Goal: Task Accomplishment & Management: Use online tool/utility

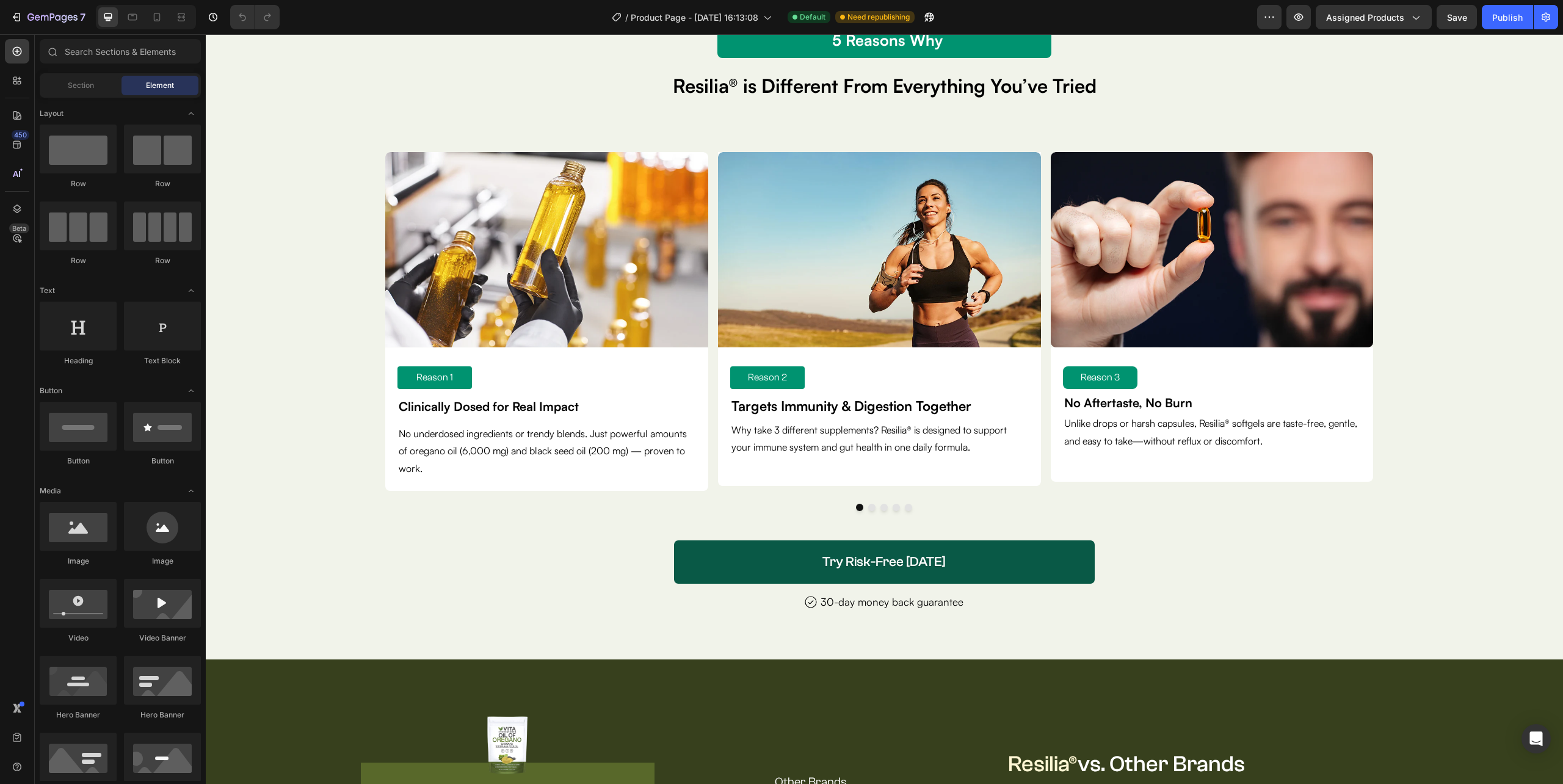
scroll to position [3826, 0]
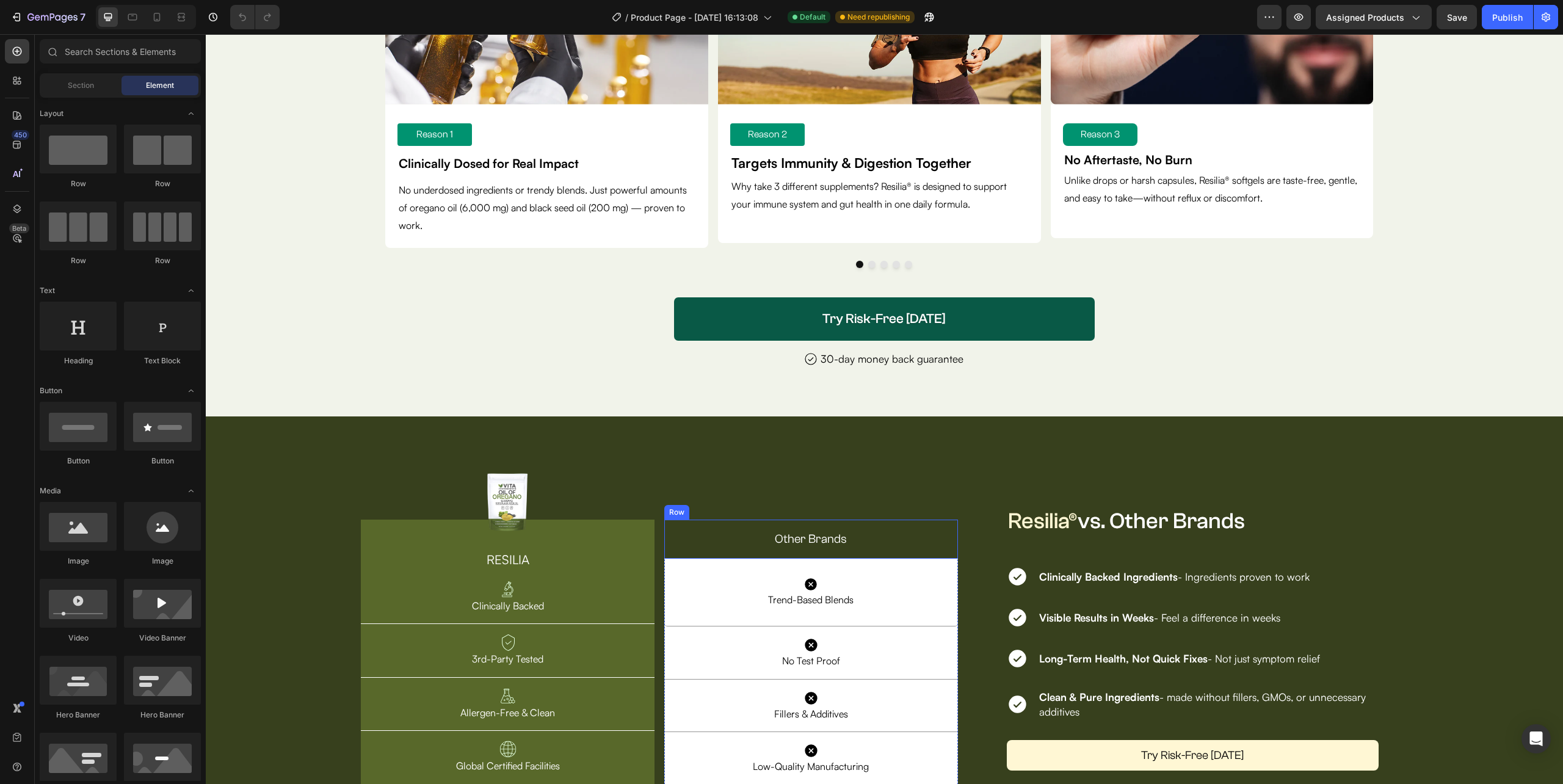
click at [761, 526] on div "Other Brands Text Block Row" at bounding box center [811, 539] width 294 height 39
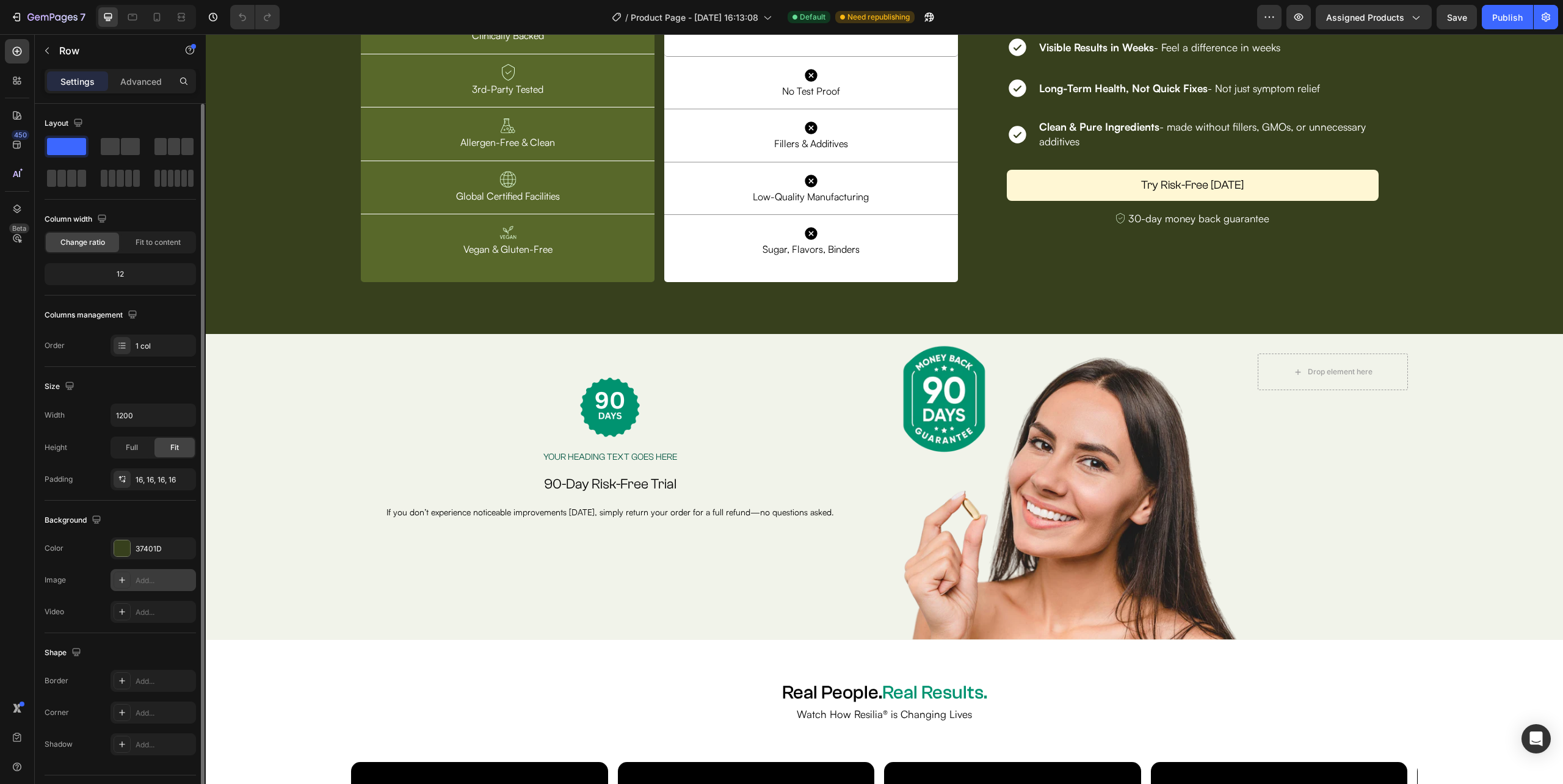
scroll to position [32, 0]
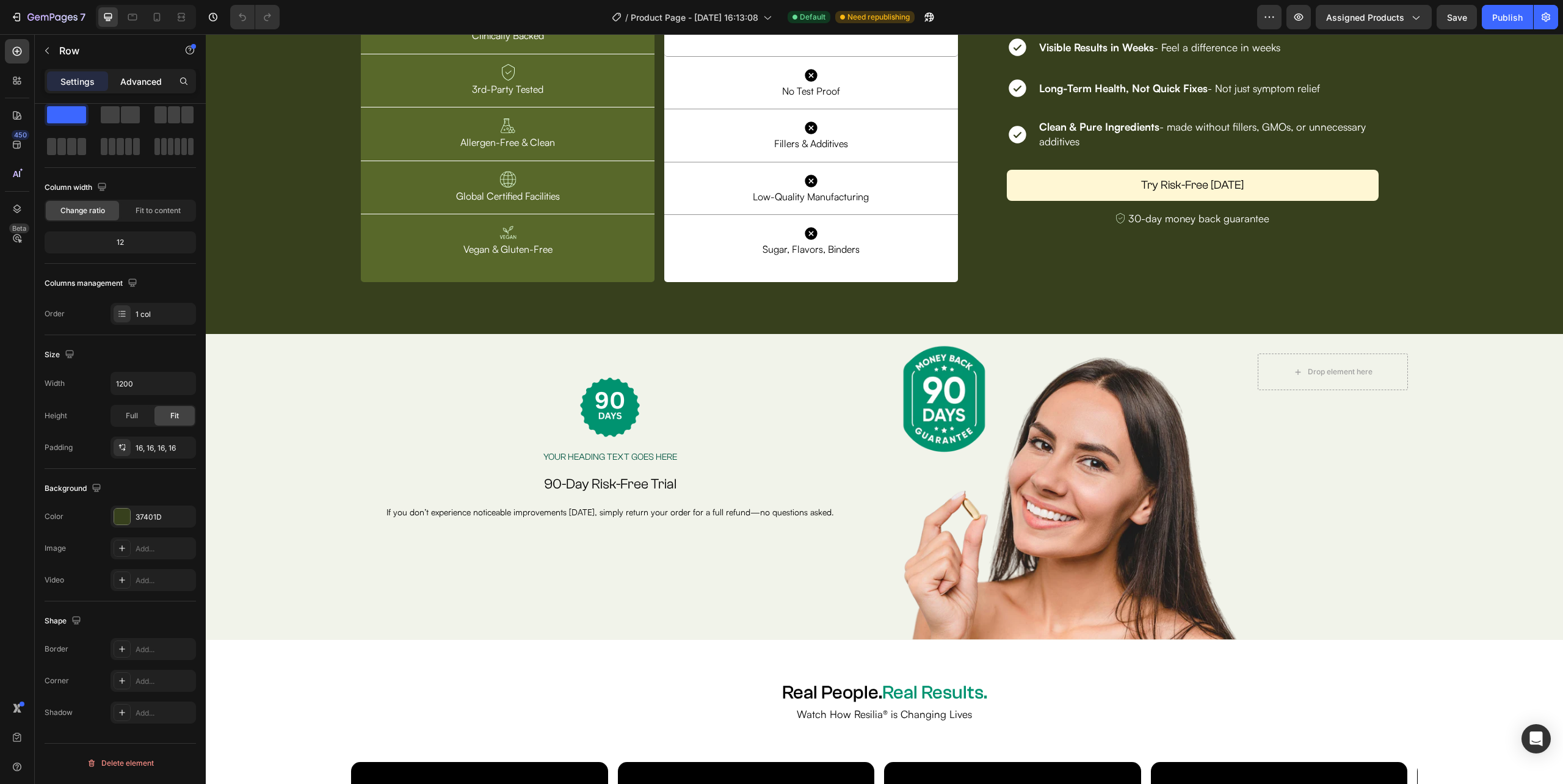
click at [146, 73] on div "Advanced" at bounding box center [140, 81] width 61 height 19
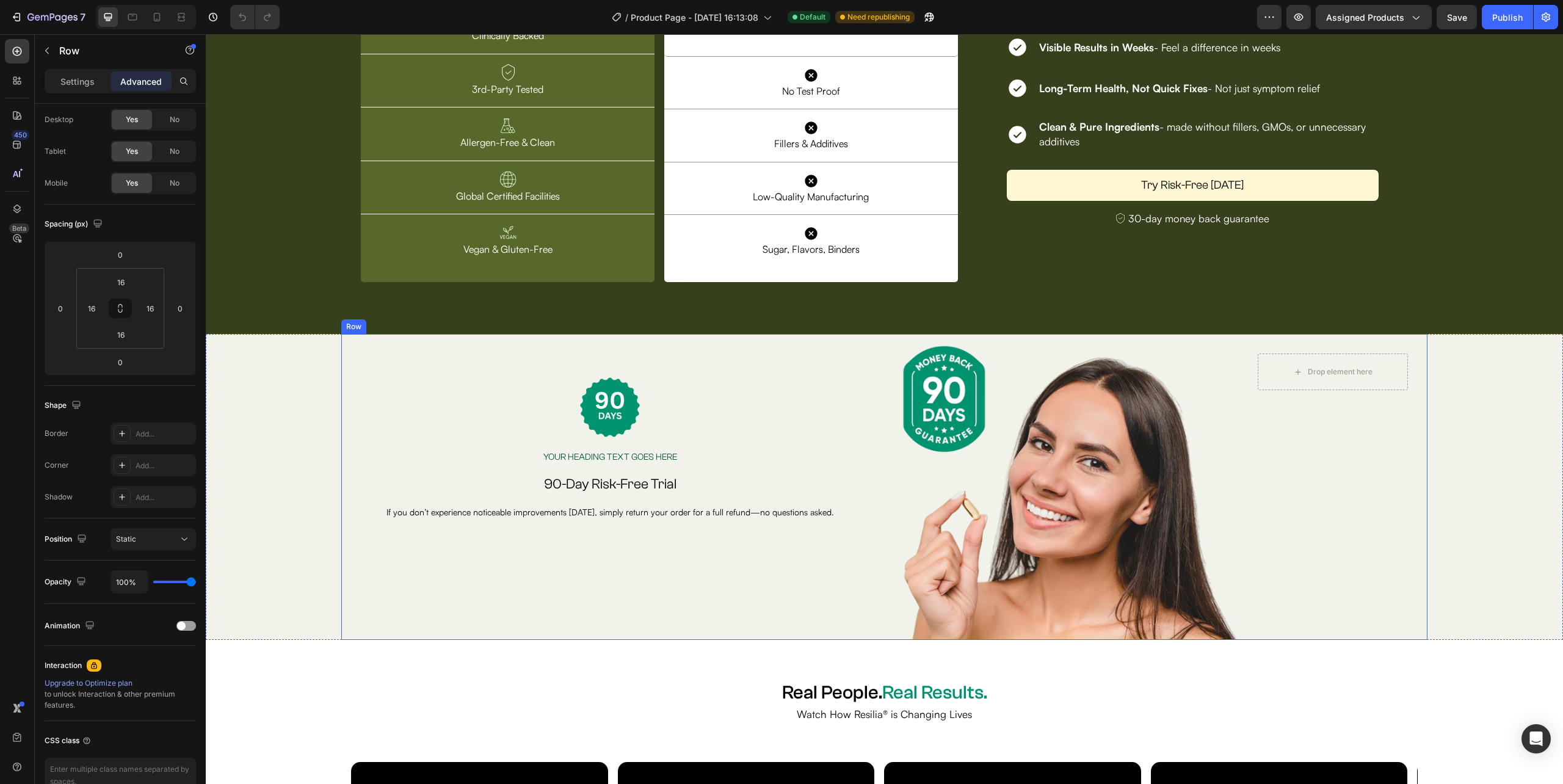
click at [864, 504] on div "Image Row Your heading text goes here Heading Row 90-Day Risk-Free Trial Headin…" at bounding box center [884, 487] width 1086 height 306
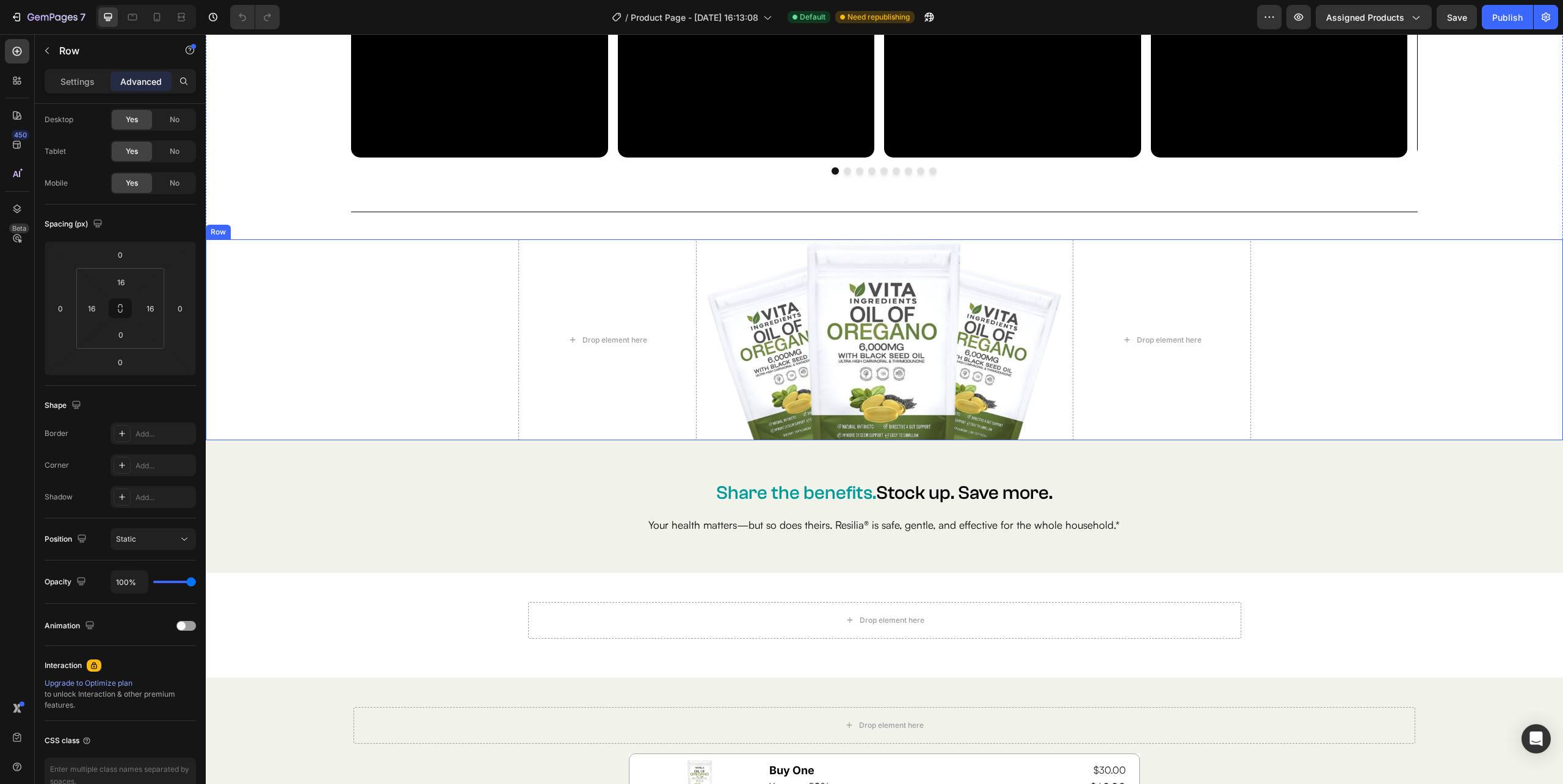
scroll to position [5617, 0]
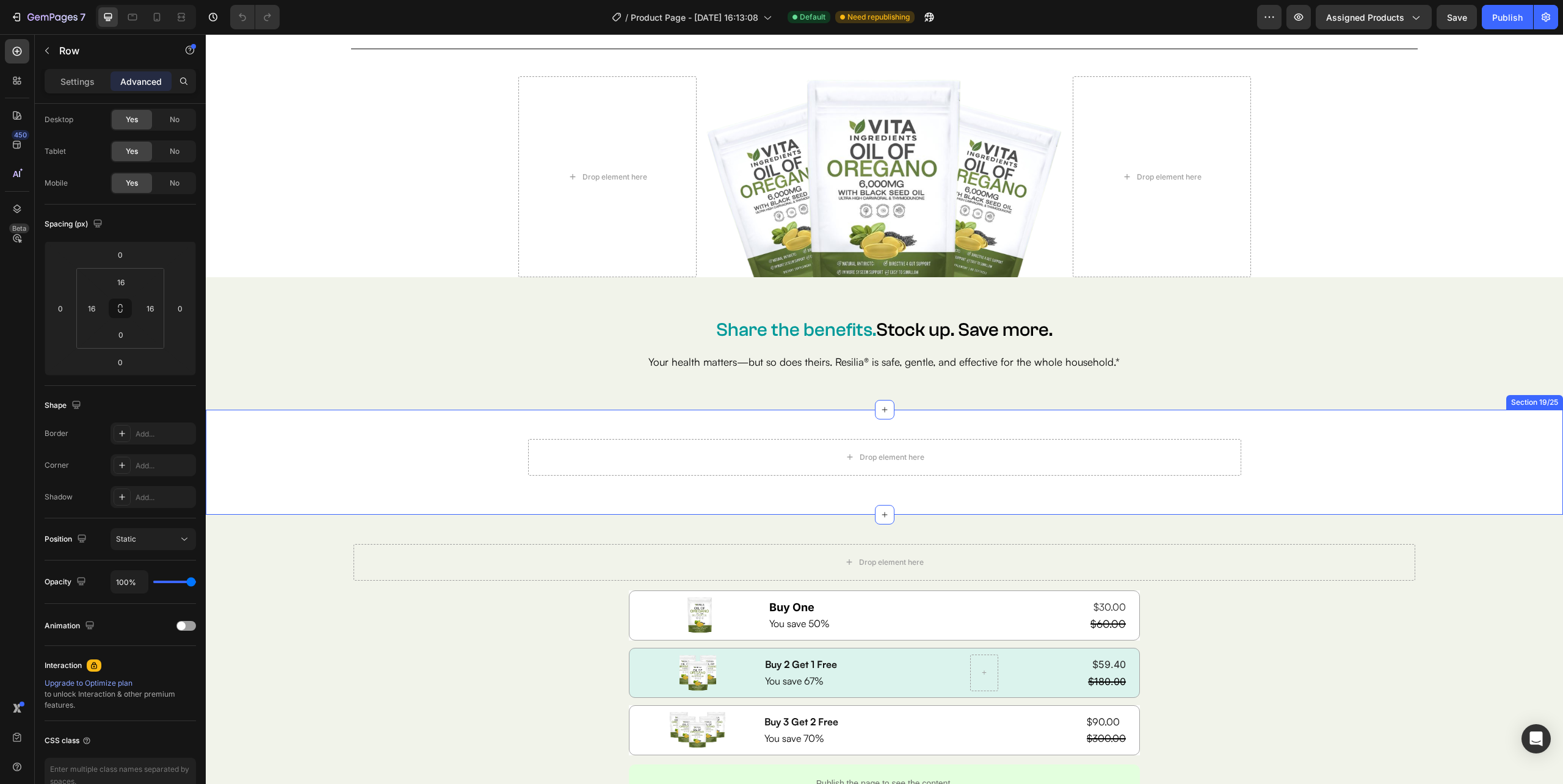
click at [989, 426] on div "Drop element here Row Row Section 19/25" at bounding box center [884, 462] width 1357 height 105
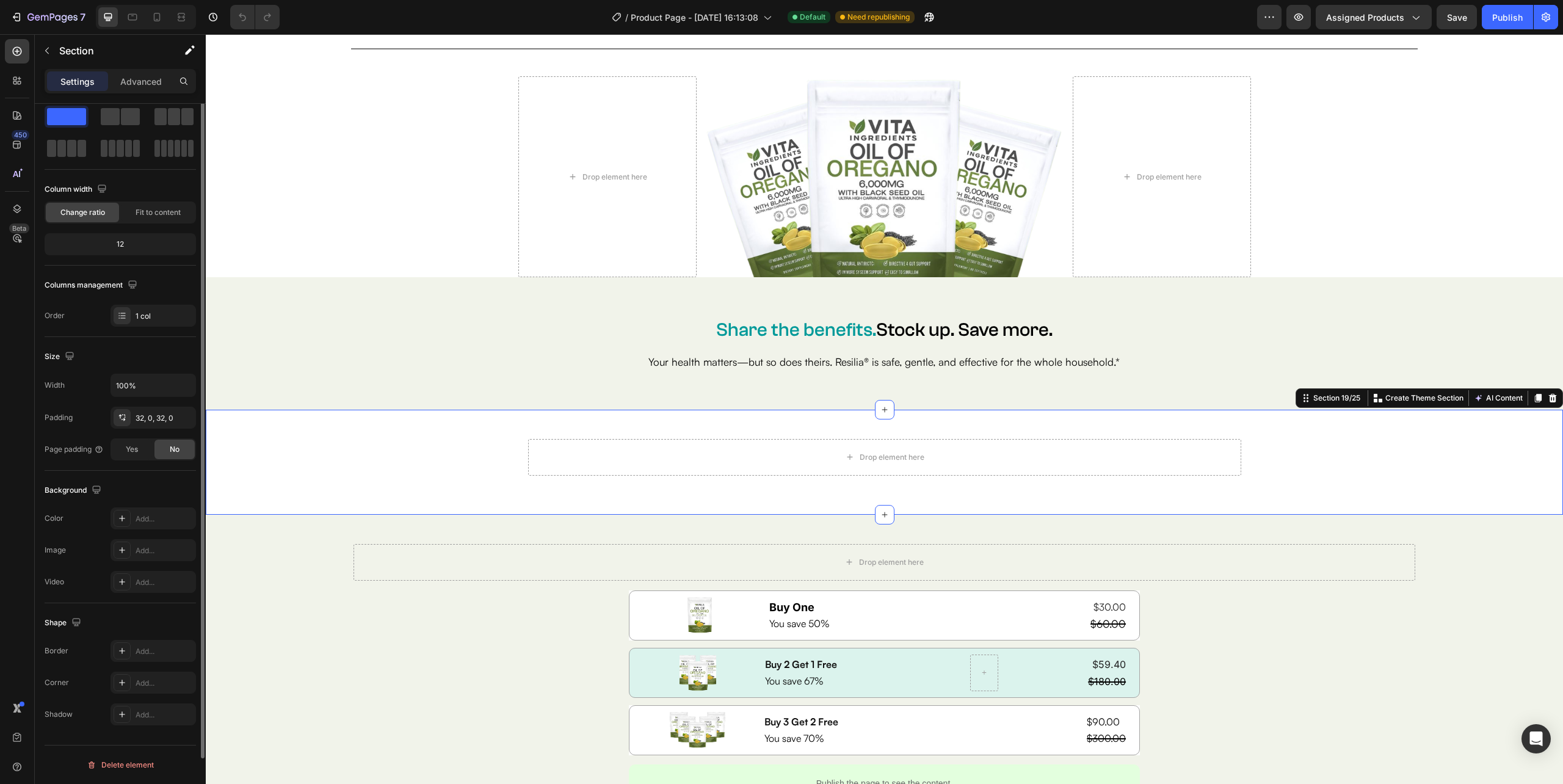
scroll to position [0, 0]
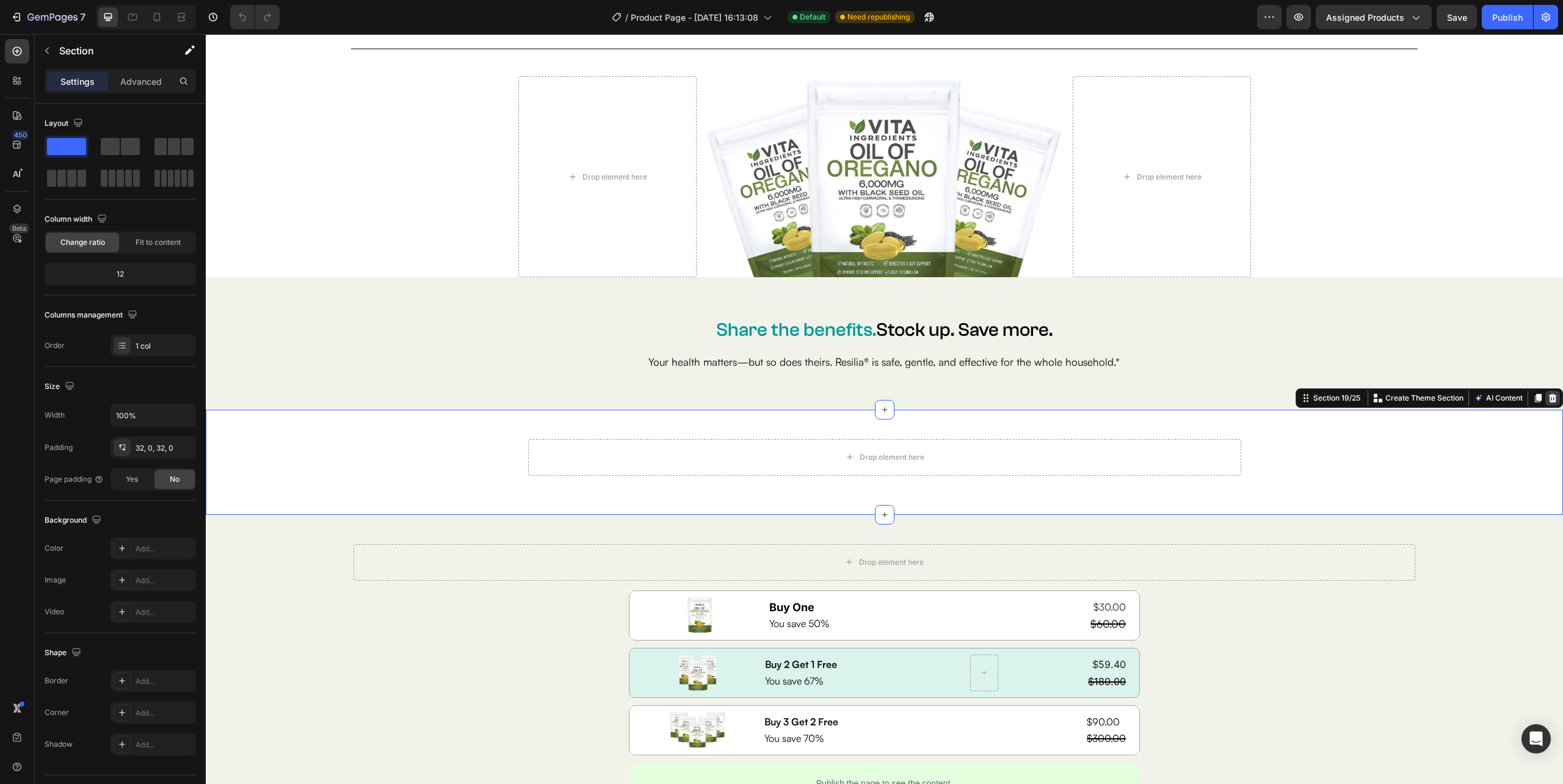
click at [1546, 397] on div at bounding box center [1552, 398] width 15 height 15
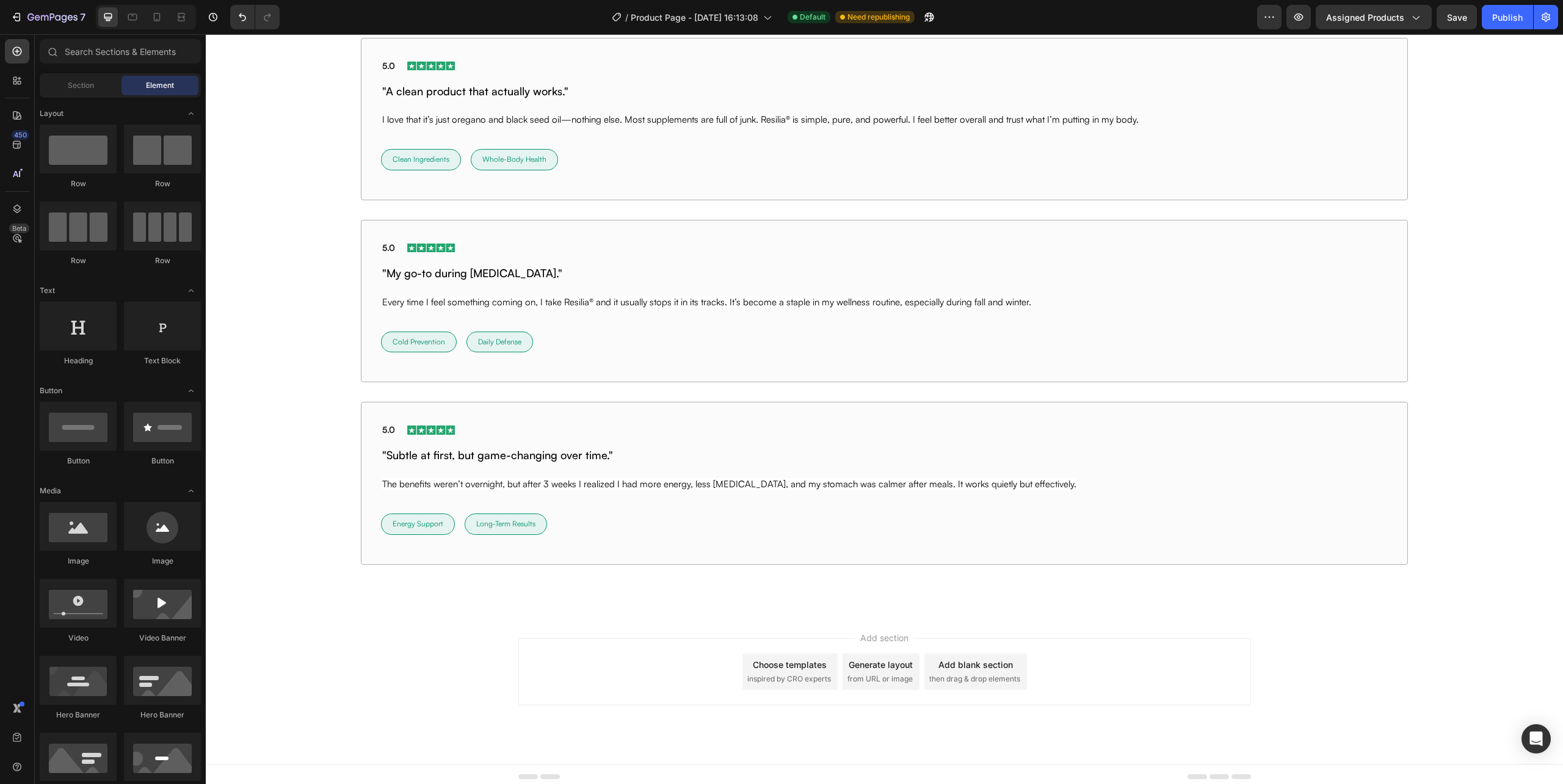
scroll to position [6696, 0]
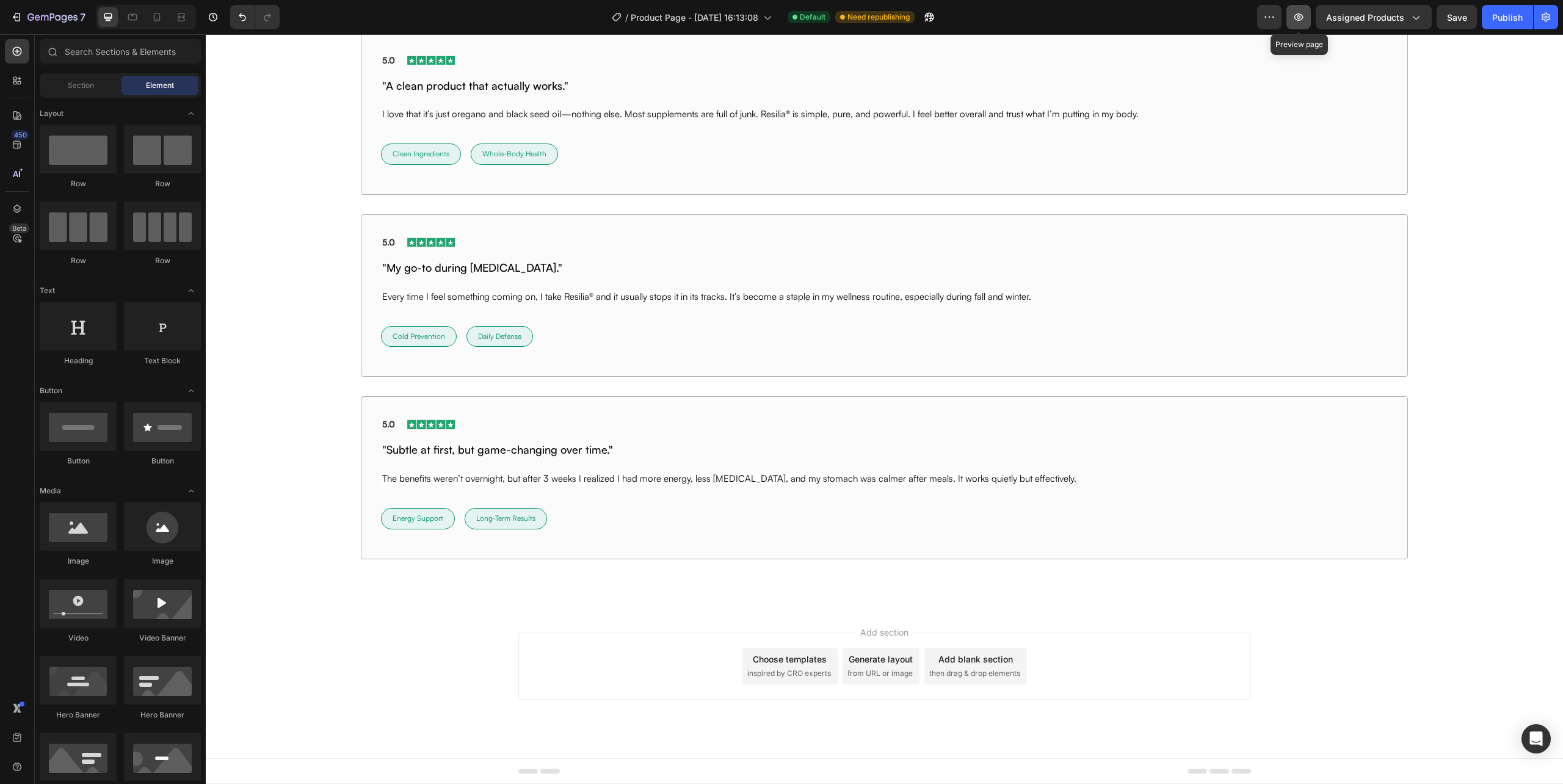
click at [1302, 15] on icon "button" at bounding box center [1299, 17] width 9 height 7
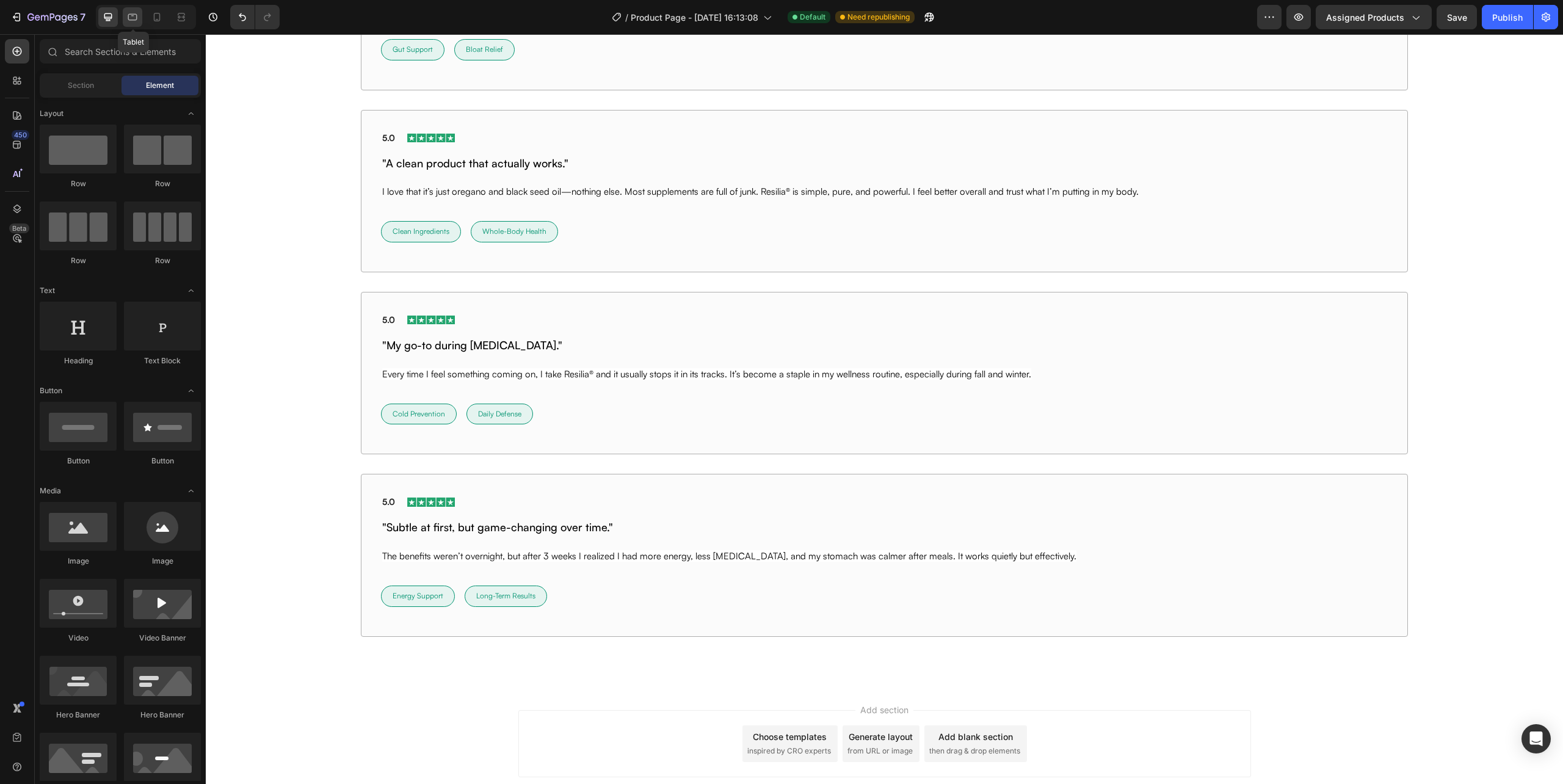
click at [133, 17] on icon at bounding box center [132, 17] width 12 height 12
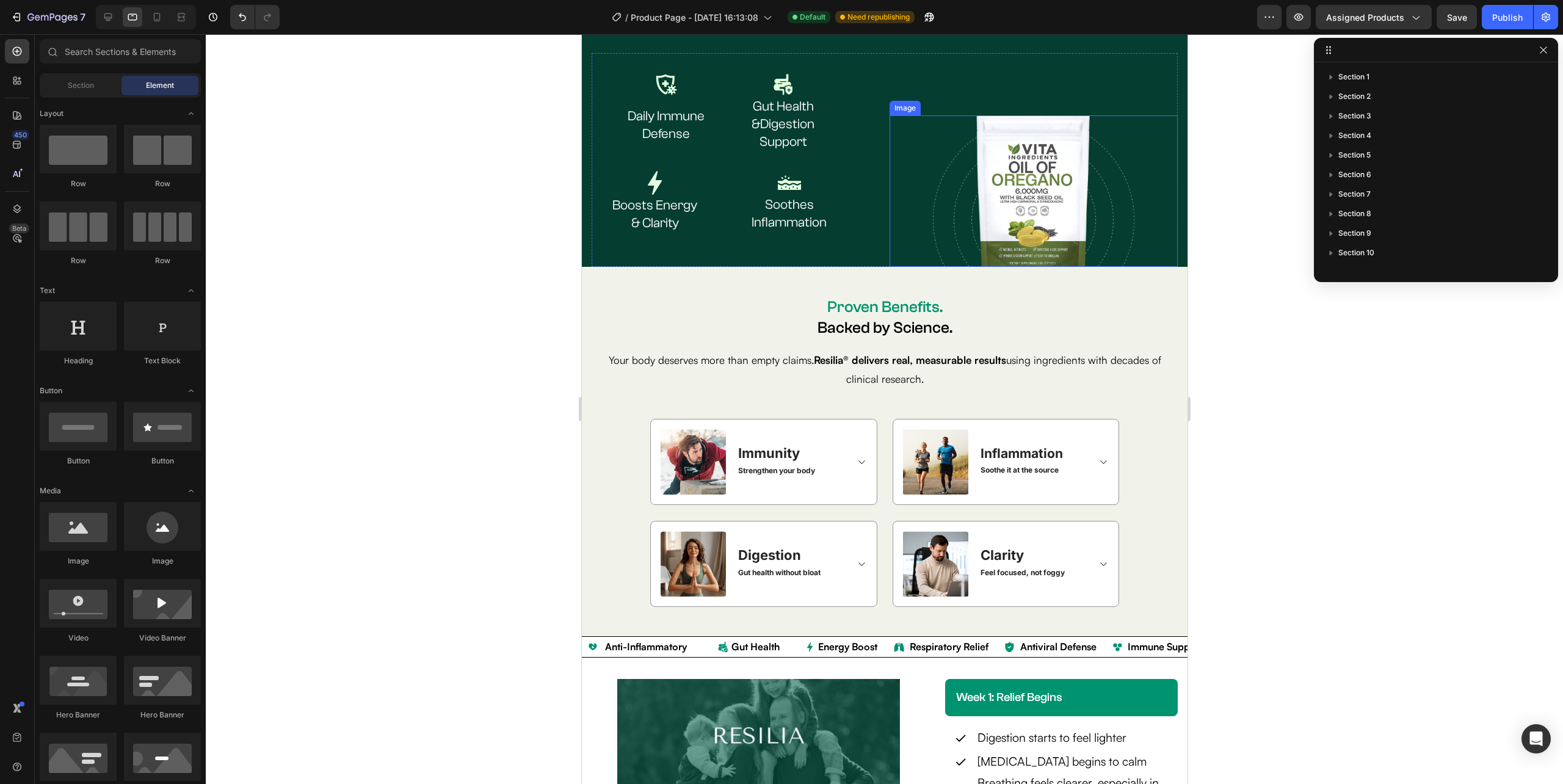
scroll to position [2255, 0]
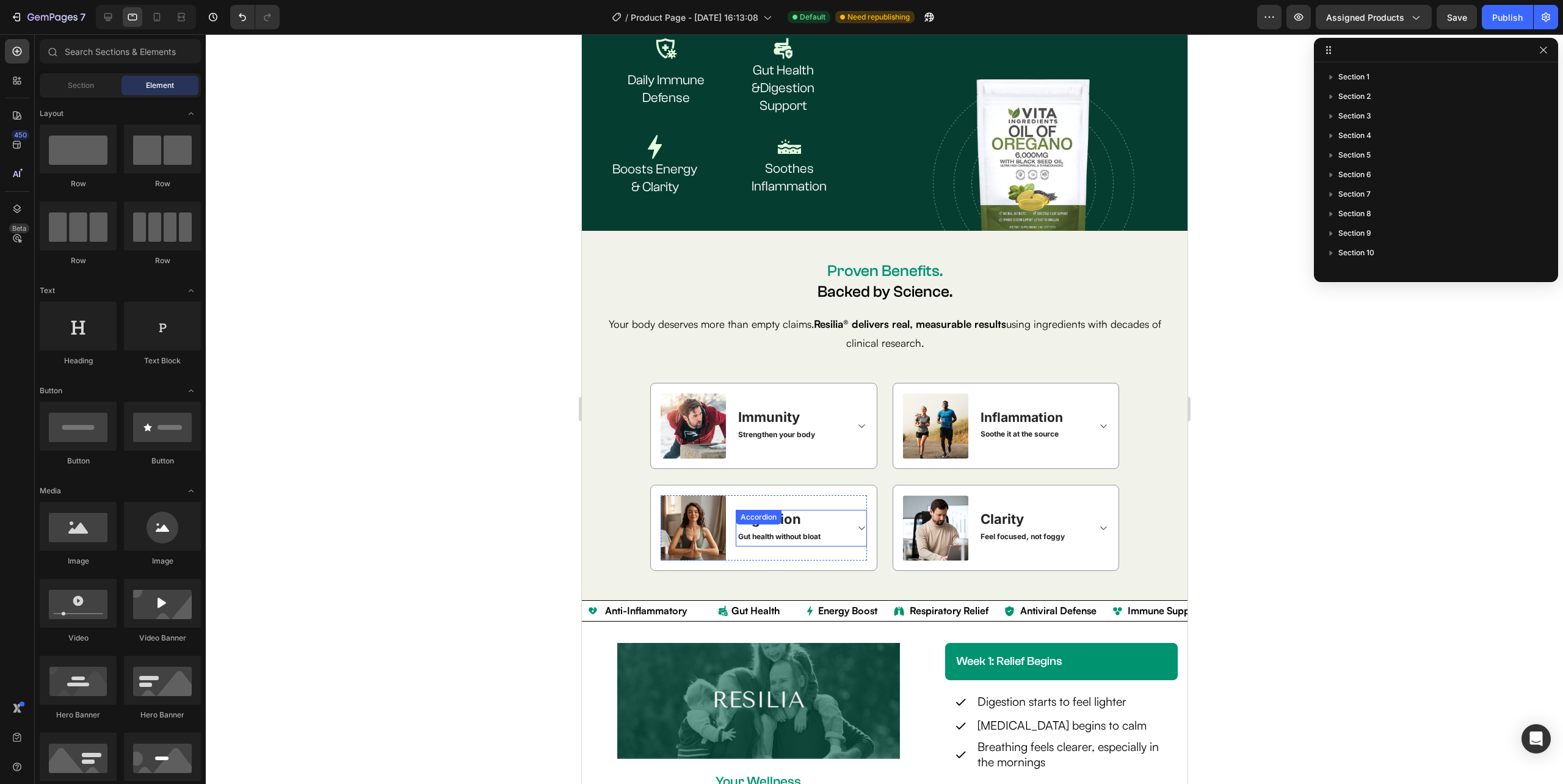
click at [856, 523] on icon at bounding box center [861, 527] width 9 height 10
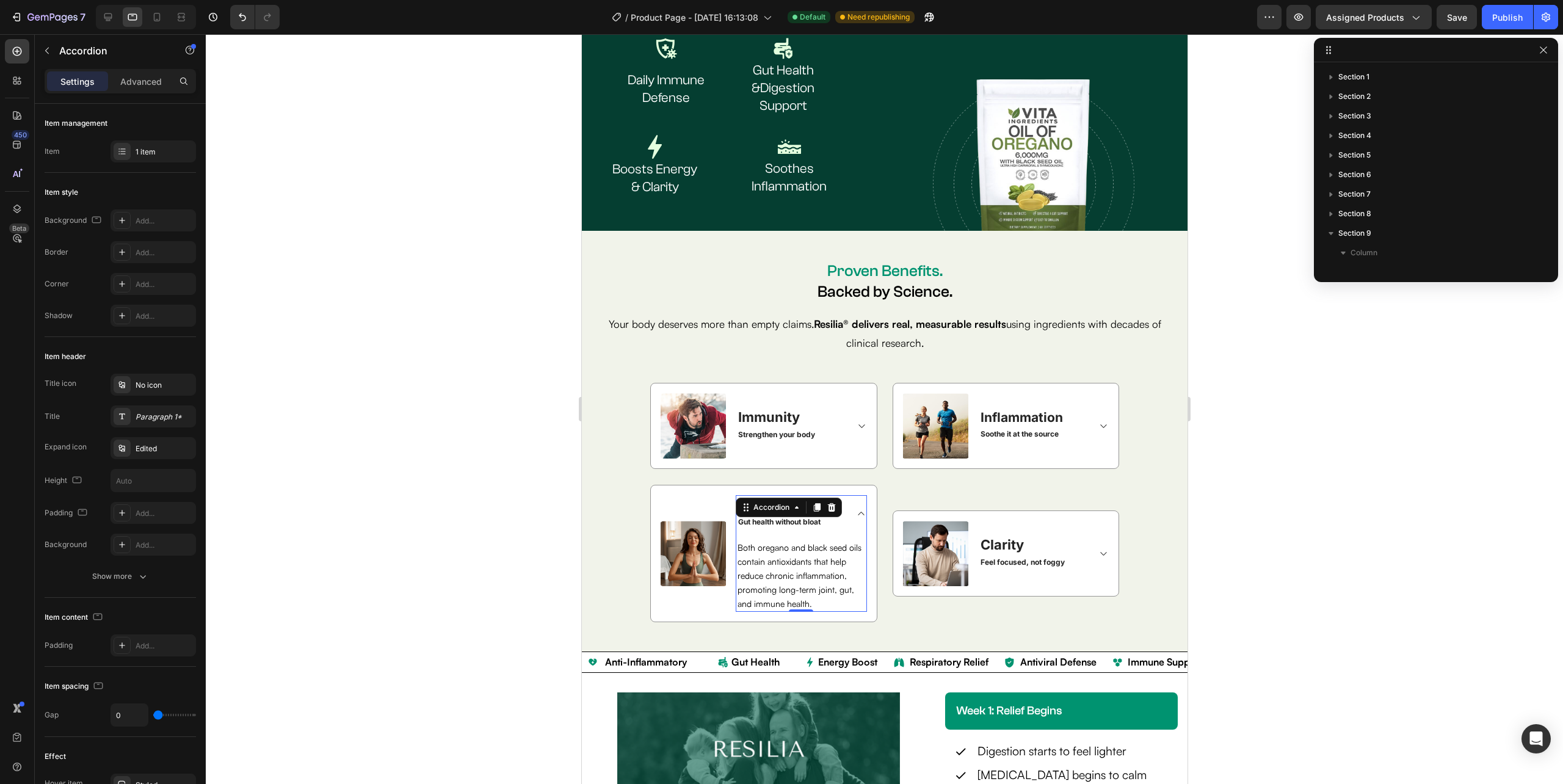
scroll to position [387, 0]
click at [856, 511] on icon at bounding box center [861, 513] width 9 height 10
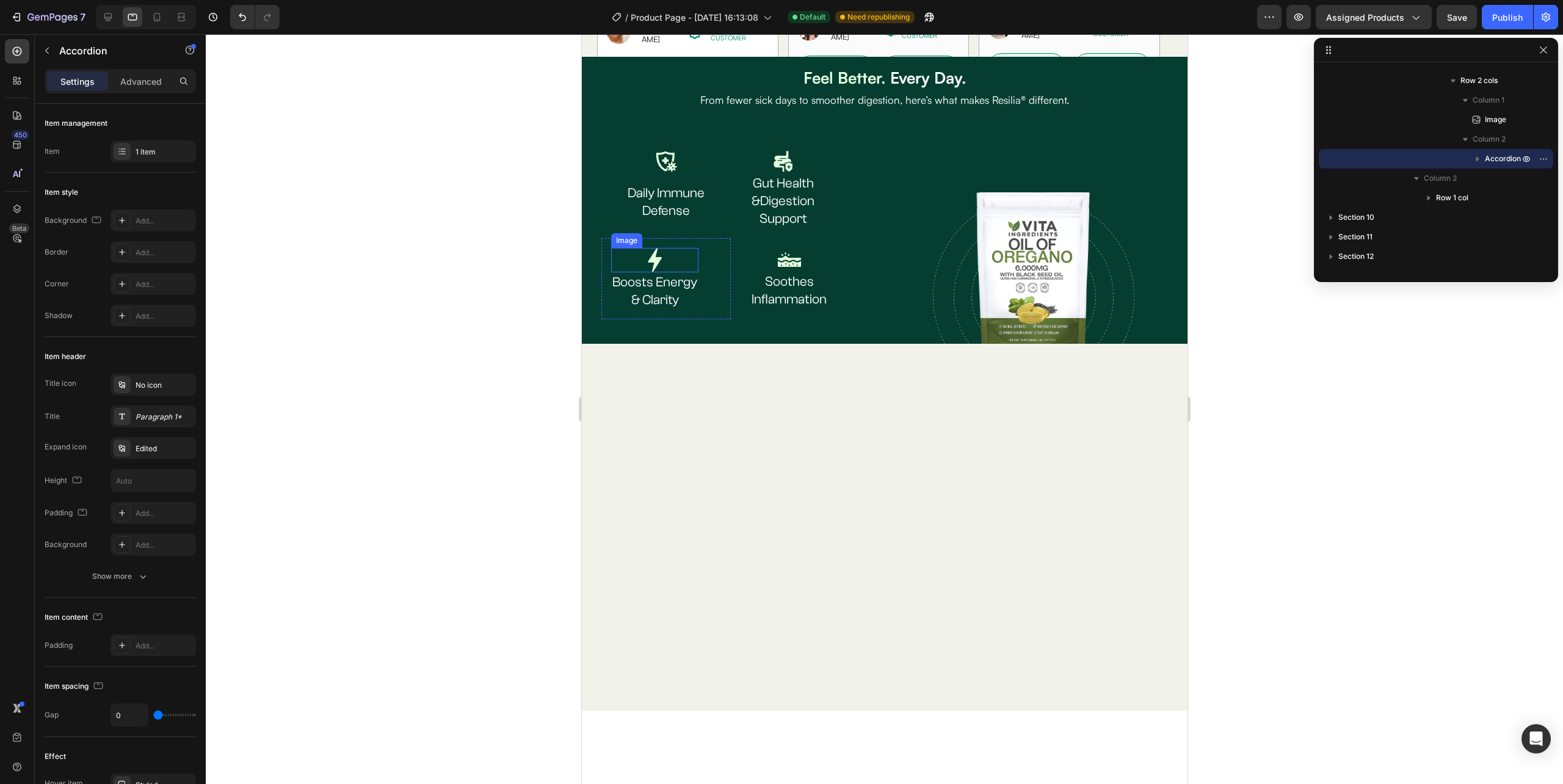
scroll to position [1603, 0]
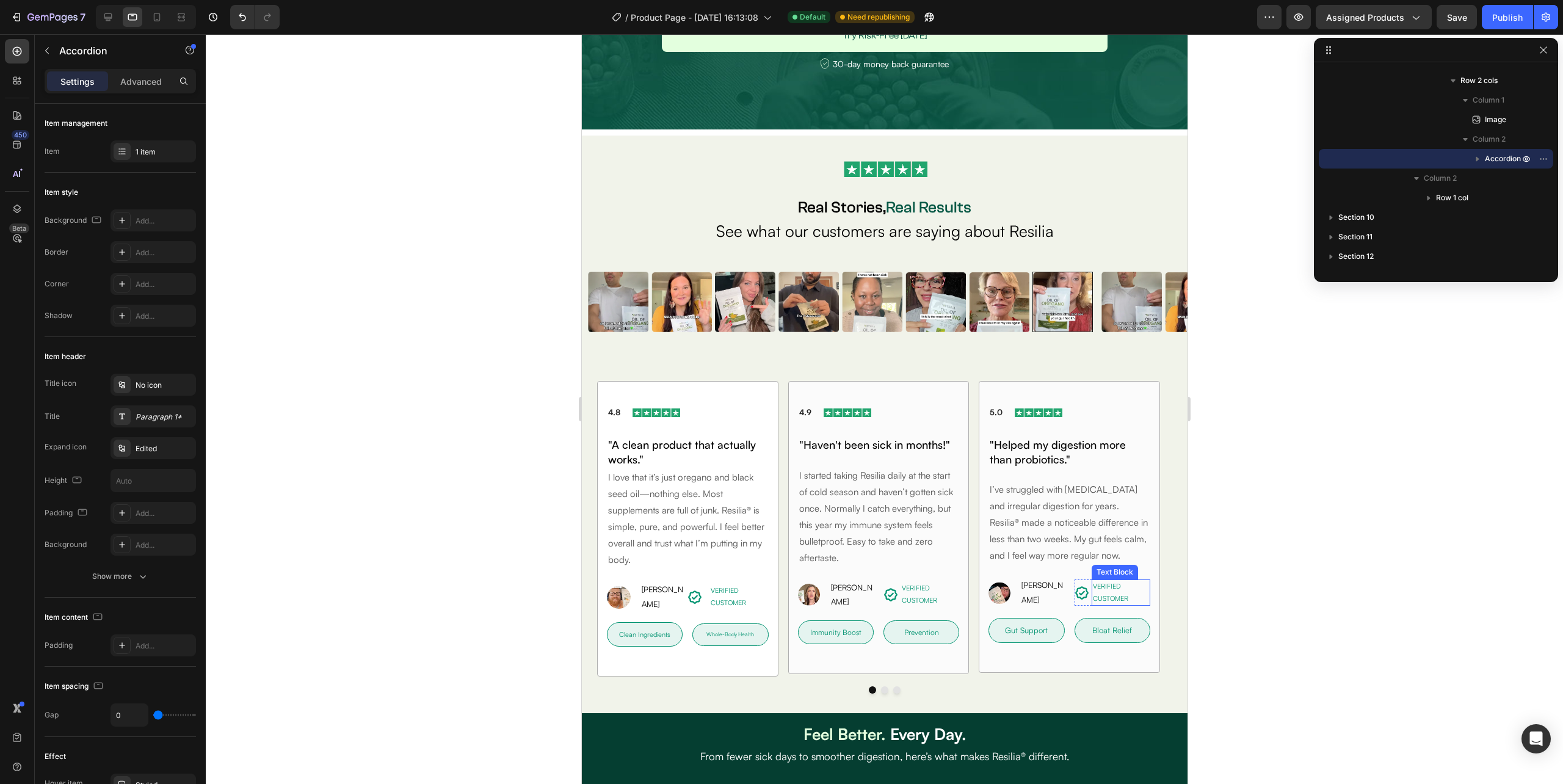
click at [1106, 586] on p "VERIFIED CUSTOMER" at bounding box center [1120, 593] width 56 height 25
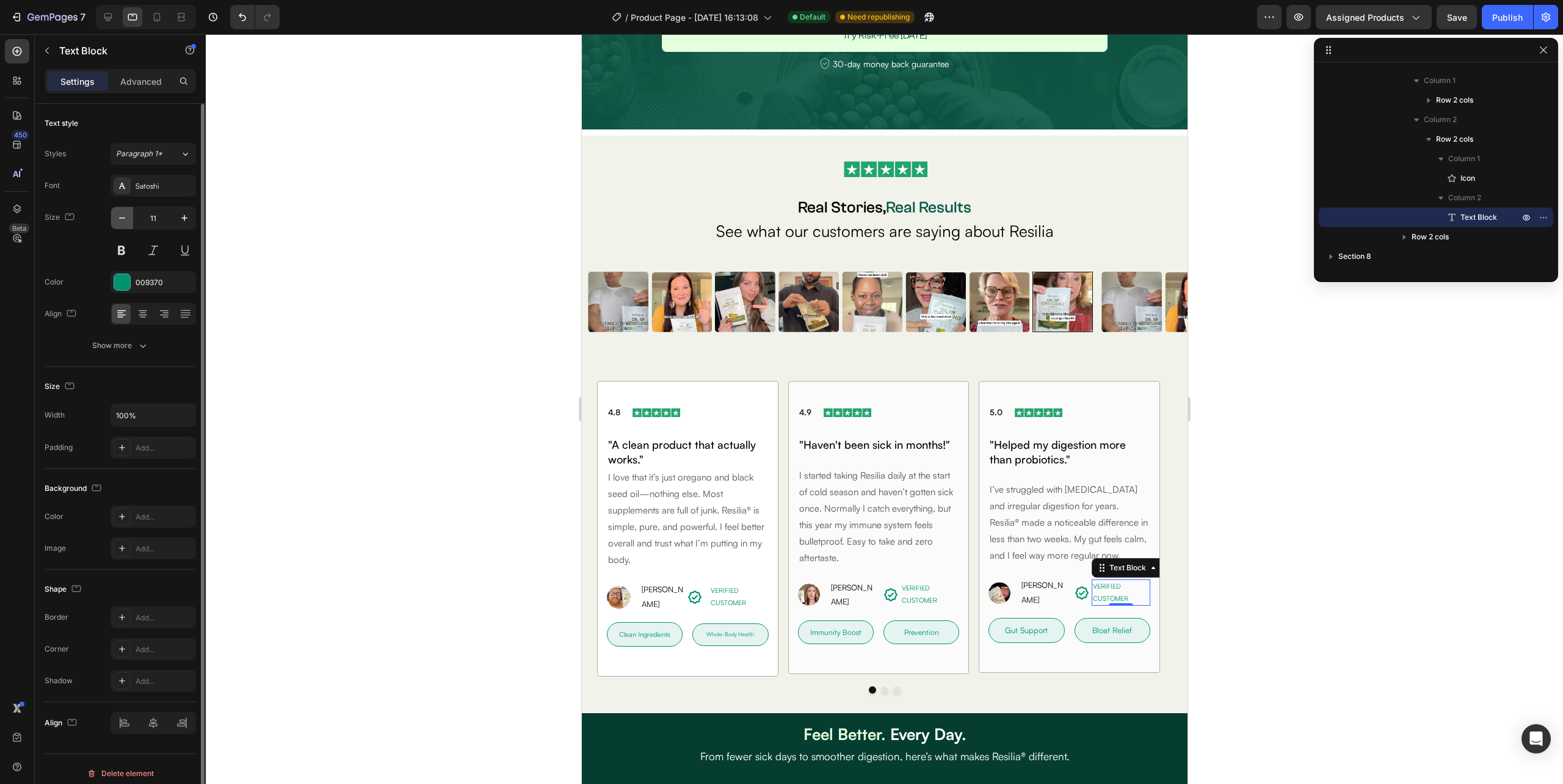
click at [118, 213] on icon "button" at bounding box center [123, 218] width 12 height 12
click at [178, 220] on icon "button" at bounding box center [184, 218] width 12 height 12
type input "11"
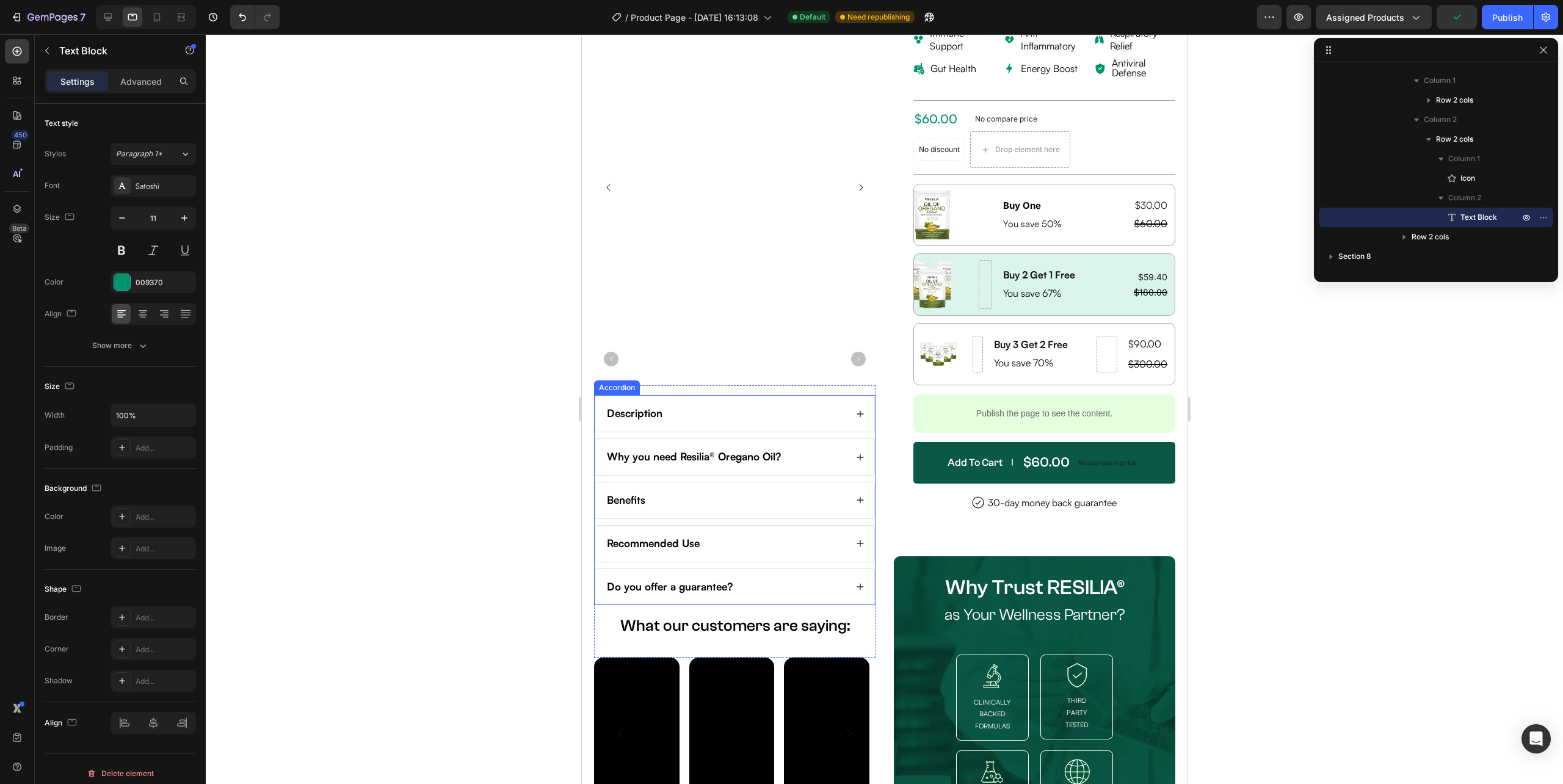
scroll to position [0, 0]
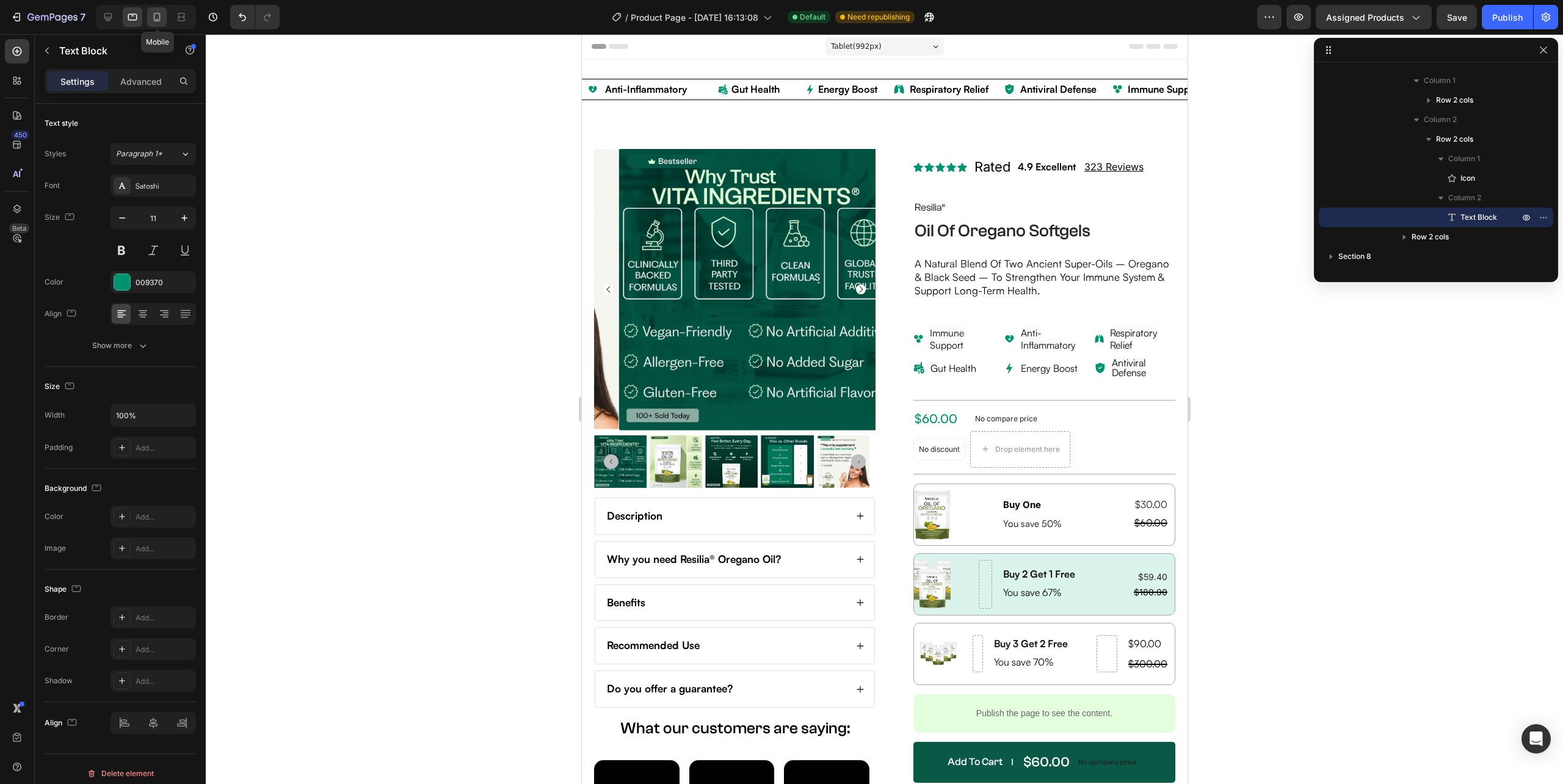
click at [159, 18] on icon at bounding box center [157, 17] width 12 height 12
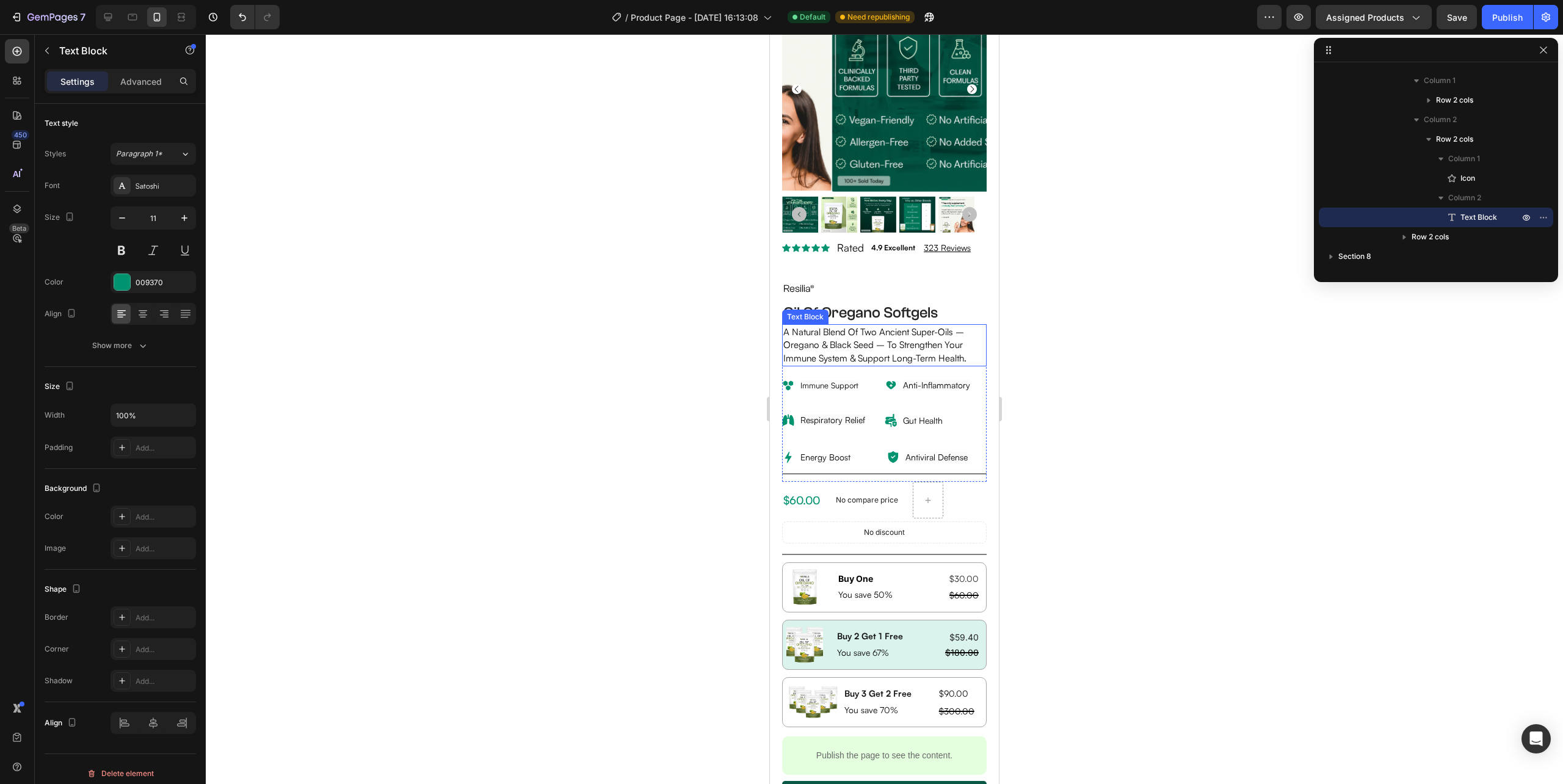
scroll to position [631, 0]
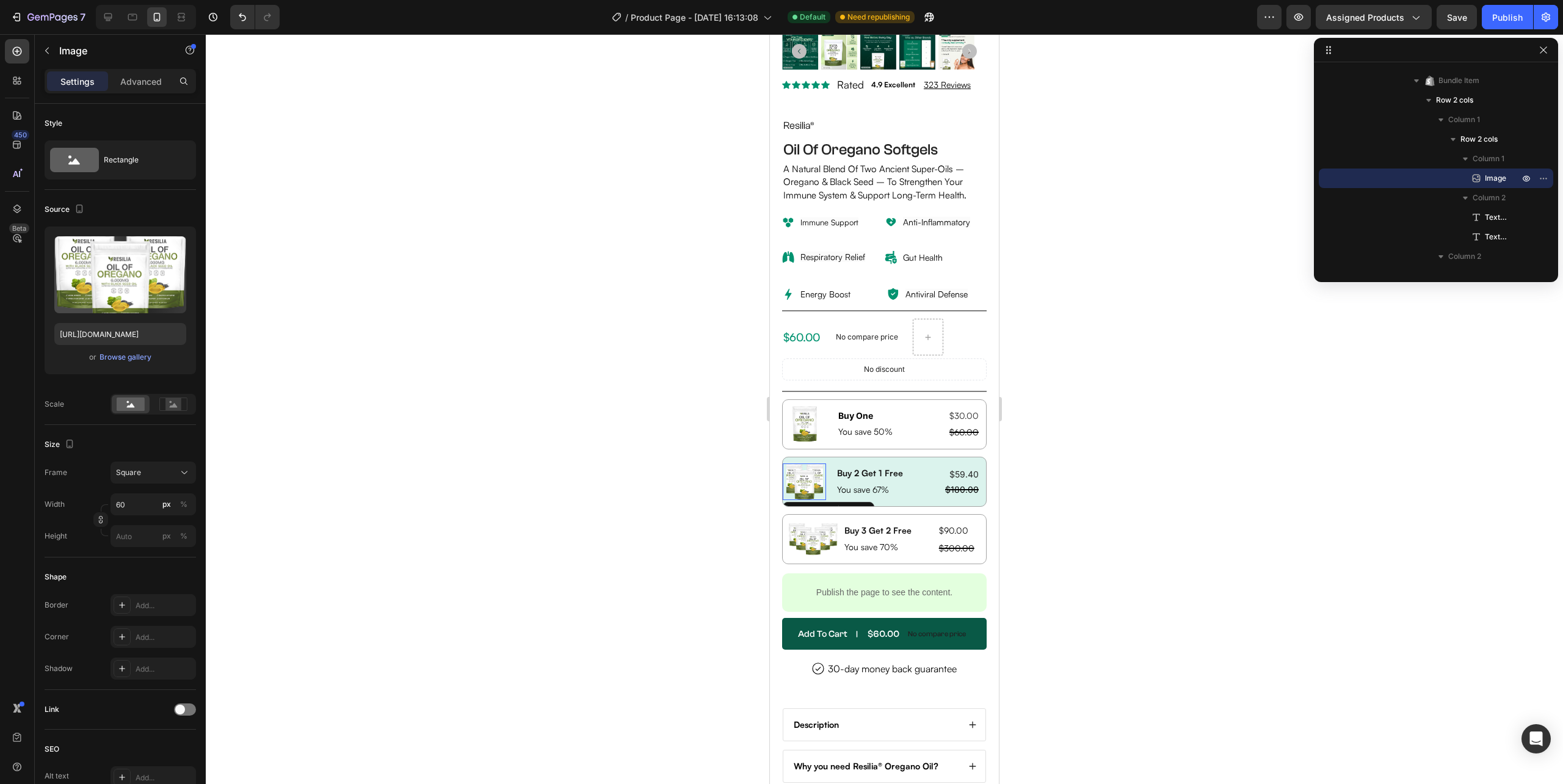
drag, startPoint x: 734, startPoint y: 646, endPoint x: 614, endPoint y: 616, distance: 123.7
click at [614, 616] on div at bounding box center [884, 409] width 1357 height 750
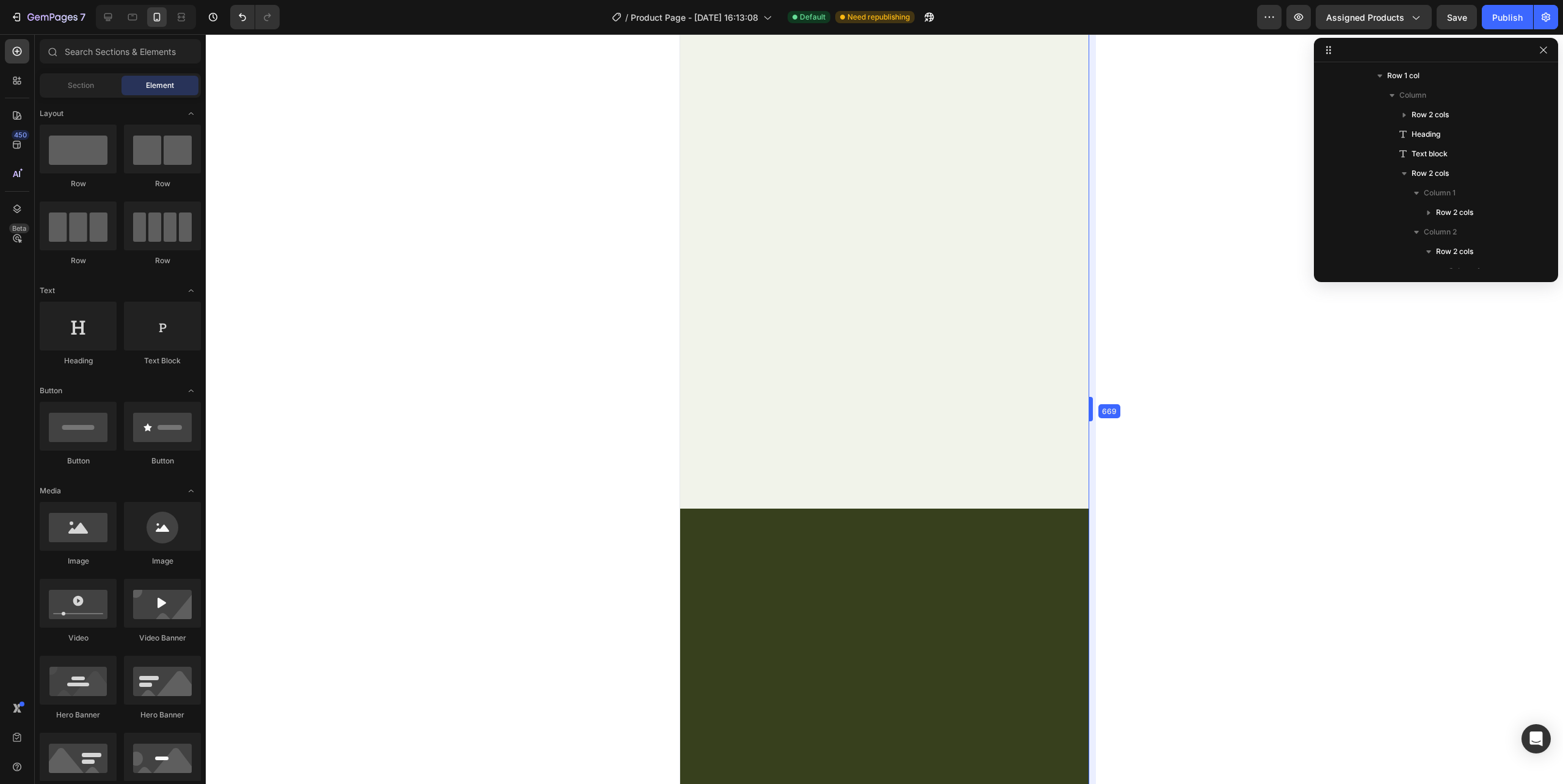
scroll to position [3402, 0]
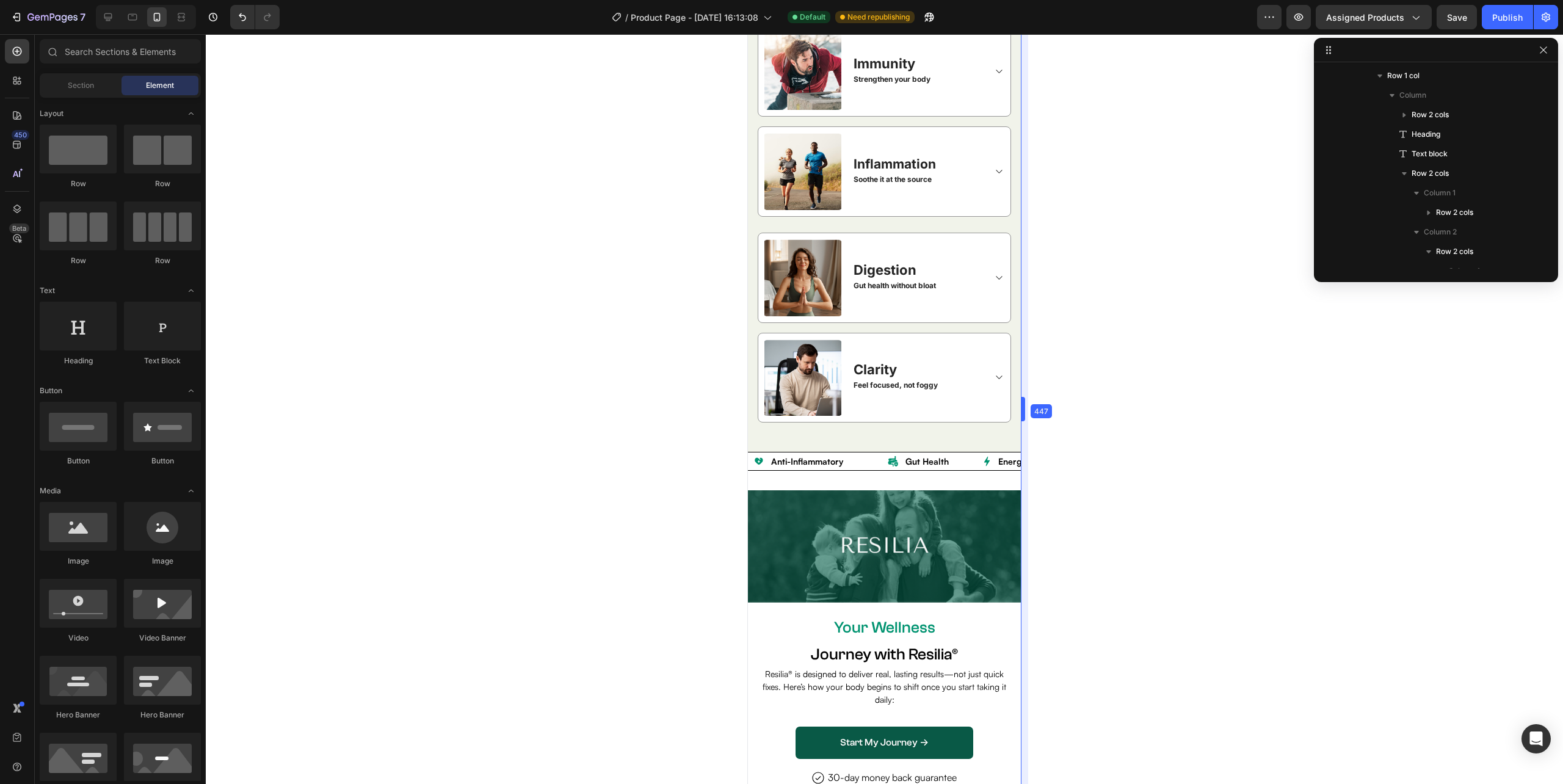
drag, startPoint x: 1000, startPoint y: 396, endPoint x: 1044, endPoint y: 421, distance: 50.6
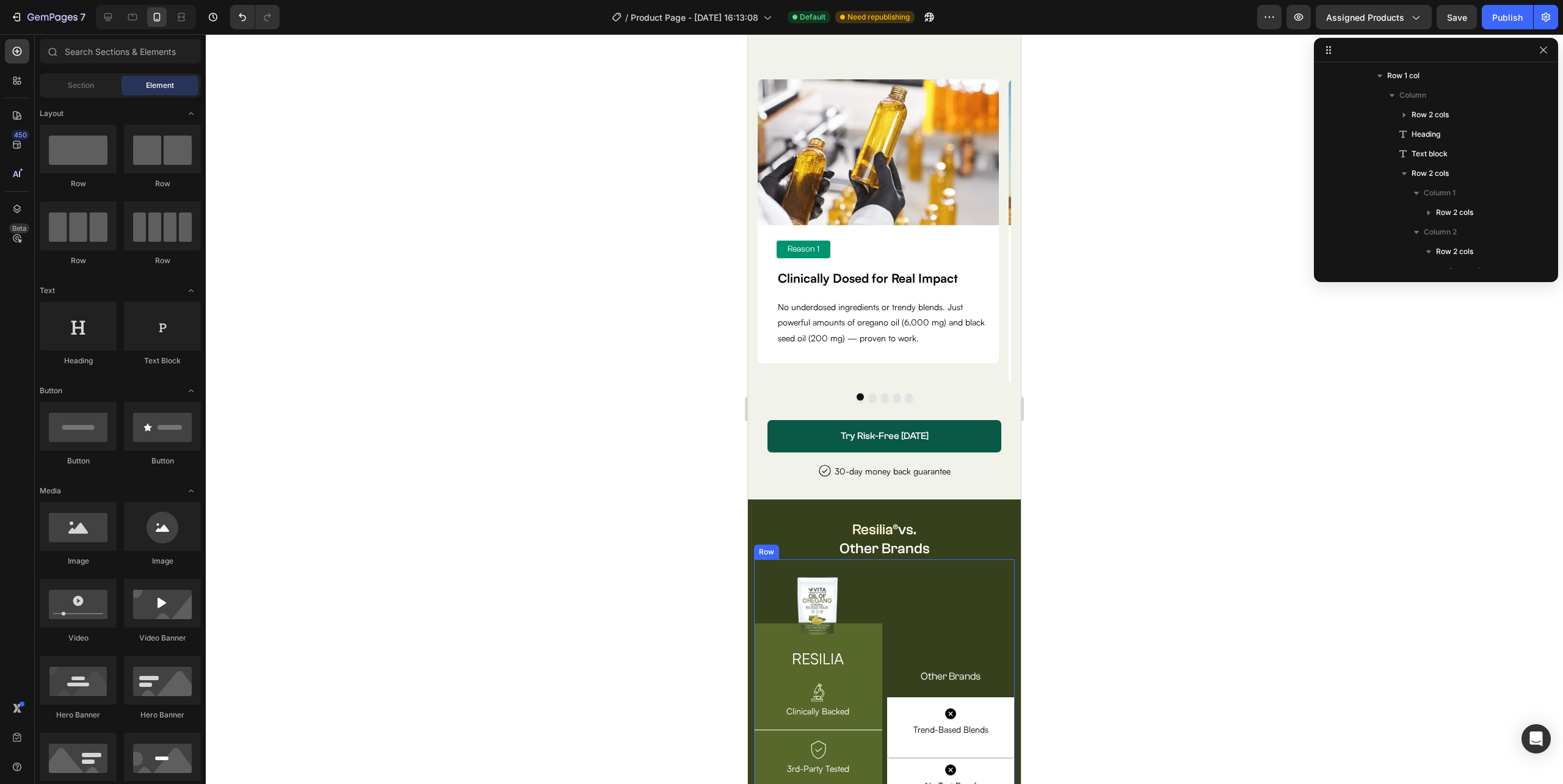
scroll to position [4949, 0]
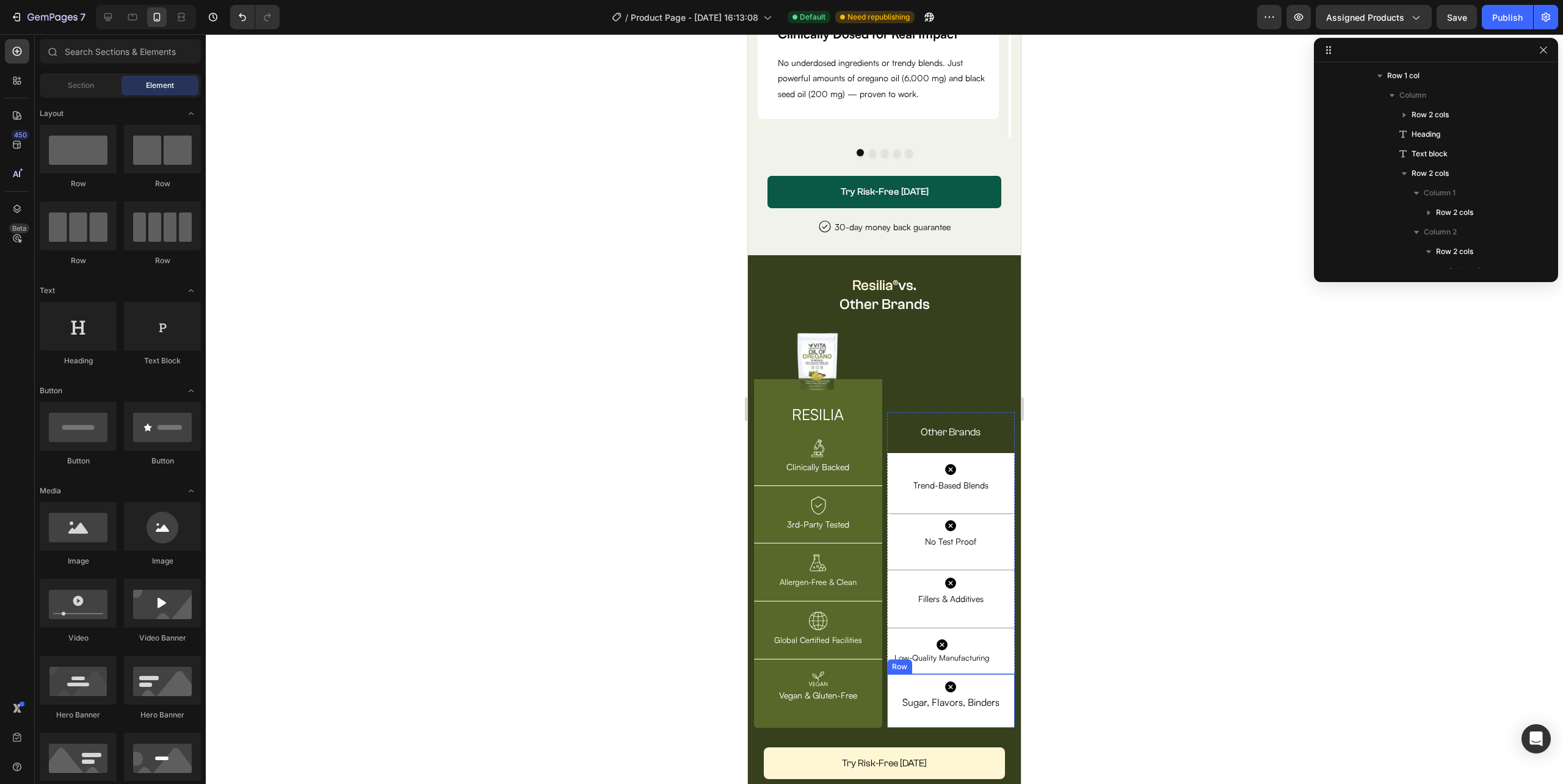
click at [887, 685] on div "Icon Sugar, Flavors, Binders Text Block Row Row" at bounding box center [951, 700] width 128 height 53
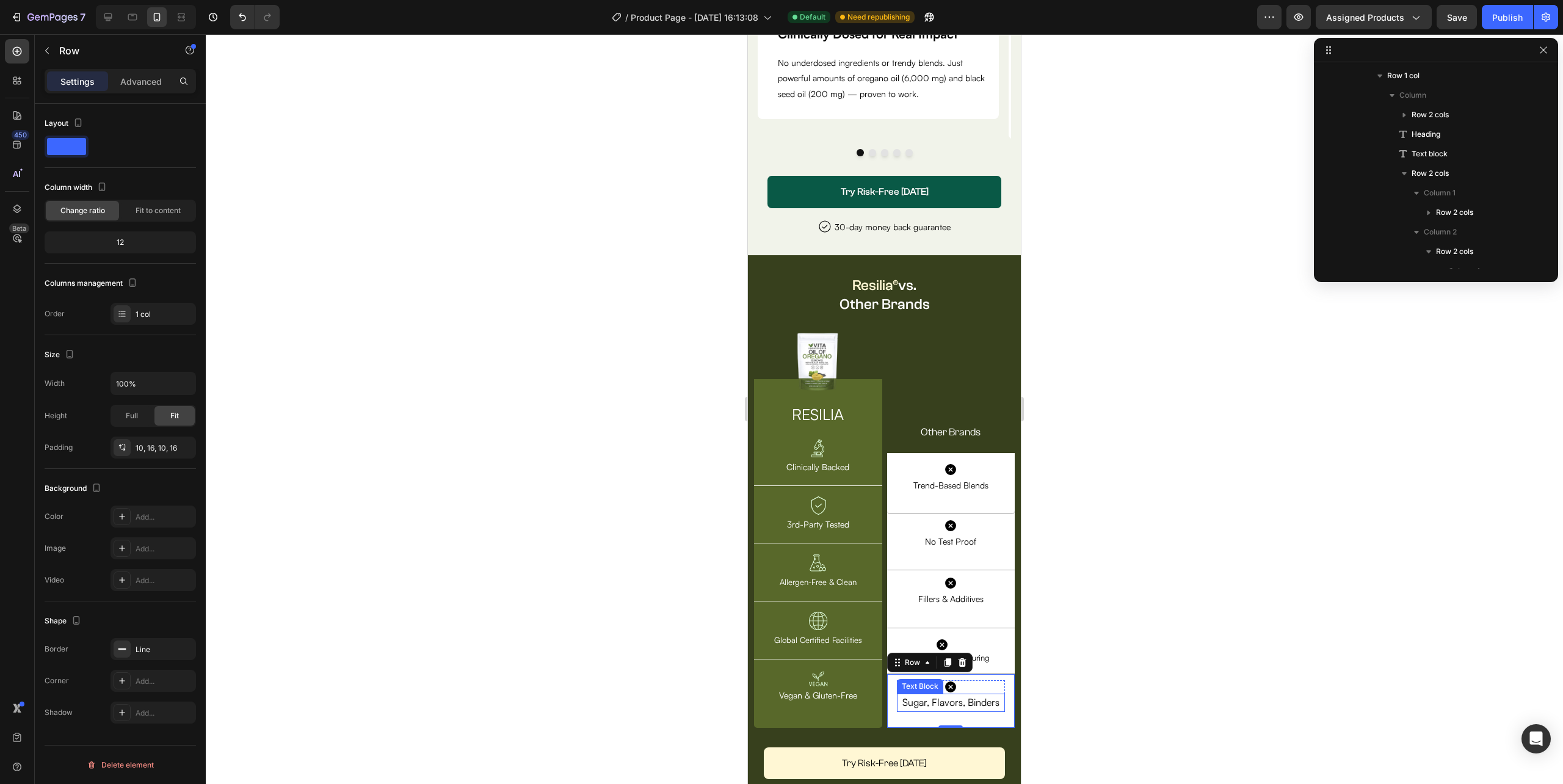
scroll to position [1555, 0]
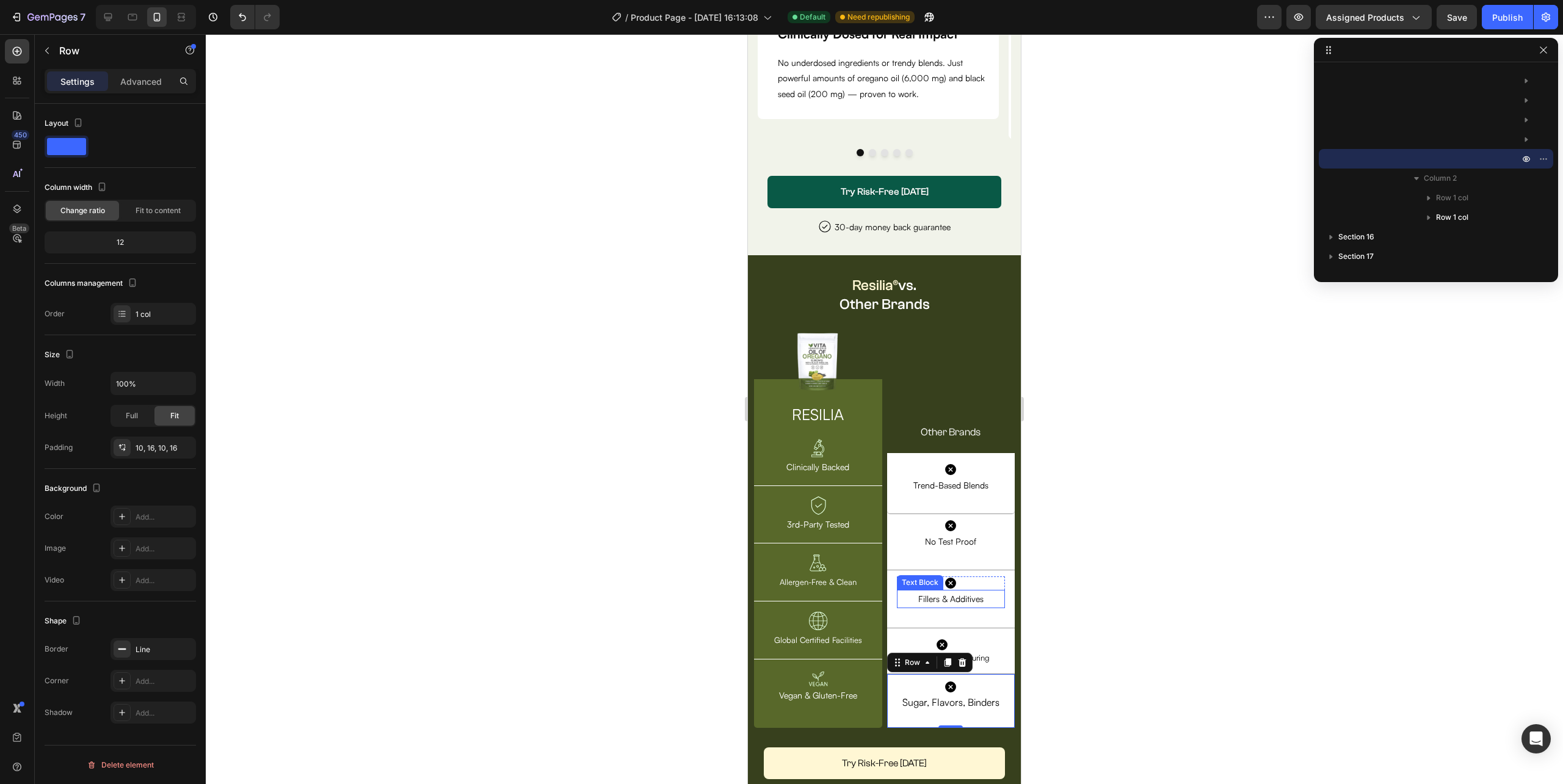
click at [898, 601] on p "Fillers & Additives" at bounding box center [951, 598] width 106 height 15
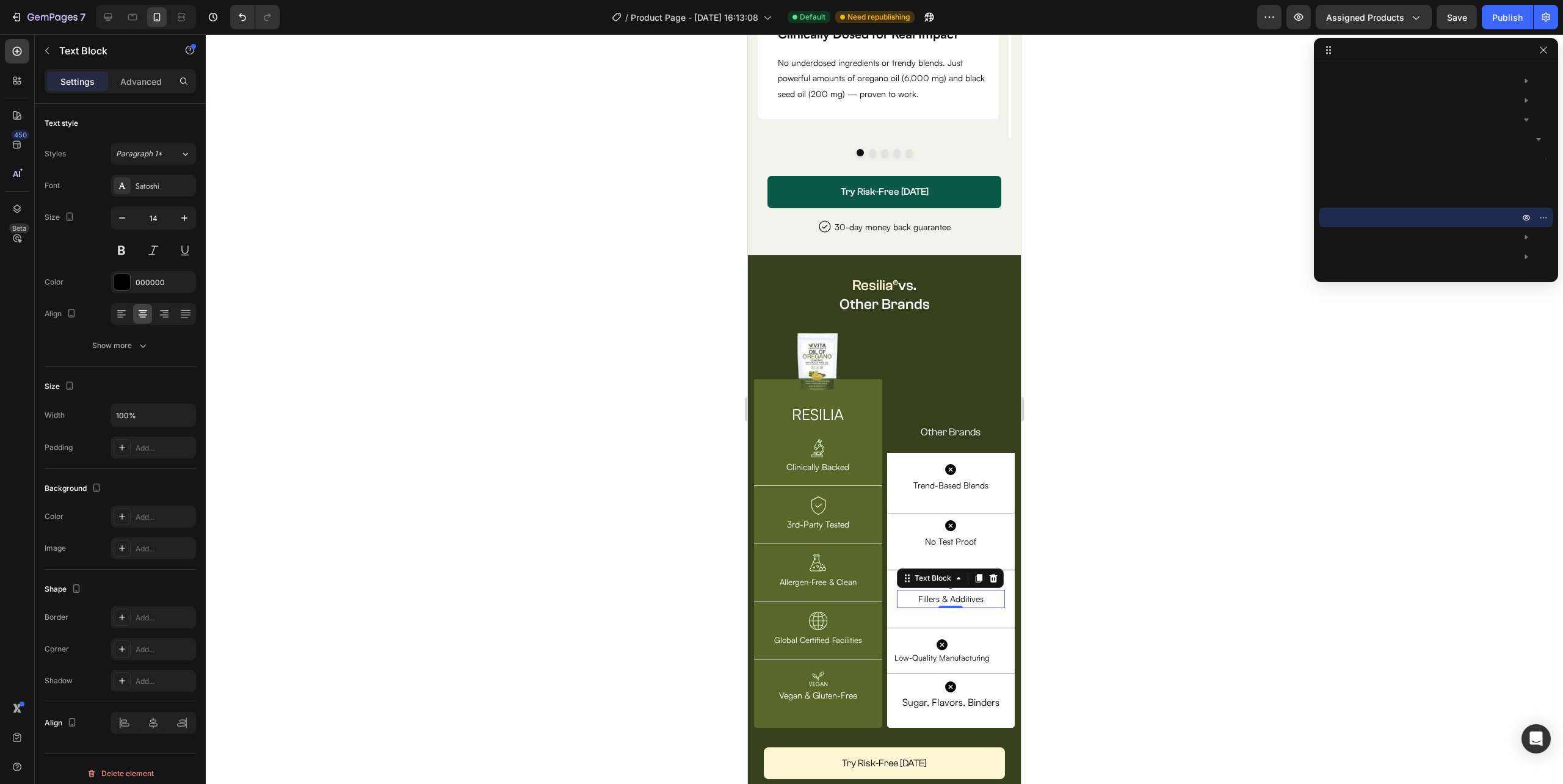
click at [1121, 575] on div at bounding box center [884, 409] width 1357 height 750
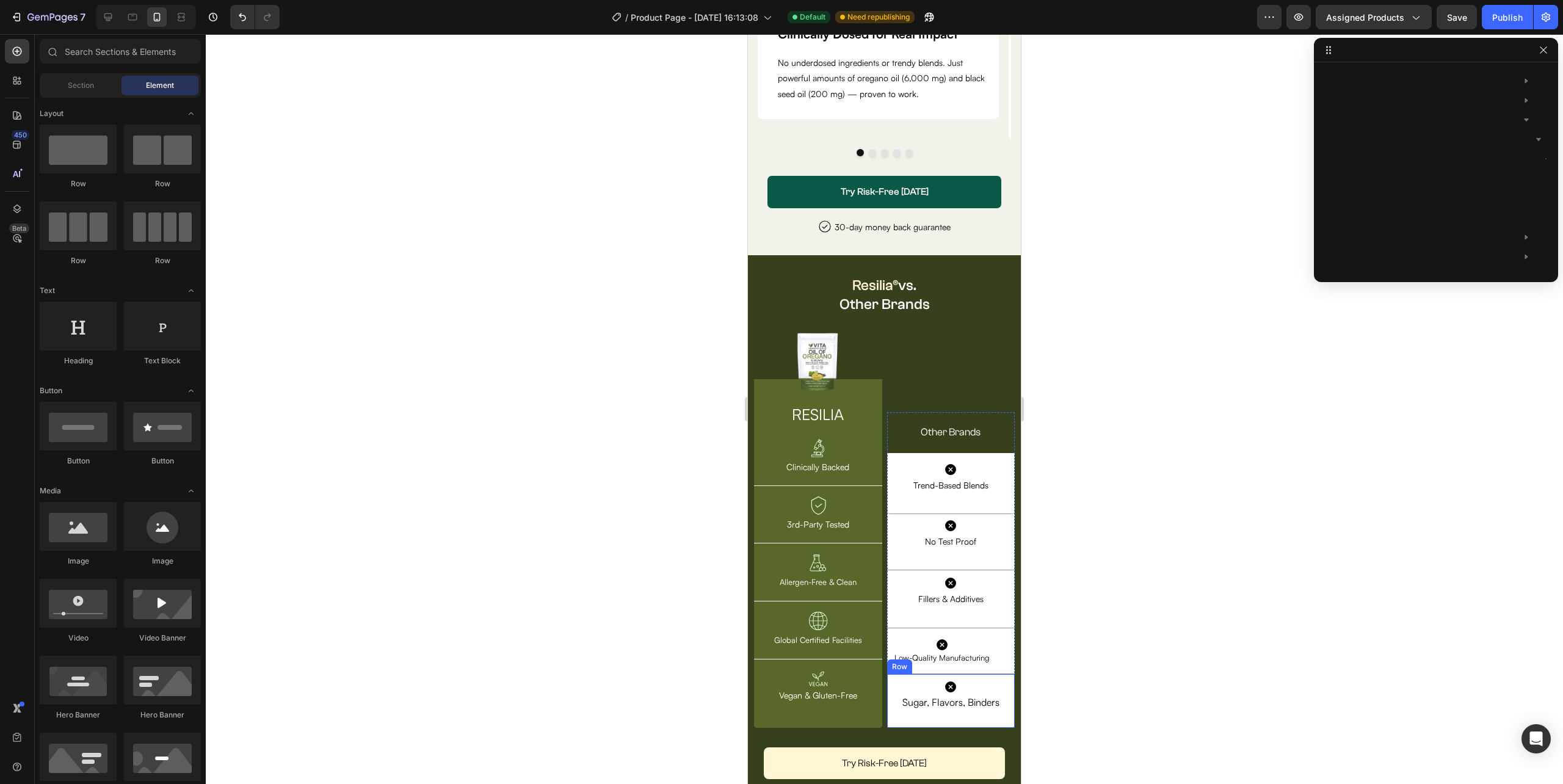
click at [888, 689] on div "Icon Sugar, Flavors, Binders Text Block Row Row" at bounding box center [951, 700] width 128 height 53
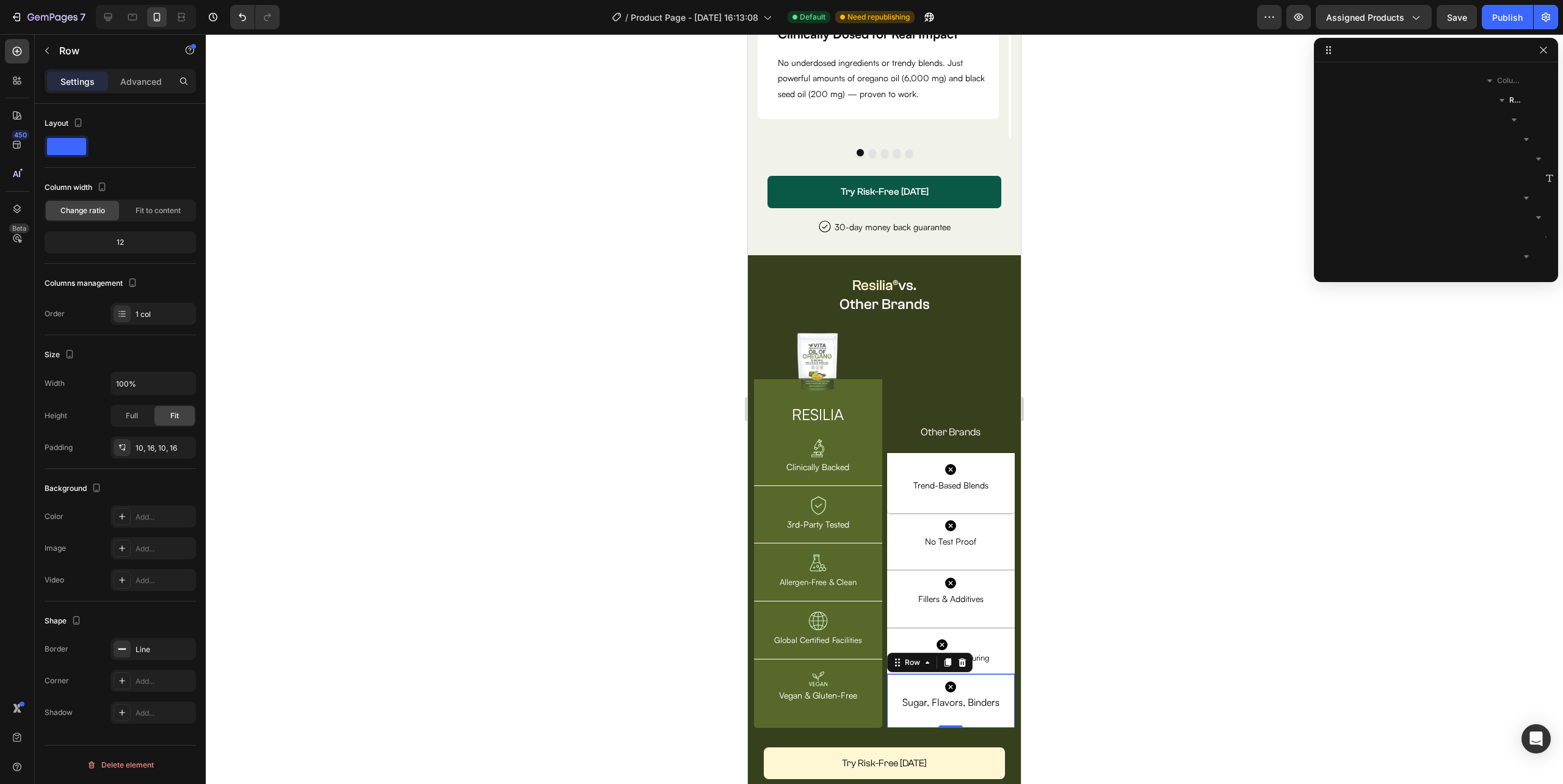
scroll to position [1886, 0]
click at [159, 445] on div "10, 16, 10, 16" at bounding box center [153, 448] width 35 height 11
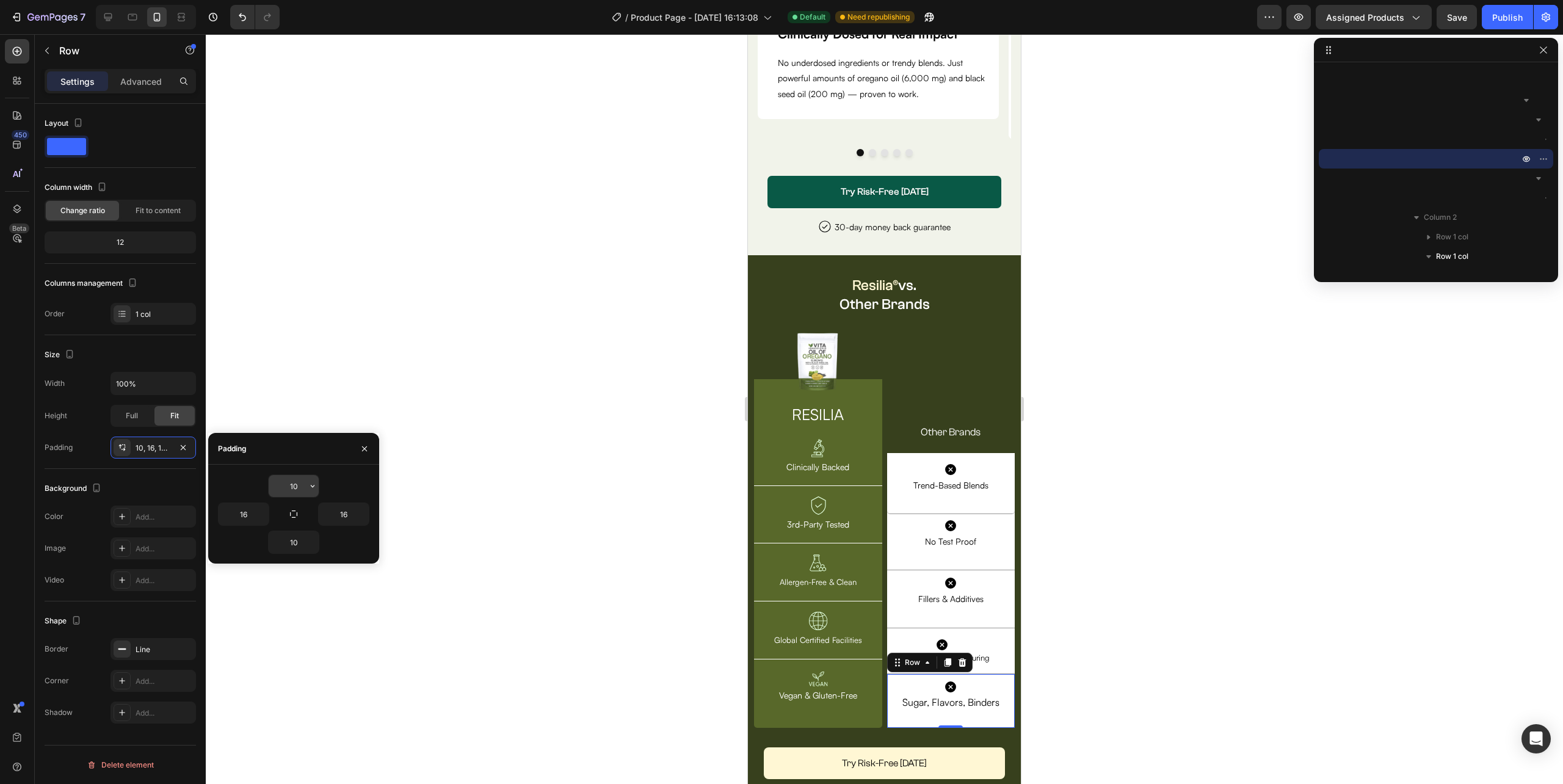
click at [304, 485] on input "10" at bounding box center [294, 486] width 50 height 22
type input "2"
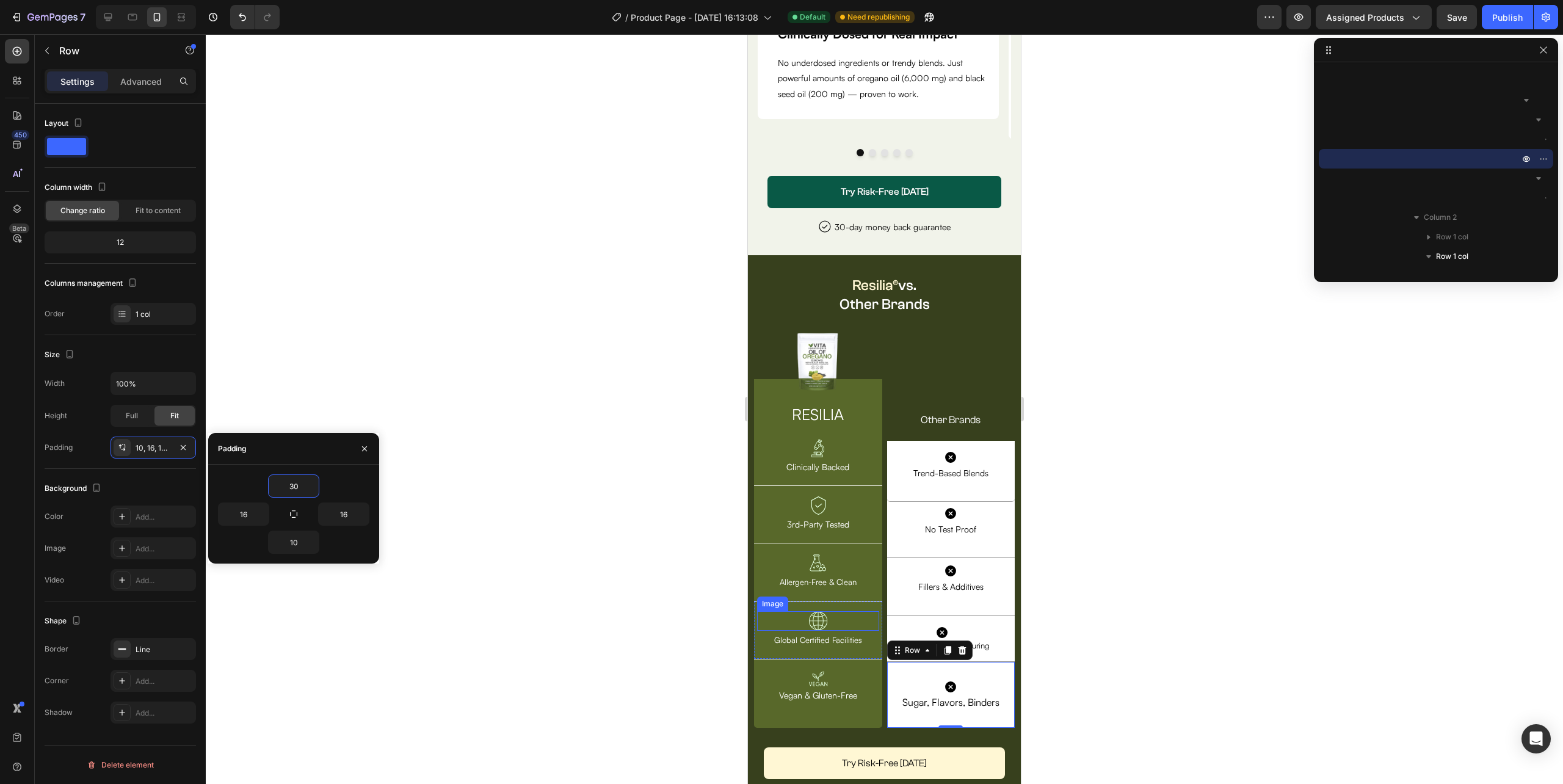
type input "3"
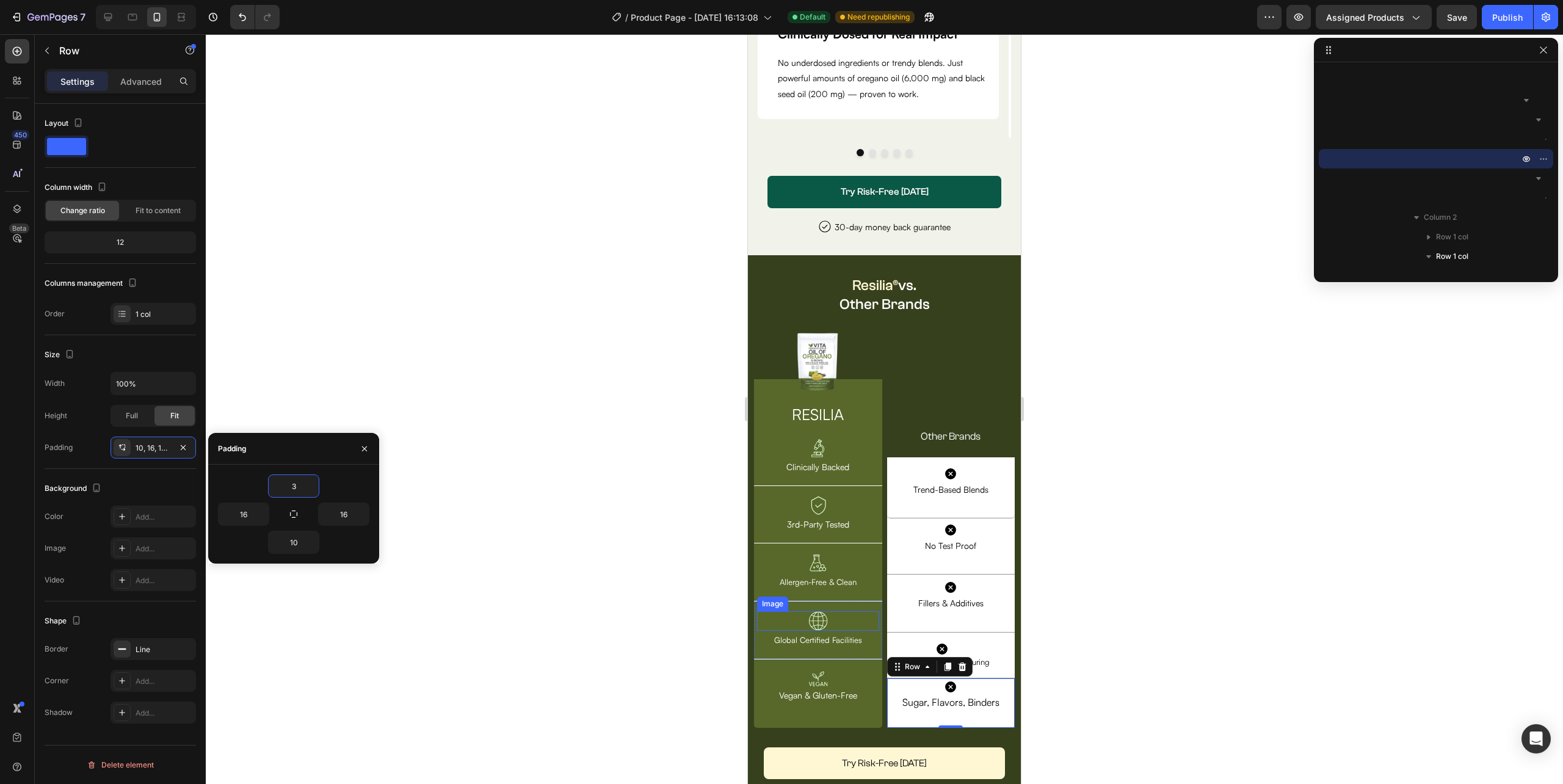
type input "35"
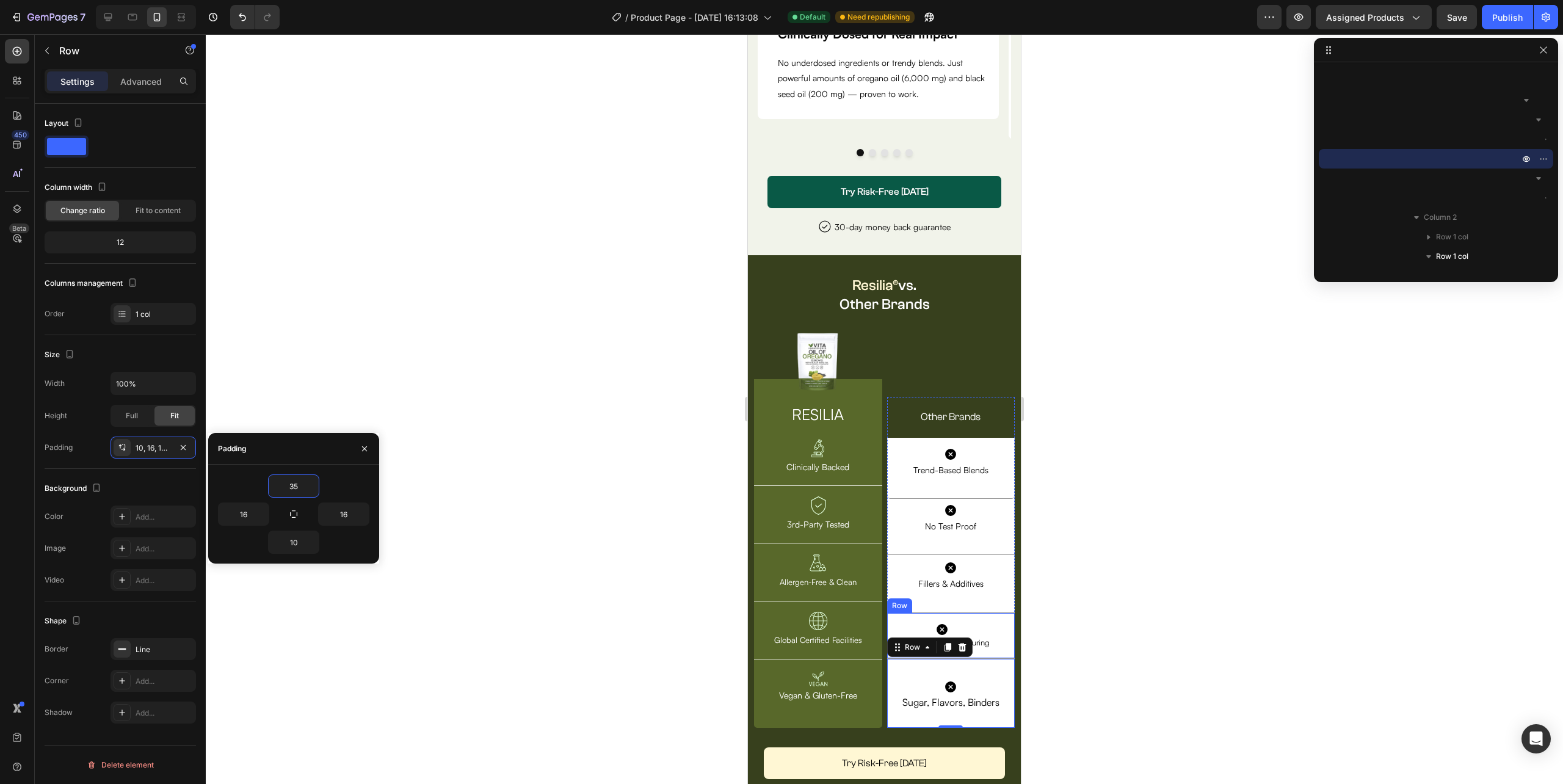
click at [999, 616] on div "Icon Low-Quality Manufacturing Text Block Row Row" at bounding box center [951, 636] width 128 height 47
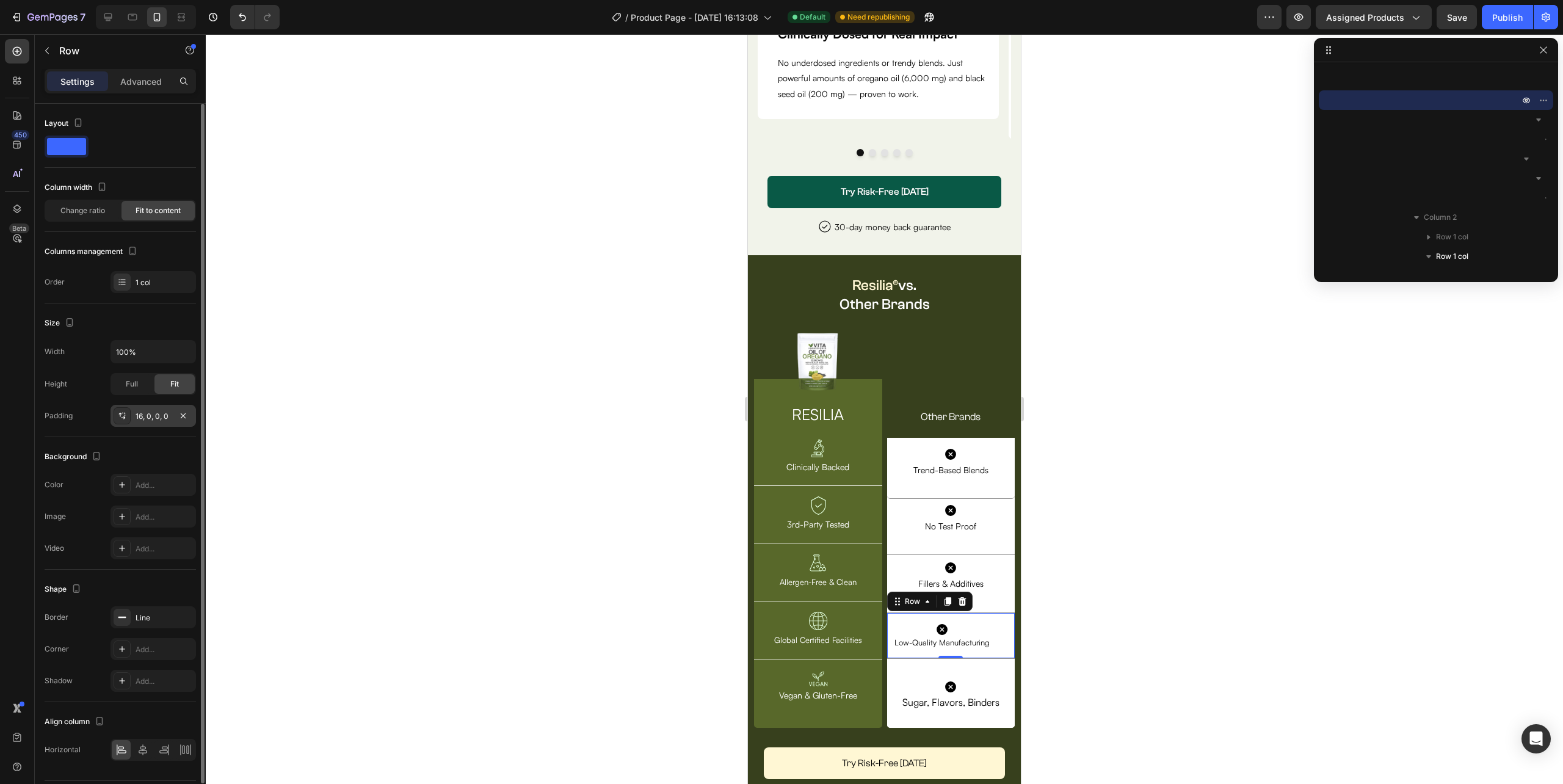
click at [153, 415] on div "16, 0, 0, 0" at bounding box center [153, 416] width 35 height 11
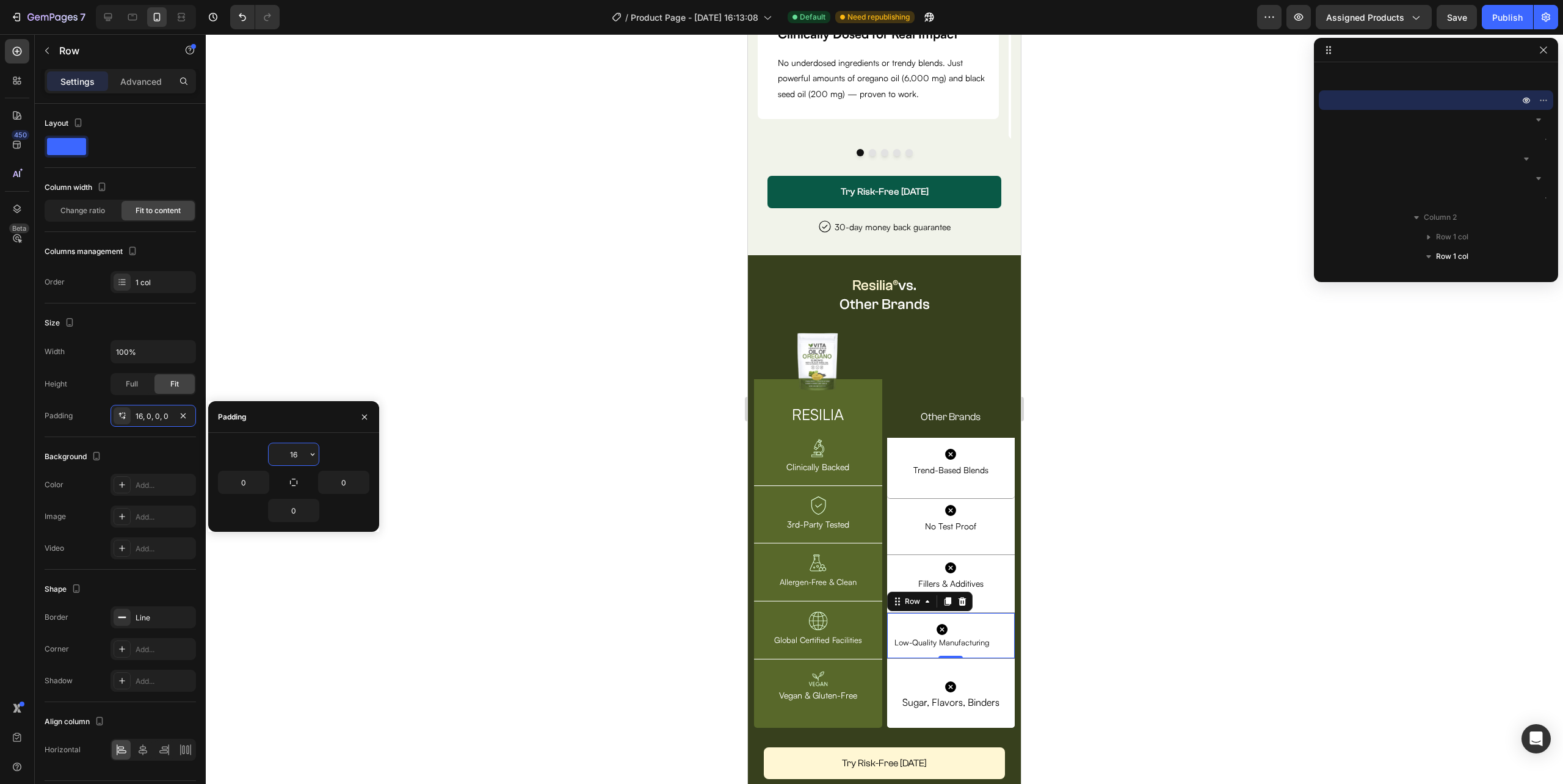
click at [289, 457] on input "16" at bounding box center [294, 454] width 50 height 22
type input "35"
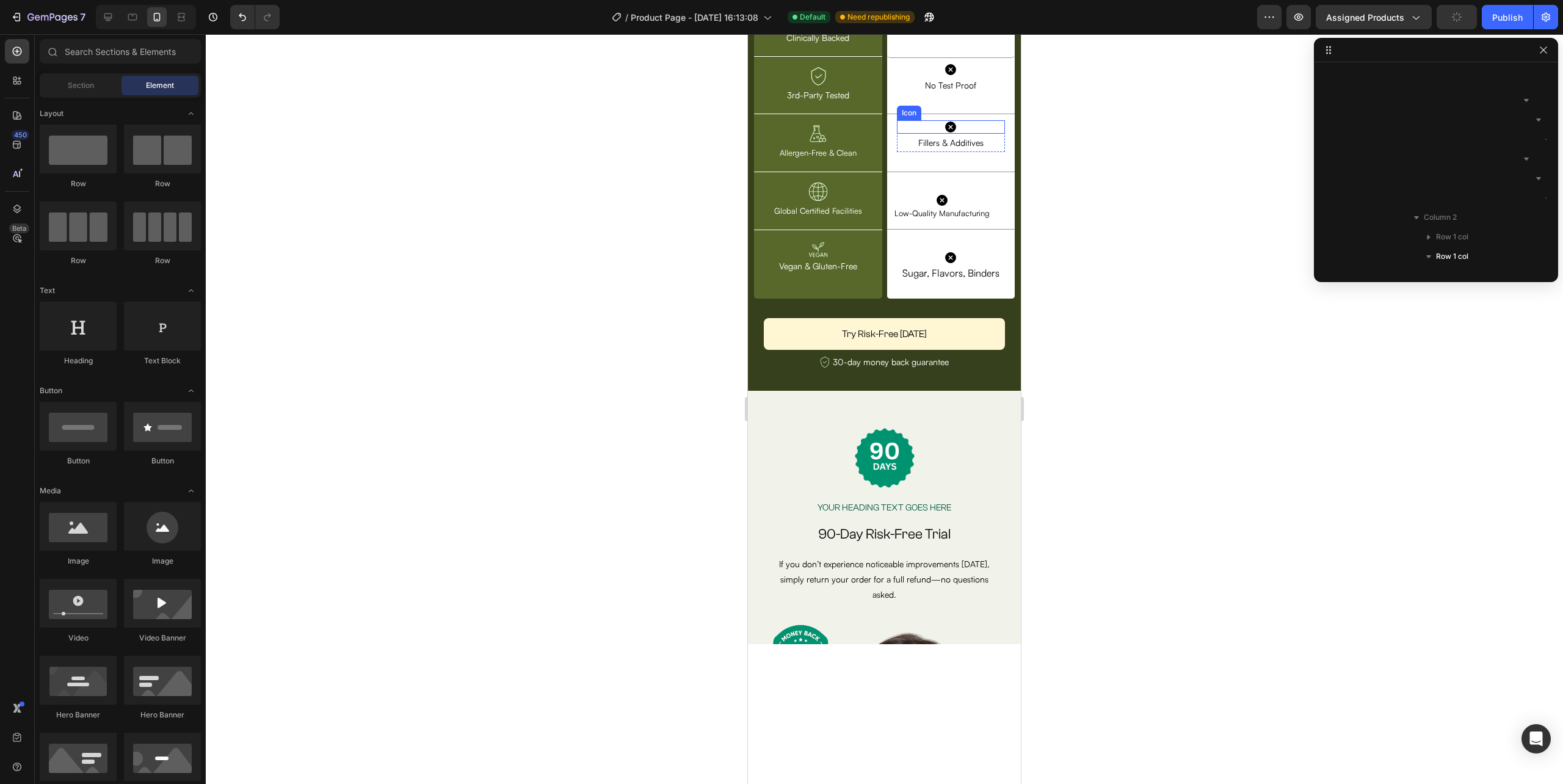
scroll to position [5133, 0]
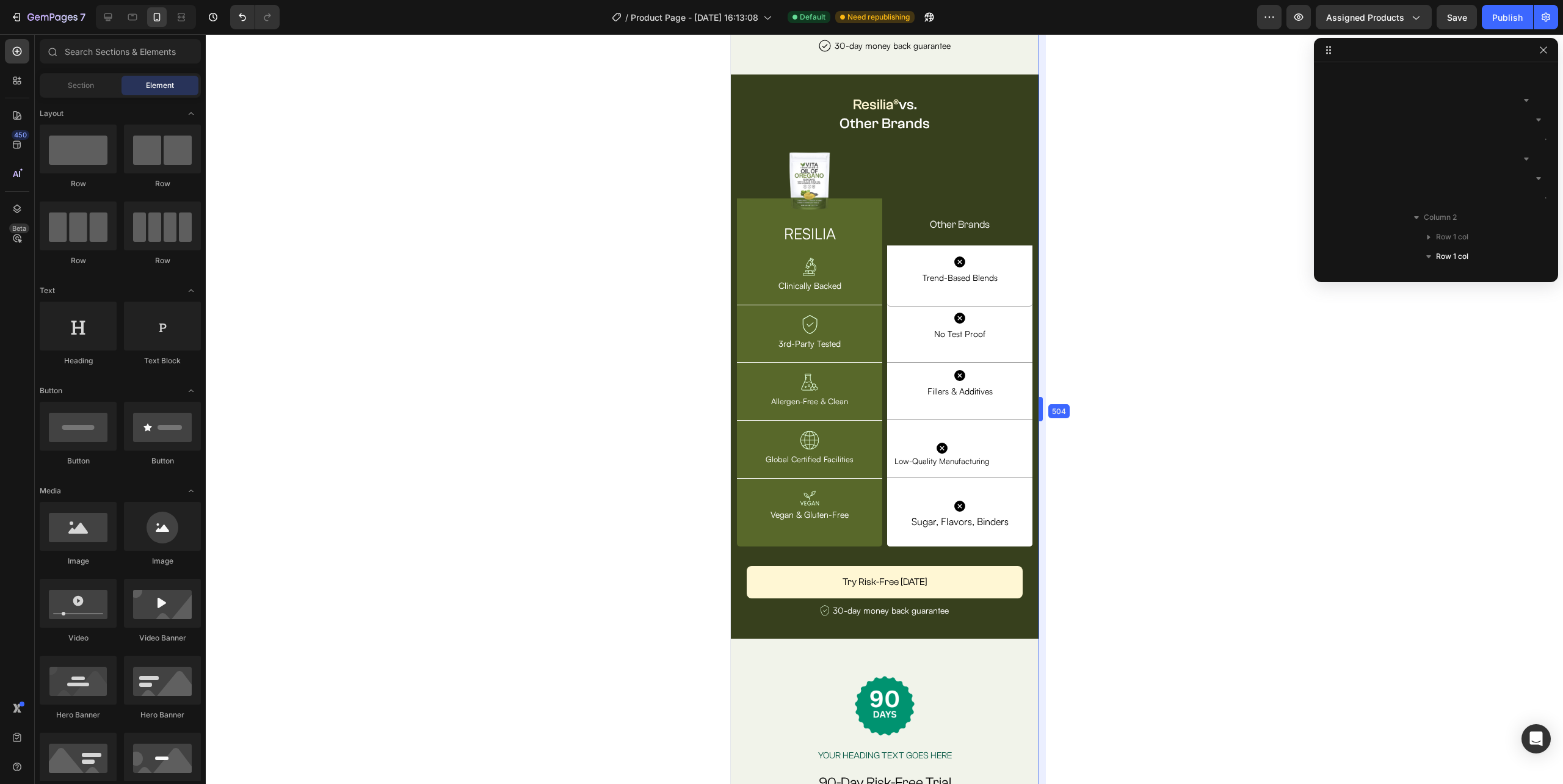
drag, startPoint x: 1027, startPoint y: 411, endPoint x: 1061, endPoint y: 426, distance: 37.2
click at [1008, 467] on div "Icon Low-Quality Manufacturing Text Block Row Row" at bounding box center [959, 449] width 146 height 58
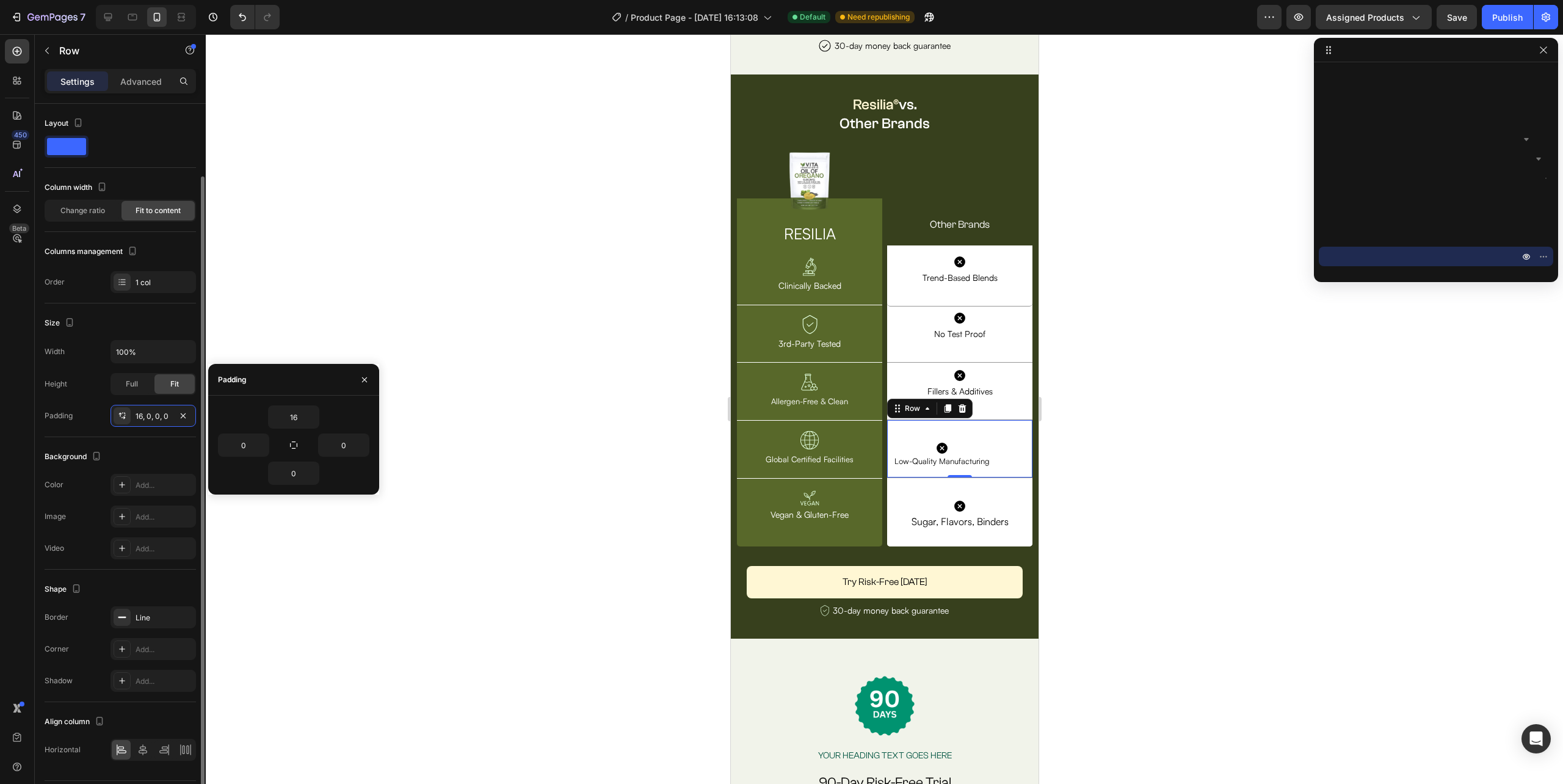
scroll to position [37, 0]
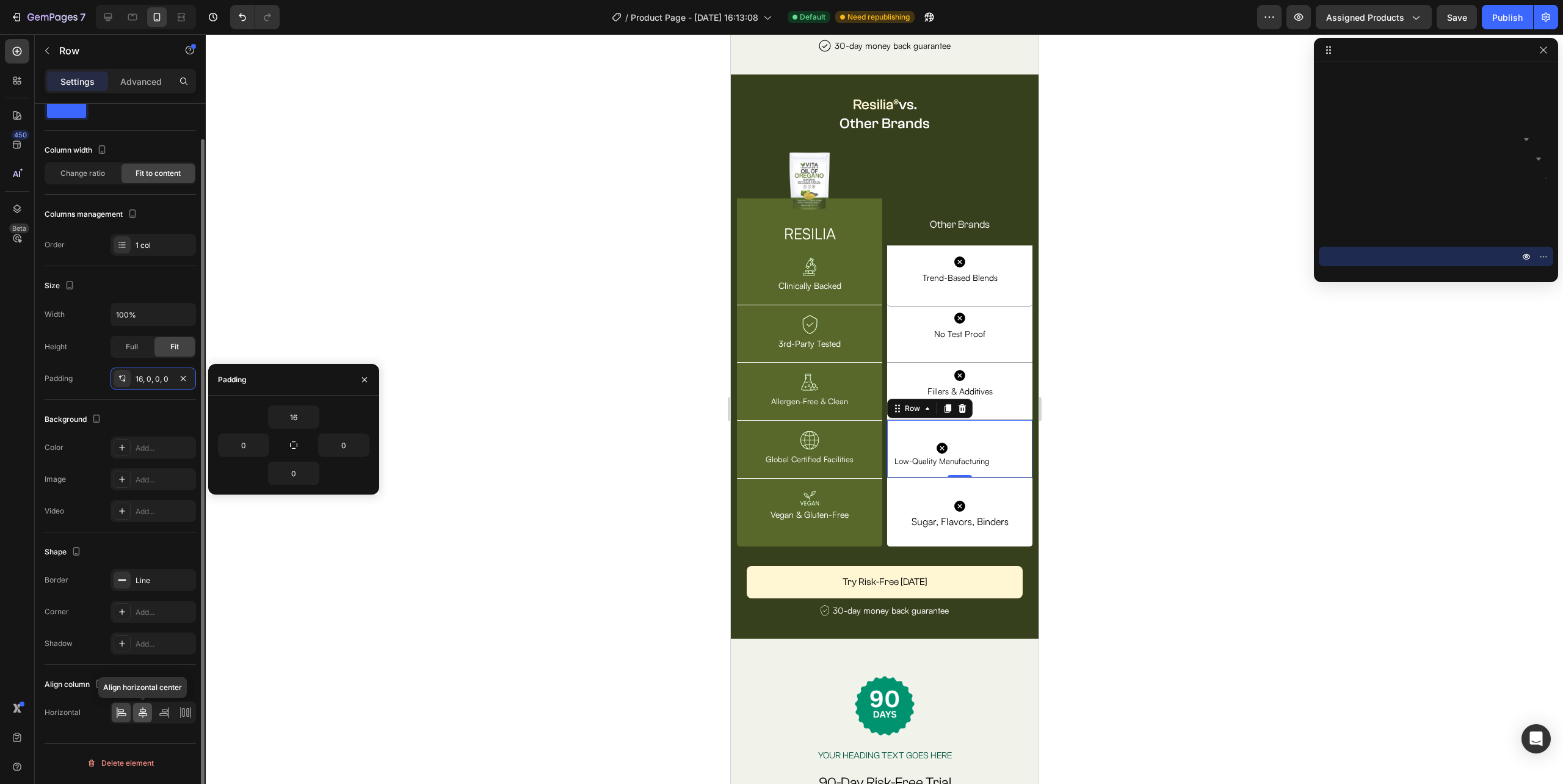
click at [138, 712] on icon at bounding box center [143, 713] width 12 height 12
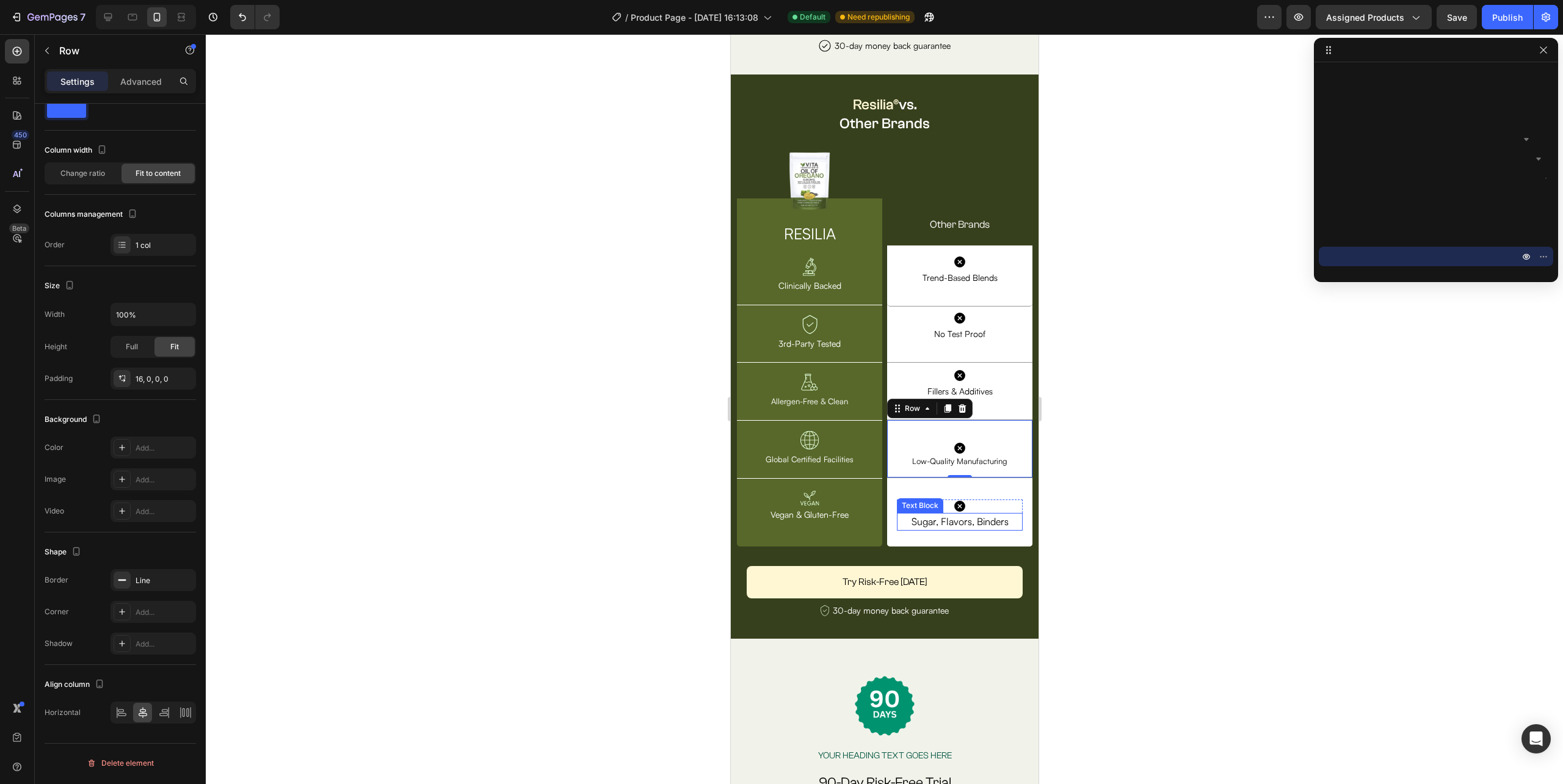
click at [944, 520] on span "Sugar, Flavors, Binders" at bounding box center [960, 521] width 97 height 12
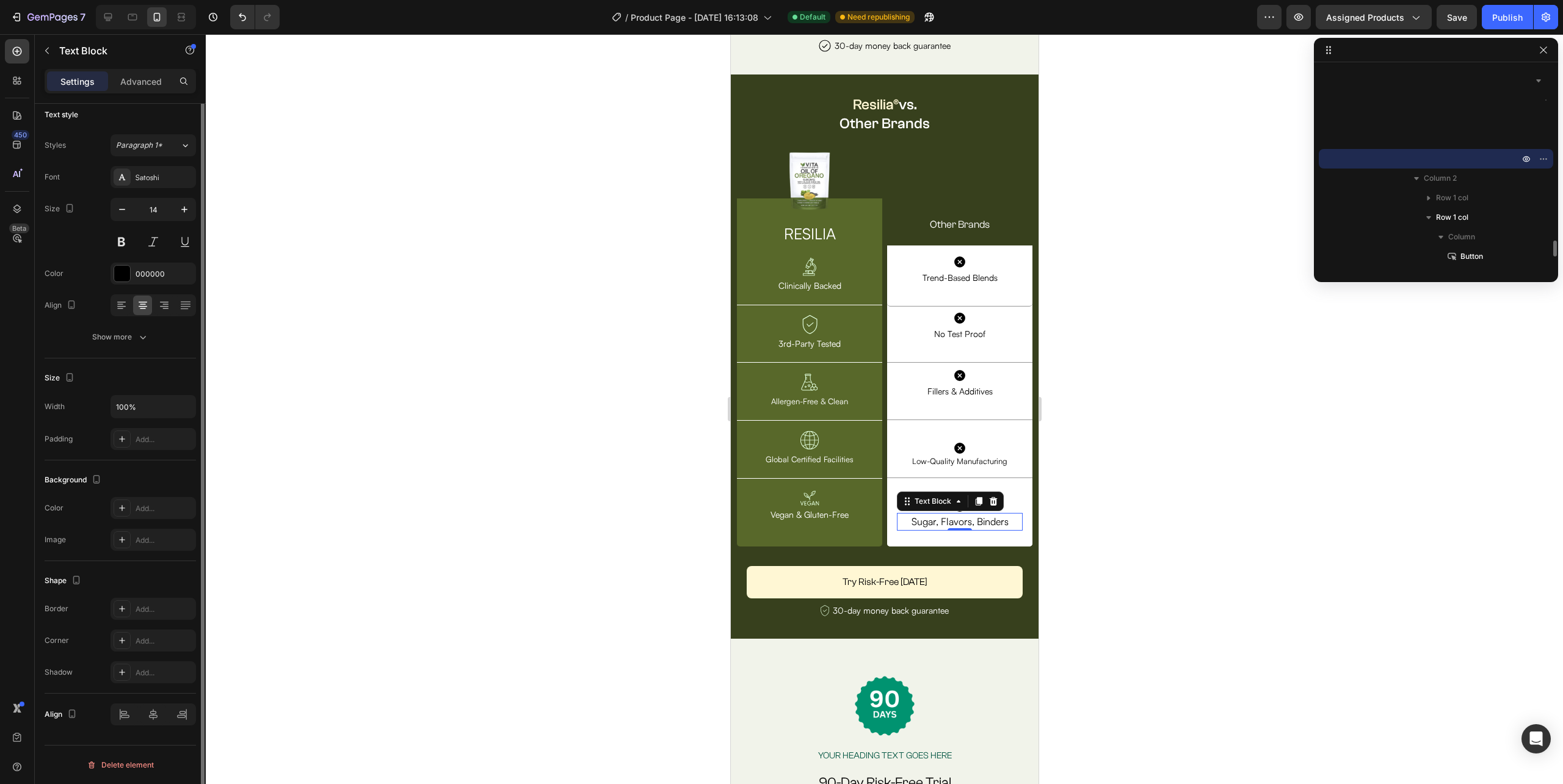
scroll to position [0, 0]
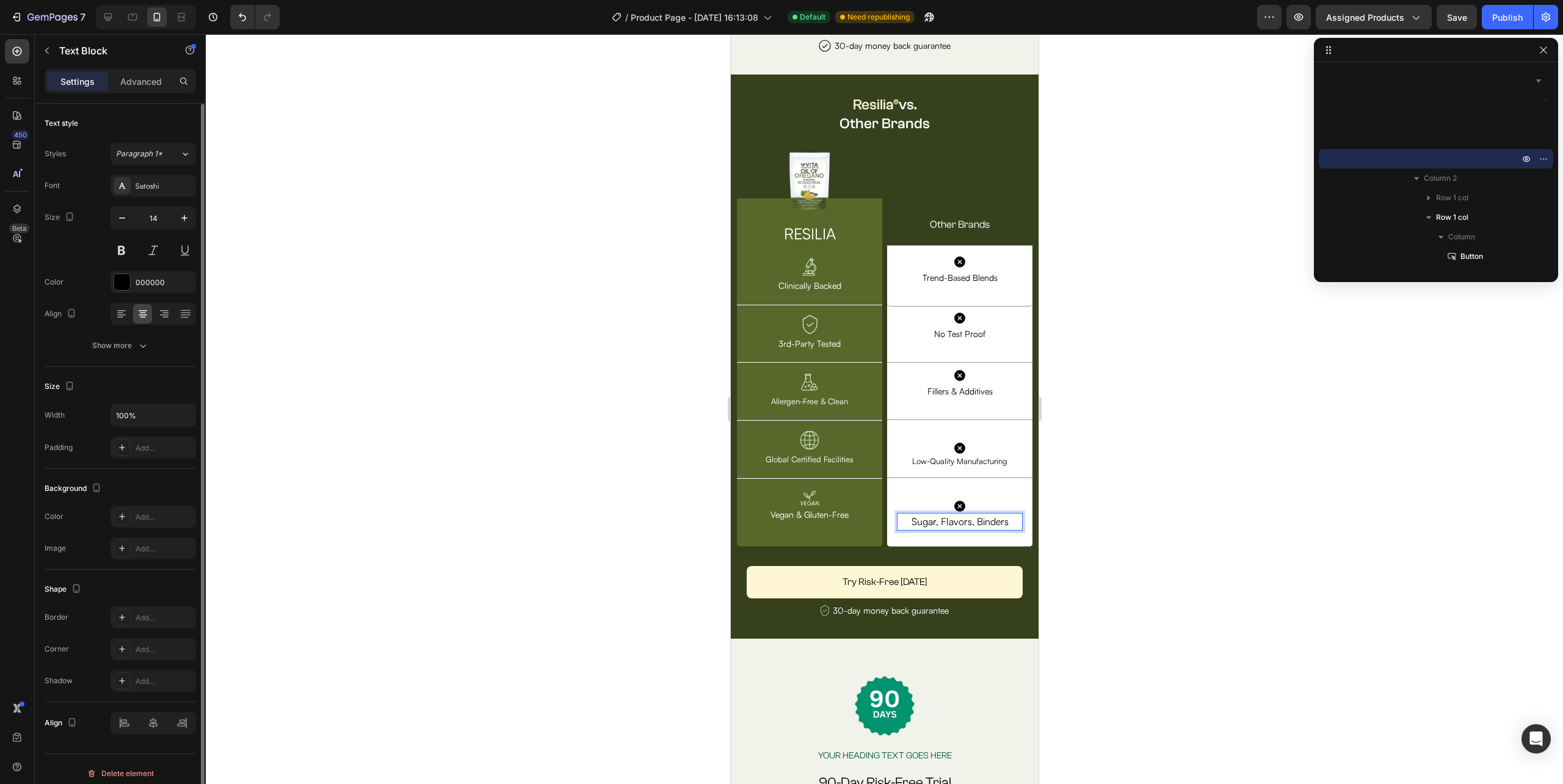
click at [730, 34] on div "Text Block" at bounding box center [730, 34] width 0 height 0
click at [944, 507] on div "Text Block" at bounding box center [932, 501] width 41 height 11
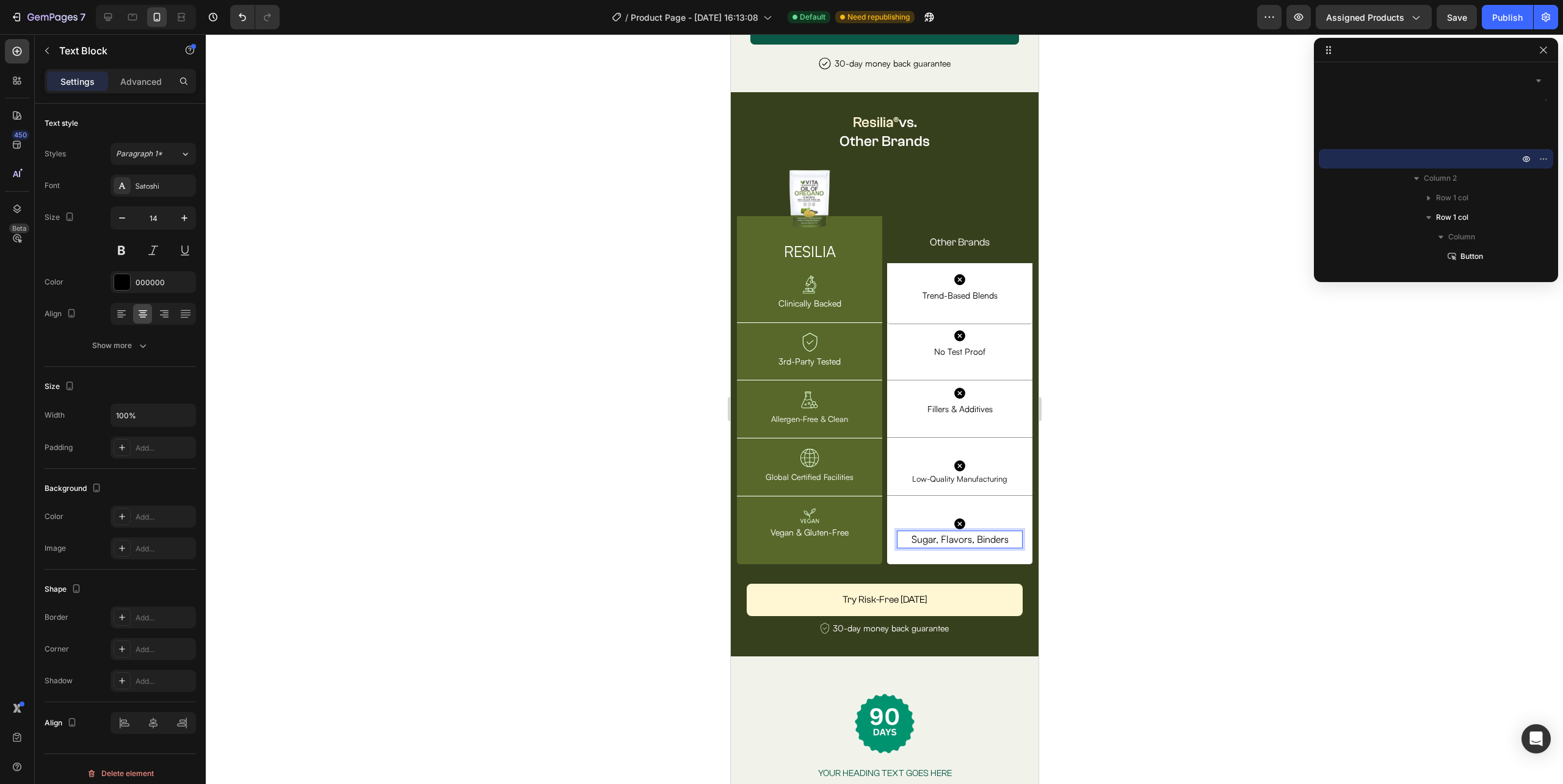
click at [972, 537] on span "Sugar, Flavors, Binders" at bounding box center [960, 539] width 97 height 12
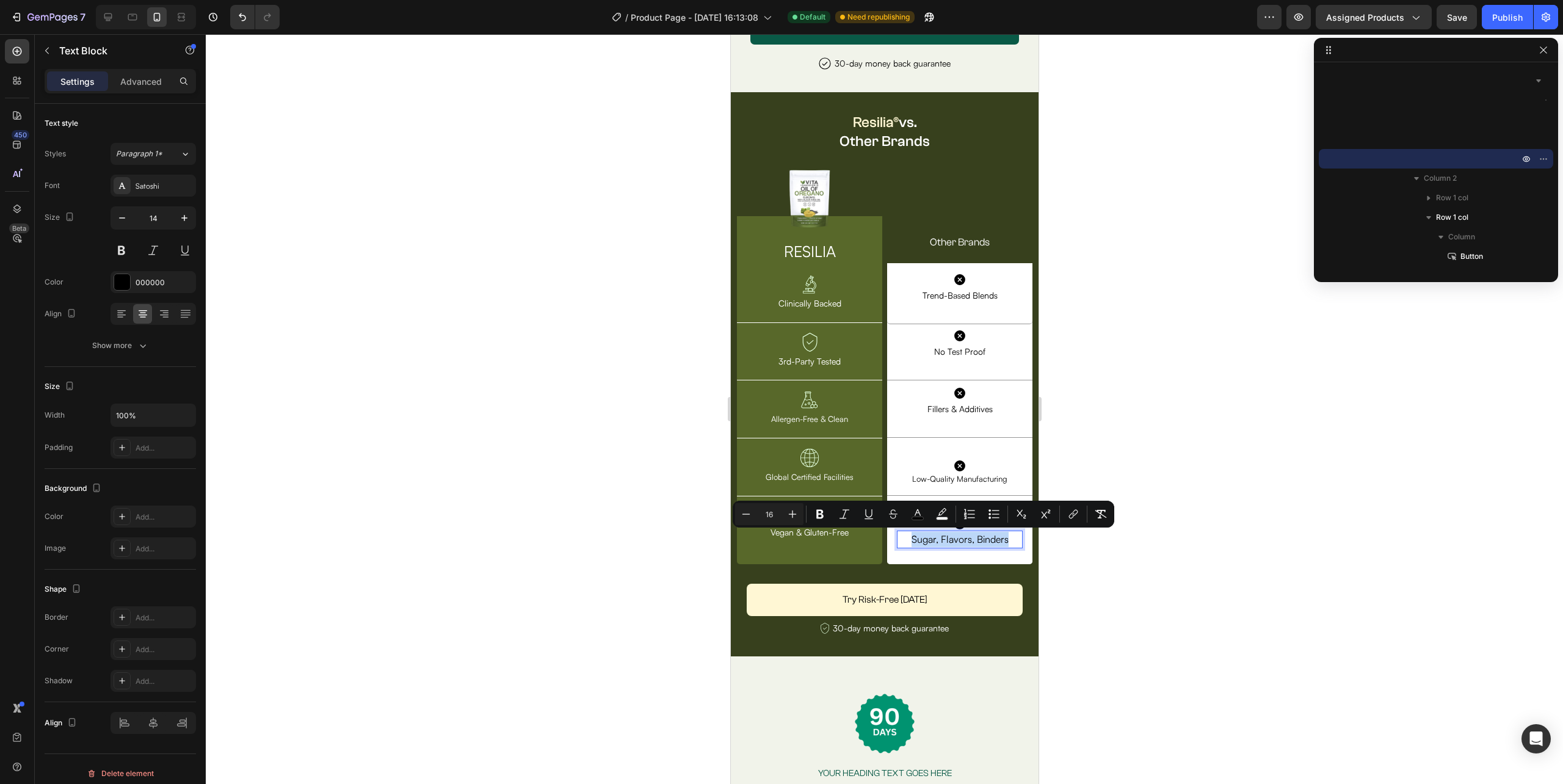
click at [972, 537] on span "Sugar, Flavors, Binders" at bounding box center [960, 539] width 97 height 12
click at [744, 509] on icon "Editor contextual toolbar" at bounding box center [746, 514] width 12 height 12
type input "14"
click at [1148, 467] on div at bounding box center [884, 409] width 1357 height 750
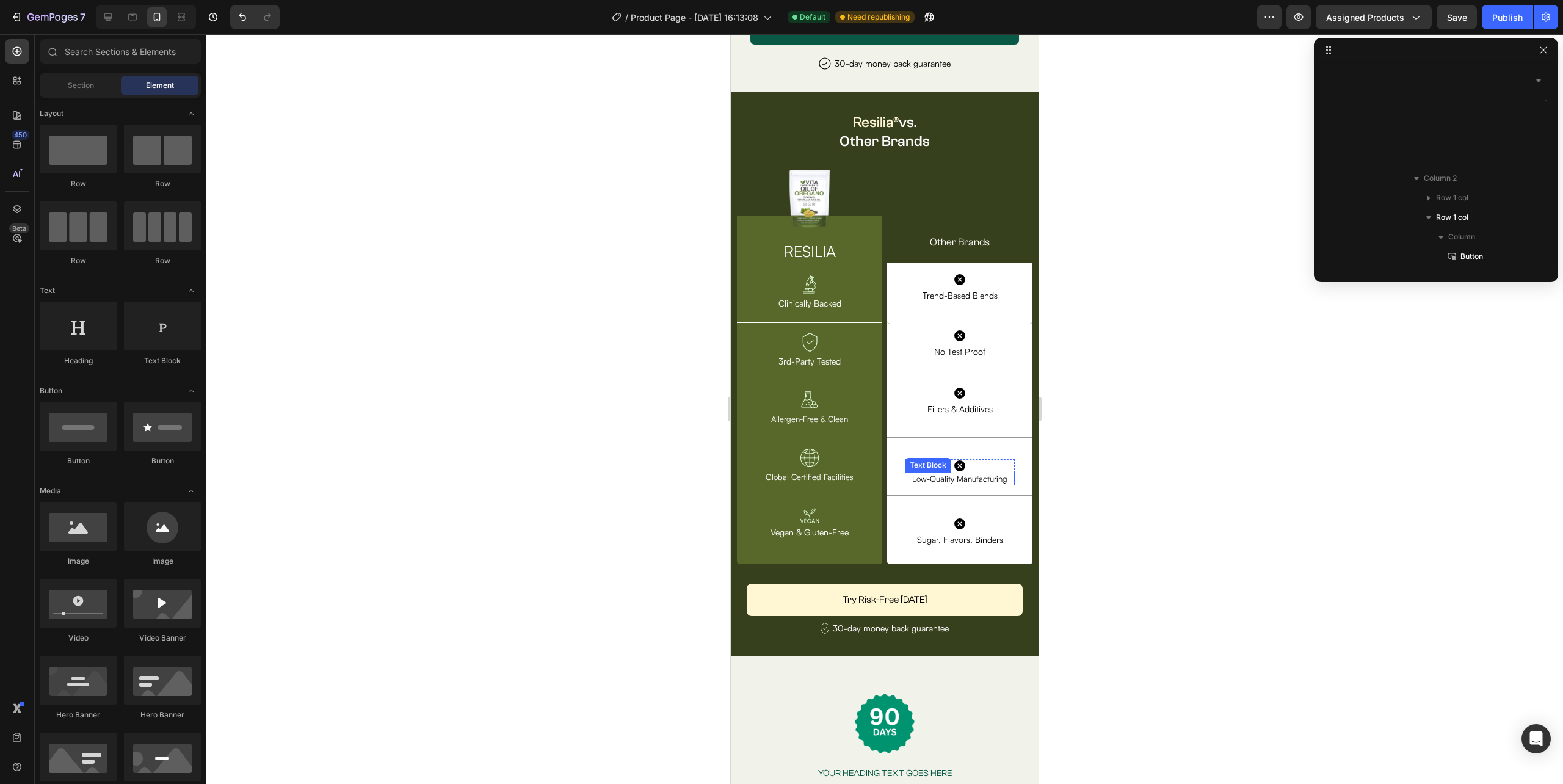
click at [977, 475] on p "Low-Quality Manufacturing" at bounding box center [960, 479] width 95 height 11
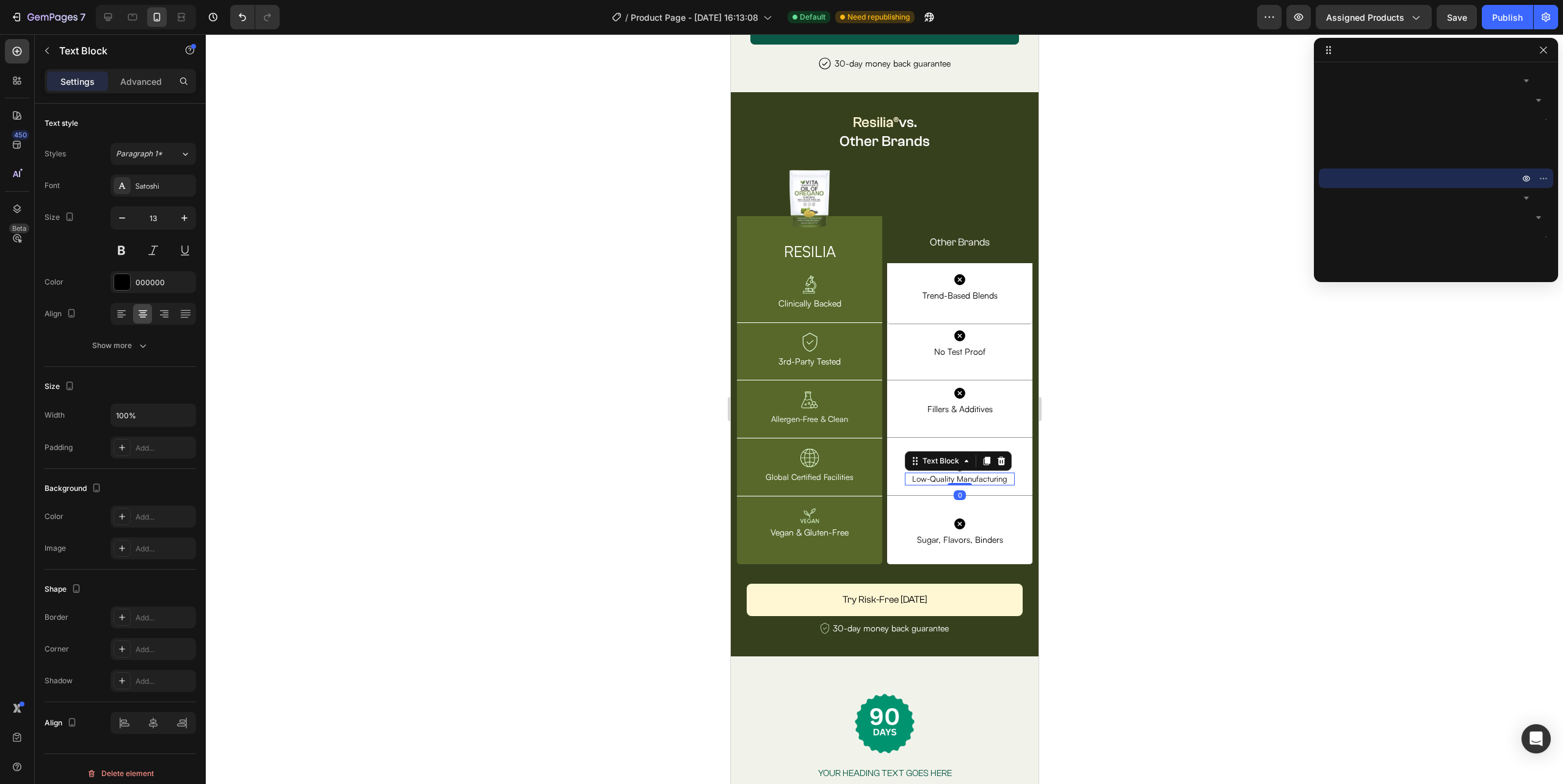
click at [977, 475] on p "Low-Quality Manufacturing" at bounding box center [960, 479] width 95 height 11
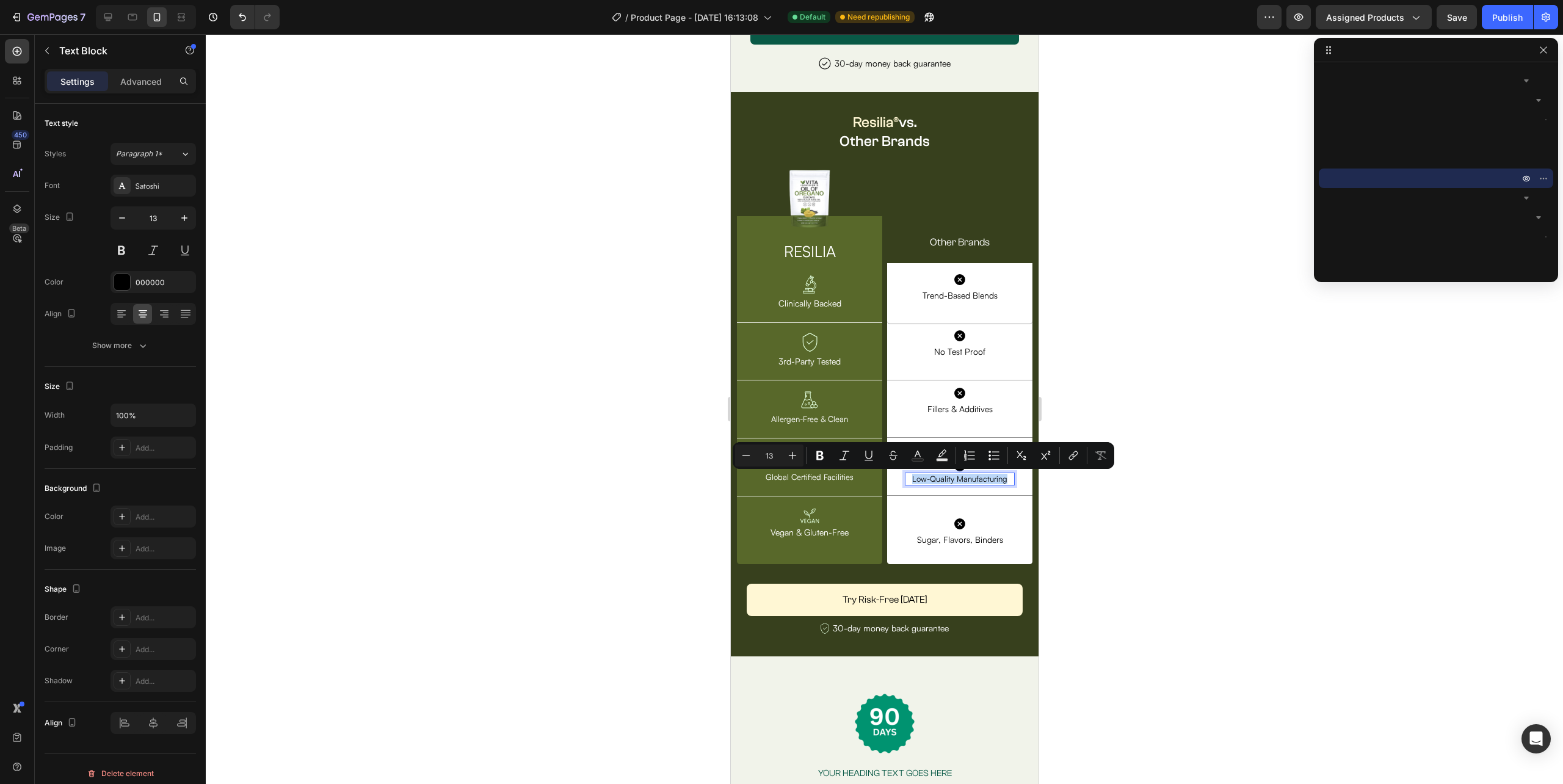
click at [977, 475] on p "Low-Quality Manufacturing" at bounding box center [960, 479] width 95 height 11
click at [1151, 467] on div at bounding box center [884, 409] width 1357 height 750
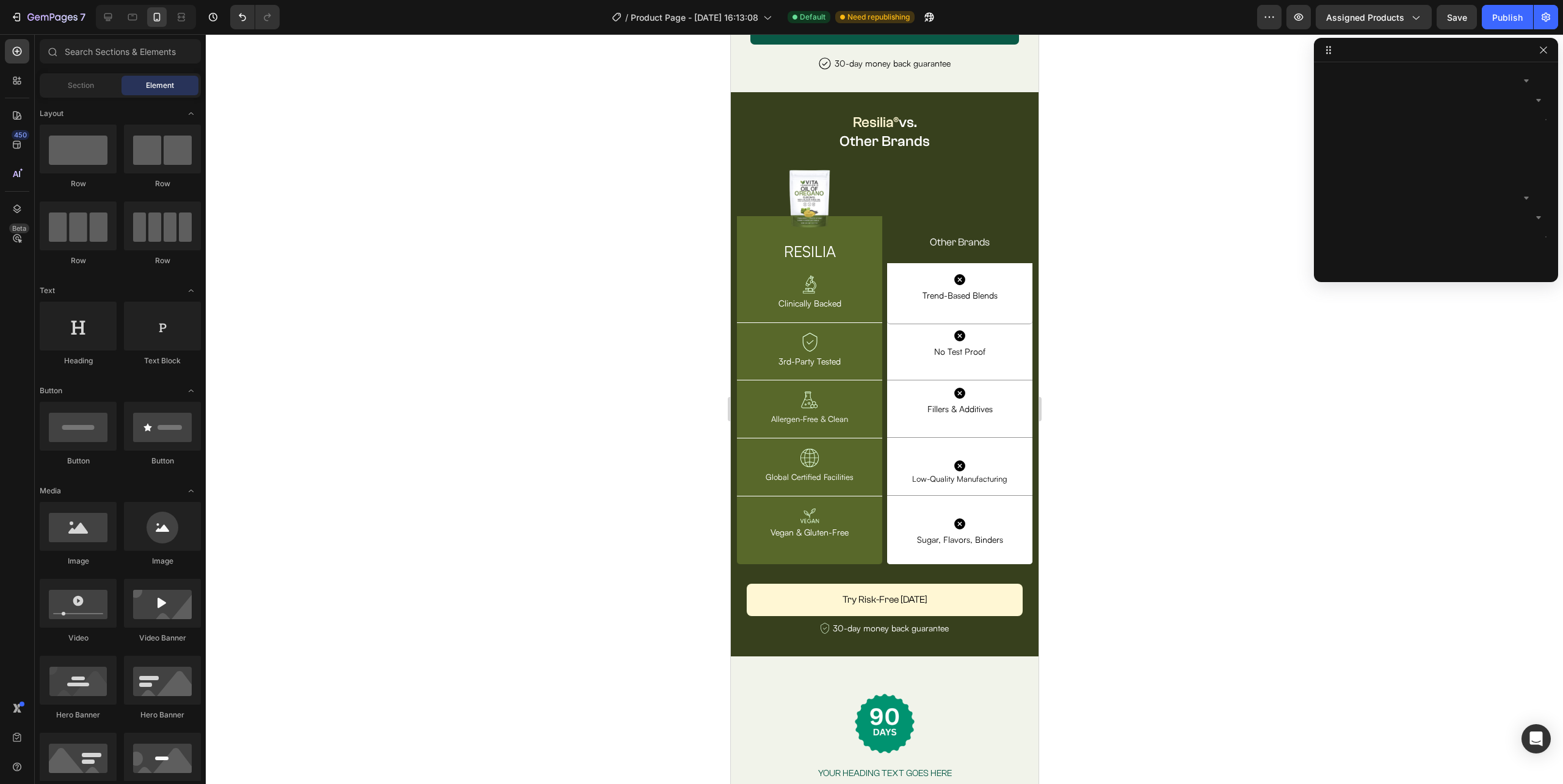
click at [1168, 419] on div at bounding box center [884, 409] width 1357 height 750
click at [1006, 536] on p "Sugar, Flavors, Binders" at bounding box center [960, 539] width 123 height 15
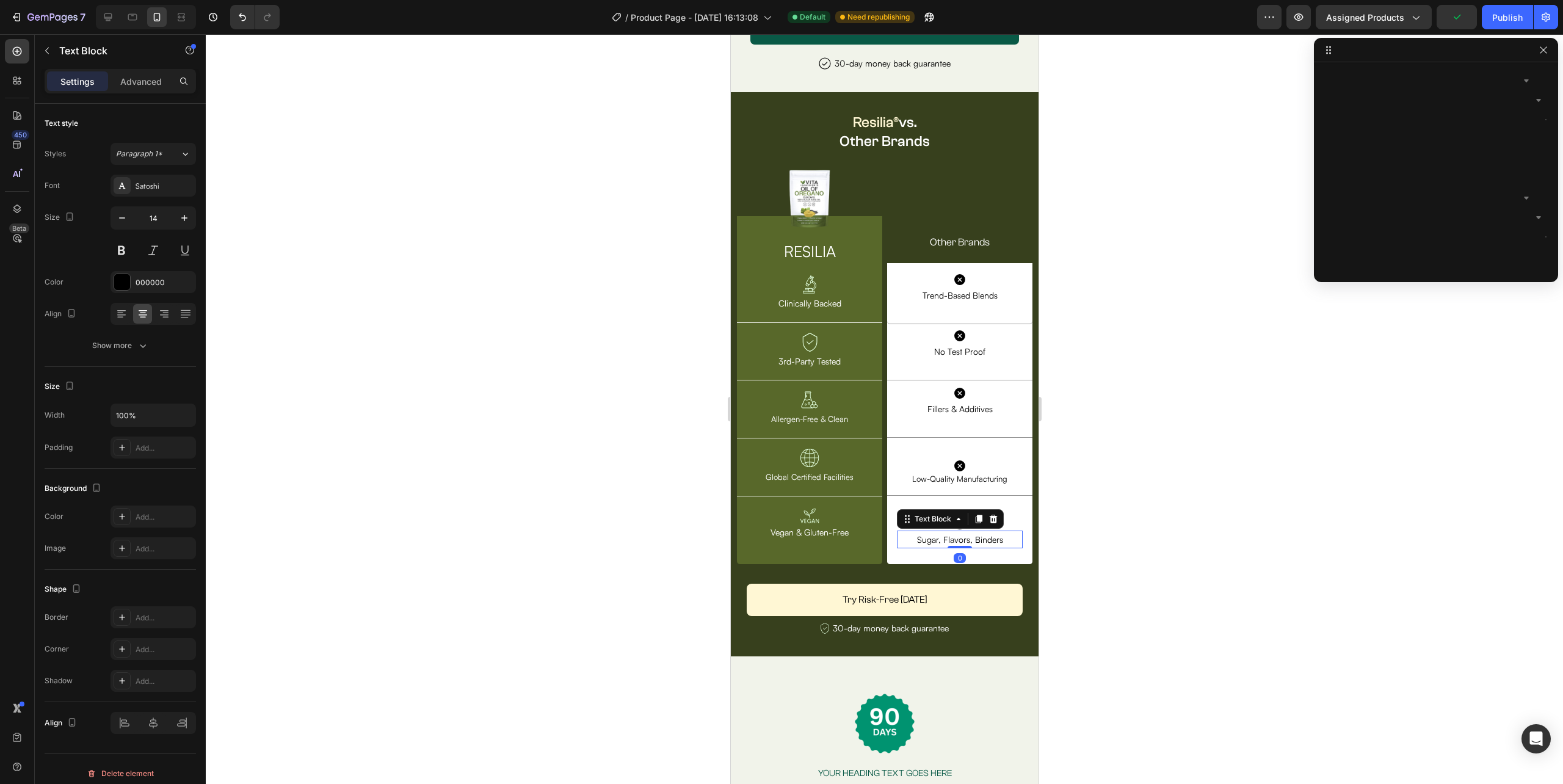
scroll to position [2687, 0]
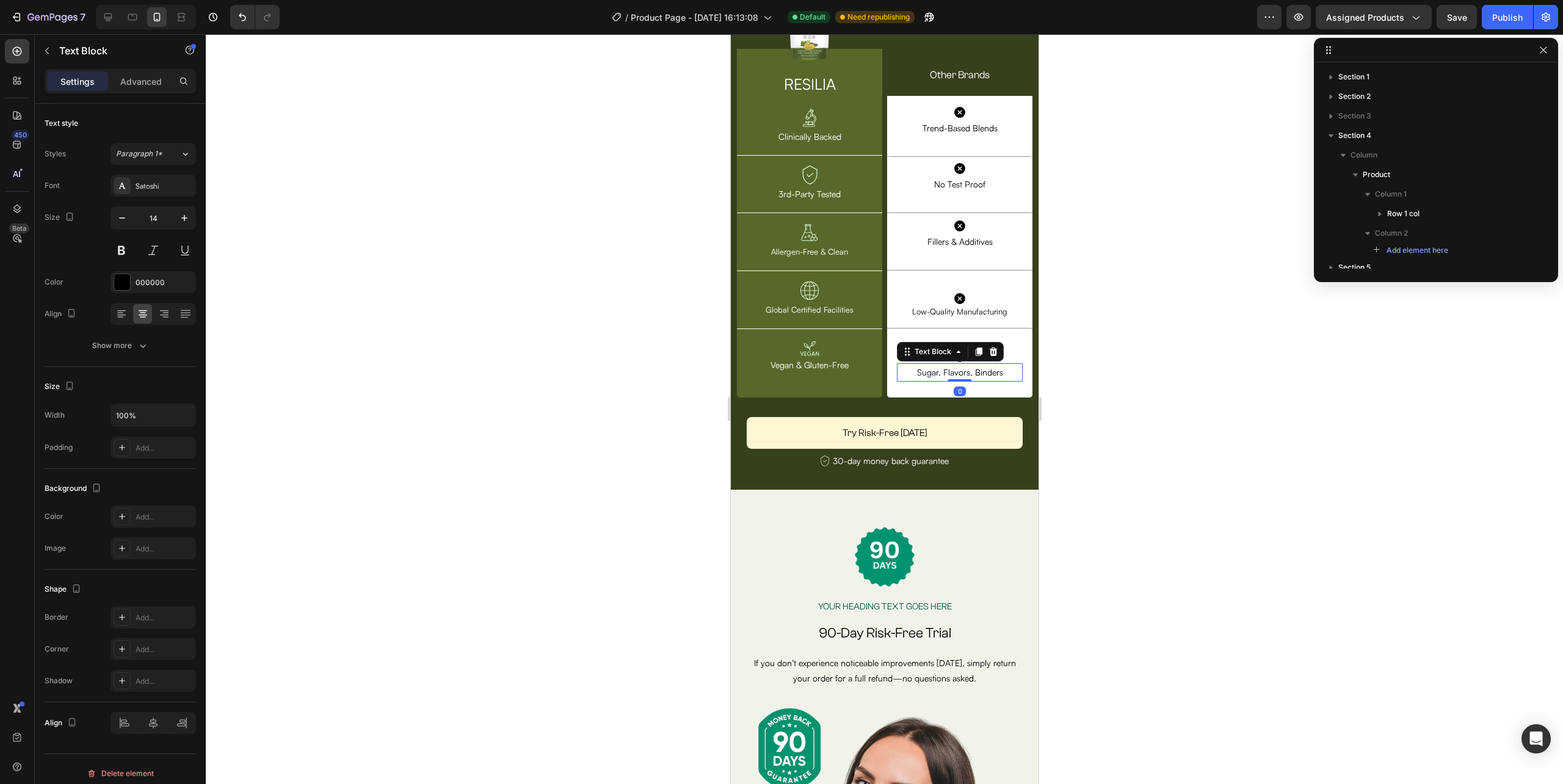
scroll to position [2687, 0]
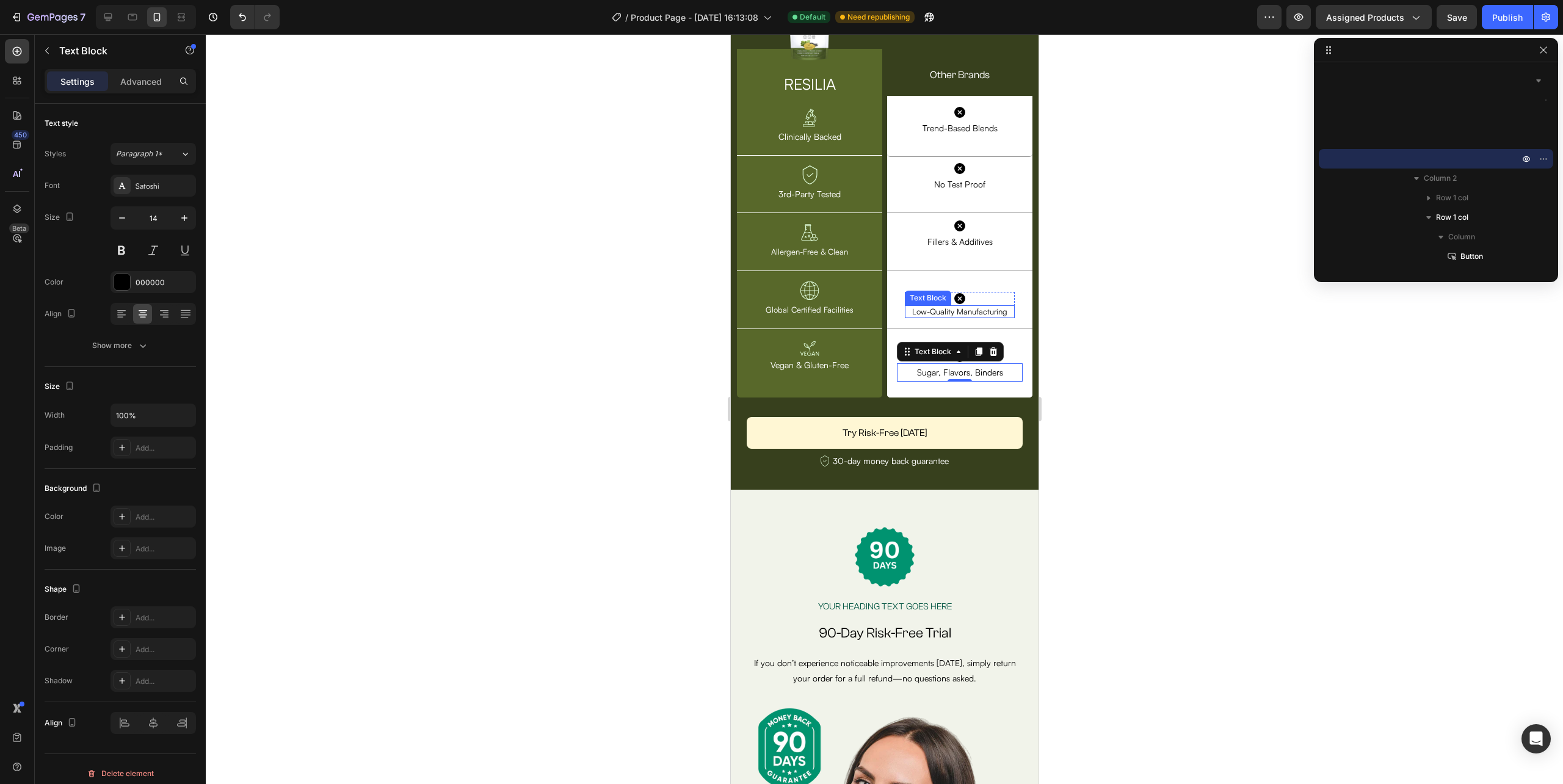
click at [1003, 318] on div "Low-Quality Manufacturing Text Block" at bounding box center [959, 311] width 110 height 13
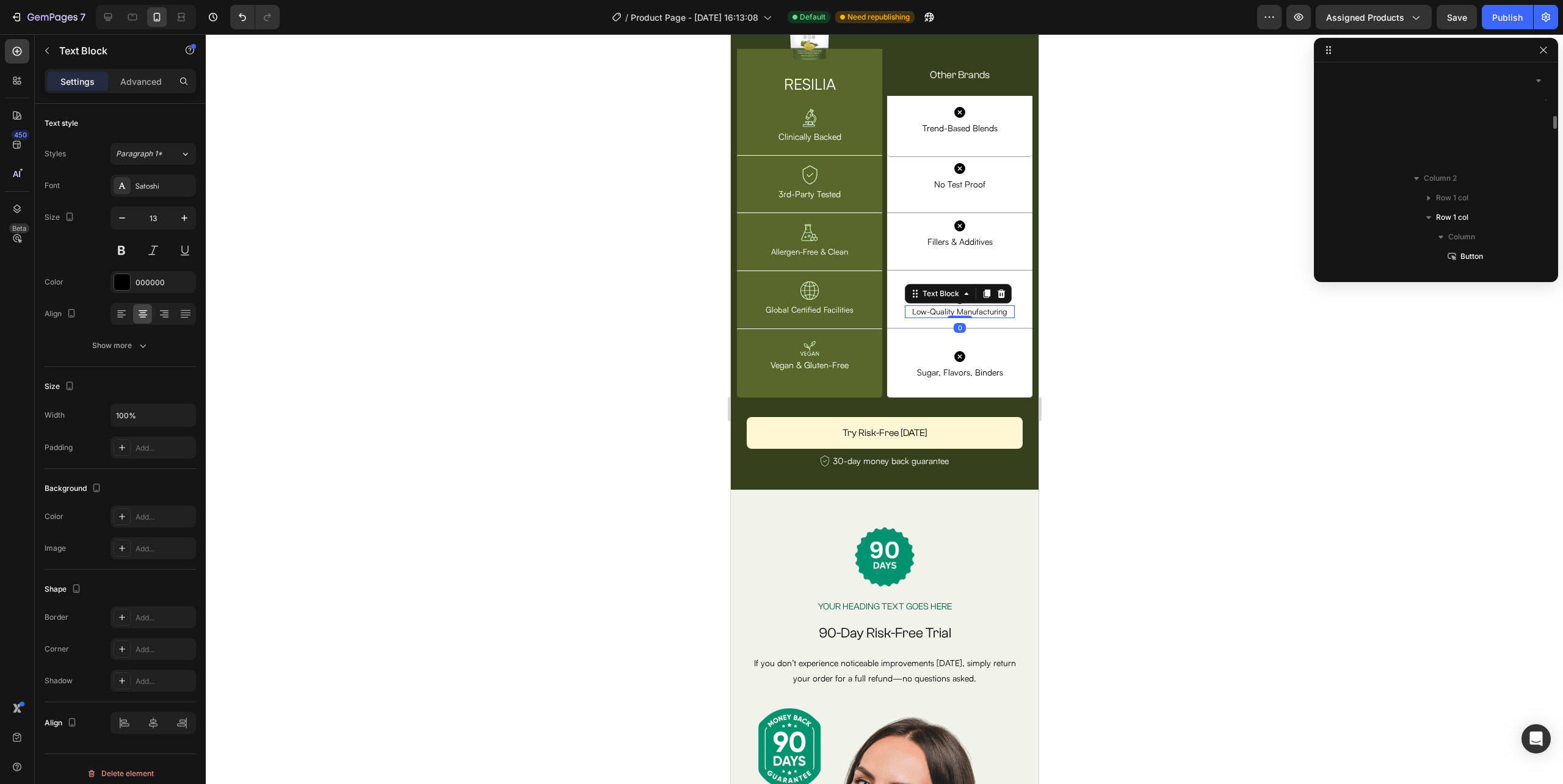
scroll to position [2570, 0]
click at [1183, 408] on div at bounding box center [884, 409] width 1357 height 750
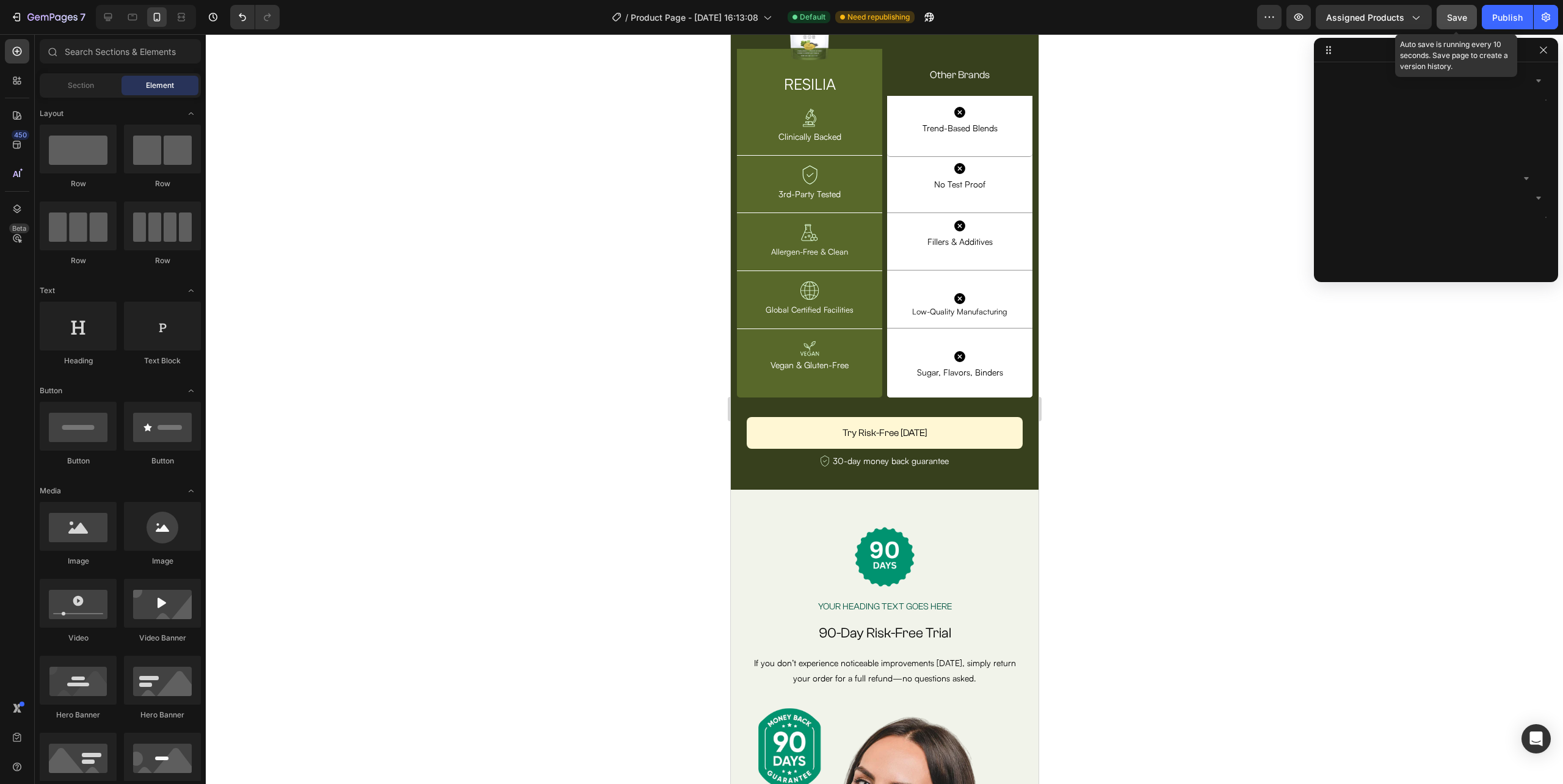
click at [1457, 12] on span "Save" at bounding box center [1457, 18] width 20 height 11
click at [1495, 13] on div "Publish" at bounding box center [1507, 17] width 31 height 13
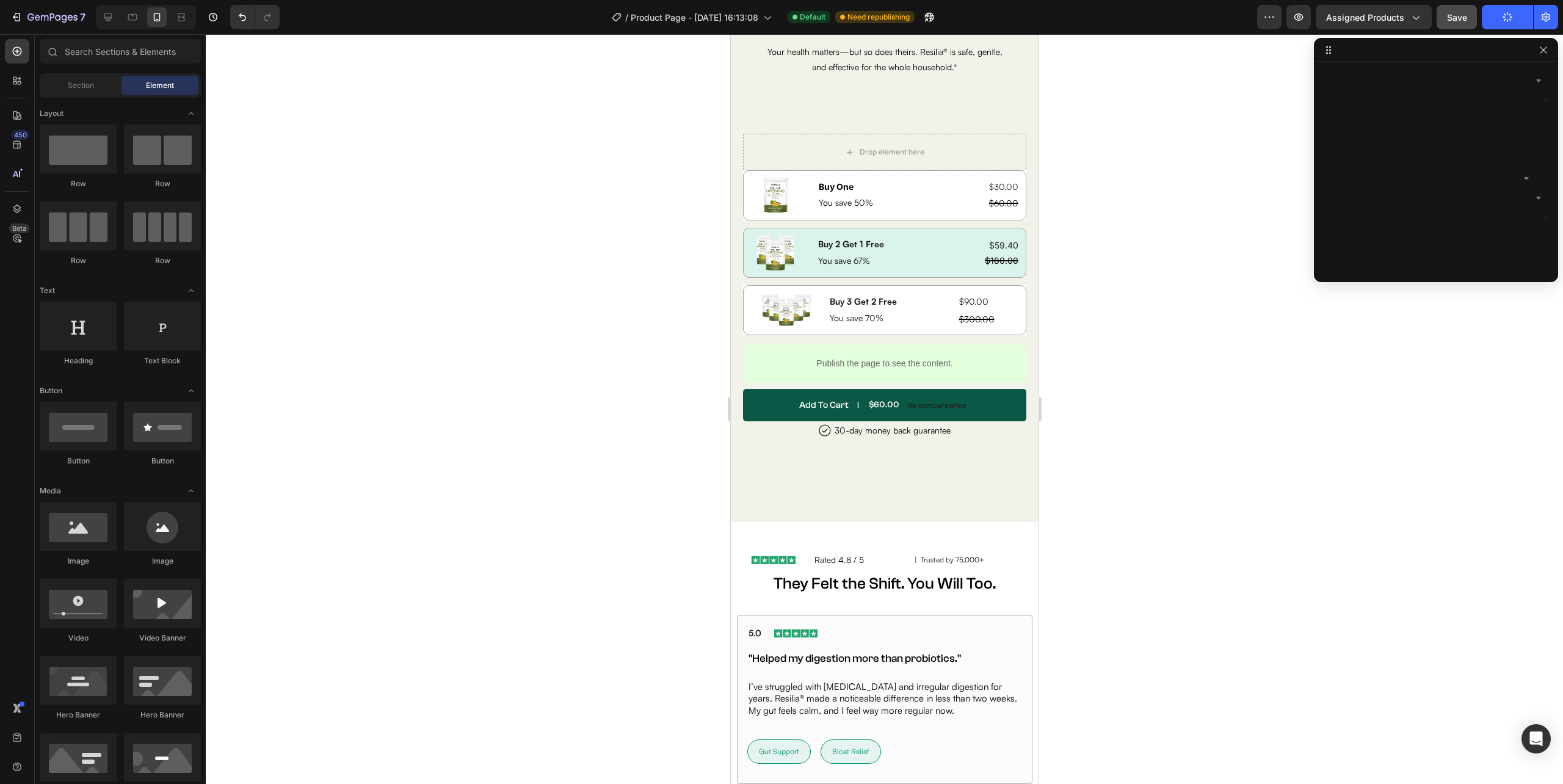
scroll to position [6826, 0]
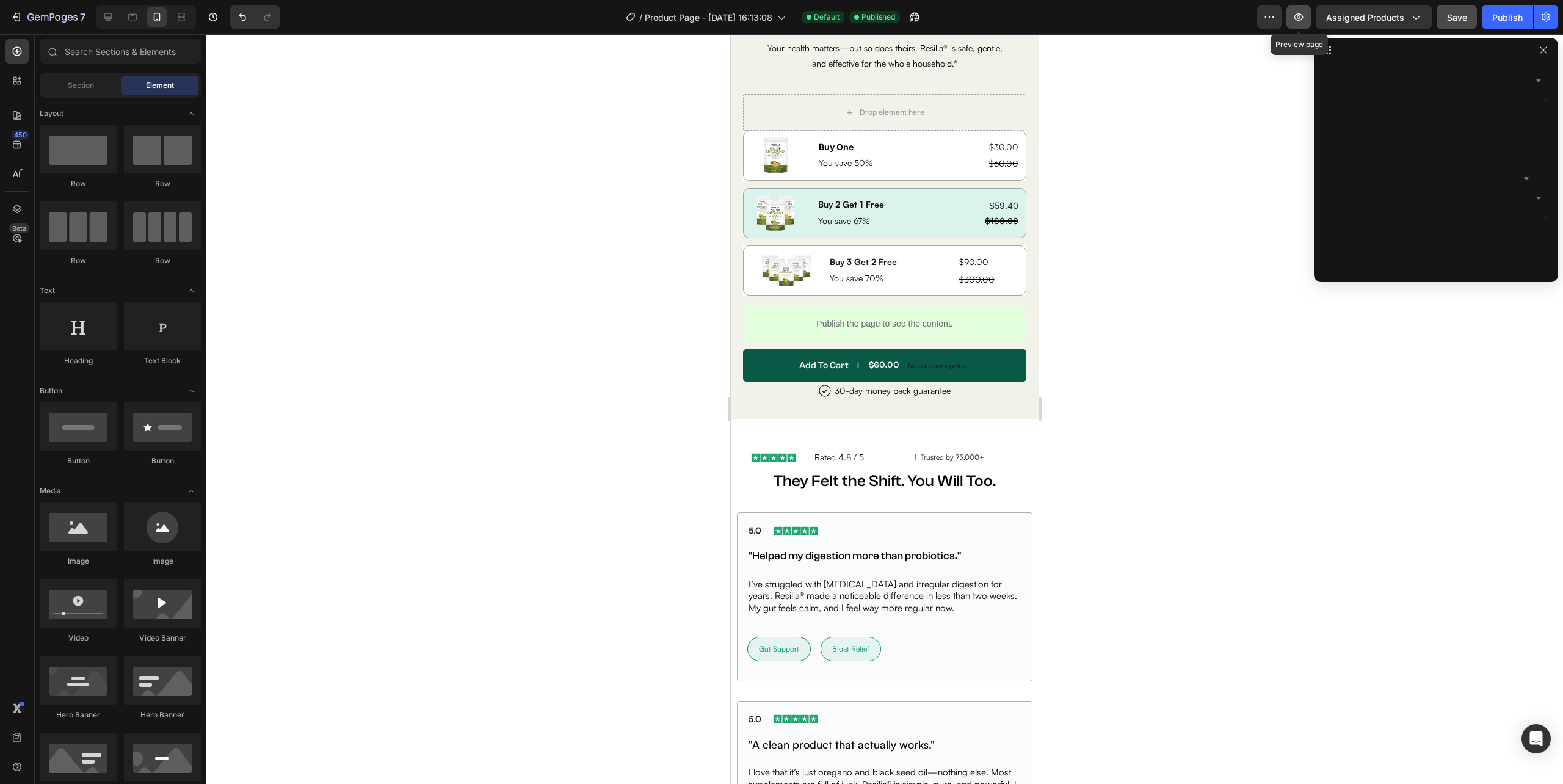
click at [1300, 15] on icon "button" at bounding box center [1298, 17] width 4 height 4
click at [110, 11] on icon at bounding box center [108, 17] width 12 height 12
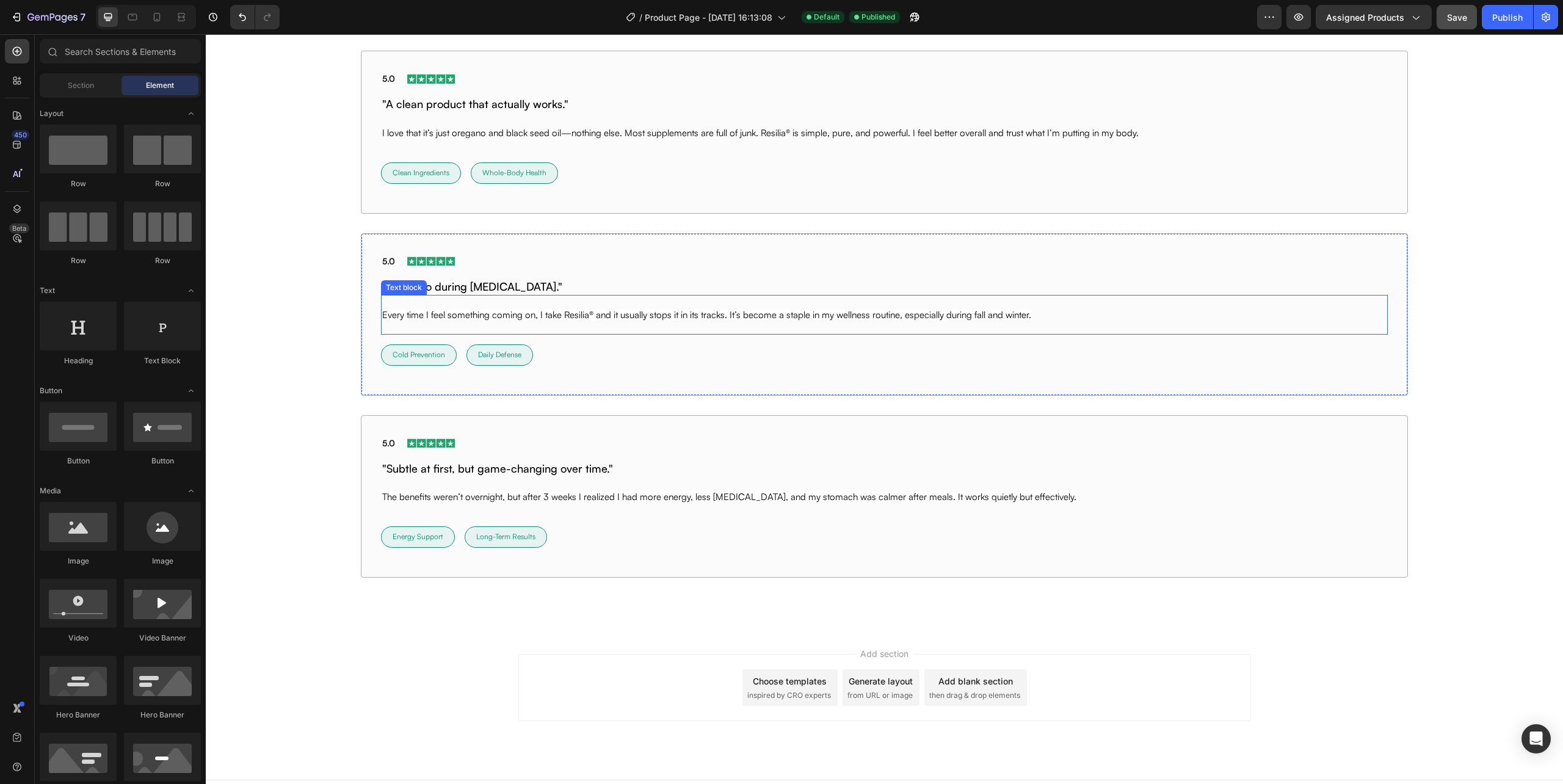
scroll to position [8915, 0]
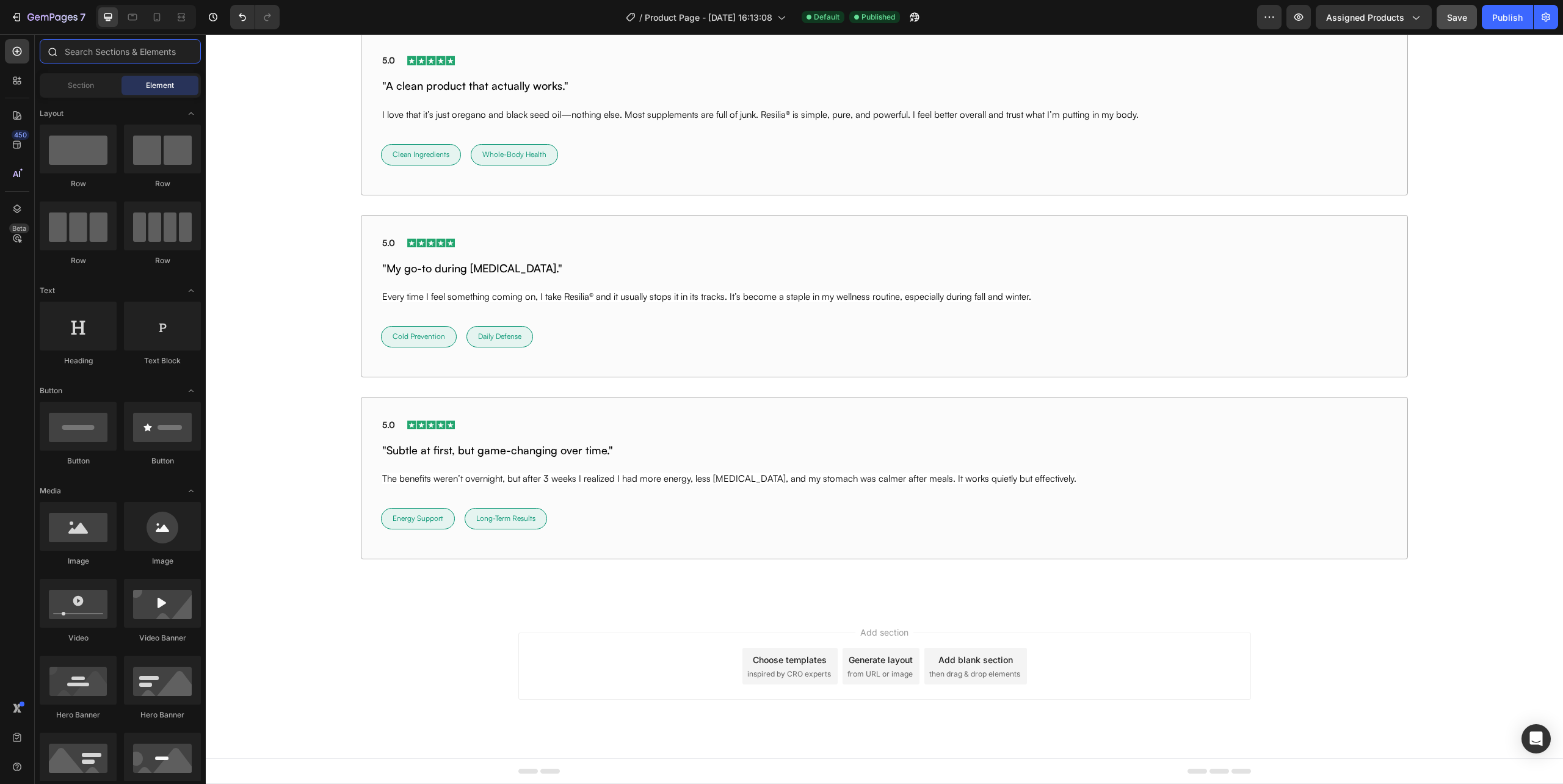
click at [90, 50] on input "text" at bounding box center [120, 51] width 161 height 25
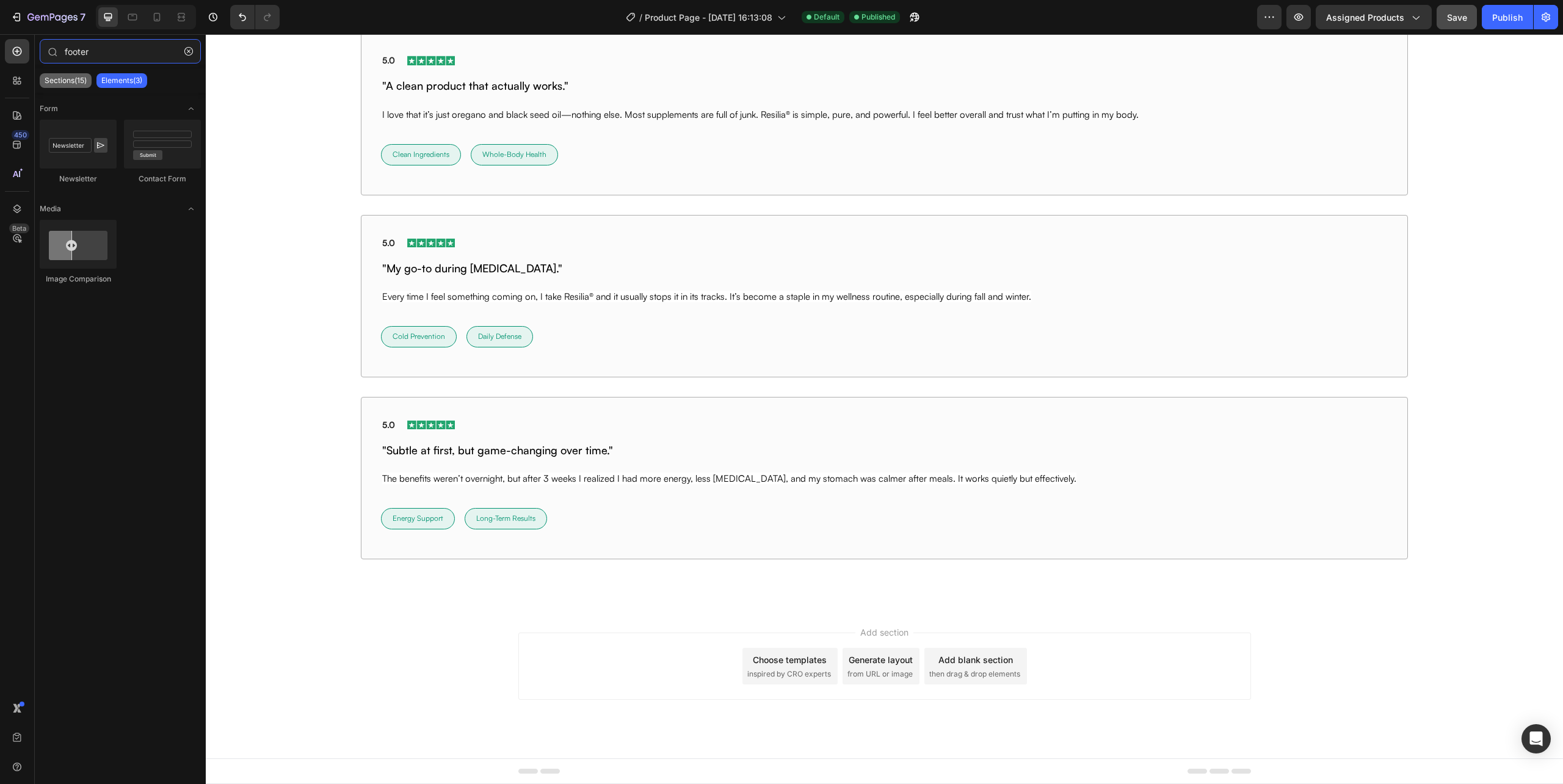
type input "footer"
click at [59, 74] on div "Sections(15)" at bounding box center [65, 80] width 52 height 15
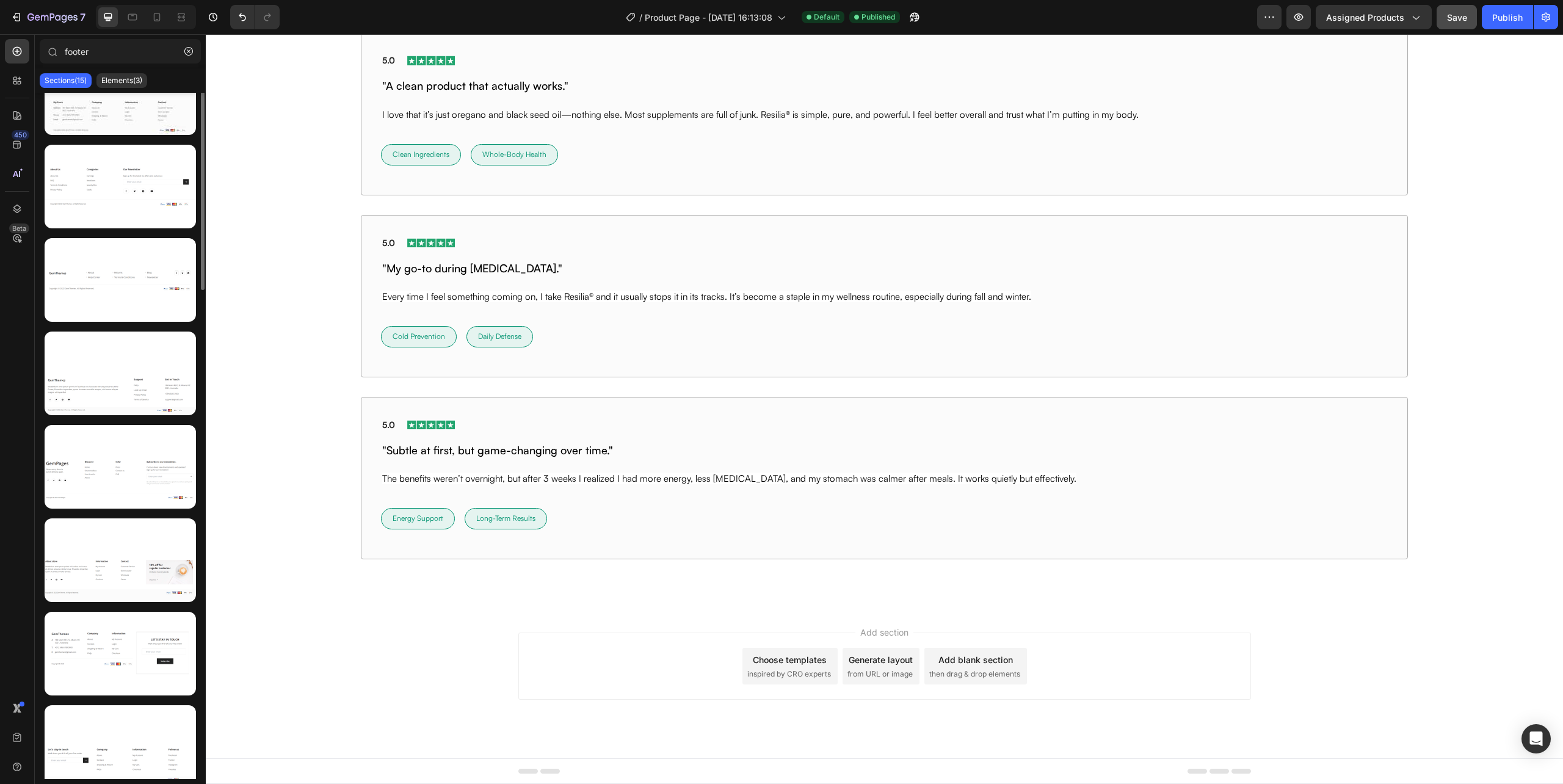
scroll to position [0, 0]
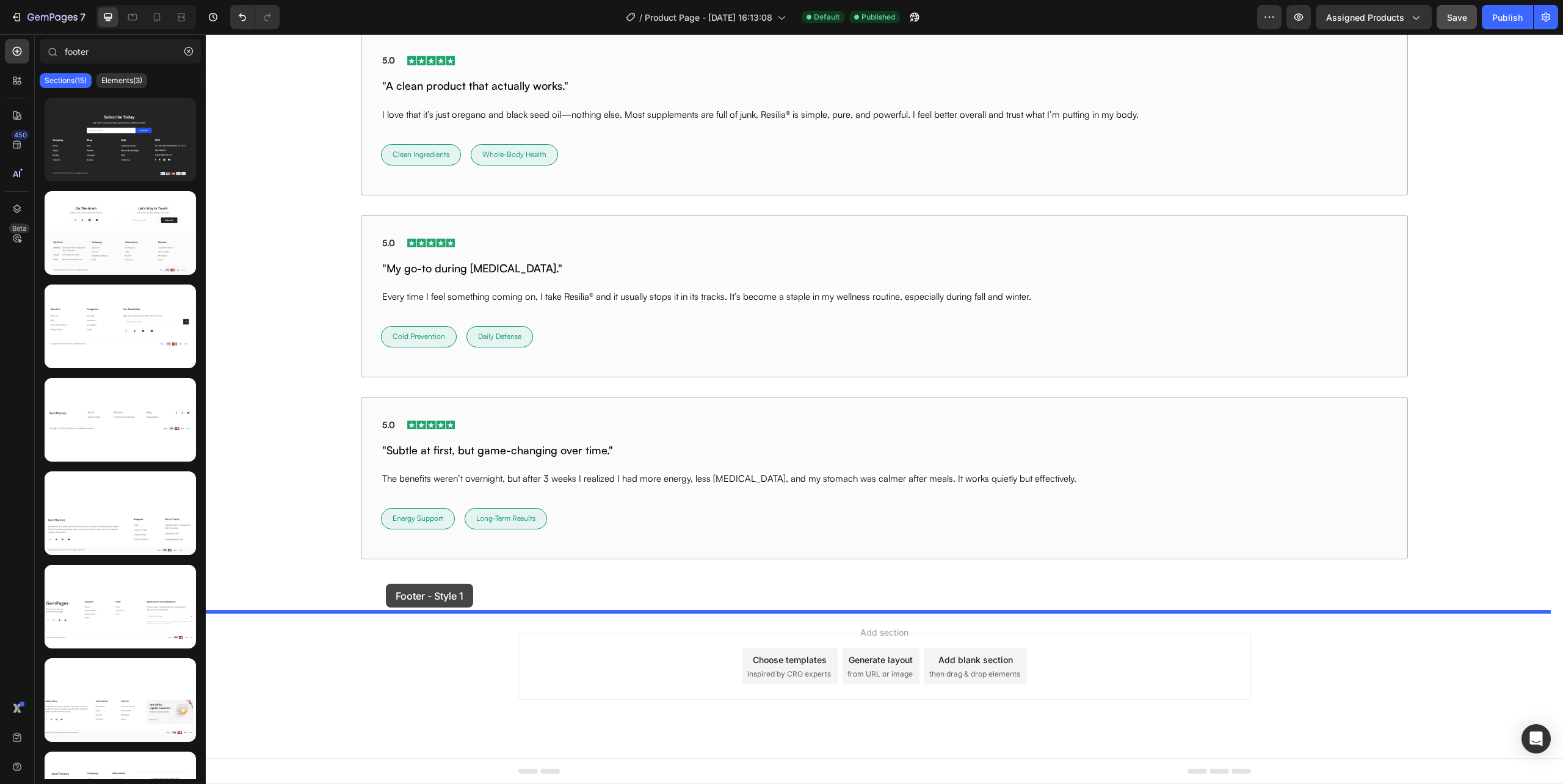
drag, startPoint x: 306, startPoint y: 185, endPoint x: 386, endPoint y: 584, distance: 406.9
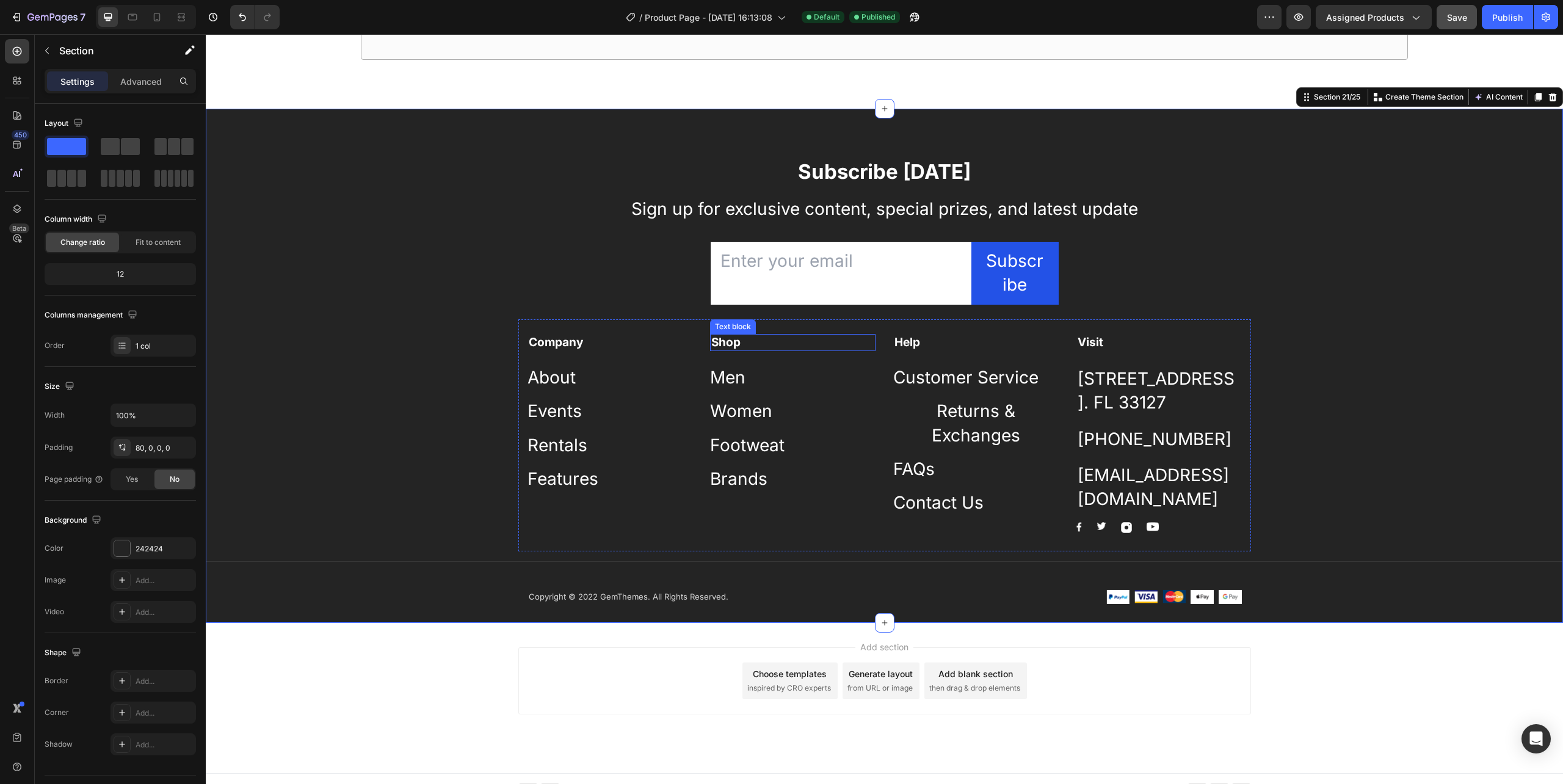
scroll to position [9248, 0]
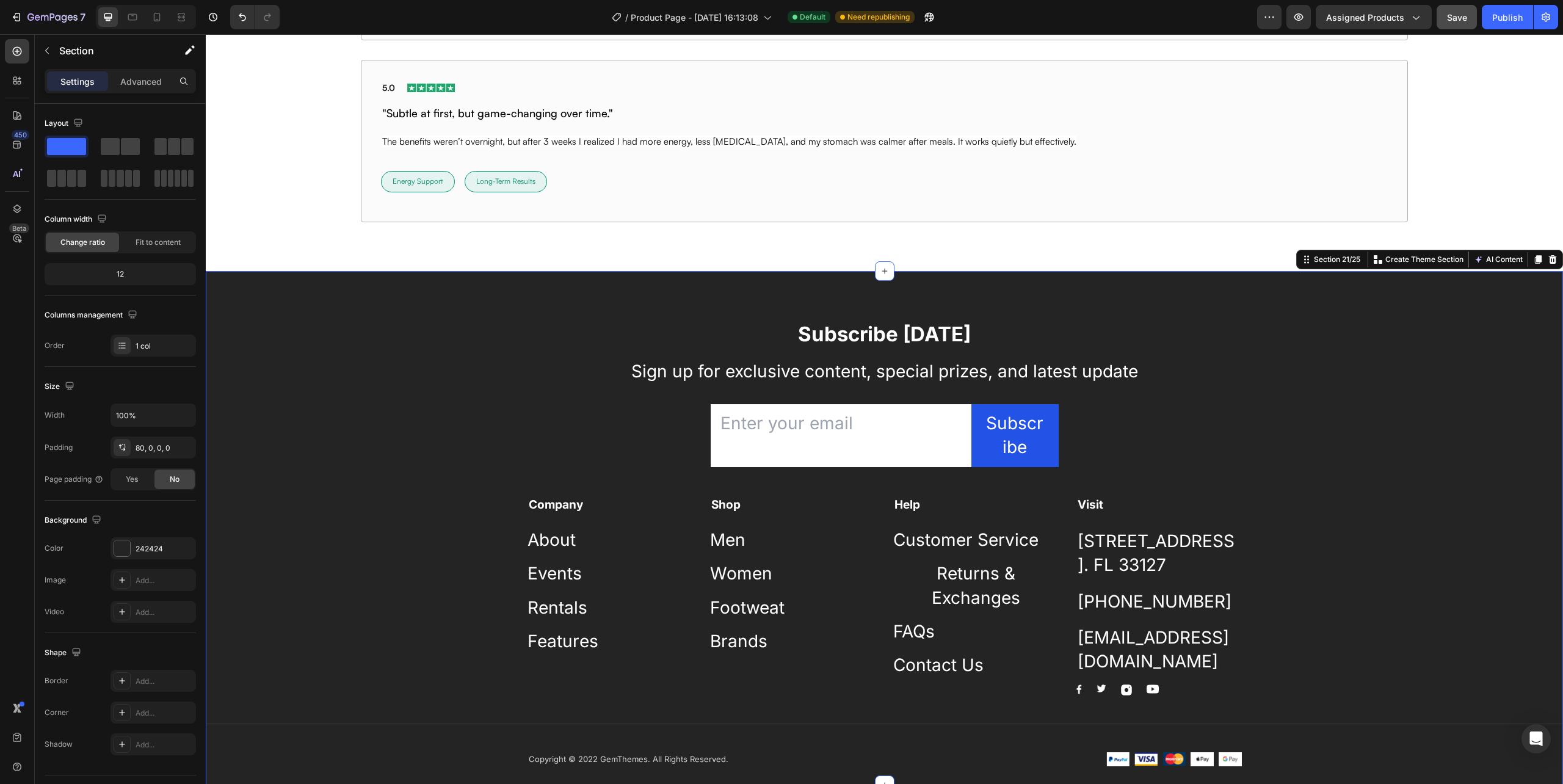
click at [490, 393] on div "Subscribe Today Heading Sign up for exclusive content, special prizes, and late…" at bounding box center [884, 553] width 1357 height 466
click at [1548, 259] on icon at bounding box center [1552, 259] width 10 height 10
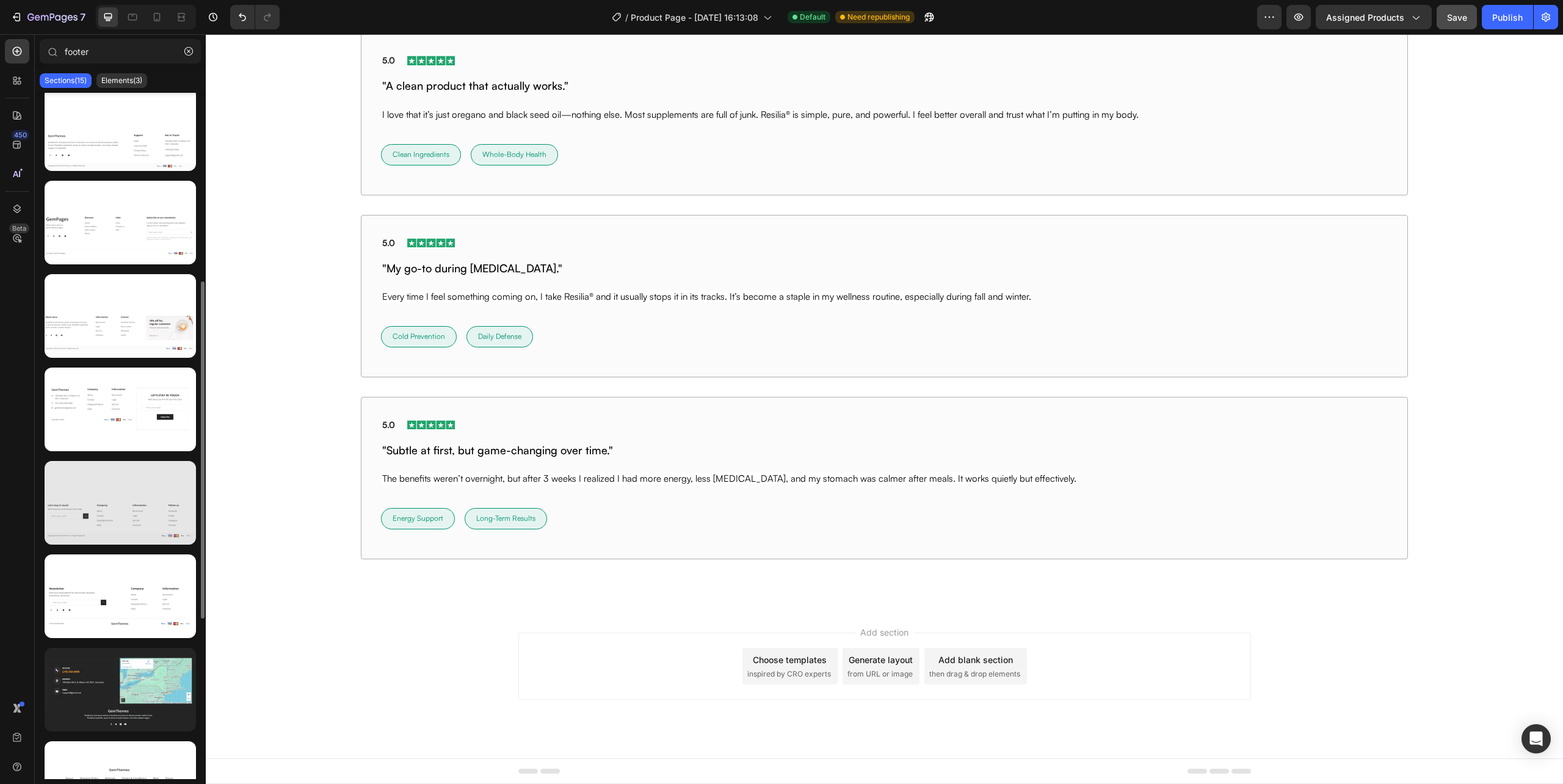
scroll to position [302, 0]
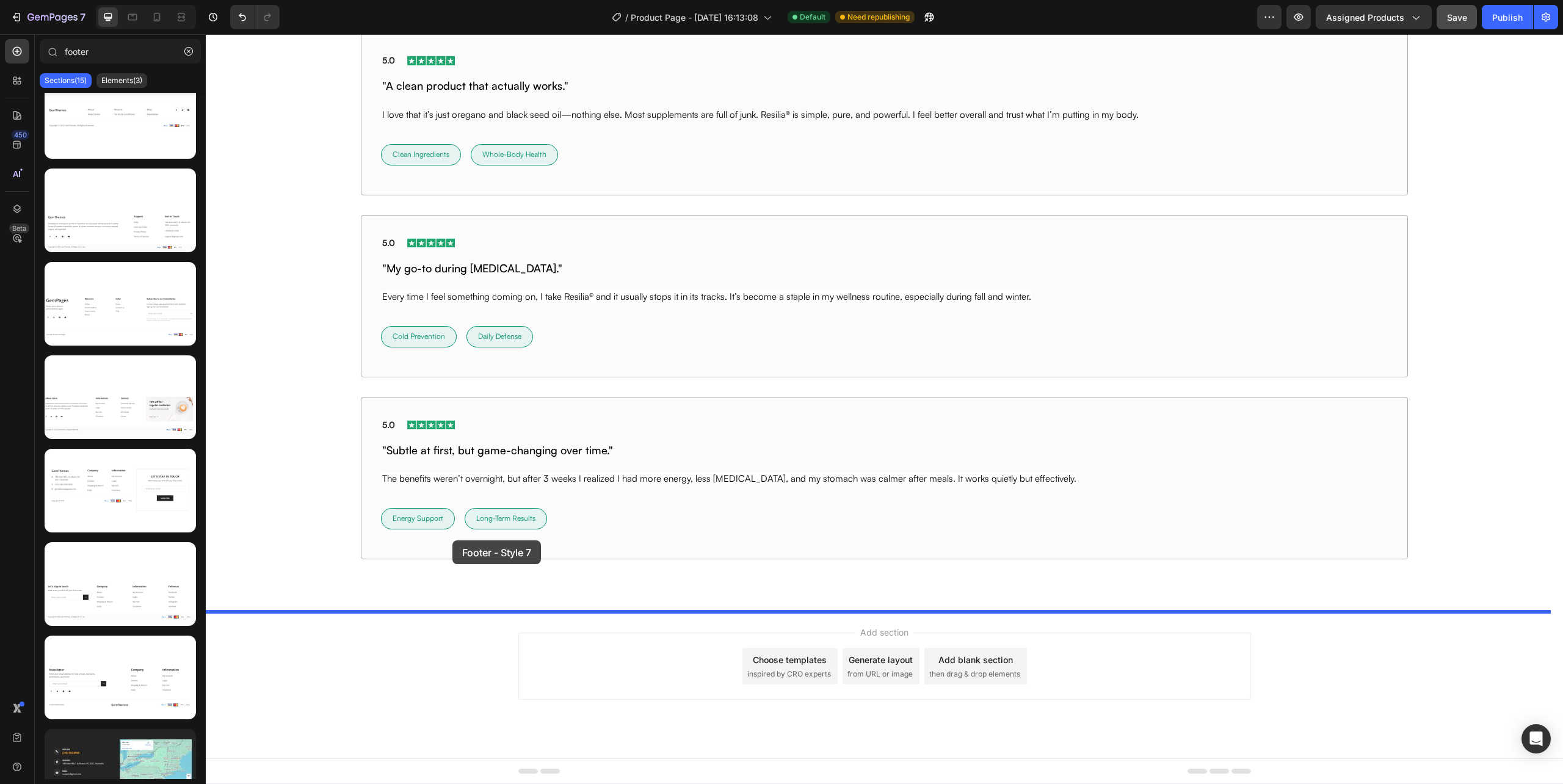
drag, startPoint x: 323, startPoint y: 509, endPoint x: 452, endPoint y: 541, distance: 132.9
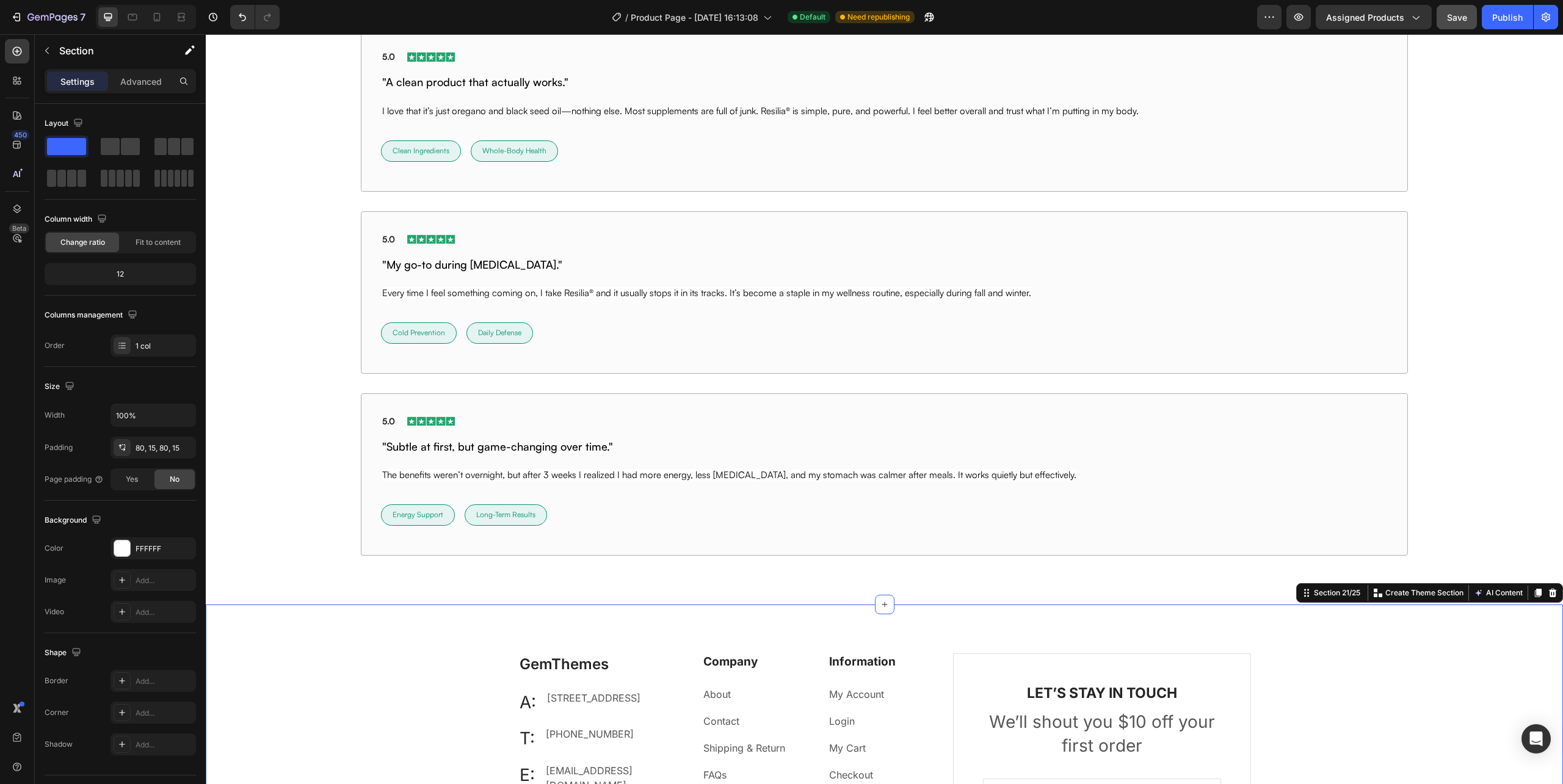
scroll to position [9248, 0]
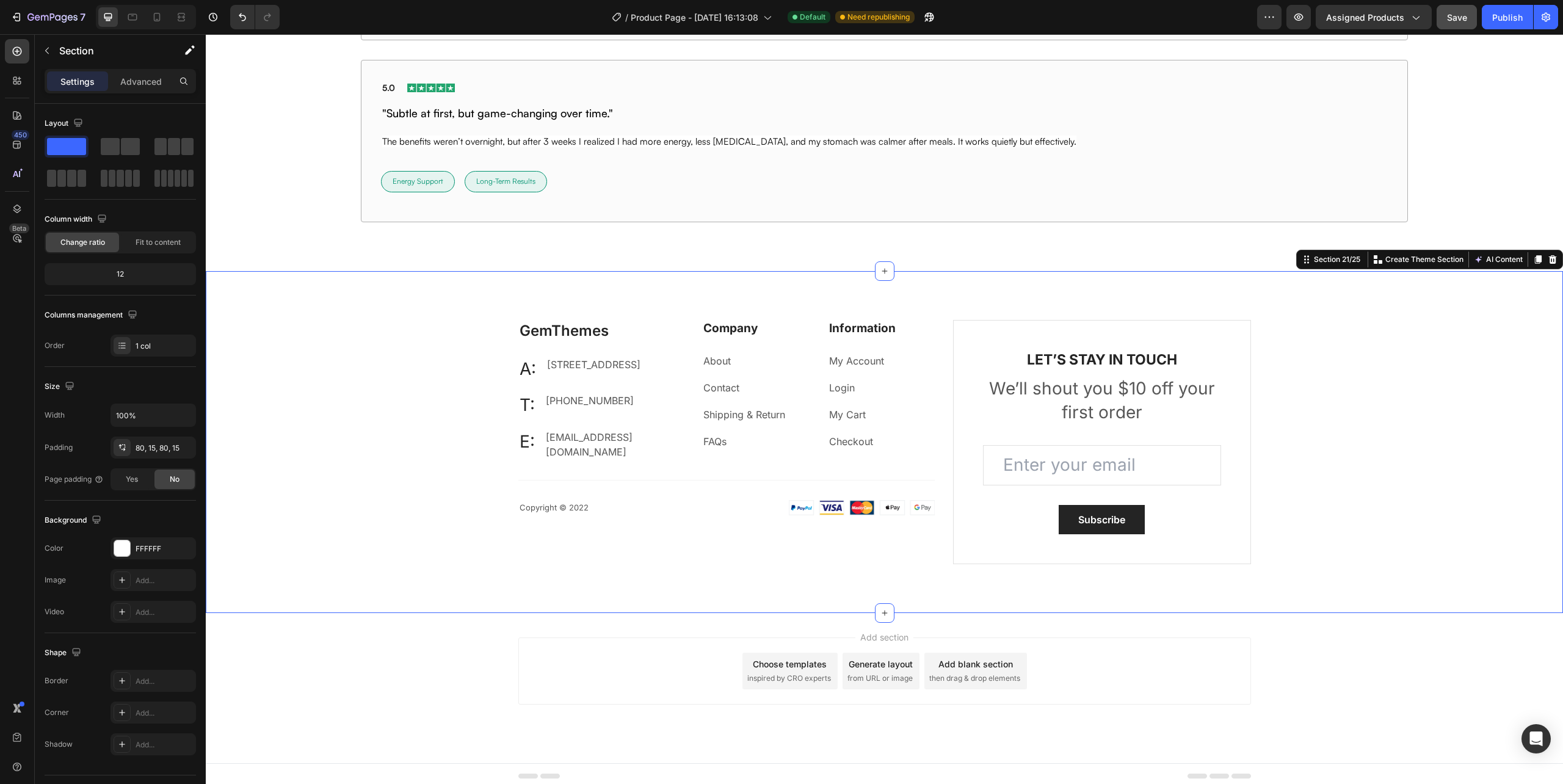
click at [452, 537] on div "GemThemes Heading A: Text block 184 Main Rd E, St Albans VIC 3021, Australia Te…" at bounding box center [885, 442] width 1339 height 244
click at [1549, 260] on icon at bounding box center [1552, 259] width 8 height 9
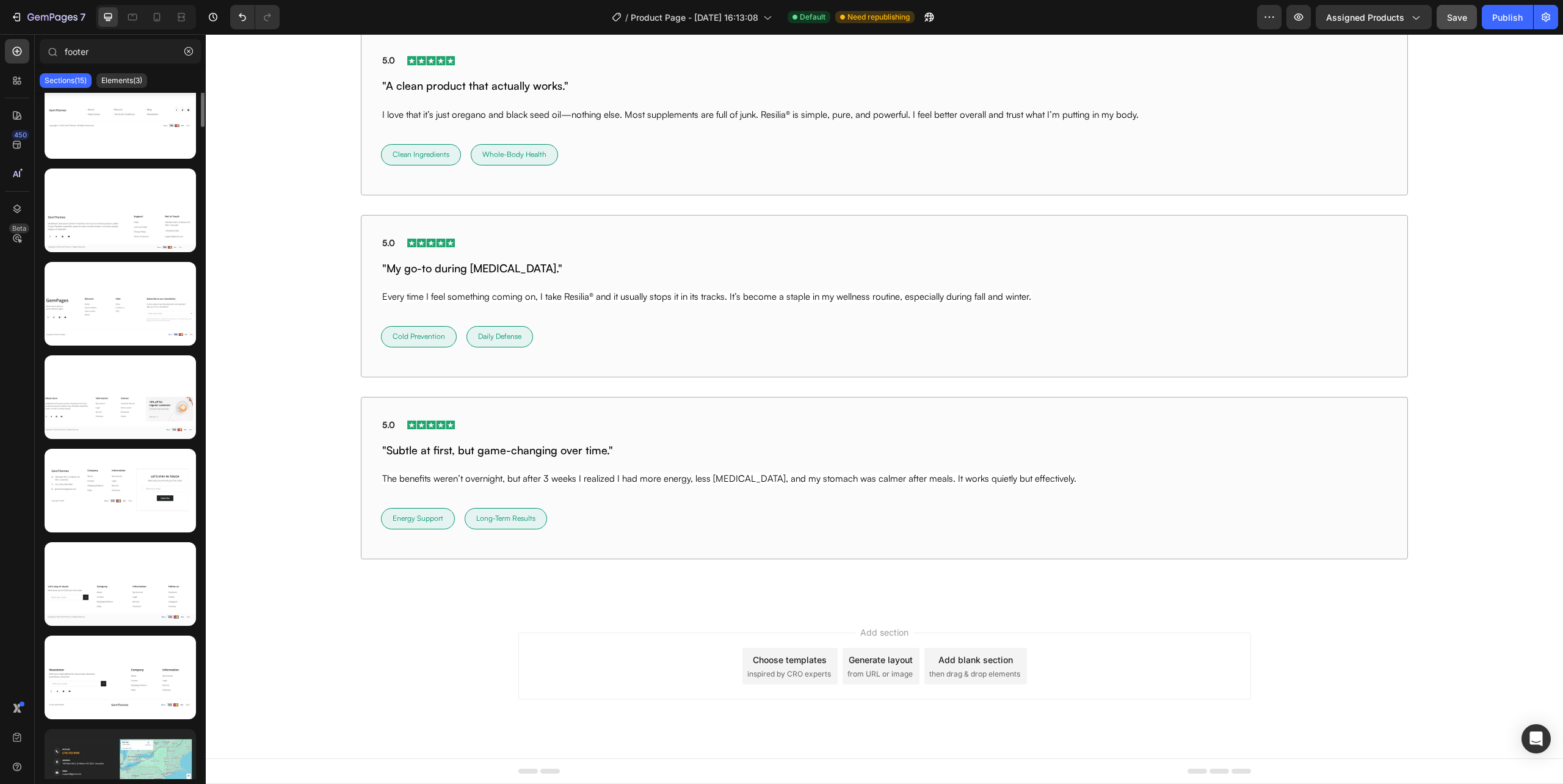
scroll to position [0, 0]
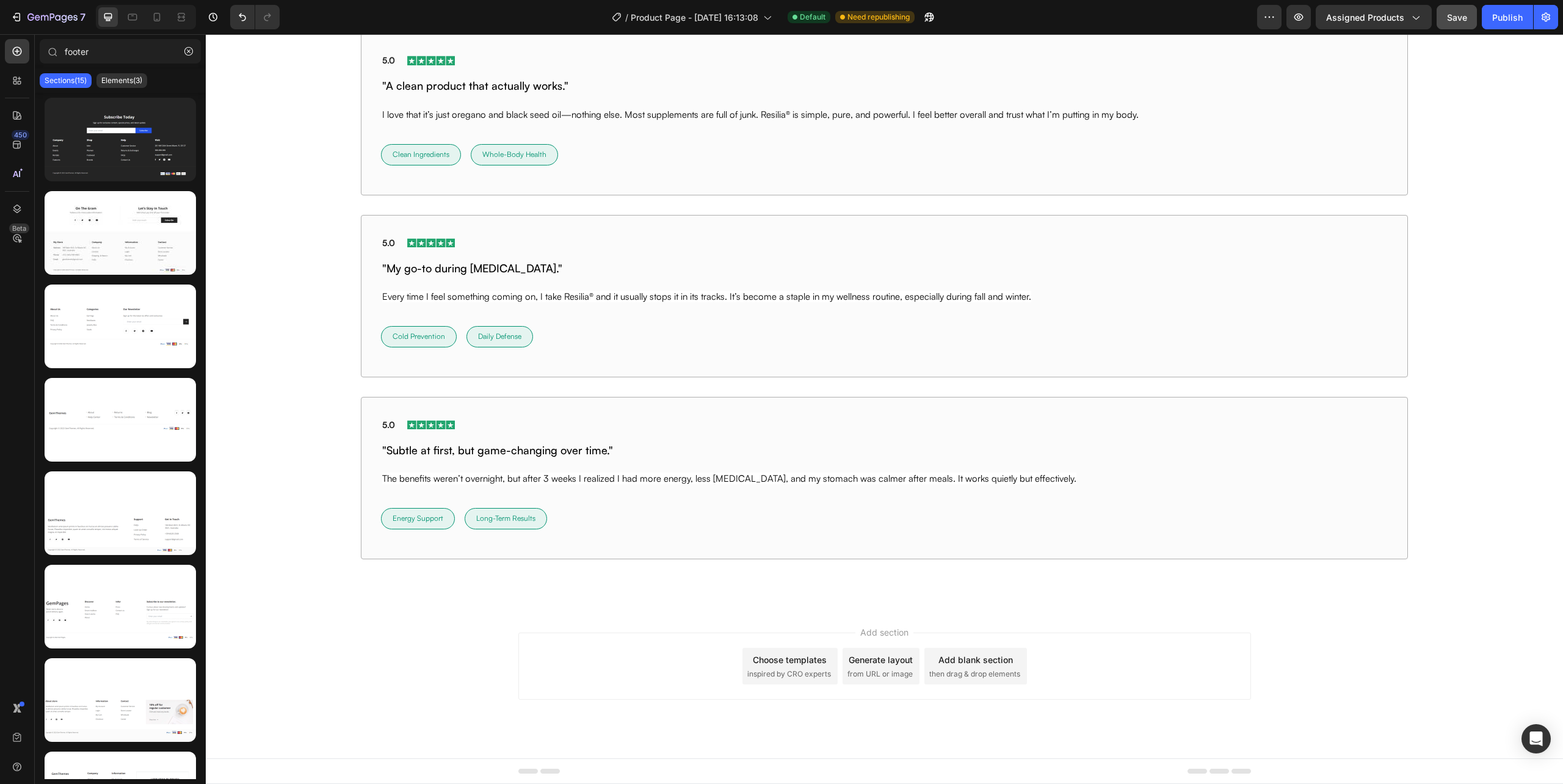
click at [126, 88] on div "Sections(15) Elements(3)" at bounding box center [120, 81] width 171 height 25
click at [130, 84] on p "Elements(3)" at bounding box center [122, 80] width 41 height 10
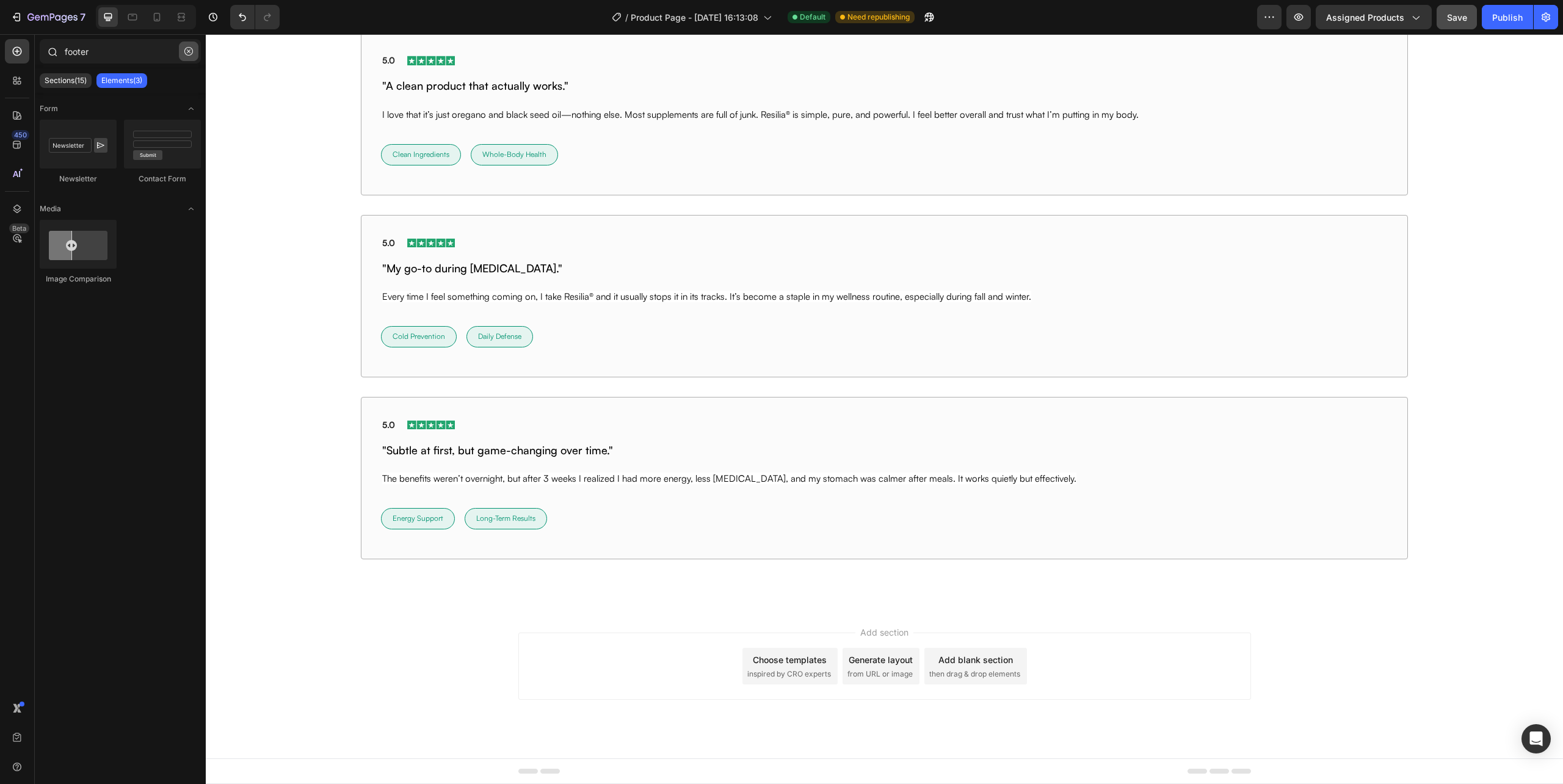
click at [188, 48] on icon "button" at bounding box center [189, 51] width 9 height 9
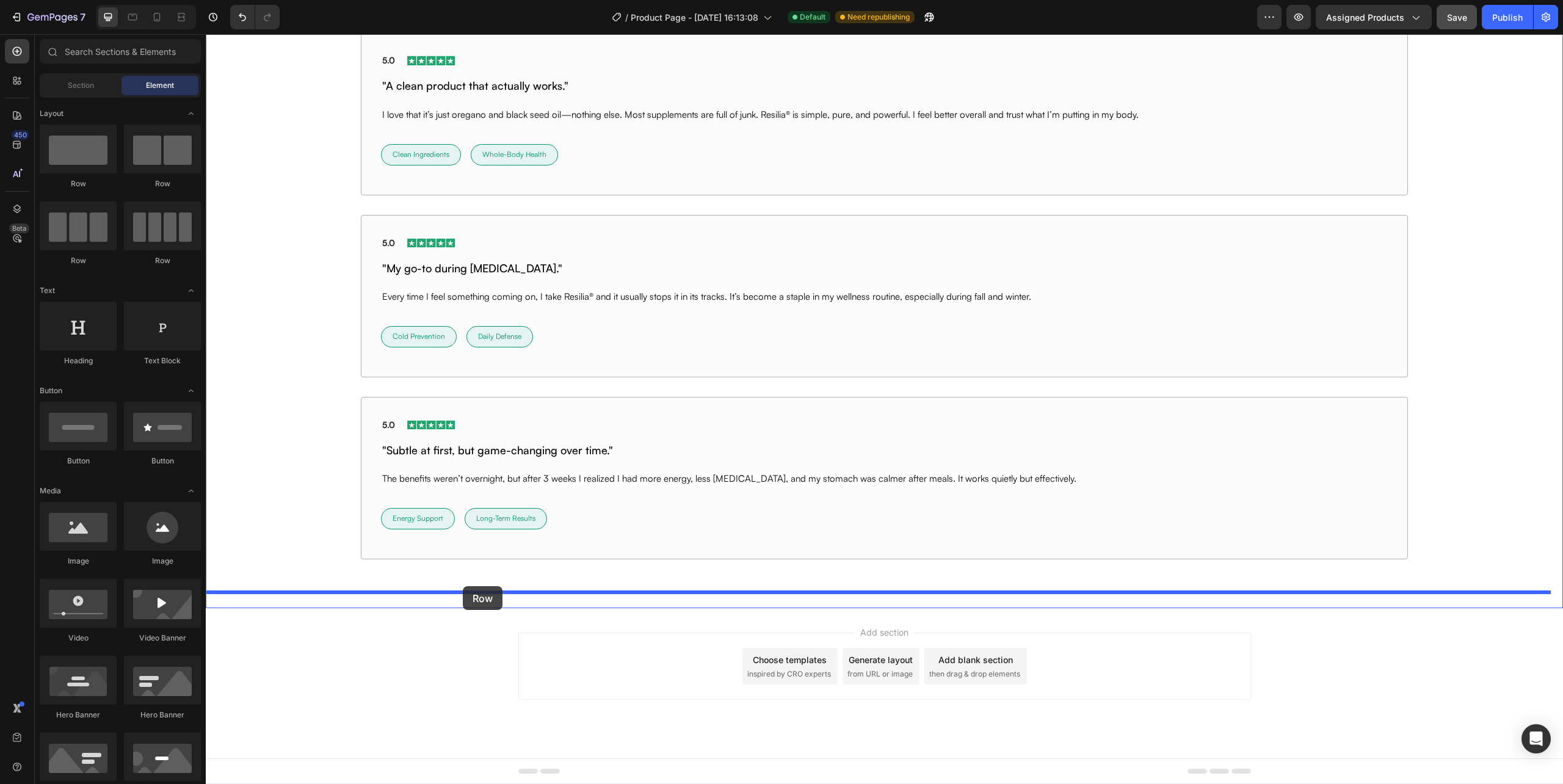
drag, startPoint x: 307, startPoint y: 292, endPoint x: 463, endPoint y: 586, distance: 332.8
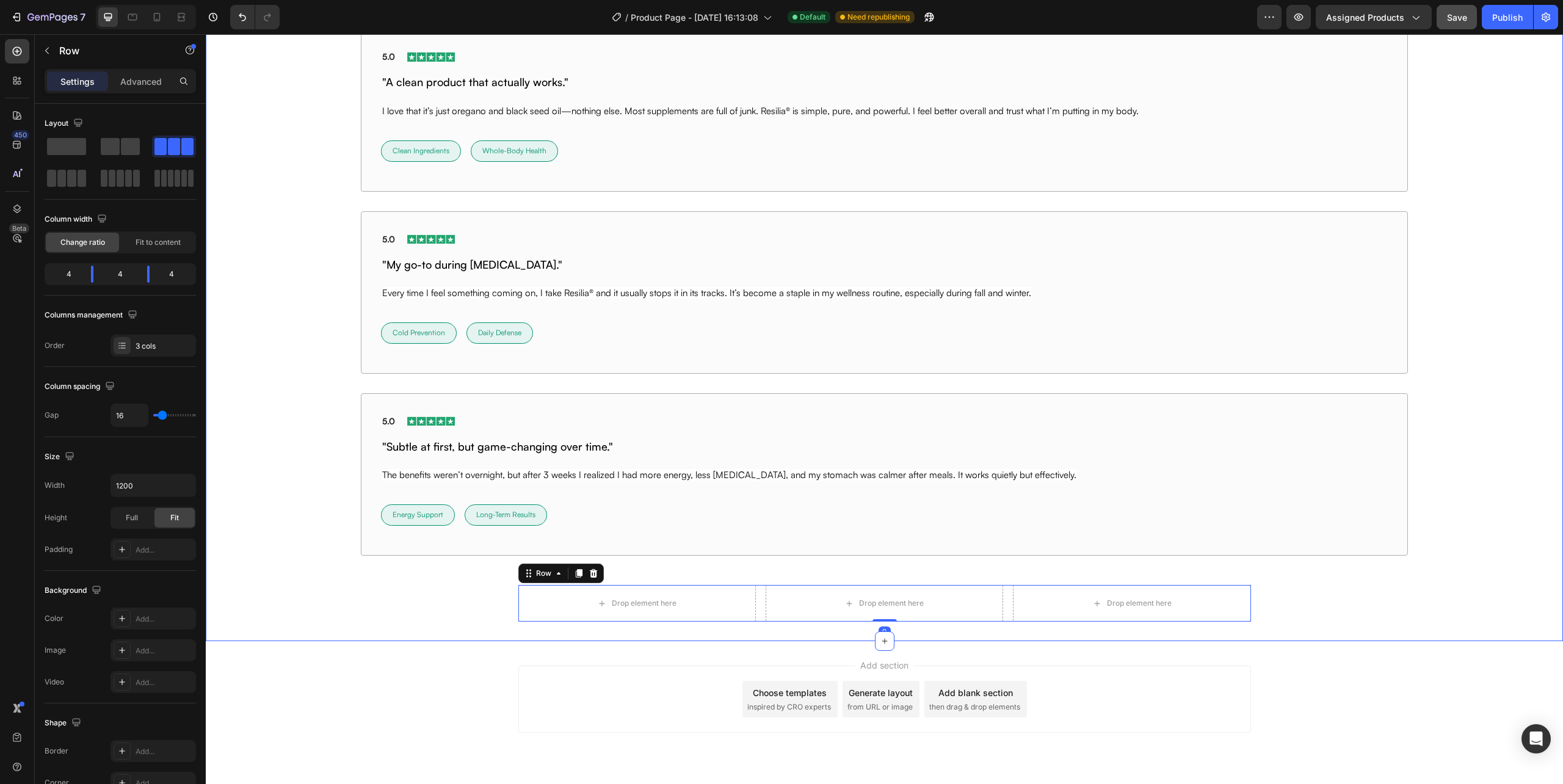
scroll to position [8951, 0]
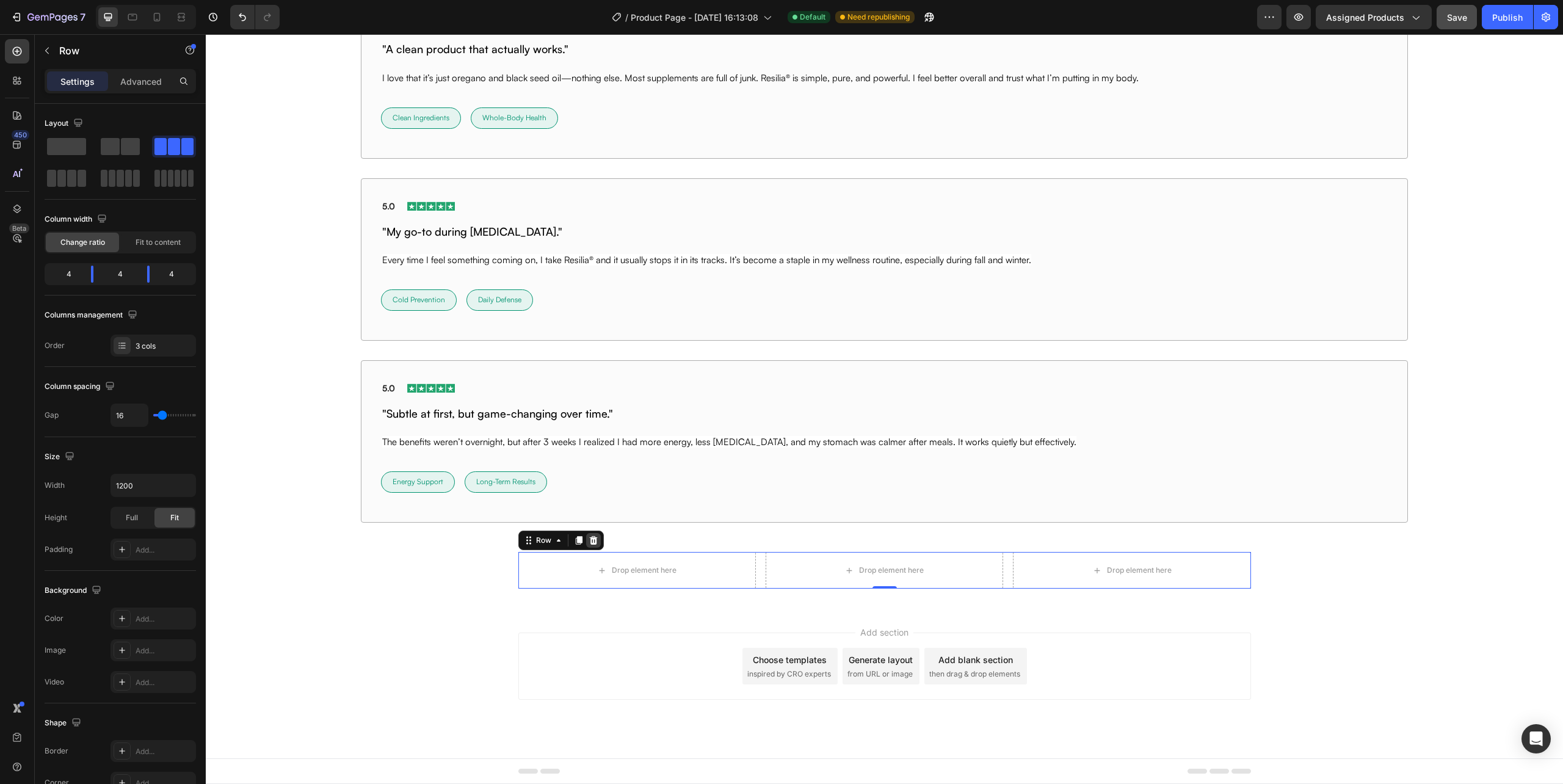
click at [588, 541] on icon at bounding box center [593, 540] width 10 height 10
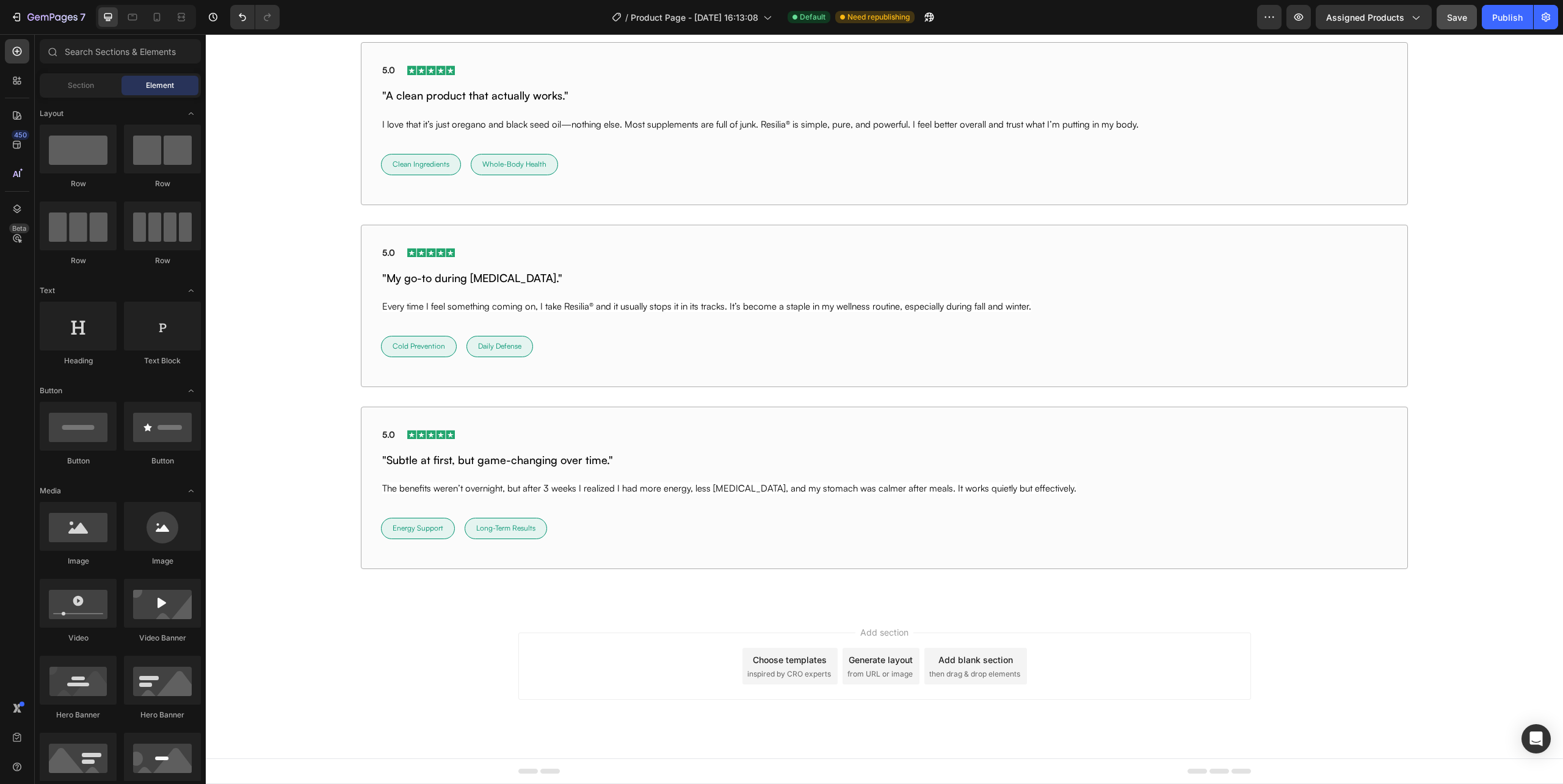
scroll to position [8904, 0]
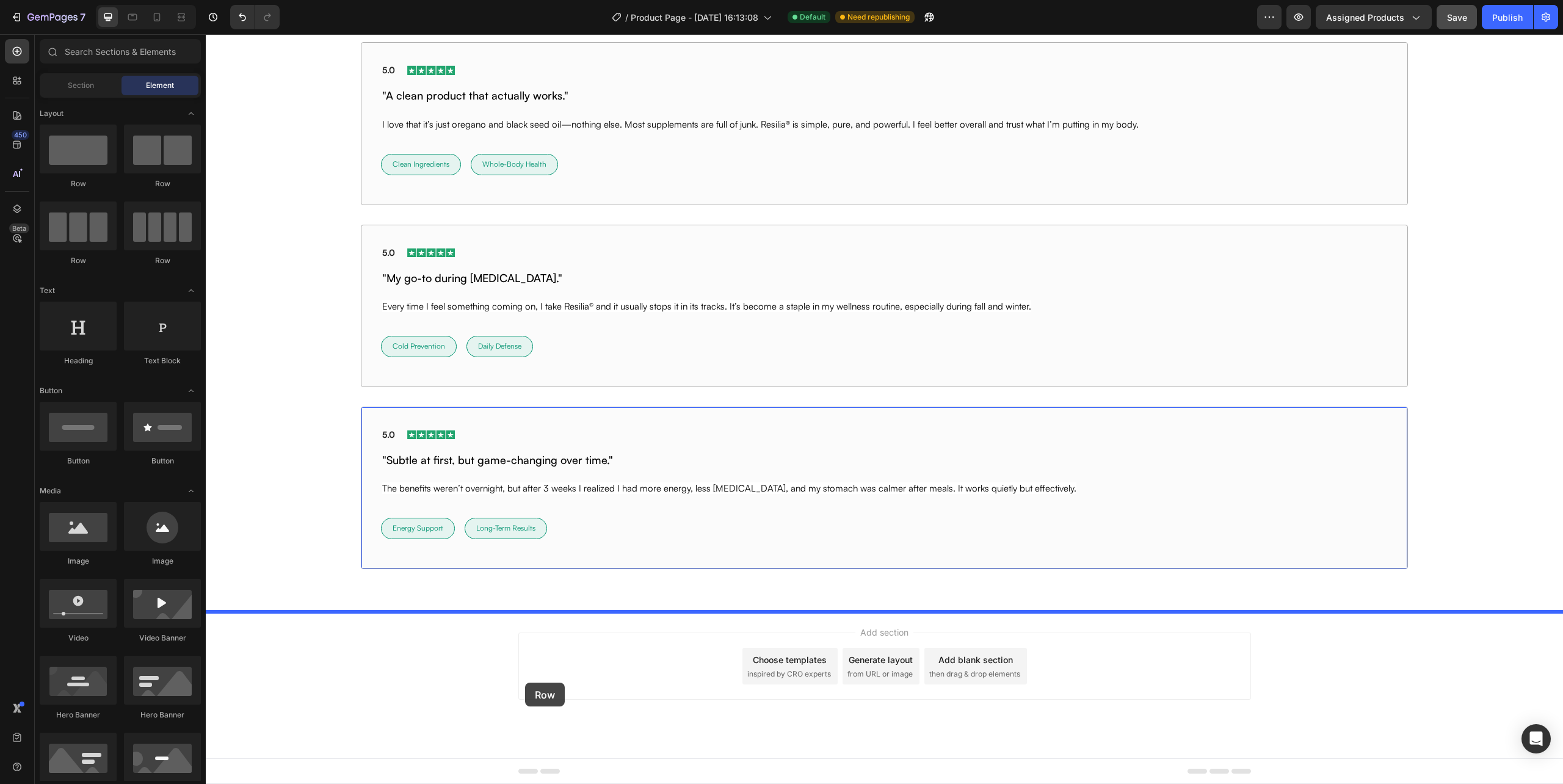
drag, startPoint x: 302, startPoint y: 259, endPoint x: 525, endPoint y: 683, distance: 479.1
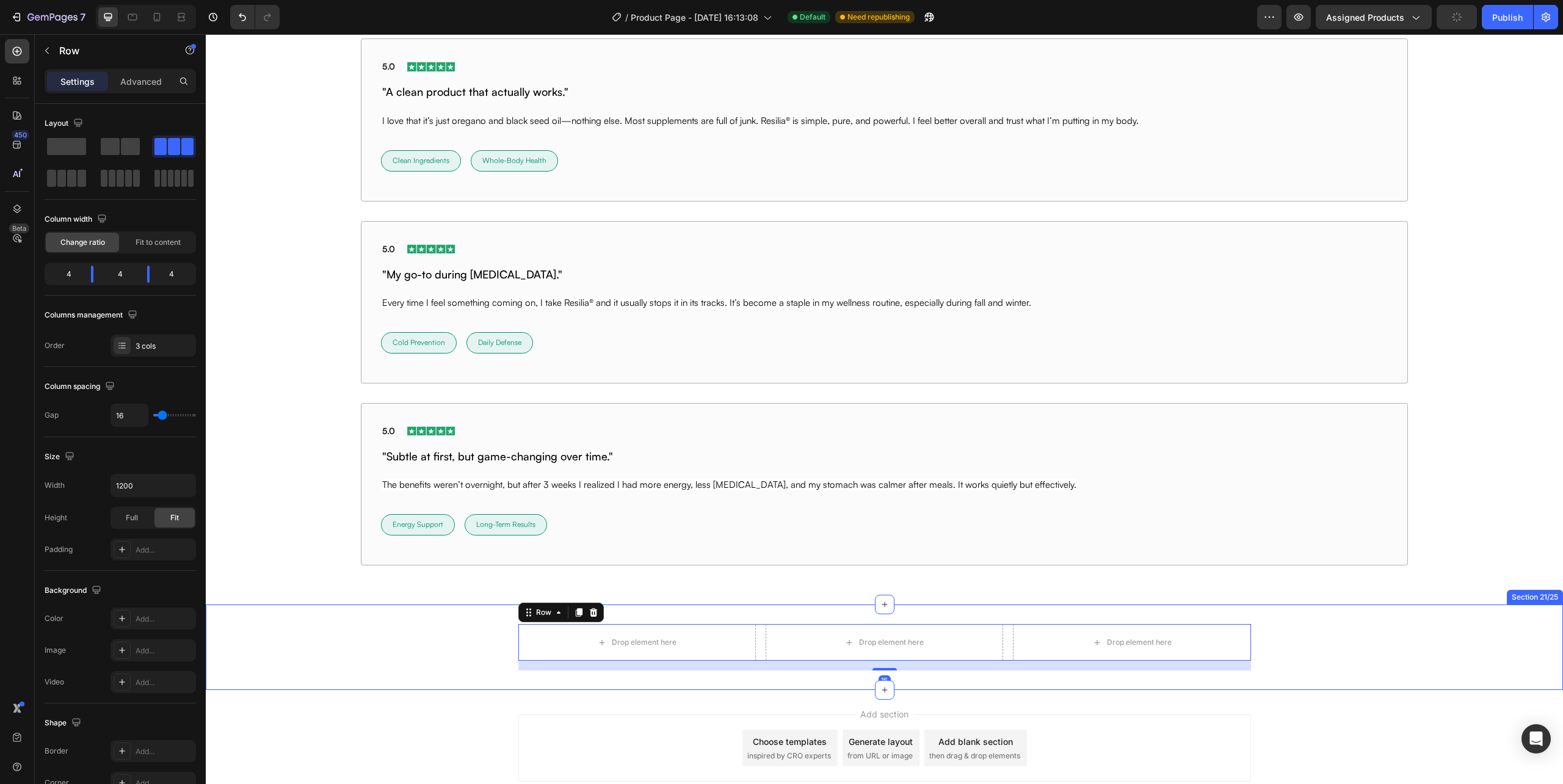
click at [454, 651] on div "Drop element here Drop element here Drop element here Row 16" at bounding box center [884, 647] width 1357 height 47
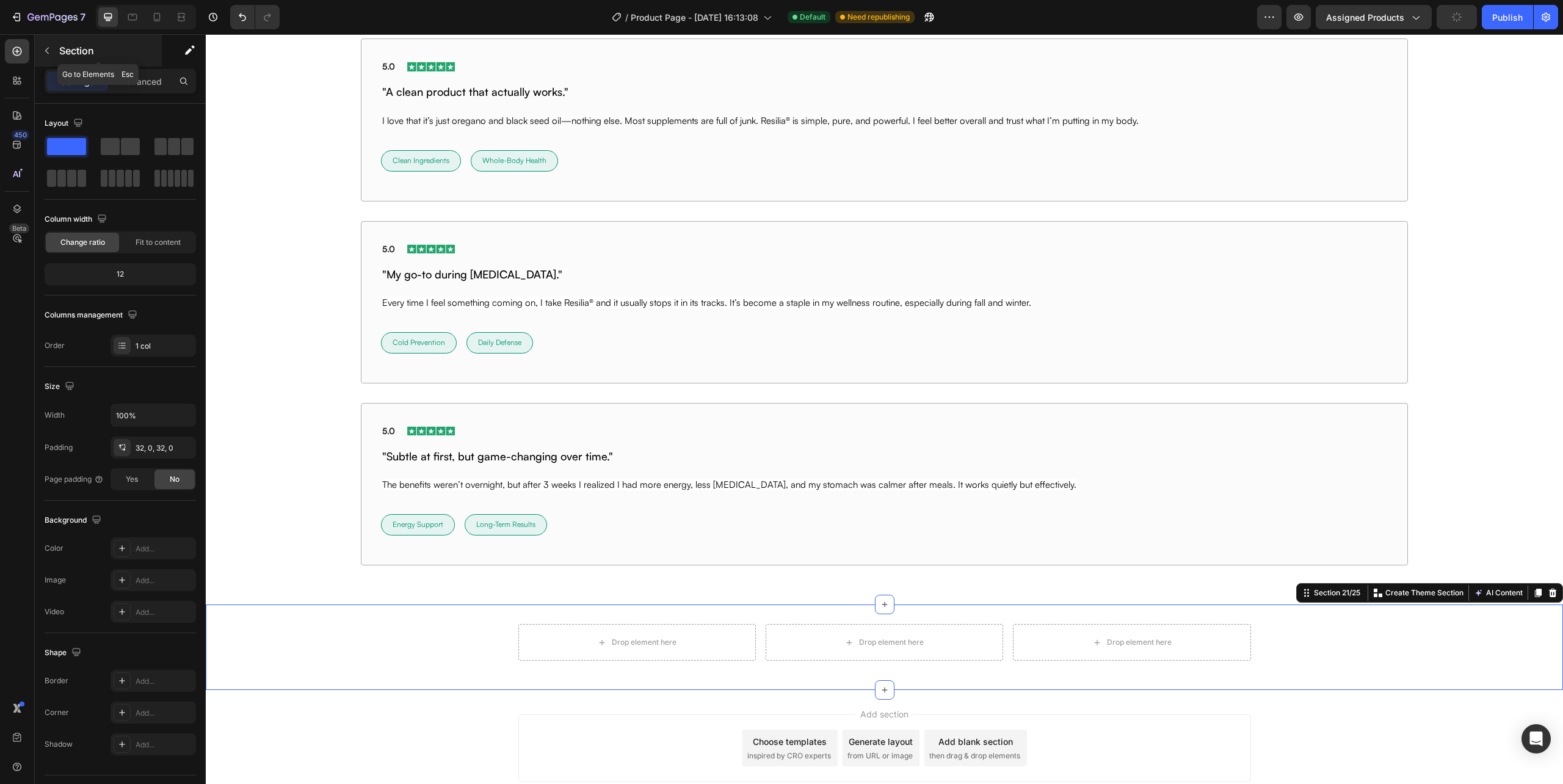
click at [48, 56] on button "button" at bounding box center [47, 50] width 19 height 19
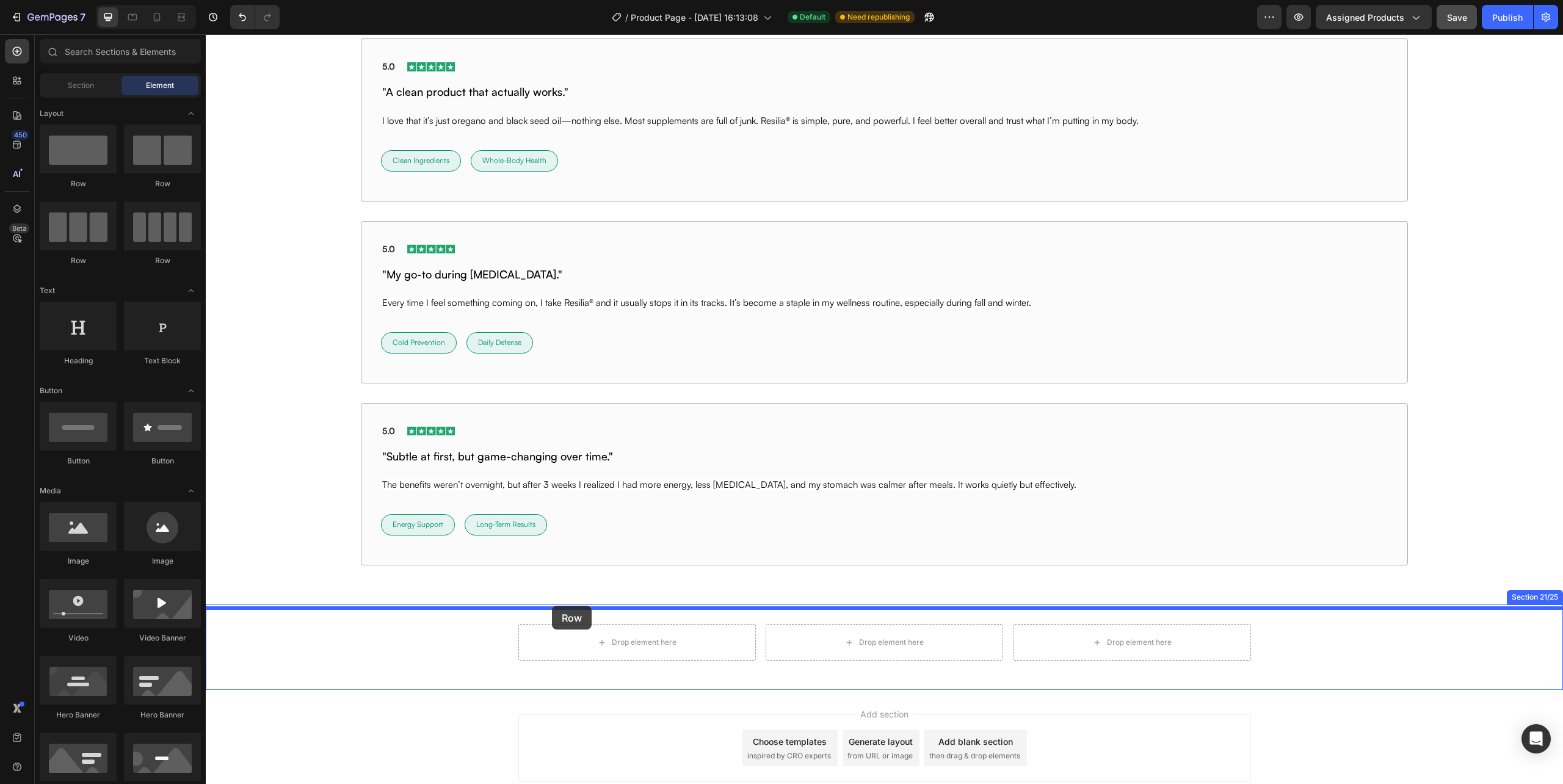
drag, startPoint x: 275, startPoint y: 186, endPoint x: 553, endPoint y: 610, distance: 507.0
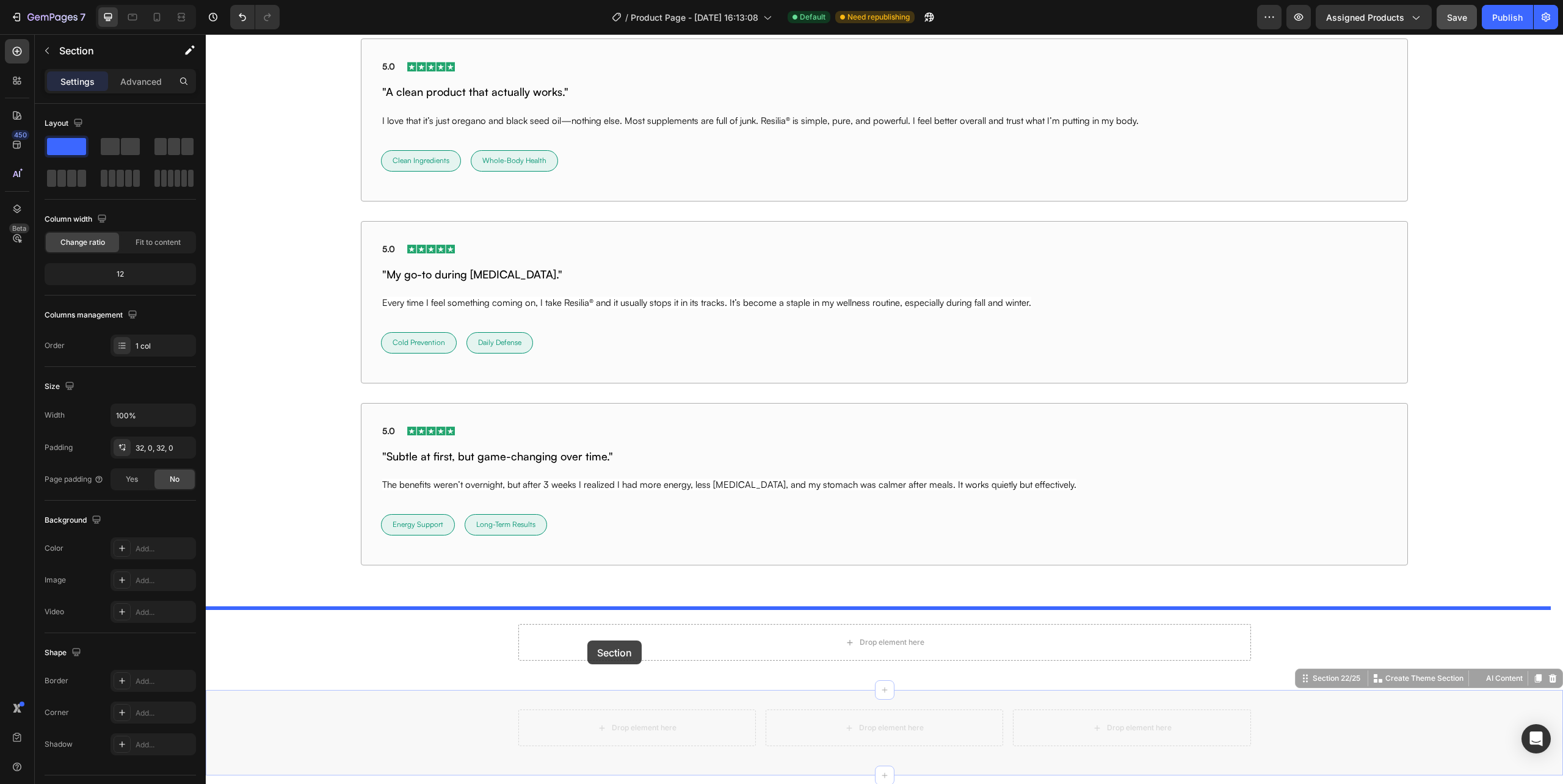
drag, startPoint x: 437, startPoint y: 750, endPoint x: 587, endPoint y: 640, distance: 186.0
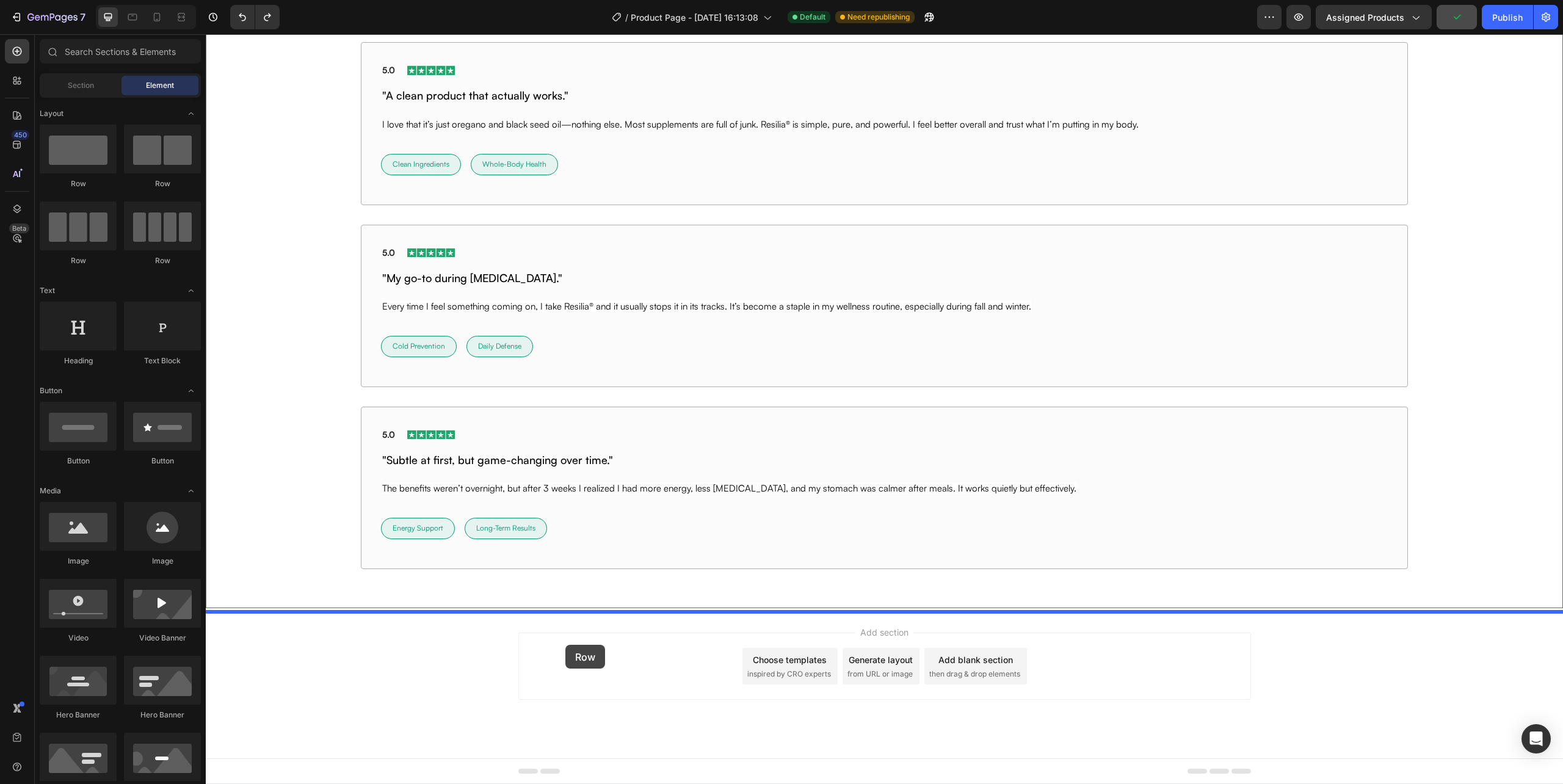
drag, startPoint x: 287, startPoint y: 193, endPoint x: 565, endPoint y: 645, distance: 530.6
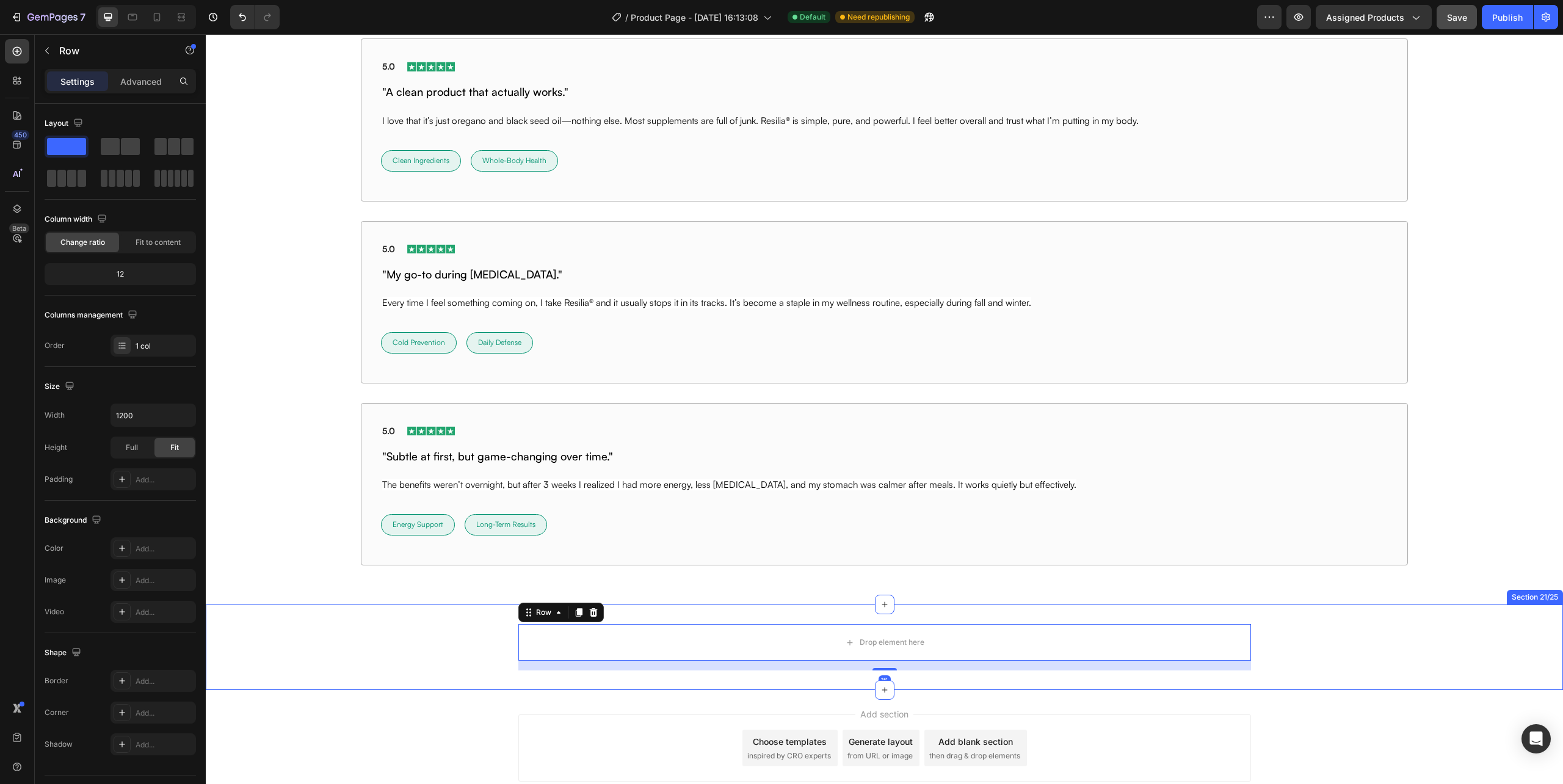
click at [426, 640] on div "Drop element here Row 16" at bounding box center [884, 647] width 1357 height 47
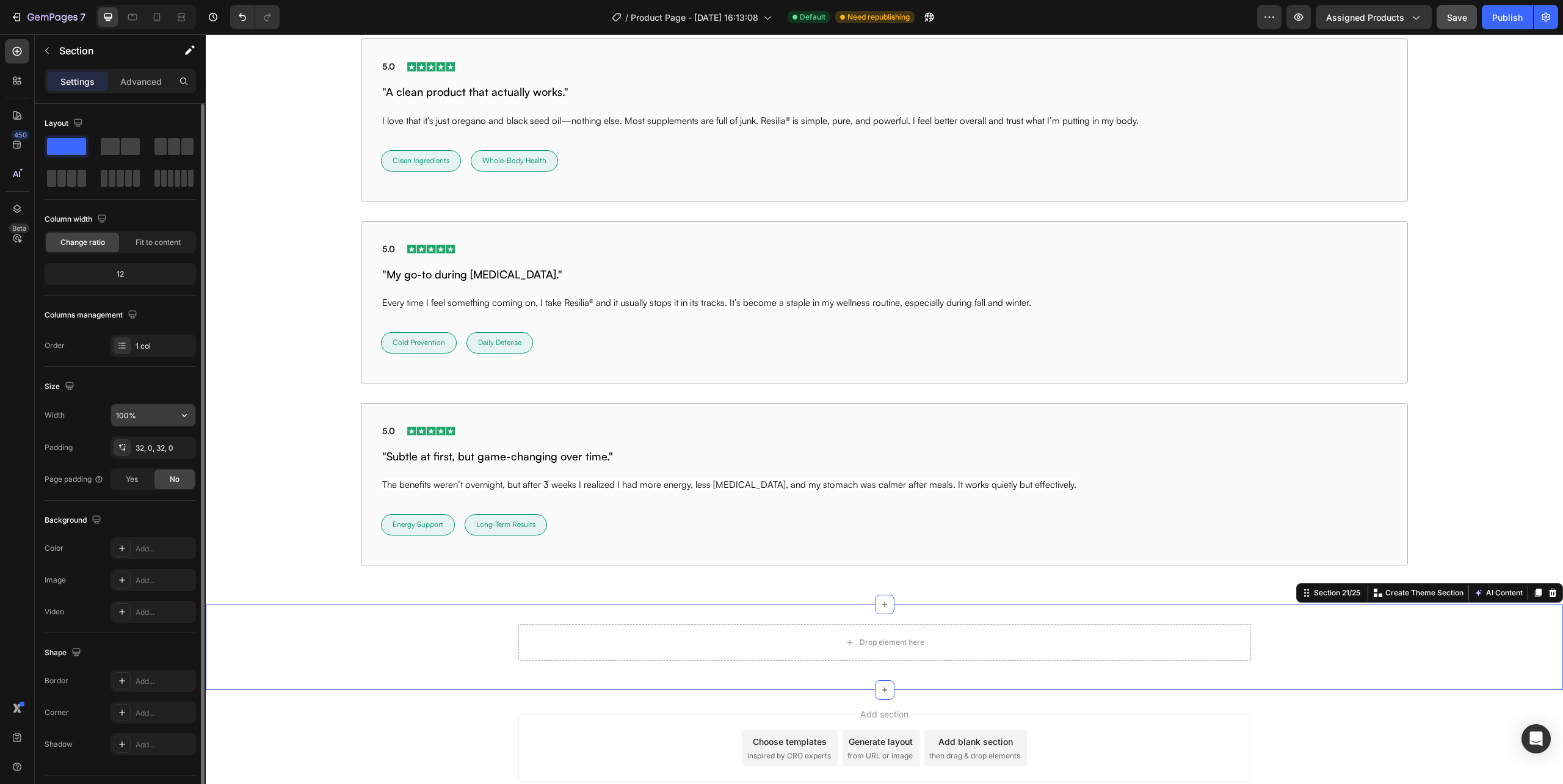
click at [135, 415] on input "100%" at bounding box center [153, 414] width 85 height 22
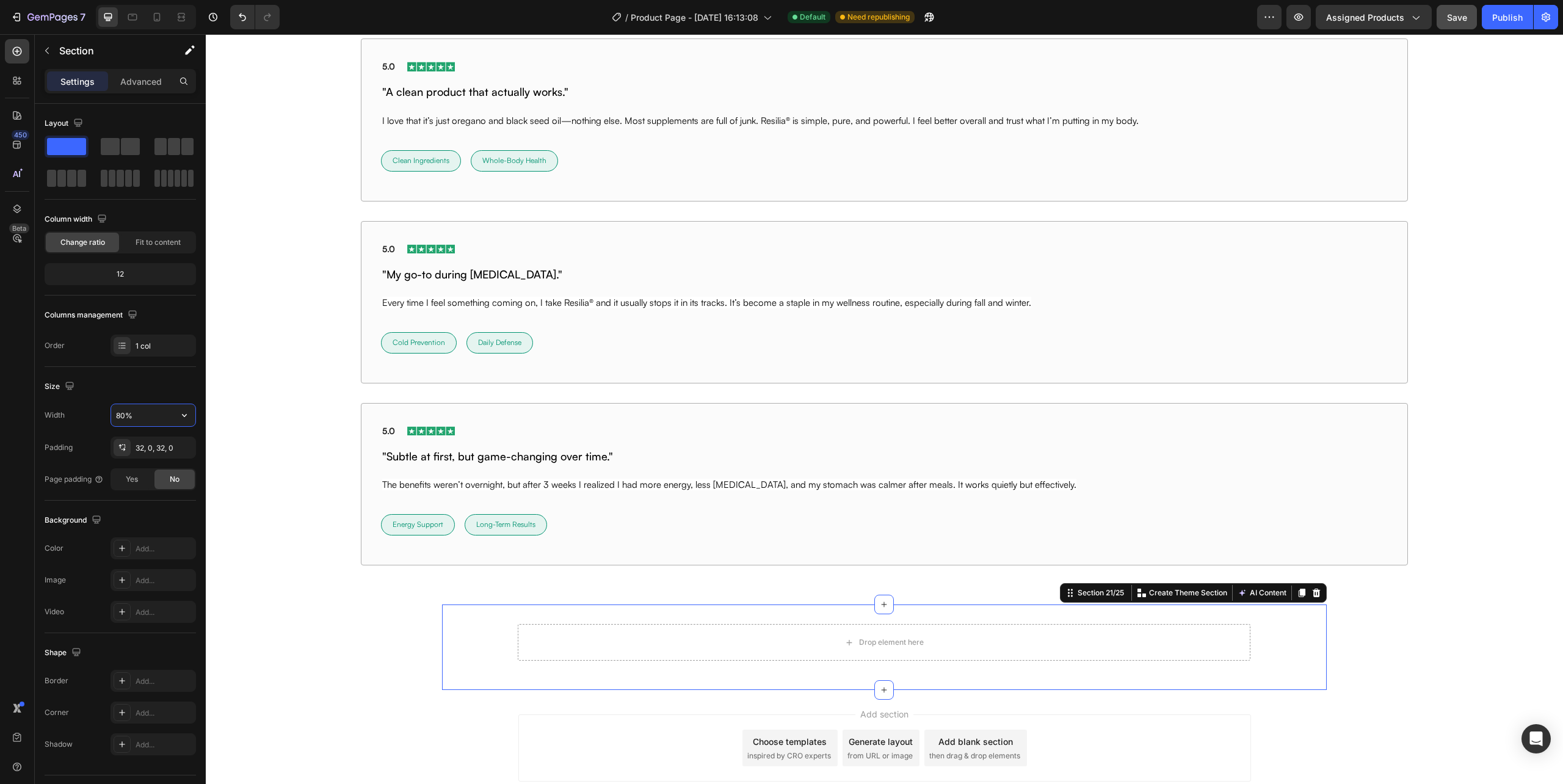
click at [474, 657] on div "Drop element here Row" at bounding box center [884, 647] width 884 height 47
click at [128, 414] on input "80%" at bounding box center [153, 414] width 85 height 22
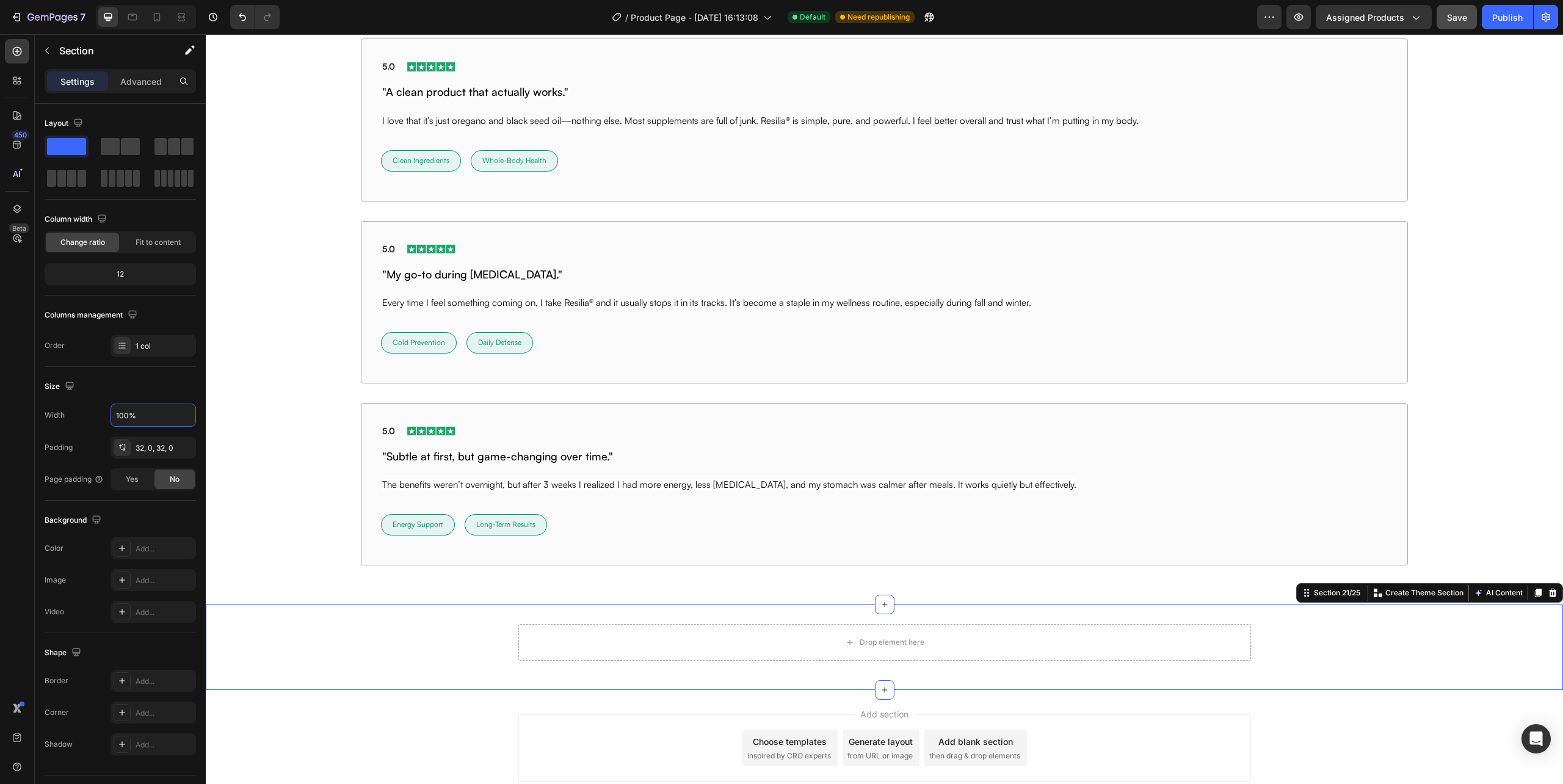
type input "100%"
click at [465, 670] on div "Drop element here Row" at bounding box center [884, 647] width 1357 height 47
click at [555, 640] on div "Drop element here" at bounding box center [885, 643] width 733 height 37
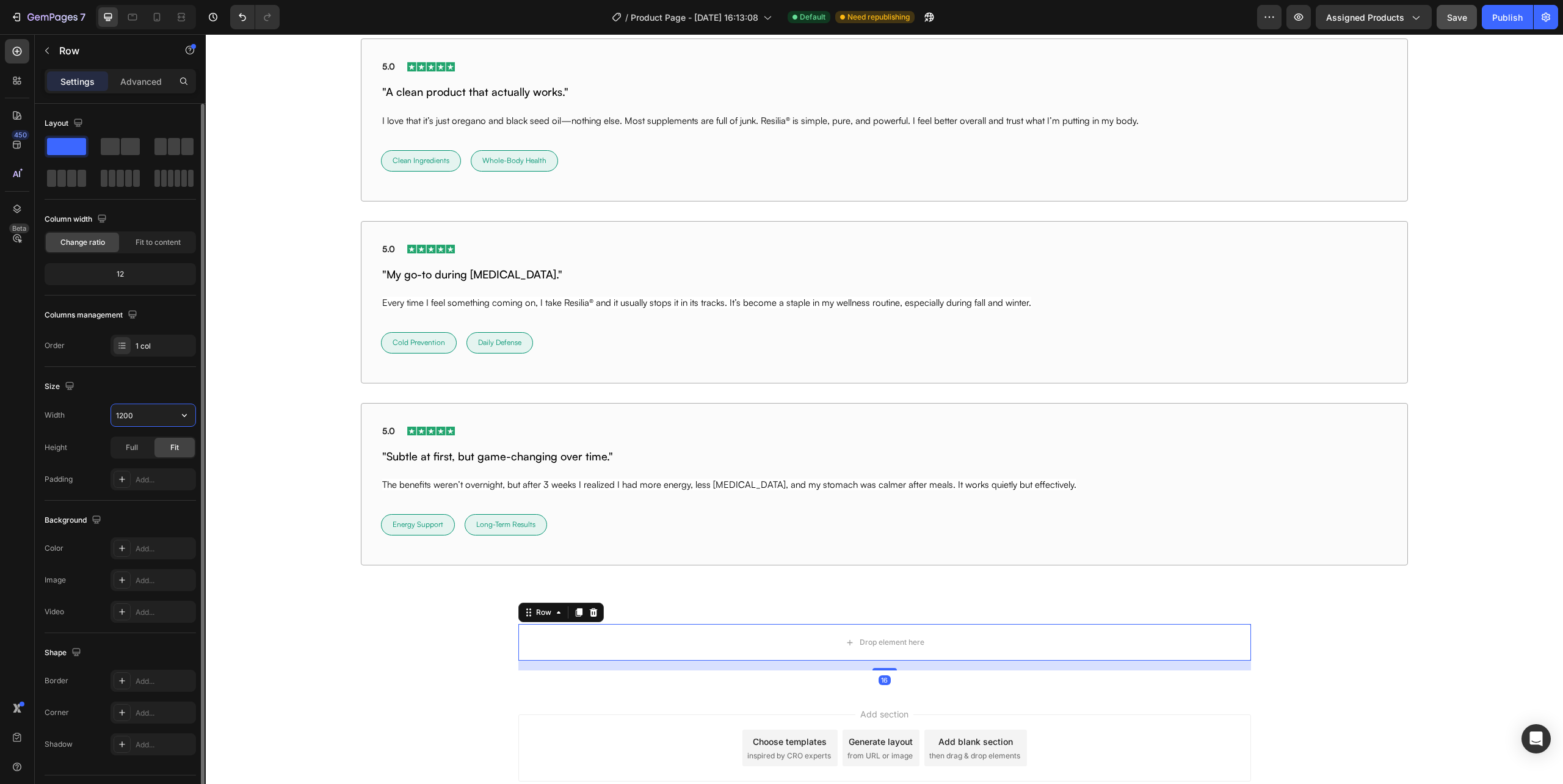
click at [134, 422] on input "1200" at bounding box center [153, 414] width 85 height 22
click at [179, 416] on icon "button" at bounding box center [184, 415] width 12 height 12
click at [153, 479] on div "Full 100%" at bounding box center [140, 471] width 101 height 23
type input "100%"
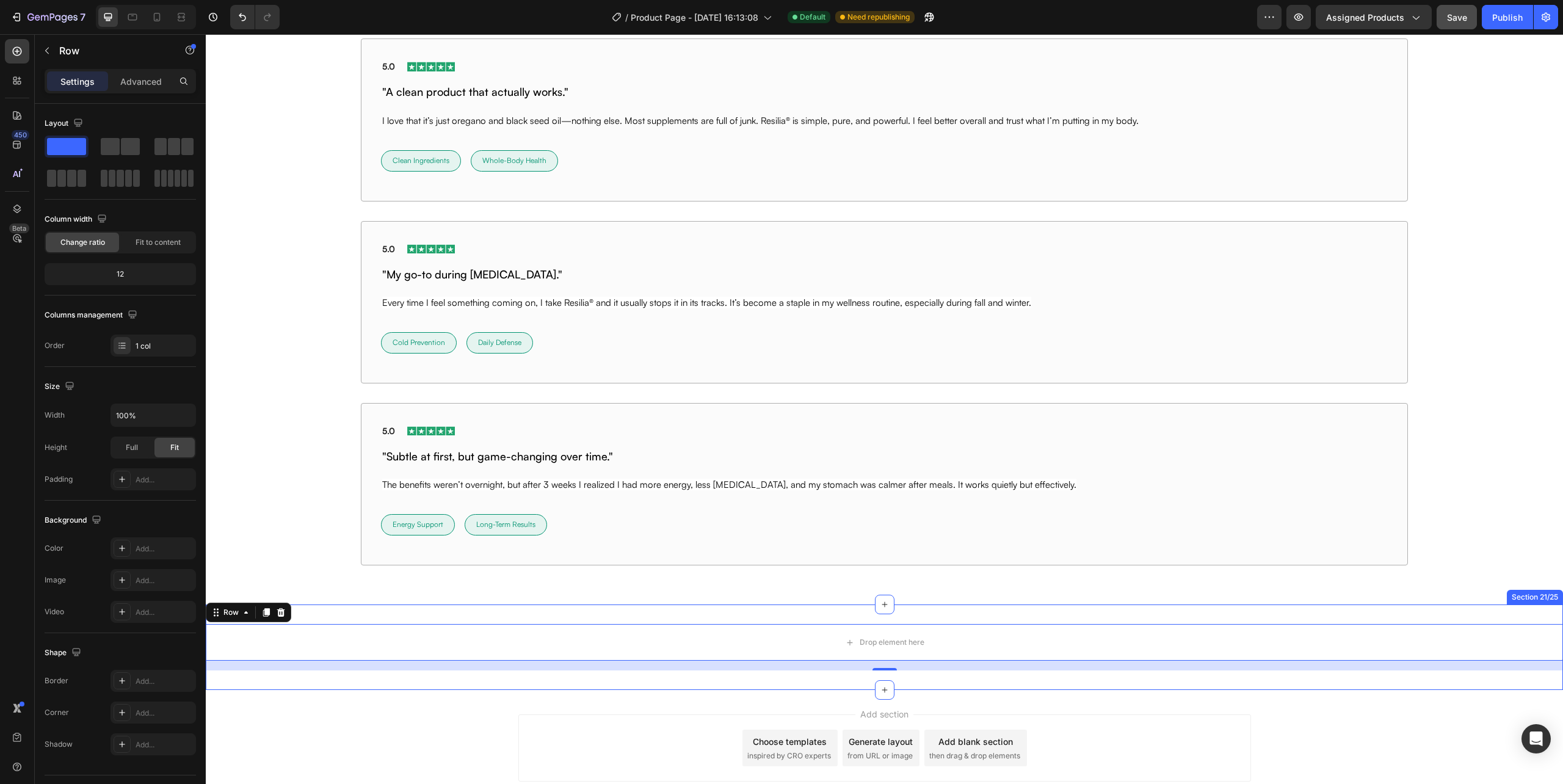
click at [411, 684] on div "Drop element here Row 16 Section 21/25" at bounding box center [884, 646] width 1357 height 86
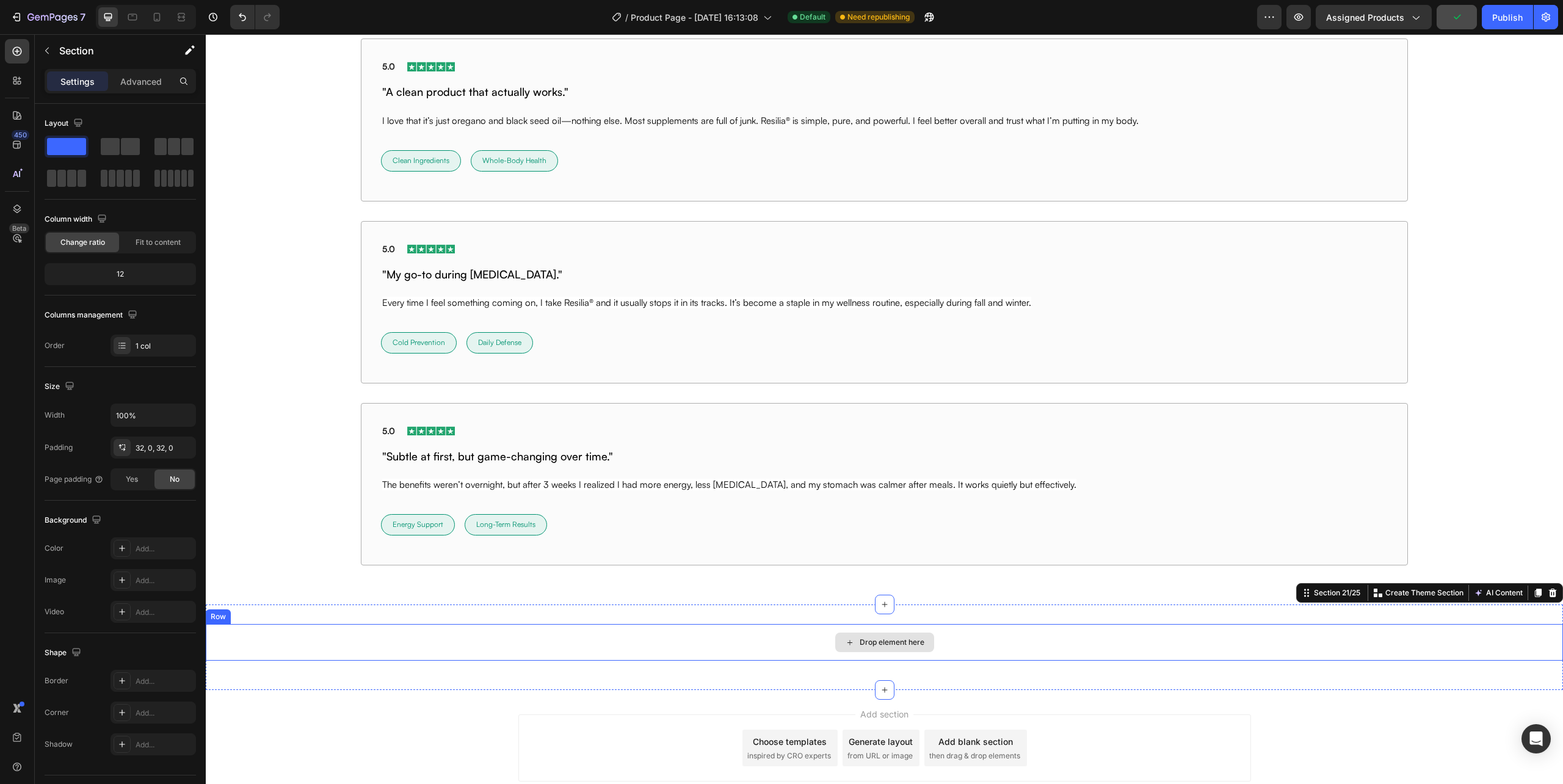
click at [388, 642] on div "Drop element here" at bounding box center [884, 643] width 1357 height 37
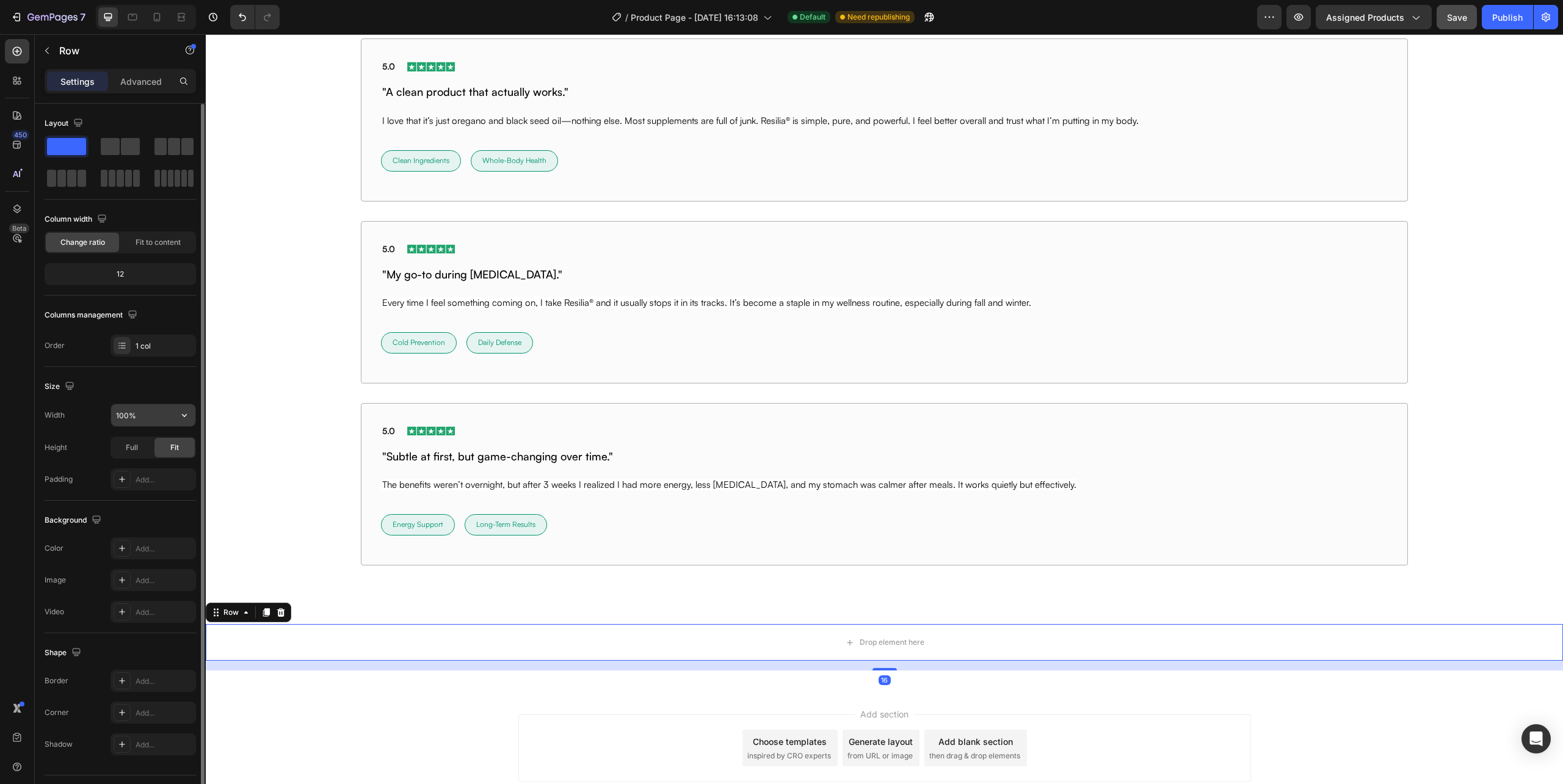
click at [118, 404] on div "100%" at bounding box center [153, 415] width 86 height 23
click at [121, 414] on input "100%" at bounding box center [153, 414] width 85 height 22
type input "80%"
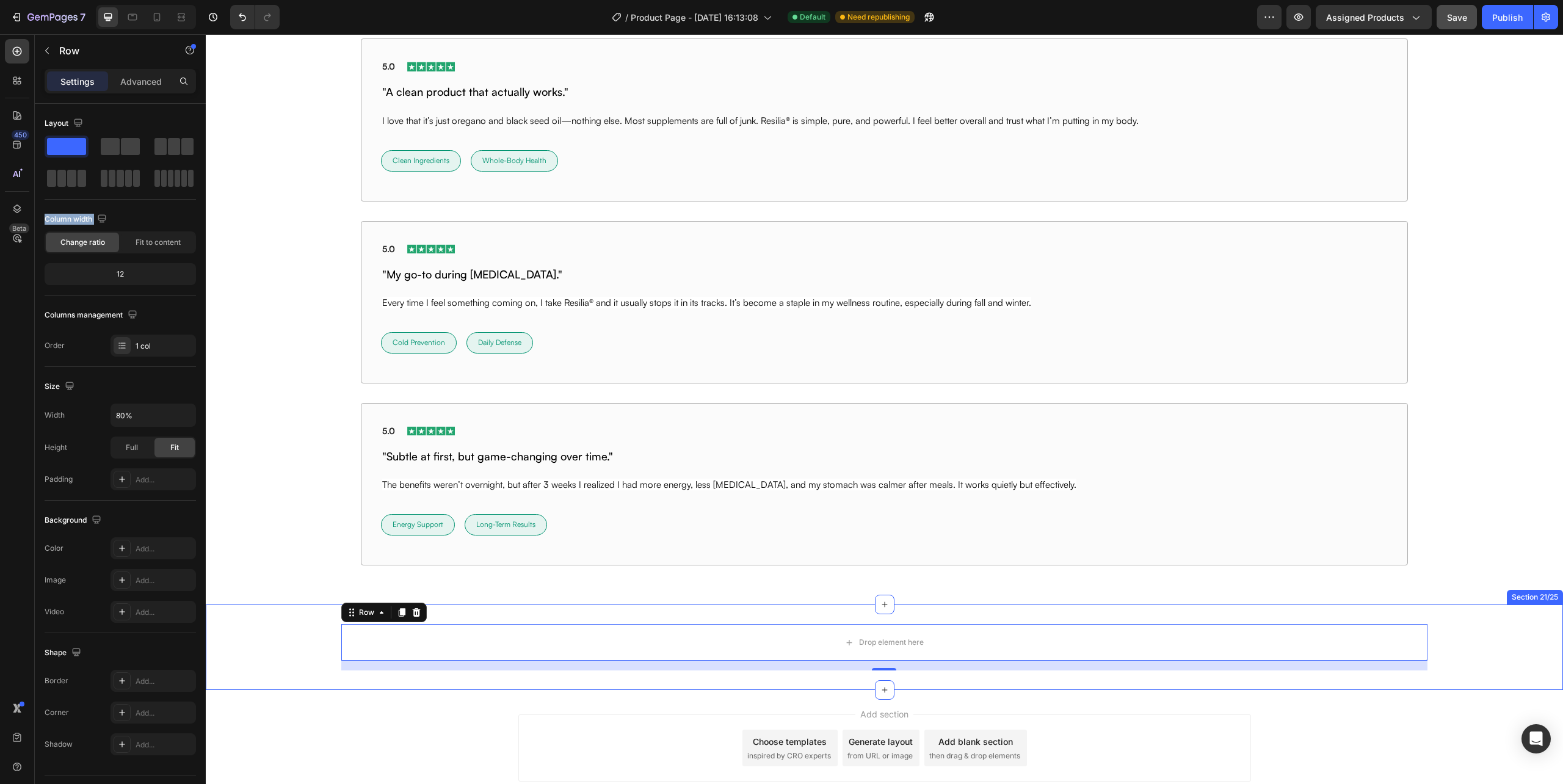
drag, startPoint x: 267, startPoint y: 215, endPoint x: 540, endPoint y: 626, distance: 493.4
click at [296, 314] on div "Image Rated 4.8 / 5 Text Block | Trusted by 75,000+ Text Block Row They Felt th…" at bounding box center [884, 160] width 1357 height 849
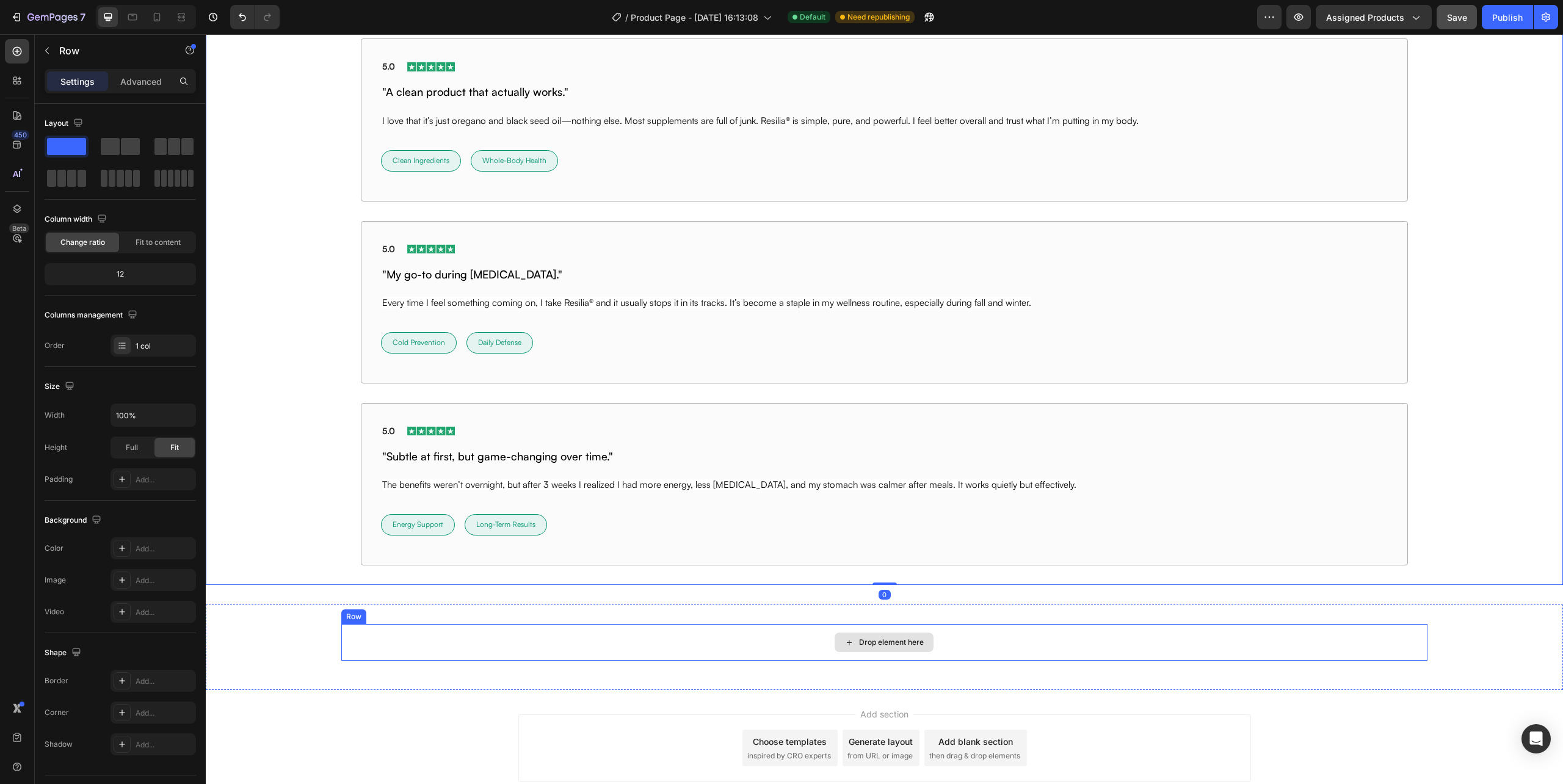
click at [391, 638] on div "Drop element here" at bounding box center [884, 643] width 1086 height 37
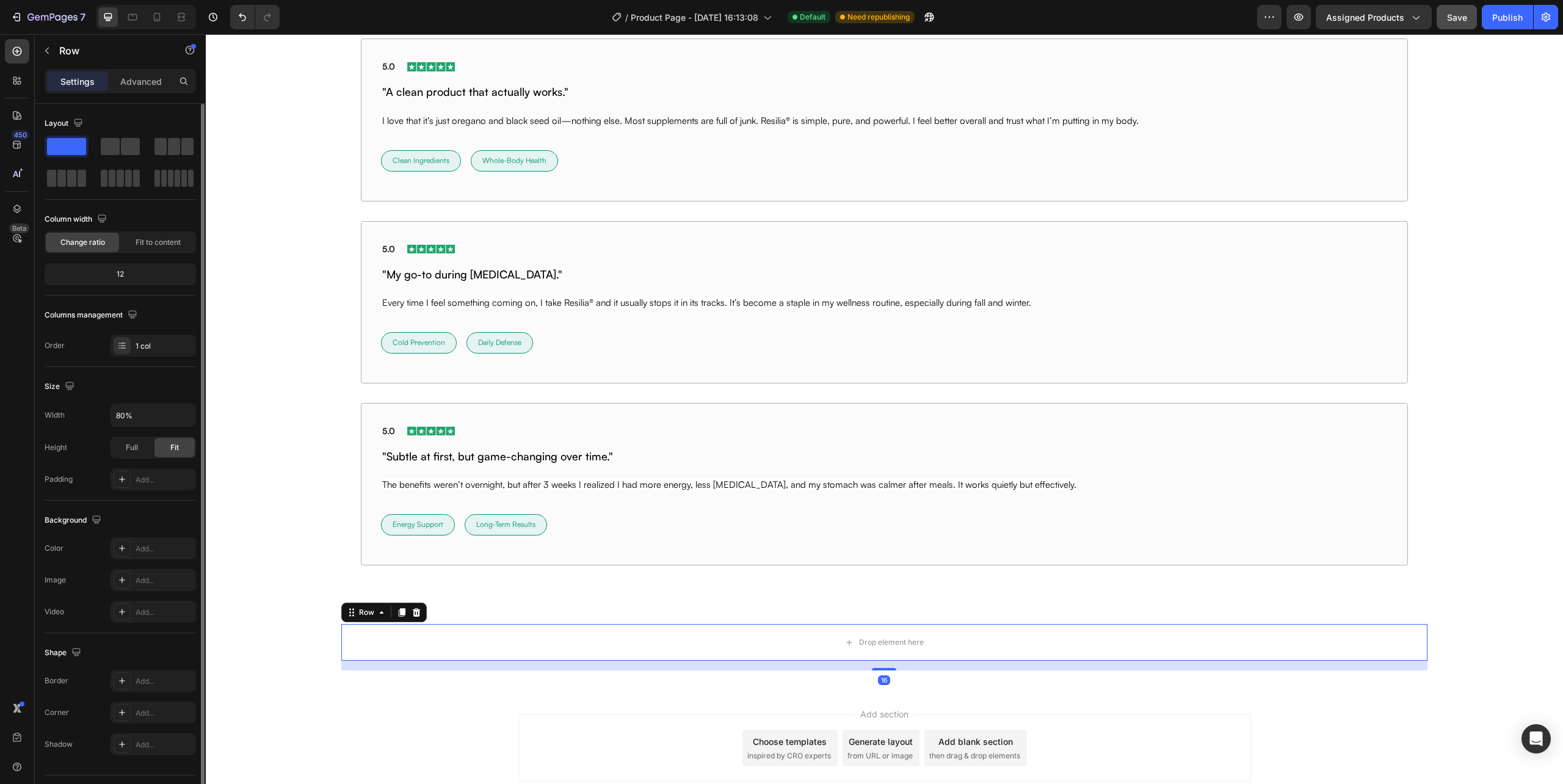
drag, startPoint x: 66, startPoint y: 186, endPoint x: 93, endPoint y: 193, distance: 27.9
click at [93, 193] on div "Layout" at bounding box center [121, 157] width 152 height 86
click at [44, 42] on button "button" at bounding box center [47, 50] width 19 height 19
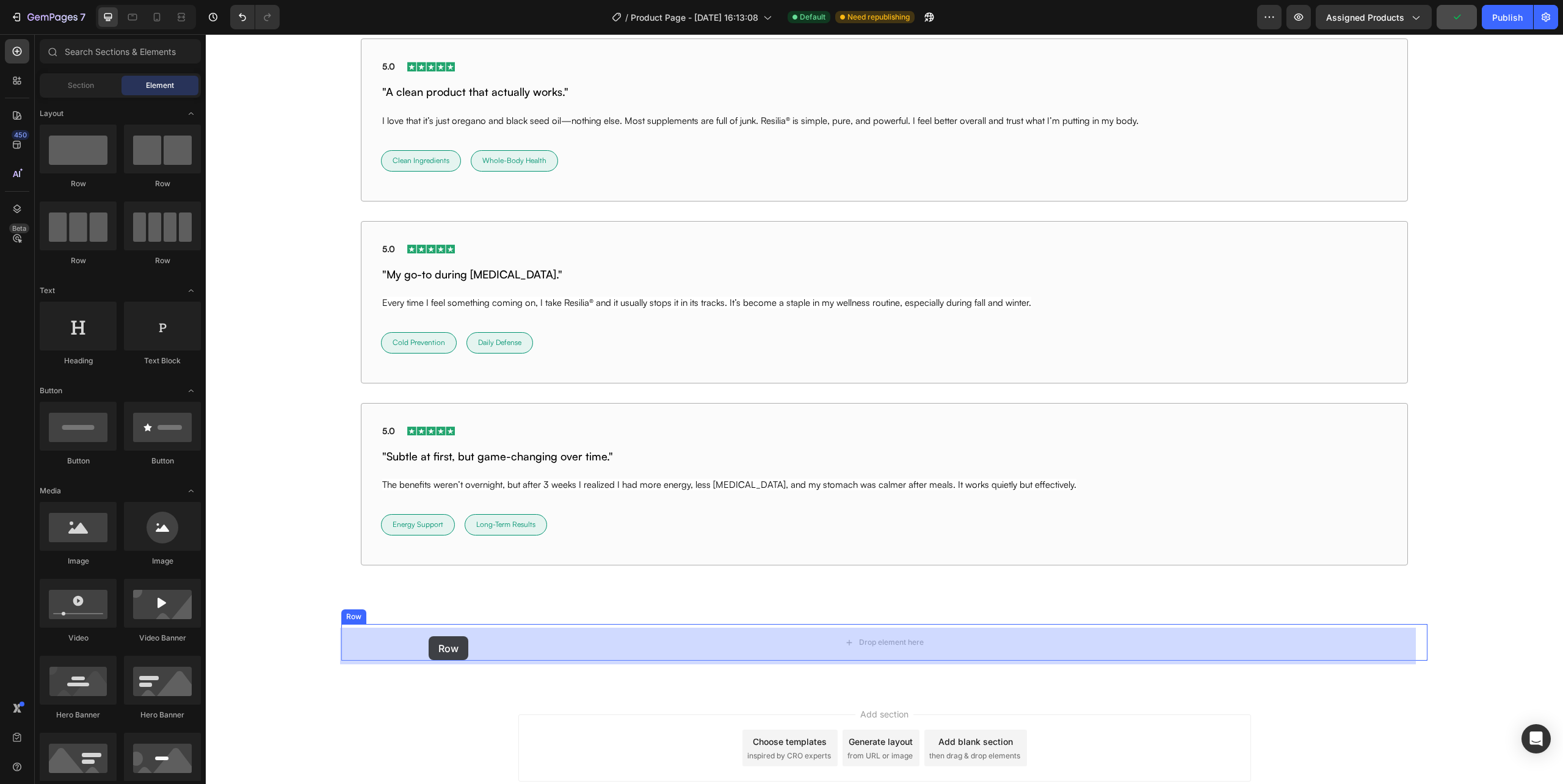
drag, startPoint x: 285, startPoint y: 273, endPoint x: 429, endPoint y: 636, distance: 390.5
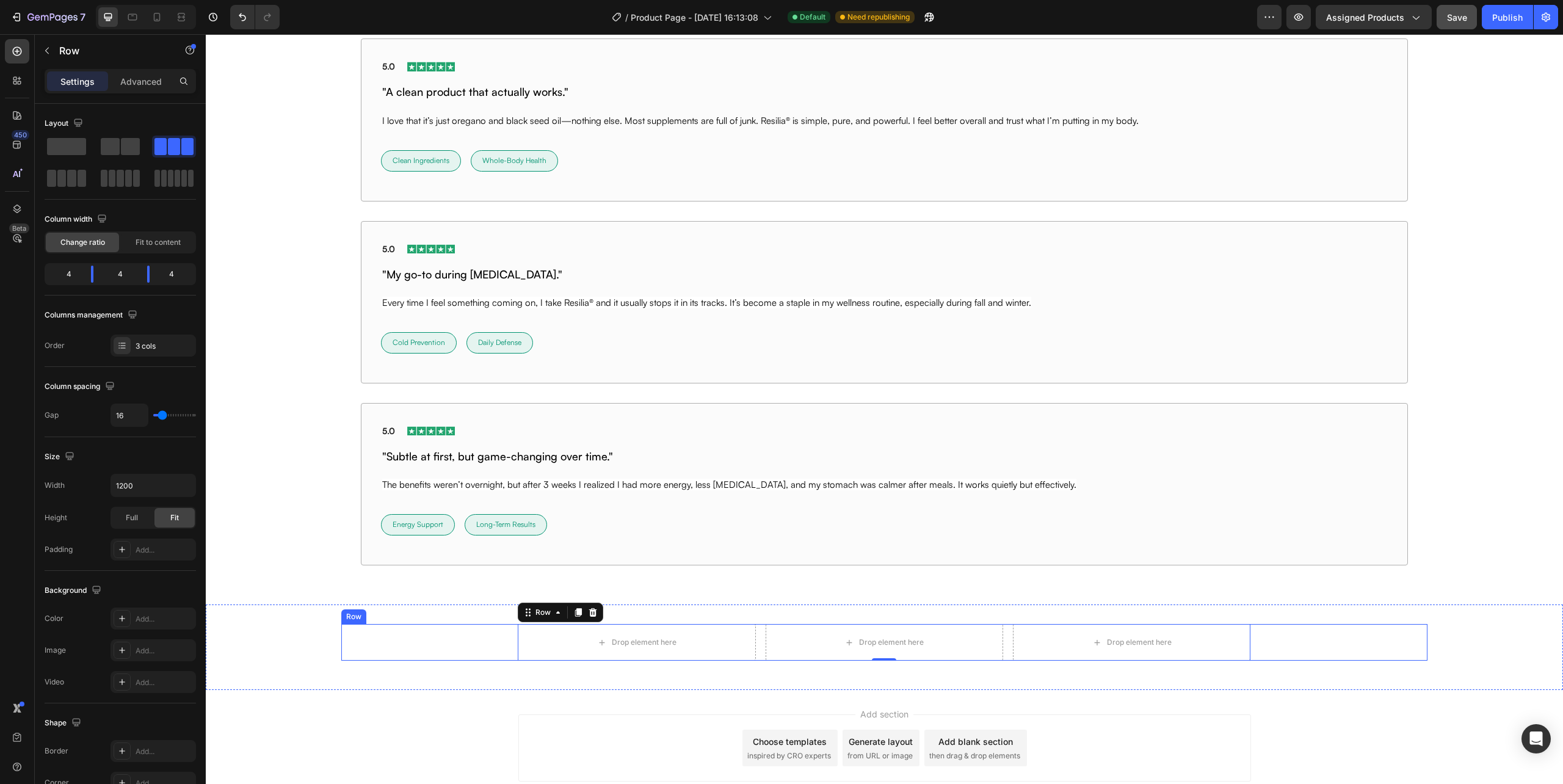
click at [506, 648] on div "Drop element here Drop element here Drop element here Row 0" at bounding box center [884, 643] width 1086 height 37
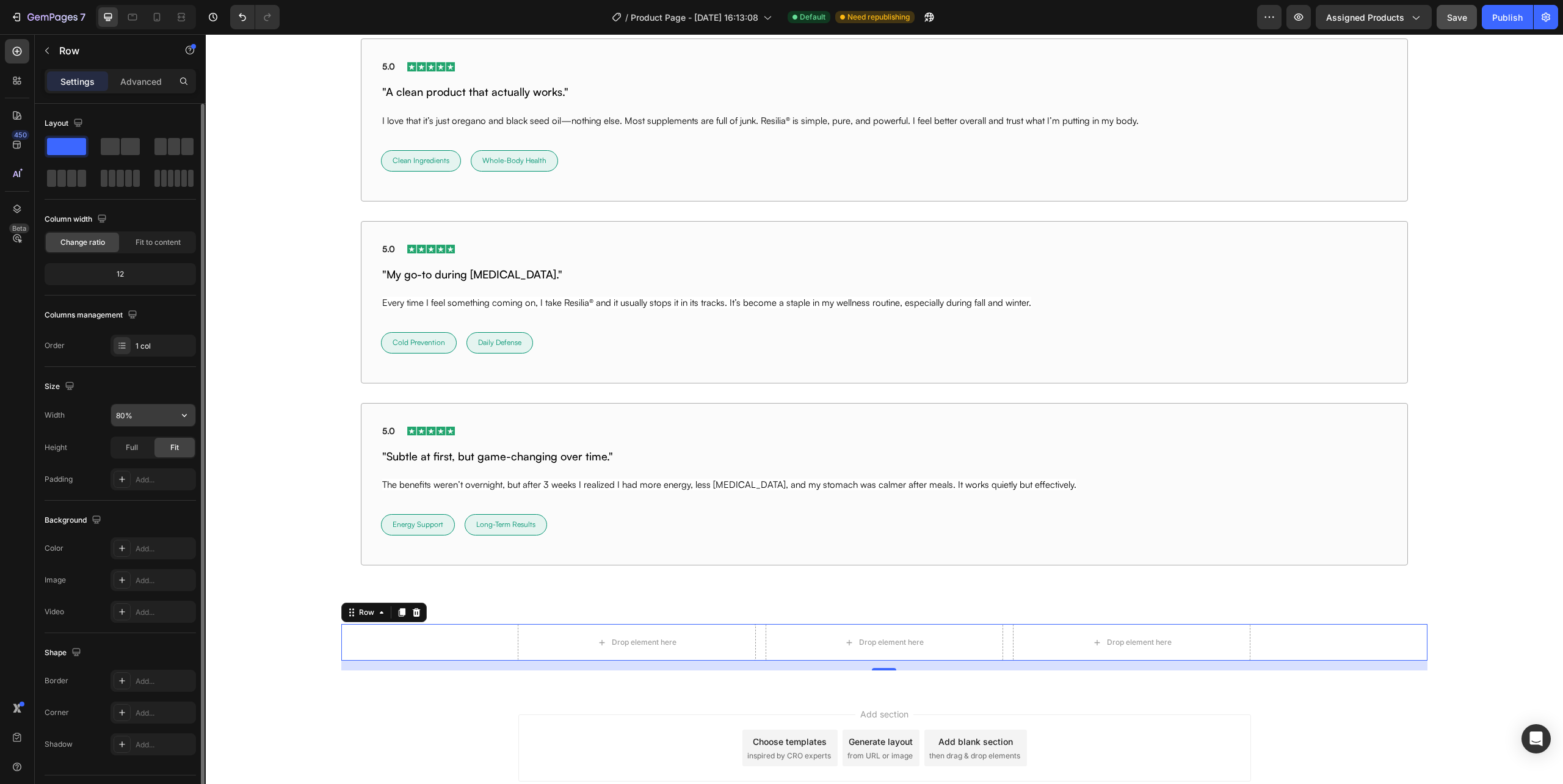
click at [116, 422] on input "80%" at bounding box center [153, 414] width 85 height 22
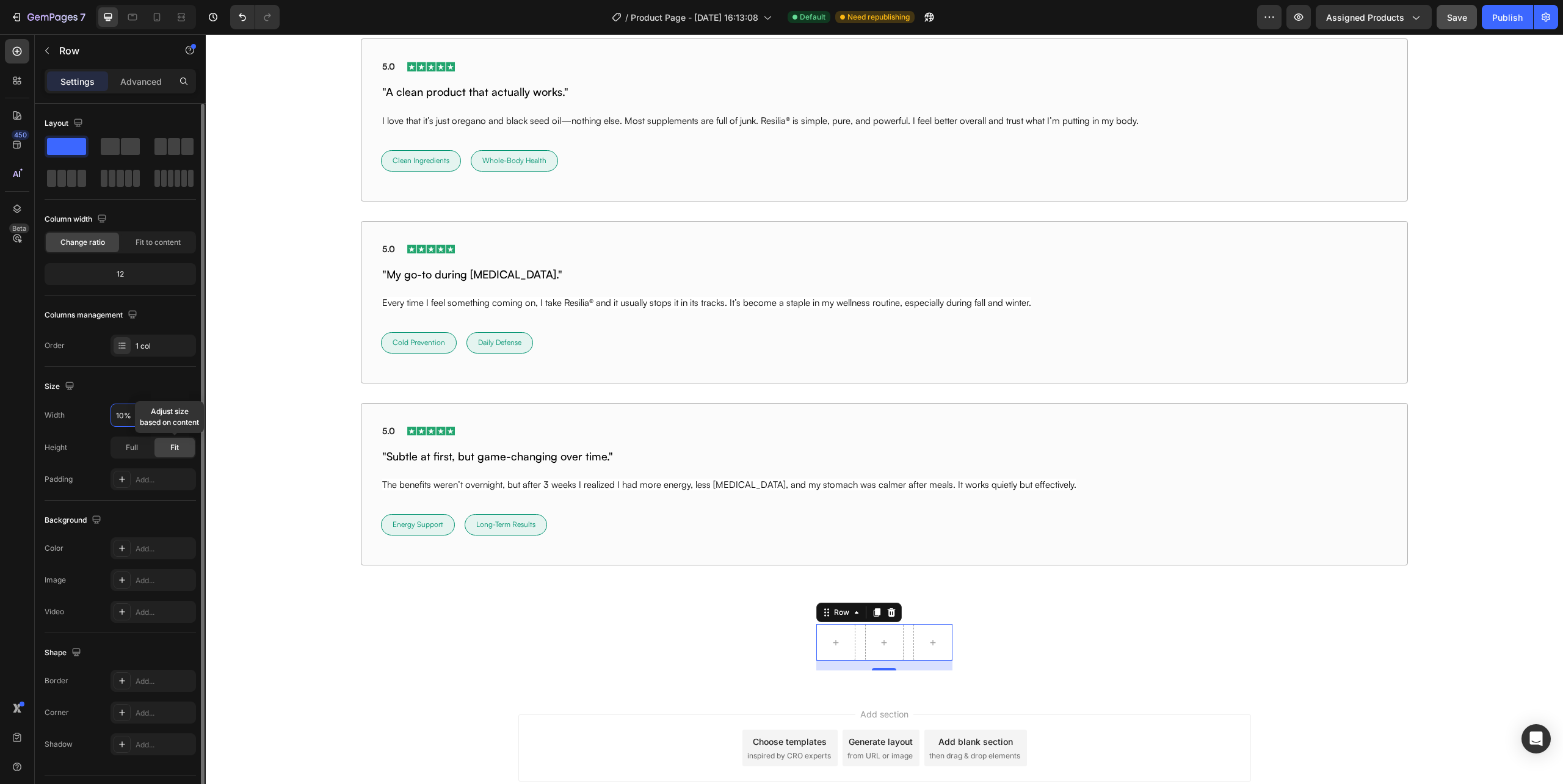
type input "100%"
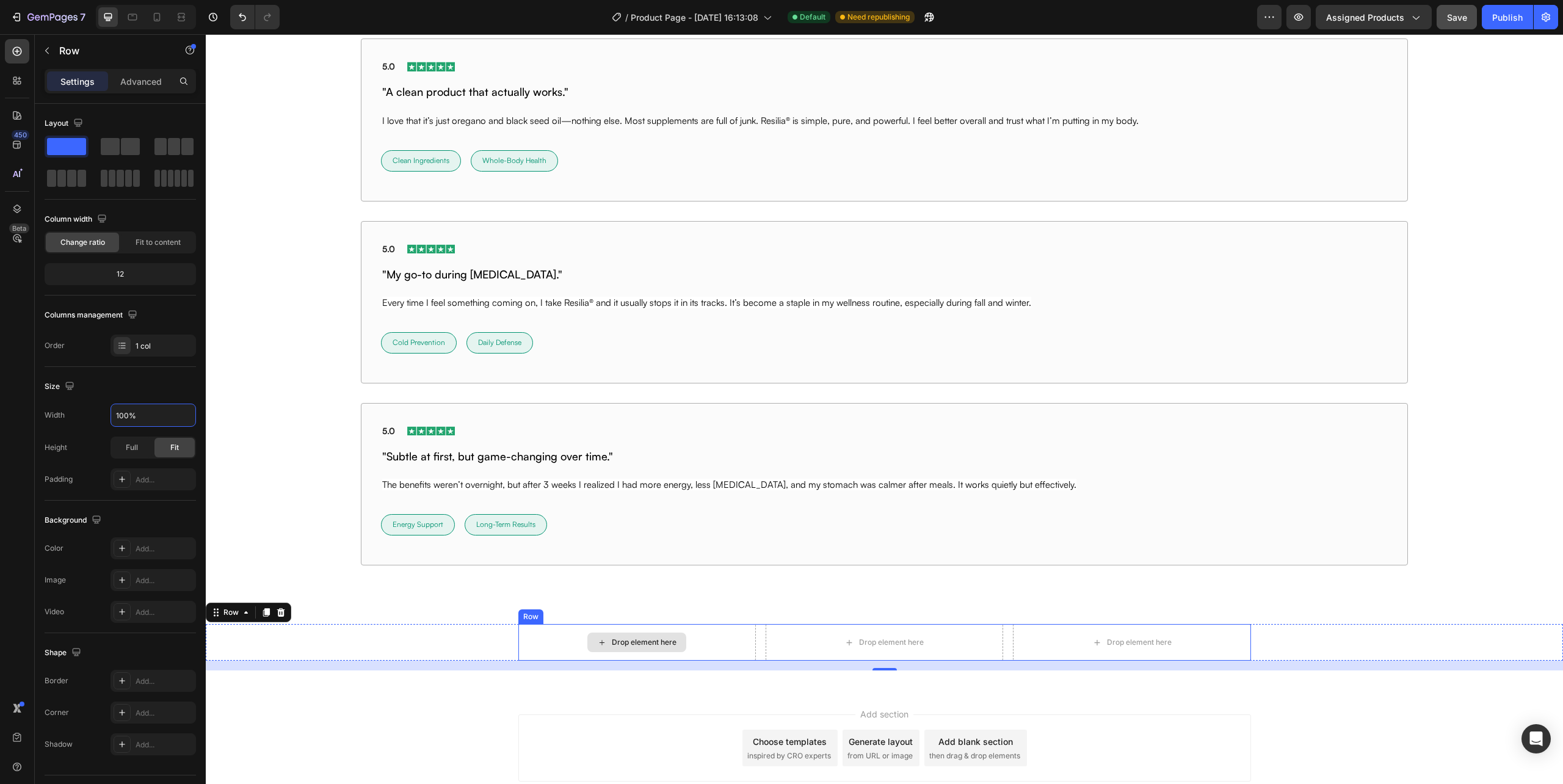
click at [531, 652] on div "Drop element here" at bounding box center [637, 643] width 237 height 37
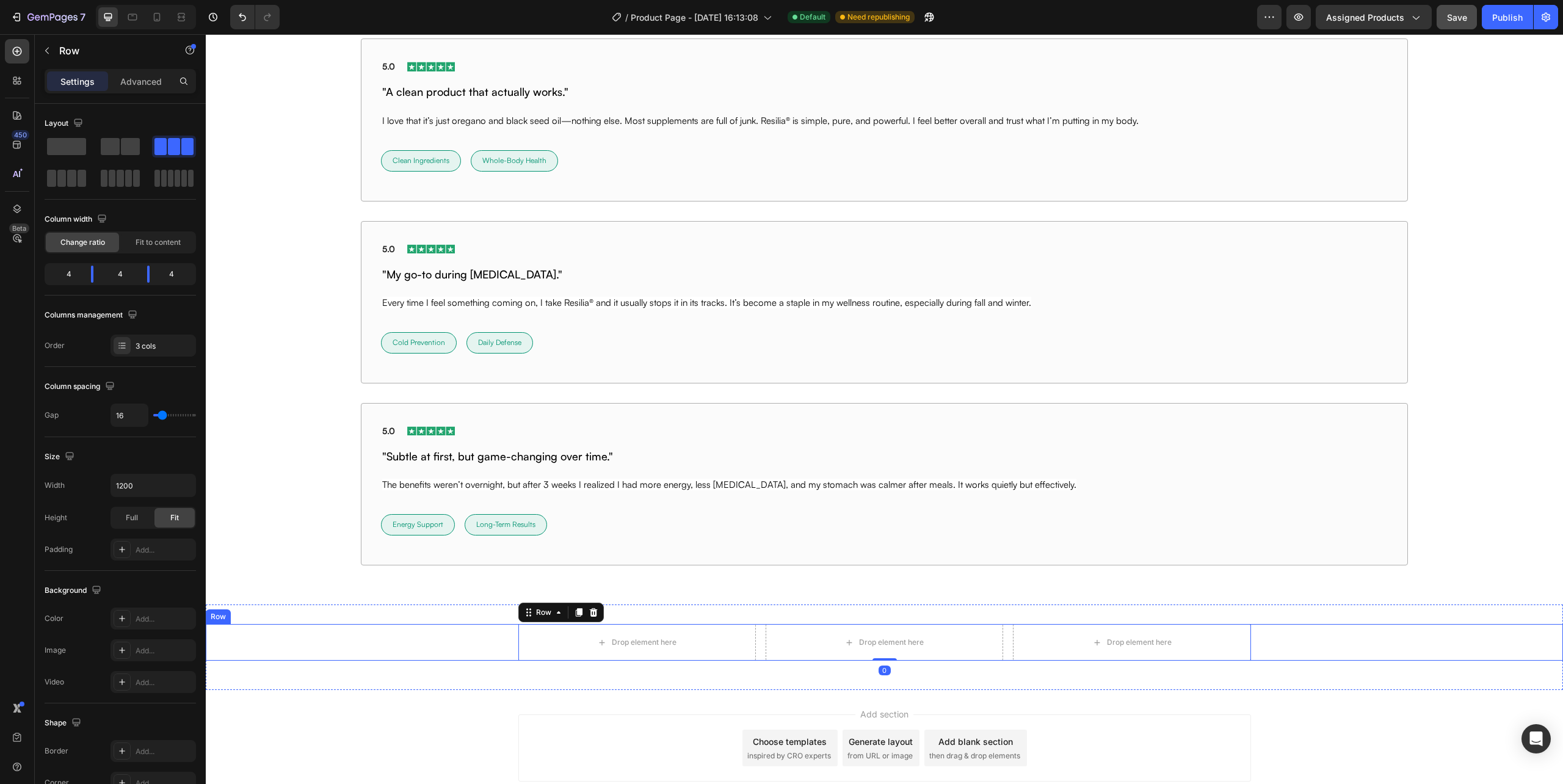
click at [477, 648] on div "Drop element here Drop element here Drop element here Row 0" at bounding box center [884, 643] width 1357 height 37
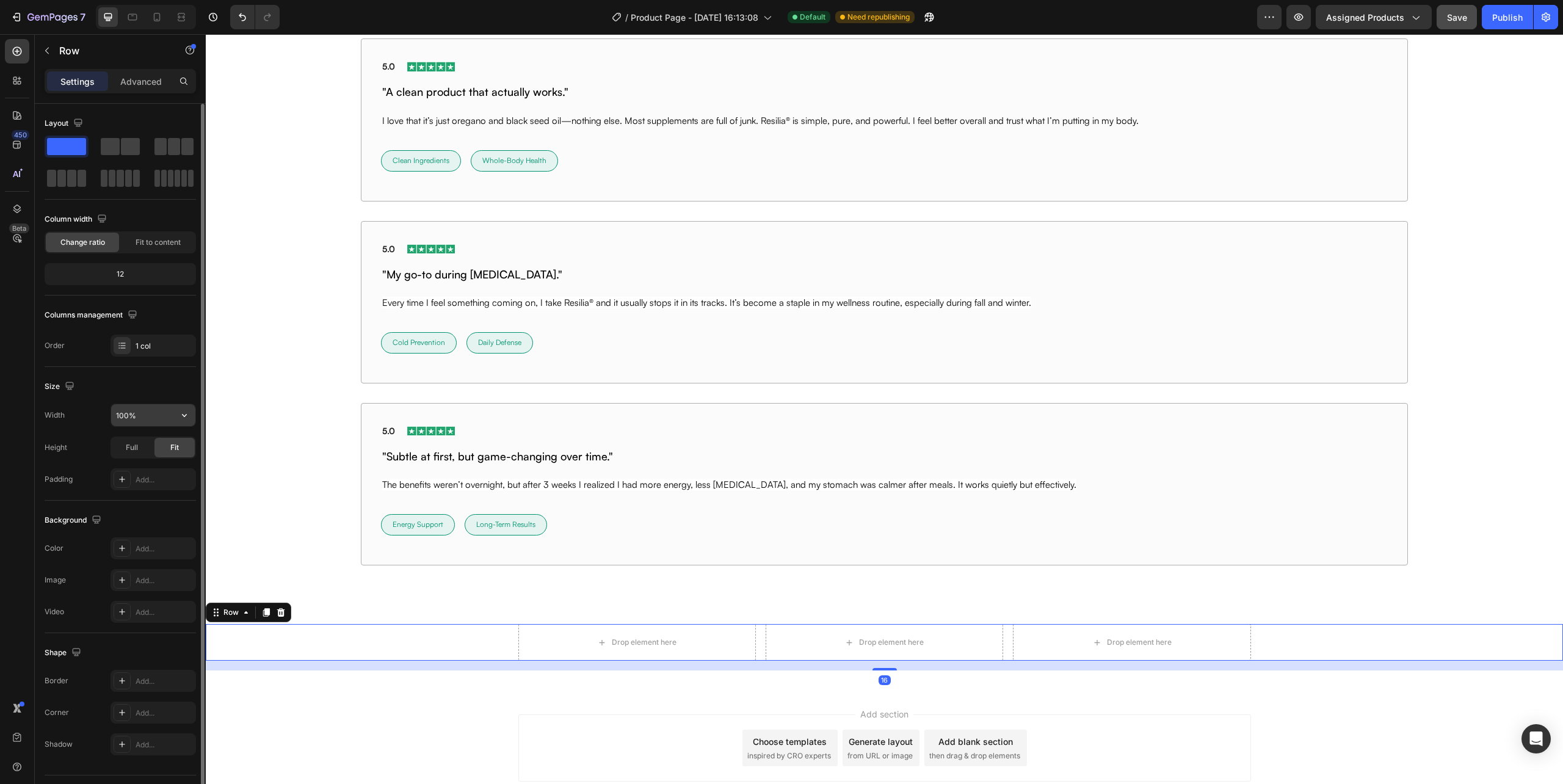
click at [128, 421] on input "100%" at bounding box center [153, 414] width 85 height 22
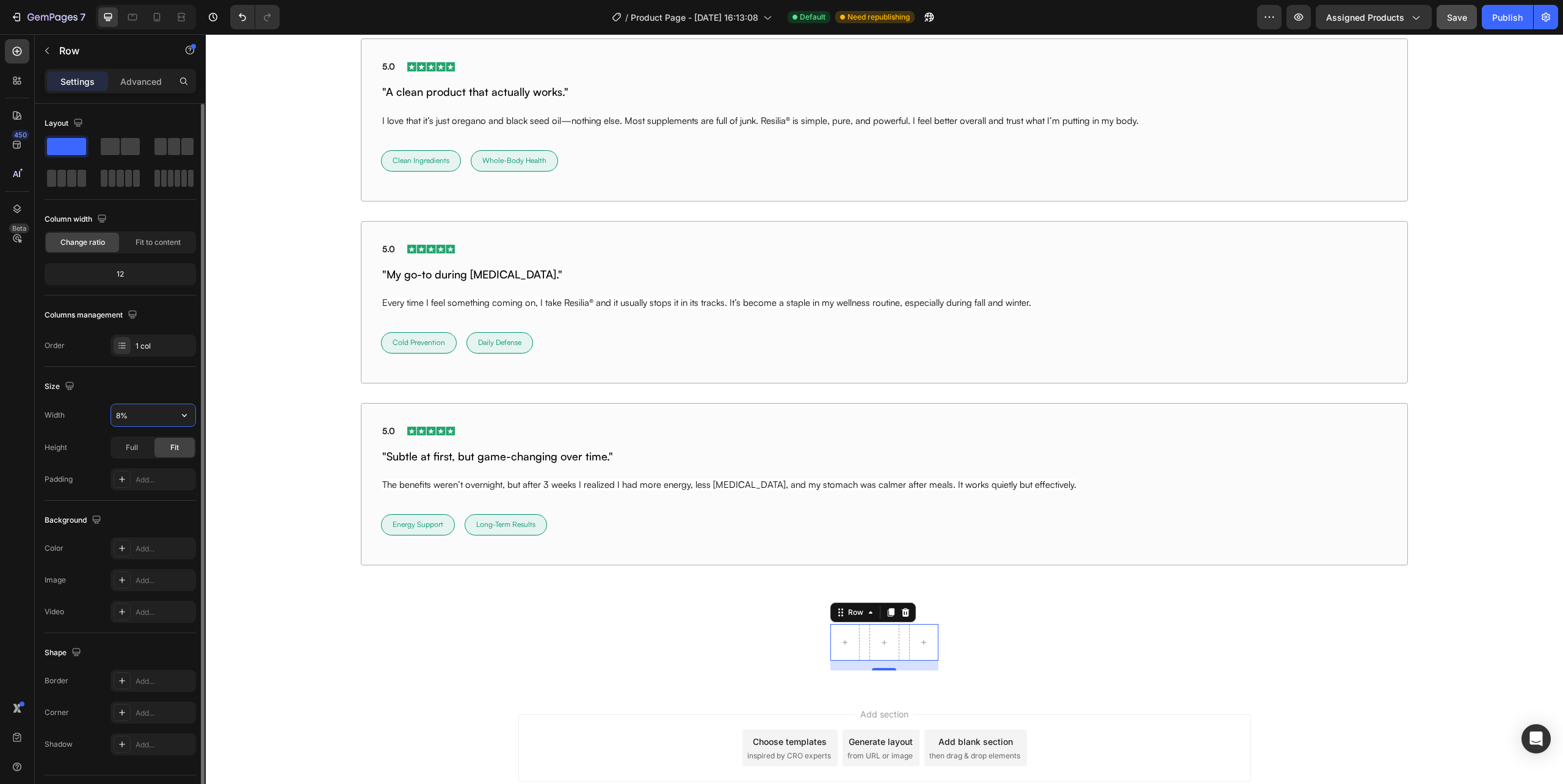
type input "80%"
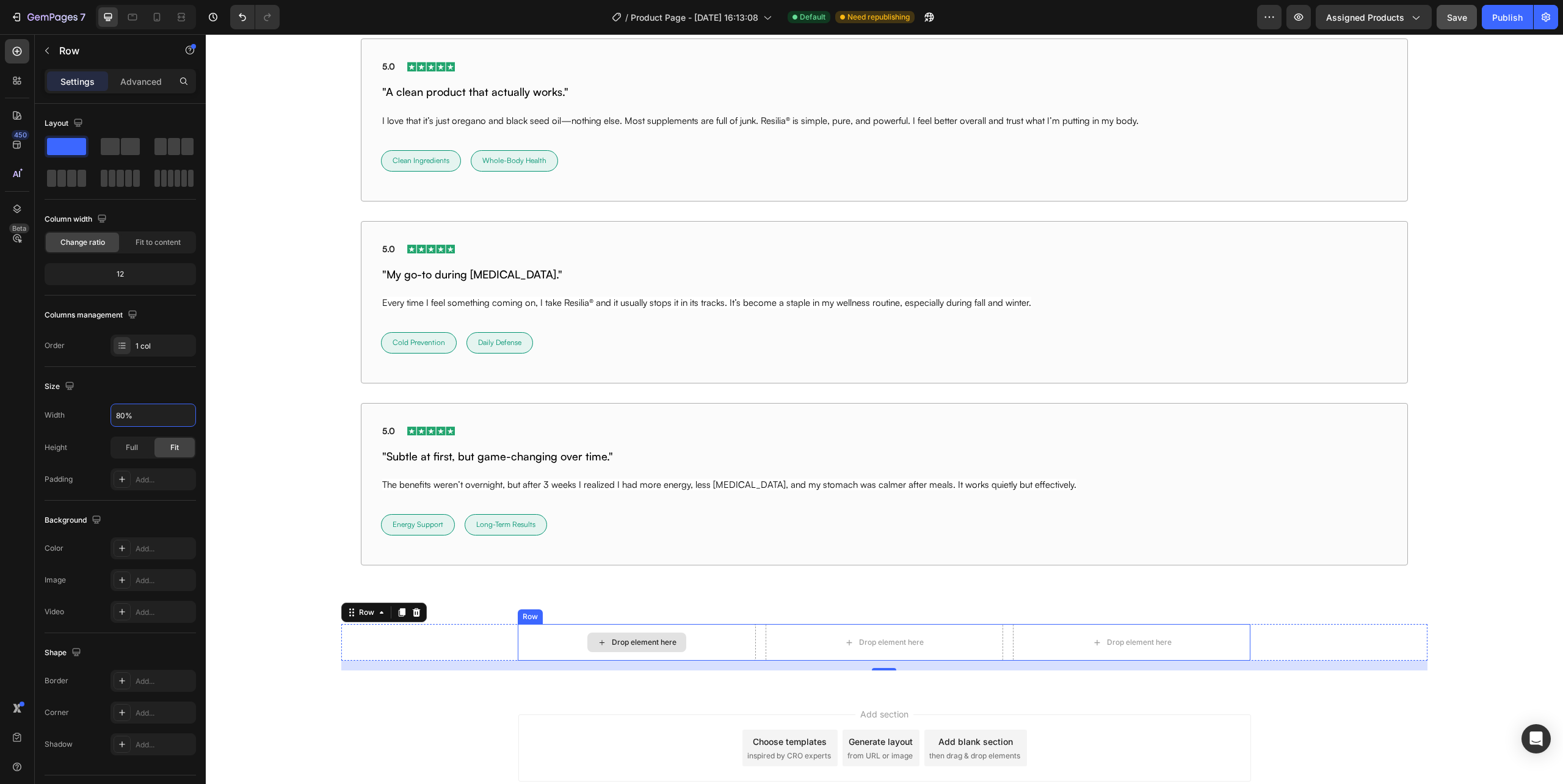
click at [519, 658] on div "Drop element here" at bounding box center [636, 643] width 237 height 37
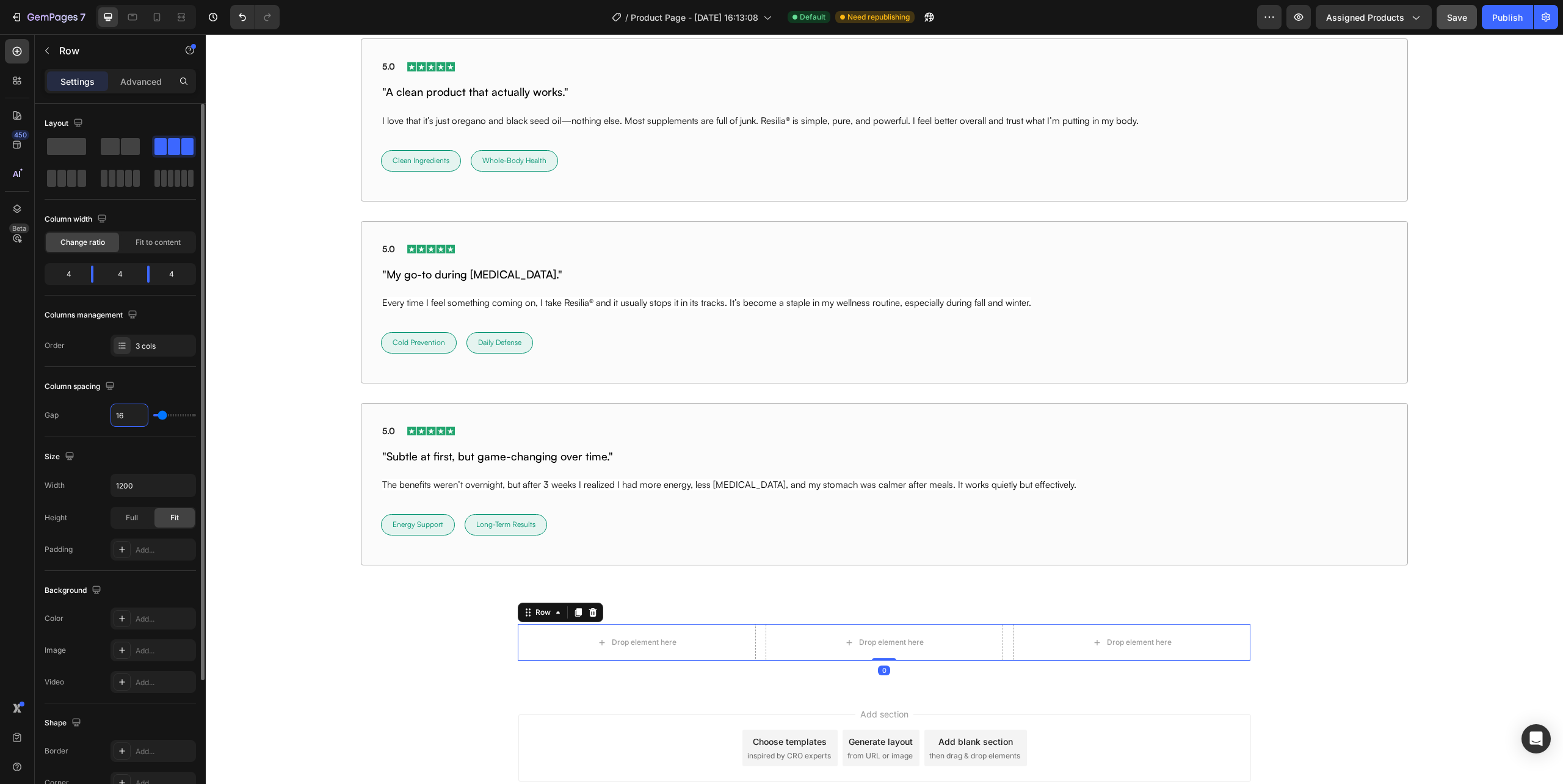
click at [122, 415] on input "16" at bounding box center [130, 414] width 37 height 22
click at [137, 477] on input "1200" at bounding box center [153, 485] width 85 height 22
type input "1"
click at [191, 486] on button "button" at bounding box center [184, 485] width 22 height 22
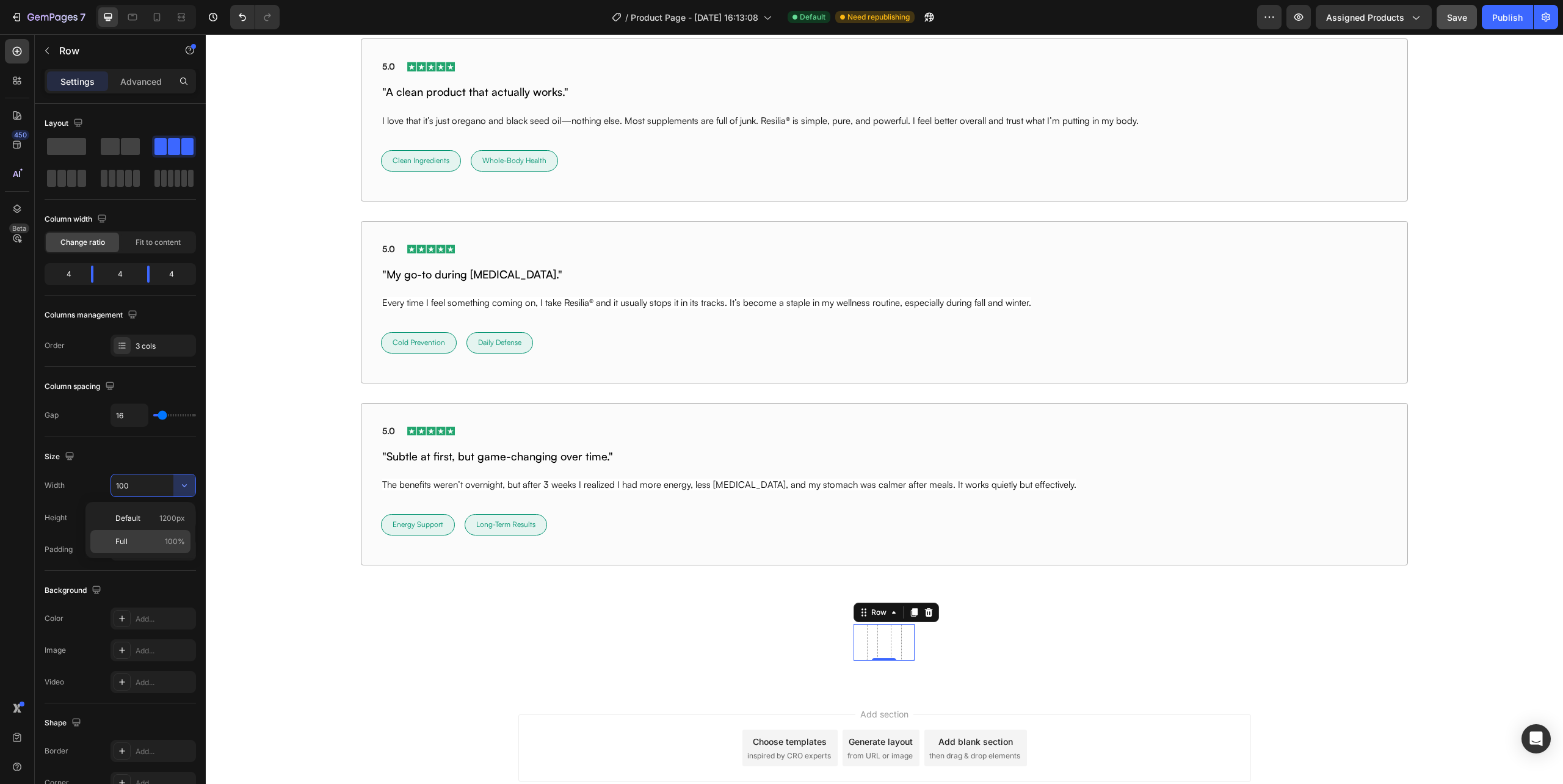
click at [172, 541] on span "100%" at bounding box center [175, 541] width 20 height 11
type input "100%"
click at [299, 497] on div "Image Rated 4.8 / 5 Text Block | Trusted by 75,000+ Text Block Row They Felt th…" at bounding box center [884, 160] width 1357 height 849
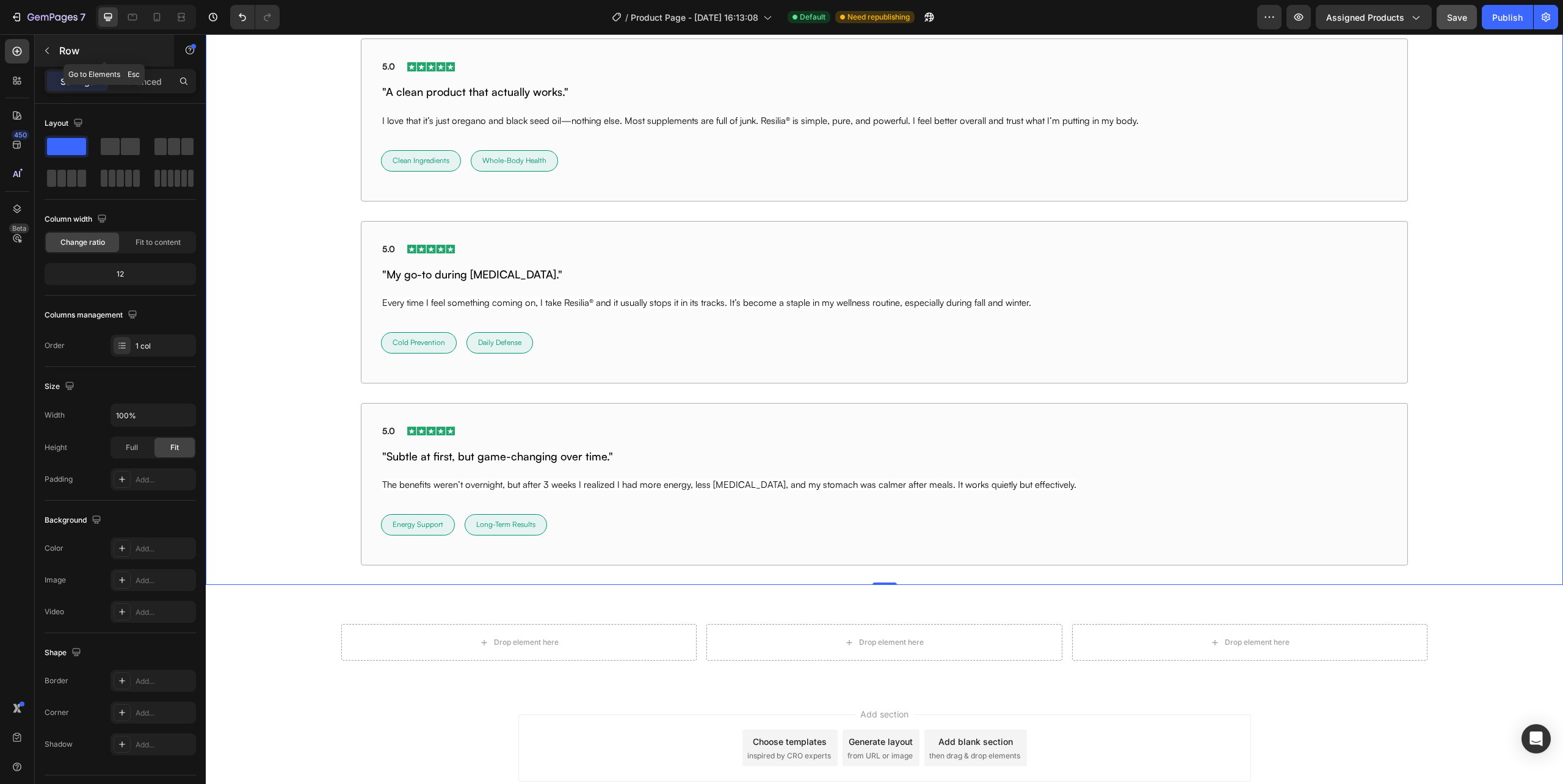
click at [53, 45] on button "button" at bounding box center [47, 50] width 19 height 19
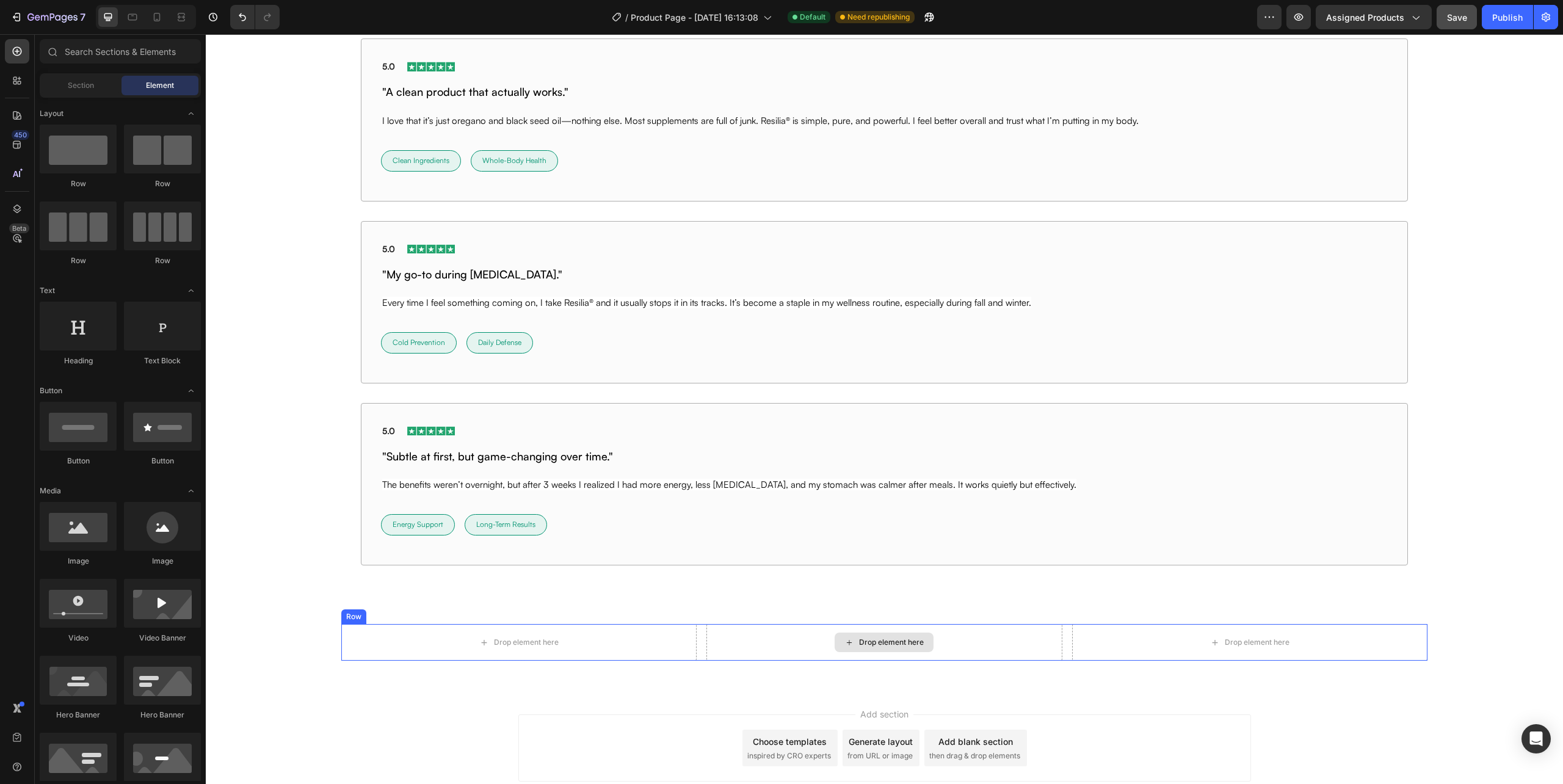
click at [708, 643] on div "Drop element here" at bounding box center [884, 643] width 355 height 37
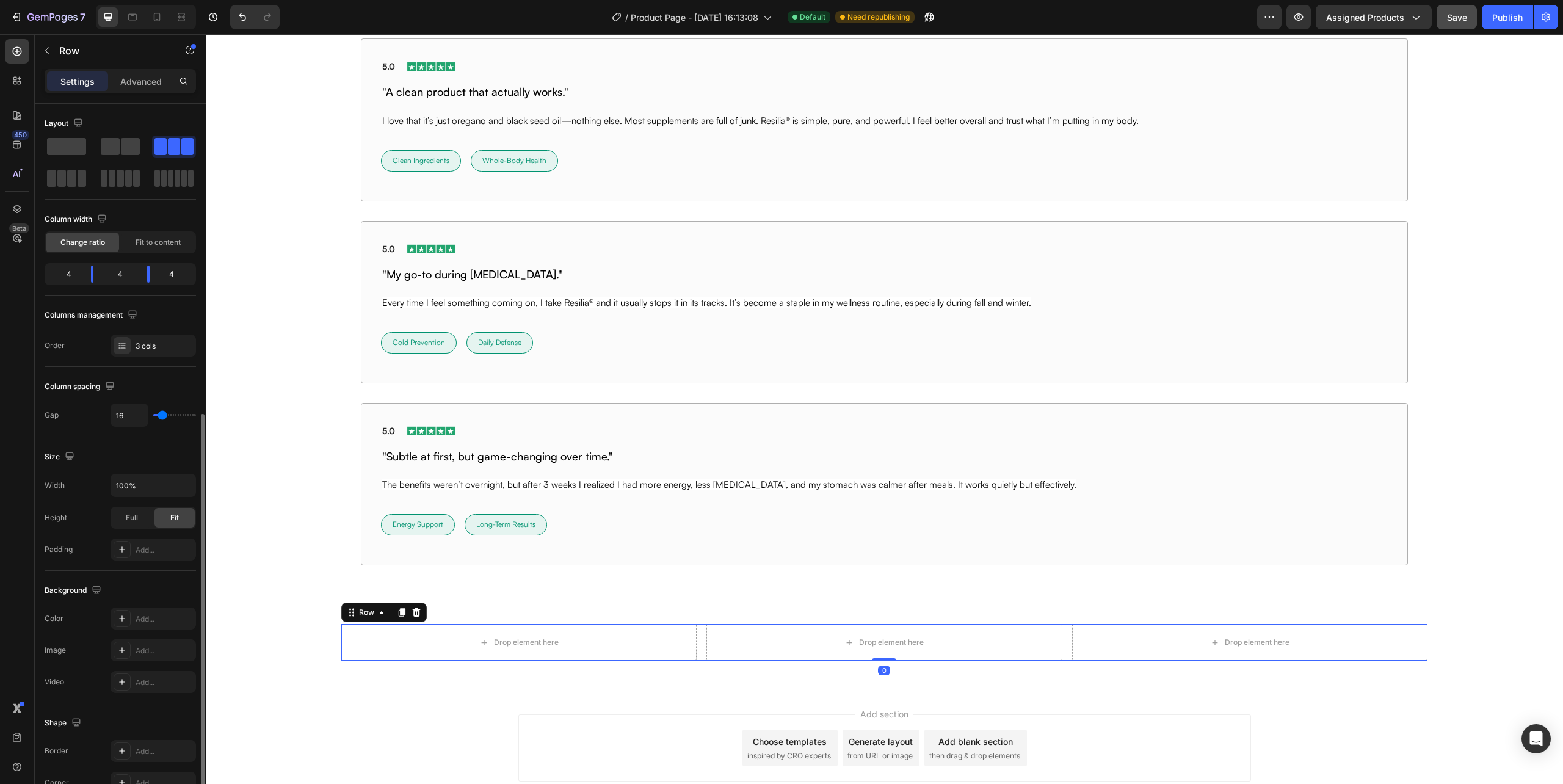
scroll to position [172, 0]
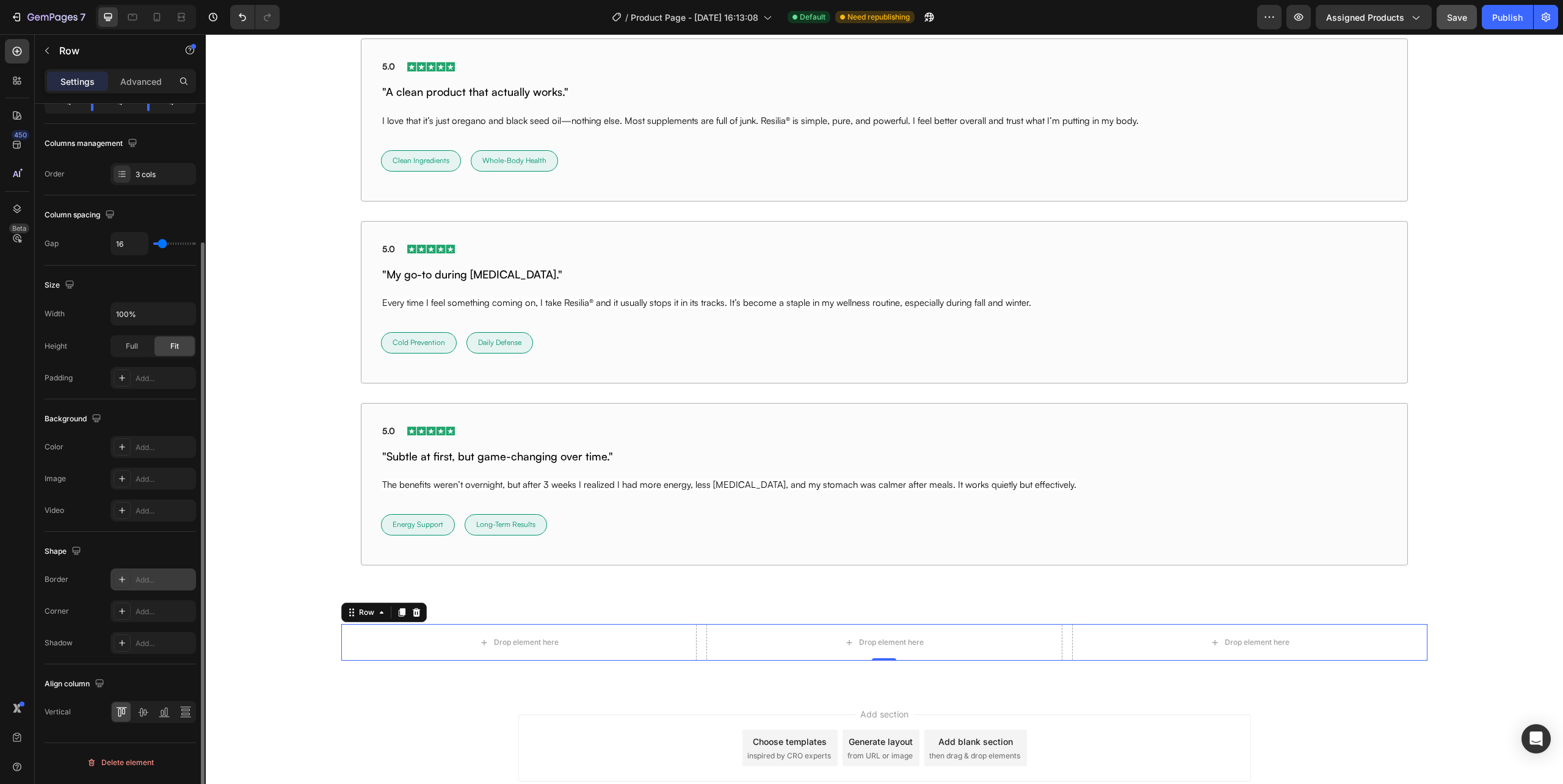
click at [136, 585] on div "Add..." at bounding box center [164, 579] width 57 height 11
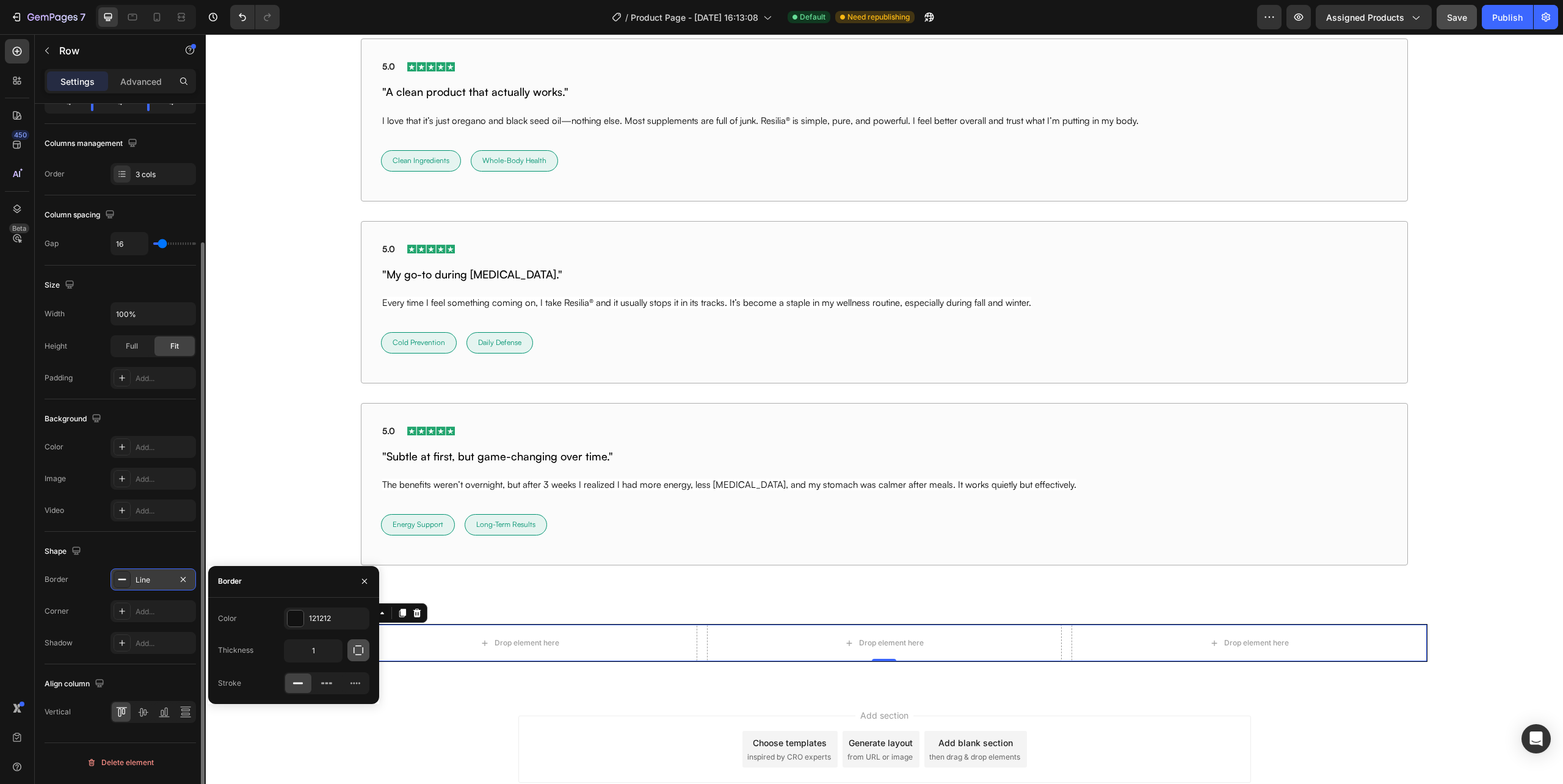
click at [350, 648] on button "button" at bounding box center [358, 650] width 22 height 22
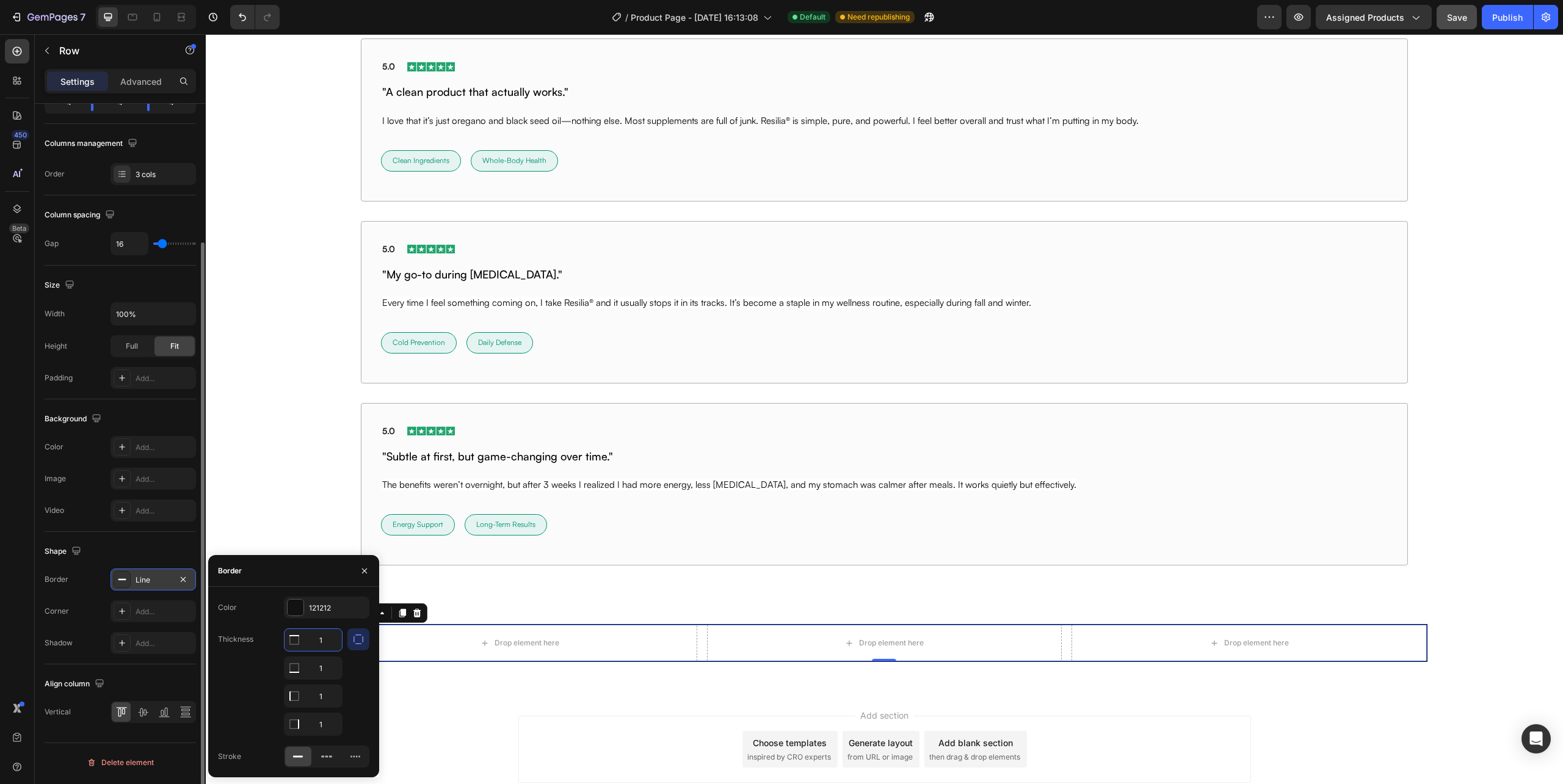
click at [316, 636] on input "1" at bounding box center [313, 639] width 57 height 22
click at [321, 721] on input "1" at bounding box center [313, 724] width 57 height 22
type input "0"
click at [323, 668] on input "1" at bounding box center [313, 668] width 57 height 22
click at [584, 623] on div "Drop element here Drop element here Drop element here Row 0 Row Section 21/25" at bounding box center [884, 647] width 1357 height 86
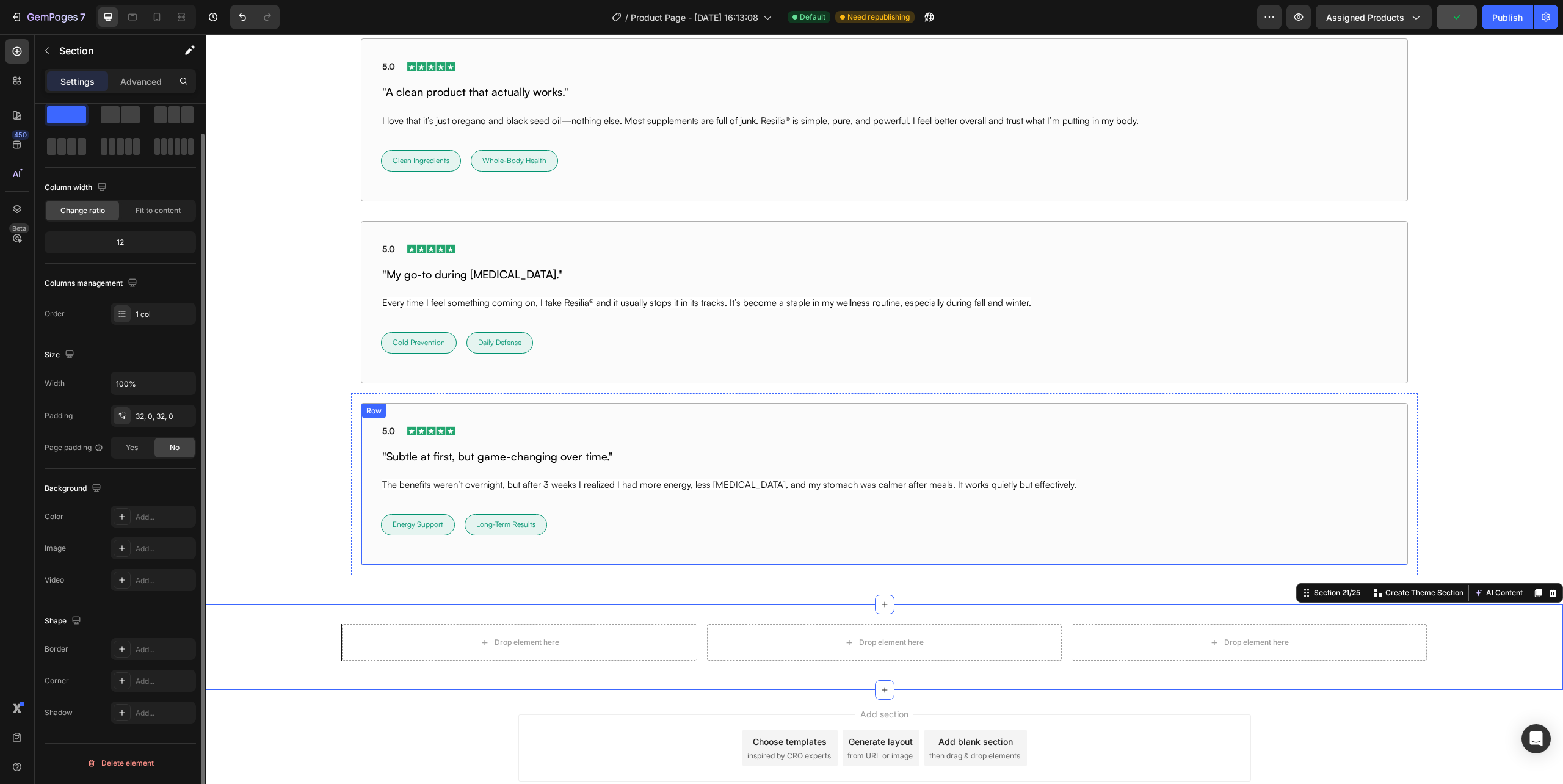
scroll to position [0, 0]
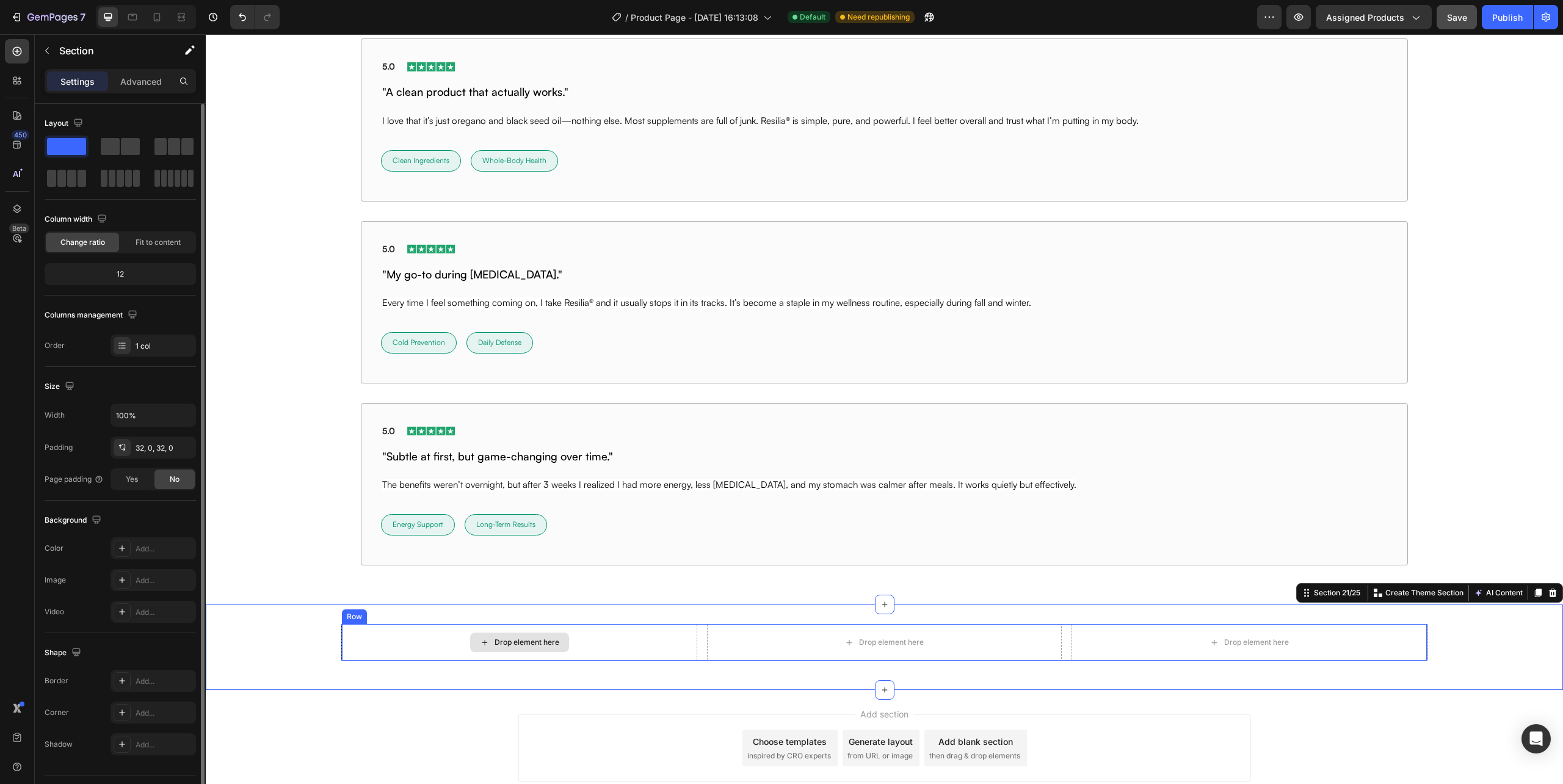
click at [370, 648] on div "Drop element here" at bounding box center [520, 643] width 355 height 37
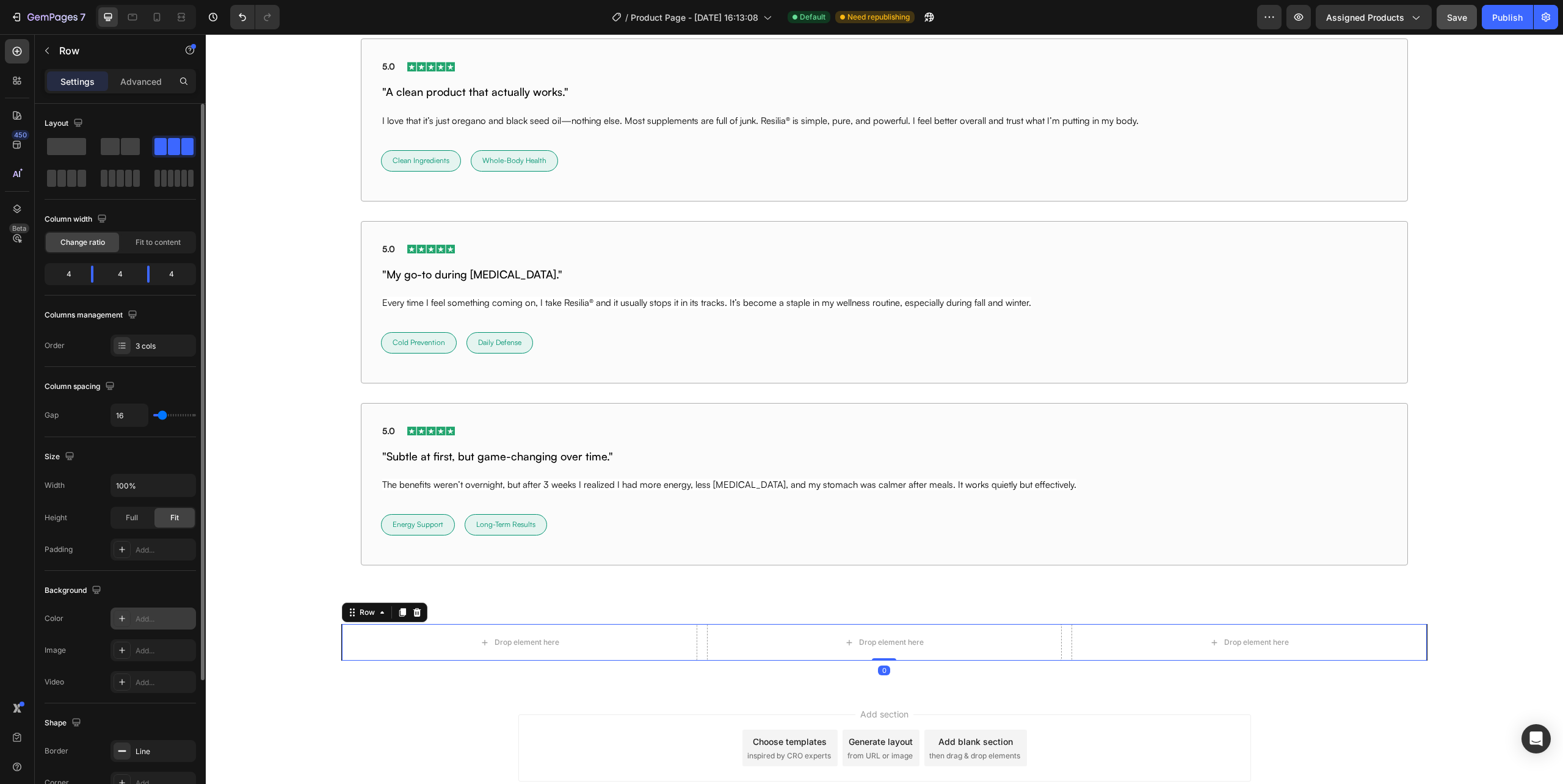
scroll to position [172, 0]
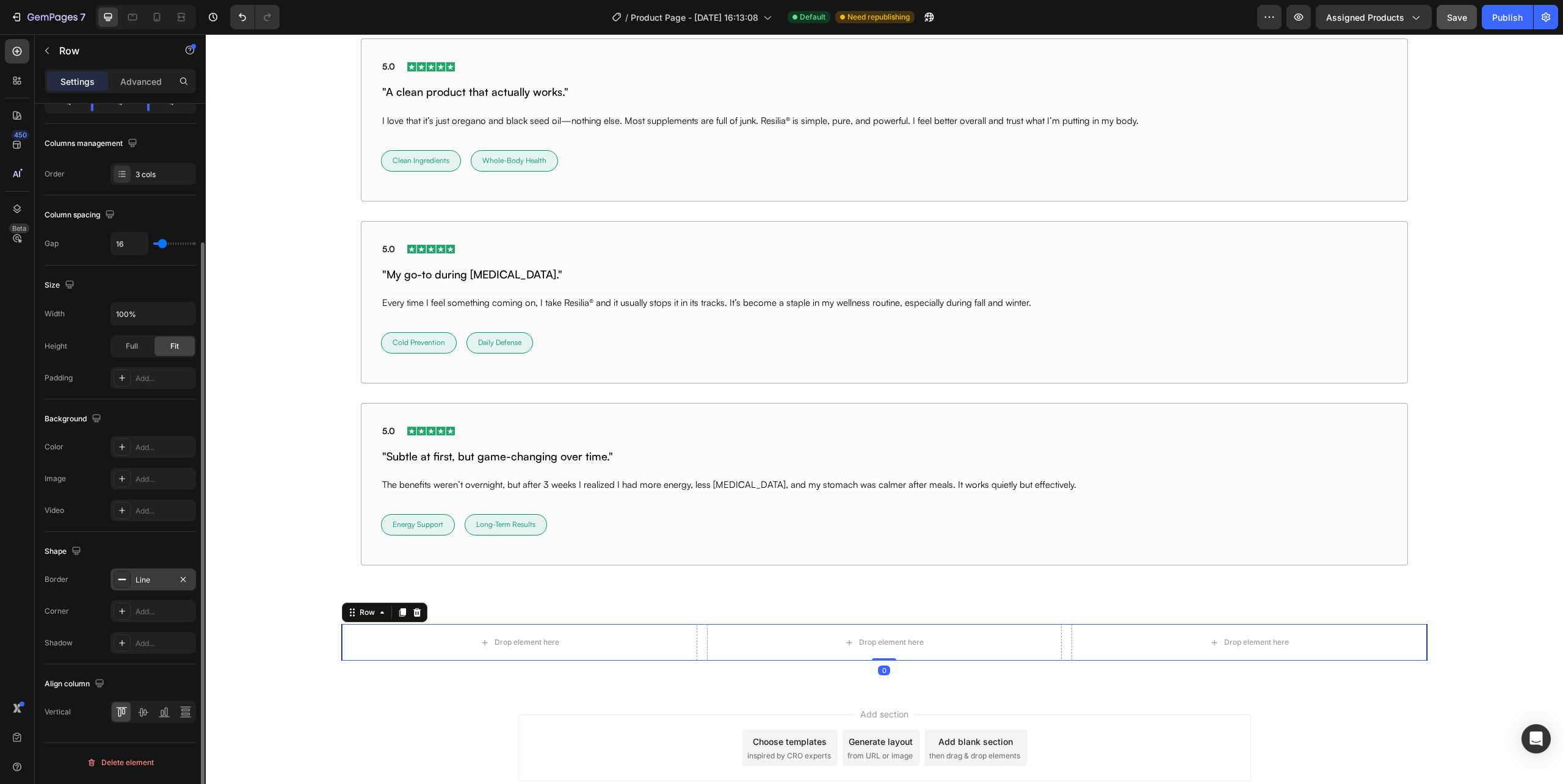
click at [142, 582] on div "Line" at bounding box center [153, 579] width 35 height 11
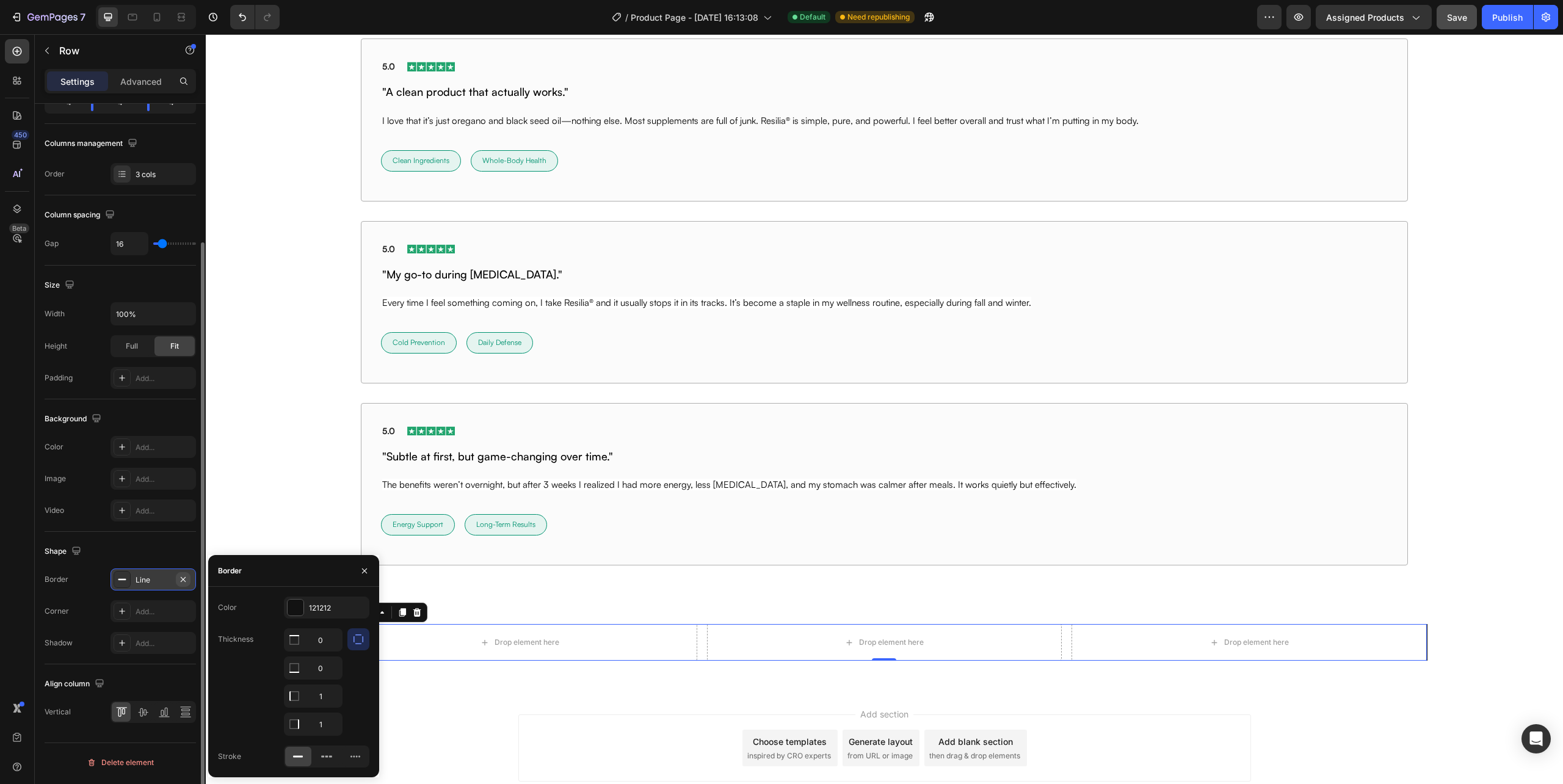
click at [181, 579] on icon "button" at bounding box center [183, 579] width 5 height 5
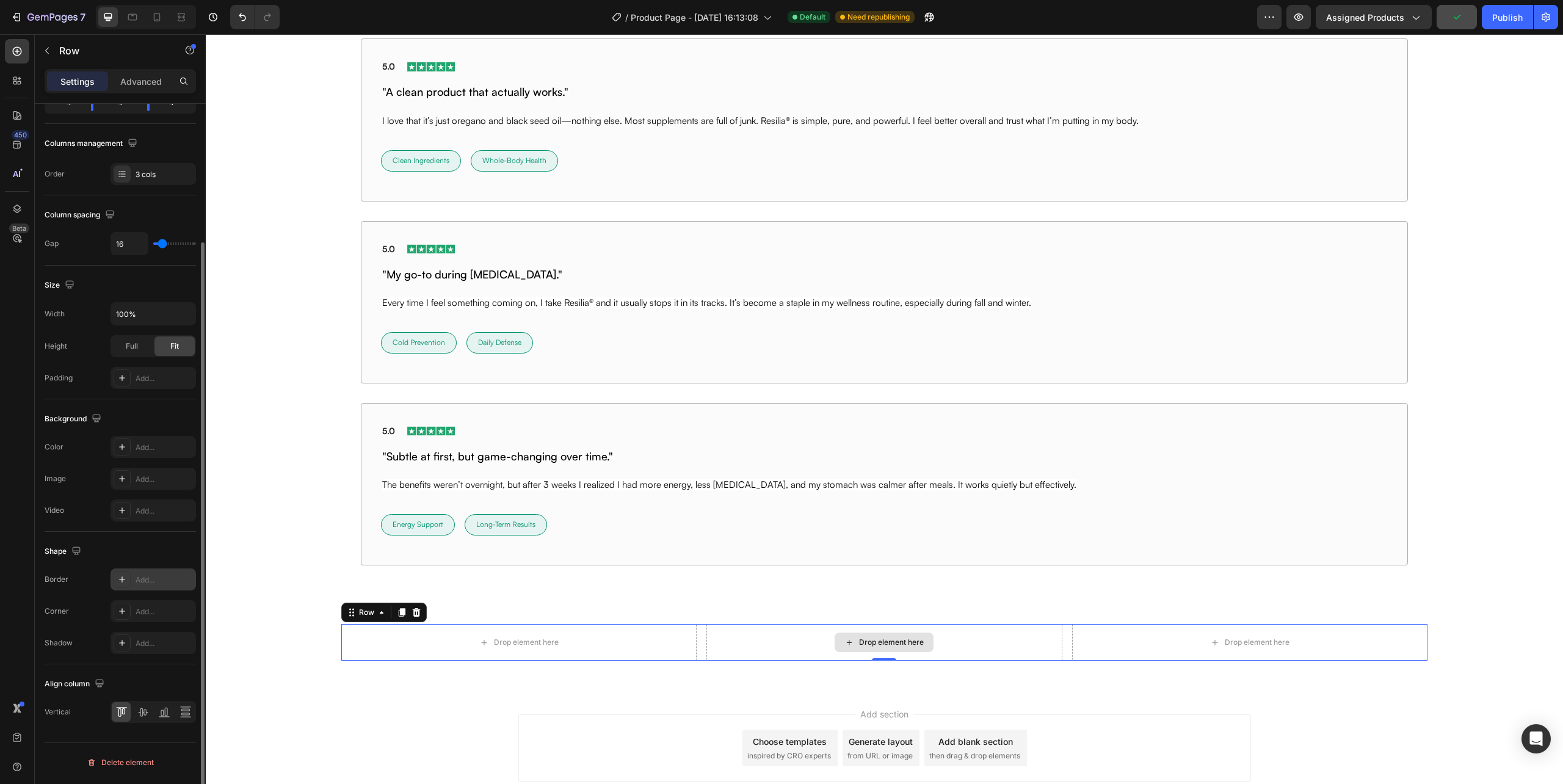
click at [747, 650] on div "Drop element here" at bounding box center [884, 643] width 355 height 37
click at [777, 648] on div "Drop element here" at bounding box center [884, 643] width 355 height 37
click at [737, 640] on div "Drop element here" at bounding box center [884, 643] width 355 height 37
click at [138, 455] on div "Add..." at bounding box center [153, 446] width 86 height 22
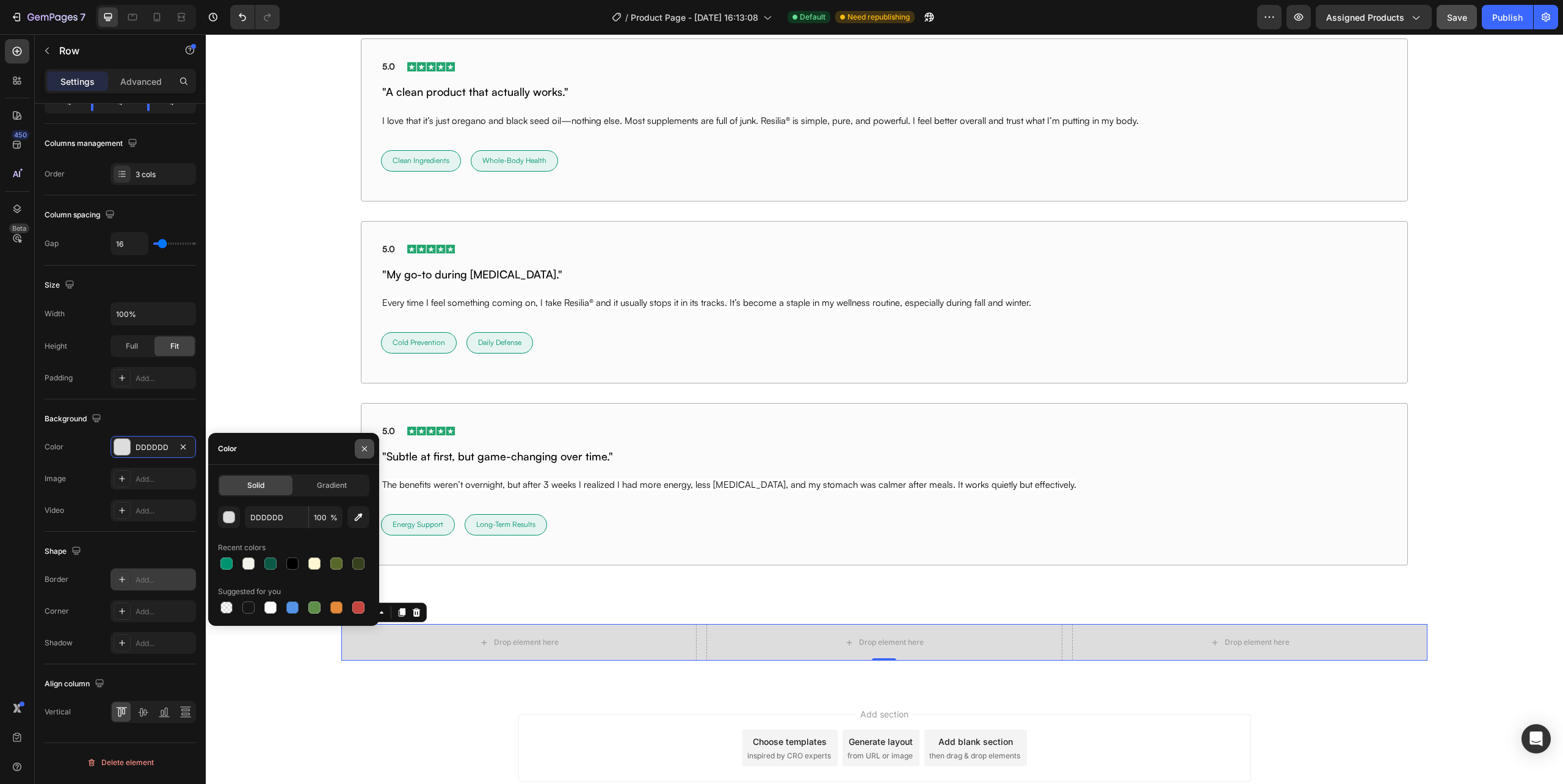
click at [358, 450] on button "button" at bounding box center [364, 449] width 19 height 19
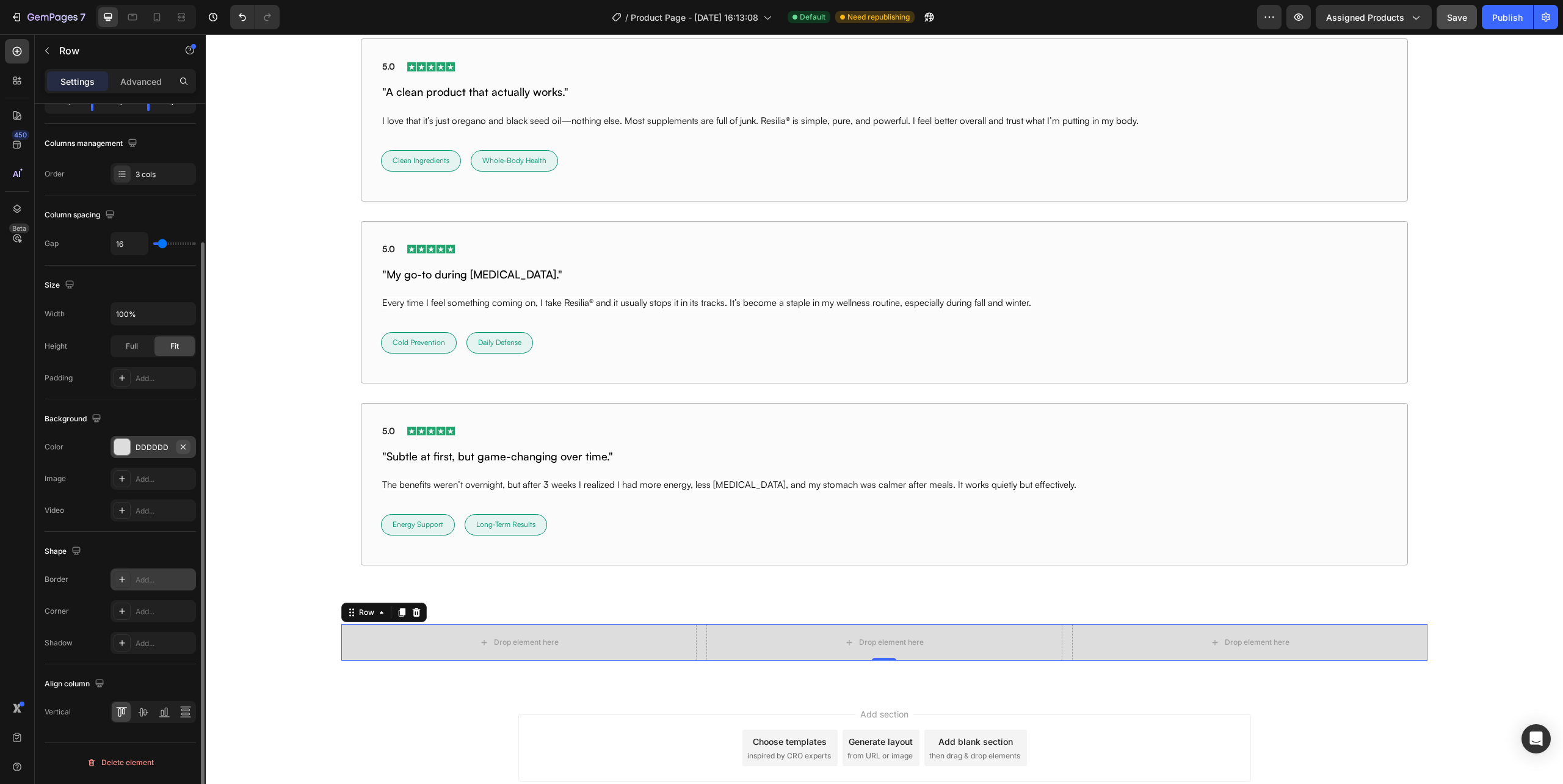
click at [181, 445] on icon "button" at bounding box center [183, 446] width 10 height 10
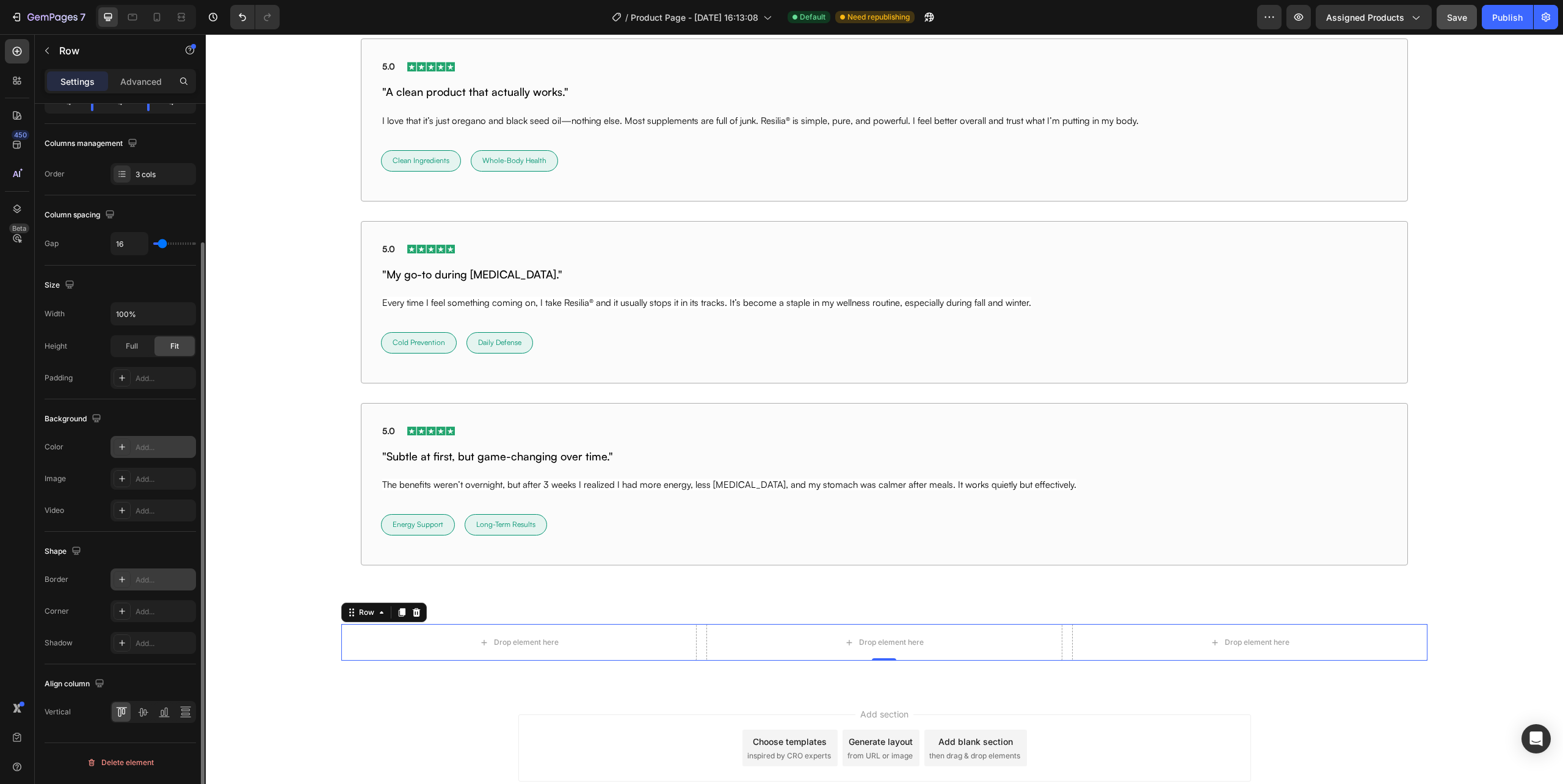
click at [697, 650] on div "Drop element here Drop element here Drop element here Row 0" at bounding box center [884, 643] width 1086 height 37
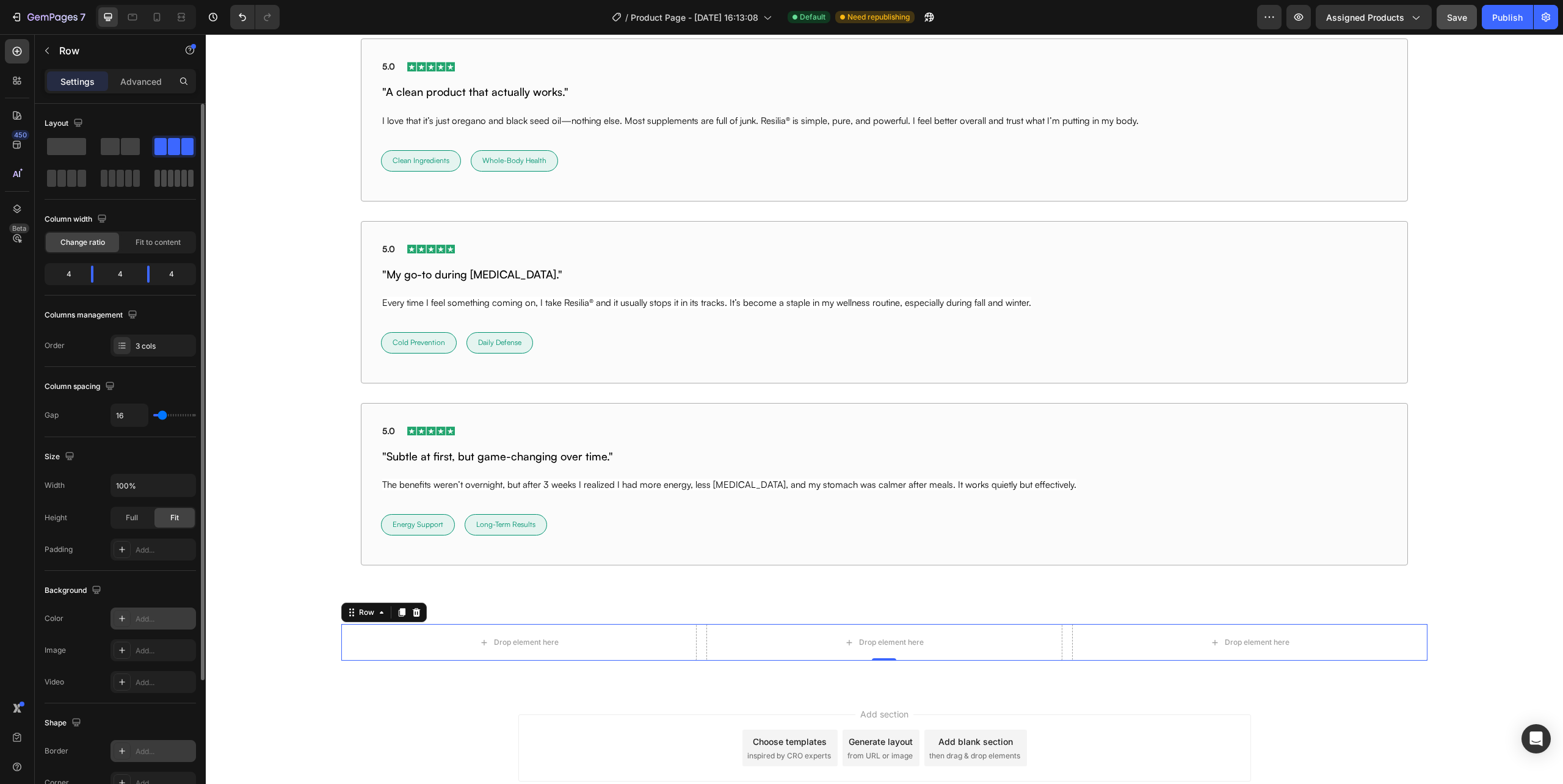
click at [162, 175] on span at bounding box center [164, 177] width 5 height 17
click at [66, 273] on div "2" at bounding box center [58, 273] width 23 height 17
click at [157, 249] on div "Fit to content" at bounding box center [158, 243] width 73 height 19
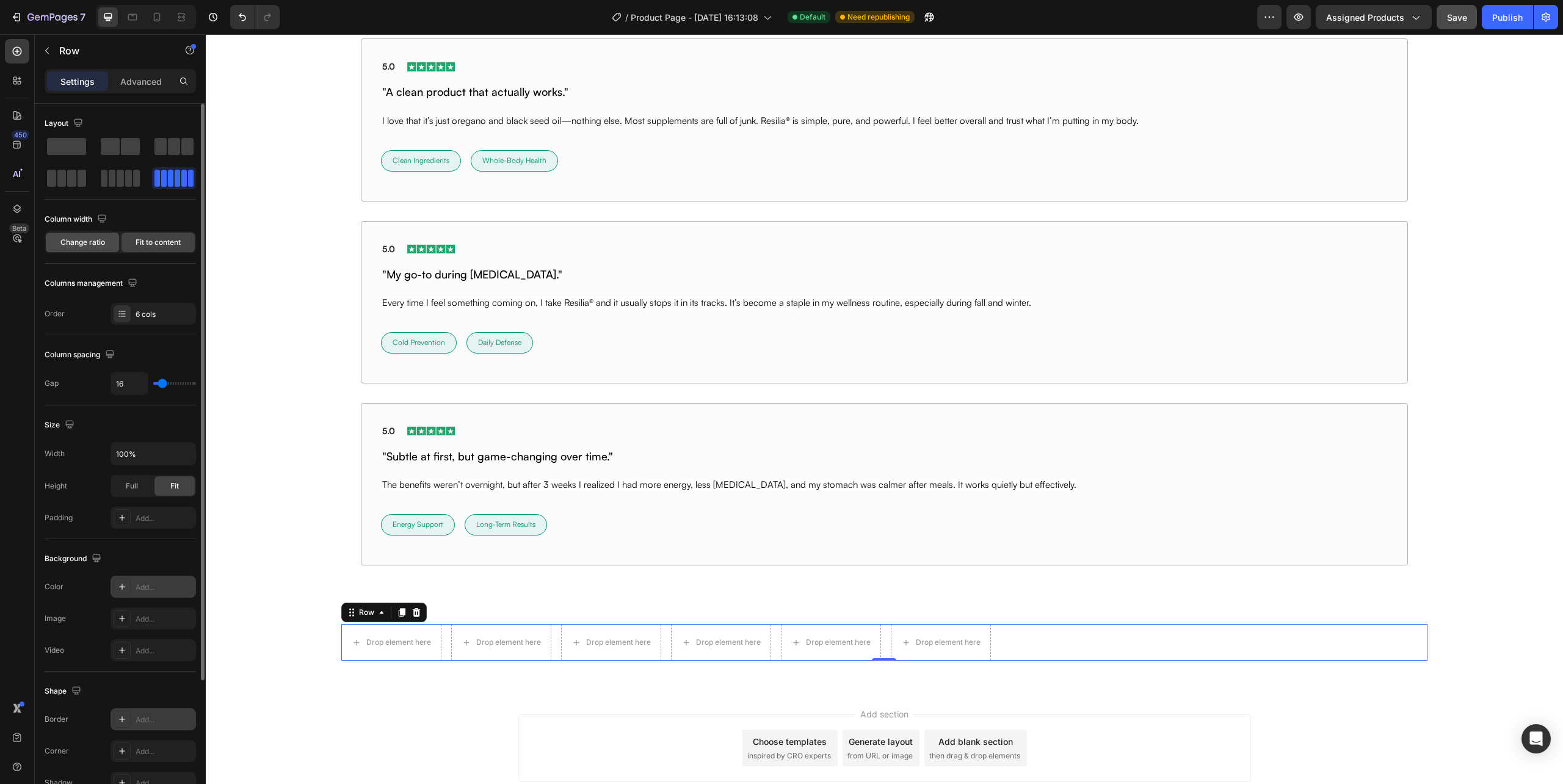
click at [80, 240] on span "Change ratio" at bounding box center [83, 243] width 45 height 11
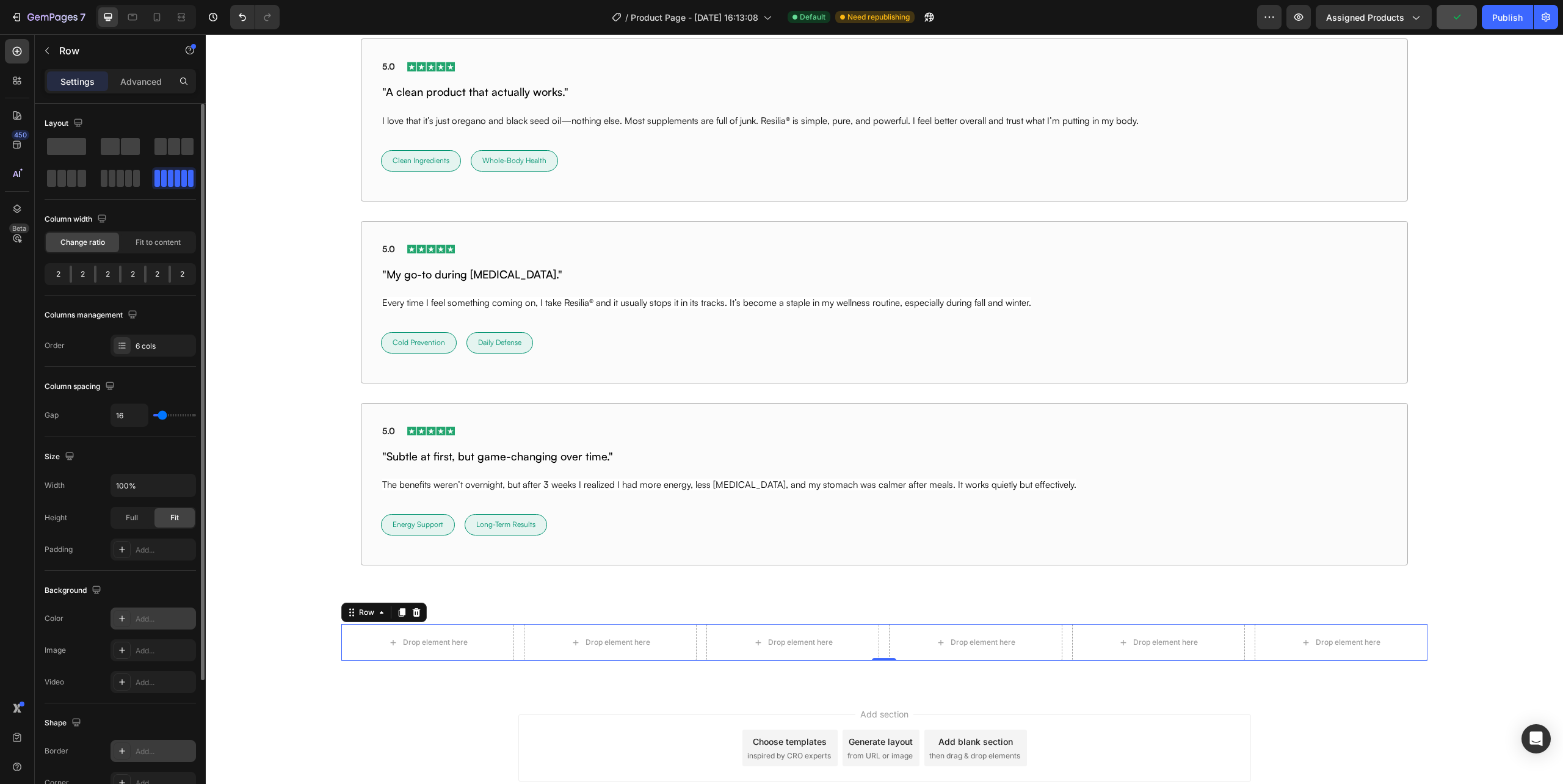
drag, startPoint x: 66, startPoint y: 277, endPoint x: 123, endPoint y: 281, distance: 57.1
click at [123, 281] on div "2 2 2 2 2 2" at bounding box center [121, 273] width 152 height 22
click at [514, 647] on div "Drop element here Drop element here Drop element here Drop element here Drop el…" at bounding box center [884, 643] width 1086 height 37
click at [80, 144] on span at bounding box center [66, 146] width 39 height 17
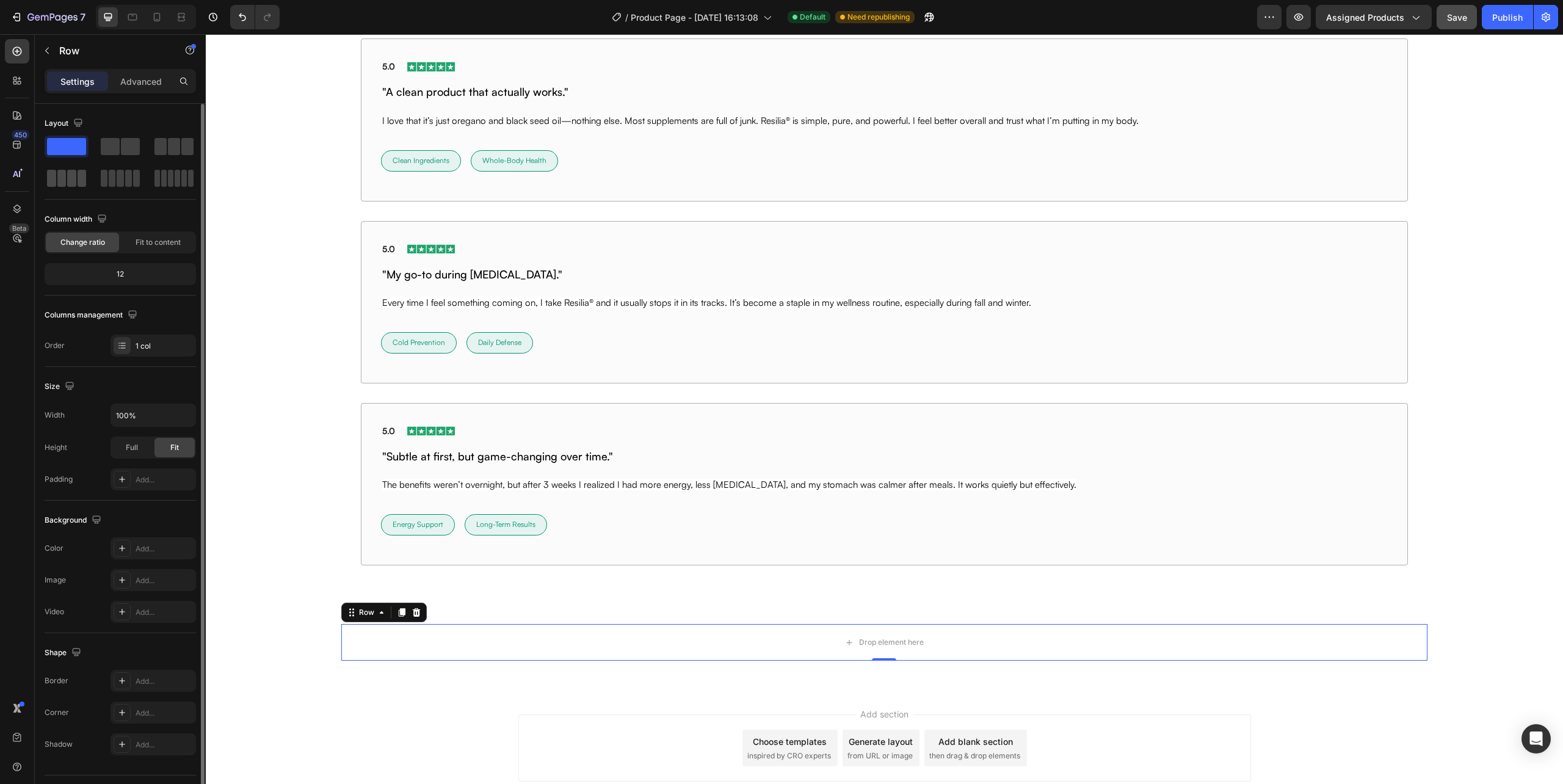
click at [74, 182] on span at bounding box center [71, 177] width 9 height 17
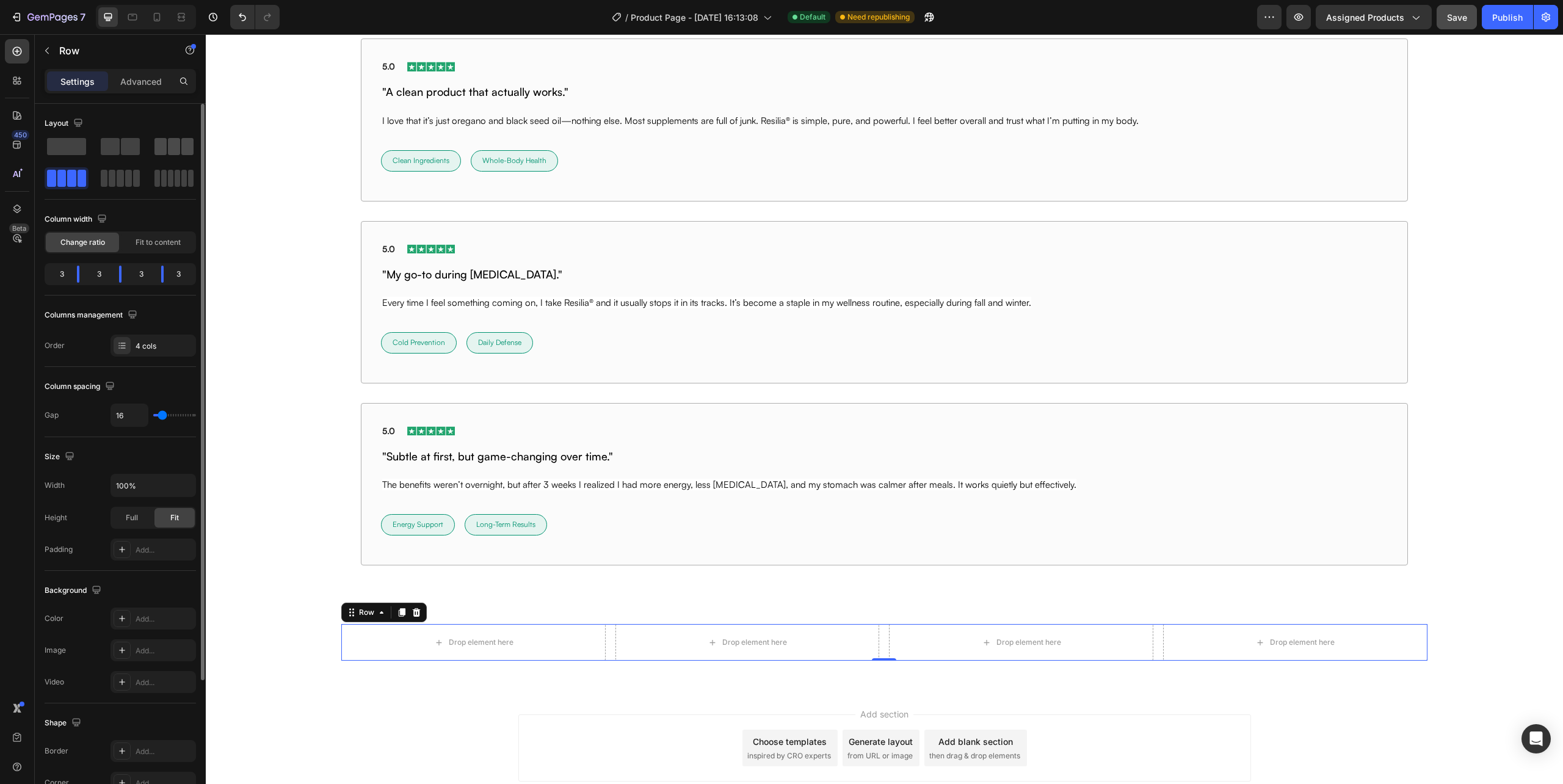
click at [161, 146] on span at bounding box center [161, 146] width 12 height 17
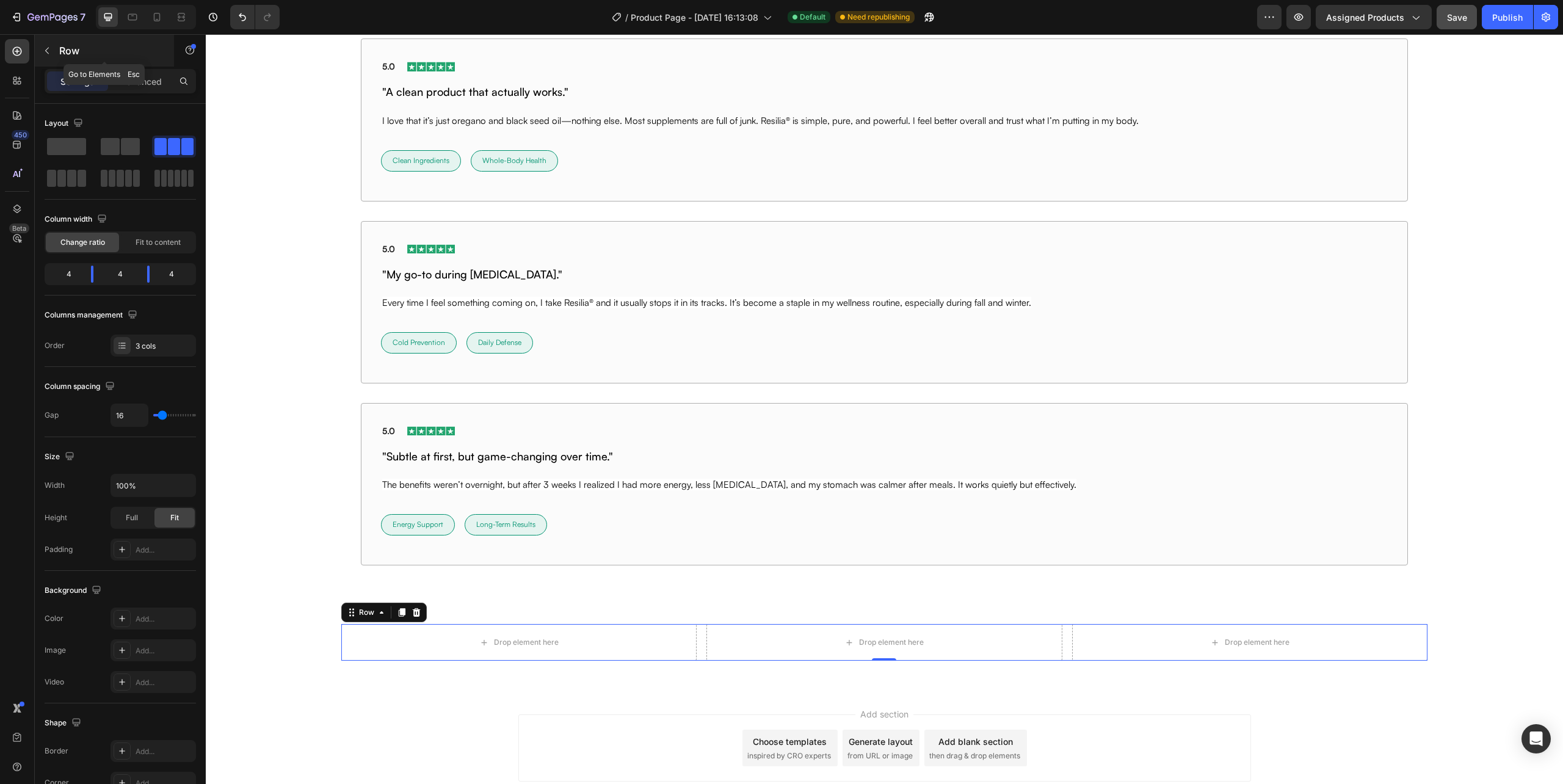
click at [48, 49] on icon "button" at bounding box center [47, 50] width 10 height 10
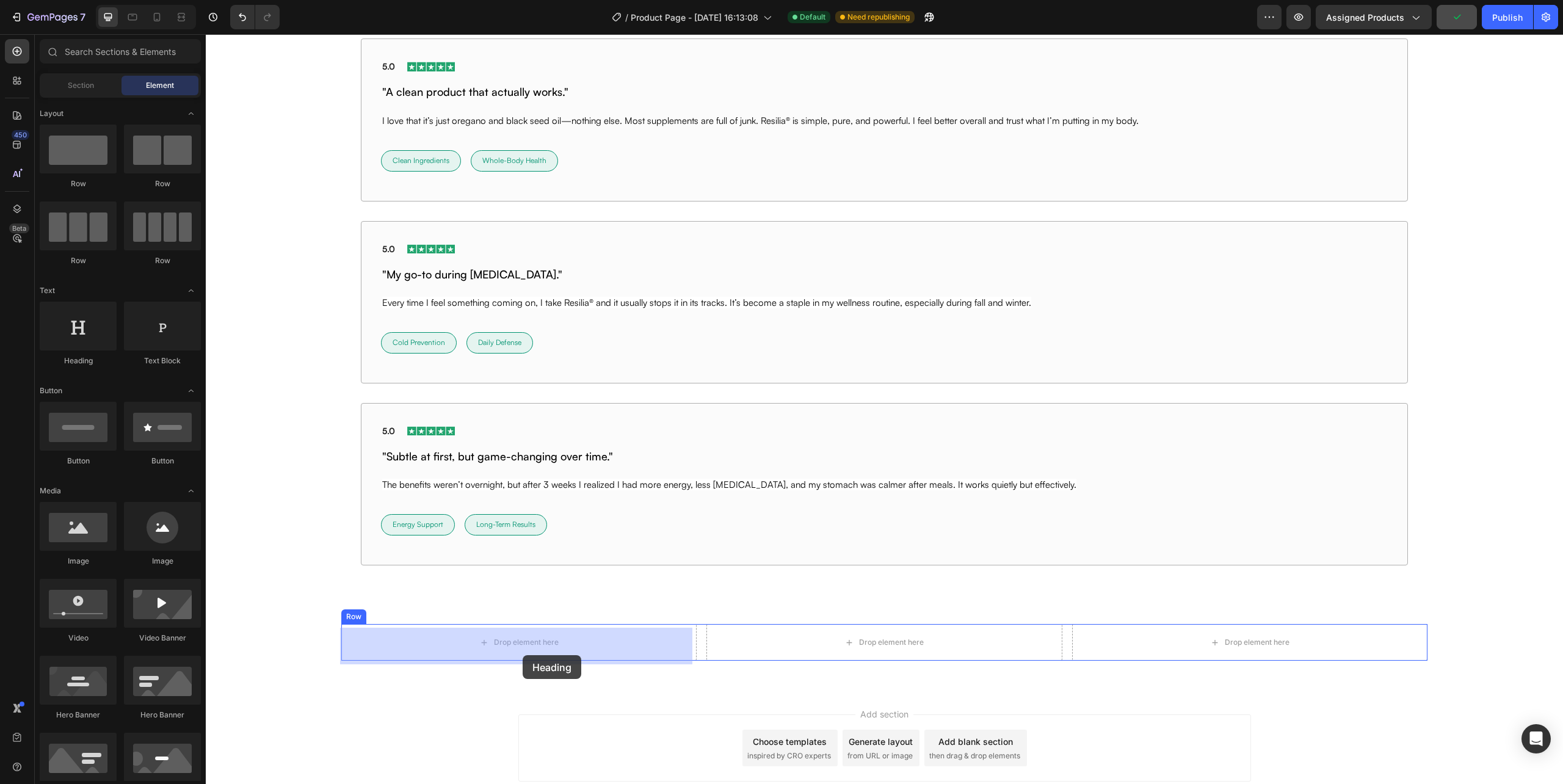
drag, startPoint x: 288, startPoint y: 364, endPoint x: 523, endPoint y: 655, distance: 374.0
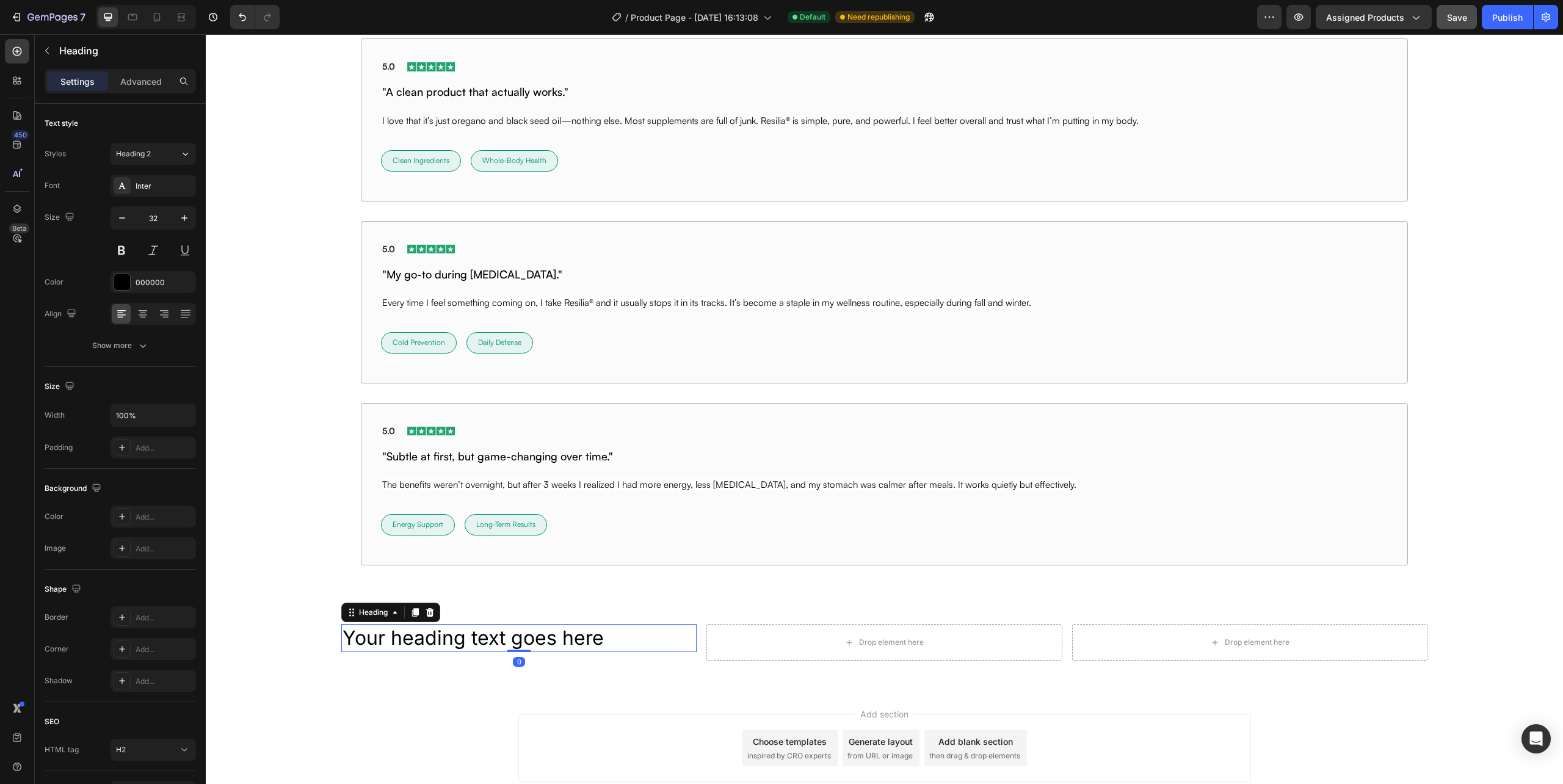
click at [592, 633] on h2 "Your heading text goes here" at bounding box center [519, 638] width 355 height 28
click at [592, 633] on p "Your heading text goes here" at bounding box center [519, 638] width 353 height 26
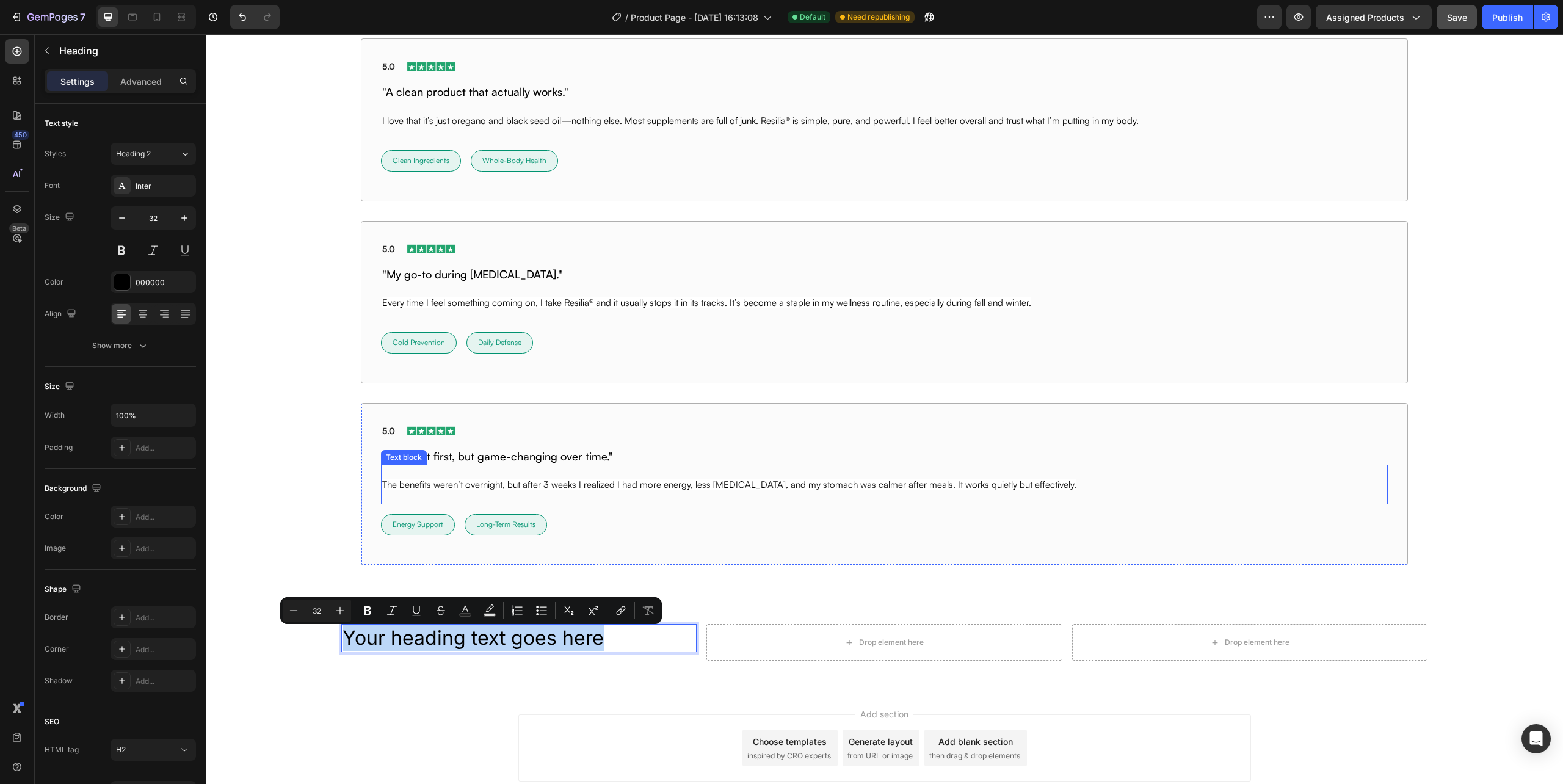
scroll to position [8336, 0]
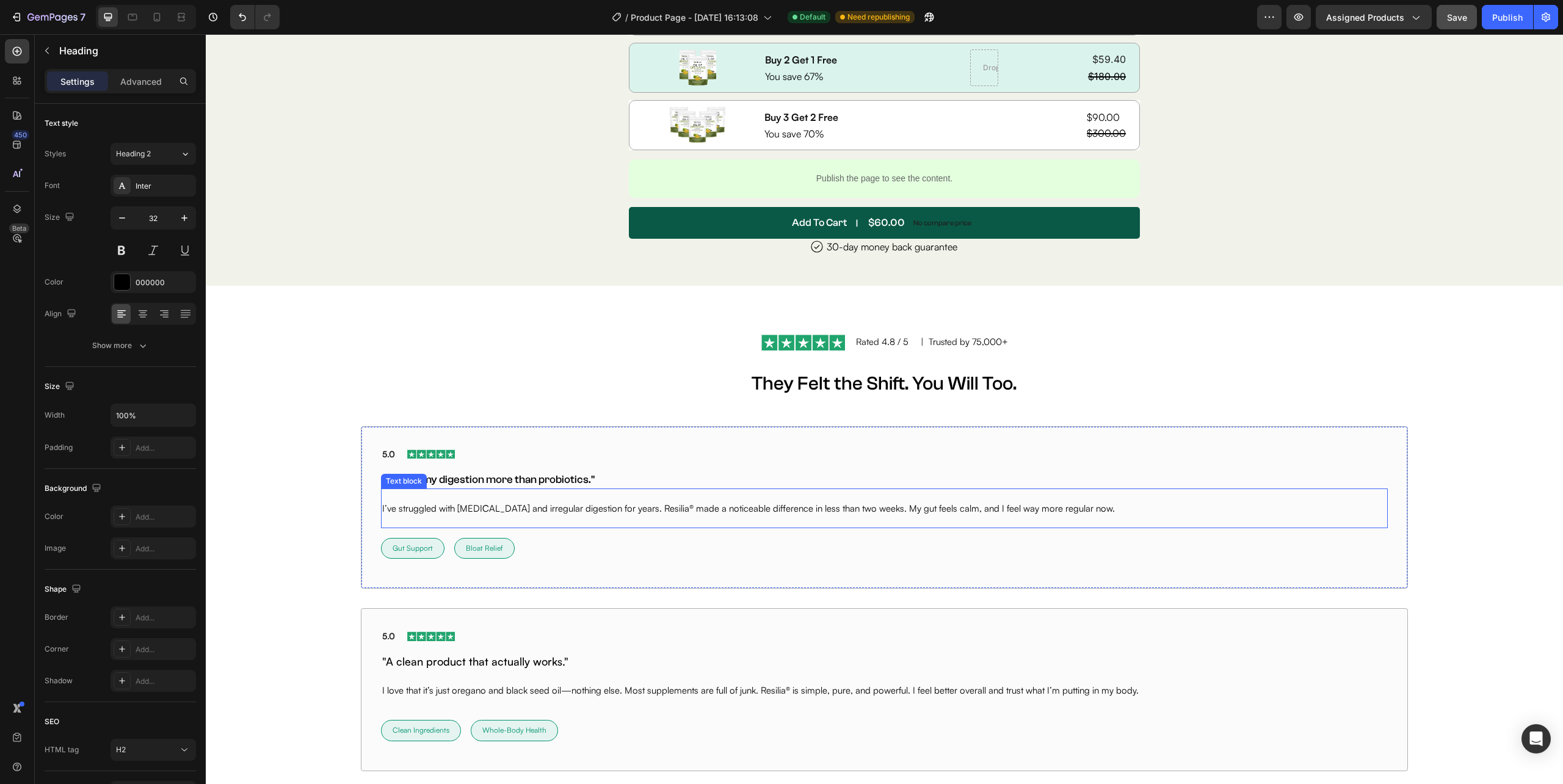
type input "16"
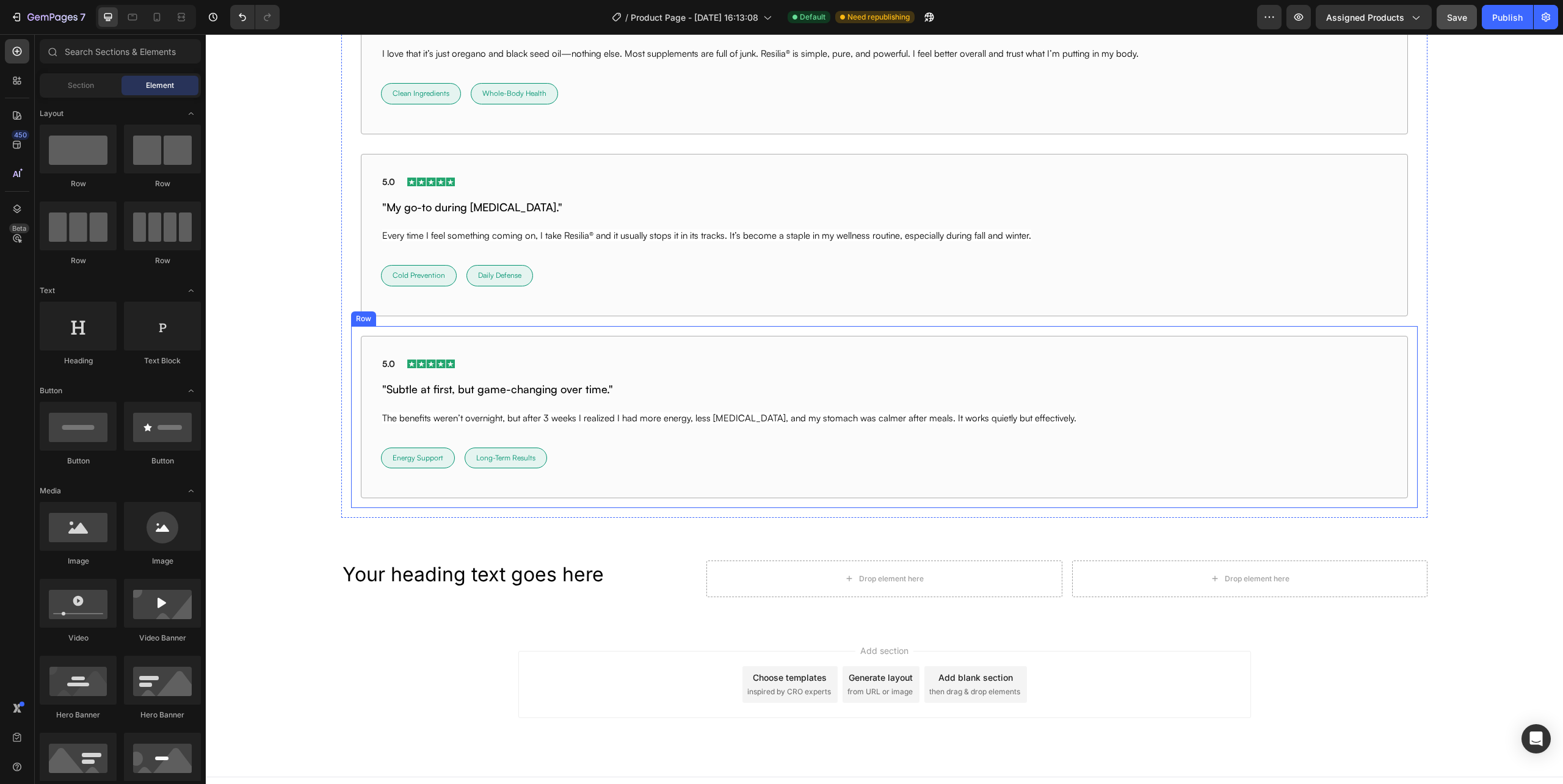
scroll to position [8688, 0]
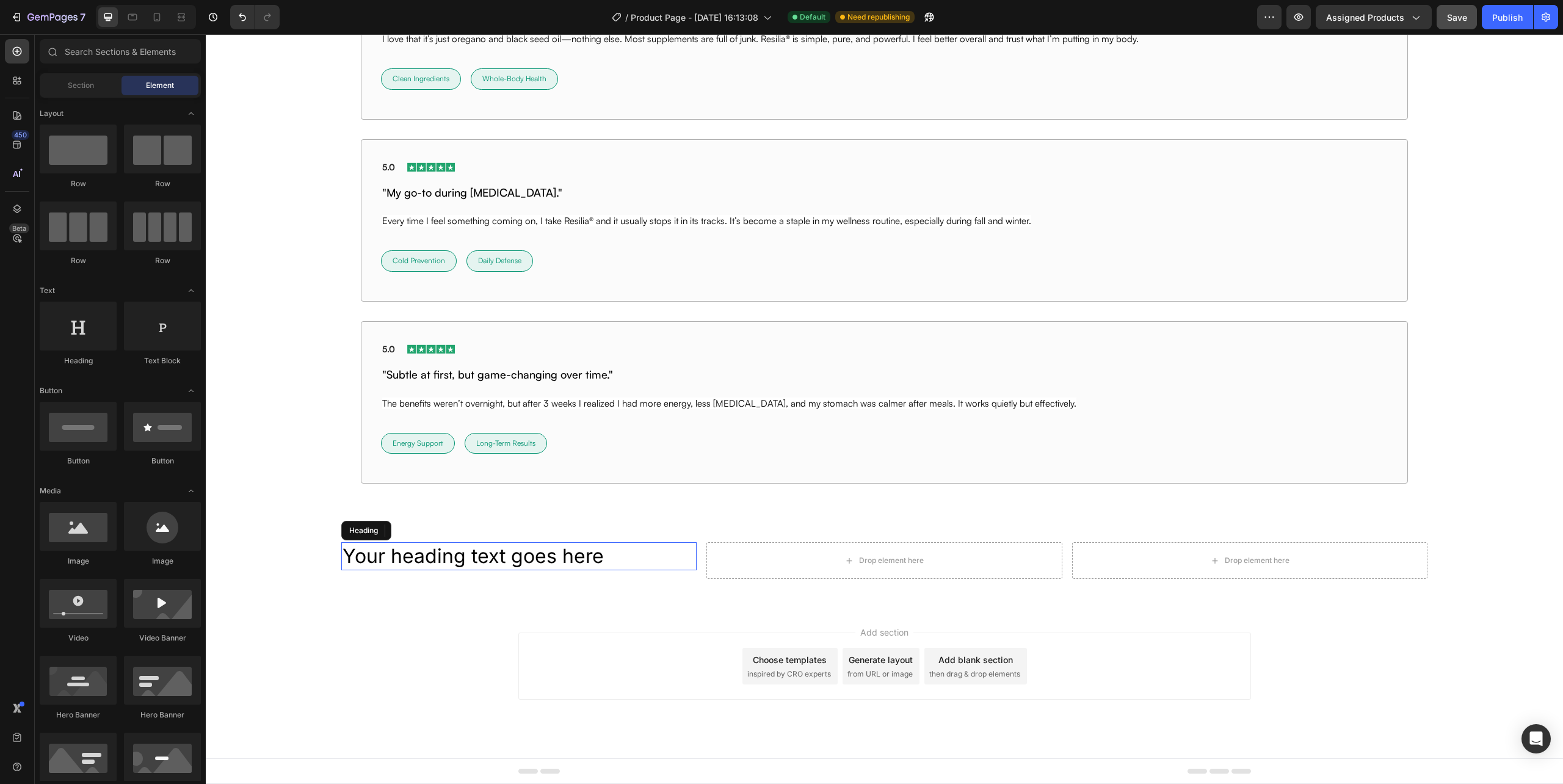
click at [546, 553] on h2 "Your heading text goes here" at bounding box center [519, 556] width 355 height 28
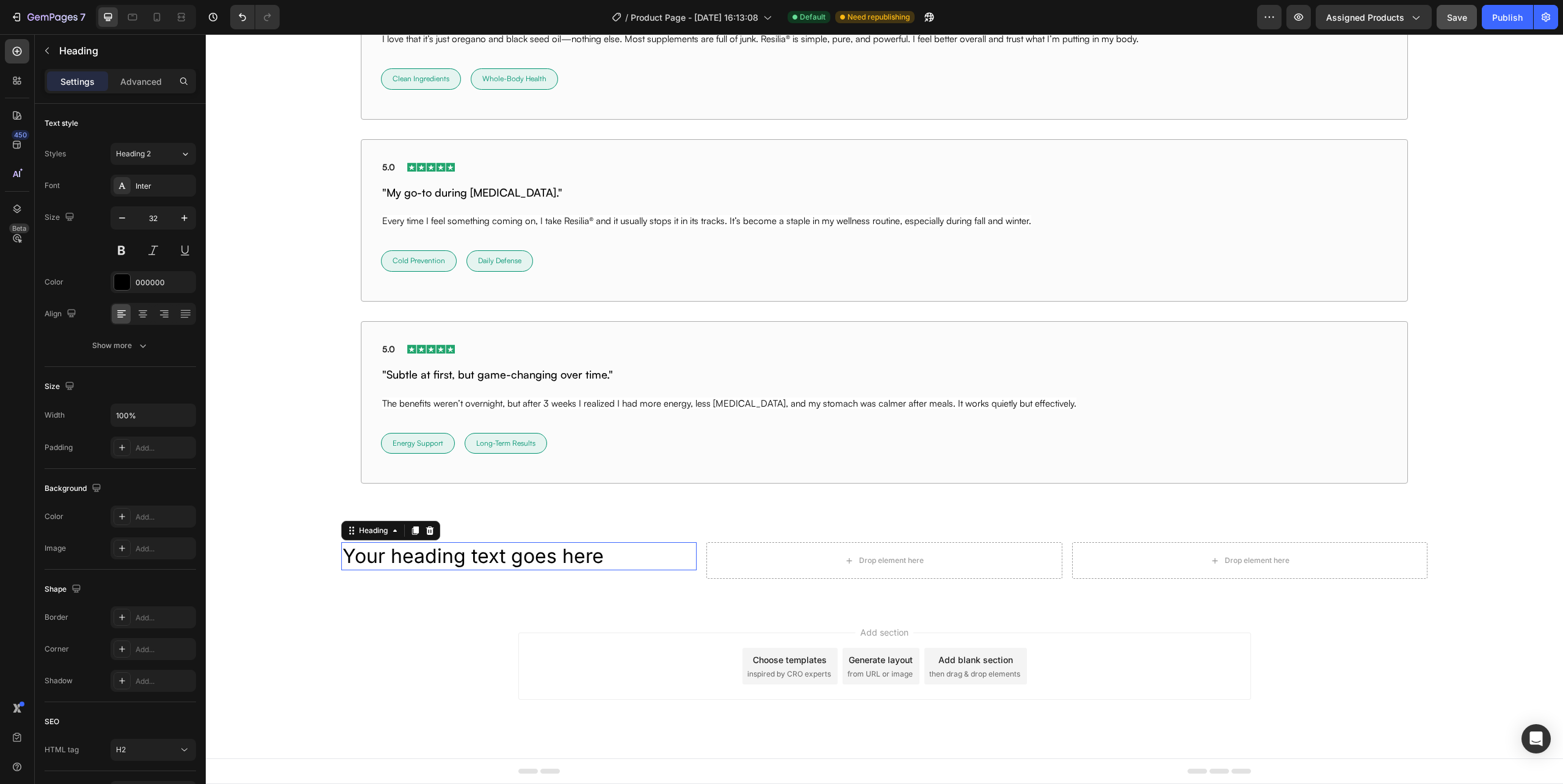
click at [546, 553] on p "Your heading text goes here" at bounding box center [519, 556] width 353 height 26
click at [143, 82] on p "Advanced" at bounding box center [140, 81] width 41 height 13
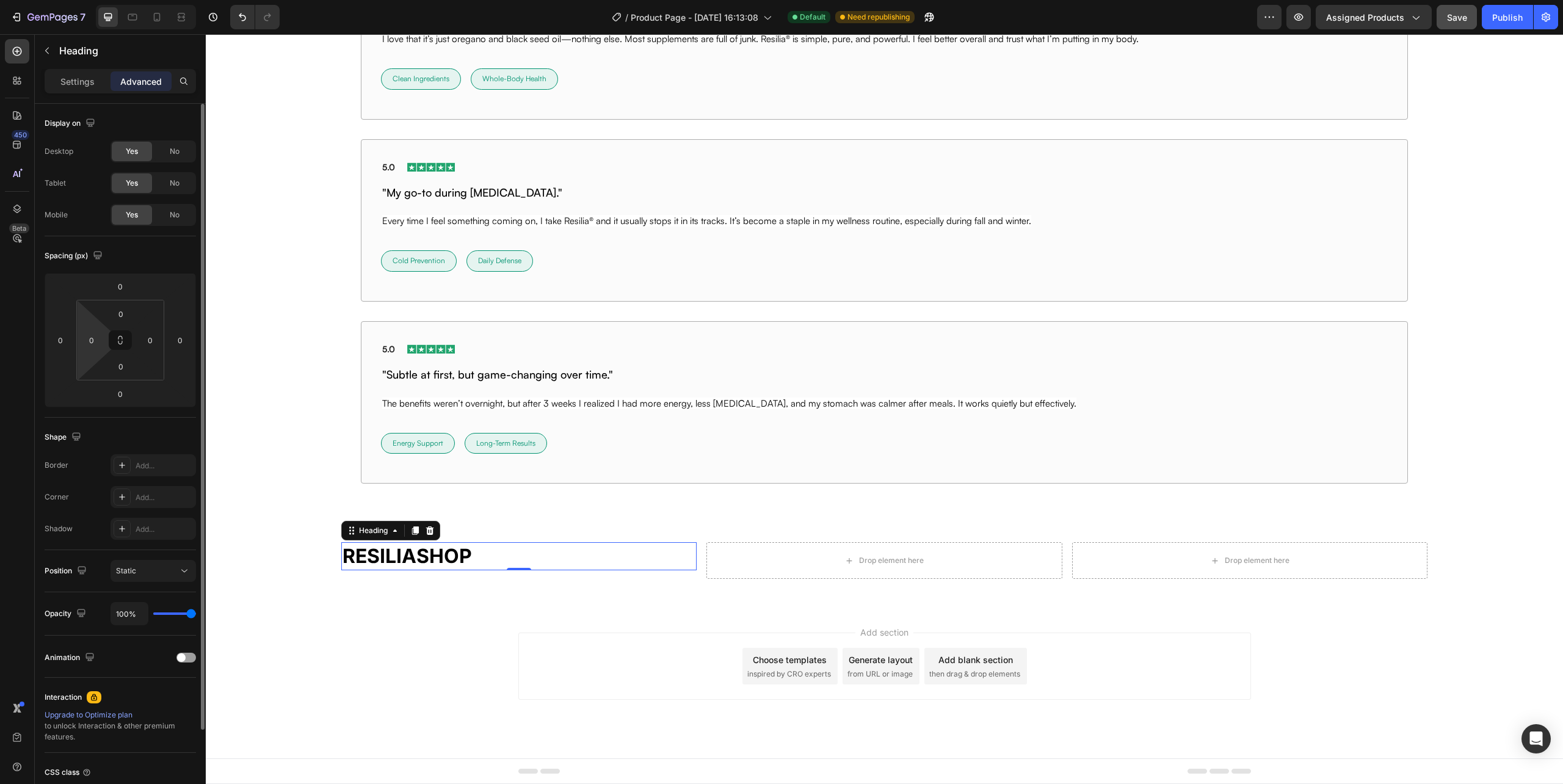
click at [89, 0] on html "7 Version history / Product Page - Sep 22, 16:13:08 Default Need republishing P…" at bounding box center [782, 0] width 1563 height 0
click at [90, 346] on input "0" at bounding box center [91, 340] width 19 height 19
type input "20"
click at [157, 339] on input "0" at bounding box center [150, 340] width 19 height 19
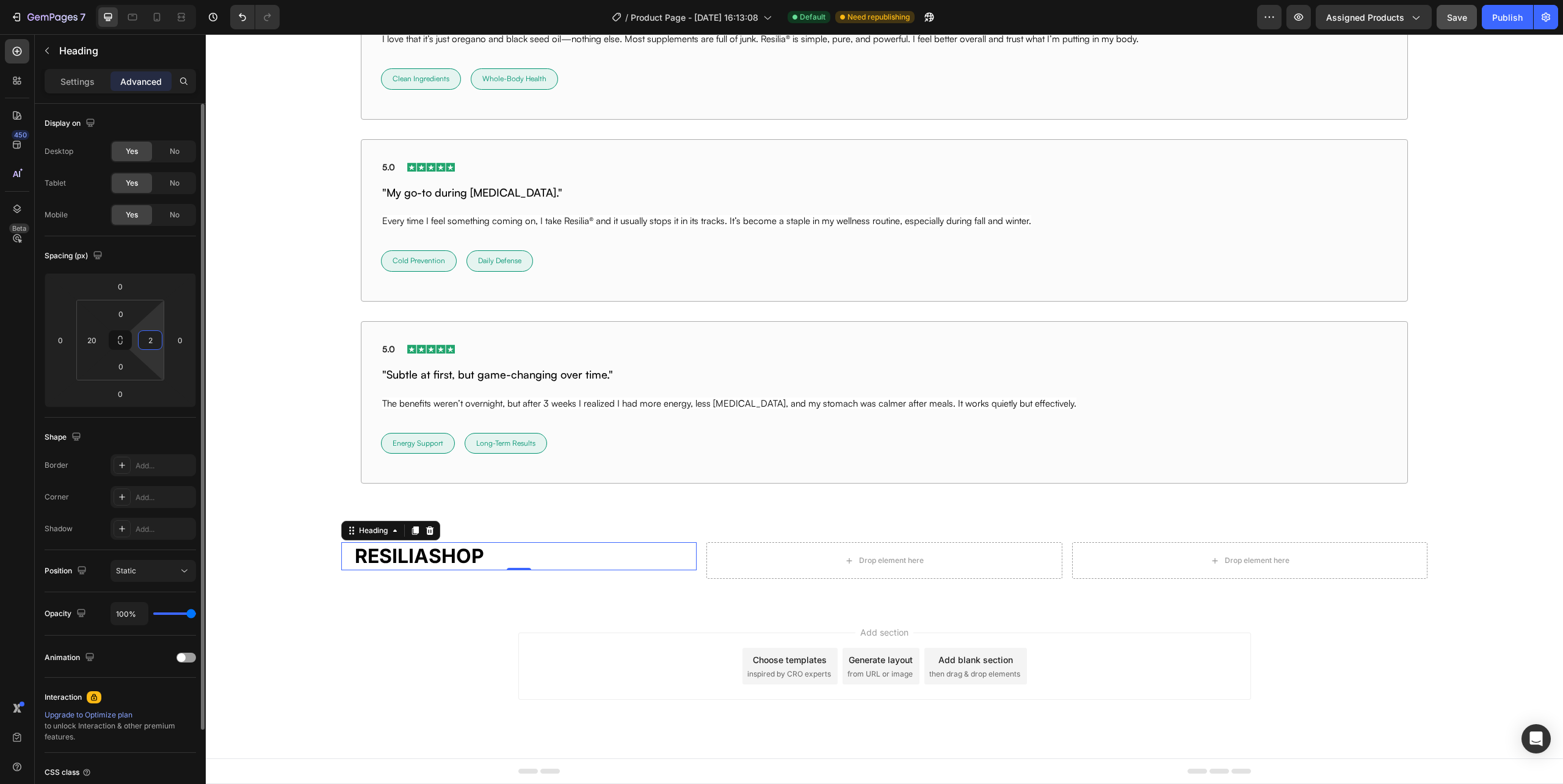
type input "20"
click at [629, 579] on div "⁠⁠⁠⁠⁠⁠⁠ RESILIASHOP Heading 0 Drop element here Drop element here Row Row" at bounding box center [884, 565] width 1357 height 47
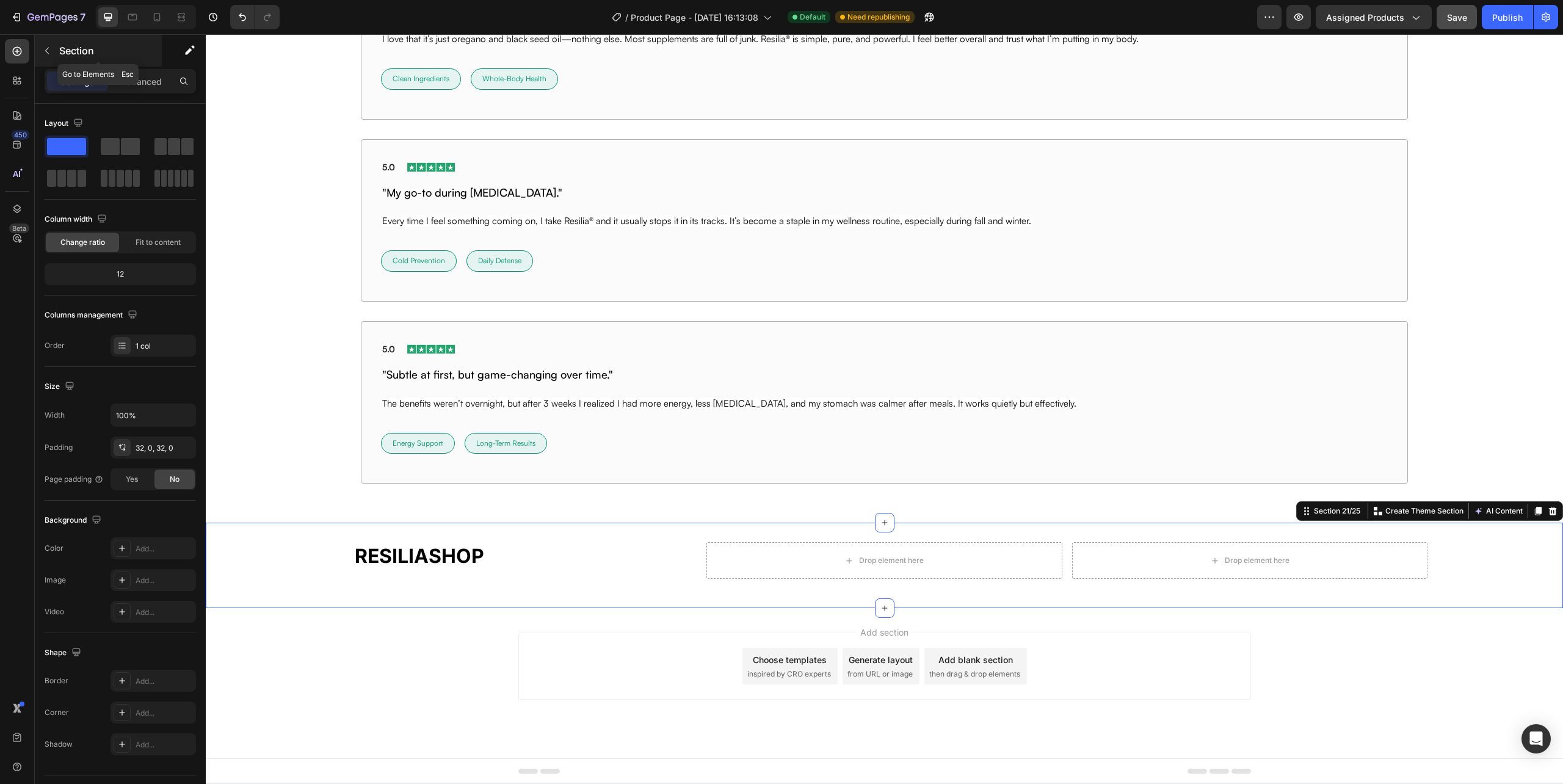
click at [51, 50] on icon "button" at bounding box center [47, 50] width 10 height 10
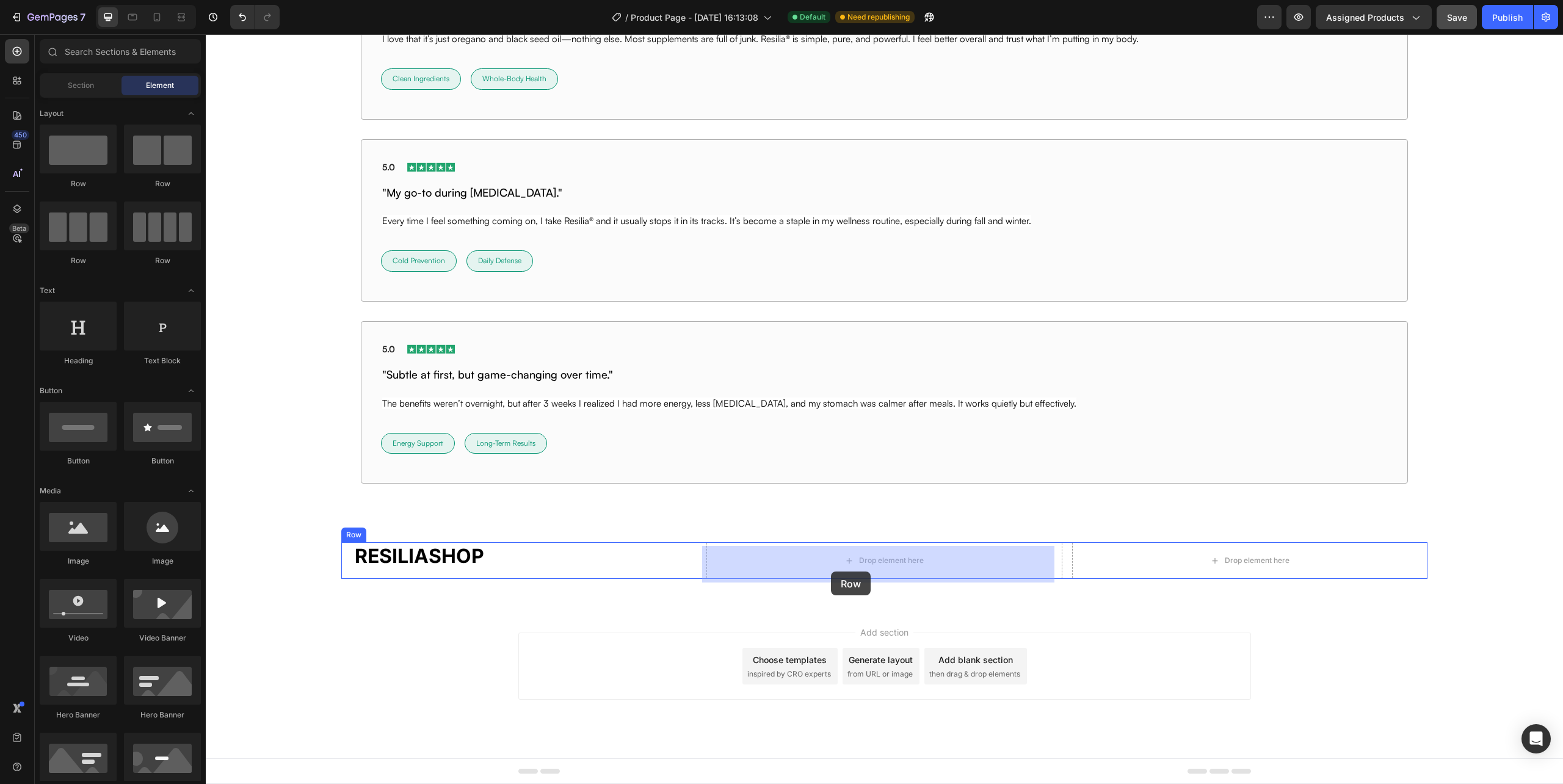
drag, startPoint x: 630, startPoint y: 423, endPoint x: 831, endPoint y: 571, distance: 249.6
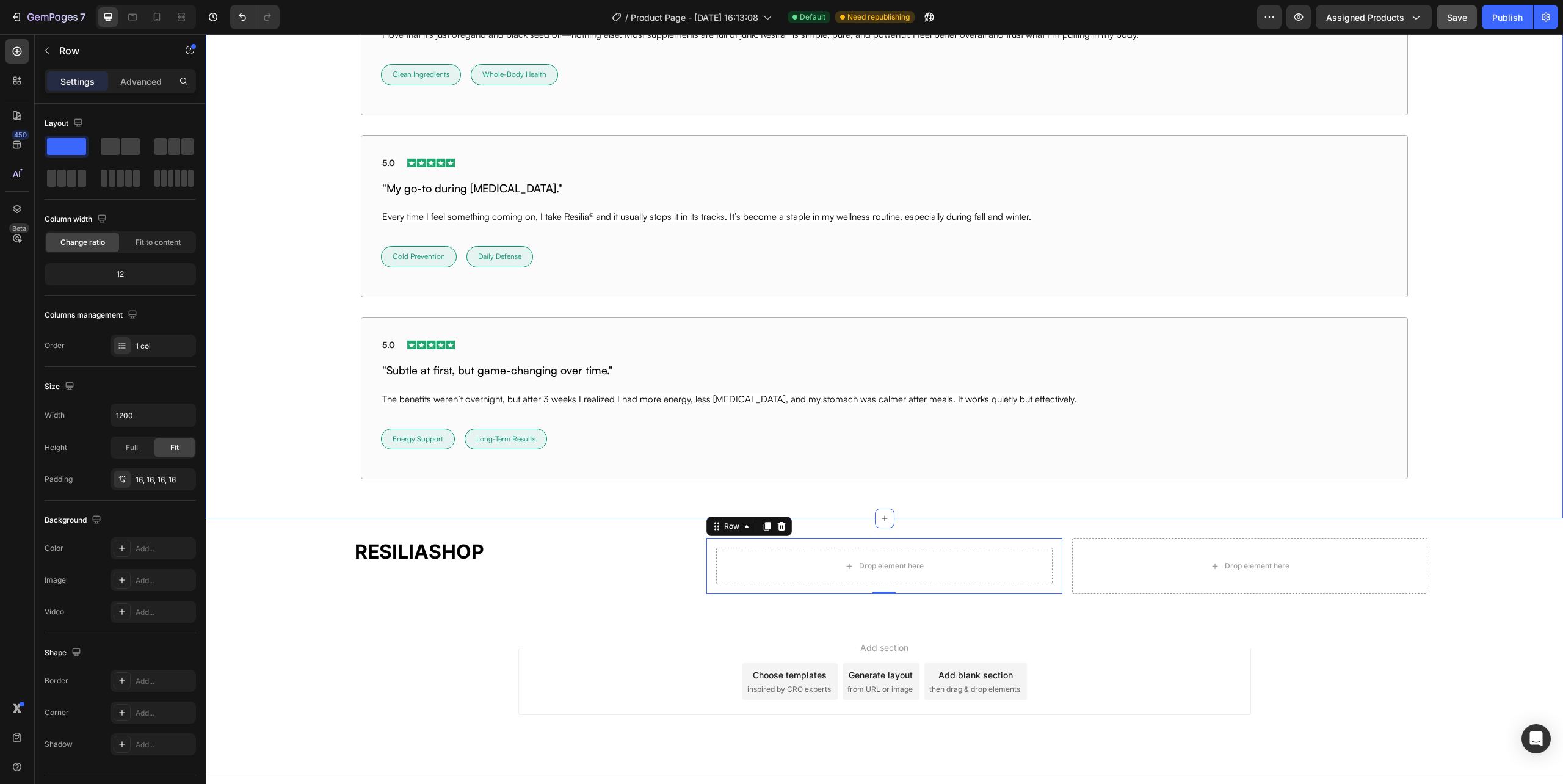
click at [624, 519] on div "Image Rated 4.8 / 5 Text Block | Trusted by 75,000+ Text Block Row They Felt th…" at bounding box center [884, 73] width 1357 height 888
click at [593, 618] on div "⁠⁠⁠⁠⁠⁠⁠ RESILIASHOP Heading Drop element here Row Drop element here Row Row Sec…" at bounding box center [884, 571] width 1357 height 105
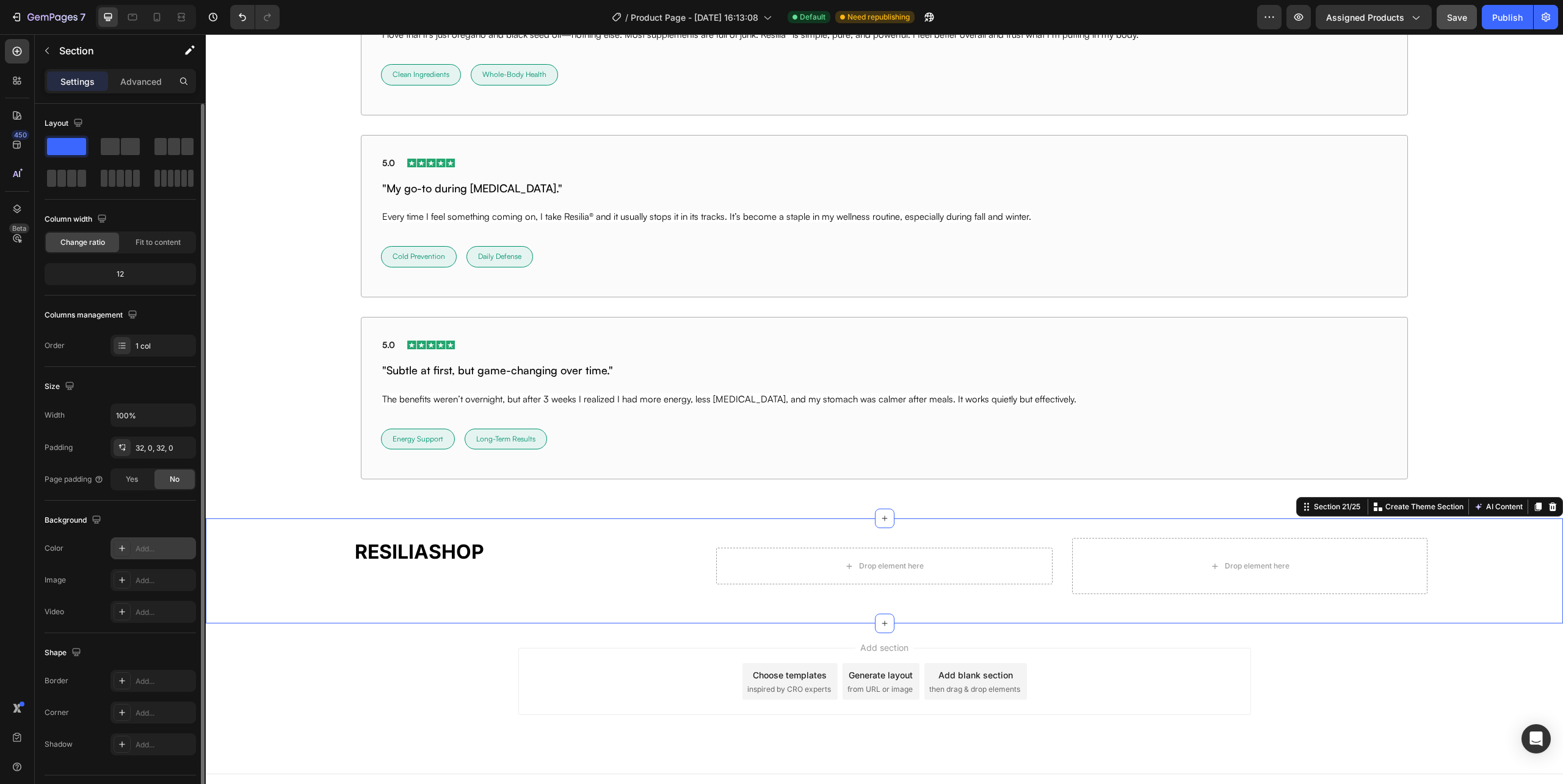
click at [123, 550] on icon at bounding box center [122, 548] width 10 height 10
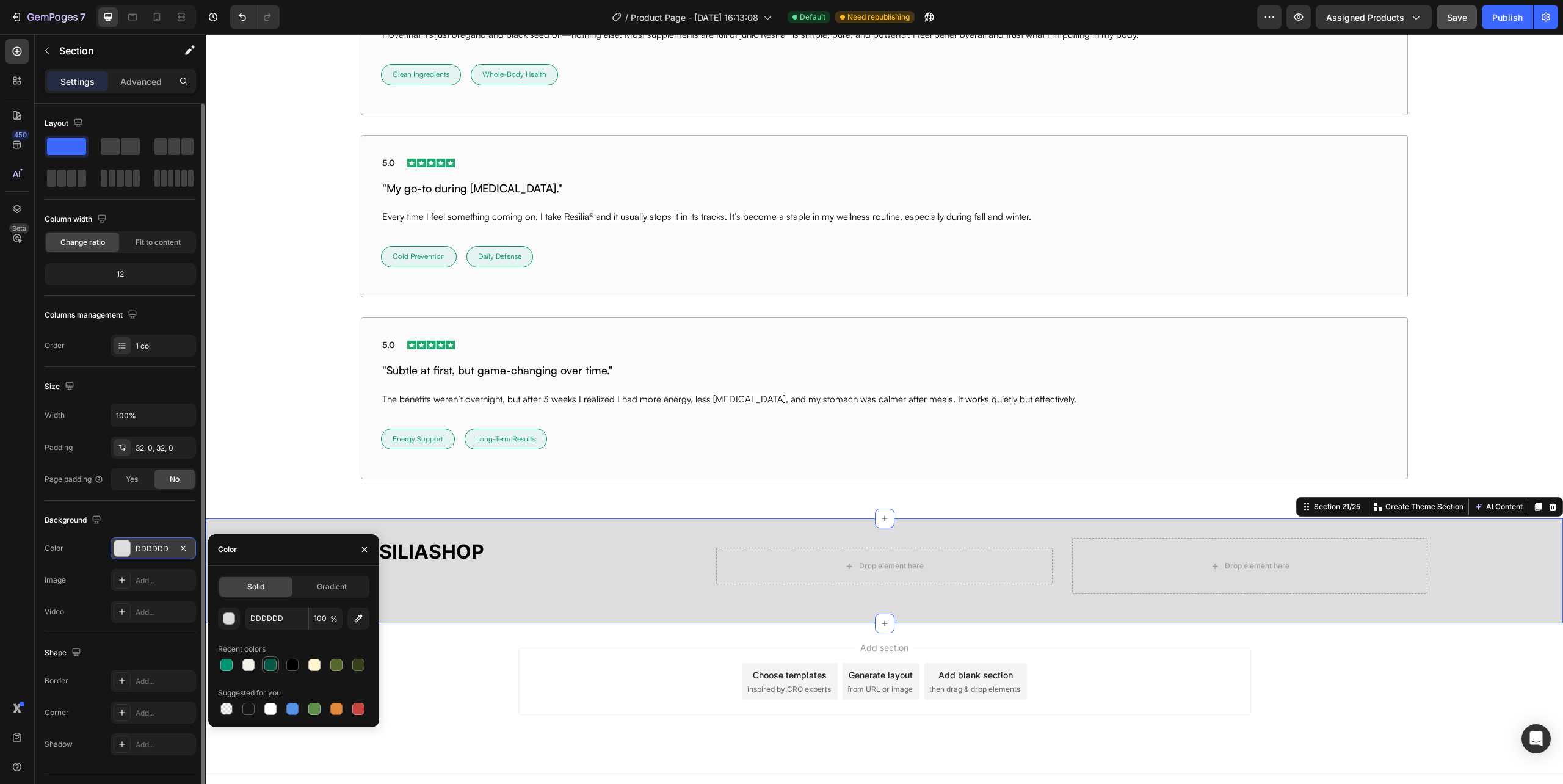
click at [265, 666] on div at bounding box center [271, 665] width 12 height 12
type input "095946"
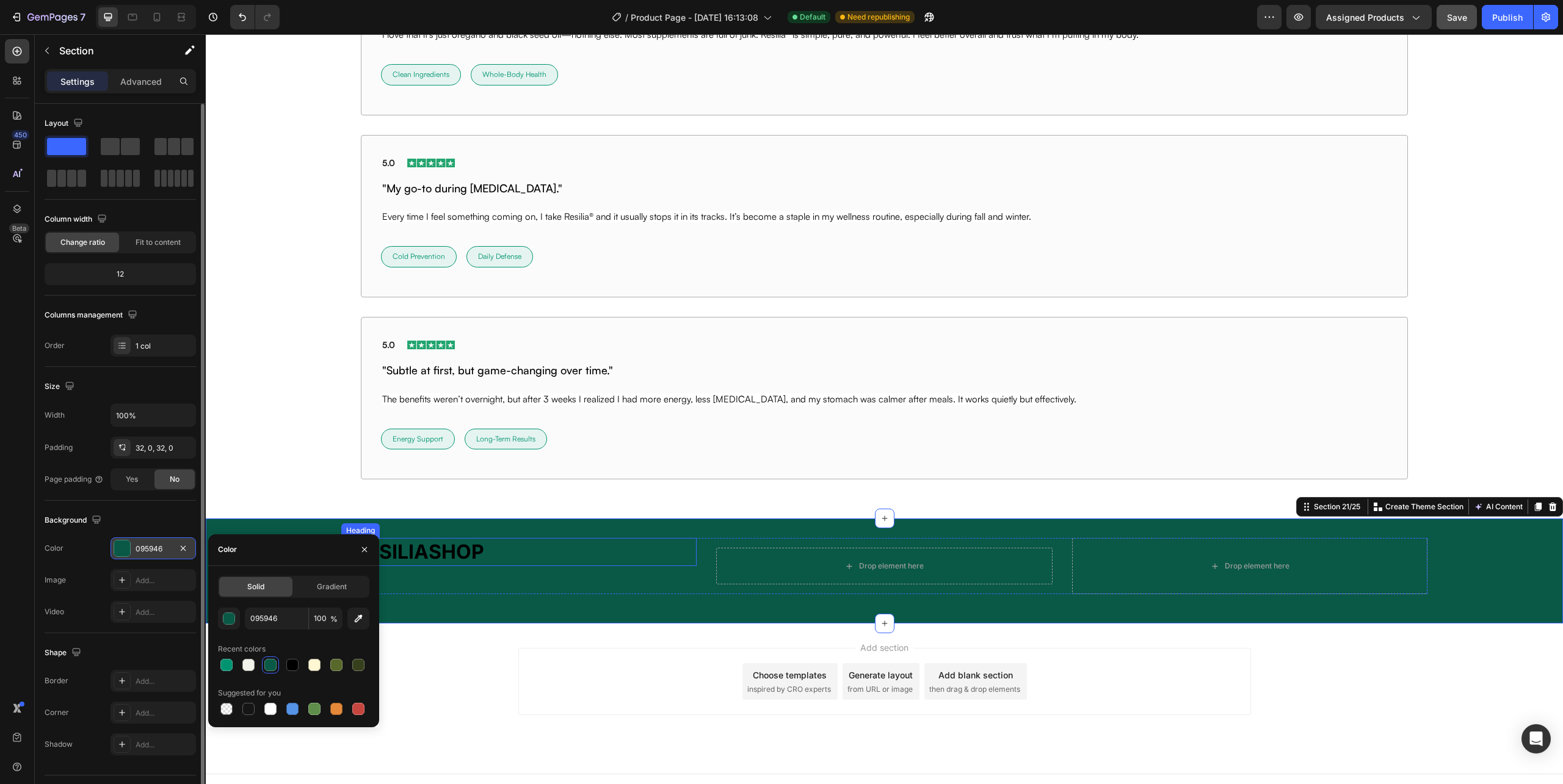
click at [437, 548] on strong "RESILIASHOP" at bounding box center [419, 551] width 130 height 24
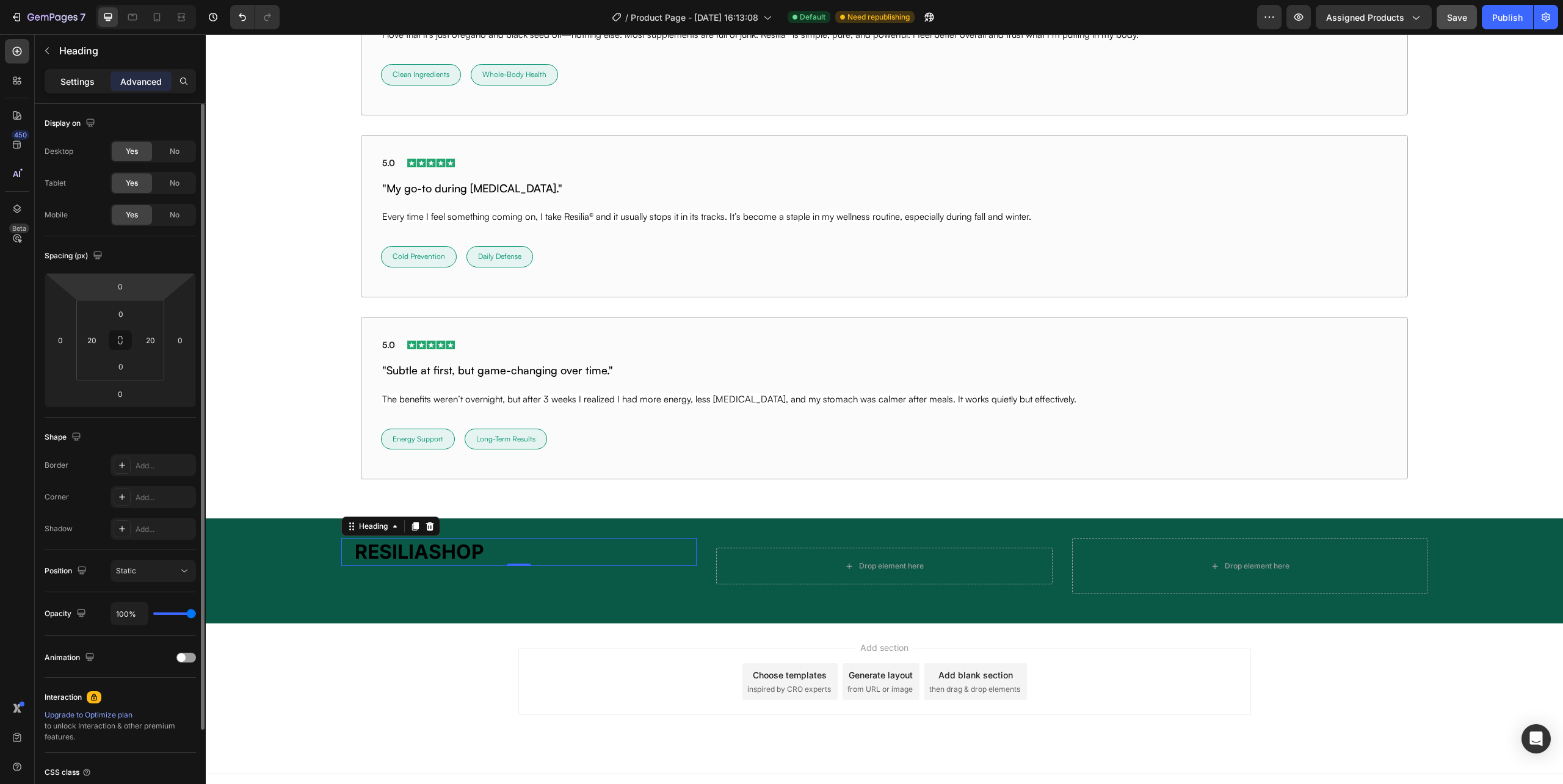
click at [59, 81] on div "Settings" at bounding box center [77, 81] width 61 height 19
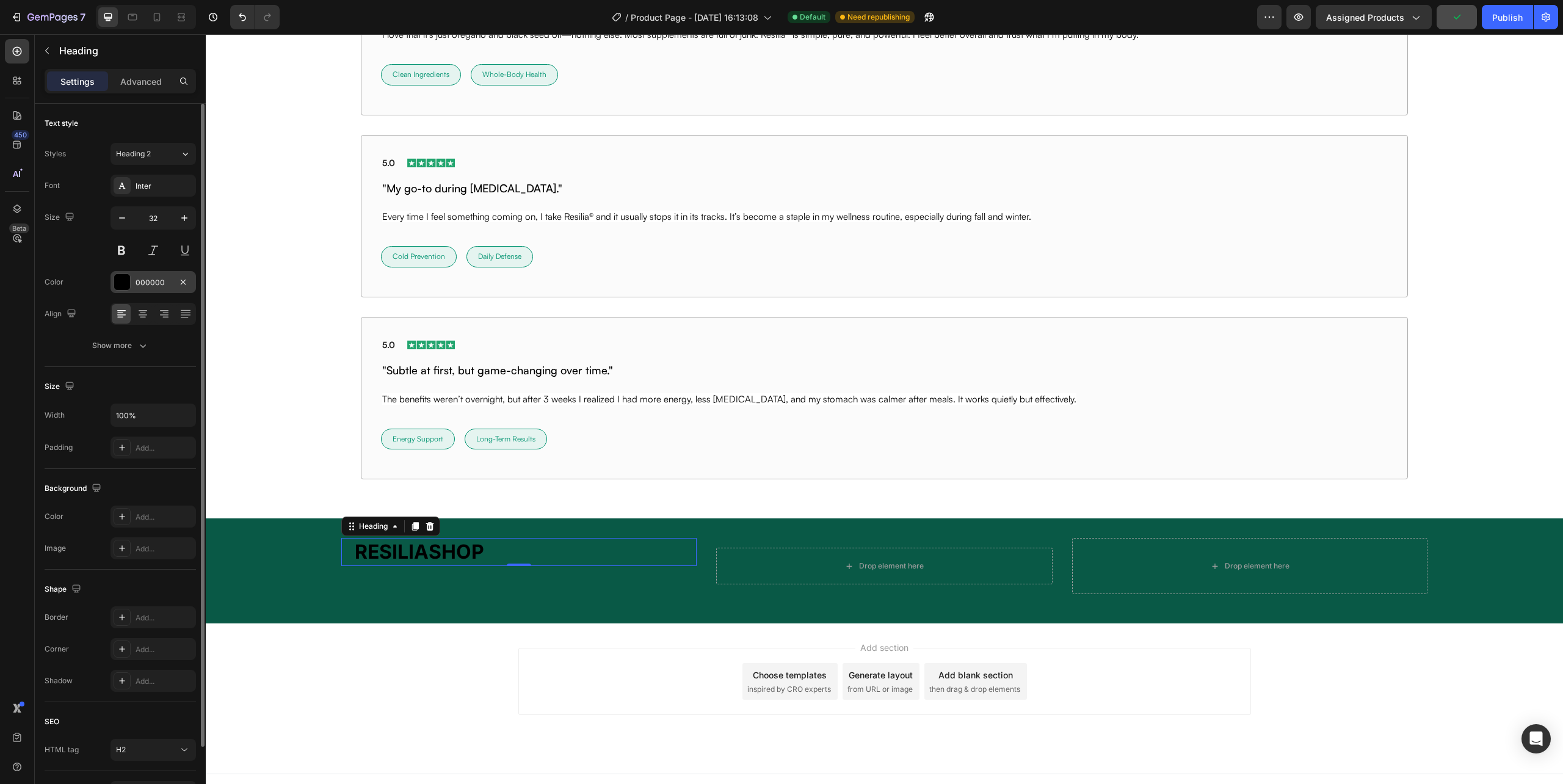
click at [131, 289] on div "000000" at bounding box center [153, 281] width 86 height 22
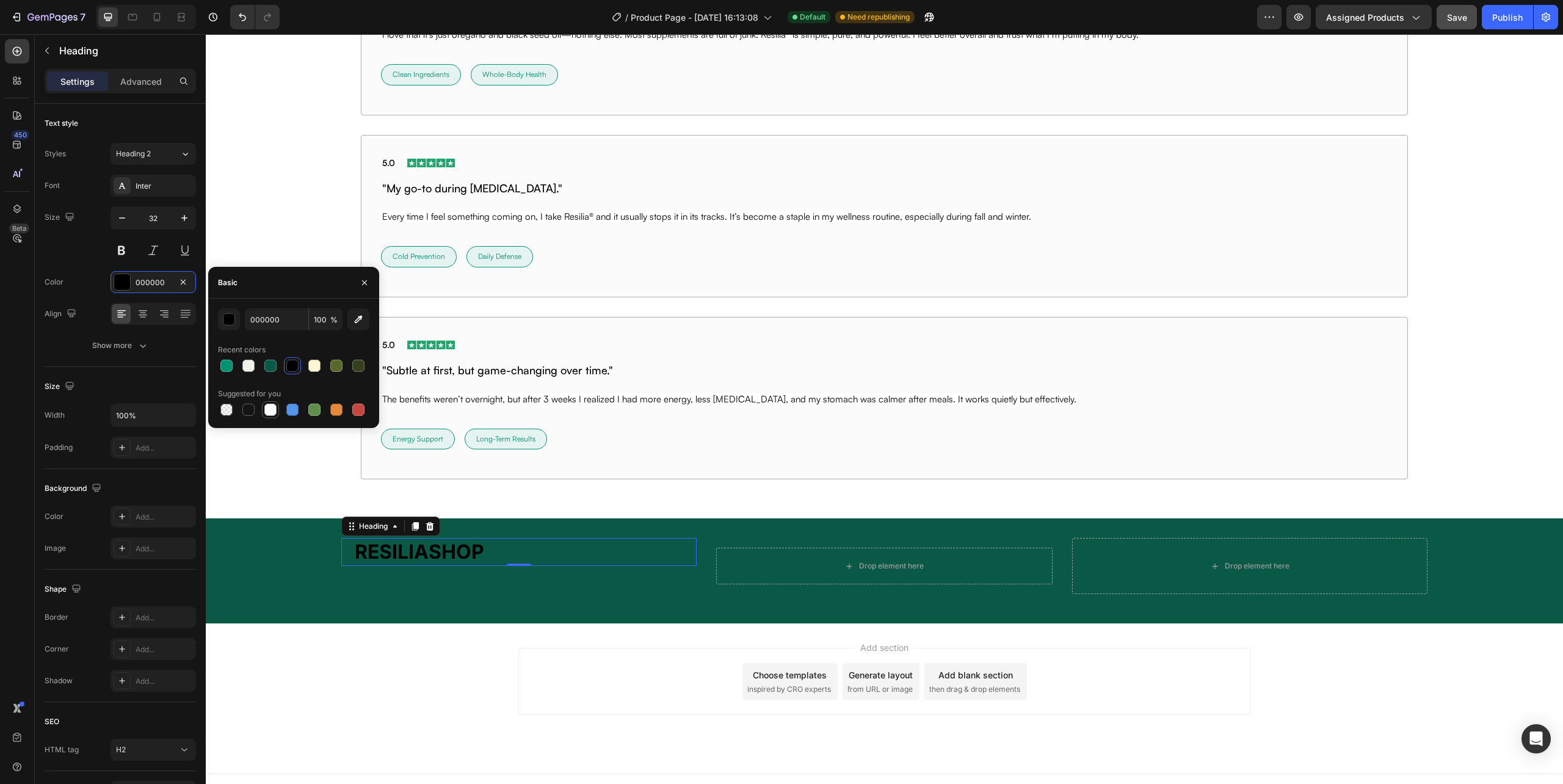
click at [265, 411] on div at bounding box center [271, 410] width 12 height 12
type input "FFFFFF"
click at [636, 604] on div "⁠⁠⁠⁠⁠⁠⁠ RESILIASHOP Heading 0 Drop element here Row Drop element here Row Row" at bounding box center [884, 571] width 1357 height 66
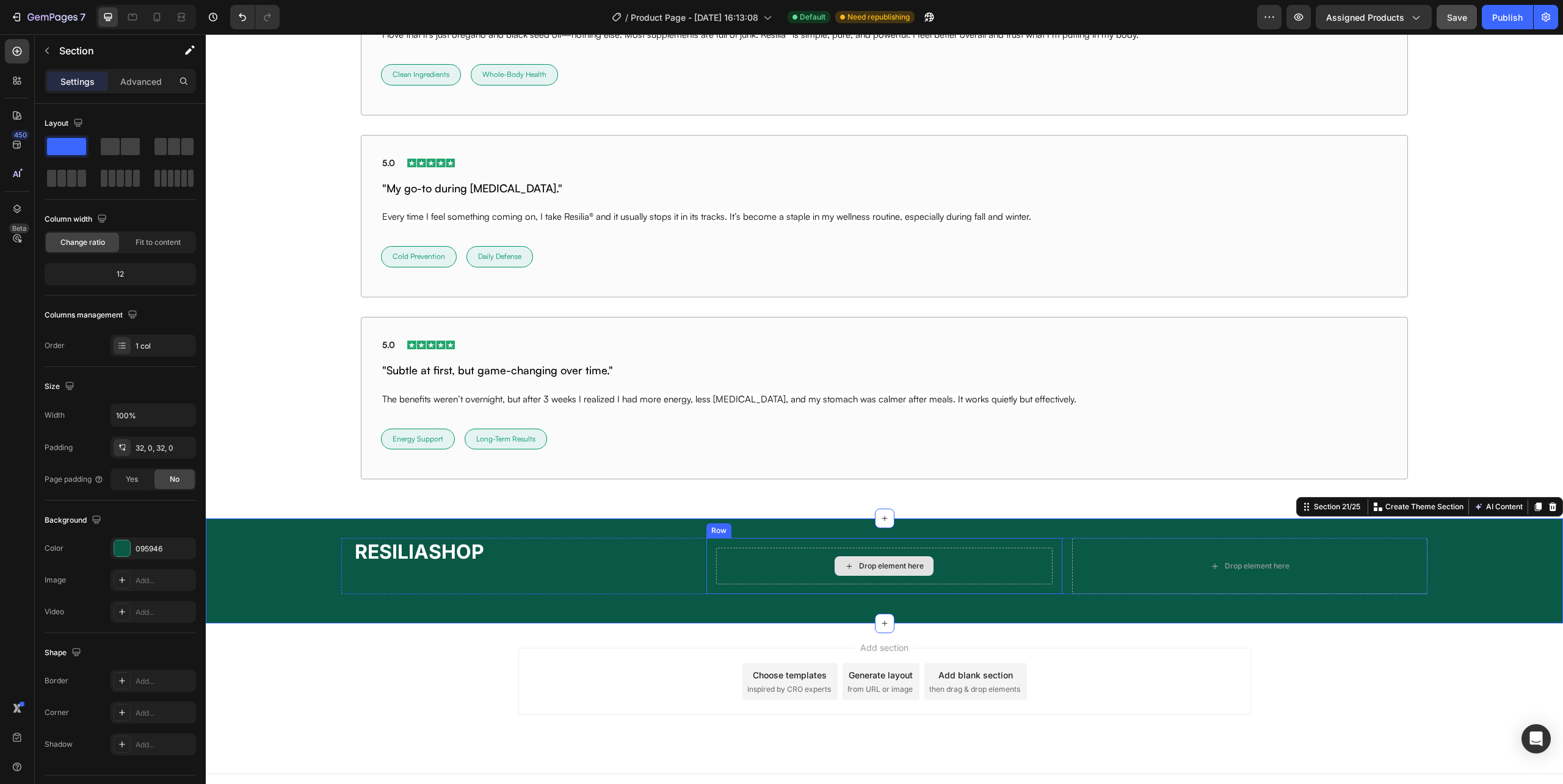
click at [798, 568] on div "Drop element here" at bounding box center [884, 566] width 336 height 37
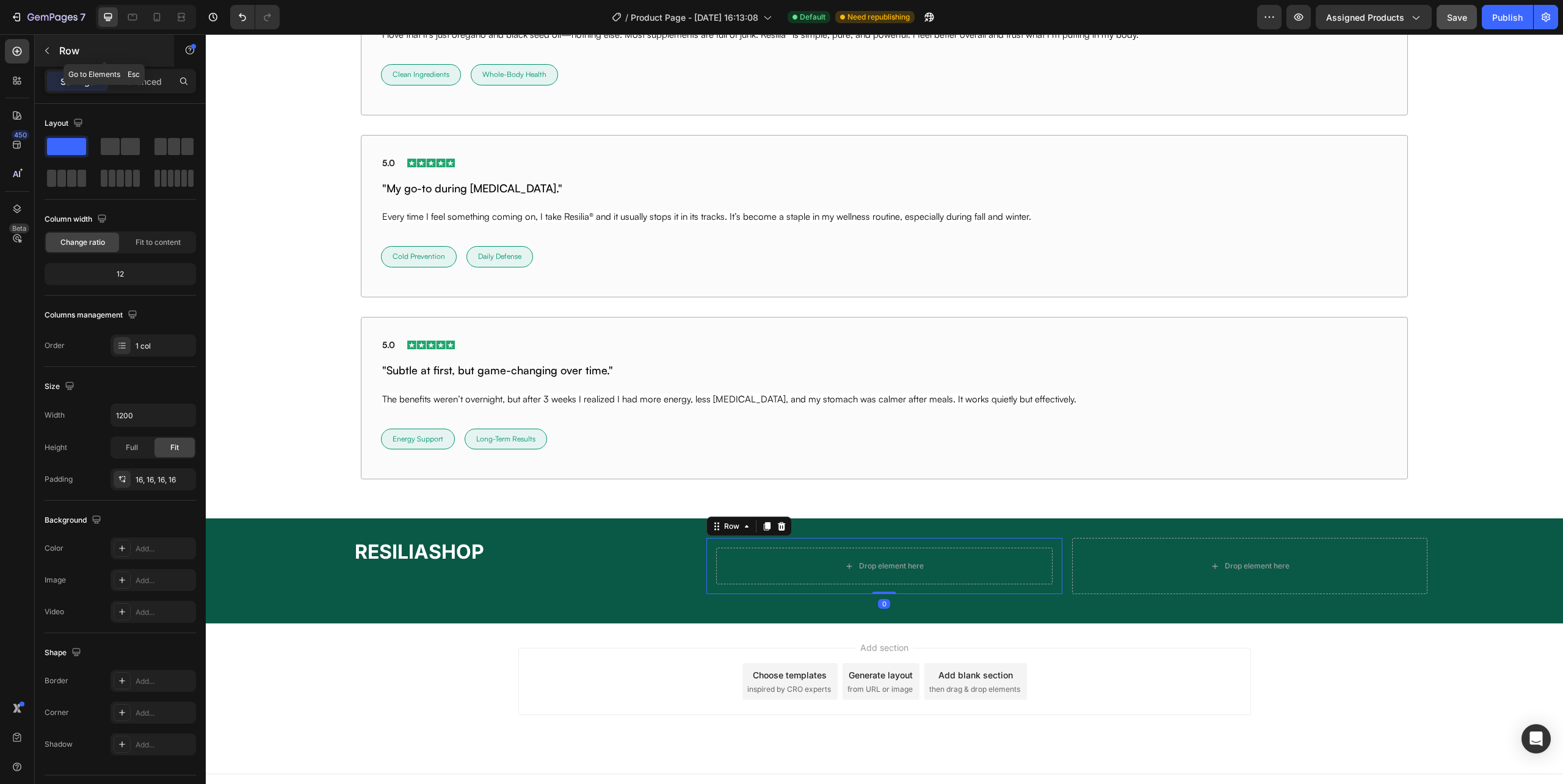
click at [45, 51] on icon "button" at bounding box center [47, 50] width 10 height 10
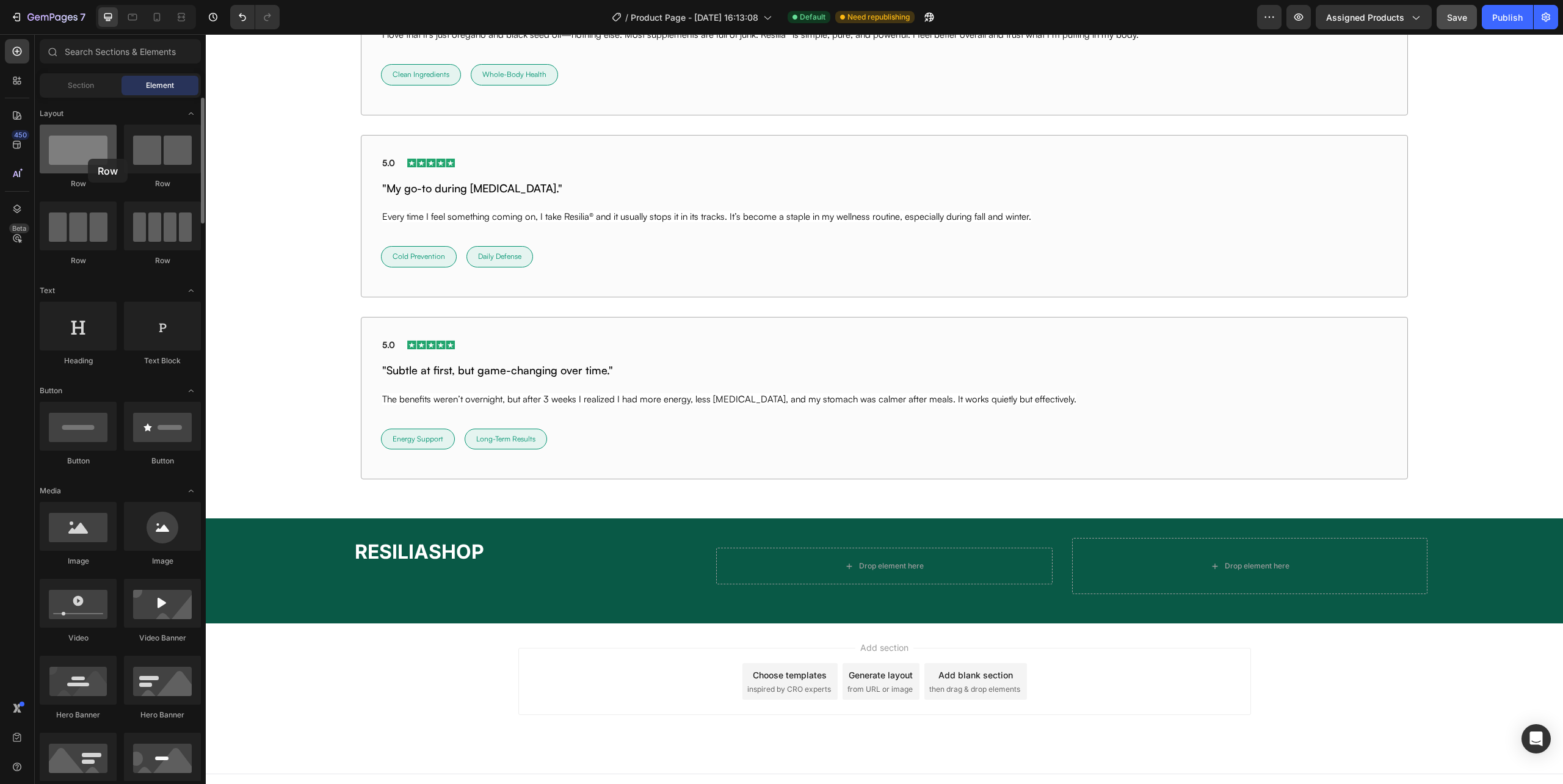
drag, startPoint x: 91, startPoint y: 152, endPoint x: 83, endPoint y: 145, distance: 10.6
click at [83, 145] on div at bounding box center [78, 148] width 77 height 49
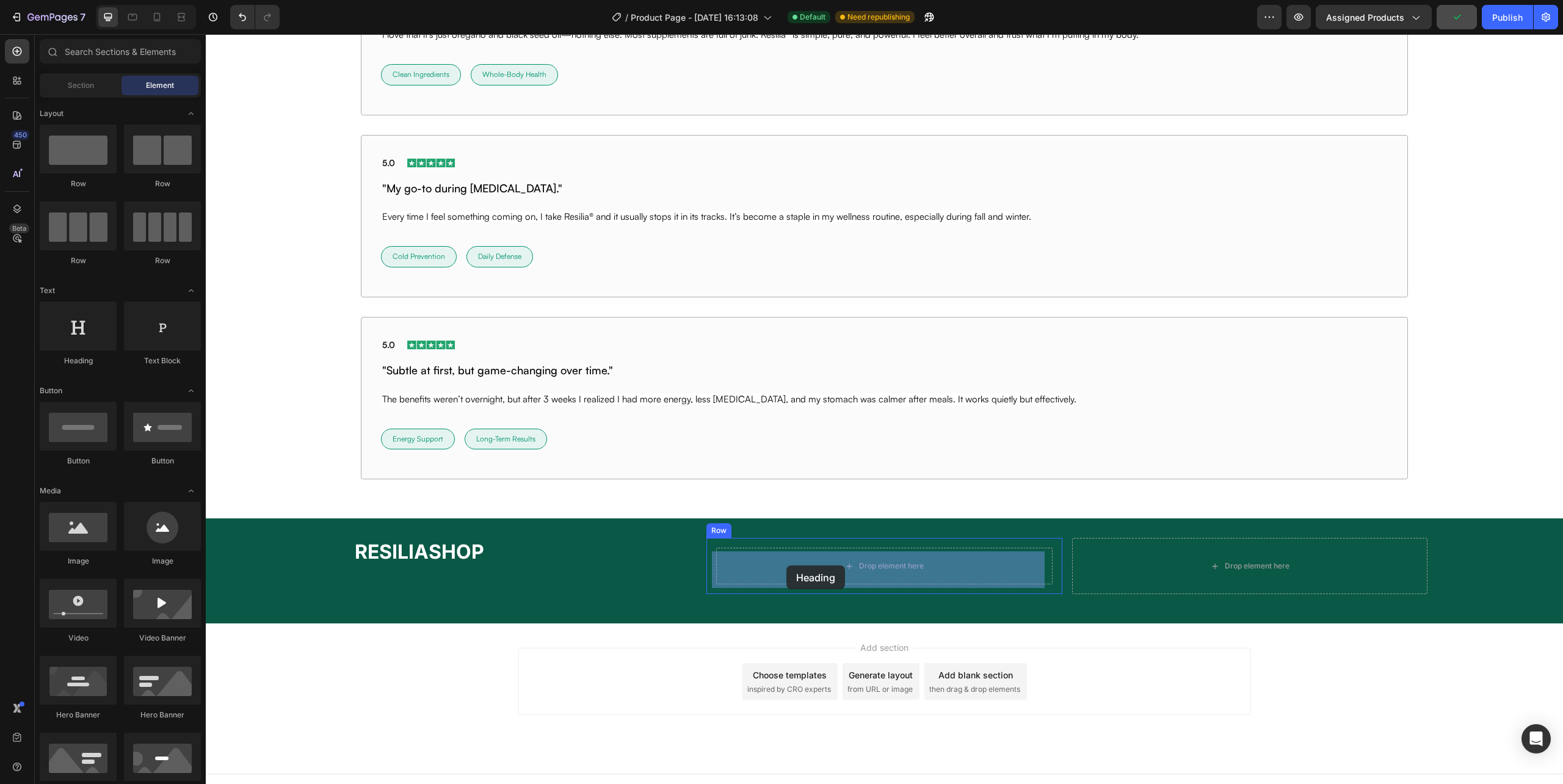
drag, startPoint x: 275, startPoint y: 360, endPoint x: 787, endPoint y: 565, distance: 551.5
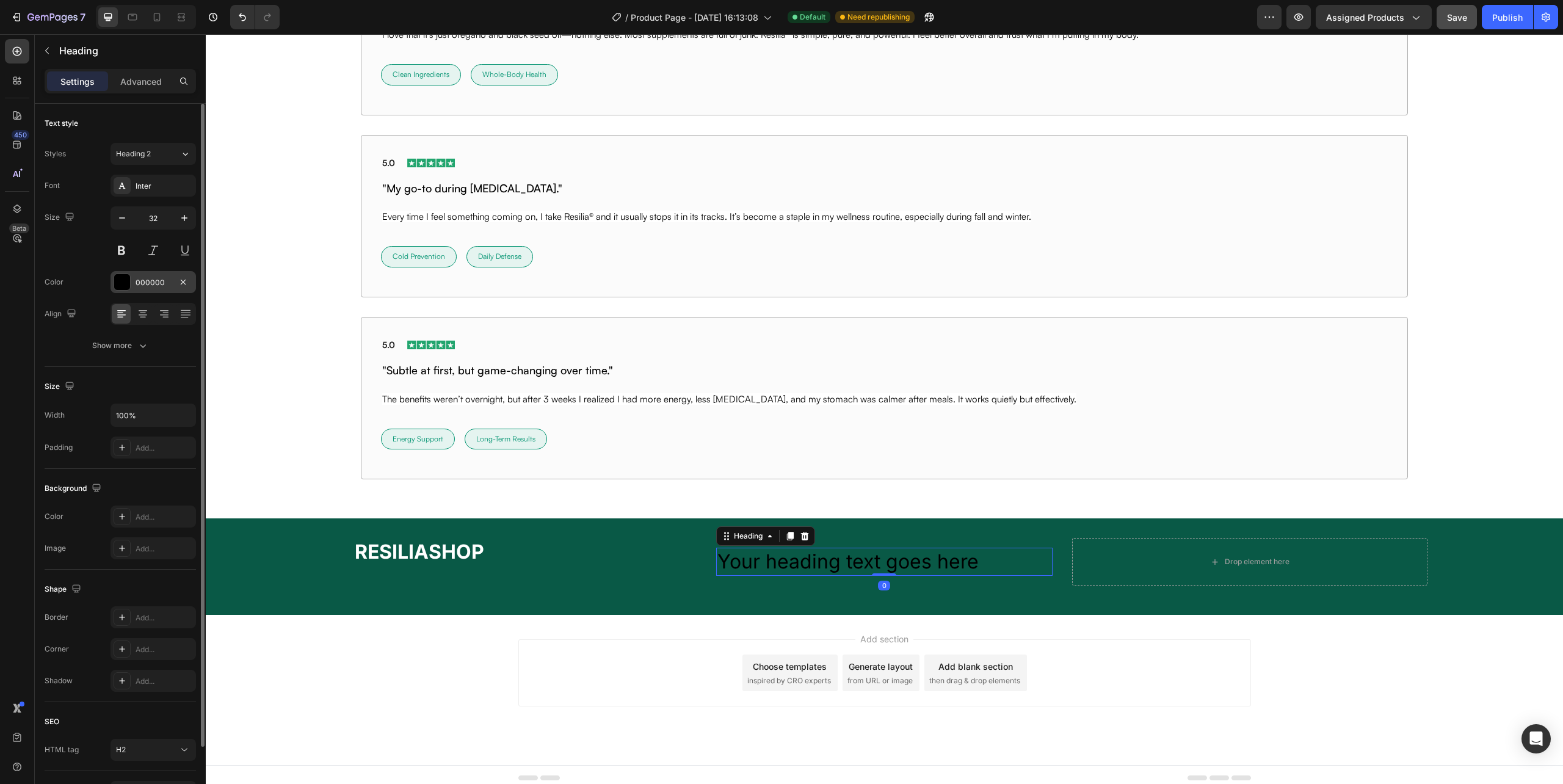
click at [131, 279] on div "000000" at bounding box center [153, 281] width 86 height 22
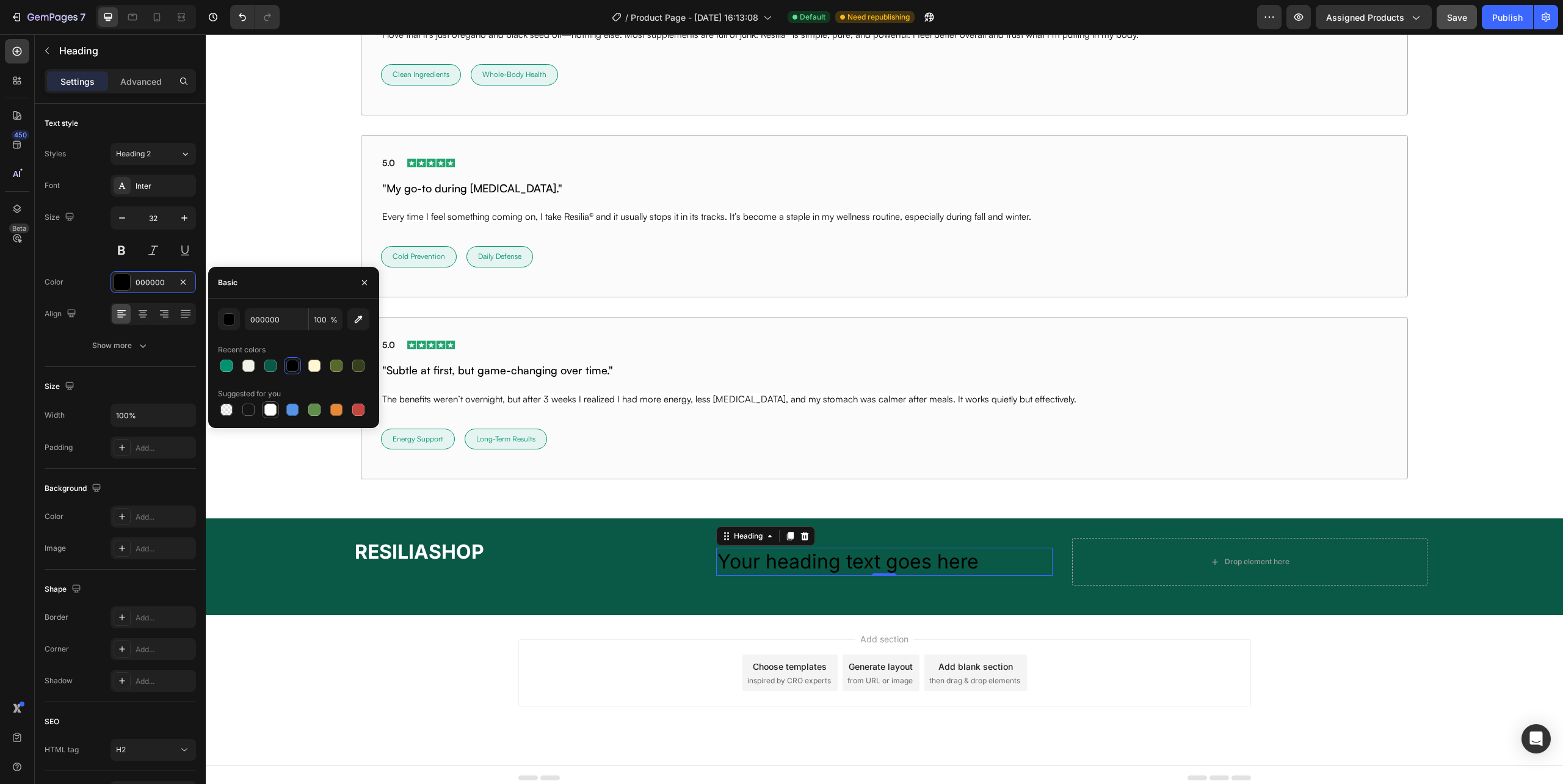
click at [273, 412] on div at bounding box center [271, 410] width 12 height 12
type input "FFFFFF"
click at [741, 571] on h2 "Your heading text goes here" at bounding box center [884, 562] width 336 height 28
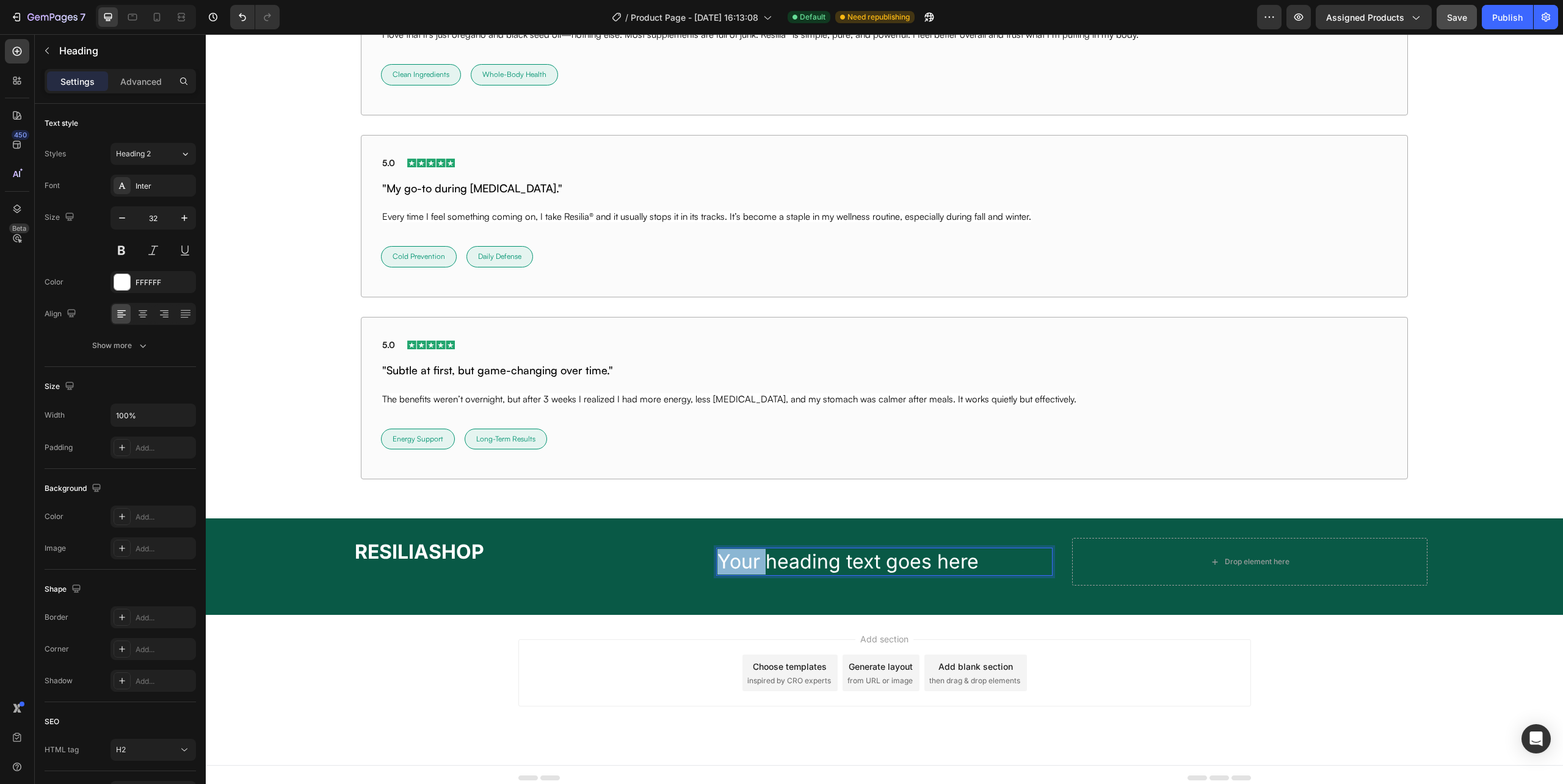
click at [741, 571] on p "Your heading text goes here" at bounding box center [884, 561] width 333 height 26
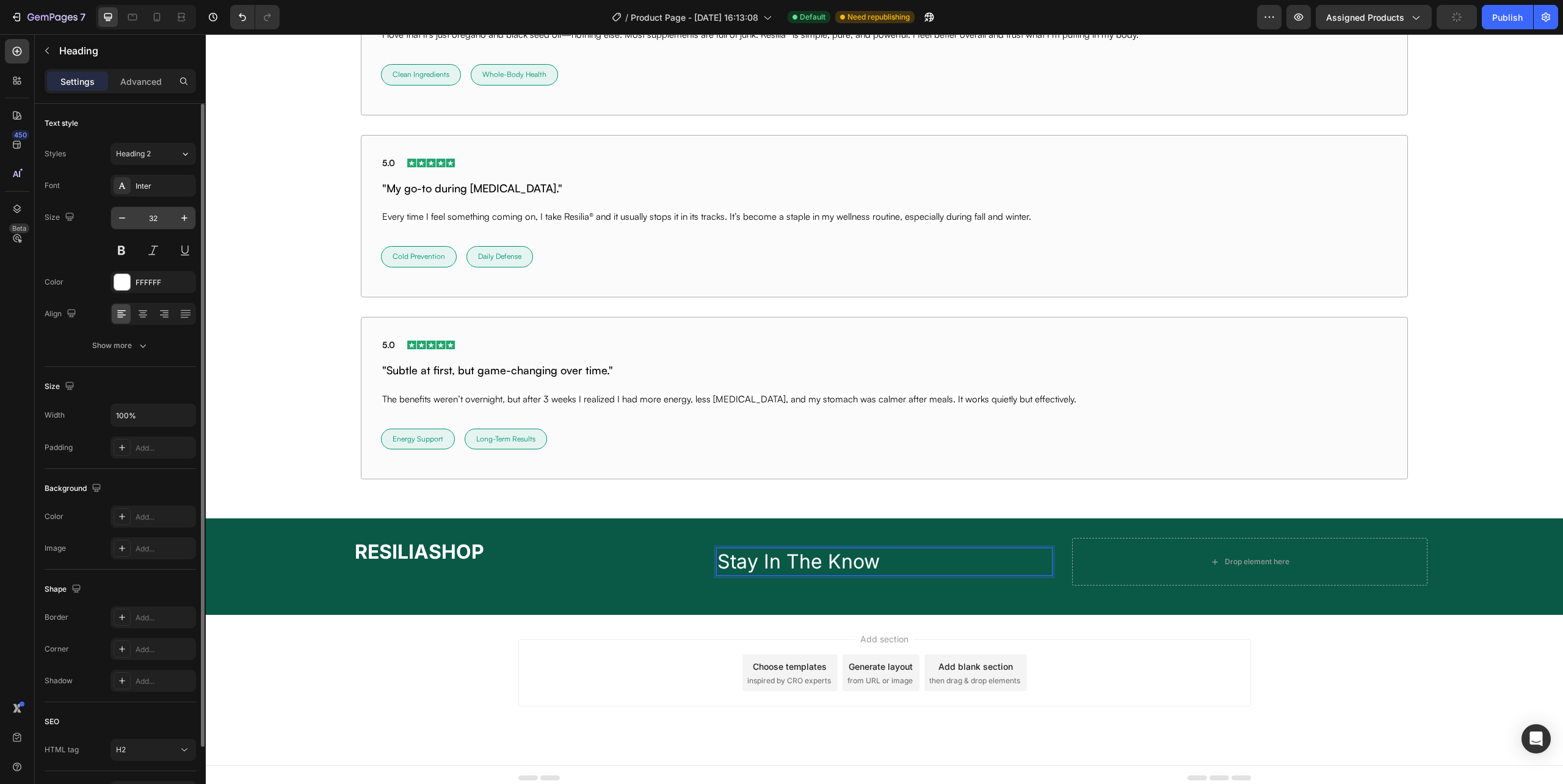
click at [164, 215] on input "32" at bounding box center [153, 218] width 41 height 22
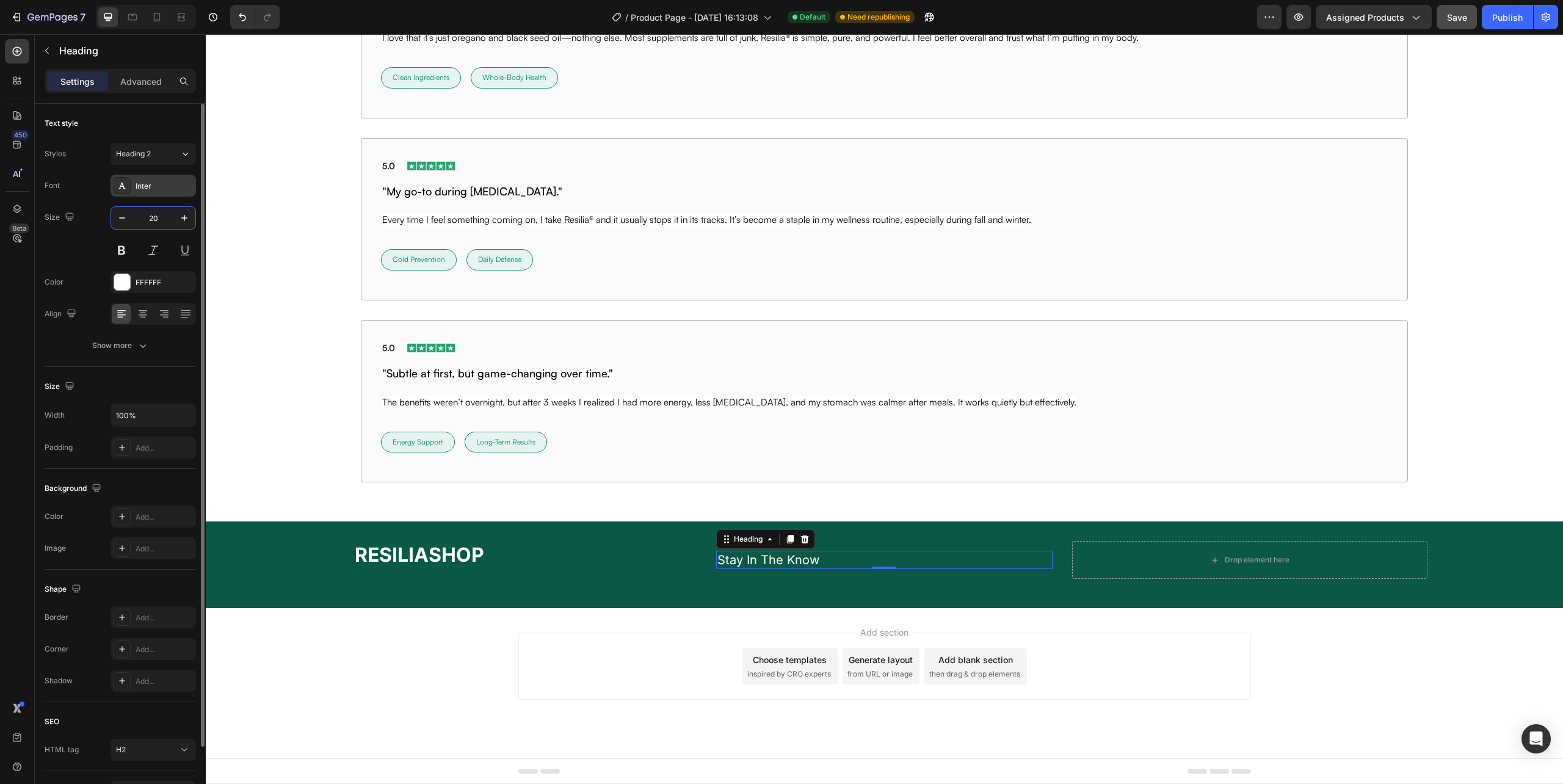
type input "20"
click at [168, 183] on div "Inter" at bounding box center [164, 186] width 57 height 11
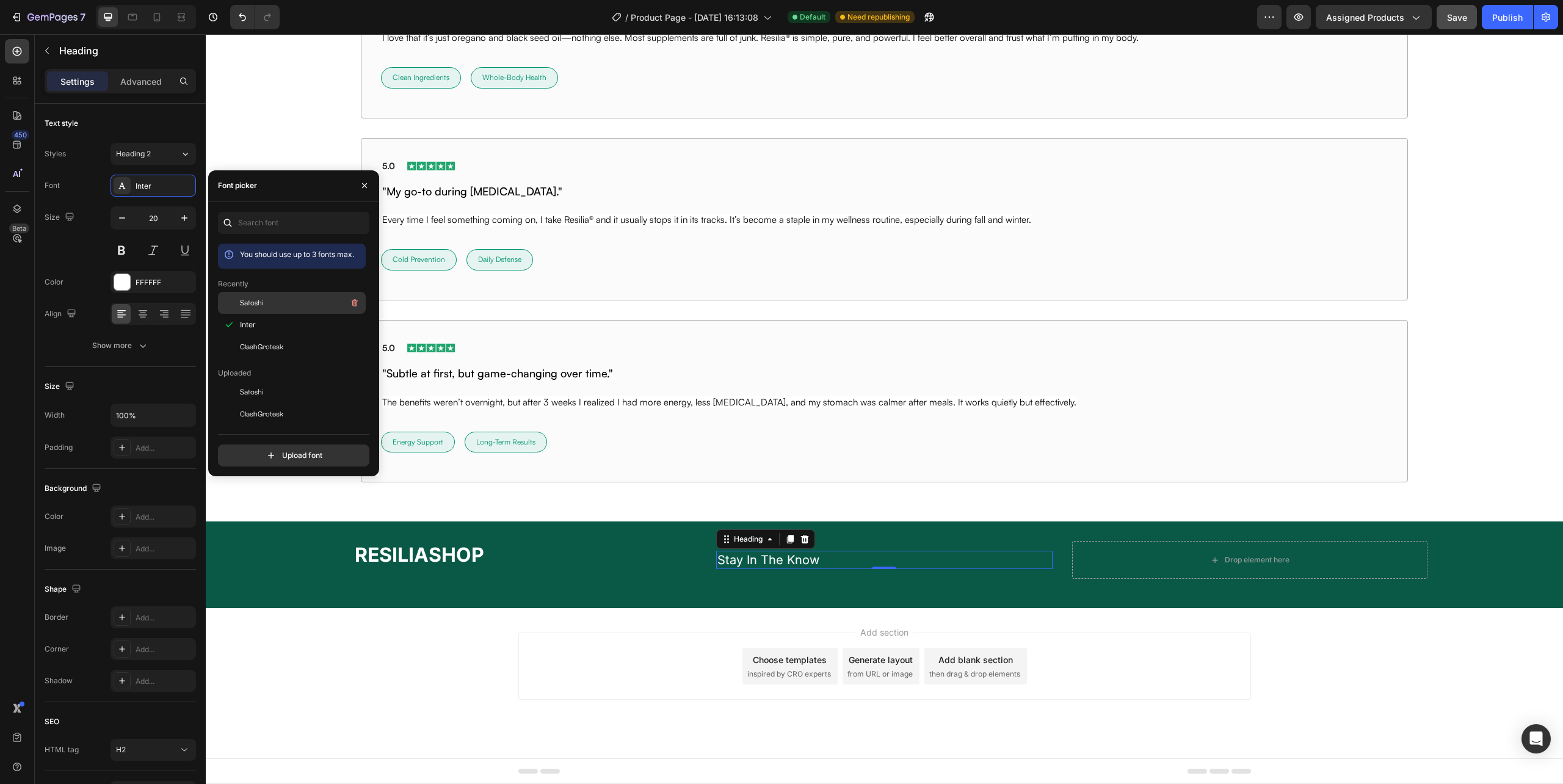
click at [247, 304] on span "Satoshi" at bounding box center [251, 302] width 24 height 11
click at [259, 347] on span "ClashGrotesk" at bounding box center [261, 347] width 43 height 11
click at [49, 52] on icon "button" at bounding box center [47, 50] width 10 height 10
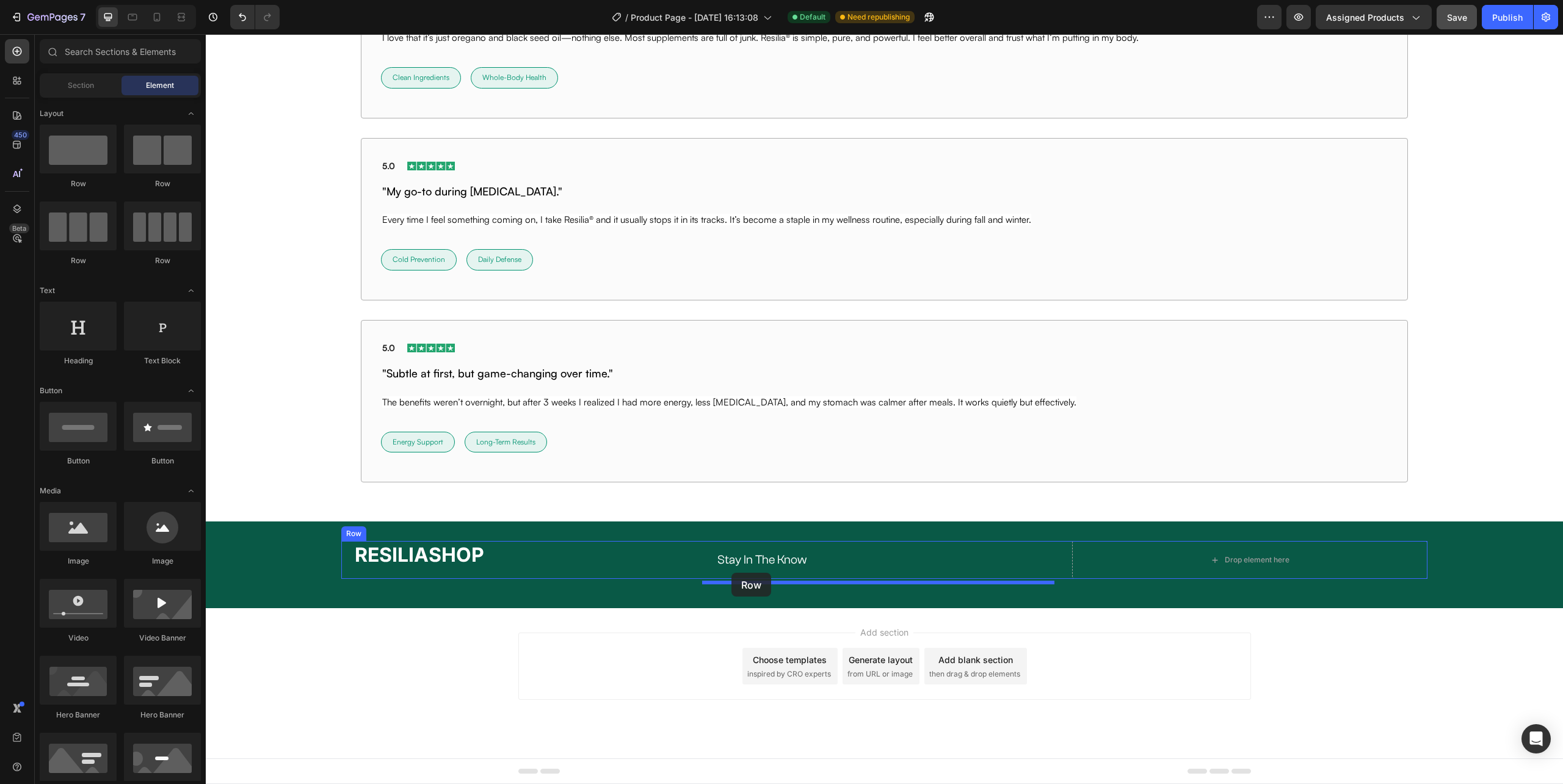
drag, startPoint x: 402, startPoint y: 257, endPoint x: 731, endPoint y: 572, distance: 455.5
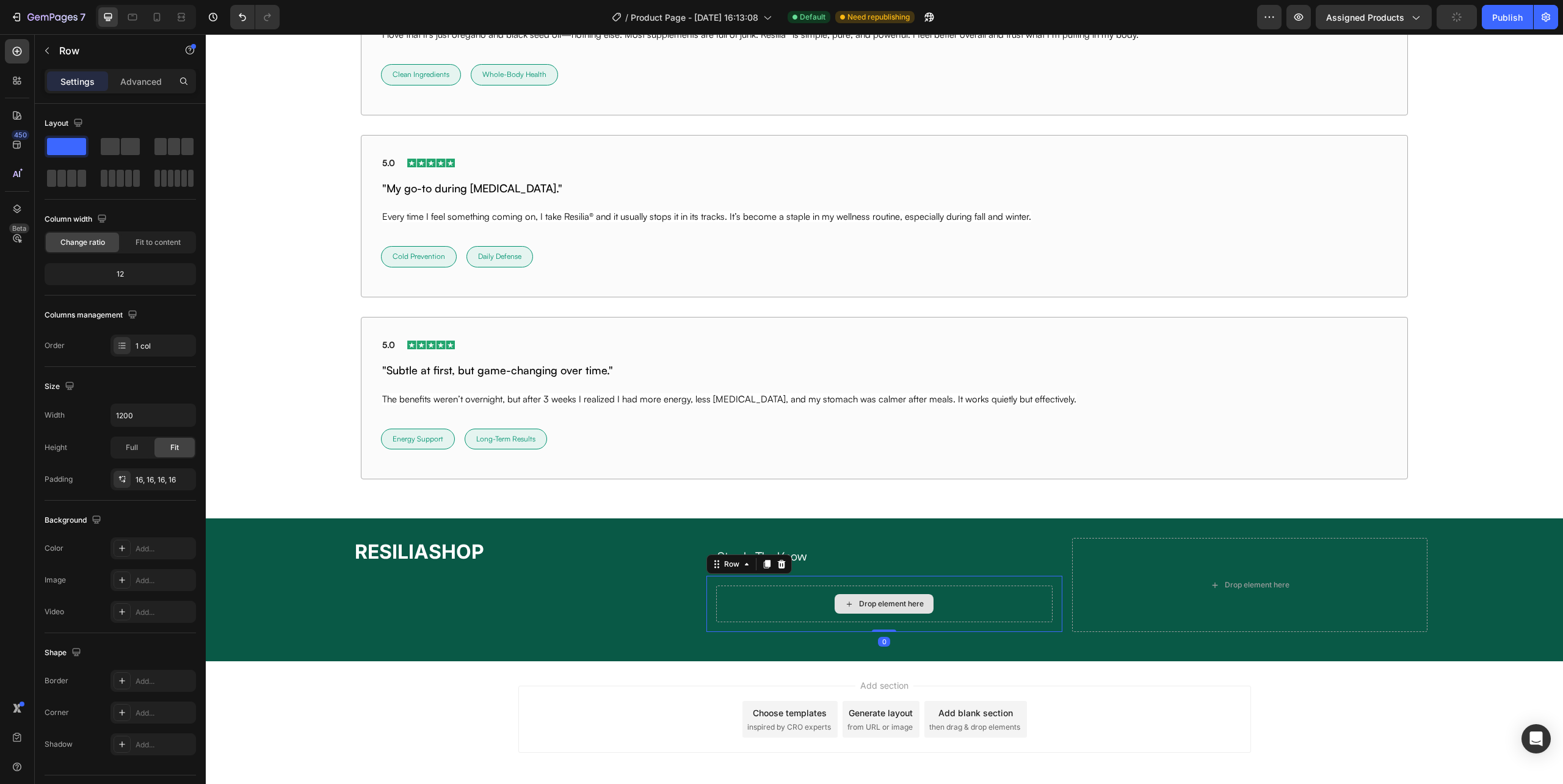
click at [734, 614] on div "Drop element here" at bounding box center [884, 604] width 336 height 37
click at [47, 53] on icon "button" at bounding box center [47, 51] width 4 height 7
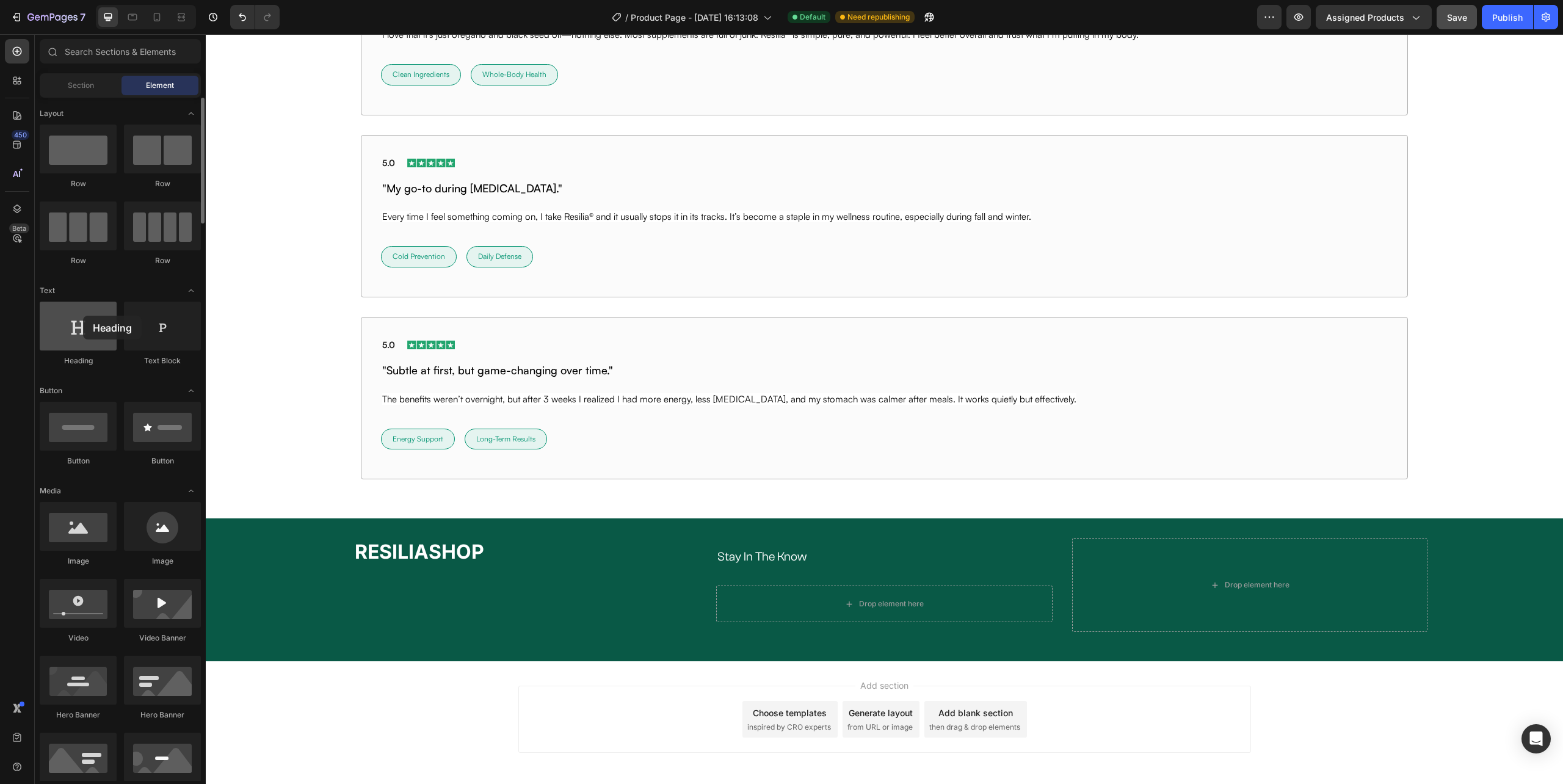
drag, startPoint x: 84, startPoint y: 336, endPoint x: 83, endPoint y: 316, distance: 20.0
click at [83, 316] on div at bounding box center [78, 325] width 77 height 49
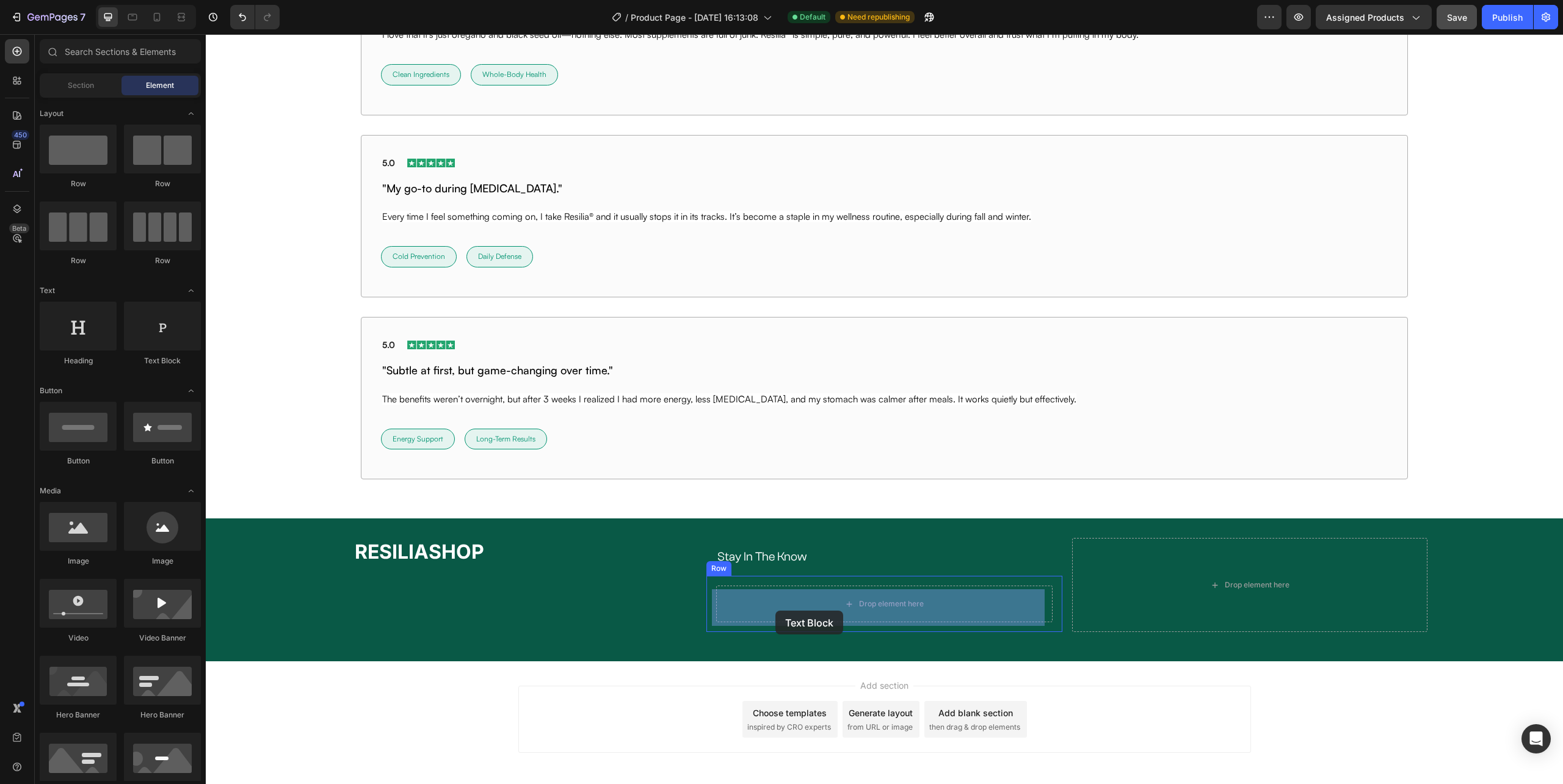
drag, startPoint x: 355, startPoint y: 368, endPoint x: 773, endPoint y: 609, distance: 482.5
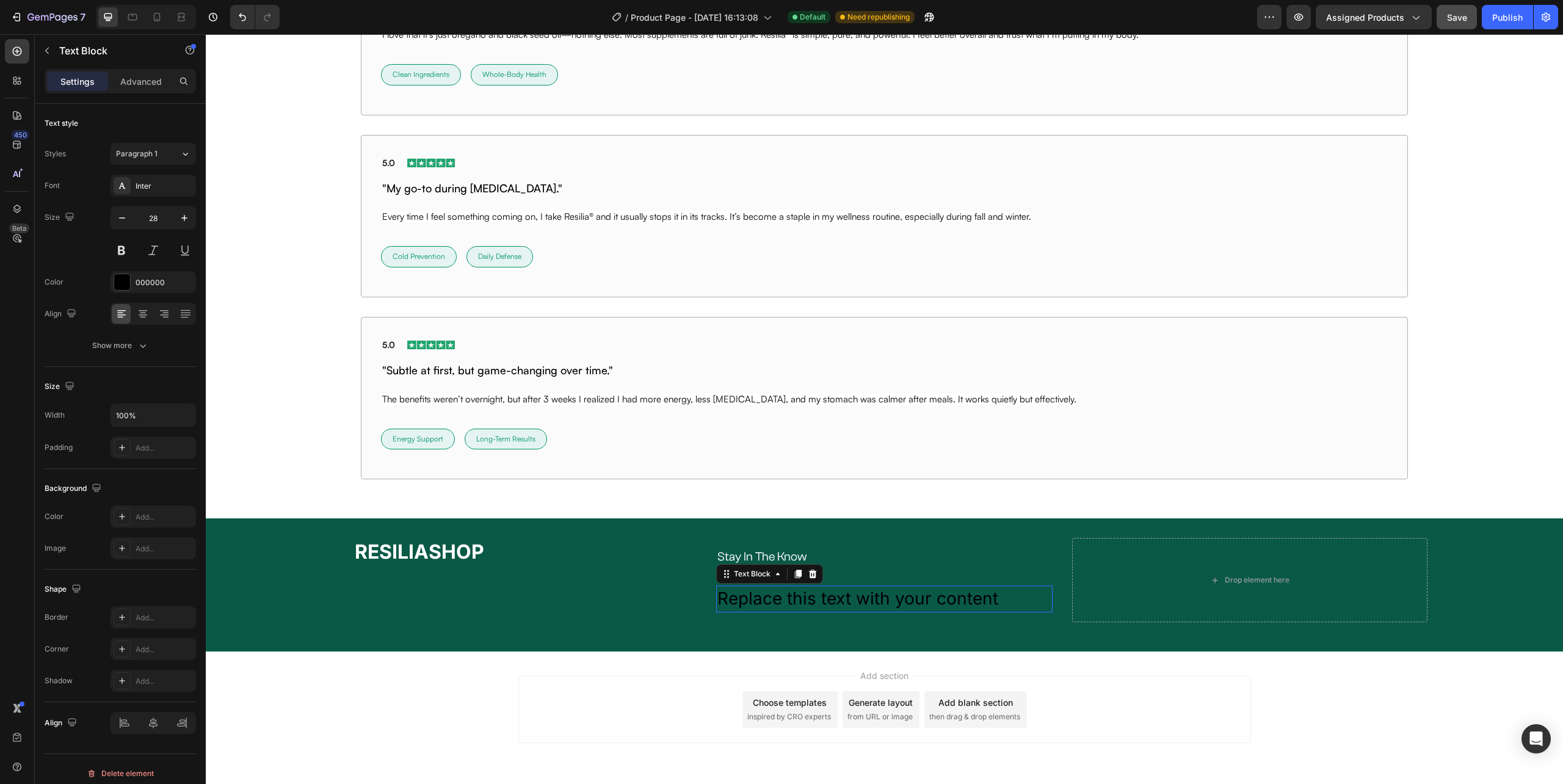
click at [743, 599] on div "Replace this text with your content" at bounding box center [884, 599] width 336 height 26
click at [743, 599] on p "Replace this text with your content" at bounding box center [884, 598] width 333 height 24
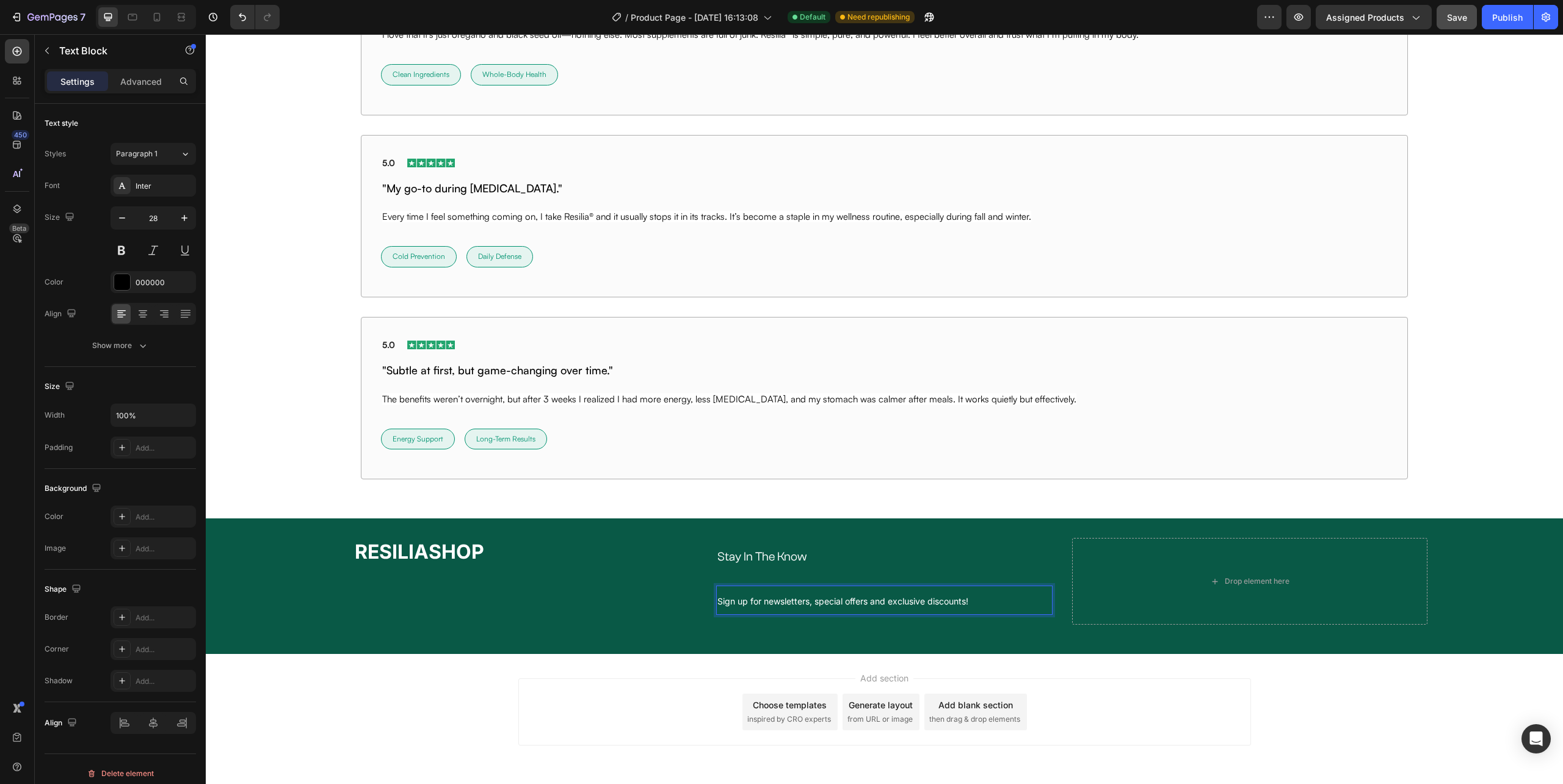
drag, startPoint x: 725, startPoint y: 613, endPoint x: 699, endPoint y: 612, distance: 26.0
click at [725, 613] on p "Sign up for newsletters, special offers and exclusive discounts!" at bounding box center [884, 600] width 333 height 26
click at [682, 612] on div "⁠⁠⁠⁠⁠⁠⁠ RESILIASHOP Heading" at bounding box center [519, 581] width 355 height 86
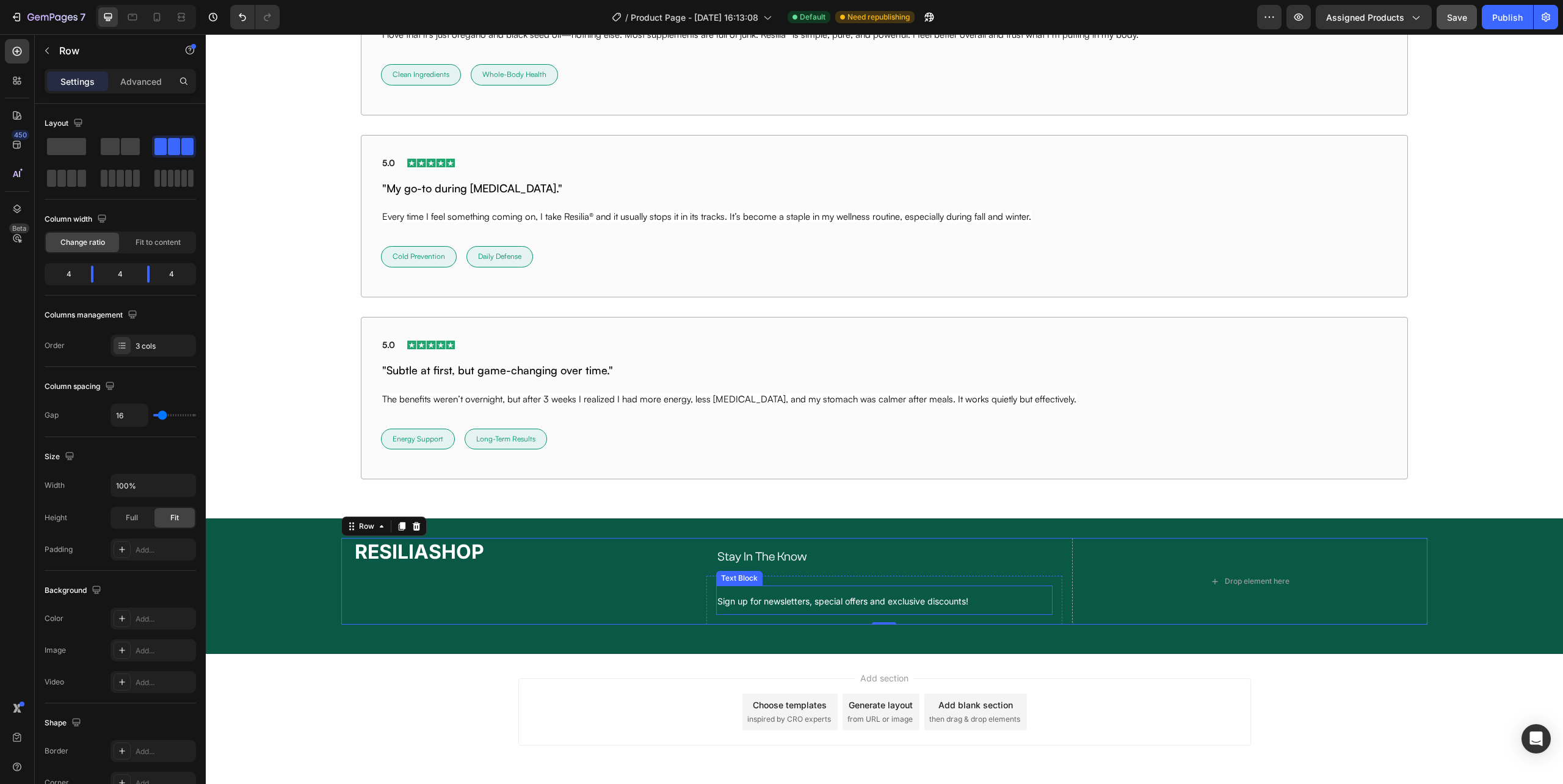
click at [718, 598] on p "Sign up for newsletters, special offers and exclusive discounts!" at bounding box center [884, 600] width 333 height 26
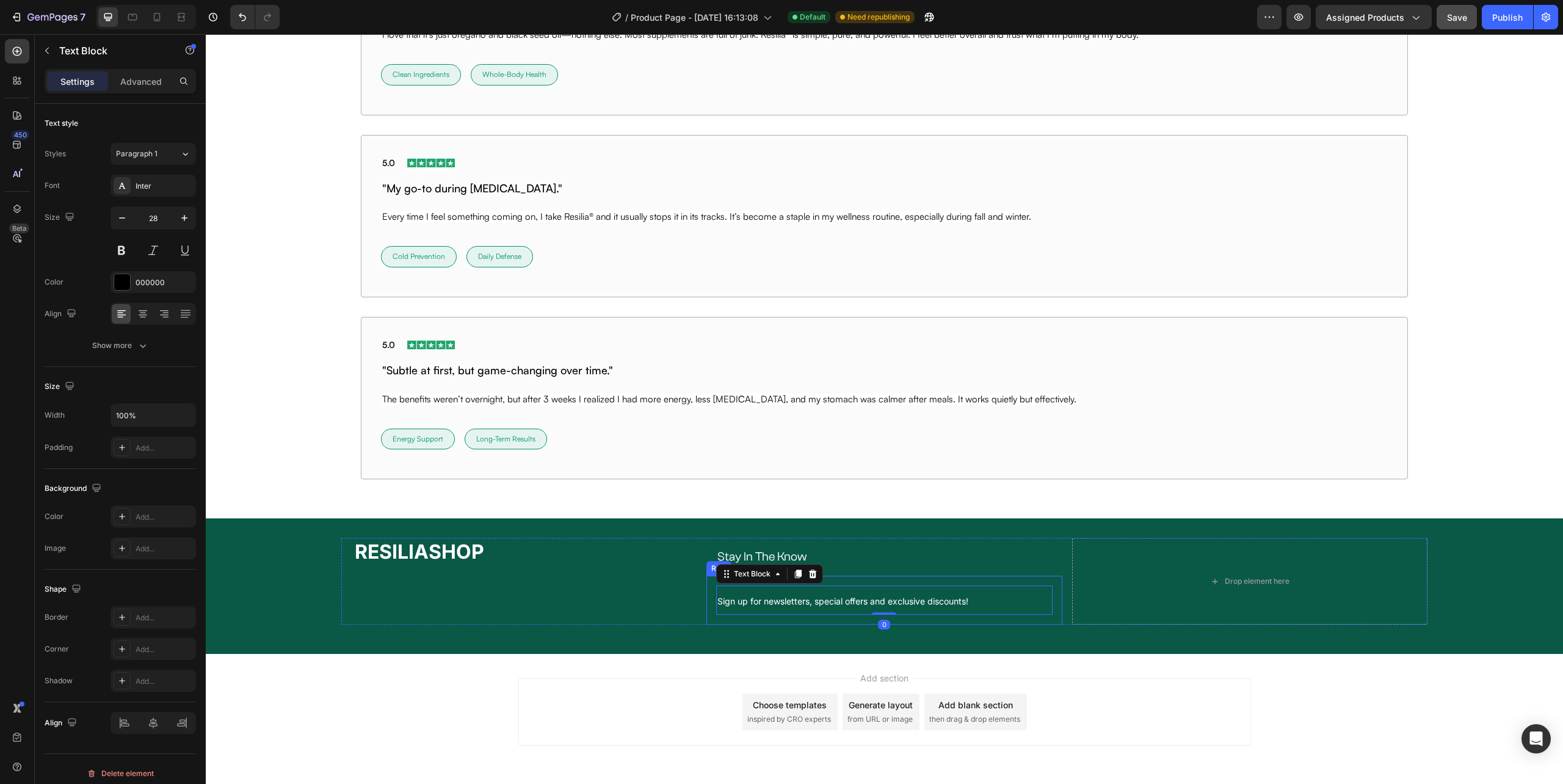
click at [708, 601] on div "Sign up for newsletters, special offers and exclusive discounts! Text Block 0 R…" at bounding box center [884, 600] width 355 height 49
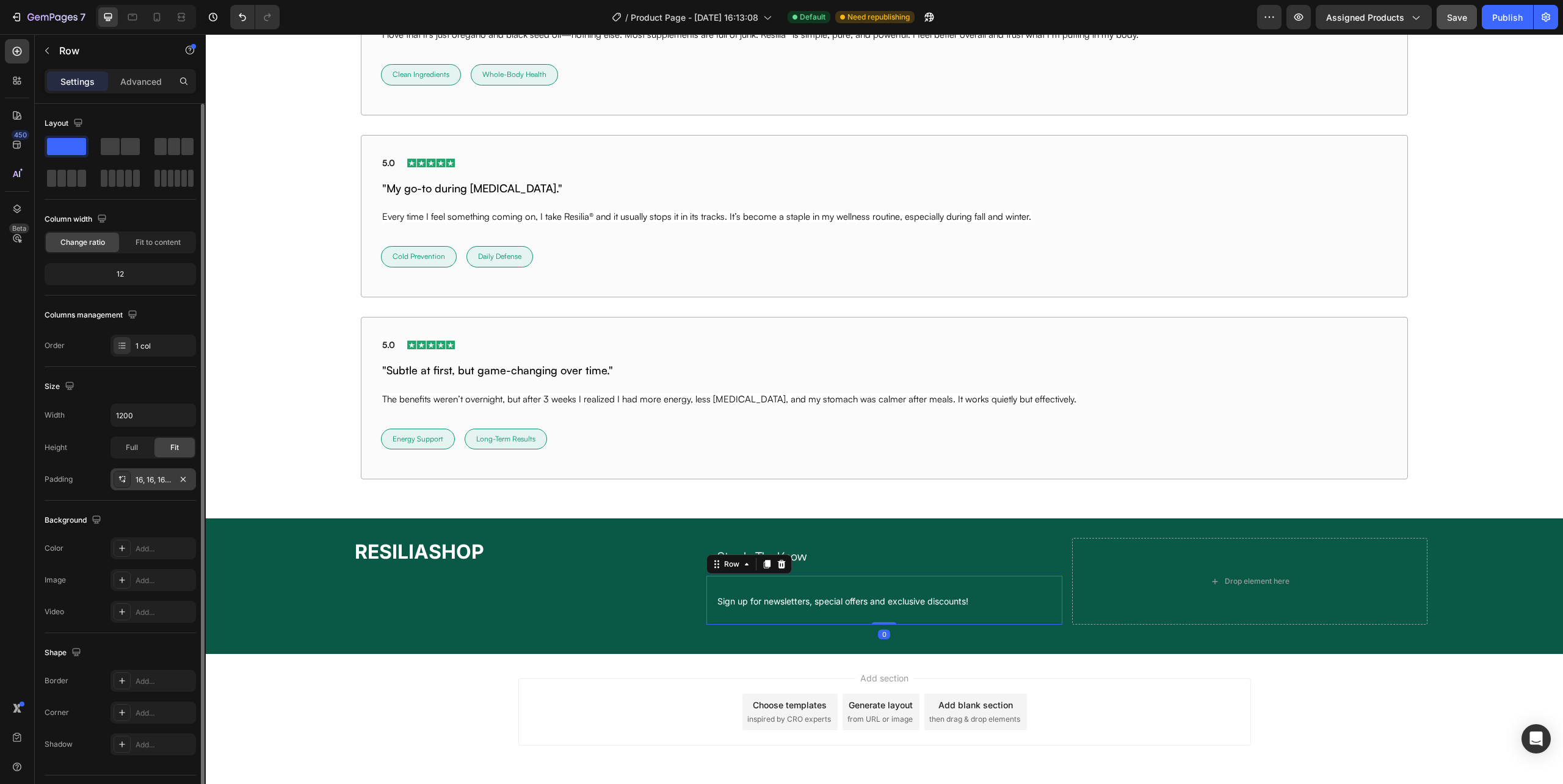
click at [142, 480] on div "16, 16, 16, 16" at bounding box center [153, 480] width 35 height 11
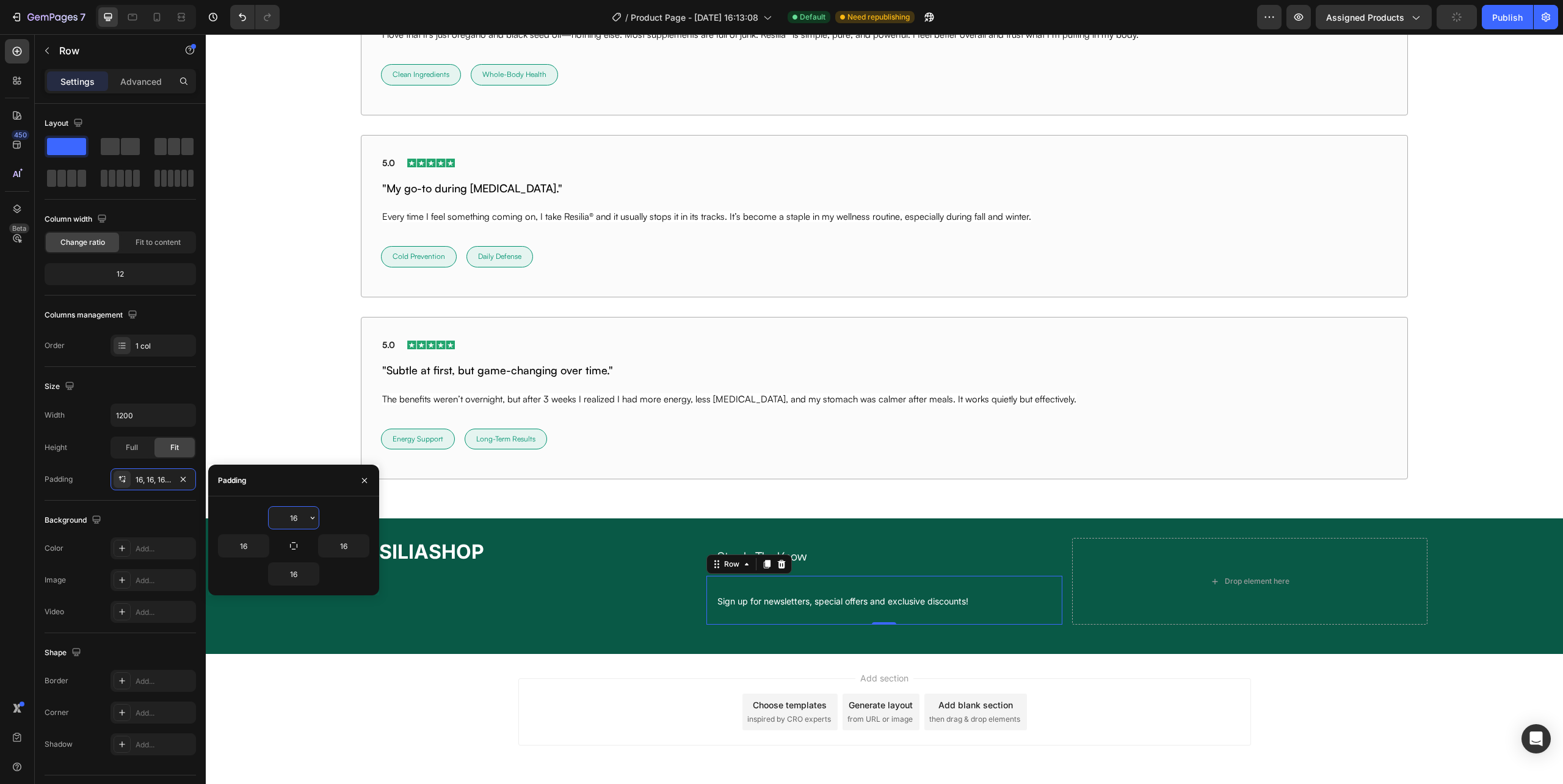
click at [301, 515] on input "16" at bounding box center [294, 518] width 50 height 22
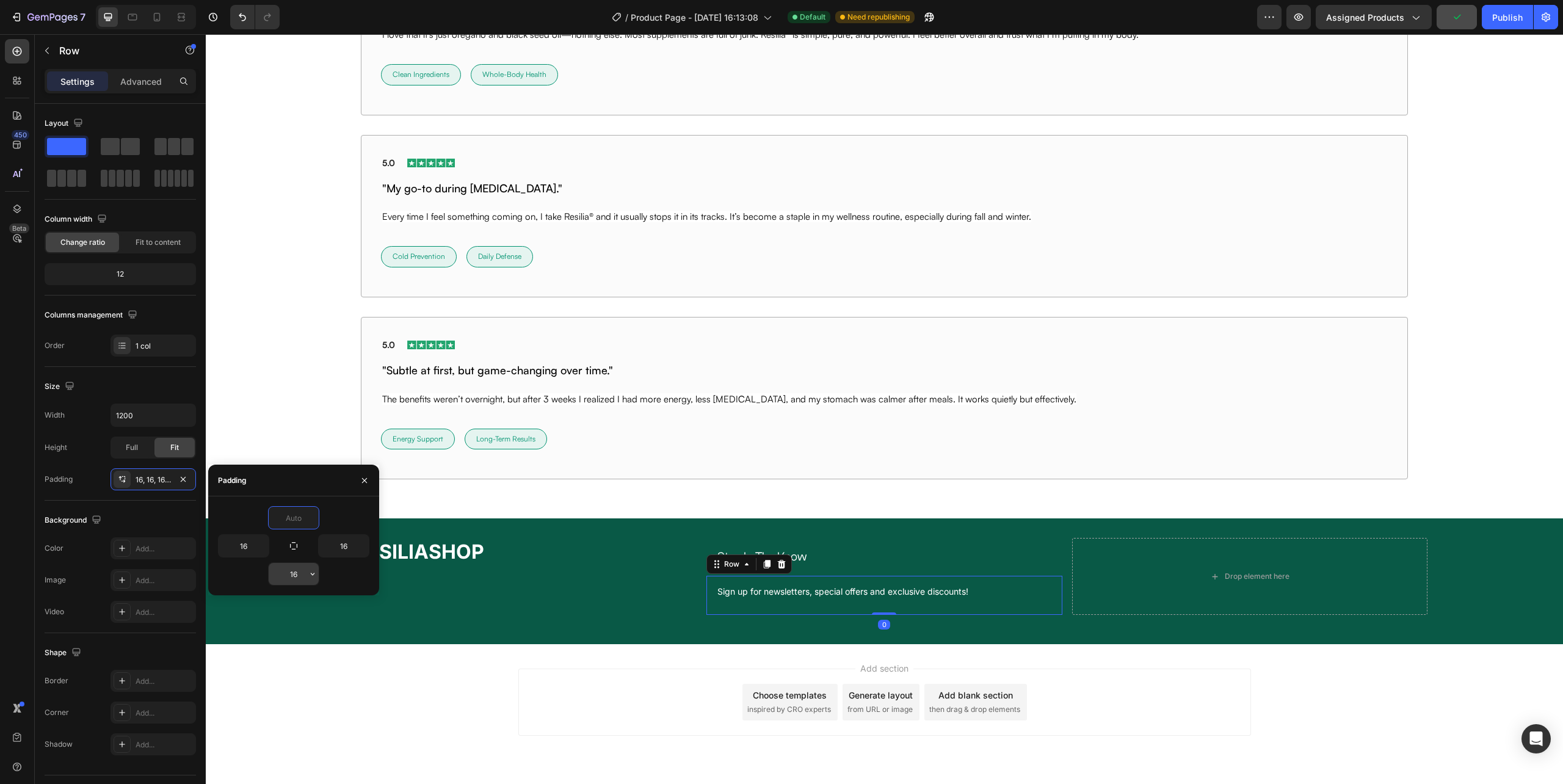
click at [296, 577] on input "16" at bounding box center [294, 573] width 50 height 22
type input "0"
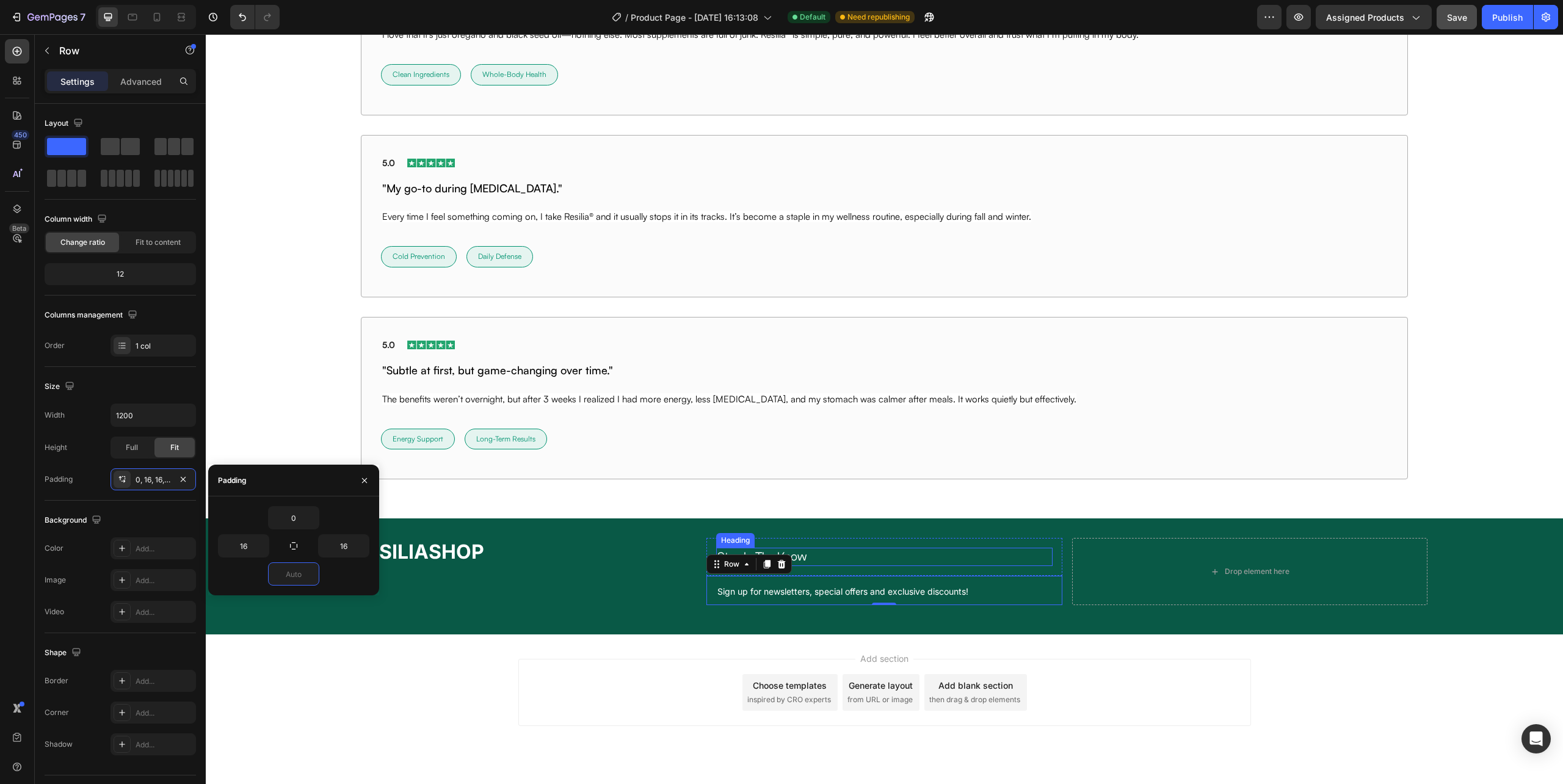
click at [819, 564] on p "Stay In The Know" at bounding box center [884, 556] width 333 height 16
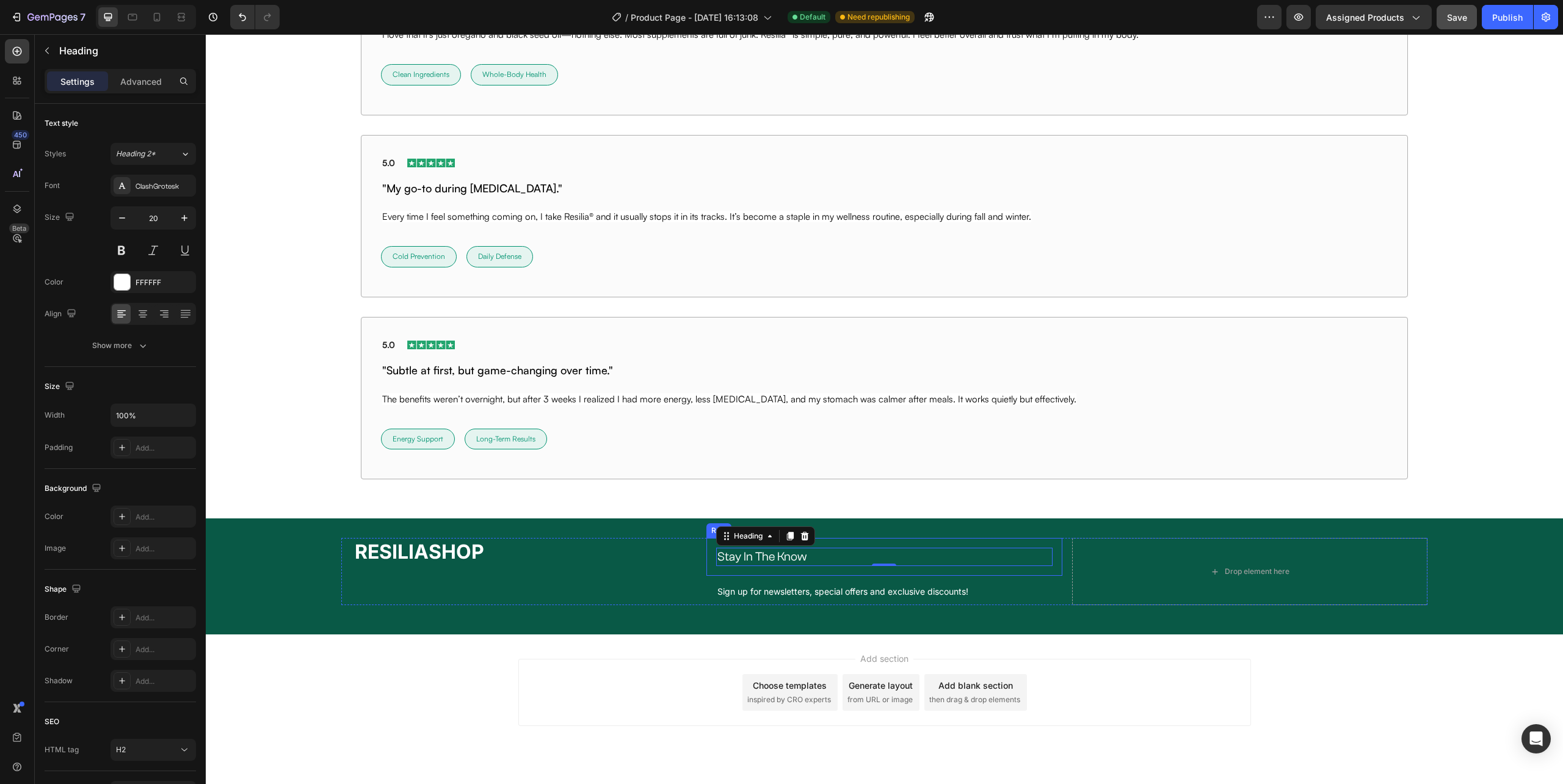
click at [804, 575] on div "Stay In The Know Heading 0 Row" at bounding box center [884, 556] width 355 height 38
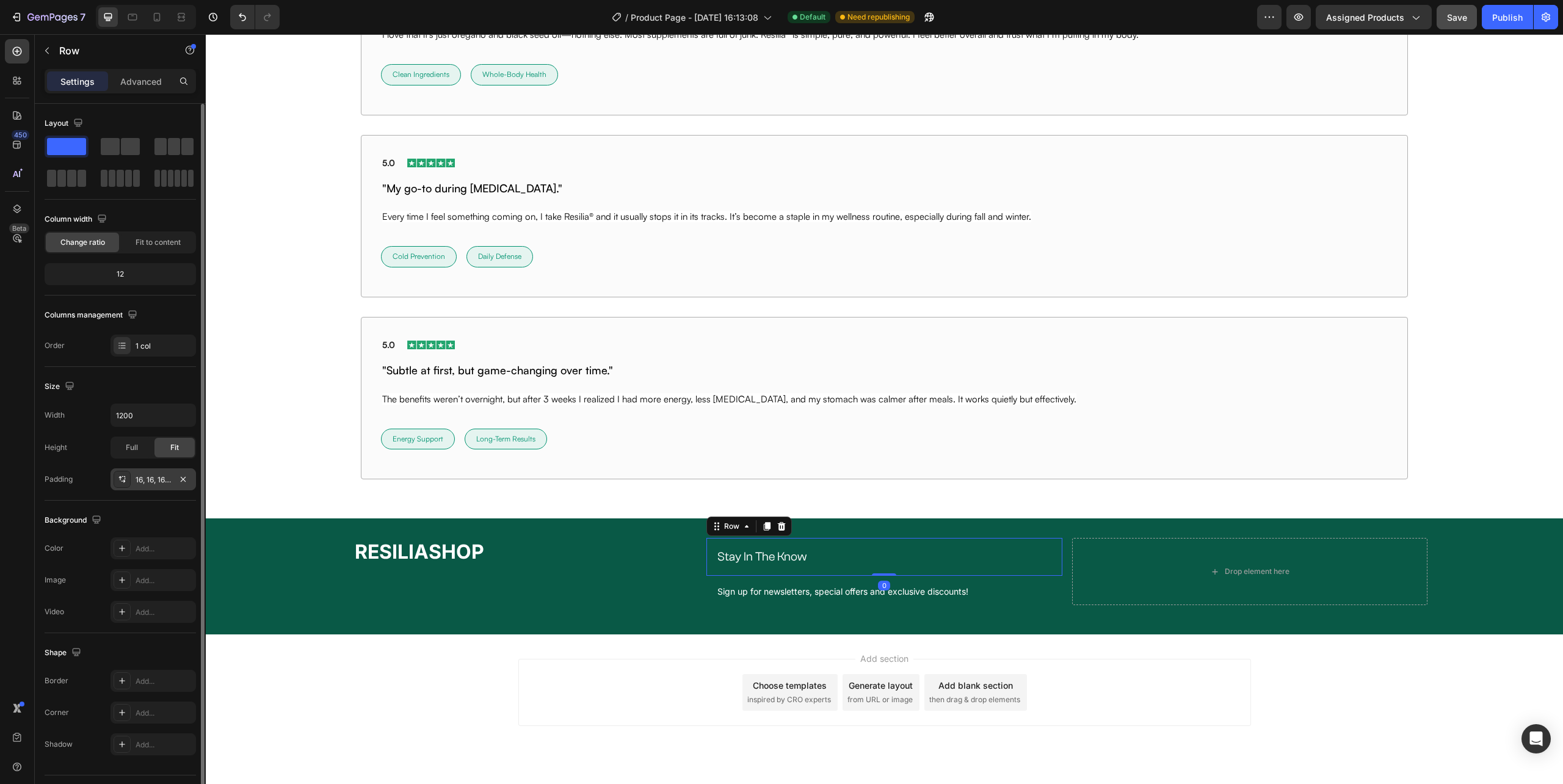
click at [153, 474] on div "16, 16, 16, 16" at bounding box center [153, 479] width 86 height 22
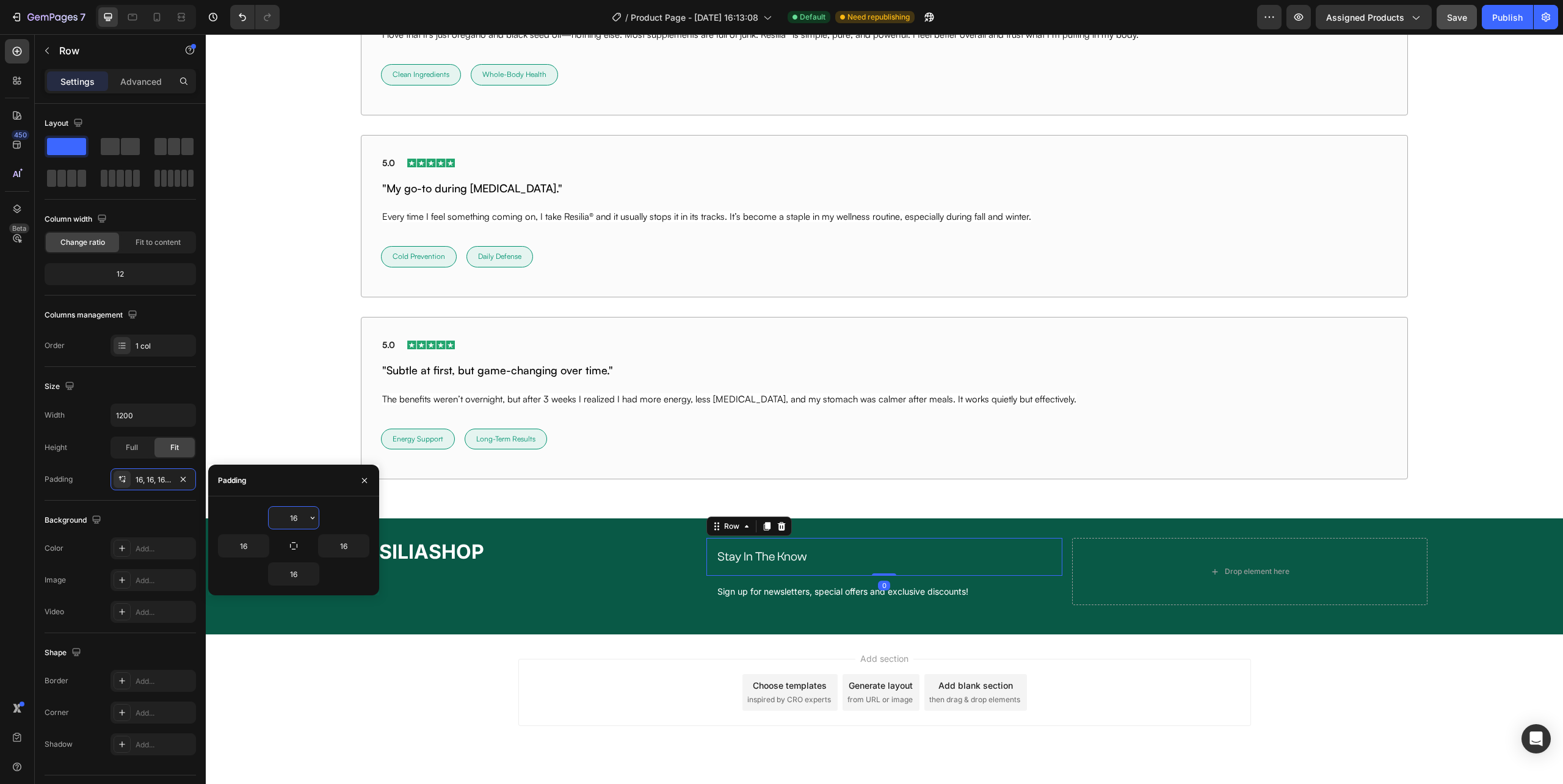
click at [292, 511] on input "16" at bounding box center [294, 518] width 50 height 22
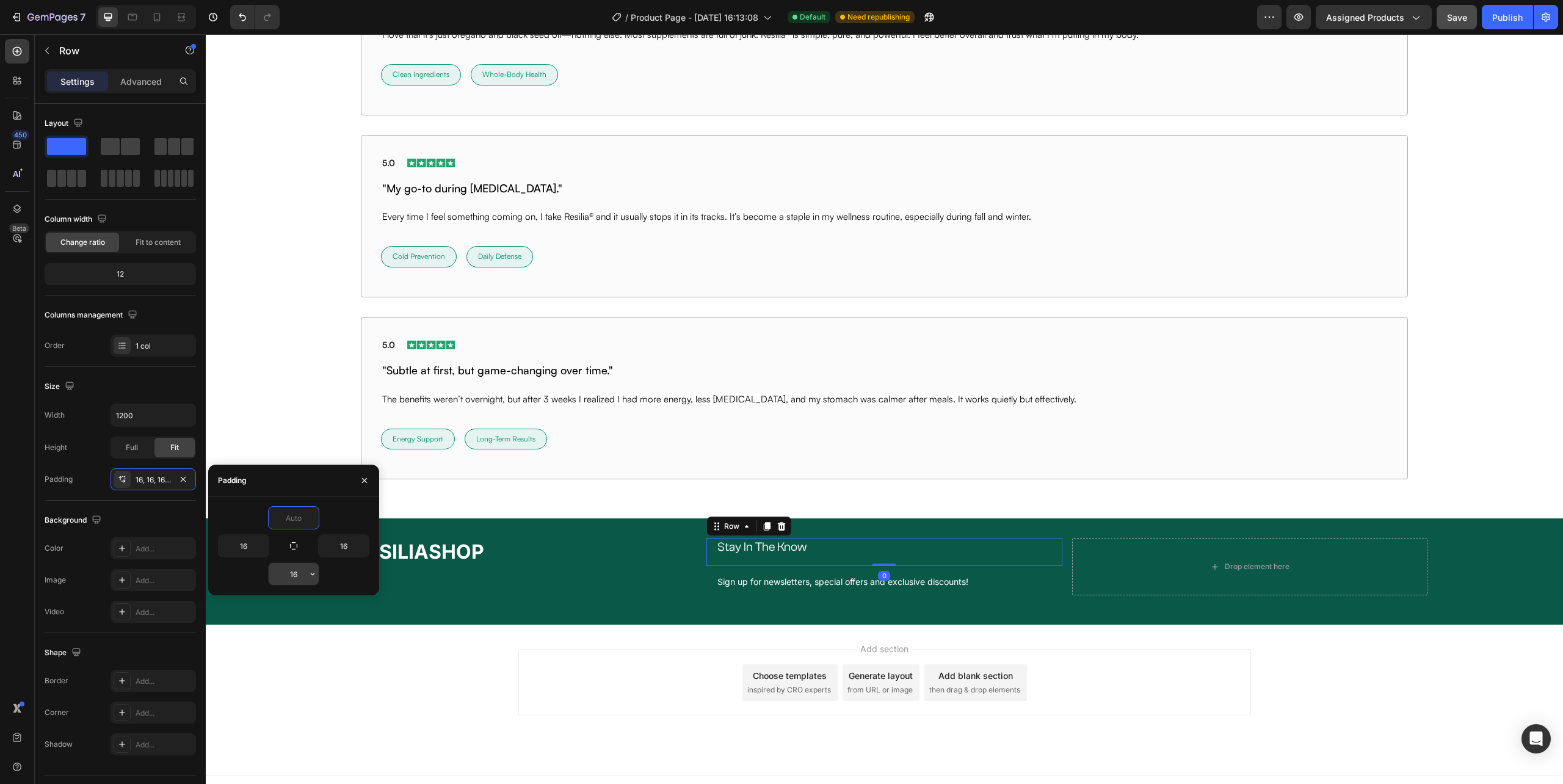
click at [301, 566] on input "16" at bounding box center [294, 573] width 50 height 22
type input "0"
click at [301, 566] on input "16" at bounding box center [294, 573] width 50 height 22
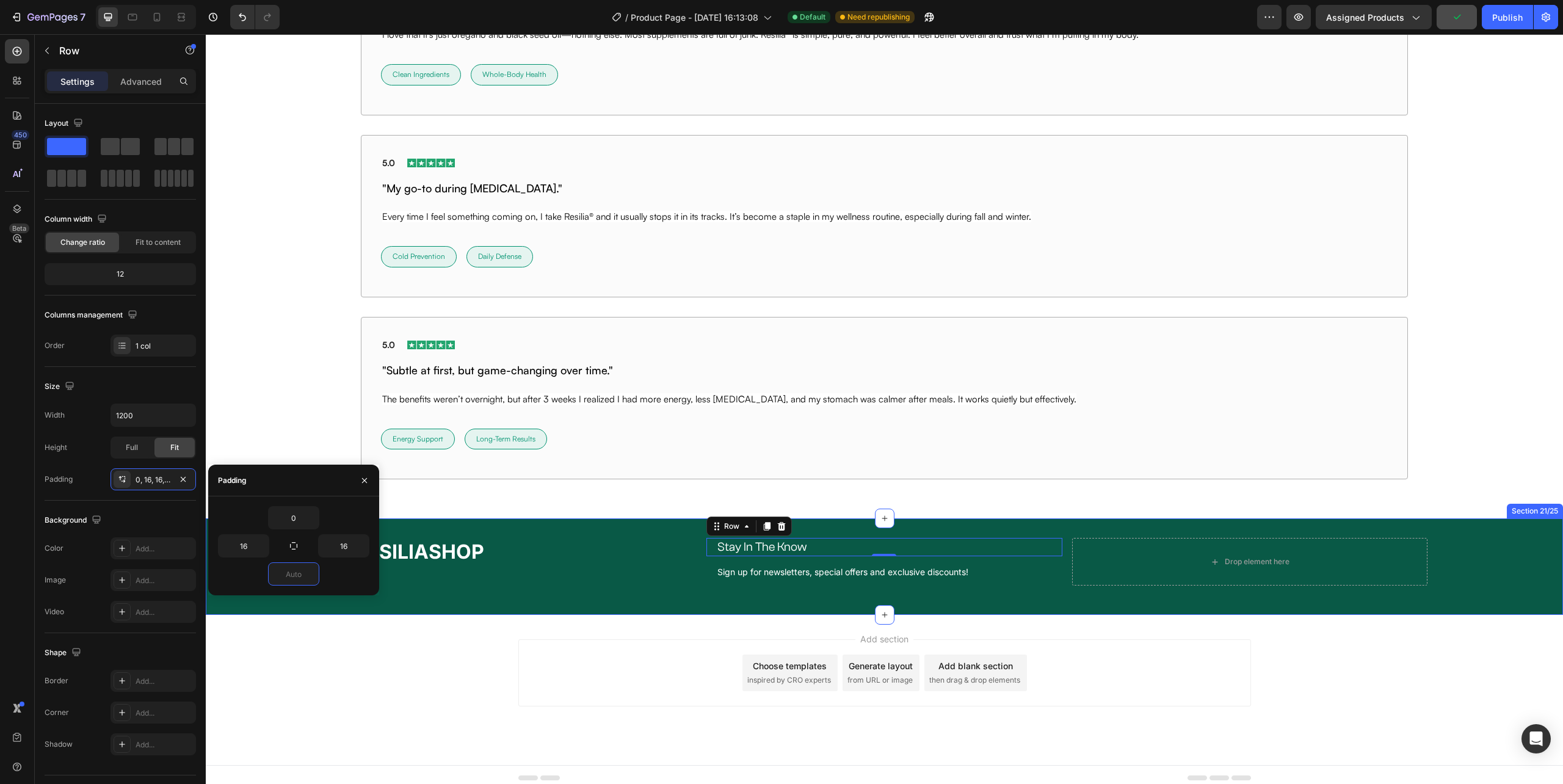
click at [618, 594] on div "⁠⁠⁠⁠⁠⁠⁠ RESILIASHOP Heading Stay In The Know Heading Row 0 Sign up for newslett…" at bounding box center [884, 566] width 1357 height 56
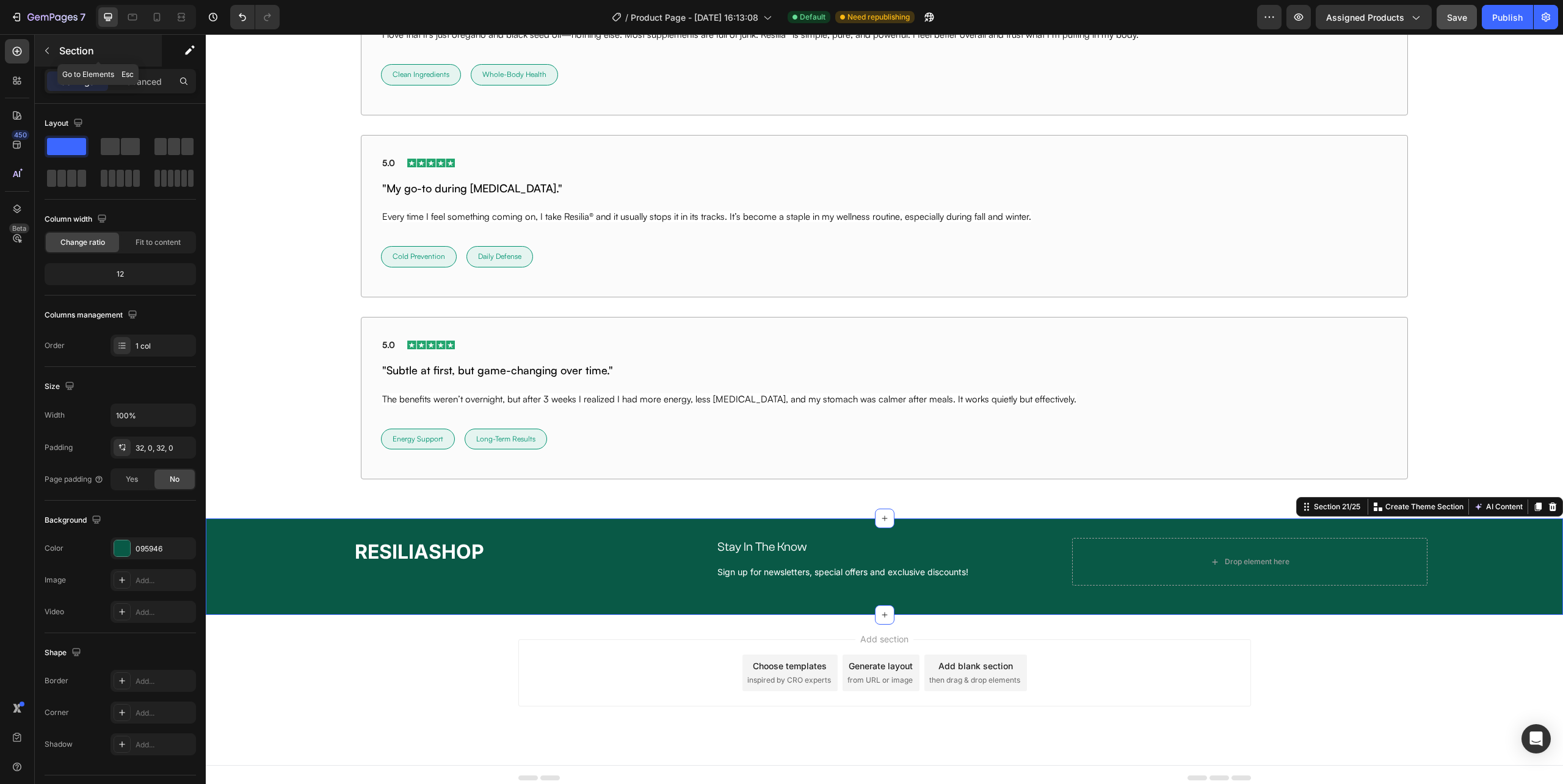
click at [42, 54] on icon "button" at bounding box center [47, 50] width 10 height 10
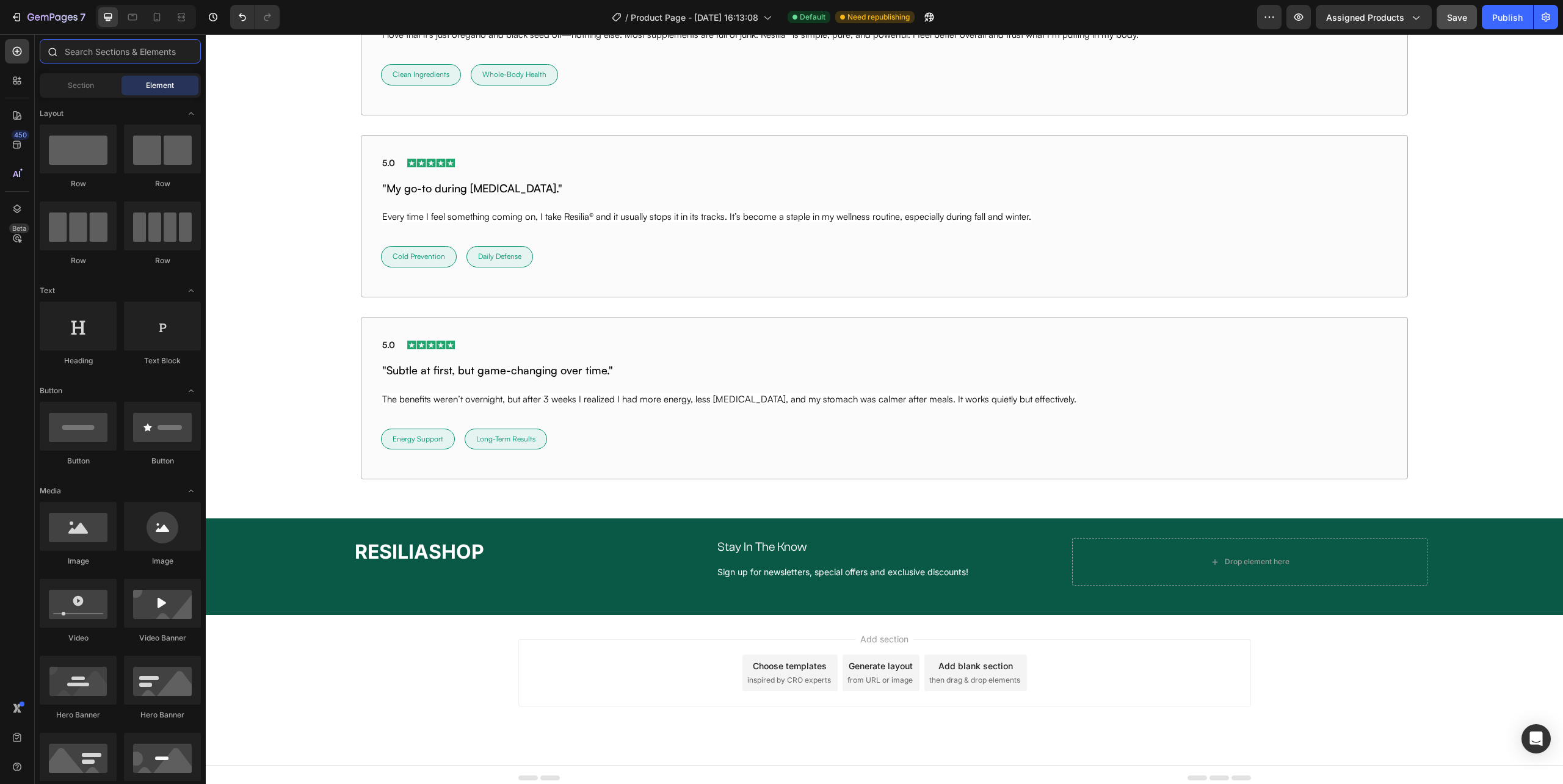
click at [123, 51] on input "text" at bounding box center [120, 51] width 161 height 25
drag, startPoint x: 284, startPoint y: 201, endPoint x: 751, endPoint y: 587, distance: 605.9
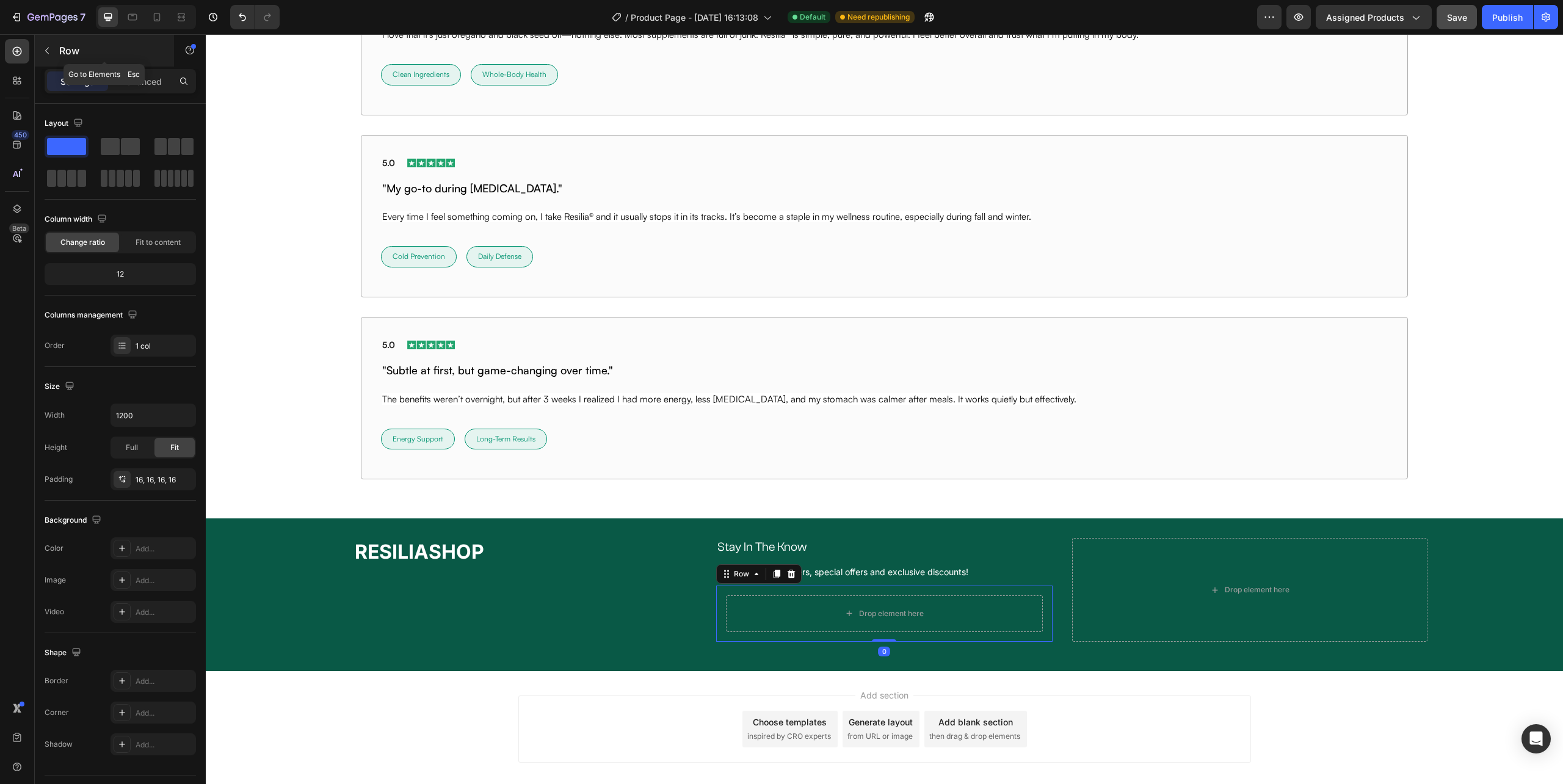
click at [47, 49] on icon "button" at bounding box center [47, 50] width 10 height 10
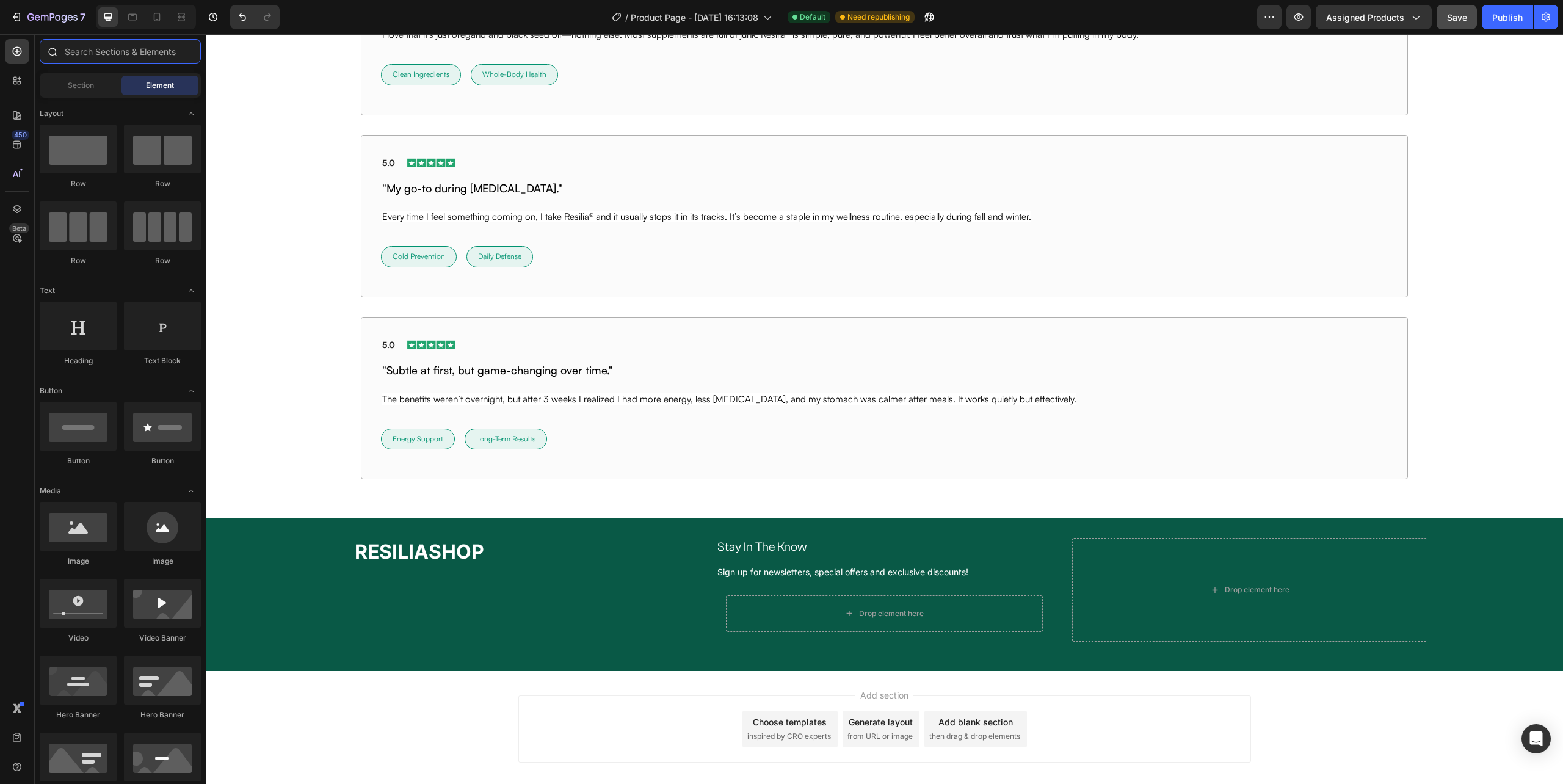
click at [142, 55] on input "text" at bounding box center [120, 51] width 161 height 25
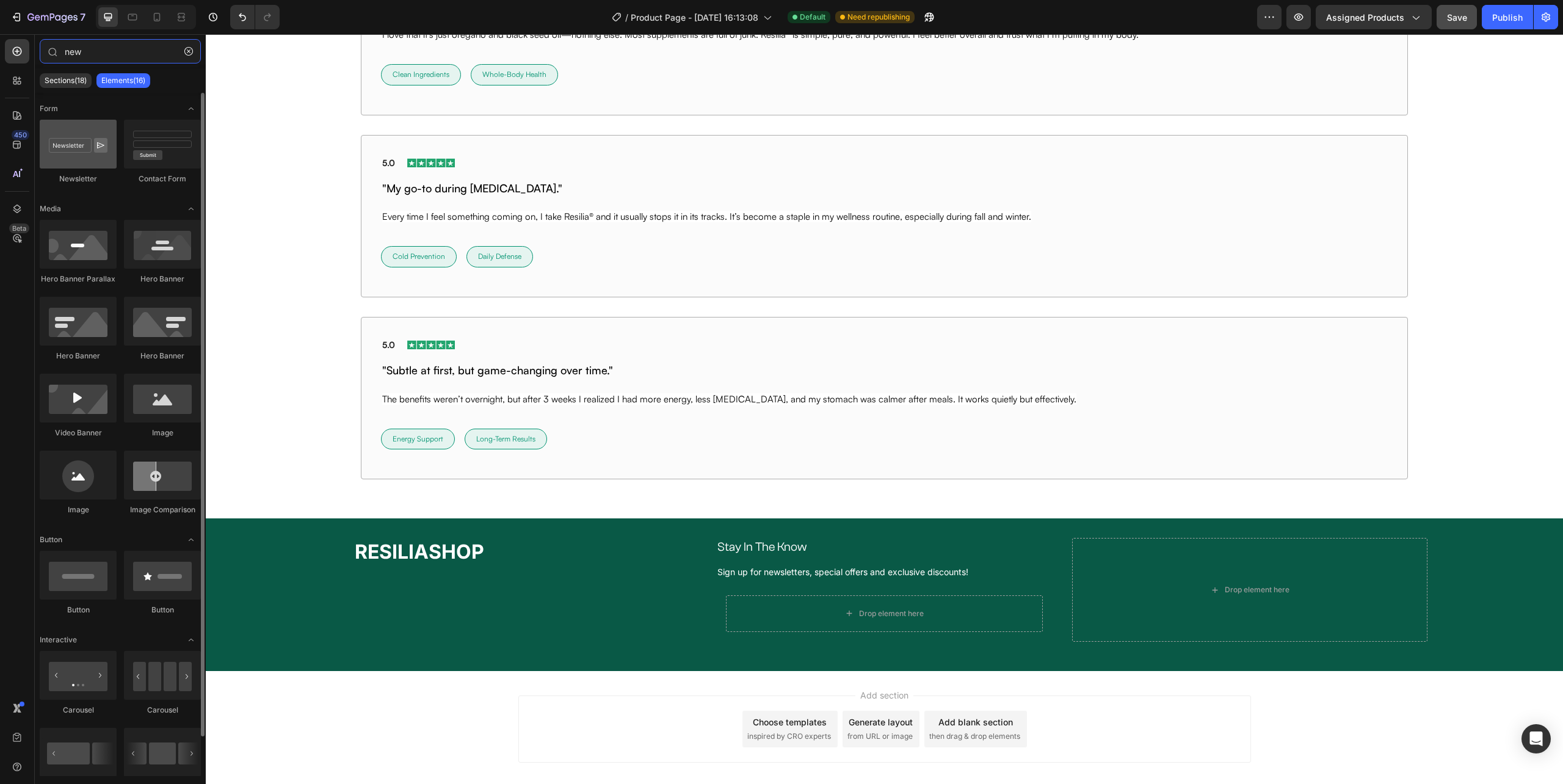
type input "new"
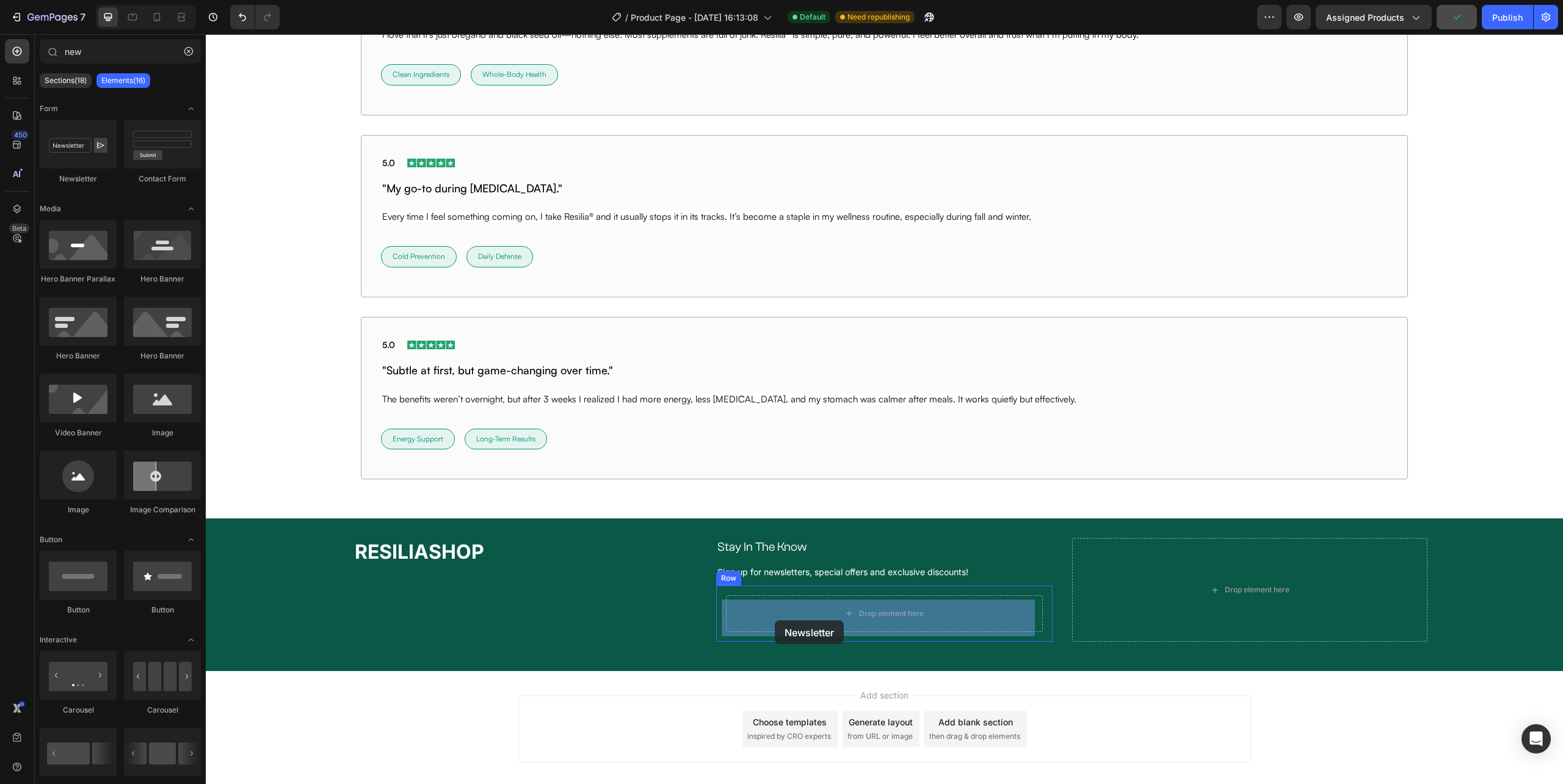
drag, startPoint x: 290, startPoint y: 185, endPoint x: 774, endPoint y: 620, distance: 650.8
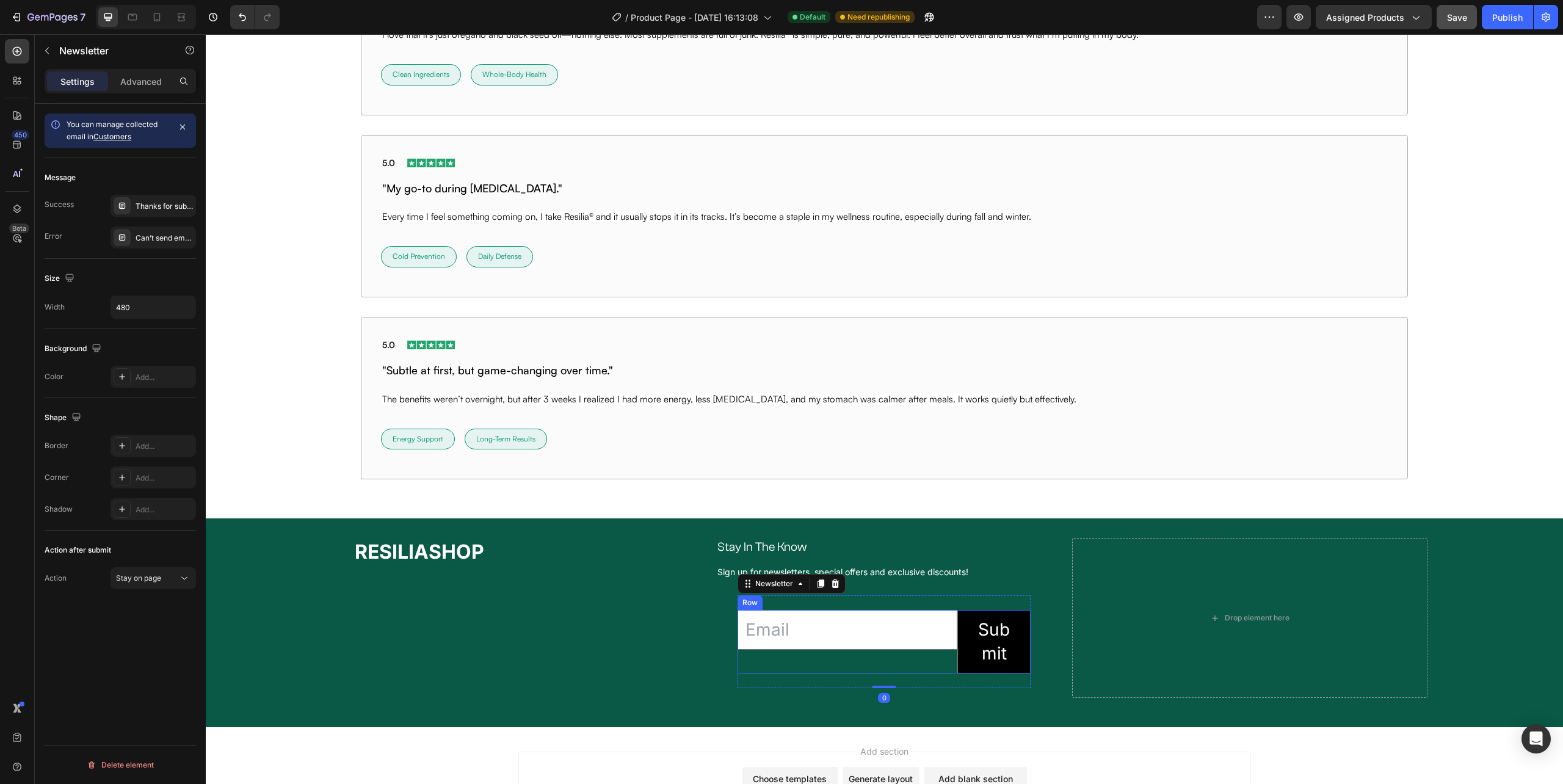
click at [842, 664] on div "Email Field" at bounding box center [847, 642] width 220 height 63
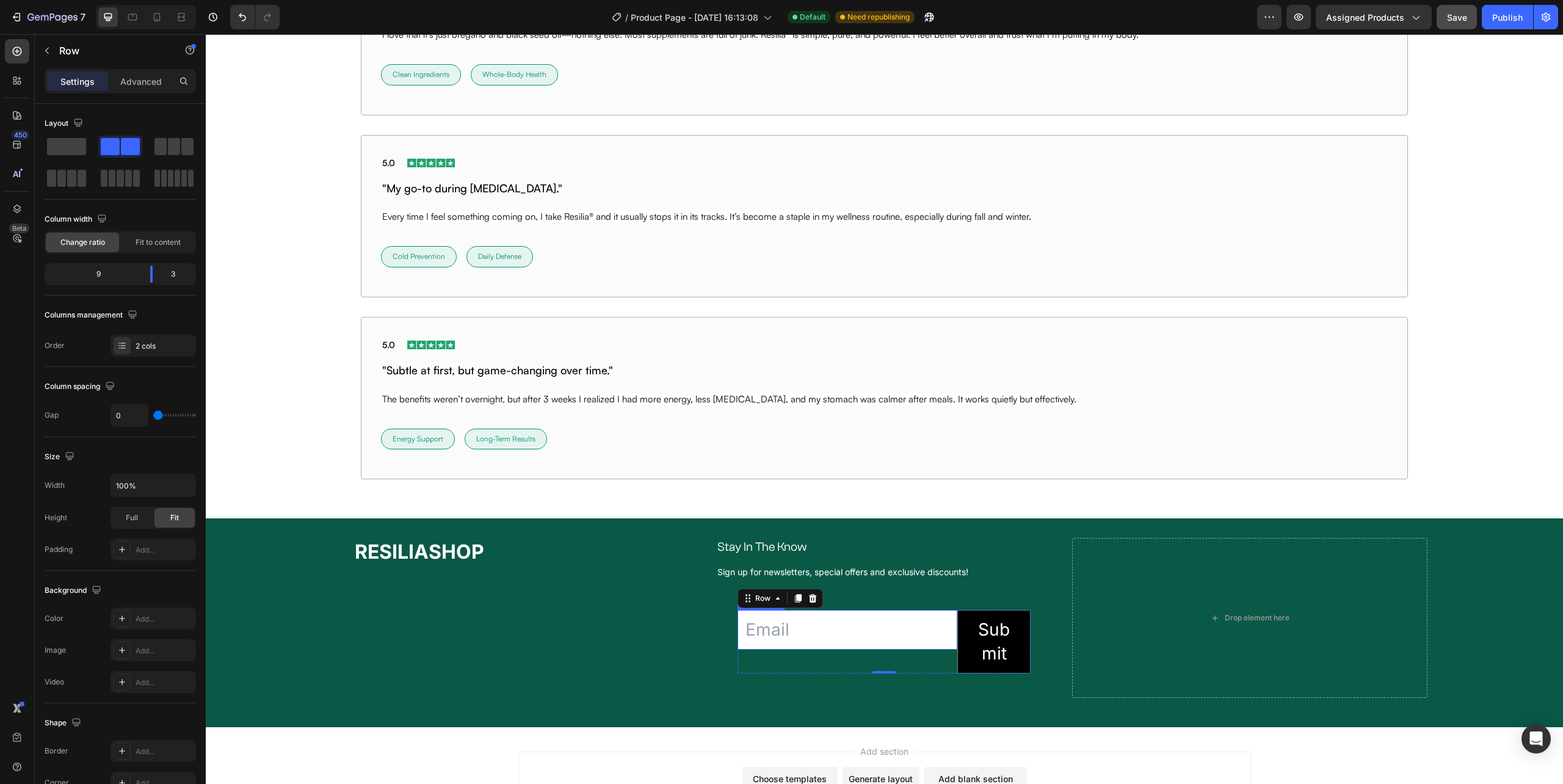
click at [841, 650] on input "email" at bounding box center [847, 630] width 220 height 40
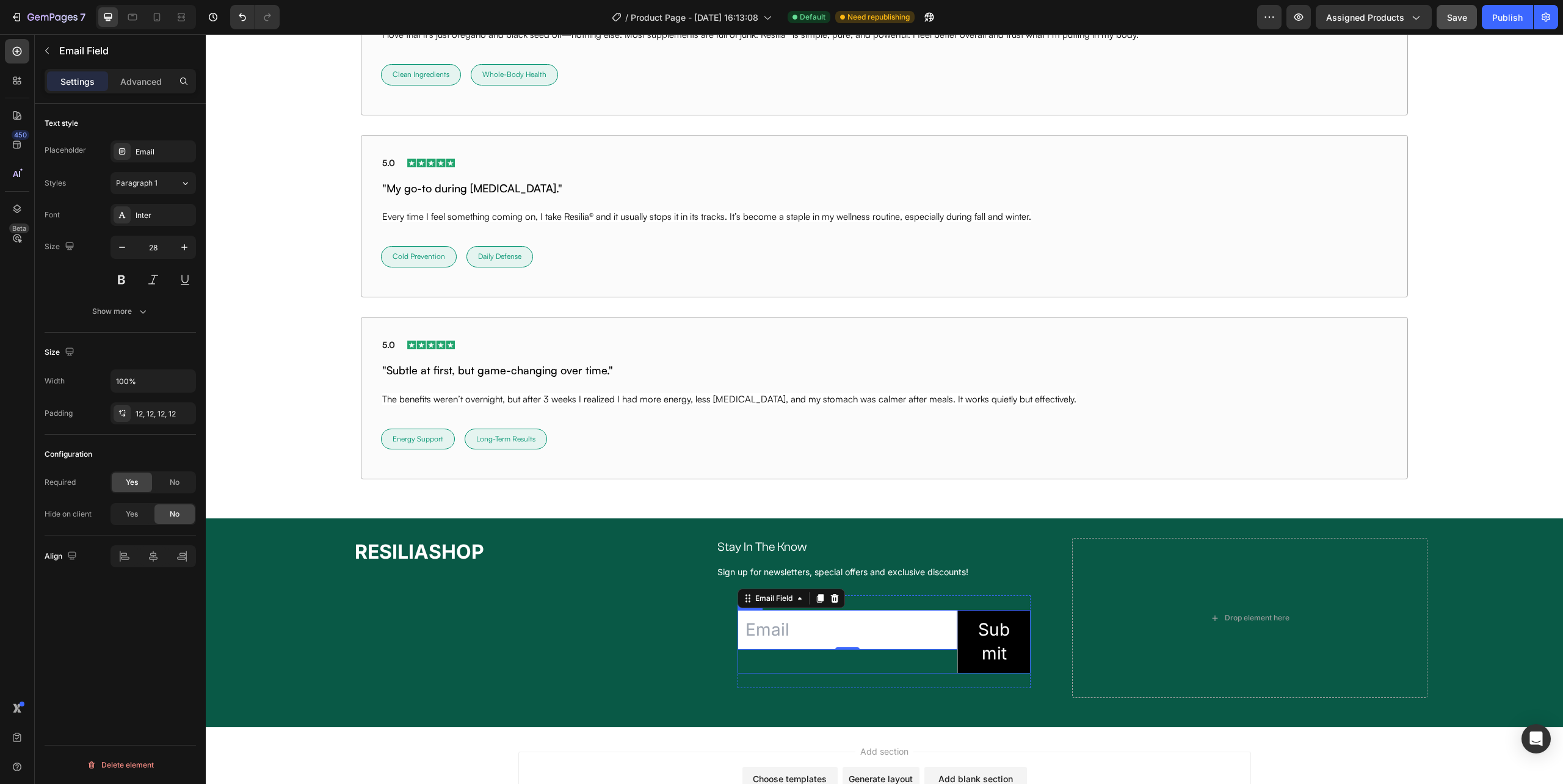
click at [744, 663] on div "Email Field 0" at bounding box center [847, 642] width 220 height 63
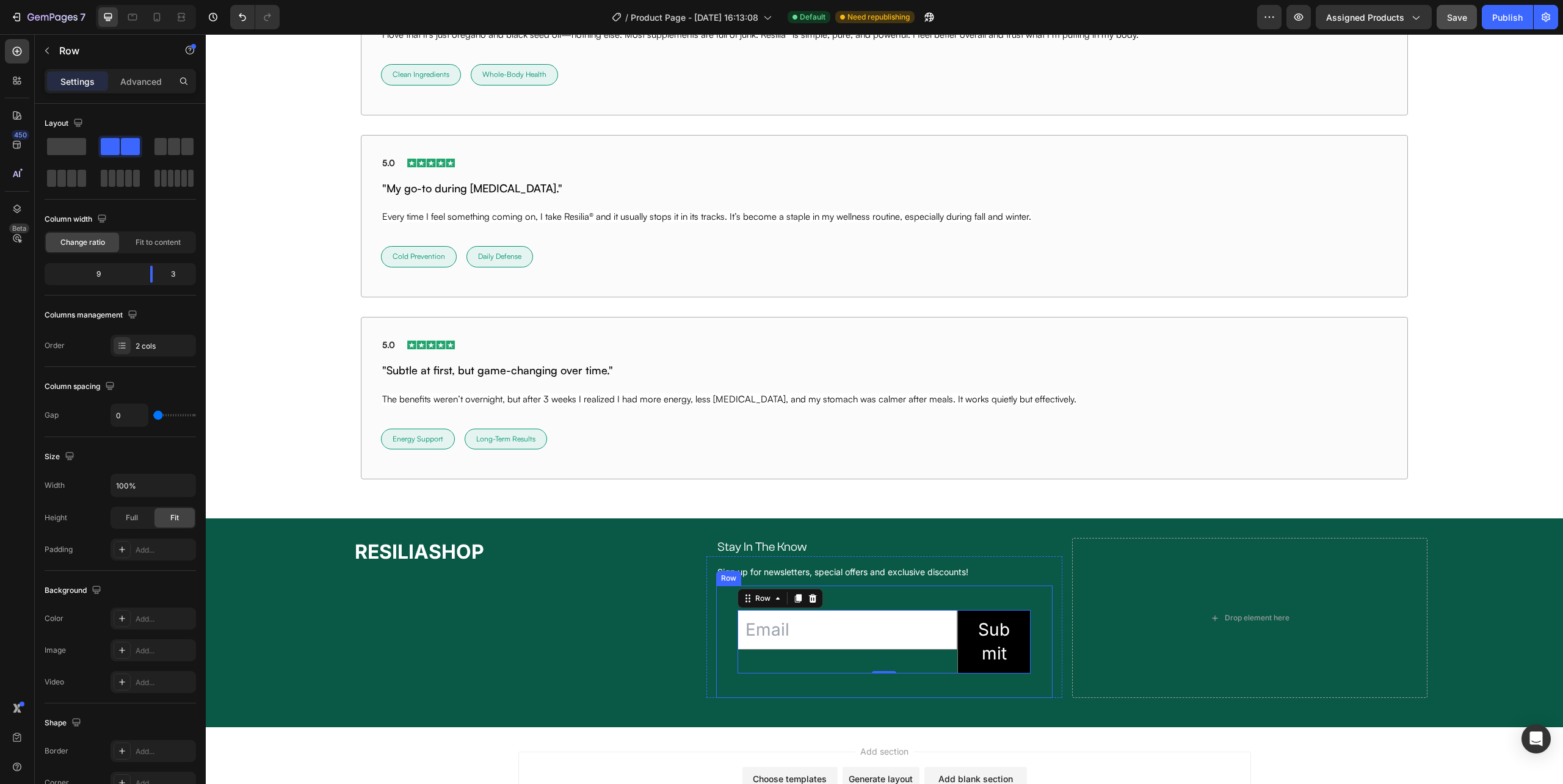
click at [726, 656] on div "Email Field Submit Submit Button Row 0 Newsletter" at bounding box center [884, 641] width 317 height 93
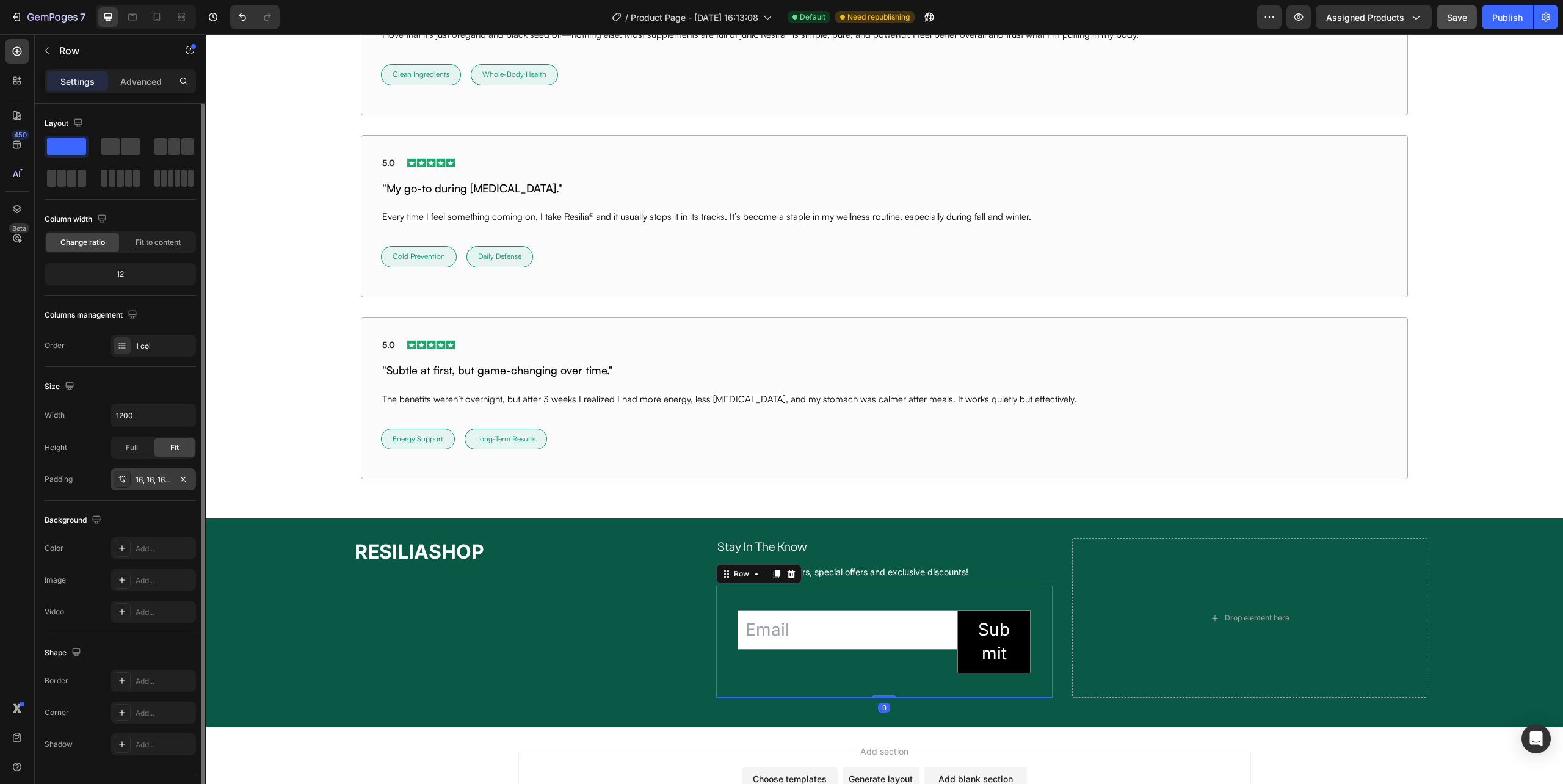
click at [152, 484] on div "16, 16, 16, 16" at bounding box center [153, 480] width 35 height 11
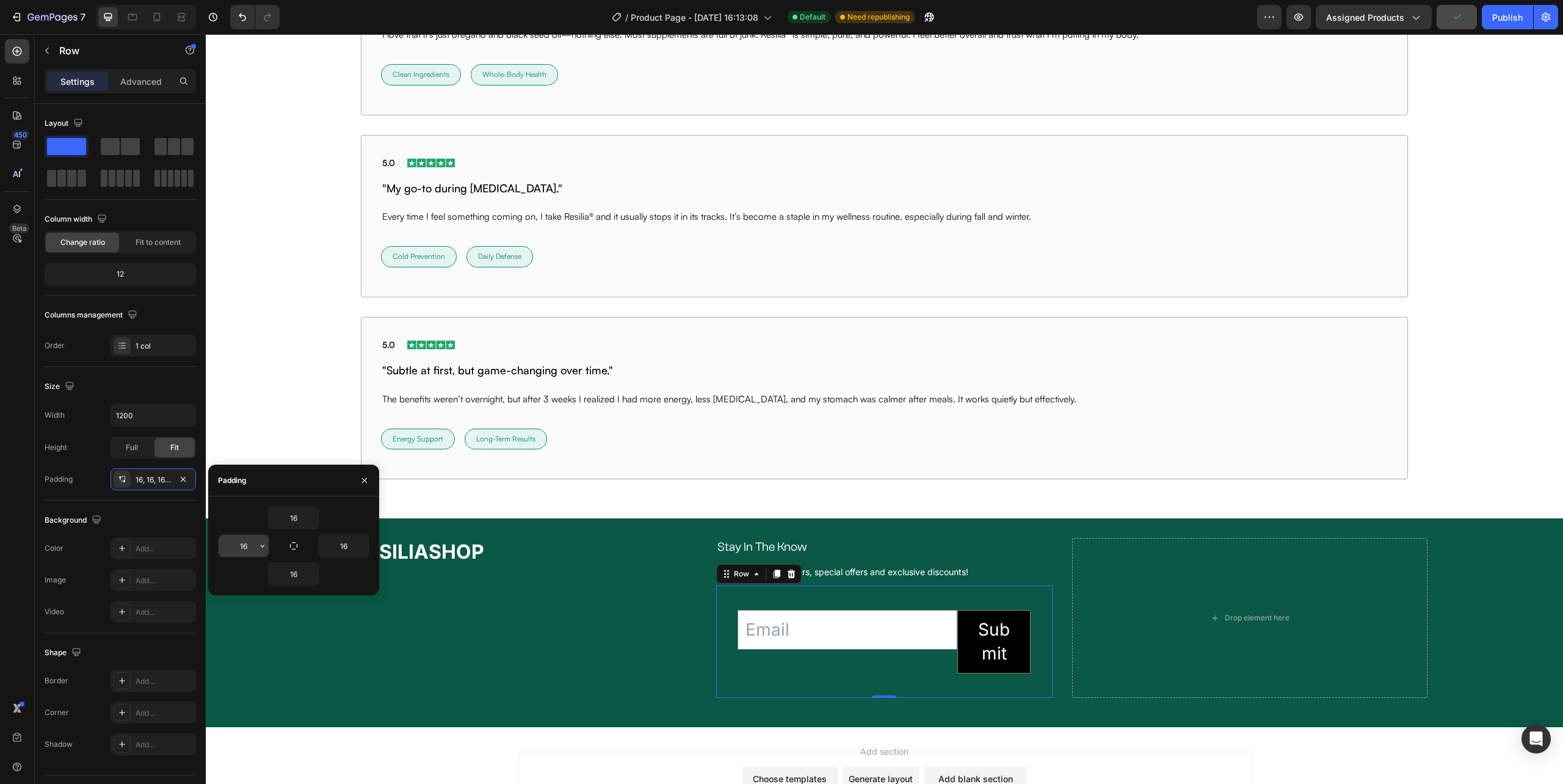
click at [245, 541] on input "16" at bounding box center [243, 545] width 50 height 22
type input "16"
click at [716, 665] on div "Email Field Submit Submit Button Row Newsletter" at bounding box center [879, 641] width 326 height 93
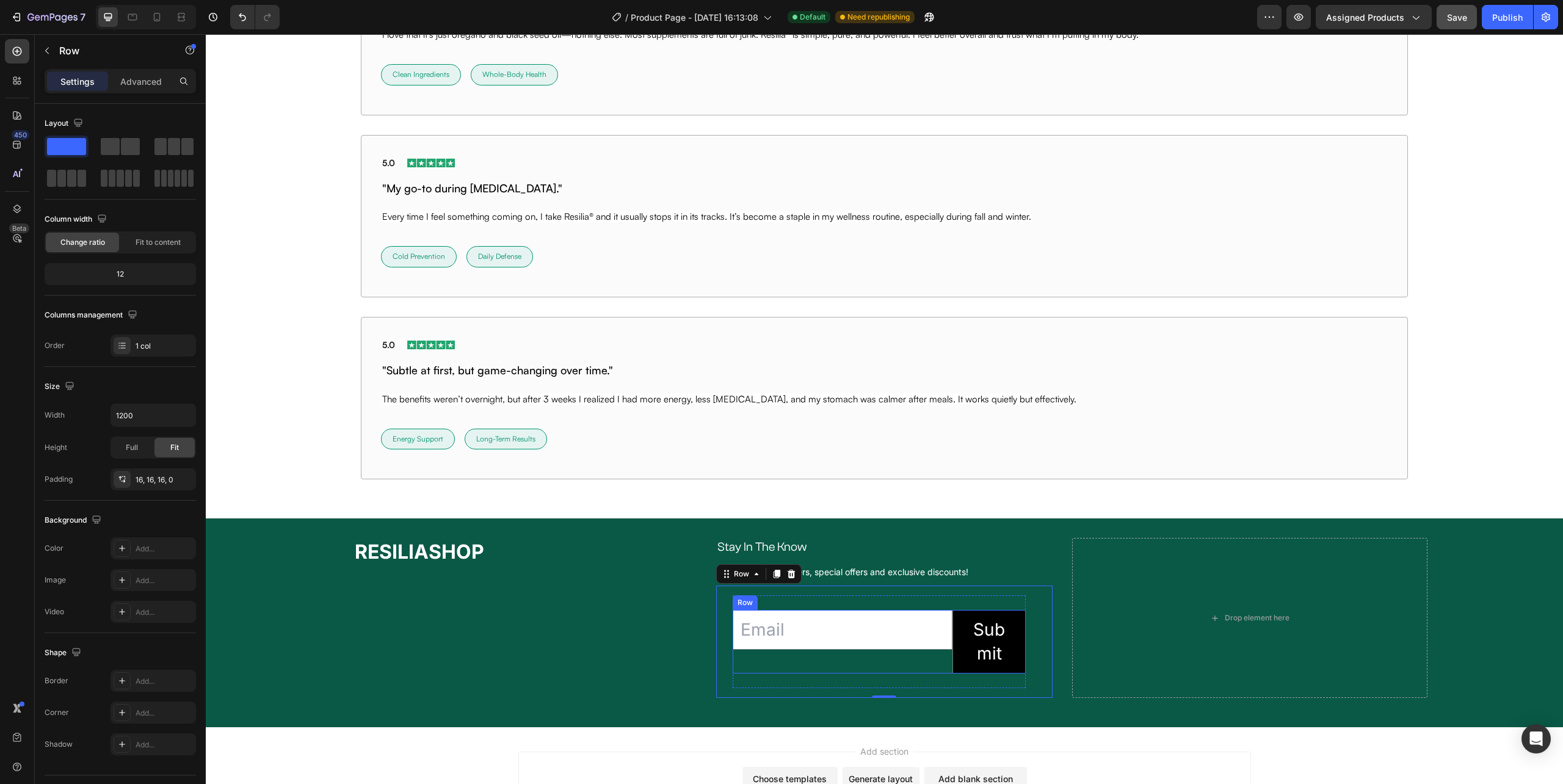
click at [758, 657] on div "Email Field" at bounding box center [842, 642] width 220 height 63
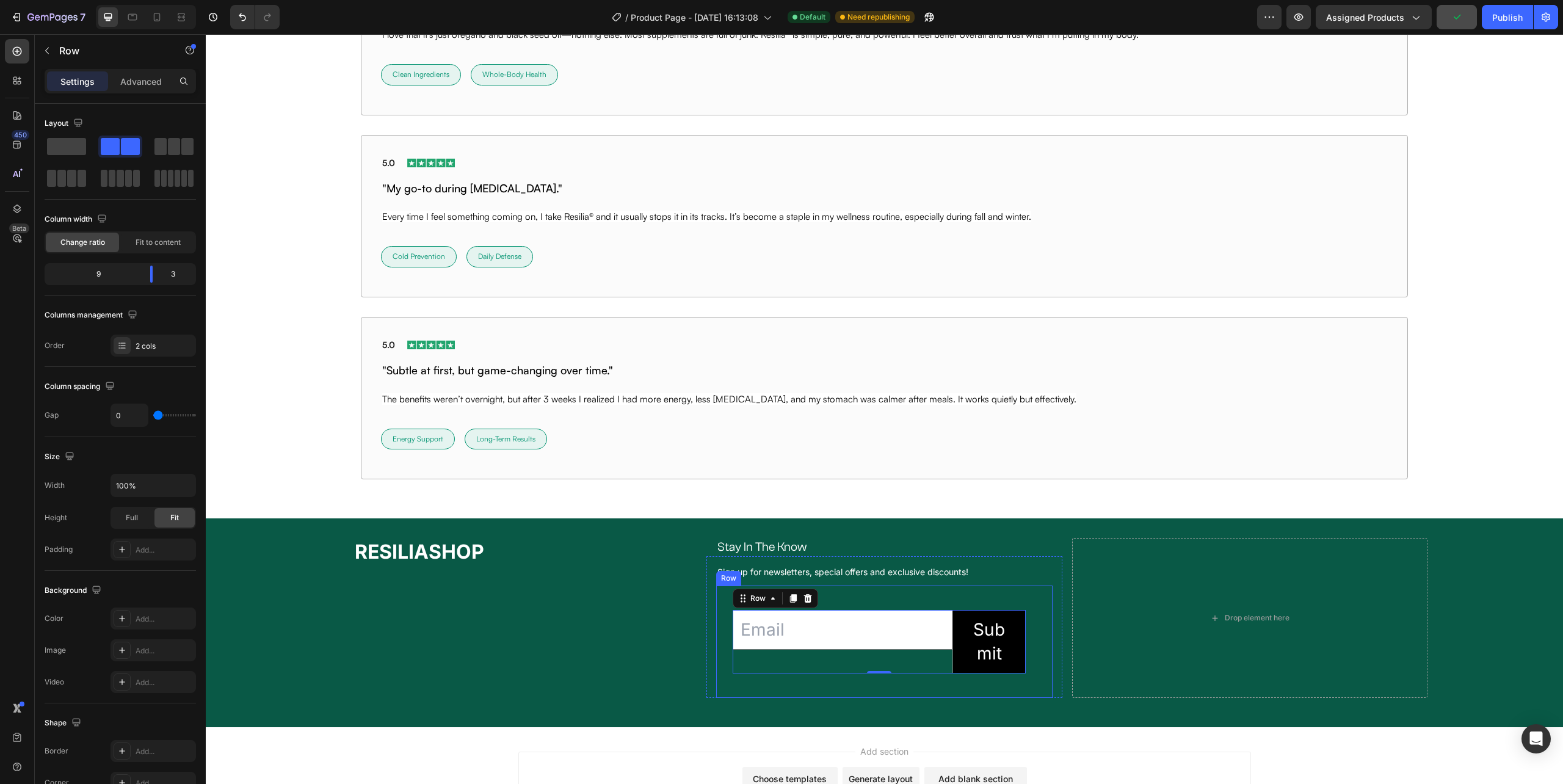
click at [716, 667] on div "Email Field Submit Submit Button Row 0 Newsletter" at bounding box center [879, 641] width 326 height 93
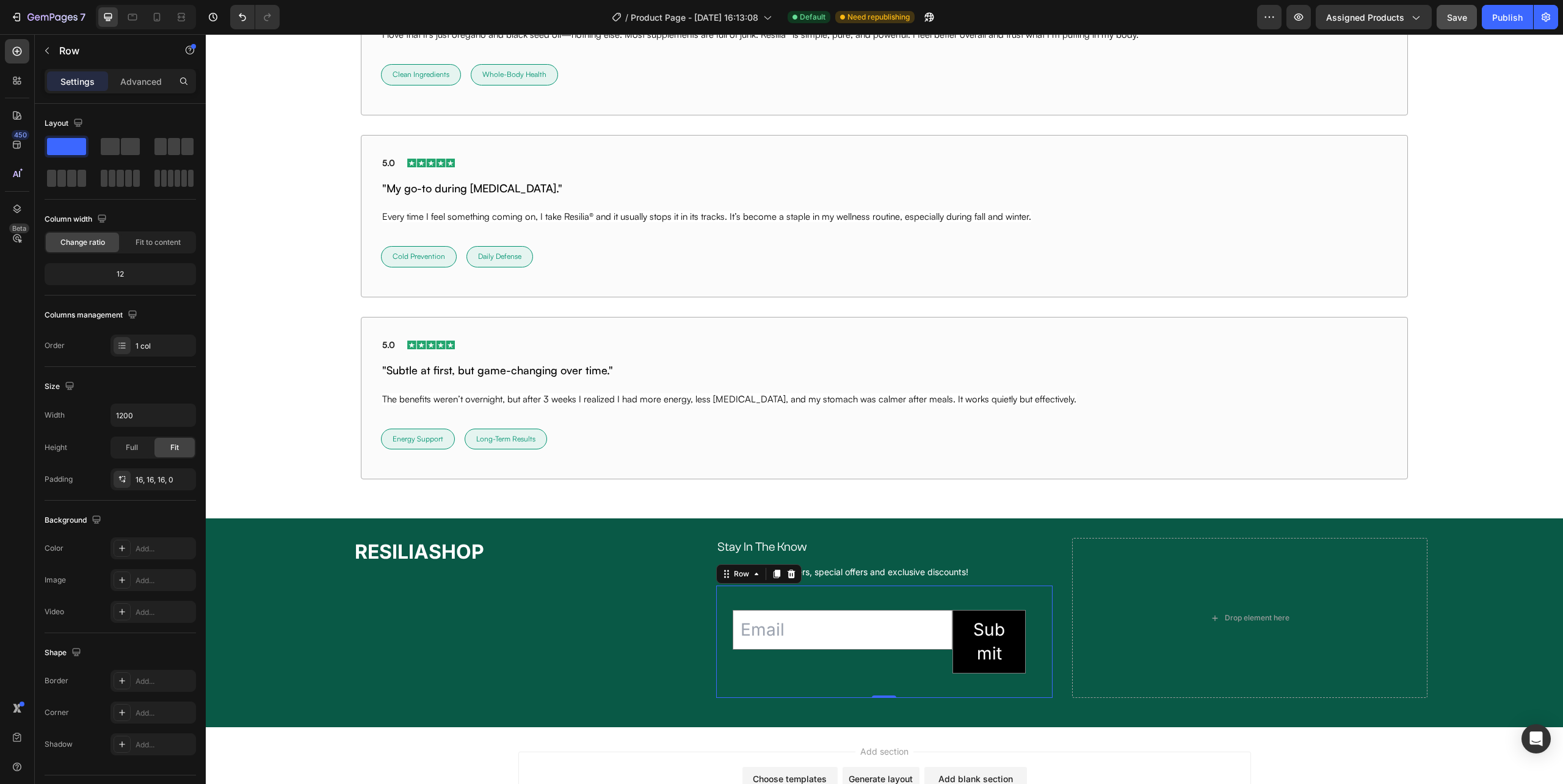
click at [719, 685] on div "Email Field Submit Submit Button Row Newsletter" at bounding box center [879, 641] width 326 height 93
click at [155, 482] on div "16, 16, 16, 0" at bounding box center [153, 480] width 35 height 11
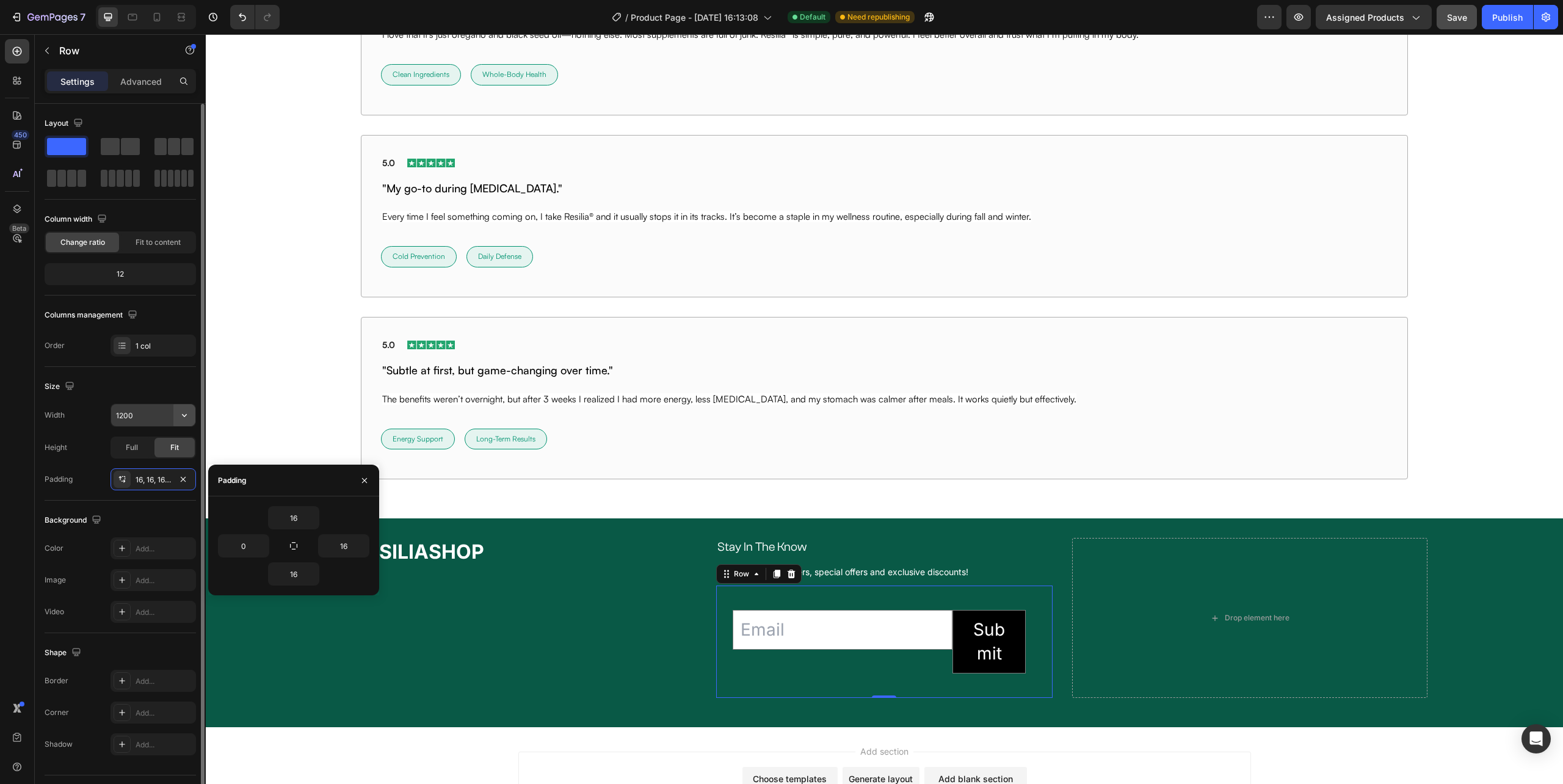
click at [174, 414] on button "button" at bounding box center [184, 414] width 22 height 22
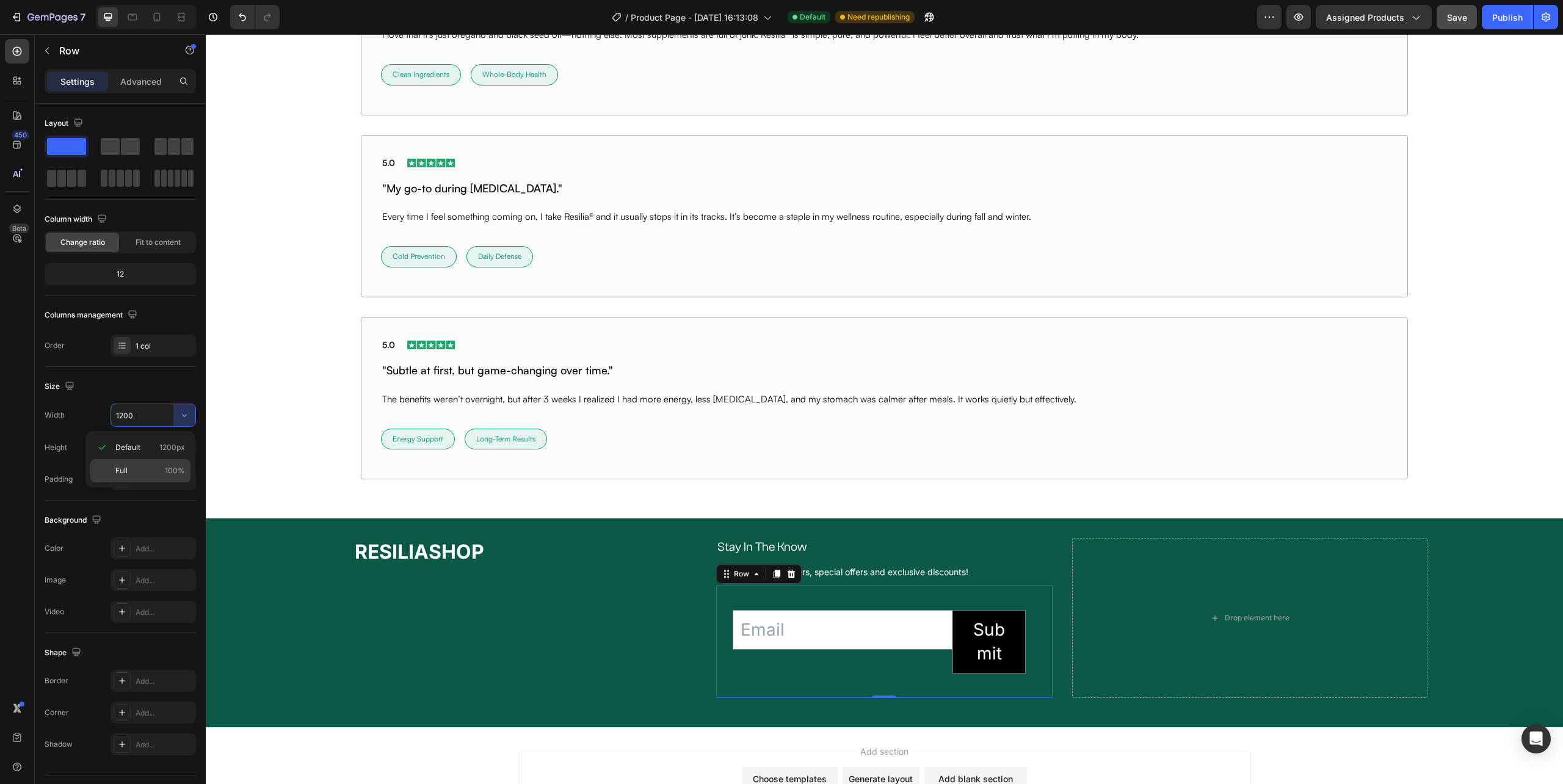
click at [171, 467] on span "100%" at bounding box center [175, 471] width 20 height 11
type input "100%"
click at [184, 477] on icon "button" at bounding box center [183, 479] width 10 height 10
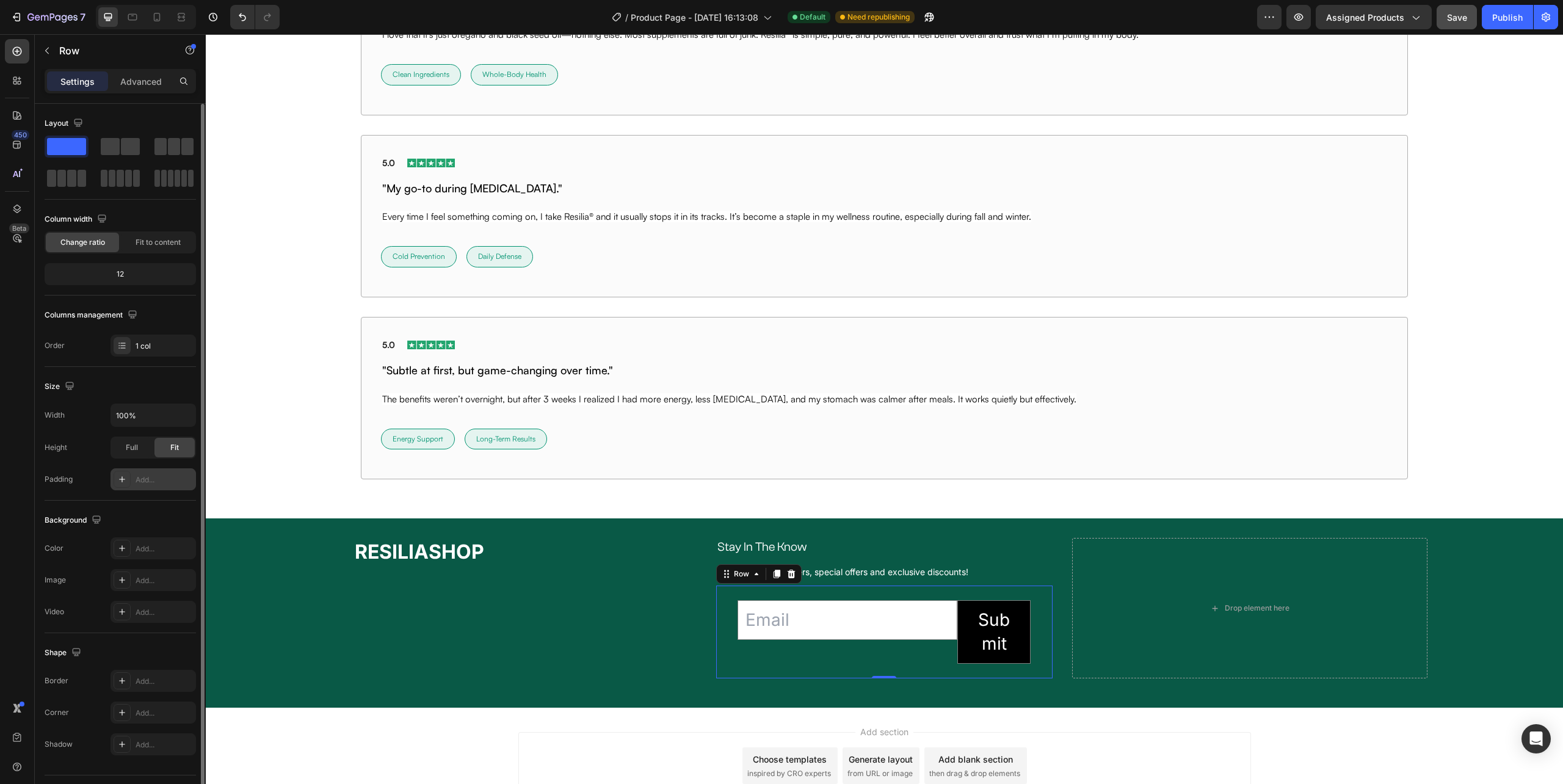
click at [722, 656] on div "Email Field Submit Submit Button Row Newsletter" at bounding box center [884, 631] width 336 height 93
click at [737, 622] on input "email" at bounding box center [847, 620] width 220 height 40
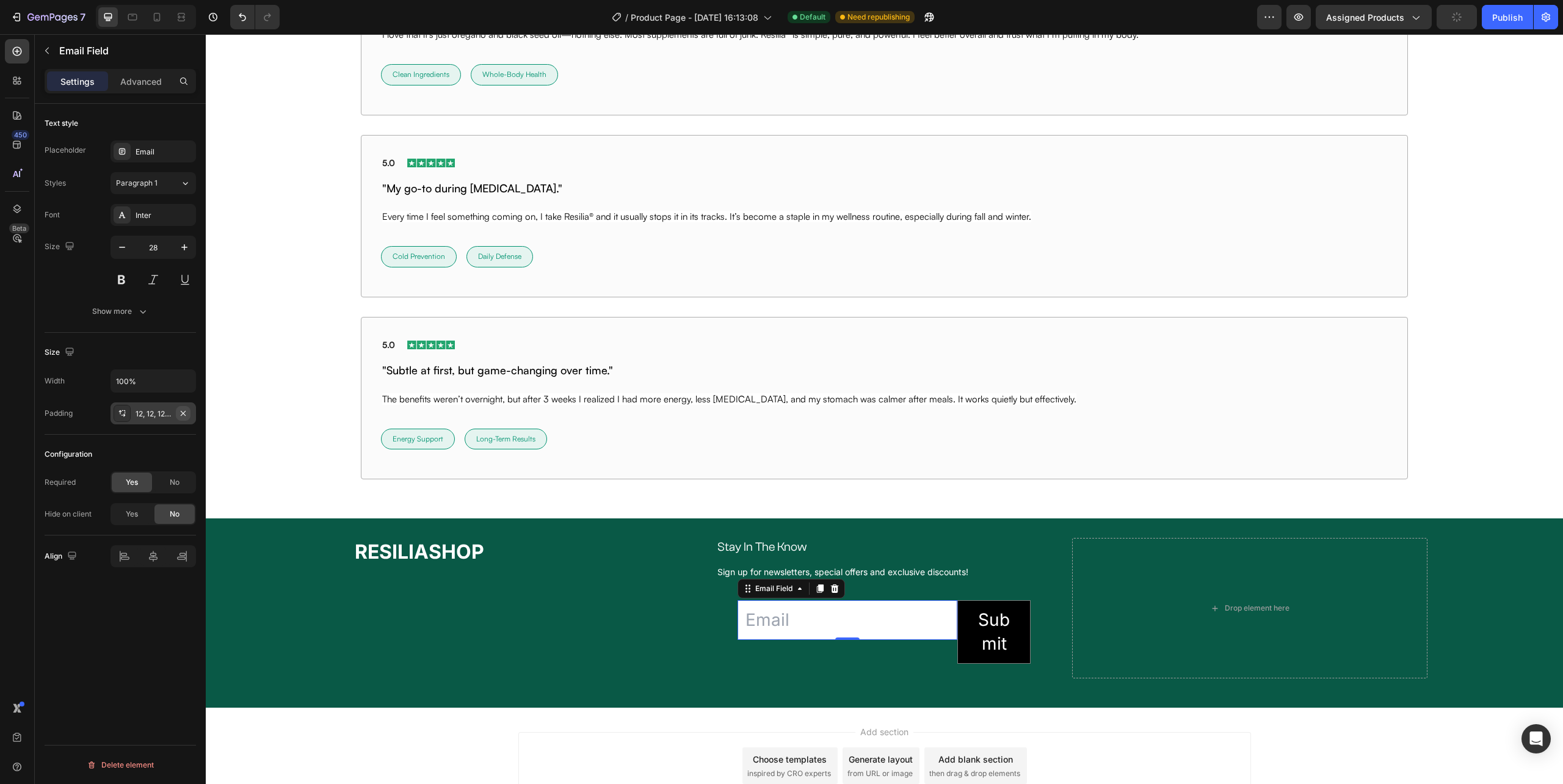
click at [182, 416] on icon "button" at bounding box center [183, 413] width 10 height 10
click at [707, 638] on div "Sign up for newsletters, special offers and exclusive discounts! Text Block Ema…" at bounding box center [884, 617] width 355 height 122
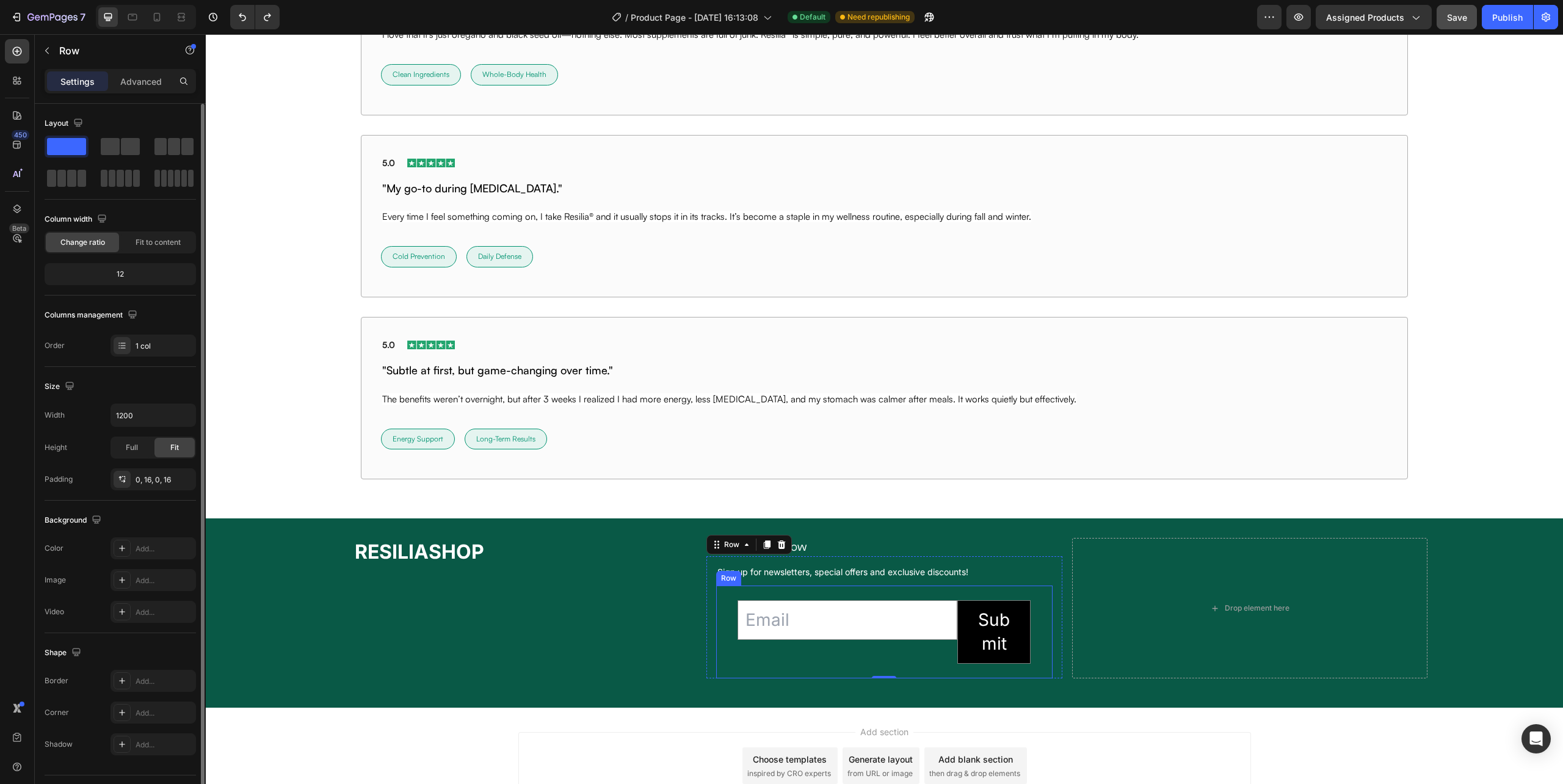
click at [716, 638] on div "Email Field Submit Submit Button Row Newsletter" at bounding box center [884, 631] width 336 height 93
click at [145, 81] on p "Advanced" at bounding box center [140, 81] width 41 height 13
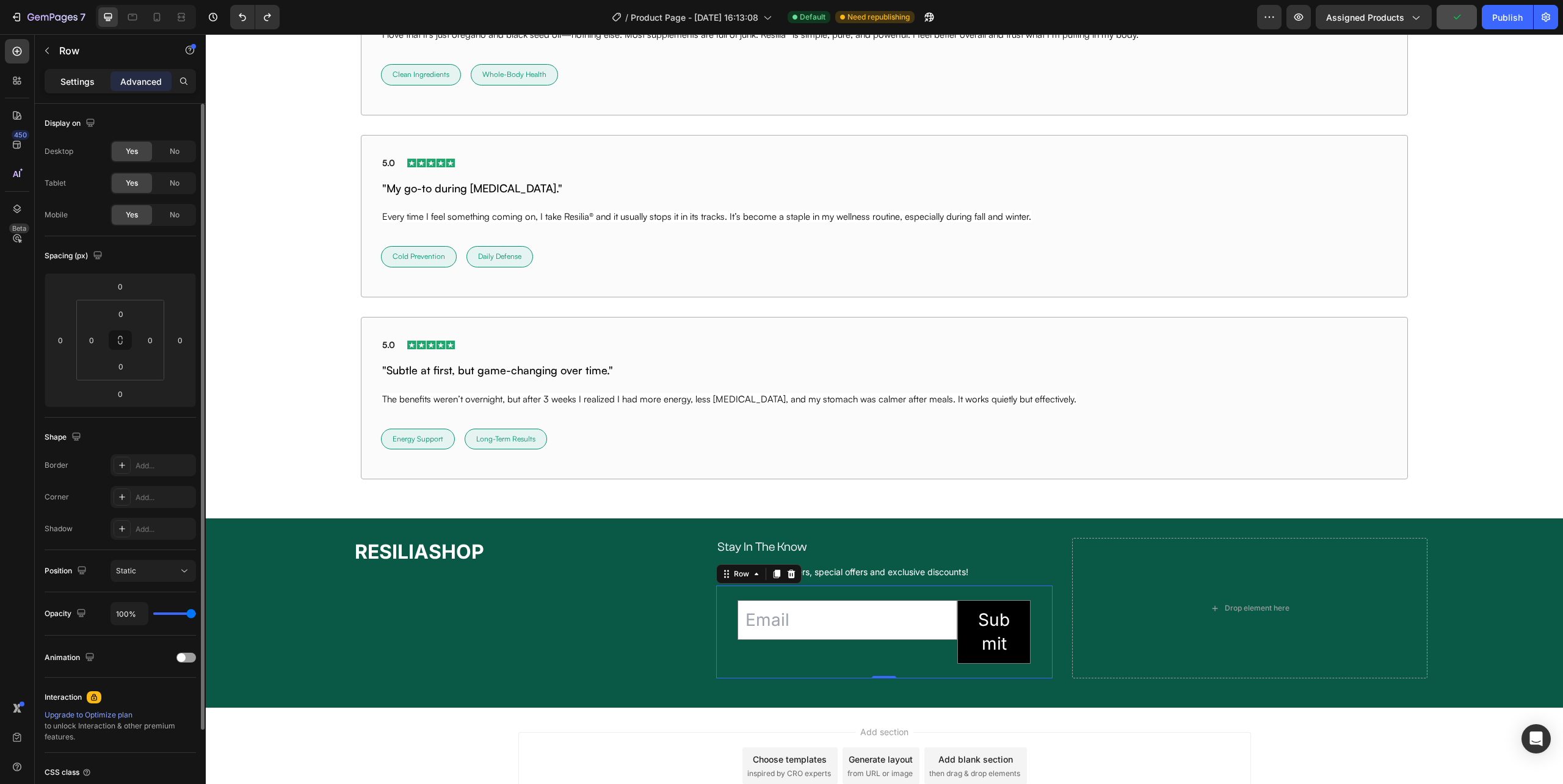
click at [80, 84] on p "Settings" at bounding box center [78, 81] width 34 height 13
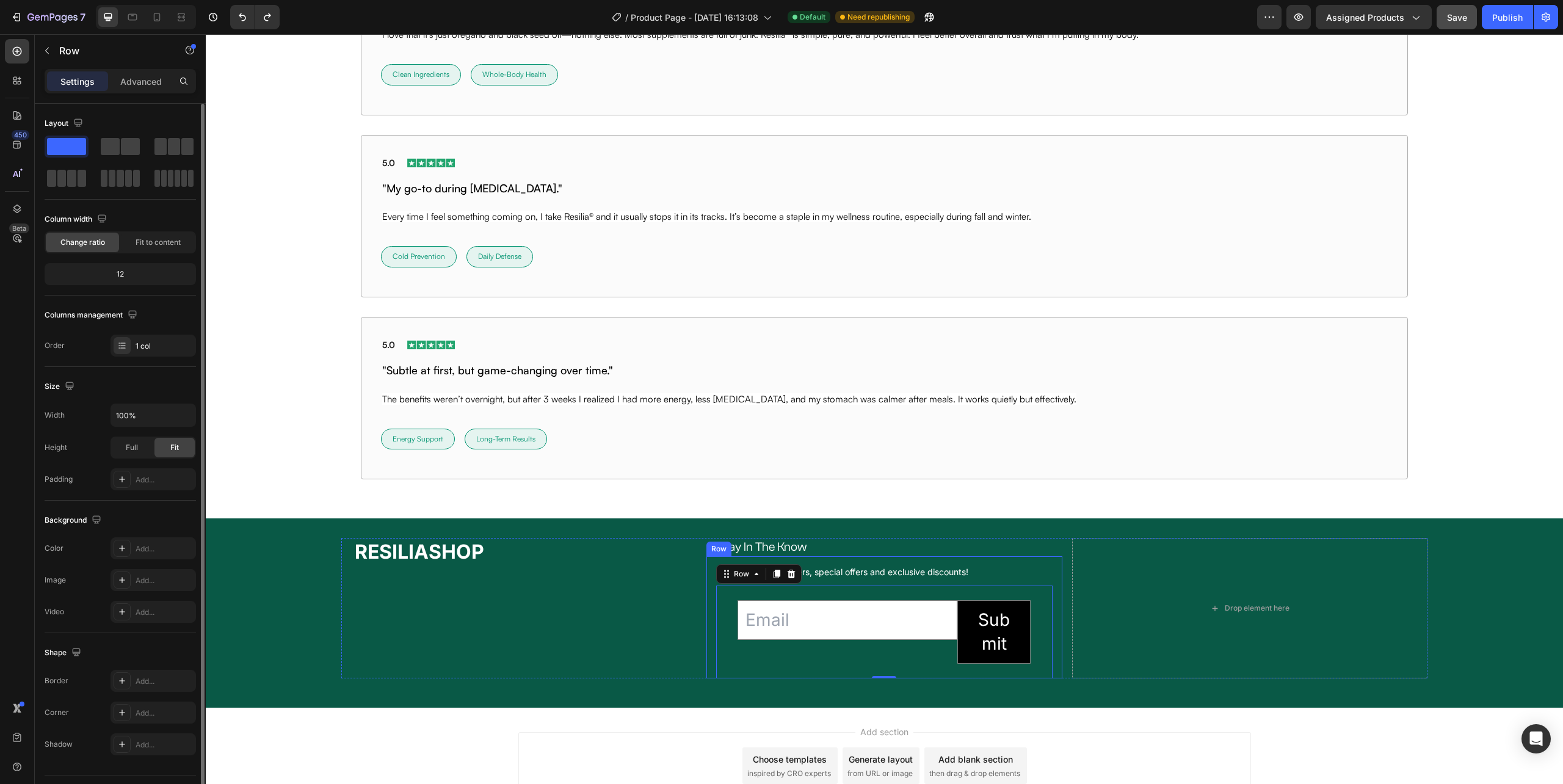
click at [707, 631] on div "Sign up for newsletters, special offers and exclusive discounts! Text Block Ema…" at bounding box center [884, 617] width 355 height 122
click at [183, 418] on icon "button" at bounding box center [184, 415] width 12 height 12
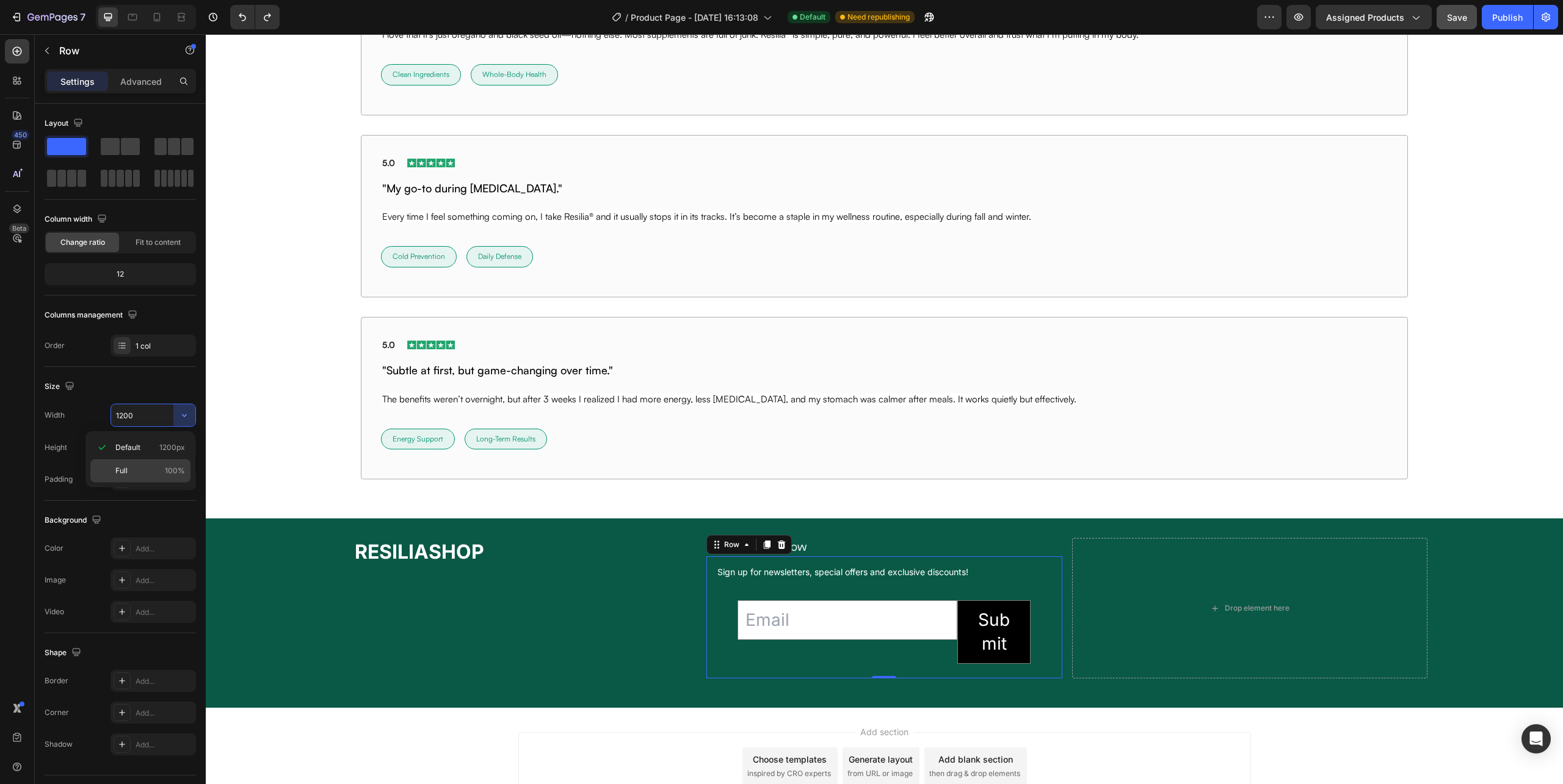
click at [167, 469] on span "100%" at bounding box center [175, 471] width 20 height 11
type input "100%"
click at [183, 480] on icon "button" at bounding box center [183, 479] width 5 height 5
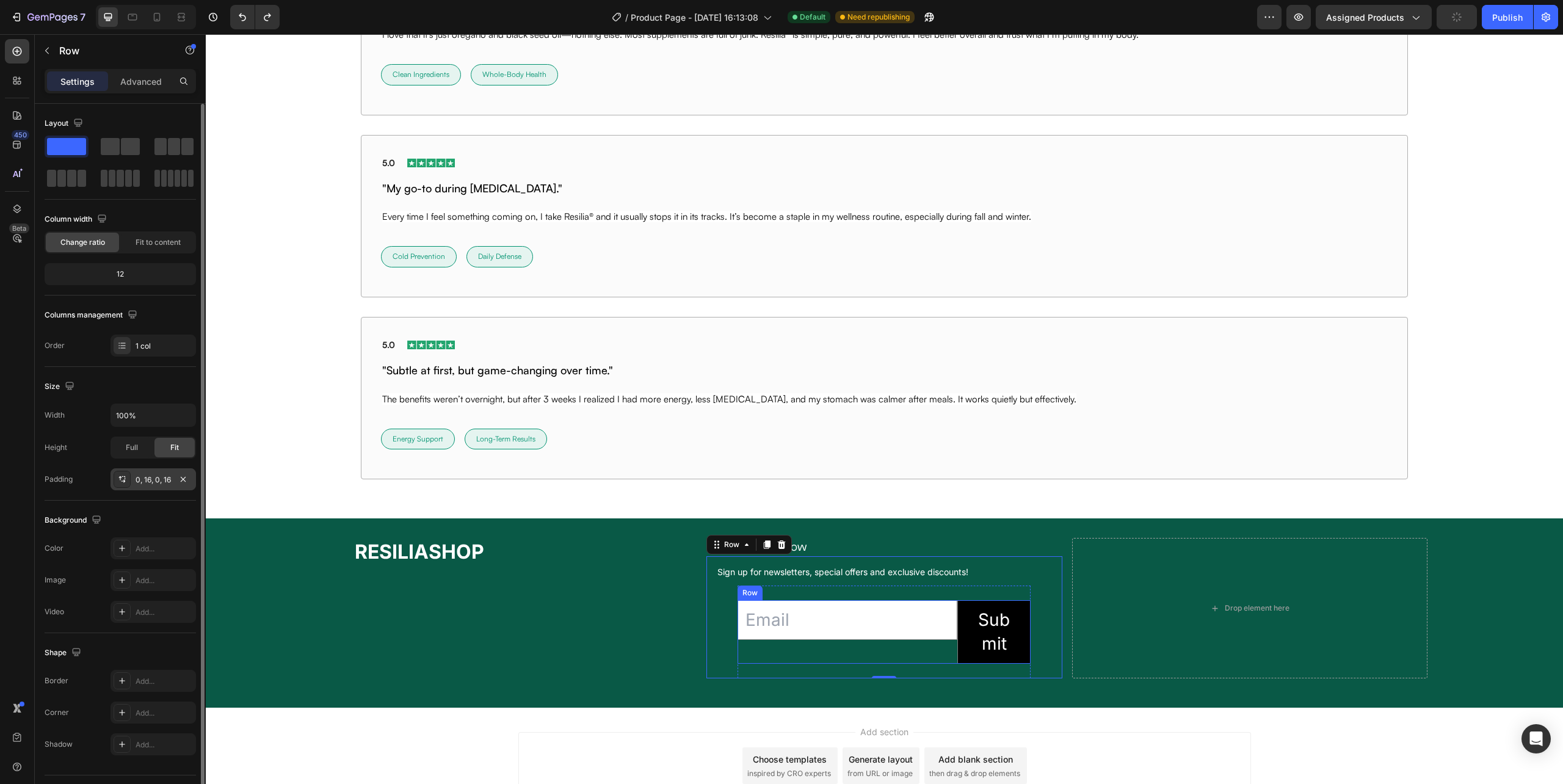
click at [912, 661] on div "Email Field" at bounding box center [847, 632] width 220 height 63
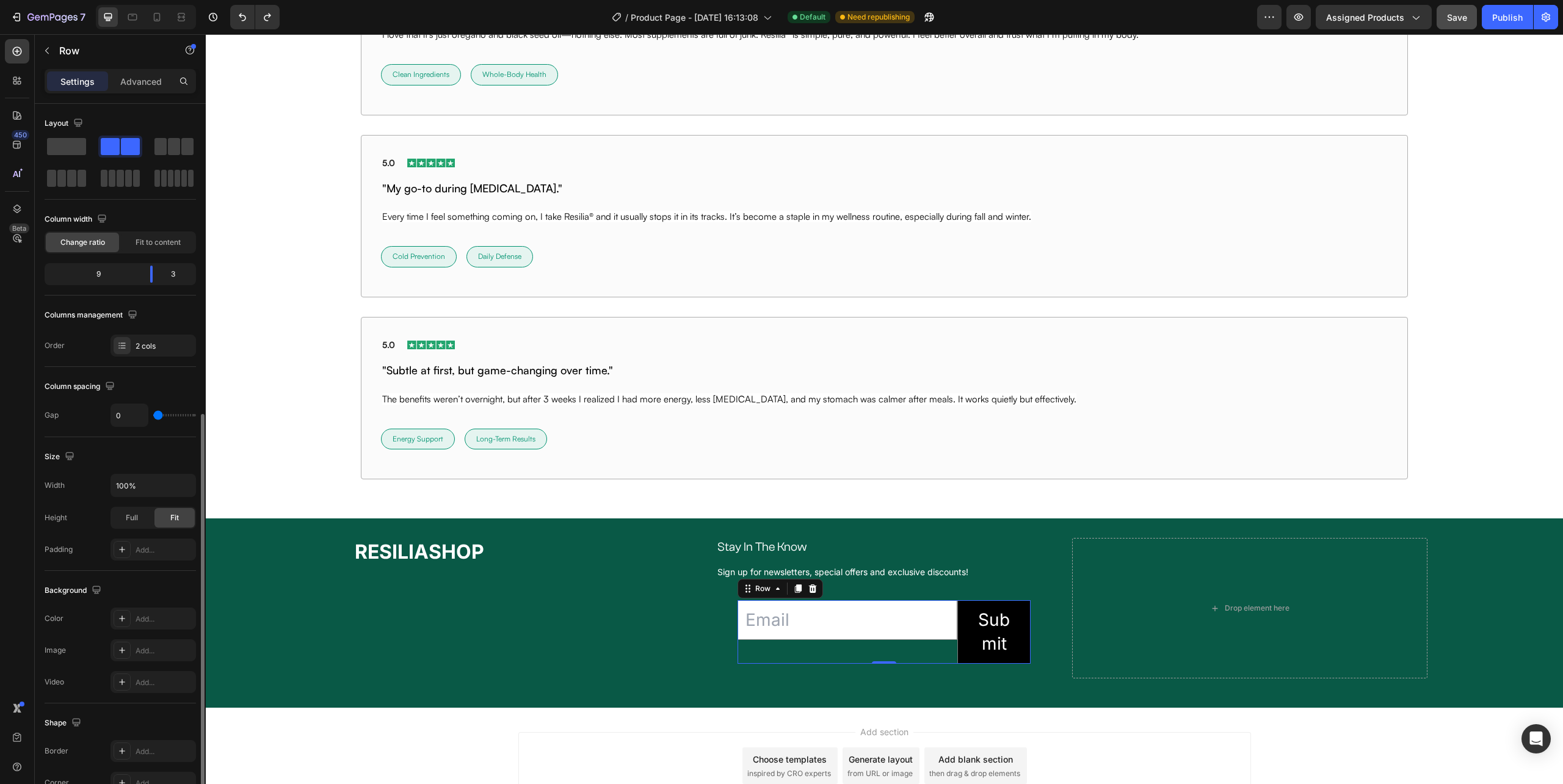
scroll to position [172, 0]
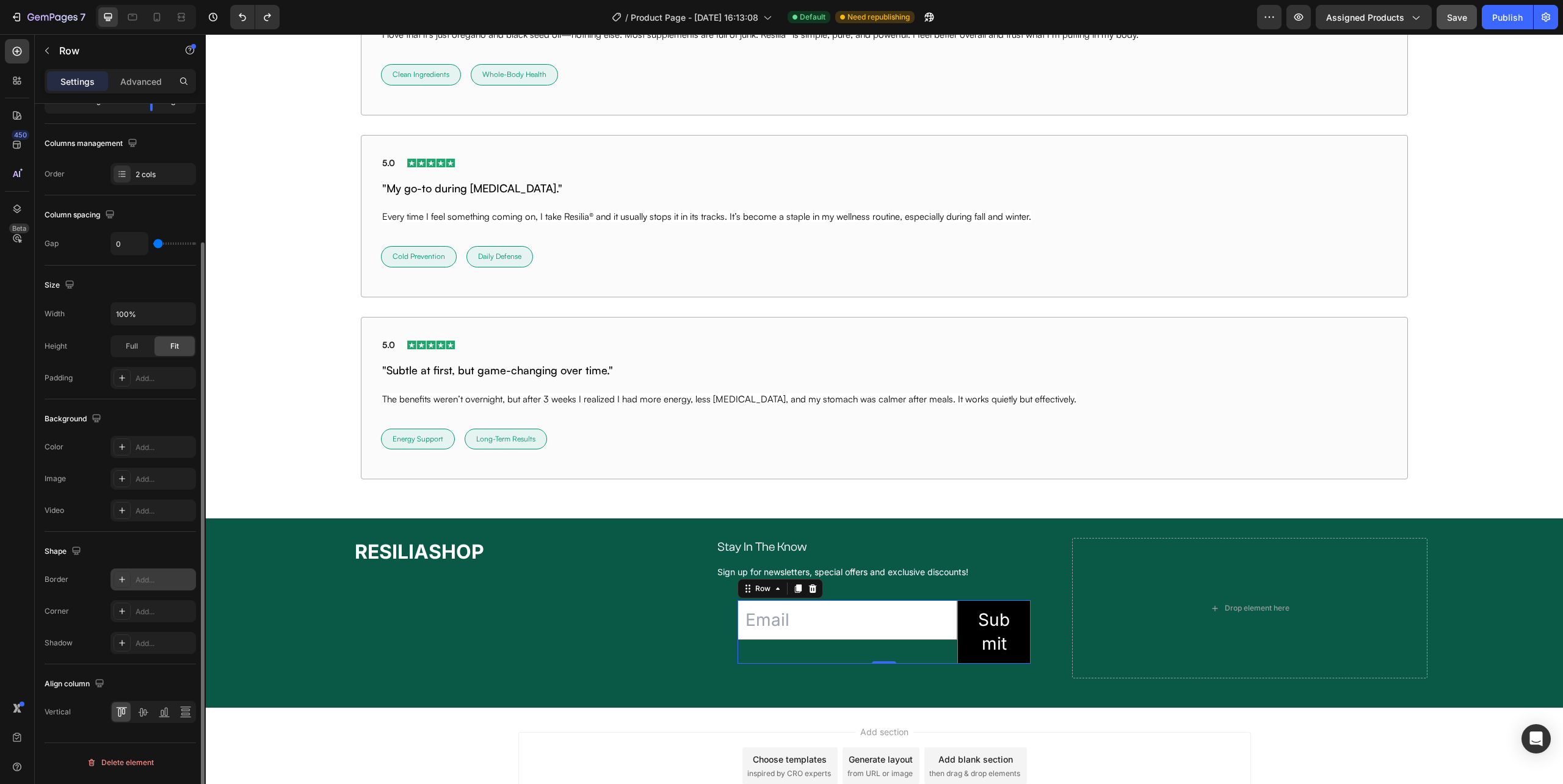
click at [138, 585] on div "Add..." at bounding box center [164, 579] width 57 height 11
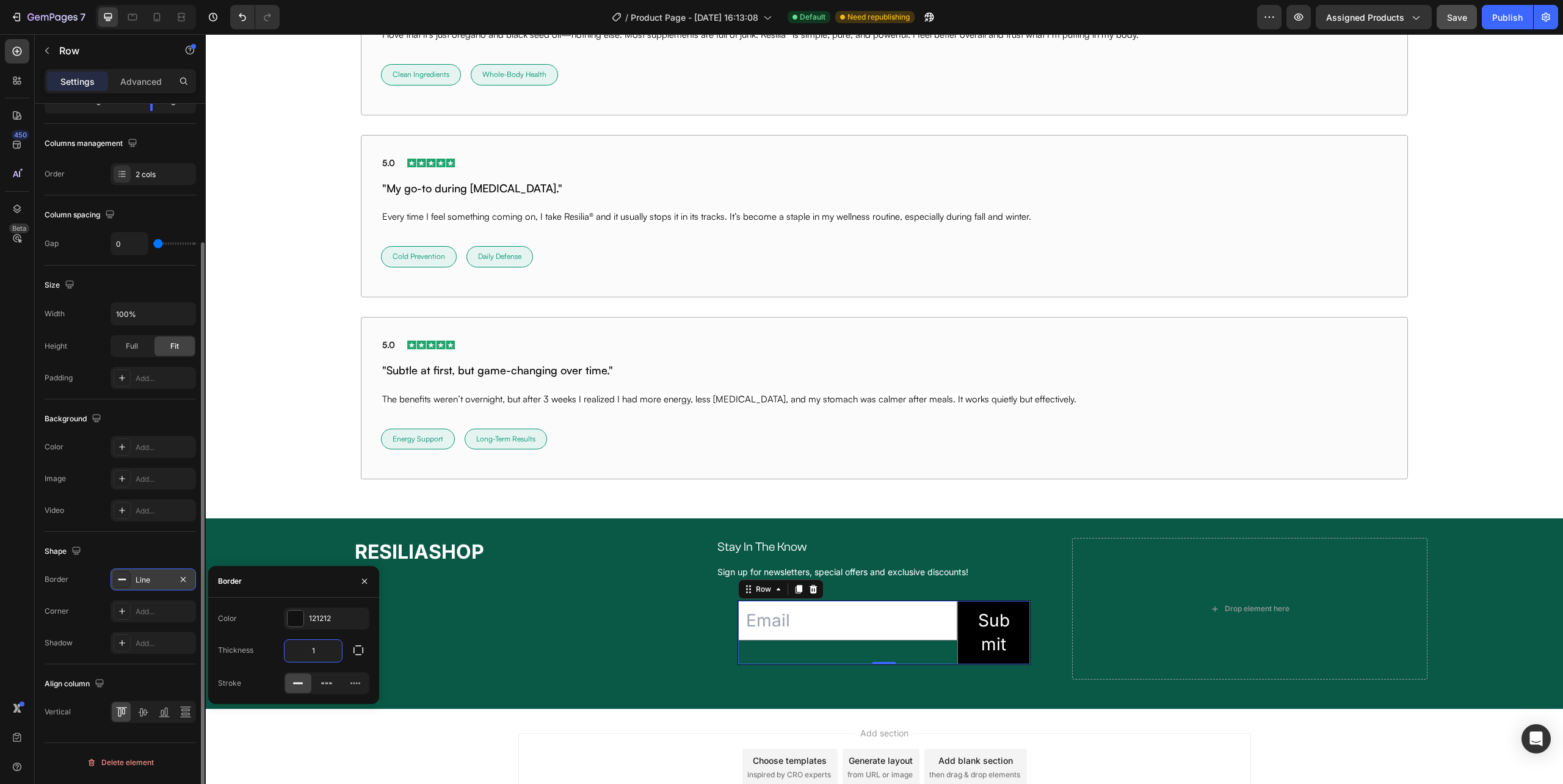
click at [317, 647] on input "1" at bounding box center [313, 651] width 57 height 22
type input "2"
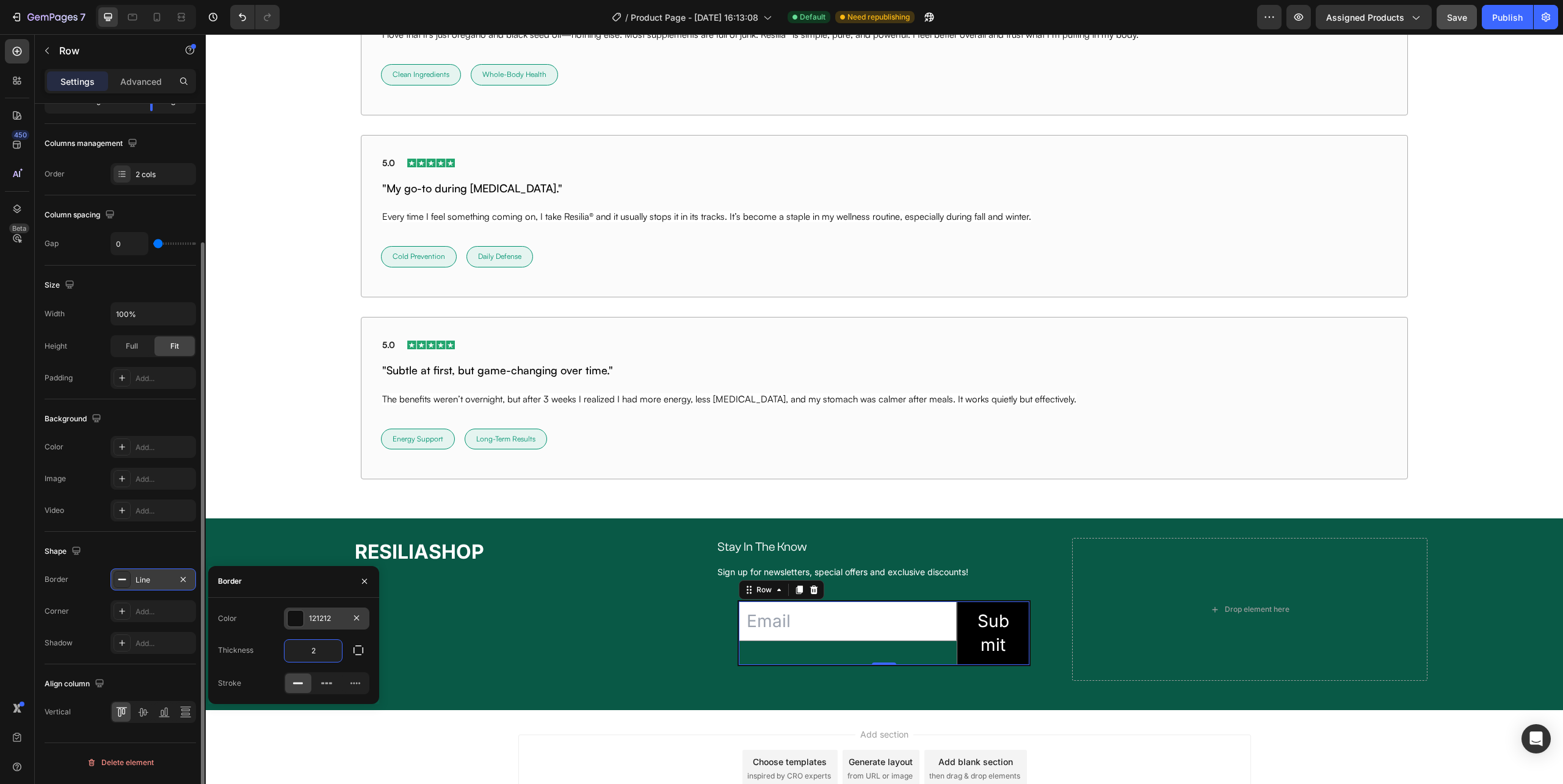
click at [296, 614] on div at bounding box center [295, 618] width 16 height 16
click at [269, 704] on div at bounding box center [271, 709] width 12 height 12
type input "FFFFFF"
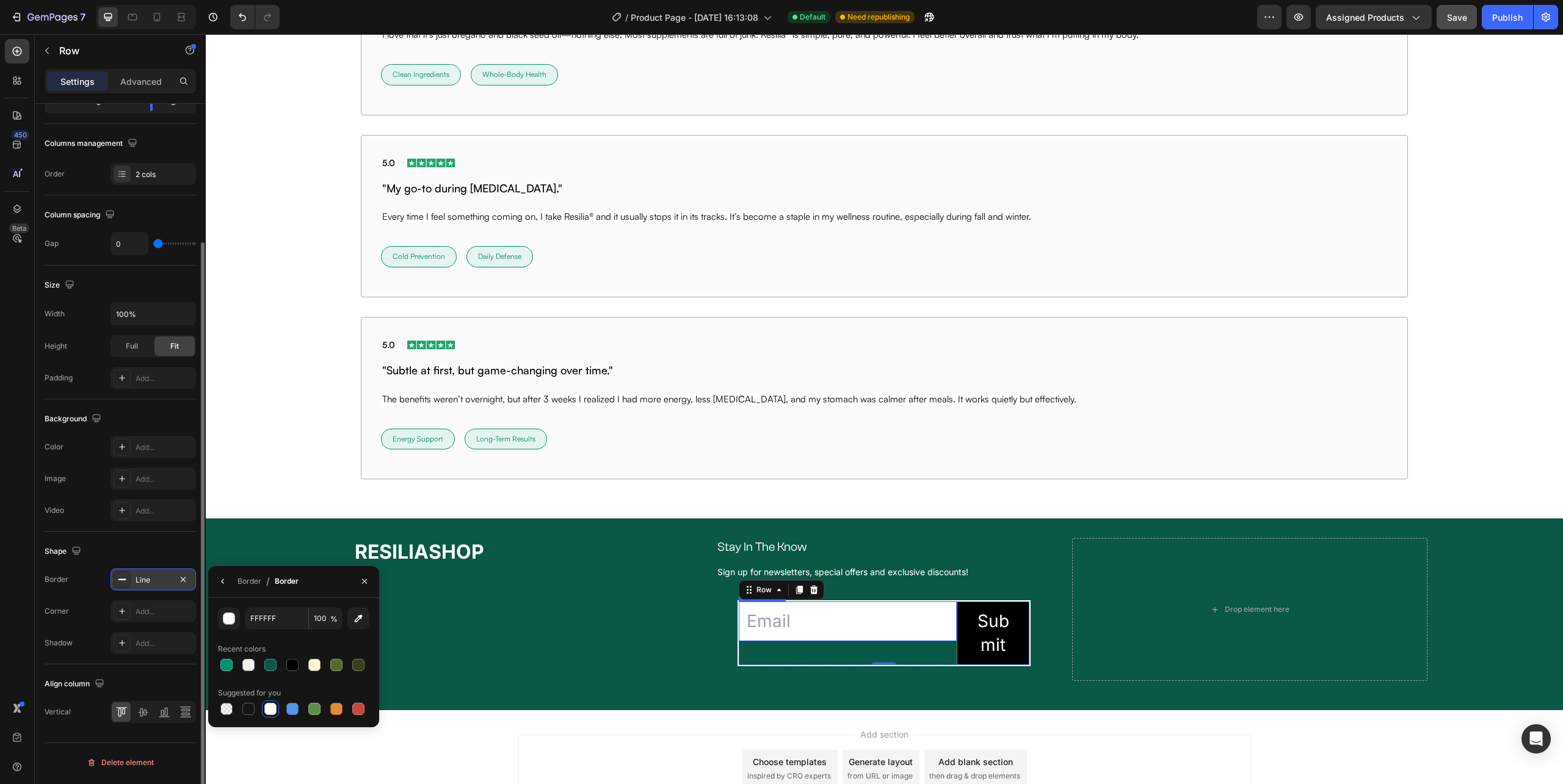
click at [829, 640] on input "email" at bounding box center [848, 621] width 218 height 40
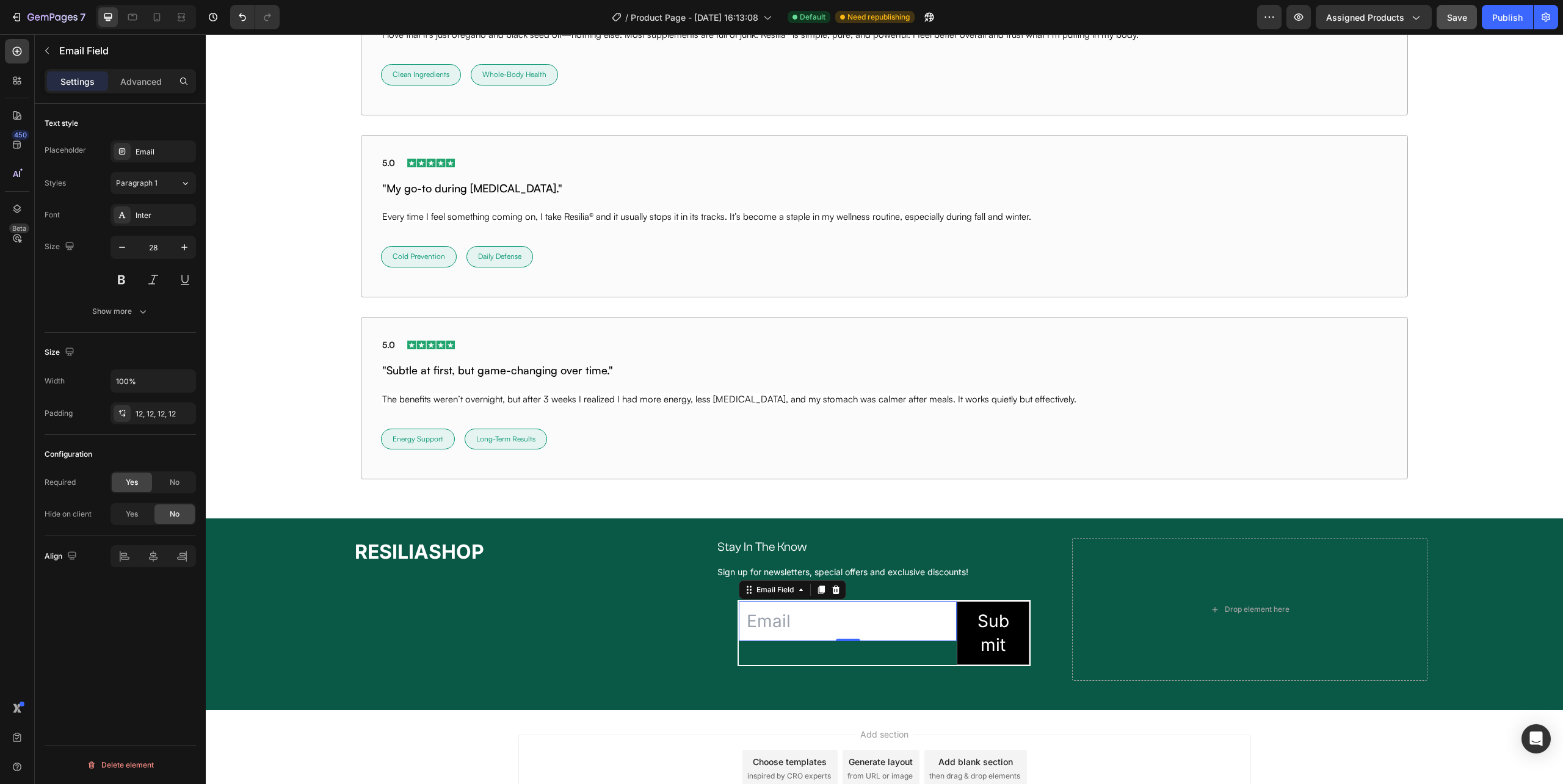
scroll to position [0, 0]
click at [947, 650] on div "Email Field 0" at bounding box center [848, 633] width 218 height 63
click at [1015, 640] on button "Submit" at bounding box center [992, 633] width 71 height 63
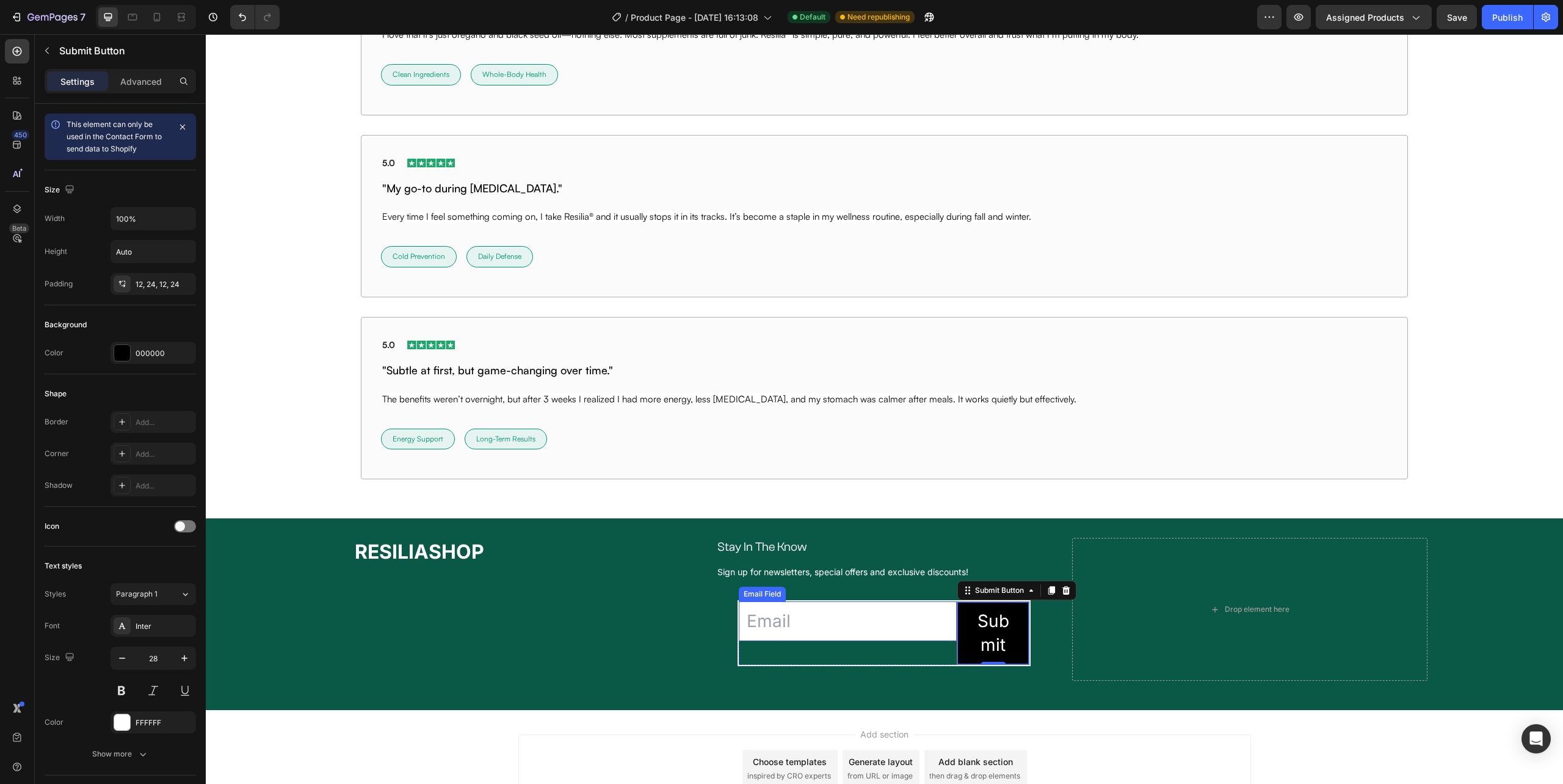
click at [934, 626] on input "email" at bounding box center [848, 621] width 218 height 40
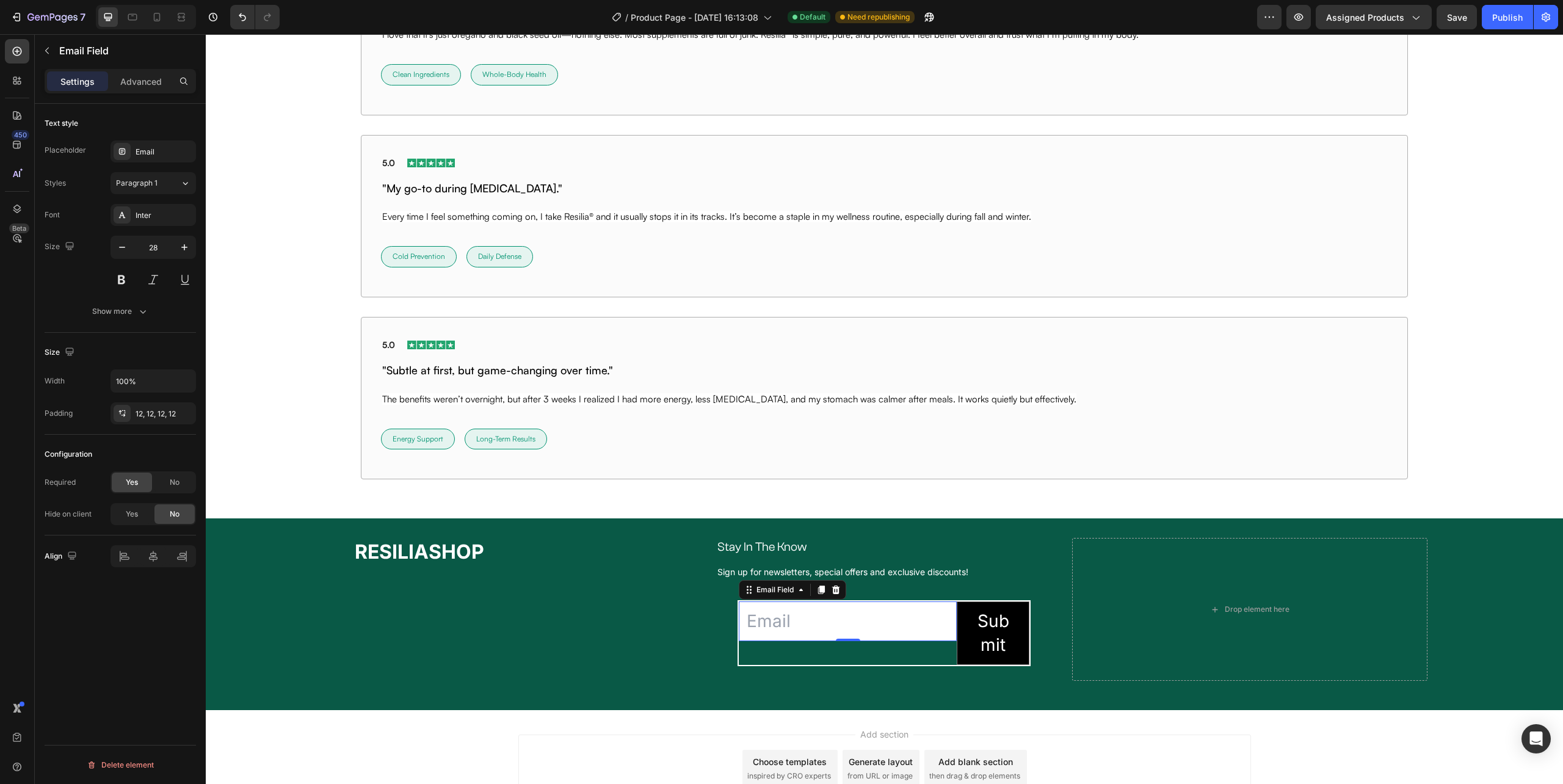
click at [934, 626] on input "email" at bounding box center [848, 621] width 218 height 40
click at [108, 309] on div "Show more" at bounding box center [121, 311] width 56 height 12
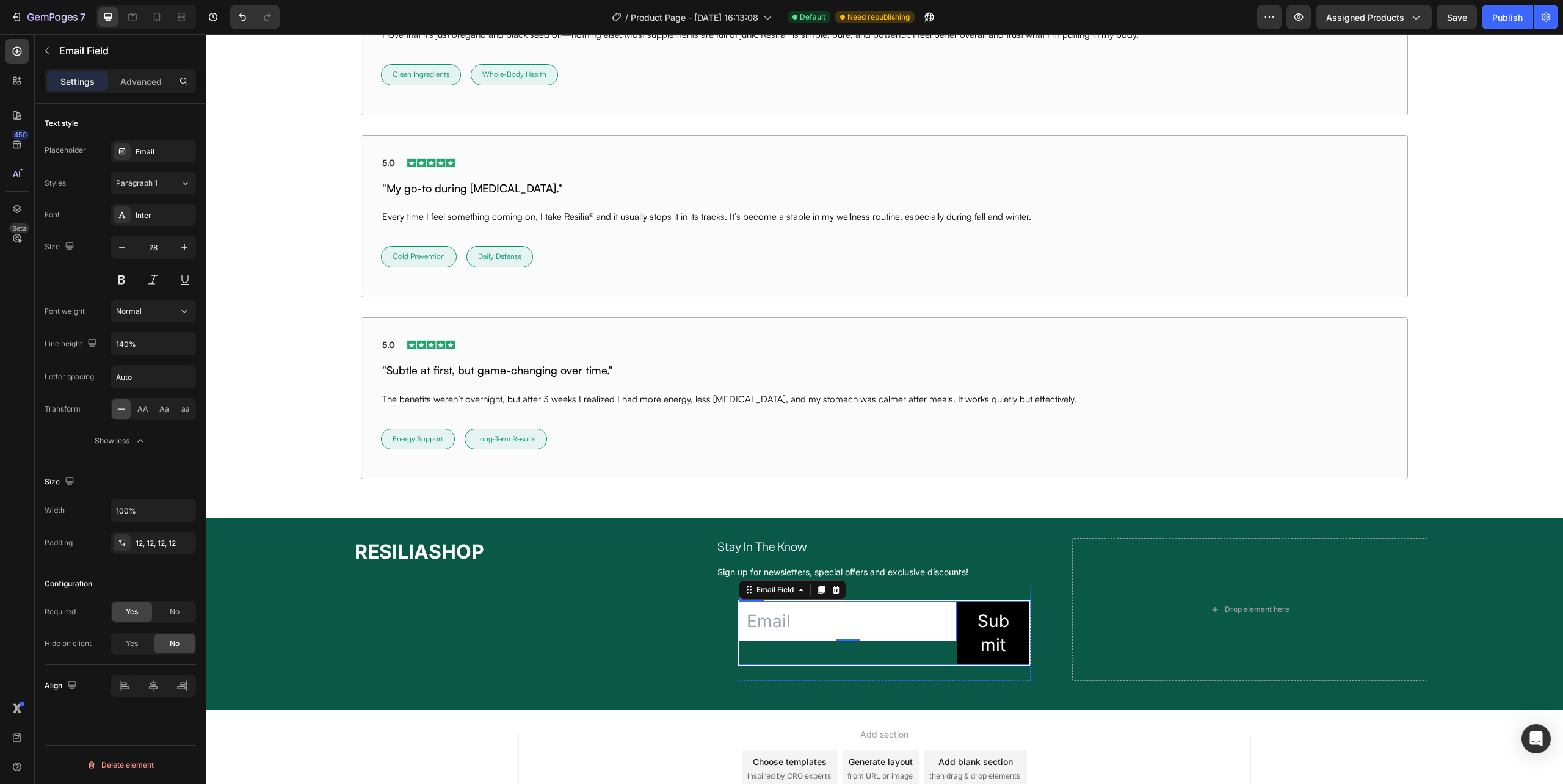
click at [946, 650] on div "Email Field 0" at bounding box center [848, 633] width 218 height 63
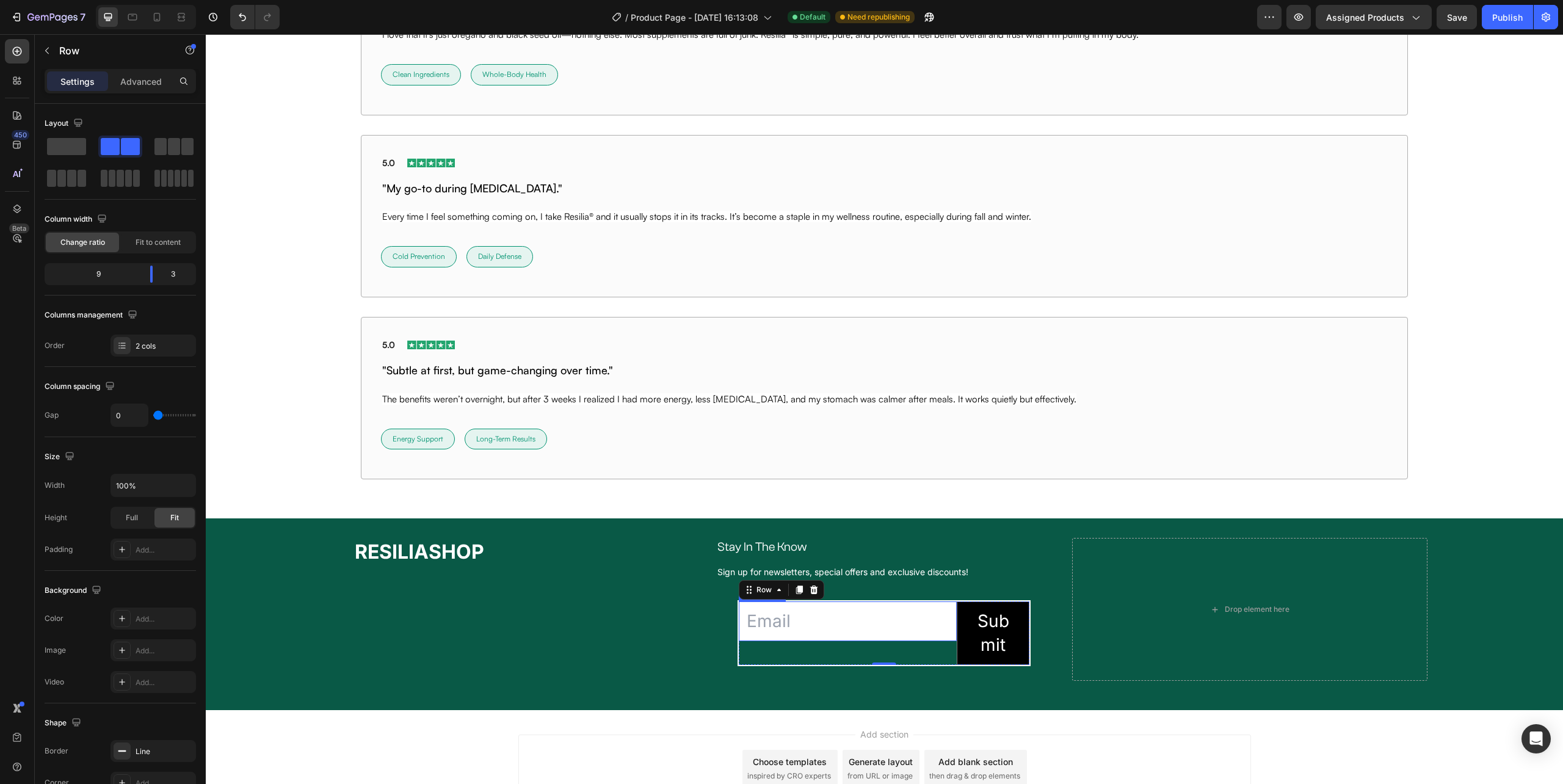
click at [892, 623] on input "email" at bounding box center [848, 621] width 218 height 40
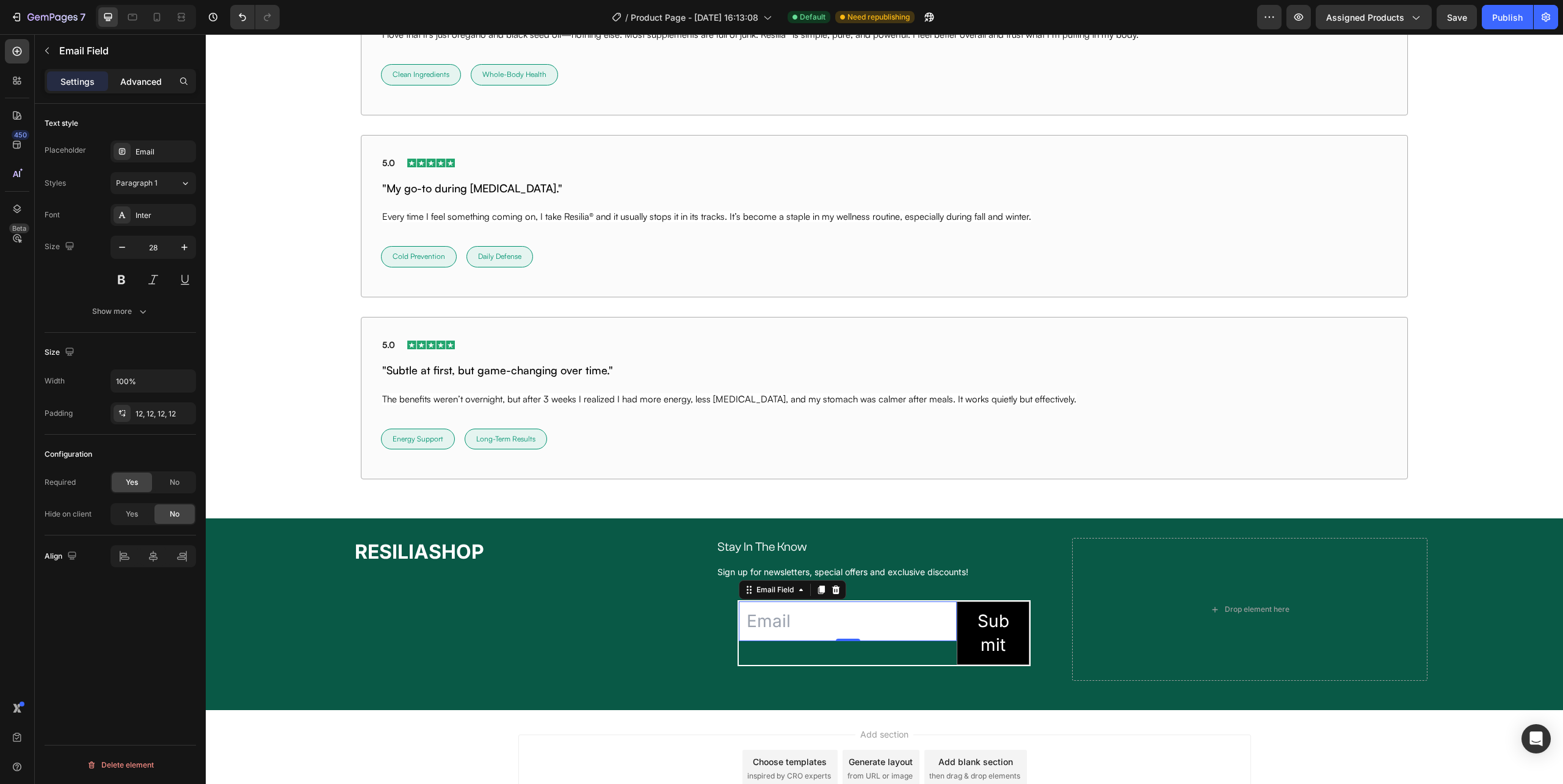
click at [130, 75] on p "Advanced" at bounding box center [140, 81] width 41 height 13
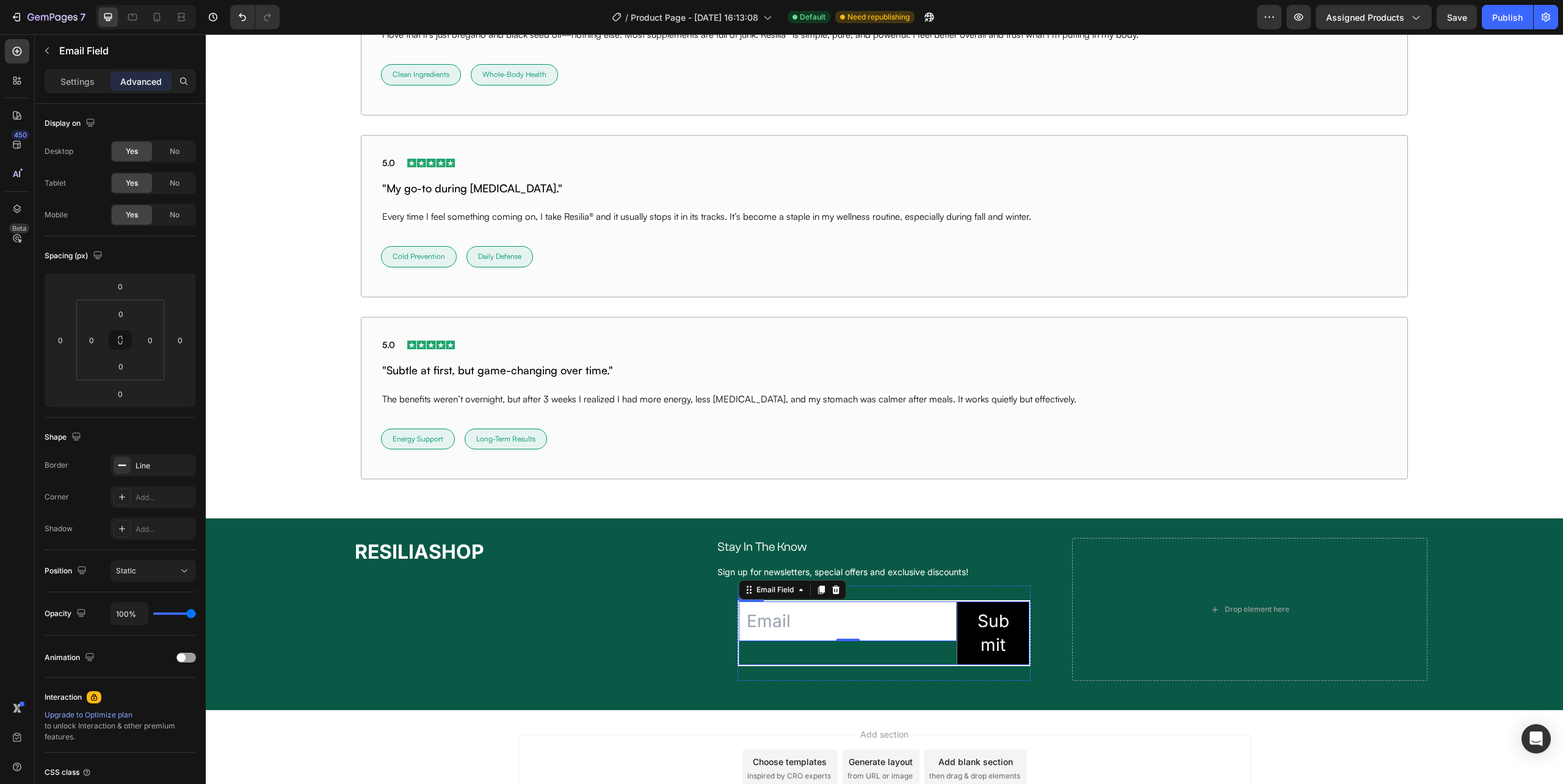
click at [809, 654] on div "Email Field 0" at bounding box center [848, 633] width 218 height 63
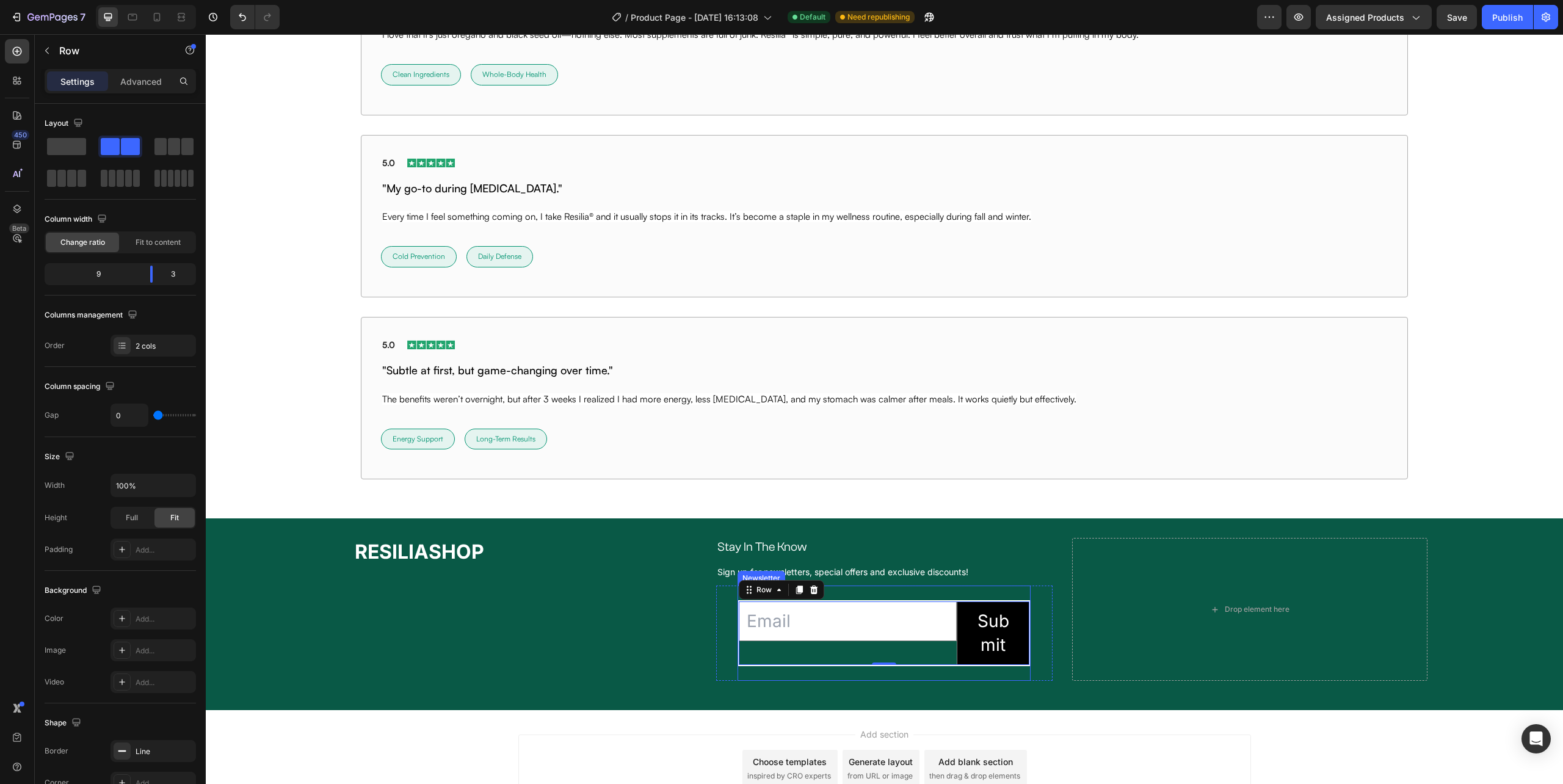
click at [793, 679] on div "Email Field Submit Submit Button Row 0 Newsletter" at bounding box center [884, 633] width 293 height 95
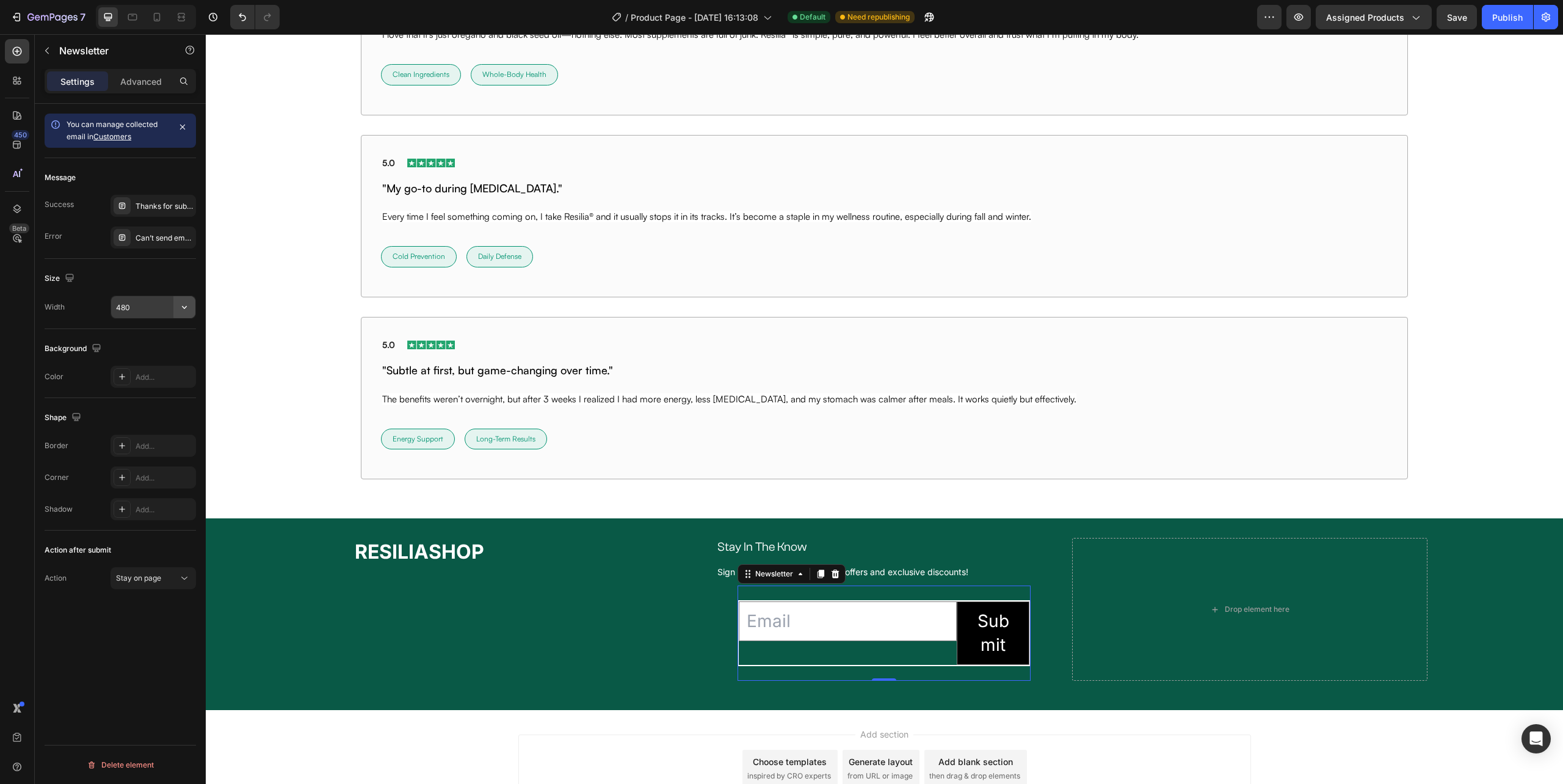
click at [180, 308] on icon "button" at bounding box center [184, 307] width 12 height 12
click at [176, 344] on span "100%" at bounding box center [175, 340] width 20 height 11
type input "100%"
click at [882, 632] on input "email" at bounding box center [842, 621] width 251 height 40
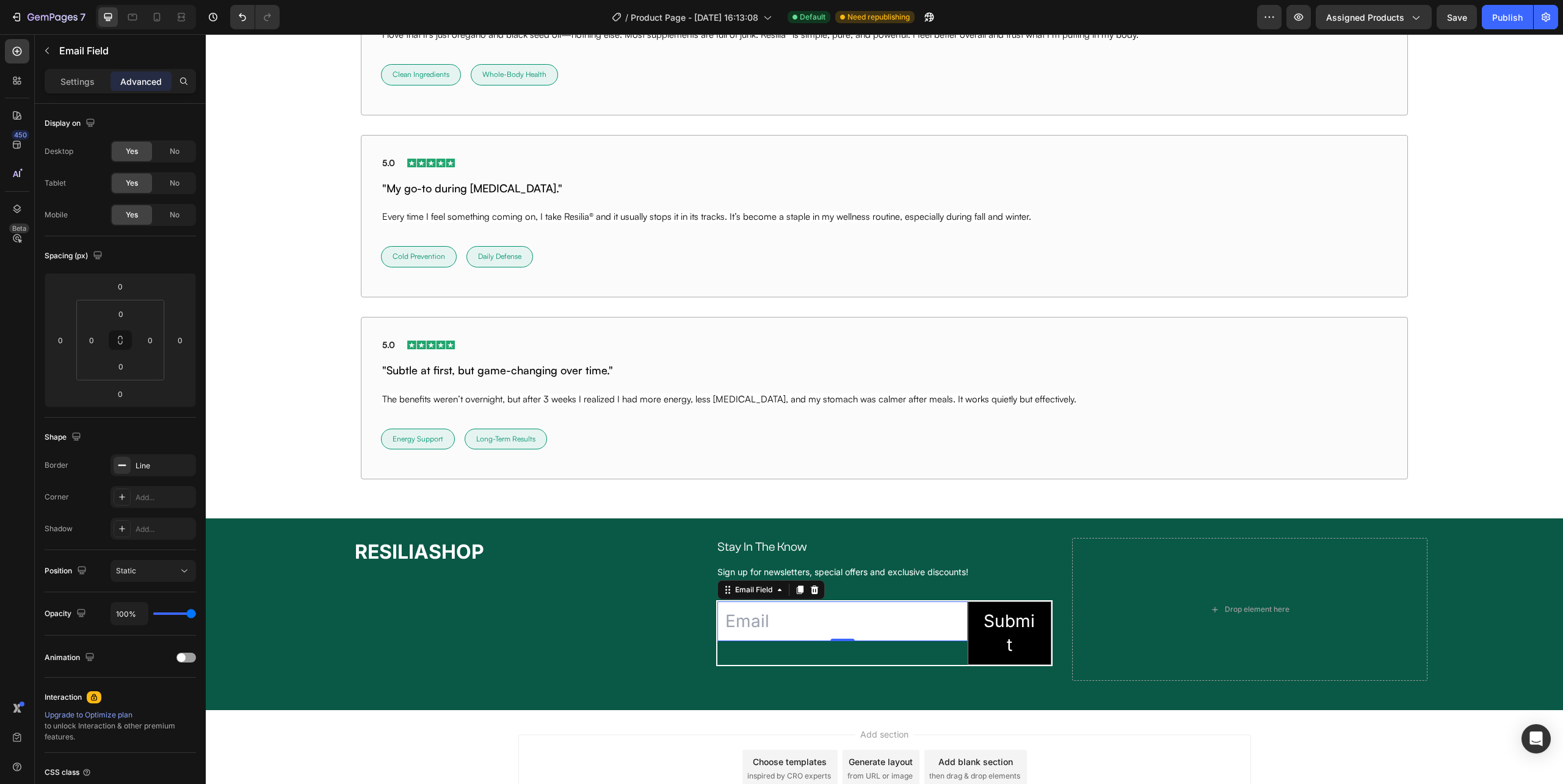
click at [882, 632] on input "email" at bounding box center [842, 621] width 251 height 40
click at [882, 631] on input "email" at bounding box center [842, 621] width 251 height 40
click at [86, 77] on p "Settings" at bounding box center [78, 81] width 34 height 13
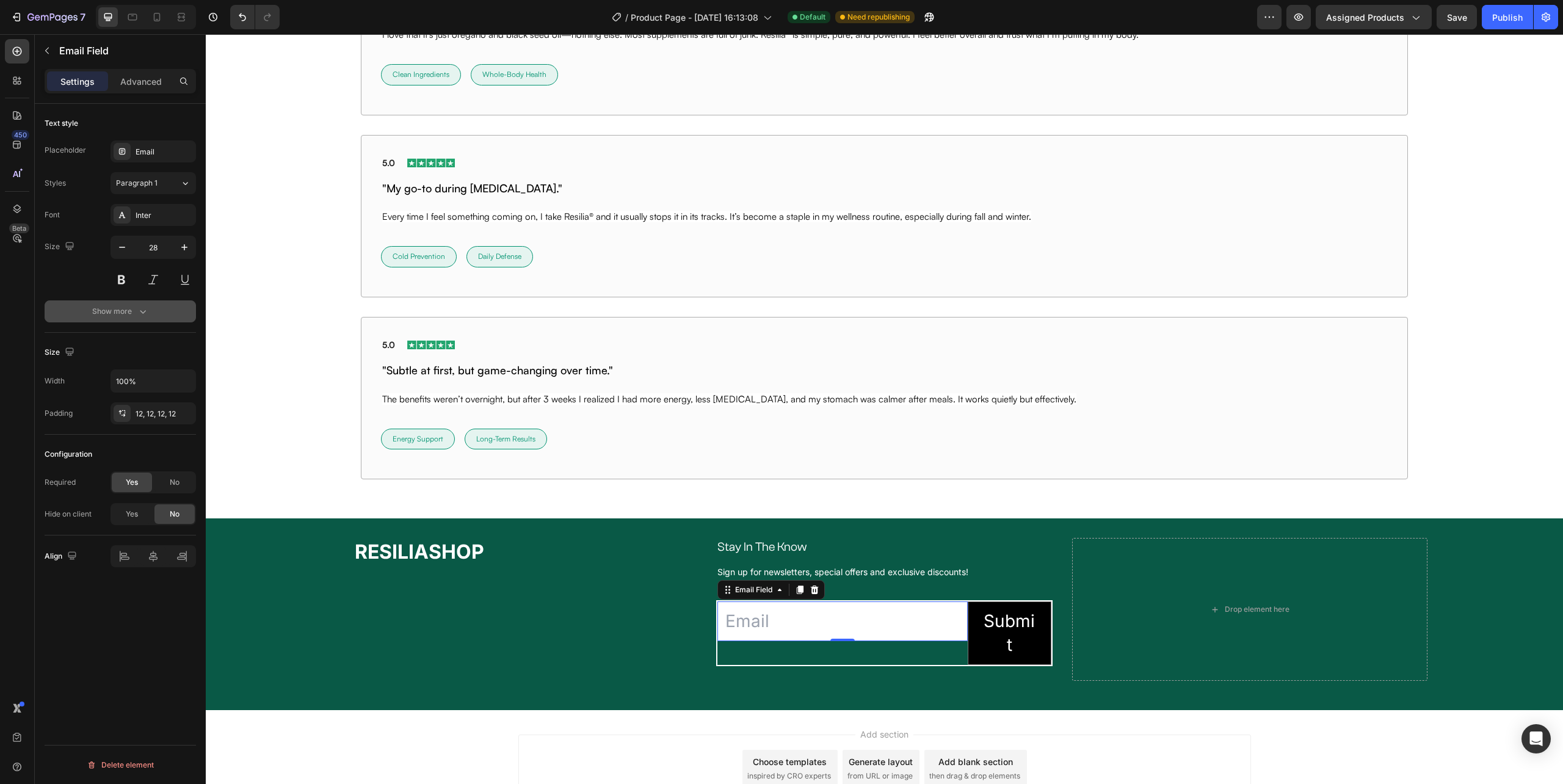
click at [128, 312] on div "Show more" at bounding box center [121, 311] width 56 height 12
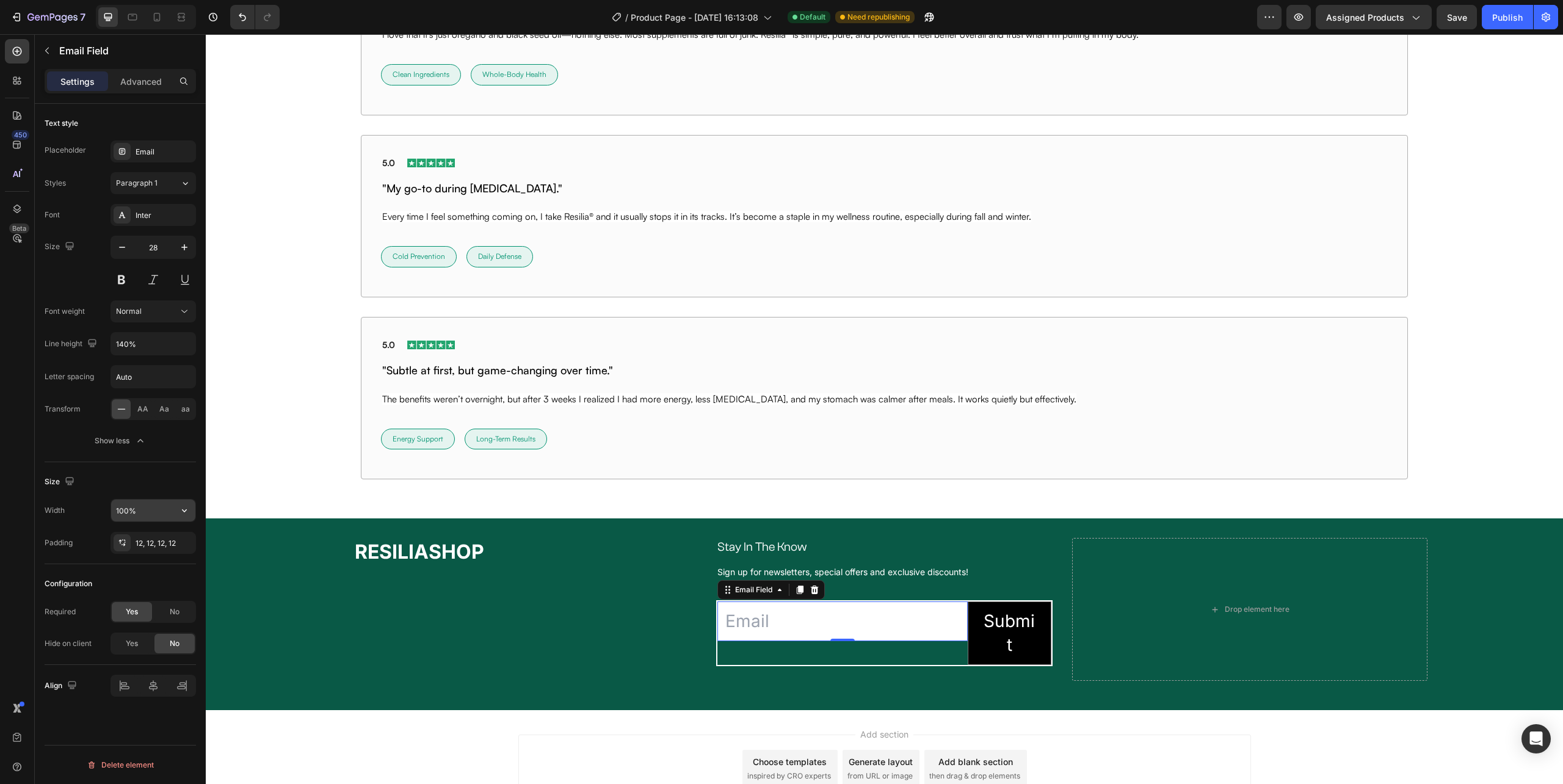
click at [155, 519] on input "100%" at bounding box center [153, 510] width 85 height 22
click at [137, 432] on button "Show less" at bounding box center [121, 440] width 152 height 22
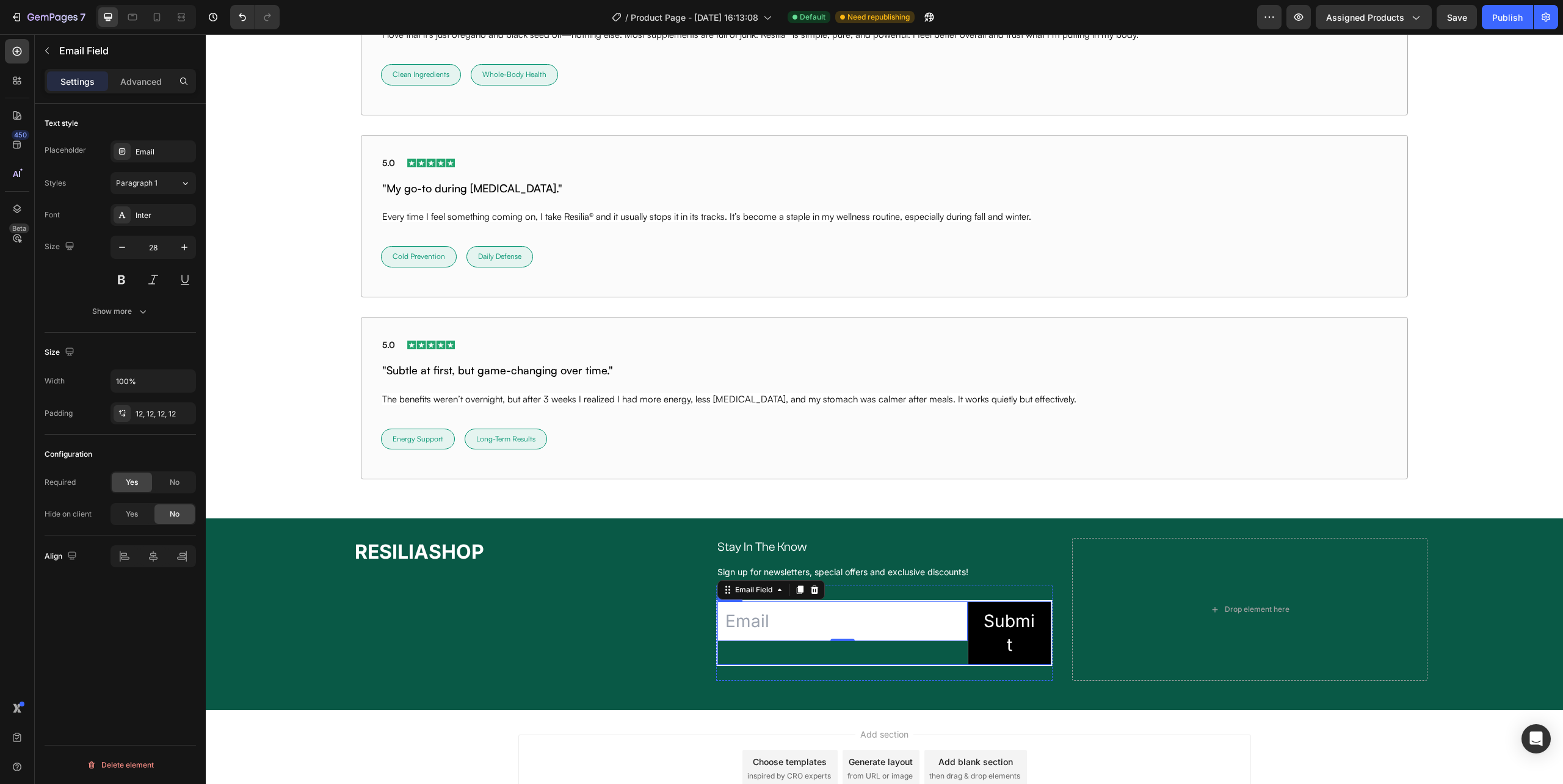
click at [877, 660] on div "Email Field 0" at bounding box center [842, 633] width 251 height 63
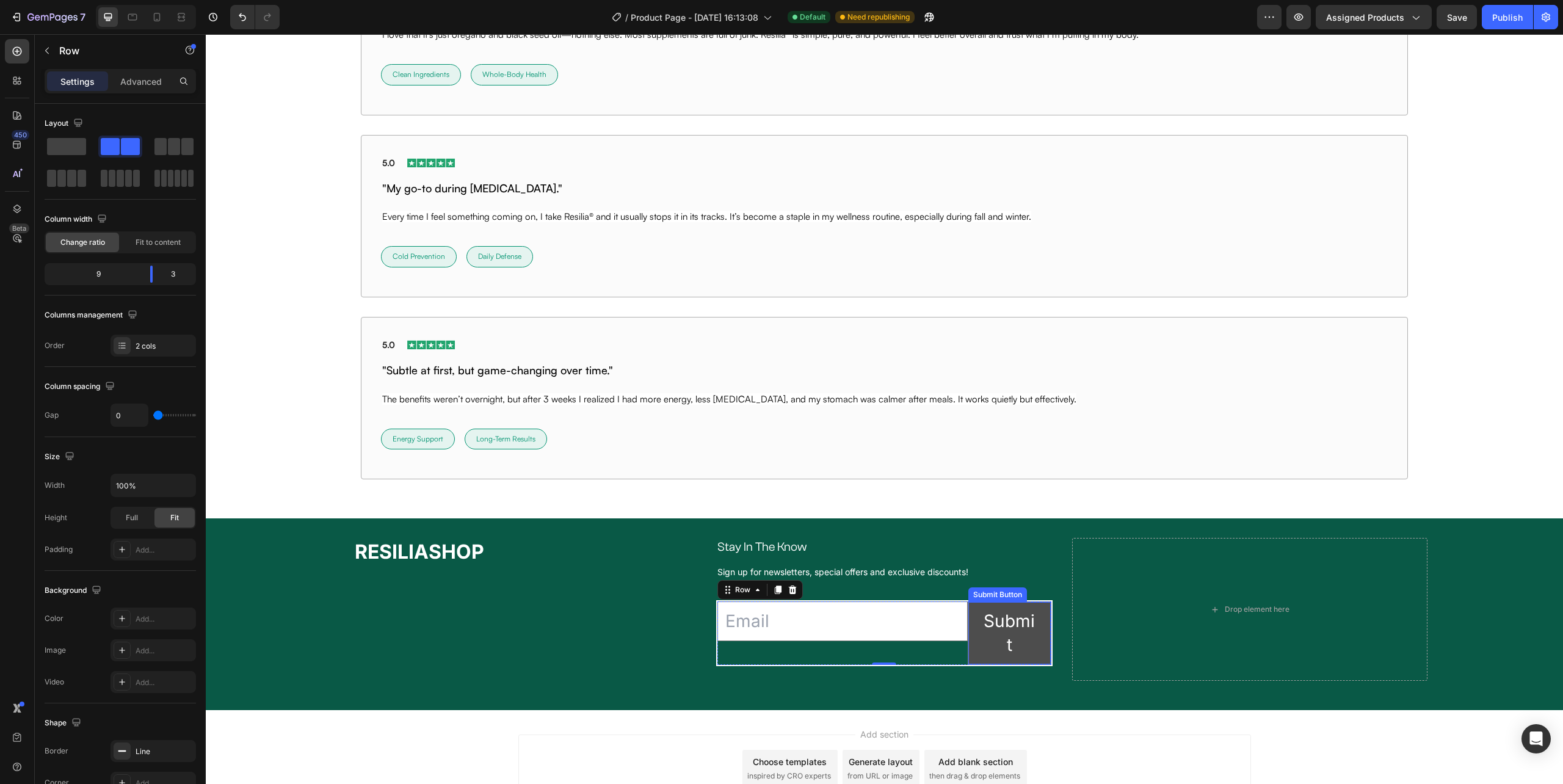
click at [968, 644] on button "Submit" at bounding box center [1009, 633] width 82 height 63
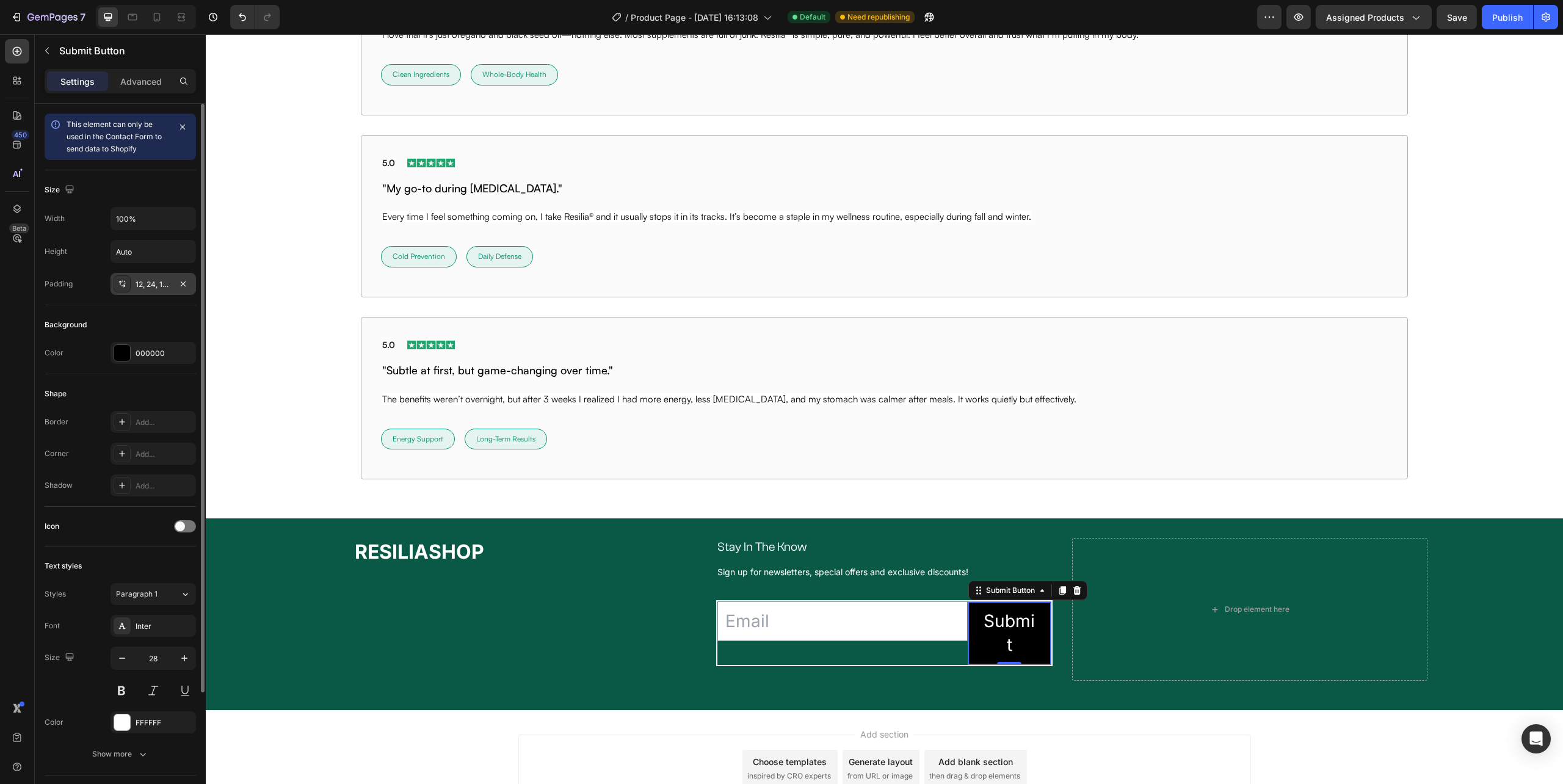
click at [155, 287] on div "12, 24, 12, 24" at bounding box center [153, 284] width 35 height 11
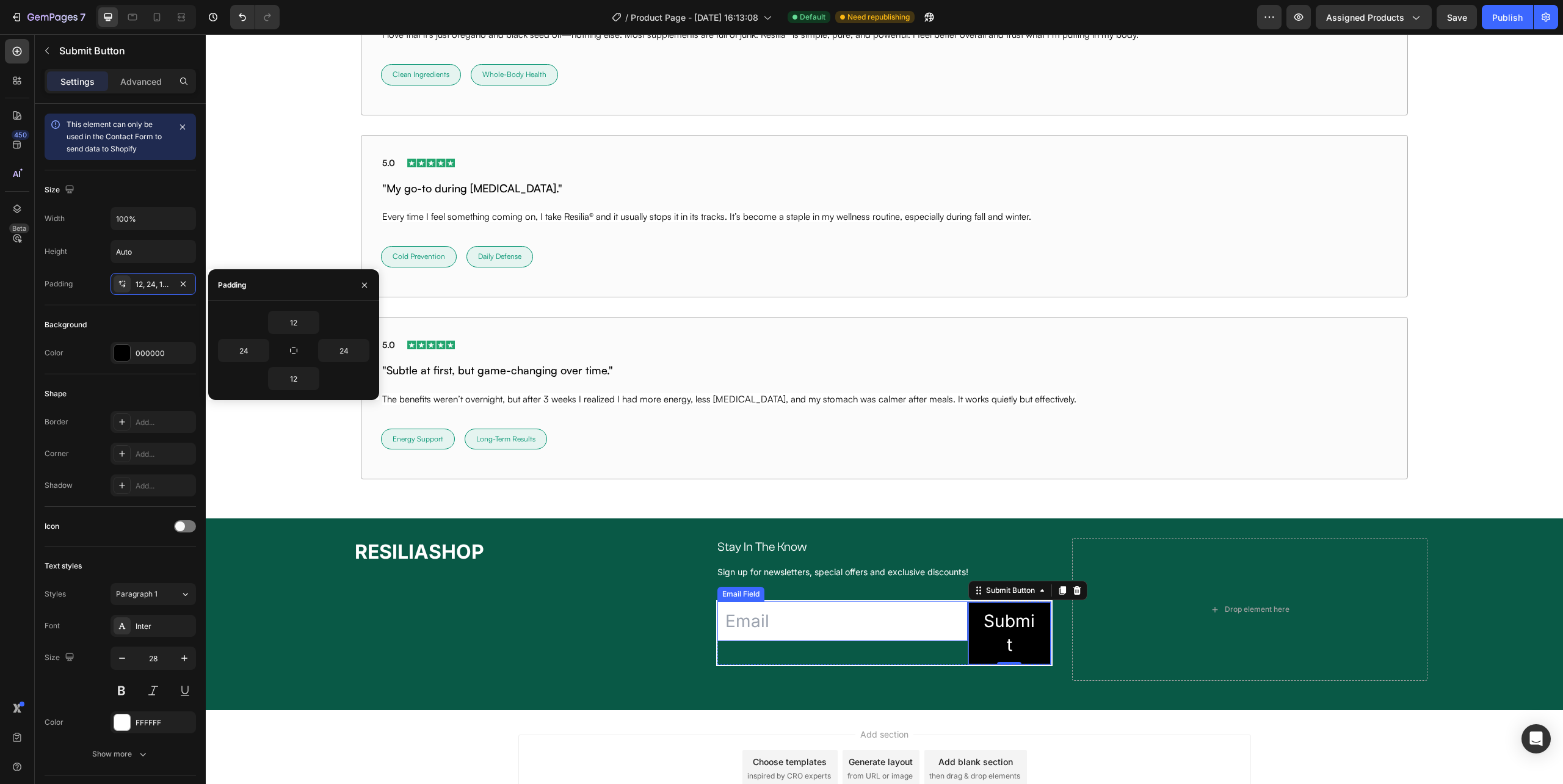
click at [931, 638] on input "email" at bounding box center [842, 621] width 251 height 40
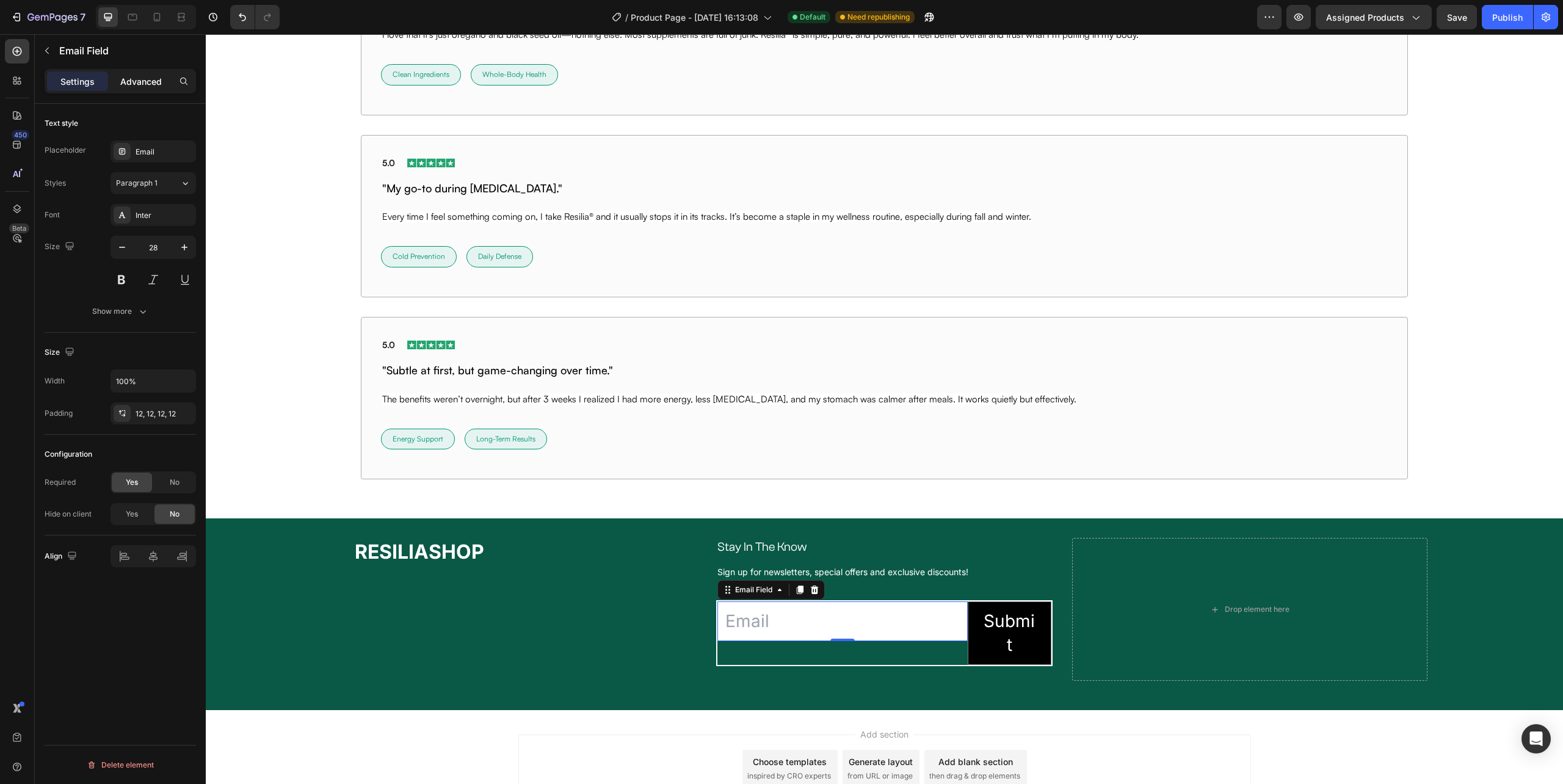
click at [130, 74] on div "Advanced" at bounding box center [140, 81] width 61 height 19
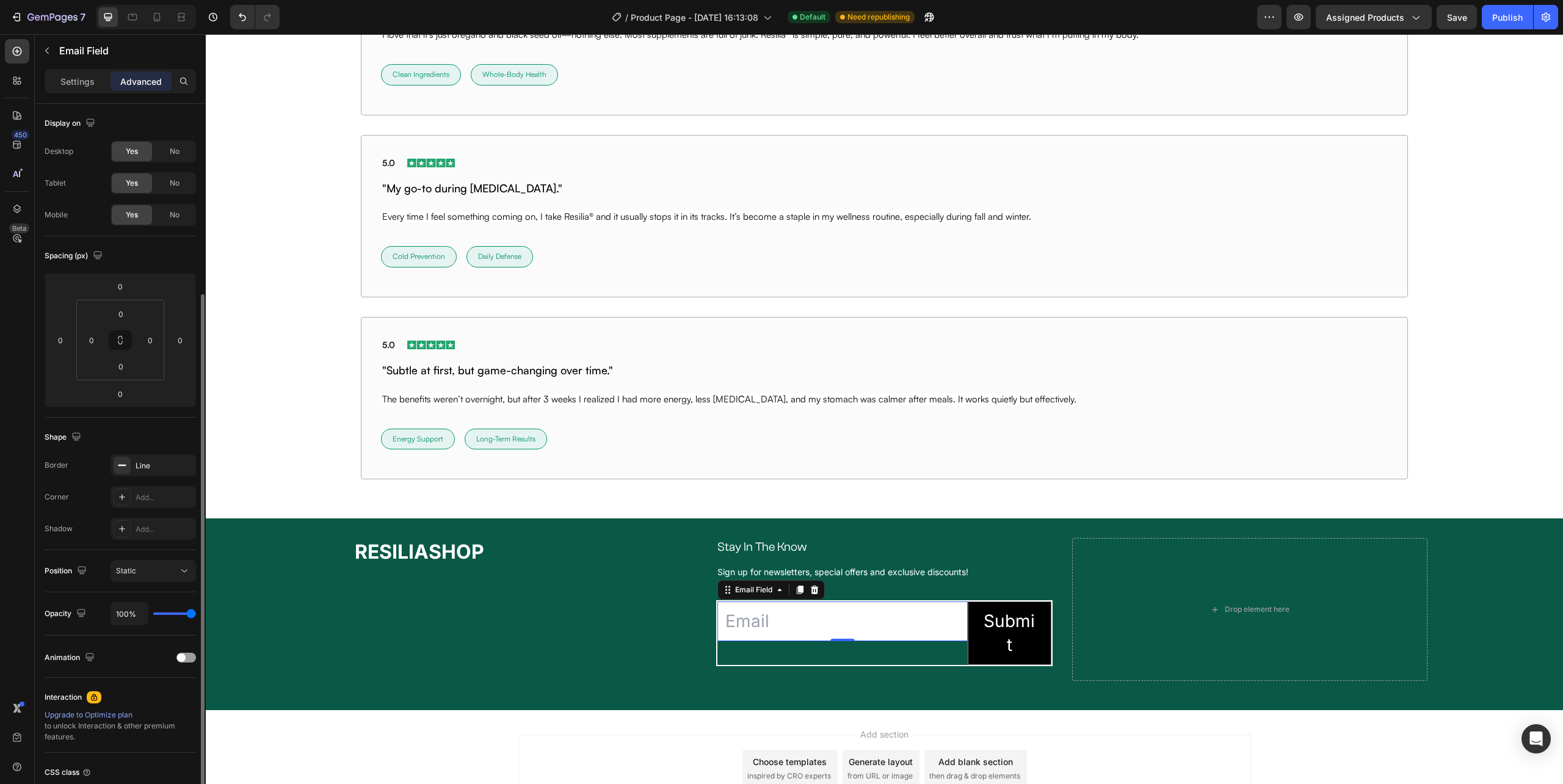
scroll to position [101, 0]
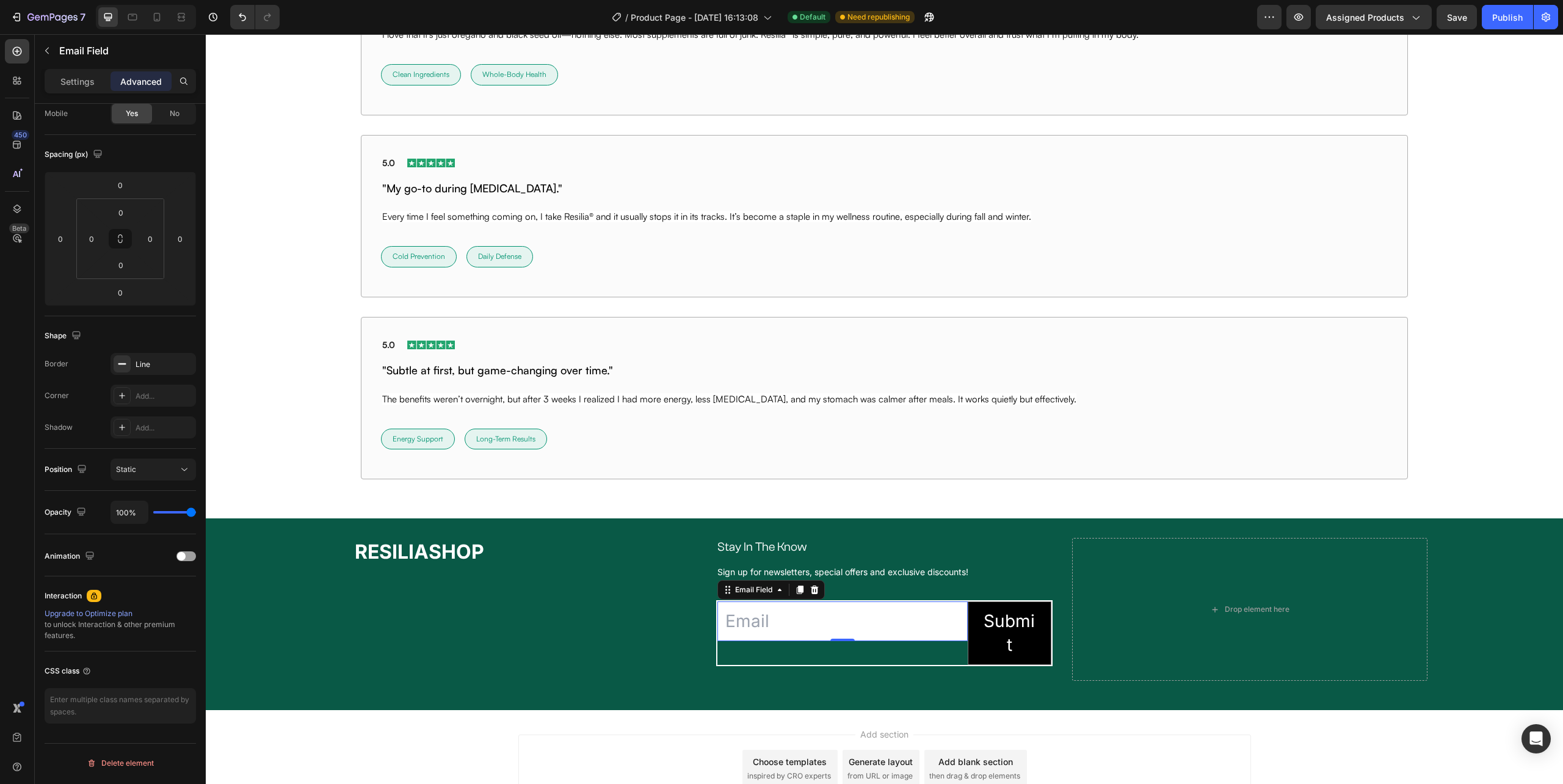
click at [819, 618] on input "email" at bounding box center [842, 621] width 251 height 40
click at [748, 653] on div "Email Field 0" at bounding box center [842, 633] width 251 height 63
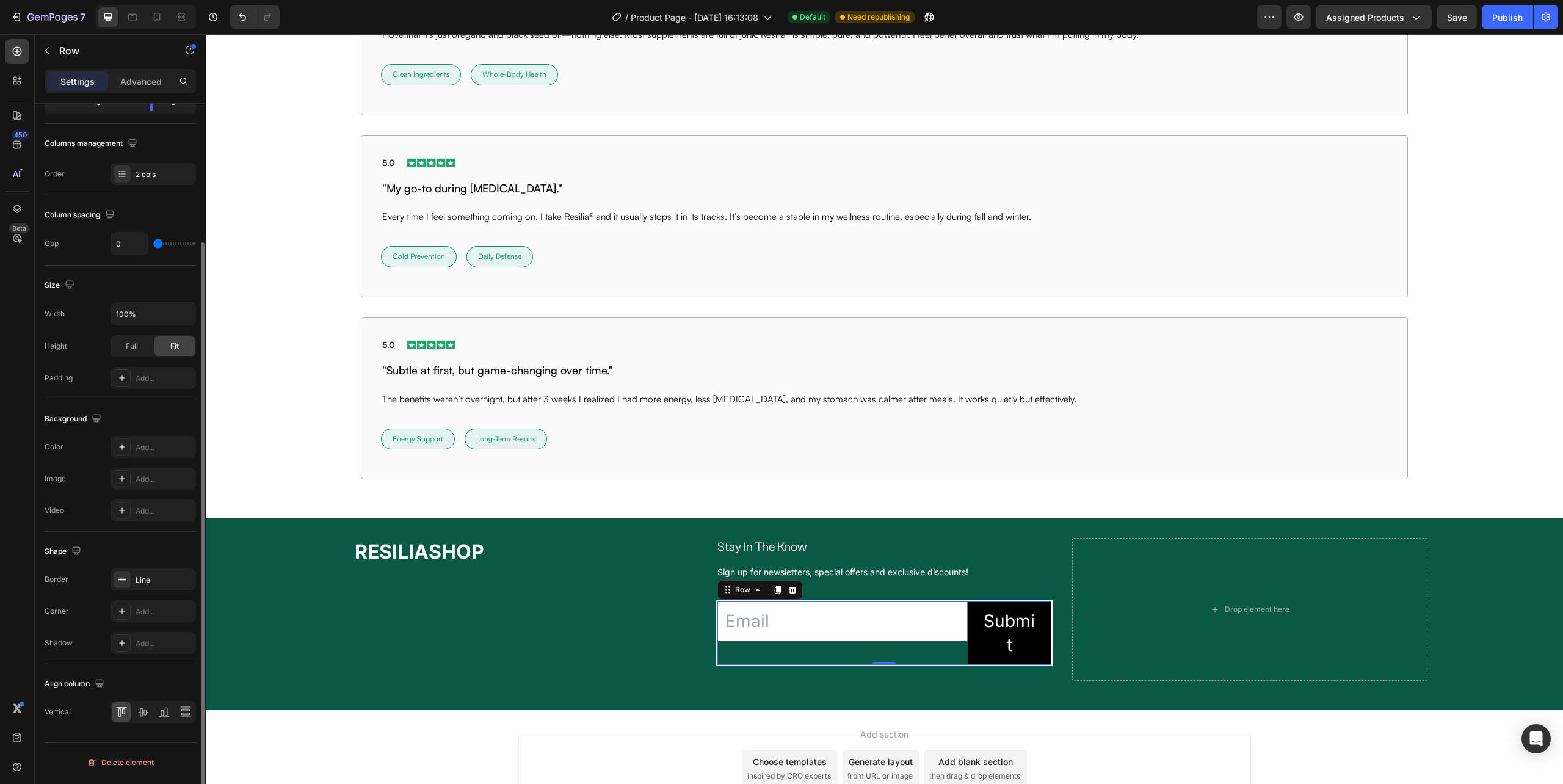
scroll to position [0, 0]
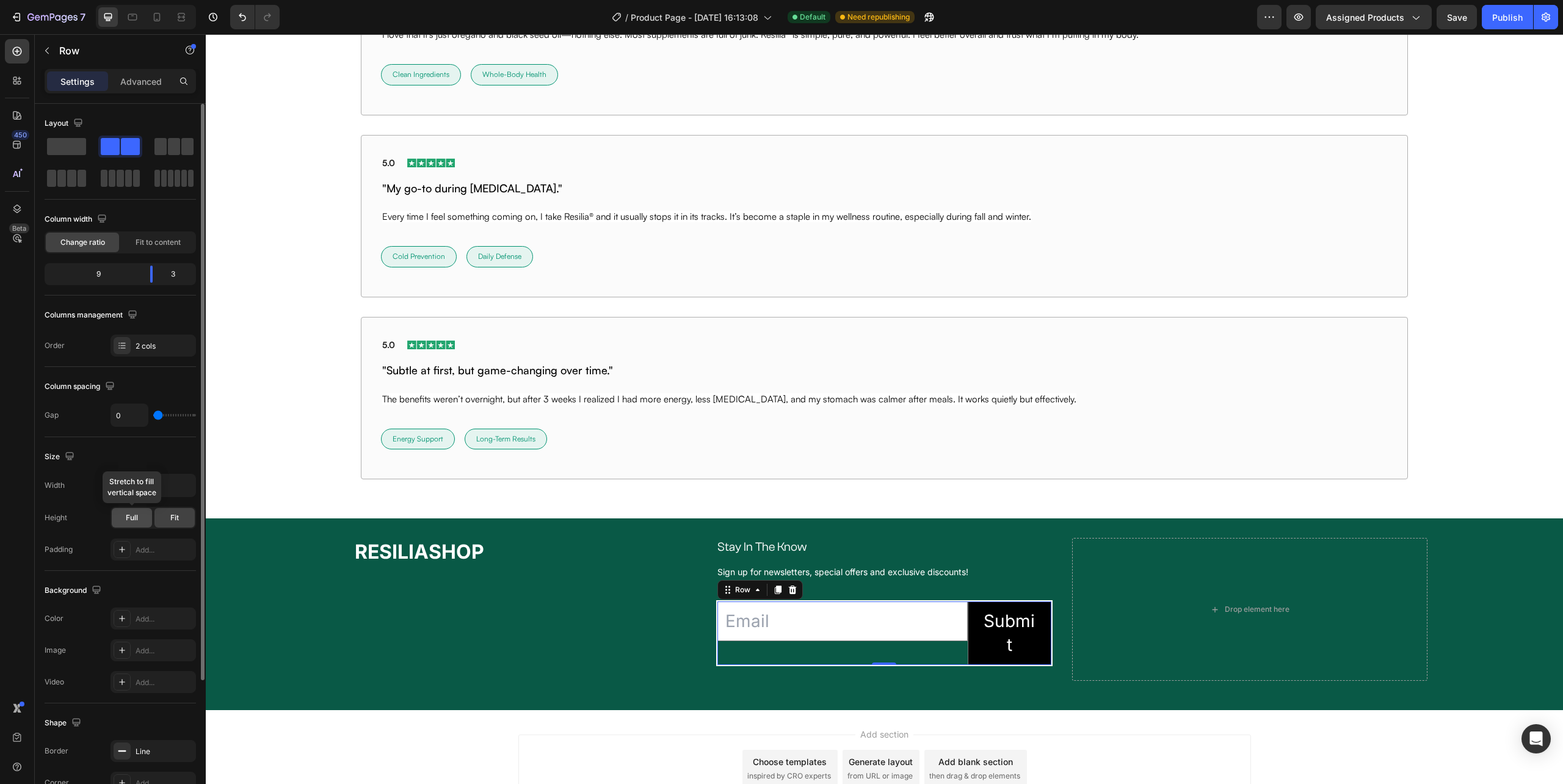
click at [130, 521] on span "Full" at bounding box center [132, 518] width 12 height 11
click at [172, 519] on span "Fit" at bounding box center [175, 518] width 9 height 11
click at [150, 340] on div "2 cols" at bounding box center [164, 346] width 57 height 11
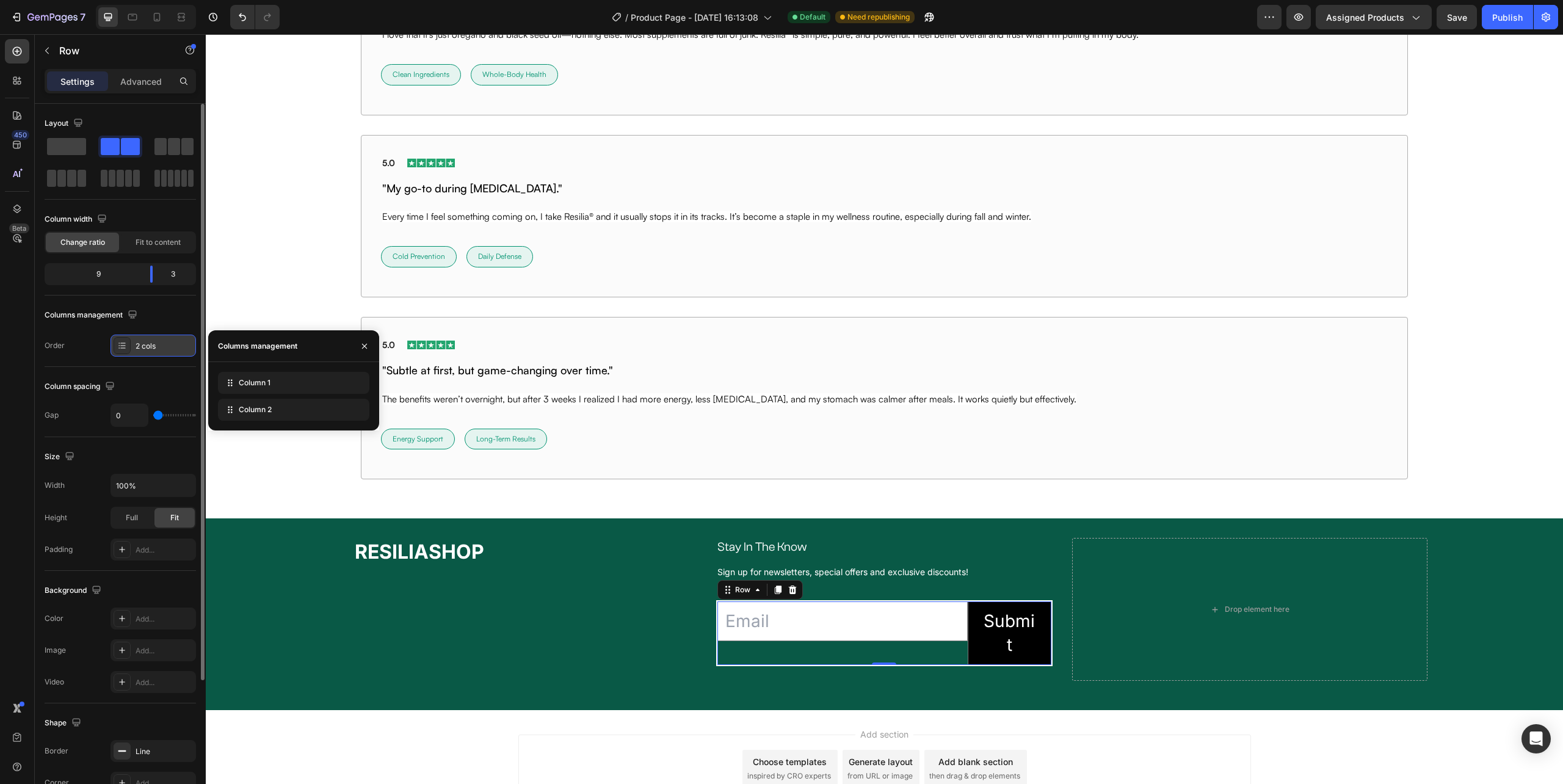
click at [150, 340] on div "2 cols" at bounding box center [164, 346] width 57 height 11
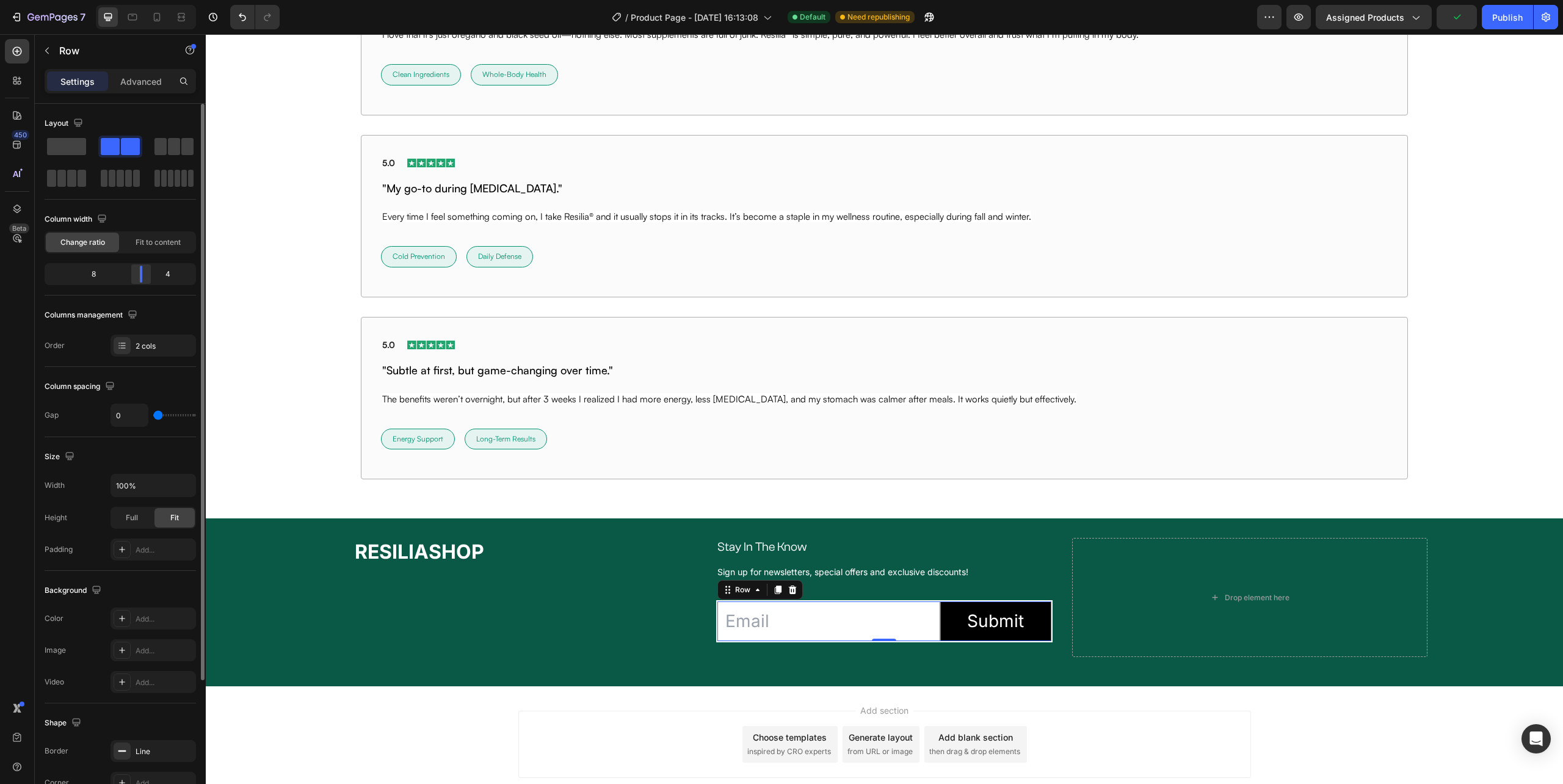
drag, startPoint x: 147, startPoint y: 271, endPoint x: 786, endPoint y: 562, distance: 702.1
click at [143, 273] on div at bounding box center [140, 273] width 22 height 17
click at [1055, 593] on div "⁠⁠⁠⁠⁠⁠⁠ RESILIASHOP Heading Stay In The Know Heading Row Sign up for newsletter…" at bounding box center [884, 597] width 1086 height 118
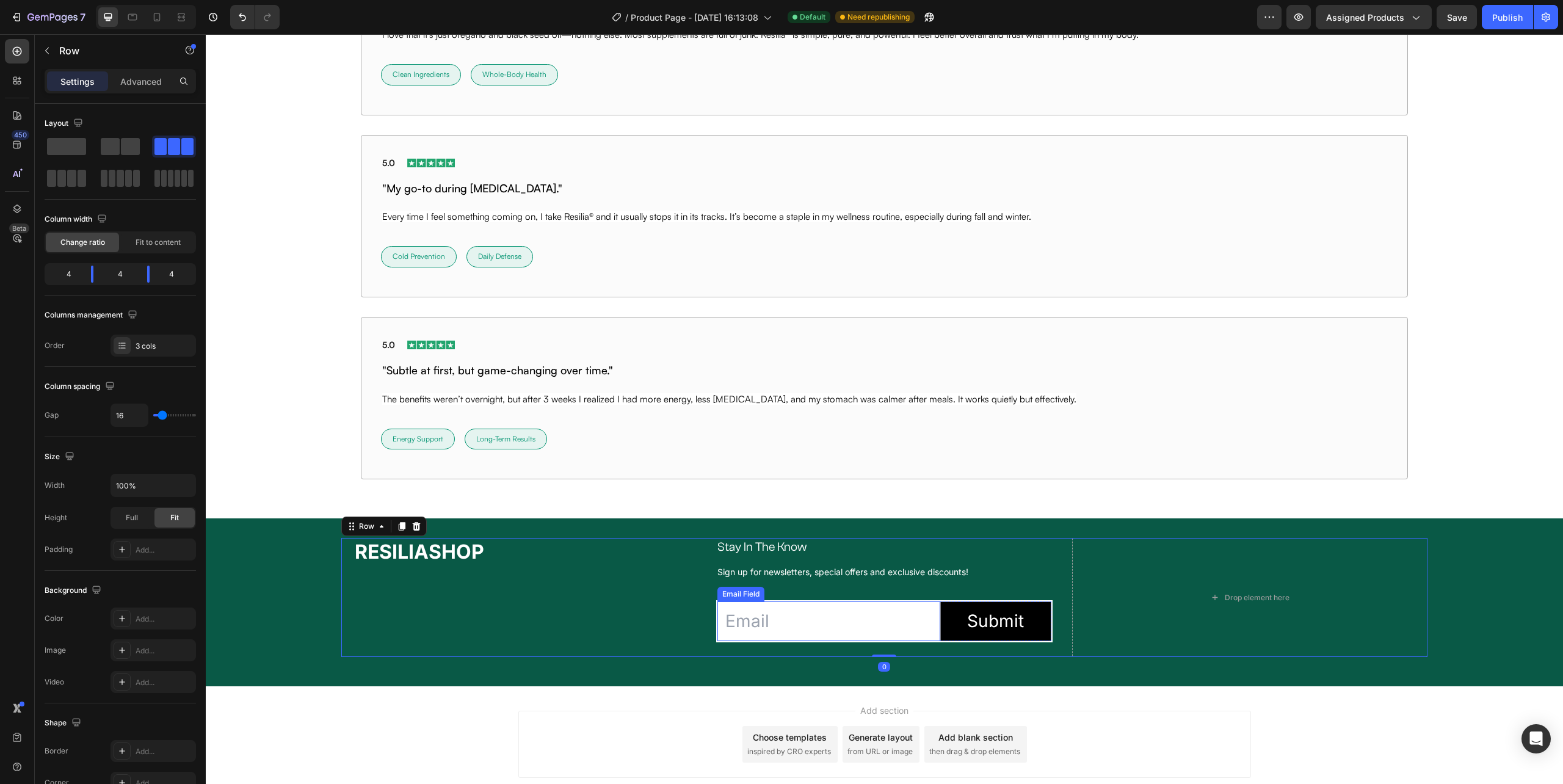
click at [886, 618] on input "email" at bounding box center [828, 621] width 222 height 40
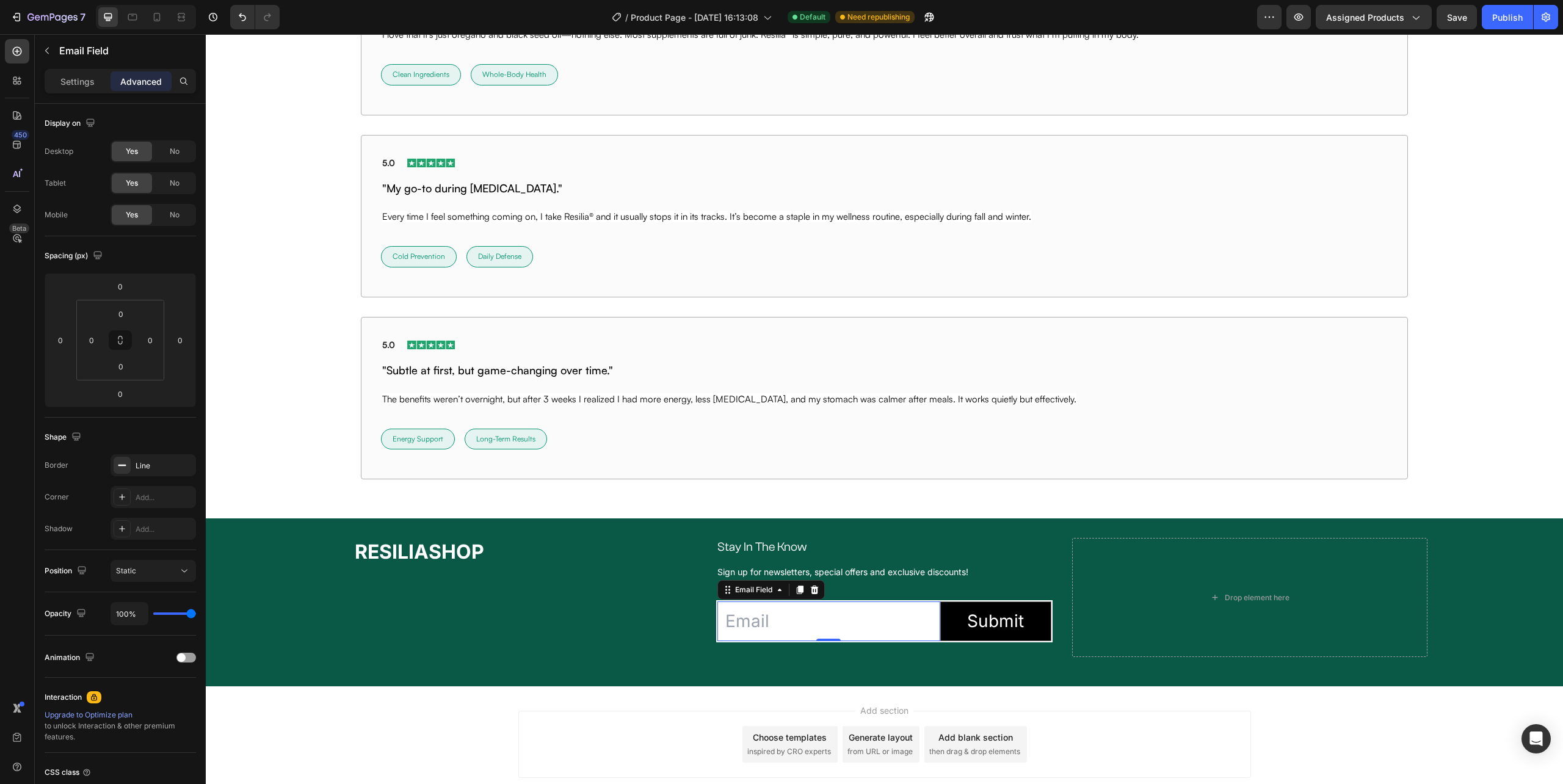
click at [699, 603] on div "⁠⁠⁠⁠⁠⁠⁠ RESILIASHOP Heading Stay In The Know Heading Row Sign up for newsletter…" at bounding box center [884, 597] width 1086 height 118
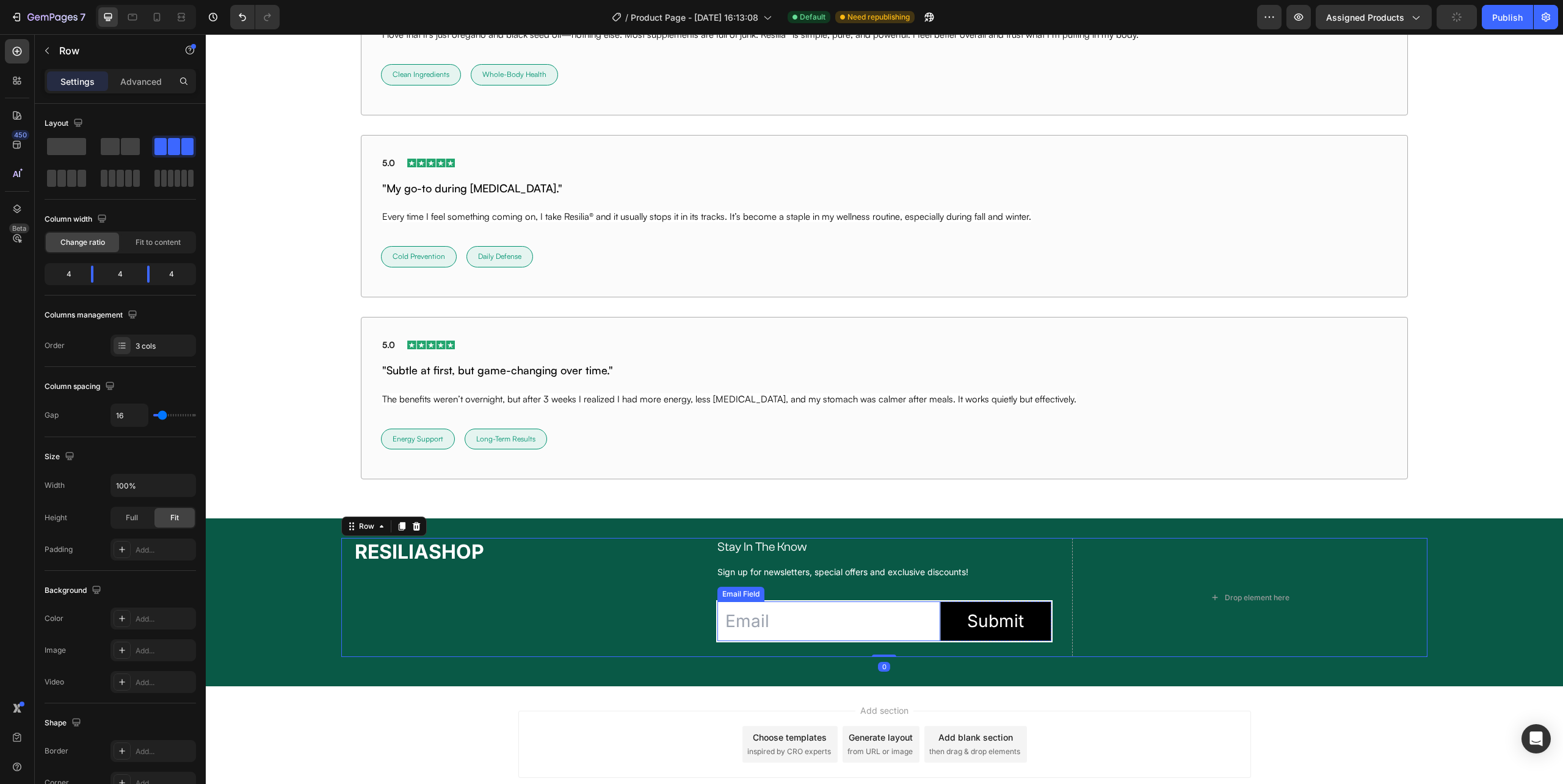
click at [717, 613] on input "email" at bounding box center [828, 621] width 222 height 40
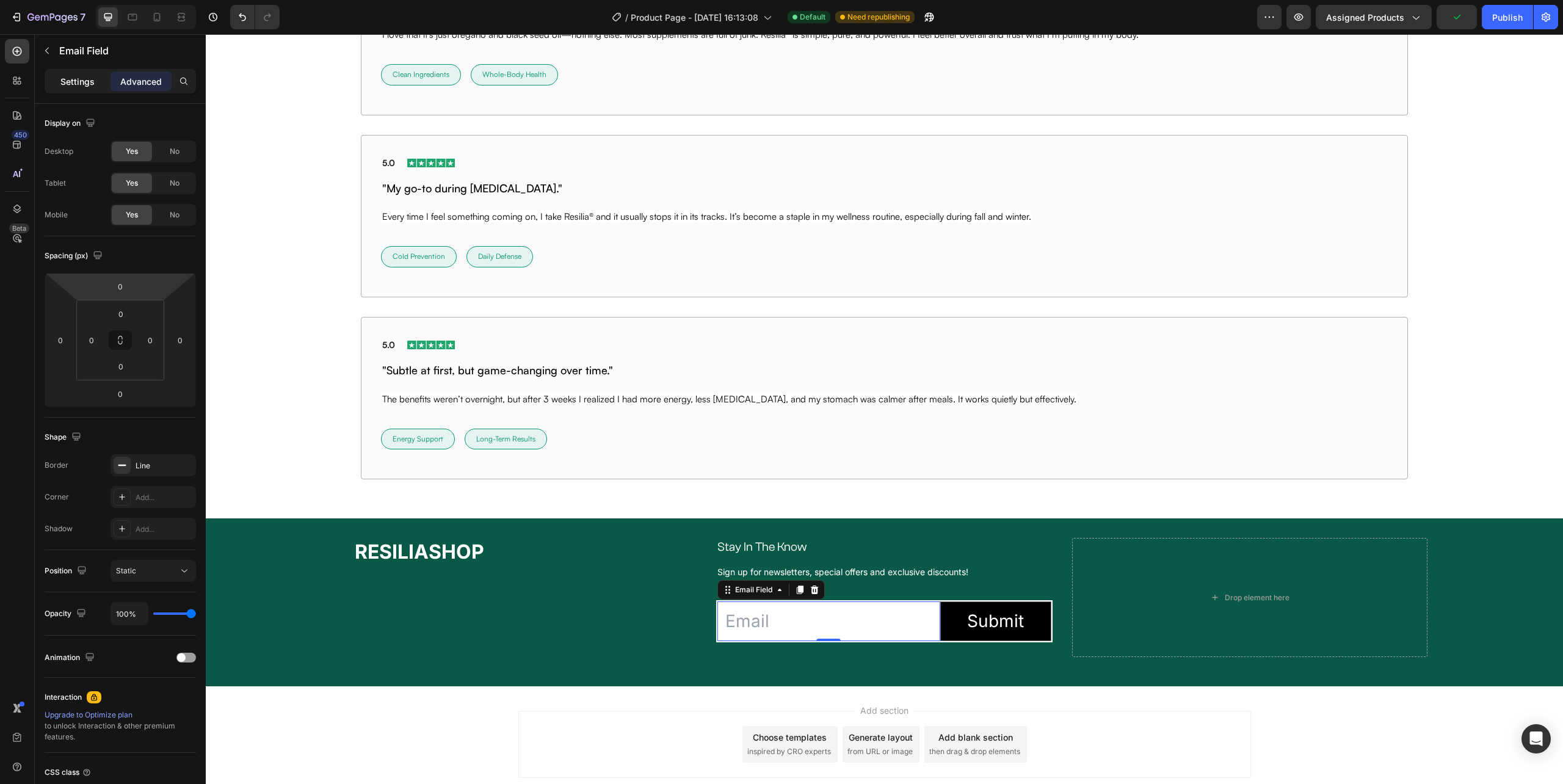
click at [74, 82] on p "Settings" at bounding box center [78, 81] width 34 height 13
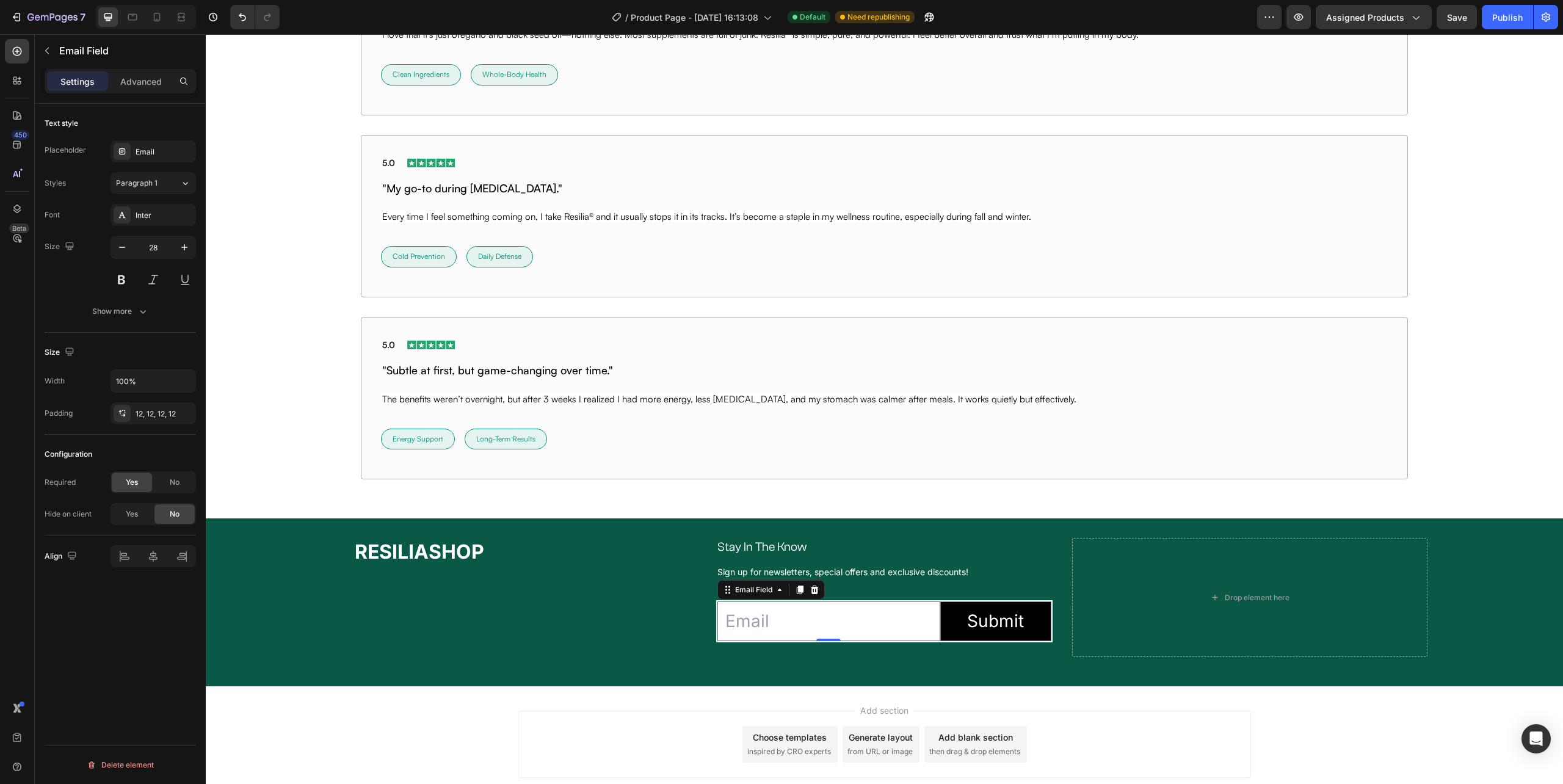
click at [138, 299] on div "Font Inter Size 28 Show more" at bounding box center [121, 263] width 152 height 118
click at [130, 315] on div "Show more" at bounding box center [121, 311] width 56 height 12
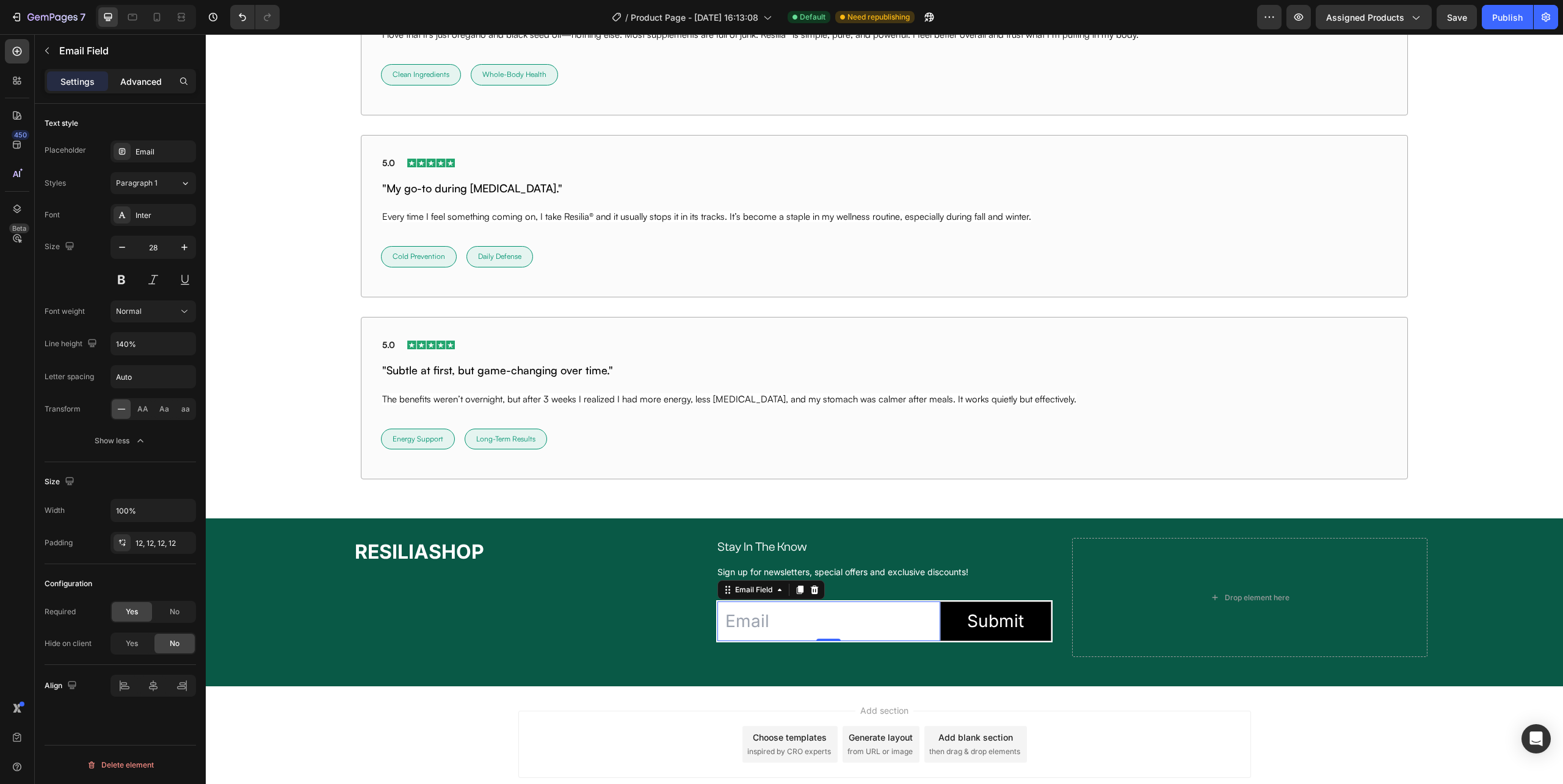
click at [149, 78] on p "Advanced" at bounding box center [140, 81] width 41 height 13
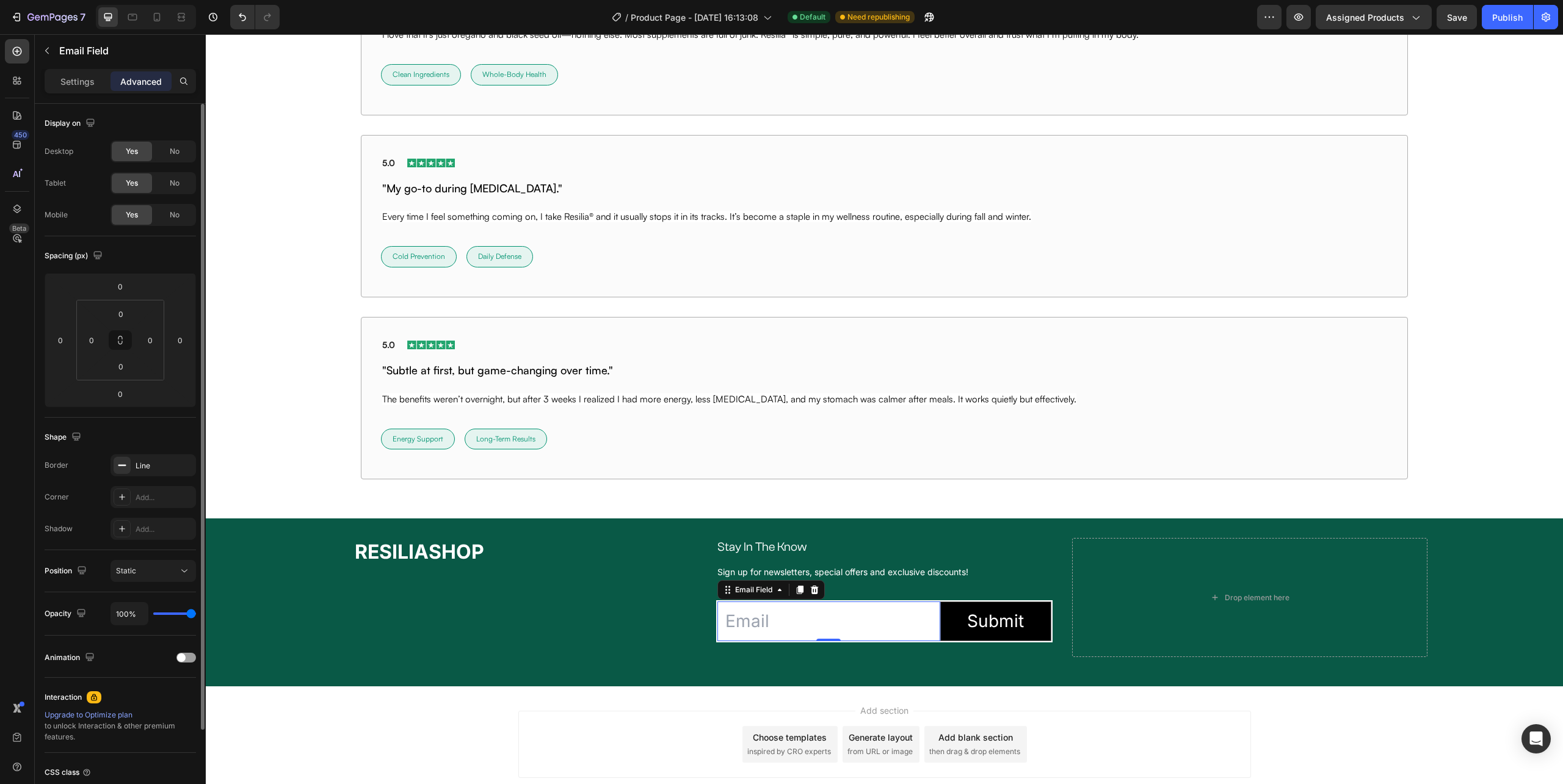
scroll to position [101, 0]
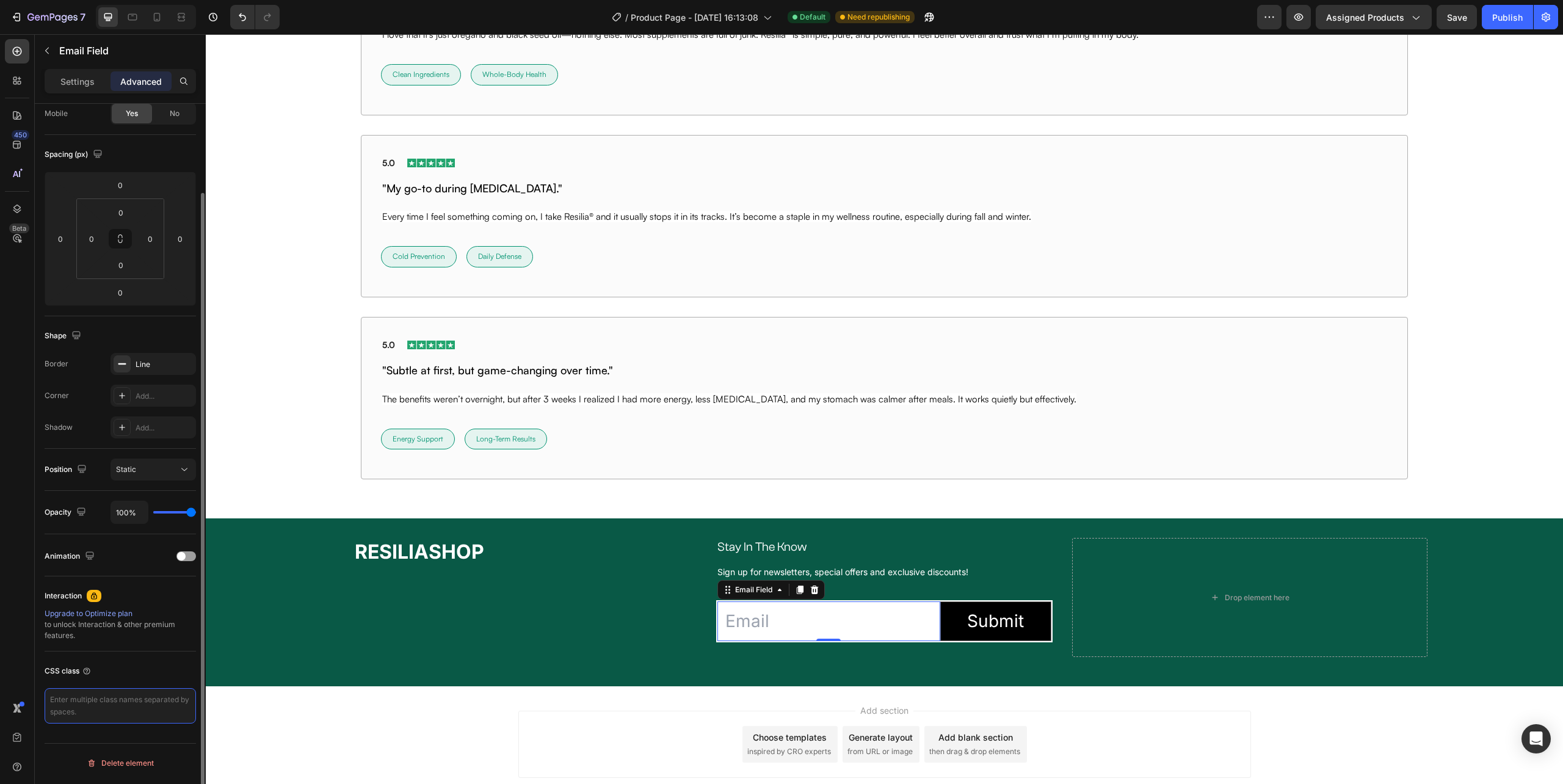
click at [67, 709] on textarea at bounding box center [121, 706] width 152 height 35
type textarea "background: none;"
click at [138, 709] on textarea "background: none;" at bounding box center [121, 706] width 152 height 35
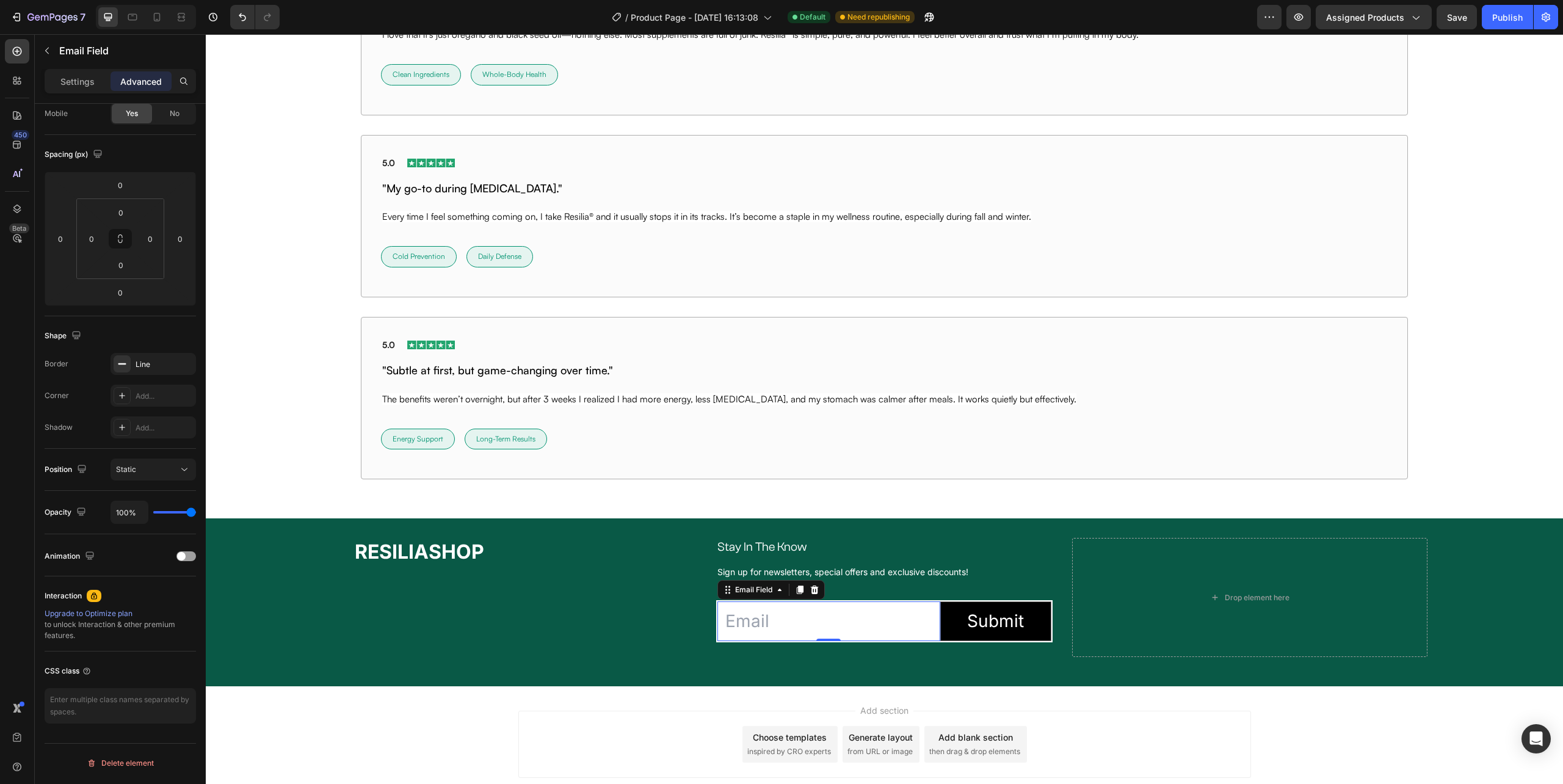
click at [731, 622] on input "email" at bounding box center [828, 621] width 222 height 40
click at [727, 594] on icon at bounding box center [728, 589] width 10 height 10
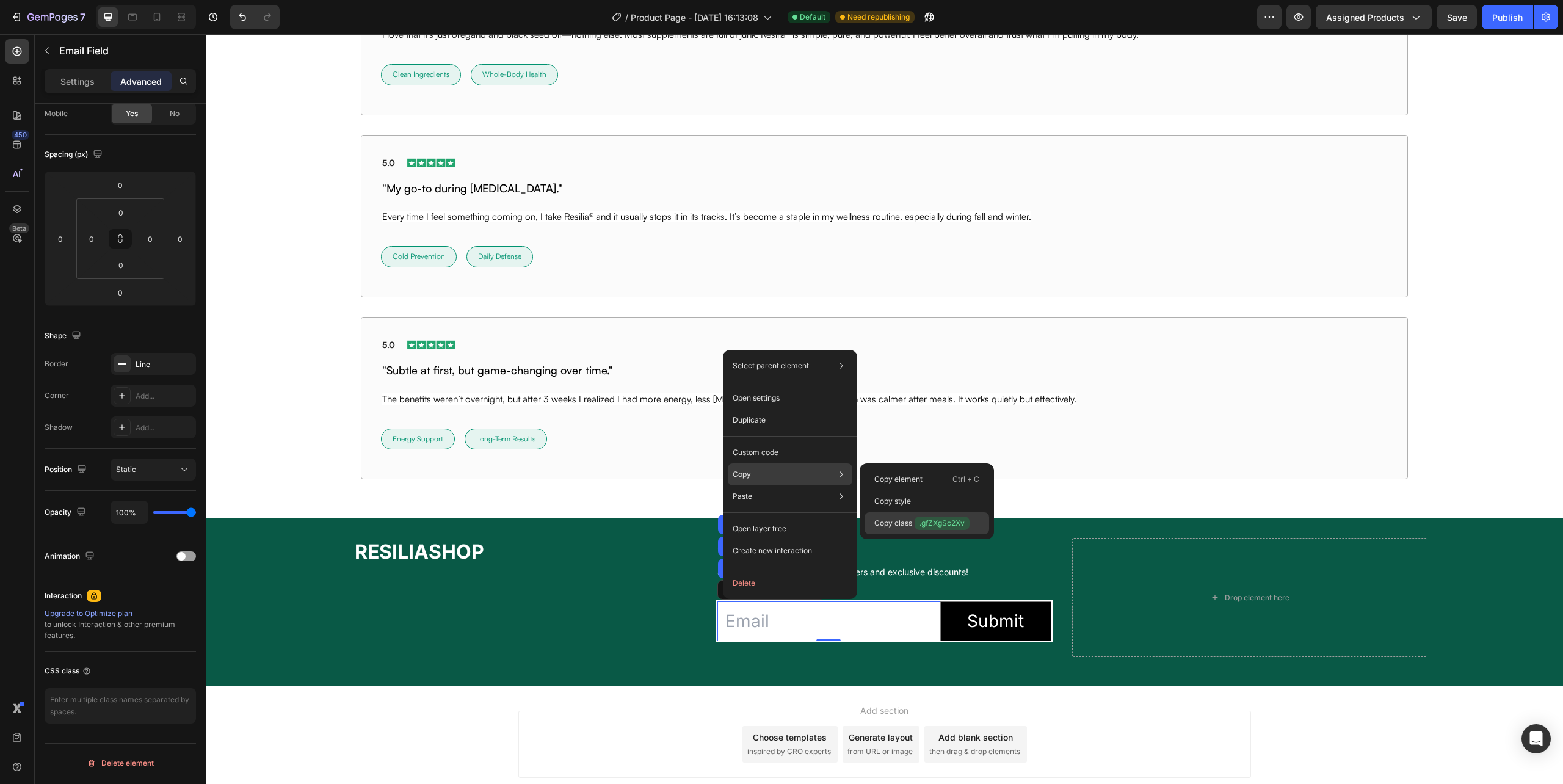
click at [924, 523] on span ".gfZXgSc2Xv" at bounding box center [942, 523] width 55 height 13
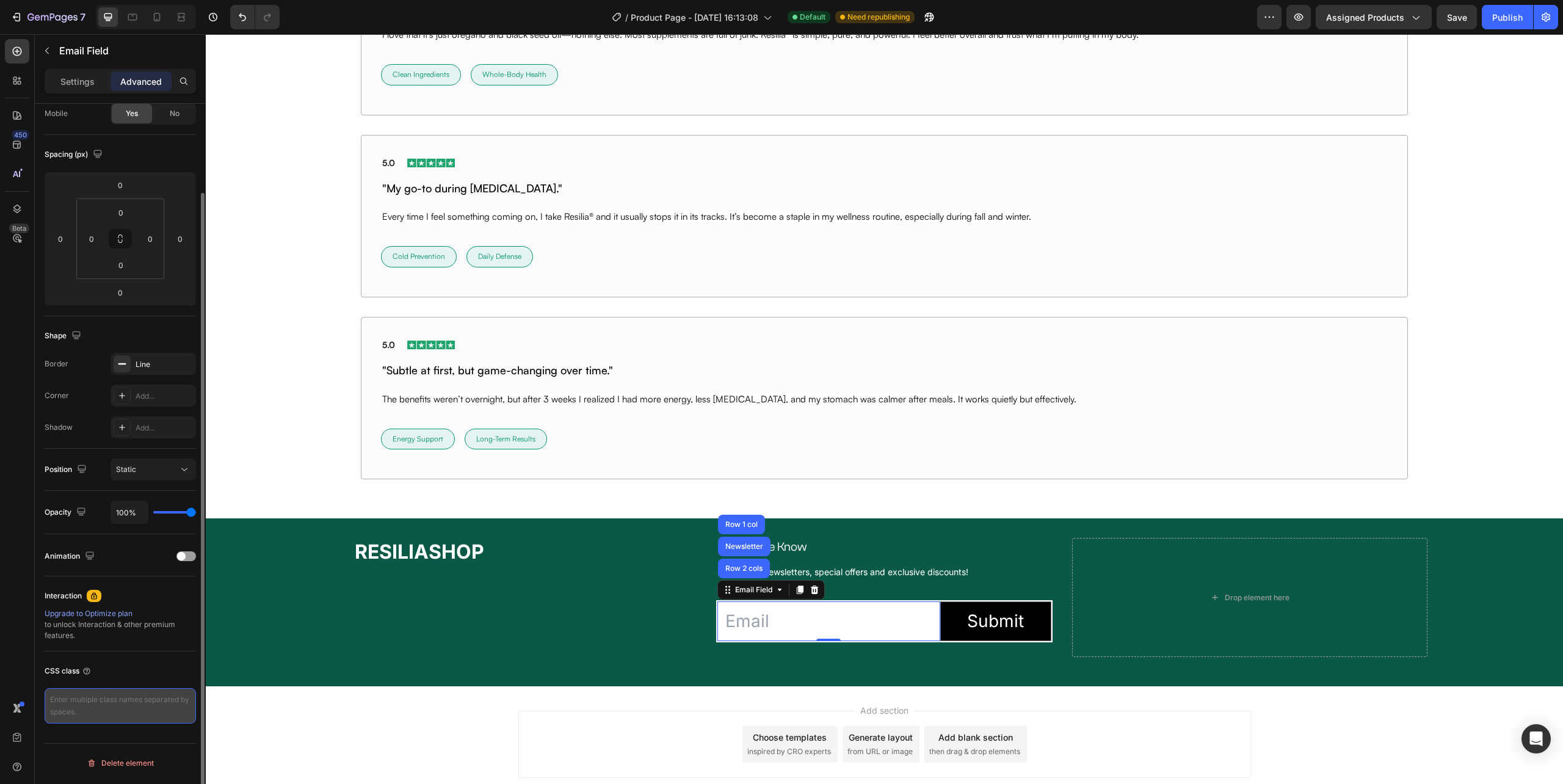
click at [79, 713] on textarea at bounding box center [121, 706] width 152 height 35
paste textarea ".gfZXgSc2Xv"
type textarea ".gfZXgSc2Xv{ background: none: }"
click at [760, 622] on input "email" at bounding box center [828, 621] width 222 height 40
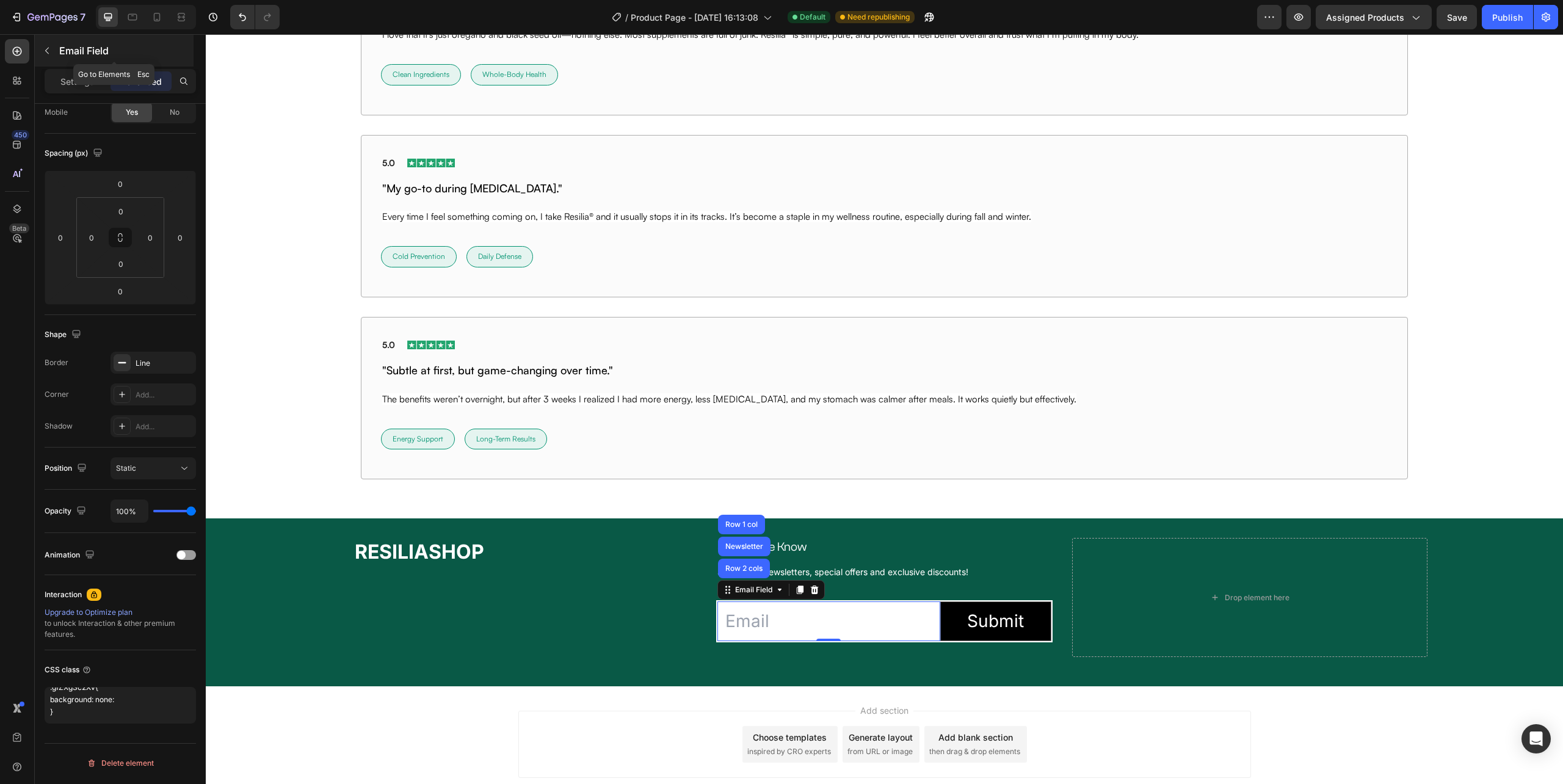
click at [49, 49] on icon "button" at bounding box center [47, 50] width 10 height 10
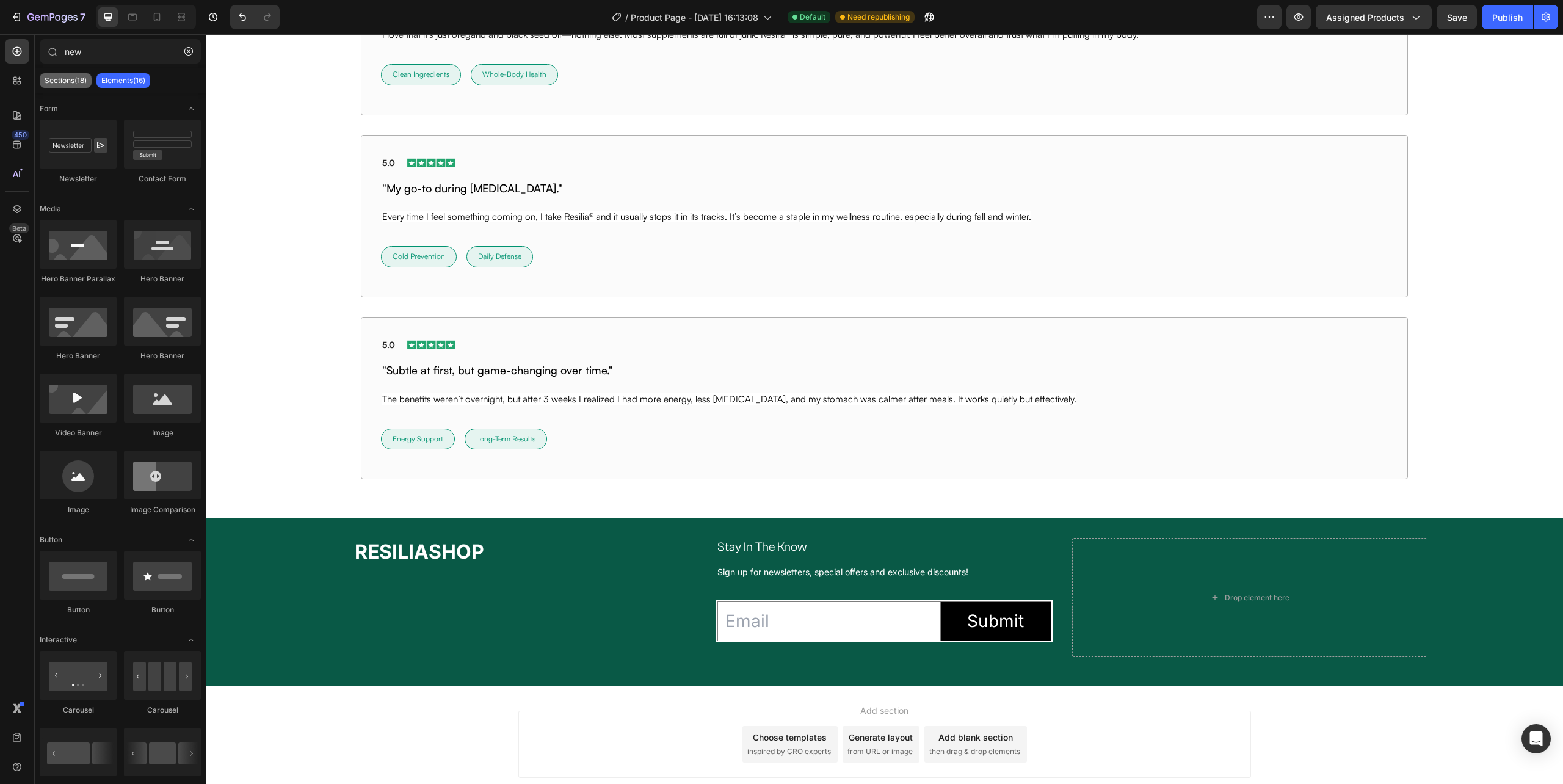
click at [45, 85] on p "Sections(18)" at bounding box center [66, 80] width 42 height 10
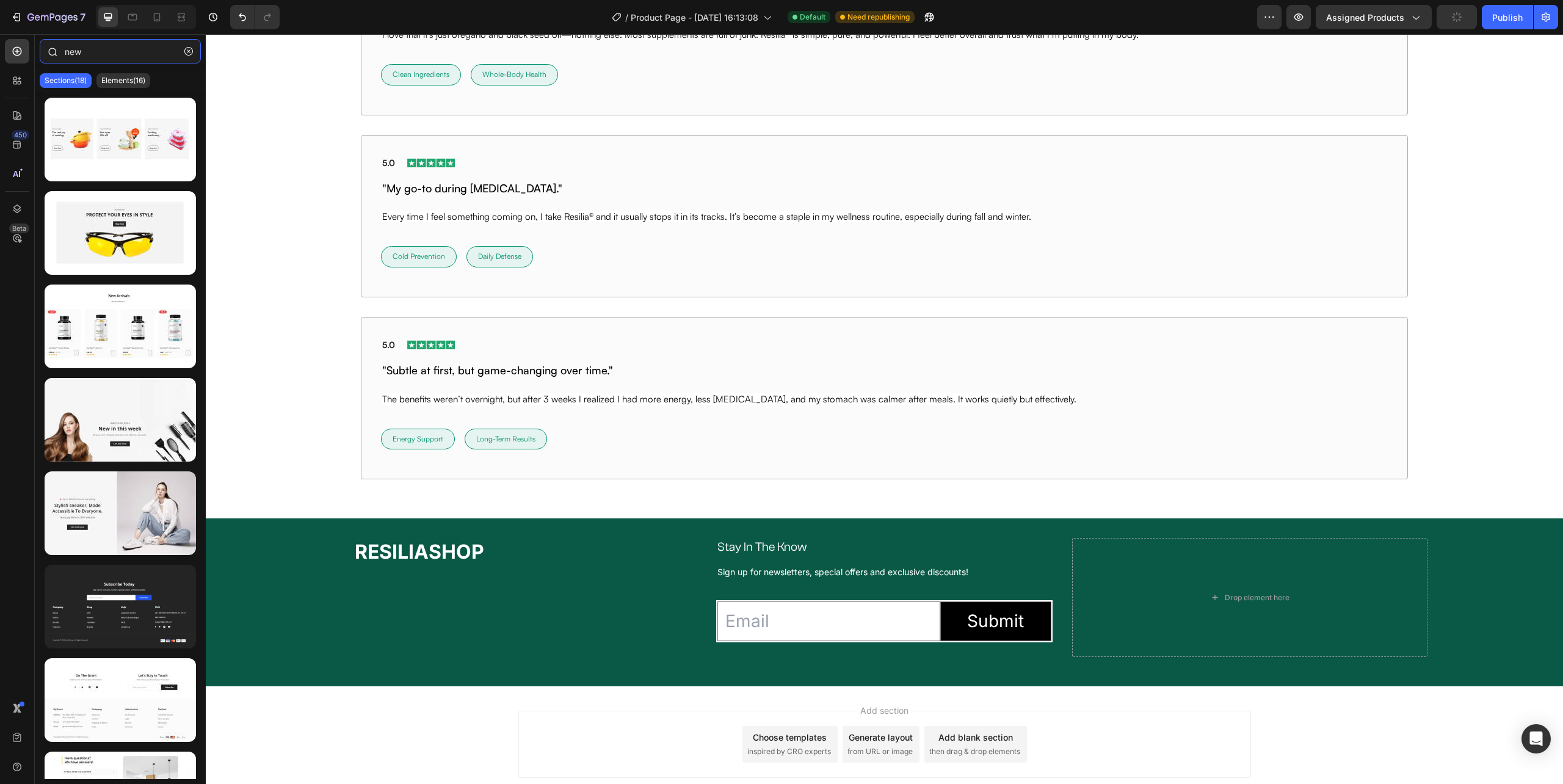
click at [122, 52] on input "new" at bounding box center [120, 51] width 161 height 25
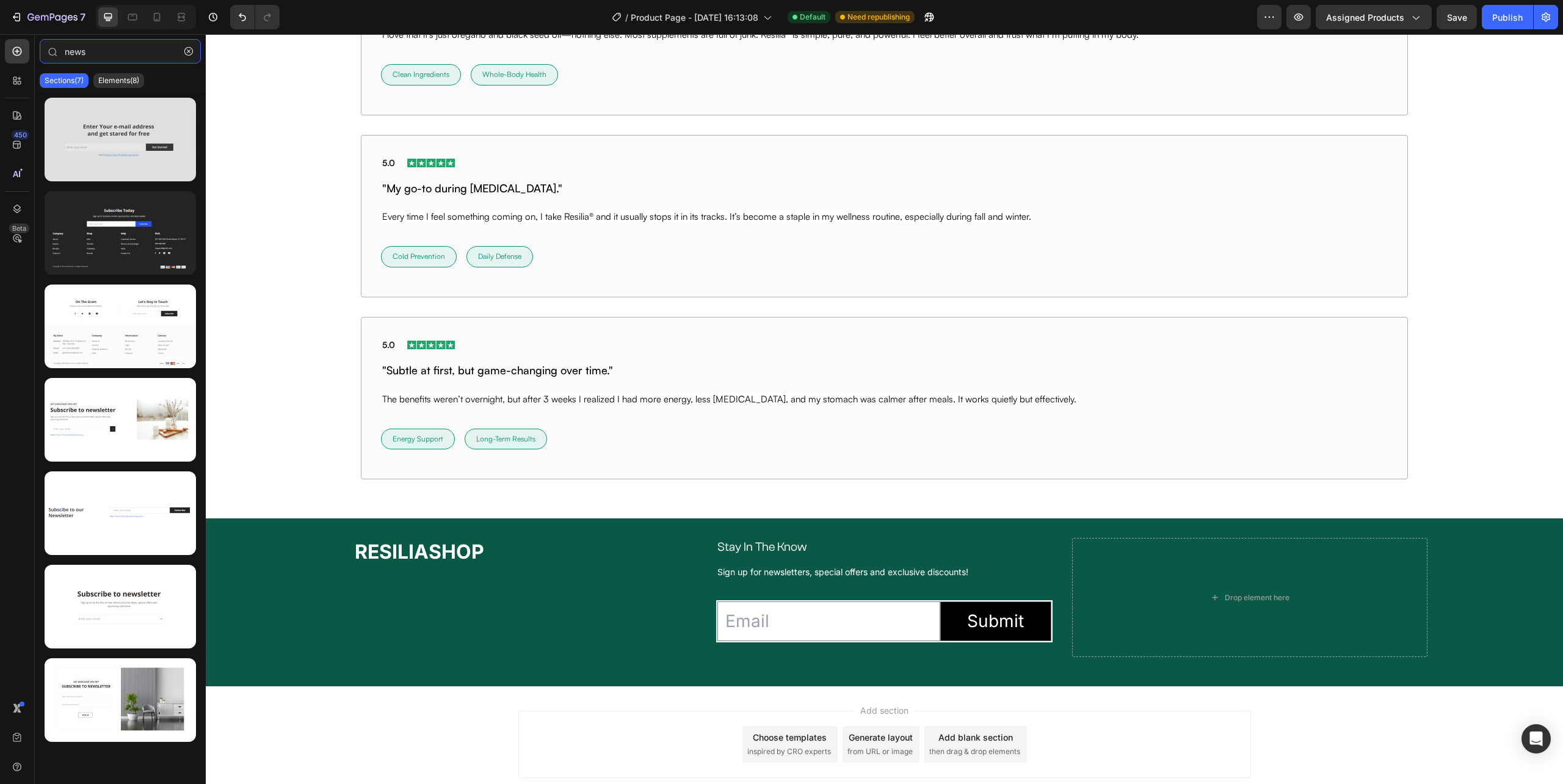
type input "news"
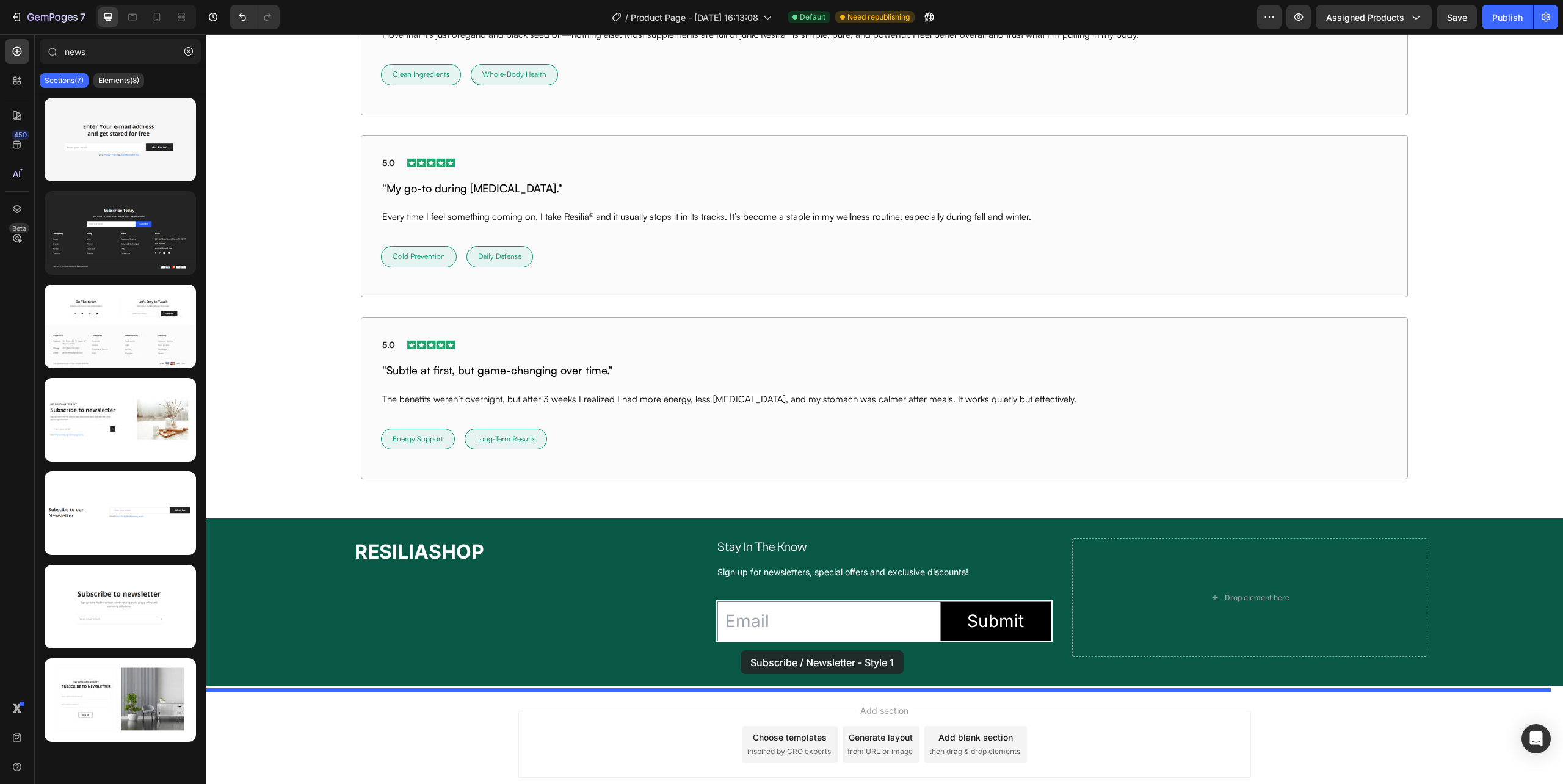
drag, startPoint x: 354, startPoint y: 159, endPoint x: 741, endPoint y: 650, distance: 625.2
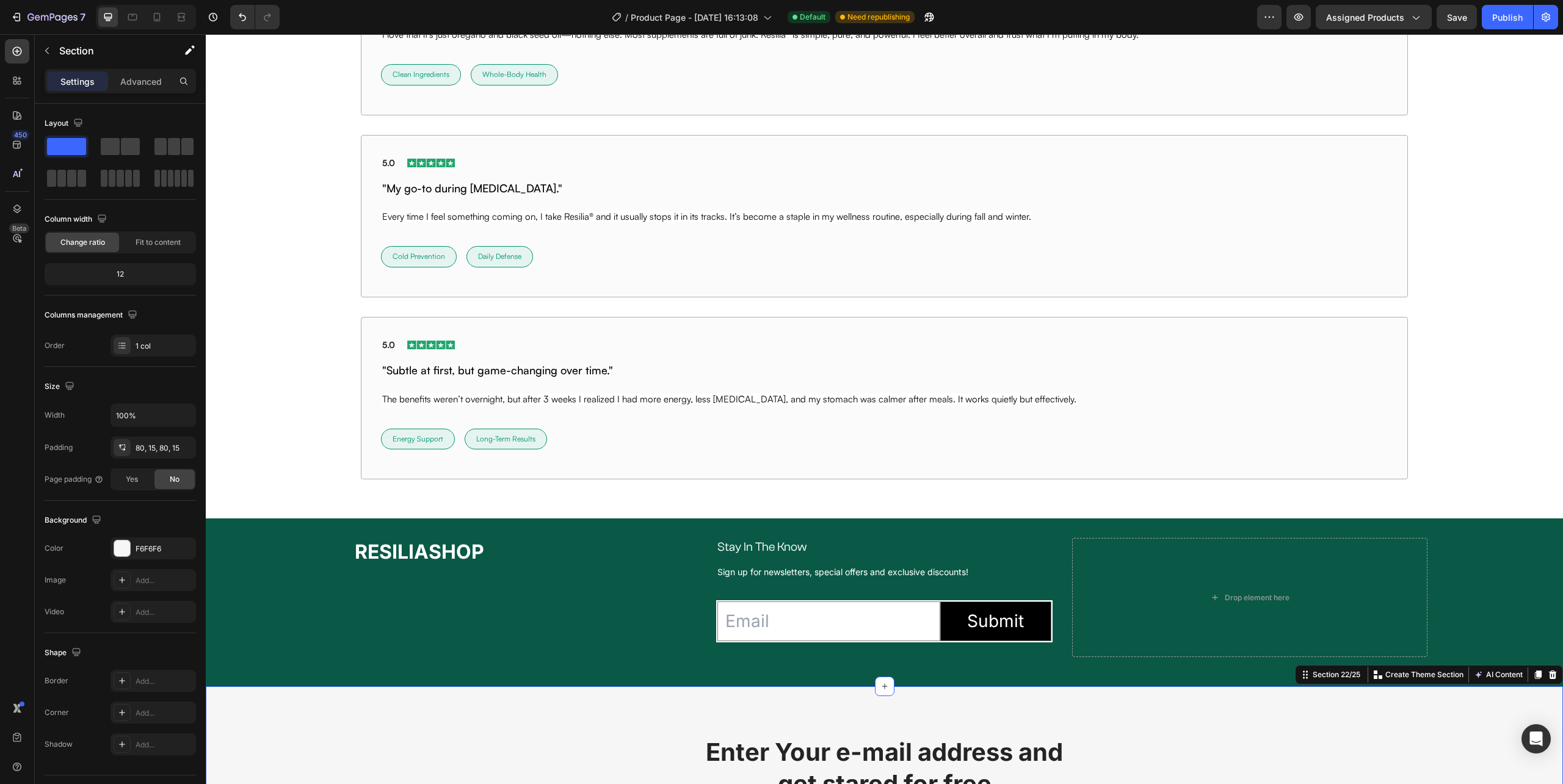
scroll to position [9034, 0]
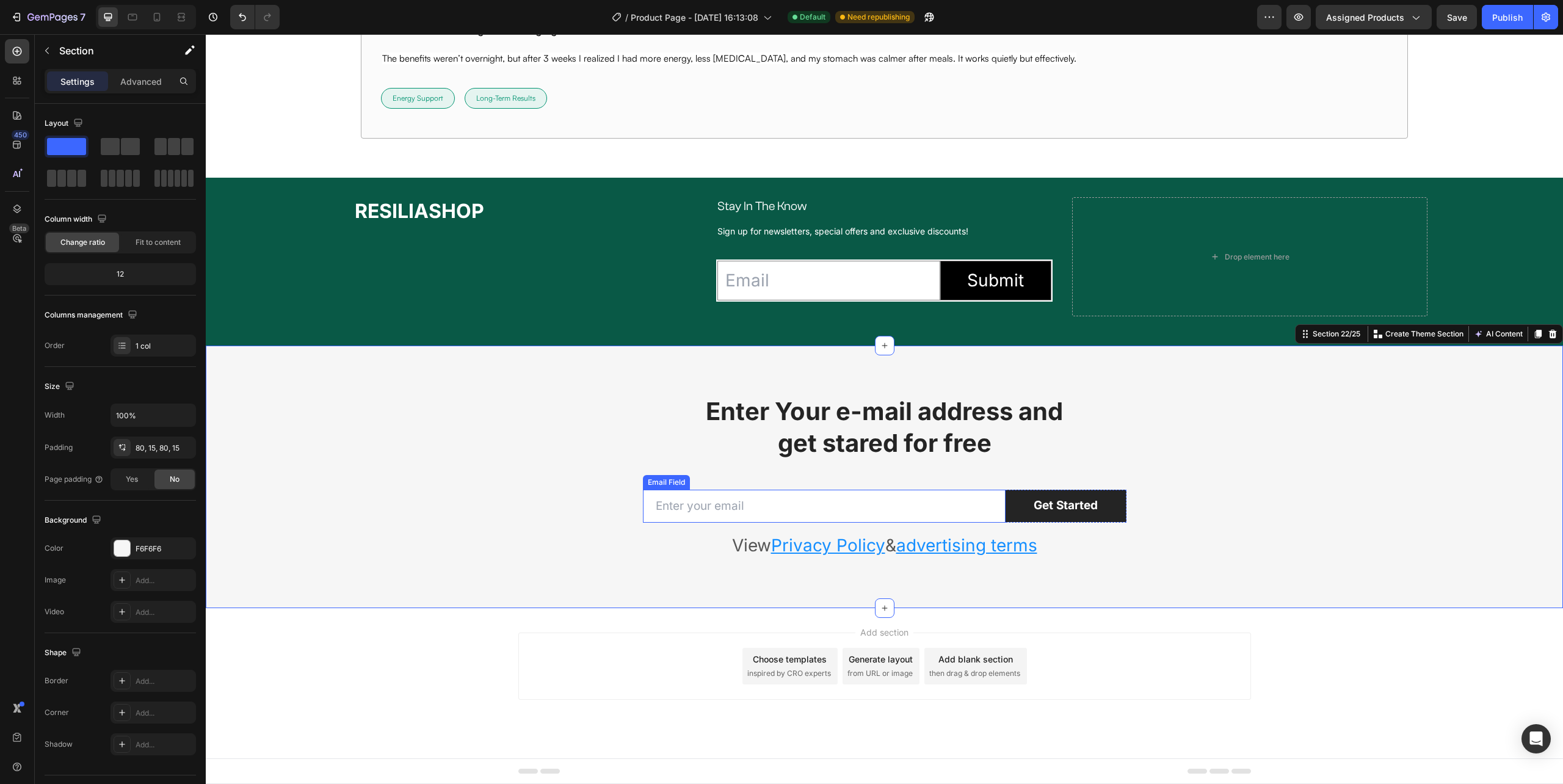
click at [651, 515] on input "email" at bounding box center [824, 506] width 363 height 34
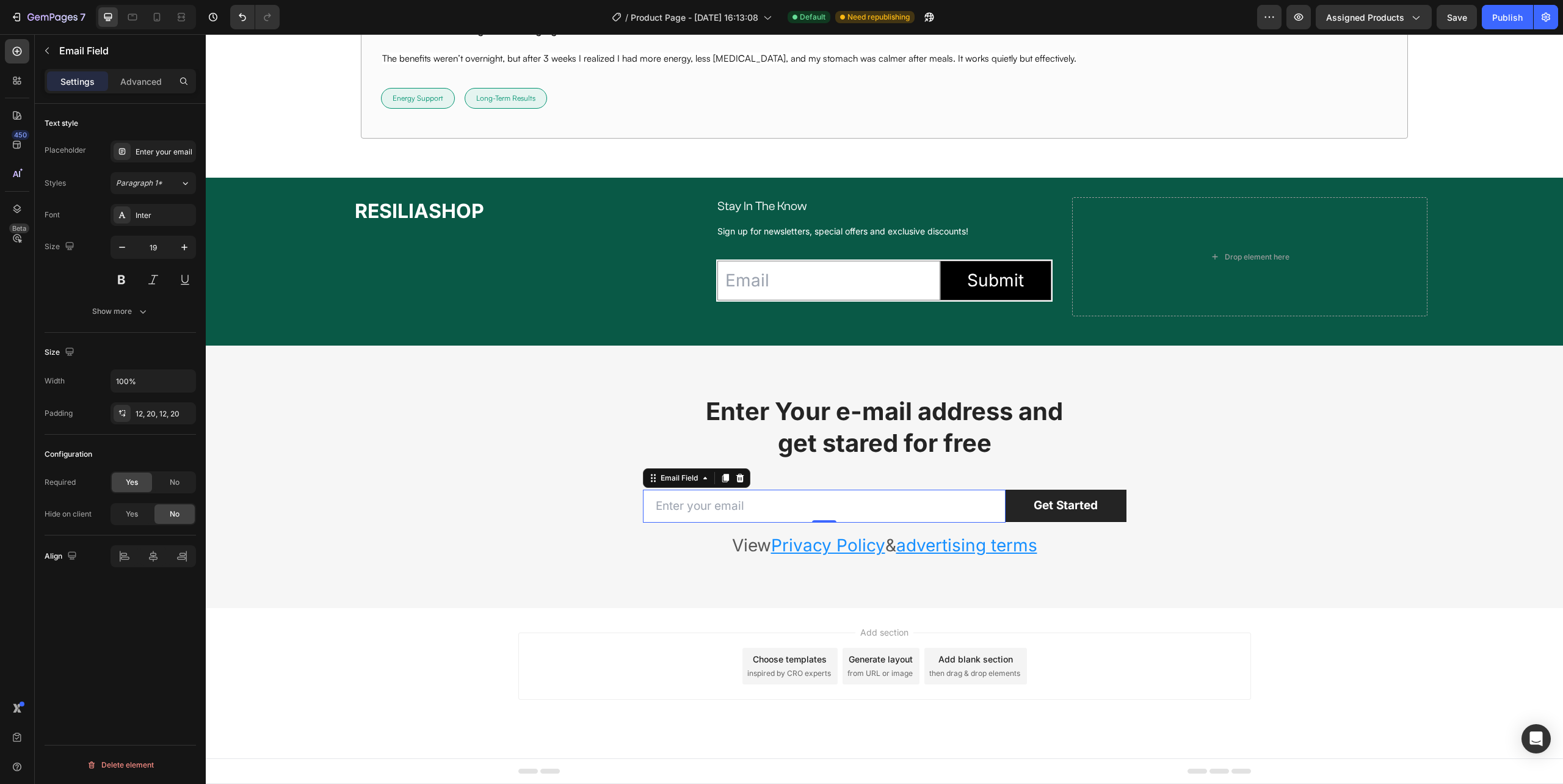
click at [753, 507] on input "email" at bounding box center [824, 506] width 363 height 34
drag, startPoint x: 721, startPoint y: 476, endPoint x: 726, endPoint y: 299, distance: 177.1
click at [1028, 252] on div "Email Field Submit Submit Button Row Newsletter" at bounding box center [884, 280] width 336 height 71
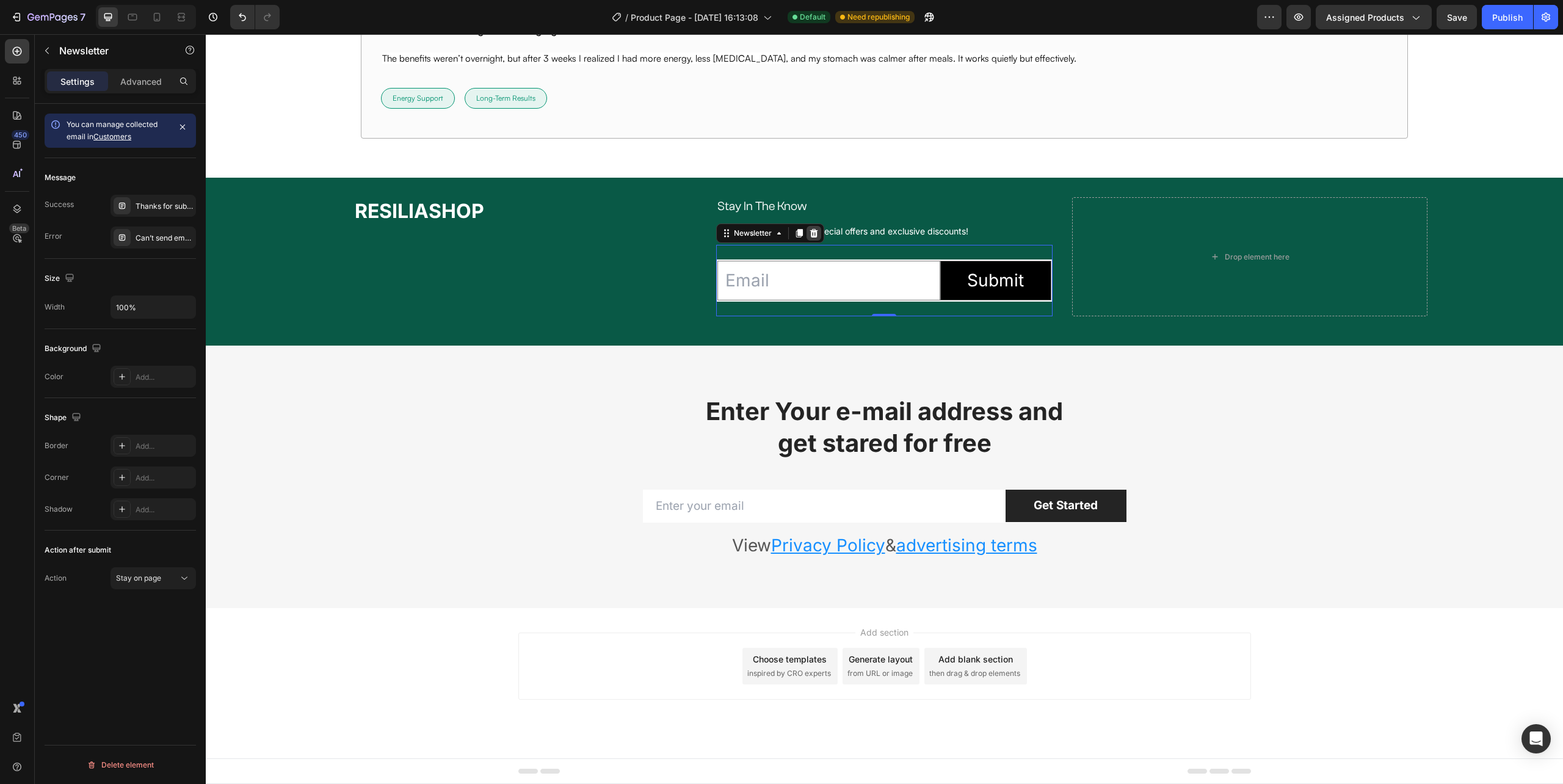
click at [811, 230] on icon at bounding box center [814, 234] width 8 height 9
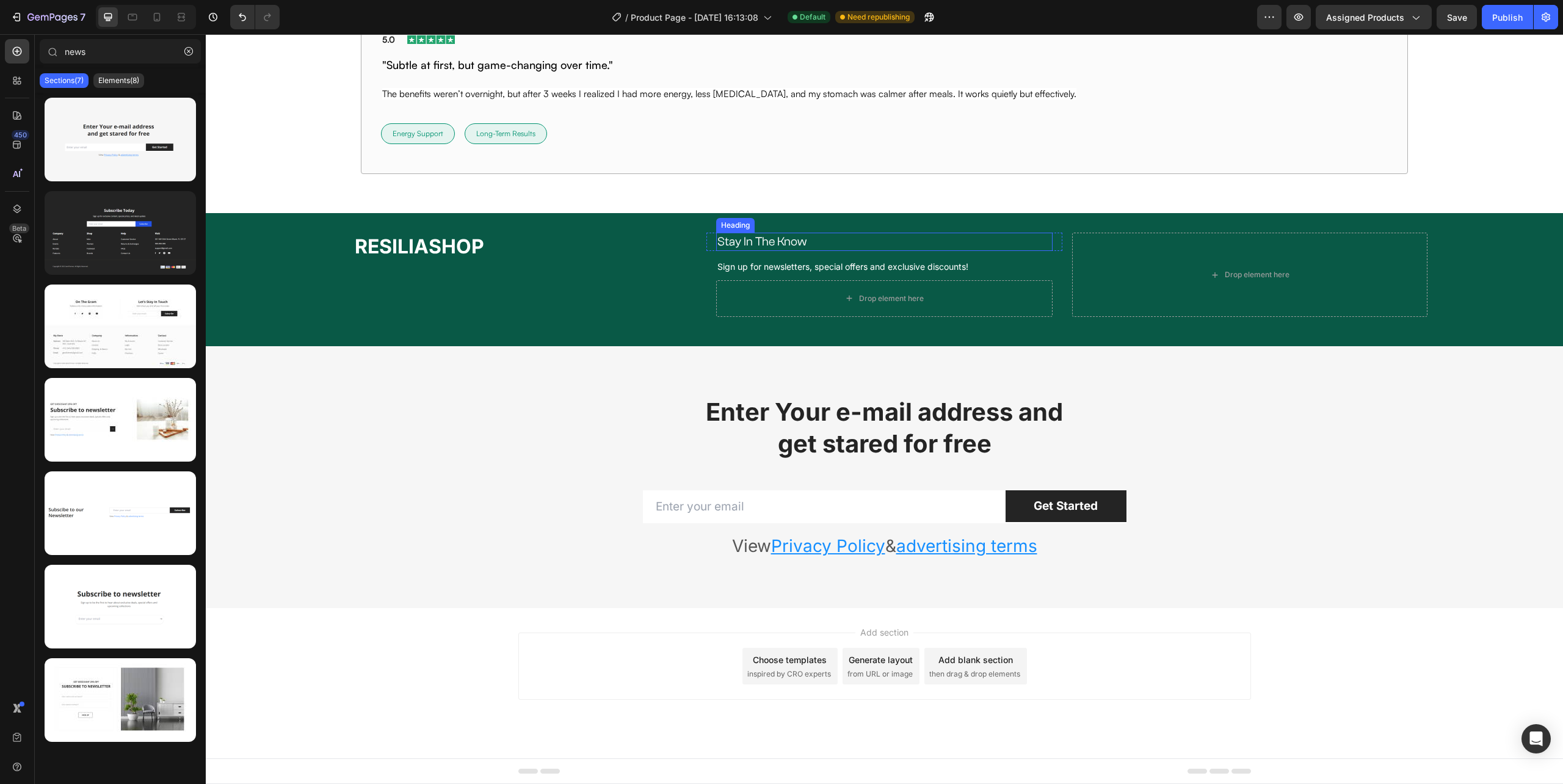
scroll to position [9000, 0]
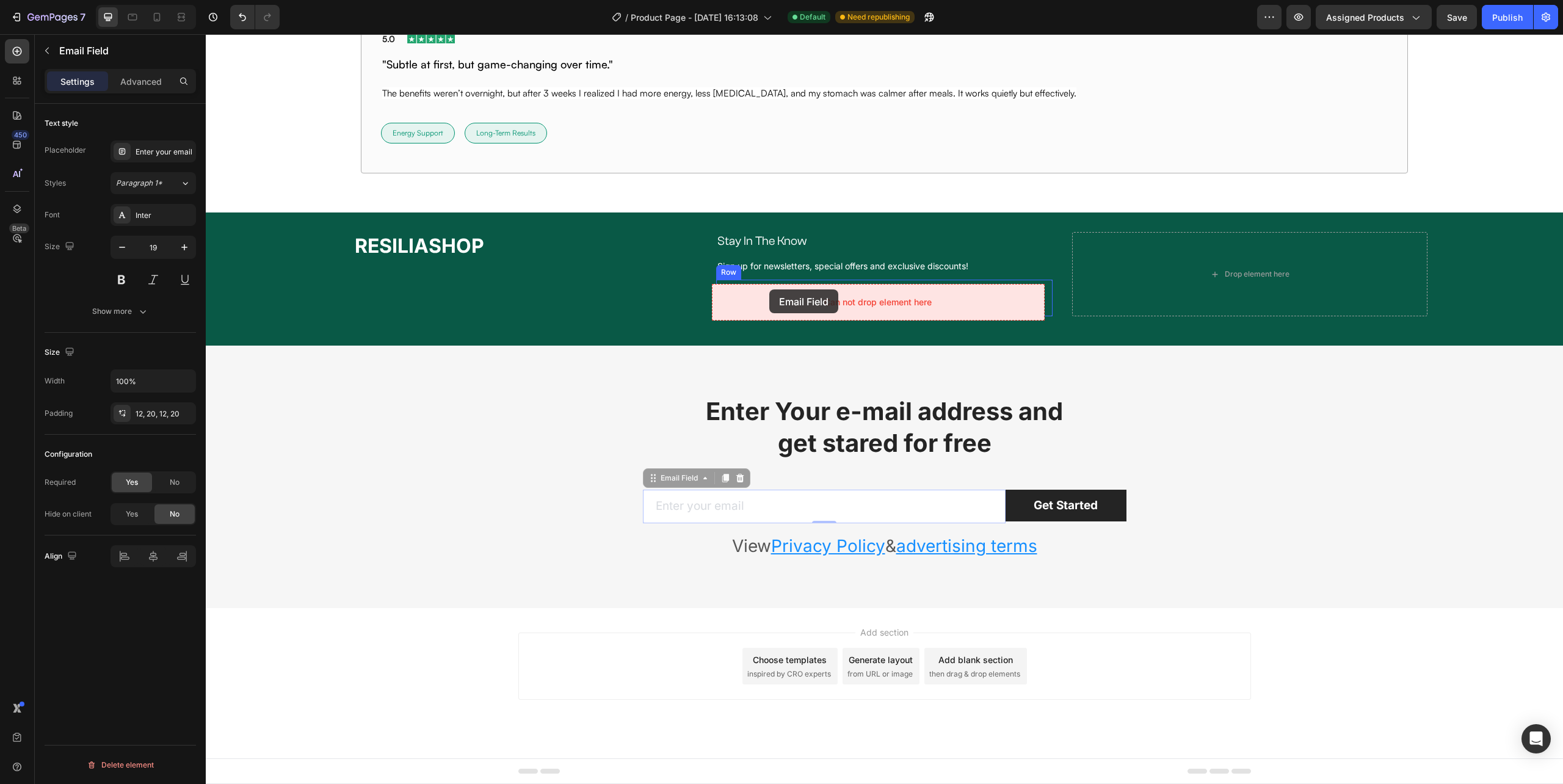
drag, startPoint x: 650, startPoint y: 482, endPoint x: 769, endPoint y: 289, distance: 226.7
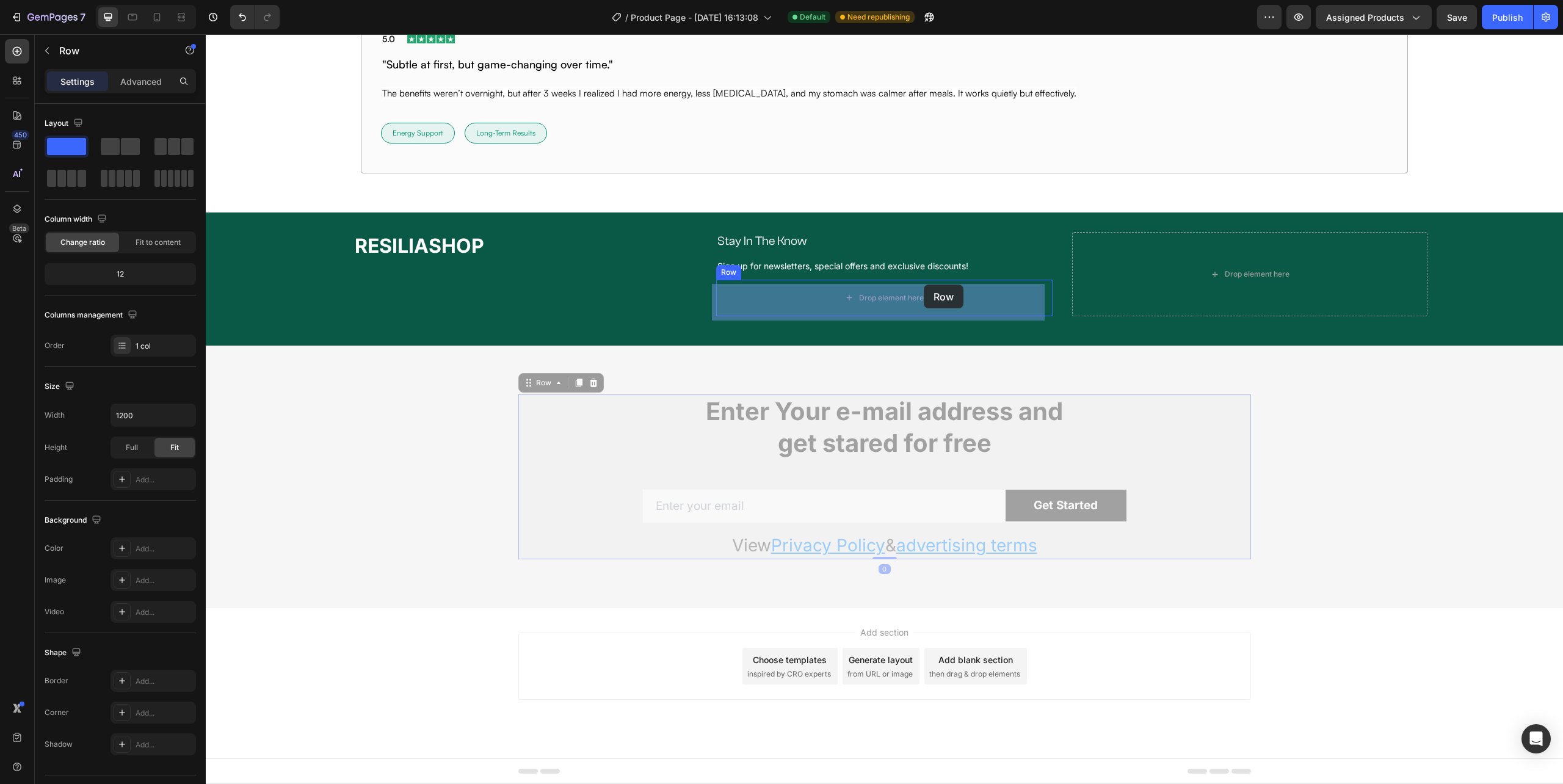
drag, startPoint x: 1110, startPoint y: 407, endPoint x: 924, endPoint y: 285, distance: 222.4
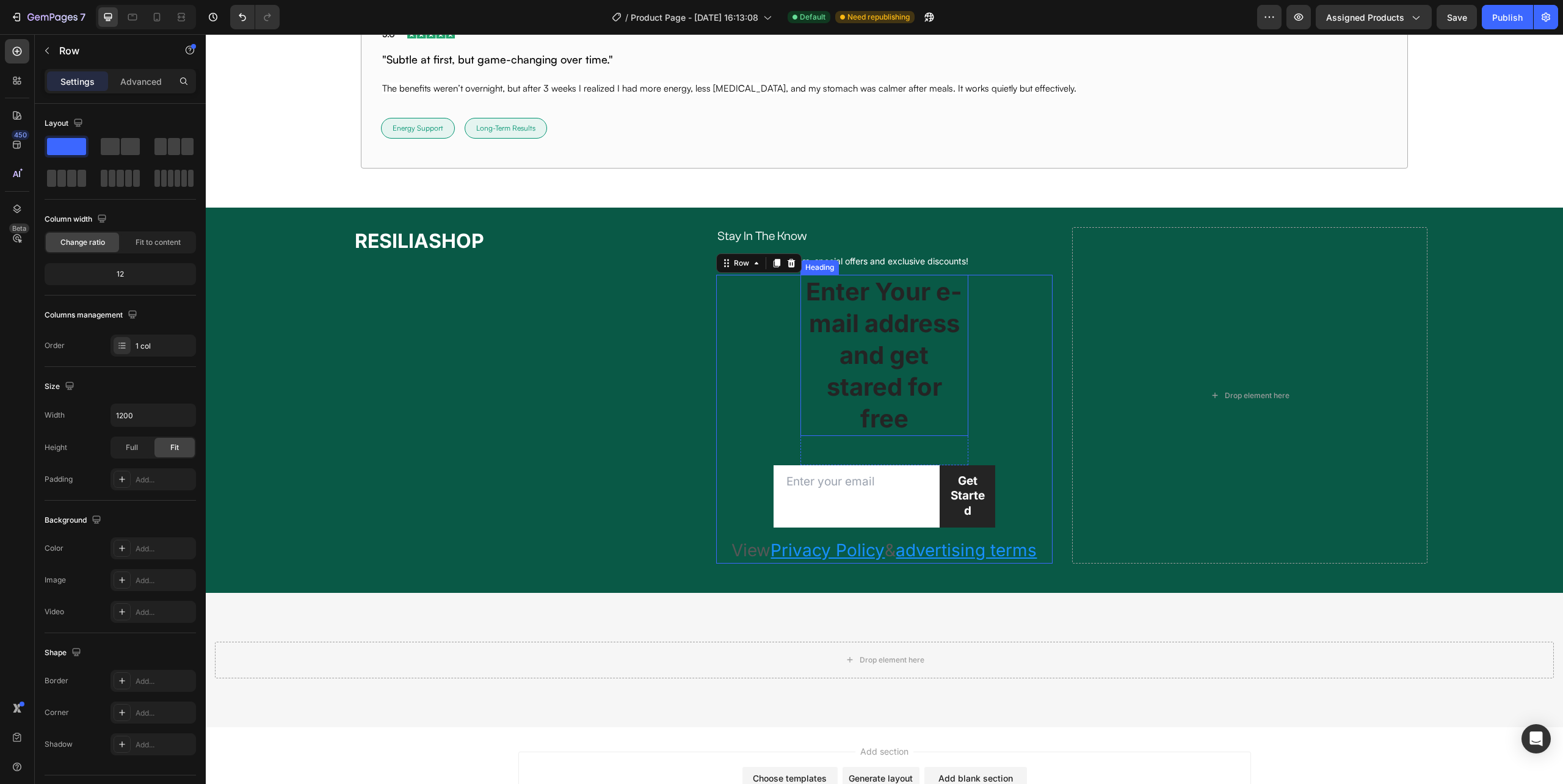
scroll to position [9034, 0]
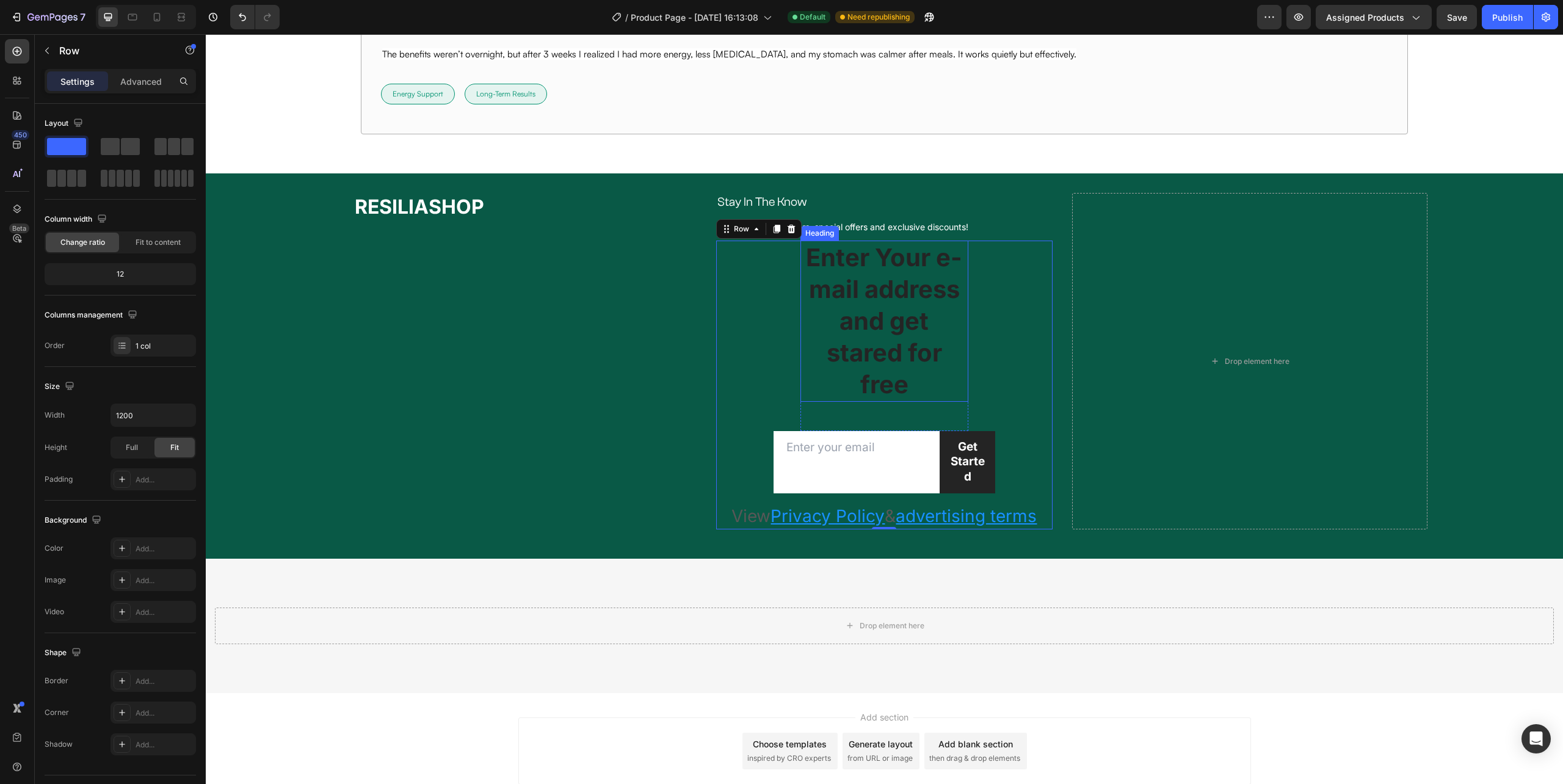
click at [828, 314] on p "Enter Your e-mail address and get stared for free" at bounding box center [885, 321] width 166 height 159
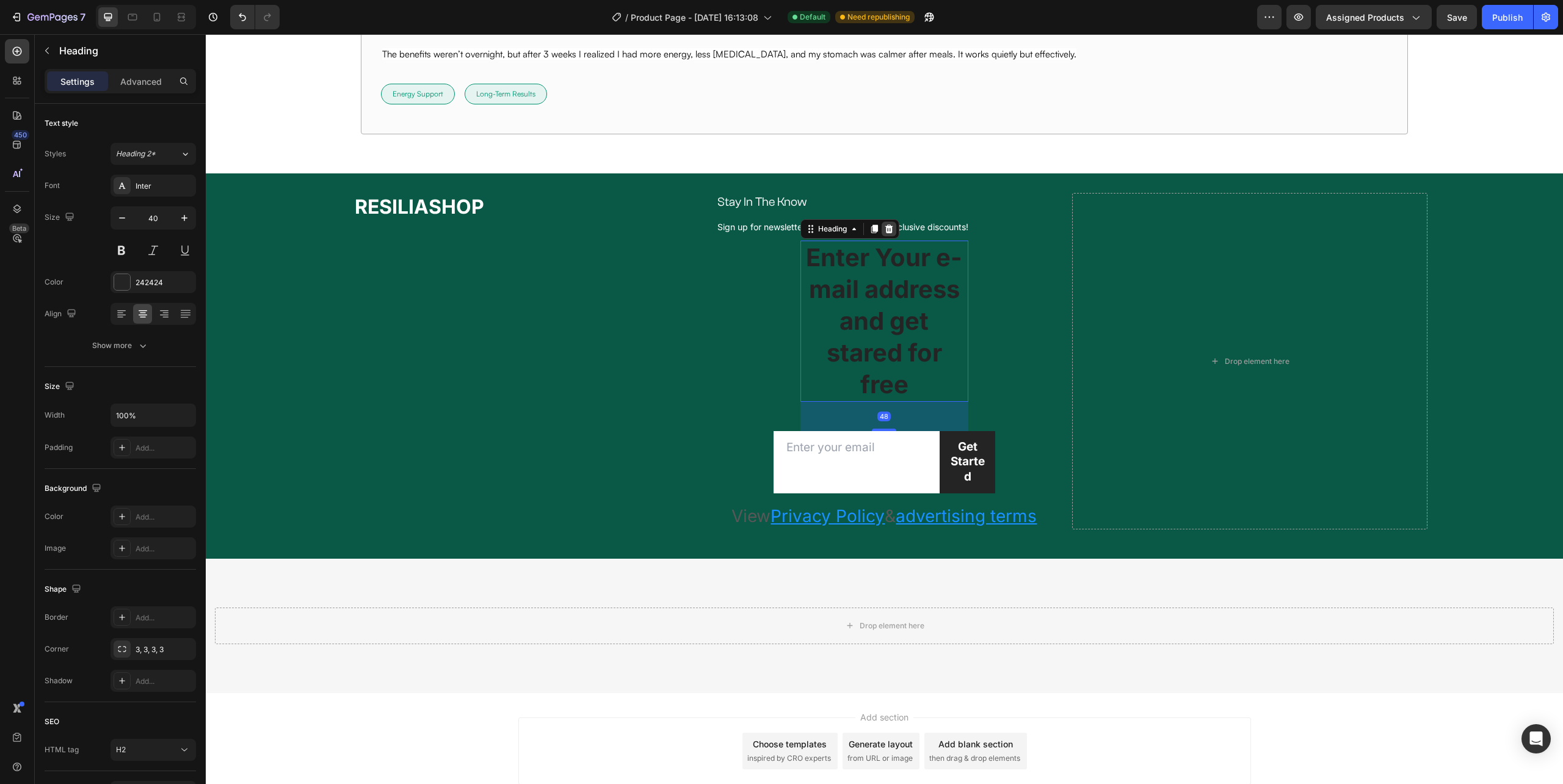
click at [888, 231] on icon at bounding box center [888, 228] width 10 height 10
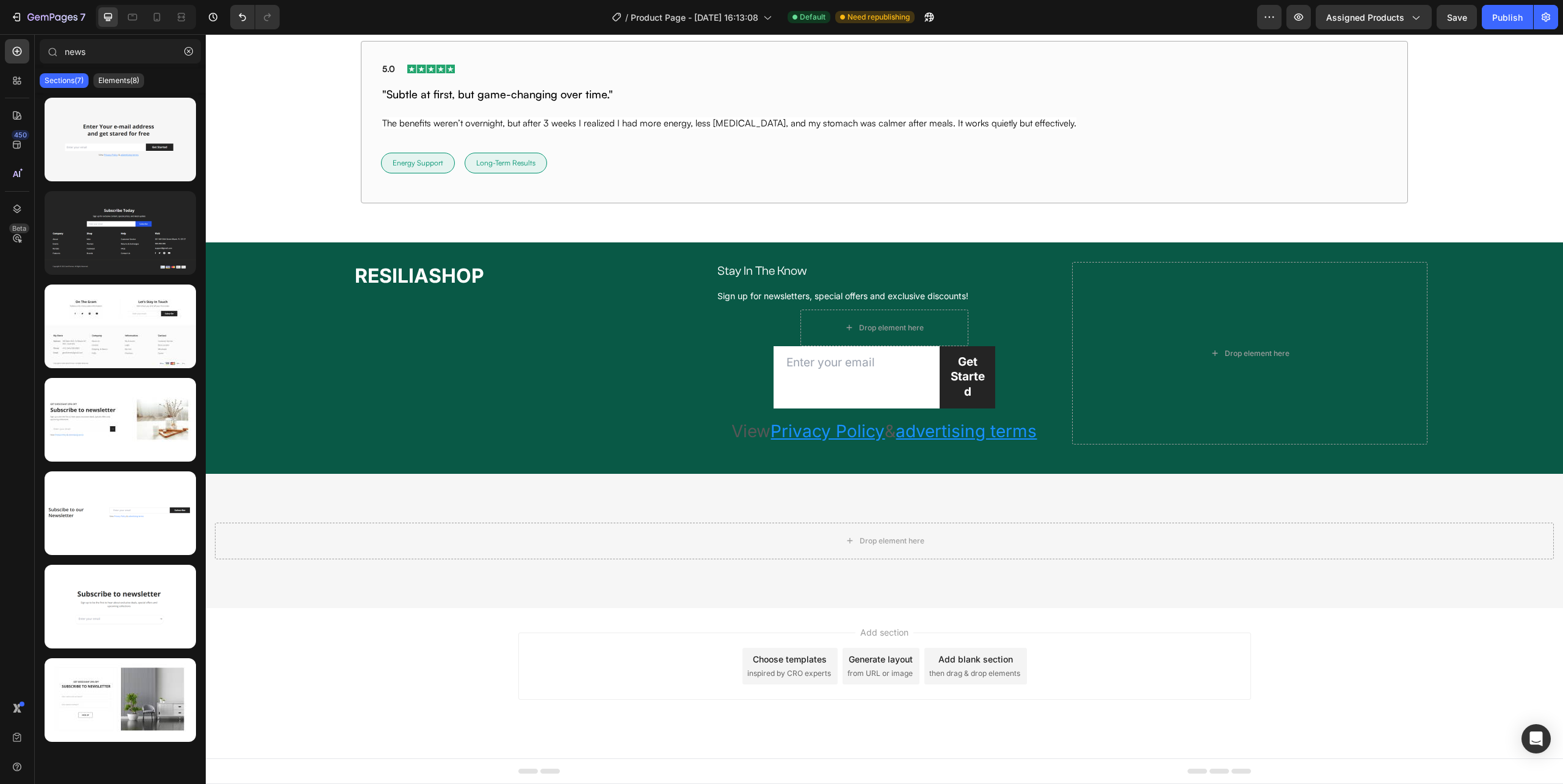
scroll to position [8970, 0]
click at [811, 327] on div "Drop element here" at bounding box center [885, 328] width 168 height 37
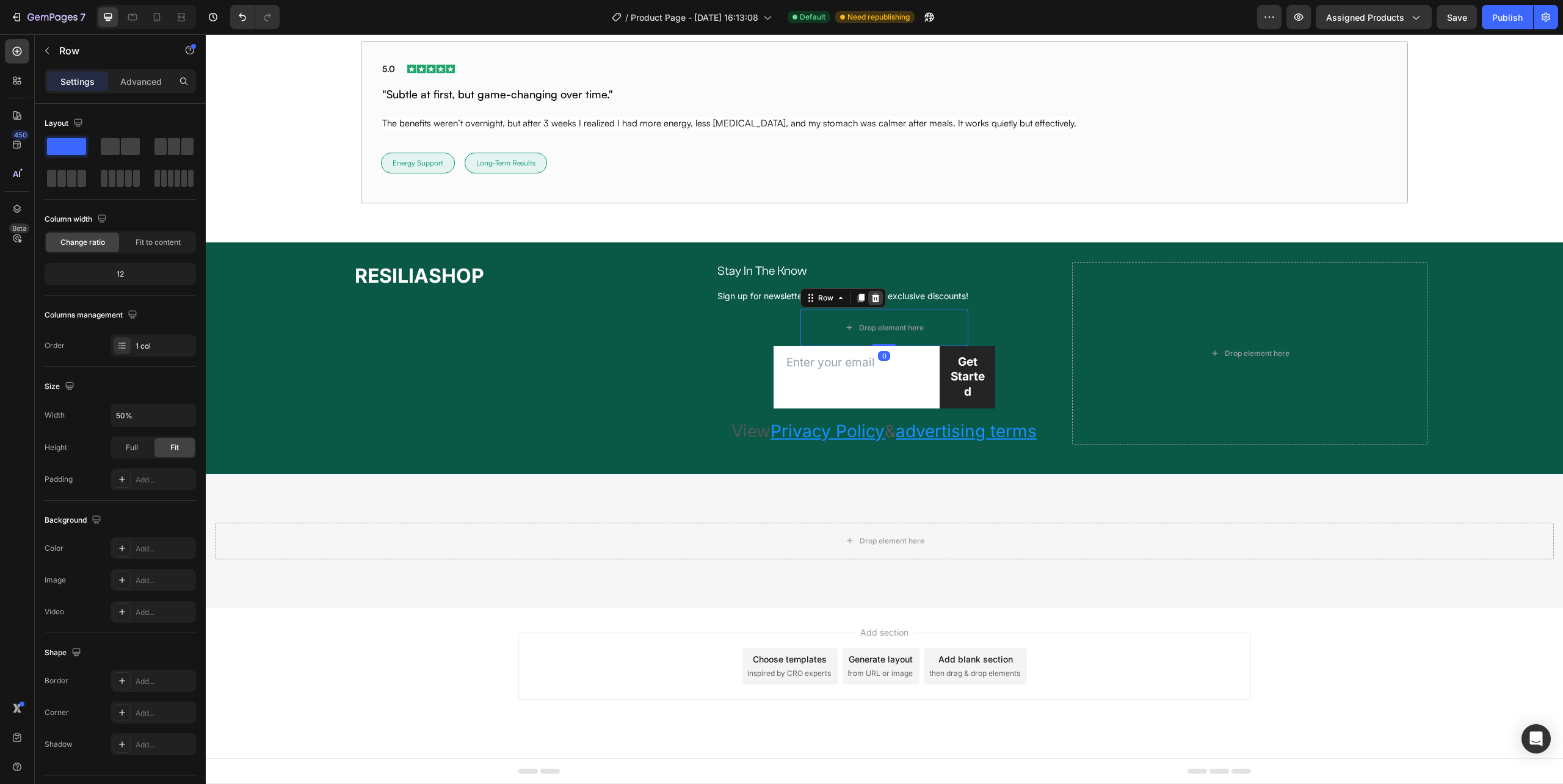
click at [871, 296] on icon at bounding box center [875, 297] width 10 height 10
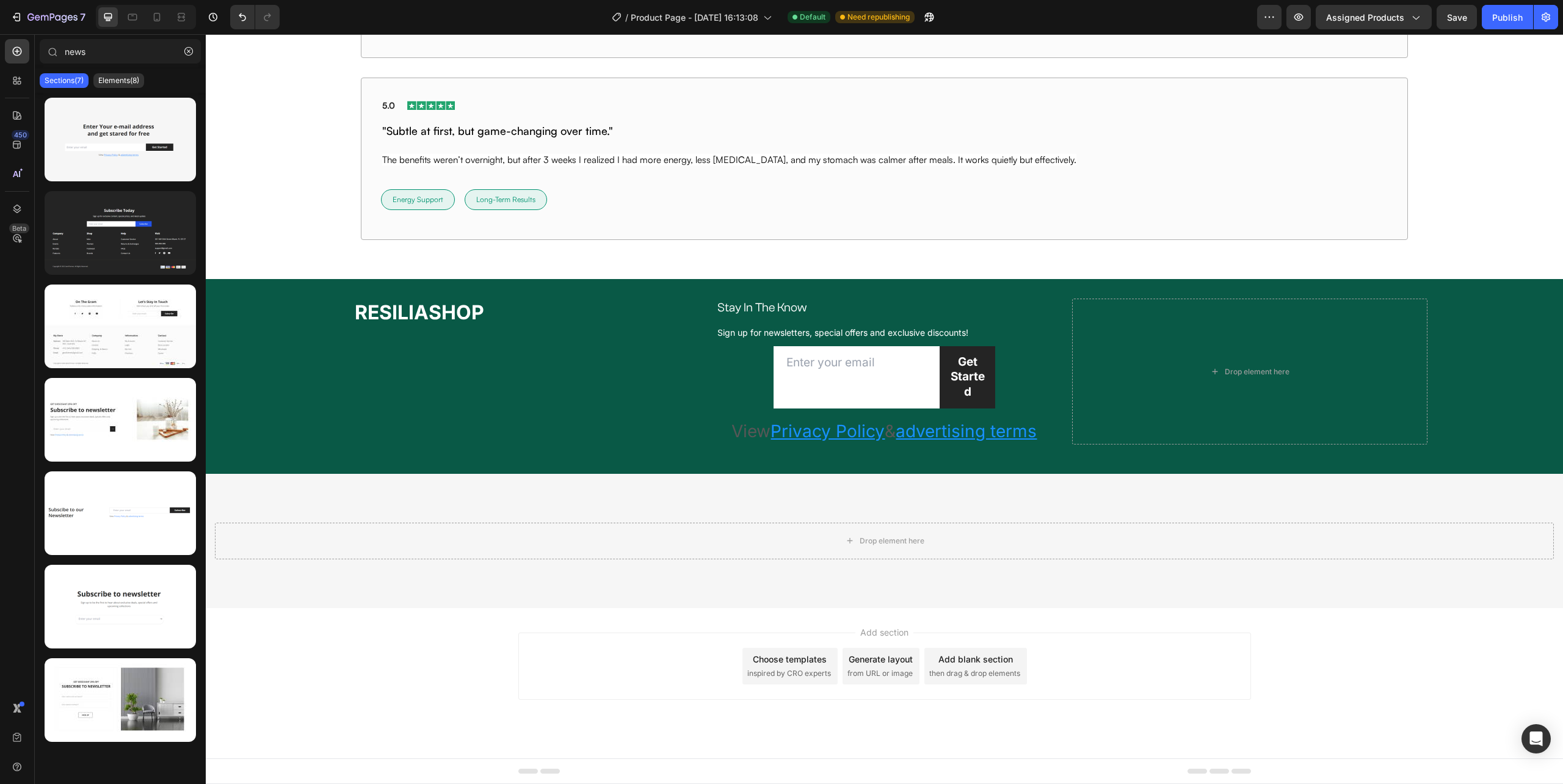
scroll to position [8933, 0]
click at [748, 384] on div "Email Field Get Started Submit Button Row Newsletter Row View Privacy Policy & …" at bounding box center [884, 395] width 336 height 98
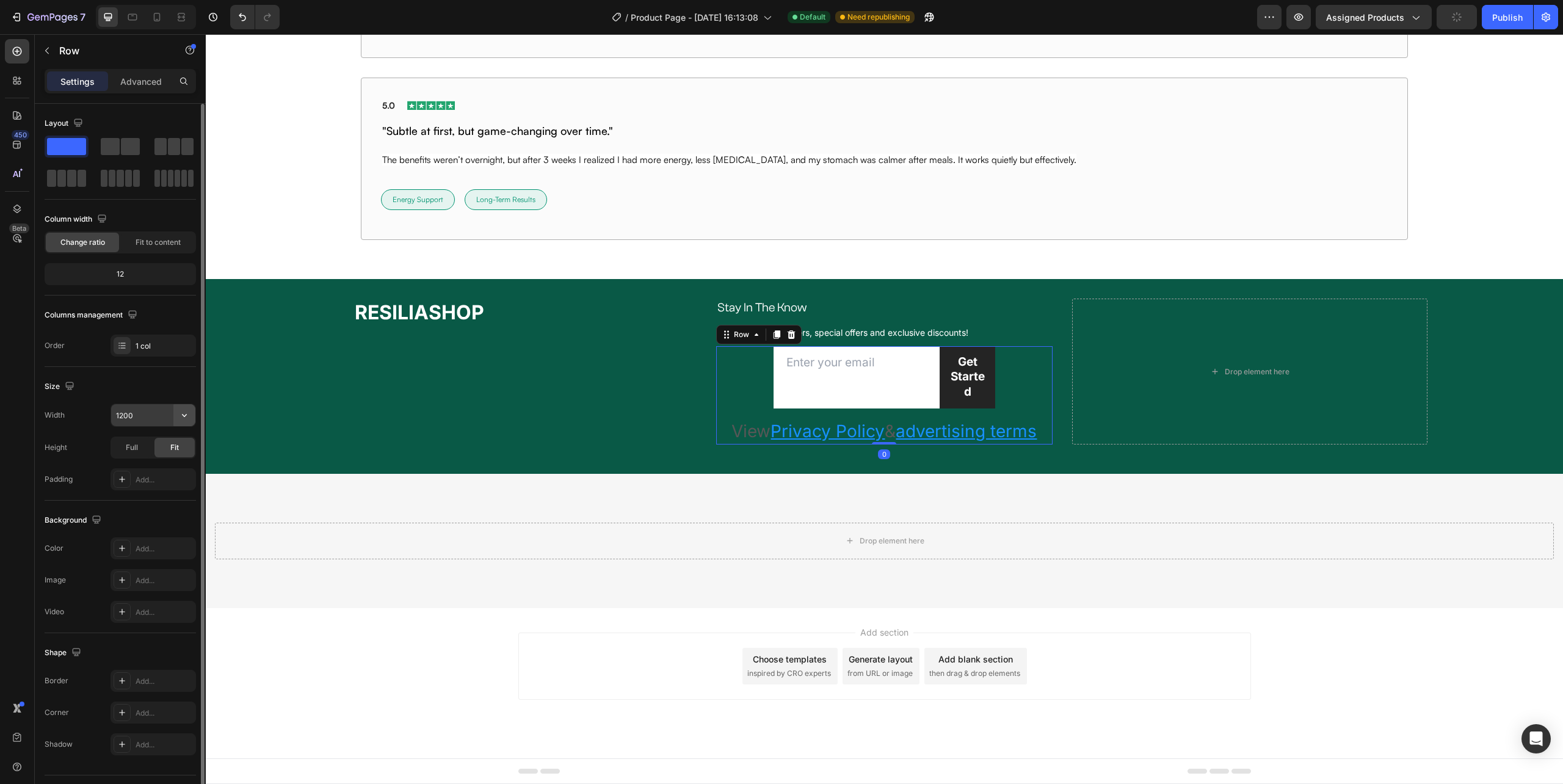
click at [184, 415] on icon "button" at bounding box center [184, 415] width 12 height 12
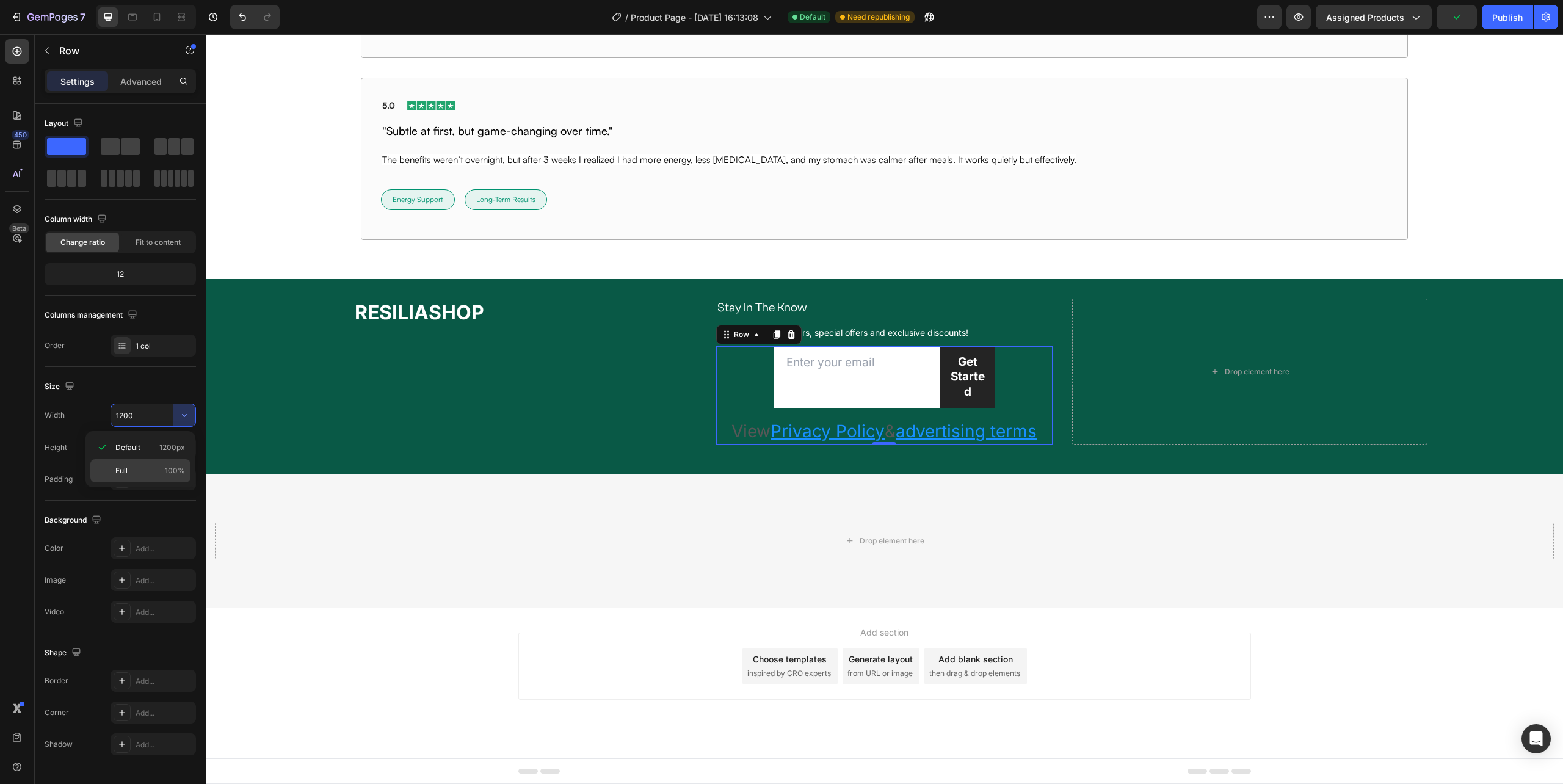
click at [150, 467] on p "Full 100%" at bounding box center [150, 471] width 70 height 11
type input "100%"
click at [146, 71] on div "Settings Advanced" at bounding box center [121, 81] width 152 height 25
click at [138, 75] on p "Advanced" at bounding box center [140, 81] width 41 height 13
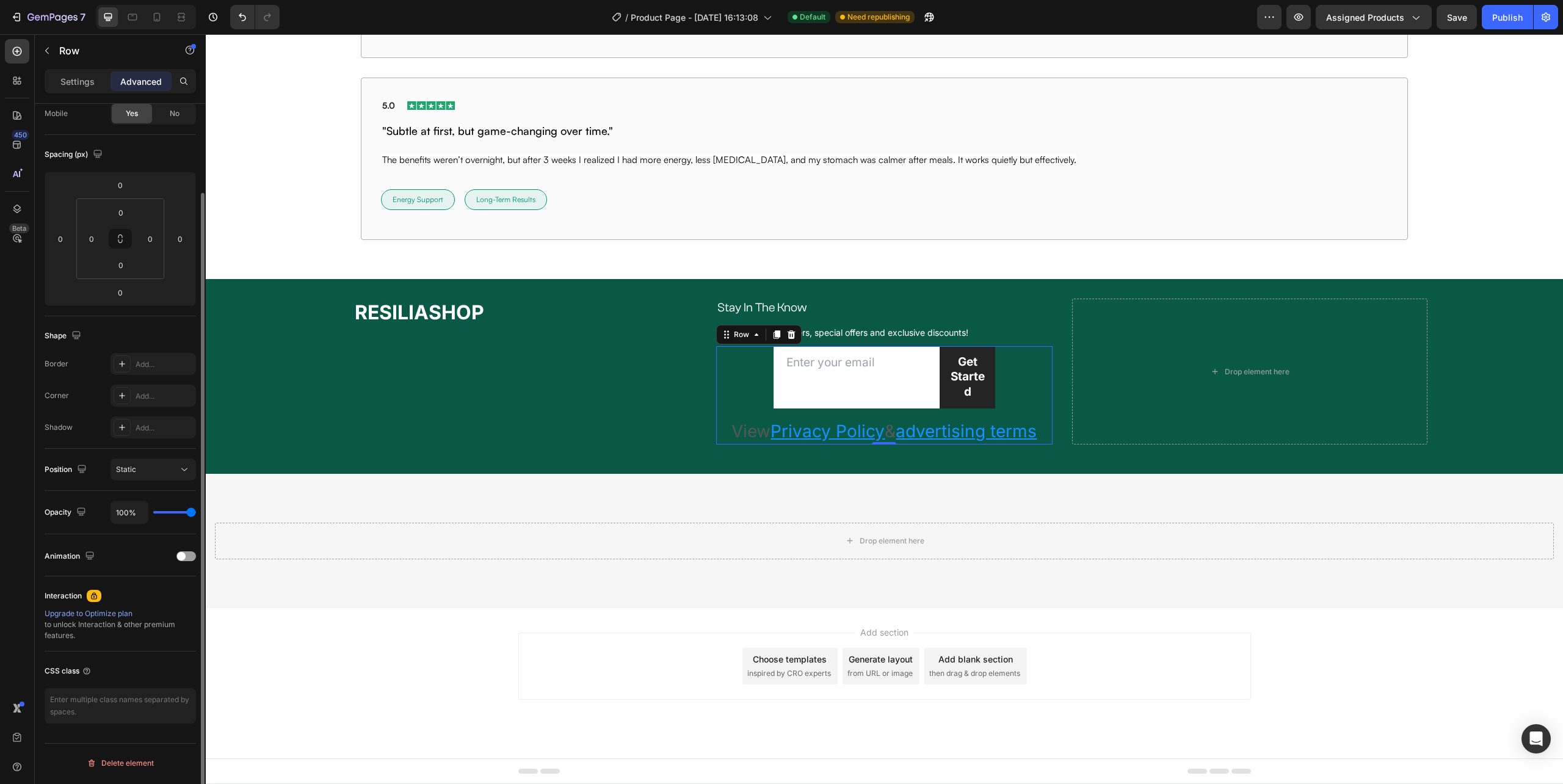
scroll to position [0, 0]
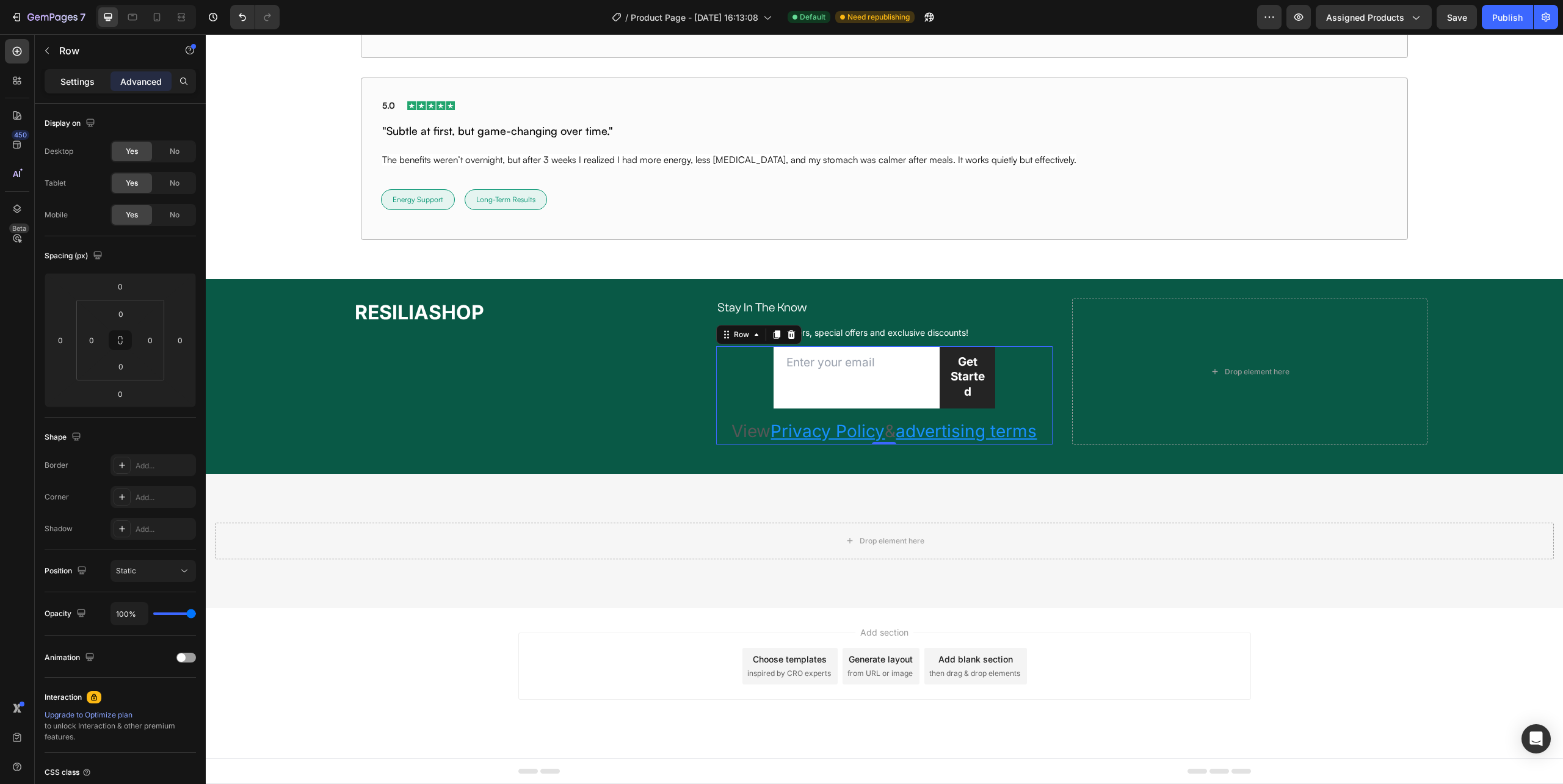
click at [81, 79] on p "Settings" at bounding box center [78, 81] width 34 height 13
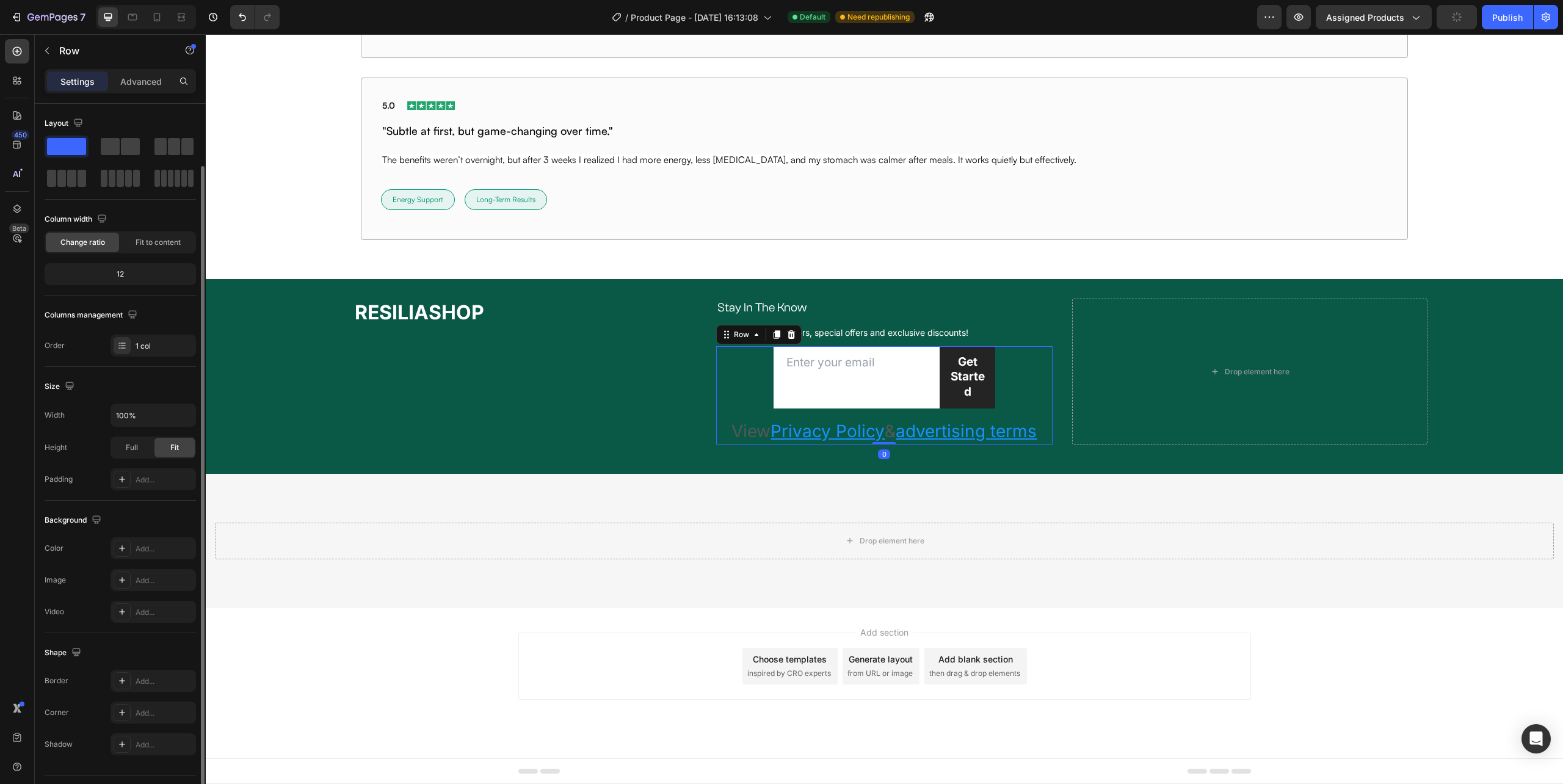
scroll to position [32, 0]
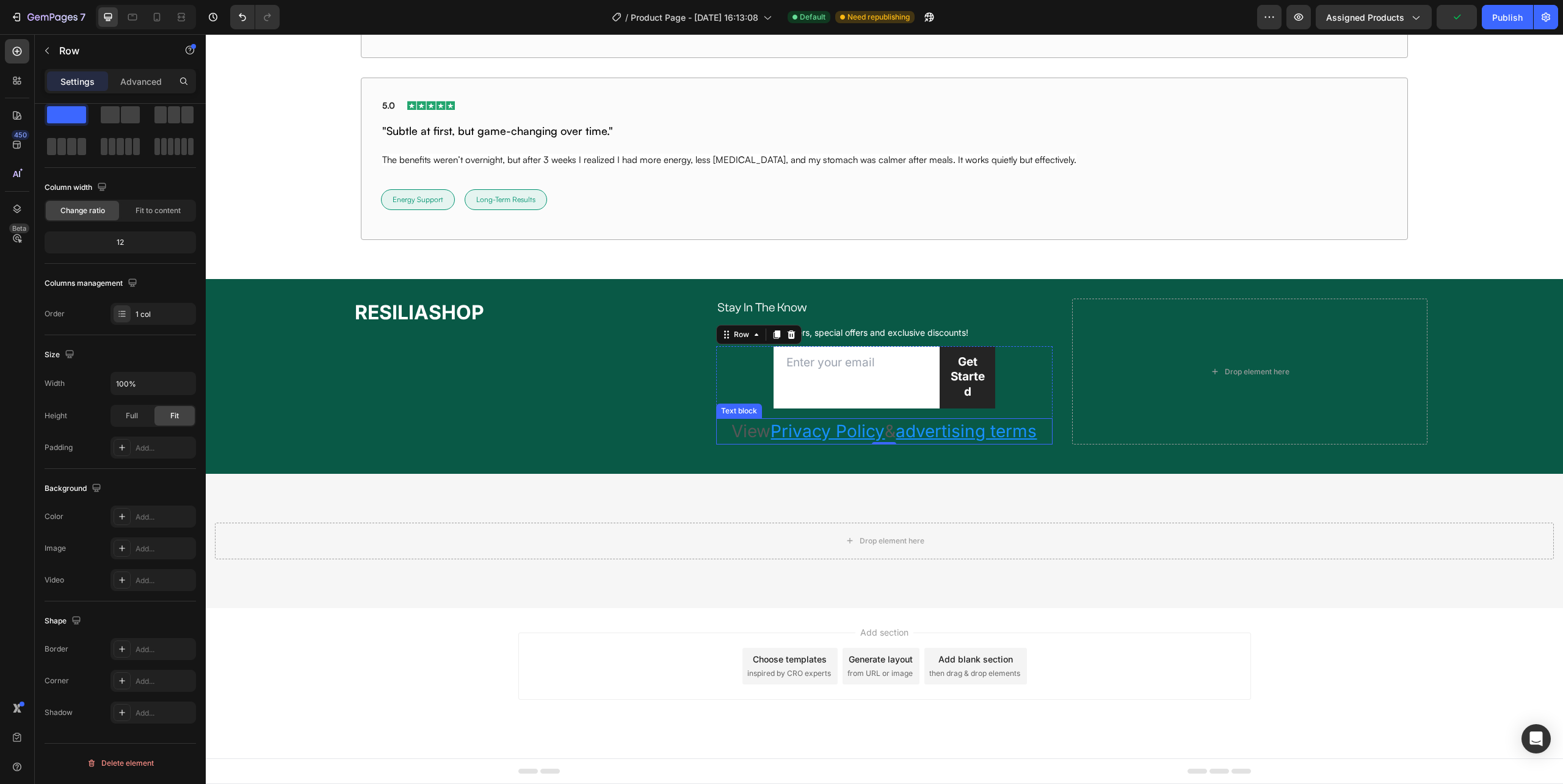
click at [777, 435] on u "Privacy Policy" at bounding box center [827, 431] width 114 height 21
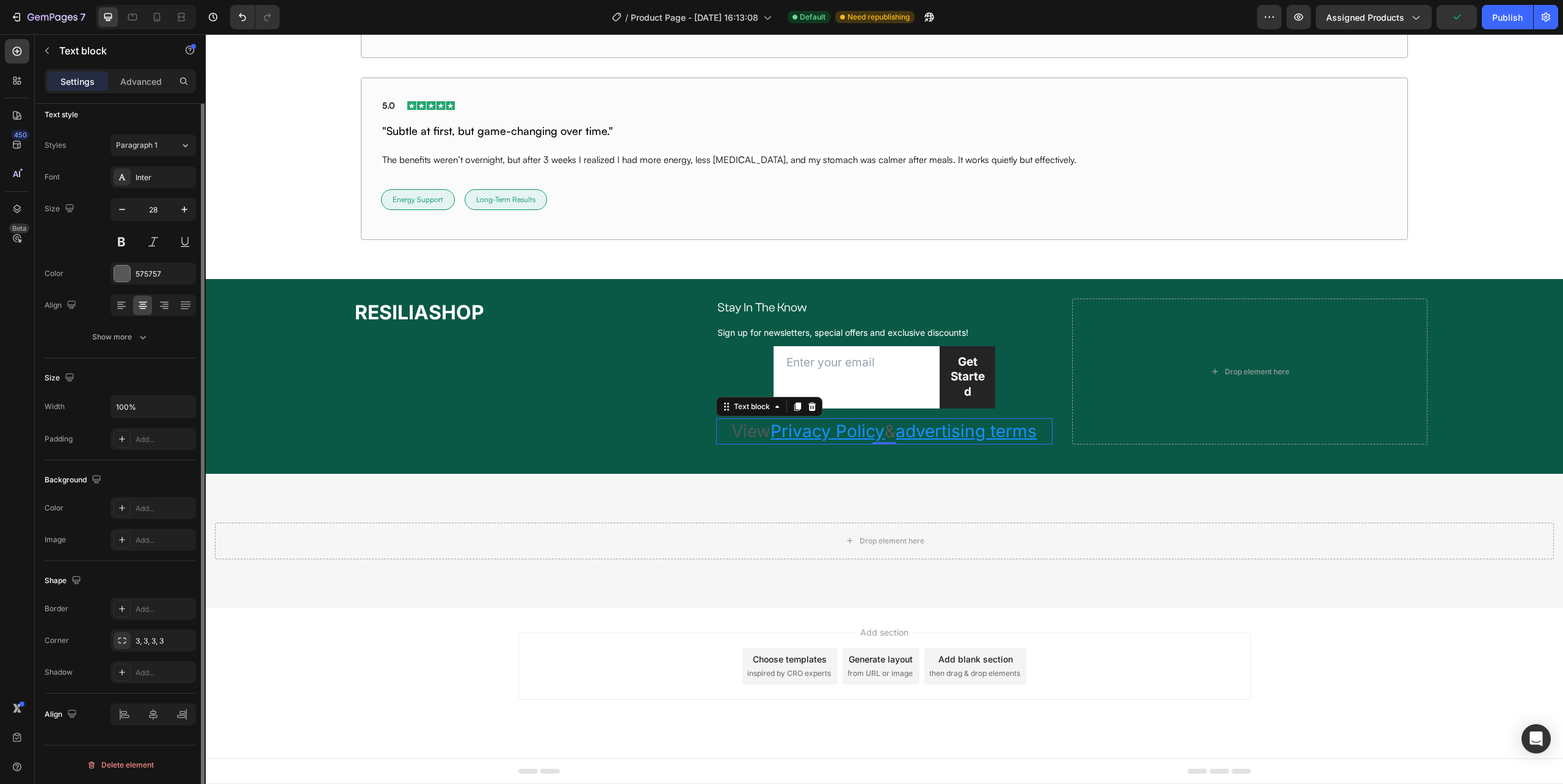
scroll to position [0, 0]
click at [809, 404] on icon at bounding box center [812, 407] width 8 height 9
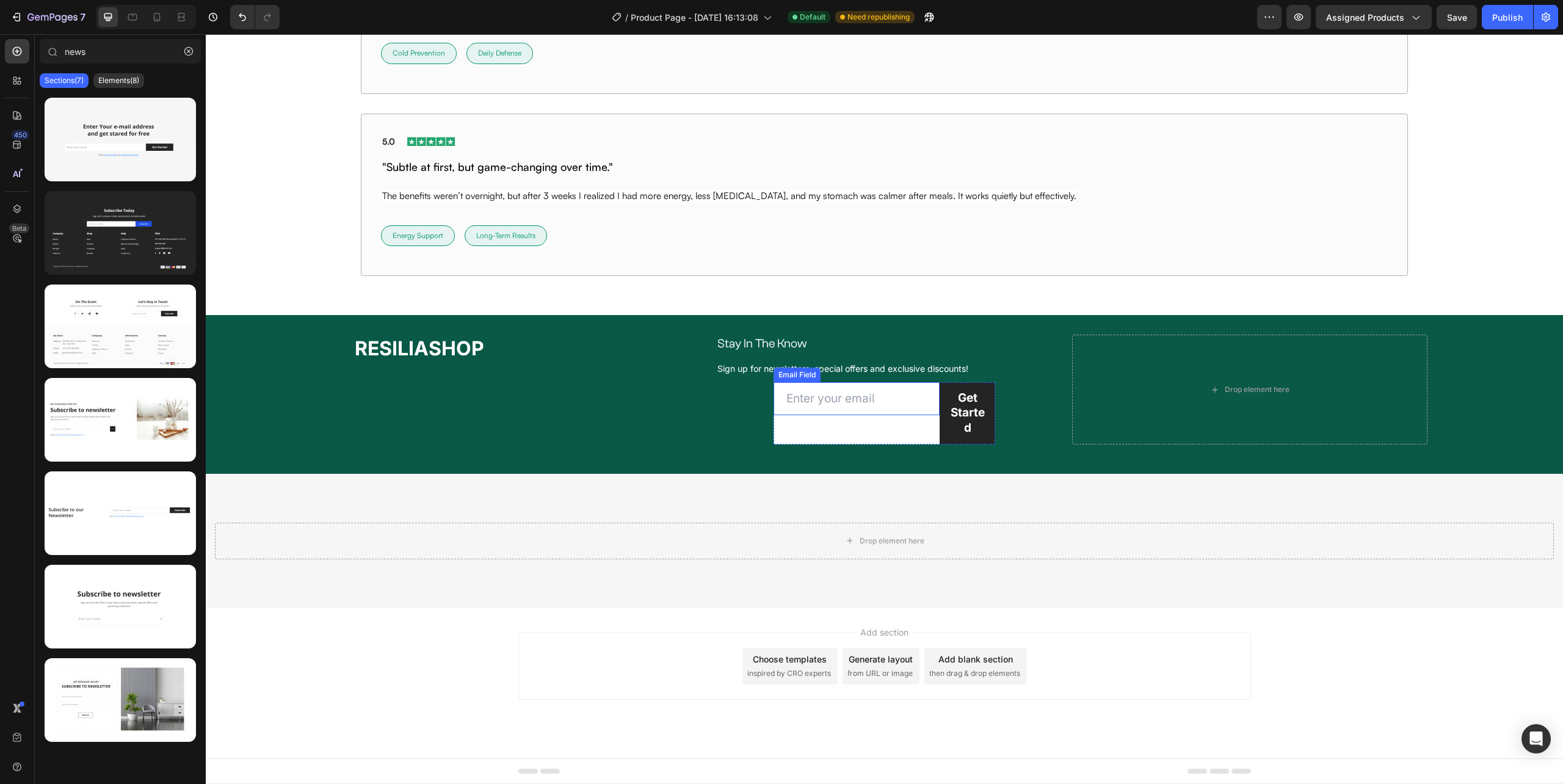
scroll to position [8897, 0]
click at [739, 423] on div "Email Field Get Started Submit Button Row Newsletter Row" at bounding box center [884, 413] width 336 height 63
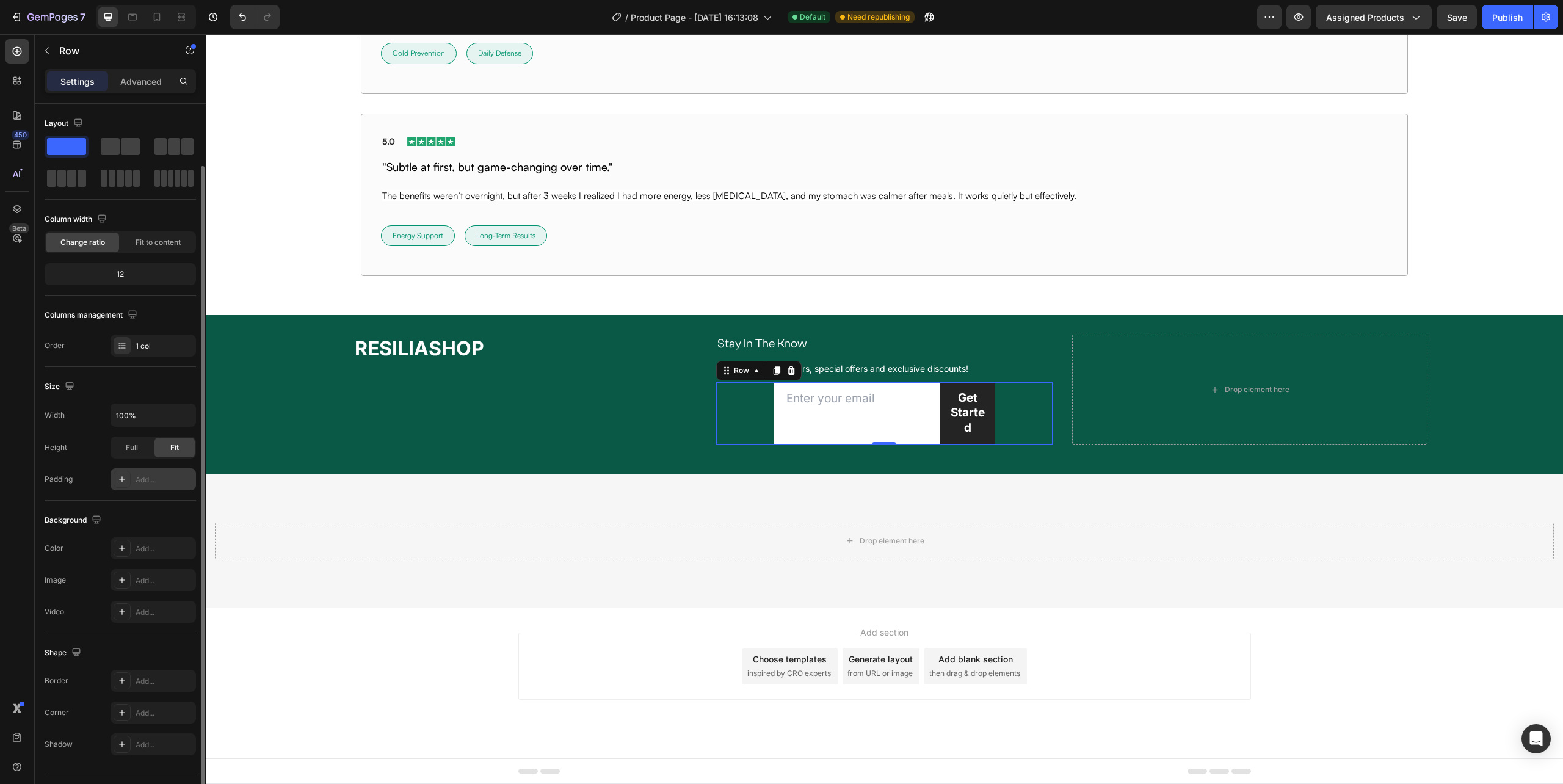
scroll to position [32, 0]
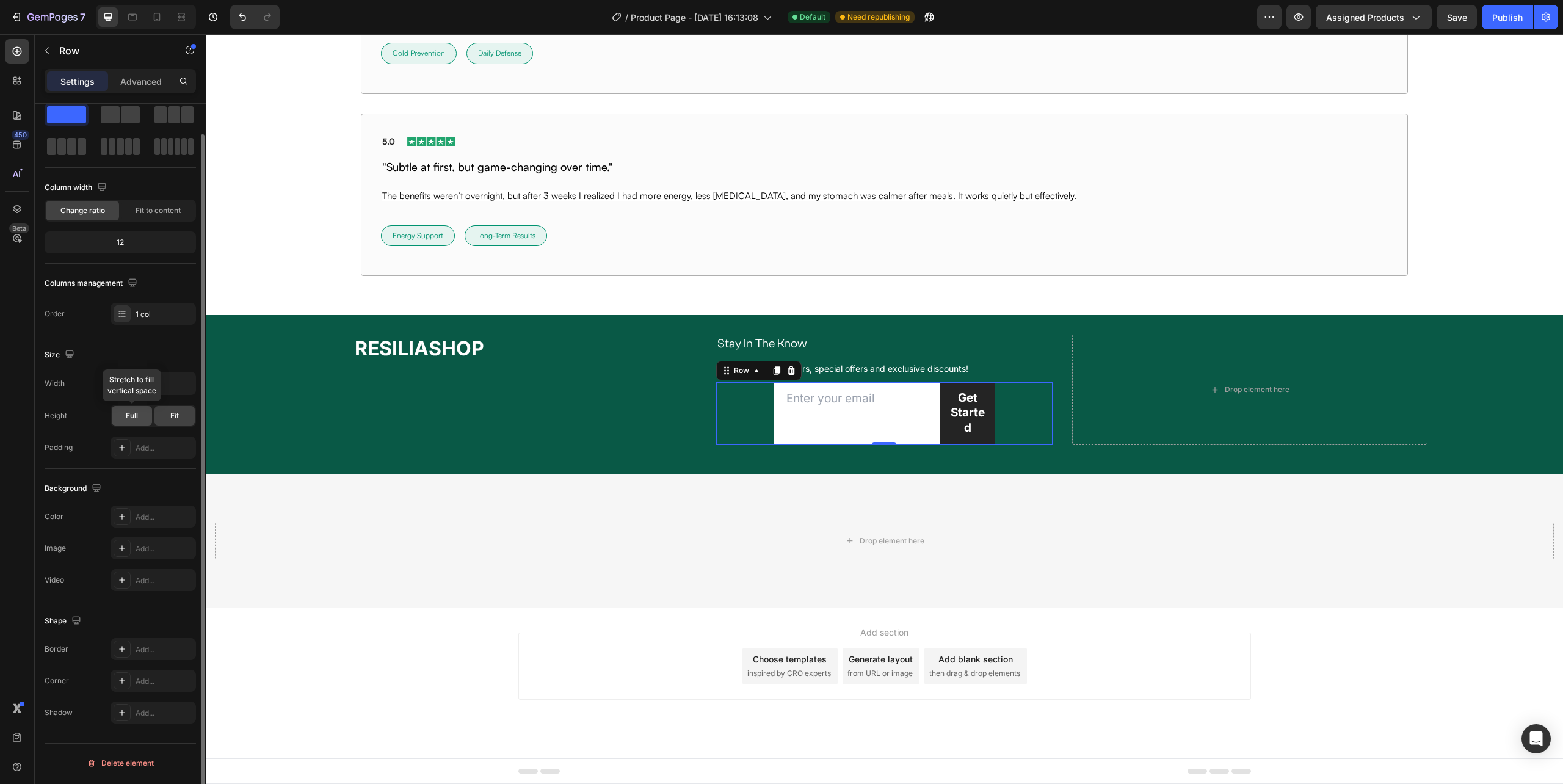
click at [138, 413] on div "Full" at bounding box center [132, 415] width 41 height 19
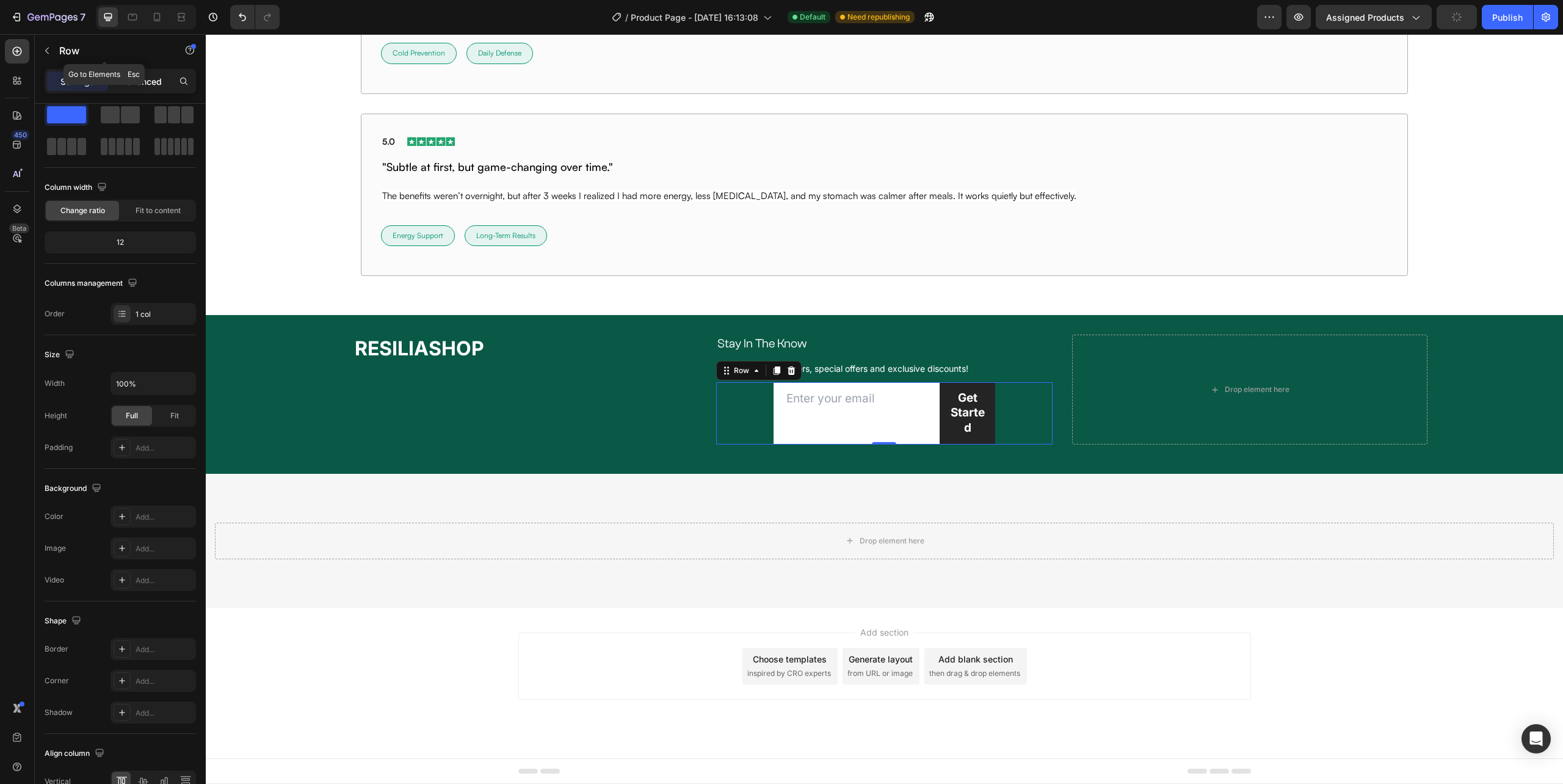
click at [138, 75] on p "Advanced" at bounding box center [140, 81] width 41 height 13
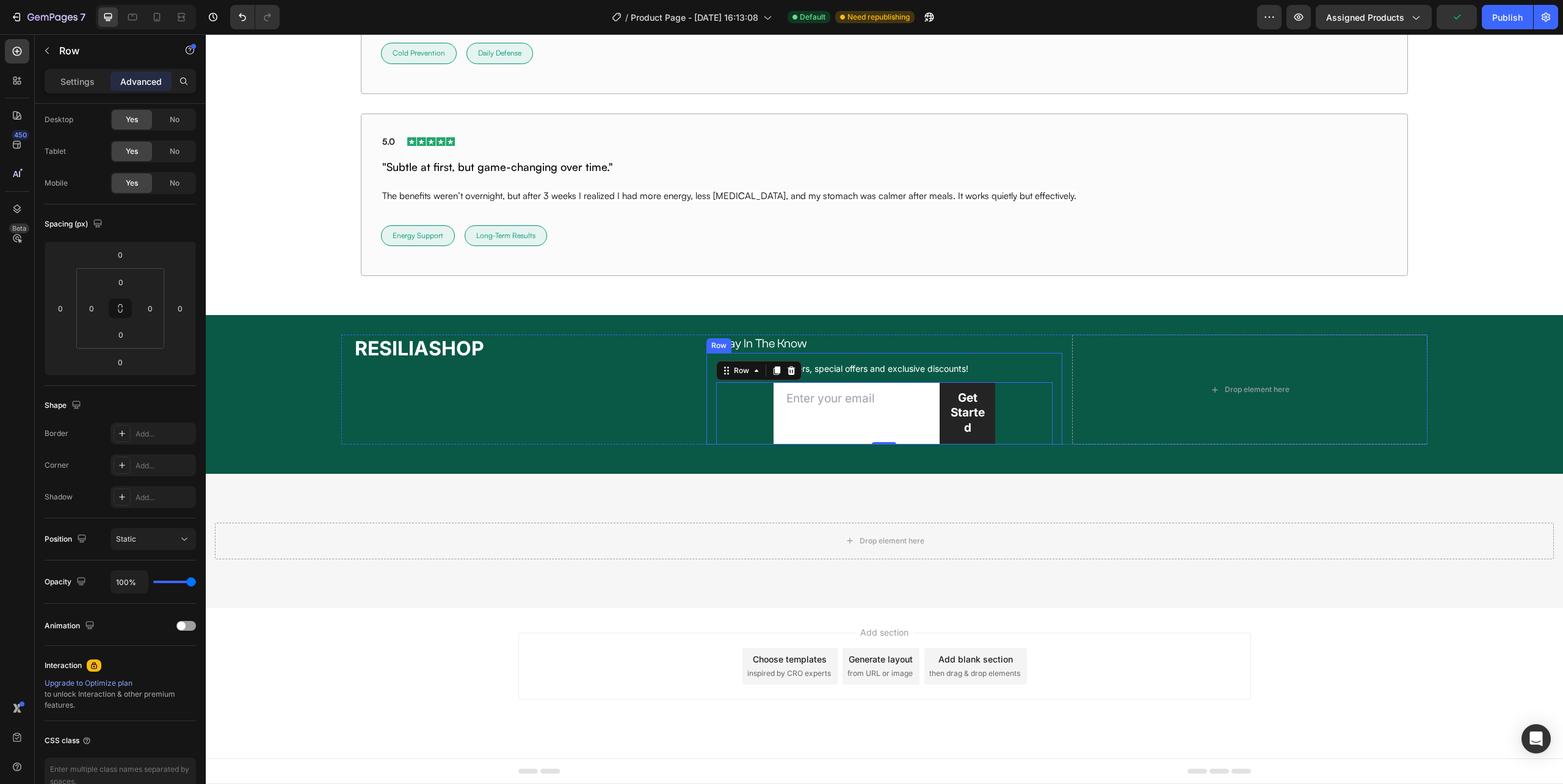
click at [709, 416] on div "Sign up for newsletters, special offers and exclusive discounts! Text Block Ema…" at bounding box center [884, 398] width 355 height 91
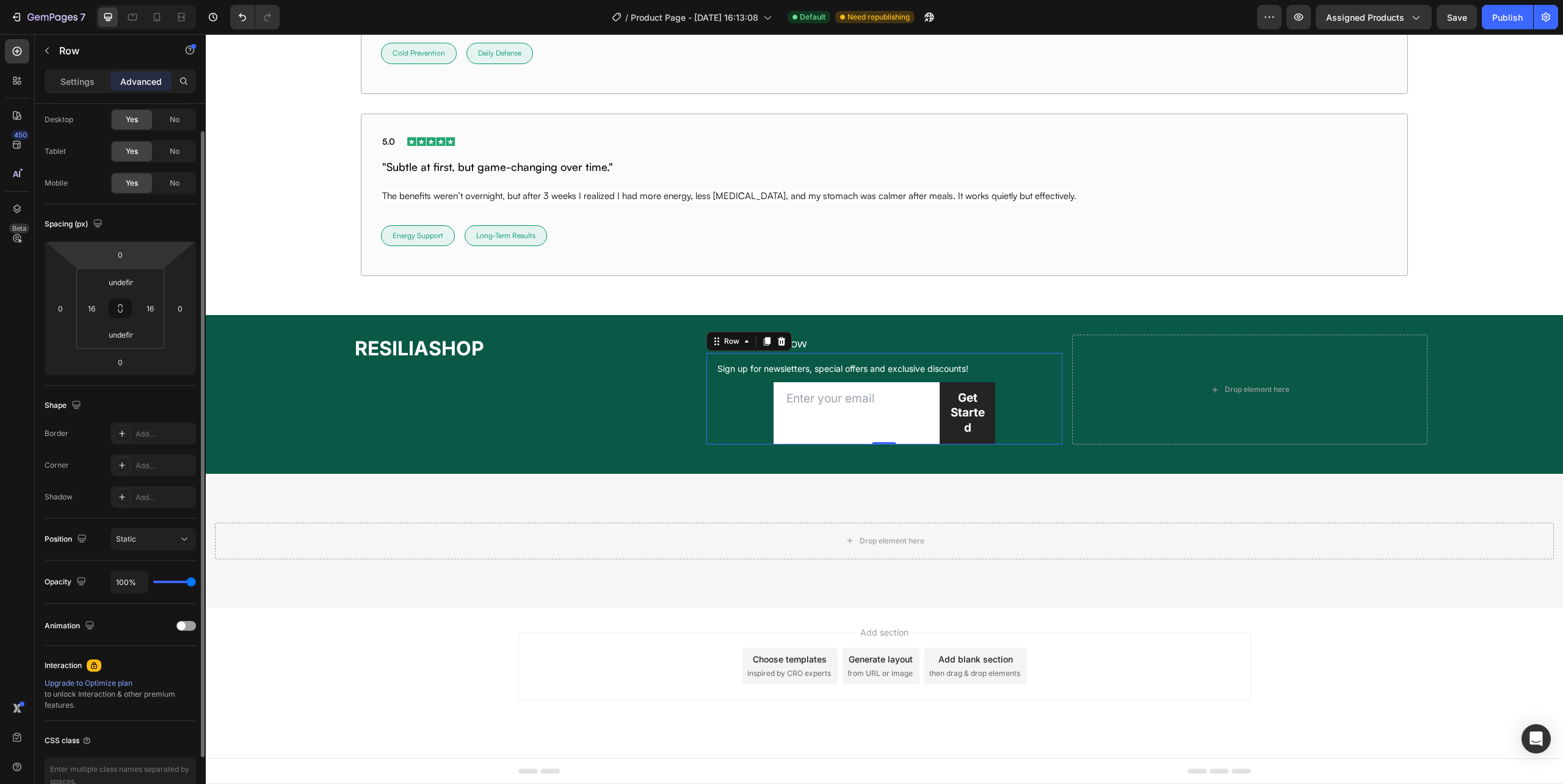
scroll to position [0, 0]
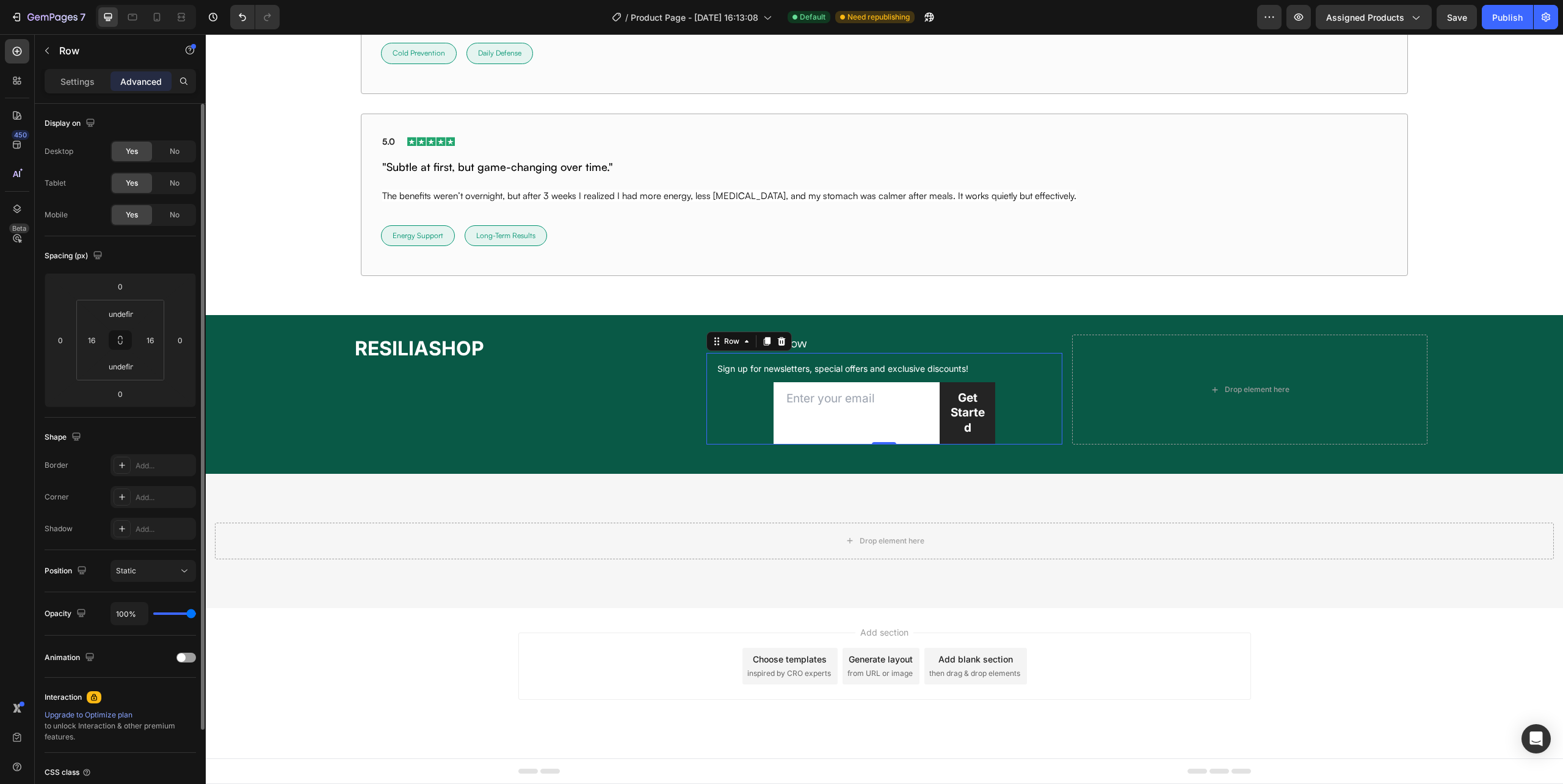
click at [88, 69] on div "Settings Advanced" at bounding box center [121, 81] width 152 height 25
click at [83, 71] on div "Settings" at bounding box center [77, 81] width 61 height 19
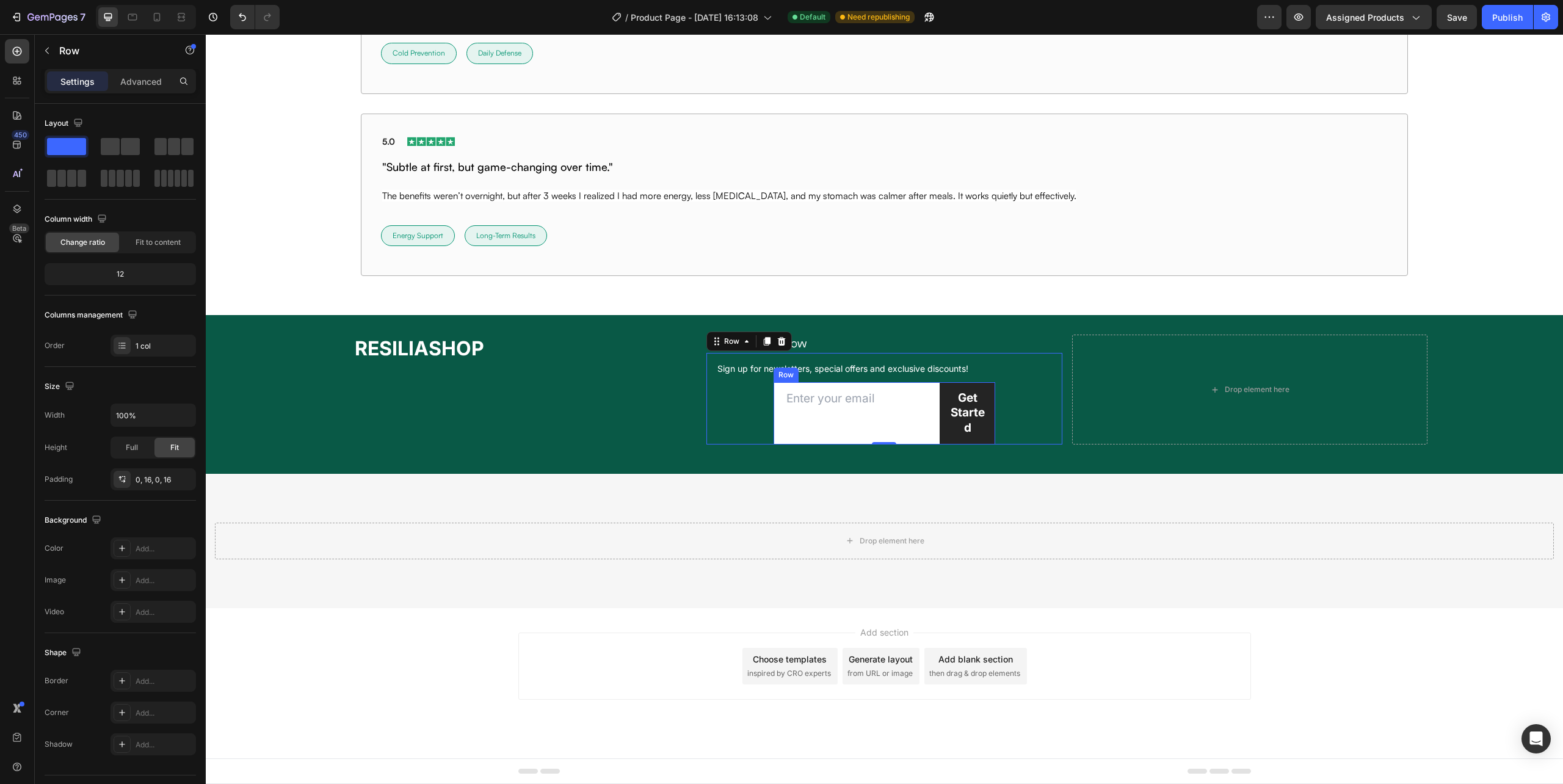
click at [878, 426] on div "Email Field" at bounding box center [856, 413] width 166 height 63
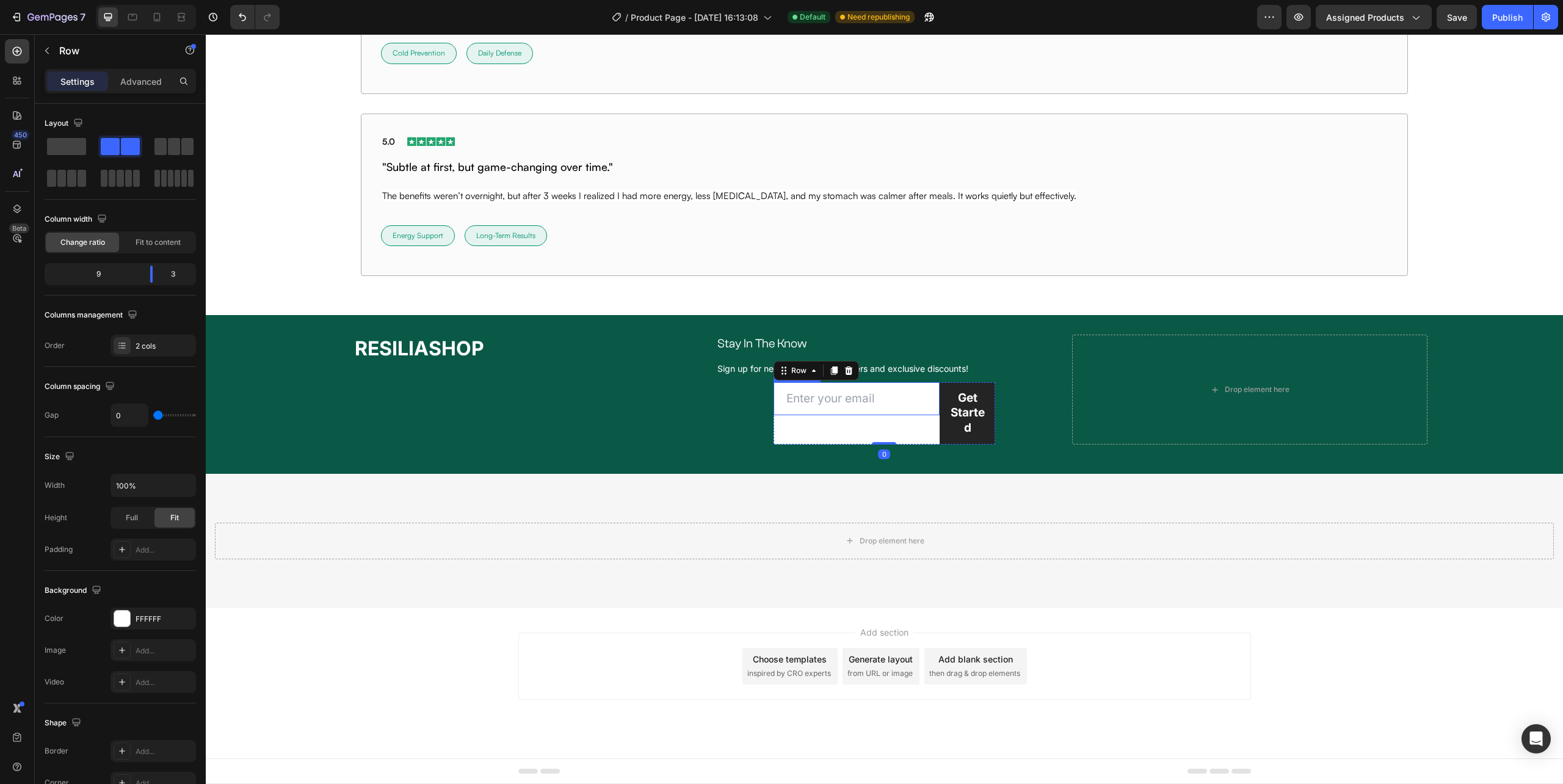
click at [856, 399] on input "email" at bounding box center [856, 399] width 166 height 34
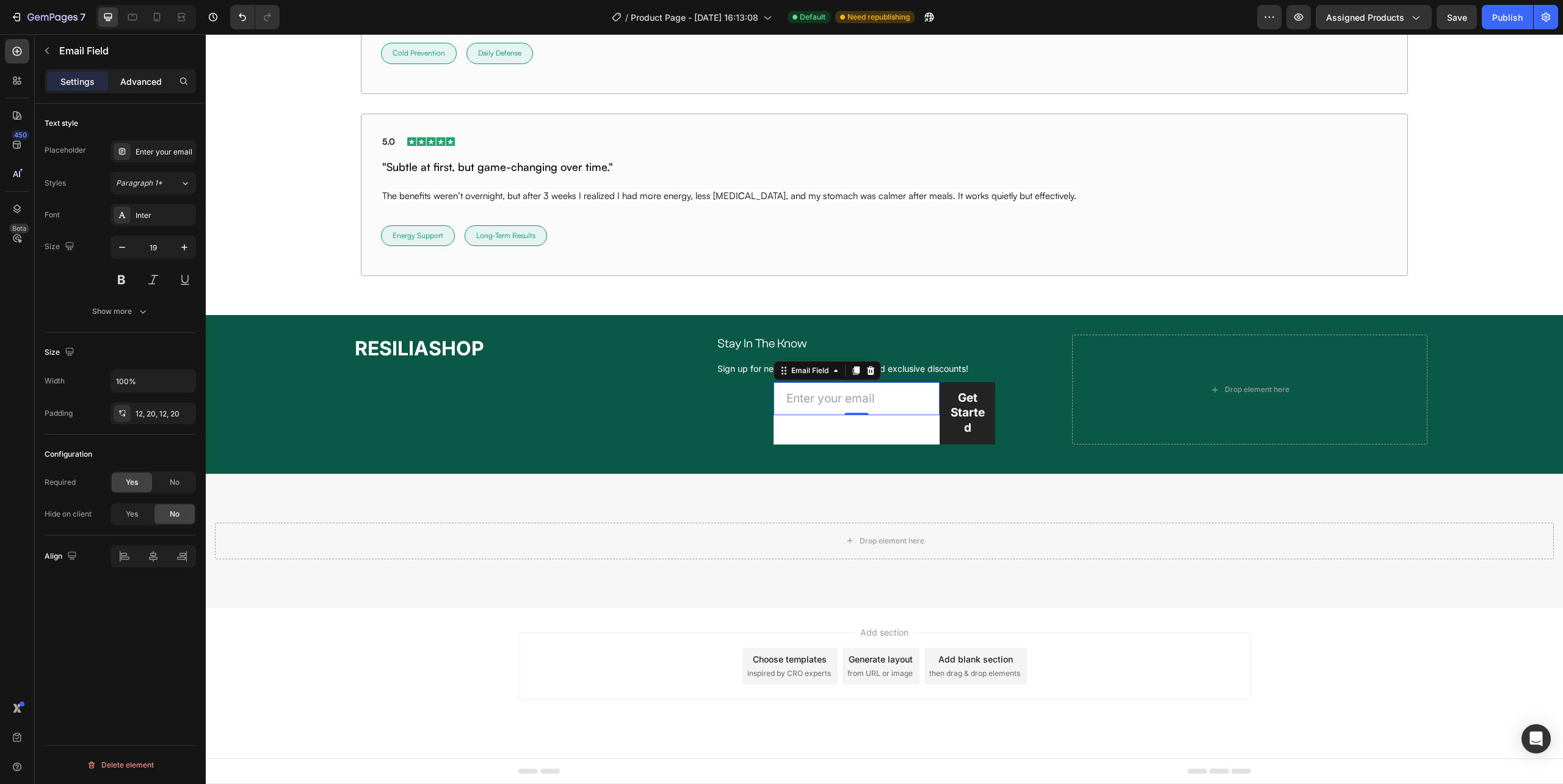
click at [142, 80] on p "Advanced" at bounding box center [140, 81] width 41 height 13
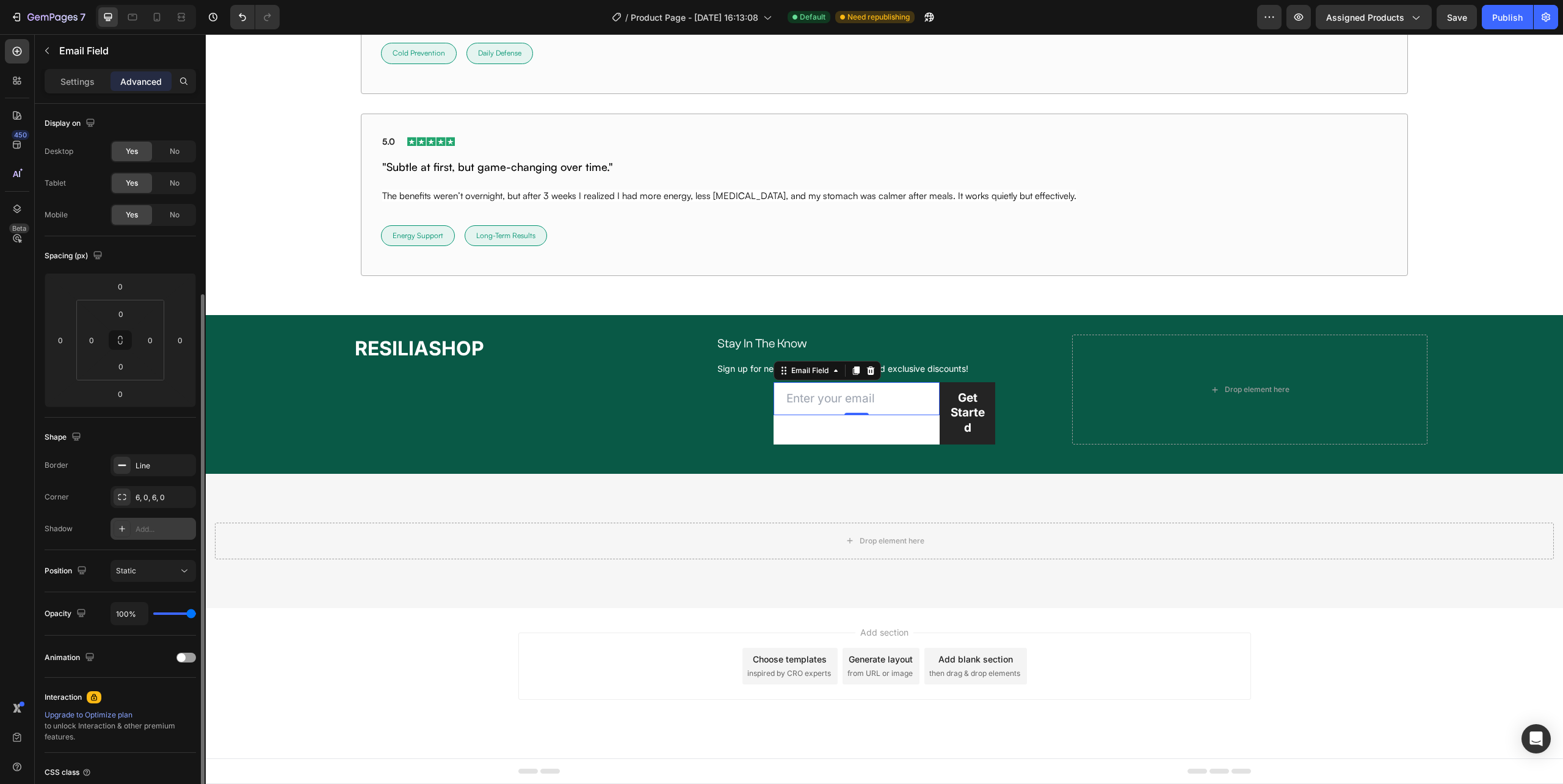
scroll to position [101, 0]
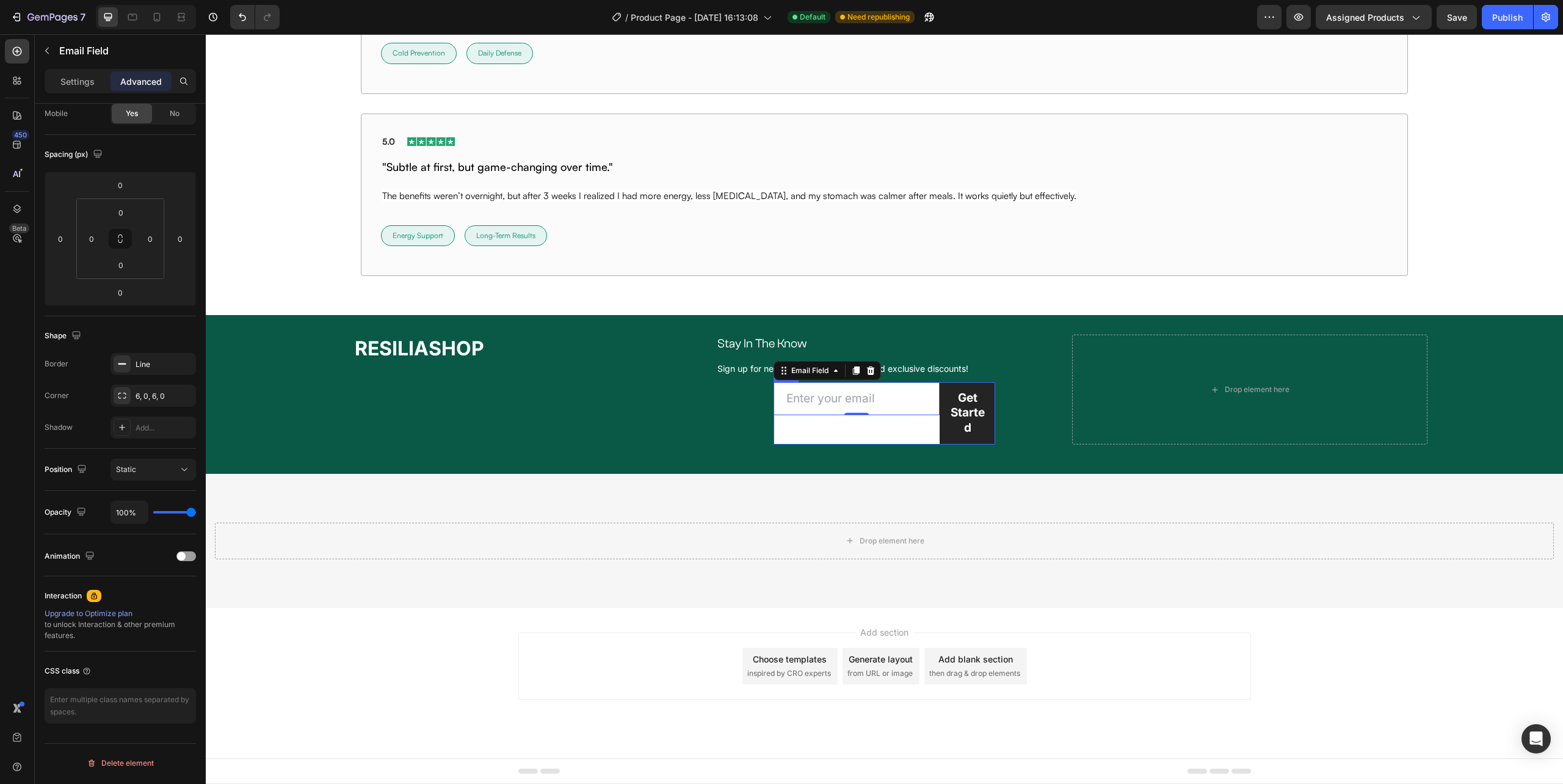
click at [774, 430] on div "Email Field 0" at bounding box center [856, 413] width 166 height 63
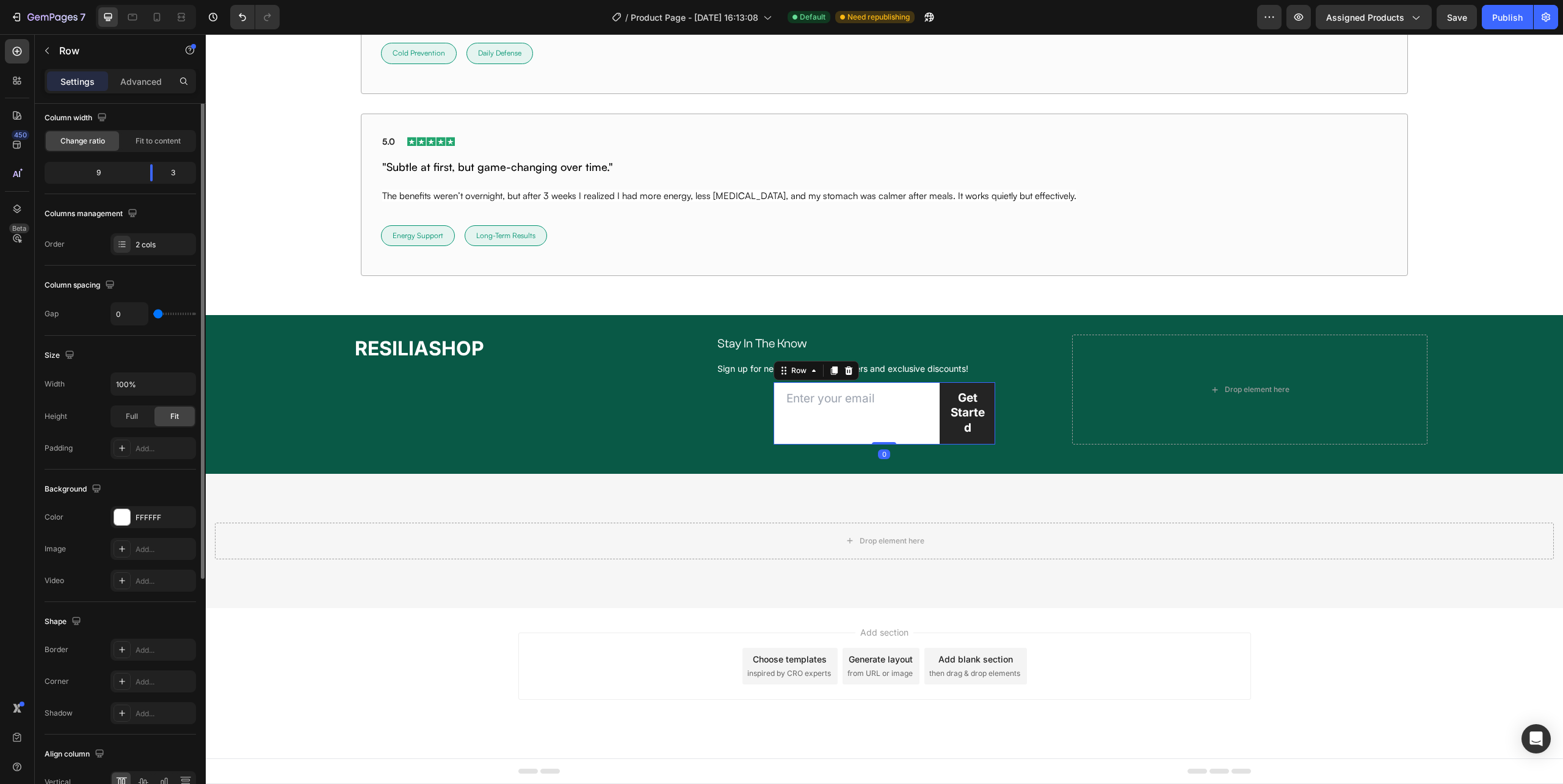
scroll to position [0, 0]
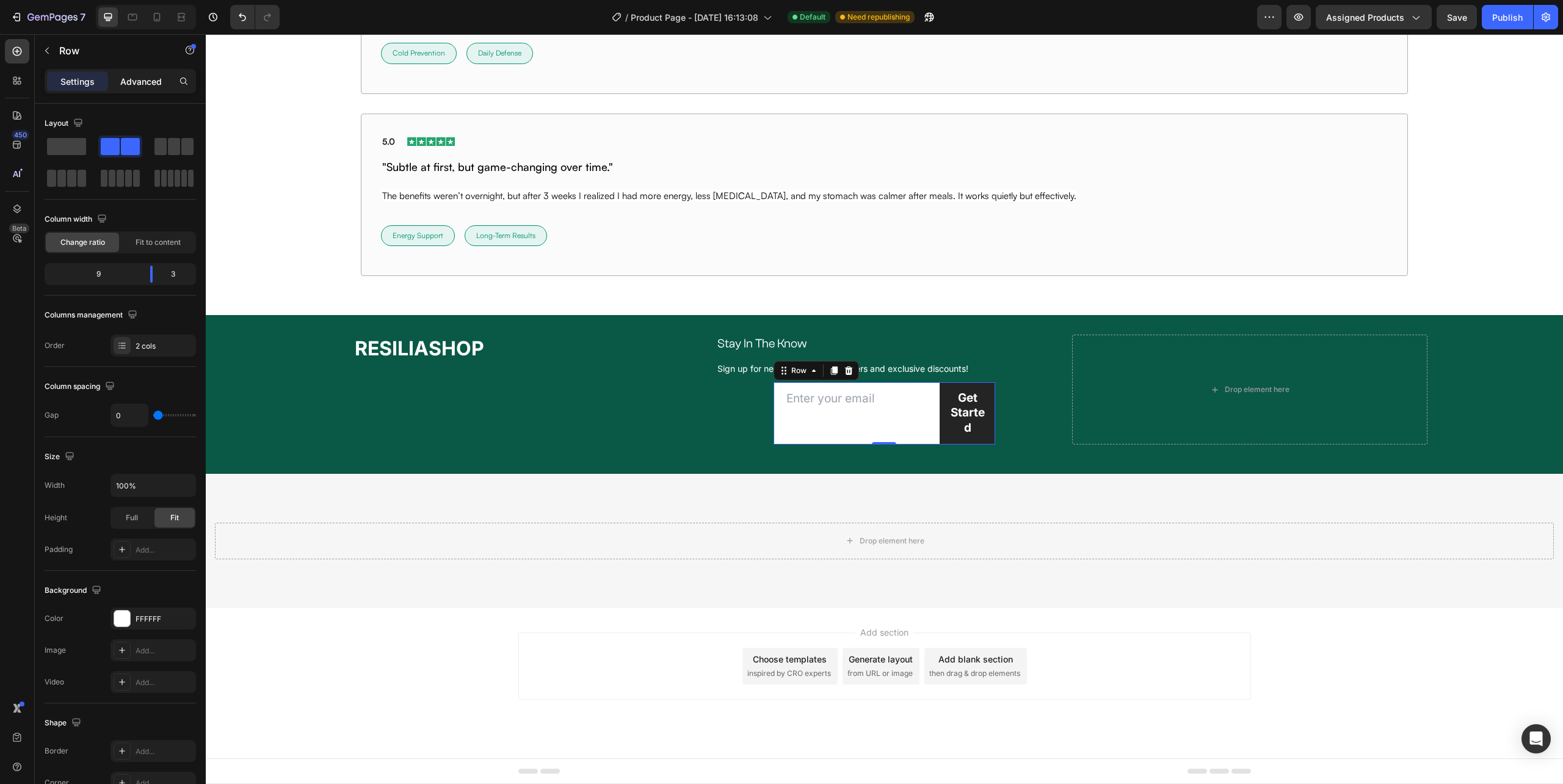
click at [145, 84] on p "Advanced" at bounding box center [140, 81] width 41 height 13
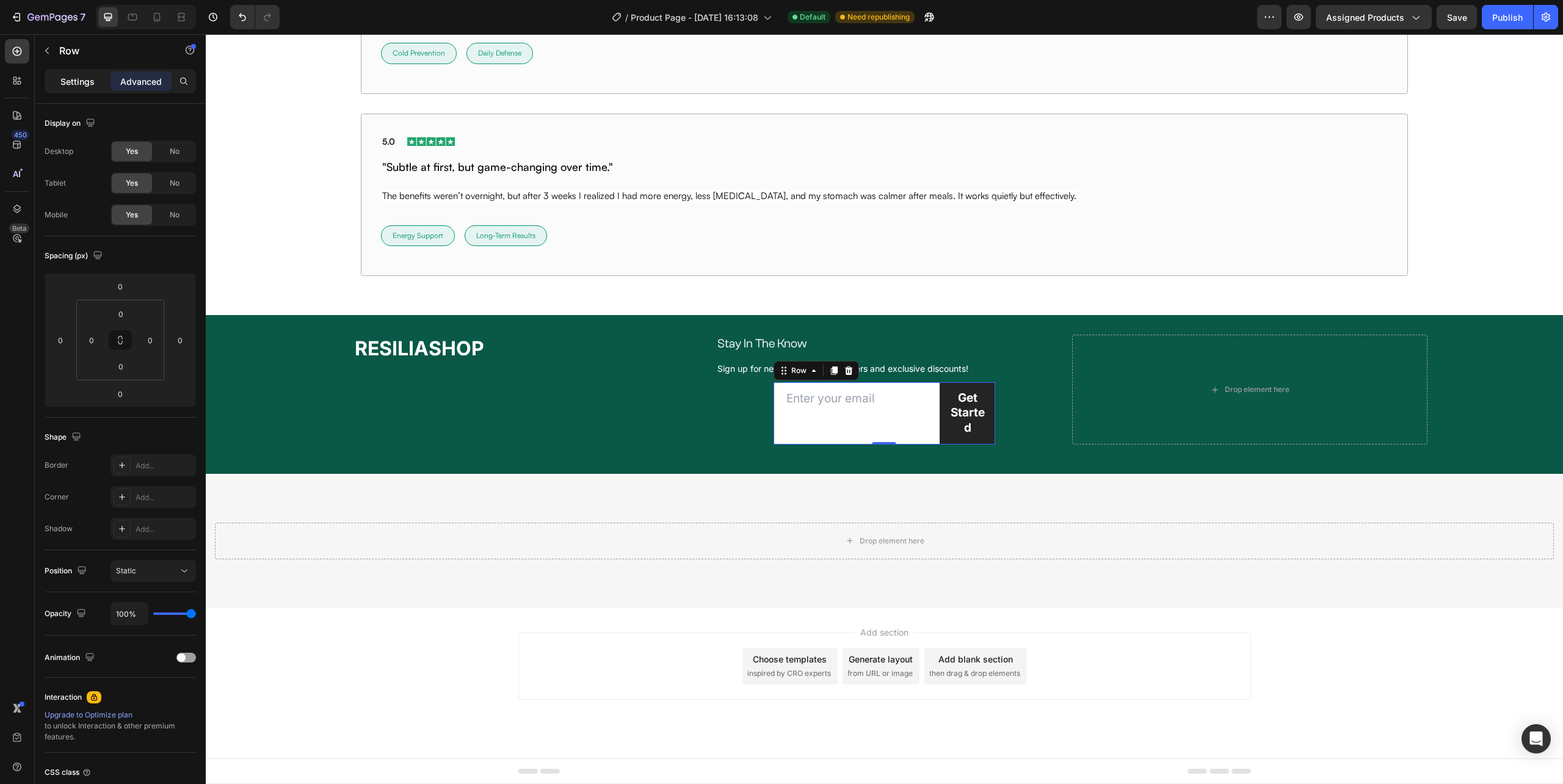
click at [95, 86] on div "Settings" at bounding box center [77, 81] width 61 height 19
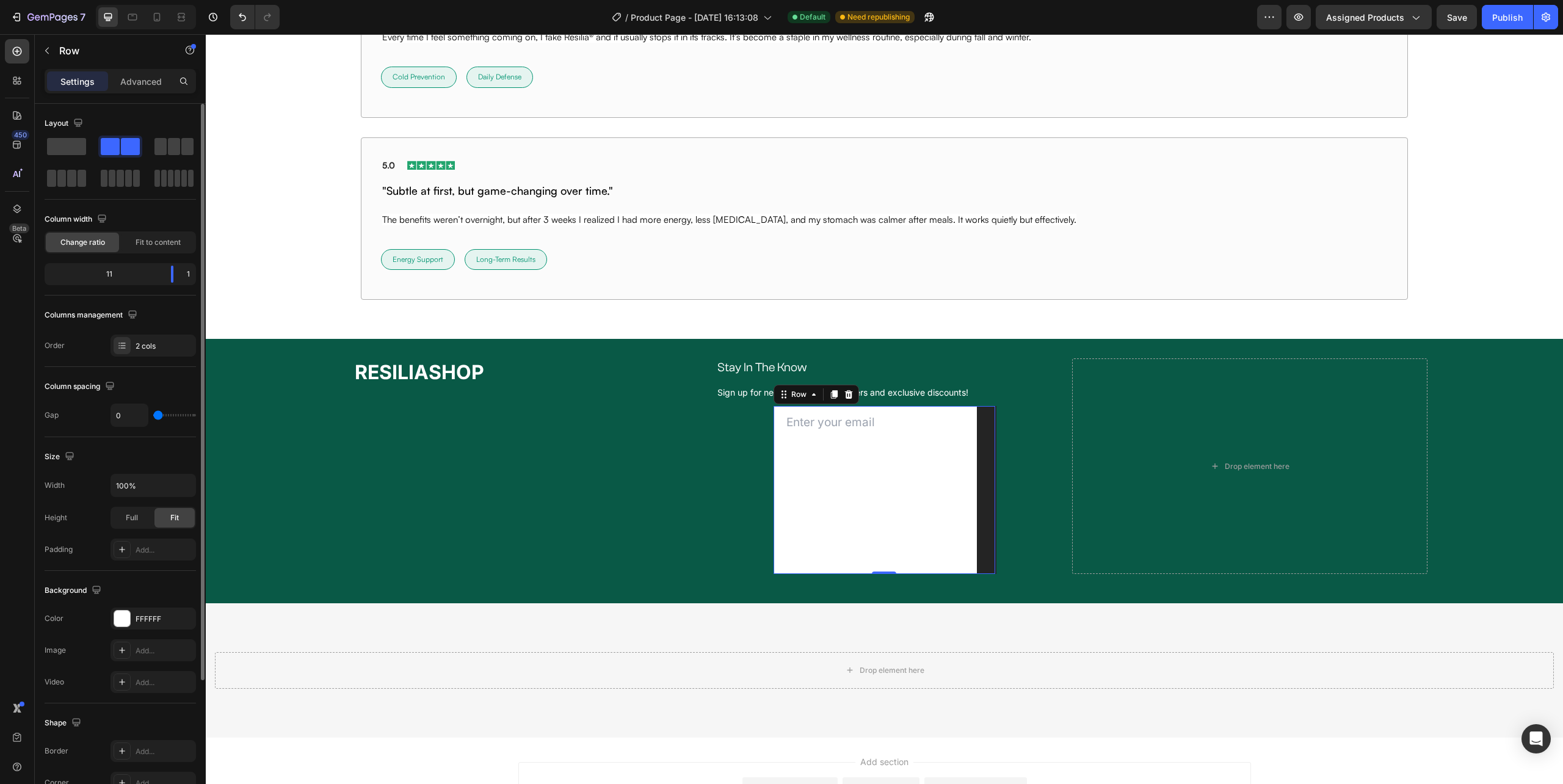
scroll to position [8897, 0]
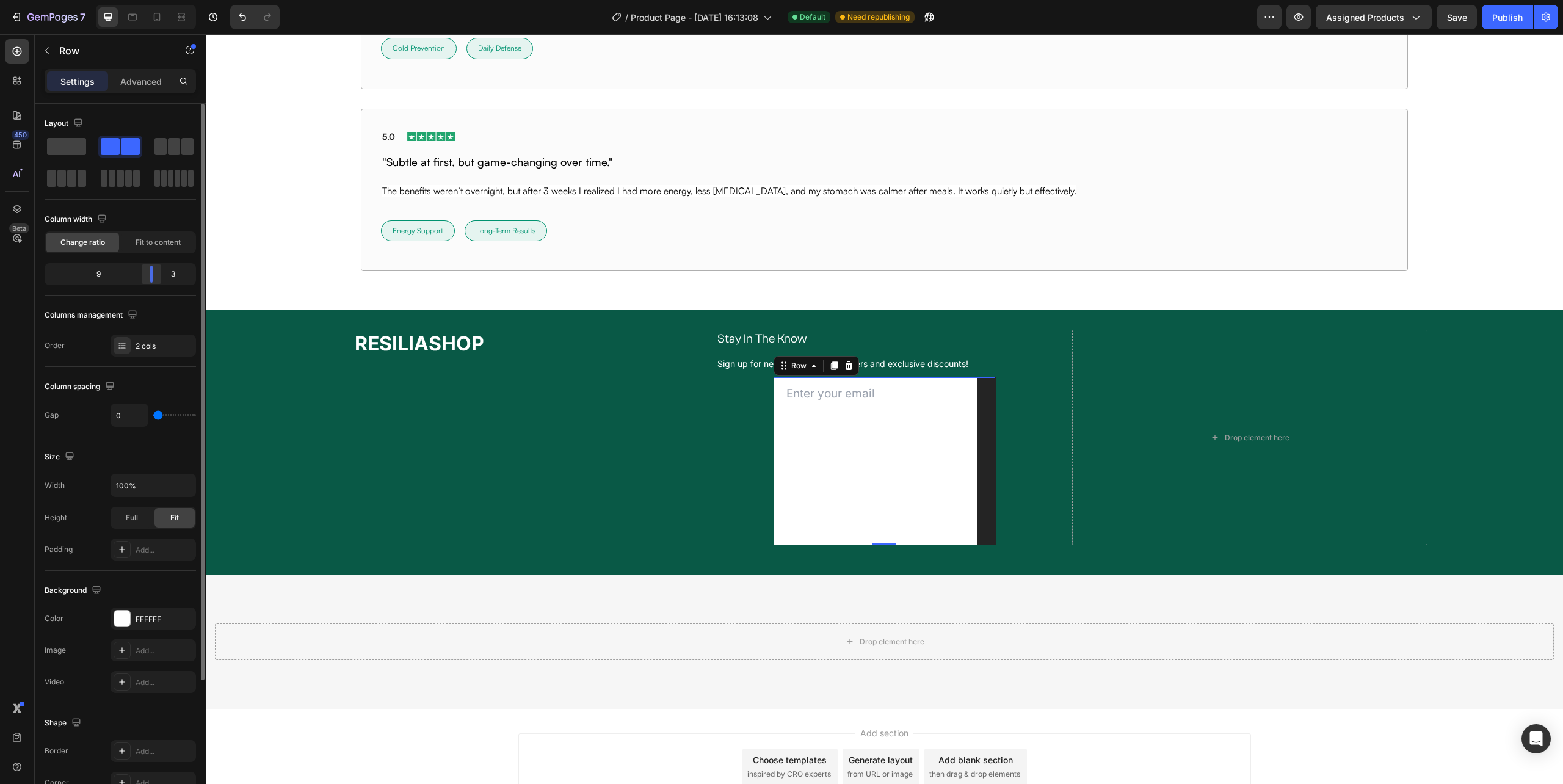
drag, startPoint x: 153, startPoint y: 265, endPoint x: 166, endPoint y: 273, distance: 15.3
click at [166, 273] on div "9 3" at bounding box center [121, 273] width 152 height 22
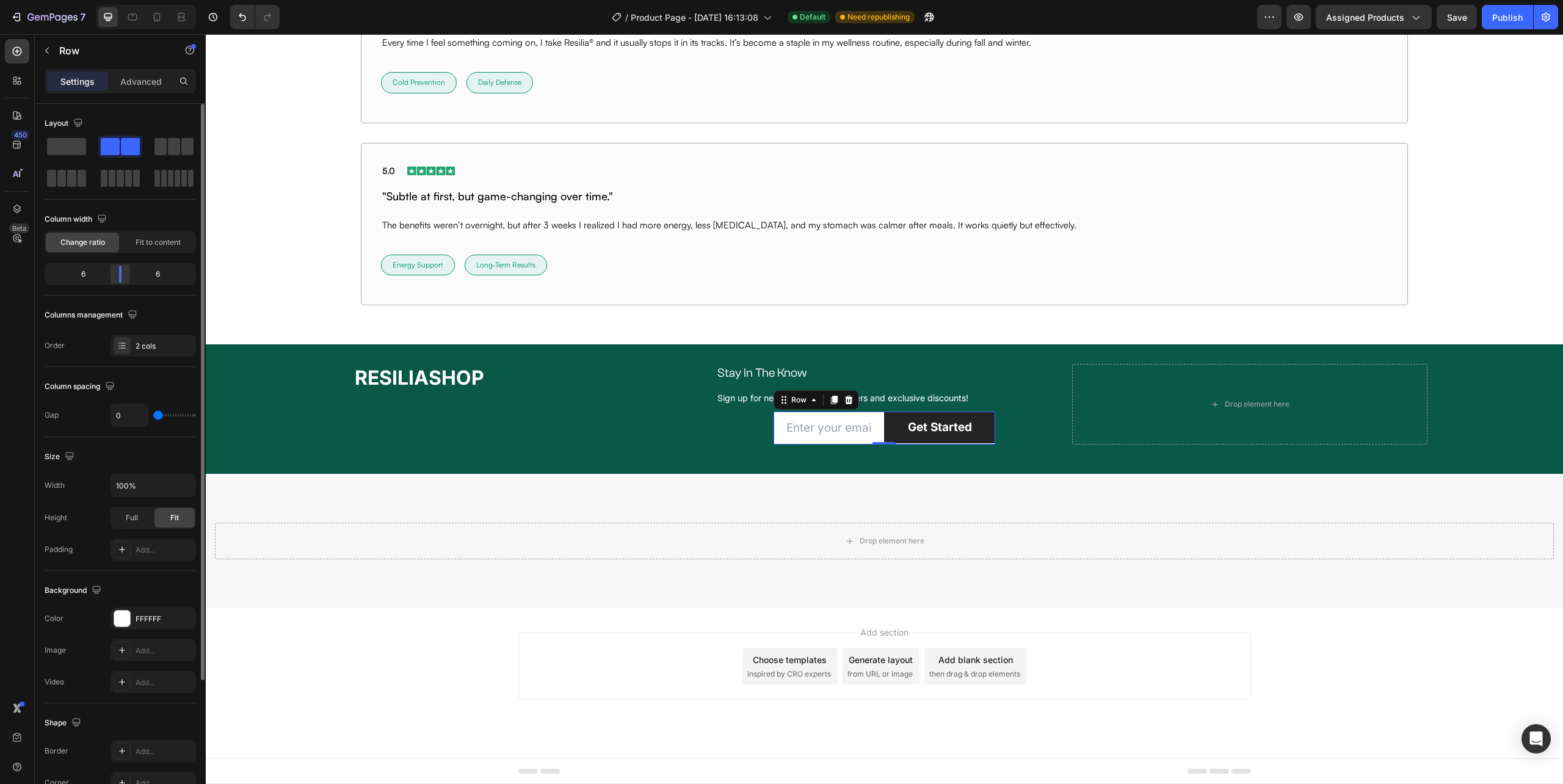
scroll to position [8868, 0]
drag, startPoint x: 145, startPoint y: 273, endPoint x: 123, endPoint y: 269, distance: 22.4
click at [123, 269] on div at bounding box center [120, 273] width 22 height 17
click at [748, 432] on div "Email Field Get Started Submit Button Row 0 Newsletter Row" at bounding box center [884, 429] width 336 height 34
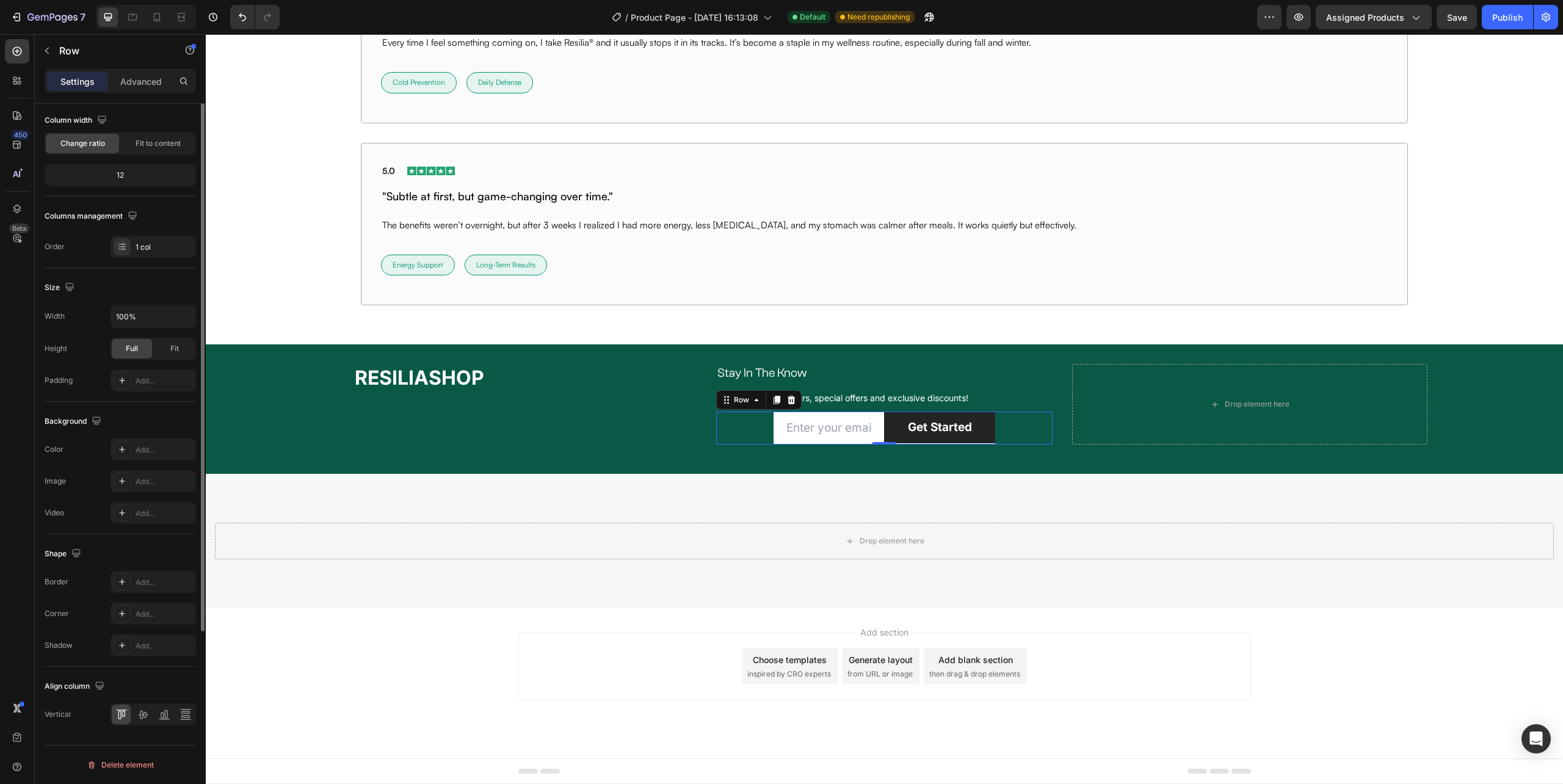
scroll to position [0, 0]
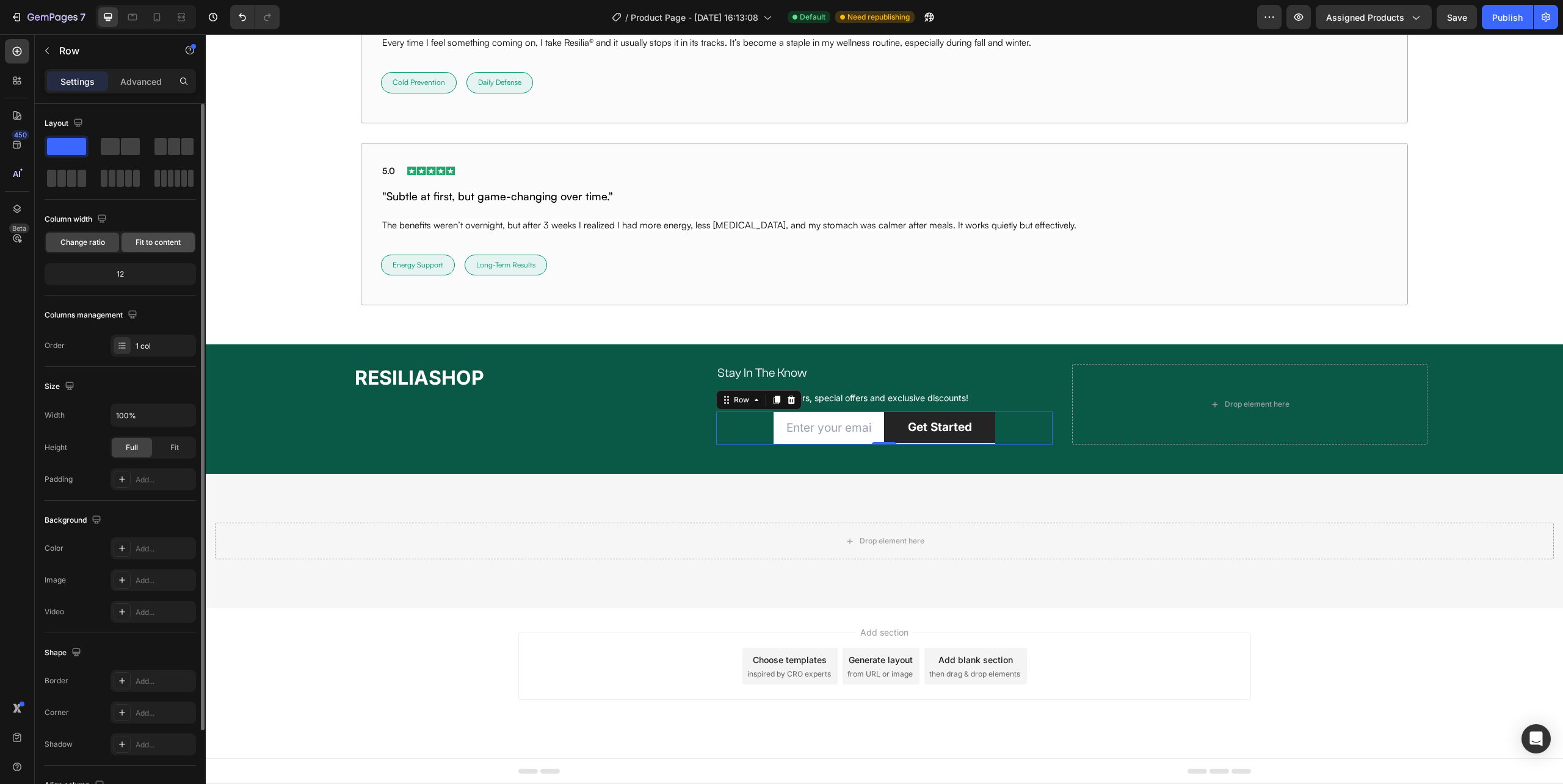
click at [155, 240] on span "Fit to content" at bounding box center [158, 243] width 45 height 11
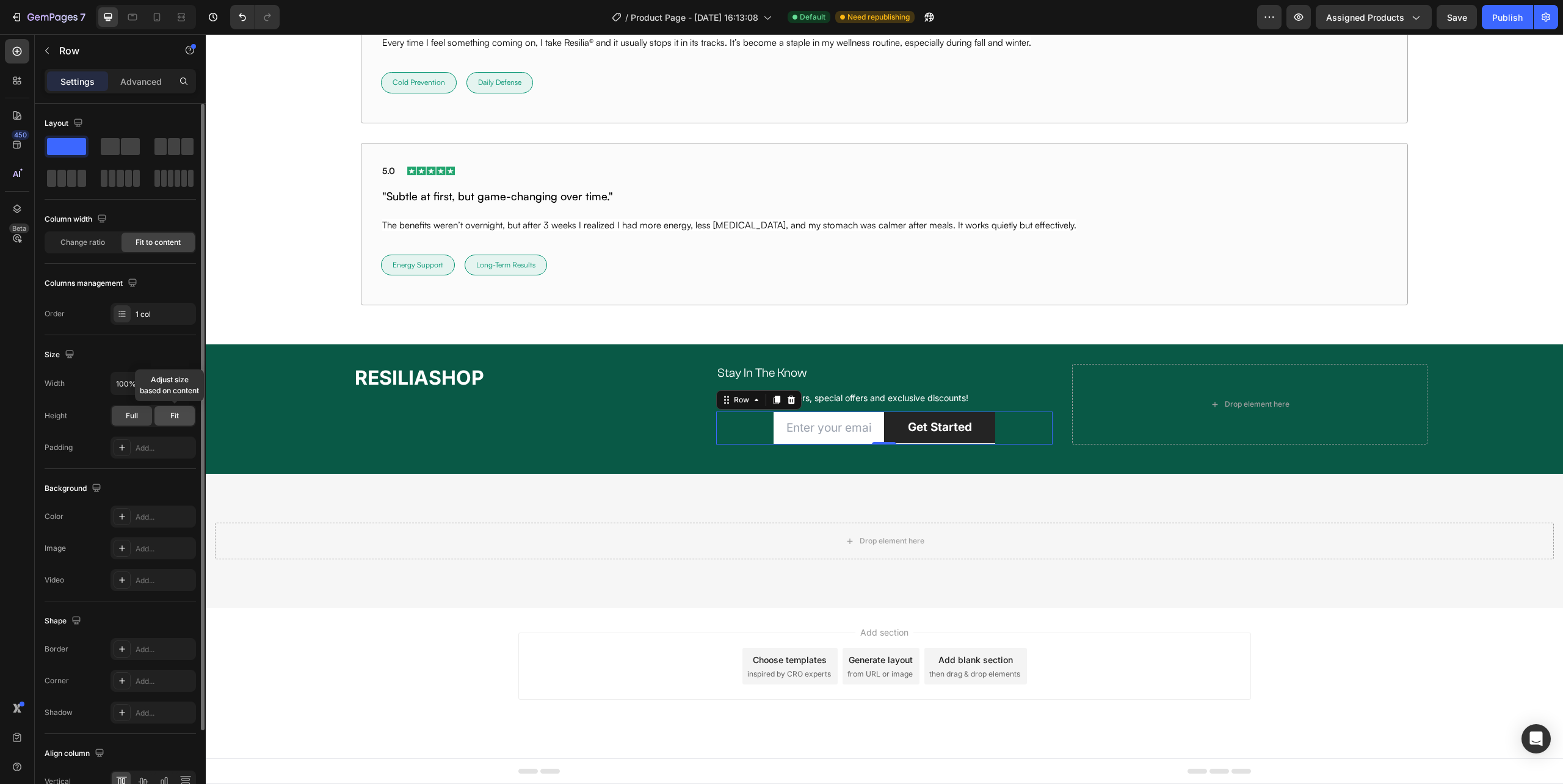
click at [172, 411] on span "Fit" at bounding box center [175, 415] width 9 height 11
click at [130, 415] on span "Full" at bounding box center [132, 415] width 12 height 11
click at [149, 72] on div "Advanced" at bounding box center [140, 81] width 61 height 19
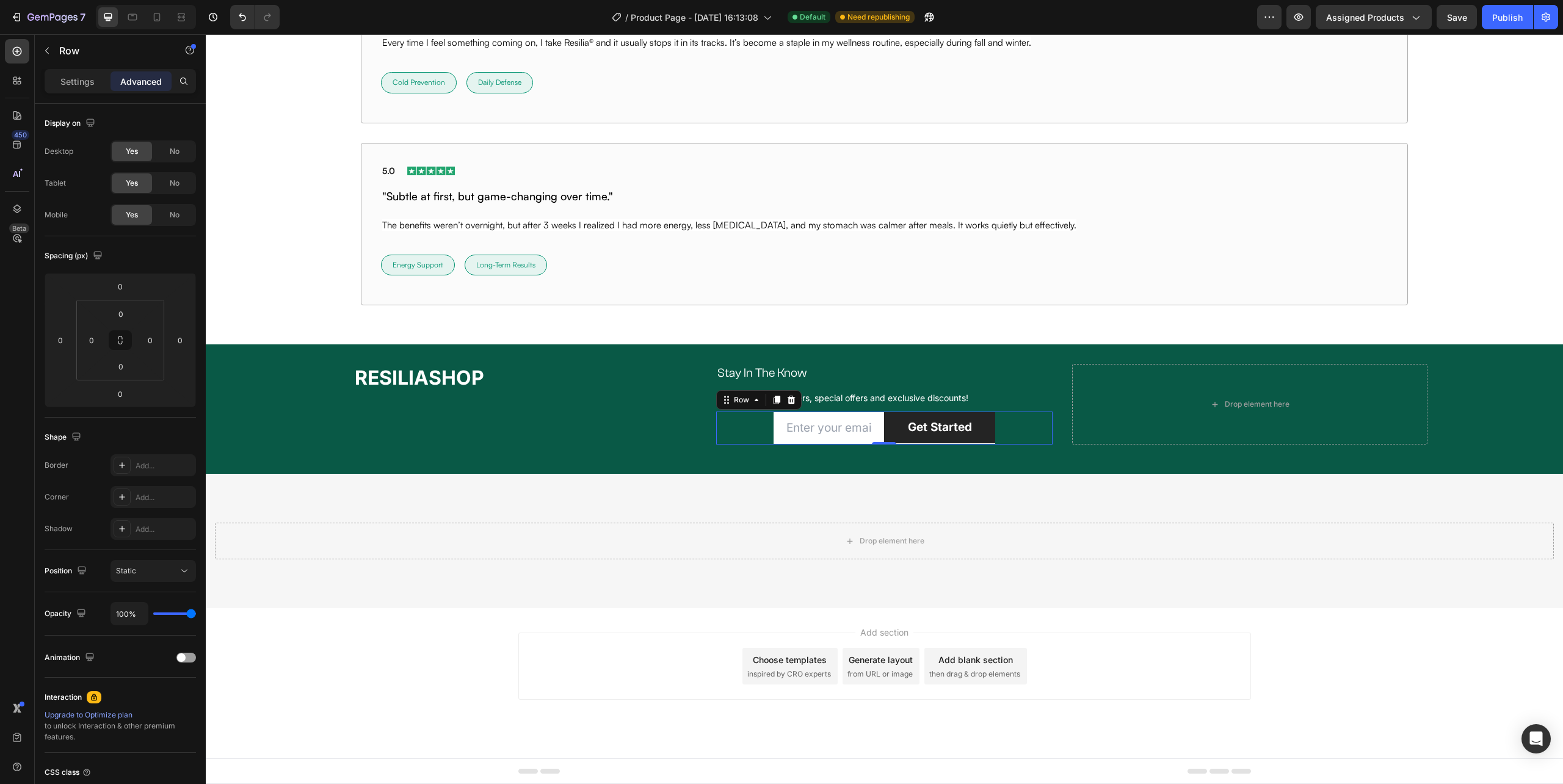
click at [146, 76] on p "Advanced" at bounding box center [140, 81] width 41 height 13
click at [753, 433] on div "Email Field Get Started Submit Button Row Newsletter Row" at bounding box center [884, 429] width 336 height 34
click at [775, 429] on input "email" at bounding box center [829, 429] width 111 height 34
click at [79, 78] on p "Settings" at bounding box center [78, 81] width 34 height 13
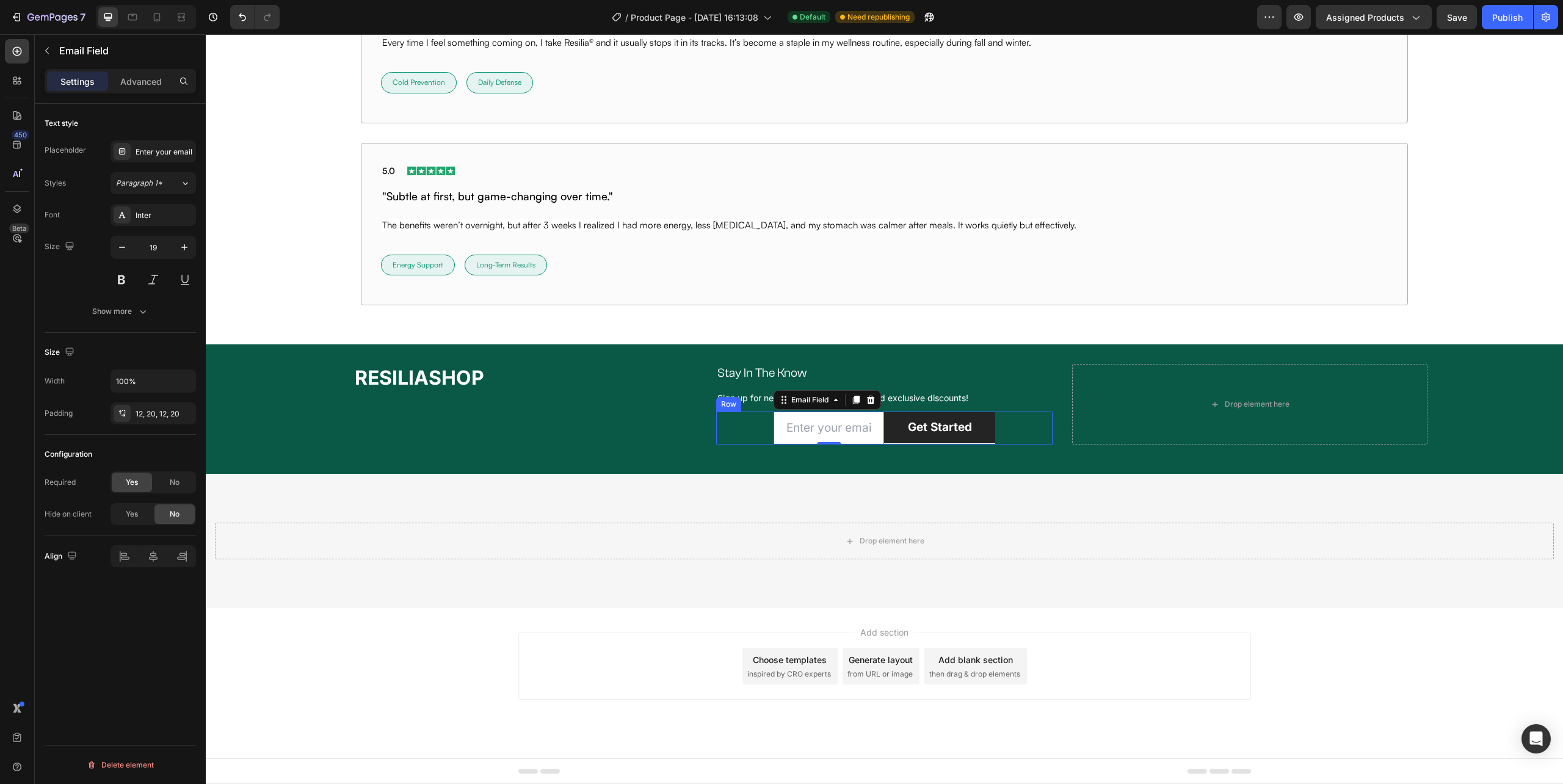
click at [759, 437] on div "Email Field 0 Get Started Submit Button Row Newsletter Row" at bounding box center [884, 429] width 336 height 34
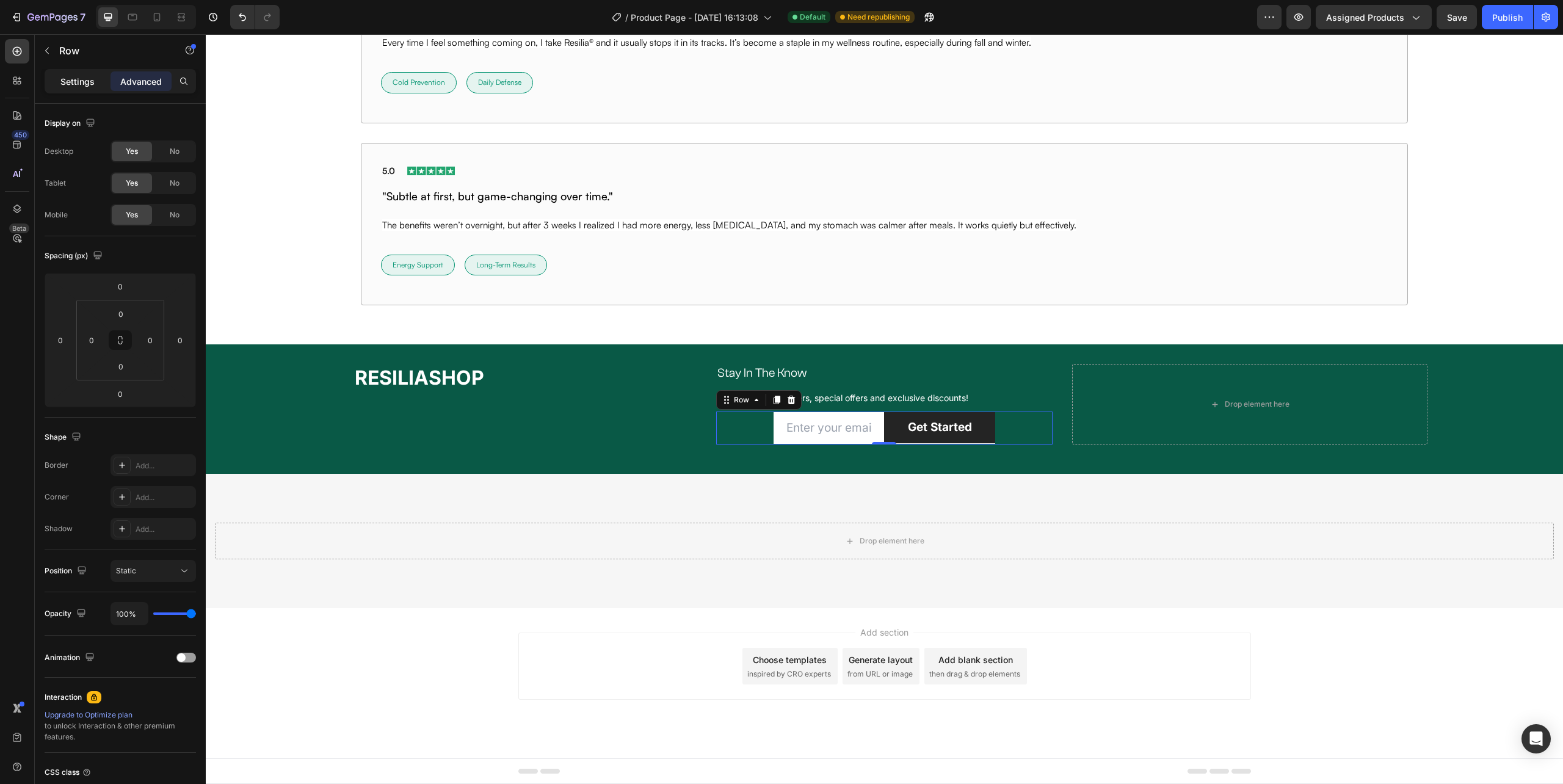
click at [80, 84] on p "Settings" at bounding box center [78, 81] width 34 height 13
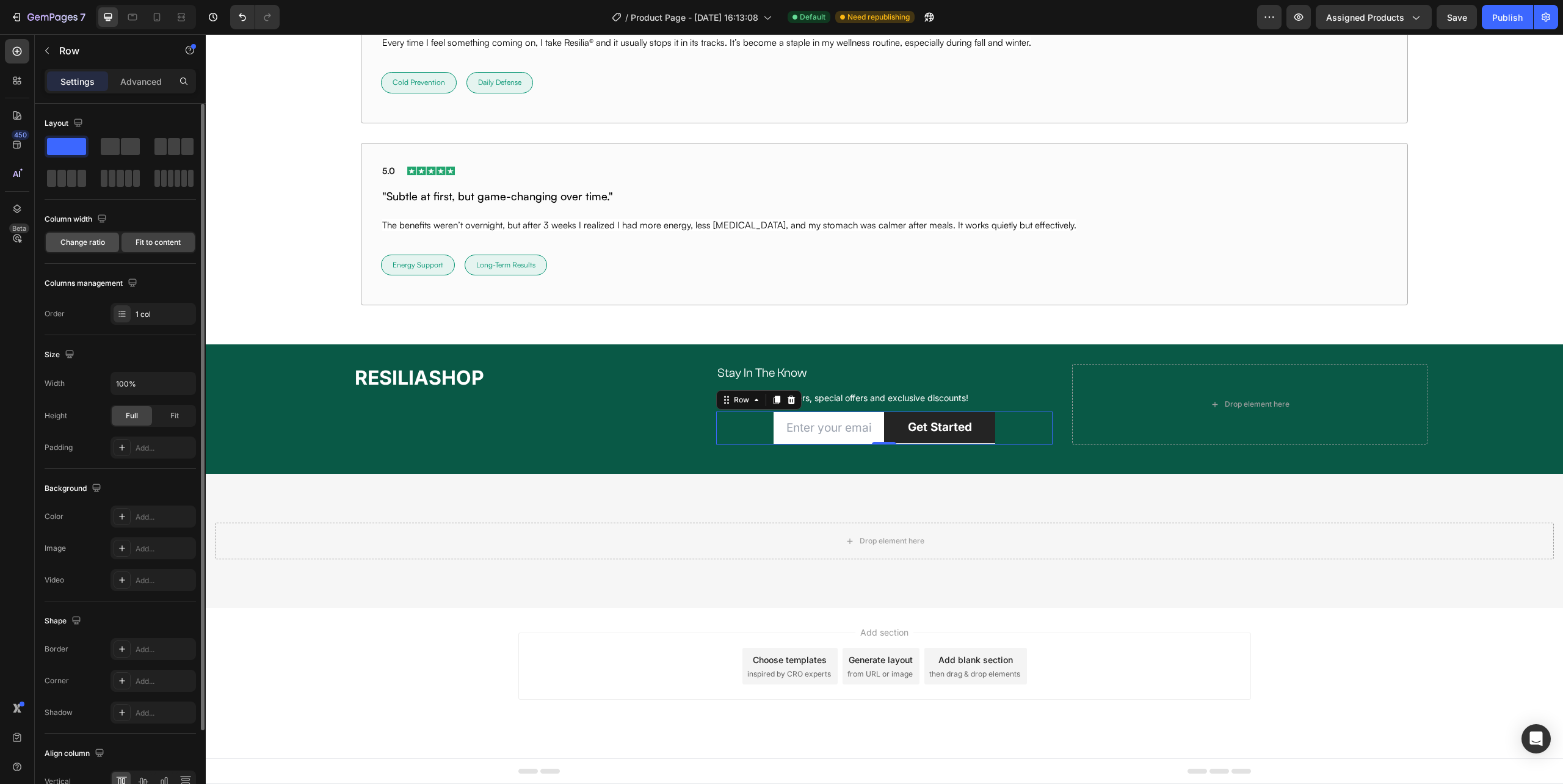
click at [88, 238] on span "Change ratio" at bounding box center [83, 243] width 45 height 11
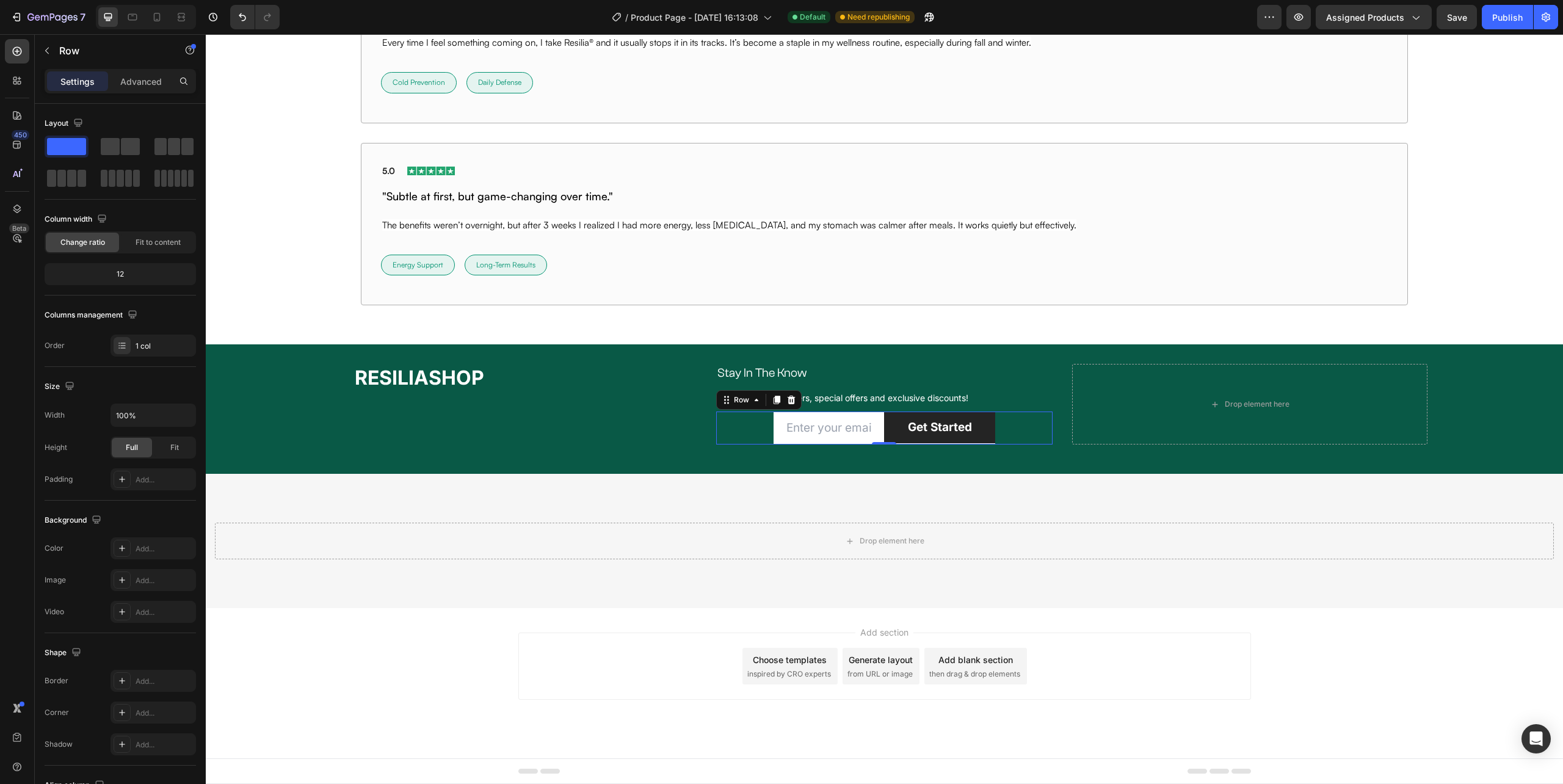
click at [745, 433] on div "Email Field Get Started Submit Button Row Newsletter Row" at bounding box center [884, 429] width 336 height 34
click at [123, 275] on div "12" at bounding box center [120, 273] width 146 height 17
click at [162, 243] on span "Fit to content" at bounding box center [158, 243] width 45 height 11
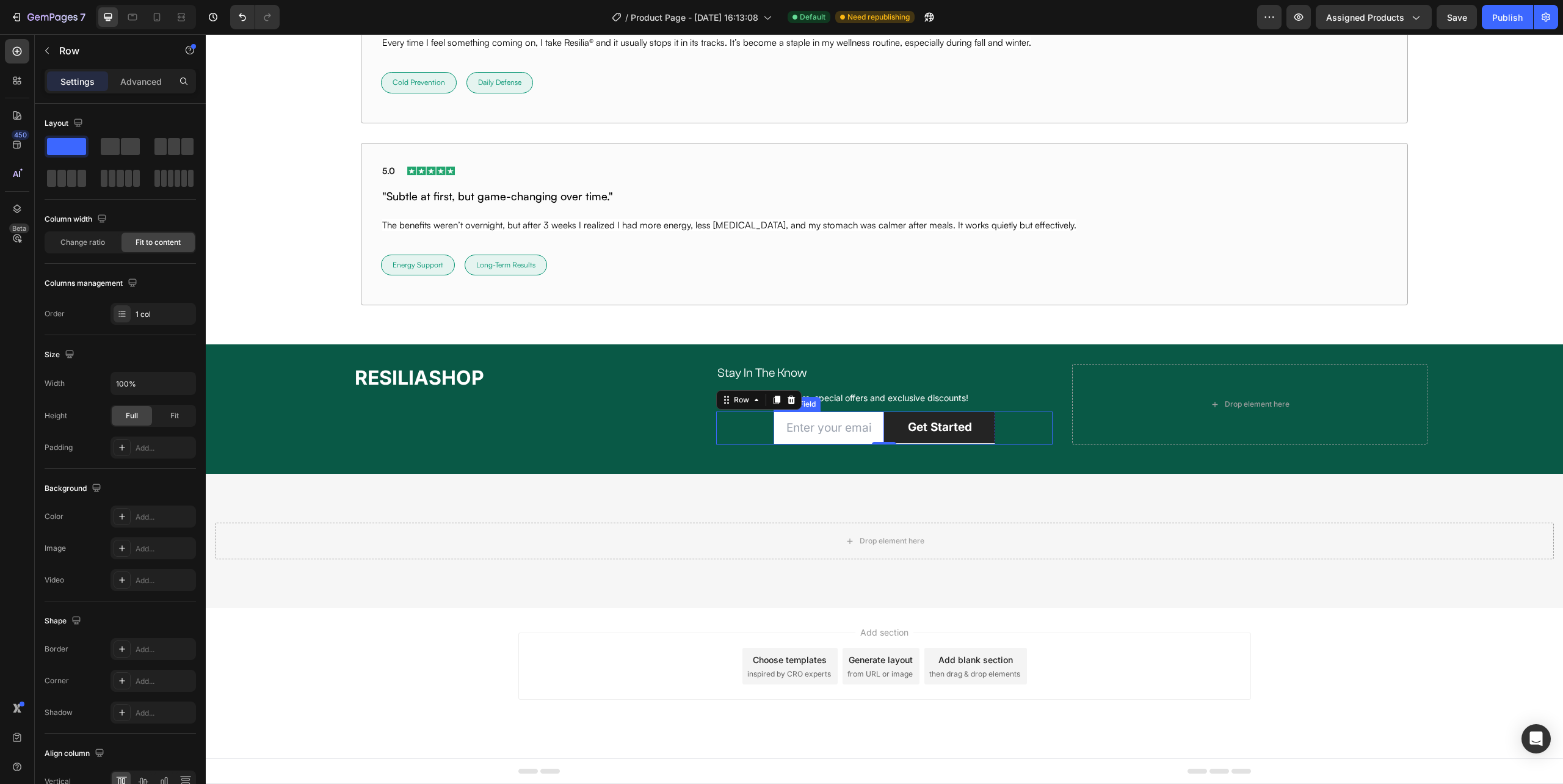
click at [875, 416] on input "email" at bounding box center [829, 429] width 111 height 34
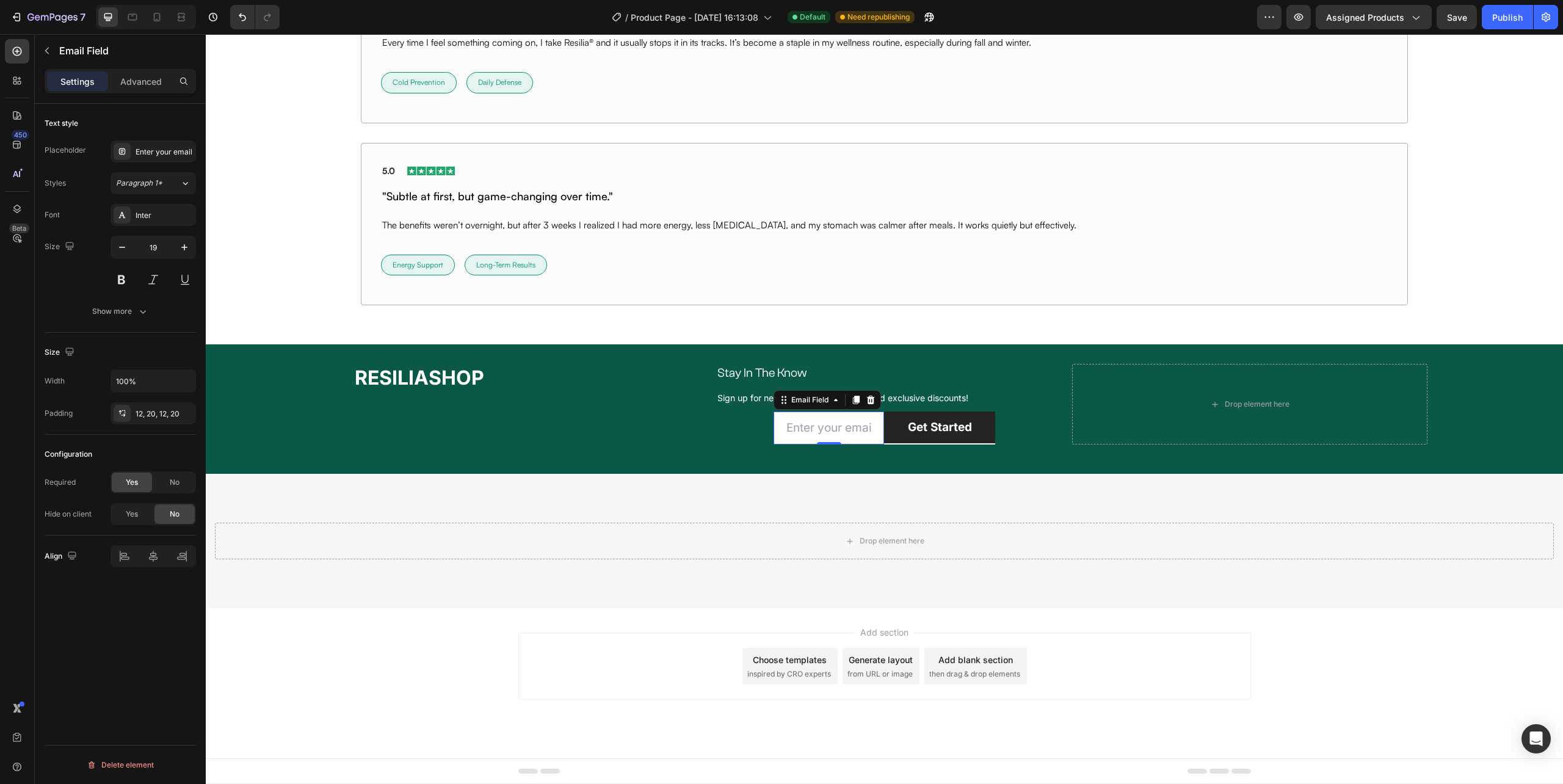
click at [56, 86] on div "Settings" at bounding box center [77, 81] width 61 height 19
click at [985, 444] on div "⁠⁠⁠⁠⁠⁠⁠ RESILIASHOP Heading Stay In The Know Heading Row Sign up for newsletter…" at bounding box center [884, 409] width 1357 height 90
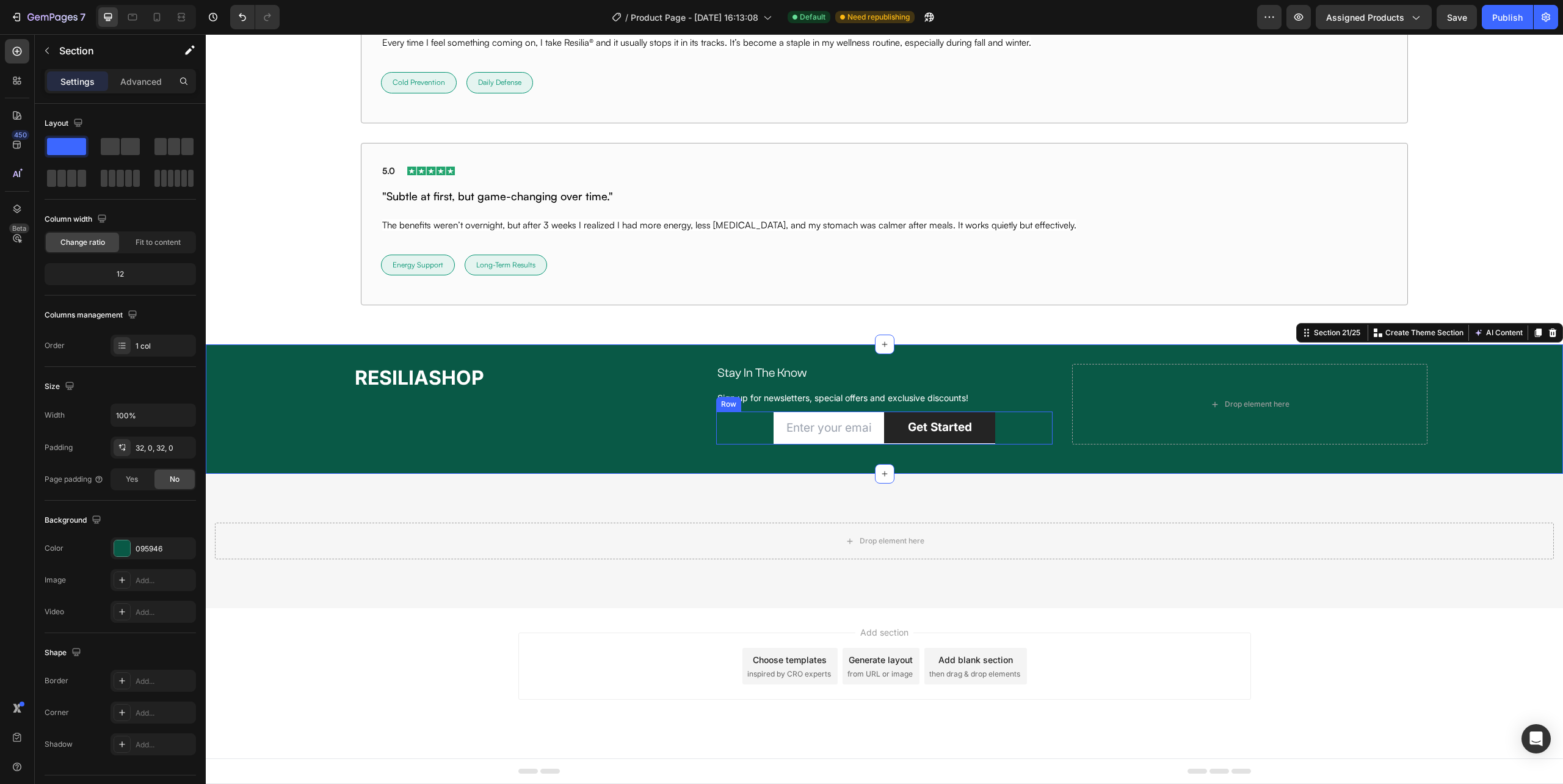
click at [743, 434] on div "Email Field Get Started Submit Button Row Newsletter Row" at bounding box center [884, 429] width 336 height 34
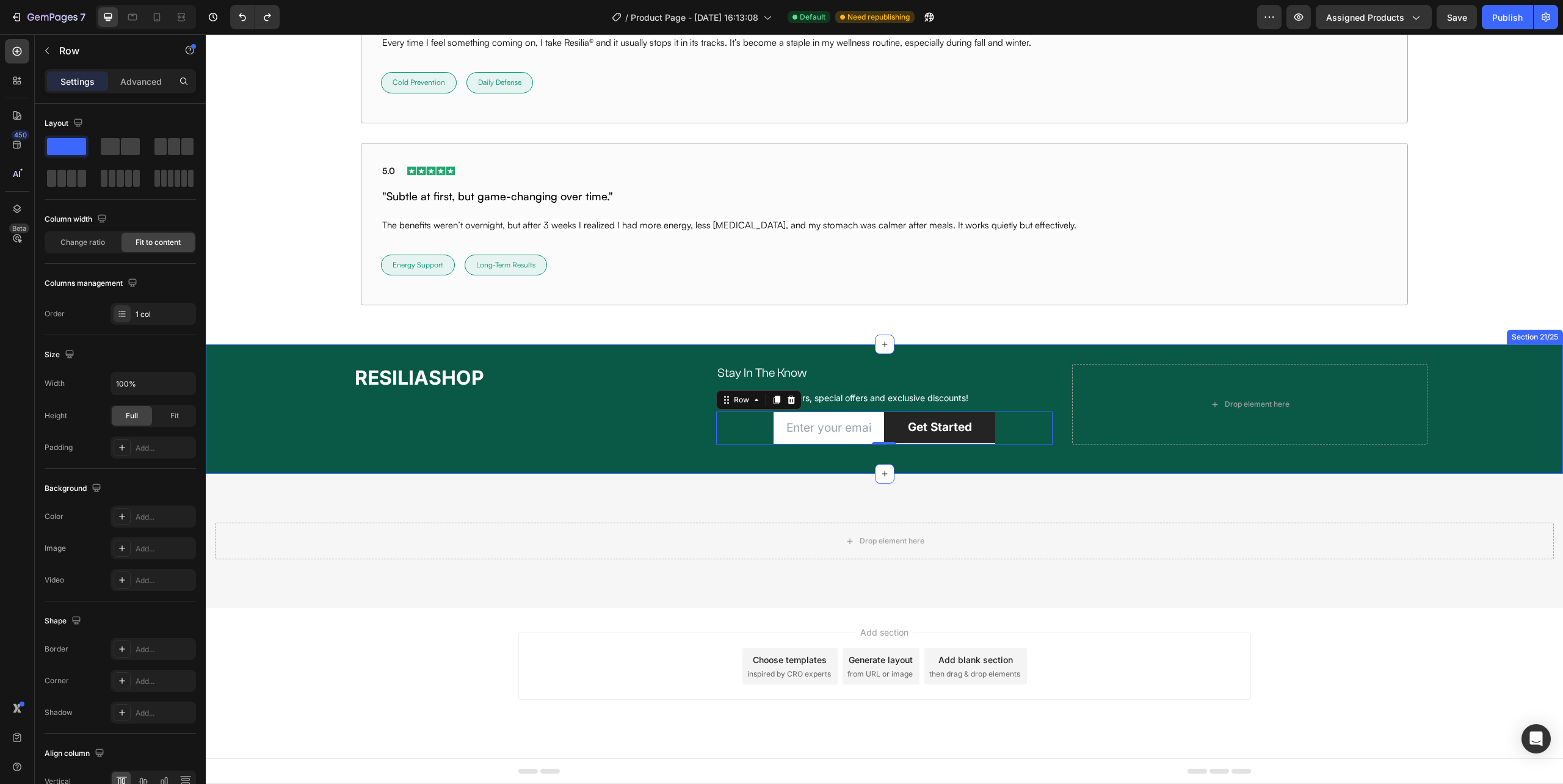
click at [725, 463] on div "⁠⁠⁠⁠⁠⁠⁠ RESILIASHOP Heading Stay In The Know Heading Row Sign up for newsletter…" at bounding box center [884, 408] width 1357 height 130
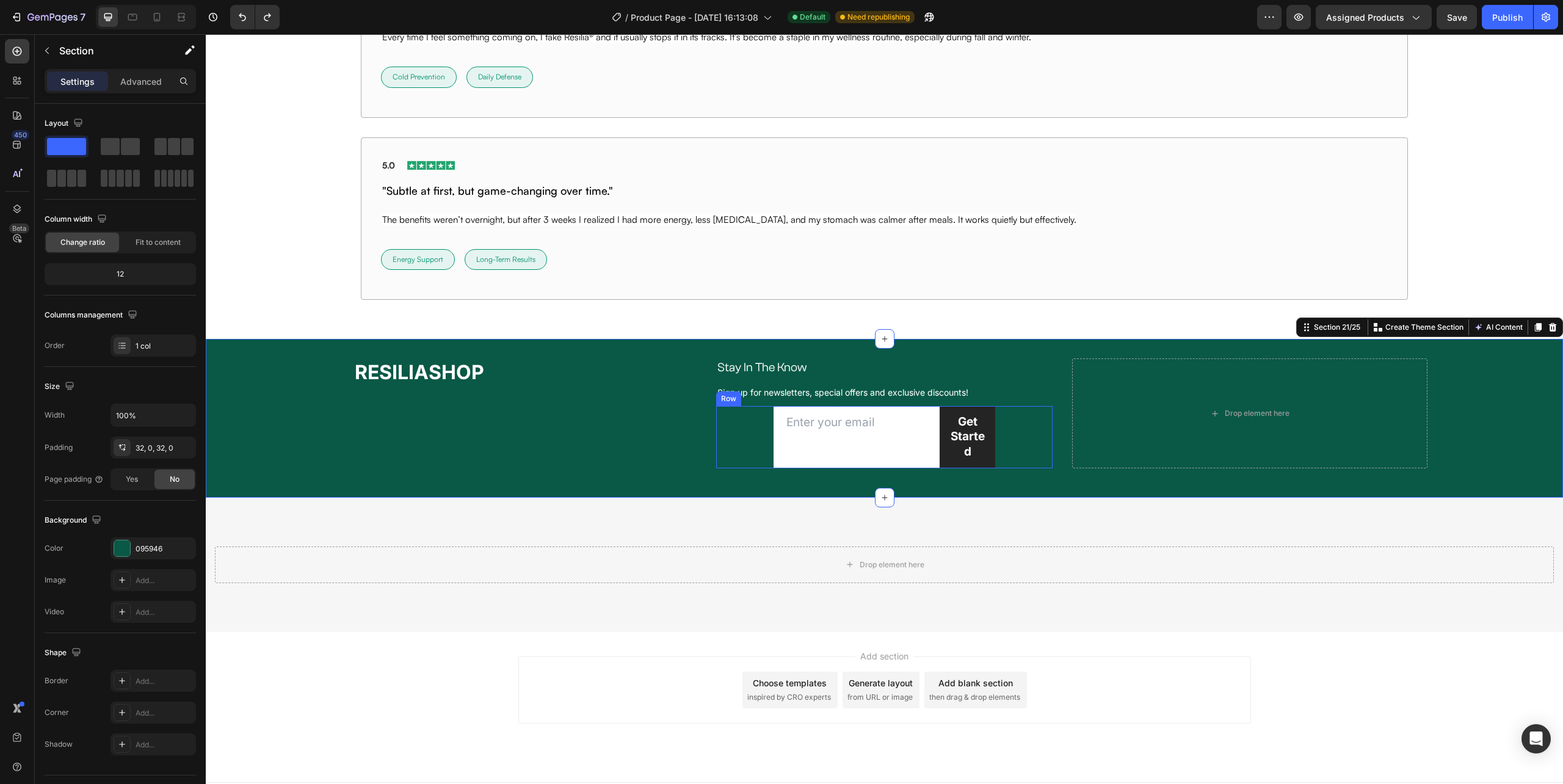
click at [730, 443] on div "Email Field Get Started Submit Button Row Newsletter Row" at bounding box center [884, 437] width 336 height 63
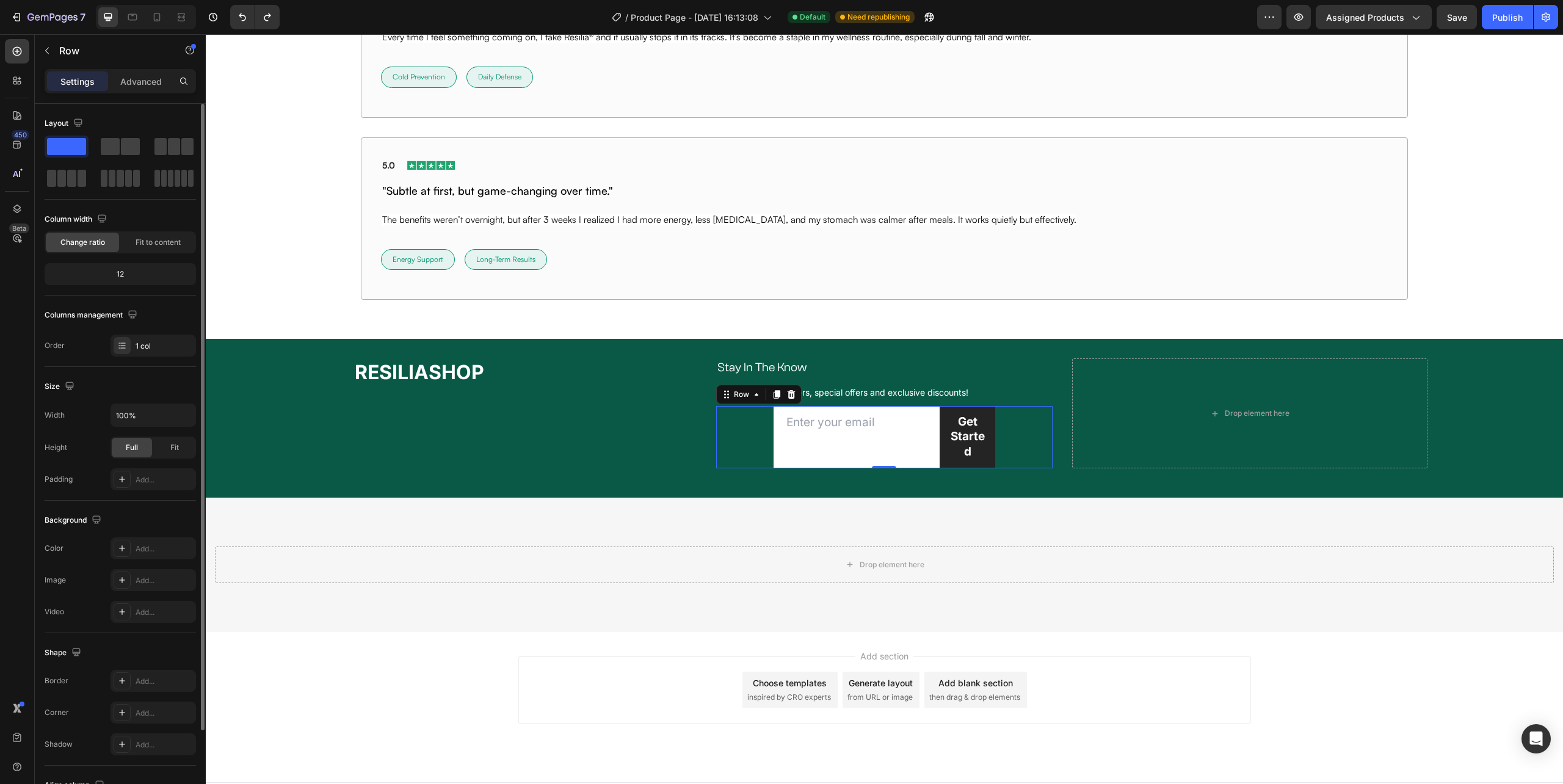
click at [133, 275] on div "12" at bounding box center [120, 273] width 146 height 17
click at [133, 69] on div "Settings Advanced" at bounding box center [121, 81] width 152 height 25
click at [148, 80] on p "Advanced" at bounding box center [140, 81] width 41 height 13
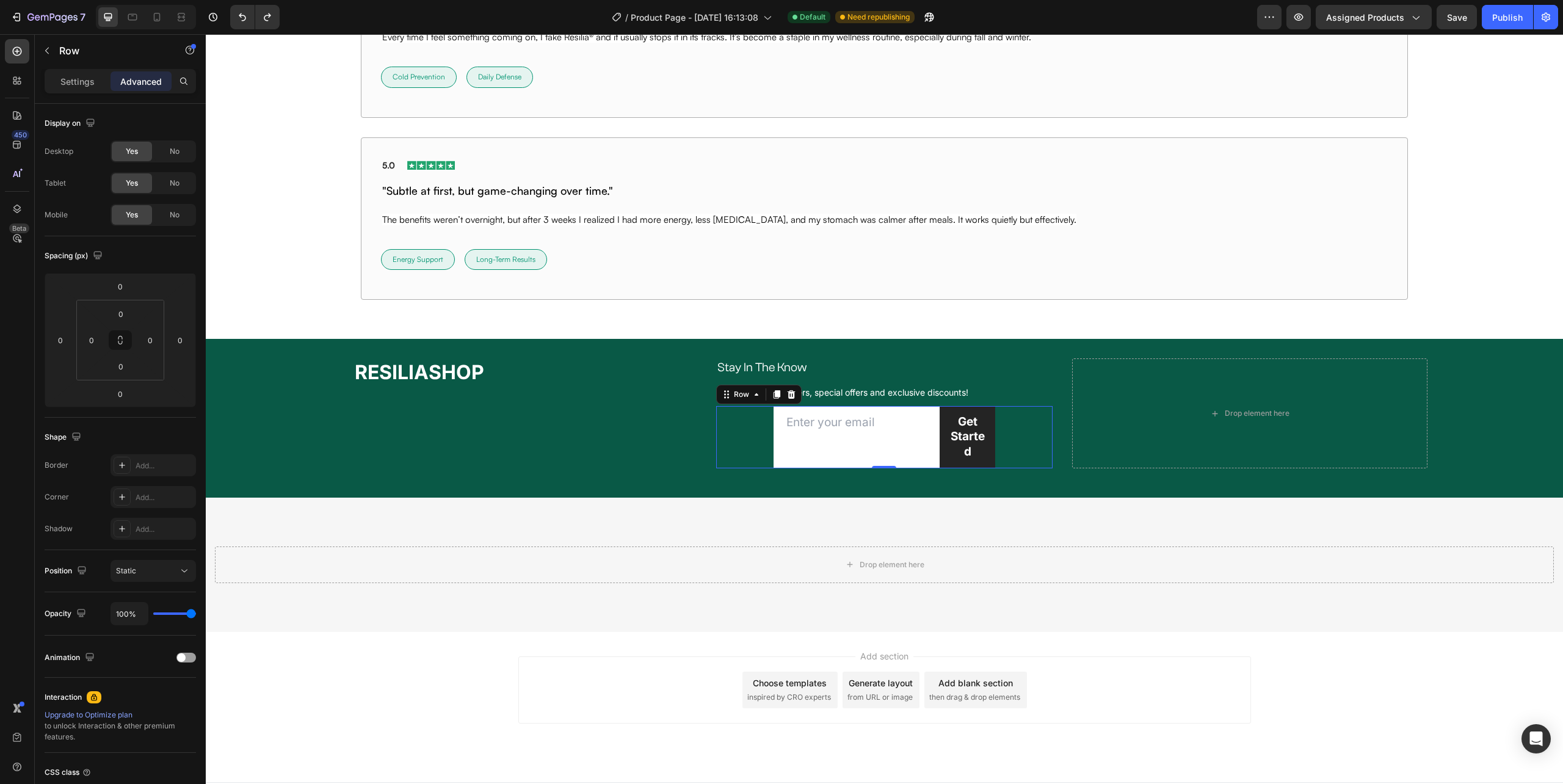
click at [756, 452] on div "Email Field Get Started Submit Button Row Newsletter Row" at bounding box center [884, 437] width 336 height 63
click at [733, 447] on div "Email Field Get Started Submit Button Row Newsletter Row" at bounding box center [884, 437] width 336 height 63
click at [774, 444] on div "Email Field" at bounding box center [856, 437] width 166 height 63
click at [741, 447] on div "Email Field Get Started Submit Button Row 0 Newsletter Row" at bounding box center [884, 437] width 336 height 63
click at [74, 71] on div "Settings Advanced" at bounding box center [121, 81] width 152 height 25
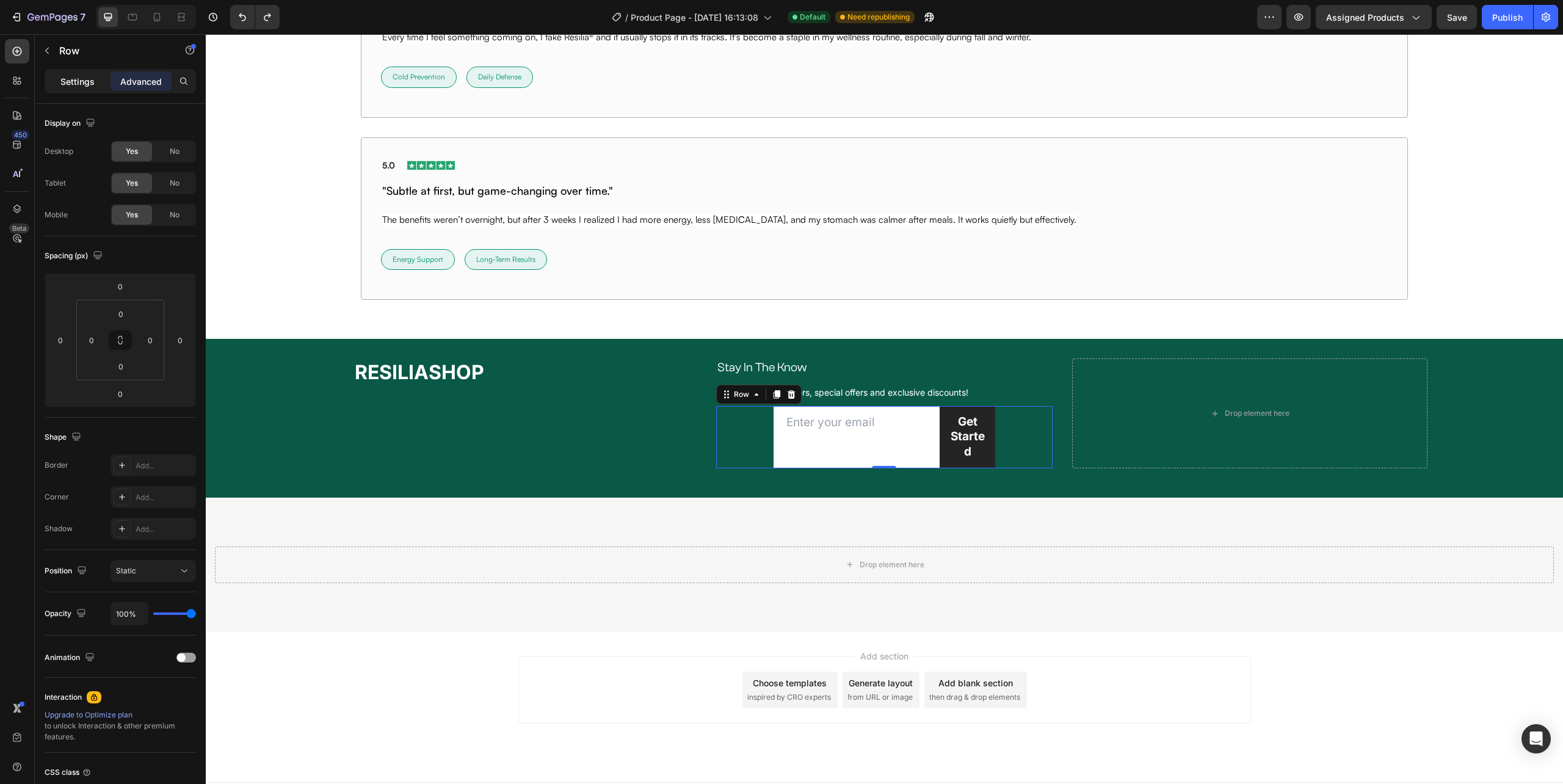
click at [76, 77] on p "Settings" at bounding box center [78, 81] width 34 height 13
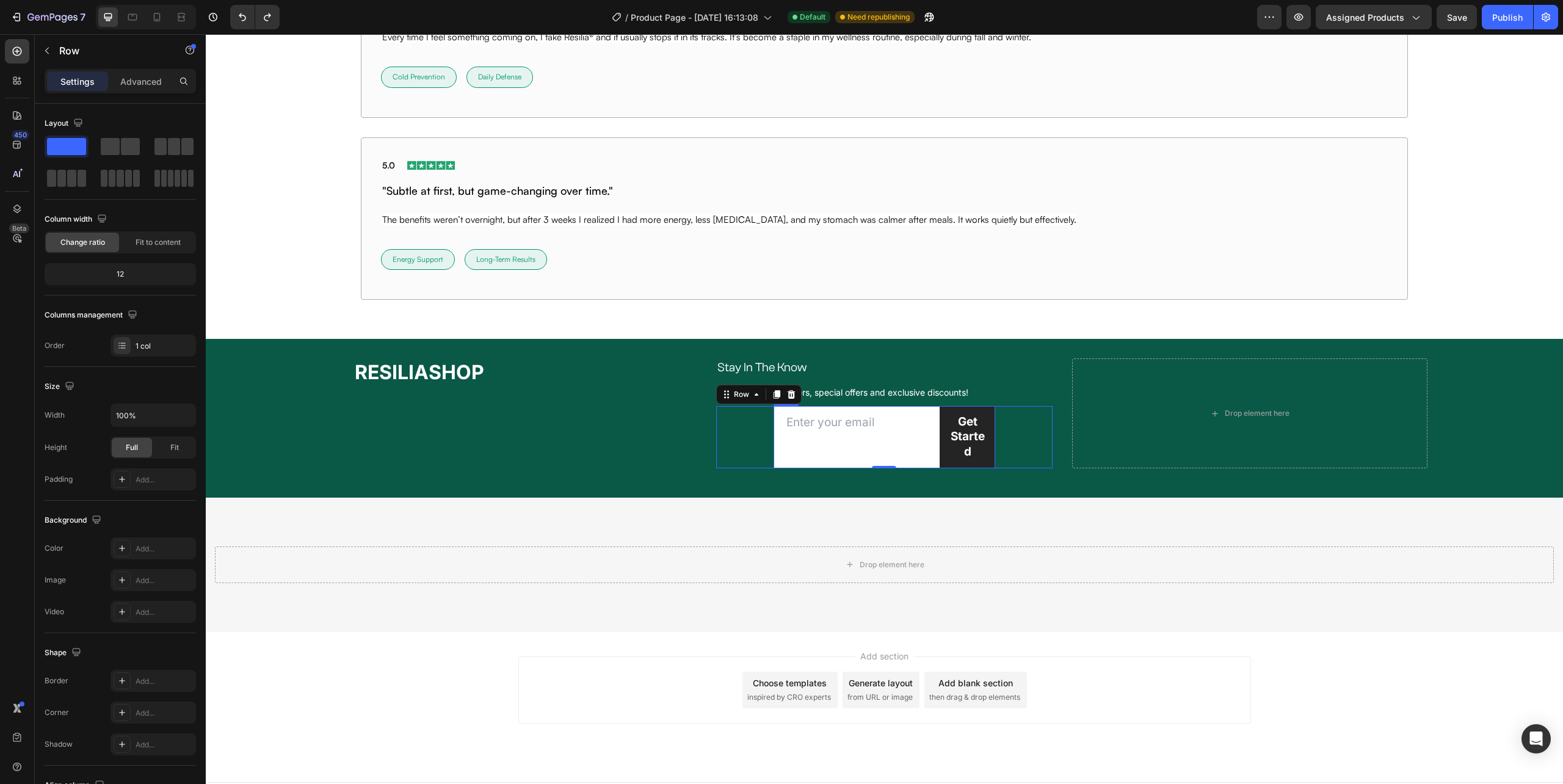
click at [777, 461] on div "Email Field" at bounding box center [856, 437] width 166 height 63
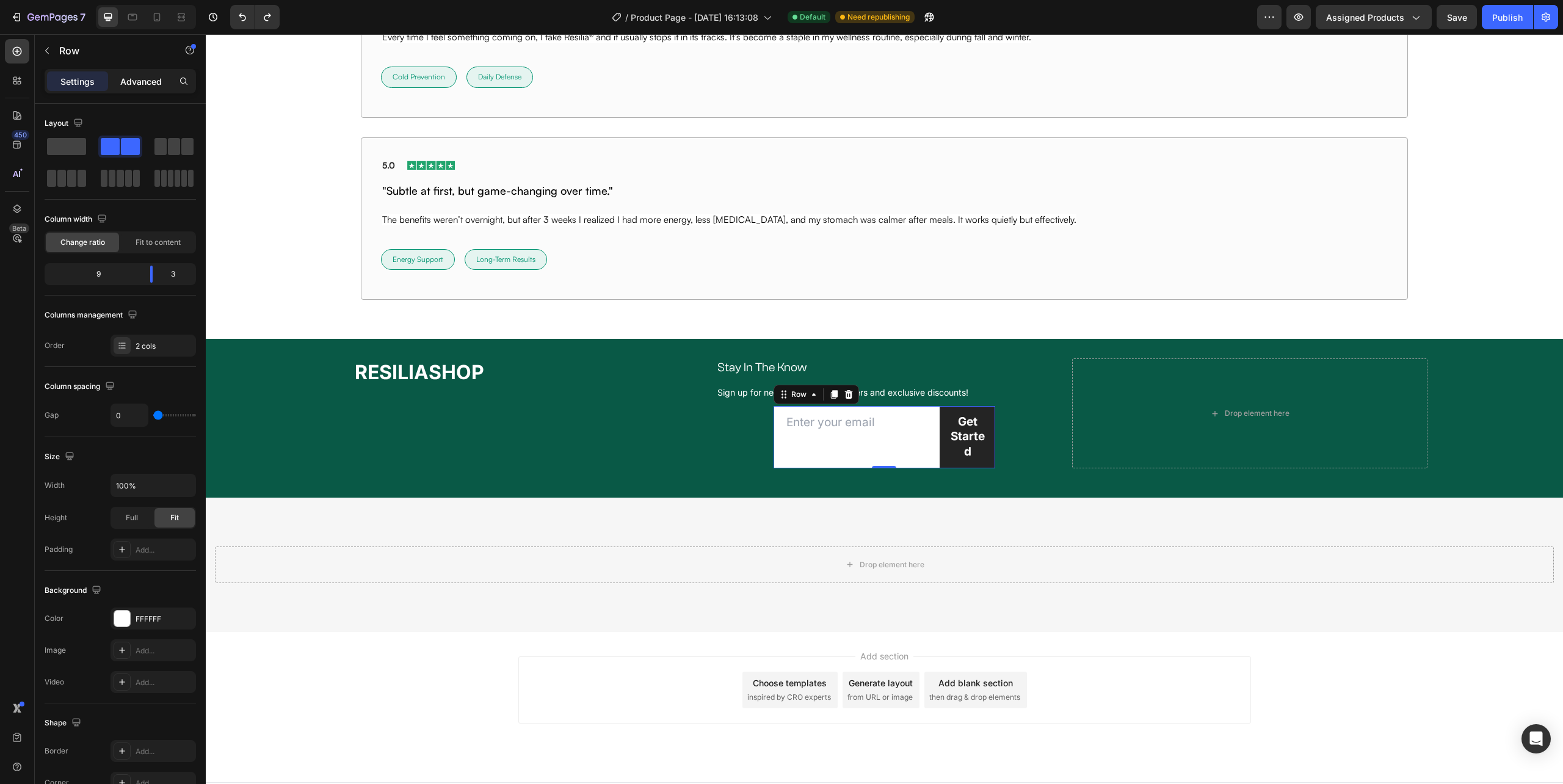
click at [146, 83] on p "Advanced" at bounding box center [140, 81] width 41 height 13
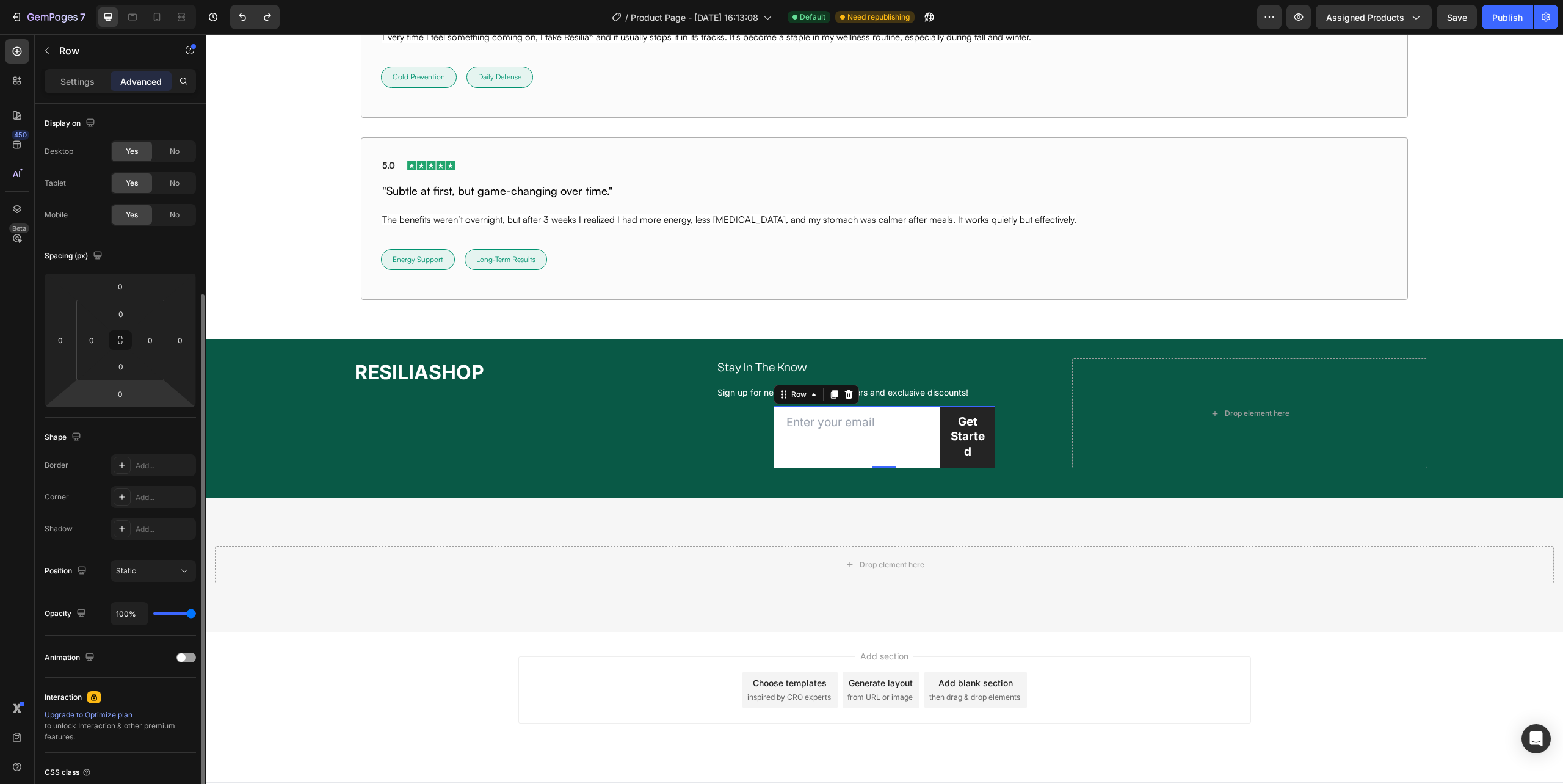
scroll to position [101, 0]
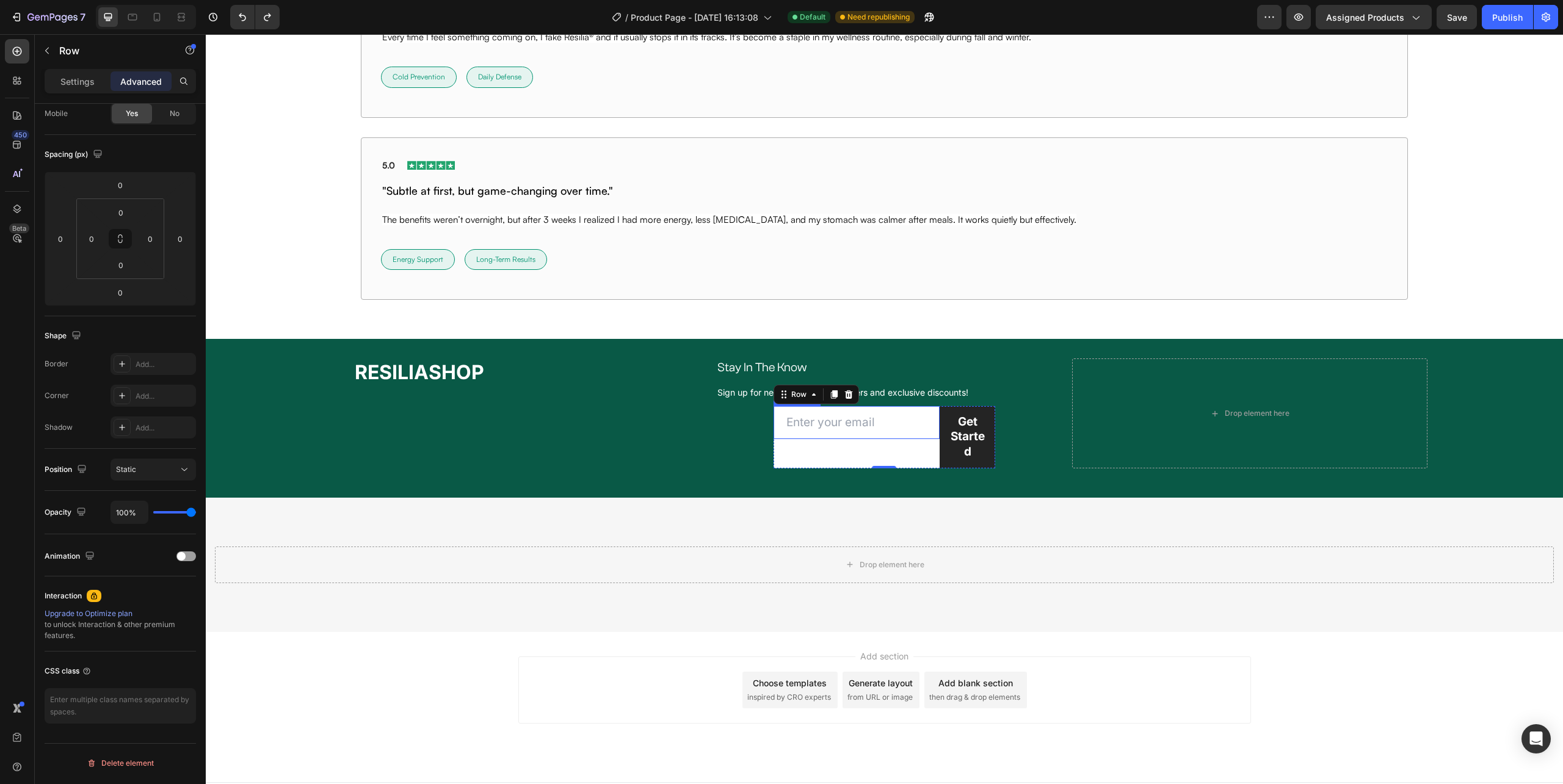
click at [904, 437] on input "email" at bounding box center [856, 422] width 166 height 34
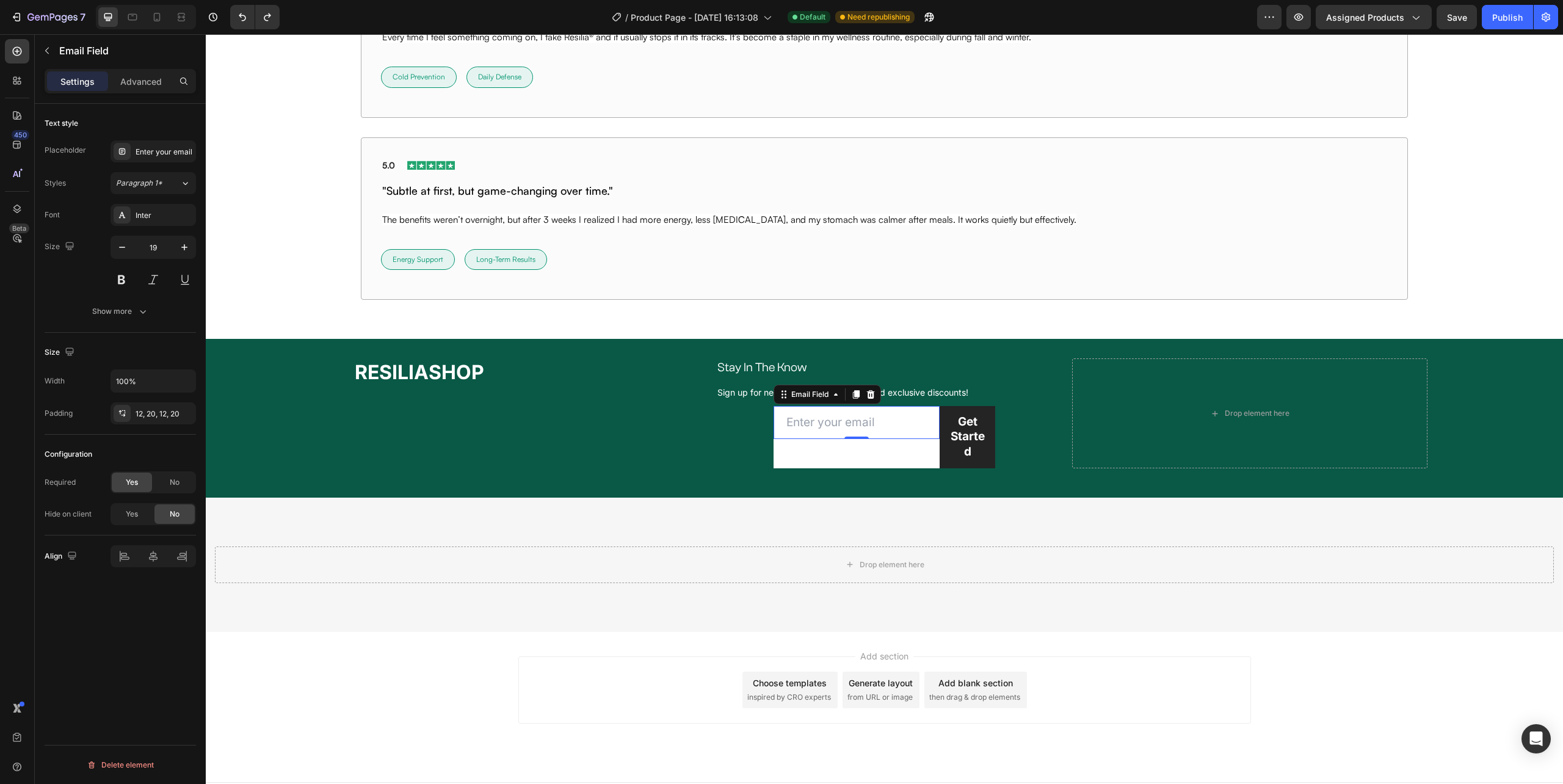
scroll to position [0, 0]
click at [153, 80] on p "Advanced" at bounding box center [140, 81] width 41 height 13
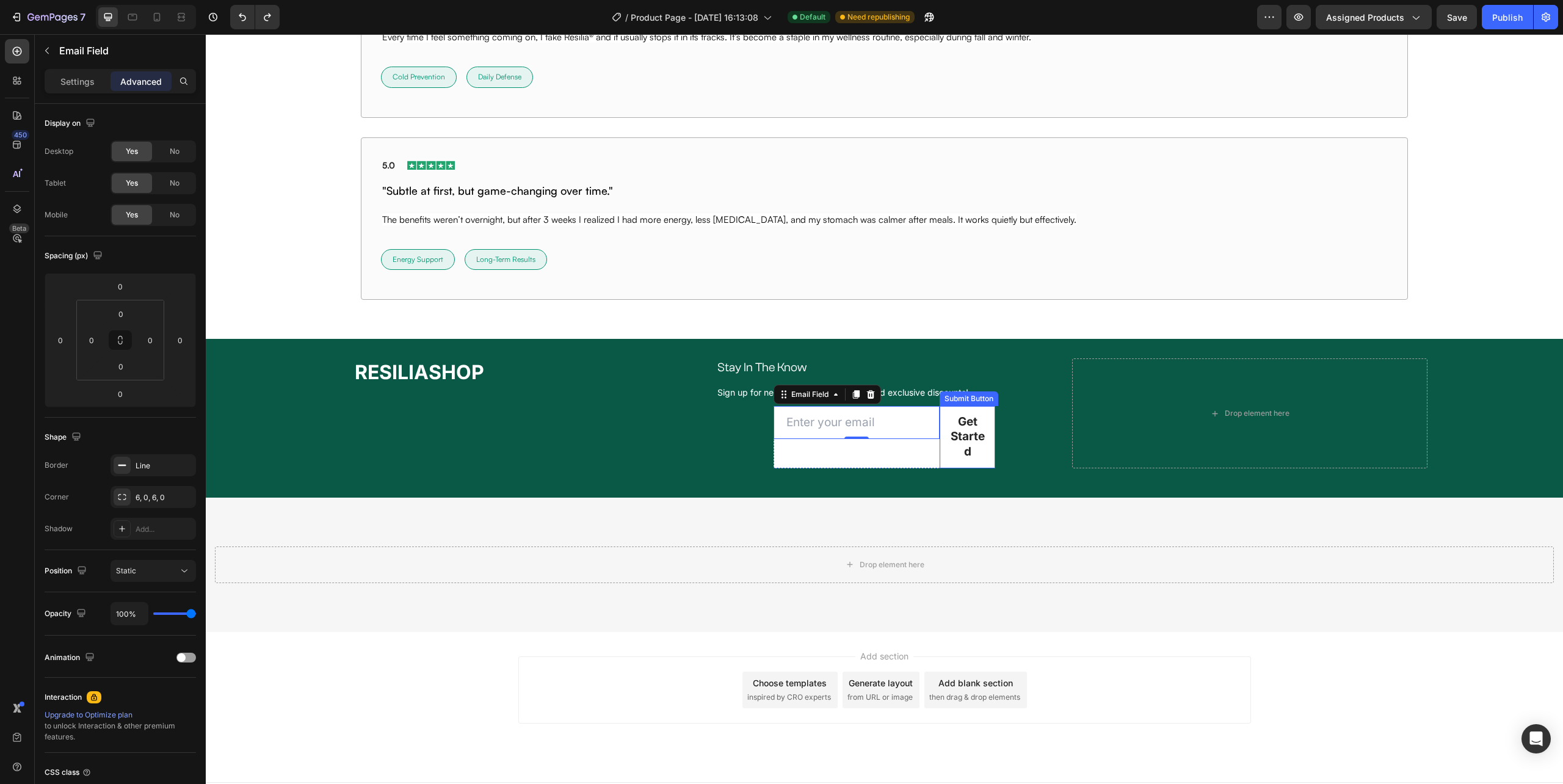
click at [939, 455] on button "Get Started" at bounding box center [967, 437] width 56 height 63
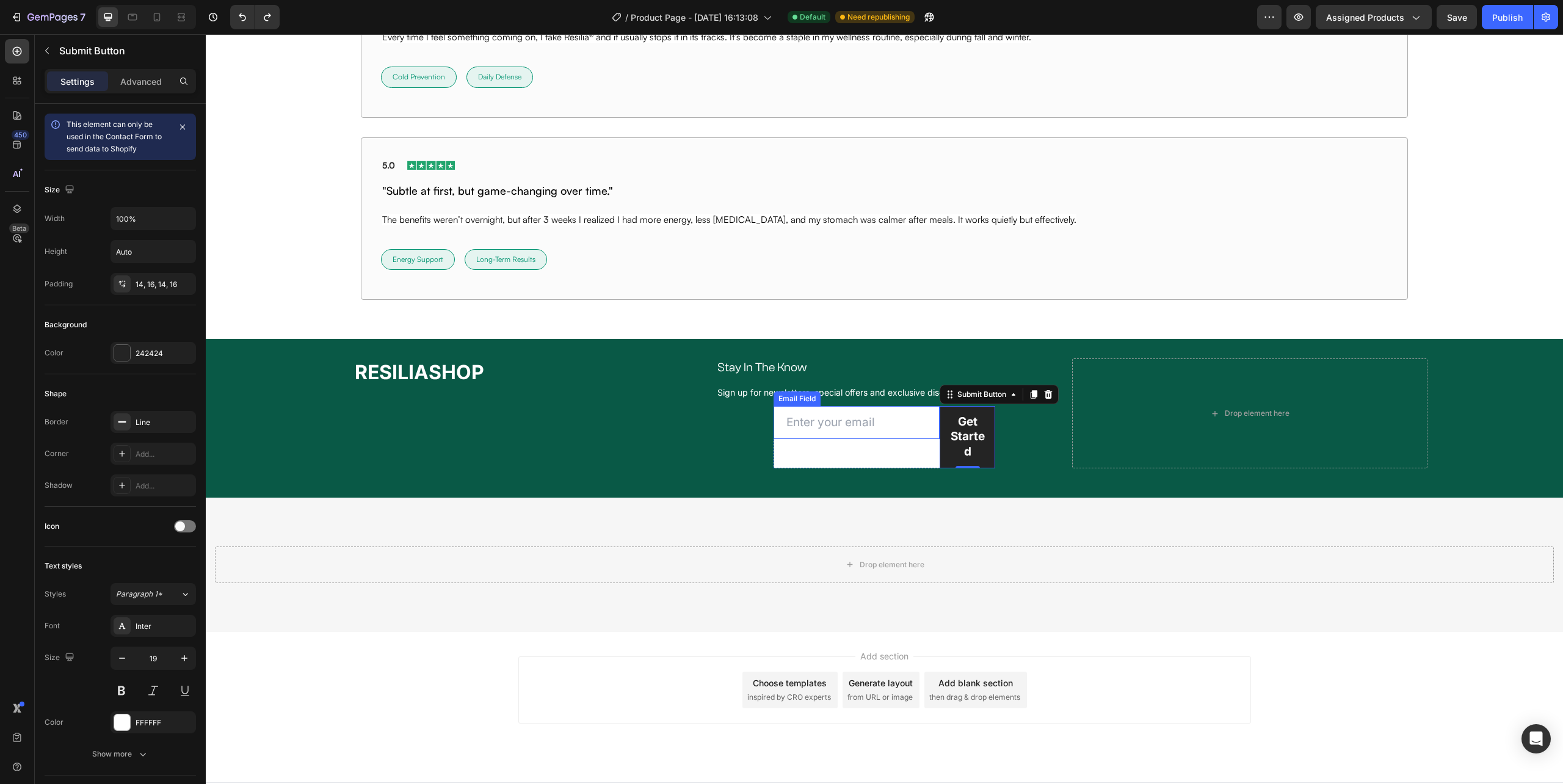
click at [916, 434] on input "email" at bounding box center [856, 422] width 166 height 34
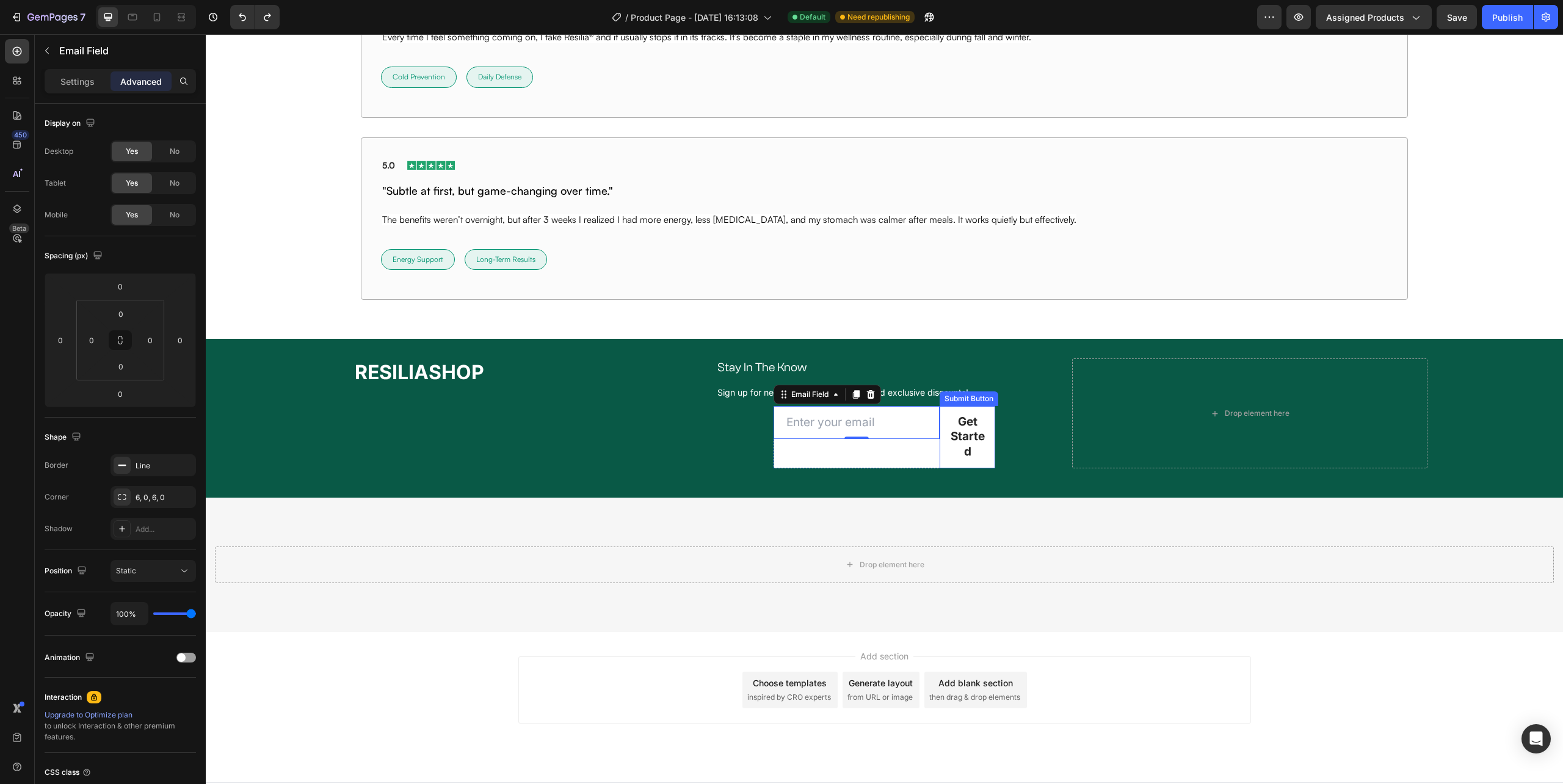
click at [985, 450] on button "Get Started" at bounding box center [967, 437] width 56 height 63
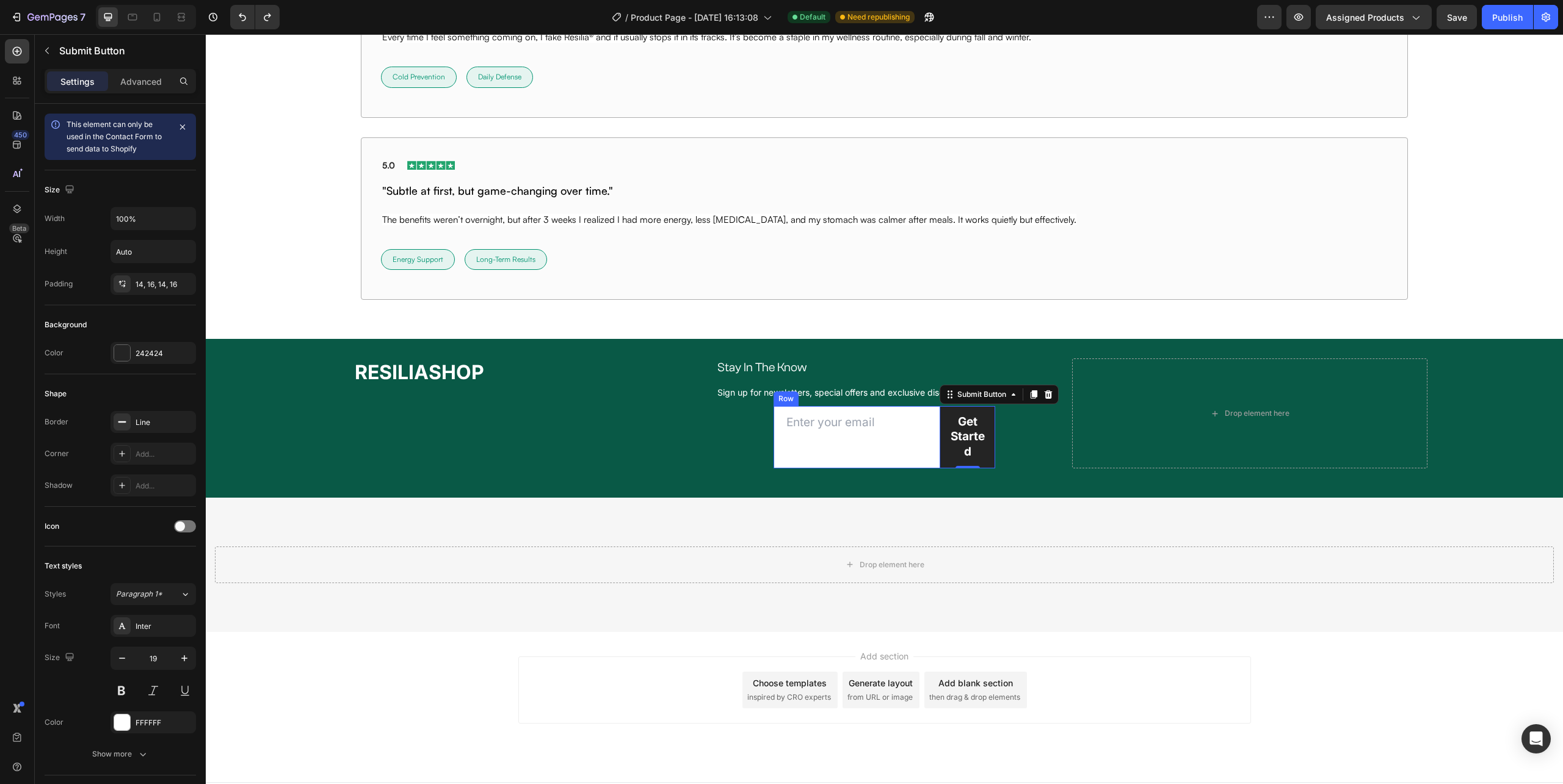
click at [929, 459] on div "Email Field" at bounding box center [856, 437] width 166 height 63
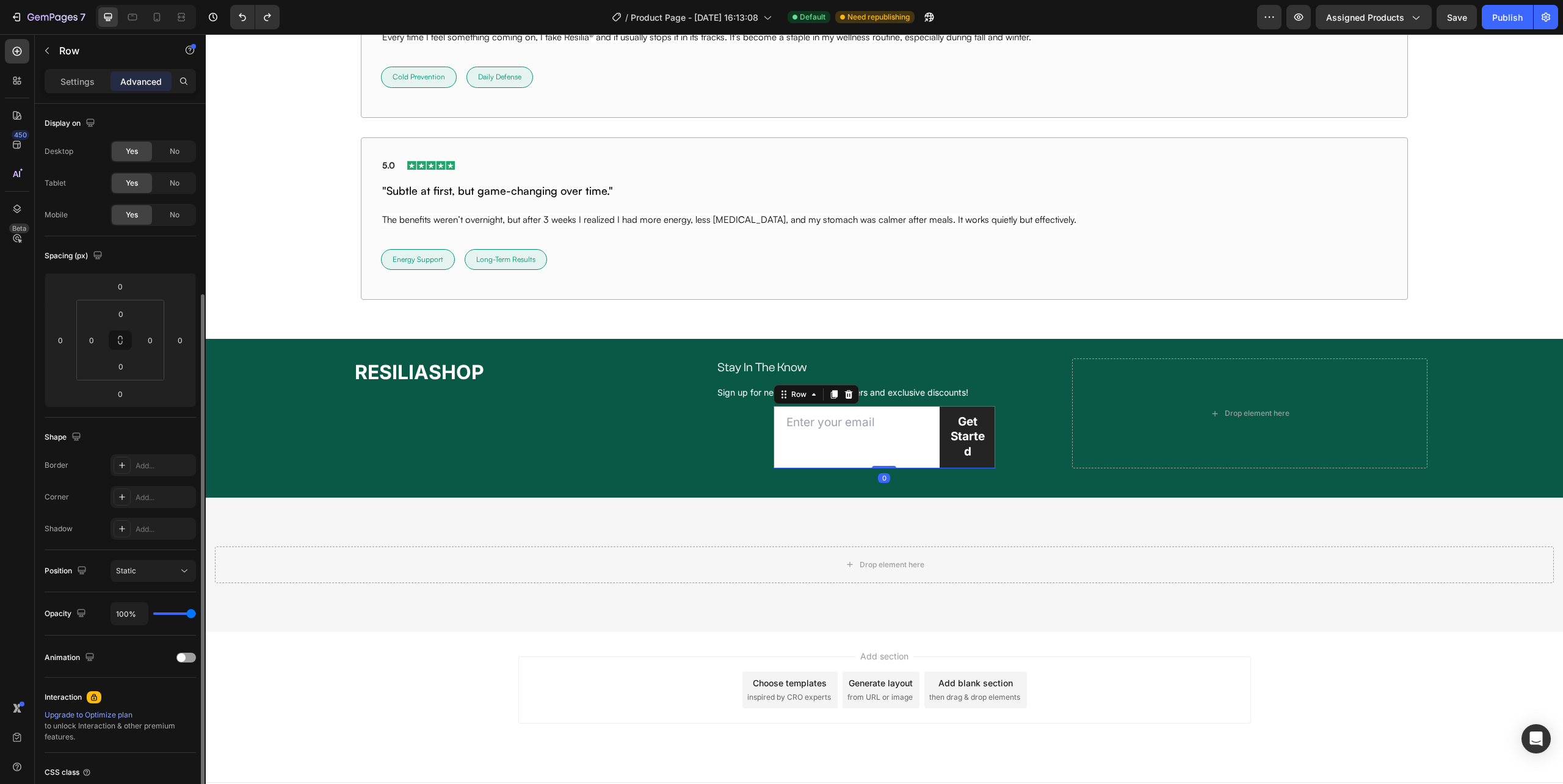
scroll to position [101, 0]
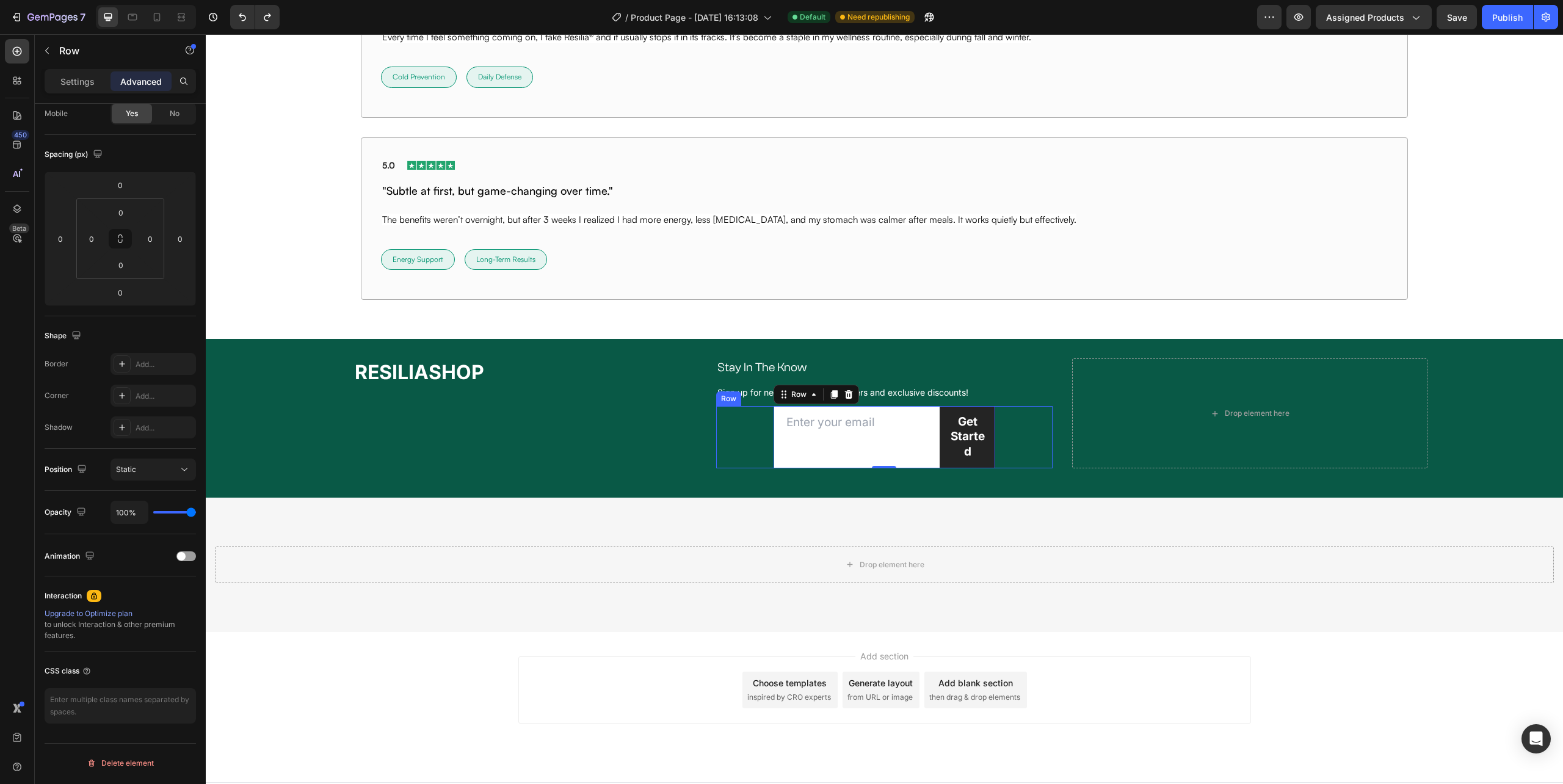
click at [753, 442] on div "Email Field Get Started Submit Button Row 0 Newsletter Row" at bounding box center [884, 437] width 336 height 63
click at [787, 399] on icon at bounding box center [791, 394] width 10 height 10
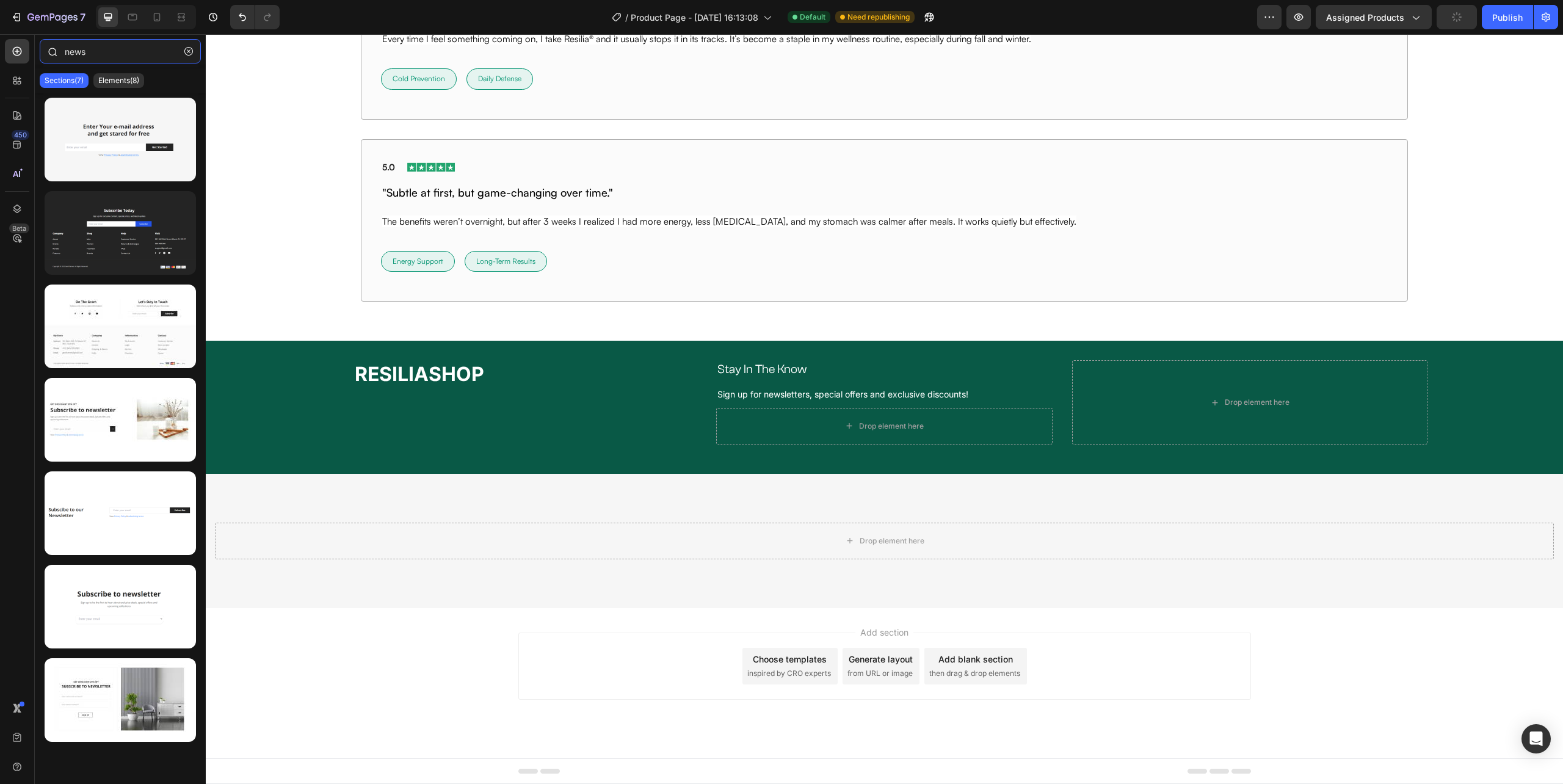
click at [112, 55] on input "news" at bounding box center [120, 51] width 161 height 25
click at [110, 74] on div "Elements(8)" at bounding box center [118, 80] width 50 height 15
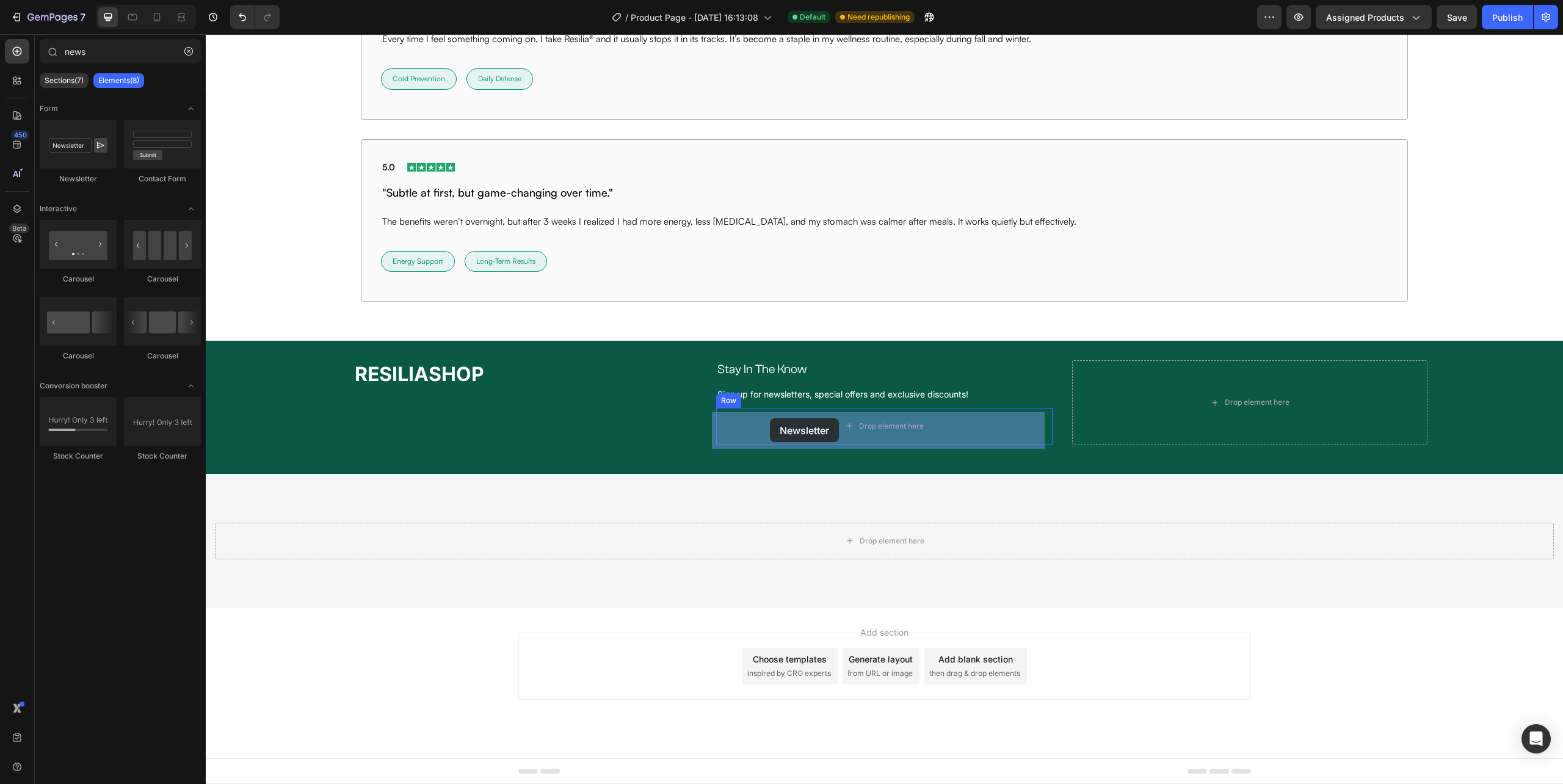
drag, startPoint x: 303, startPoint y: 186, endPoint x: 770, endPoint y: 418, distance: 521.5
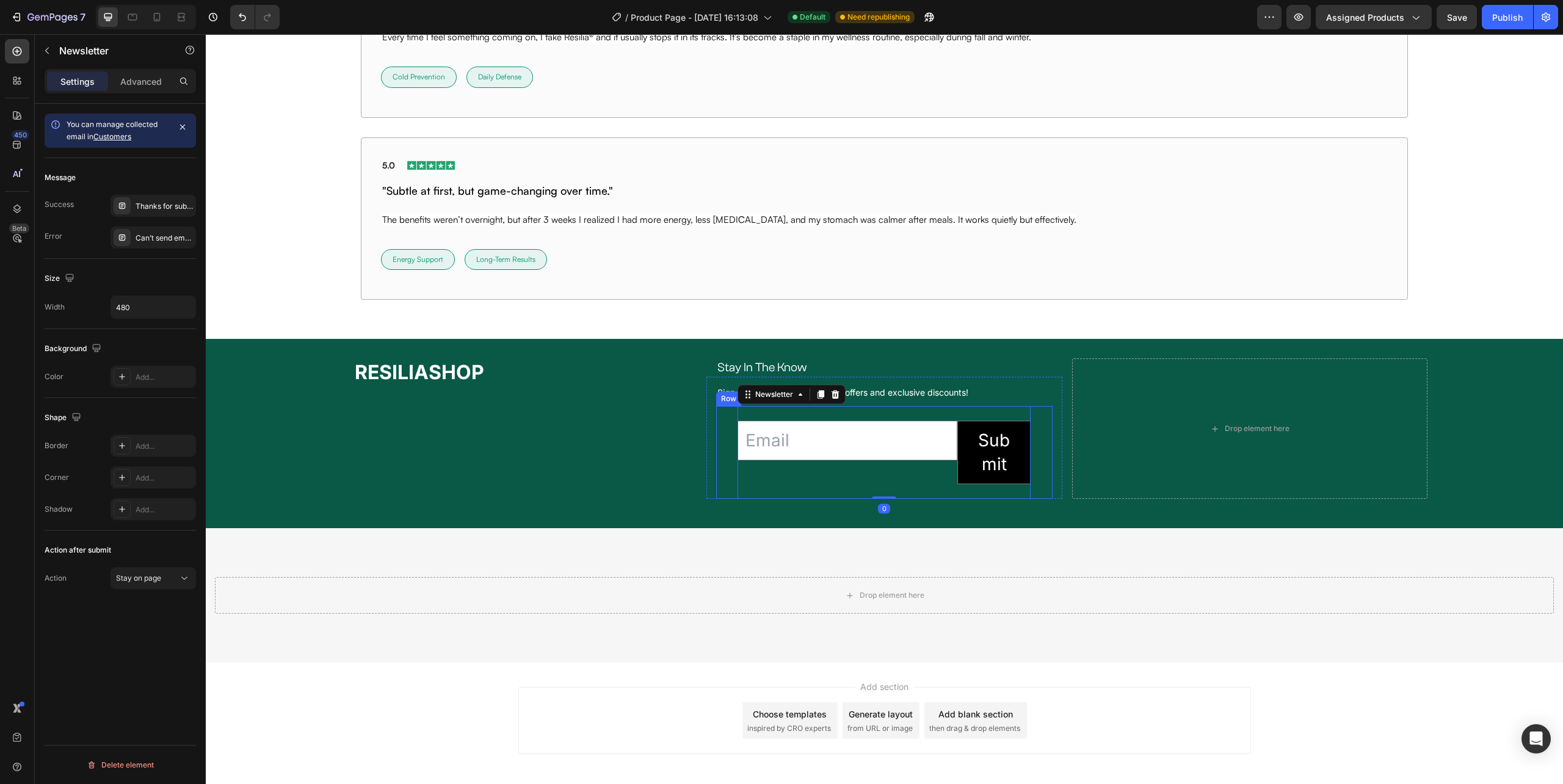
click at [725, 437] on div "Email Field Submit Submit Button Row Newsletter 0" at bounding box center [884, 452] width 336 height 93
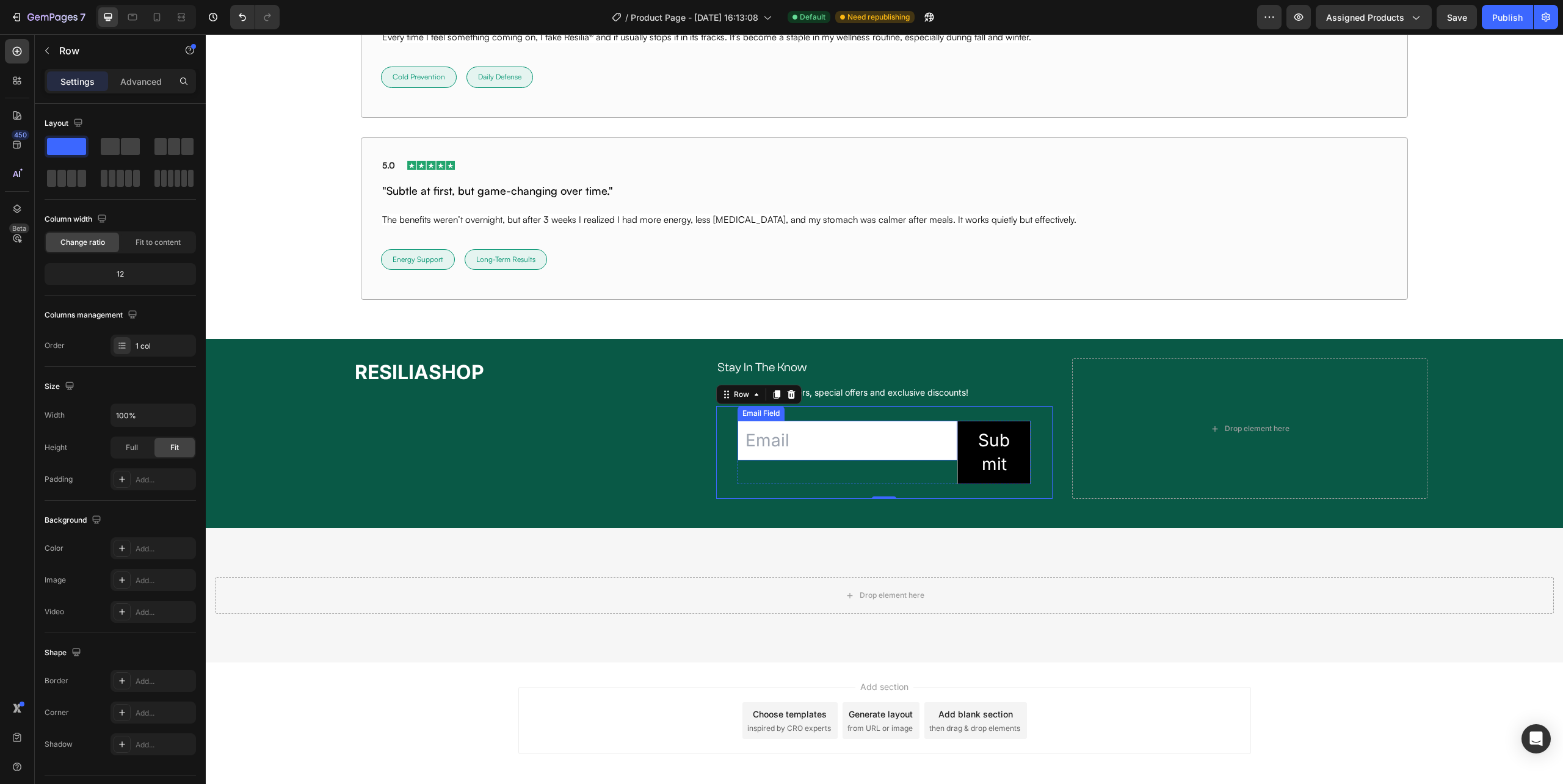
click at [770, 460] on input "email" at bounding box center [847, 440] width 220 height 40
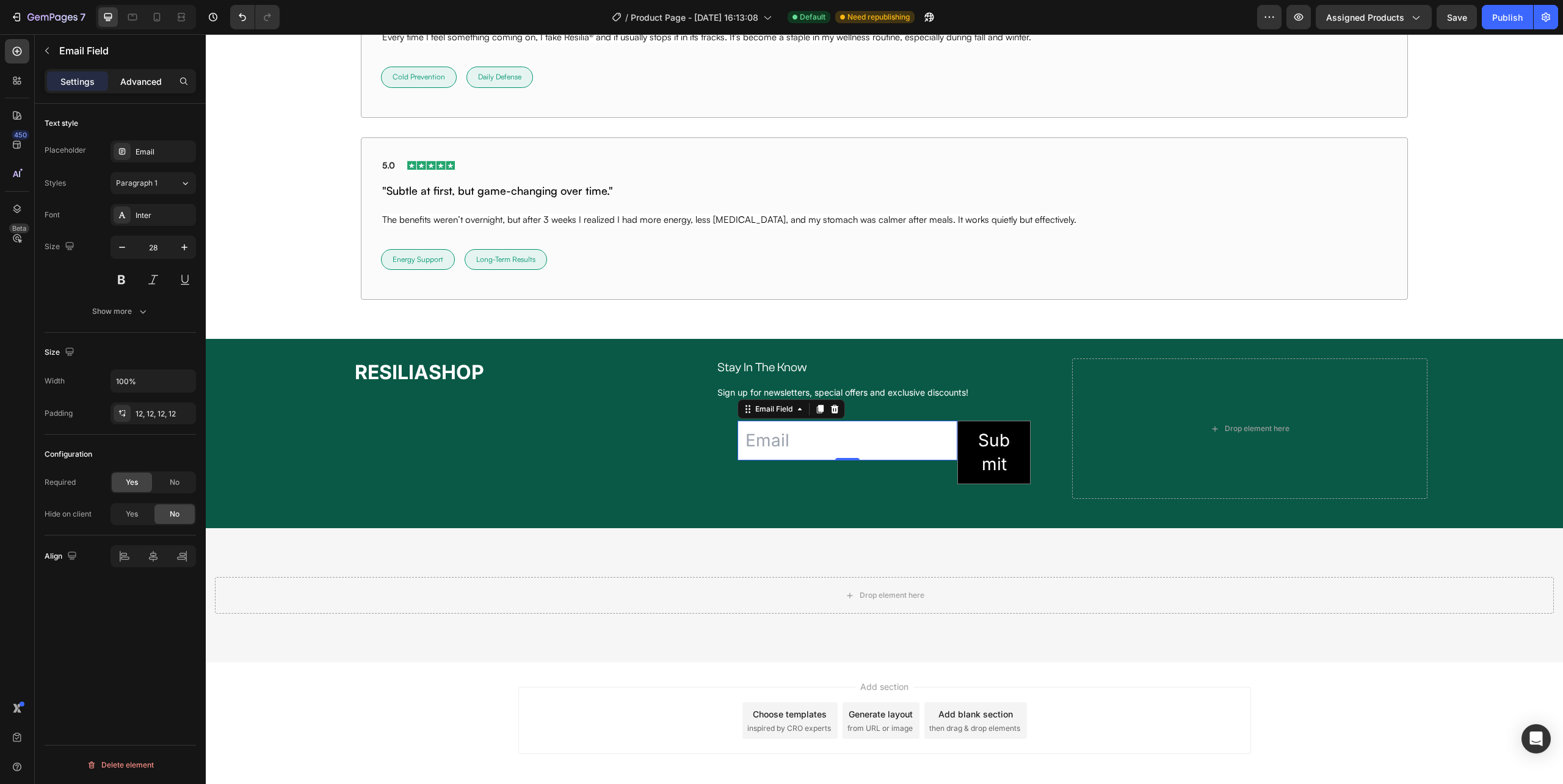
click at [130, 78] on p "Advanced" at bounding box center [140, 81] width 41 height 13
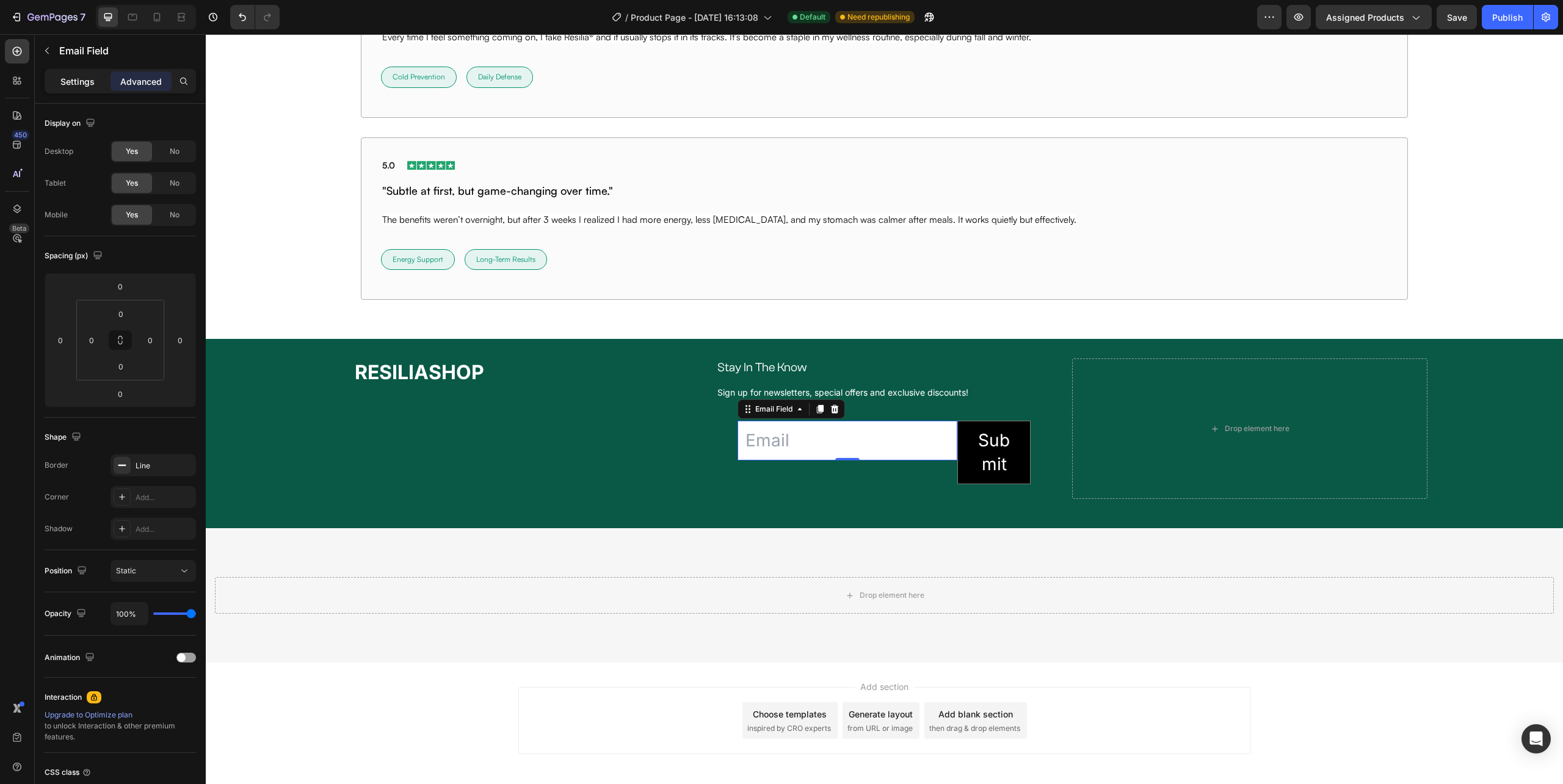
click at [71, 77] on p "Settings" at bounding box center [78, 81] width 34 height 13
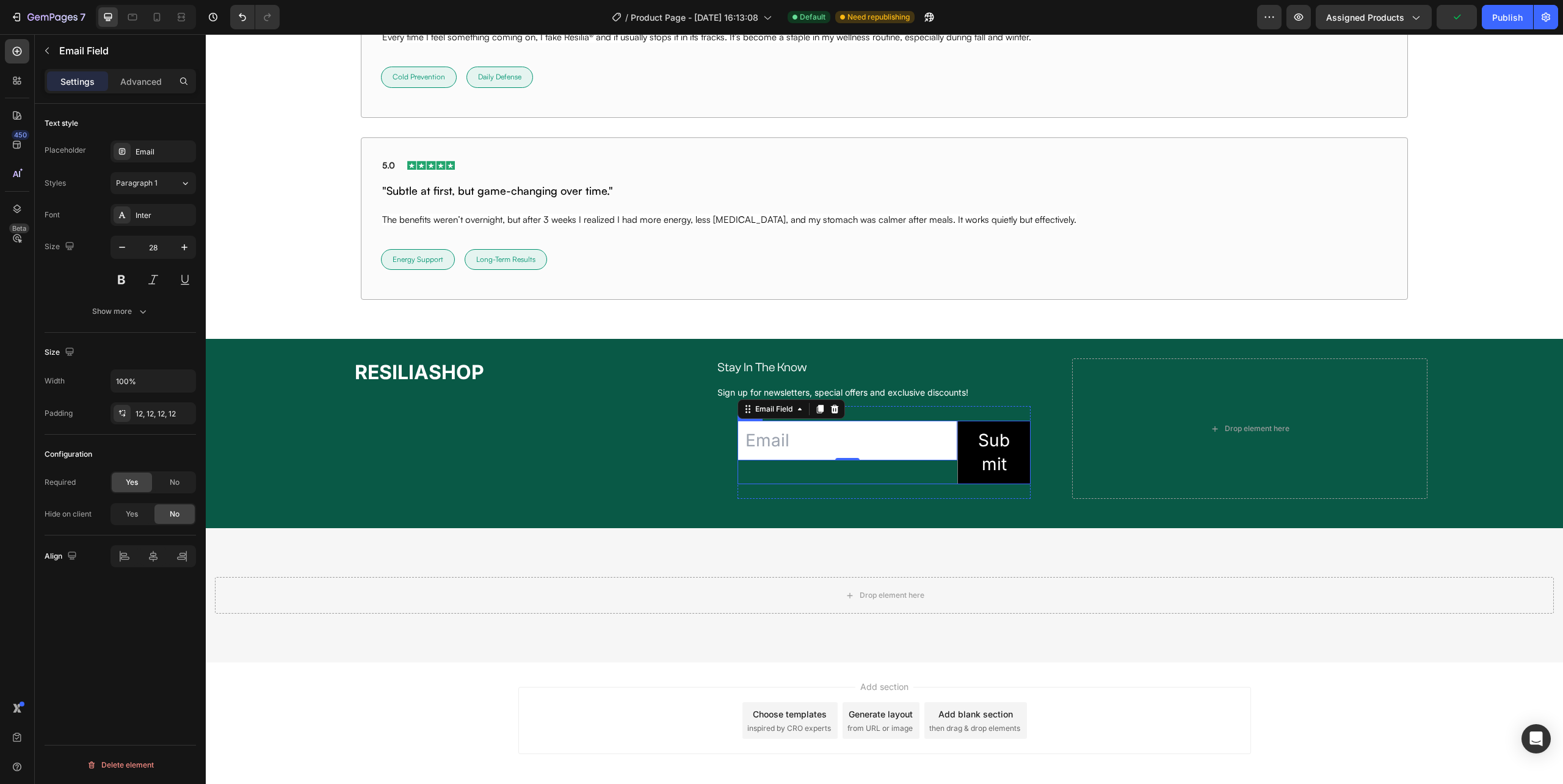
click at [909, 474] on div "Email Field 0" at bounding box center [847, 452] width 220 height 63
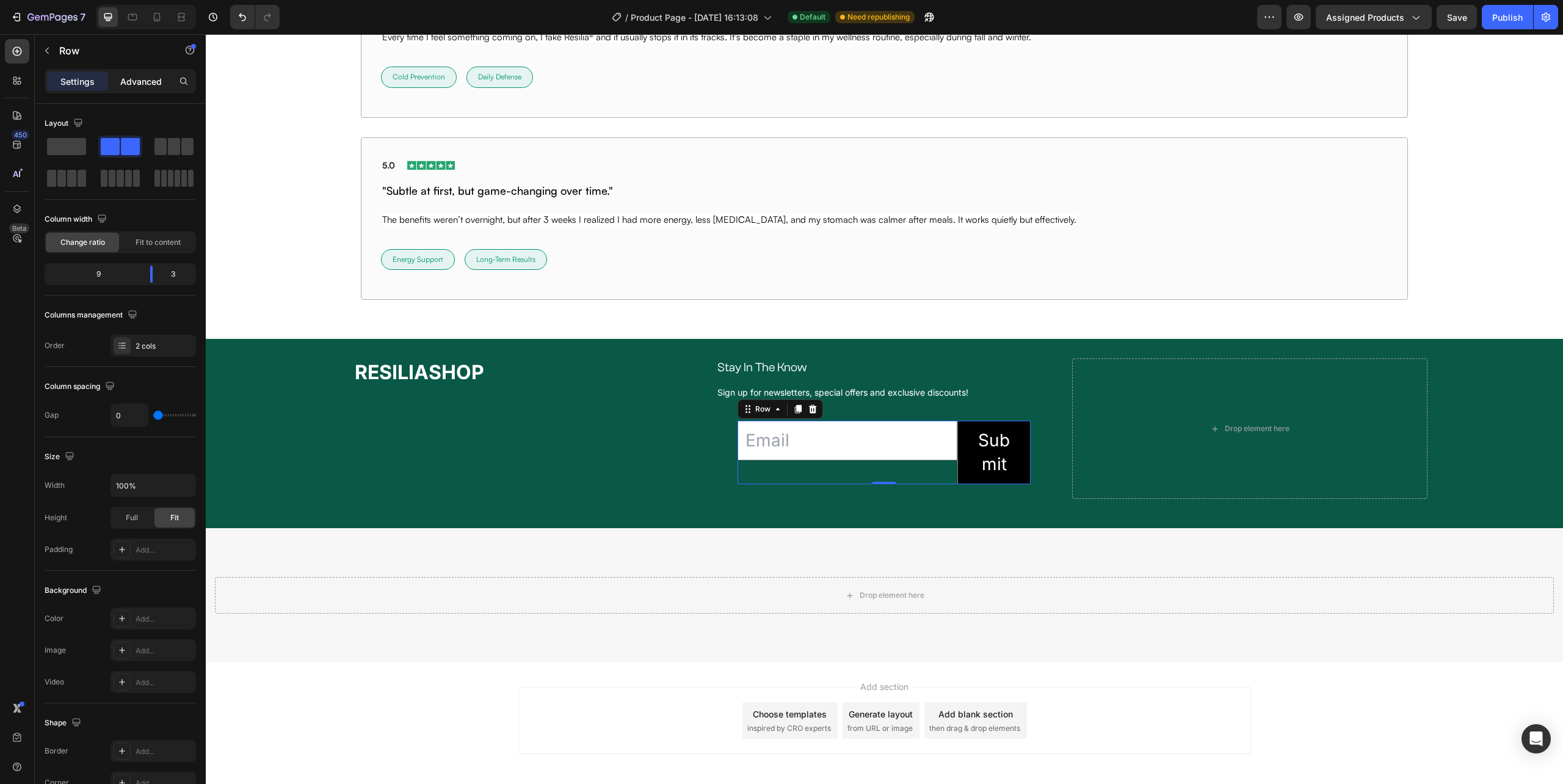
click at [138, 81] on p "Advanced" at bounding box center [140, 81] width 41 height 13
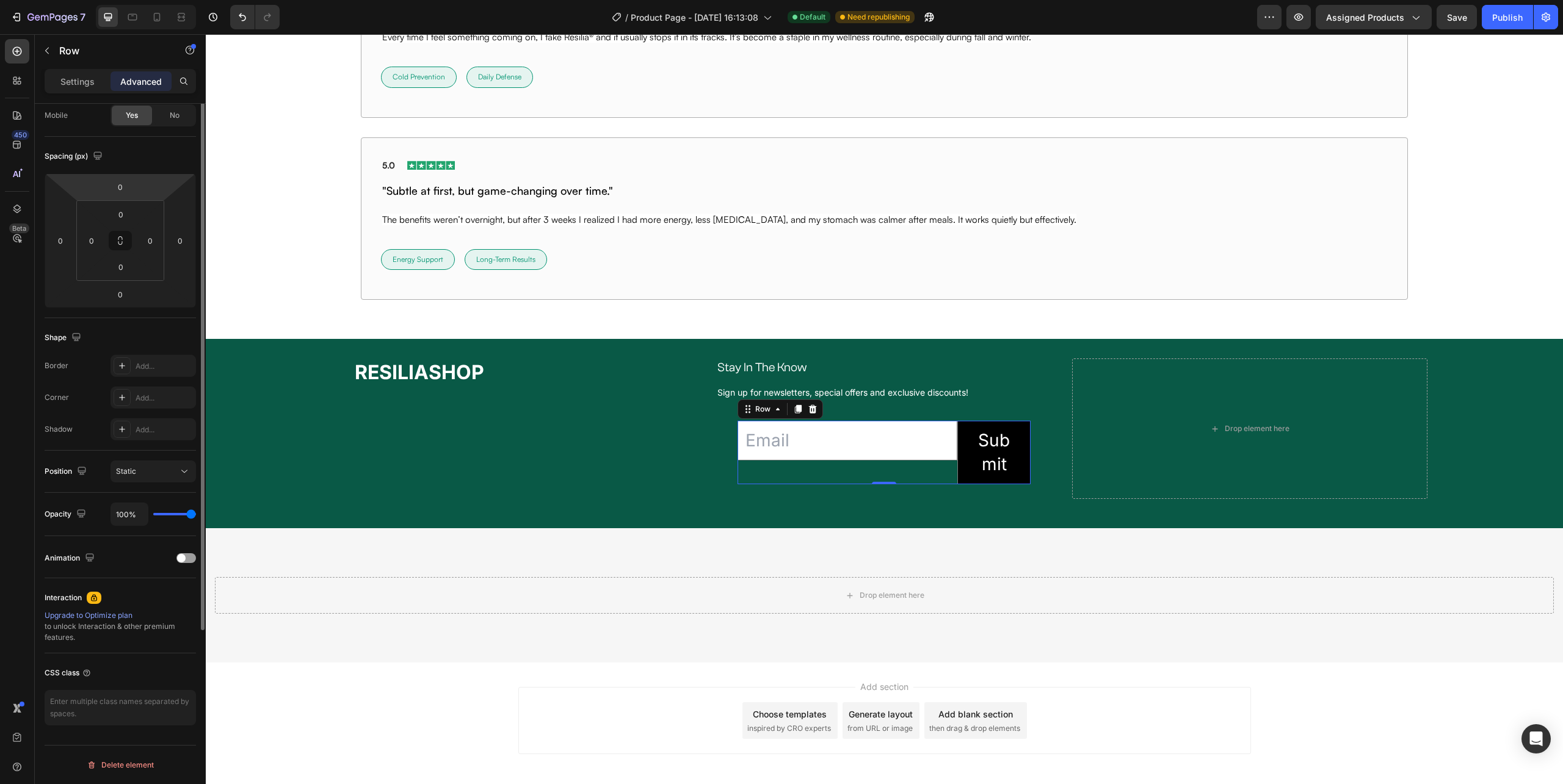
scroll to position [0, 0]
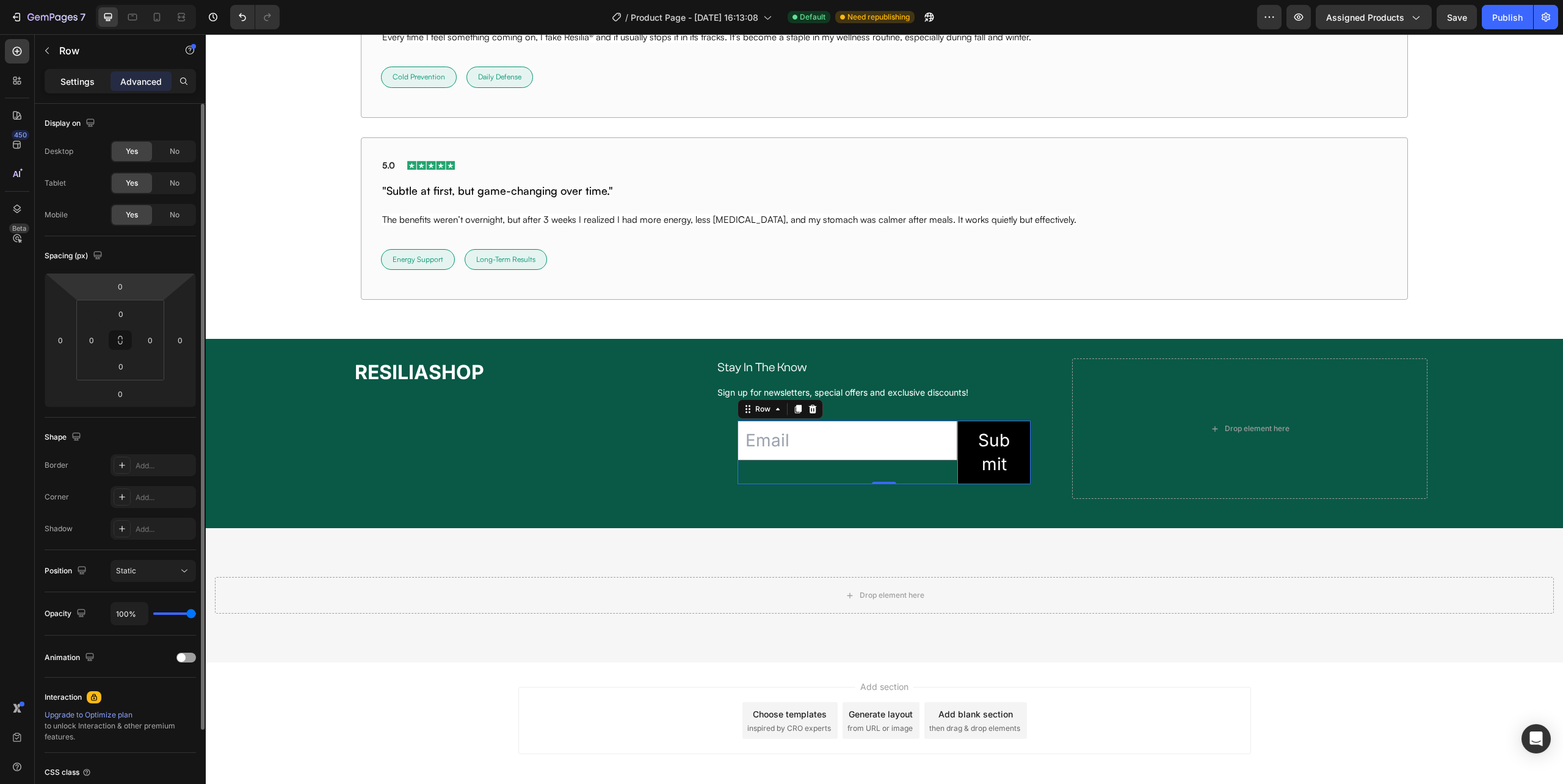
click at [77, 72] on div "Settings" at bounding box center [77, 81] width 61 height 19
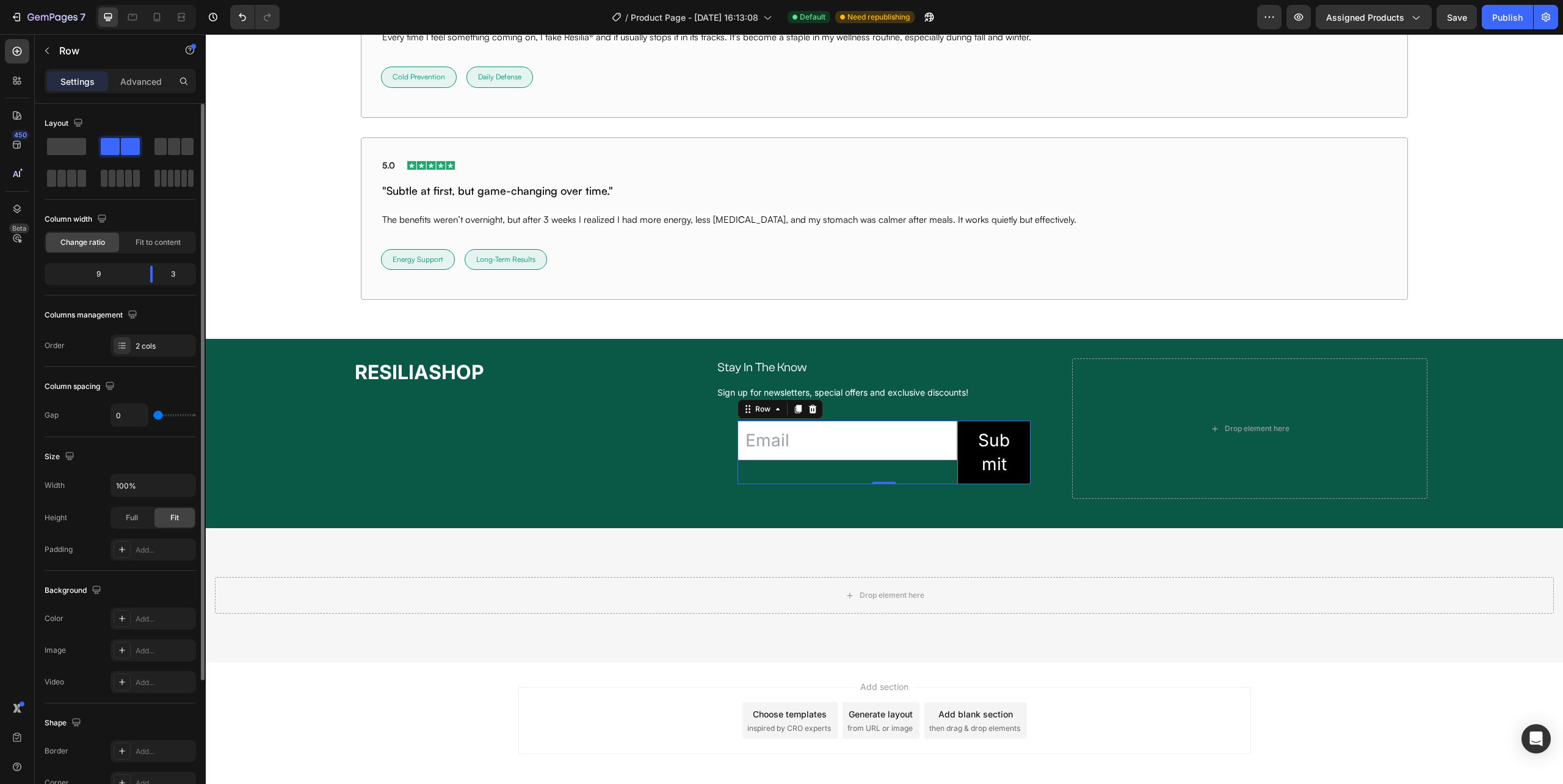
click at [77, 75] on p "Settings" at bounding box center [78, 81] width 34 height 13
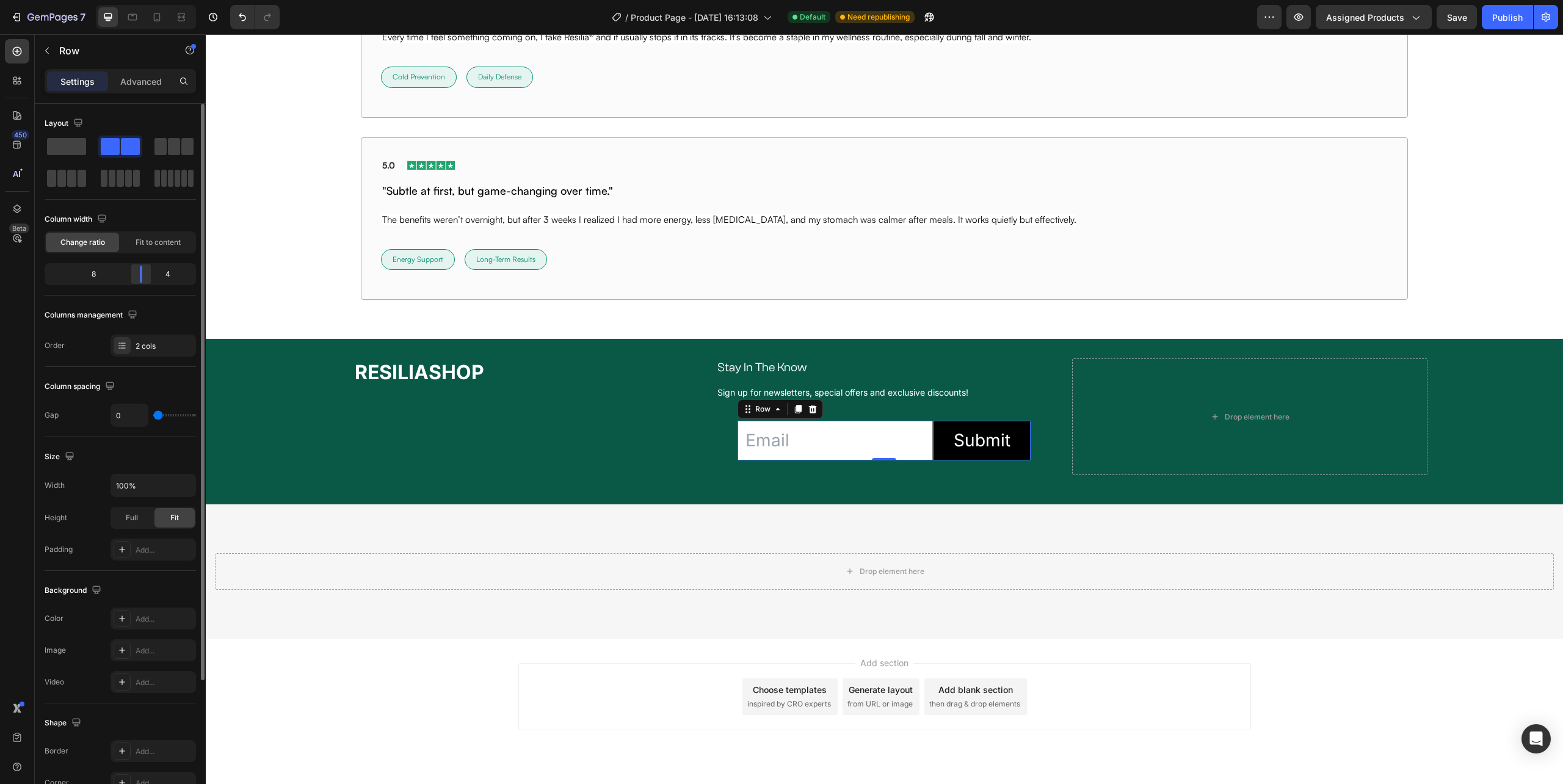
drag, startPoint x: 153, startPoint y: 273, endPoint x: 144, endPoint y: 273, distance: 9.0
click at [144, 273] on div at bounding box center [140, 273] width 22 height 17
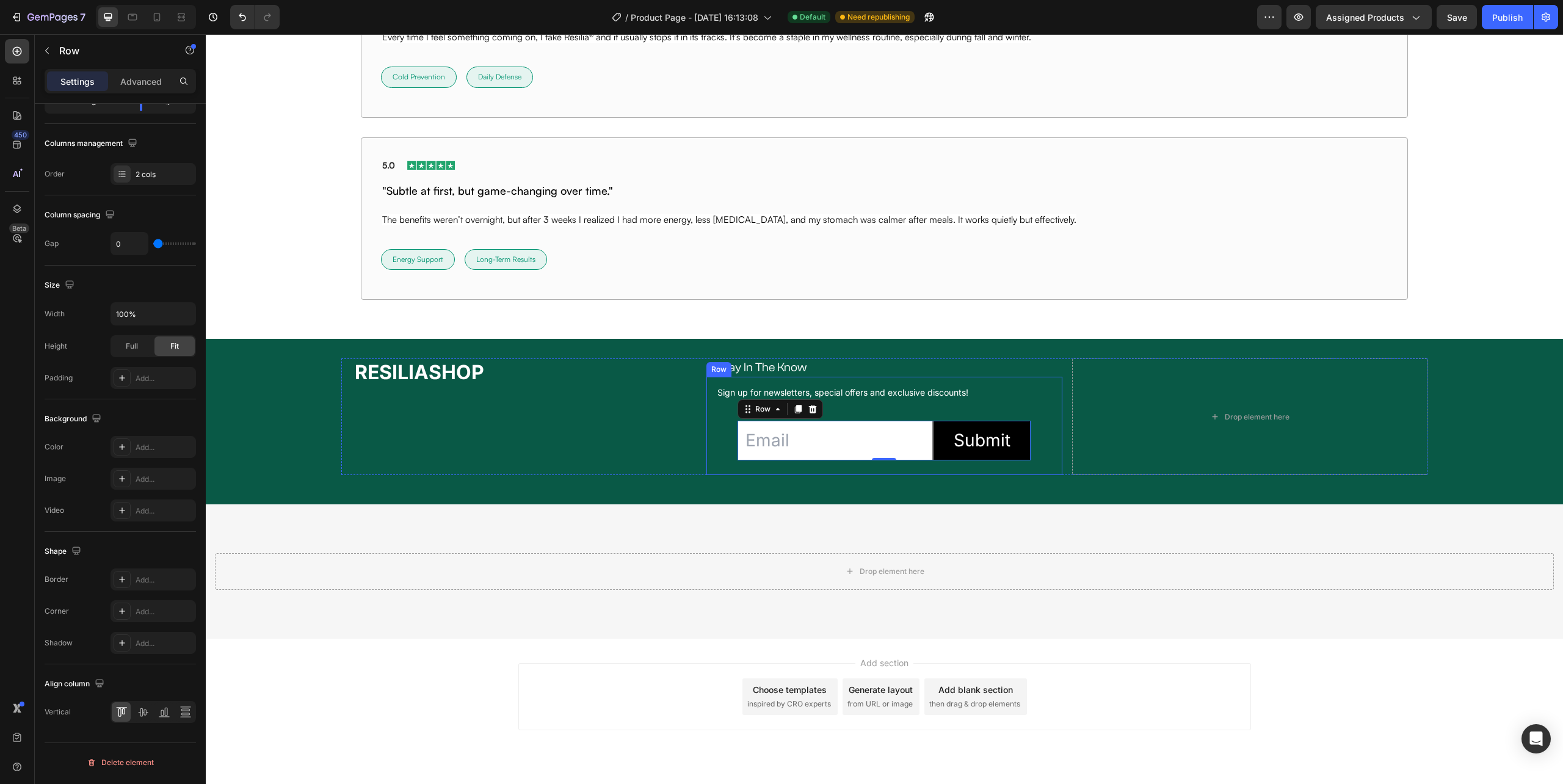
click at [707, 458] on div "Sign up for newsletters, special offers and exclusive discounts! Text Block Ema…" at bounding box center [884, 425] width 355 height 98
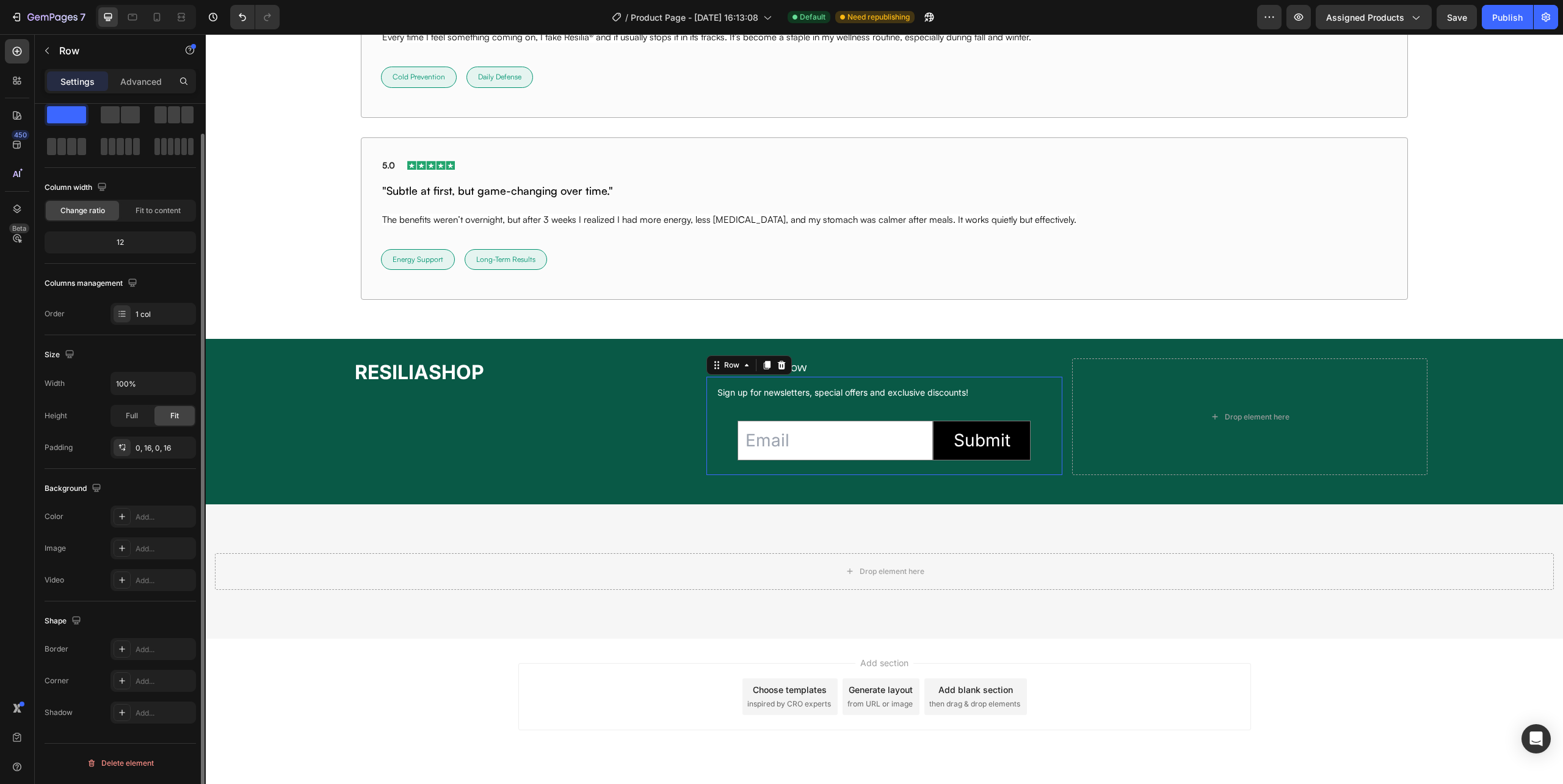
scroll to position [32, 0]
click at [716, 457] on div "Email Field Submit Submit Button Row Newsletter" at bounding box center [884, 440] width 336 height 69
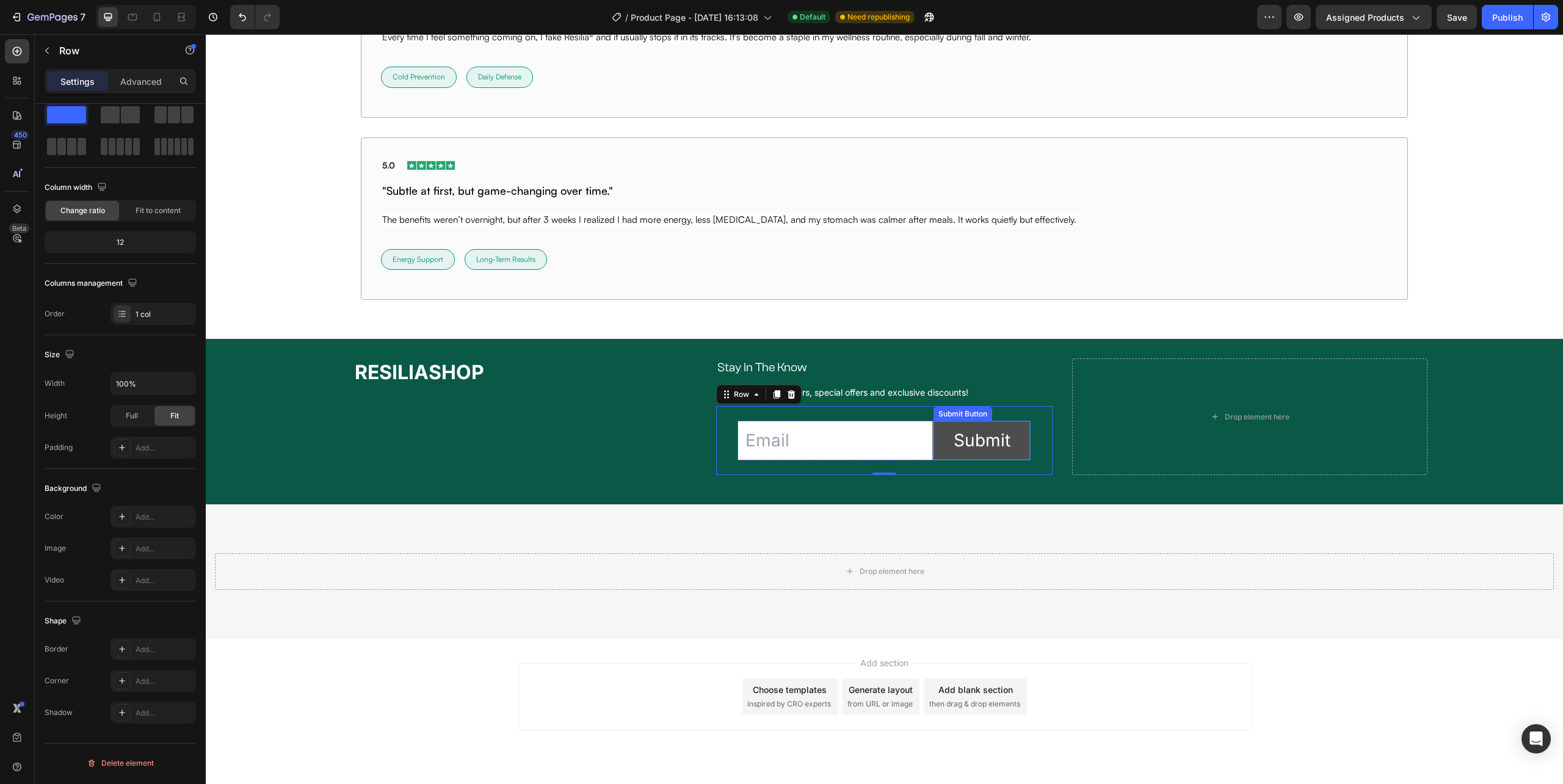
click at [933, 455] on button "Submit" at bounding box center [981, 441] width 96 height 39
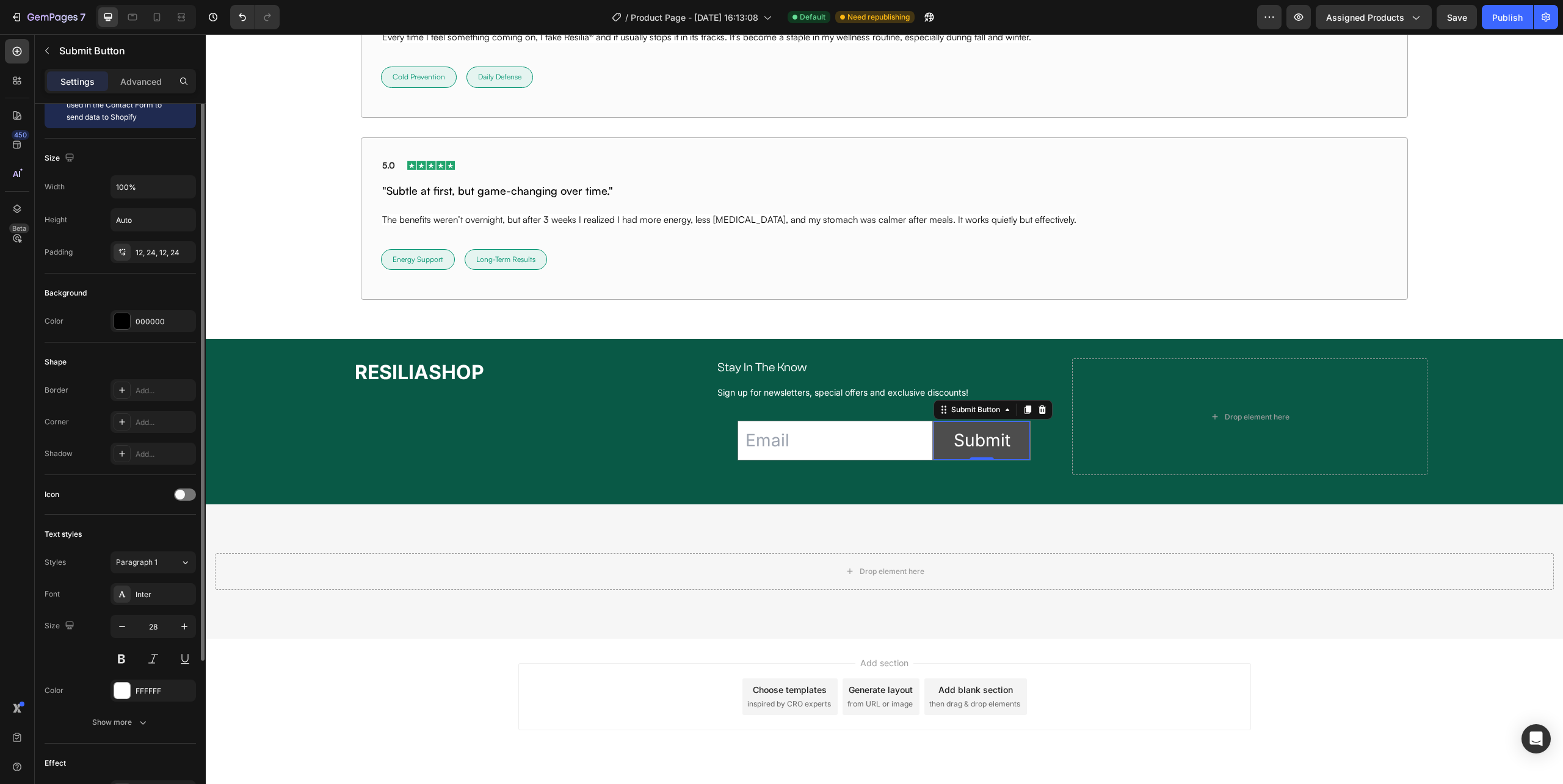
scroll to position [0, 0]
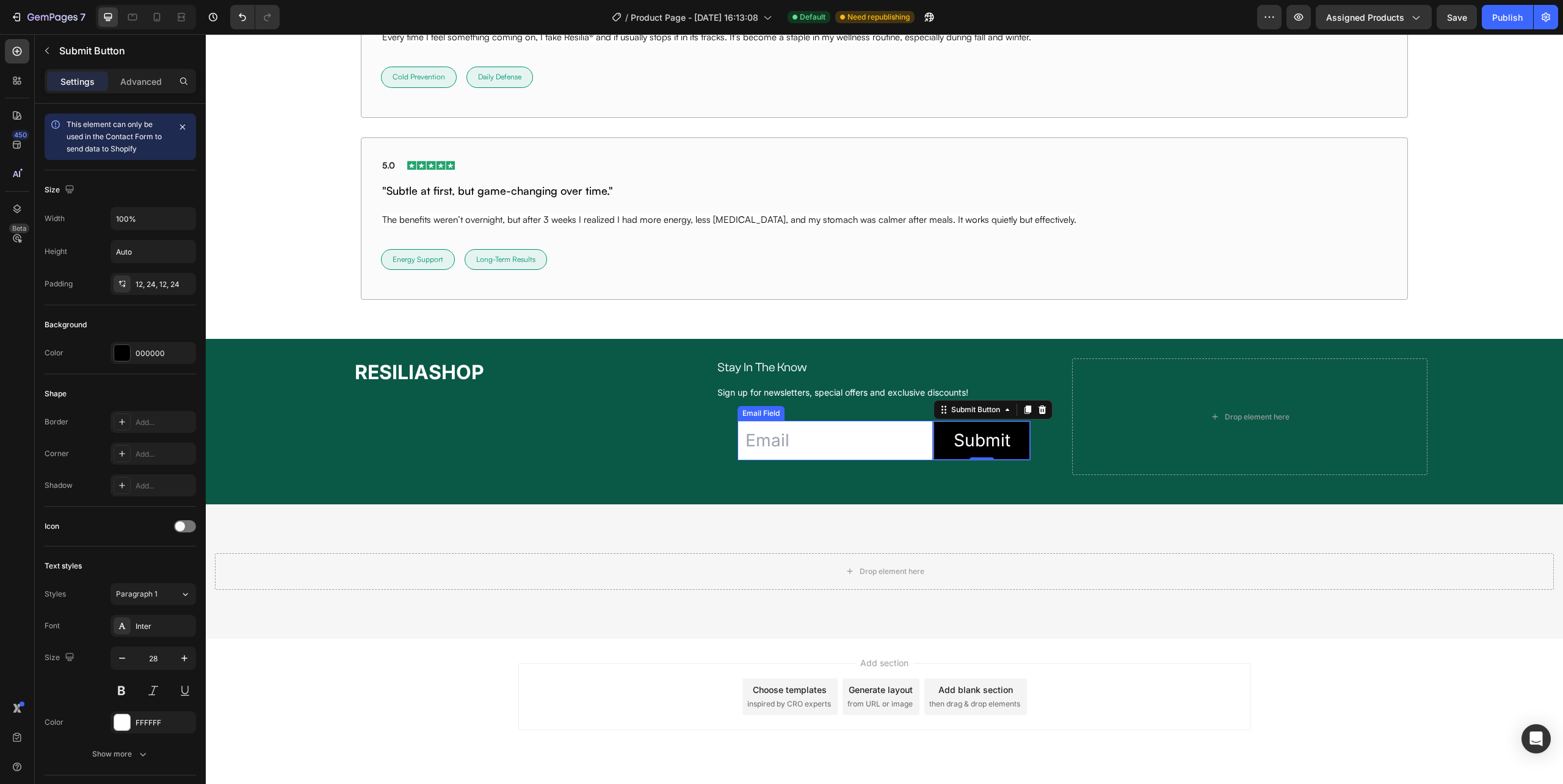
click at [917, 455] on input "email" at bounding box center [835, 440] width 196 height 40
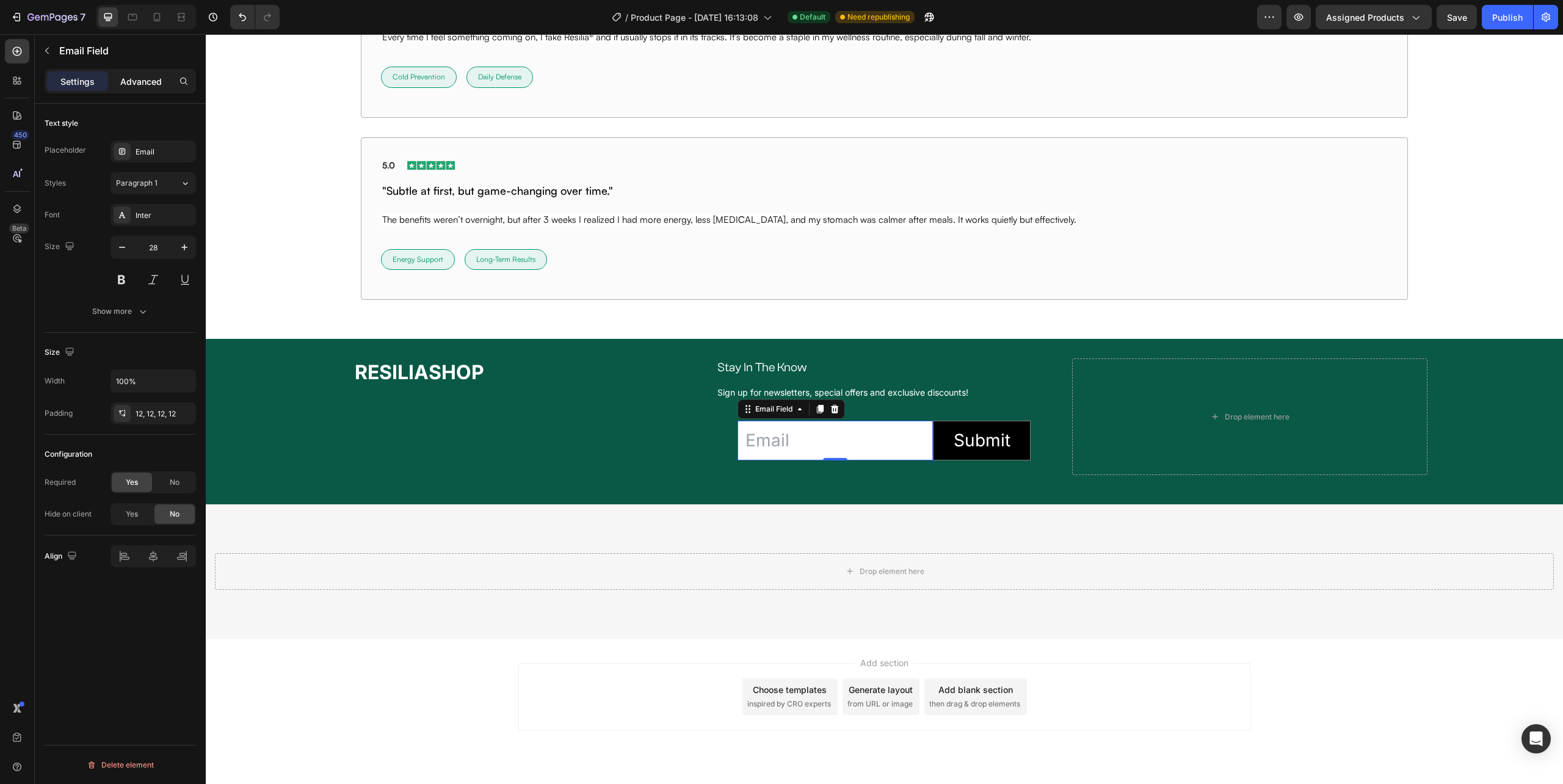
click at [152, 78] on p "Advanced" at bounding box center [140, 81] width 41 height 13
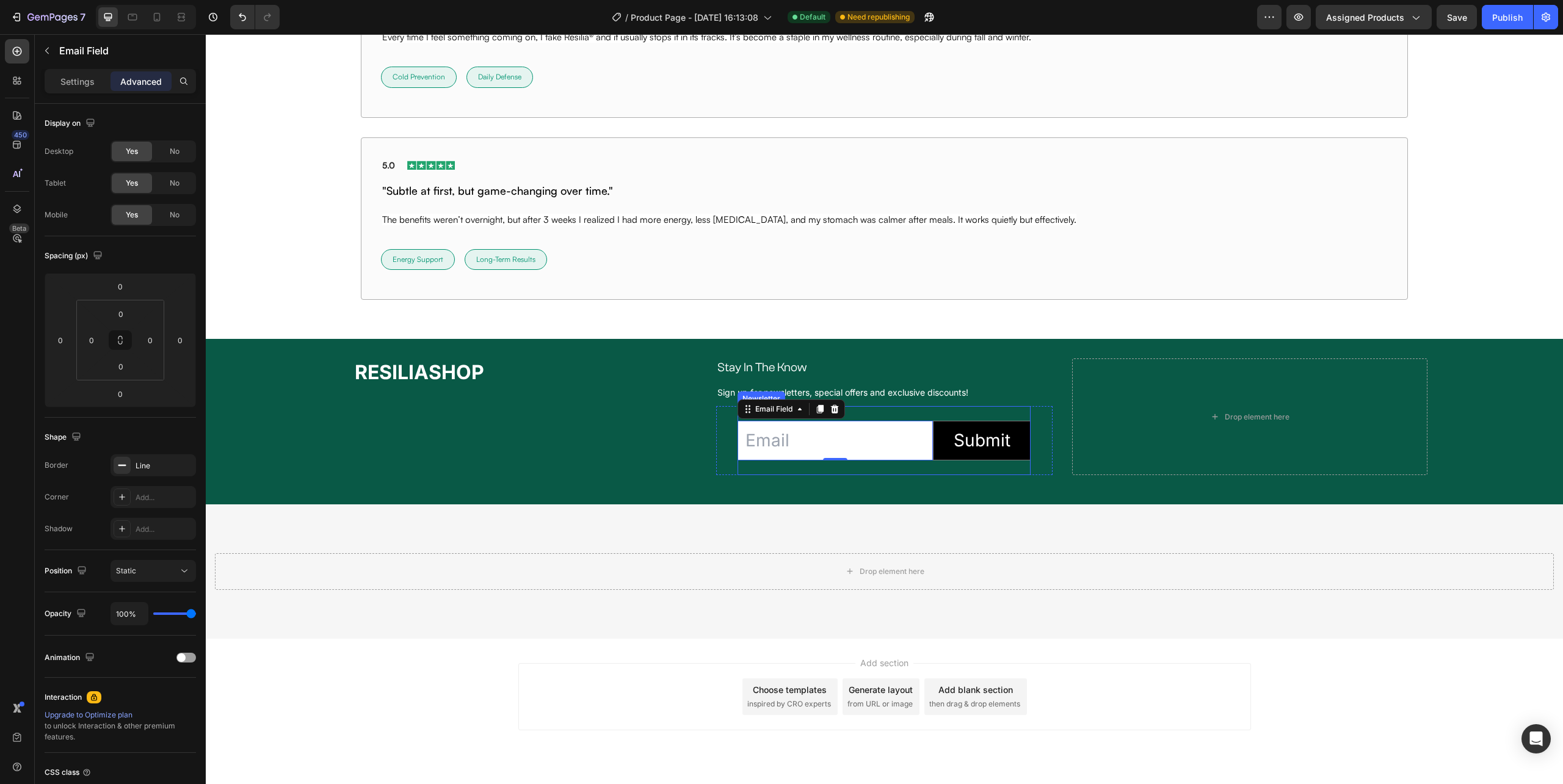
click at [1007, 465] on div "Email Field 0 Submit Submit Button Row Newsletter" at bounding box center [884, 440] width 293 height 69
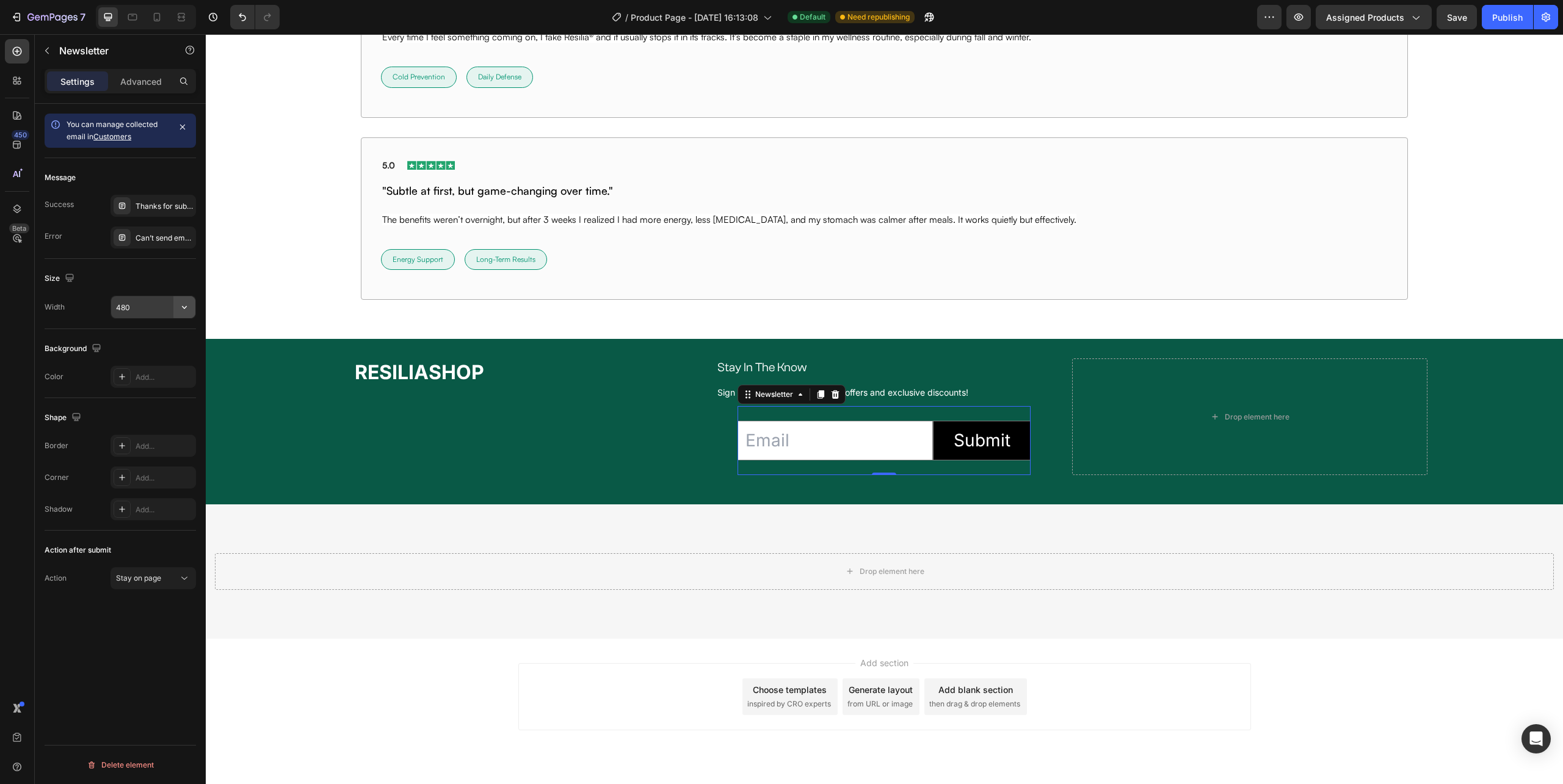
click at [179, 309] on icon "button" at bounding box center [184, 307] width 12 height 12
click at [172, 332] on div "Full 100%" at bounding box center [140, 340] width 101 height 23
type input "100%"
click at [819, 458] on input "email" at bounding box center [828, 440] width 224 height 40
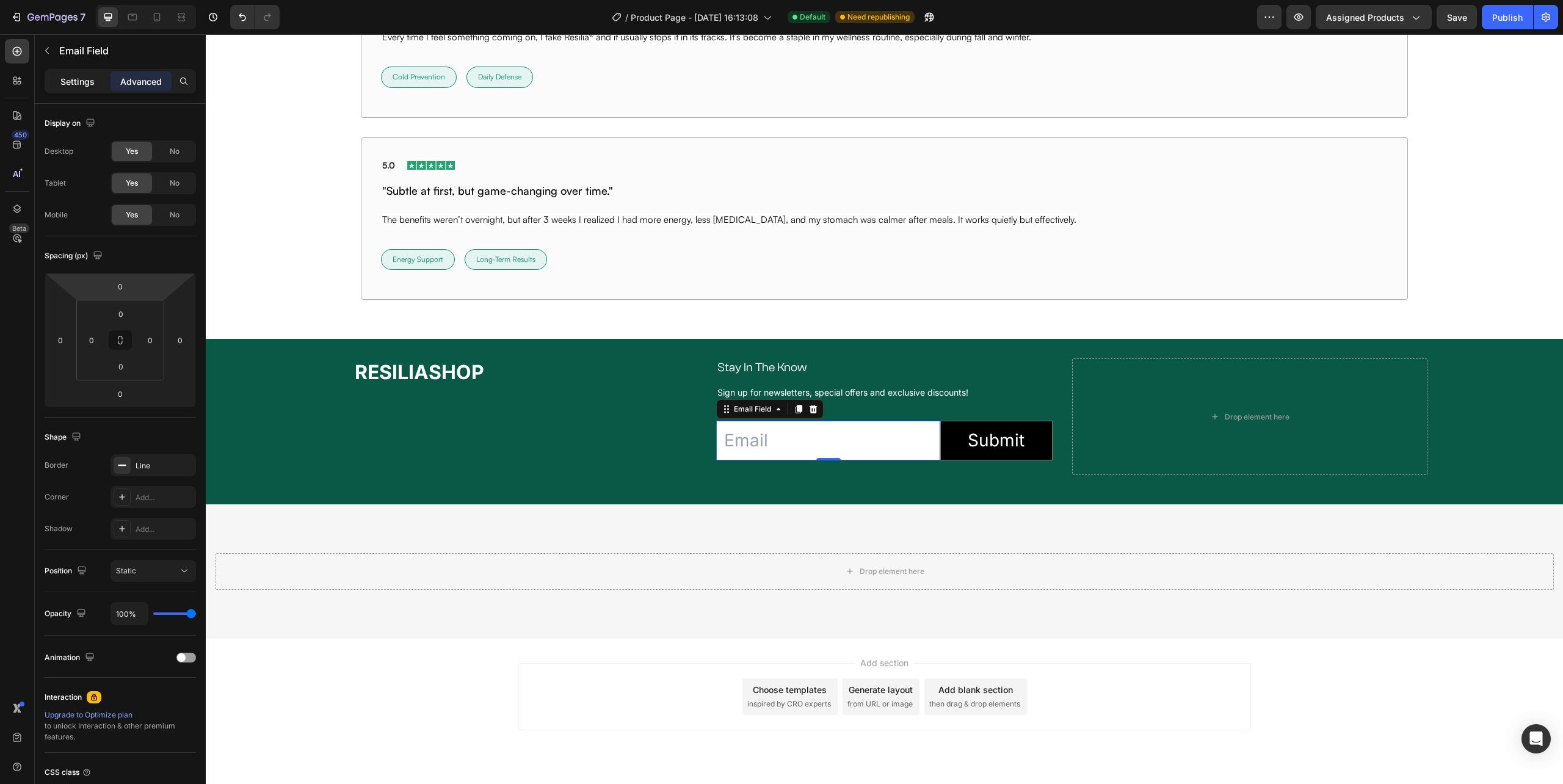
click at [77, 77] on p "Settings" at bounding box center [78, 81] width 34 height 13
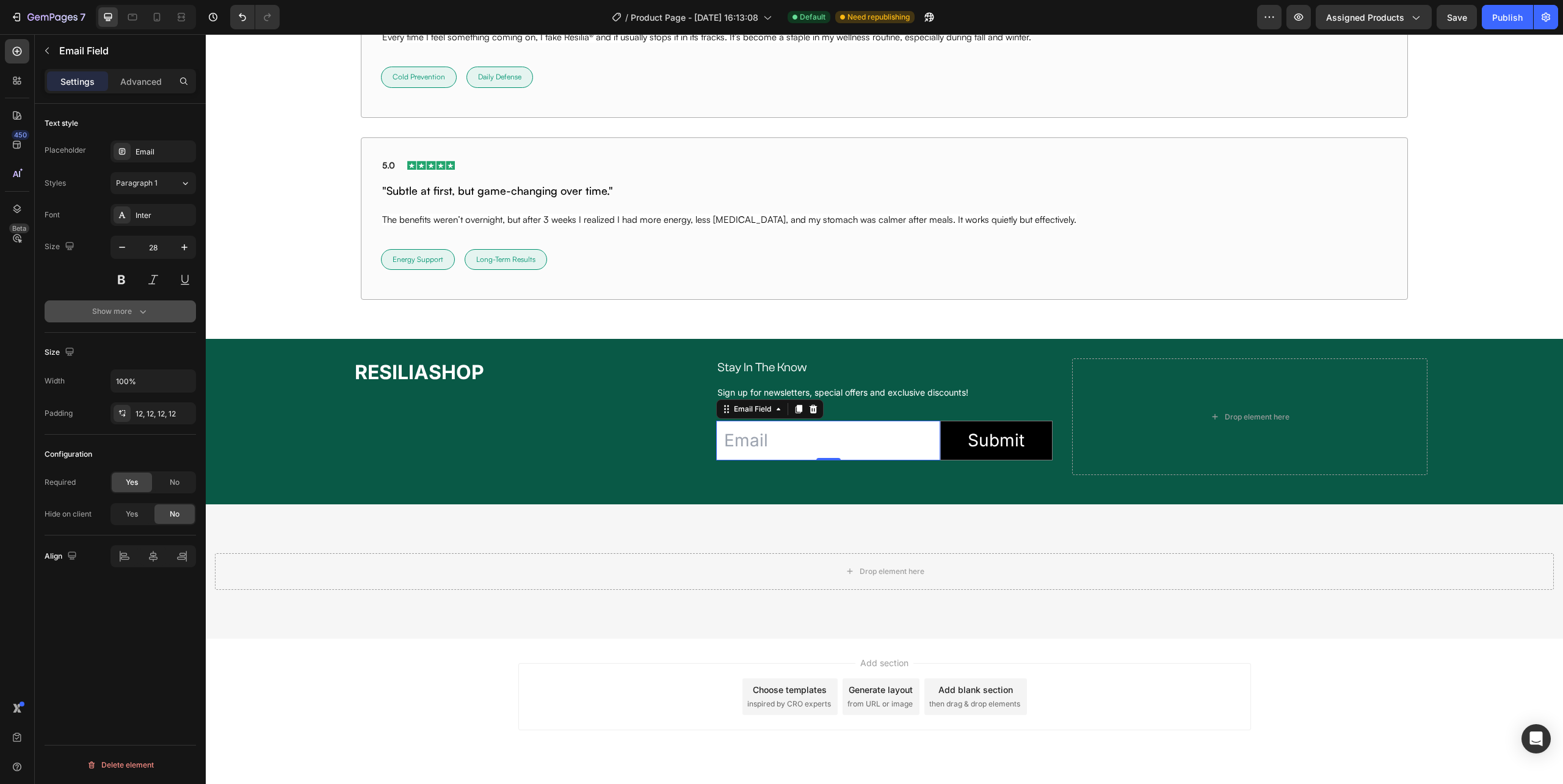
click at [128, 320] on button "Show more" at bounding box center [121, 311] width 152 height 22
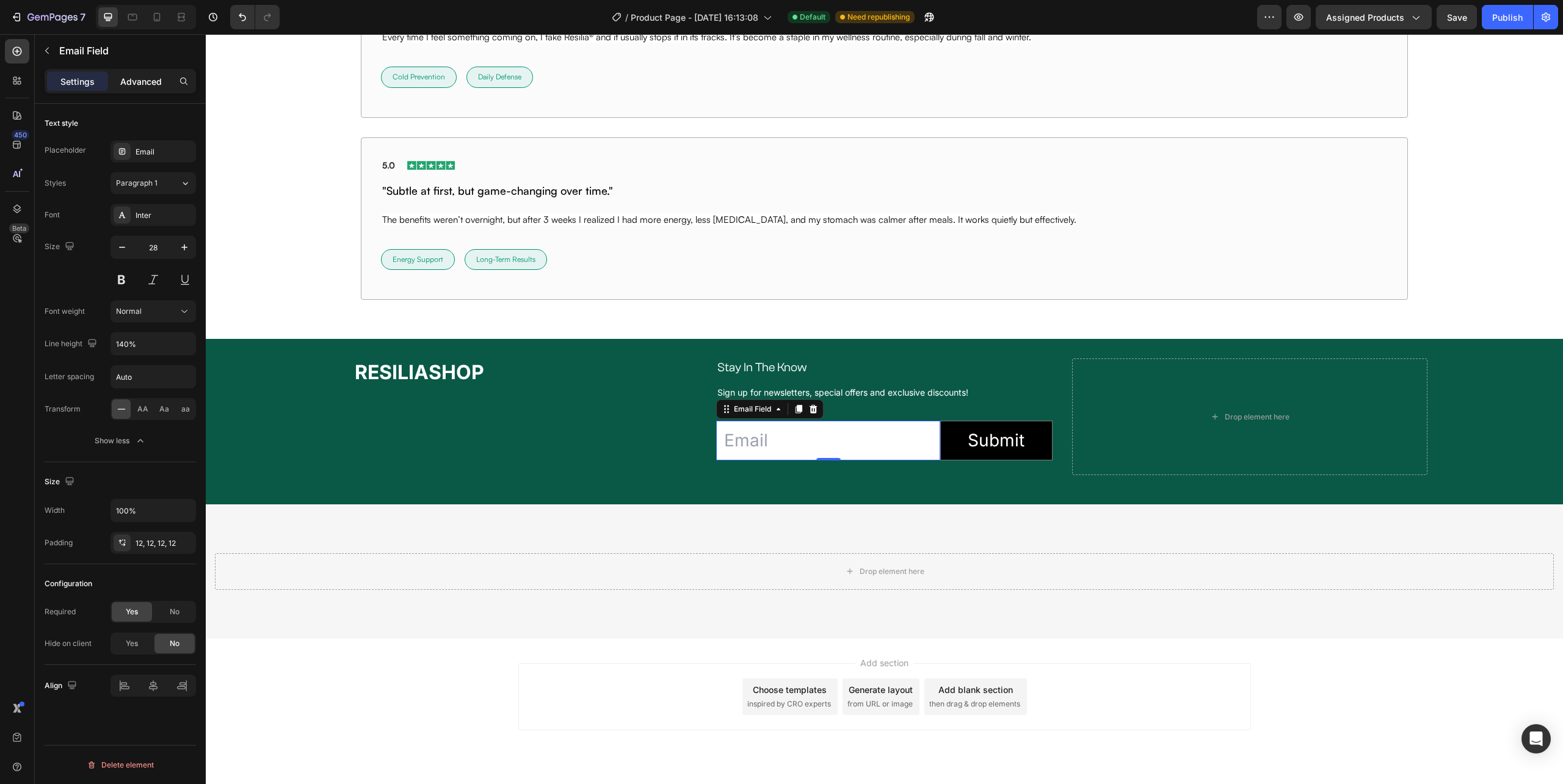
click at [135, 86] on p "Advanced" at bounding box center [140, 81] width 41 height 13
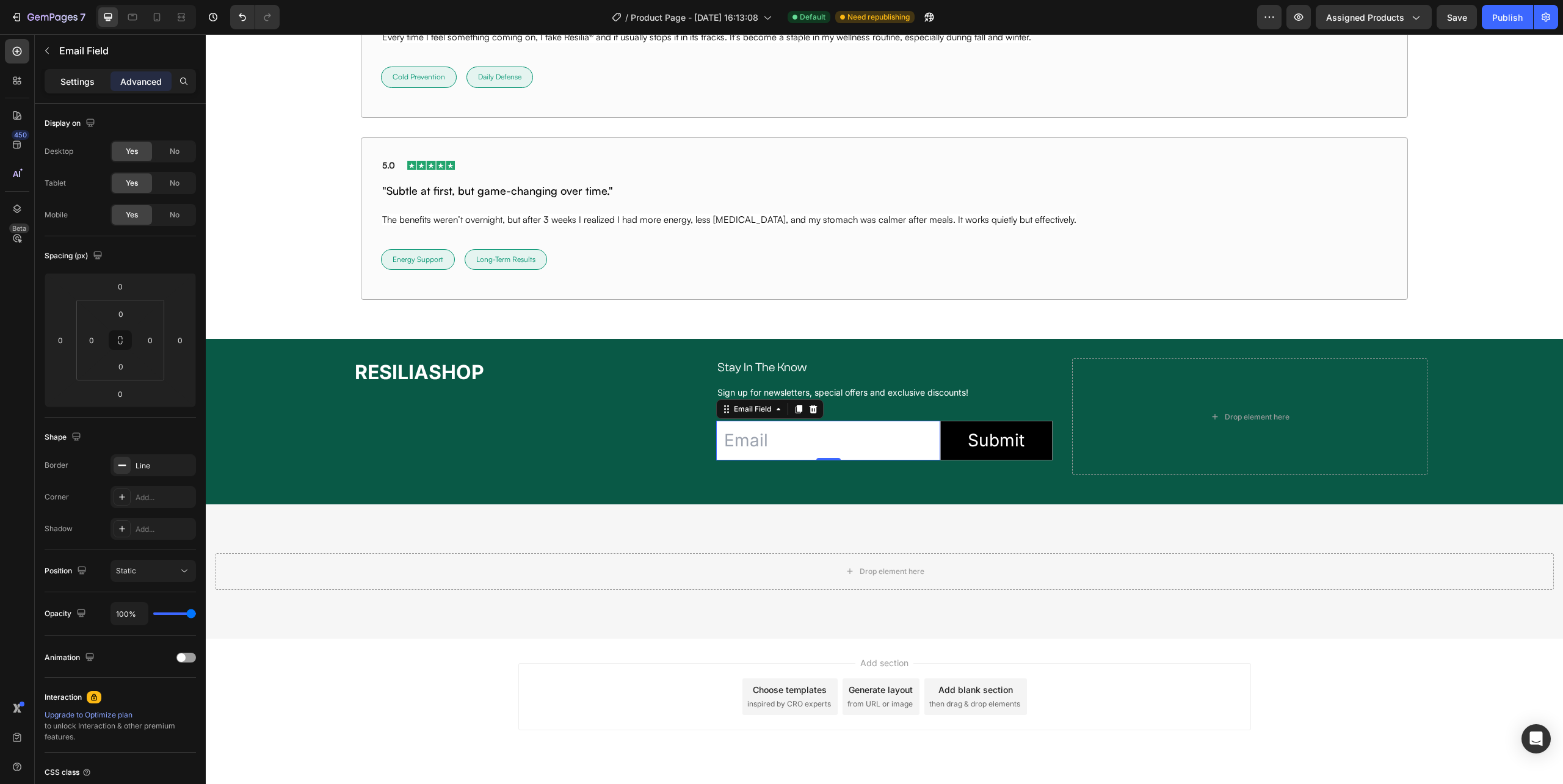
click at [84, 78] on p "Settings" at bounding box center [78, 81] width 34 height 13
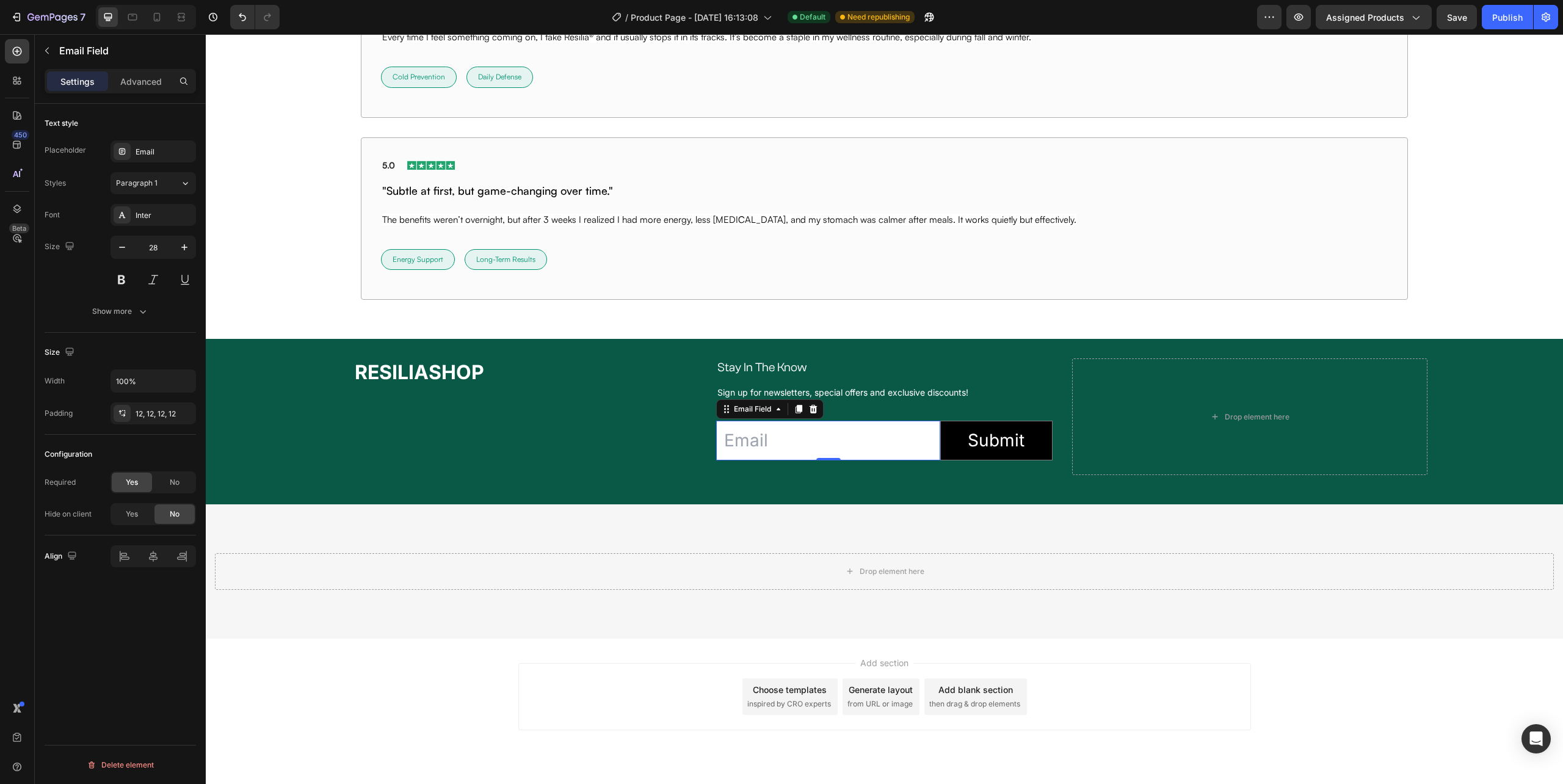
click at [875, 443] on input "email" at bounding box center [828, 440] width 224 height 40
click at [660, 441] on div "⁠⁠⁠⁠⁠⁠⁠ RESILIASHOP Heading" at bounding box center [519, 416] width 355 height 116
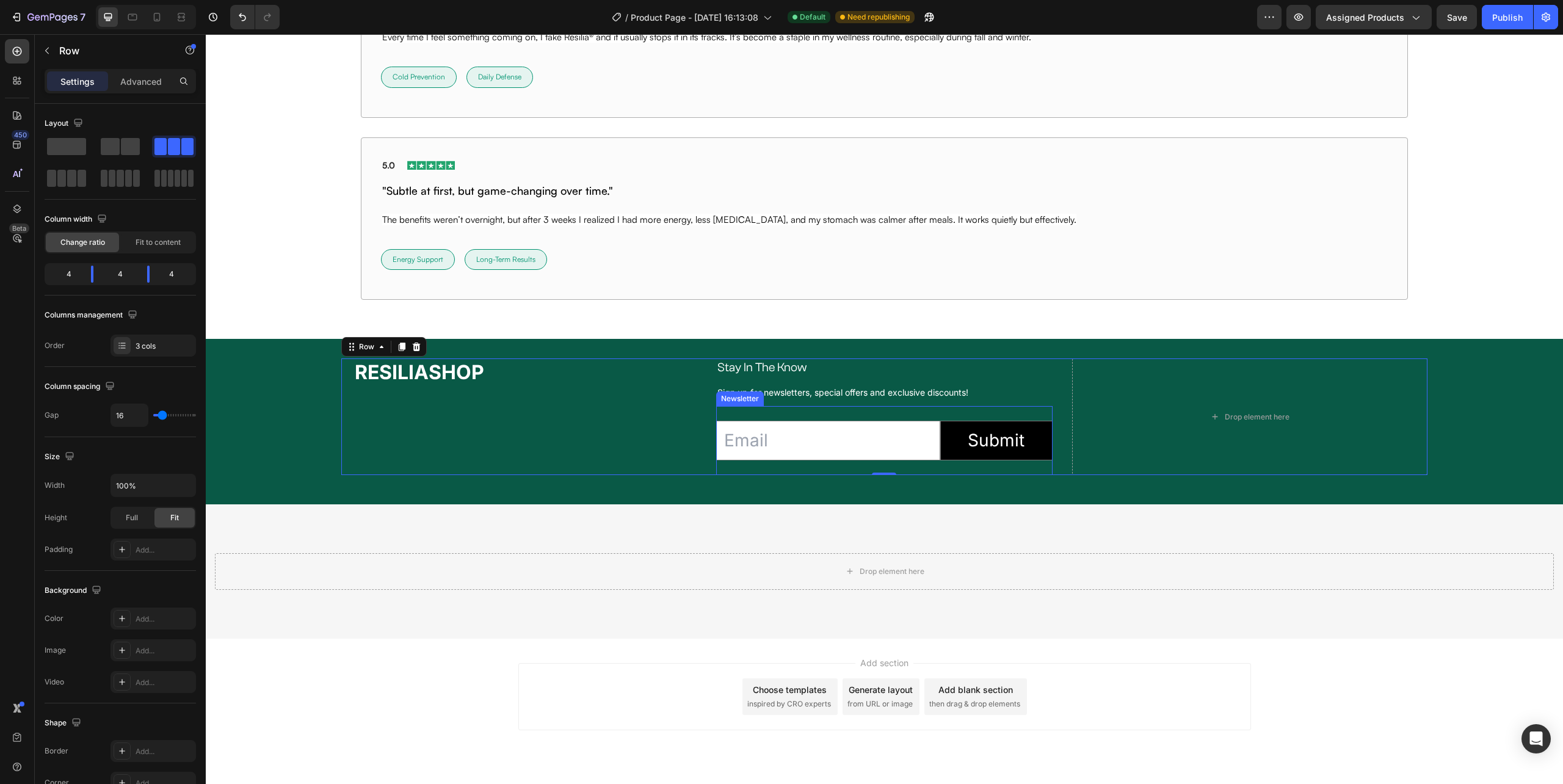
click at [716, 467] on div "Email Field Submit Submit Button Row Newsletter" at bounding box center [884, 440] width 336 height 69
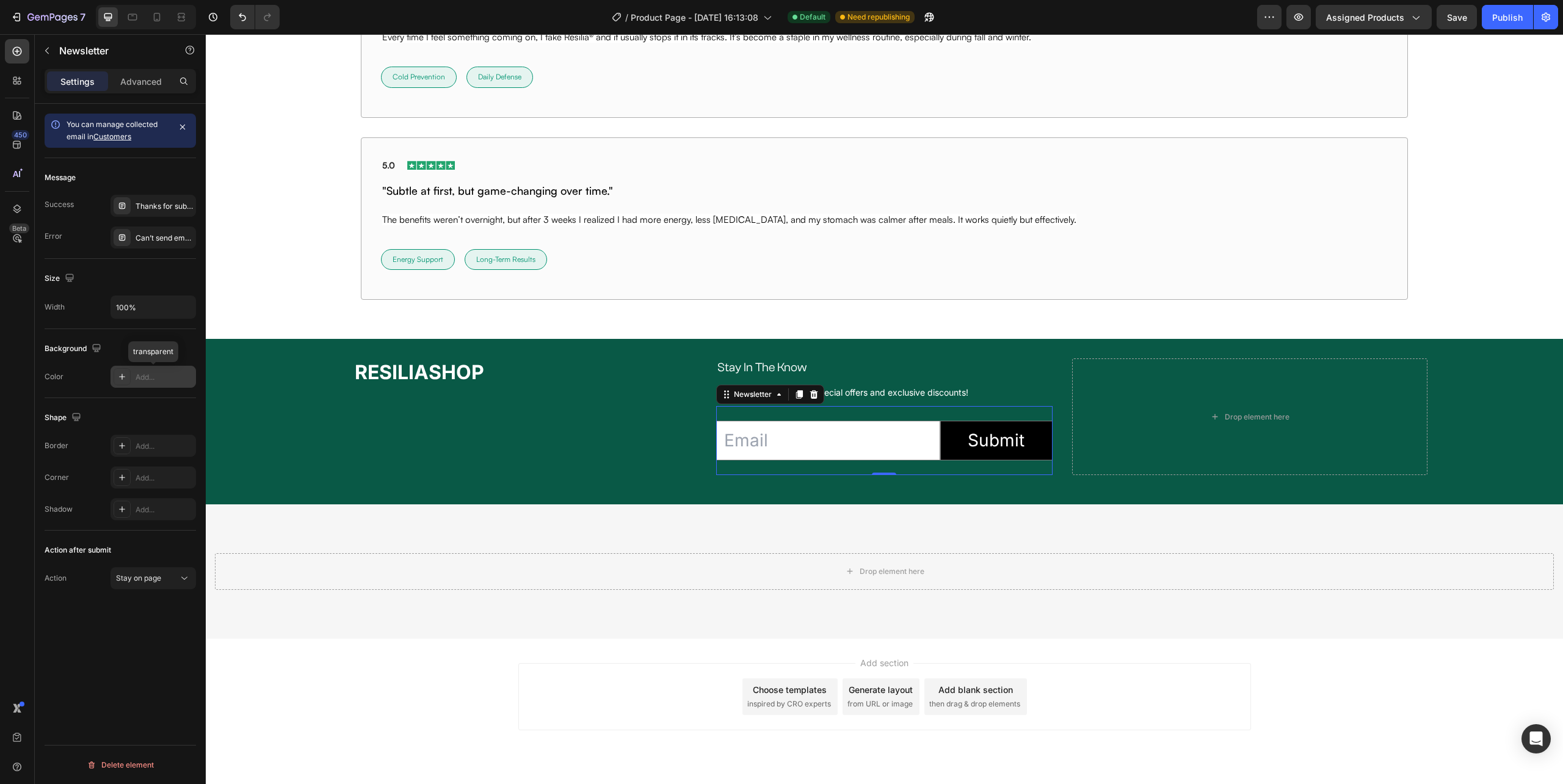
click at [138, 377] on div "Add..." at bounding box center [164, 377] width 57 height 11
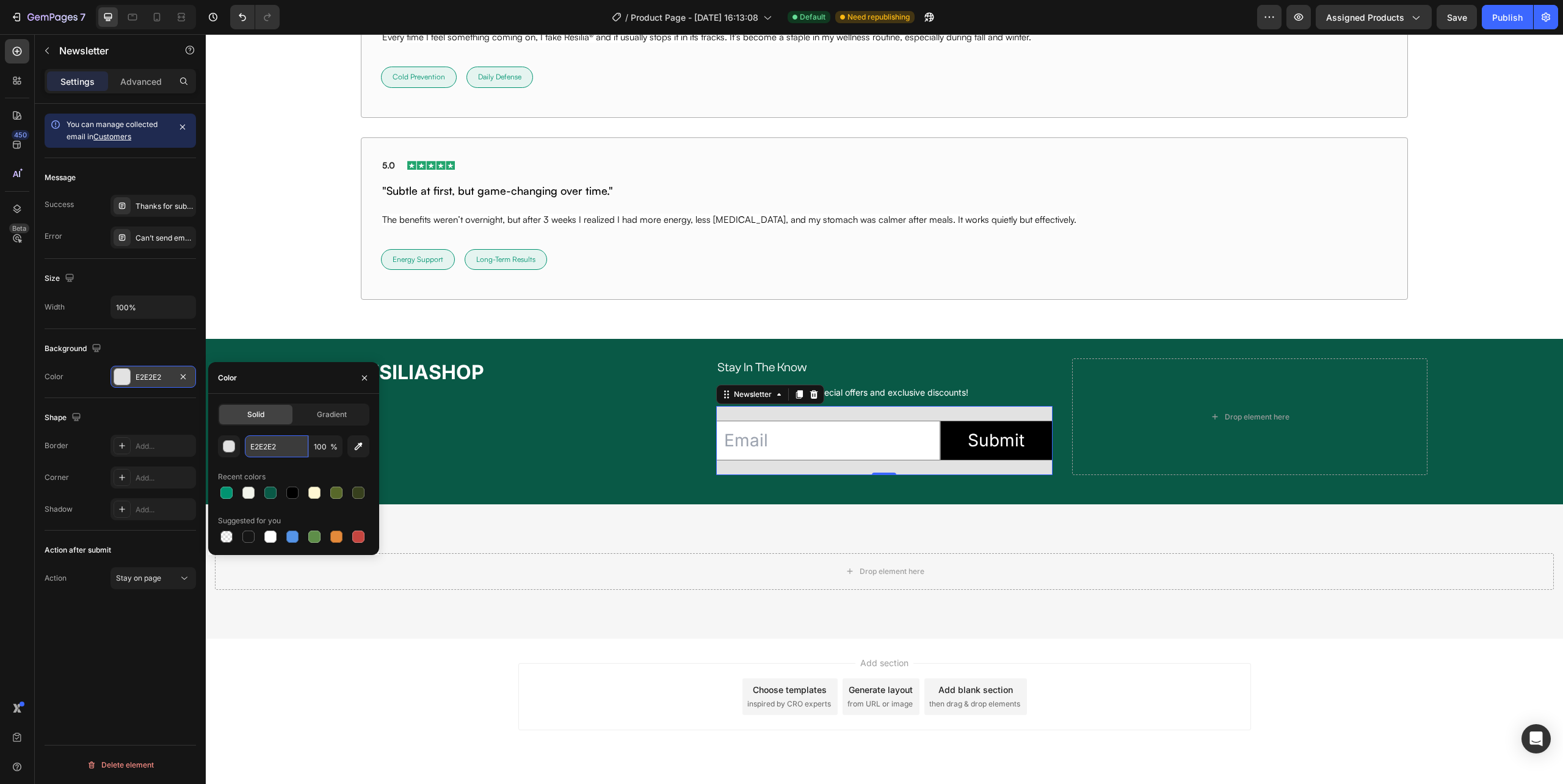
click at [275, 442] on input "E2E2E2" at bounding box center [277, 446] width 64 height 22
click at [482, 423] on div "⁠⁠⁠⁠⁠⁠⁠ RESILIASHOP Heading" at bounding box center [519, 416] width 355 height 116
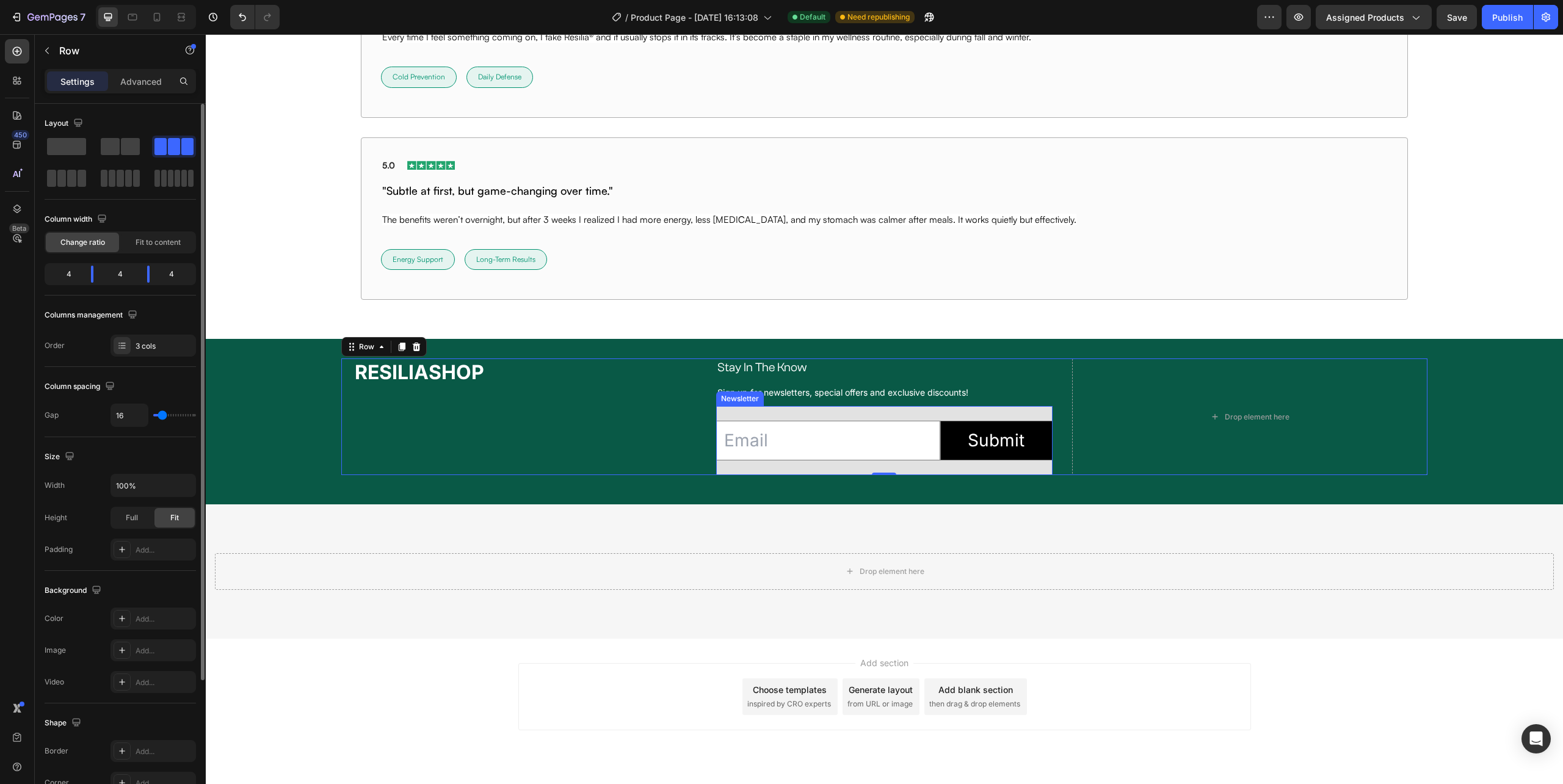
click at [772, 469] on div "Email Field Submit Submit Button Row Newsletter" at bounding box center [884, 440] width 336 height 69
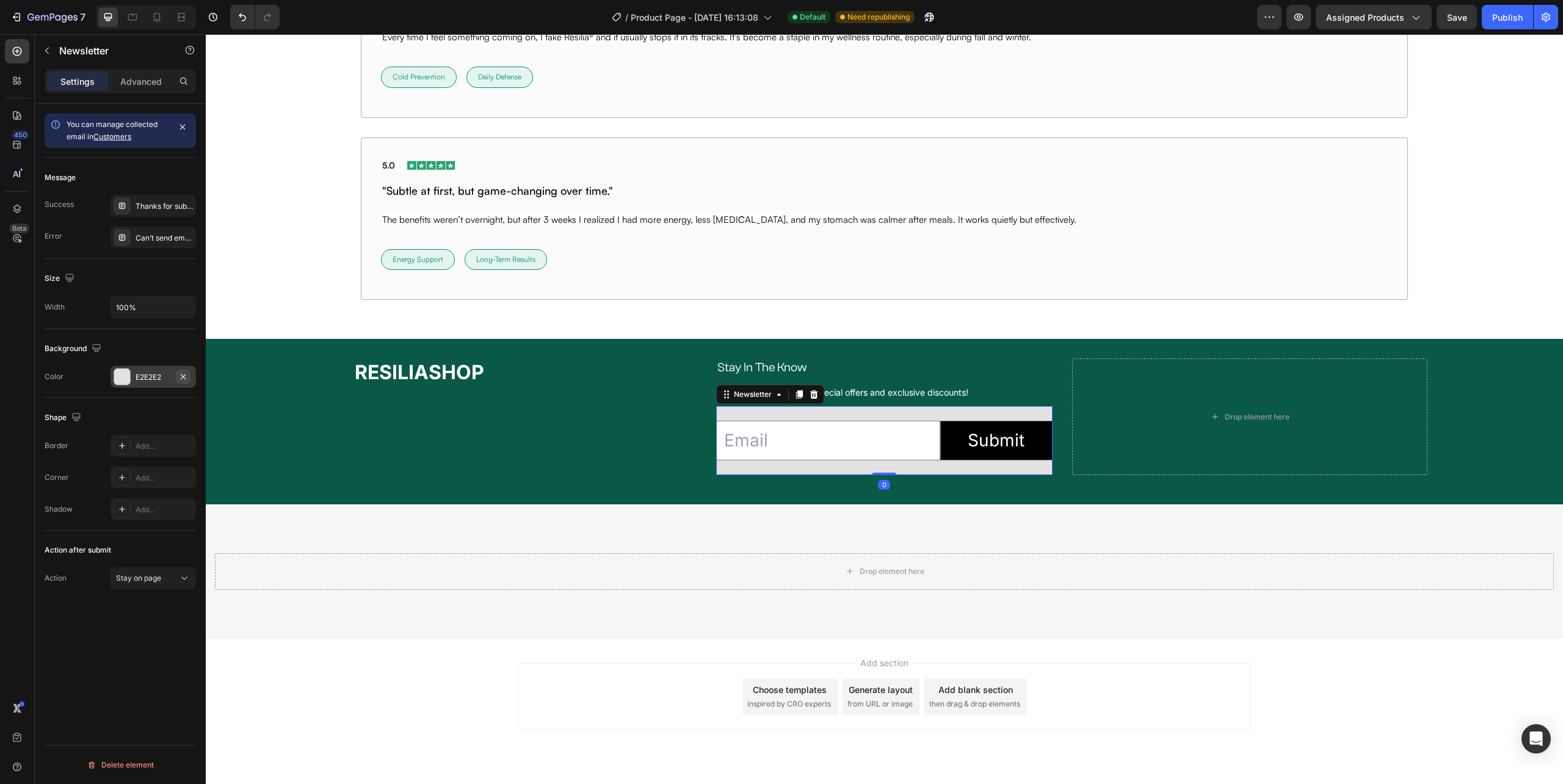
click at [178, 376] on icon "button" at bounding box center [183, 377] width 10 height 10
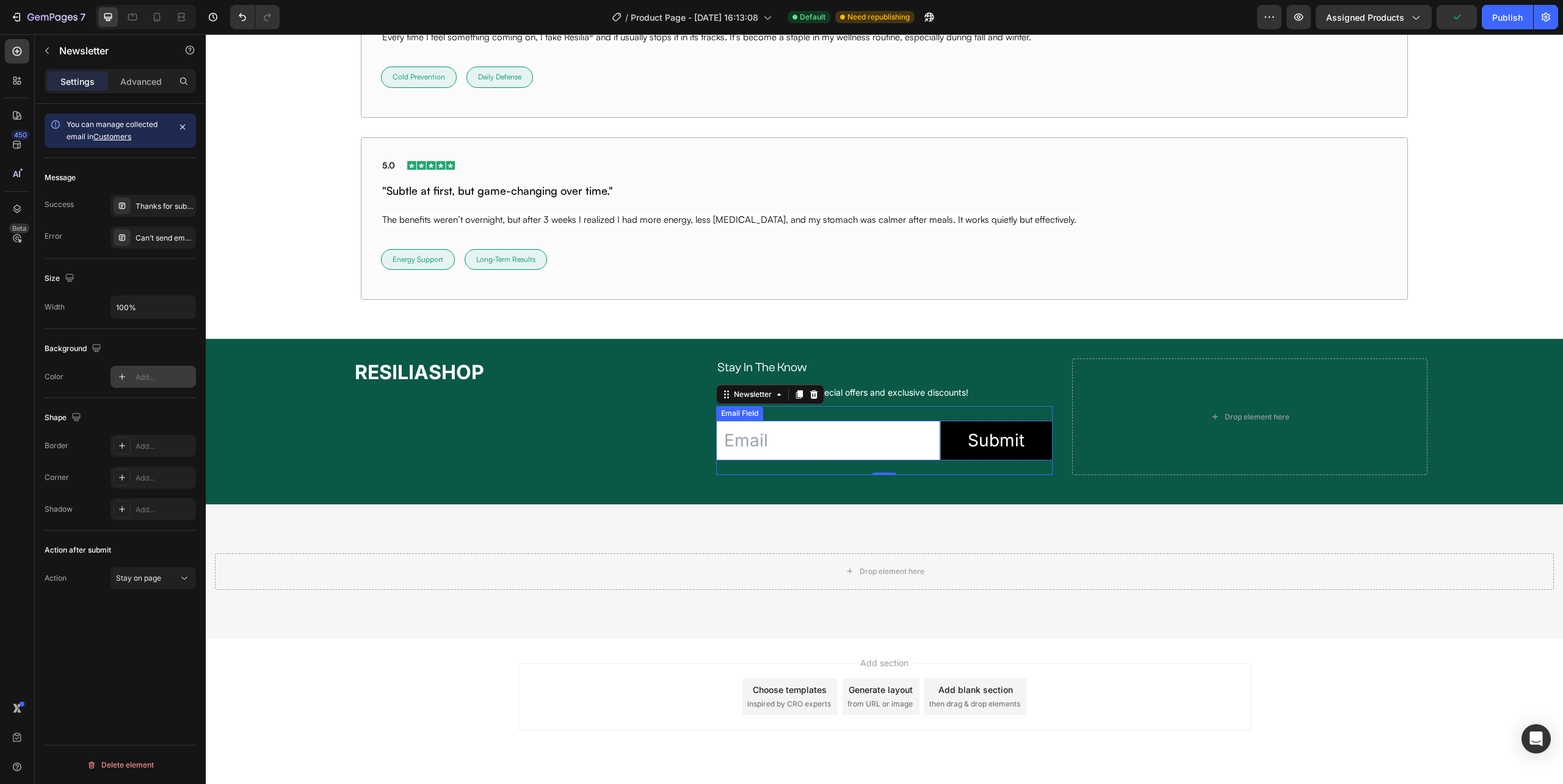
click at [767, 435] on input "email" at bounding box center [828, 440] width 224 height 40
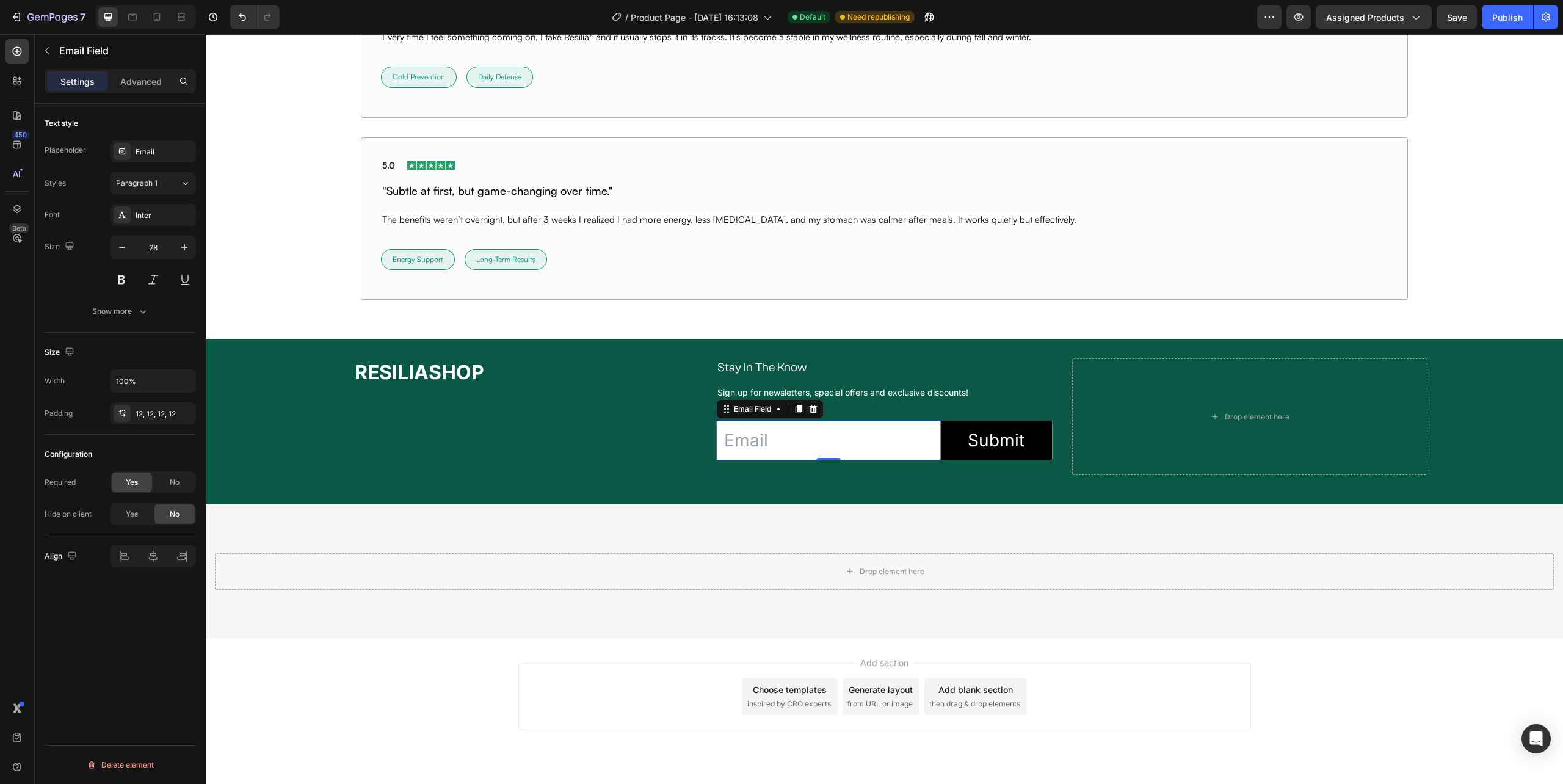
click at [67, 152] on div "Placeholder" at bounding box center [65, 150] width 41 height 11
click at [990, 465] on div "Email Field 0 Submit Submit Button Row Newsletter" at bounding box center [884, 440] width 336 height 69
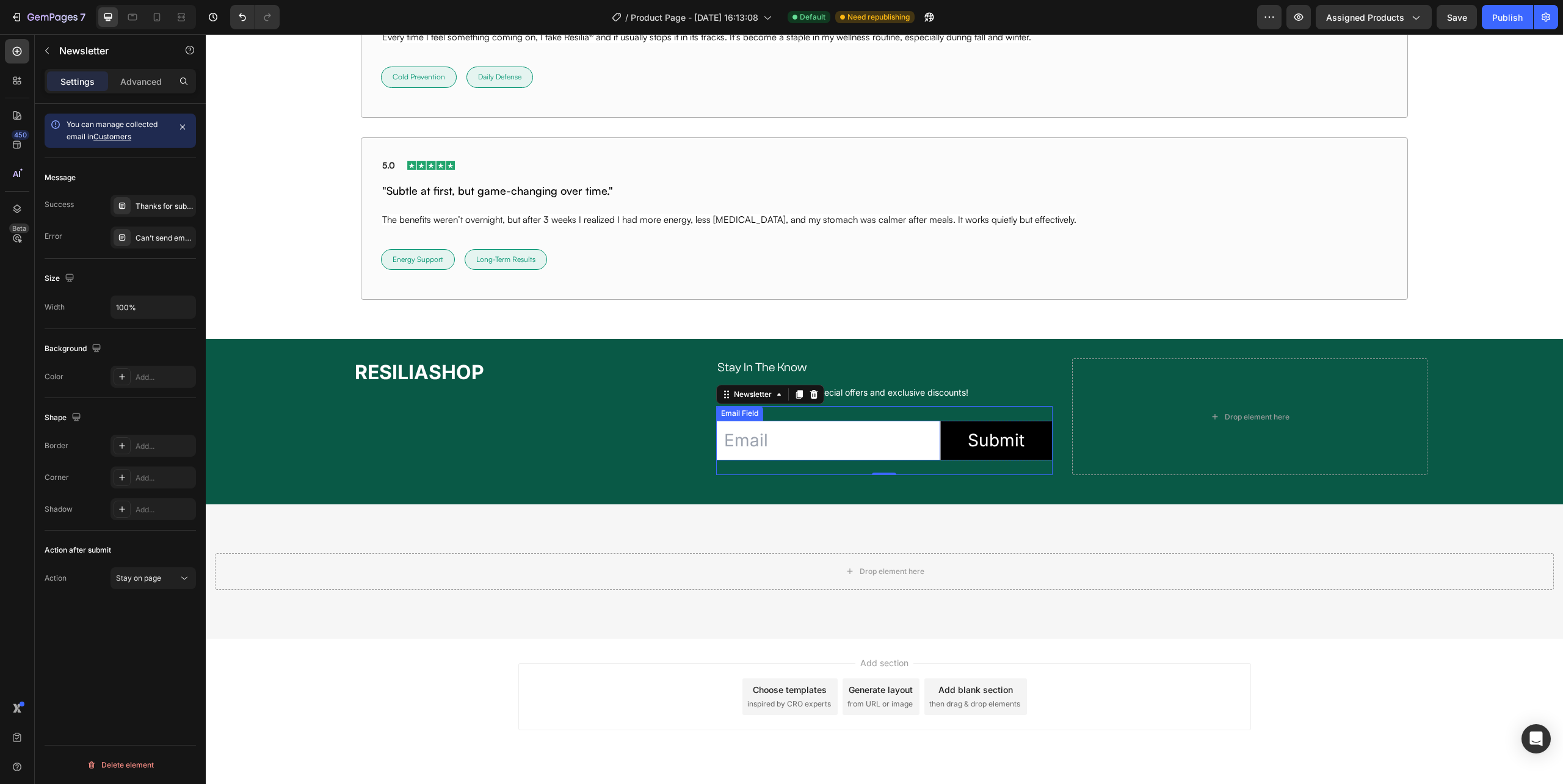
click at [926, 458] on input "email" at bounding box center [828, 440] width 224 height 40
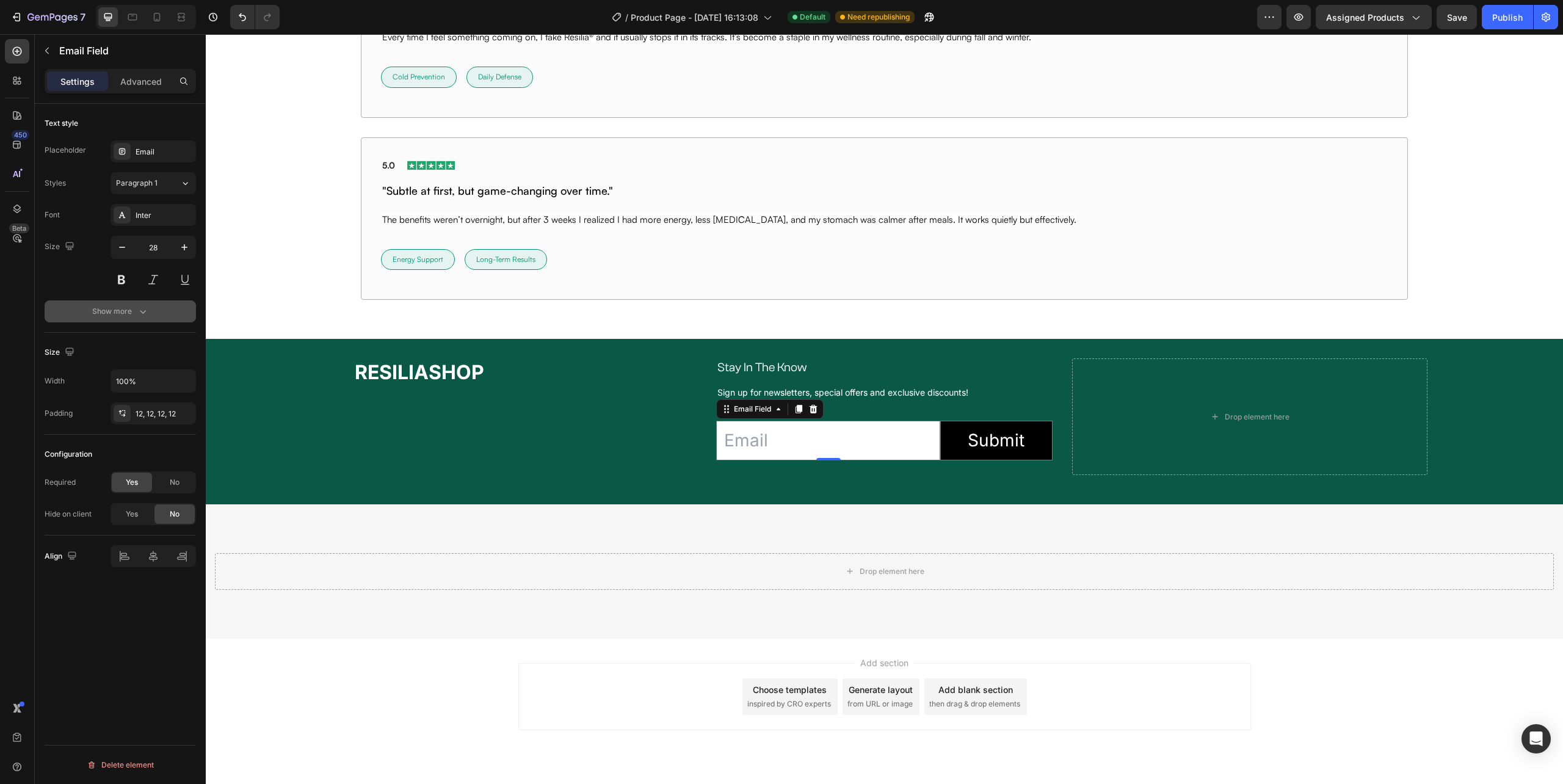
click at [130, 313] on div "Show more" at bounding box center [121, 311] width 56 height 12
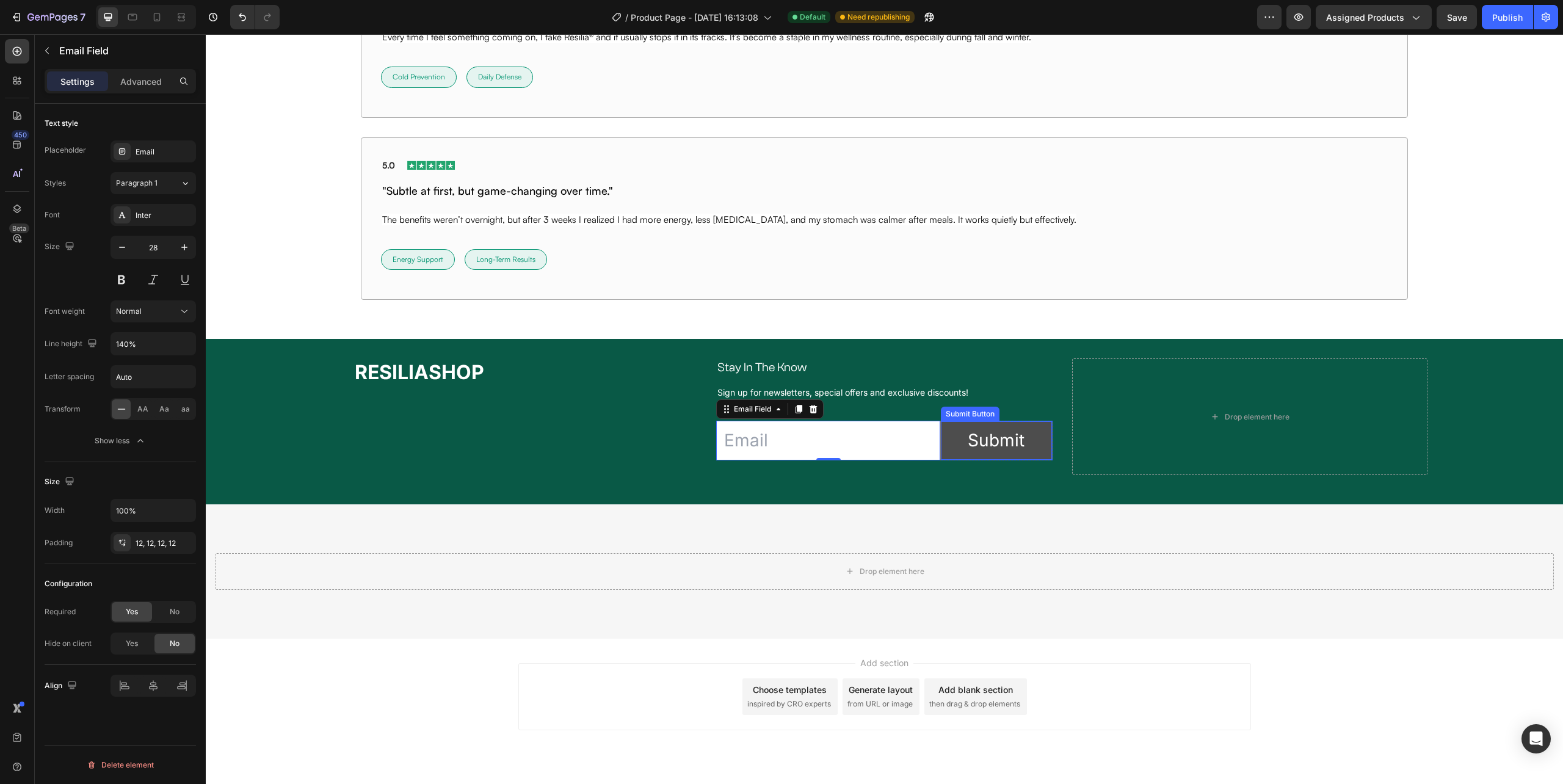
click at [941, 450] on button "Submit" at bounding box center [996, 441] width 110 height 39
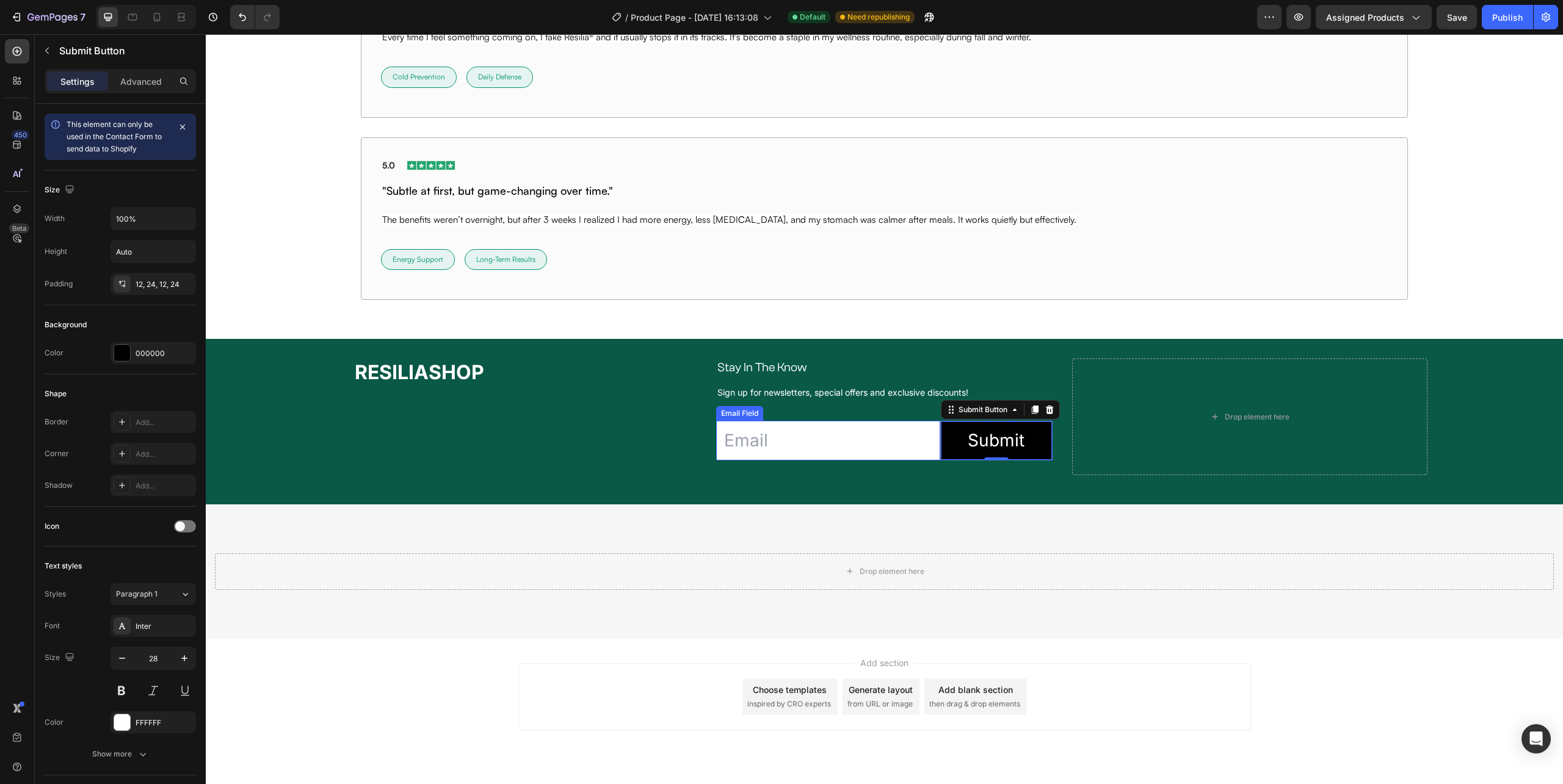
click at [927, 450] on input "email" at bounding box center [828, 440] width 224 height 40
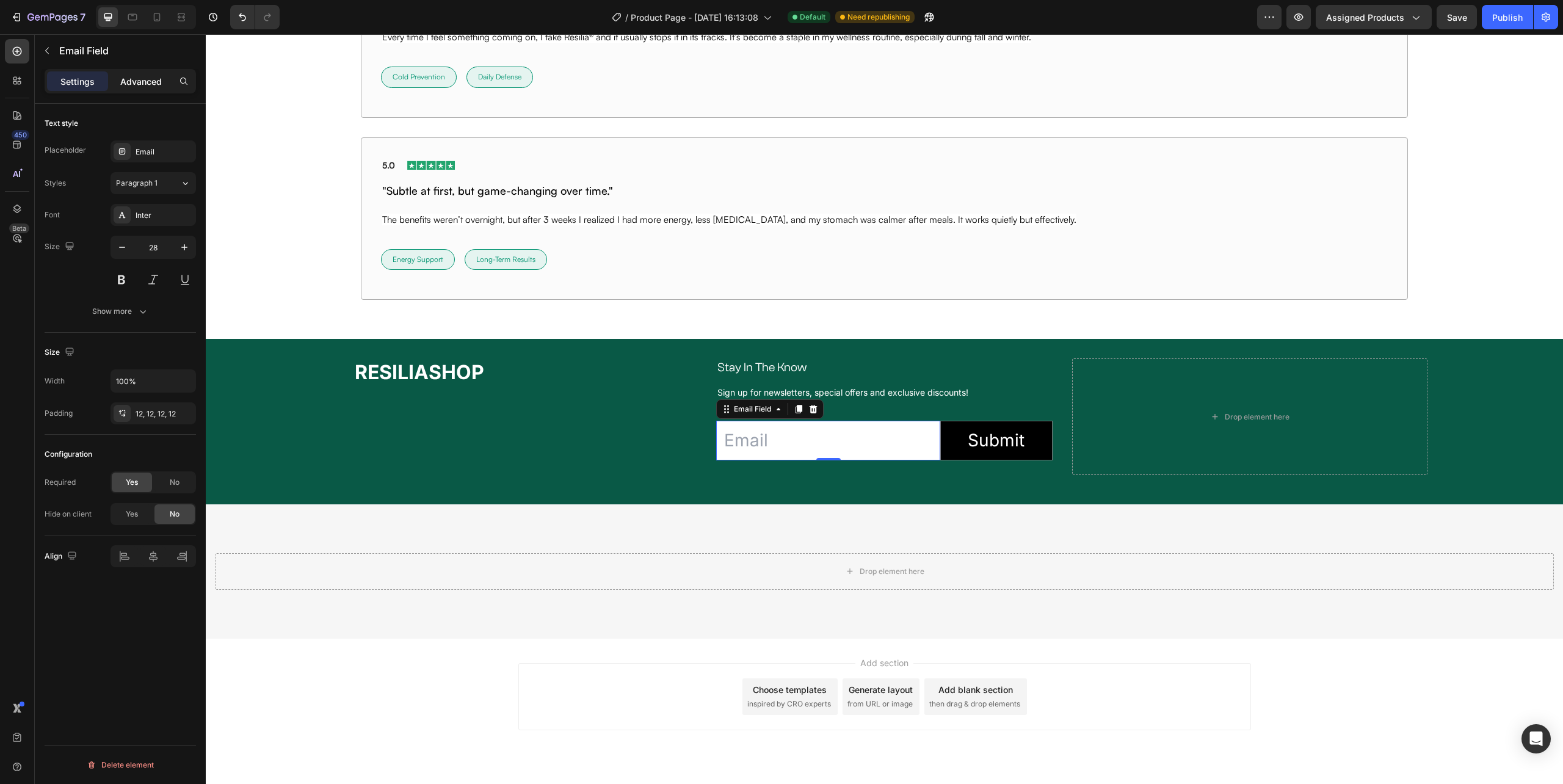
click at [140, 86] on p "Advanced" at bounding box center [140, 81] width 41 height 13
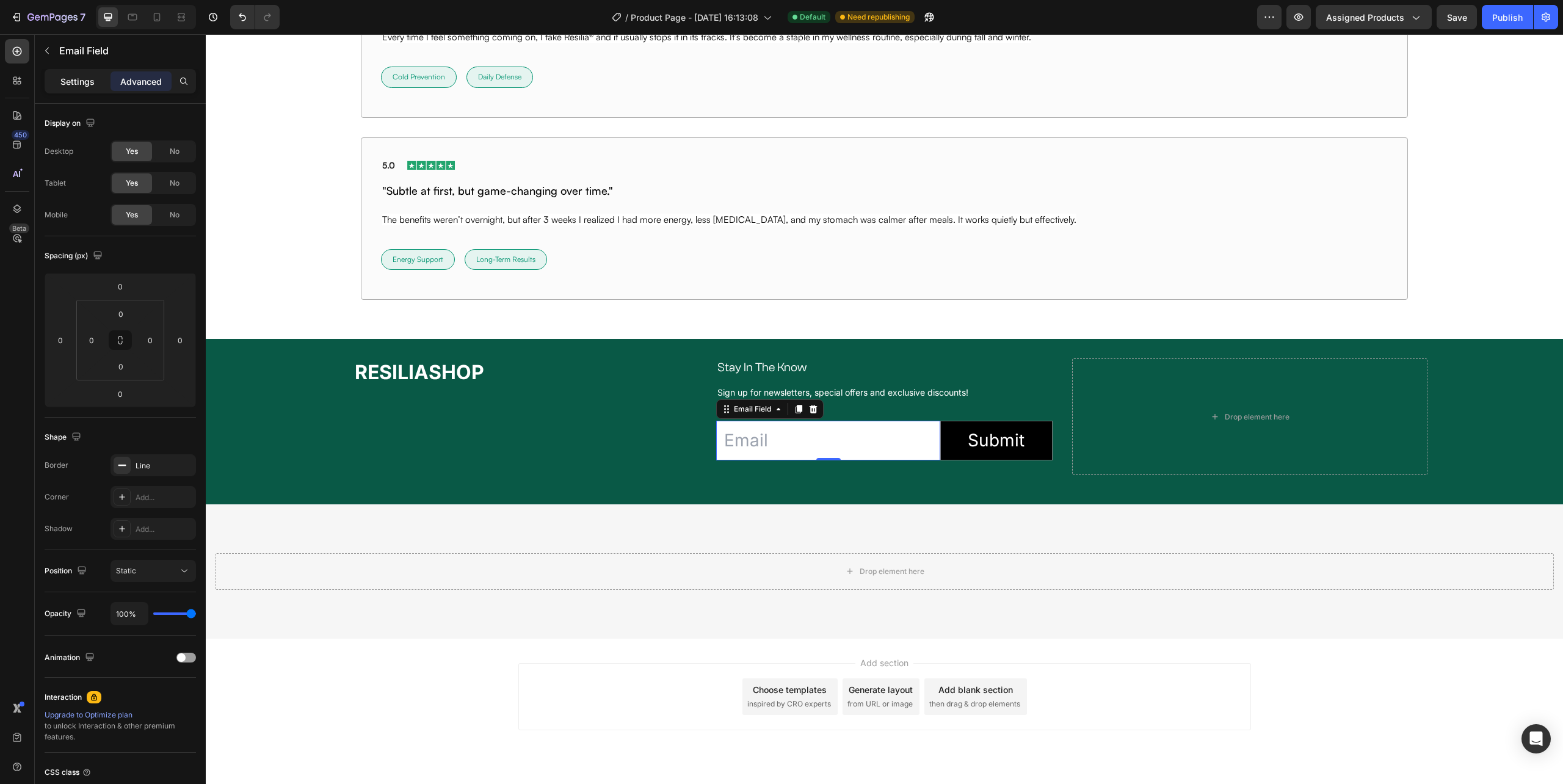
click at [84, 81] on p "Settings" at bounding box center [78, 81] width 34 height 13
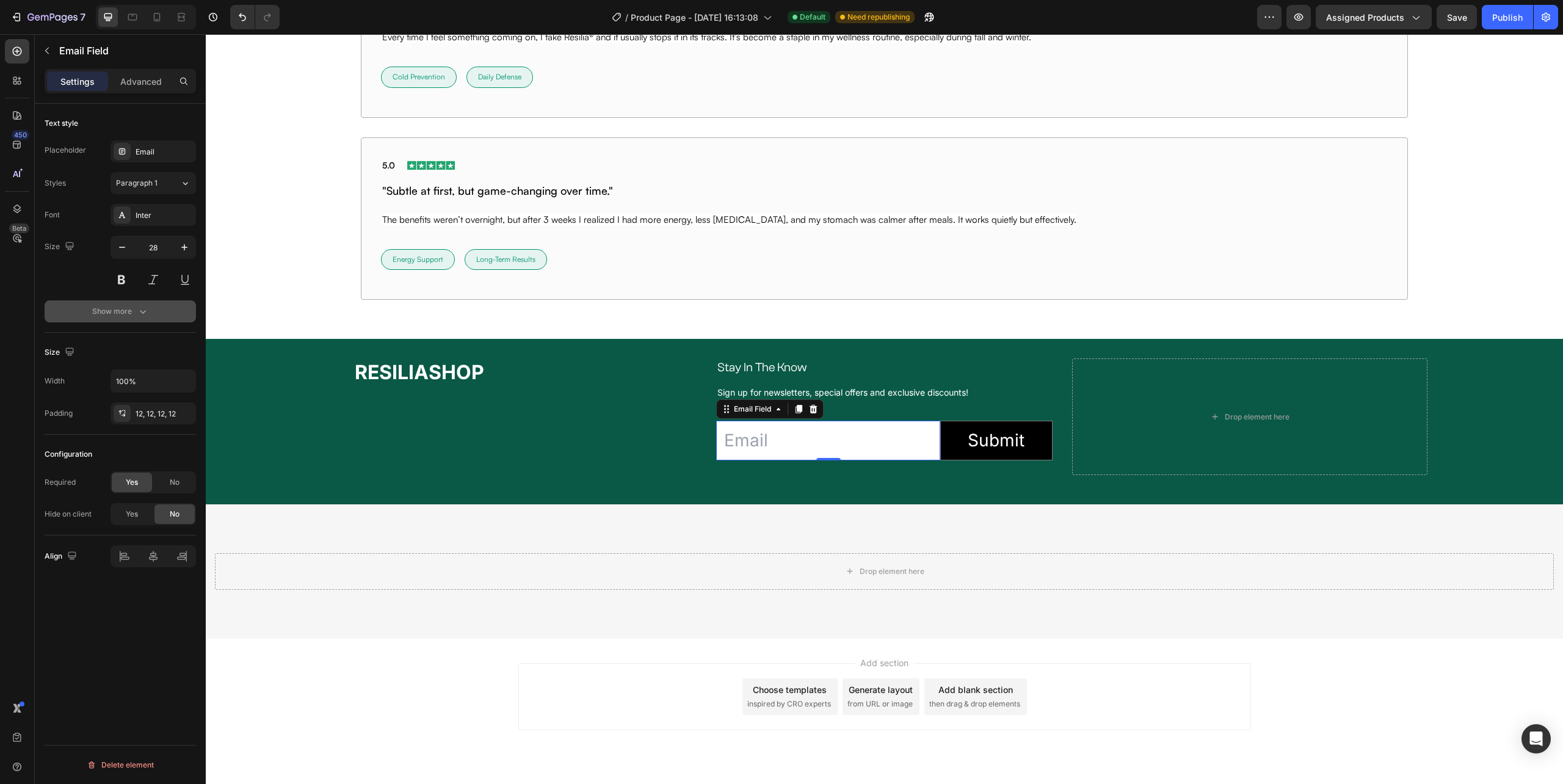
click at [132, 310] on div "Show more" at bounding box center [121, 311] width 56 height 12
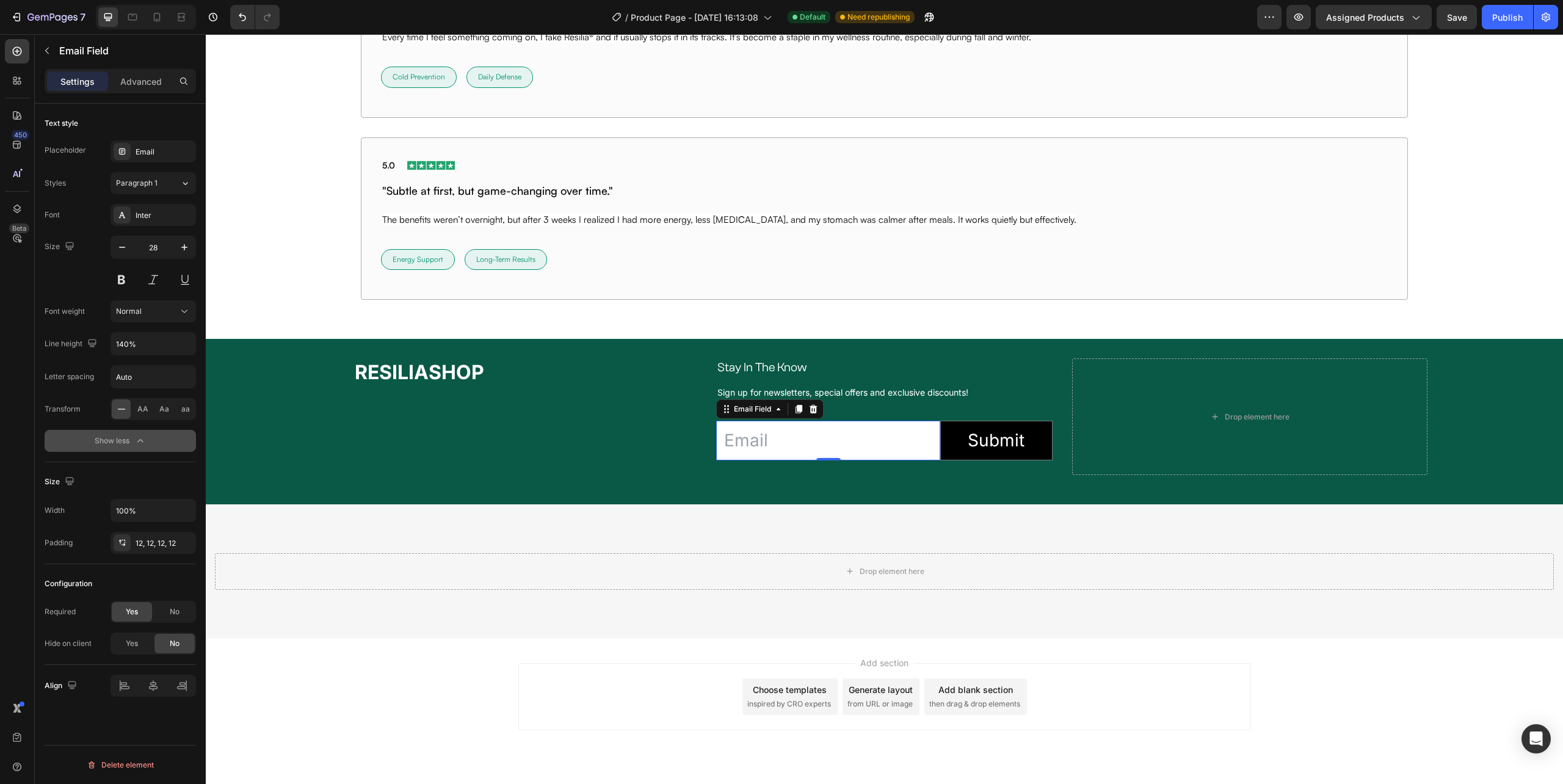
click at [140, 443] on icon "button" at bounding box center [140, 441] width 12 height 12
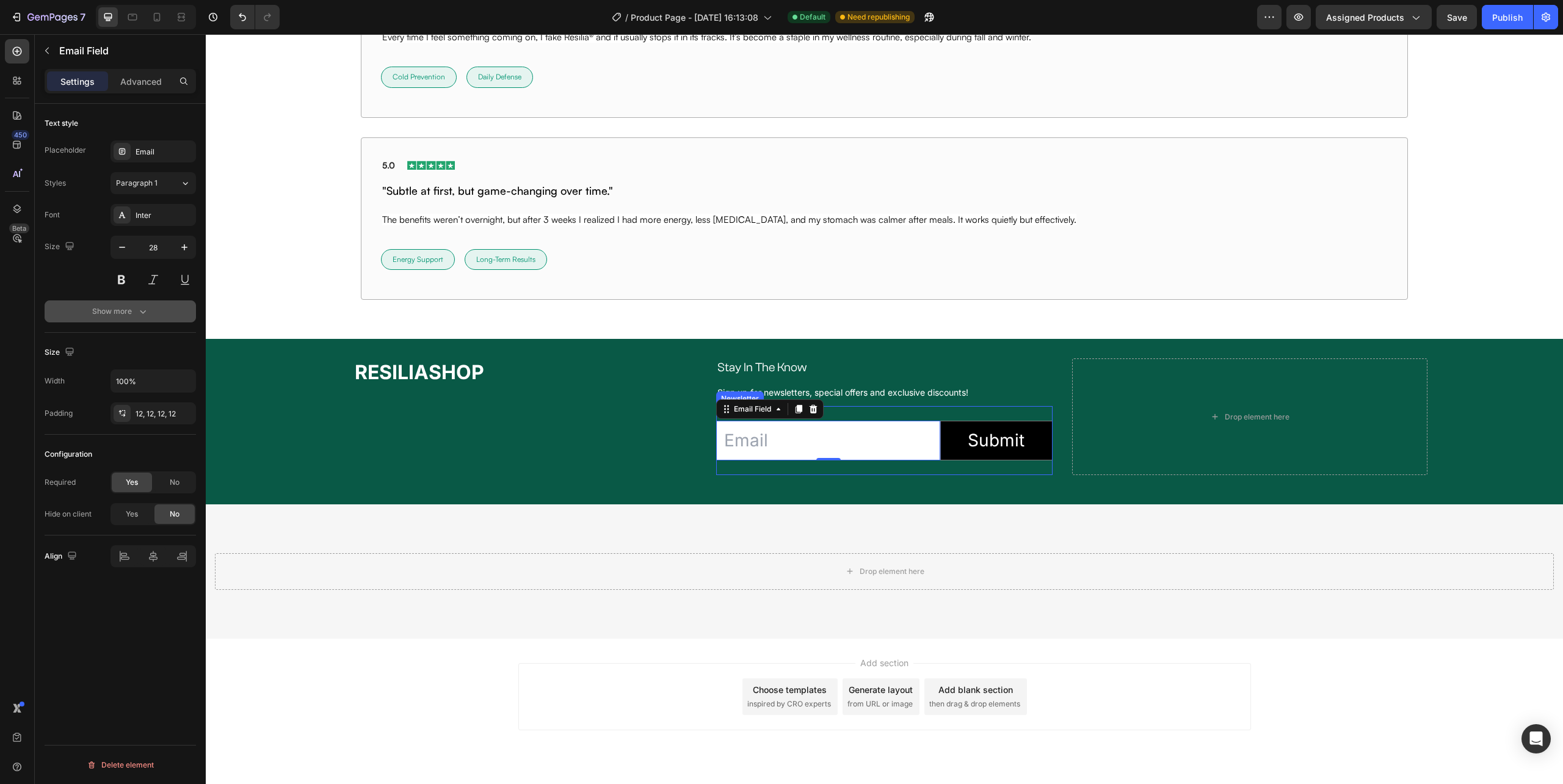
click at [927, 467] on div "Email Field 0 Submit Submit Button Row Newsletter" at bounding box center [884, 440] width 336 height 69
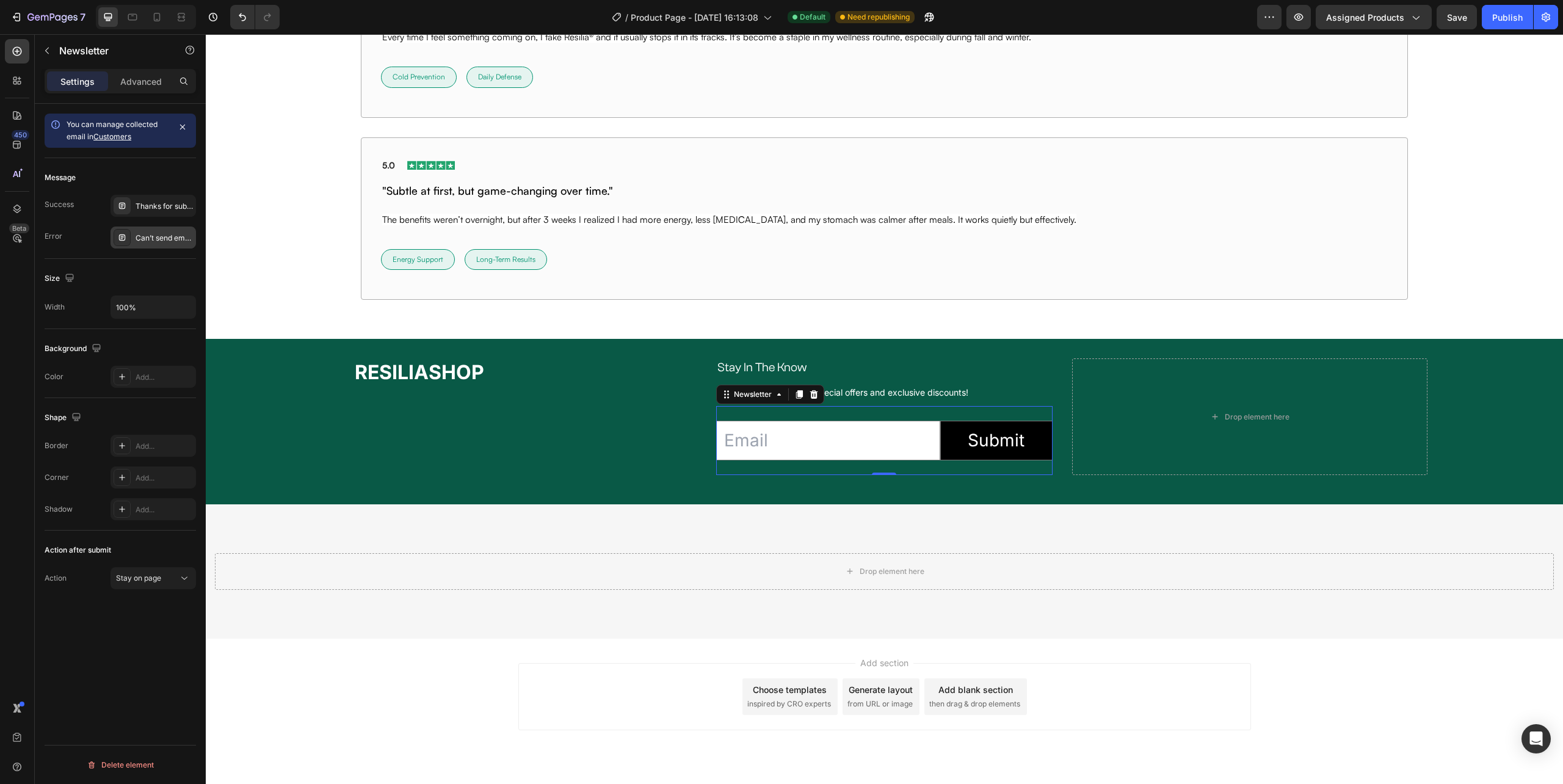
click at [152, 235] on div "Can’t send email. Please try again later." at bounding box center [164, 238] width 57 height 11
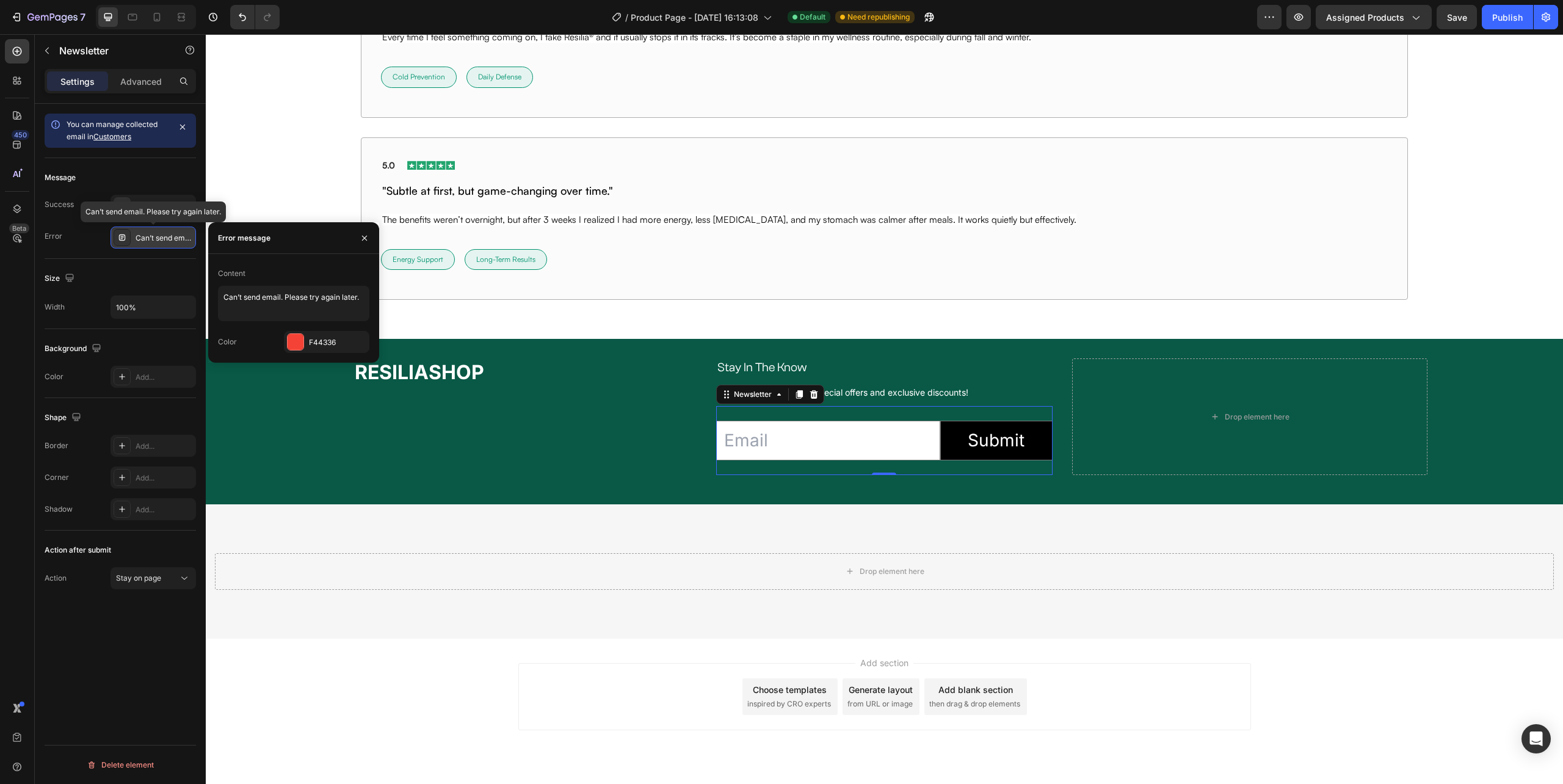
click at [152, 235] on div "Can’t send email. Please try again later." at bounding box center [164, 238] width 57 height 11
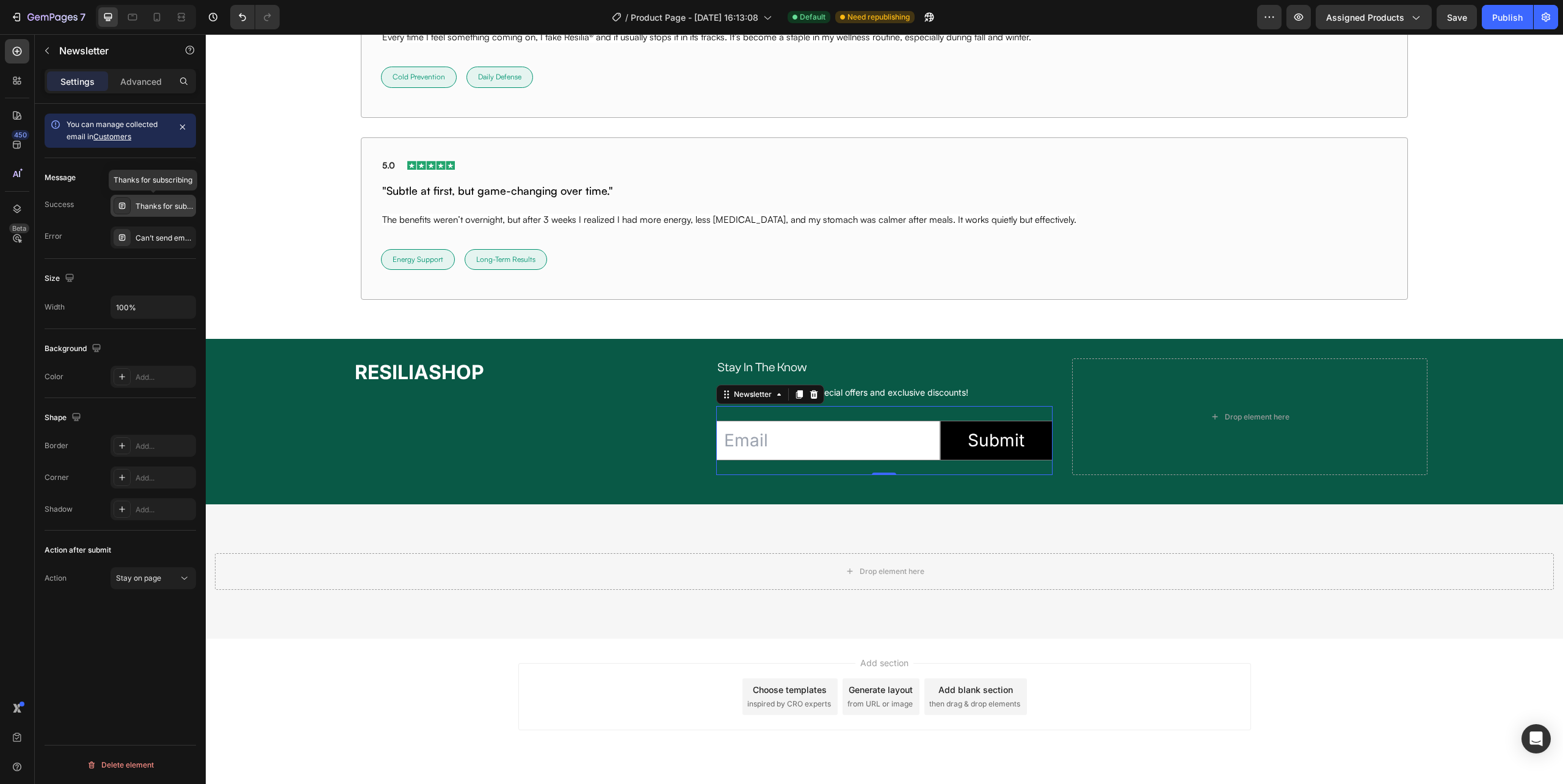
click at [140, 210] on div "Thanks for subscribing" at bounding box center [164, 206] width 57 height 11
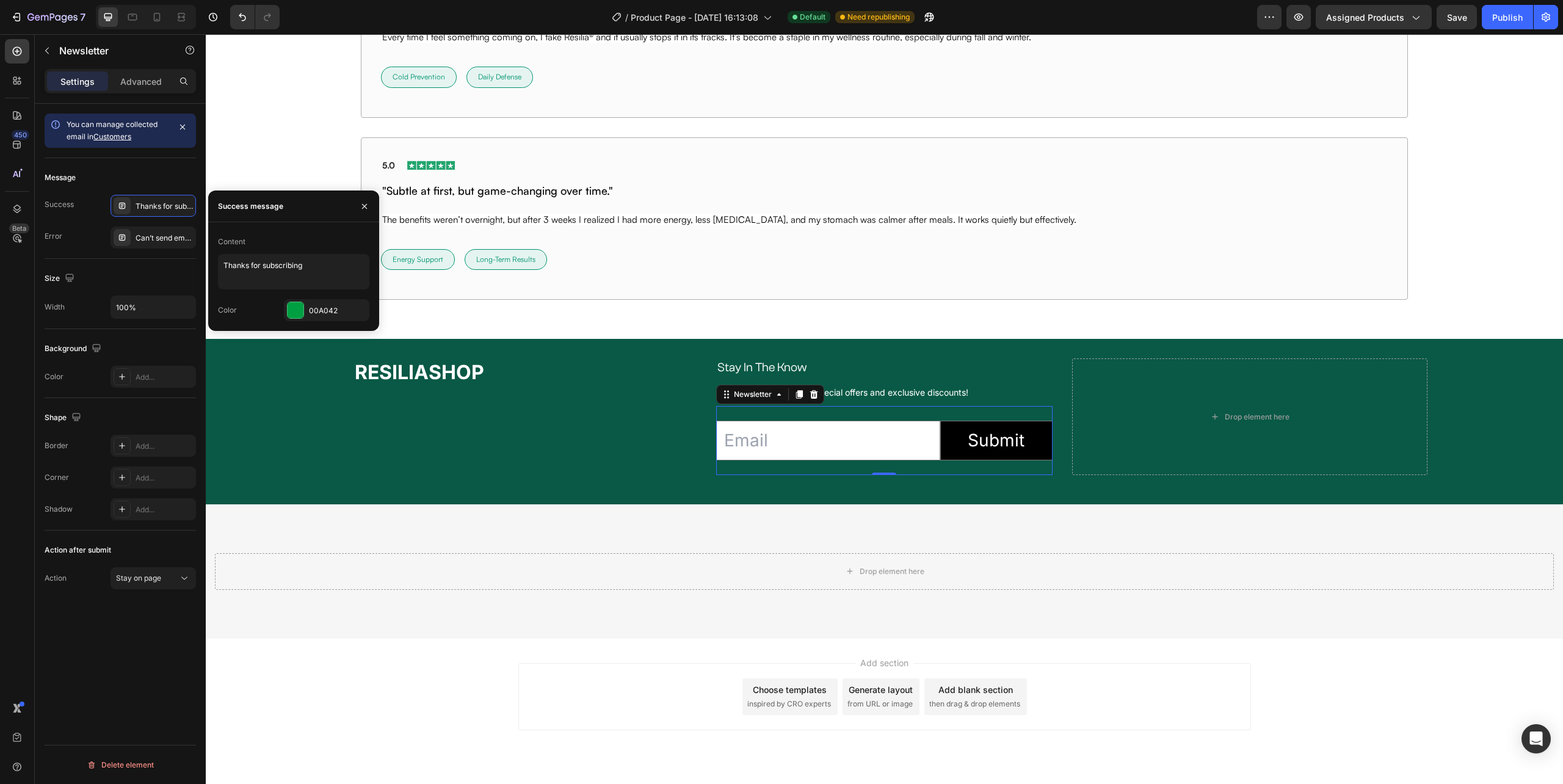
click at [154, 265] on div "Size Width 100%" at bounding box center [121, 295] width 152 height 71
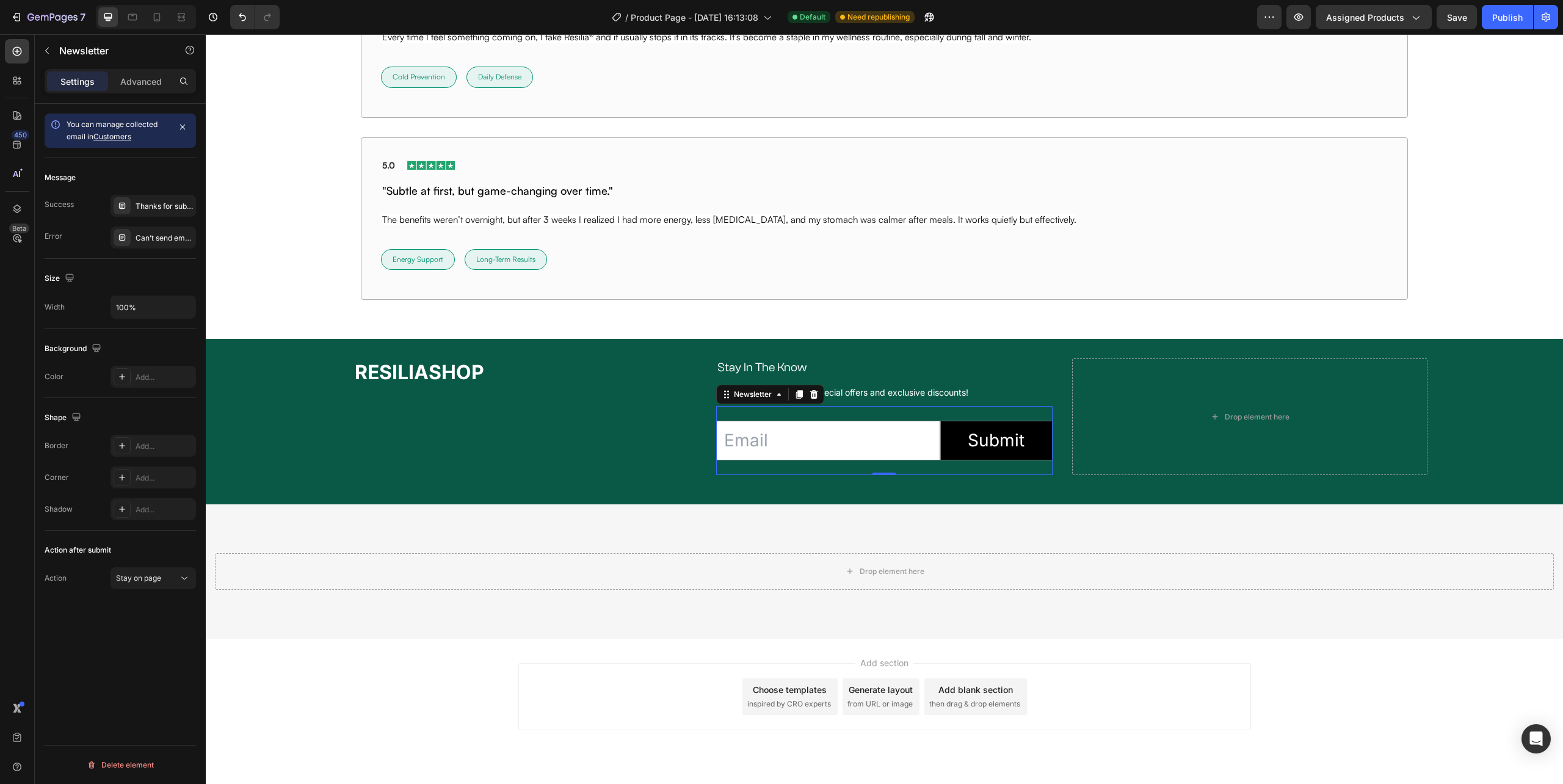
click at [146, 93] on div "Settings Advanced" at bounding box center [121, 81] width 152 height 25
click at [846, 458] on input "email" at bounding box center [828, 440] width 224 height 40
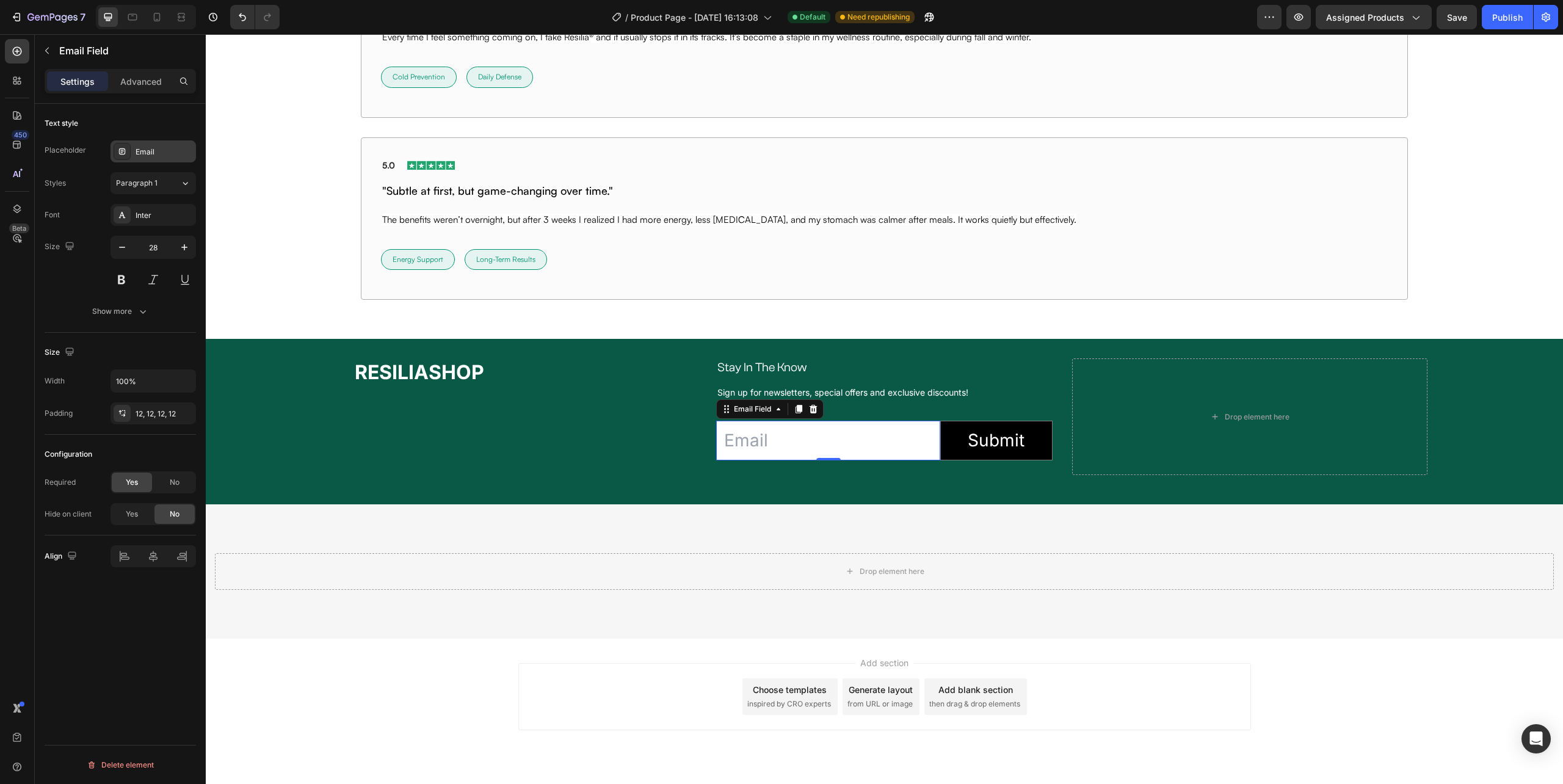
click at [147, 152] on div "Email" at bounding box center [164, 152] width 57 height 11
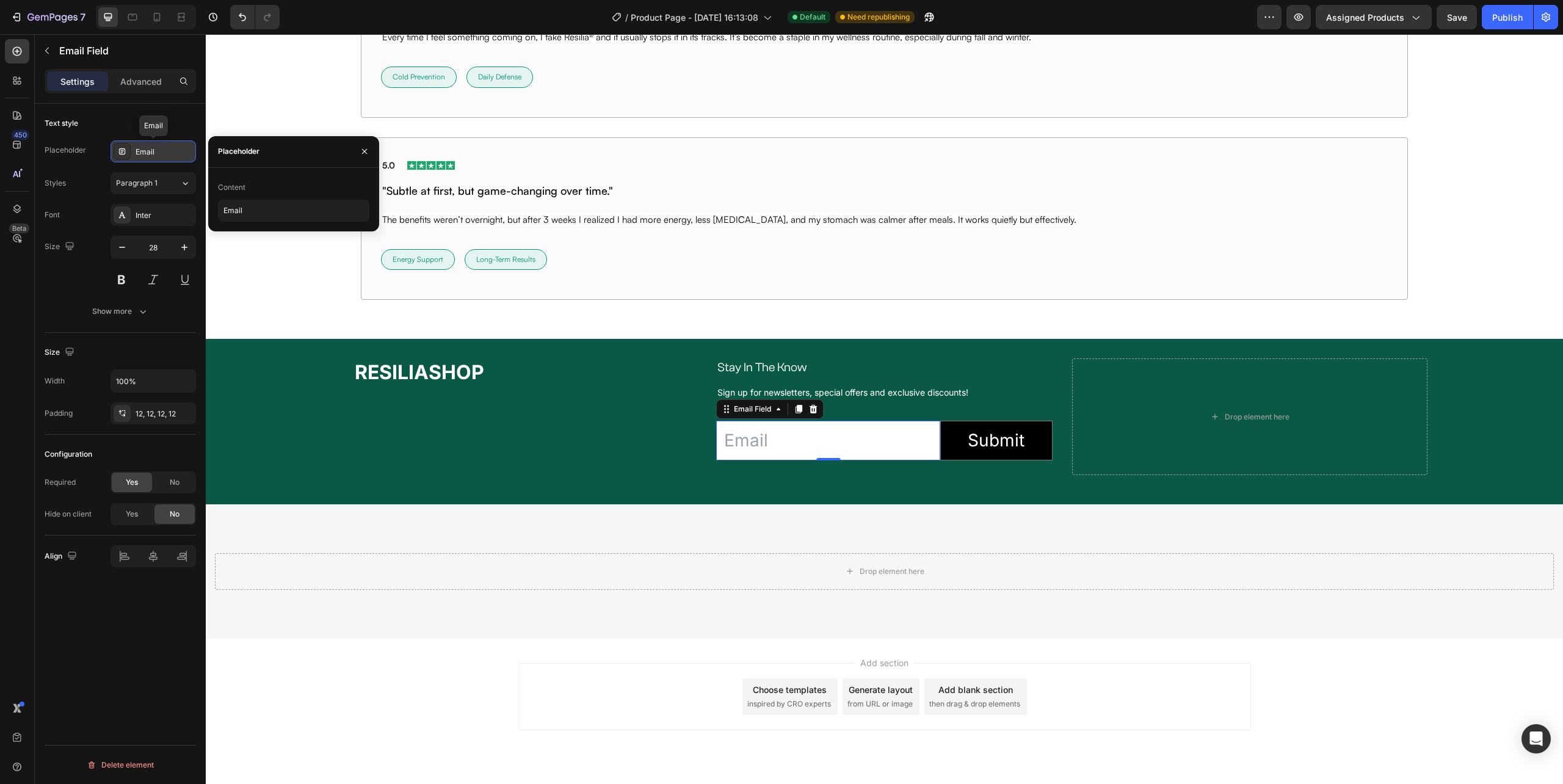
click at [147, 152] on div "Email" at bounding box center [164, 152] width 57 height 11
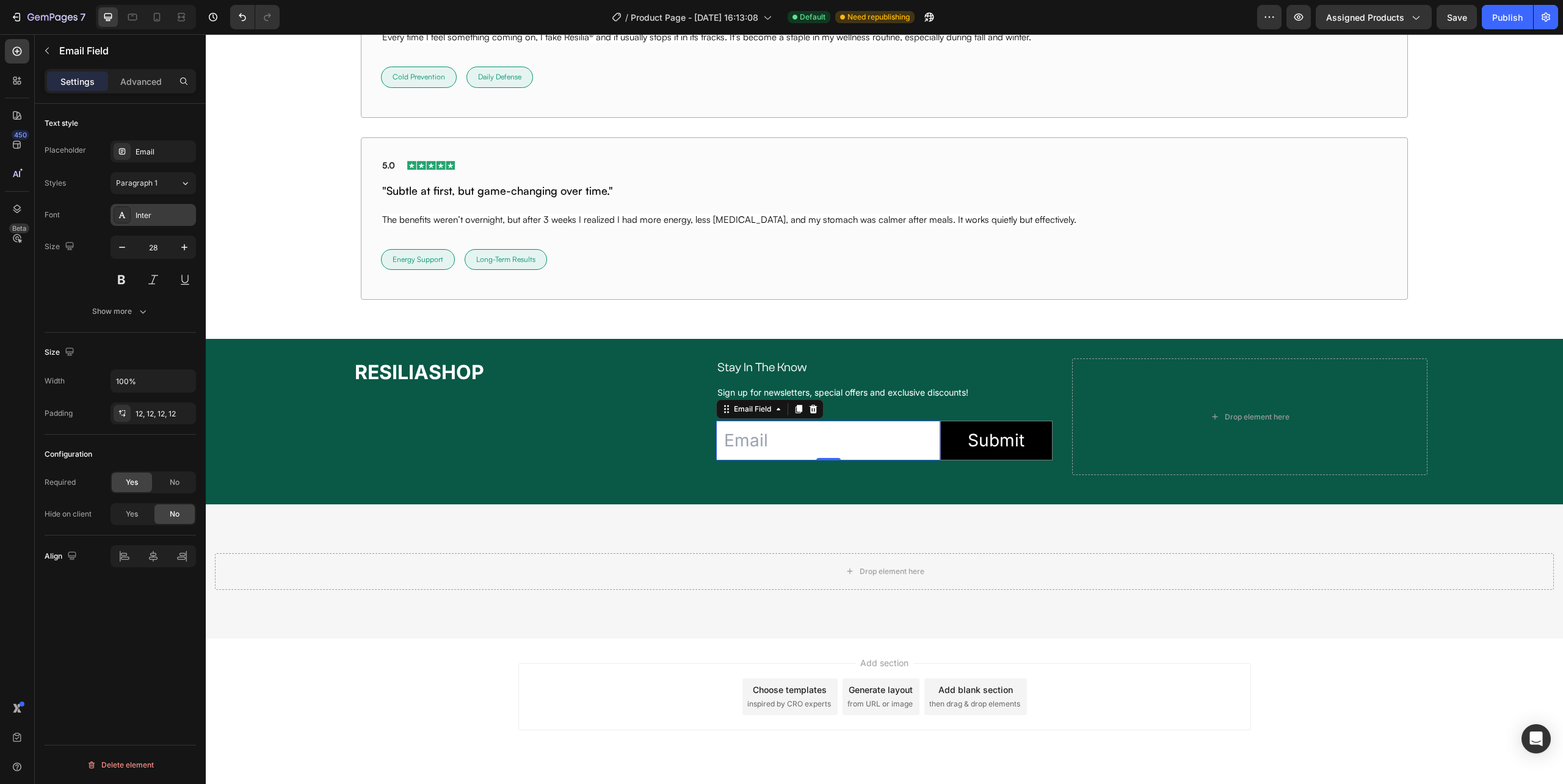
click at [146, 213] on div "Inter" at bounding box center [164, 215] width 57 height 11
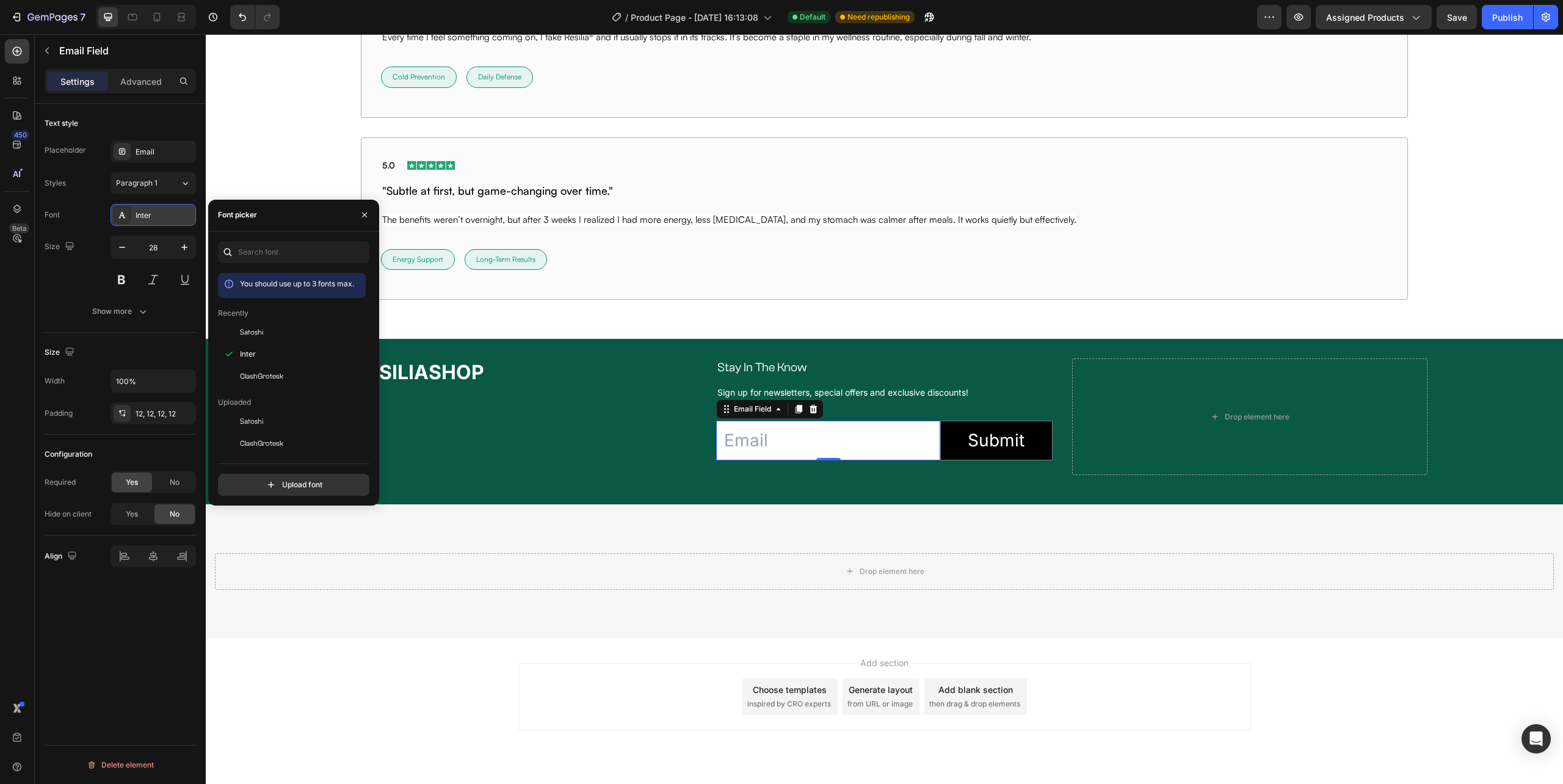
click at [146, 213] on div "Inter" at bounding box center [164, 215] width 57 height 11
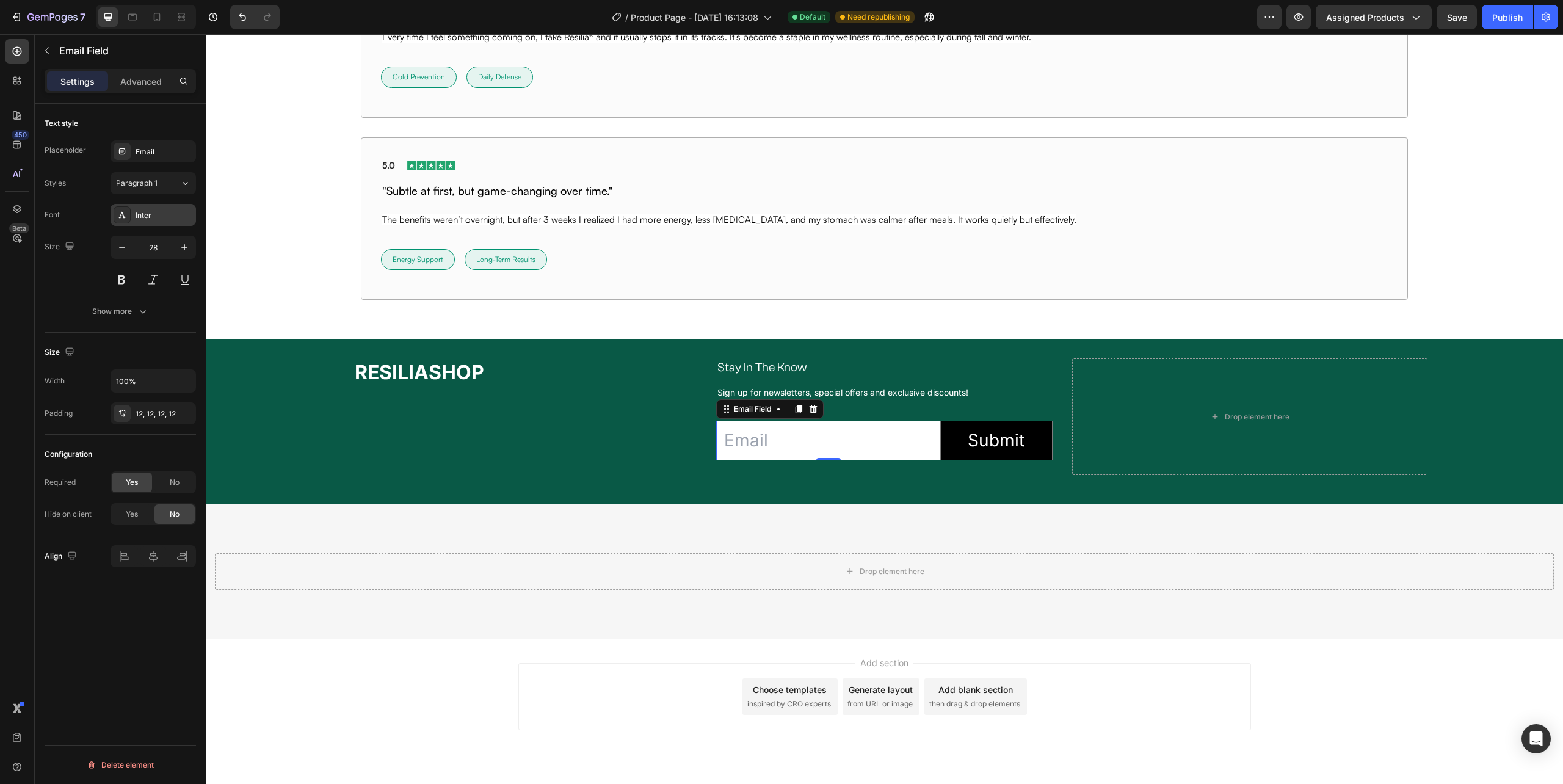
click at [145, 211] on div "Inter" at bounding box center [164, 215] width 57 height 11
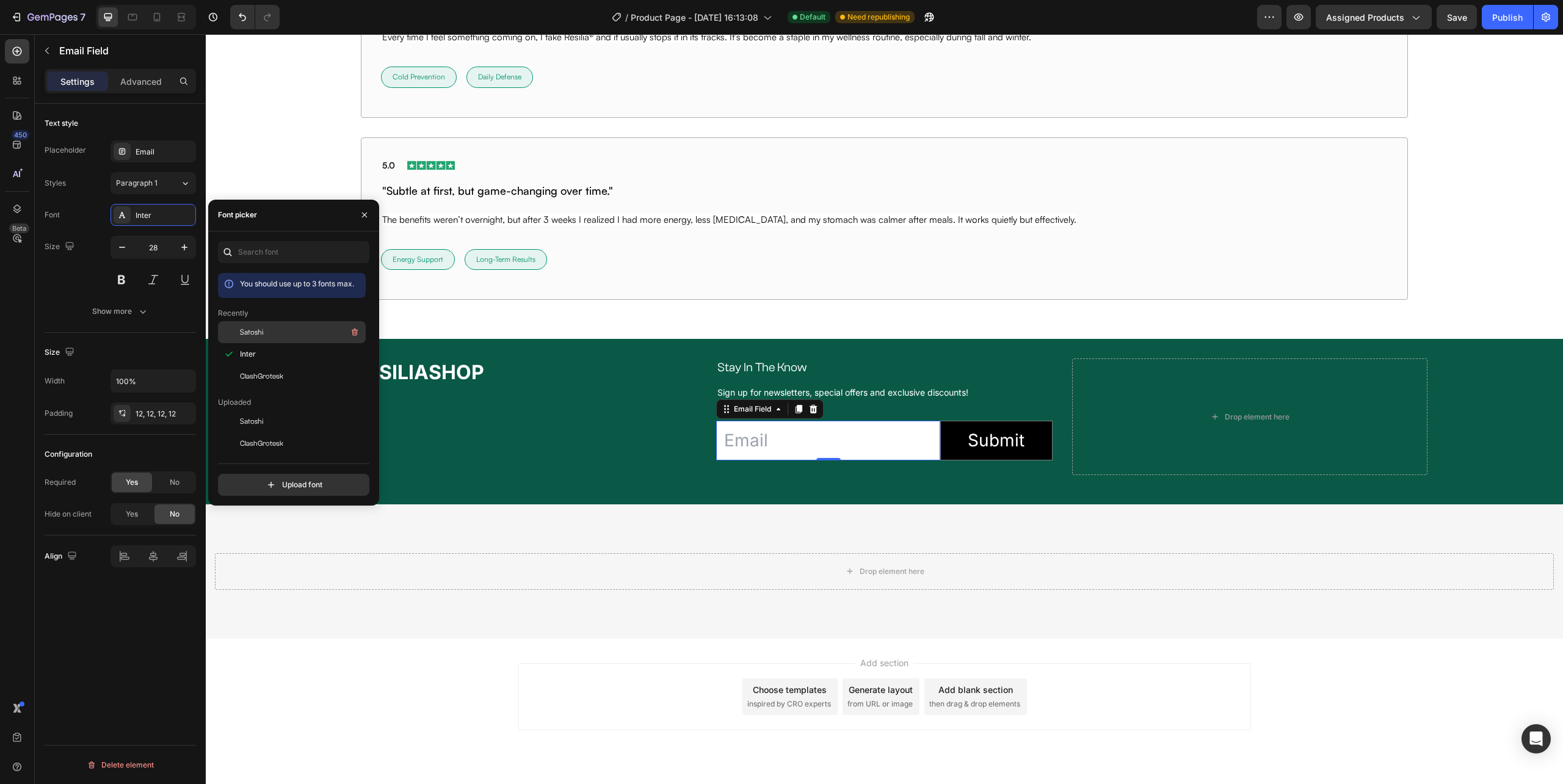
click at [259, 328] on span "Satoshi" at bounding box center [251, 332] width 24 height 11
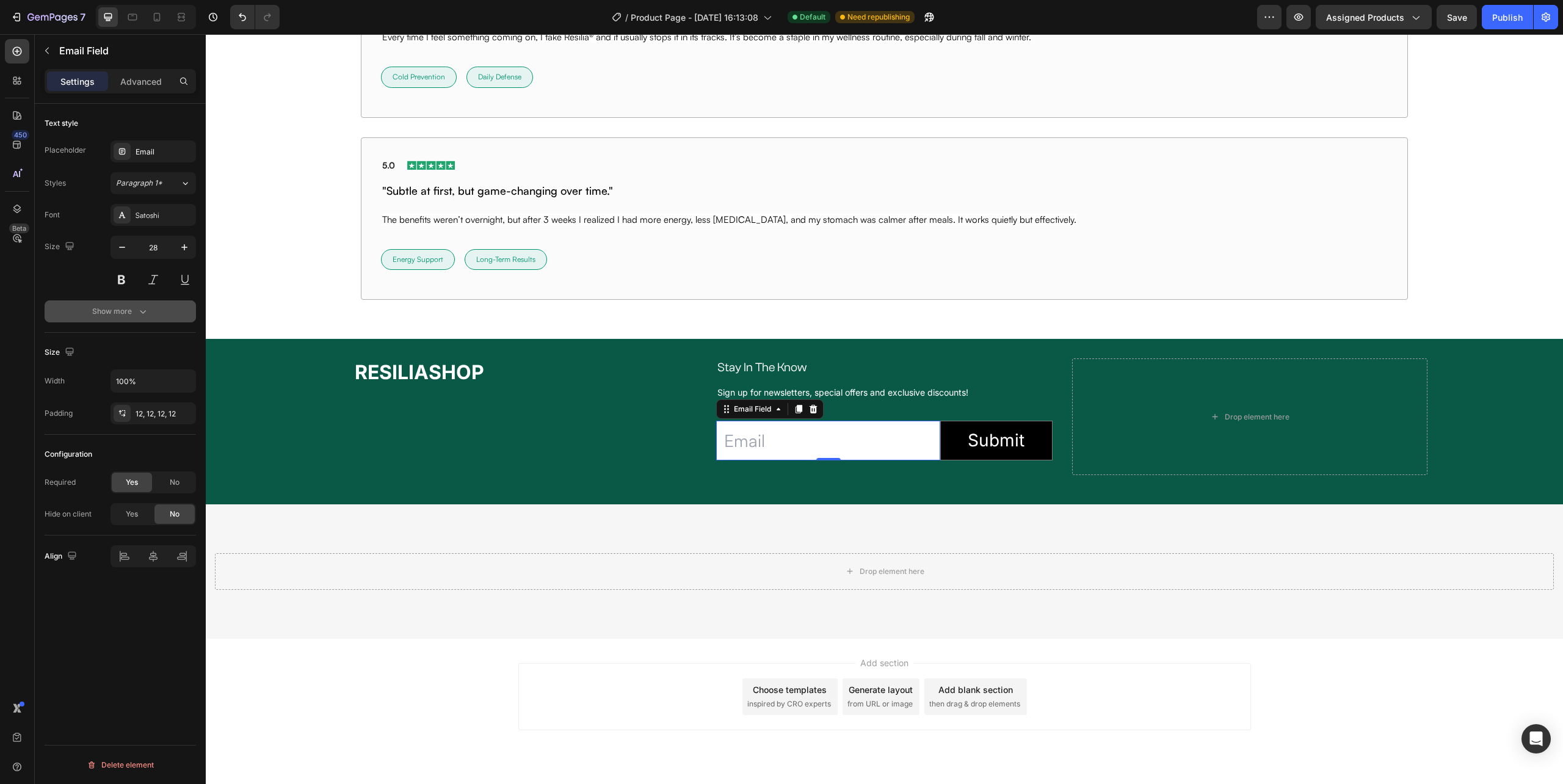
click at [120, 305] on button "Show more" at bounding box center [121, 311] width 152 height 22
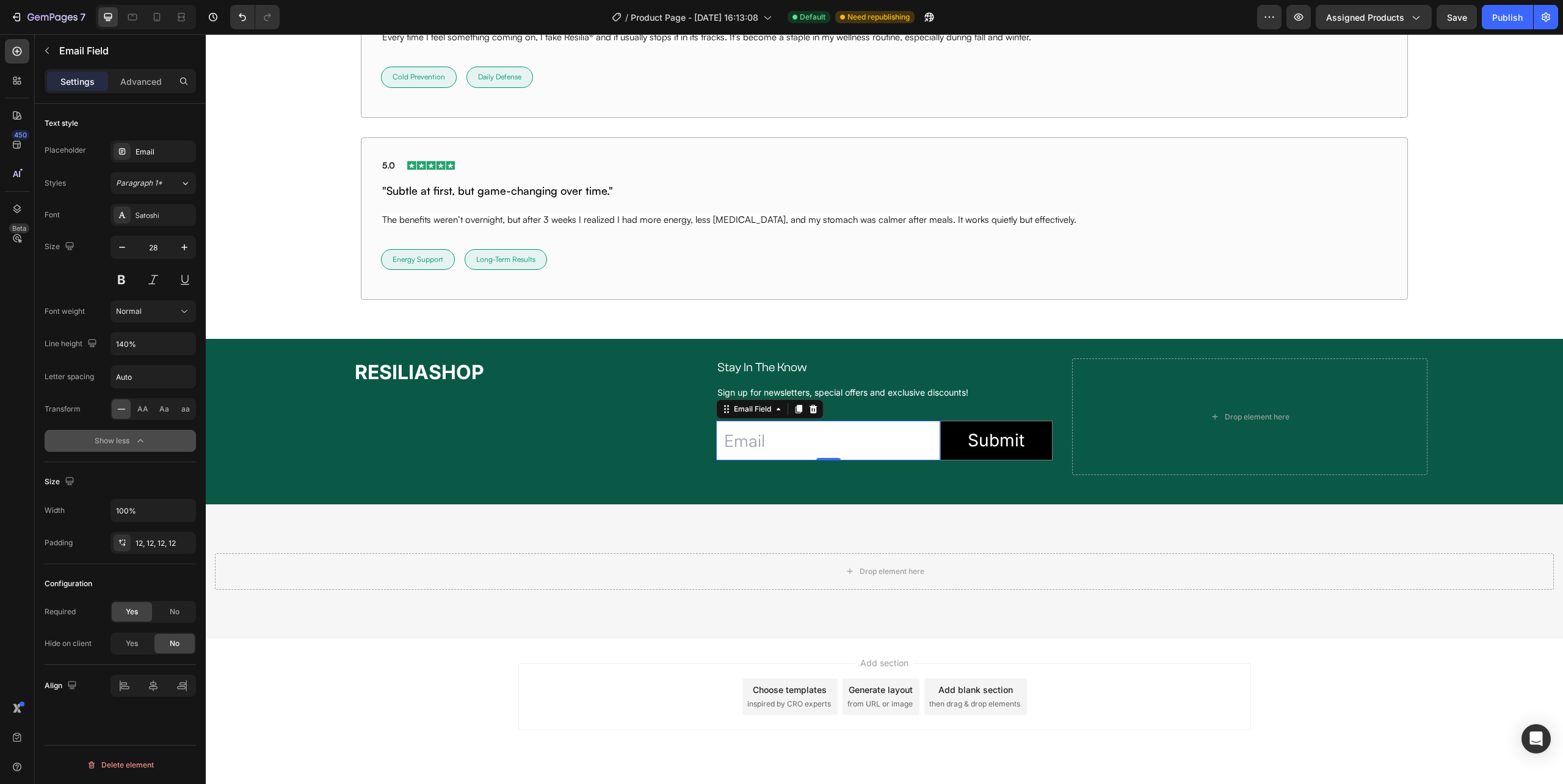
click at [146, 450] on button "Show less" at bounding box center [121, 440] width 152 height 22
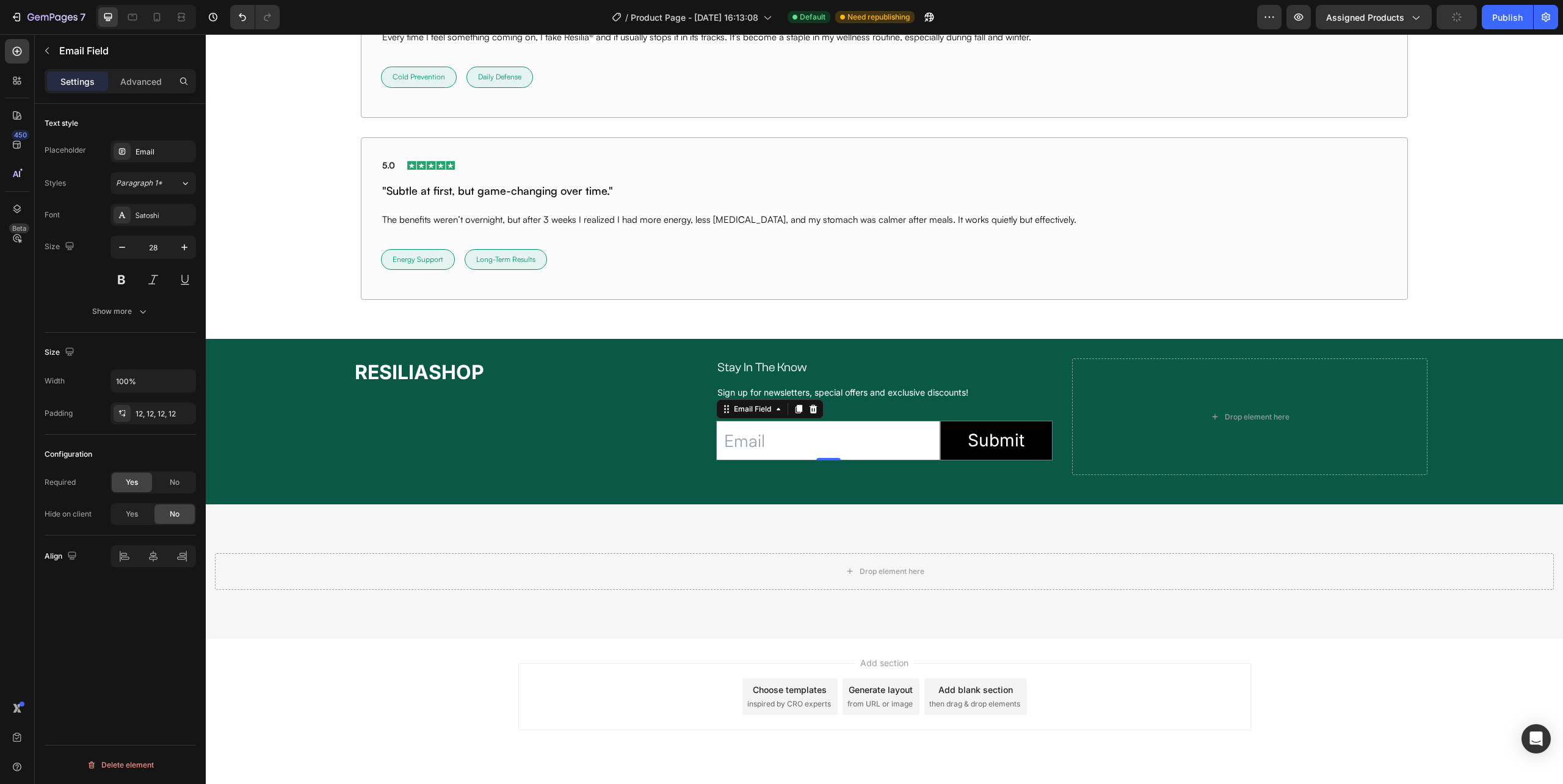
click at [927, 458] on input "email" at bounding box center [828, 440] width 224 height 40
click at [936, 469] on div "Email Field 0 Submit Submit Button Row Newsletter" at bounding box center [884, 440] width 336 height 69
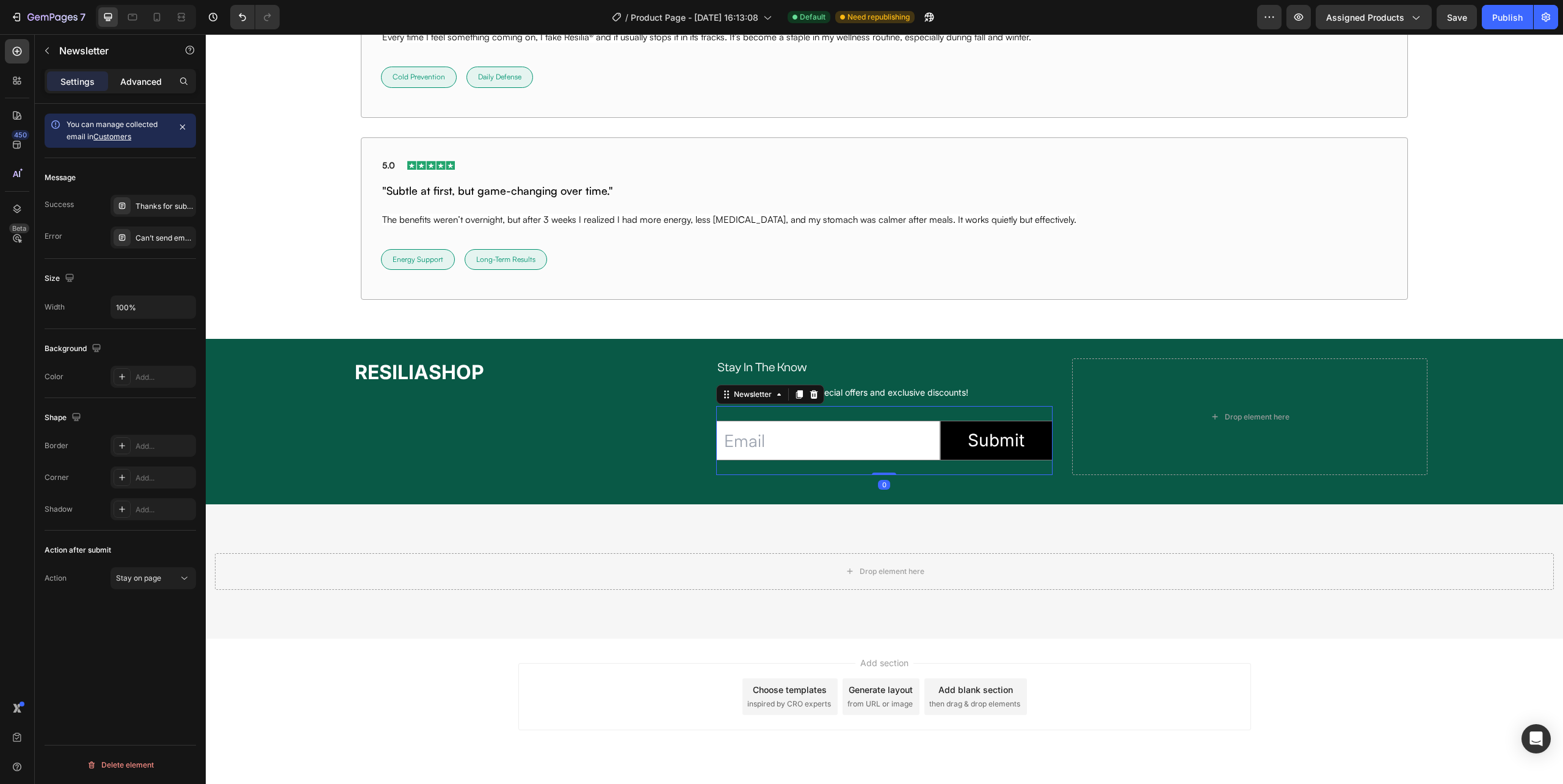
click at [134, 80] on p "Advanced" at bounding box center [140, 81] width 41 height 13
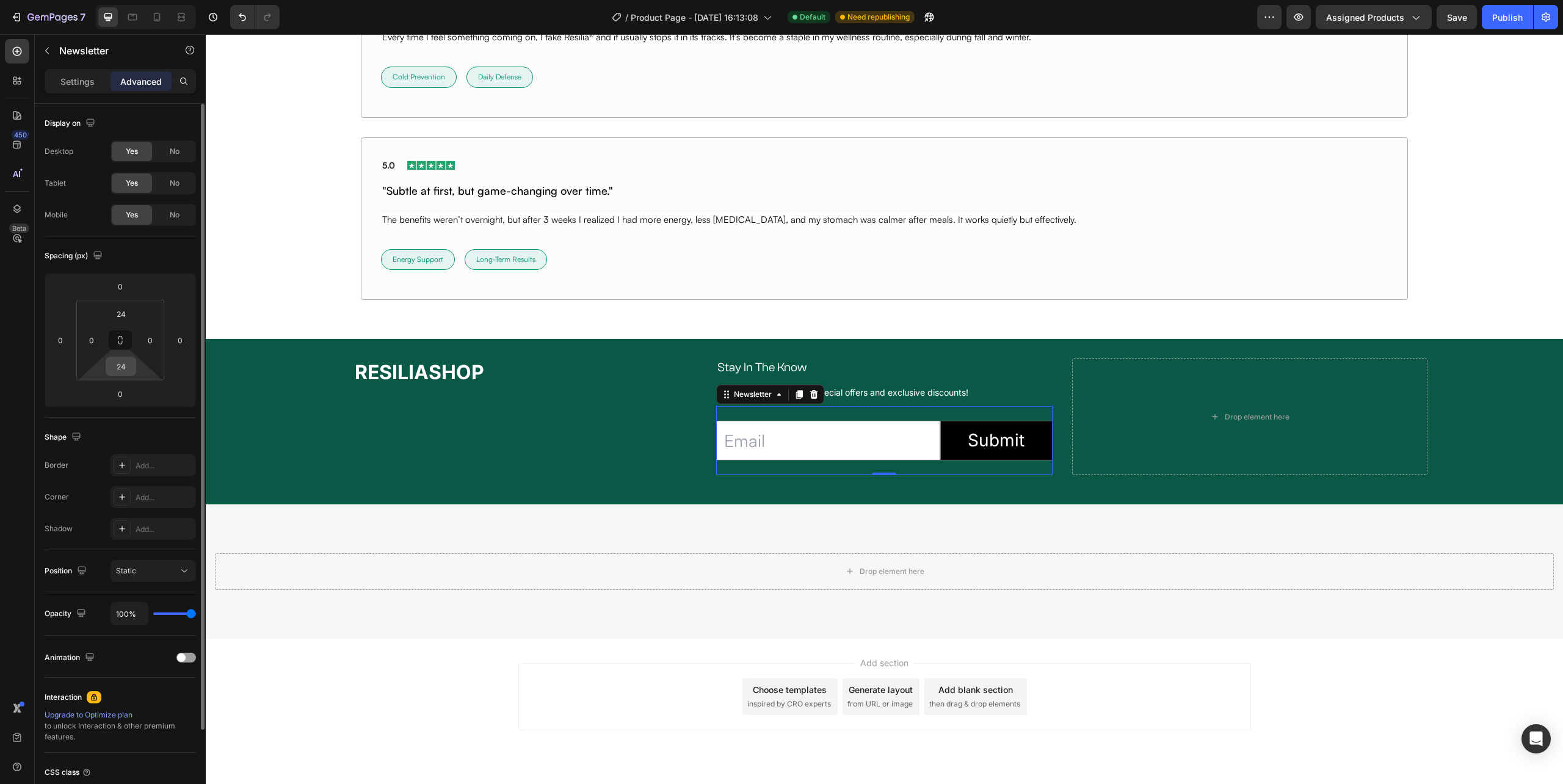
click at [130, 367] on input "24" at bounding box center [121, 366] width 25 height 19
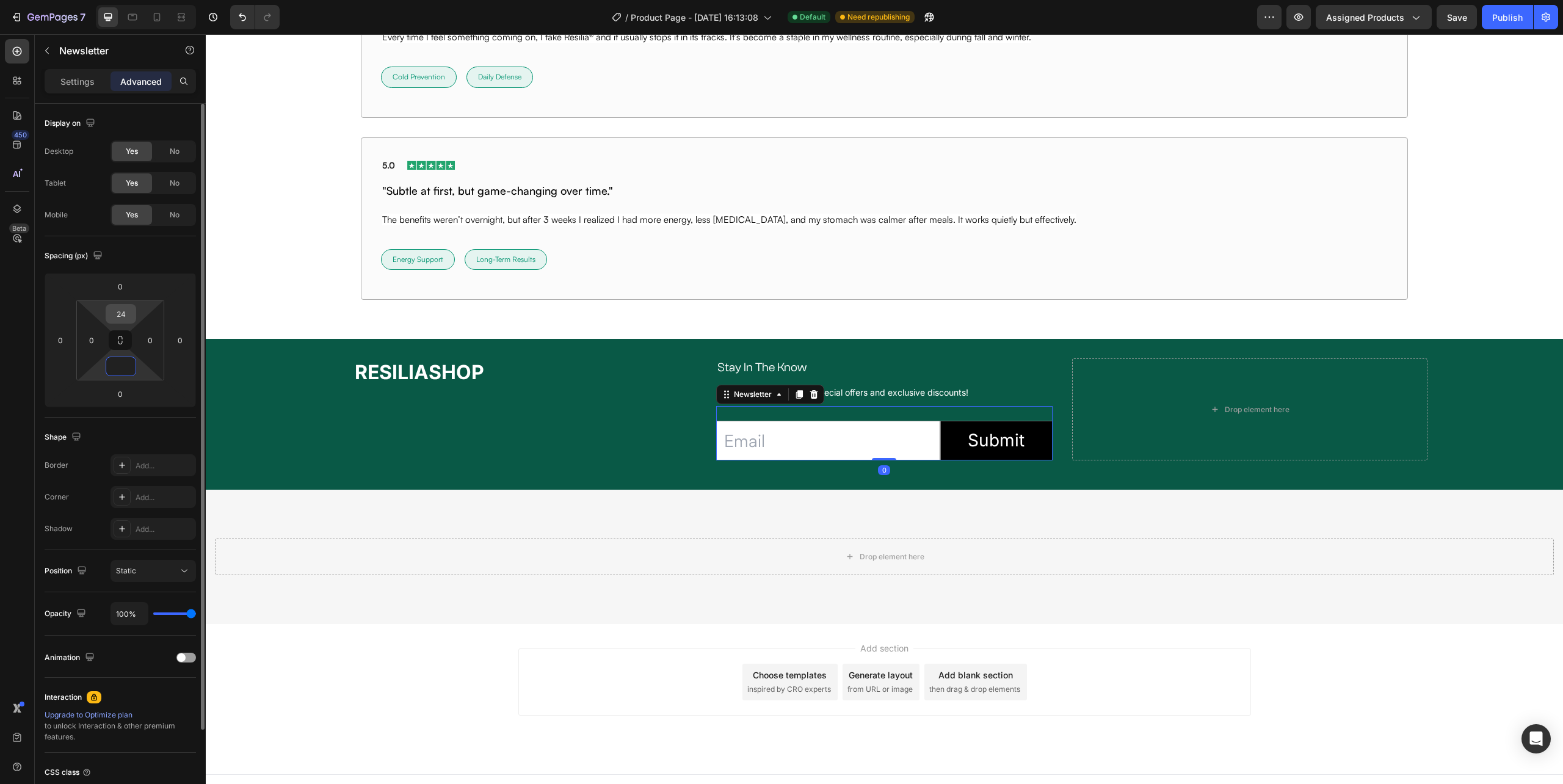
type input "0"
click at [128, 317] on input "24" at bounding box center [121, 313] width 25 height 19
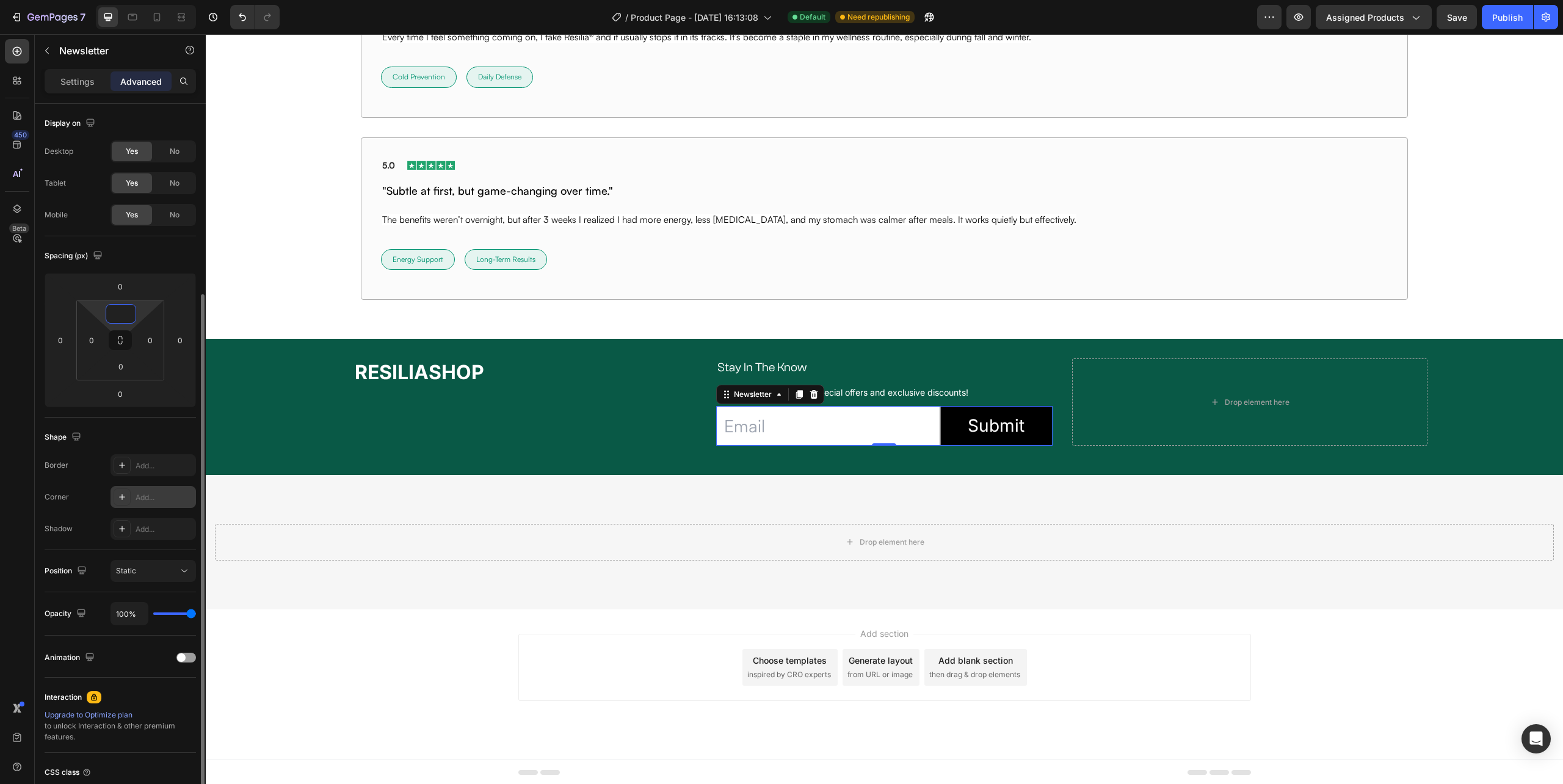
scroll to position [101, 0]
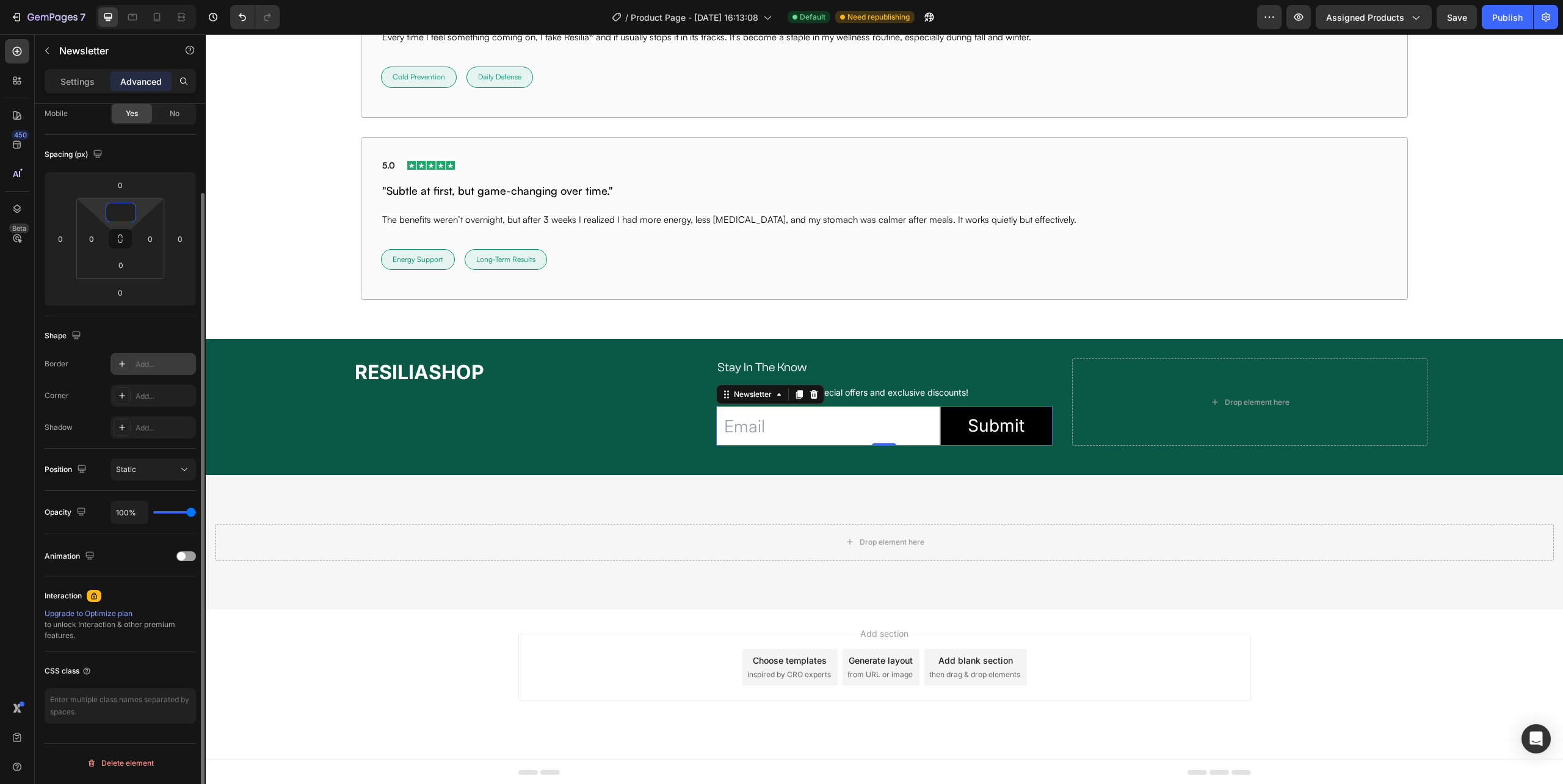
type input "0"
click at [138, 358] on div "Add..." at bounding box center [153, 363] width 86 height 22
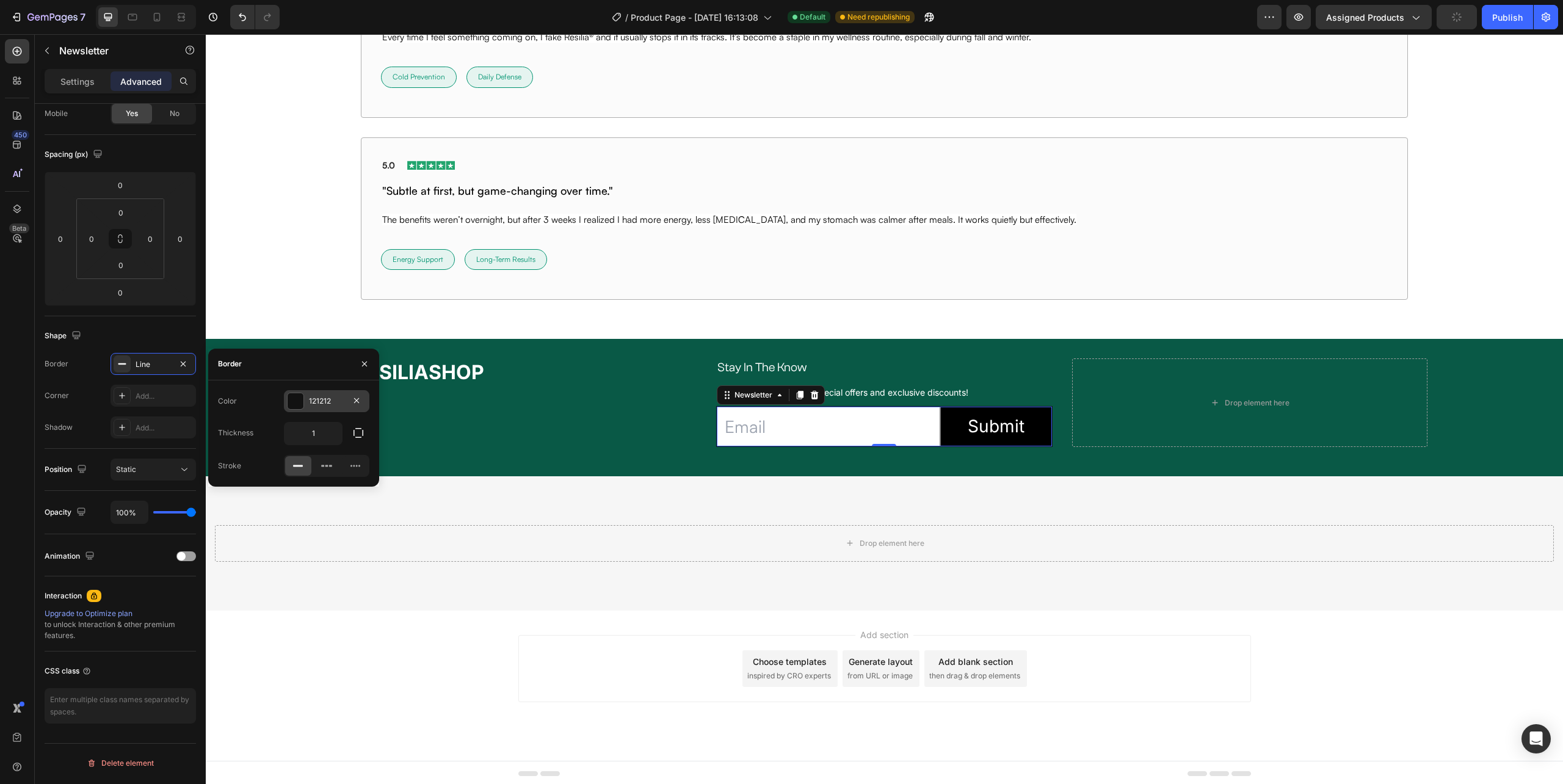
click at [301, 406] on div at bounding box center [295, 401] width 16 height 16
click at [269, 487] on div at bounding box center [271, 491] width 12 height 12
type input "FFFFFF"
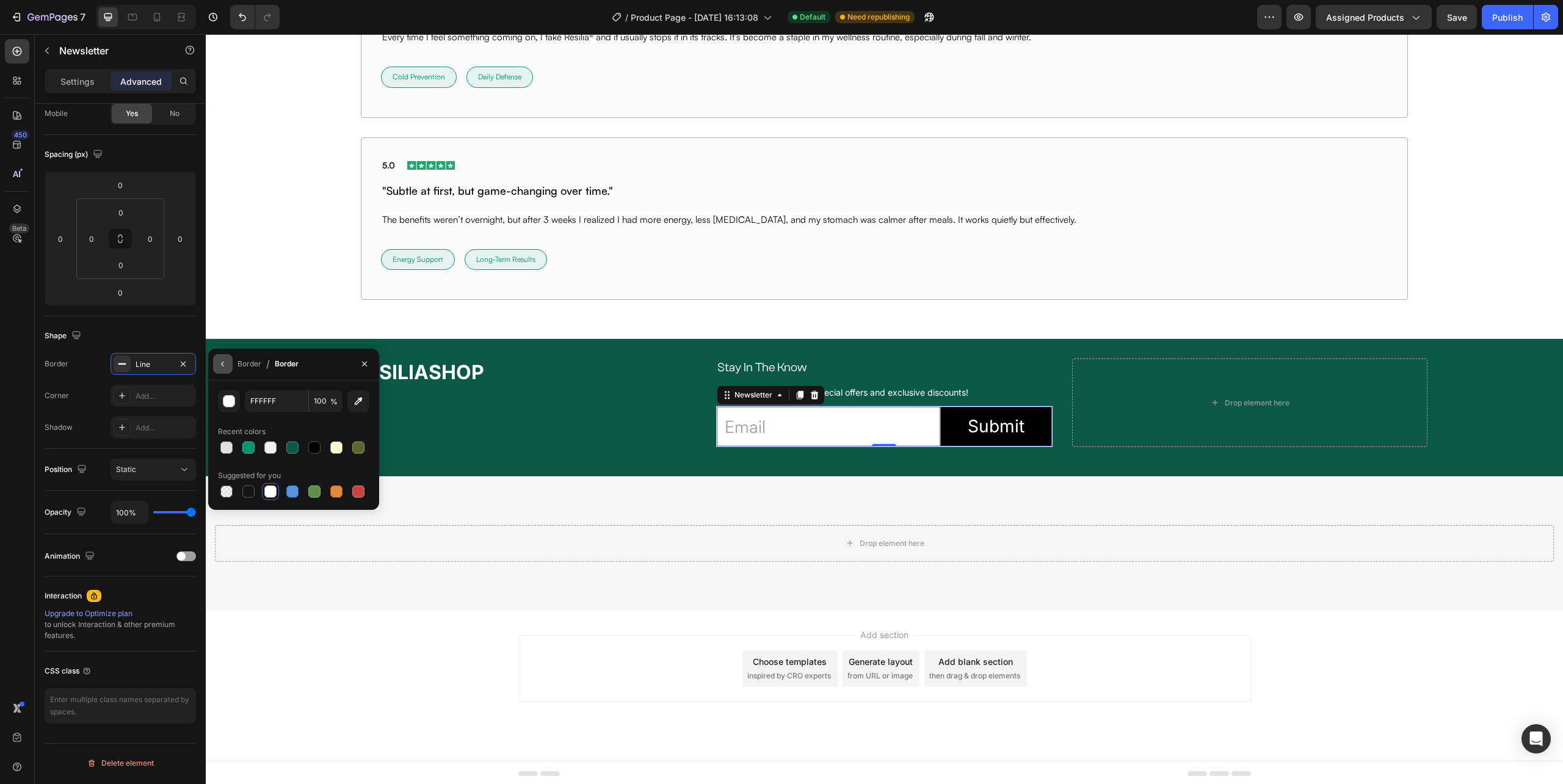
click at [220, 362] on icon "button" at bounding box center [222, 363] width 10 height 10
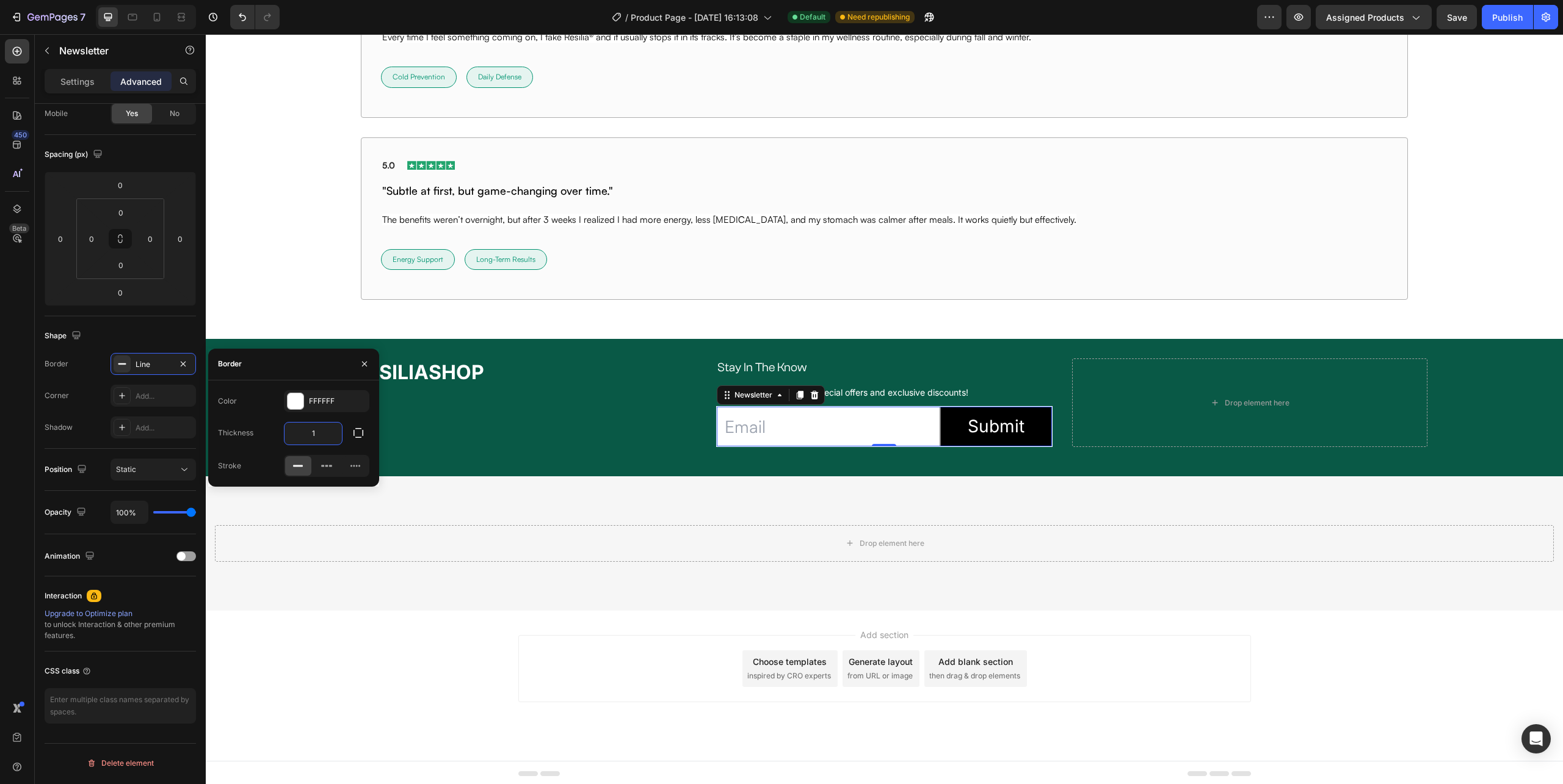
click at [308, 434] on input "1" at bounding box center [313, 433] width 57 height 22
type input "2"
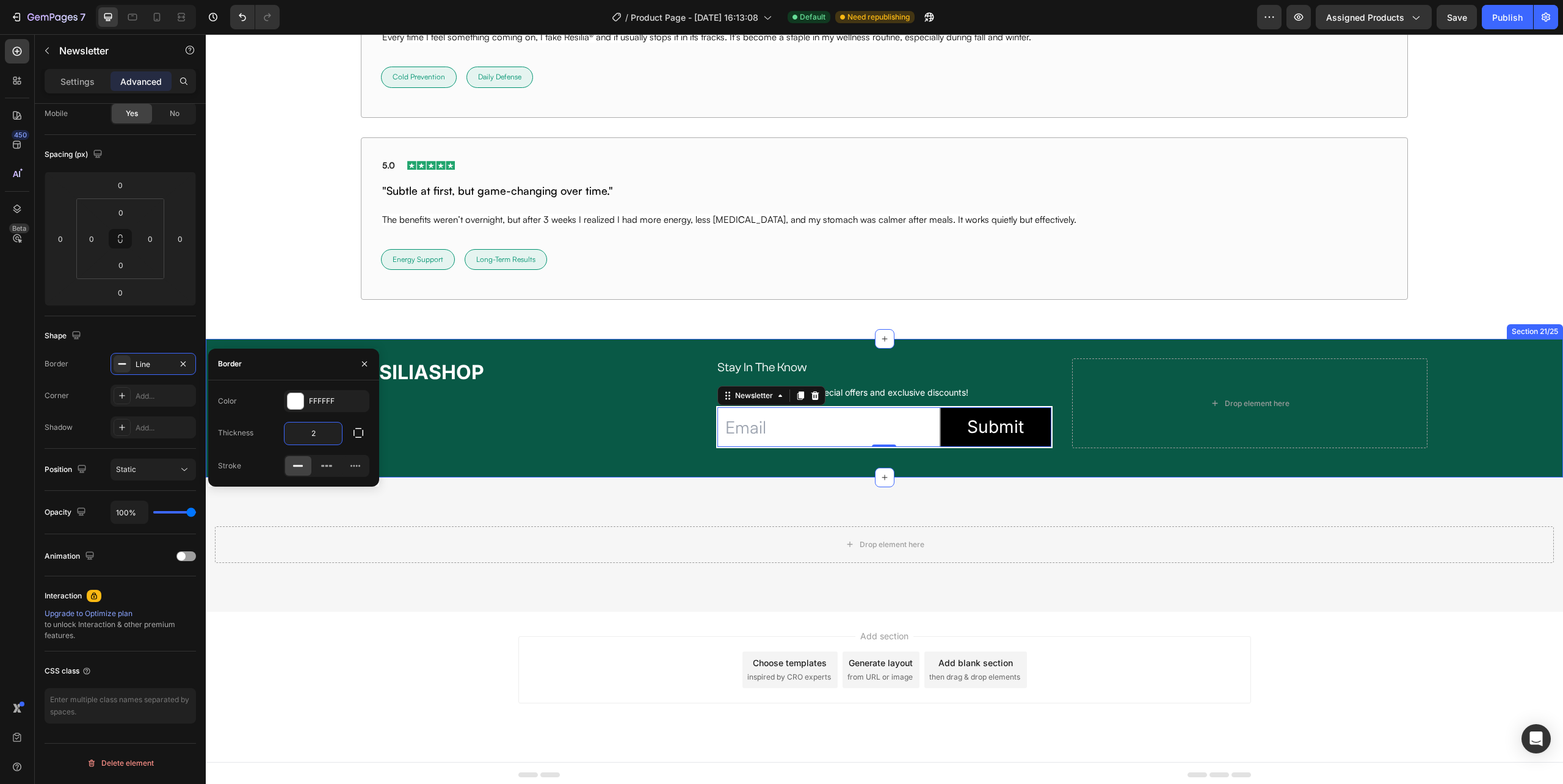
click at [568, 458] on div "⁠⁠⁠⁠⁠⁠⁠ RESILIASHOP Heading Stay In The Know Heading Row Sign up for newsletter…" at bounding box center [884, 407] width 1357 height 99
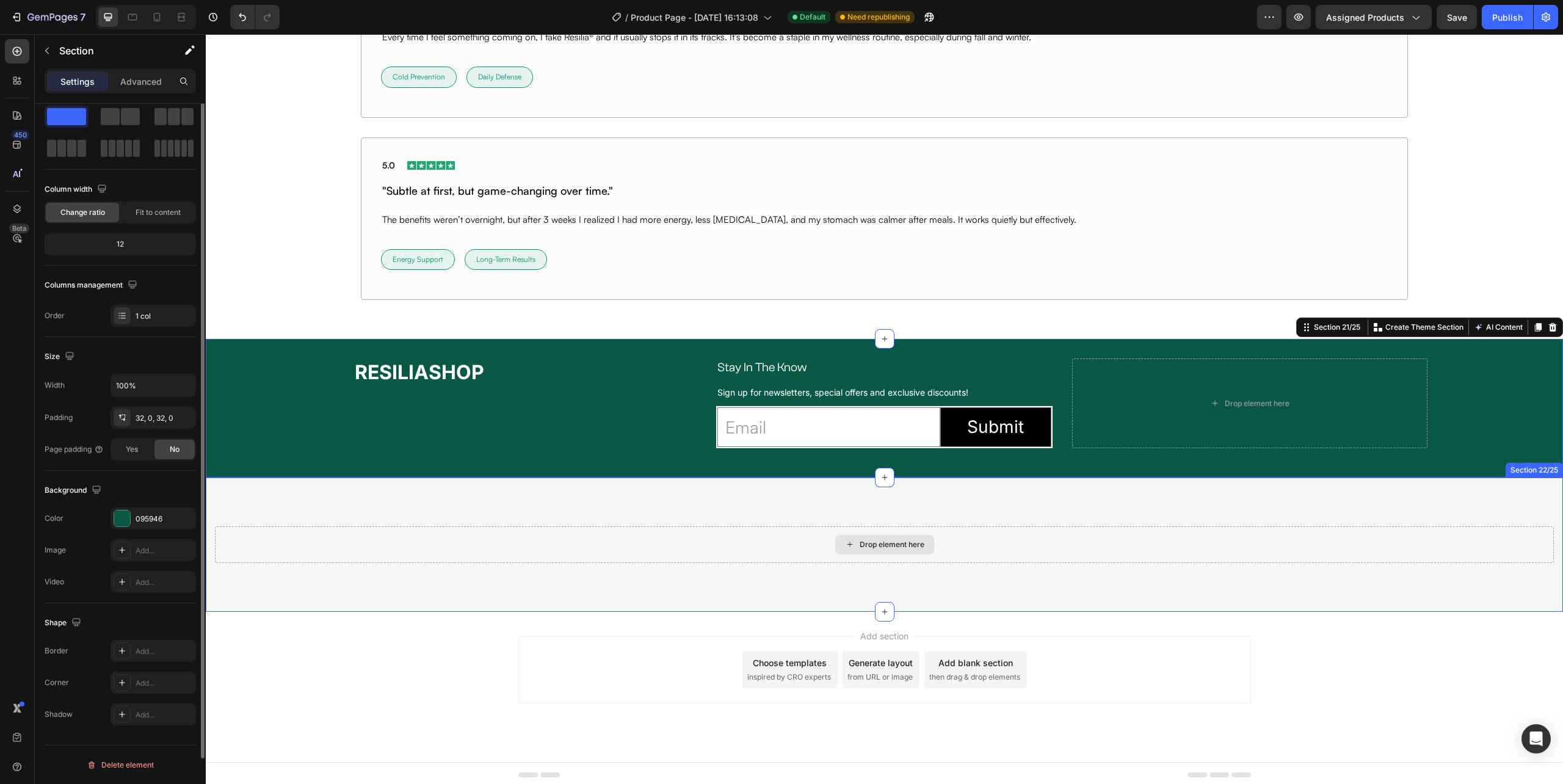
scroll to position [0, 0]
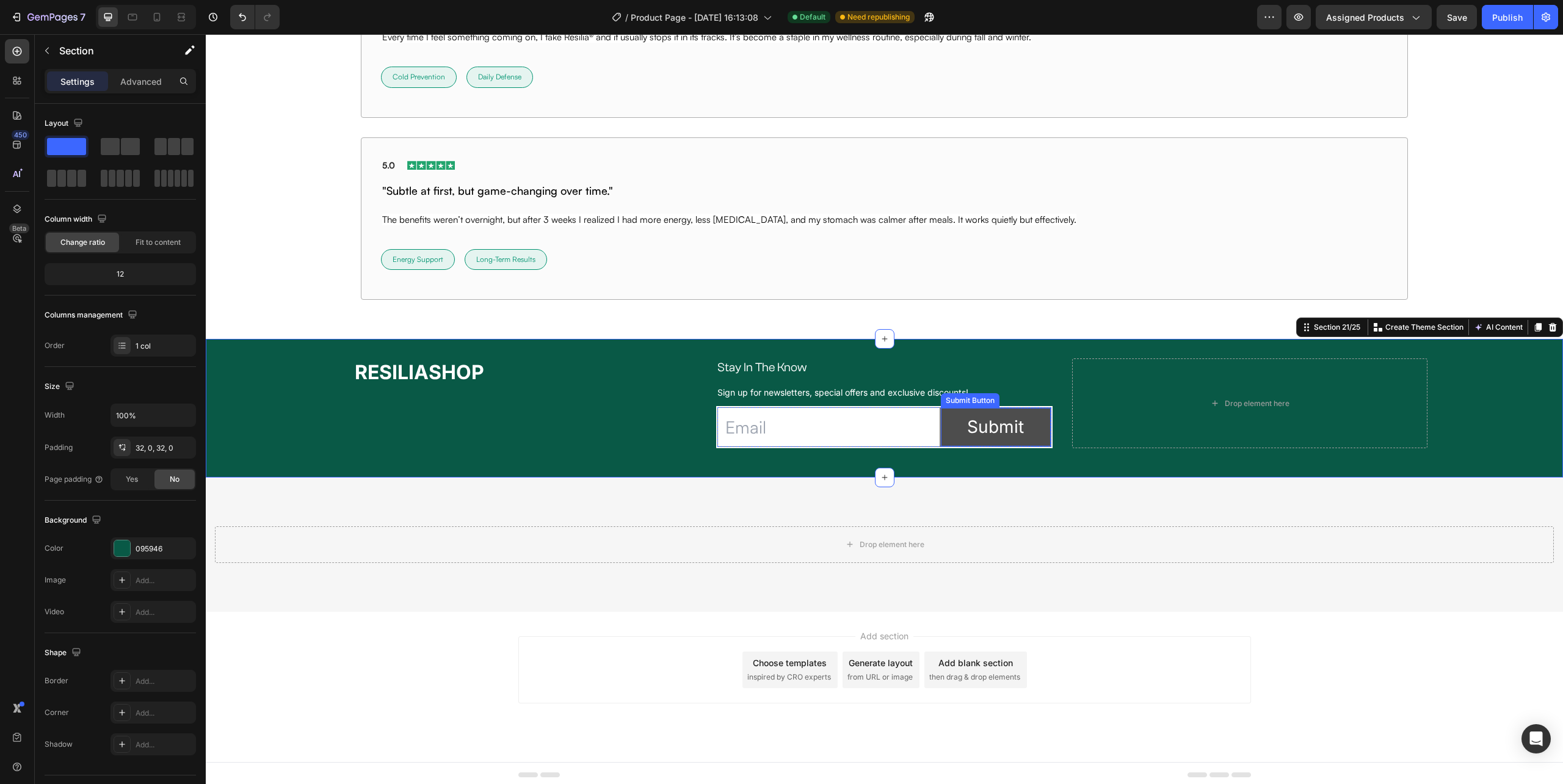
click at [941, 431] on button "Submit" at bounding box center [996, 427] width 110 height 39
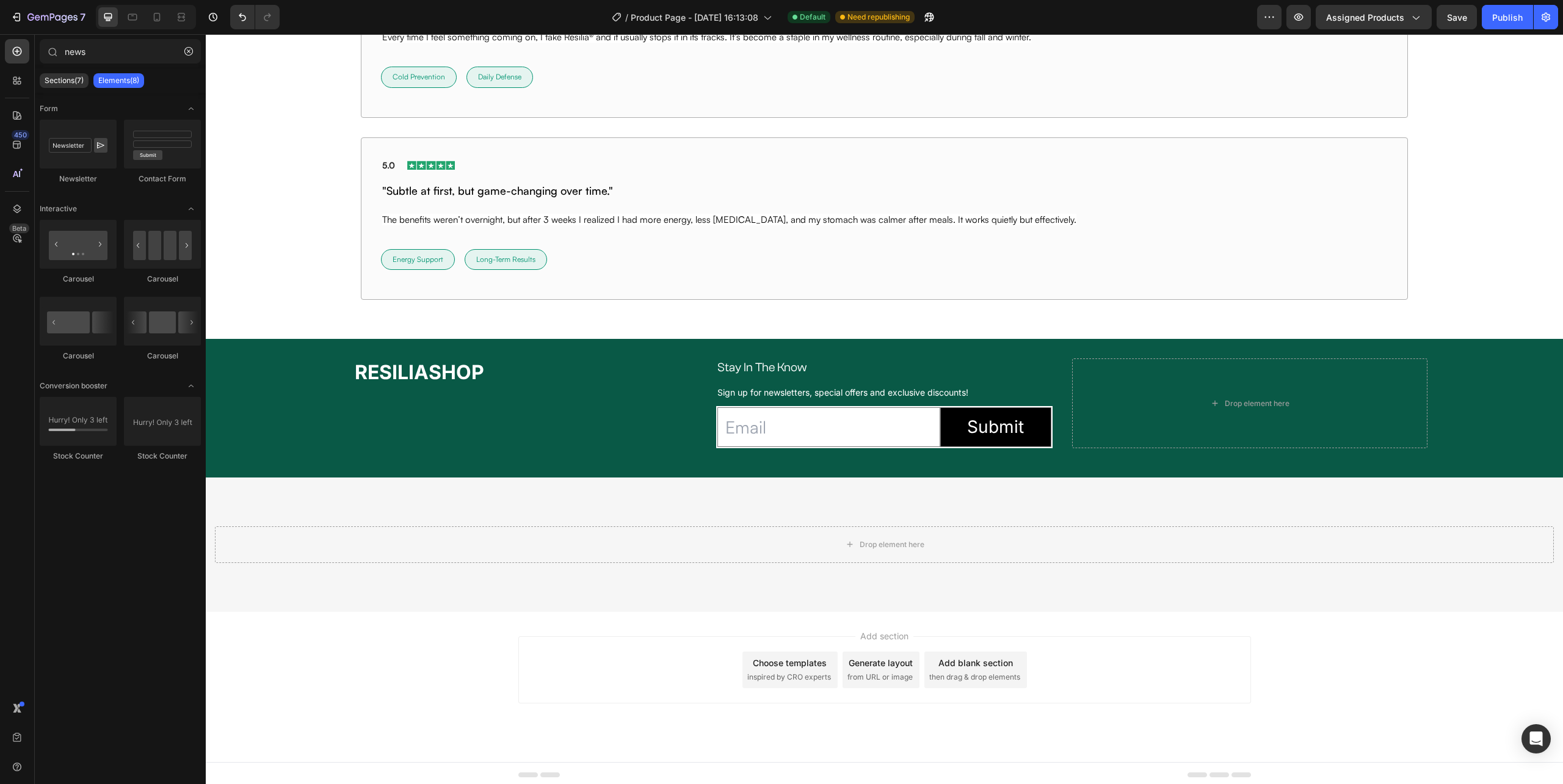
click at [475, 690] on div "Add section Choose templates inspired by CRO experts Generate layout from URL o…" at bounding box center [884, 687] width 1357 height 150
click at [893, 436] on input "email" at bounding box center [828, 427] width 222 height 40
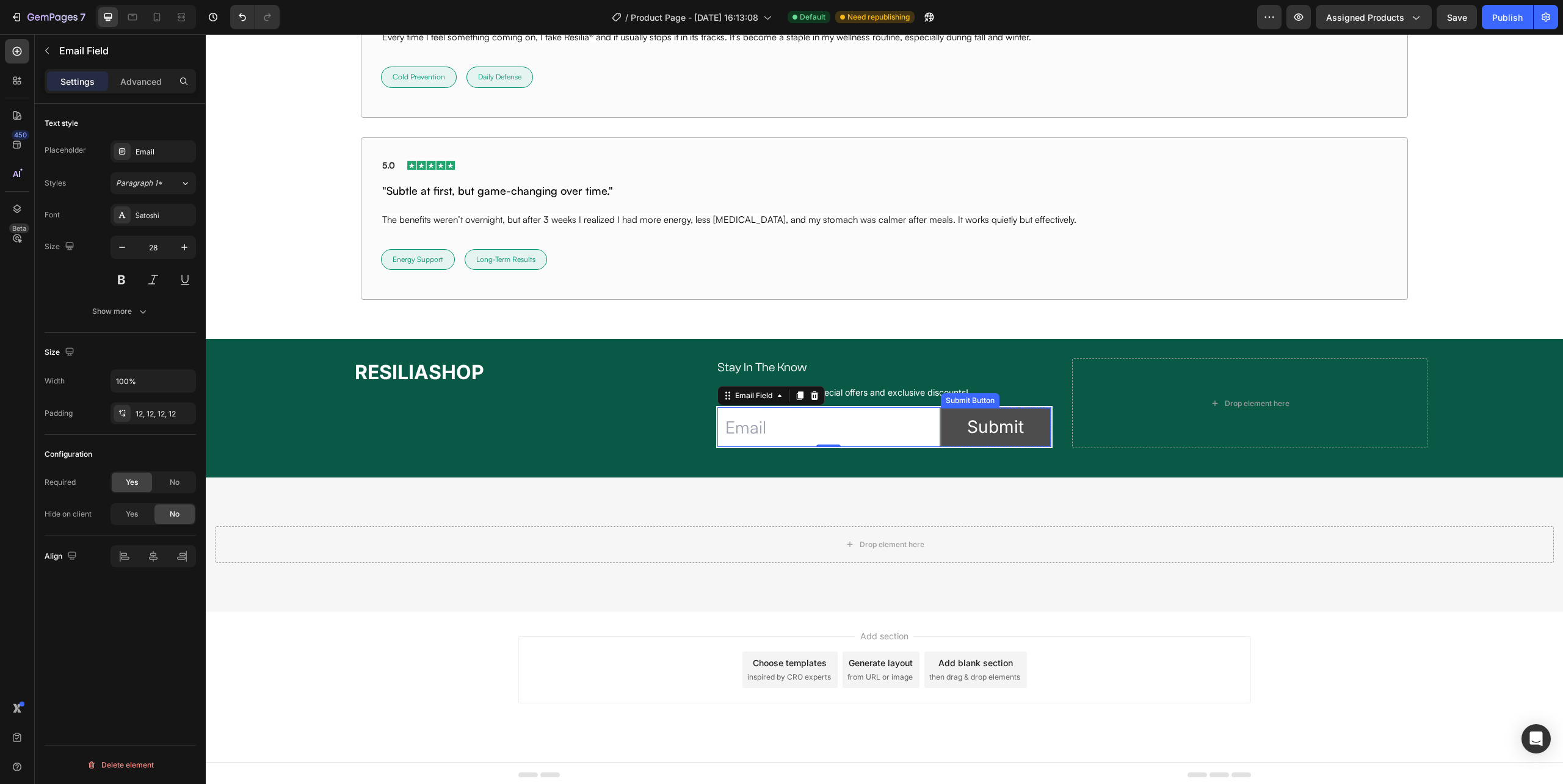
click at [946, 434] on button "Submit" at bounding box center [996, 427] width 110 height 39
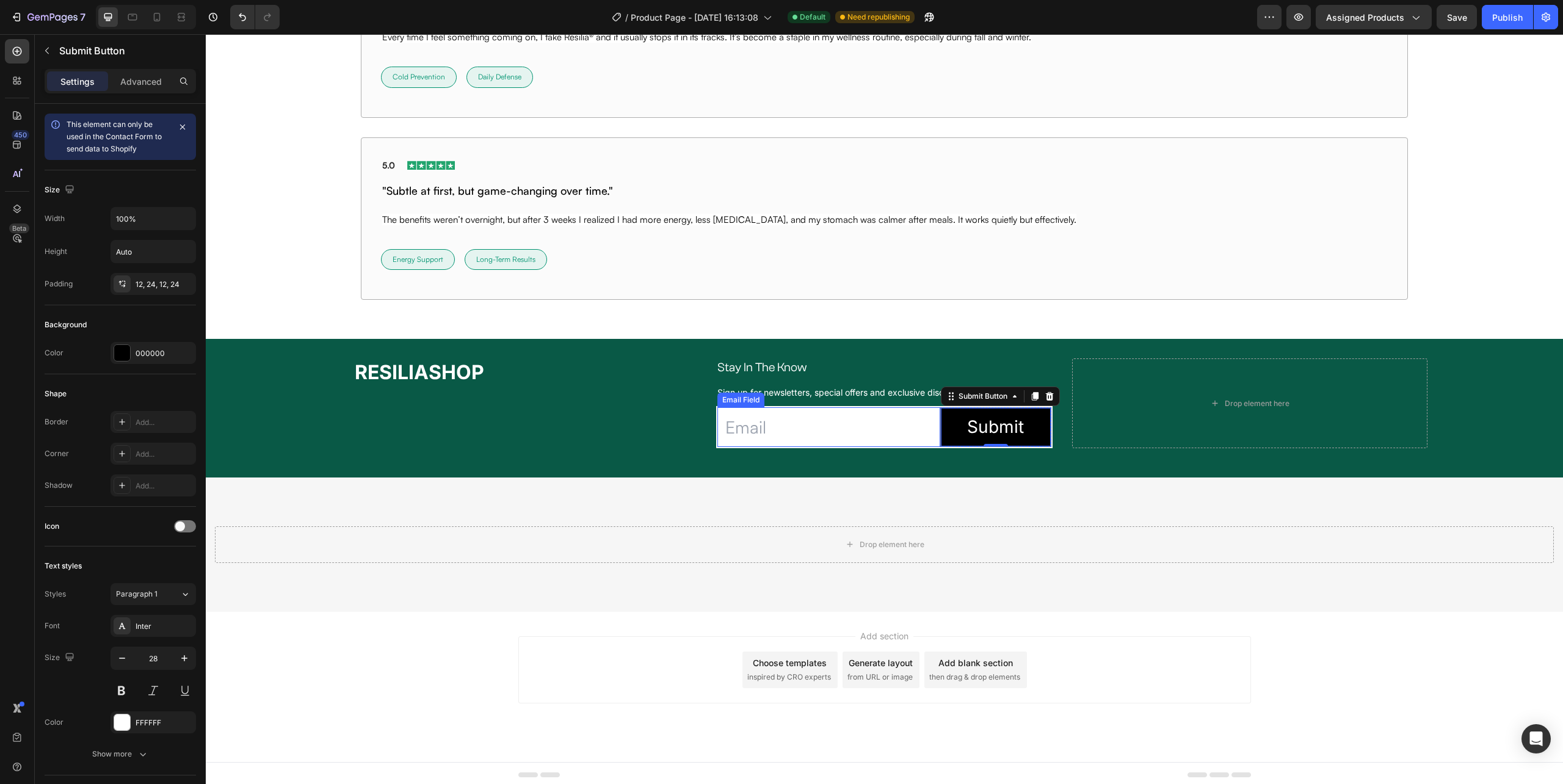
click at [921, 433] on input "email" at bounding box center [828, 427] width 222 height 40
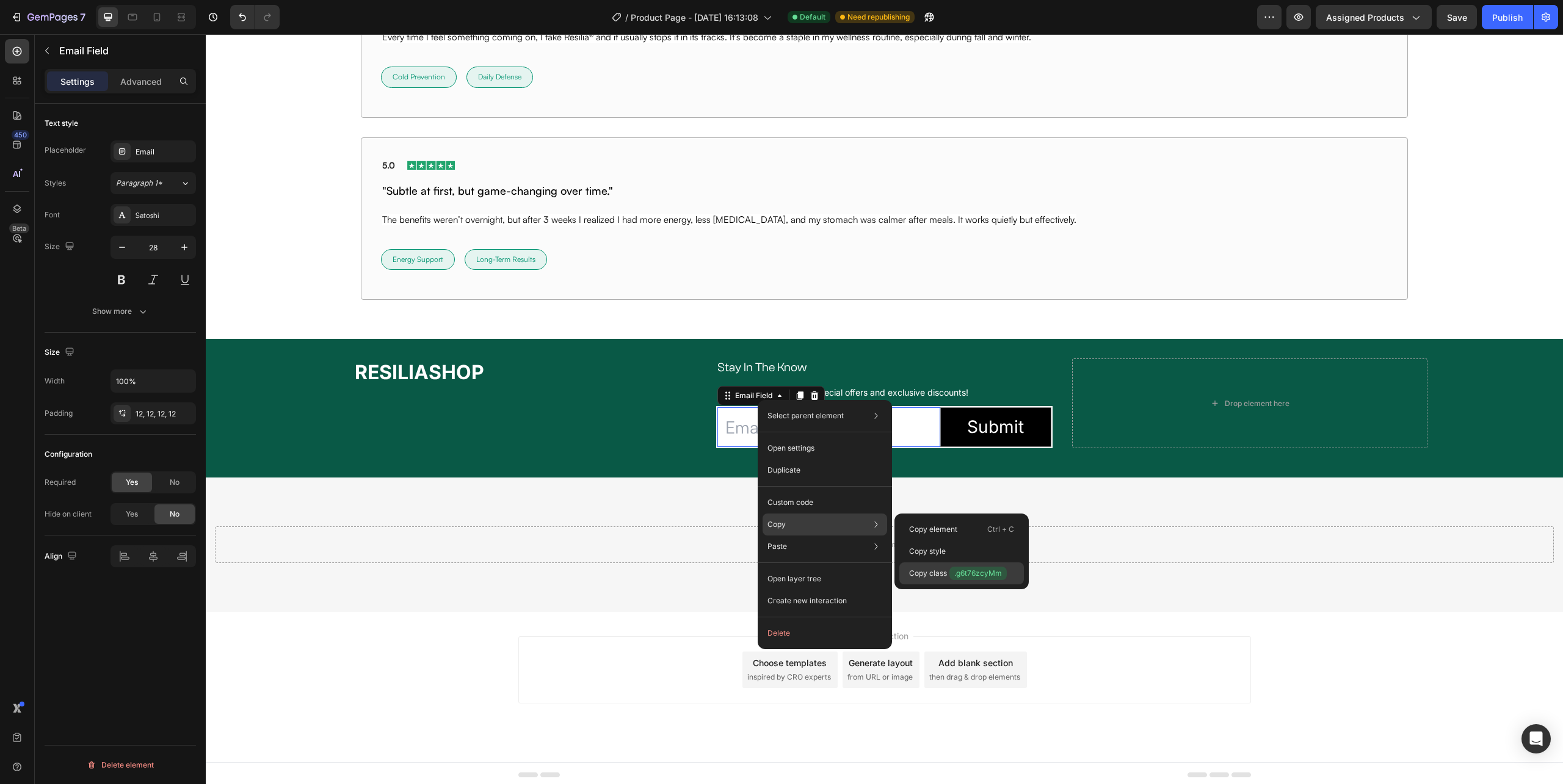
click at [983, 571] on span ".g6t76zcyMm" at bounding box center [977, 572] width 57 height 13
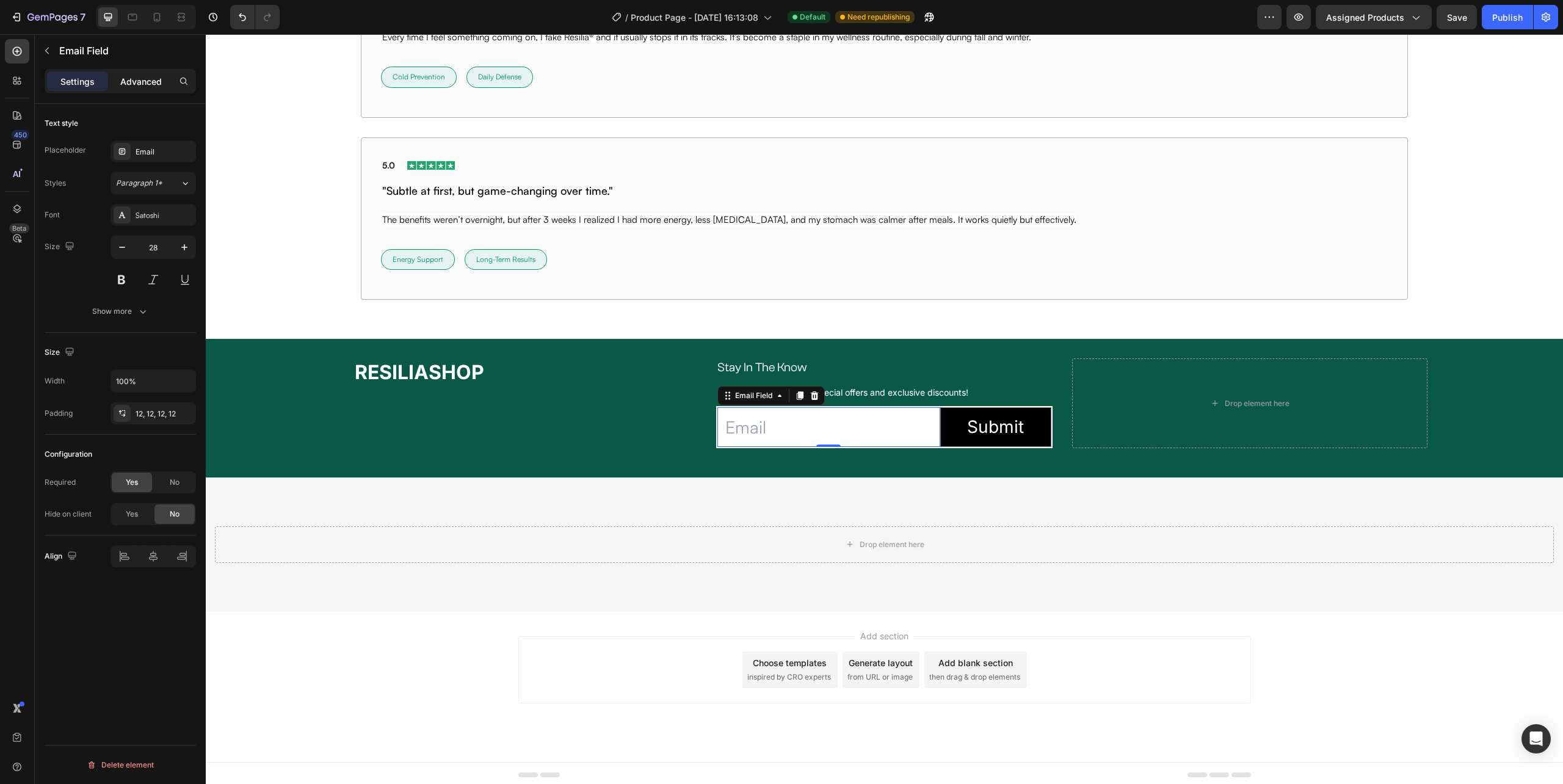
click at [124, 84] on p "Advanced" at bounding box center [140, 81] width 41 height 13
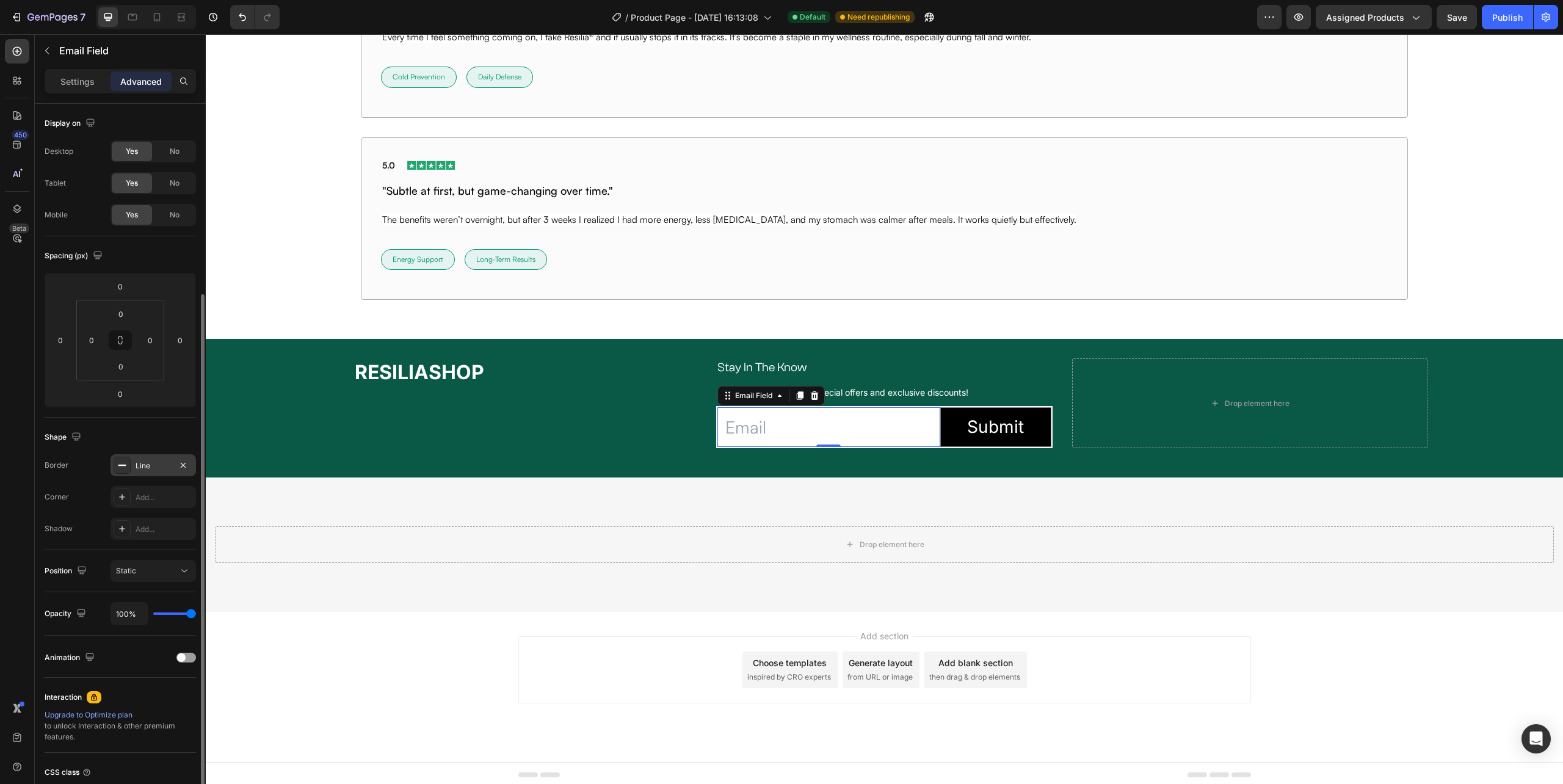
scroll to position [101, 0]
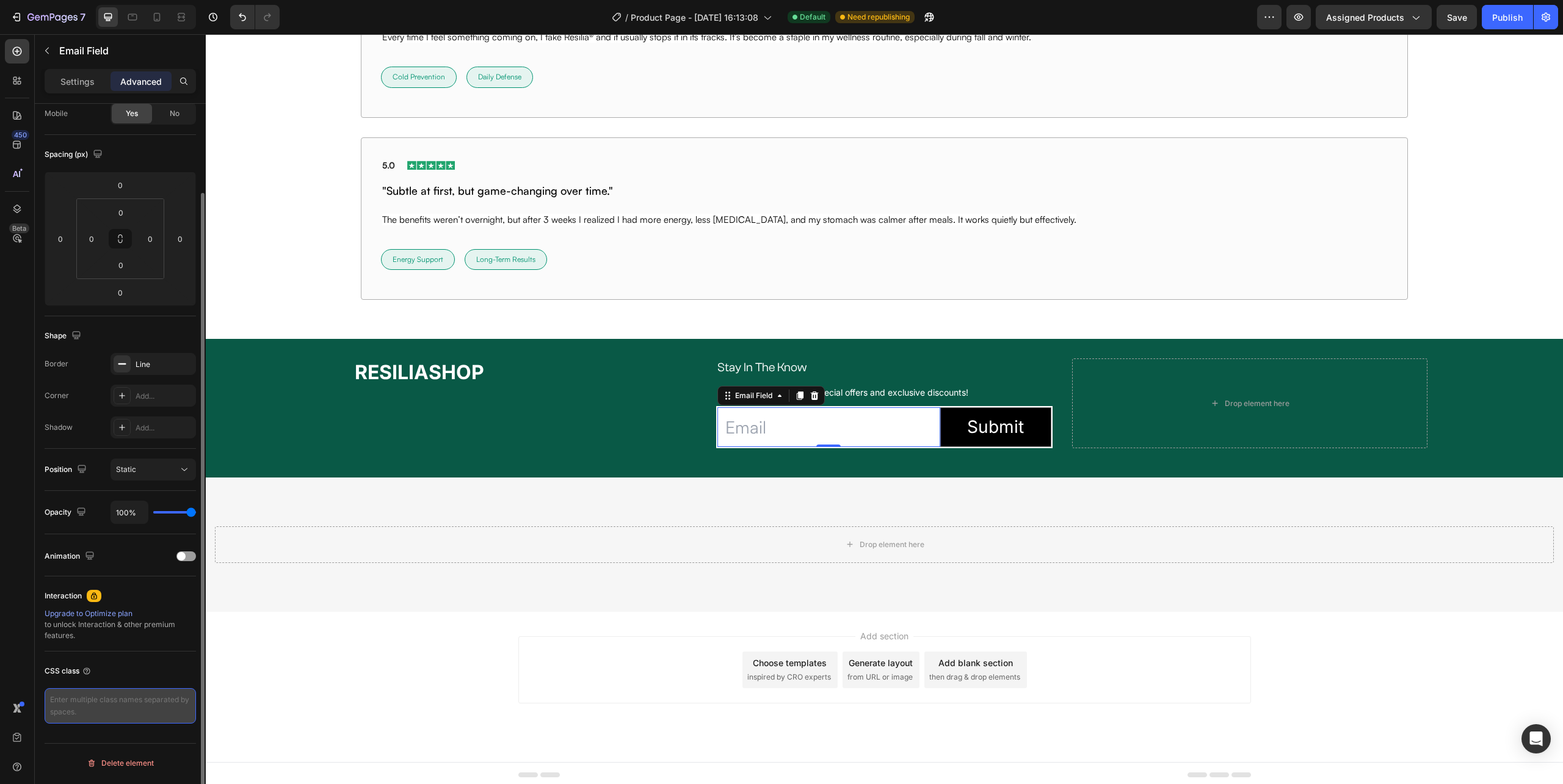
click at [79, 709] on textarea at bounding box center [121, 706] width 152 height 35
paste textarea ".g6t76zcyMm { background: transparent; background-color: transparent; backgroun…"
type textarea ".g6t76zcyMm { background: transparent; background-color: transparent; backgroun…"
click at [174, 601] on div "Interaction" at bounding box center [121, 596] width 152 height 19
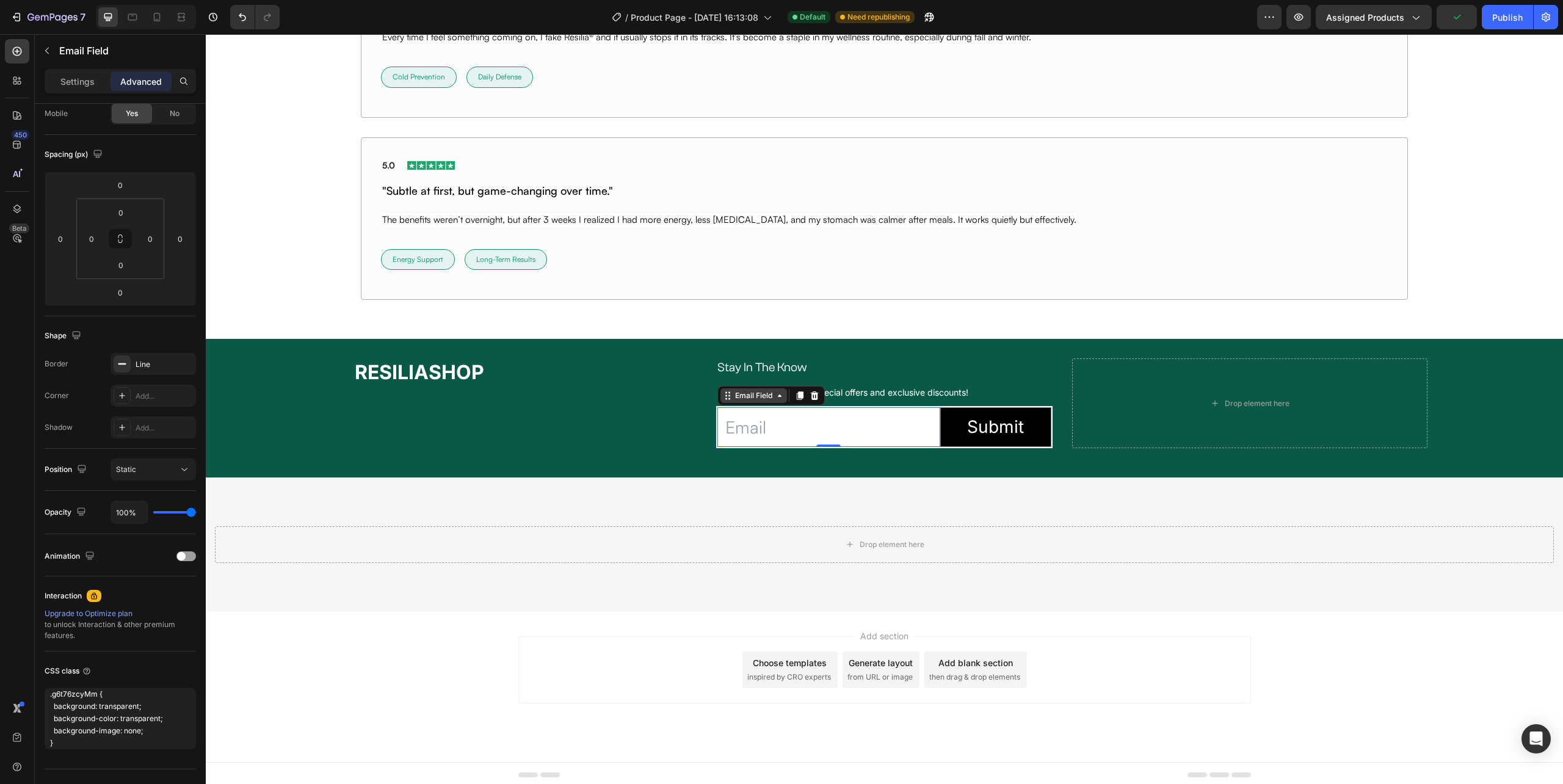
click at [762, 403] on div "Email Field" at bounding box center [753, 395] width 66 height 15
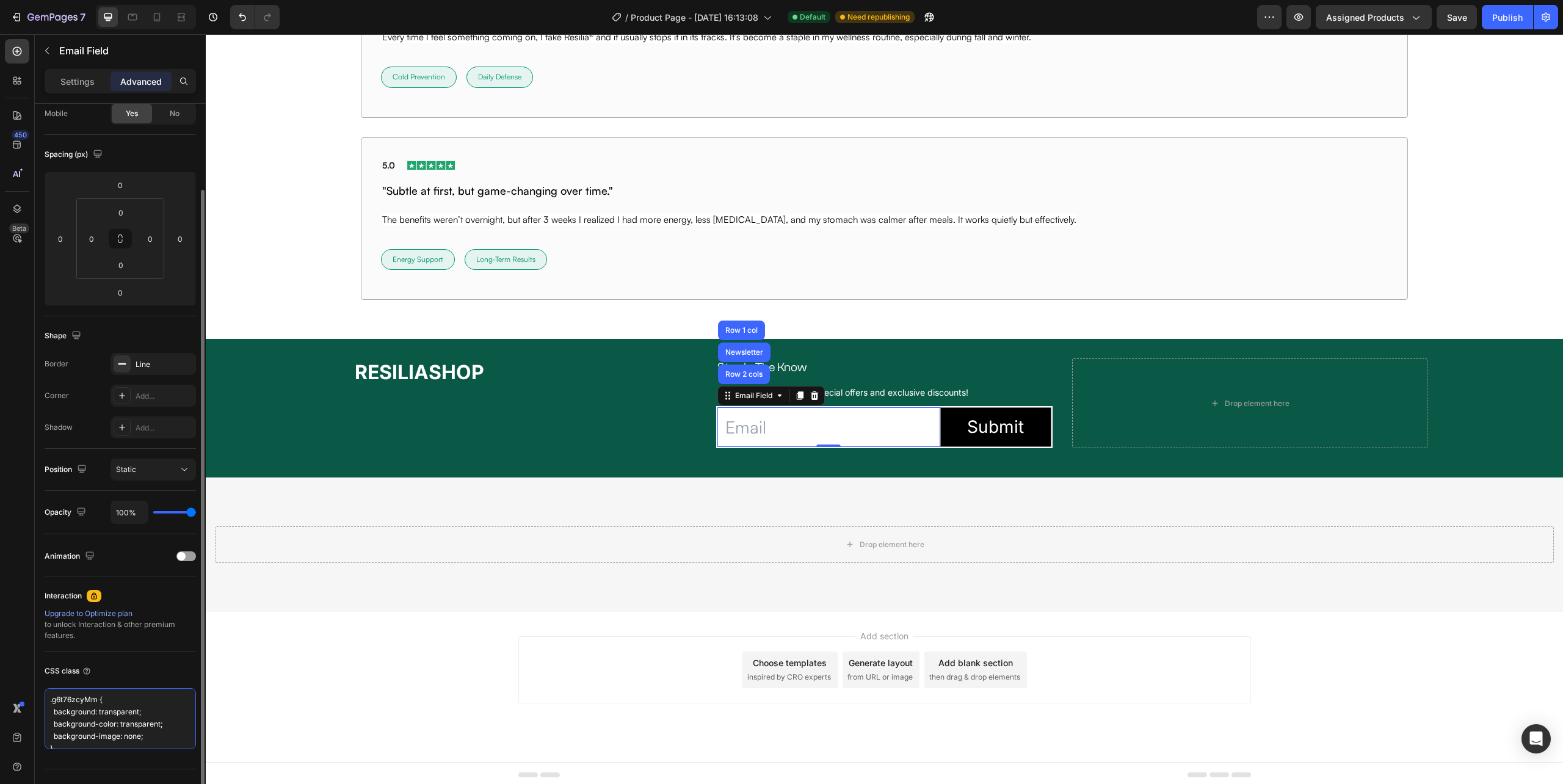
drag, startPoint x: 64, startPoint y: 738, endPoint x: 48, endPoint y: 677, distance: 63.1
click at [48, 677] on div "CSS class .g6t76zcyMm { background: transparent; background-color: transparent;…" at bounding box center [121, 706] width 152 height 108
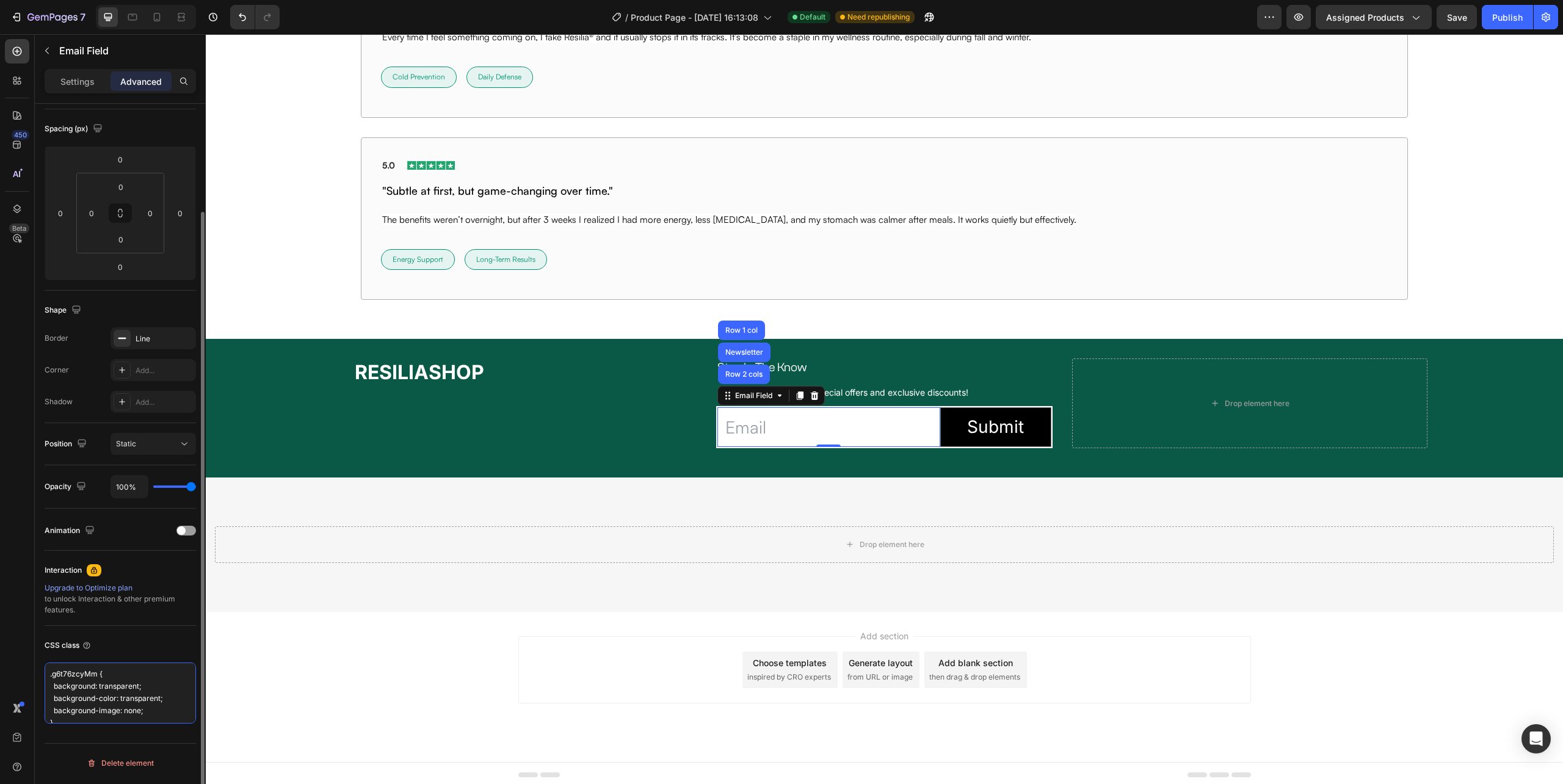
click at [143, 699] on textarea ".g6t76zcyMm { background: transparent; background-color: transparent; backgroun…" at bounding box center [121, 692] width 152 height 61
click at [752, 464] on div "⁠⁠⁠⁠⁠⁠⁠ RESILIASHOP Heading Stay In The Know Heading Row Sign up for newsletter…" at bounding box center [884, 407] width 1357 height 138
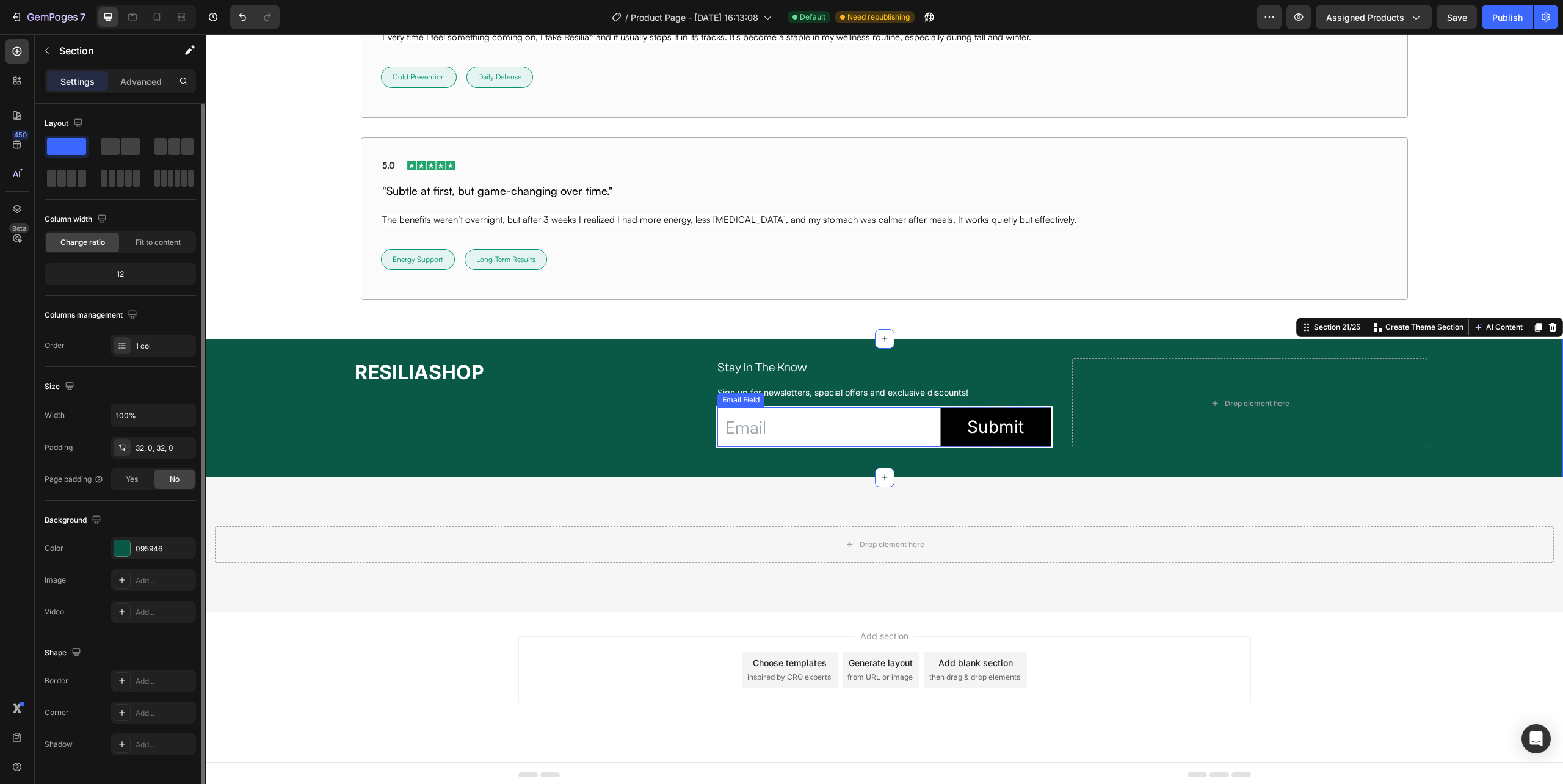
click at [717, 444] on input "email" at bounding box center [828, 427] width 222 height 40
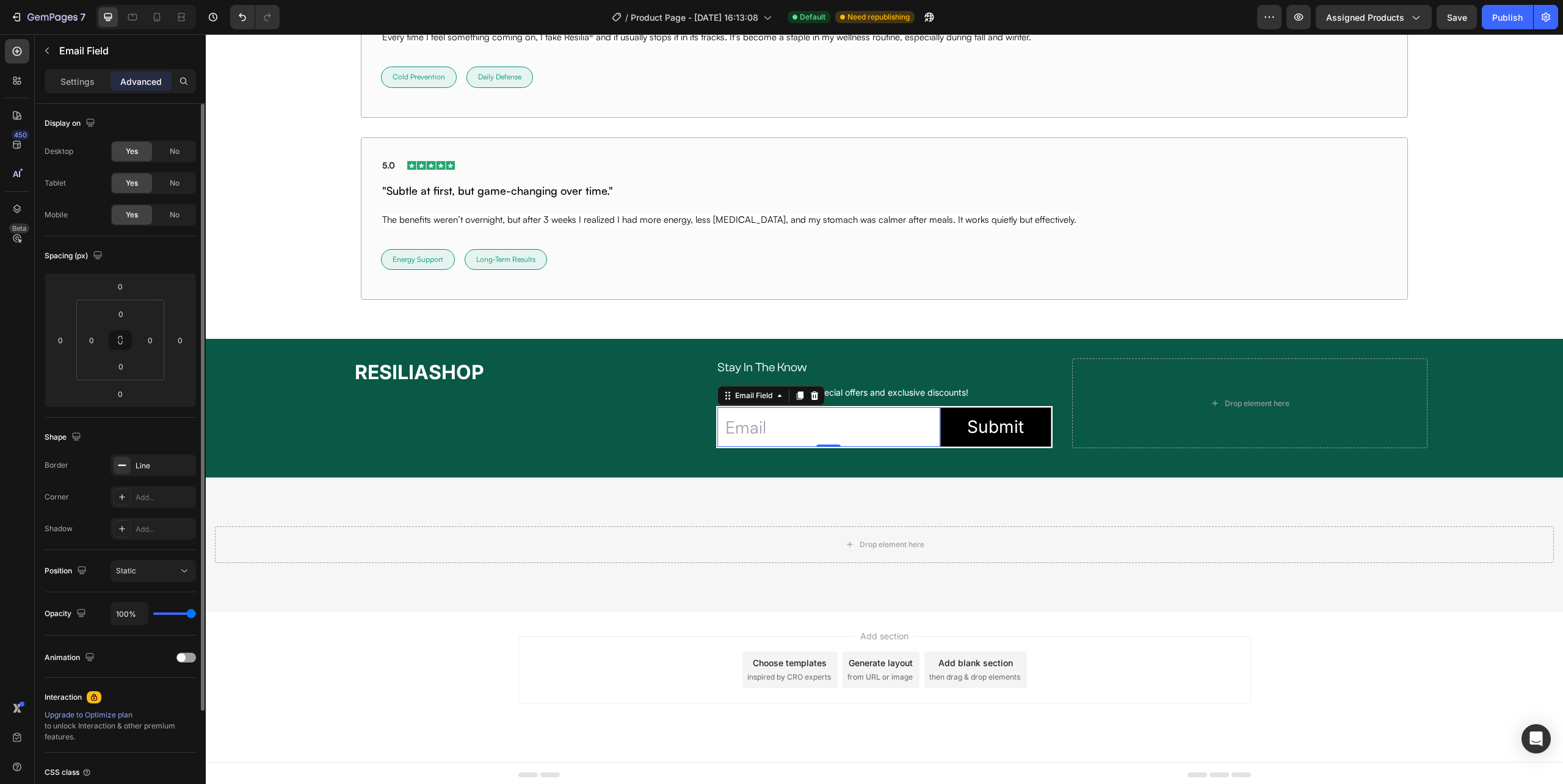
scroll to position [127, 0]
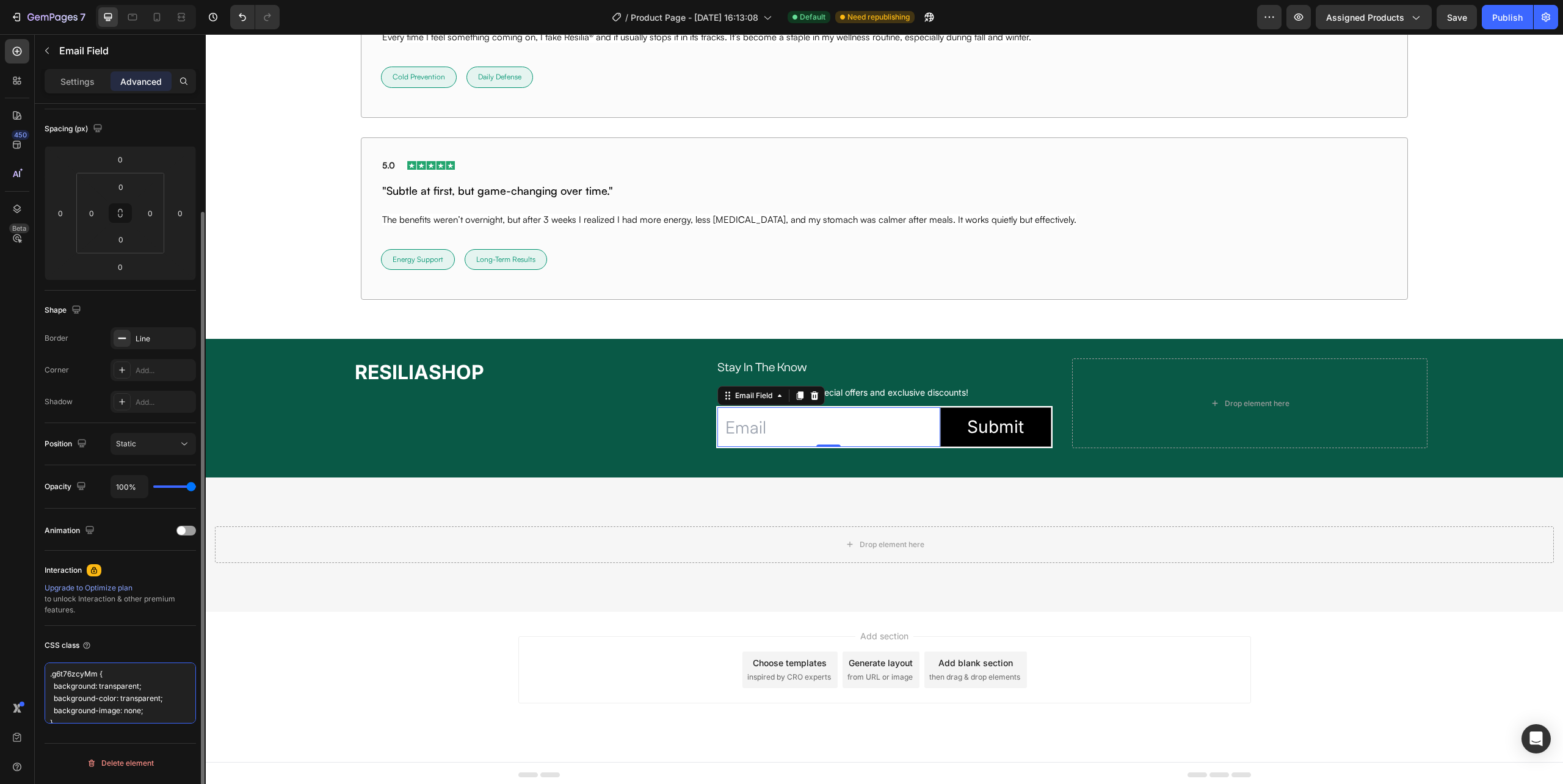
drag, startPoint x: 69, startPoint y: 721, endPoint x: 47, endPoint y: 664, distance: 61.1
click at [47, 664] on div ".g6t76zcyMm { background: transparent; background-color: transparent; backgroun…" at bounding box center [121, 692] width 152 height 61
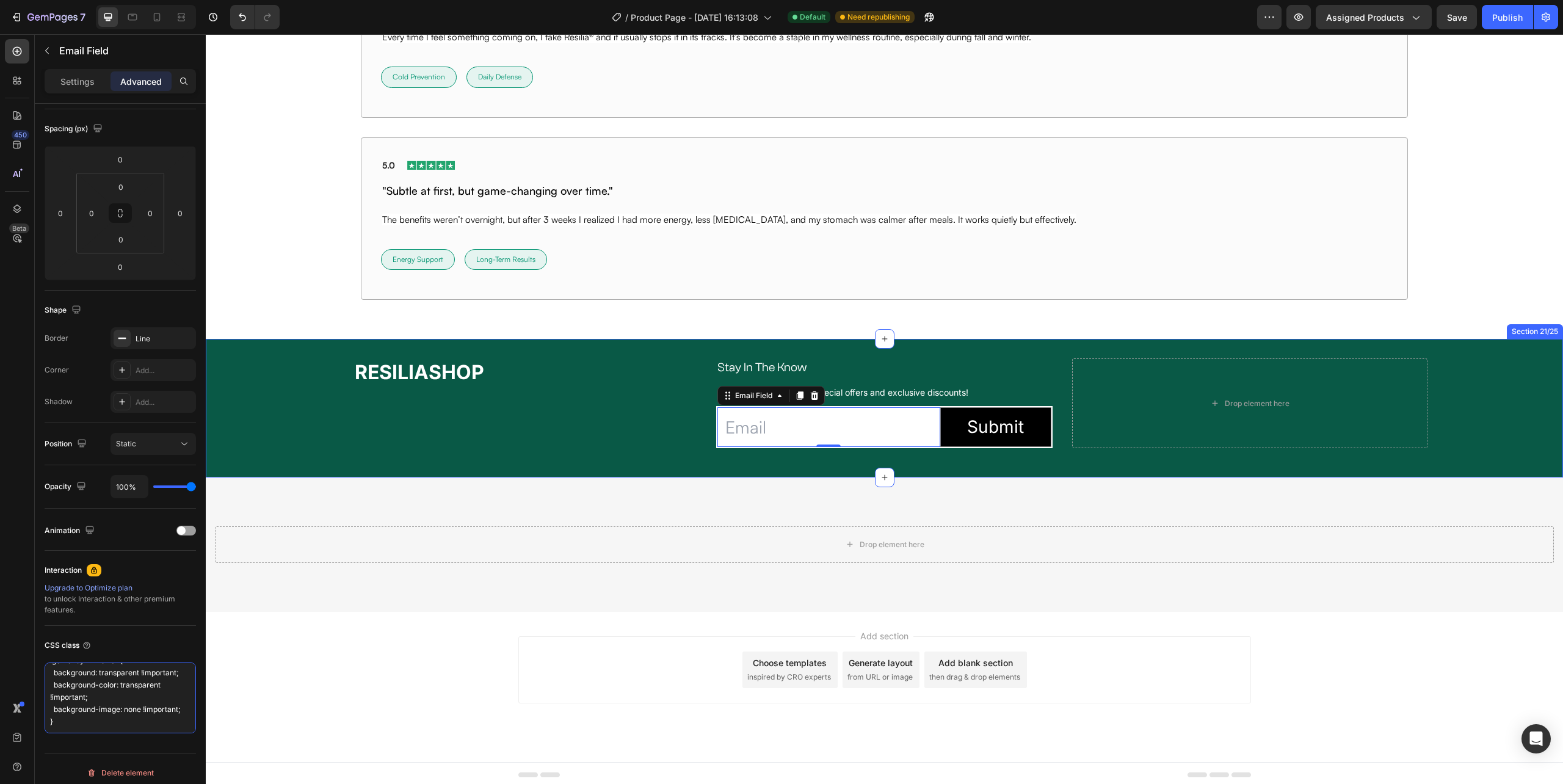
type textarea ".g6t76zcyMm, .g6t76zcyMm::before, .g6t76zcyMm::after { background: transparent …"
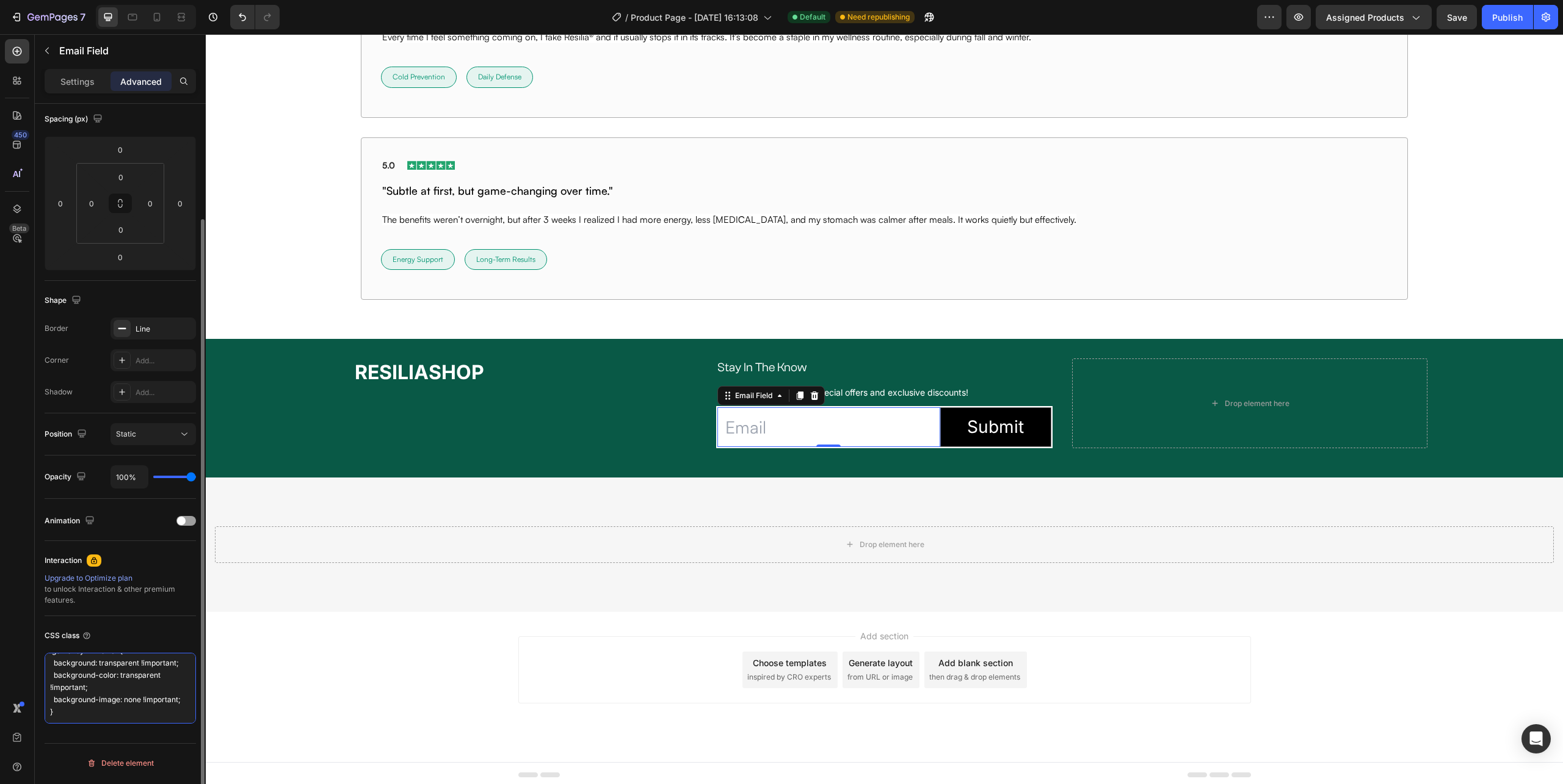
scroll to position [0, 0]
drag, startPoint x: 58, startPoint y: 708, endPoint x: 41, endPoint y: 630, distance: 79.8
click at [42, 632] on div "Display on Desktop Yes No Tablet Yes No Mobile Yes No Spacing (px) 0 0 0 0 0 0 …" at bounding box center [120, 392] width 171 height 850
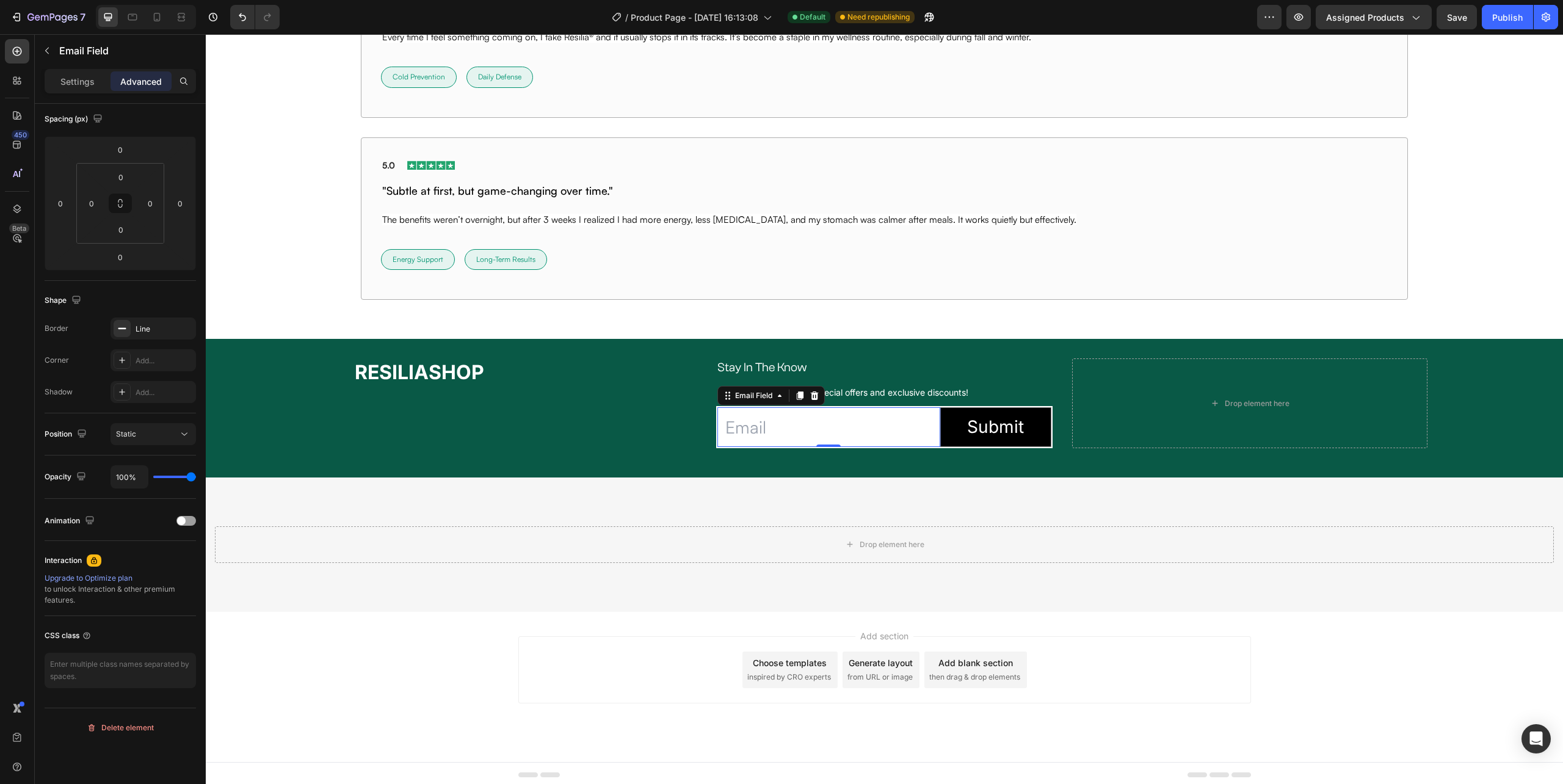
click at [845, 423] on input "email" at bounding box center [828, 427] width 222 height 40
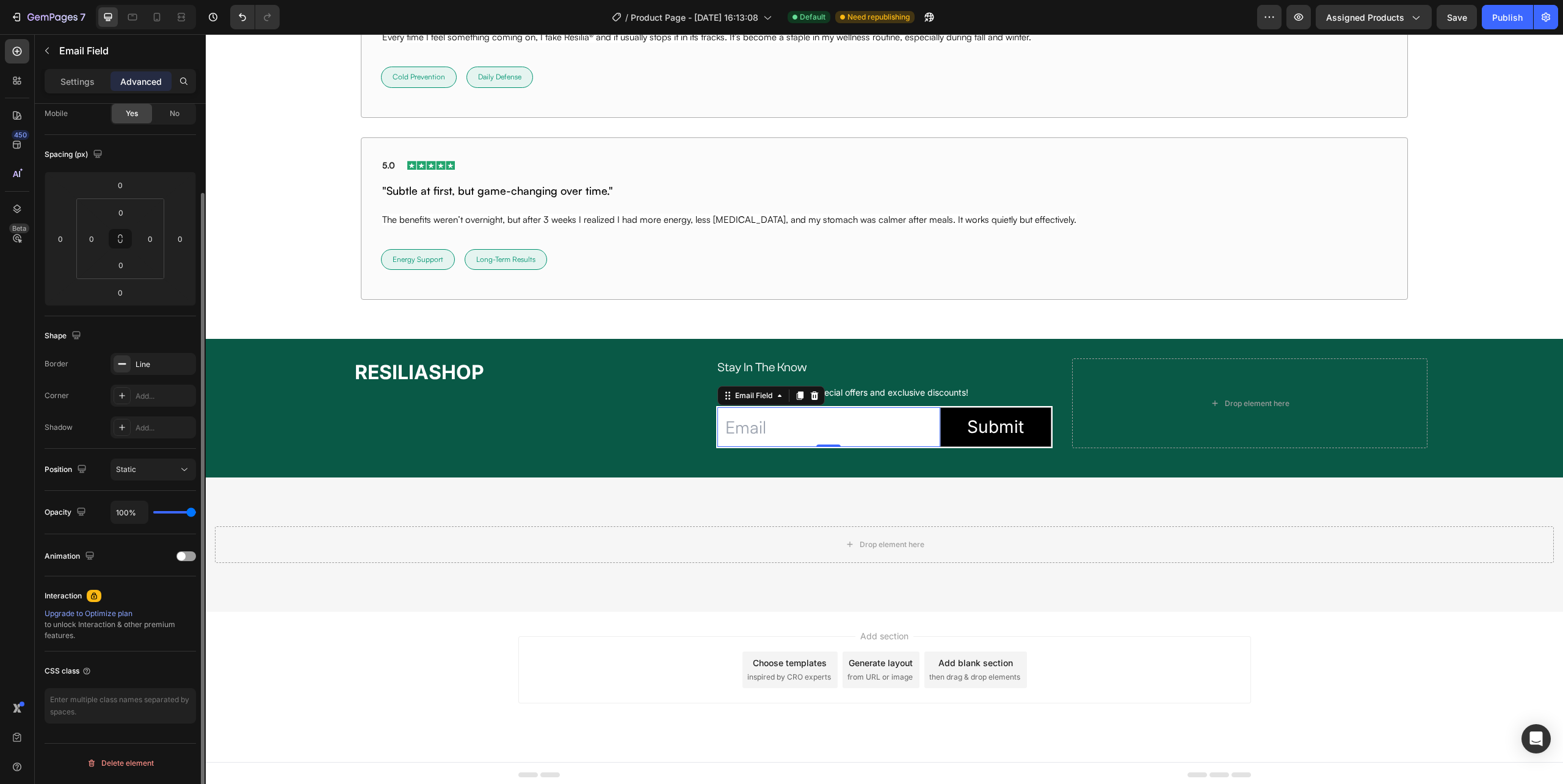
scroll to position [101, 0]
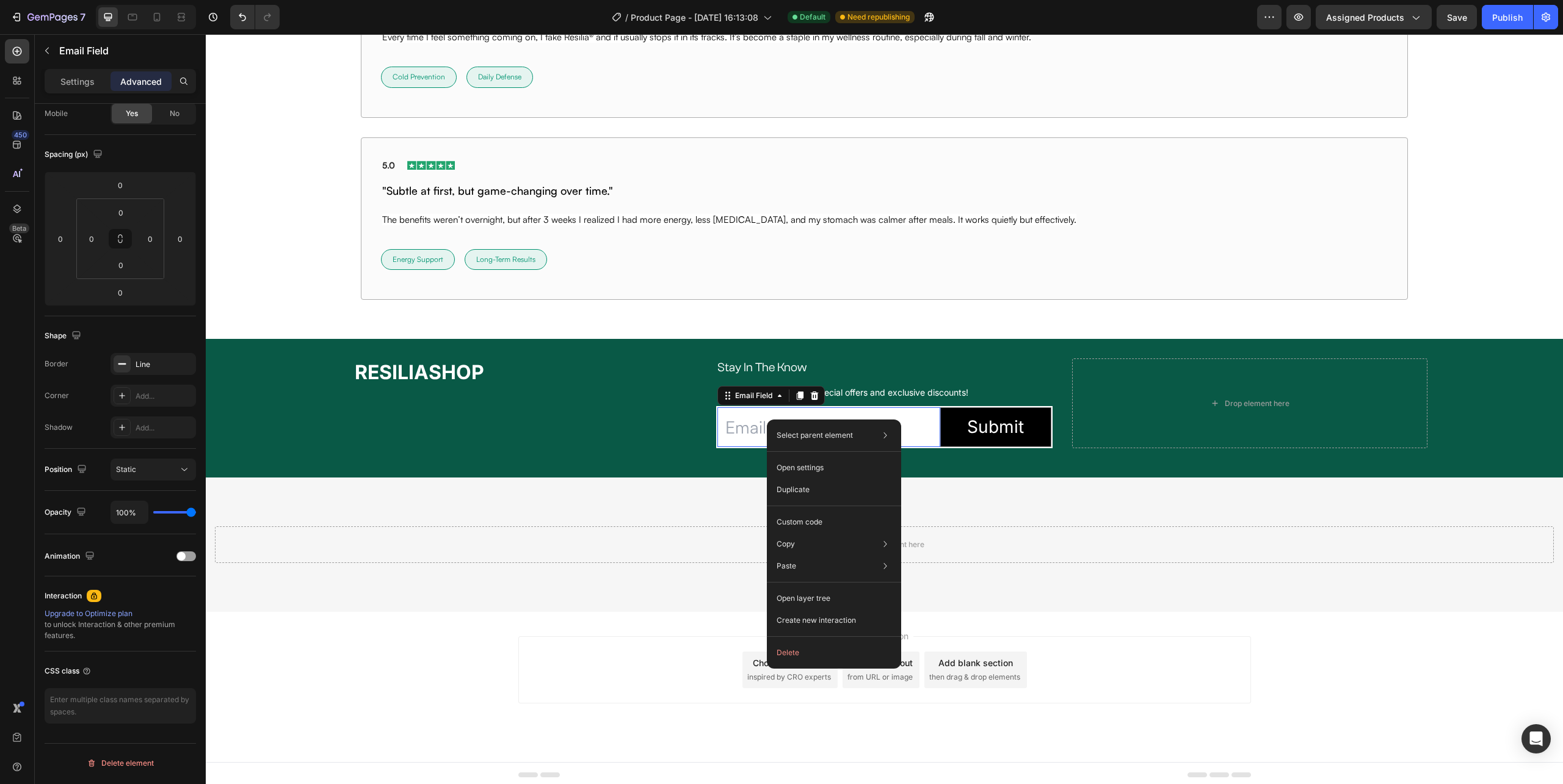
click at [762, 422] on input "email" at bounding box center [828, 427] width 222 height 40
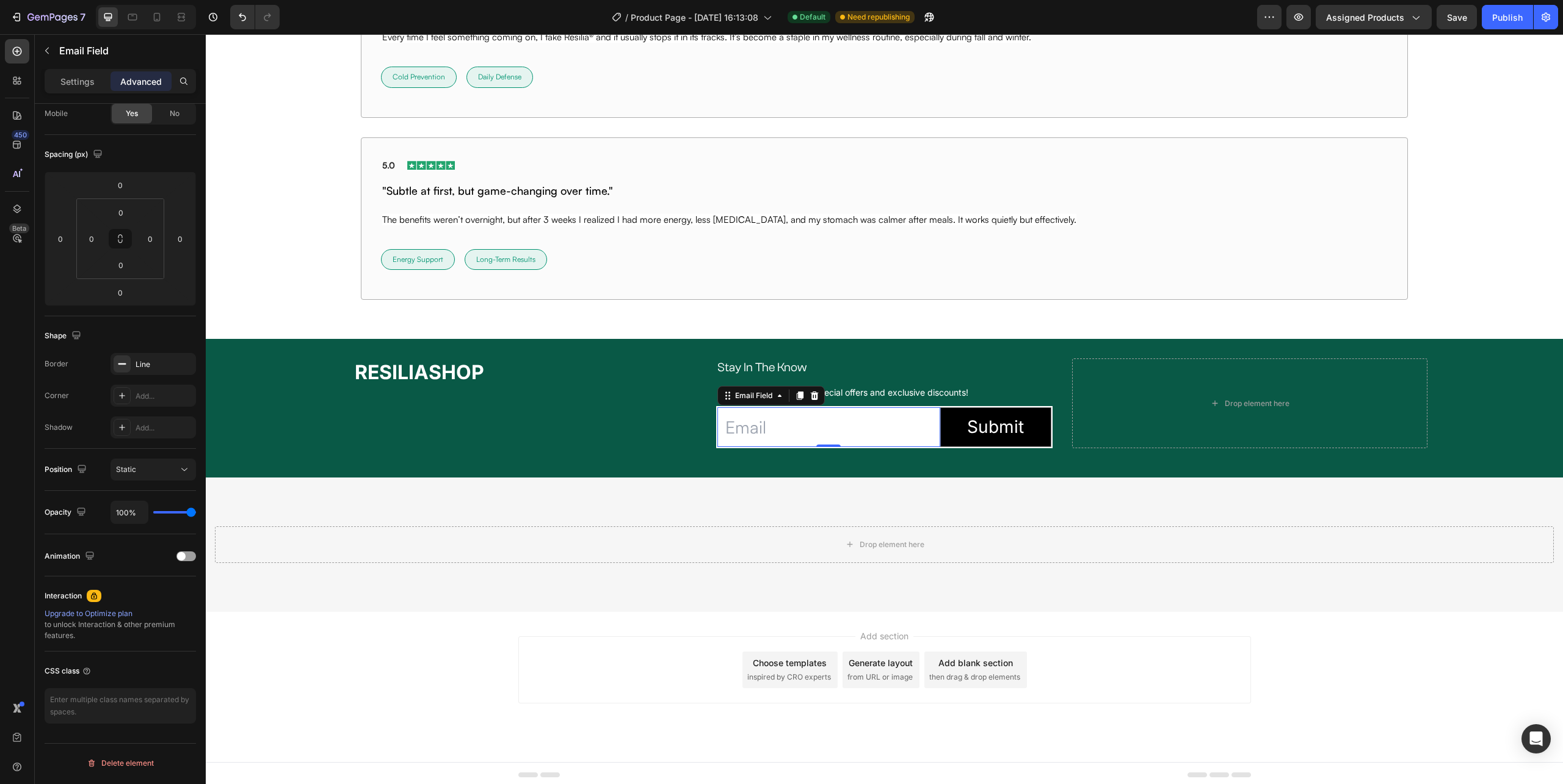
click at [762, 422] on input "email" at bounding box center [828, 427] width 222 height 40
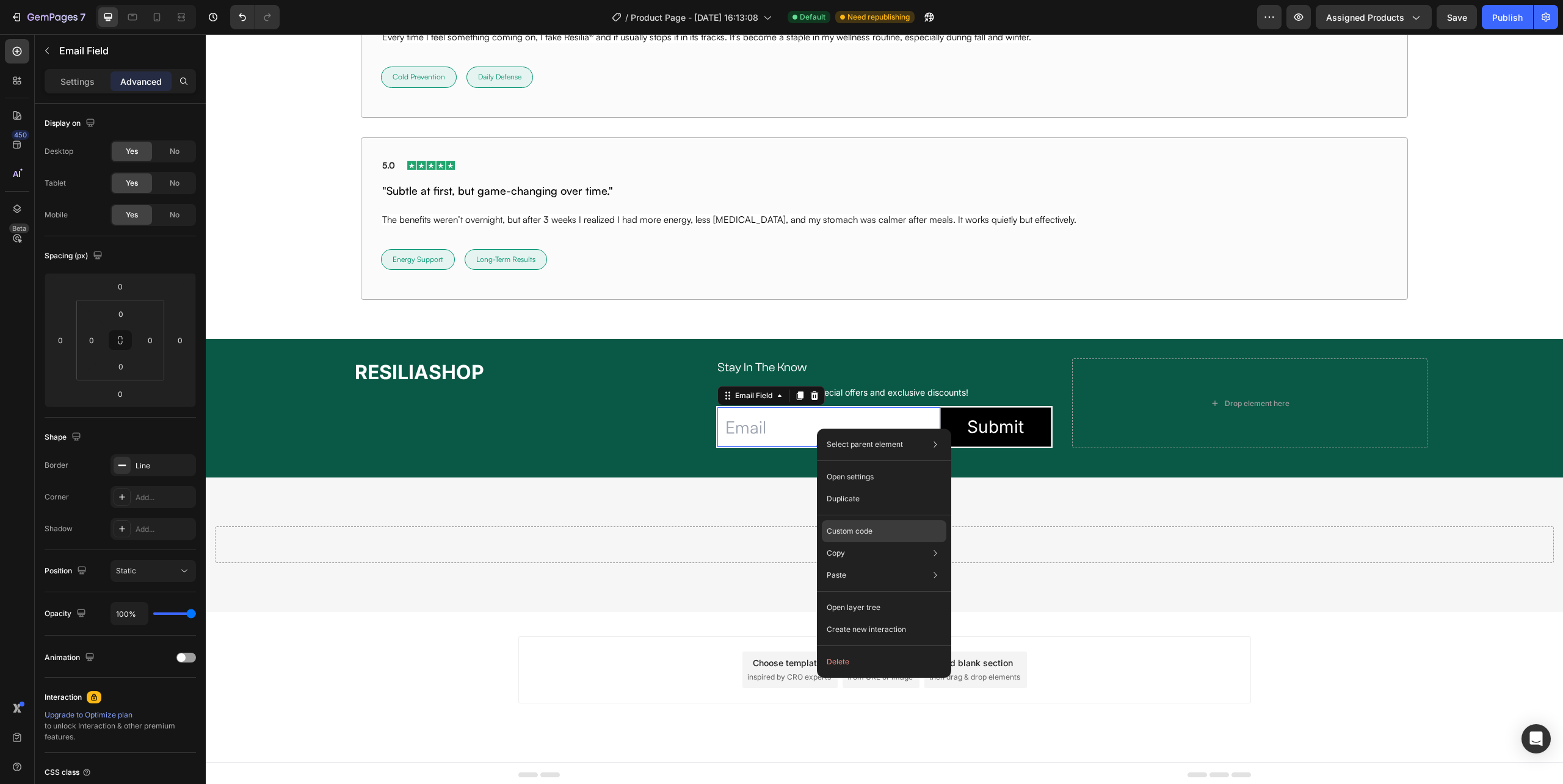
click at [858, 531] on p "Custom code" at bounding box center [849, 531] width 46 height 11
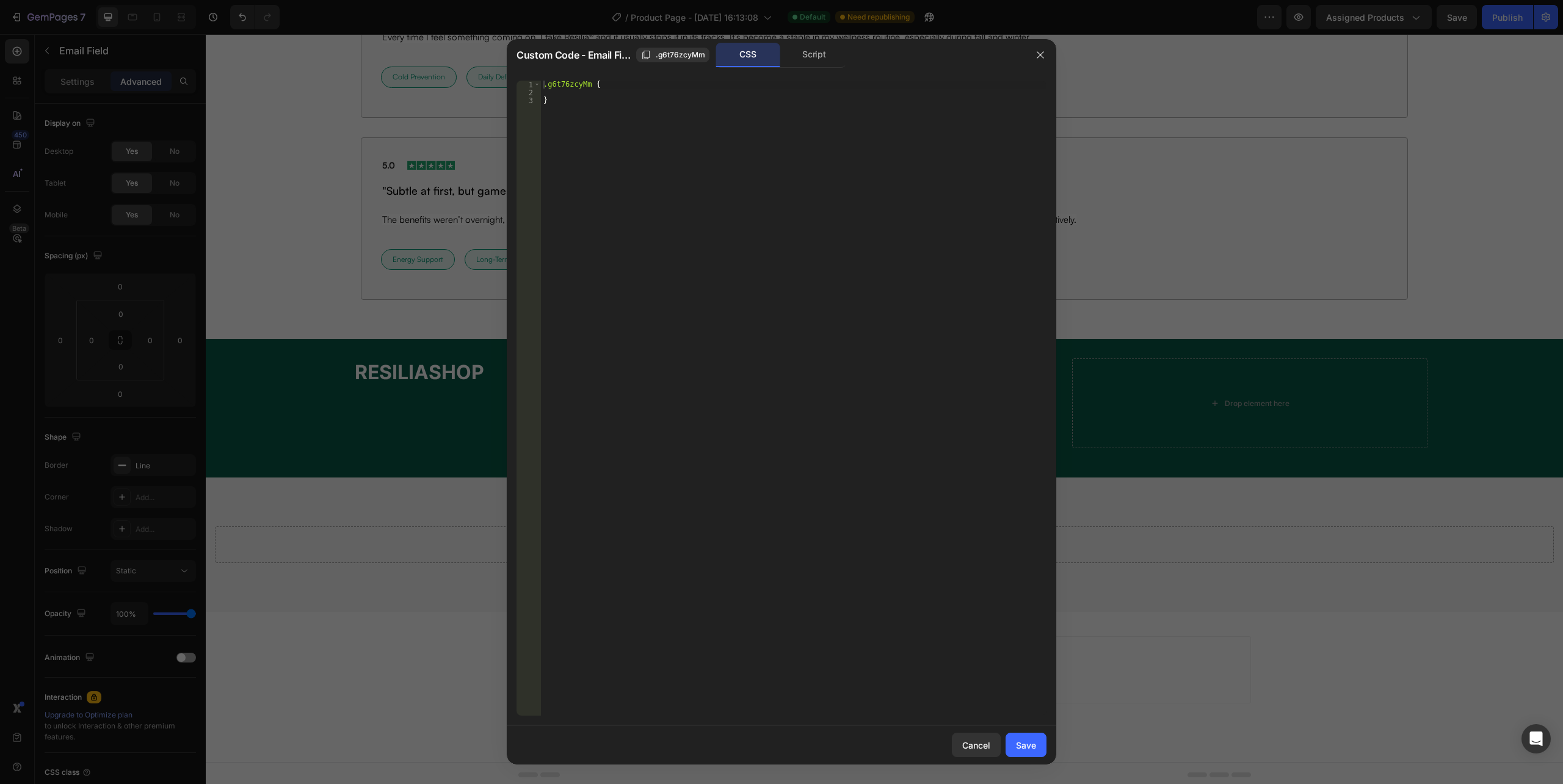
type textarea ".g6t76zcyMm {"
click at [606, 88] on div ".g6t76zcyMm { }" at bounding box center [793, 406] width 505 height 651
paste textarea "}"
drag, startPoint x: 624, startPoint y: 92, endPoint x: 523, endPoint y: 91, distance: 101.0
click at [523, 91] on div "} 1 2 3 4 5 6 7 8 .g6t76zcyMm { .g6t76zcyMm { background : transparent ; backgr…" at bounding box center [782, 398] width 530 height 635
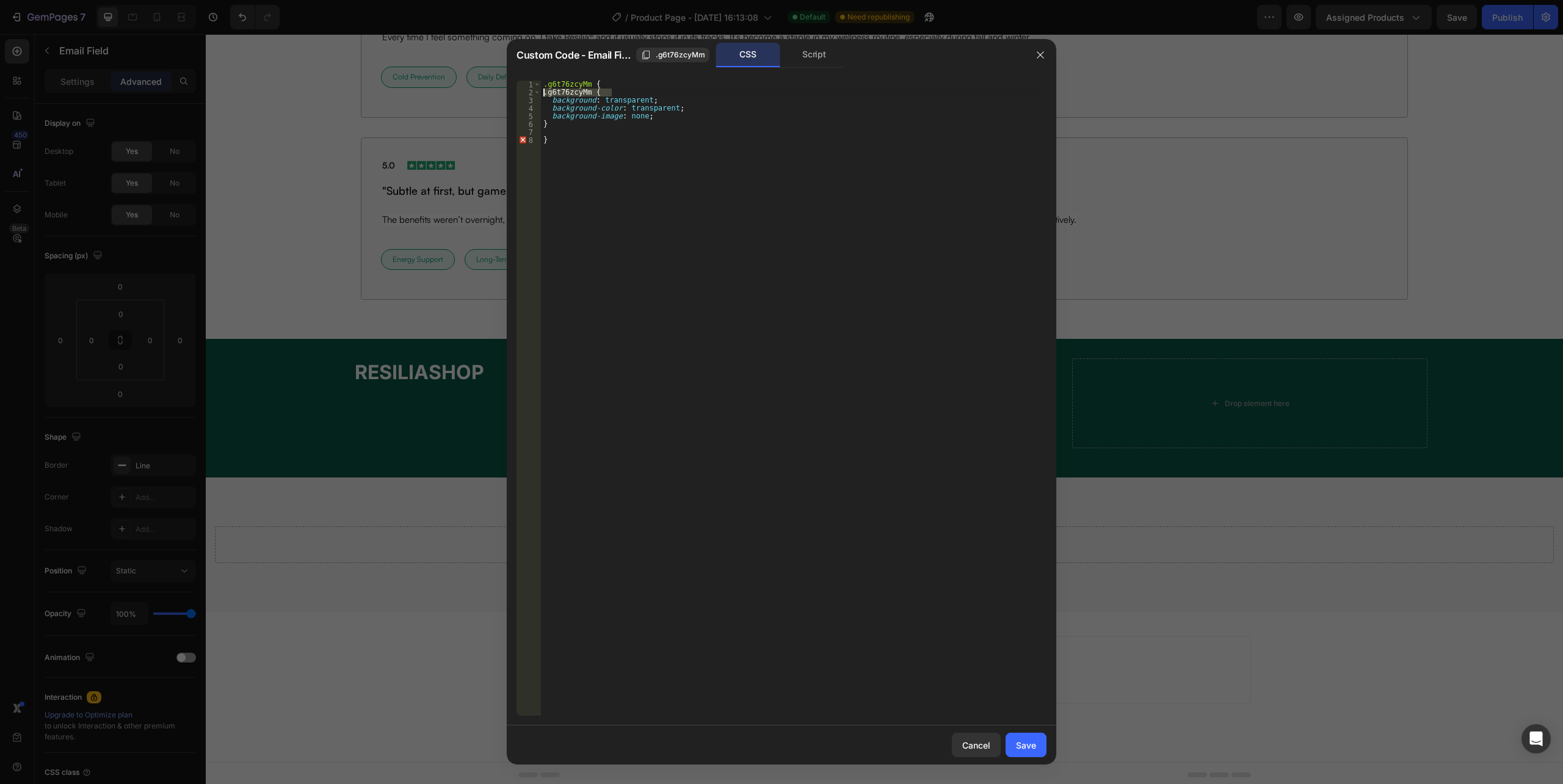
type textarea ".g6t76zcyMm {"
click at [582, 108] on div ".g6t76zcyMm { background : transparent ; background-color : transparent ; backg…" at bounding box center [793, 406] width 505 height 651
click at [572, 111] on div ".g6t76zcyMm { background : transparent ; background-color : transparent ; backg…" at bounding box center [793, 406] width 505 height 651
click at [541, 116] on div "5" at bounding box center [529, 116] width 25 height 8
click at [660, 115] on div ".g6t76zcyMm { background : transparent ; background-color : transparent ; backg…" at bounding box center [793, 406] width 505 height 651
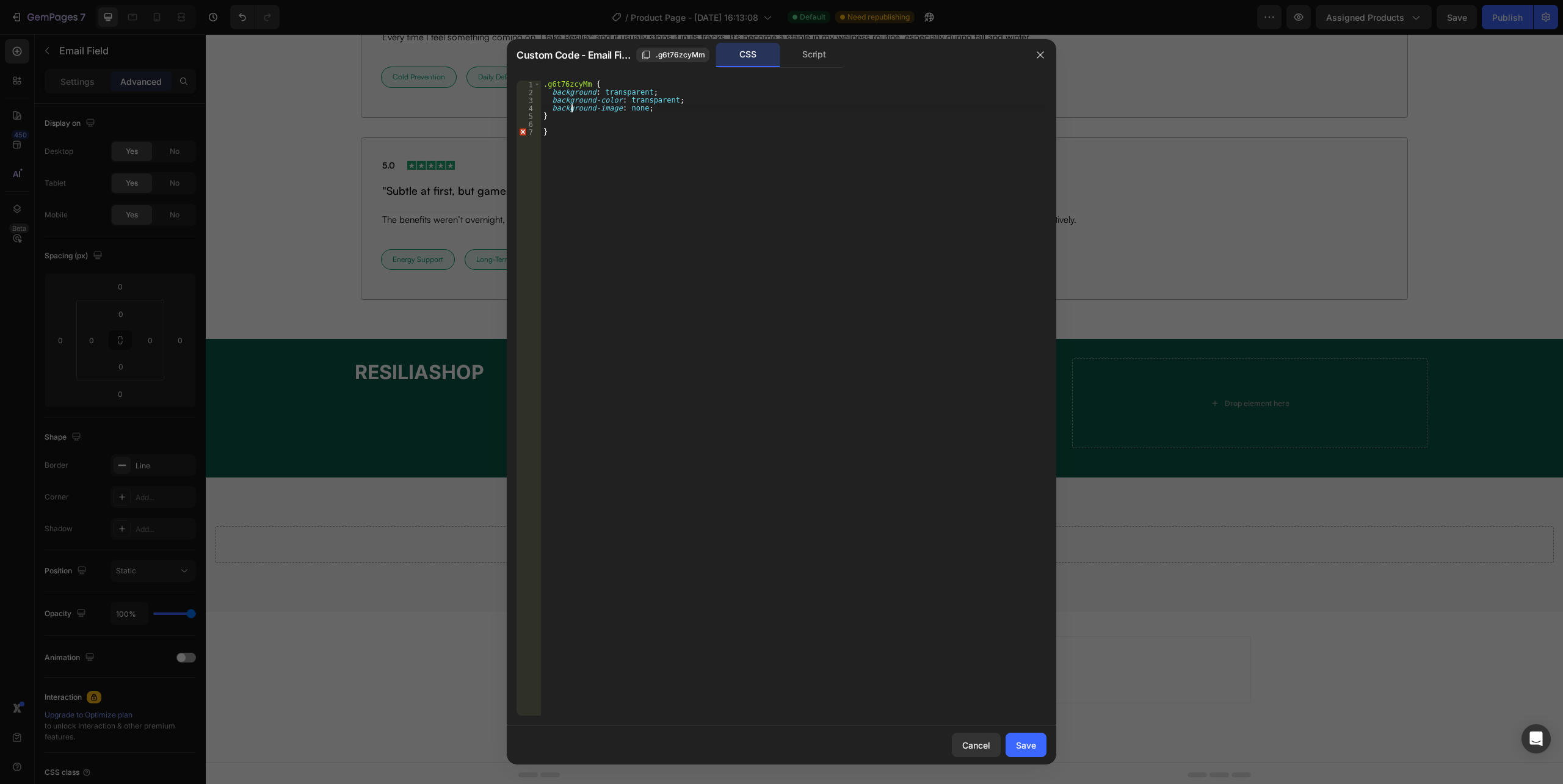
type textarea "}"
type textarea "background-image: none;"
click at [1034, 741] on div "Save" at bounding box center [1026, 745] width 20 height 13
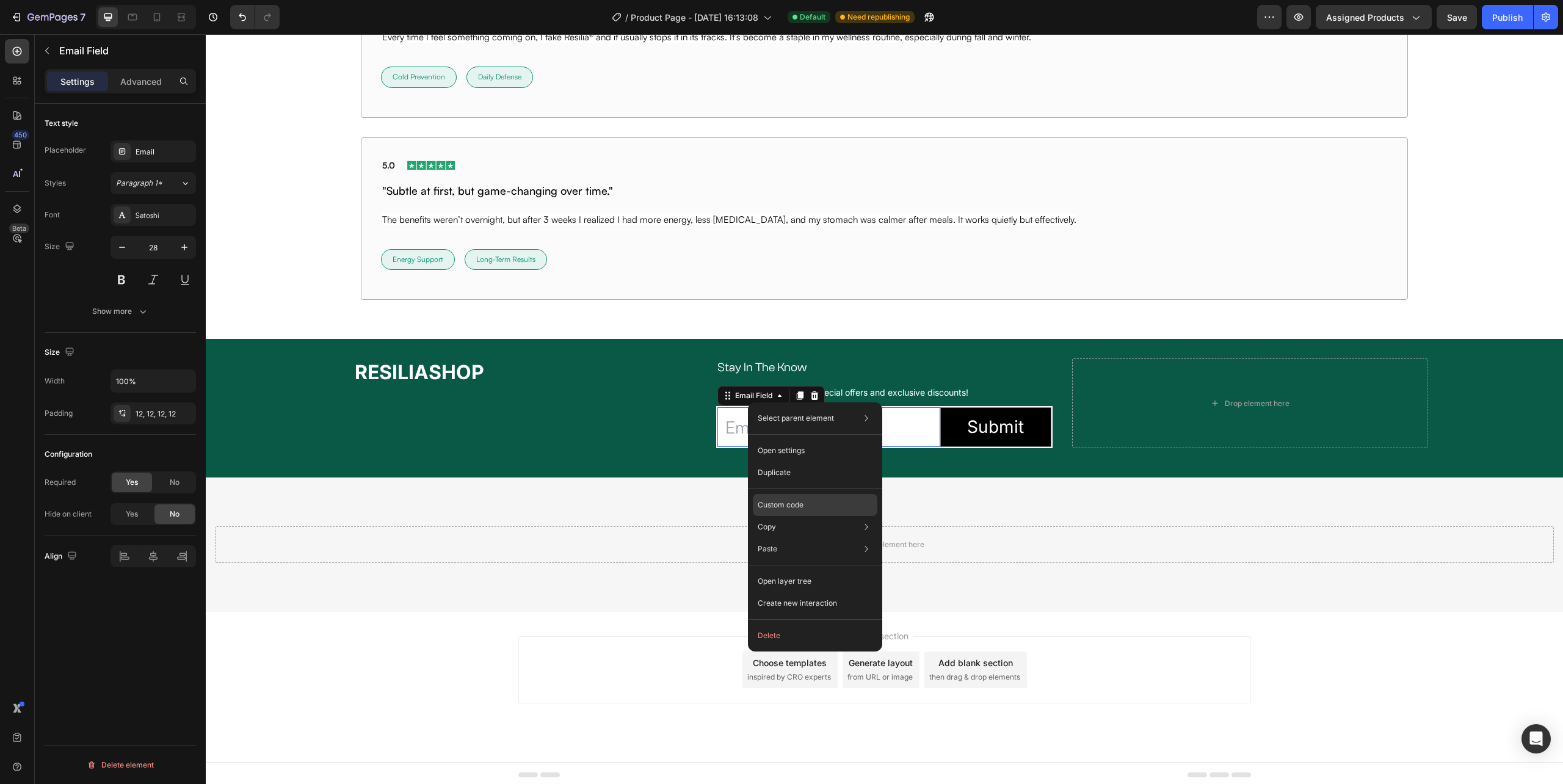
click at [796, 508] on p "Custom code" at bounding box center [781, 504] width 46 height 11
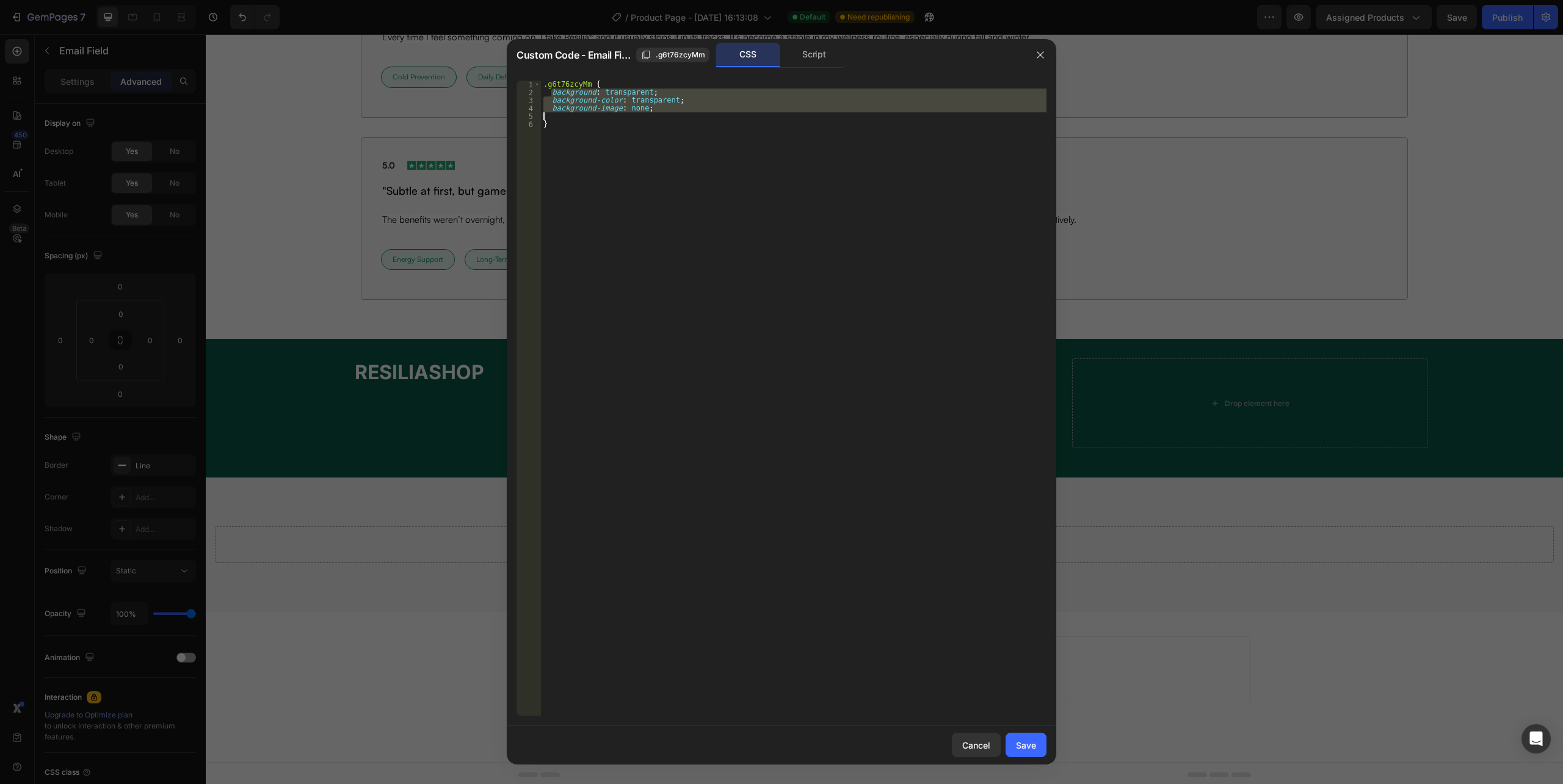
drag, startPoint x: 550, startPoint y: 93, endPoint x: 715, endPoint y: 114, distance: 166.3
click at [715, 114] on div ".g6t76zcyMm { background : transparent ; background-color : transparent ; backg…" at bounding box center [793, 406] width 505 height 651
paste textarea "!important;"
type textarea "background-image: none !important;"
click at [1017, 743] on div "Save" at bounding box center [1026, 745] width 20 height 13
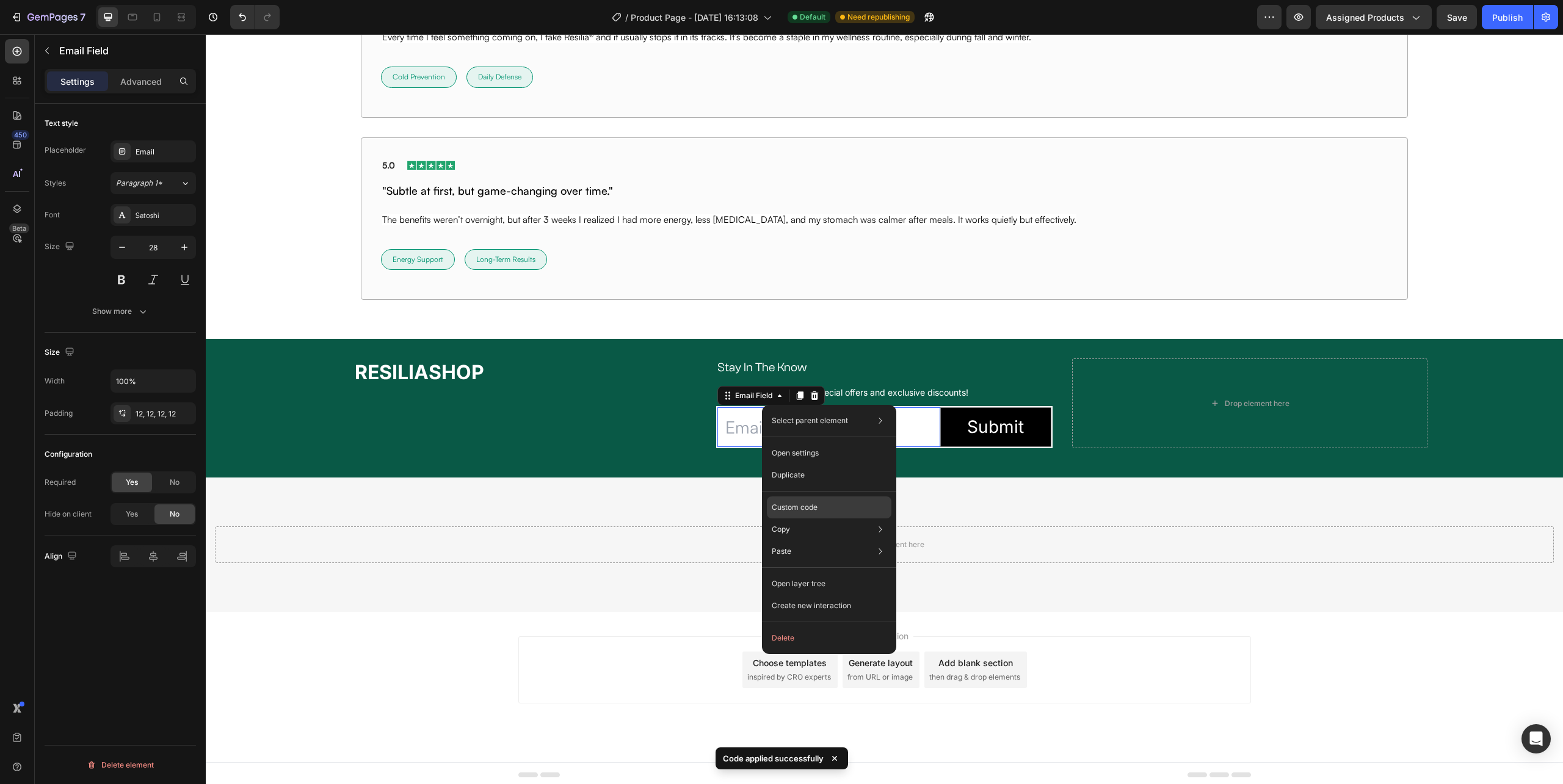
click at [795, 504] on p "Custom code" at bounding box center [795, 507] width 46 height 11
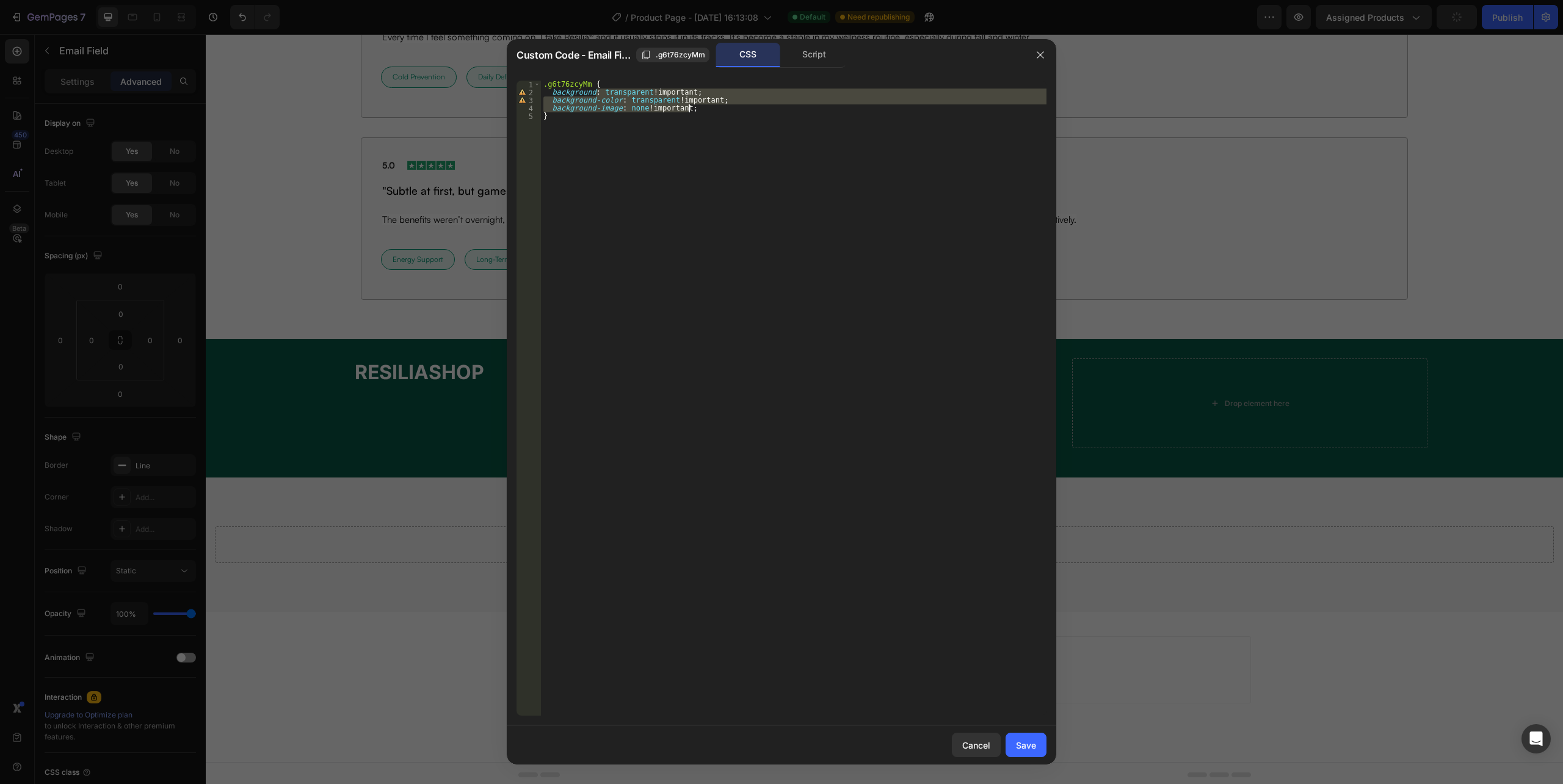
drag, startPoint x: 596, startPoint y: 89, endPoint x: 687, endPoint y: 110, distance: 93.4
click at [687, 110] on div ".g6t76zcyMm { background : transparent !important ; background-color : transpar…" at bounding box center [793, 406] width 505 height 651
type textarea "background:green;"
click at [1023, 743] on div "Save" at bounding box center [1026, 745] width 20 height 13
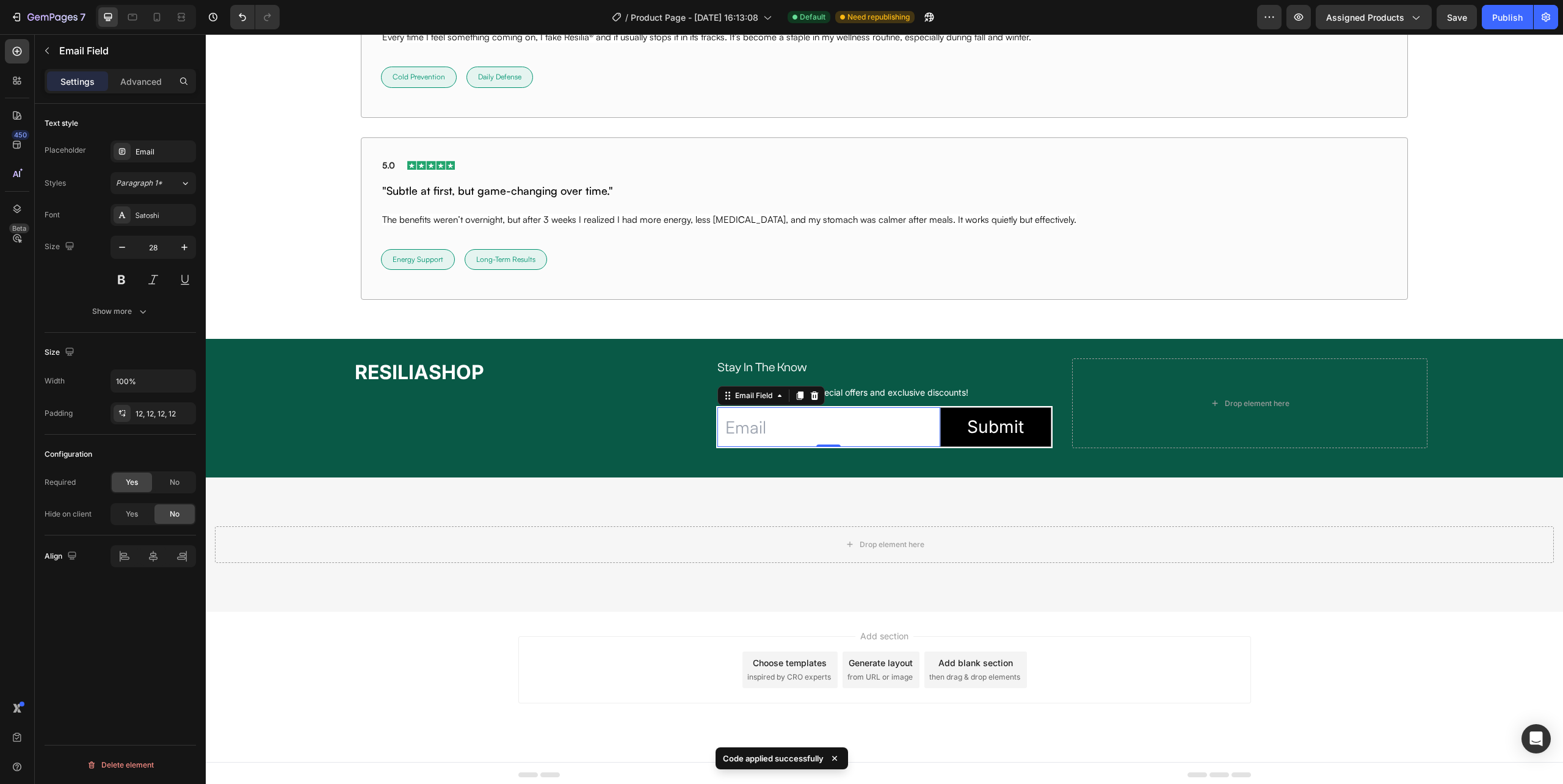
click at [751, 433] on input "email" at bounding box center [828, 427] width 222 height 40
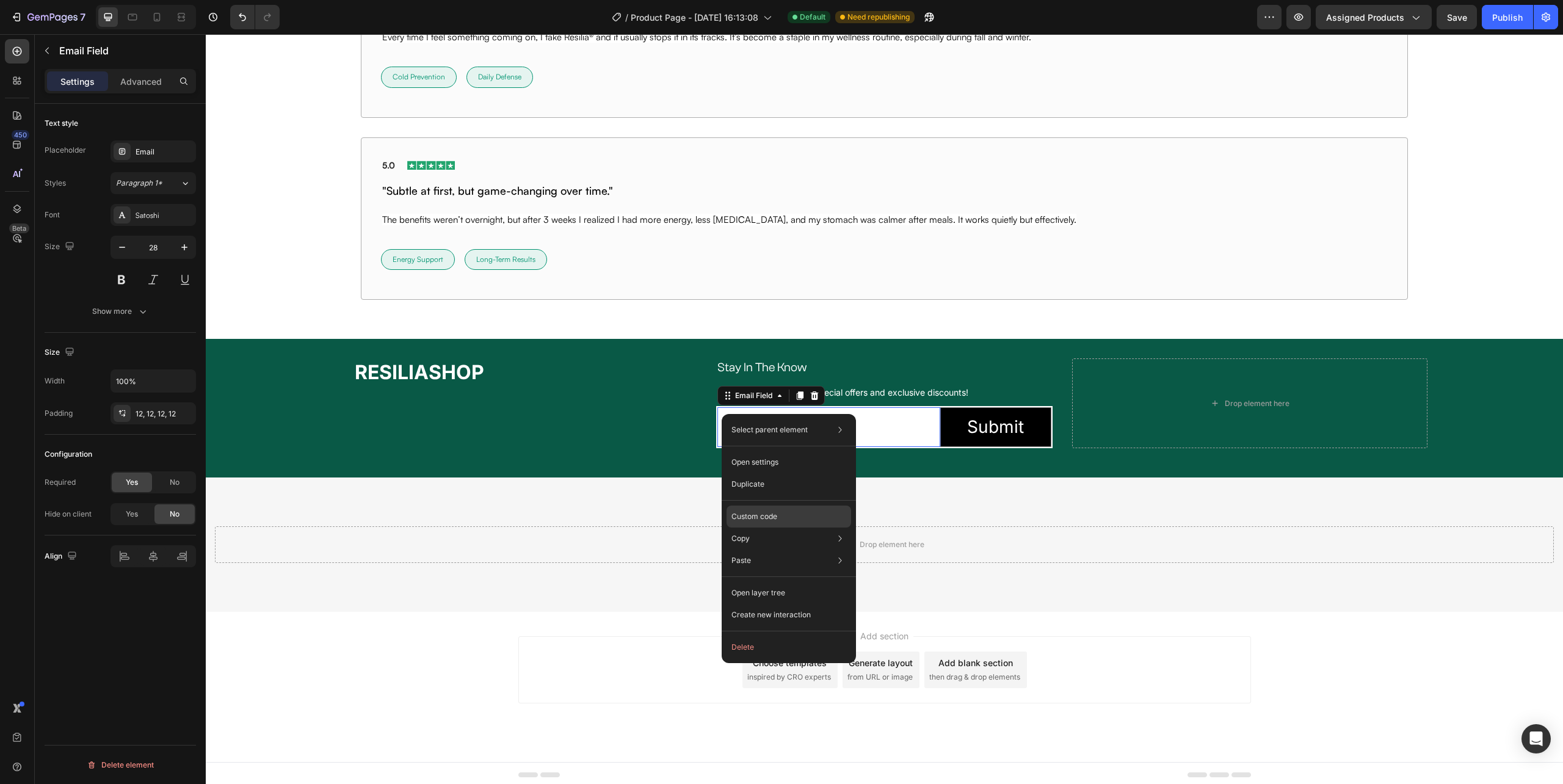
click at [759, 521] on p "Custom code" at bounding box center [754, 516] width 46 height 11
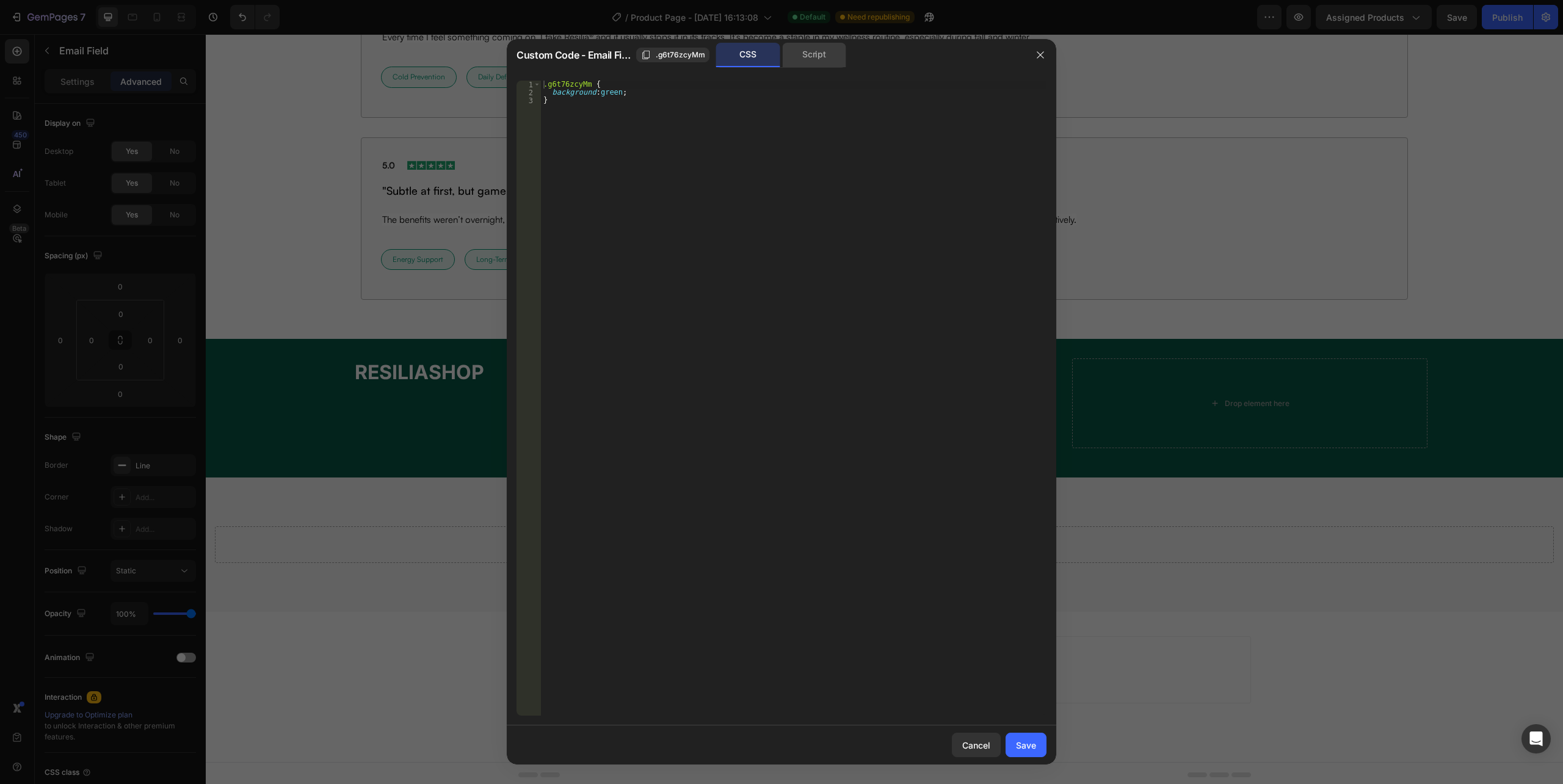
click at [806, 57] on div "Script" at bounding box center [814, 55] width 64 height 25
click at [739, 47] on div "CSS" at bounding box center [748, 55] width 64 height 25
click at [686, 55] on span ".g6t76zcyMm" at bounding box center [681, 55] width 49 height 11
click at [567, 108] on div ".g6t76zcyMm { background : green ; }" at bounding box center [793, 398] width 505 height 635
click at [567, 108] on div ".g6t76zcyMm { background : green ; }" at bounding box center [793, 406] width 505 height 651
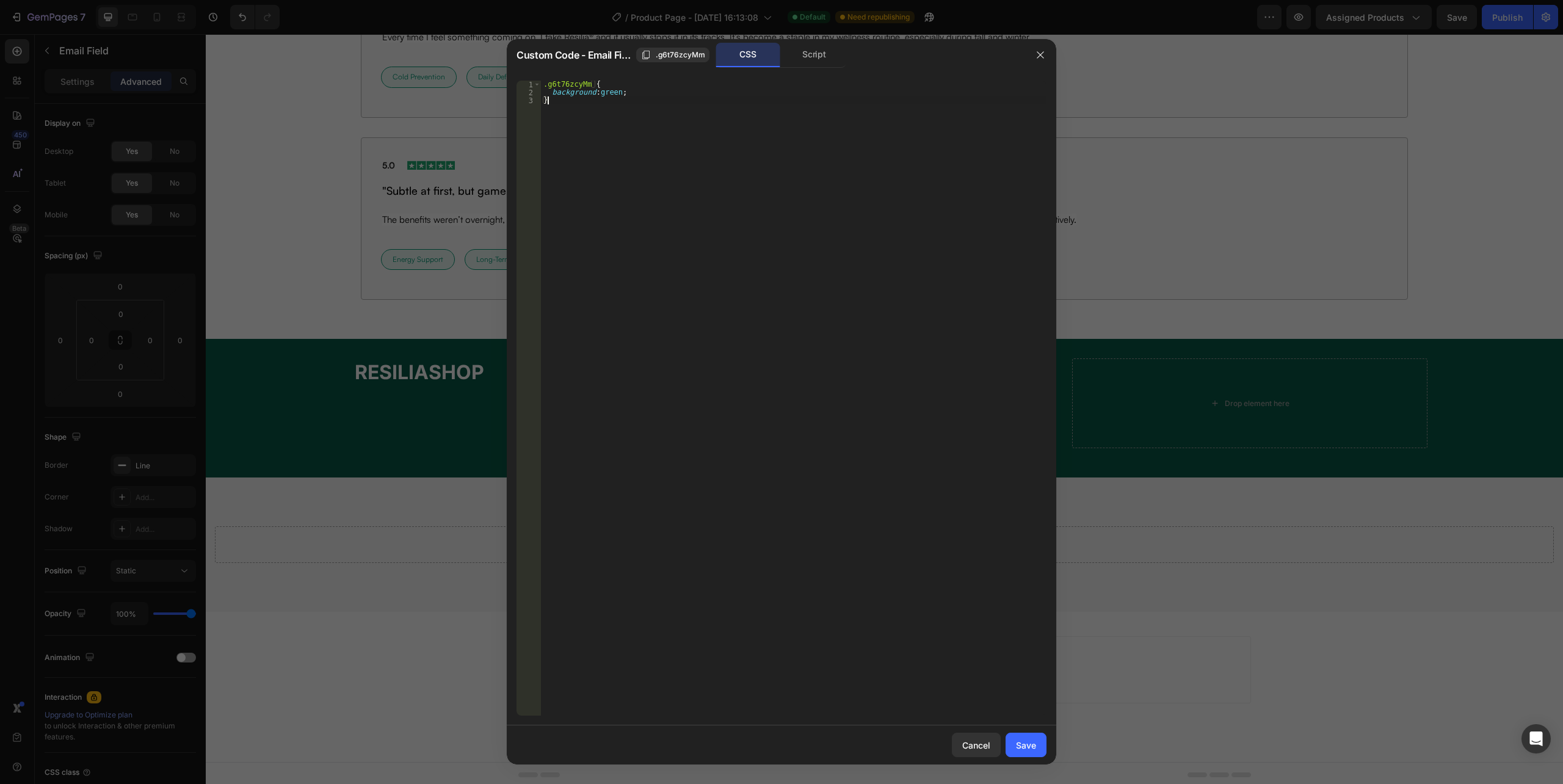
type textarea "background:green; }"
click at [567, 108] on div ".g6t76zcyMm { background : green ; }" at bounding box center [793, 406] width 505 height 651
drag, startPoint x: 1036, startPoint y: 753, endPoint x: 831, endPoint y: 716, distance: 208.3
click at [1036, 753] on button "Save" at bounding box center [1026, 745] width 41 height 25
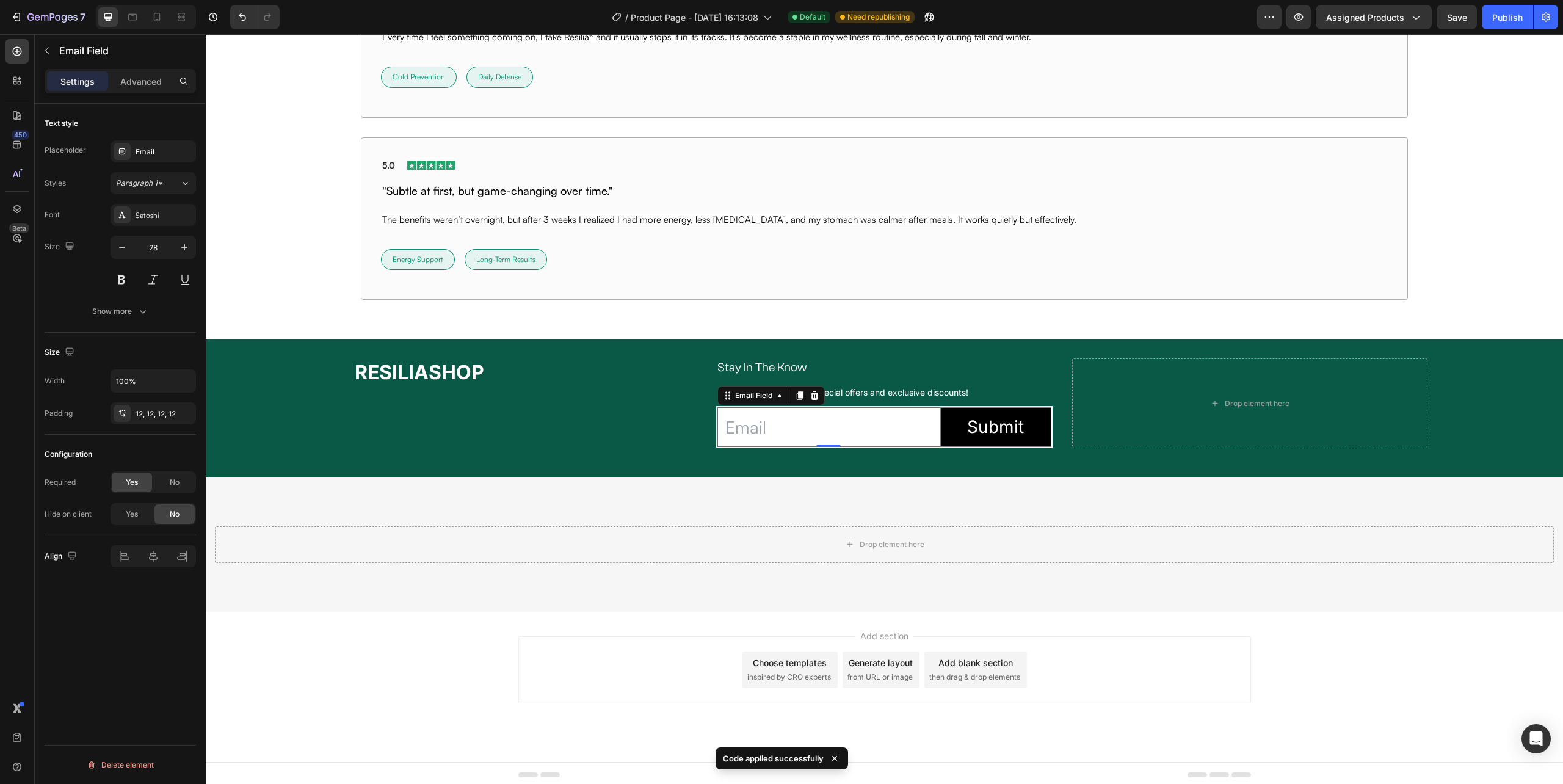
click at [755, 447] on input "email" at bounding box center [828, 427] width 222 height 40
click at [959, 441] on button "Submit" at bounding box center [996, 427] width 110 height 39
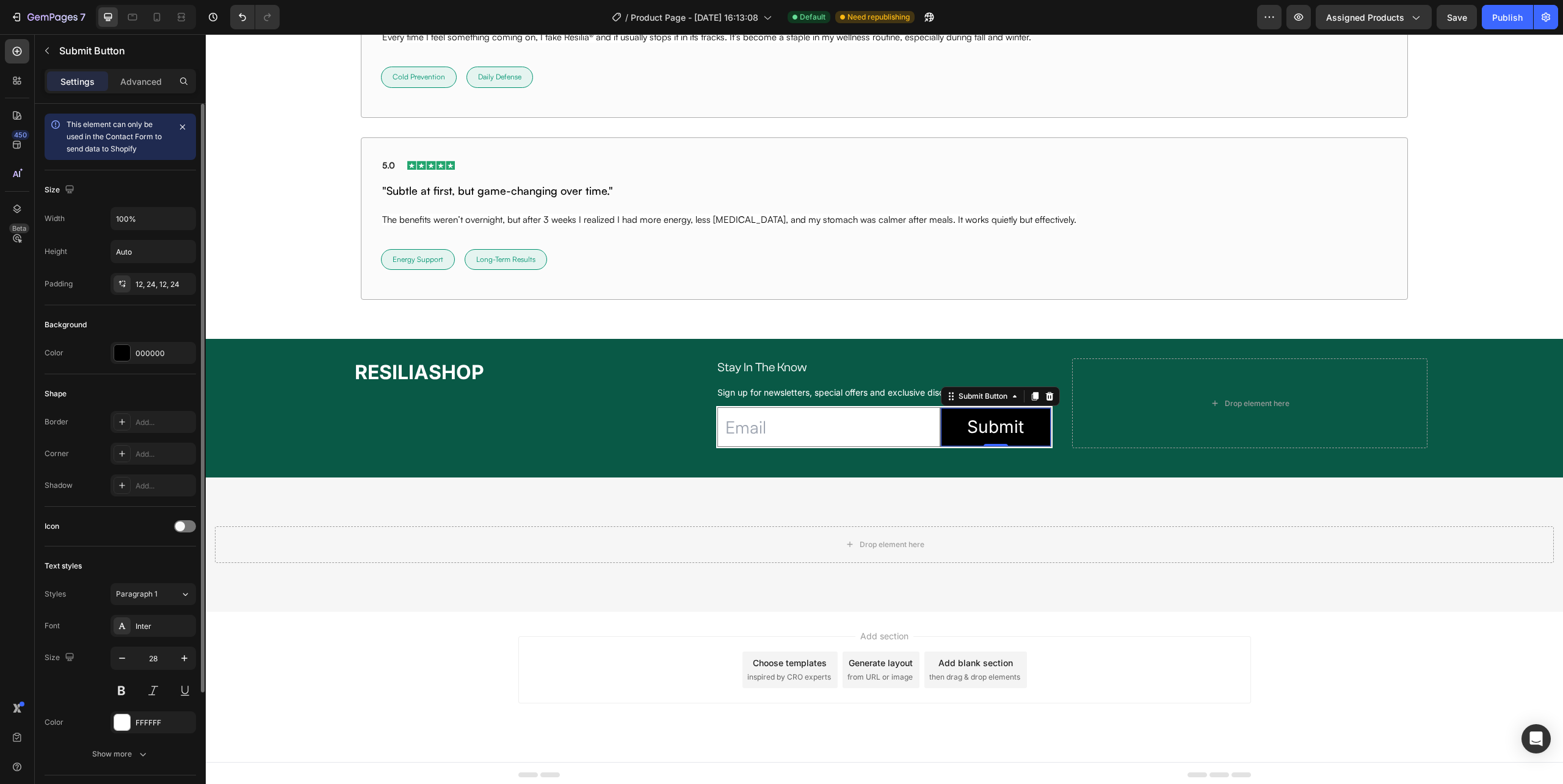
scroll to position [153, 0]
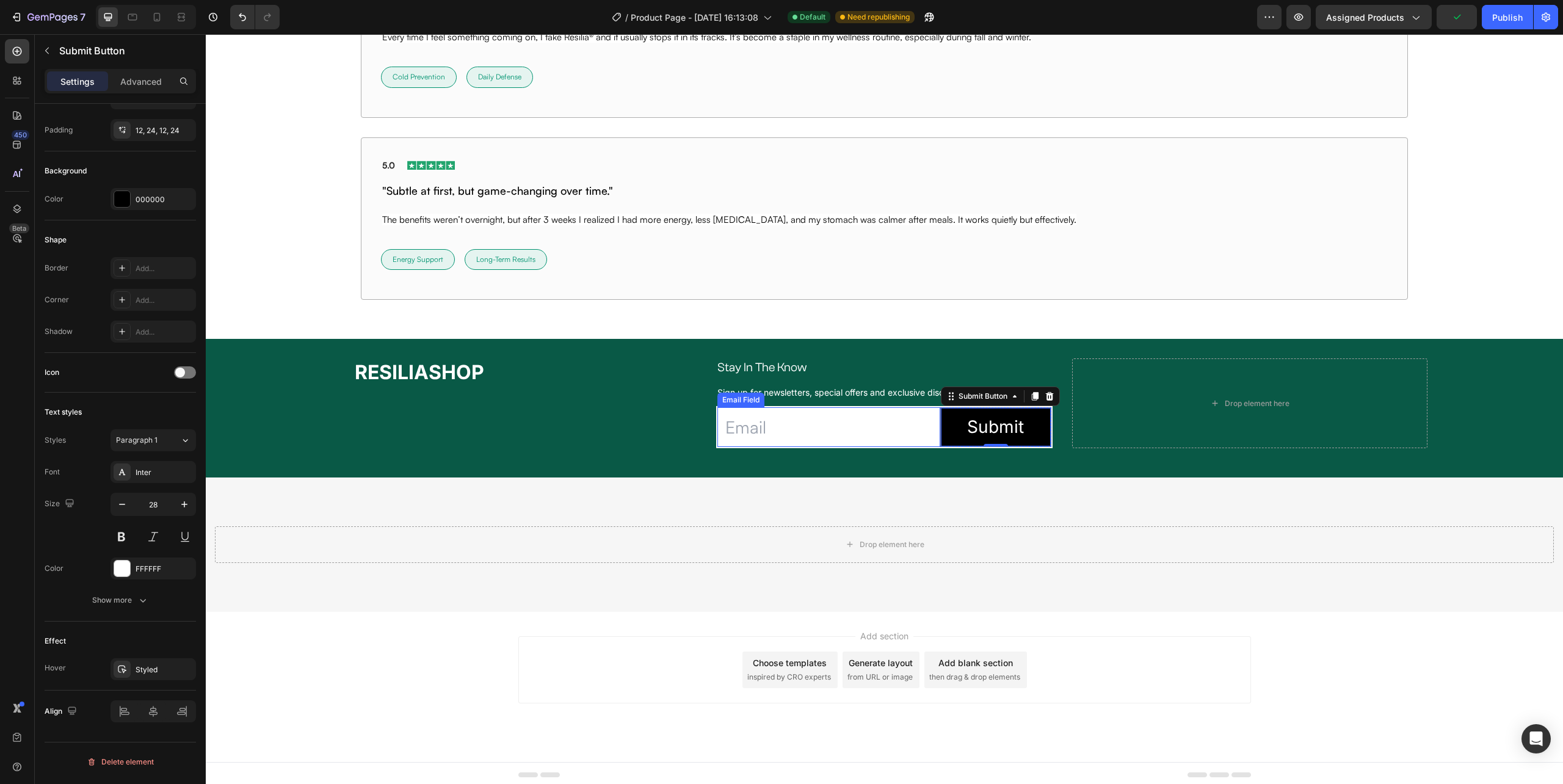
click at [887, 431] on input "email" at bounding box center [828, 427] width 222 height 40
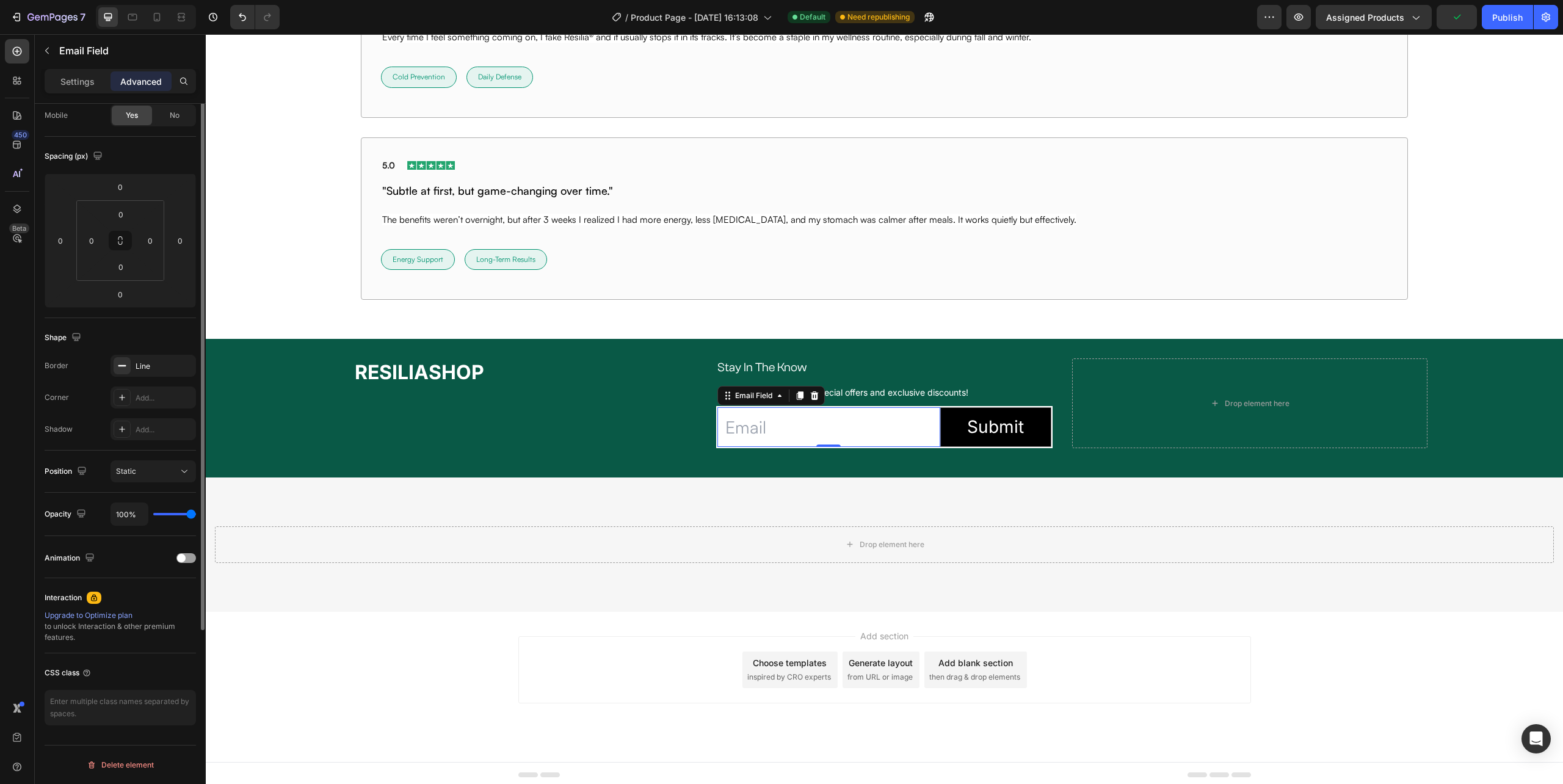
scroll to position [0, 0]
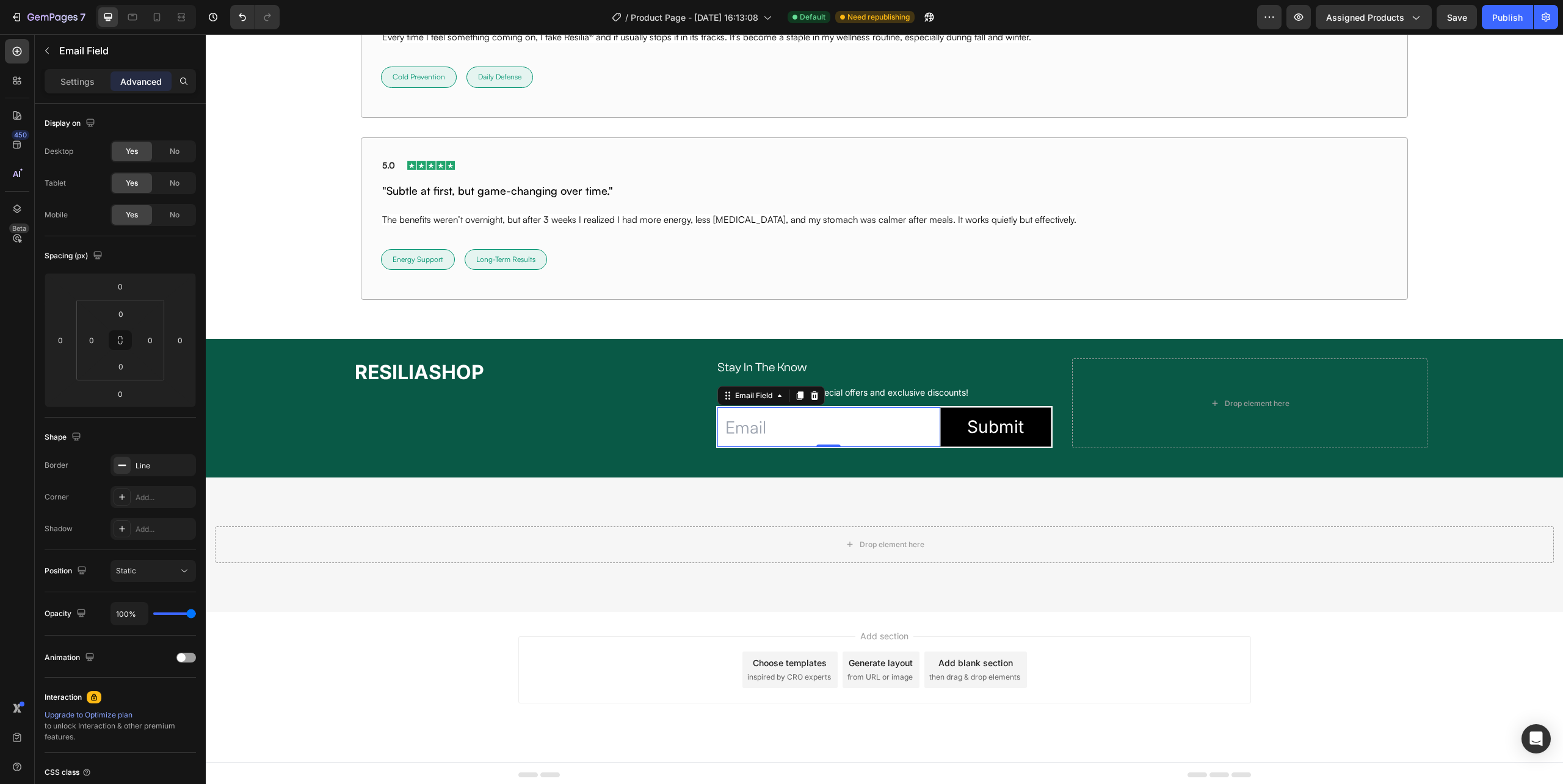
click at [81, 91] on div "Settings Advanced" at bounding box center [121, 81] width 152 height 25
click at [79, 86] on p "Settings" at bounding box center [78, 81] width 34 height 13
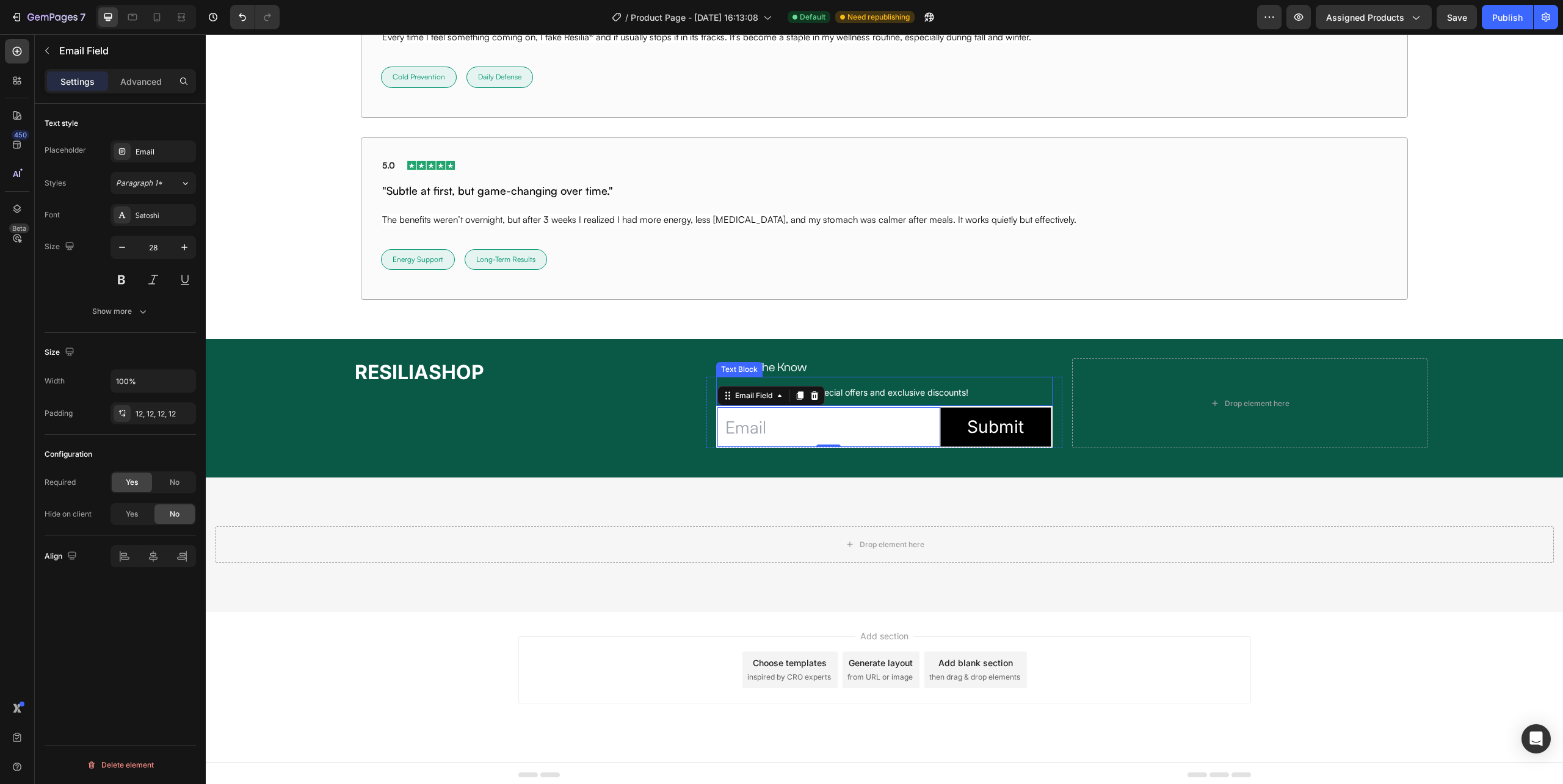
click at [922, 397] on span "Sign up for newsletters, special offers and exclusive discounts!" at bounding box center [842, 392] width 251 height 11
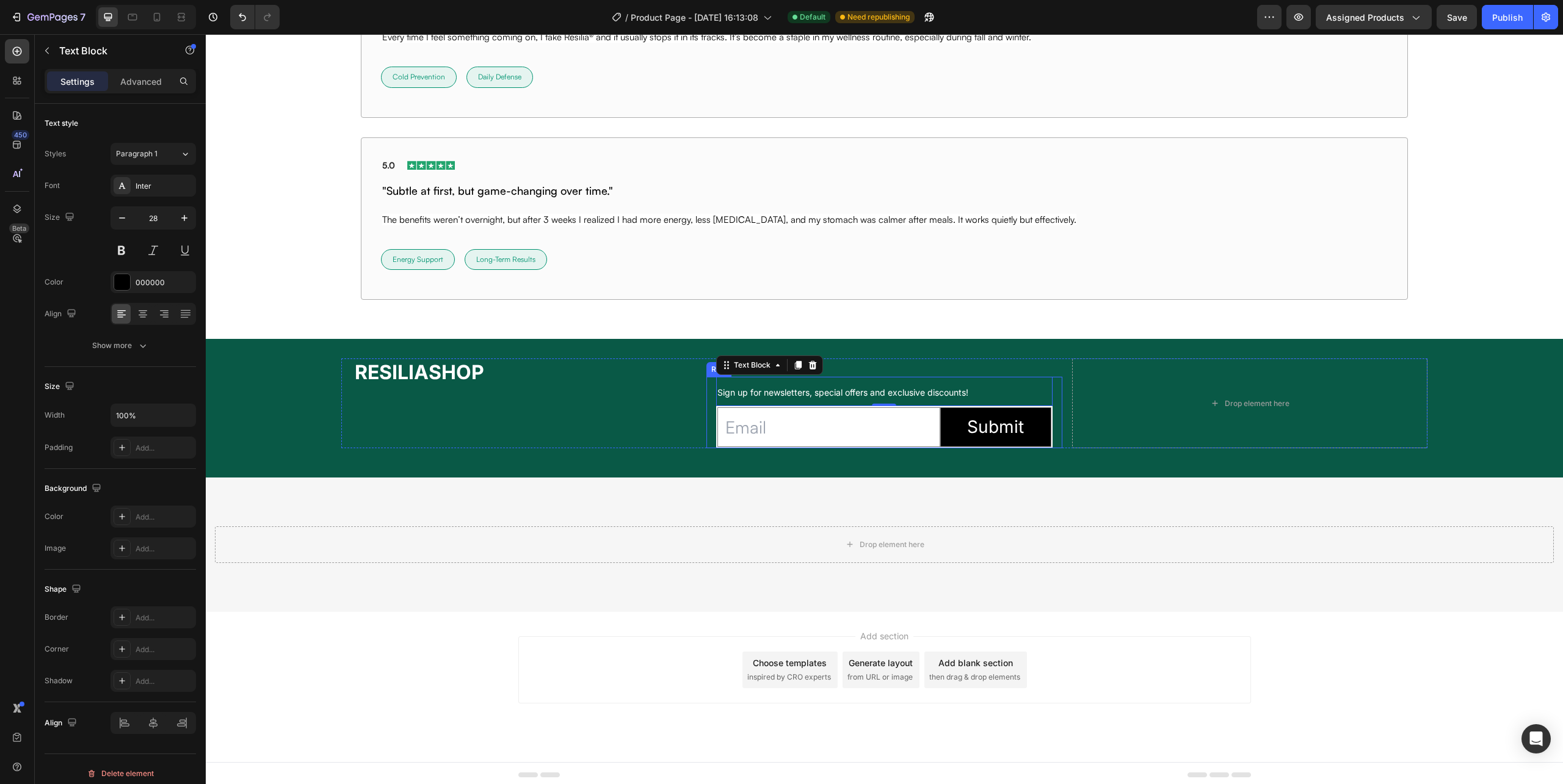
click at [709, 445] on div "Sign up for newsletters, special offers and exclusive discounts! Text Block 0 E…" at bounding box center [884, 412] width 355 height 71
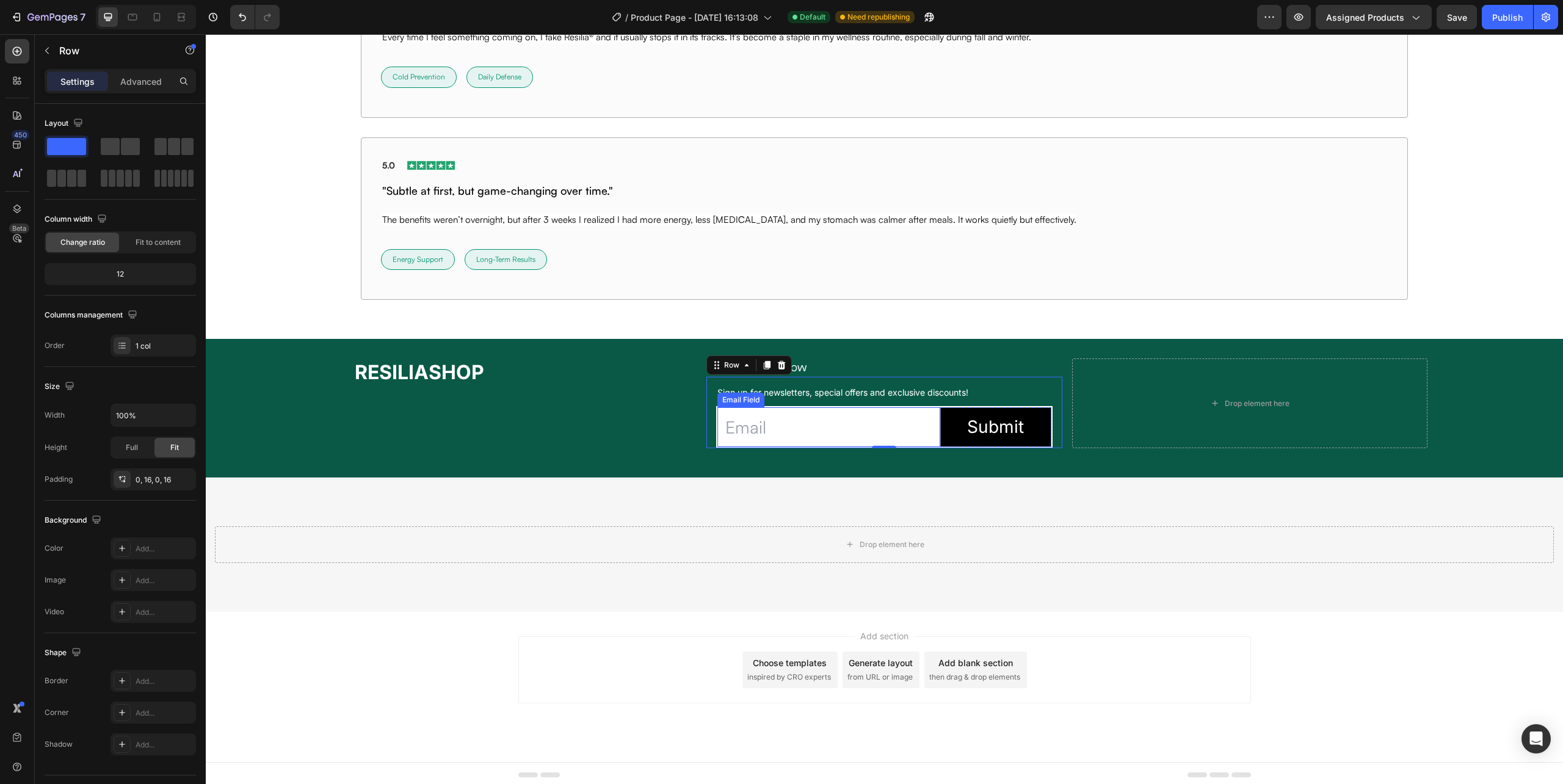
click at [793, 423] on input "email" at bounding box center [828, 427] width 222 height 40
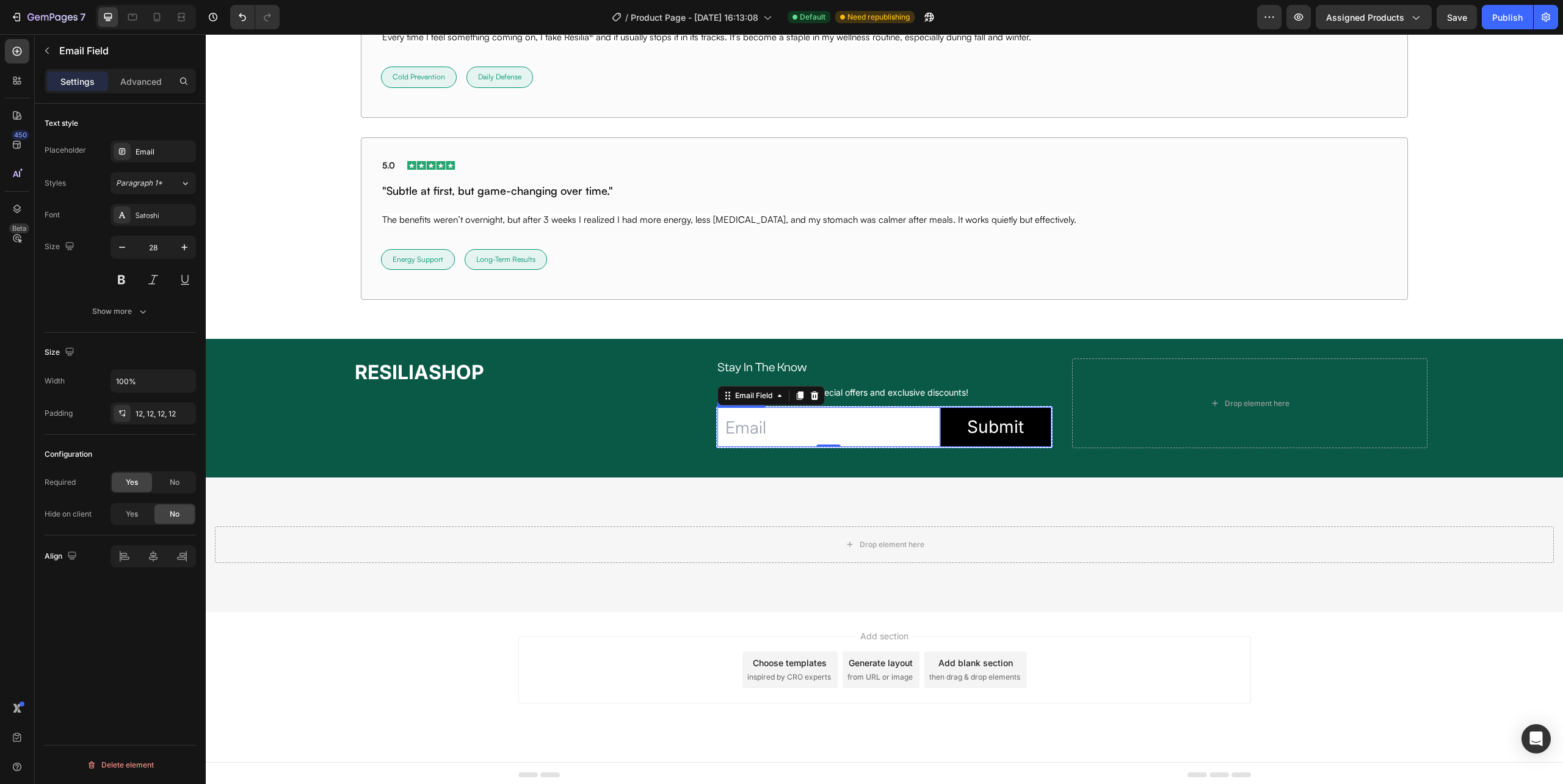
click at [933, 448] on div "Email Field 0 Submit Submit Button Row Newsletter" at bounding box center [884, 427] width 336 height 42
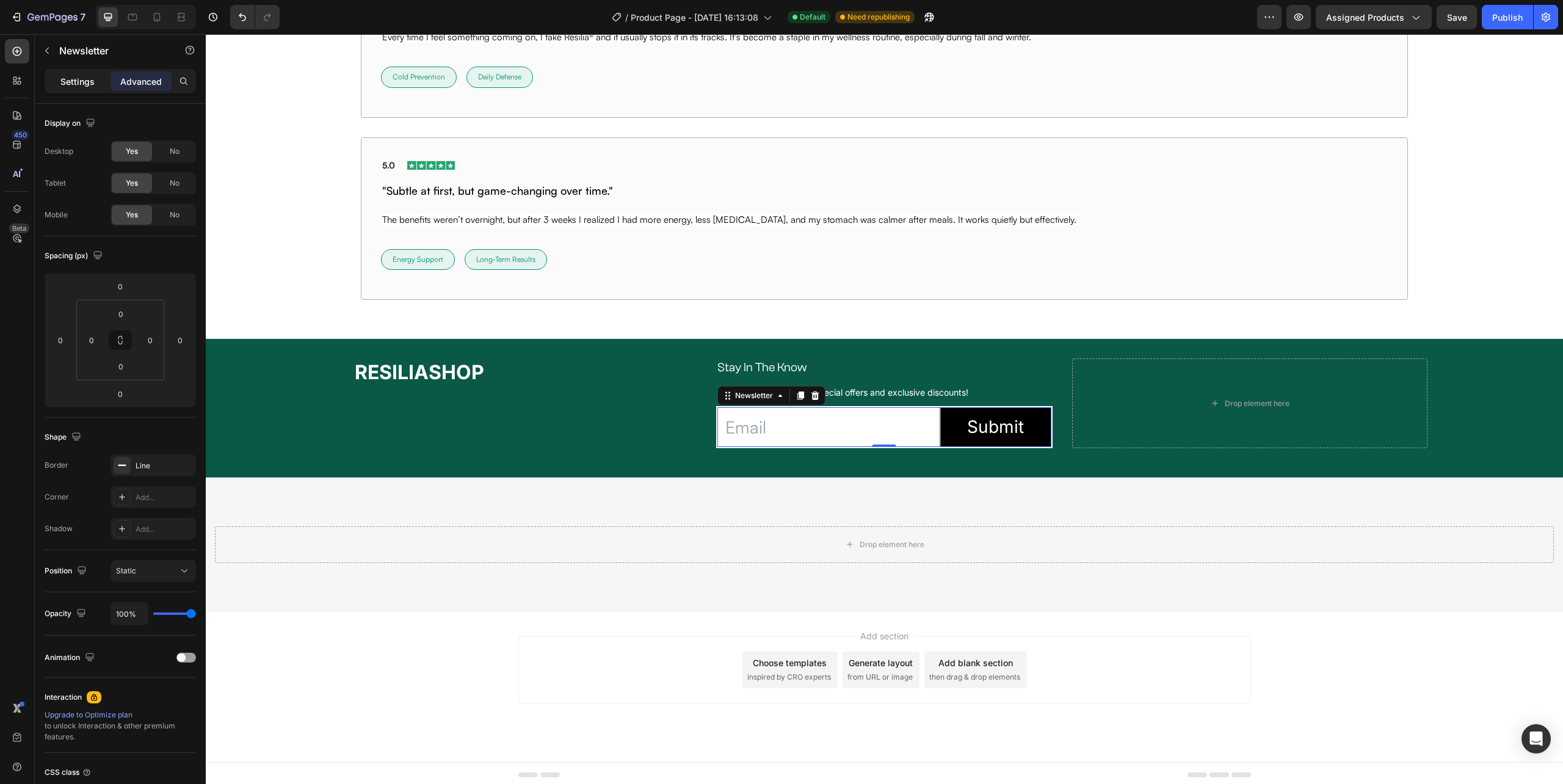
click at [71, 84] on p "Settings" at bounding box center [78, 81] width 34 height 13
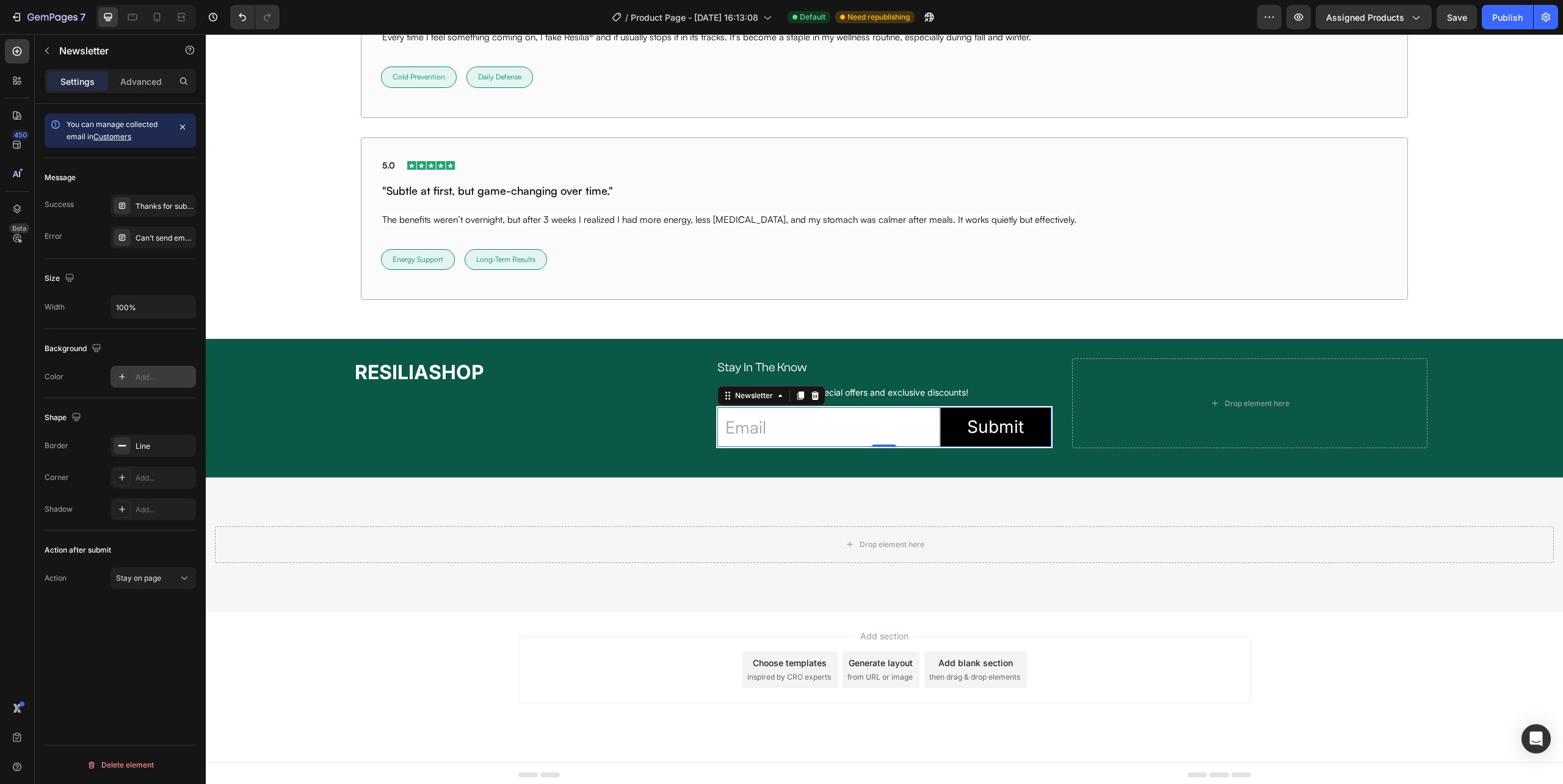
click at [128, 379] on div at bounding box center [122, 376] width 17 height 17
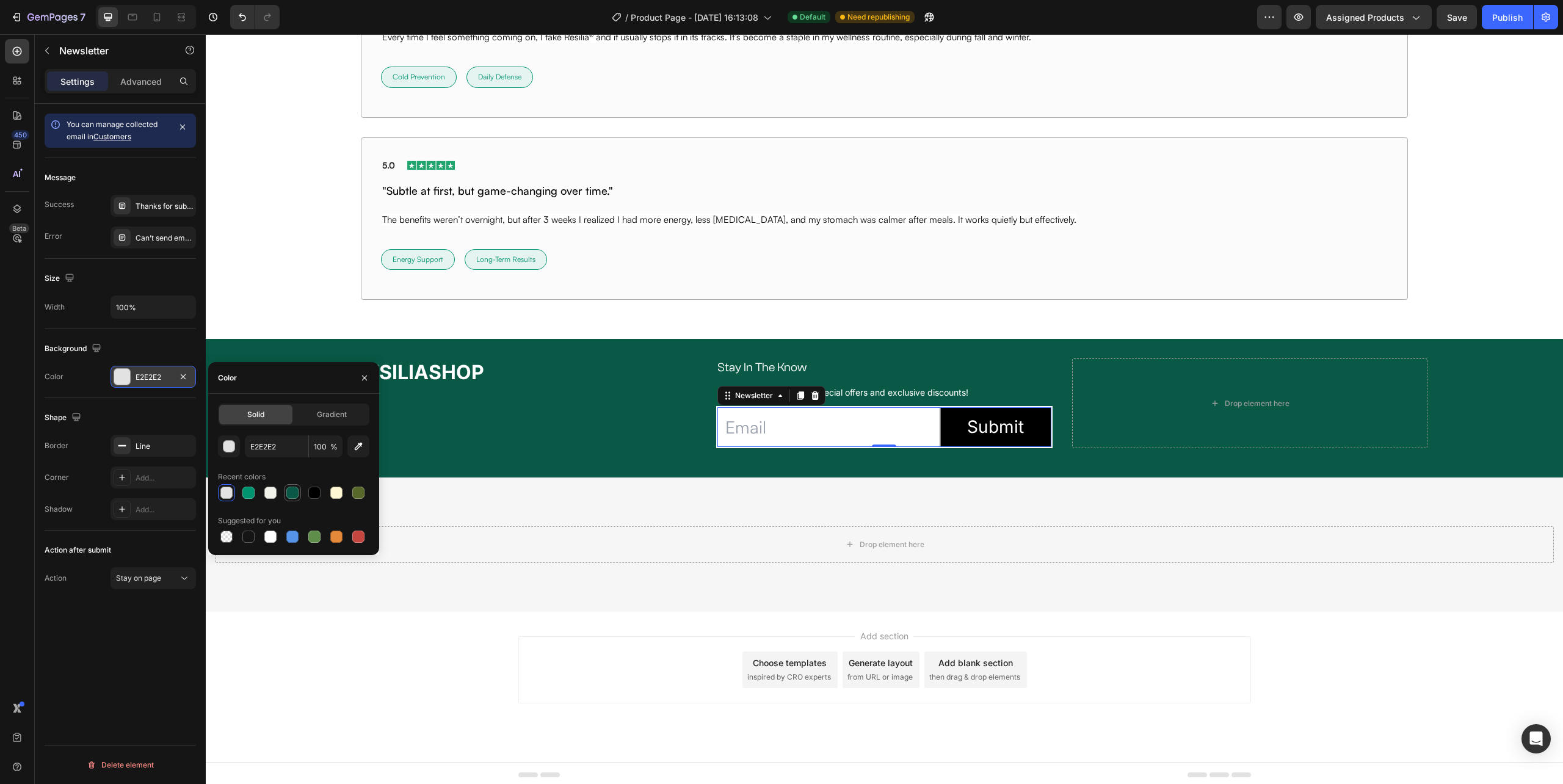
click at [291, 493] on div at bounding box center [293, 493] width 12 height 12
type input "095946"
click at [655, 432] on div "⁠⁠⁠⁠⁠⁠⁠ RESILIASHOP Heading" at bounding box center [519, 402] width 355 height 89
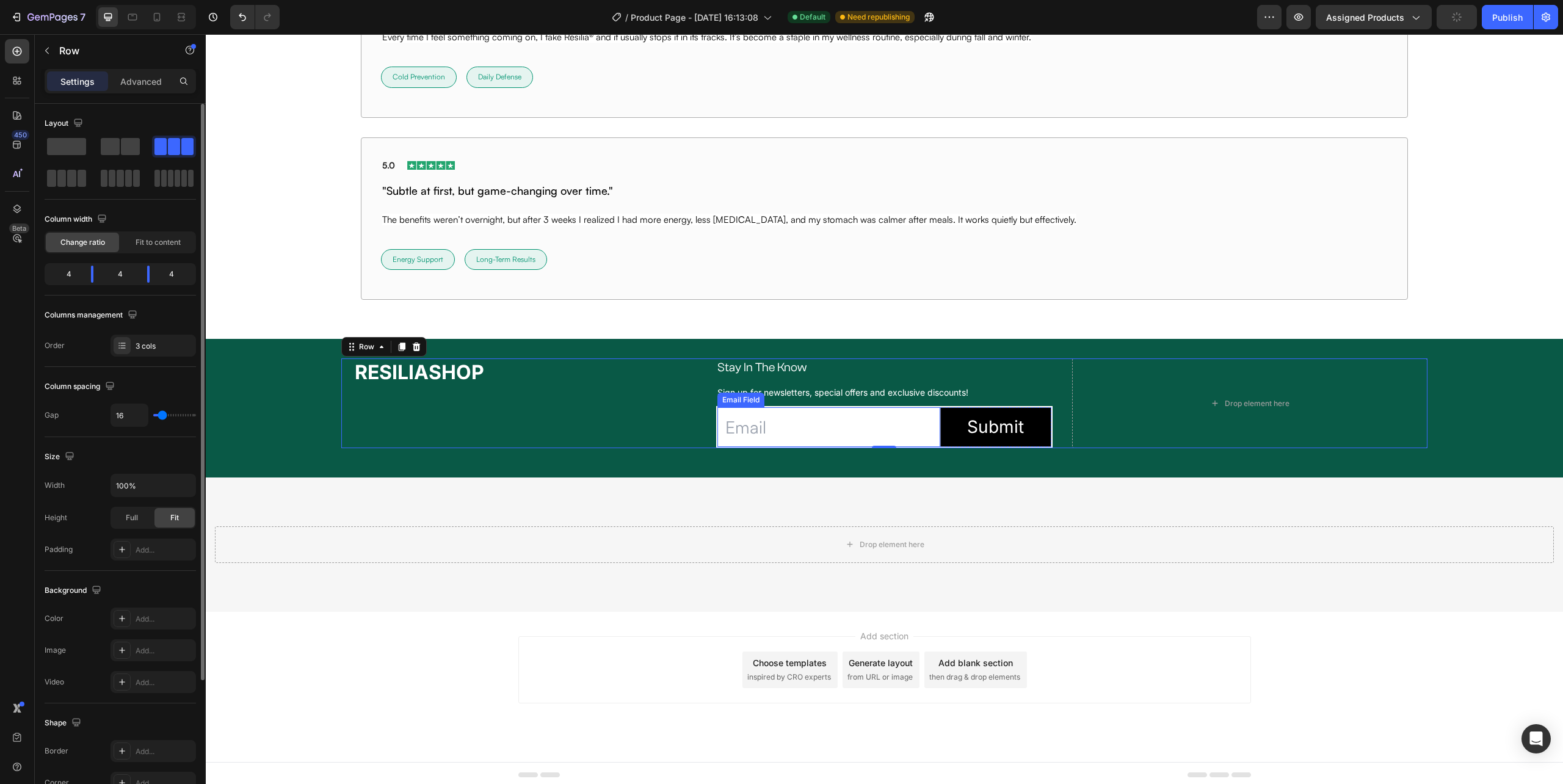
click at [905, 443] on input "email" at bounding box center [828, 427] width 222 height 40
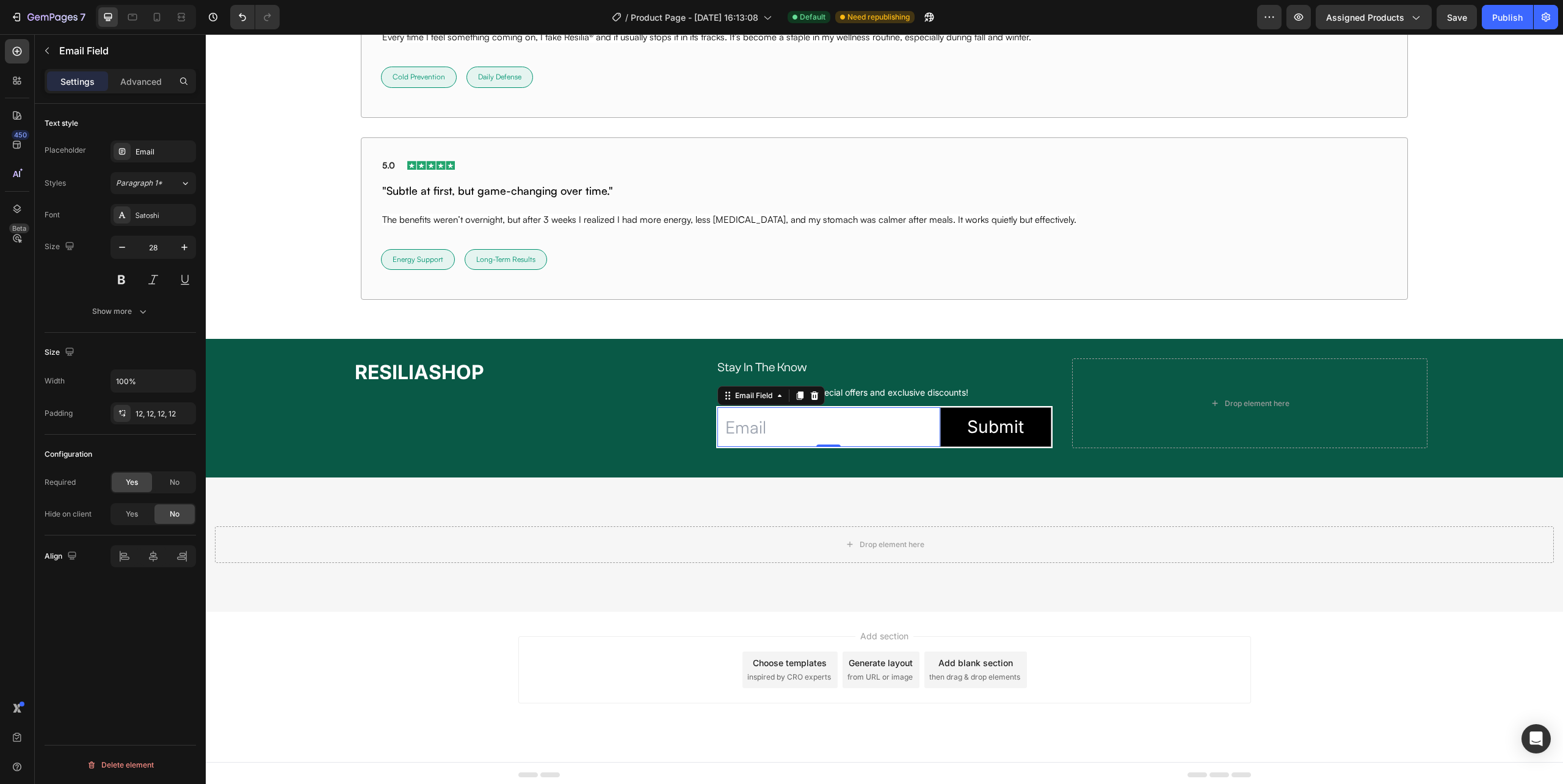
click at [717, 447] on input "email" at bounding box center [828, 427] width 222 height 40
click at [738, 394] on div "Email Field" at bounding box center [754, 395] width 42 height 11
click at [717, 431] on input "email" at bounding box center [828, 427] width 222 height 40
click at [146, 78] on p "Advanced" at bounding box center [140, 81] width 41 height 13
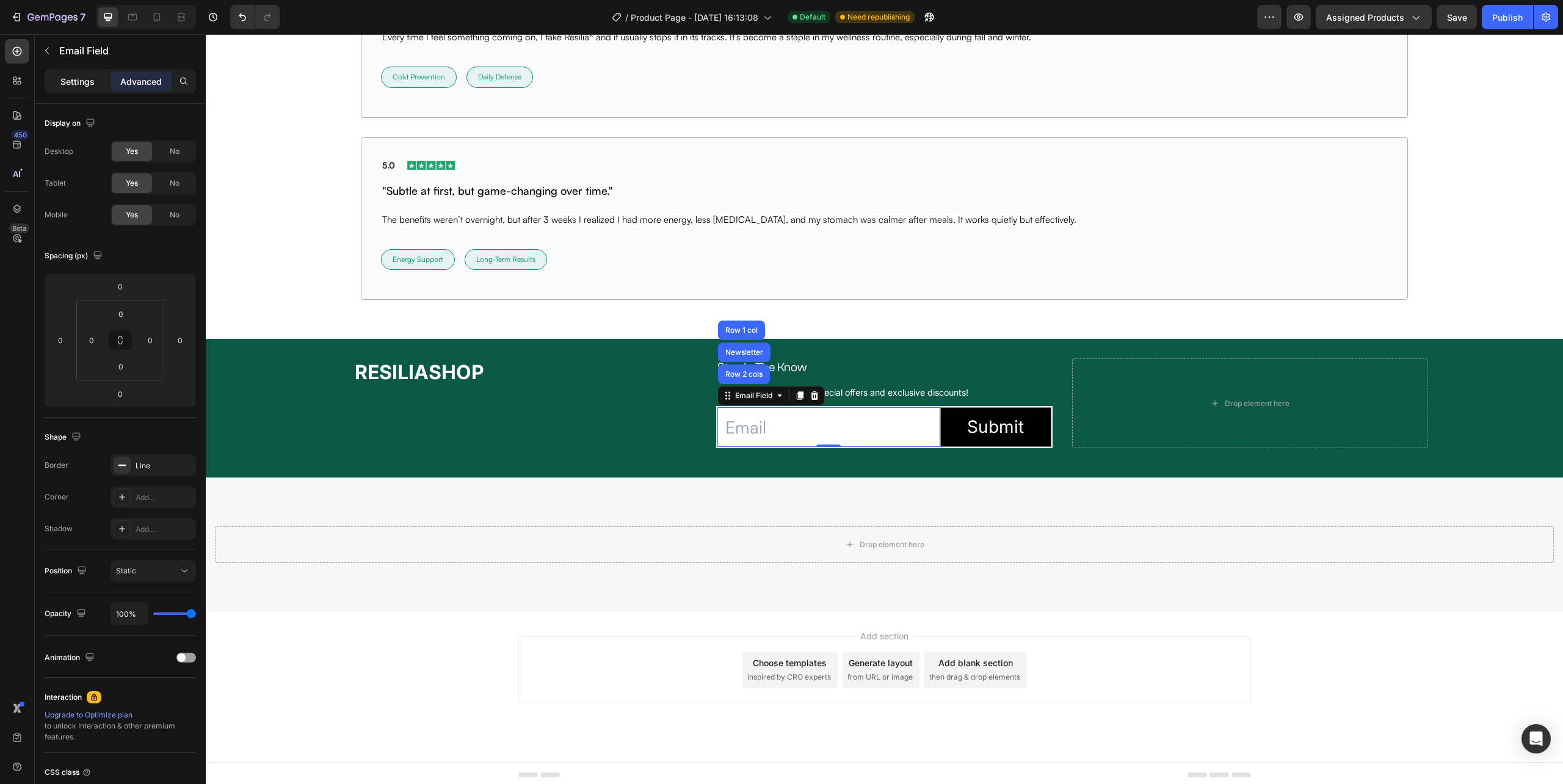
click at [82, 86] on p "Settings" at bounding box center [78, 81] width 34 height 13
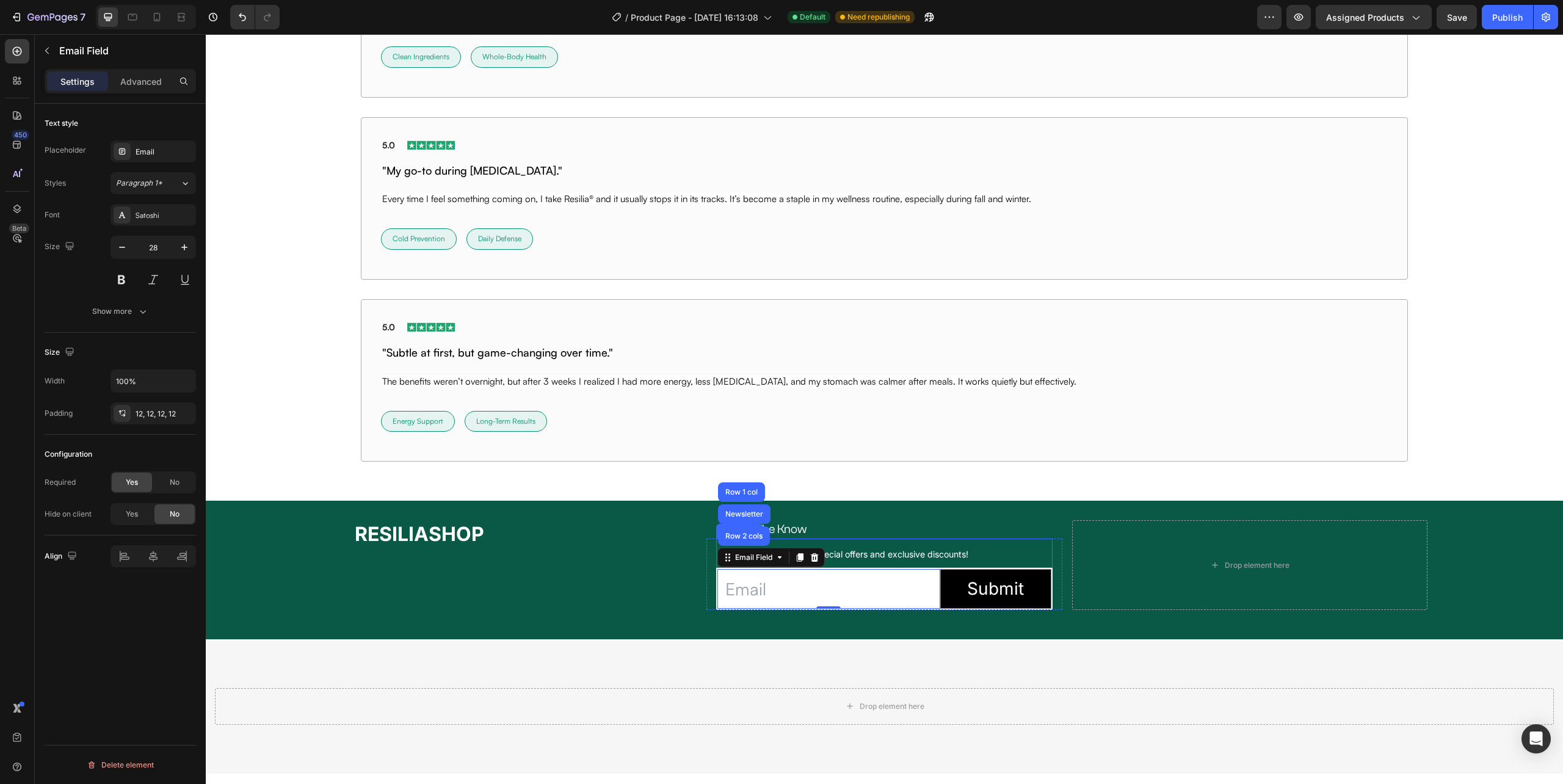
scroll to position [8706, 0]
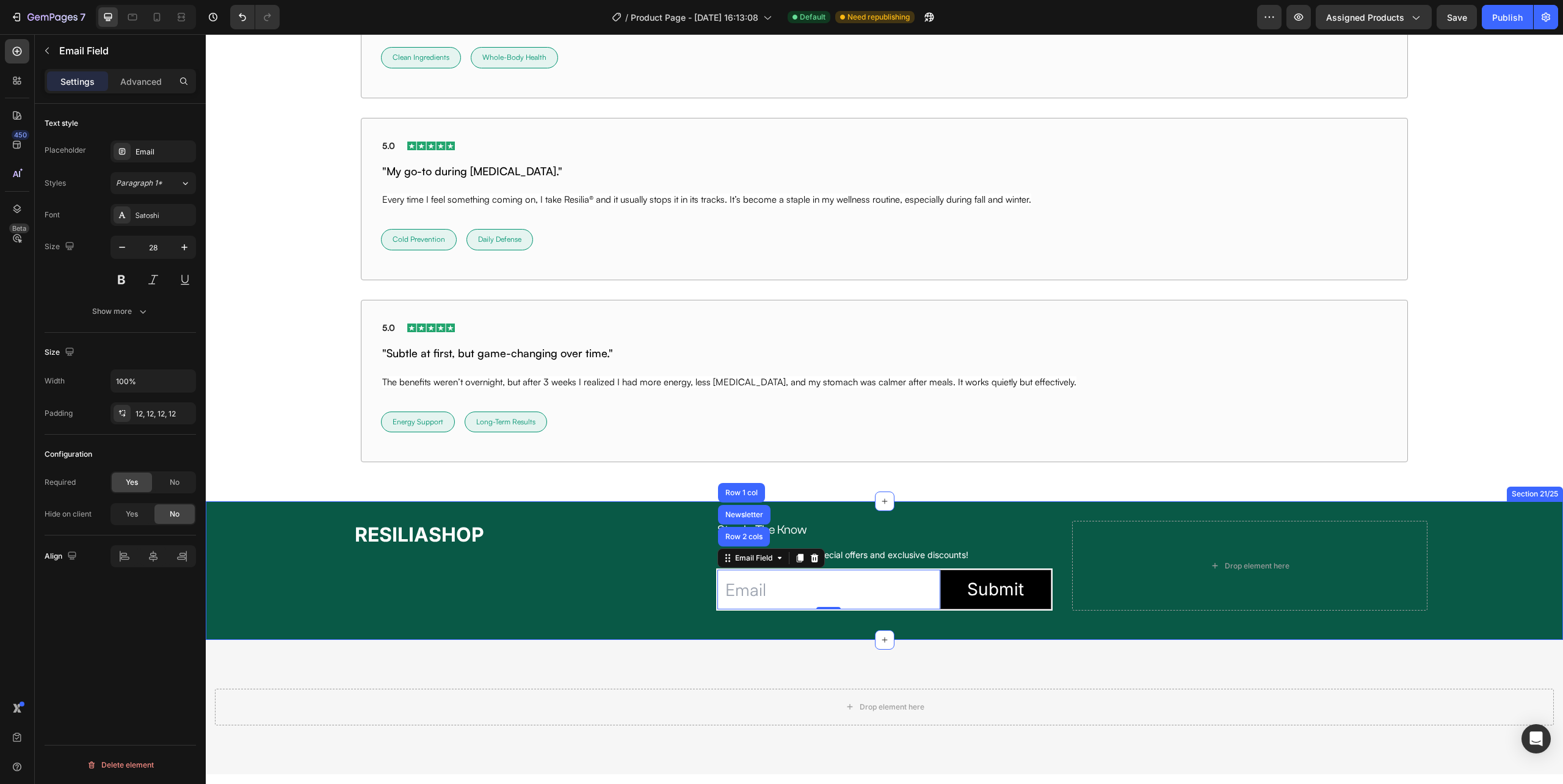
click at [1433, 506] on div "⁠⁠⁠⁠⁠⁠⁠ RESILIASHOP Heading Stay In The Know Heading Row Sign up for newsletter…" at bounding box center [884, 570] width 1357 height 138
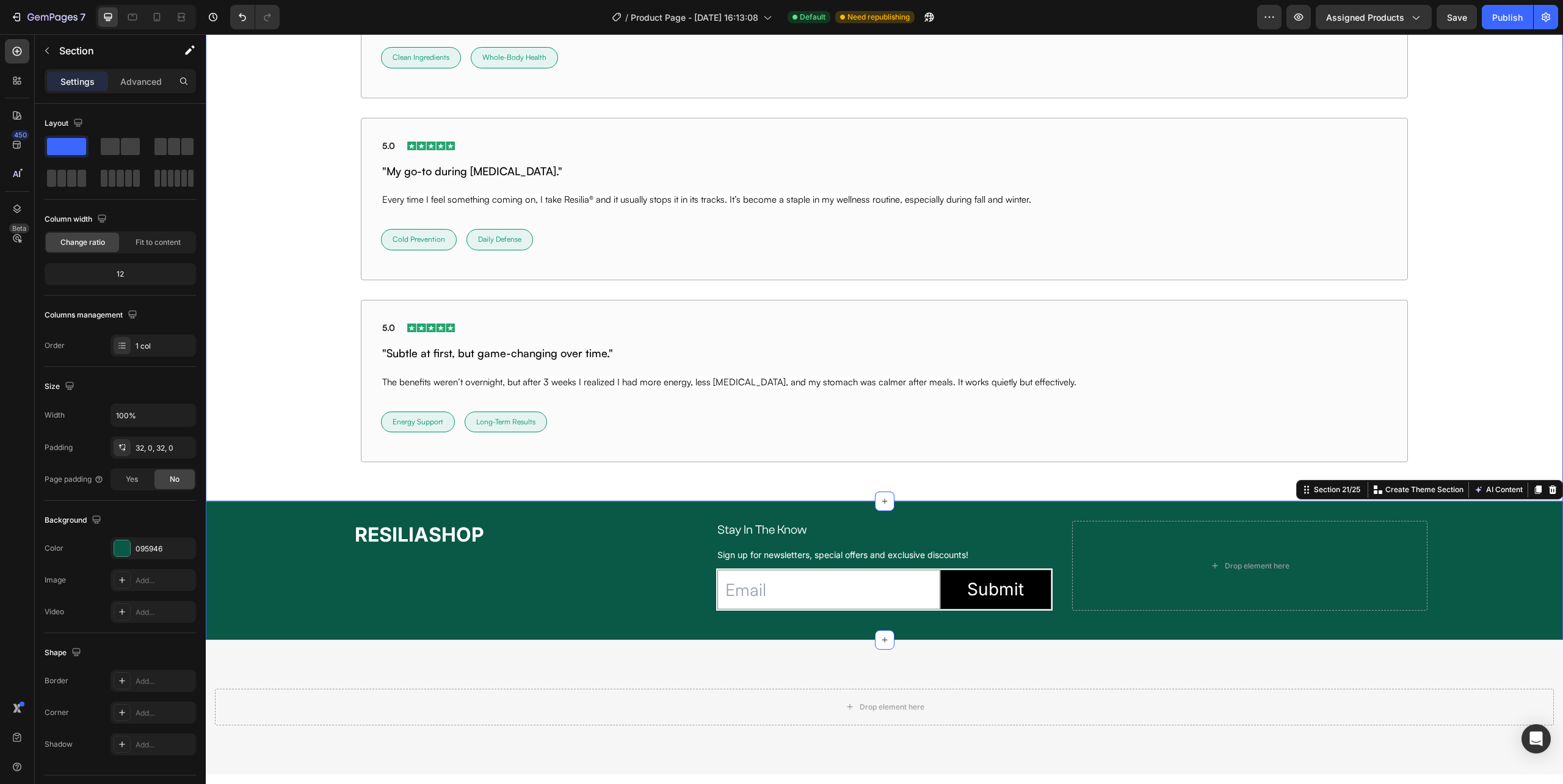
scroll to position [8787, 0]
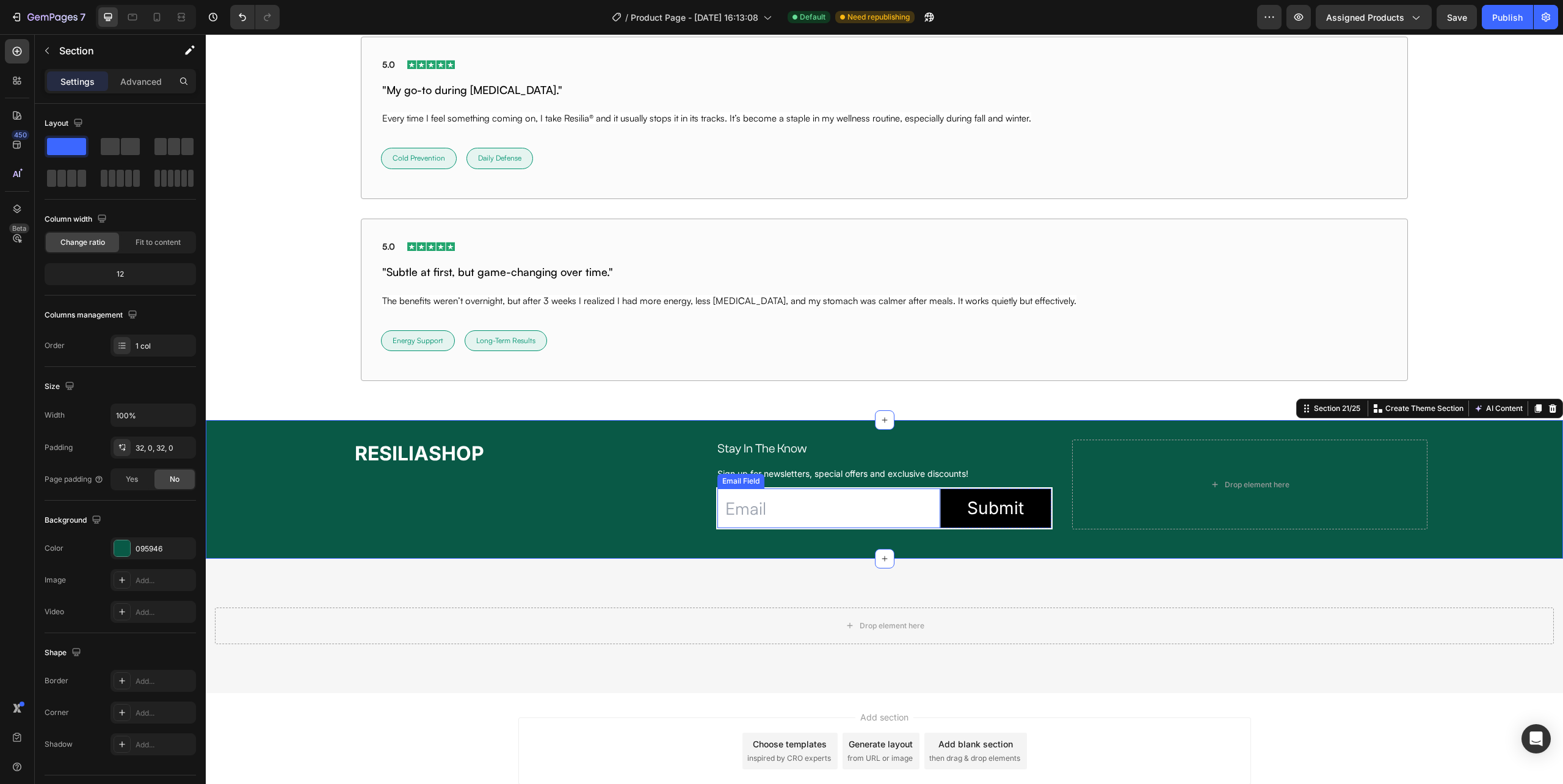
click at [900, 528] on input "email" at bounding box center [828, 508] width 222 height 40
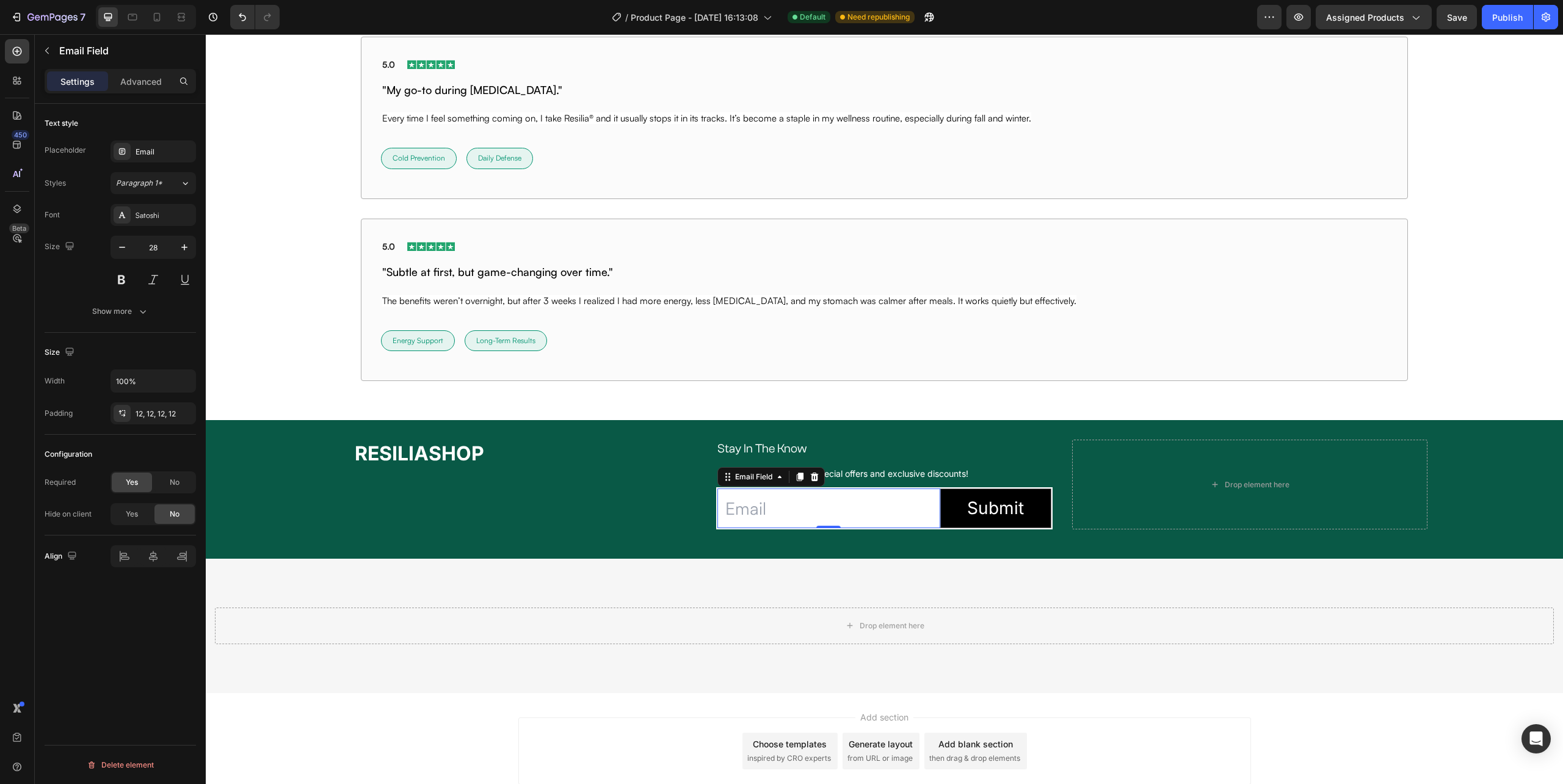
click at [844, 515] on input "email" at bounding box center [828, 508] width 222 height 40
click at [117, 317] on div "Show more" at bounding box center [121, 311] width 56 height 12
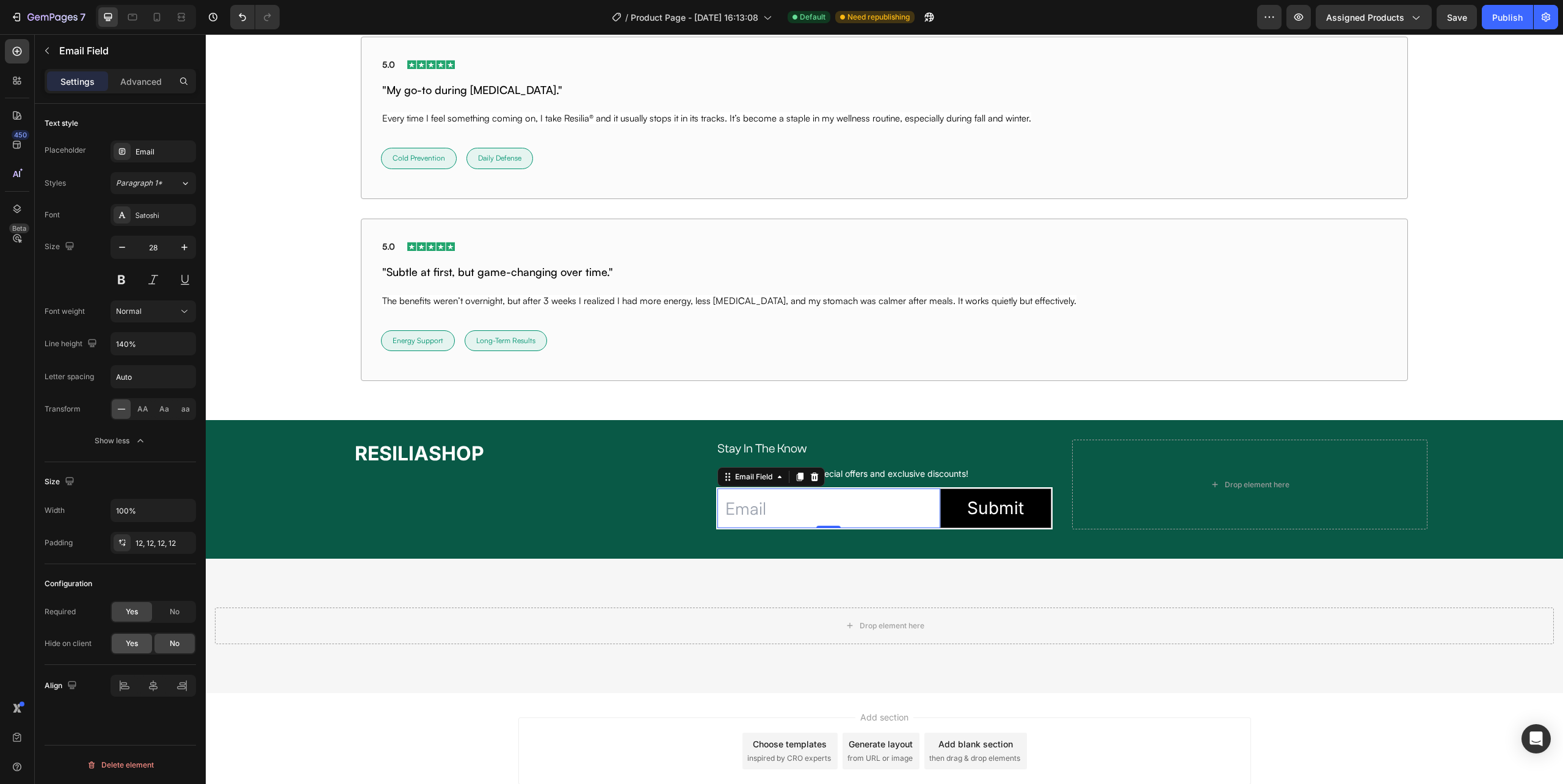
click at [137, 638] on div "Yes" at bounding box center [132, 644] width 41 height 19
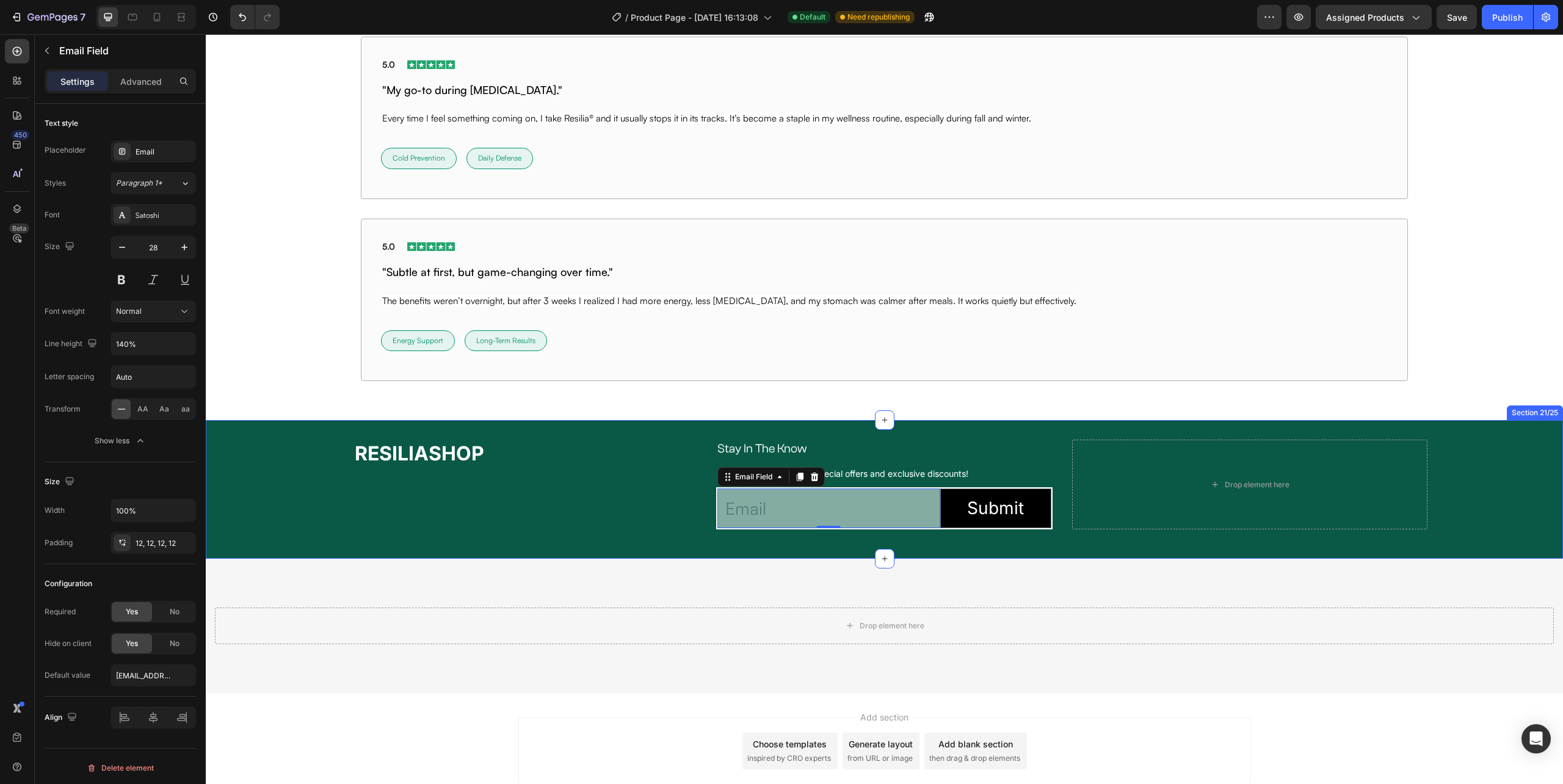
click at [333, 514] on div "⁠⁠⁠⁠⁠⁠⁠ RESILIASHOP Heading Stay In The Know Heading Row Sign up for newsletter…" at bounding box center [884, 489] width 1357 height 99
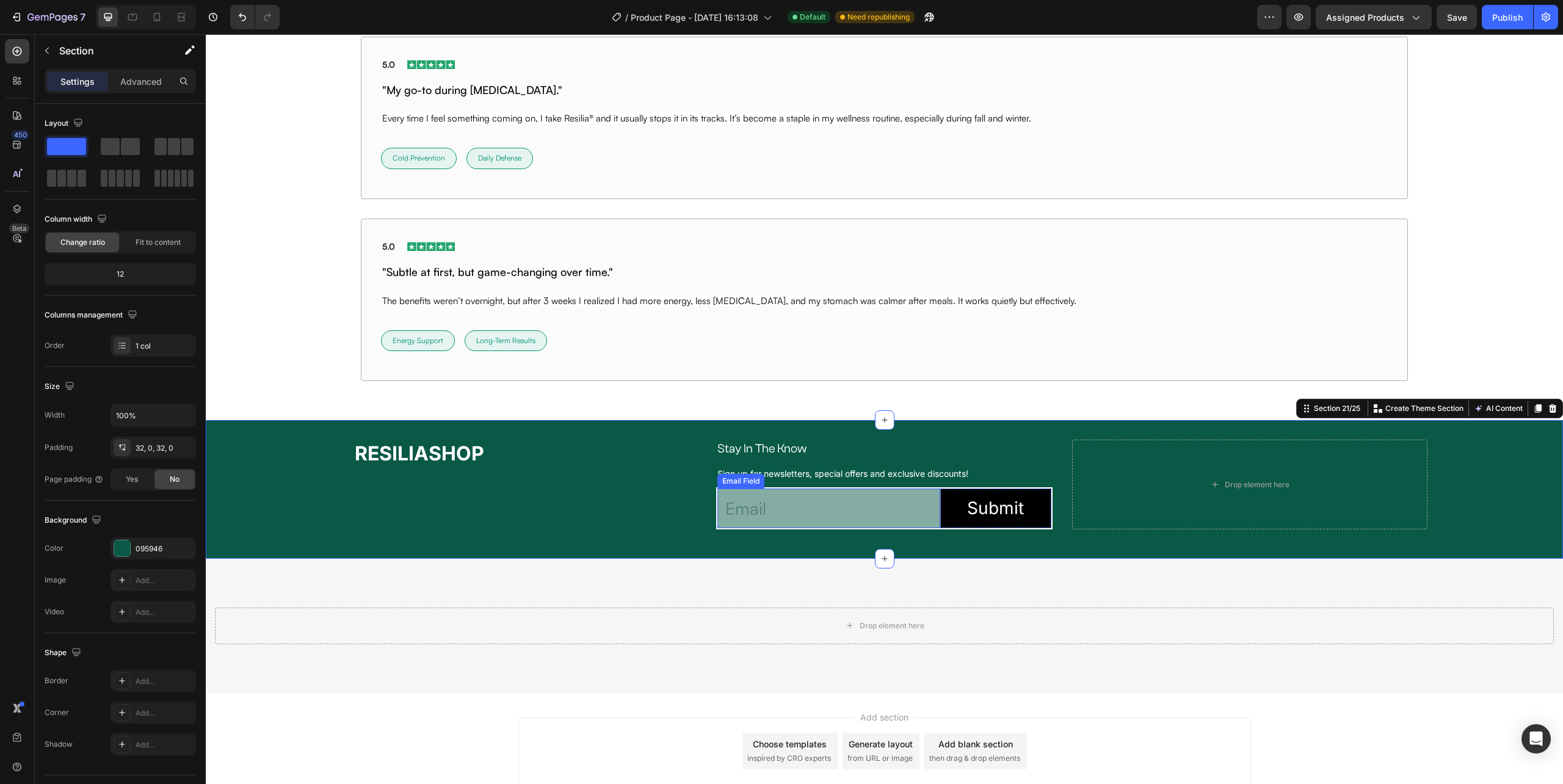
click at [757, 505] on input "email" at bounding box center [828, 508] width 222 height 40
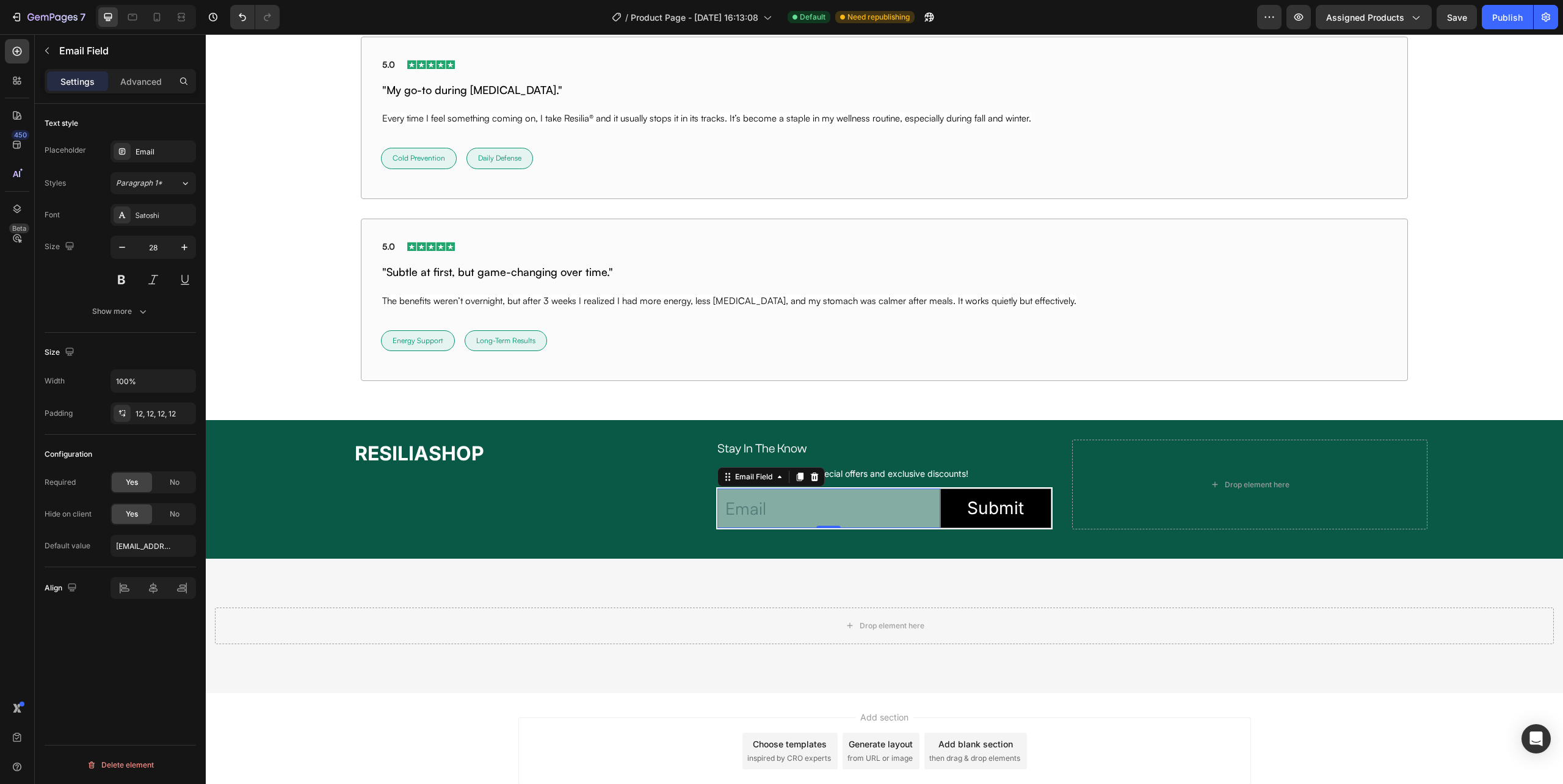
click at [54, 518] on div "Hide on client" at bounding box center [68, 514] width 47 height 11
click at [46, 527] on div at bounding box center [46, 527] width 0 height 0
click at [171, 515] on span "No" at bounding box center [174, 514] width 10 height 11
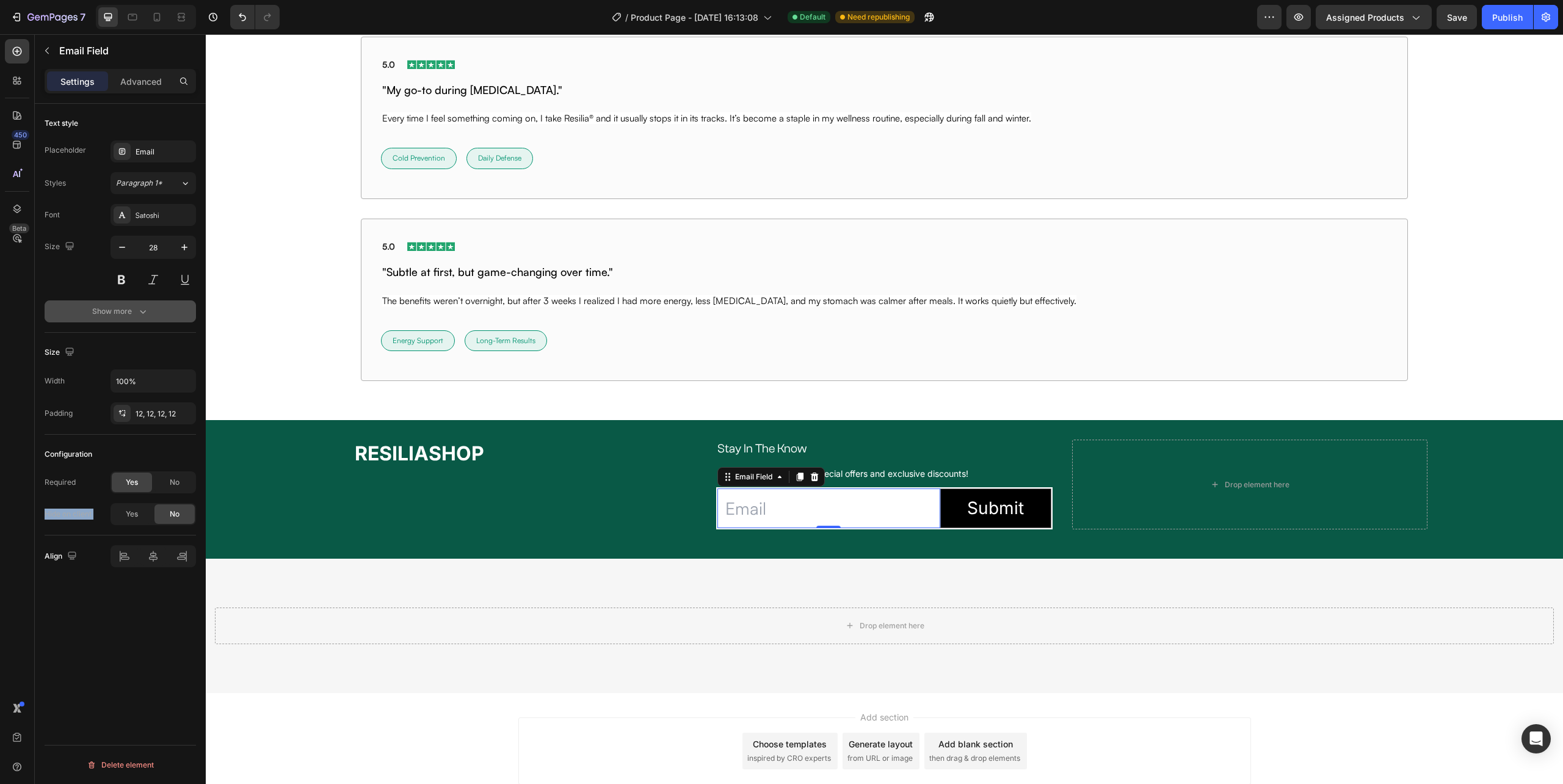
click at [132, 311] on div "Show more" at bounding box center [121, 311] width 56 height 12
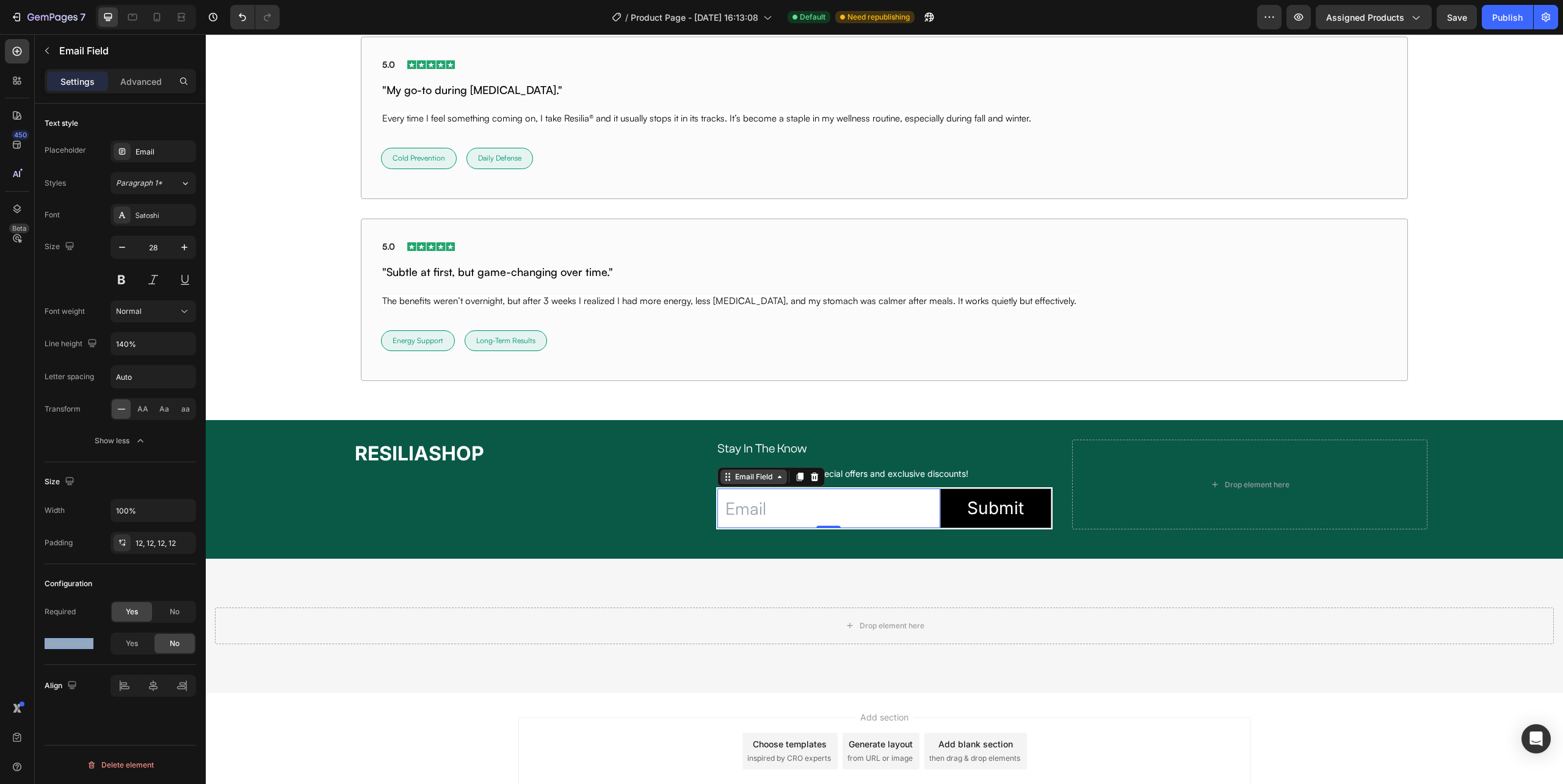
click at [725, 481] on icon at bounding box center [726, 480] width 2 height 2
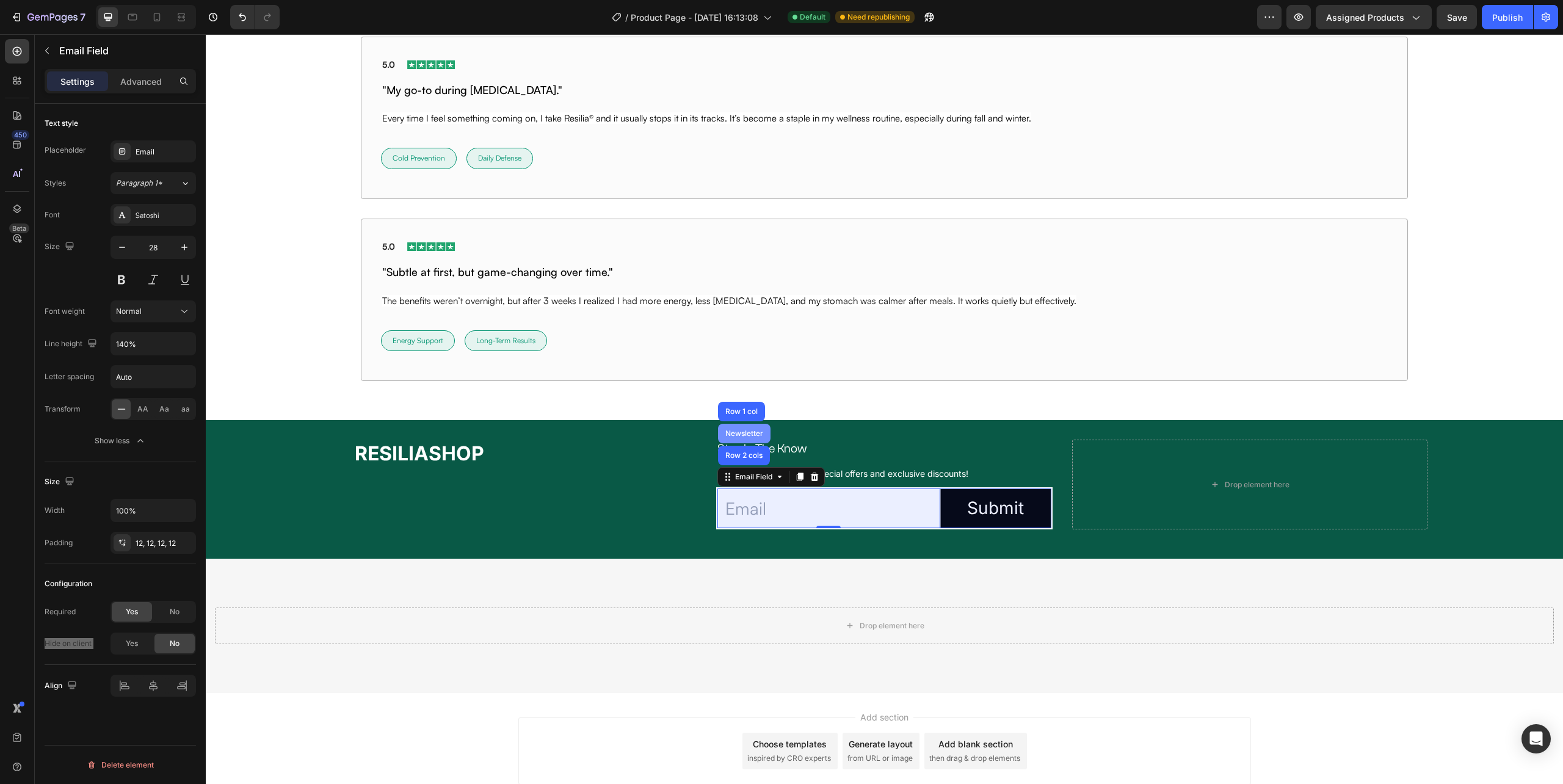
click at [741, 435] on div "Newsletter" at bounding box center [744, 433] width 42 height 7
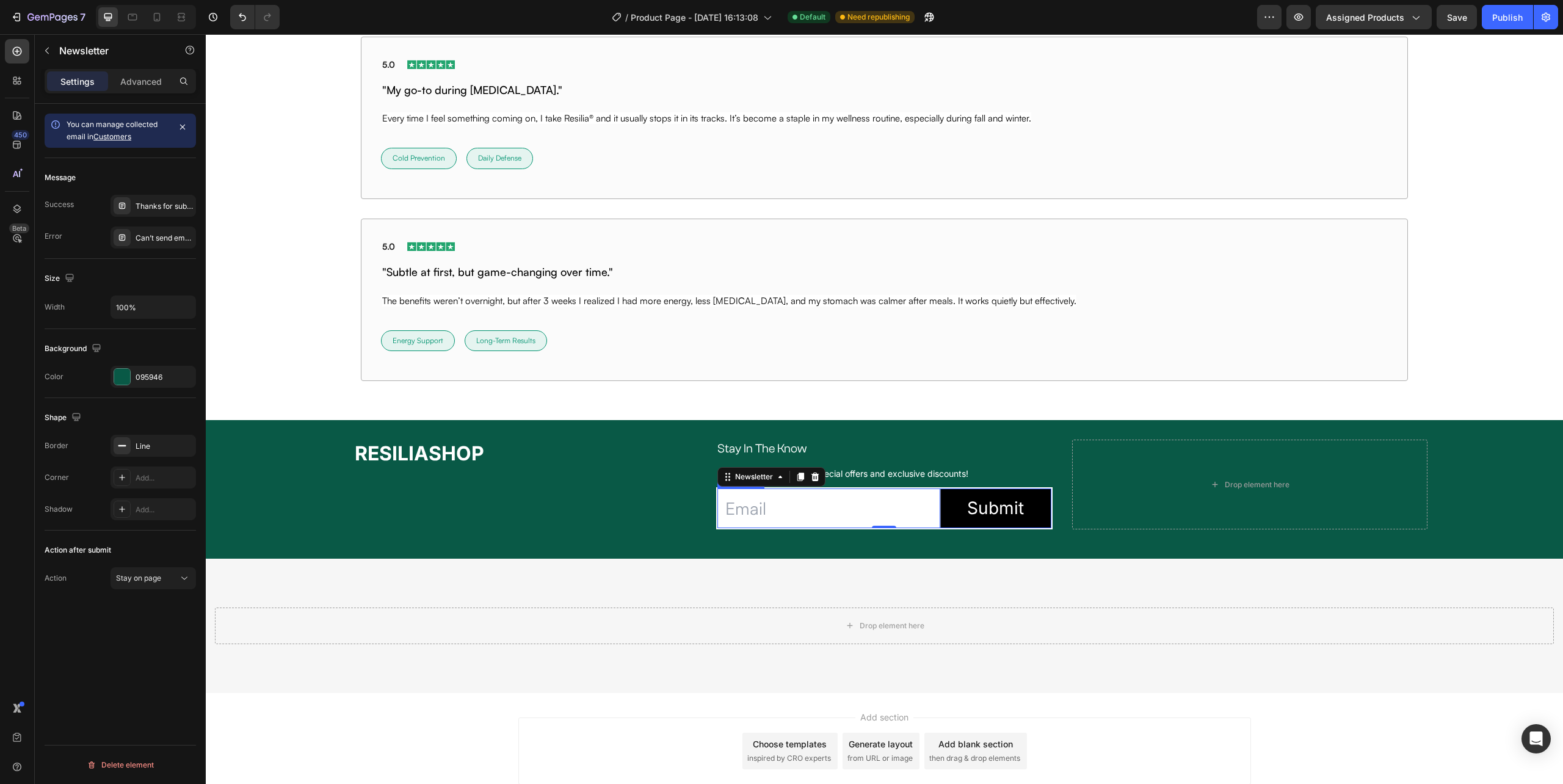
click at [728, 503] on input "email" at bounding box center [828, 508] width 222 height 40
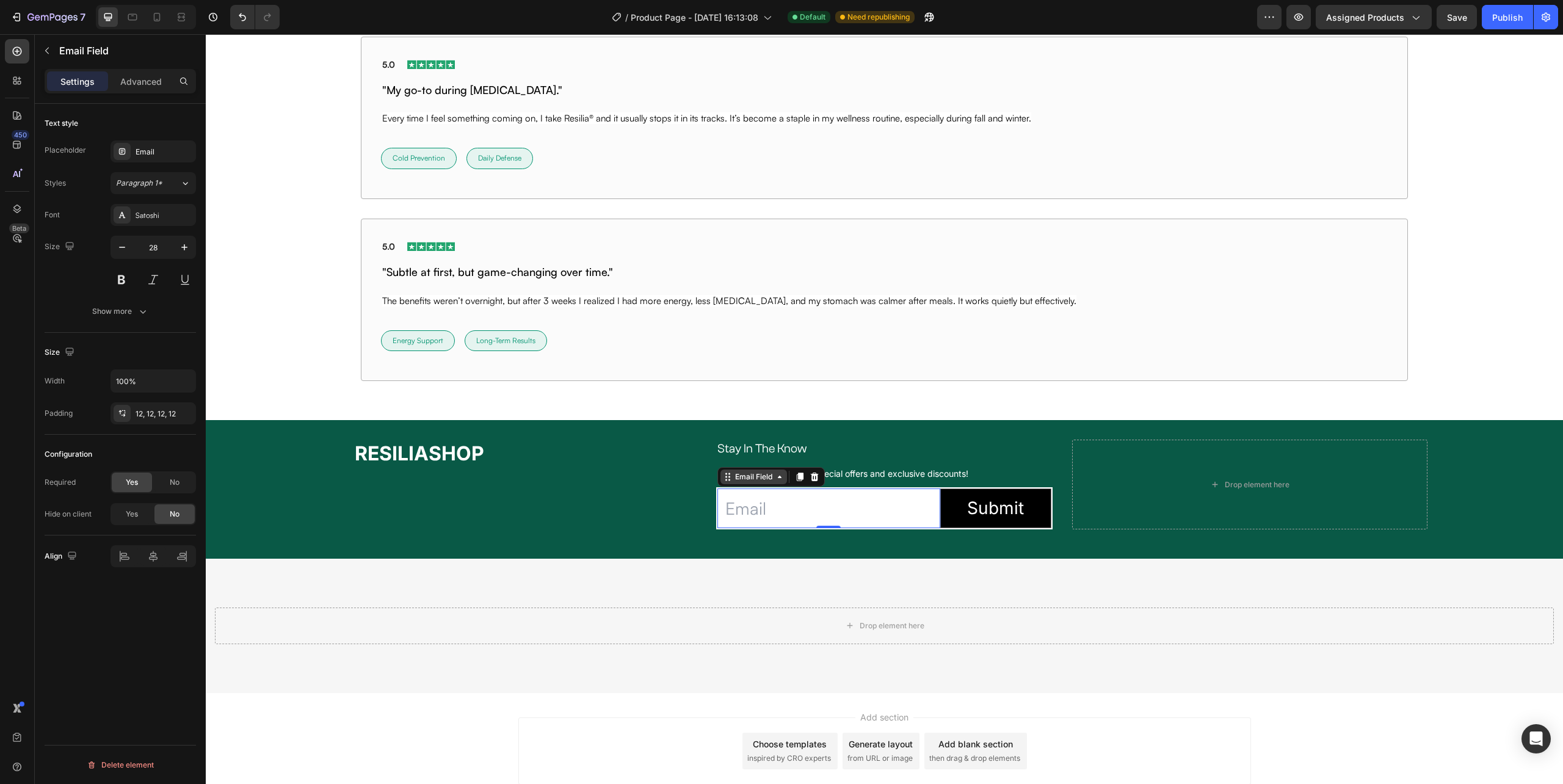
click at [767, 482] on div "Email Field" at bounding box center [754, 476] width 42 height 11
click at [140, 86] on p "Advanced" at bounding box center [140, 81] width 41 height 13
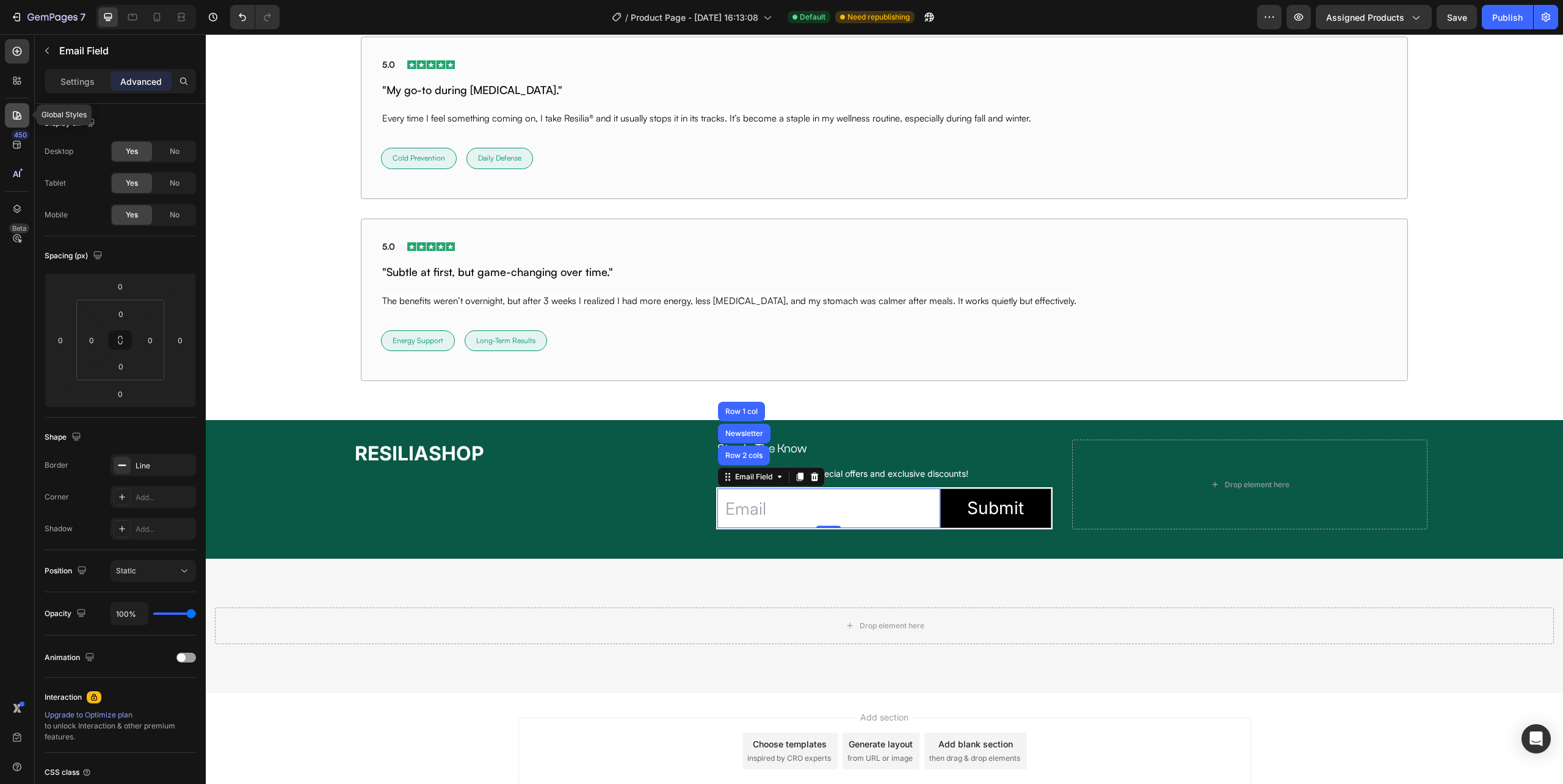
click at [12, 118] on icon at bounding box center [17, 116] width 12 height 12
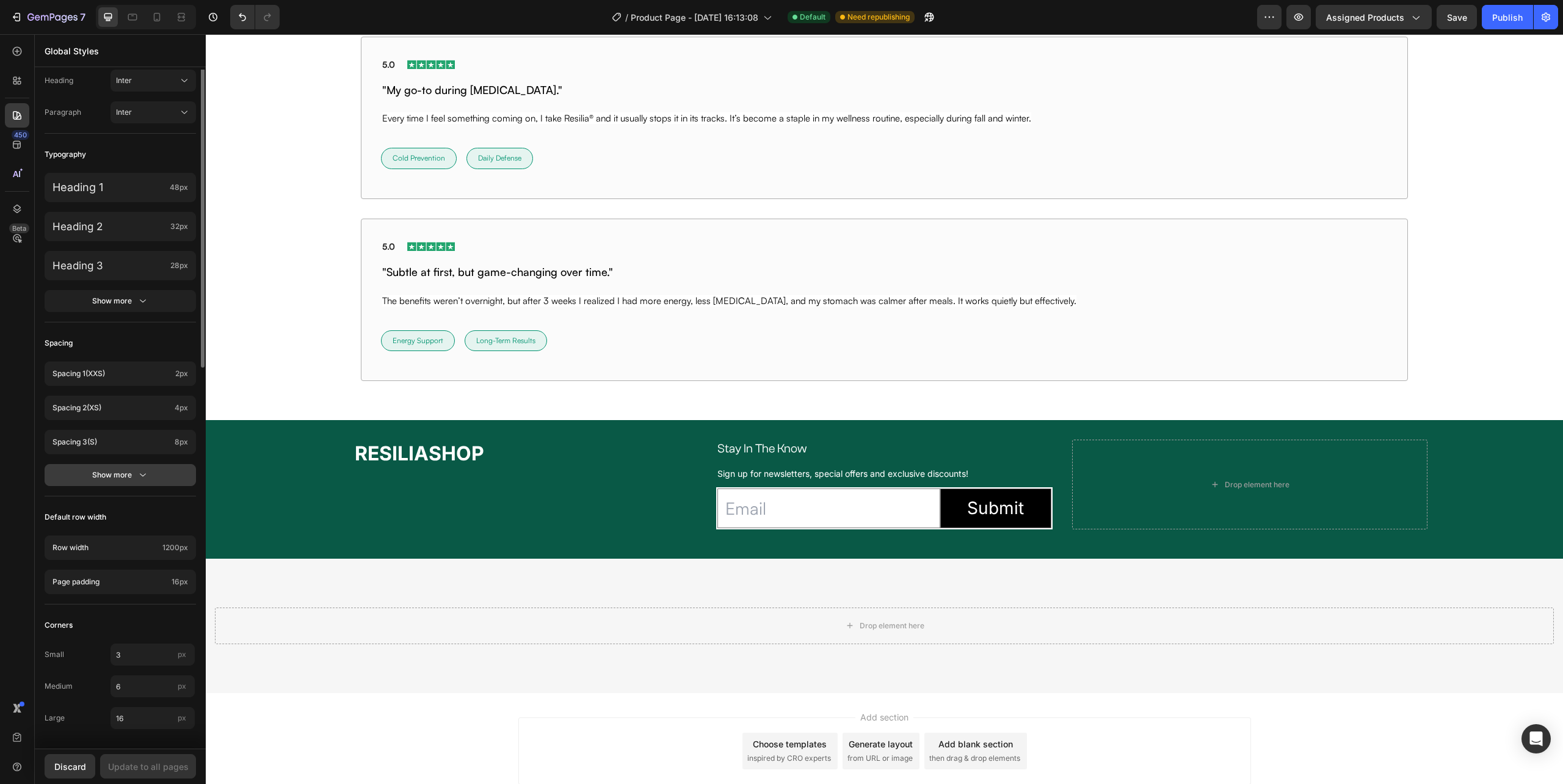
scroll to position [0, 0]
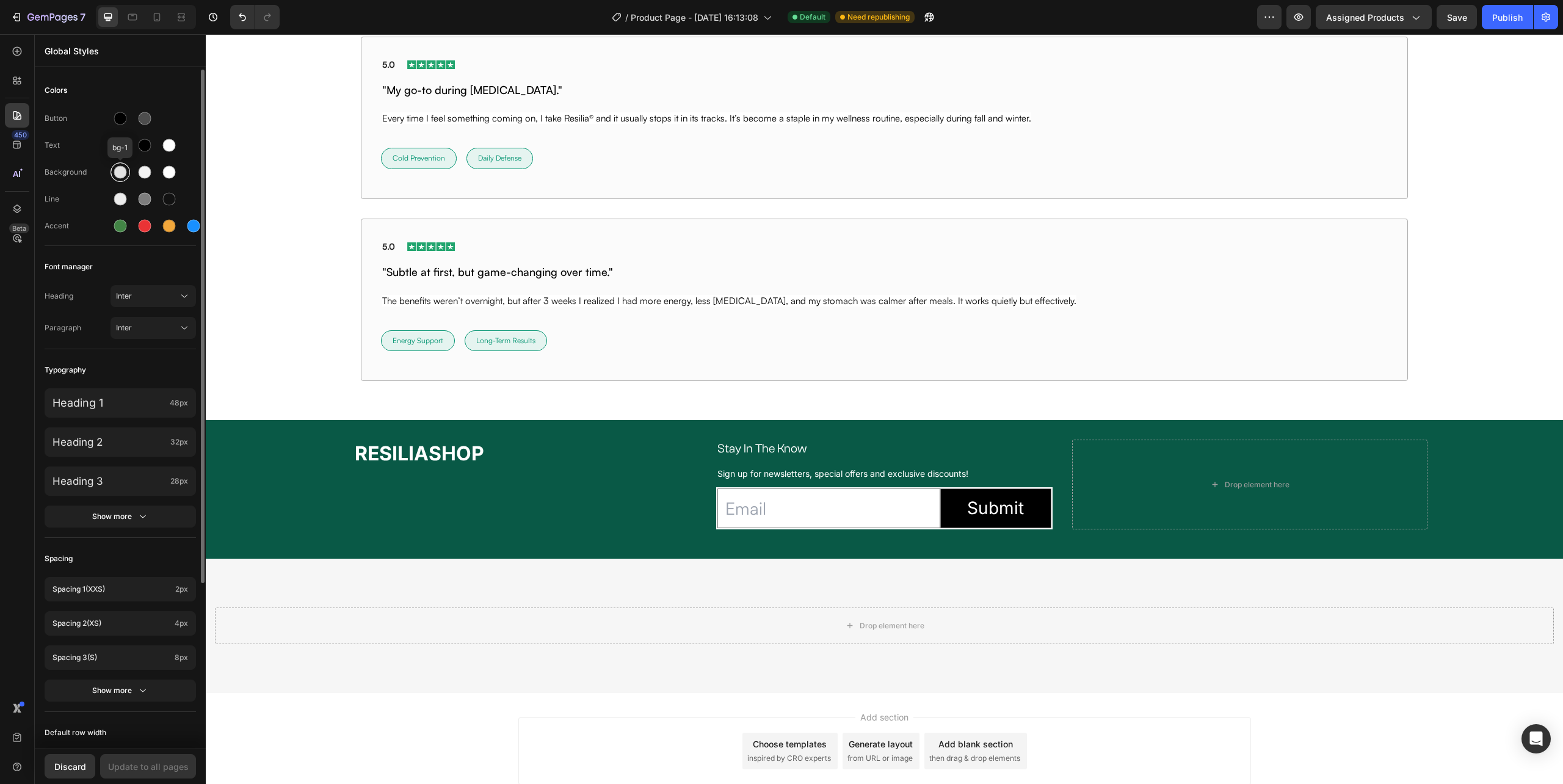
click at [120, 174] on div at bounding box center [120, 172] width 13 height 13
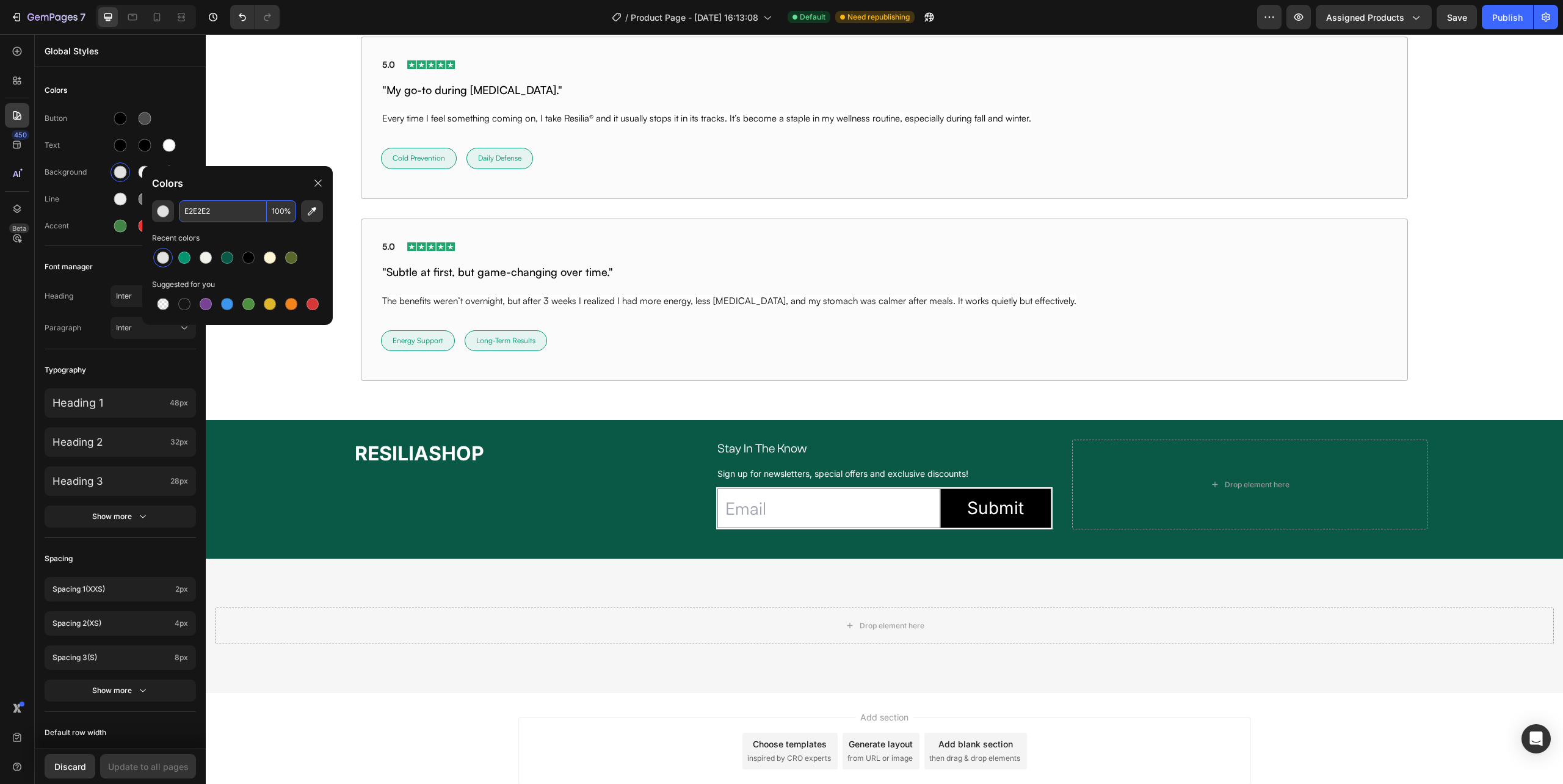
click at [233, 215] on input "E2E2E2" at bounding box center [223, 211] width 88 height 22
click at [340, 599] on div "Drop element here Section 22/25" at bounding box center [884, 625] width 1357 height 134
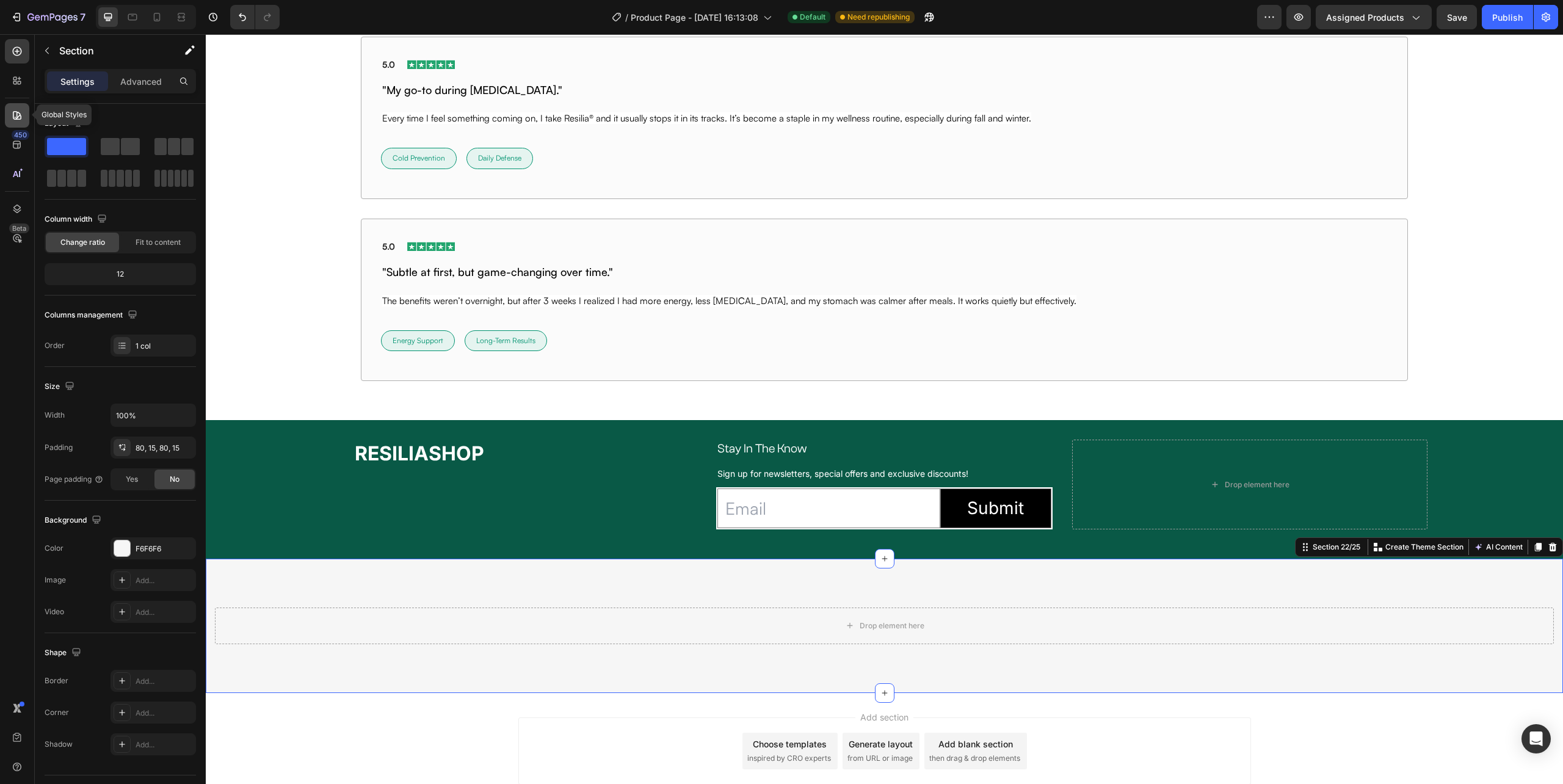
click at [13, 116] on icon at bounding box center [18, 116] width 9 height 9
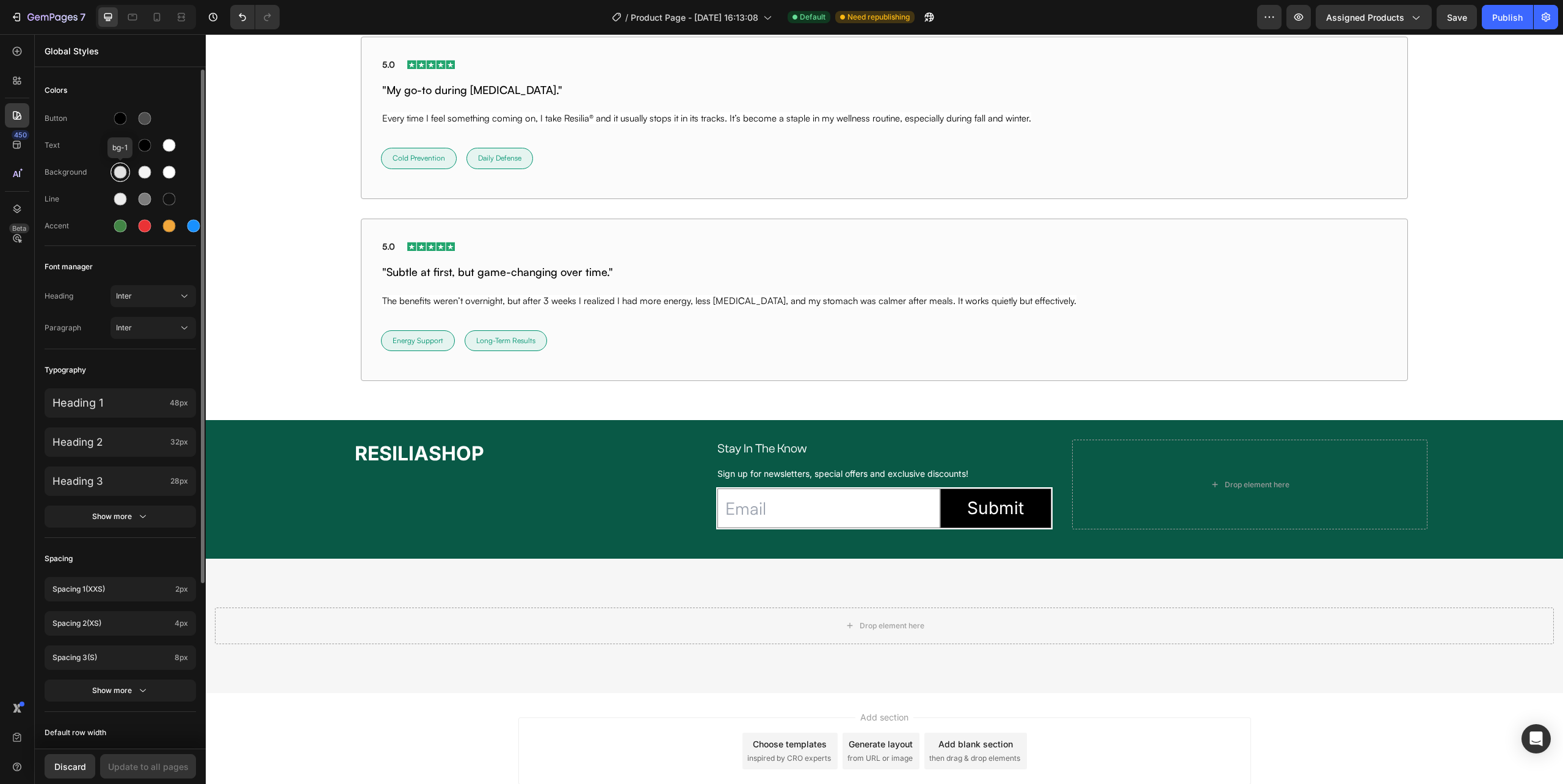
click at [120, 169] on div at bounding box center [120, 172] width 13 height 13
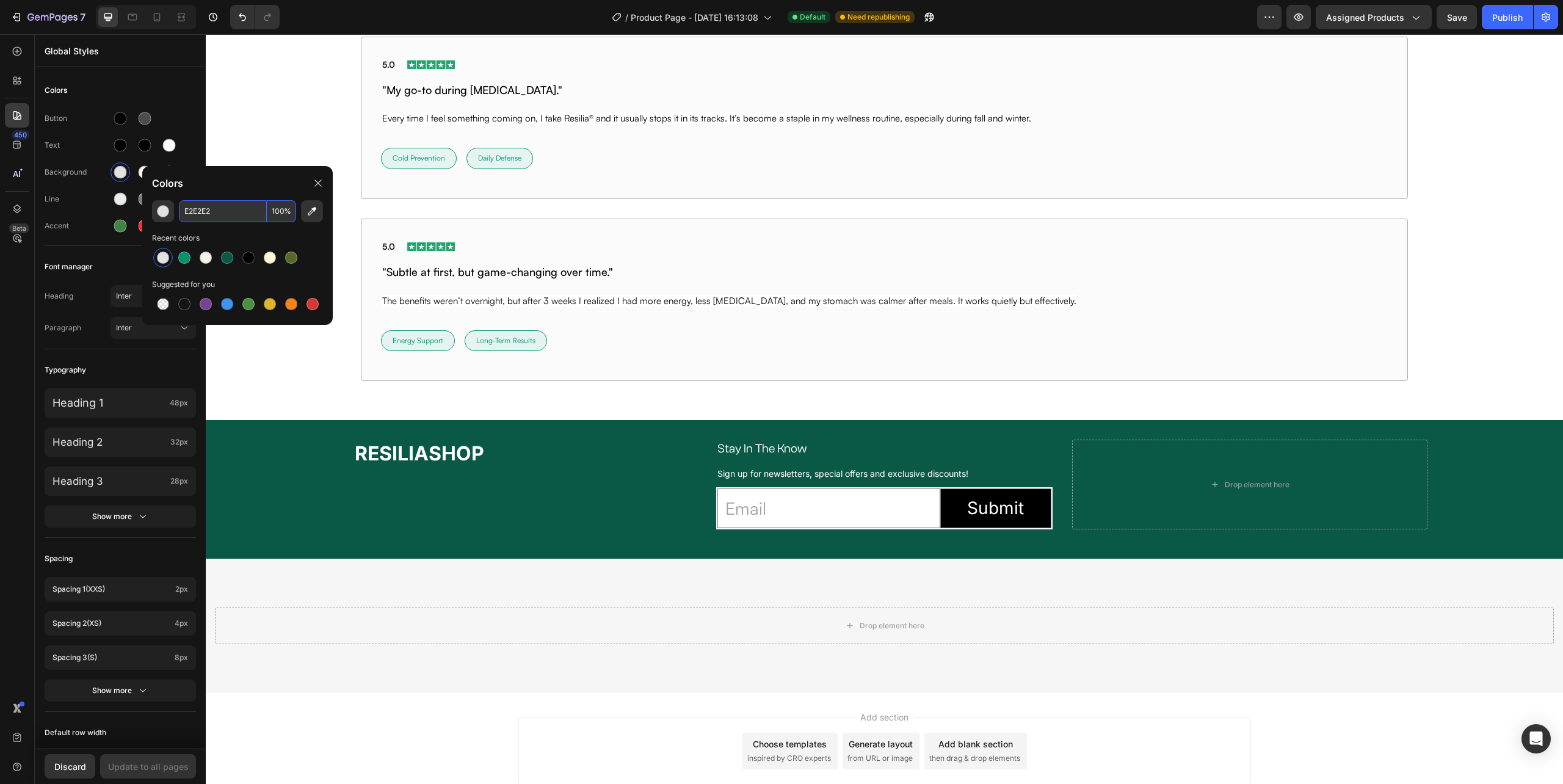
click at [243, 205] on input "E2E2E2" at bounding box center [223, 211] width 88 height 22
type input "E2E2E2"
click at [79, 150] on div "Text" at bounding box center [78, 146] width 66 height 11
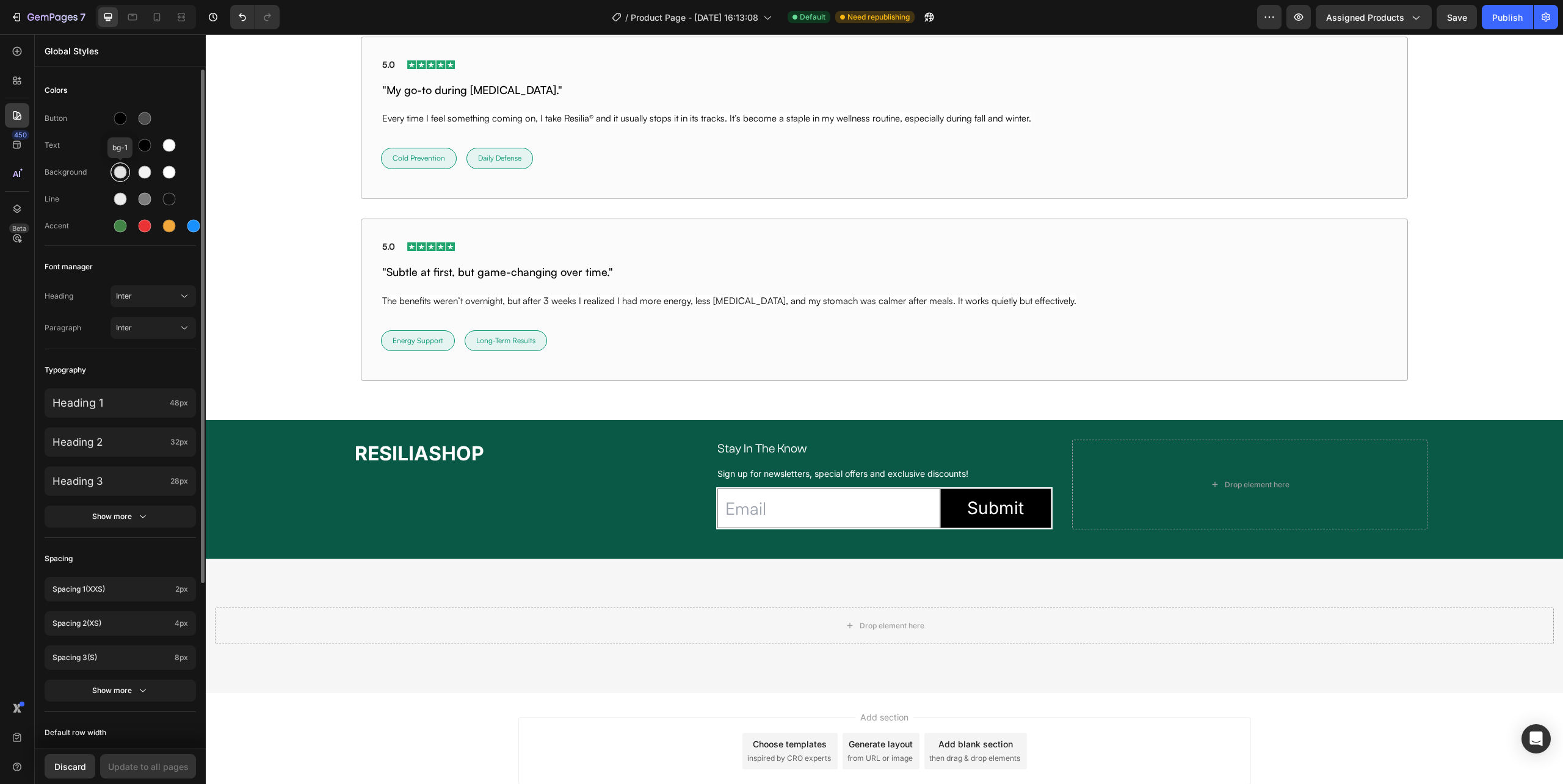
click at [113, 169] on div at bounding box center [120, 172] width 15 height 15
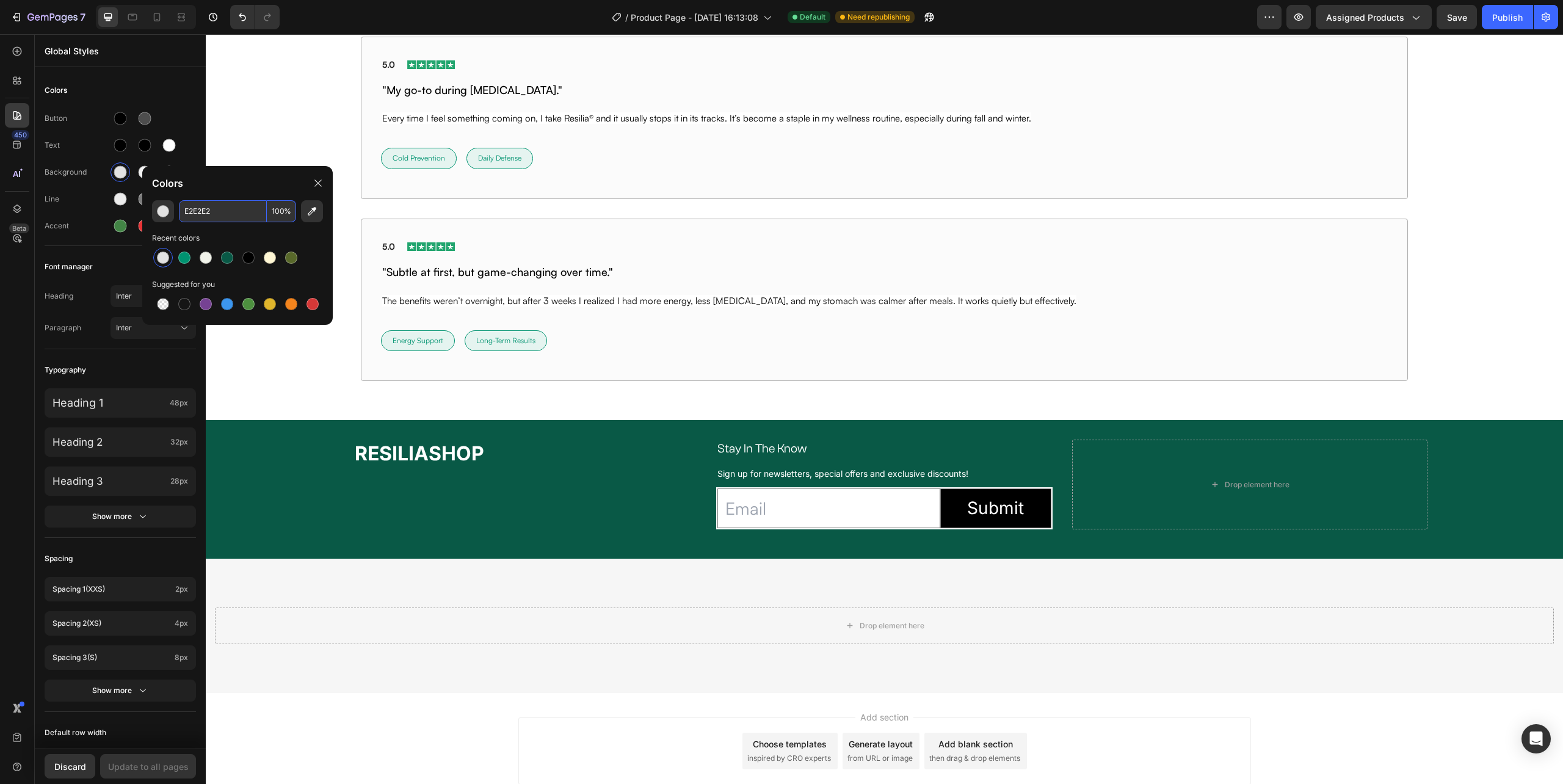
click at [260, 213] on input "E2E2E2" at bounding box center [223, 211] width 88 height 22
type input "E2E2E2"
click at [112, 175] on div at bounding box center [120, 172] width 19 height 19
click at [222, 211] on input "E2E2E2" at bounding box center [223, 211] width 88 height 22
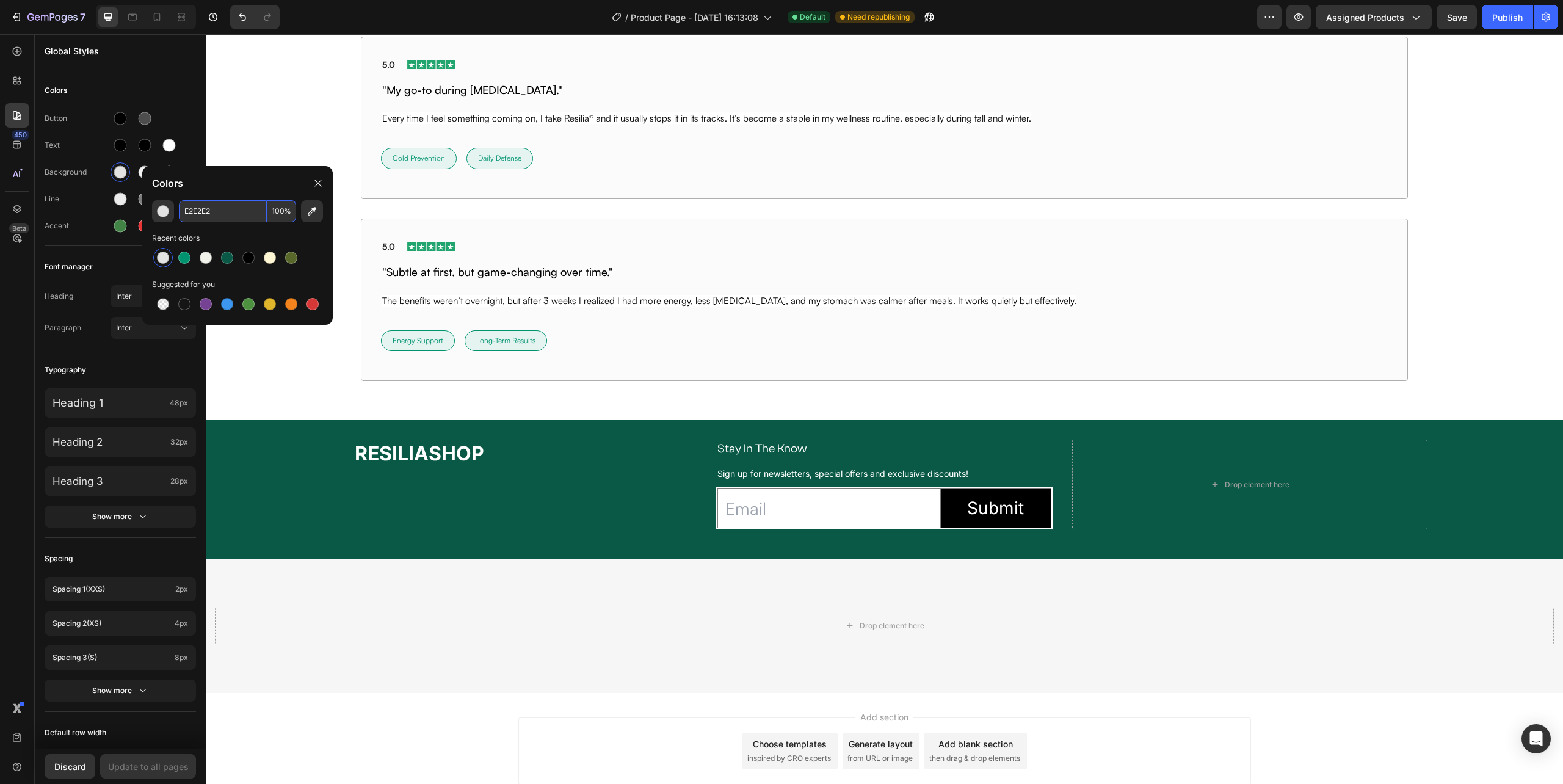
click at [222, 211] on input "E2E2E2" at bounding box center [223, 211] width 88 height 22
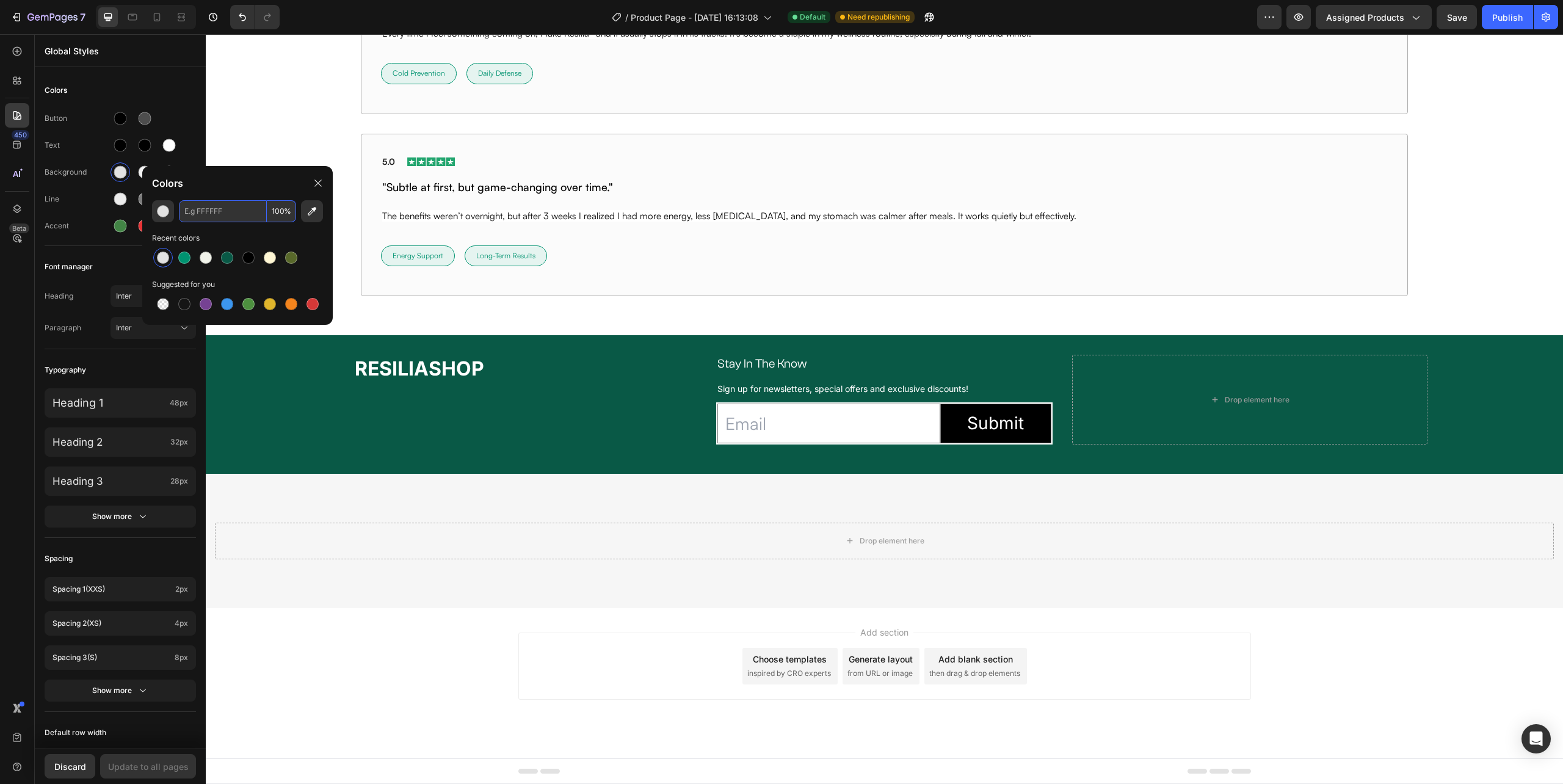
scroll to position [8877, 0]
click at [228, 255] on div at bounding box center [228, 258] width 12 height 12
type input "095946"
click at [79, 184] on div "Button Text Background Line Accent" at bounding box center [121, 173] width 152 height 144
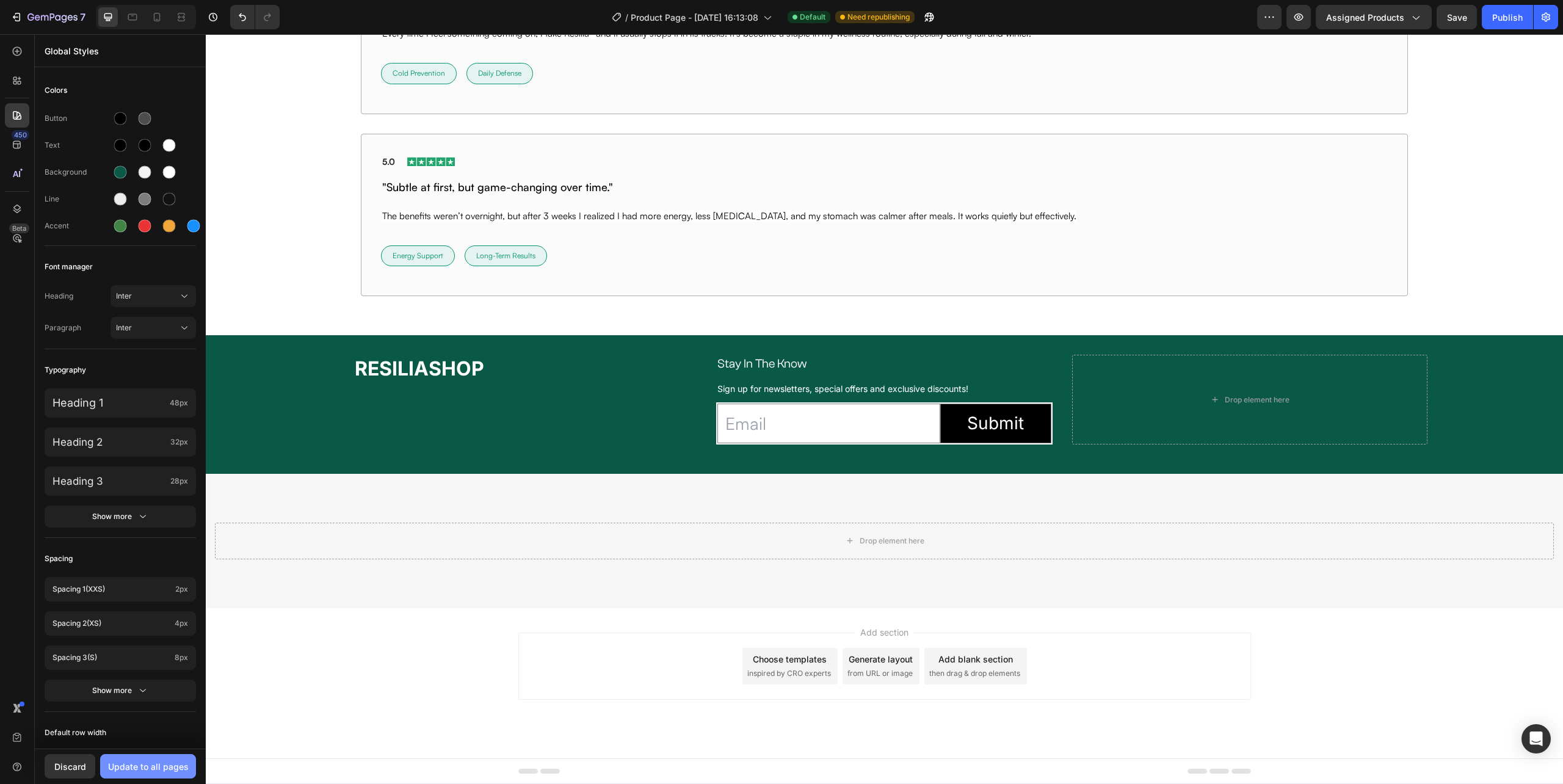
click at [171, 769] on div "Update to all pages" at bounding box center [148, 766] width 80 height 13
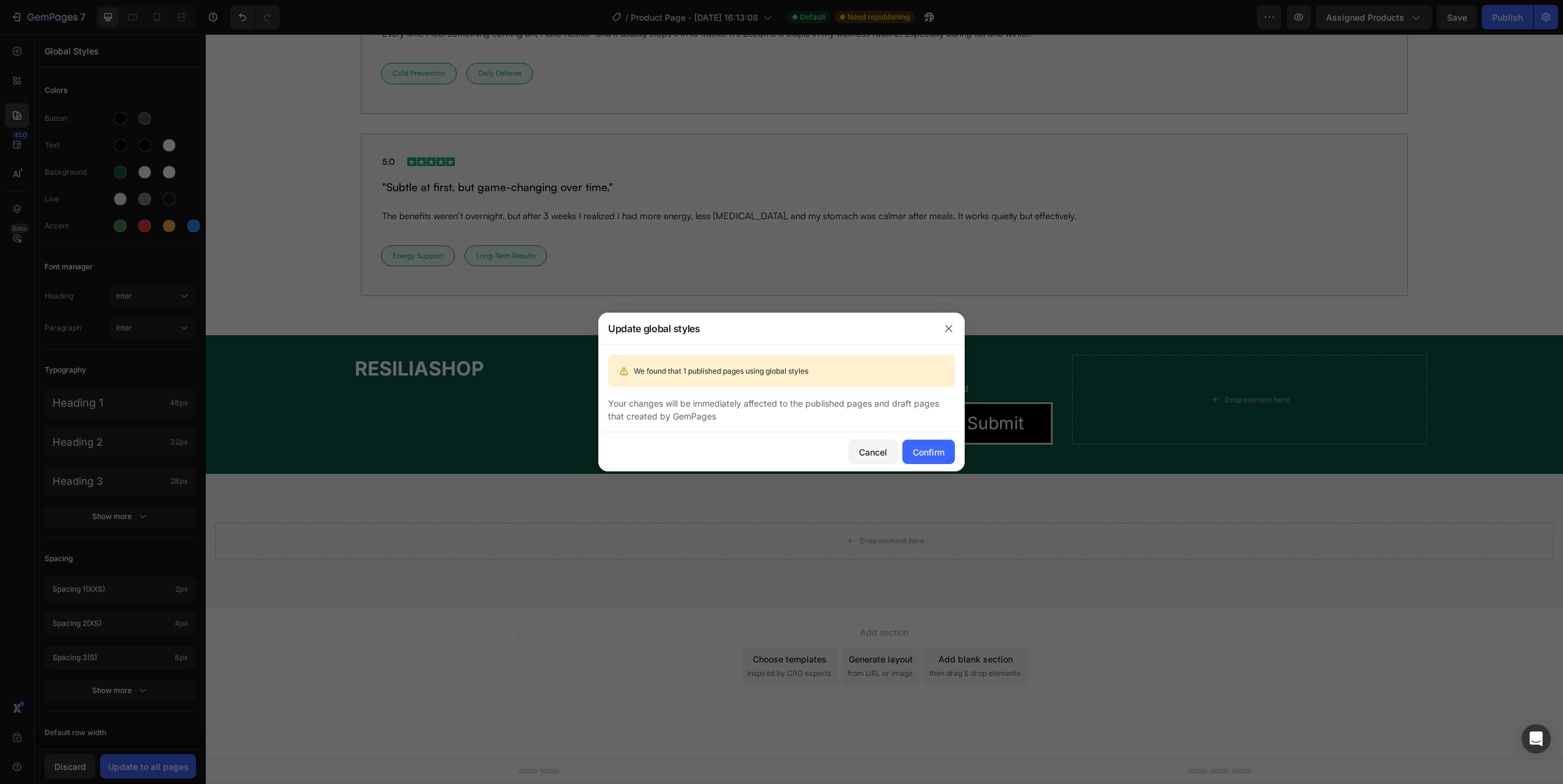
click at [734, 372] on span "We found that 1 published pages using global styles" at bounding box center [722, 371] width 175 height 11
click at [933, 458] on button "Confirm" at bounding box center [929, 452] width 53 height 25
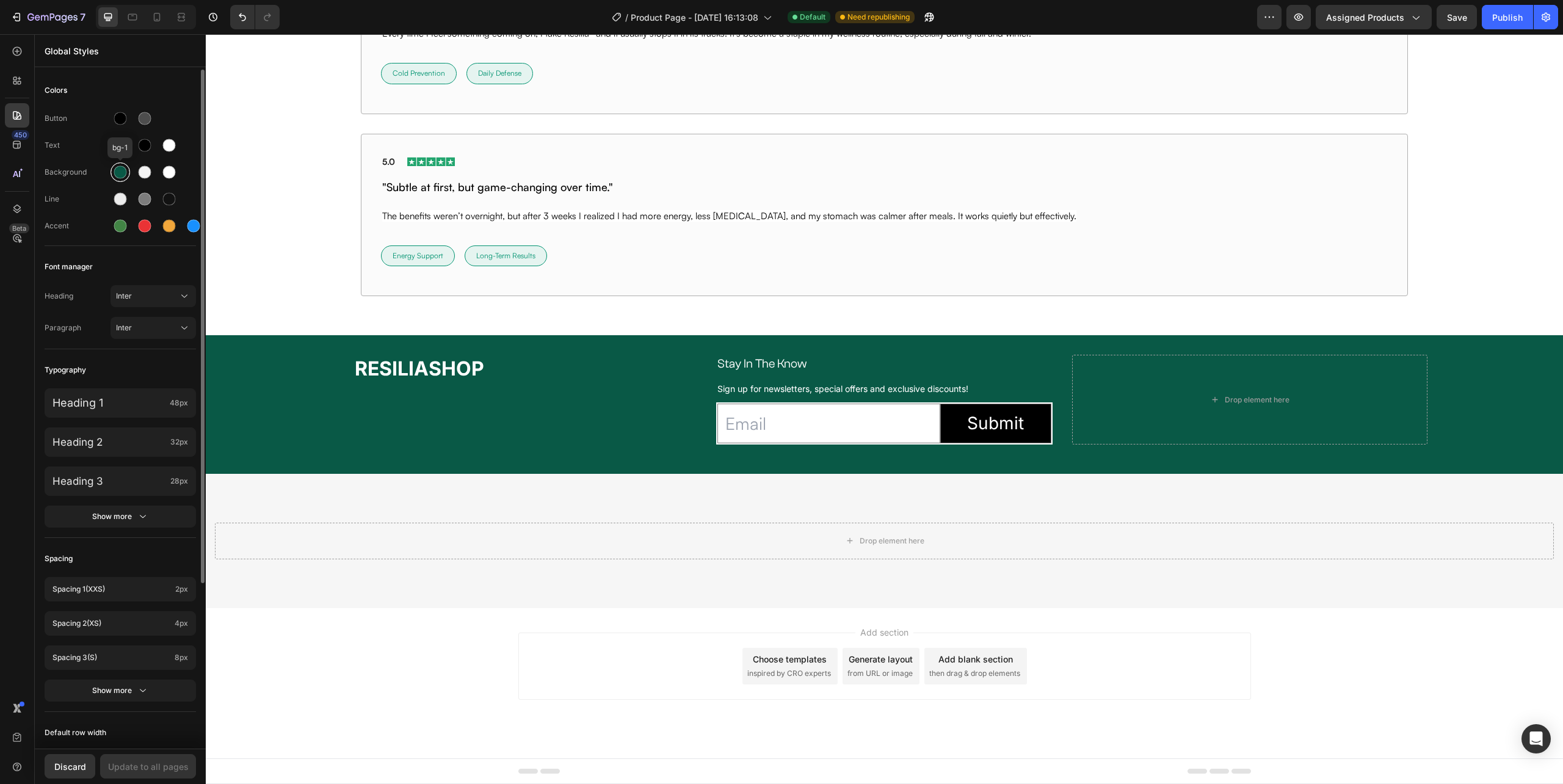
click at [121, 171] on div at bounding box center [120, 172] width 13 height 13
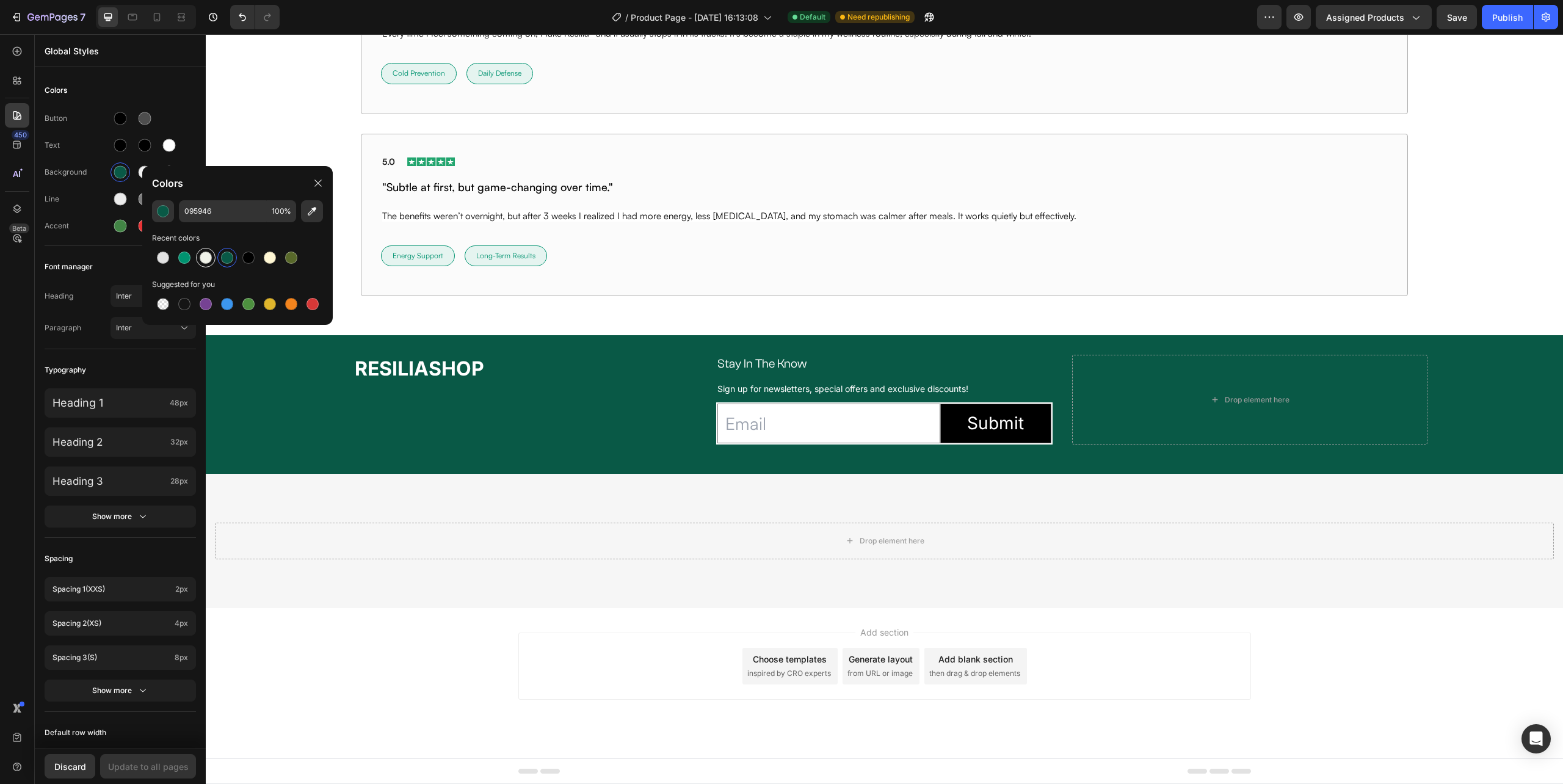
click at [208, 258] on div at bounding box center [206, 258] width 12 height 12
type input "F1F3EA"
click at [39, 175] on div "Colors Button Text Background Line Accent Font manager Heading Inter Paragraph …" at bounding box center [120, 517] width 171 height 894
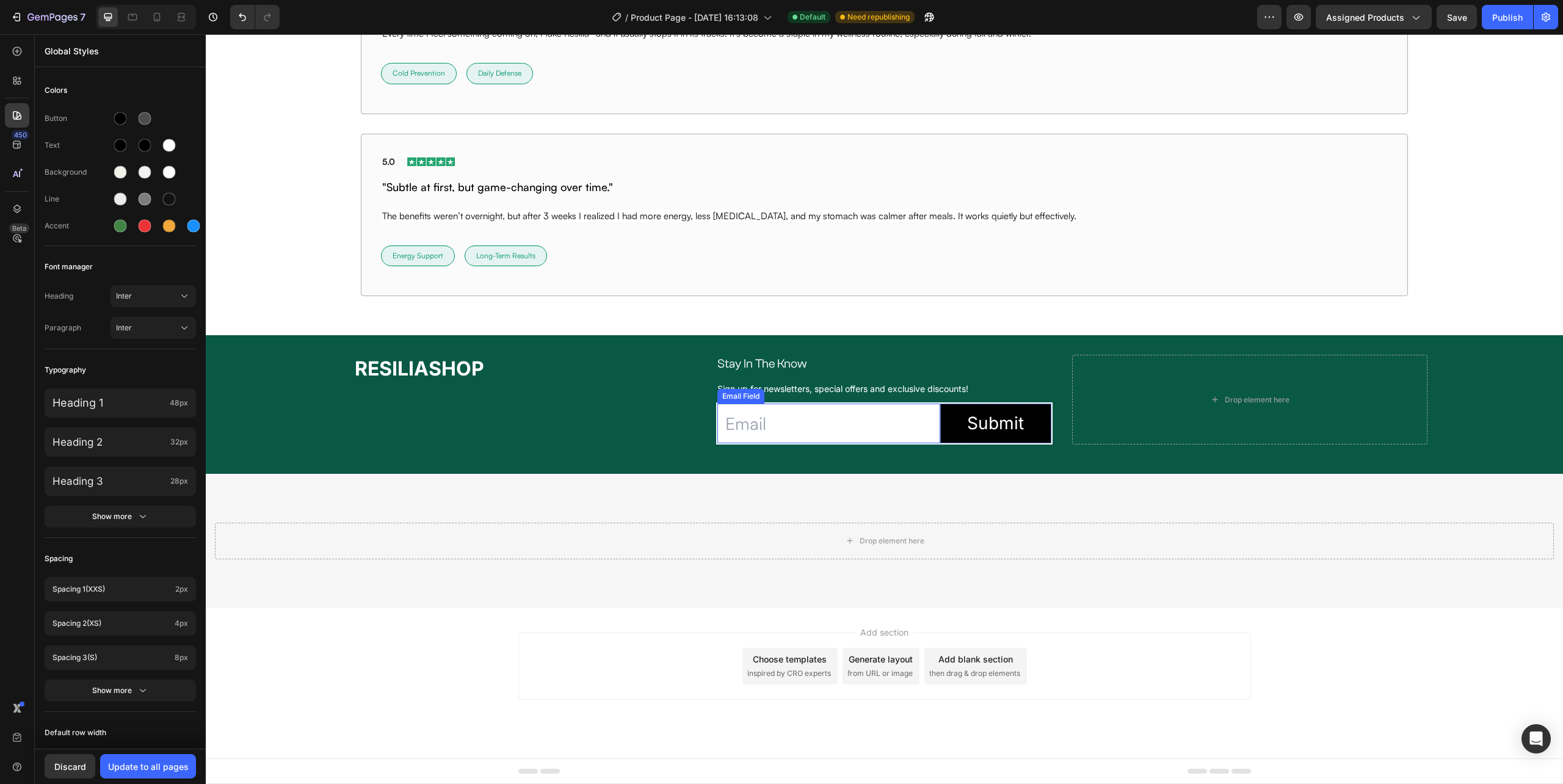
click at [832, 430] on input "email" at bounding box center [828, 423] width 222 height 40
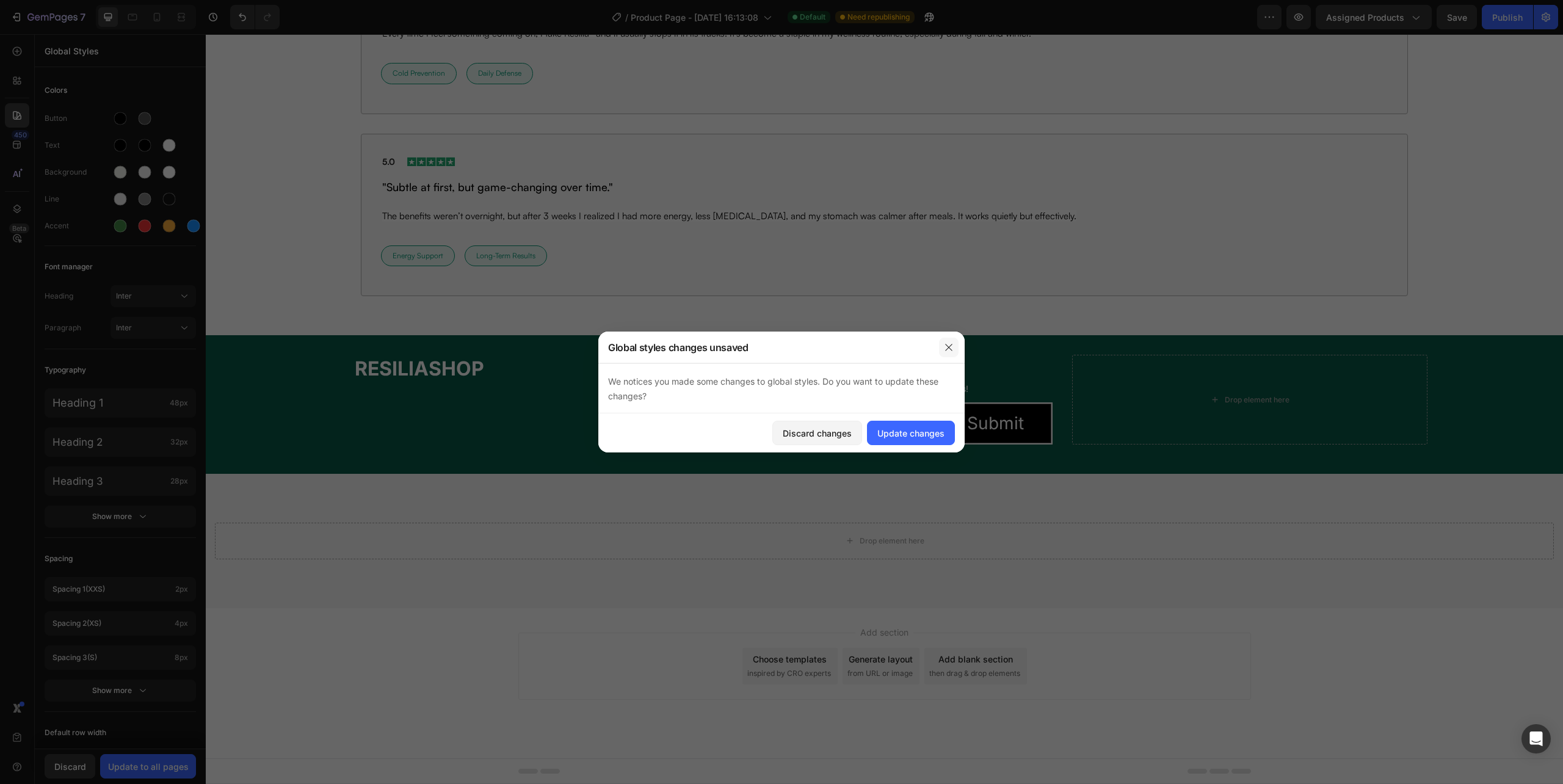
click at [944, 346] on icon "button" at bounding box center [948, 347] width 10 height 10
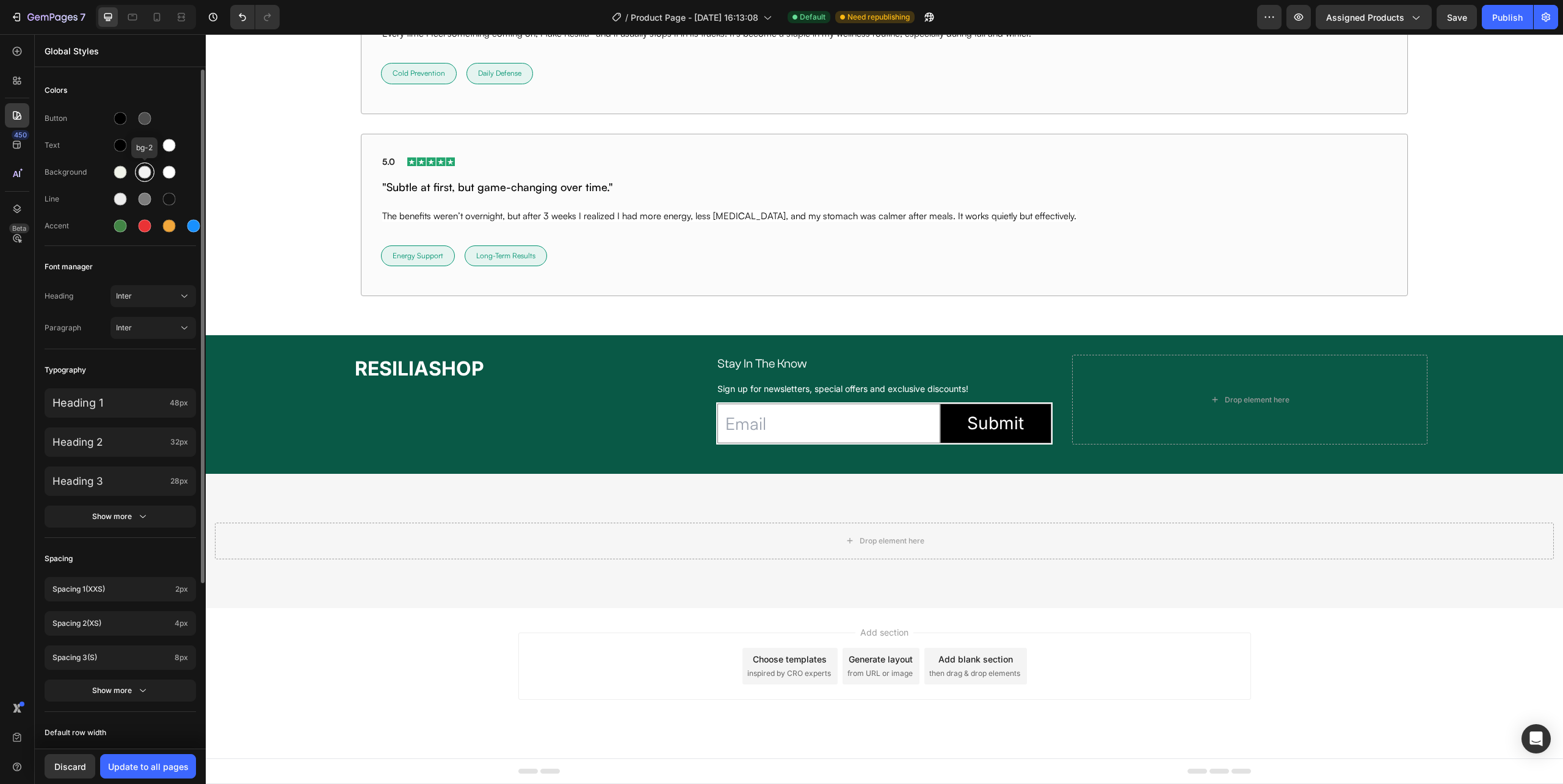
click at [143, 174] on div at bounding box center [145, 172] width 13 height 13
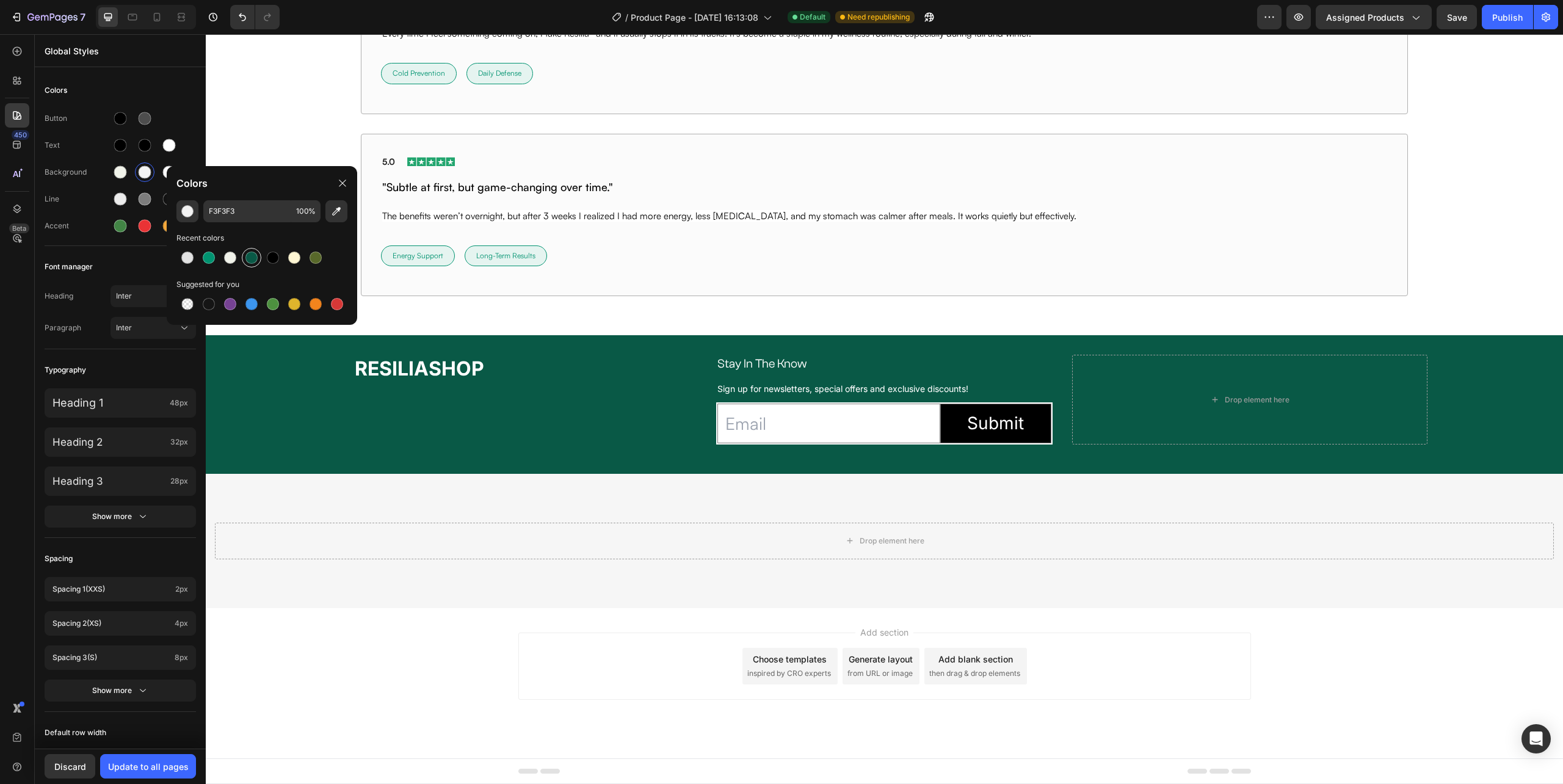
click at [250, 259] on div at bounding box center [251, 258] width 12 height 12
type input "095946"
click at [179, 765] on div "Update to all pages" at bounding box center [148, 766] width 80 height 13
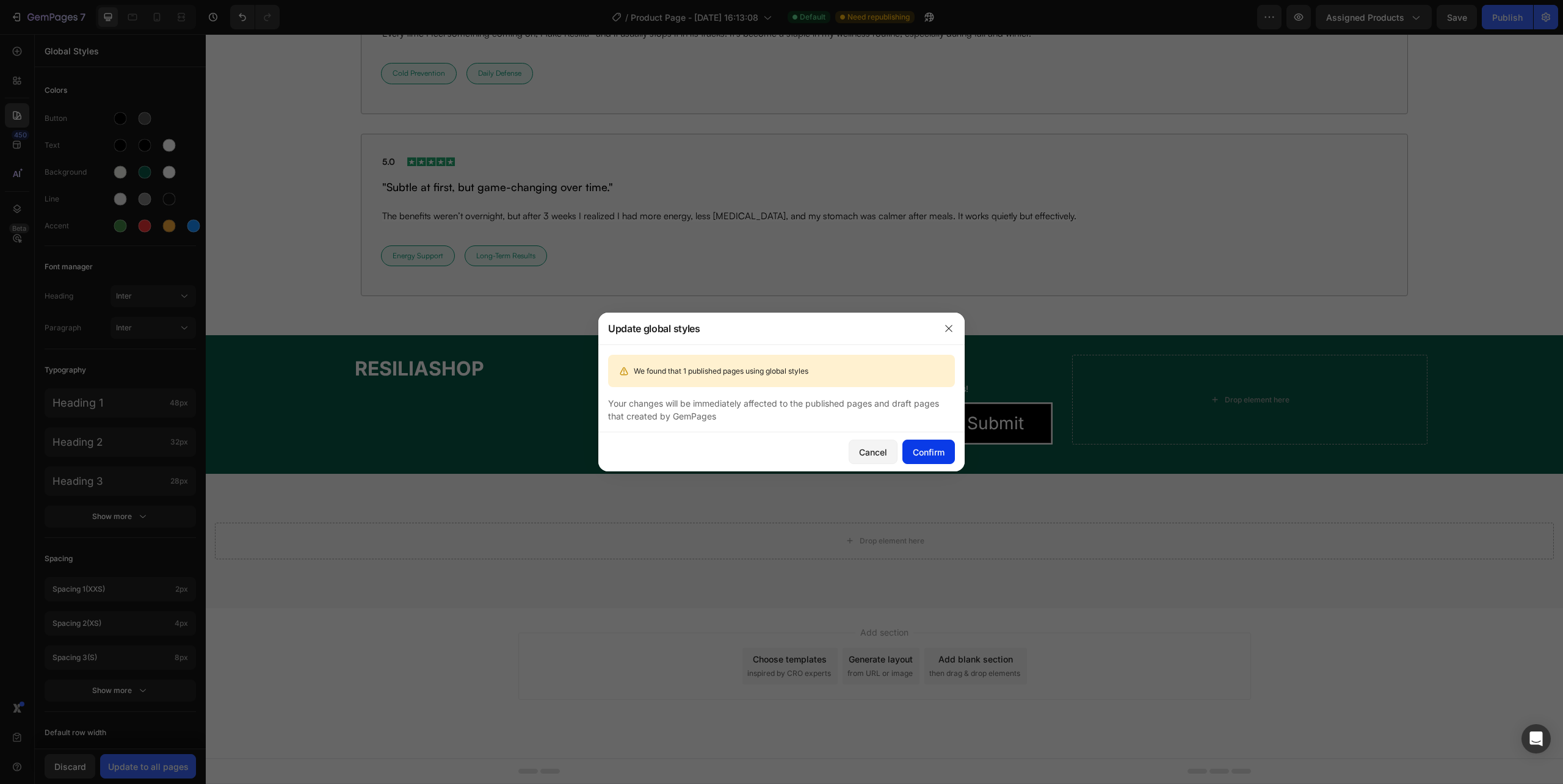
click at [927, 448] on div "Confirm" at bounding box center [929, 452] width 32 height 13
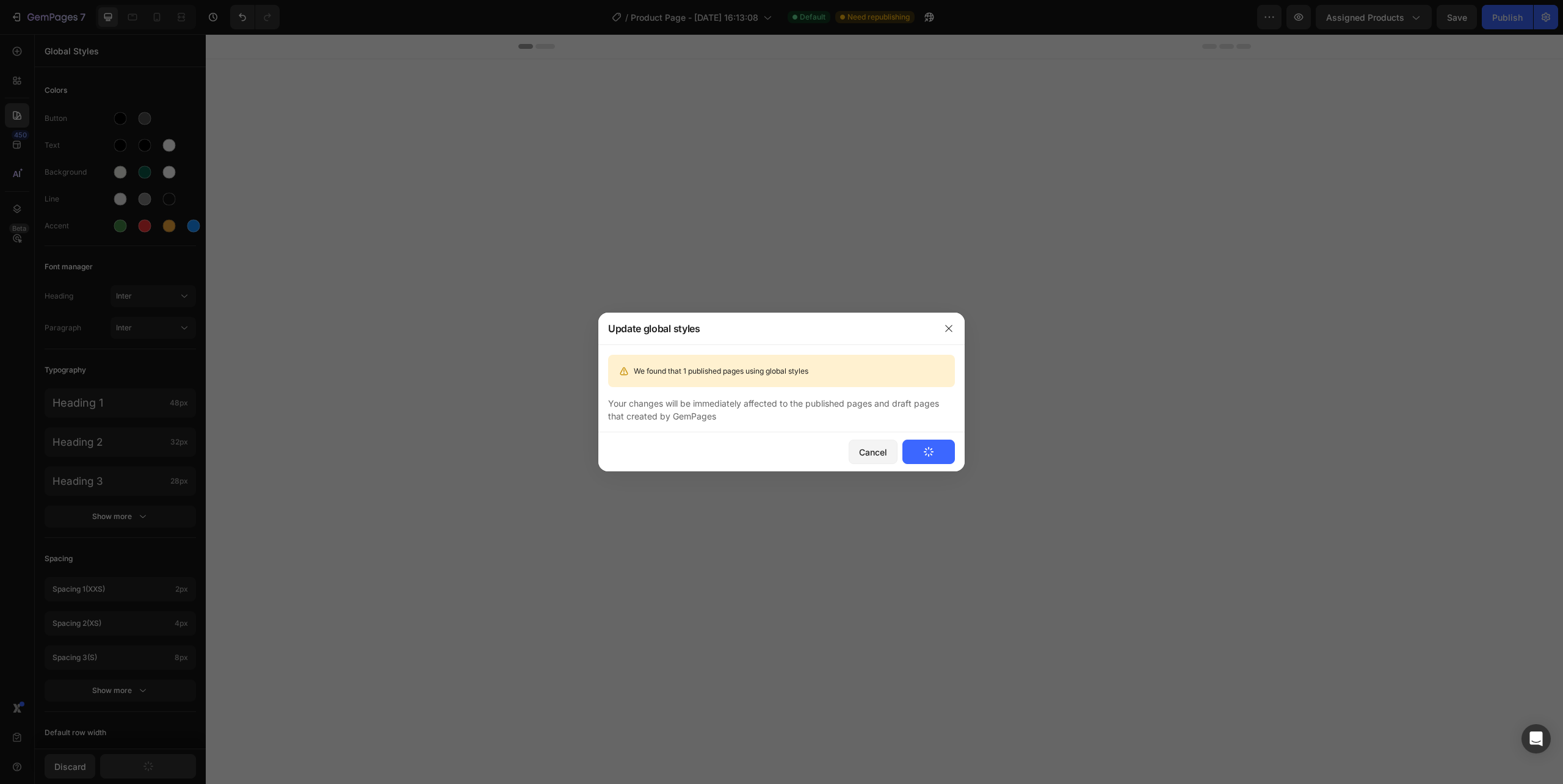
scroll to position [8877, 0]
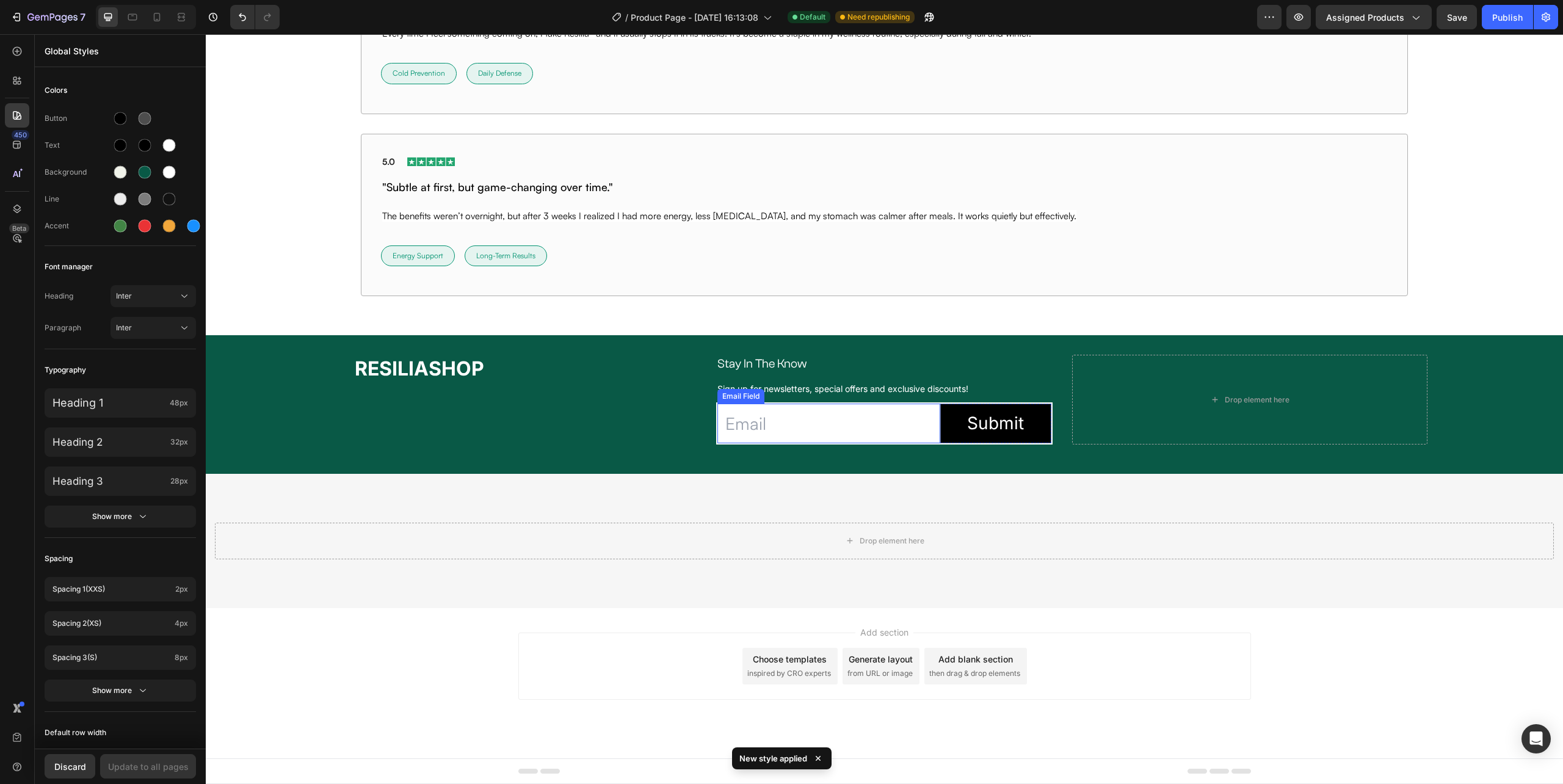
click at [892, 432] on input "email" at bounding box center [828, 423] width 222 height 40
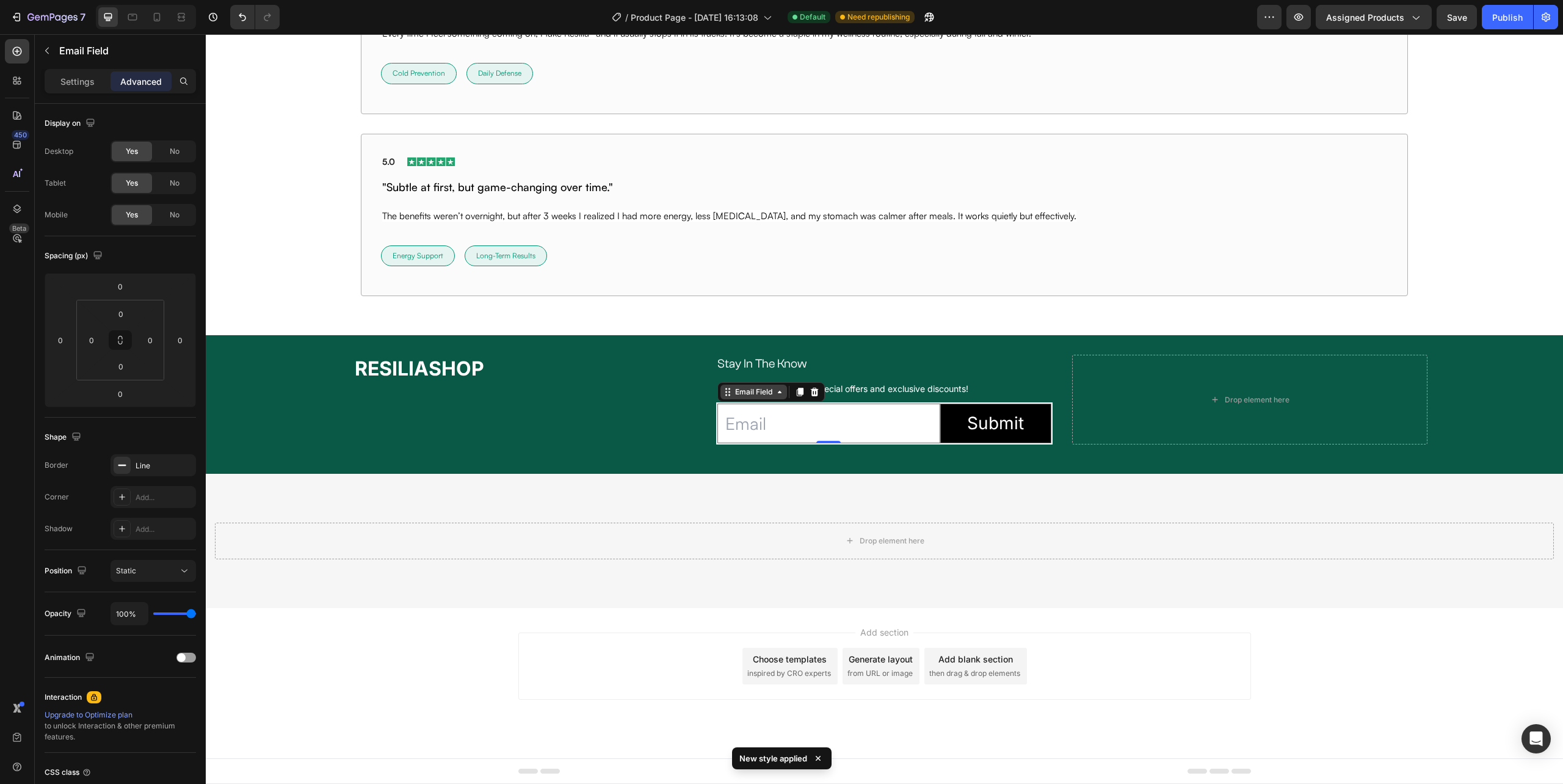
click at [740, 394] on div "Email Field" at bounding box center [754, 392] width 42 height 11
click at [67, 79] on p "Settings" at bounding box center [78, 81] width 34 height 13
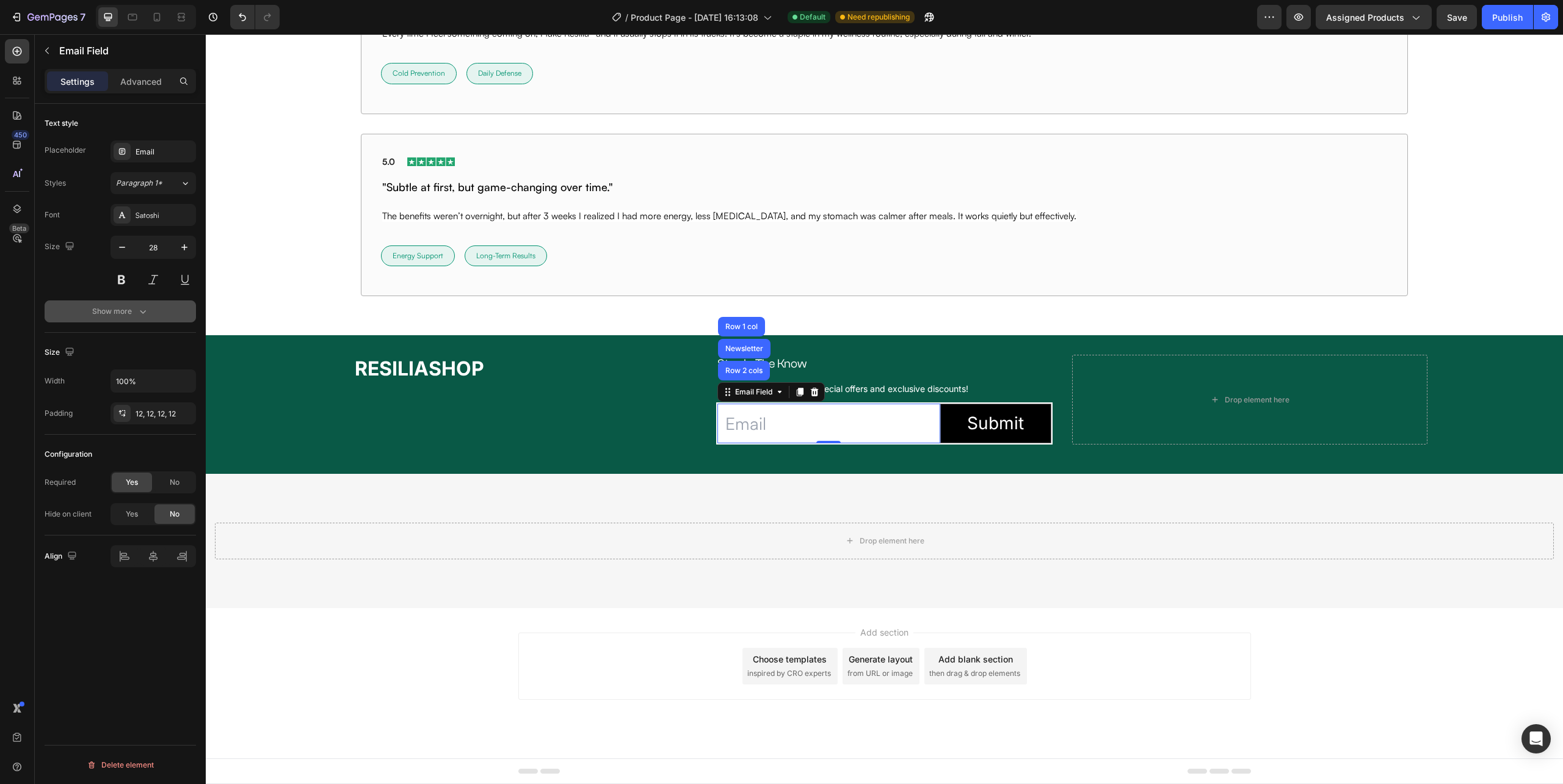
click at [139, 310] on icon "button" at bounding box center [143, 311] width 12 height 12
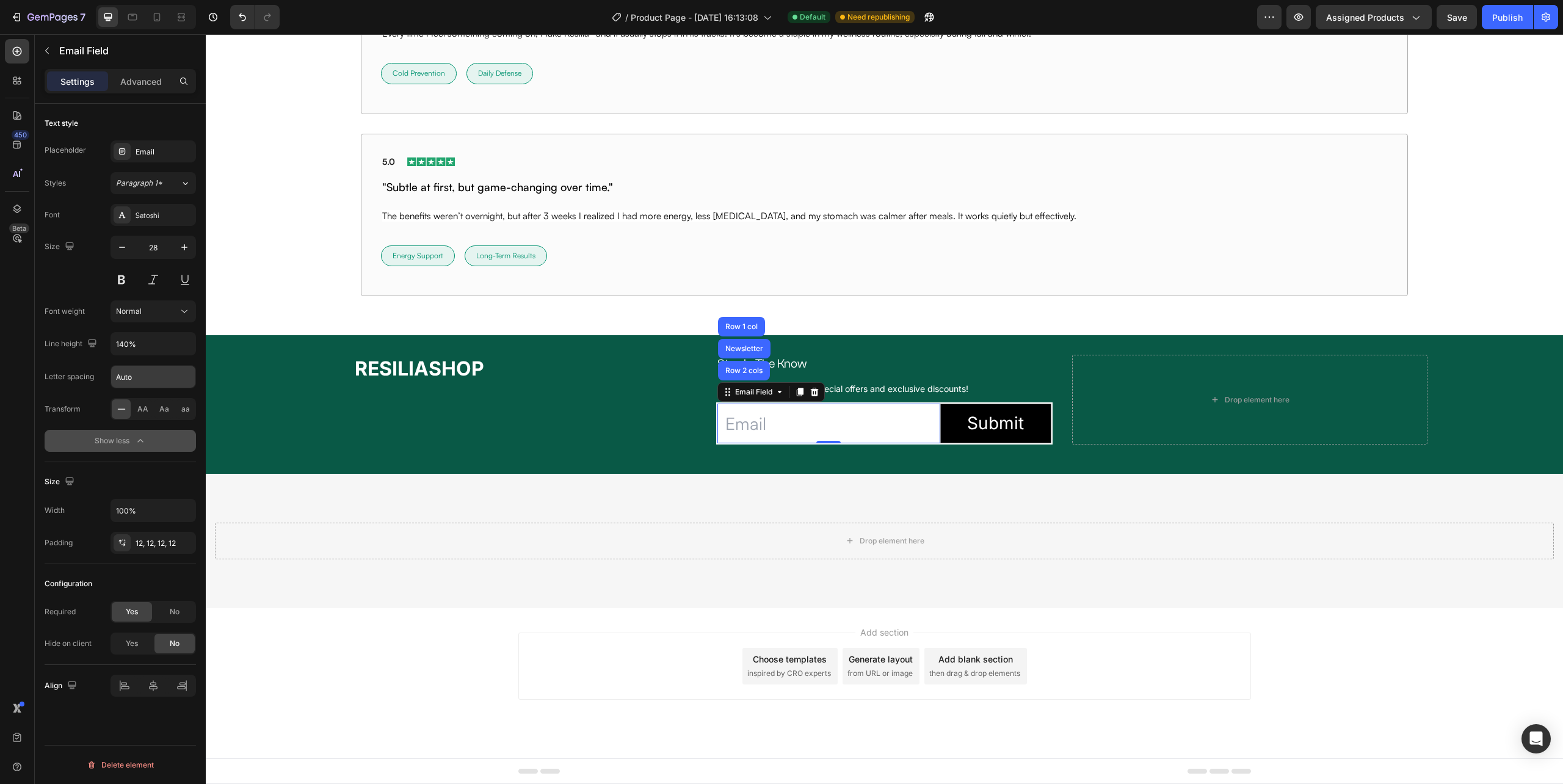
click at [152, 380] on input "Auto" at bounding box center [153, 377] width 85 height 22
click at [153, 455] on div "Text style Placeholder Email Styles Paragraph 1* Font Satoshi Size 28 Font weig…" at bounding box center [121, 283] width 152 height 358
click at [140, 152] on div "Email" at bounding box center [164, 152] width 57 height 11
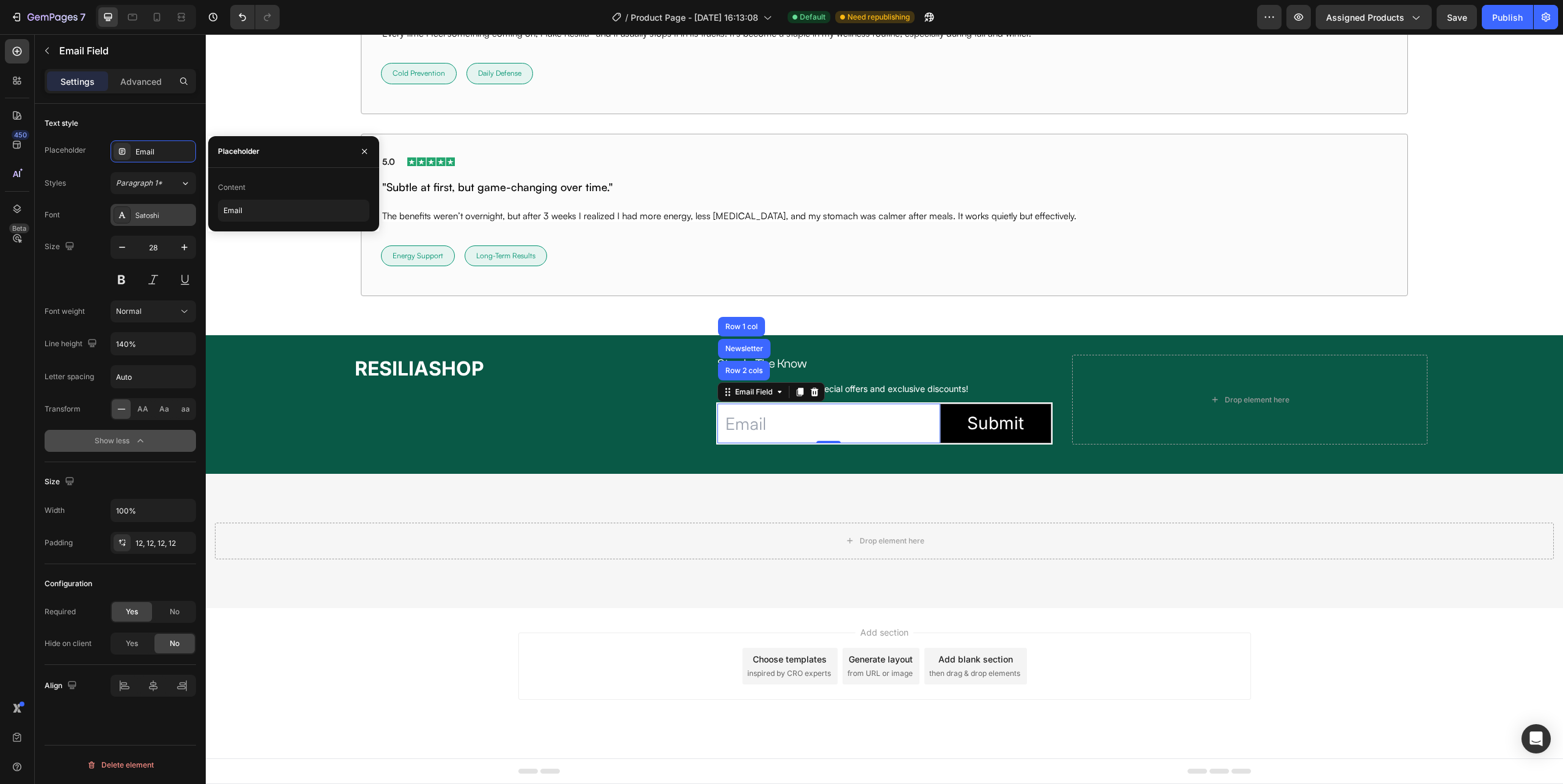
click at [143, 213] on div "Satoshi" at bounding box center [164, 215] width 57 height 11
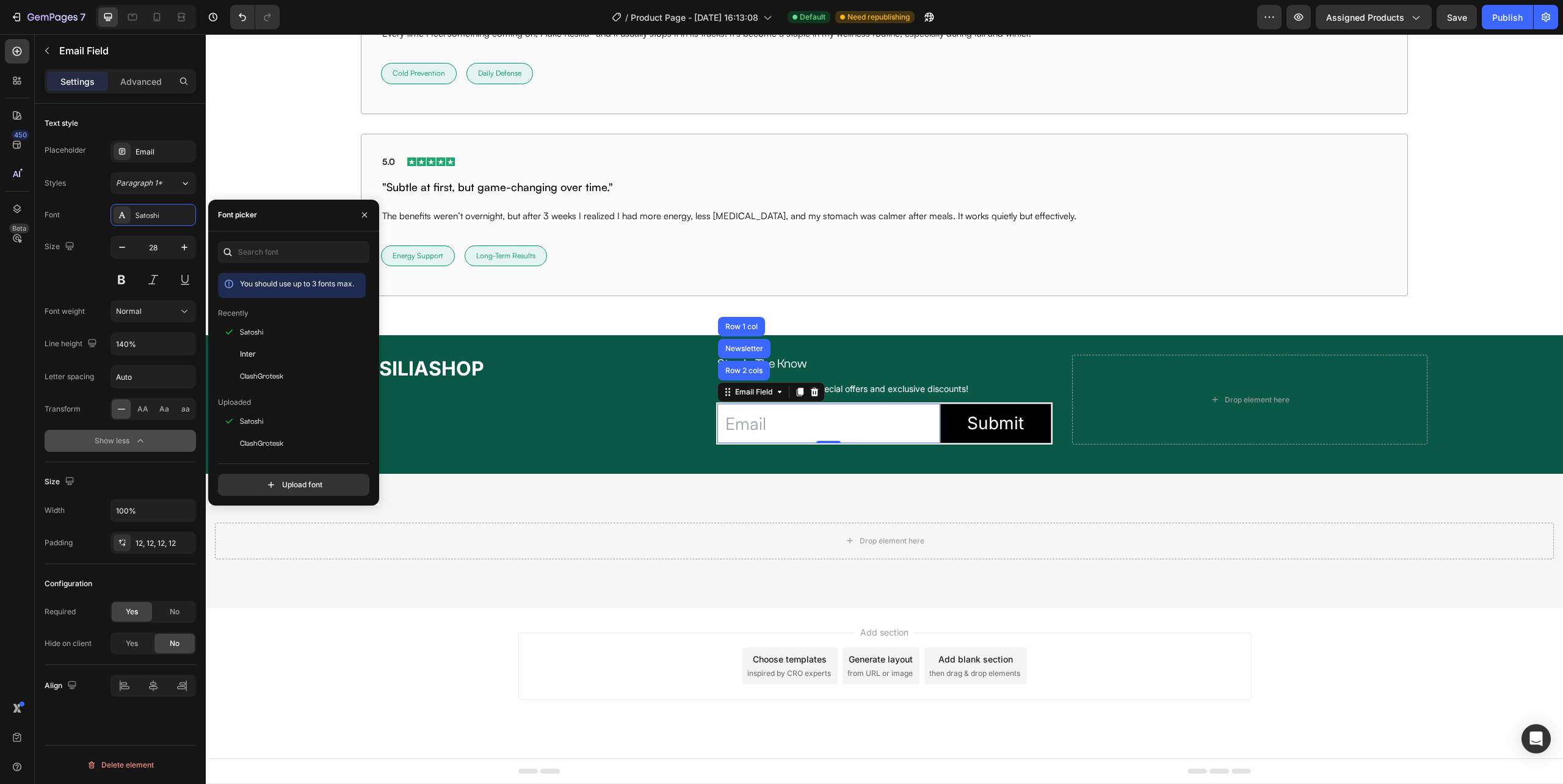
click at [70, 265] on div "Size 28" at bounding box center [121, 263] width 152 height 55
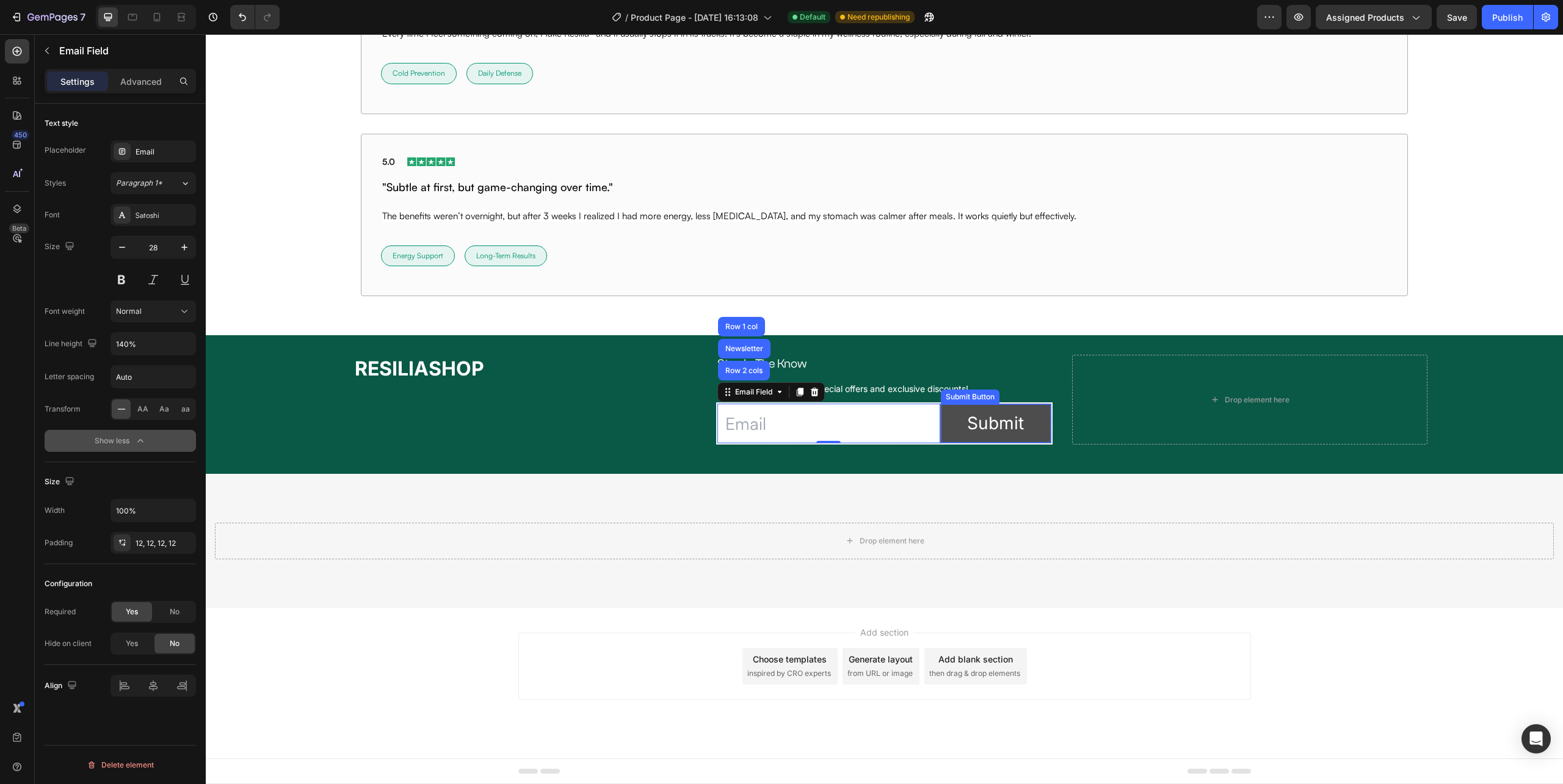
click at [943, 429] on button "Submit" at bounding box center [996, 423] width 110 height 39
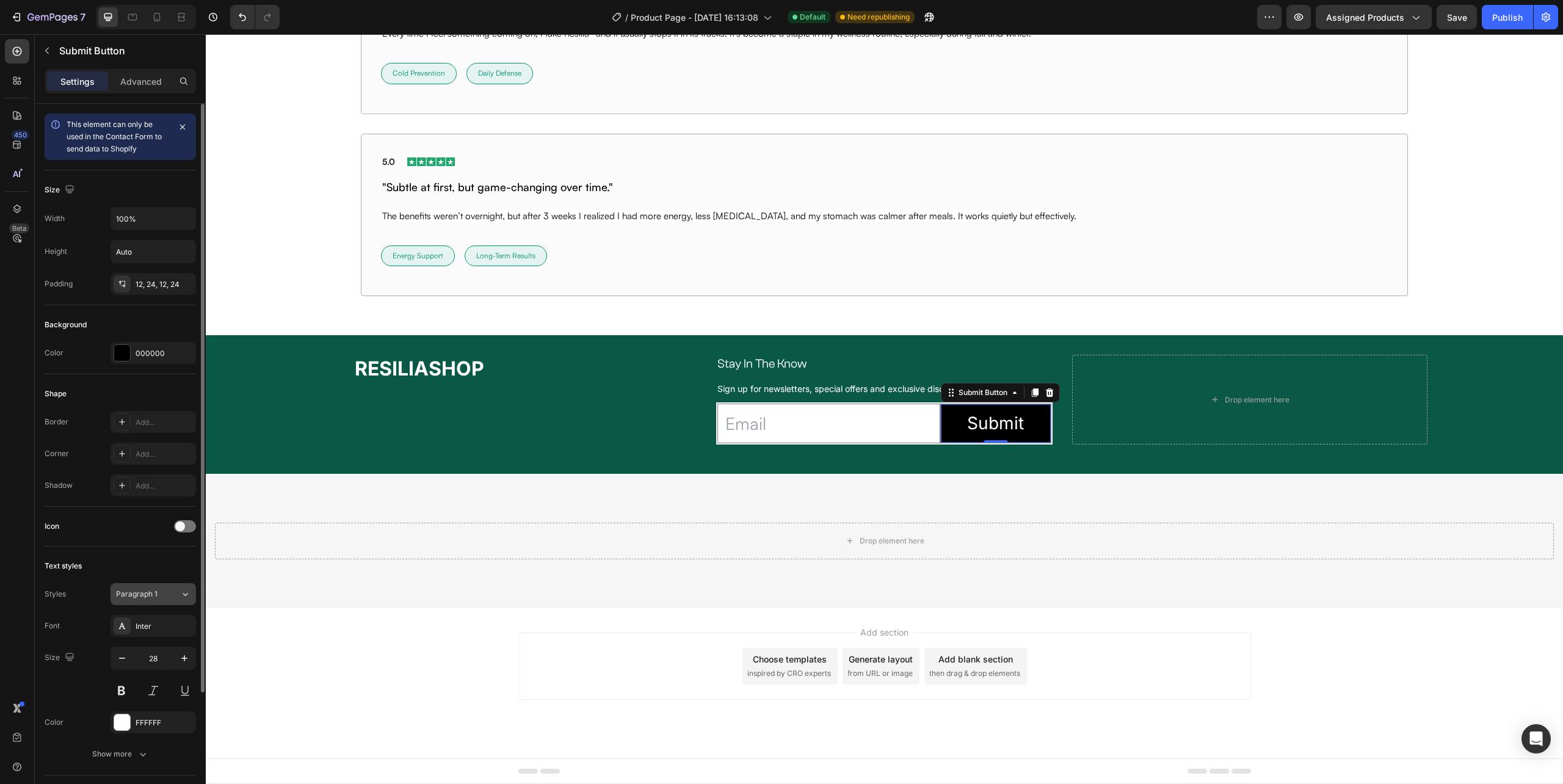
scroll to position [153, 0]
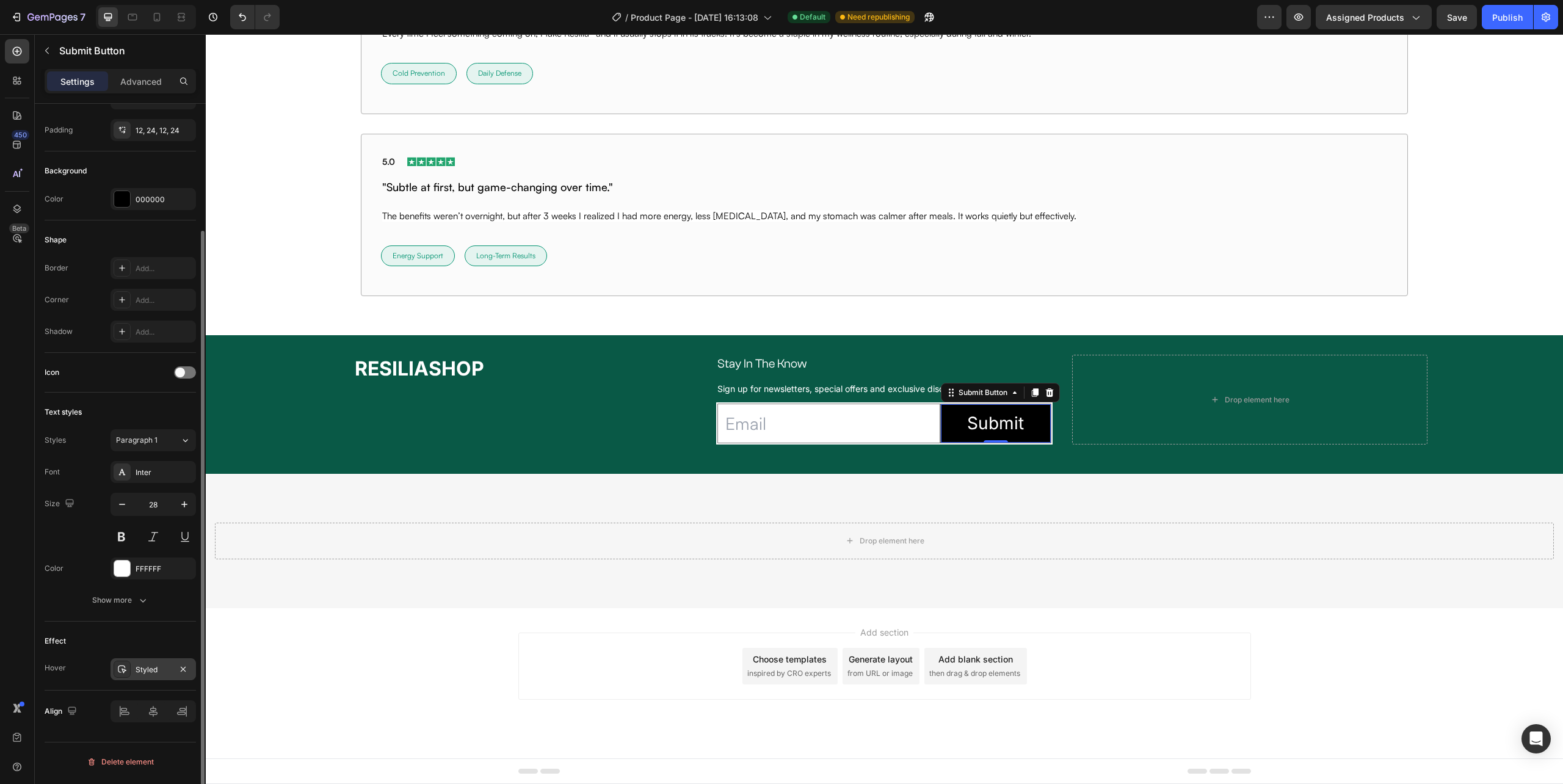
click at [137, 669] on div "Styled" at bounding box center [153, 669] width 35 height 11
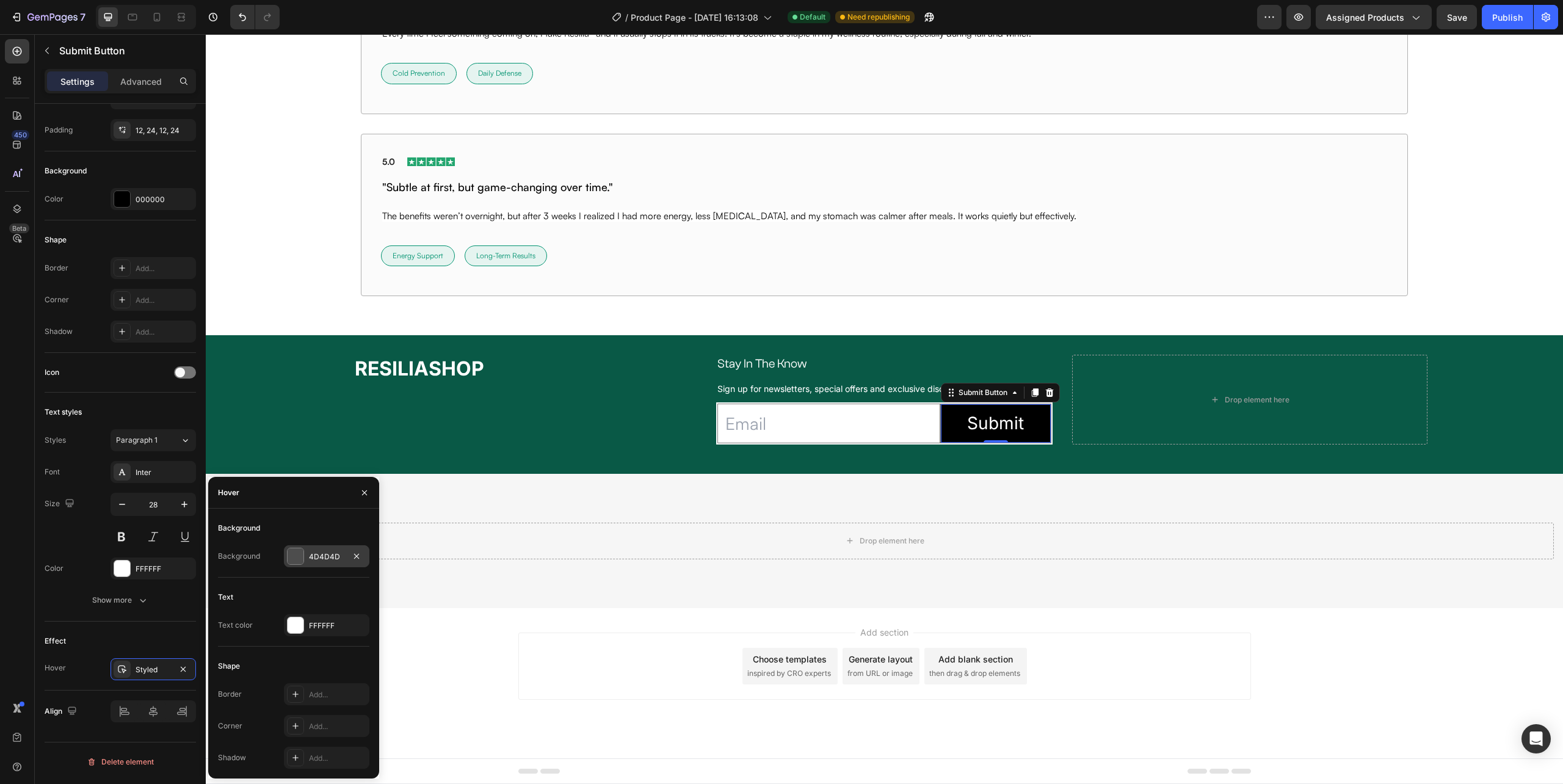
click at [301, 552] on div at bounding box center [295, 556] width 16 height 16
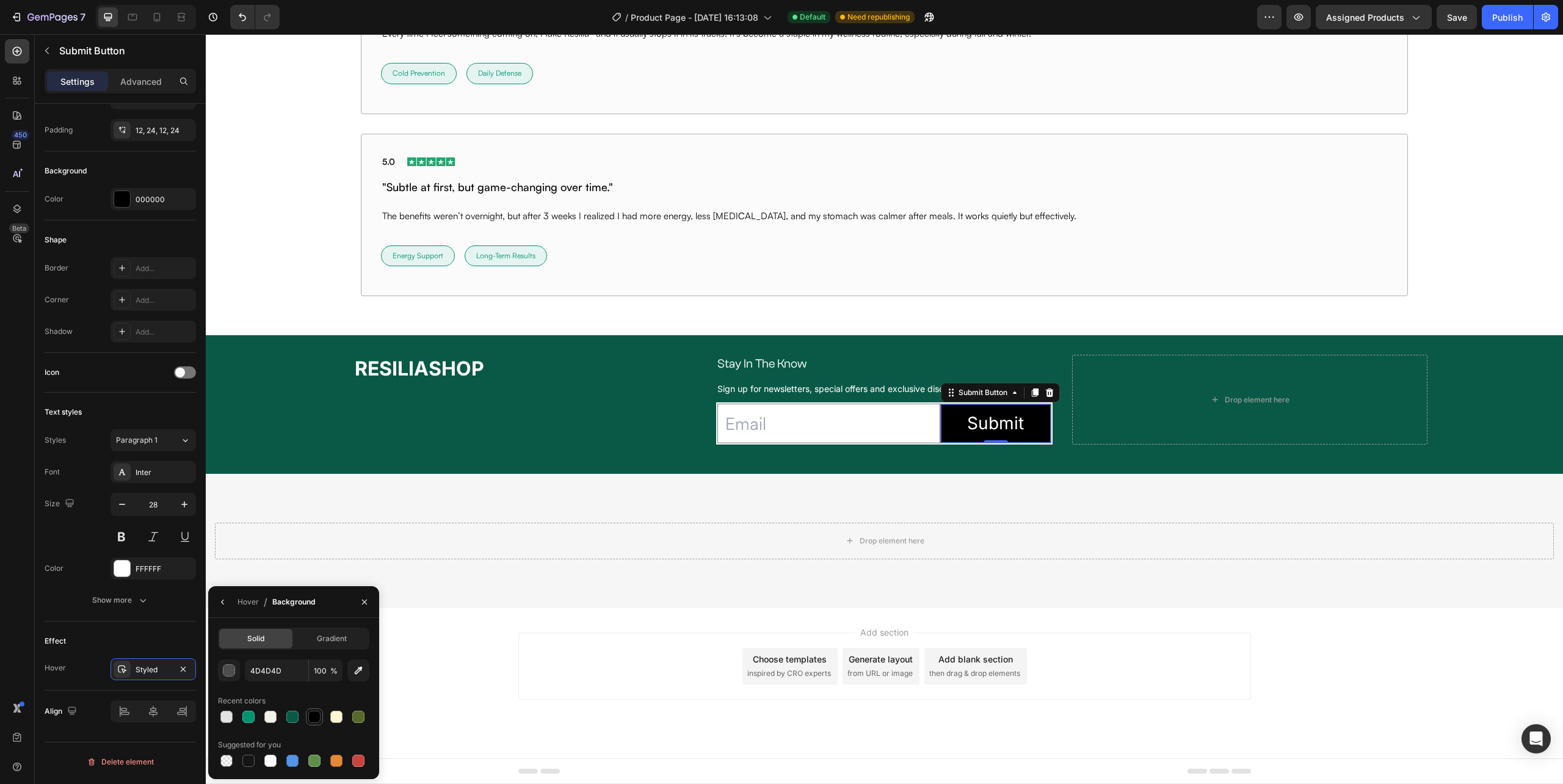
click at [312, 714] on div at bounding box center [315, 717] width 12 height 12
type input "000000"
click at [161, 505] on input "28" at bounding box center [153, 504] width 41 height 22
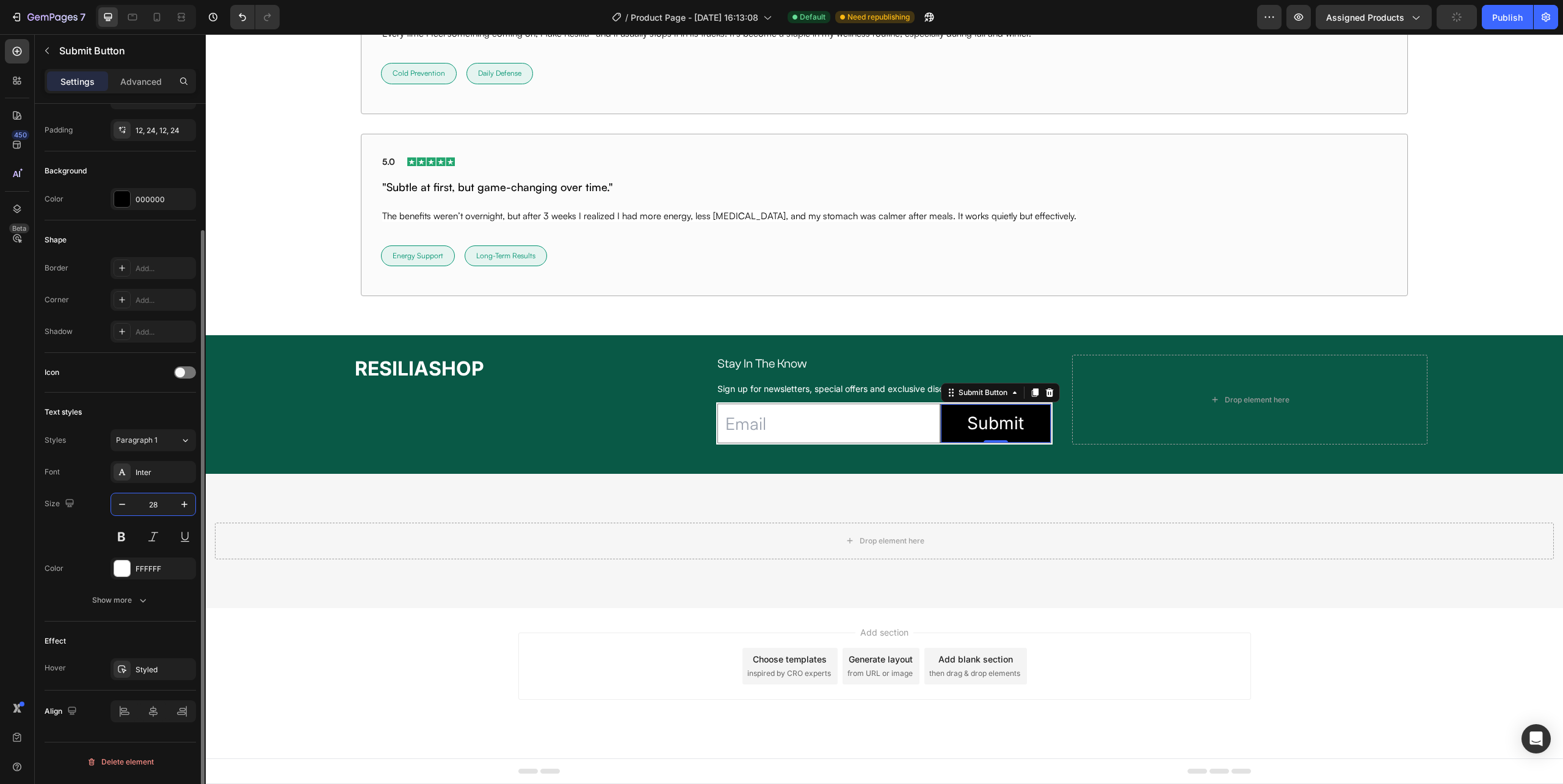
click at [161, 505] on input "28" at bounding box center [153, 504] width 41 height 22
type input "14"
drag, startPoint x: 929, startPoint y: 426, endPoint x: 229, endPoint y: 466, distance: 701.1
click at [929, 426] on input "email" at bounding box center [828, 423] width 222 height 40
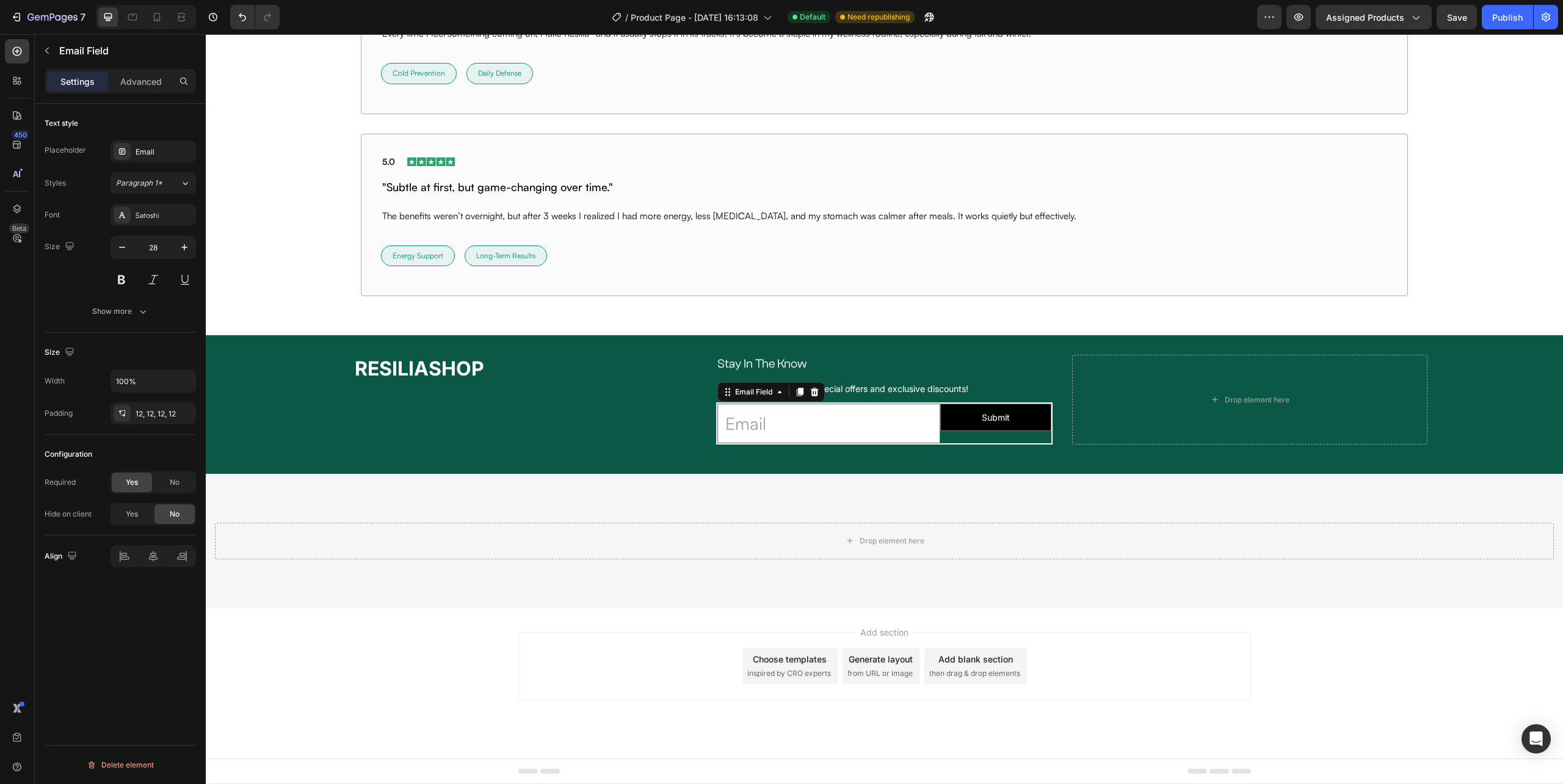
scroll to position [0, 0]
click at [1026, 414] on button "Submit" at bounding box center [996, 417] width 110 height 26
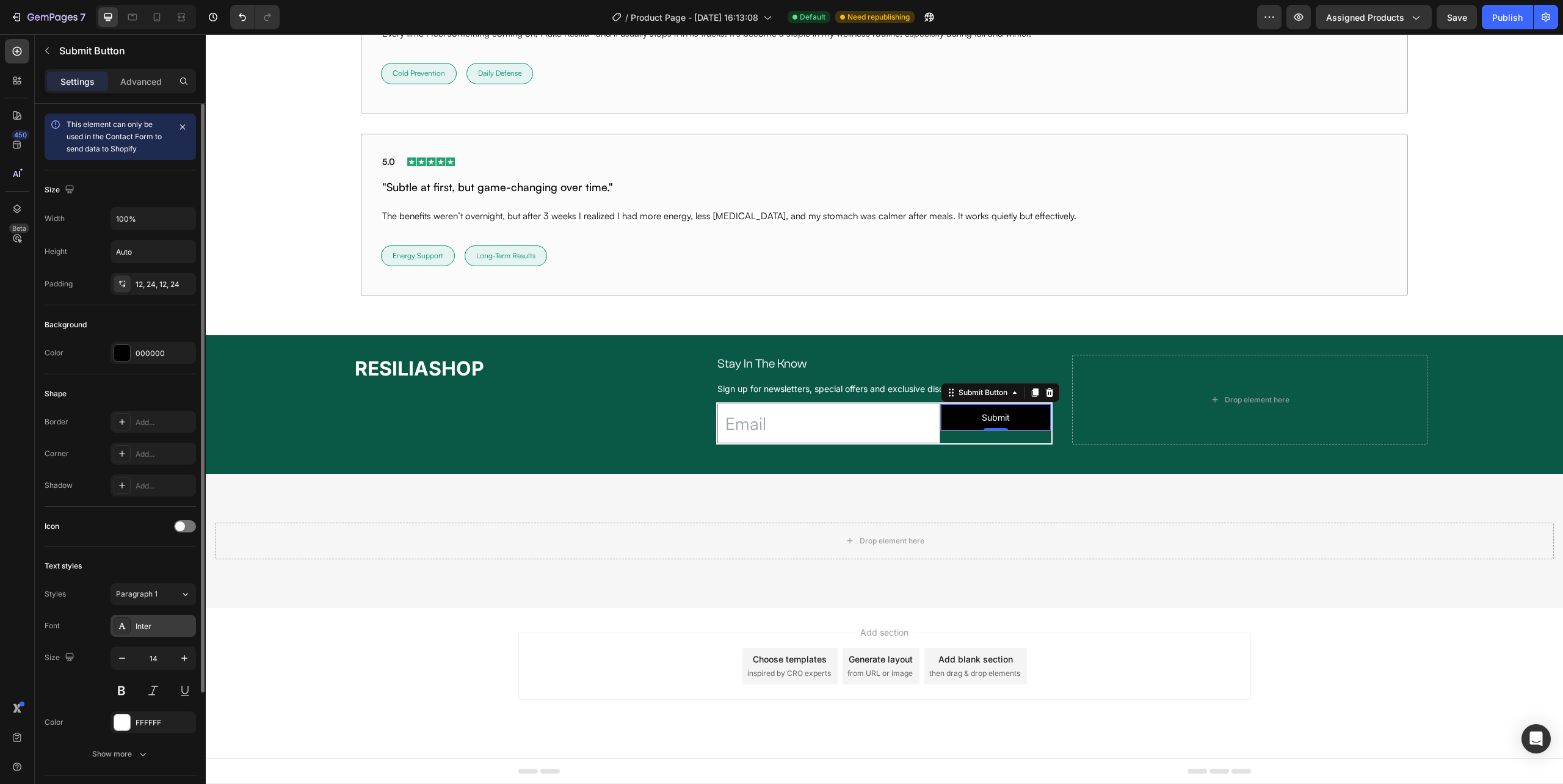
click at [150, 632] on div "Inter" at bounding box center [164, 626] width 57 height 11
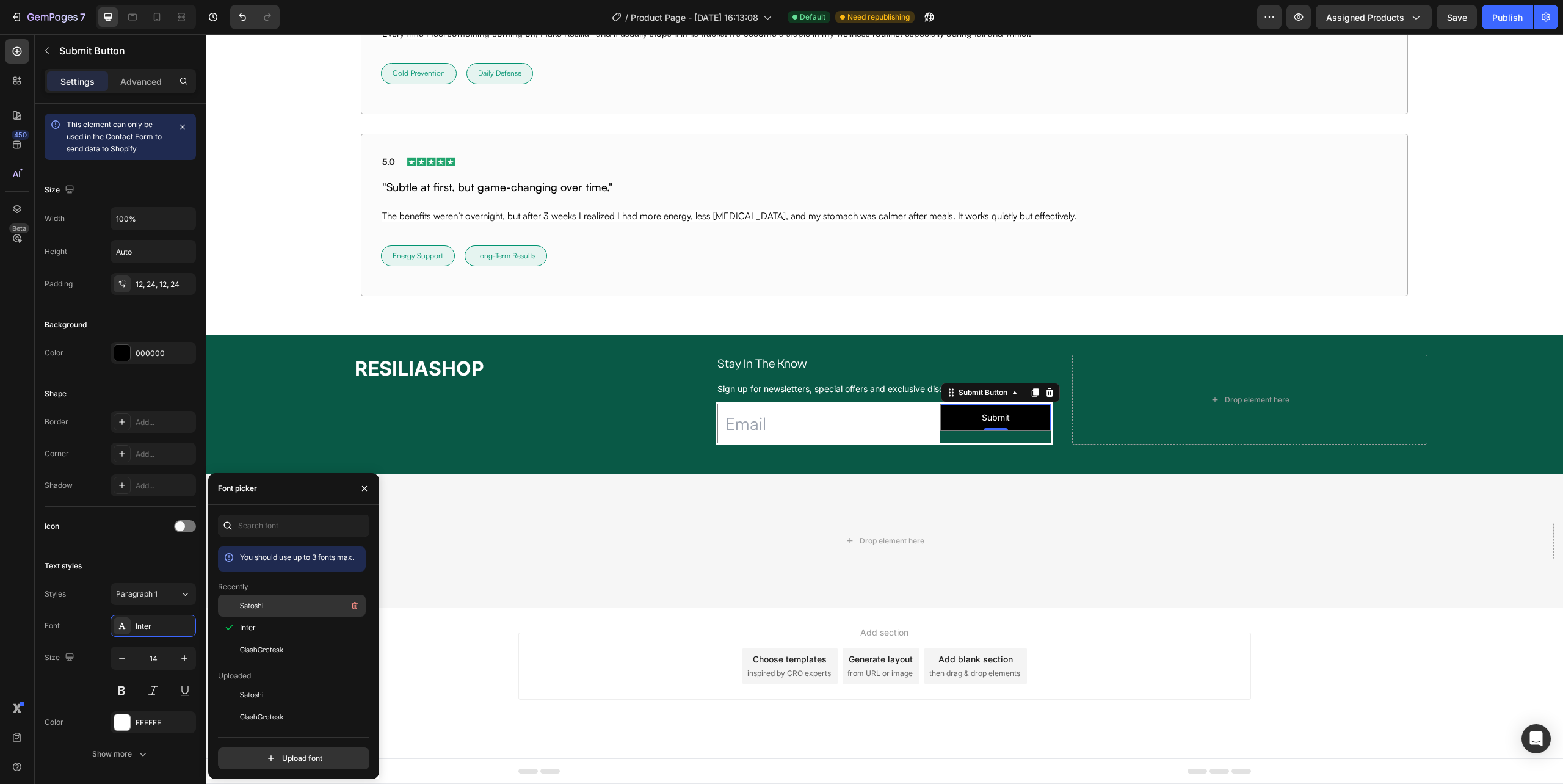
click at [269, 604] on div "Satoshi" at bounding box center [302, 605] width 123 height 15
click at [912, 423] on input "email" at bounding box center [828, 423] width 222 height 40
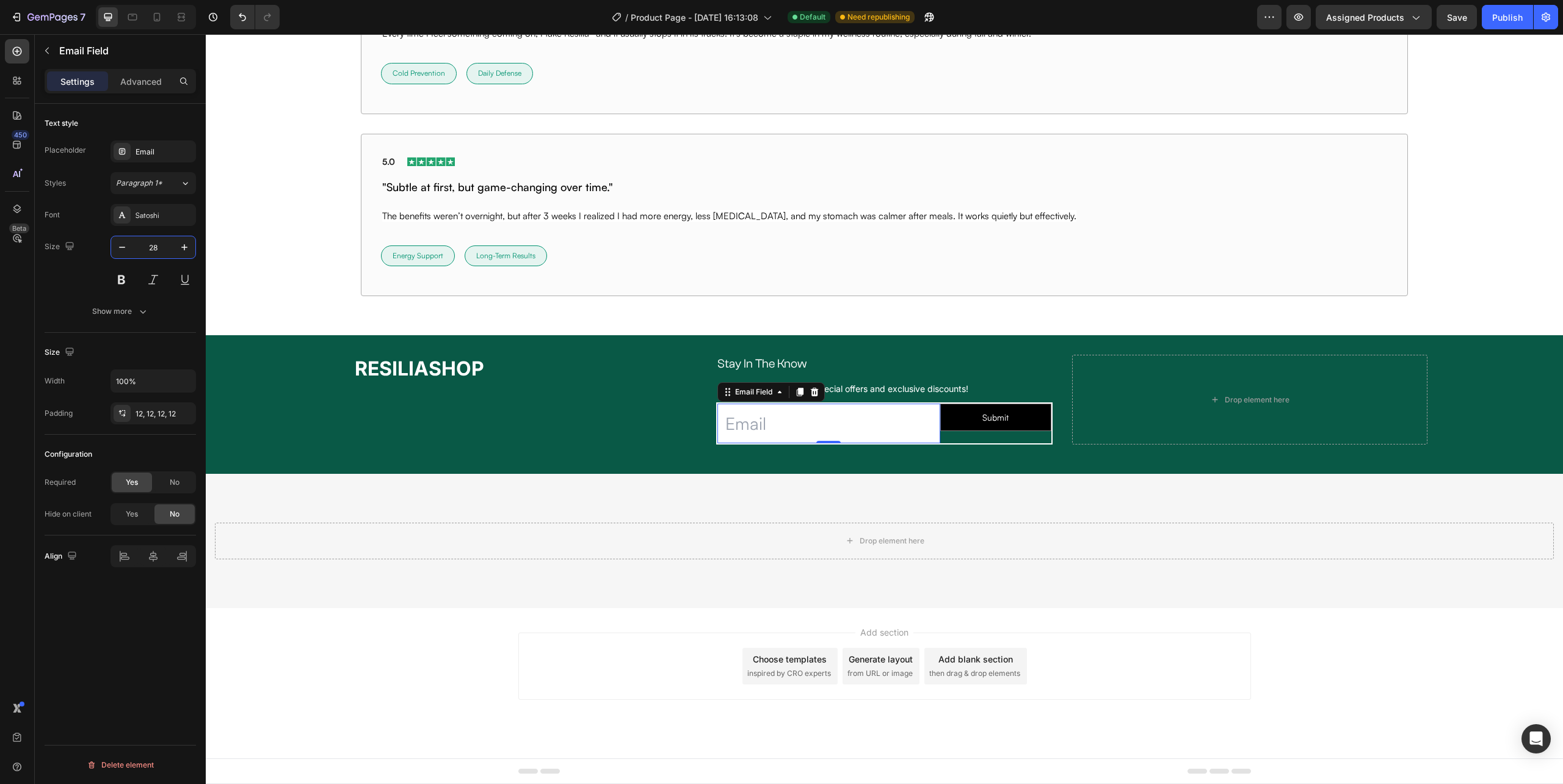
click at [157, 245] on input "28" at bounding box center [153, 247] width 41 height 22
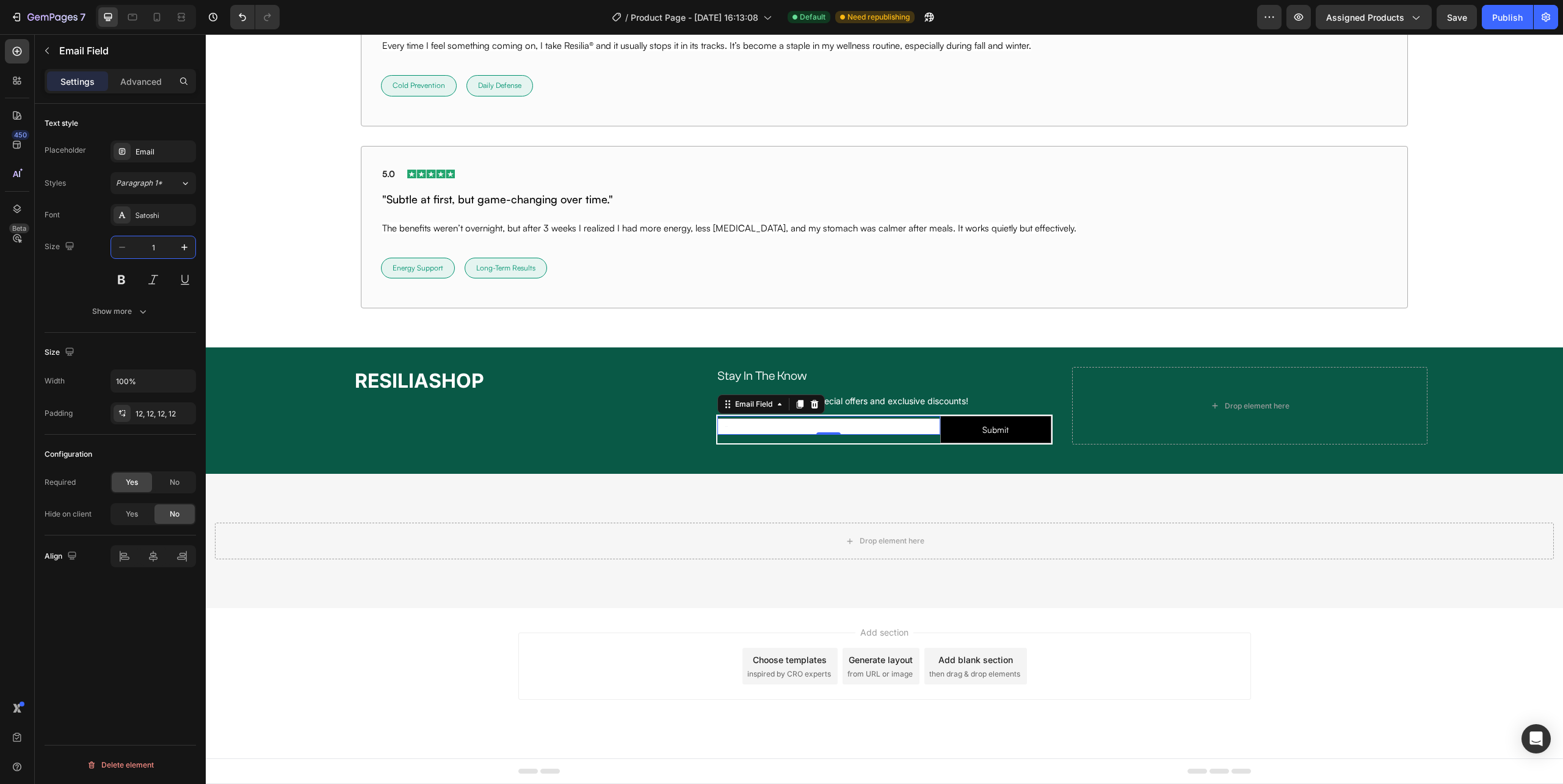
scroll to position [8865, 0]
type input "14"
click at [609, 442] on div "RESILIASHOP Heading" at bounding box center [519, 406] width 355 height 78
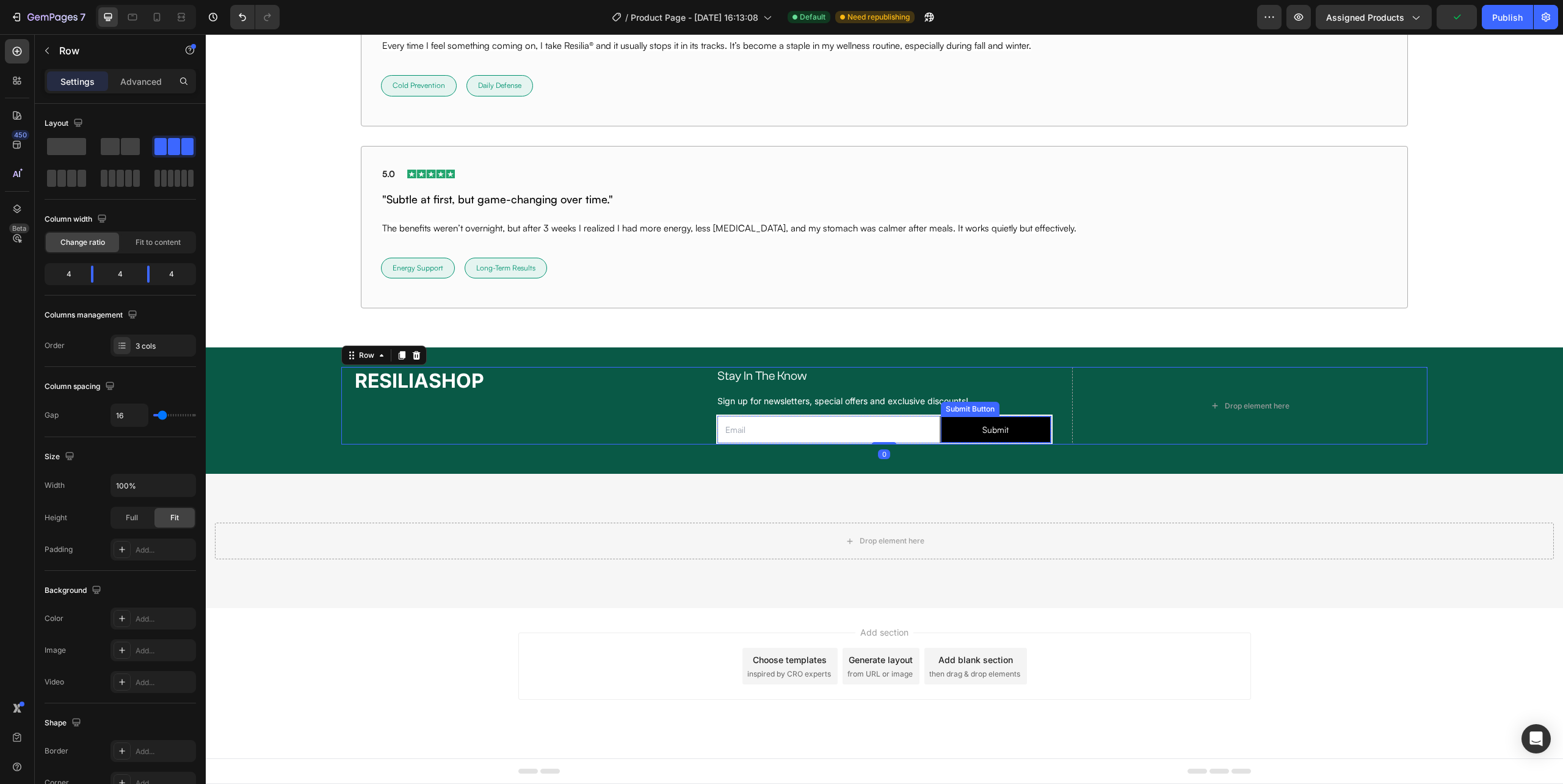
click at [950, 433] on button "Submit" at bounding box center [996, 429] width 110 height 26
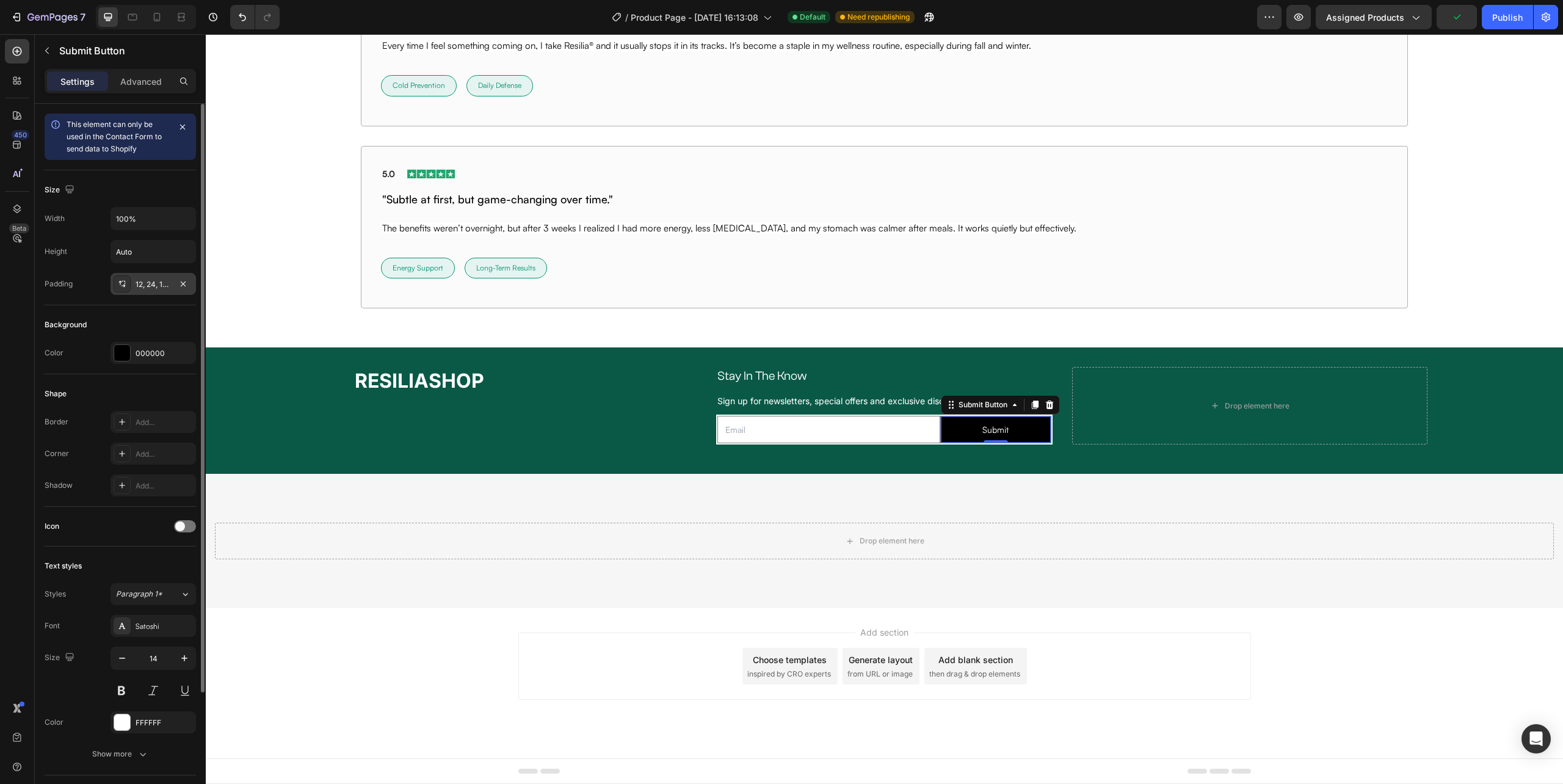
click at [164, 286] on div "12, 24, 12, 24" at bounding box center [153, 284] width 35 height 11
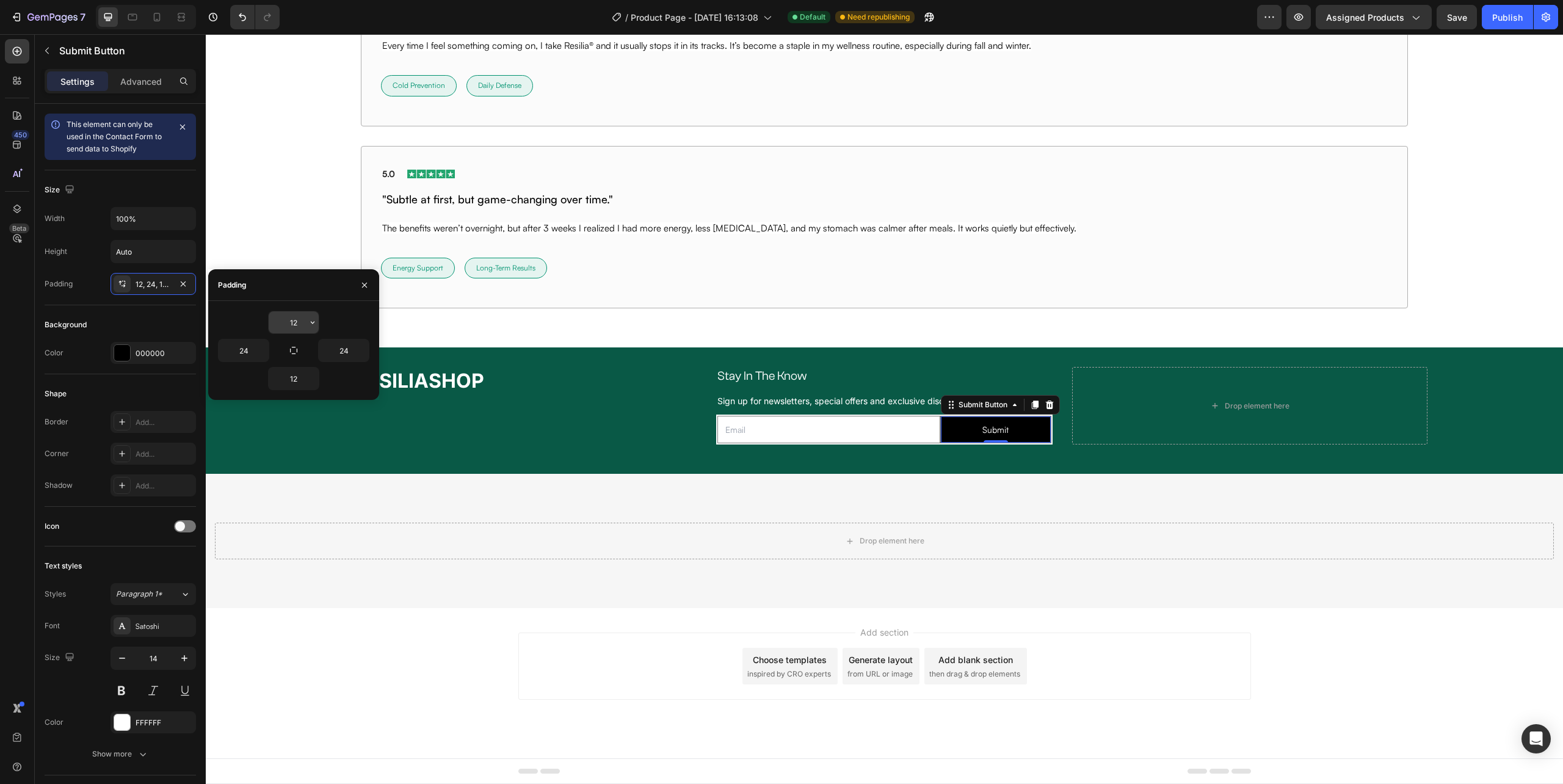
click at [296, 321] on input "12" at bounding box center [294, 322] width 50 height 22
type input "4"
click at [997, 429] on div "Submit" at bounding box center [996, 429] width 26 height 12
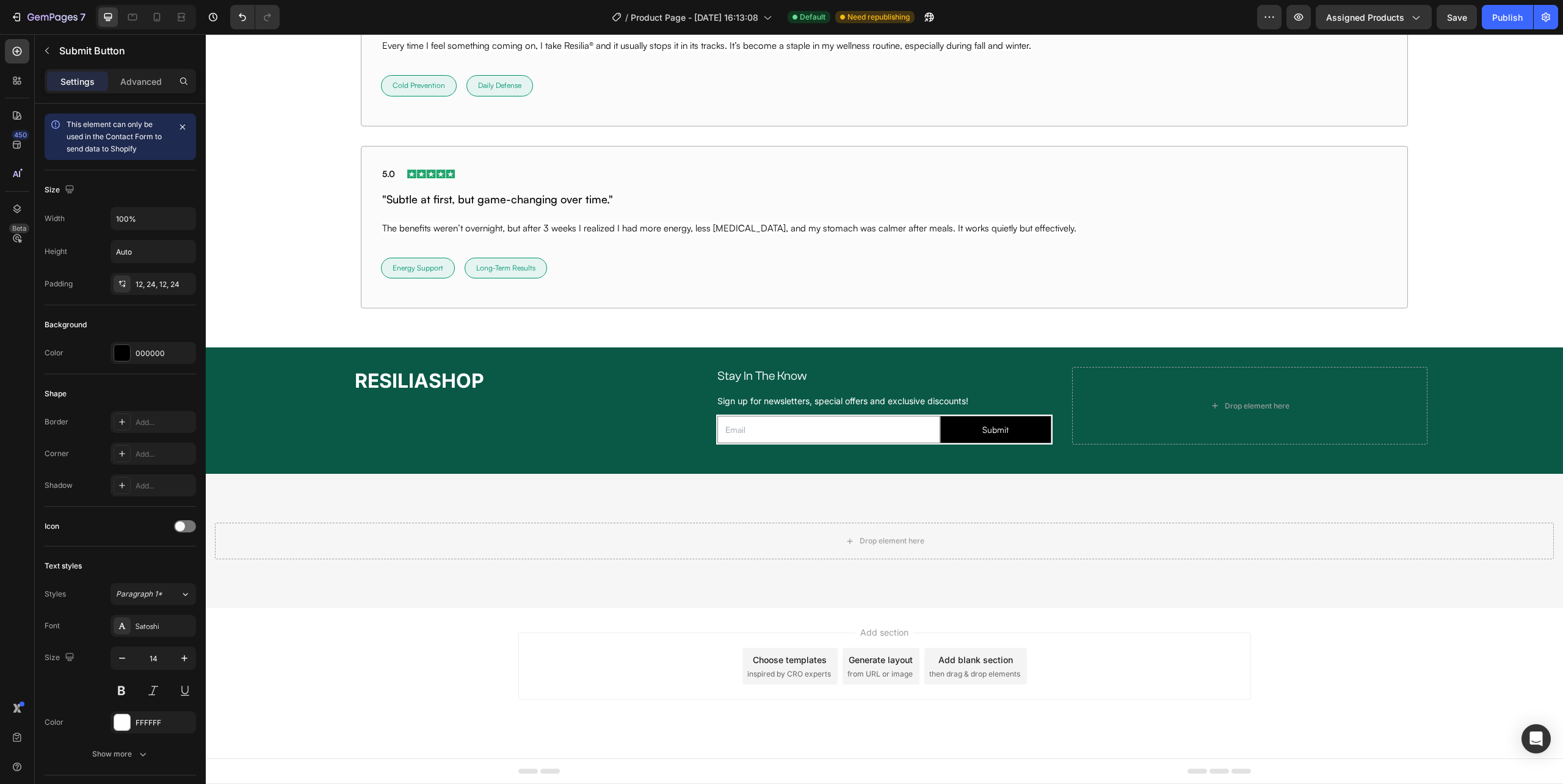
click at [943, 429] on button "Submit" at bounding box center [996, 429] width 110 height 26
click at [165, 280] on div "12, 24, 12, 24" at bounding box center [153, 284] width 35 height 11
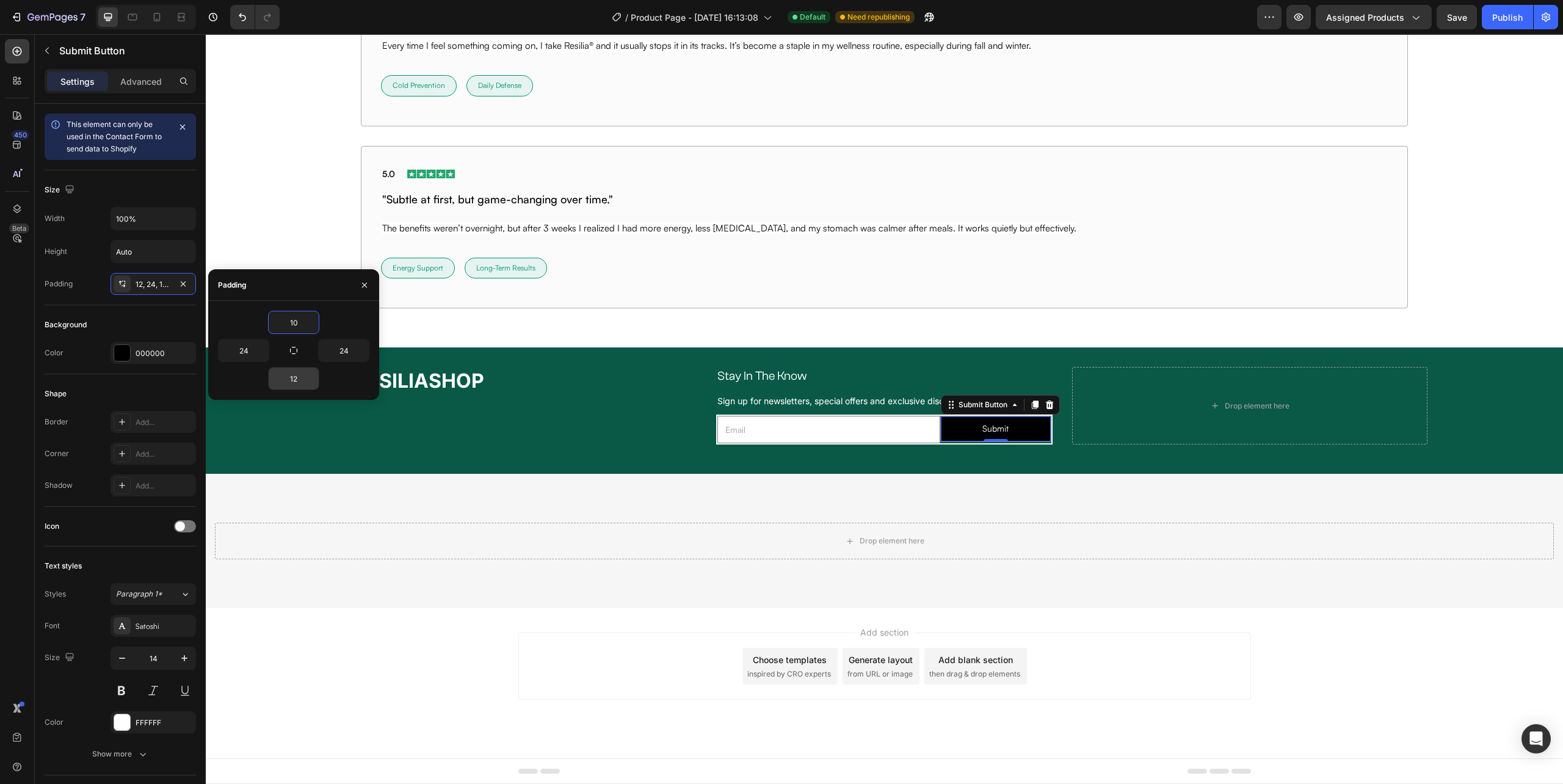
type input "10"
click at [295, 372] on input "12" at bounding box center [294, 378] width 50 height 22
type input "10"
click at [924, 469] on div "RESILIASHOP Heading Stay In The Know Heading Row Sign up for newsletters, speci…" at bounding box center [884, 410] width 1357 height 126
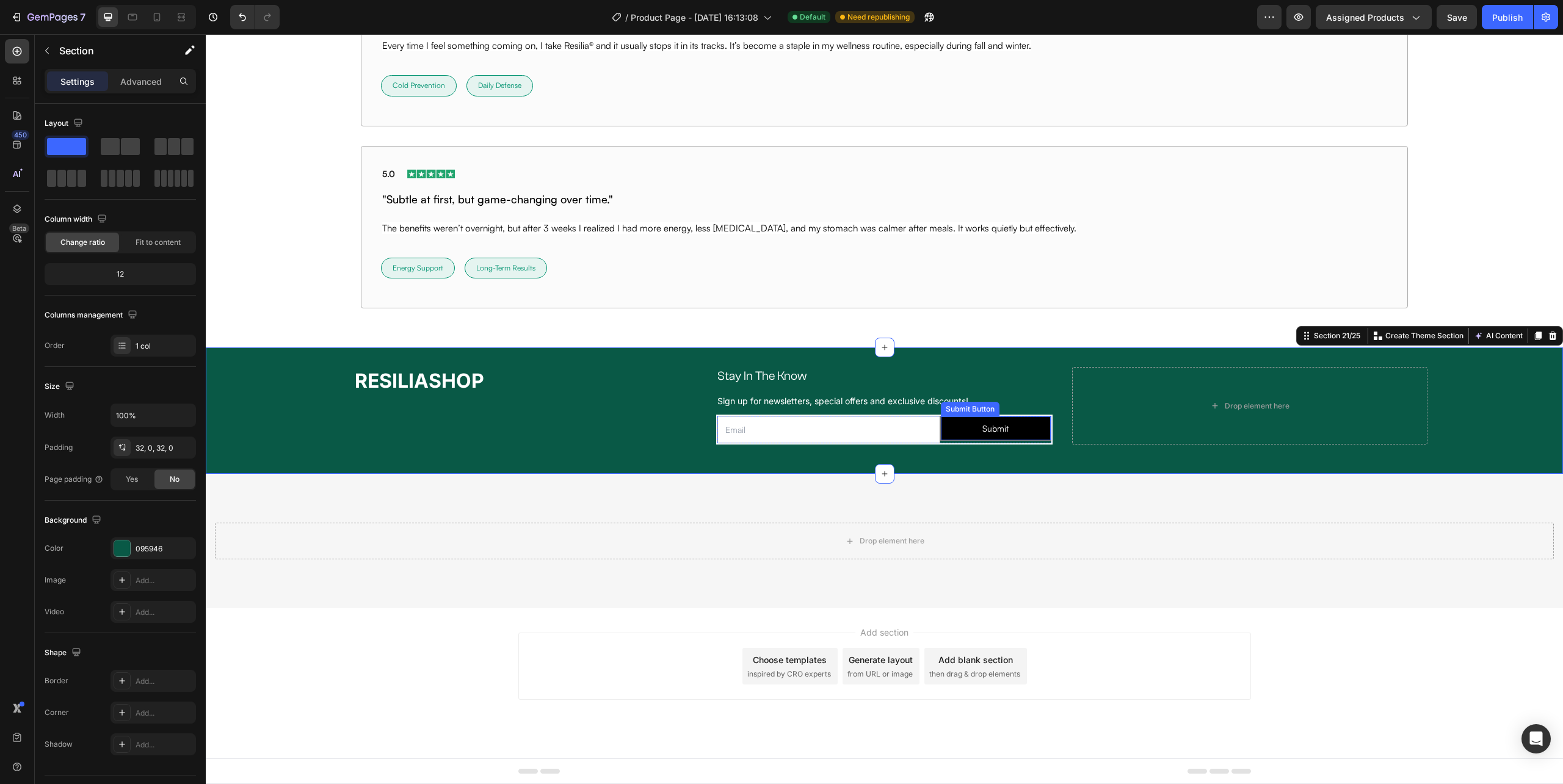
click at [954, 430] on button "Submit" at bounding box center [996, 429] width 110 height 25
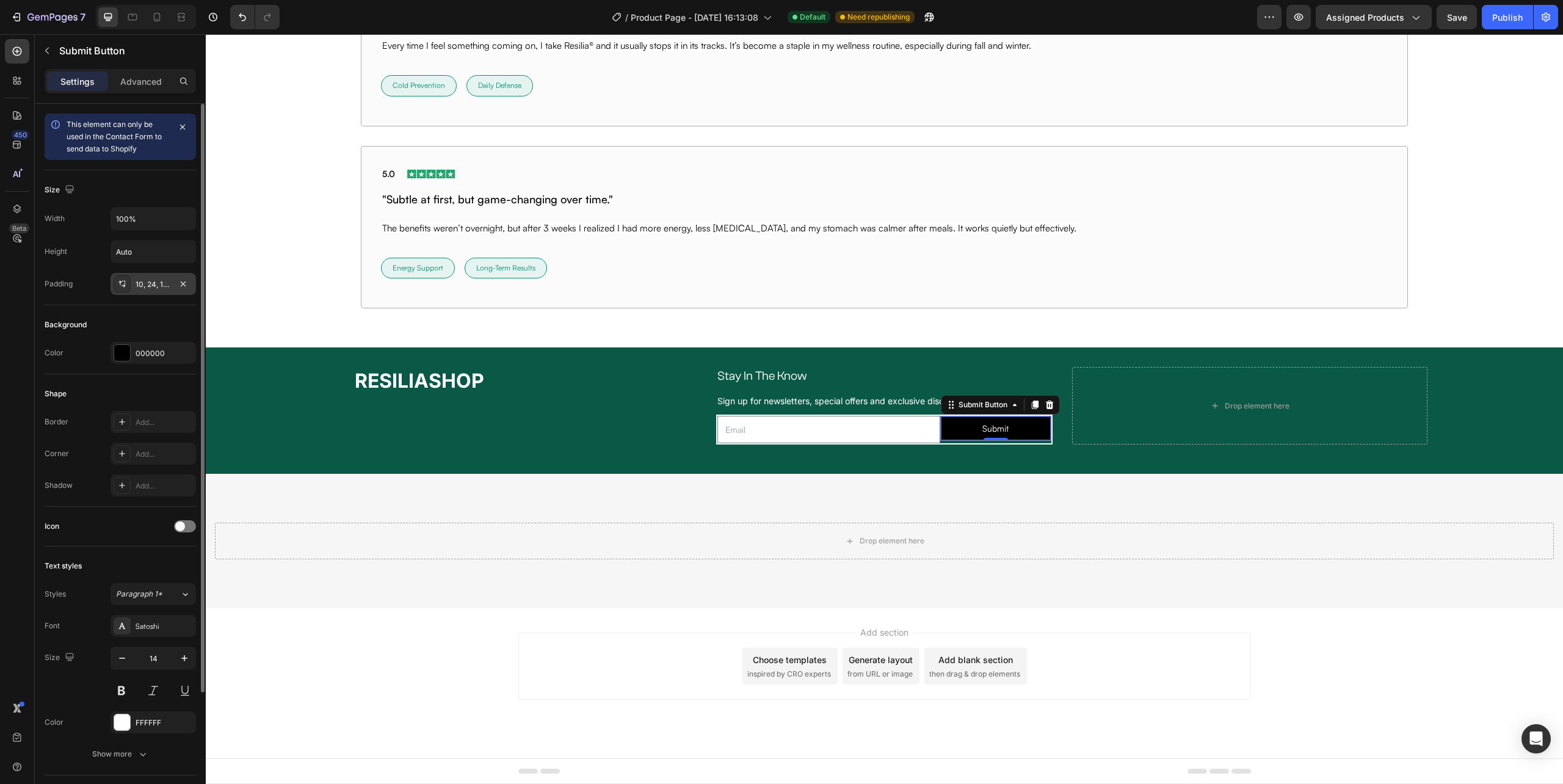
click at [154, 288] on div "10, 24, 10, 24" at bounding box center [153, 284] width 35 height 11
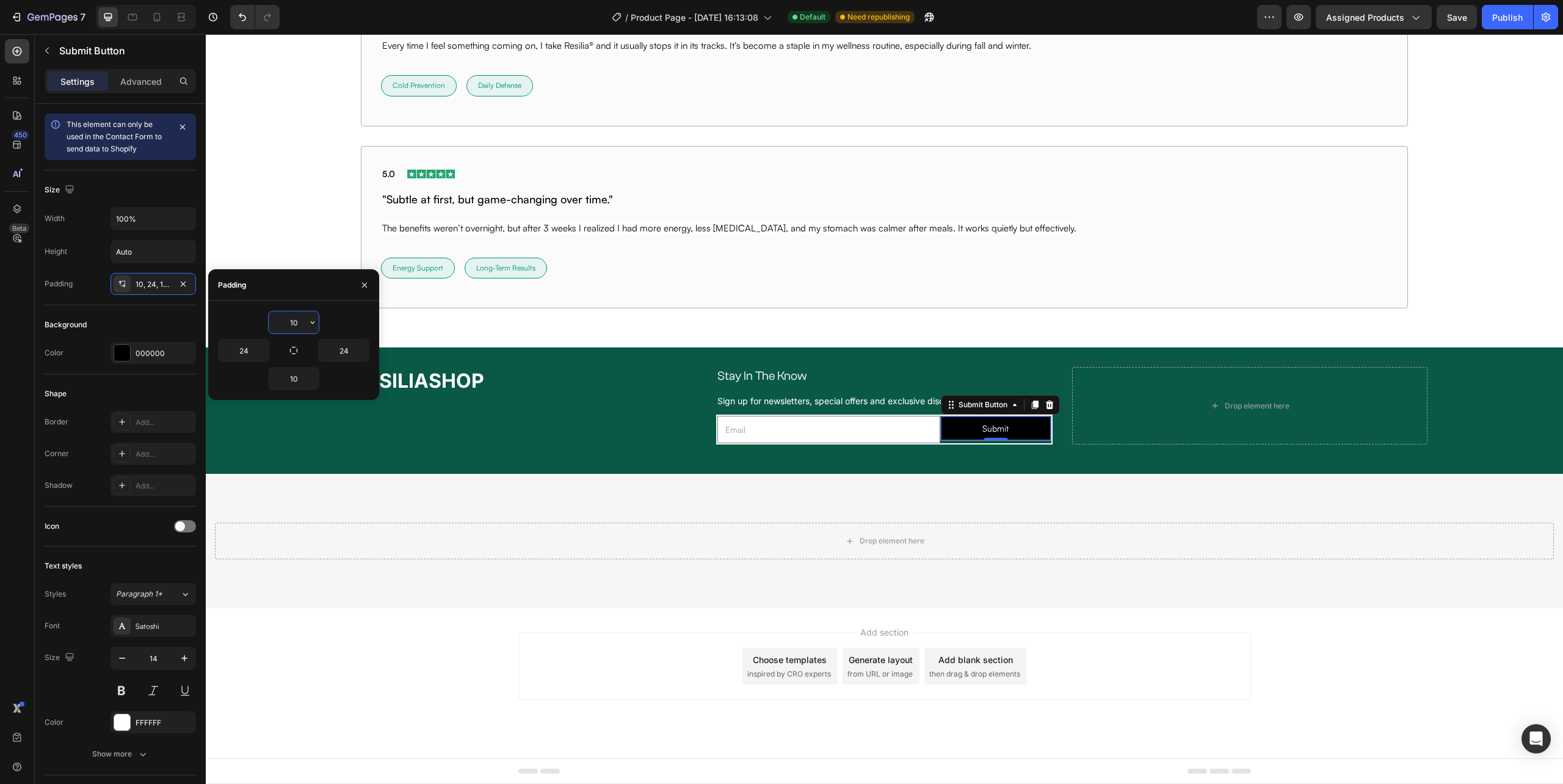
click at [298, 323] on input "10" at bounding box center [294, 322] width 50 height 22
type input "12"
click at [304, 377] on input "10" at bounding box center [294, 378] width 50 height 22
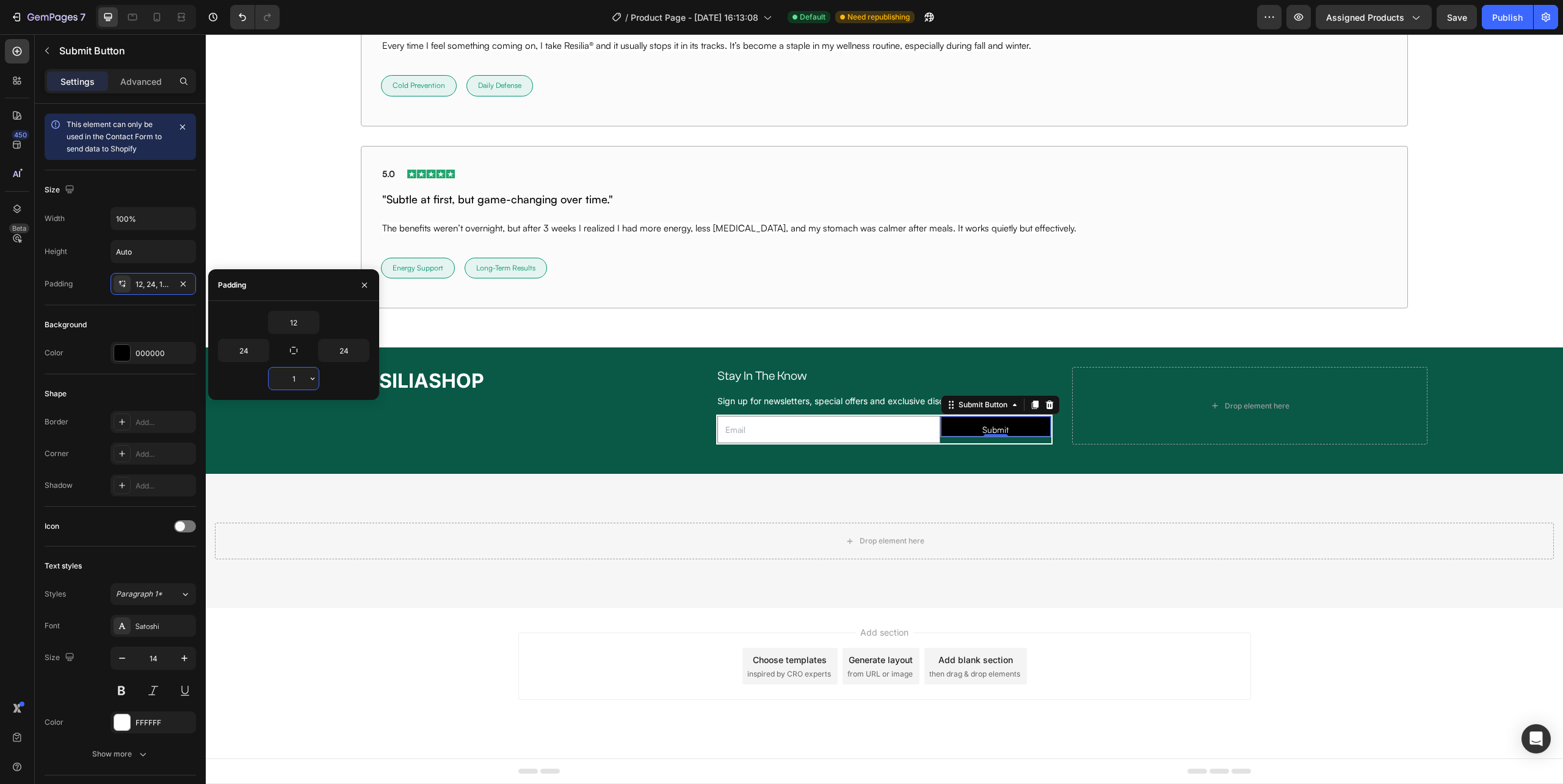
type input "12"
click at [138, 78] on p "Advanced" at bounding box center [140, 81] width 41 height 13
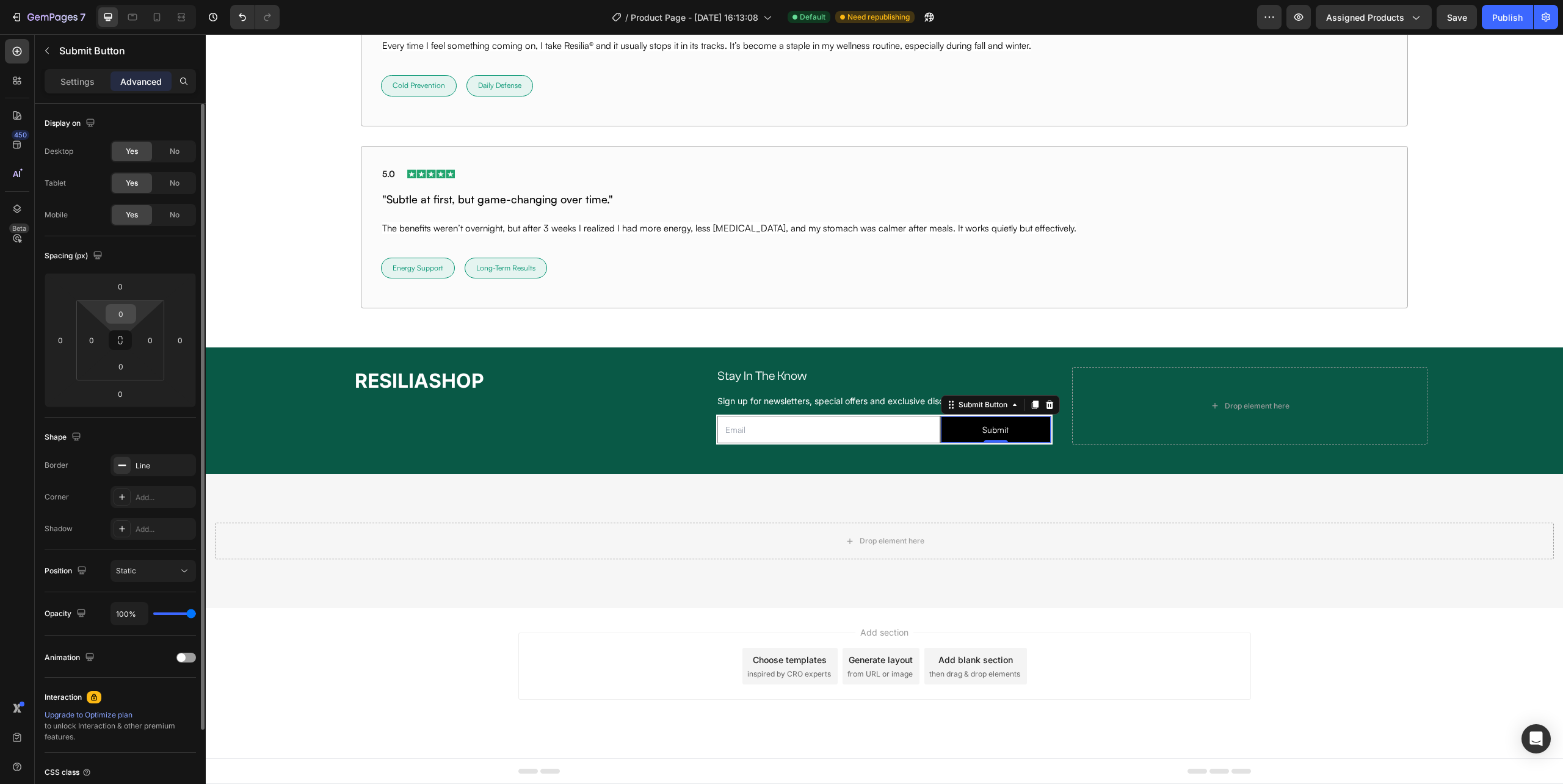
click at [123, 310] on input "0" at bounding box center [121, 313] width 25 height 19
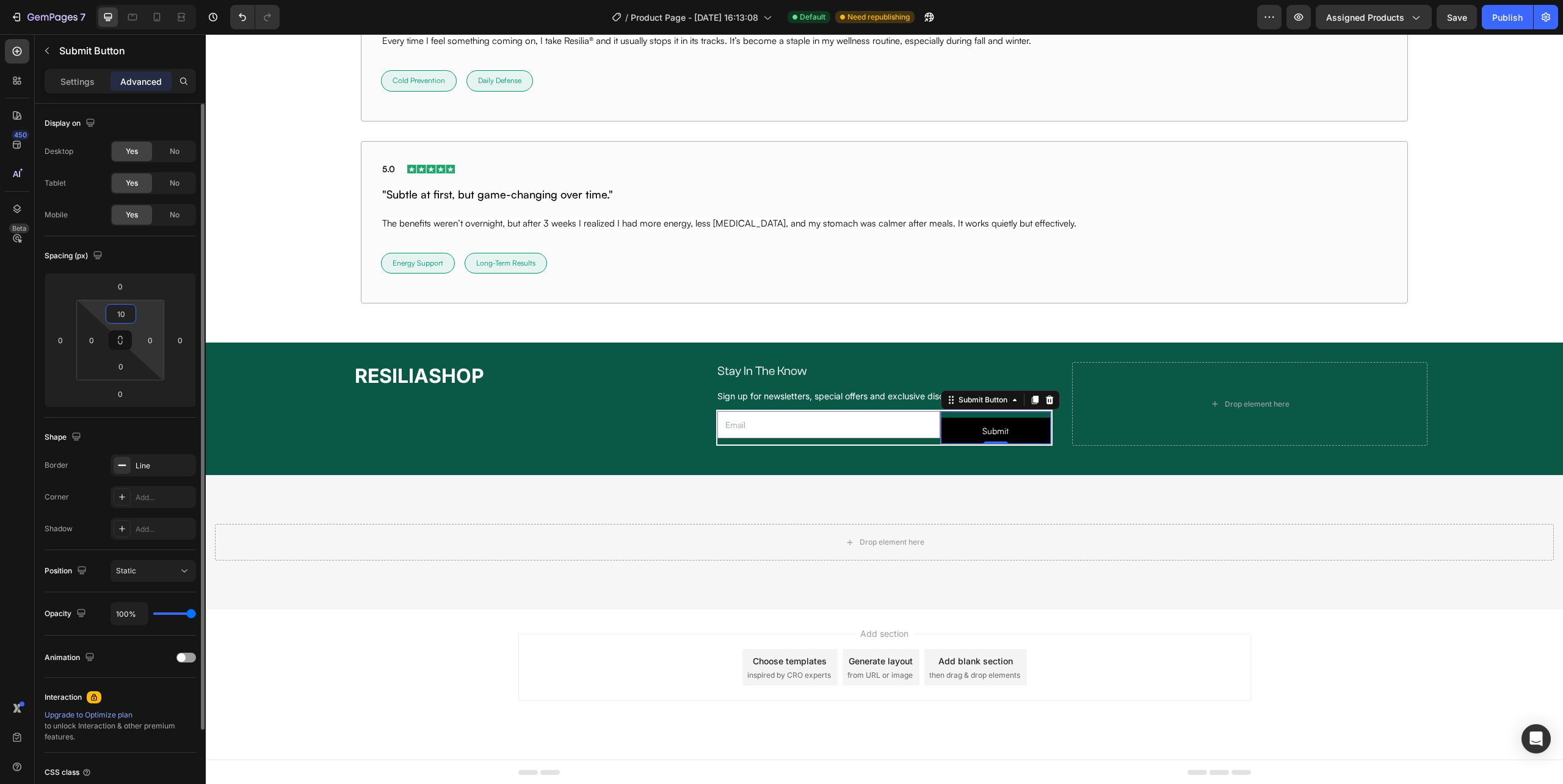
type input "1"
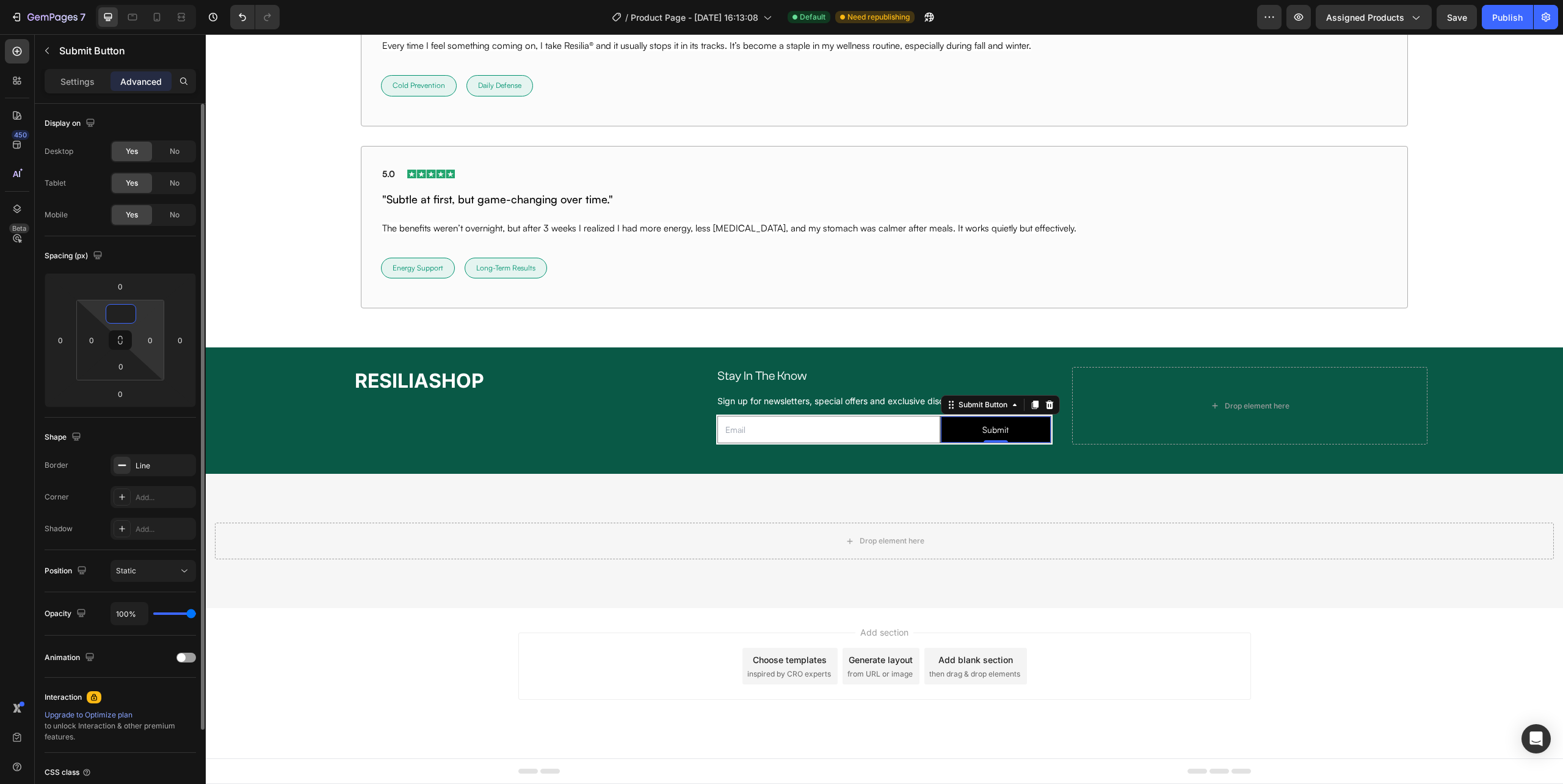
type input "2"
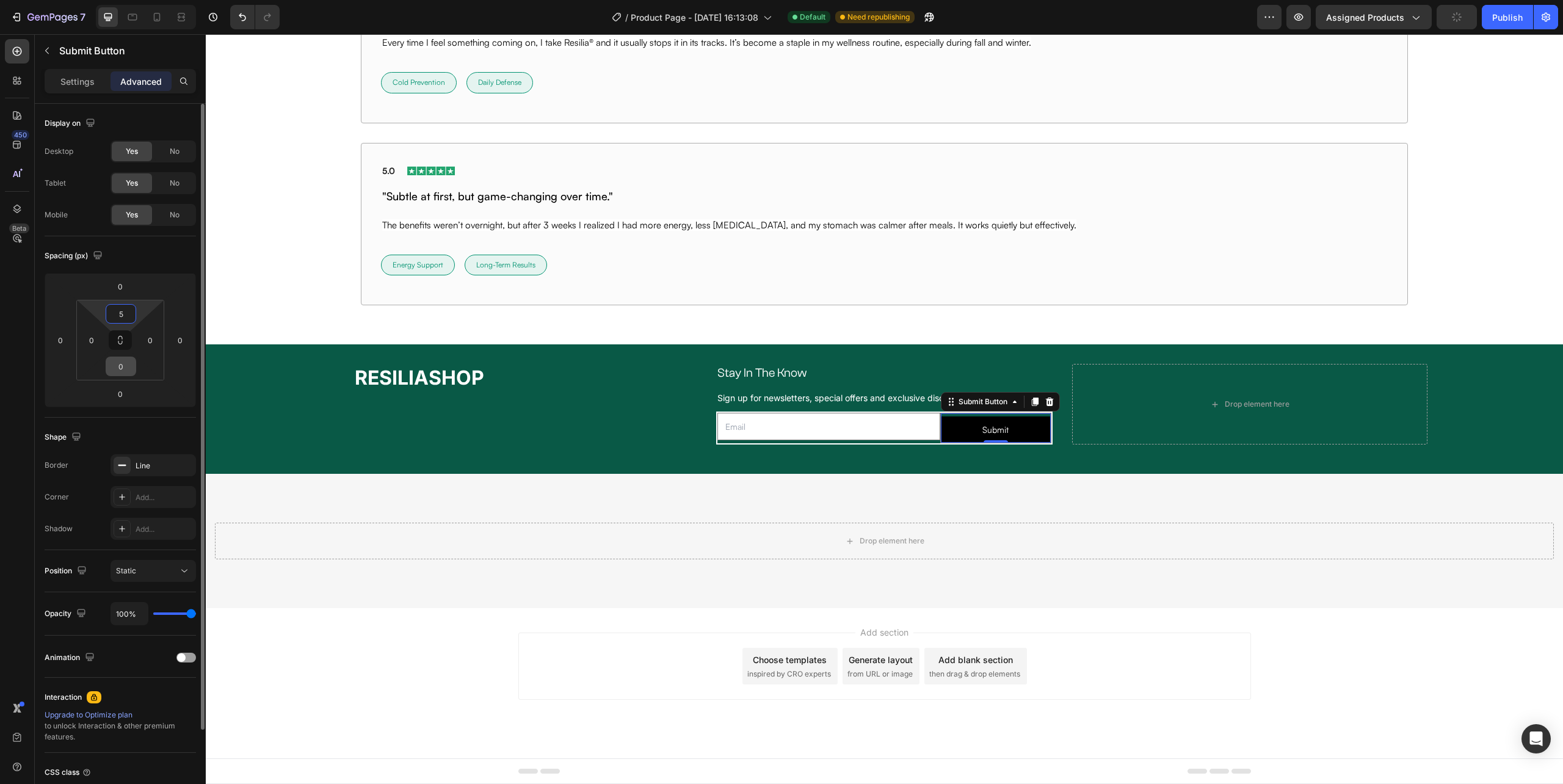
type input "5"
click at [118, 364] on input "0" at bounding box center [121, 366] width 25 height 19
type input "5"
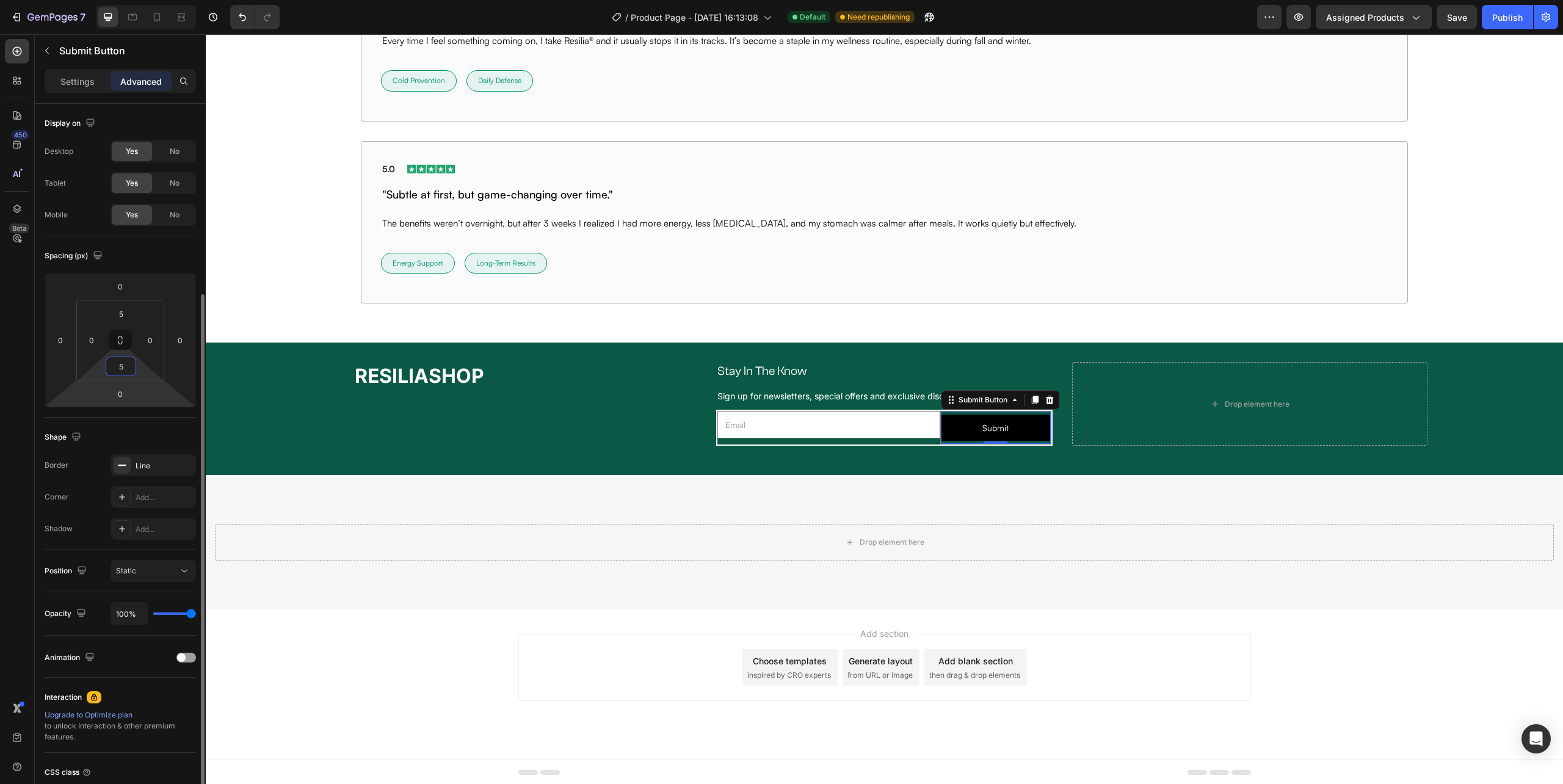
scroll to position [101, 0]
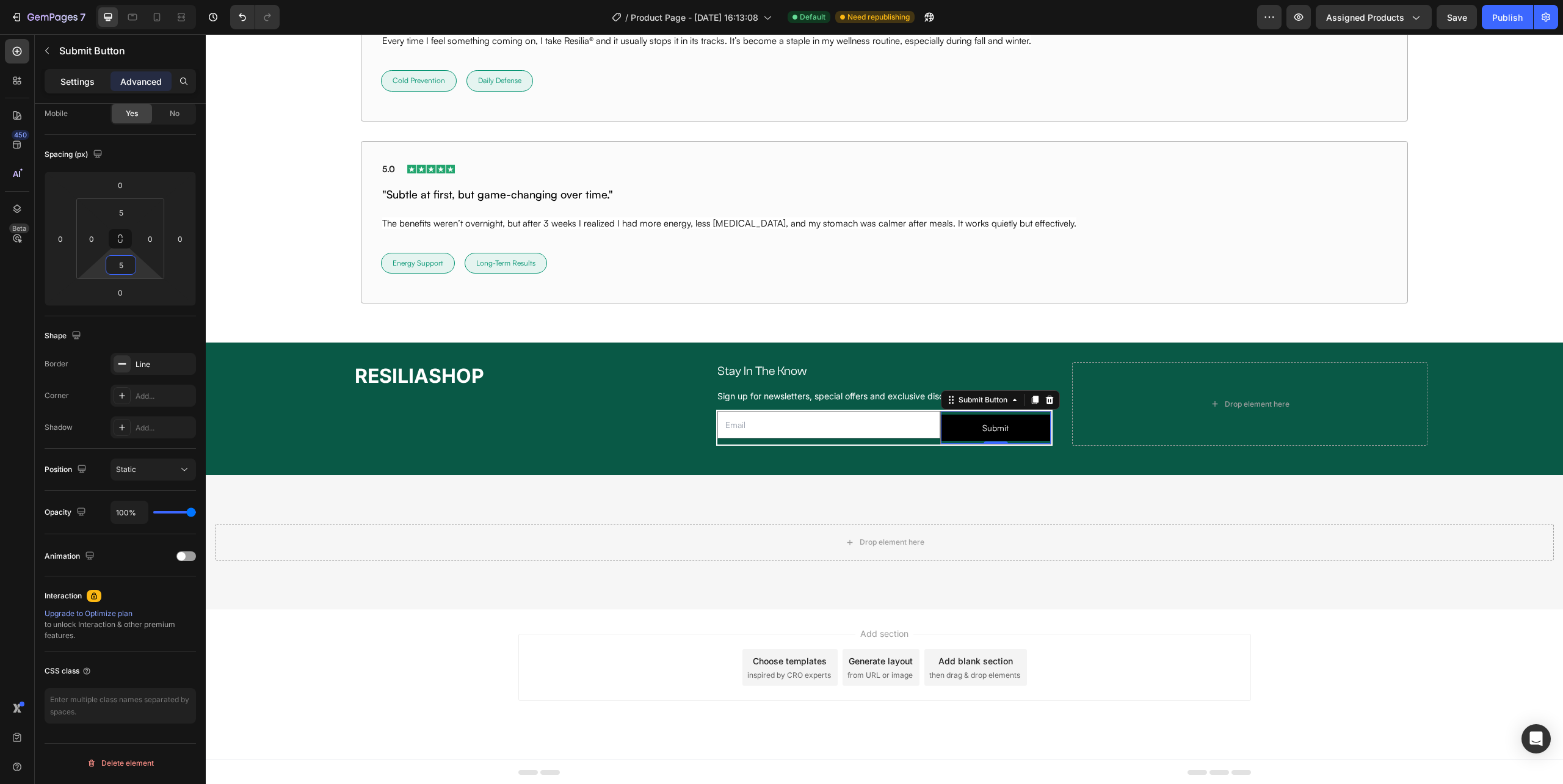
click at [85, 76] on p "Settings" at bounding box center [78, 81] width 34 height 13
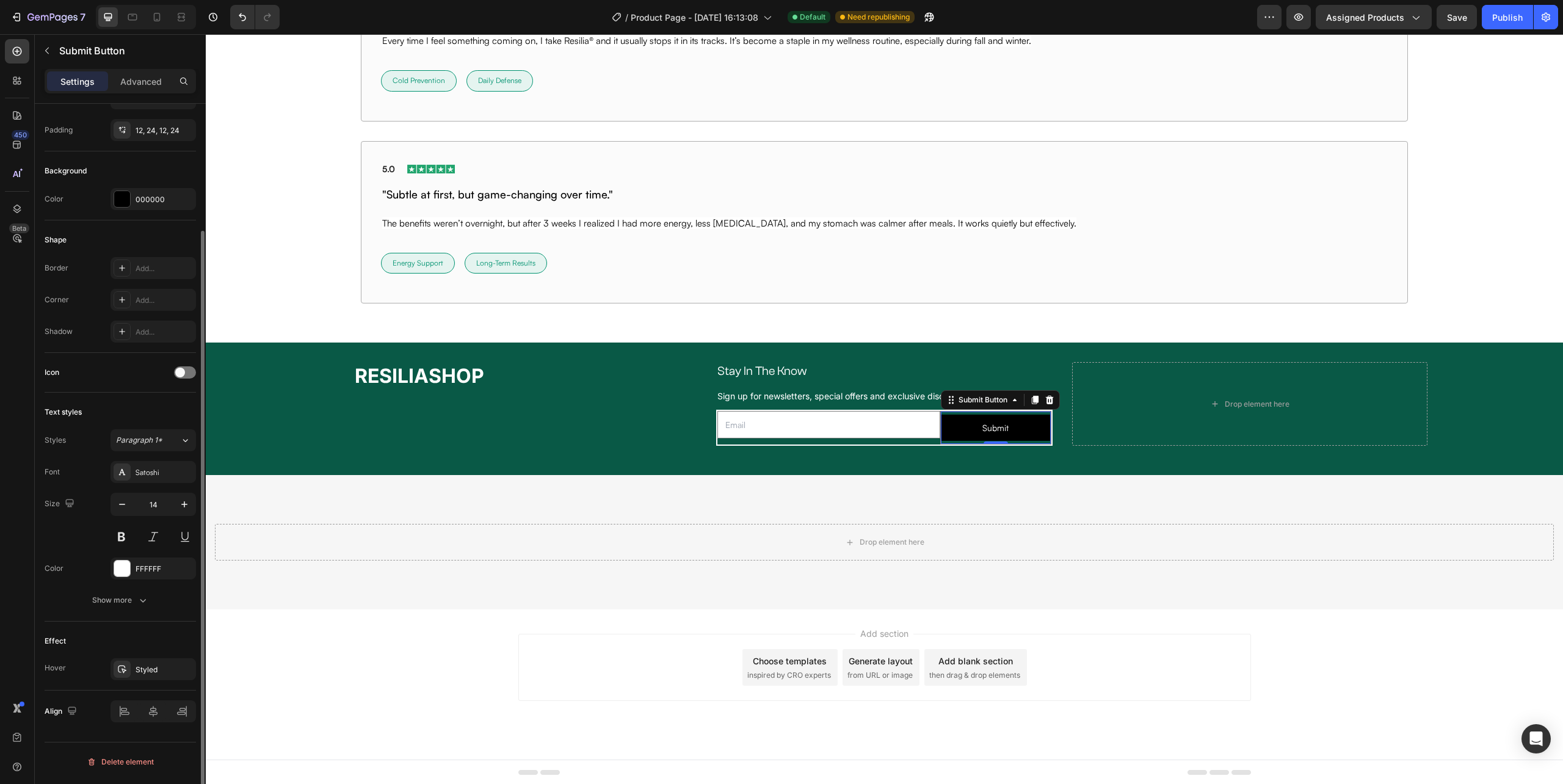
scroll to position [0, 0]
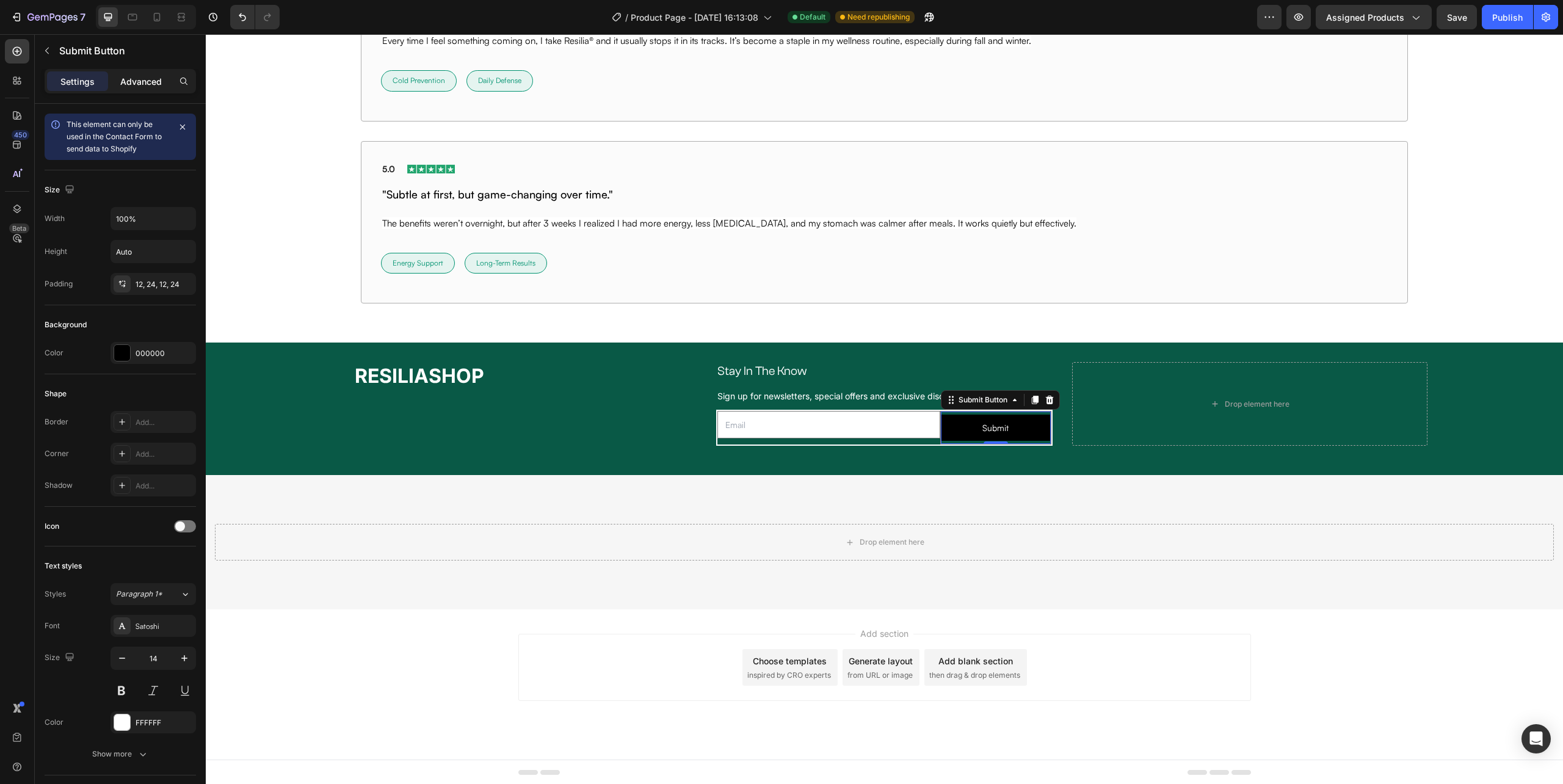
click at [143, 89] on div "Advanced" at bounding box center [140, 81] width 61 height 19
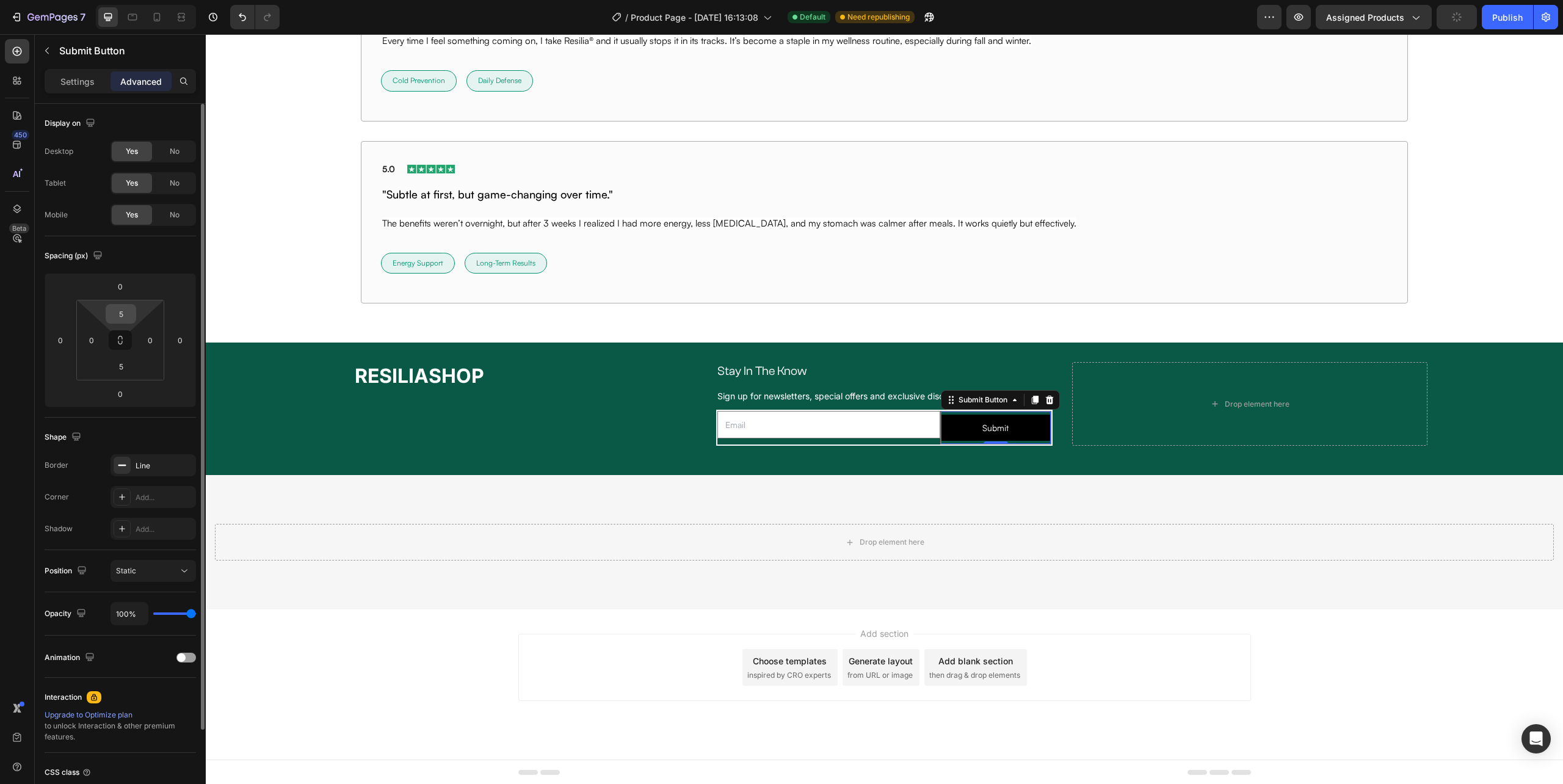
click at [120, 316] on input "5" at bounding box center [121, 313] width 25 height 19
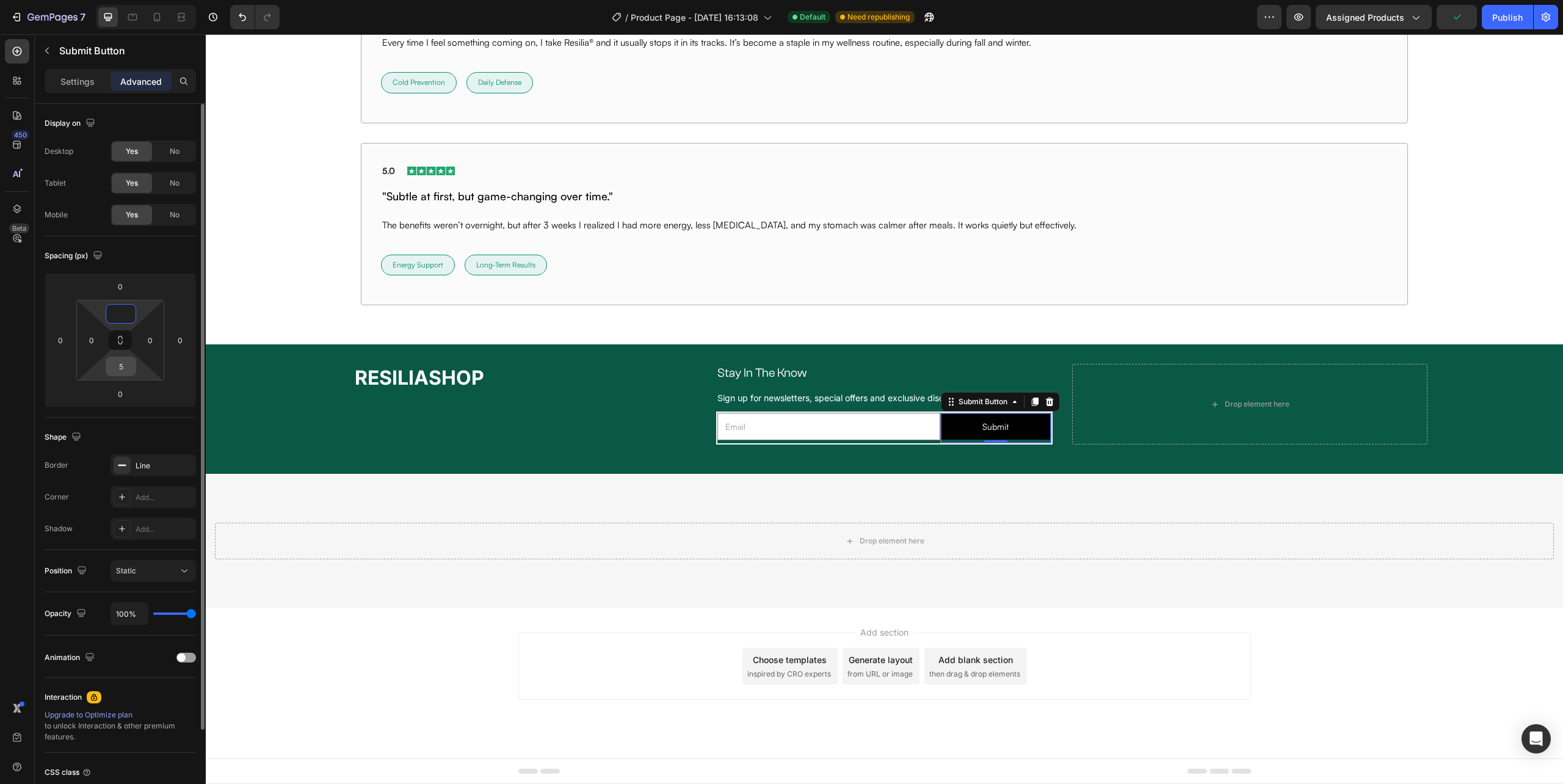
type input "0"
click at [120, 360] on input "5" at bounding box center [121, 366] width 25 height 19
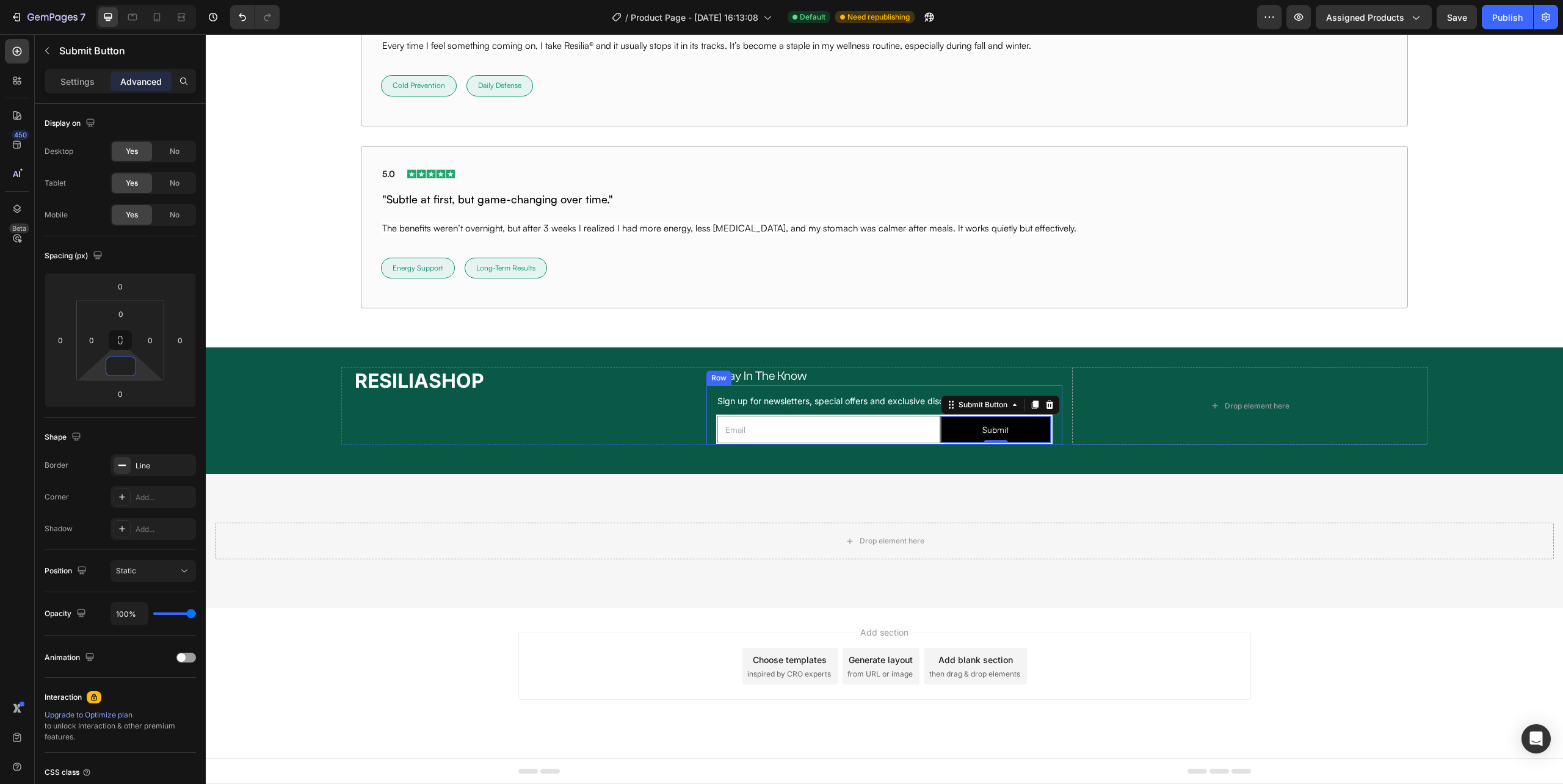
click at [1051, 452] on div "RESILIASHOP Heading Stay In The Know Heading Row Sign up for newsletters, speci…" at bounding box center [884, 410] width 1357 height 87
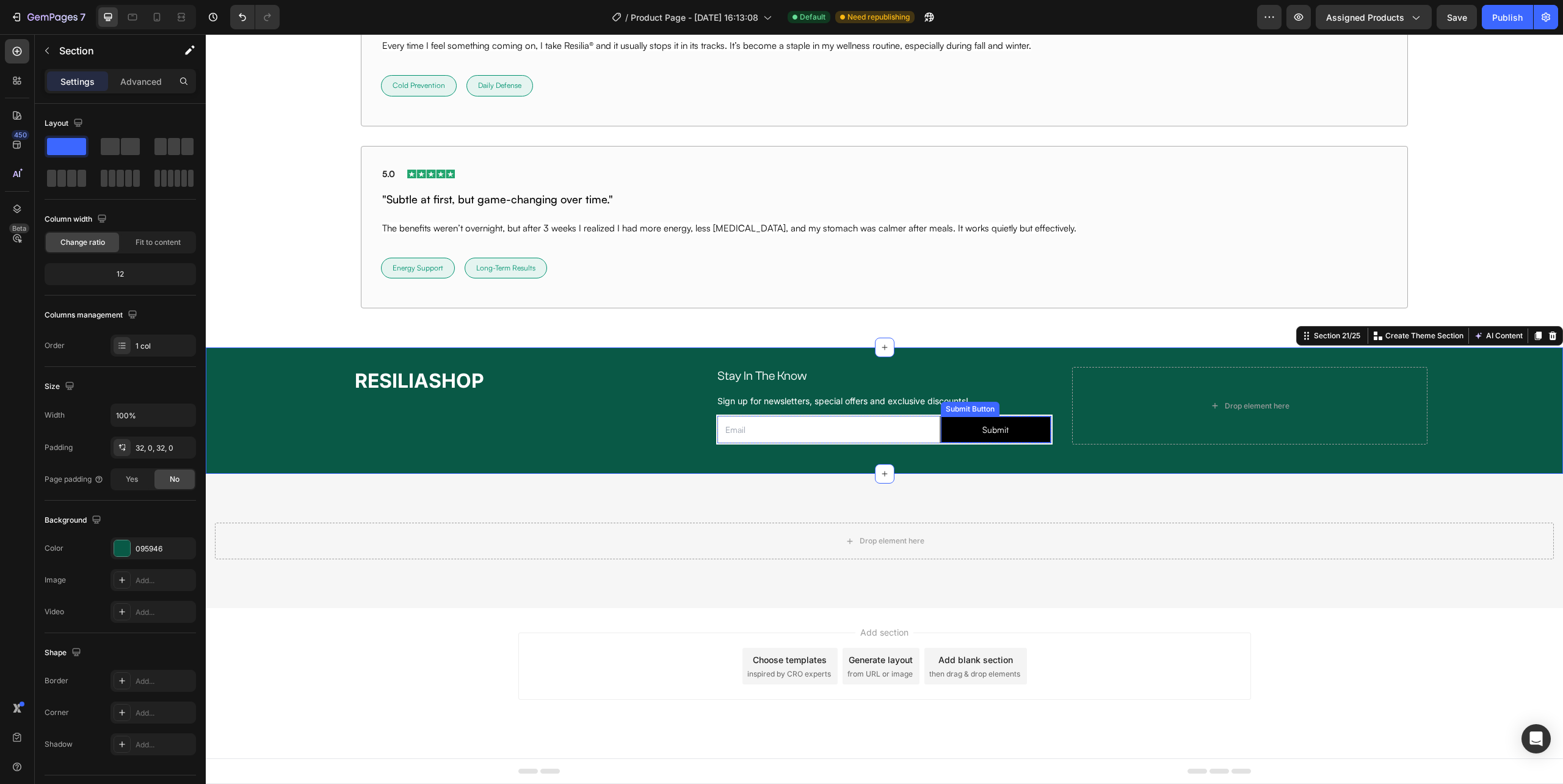
click at [1041, 437] on button "Submit" at bounding box center [996, 429] width 110 height 26
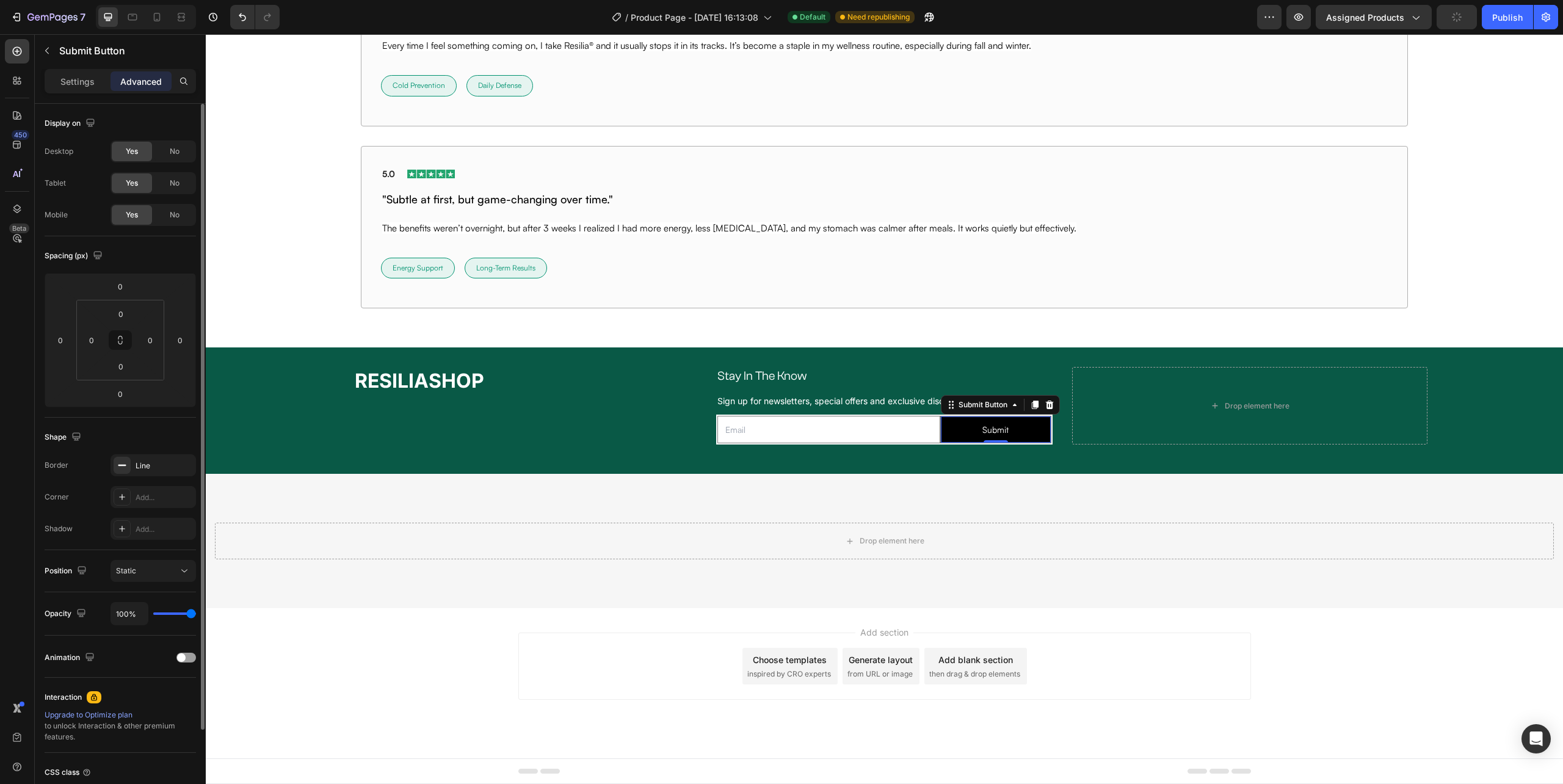
scroll to position [101, 0]
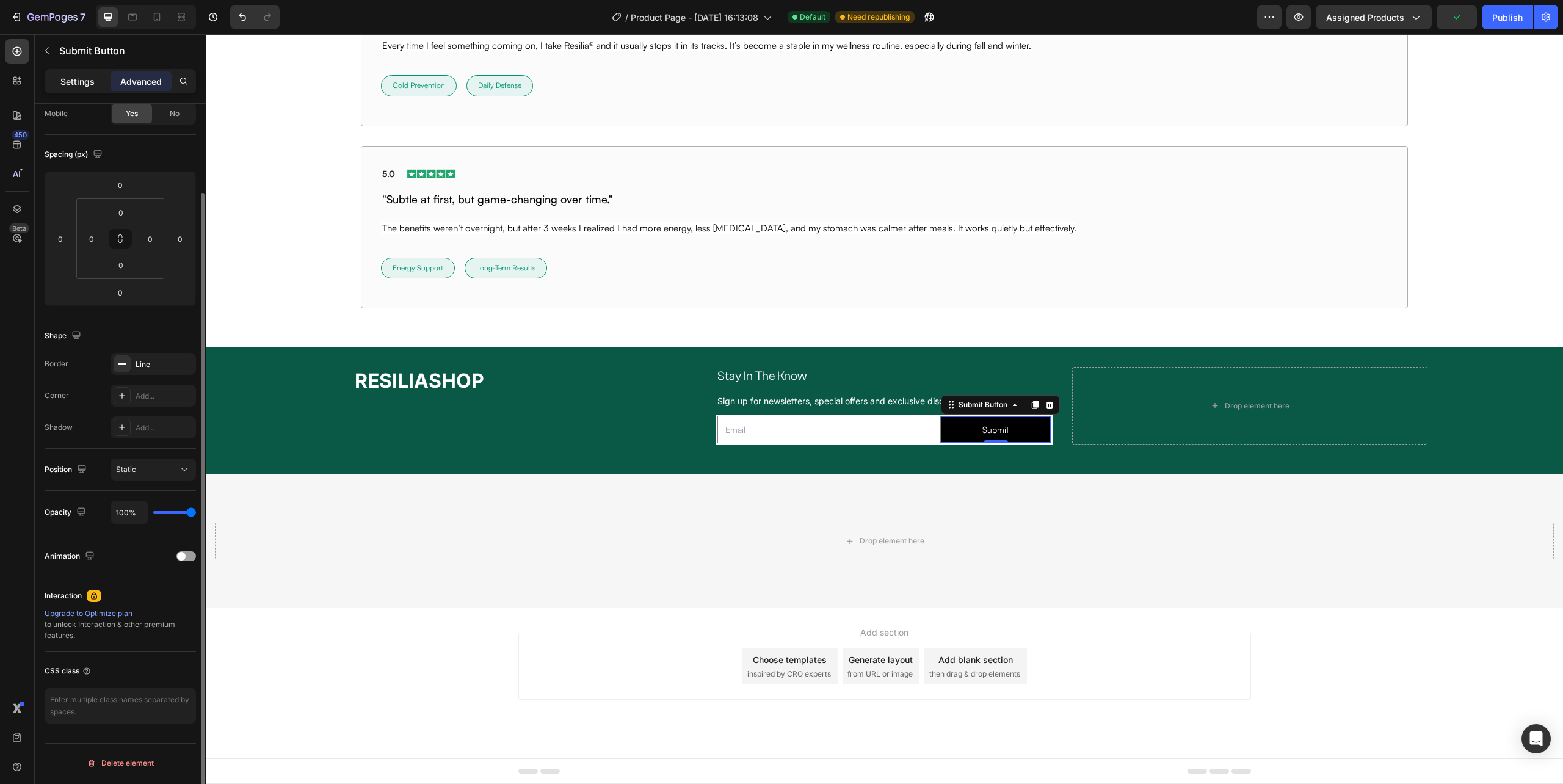
click at [88, 85] on p "Settings" at bounding box center [78, 81] width 34 height 13
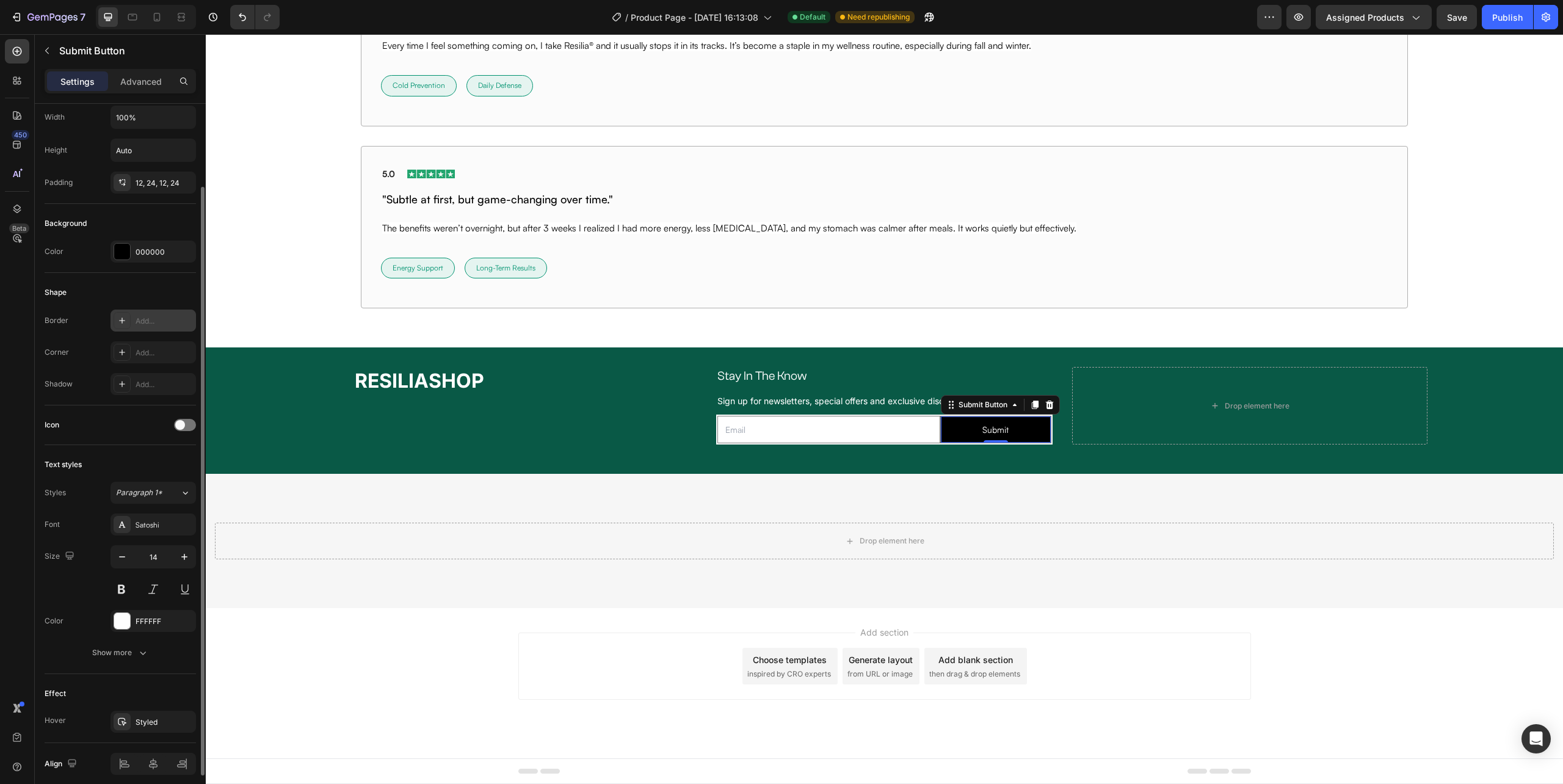
click at [138, 325] on div "Add..." at bounding box center [164, 321] width 57 height 11
click at [142, 352] on div "Add..." at bounding box center [164, 353] width 57 height 11
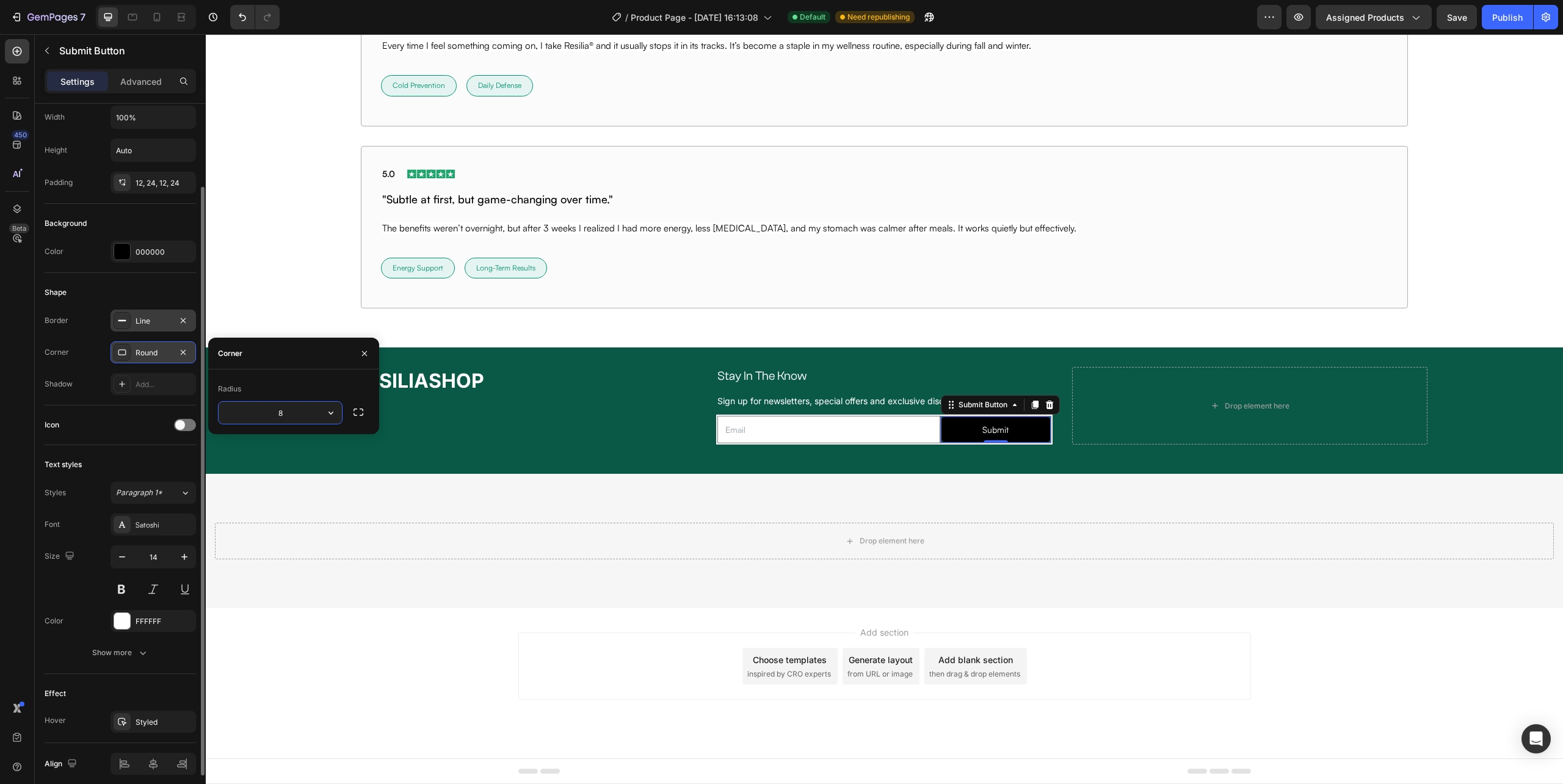
click at [142, 352] on div "Round" at bounding box center [153, 353] width 35 height 11
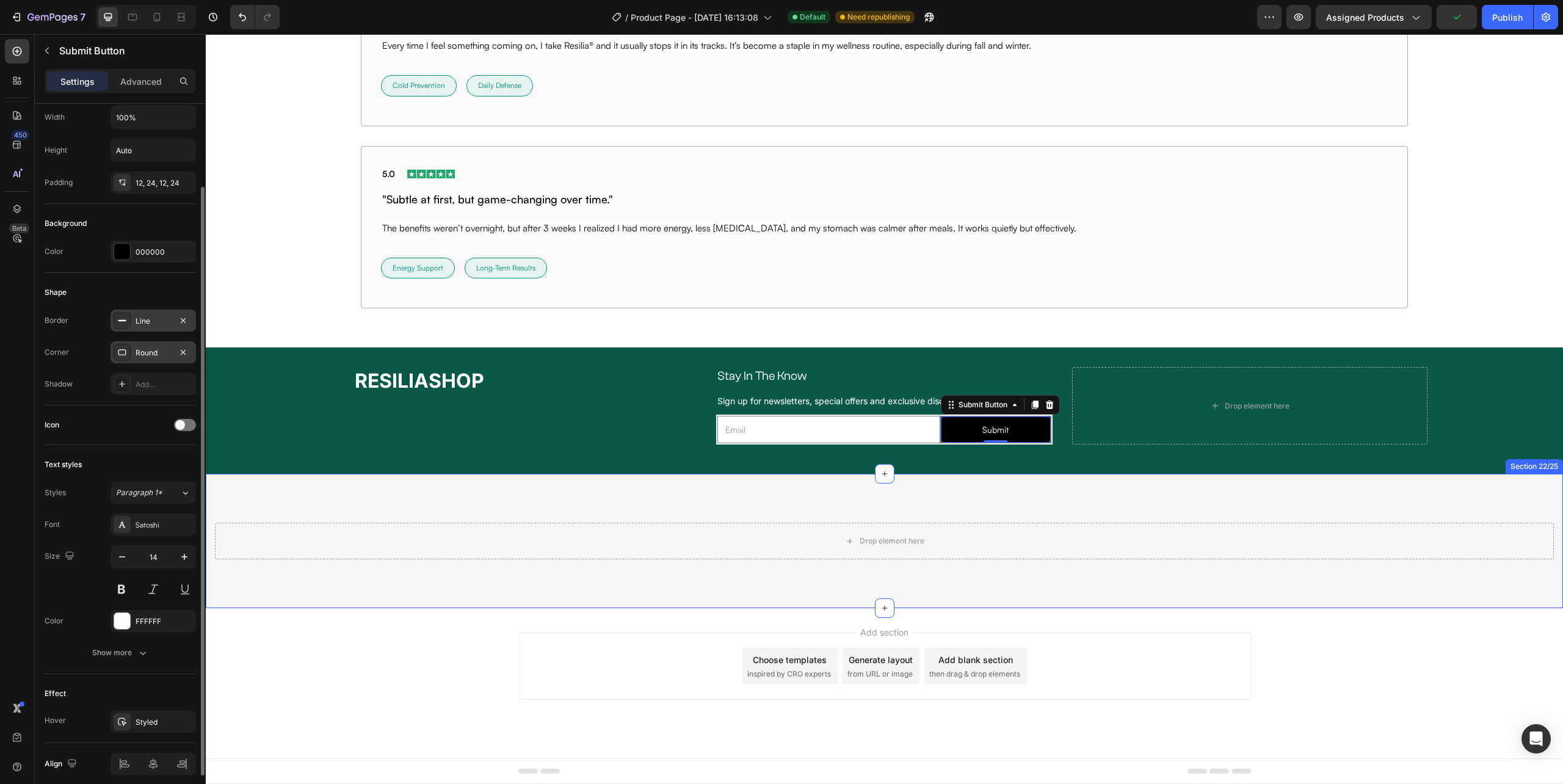
click at [653, 493] on div "Drop element here Section 22/25" at bounding box center [884, 541] width 1357 height 134
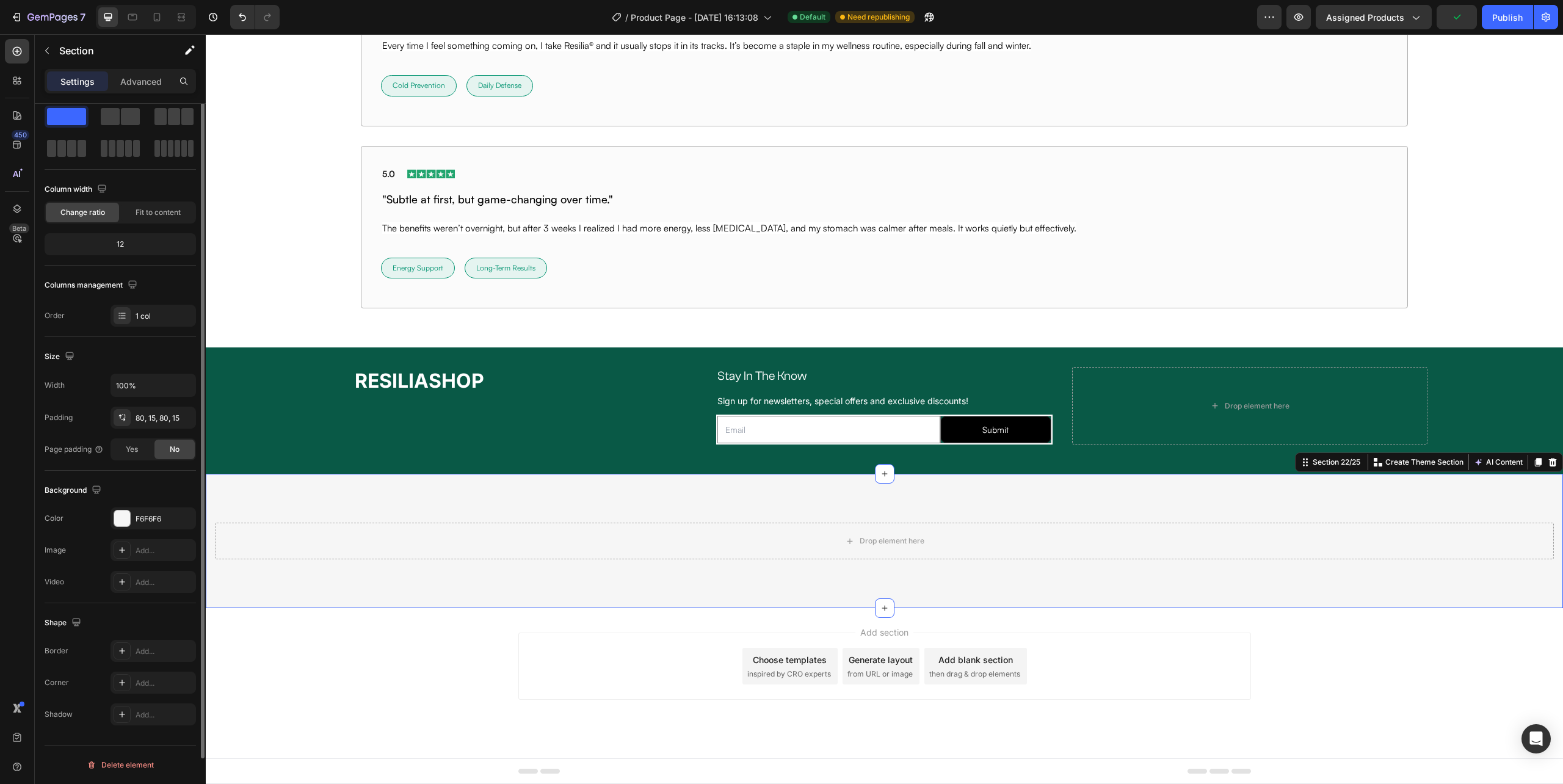
scroll to position [0, 0]
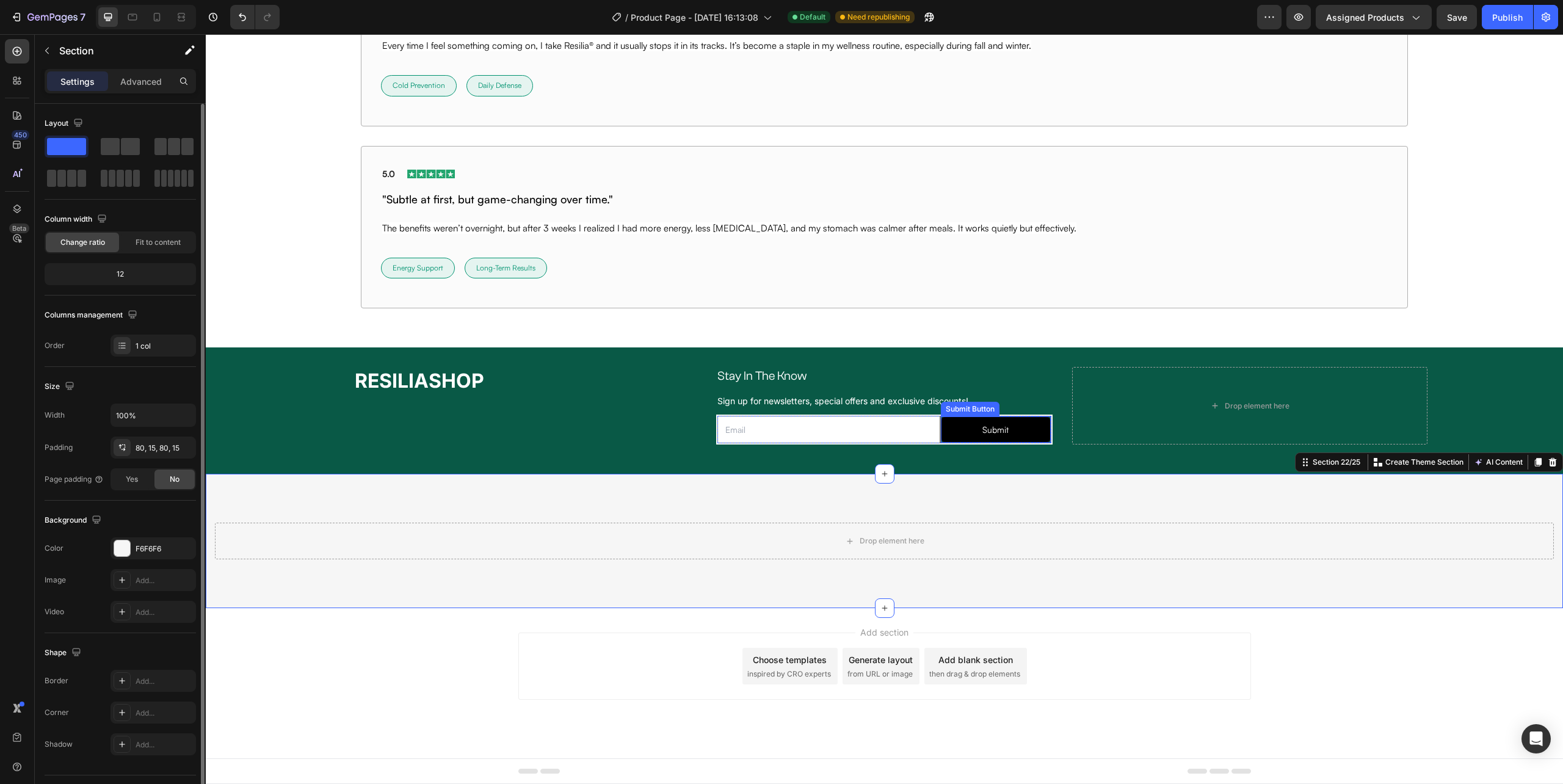
click at [941, 432] on button "Submit" at bounding box center [996, 429] width 110 height 26
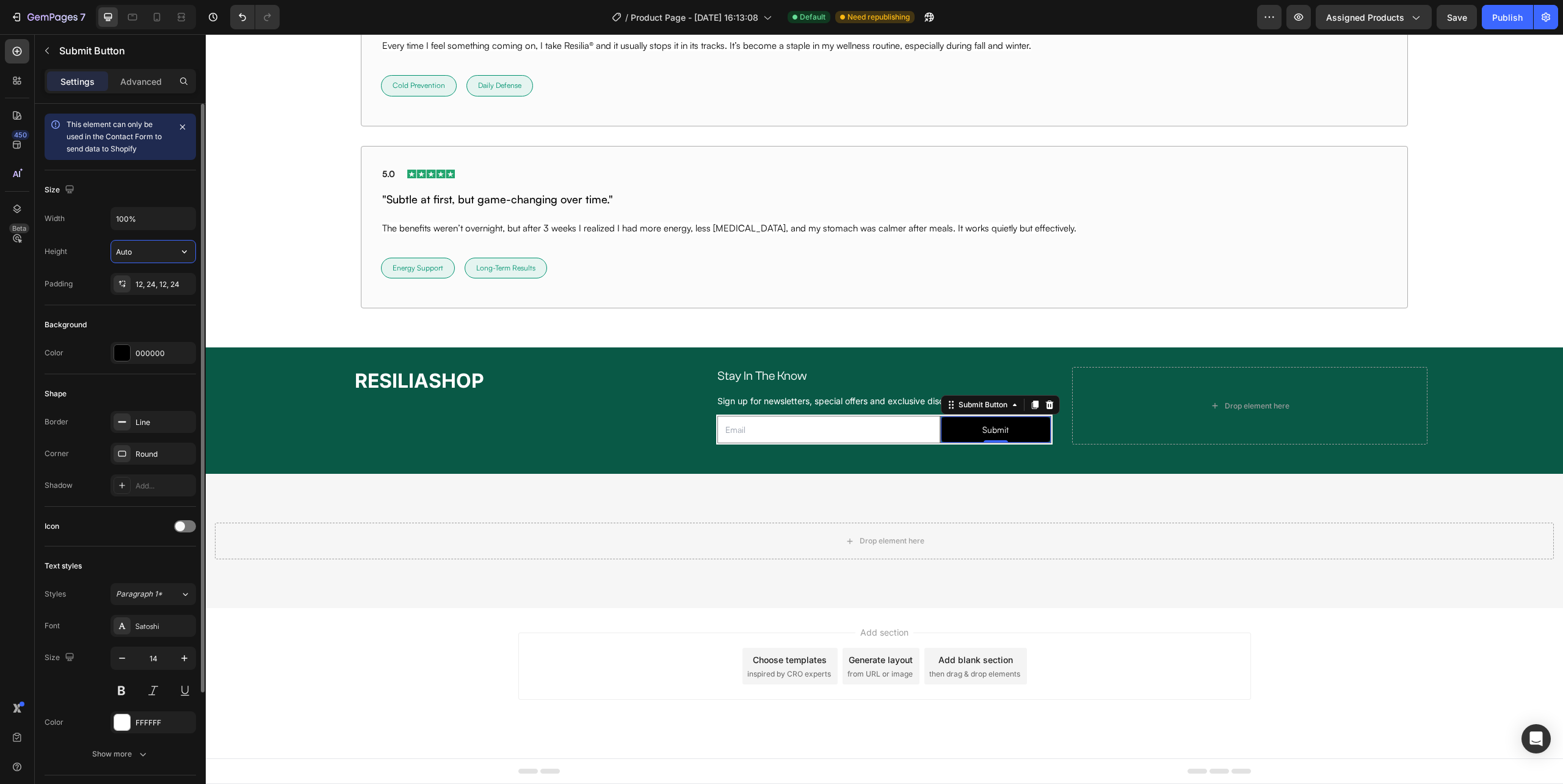
click at [142, 249] on input "Auto" at bounding box center [153, 251] width 85 height 22
click at [182, 250] on icon "button" at bounding box center [184, 251] width 12 height 12
click at [157, 254] on input "Auto" at bounding box center [153, 251] width 85 height 22
type input "1"
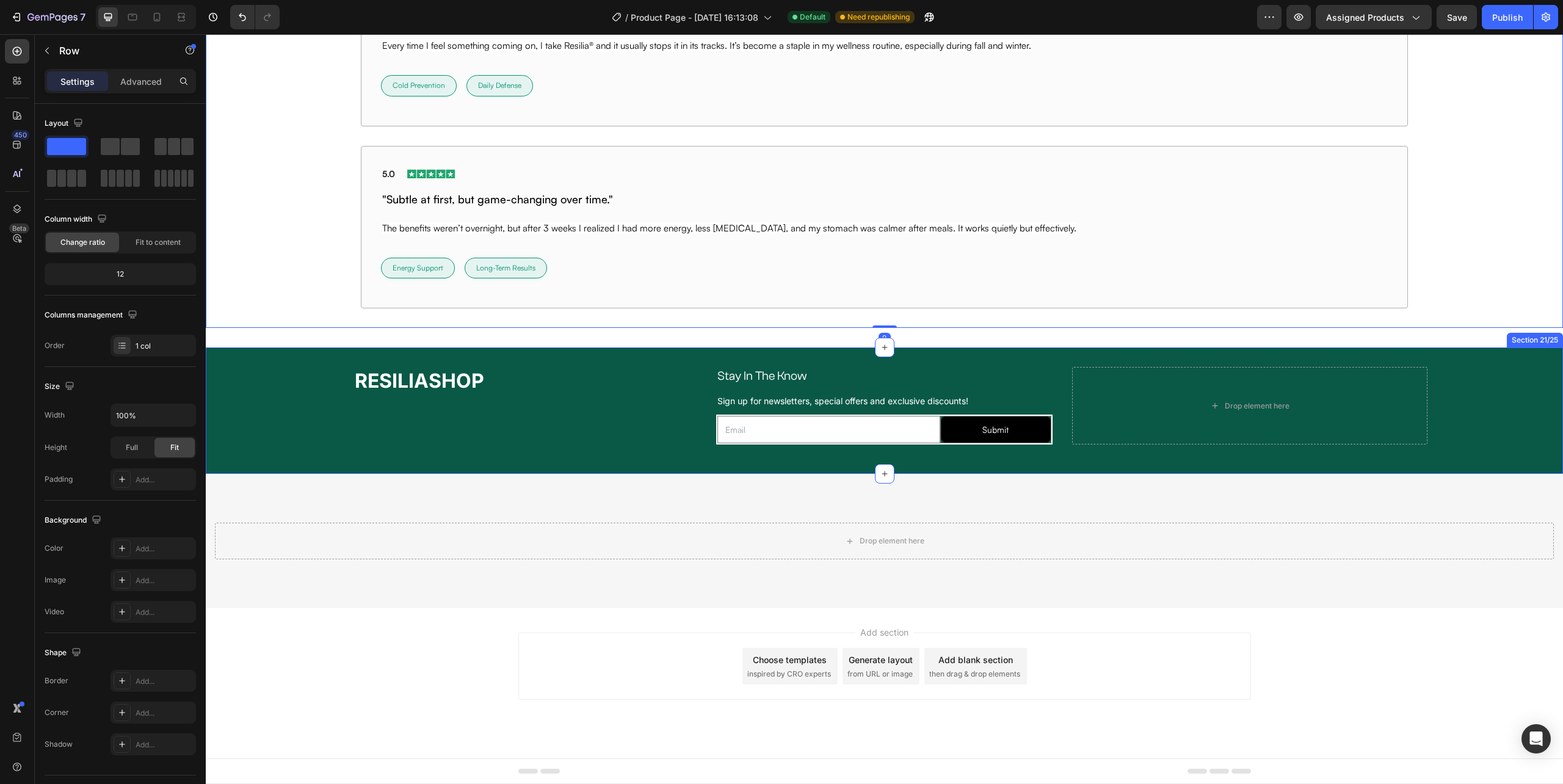
click at [933, 450] on div "RESILIASHOP Heading Stay In The Know Heading Row Sign up for newsletters, speci…" at bounding box center [884, 410] width 1357 height 87
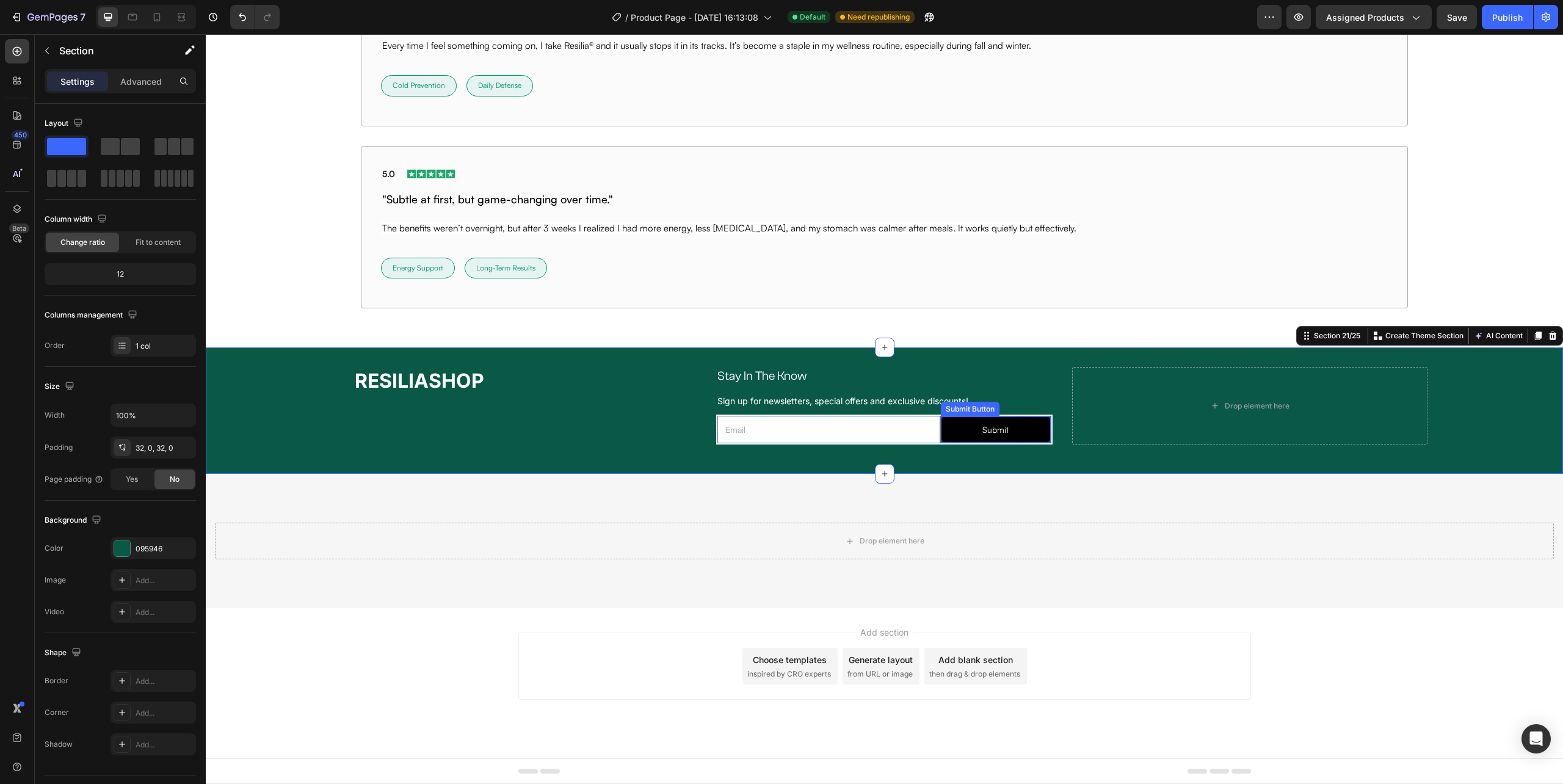
click at [940, 432] on div "Submit Submit Button" at bounding box center [996, 429] width 111 height 28
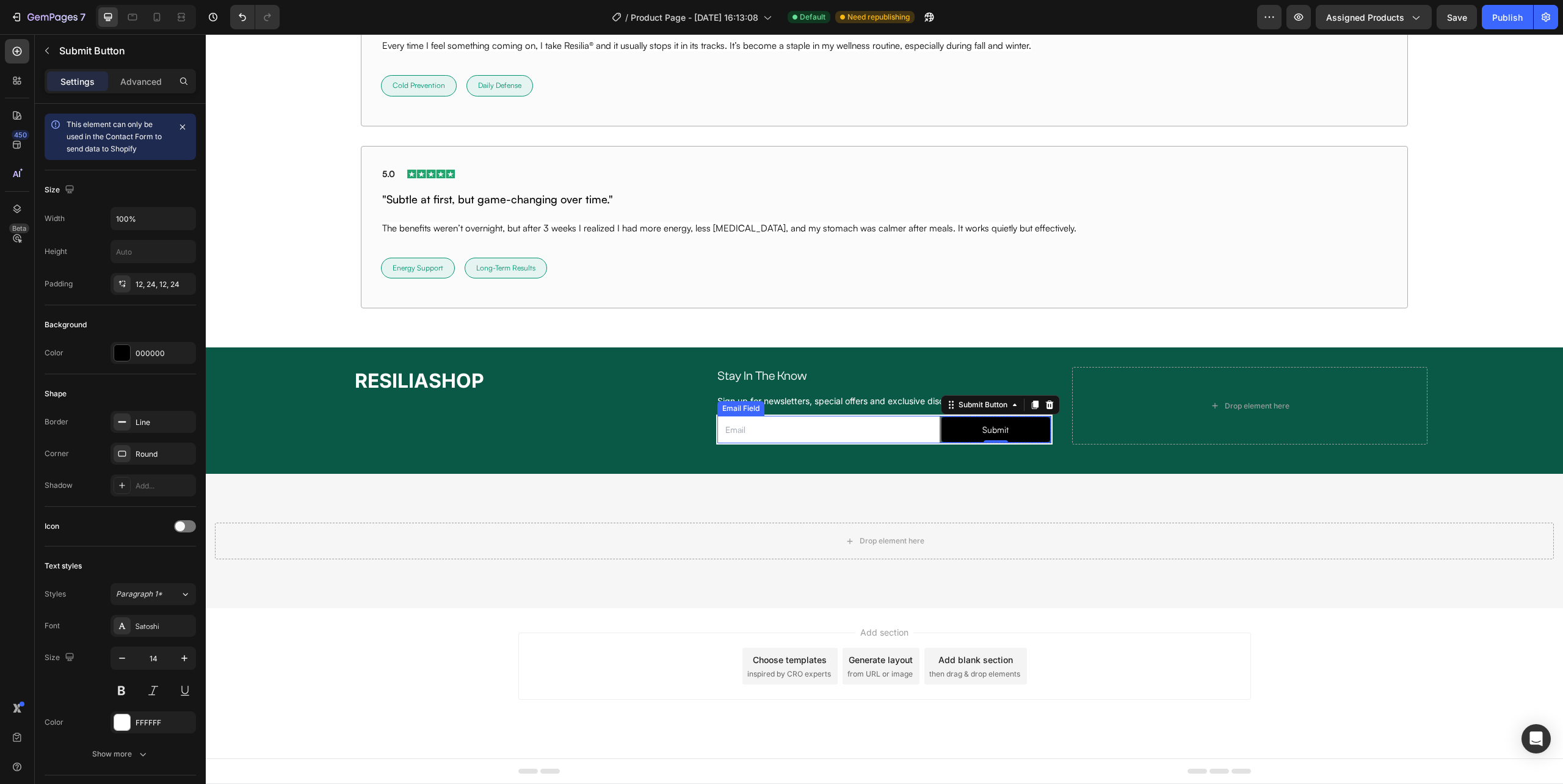
click at [930, 433] on input "email" at bounding box center [828, 429] width 222 height 28
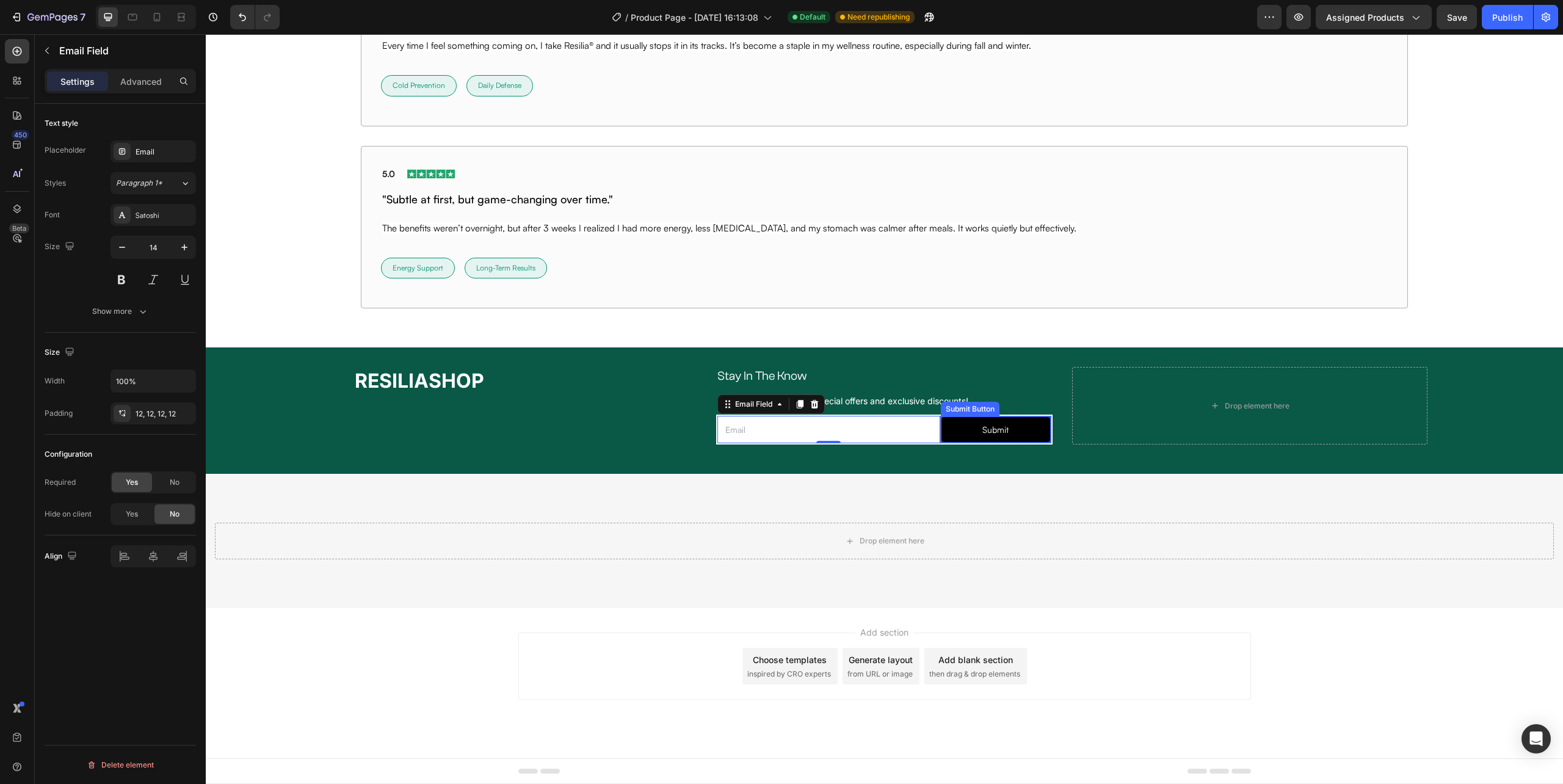
click at [940, 438] on div "Submit Submit Button" at bounding box center [996, 429] width 111 height 28
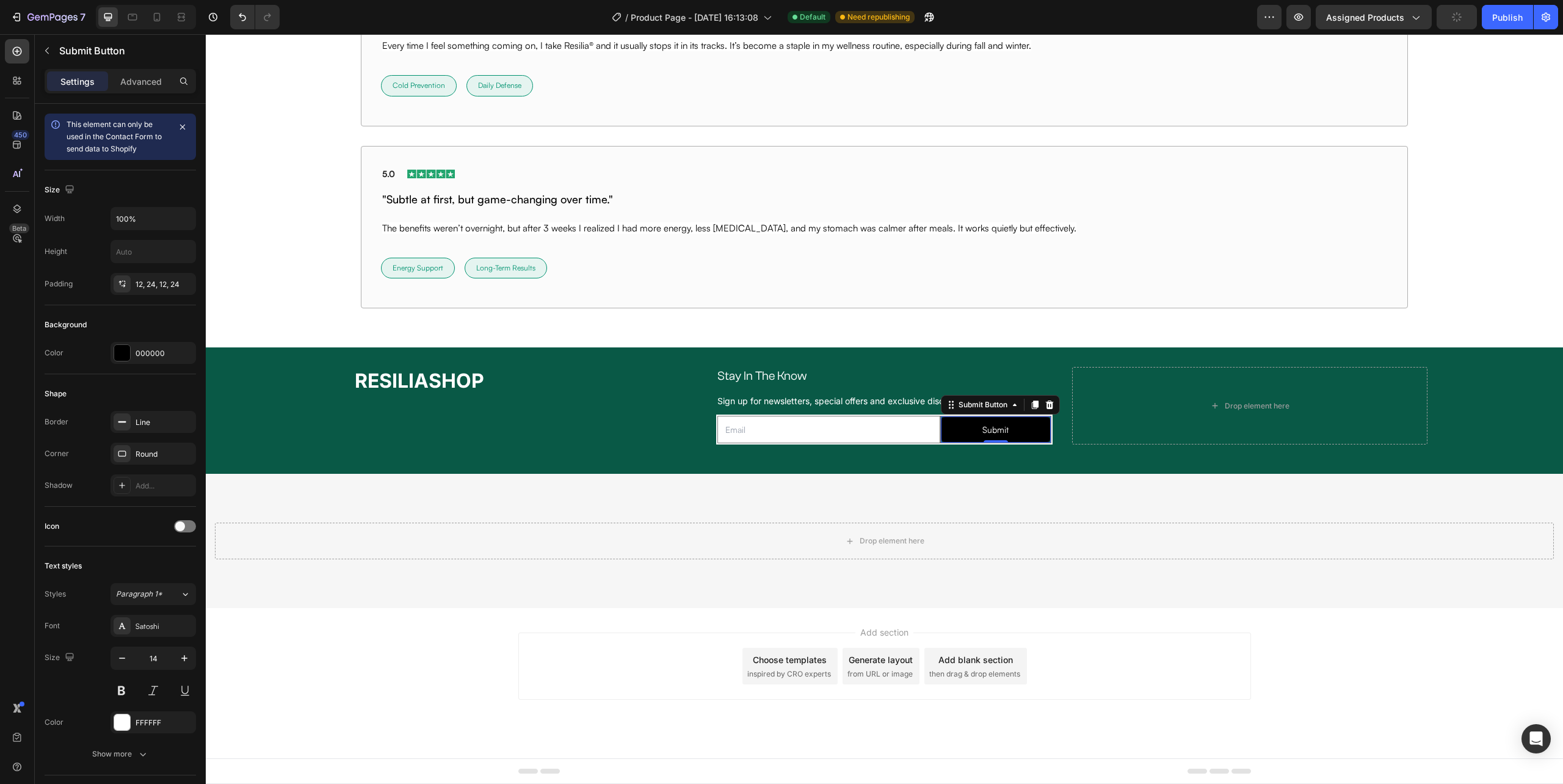
click at [940, 438] on div "Submit Submit Button 0" at bounding box center [996, 429] width 111 height 28
click at [931, 439] on input "email" at bounding box center [828, 429] width 222 height 28
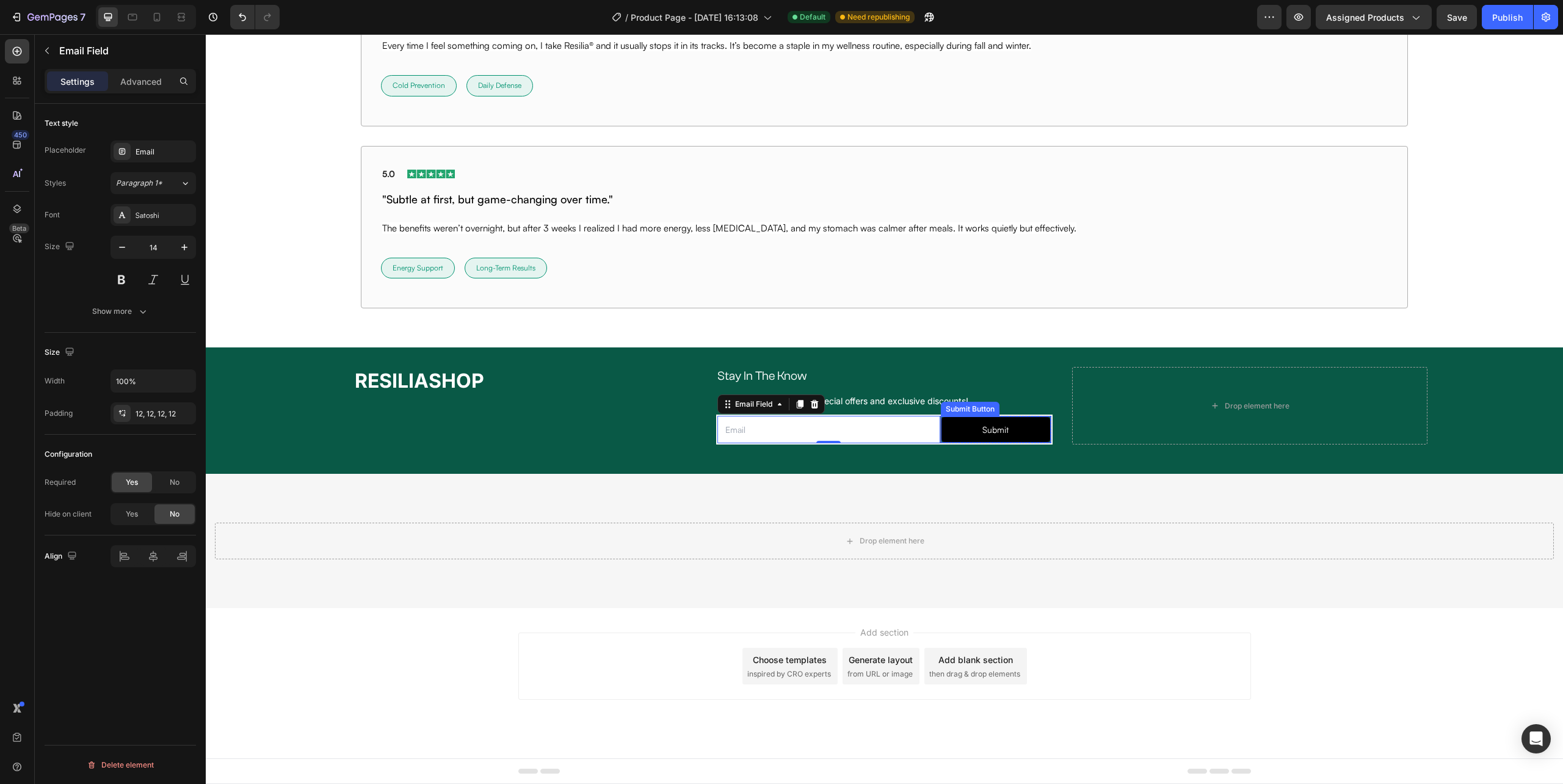
click at [940, 441] on div "Submit Submit Button" at bounding box center [996, 429] width 111 height 28
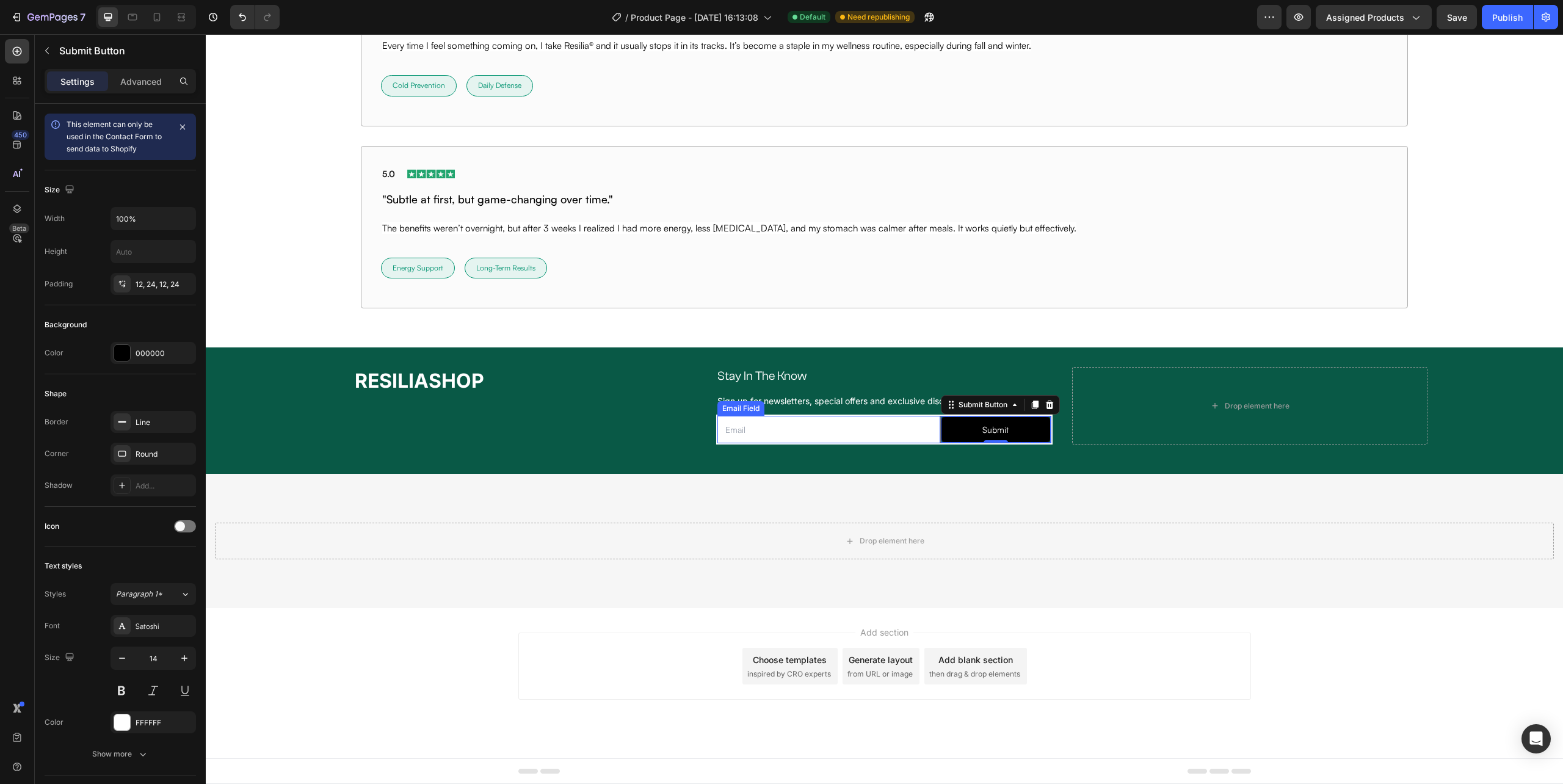
click at [931, 441] on input "email" at bounding box center [828, 429] width 222 height 28
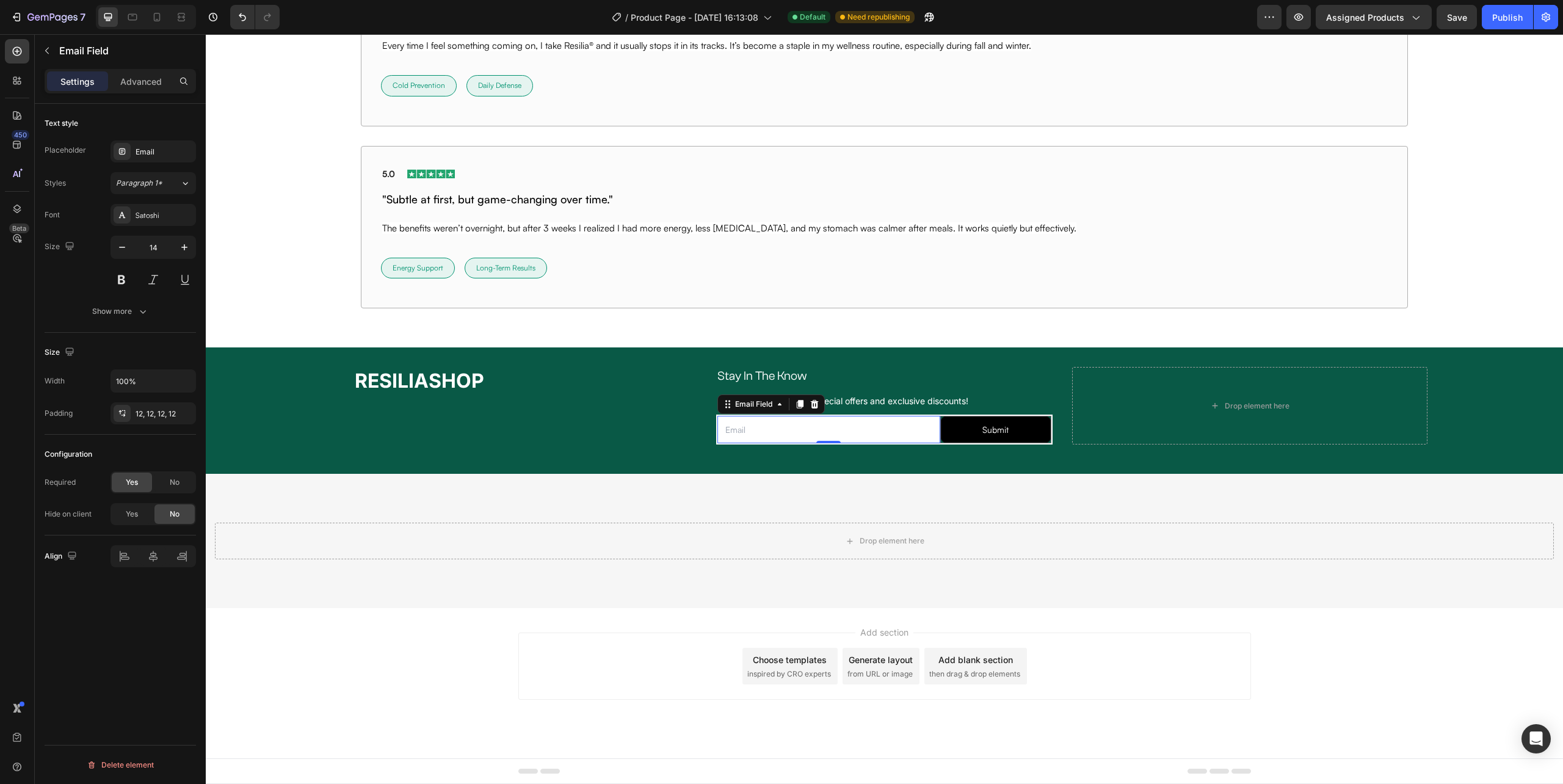
click at [931, 418] on input "email" at bounding box center [828, 429] width 222 height 28
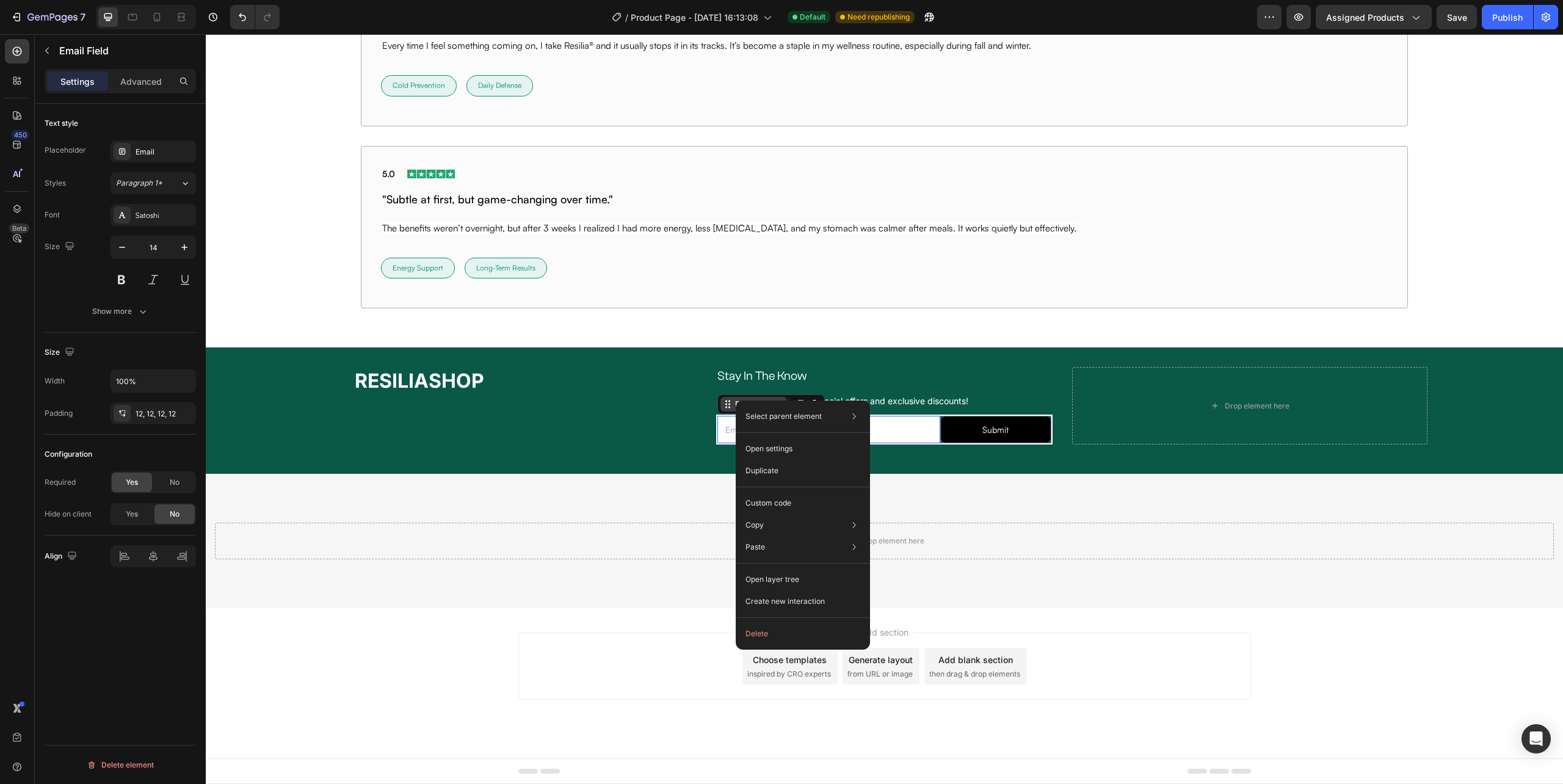
click at [733, 406] on div "Email Field" at bounding box center [754, 404] width 42 height 11
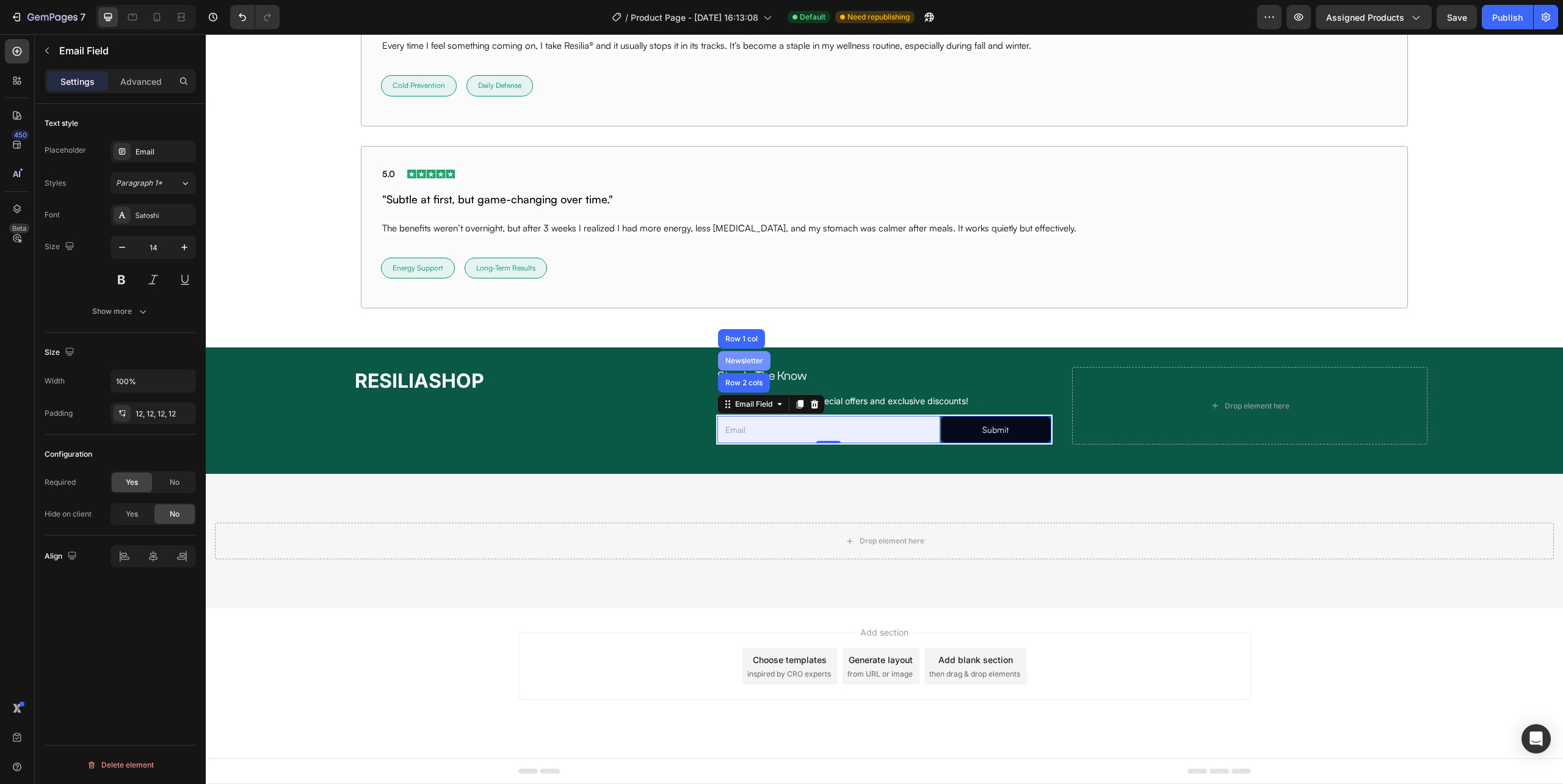
click at [743, 364] on div "Newsletter" at bounding box center [744, 361] width 53 height 19
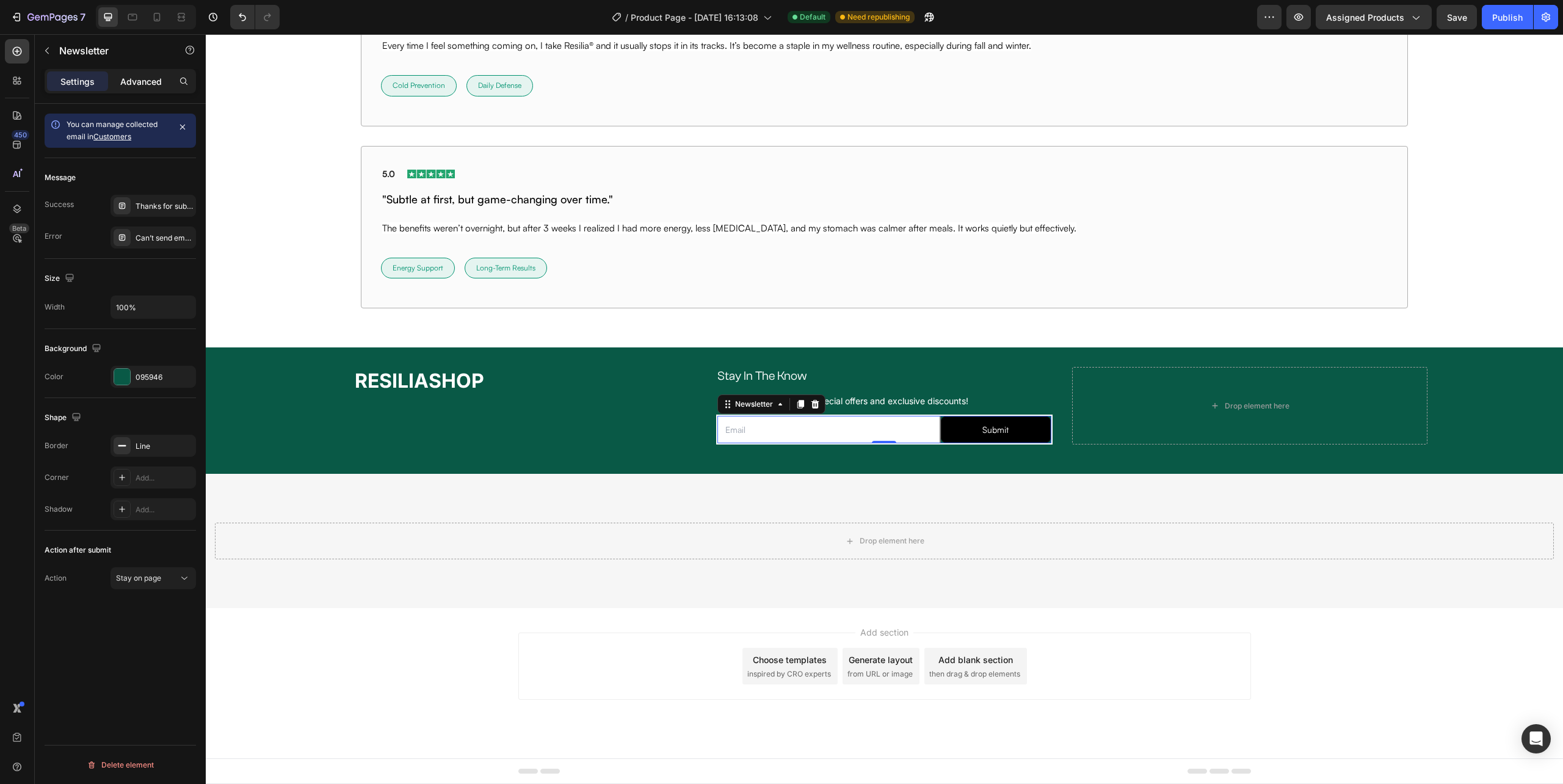
click at [146, 78] on p "Advanced" at bounding box center [140, 81] width 41 height 13
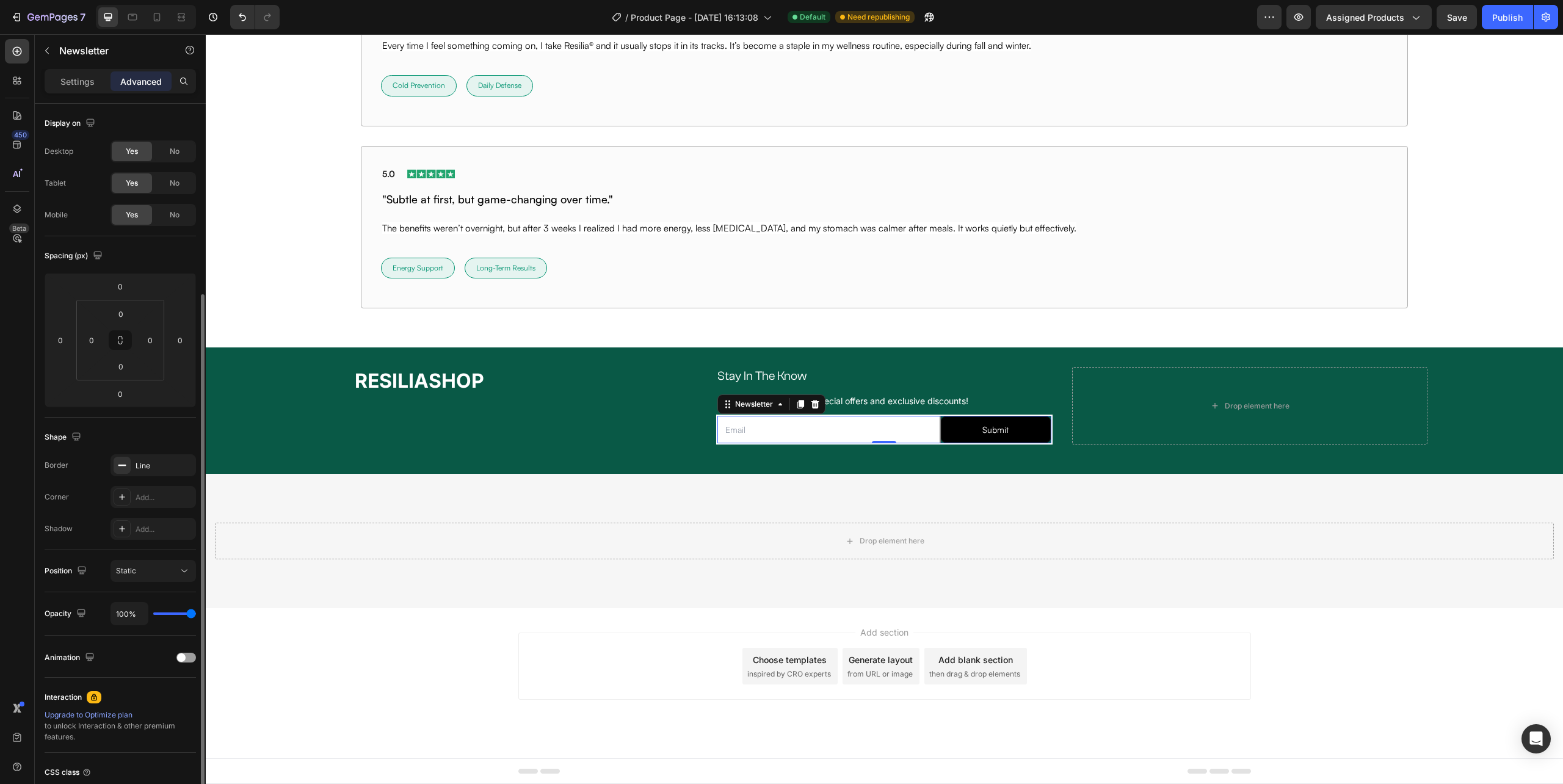
scroll to position [101, 0]
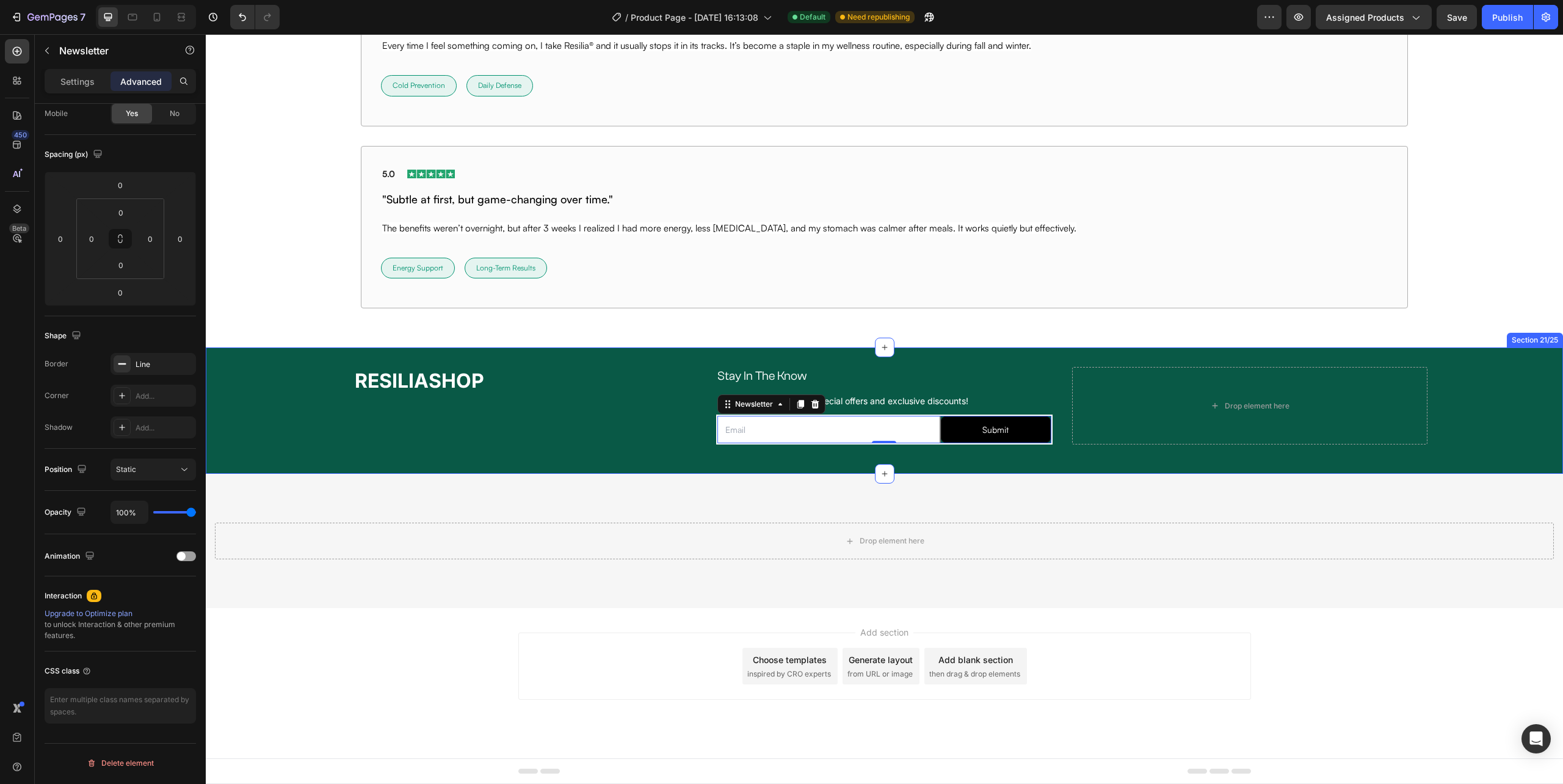
click at [956, 454] on div "RESILIASHOP Heading Stay In The Know Heading Row Sign up for newsletters, speci…" at bounding box center [884, 410] width 1357 height 126
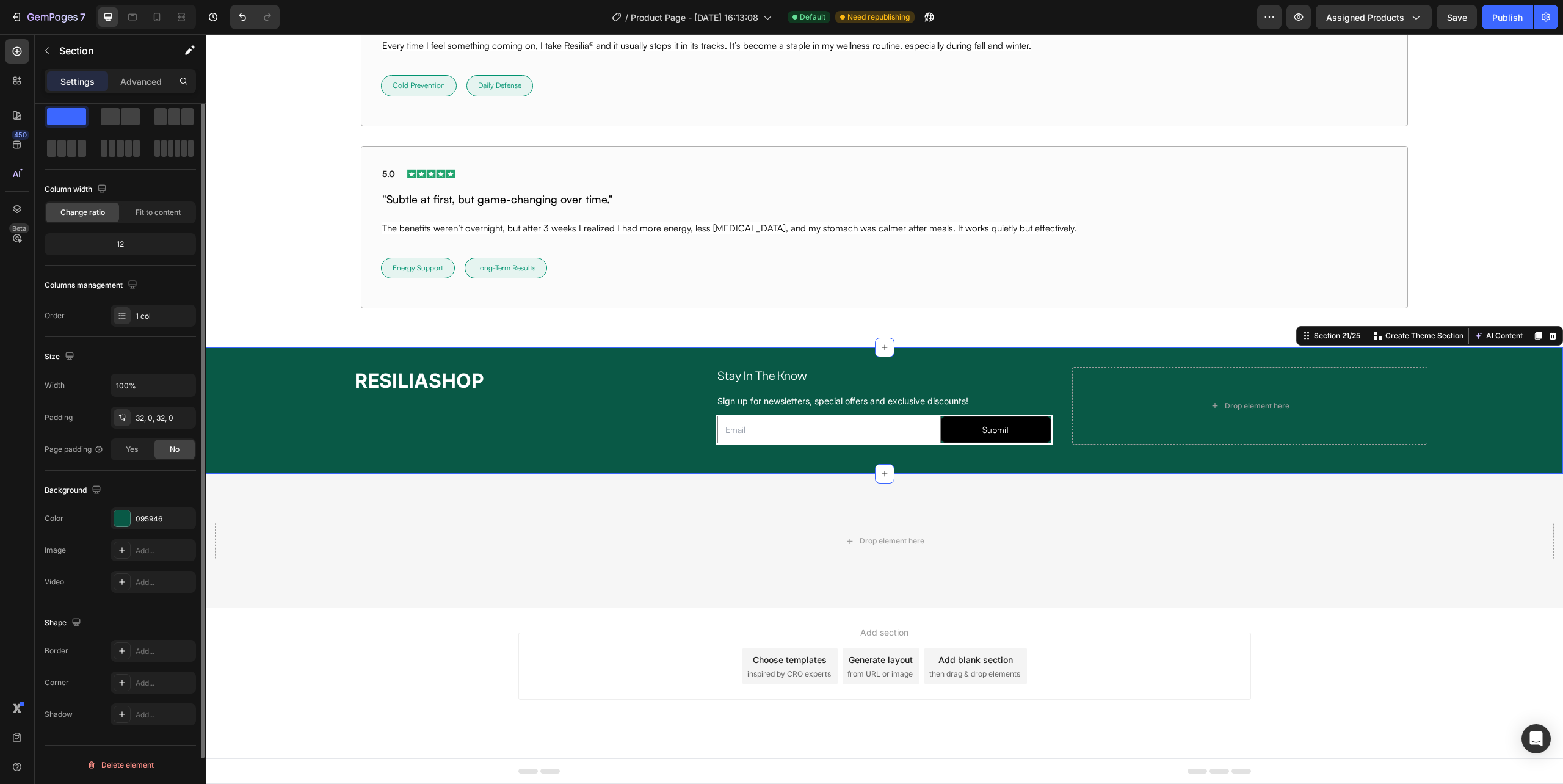
scroll to position [0, 0]
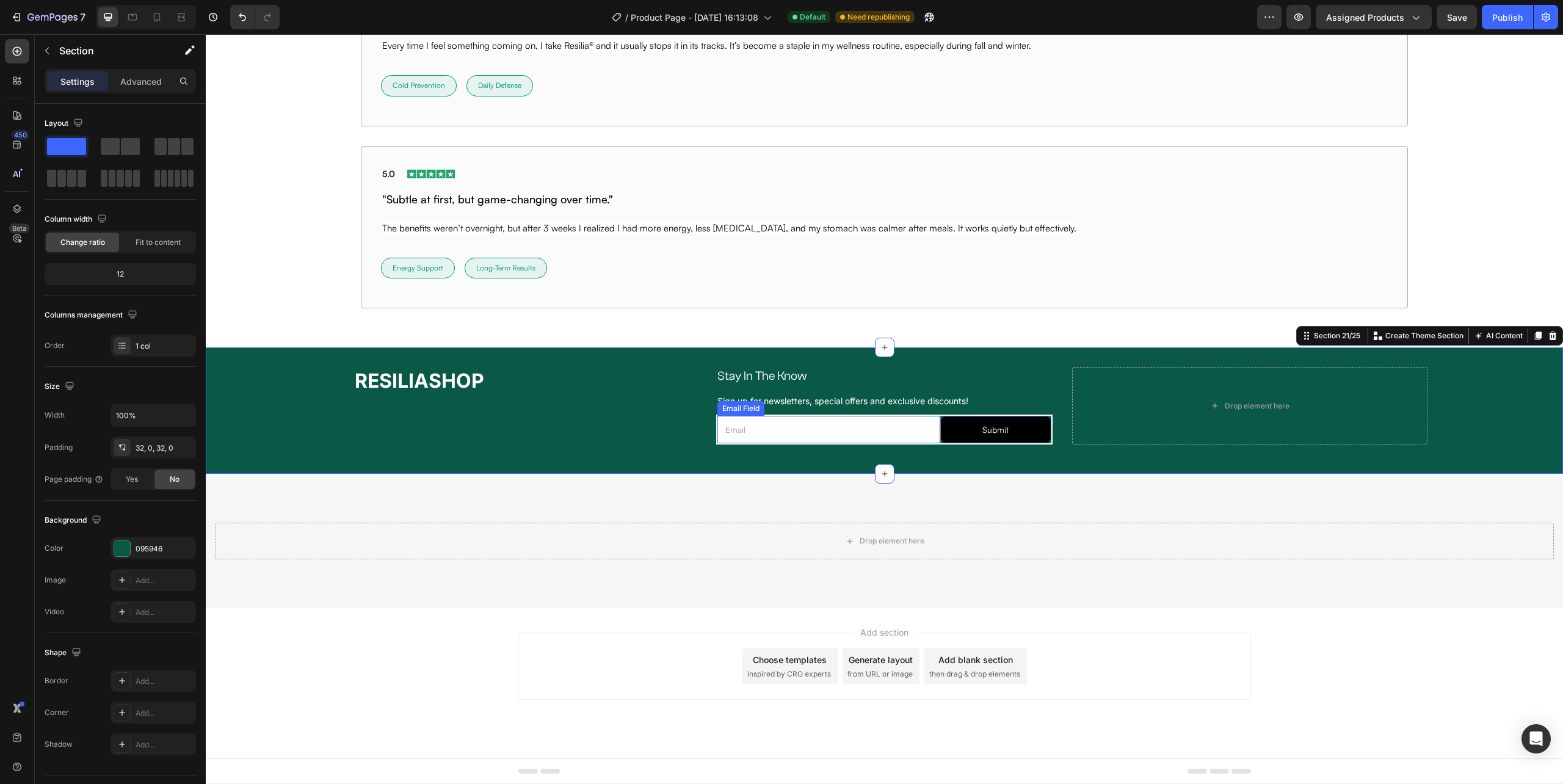
click at [717, 438] on input "email" at bounding box center [828, 429] width 222 height 28
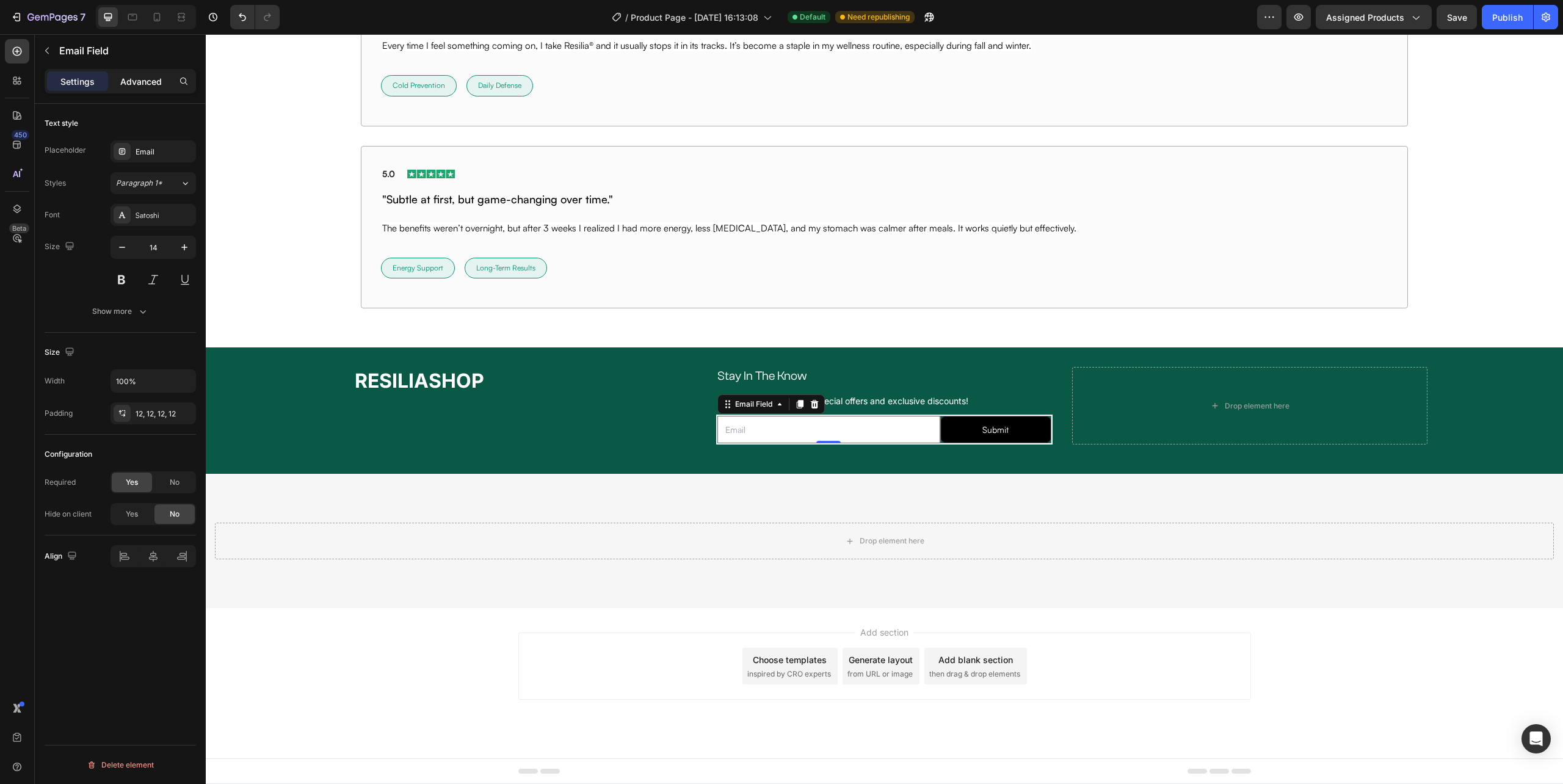
click at [137, 76] on p "Advanced" at bounding box center [140, 81] width 41 height 13
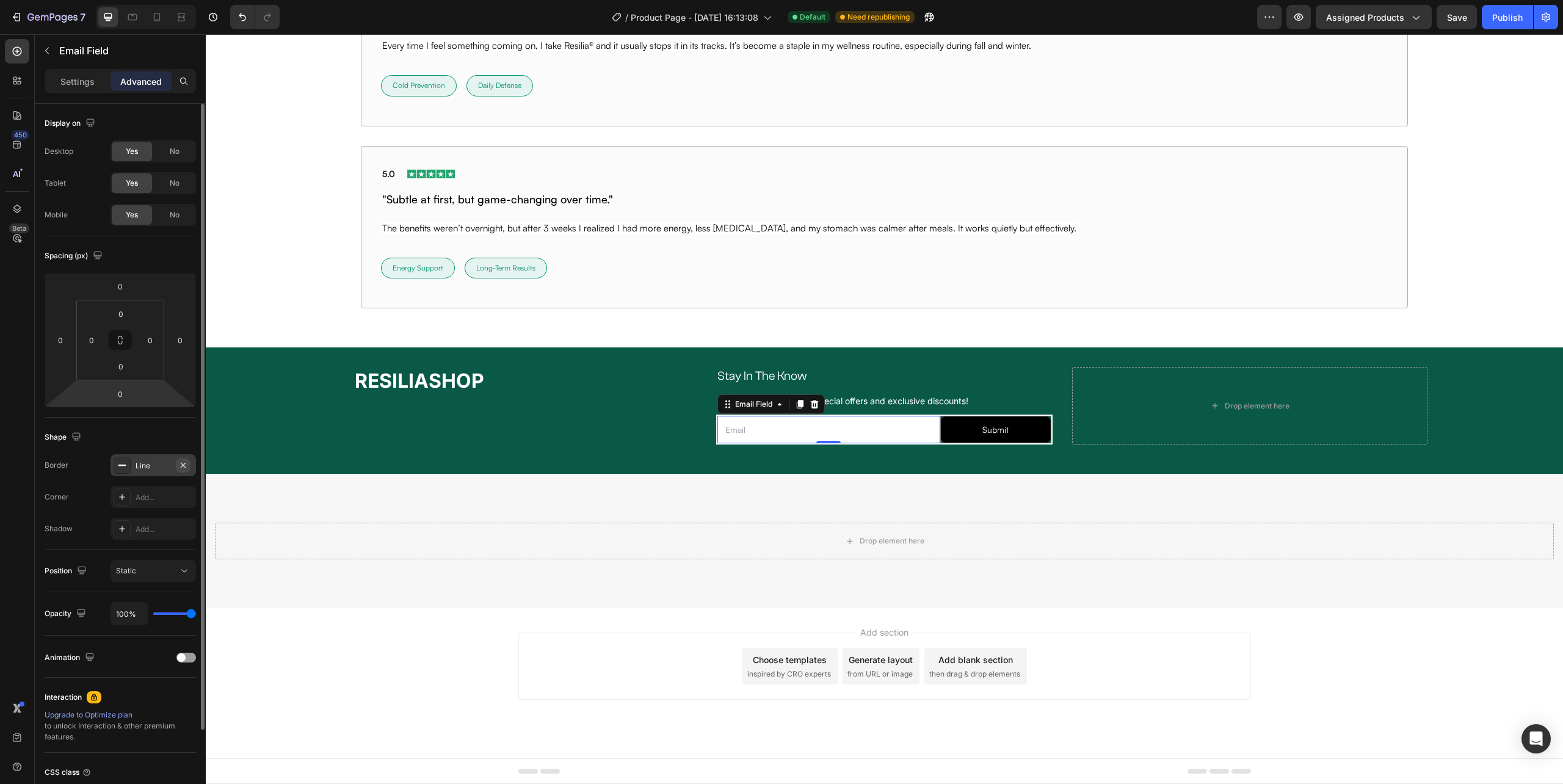
click at [181, 466] on icon "button" at bounding box center [183, 465] width 10 height 10
click at [789, 455] on div "RESILIASHOP Heading Stay In The Know Heading Row Sign up for newsletters, speci…" at bounding box center [884, 410] width 1357 height 126
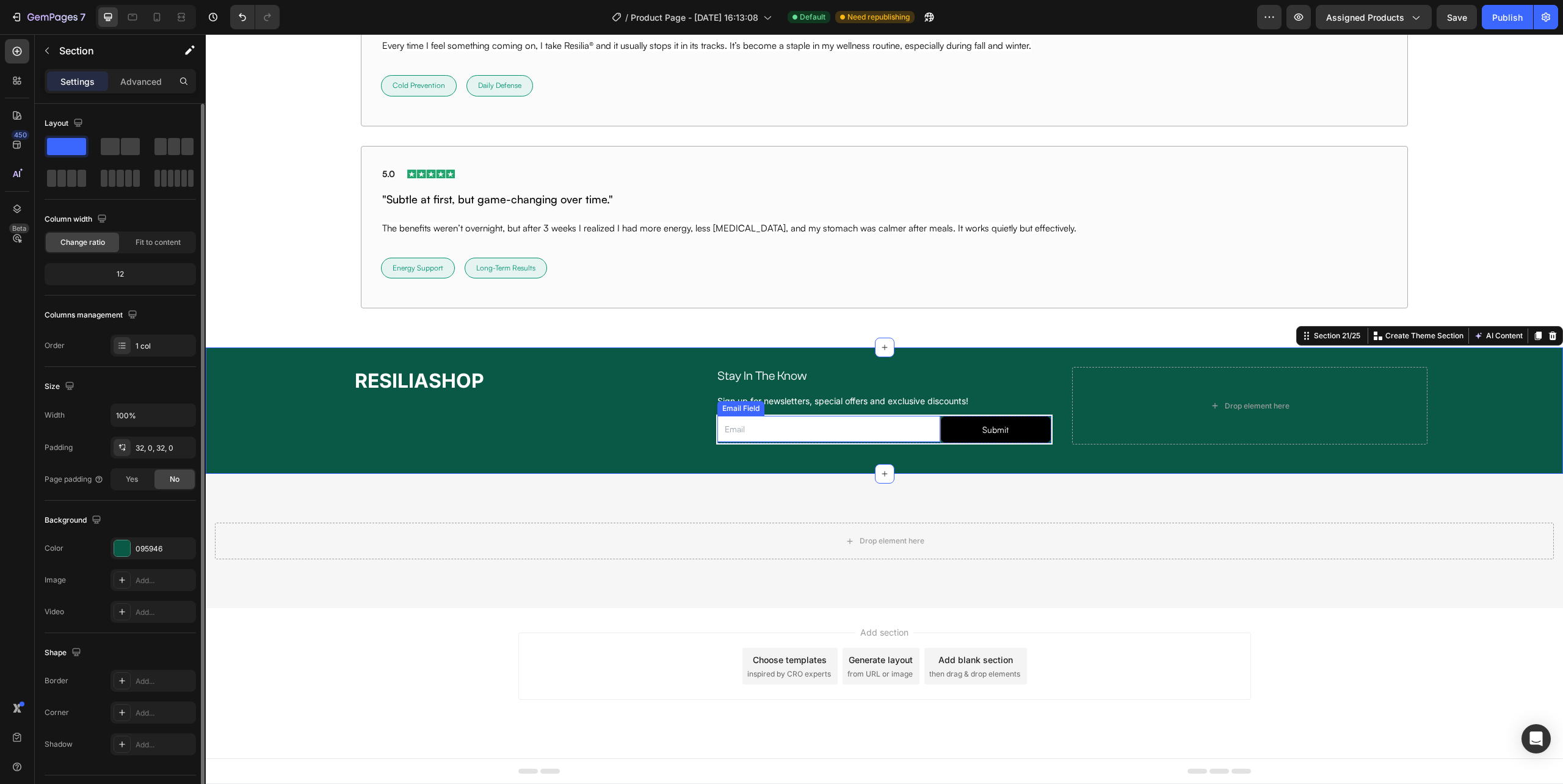
click at [836, 429] on input "email" at bounding box center [828, 429] width 222 height 26
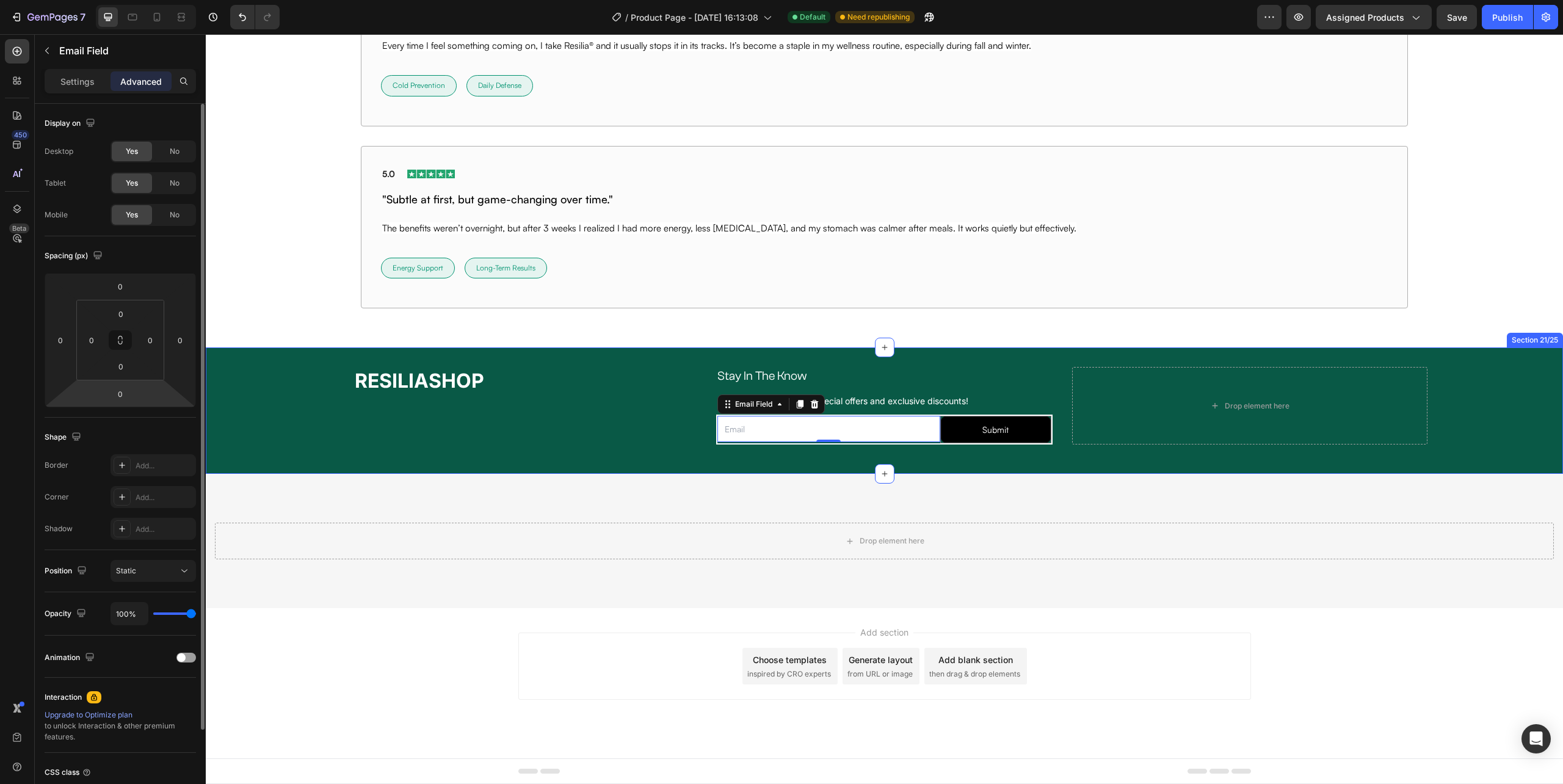
drag, startPoint x: 971, startPoint y: 447, endPoint x: 963, endPoint y: 447, distance: 8.0
click at [971, 447] on div "RESILIASHOP Heading Stay In The Know Heading Row Sign up for newsletters, speci…" at bounding box center [884, 410] width 1357 height 87
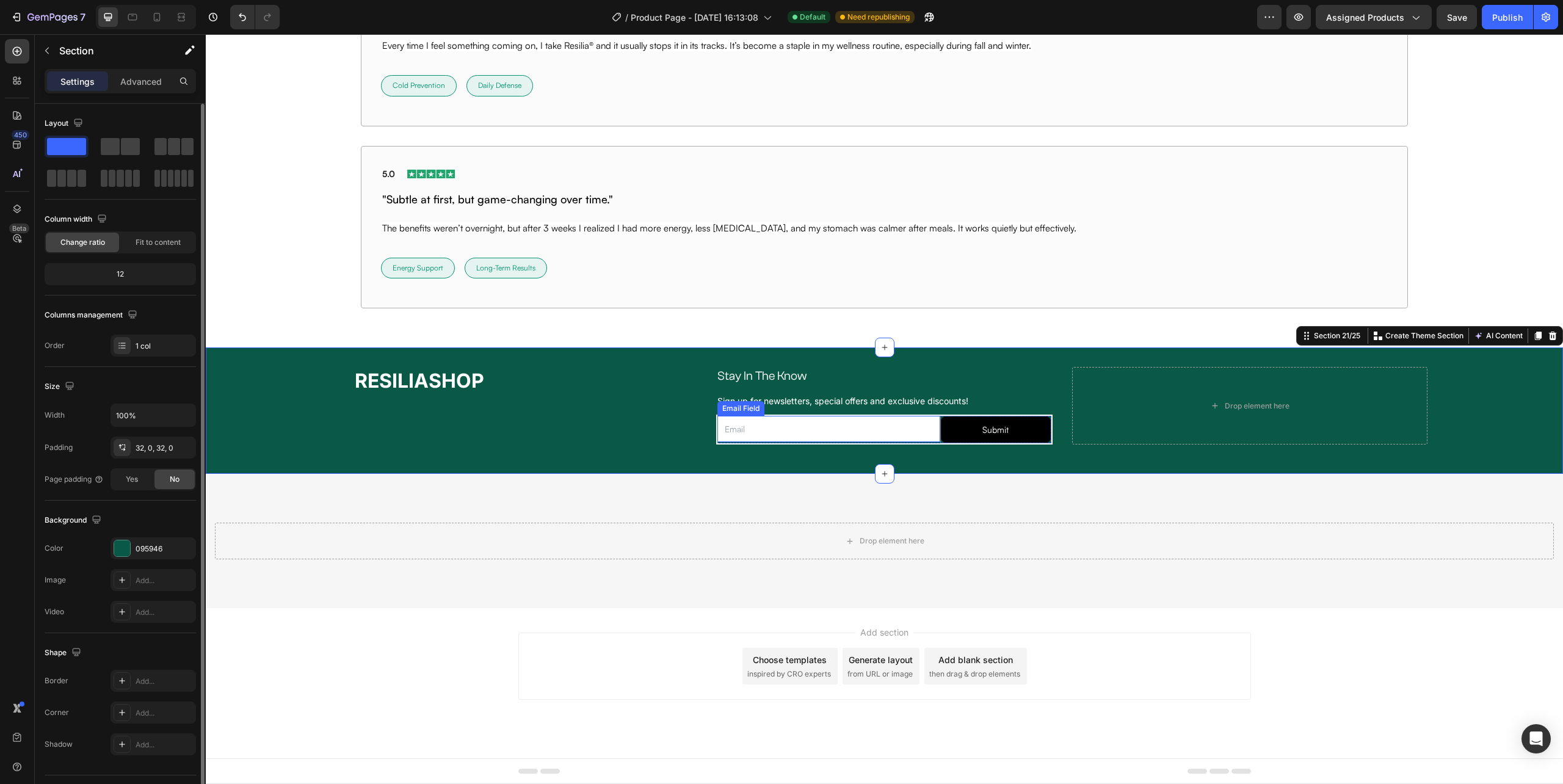
click at [882, 435] on input "email" at bounding box center [828, 429] width 222 height 26
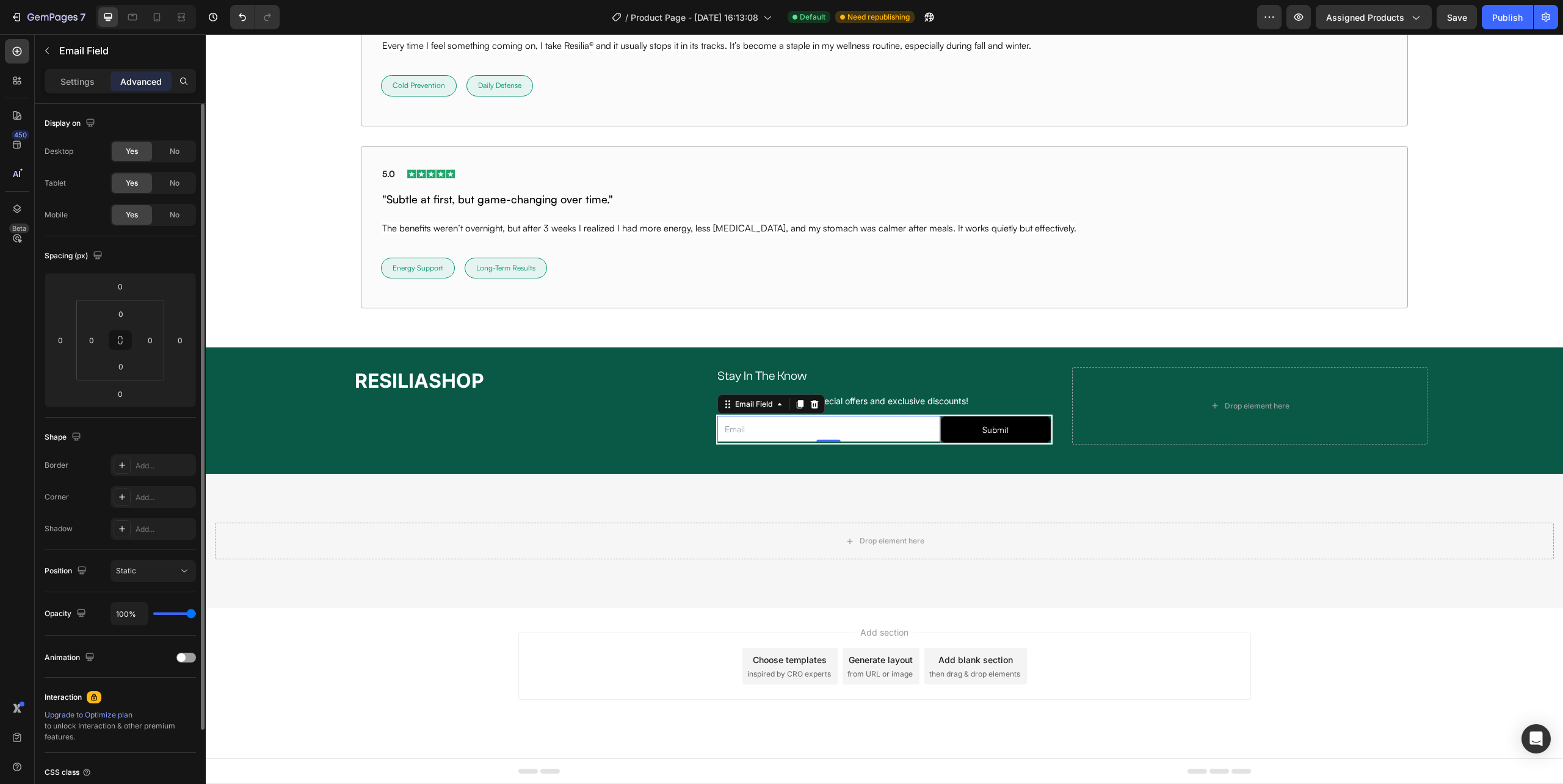
click at [717, 438] on input "email" at bounding box center [828, 429] width 222 height 26
click at [1033, 445] on div "RESILIASHOP Heading Stay In The Know Heading Row Sign up for newsletters, speci…" at bounding box center [884, 410] width 1357 height 87
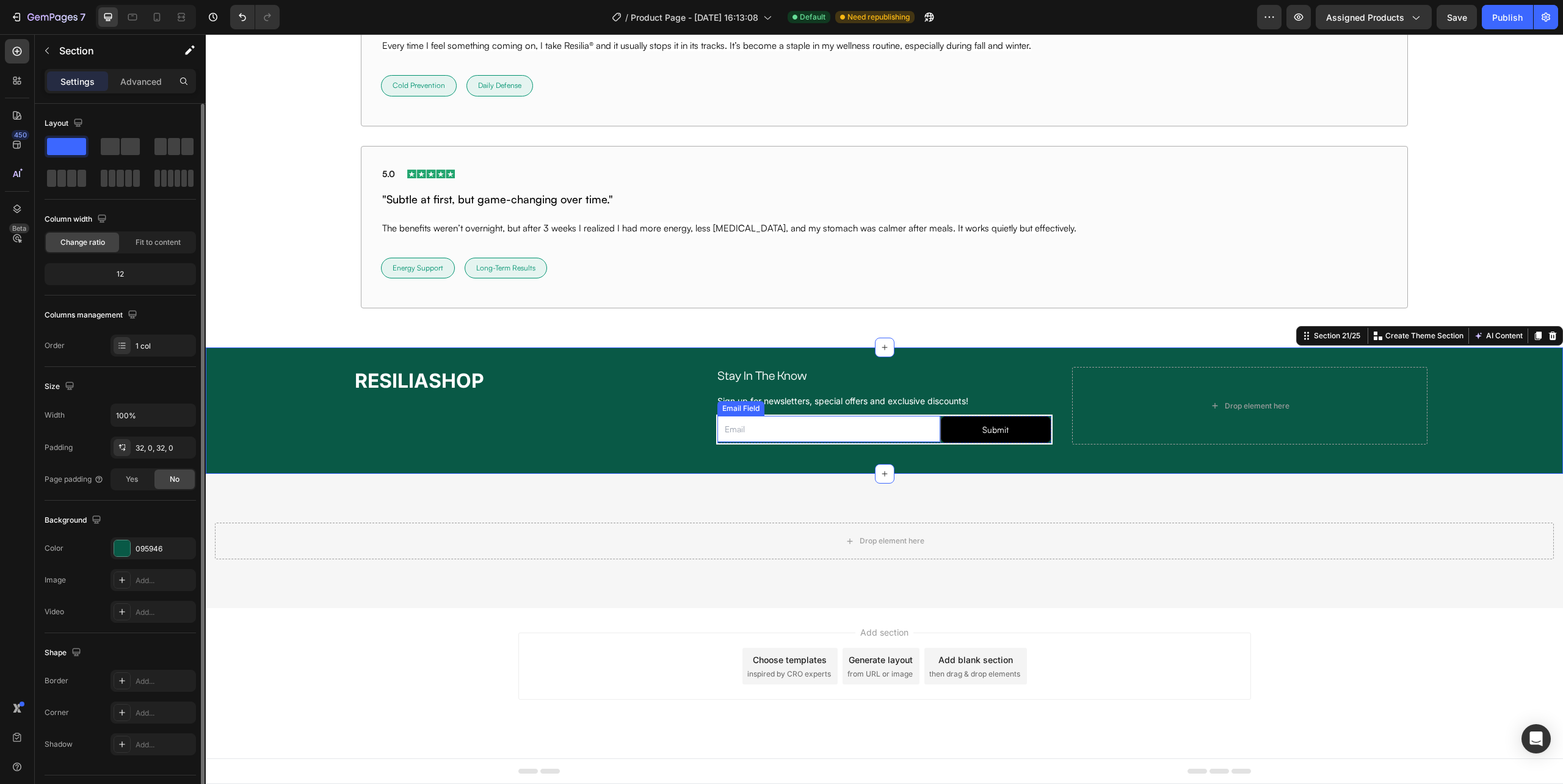
click at [929, 428] on input "email" at bounding box center [828, 429] width 222 height 26
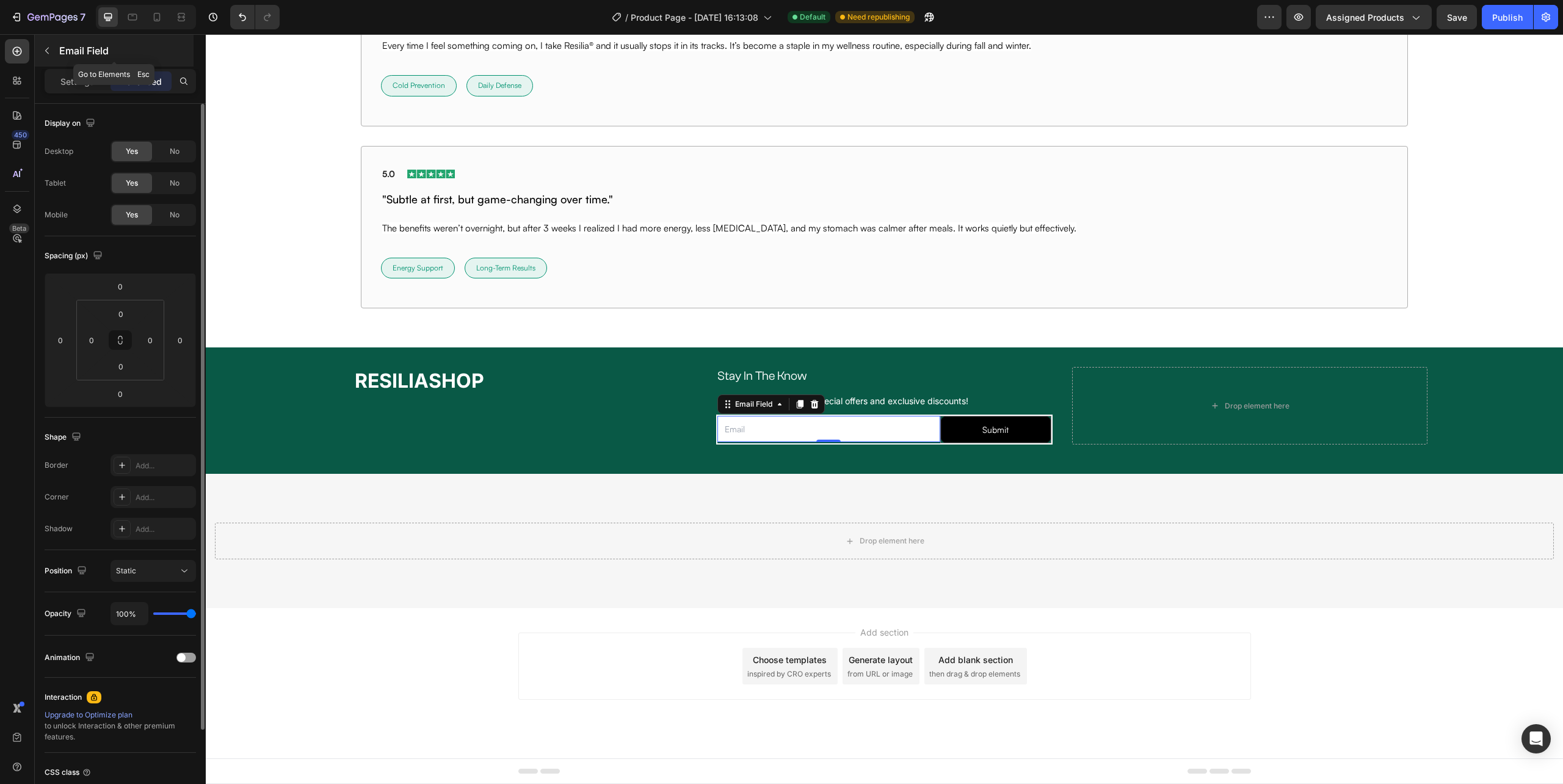
click at [40, 53] on button "button" at bounding box center [47, 50] width 19 height 19
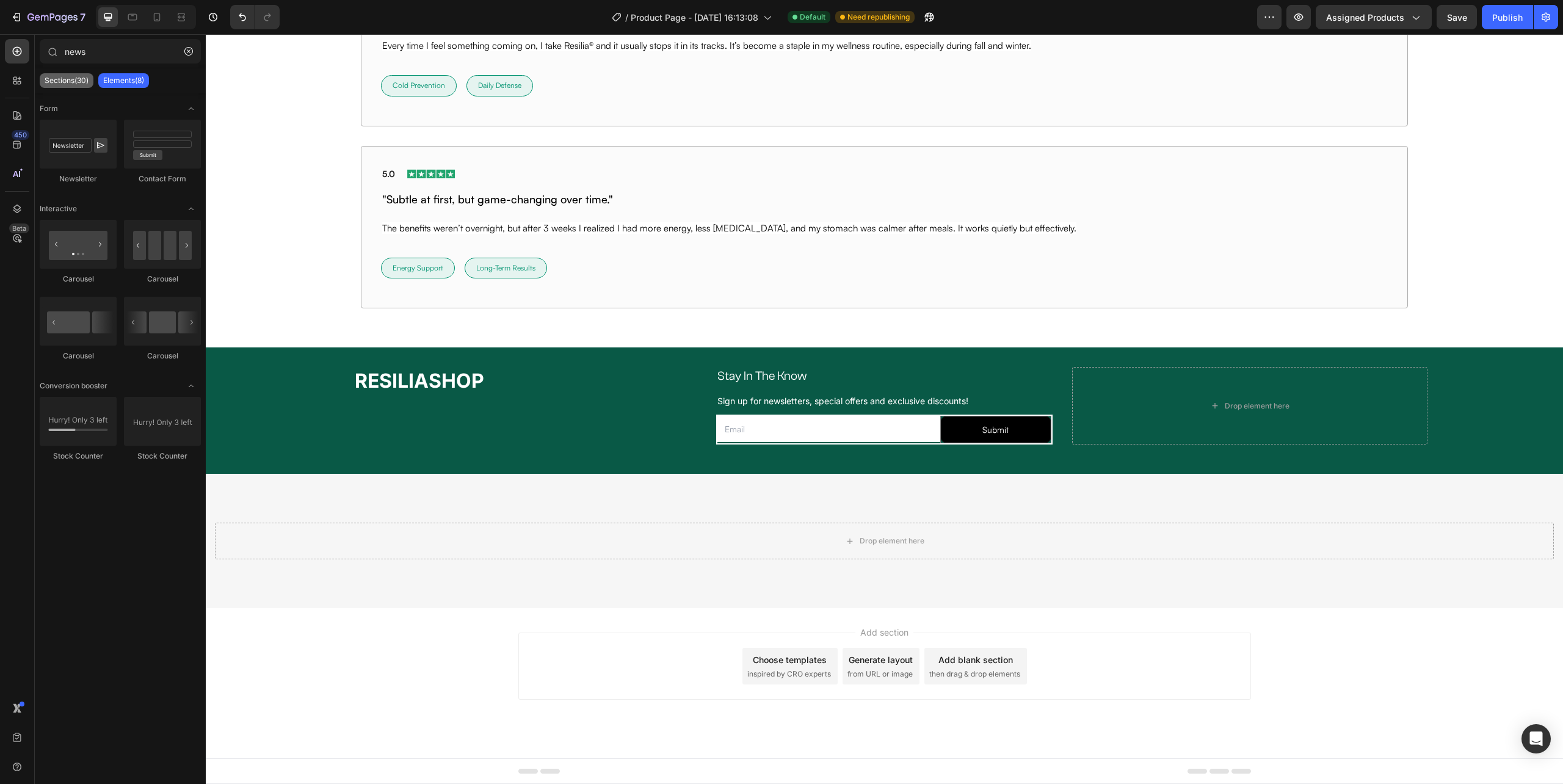
click at [55, 83] on p "Sections(30)" at bounding box center [67, 80] width 44 height 10
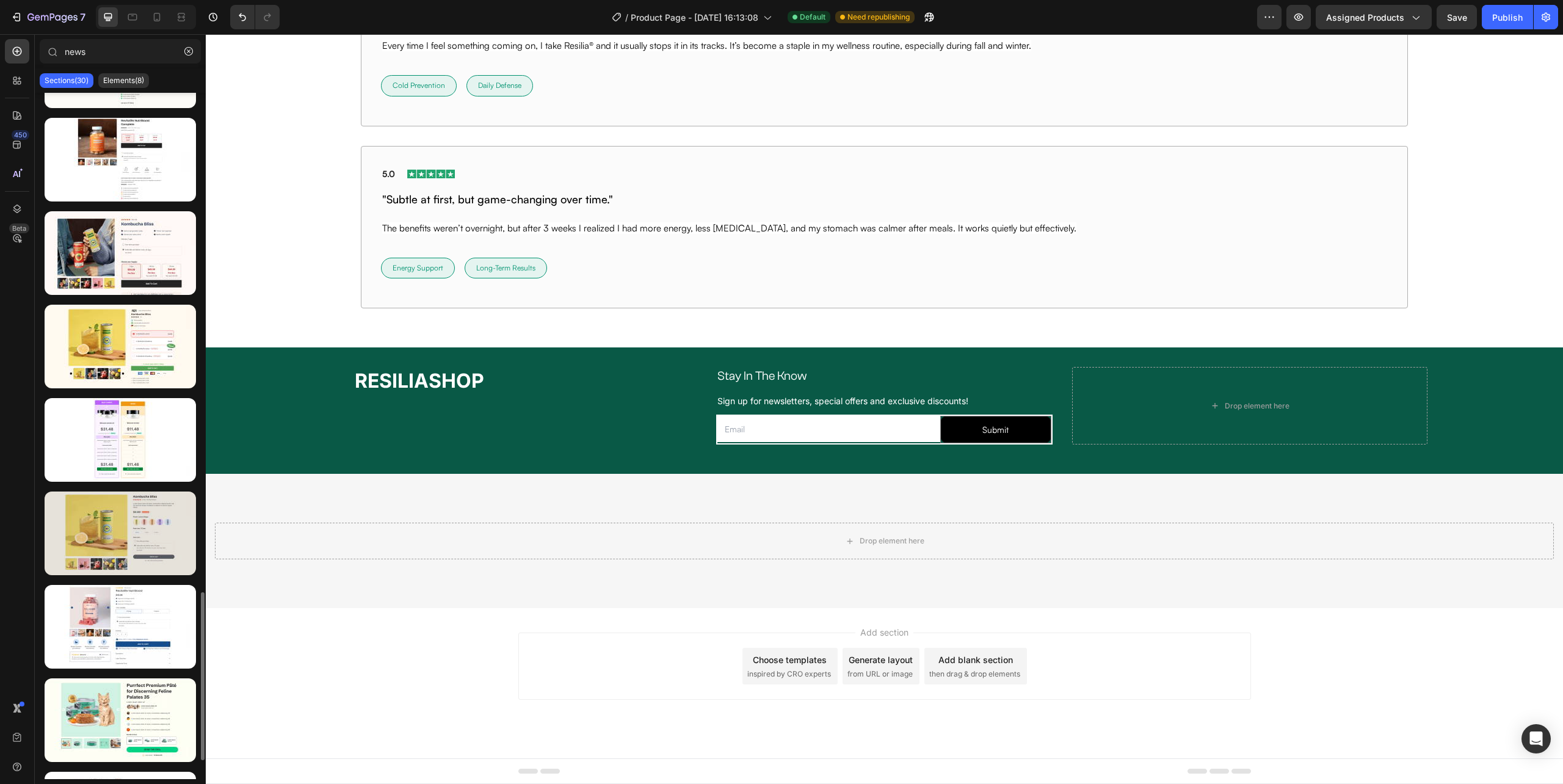
scroll to position [2111, 0]
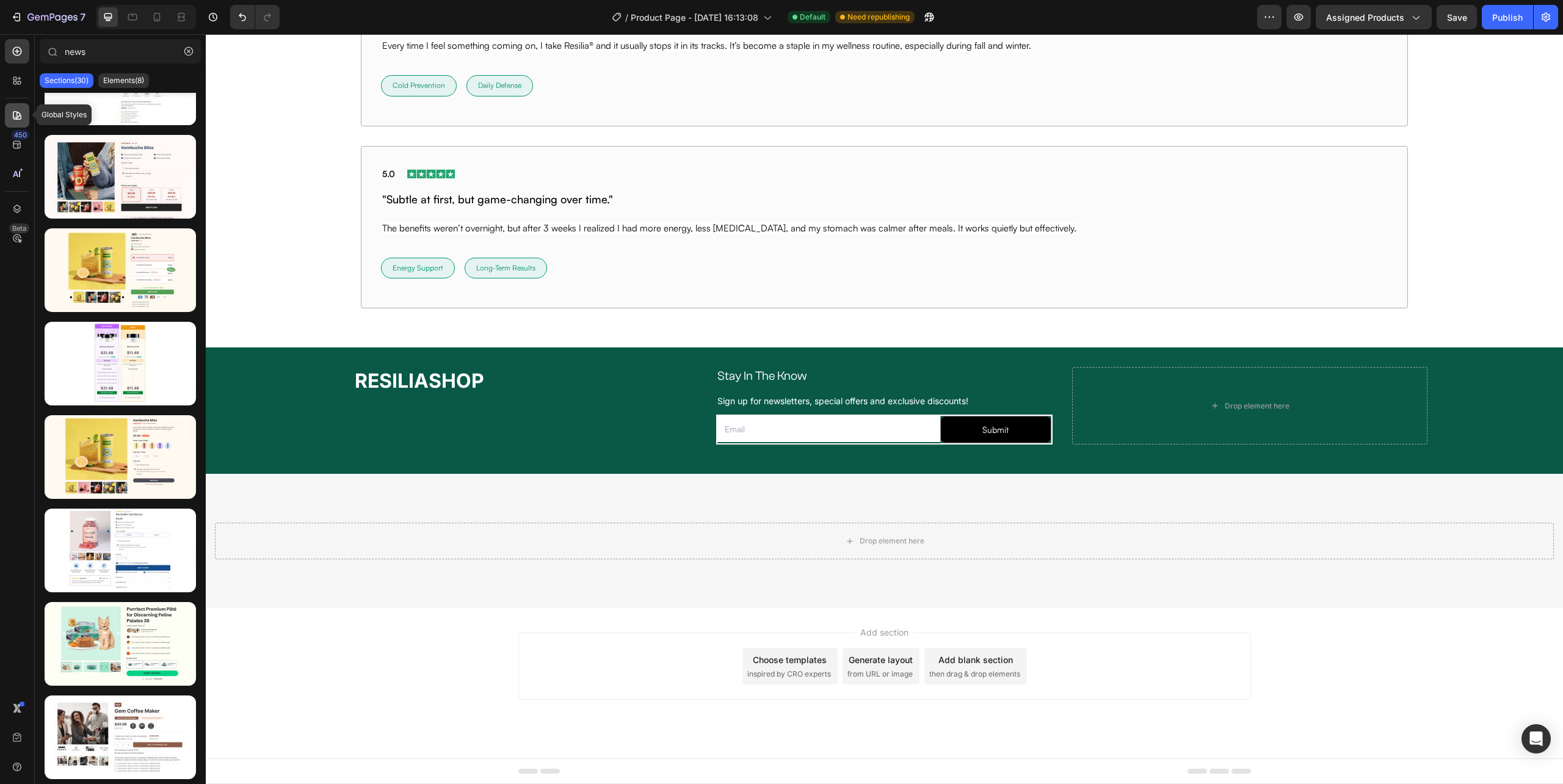
click at [16, 111] on icon at bounding box center [18, 116] width 9 height 9
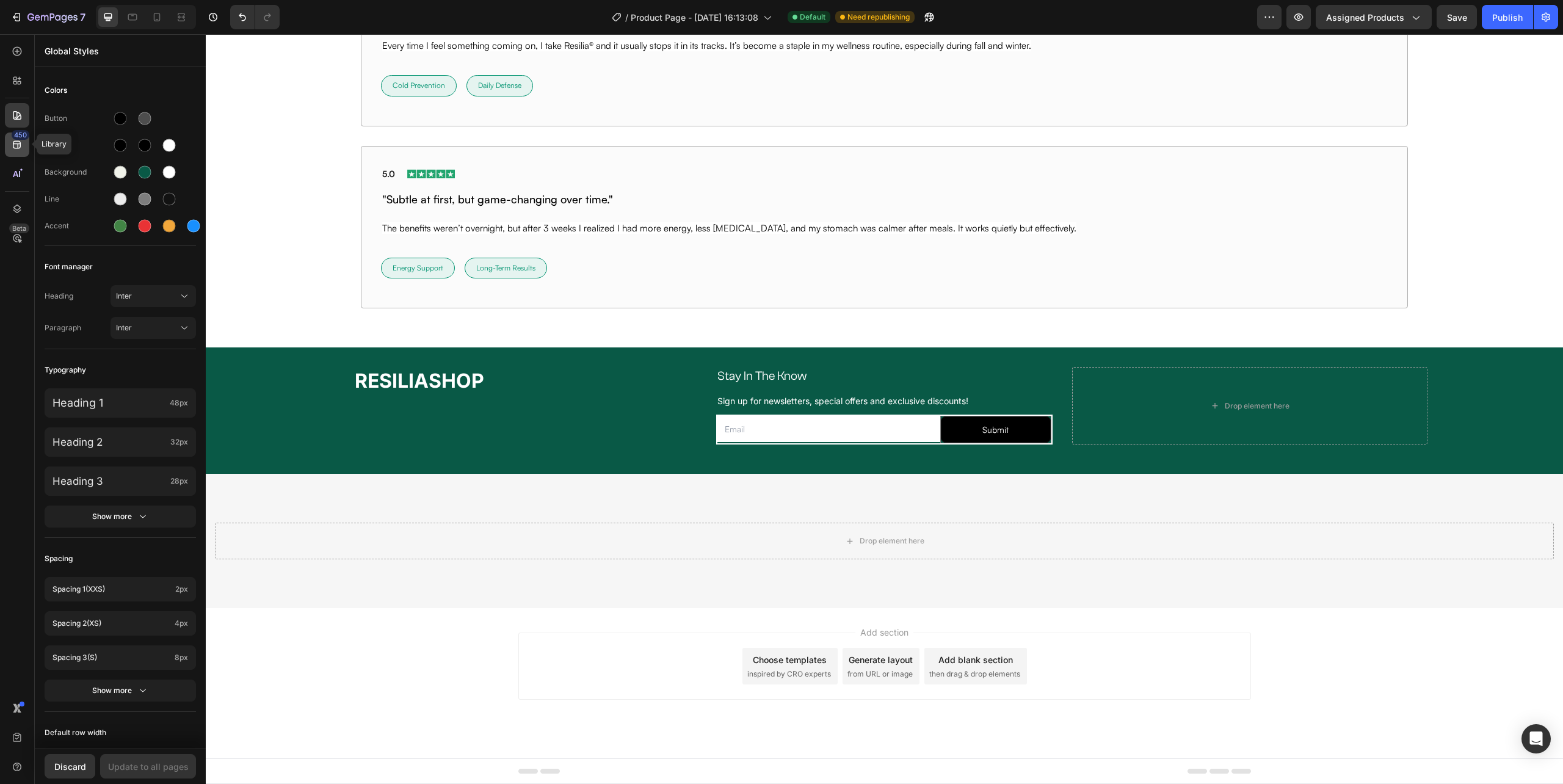
click at [15, 148] on icon at bounding box center [17, 145] width 12 height 12
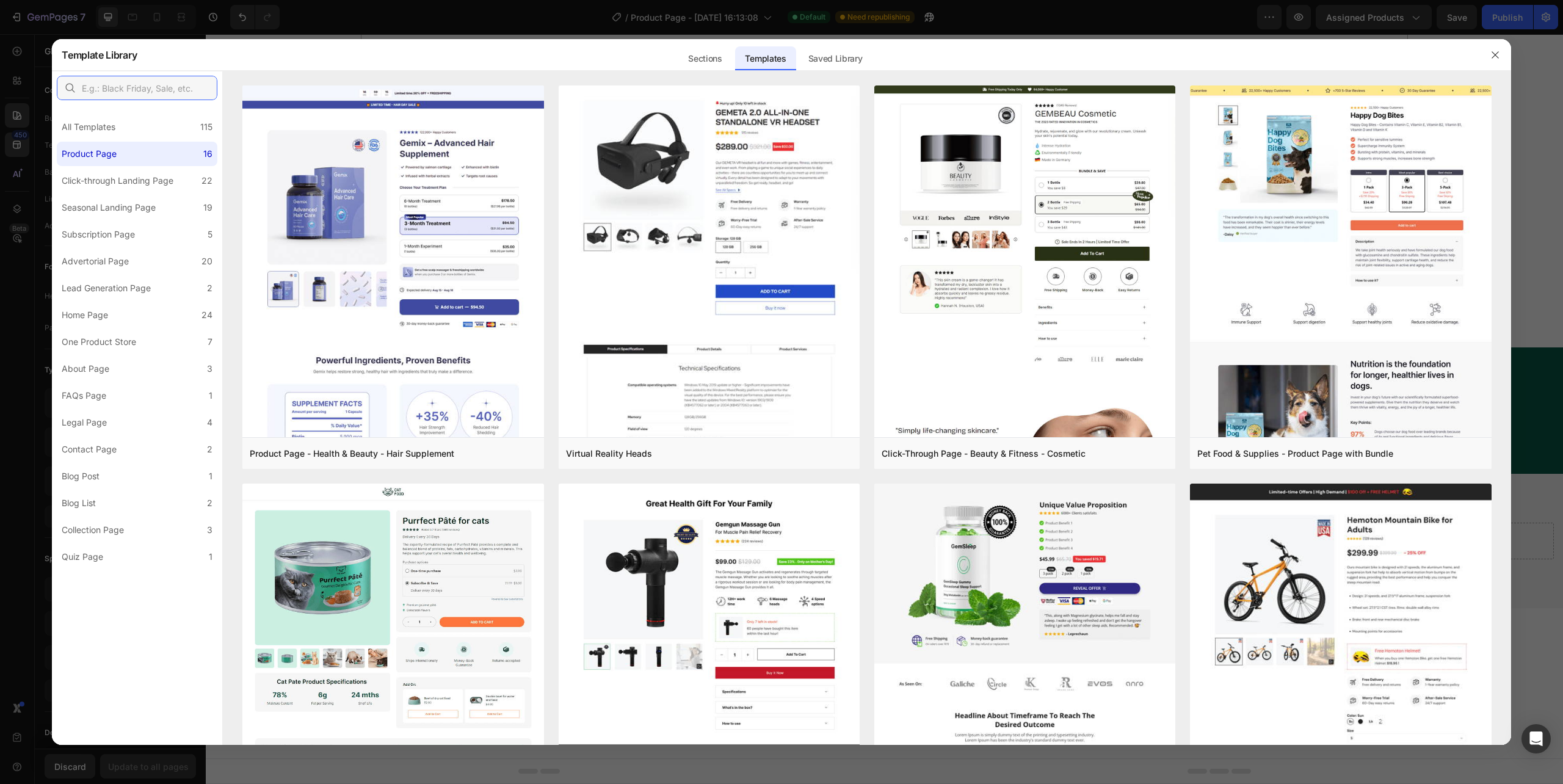
click at [115, 89] on input "text" at bounding box center [137, 88] width 161 height 25
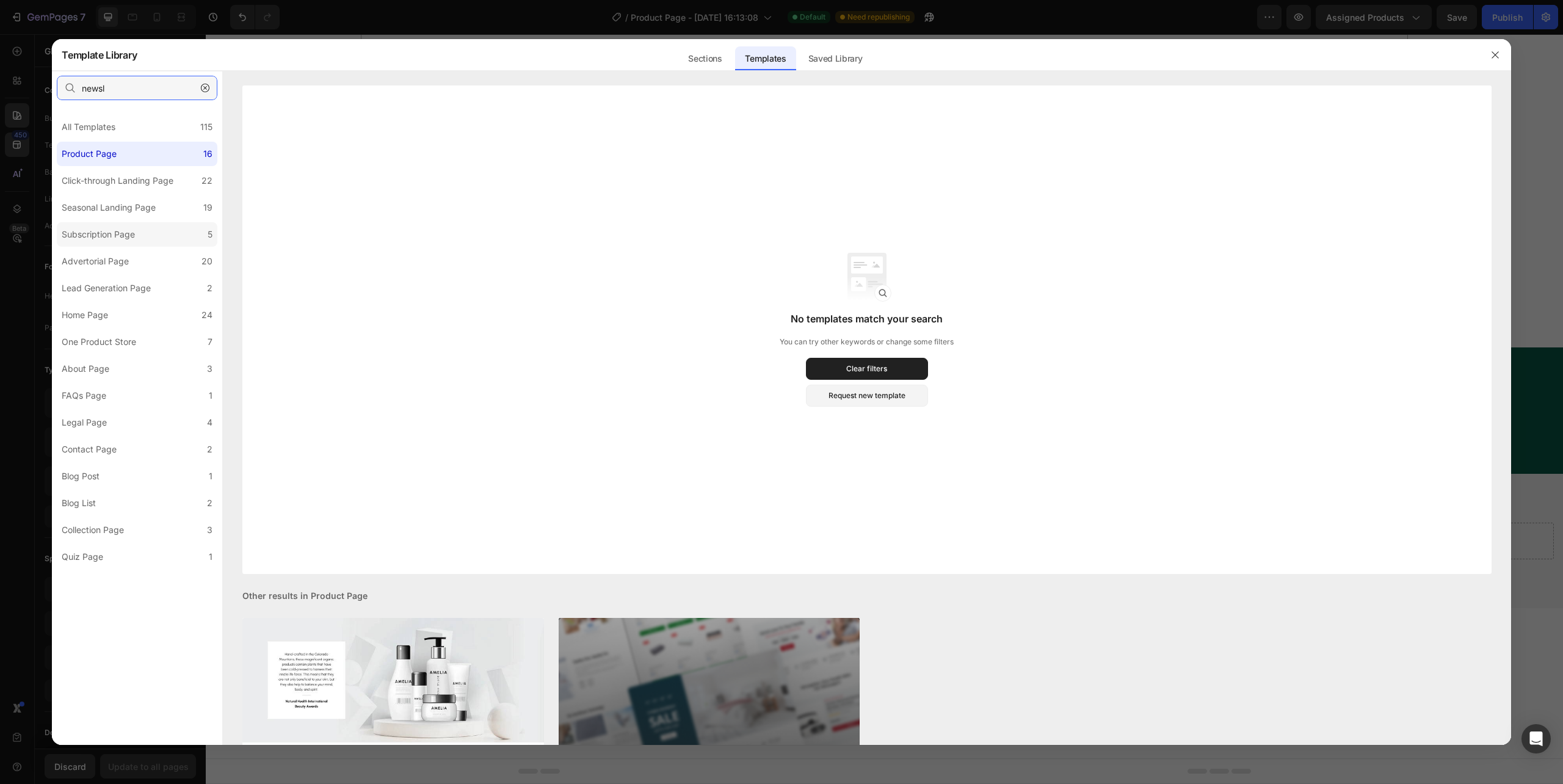
type input "newsl"
click at [106, 237] on div "Subscription Page" at bounding box center [98, 235] width 73 height 15
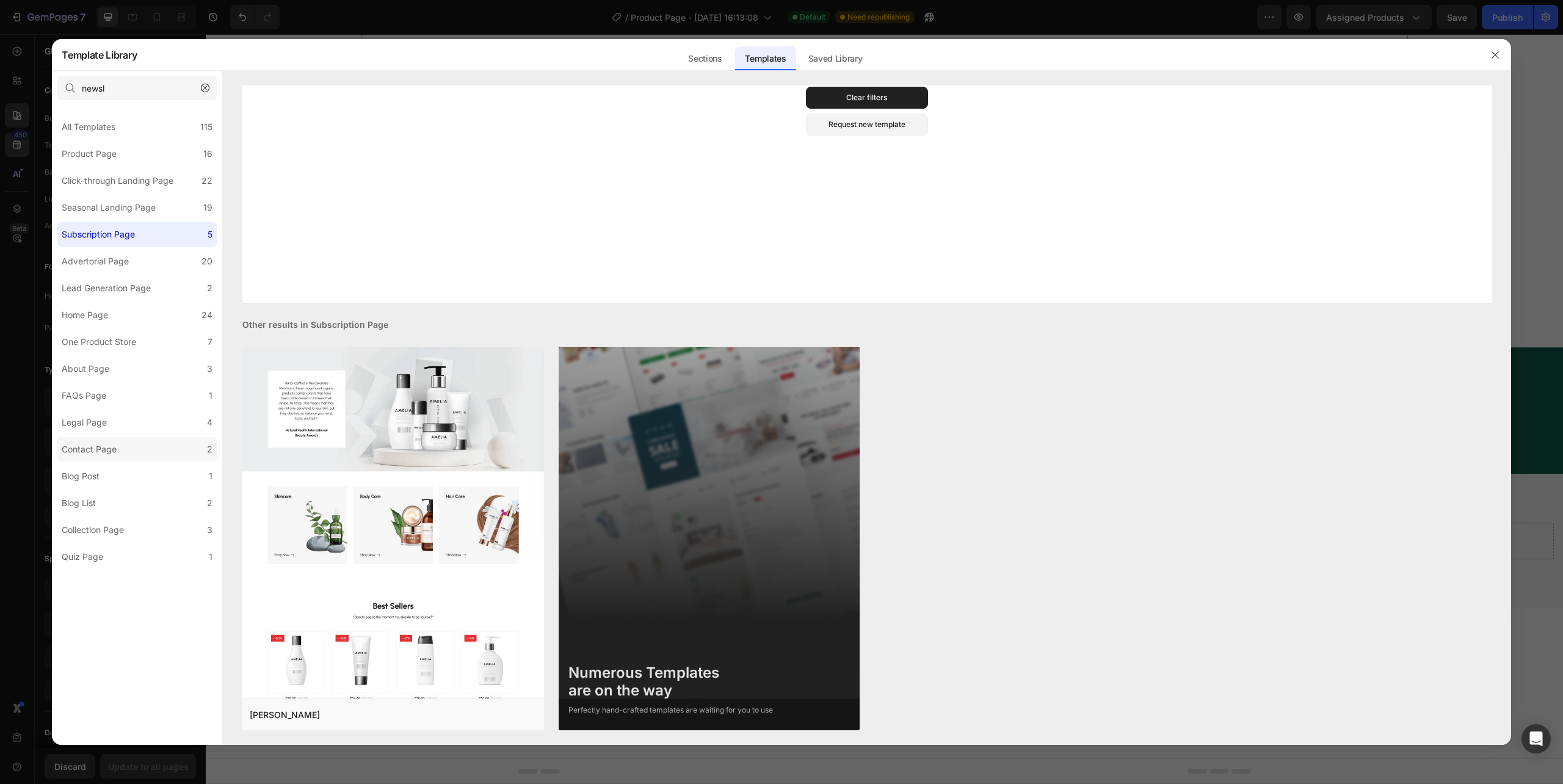
click at [101, 445] on div "Contact Page" at bounding box center [89, 449] width 55 height 15
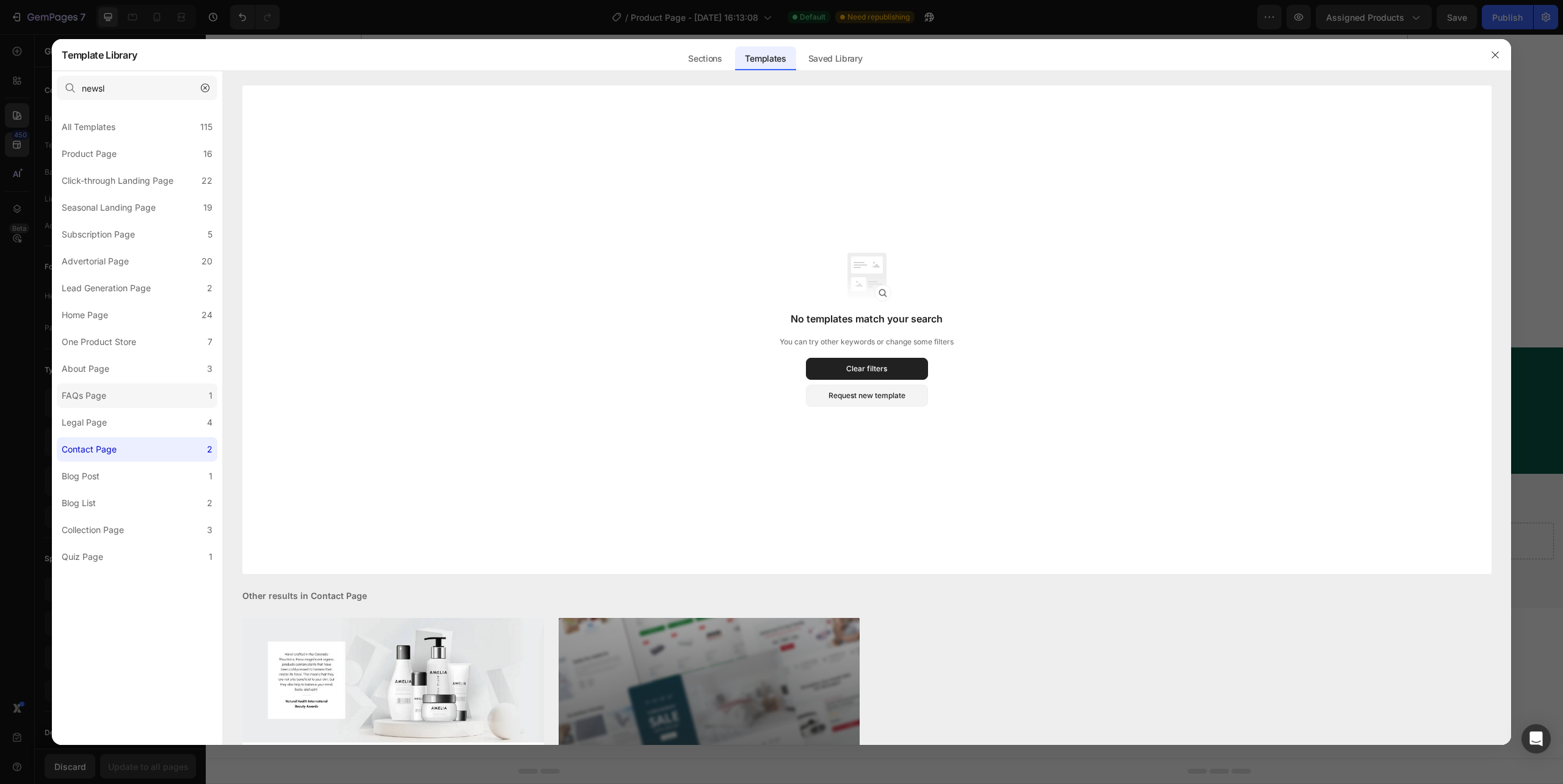
click at [94, 398] on div "FAQs Page" at bounding box center [84, 395] width 45 height 15
click at [94, 394] on div "FAQs Page" at bounding box center [84, 395] width 45 height 15
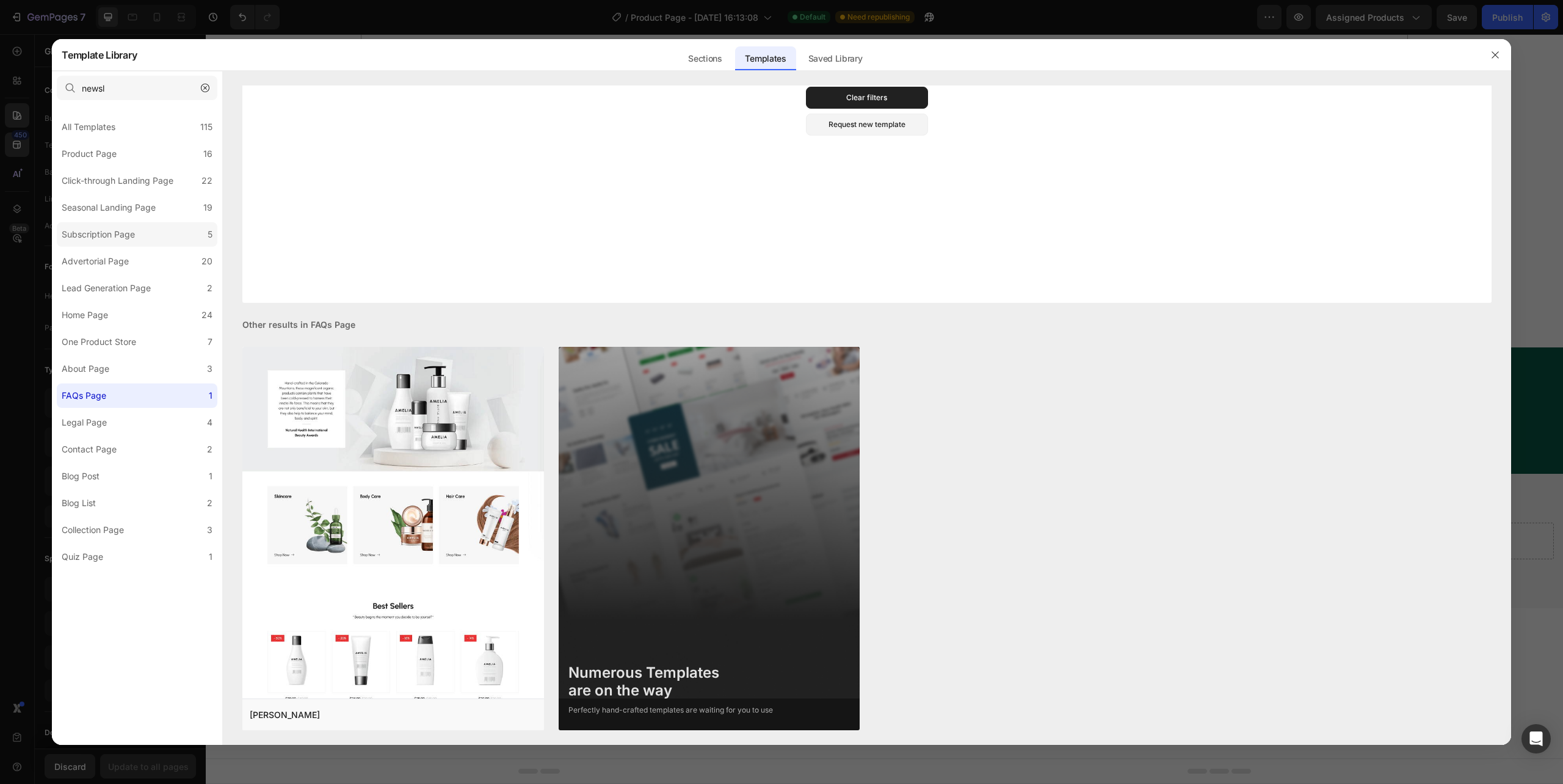
click at [128, 237] on div "Subscription Page" at bounding box center [98, 235] width 73 height 15
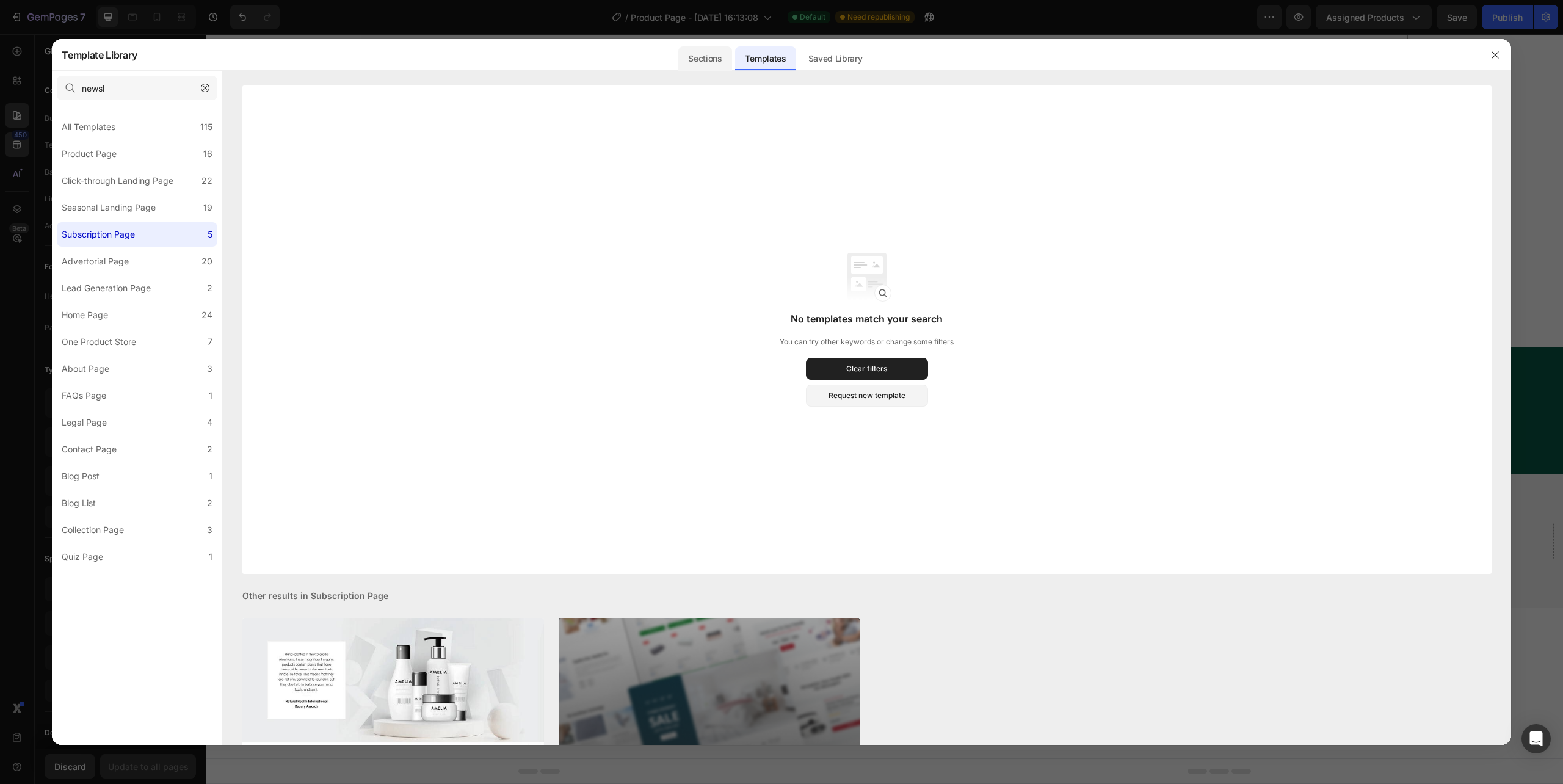
click at [714, 63] on div "Sections" at bounding box center [705, 59] width 53 height 25
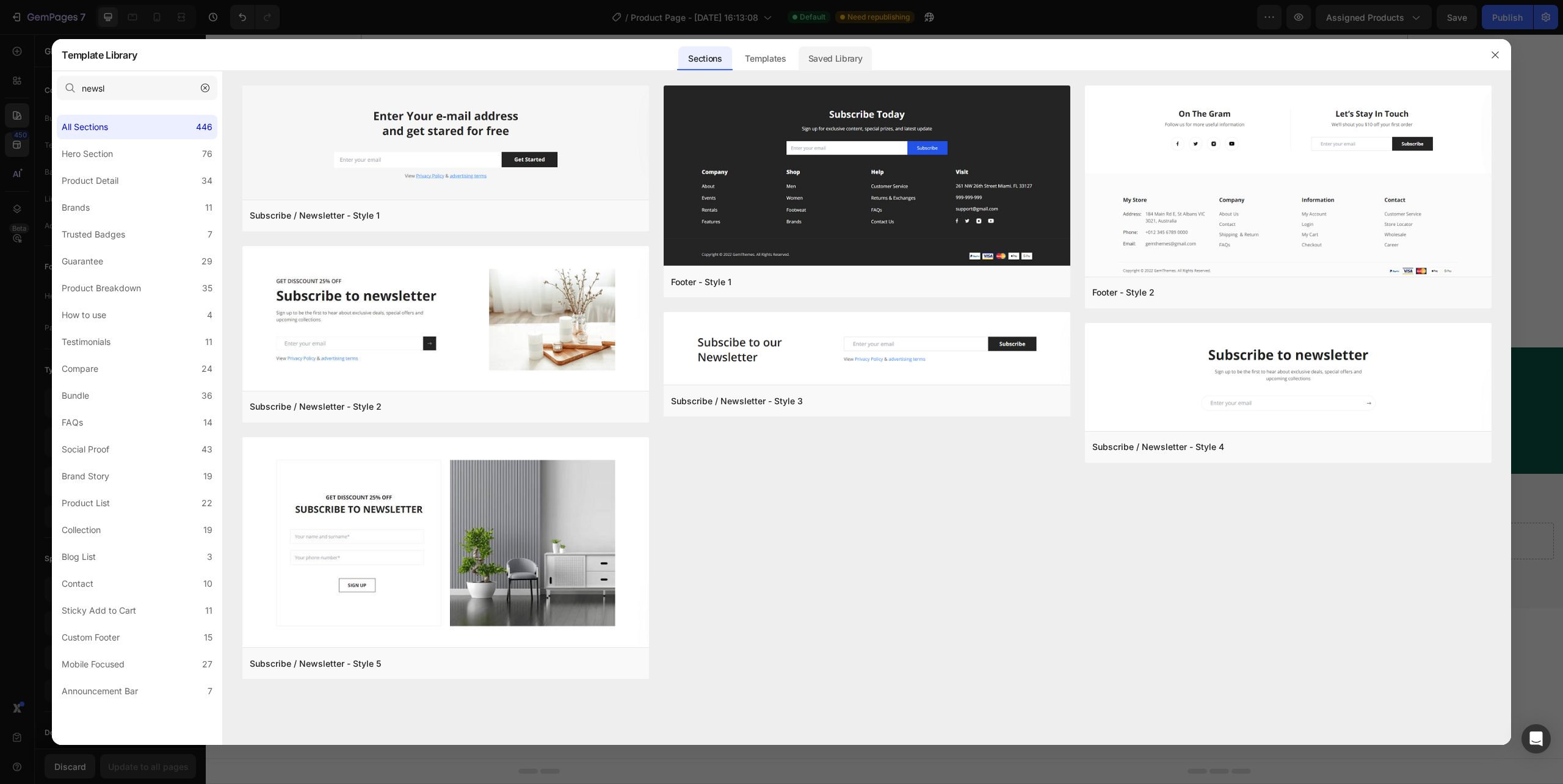
click at [839, 60] on div "Saved Library" at bounding box center [835, 59] width 74 height 25
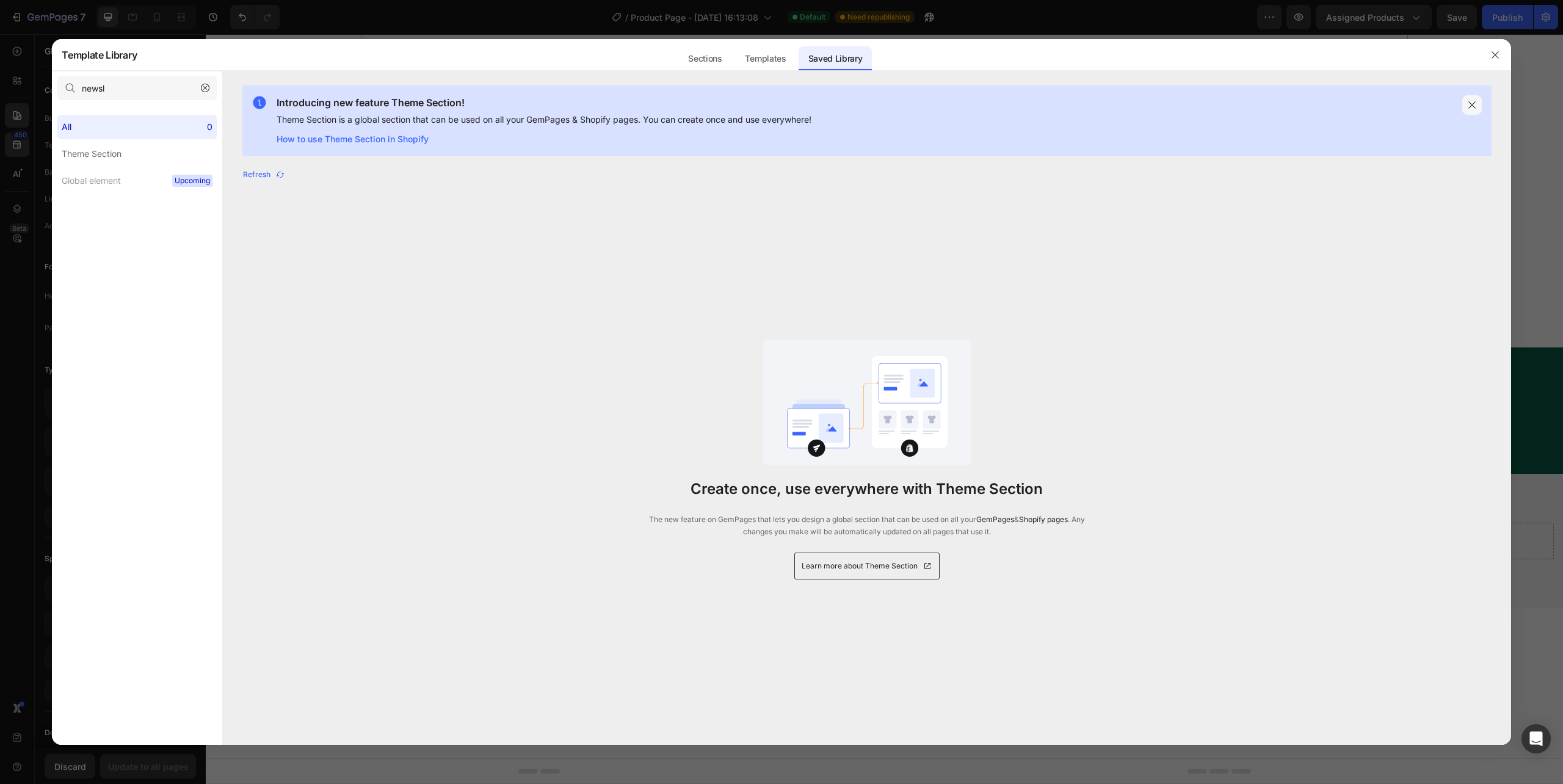
click at [1470, 104] on icon "button" at bounding box center [1472, 105] width 10 height 10
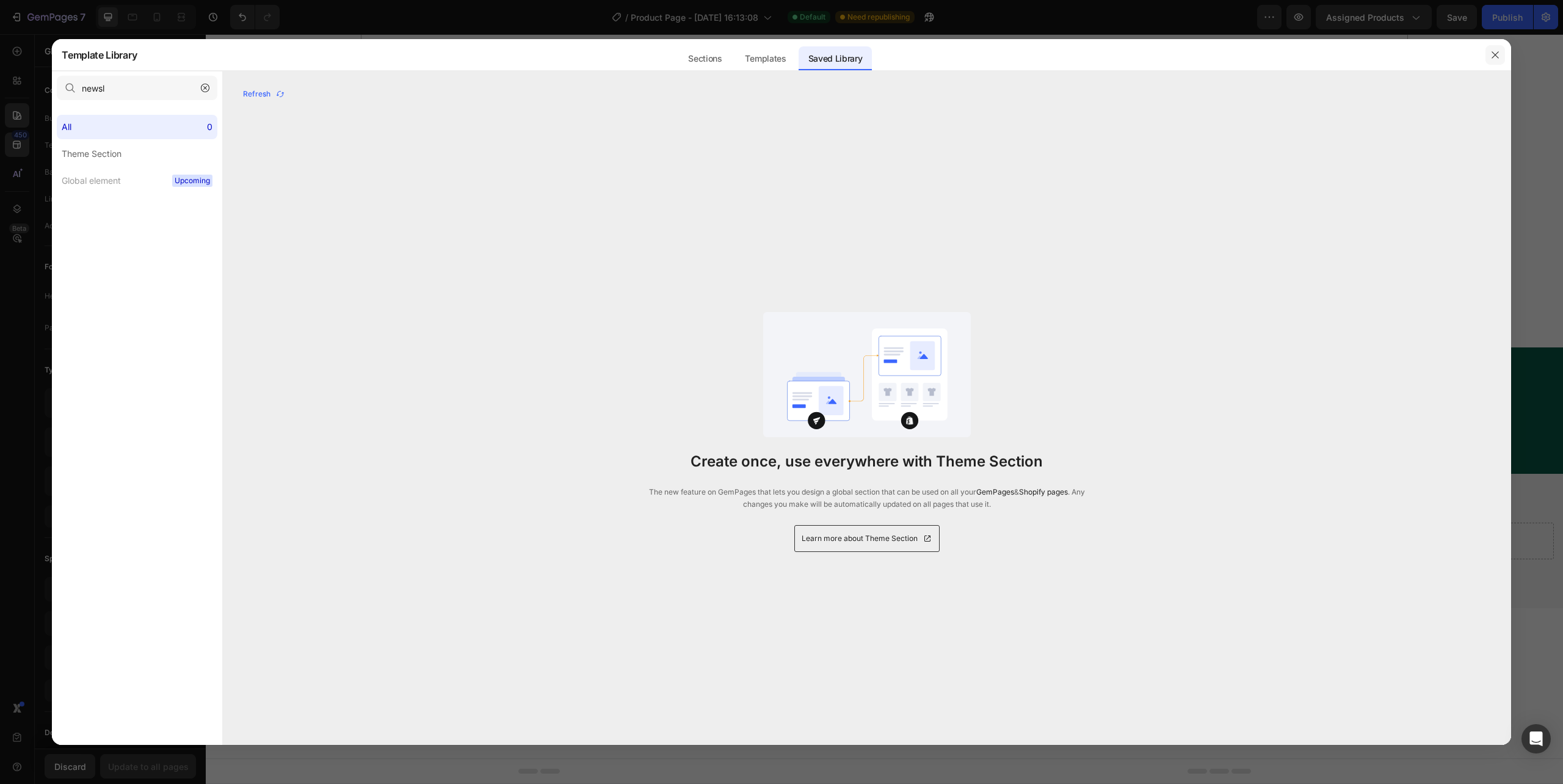
click at [1491, 56] on icon "button" at bounding box center [1495, 55] width 10 height 10
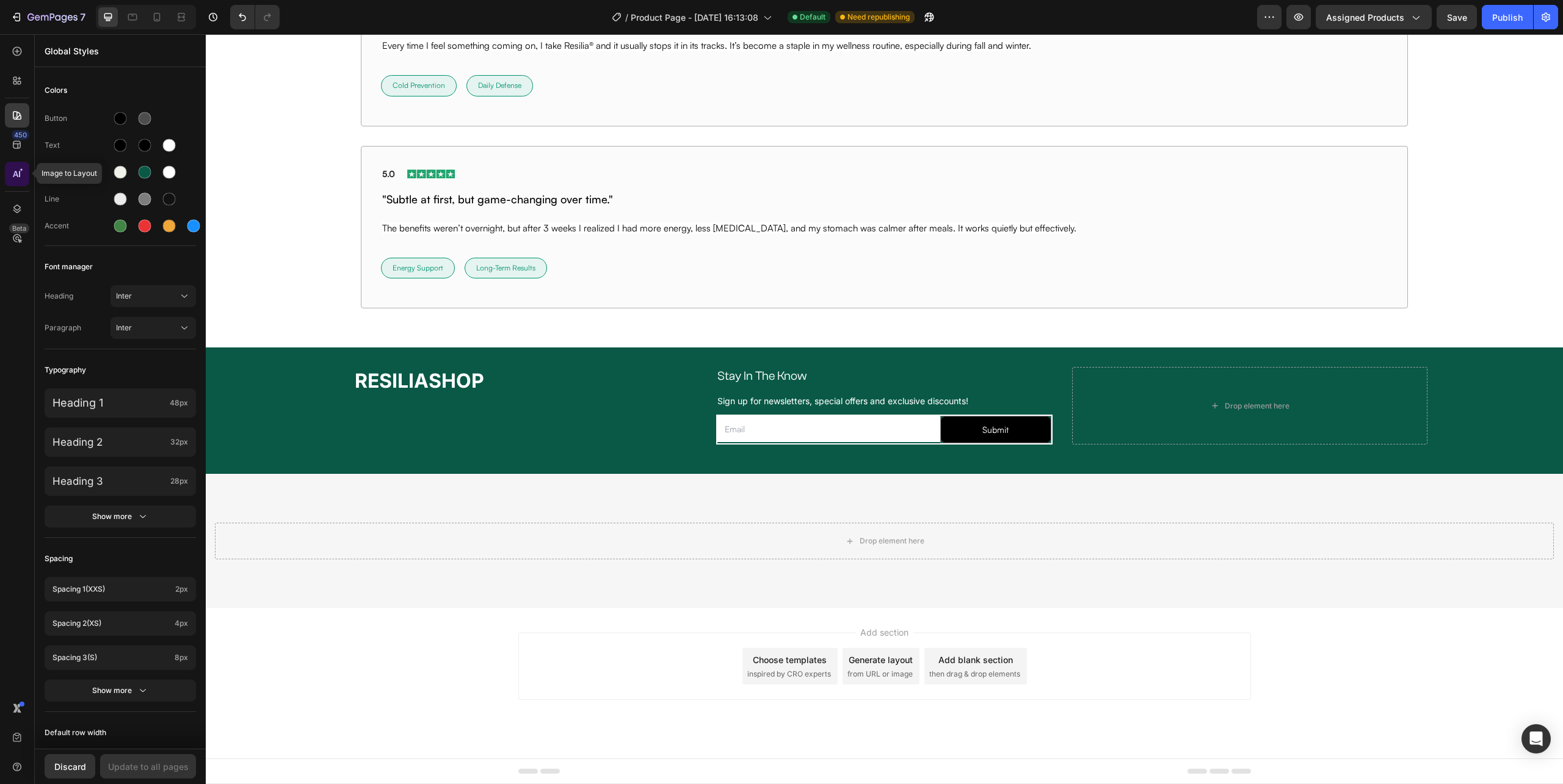
click at [16, 168] on icon at bounding box center [17, 174] width 12 height 12
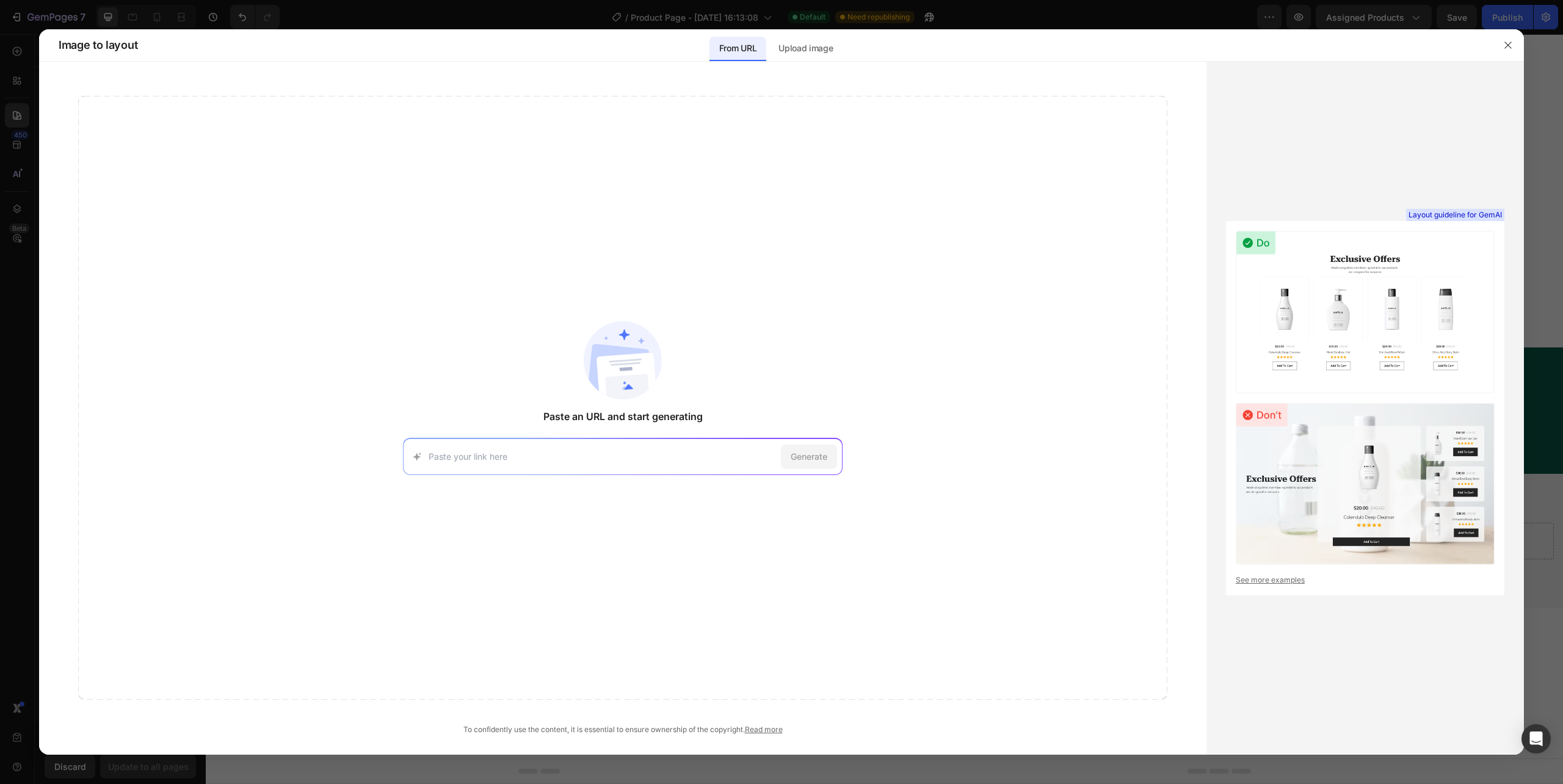
click at [499, 460] on input at bounding box center [602, 456] width 348 height 13
type input "https://prnt.sc/dXOf57GWPa1n"
click at [828, 460] on div "Generate" at bounding box center [809, 457] width 56 height 25
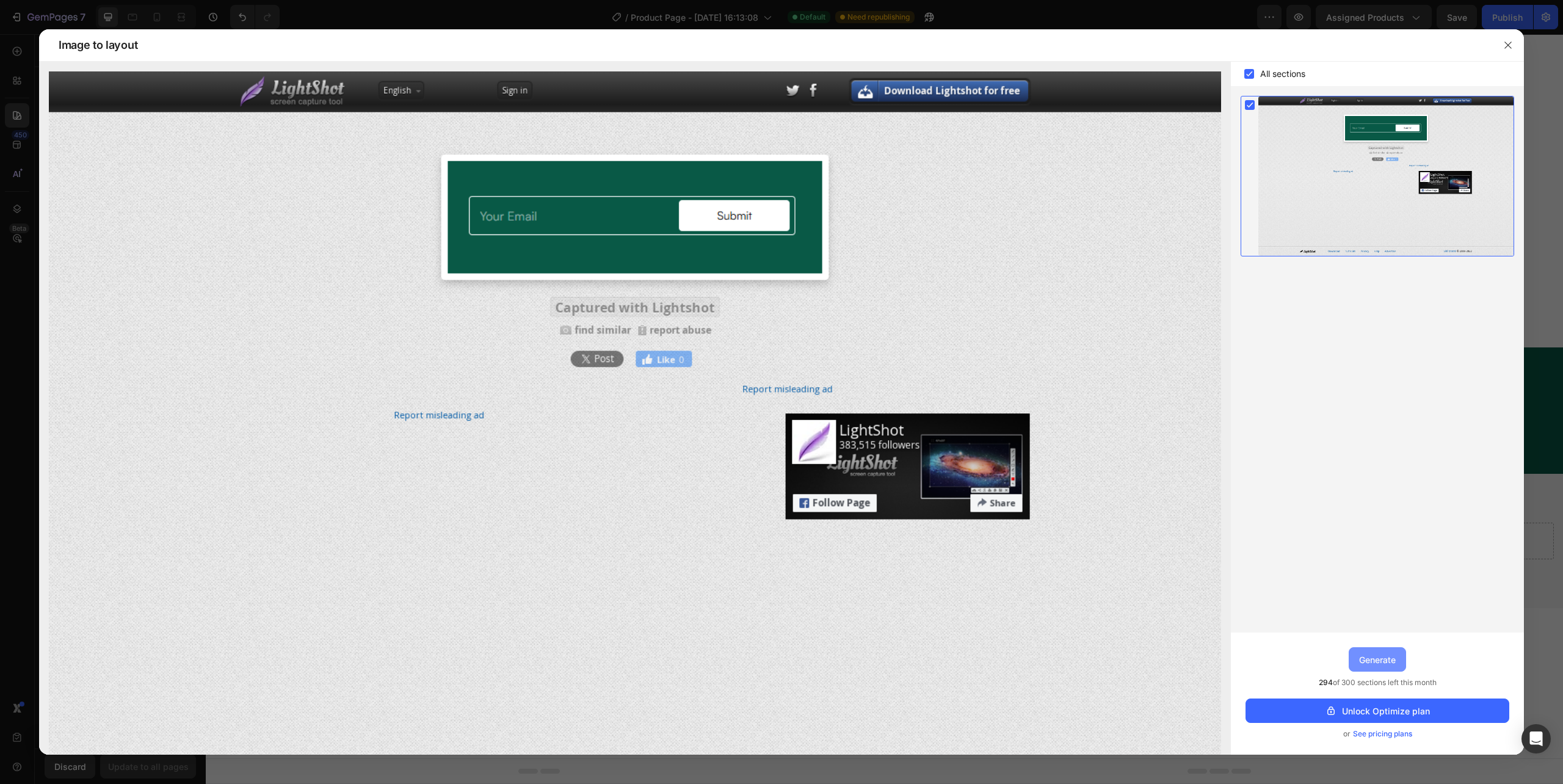
click at [1380, 653] on div "Generate" at bounding box center [1378, 660] width 37 height 13
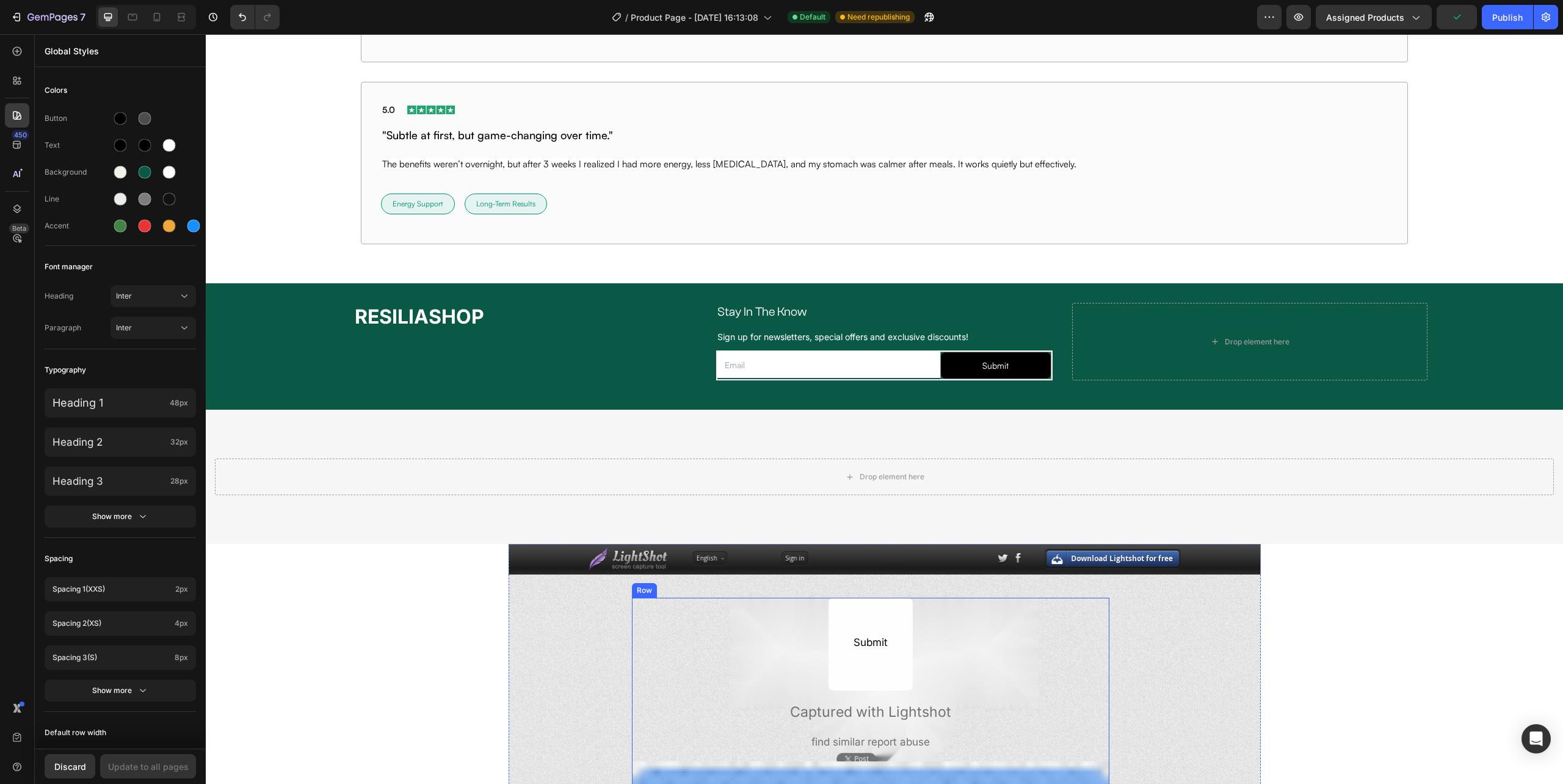
scroll to position [9087, 0]
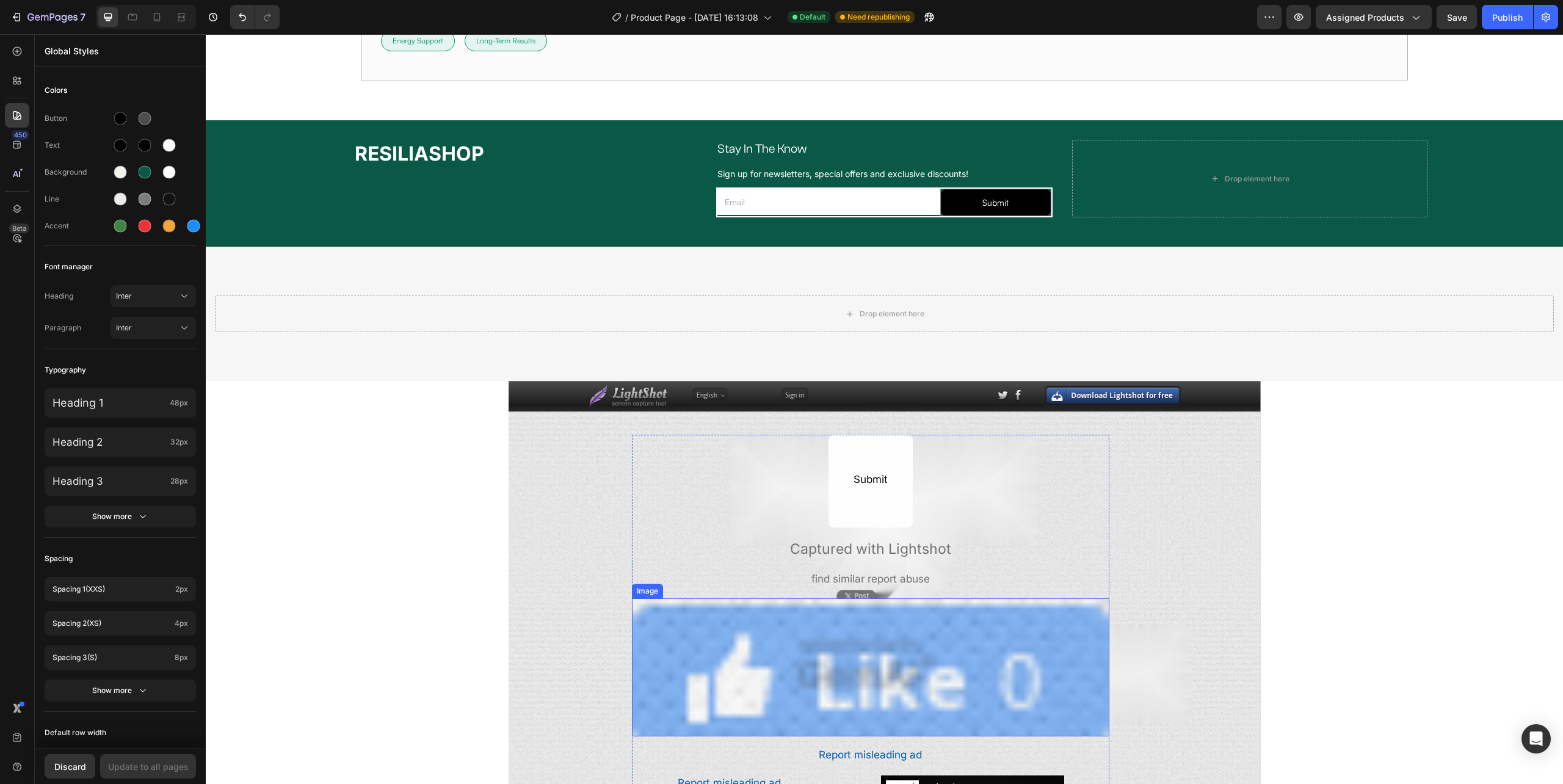
click at [712, 655] on img at bounding box center [871, 667] width 477 height 138
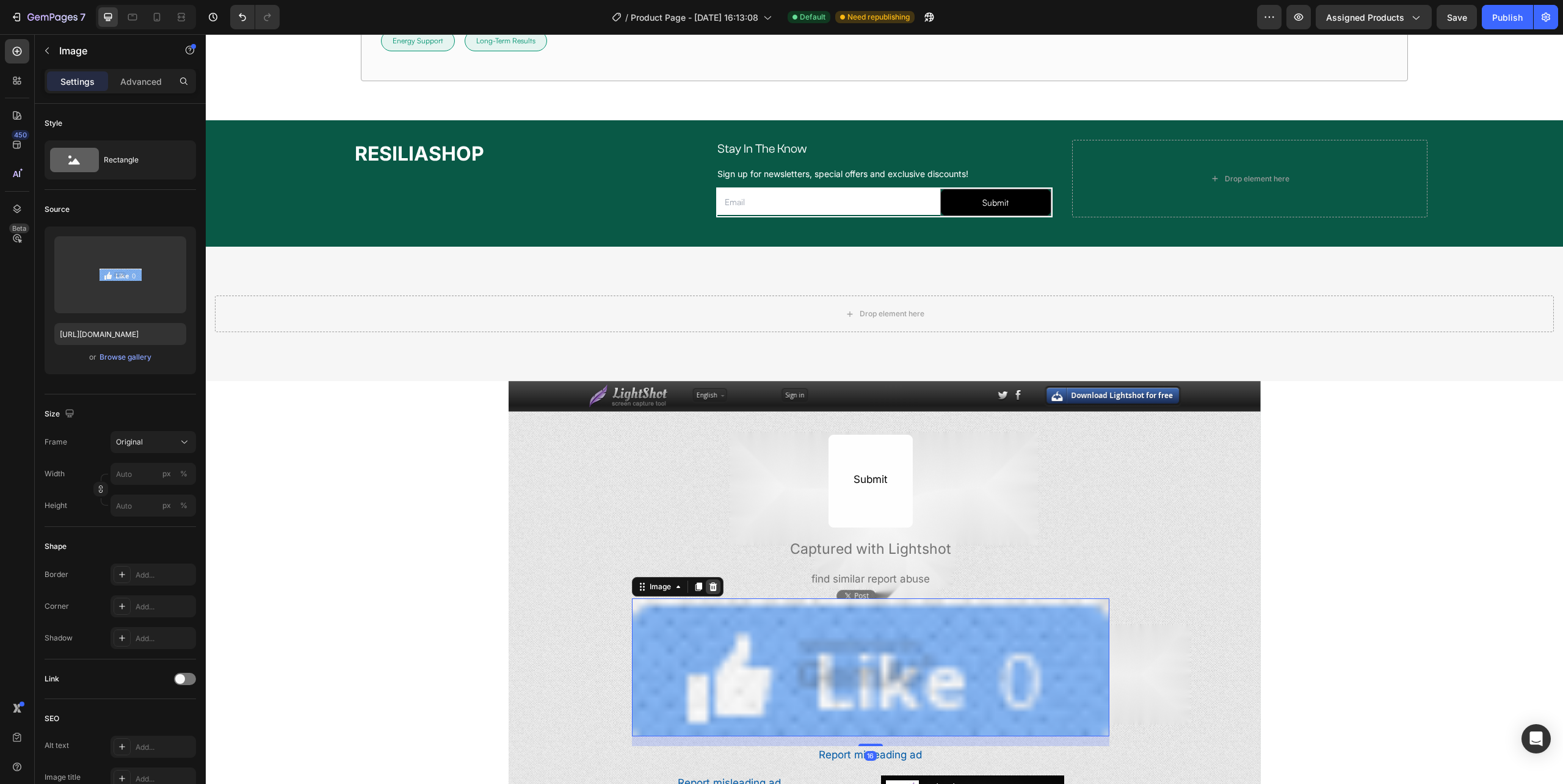
click at [709, 590] on icon at bounding box center [713, 586] width 8 height 9
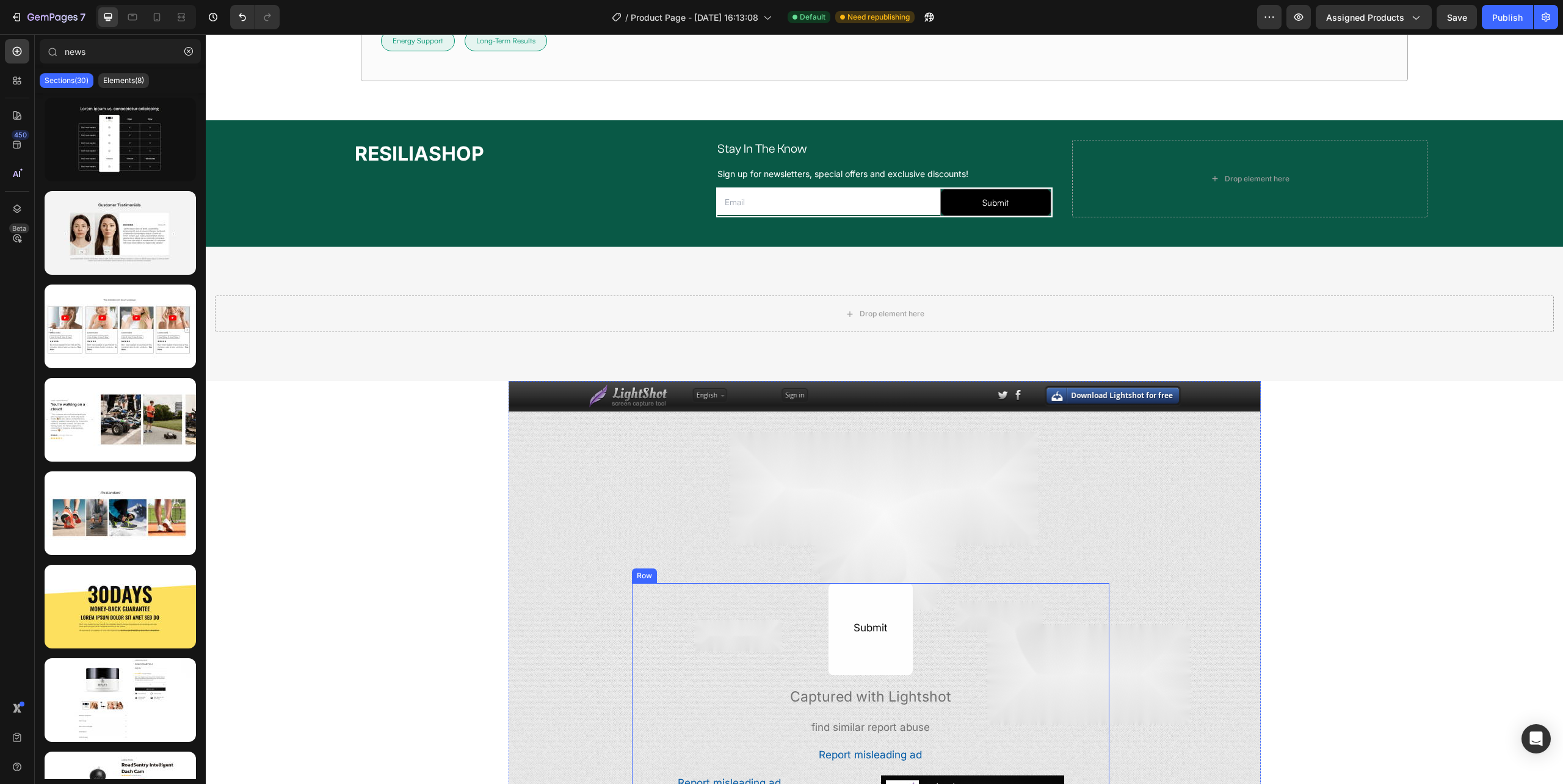
scroll to position [9249, 0]
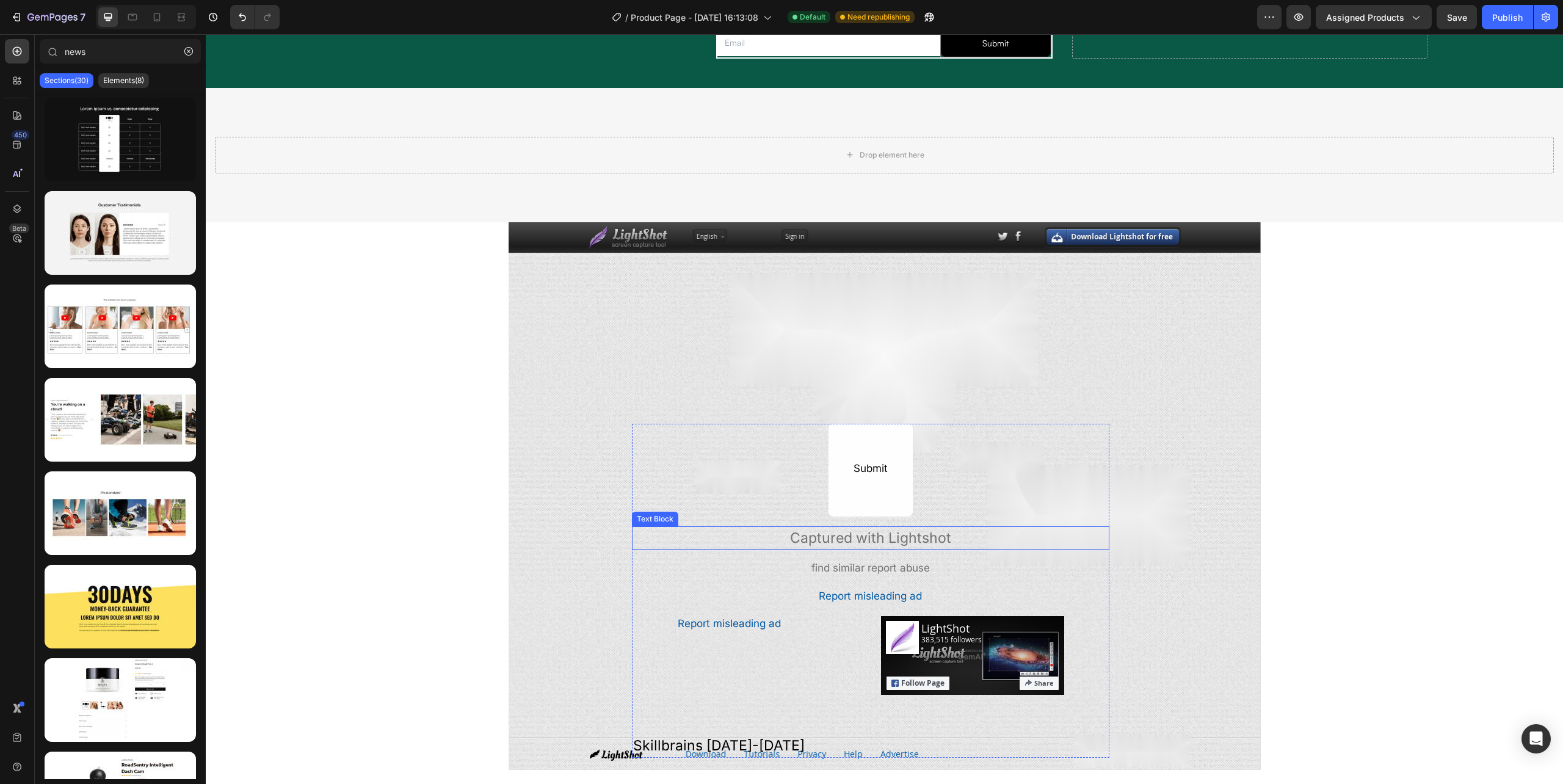
click at [809, 541] on div "Captured with Lightshot" at bounding box center [871, 538] width 477 height 24
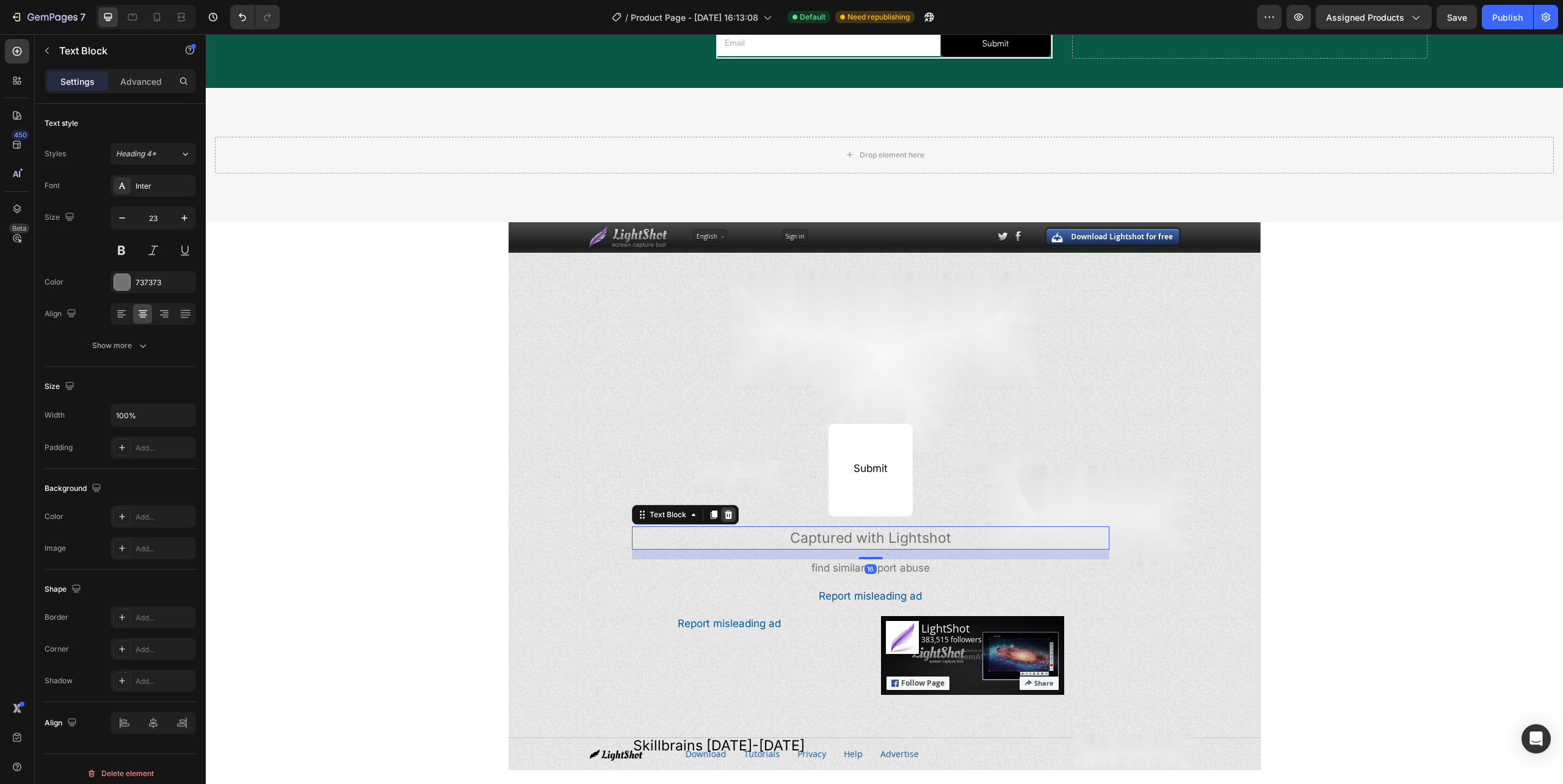
click at [725, 518] on icon at bounding box center [728, 514] width 10 height 10
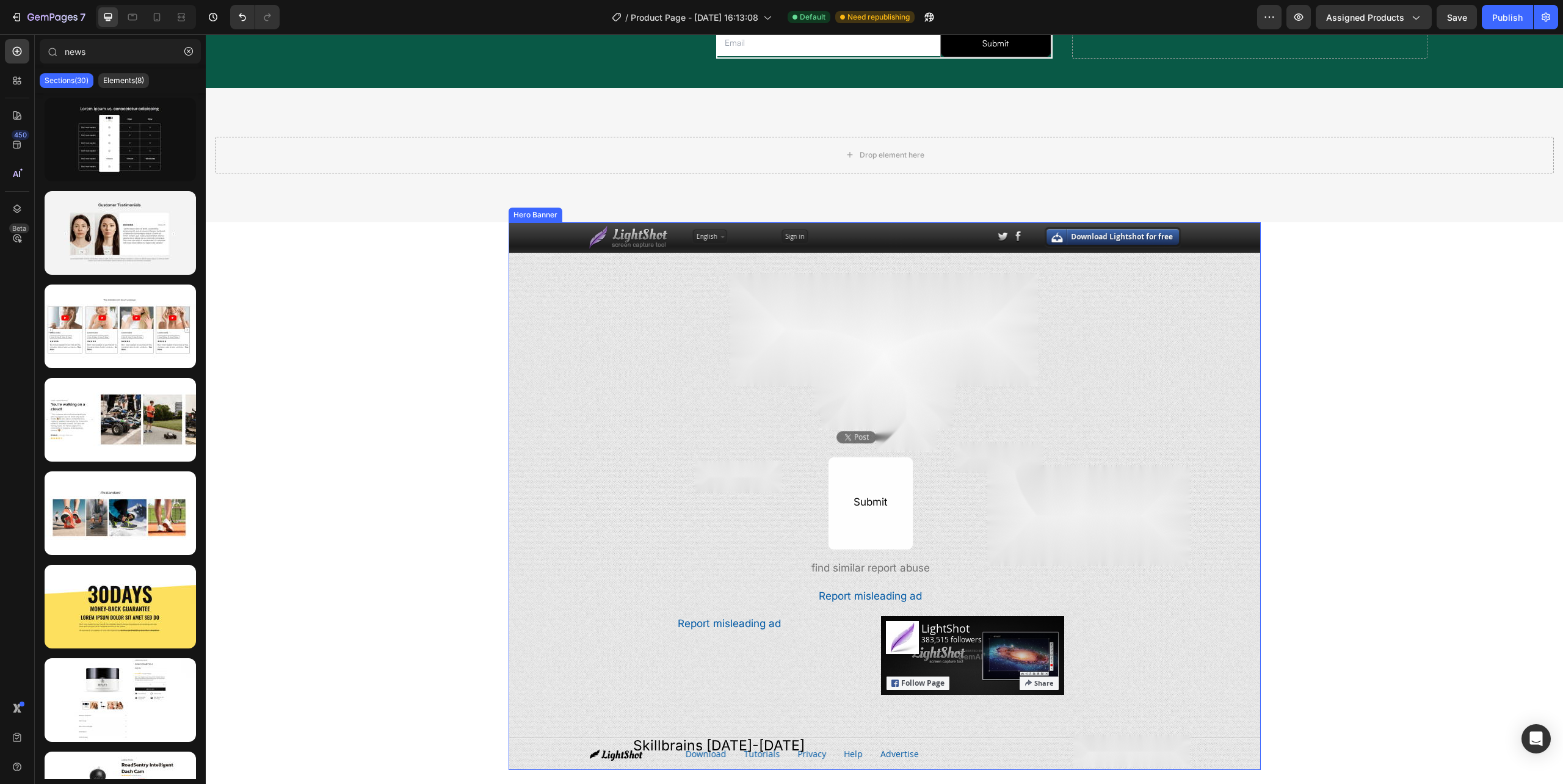
click at [684, 340] on div "Overlay" at bounding box center [885, 496] width 752 height 548
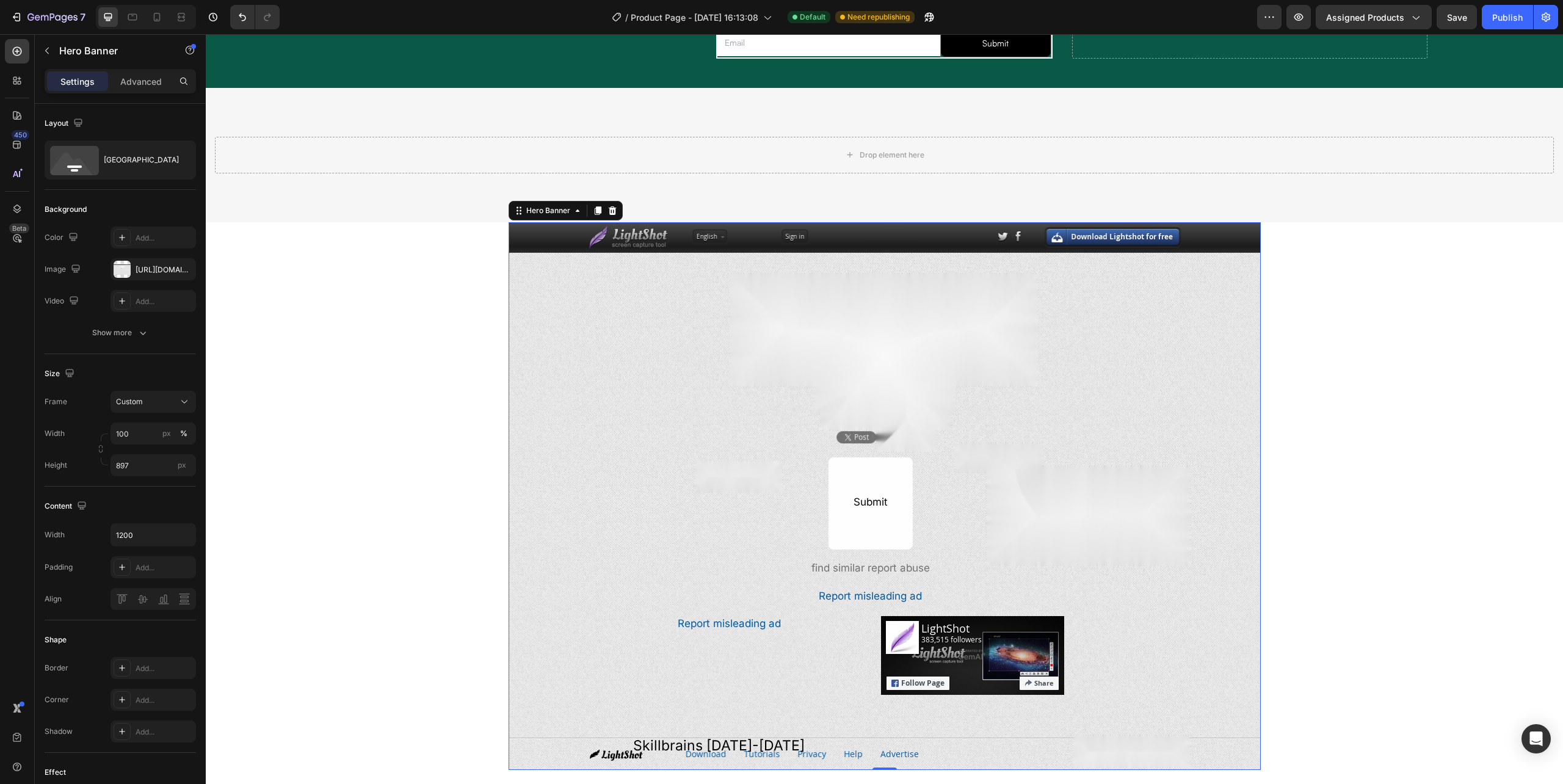
click at [602, 219] on div "Hero Banner" at bounding box center [565, 211] width 114 height 19
click at [609, 210] on icon at bounding box center [612, 210] width 8 height 9
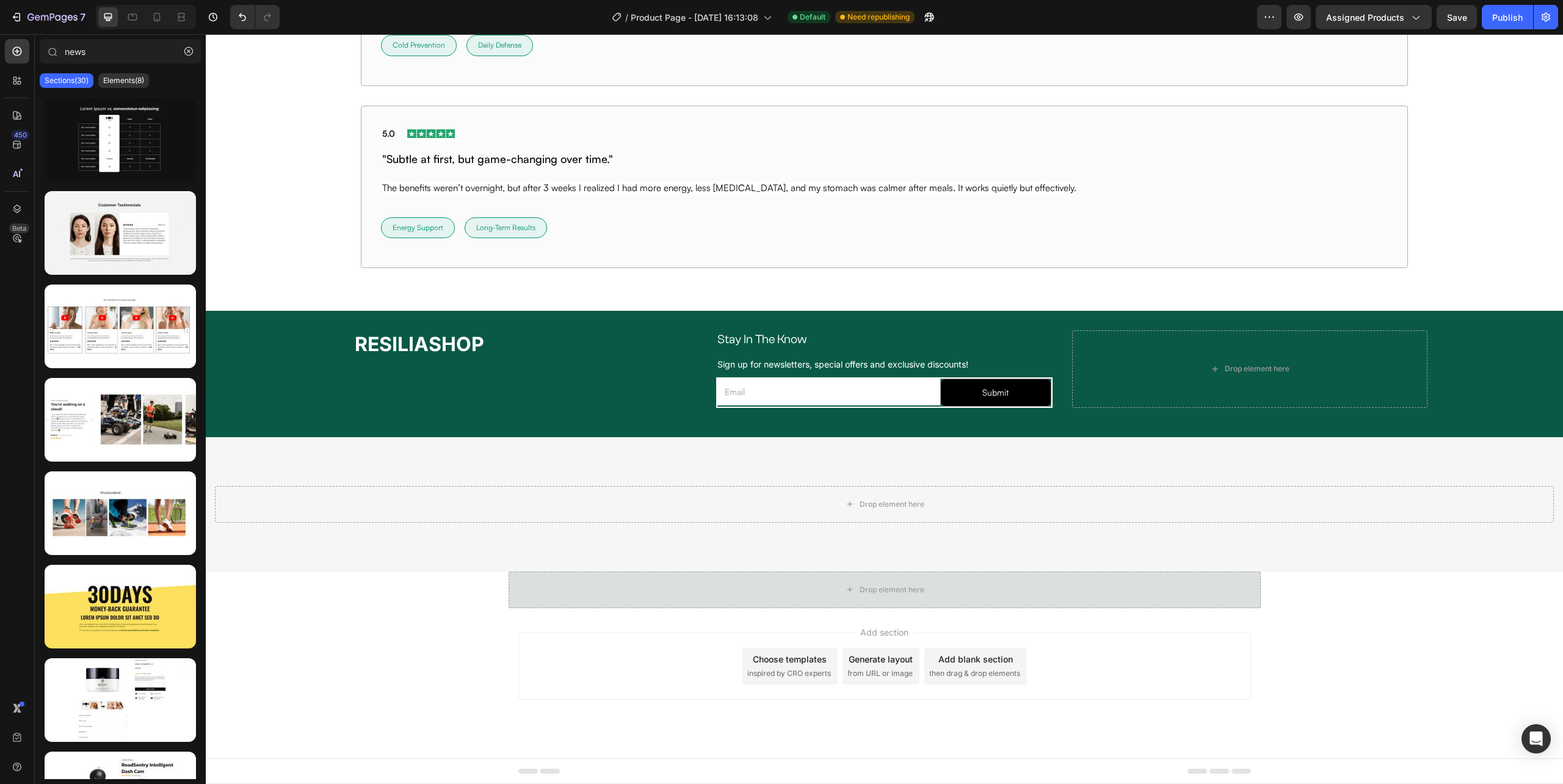
scroll to position [8901, 0]
click at [12, 174] on icon at bounding box center [17, 174] width 12 height 12
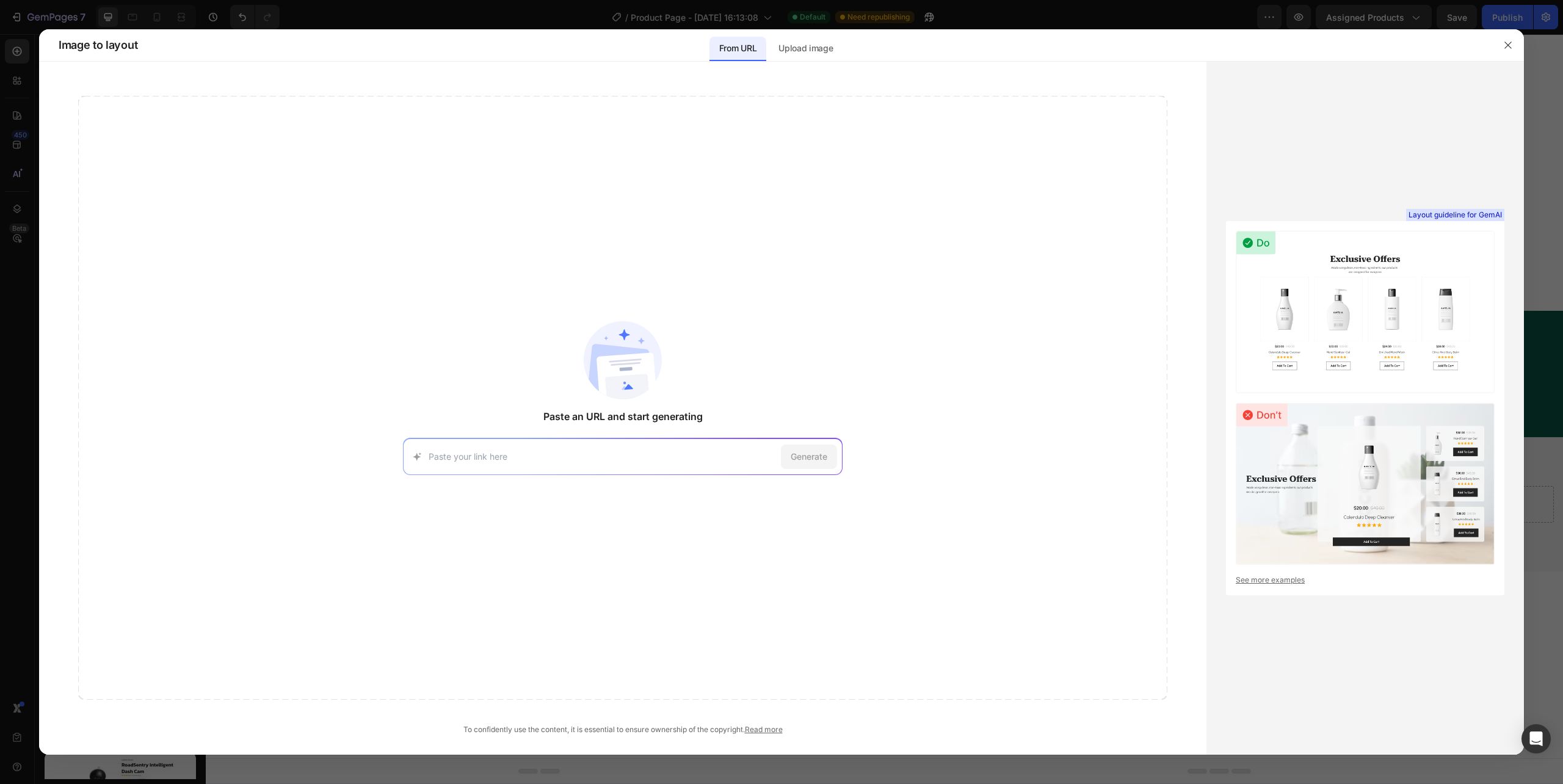
click at [577, 453] on input at bounding box center [602, 456] width 348 height 13
click at [602, 412] on span "Paste an URL and start generating" at bounding box center [623, 416] width 160 height 15
click at [623, 378] on img at bounding box center [623, 360] width 79 height 78
click at [804, 41] on p "Upload image" at bounding box center [806, 48] width 55 height 15
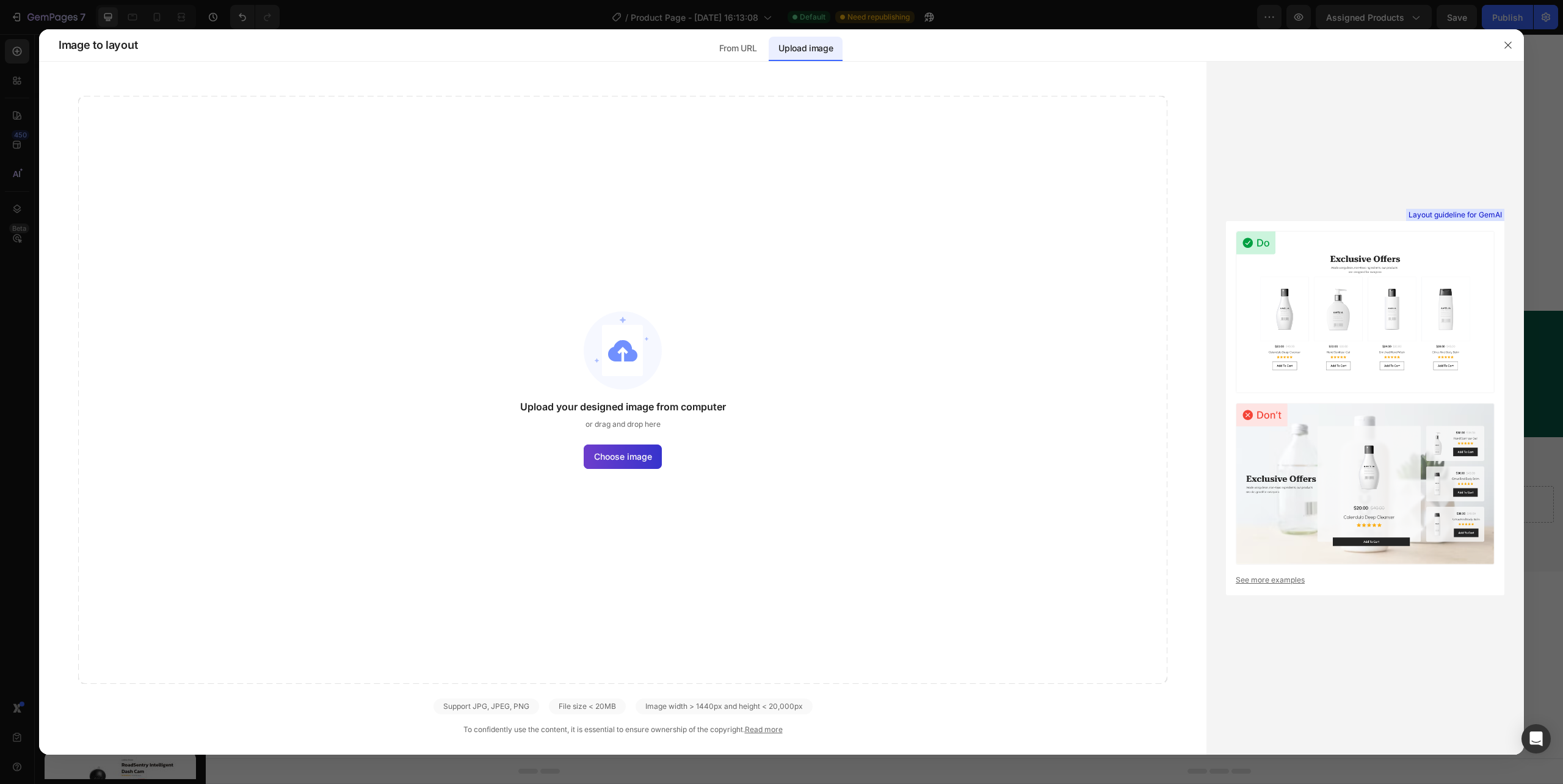
click at [617, 458] on span "Choose image" at bounding box center [624, 456] width 58 height 13
click at [0, 0] on input "Choose image" at bounding box center [0, 0] width 0 height 0
click at [626, 450] on span "Choose image" at bounding box center [624, 456] width 58 height 13
click at [0, 0] on input "Choose image" at bounding box center [0, 0] width 0 height 0
click at [651, 447] on label "Choose image" at bounding box center [623, 457] width 79 height 25
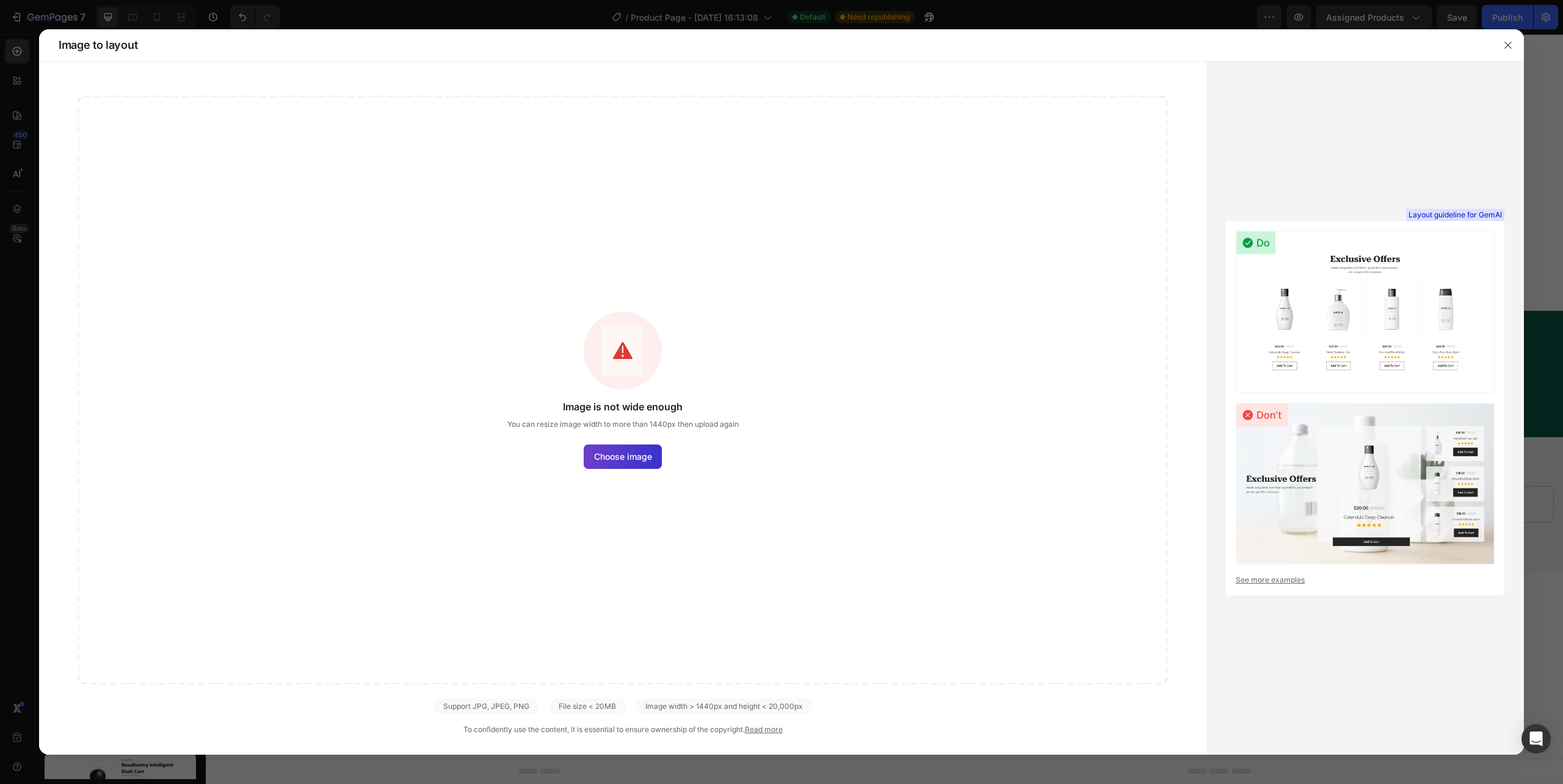
click at [0, 0] on input "Choose image" at bounding box center [0, 0] width 0 height 0
drag, startPoint x: 563, startPoint y: 398, endPoint x: 724, endPoint y: 406, distance: 161.2
click at [724, 406] on div "Image is not wide enough You can resize image width to more than 1440px then up…" at bounding box center [623, 390] width 1089 height 588
click at [734, 412] on div "Image is not wide enough You can resize image width to more than 1440px then up…" at bounding box center [623, 414] width 231 height 31
click at [640, 402] on span "Image is not wide enough" at bounding box center [623, 407] width 120 height 15
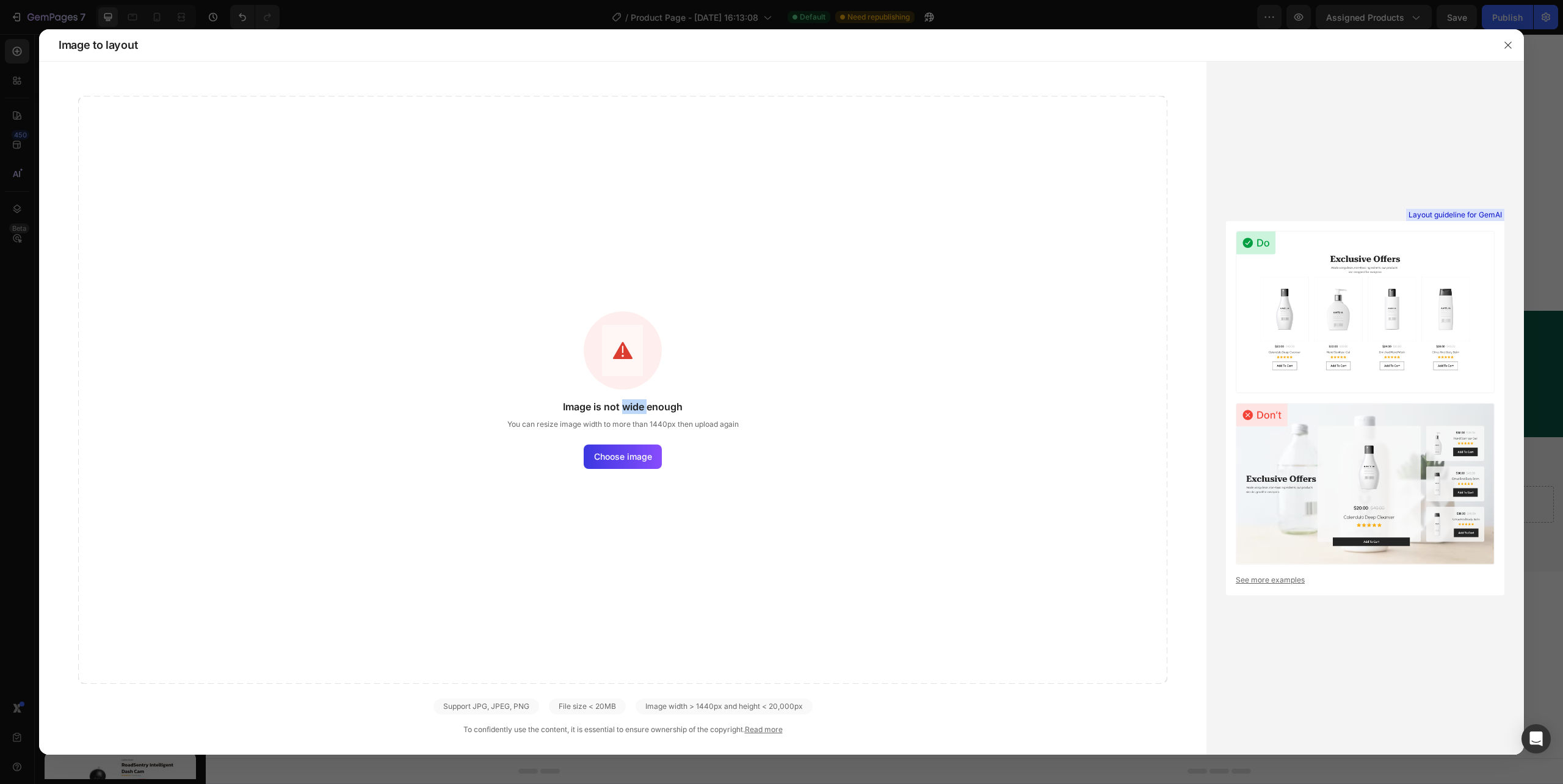
click at [640, 402] on span "Image is not wide enough" at bounding box center [623, 407] width 120 height 15
click at [632, 383] on div at bounding box center [632, 383] width 0 height 0
click at [730, 403] on div "Image is not wide enough You can resize image width to more than 1440px then up…" at bounding box center [623, 414] width 231 height 31
click at [1463, 169] on div "Layout guideline for GemAI See more examples" at bounding box center [1365, 408] width 318 height 693
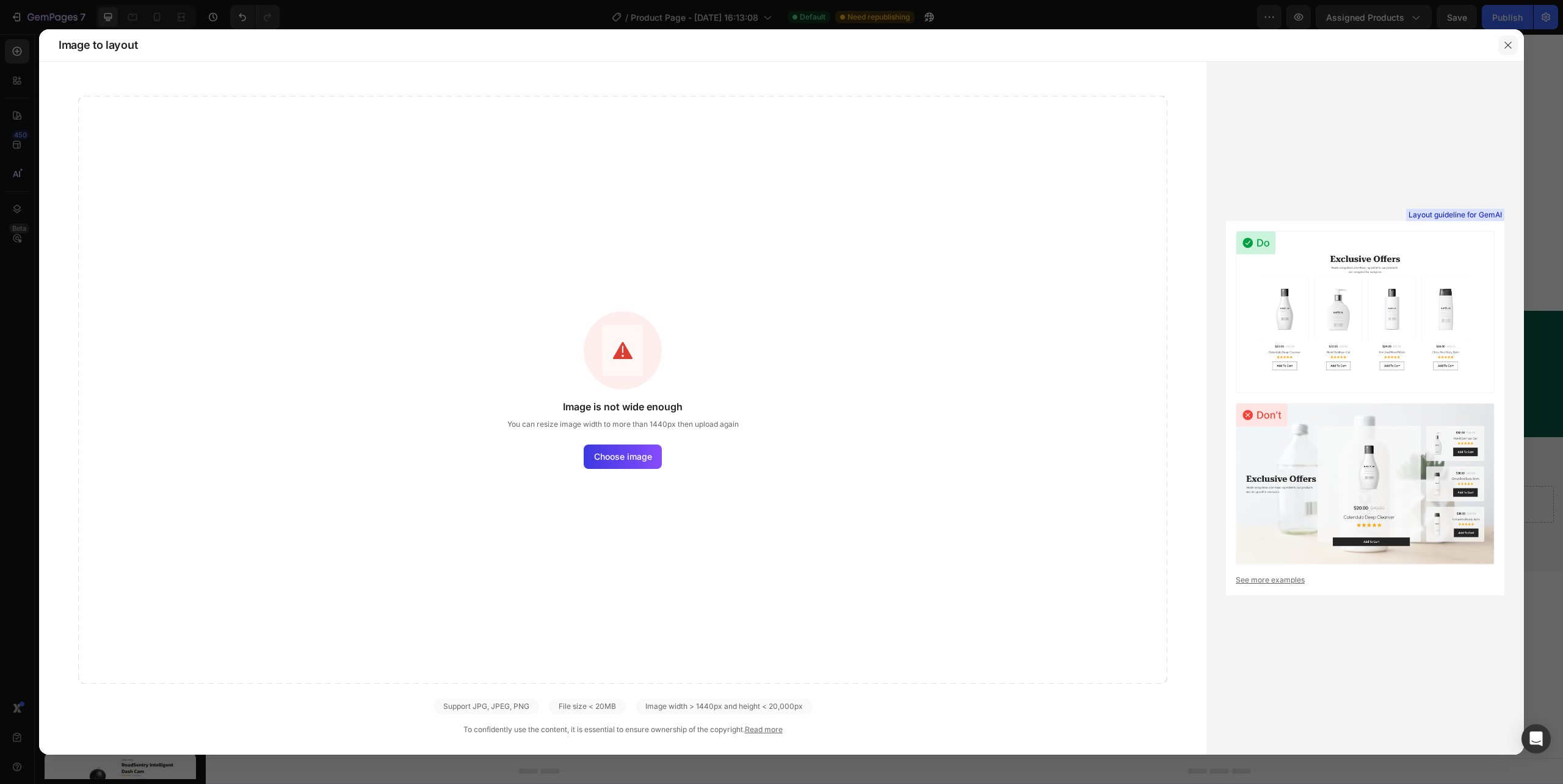
click at [1507, 45] on icon "button" at bounding box center [1507, 45] width 10 height 10
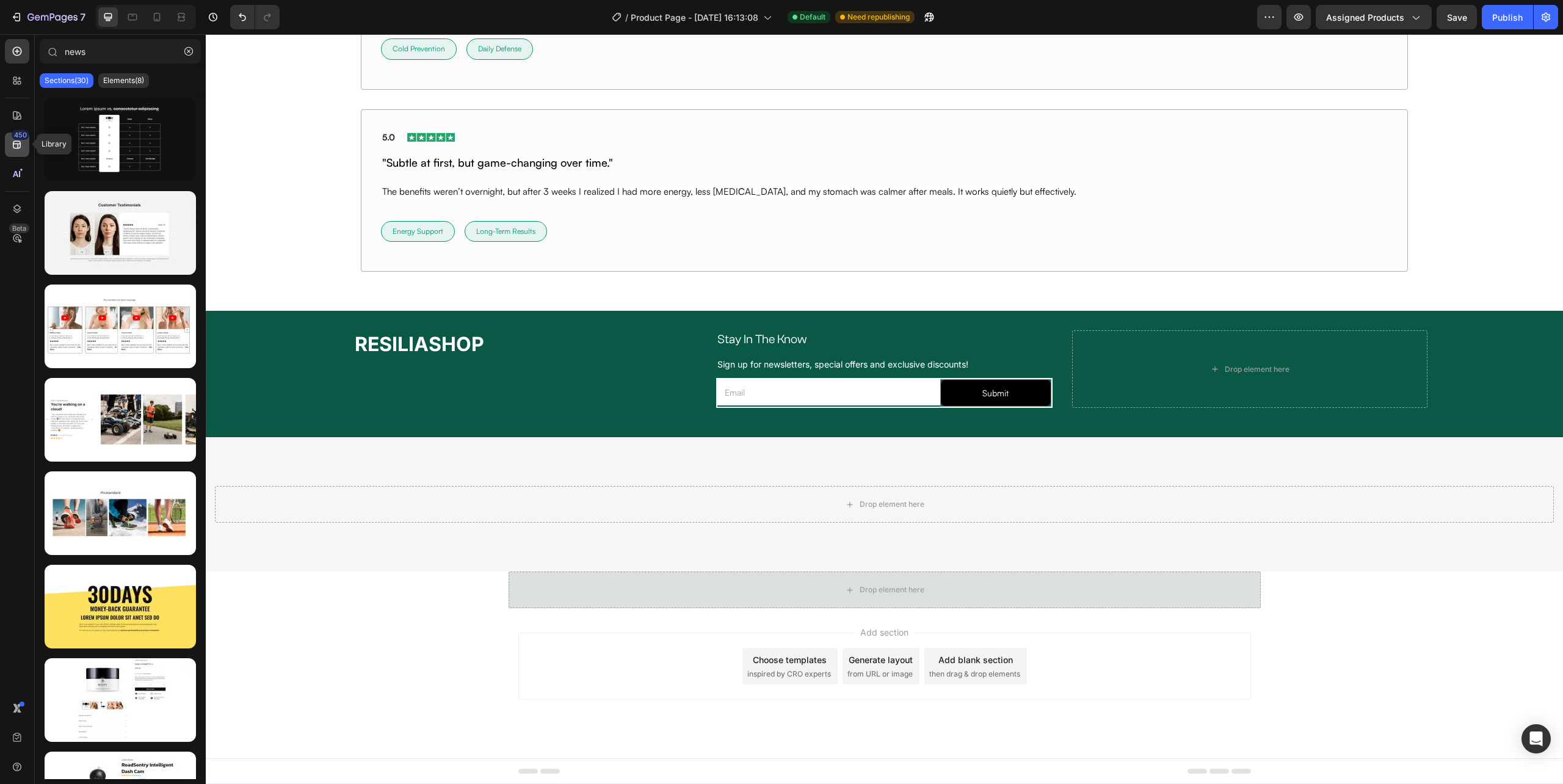
click at [11, 147] on icon at bounding box center [17, 145] width 12 height 12
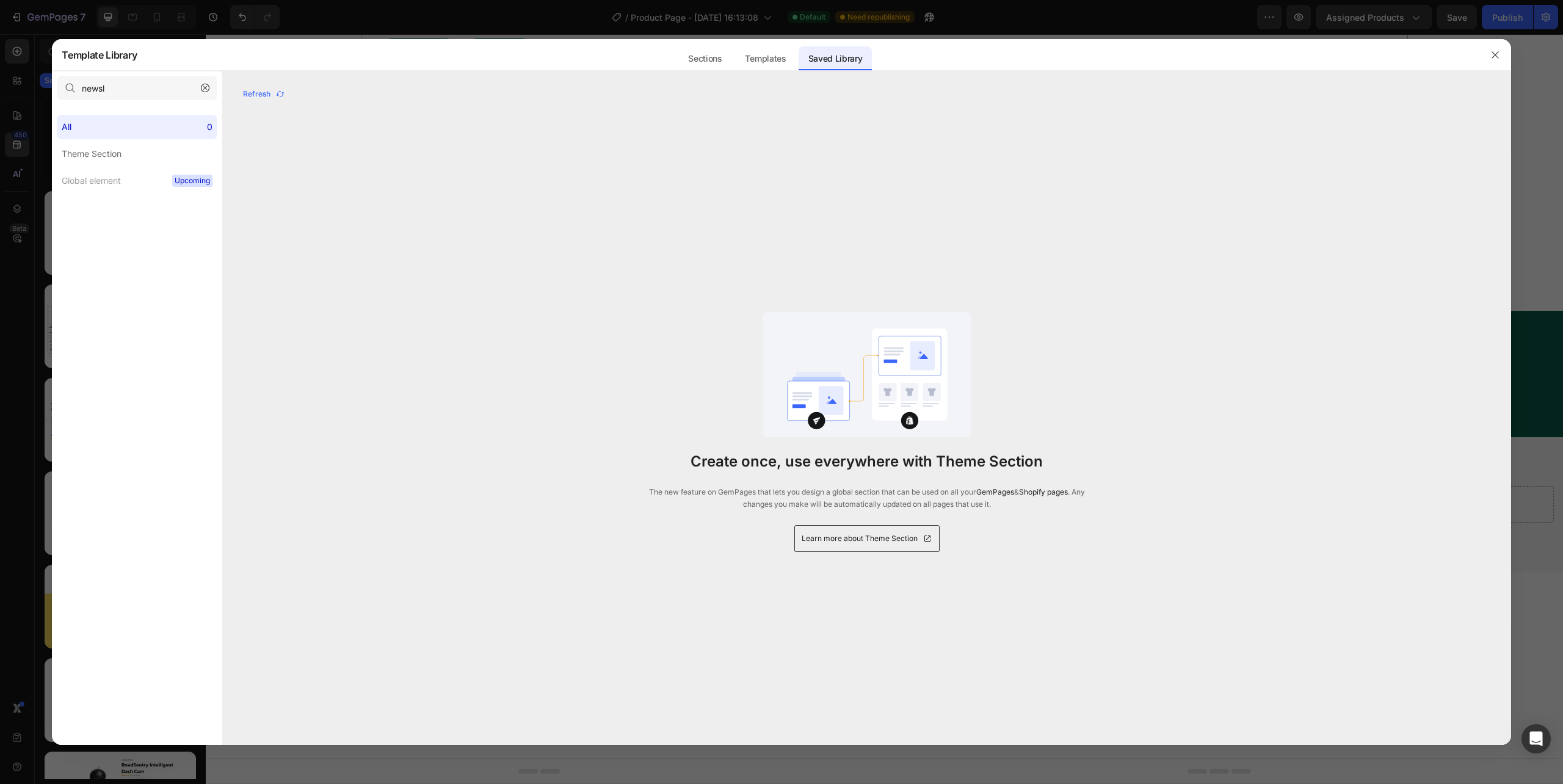
click at [11, 171] on div at bounding box center [782, 392] width 1563 height 784
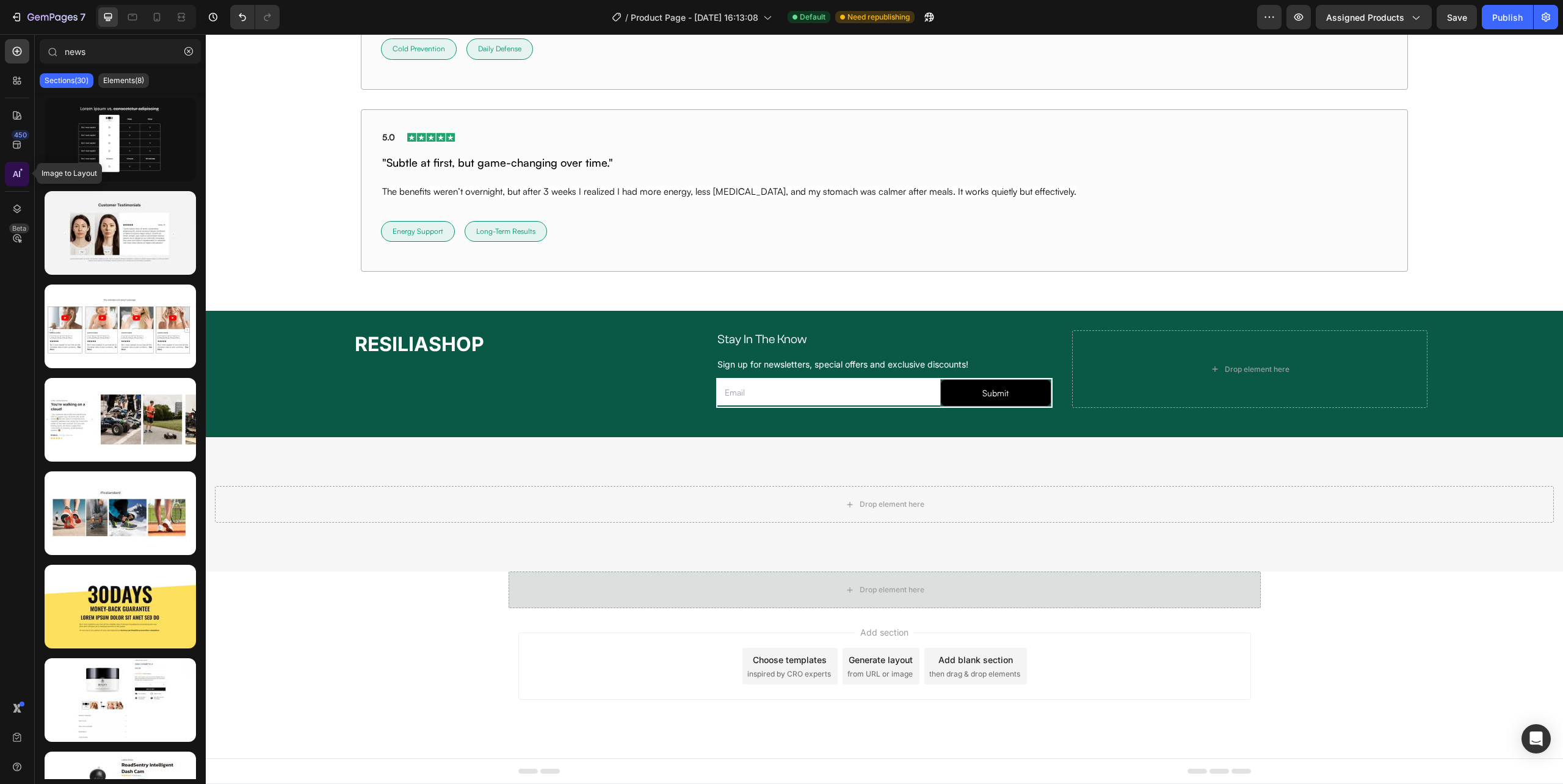
click at [11, 172] on icon at bounding box center [17, 174] width 12 height 12
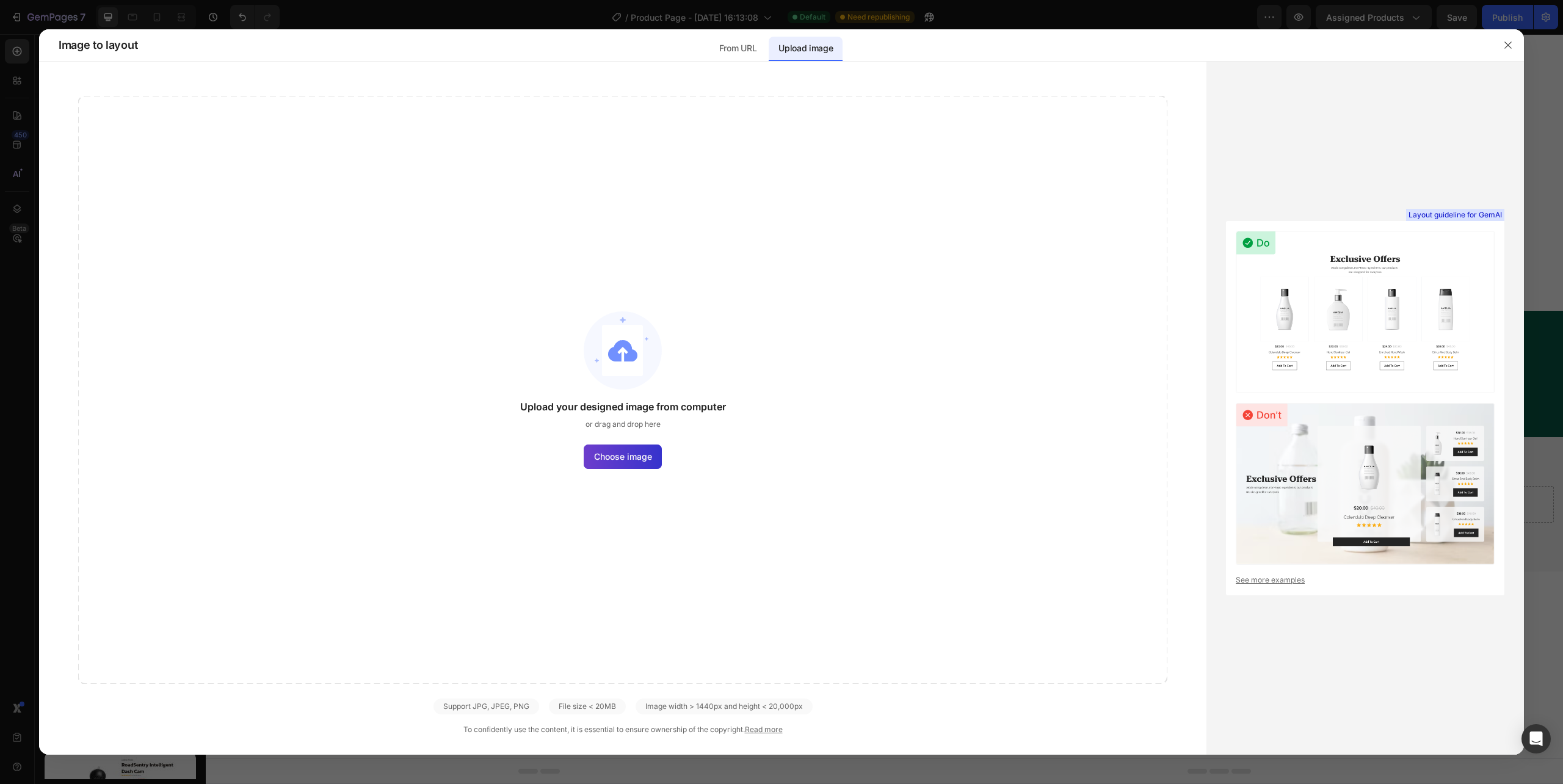
click at [611, 459] on span "Choose image" at bounding box center [624, 456] width 58 height 13
click at [0, 0] on input "Choose image" at bounding box center [0, 0] width 0 height 0
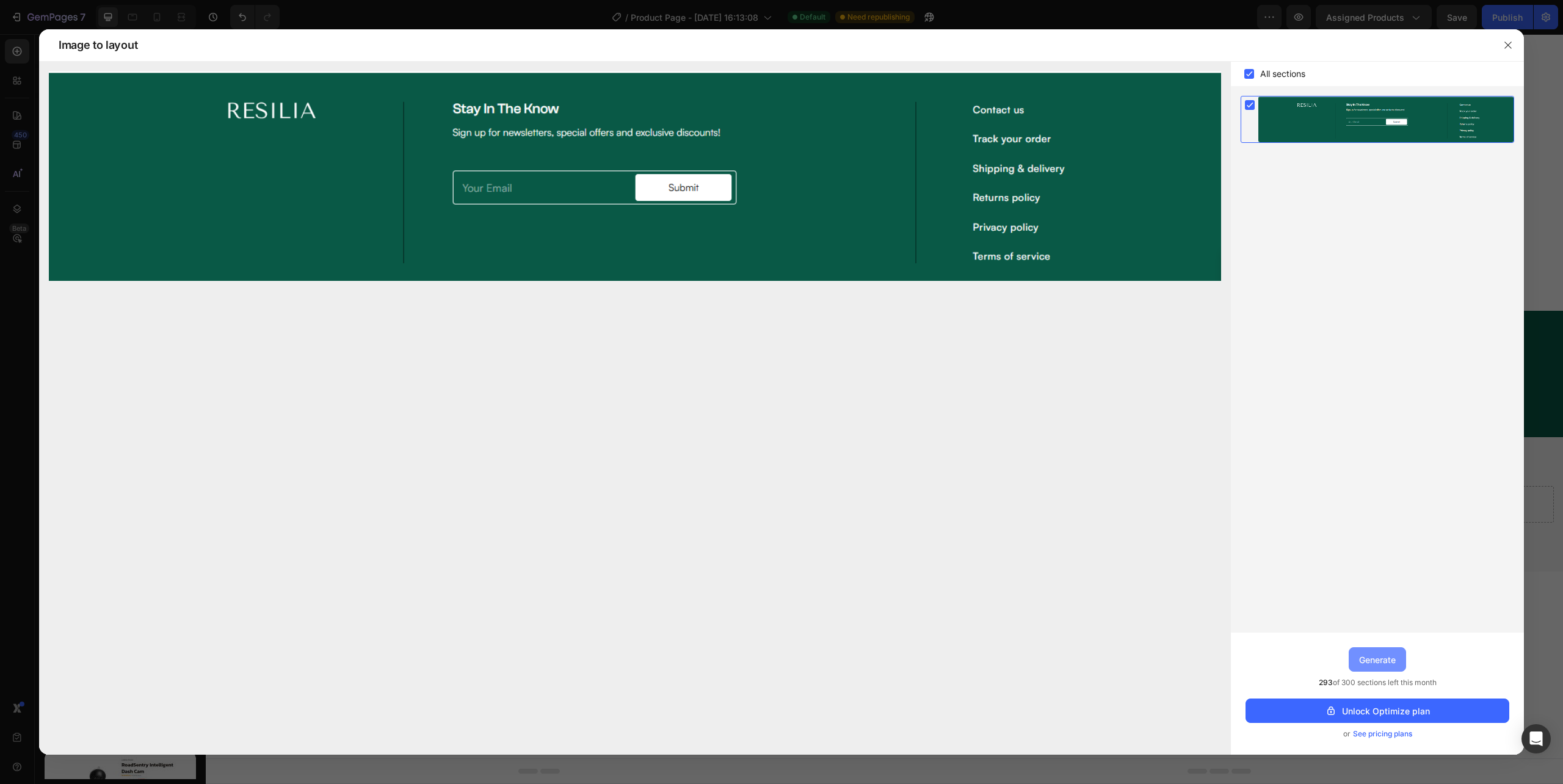
click at [1376, 653] on div "Generate" at bounding box center [1378, 660] width 37 height 13
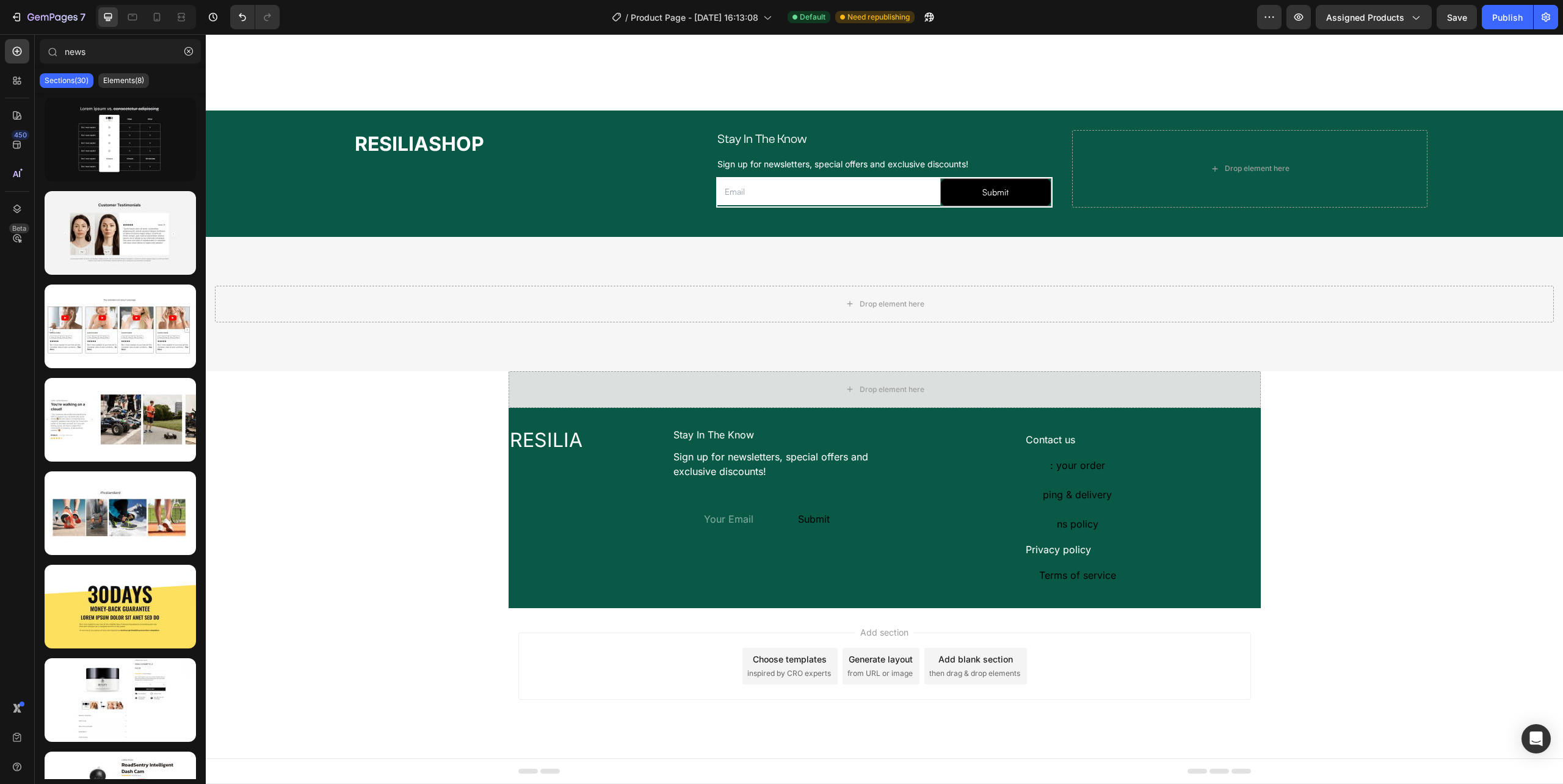
scroll to position [9101, 0]
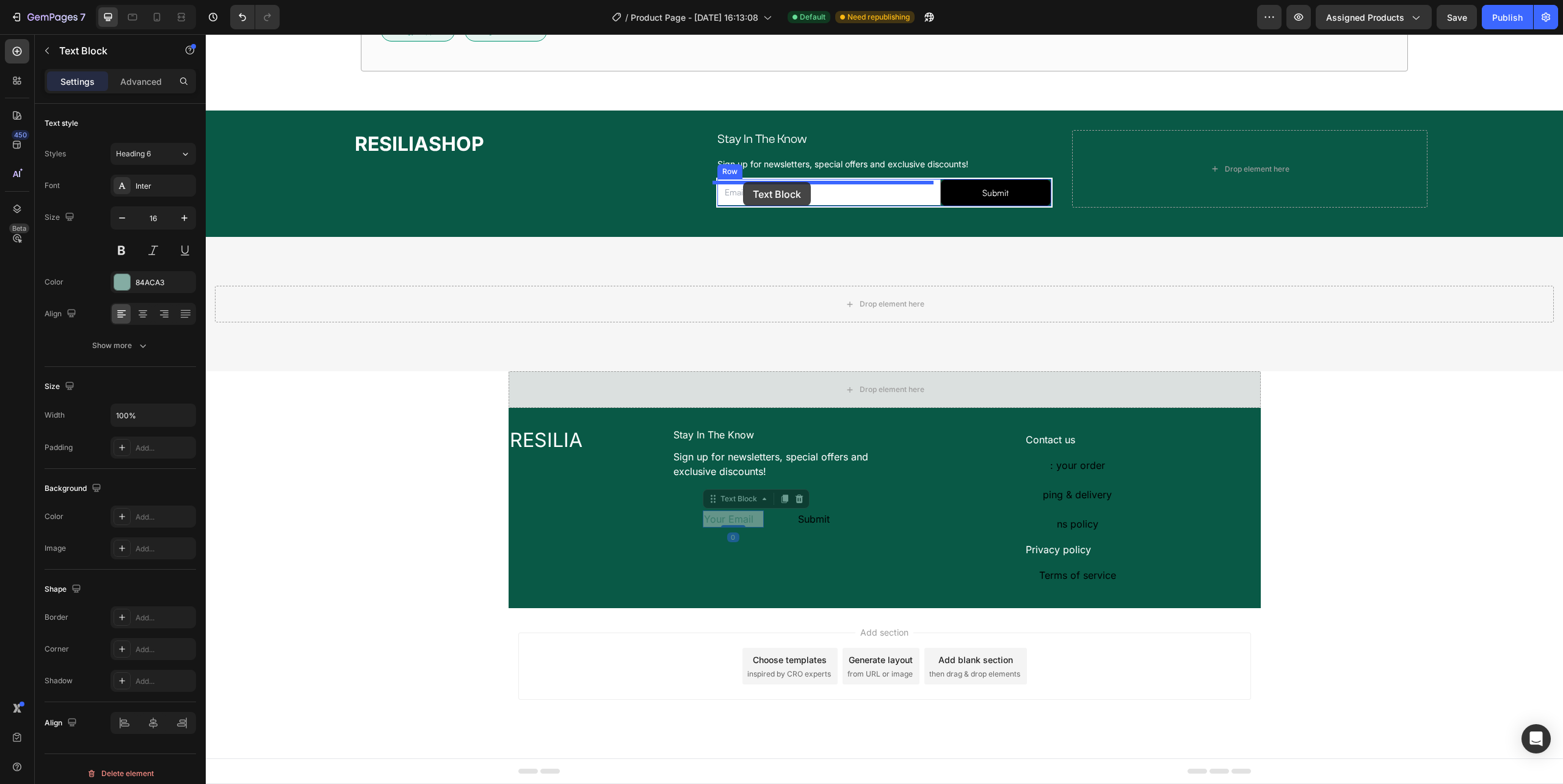
drag, startPoint x: 699, startPoint y: 519, endPoint x: 743, endPoint y: 182, distance: 339.9
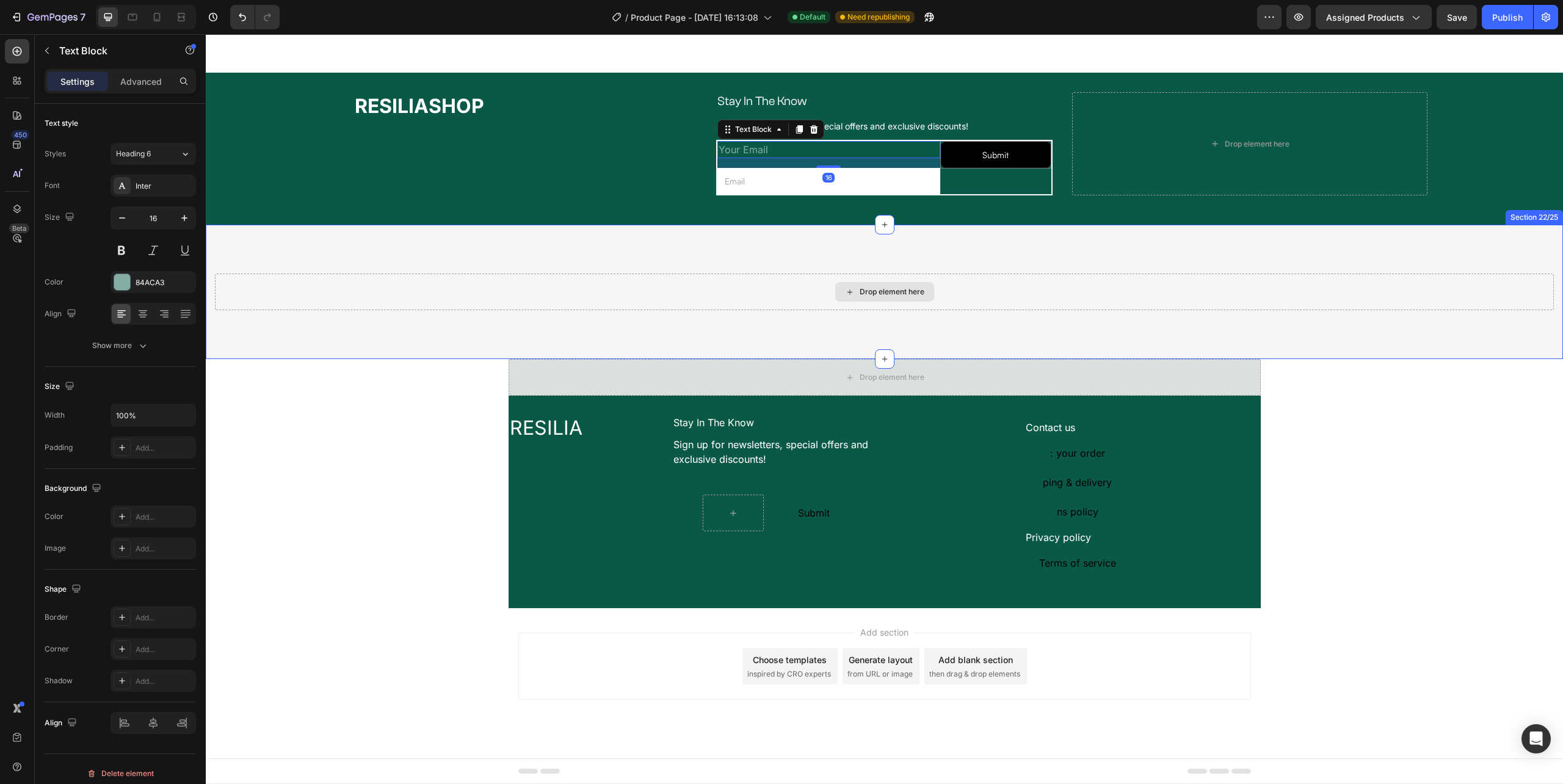
scroll to position [8976, 0]
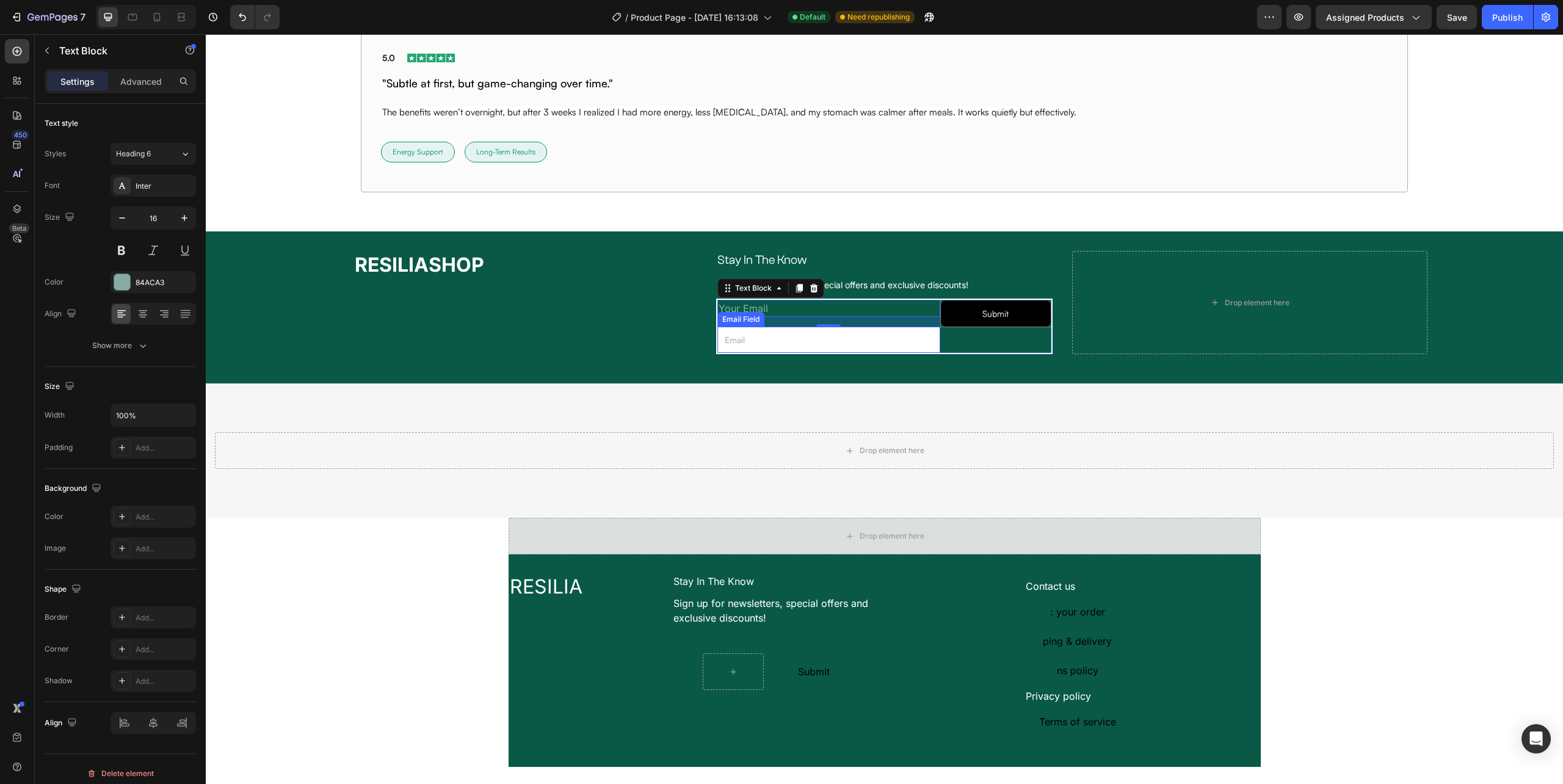
click at [905, 348] on input "email" at bounding box center [828, 340] width 222 height 26
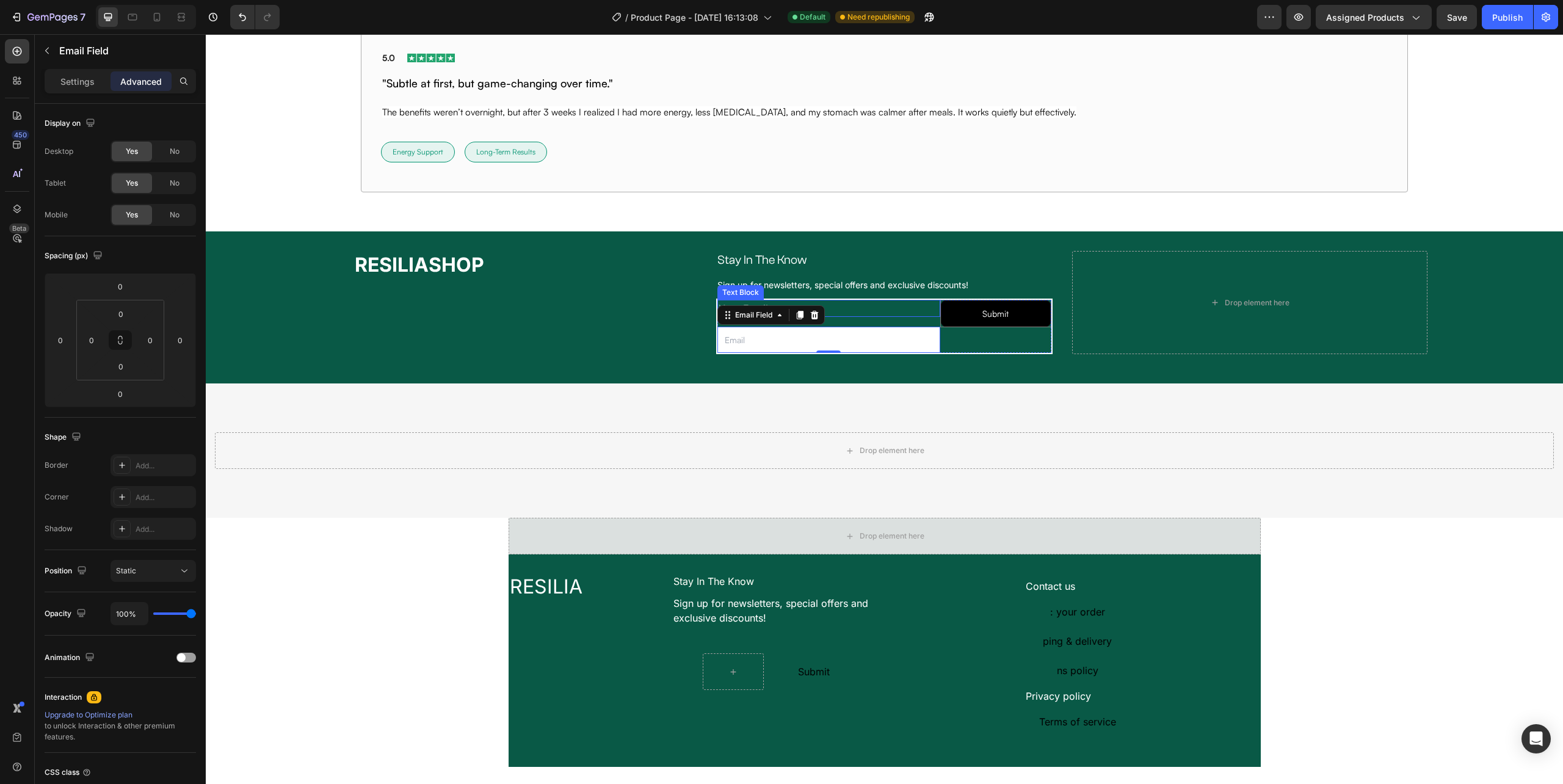
click at [905, 310] on div "Your Email" at bounding box center [828, 308] width 222 height 17
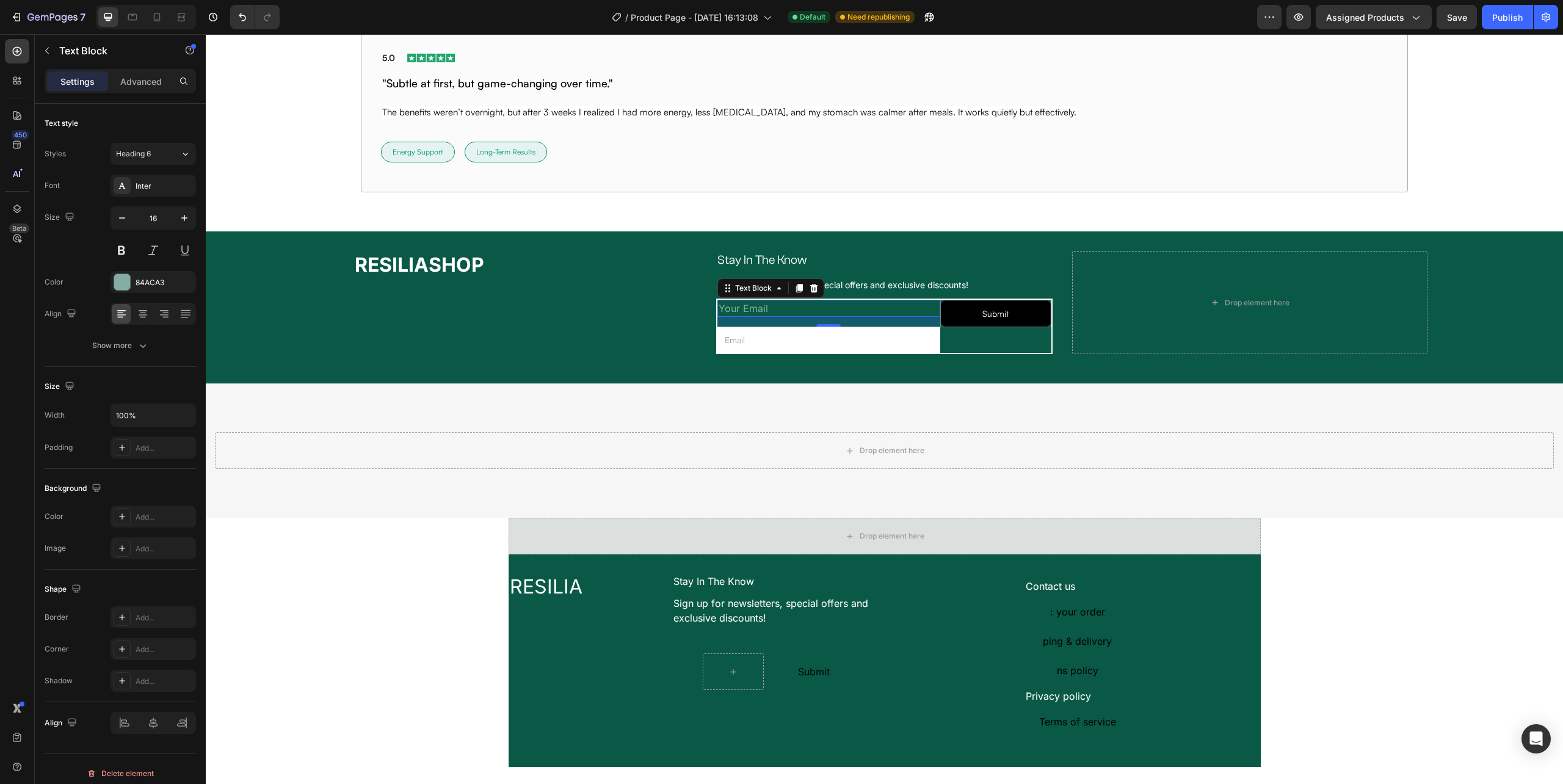
click at [769, 303] on div "Your Email" at bounding box center [828, 308] width 222 height 17
click at [767, 305] on p "Your Email" at bounding box center [828, 308] width 220 height 15
drag, startPoint x: 781, startPoint y: 305, endPoint x: 737, endPoint y: 303, distance: 44.0
click at [737, 303] on p "Your Email" at bounding box center [828, 308] width 220 height 15
click at [775, 307] on p "Your Email" at bounding box center [828, 308] width 220 height 15
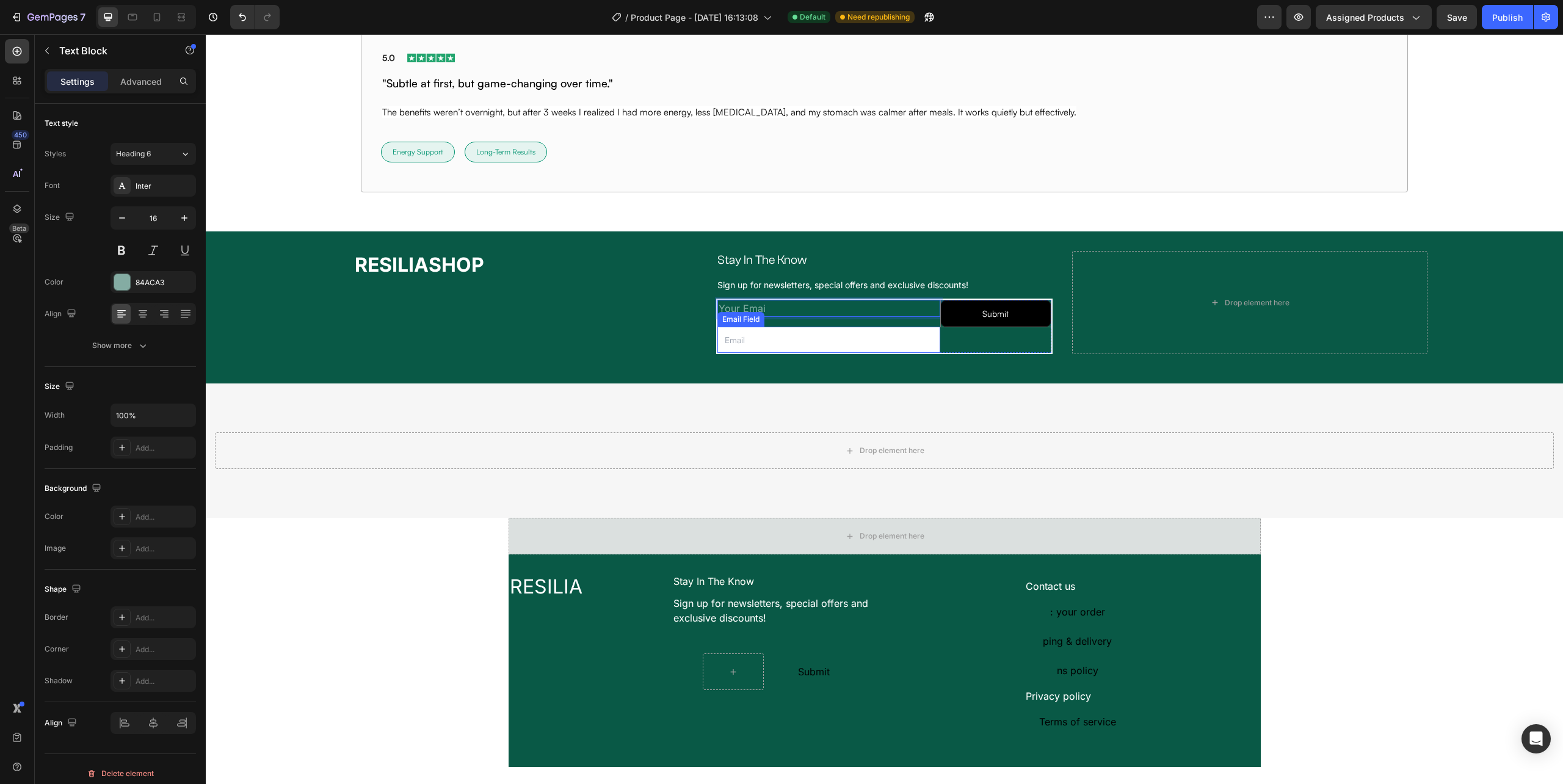
click at [761, 343] on input "email" at bounding box center [828, 340] width 222 height 26
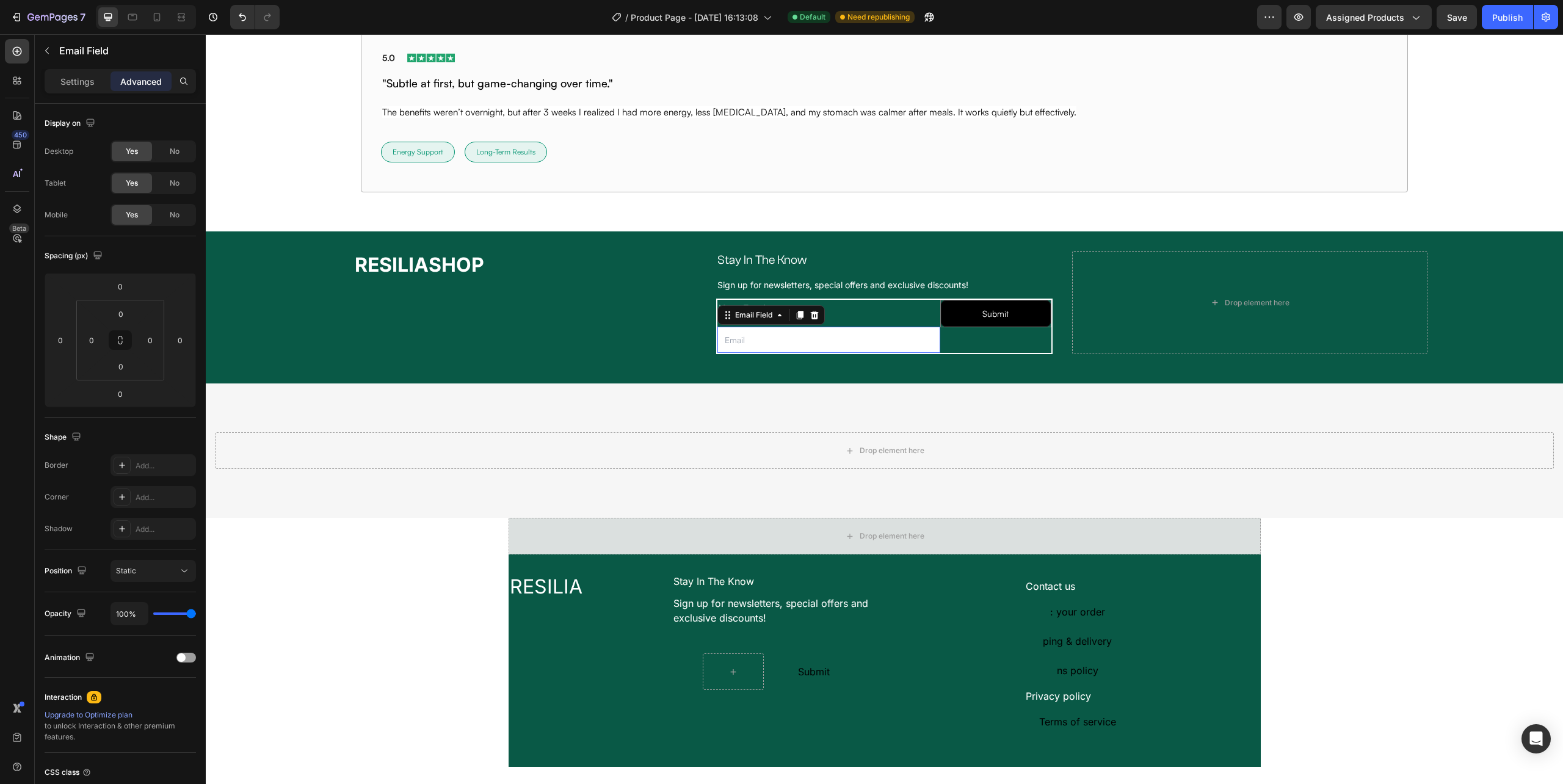
click at [761, 343] on input "email" at bounding box center [828, 340] width 222 height 26
click at [865, 311] on p "Your Emai" at bounding box center [828, 308] width 220 height 15
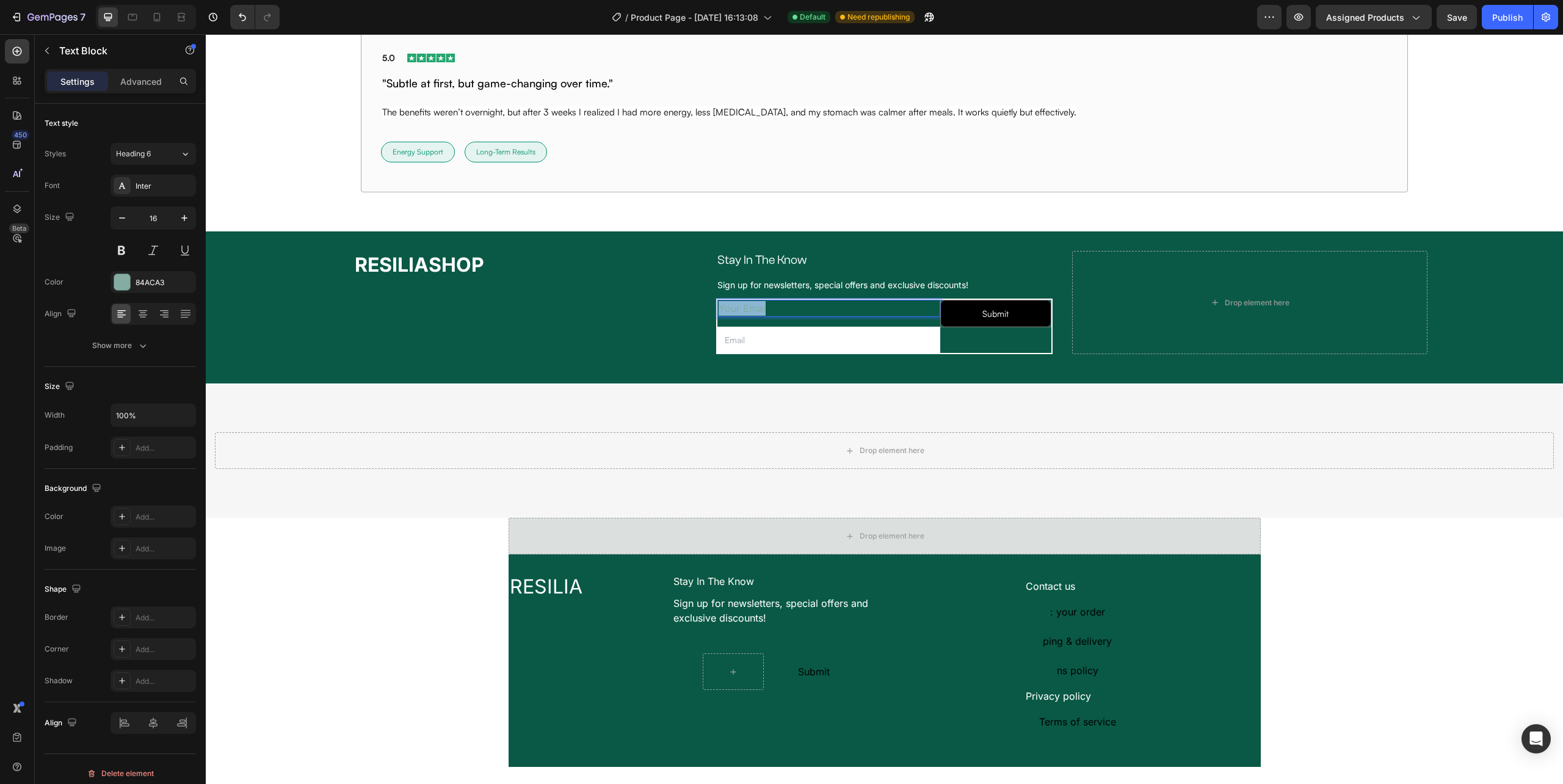
click at [865, 311] on p "Your Emai" at bounding box center [828, 308] width 220 height 15
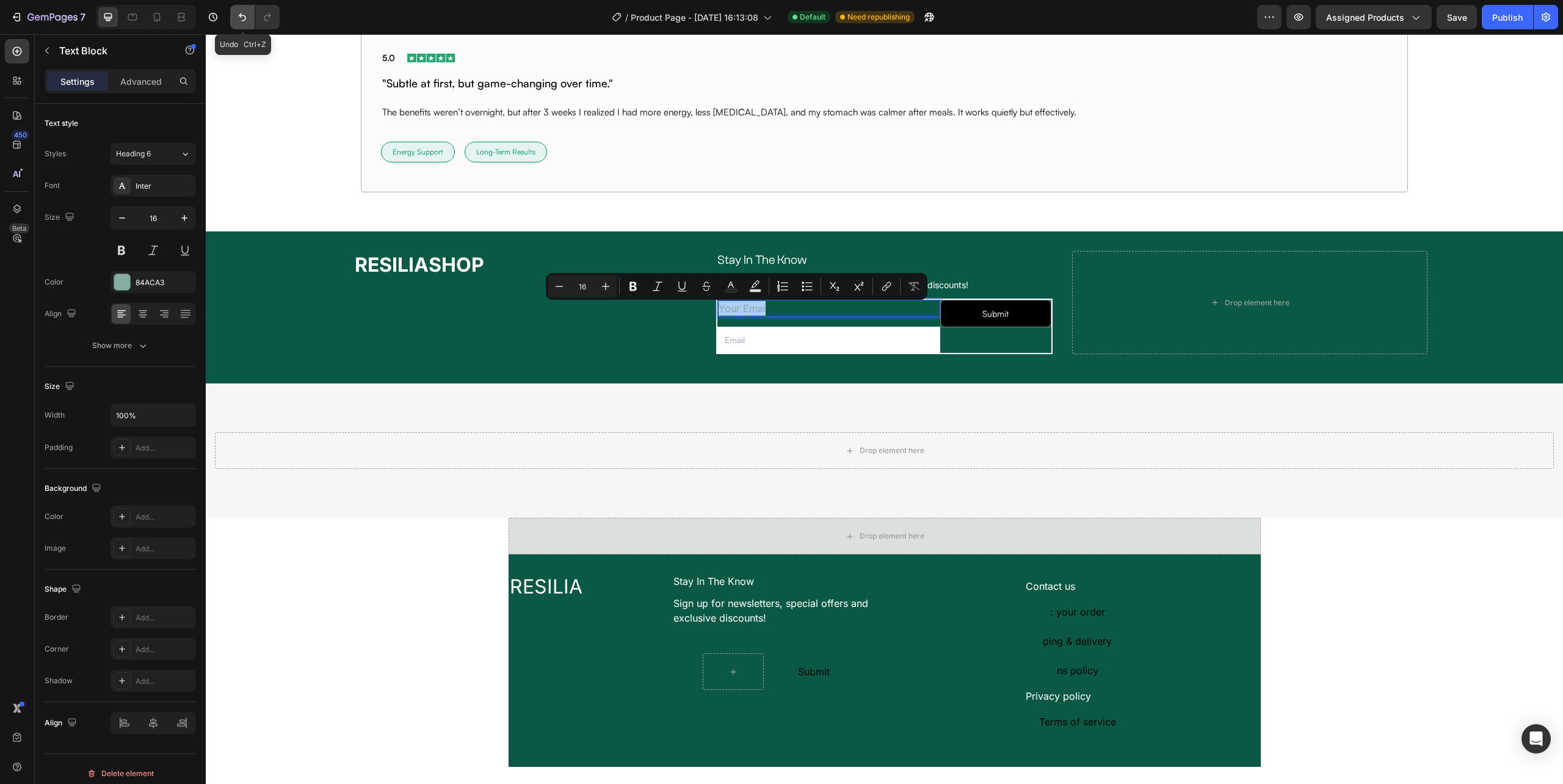
click at [241, 15] on icon "Undo/Redo" at bounding box center [243, 17] width 7 height 8
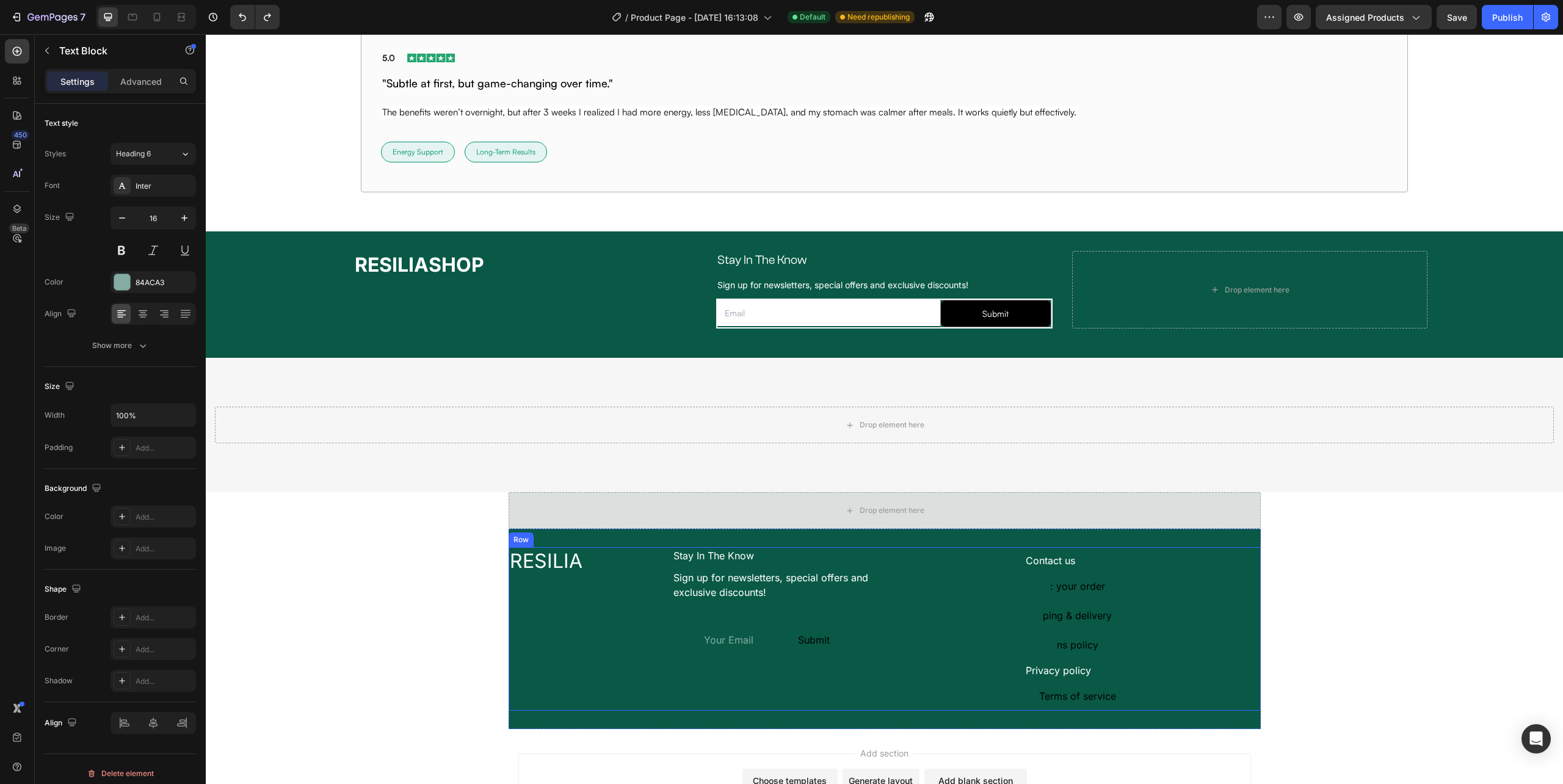
click at [924, 673] on div "Contact us Text Block : your order Button ping & delivery Button ns policy Butt…" at bounding box center [1077, 629] width 366 height 164
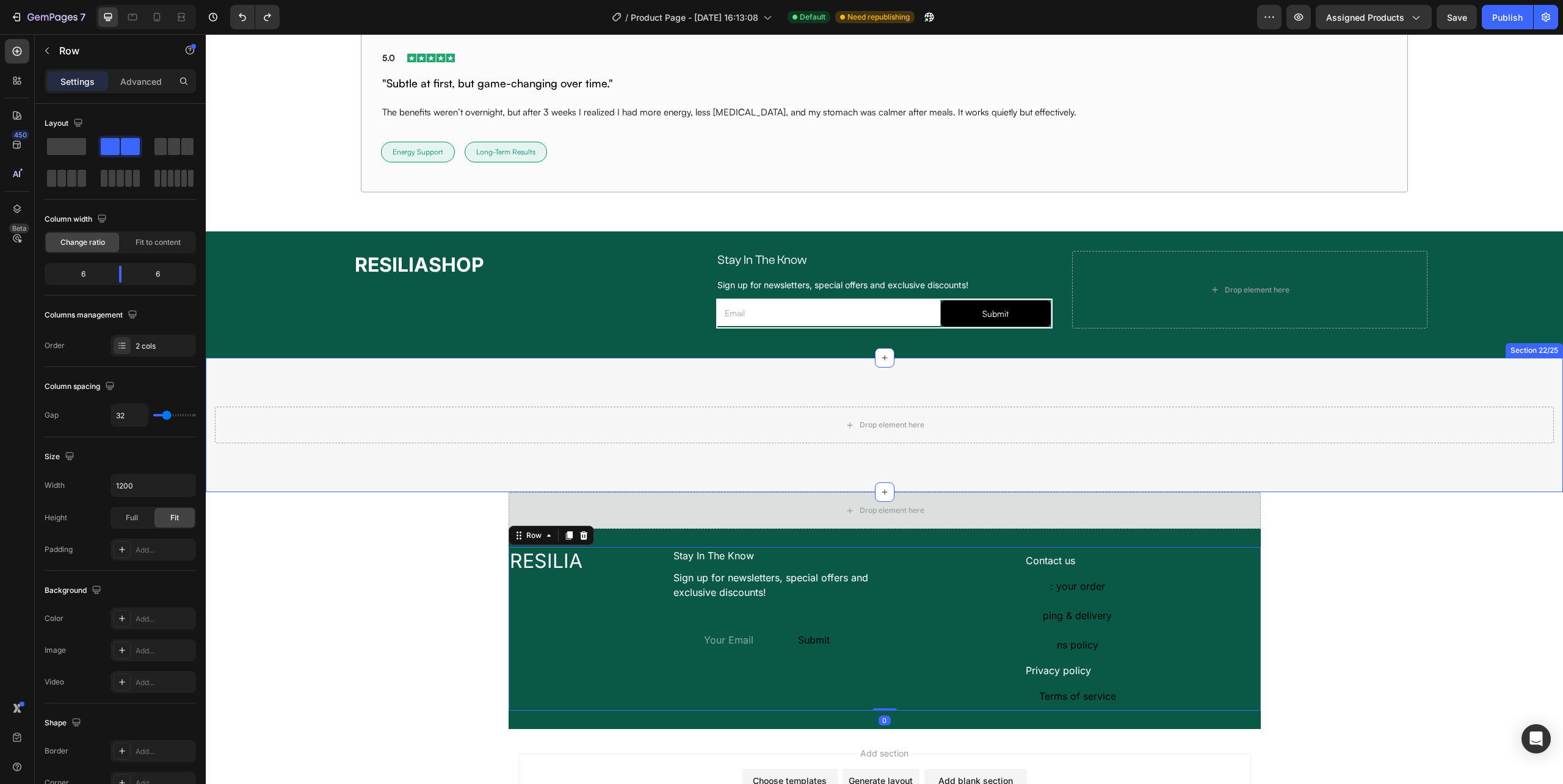
click at [1097, 492] on div "Drop element here Section 22/25" at bounding box center [884, 425] width 1357 height 134
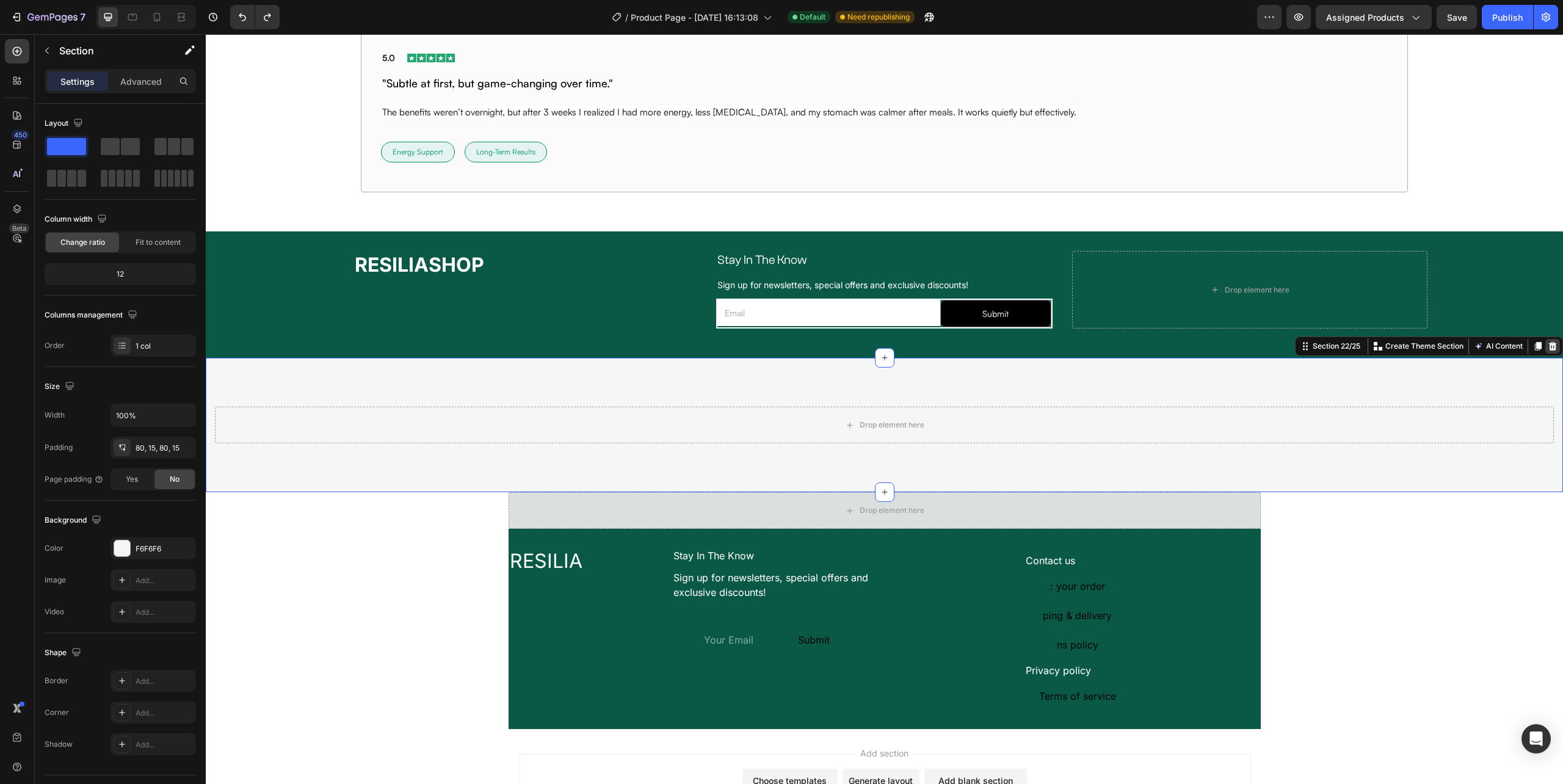
click at [1549, 347] on icon at bounding box center [1552, 347] width 8 height 9
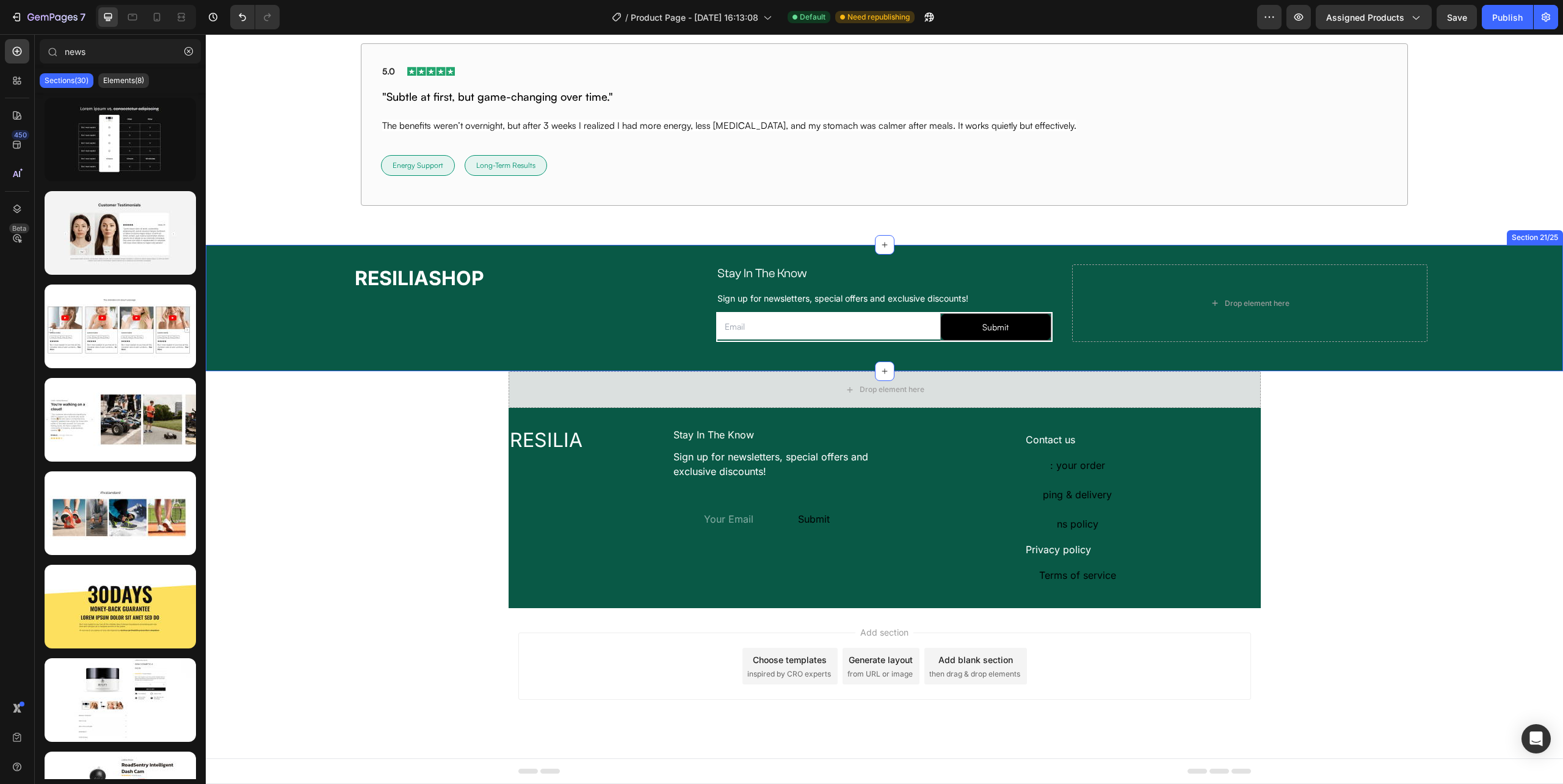
scroll to position [8967, 0]
click at [1251, 387] on div "Drop element here" at bounding box center [885, 390] width 752 height 37
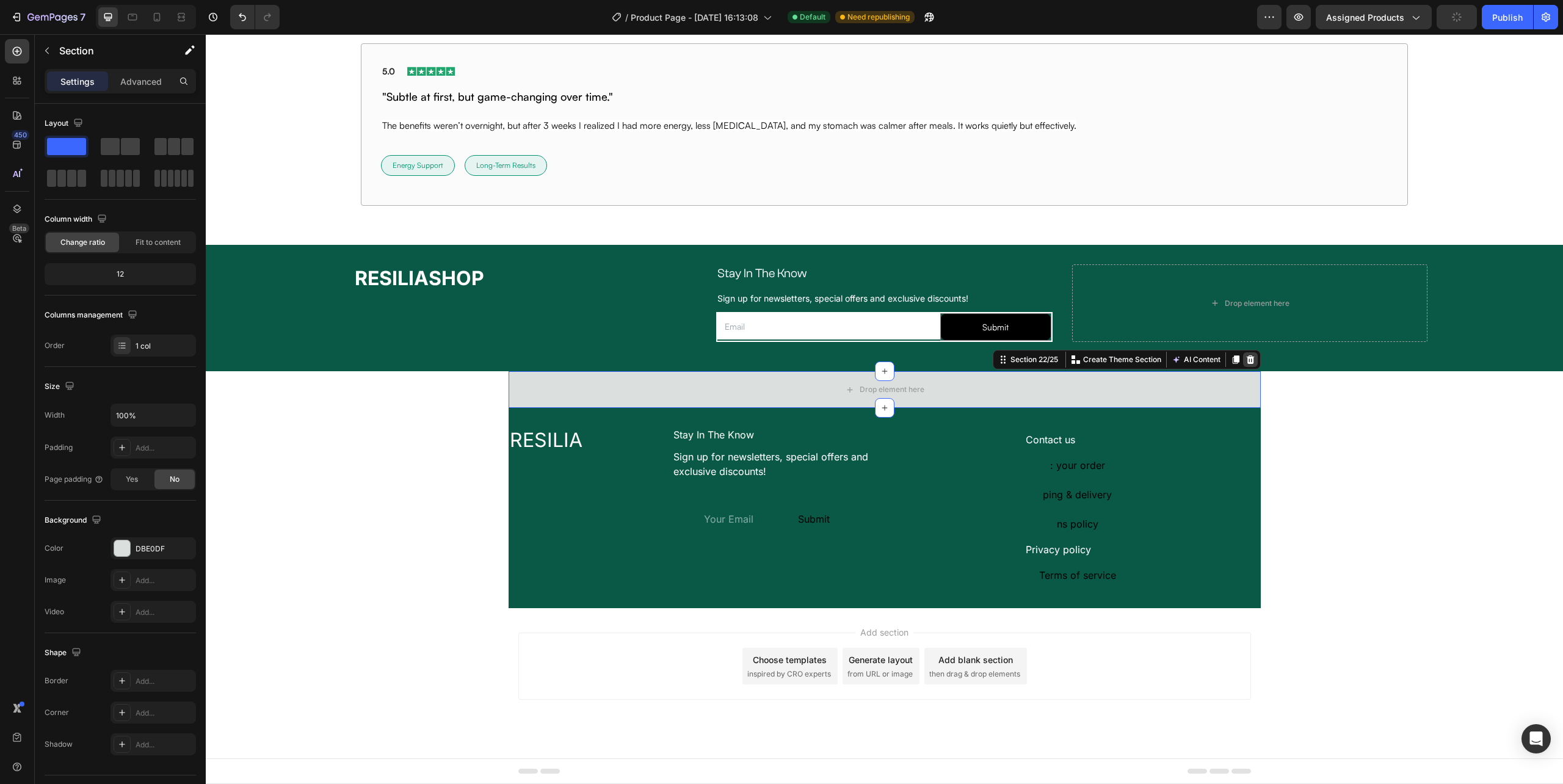
click at [1245, 362] on icon at bounding box center [1250, 359] width 10 height 10
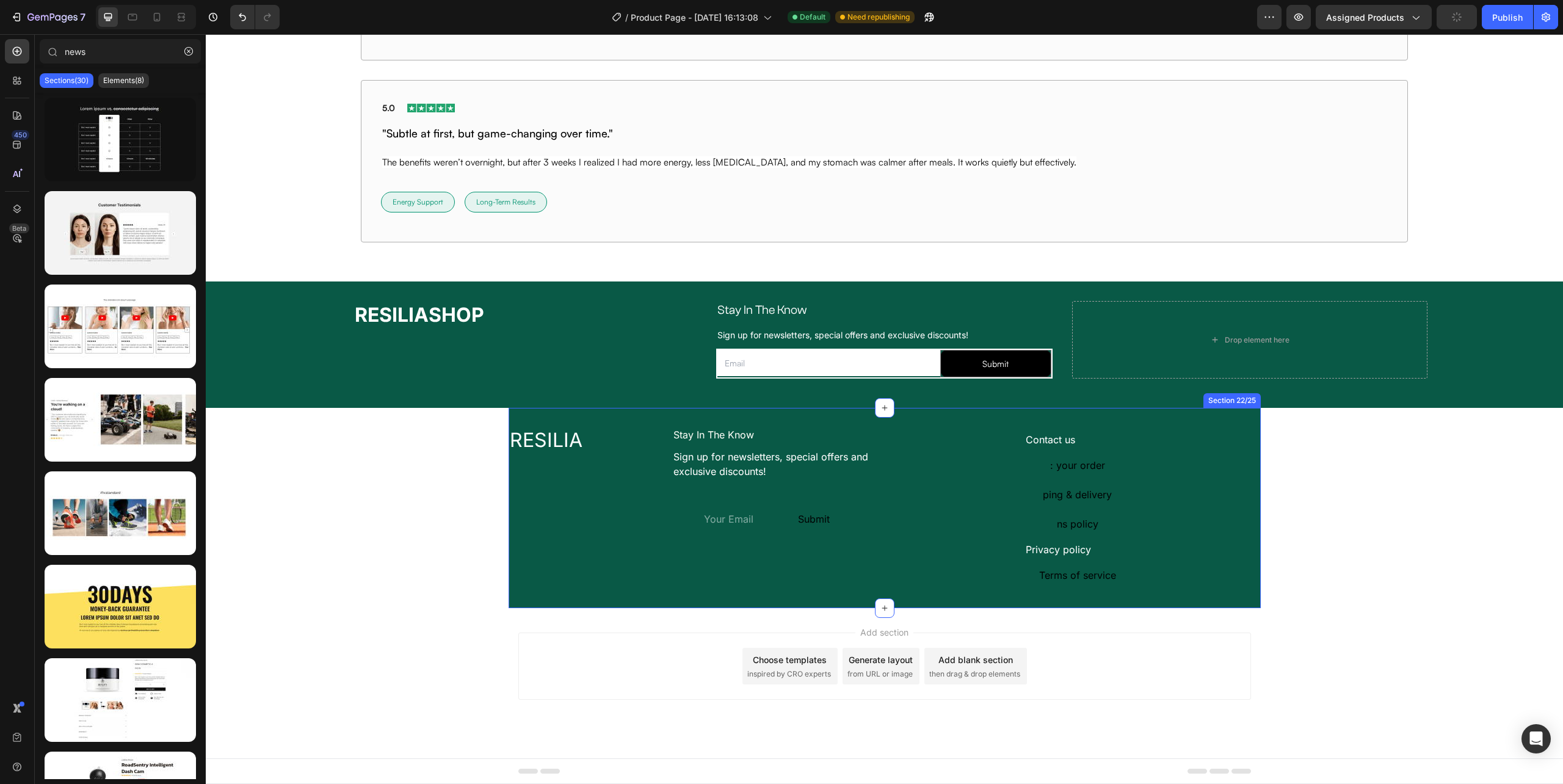
scroll to position [8931, 0]
click at [1253, 419] on div "RESILIA Heading Stay In The Know Text Block Sign up for newsletters, special of…" at bounding box center [885, 507] width 752 height 200
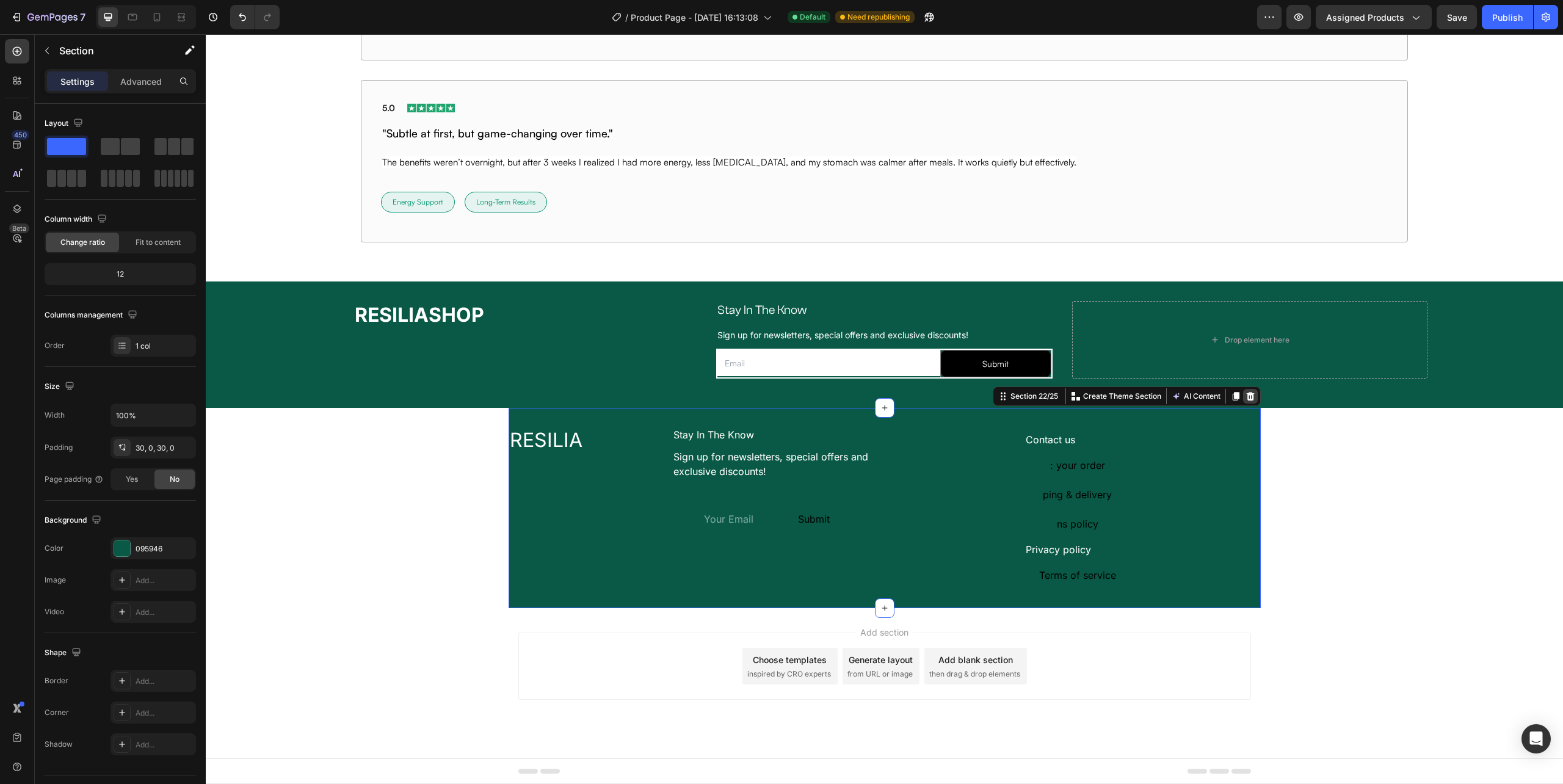
click at [1246, 393] on icon at bounding box center [1250, 396] width 8 height 9
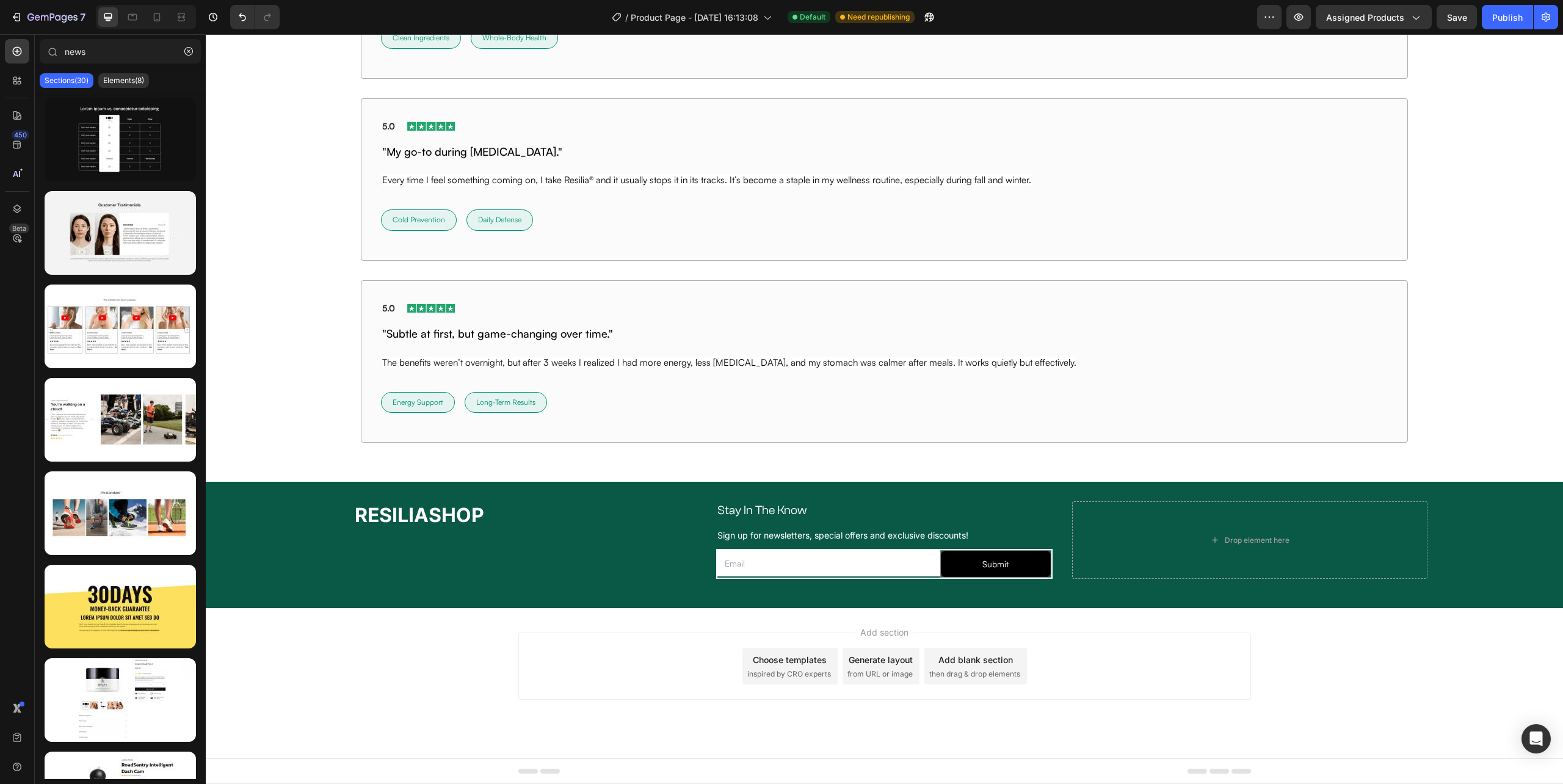
scroll to position [8731, 0]
click at [772, 574] on input "email" at bounding box center [828, 564] width 222 height 26
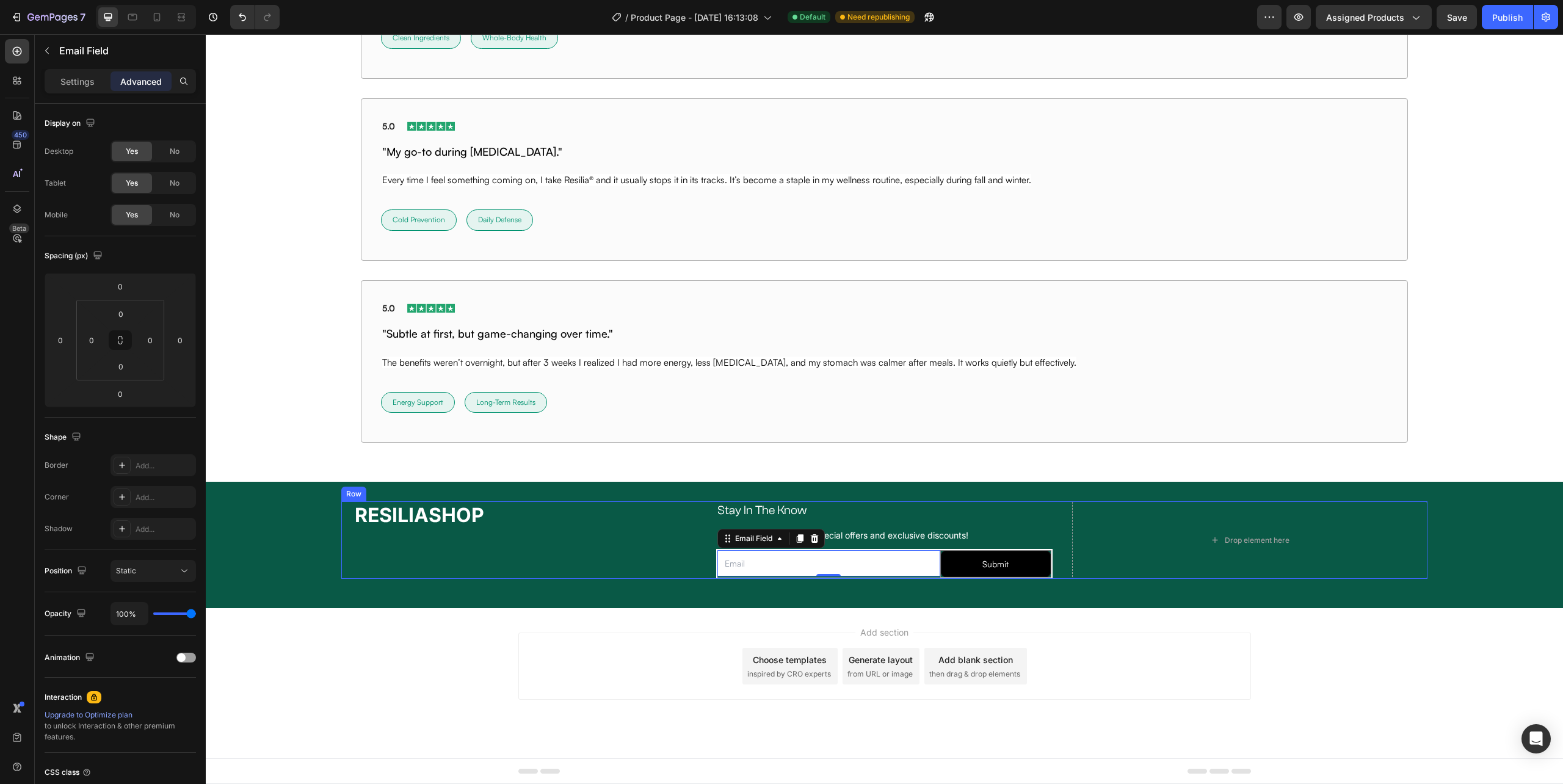
click at [609, 556] on div "RESILIASHOP Heading" at bounding box center [519, 540] width 355 height 78
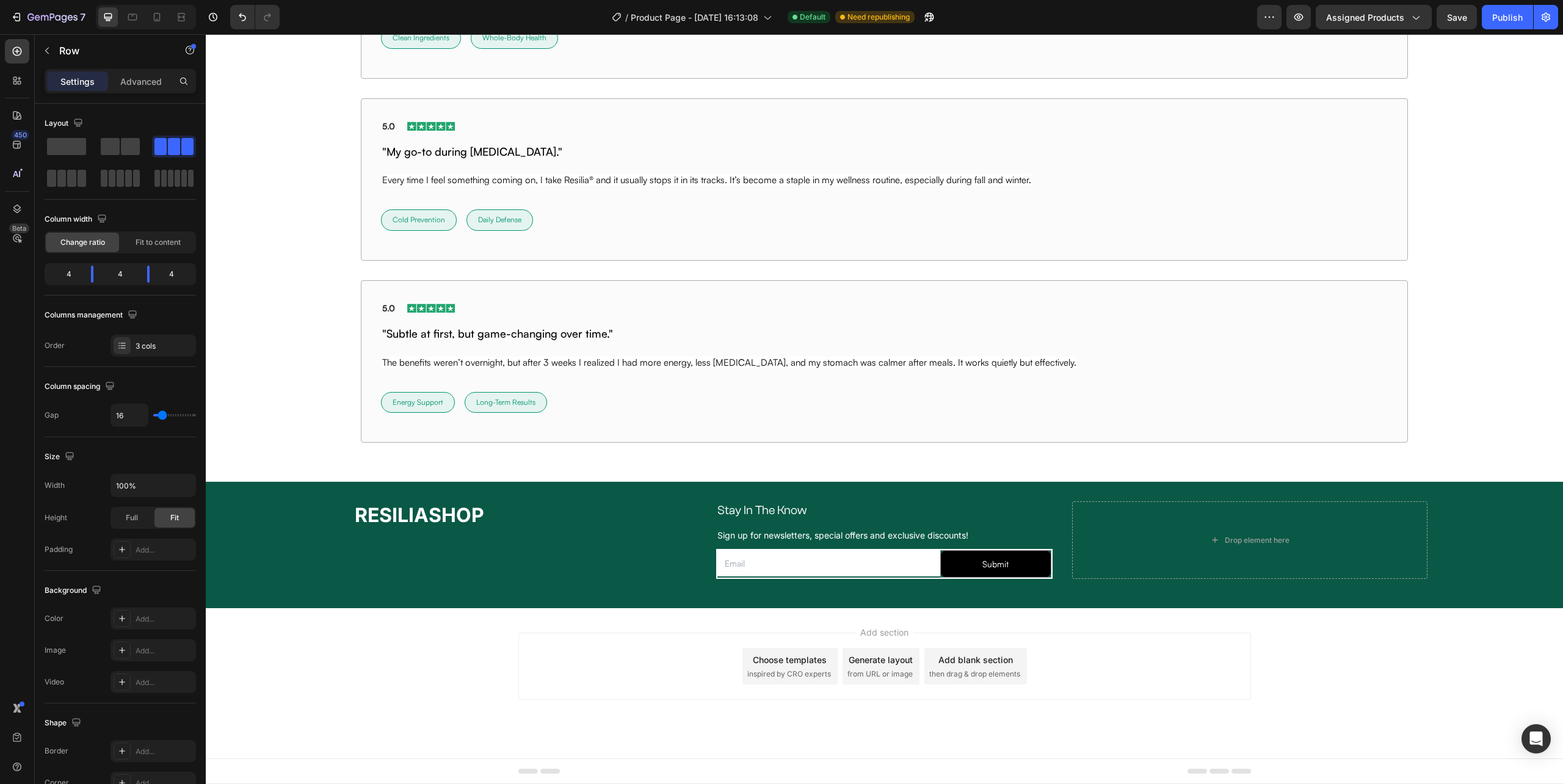
click at [690, 609] on div "Add section Choose templates inspired by CRO experts Generate layout from URL o…" at bounding box center [884, 683] width 1357 height 150
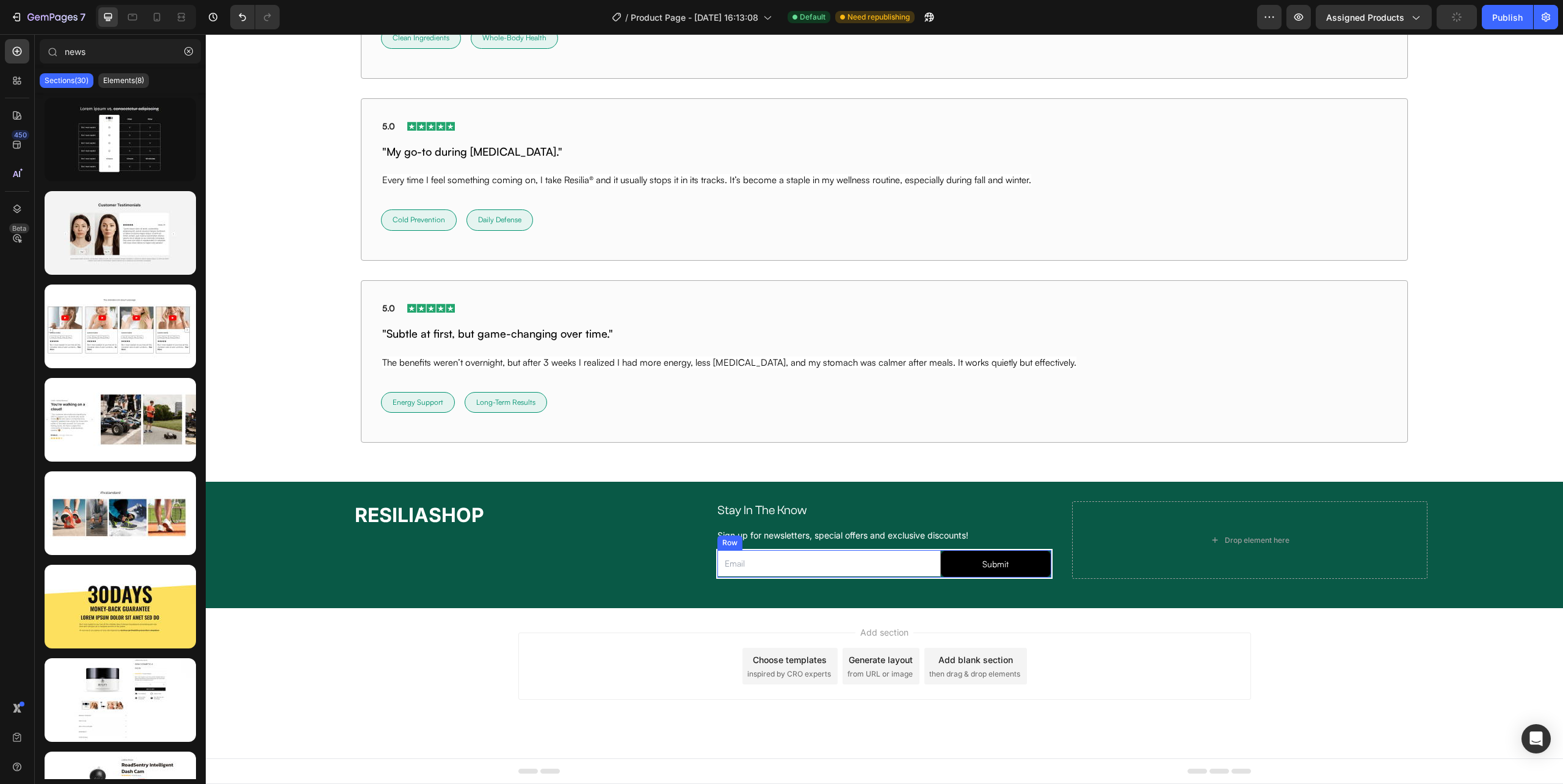
click at [768, 575] on div "Email Field" at bounding box center [828, 564] width 222 height 28
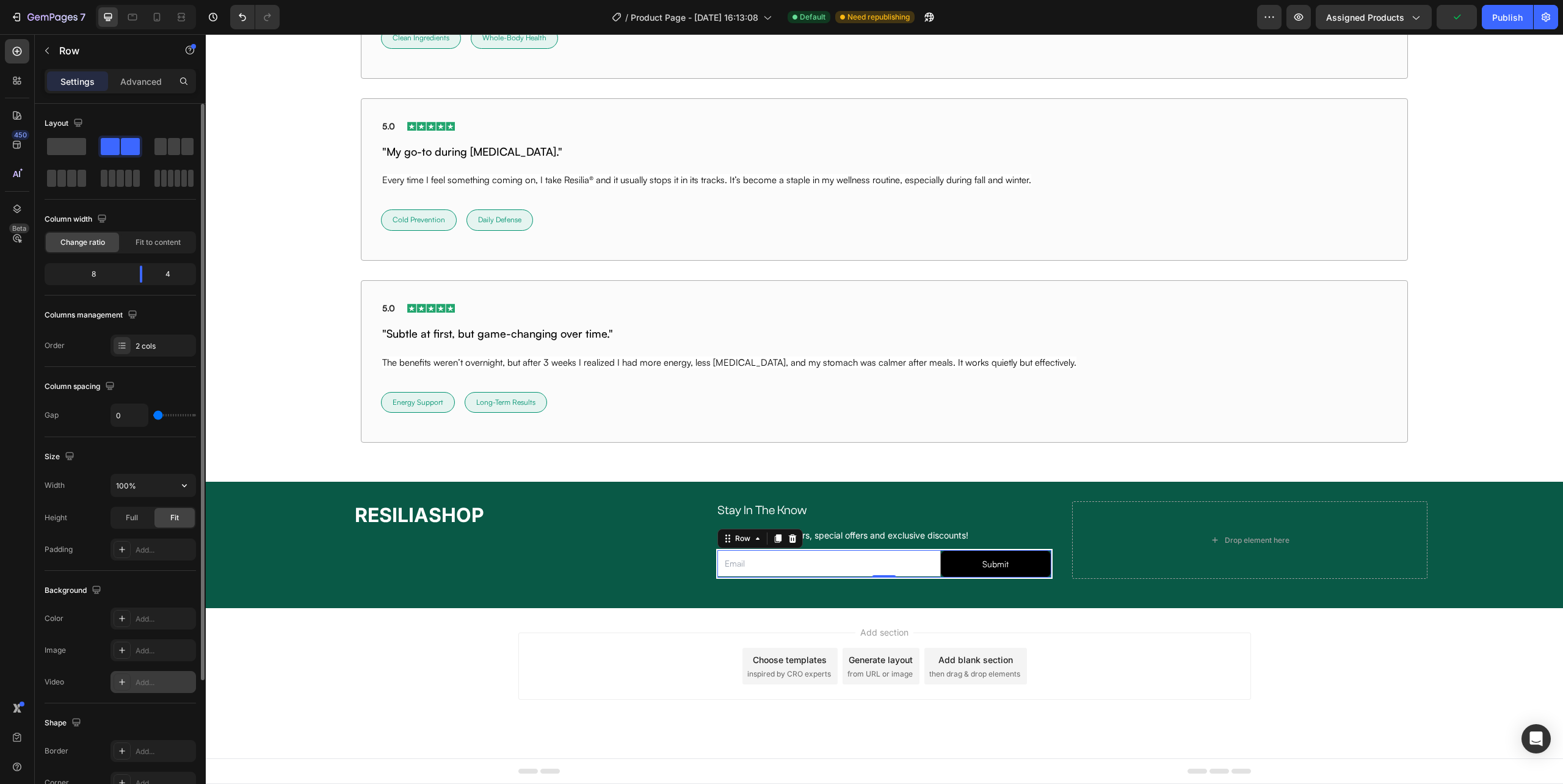
scroll to position [172, 0]
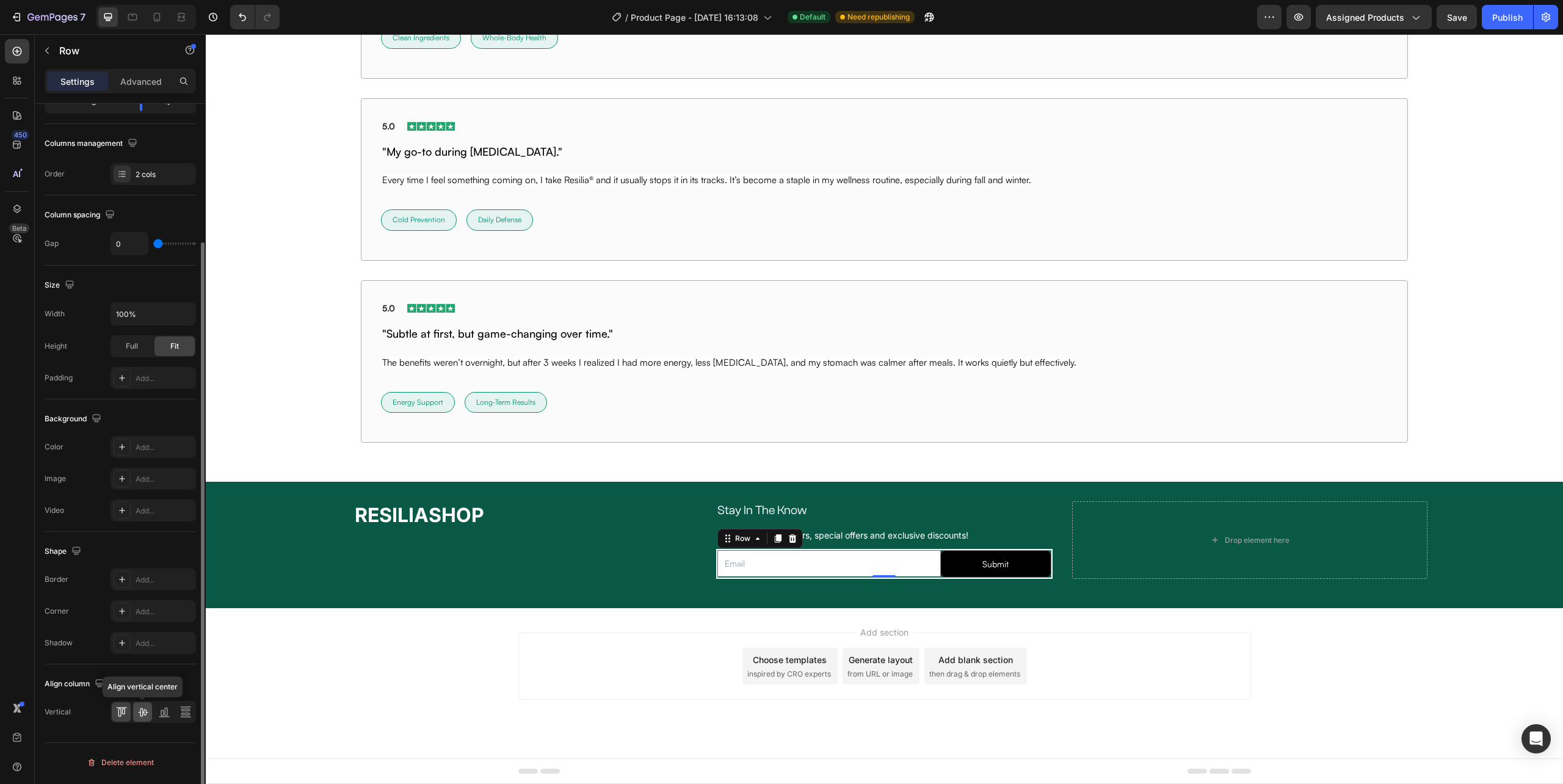
click at [140, 713] on icon at bounding box center [142, 713] width 10 height 9
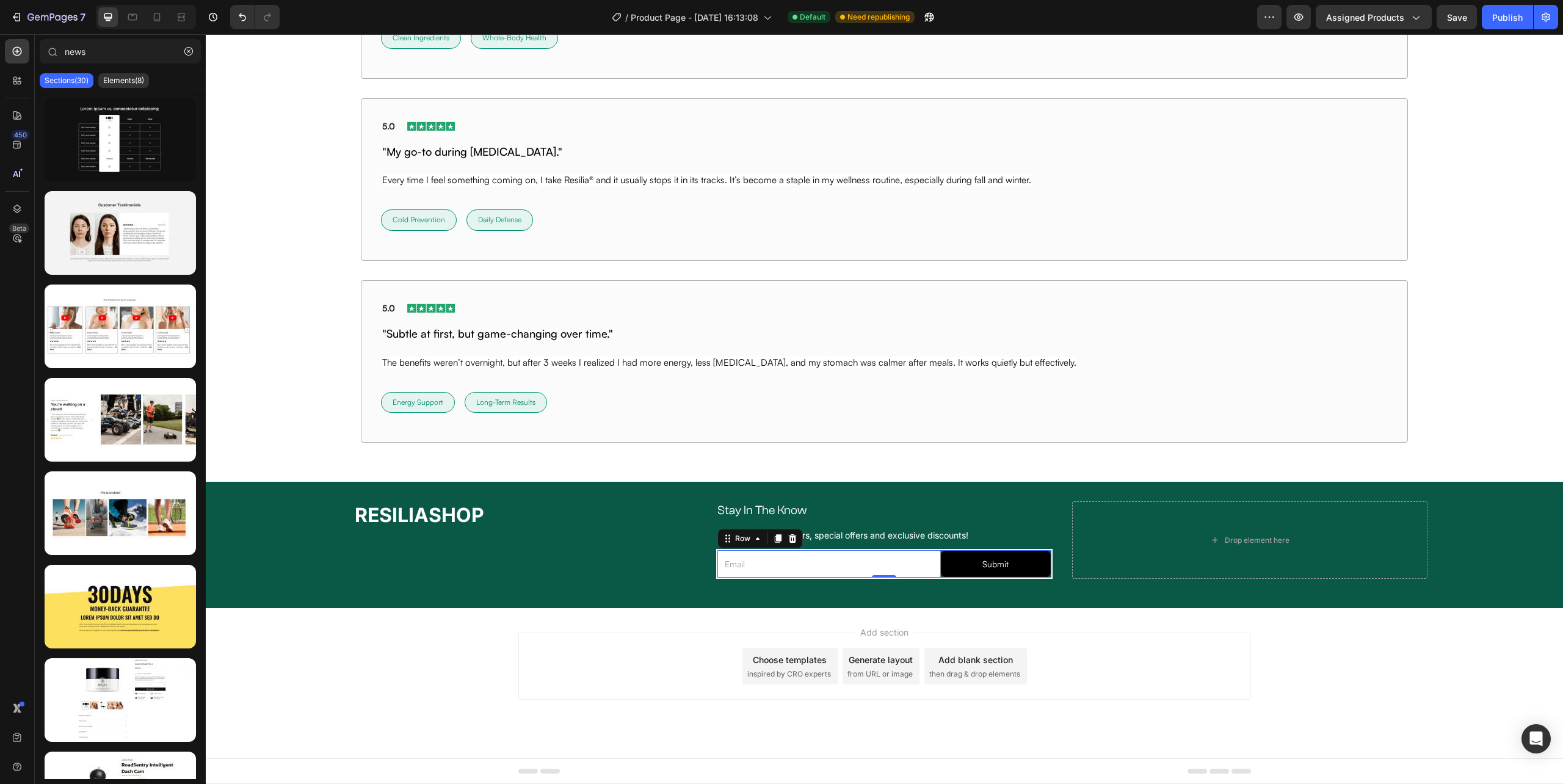
click at [1125, 666] on div "Add section Choose templates inspired by CRO experts Generate layout from URL o…" at bounding box center [885, 666] width 733 height 67
click at [941, 567] on button "Submit" at bounding box center [996, 564] width 110 height 26
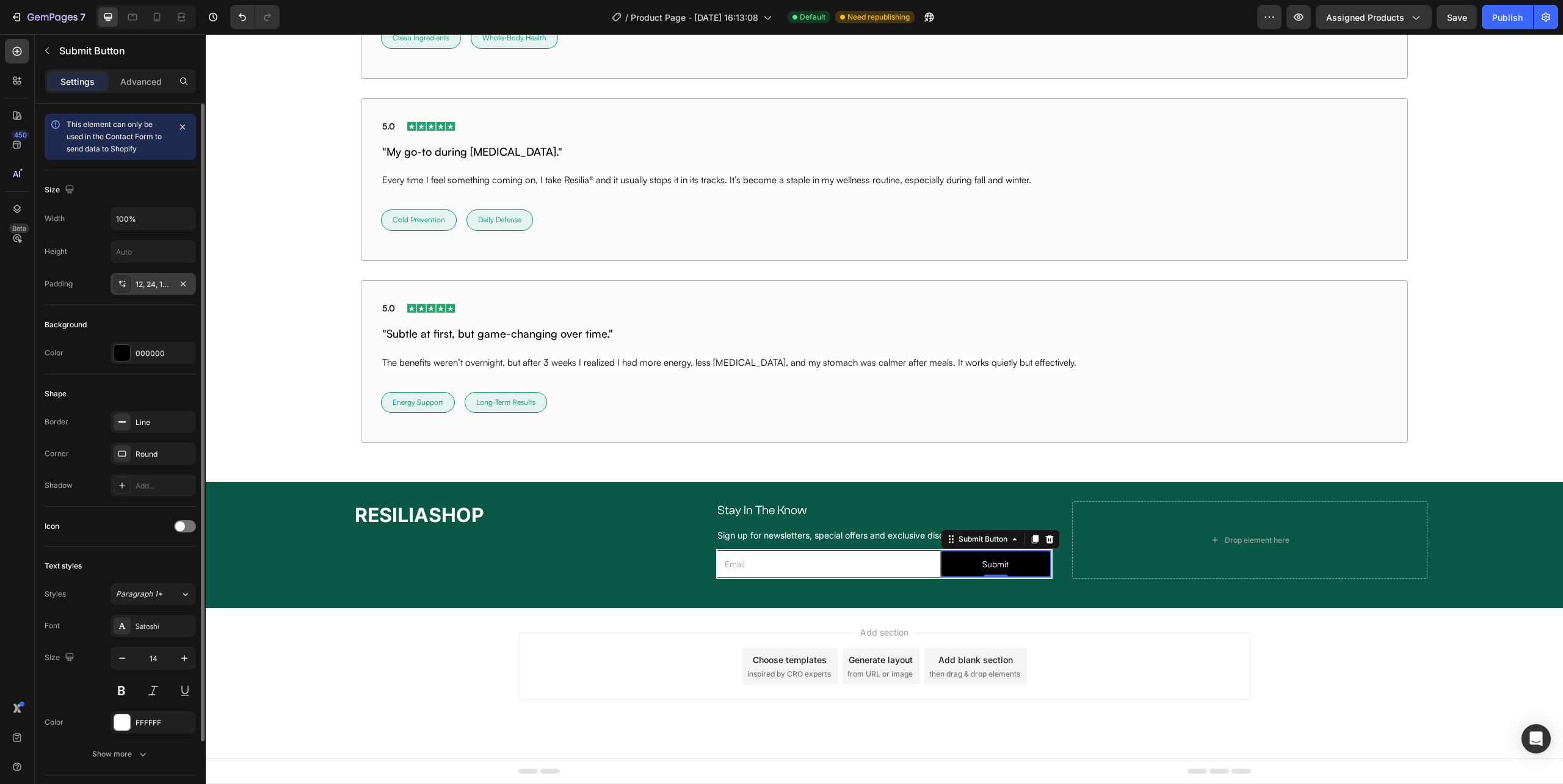
click at [153, 288] on div "12, 24, 12, 24" at bounding box center [153, 284] width 35 height 11
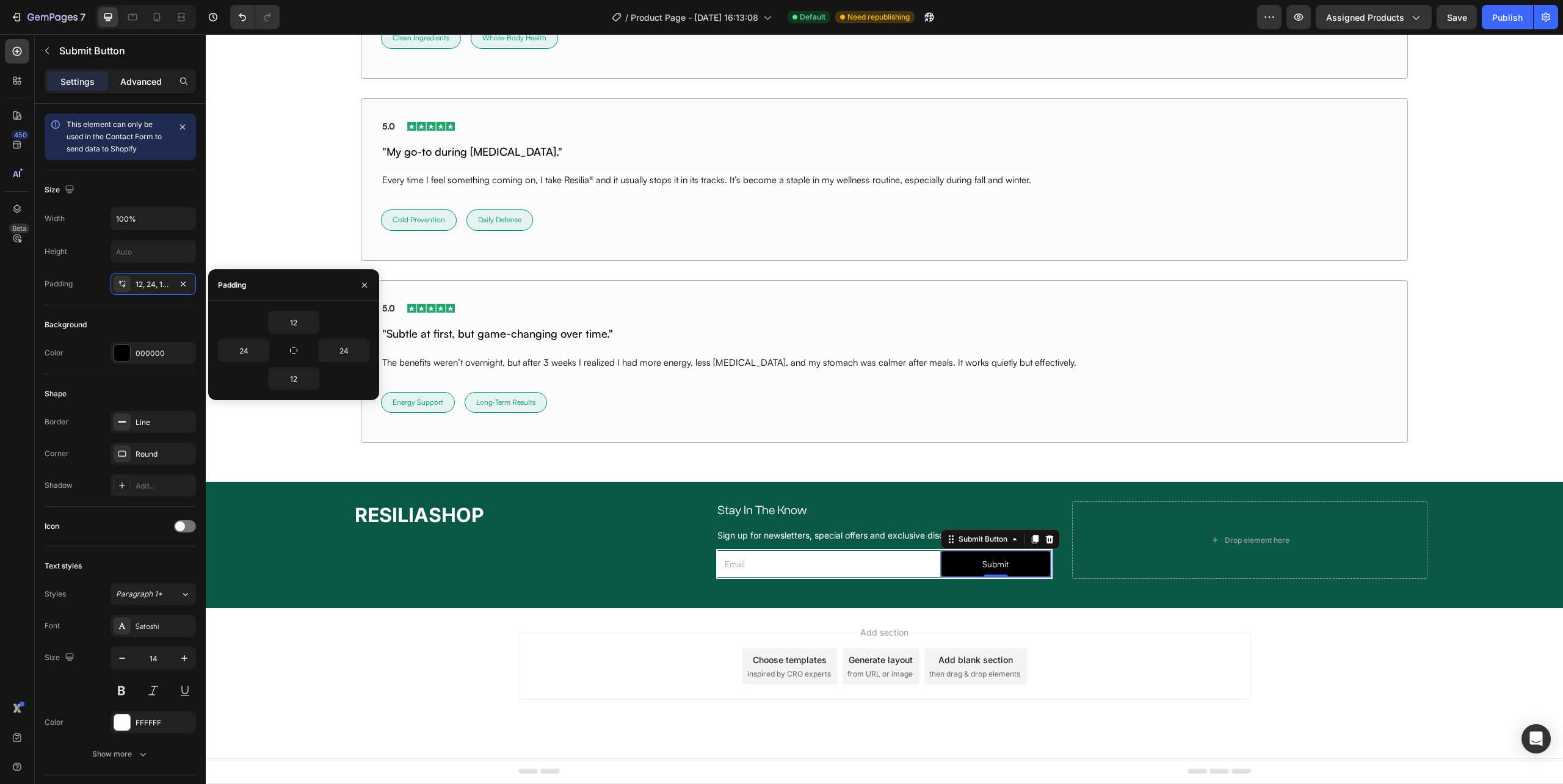
click at [139, 74] on div "Advanced" at bounding box center [140, 81] width 61 height 19
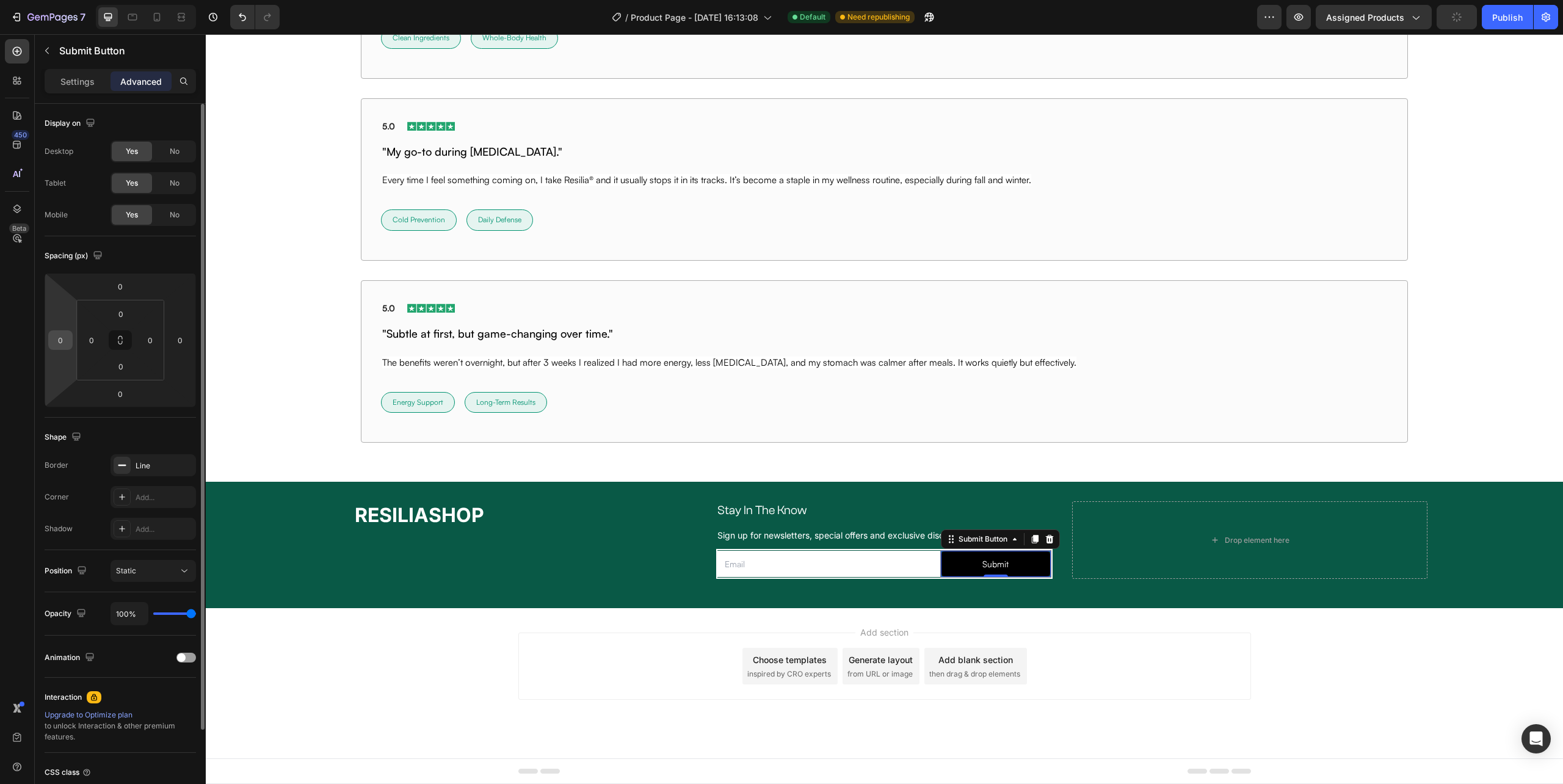
click at [64, 340] on input "0" at bounding box center [60, 340] width 19 height 19
type input "10"
click at [153, 344] on input "0" at bounding box center [150, 340] width 19 height 19
click at [153, 342] on input "0" at bounding box center [150, 340] width 19 height 19
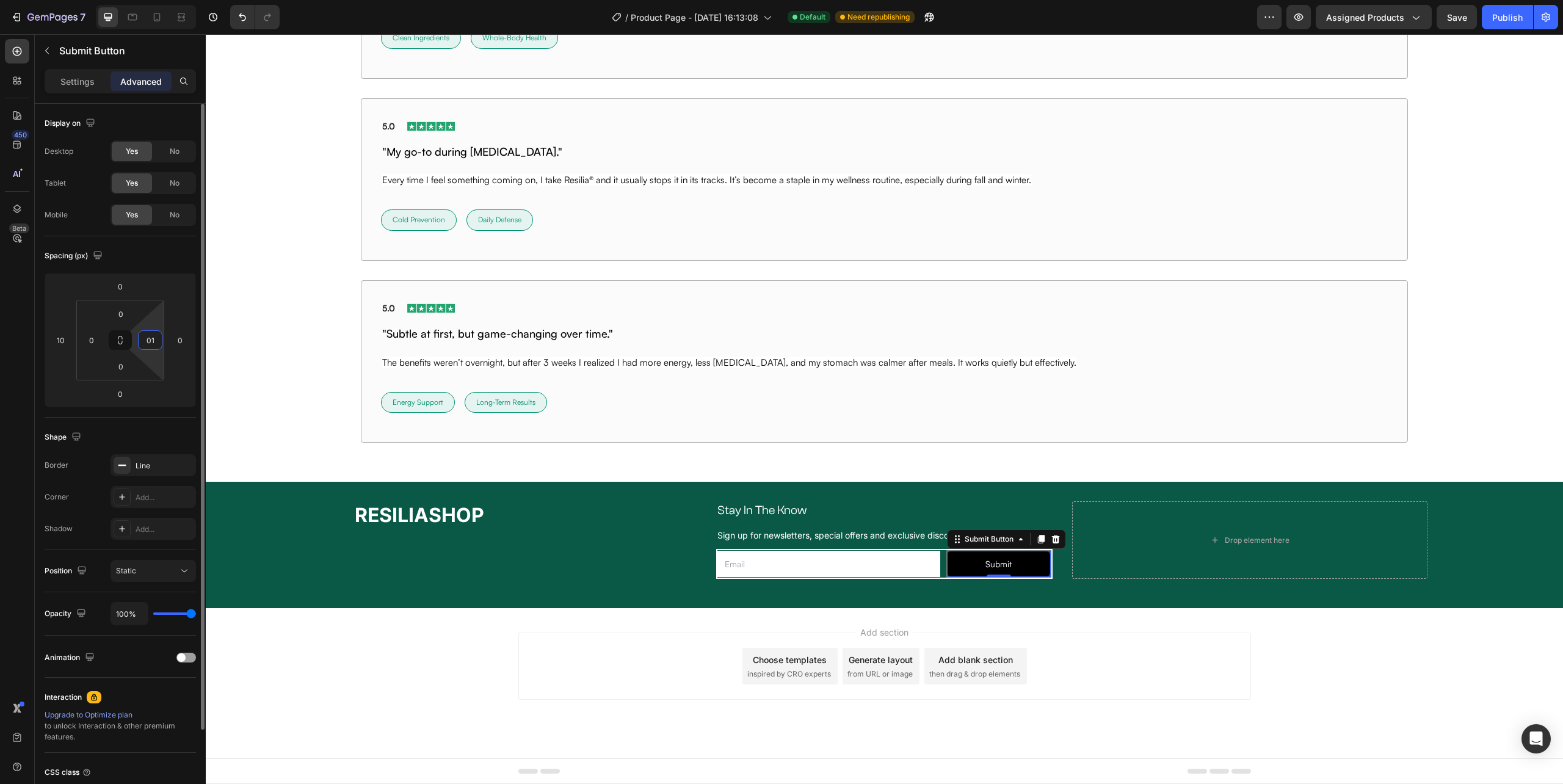
click at [153, 340] on input "01" at bounding box center [150, 340] width 19 height 19
type input "1"
type input "5"
click at [64, 345] on input "10" at bounding box center [60, 340] width 19 height 19
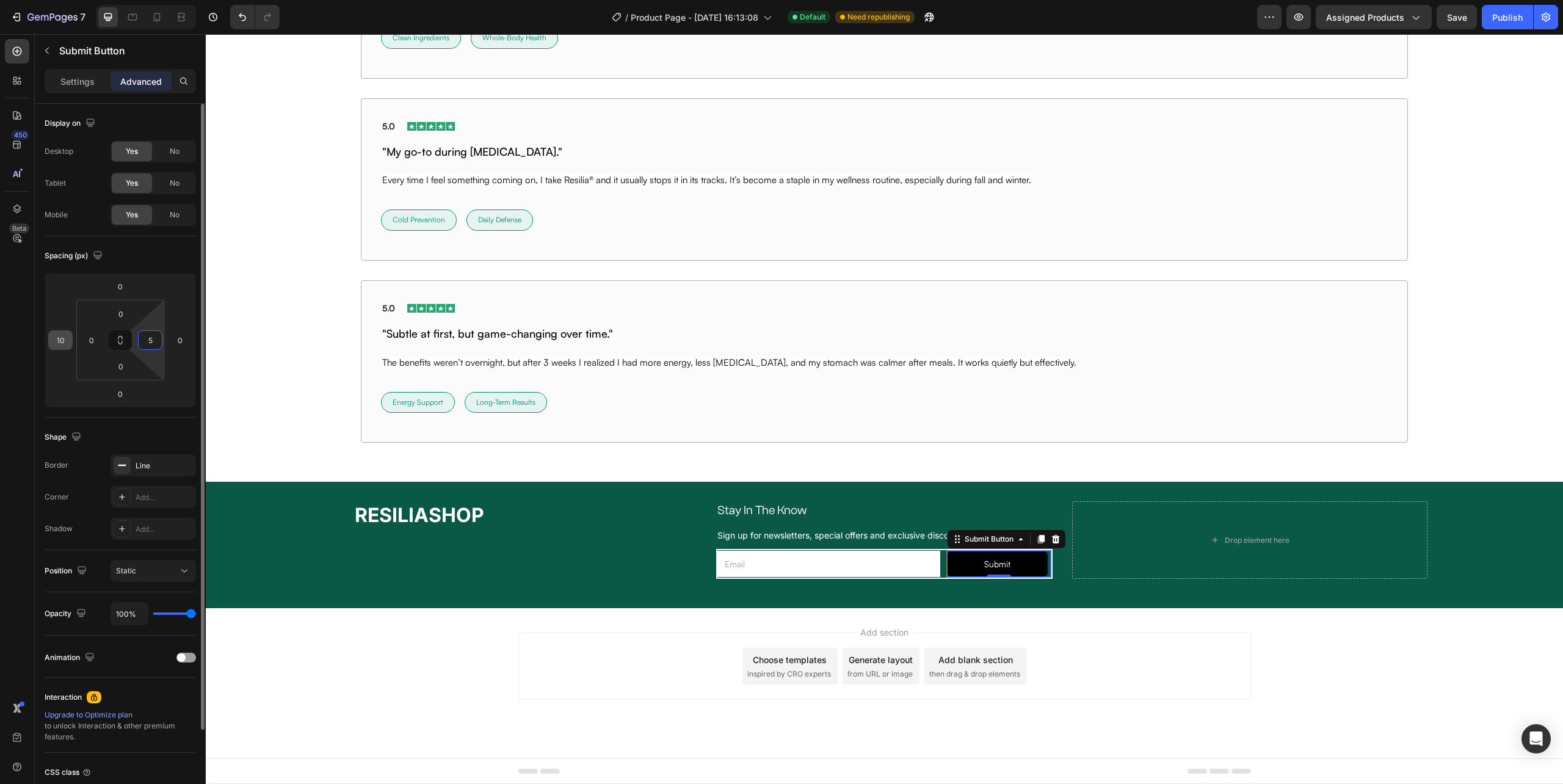
click at [64, 345] on input "10" at bounding box center [60, 340] width 19 height 19
type input "5"
click at [147, 349] on input "5" at bounding box center [150, 340] width 19 height 19
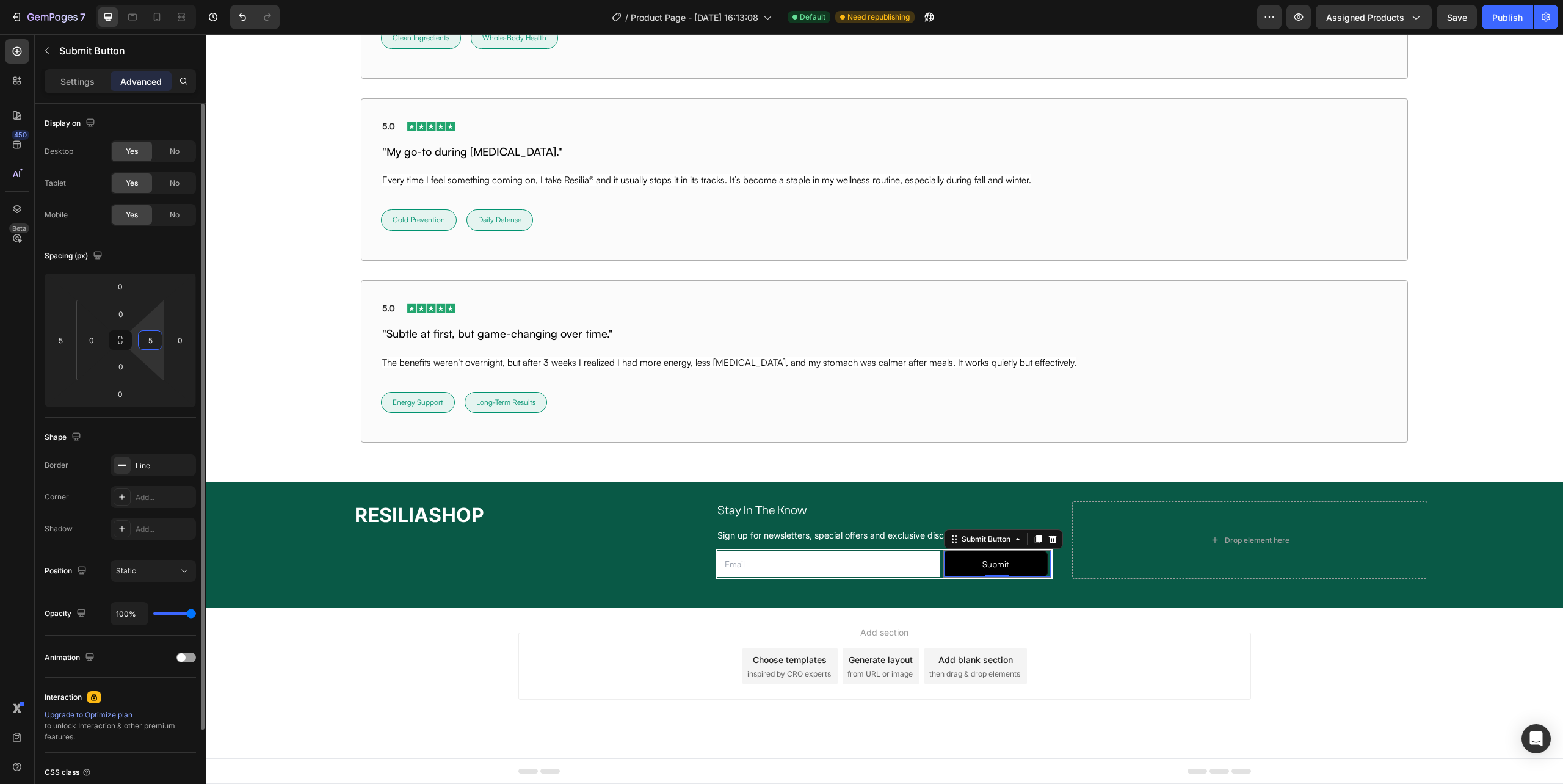
click at [147, 349] on input "5" at bounding box center [150, 340] width 19 height 19
type input "0"
click at [172, 343] on input "0" at bounding box center [180, 340] width 19 height 19
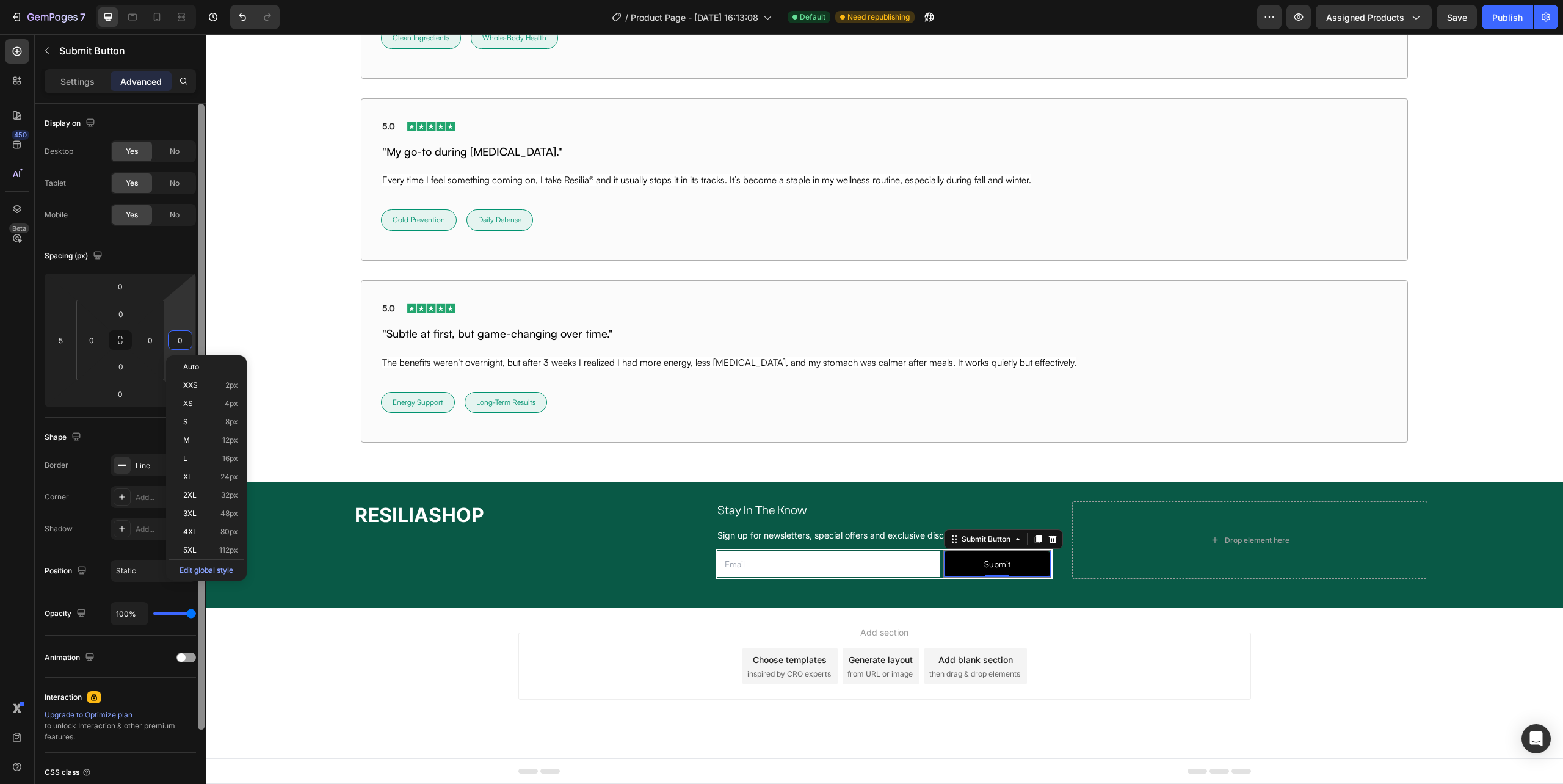
type input "5"
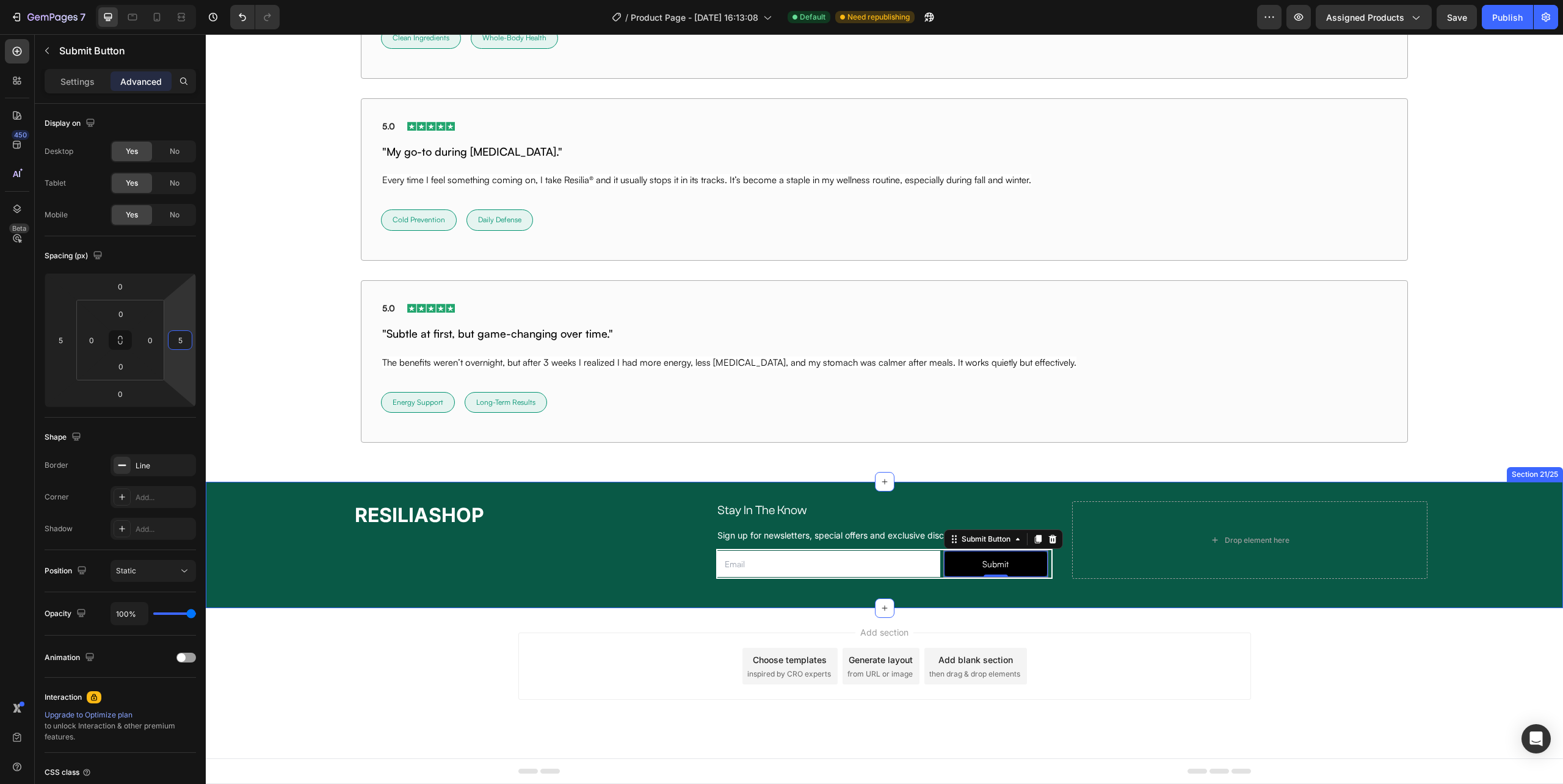
click at [1255, 606] on div "RESILIASHOP Heading Stay In The Know Heading Row Sign up for newsletters, speci…" at bounding box center [884, 544] width 1357 height 126
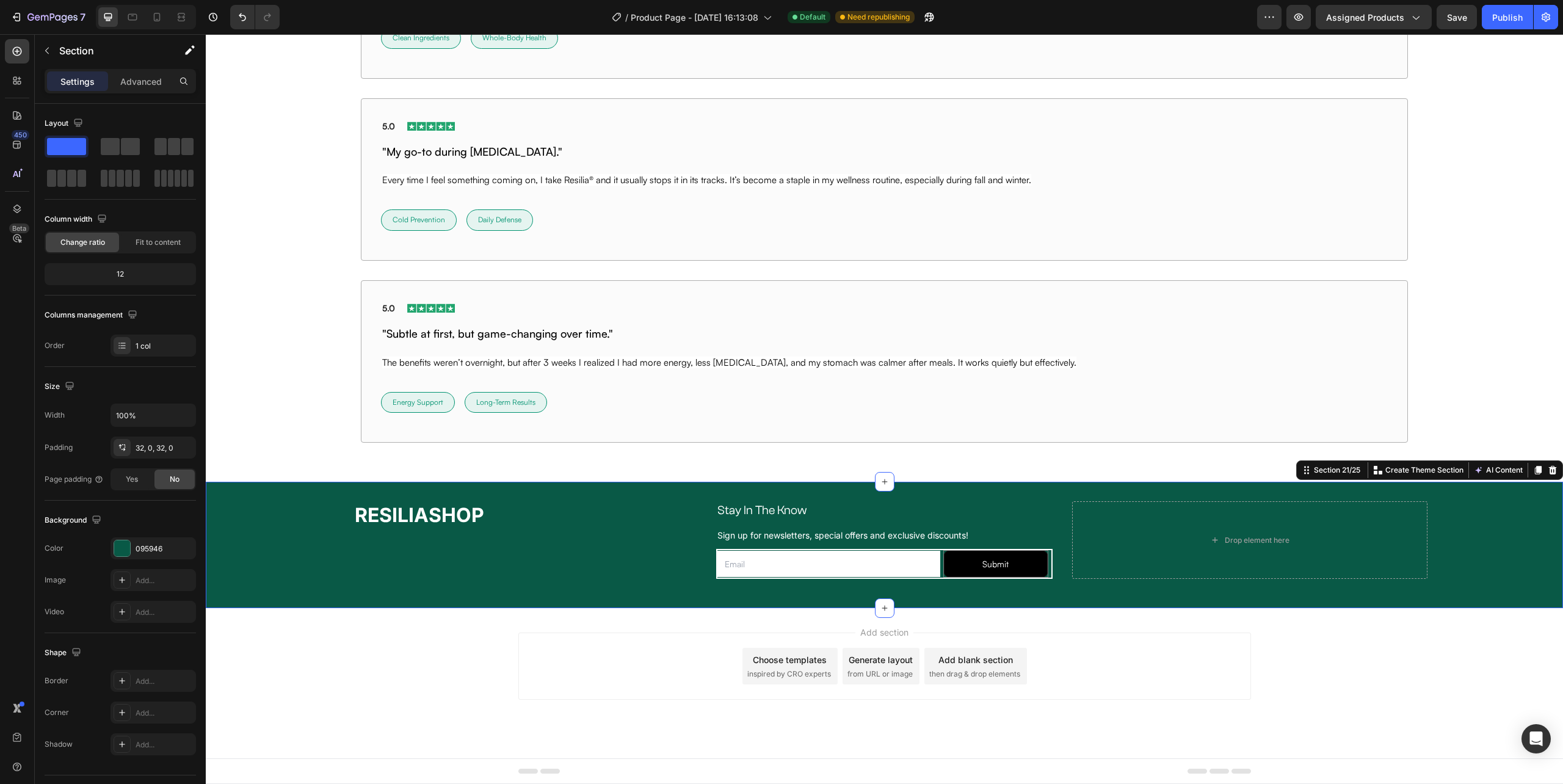
click at [1256, 606] on div "RESILIASHOP Heading Stay In The Know Heading Row Sign up for newsletters, speci…" at bounding box center [884, 544] width 1357 height 126
click at [948, 568] on button "Submit" at bounding box center [996, 564] width 104 height 26
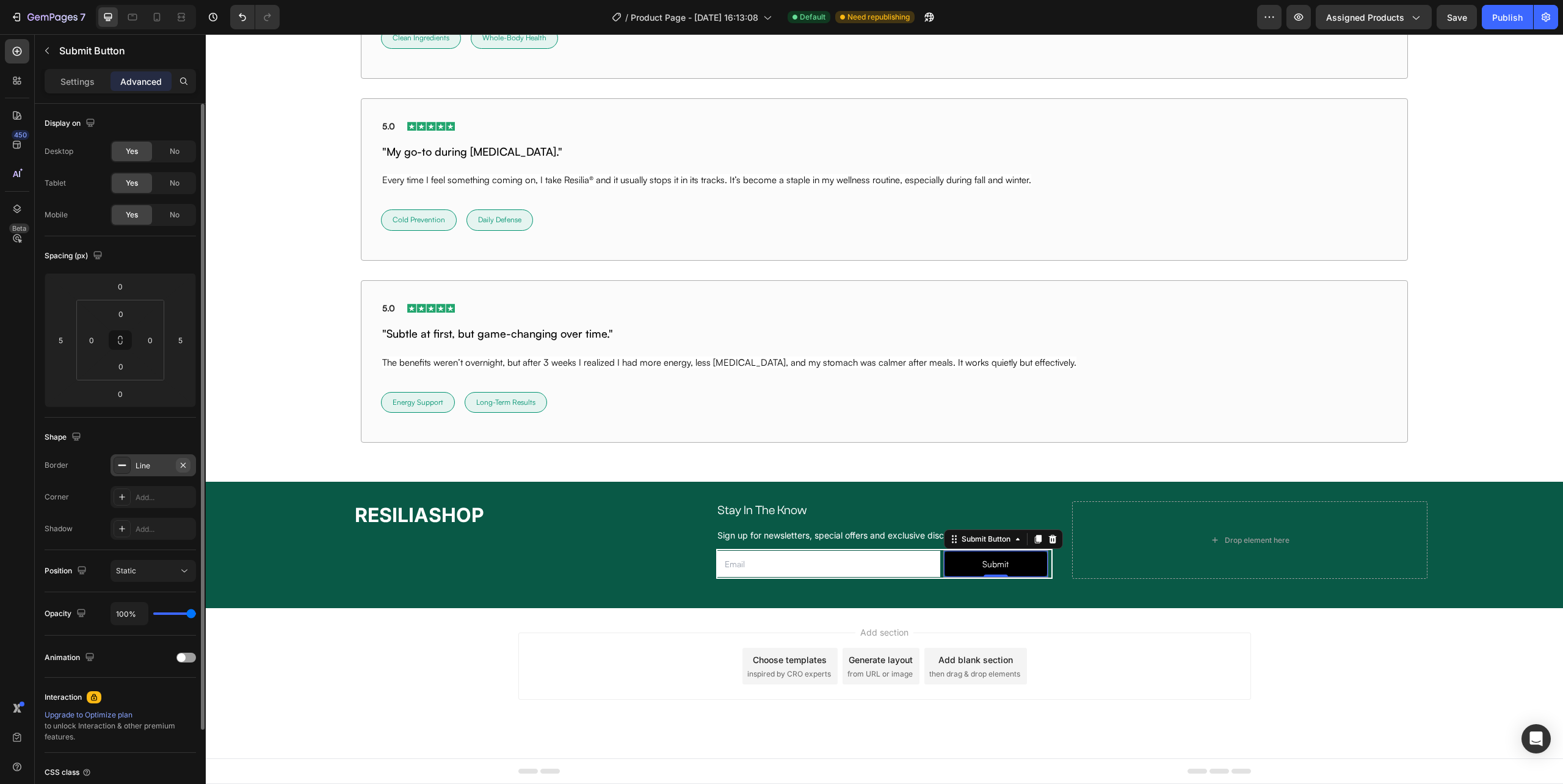
drag, startPoint x: 181, startPoint y: 467, endPoint x: 229, endPoint y: 467, distance: 48.0
click at [181, 467] on icon "button" at bounding box center [183, 465] width 10 height 10
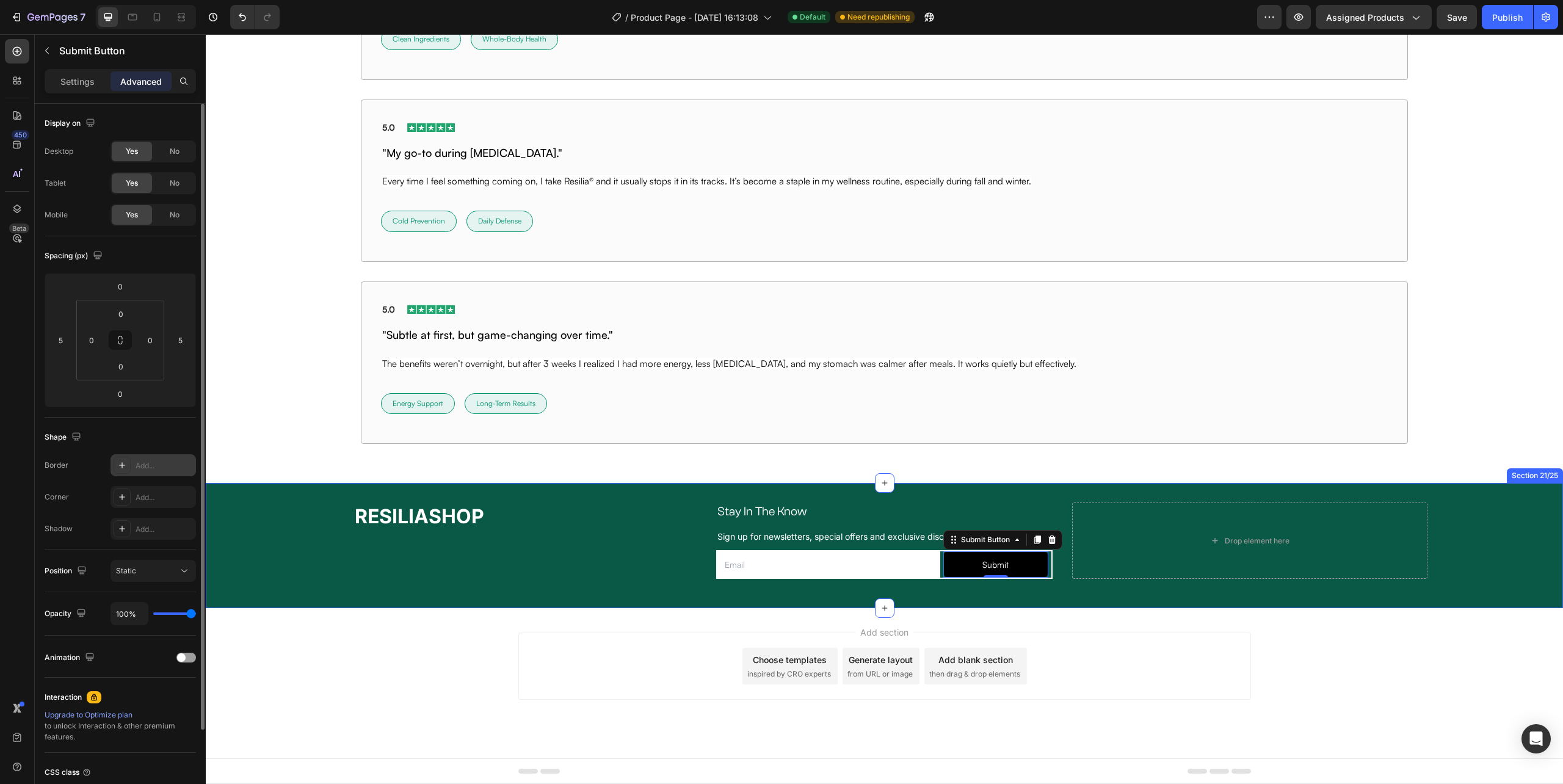
scroll to position [8728, 0]
click at [1131, 609] on div "Add section Choose templates inspired by CRO experts Generate layout from URL o…" at bounding box center [884, 683] width 1357 height 150
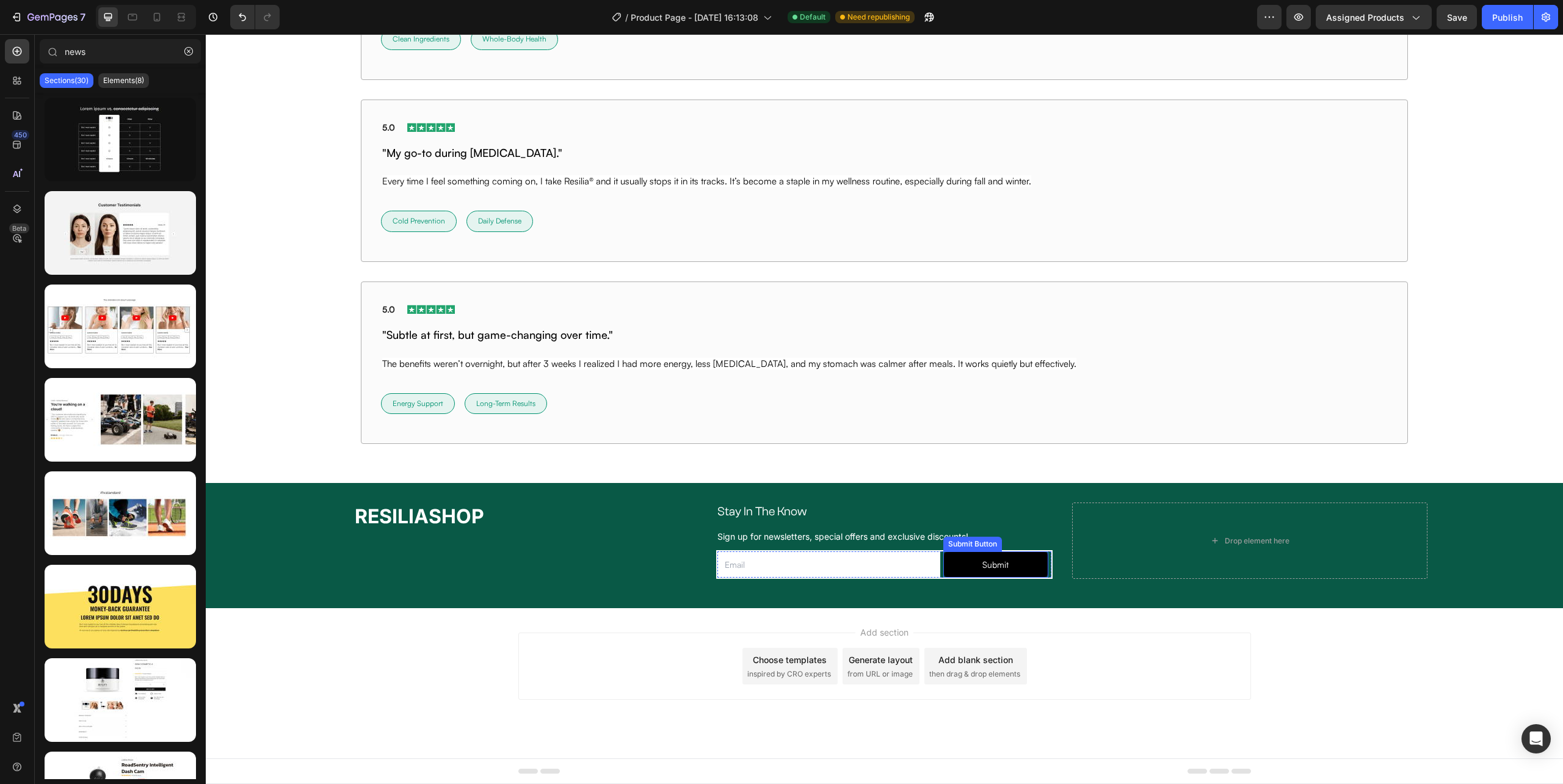
click at [1029, 571] on button "Submit" at bounding box center [996, 564] width 105 height 26
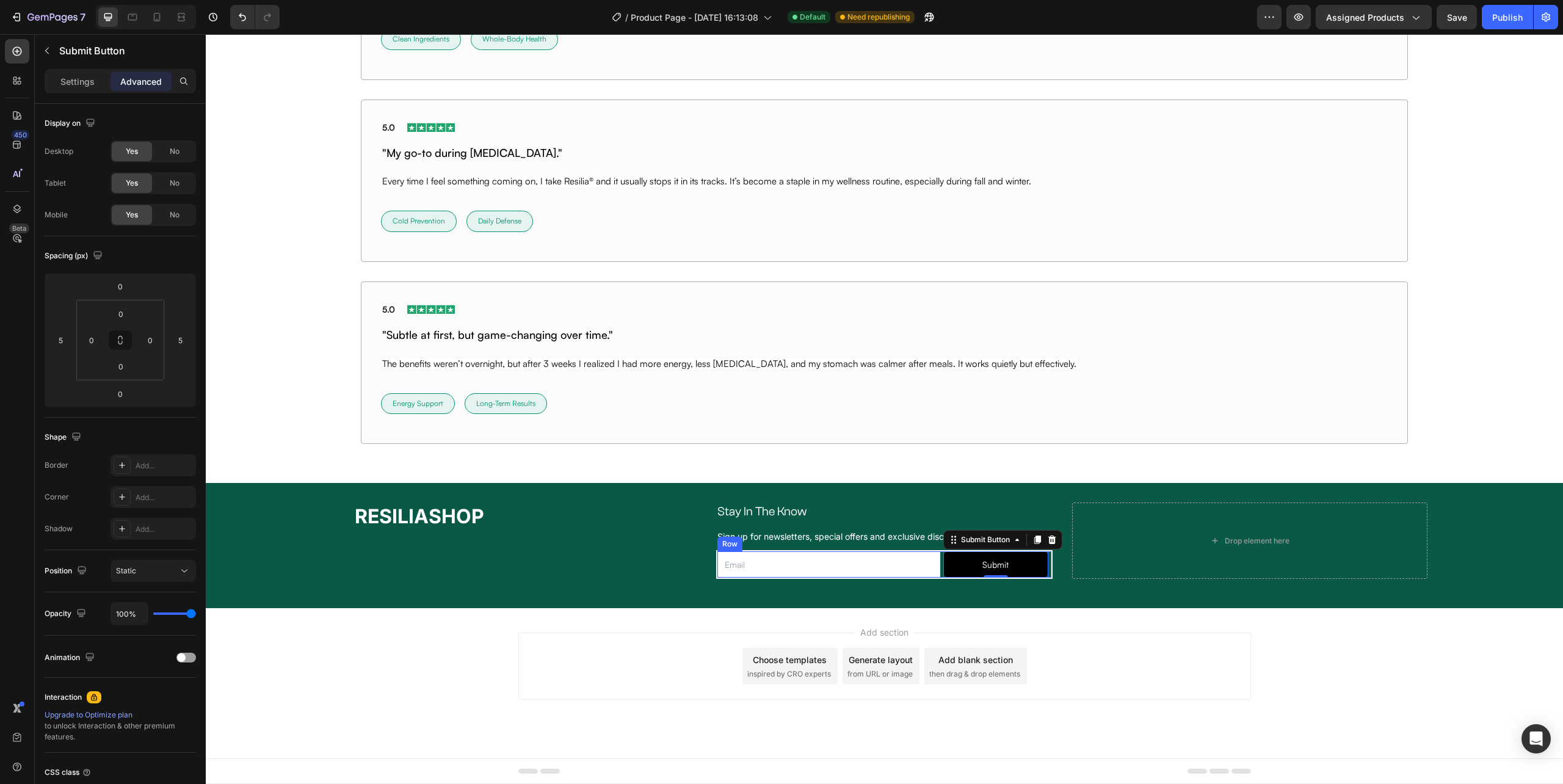
click at [940, 565] on div "Submit Submit Button 0" at bounding box center [996, 564] width 111 height 26
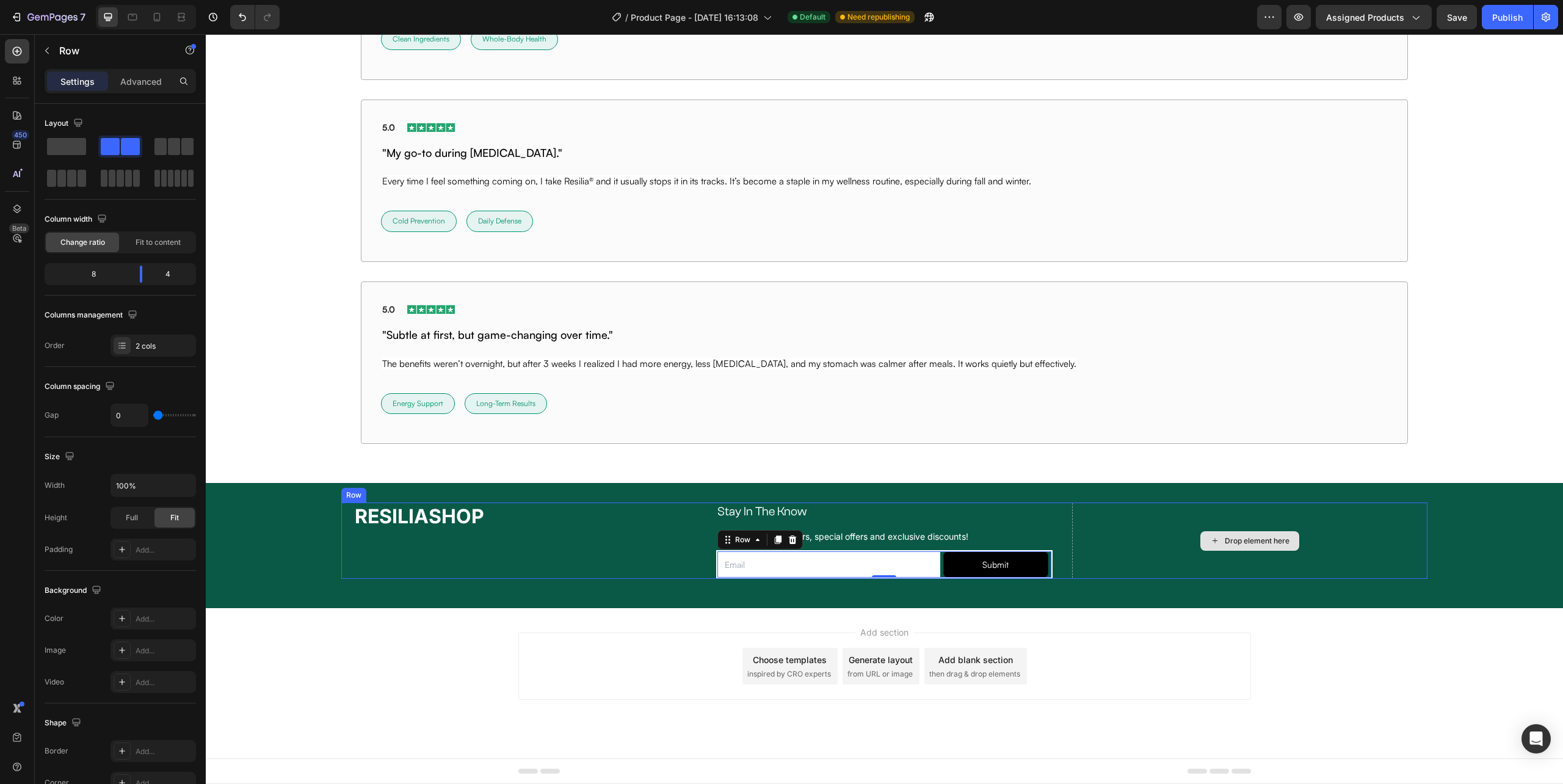
click at [1268, 563] on div "Drop element here" at bounding box center [1250, 541] width 355 height 77
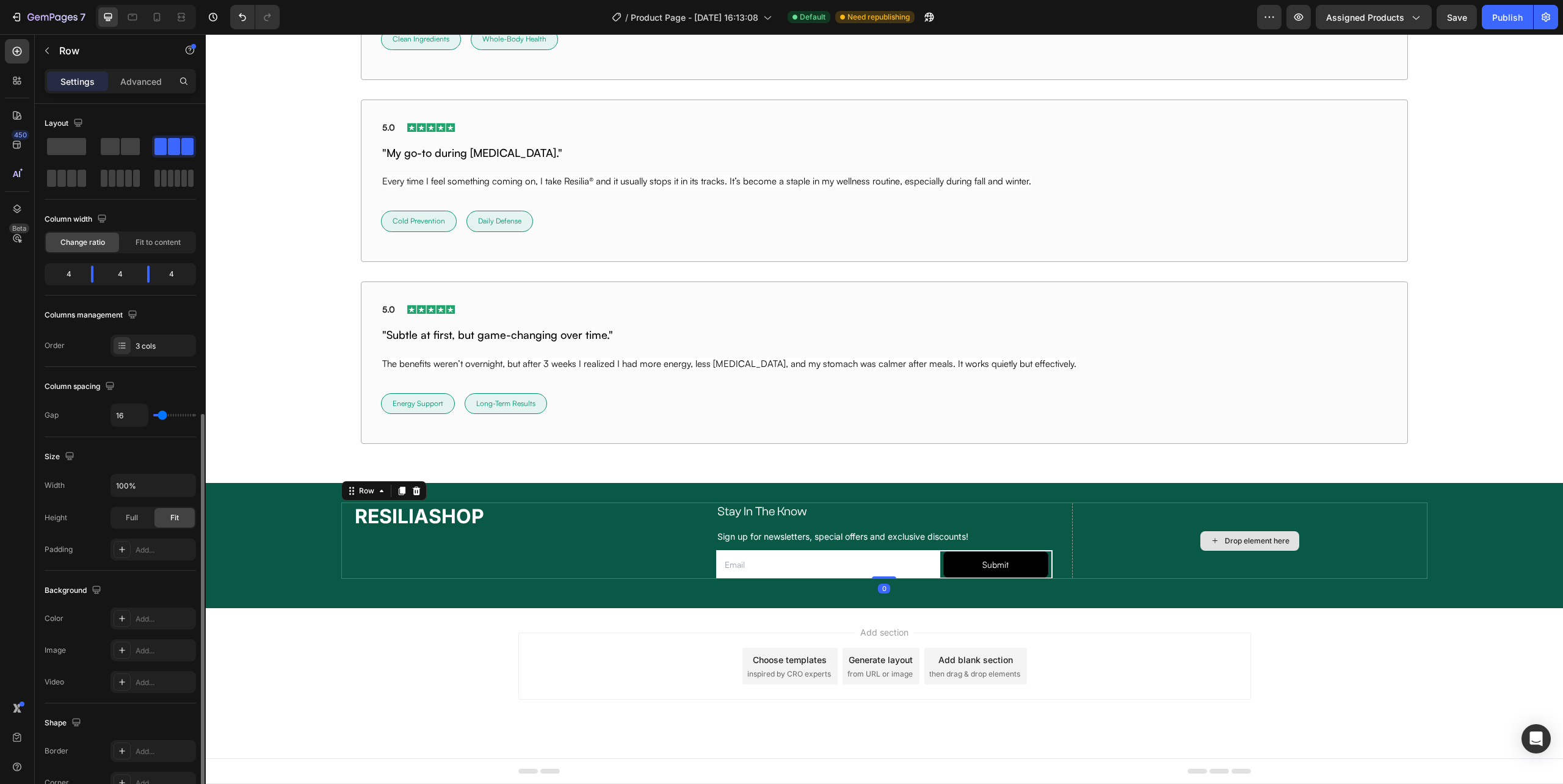
scroll to position [172, 0]
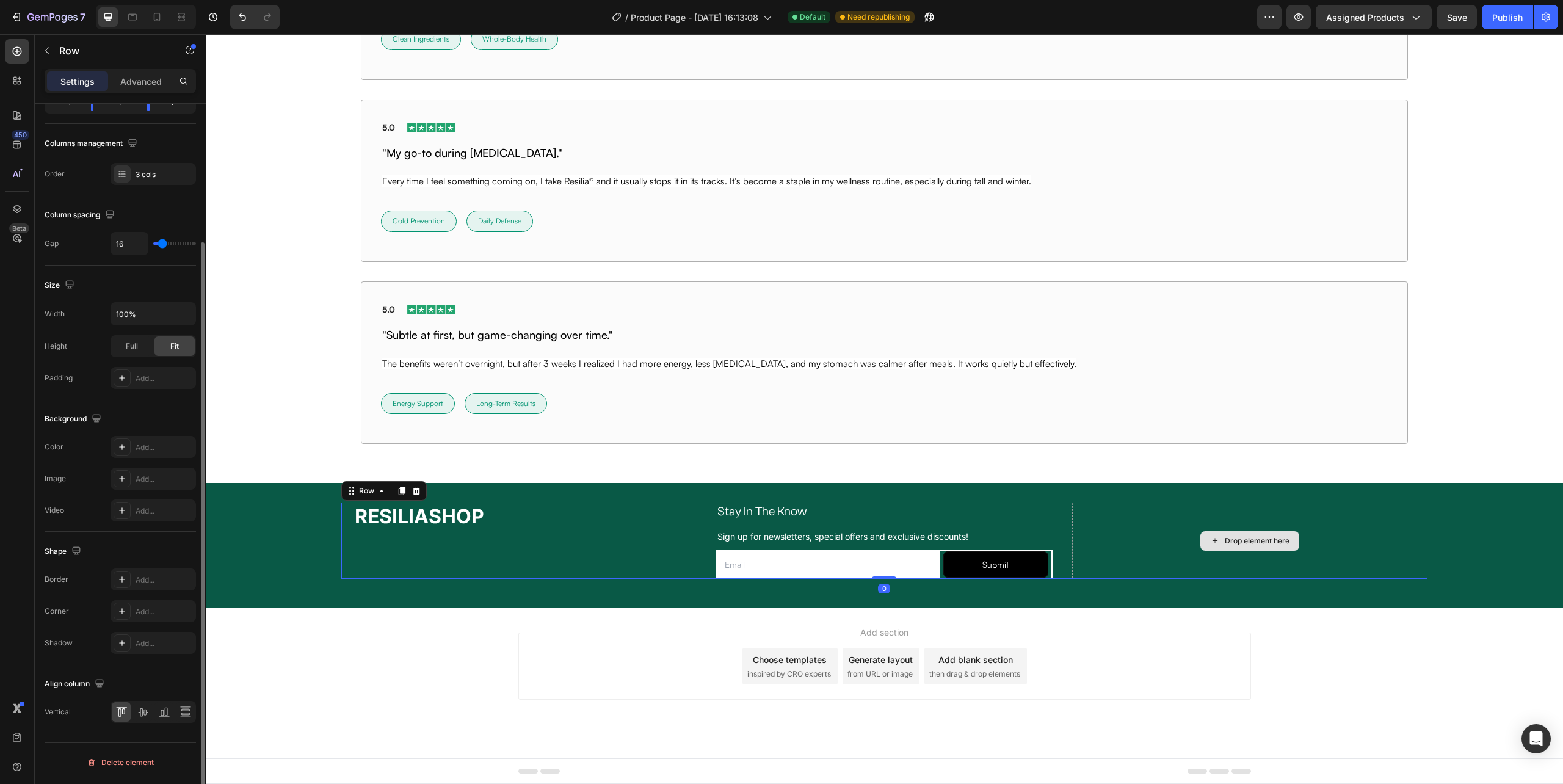
click at [1259, 540] on div "Drop element here" at bounding box center [1257, 541] width 64 height 10
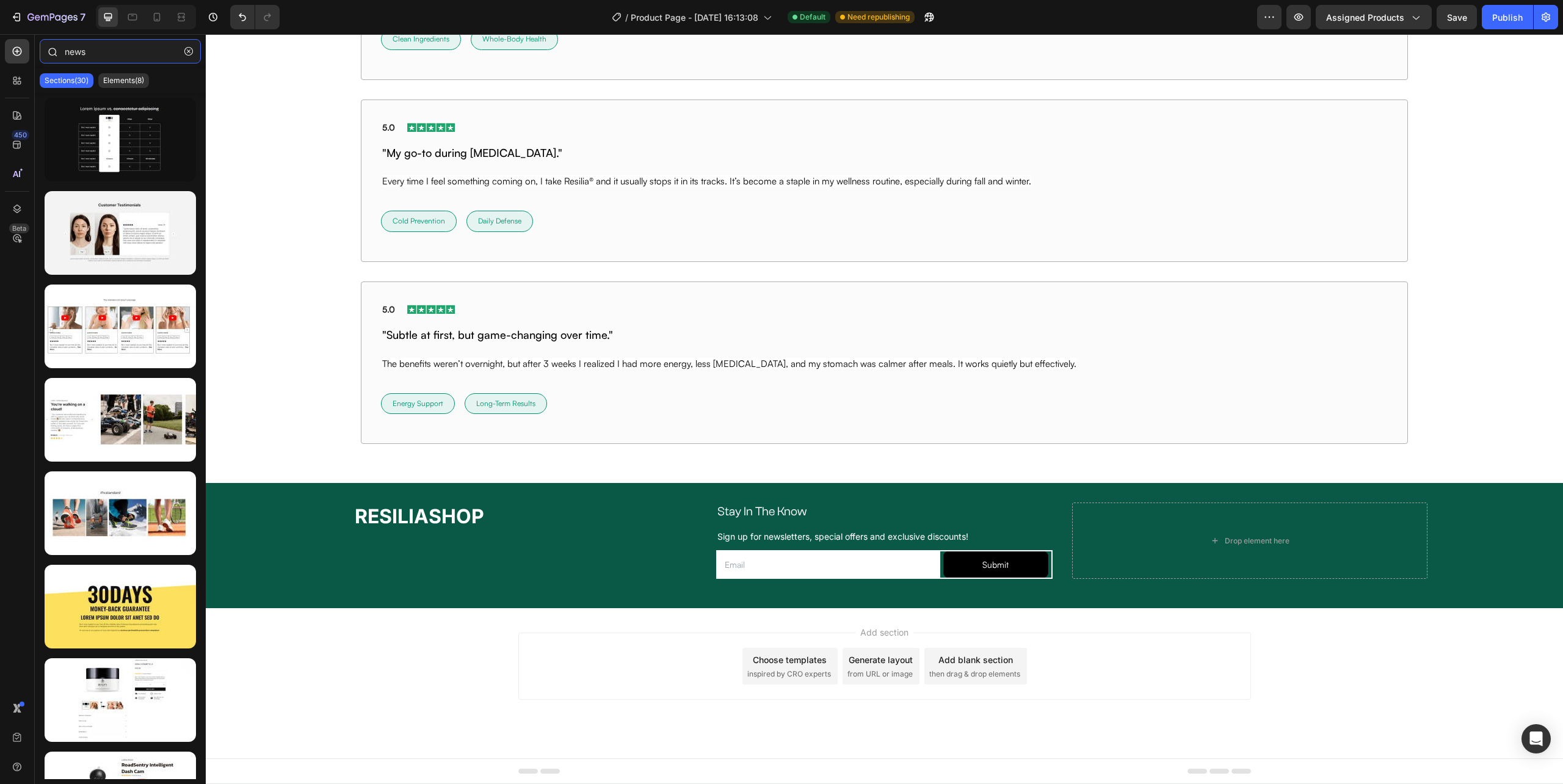
click at [66, 50] on input "news" at bounding box center [120, 51] width 161 height 25
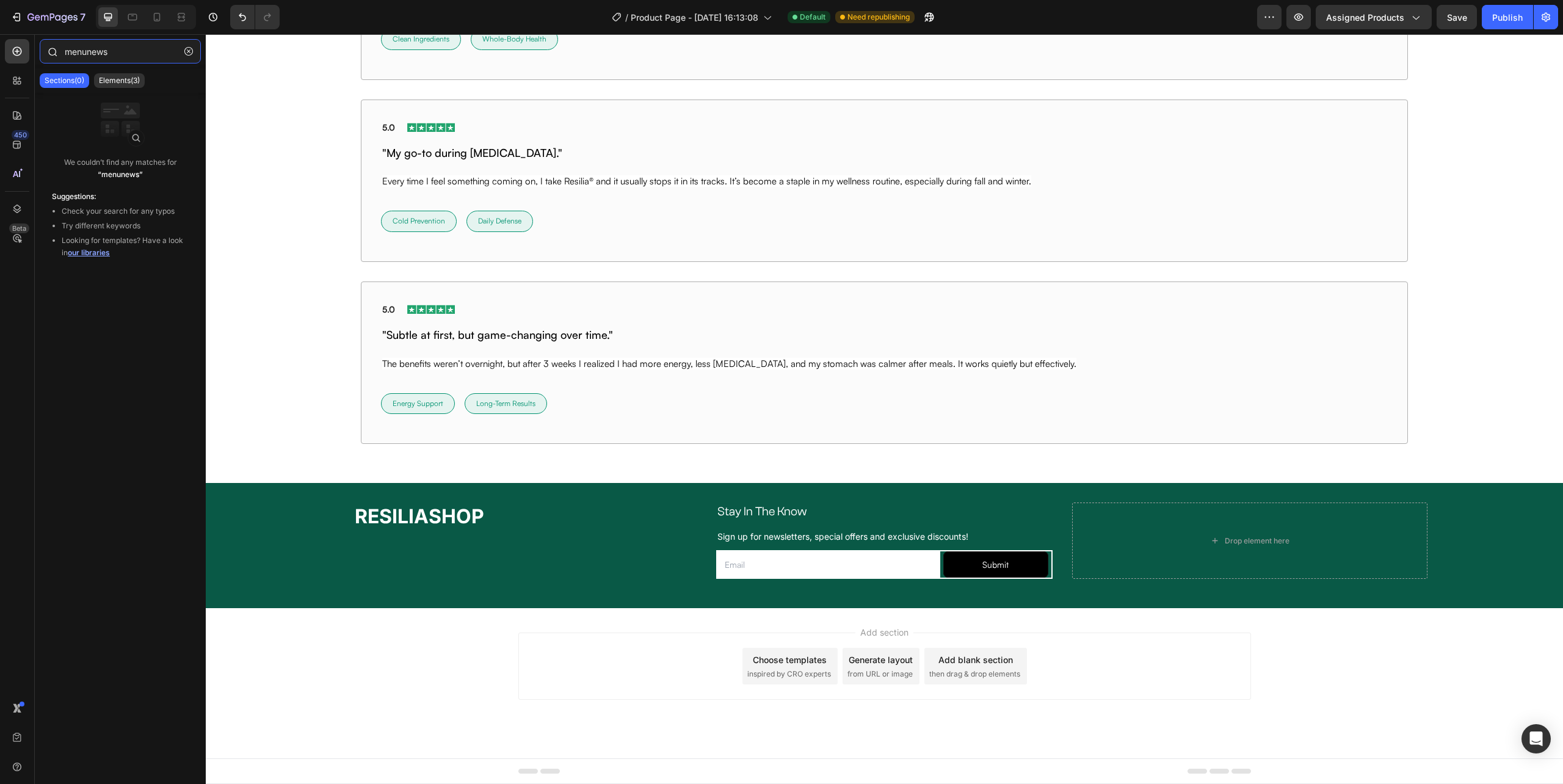
click at [114, 58] on input "menunews" at bounding box center [120, 51] width 161 height 25
type input "menunews"
click at [13, 83] on icon at bounding box center [15, 83] width 4 height 4
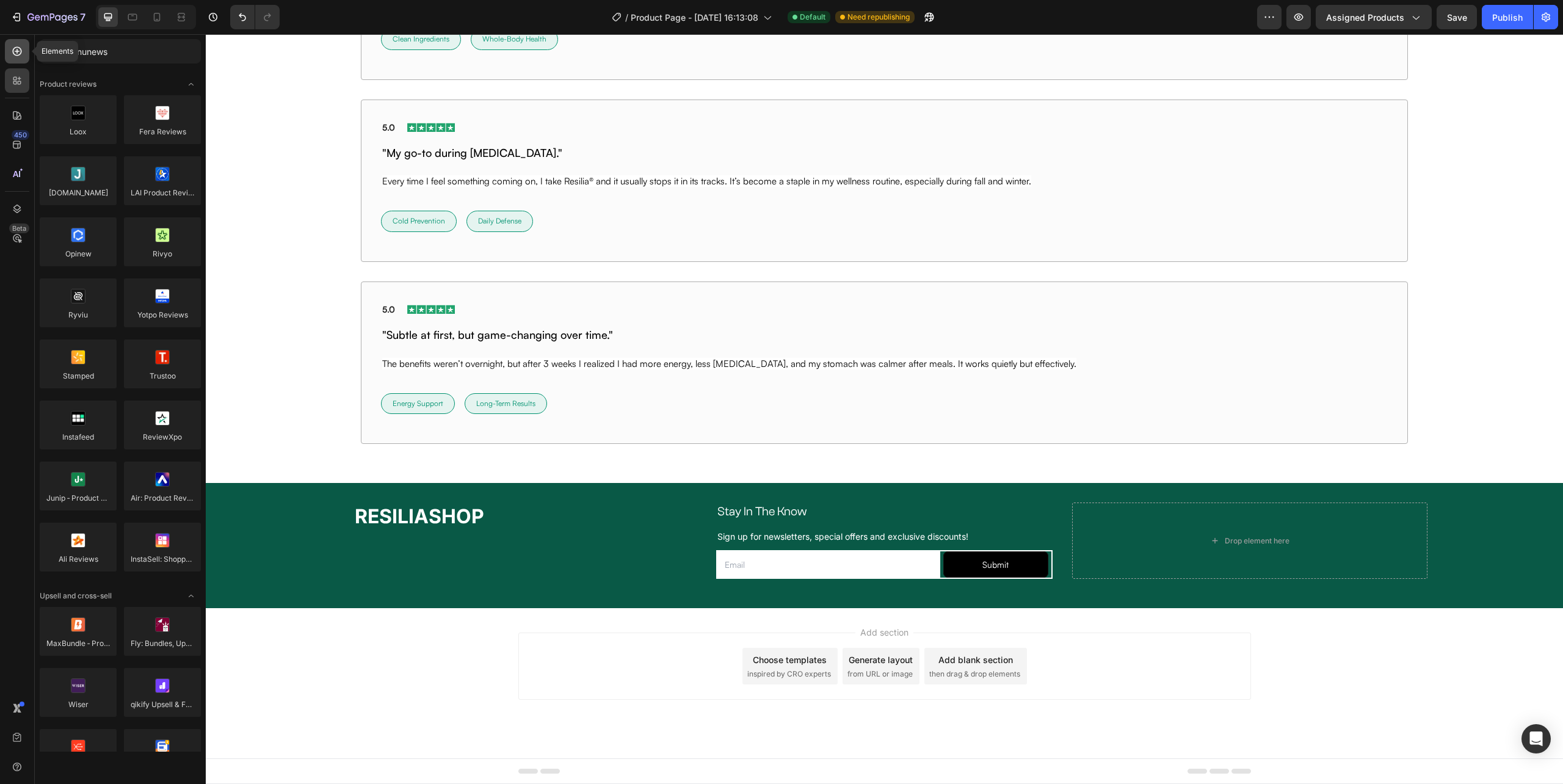
click at [15, 45] on icon at bounding box center [17, 51] width 12 height 12
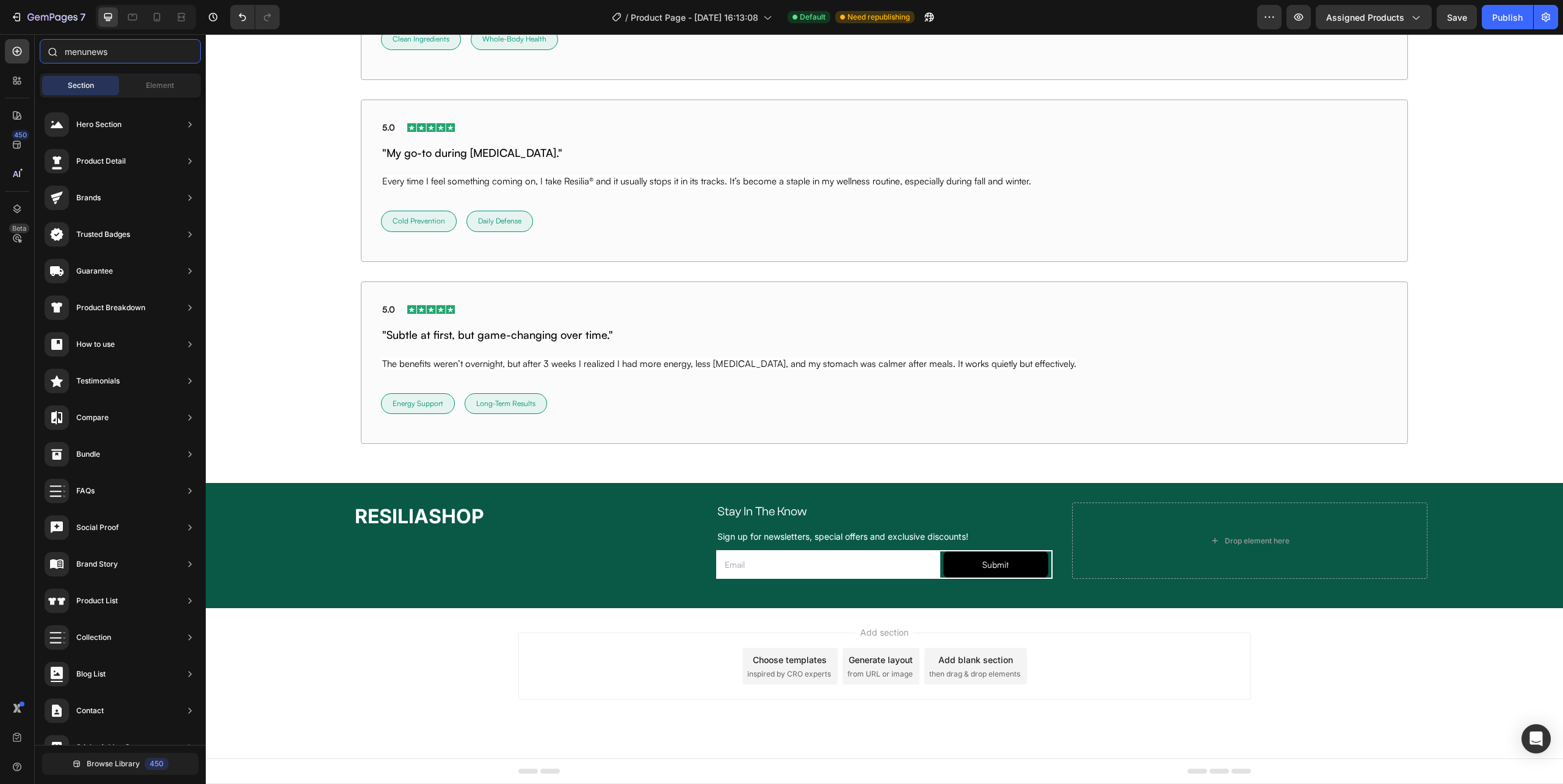
click at [98, 50] on input "menunews" at bounding box center [120, 51] width 161 height 25
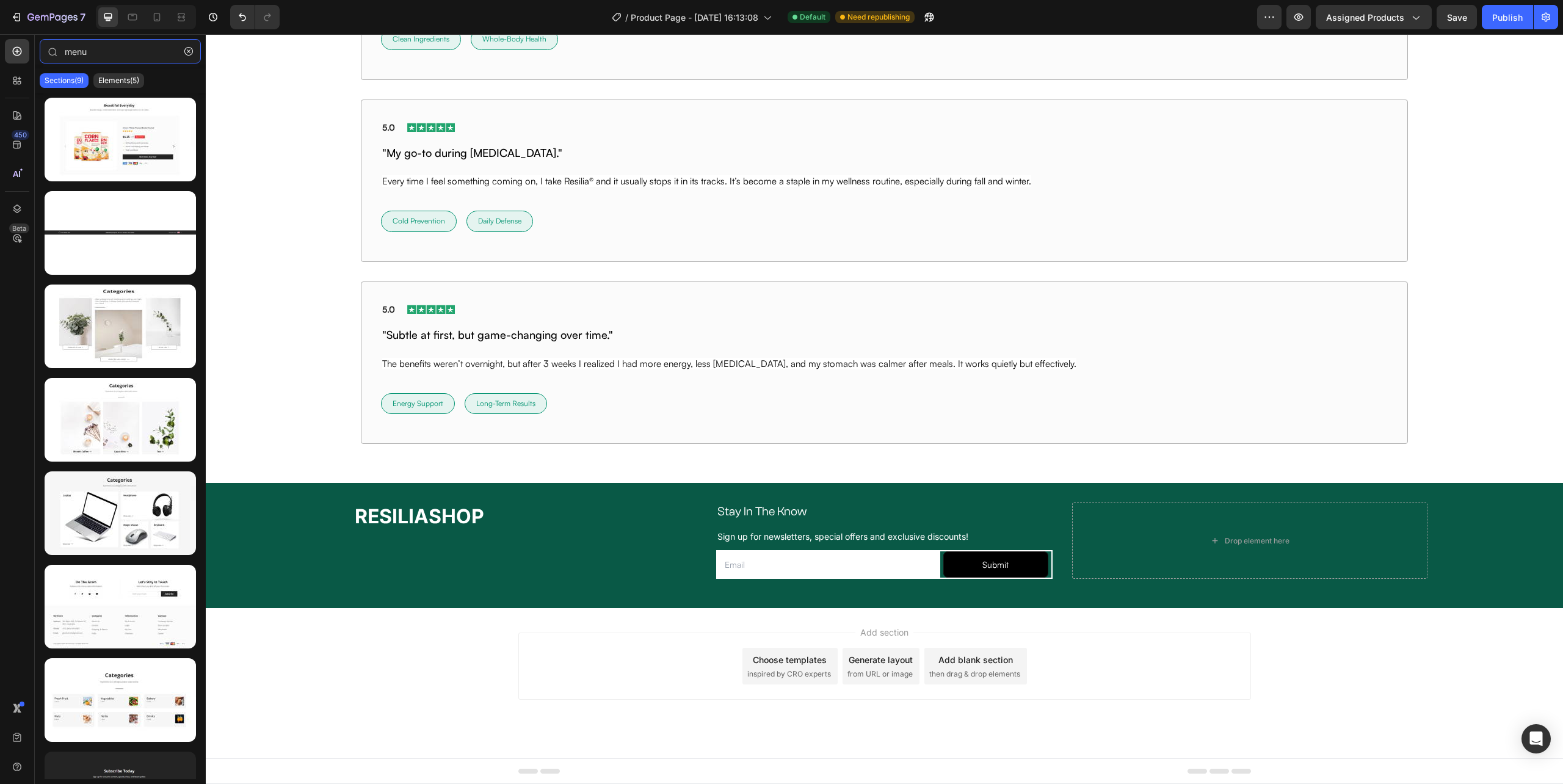
type input "menu"
click at [74, 77] on p "Sections(9)" at bounding box center [64, 80] width 39 height 10
click at [130, 78] on p "Elements(5)" at bounding box center [118, 80] width 41 height 10
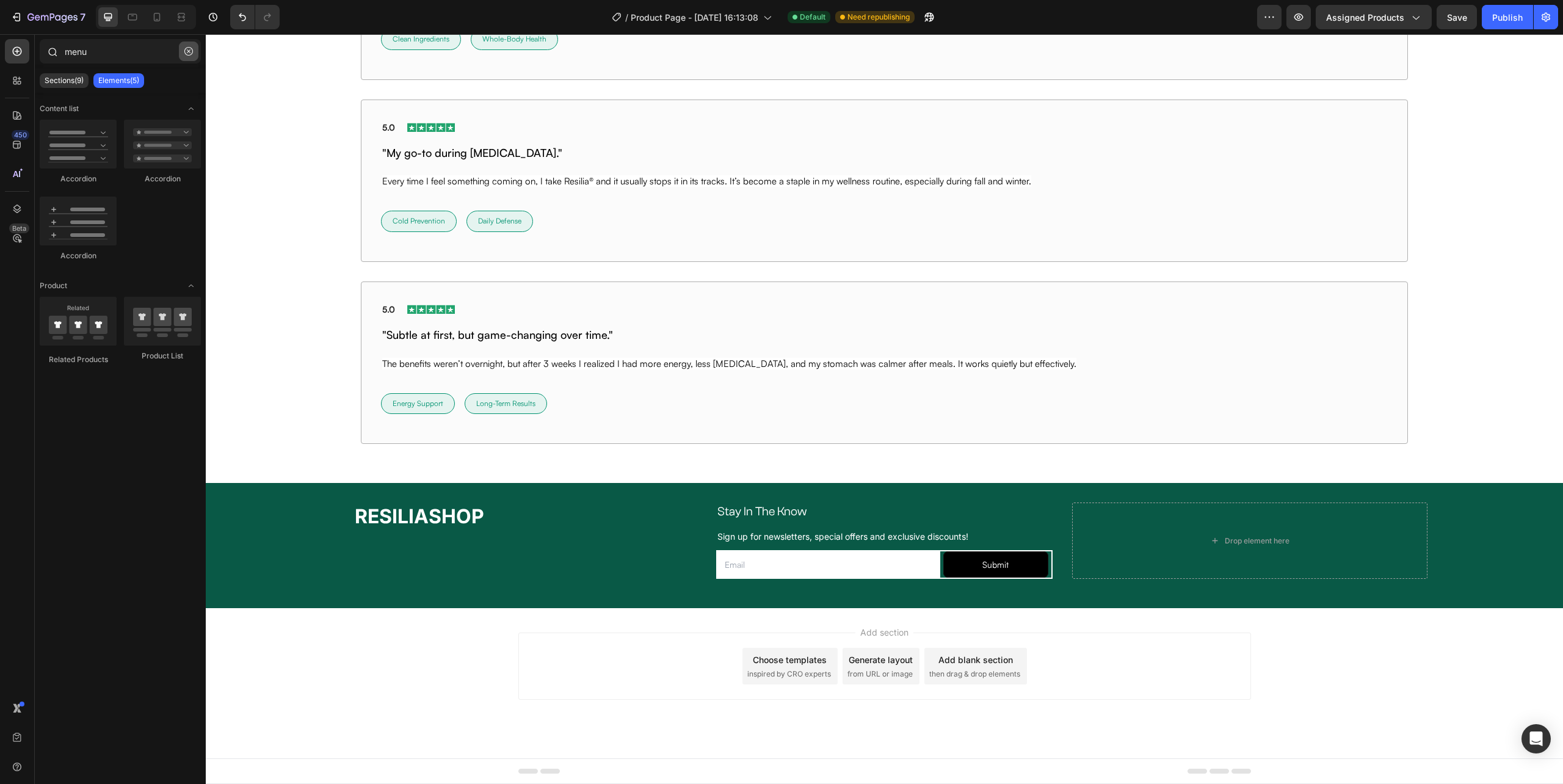
click at [185, 52] on icon "button" at bounding box center [189, 51] width 9 height 9
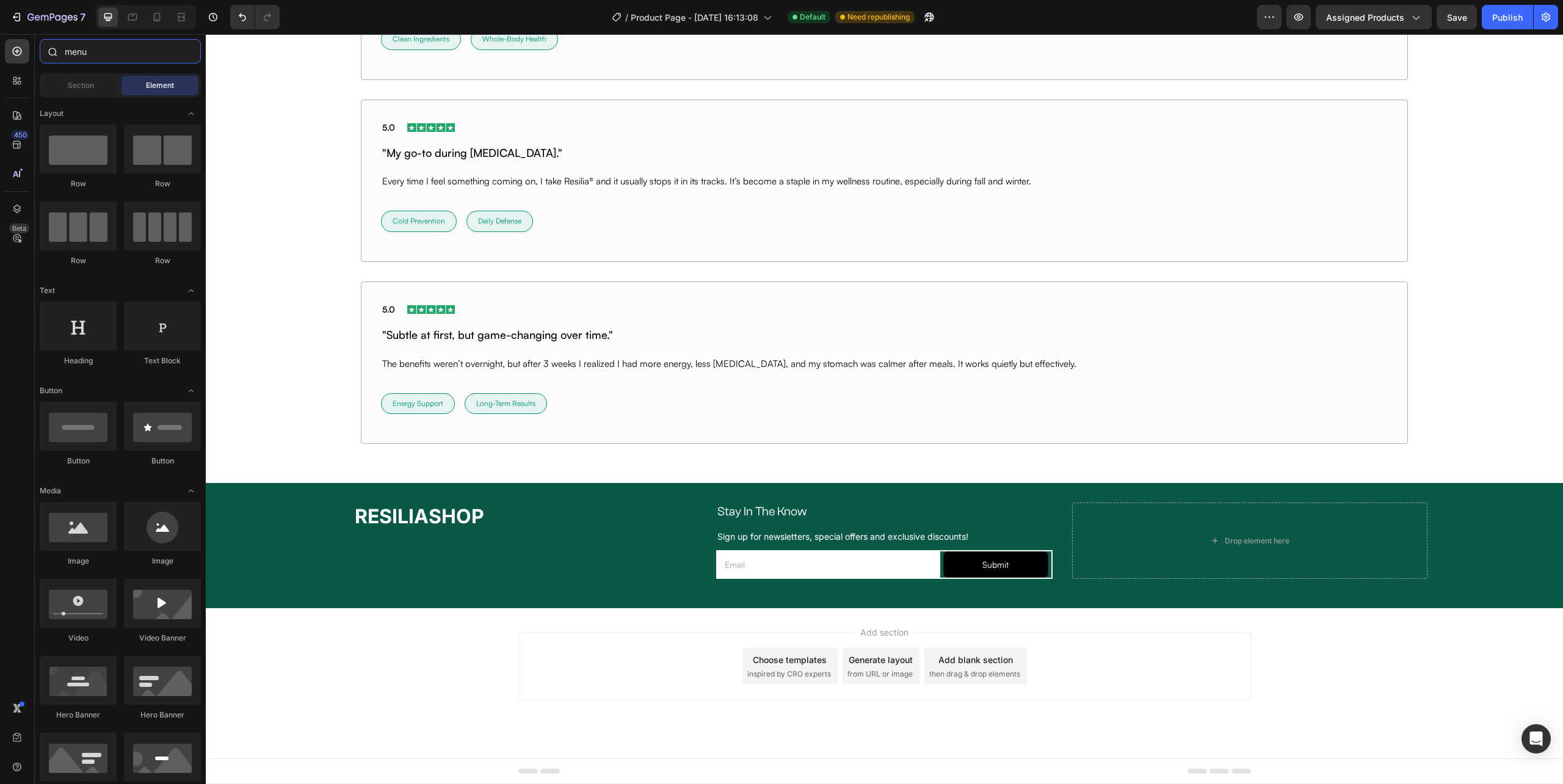
click at [126, 55] on input "menu" at bounding box center [120, 51] width 161 height 25
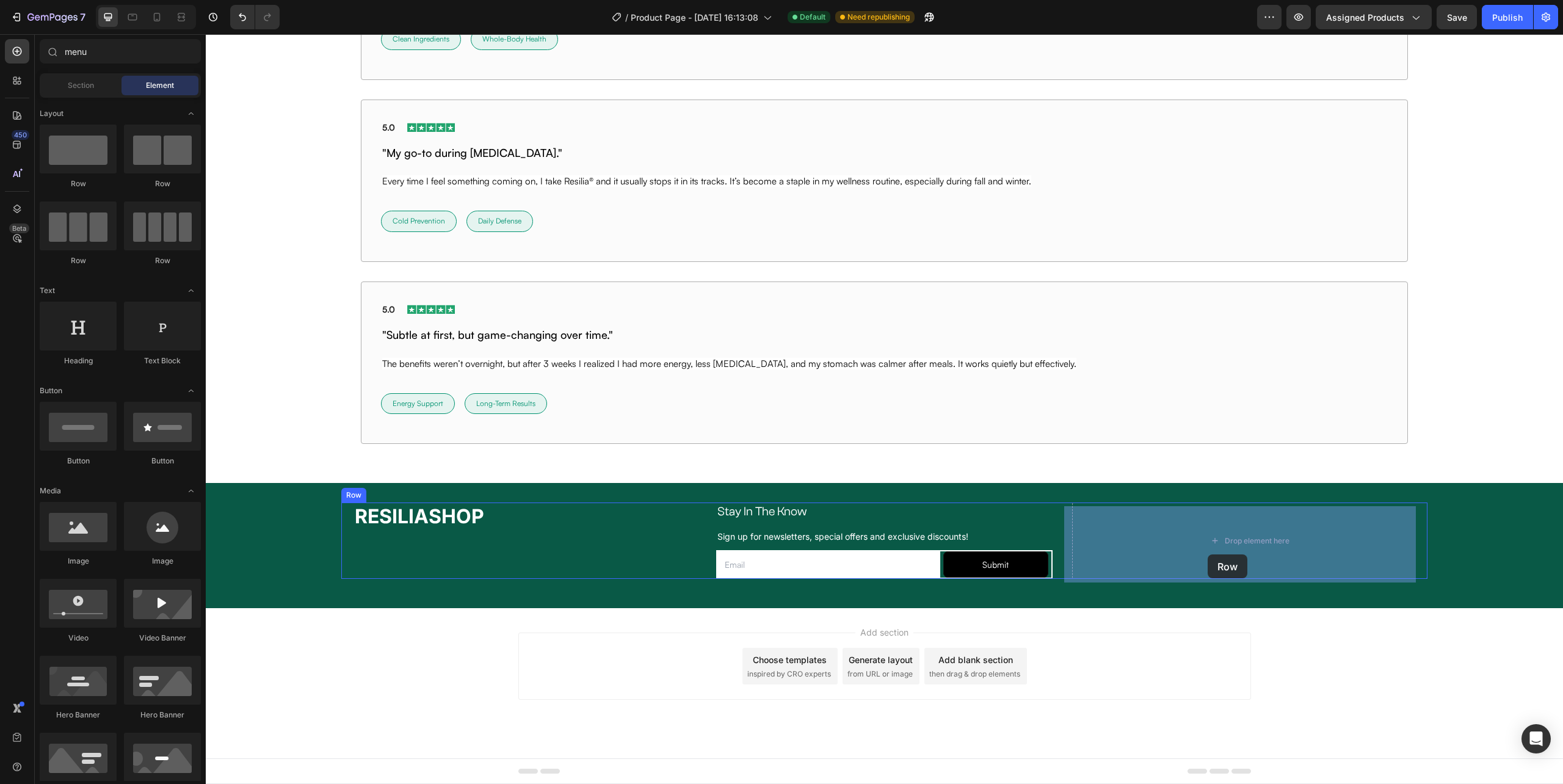
drag, startPoint x: 277, startPoint y: 198, endPoint x: 1208, endPoint y: 555, distance: 997.1
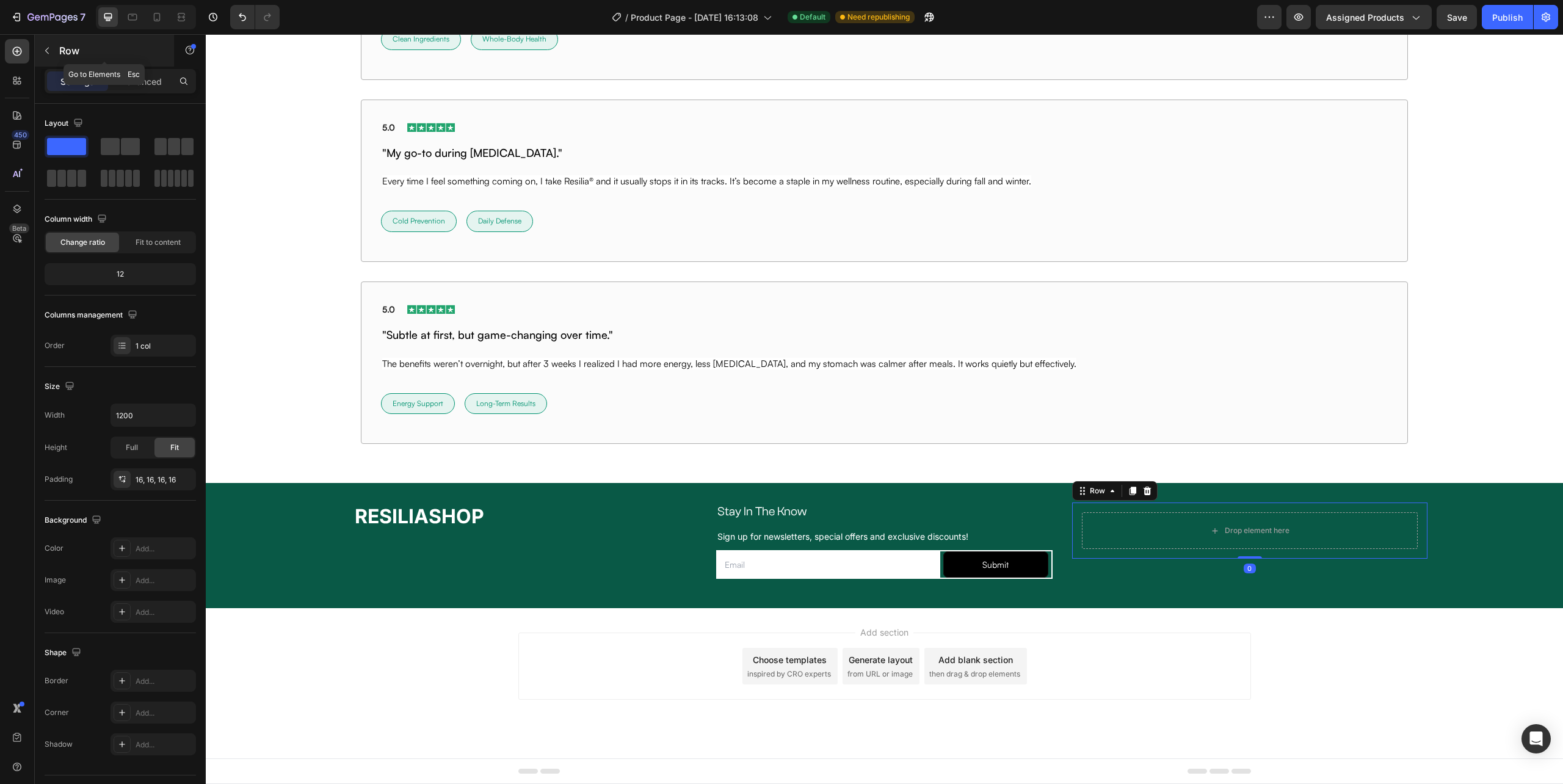
click at [40, 47] on button "button" at bounding box center [47, 50] width 19 height 19
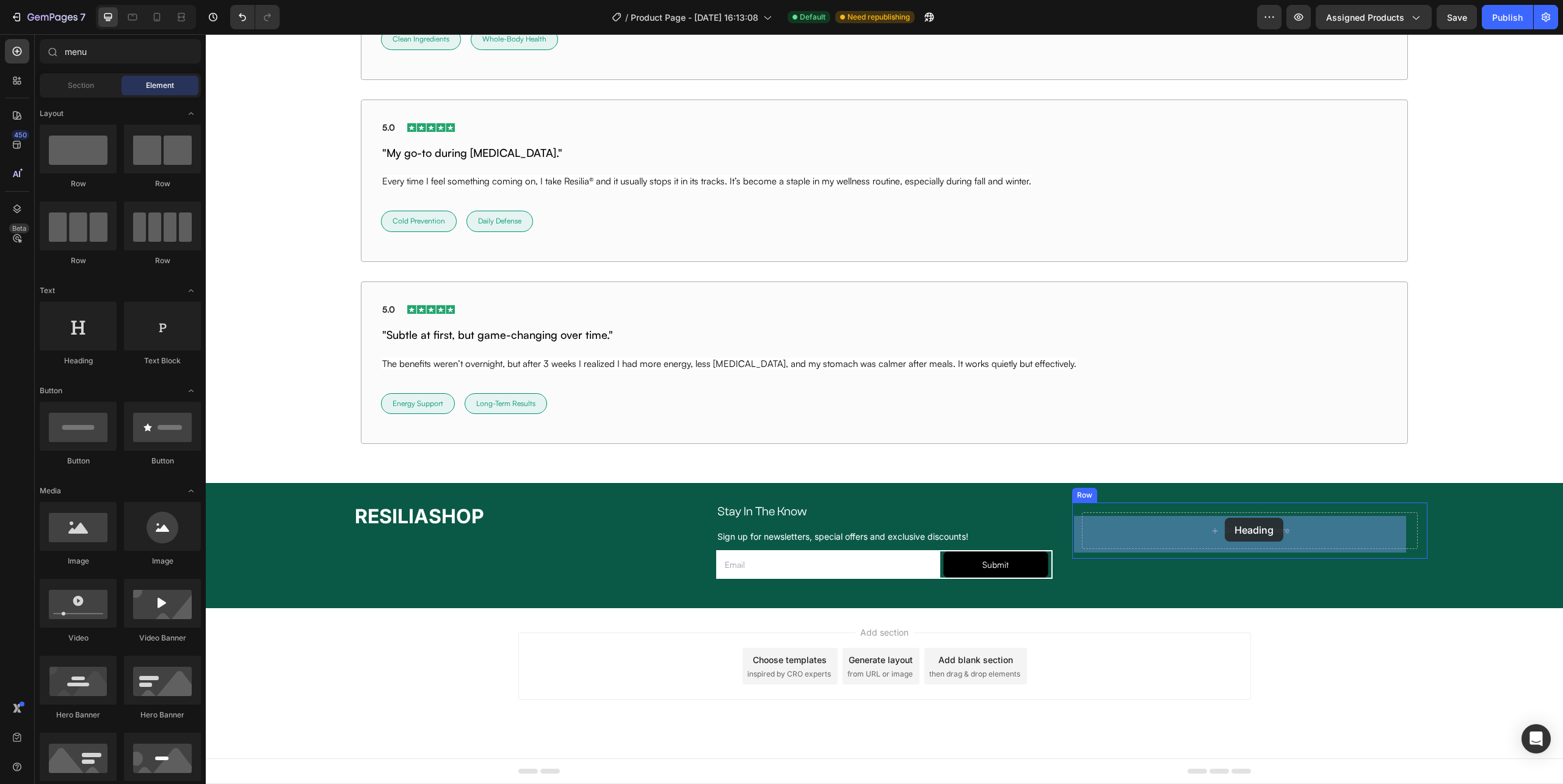
drag, startPoint x: 293, startPoint y: 360, endPoint x: 1225, endPoint y: 518, distance: 945.3
drag, startPoint x: 328, startPoint y: 245, endPoint x: 1268, endPoint y: 527, distance: 981.4
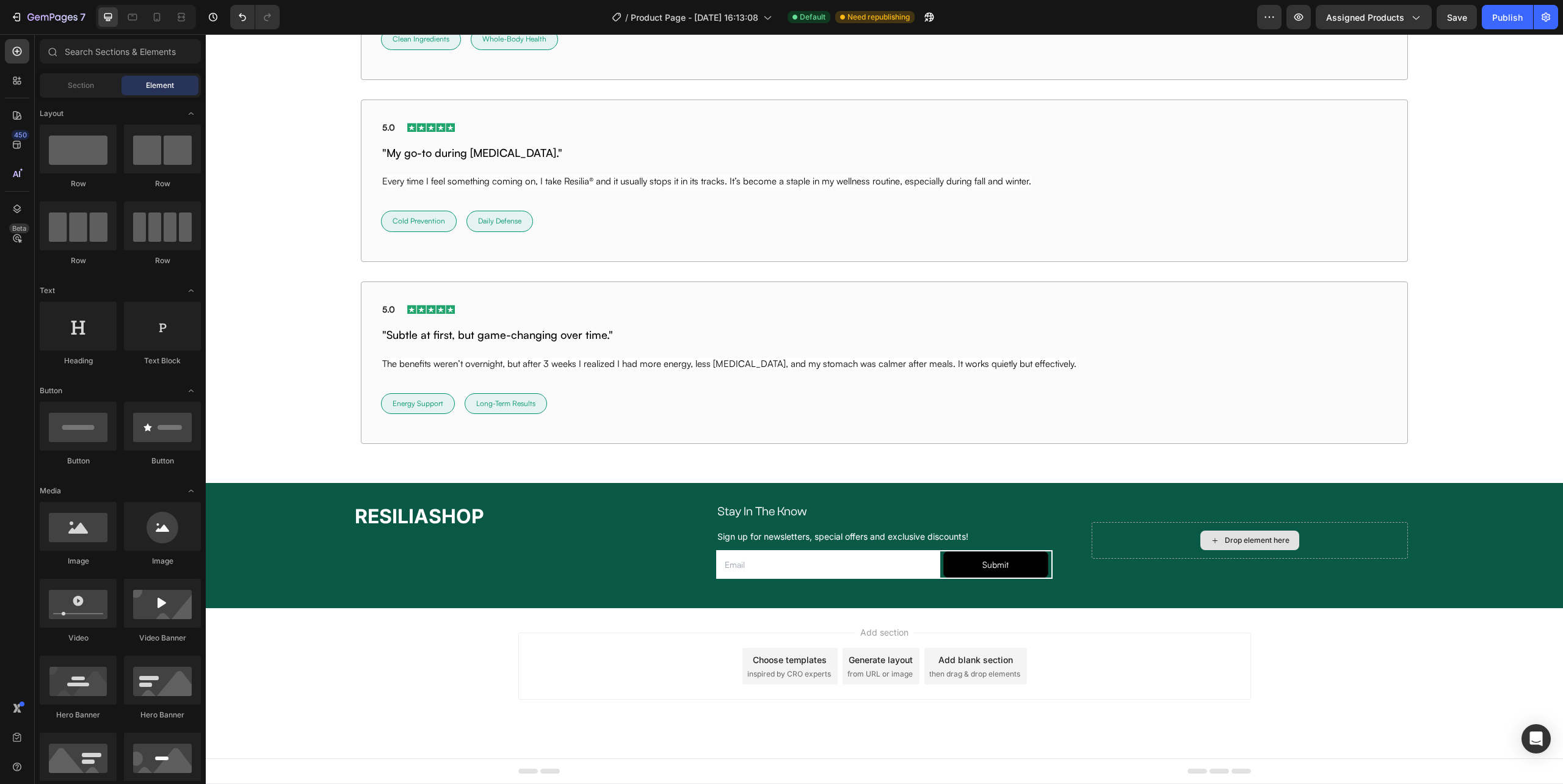
click at [1213, 537] on div "Drop element here" at bounding box center [1250, 541] width 99 height 19
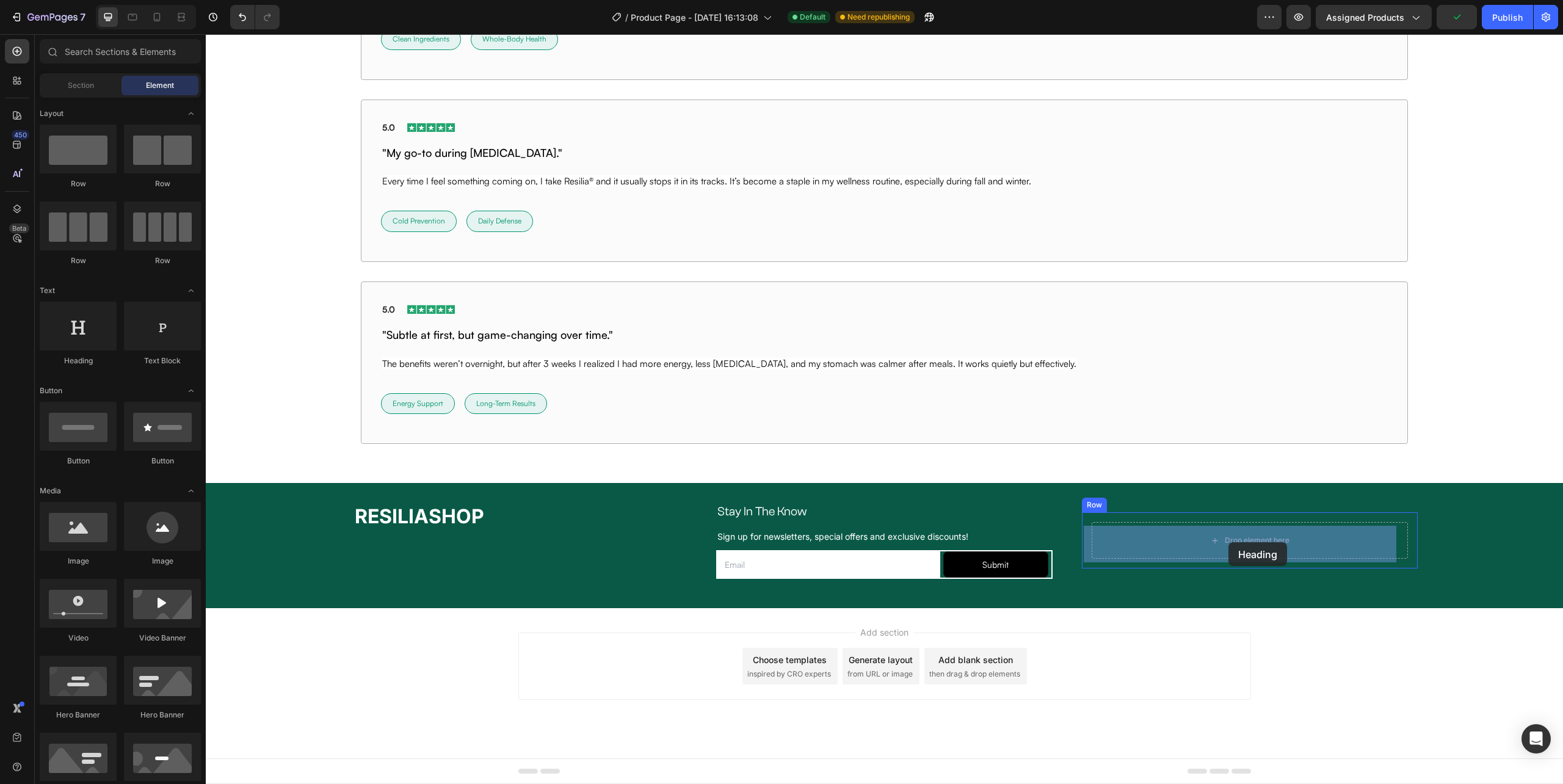
drag, startPoint x: 350, startPoint y: 389, endPoint x: 1224, endPoint y: 548, distance: 888.3
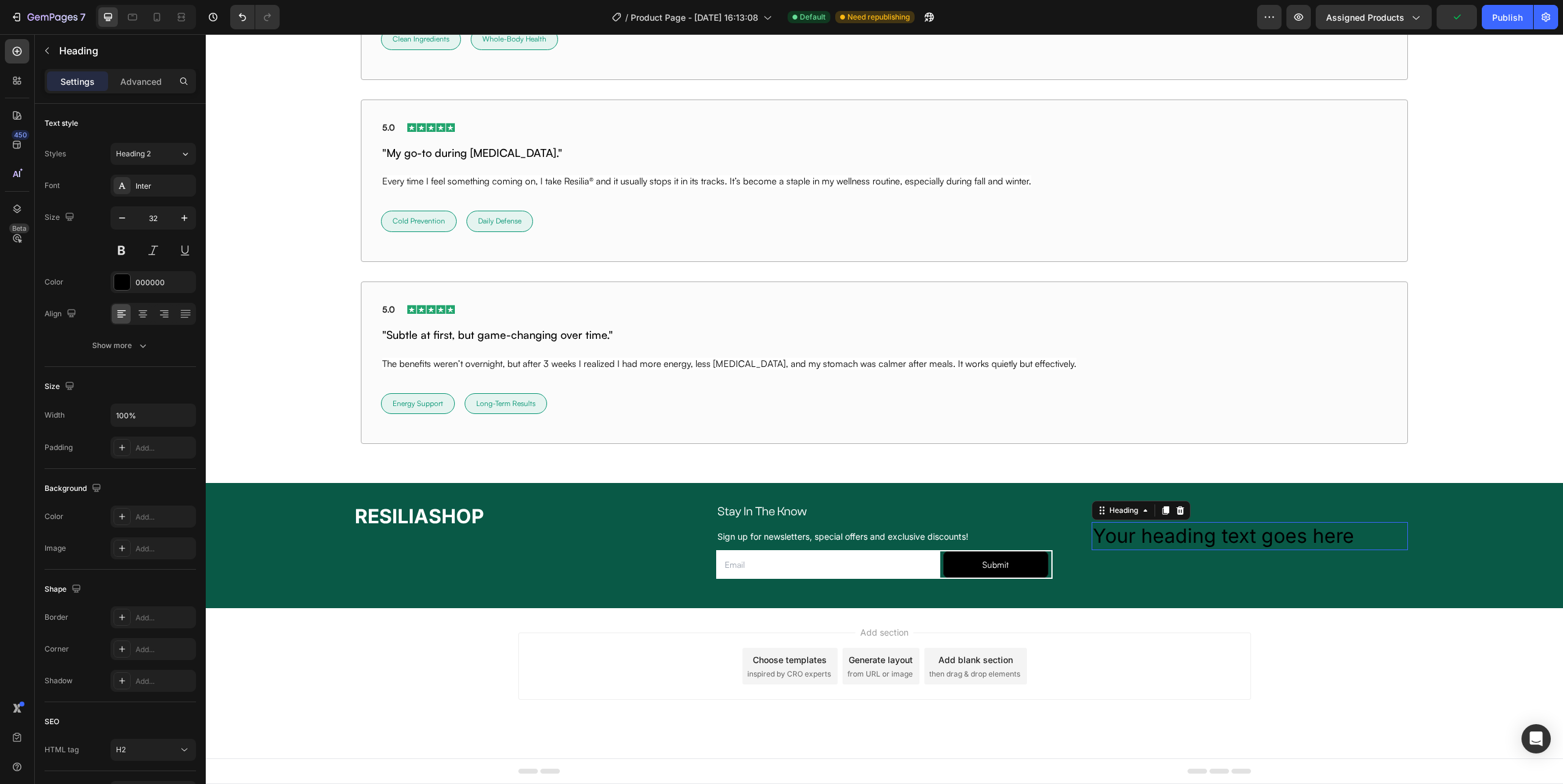
click at [1195, 535] on h2 "Your heading text goes here" at bounding box center [1250, 536] width 317 height 28
click at [1195, 535] on p "Your heading text goes here" at bounding box center [1250, 535] width 314 height 26
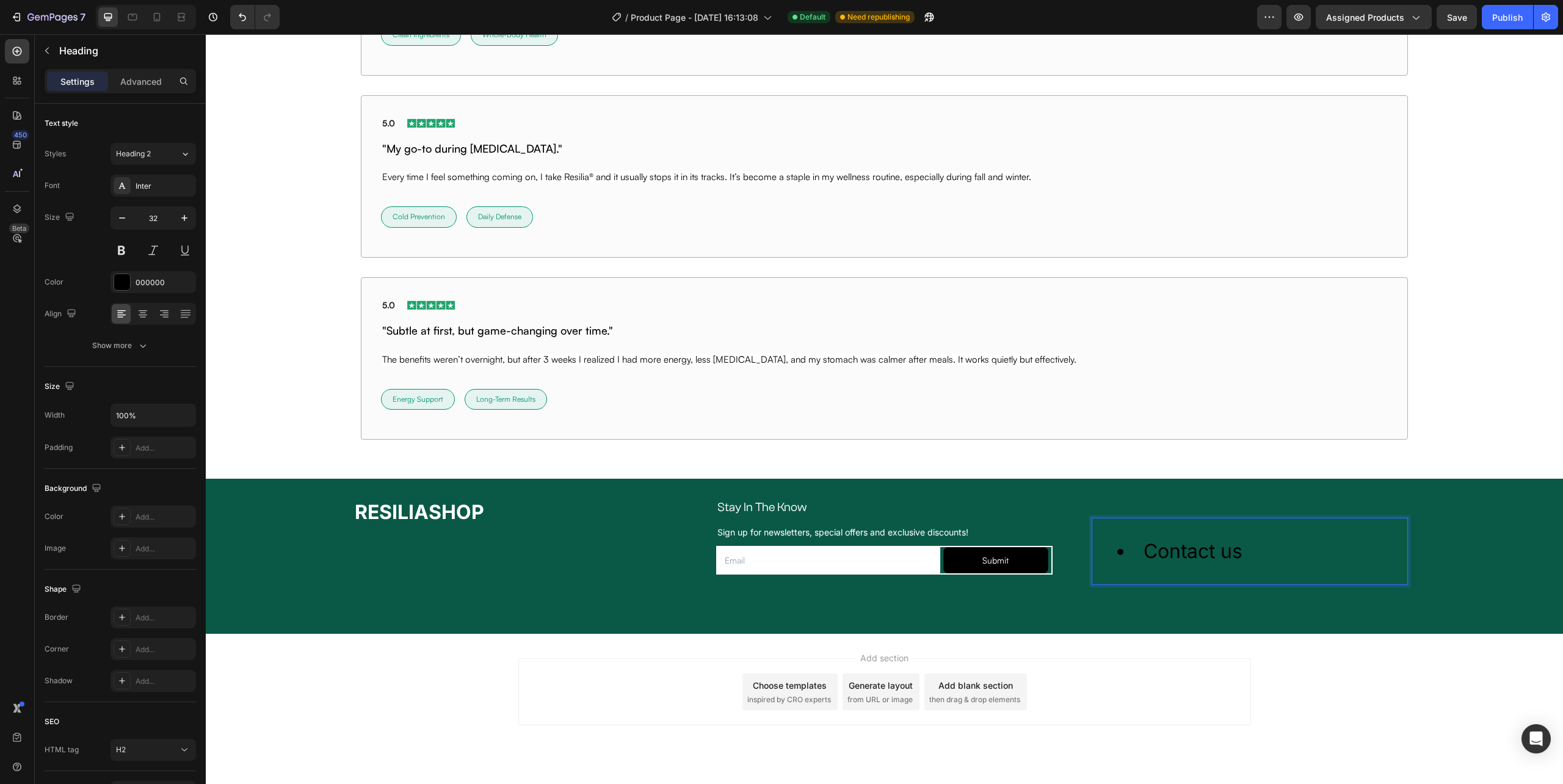
click at [1133, 549] on li "Contact us" at bounding box center [1262, 551] width 289 height 26
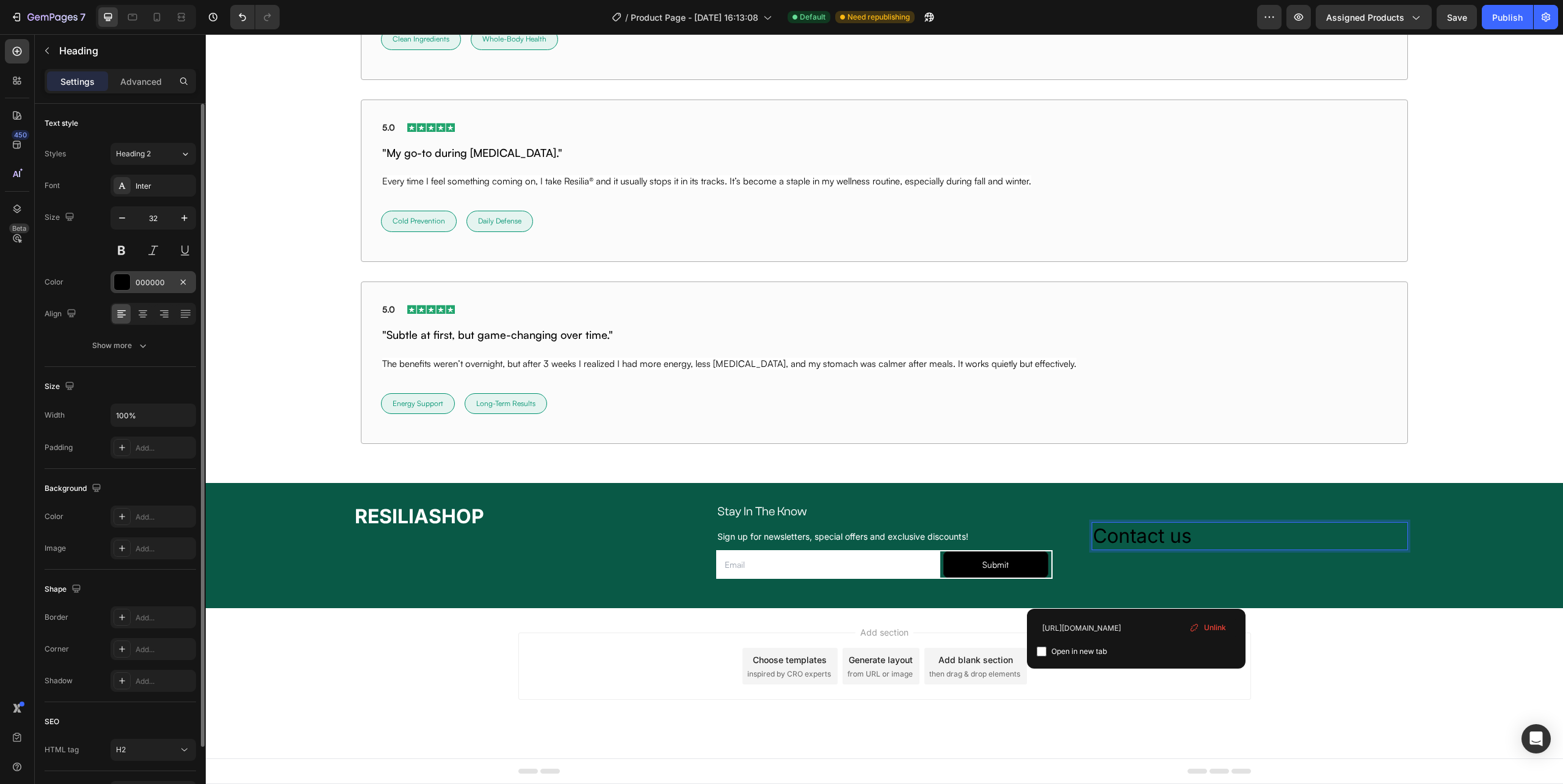
click at [139, 275] on div "000000" at bounding box center [153, 281] width 86 height 22
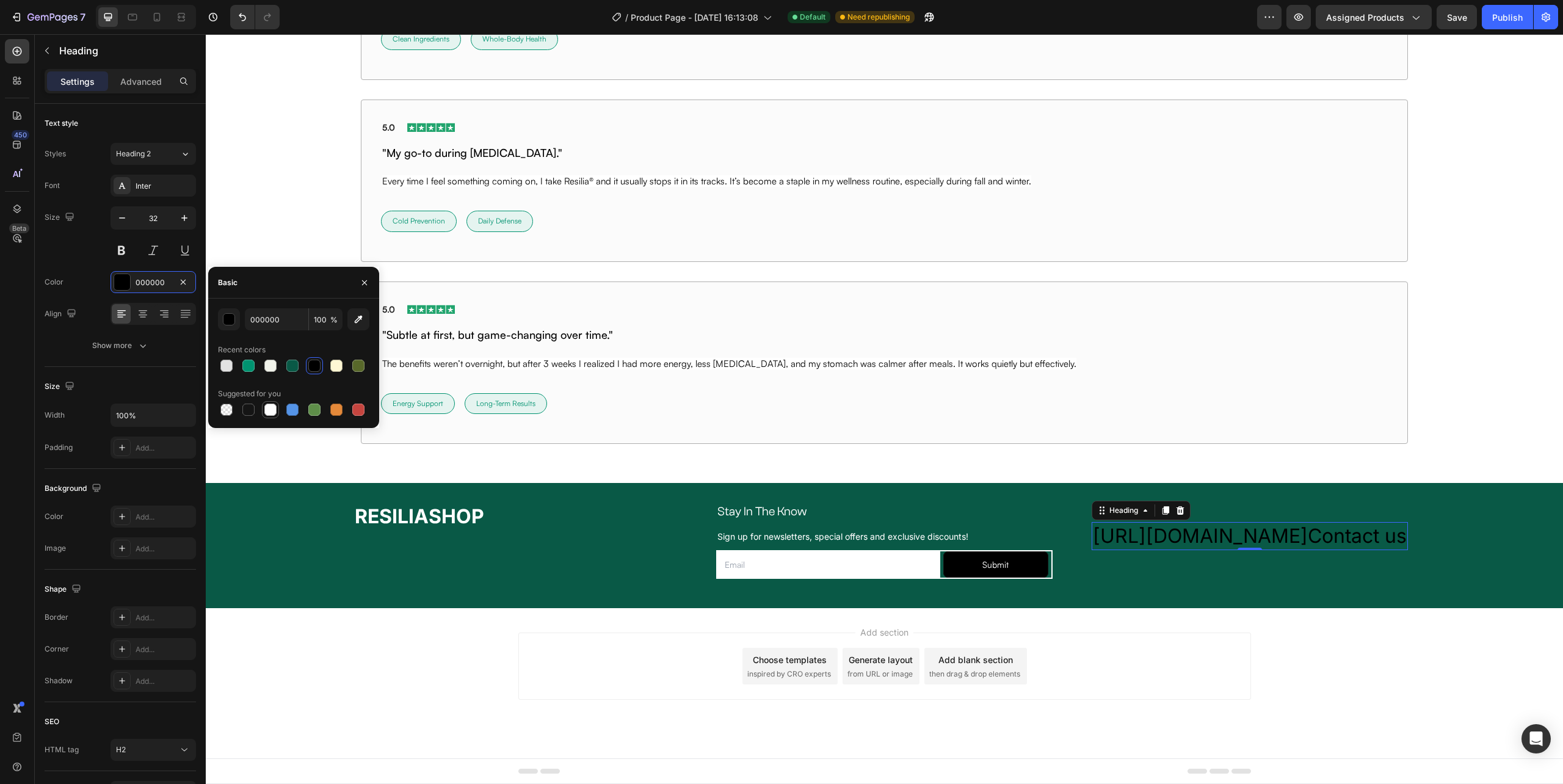
click at [265, 410] on div at bounding box center [271, 410] width 12 height 12
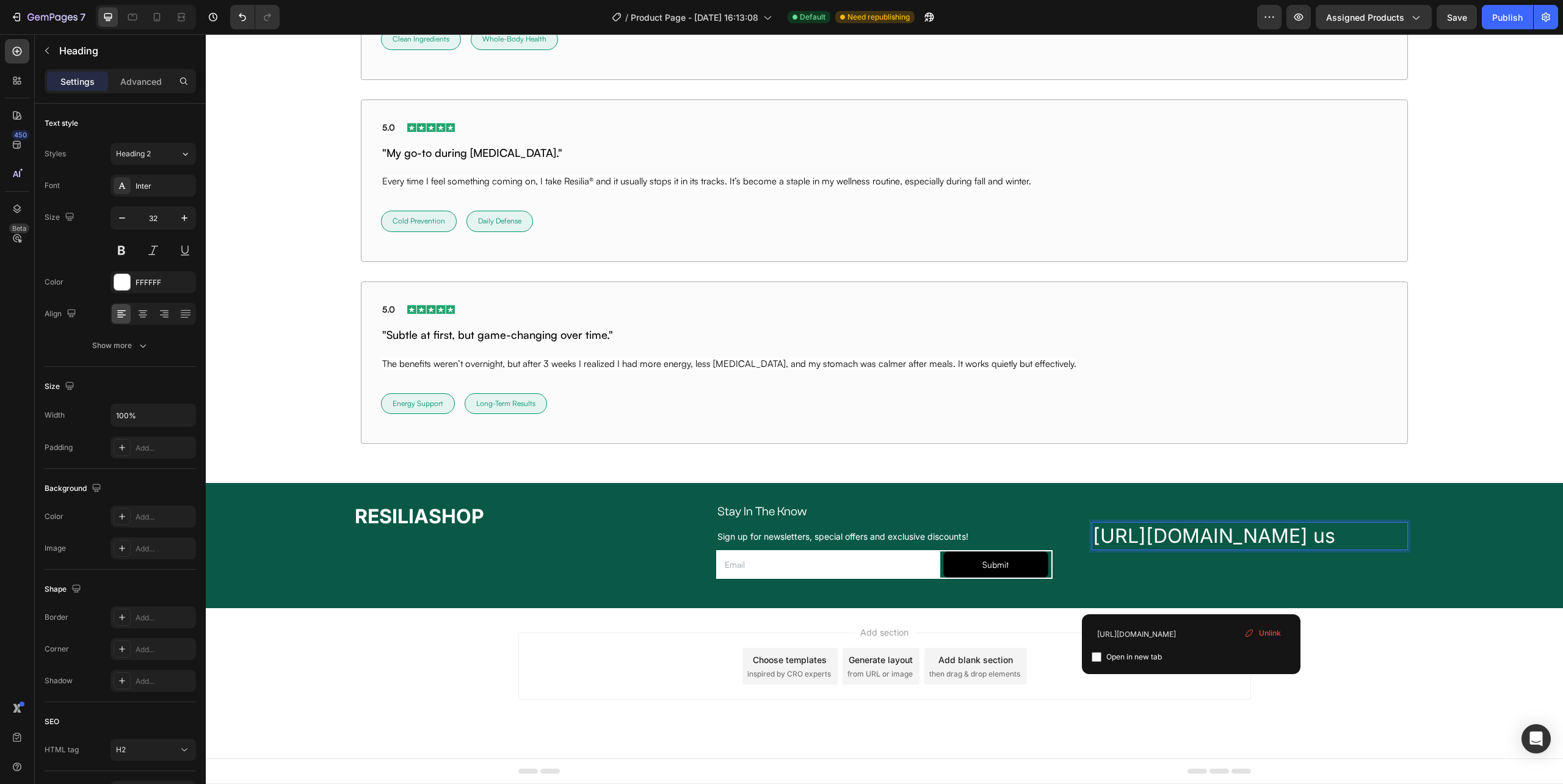
click at [1223, 549] on p "https://resilia.shop/pages/contactContact us" at bounding box center [1250, 535] width 314 height 26
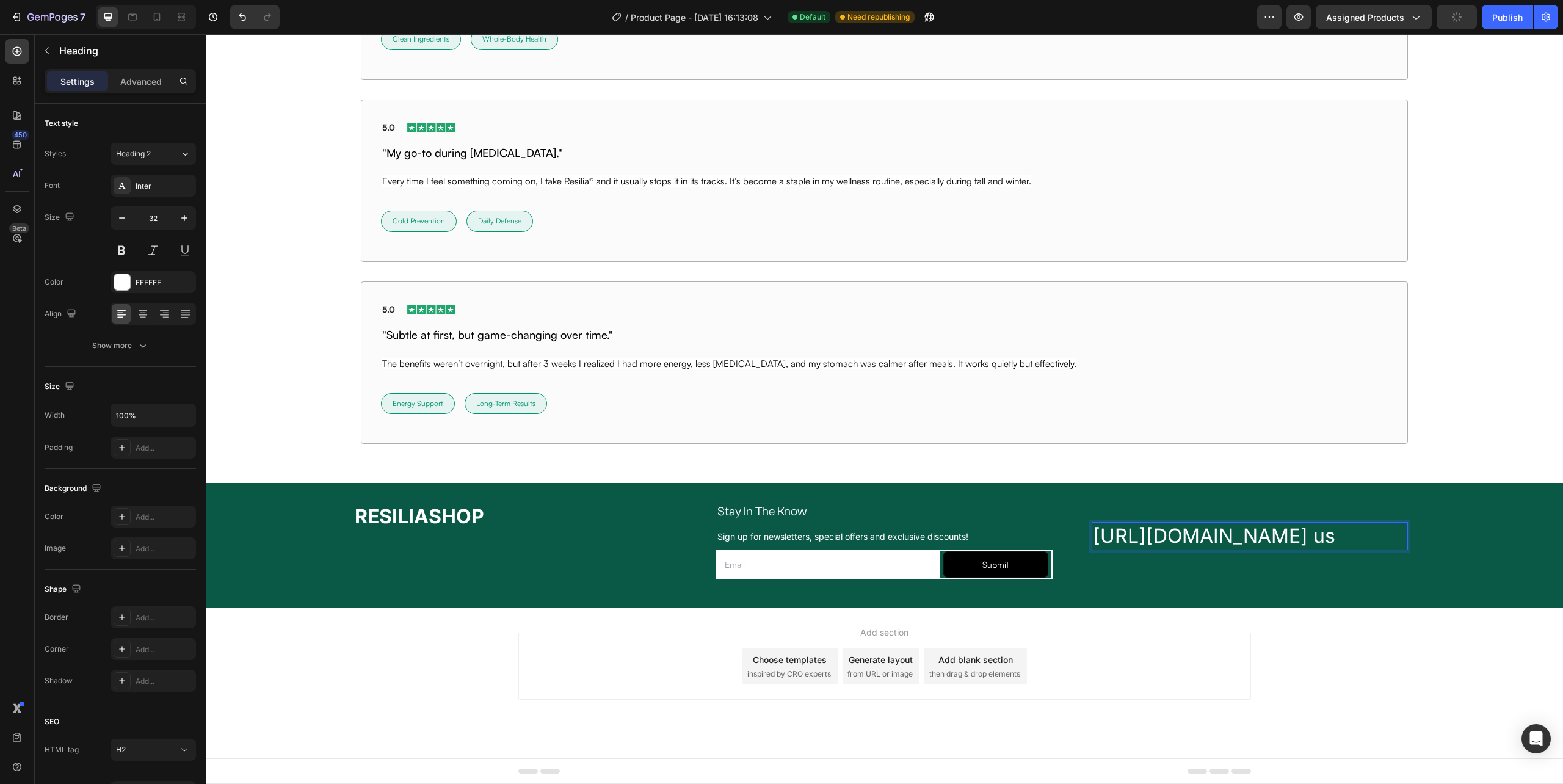
click at [1223, 549] on p "https://resilia.shop/pages/contactContact us" at bounding box center [1250, 535] width 314 height 26
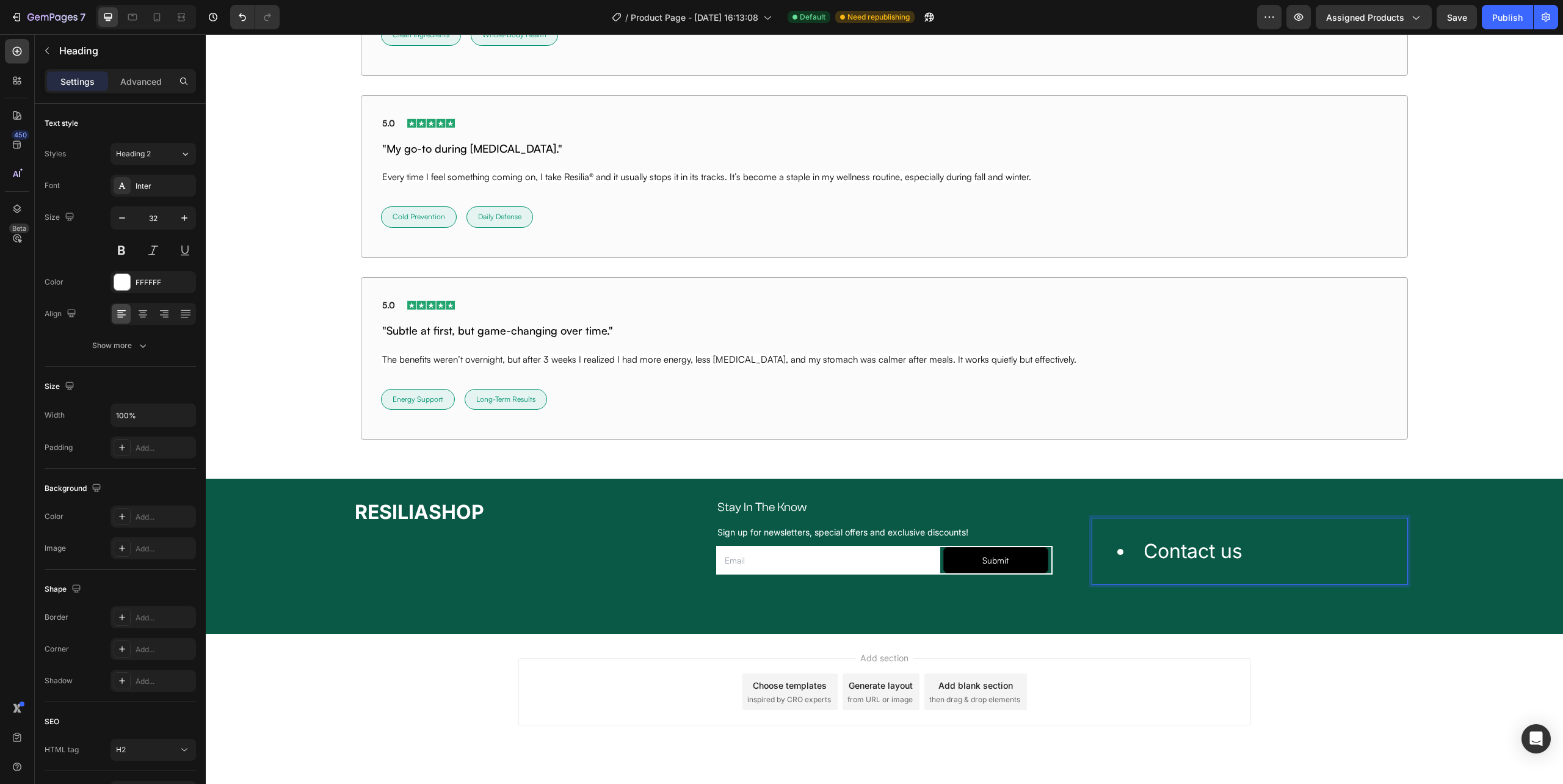
click at [1134, 560] on li "Contact us ⁠⁠⁠⁠⁠⁠⁠" at bounding box center [1262, 551] width 289 height 26
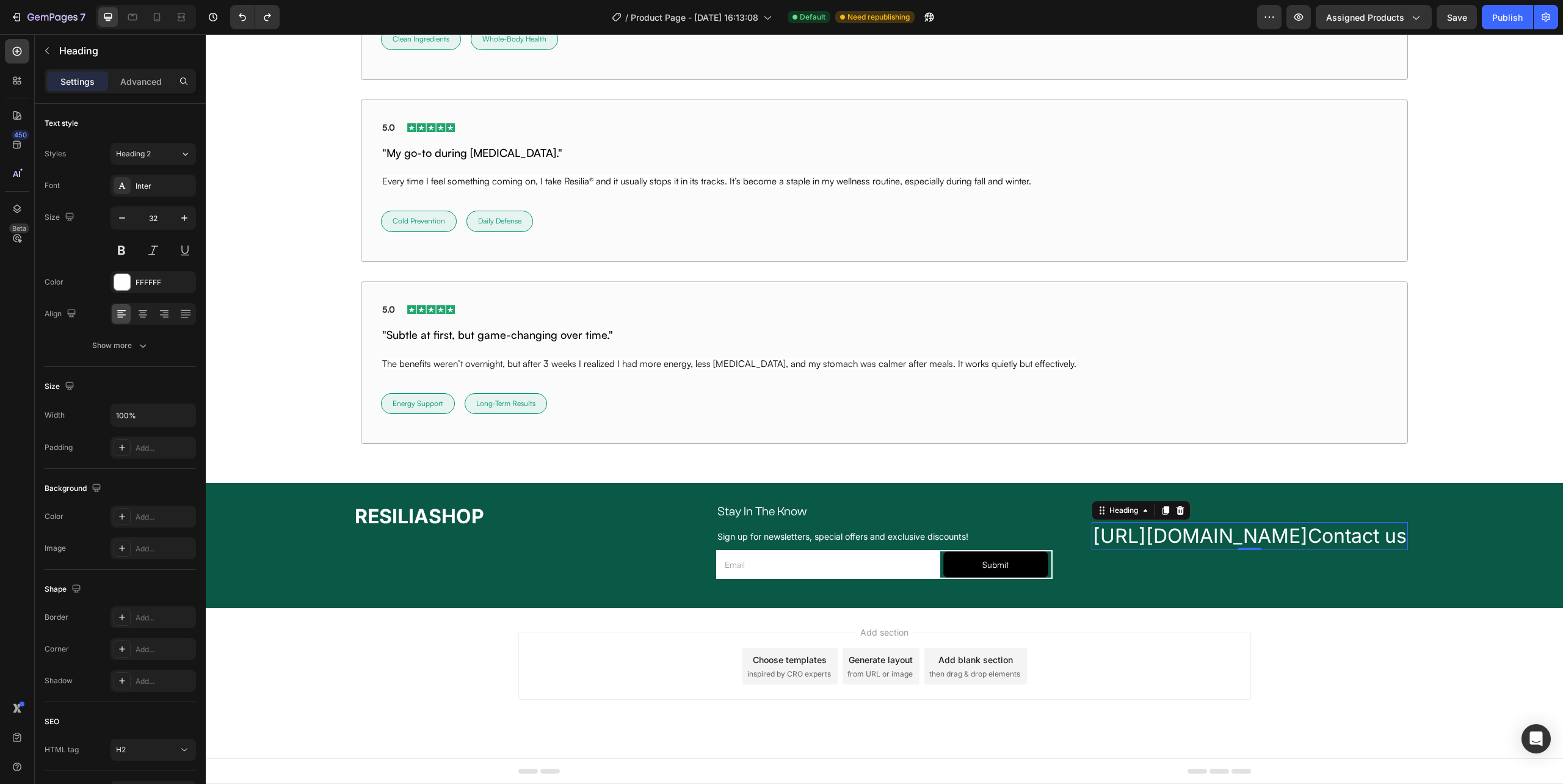
click at [1197, 549] on p "https://resilia.shop/pages/contact ⁠⁠⁠⁠⁠⁠⁠ Contact us" at bounding box center [1250, 535] width 314 height 26
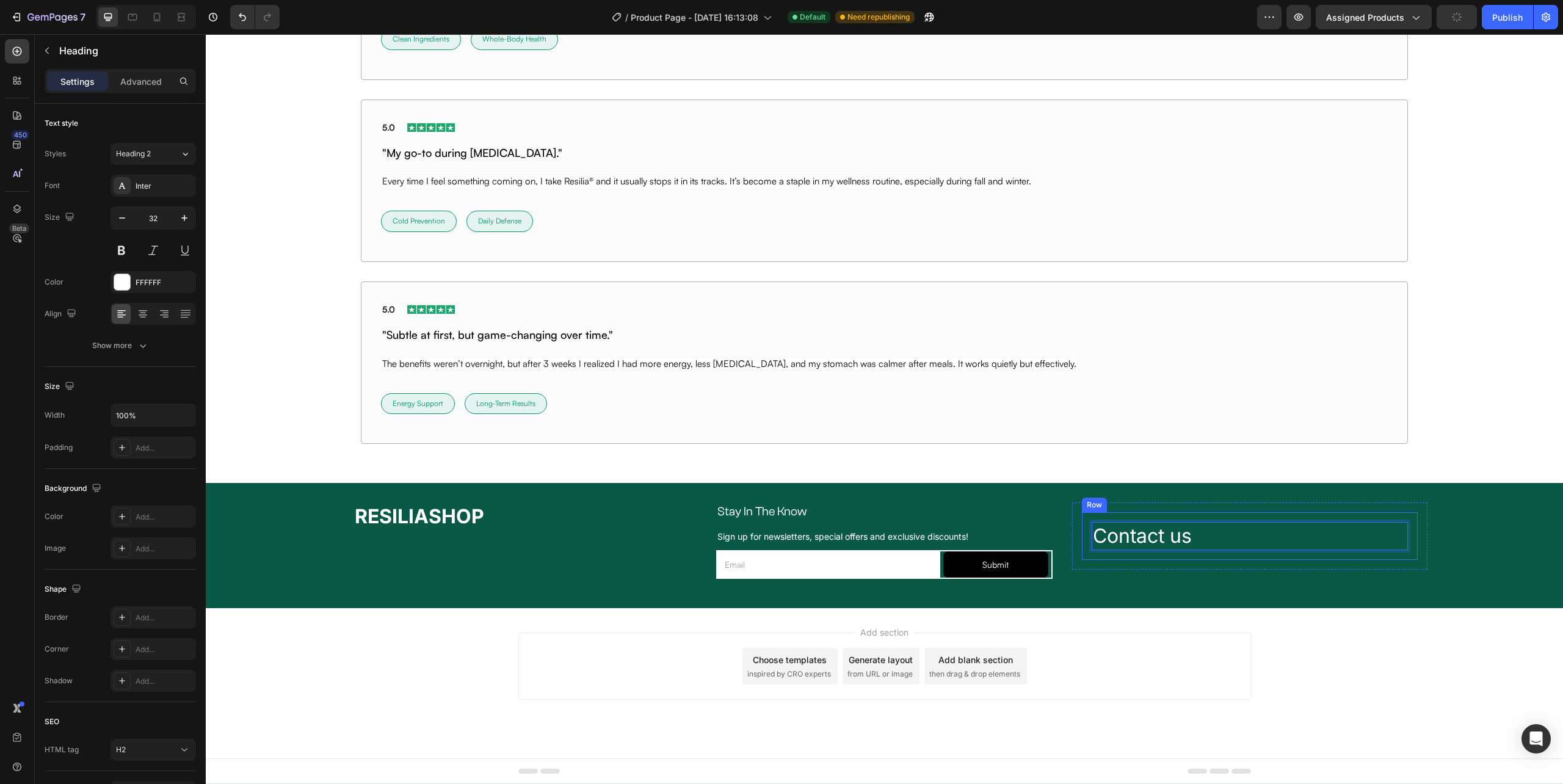
click at [1150, 555] on div "Contact us Heading 0 Row" at bounding box center [1250, 536] width 336 height 48
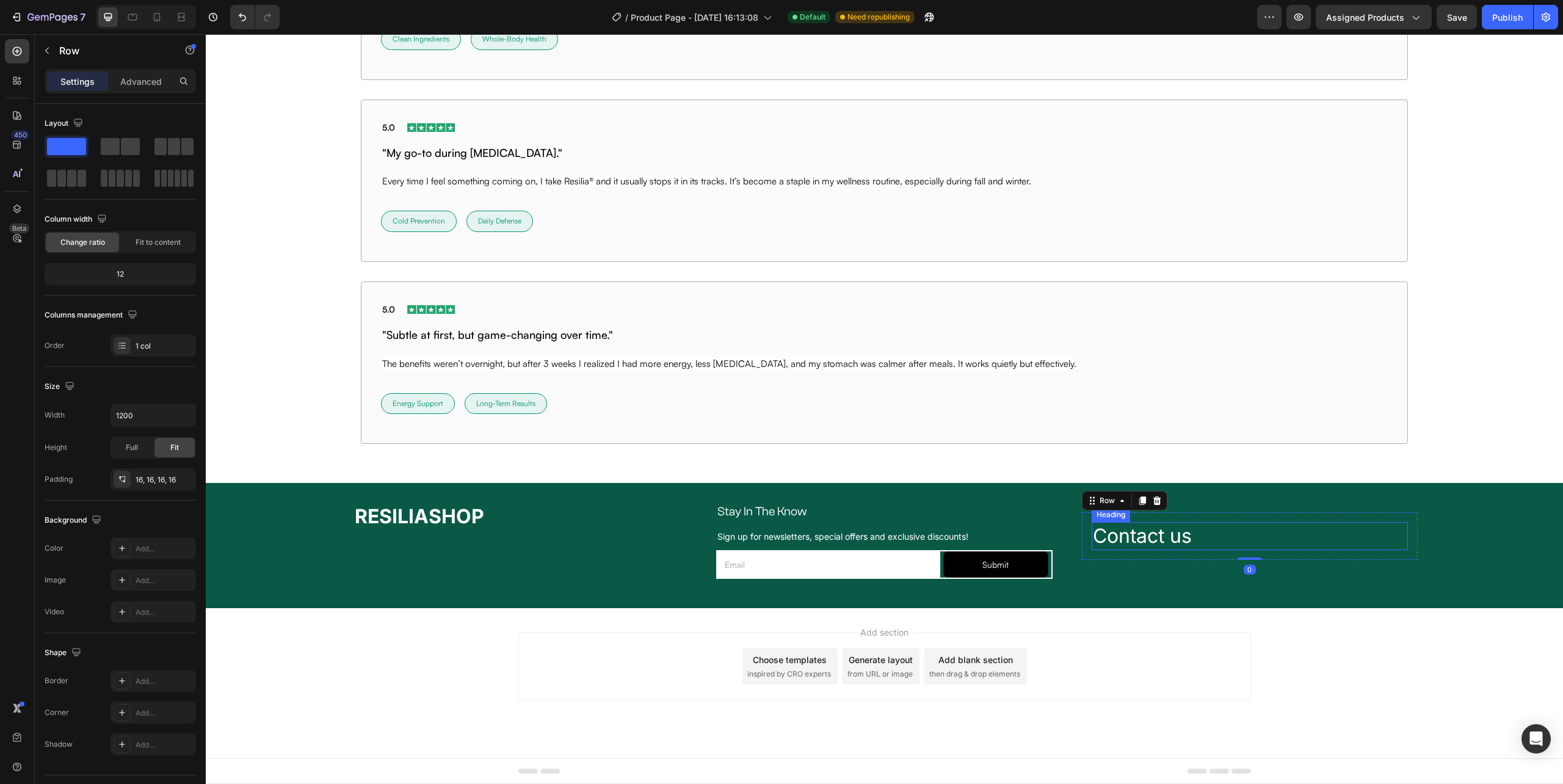
click at [1103, 535] on p "Contact us" at bounding box center [1250, 535] width 314 height 26
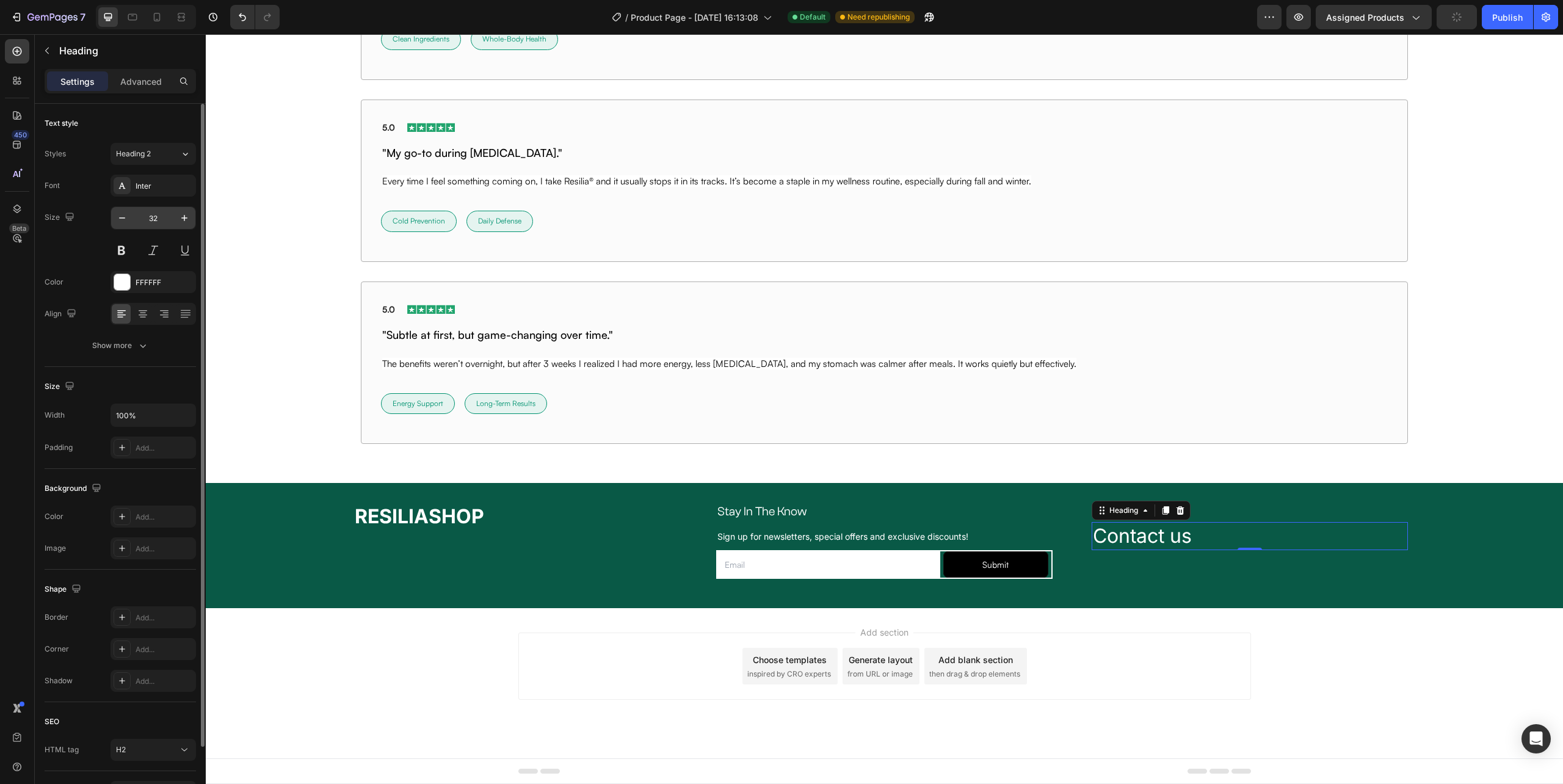
click at [160, 216] on input "32" at bounding box center [153, 218] width 41 height 22
type input "14"
click at [153, 175] on div "Inter" at bounding box center [153, 185] width 86 height 22
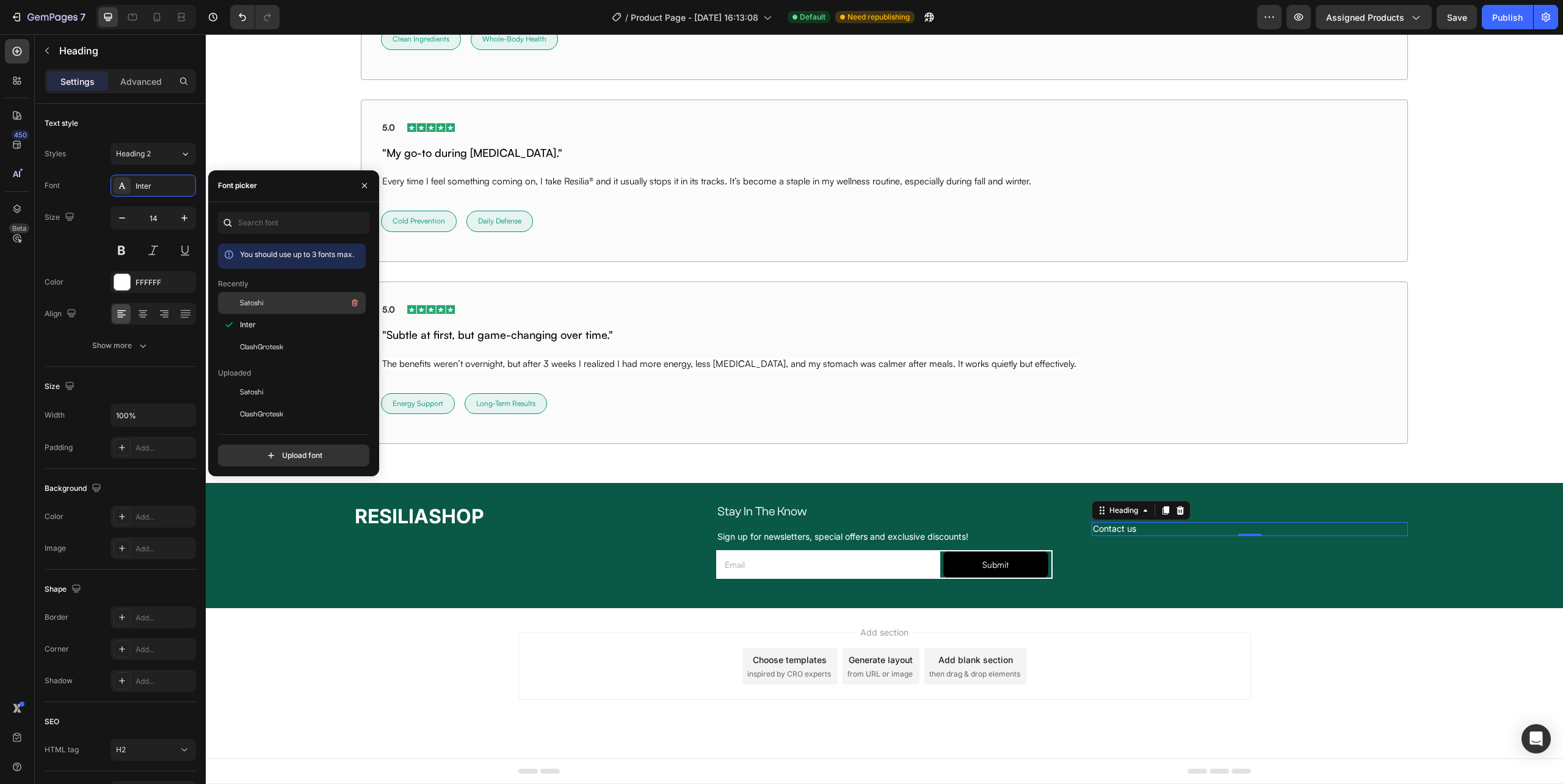
click at [271, 298] on div "Satoshi" at bounding box center [302, 302] width 123 height 15
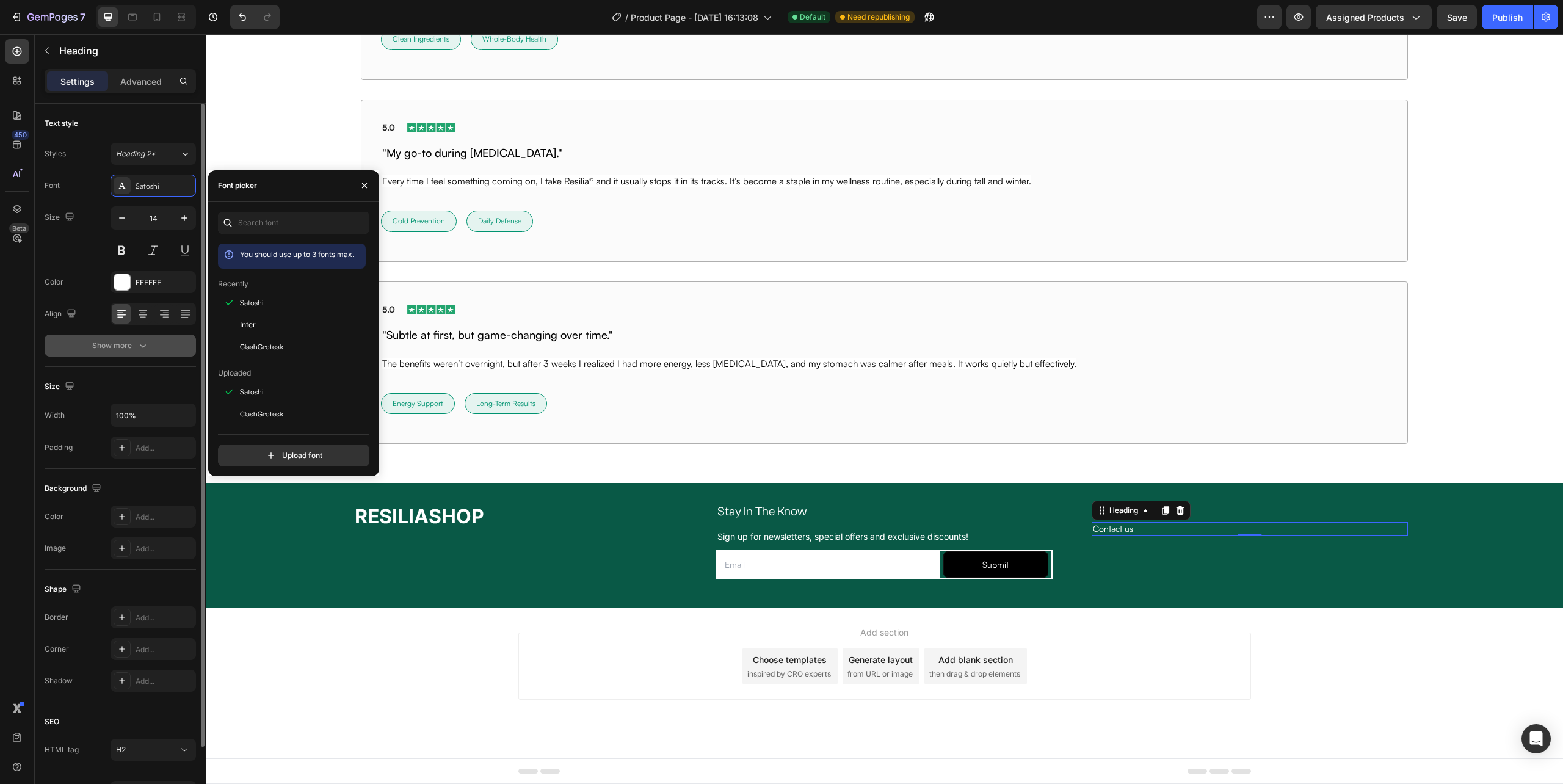
click at [131, 340] on button "Show more" at bounding box center [121, 345] width 152 height 22
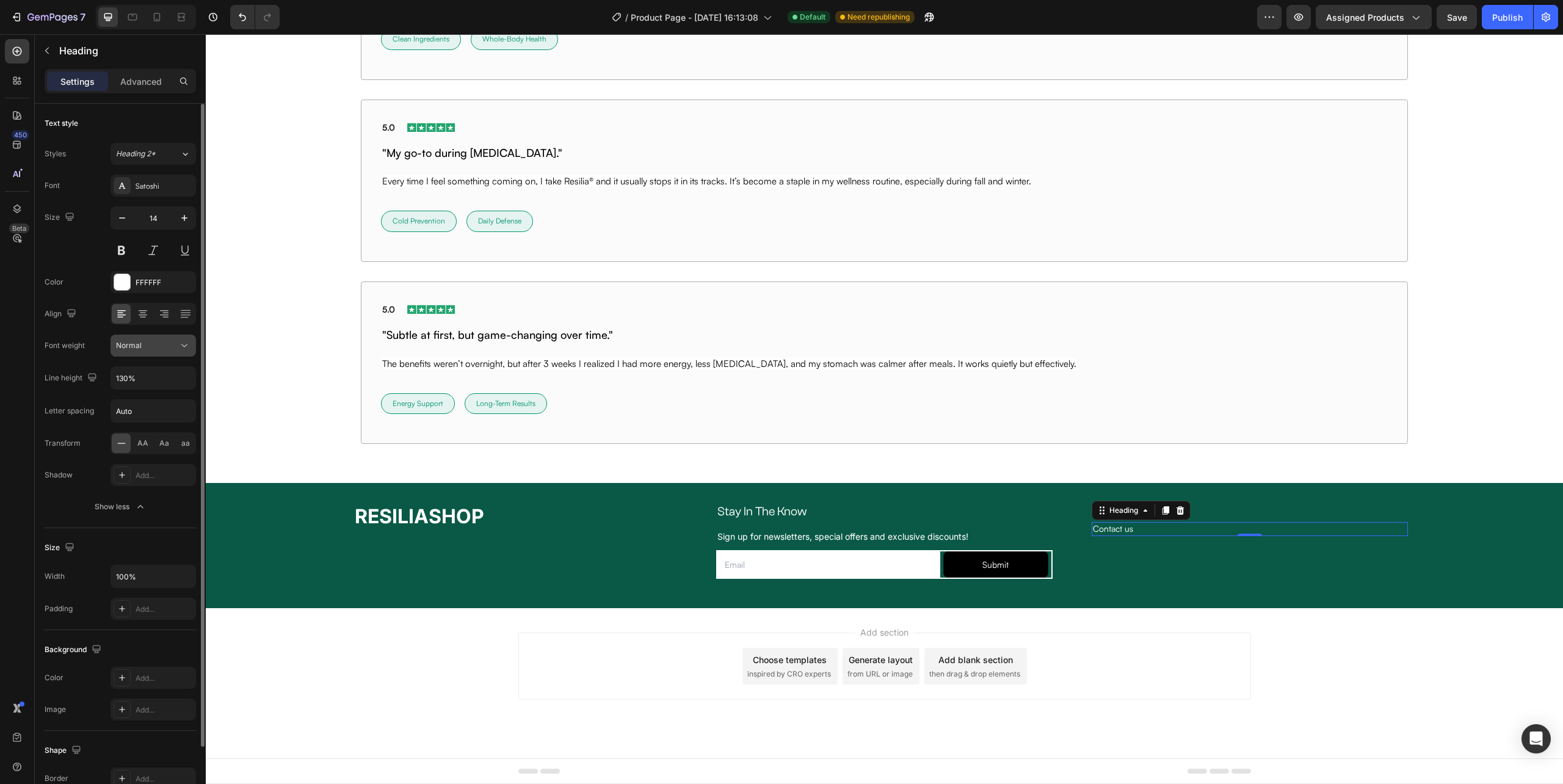
click at [165, 349] on div "Normal" at bounding box center [147, 346] width 63 height 11
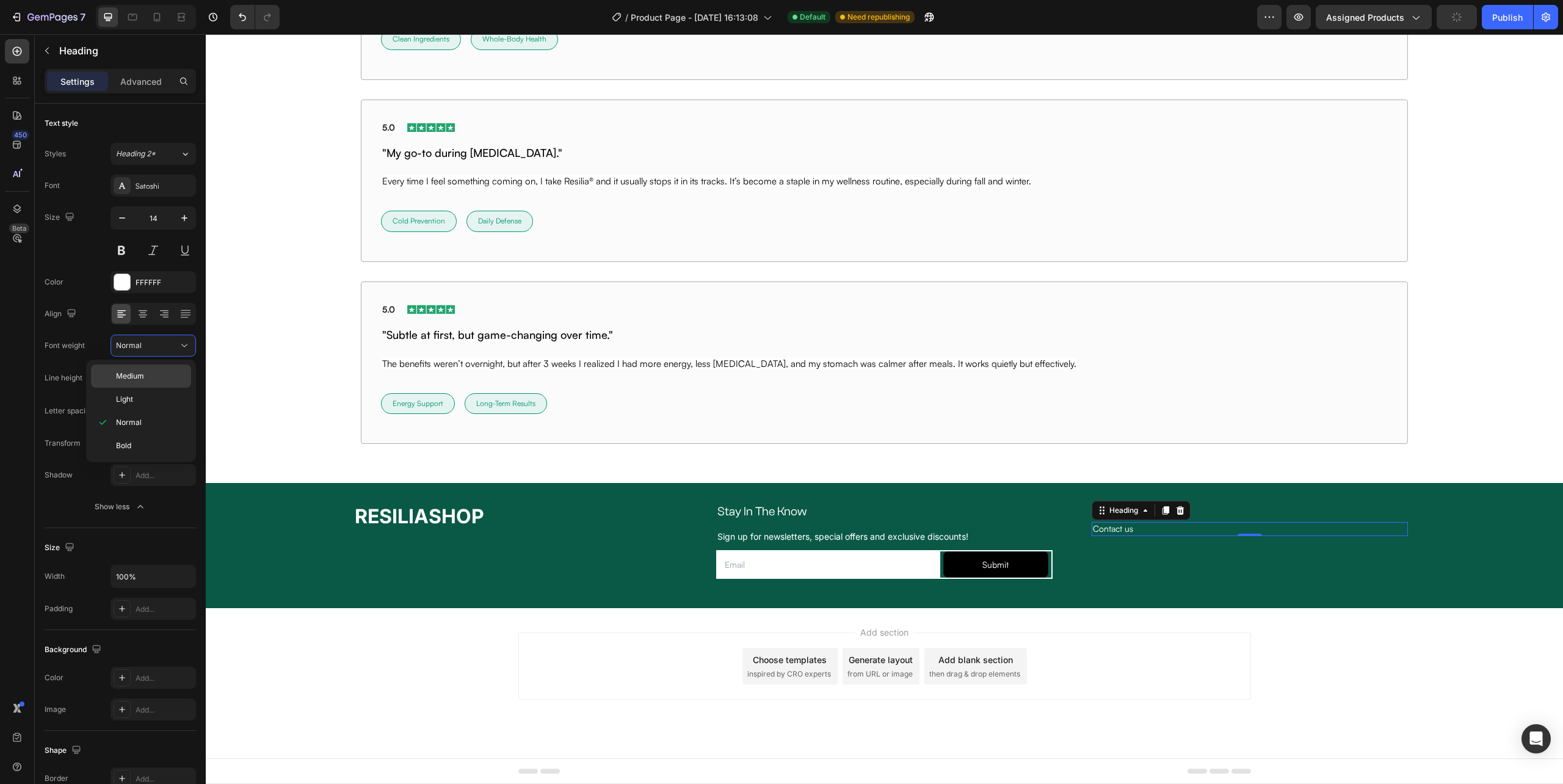
click at [147, 377] on p "Medium" at bounding box center [151, 376] width 70 height 11
click at [1317, 582] on div "RESILIASHOP Heading Stay In The Know Heading Row Sign up for newsletters, speci…" at bounding box center [884, 546] width 1357 height 86
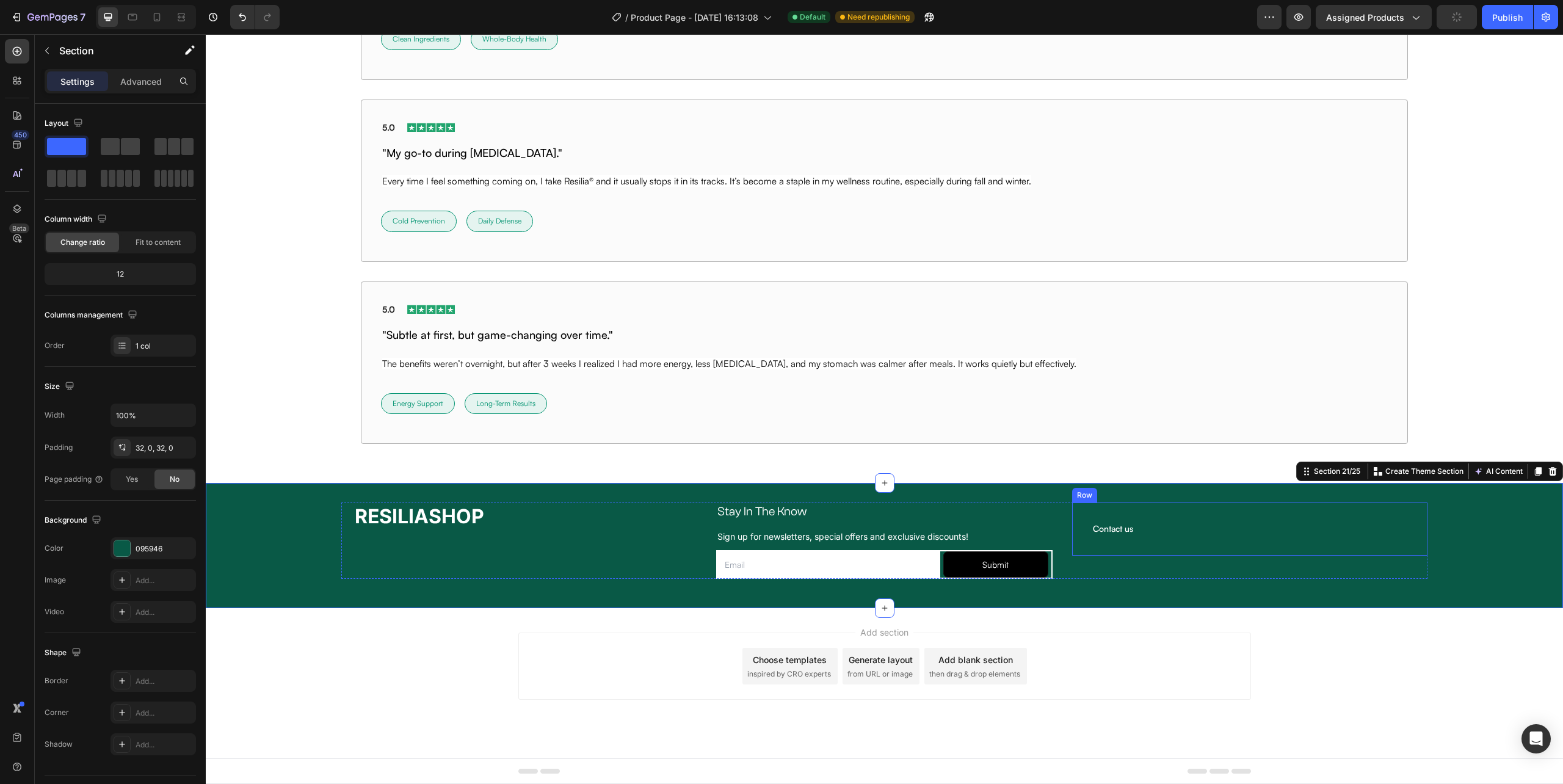
click at [1090, 549] on div "Contact us Heading [GEOGRAPHIC_DATA]" at bounding box center [1250, 529] width 355 height 53
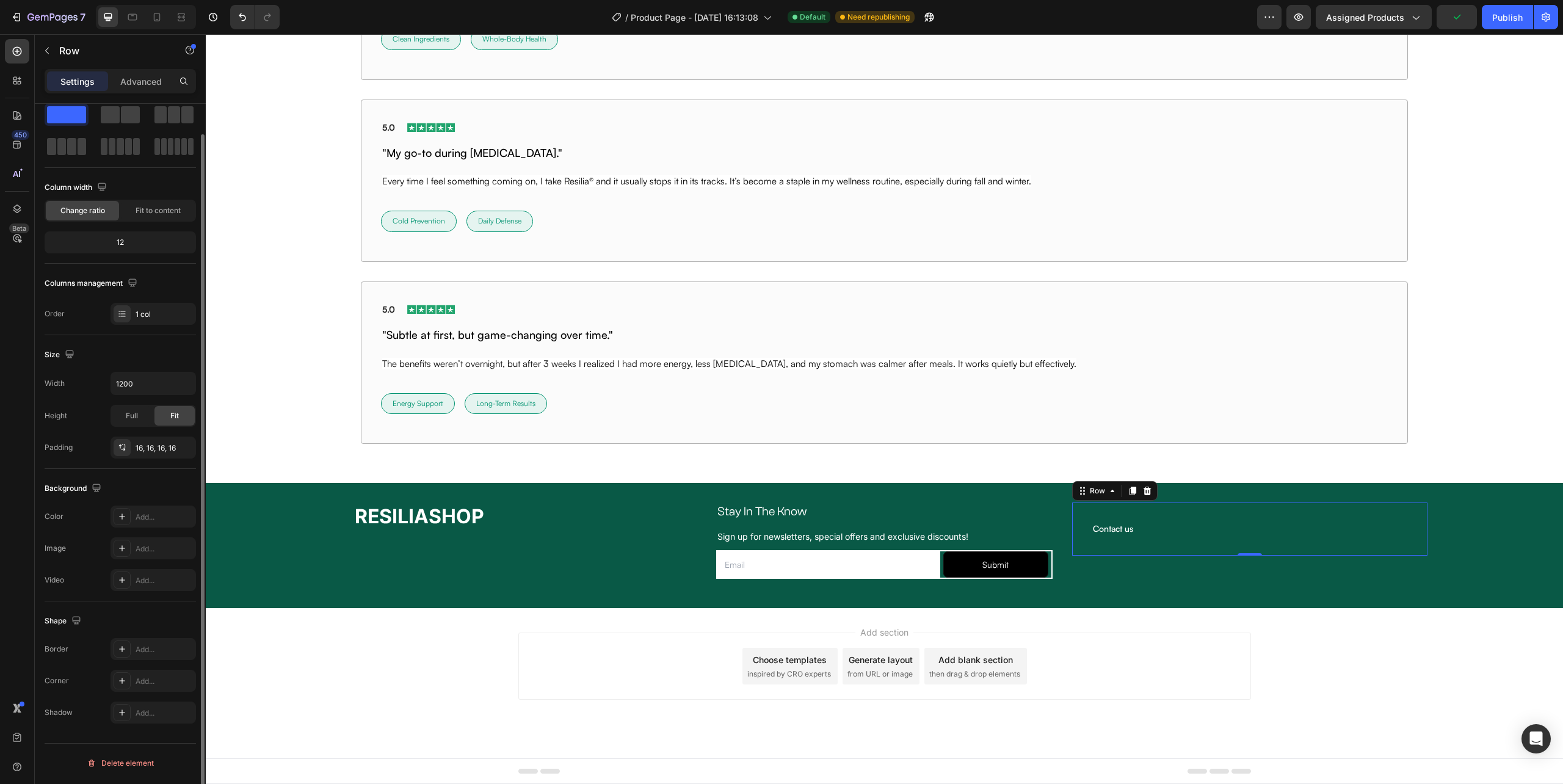
scroll to position [0, 0]
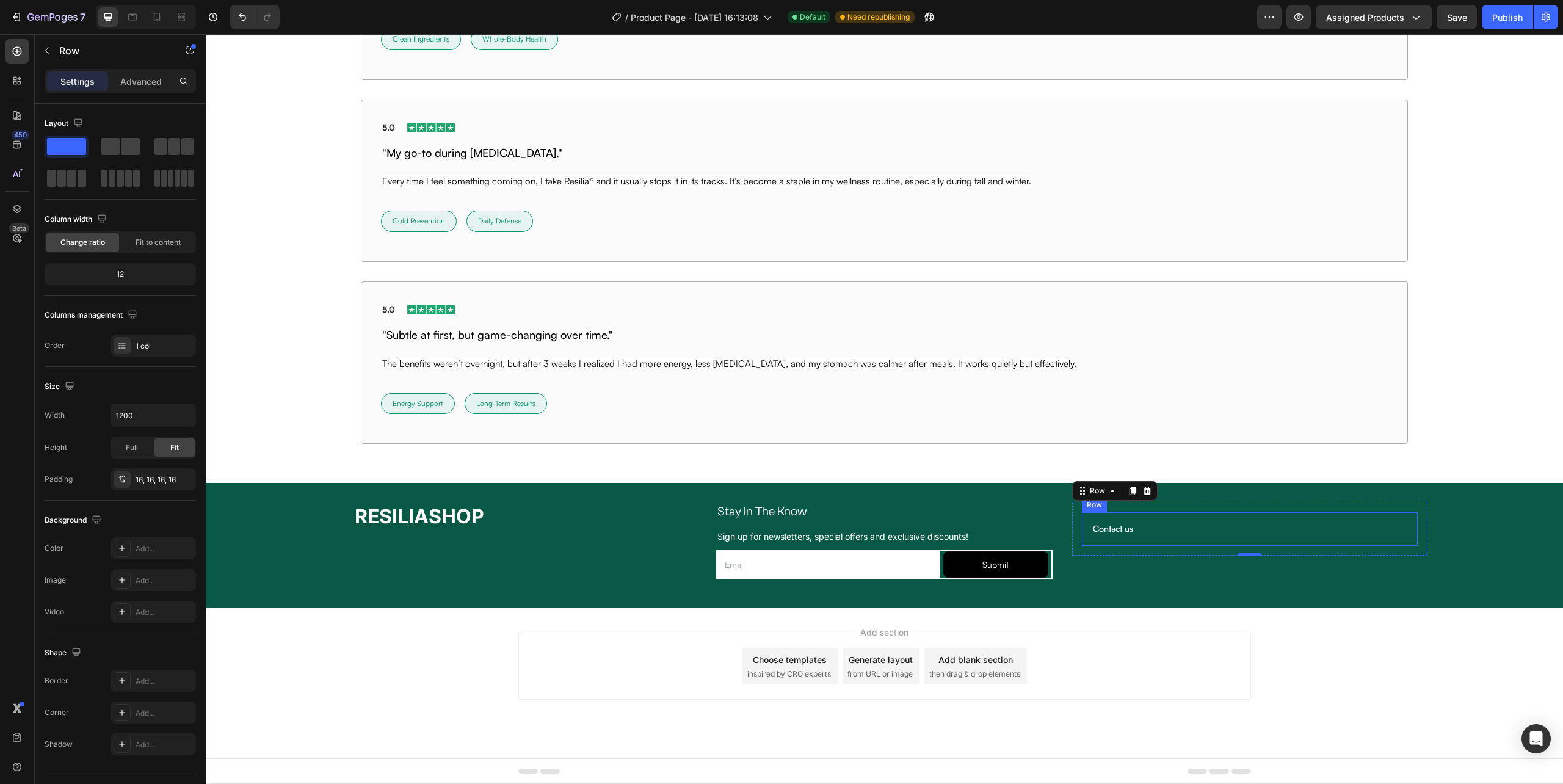
click at [1151, 536] on div "Contact us Heading Row" at bounding box center [1250, 528] width 336 height 33
click at [1132, 529] on p "Contact us" at bounding box center [1250, 528] width 314 height 11
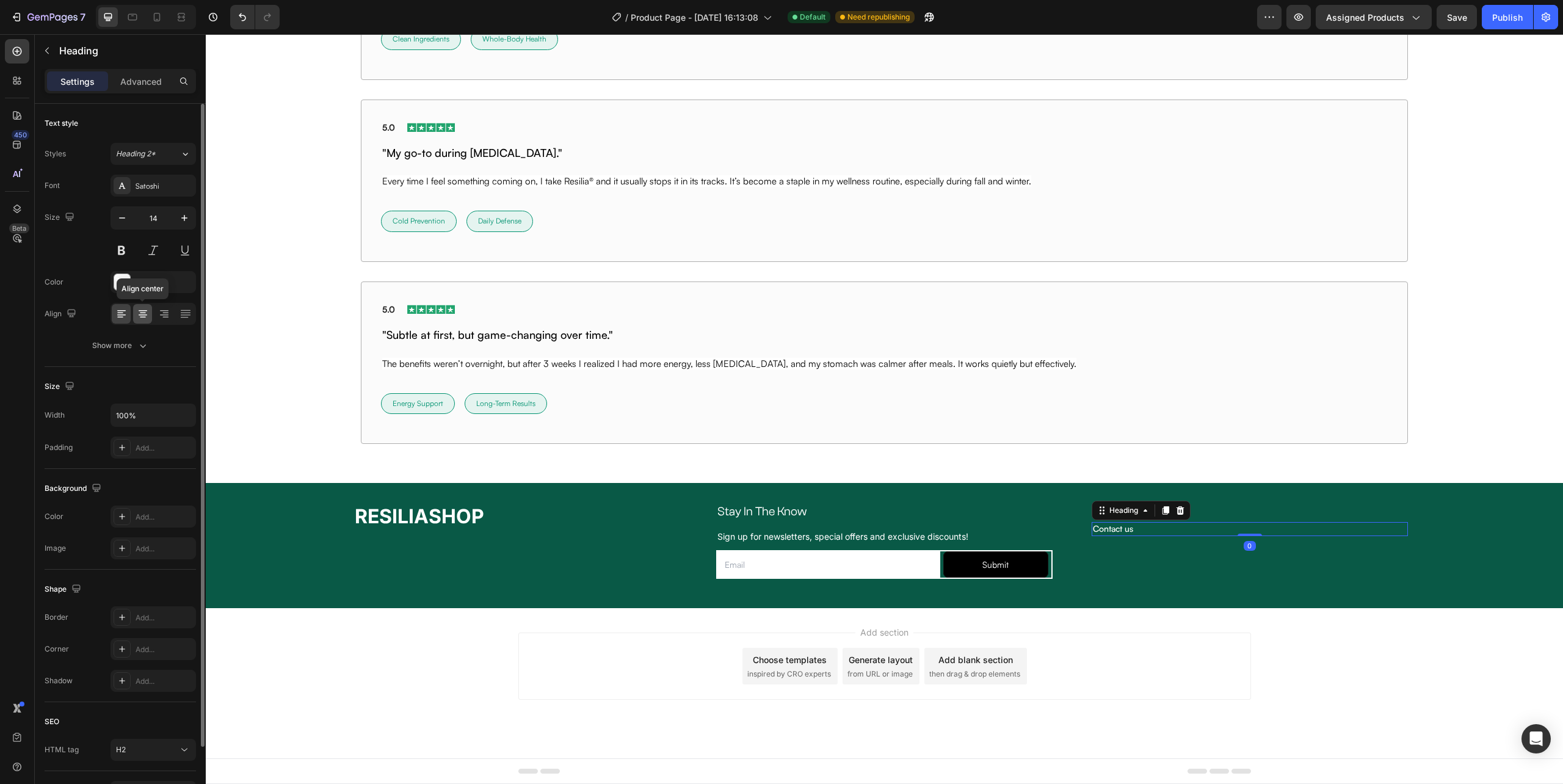
click at [142, 309] on icon at bounding box center [143, 314] width 12 height 12
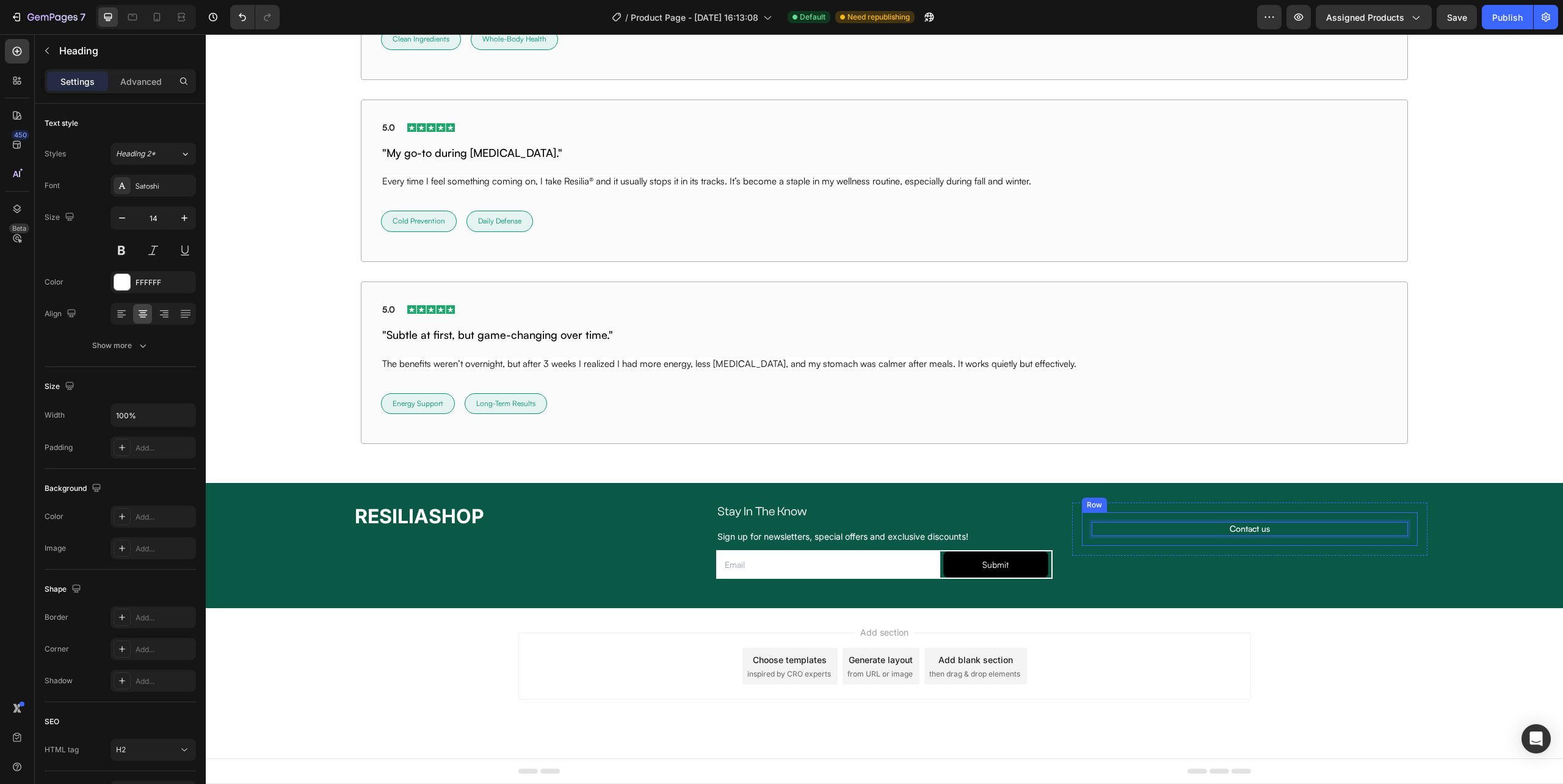
click at [1305, 541] on div "Contact us Heading 0 Row" at bounding box center [1250, 528] width 336 height 33
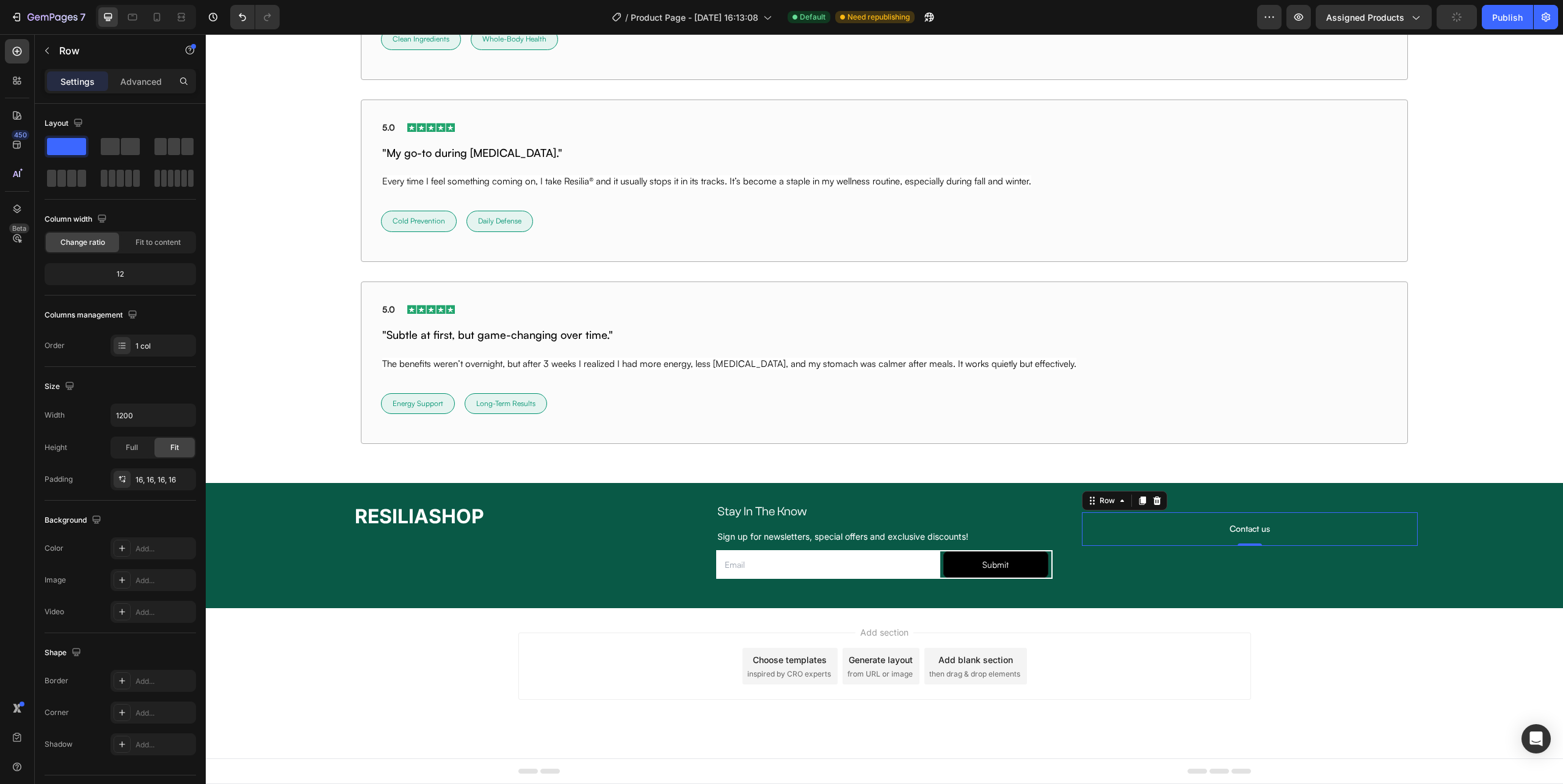
click at [1302, 537] on div "Contact us Heading Row 0" at bounding box center [1250, 528] width 336 height 33
click at [1139, 497] on icon at bounding box center [1142, 502] width 7 height 9
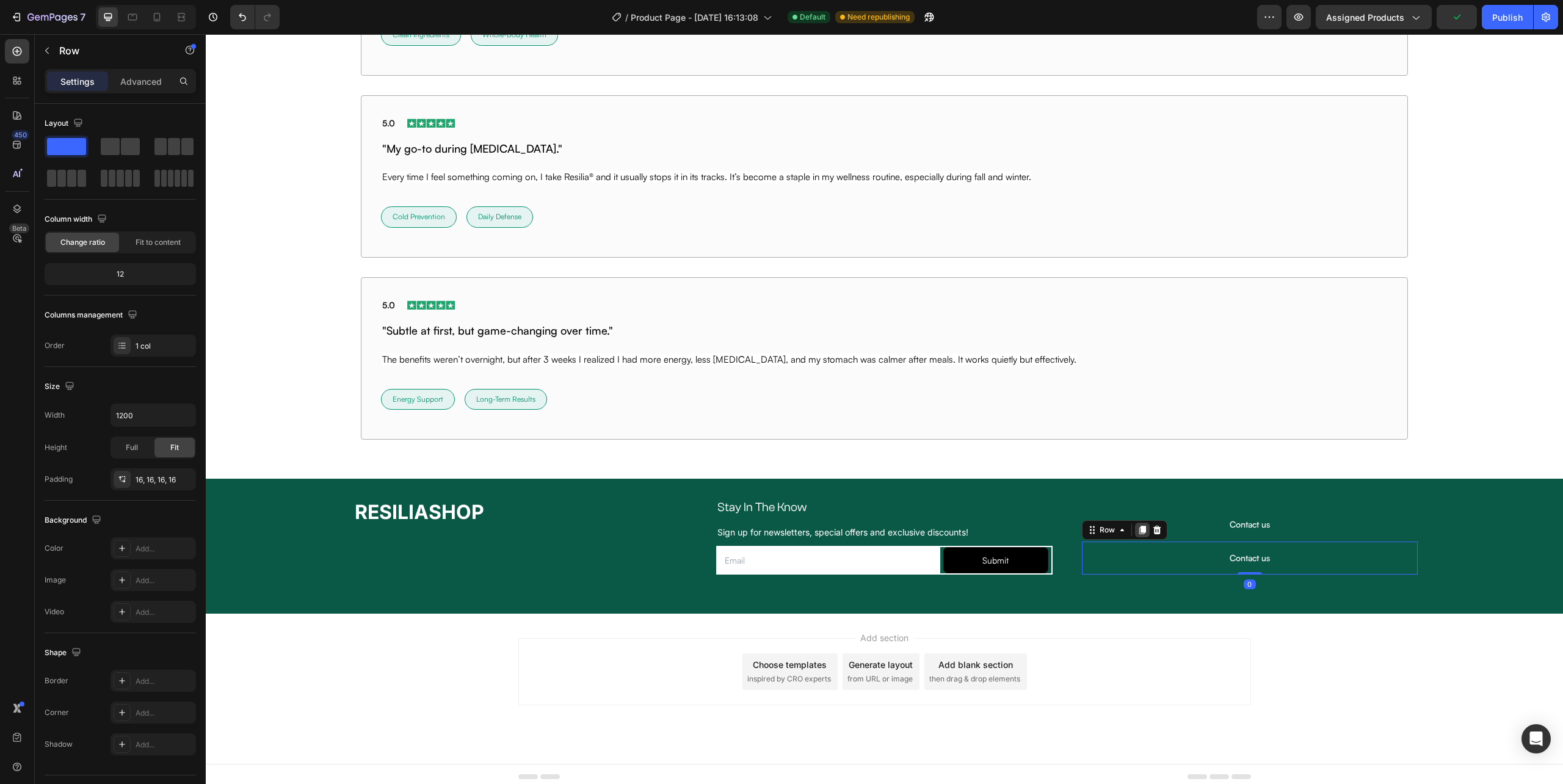
click at [1139, 531] on icon at bounding box center [1142, 530] width 7 height 9
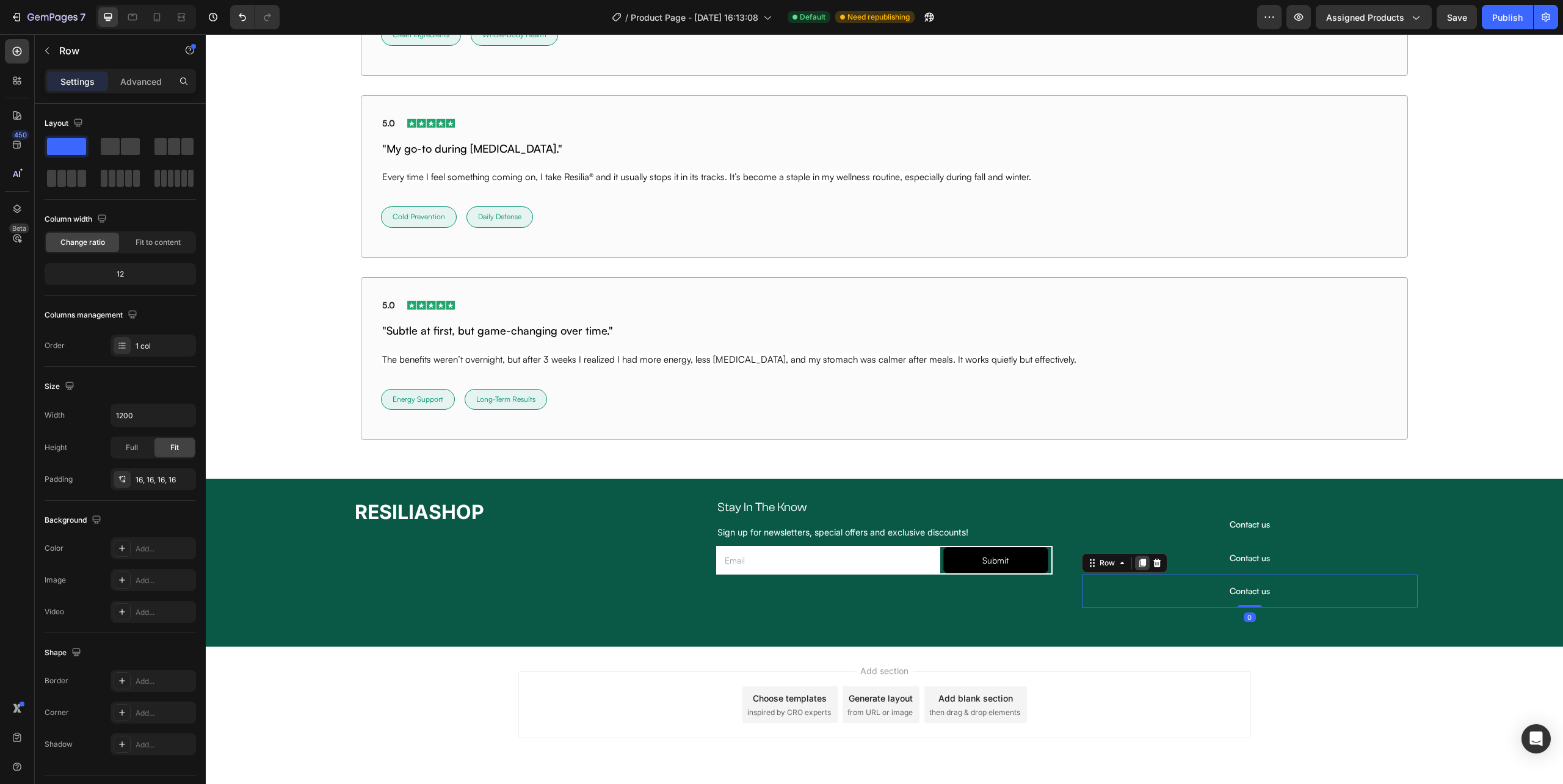
click at [1135, 560] on div at bounding box center [1142, 563] width 15 height 15
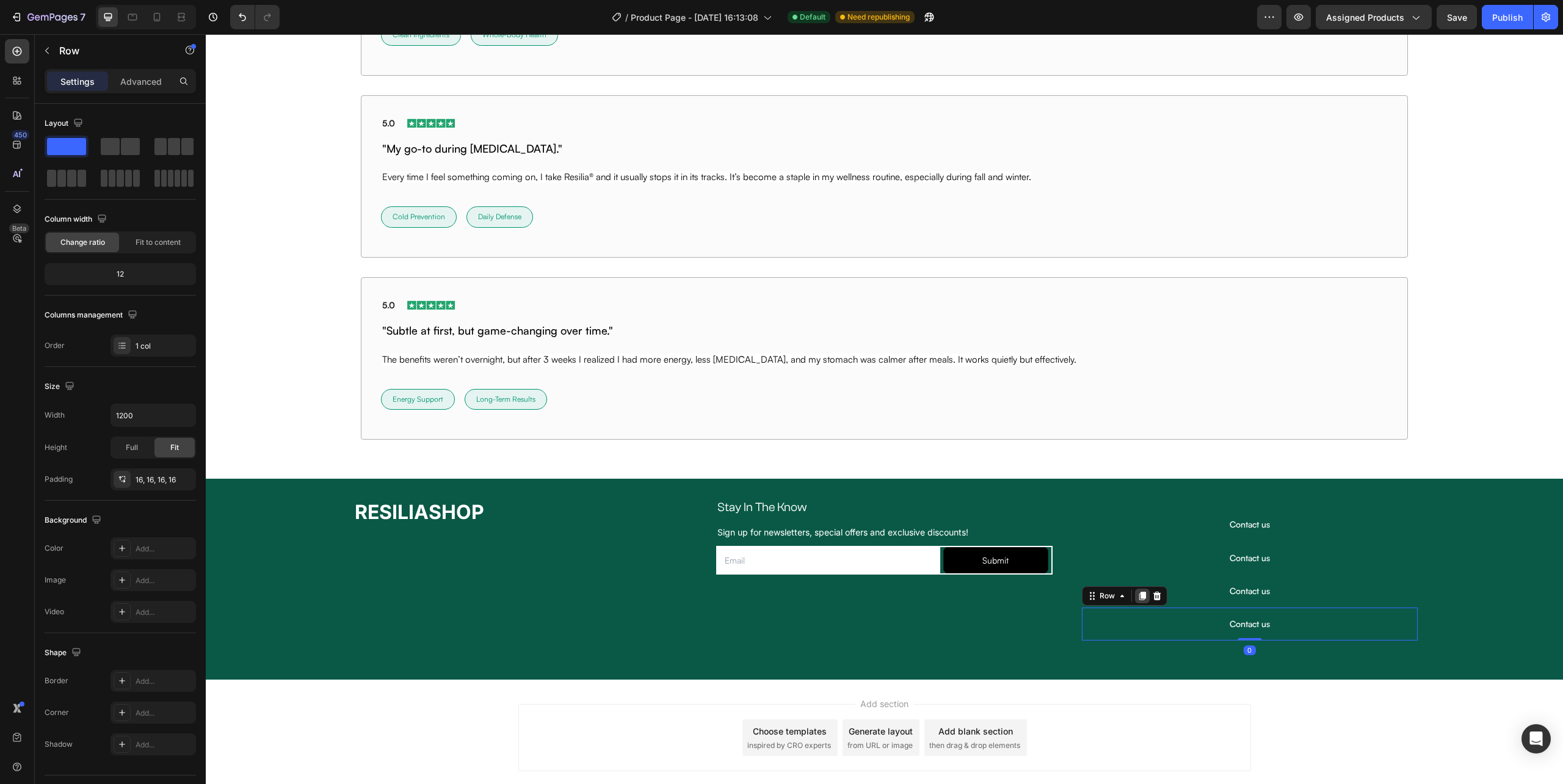
click at [1137, 593] on div at bounding box center [1142, 595] width 15 height 15
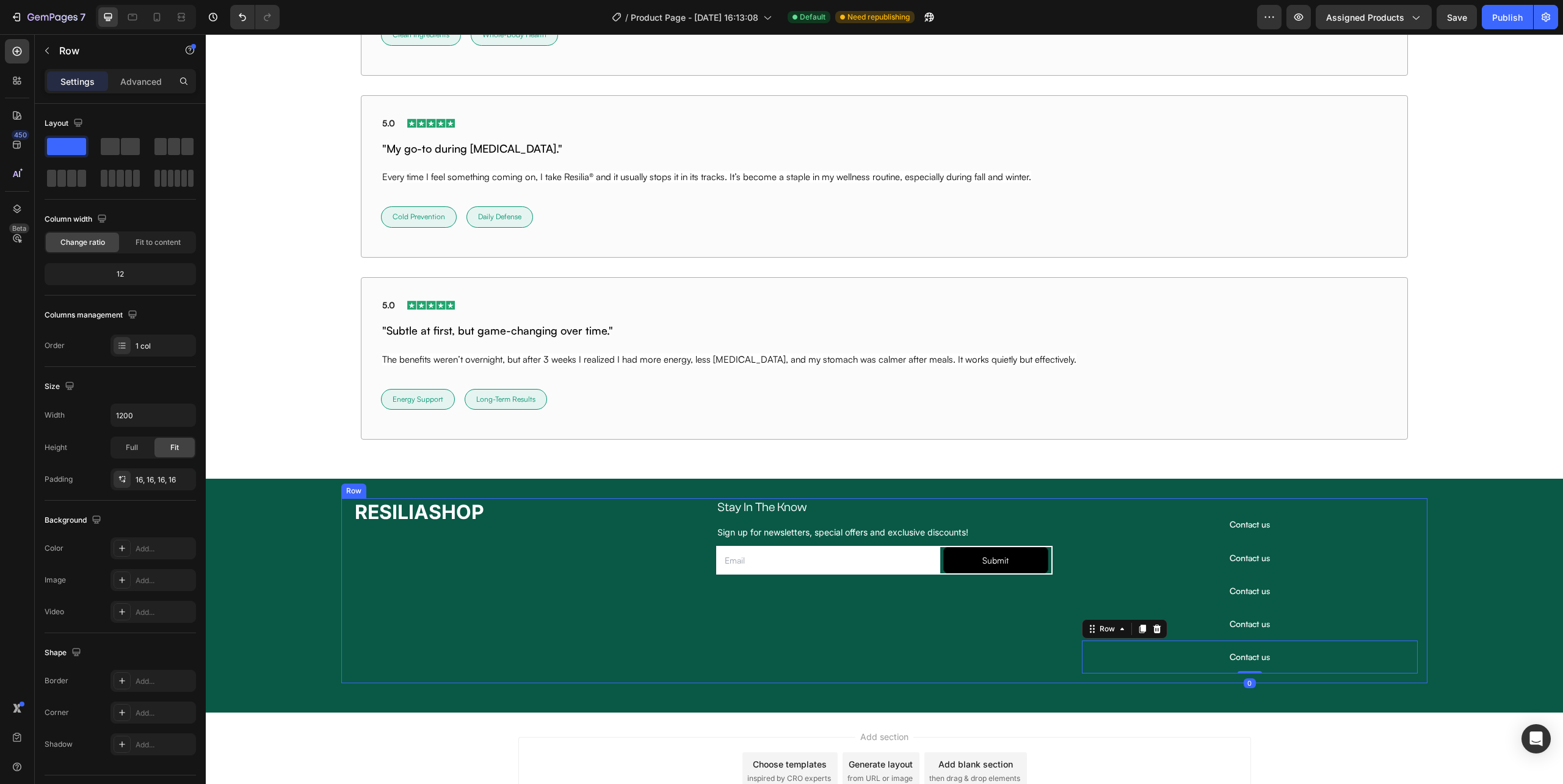
click at [1017, 613] on div "Stay In The Know Heading Row Sign up for newsletters, special offers and exclus…" at bounding box center [884, 591] width 355 height 185
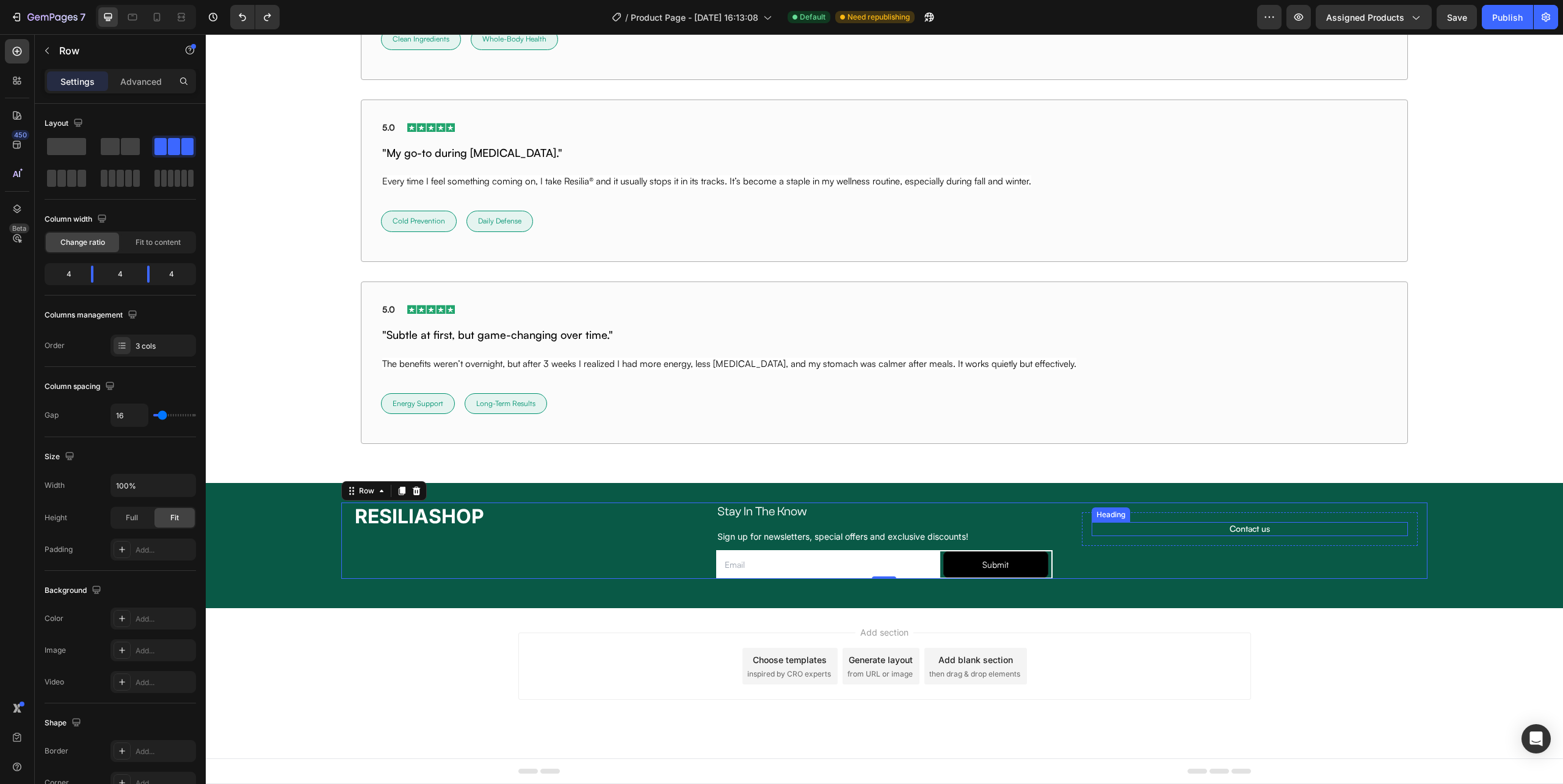
click at [1190, 533] on p "Contact us" at bounding box center [1250, 528] width 314 height 11
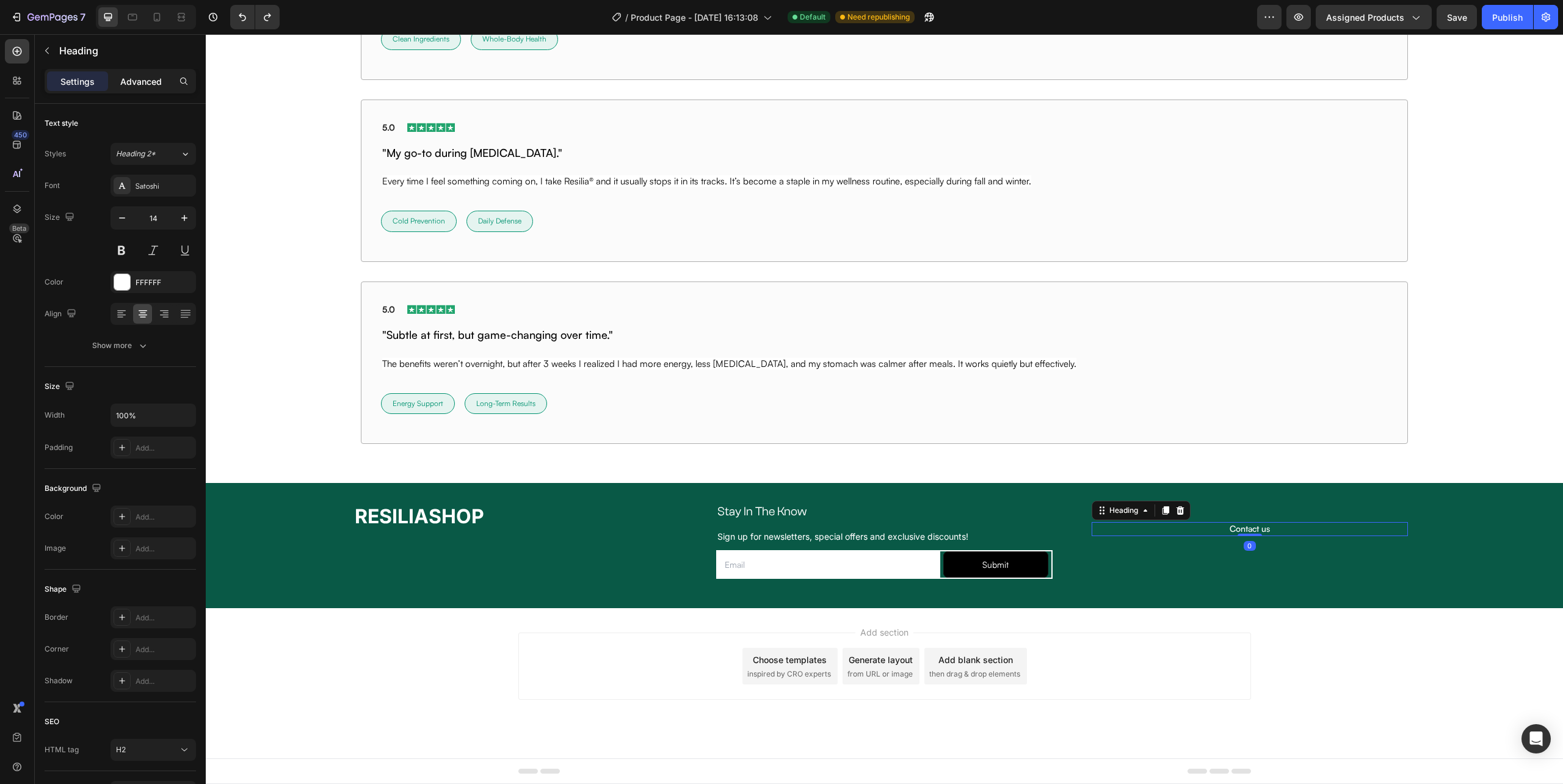
click at [145, 77] on p "Advanced" at bounding box center [140, 81] width 41 height 13
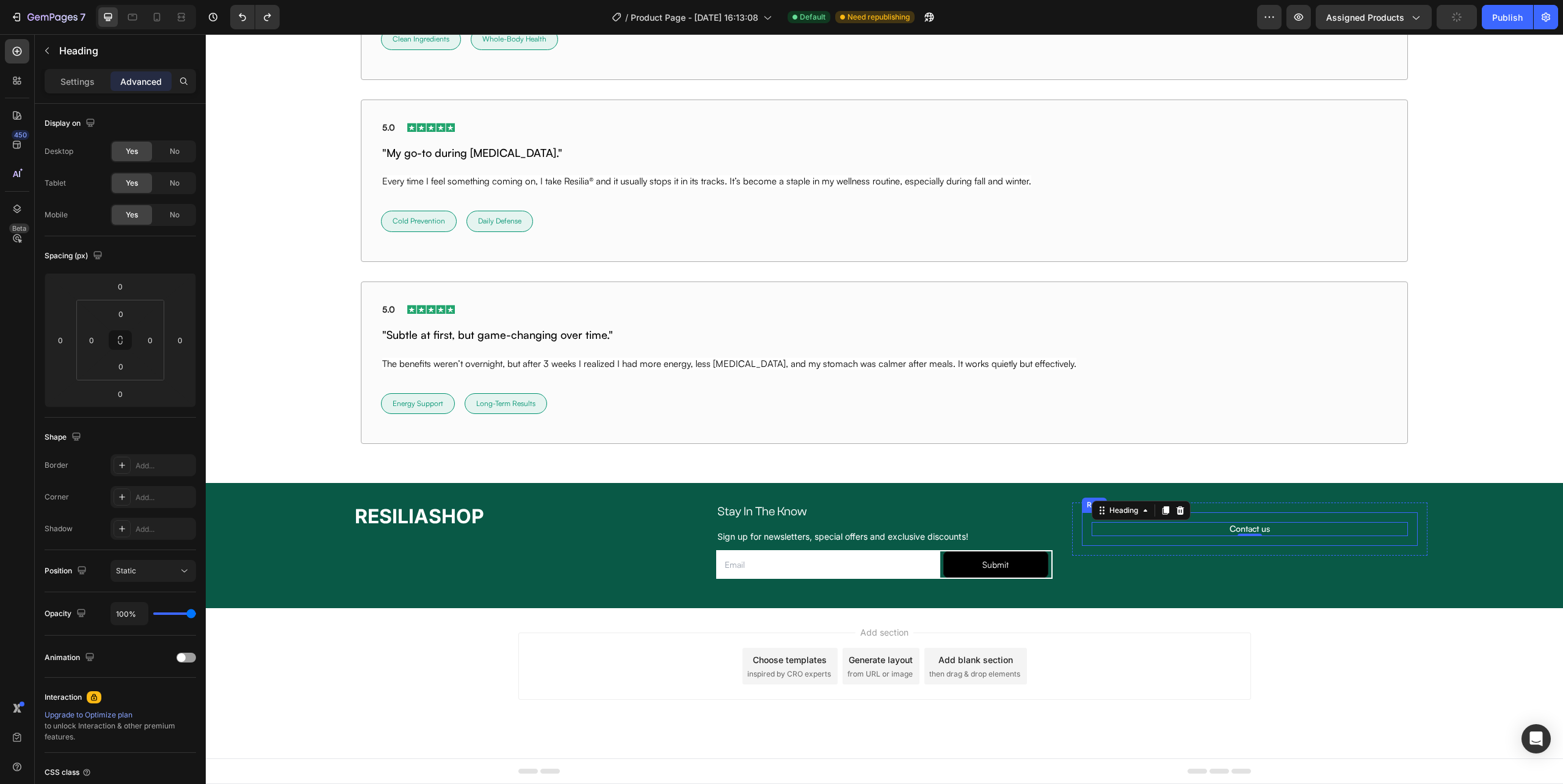
click at [1150, 540] on div "Contact us Heading 0 Row" at bounding box center [1250, 528] width 336 height 33
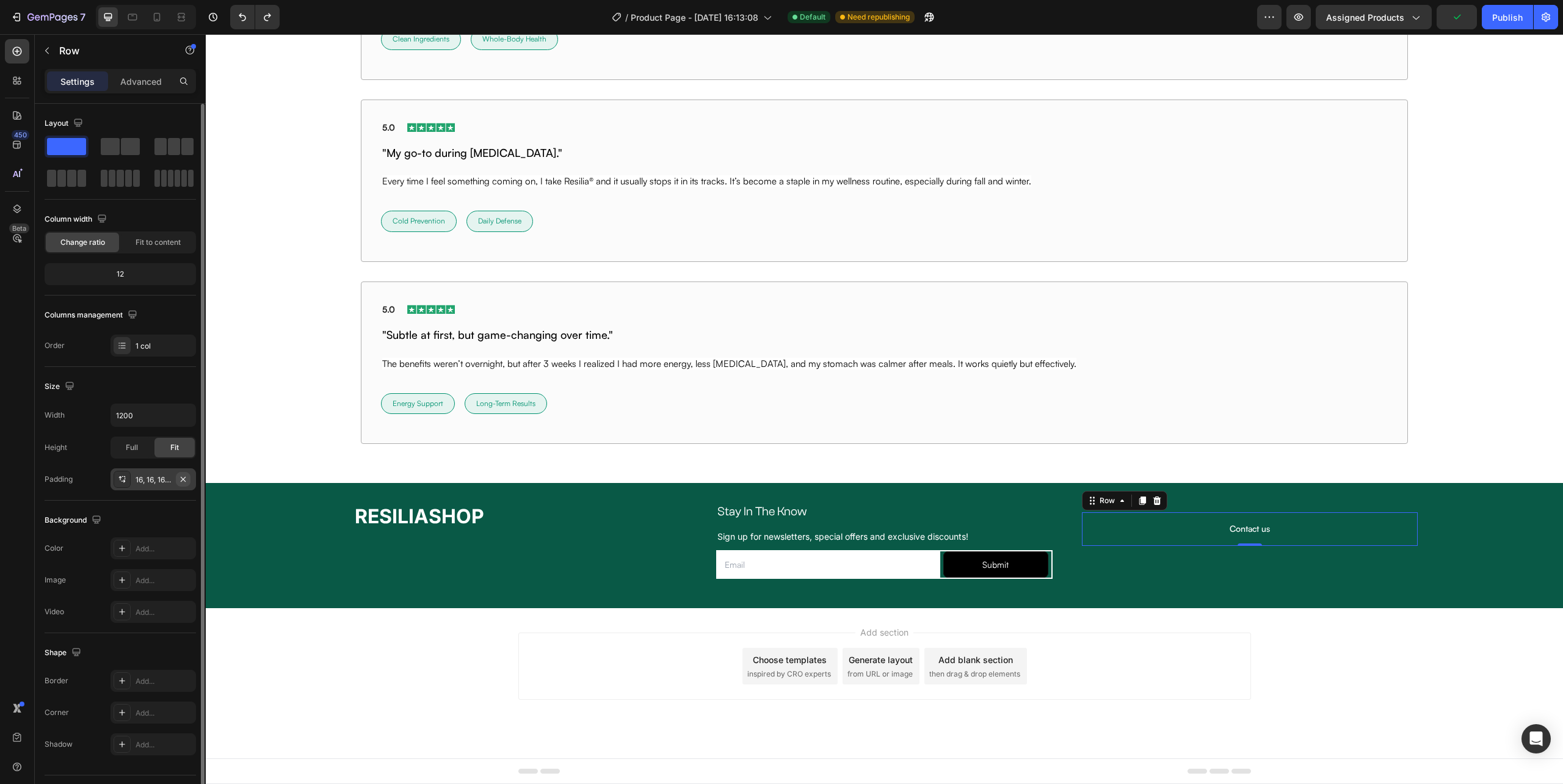
drag, startPoint x: 180, startPoint y: 477, endPoint x: 857, endPoint y: 501, distance: 677.4
click at [180, 477] on icon "button" at bounding box center [183, 479] width 10 height 10
click at [1193, 539] on div "Contact us Heading Row 0 Row" at bounding box center [1250, 541] width 355 height 77
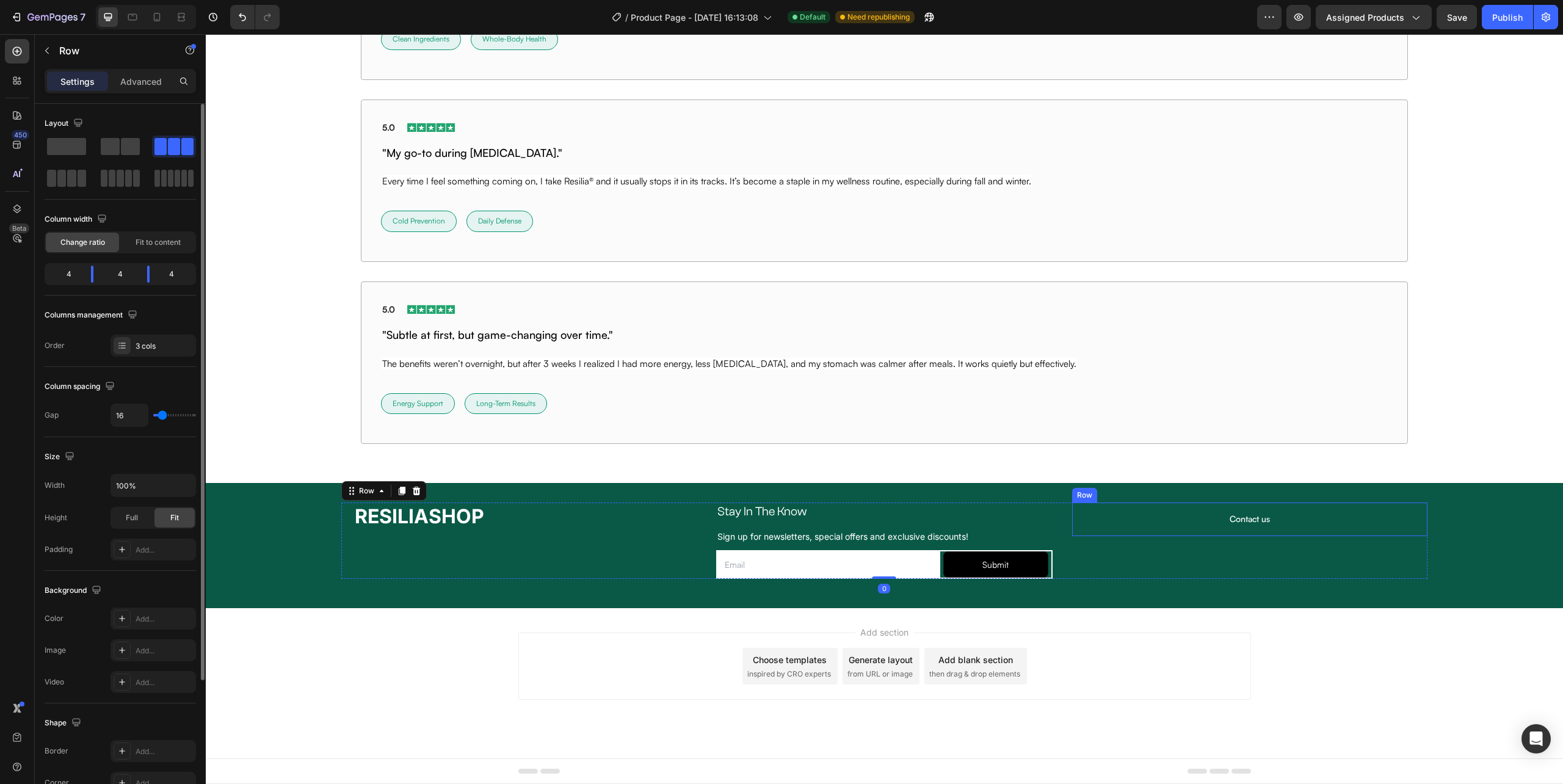
click at [1096, 527] on div "Contact us Heading [GEOGRAPHIC_DATA]" at bounding box center [1250, 519] width 355 height 33
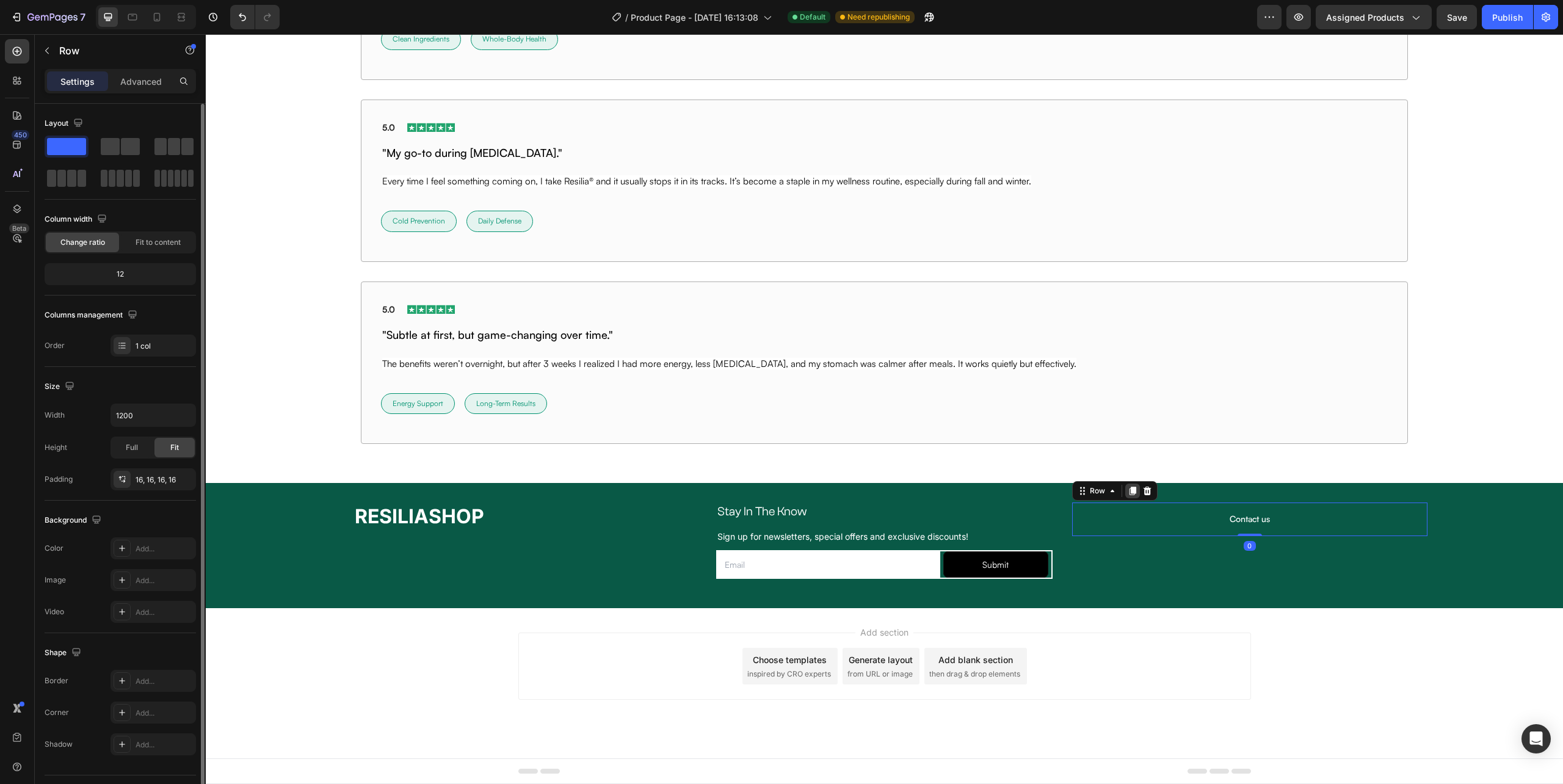
click at [1129, 489] on icon at bounding box center [1133, 491] width 7 height 9
click at [1129, 526] on icon at bounding box center [1133, 525] width 7 height 9
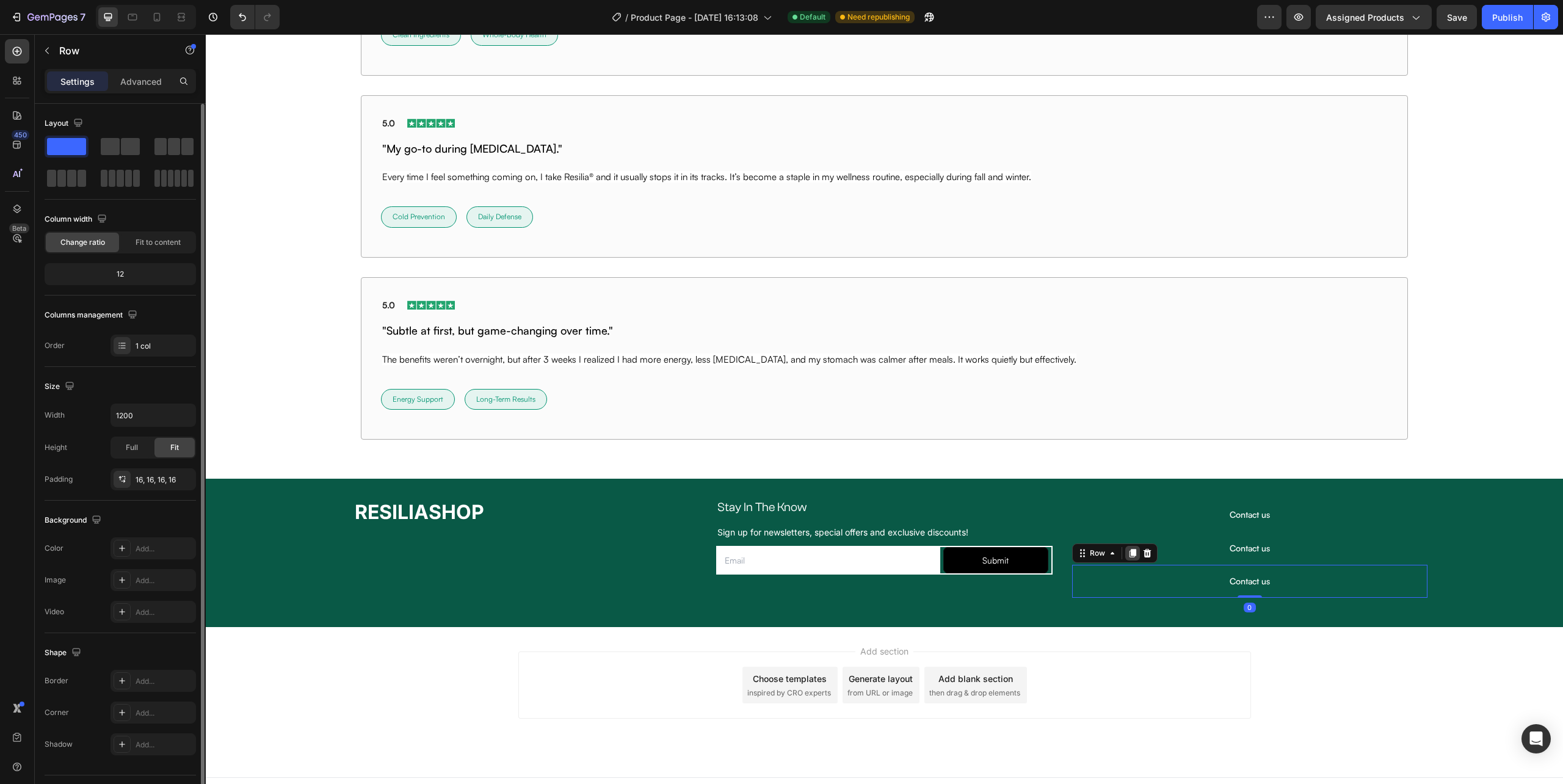
click at [1129, 553] on icon at bounding box center [1133, 553] width 7 height 9
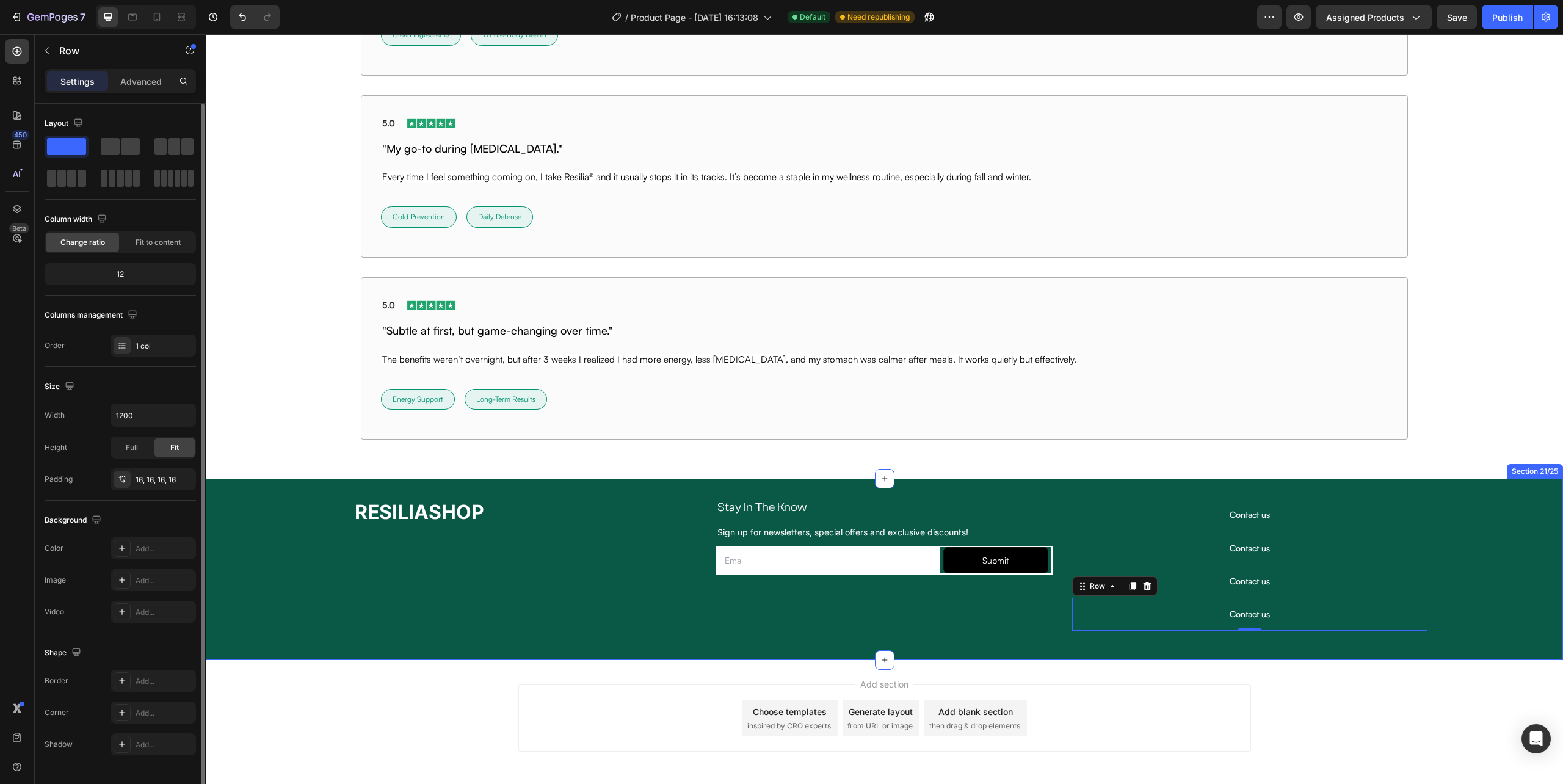
click at [1462, 589] on div "RESILIASHOP Heading Stay In The Know Heading Row Sign up for newsletters, speci…" at bounding box center [884, 569] width 1357 height 142
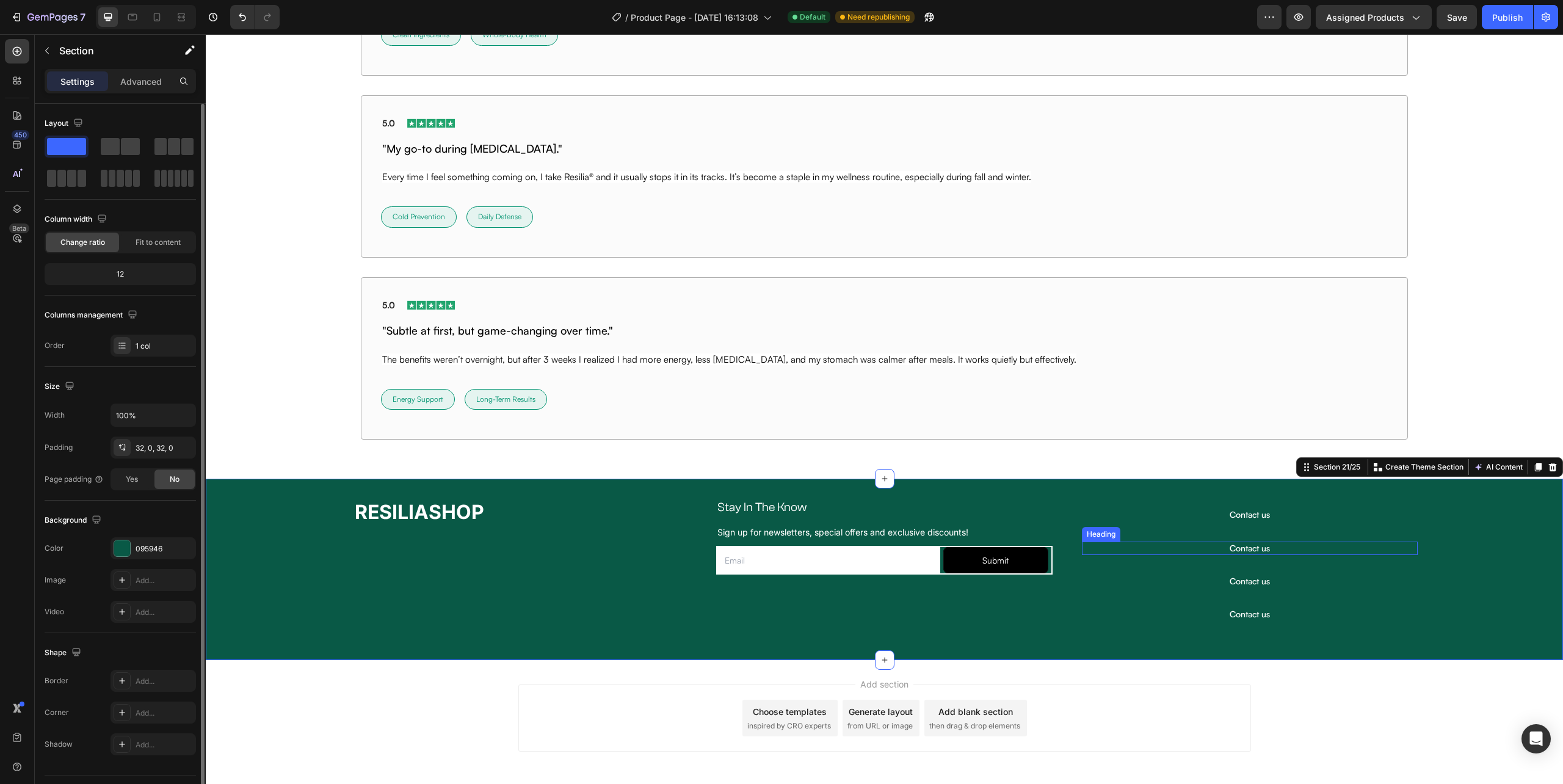
click at [1249, 553] on h2 "Contact us" at bounding box center [1250, 548] width 336 height 13
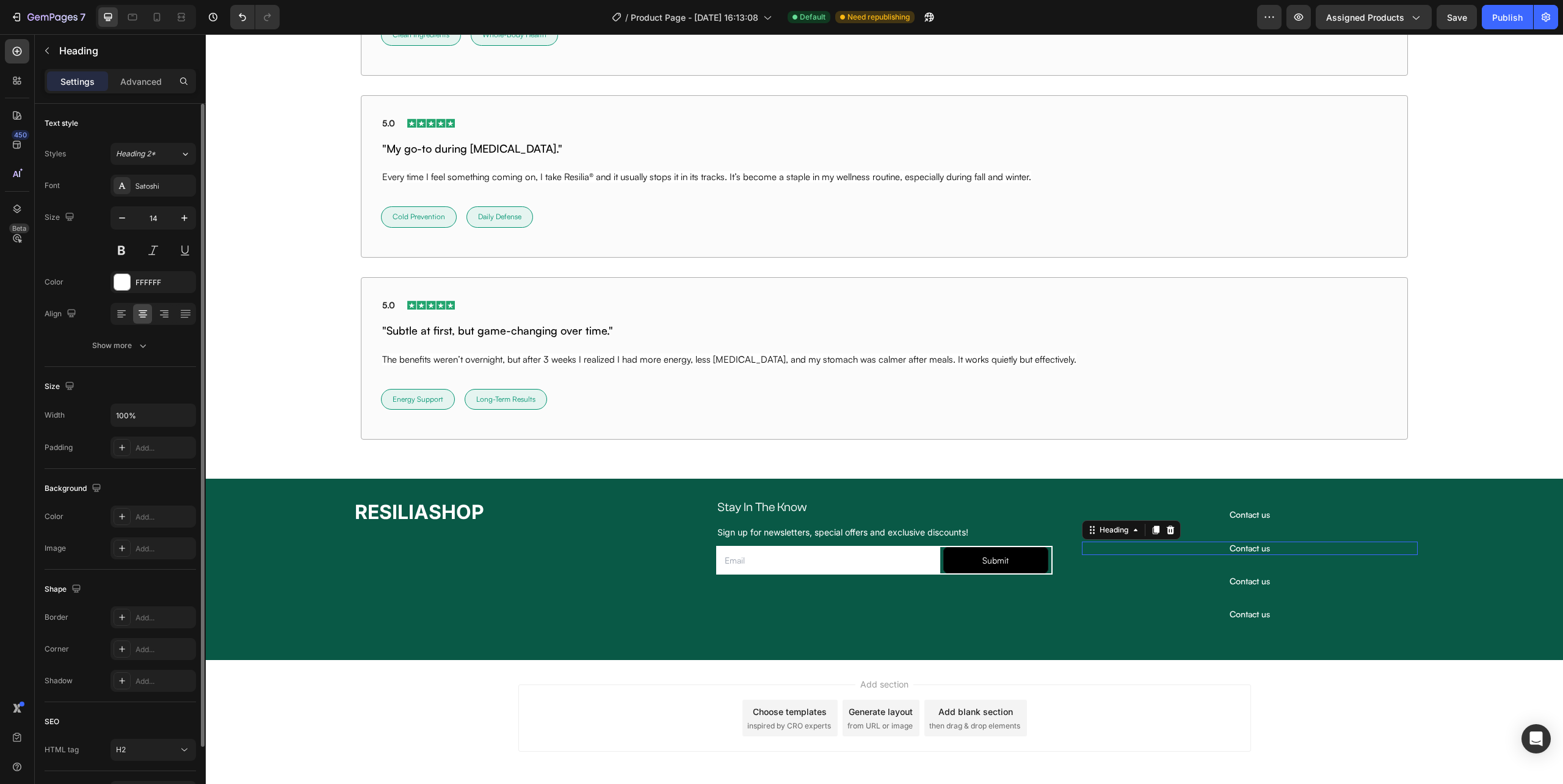
click at [1249, 553] on p "Contact us" at bounding box center [1250, 548] width 333 height 11
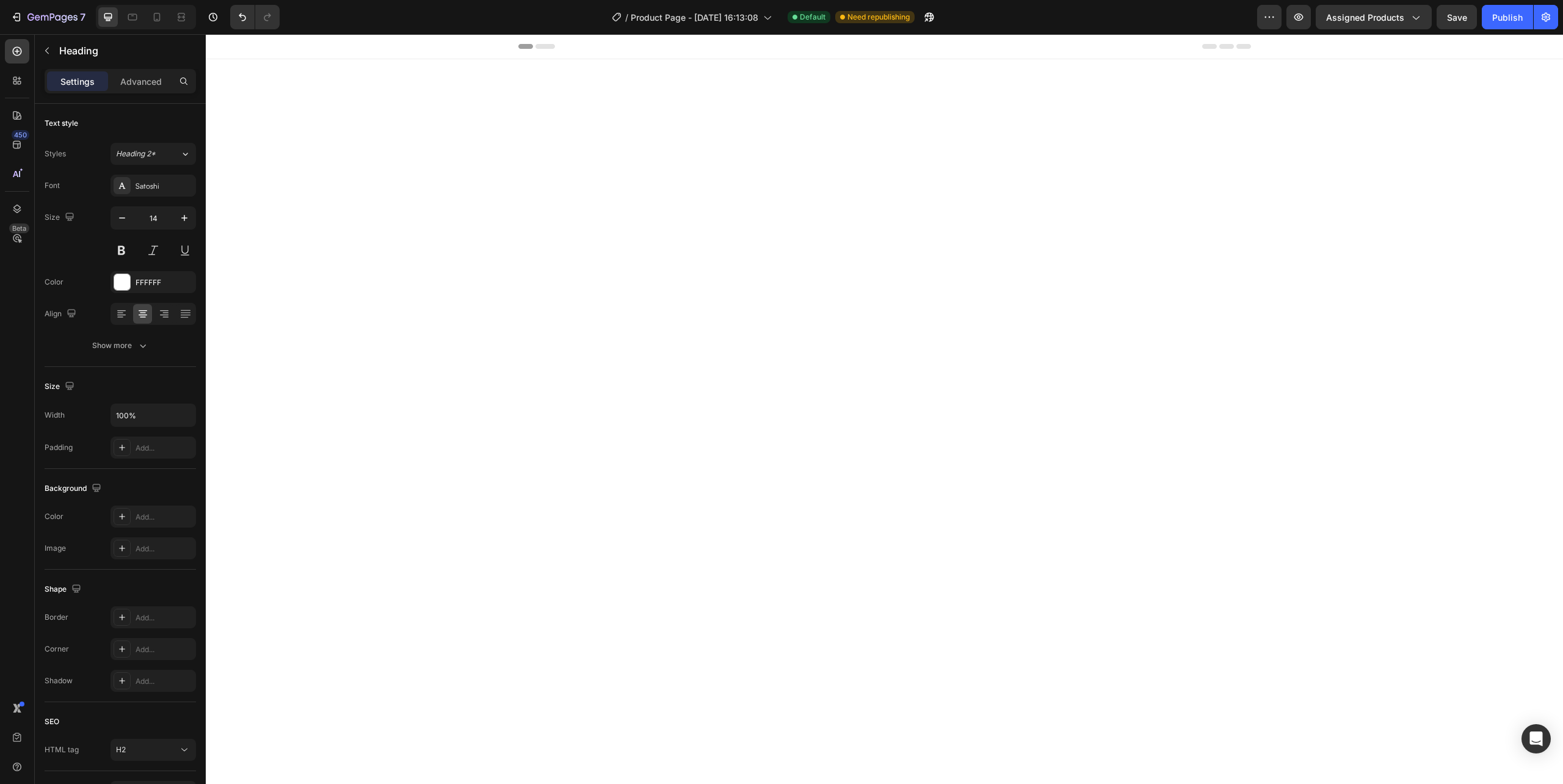
scroll to position [8728, 0]
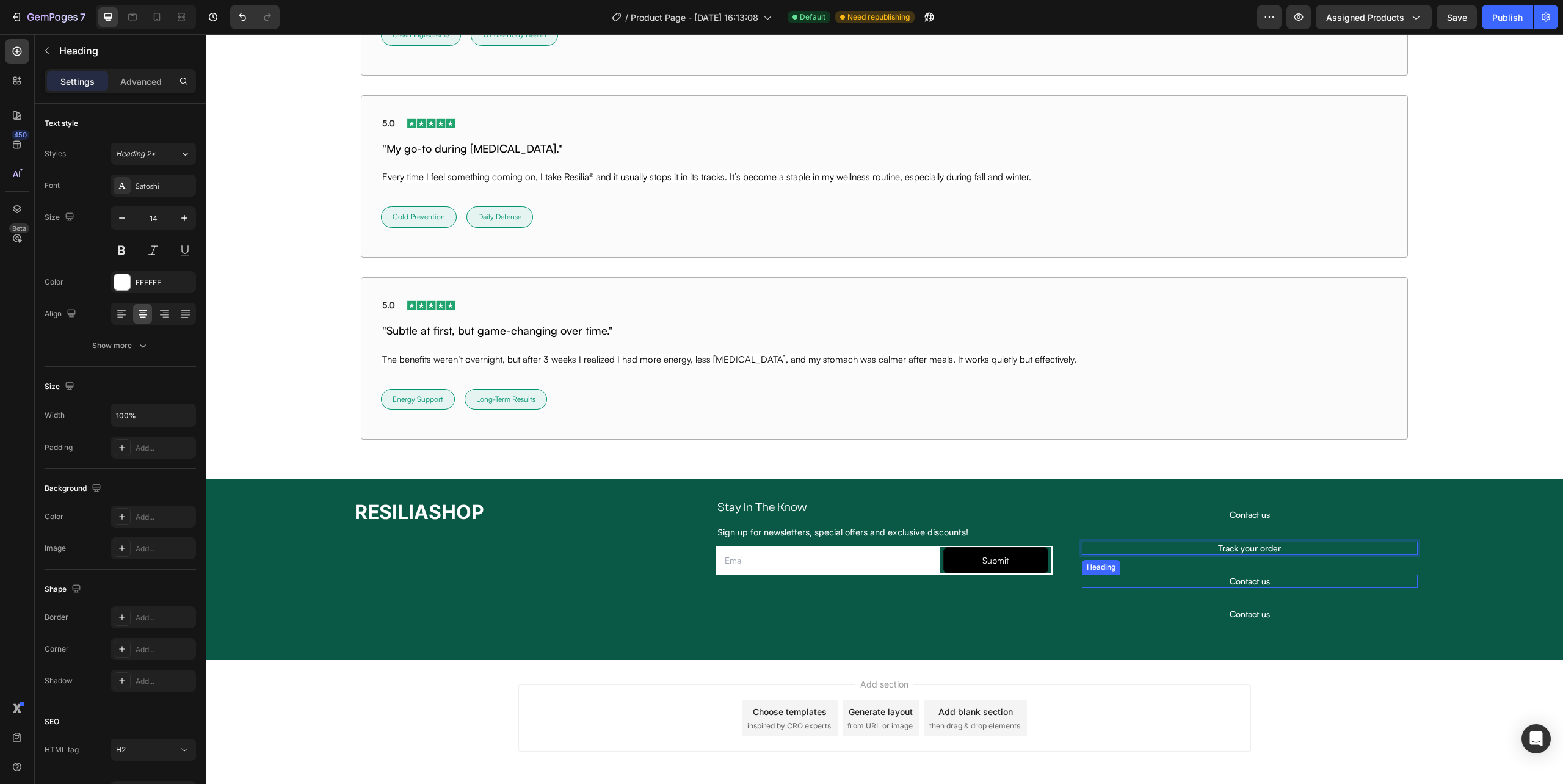
click at [1231, 580] on h2 "Contact us" at bounding box center [1250, 580] width 336 height 13
click at [1231, 580] on p "Contact us" at bounding box center [1250, 581] width 333 height 11
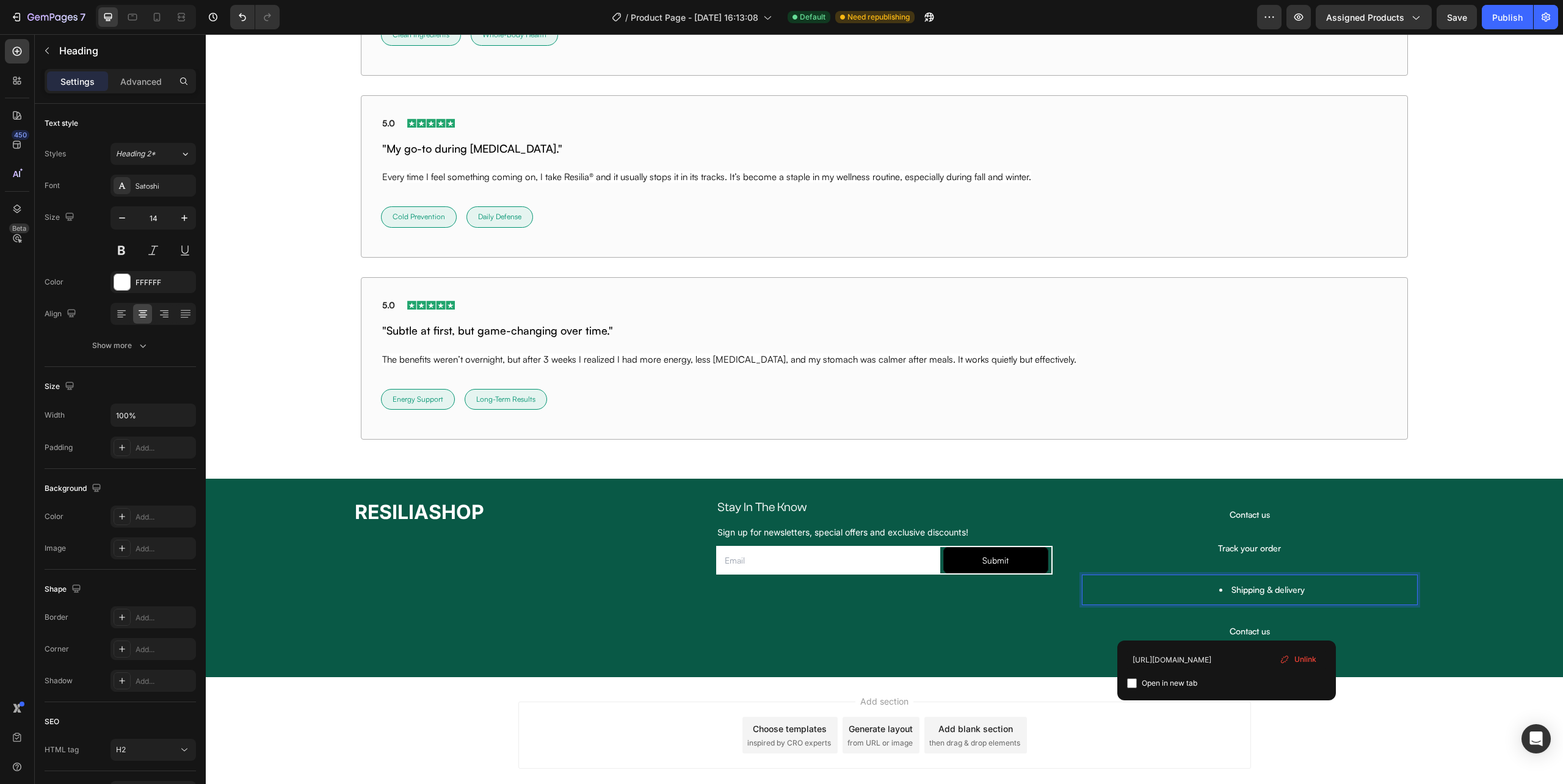
click at [1231, 594] on link "Shipping & delivery" at bounding box center [1268, 590] width 73 height 11
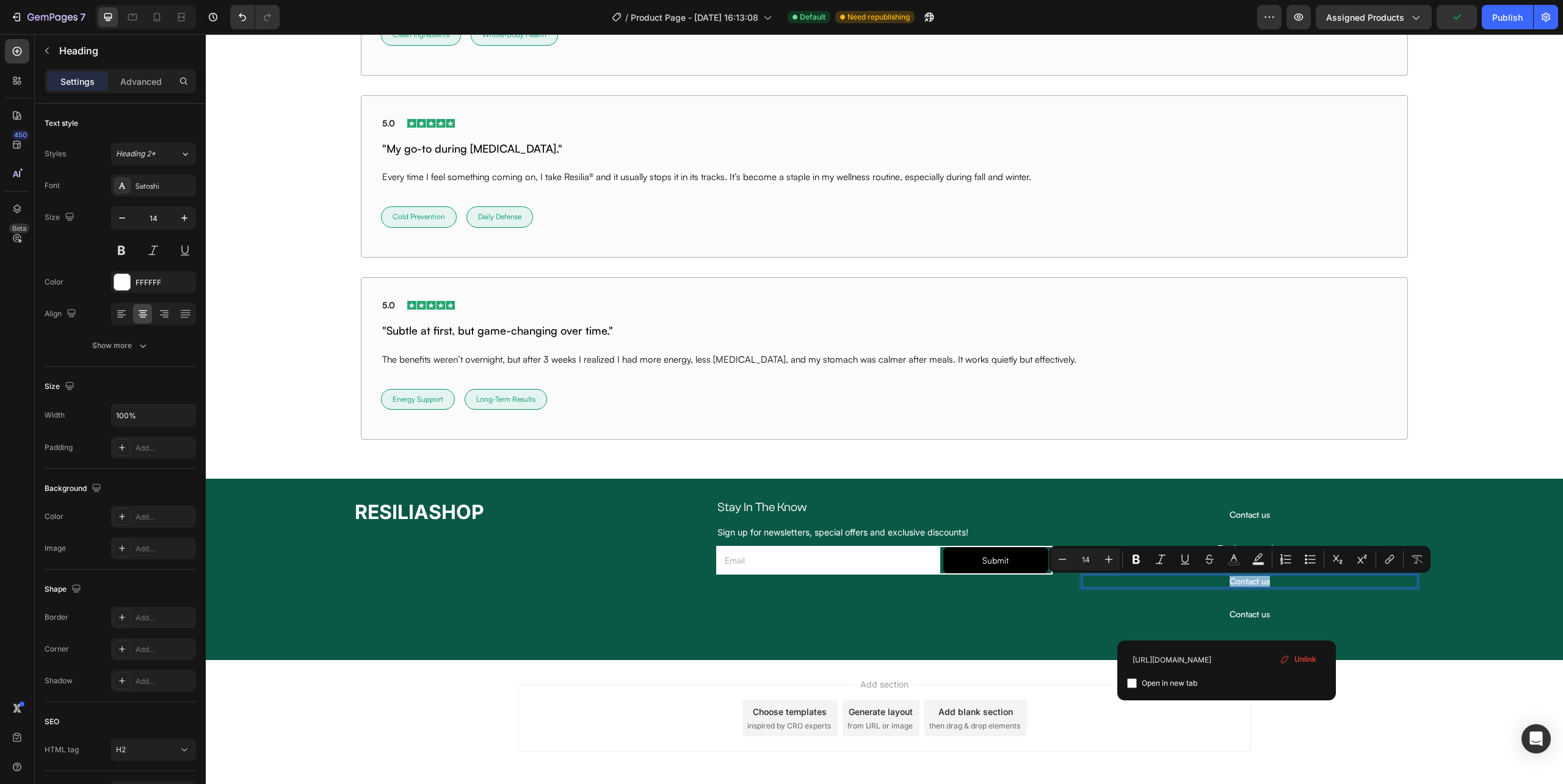
click at [1237, 586] on p "Contact us" at bounding box center [1250, 581] width 333 height 11
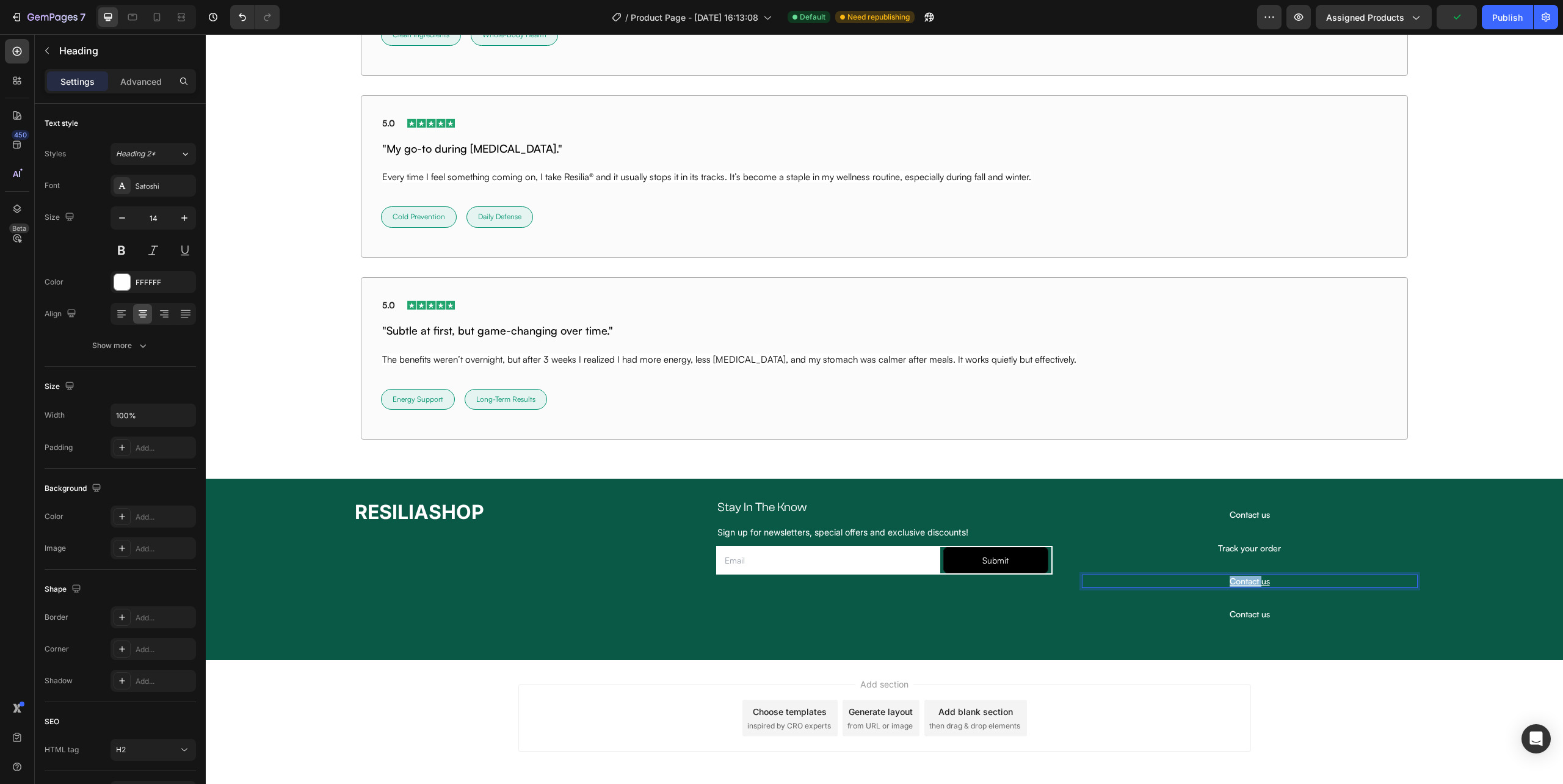
click at [1237, 586] on u "Contact us" at bounding box center [1250, 581] width 41 height 11
click at [1335, 630] on div "Contact us Heading [GEOGRAPHIC_DATA]" at bounding box center [1250, 614] width 355 height 33
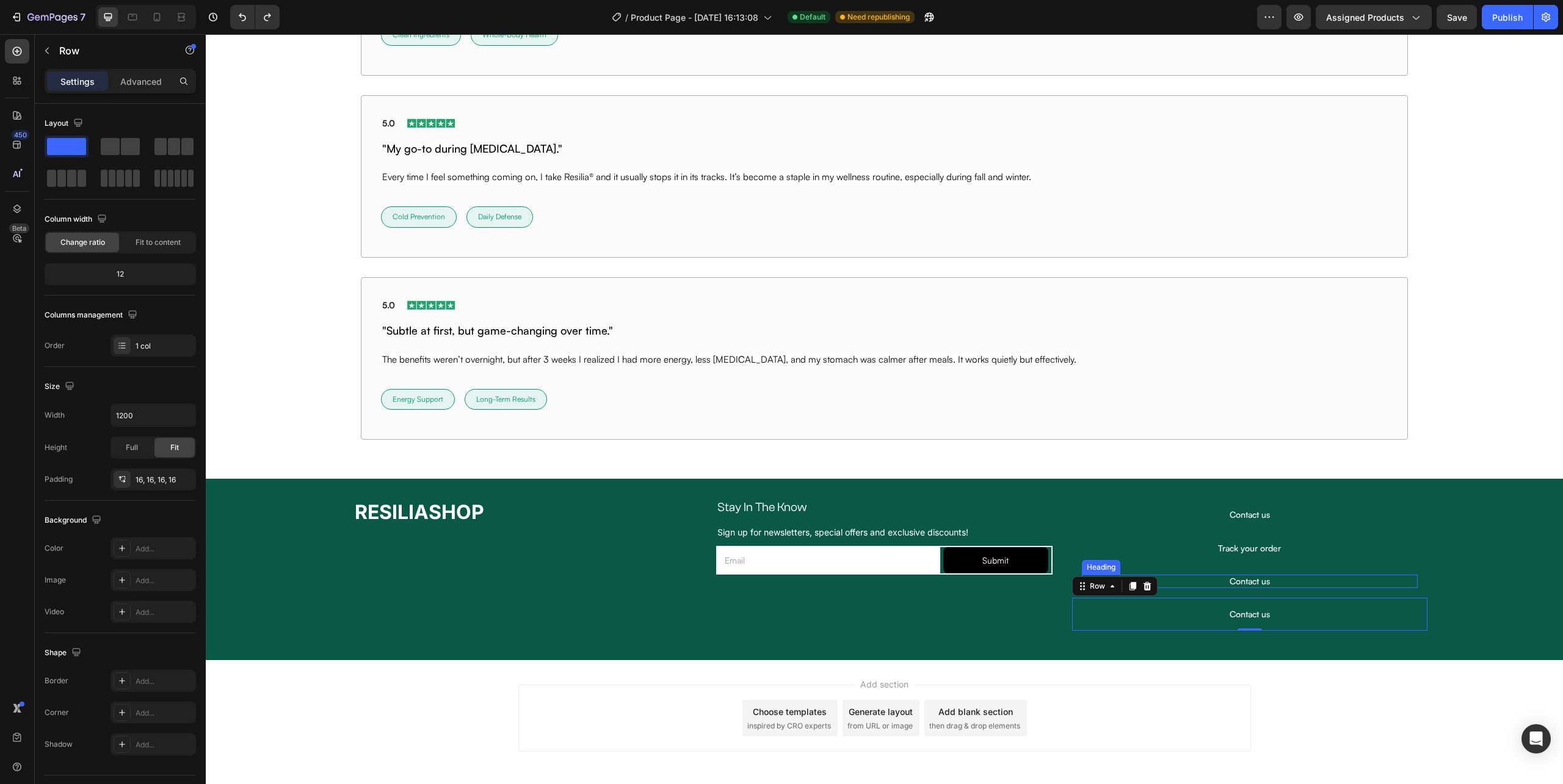
click at [1278, 582] on h2 "Contact us" at bounding box center [1250, 580] width 336 height 13
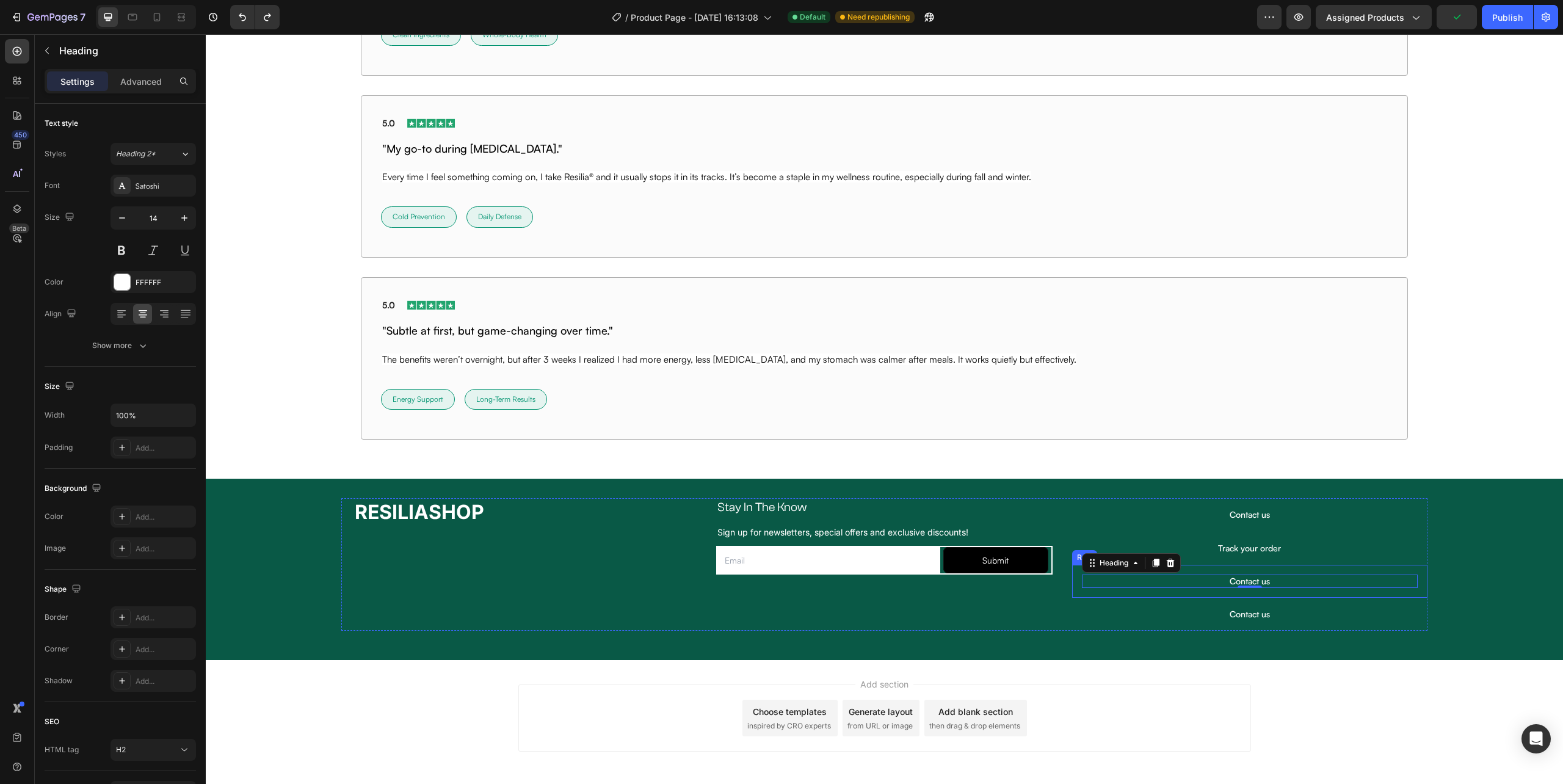
click at [1281, 577] on h2 "Contact us" at bounding box center [1250, 580] width 336 height 13
click at [1305, 618] on h2 "Contact us" at bounding box center [1250, 614] width 336 height 13
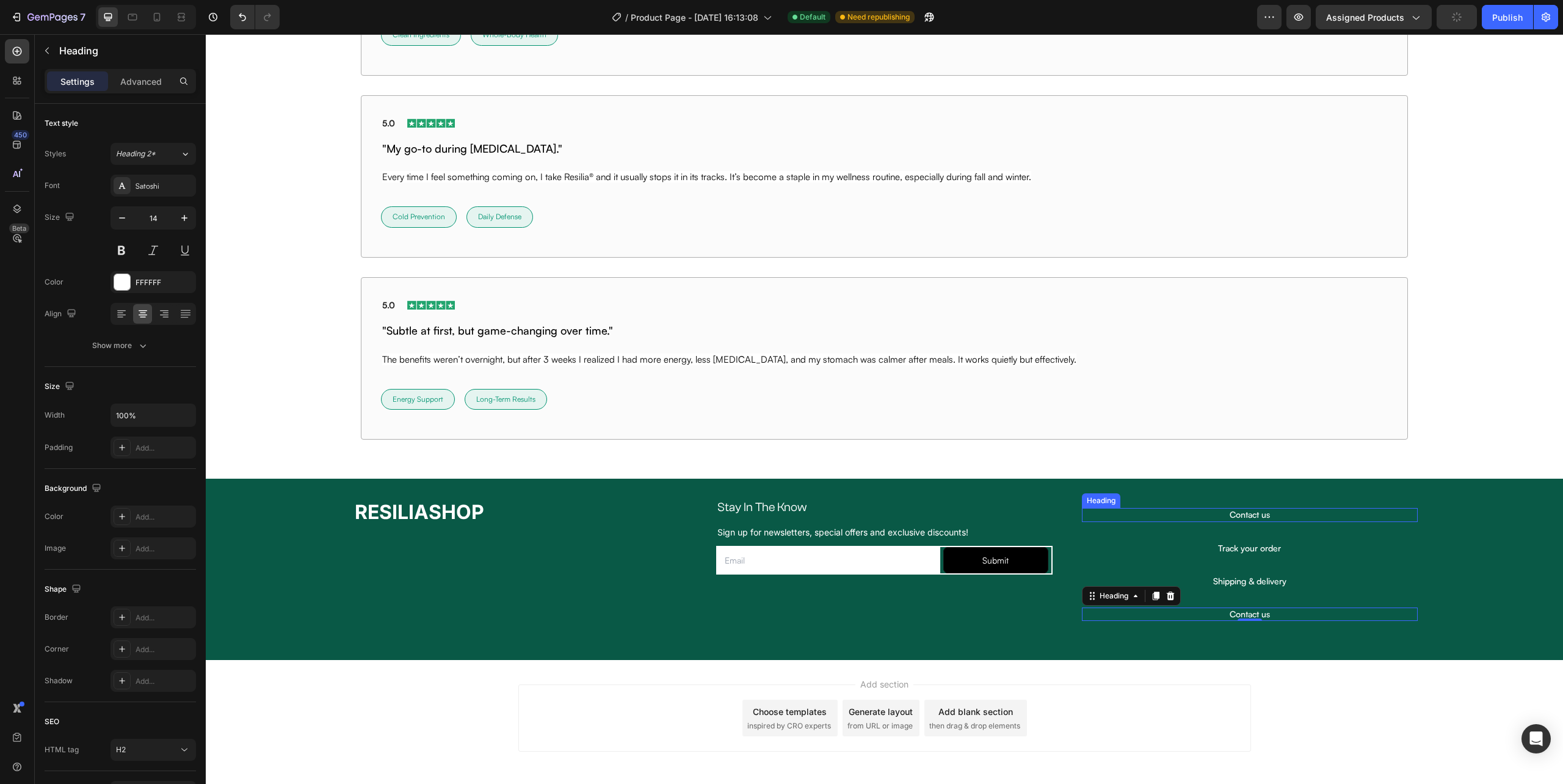
click at [1239, 613] on h2 "Contact us" at bounding box center [1250, 614] width 336 height 13
click at [1239, 613] on p "Contact us" at bounding box center [1250, 614] width 333 height 11
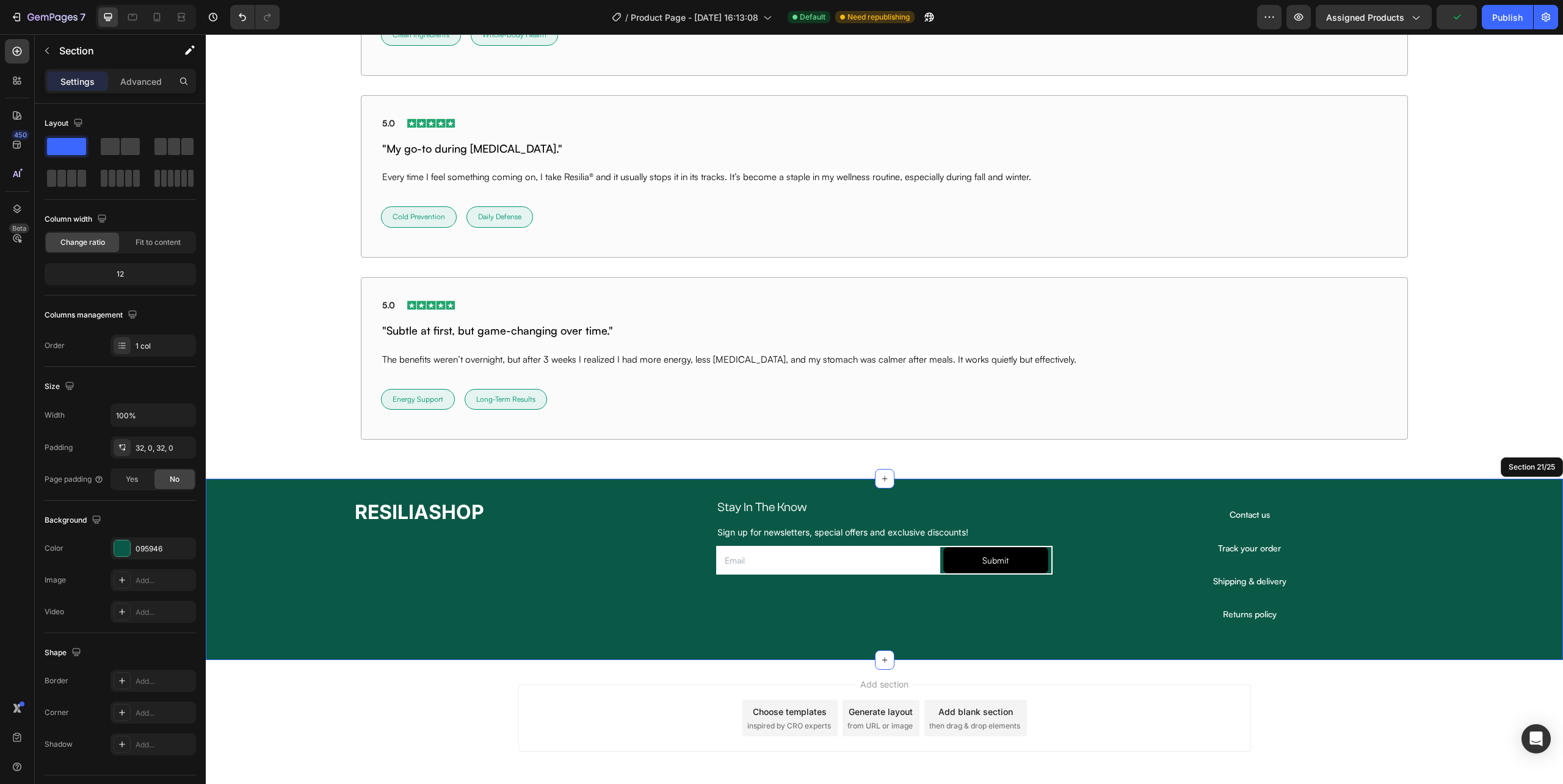
click at [1299, 638] on div "RESILIASHOP Heading Stay In The Know Heading Row Sign up for newsletters, speci…" at bounding box center [884, 569] width 1357 height 142
click at [1257, 606] on div "Returns policy Heading Row Row" at bounding box center [1250, 614] width 355 height 33
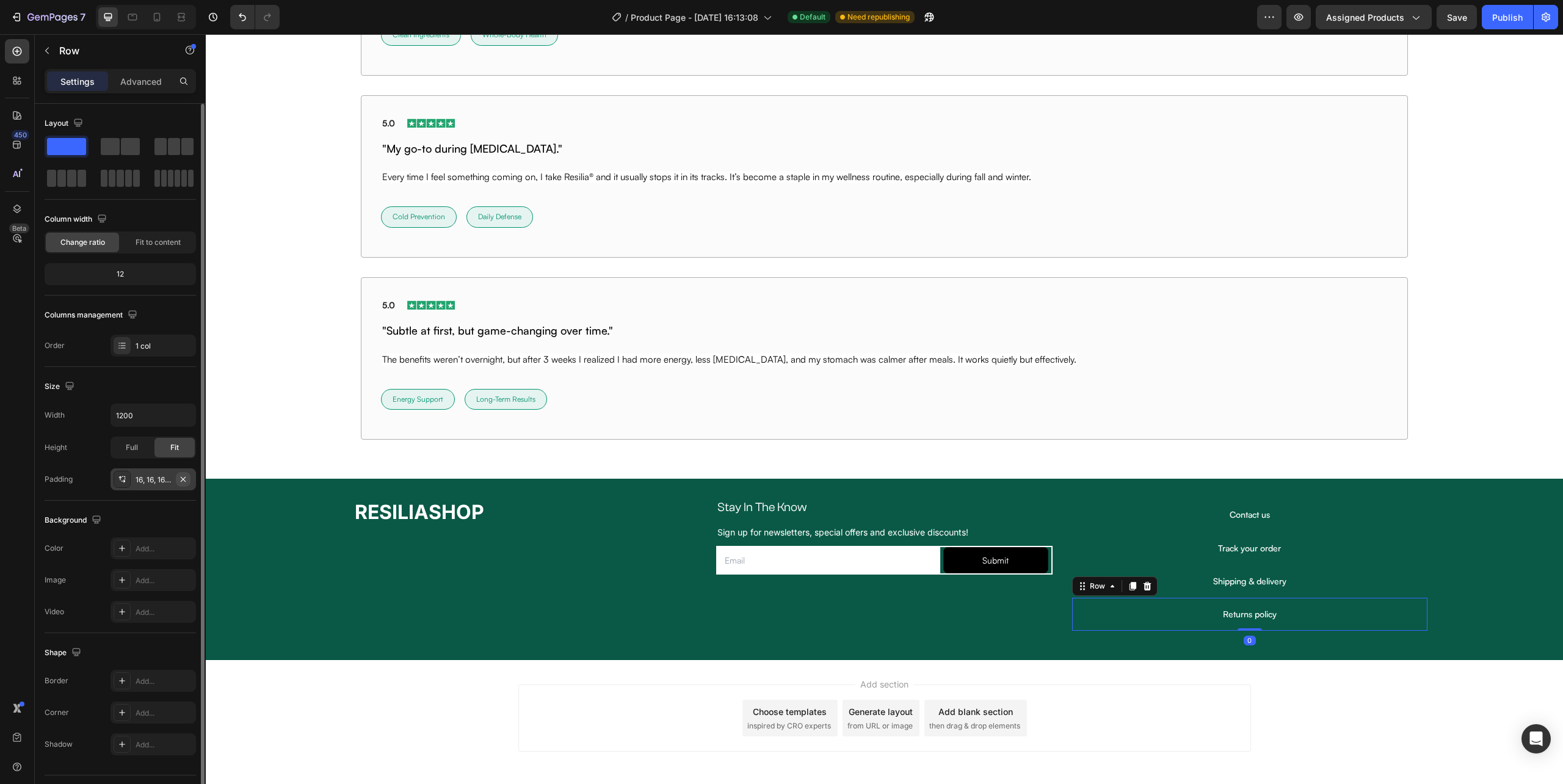
click at [181, 479] on icon "button" at bounding box center [183, 479] width 10 height 10
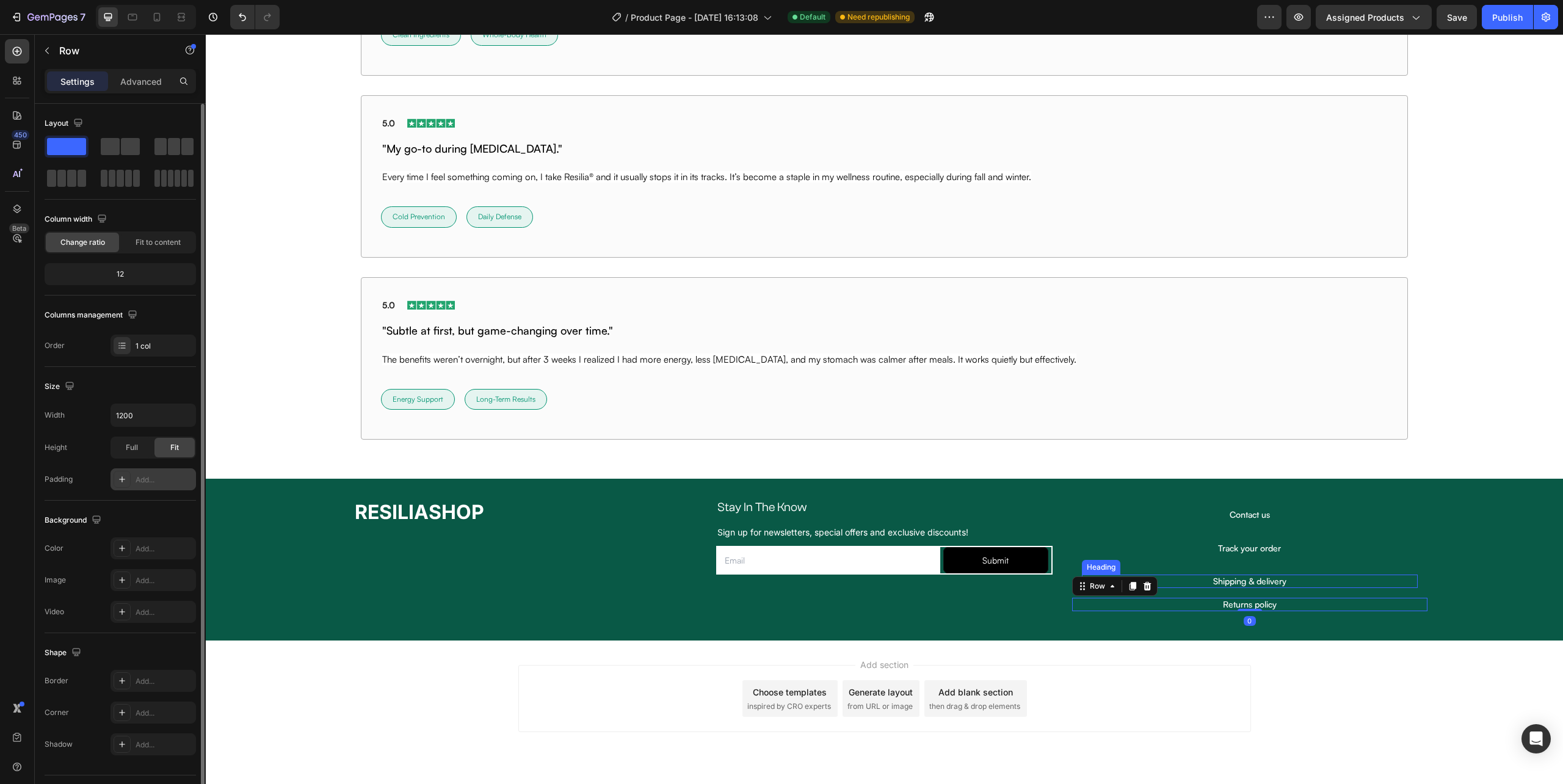
click at [1325, 578] on h2 "Shipping & delivery" at bounding box center [1250, 580] width 336 height 13
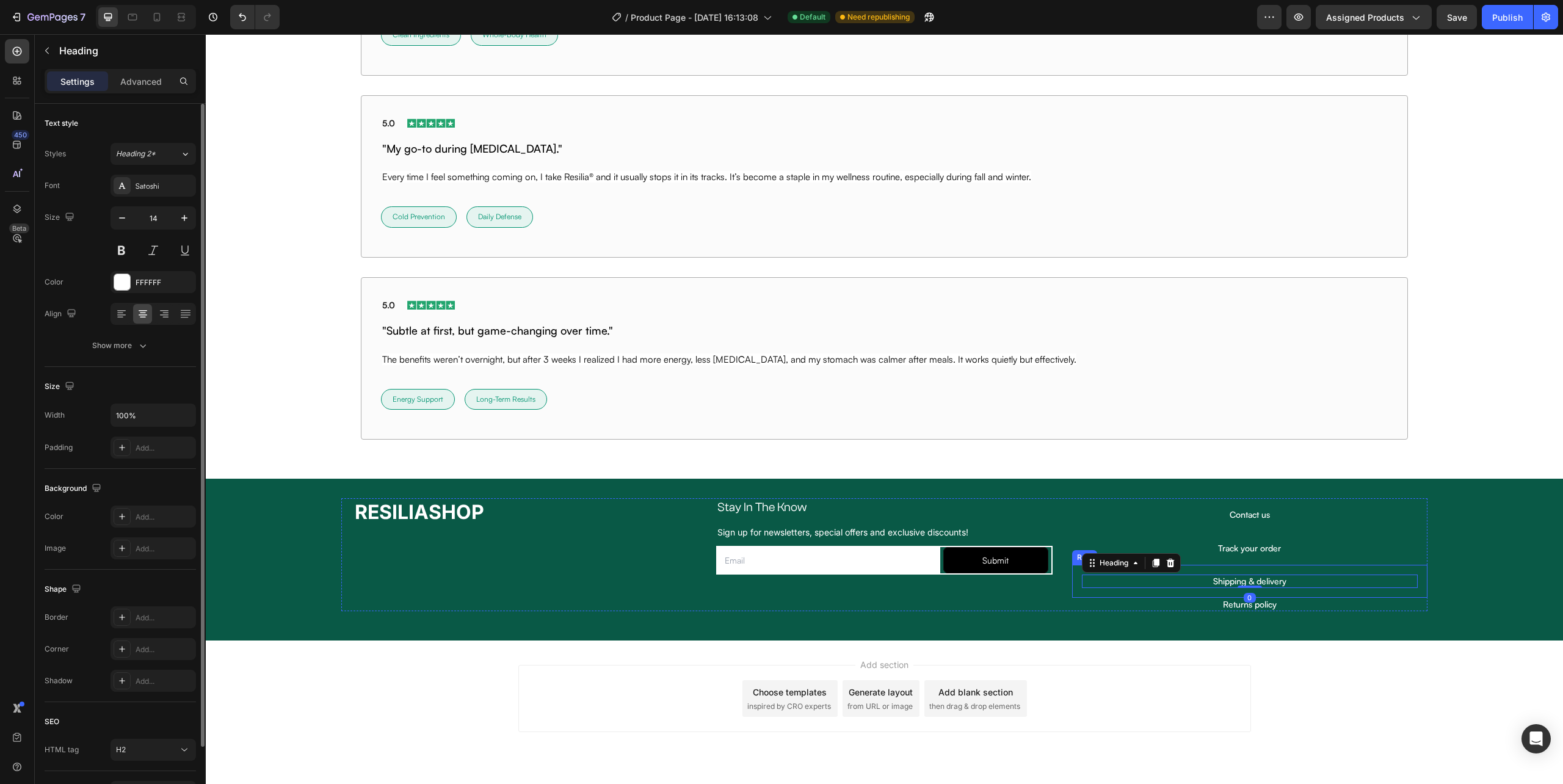
click at [1318, 594] on div "Shipping & delivery Heading 0 Row Row" at bounding box center [1250, 580] width 355 height 33
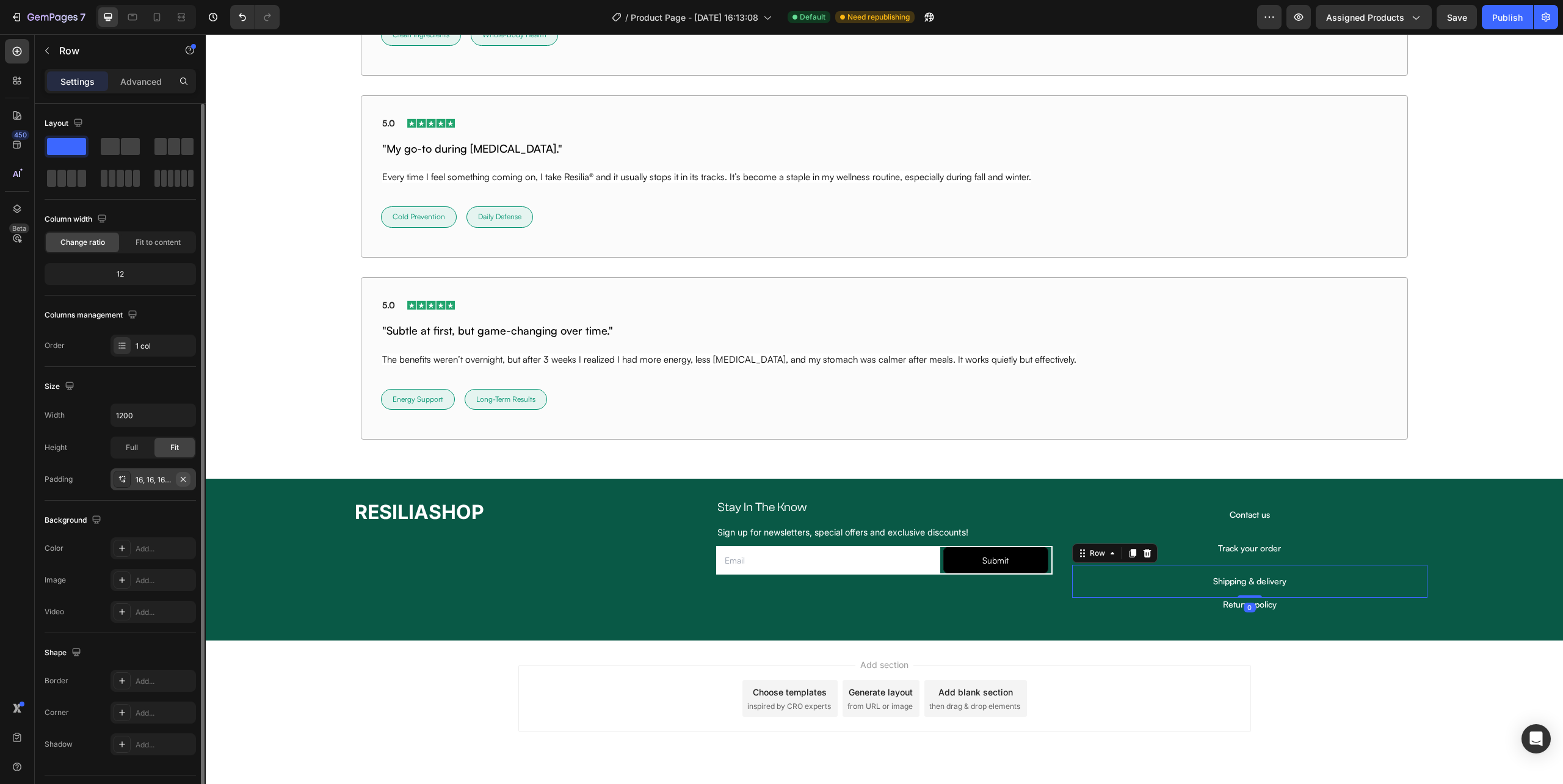
click at [183, 479] on icon "button" at bounding box center [183, 479] width 10 height 10
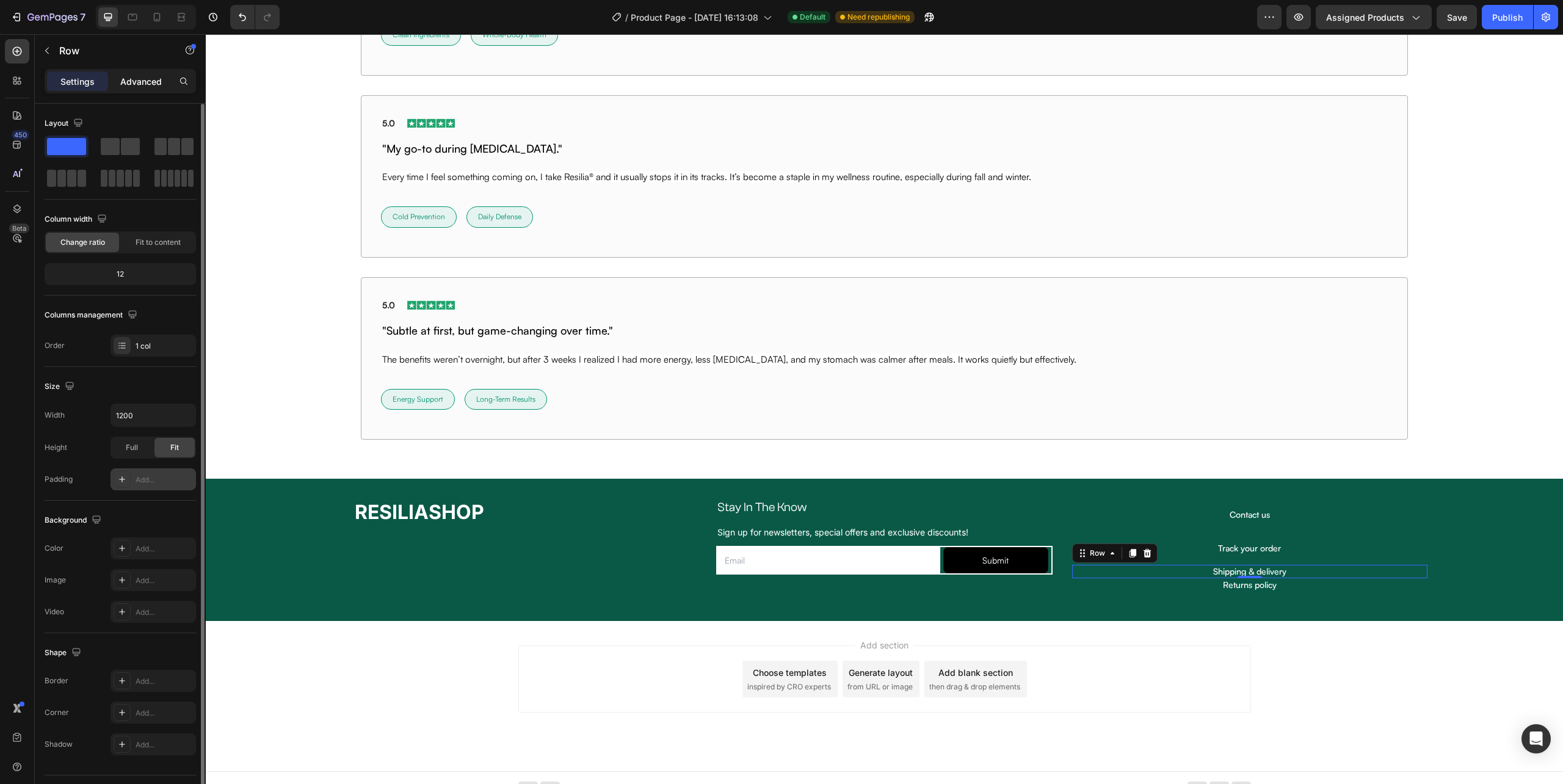
click at [142, 73] on div "Advanced" at bounding box center [140, 81] width 61 height 19
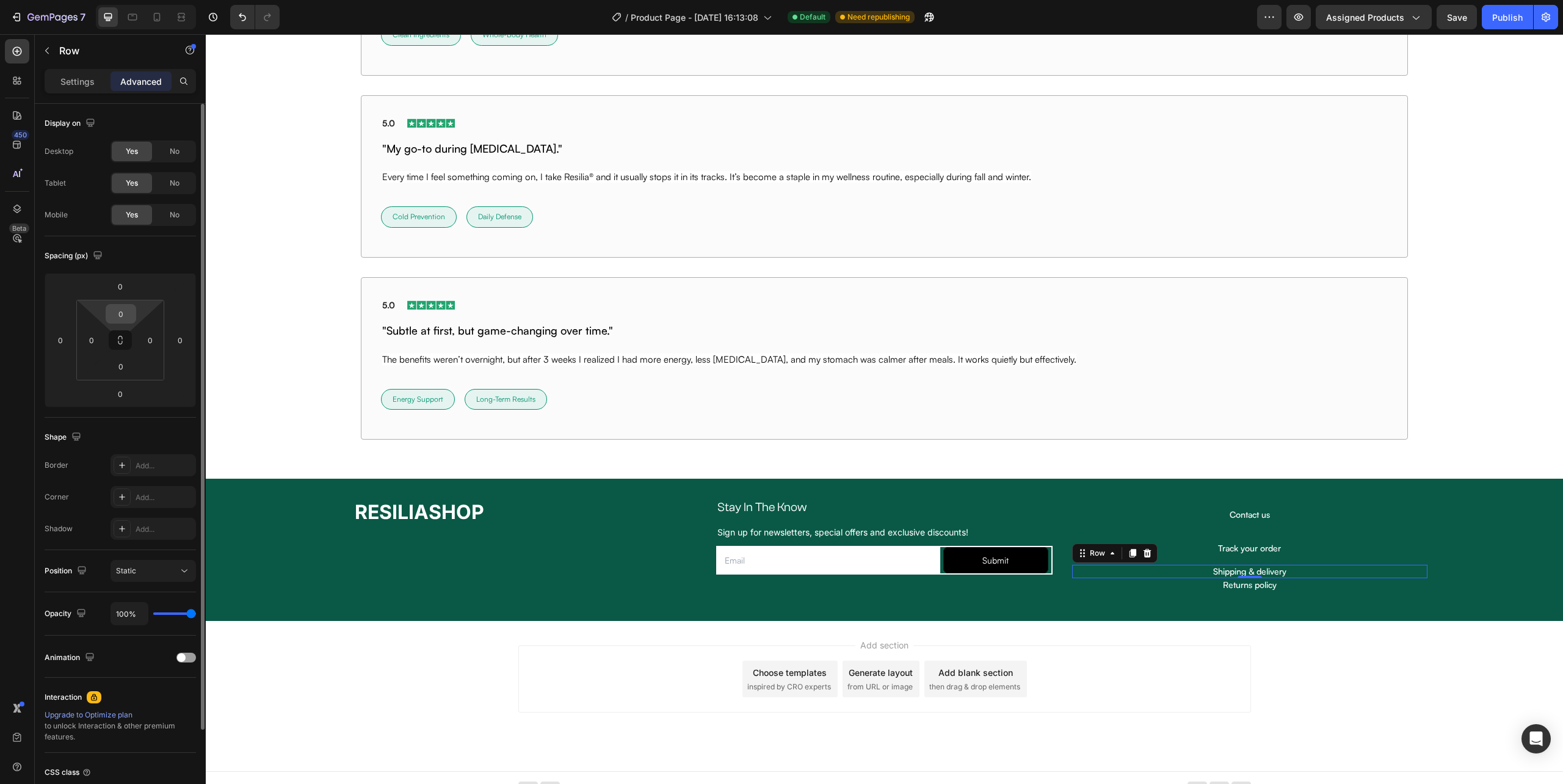
click at [121, 317] on input "0" at bounding box center [121, 313] width 25 height 19
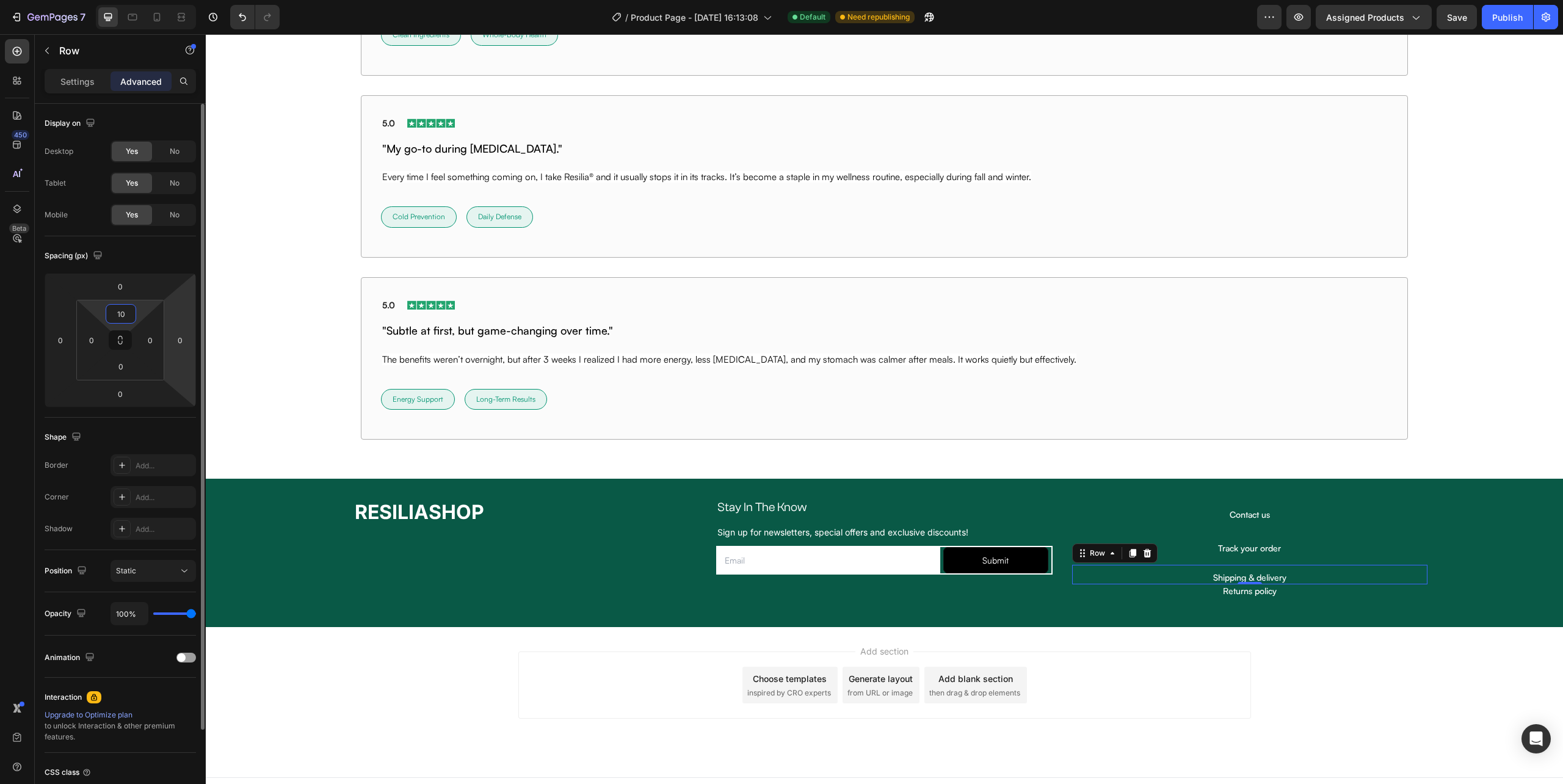
type input "1"
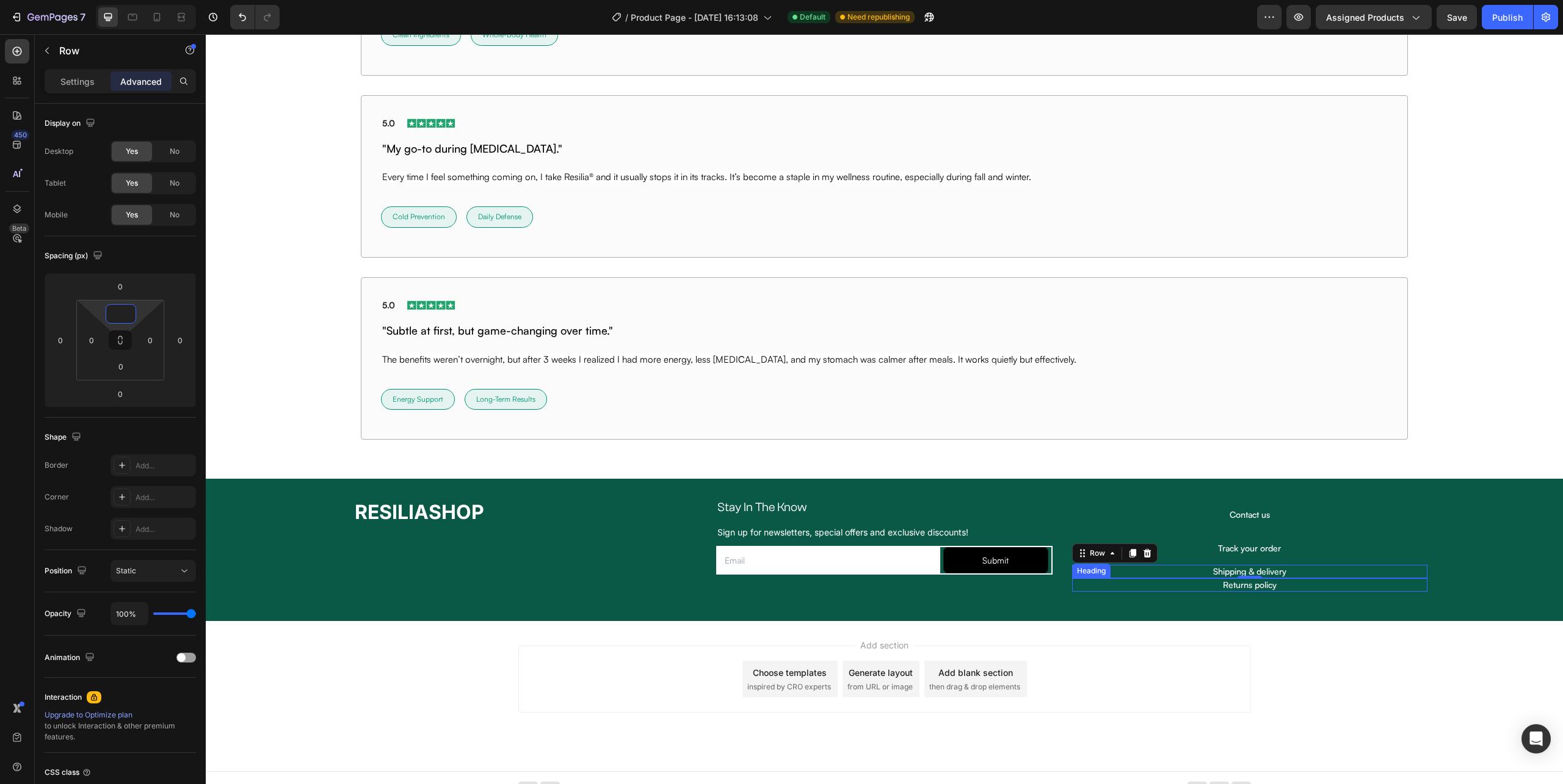
click at [1290, 590] on p "Returns policy" at bounding box center [1250, 585] width 353 height 11
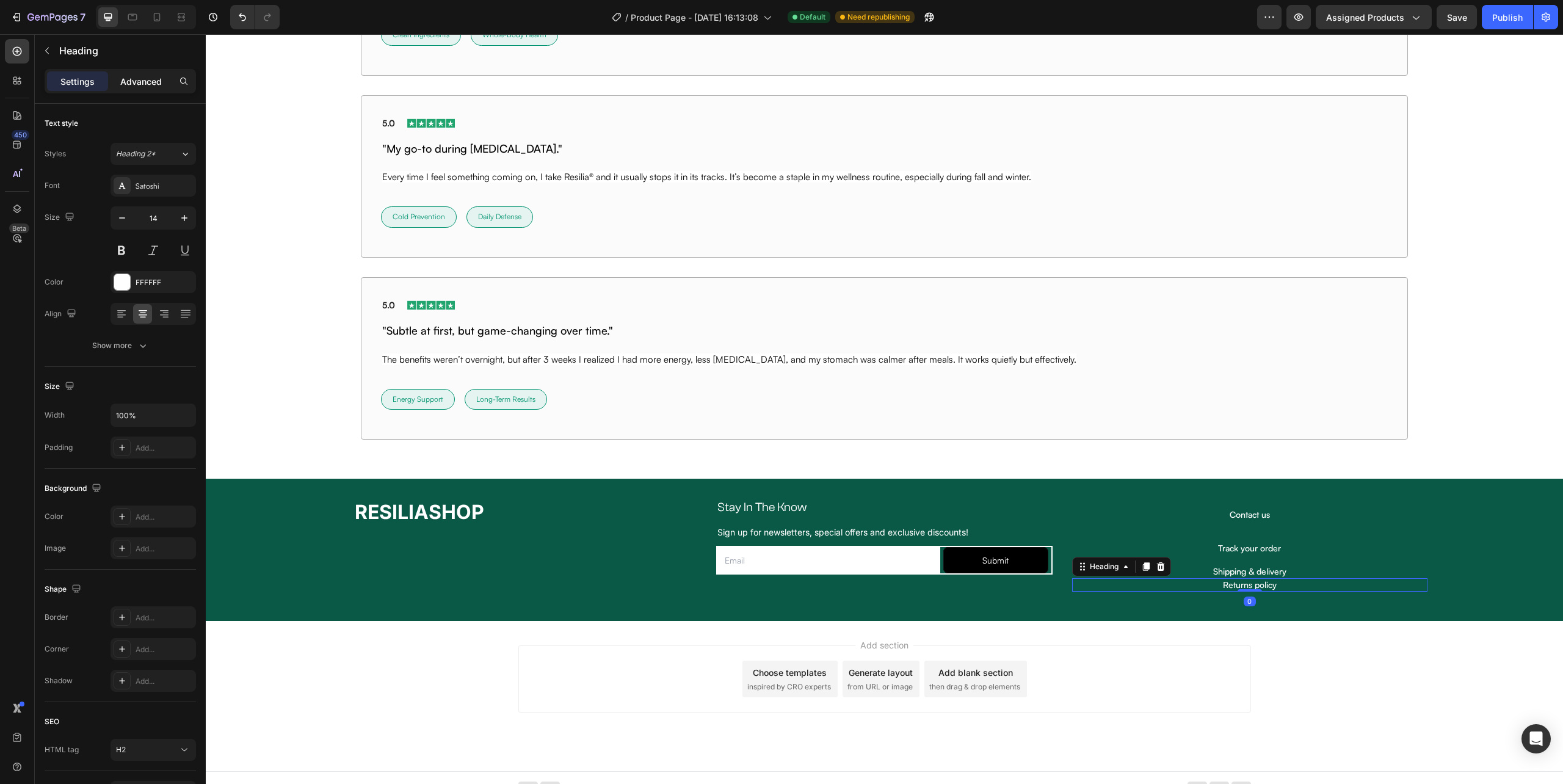
click at [142, 79] on p "Advanced" at bounding box center [140, 81] width 41 height 13
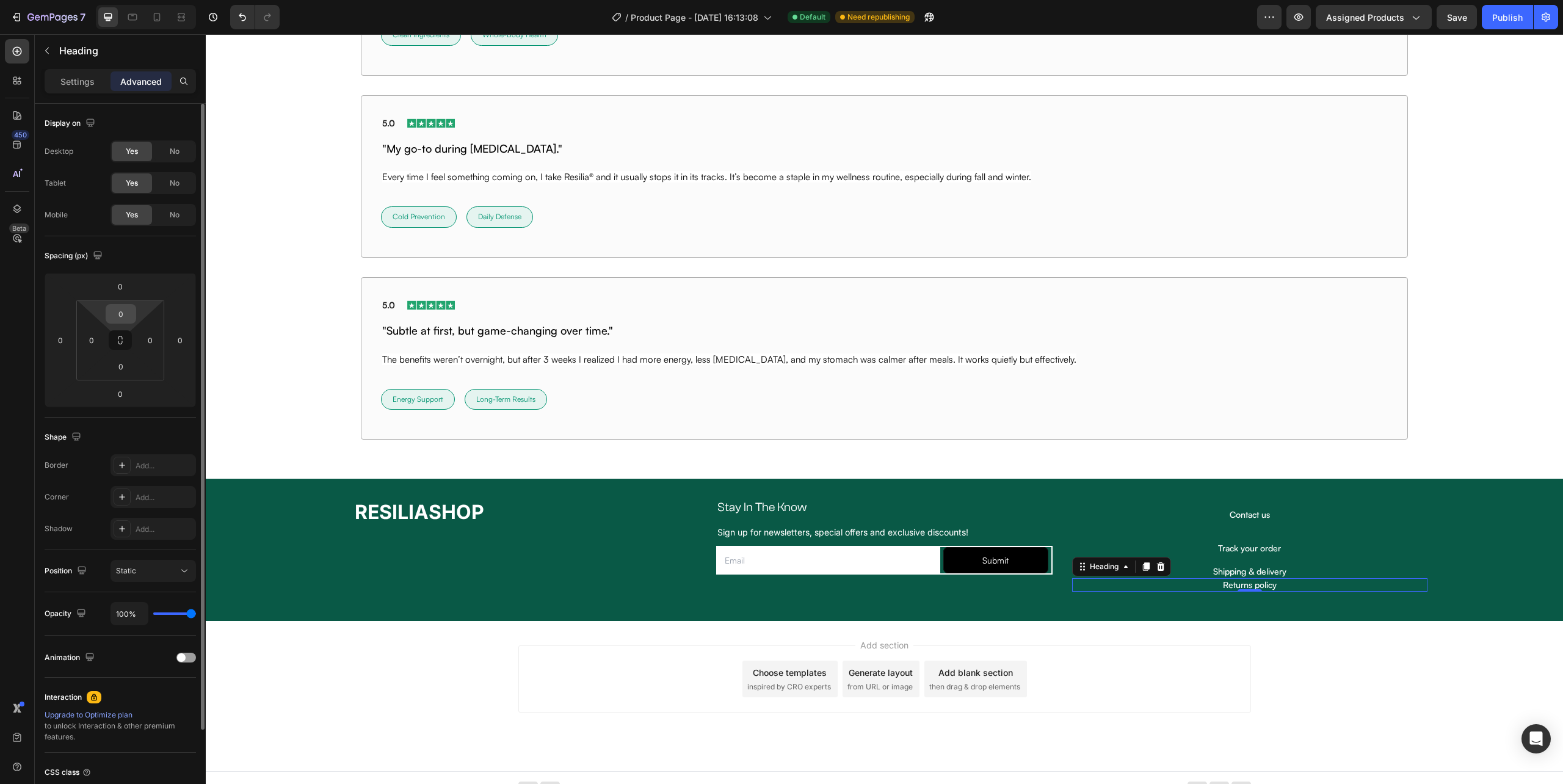
click at [120, 316] on input "0" at bounding box center [121, 313] width 25 height 19
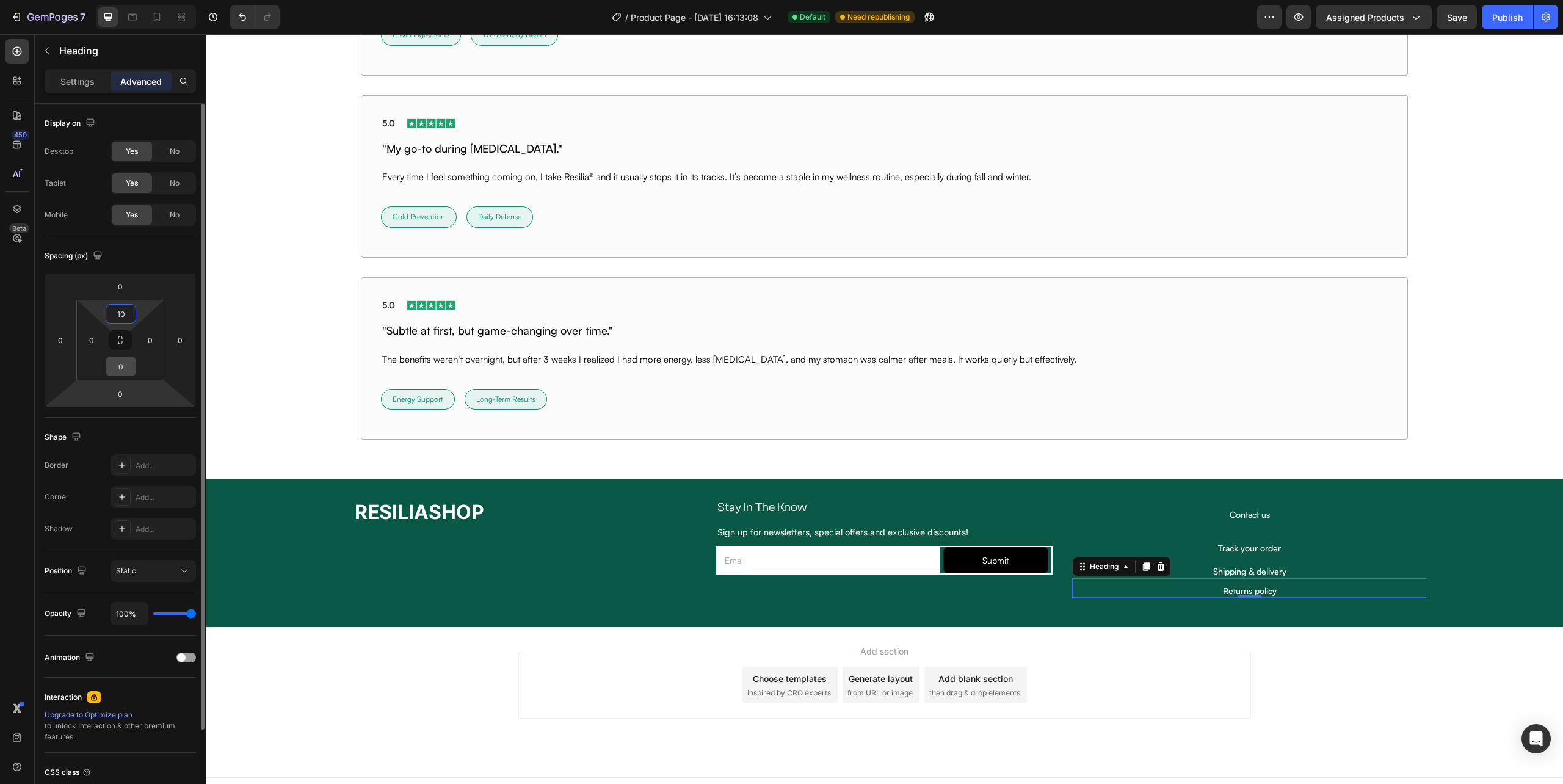
type input "10"
click at [121, 362] on input "0" at bounding box center [121, 366] width 25 height 19
type input "10"
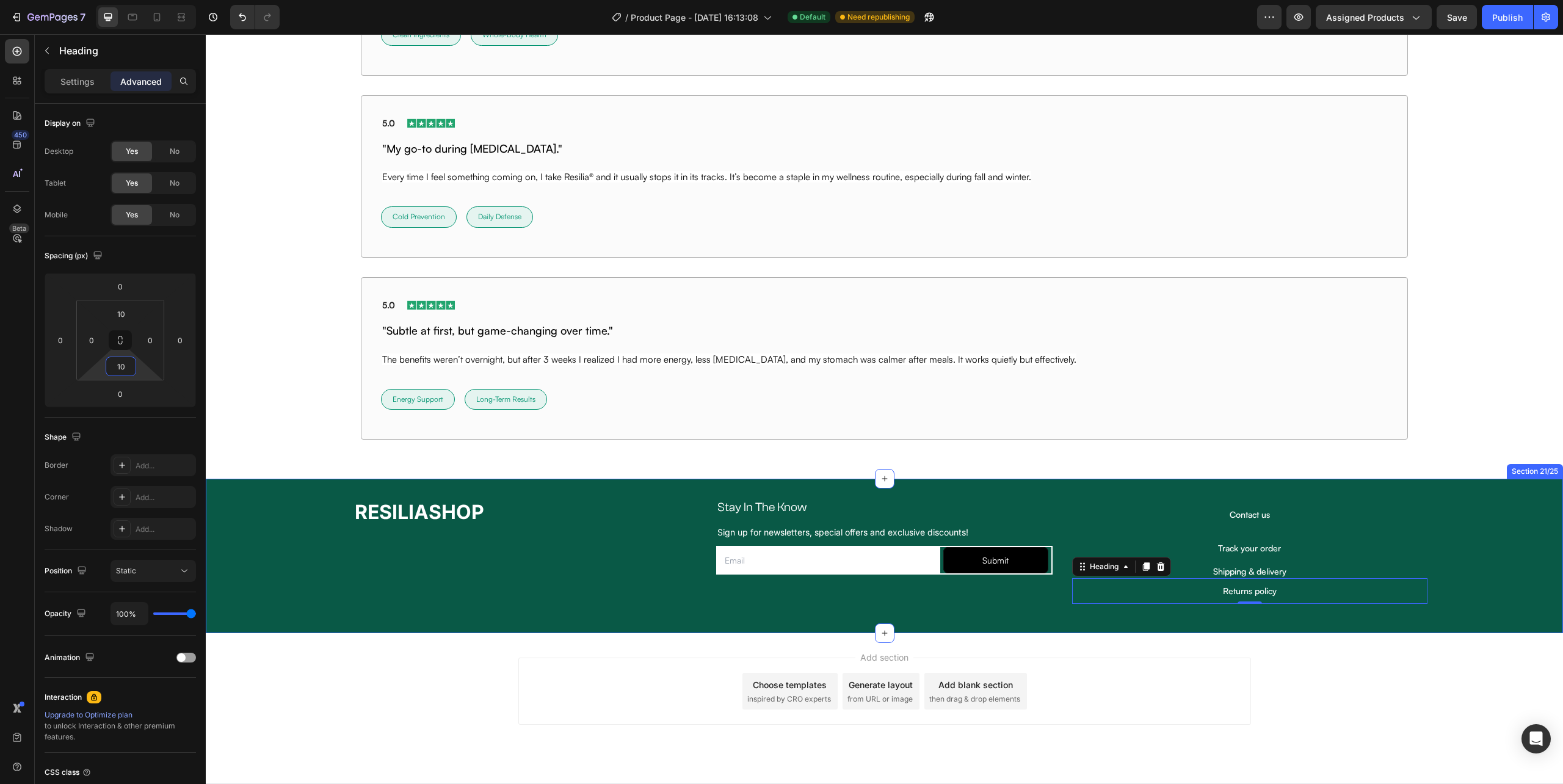
click at [1477, 571] on div "RESILIASHOP Heading Stay In The Know Heading Row Sign up for newsletters, speci…" at bounding box center [884, 556] width 1357 height 116
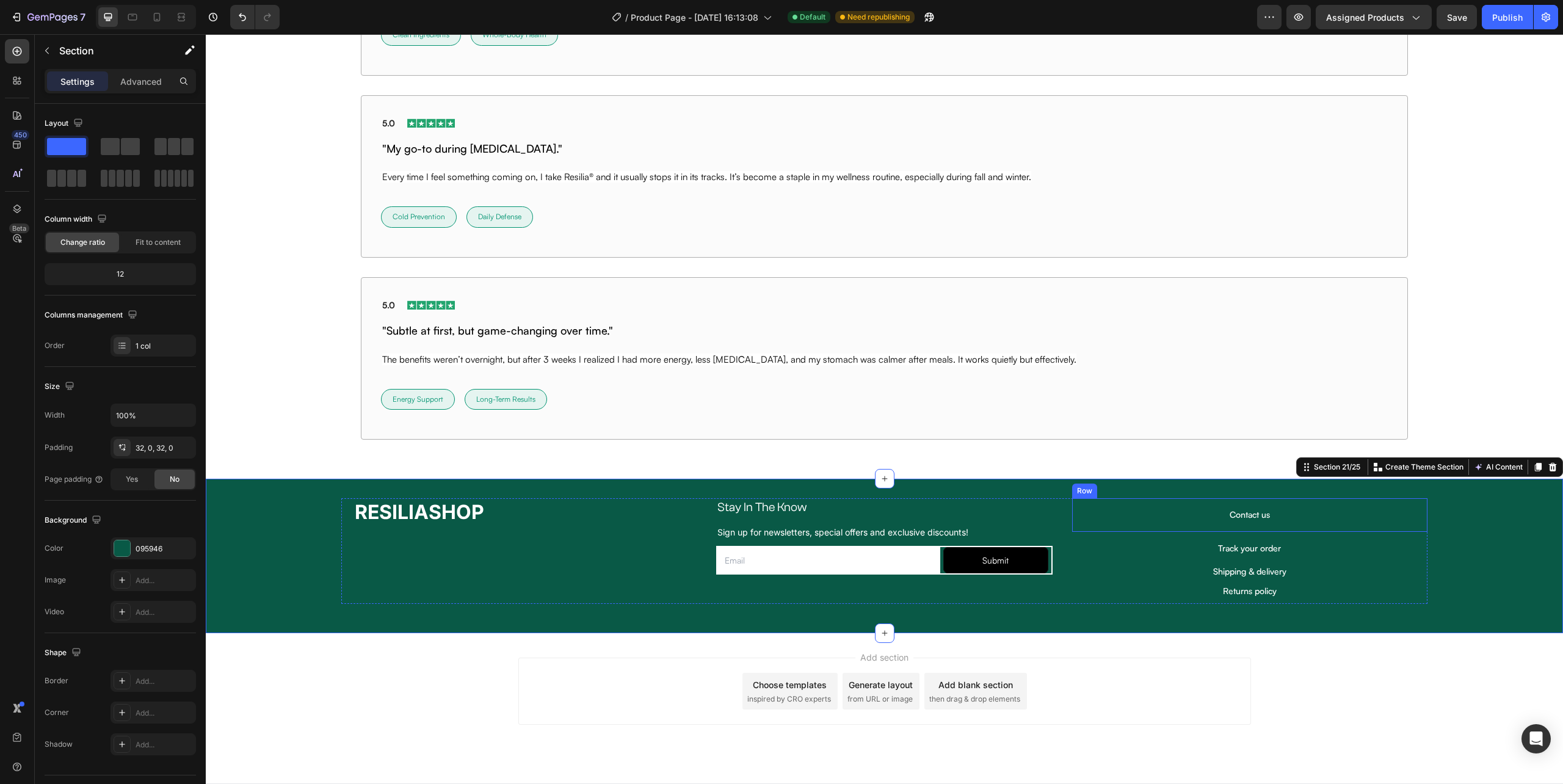
click at [1263, 531] on div "Contact us Heading [GEOGRAPHIC_DATA]" at bounding box center [1250, 514] width 355 height 33
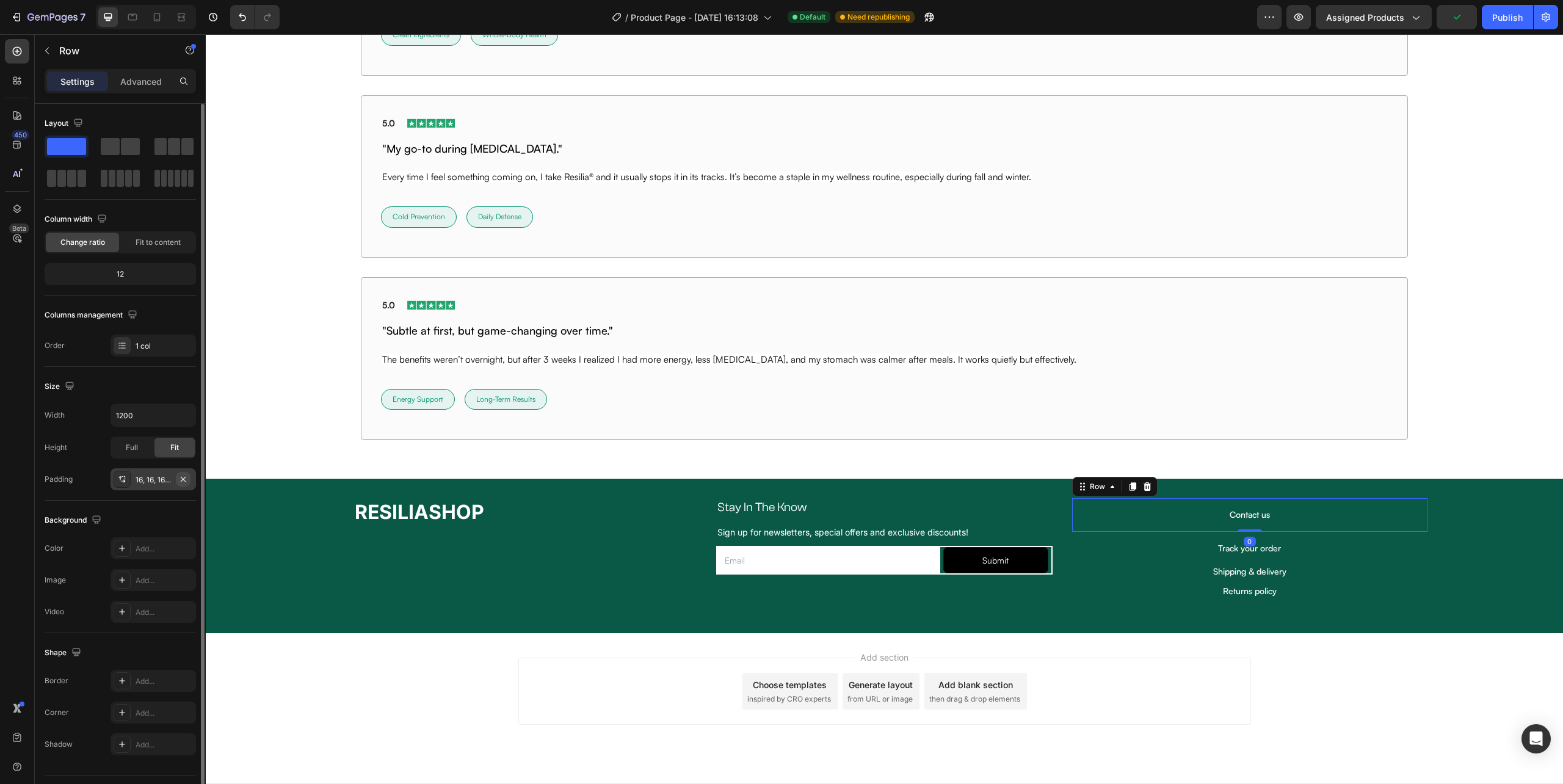
click at [180, 482] on icon "button" at bounding box center [183, 479] width 10 height 10
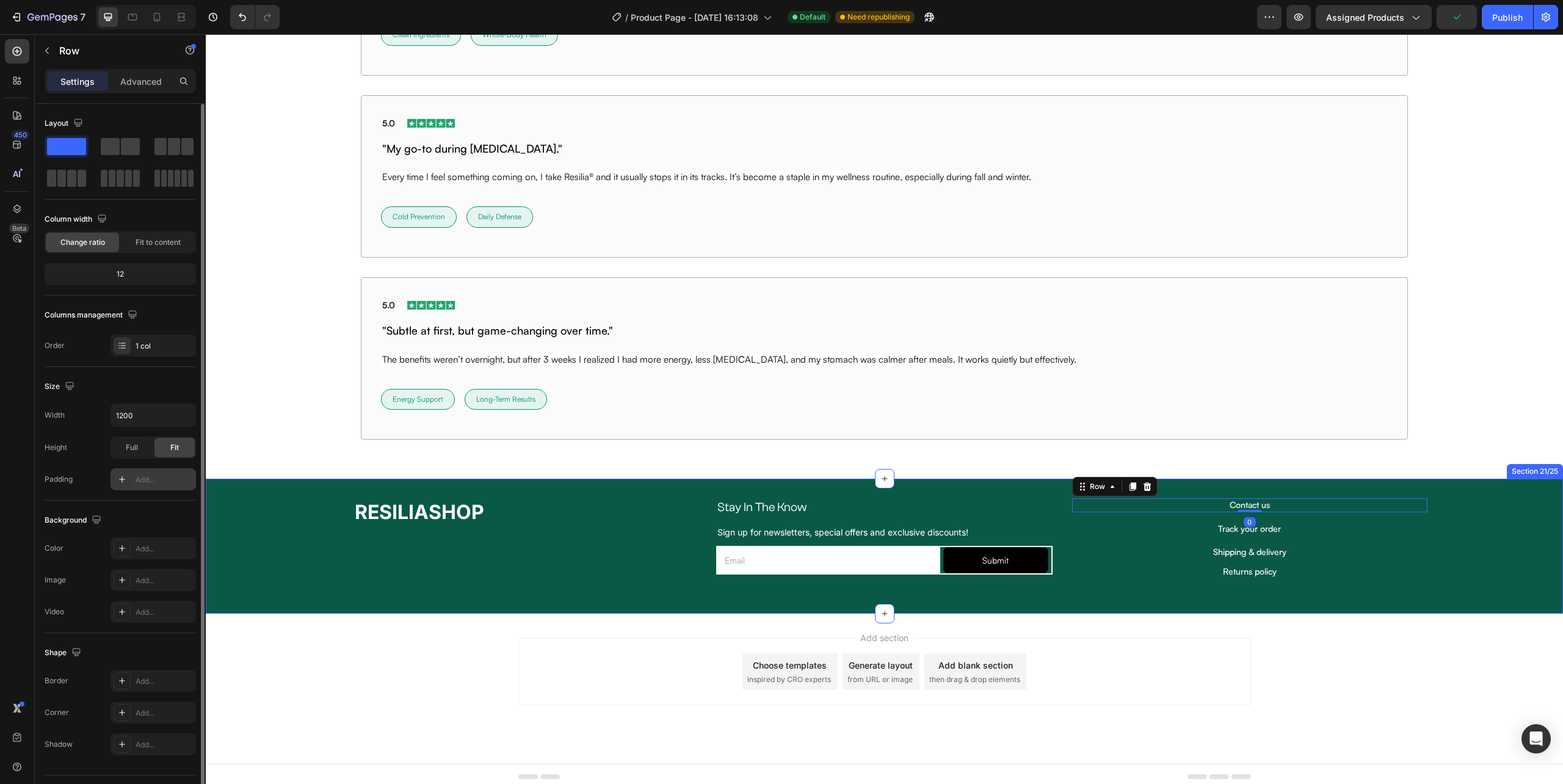
click at [1499, 557] on div "RESILIASHOP Heading Stay In The Know Heading Row Sign up for newsletters, speci…" at bounding box center [884, 546] width 1357 height 96
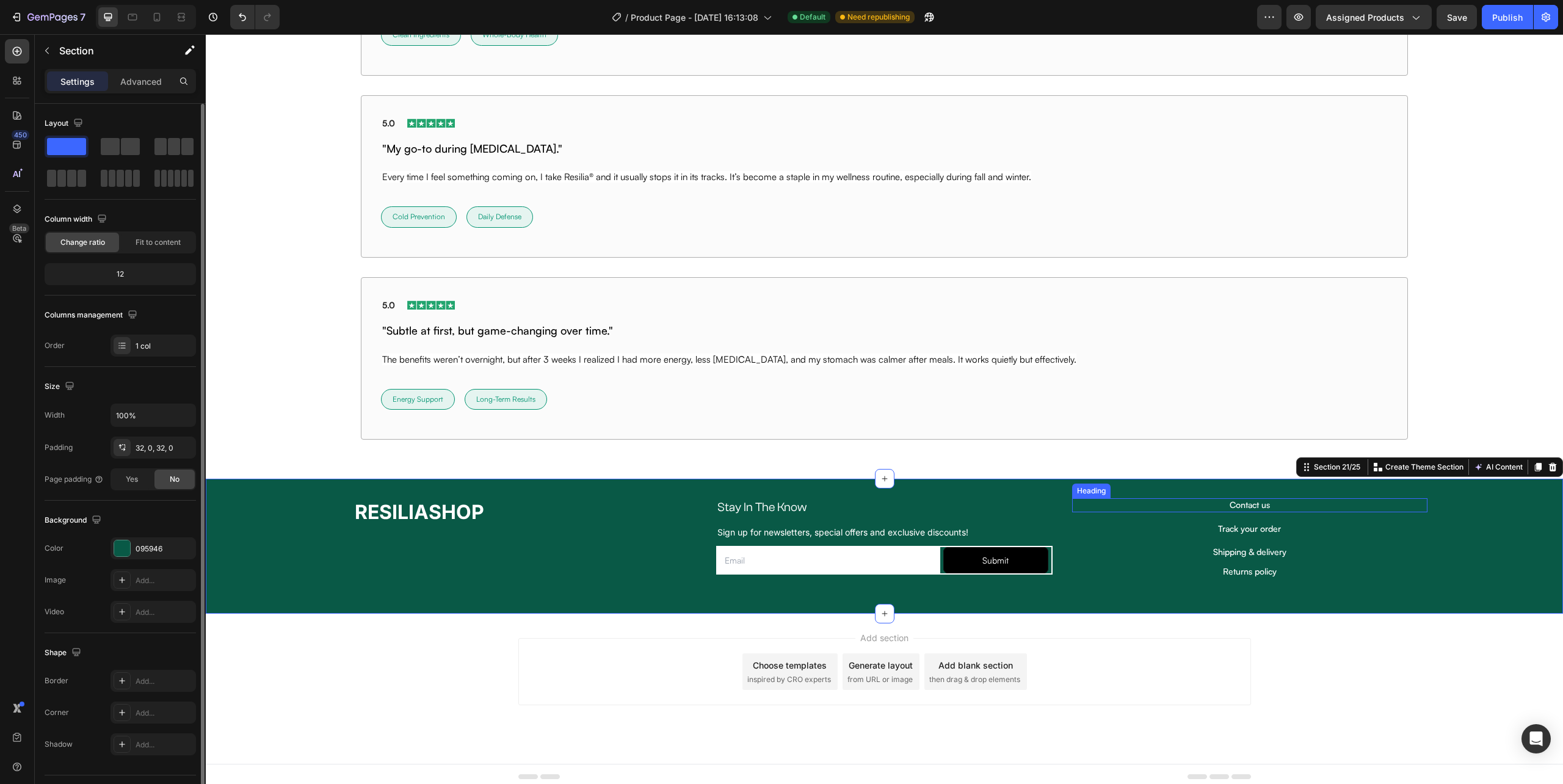
click at [1245, 507] on p "Contact us" at bounding box center [1250, 504] width 353 height 11
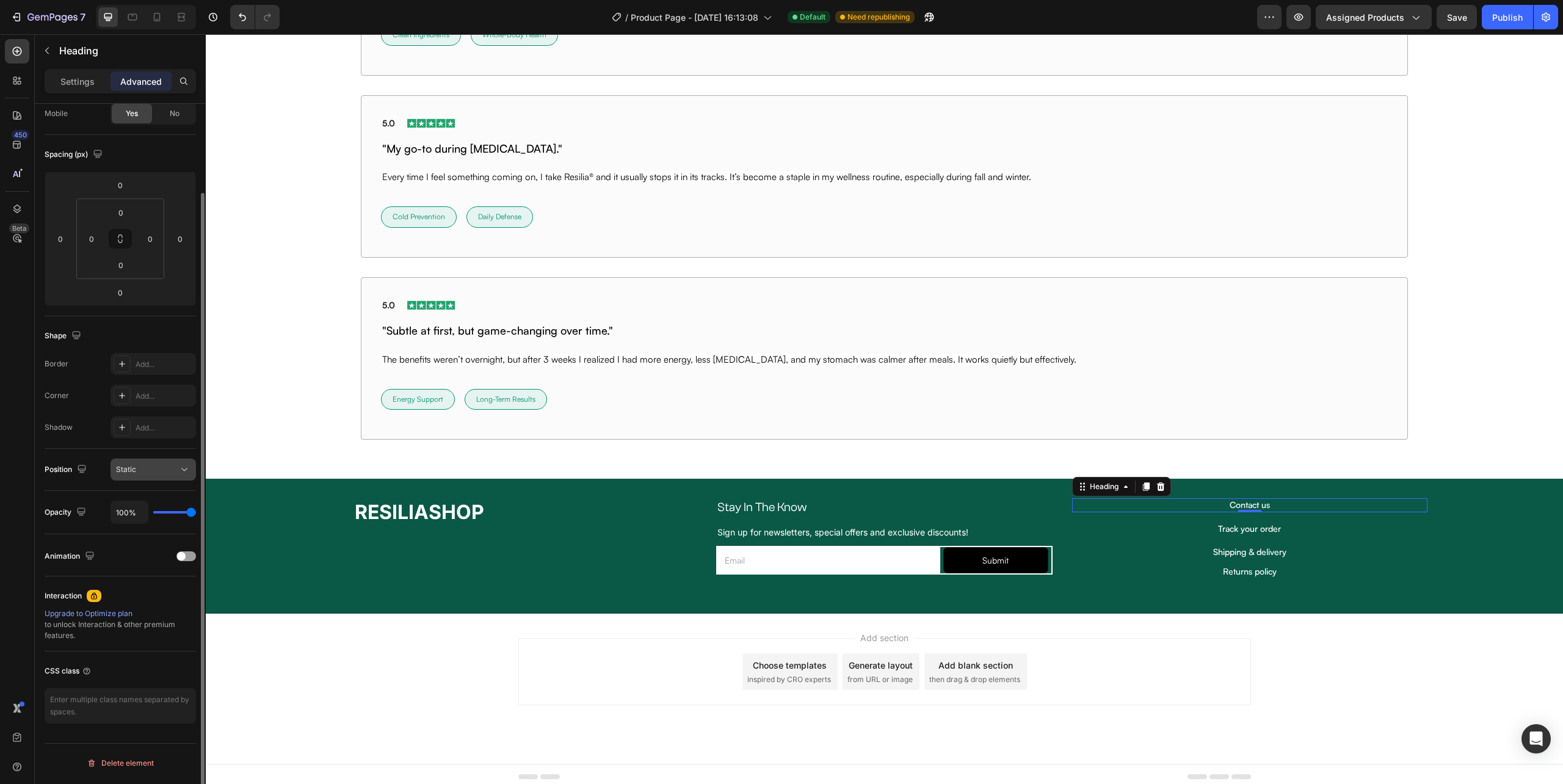
scroll to position [0, 0]
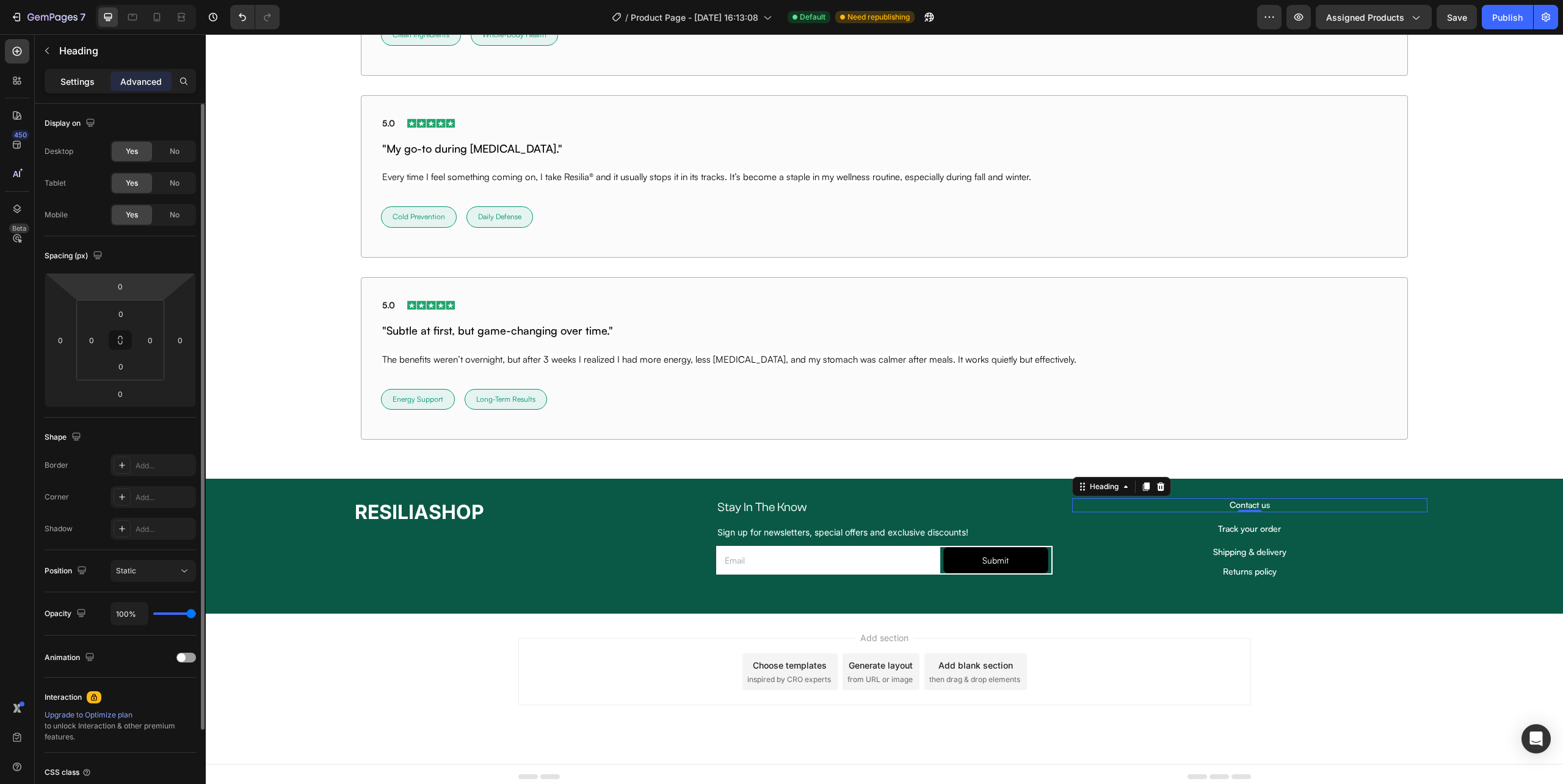
click at [81, 86] on p "Settings" at bounding box center [78, 81] width 34 height 13
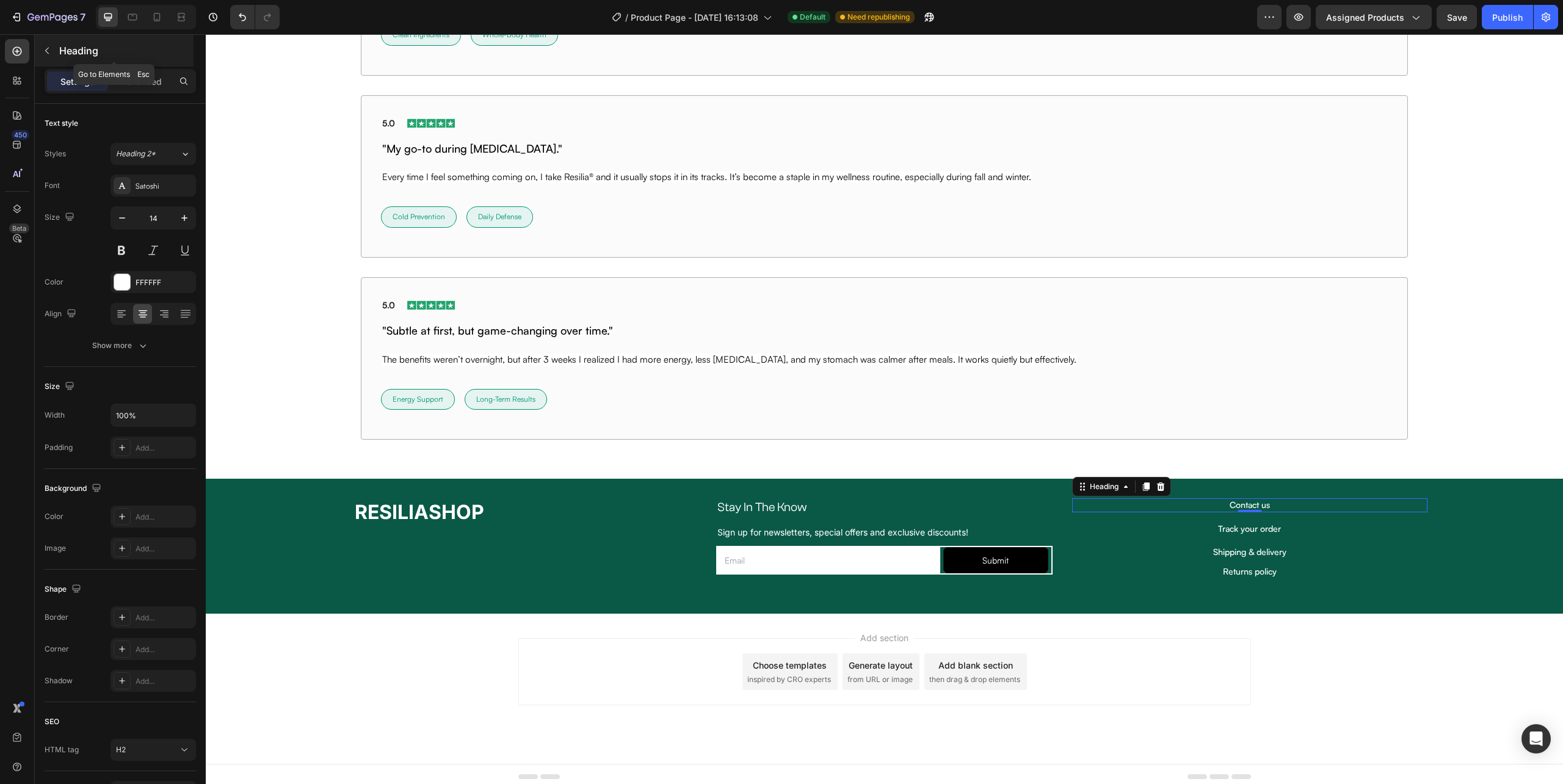
click at [42, 50] on icon "button" at bounding box center [47, 50] width 10 height 10
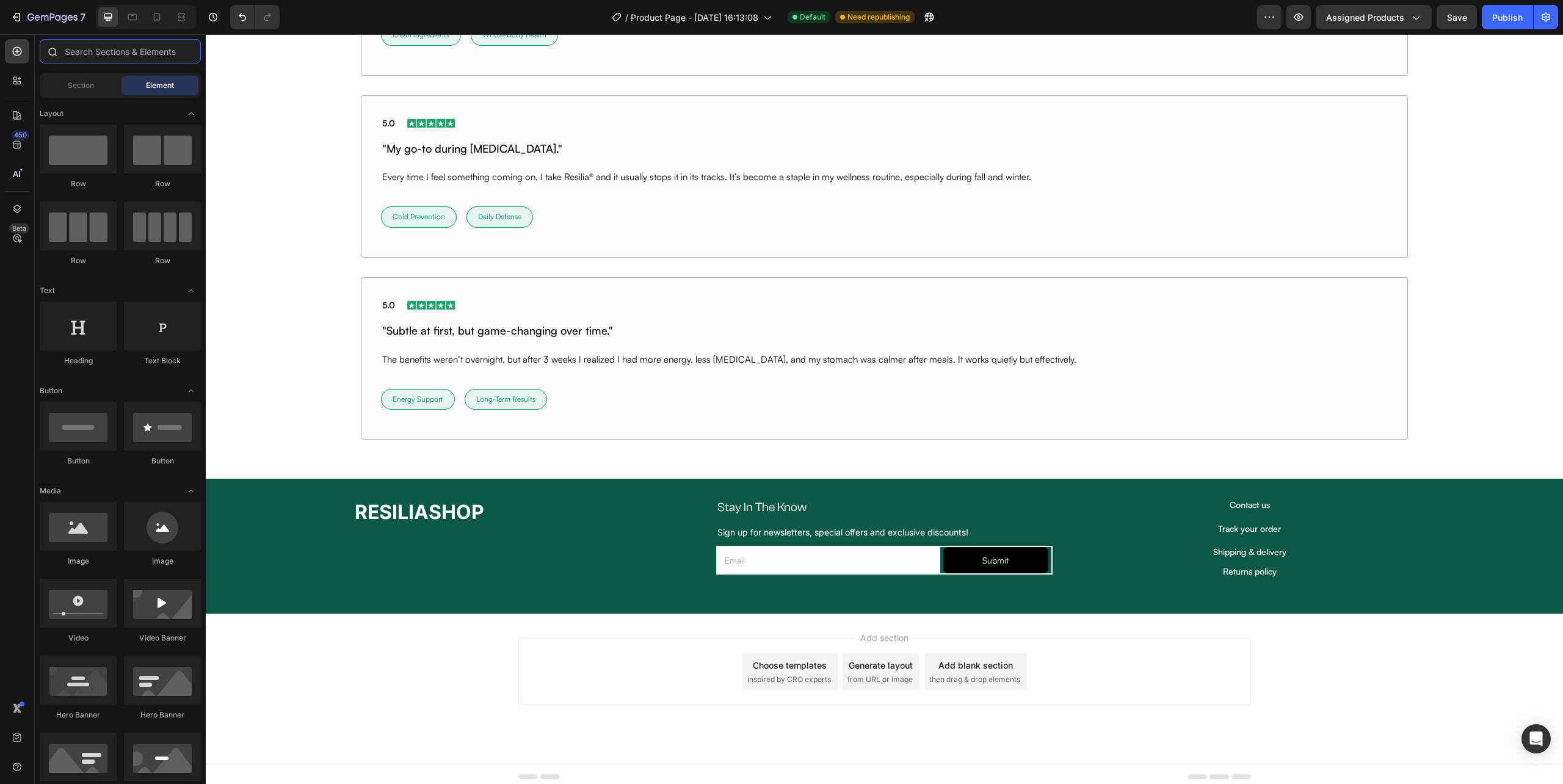
click at [118, 47] on input "text" at bounding box center [120, 51] width 161 height 25
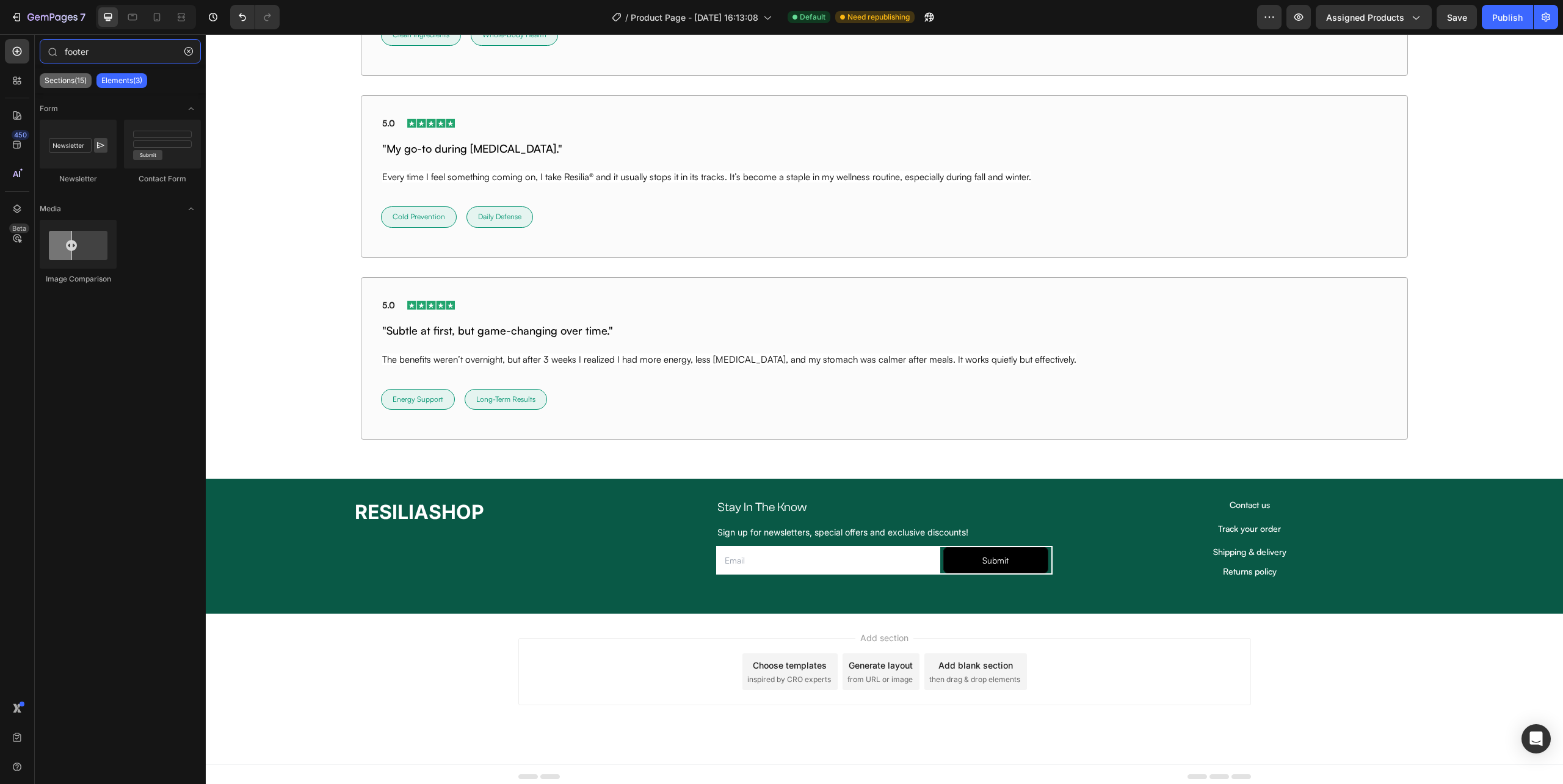
type input "footer"
click at [86, 77] on p "Sections(15)" at bounding box center [66, 80] width 42 height 10
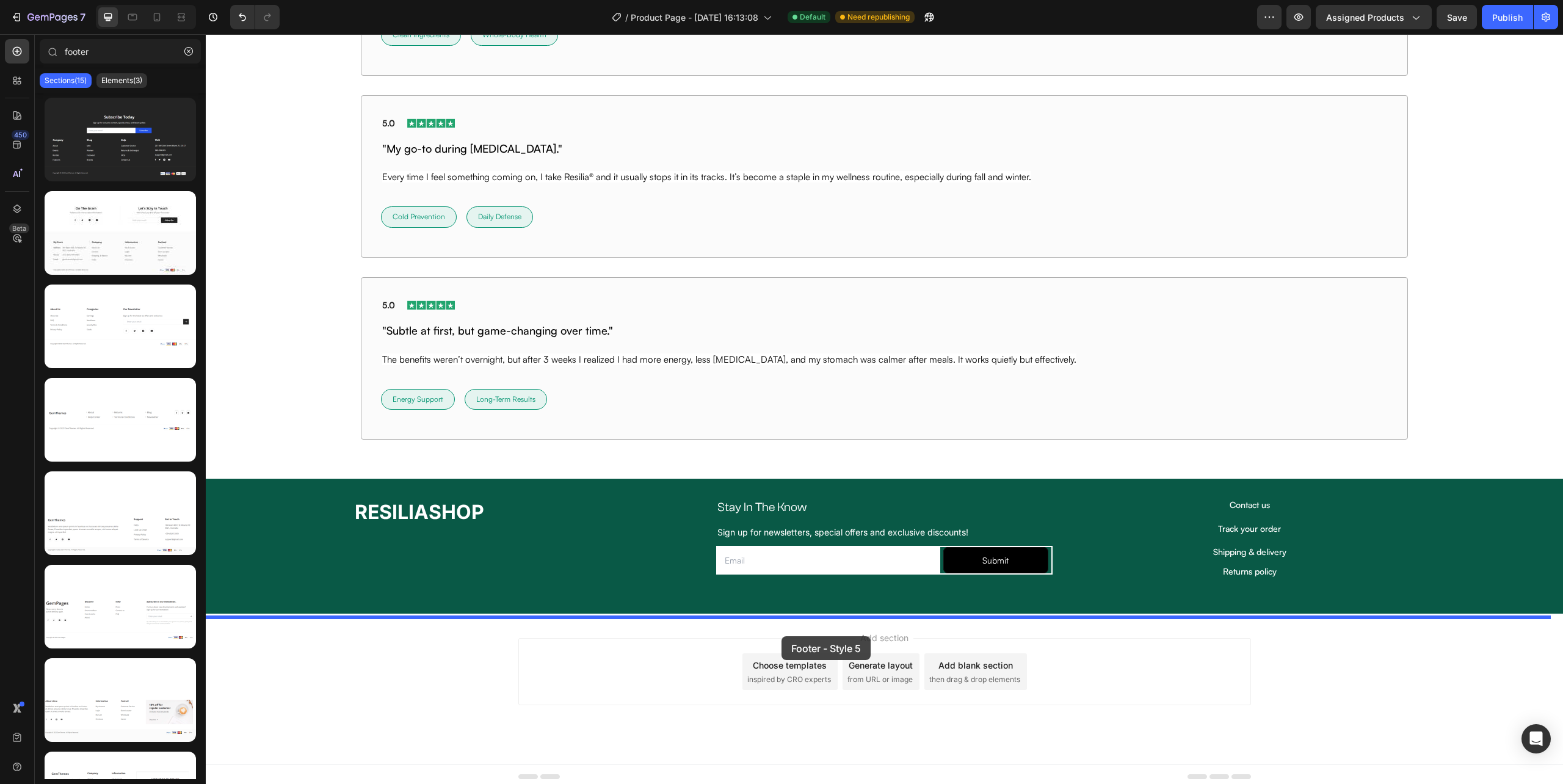
drag, startPoint x: 343, startPoint y: 541, endPoint x: 782, endPoint y: 636, distance: 449.2
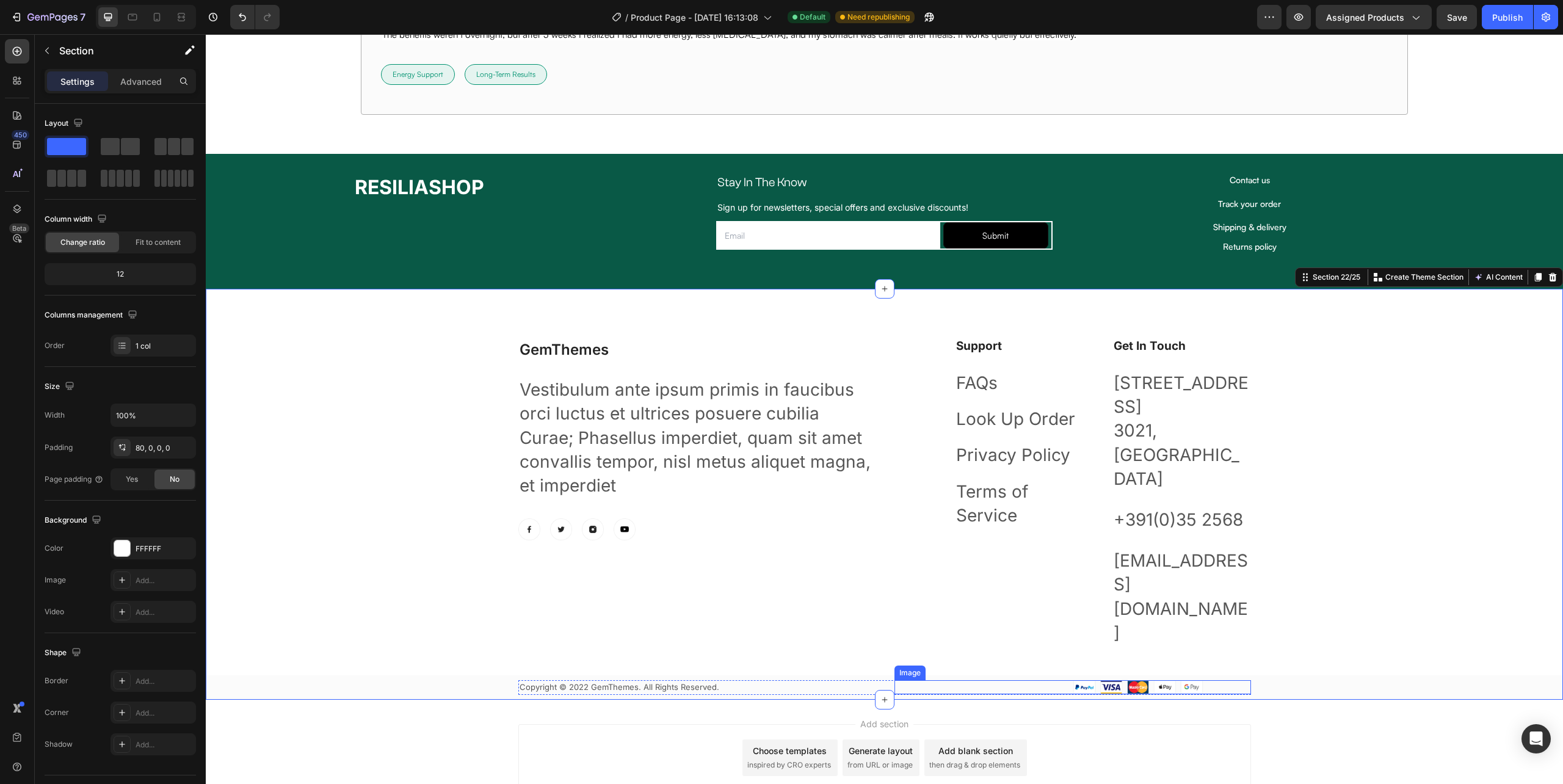
scroll to position [8972, 0]
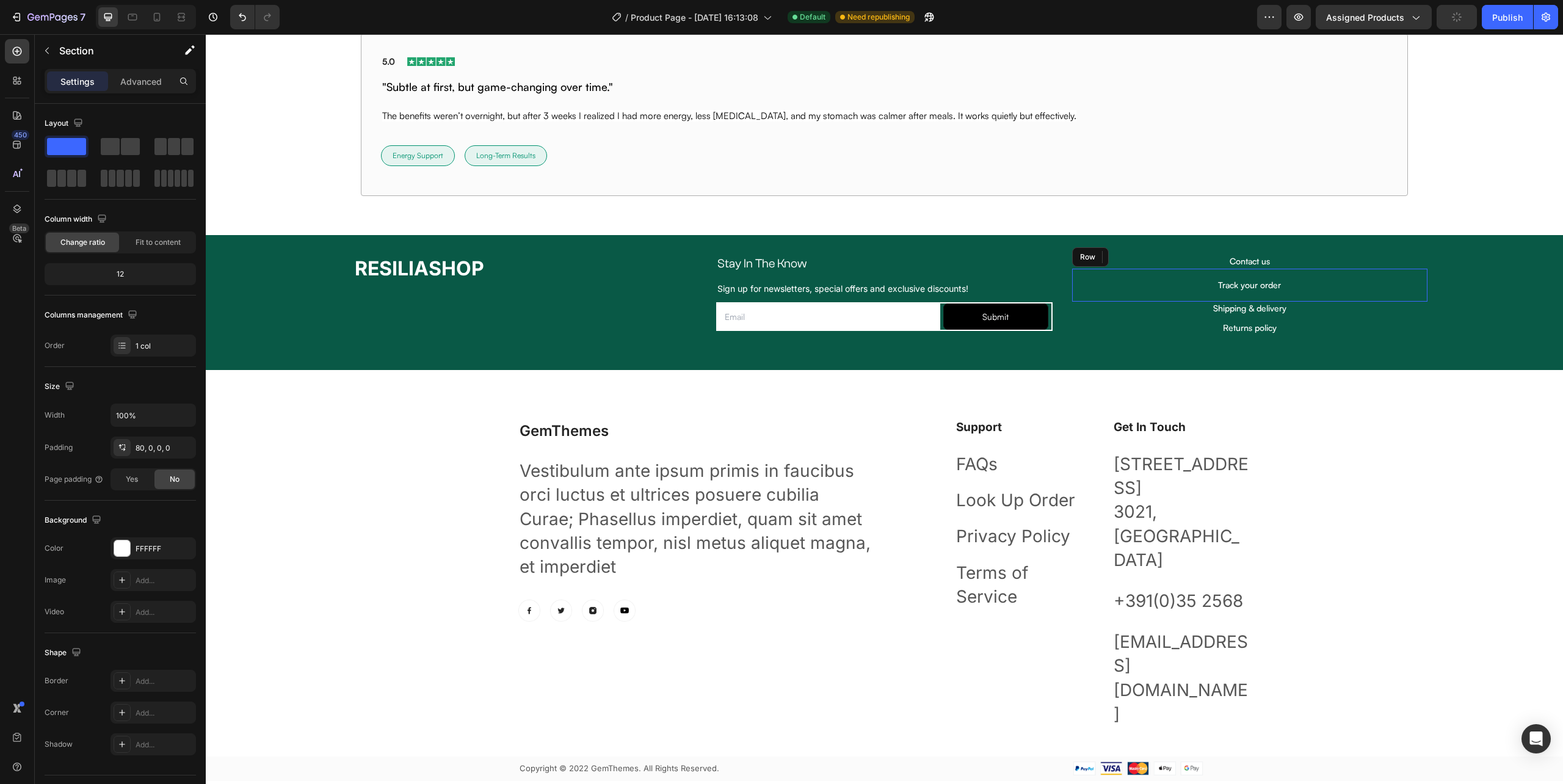
click at [1416, 281] on div "Track your order Heading Row Row" at bounding box center [1250, 285] width 355 height 33
click at [1413, 258] on h2 "Contact us" at bounding box center [1250, 261] width 355 height 13
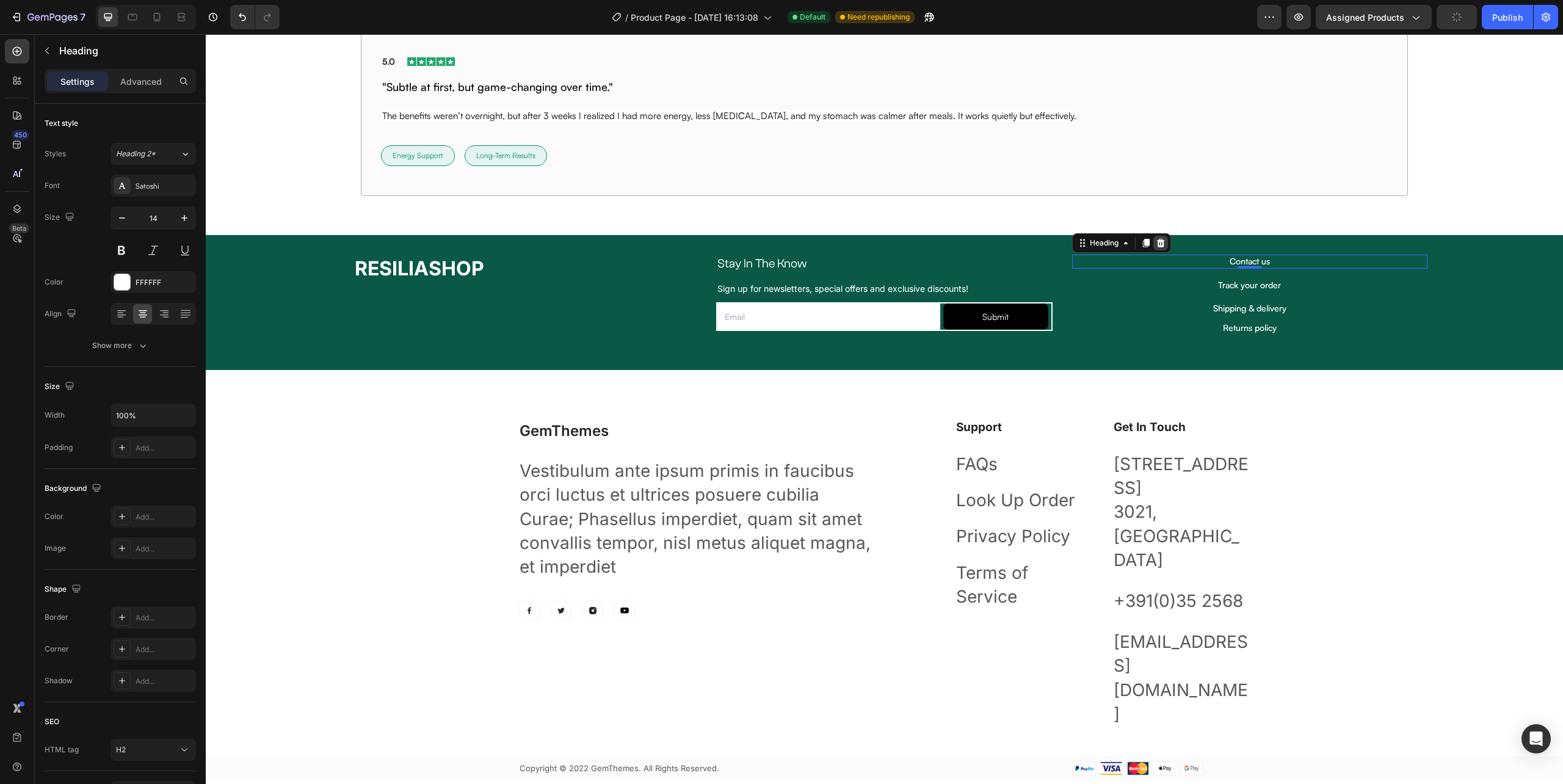
click at [1155, 243] on icon at bounding box center [1160, 243] width 10 height 10
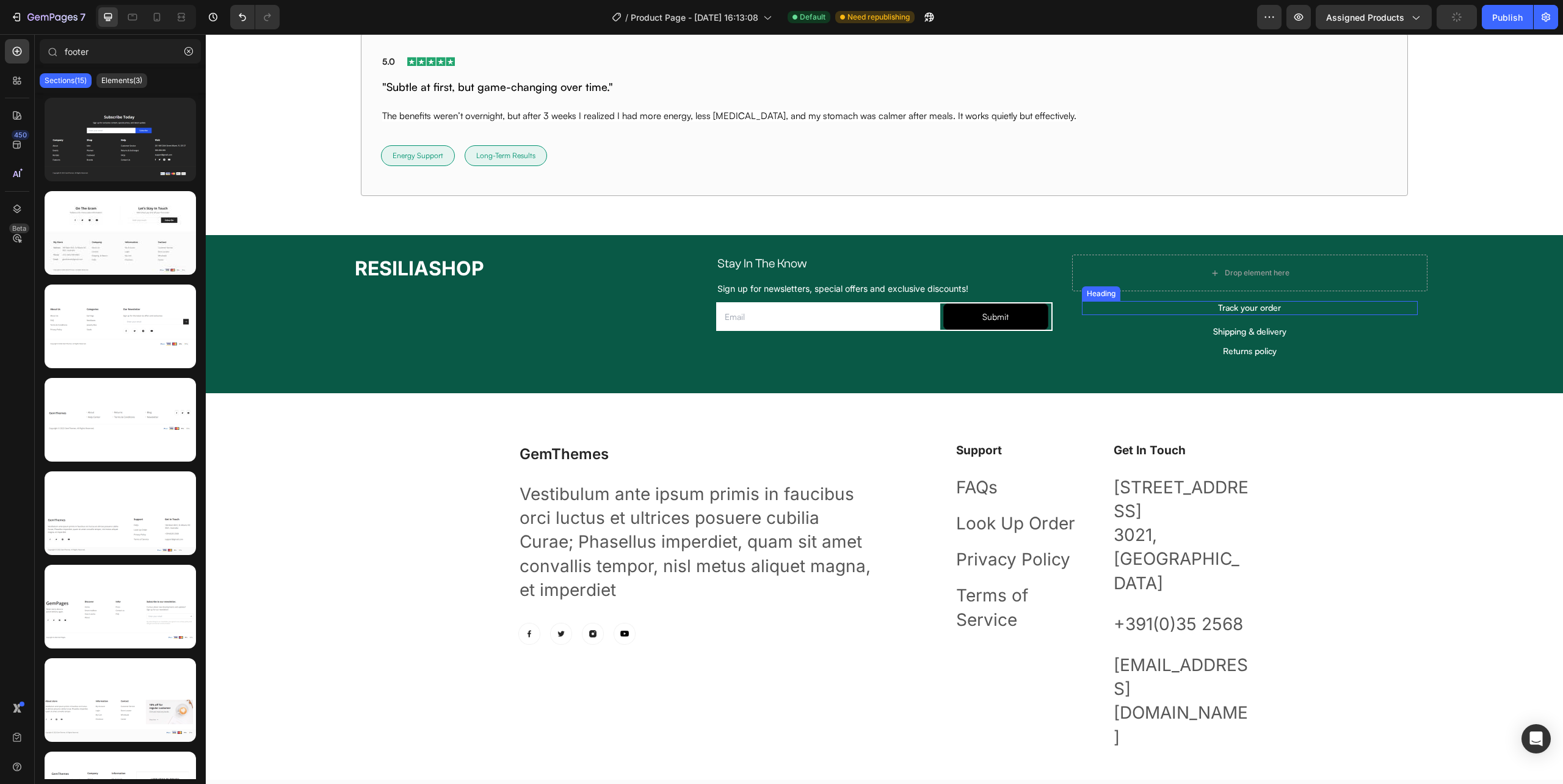
click at [1252, 309] on p "Track your order" at bounding box center [1250, 308] width 333 height 11
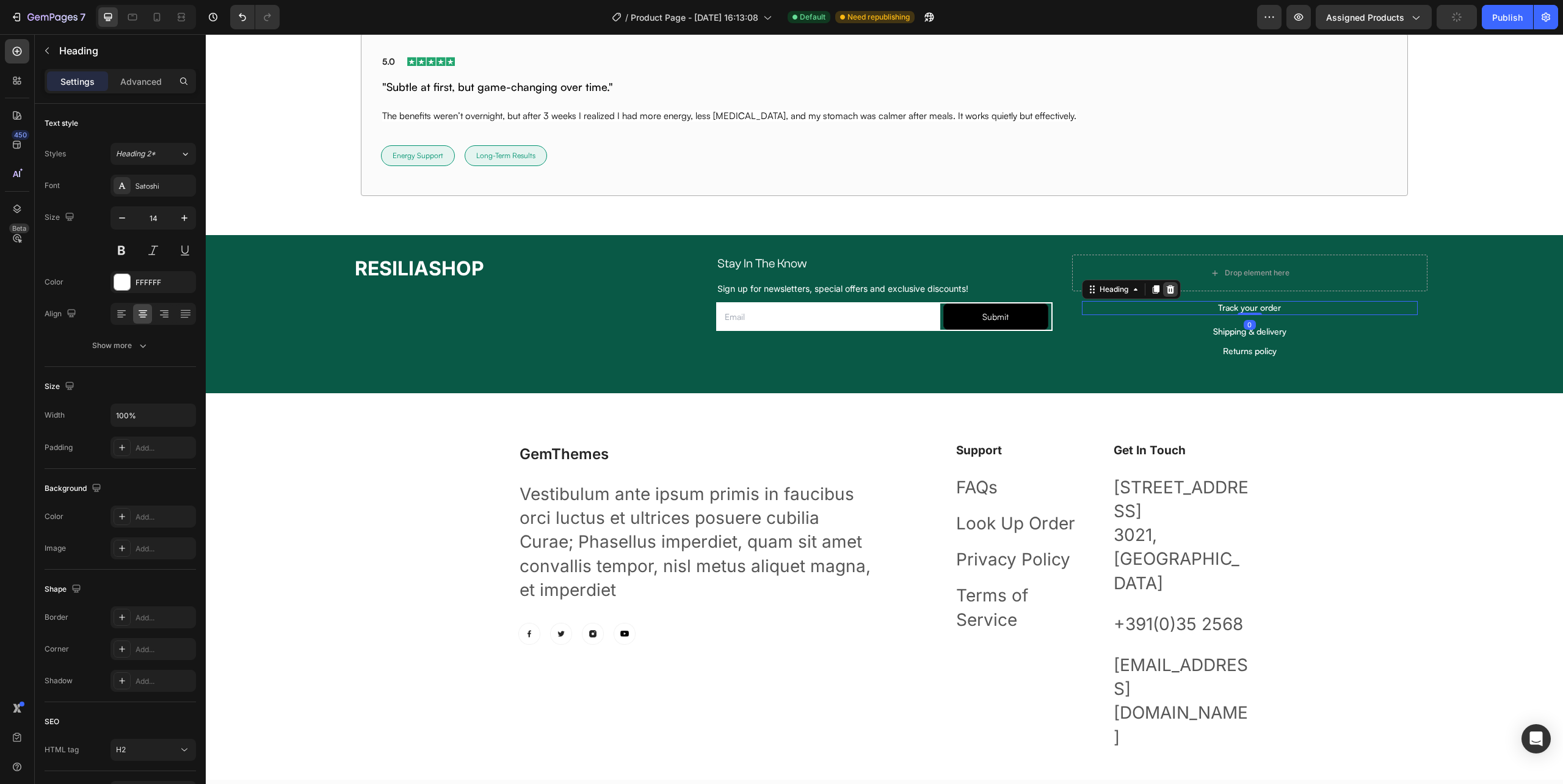
click at [1166, 294] on icon at bounding box center [1170, 289] width 8 height 9
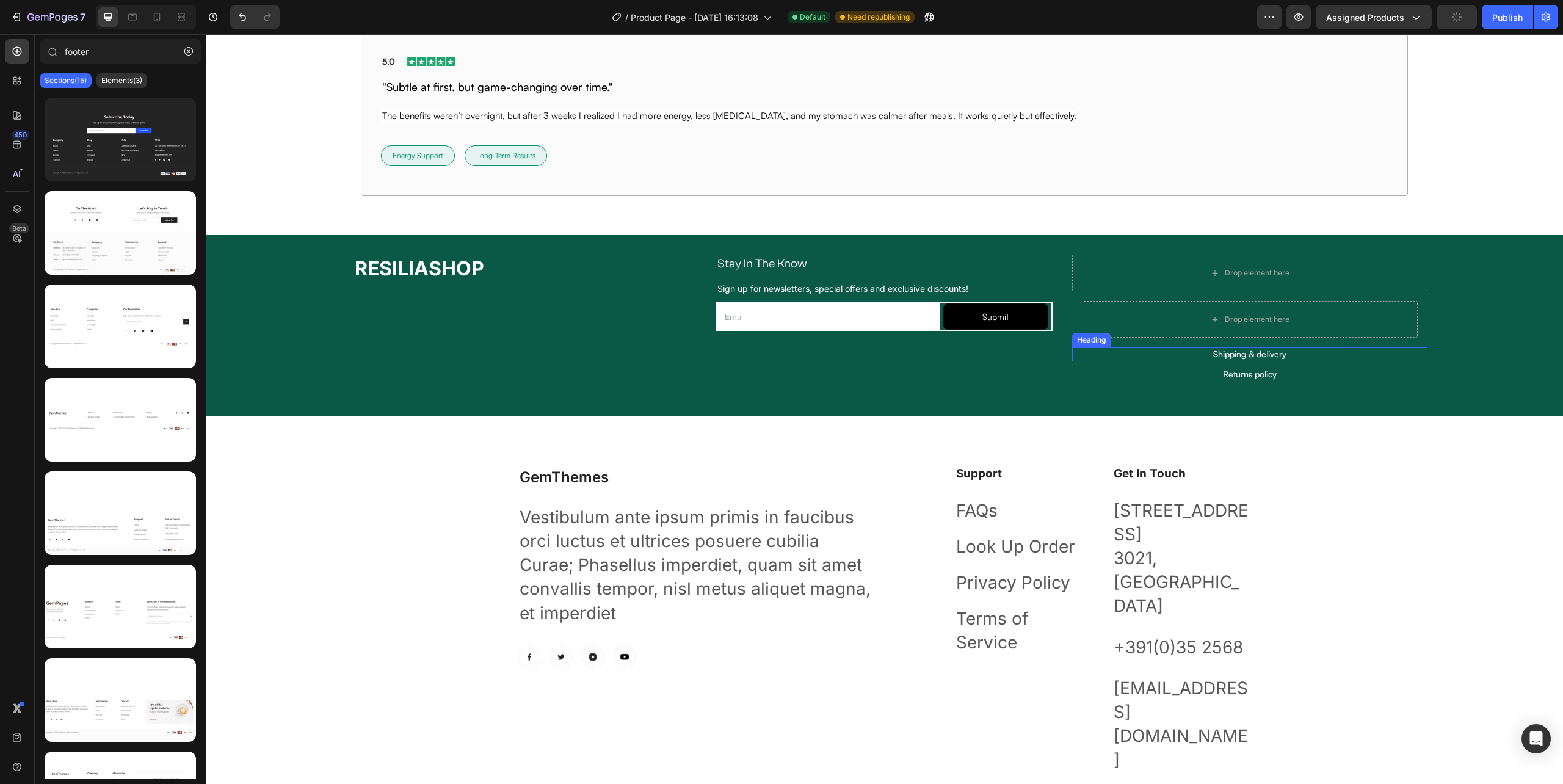
click at [1270, 355] on p "Shipping & delivery" at bounding box center [1250, 354] width 353 height 11
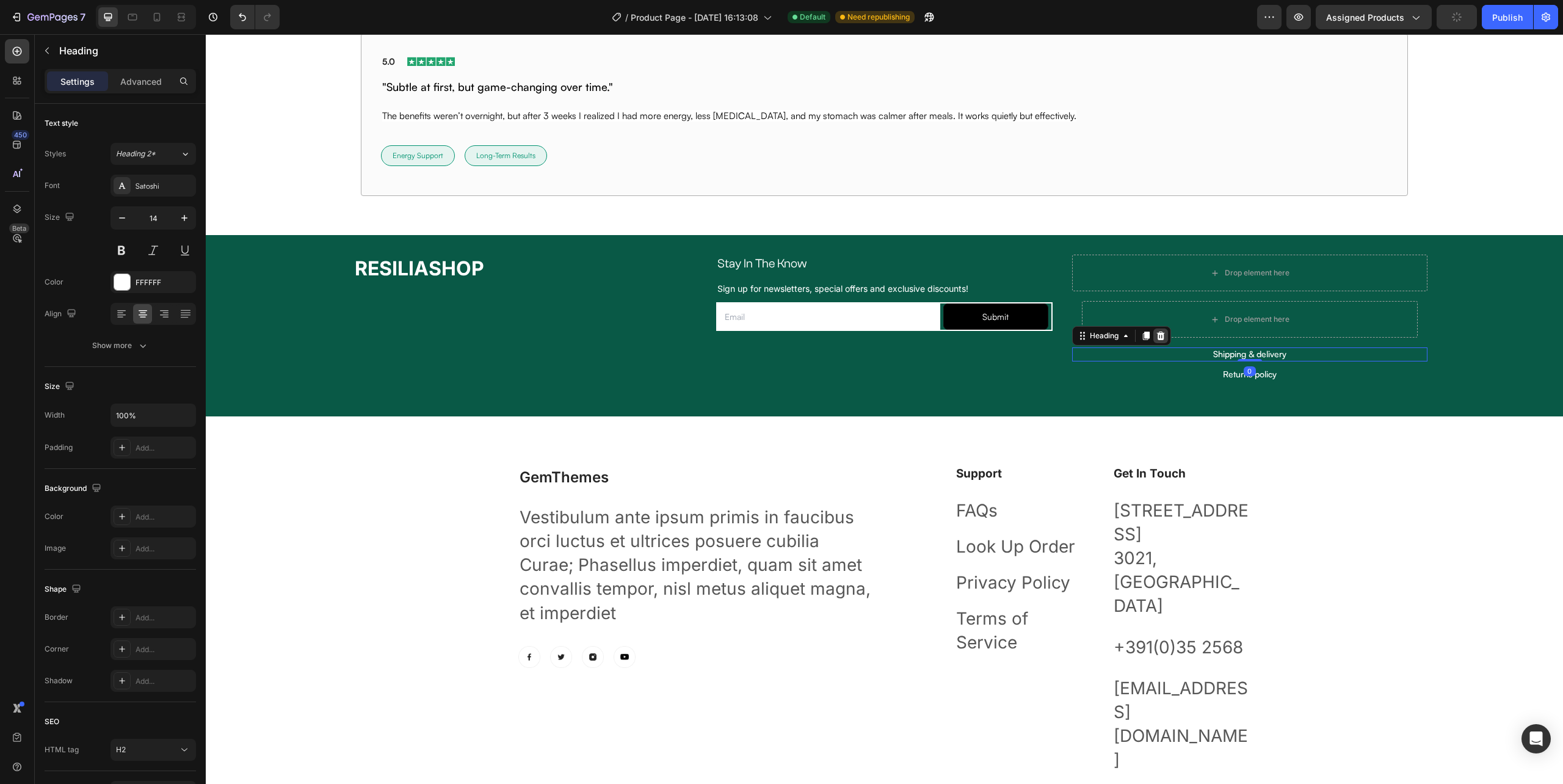
click at [1155, 338] on icon at bounding box center [1160, 335] width 10 height 10
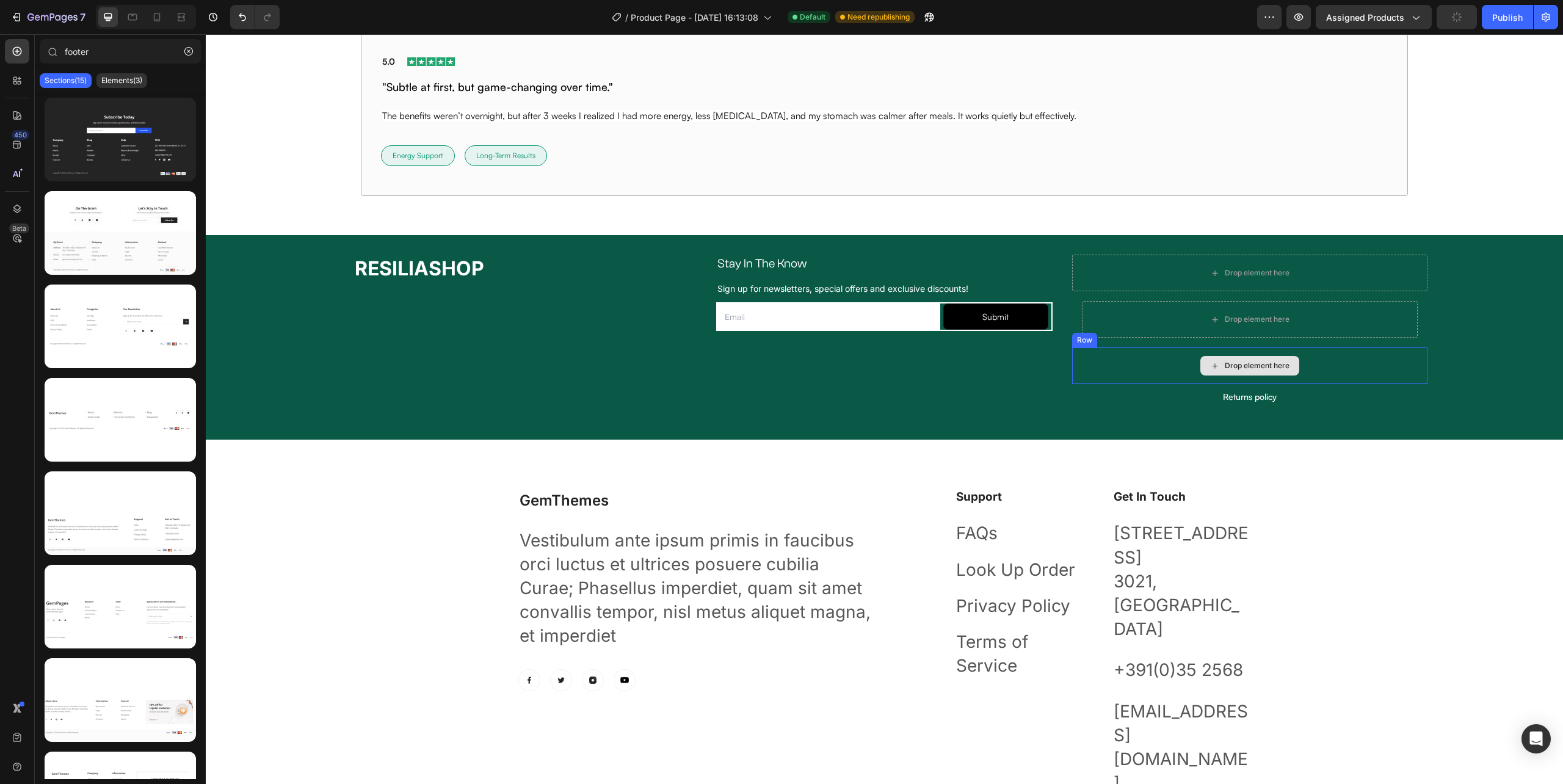
click at [1267, 388] on div "Returns policy Heading" at bounding box center [1250, 396] width 355 height 26
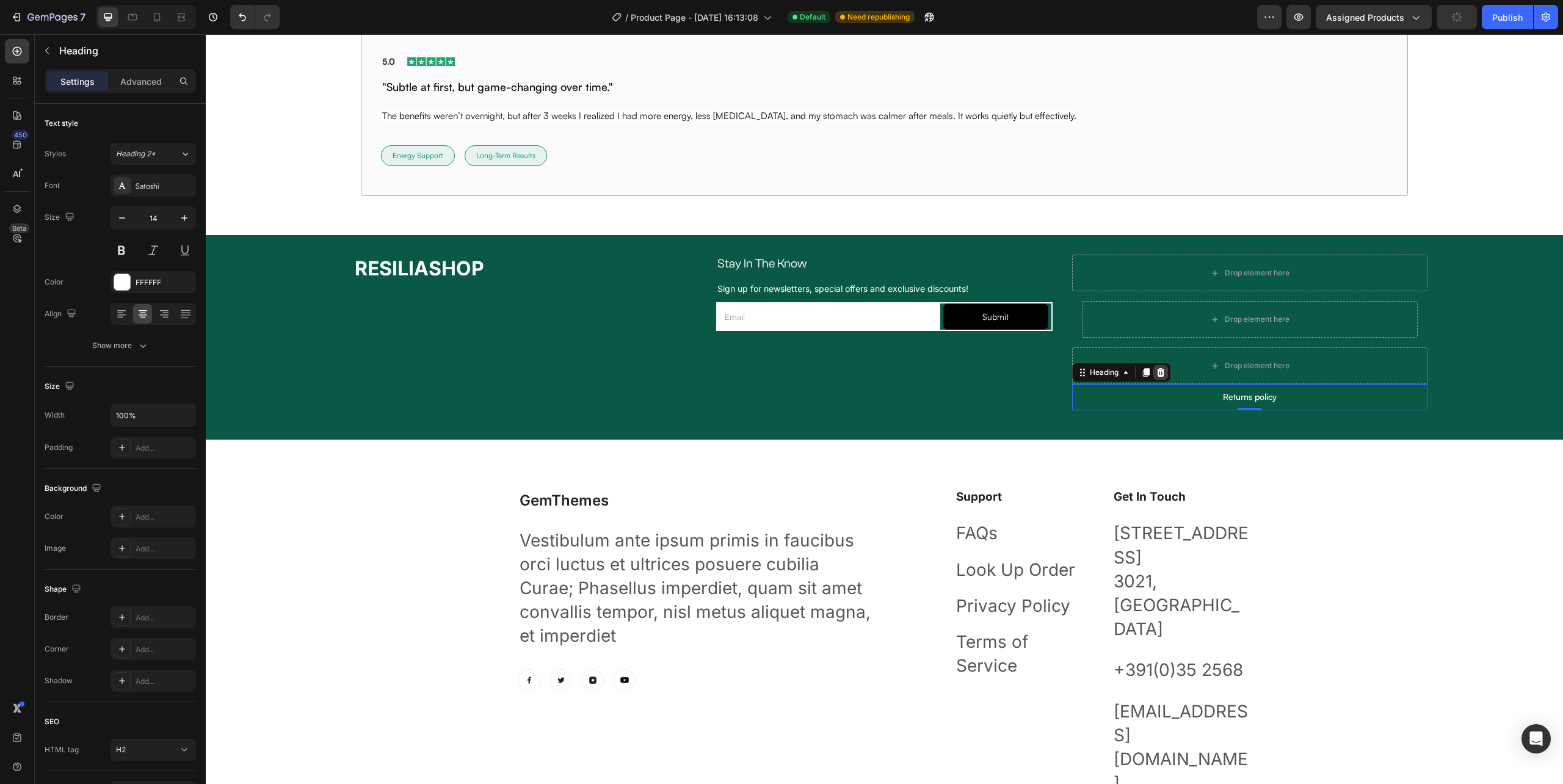
click at [1155, 377] on icon at bounding box center [1160, 372] width 10 height 10
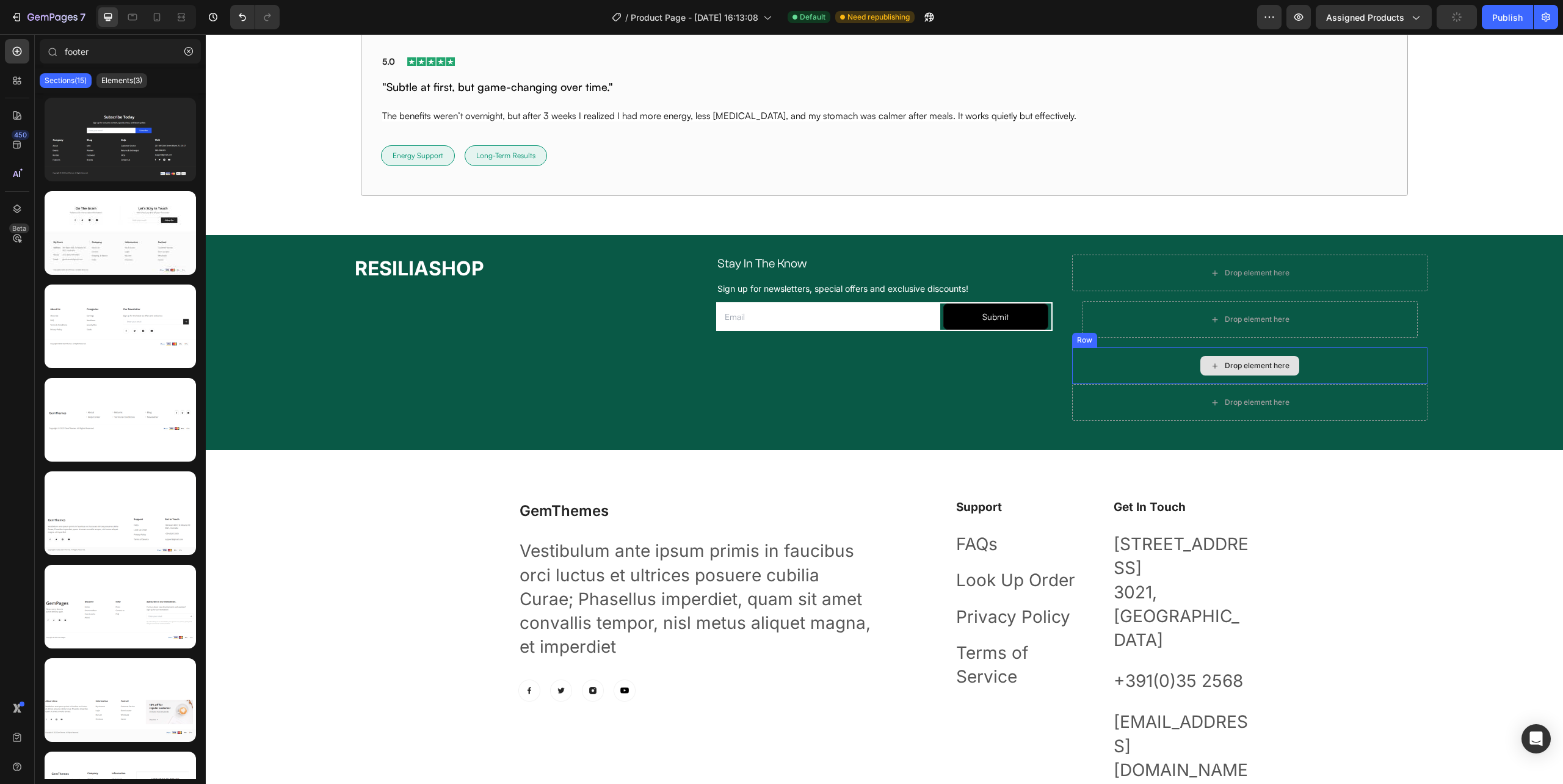
click at [1346, 364] on div "Drop element here" at bounding box center [1250, 366] width 355 height 37
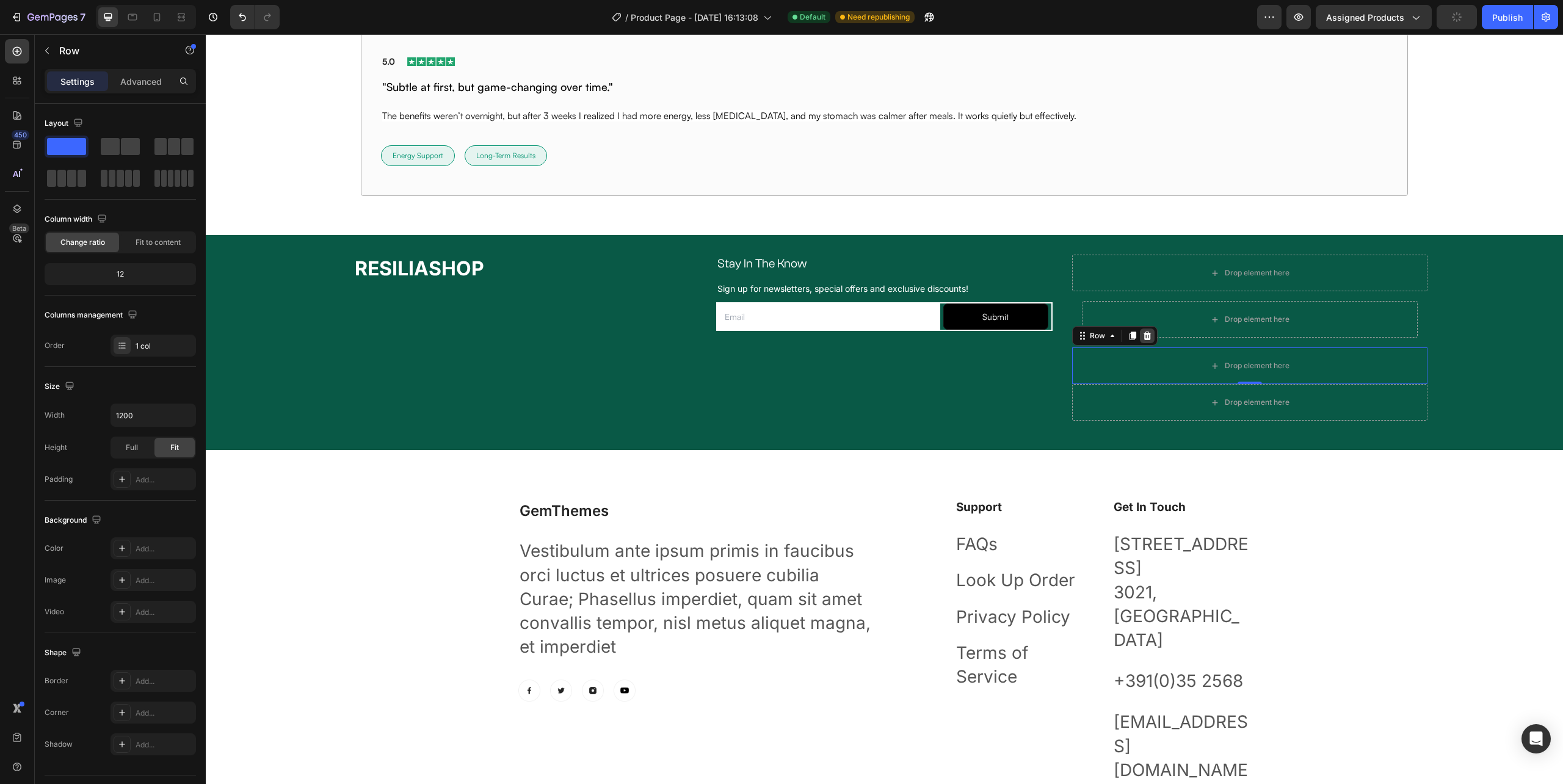
click at [1142, 340] on icon at bounding box center [1147, 335] width 10 height 10
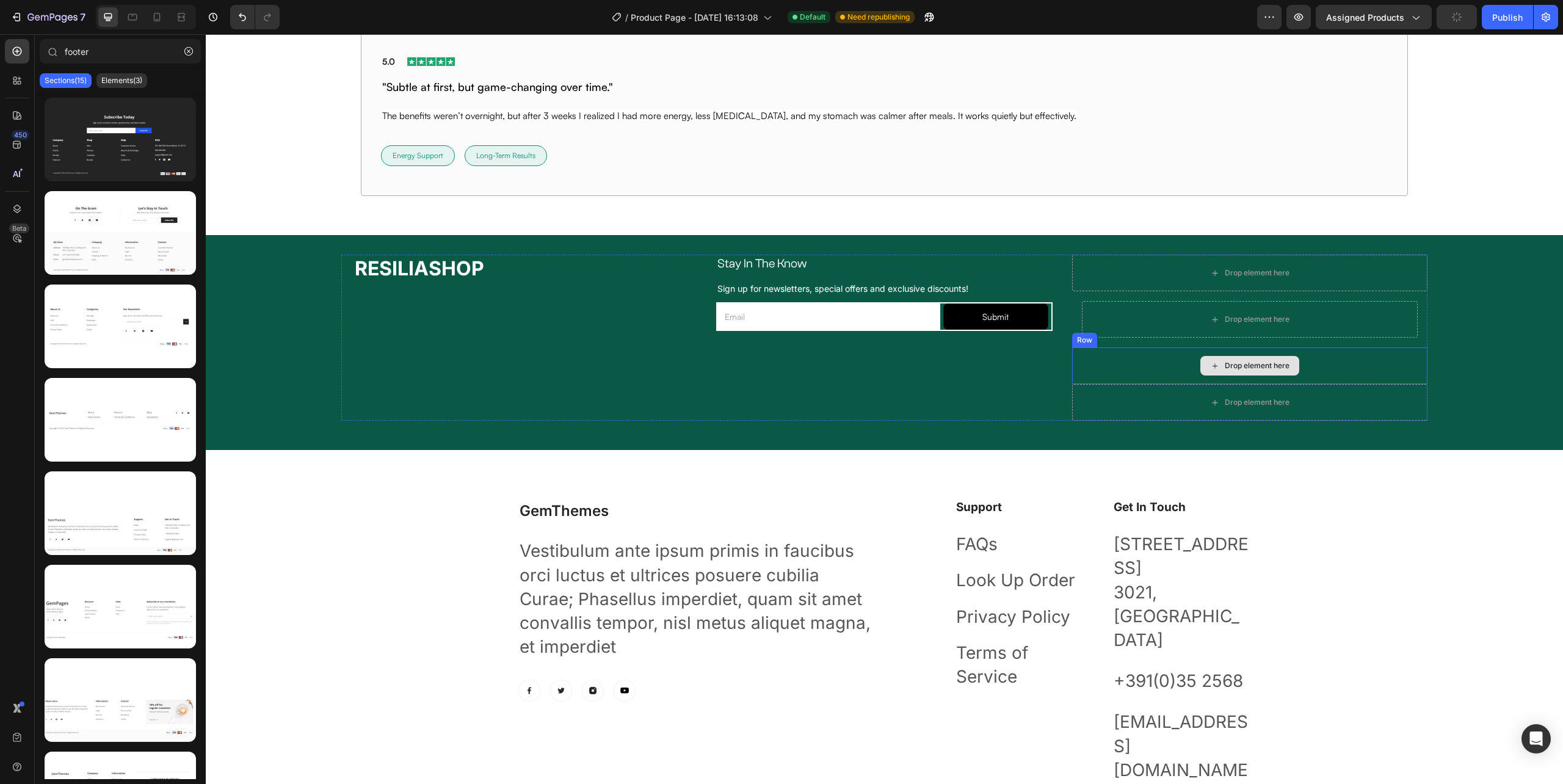
click at [1144, 364] on div "Drop element here" at bounding box center [1250, 366] width 355 height 37
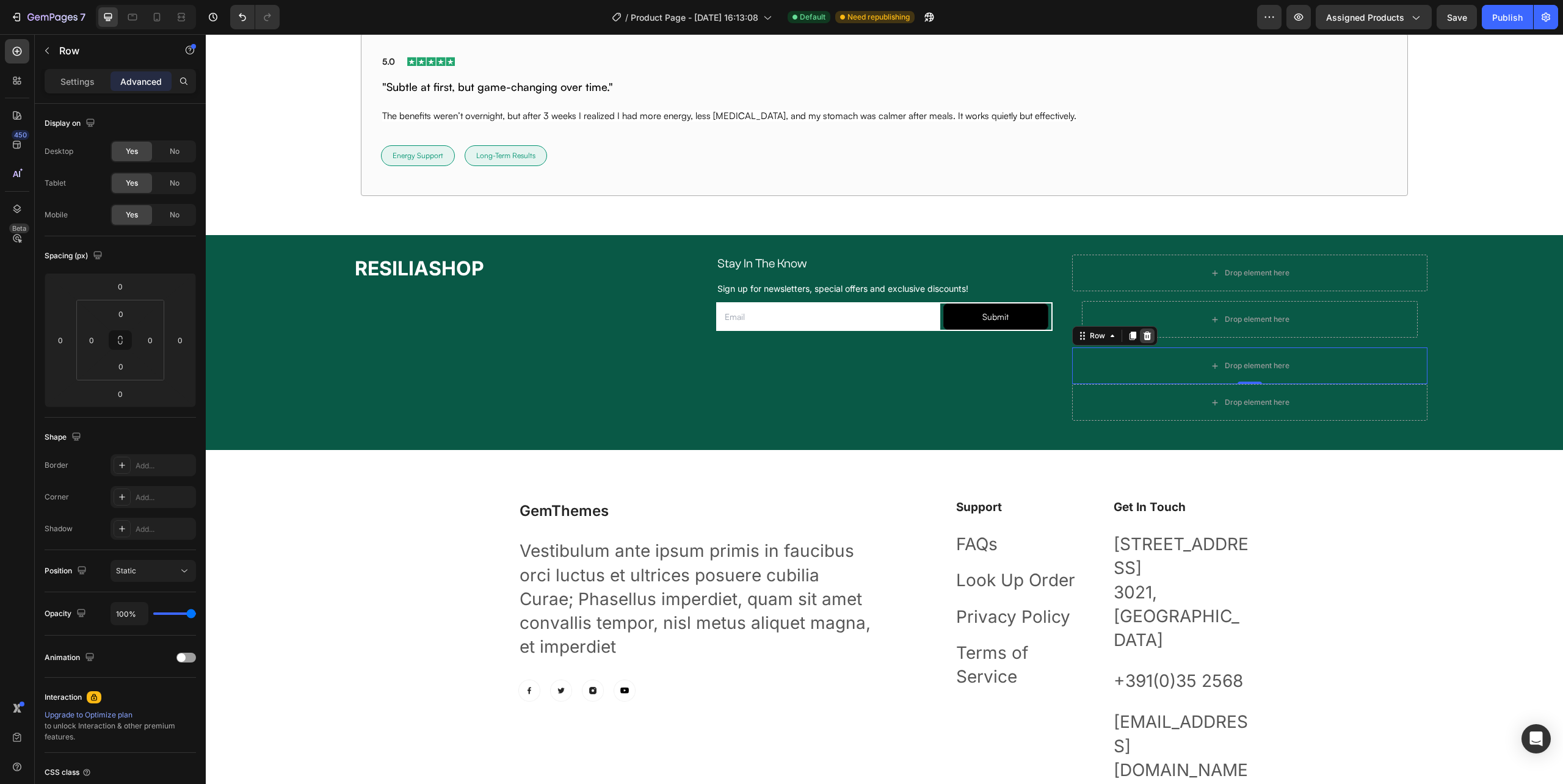
click at [1142, 334] on icon at bounding box center [1147, 335] width 10 height 10
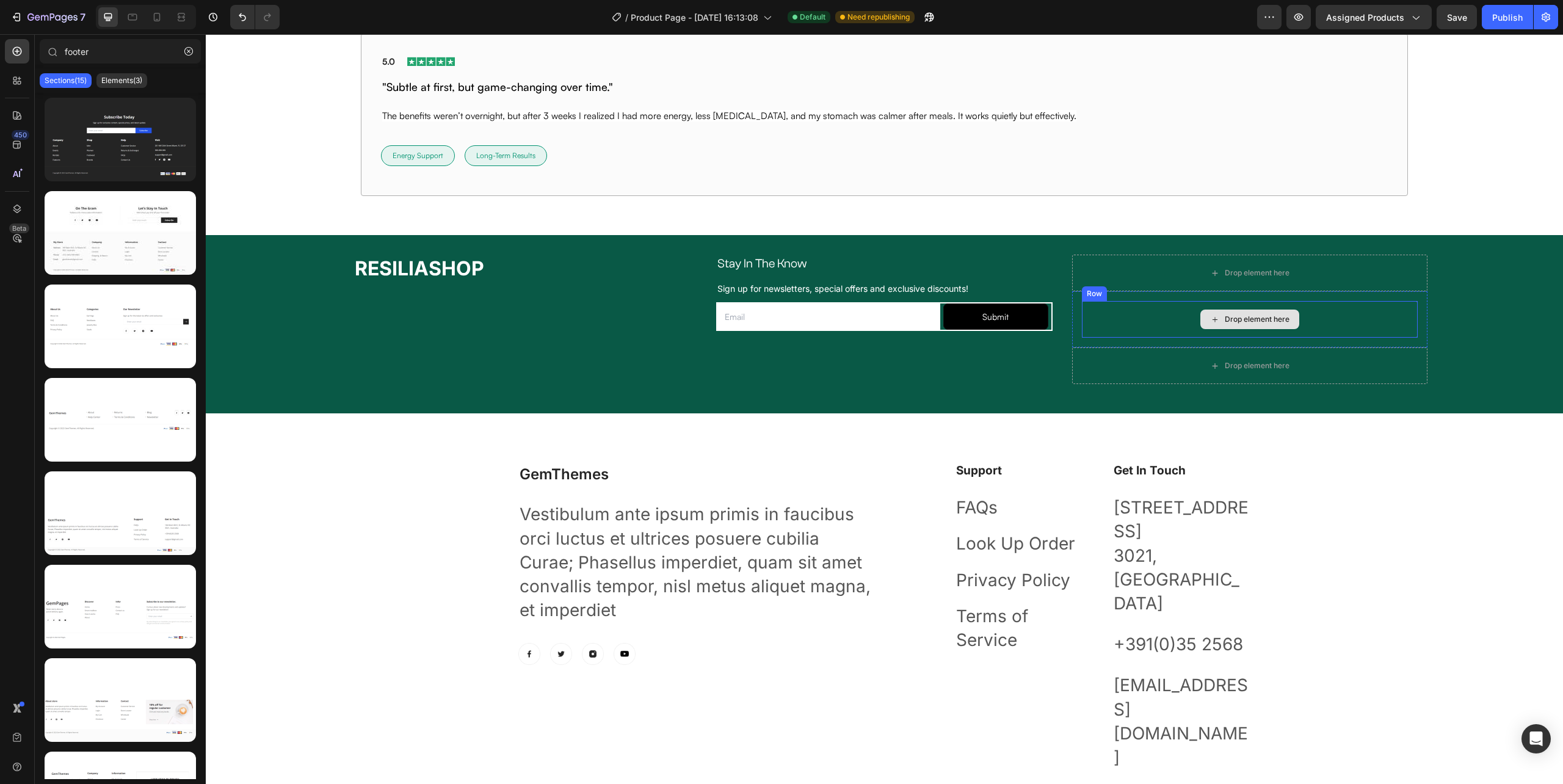
click at [1136, 352] on div "Drop element here" at bounding box center [1250, 366] width 355 height 37
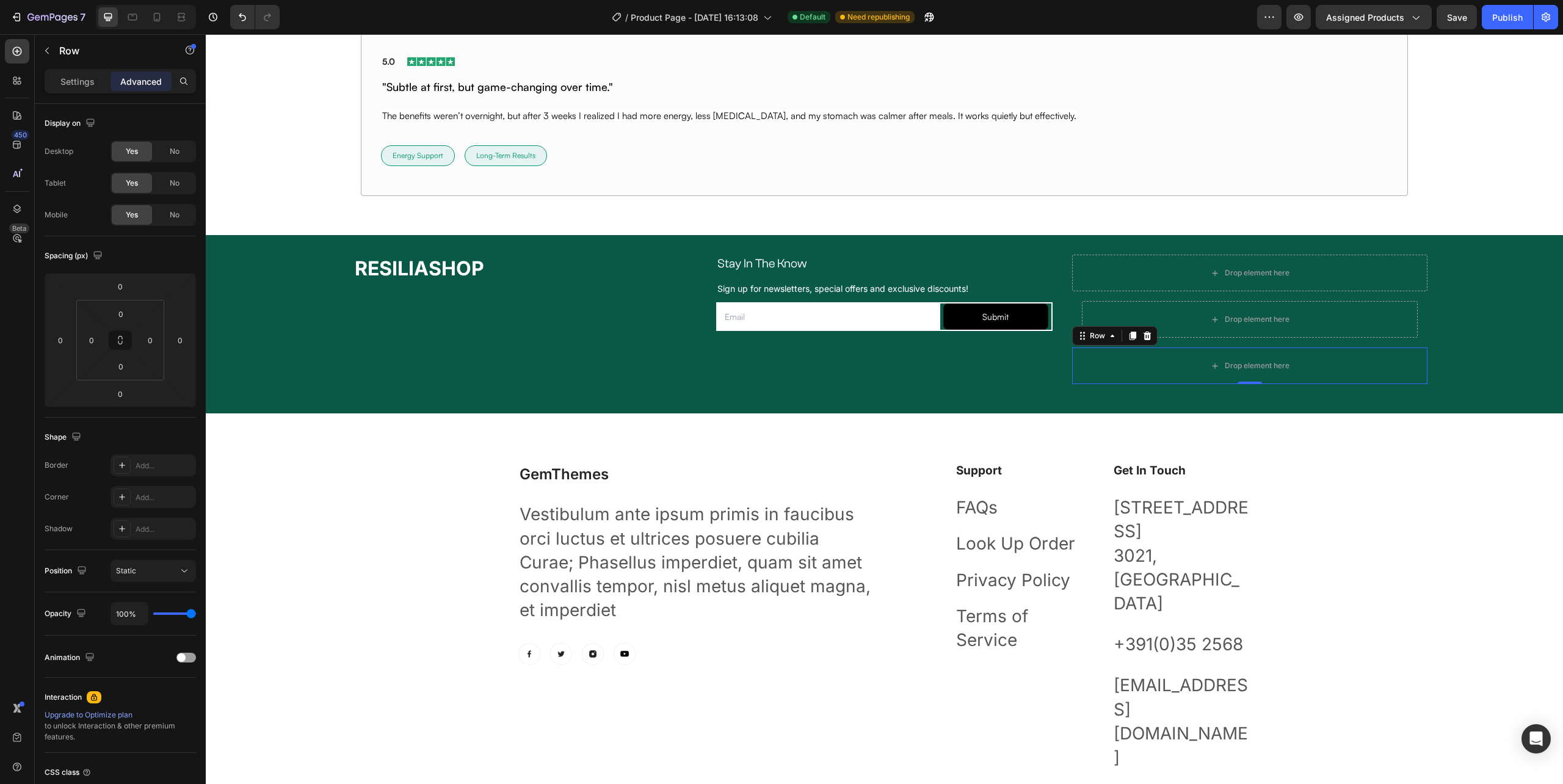
click at [1136, 331] on div "Row" at bounding box center [1115, 336] width 86 height 19
click at [1142, 334] on icon at bounding box center [1147, 335] width 10 height 10
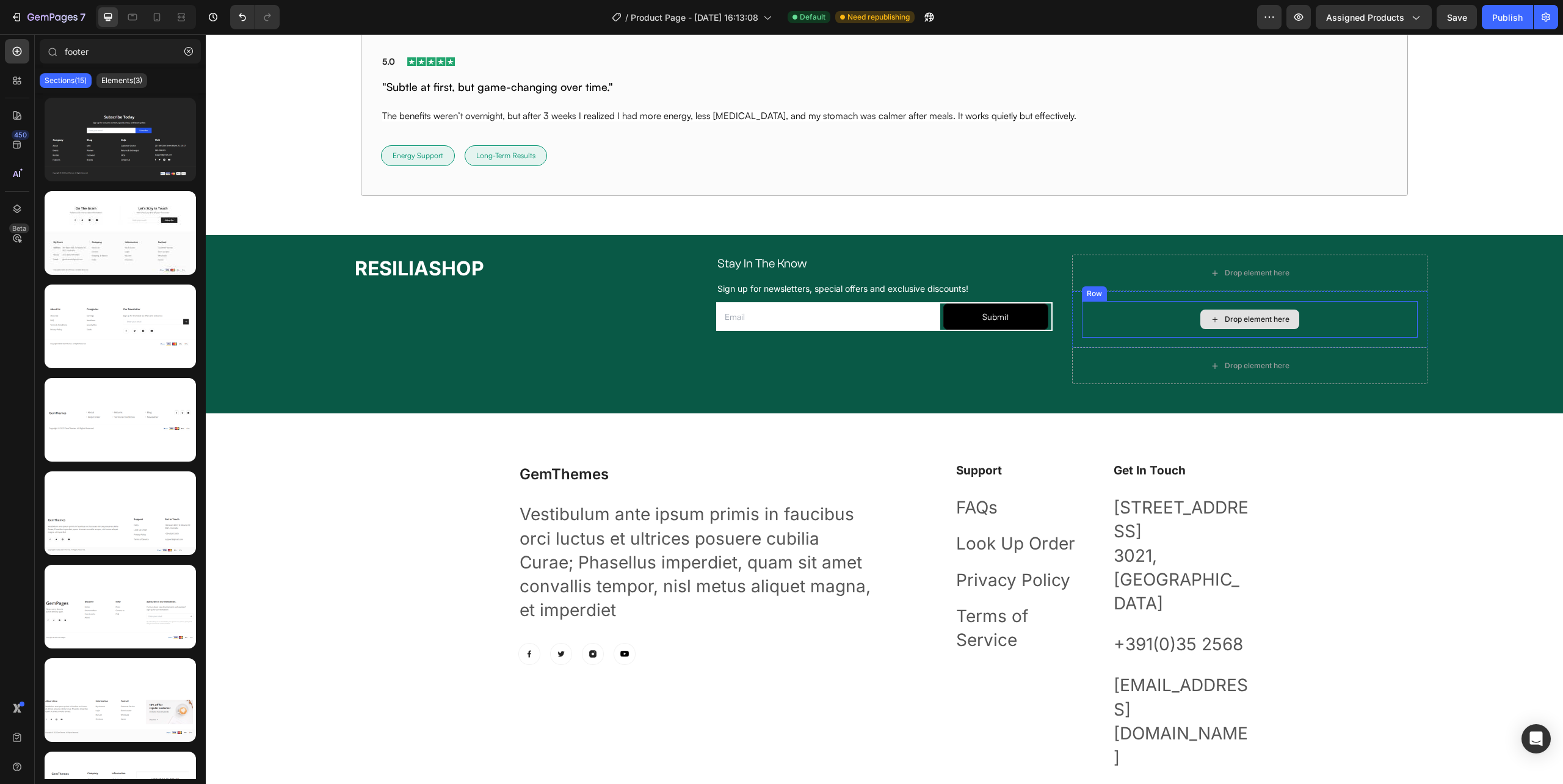
click at [1134, 327] on div "Drop element here" at bounding box center [1250, 319] width 336 height 37
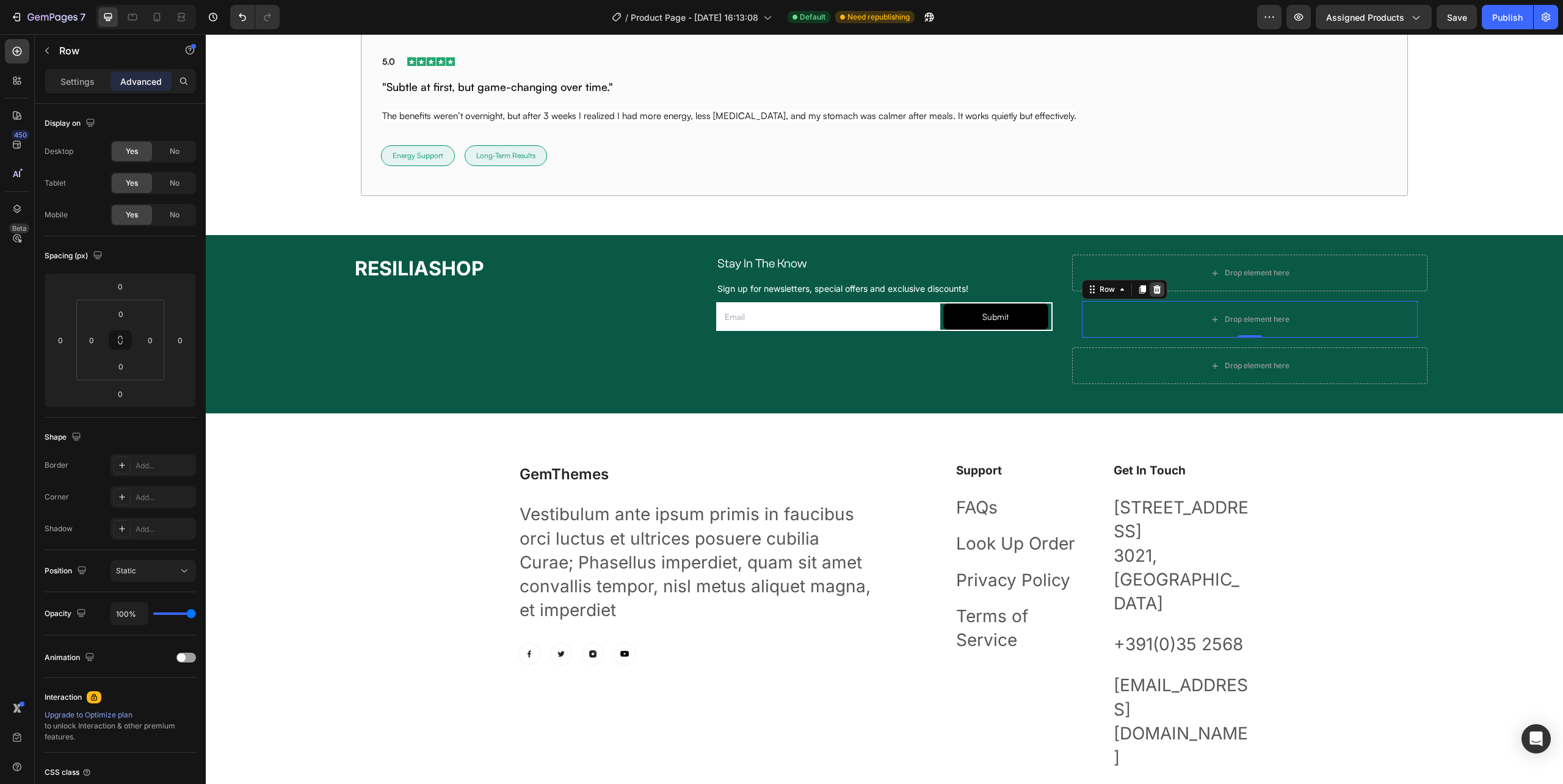
click at [1152, 289] on icon at bounding box center [1156, 289] width 10 height 10
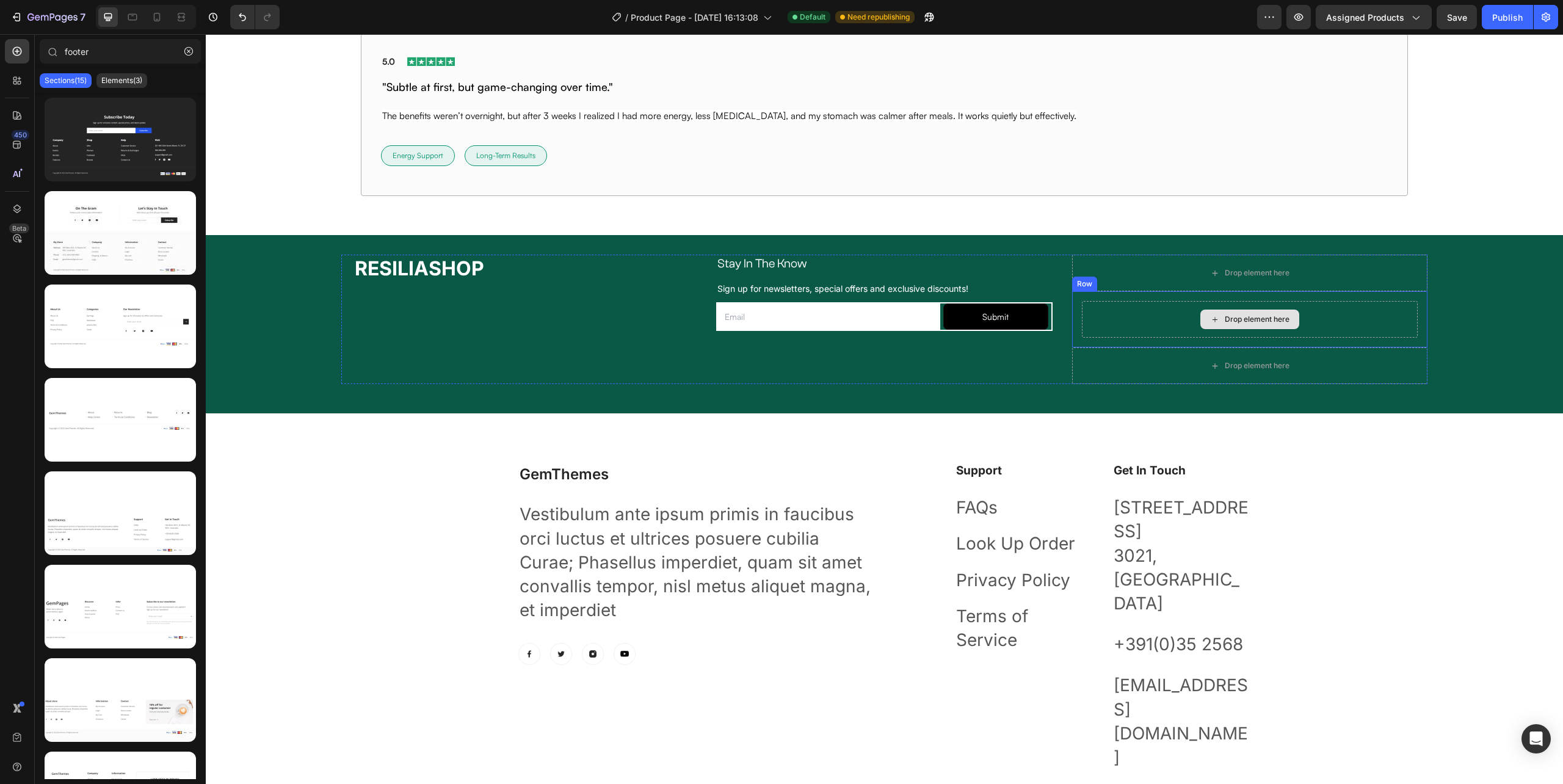
click at [1098, 323] on div "Drop element here" at bounding box center [1250, 319] width 336 height 37
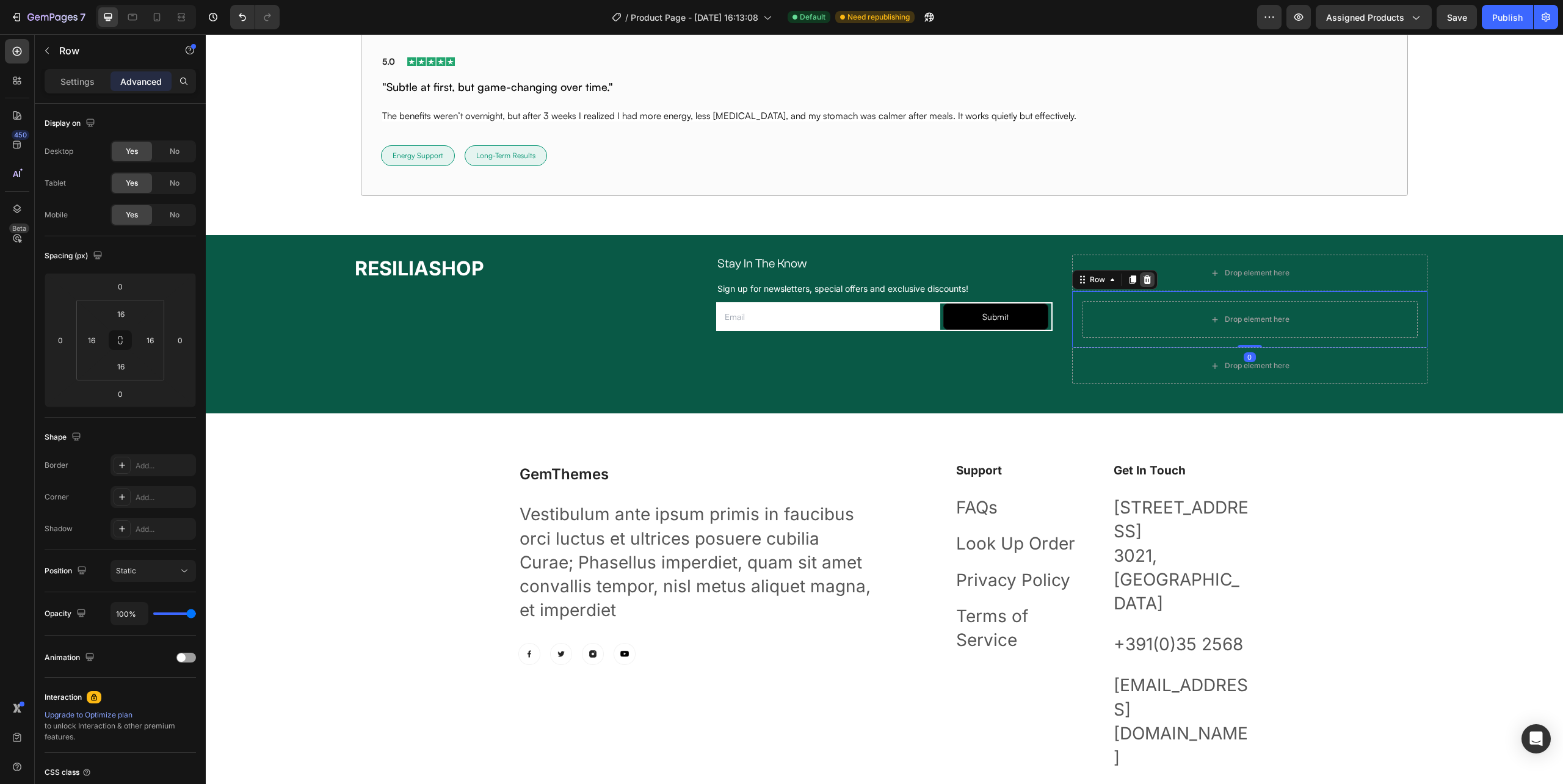
click at [1142, 284] on icon at bounding box center [1147, 280] width 10 height 10
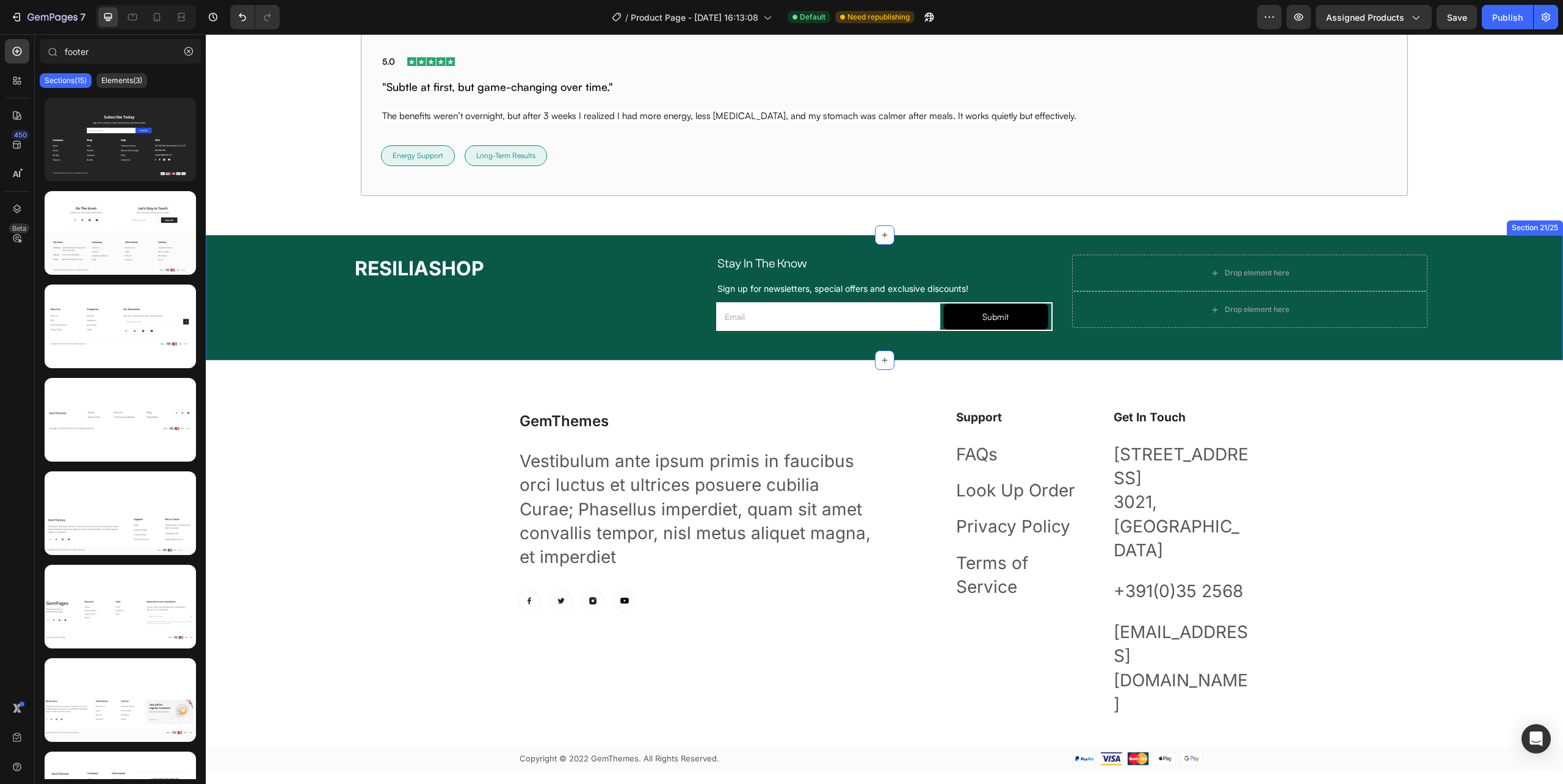
click at [1114, 326] on div "Drop element here" at bounding box center [1250, 310] width 355 height 37
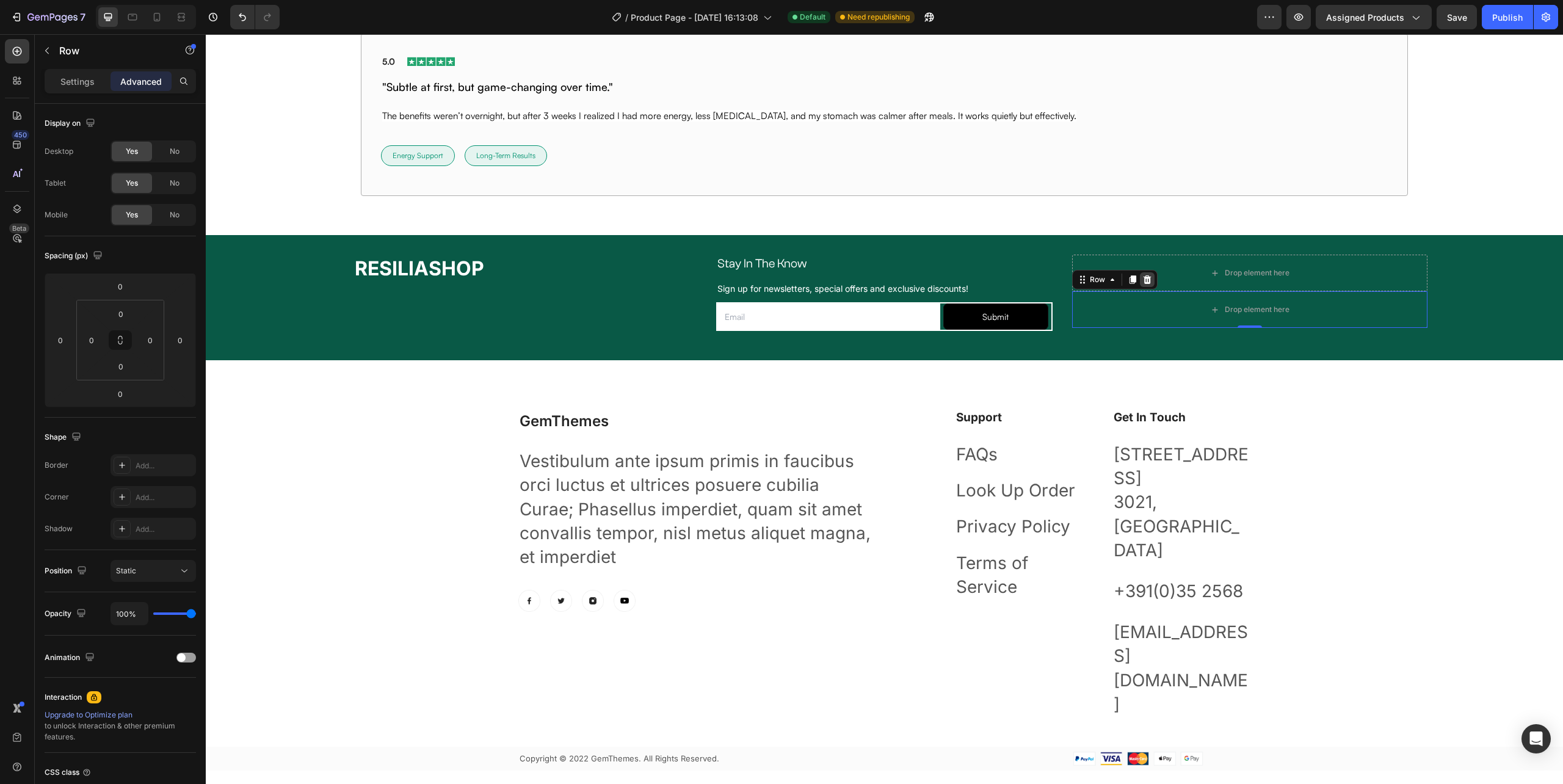
click at [1143, 280] on icon at bounding box center [1147, 280] width 8 height 9
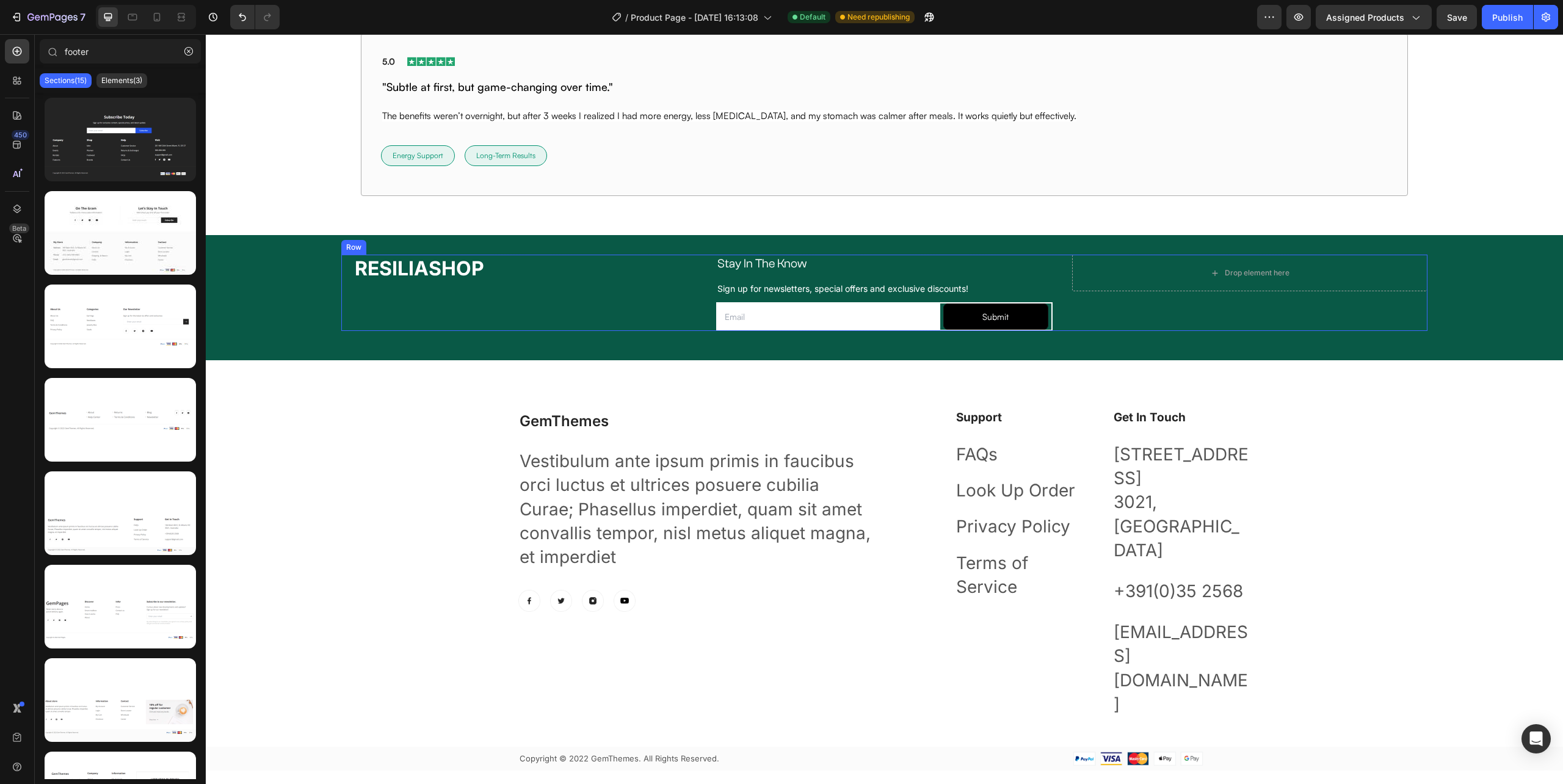
click at [1119, 310] on div "Drop element here Row Row" at bounding box center [1250, 293] width 355 height 77
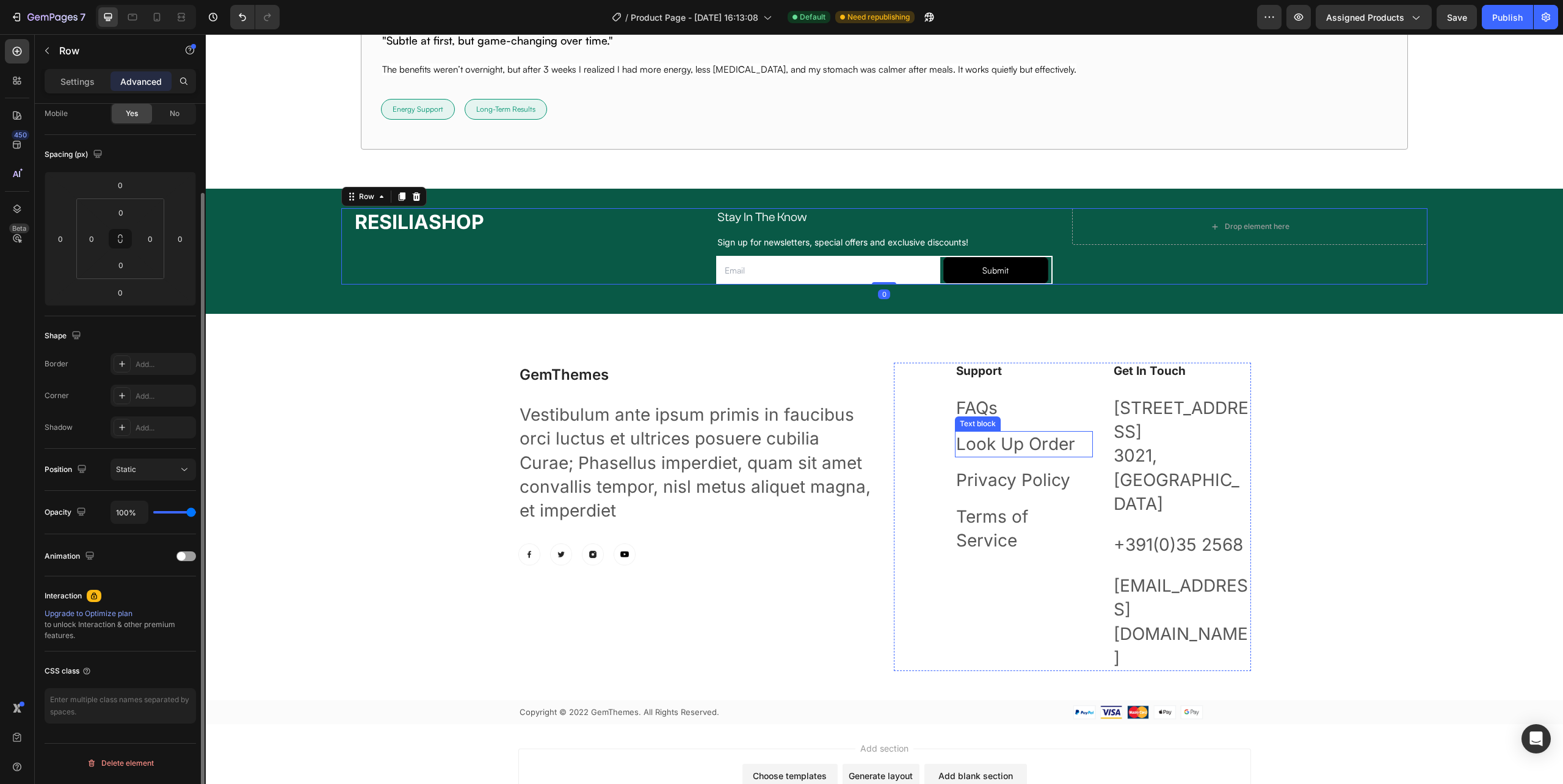
scroll to position [9044, 0]
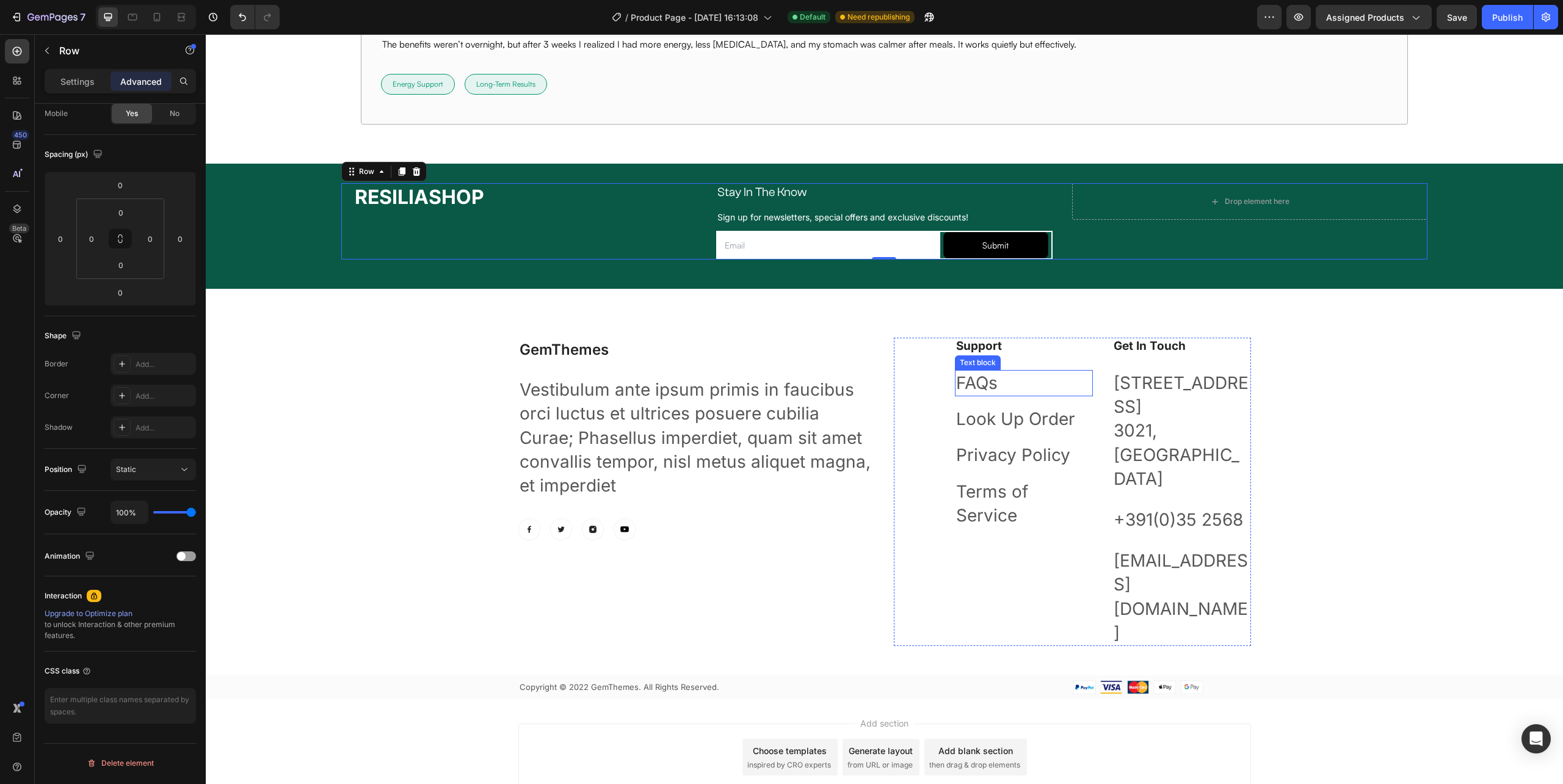
click at [968, 392] on link "FAQs" at bounding box center [976, 383] width 41 height 21
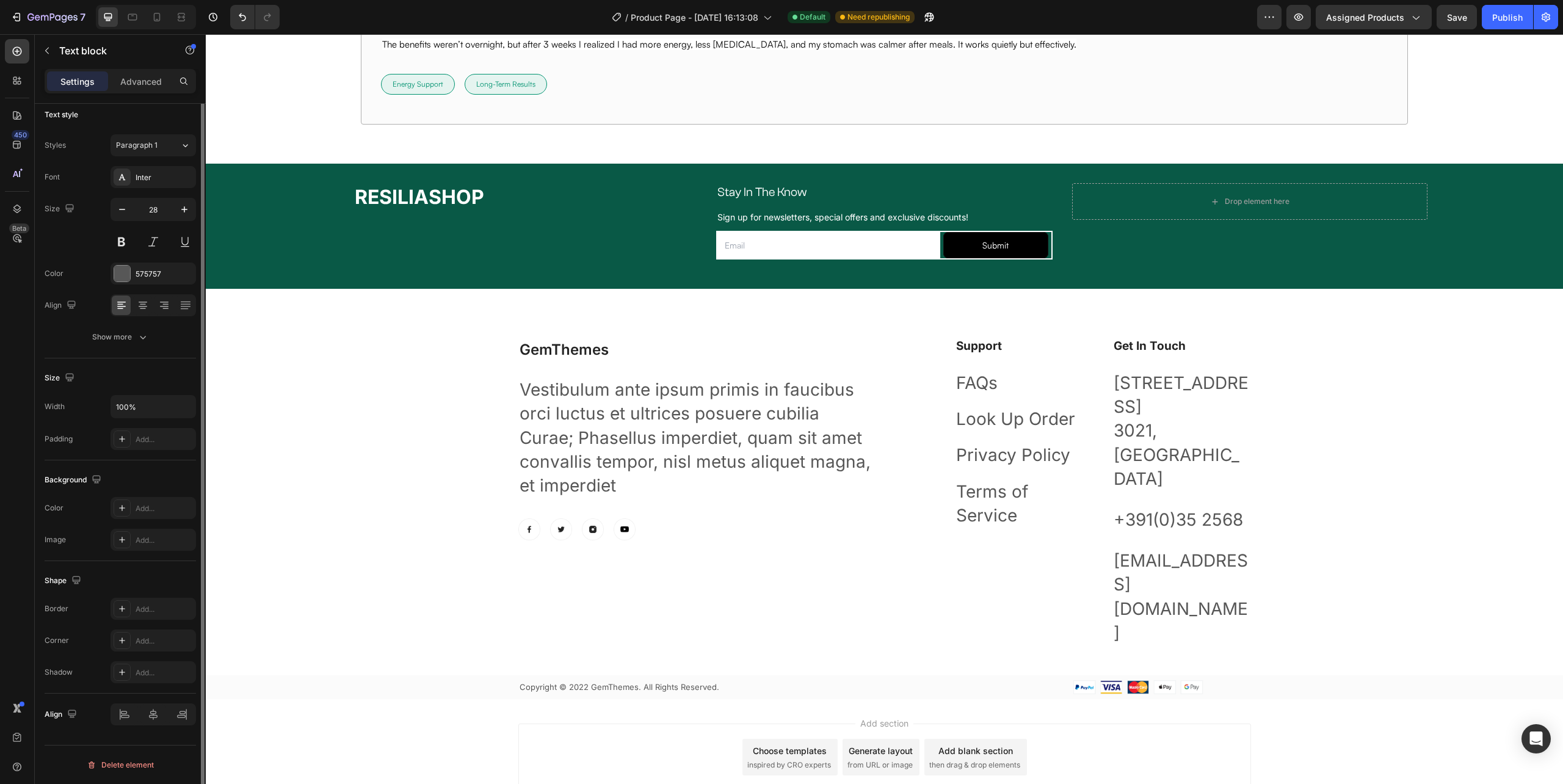
scroll to position [0, 0]
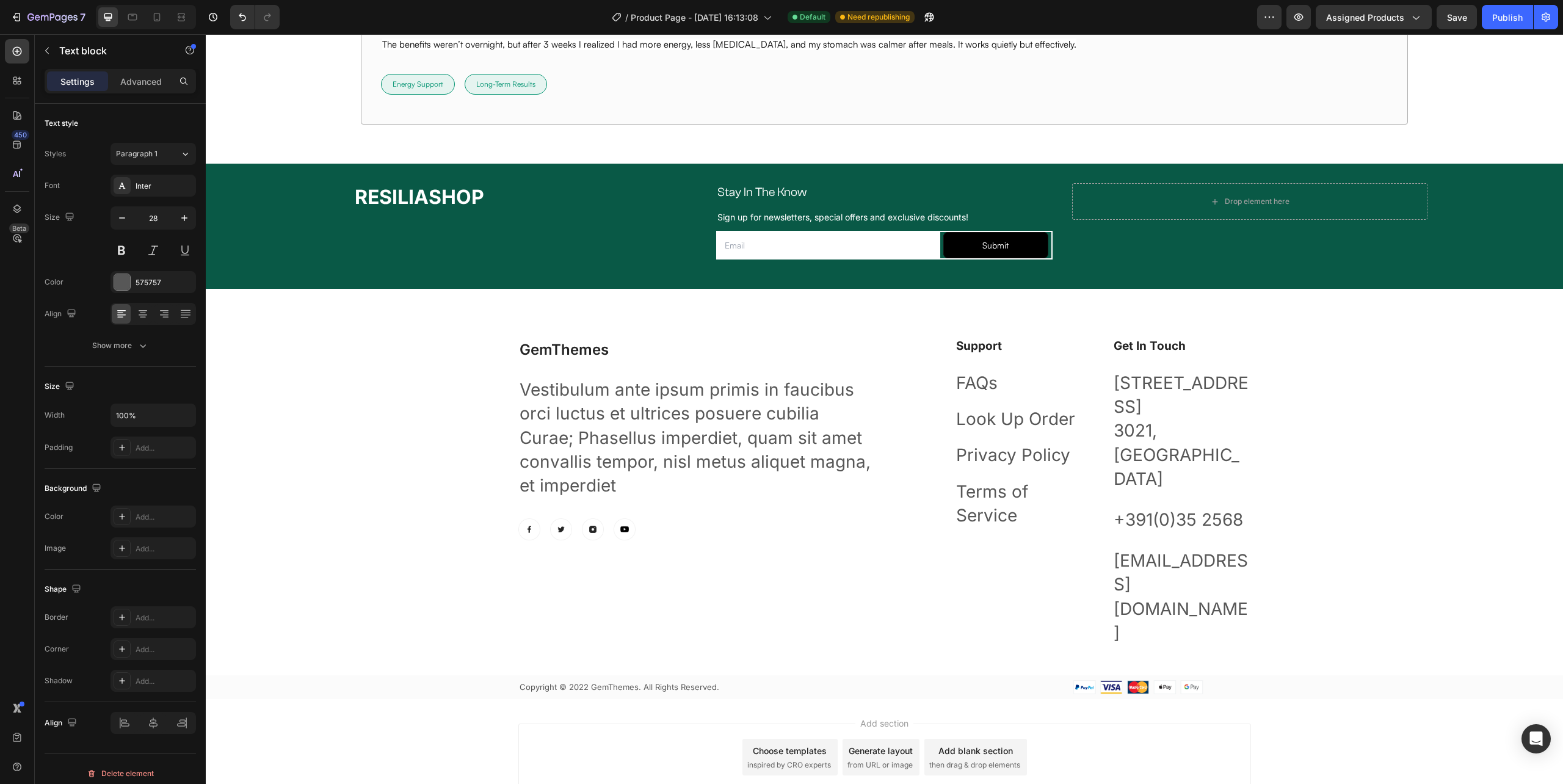
click at [142, 71] on div "Settings Advanced" at bounding box center [121, 81] width 152 height 25
click at [139, 76] on p "Advanced" at bounding box center [140, 81] width 41 height 13
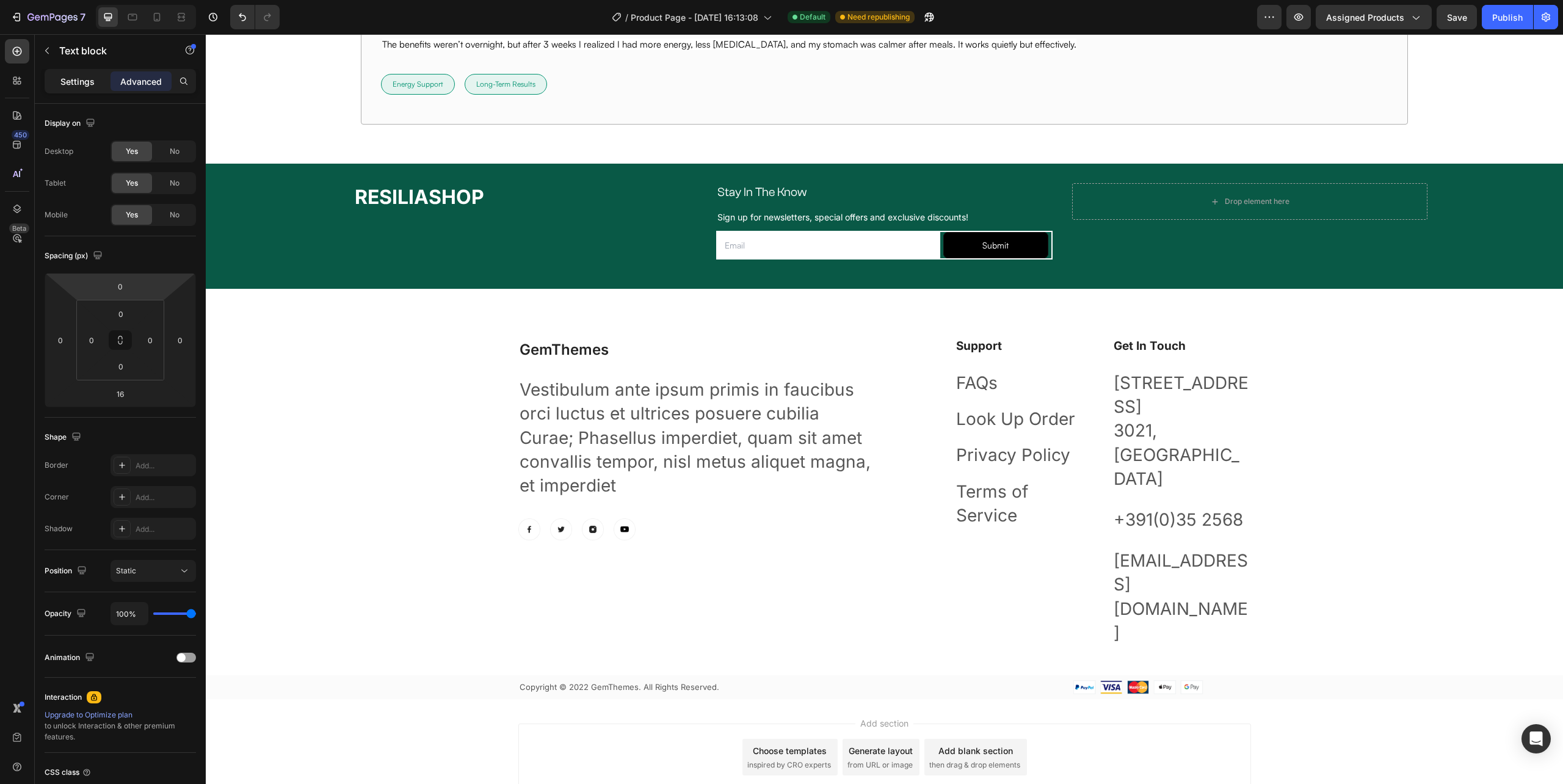
click at [89, 89] on div "Settings" at bounding box center [77, 81] width 61 height 19
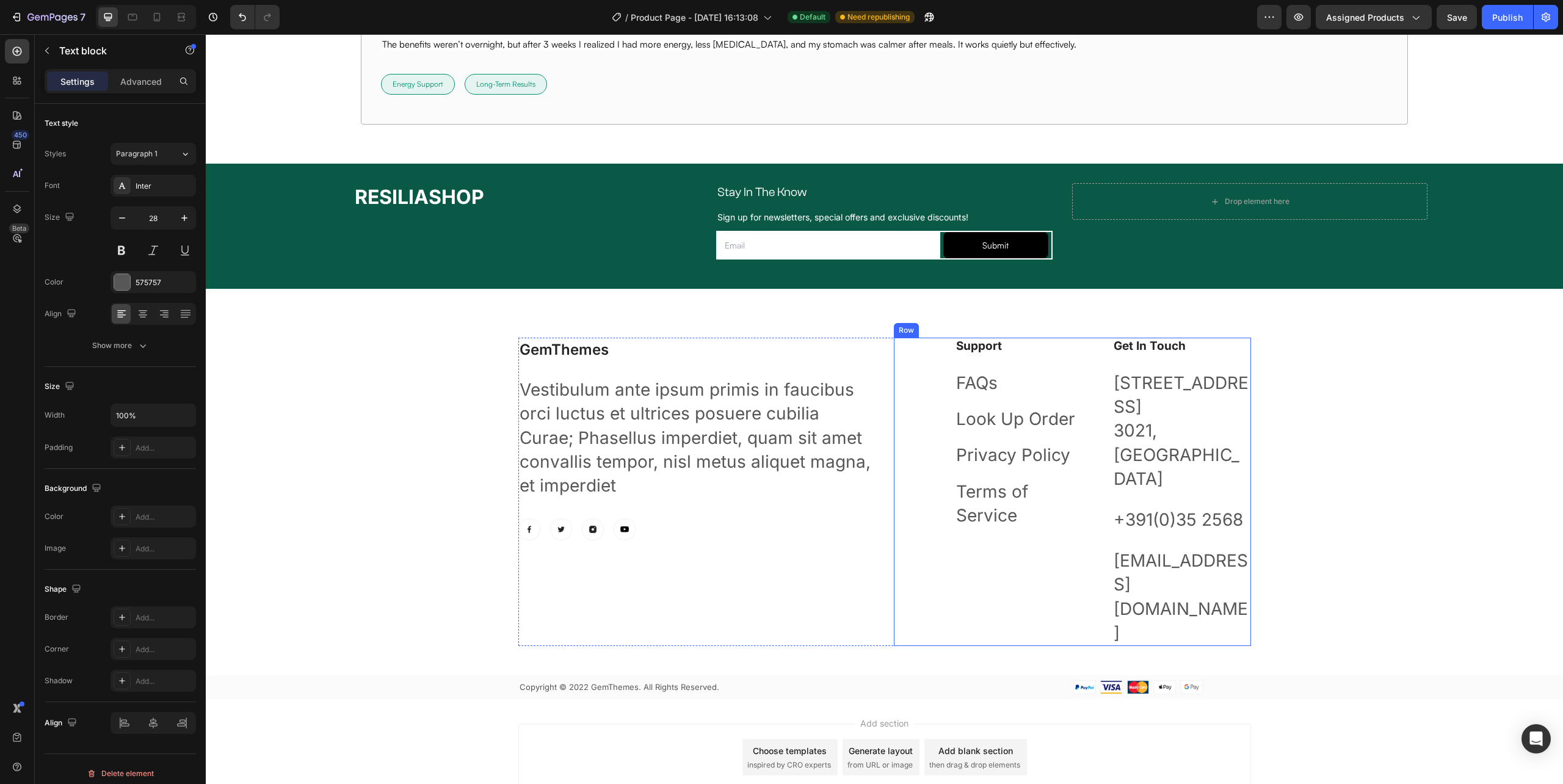
click at [944, 445] on div "Support Heading FAQs Text block Look Up Order Text block Privacy Policy Text bl…" at bounding box center [1072, 492] width 357 height 309
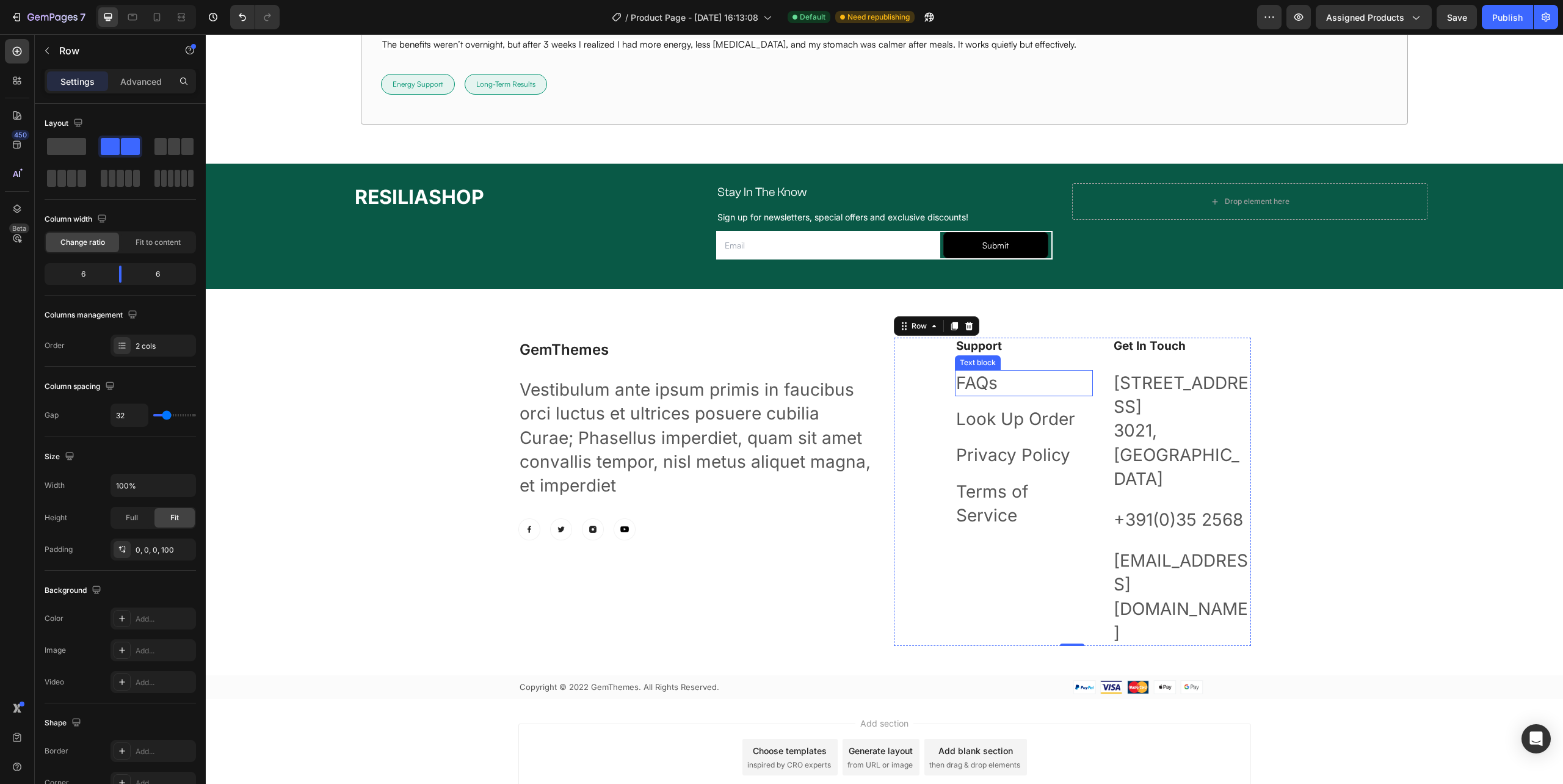
click at [970, 391] on link "FAQs" at bounding box center [976, 383] width 41 height 21
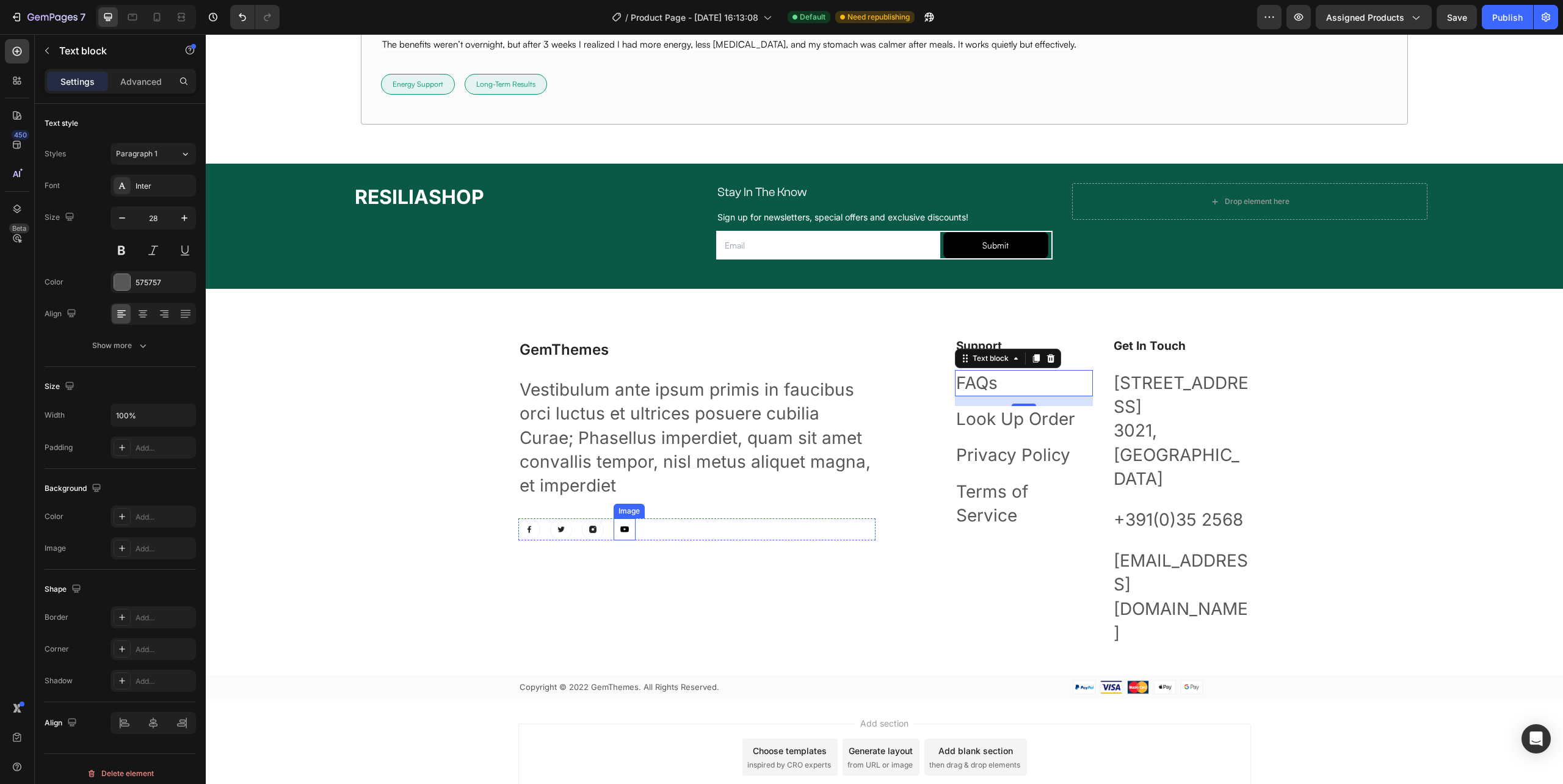
click at [618, 531] on img at bounding box center [624, 529] width 22 height 22
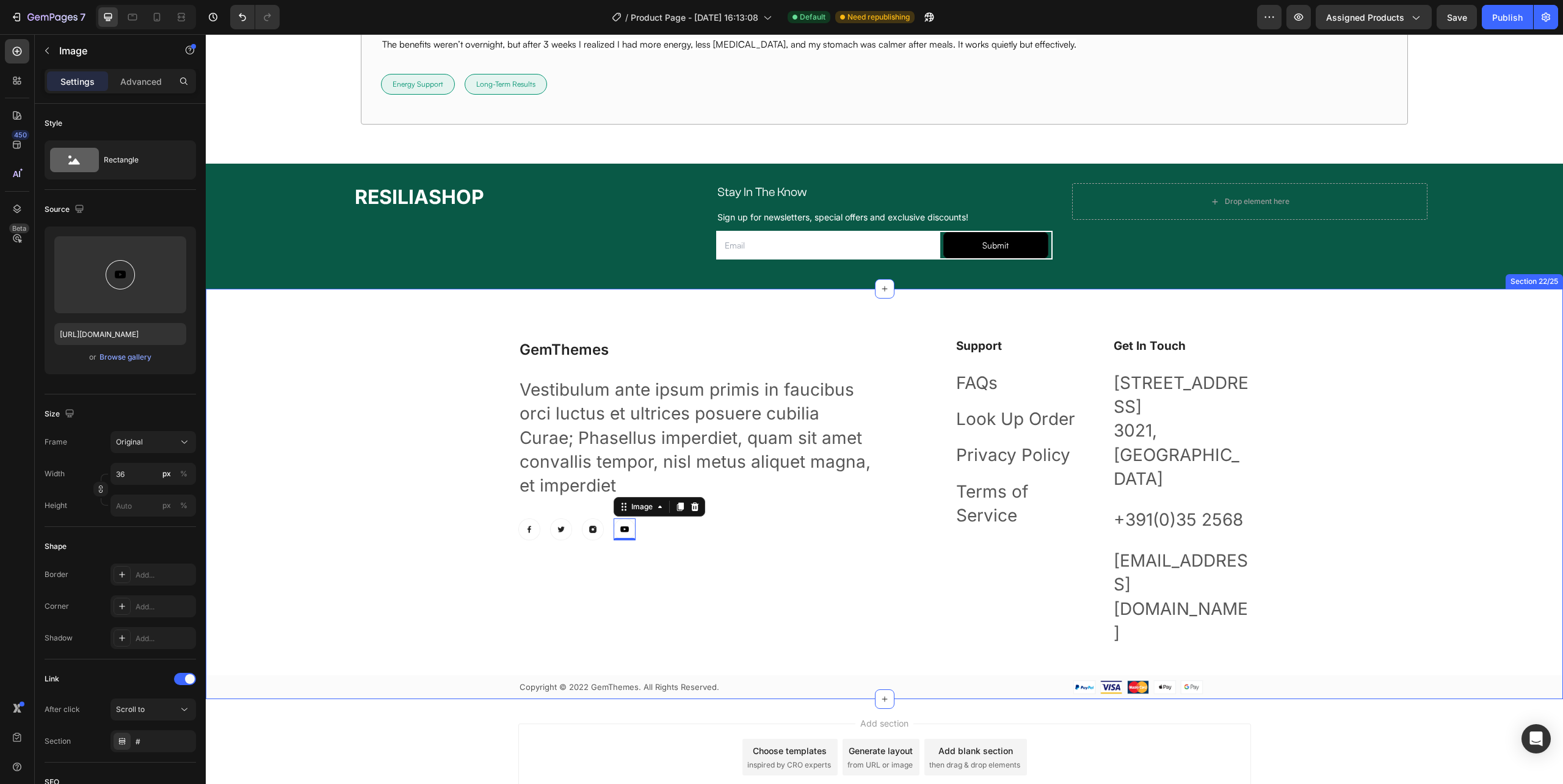
click at [398, 455] on div "GemThemes Heading Vestibulum ante ipsum primis in faucibus orci luctus et ultri…" at bounding box center [884, 519] width 1357 height 362
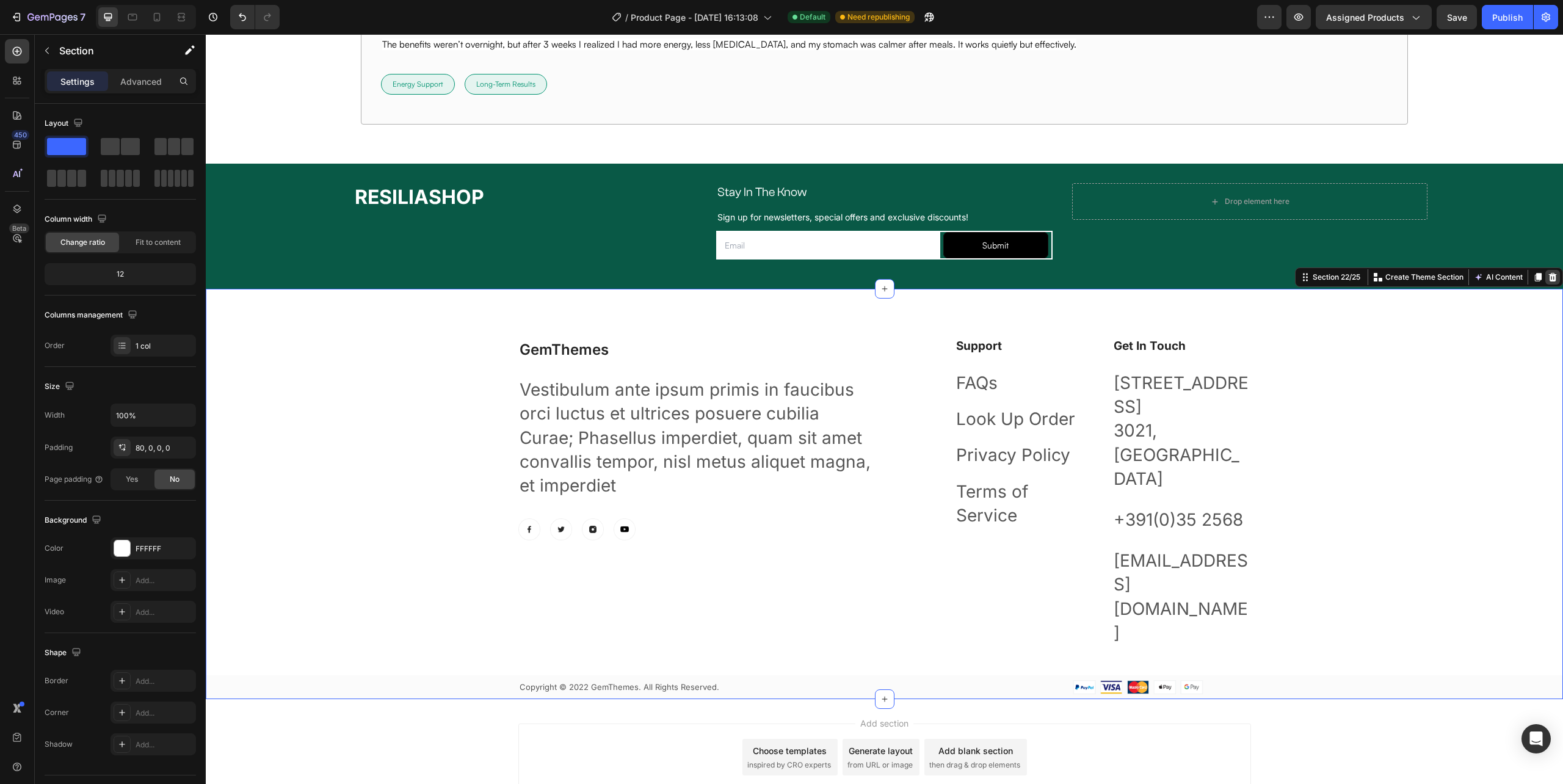
click at [1549, 277] on icon at bounding box center [1552, 277] width 8 height 9
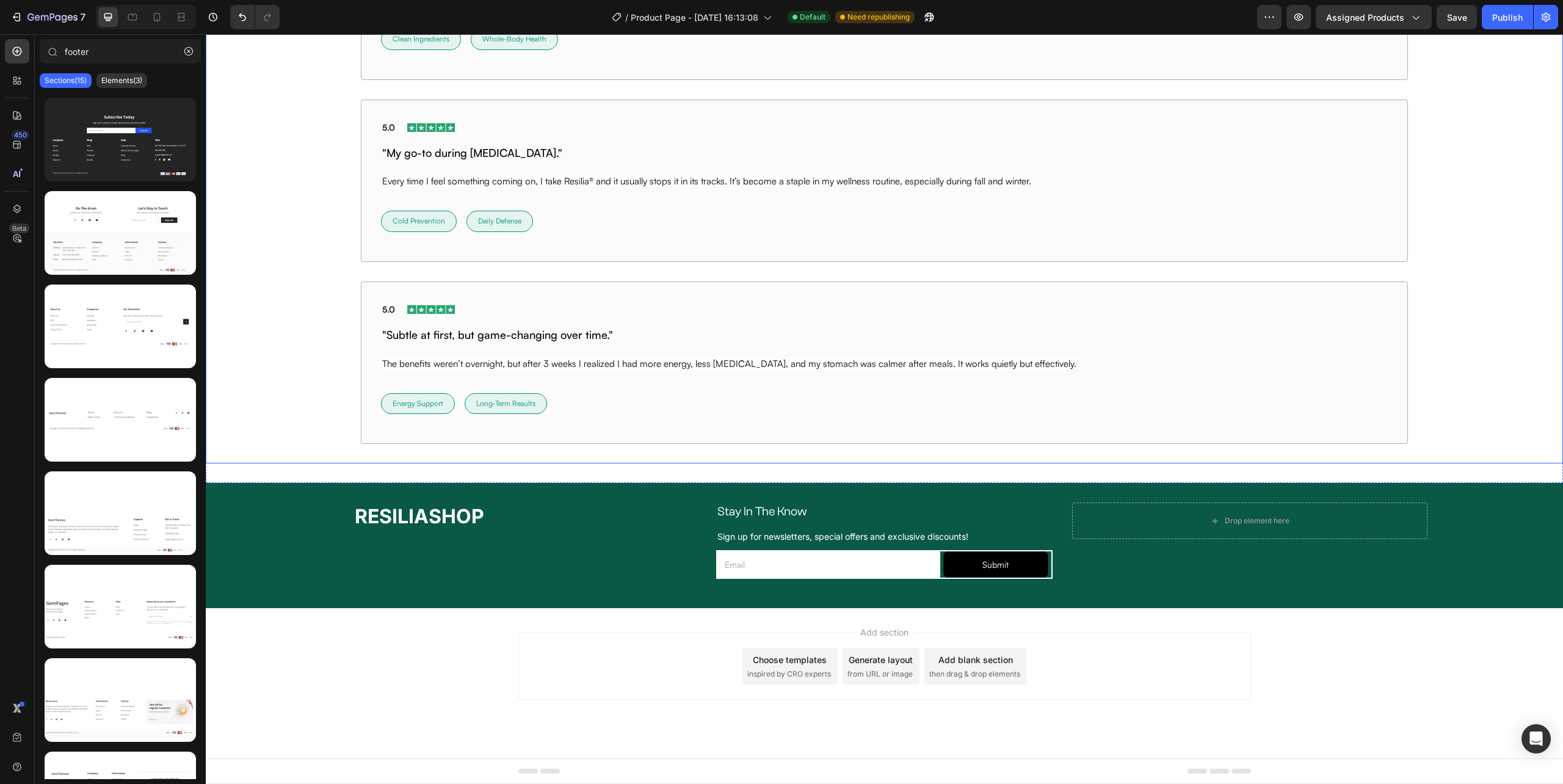
scroll to position [8728, 0]
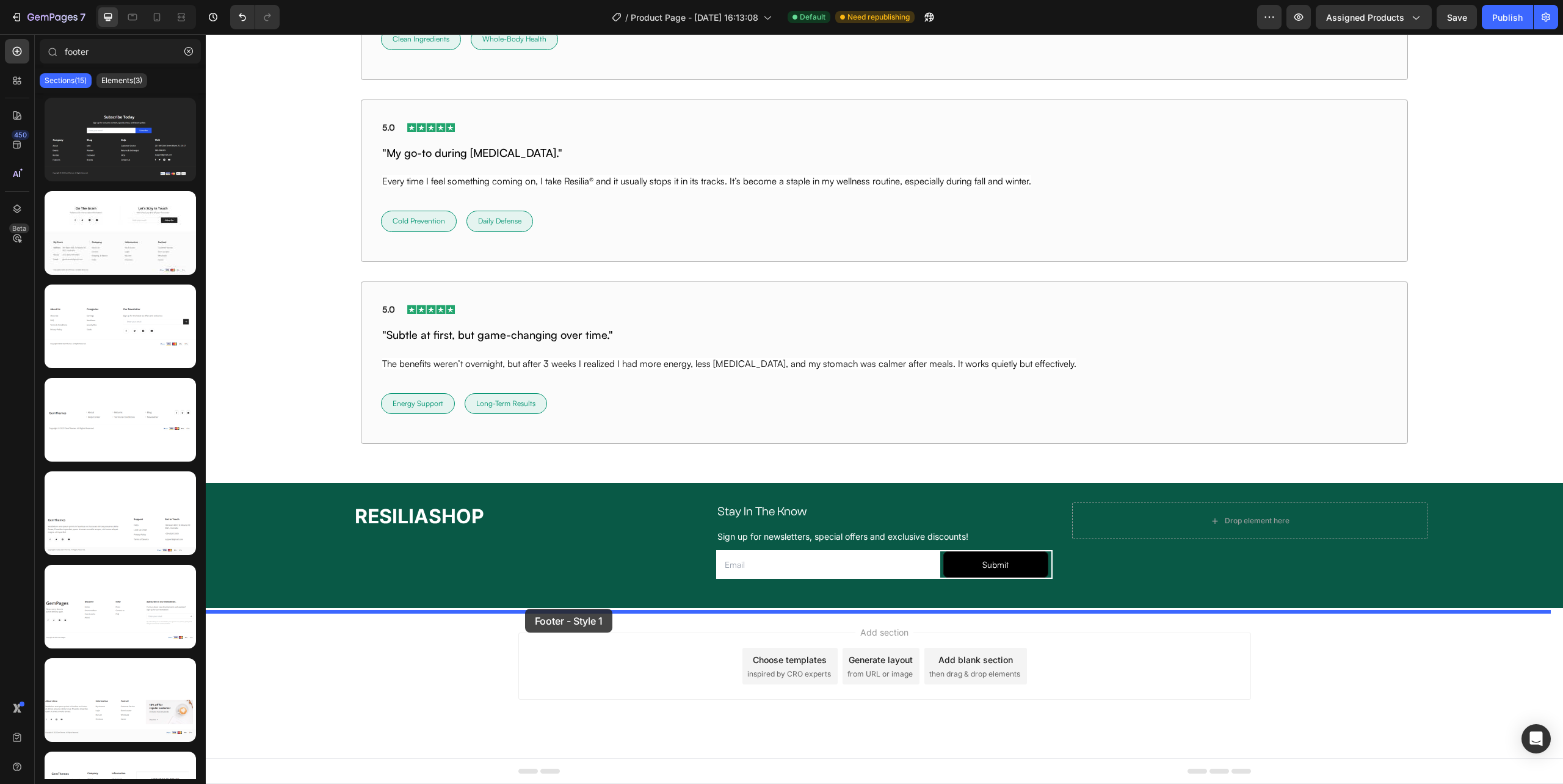
drag, startPoint x: 329, startPoint y: 204, endPoint x: 525, endPoint y: 609, distance: 449.9
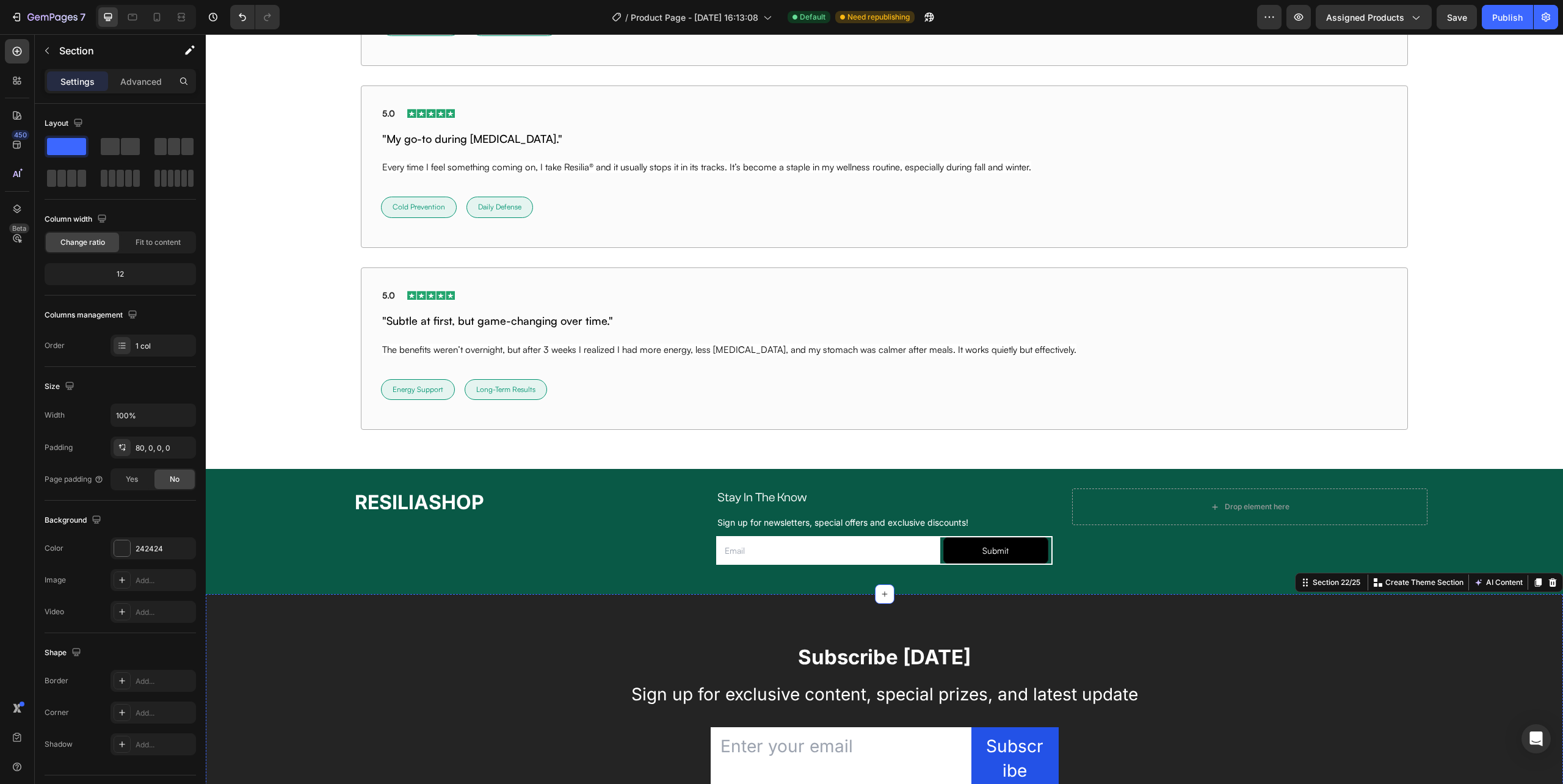
scroll to position [9044, 0]
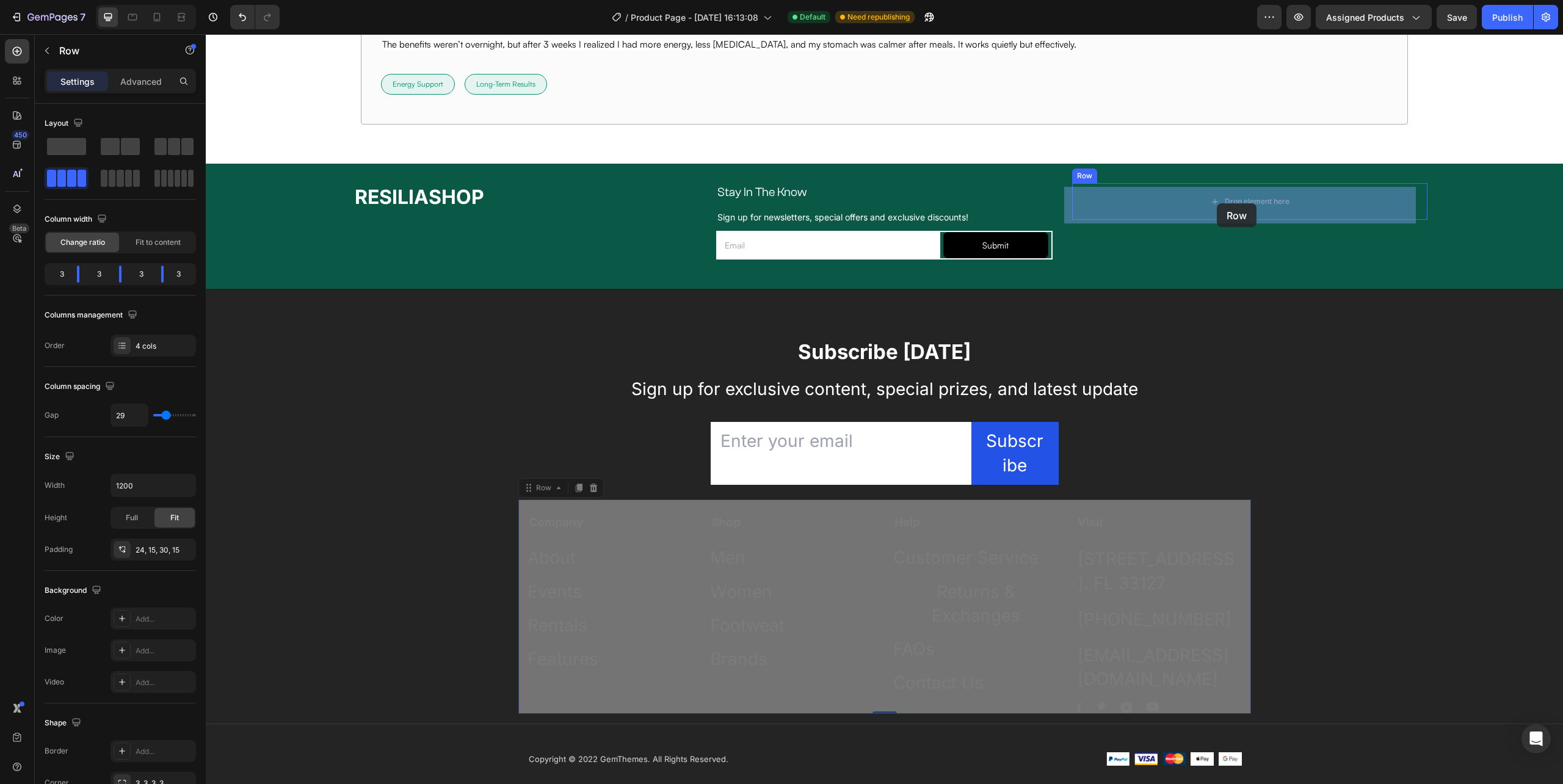
drag, startPoint x: 519, startPoint y: 541, endPoint x: 1217, endPoint y: 204, distance: 775.1
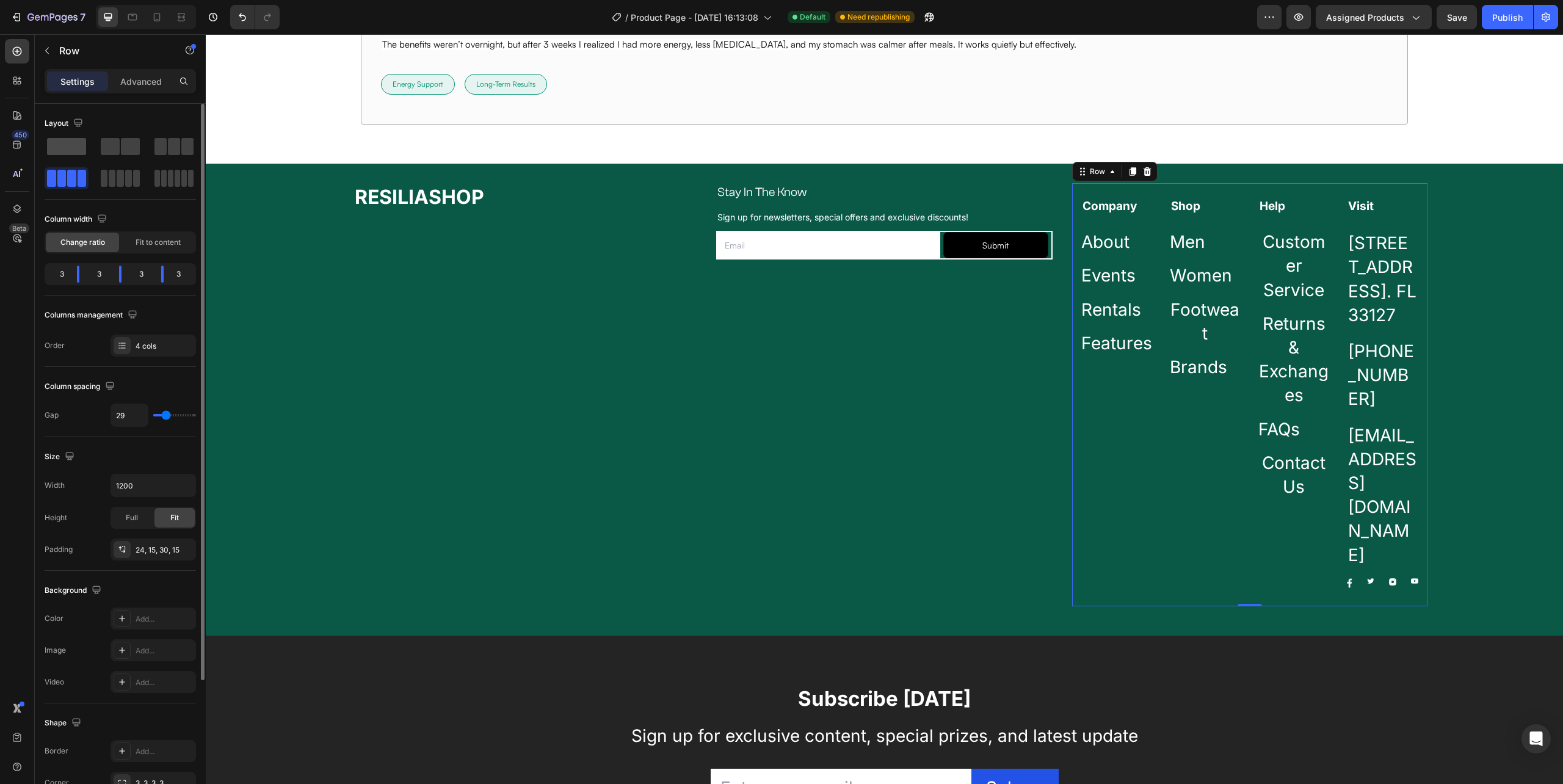
click at [64, 140] on span at bounding box center [66, 146] width 39 height 17
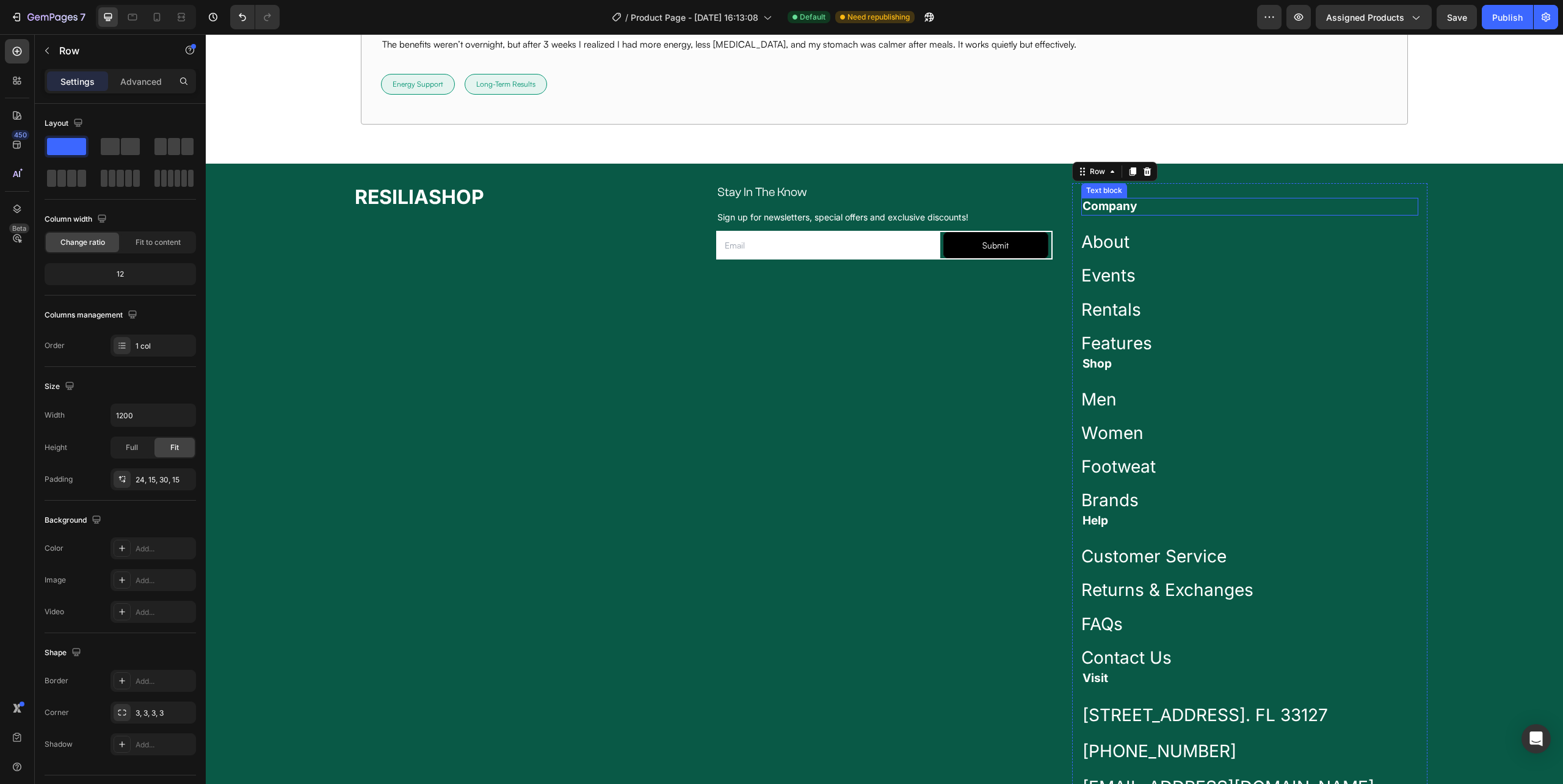
click at [1109, 210] on strong "Company" at bounding box center [1110, 206] width 55 height 14
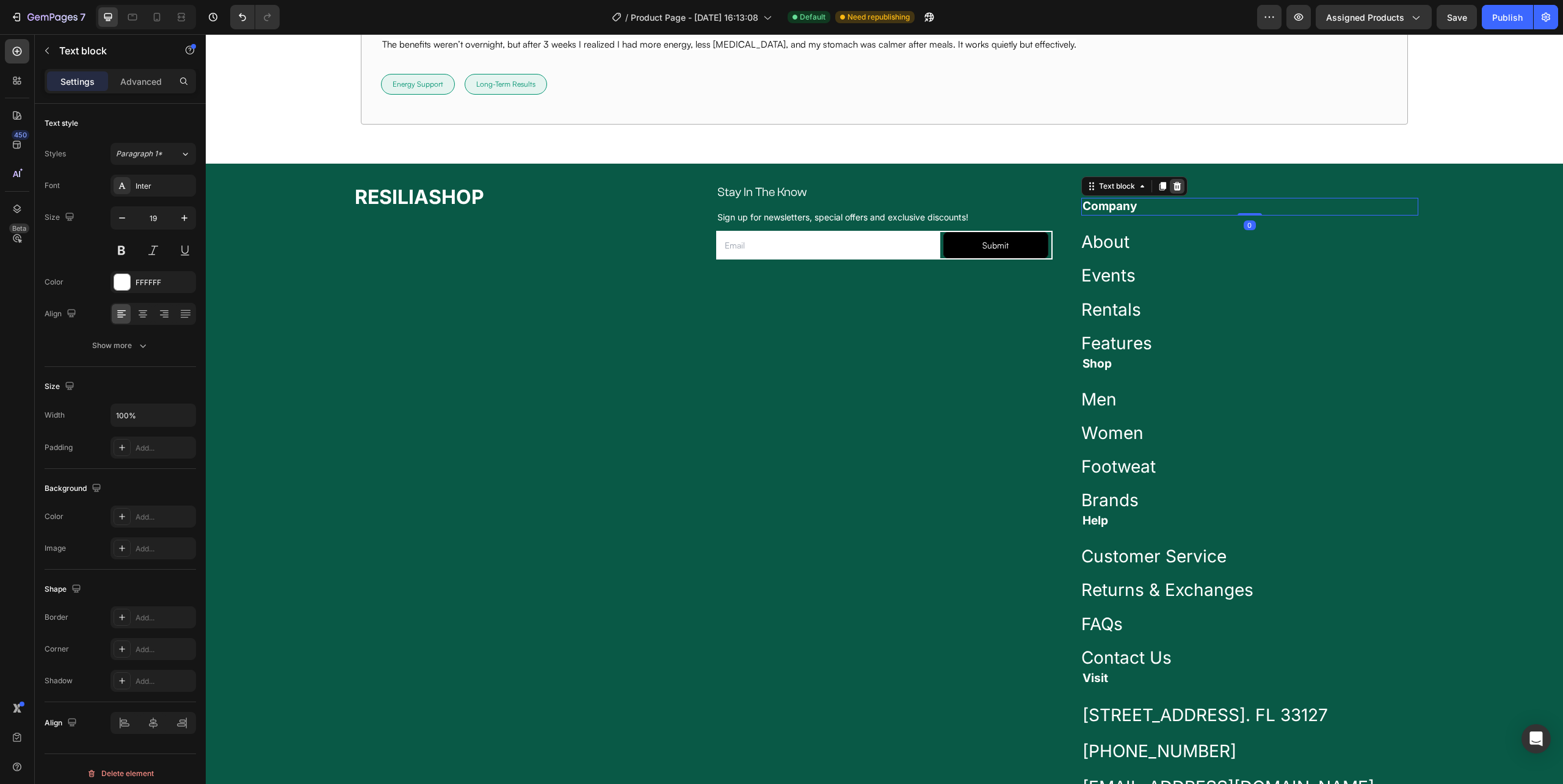
click at [1172, 191] on icon at bounding box center [1177, 186] width 10 height 10
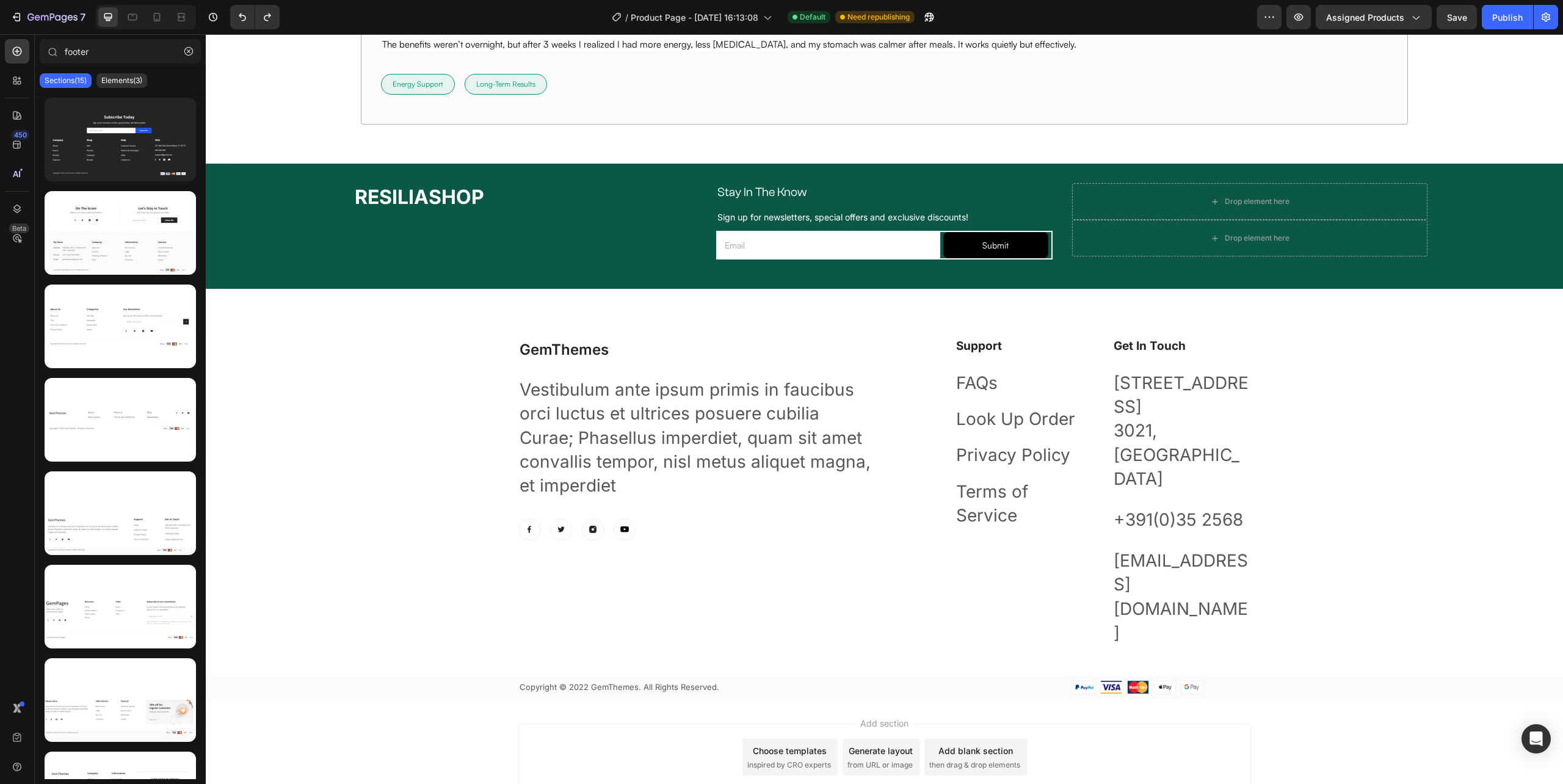
click at [228, 13] on div at bounding box center [252, 18] width 55 height 25
click at [237, 13] on icon "Undo/Redo" at bounding box center [243, 17] width 12 height 12
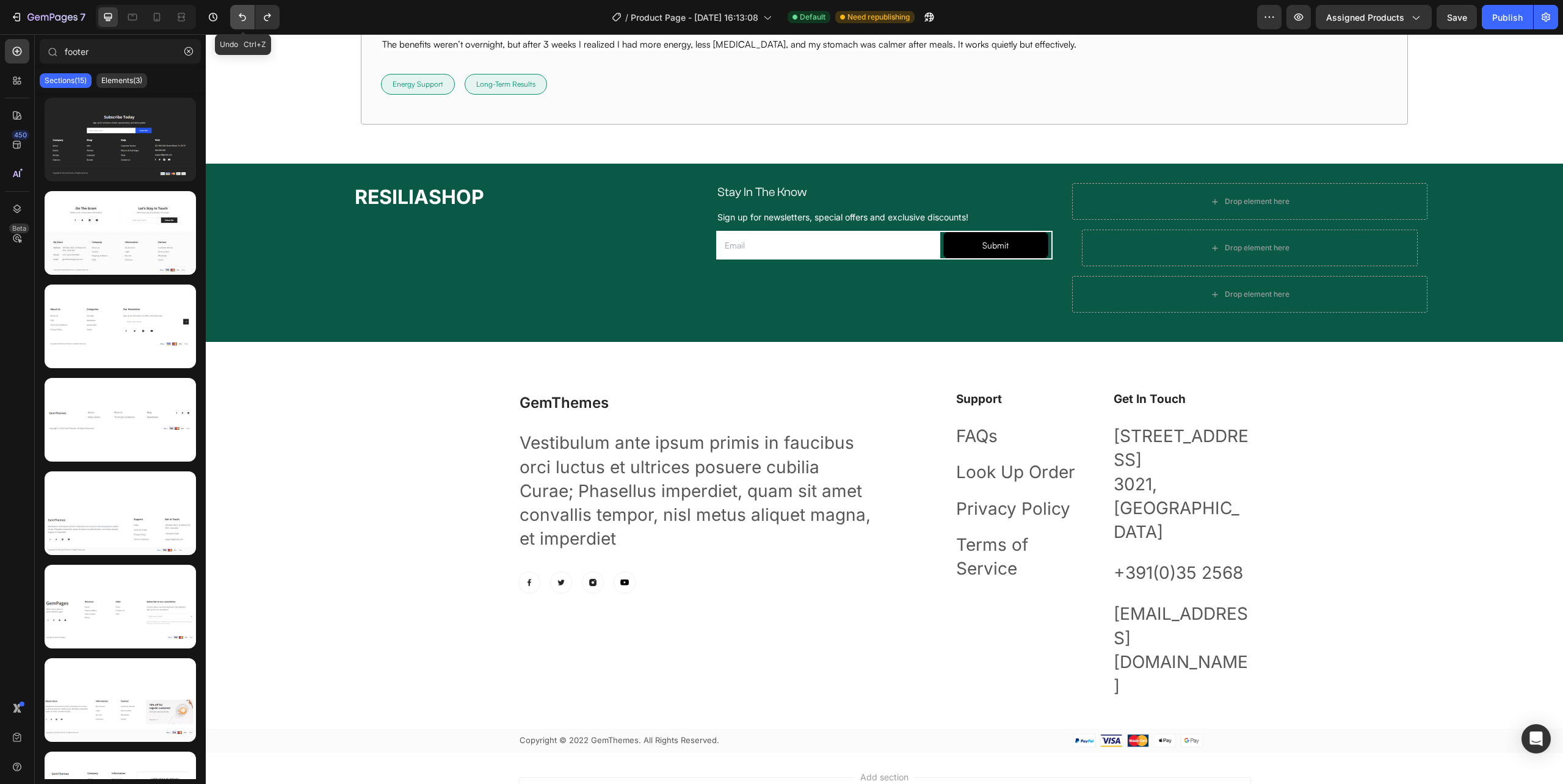
click at [237, 15] on icon "Undo/Redo" at bounding box center [243, 17] width 12 height 12
click at [245, 18] on icon "Undo/Redo" at bounding box center [243, 17] width 12 height 12
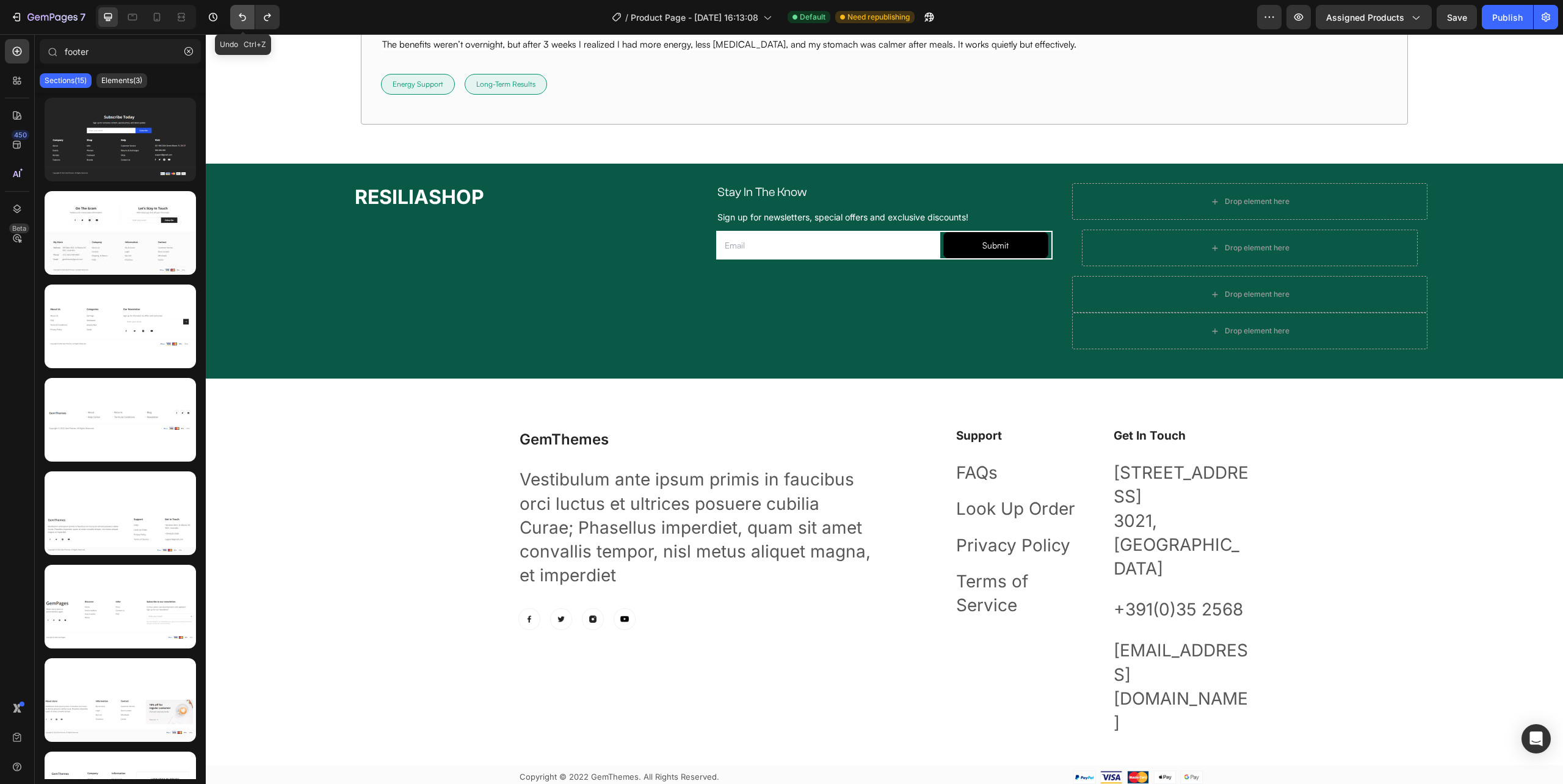
click at [245, 19] on icon "Undo/Redo" at bounding box center [243, 17] width 7 height 8
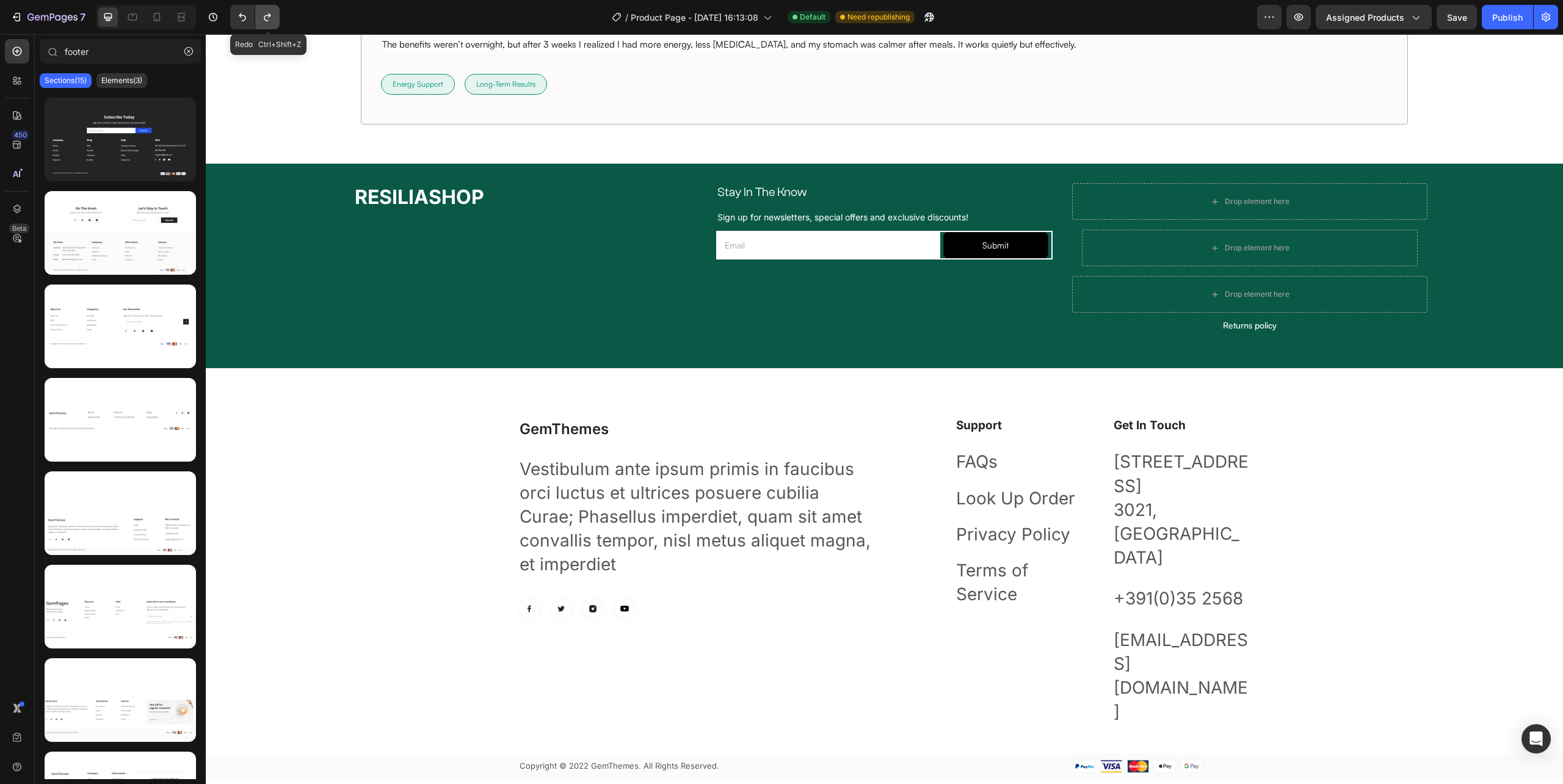
drag, startPoint x: 202, startPoint y: 47, endPoint x: 272, endPoint y: 16, distance: 76.6
click at [272, 16] on icon "Undo/Redo" at bounding box center [267, 17] width 12 height 12
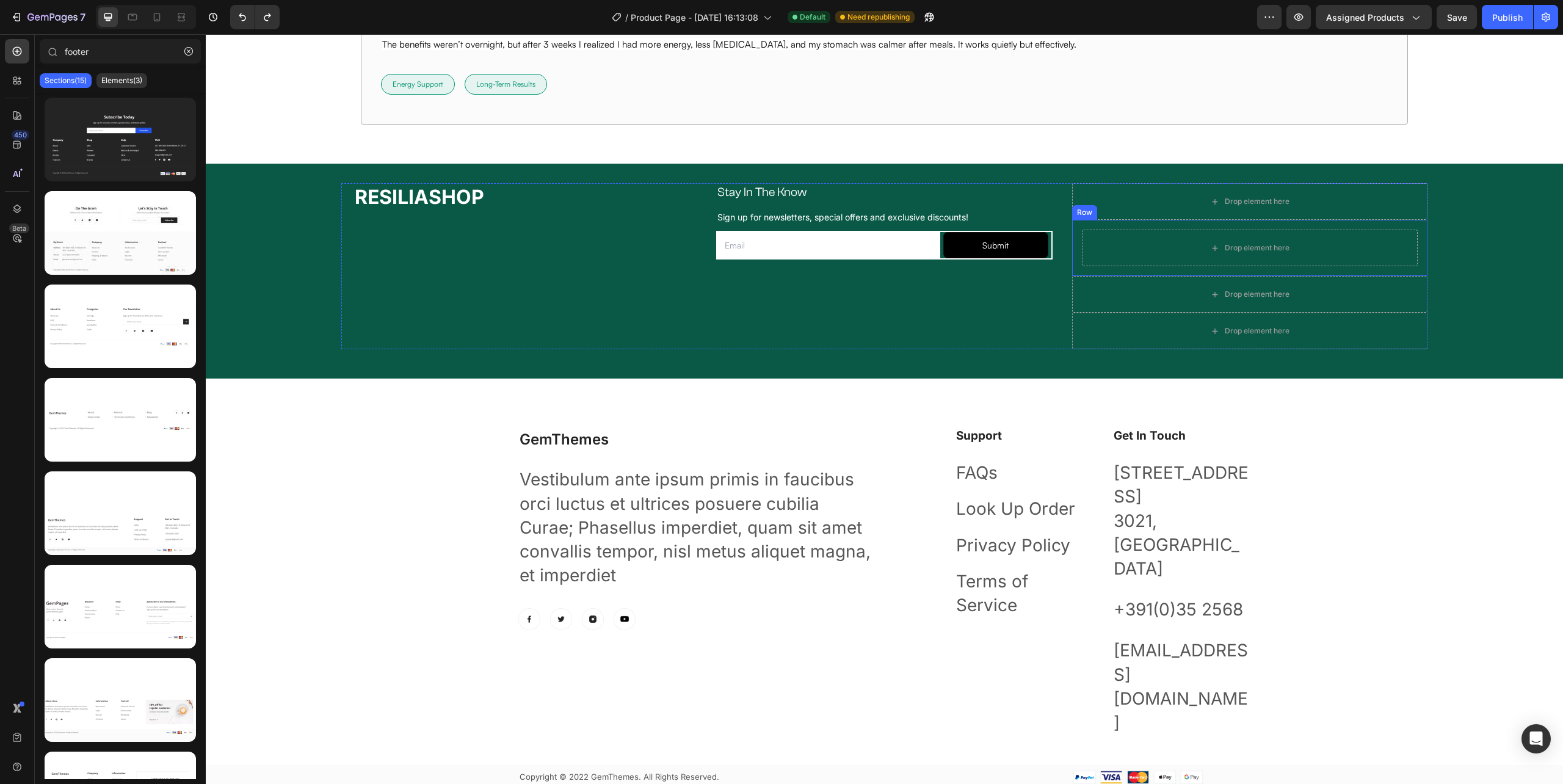
click at [1073, 252] on div "Drop element here Row Row" at bounding box center [1250, 248] width 355 height 56
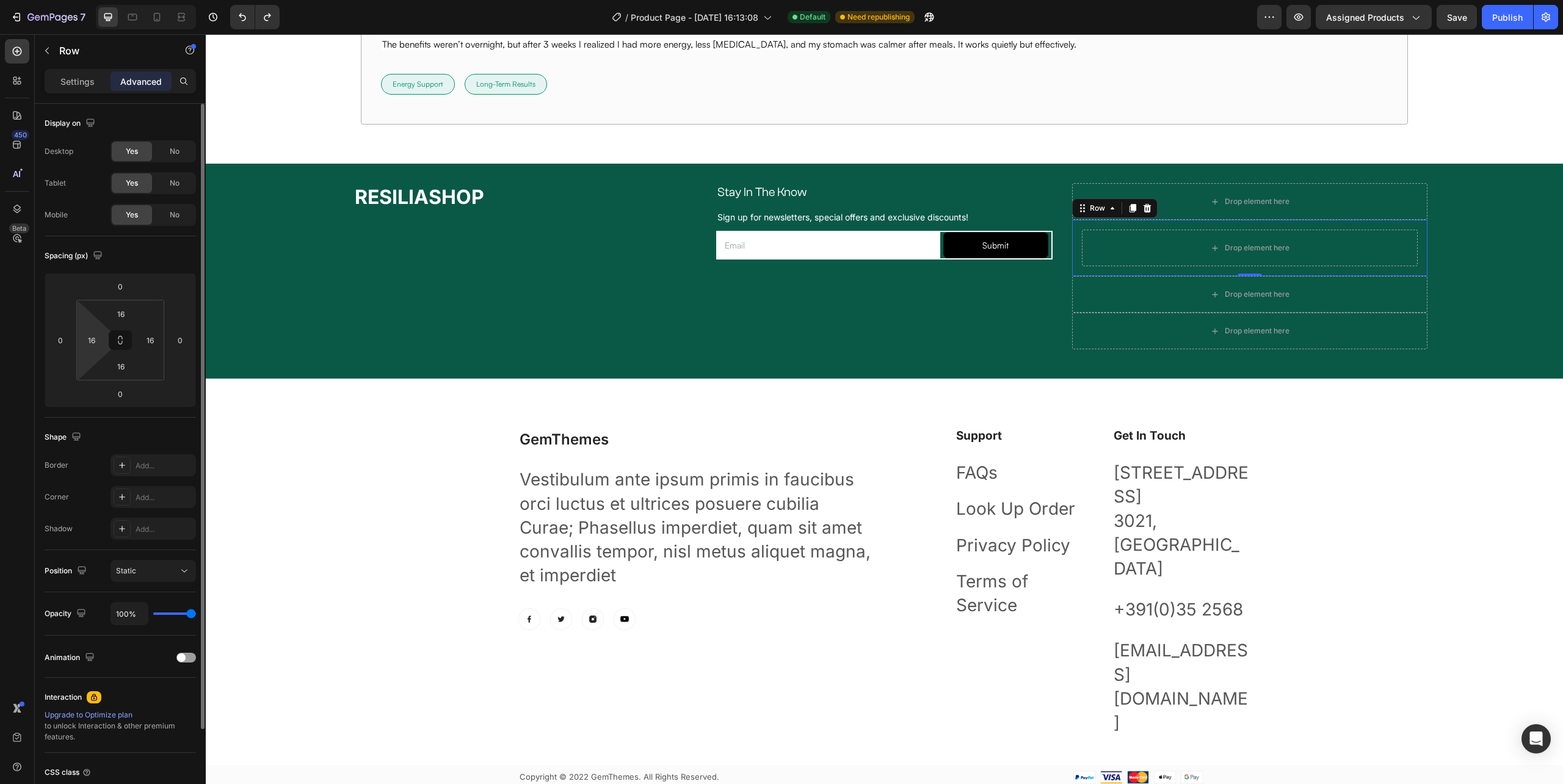
click at [105, 0] on html "7 Version history / Product Page - [DATE] 16:13:08 Default Need republishing Pr…" at bounding box center [782, 0] width 1563 height 0
click at [99, 339] on input "16" at bounding box center [91, 340] width 19 height 19
type input "0"
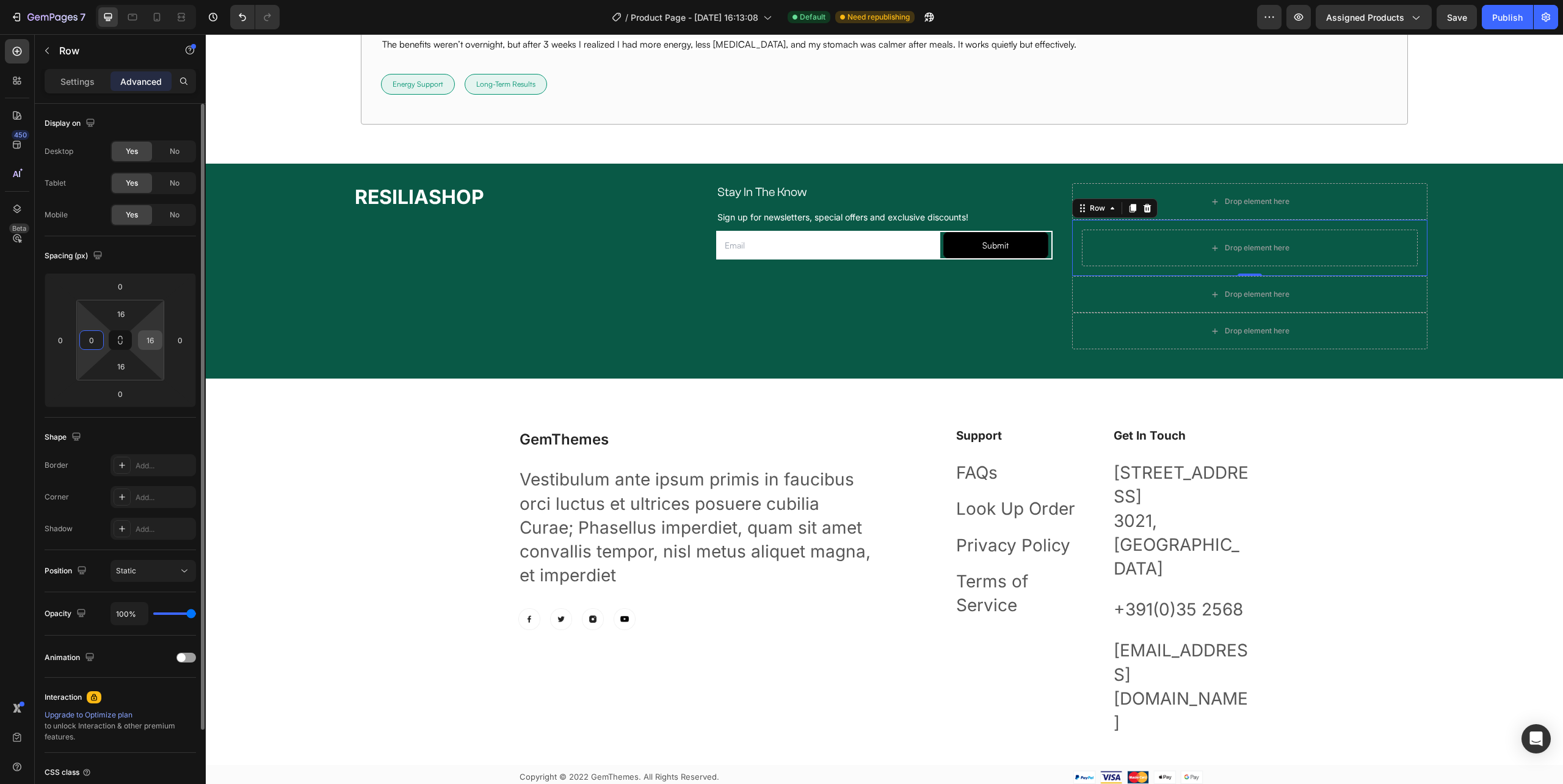
click at [152, 340] on input "16" at bounding box center [150, 340] width 19 height 19
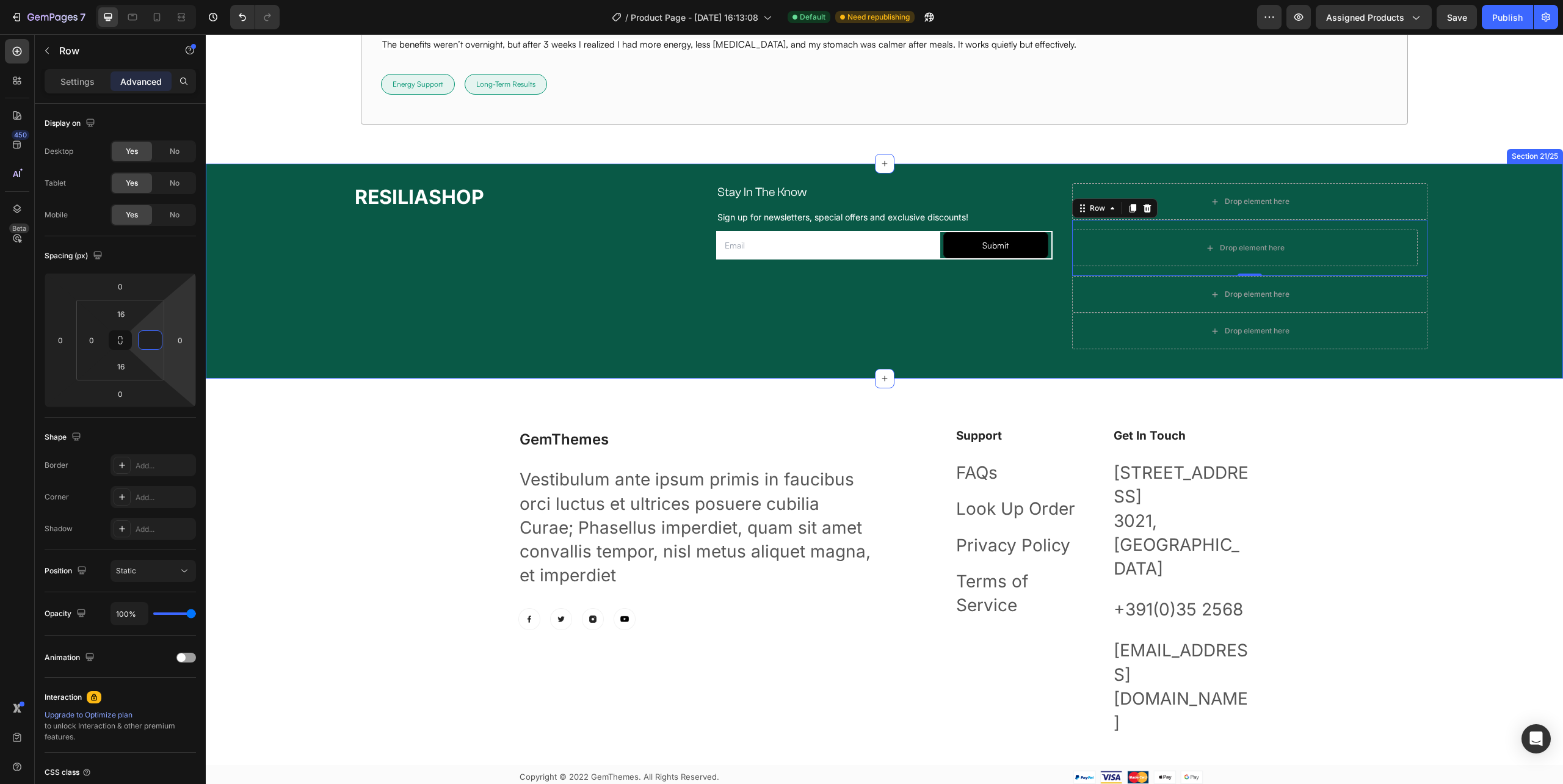
click at [1176, 371] on div "RESILIASHOP Heading Stay In The Know Heading Row Sign up for newsletters, speci…" at bounding box center [884, 272] width 1357 height 215
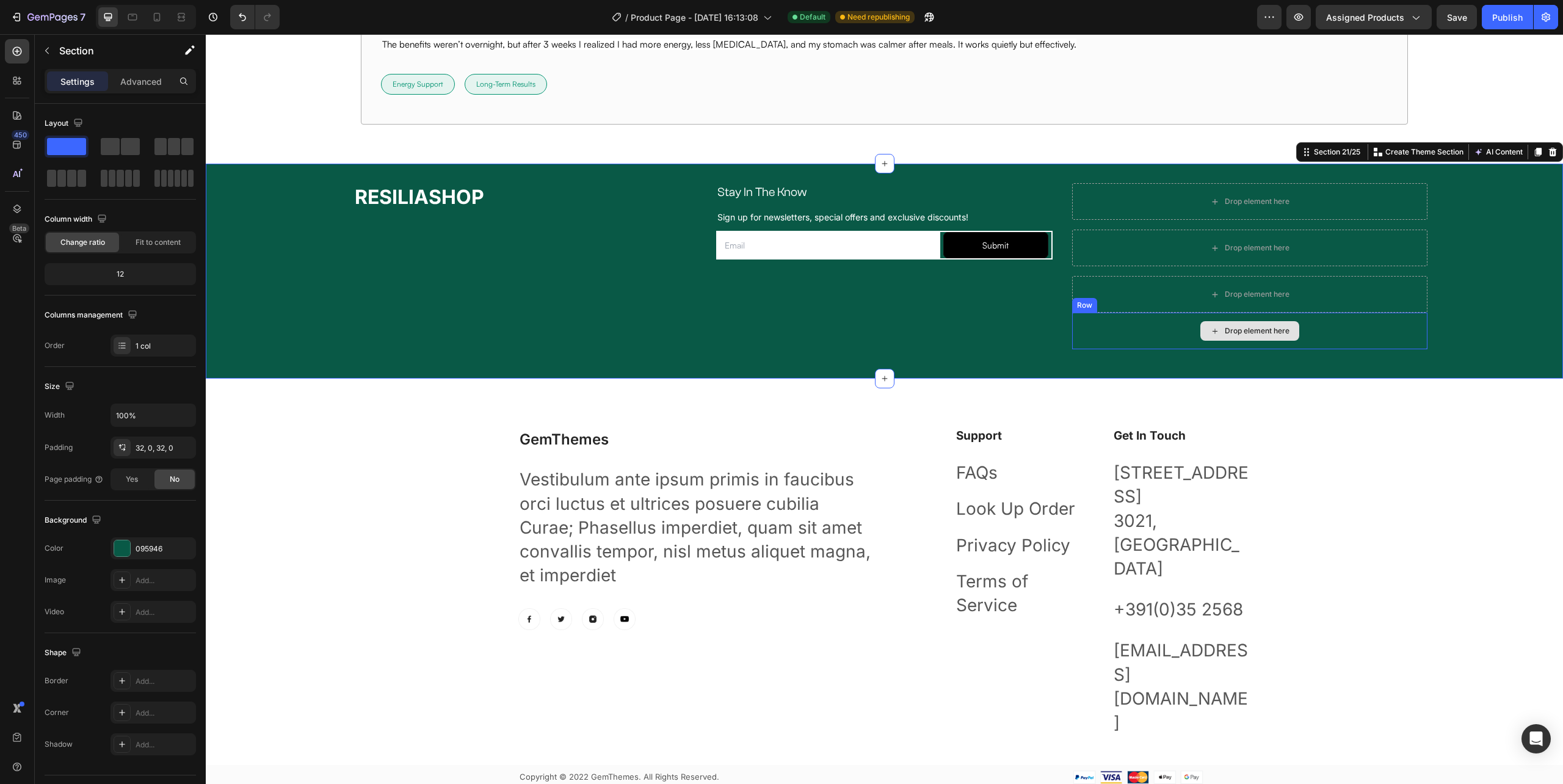
click at [1155, 331] on div "Drop element here" at bounding box center [1250, 331] width 355 height 37
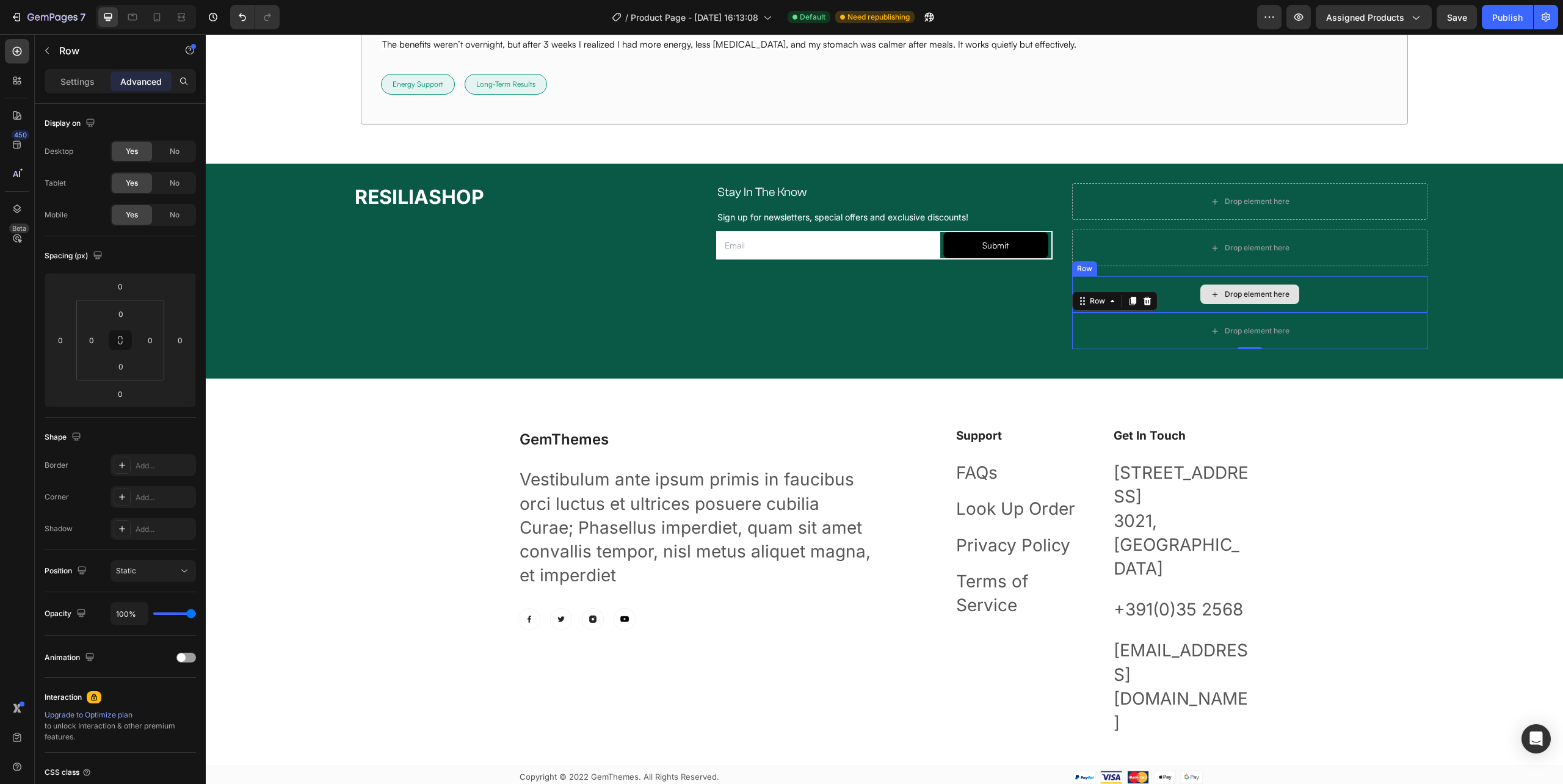
click at [1168, 293] on div "Drop element here" at bounding box center [1250, 295] width 355 height 37
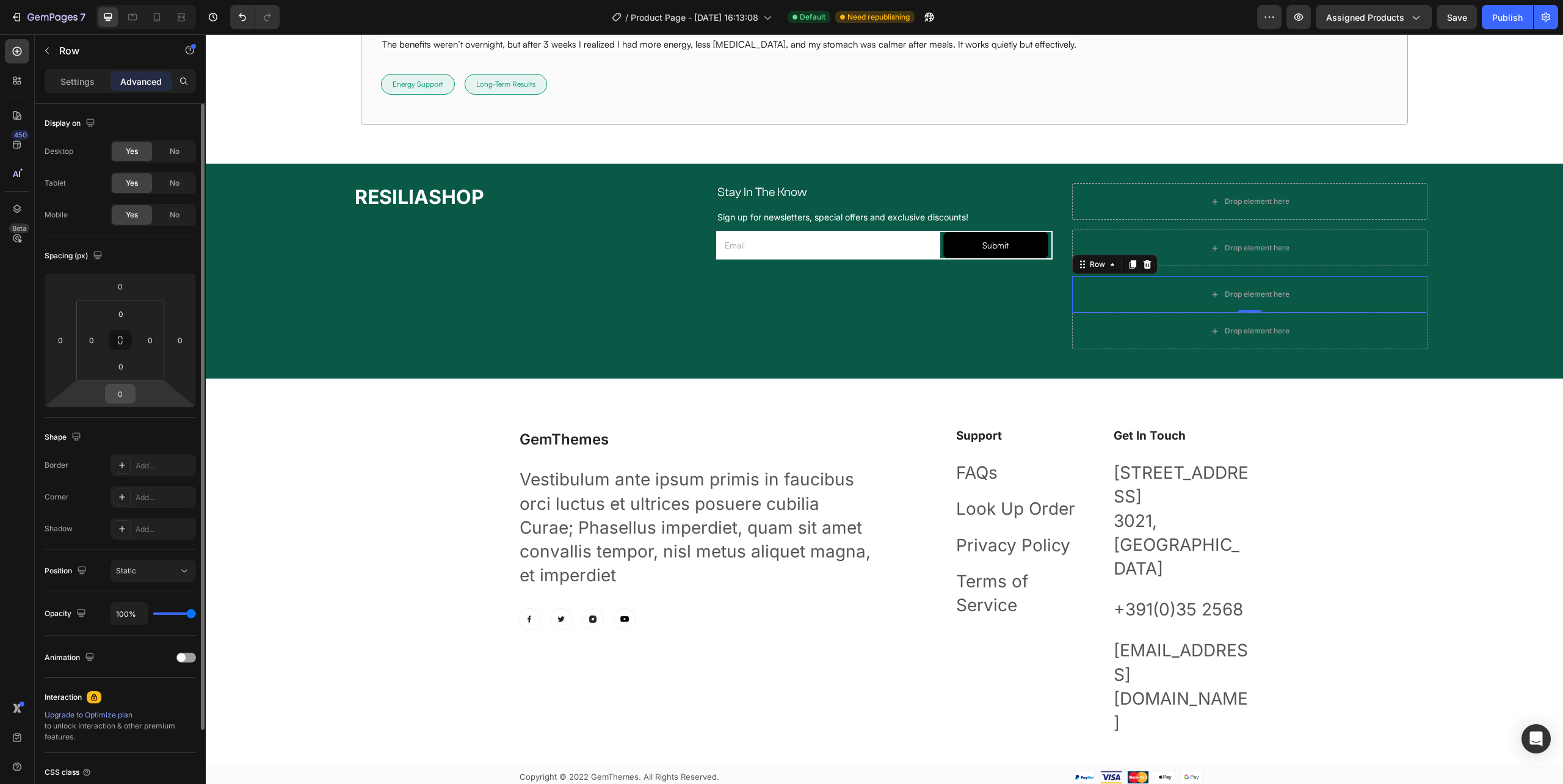
click at [121, 390] on input "0" at bounding box center [121, 393] width 25 height 19
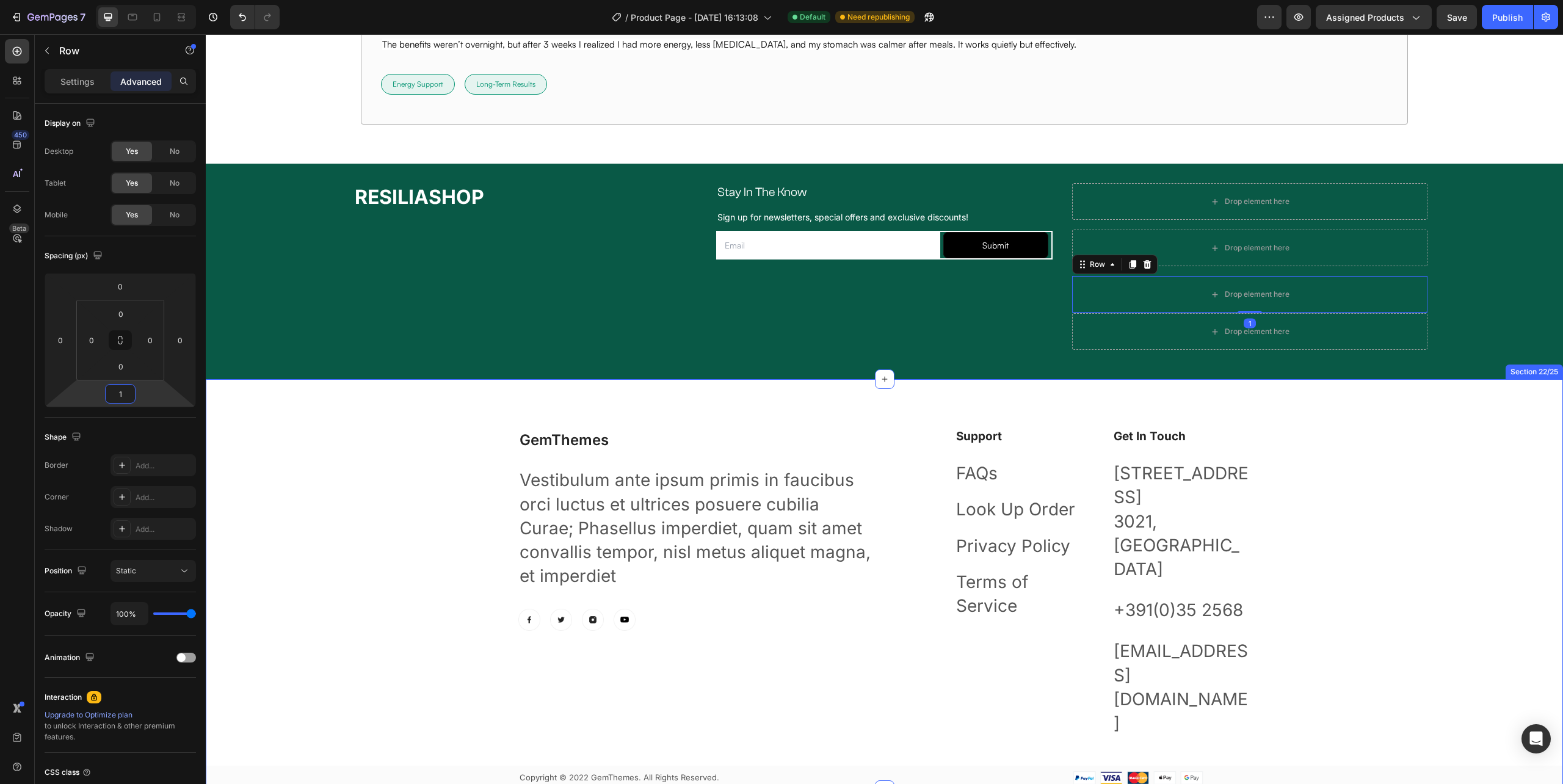
type input "16"
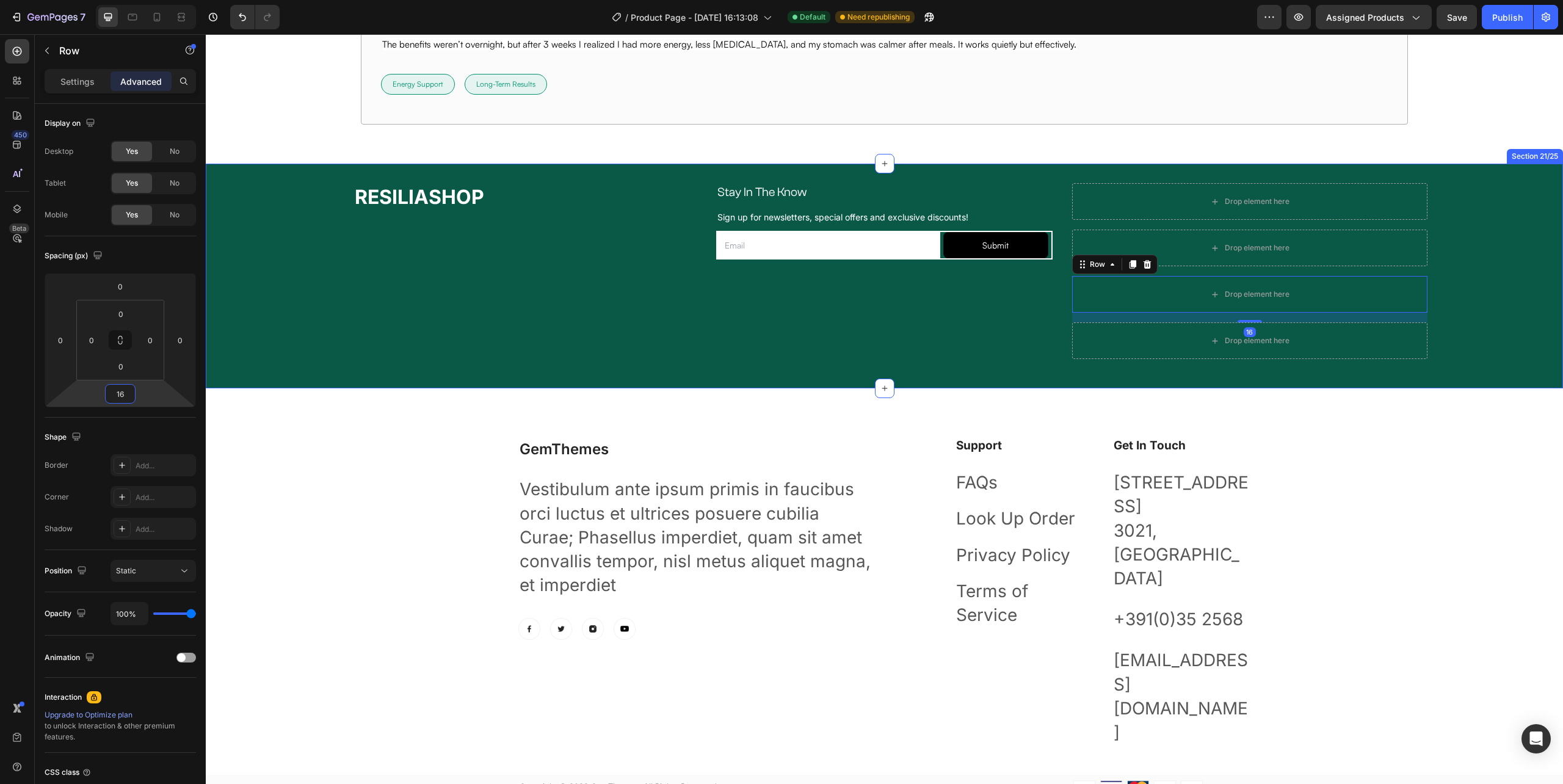
click at [1422, 366] on div "RESILIASHOP Heading Stay In The Know Heading Row Sign up for newsletters, speci…" at bounding box center [884, 276] width 1357 height 185
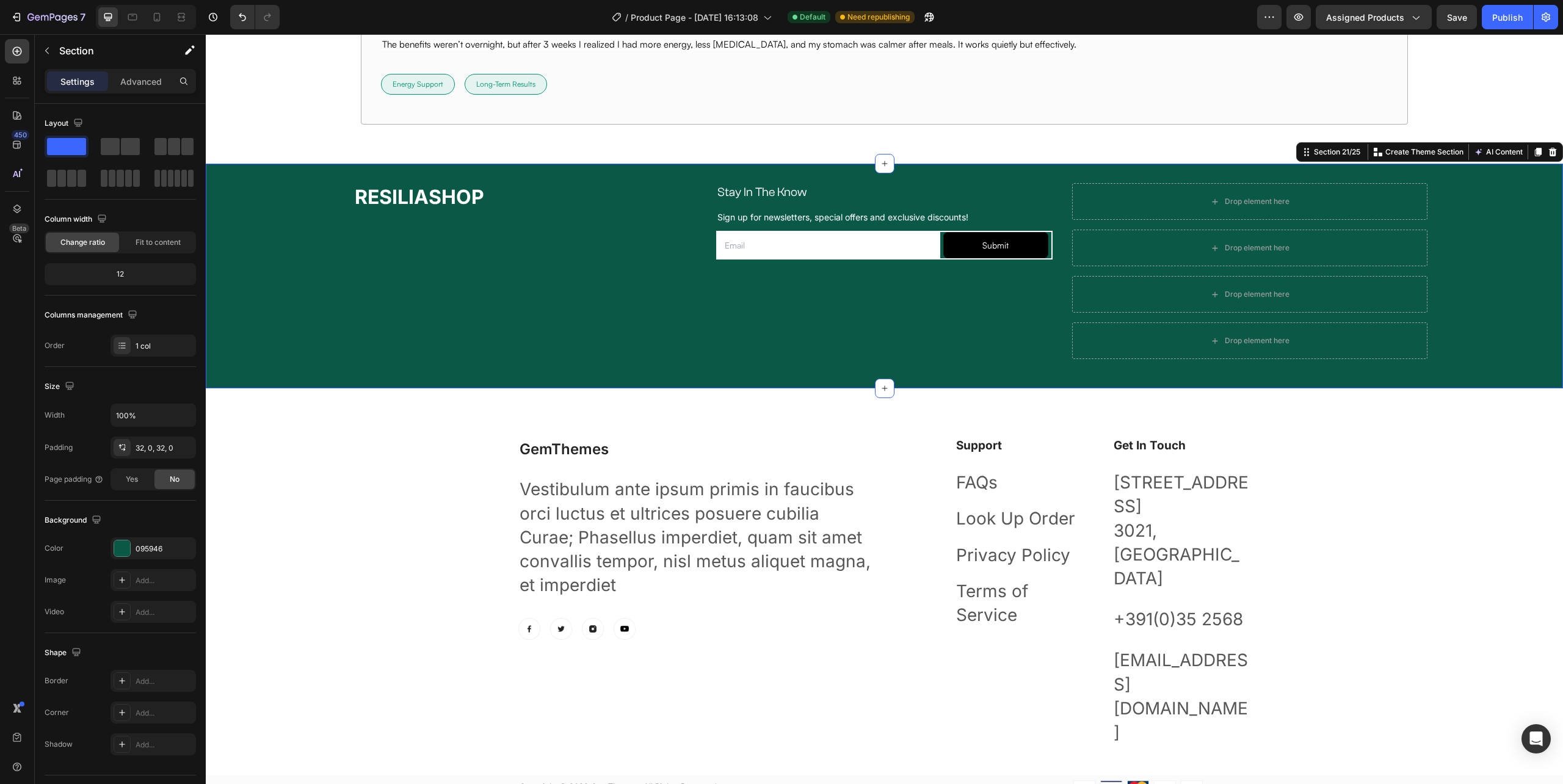
click at [1430, 366] on div "RESILIASHOP Heading Stay In The Know Heading Row Sign up for newsletters, speci…" at bounding box center [884, 276] width 1357 height 185
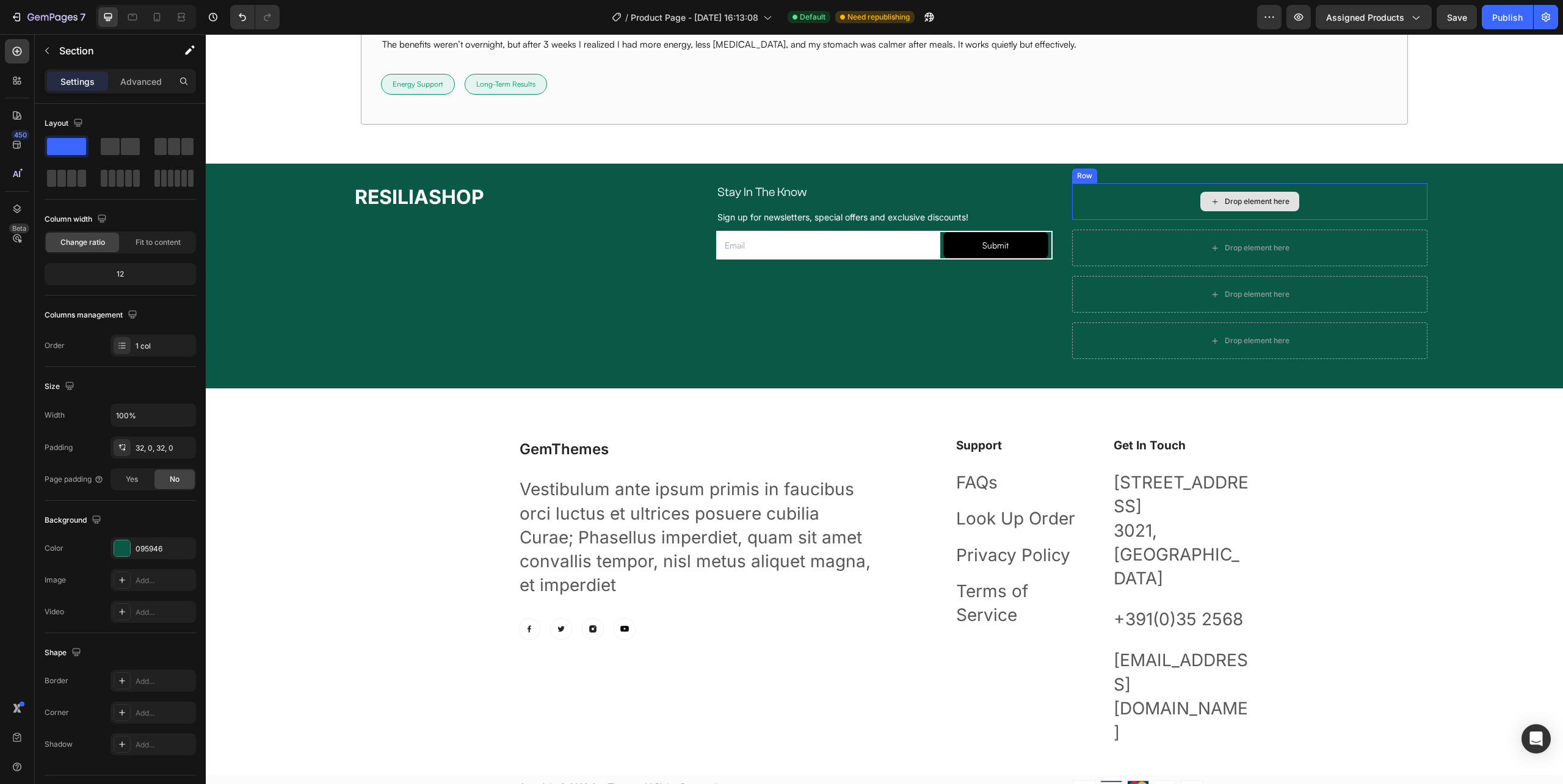
click at [1255, 212] on div "Drop element here" at bounding box center [1250, 201] width 99 height 19
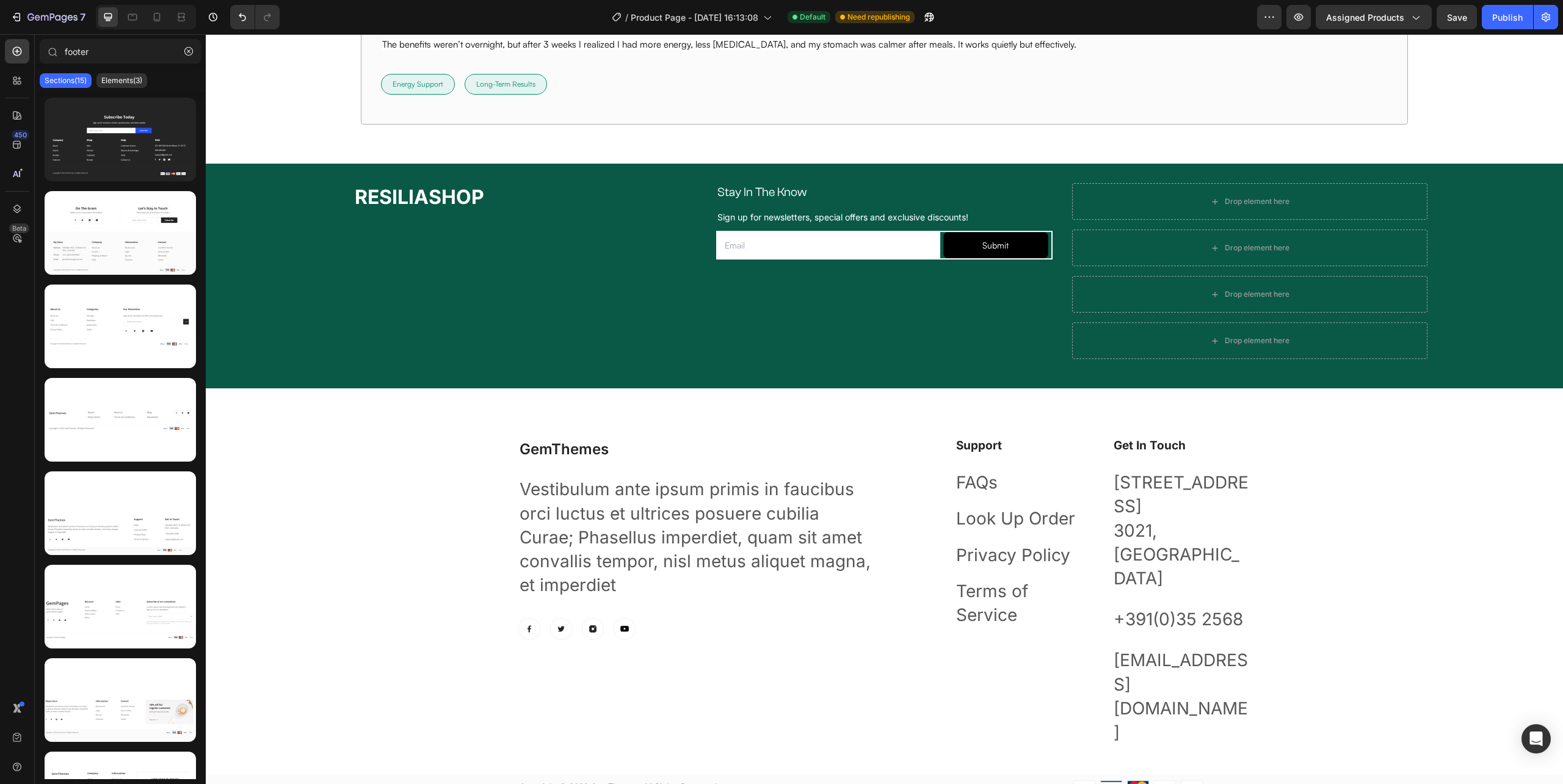
click at [197, 69] on div "Sections(15) Elements(3)" at bounding box center [120, 81] width 171 height 25
click at [187, 56] on button "button" at bounding box center [189, 51] width 19 height 19
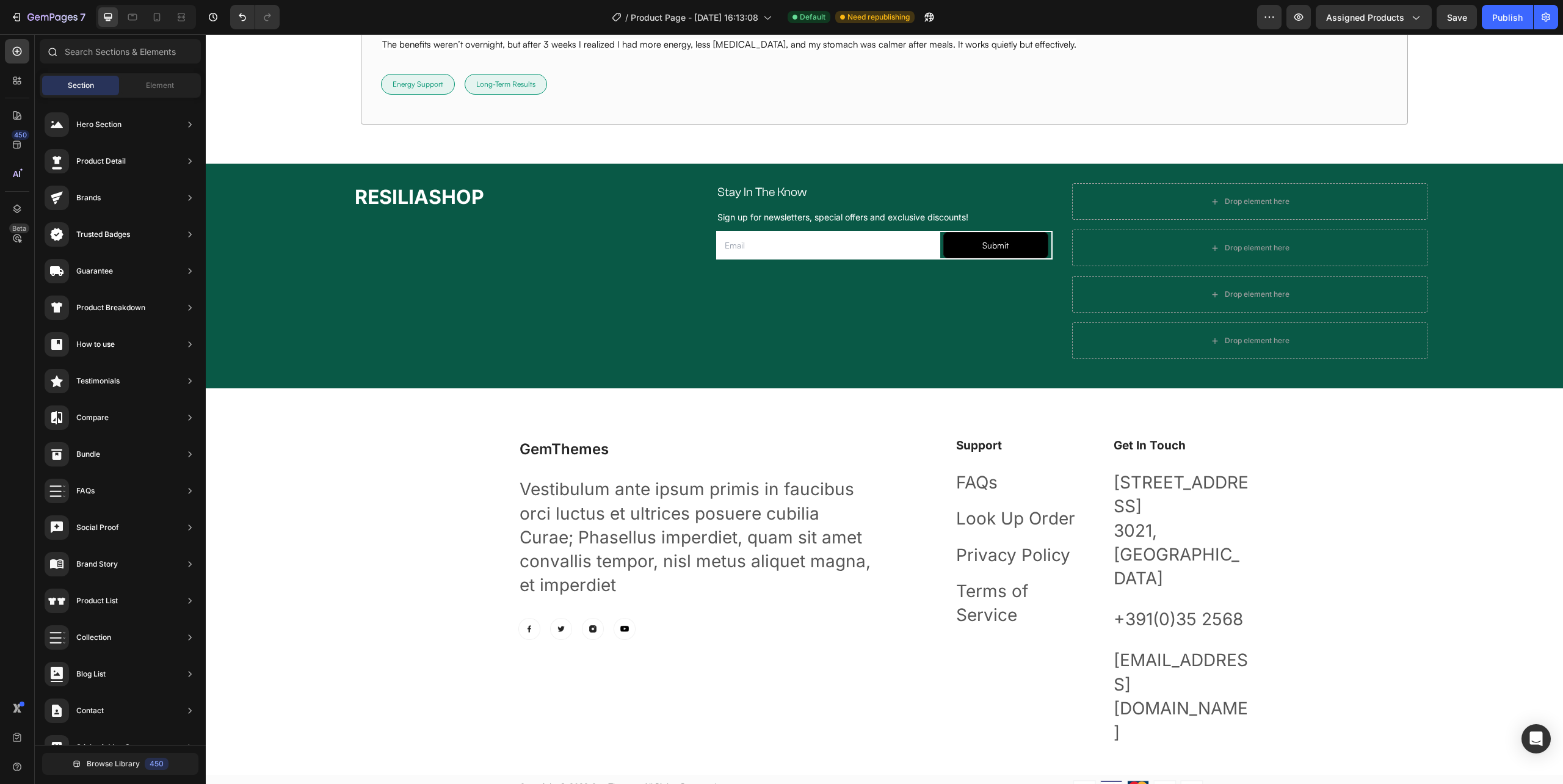
click at [54, 48] on icon at bounding box center [51, 51] width 10 height 10
click at [74, 53] on input "text" at bounding box center [120, 51] width 161 height 25
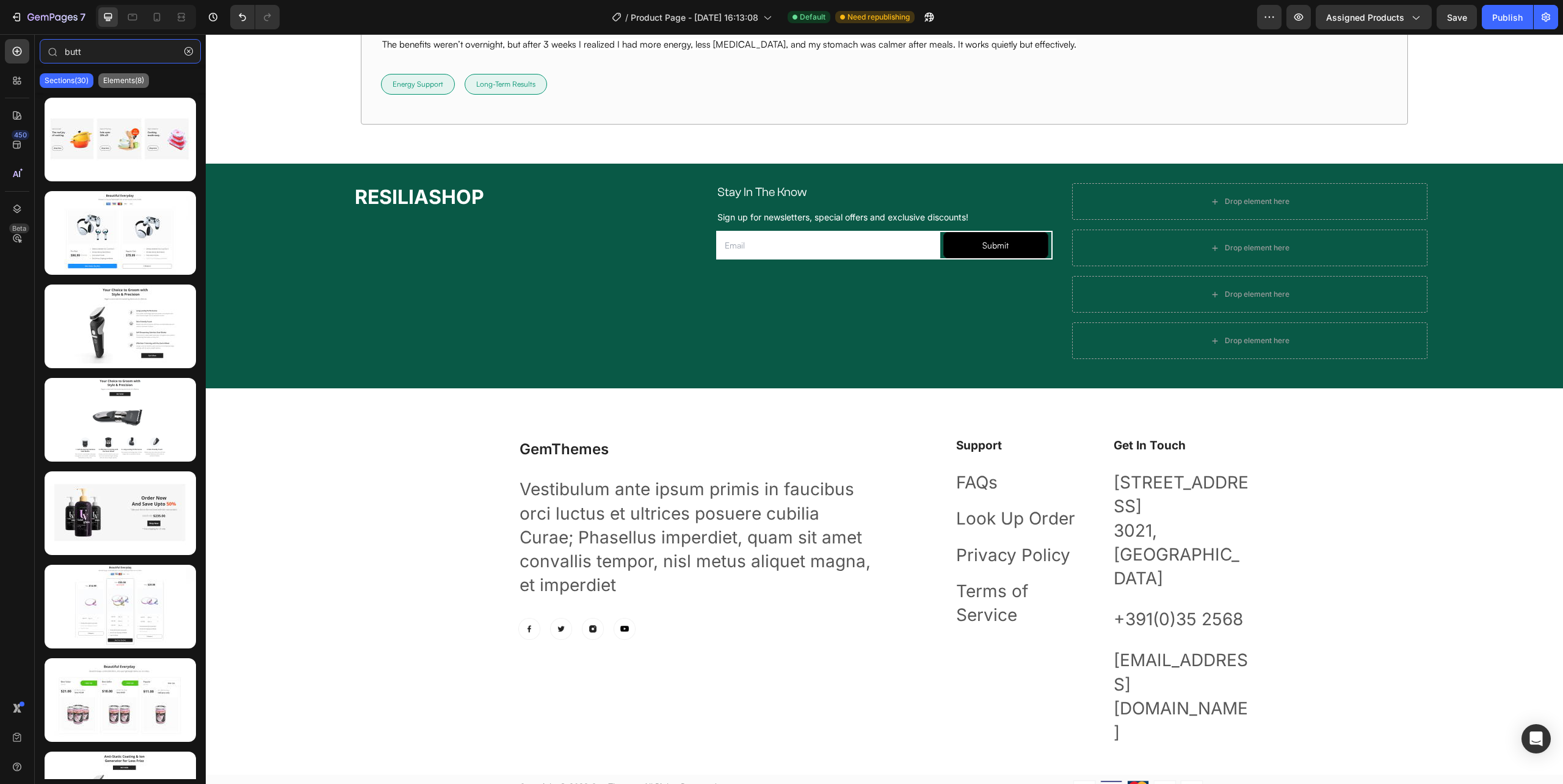
type input "butt"
click at [132, 86] on div "Elements(8)" at bounding box center [123, 80] width 50 height 15
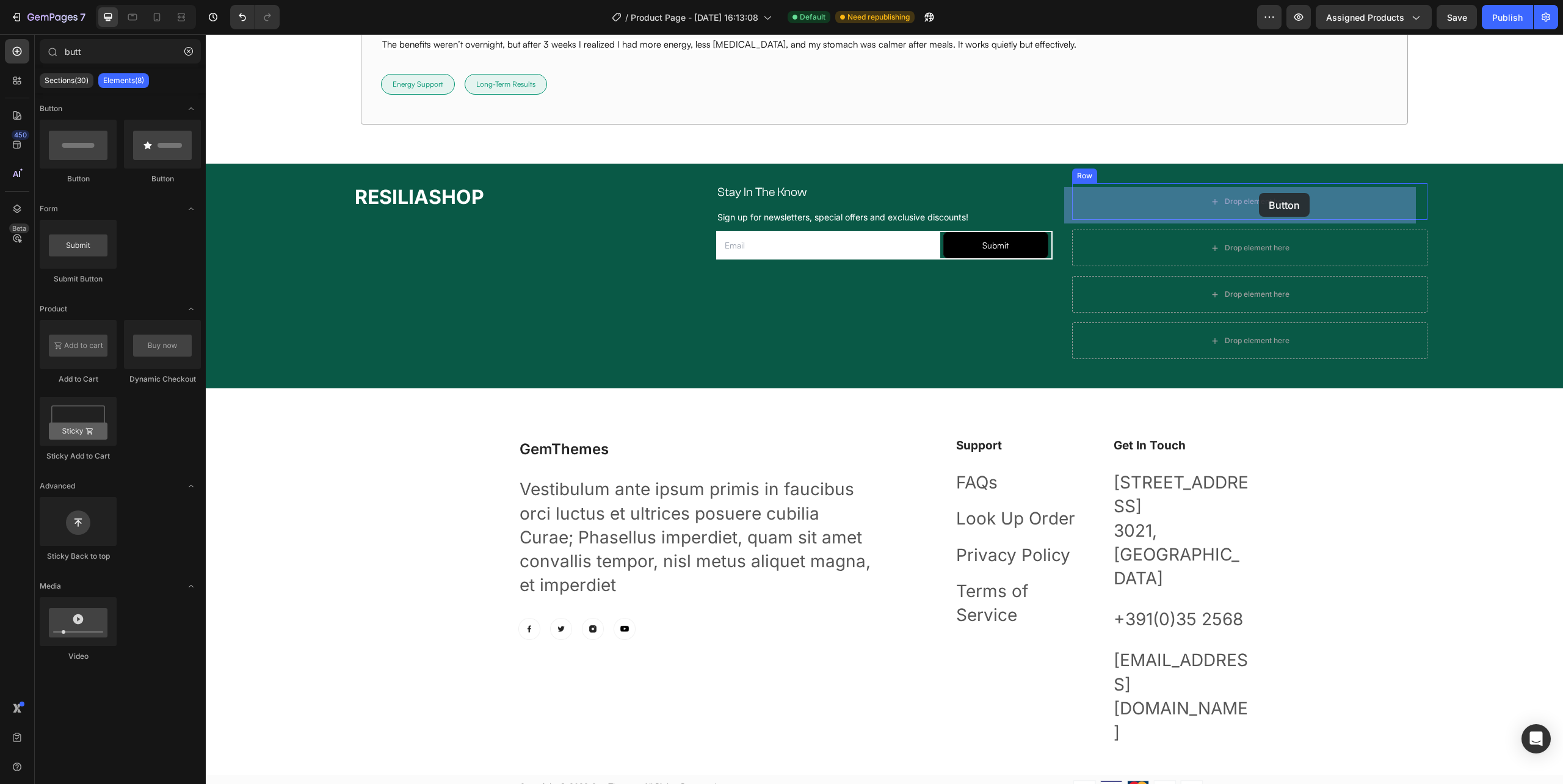
drag, startPoint x: 410, startPoint y: 213, endPoint x: 1259, endPoint y: 193, distance: 849.2
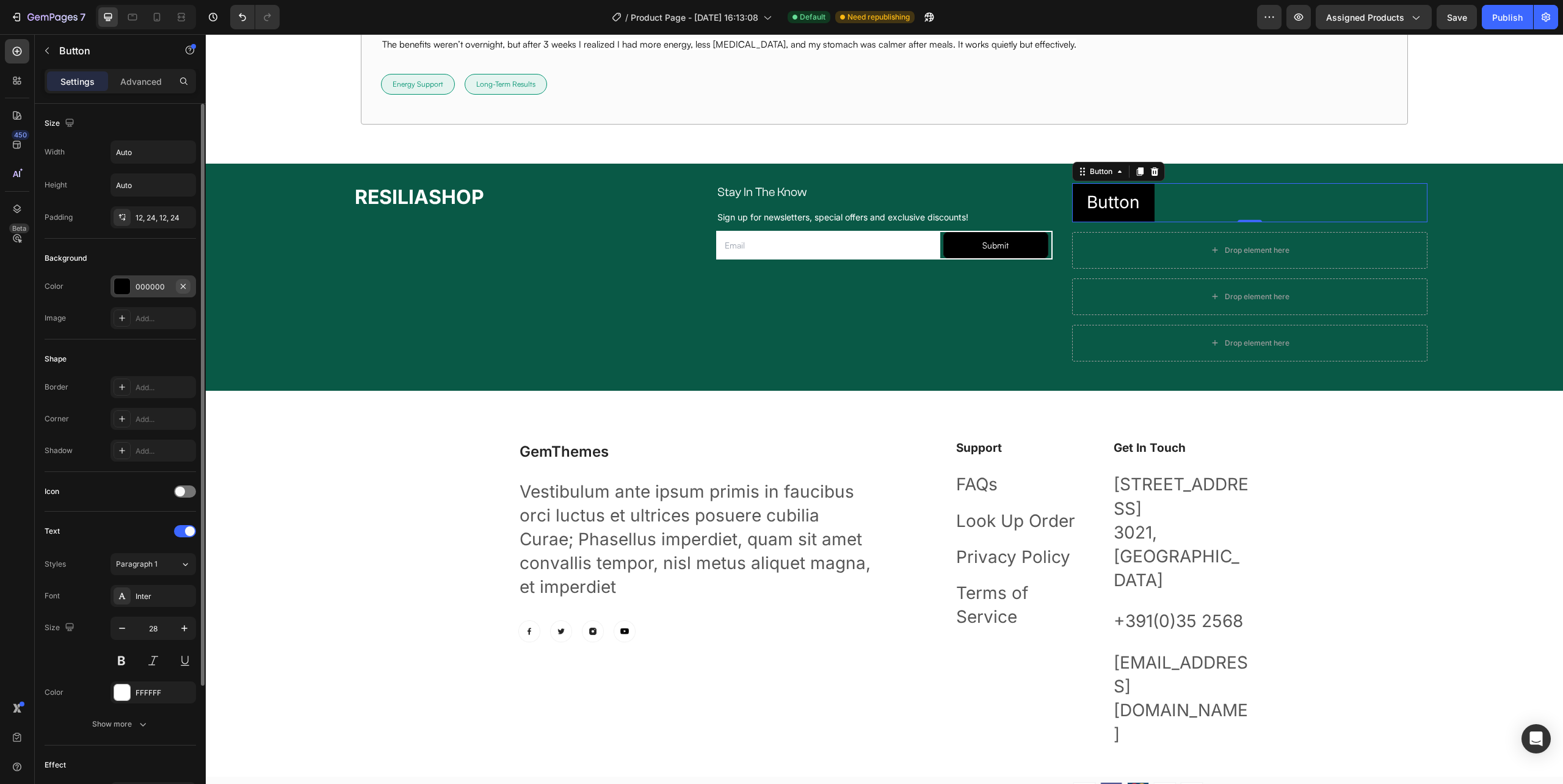
click at [182, 288] on icon "button" at bounding box center [183, 286] width 10 height 10
click at [1092, 201] on p "Button" at bounding box center [1113, 202] width 53 height 24
click at [181, 564] on icon at bounding box center [185, 564] width 11 height 12
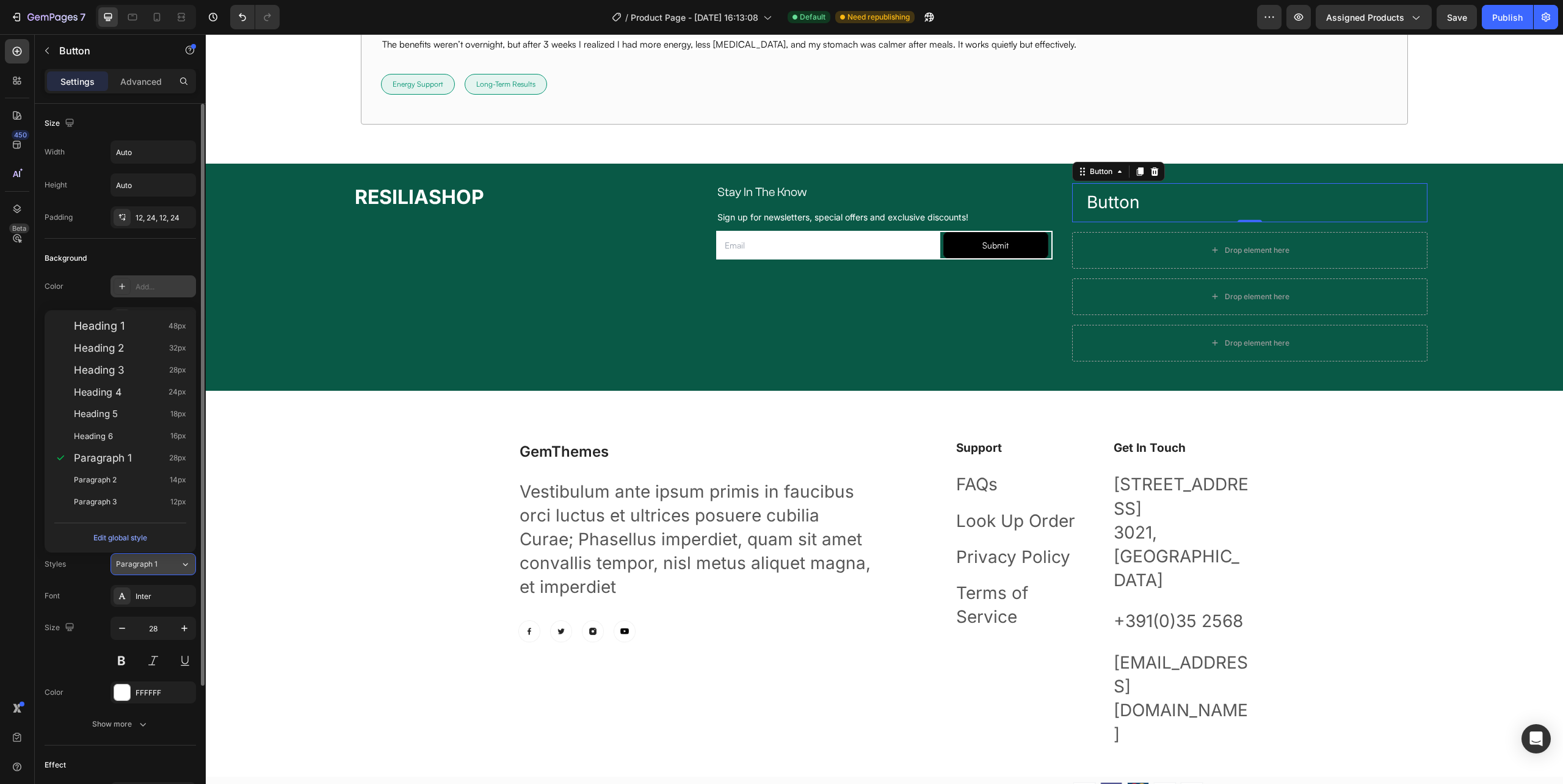
click at [183, 564] on icon at bounding box center [185, 564] width 11 height 12
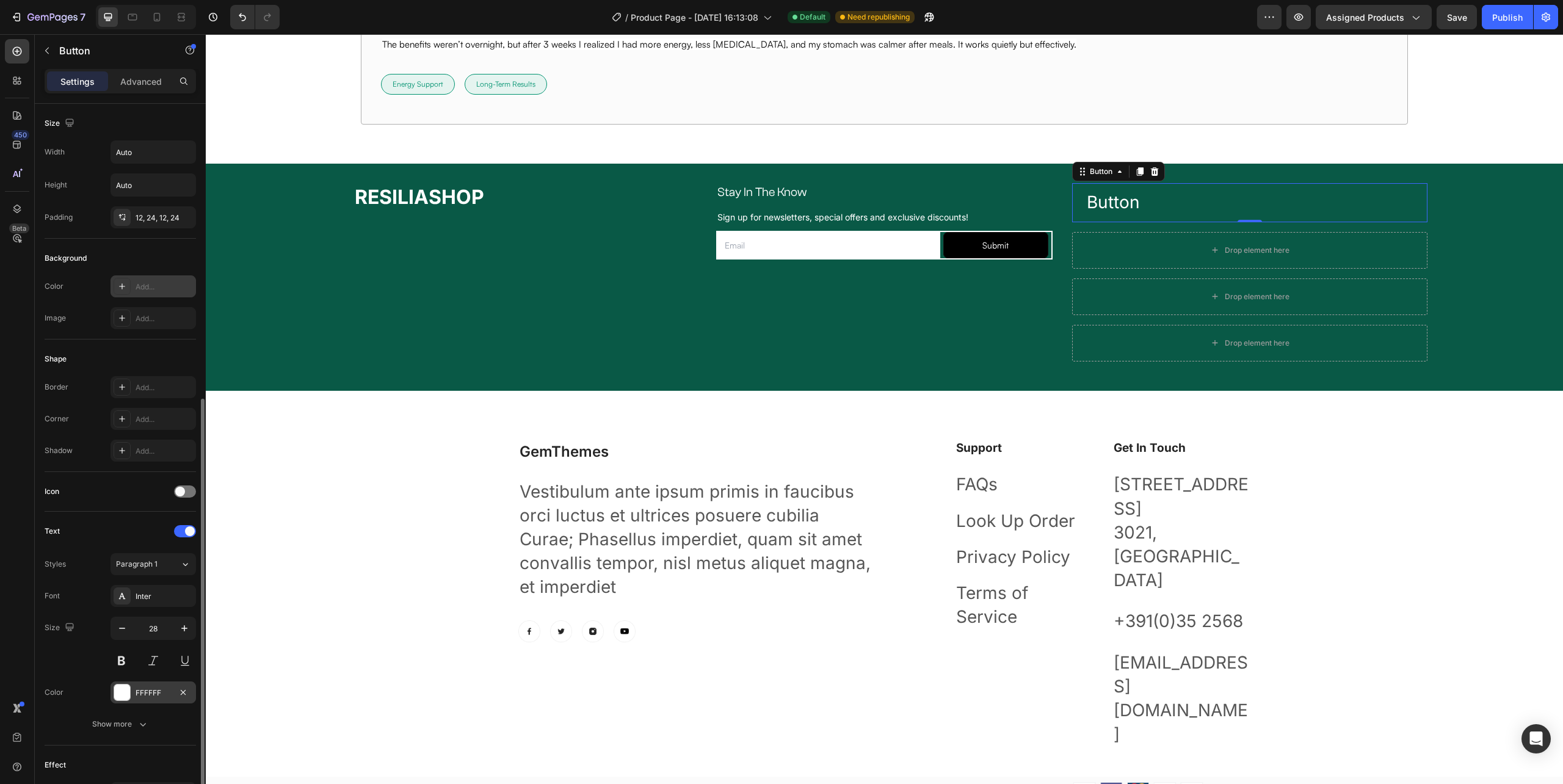
scroll to position [164, 0]
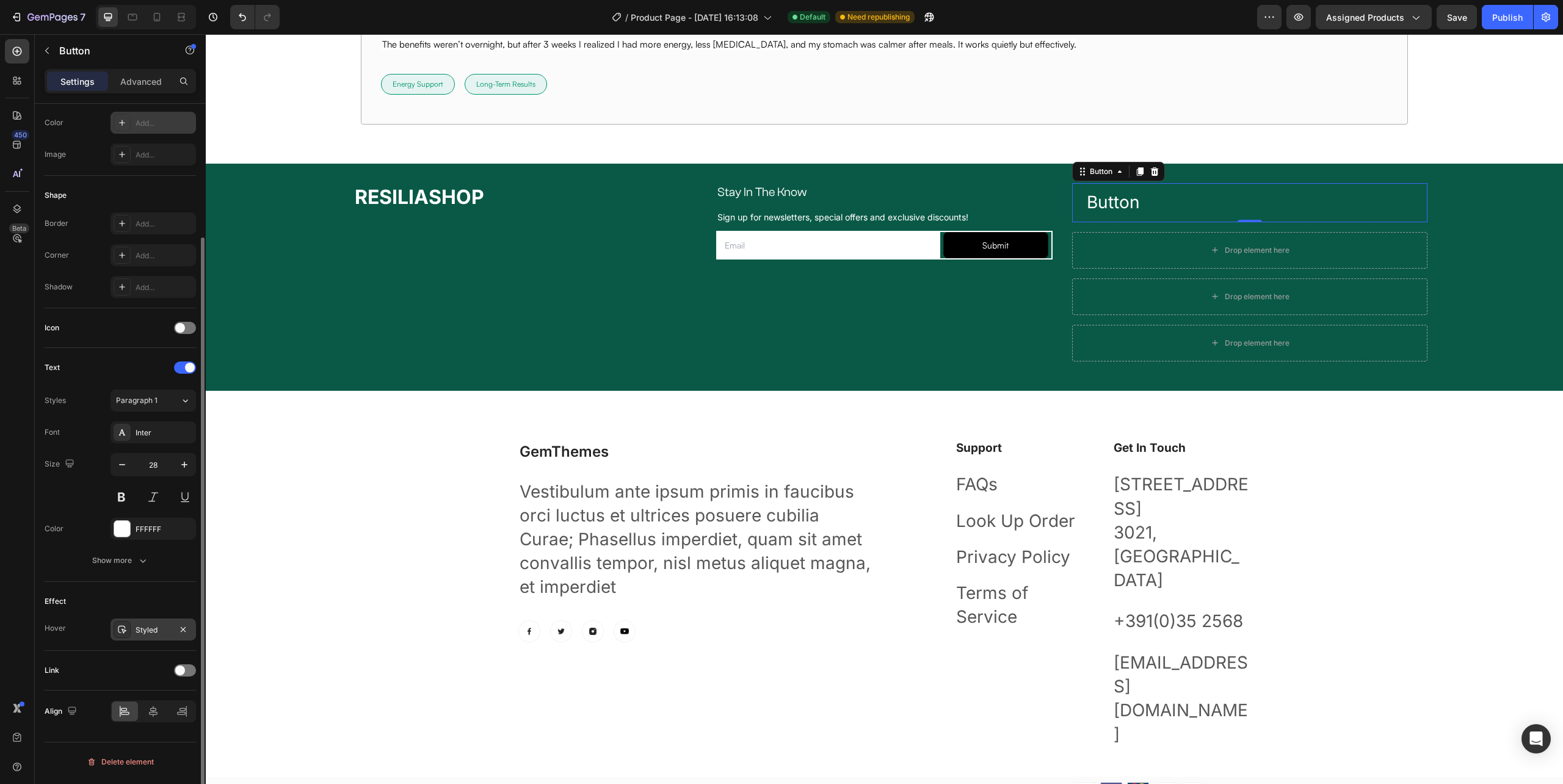
click at [171, 632] on div "Styled" at bounding box center [153, 629] width 86 height 22
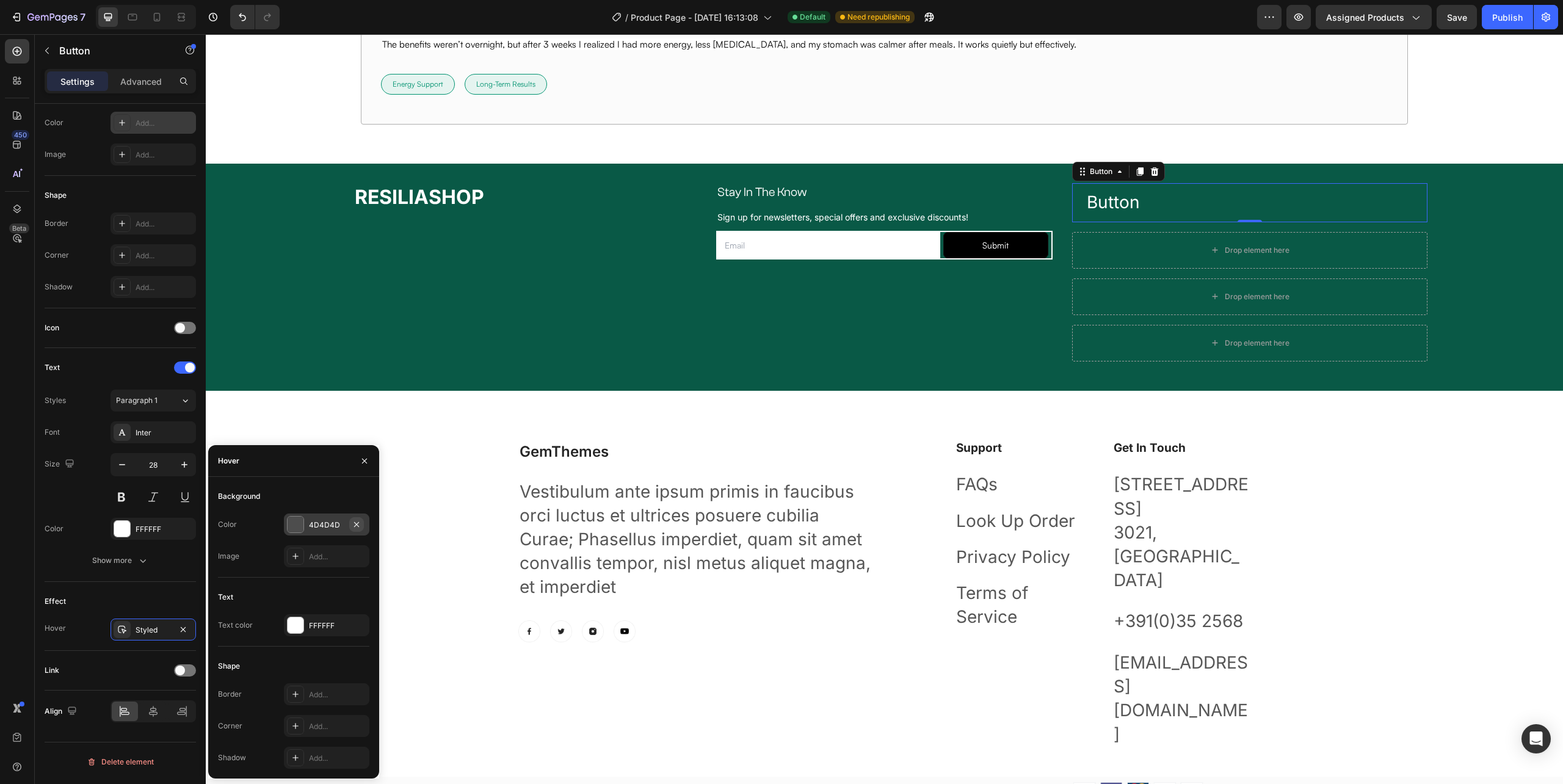
click at [355, 524] on icon "button" at bounding box center [357, 525] width 5 height 5
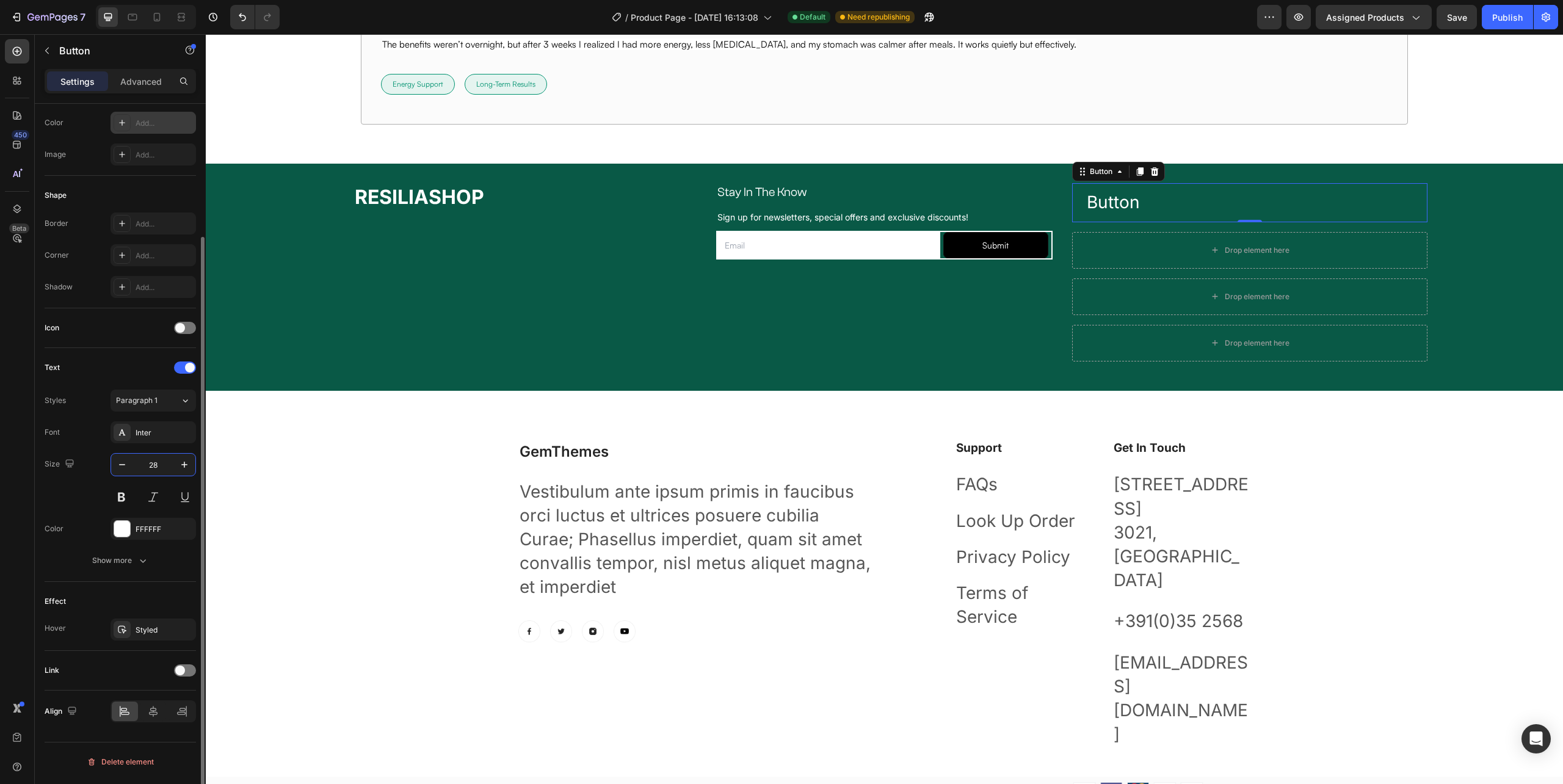
click at [153, 465] on input "28" at bounding box center [153, 464] width 41 height 22
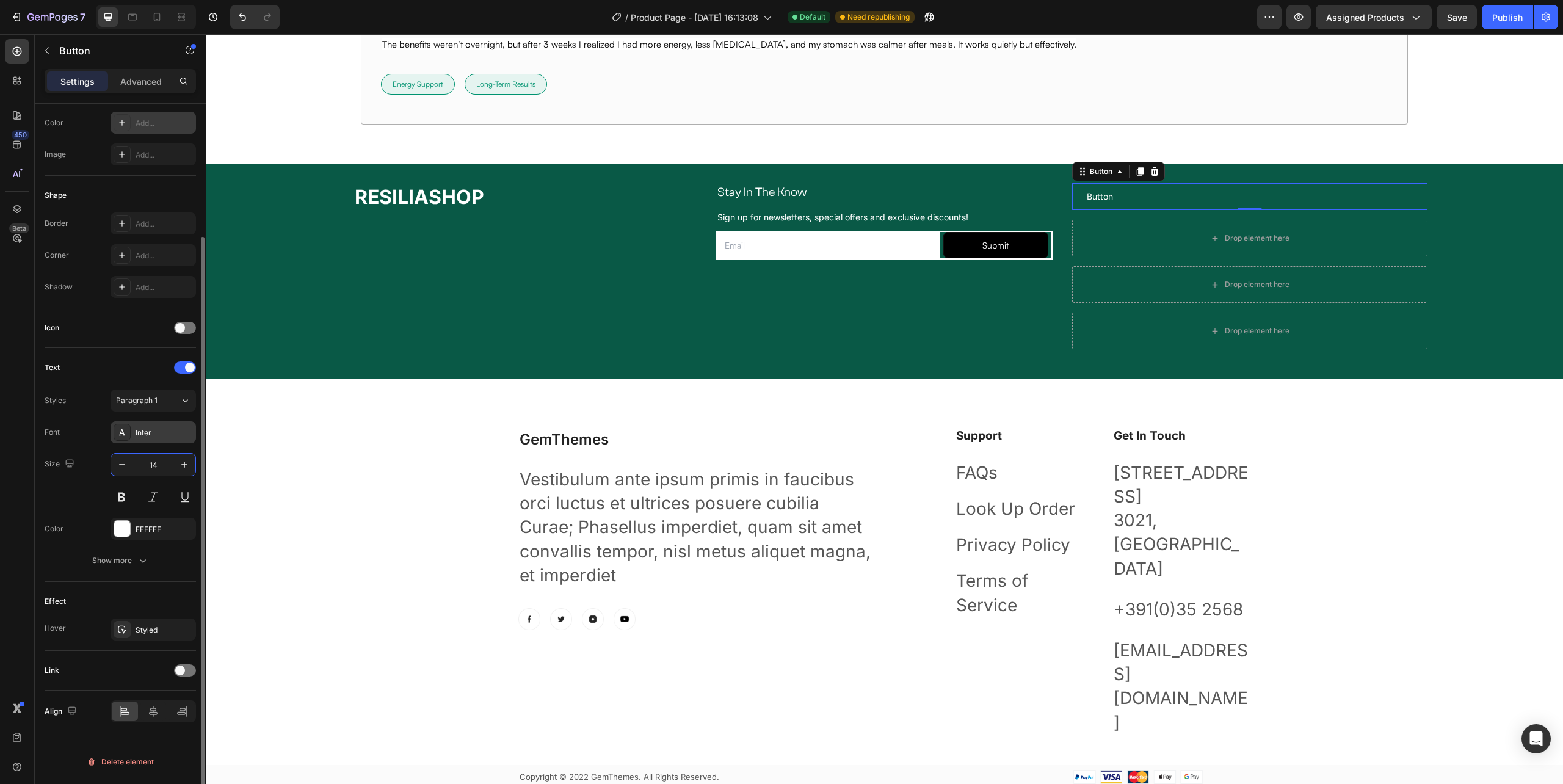
type input "14"
click at [160, 433] on div "Inter" at bounding box center [164, 433] width 57 height 11
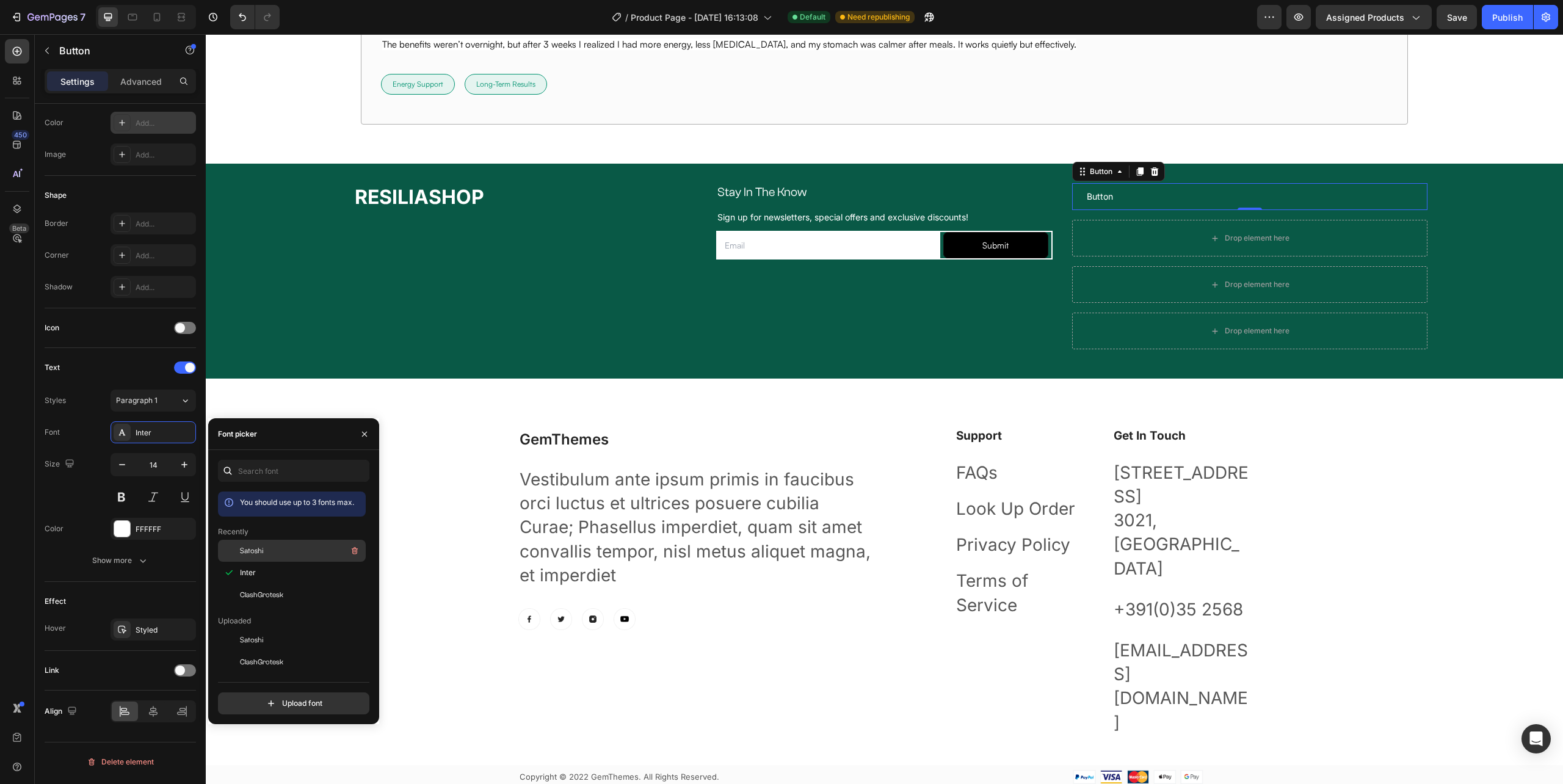
click at [260, 550] on span "Satoshi" at bounding box center [251, 550] width 24 height 11
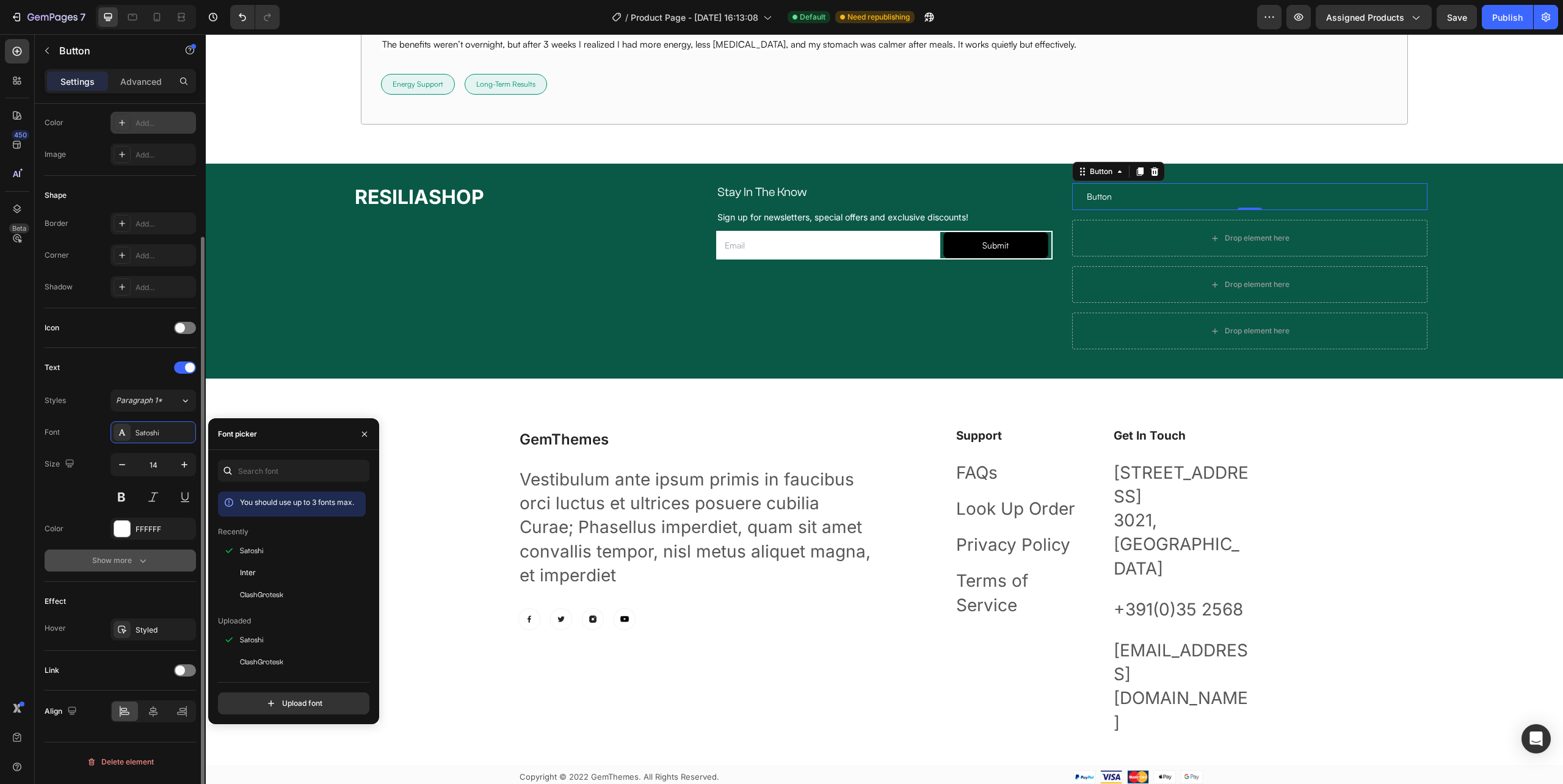
click at [146, 558] on icon "button" at bounding box center [143, 561] width 12 height 12
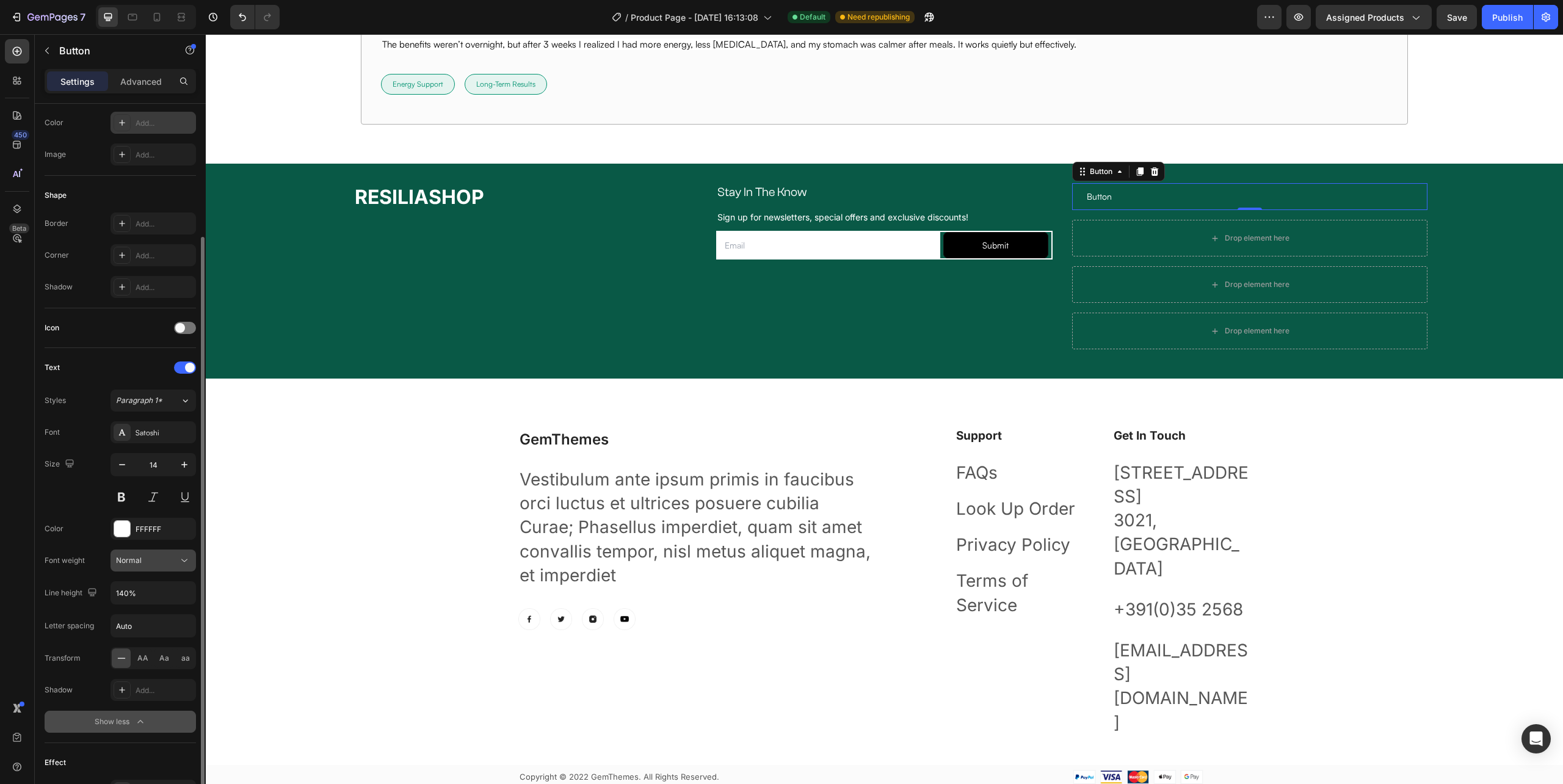
click at [130, 561] on span "Normal" at bounding box center [129, 560] width 26 height 9
click at [140, 596] on span "Medium" at bounding box center [131, 593] width 28 height 11
click at [1102, 198] on p "Button" at bounding box center [1099, 197] width 25 height 12
click at [1263, 193] on div "Contact us Button 0" at bounding box center [1250, 197] width 355 height 26
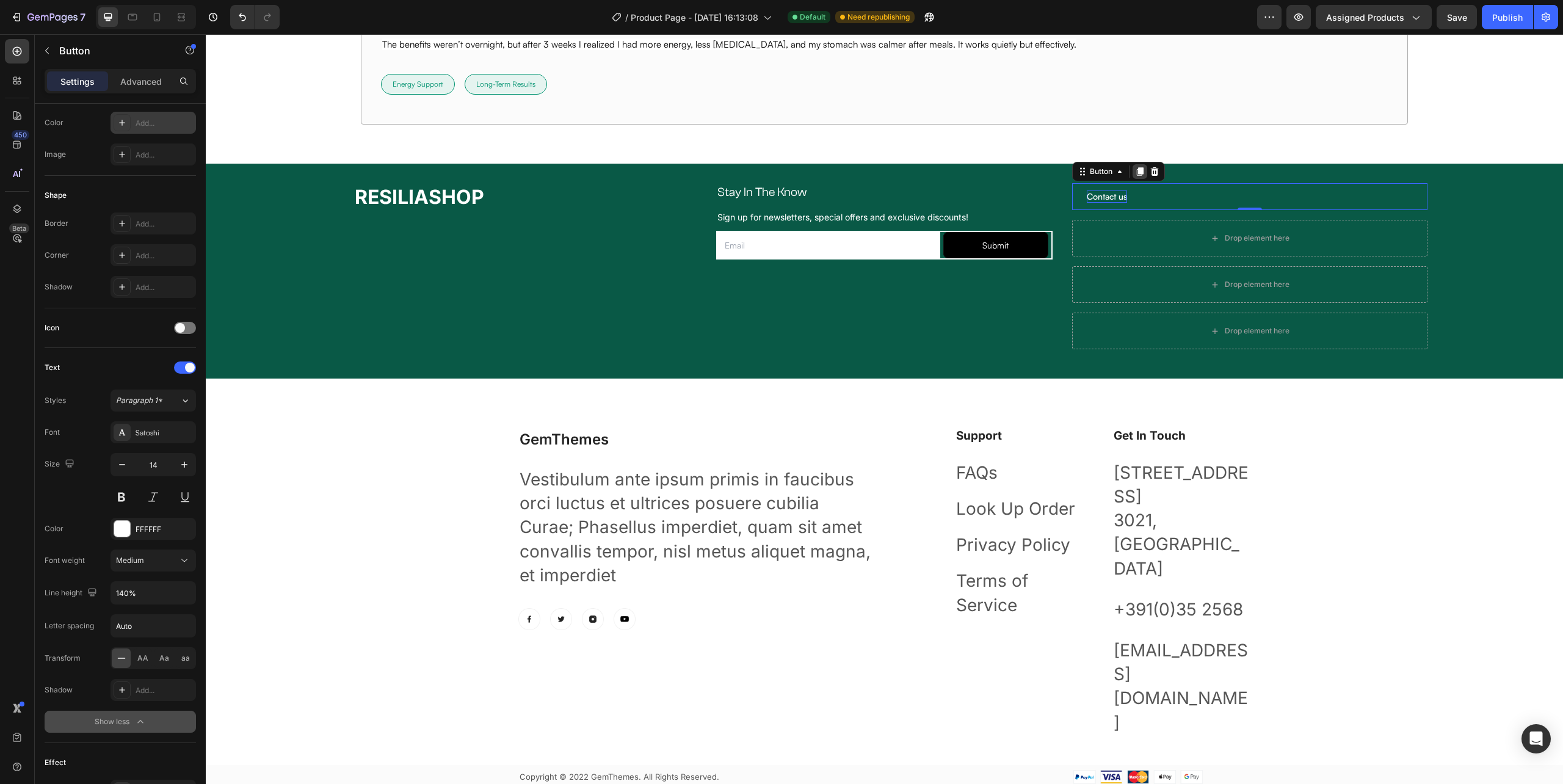
click at [1136, 175] on icon at bounding box center [1140, 172] width 7 height 9
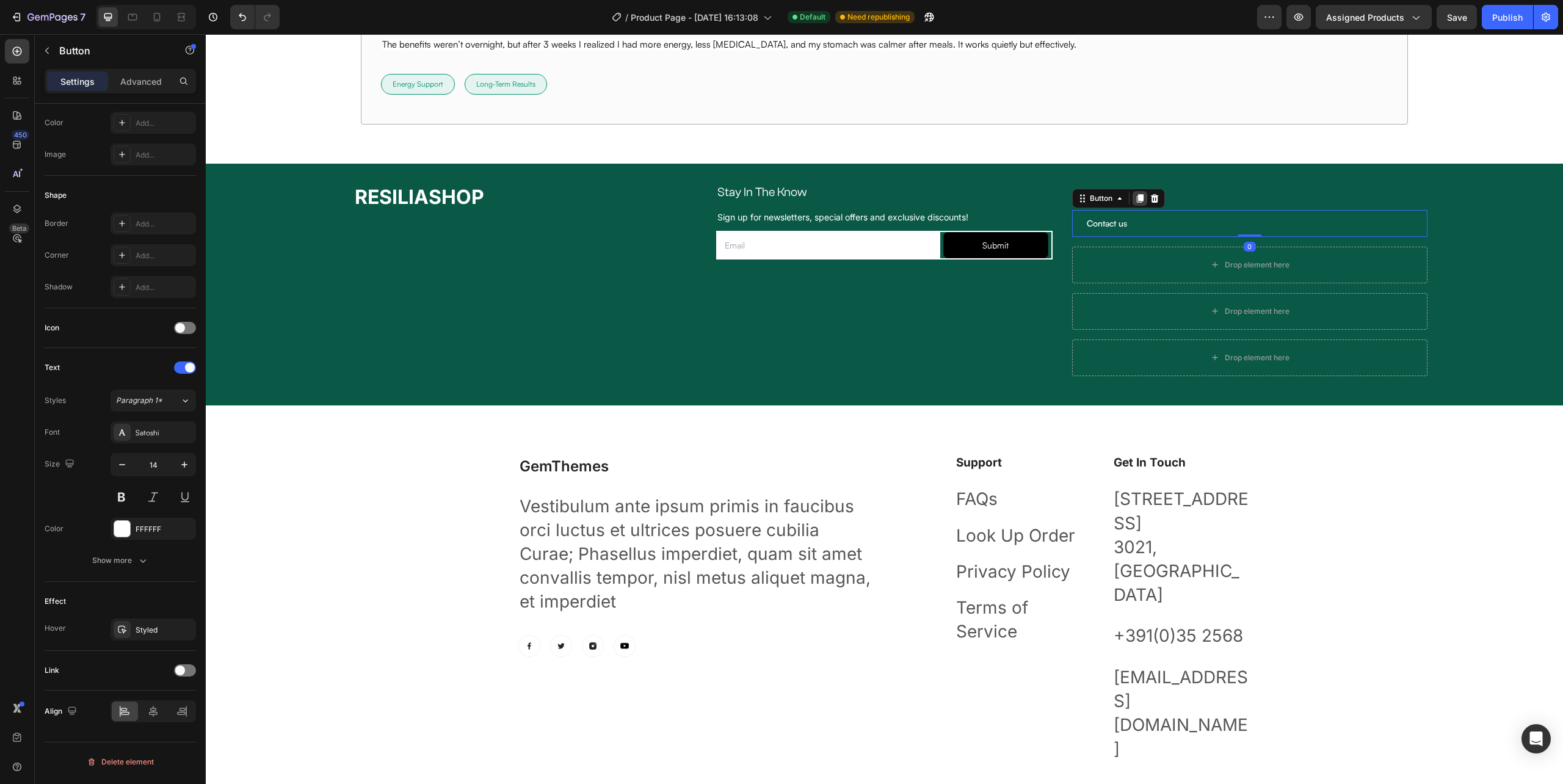
click at [1136, 199] on icon at bounding box center [1140, 198] width 7 height 9
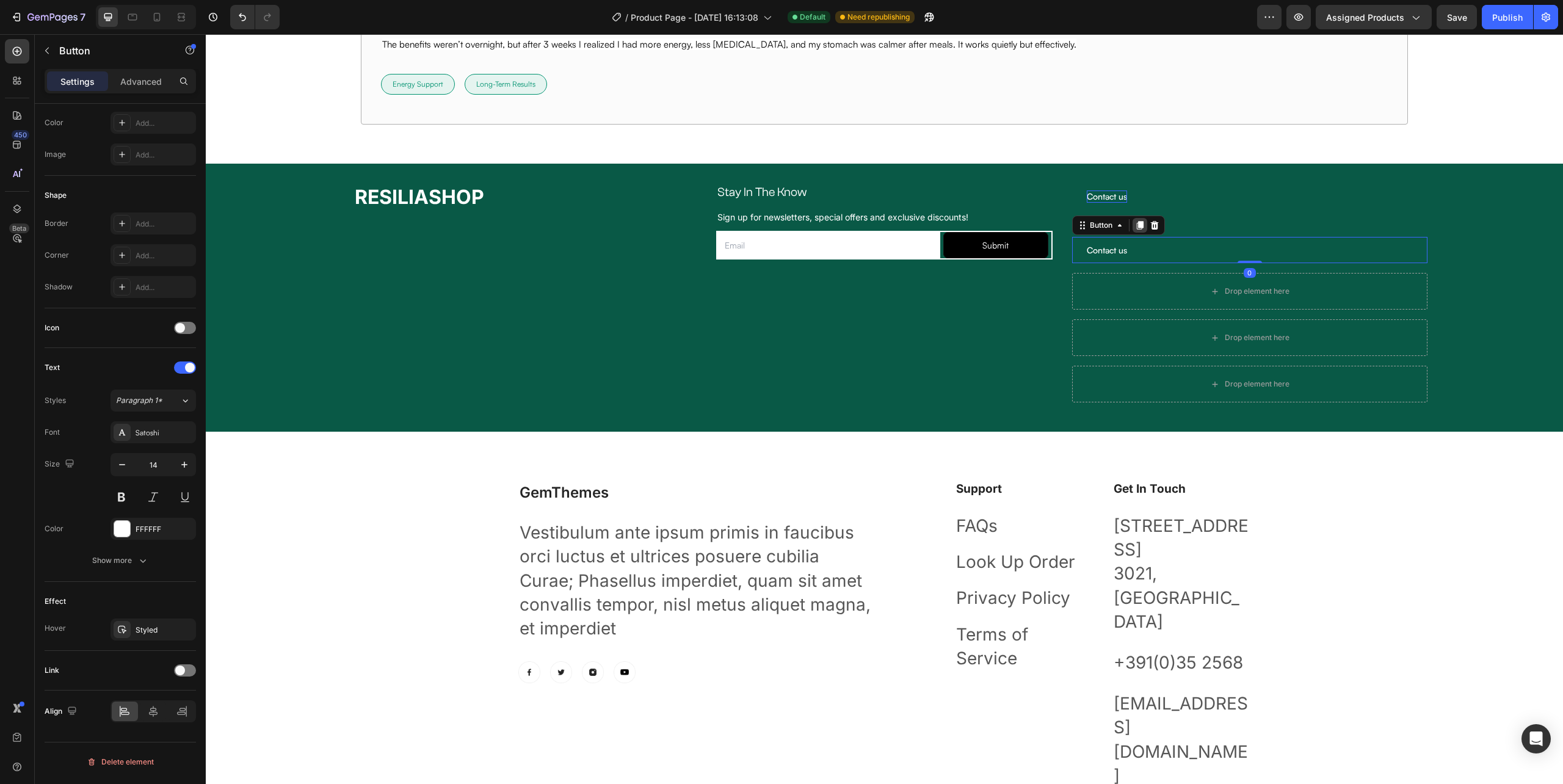
click at [1135, 228] on icon at bounding box center [1140, 225] width 10 height 10
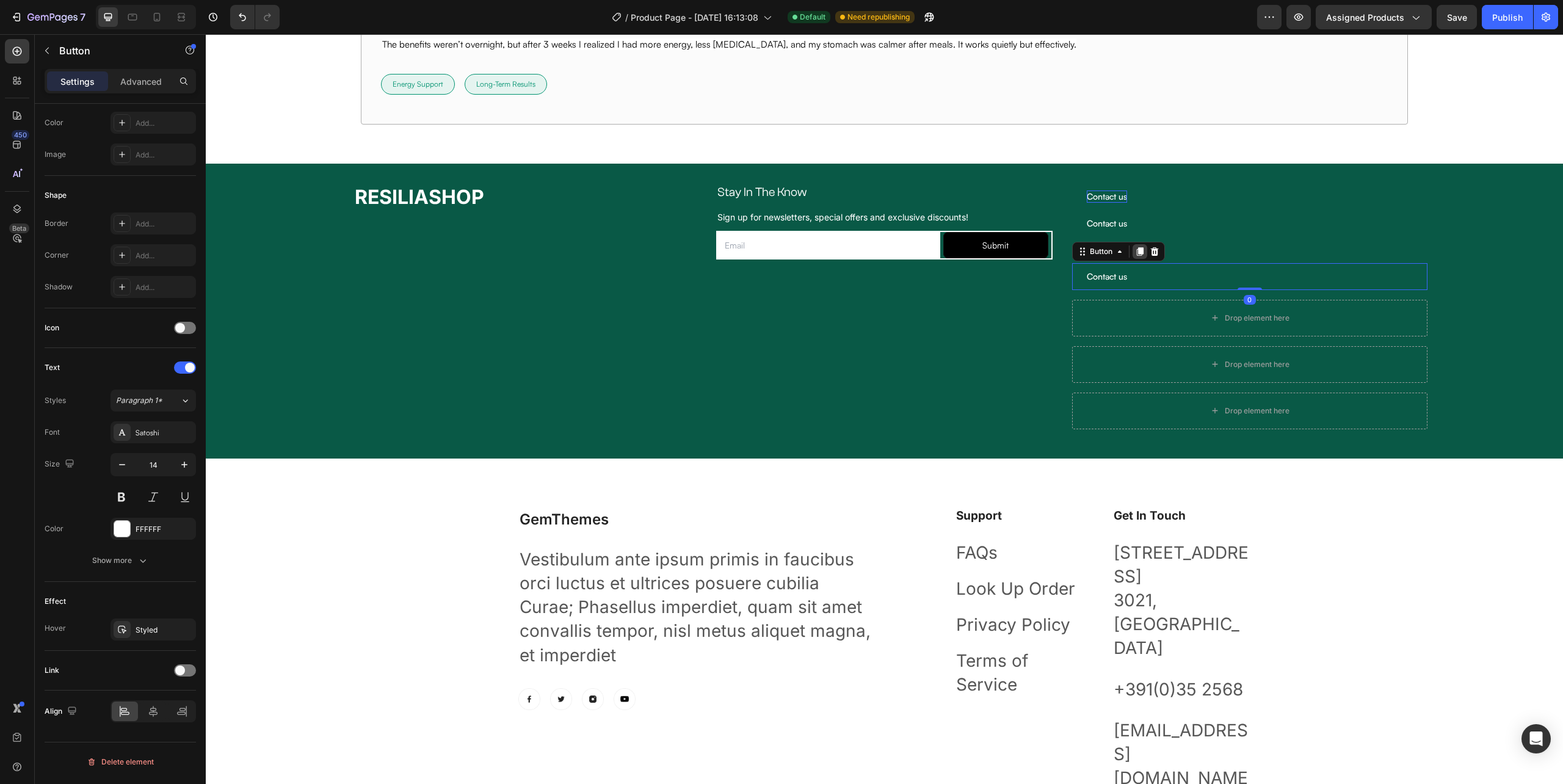
click at [1135, 250] on icon at bounding box center [1140, 251] width 10 height 10
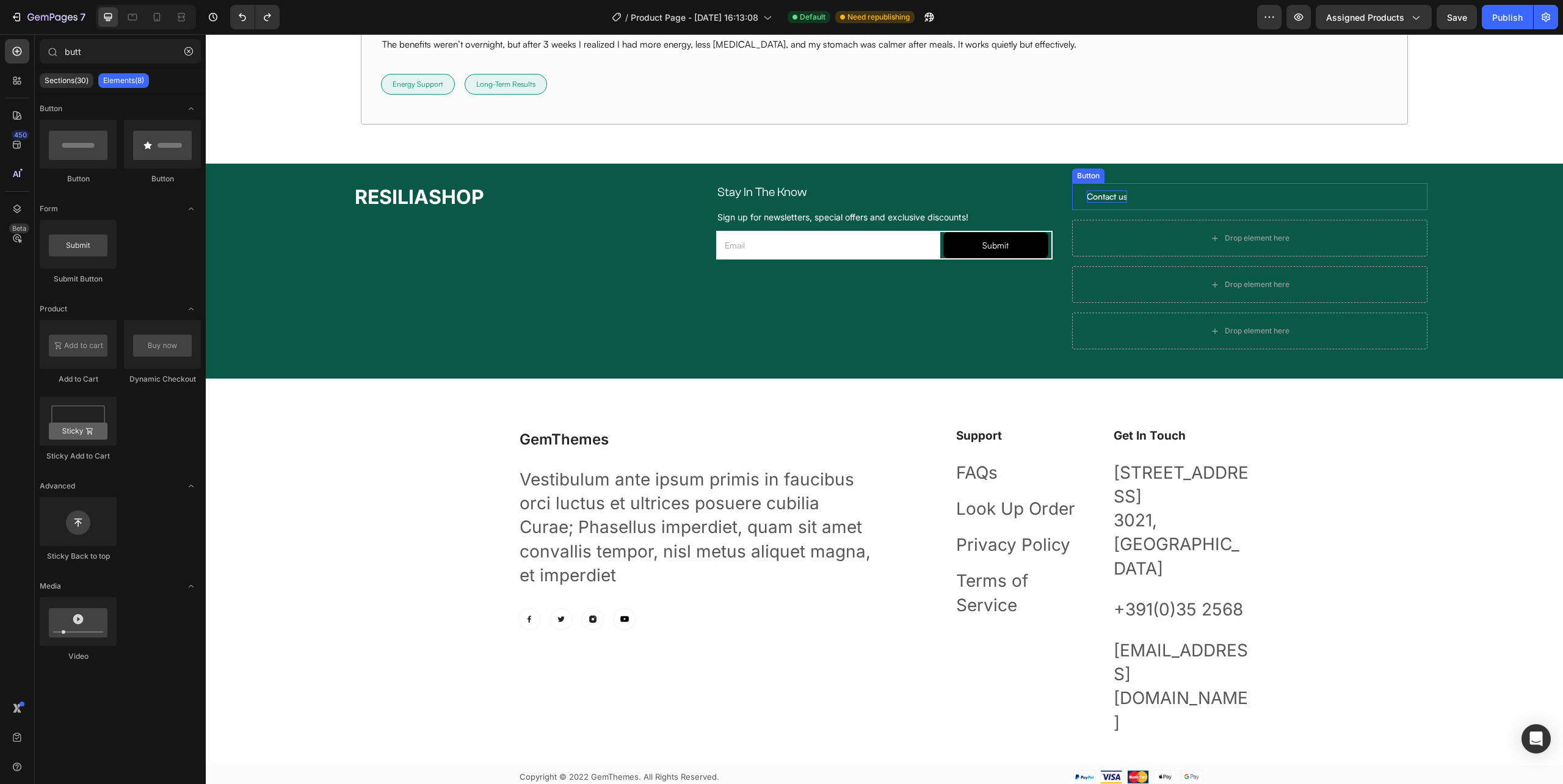
click at [1140, 198] on div "Contact us Button" at bounding box center [1250, 197] width 355 height 26
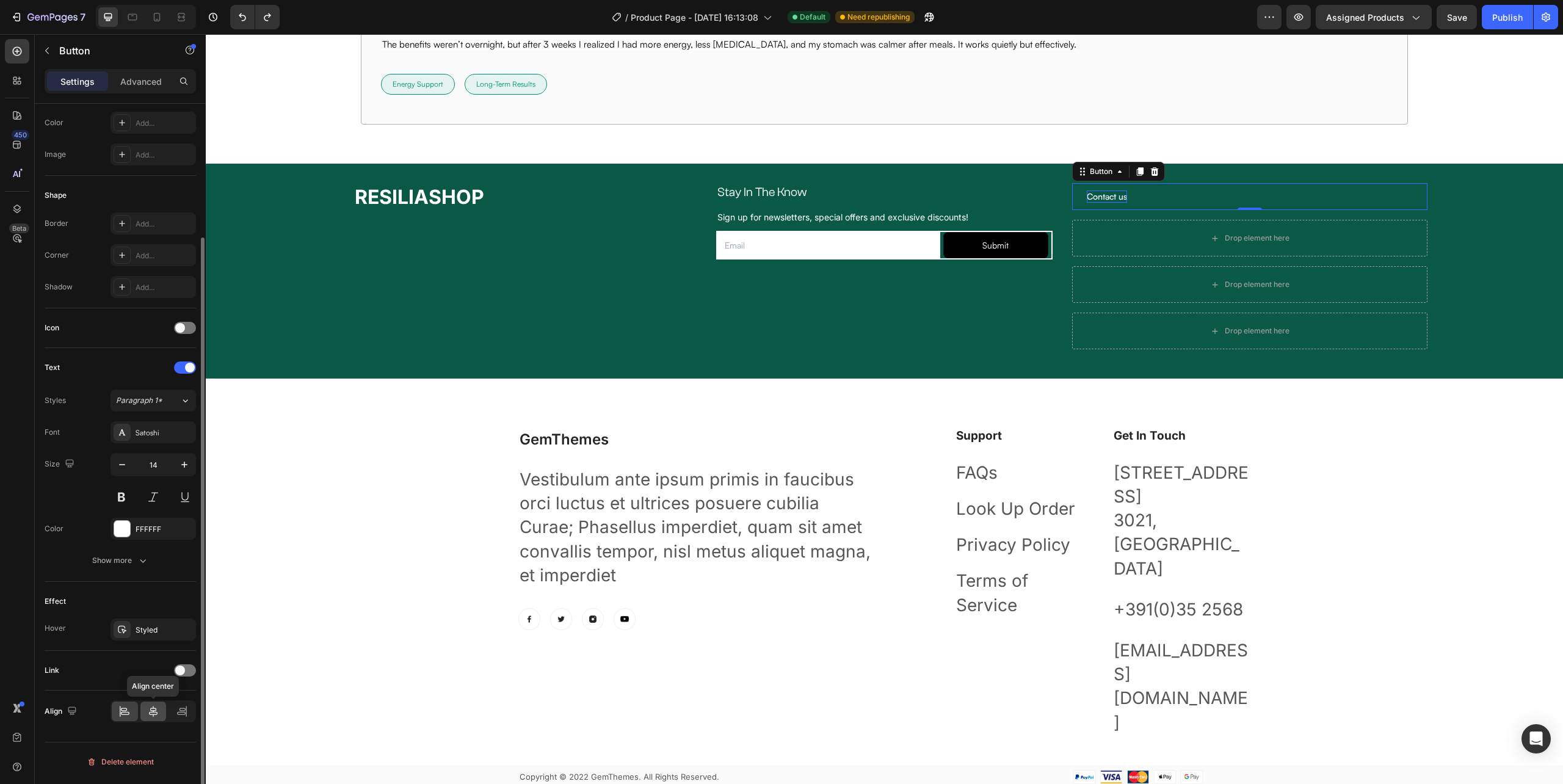
click at [153, 715] on icon at bounding box center [153, 712] width 12 height 12
click at [1136, 175] on icon at bounding box center [1140, 172] width 7 height 9
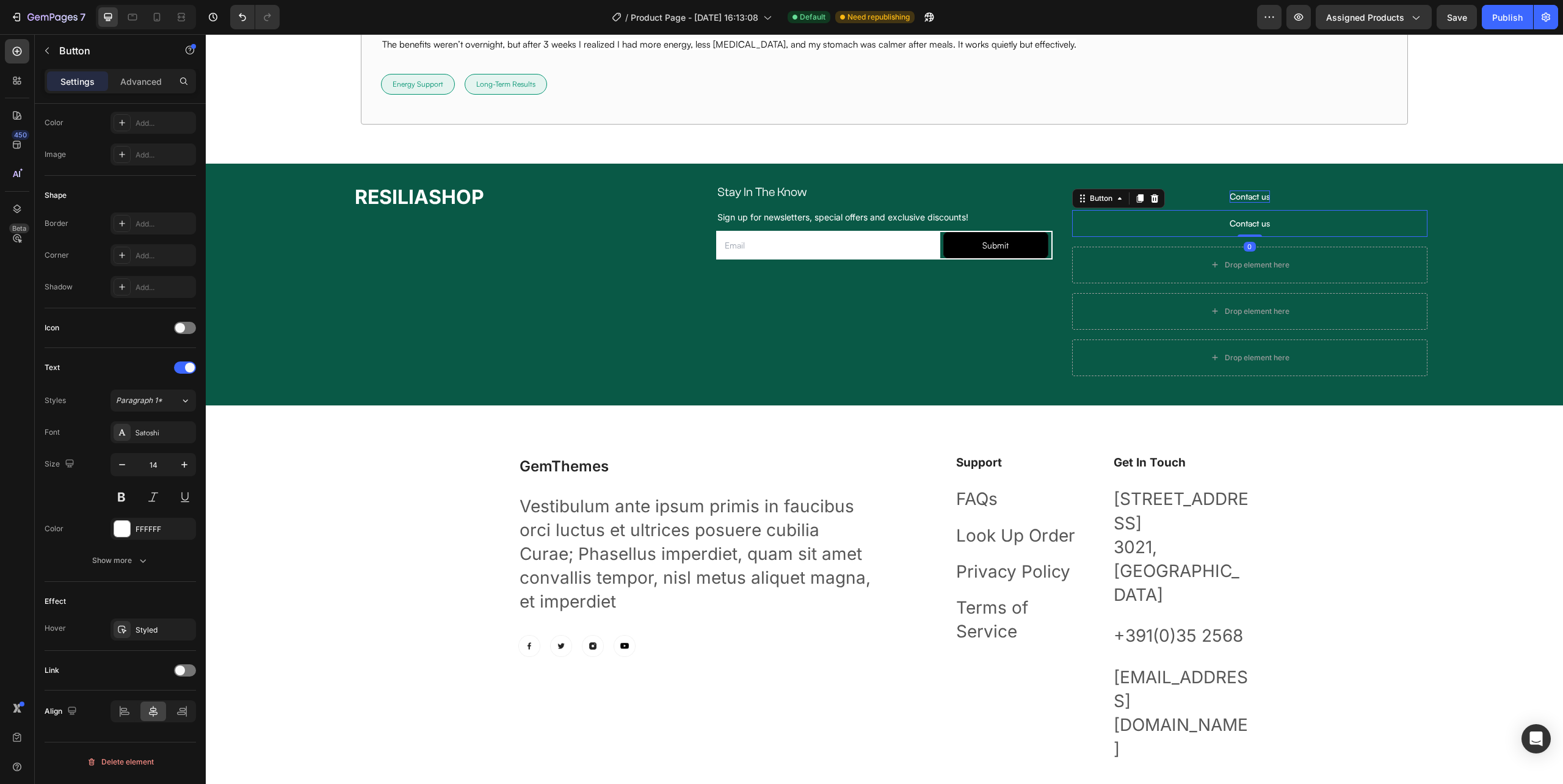
click at [1136, 175] on div "RESILIASHOP Heading Stay In The Know Heading Row Sign up for newsletters, speci…" at bounding box center [884, 284] width 1357 height 241
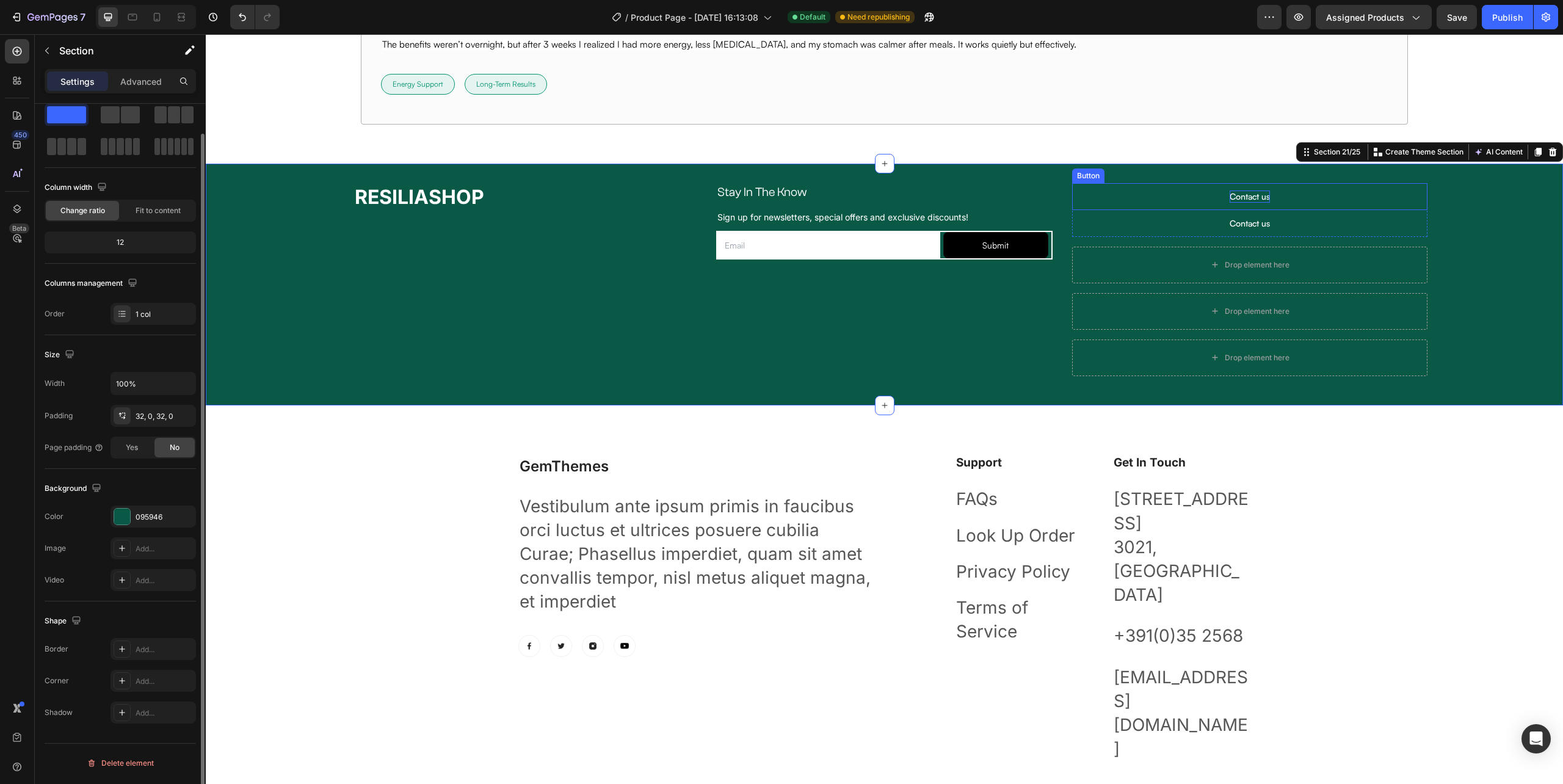
scroll to position [0, 0]
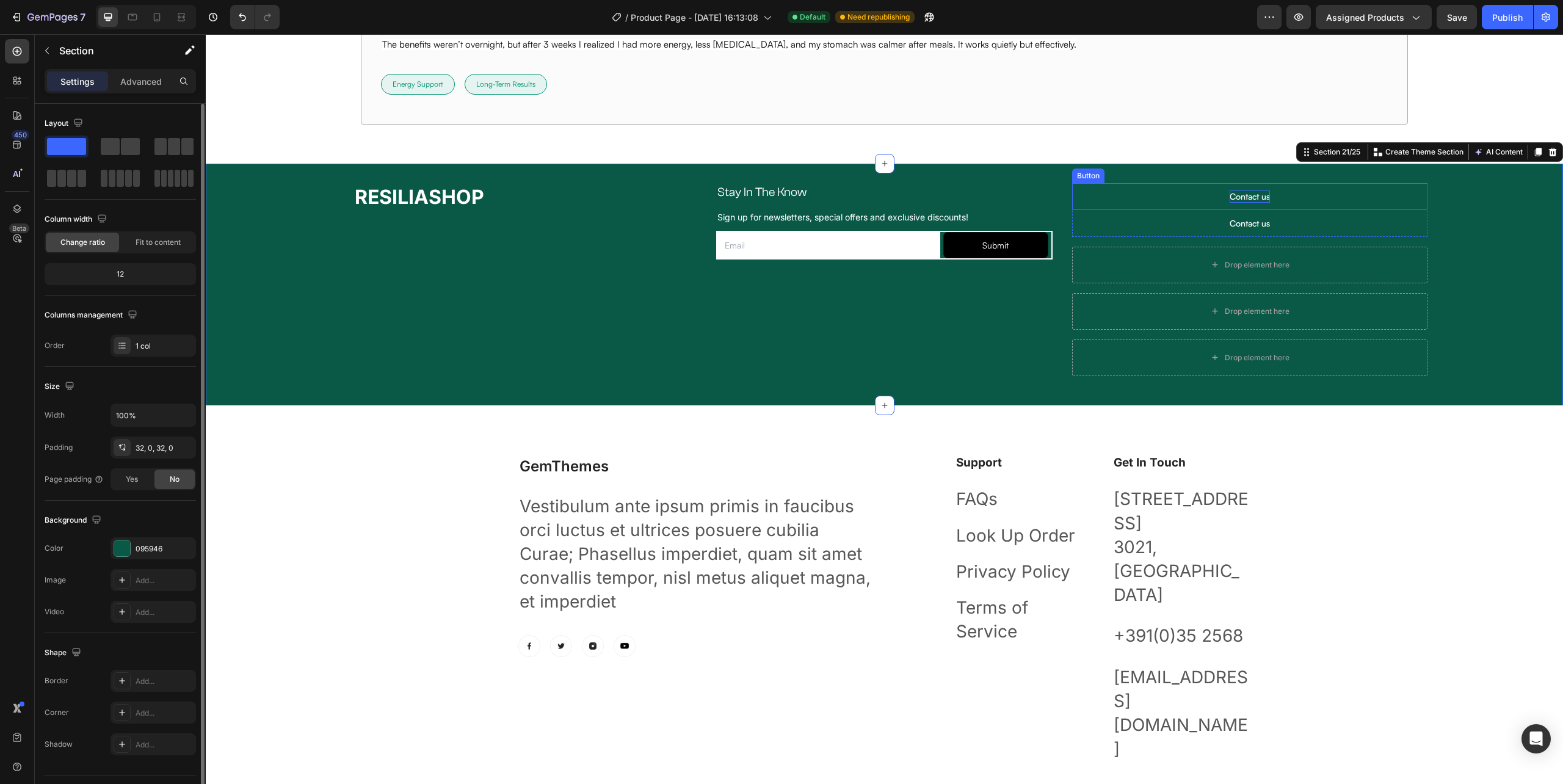
click at [1190, 230] on div "Contact us Button" at bounding box center [1250, 223] width 355 height 26
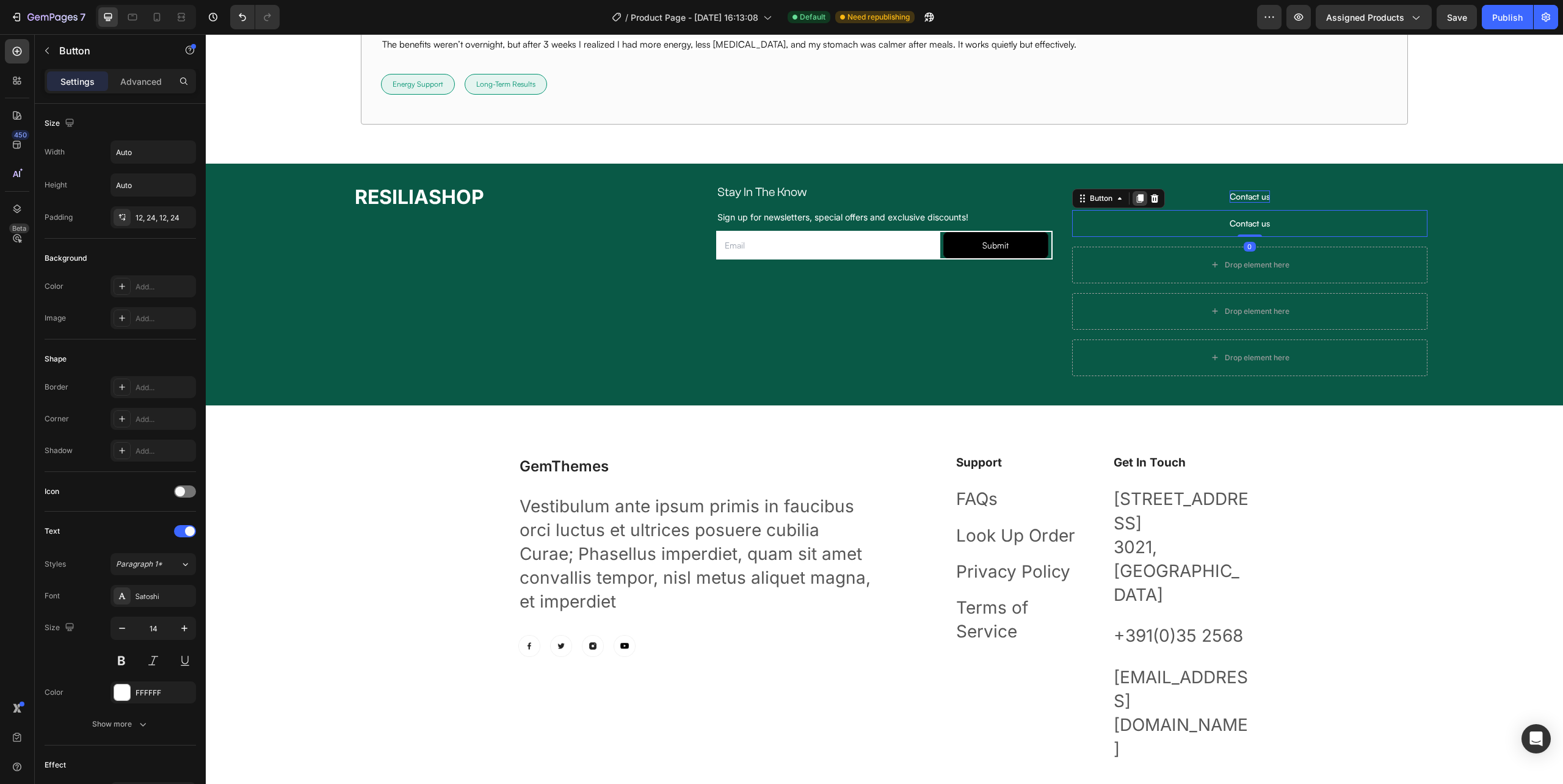
click at [1137, 201] on div at bounding box center [1140, 198] width 15 height 15
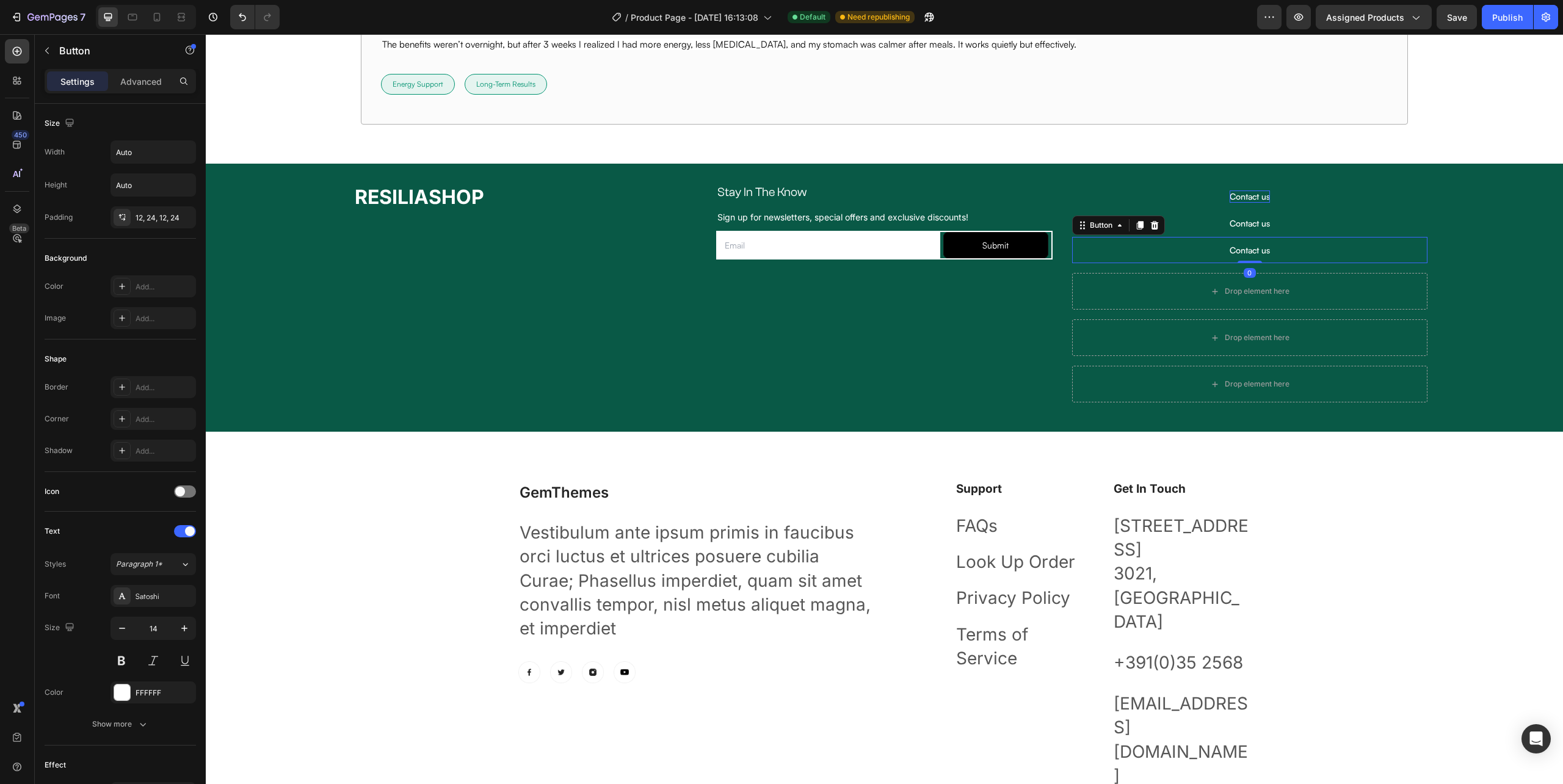
click at [1124, 221] on div "Button" at bounding box center [1118, 225] width 93 height 19
click at [1135, 228] on icon at bounding box center [1140, 225] width 10 height 10
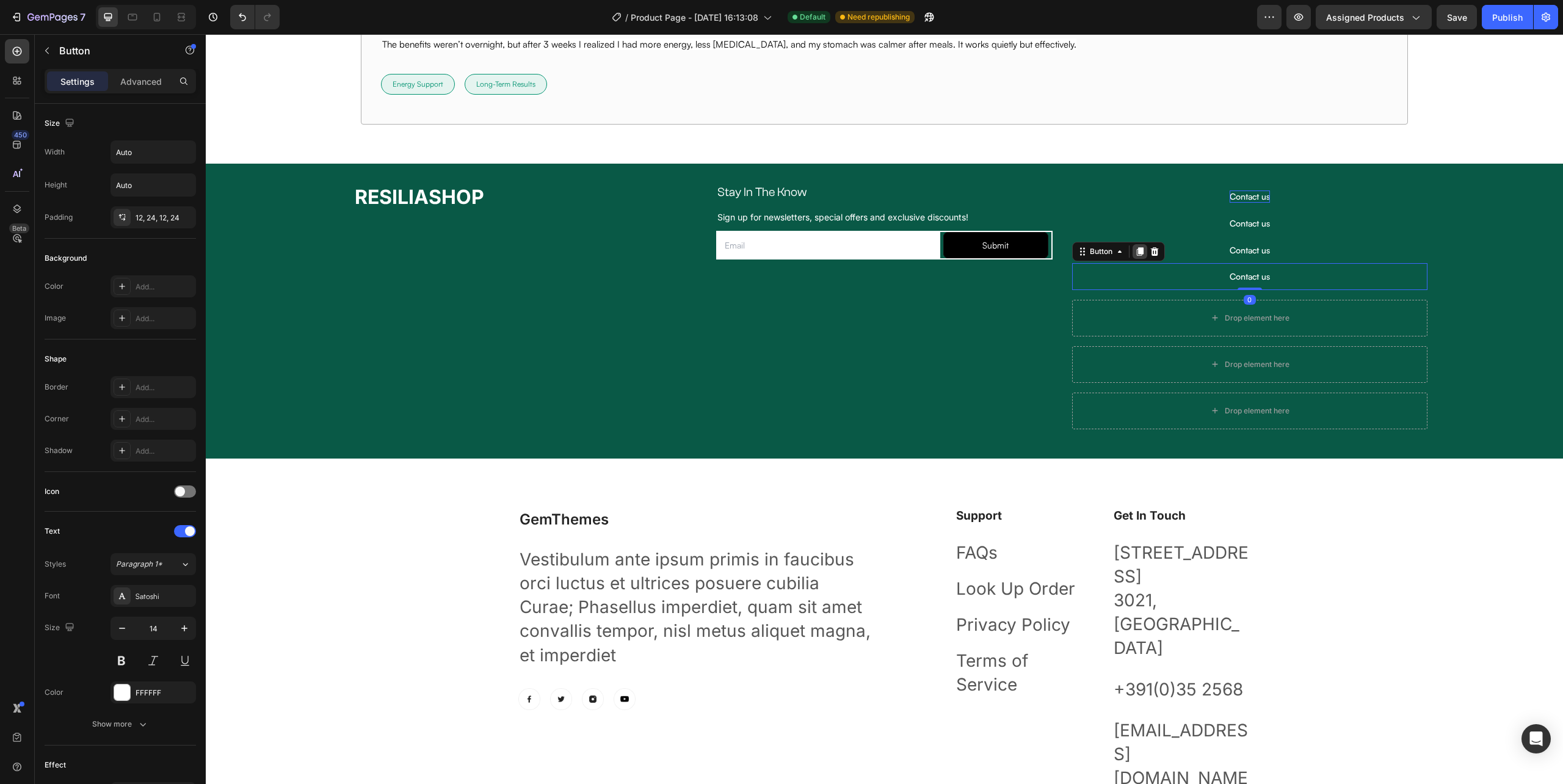
click at [1136, 252] on icon at bounding box center [1140, 251] width 7 height 9
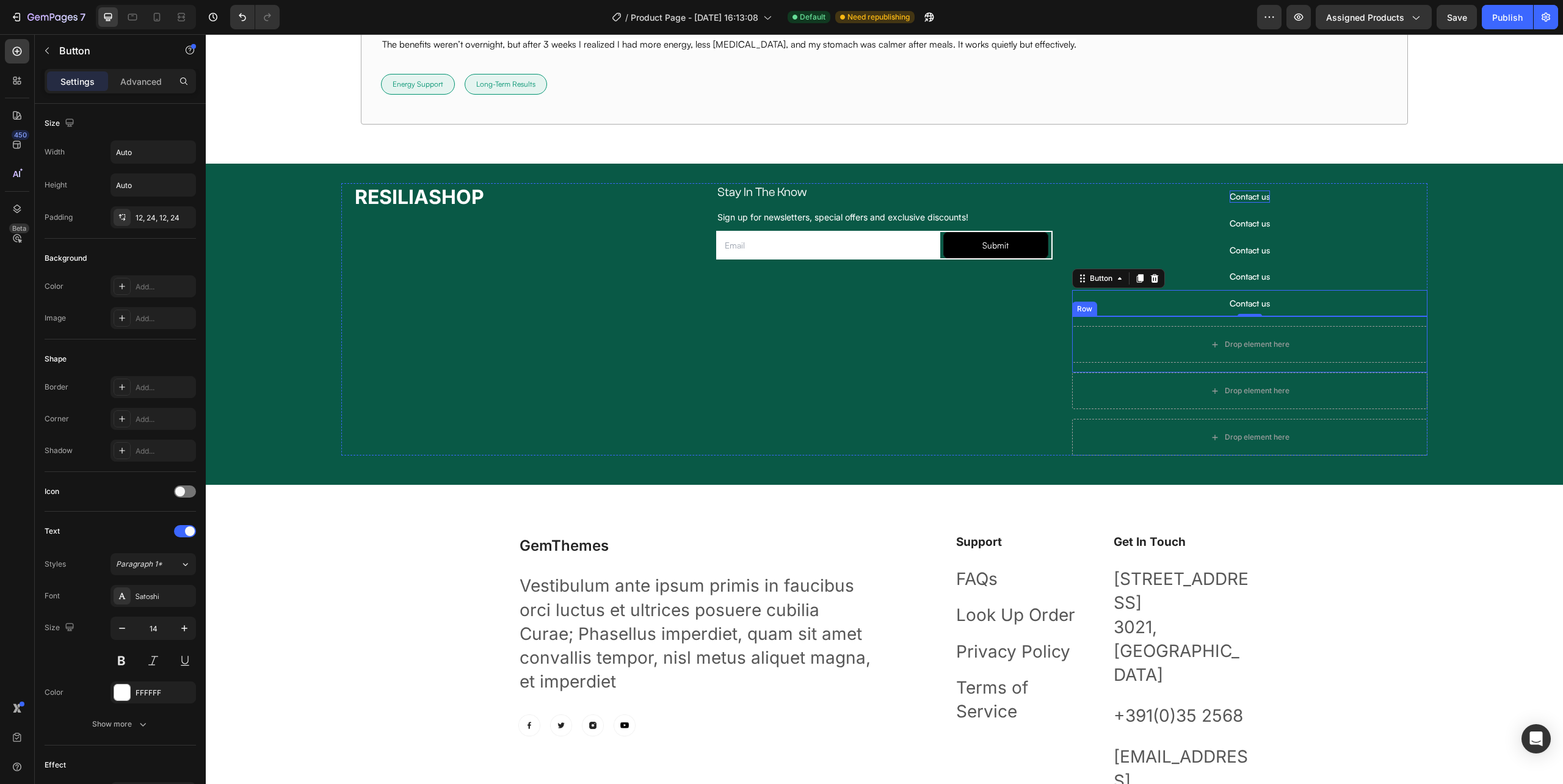
click at [1083, 368] on div "Drop element here Row Row" at bounding box center [1250, 345] width 355 height 56
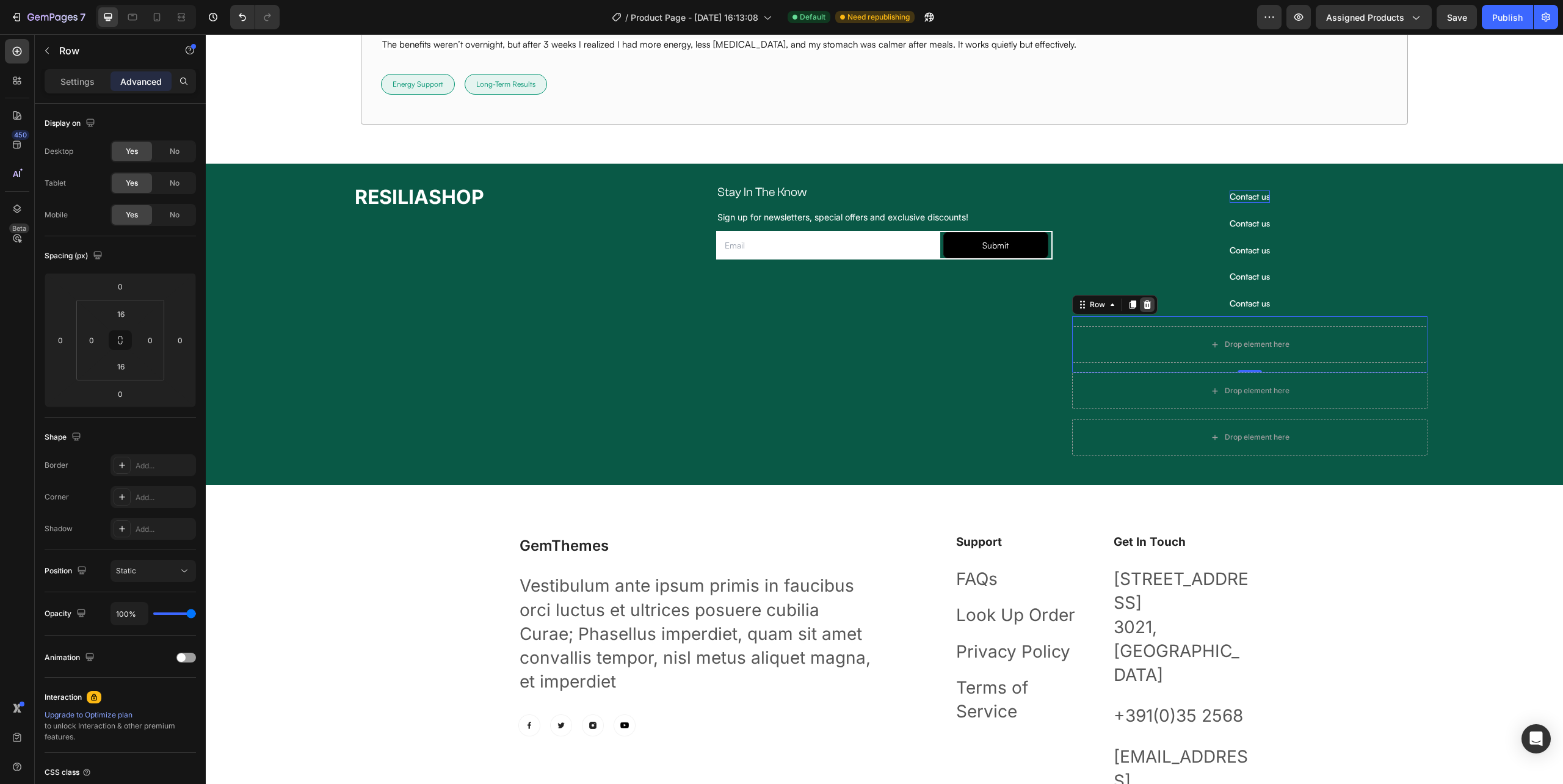
click at [1143, 309] on icon at bounding box center [1147, 305] width 8 height 9
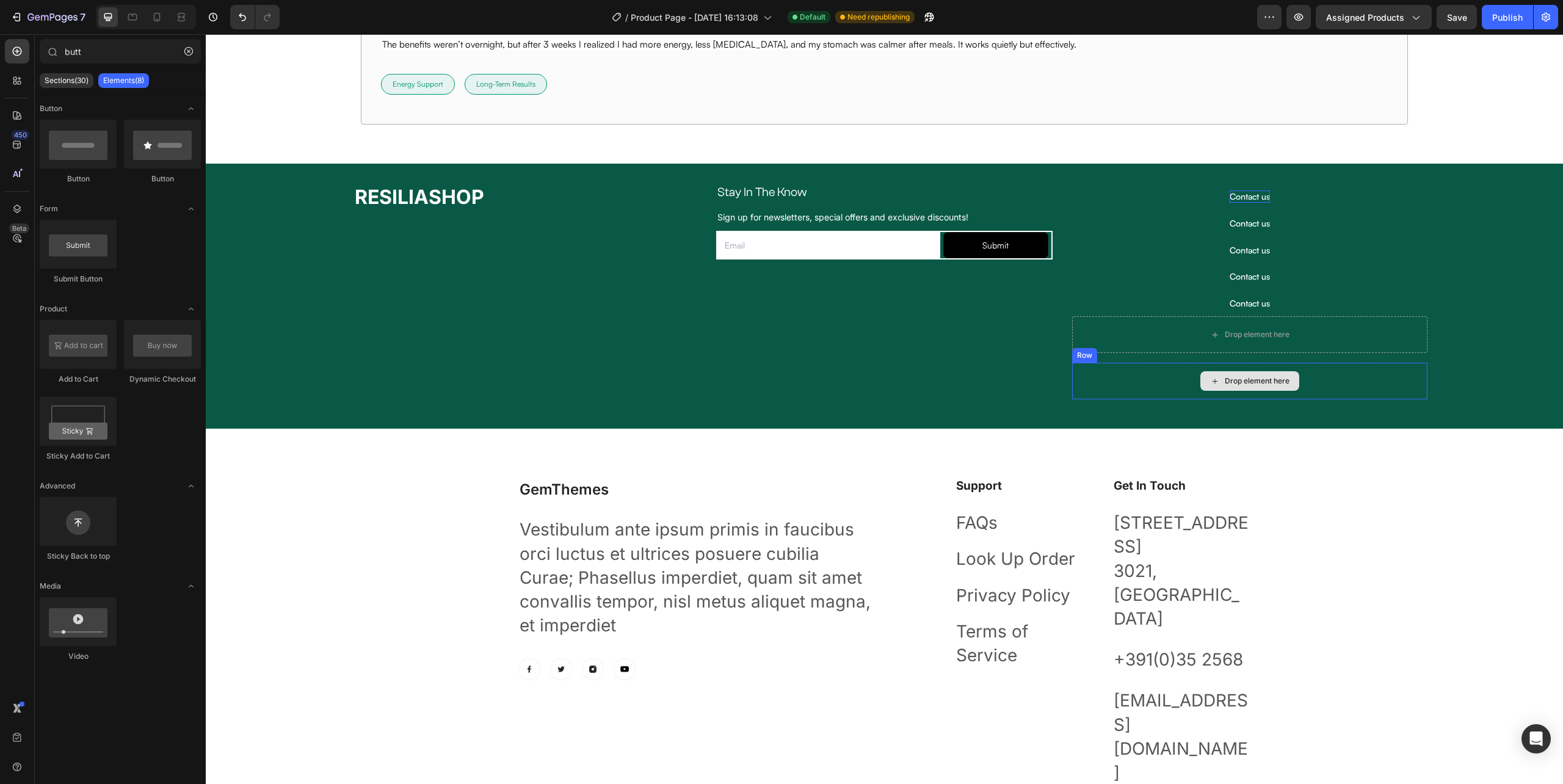
click at [1110, 371] on div "Drop element here" at bounding box center [1250, 381] width 355 height 37
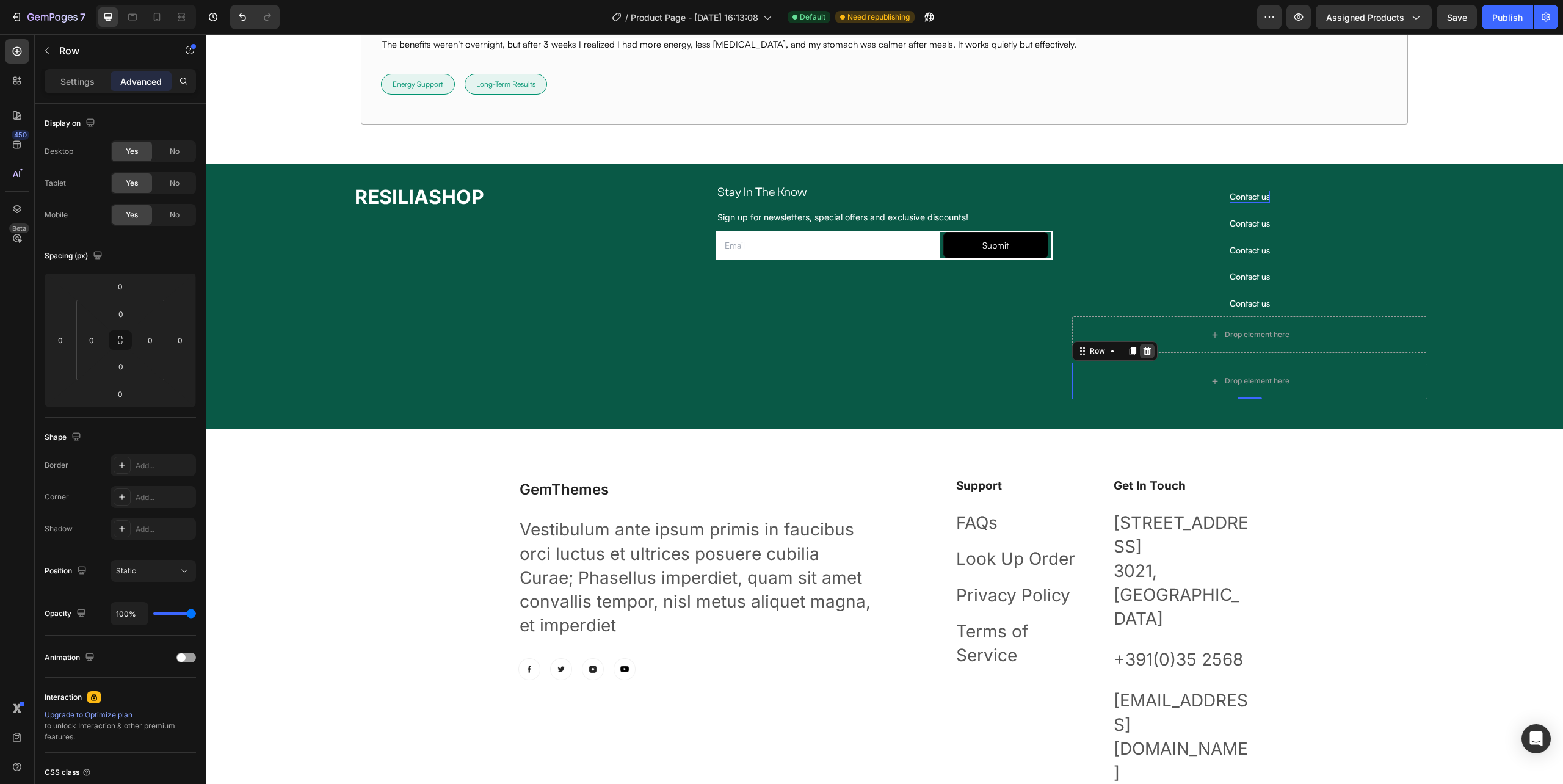
click at [1142, 355] on icon at bounding box center [1147, 351] width 10 height 10
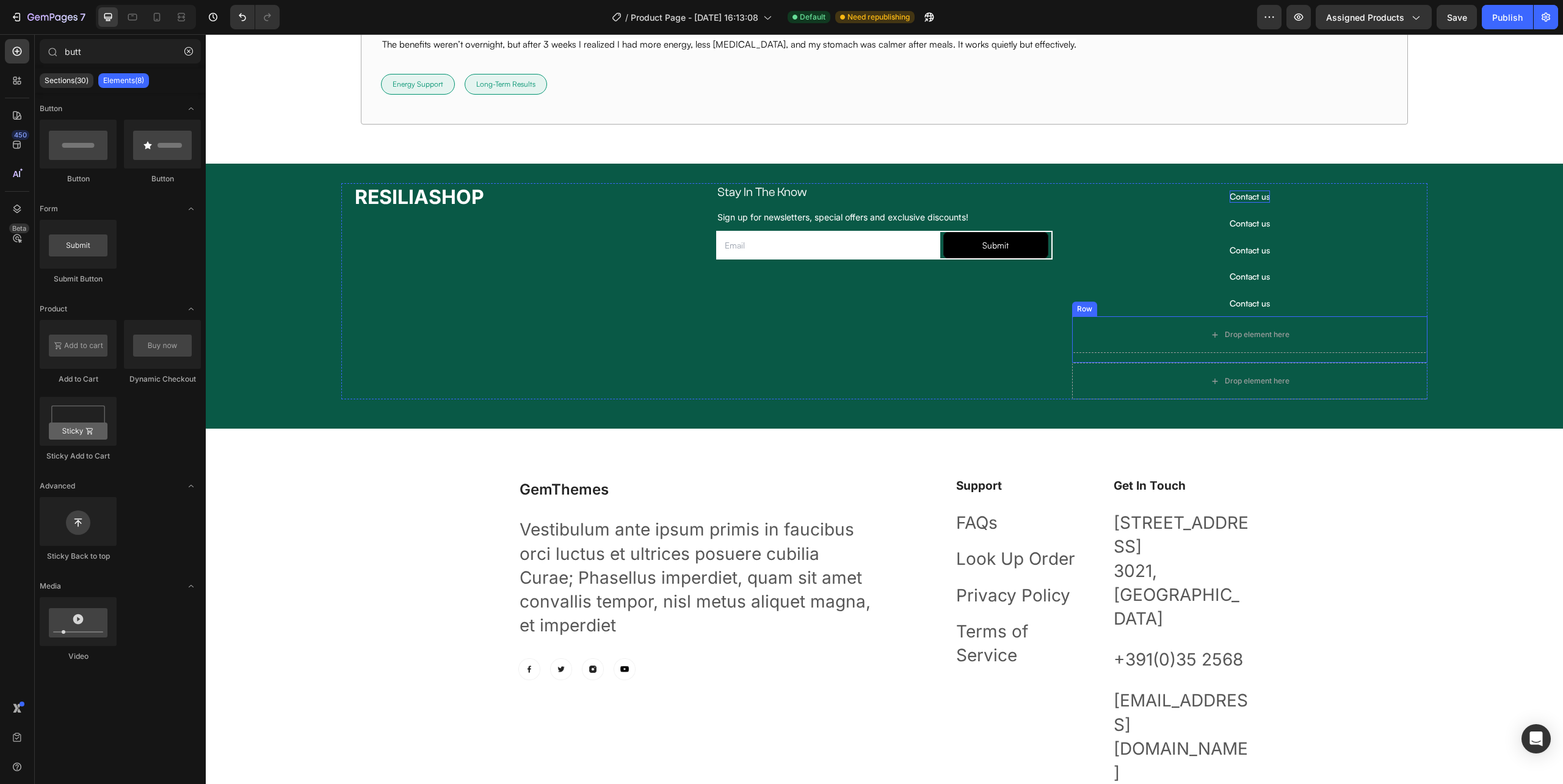
click at [1121, 360] on div "Drop element here Row" at bounding box center [1250, 340] width 355 height 47
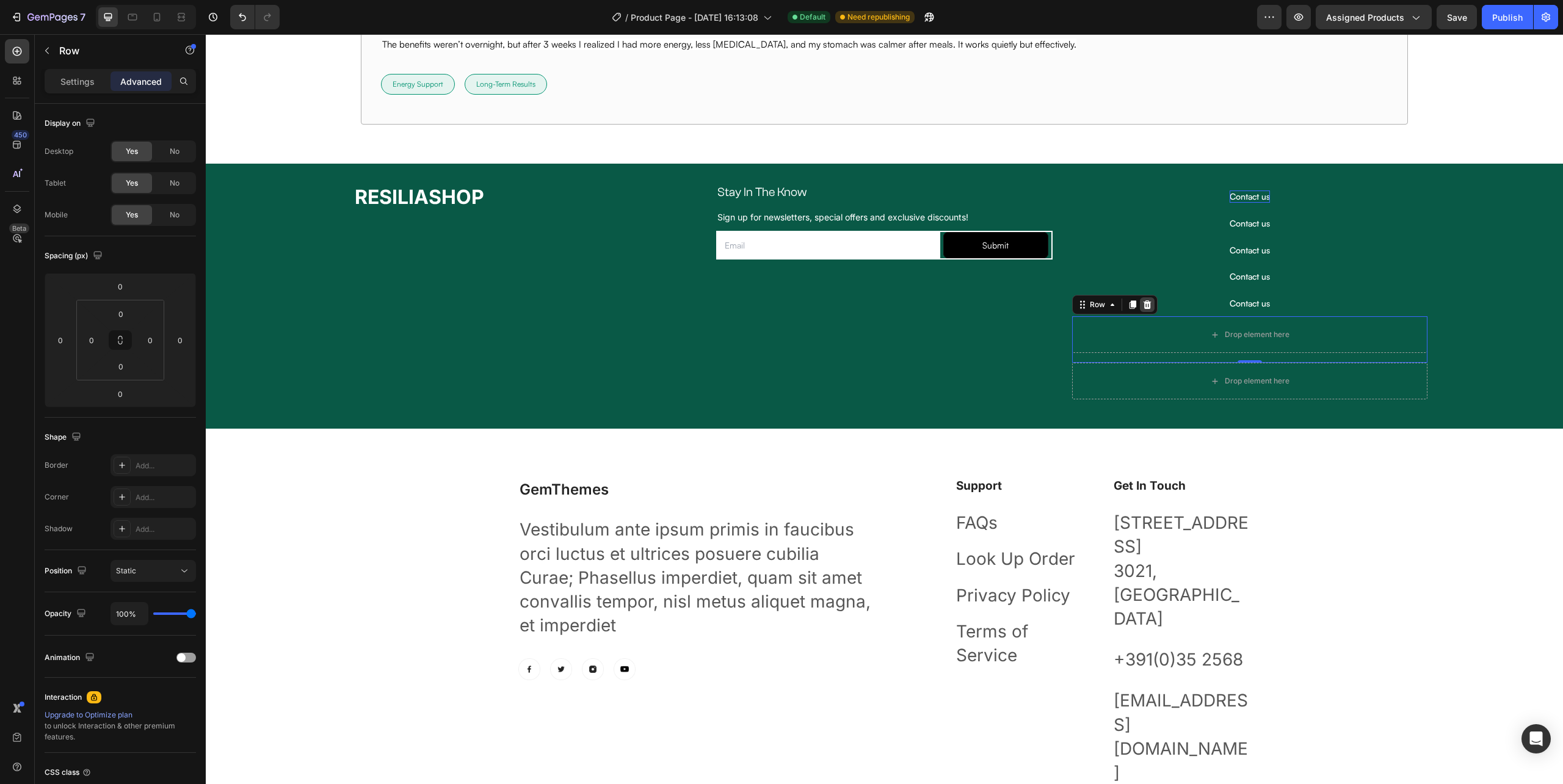
click at [1143, 308] on icon at bounding box center [1147, 305] width 8 height 9
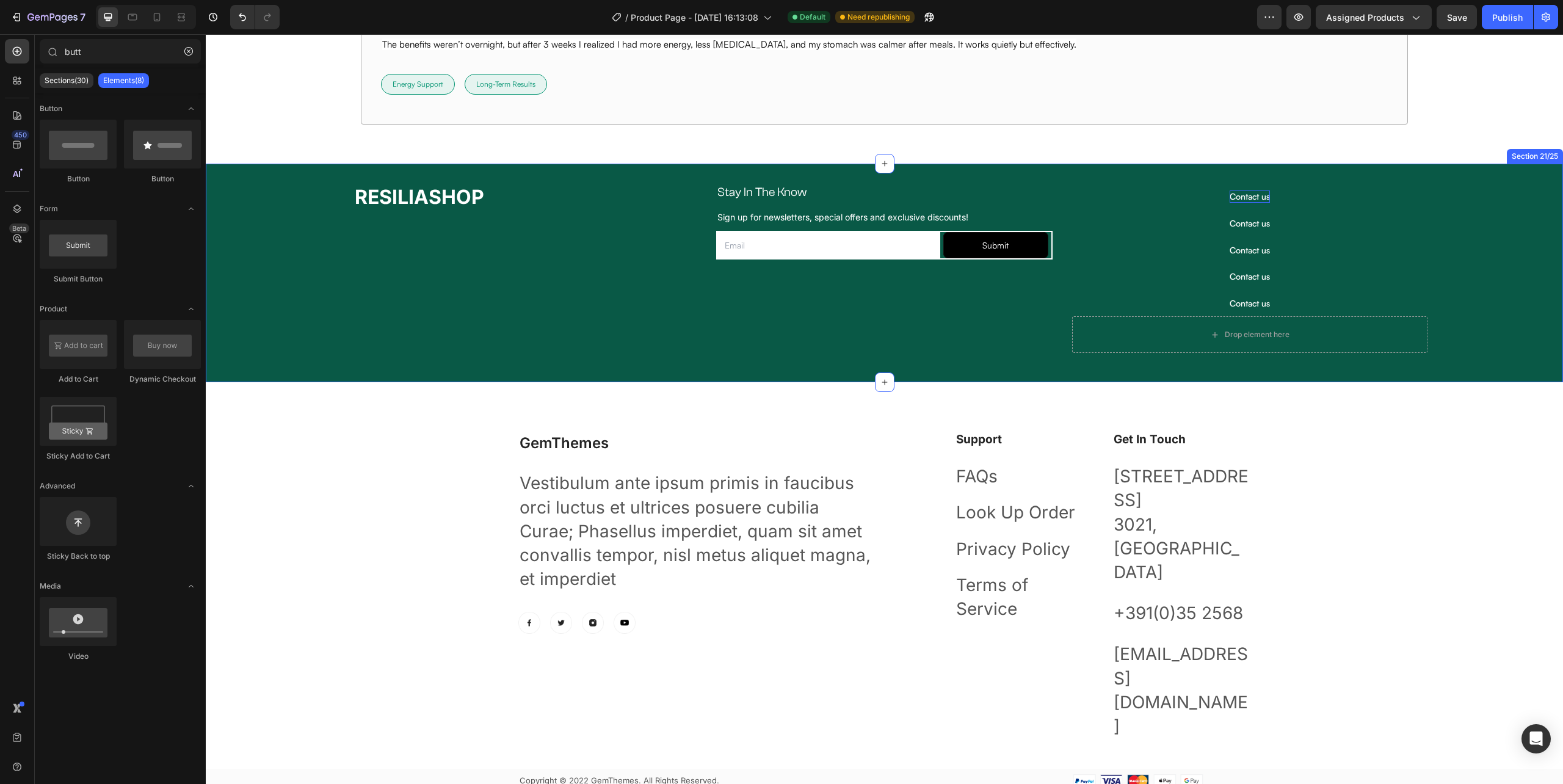
click at [1118, 358] on div "RESILIASHOP Heading Stay In The Know Heading Row Sign up for newsletters, speci…" at bounding box center [884, 273] width 1357 height 180
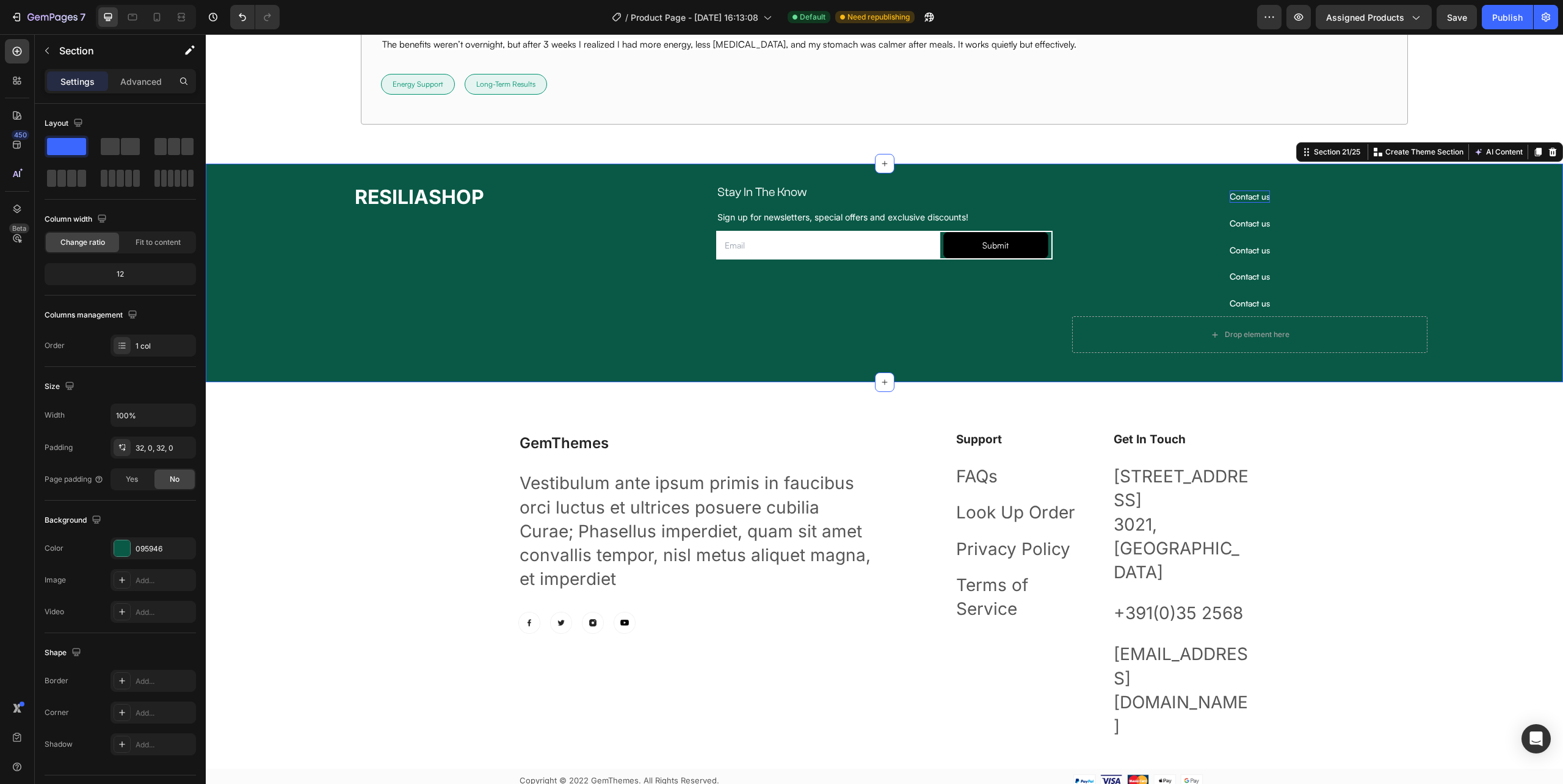
click at [1118, 352] on div "Drop element here" at bounding box center [1250, 335] width 355 height 37
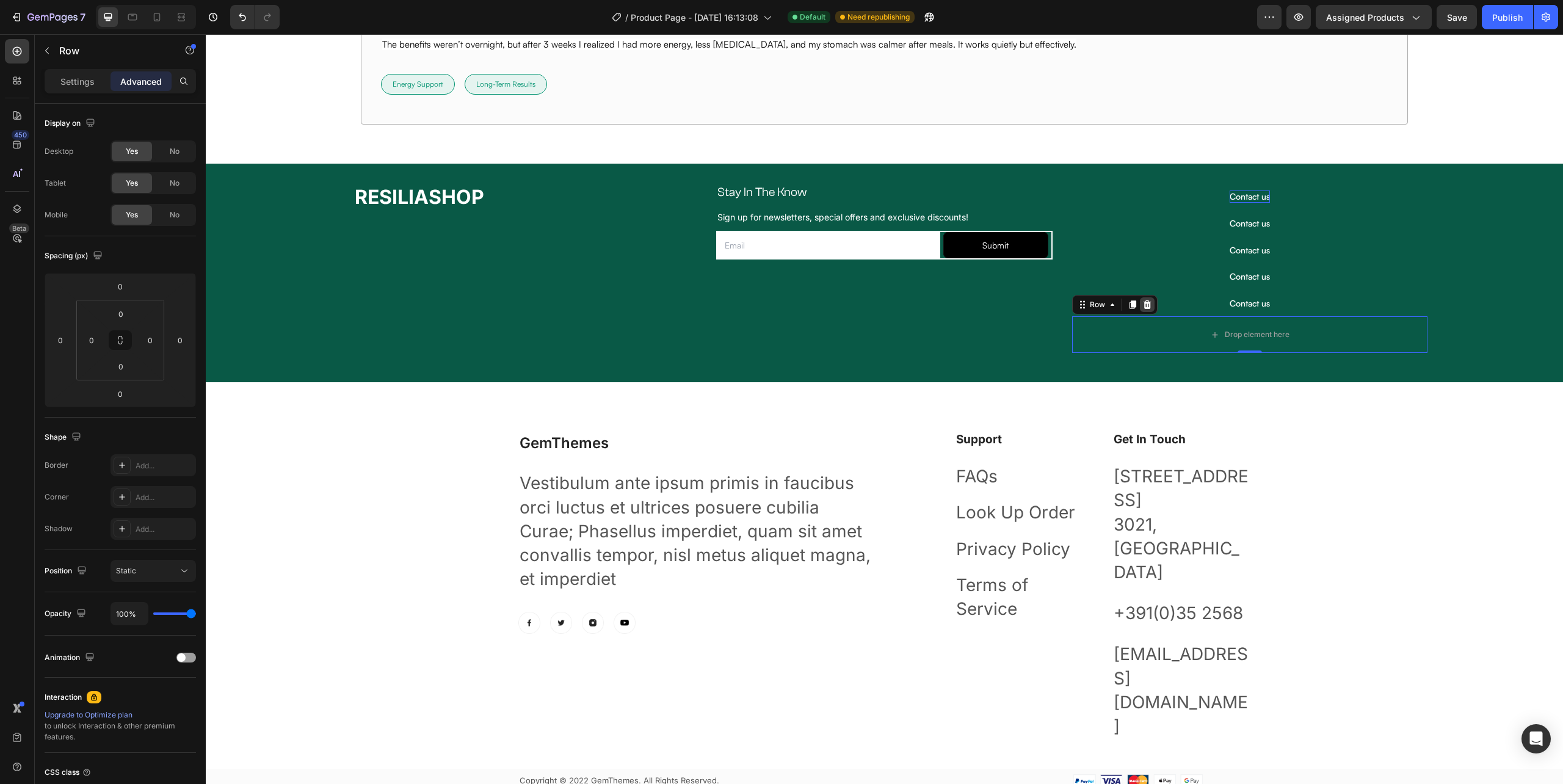
click at [1143, 306] on icon at bounding box center [1147, 305] width 8 height 9
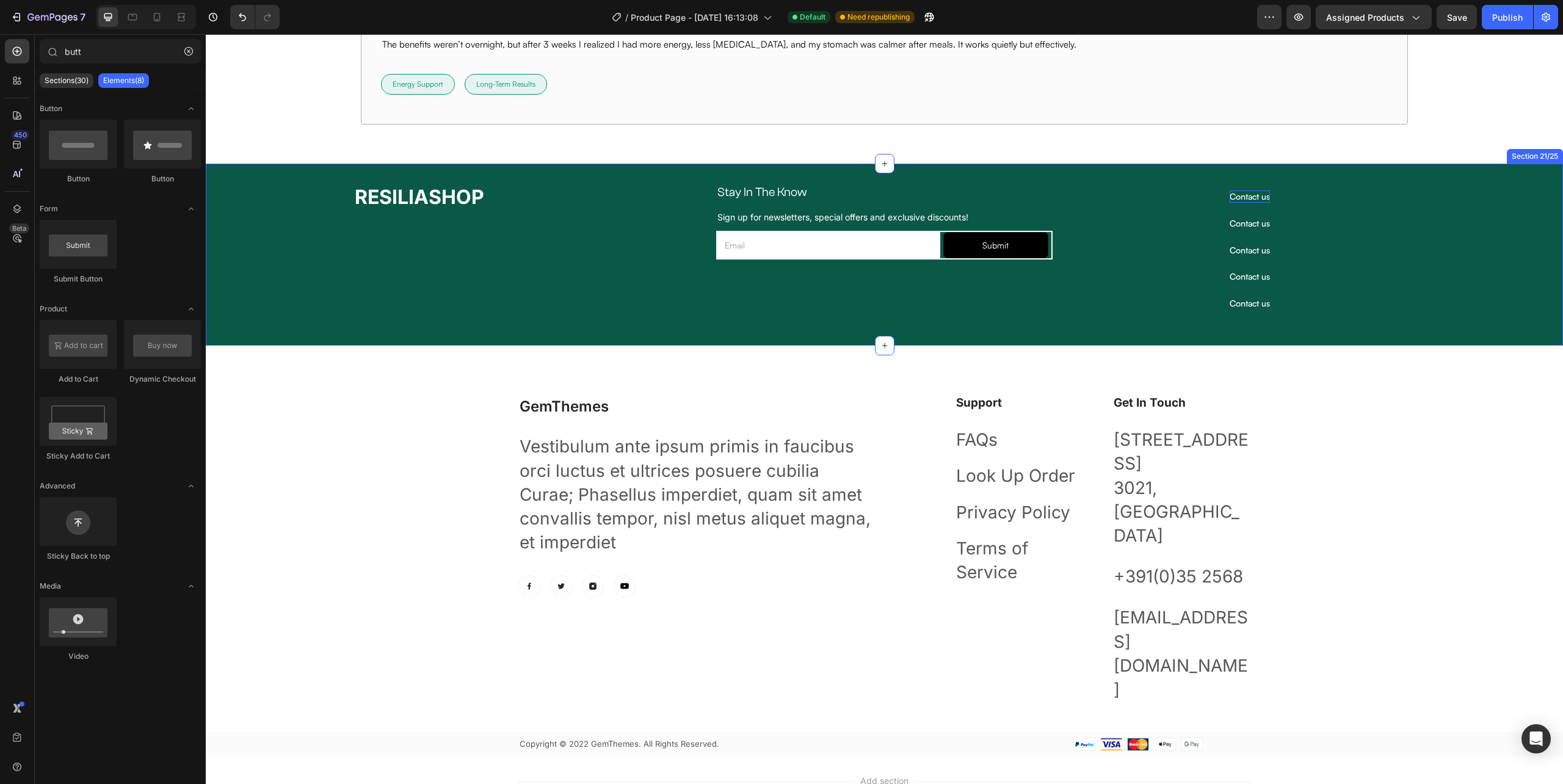
click at [1298, 349] on div "GemThemes Heading Vestibulum ante ipsum primis in faucibus orci luctus et ultri…" at bounding box center [884, 550] width 1357 height 410
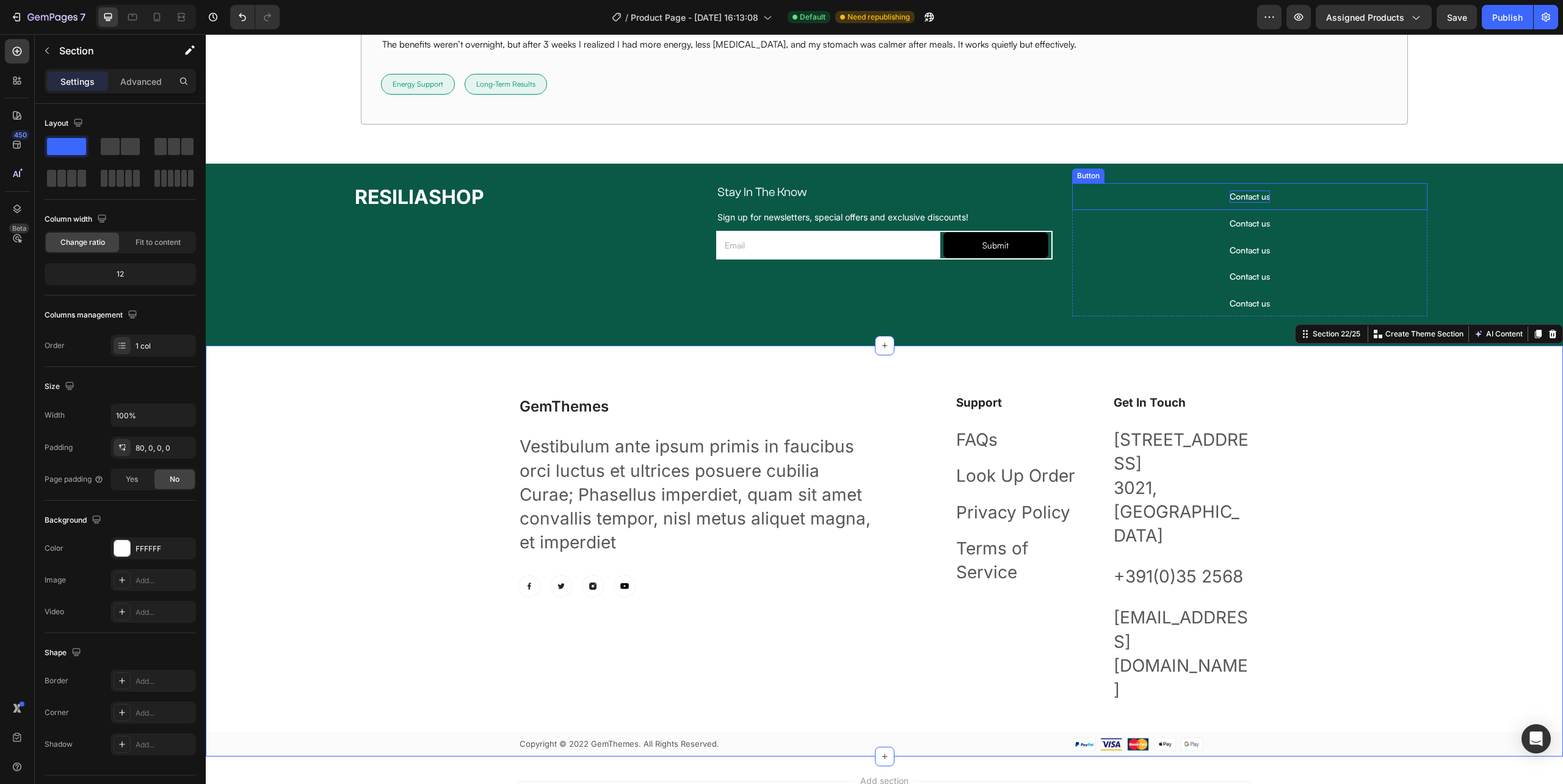
click at [1238, 194] on p "Contact us" at bounding box center [1250, 197] width 41 height 12
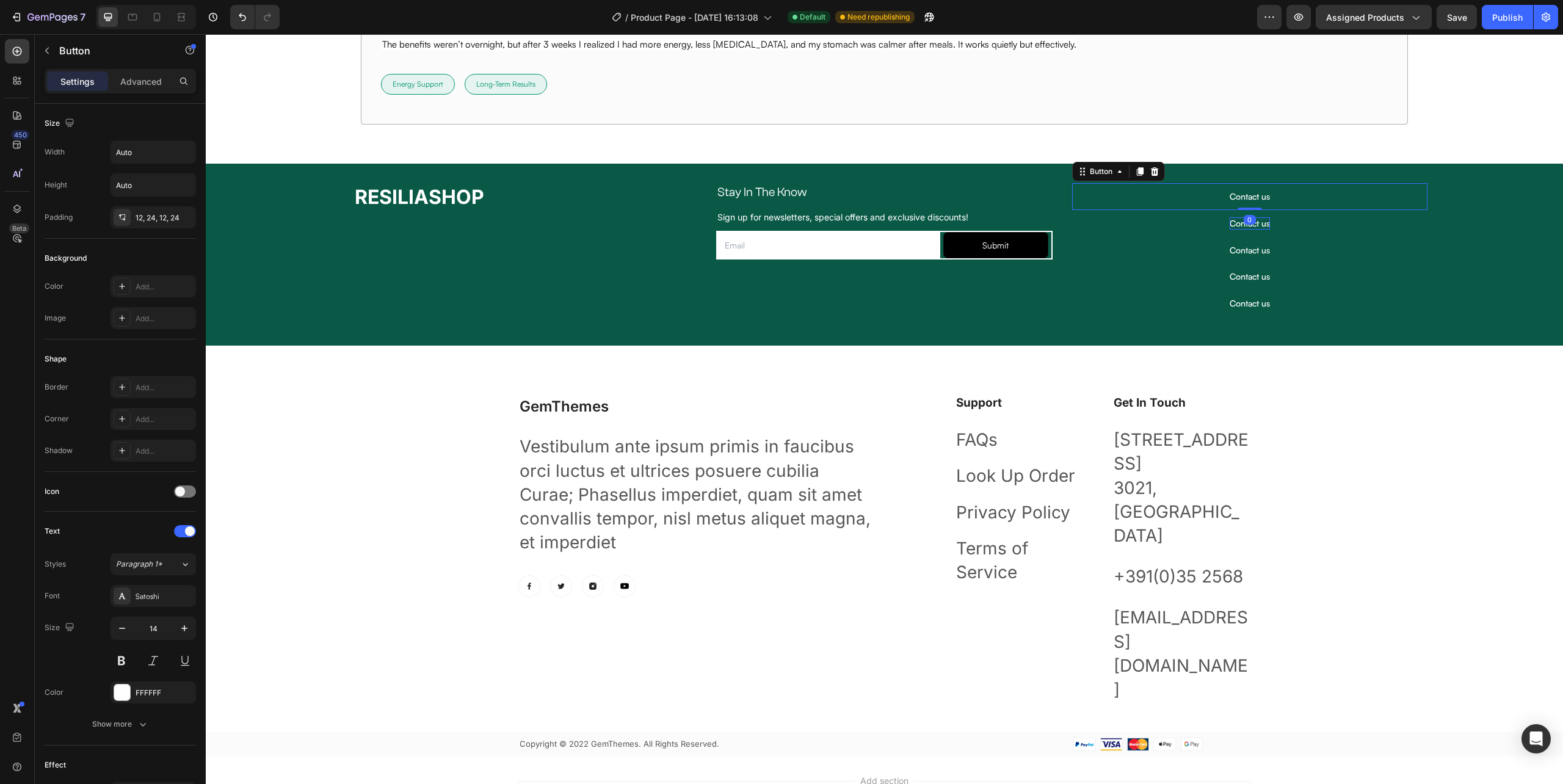
click at [1230, 223] on p "Contact us" at bounding box center [1250, 223] width 41 height 12
type input "000000"
type input "77"
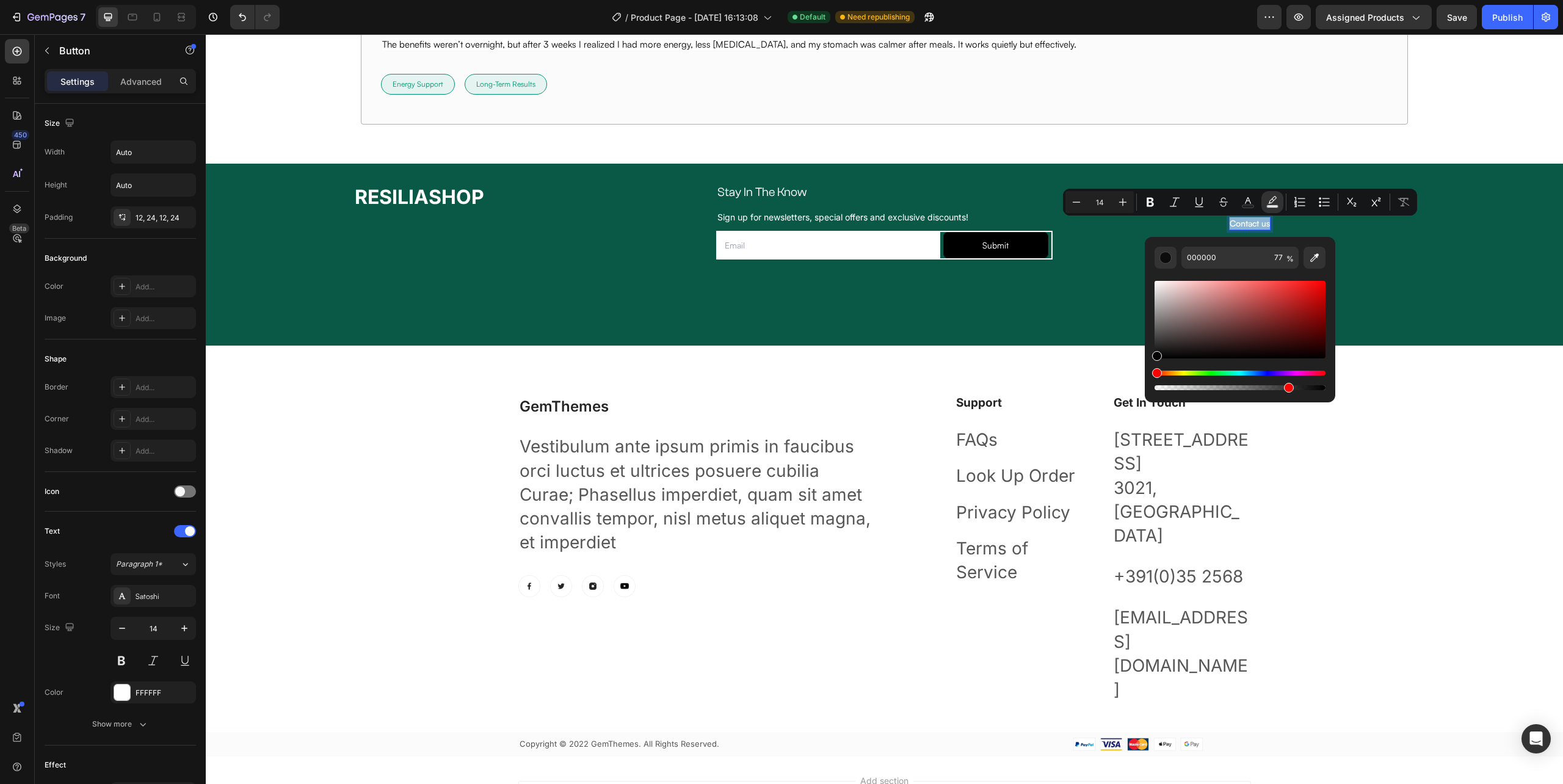
click at [1137, 233] on div "Contact us Button 0" at bounding box center [1250, 223] width 355 height 26
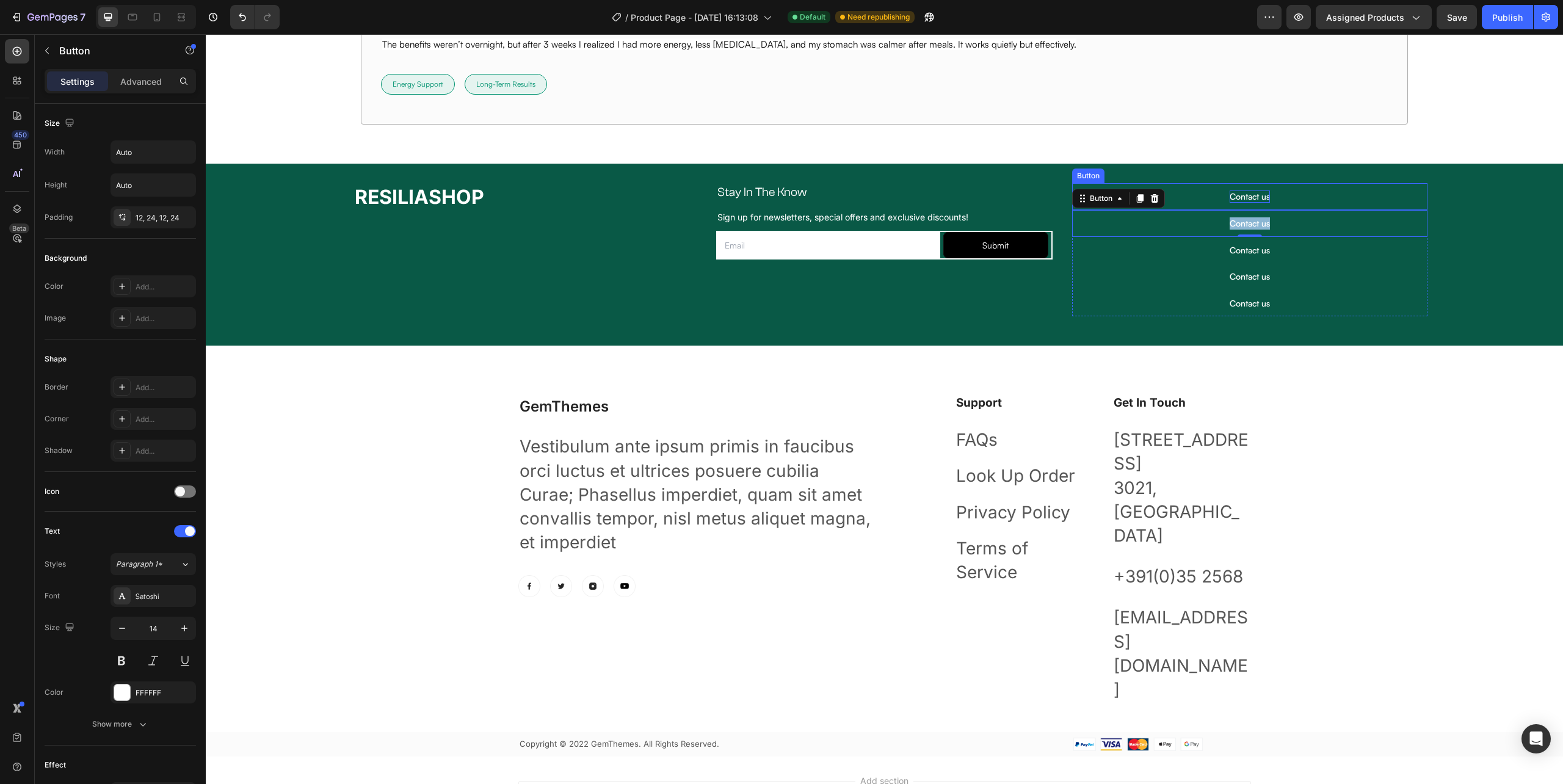
click at [1238, 201] on p "Contact us" at bounding box center [1250, 197] width 41 height 12
click at [1185, 199] on div "Contact us Button 0" at bounding box center [1250, 197] width 355 height 26
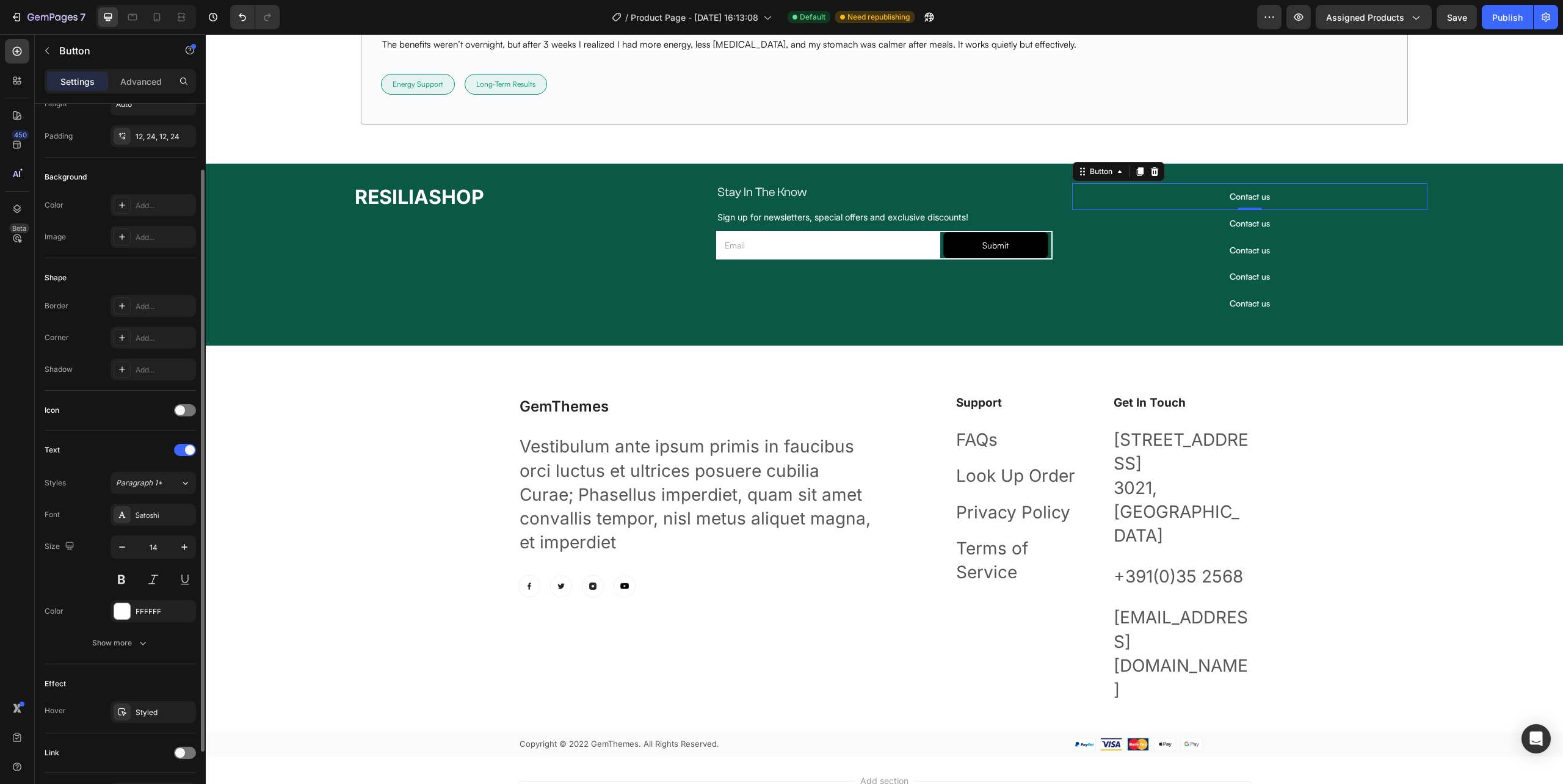
scroll to position [164, 0]
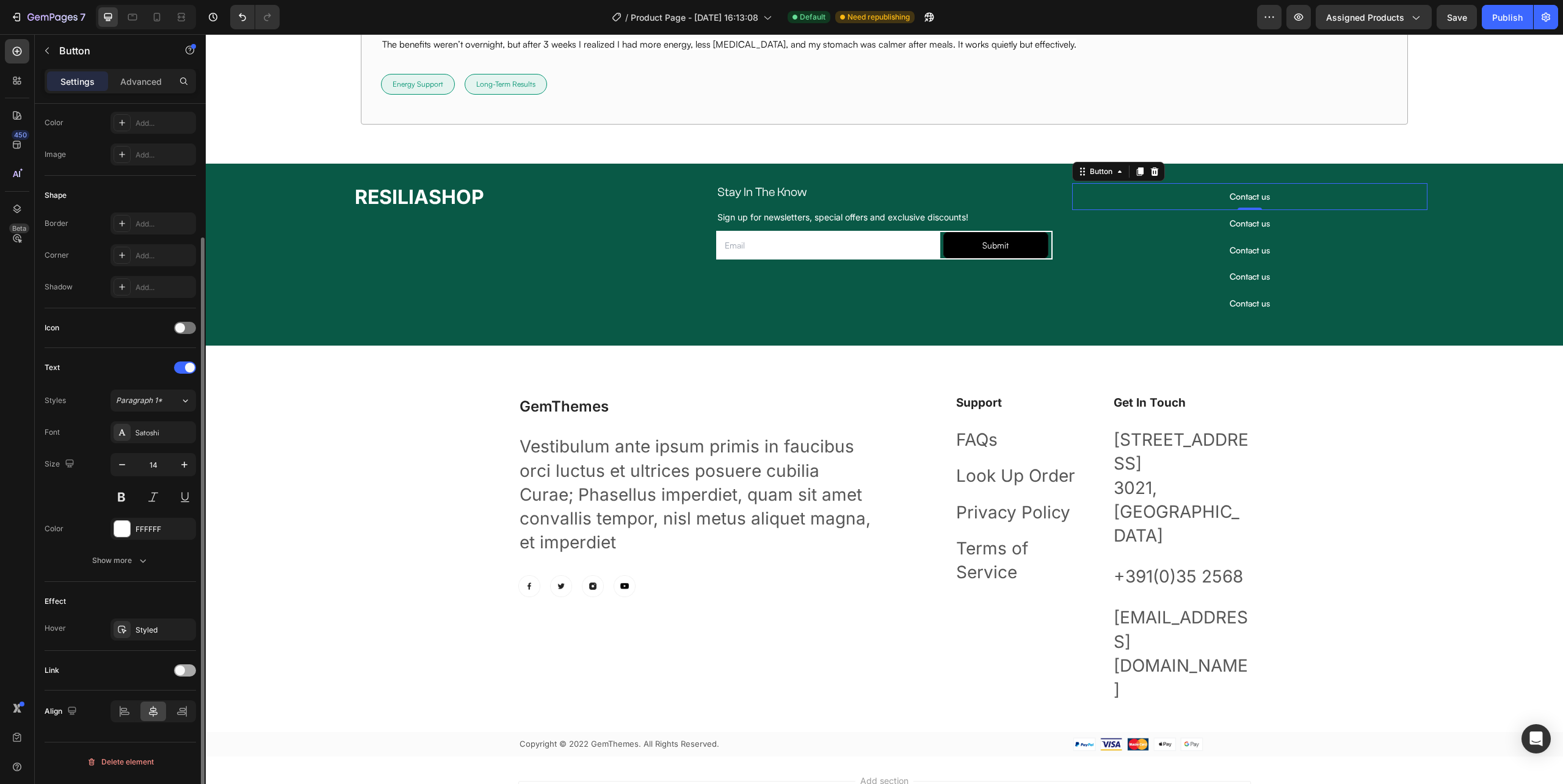
click at [181, 676] on span at bounding box center [180, 670] width 10 height 10
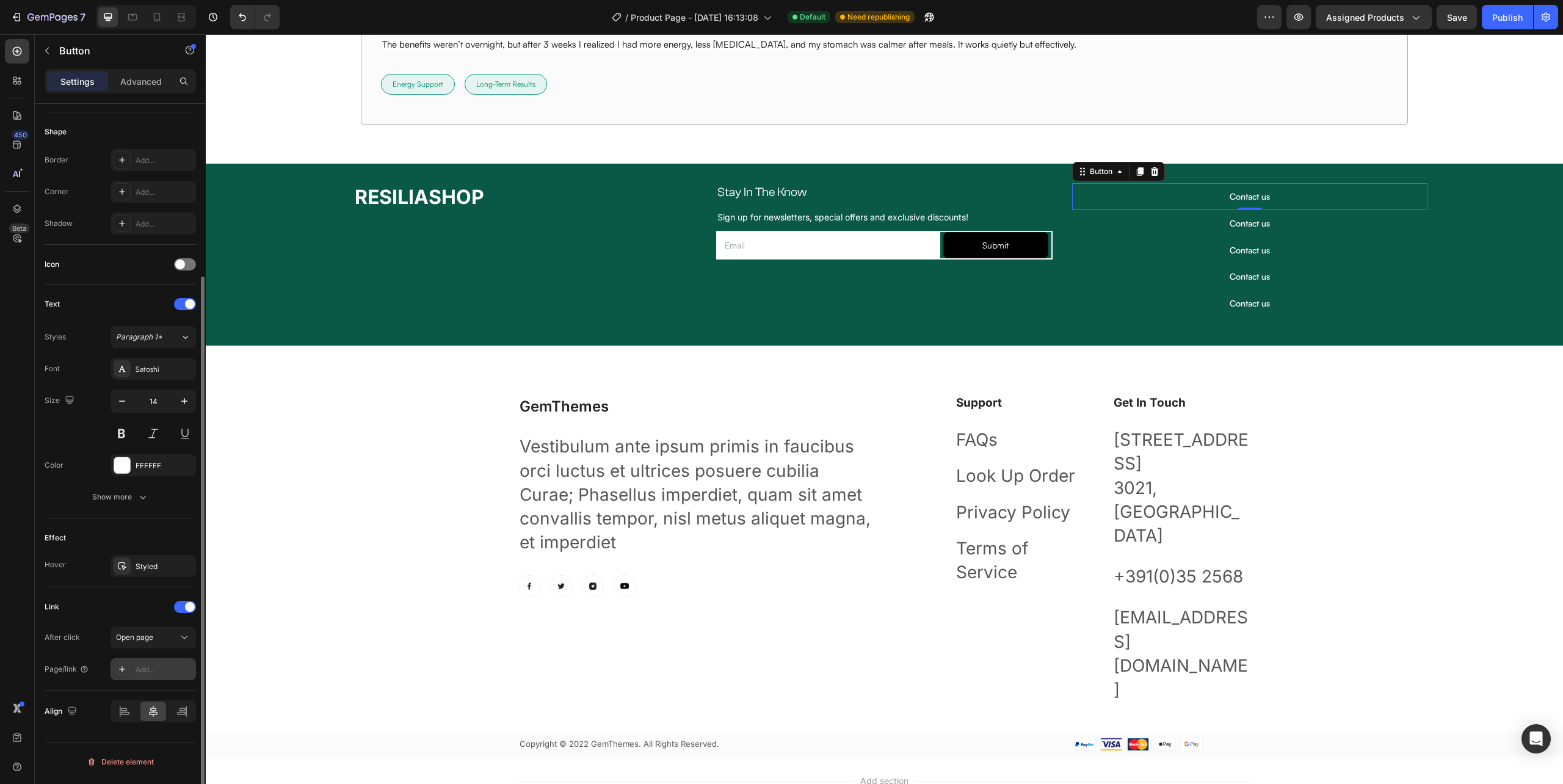
click at [148, 670] on div "Add..." at bounding box center [164, 669] width 57 height 11
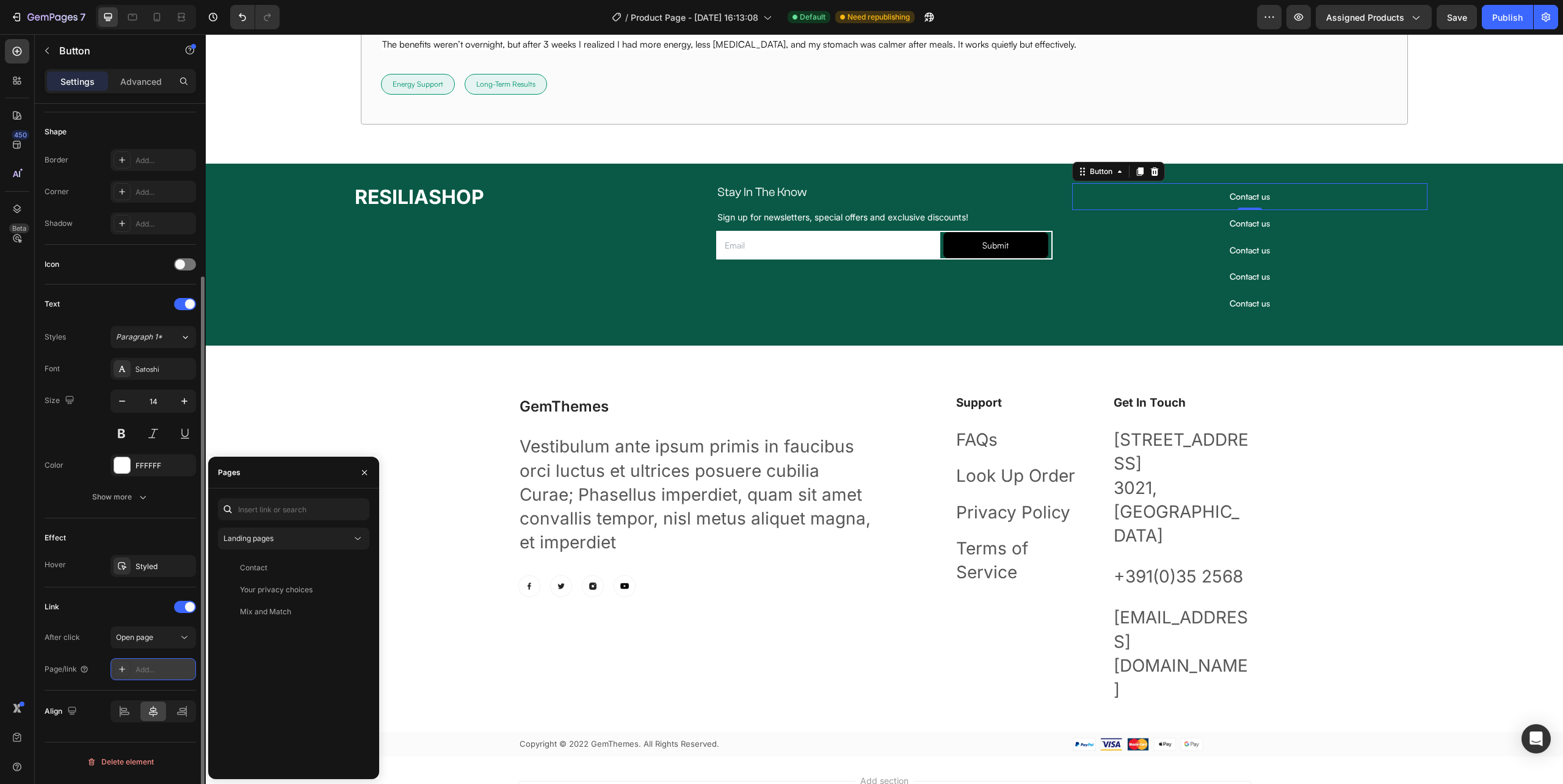
click at [156, 672] on div "Add..." at bounding box center [164, 669] width 57 height 11
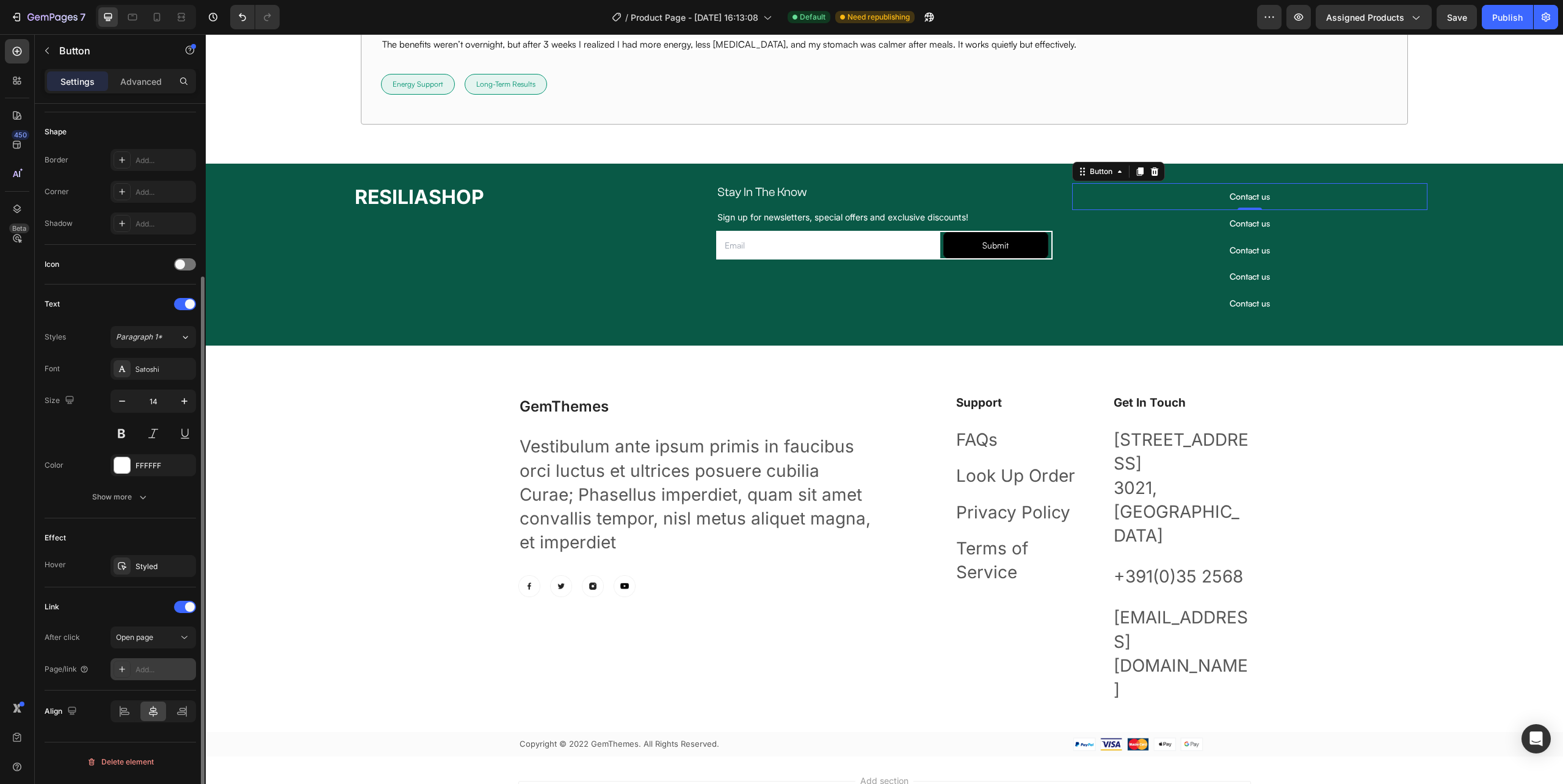
click at [156, 672] on div "Add..." at bounding box center [164, 669] width 57 height 11
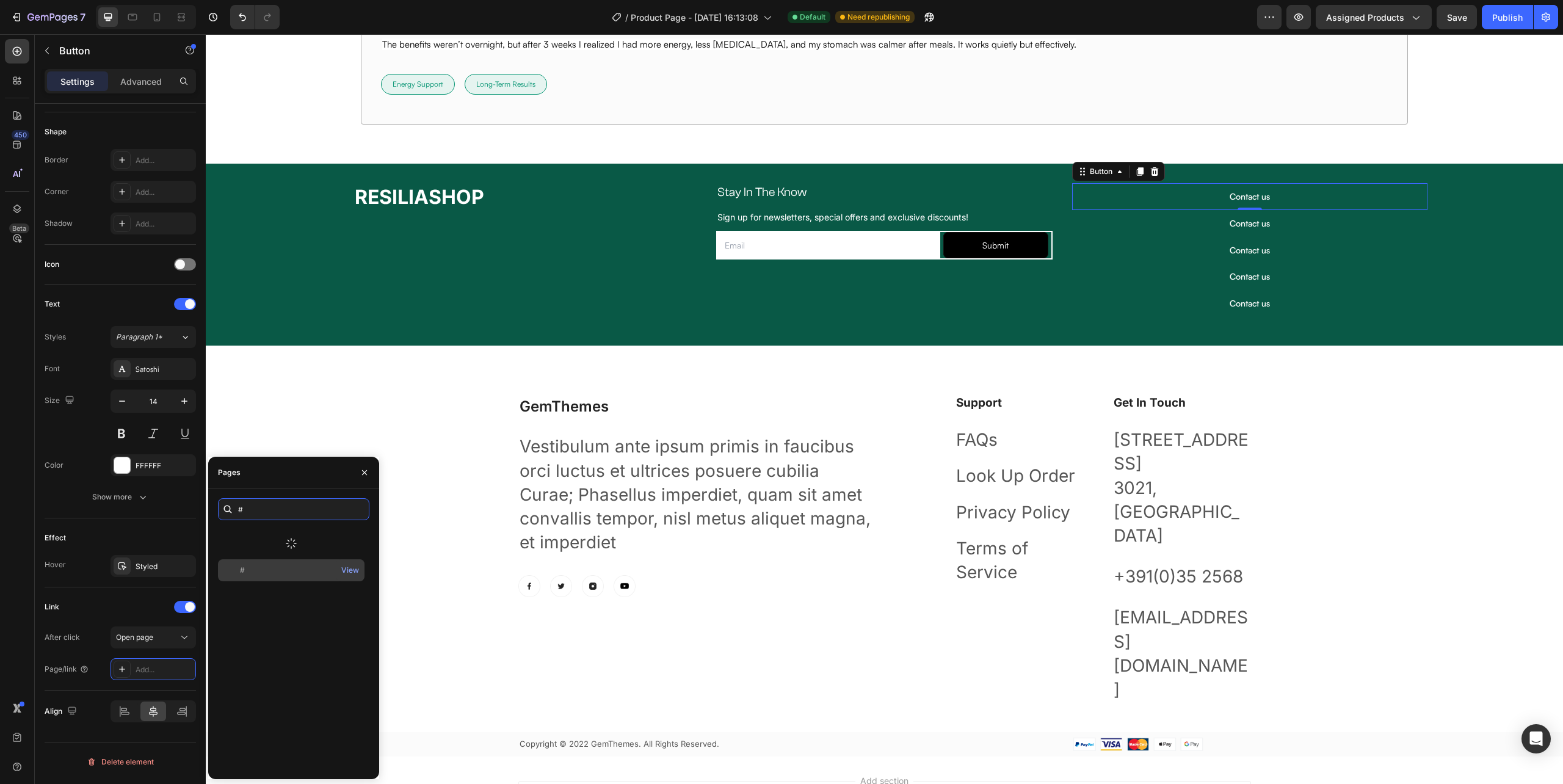
type input "#"
click at [272, 564] on div "#" at bounding box center [291, 570] width 137 height 11
click at [1249, 226] on p "Contact us" at bounding box center [1250, 223] width 41 height 12
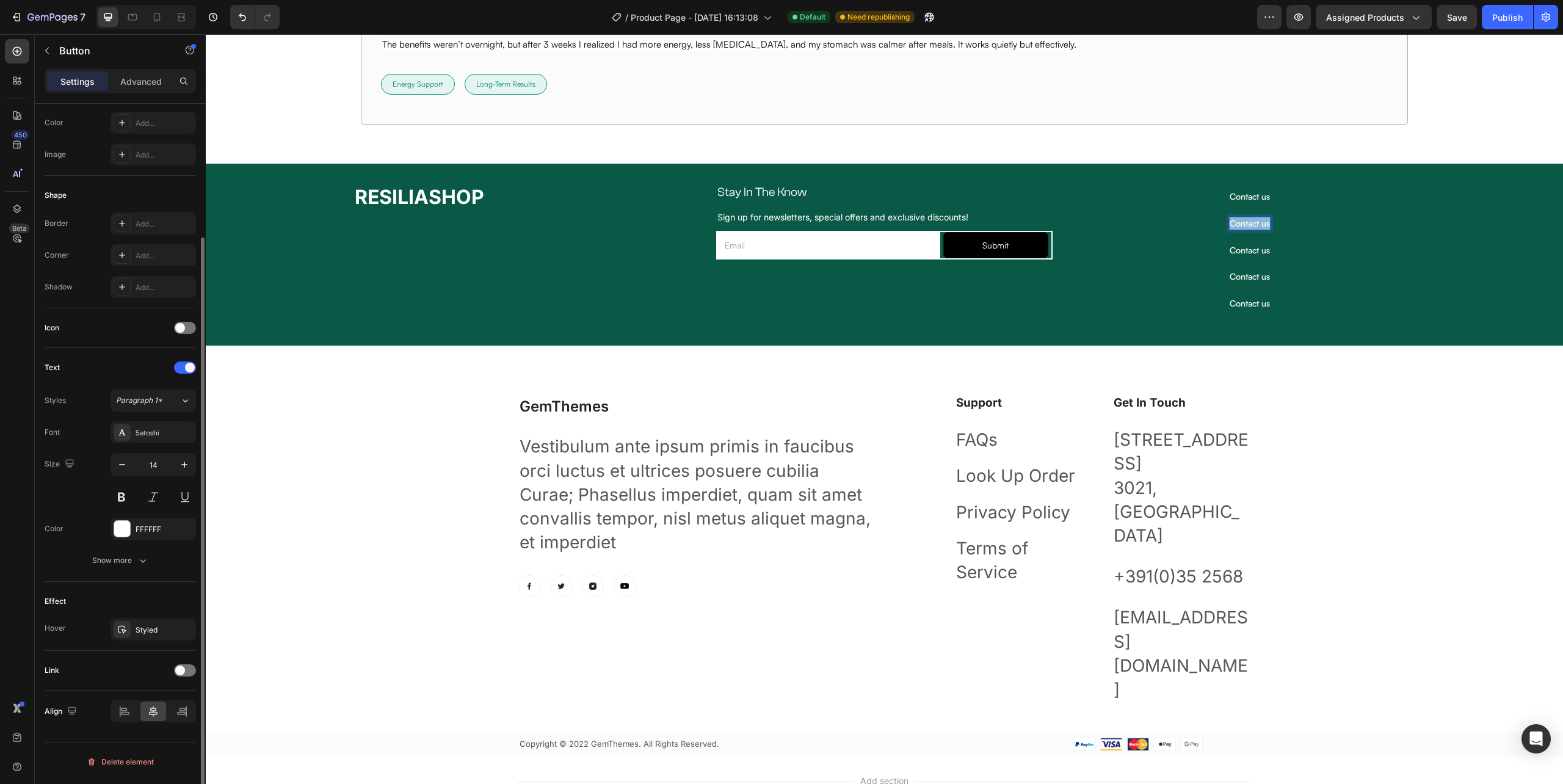
scroll to position [164, 0]
click at [1249, 226] on p "Contact us" at bounding box center [1250, 223] width 41 height 12
click at [1252, 228] on p "Contact us" at bounding box center [1250, 223] width 41 height 12
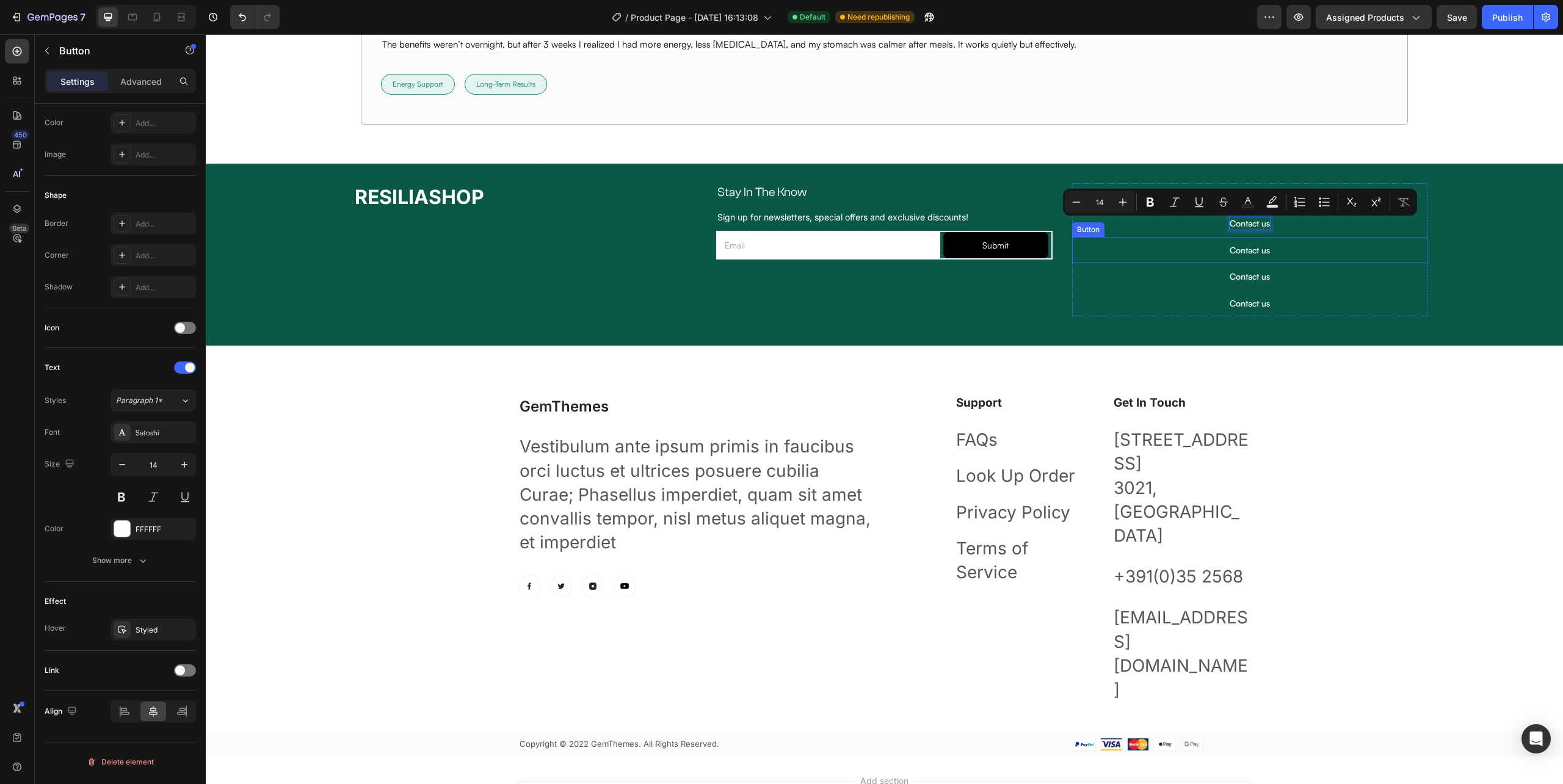
click at [1232, 228] on p "Contact us" at bounding box center [1250, 223] width 41 height 12
click at [1170, 269] on div "Contact us Button" at bounding box center [1250, 276] width 355 height 26
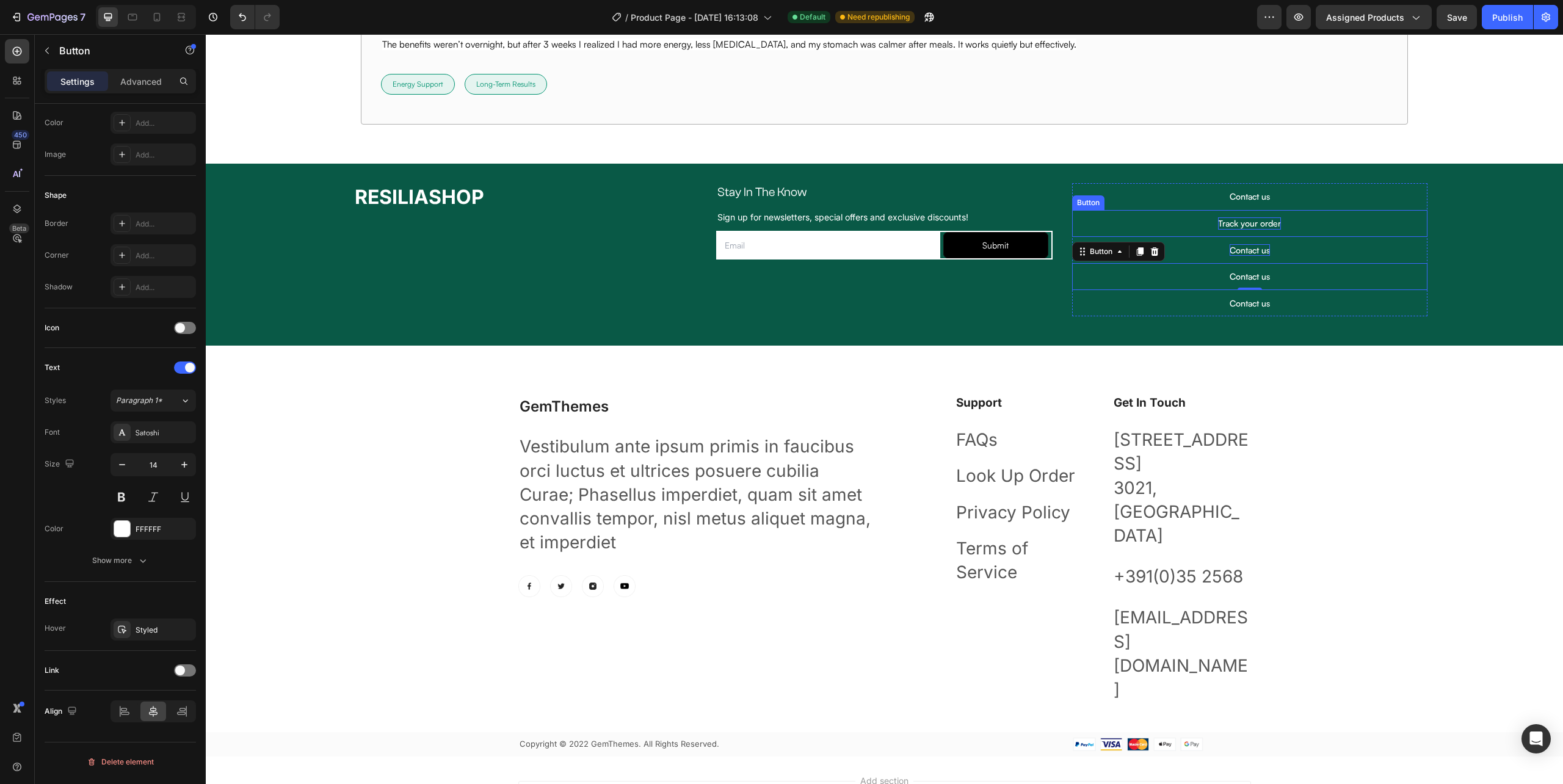
click at [1238, 250] on p "Contact us" at bounding box center [1250, 250] width 41 height 12
click at [1243, 274] on p "Contact us" at bounding box center [1250, 277] width 41 height 12
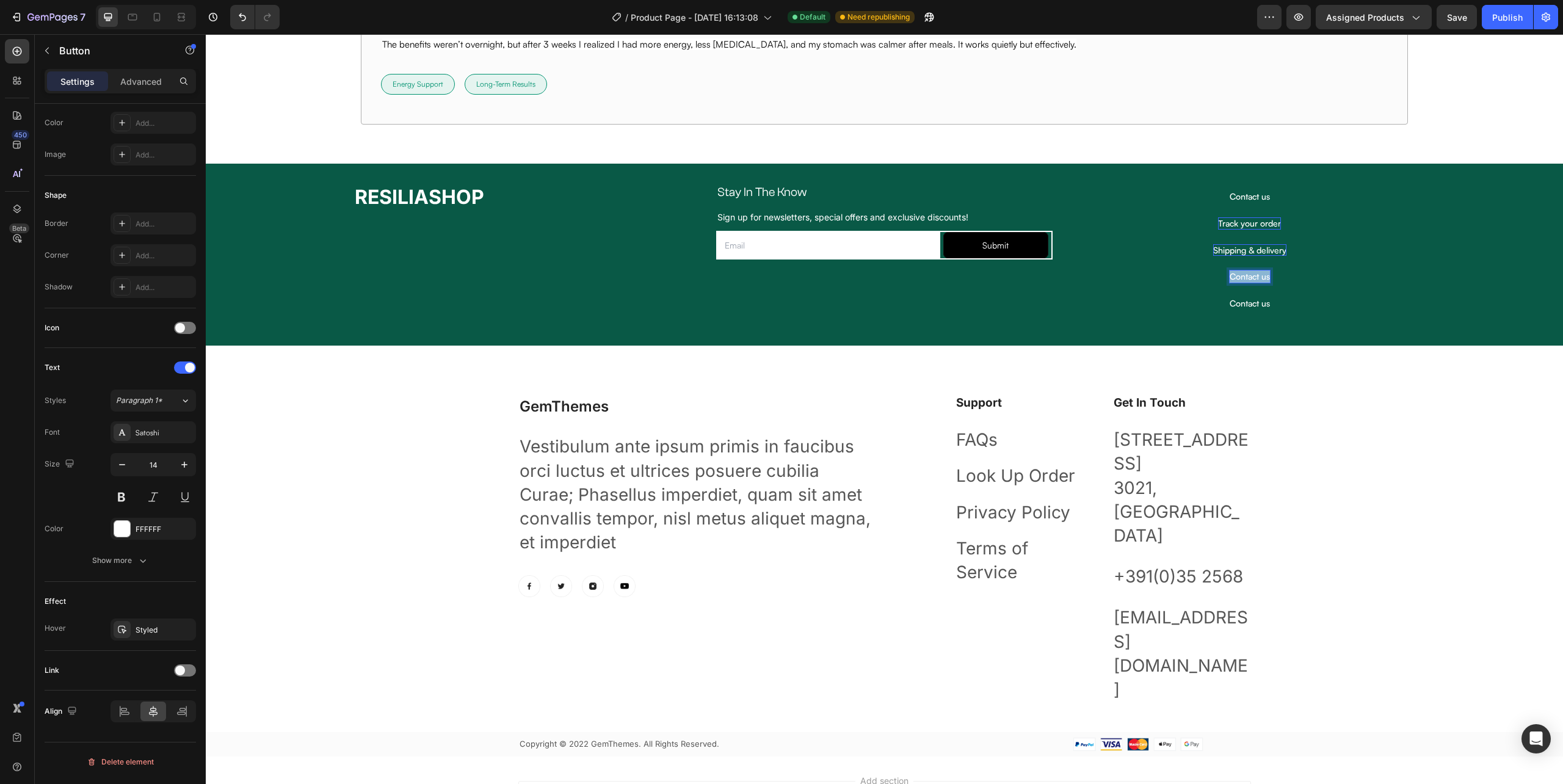
click at [1243, 274] on p "Contact us" at bounding box center [1250, 277] width 41 height 12
click at [1248, 305] on p "Contact us" at bounding box center [1250, 303] width 41 height 12
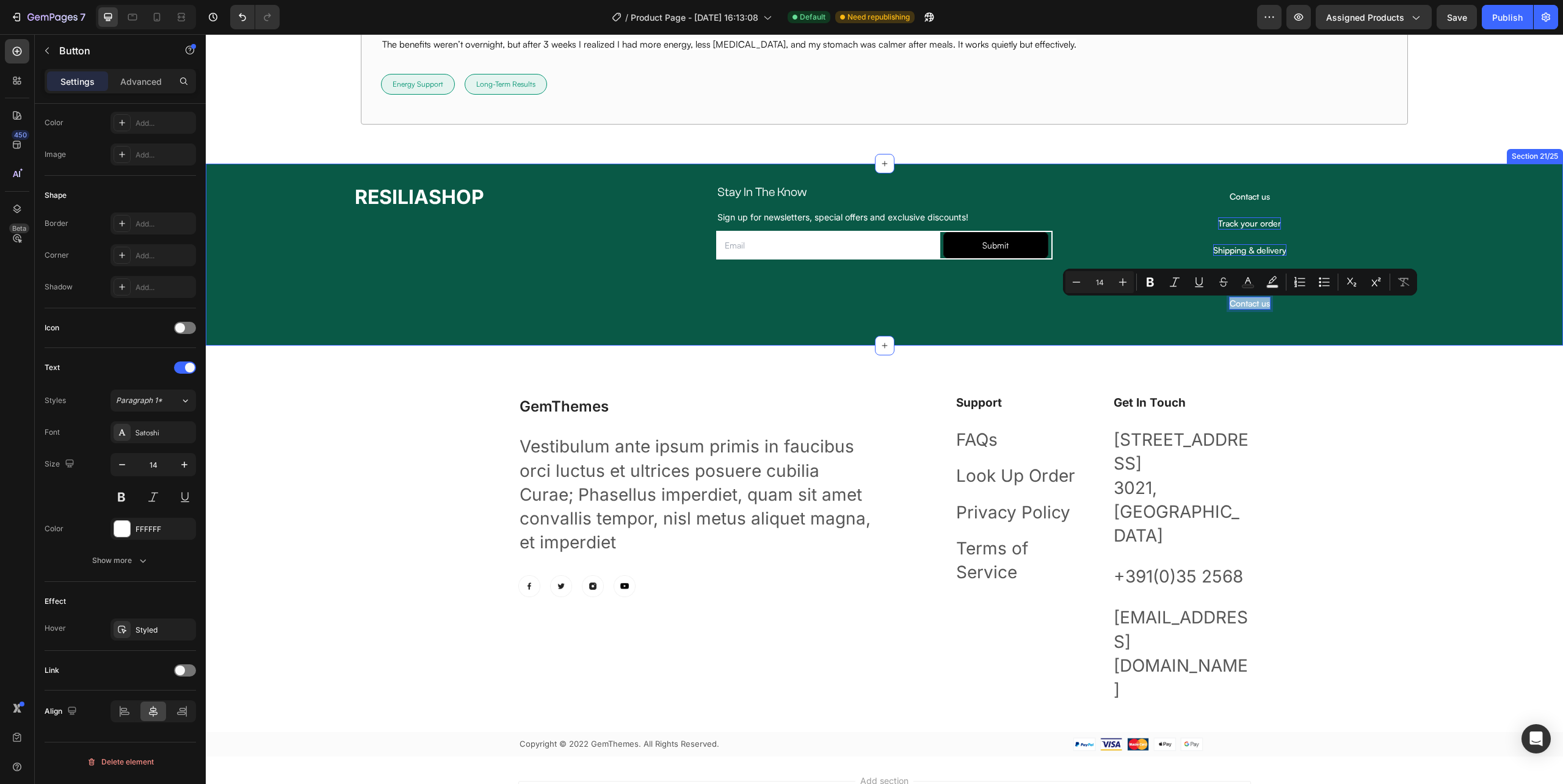
click at [1298, 332] on div "RESILIASHOP Heading Stay In The Know Heading Row Sign up for newsletters, speci…" at bounding box center [884, 255] width 1357 height 182
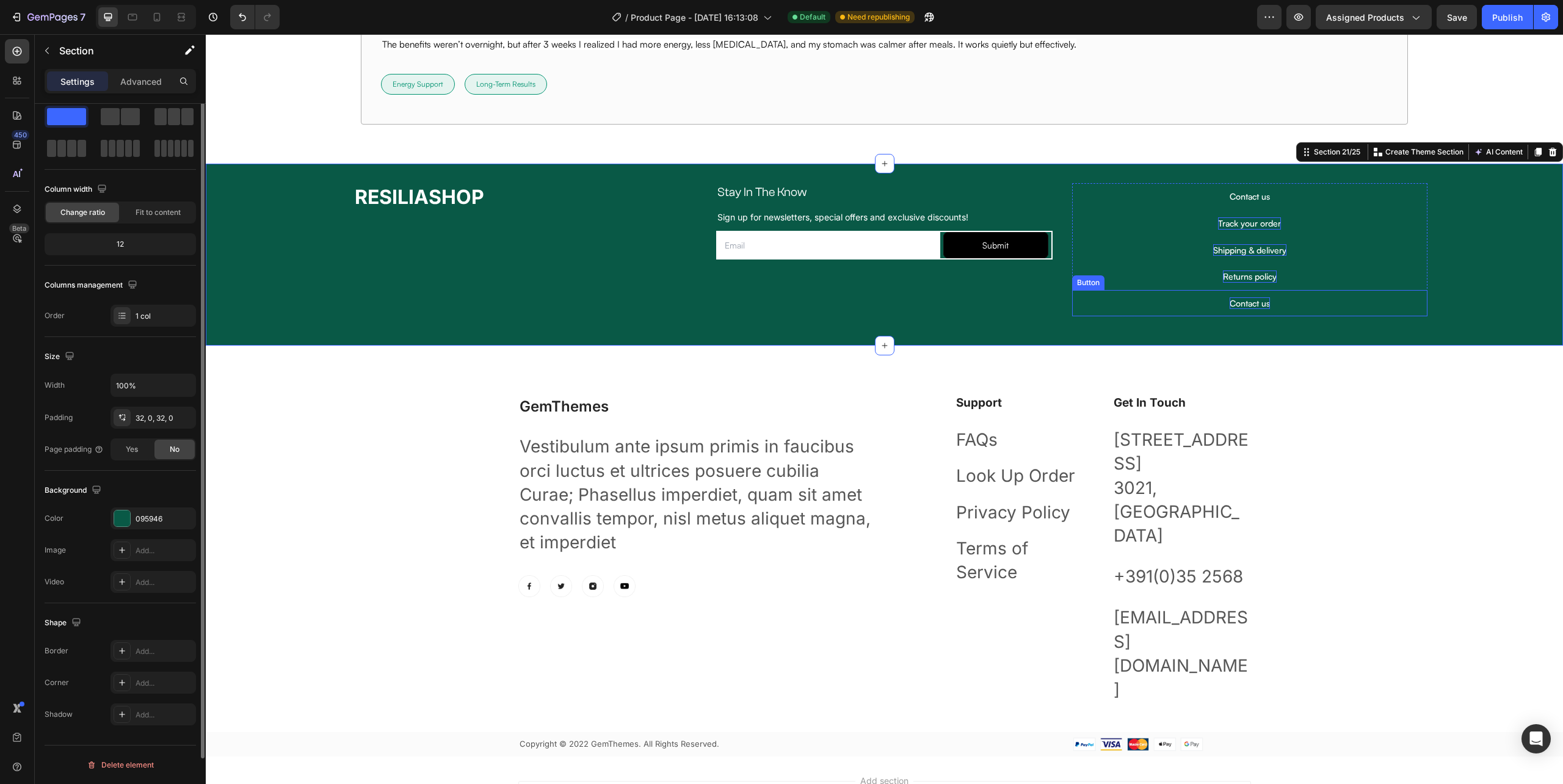
scroll to position [0, 0]
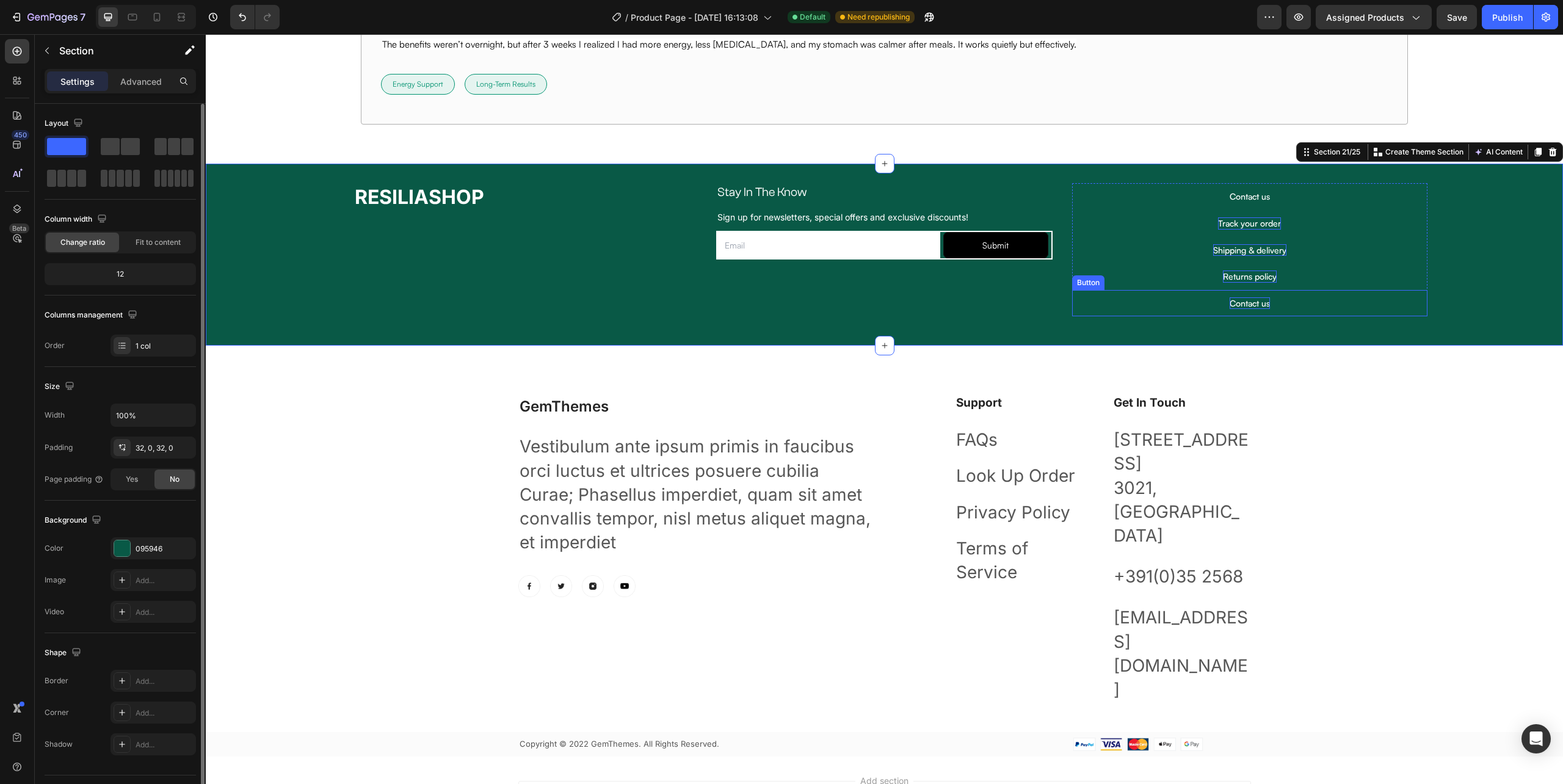
click at [1245, 309] on p "Contact us" at bounding box center [1250, 303] width 41 height 12
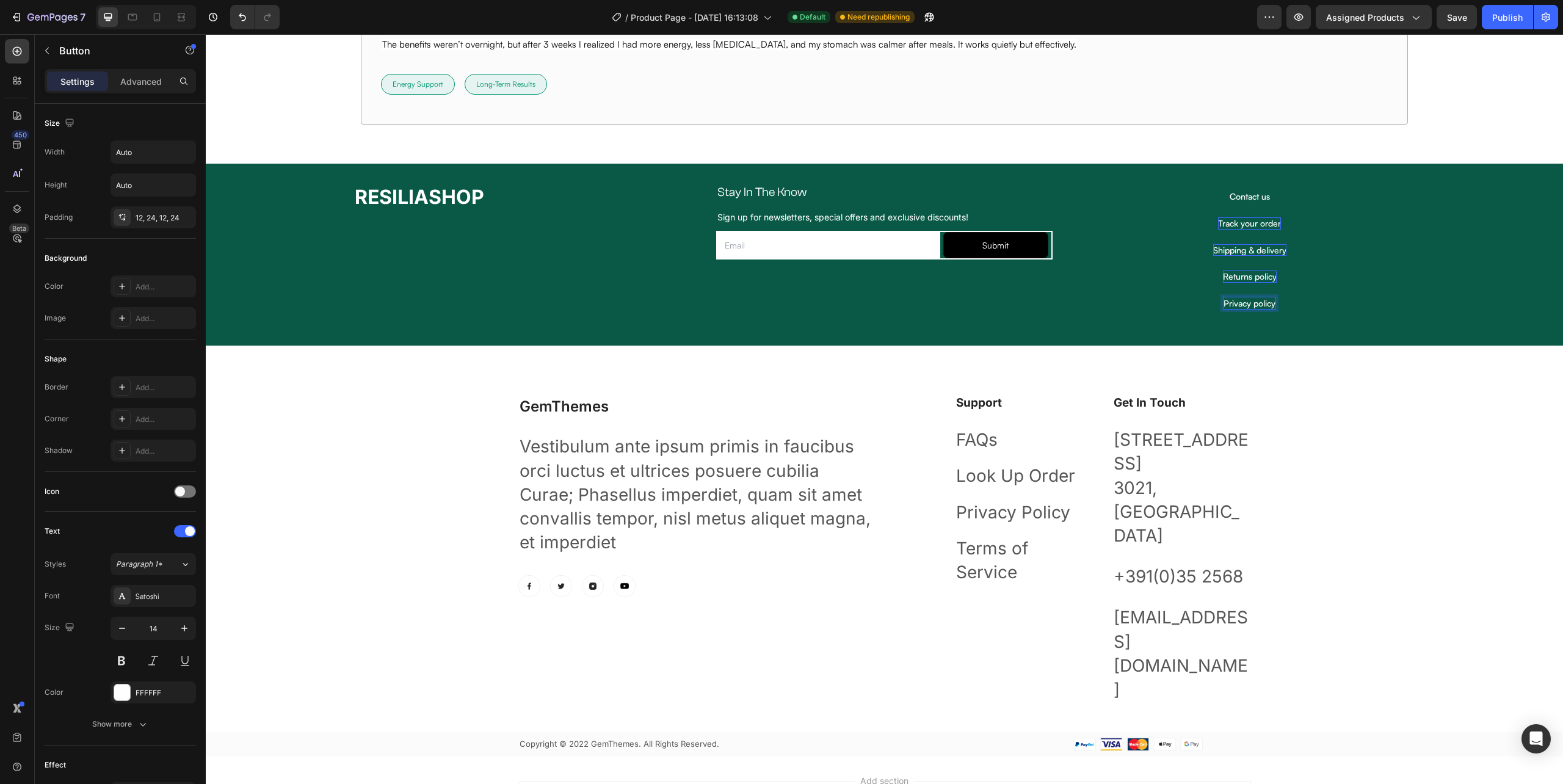
click at [1290, 309] on div "Privacy policy Button 0" at bounding box center [1250, 303] width 355 height 26
click at [1135, 280] on icon at bounding box center [1140, 278] width 10 height 10
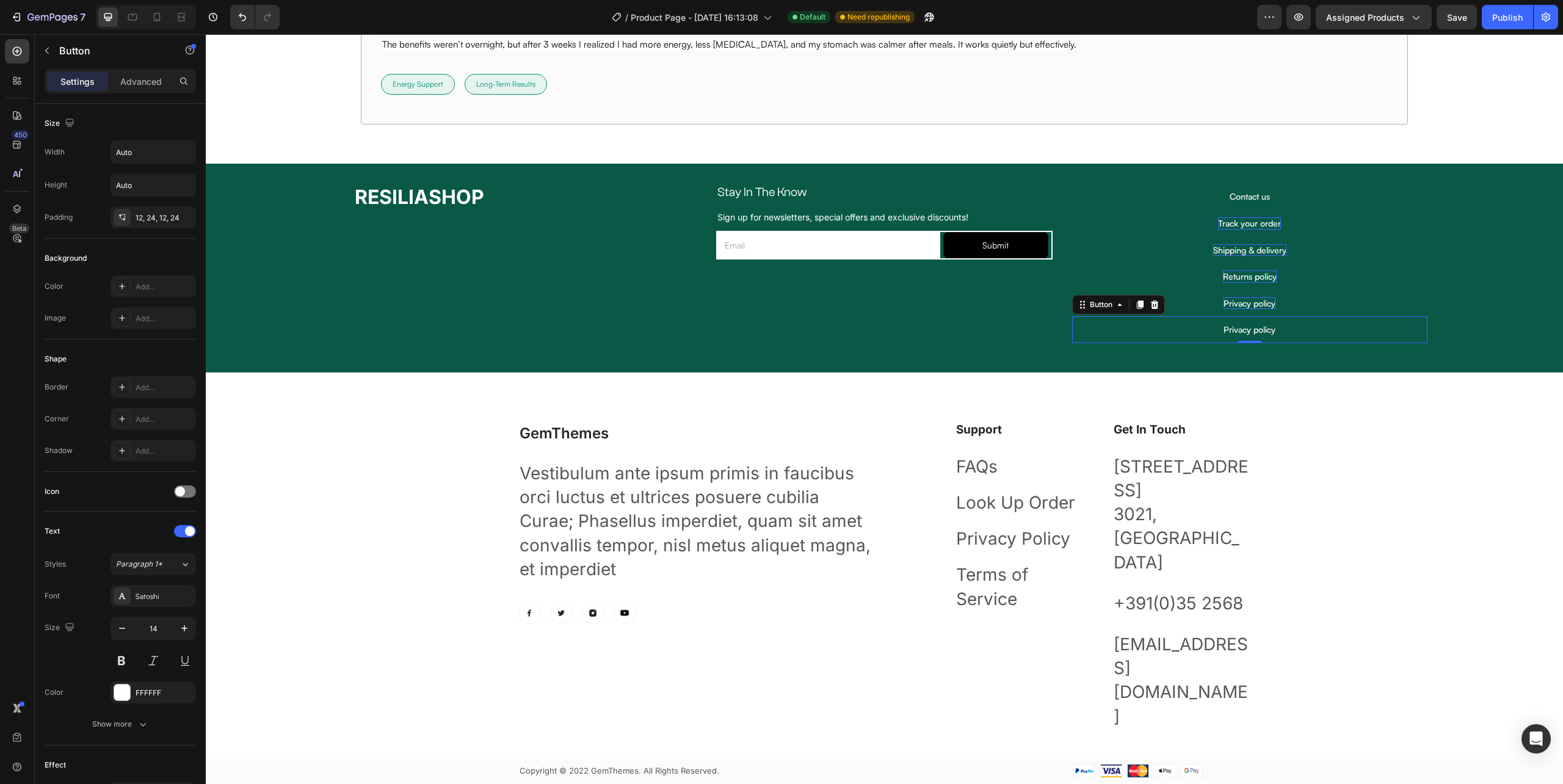
click at [1237, 312] on div at bounding box center [1237, 312] width 0 height 0
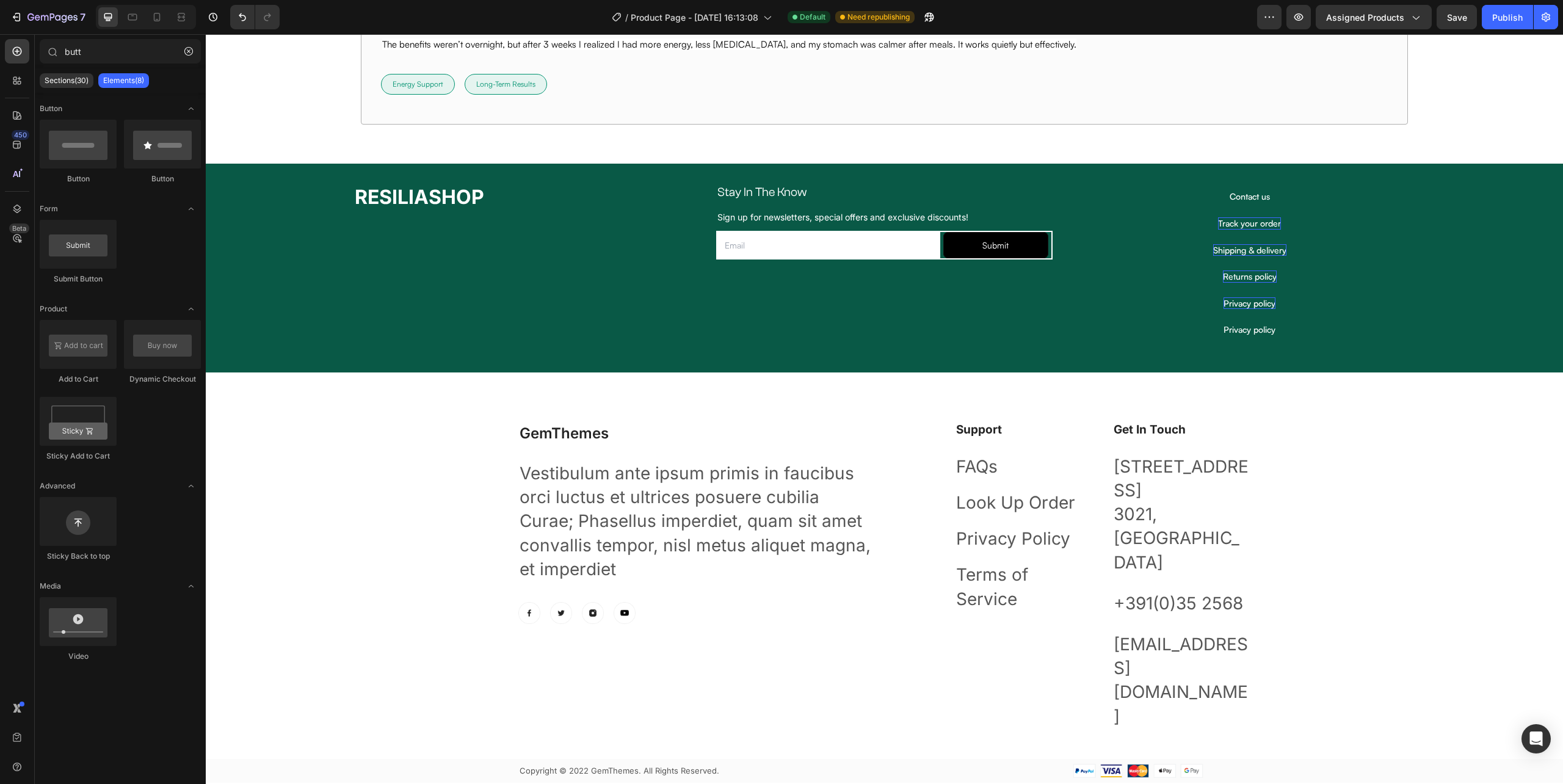
click at [1343, 332] on div "Privacy policy Button" at bounding box center [1250, 330] width 355 height 26
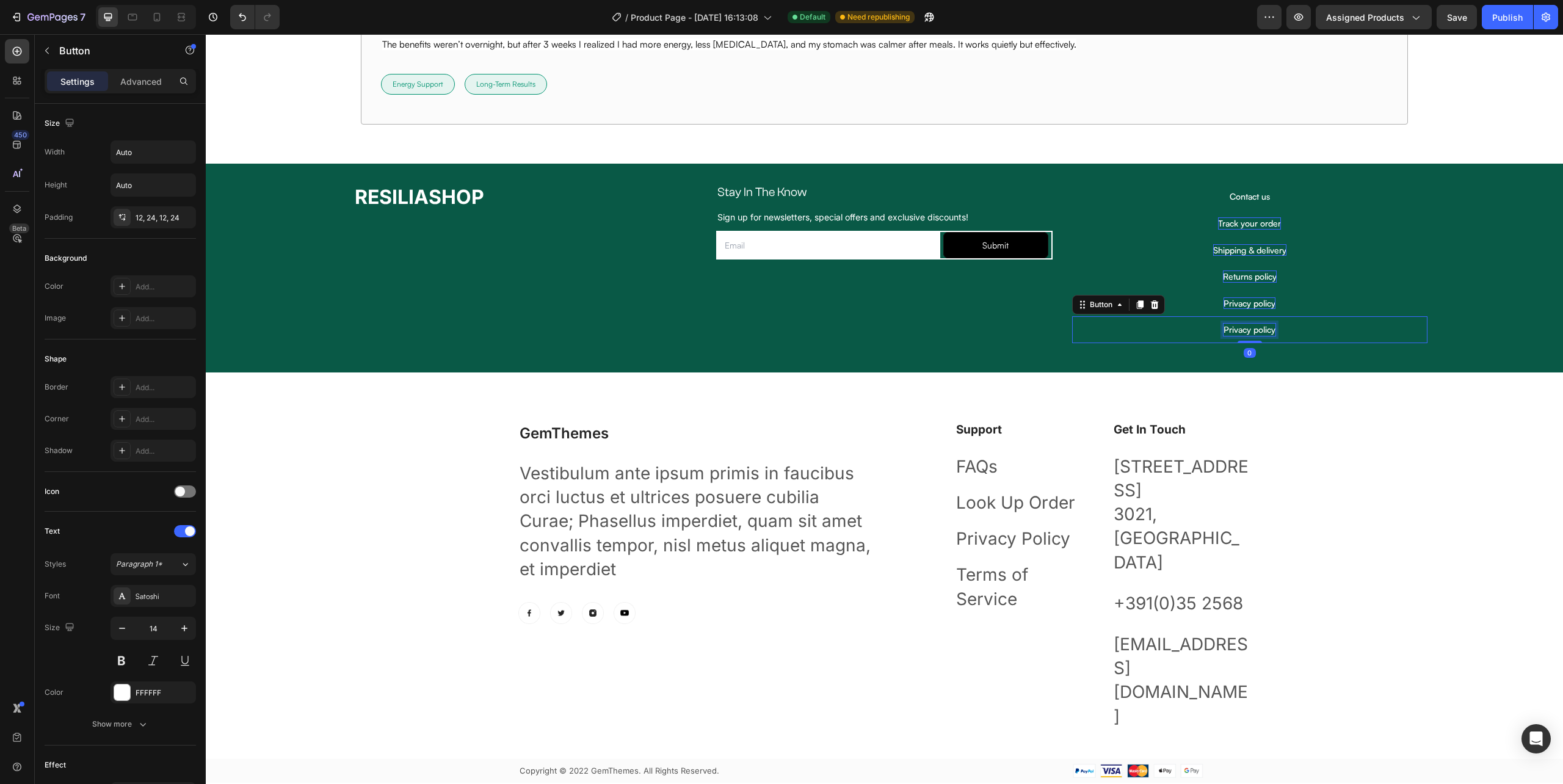
click at [1251, 332] on p "Privacy policy" at bounding box center [1249, 330] width 52 height 12
click at [1324, 401] on div "GemThemes Heading Vestibulum ante ipsum primis in faucibus orci luctus et ultri…" at bounding box center [884, 577] width 1357 height 410
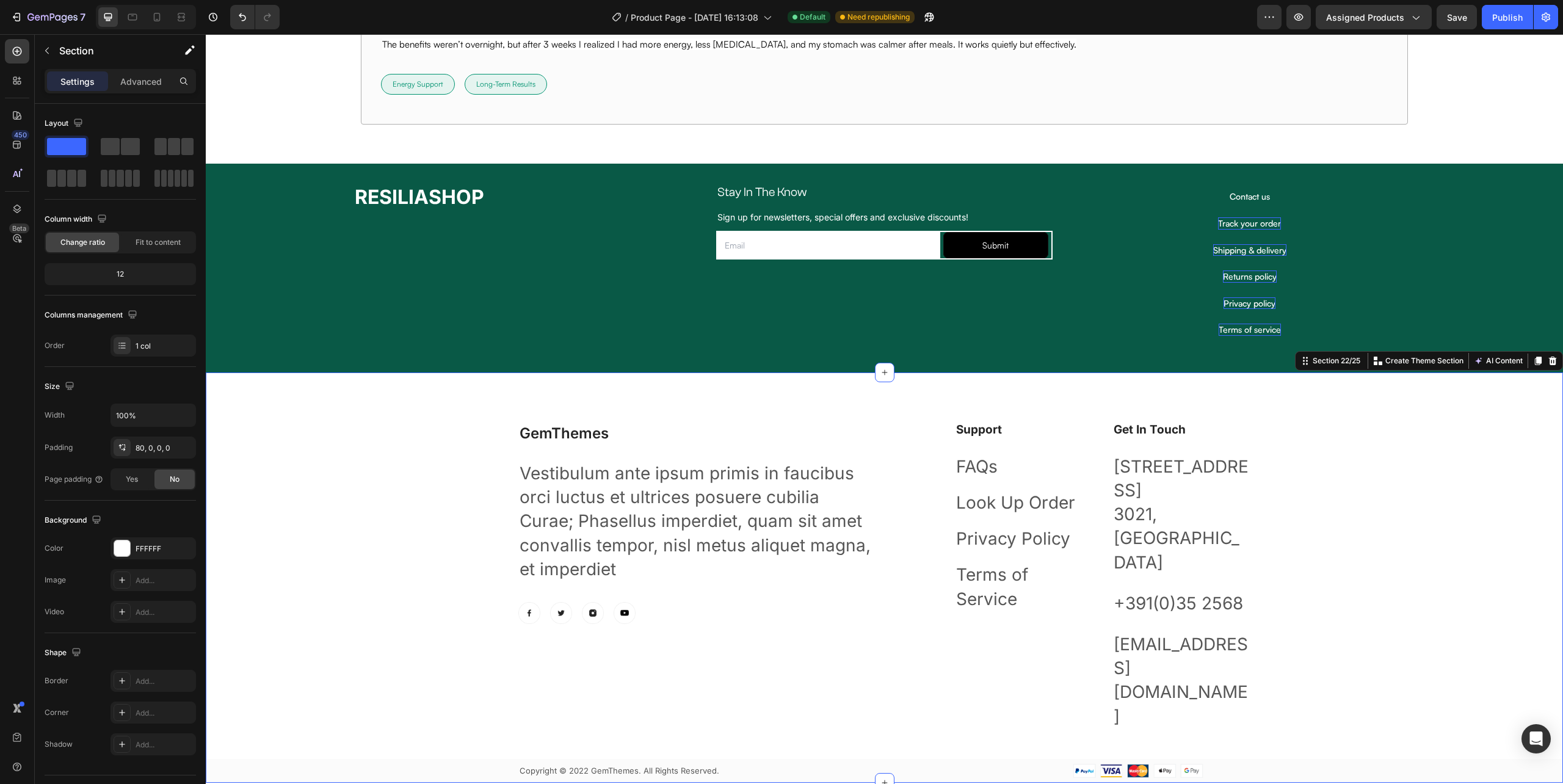
click at [393, 408] on div "GemThemes Heading Vestibulum ante ipsum primis in faucibus orci luctus et ultri…" at bounding box center [884, 577] width 1357 height 410
click at [1547, 362] on div at bounding box center [1552, 361] width 15 height 15
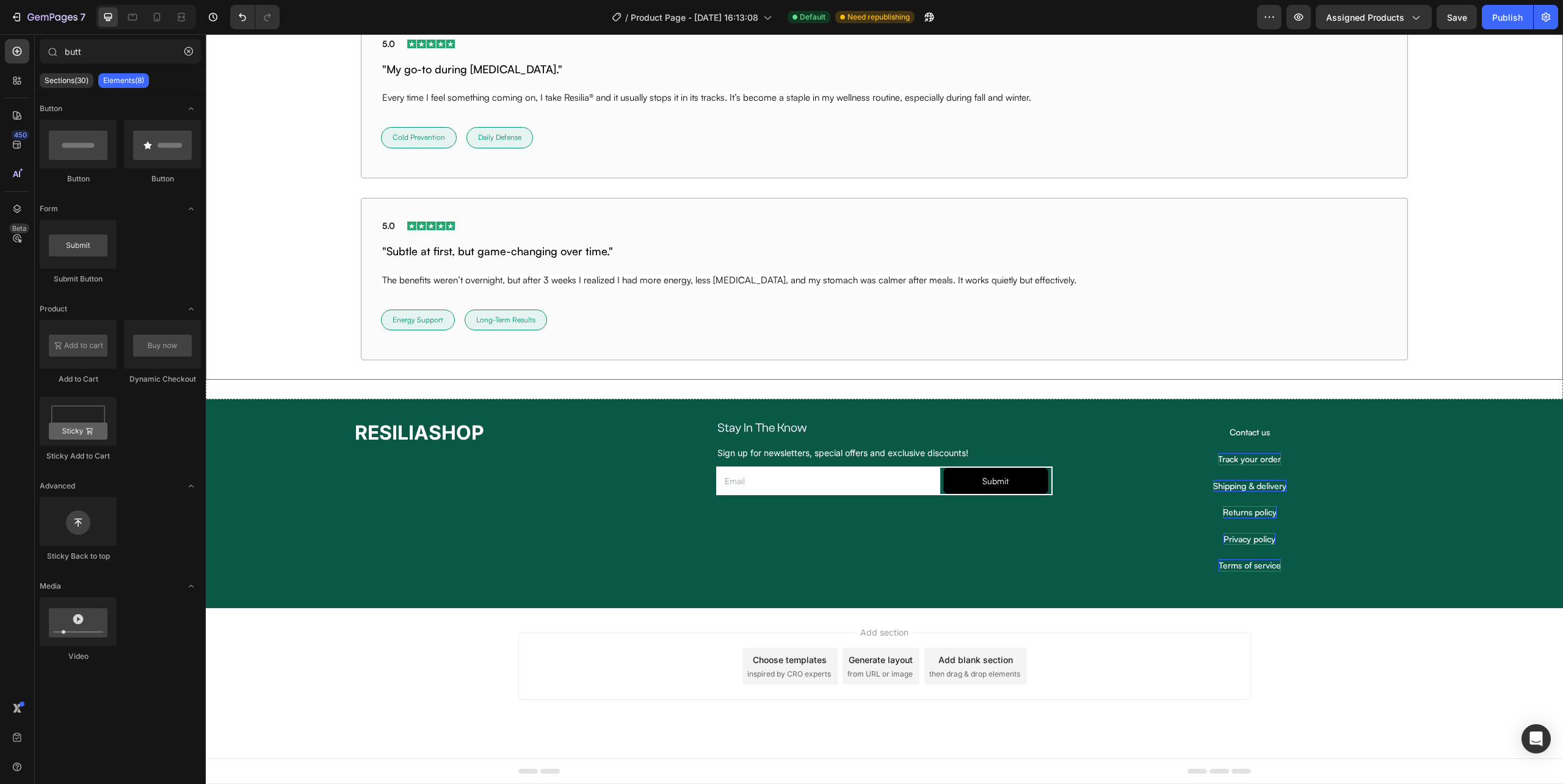
scroll to position [8812, 0]
click at [602, 460] on div "RESILIASHOP Heading" at bounding box center [519, 498] width 355 height 160
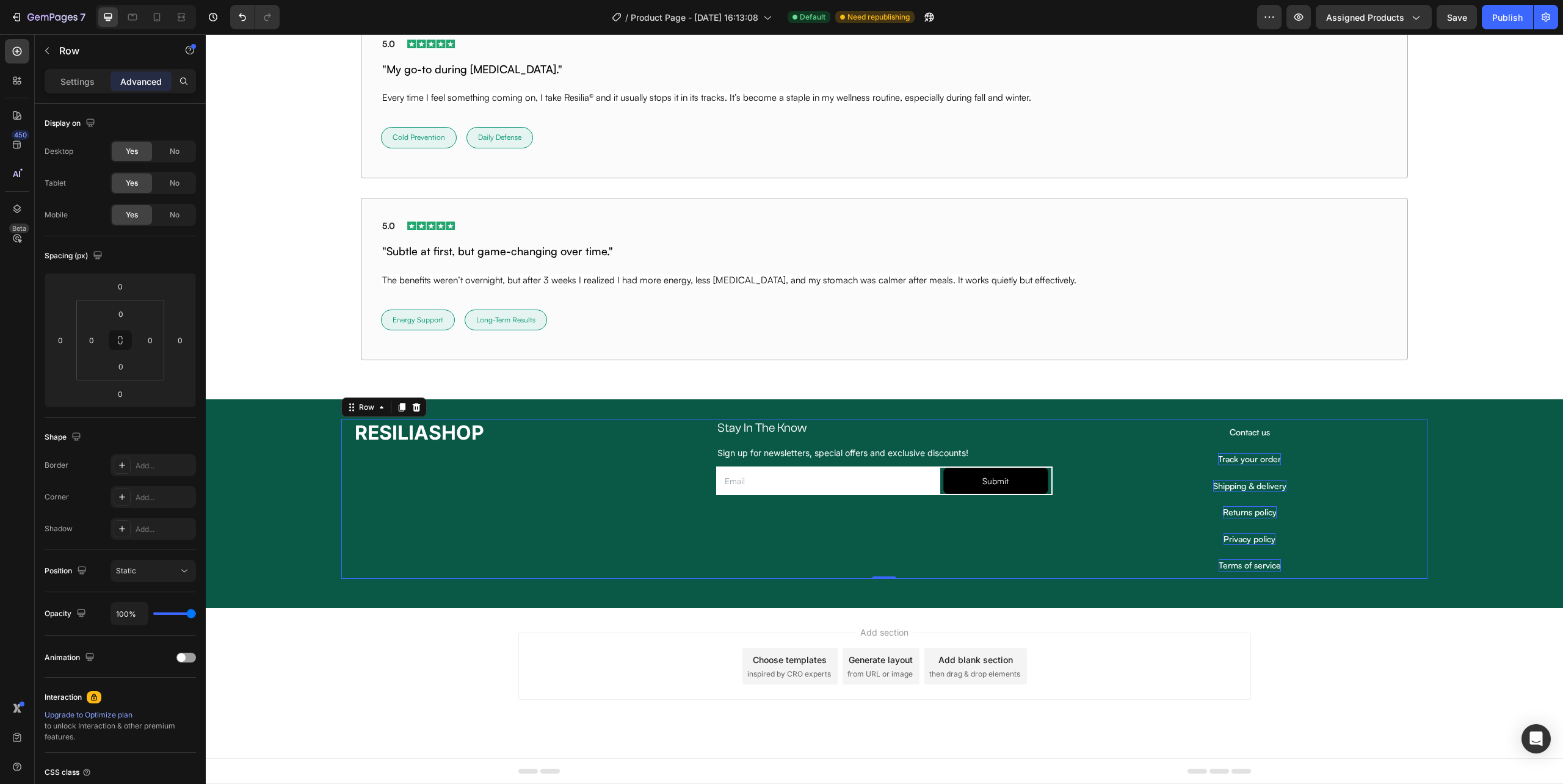
click at [746, 537] on div "Stay In The Know Heading Row Sign up for newsletters, special offers and exclus…" at bounding box center [884, 498] width 355 height 160
click at [49, 47] on icon "button" at bounding box center [47, 50] width 10 height 10
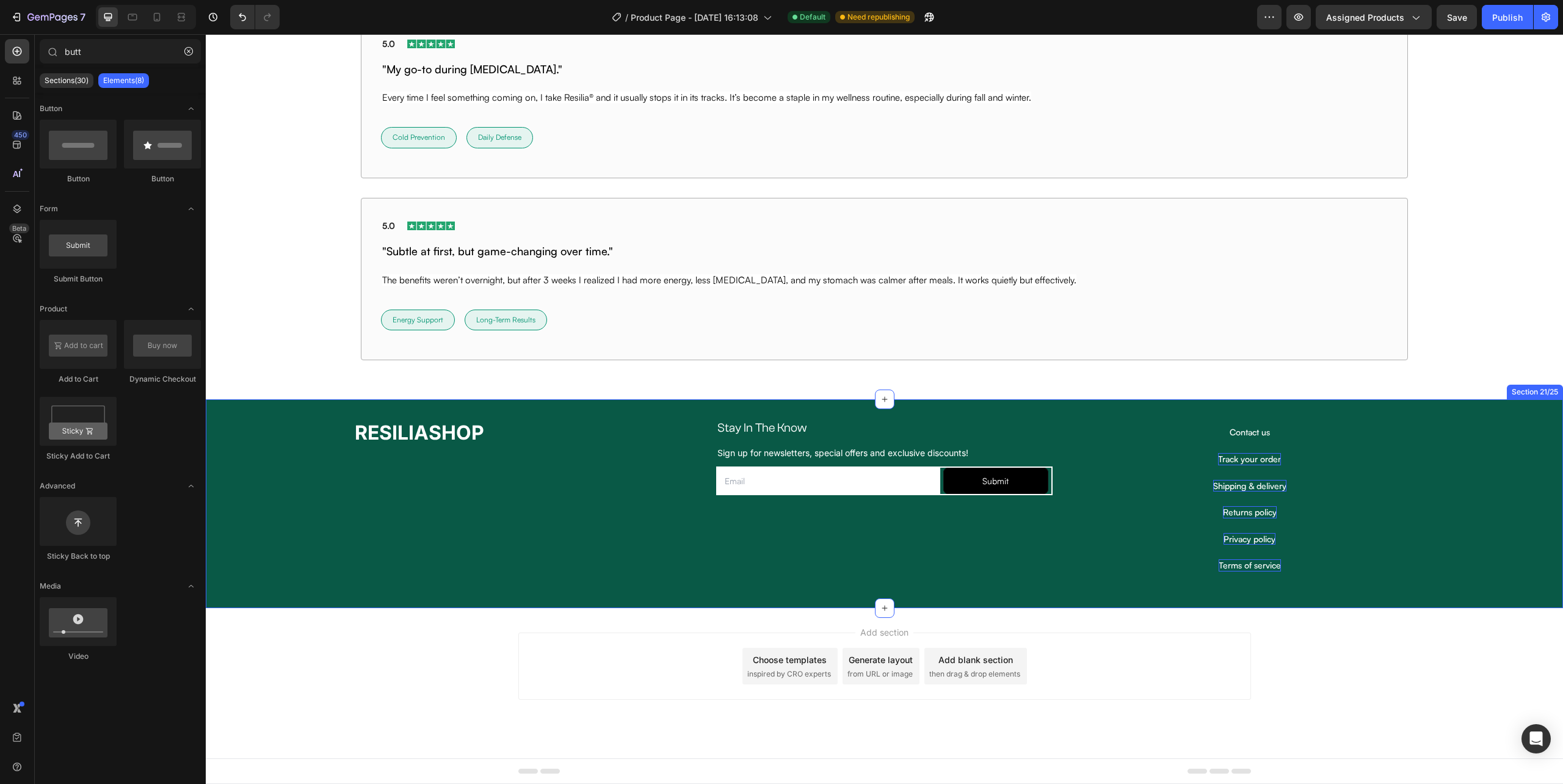
click at [259, 503] on div "RESILIASHOP Heading Stay In The Know Heading Row Sign up for newsletters, speci…" at bounding box center [884, 504] width 1357 height 169
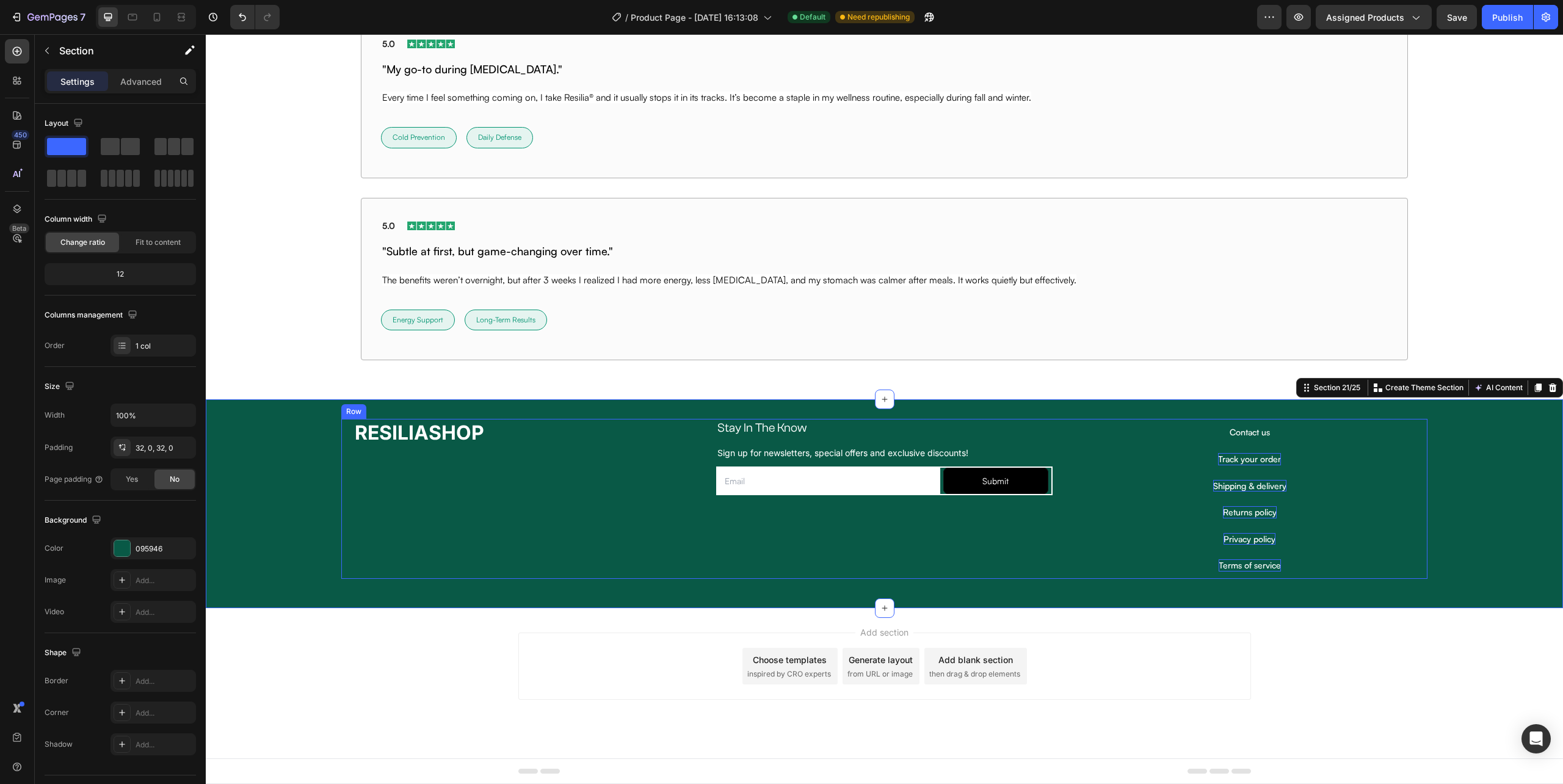
click at [647, 486] on div "RESILIASHOP Heading" at bounding box center [519, 498] width 355 height 160
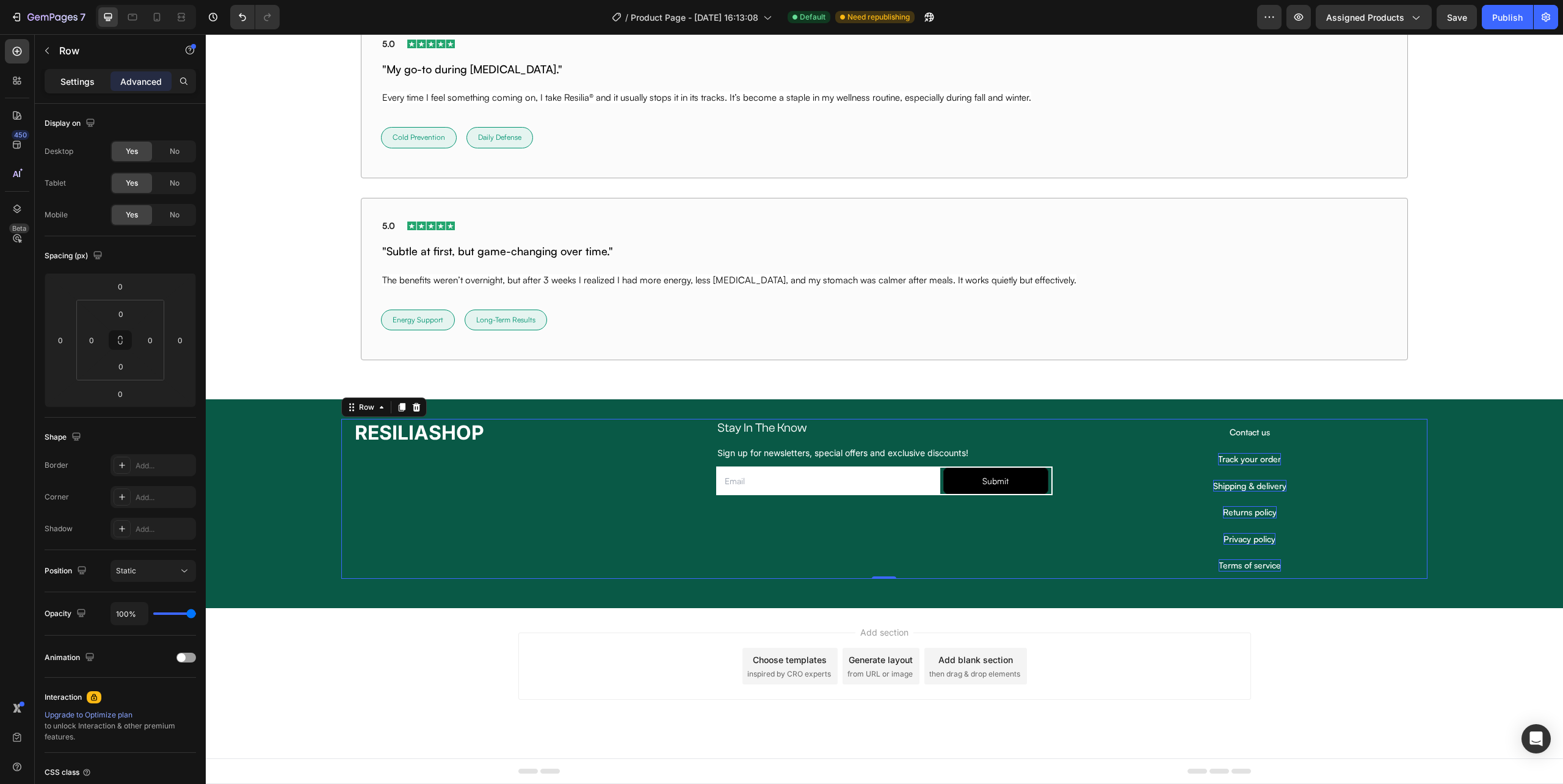
click at [86, 73] on div "Settings" at bounding box center [77, 81] width 61 height 19
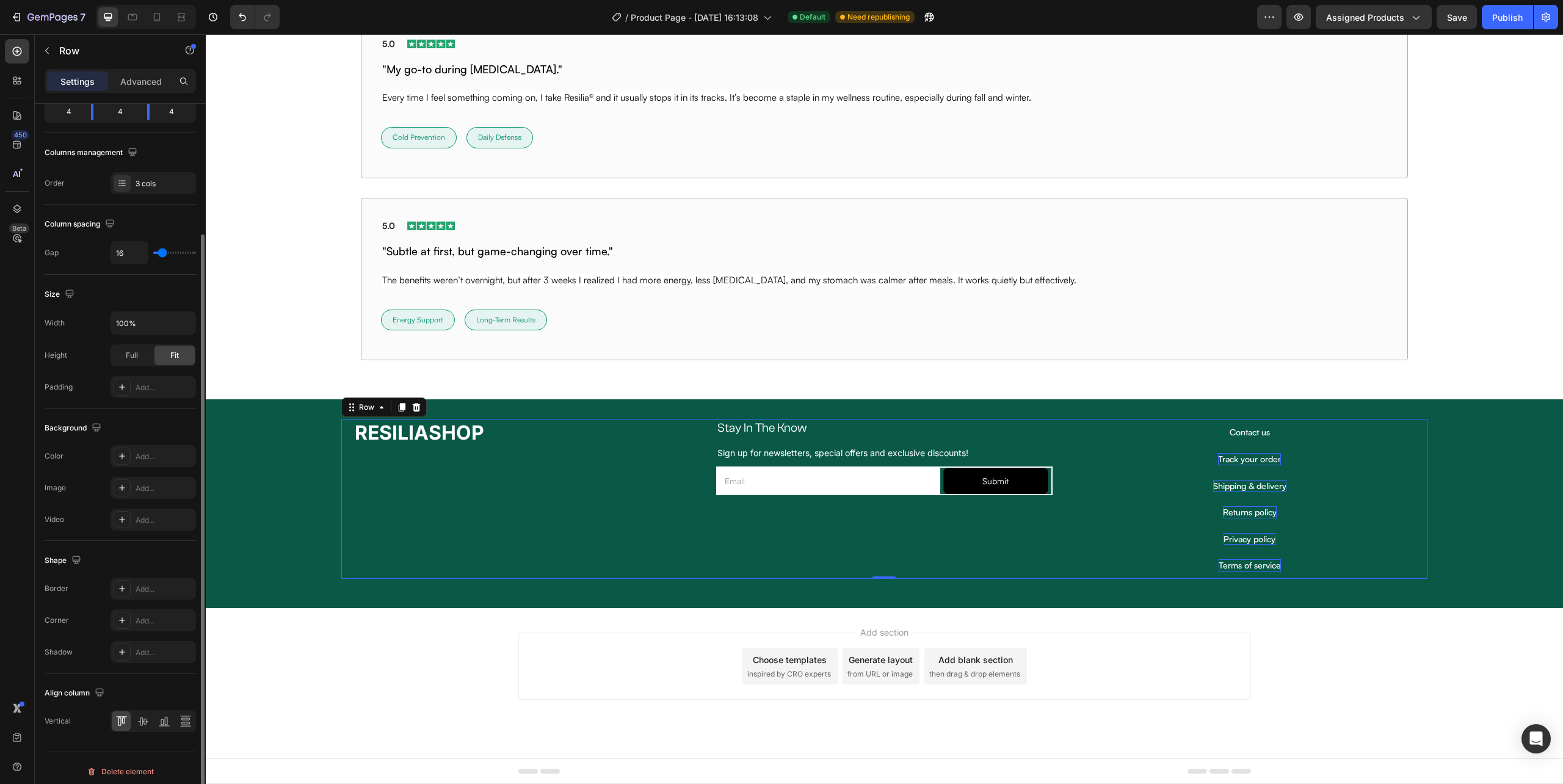
scroll to position [0, 0]
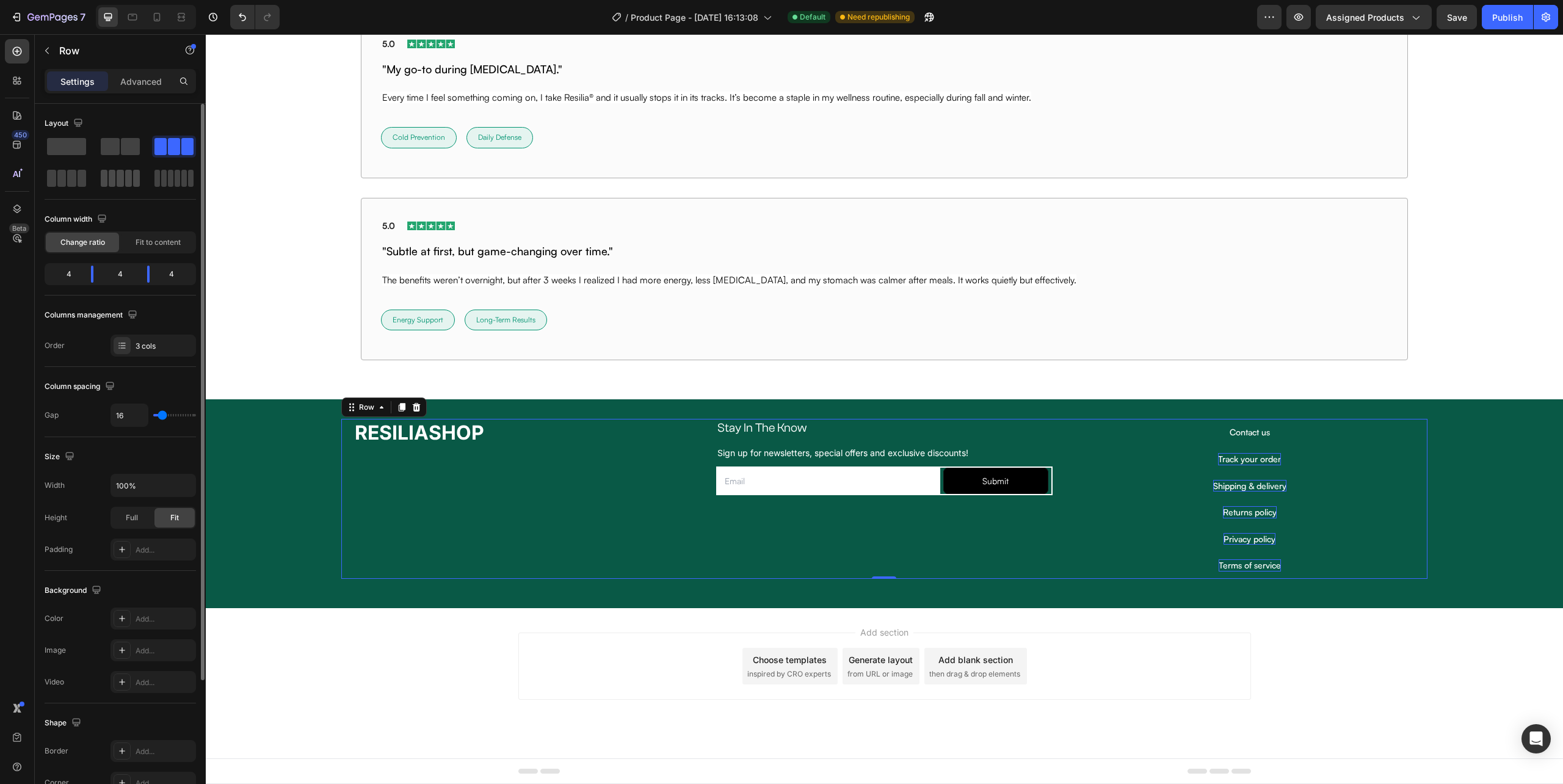
click at [117, 179] on span at bounding box center [120, 177] width 7 height 17
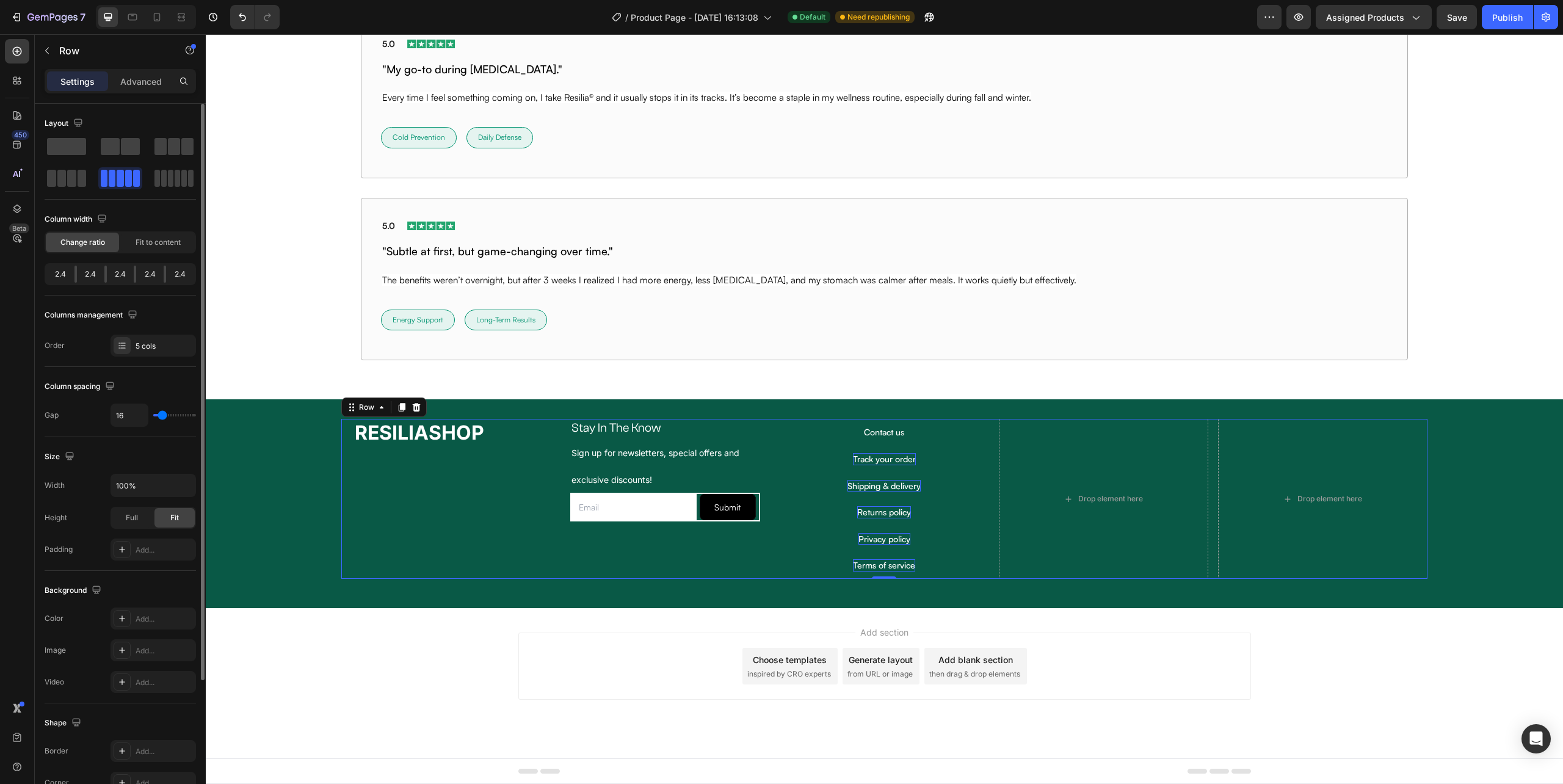
click at [105, 273] on div at bounding box center [105, 273] width 3 height 17
click at [780, 564] on div "Terms of service Button" at bounding box center [884, 565] width 209 height 26
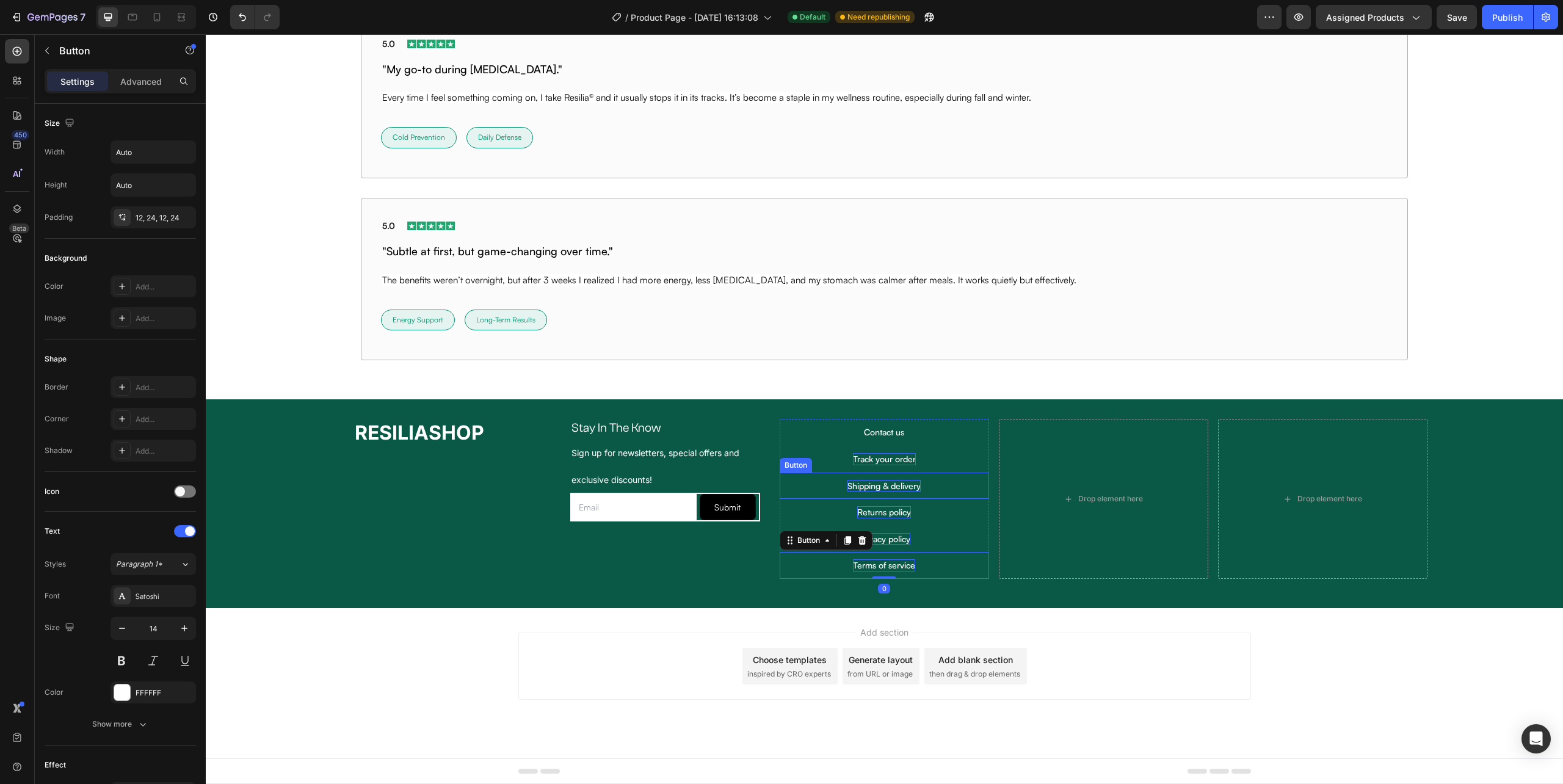
click at [782, 467] on div "Button" at bounding box center [796, 465] width 27 height 11
click at [801, 463] on div "Button" at bounding box center [808, 460] width 27 height 11
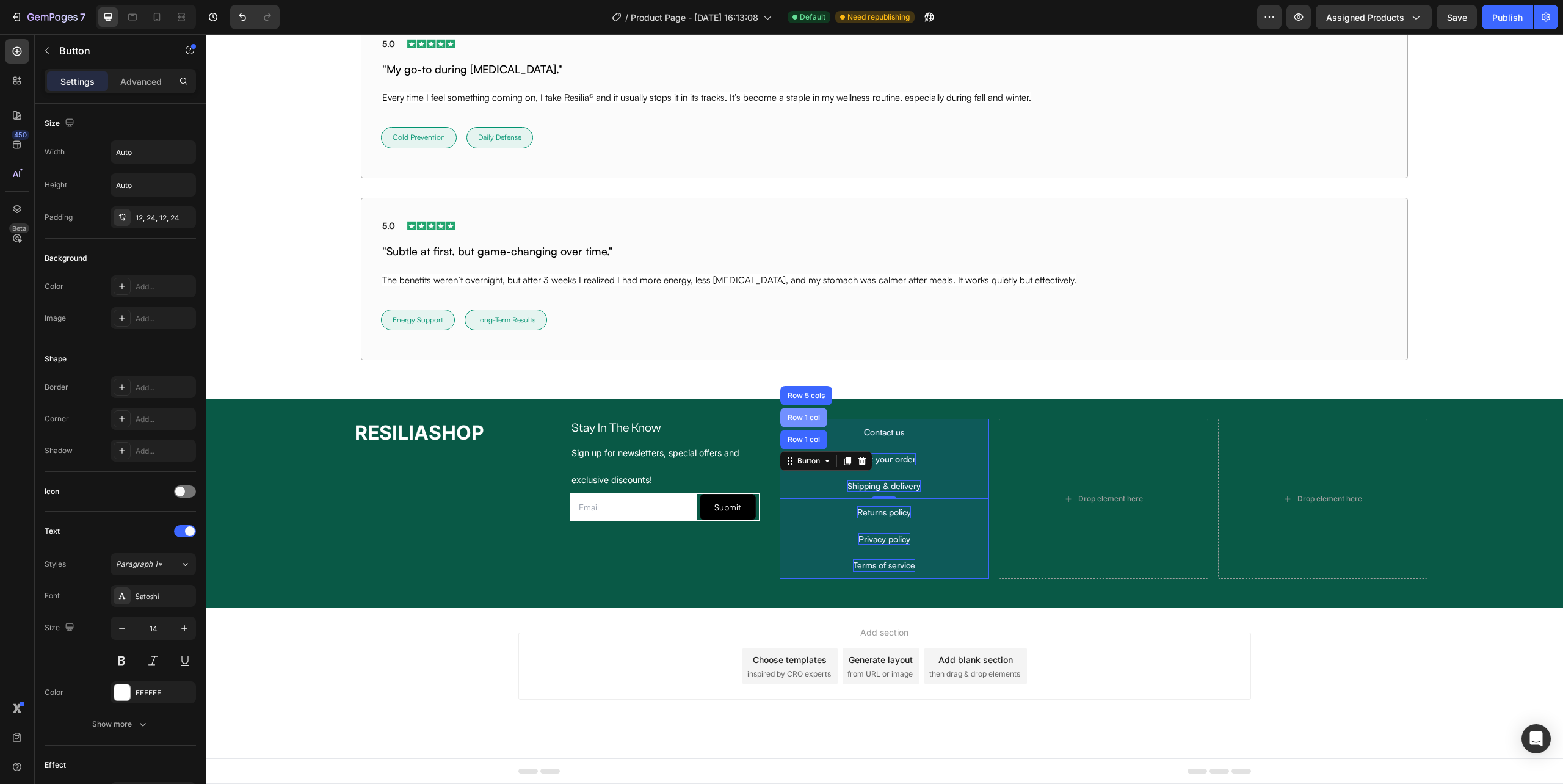
click at [806, 415] on div "Row 1 col" at bounding box center [804, 417] width 37 height 7
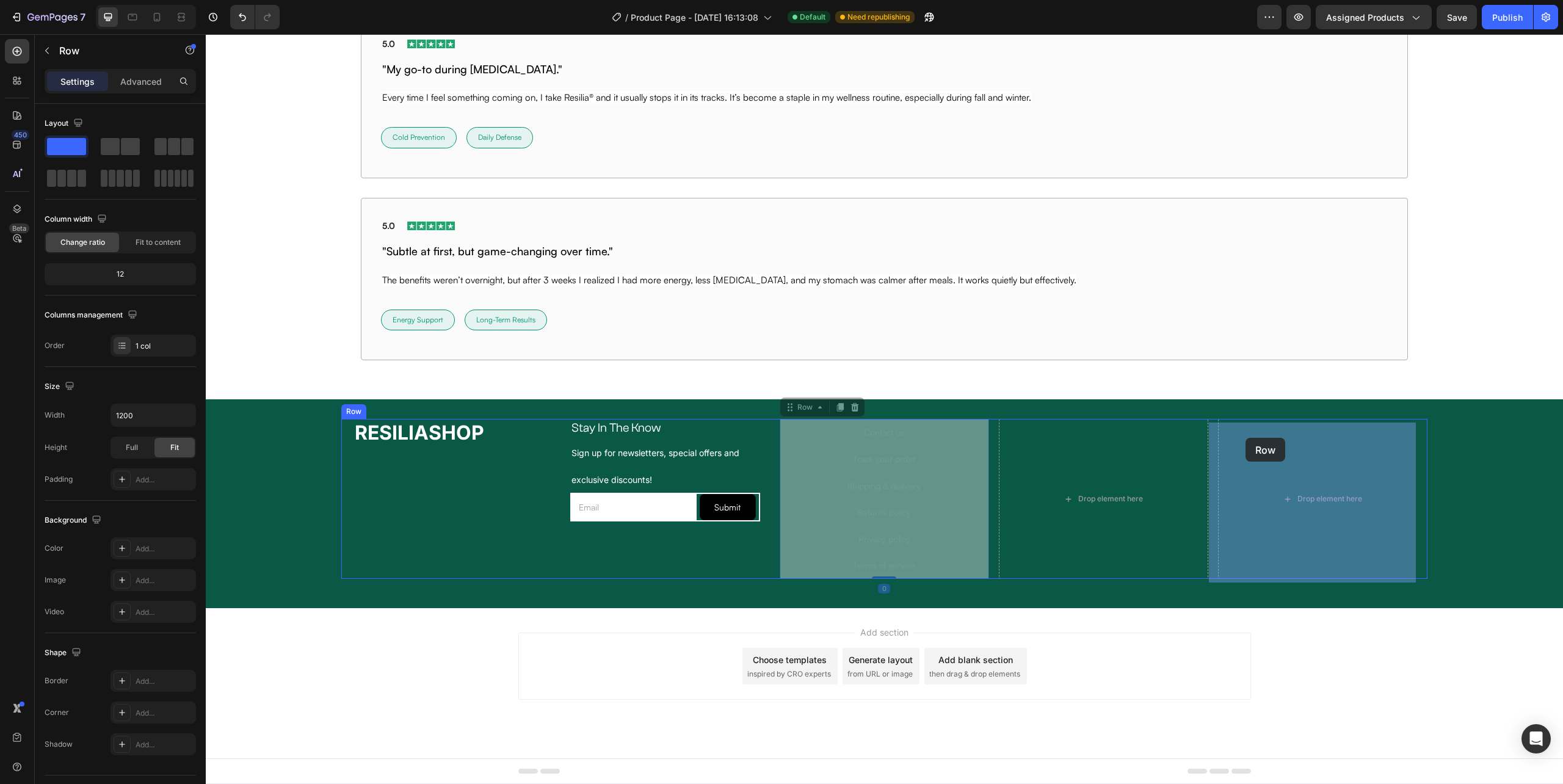
drag, startPoint x: 807, startPoint y: 410, endPoint x: 1245, endPoint y: 437, distance: 438.8
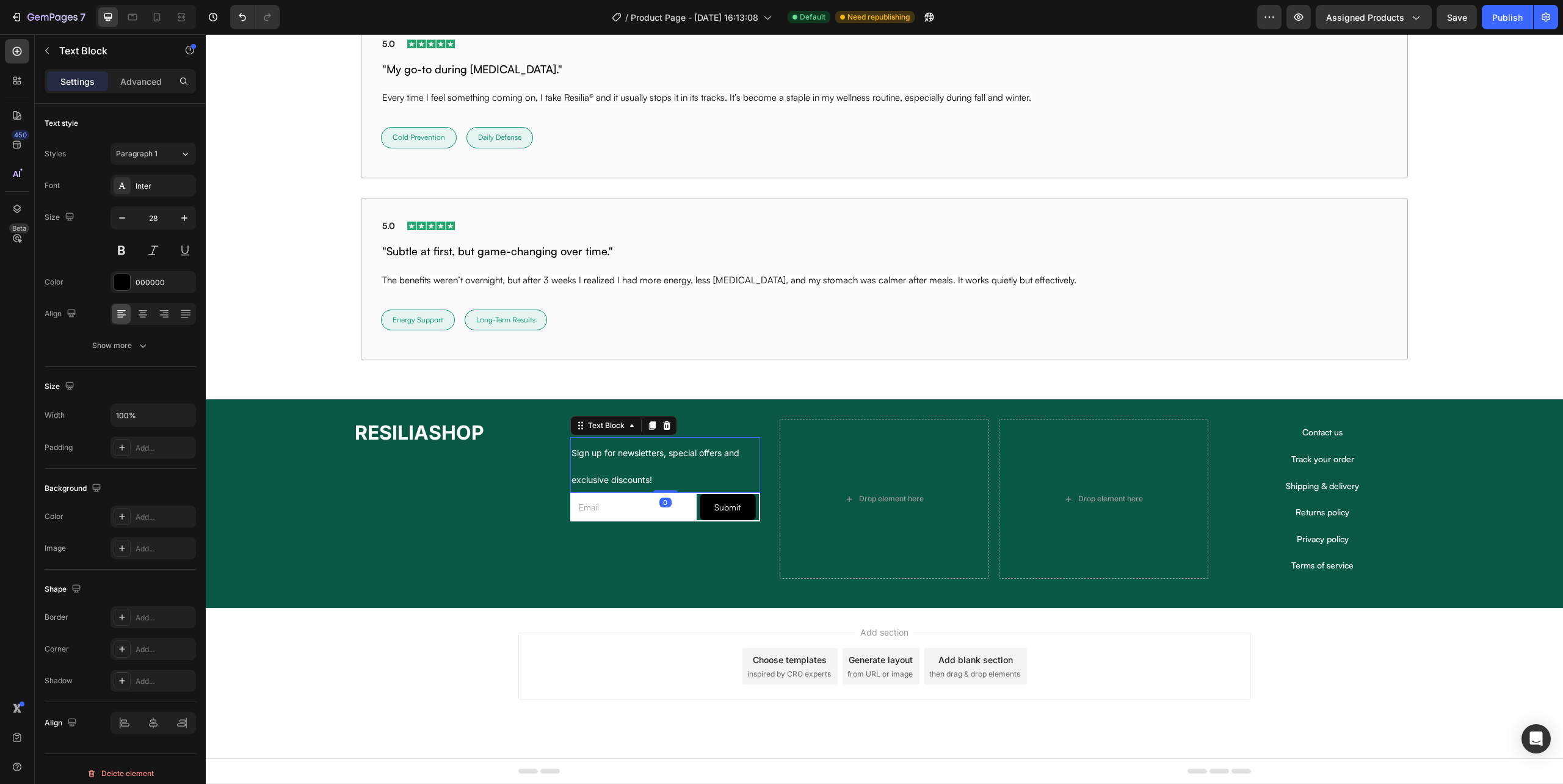
click at [596, 426] on div "Text Block" at bounding box center [606, 425] width 41 height 11
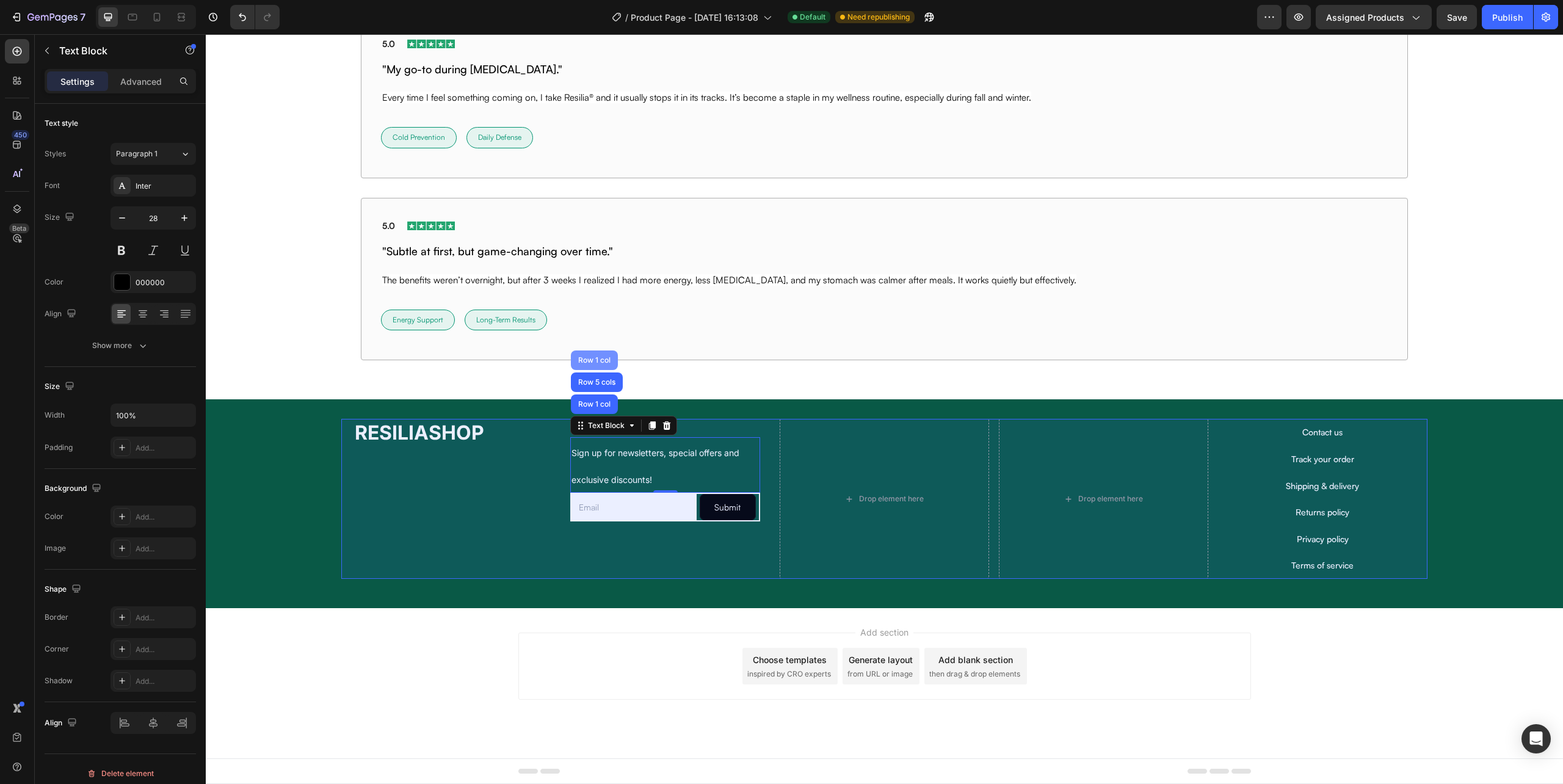
click at [596, 362] on div "Row 1 col" at bounding box center [595, 360] width 37 height 7
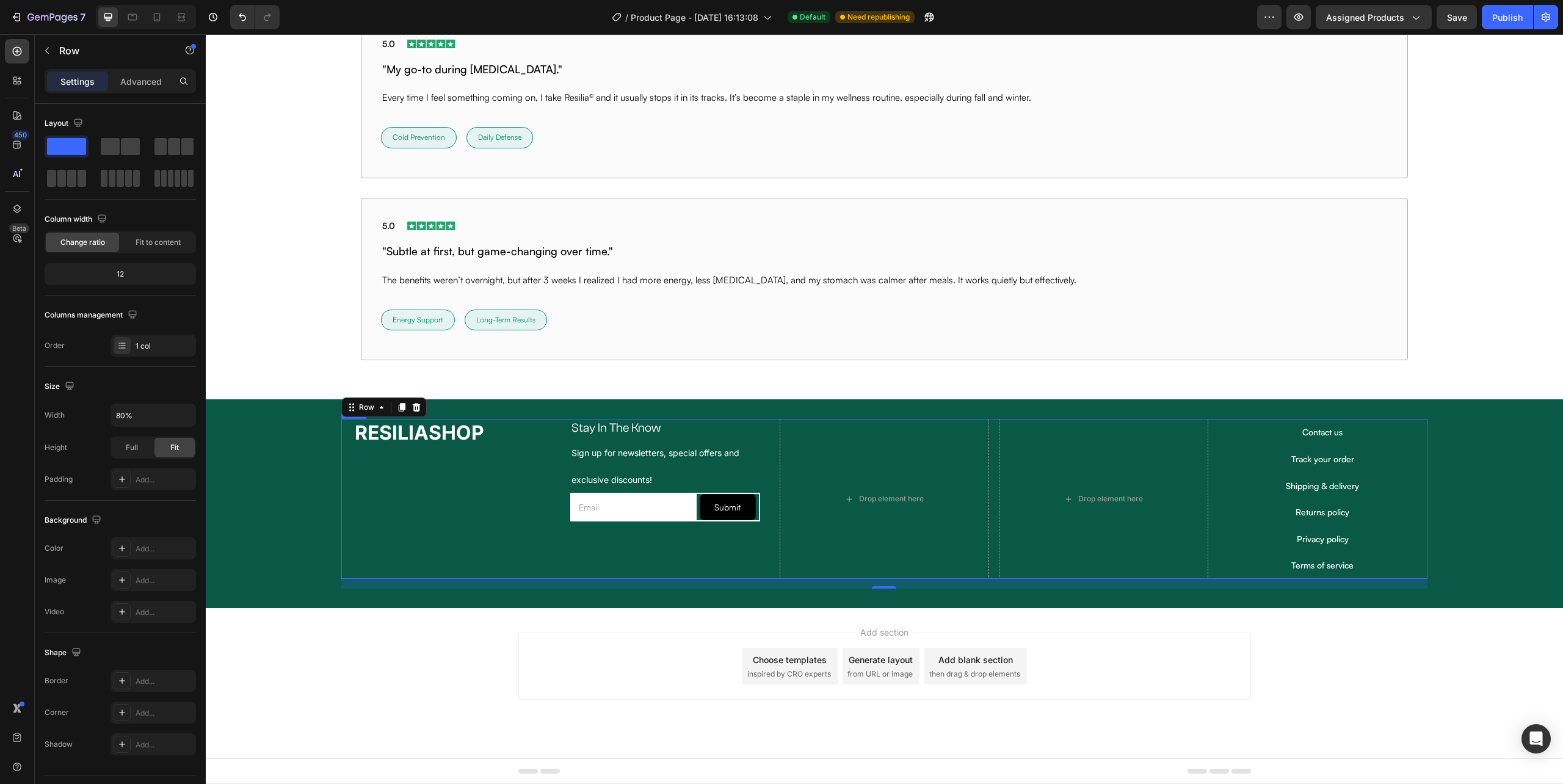
click at [587, 550] on div "Stay In The Know Heading Row Sign up for newsletters, special offers and exclus…" at bounding box center [665, 498] width 209 height 160
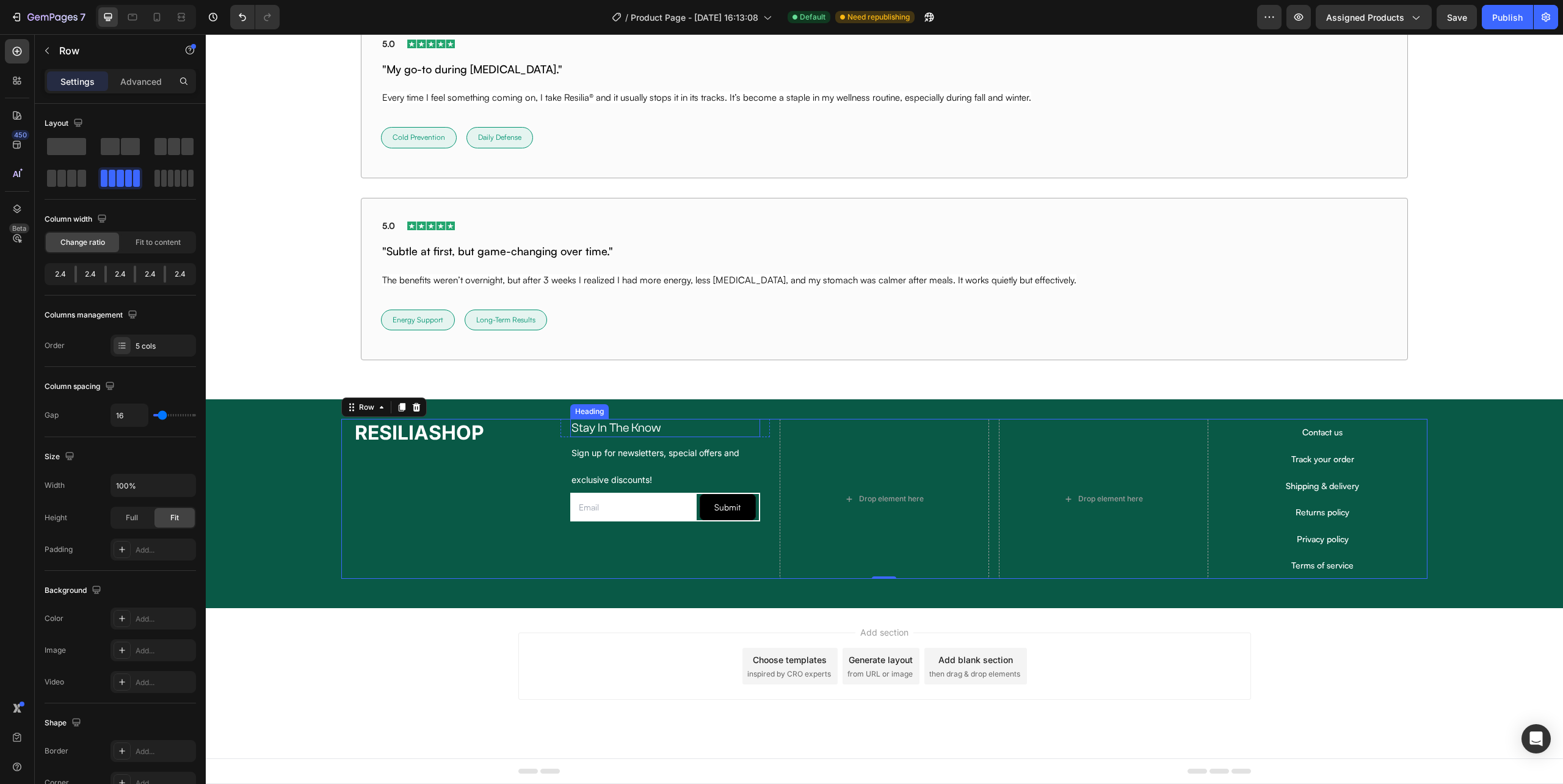
click at [604, 423] on h2 "Stay In The Know" at bounding box center [665, 428] width 190 height 19
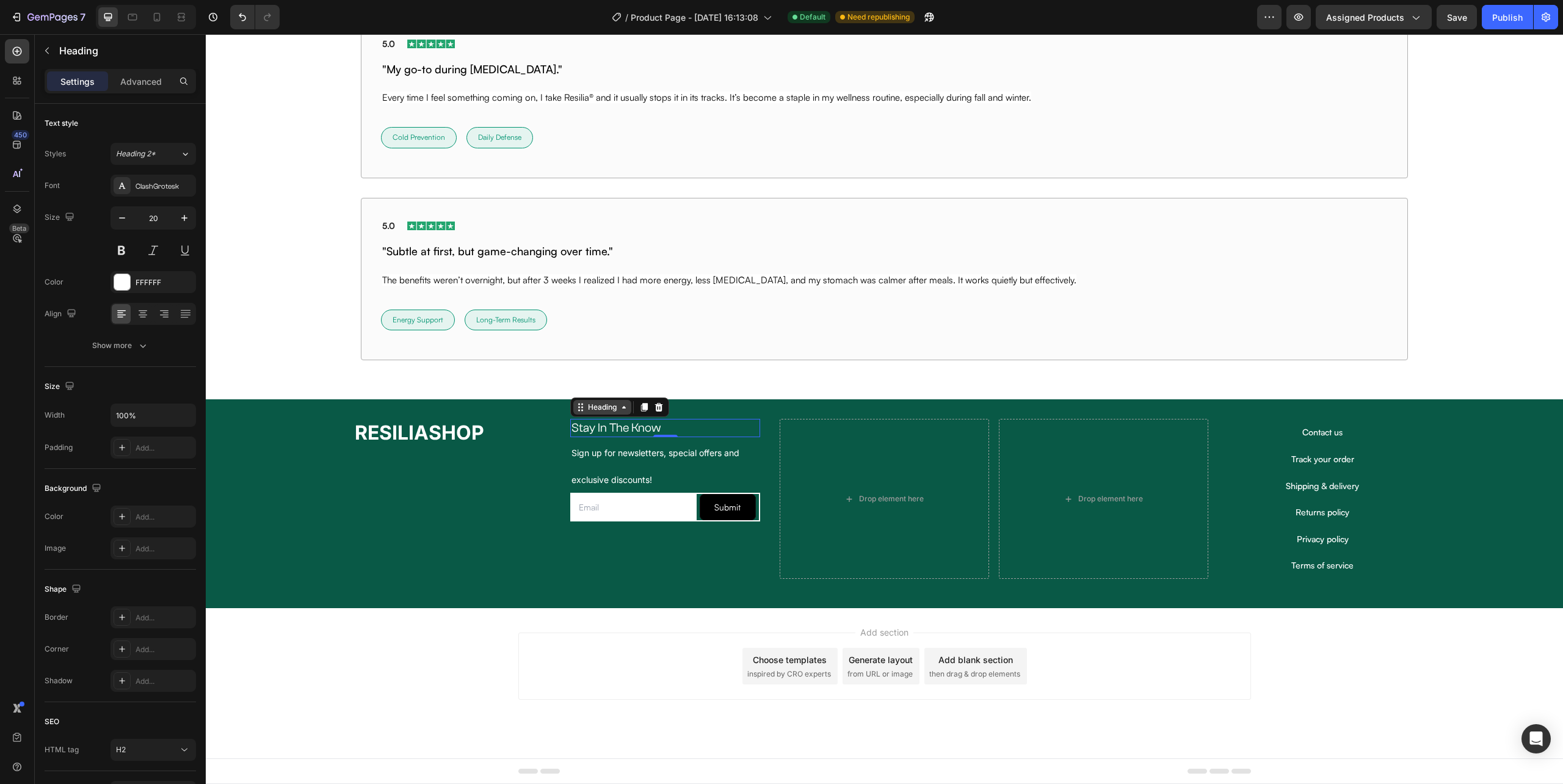
click at [599, 407] on div "Heading" at bounding box center [602, 407] width 34 height 11
click at [601, 387] on div "Row 1 col" at bounding box center [595, 385] width 37 height 7
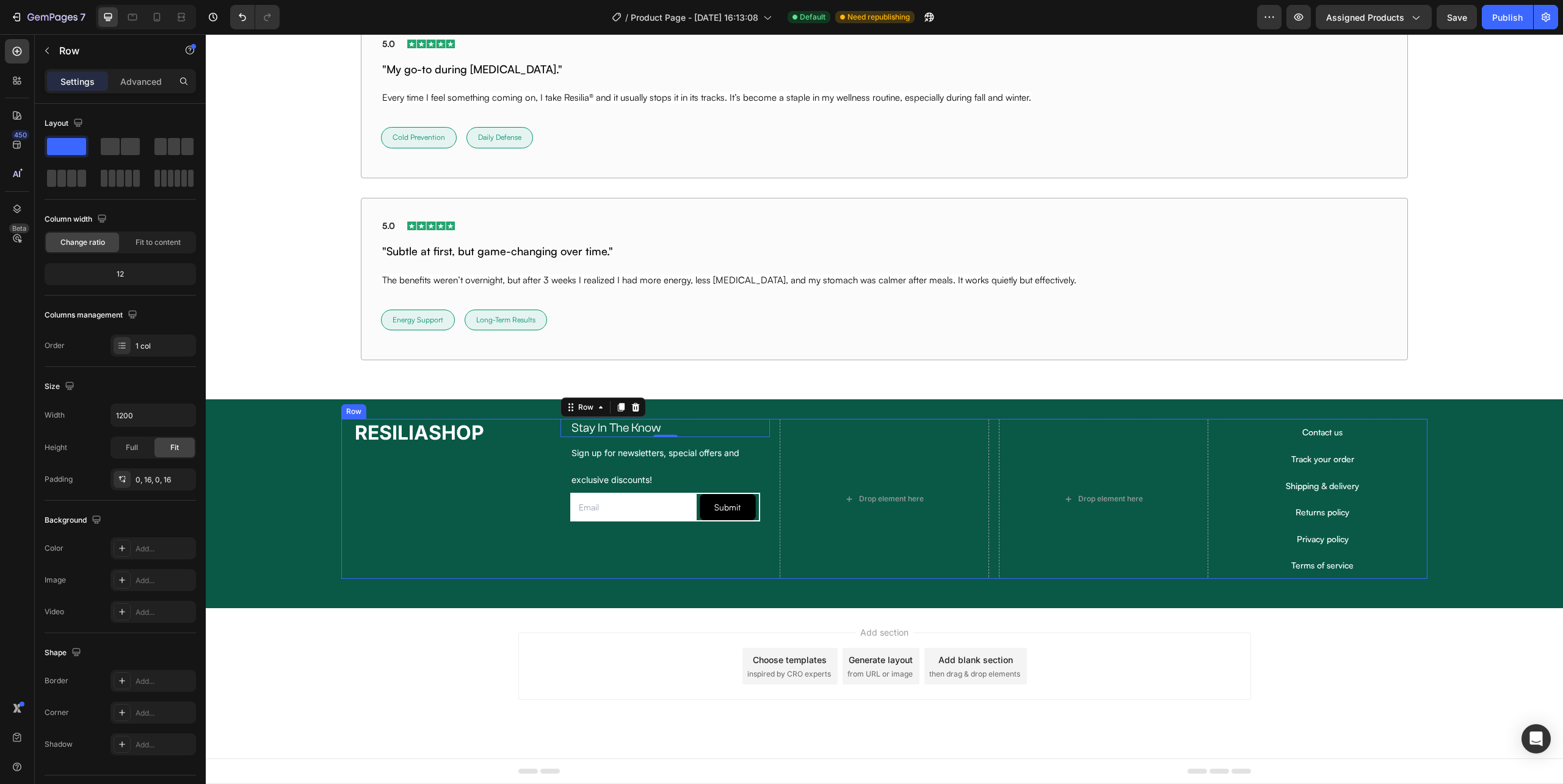
click at [604, 564] on div "Stay In The Know Heading Row 0 Sign up for newsletters, special offers and excl…" at bounding box center [665, 498] width 209 height 160
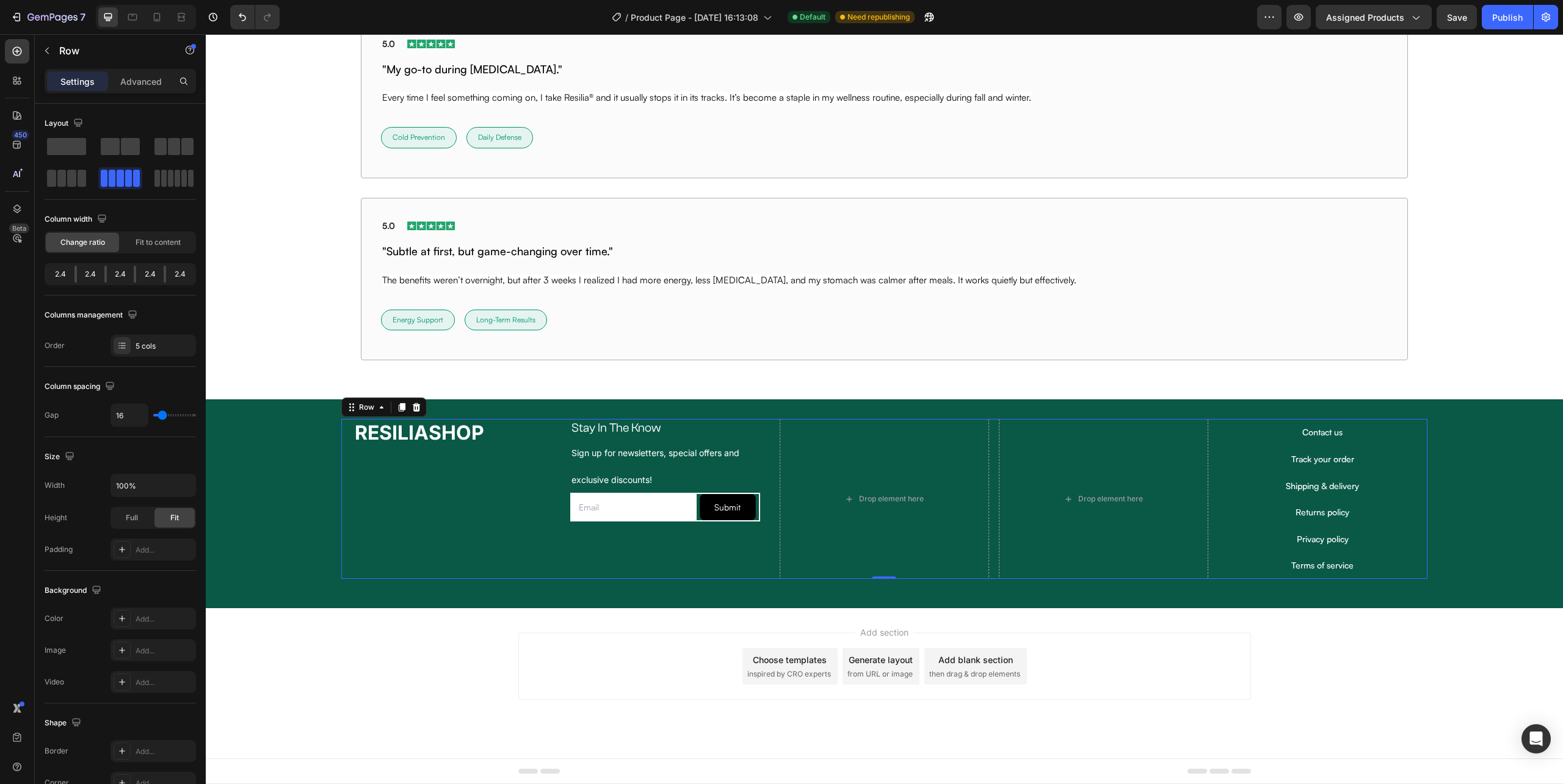
click at [602, 526] on div "Stay In The Know Heading Row Sign up for newsletters, special offers and exclus…" at bounding box center [665, 498] width 209 height 160
click at [563, 484] on div "Sign up for newsletters, special offers and exclusive discounts! Text Block Ema…" at bounding box center [665, 480] width 209 height 85
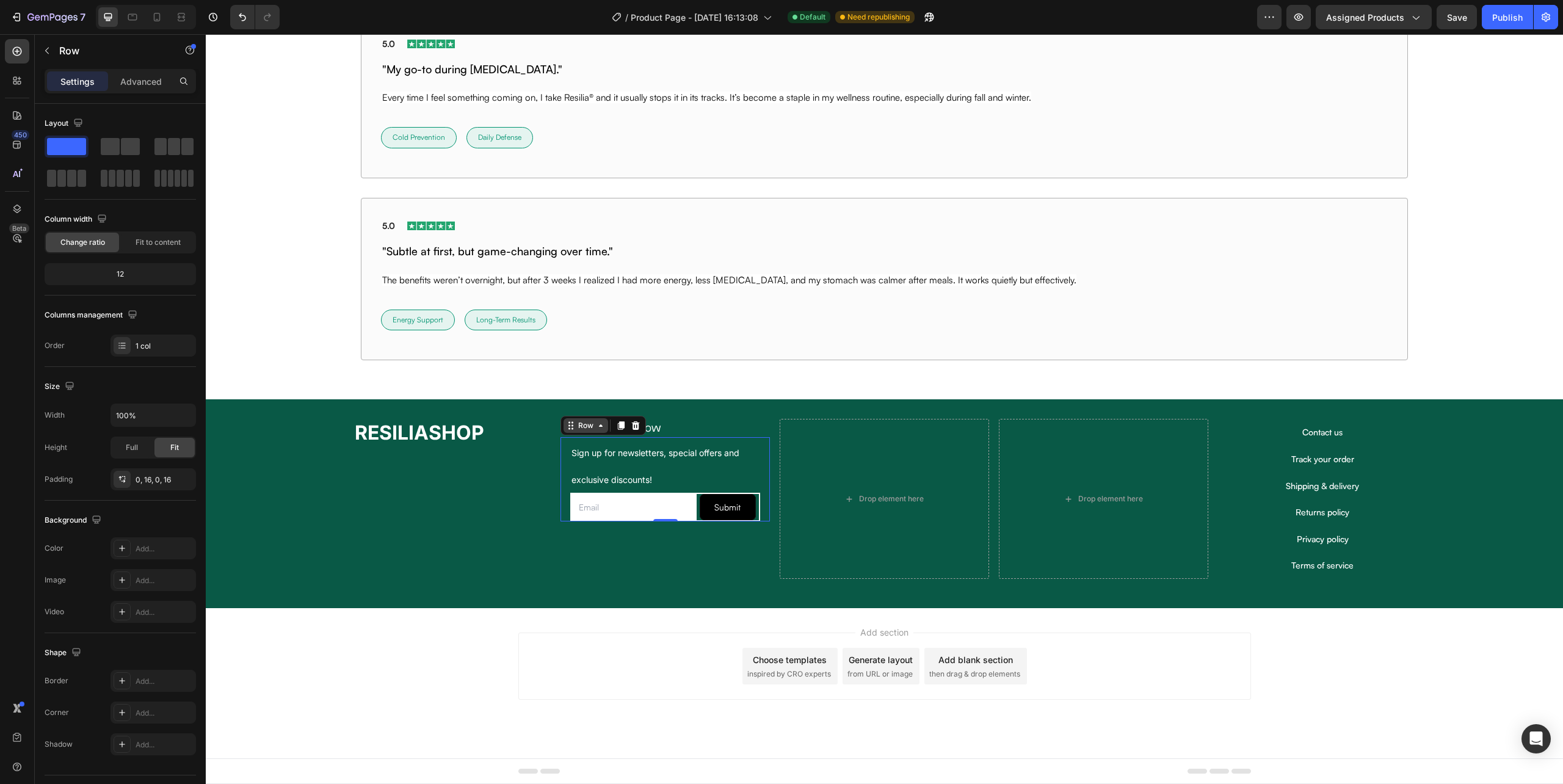
click at [568, 425] on icon at bounding box center [571, 425] width 10 height 10
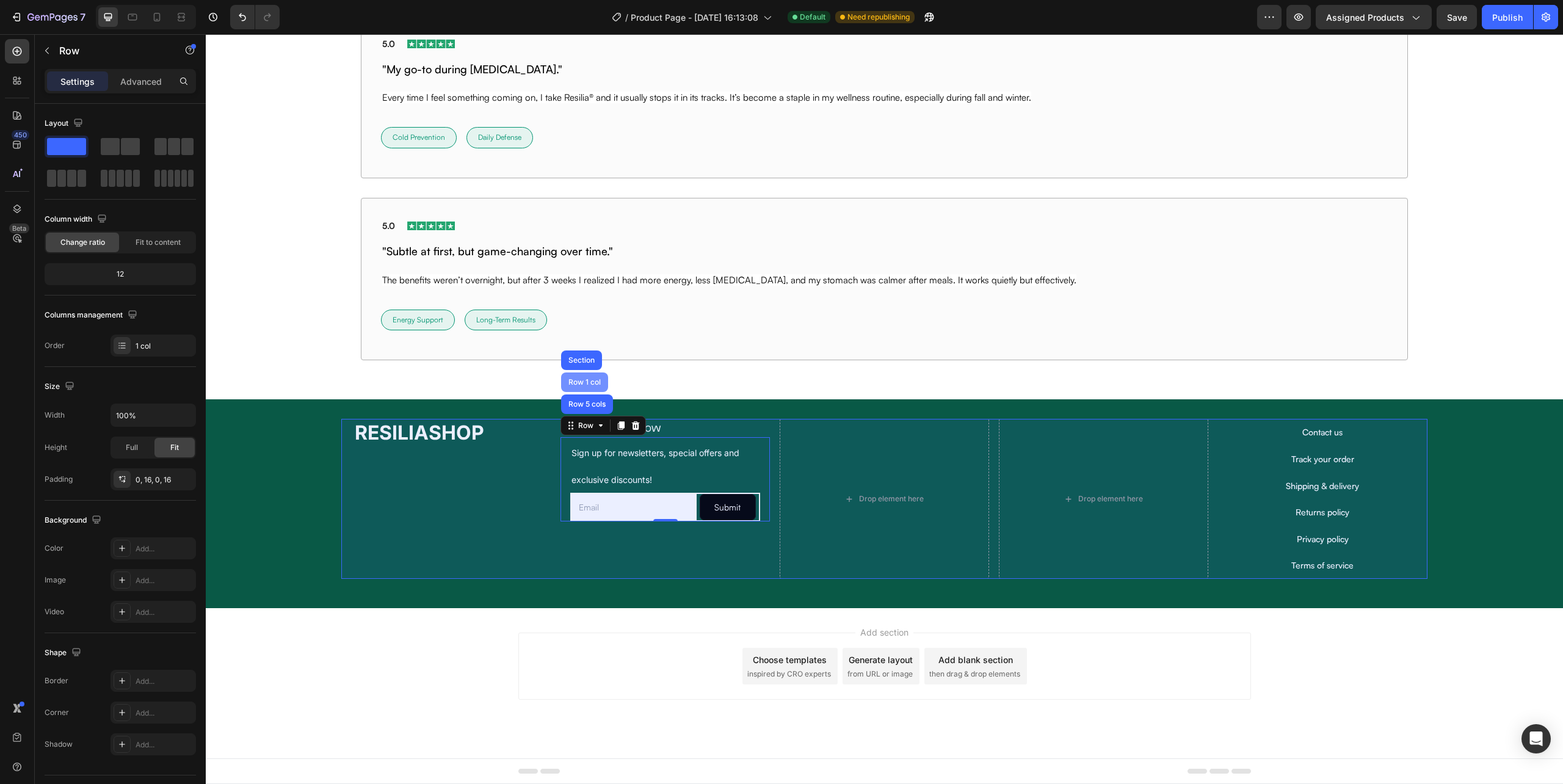
click at [595, 380] on div "Row 1 col" at bounding box center [585, 382] width 37 height 7
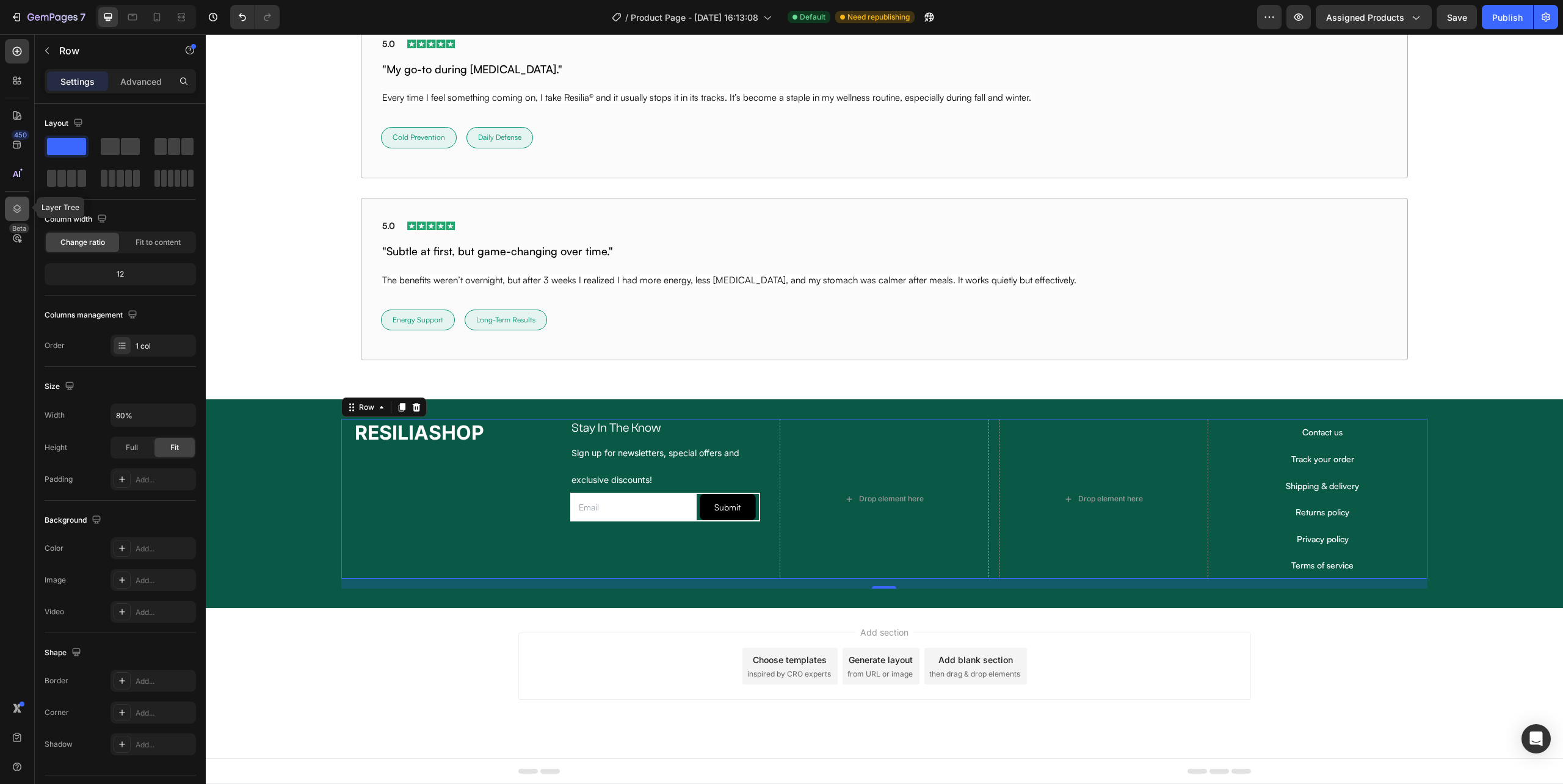
click at [11, 205] on icon at bounding box center [17, 209] width 12 height 12
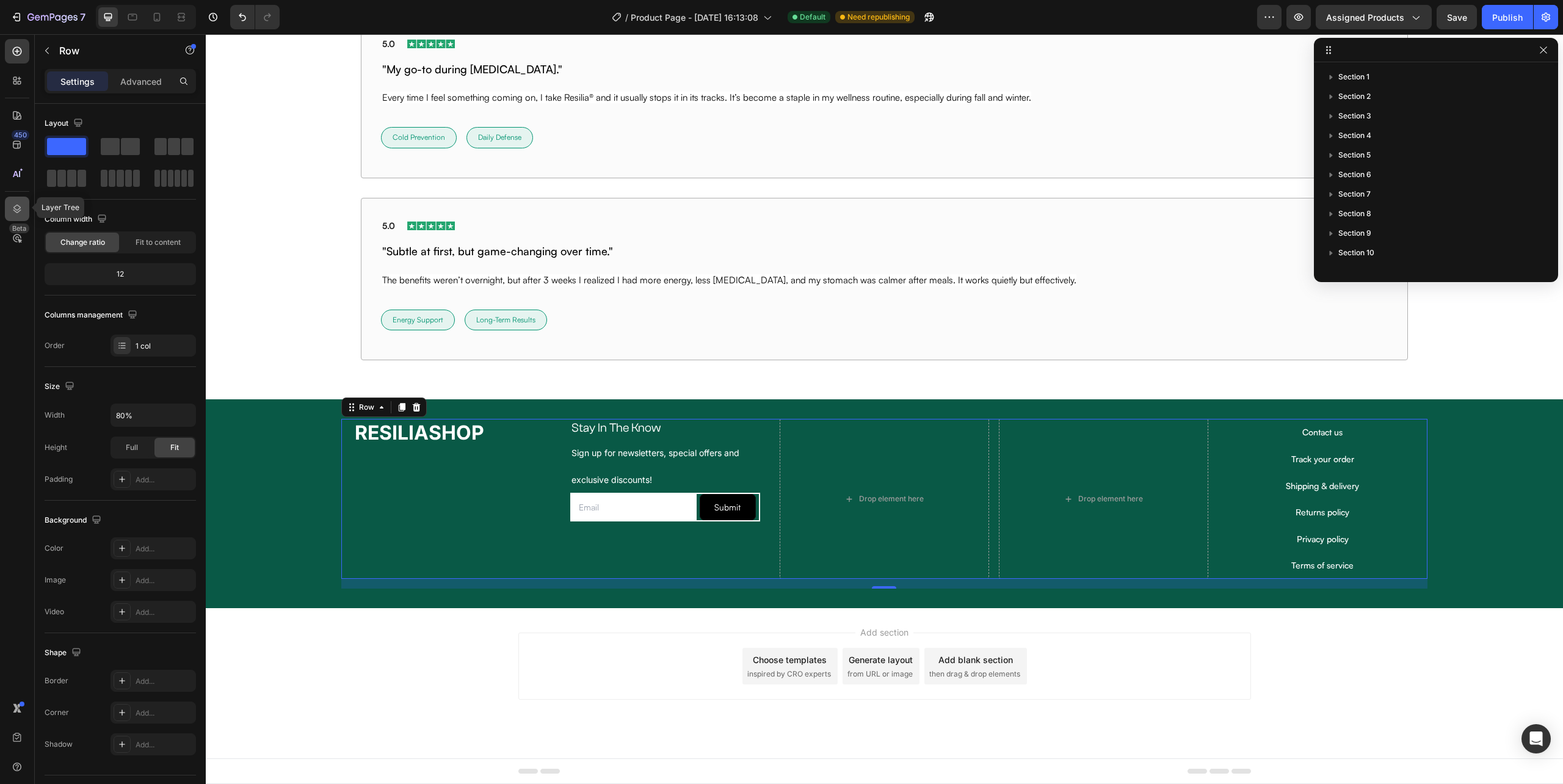
scroll to position [247, 0]
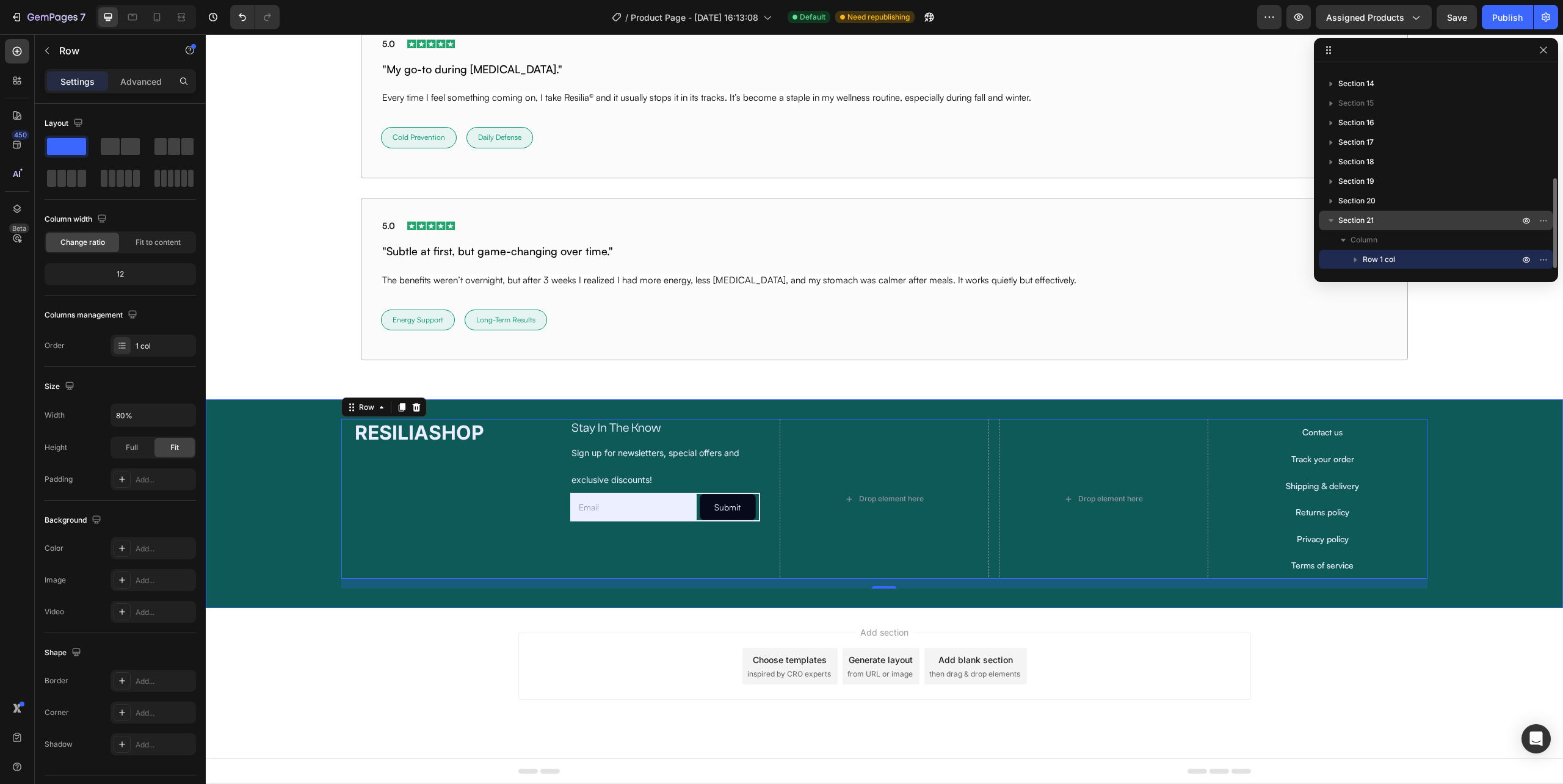
click at [1374, 221] on span "Section 21" at bounding box center [1356, 220] width 35 height 12
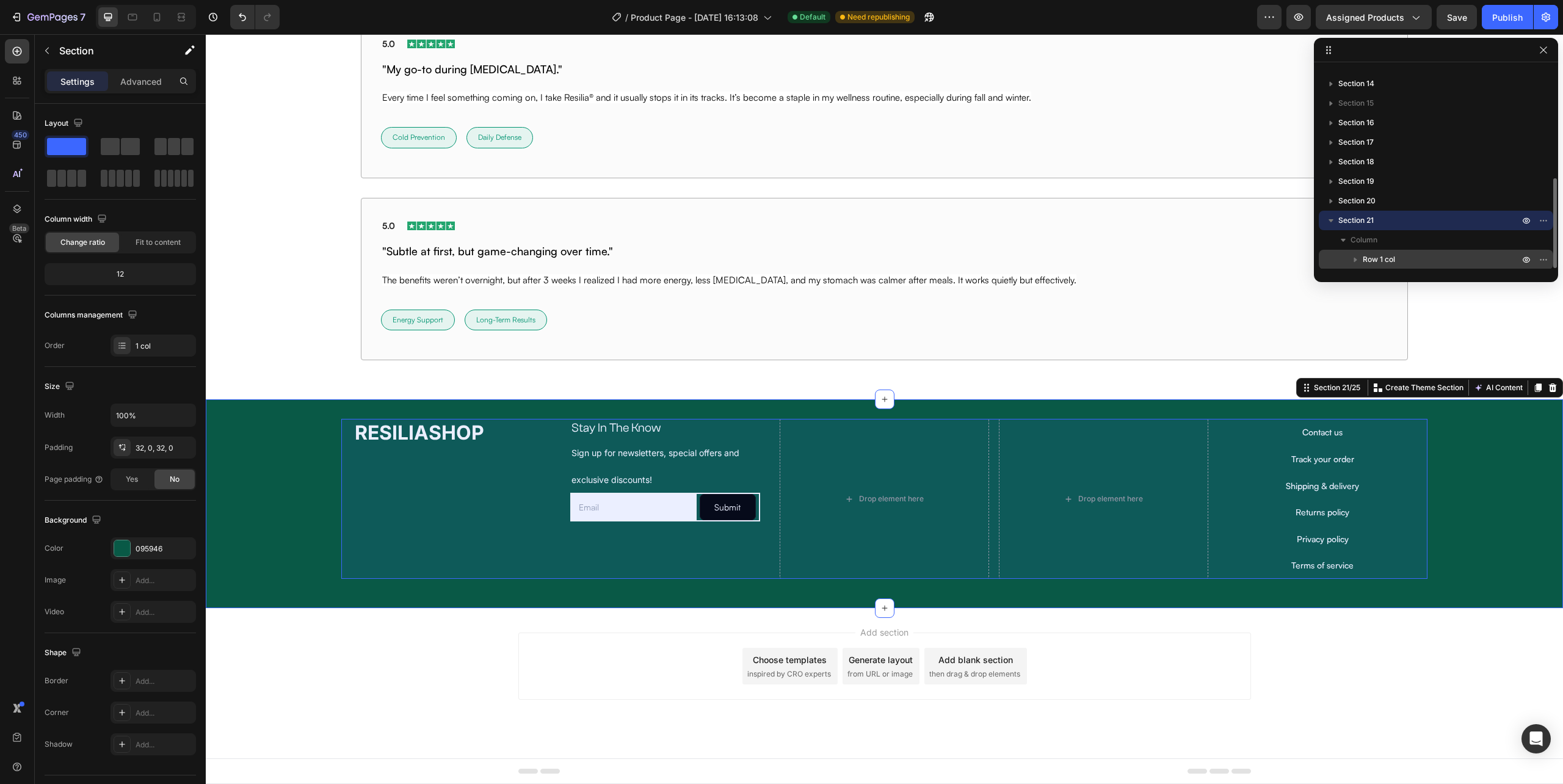
click at [1365, 252] on div "Row 1 col" at bounding box center [1436, 259] width 225 height 19
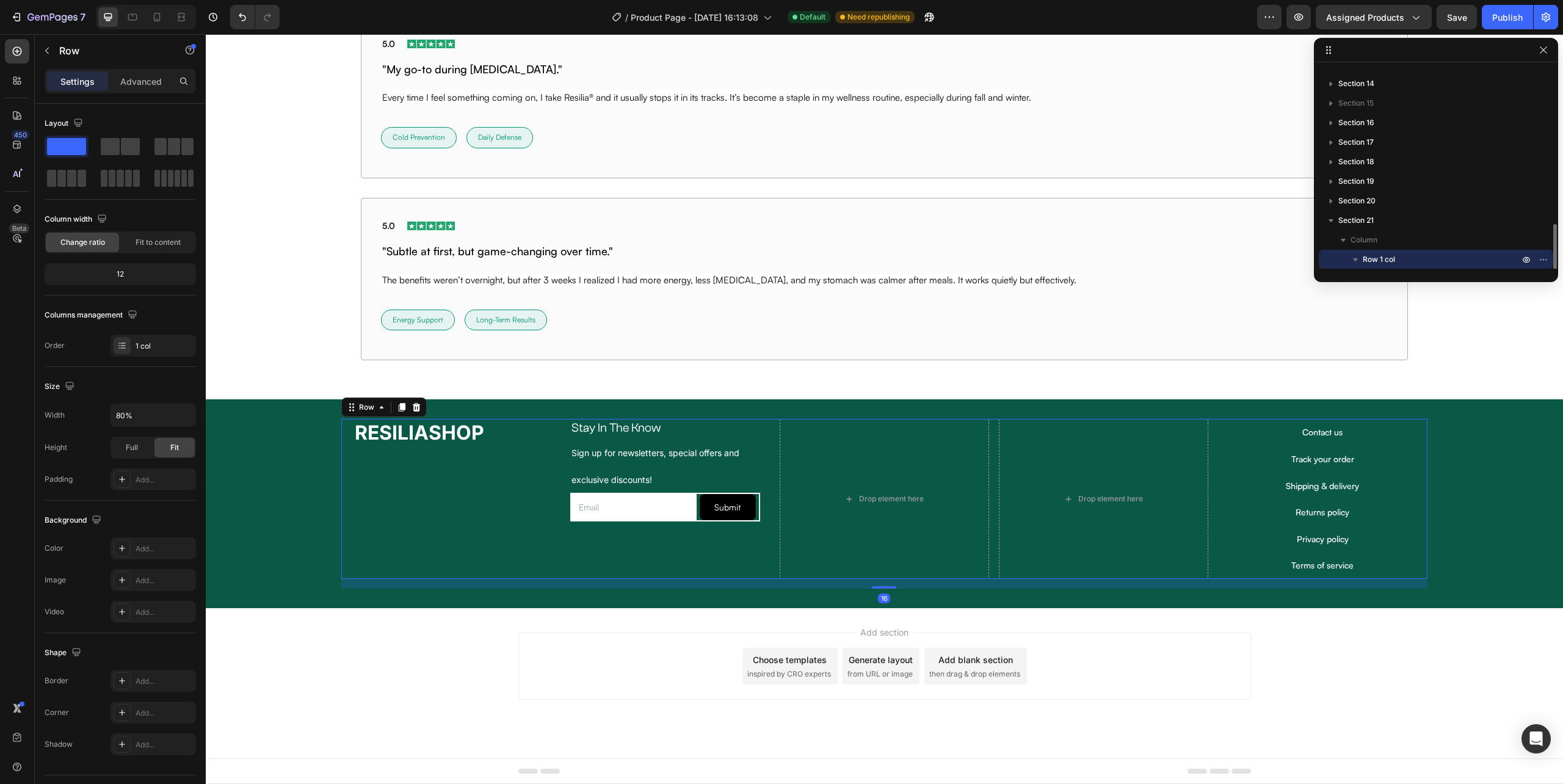
scroll to position [287, 0]
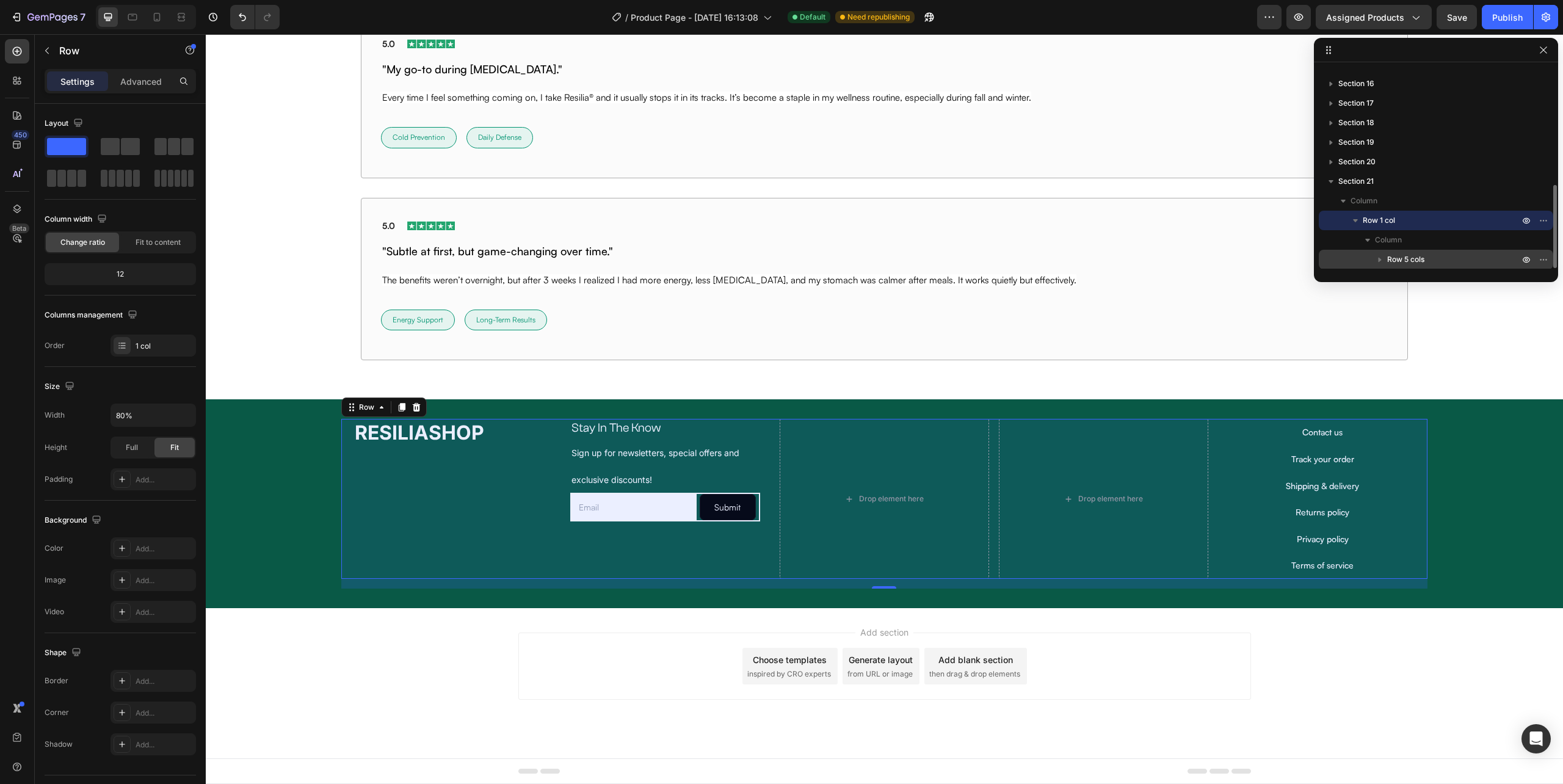
click at [1410, 254] on span "Row 5 cols" at bounding box center [1406, 259] width 37 height 12
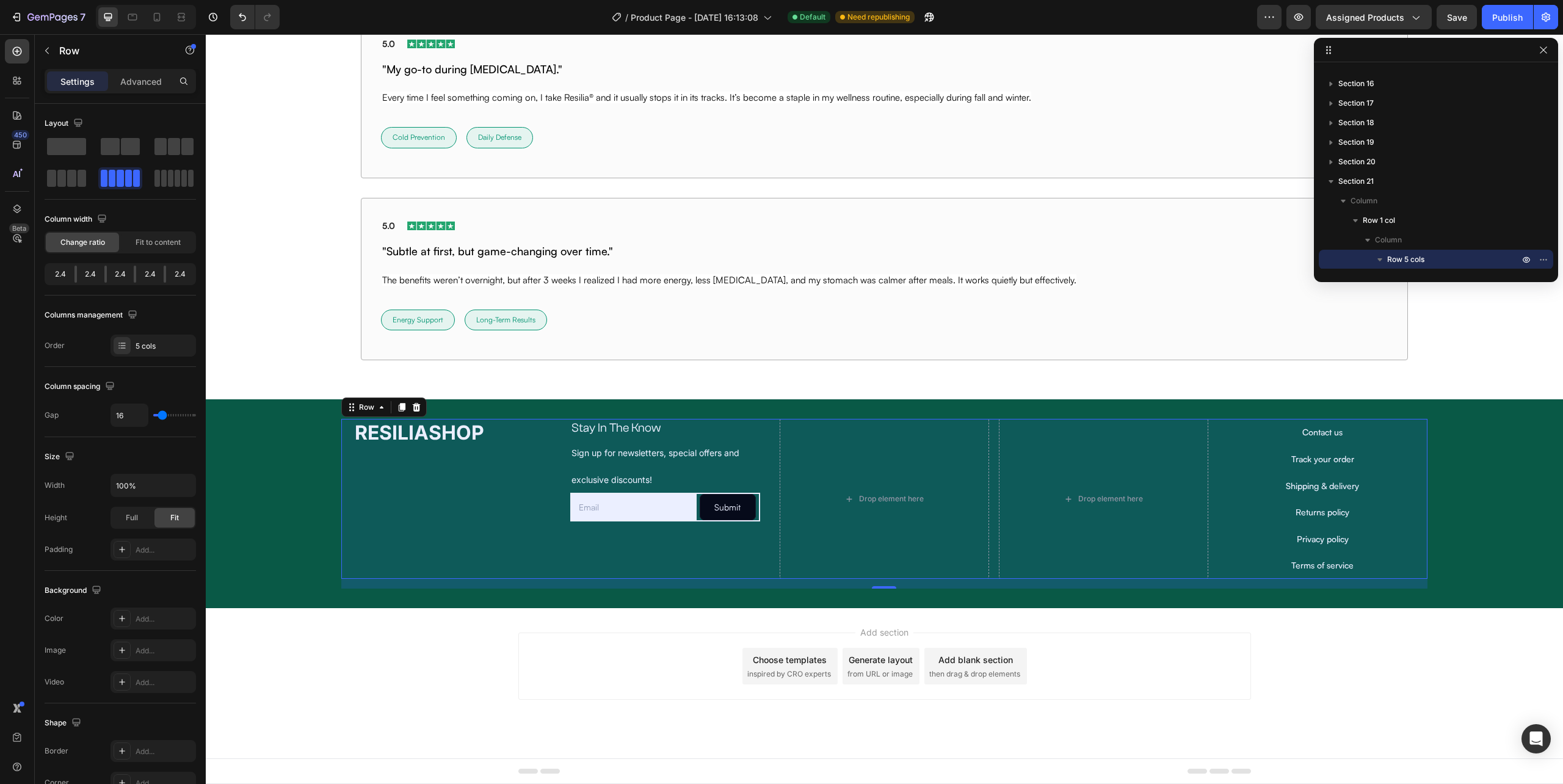
scroll to position [387, 0]
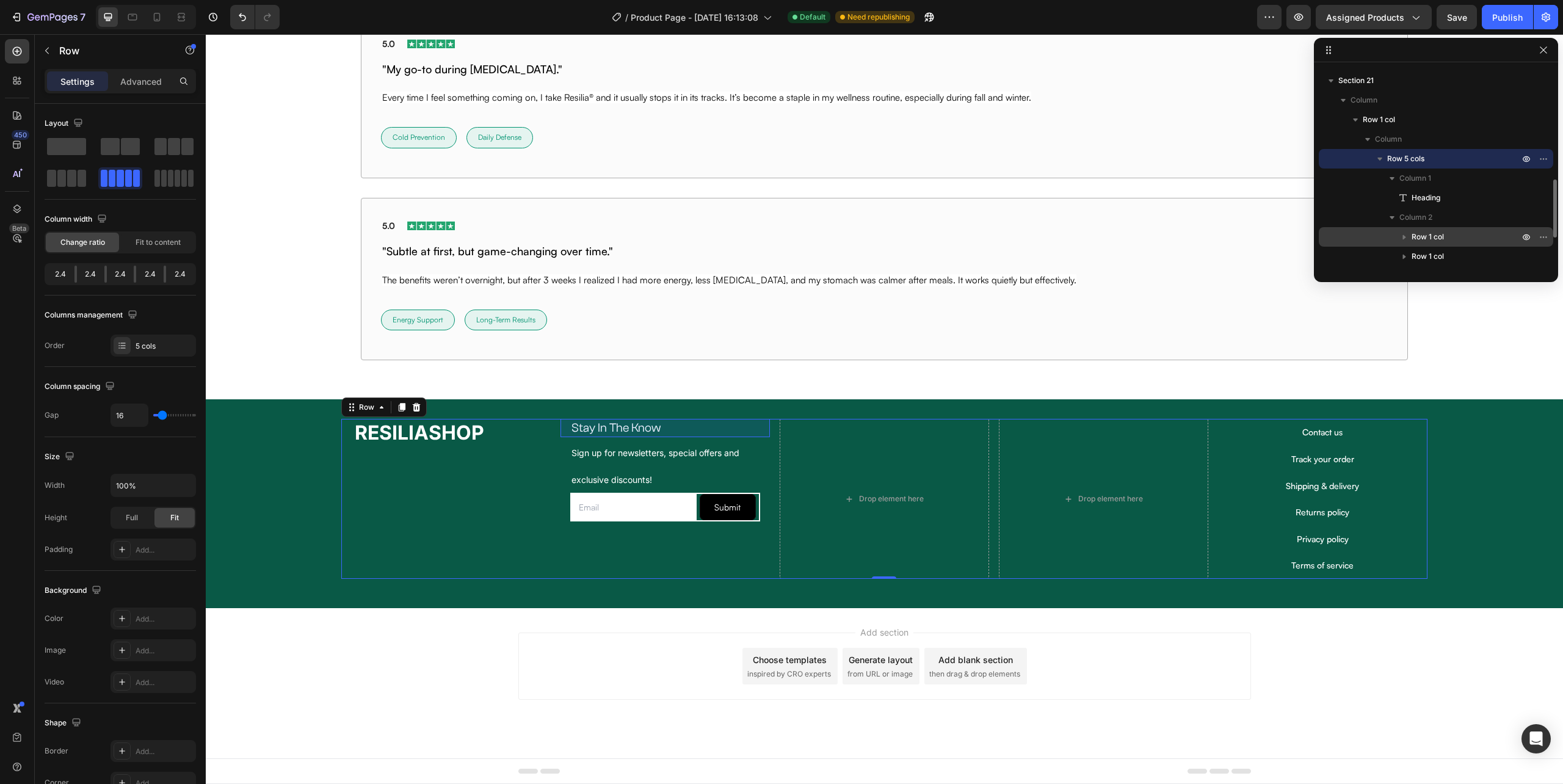
click at [1417, 239] on span "Row 1 col" at bounding box center [1428, 237] width 33 height 12
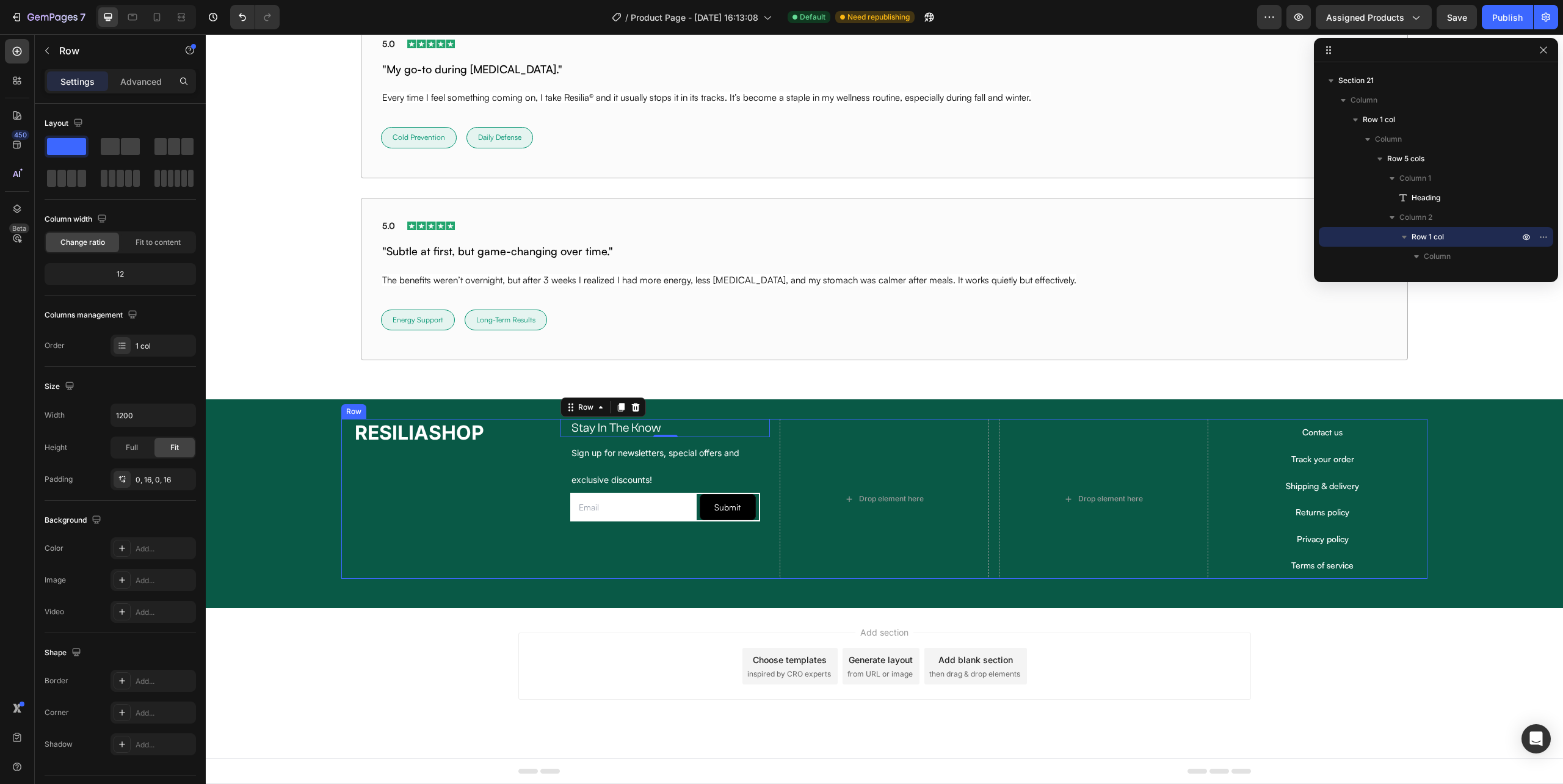
click at [676, 540] on div "Stay In The Know Heading Row 0 Sign up for newsletters, special offers and excl…" at bounding box center [665, 498] width 209 height 160
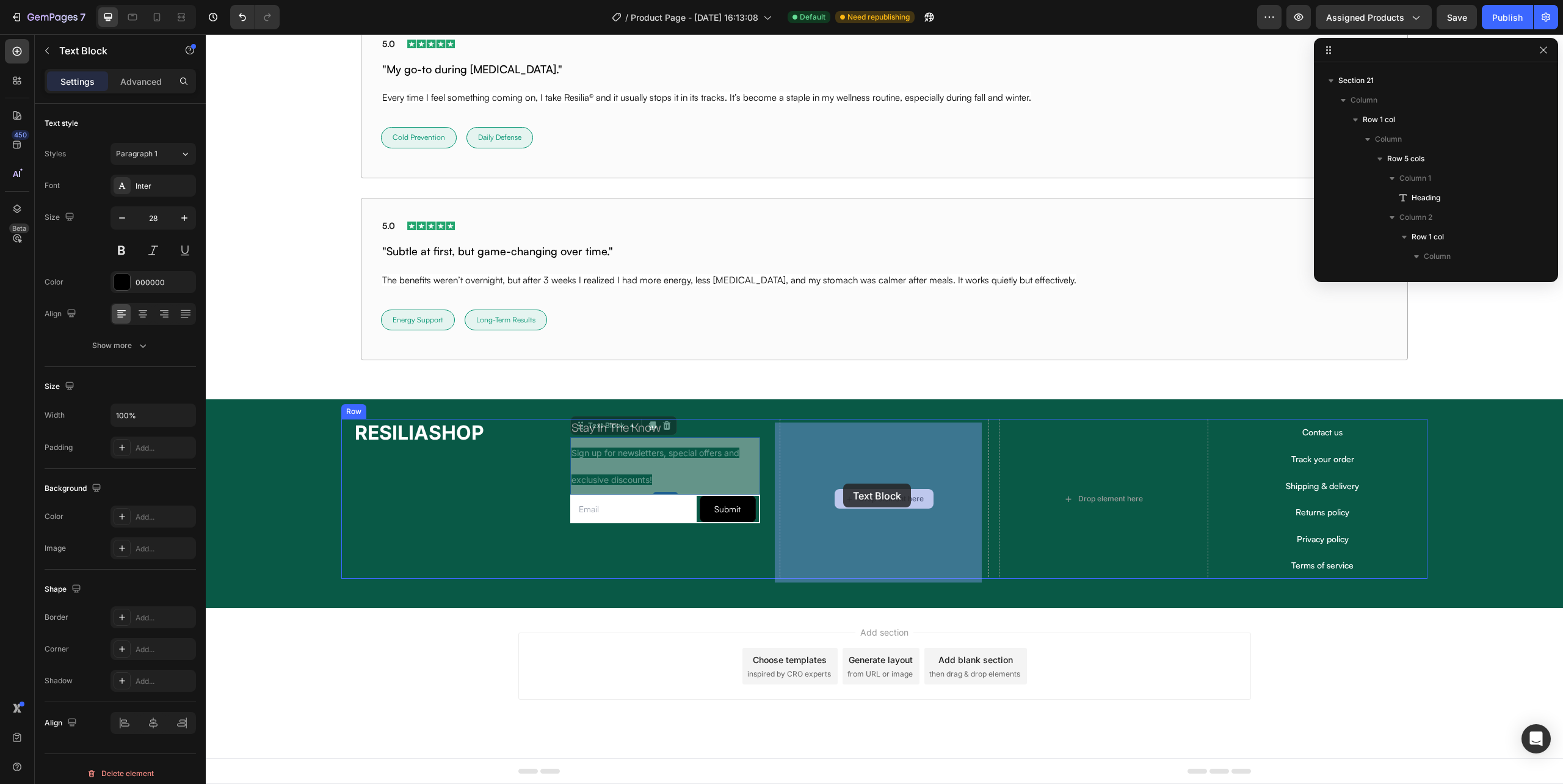
scroll to position [563, 0]
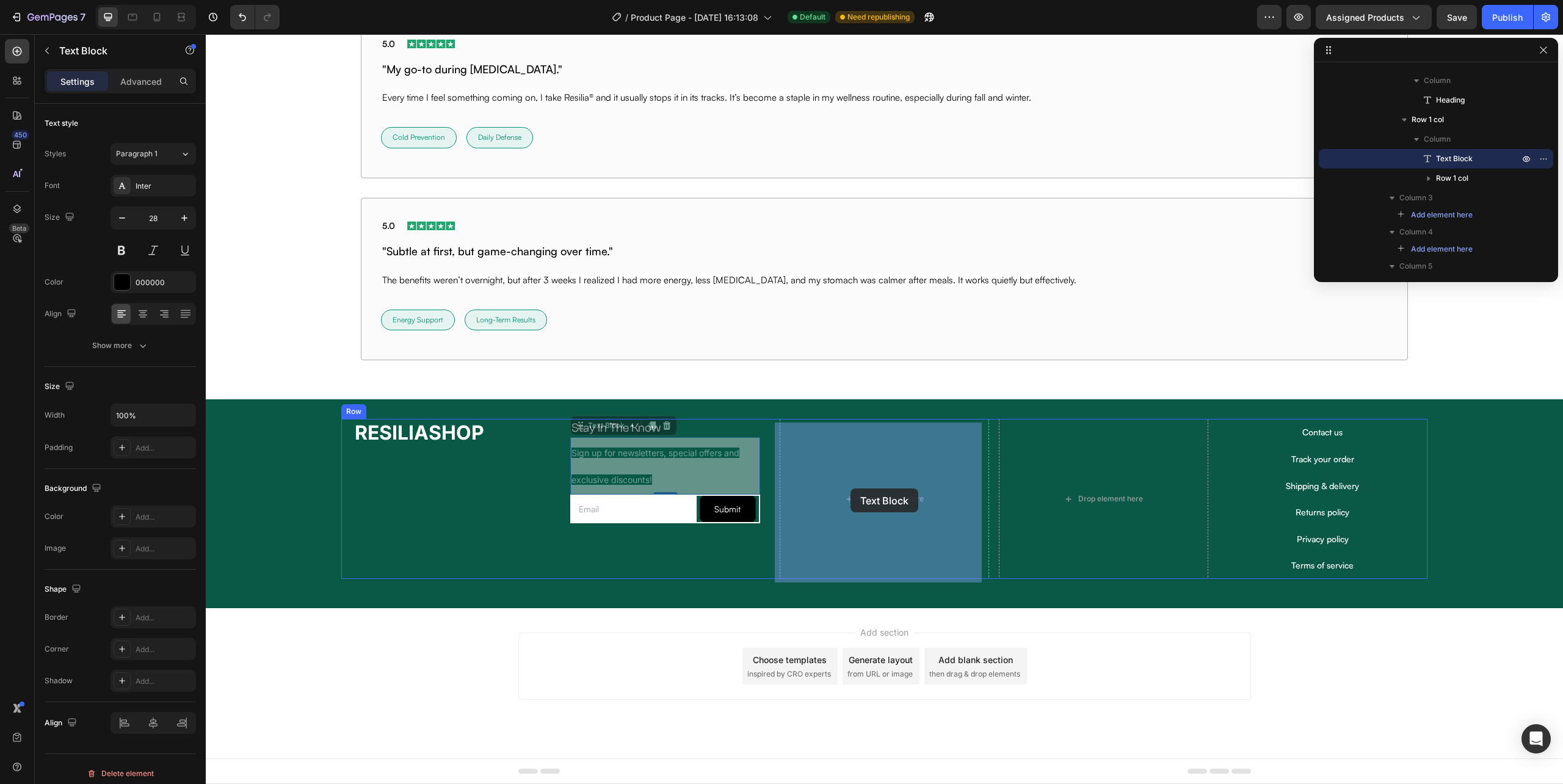
drag, startPoint x: 674, startPoint y: 465, endPoint x: 850, endPoint y: 489, distance: 177.6
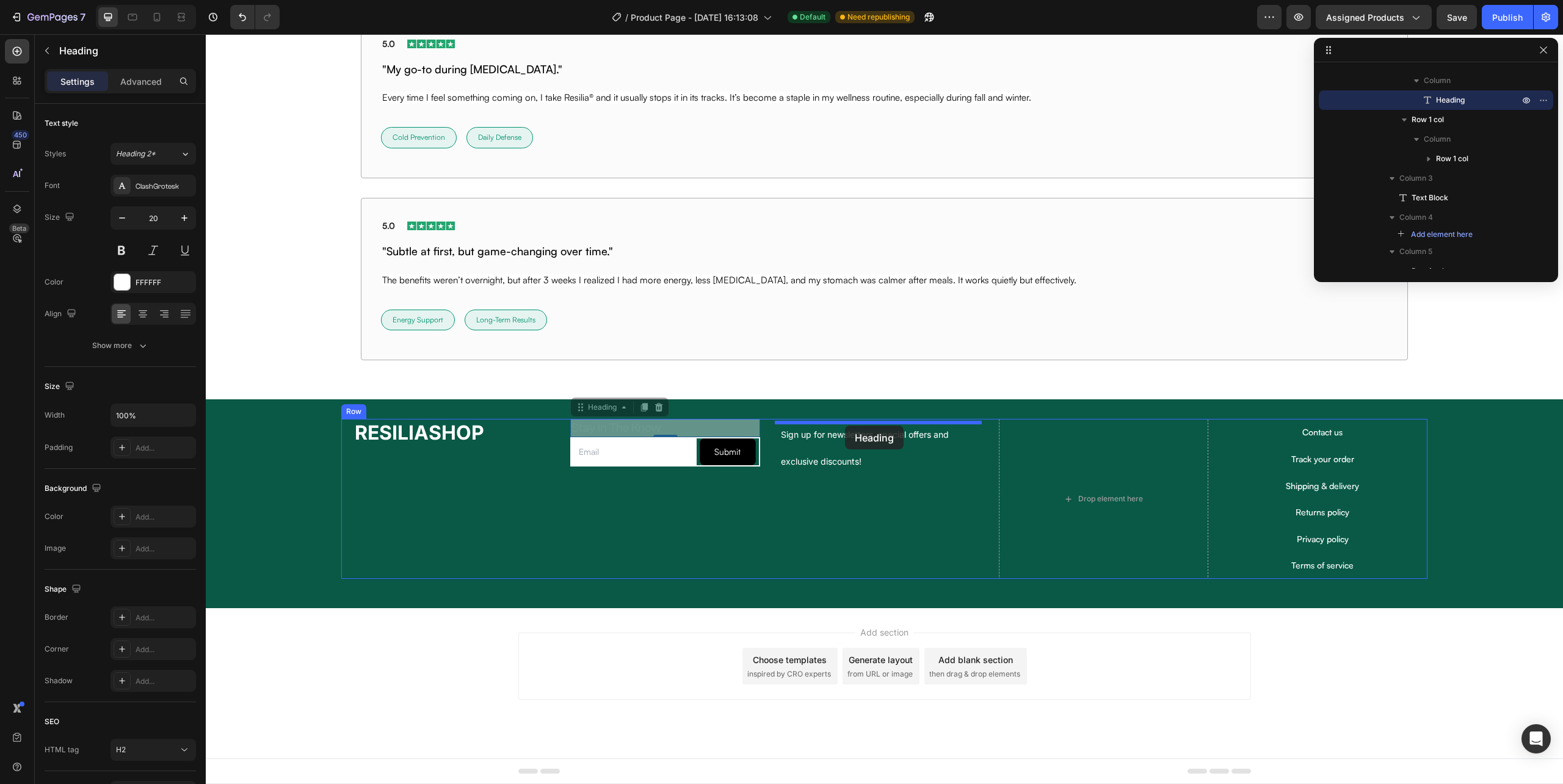
drag, startPoint x: 655, startPoint y: 425, endPoint x: 845, endPoint y: 426, distance: 190.0
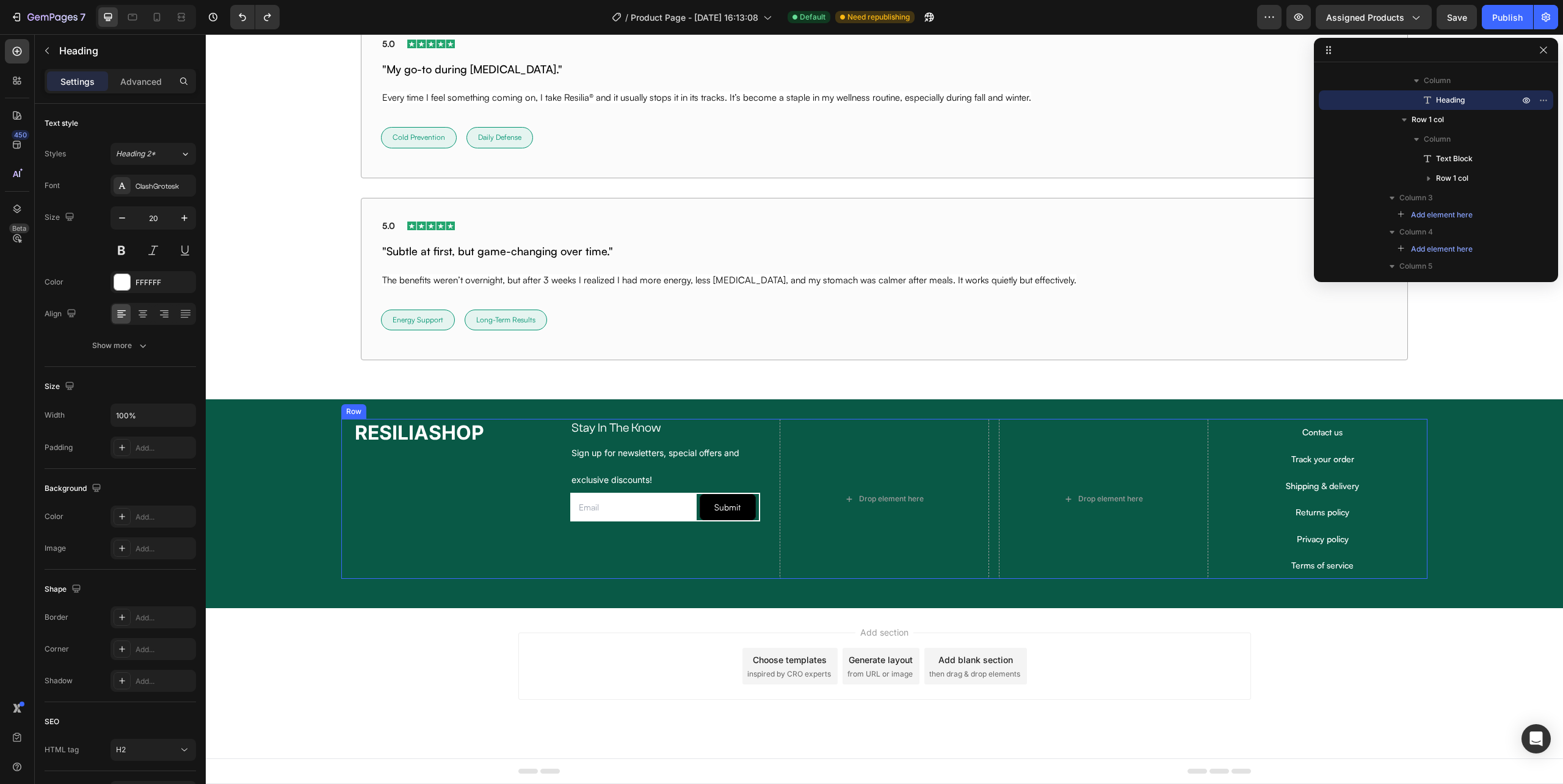
click at [628, 566] on div "Stay In The Know Heading Row Sign up for newsletters, special offers and exclus…" at bounding box center [665, 498] width 209 height 160
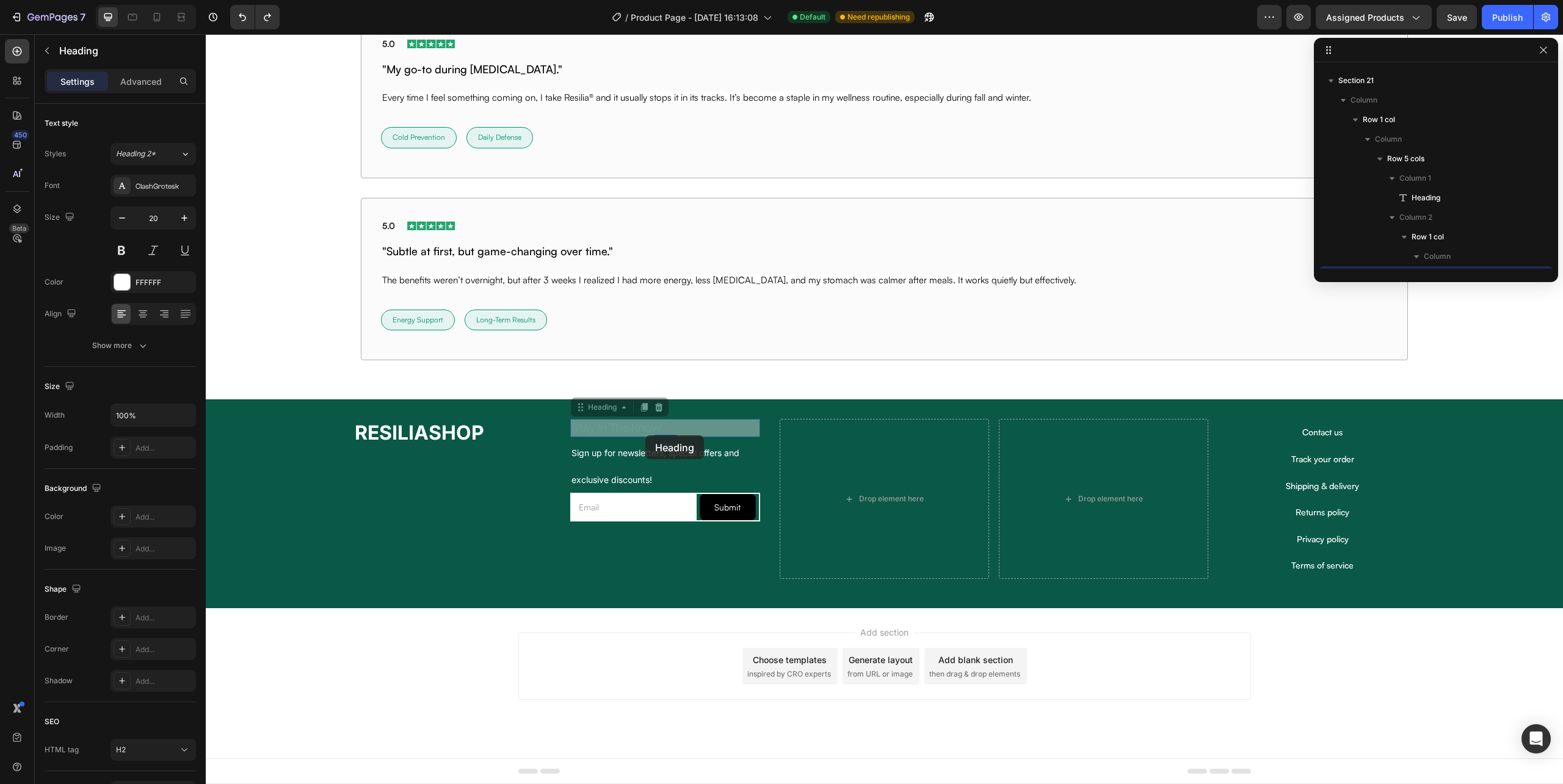
scroll to position [504, 0]
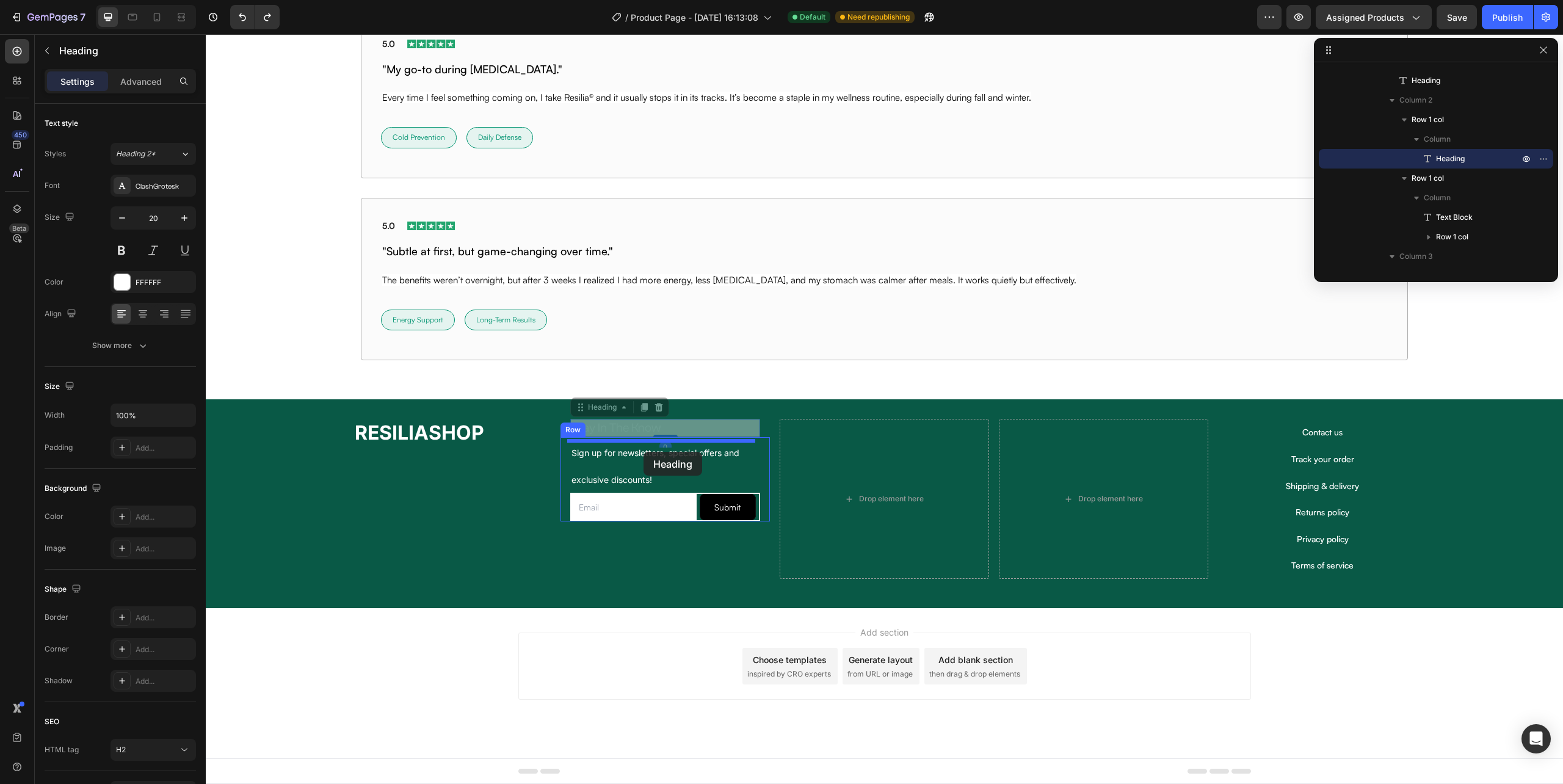
drag, startPoint x: 650, startPoint y: 426, endPoint x: 644, endPoint y: 452, distance: 26.7
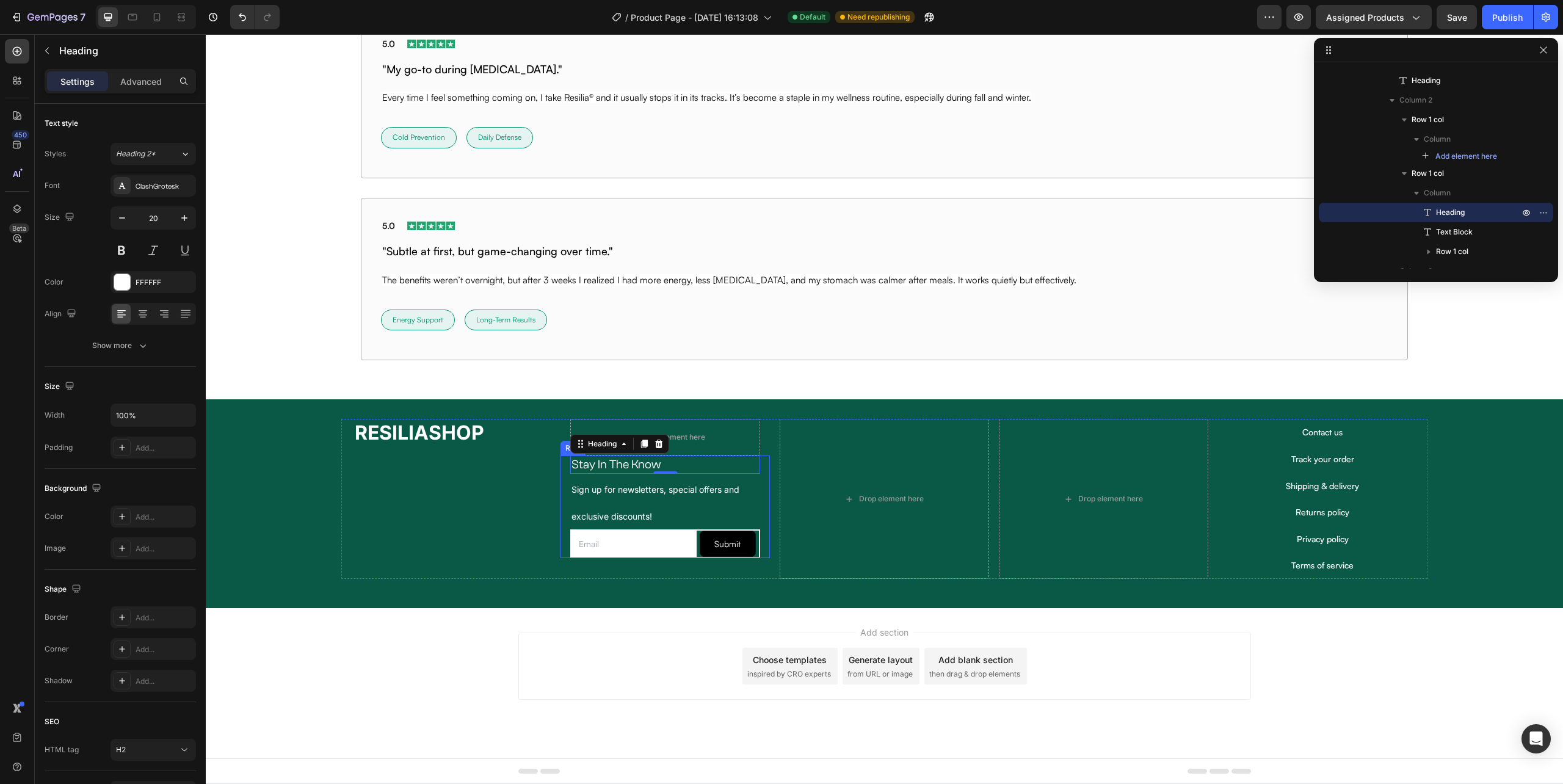
click at [563, 511] on div "Stay In The Know Heading 0 Sign up for newsletters, special offers and exclusiv…" at bounding box center [665, 506] width 209 height 102
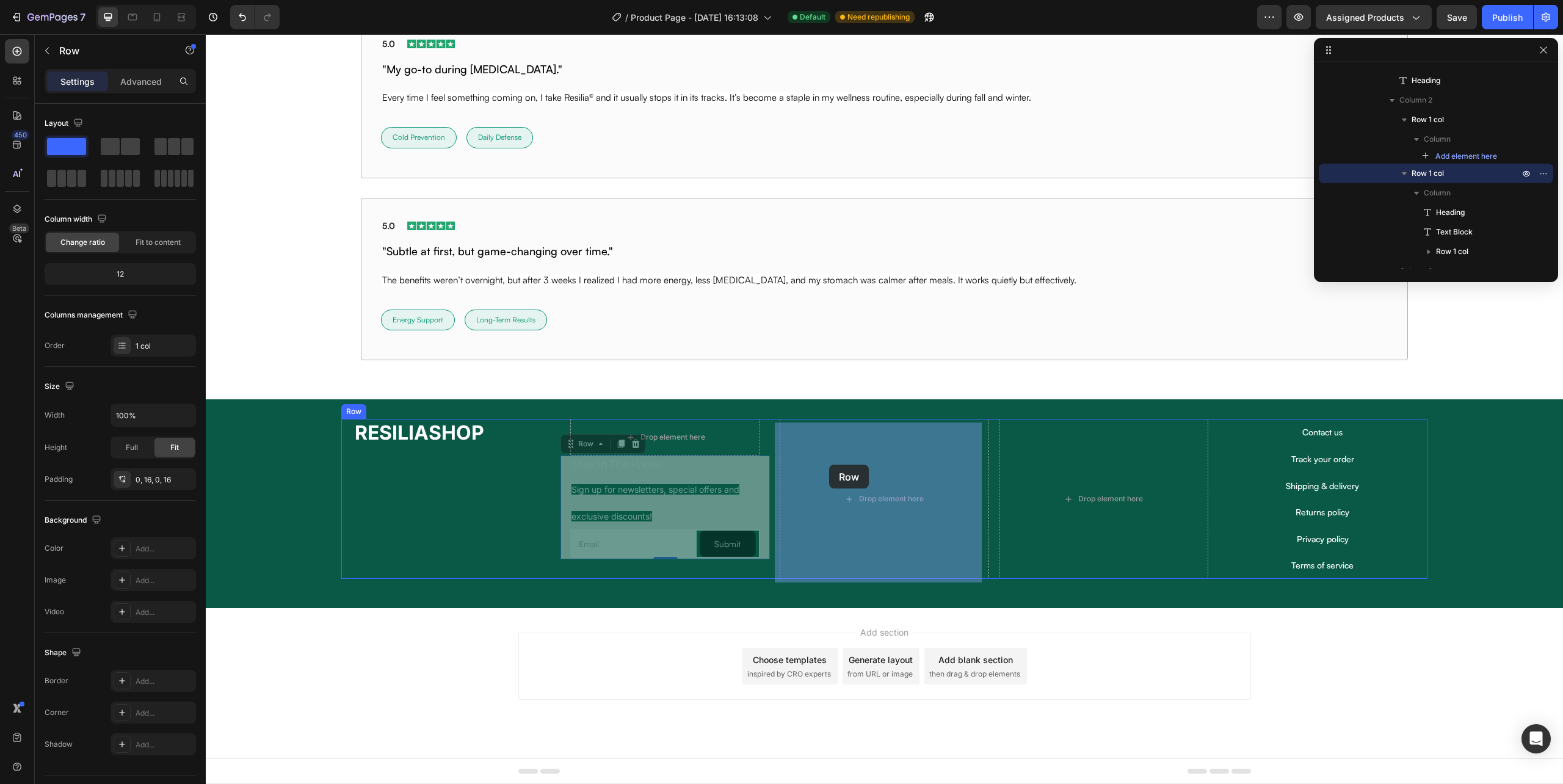
drag, startPoint x: 568, startPoint y: 444, endPoint x: 829, endPoint y: 465, distance: 261.8
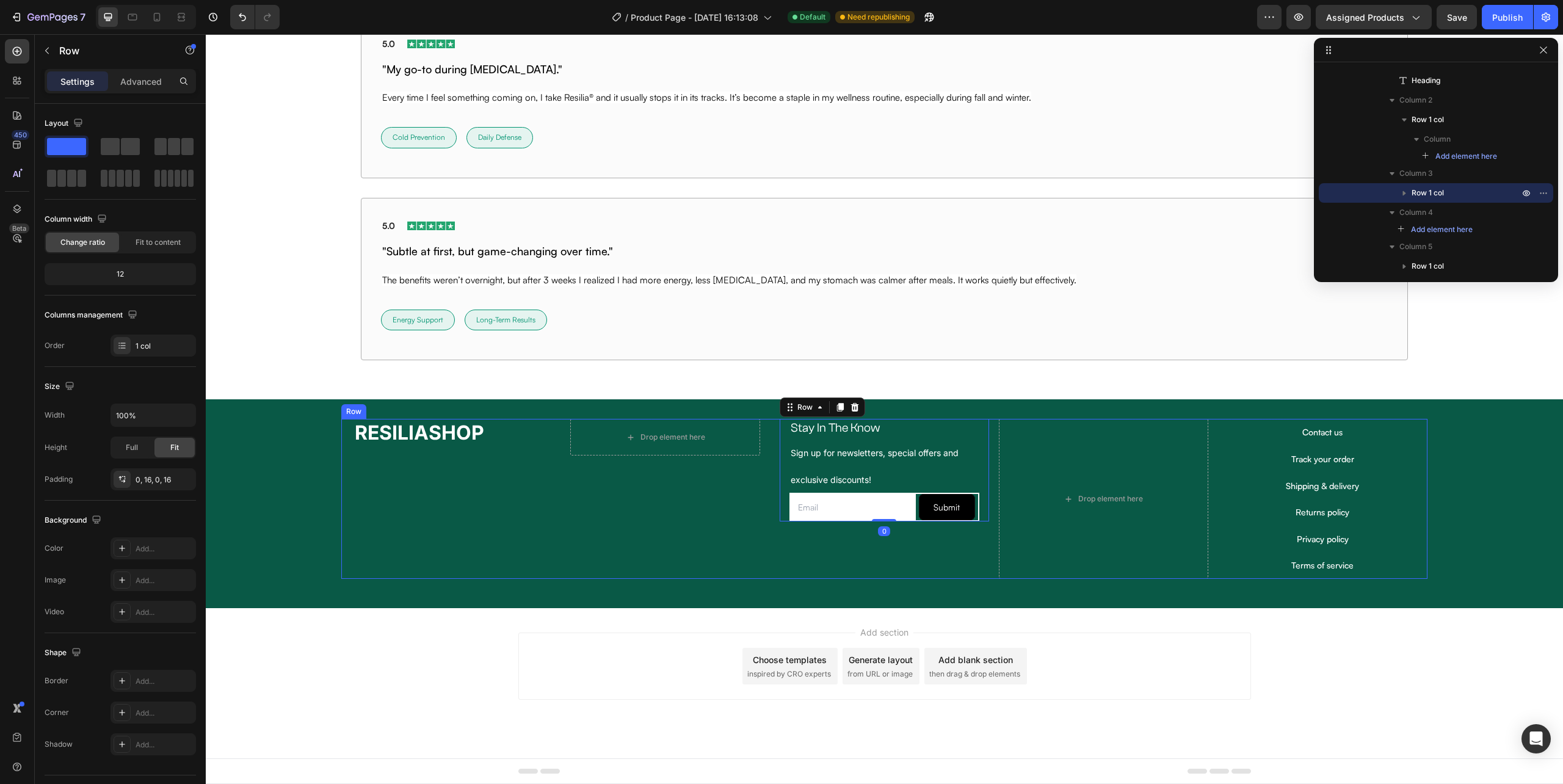
click at [656, 550] on div "Drop element here Row" at bounding box center [665, 498] width 209 height 160
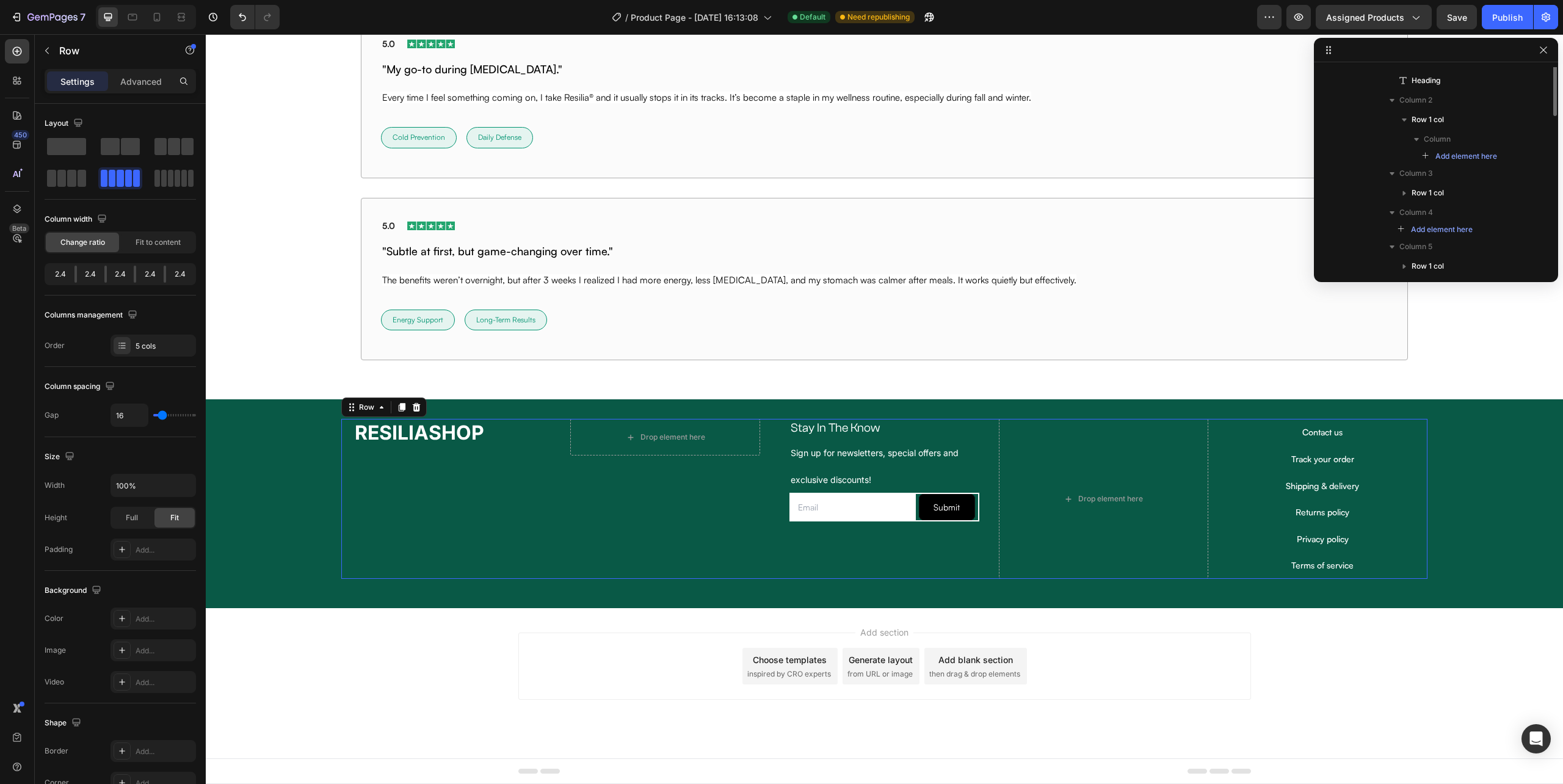
scroll to position [387, 0]
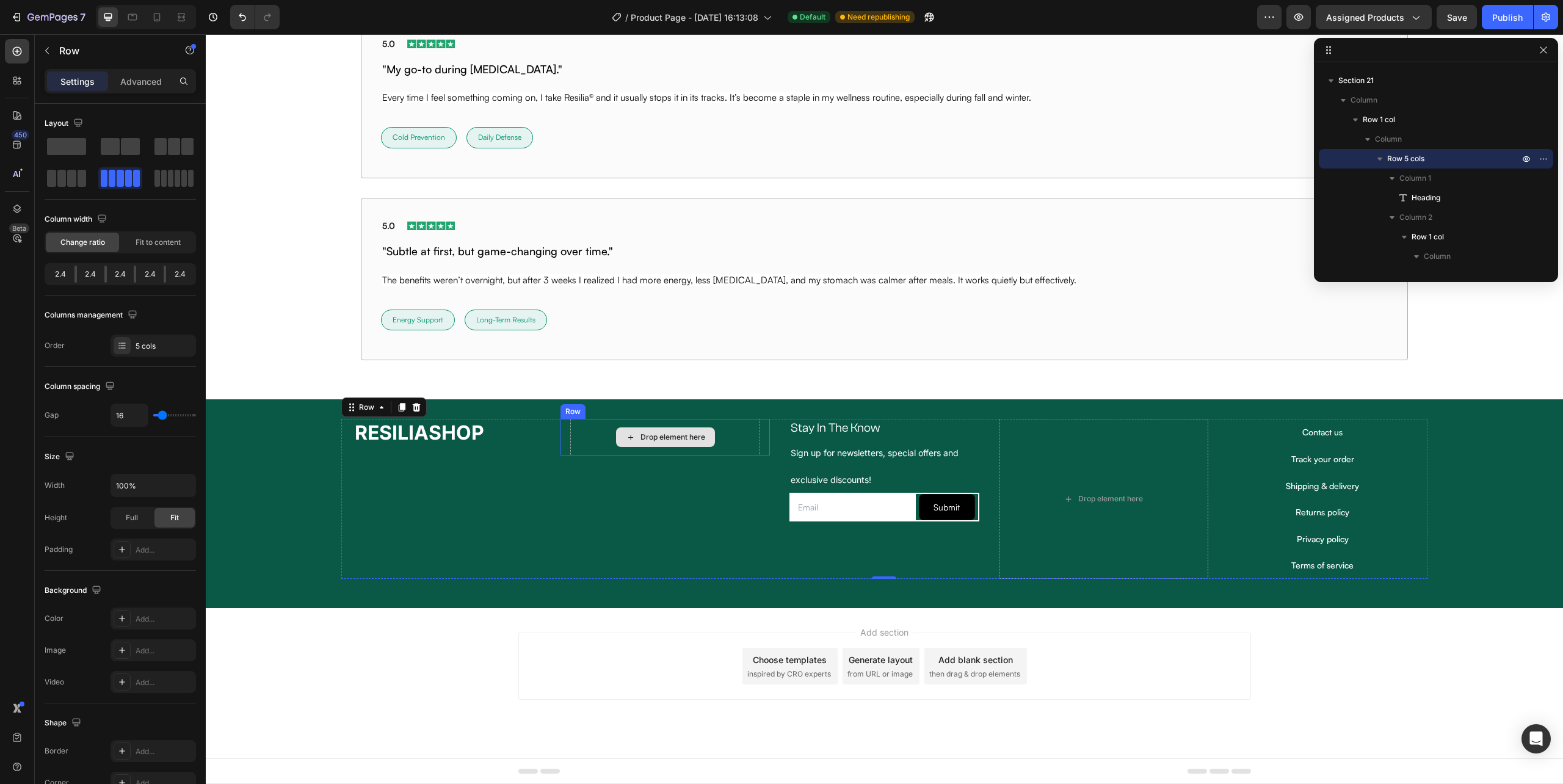
click at [719, 439] on div "Drop element here" at bounding box center [665, 437] width 190 height 37
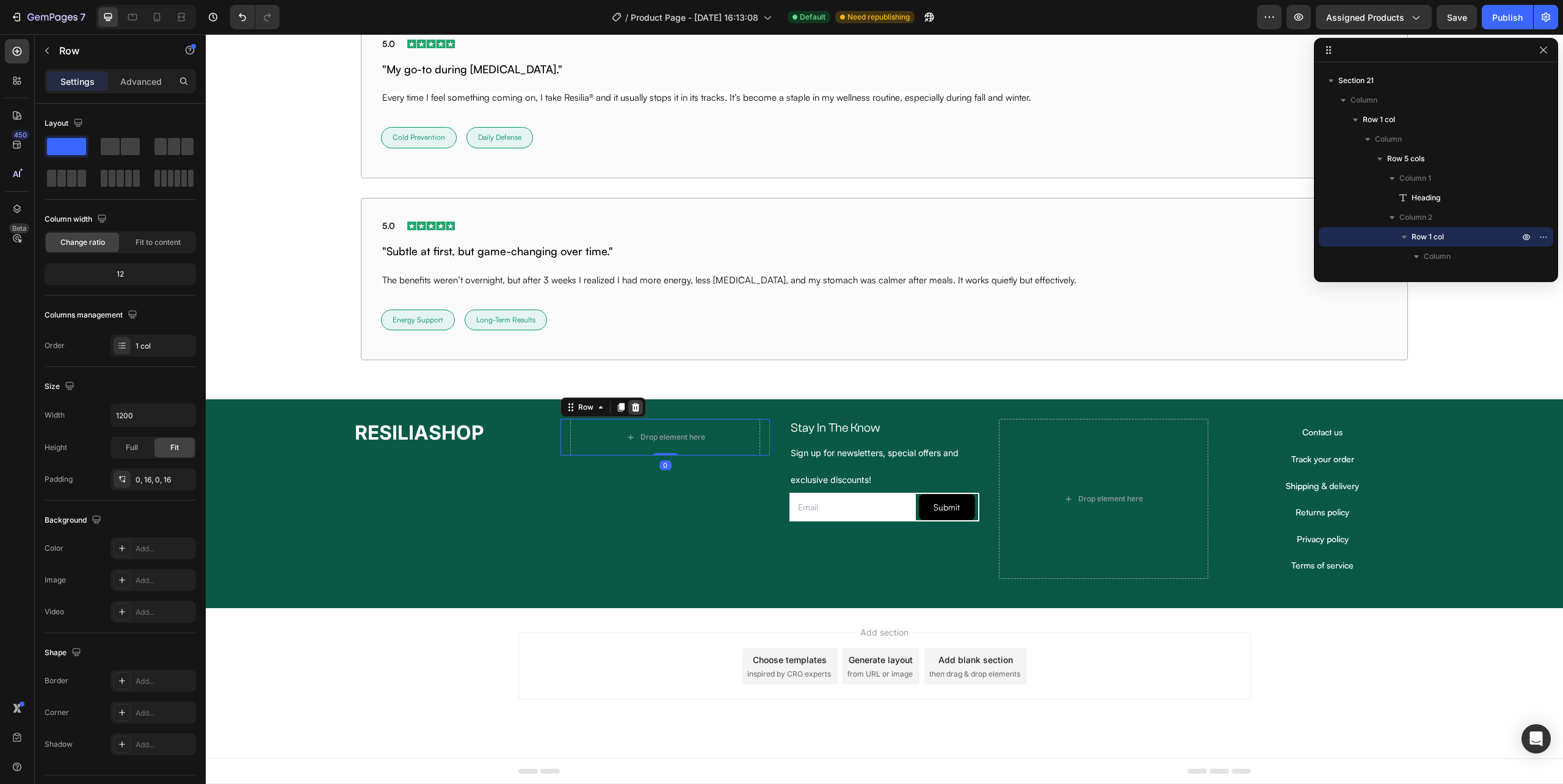
click at [634, 410] on icon at bounding box center [636, 407] width 8 height 9
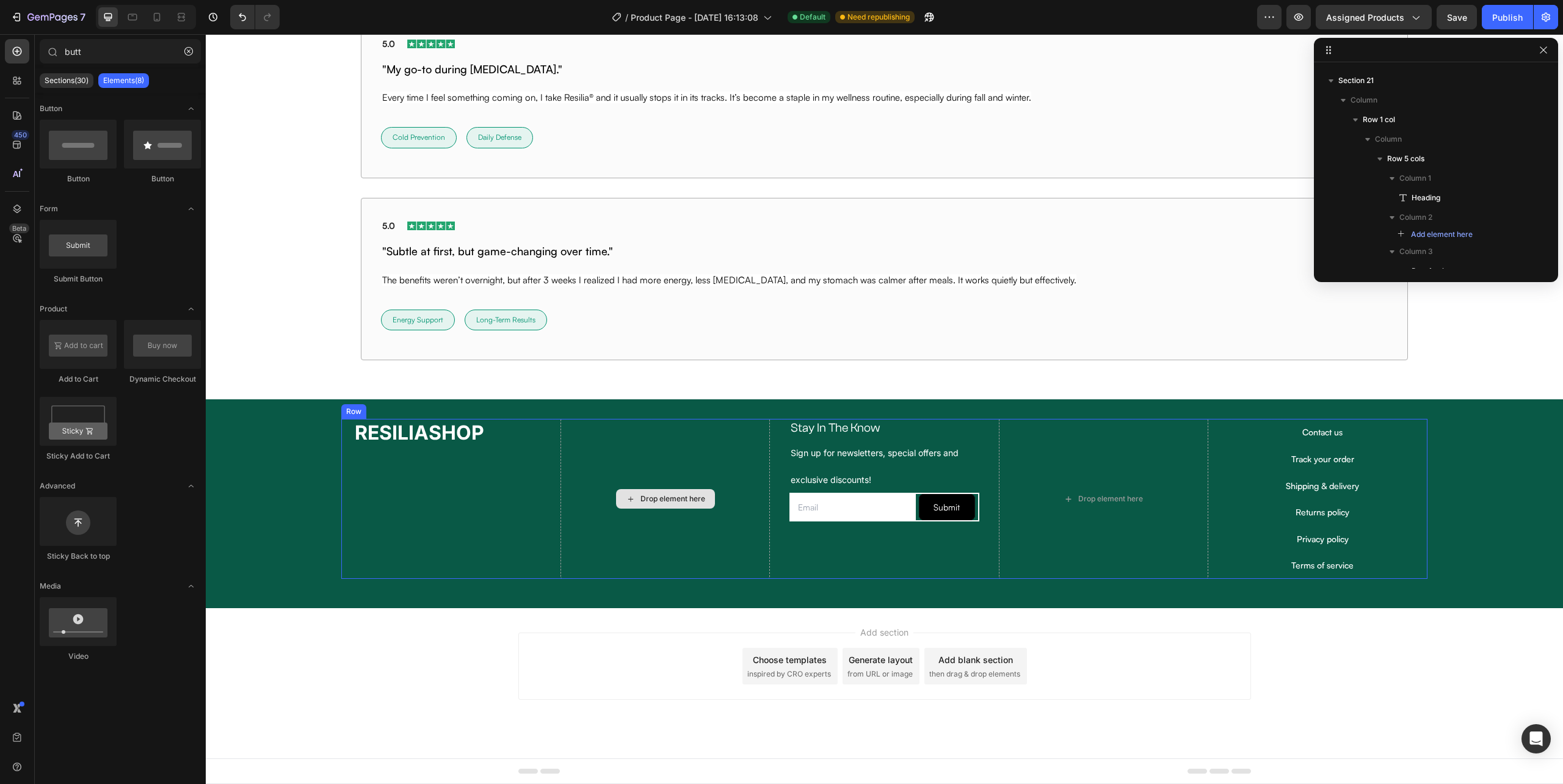
click at [667, 519] on div "Drop element here" at bounding box center [665, 498] width 209 height 160
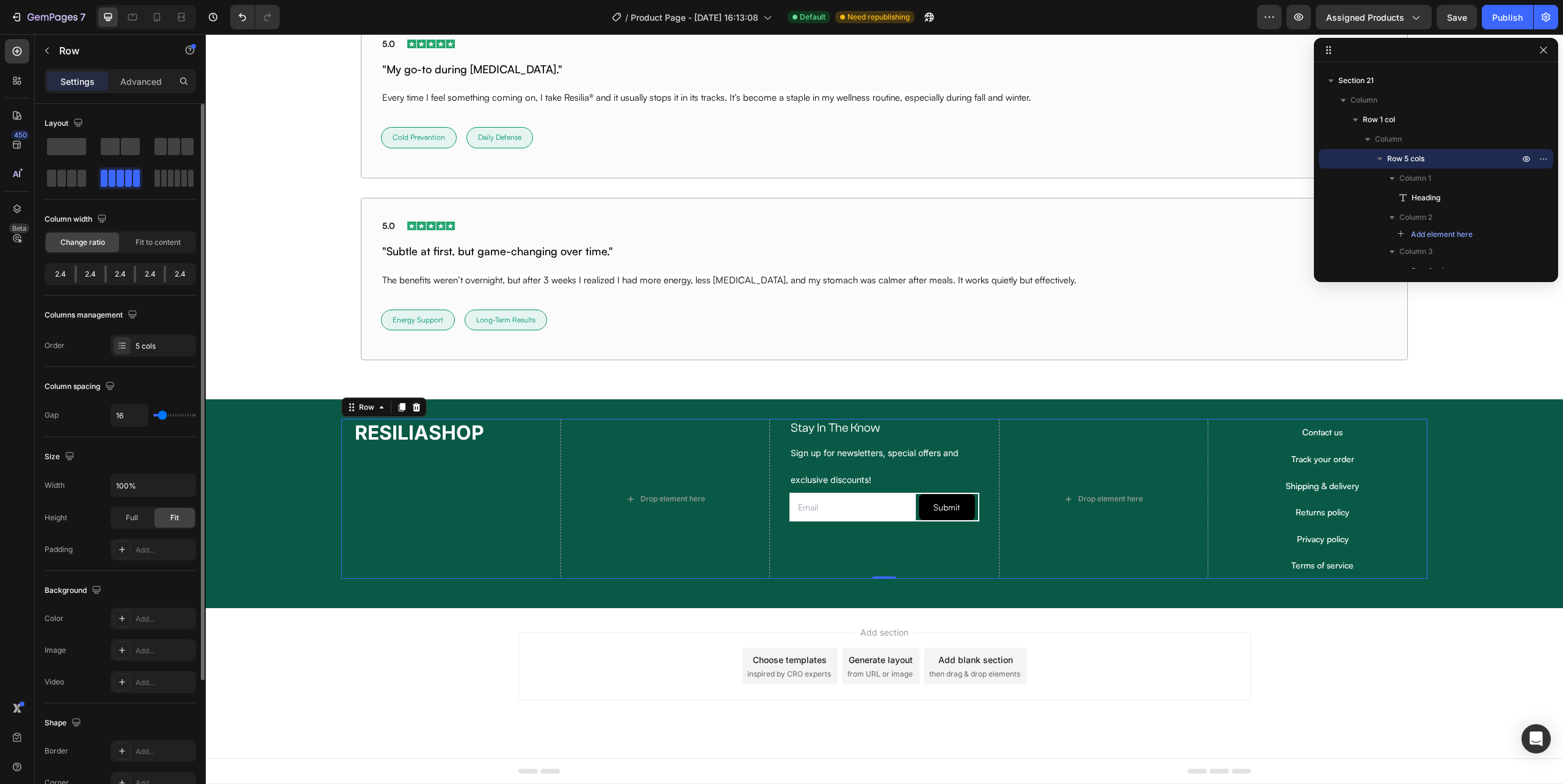
drag, startPoint x: 77, startPoint y: 272, endPoint x: 53, endPoint y: 274, distance: 24.1
click at [53, 274] on div "2.4 2.4 2.4 2.4 2.4" at bounding box center [121, 273] width 152 height 22
click at [92, 277] on div "2.4" at bounding box center [90, 273] width 27 height 17
click at [162, 245] on span "Fit to content" at bounding box center [158, 243] width 45 height 11
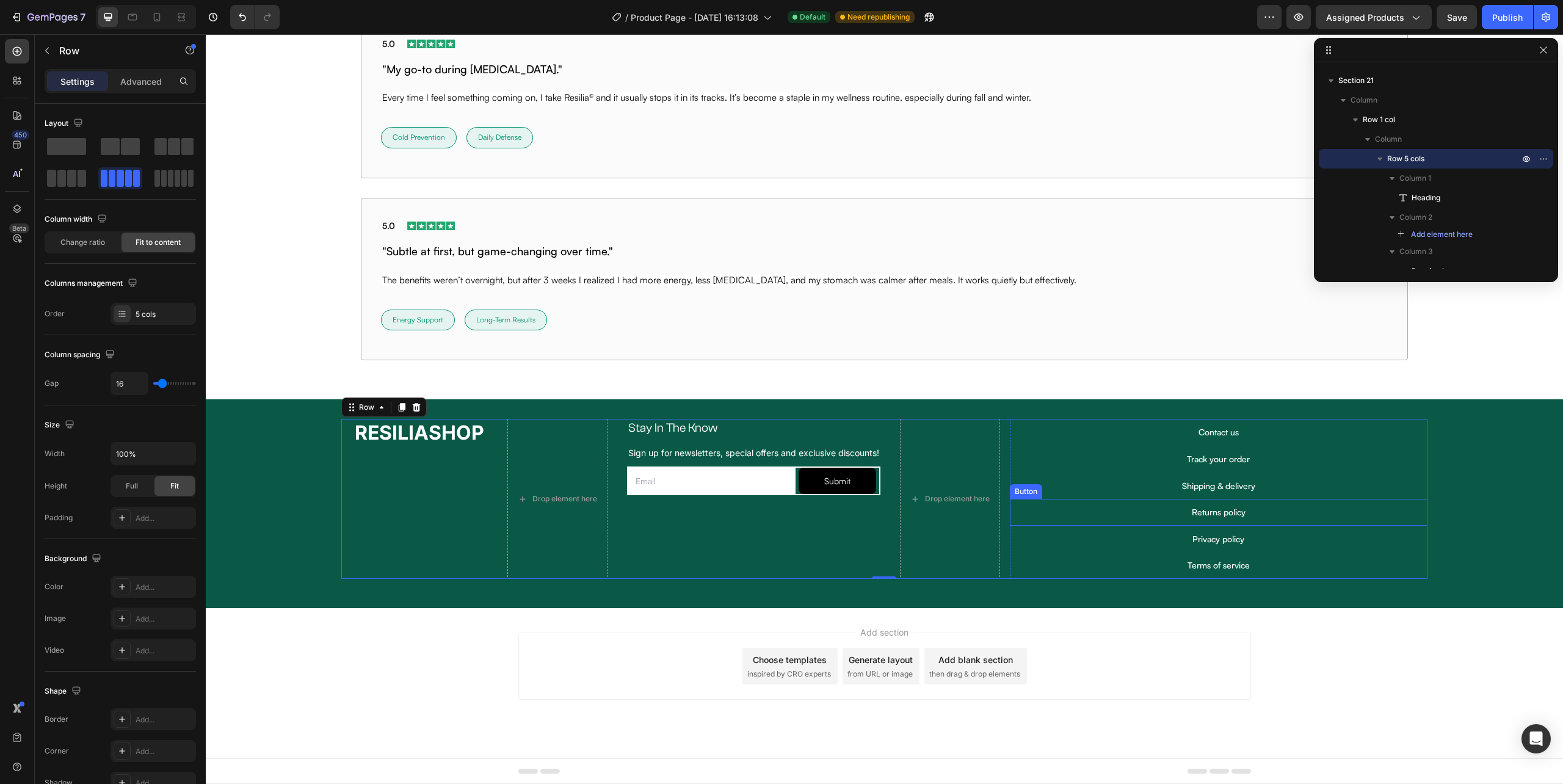
click at [1086, 499] on div "Returns policy Button" at bounding box center [1218, 512] width 417 height 26
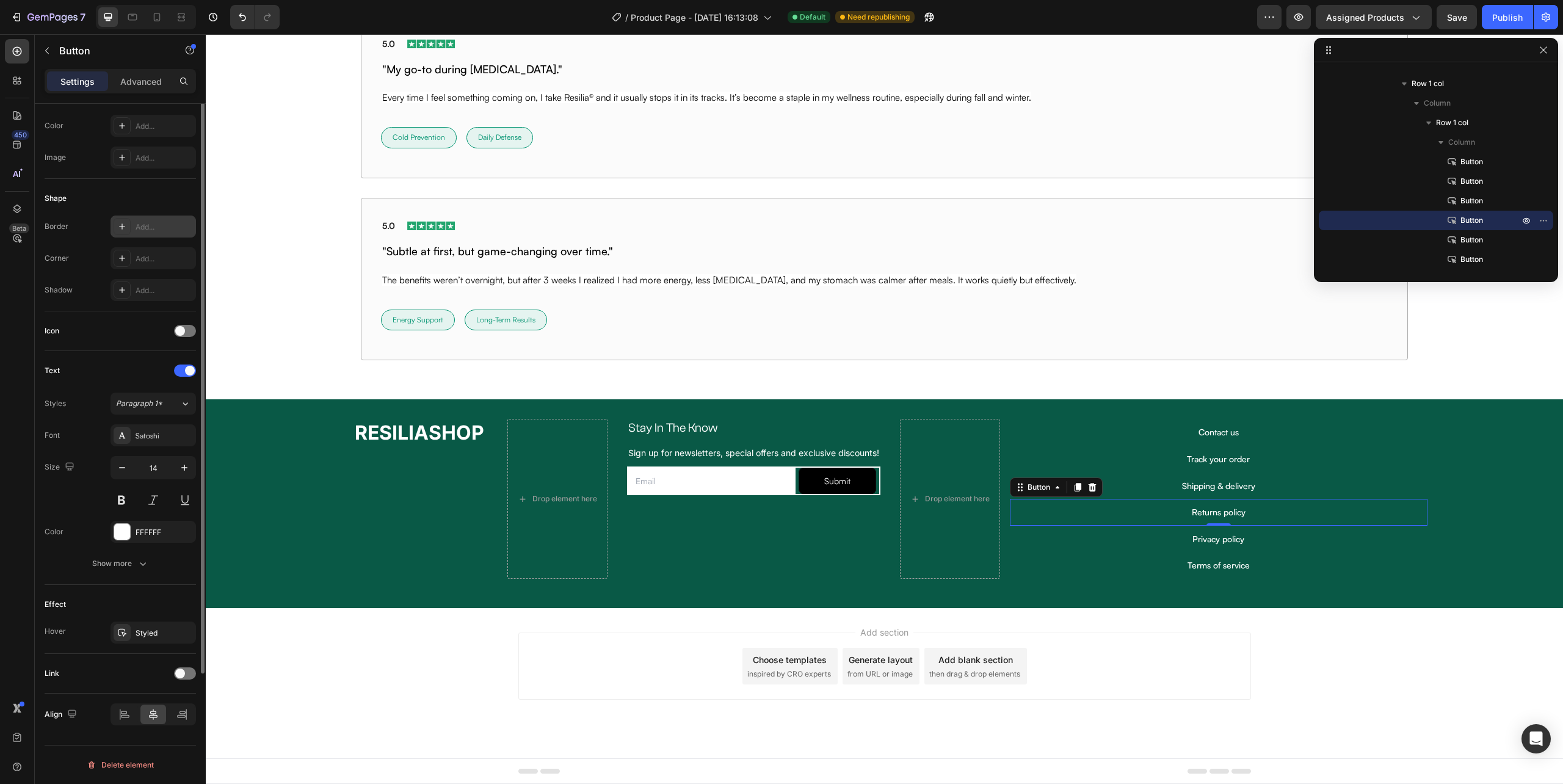
scroll to position [0, 0]
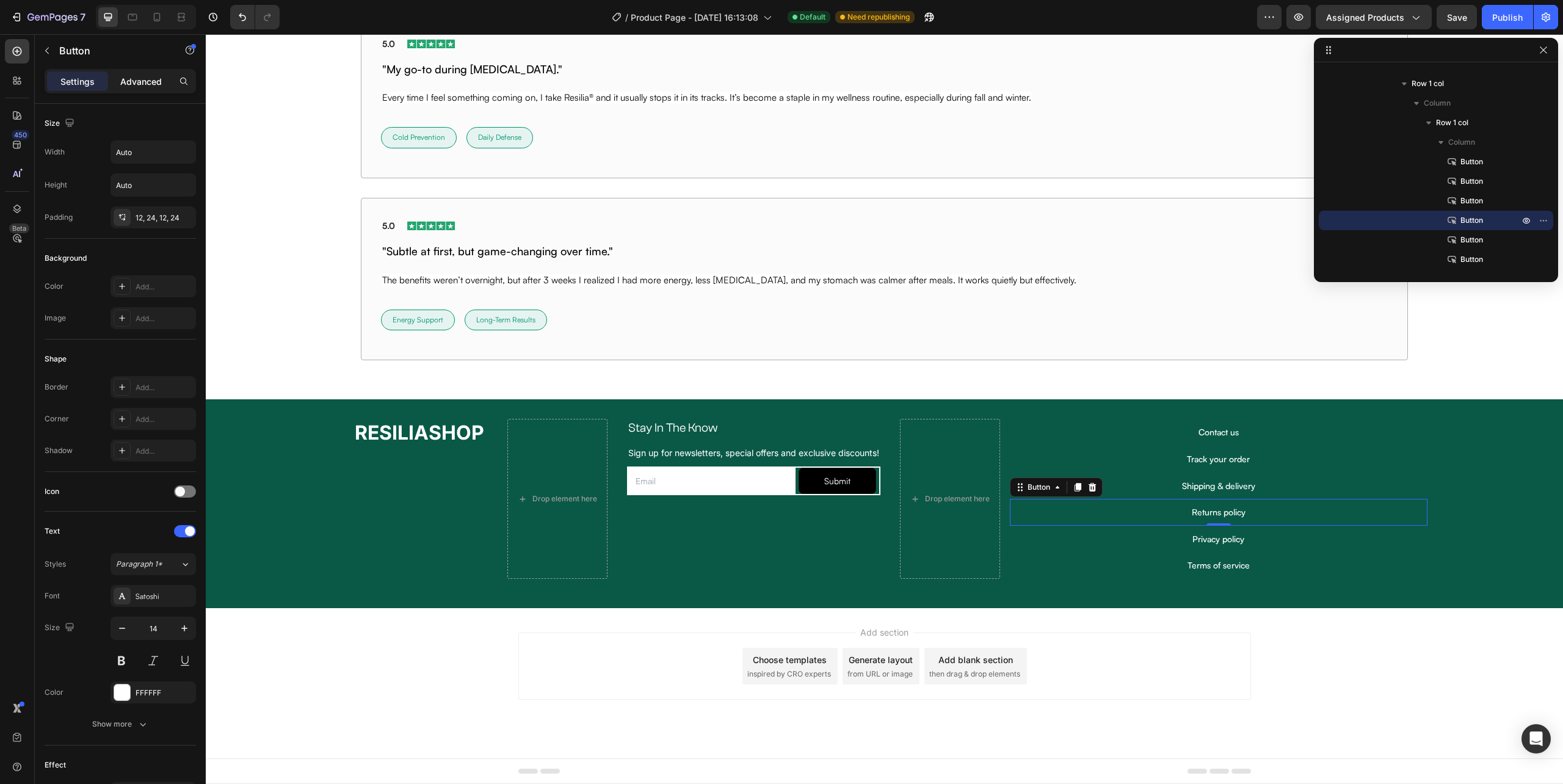
click at [132, 77] on p "Advanced" at bounding box center [140, 81] width 41 height 13
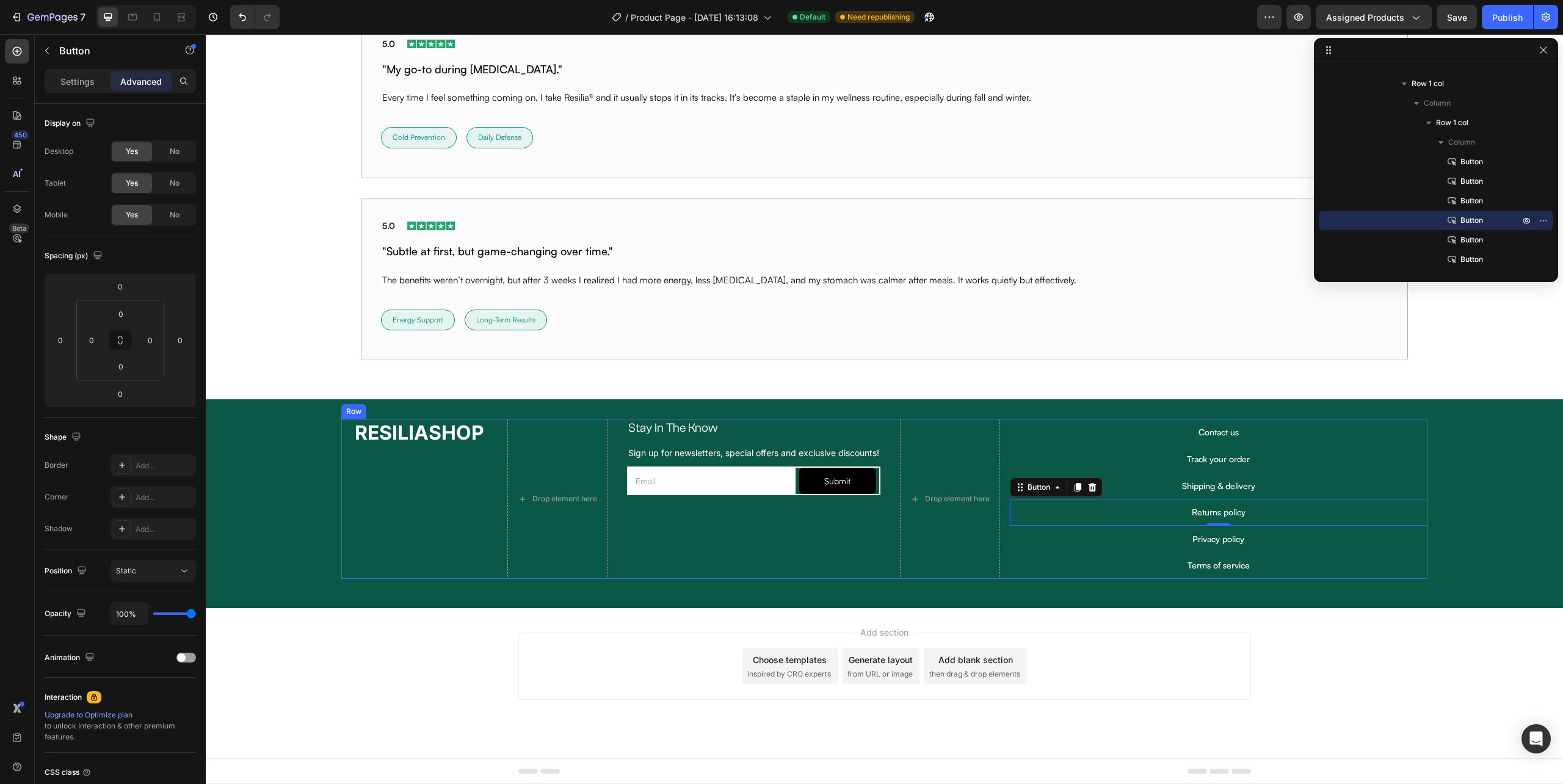
click at [889, 489] on div "Stay In The Know Heading Sign up for newsletters, special offers and exclusive …" at bounding box center [753, 457] width 273 height 77
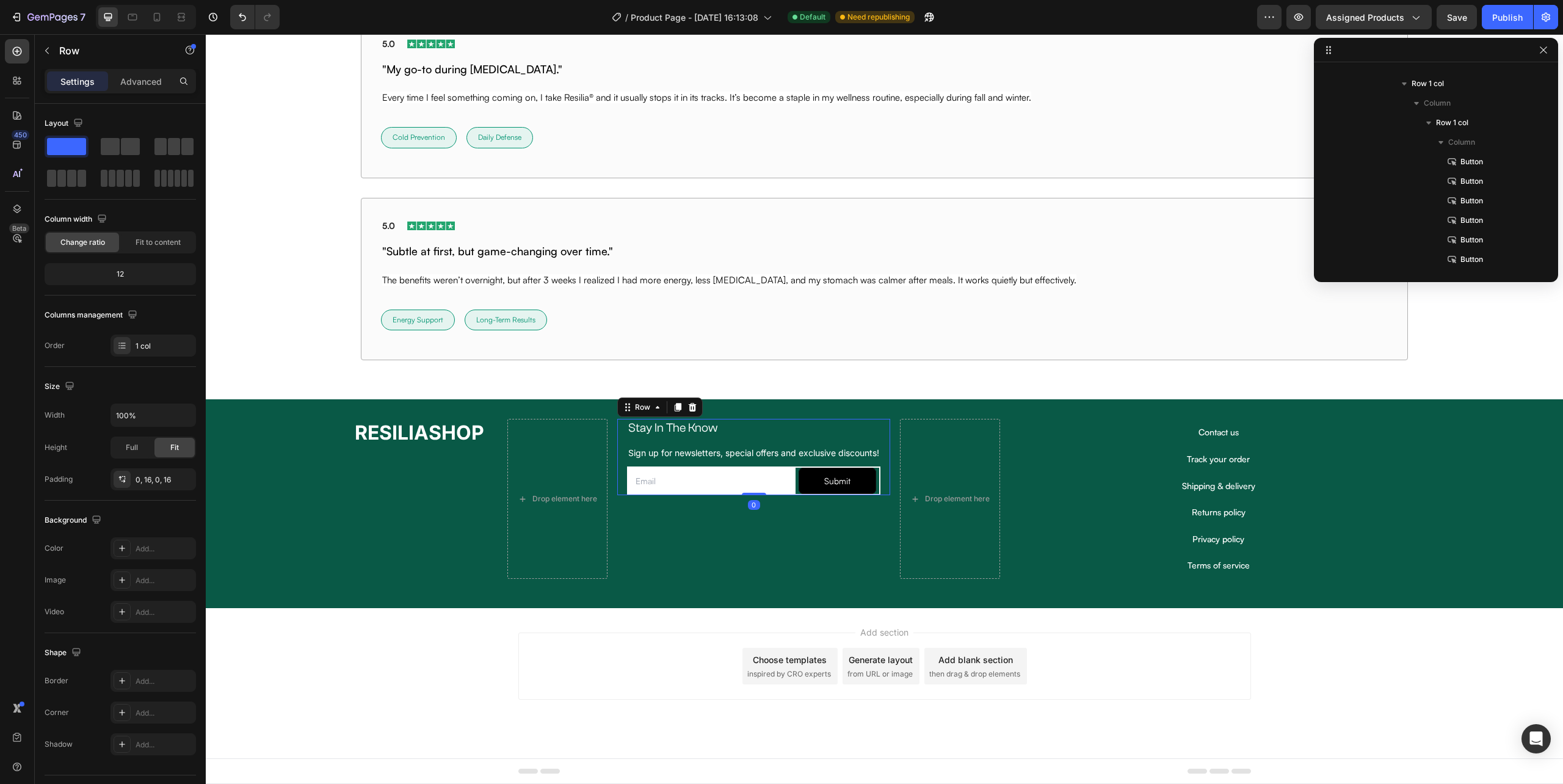
scroll to position [499, 0]
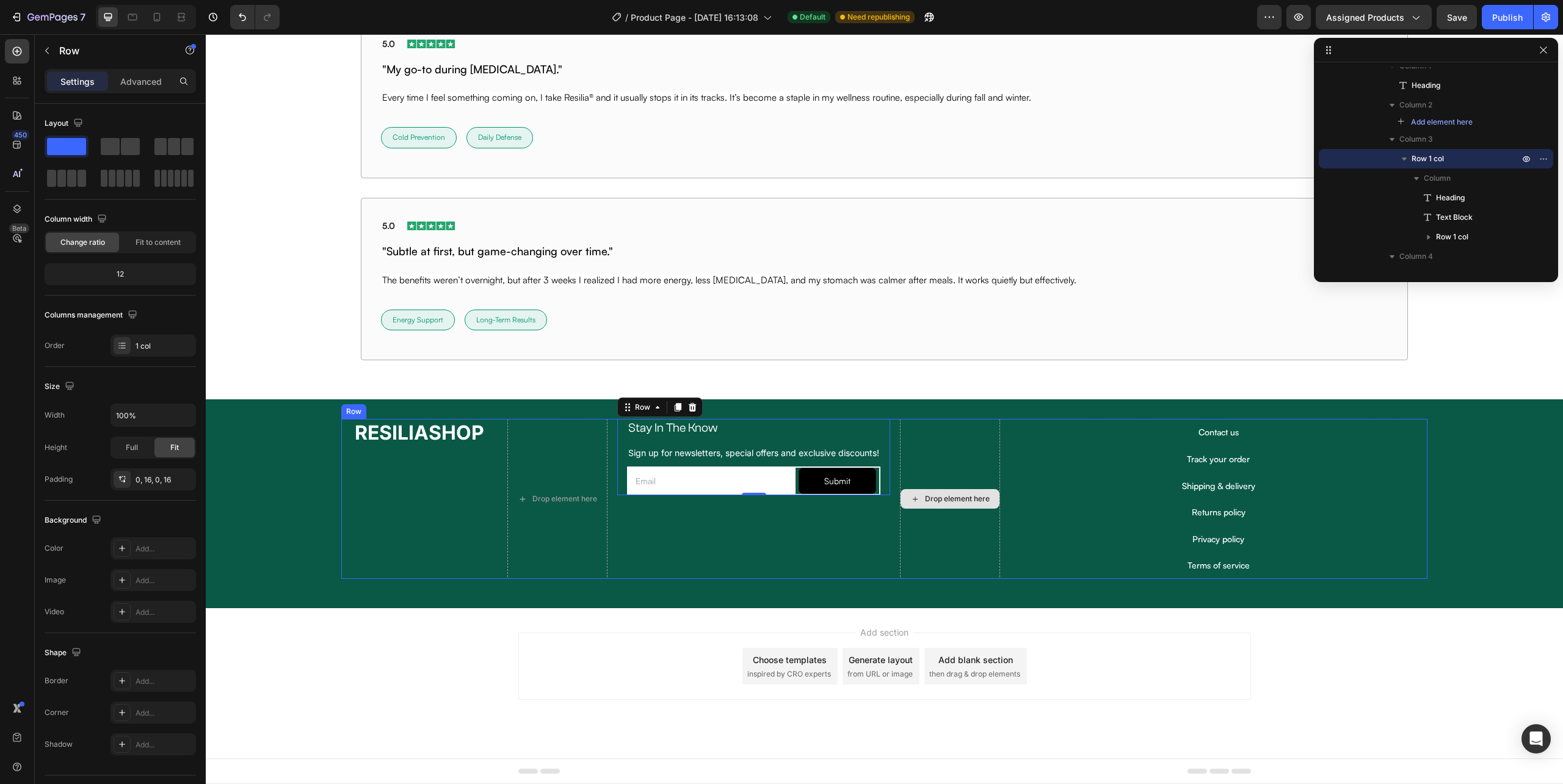
click at [946, 521] on div "Drop element here" at bounding box center [950, 498] width 101 height 160
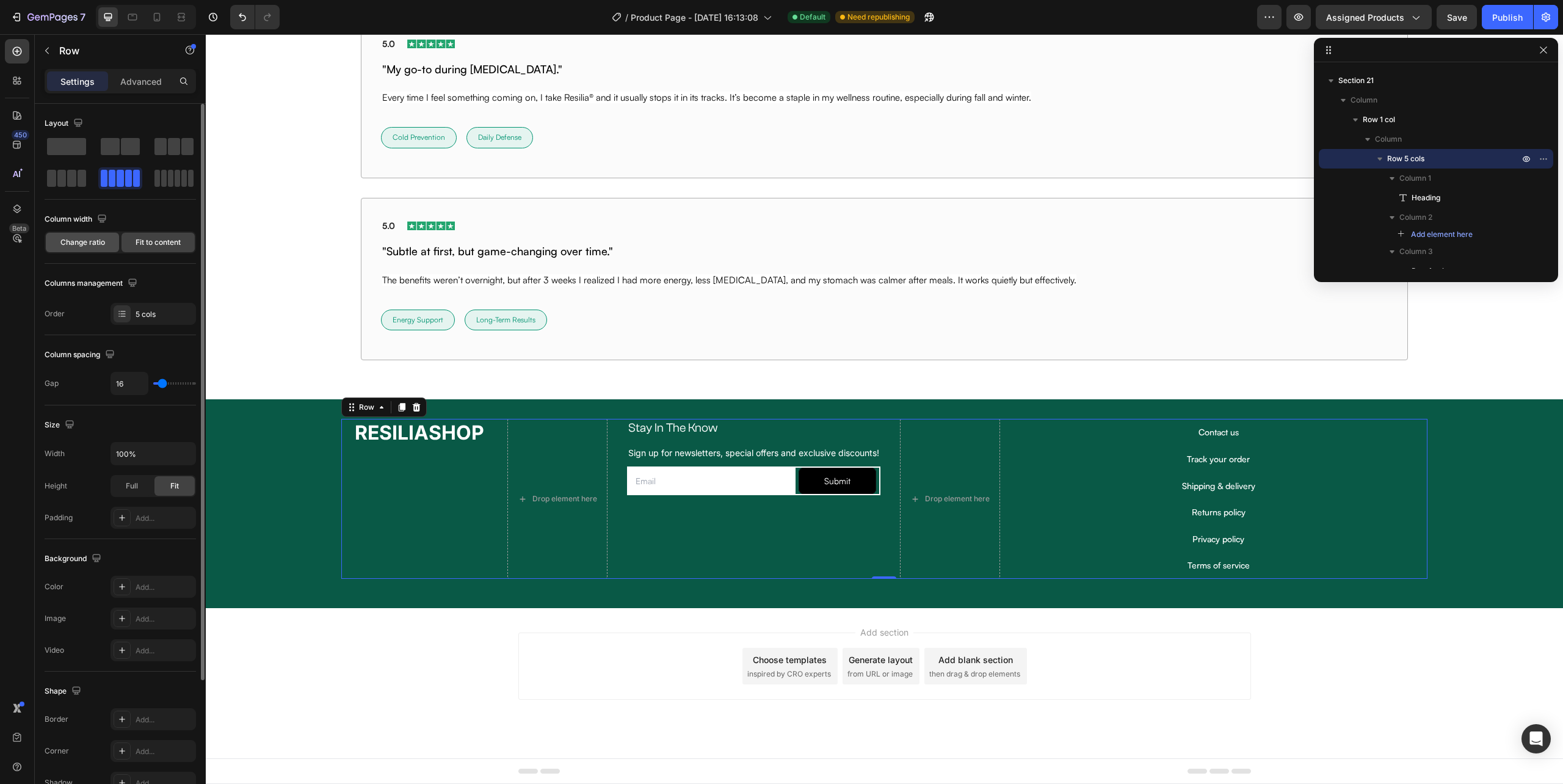
click at [90, 237] on span "Change ratio" at bounding box center [83, 243] width 45 height 11
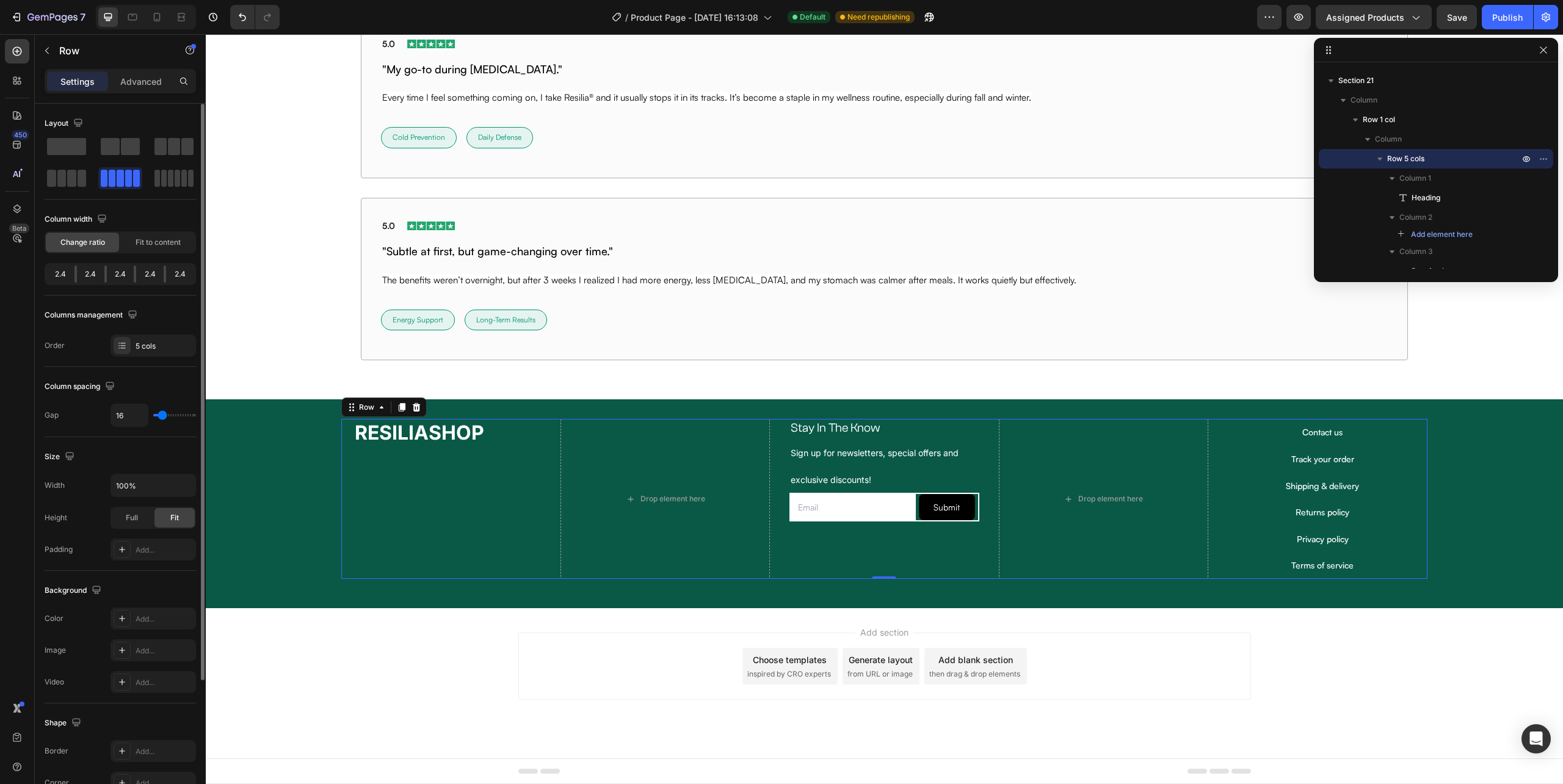
drag, startPoint x: 135, startPoint y: 275, endPoint x: 168, endPoint y: 279, distance: 33.2
click at [168, 279] on div "2.4 2.4 2.4 2.4 2.4" at bounding box center [121, 273] width 152 height 22
click at [152, 342] on div "5 cols" at bounding box center [164, 346] width 57 height 11
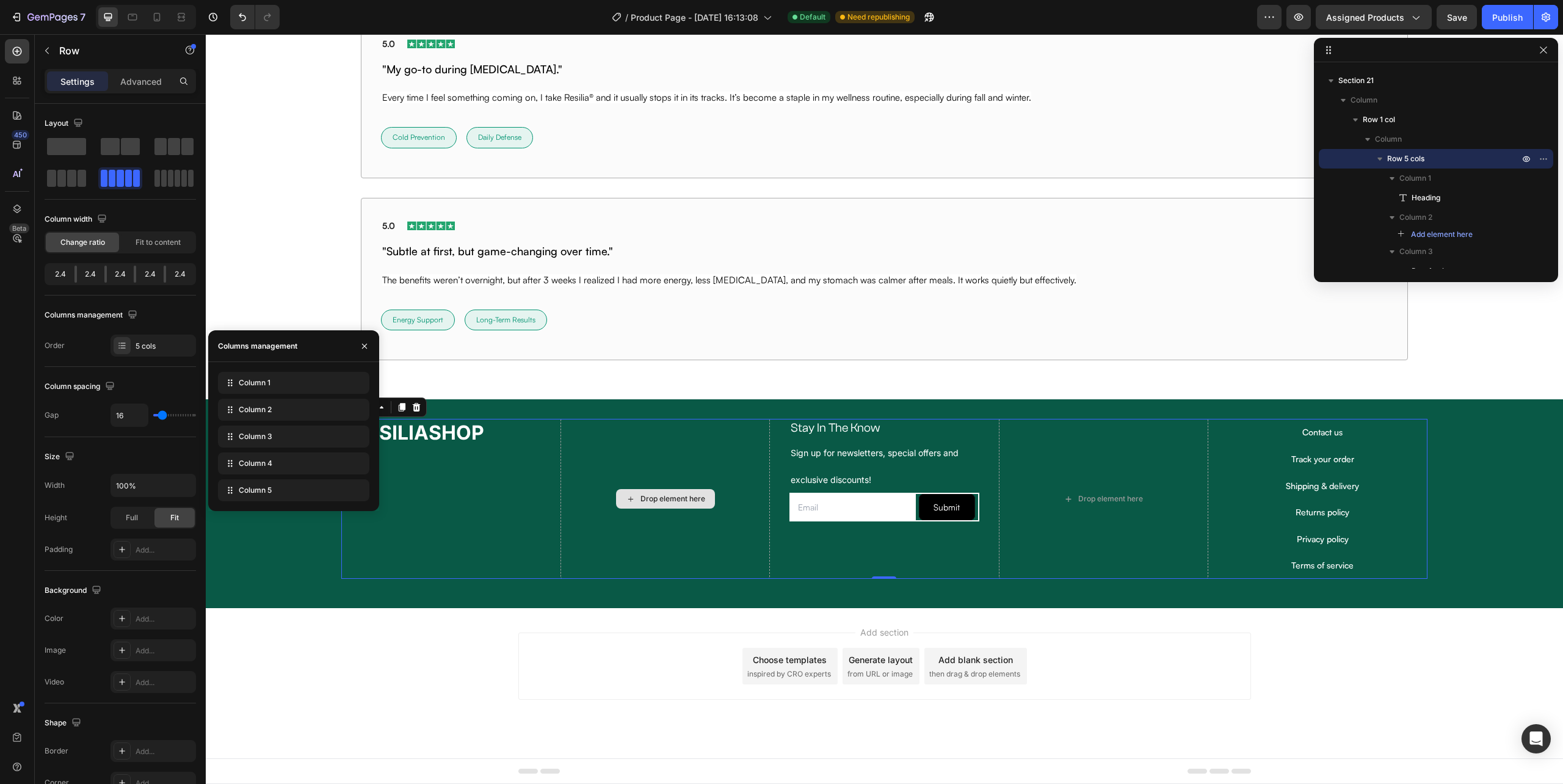
click at [604, 515] on div "Drop element here" at bounding box center [665, 498] width 209 height 160
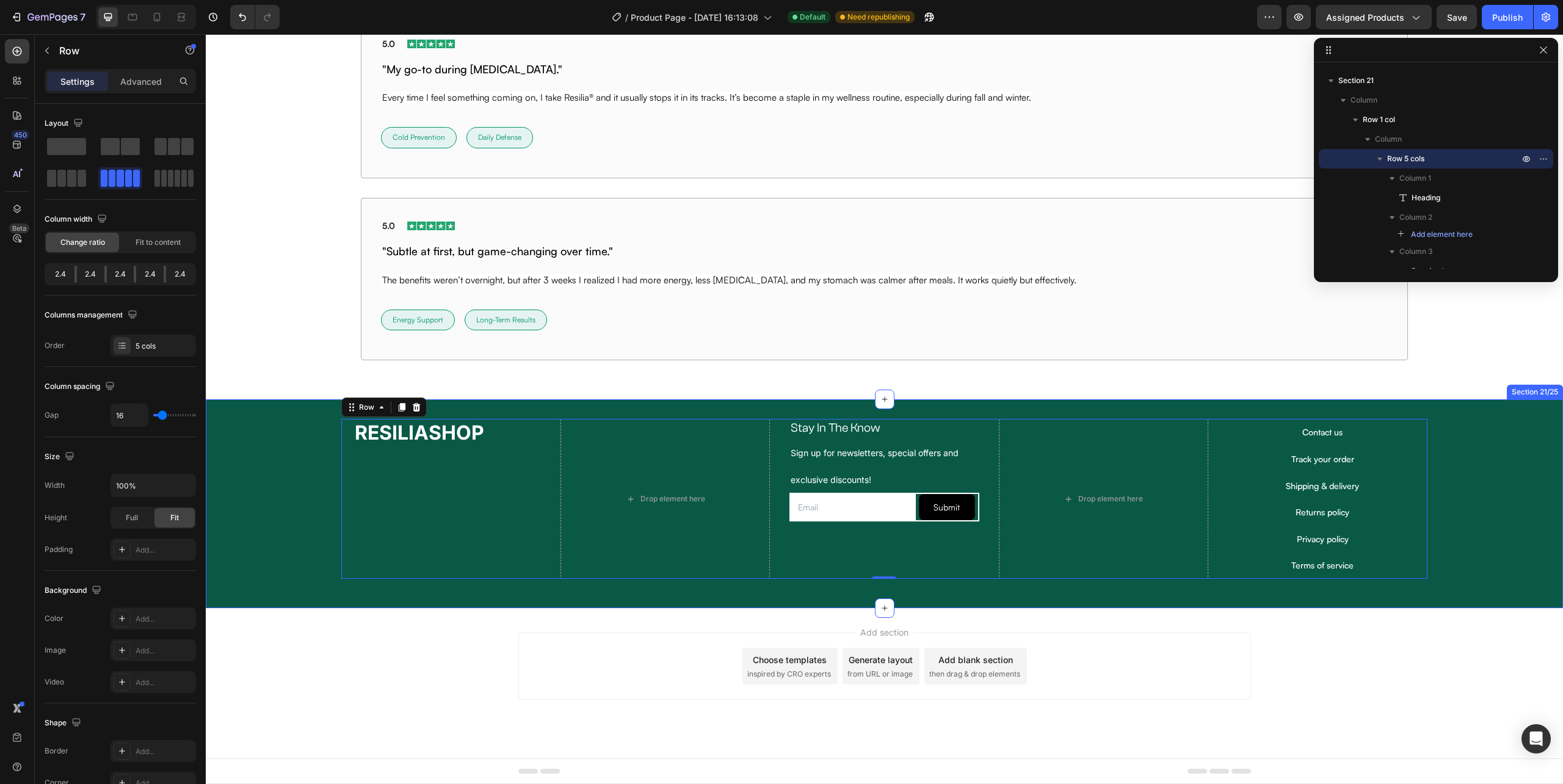
click at [1479, 465] on div "RESILIASHOP Heading Drop element here Stay In The Know Heading Sign up for news…" at bounding box center [884, 504] width 1357 height 169
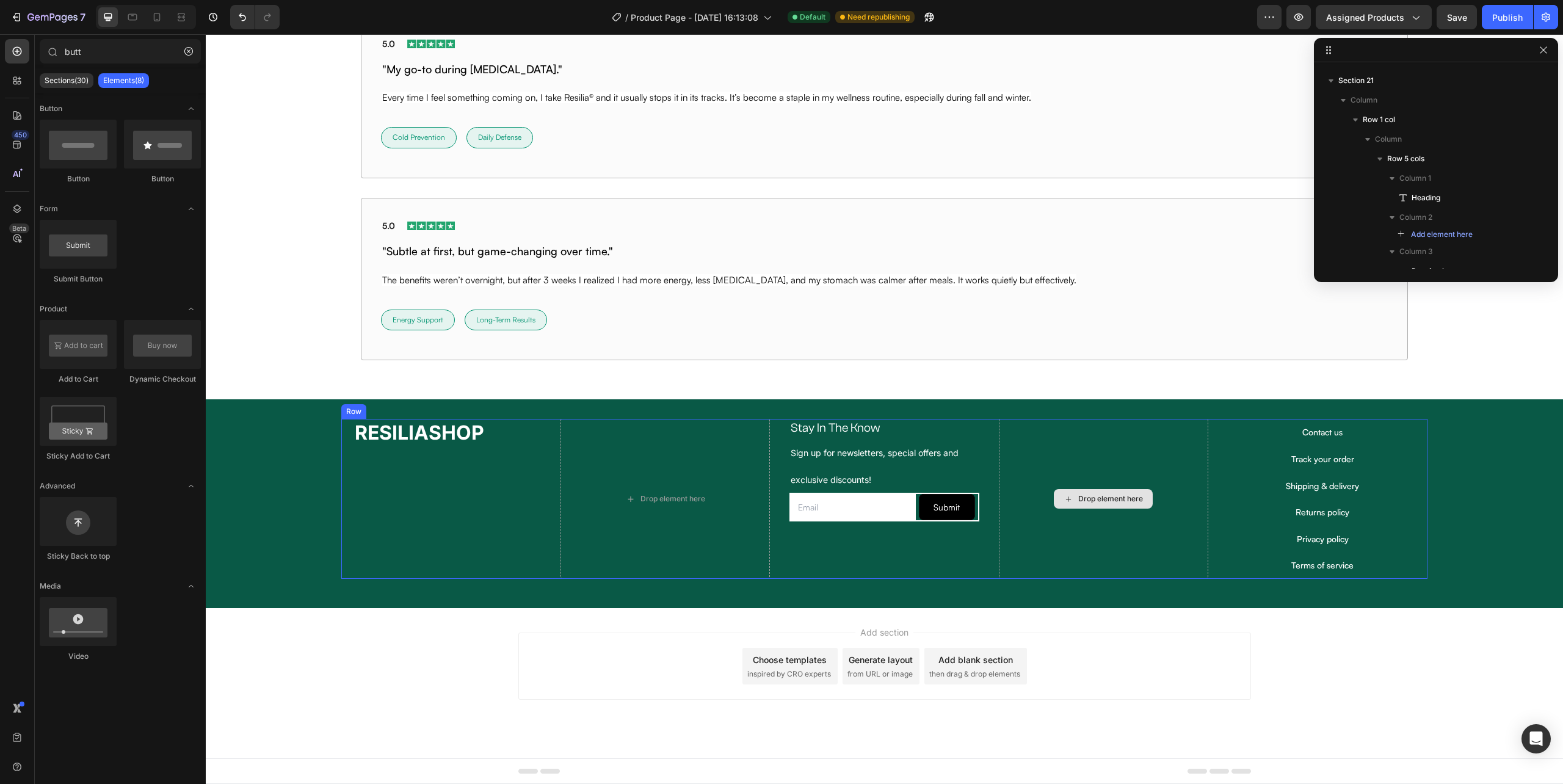
click at [1068, 493] on div "Drop element here" at bounding box center [1103, 499] width 99 height 19
click at [890, 550] on div "Stay In The Know Heading Sign up for newsletters, special offers and exclusive …" at bounding box center [884, 498] width 209 height 160
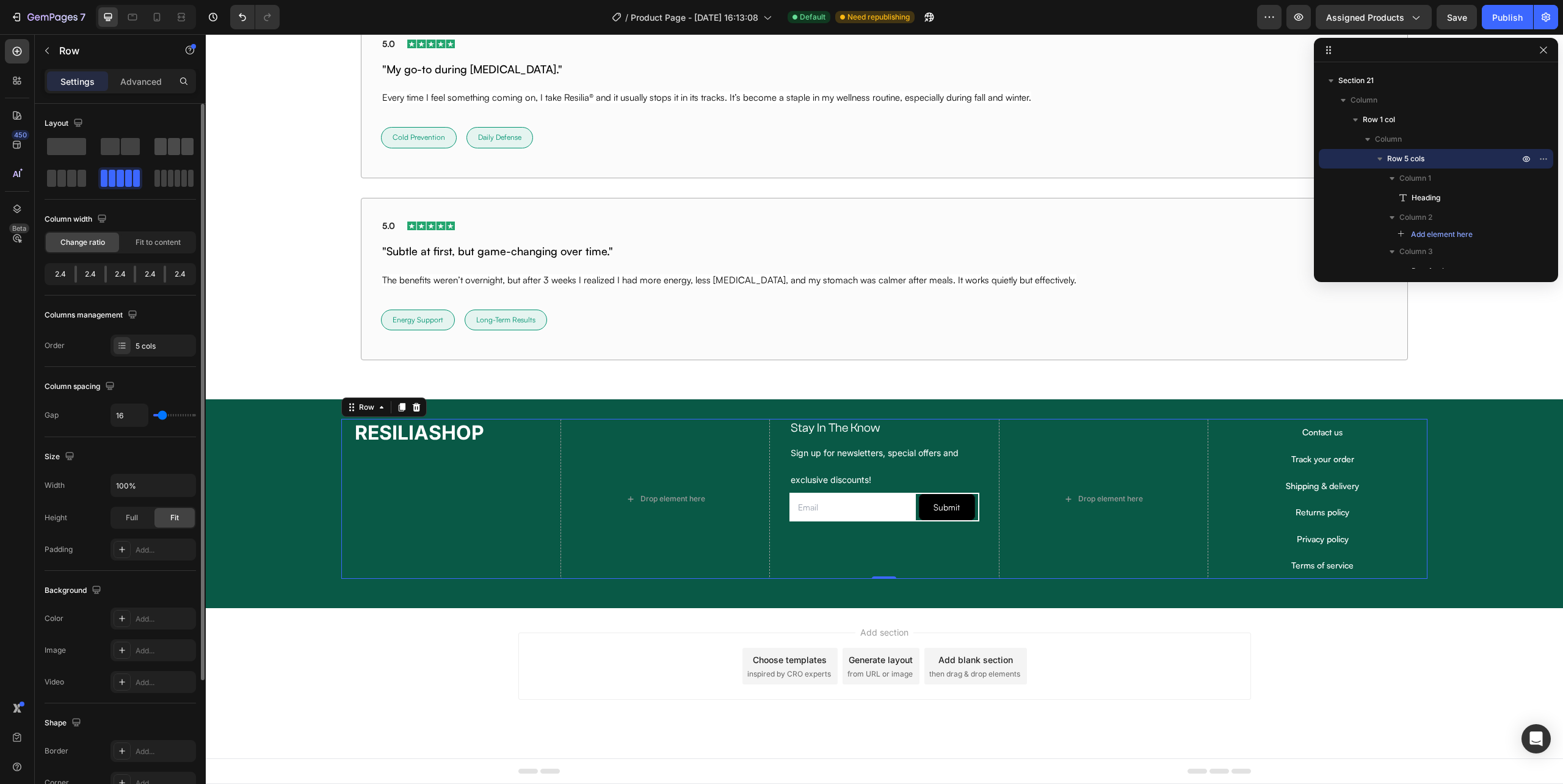
click at [178, 146] on span at bounding box center [174, 146] width 12 height 17
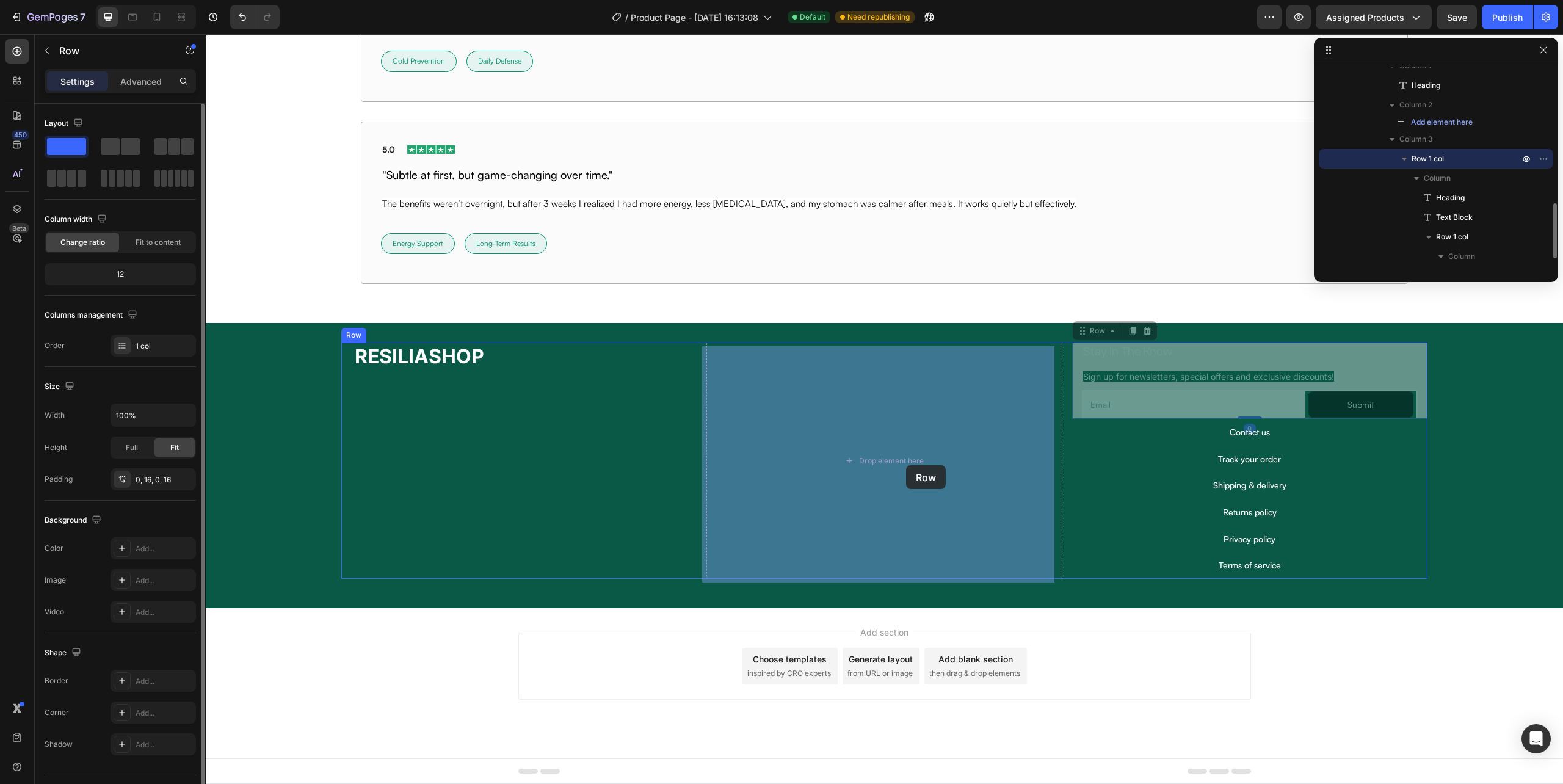
drag, startPoint x: 1413, startPoint y: 400, endPoint x: 906, endPoint y: 466, distance: 511.3
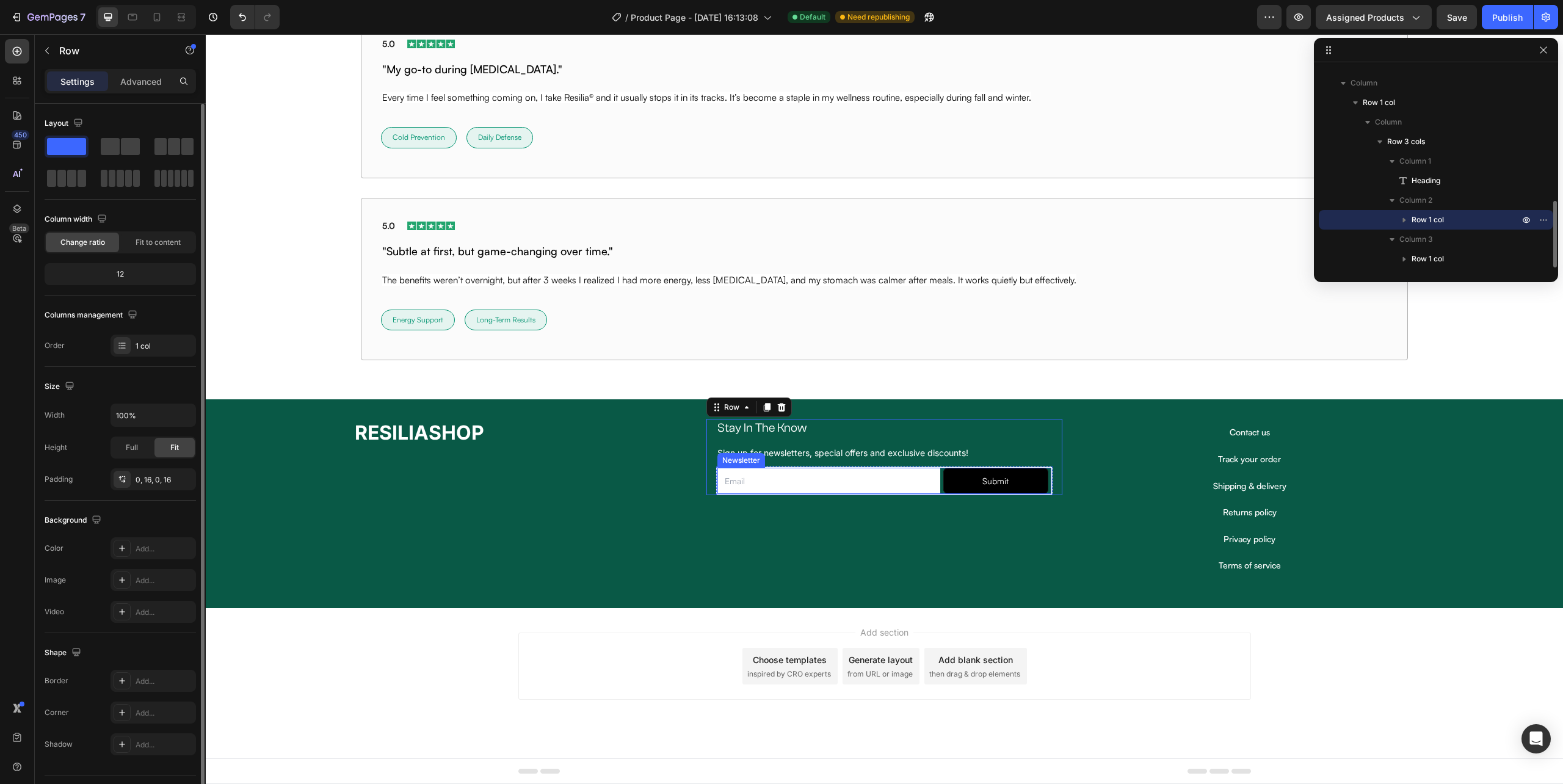
scroll to position [8812, 0]
click at [995, 542] on div "Stay In The Know Heading Sign up for newsletters, special offers and exclusive …" at bounding box center [884, 498] width 355 height 160
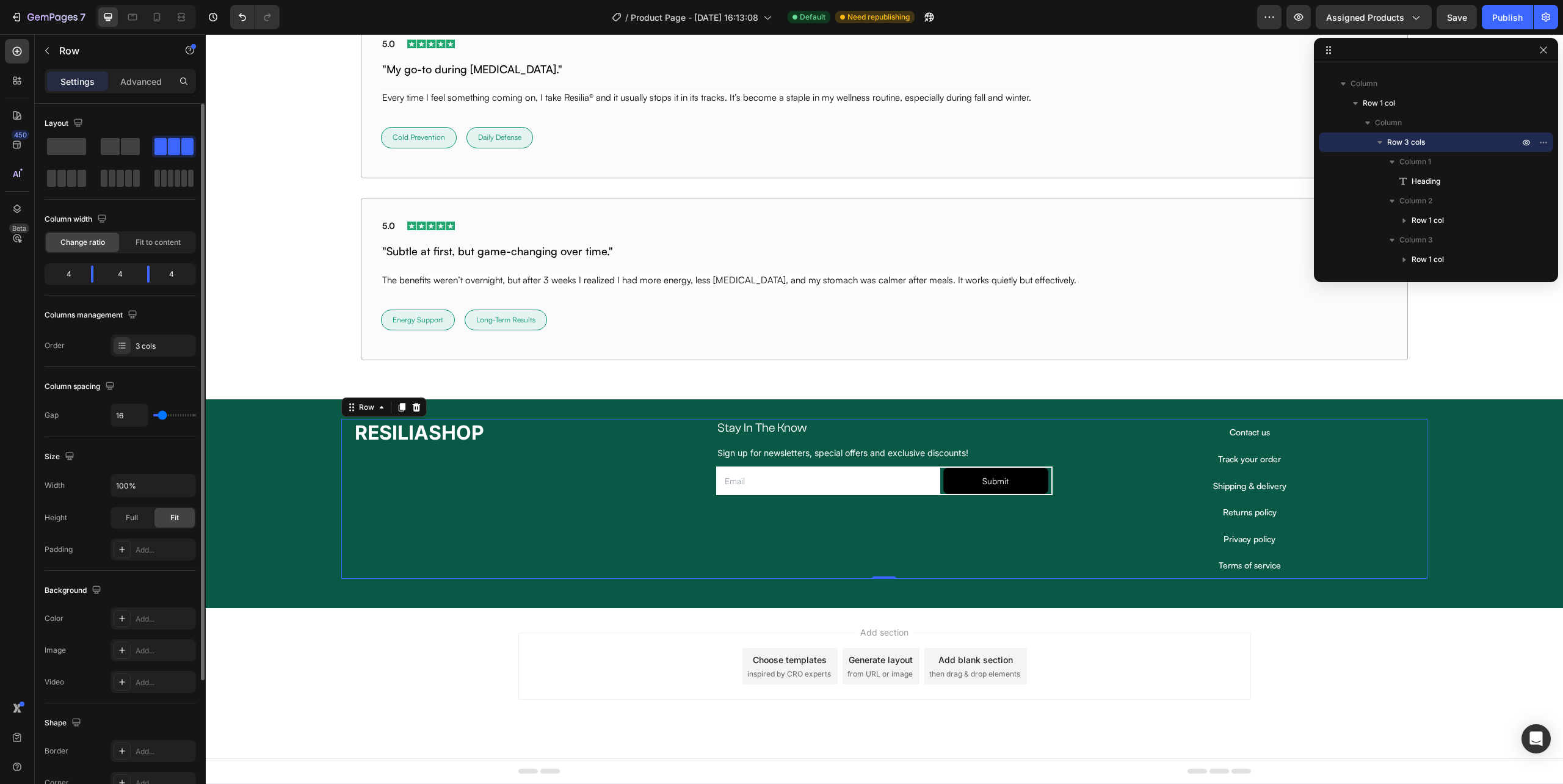
click at [651, 491] on div "RESILIASHOP Heading" at bounding box center [519, 498] width 355 height 160
click at [42, 49] on icon "button" at bounding box center [47, 50] width 10 height 10
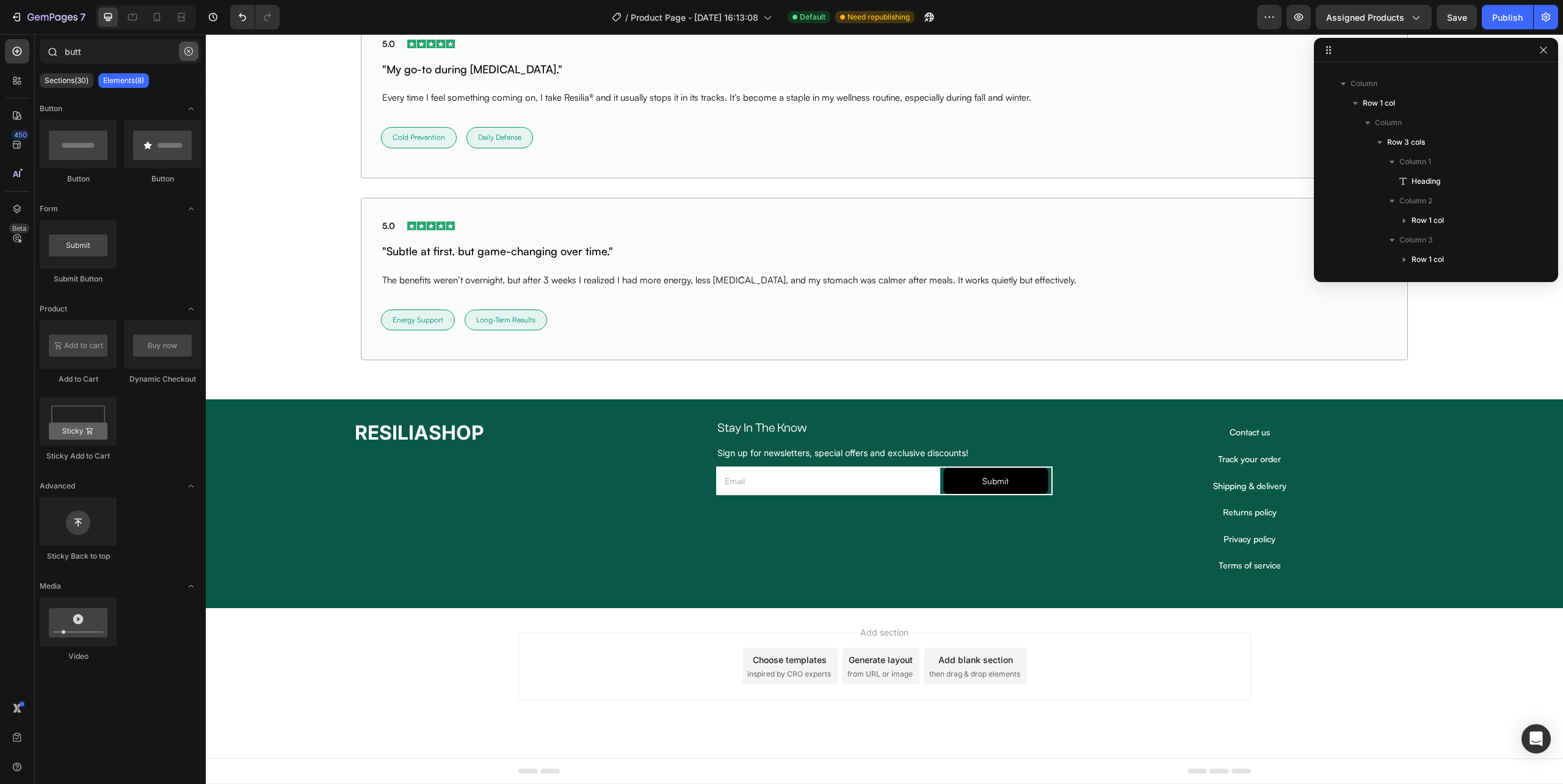
click at [184, 50] on icon "button" at bounding box center [189, 51] width 9 height 9
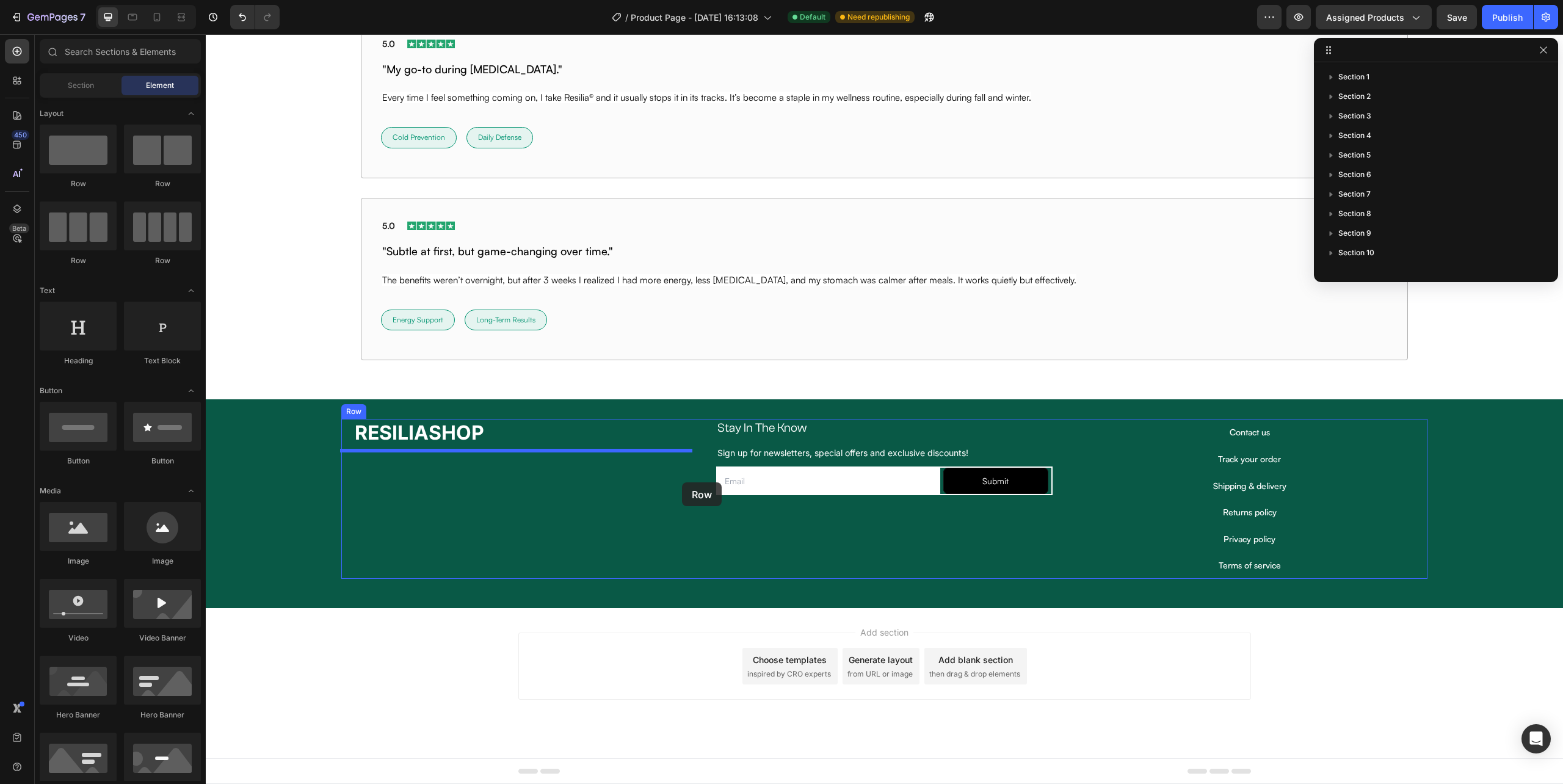
scroll to position [404, 0]
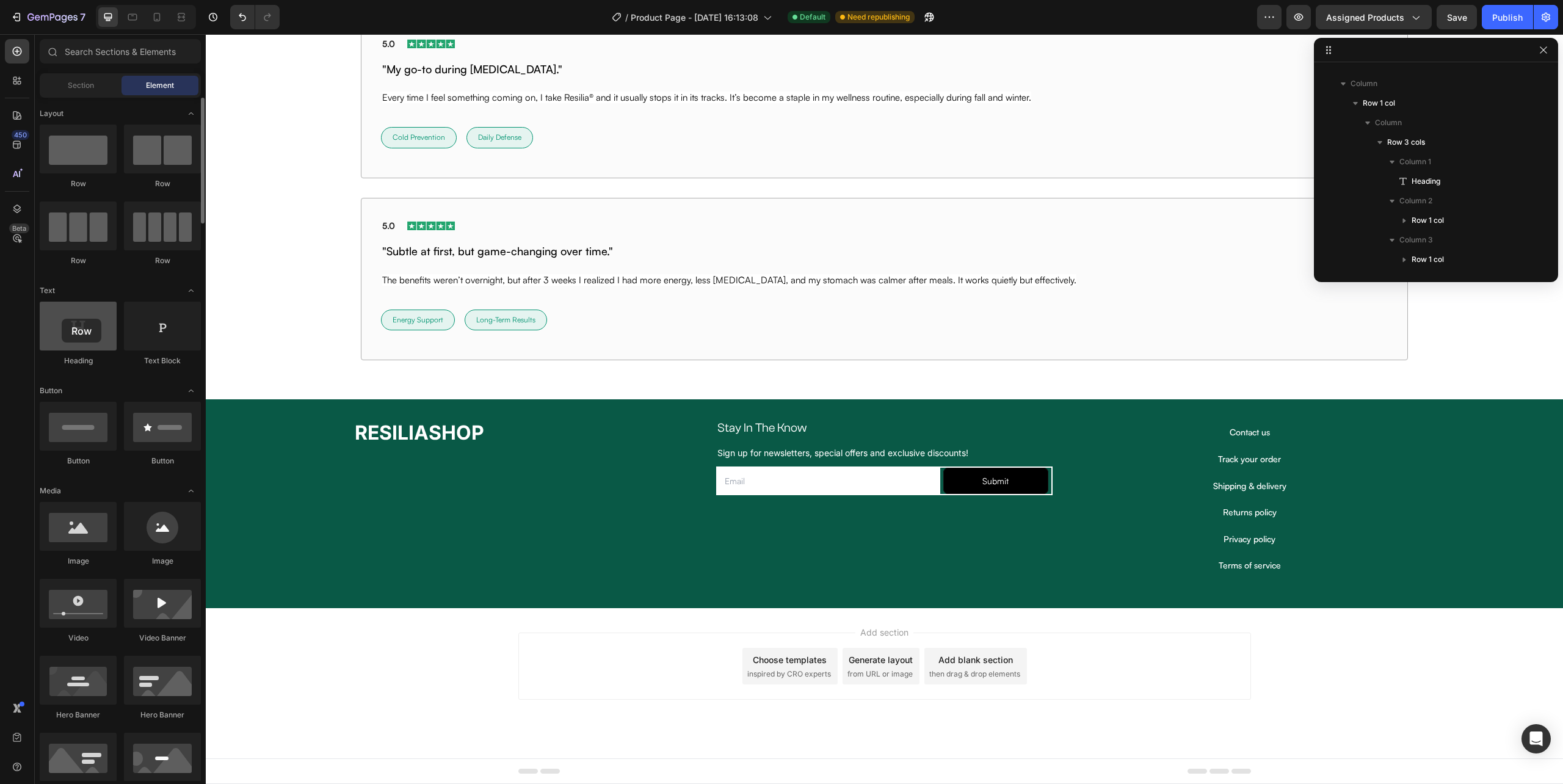
click at [505, 443] on h2 "RESILIASHOP" at bounding box center [519, 433] width 331 height 28
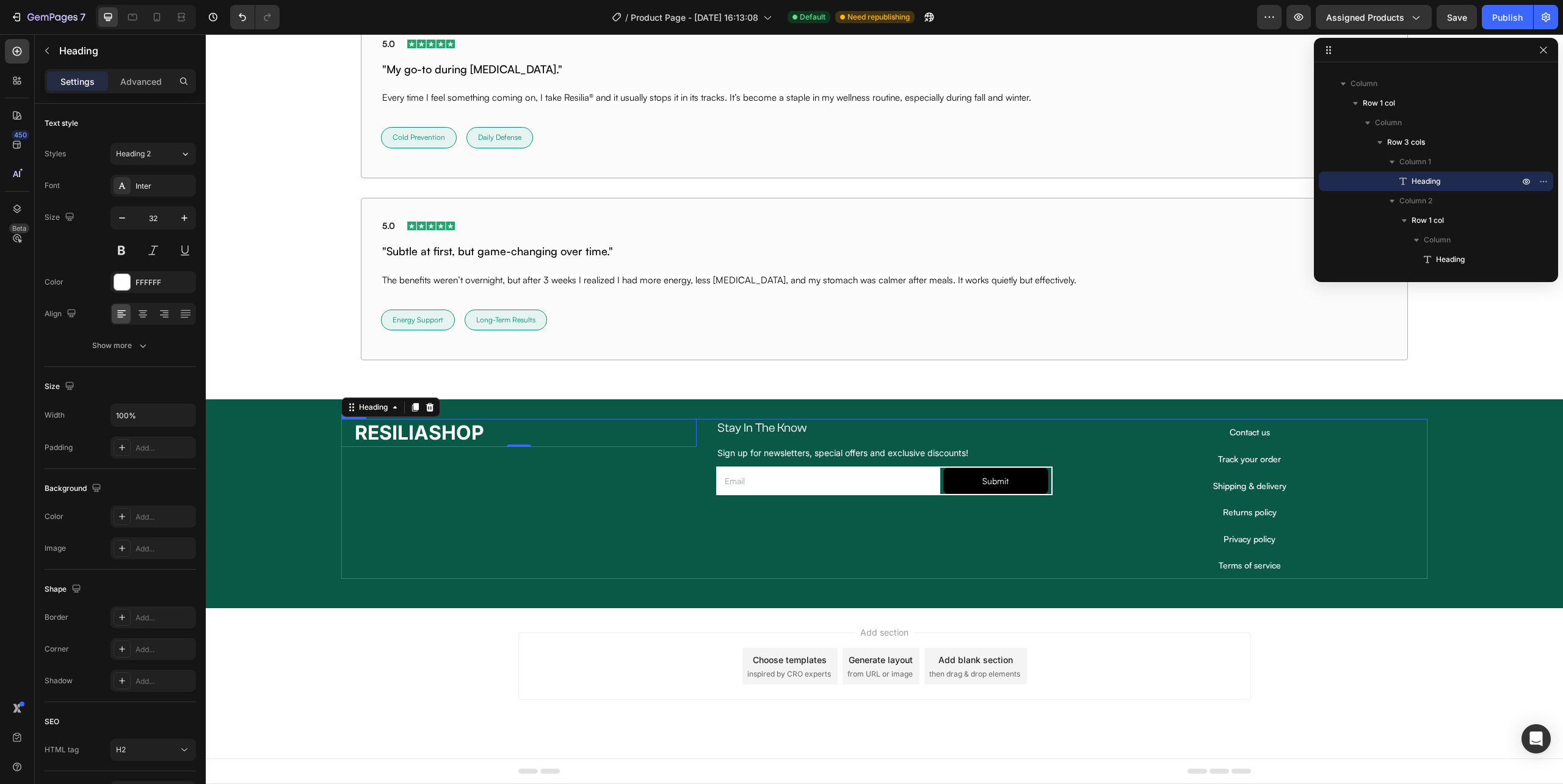
click at [493, 499] on div "RESILIASHOP Heading 0" at bounding box center [519, 498] width 355 height 160
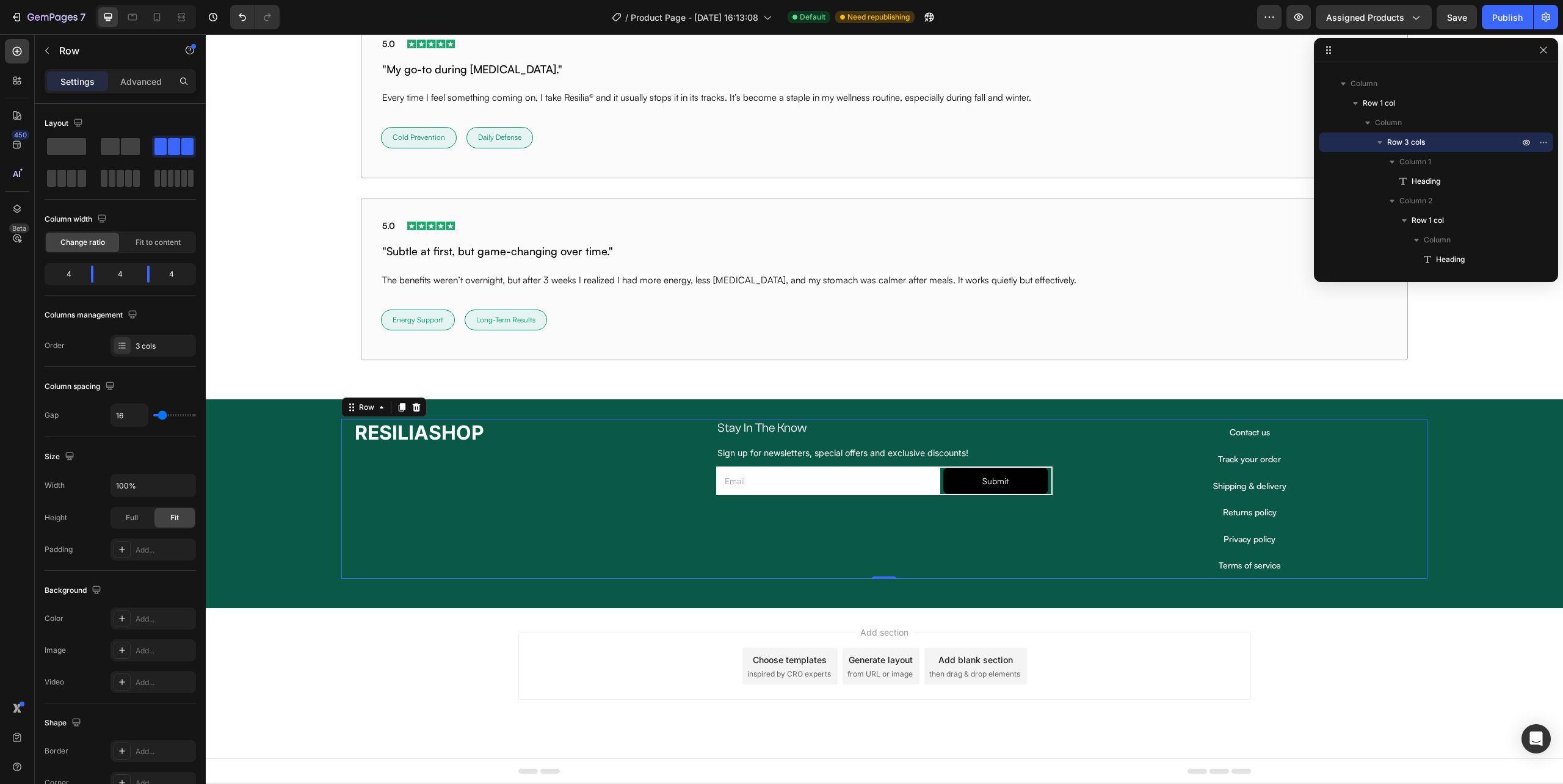
click at [771, 523] on div "Stay In The Know Heading Sign up for newsletters, special offers and exclusive …" at bounding box center [884, 498] width 355 height 160
click at [782, 507] on div "Stay In The Know Heading Sign up for newsletters, special offers and exclusive …" at bounding box center [884, 498] width 355 height 160
click at [789, 497] on div "Stay In The Know Heading Sign up for newsletters, special offers and exclusive …" at bounding box center [884, 498] width 355 height 160
click at [1007, 426] on h2 "Stay In The Know" at bounding box center [884, 428] width 336 height 19
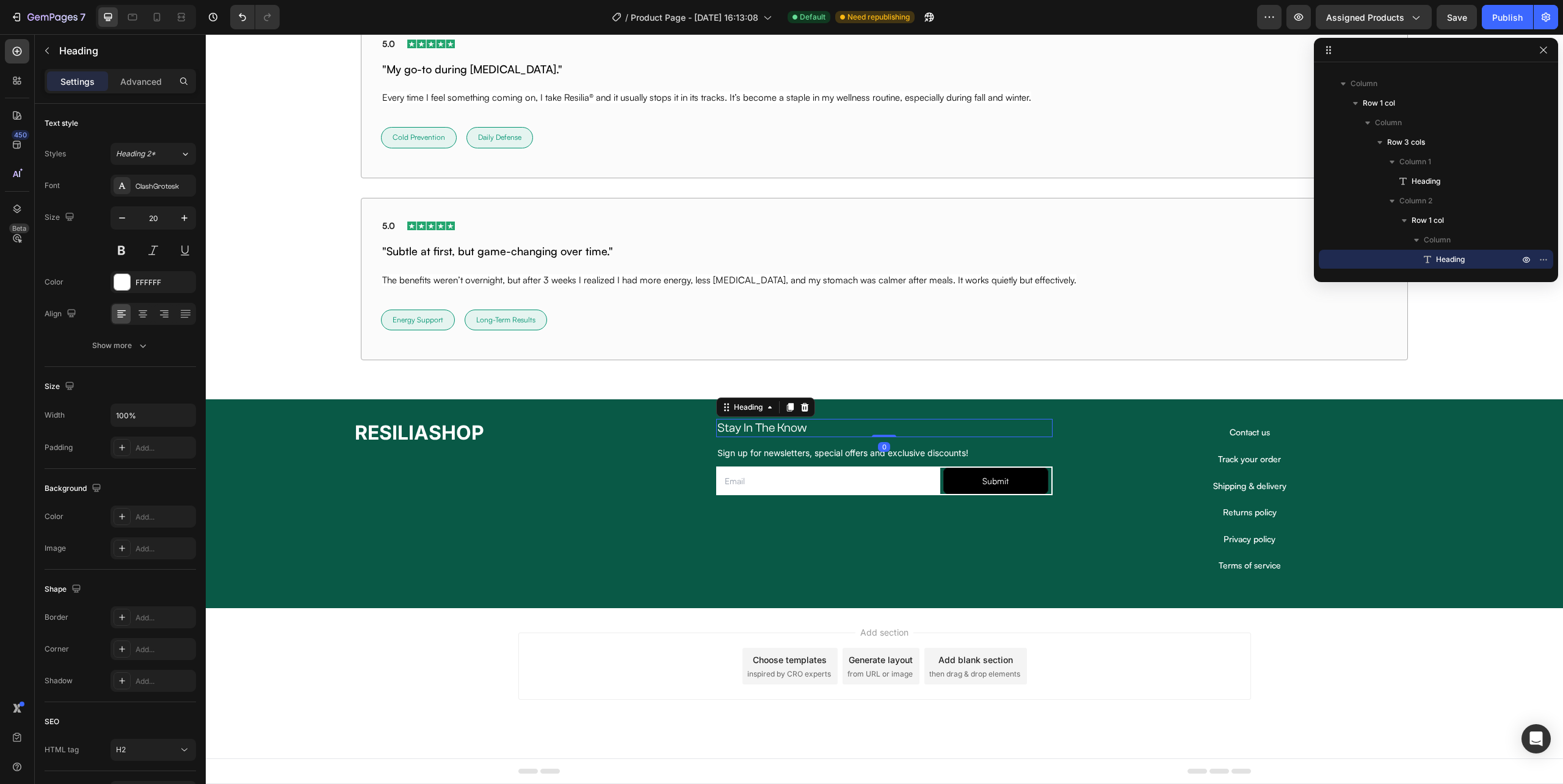
click at [1009, 426] on h2 "Stay In The Know" at bounding box center [884, 428] width 336 height 19
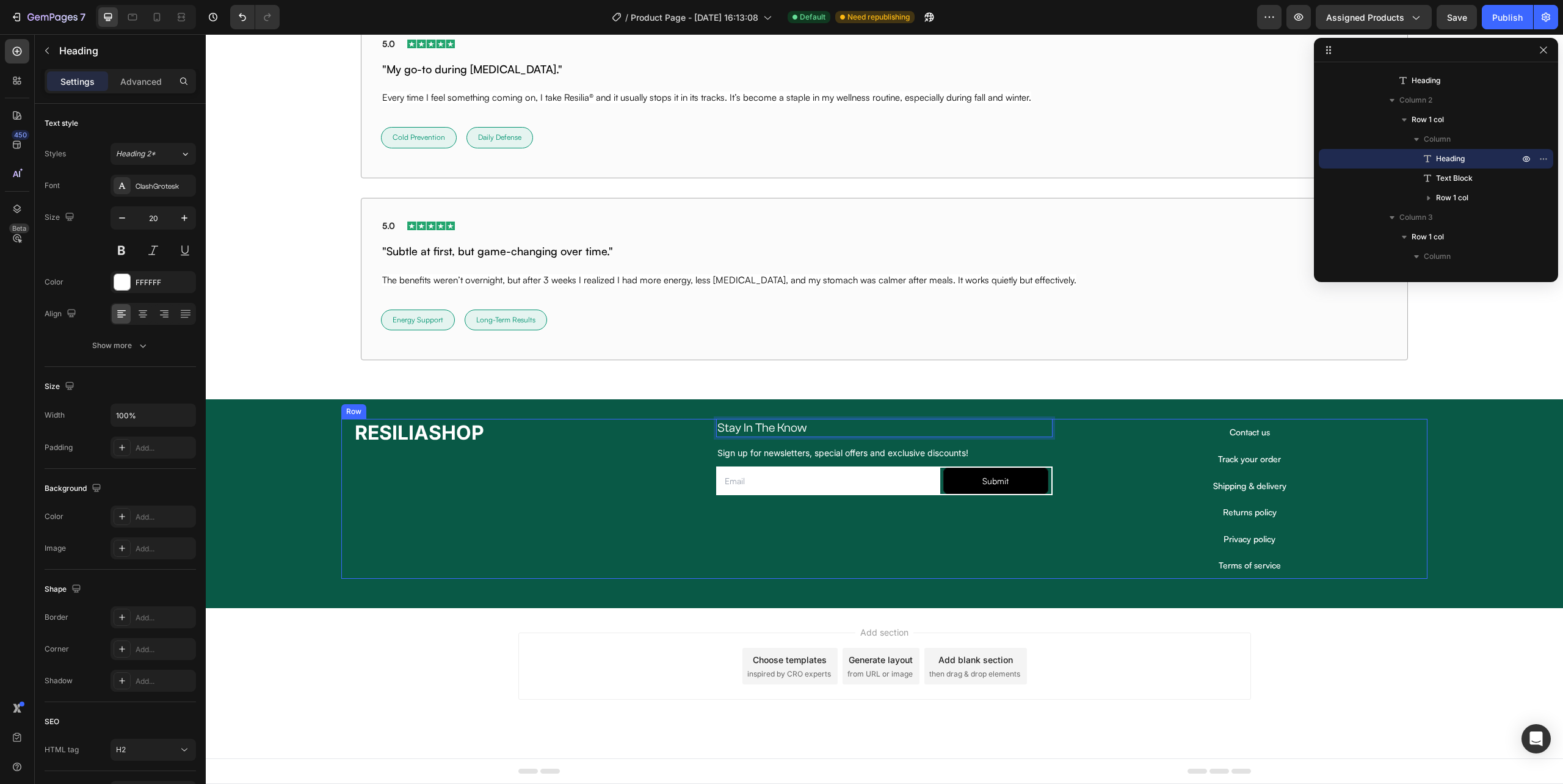
click at [1039, 525] on div "Stay In The Know Heading 0 Sign up for newsletters, special offers and exclusiv…" at bounding box center [884, 498] width 355 height 160
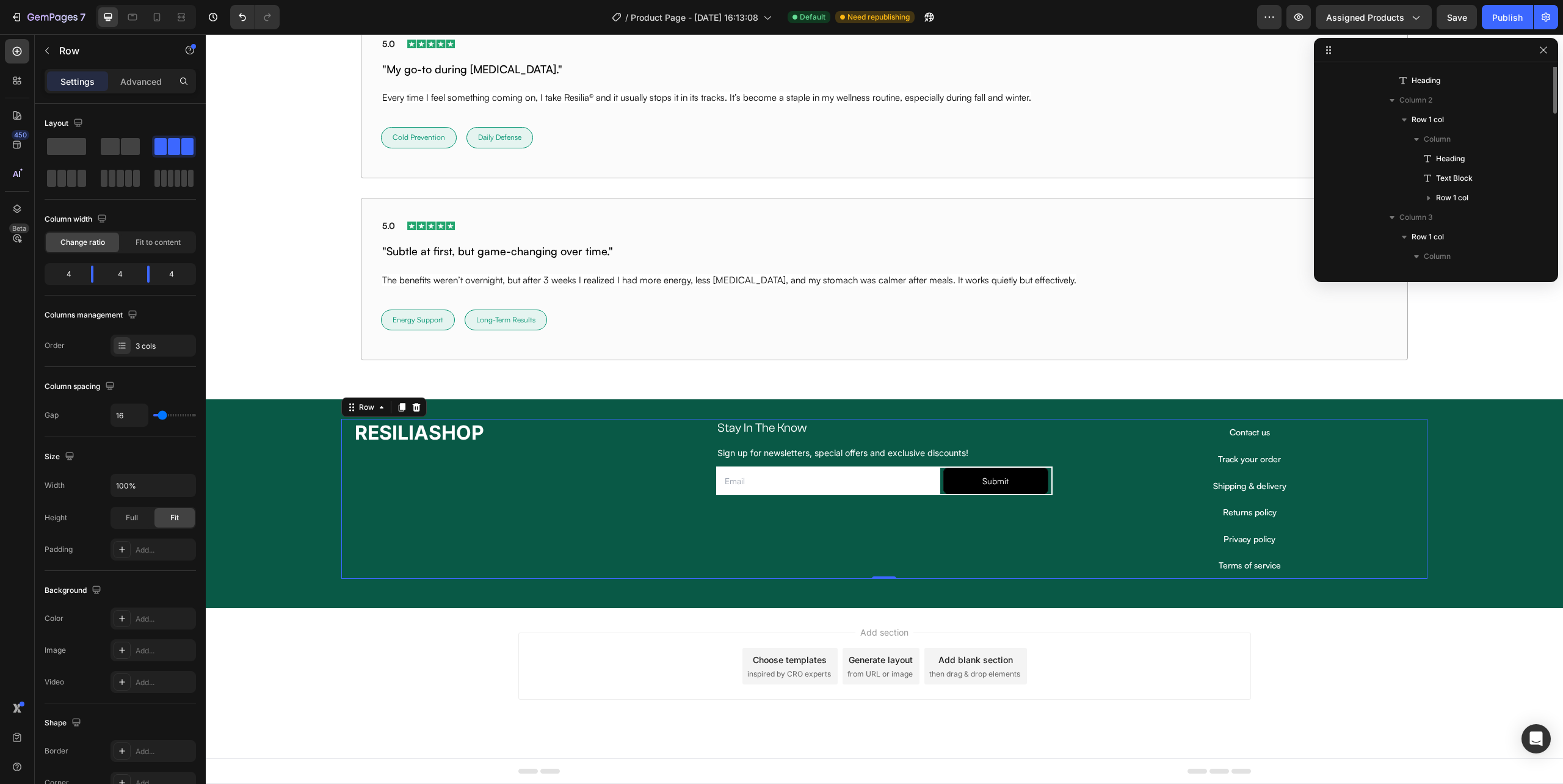
scroll to position [387, 0]
click at [1036, 513] on div "Stay In The Know Heading Sign up for newsletters, special offers and exclusive …" at bounding box center [884, 498] width 355 height 160
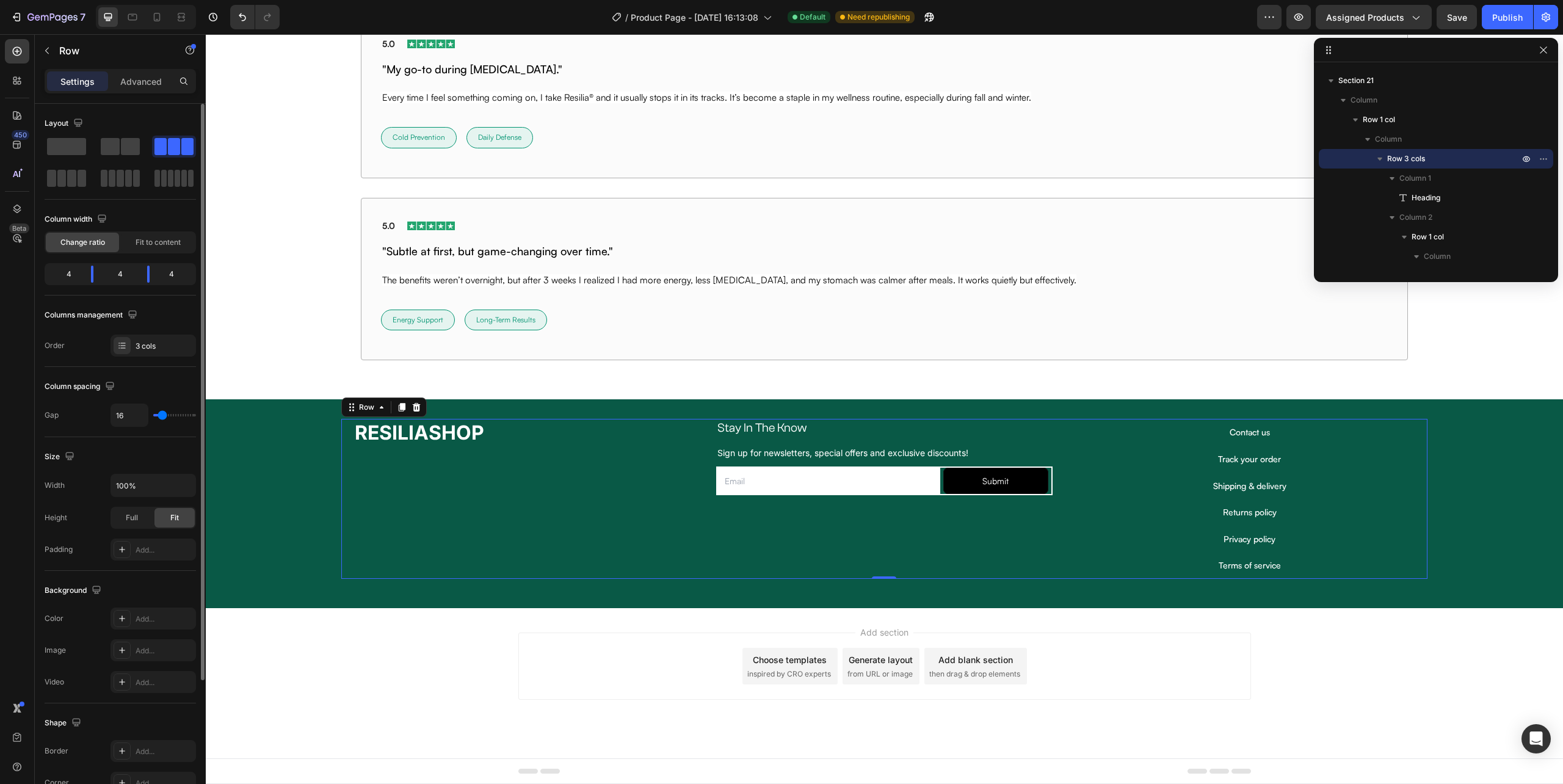
click at [116, 276] on div "4" at bounding box center [120, 273] width 34 height 17
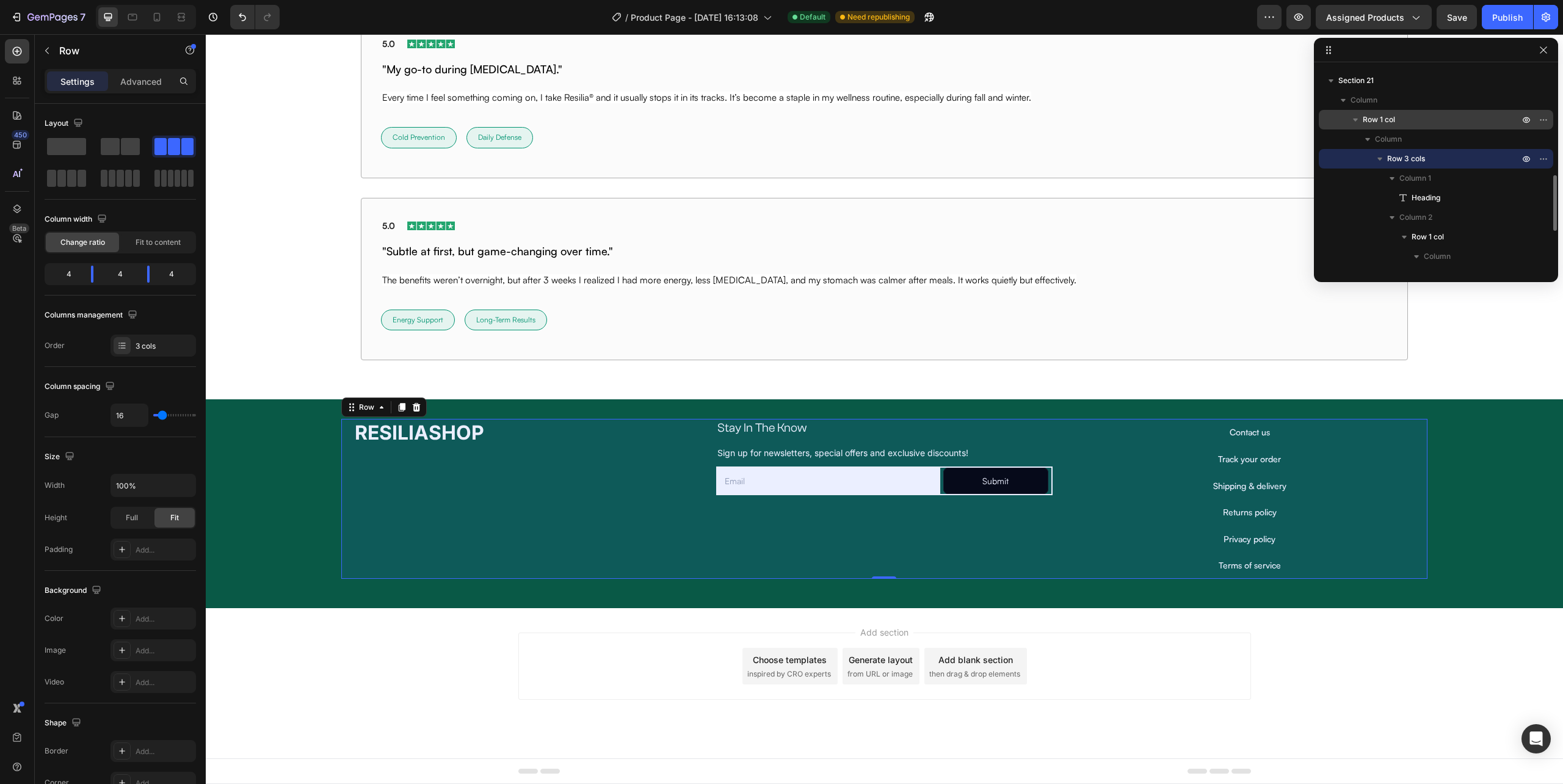
click at [1400, 125] on div "Row 1 col" at bounding box center [1436, 120] width 225 height 19
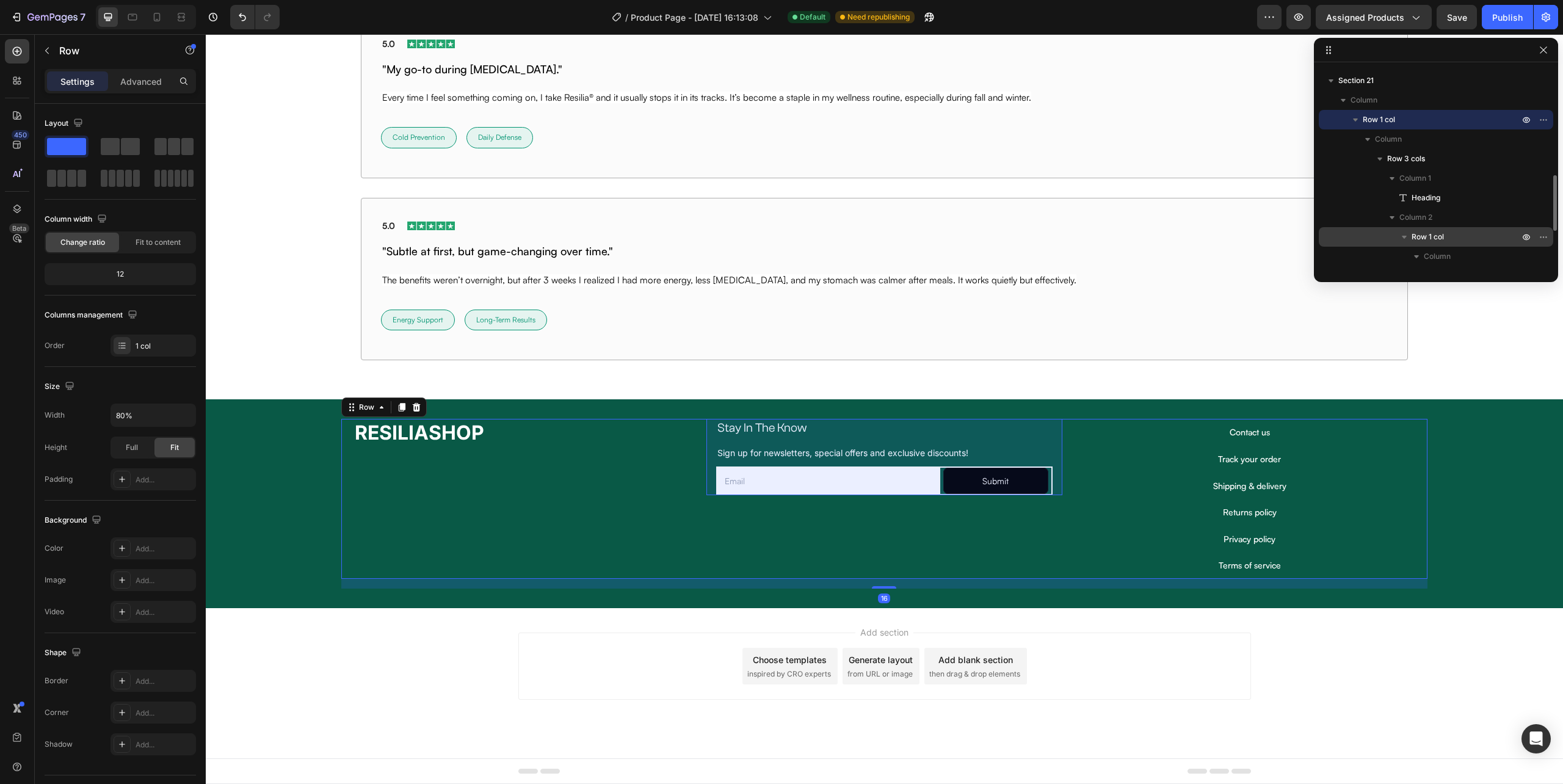
click at [1429, 235] on span "Row 1 col" at bounding box center [1428, 237] width 33 height 12
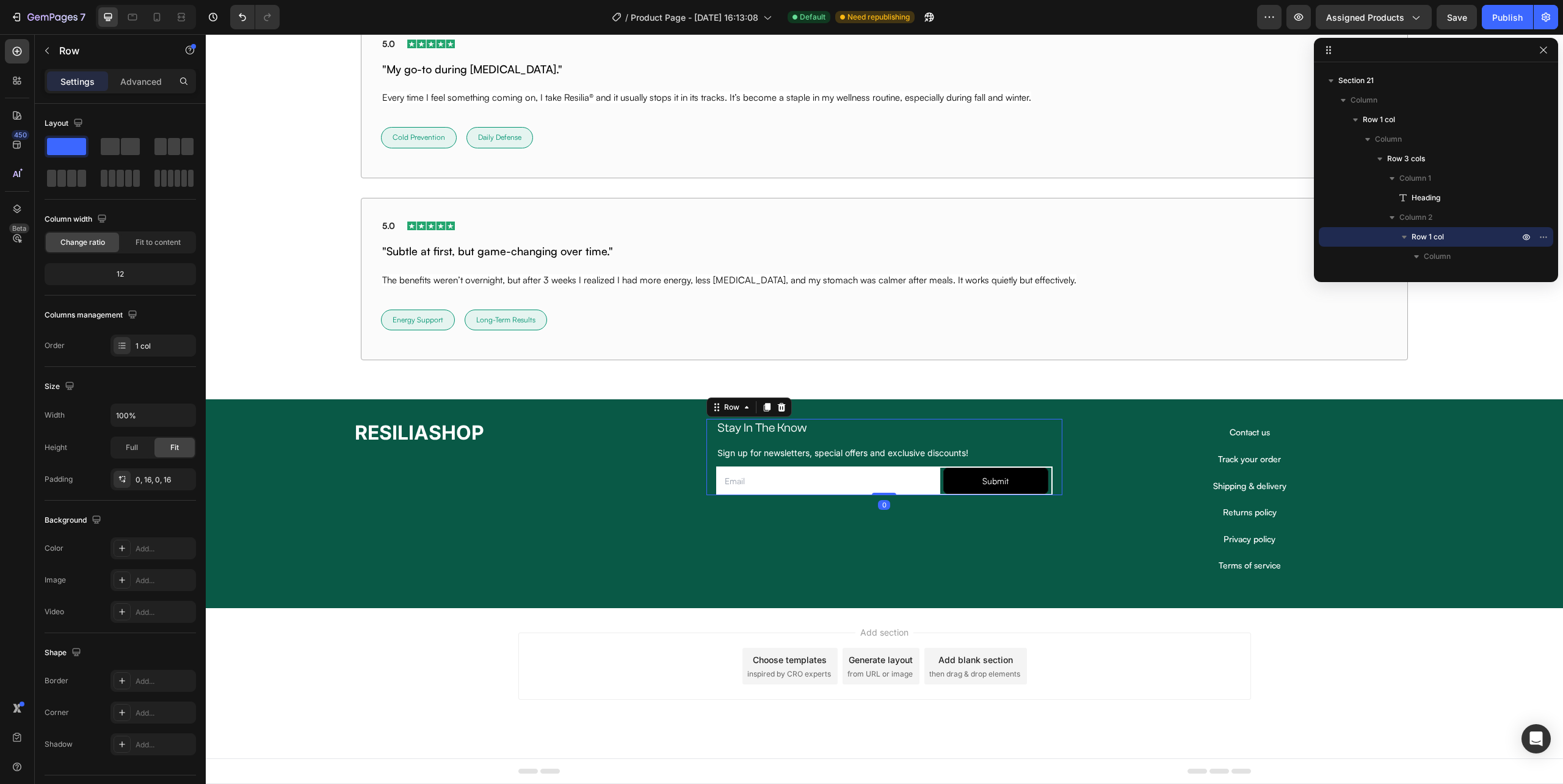
drag, startPoint x: 880, startPoint y: 491, endPoint x: 880, endPoint y: 428, distance: 63.0
click at [880, 428] on div "Stay In The Know Heading Sign up for newsletters, special offers and exclusive …" at bounding box center [884, 457] width 355 height 77
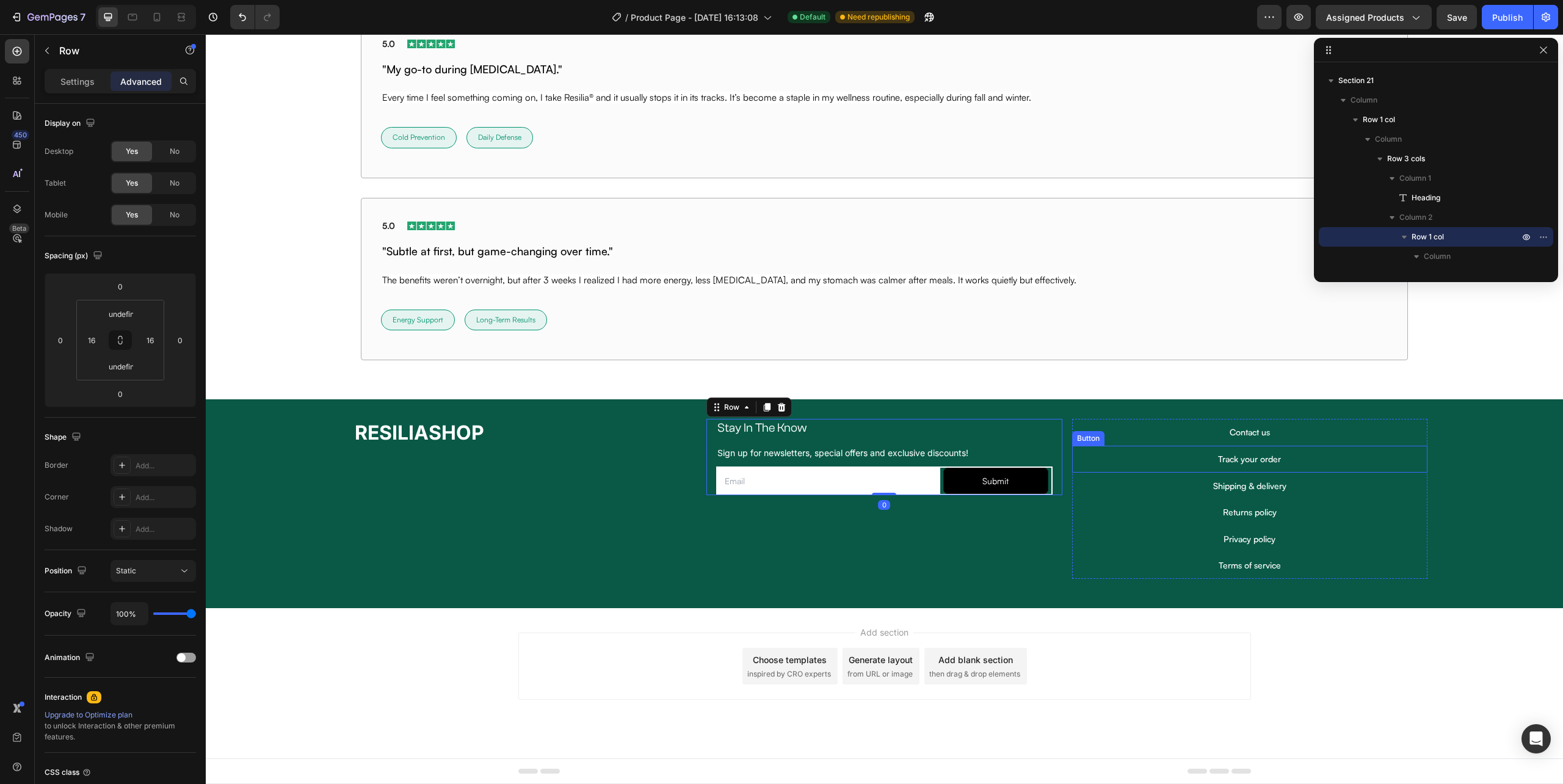
click at [1140, 445] on div "Track your order Button" at bounding box center [1250, 459] width 355 height 26
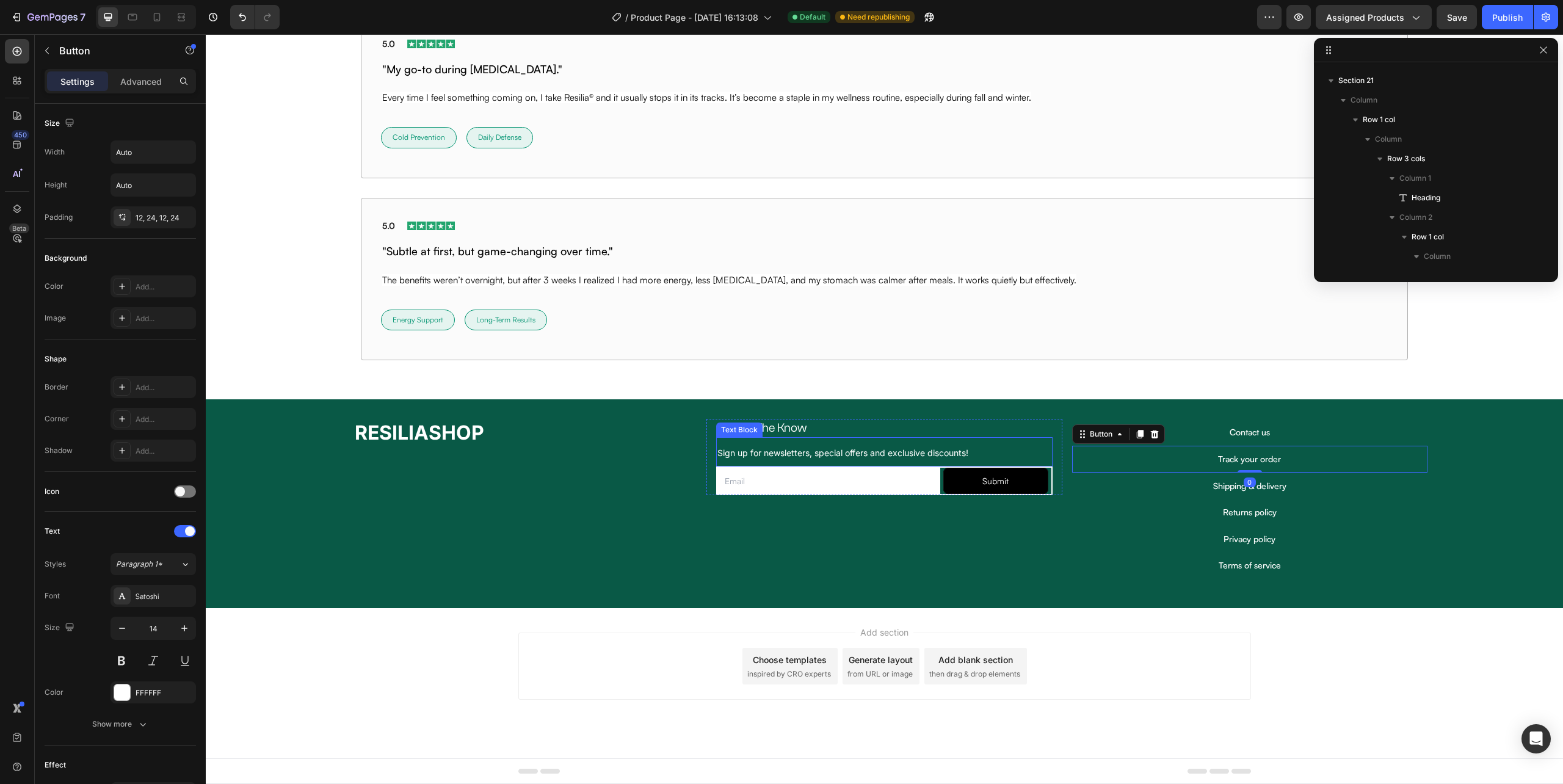
scroll to position [658, 0]
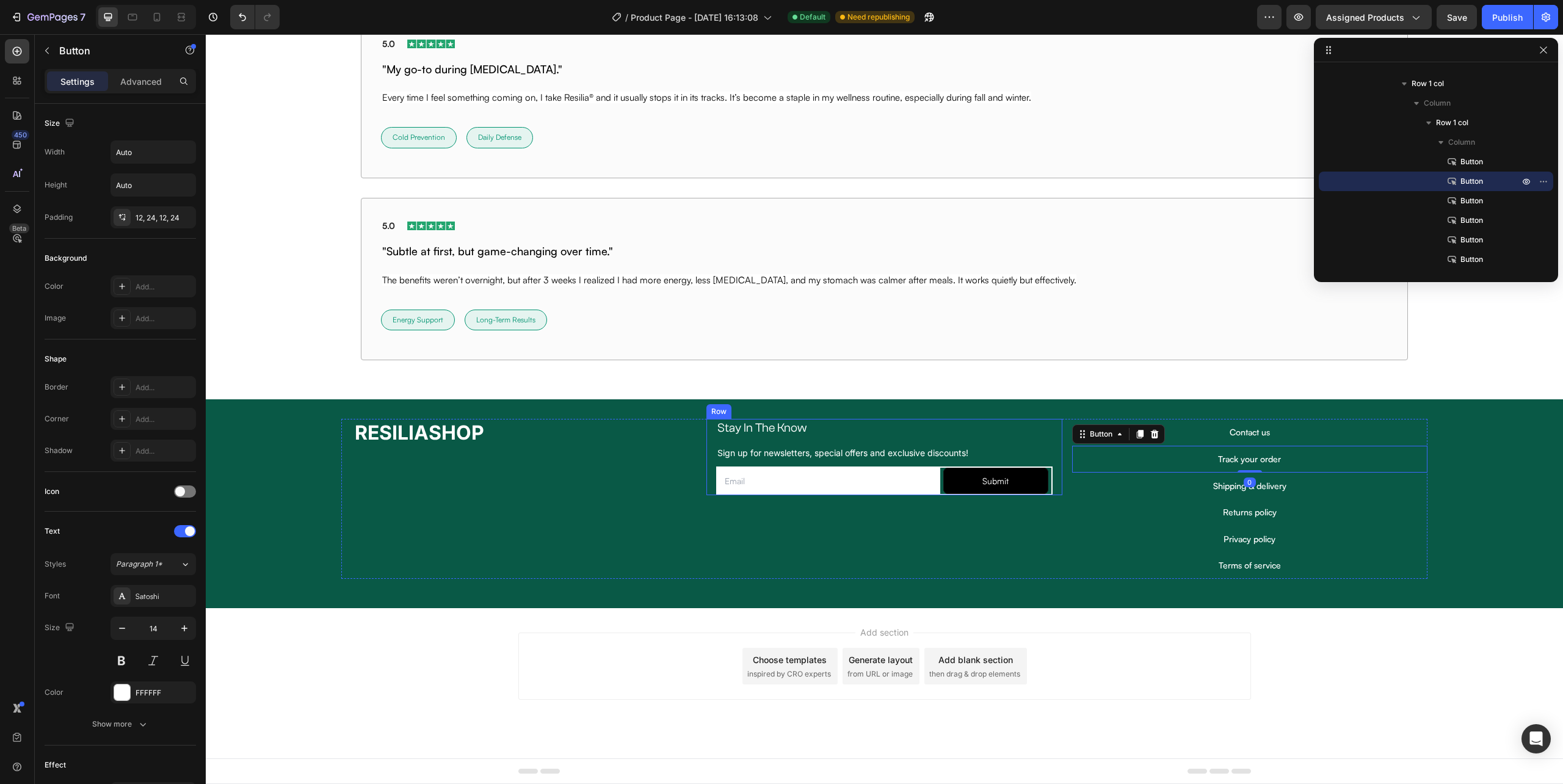
click at [707, 423] on div "Stay In The Know Heading Sign up for newsletters, special offers and exclusive …" at bounding box center [884, 457] width 355 height 77
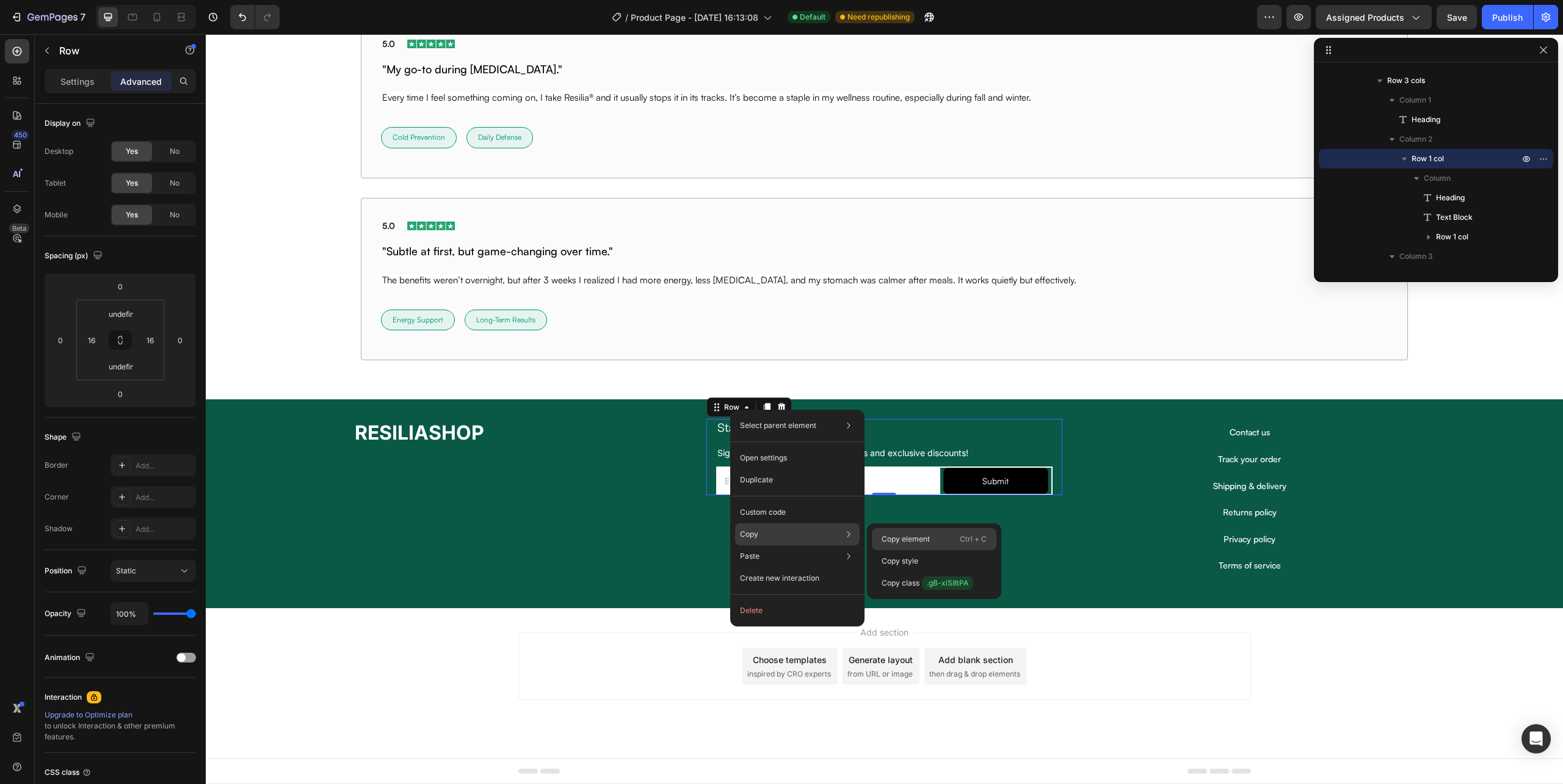
click at [919, 539] on p "Copy element" at bounding box center [906, 539] width 49 height 11
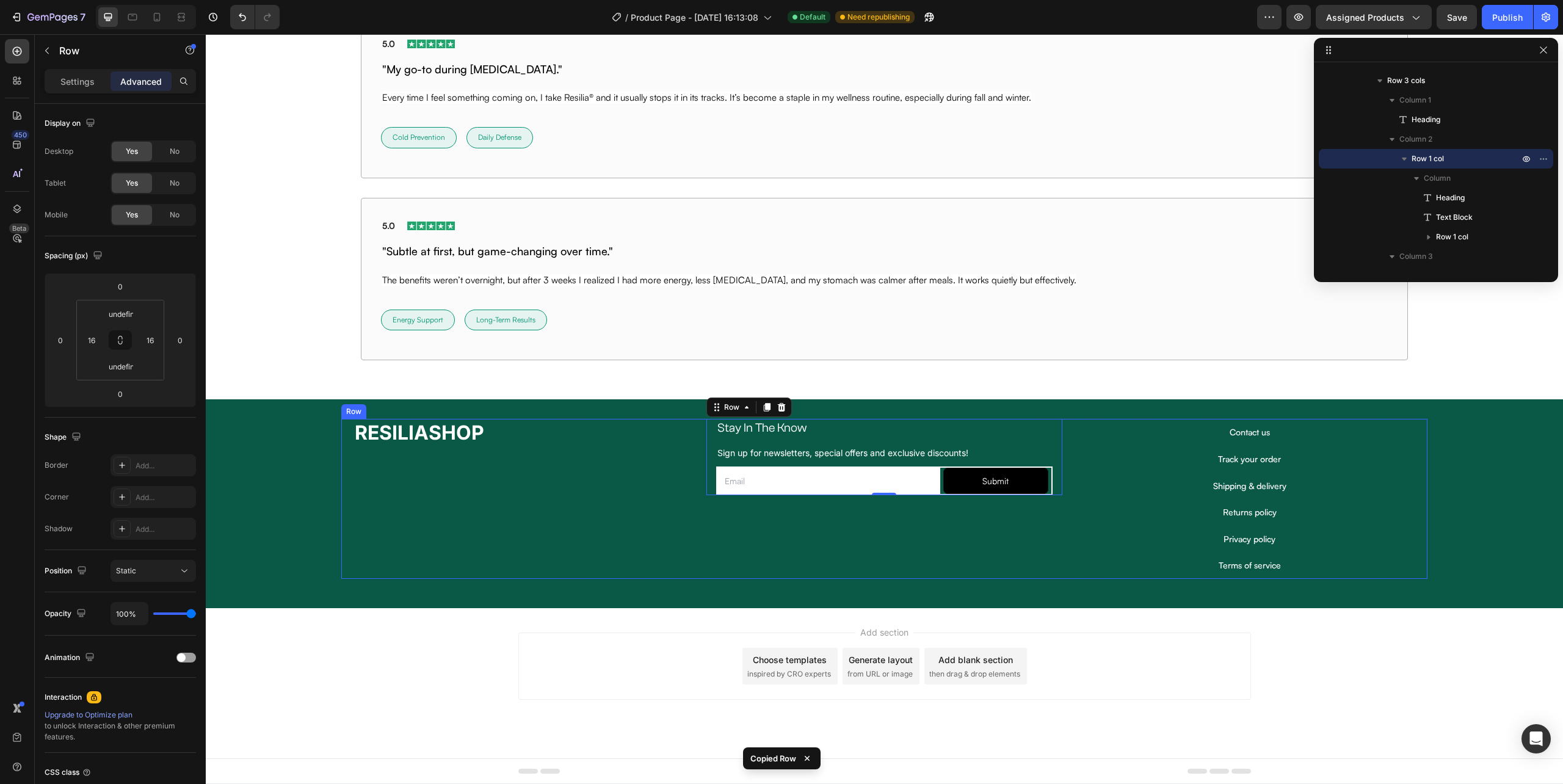
click at [758, 534] on div "Stay In The Know Heading Sign up for newsletters, special offers and exclusive …" at bounding box center [884, 498] width 355 height 160
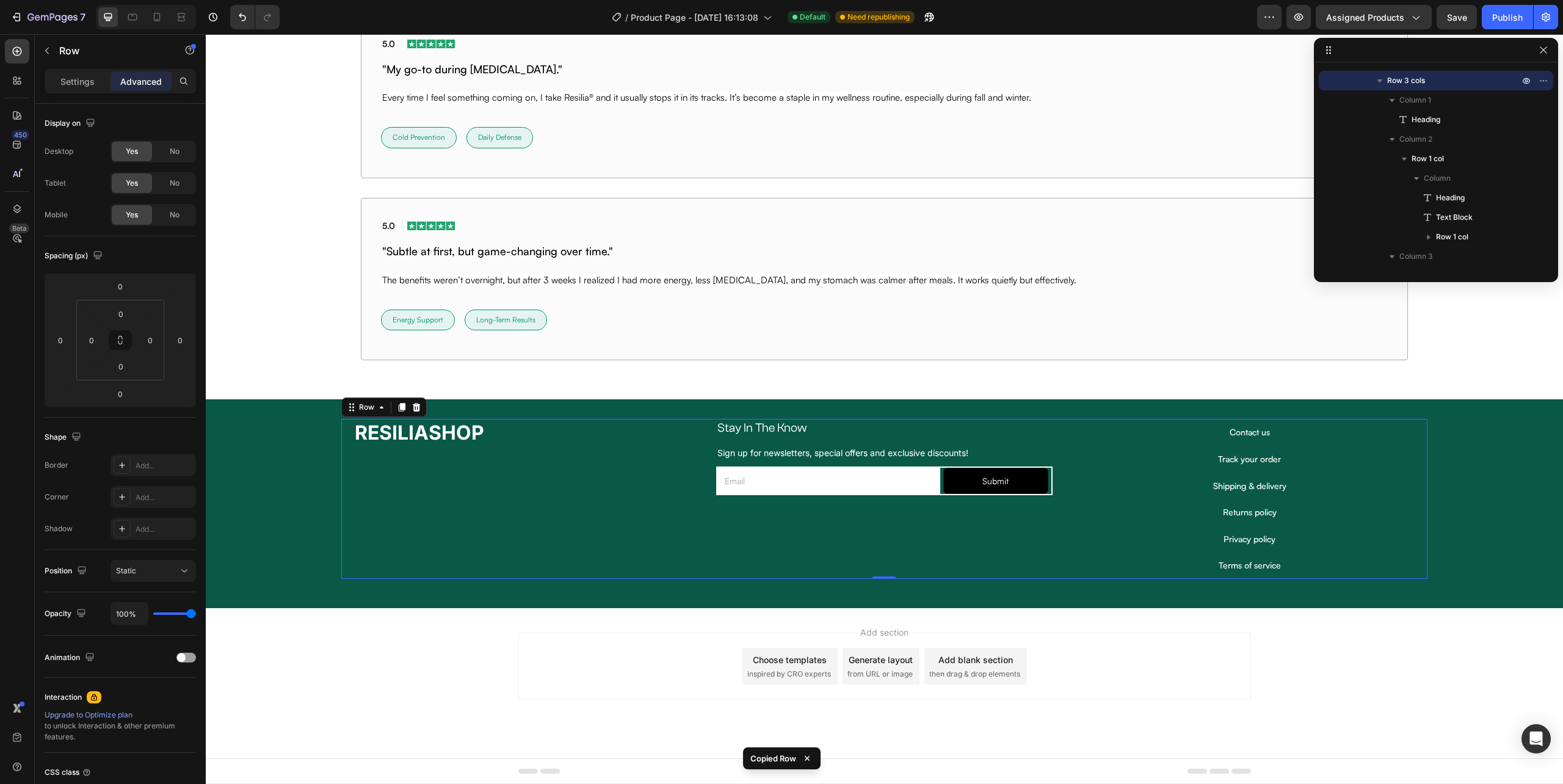
click at [1049, 443] on div "Stay In The Know Heading Sign up for newsletters, special offers and exclusive …" at bounding box center [884, 457] width 355 height 77
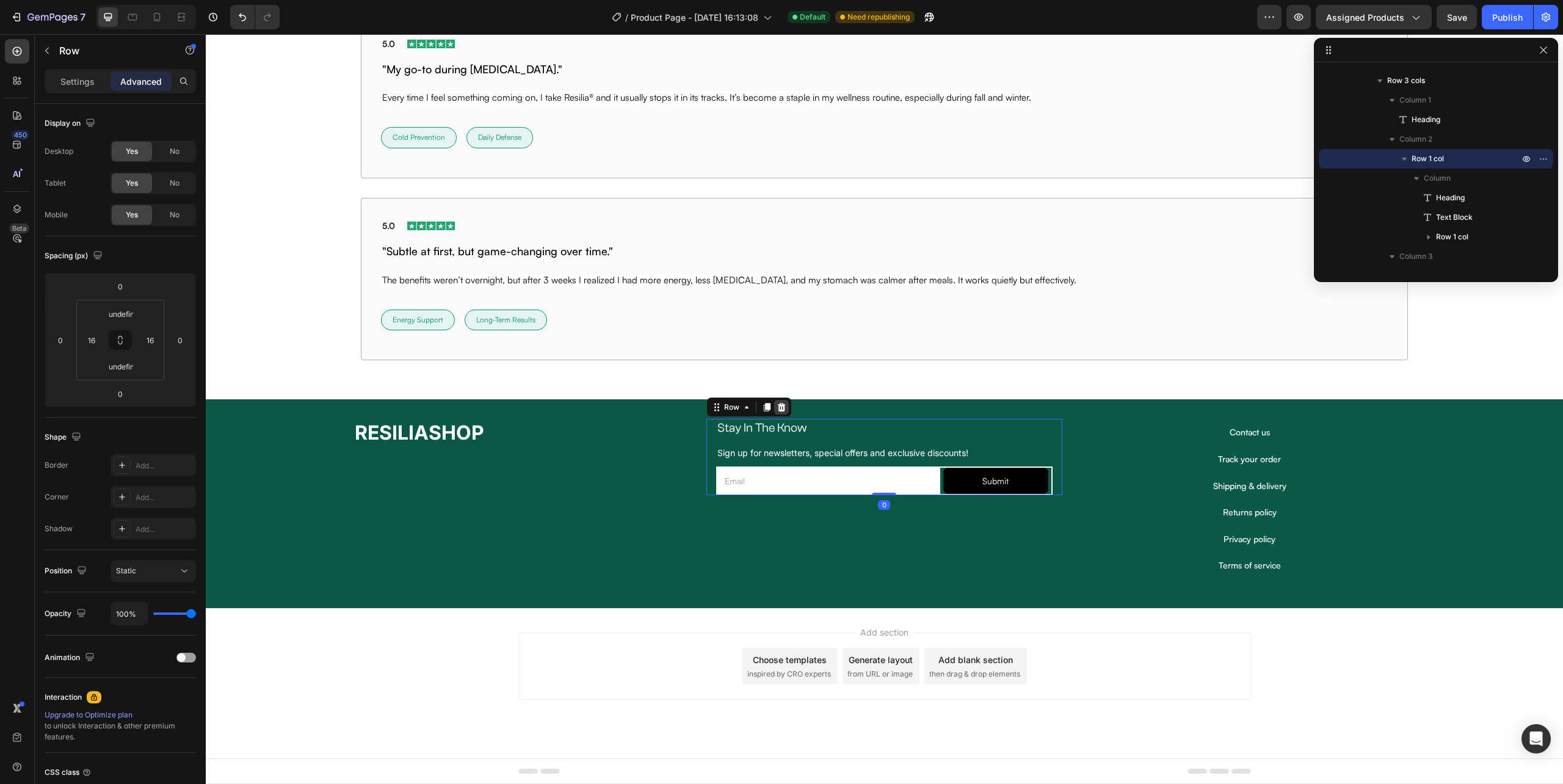
click at [778, 406] on icon at bounding box center [782, 407] width 8 height 9
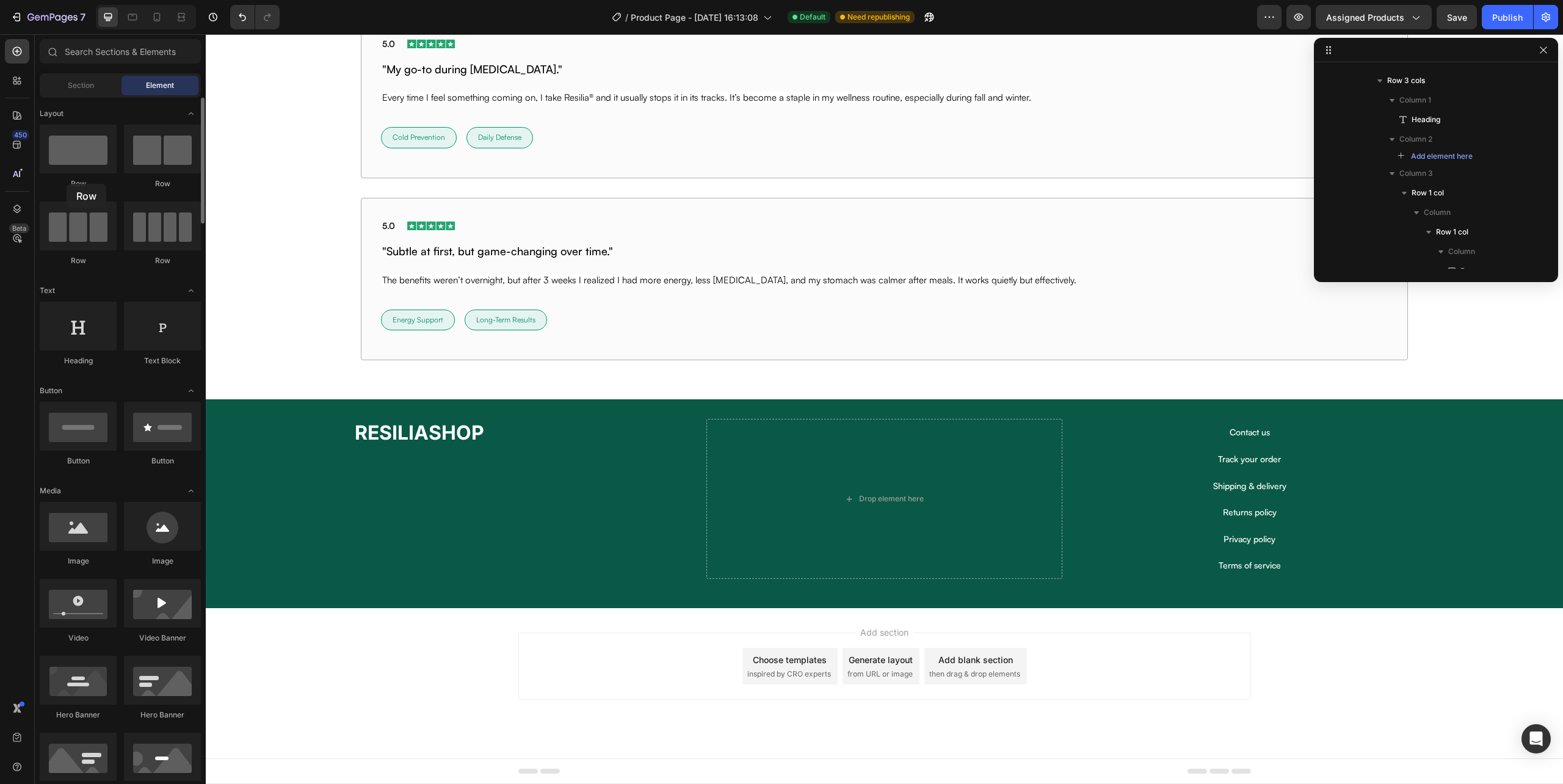
click at [66, 183] on div "Row" at bounding box center [78, 183] width 77 height 11
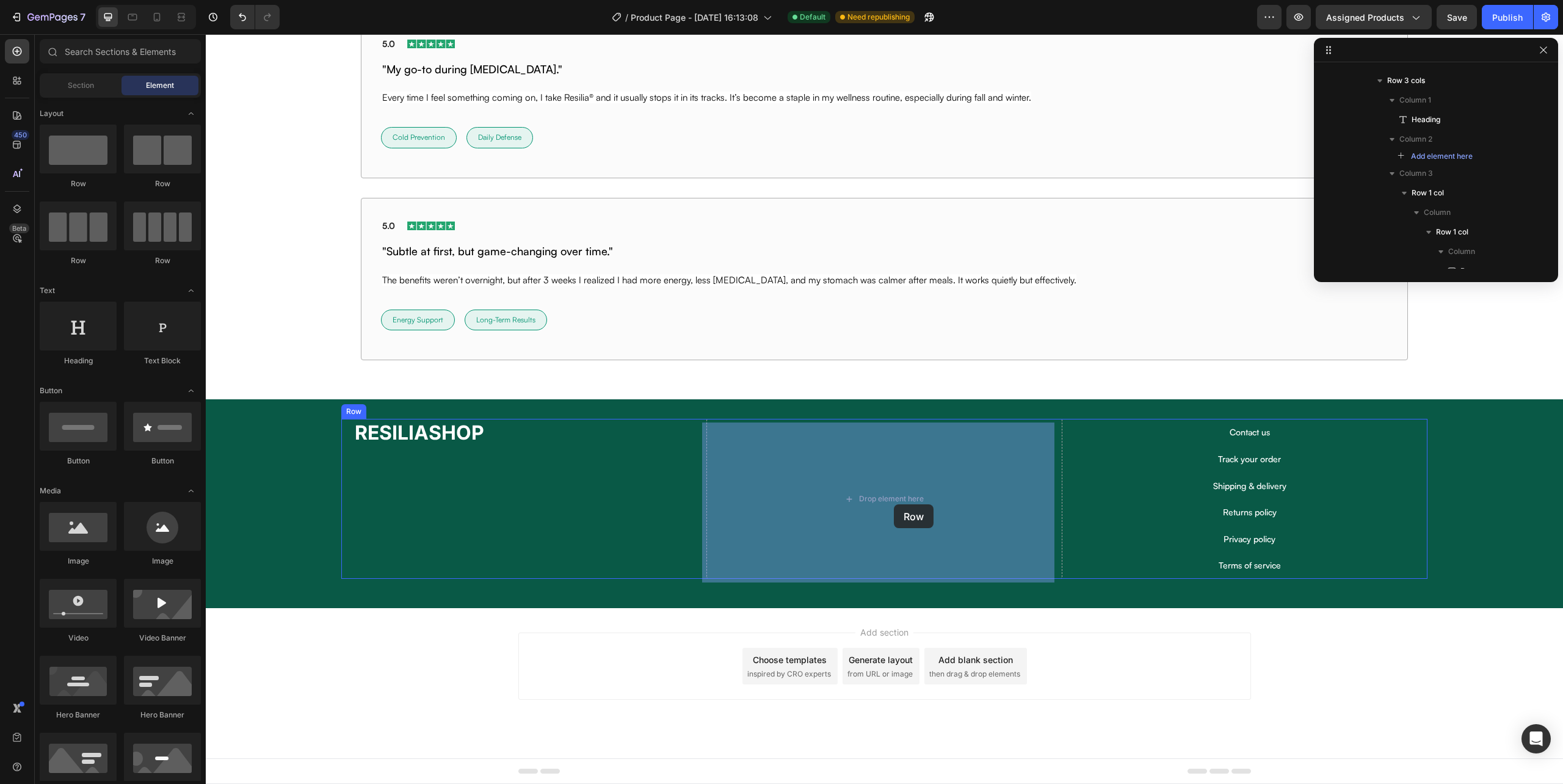
drag, startPoint x: 358, startPoint y: 235, endPoint x: 894, endPoint y: 504, distance: 599.7
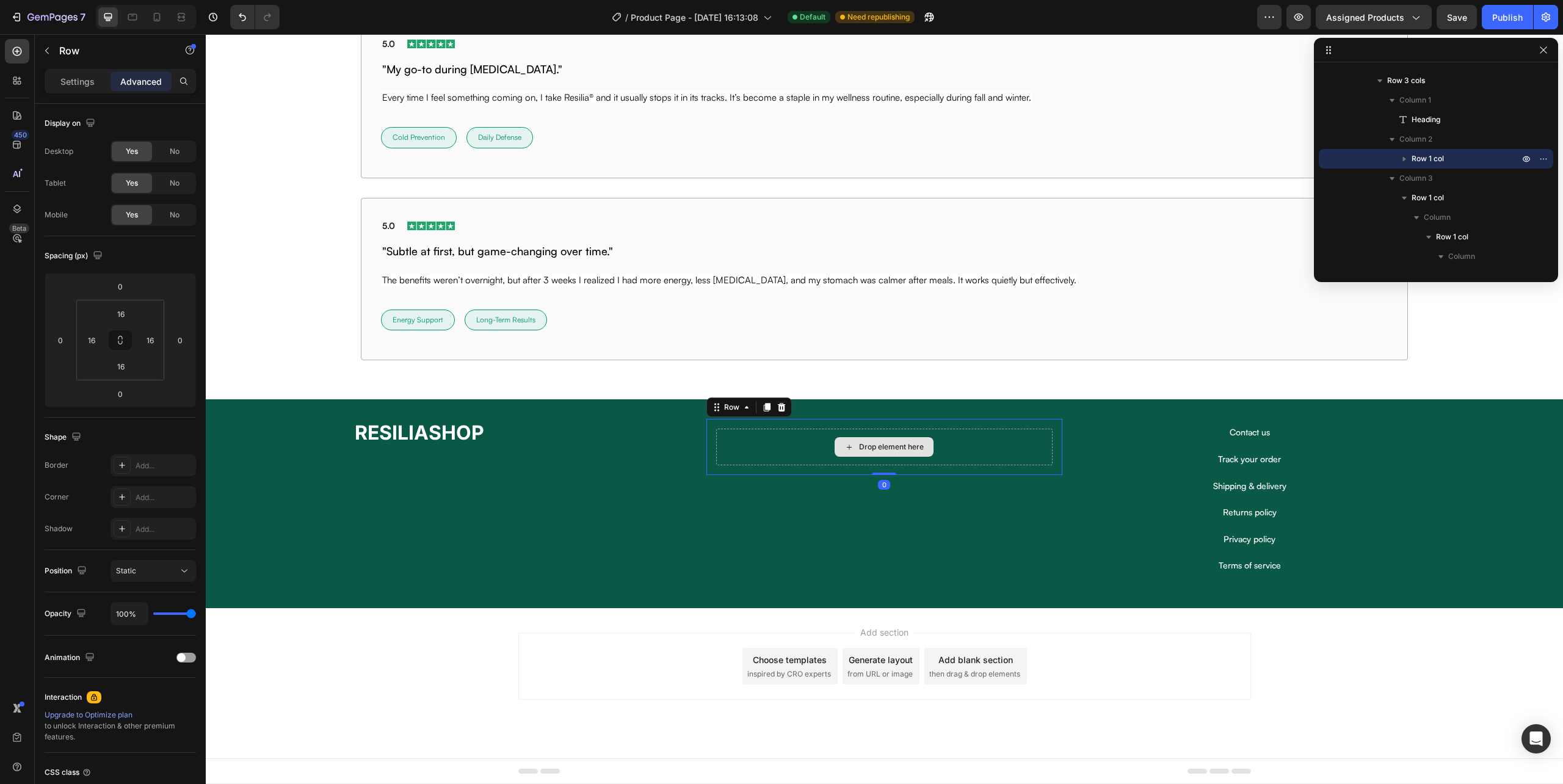
click at [889, 439] on div "Drop element here" at bounding box center [884, 447] width 99 height 19
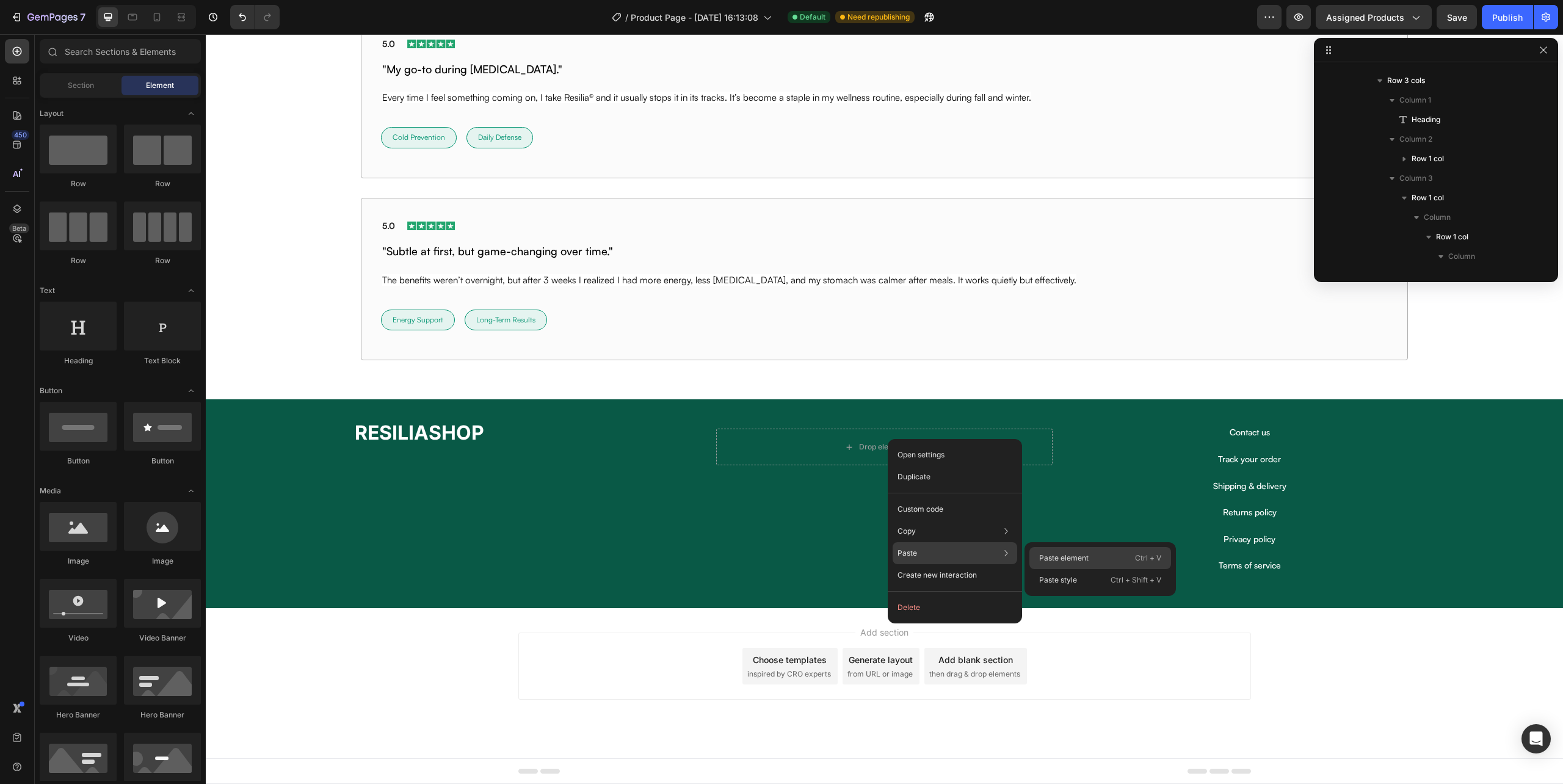
click at [1054, 549] on div "Paste element Ctrl + V" at bounding box center [1100, 557] width 142 height 22
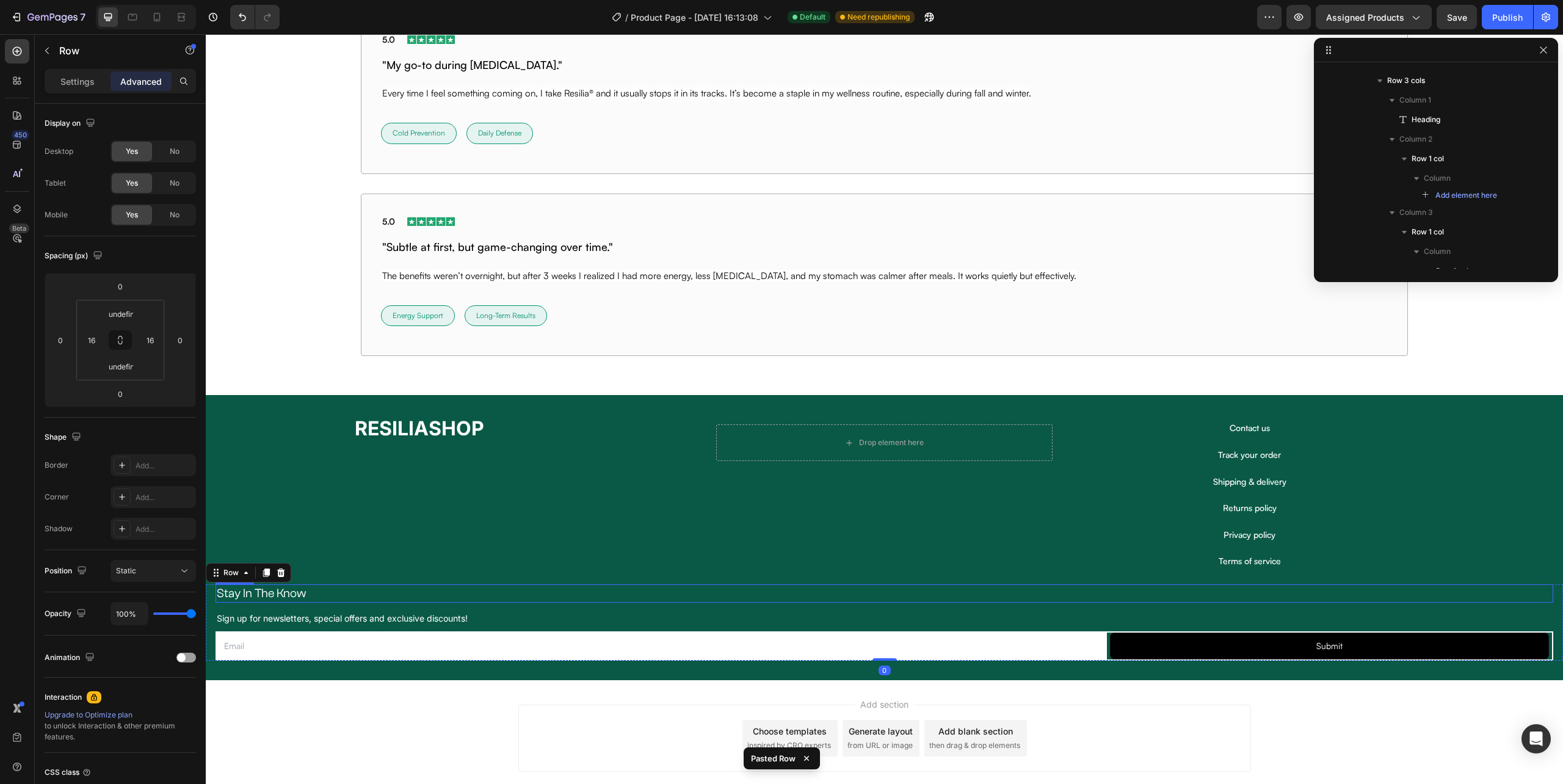
scroll to position [711, 0]
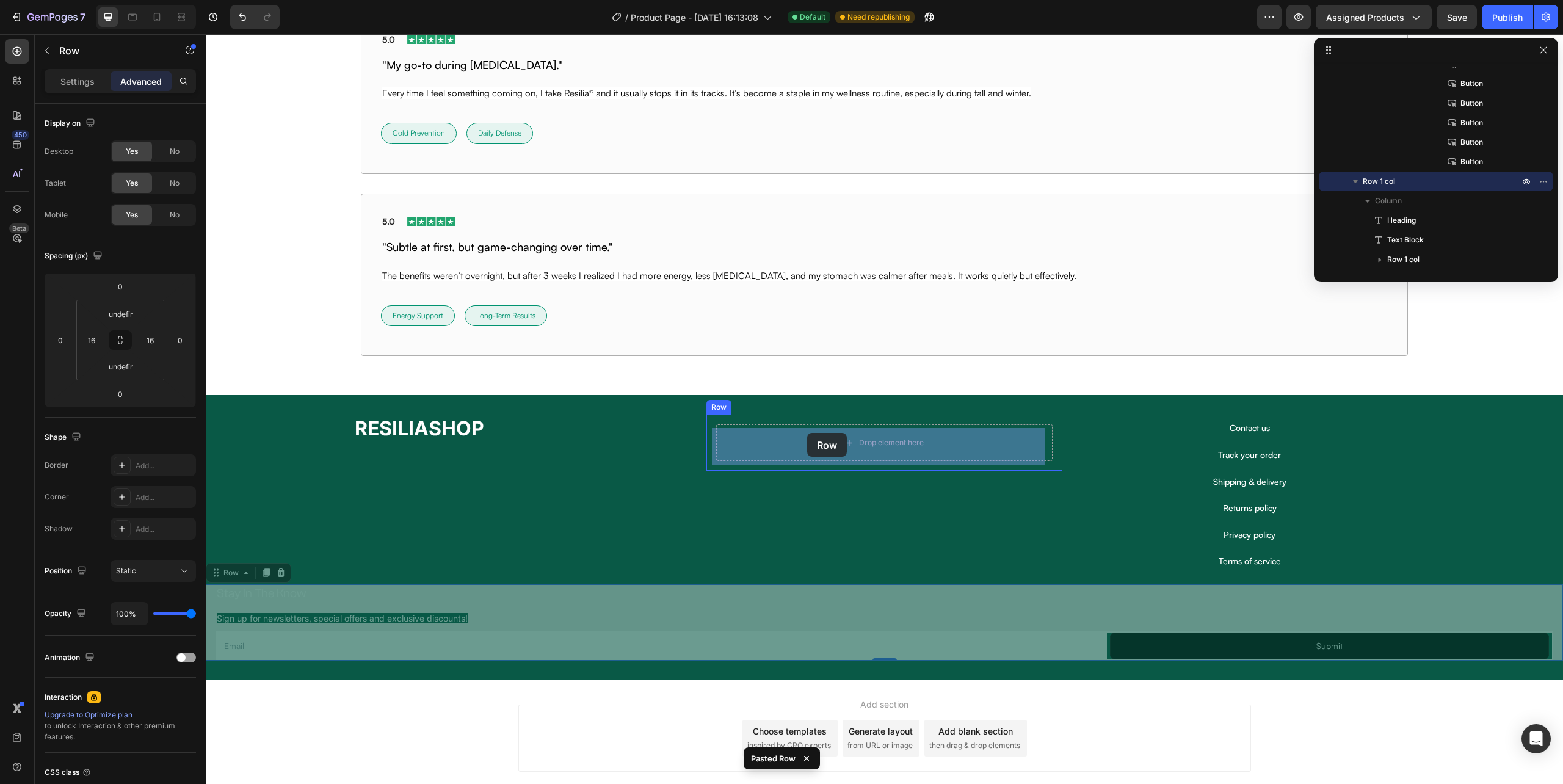
drag, startPoint x: 221, startPoint y: 579, endPoint x: 810, endPoint y: 436, distance: 606.1
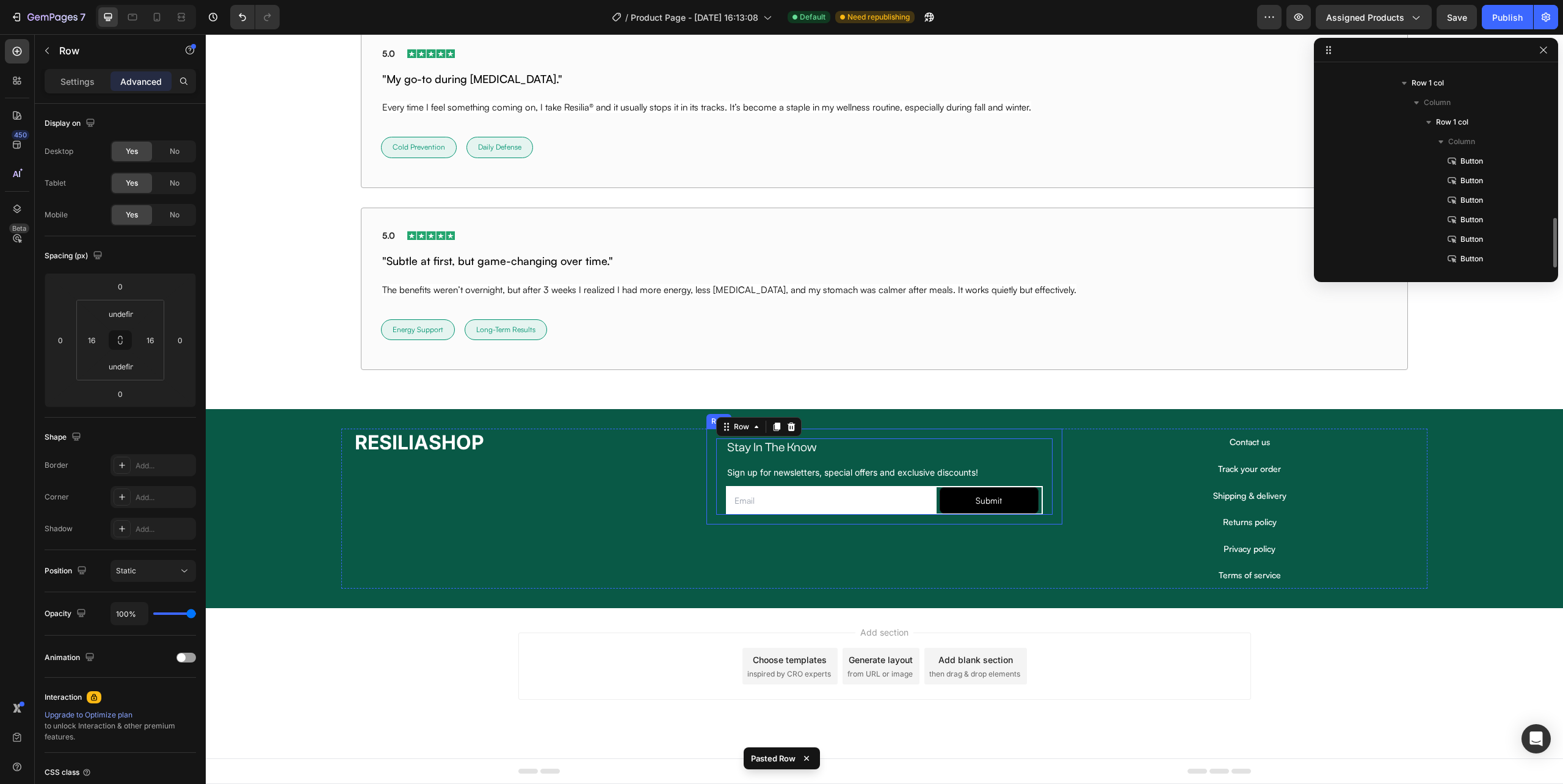
scroll to position [8802, 0]
click at [777, 553] on div "Stay In The Know Heading Sign up for newsletters, special offers and exclusive …" at bounding box center [884, 508] width 355 height 160
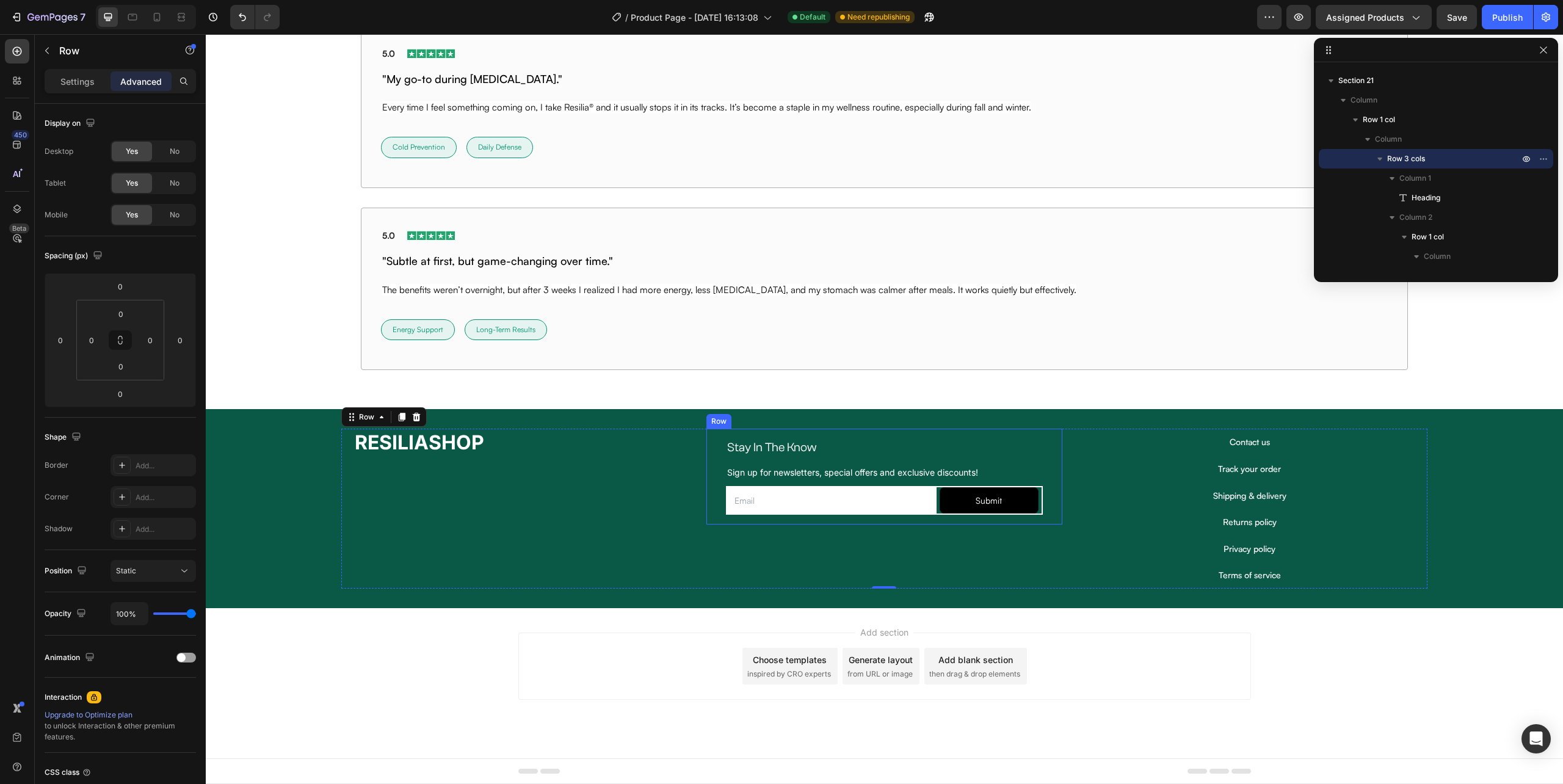
click at [841, 515] on div "Stay In The Know Heading Sign up for newsletters, special offers and exclusive …" at bounding box center [884, 476] width 355 height 96
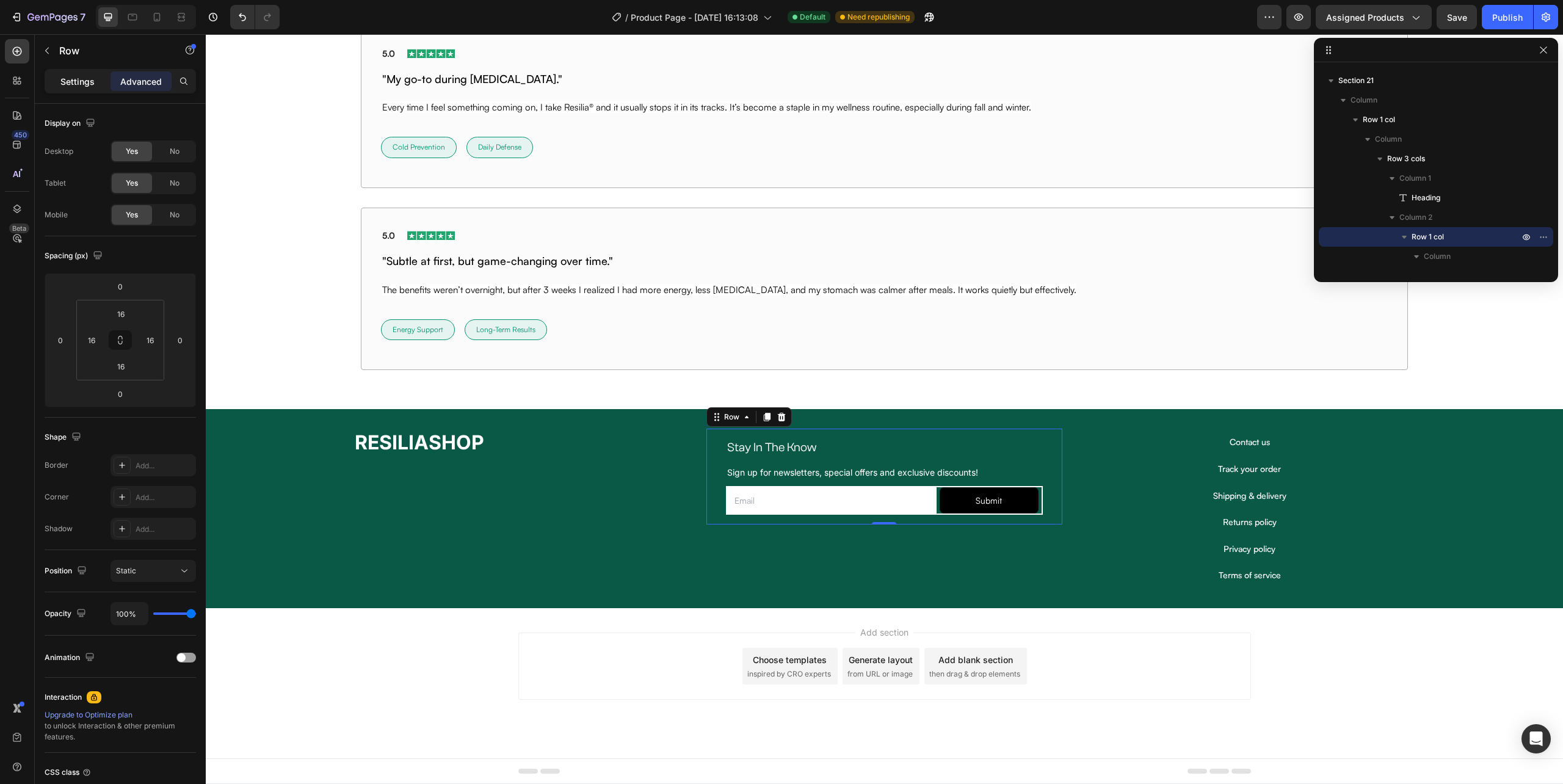
click at [58, 90] on div "Settings" at bounding box center [77, 81] width 61 height 19
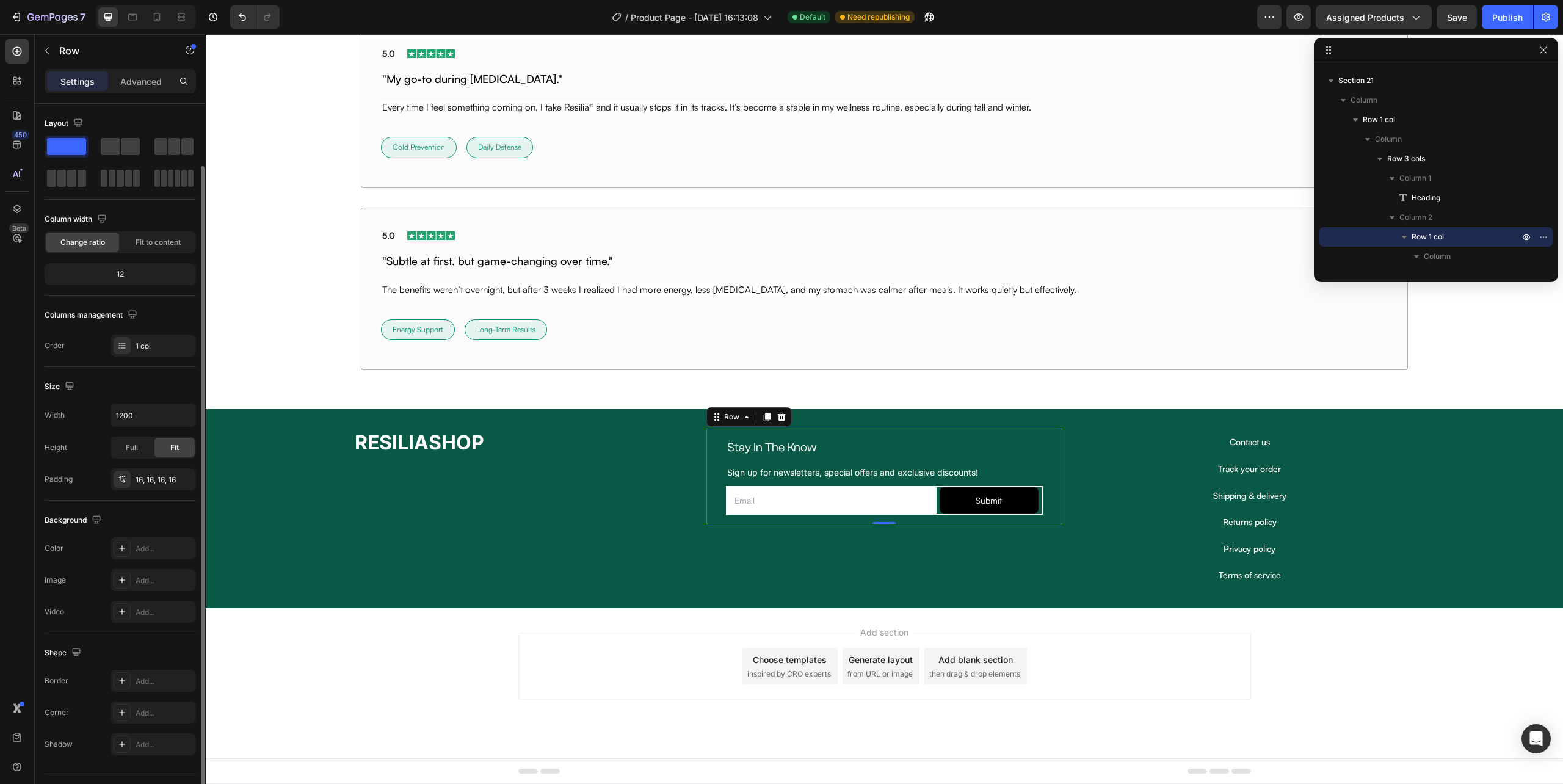
scroll to position [32, 0]
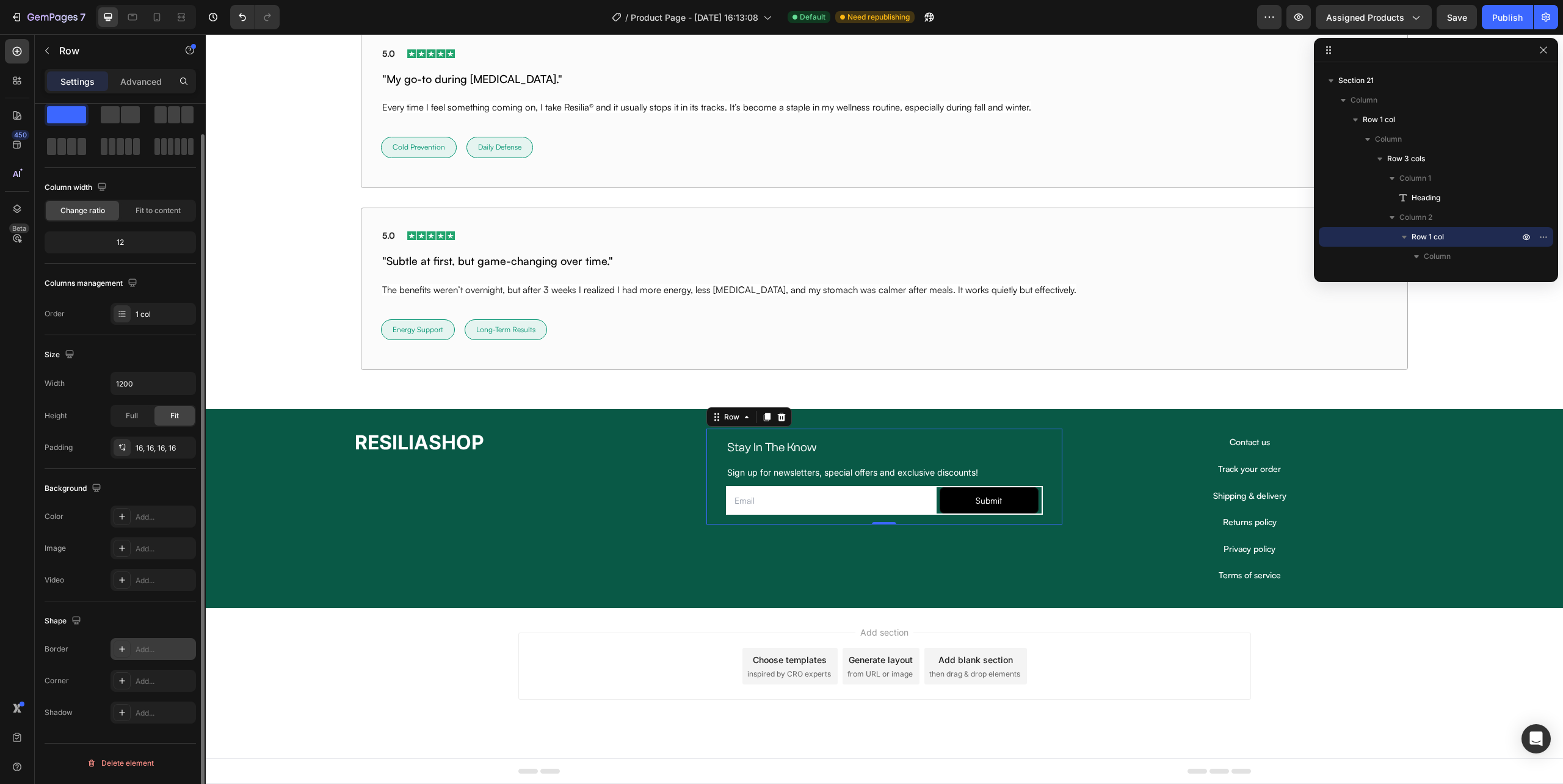
click at [132, 650] on div "Add..." at bounding box center [153, 648] width 86 height 22
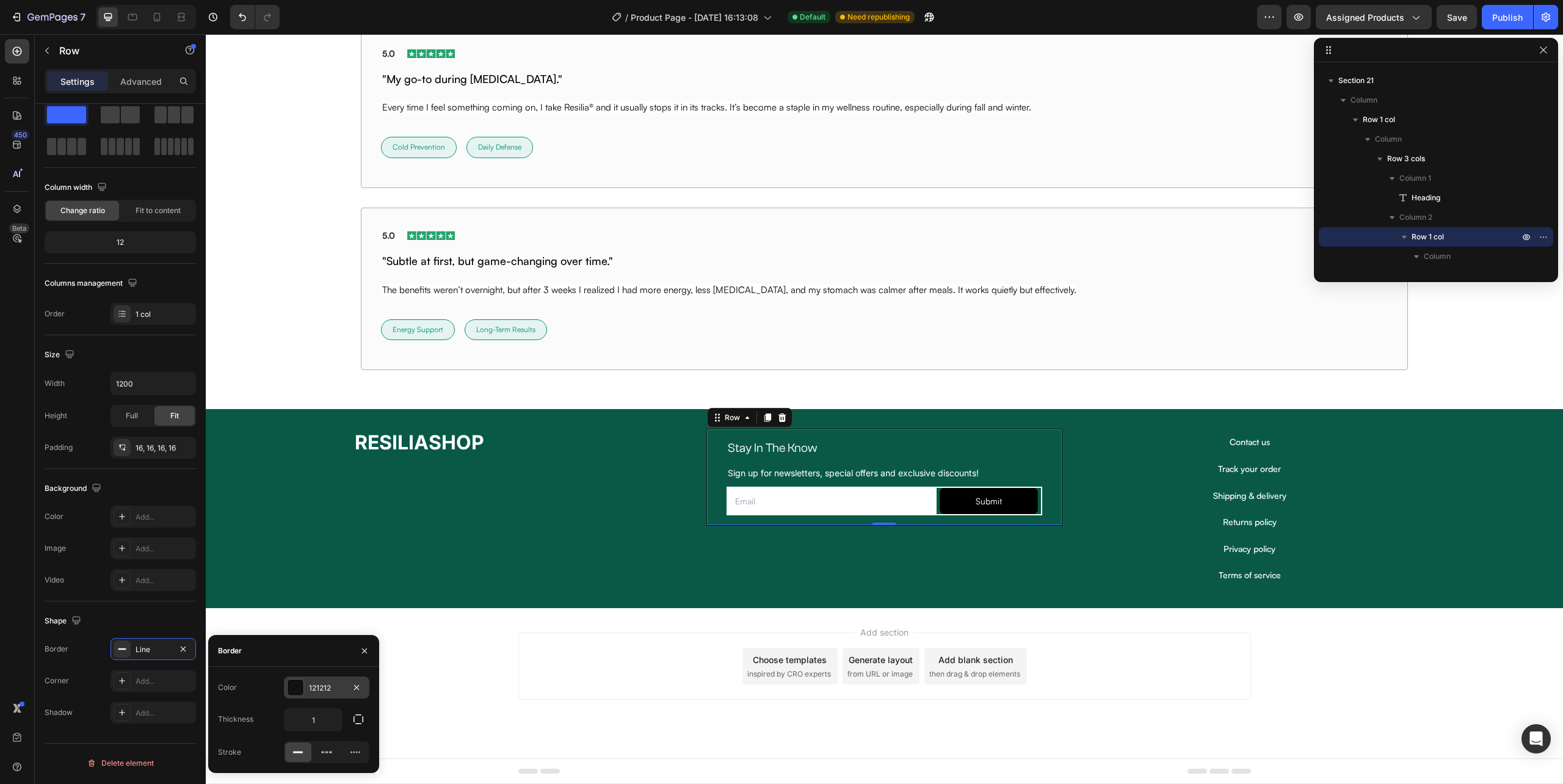
click at [312, 686] on div "121212" at bounding box center [326, 688] width 35 height 11
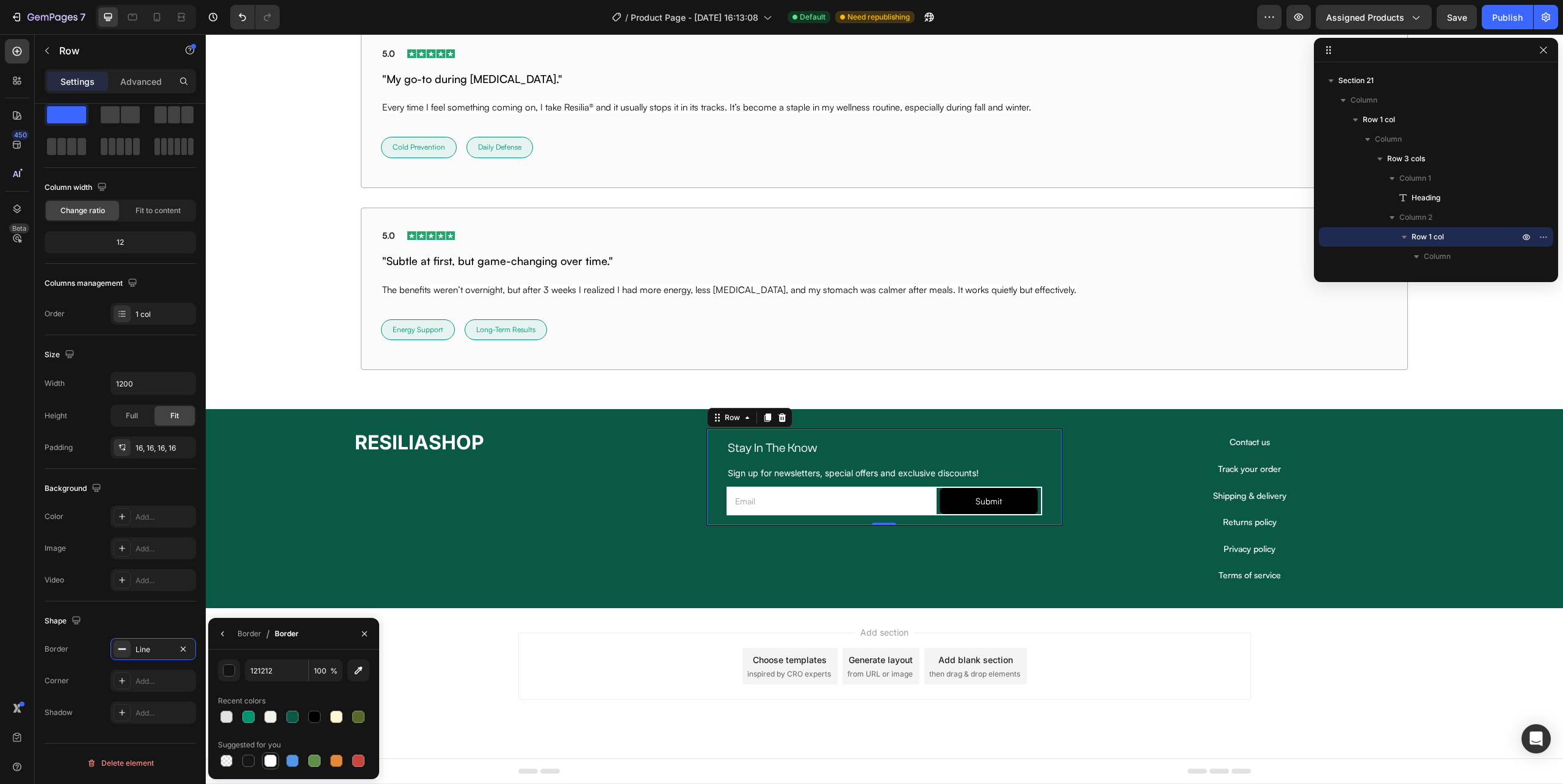
click at [266, 763] on div at bounding box center [271, 761] width 12 height 12
type input "FFFFFF"
click at [221, 635] on icon "button" at bounding box center [222, 633] width 10 height 10
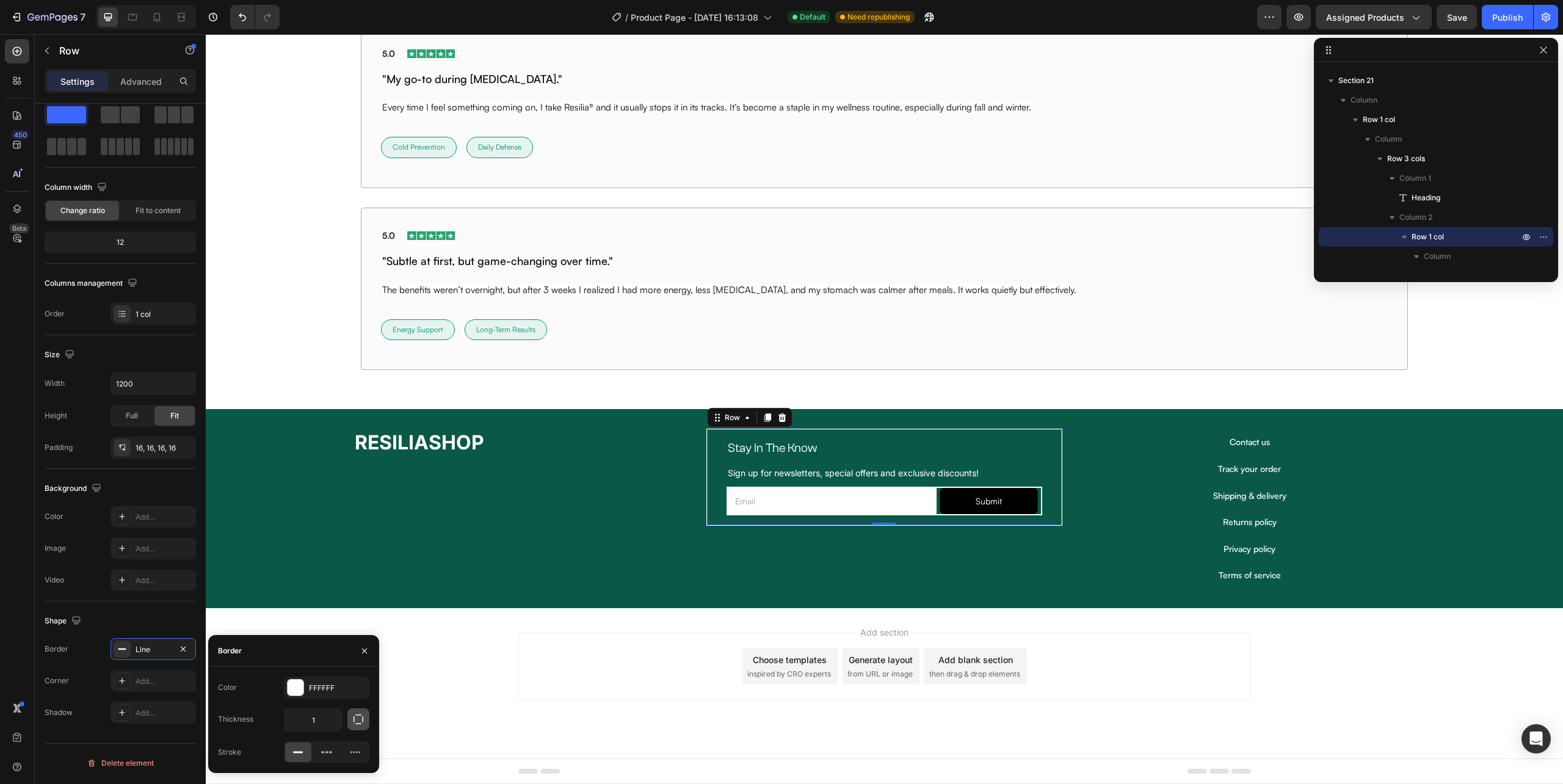
click at [353, 721] on icon "button" at bounding box center [358, 720] width 12 height 12
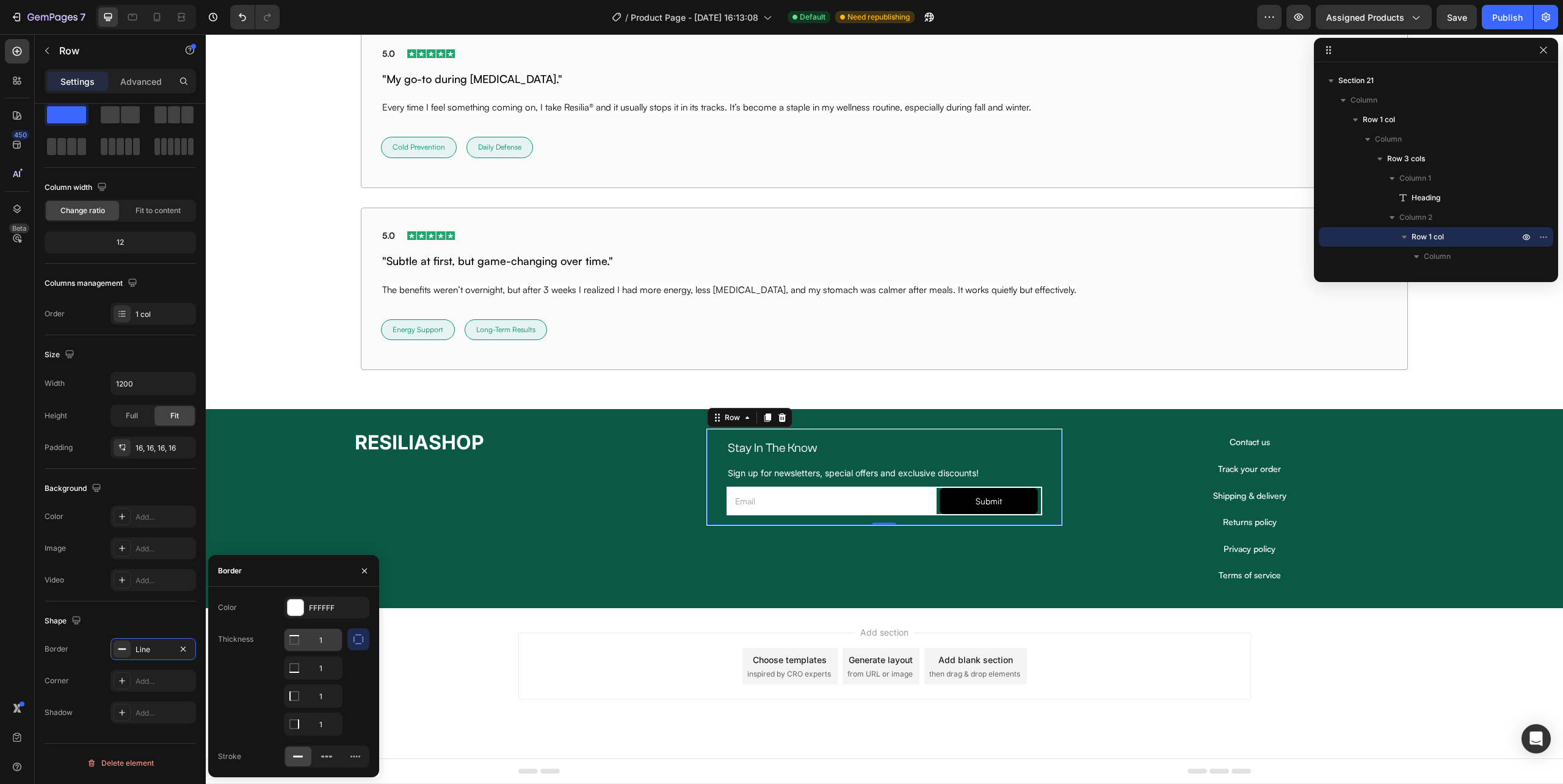
click at [318, 641] on input "1" at bounding box center [313, 639] width 57 height 22
click at [324, 672] on input "1" at bounding box center [313, 668] width 57 height 22
type input "0"
click at [565, 572] on div "RESILIASHOP Heading" at bounding box center [519, 508] width 355 height 160
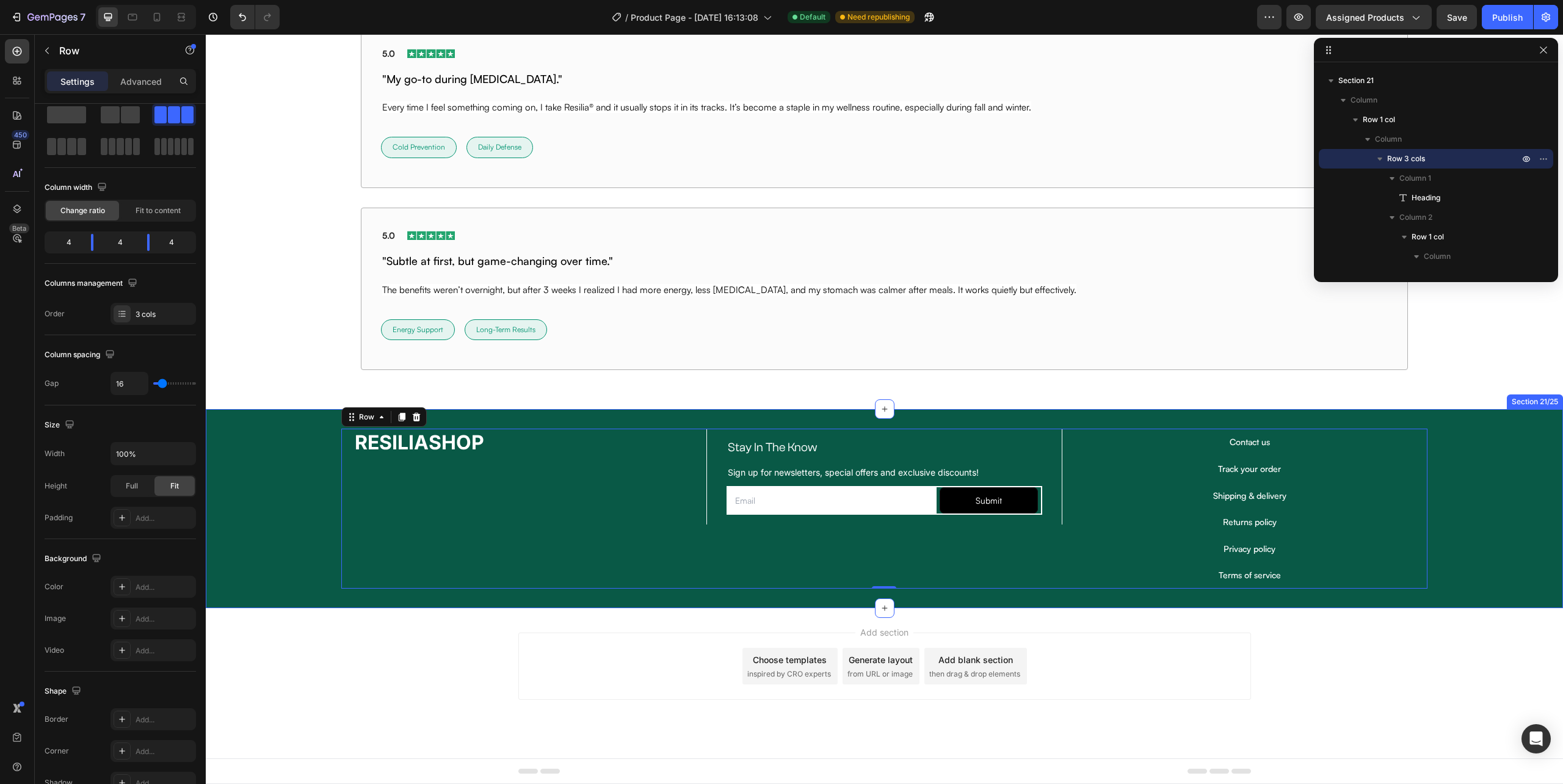
click at [1506, 580] on div "RESILIASHOP Heading Stay In The Know Heading Sign up for newsletters, special o…" at bounding box center [884, 508] width 1357 height 160
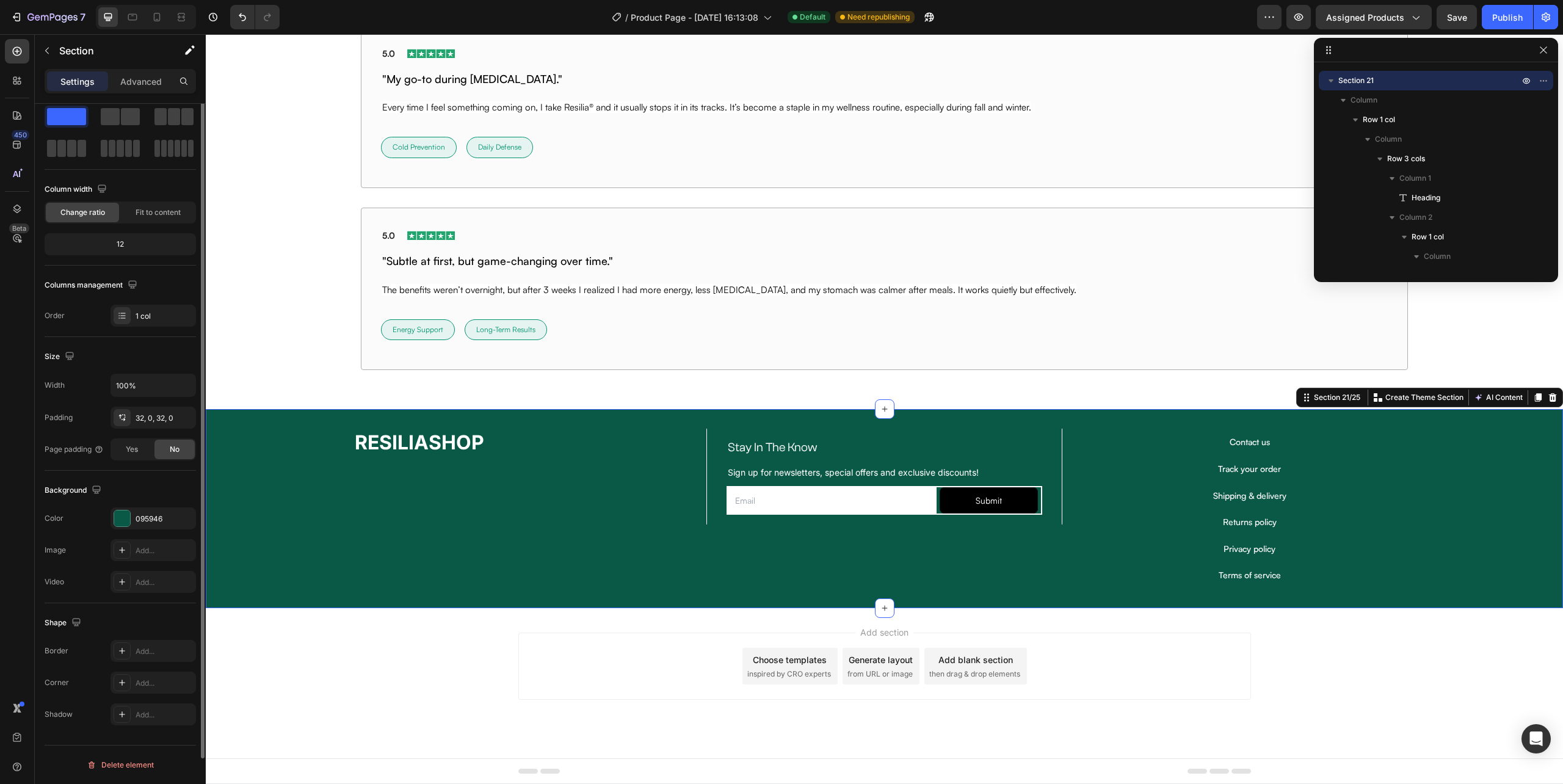
scroll to position [0, 0]
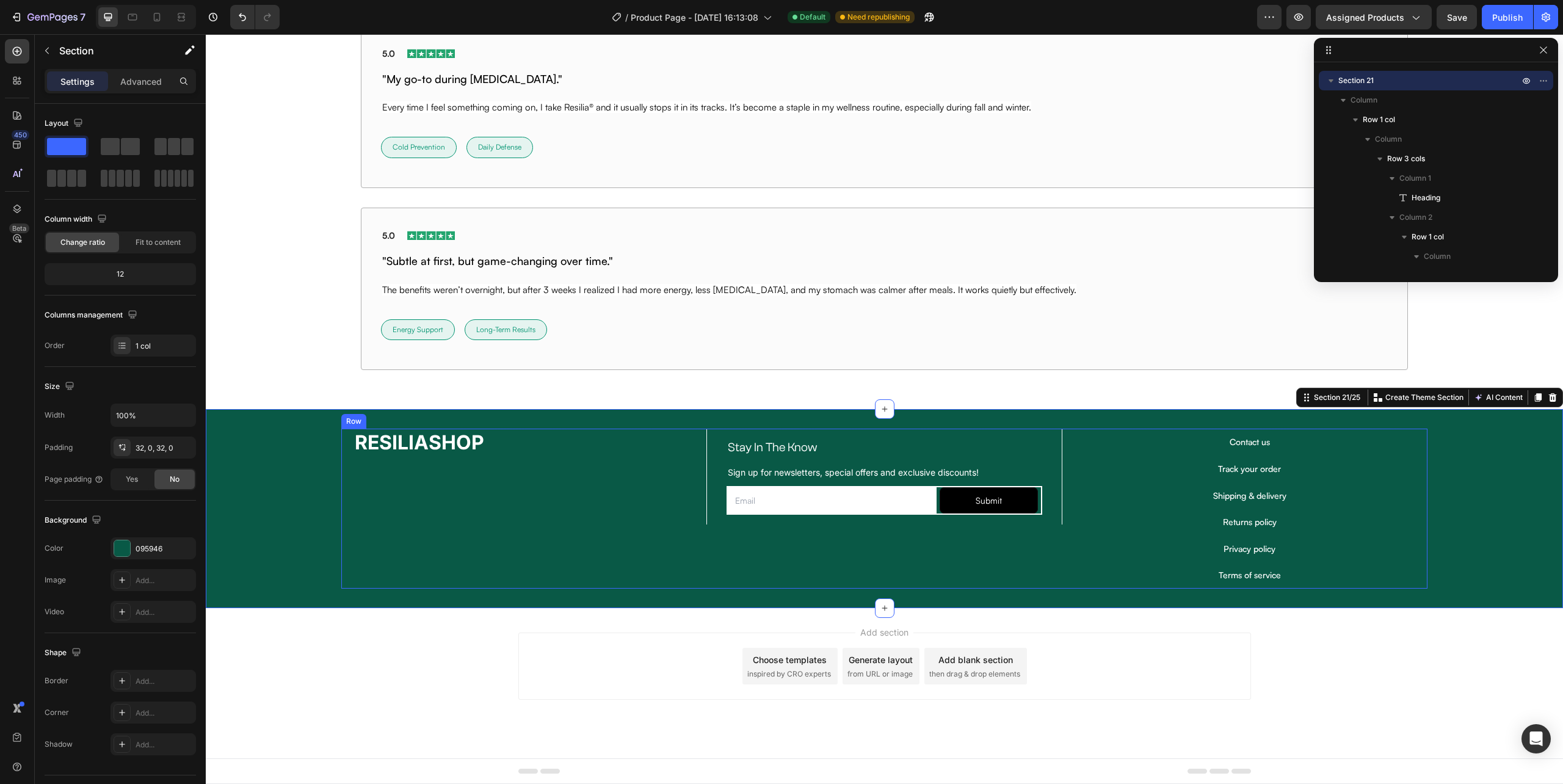
click at [741, 556] on div "Stay In The Know Heading Sign up for newsletters, special offers and exclusive …" at bounding box center [884, 508] width 355 height 160
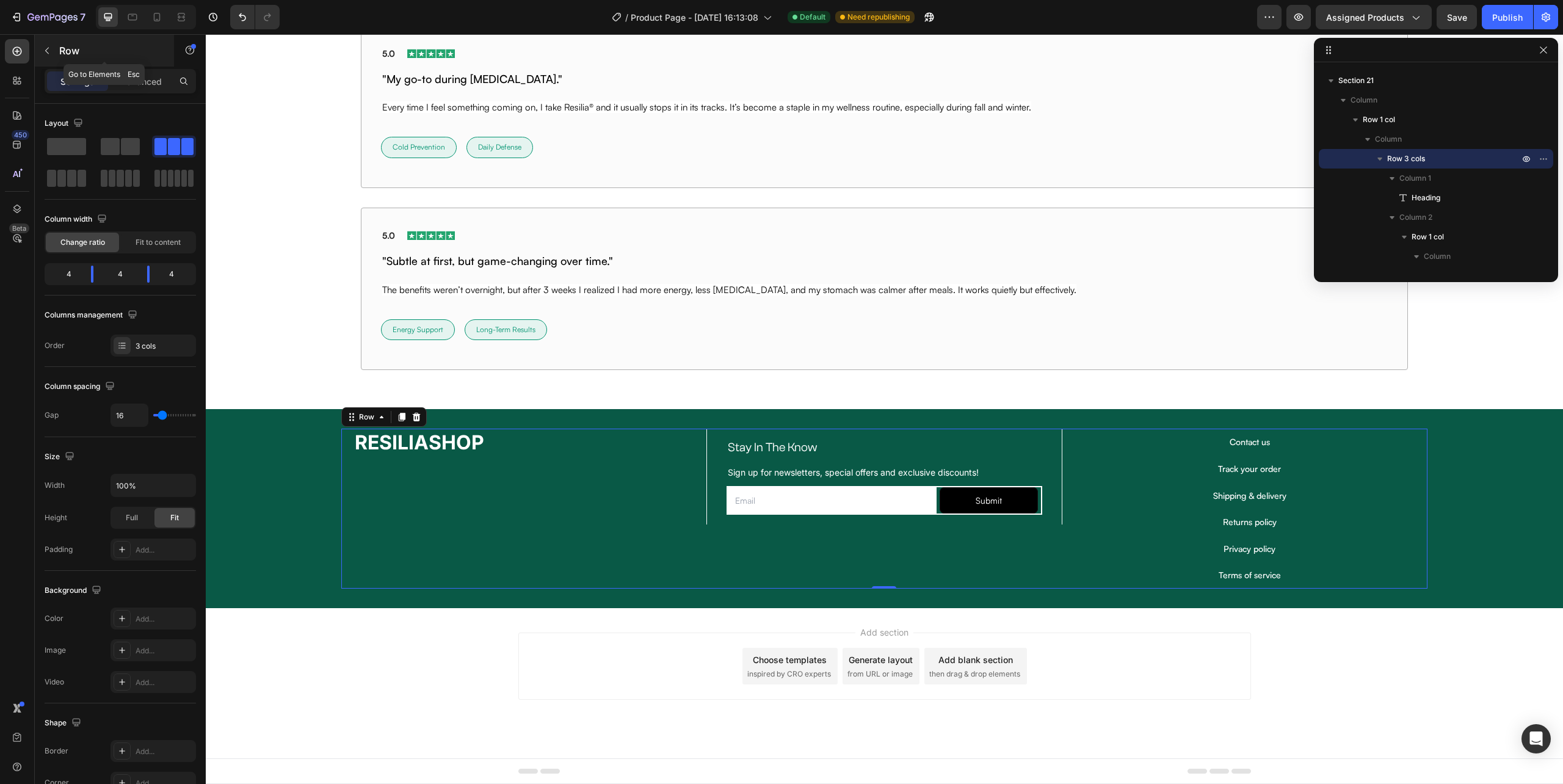
click at [41, 55] on button "button" at bounding box center [47, 50] width 19 height 19
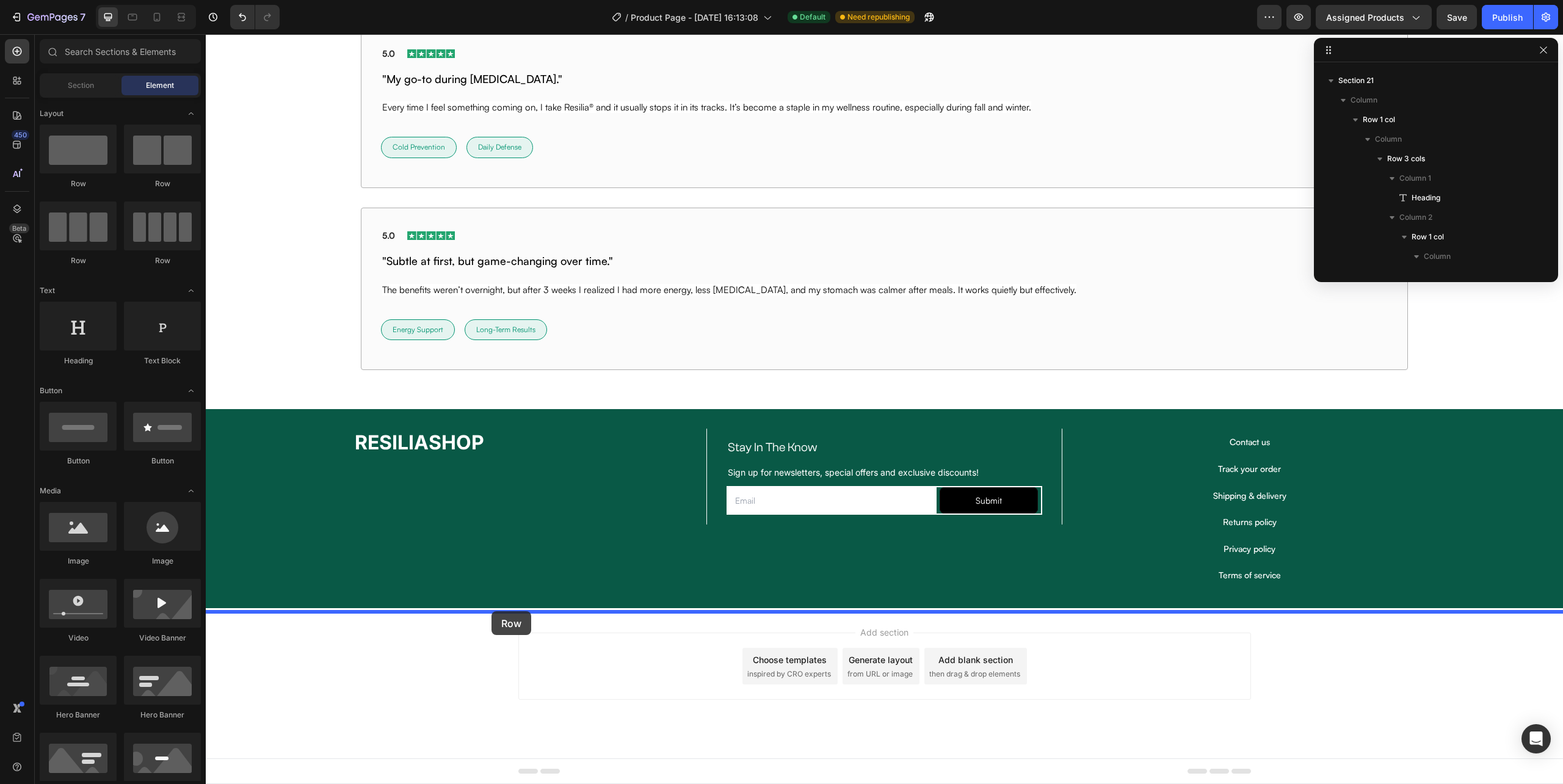
drag, startPoint x: 333, startPoint y: 243, endPoint x: 491, endPoint y: 611, distance: 400.5
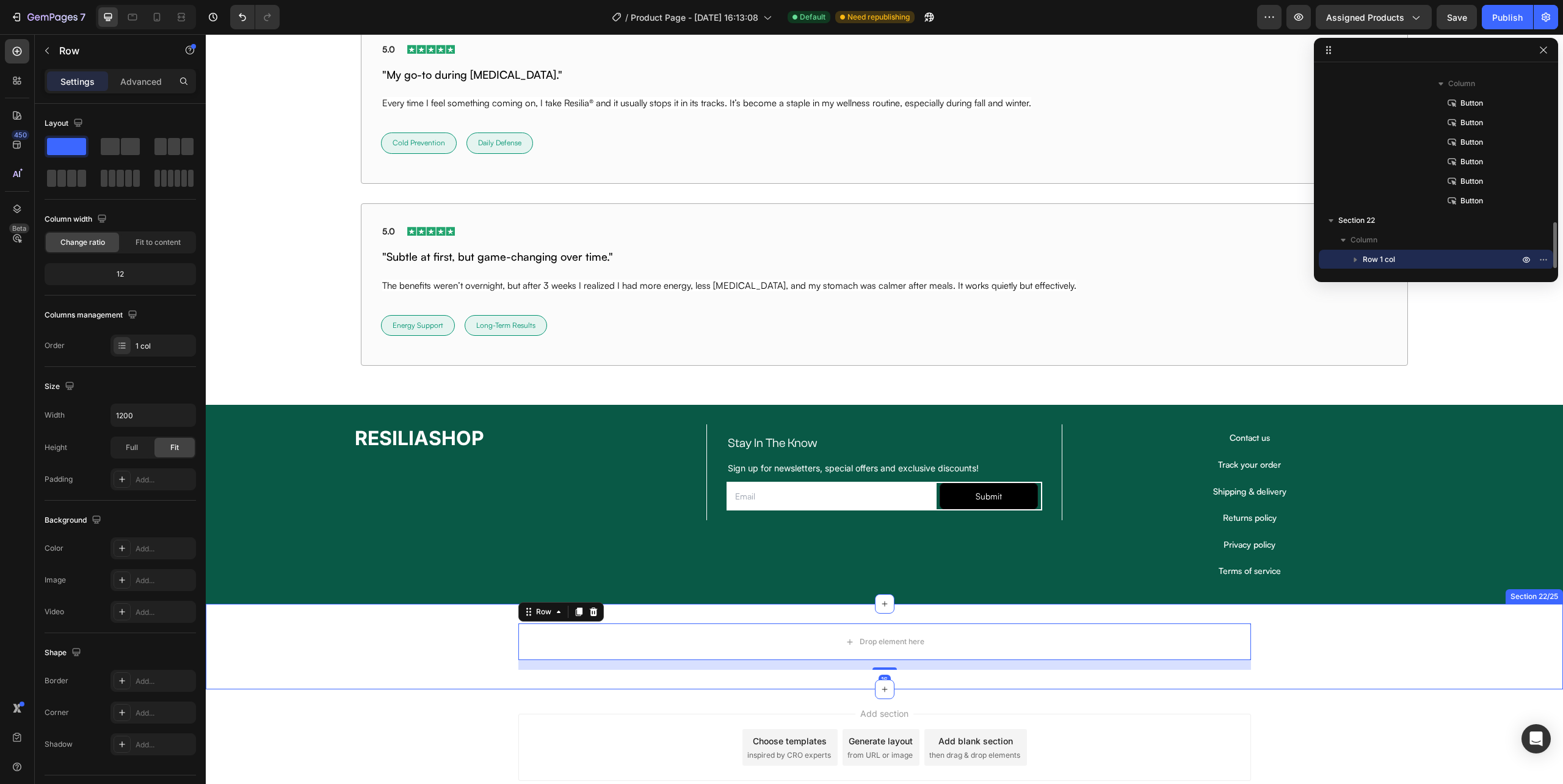
scroll to position [8812, 0]
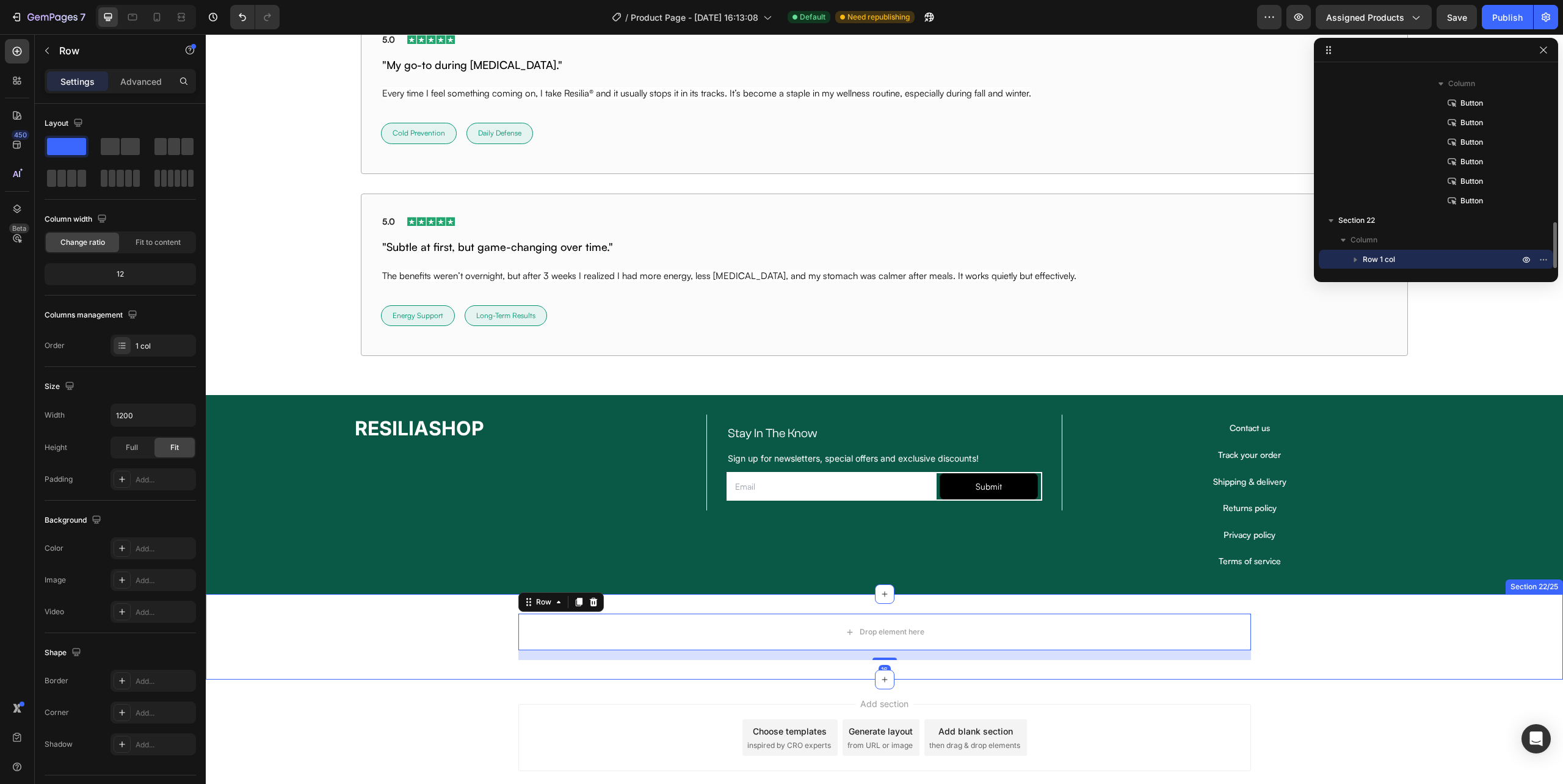
click at [489, 628] on div "Drop element here Row 16" at bounding box center [884, 637] width 1357 height 47
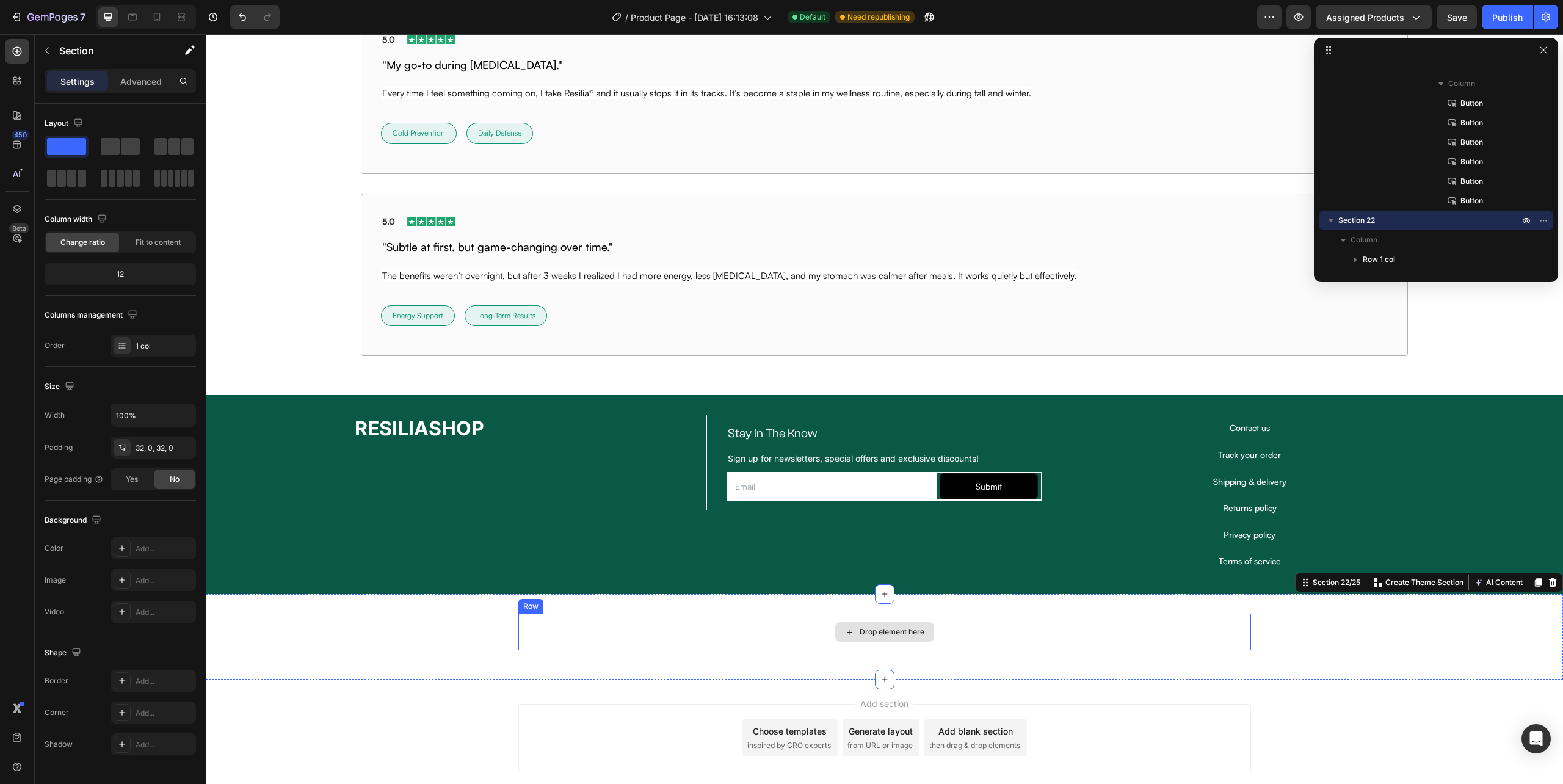
click at [528, 629] on div "Drop element here" at bounding box center [885, 632] width 733 height 37
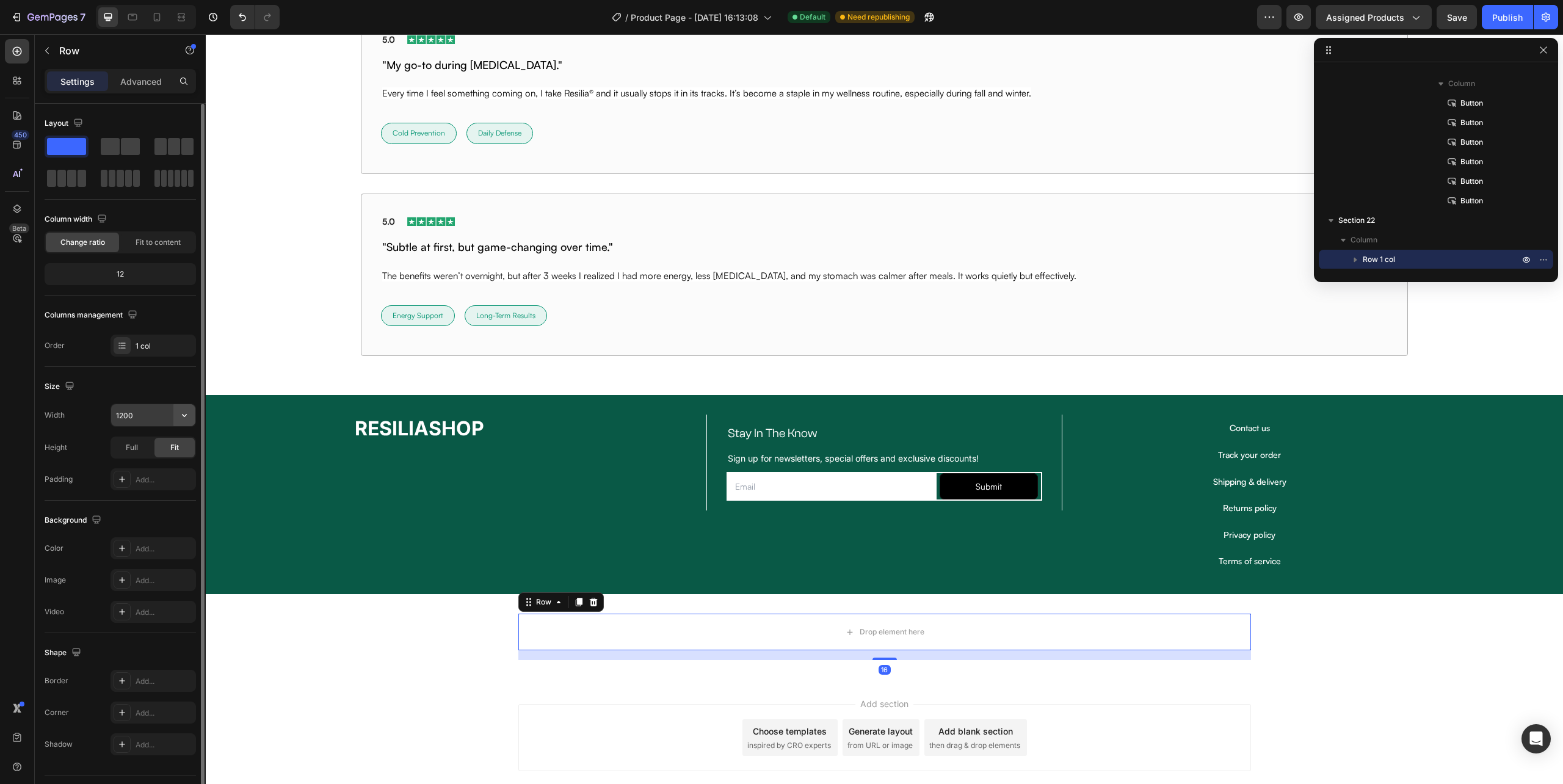
click at [185, 407] on button "button" at bounding box center [184, 414] width 22 height 22
click at [168, 461] on div "Full 100%" at bounding box center [140, 471] width 101 height 23
type input "100%"
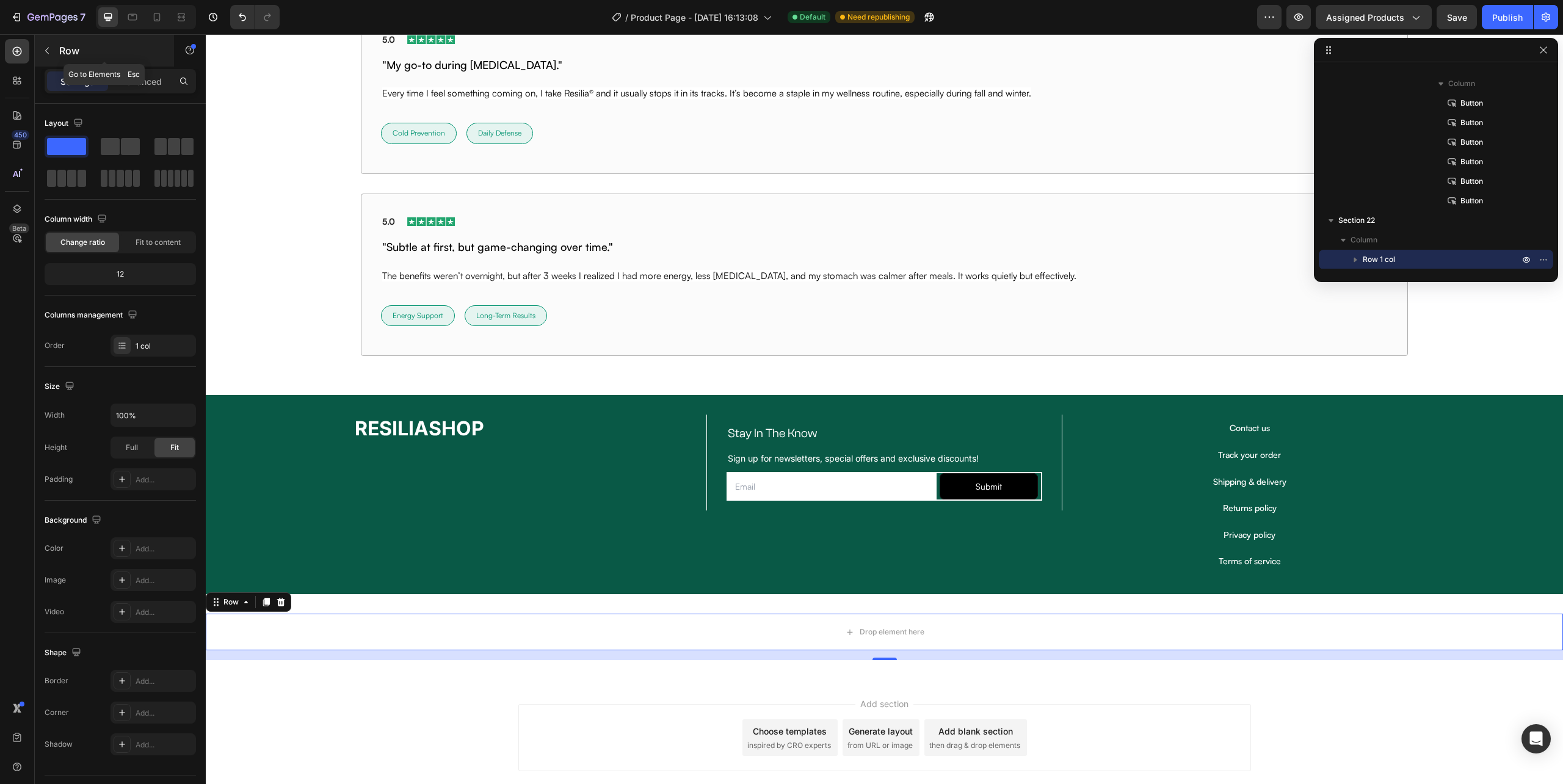
click at [45, 54] on icon "button" at bounding box center [47, 50] width 10 height 10
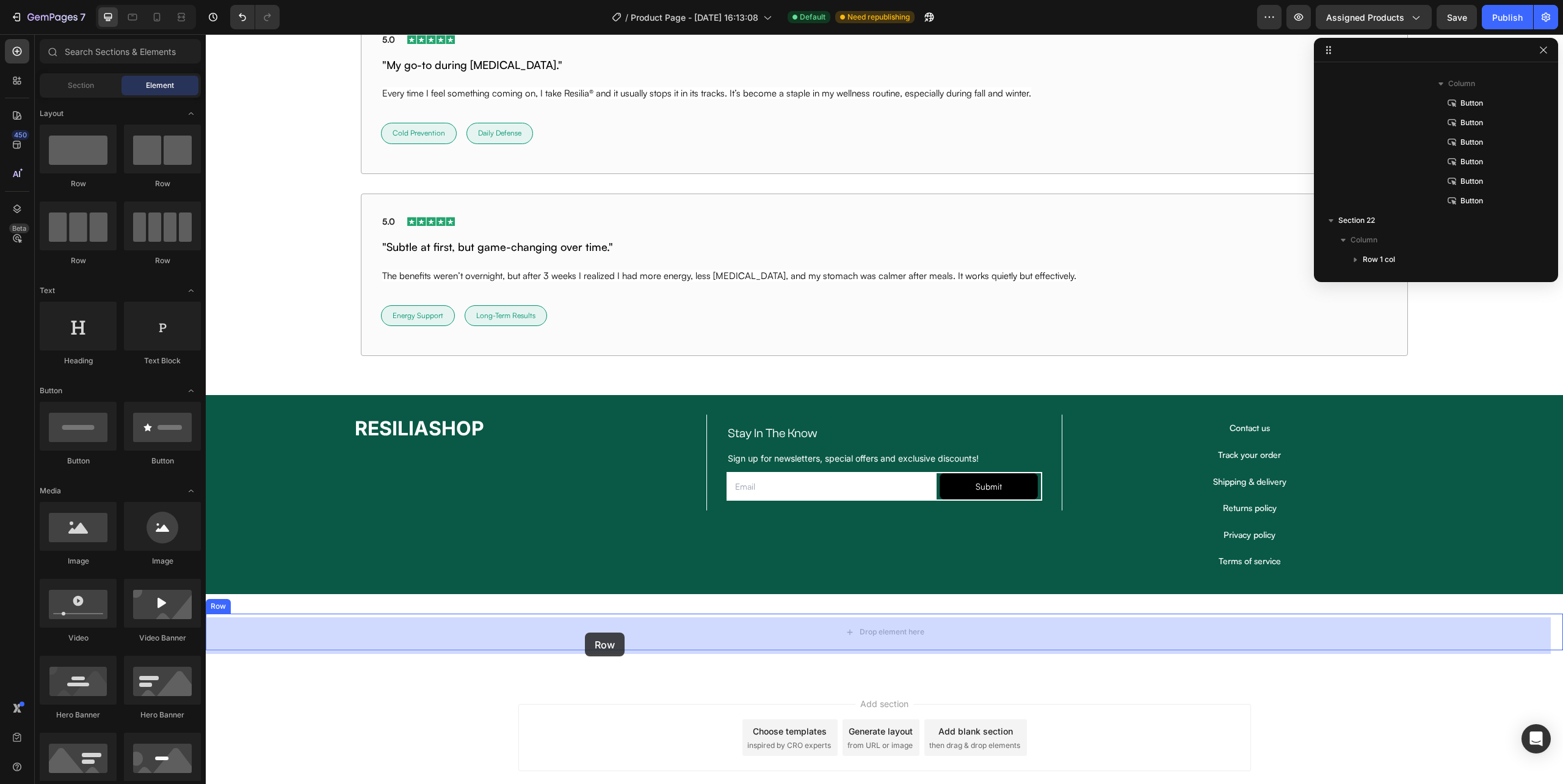
drag, startPoint x: 380, startPoint y: 296, endPoint x: 585, endPoint y: 632, distance: 393.6
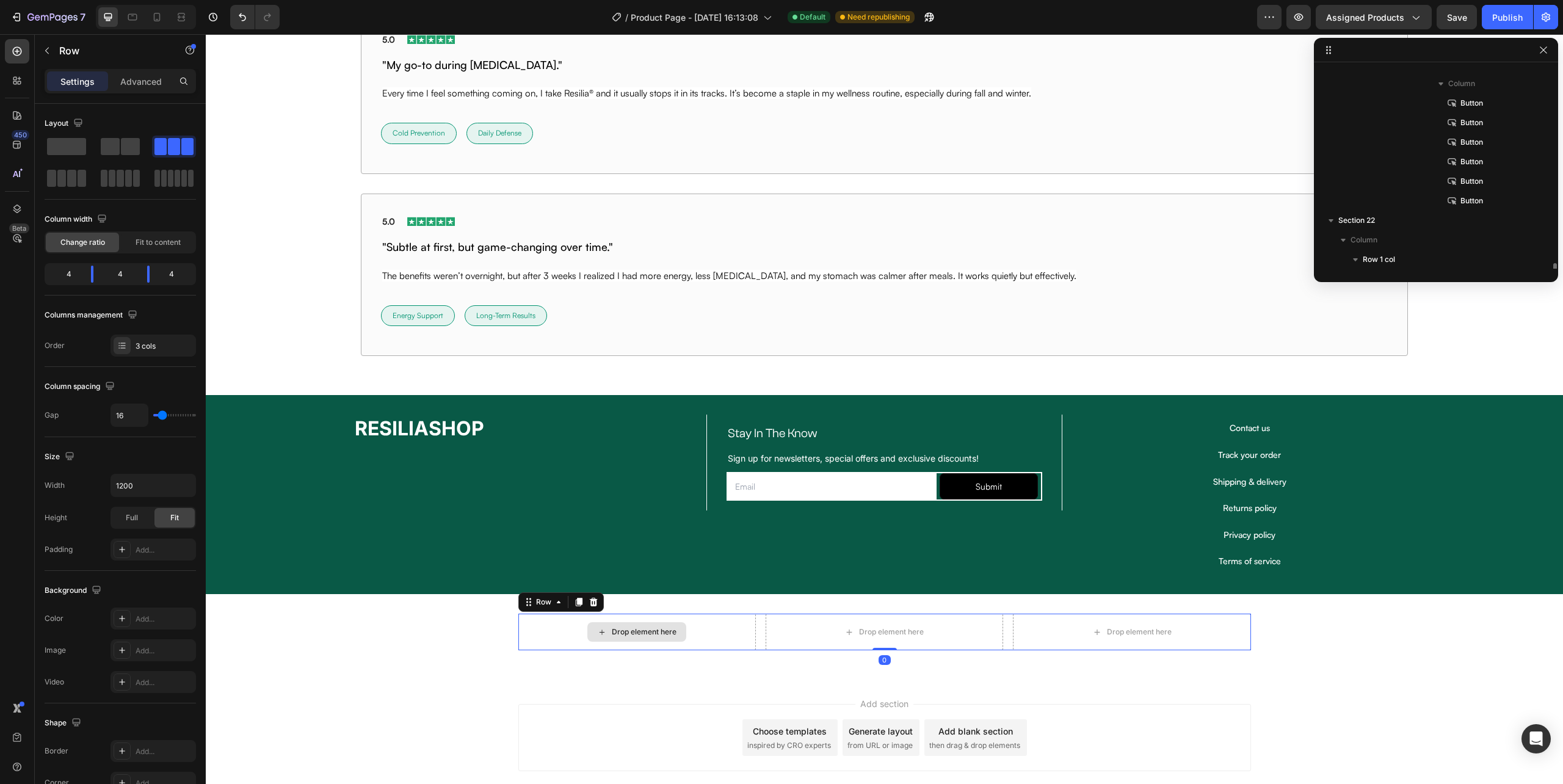
scroll to position [716, 0]
click at [503, 636] on div "Drop element here Drop element here Drop element here Row 0" at bounding box center [884, 632] width 1357 height 37
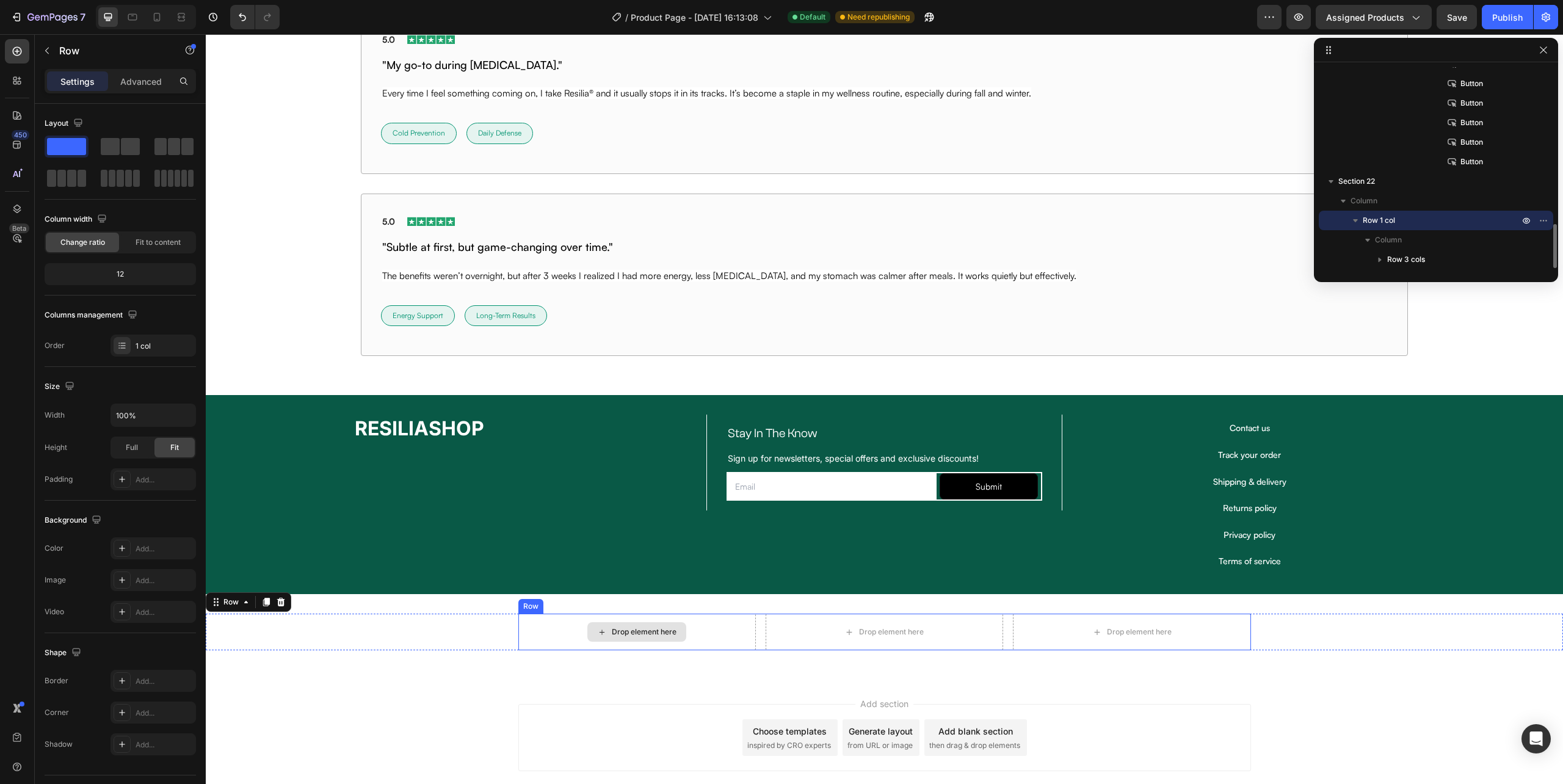
click at [526, 640] on div "Drop element here" at bounding box center [637, 632] width 237 height 37
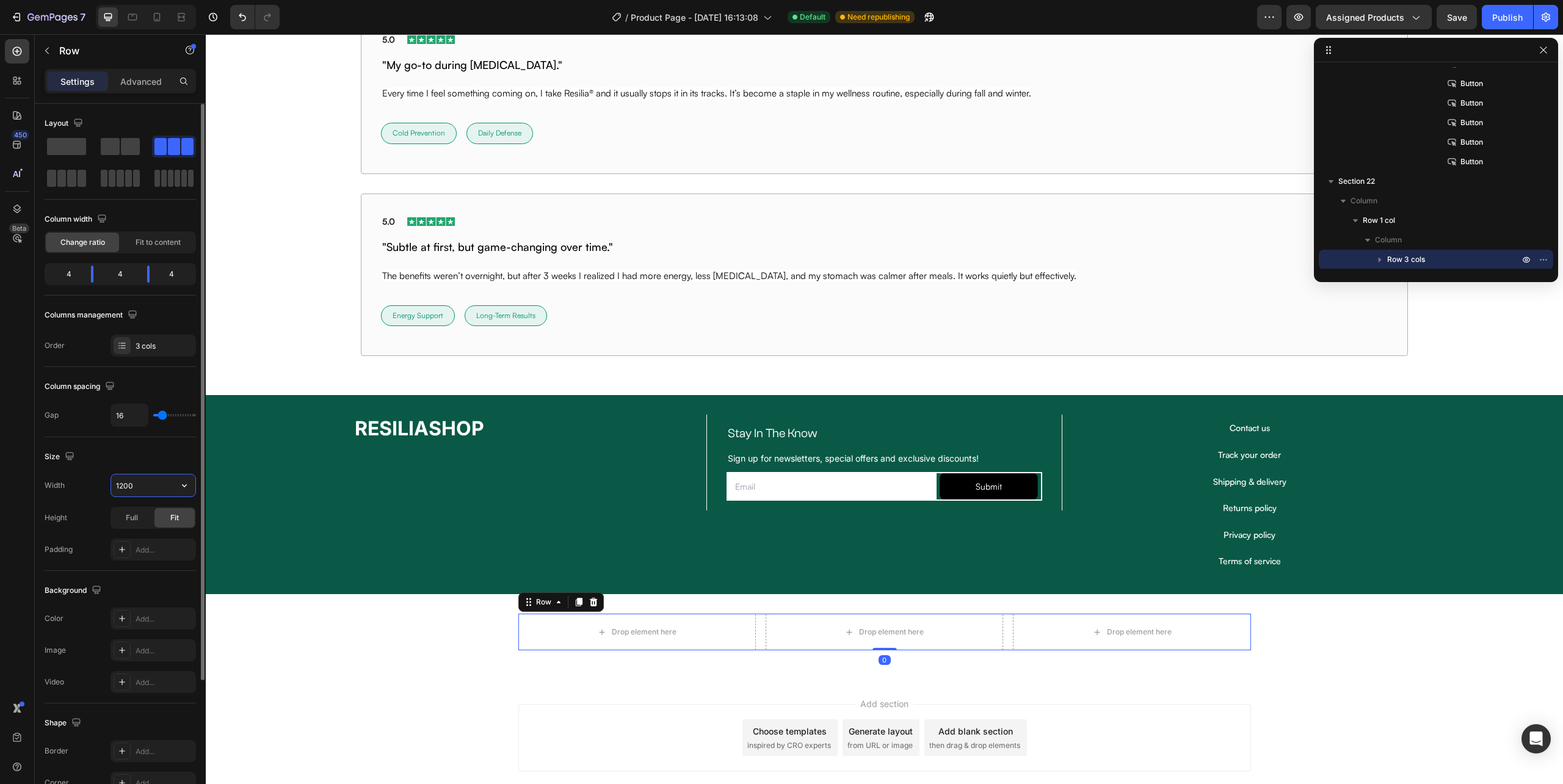
click at [159, 491] on input "1200" at bounding box center [153, 485] width 85 height 22
click at [187, 491] on icon "button" at bounding box center [184, 485] width 12 height 12
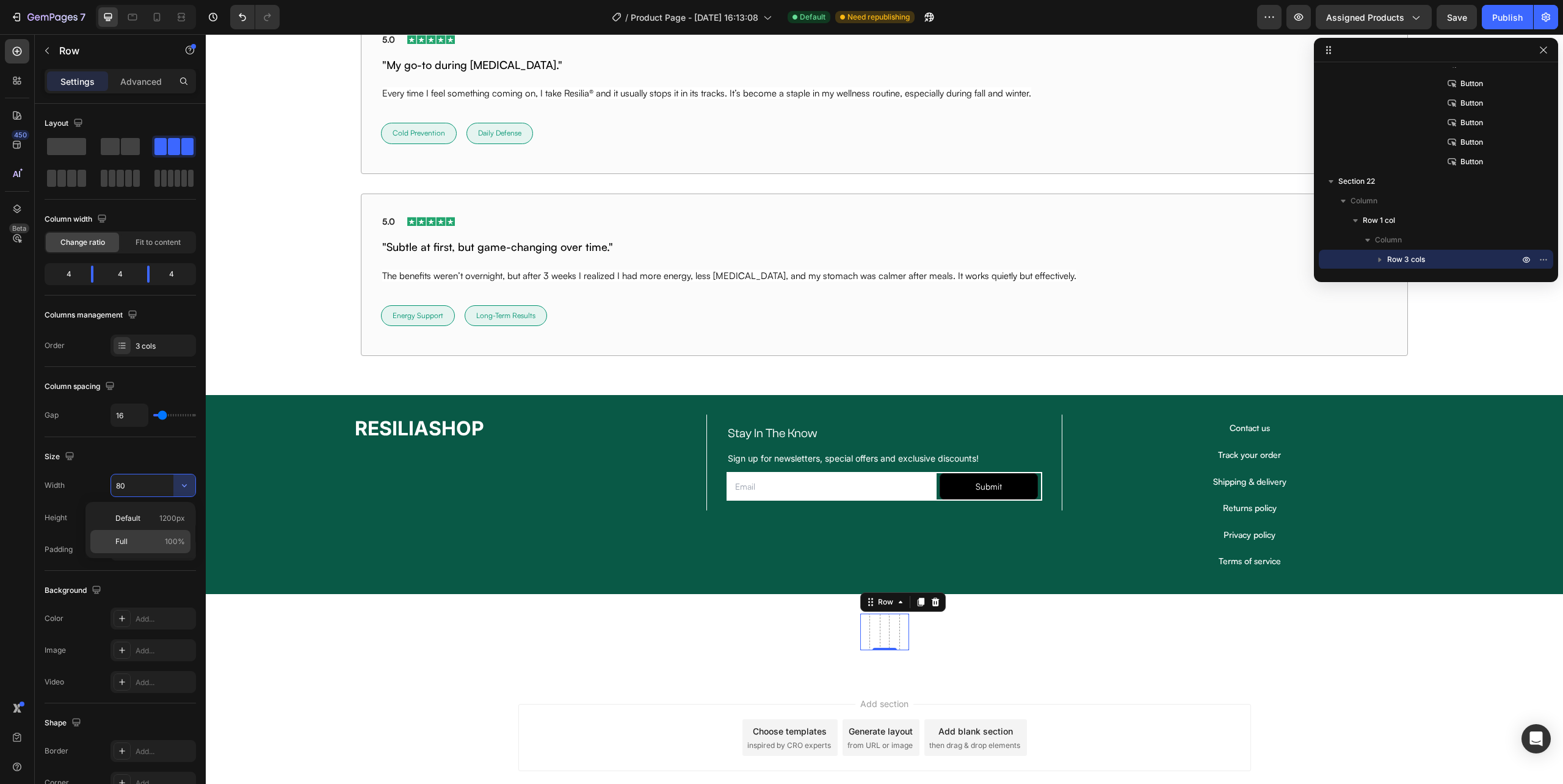
click at [168, 537] on span "100%" at bounding box center [175, 541] width 20 height 11
click at [181, 489] on icon "button" at bounding box center [184, 485] width 12 height 12
click at [164, 539] on p "Full 100%" at bounding box center [150, 541] width 70 height 11
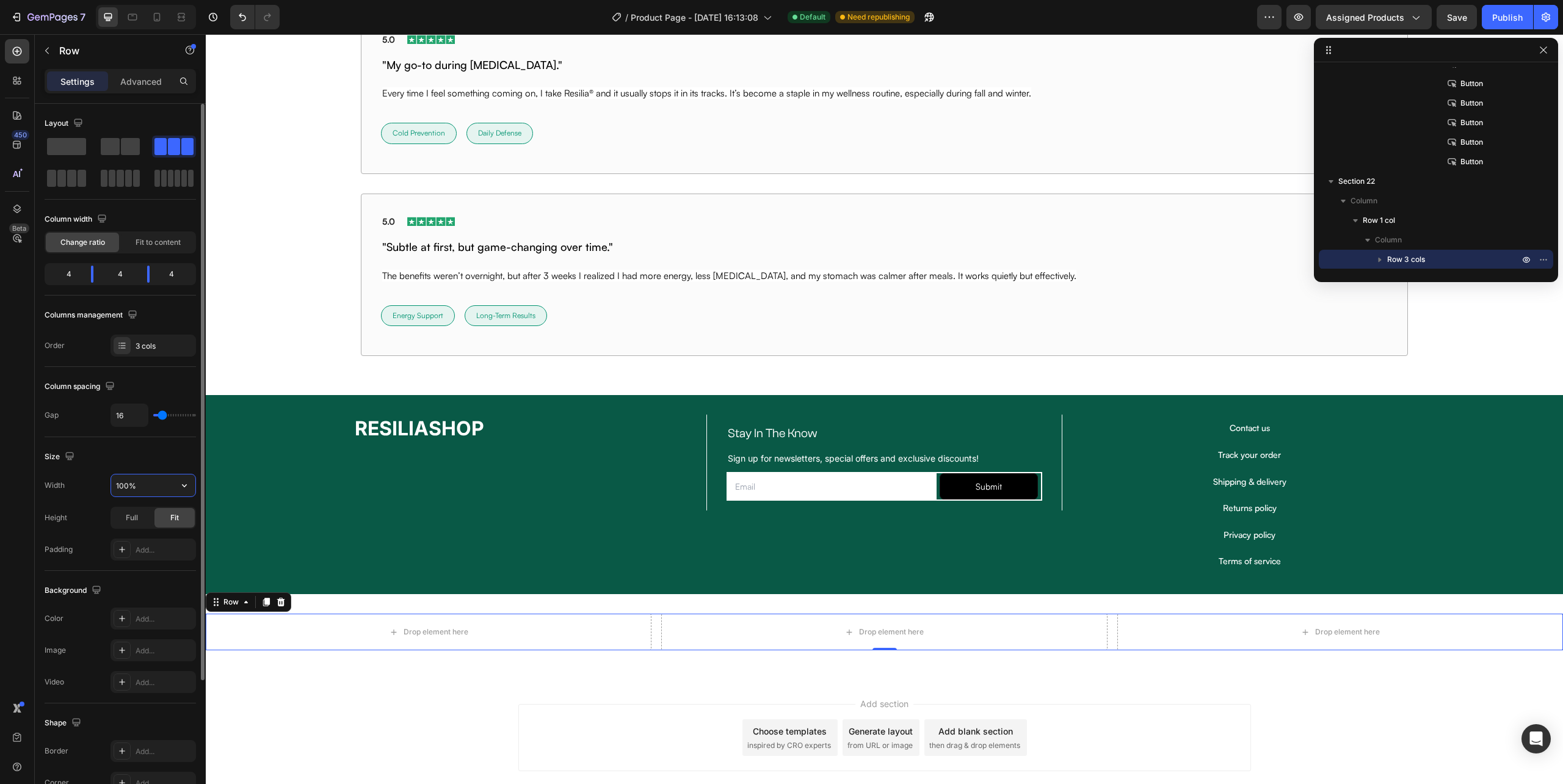
click at [125, 489] on input "100%" at bounding box center [153, 485] width 85 height 22
type input "80%"
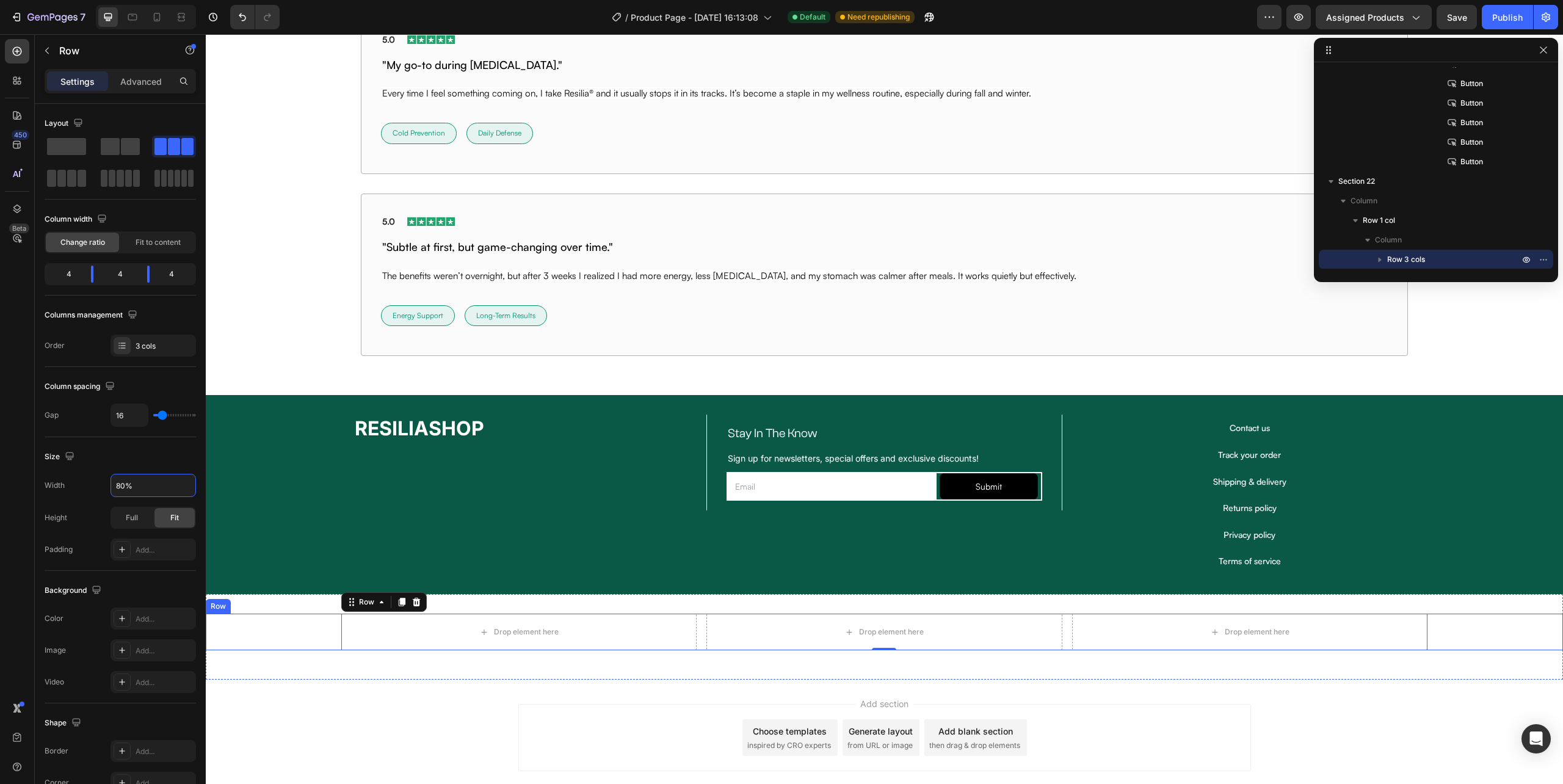
click at [310, 626] on div "Drop element here Drop element here Drop element here Row 0" at bounding box center [884, 632] width 1357 height 37
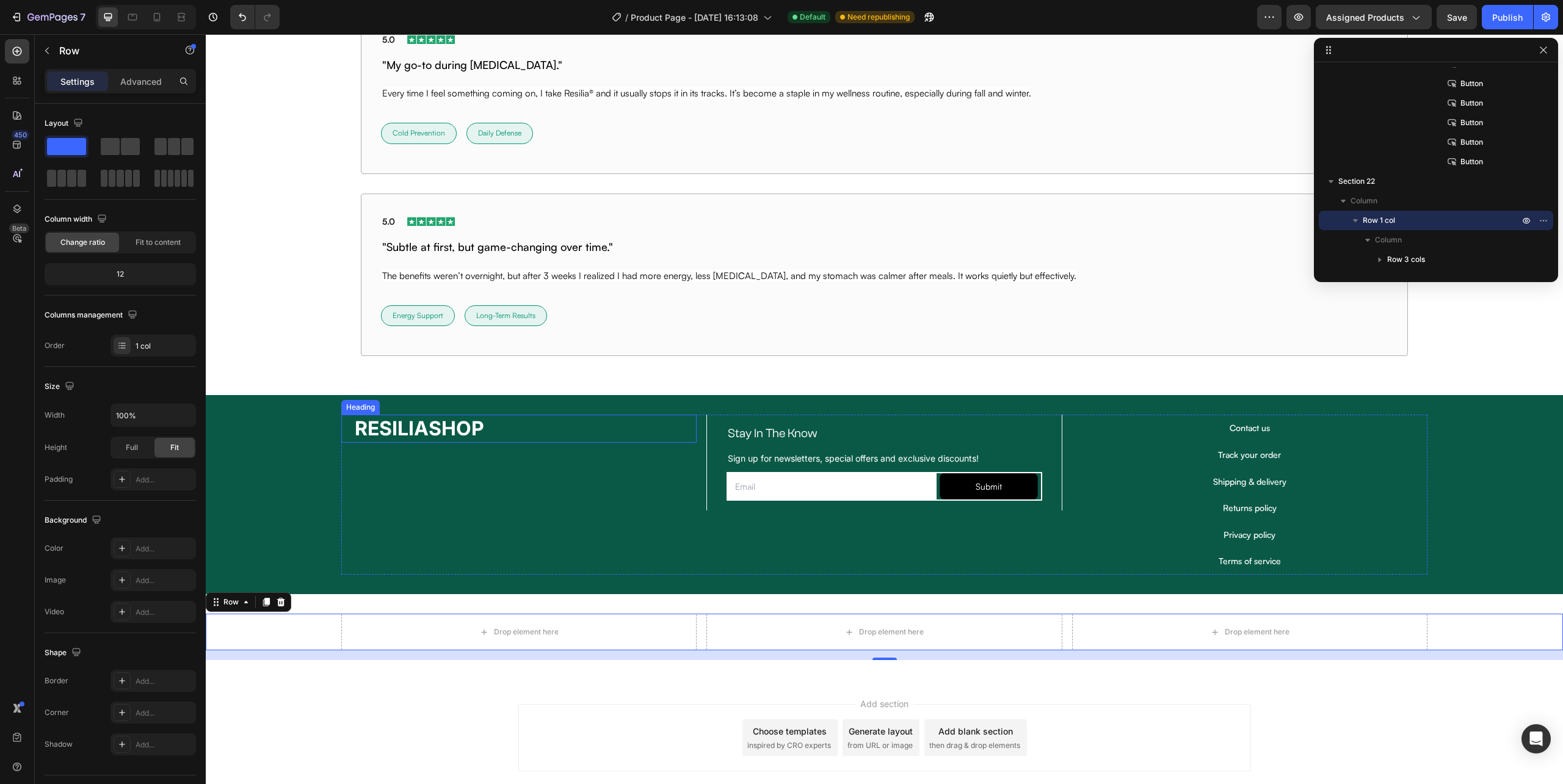
click at [382, 436] on strong "RESILIASHOP" at bounding box center [419, 428] width 130 height 24
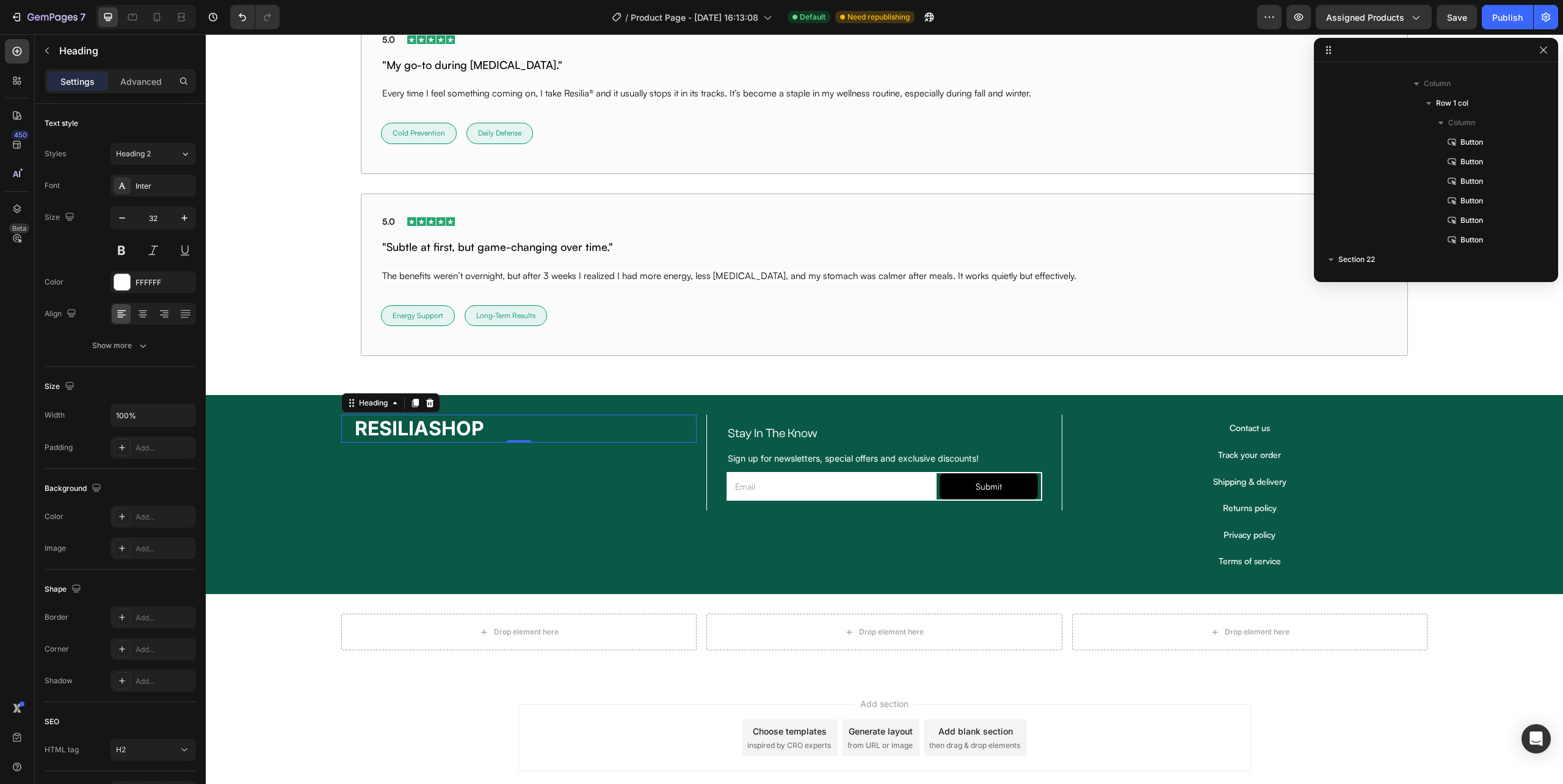
scroll to position [426, 0]
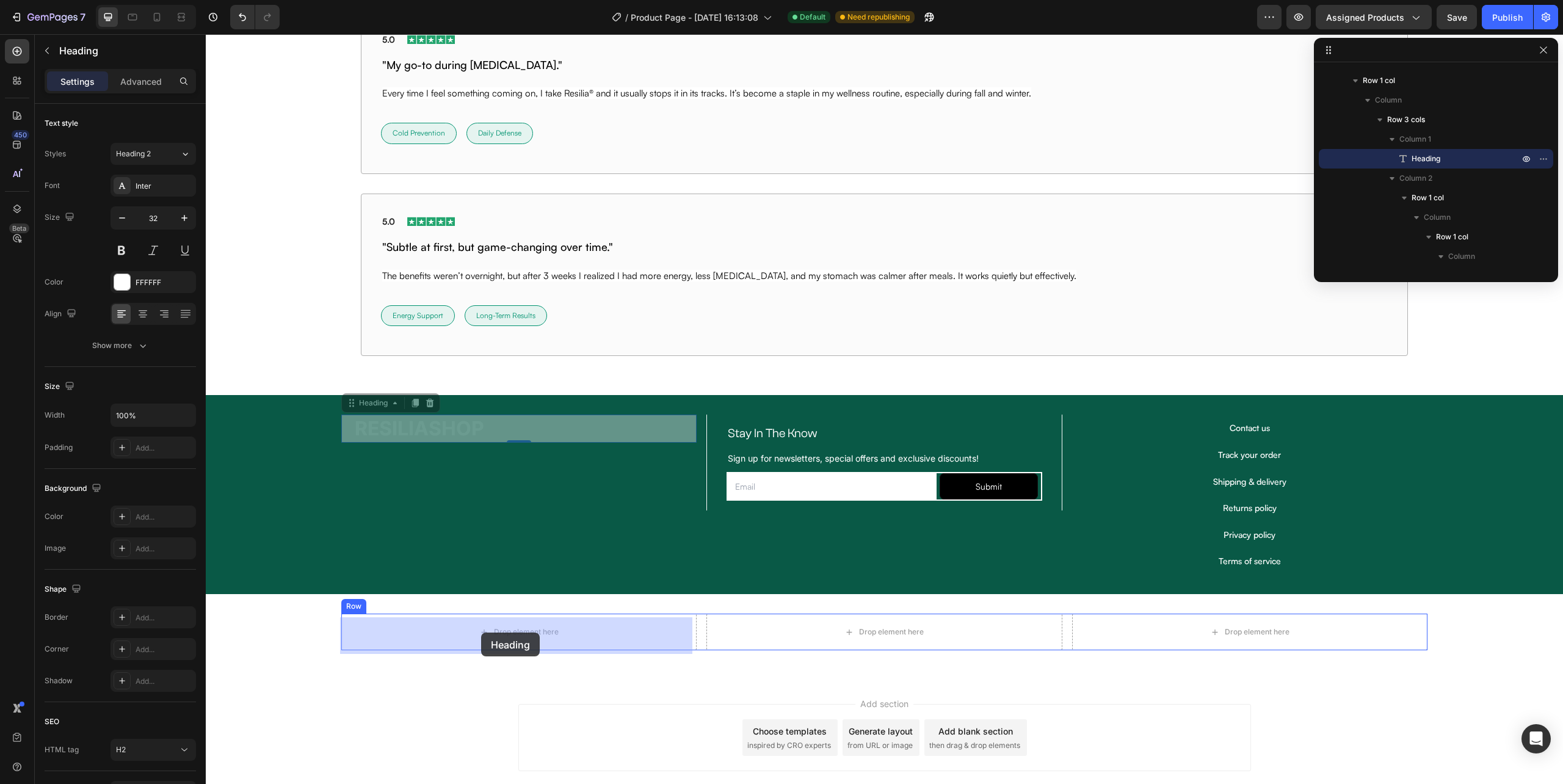
drag, startPoint x: 368, startPoint y: 408, endPoint x: 482, endPoint y: 632, distance: 251.3
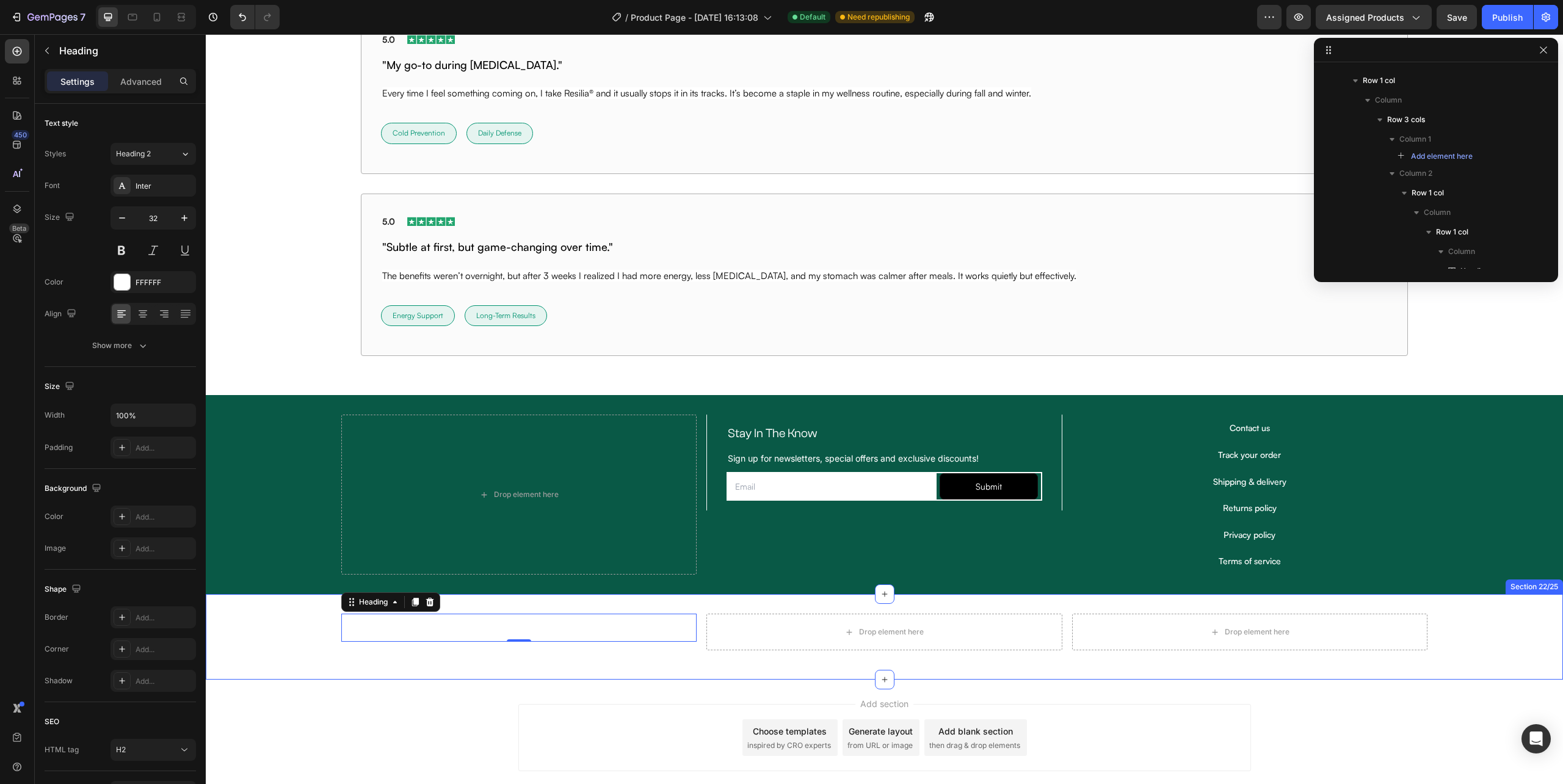
click at [275, 609] on div "RESILIASHOP Heading 0 Drop element here Drop element here Row Row Section 22/25" at bounding box center [884, 637] width 1357 height 86
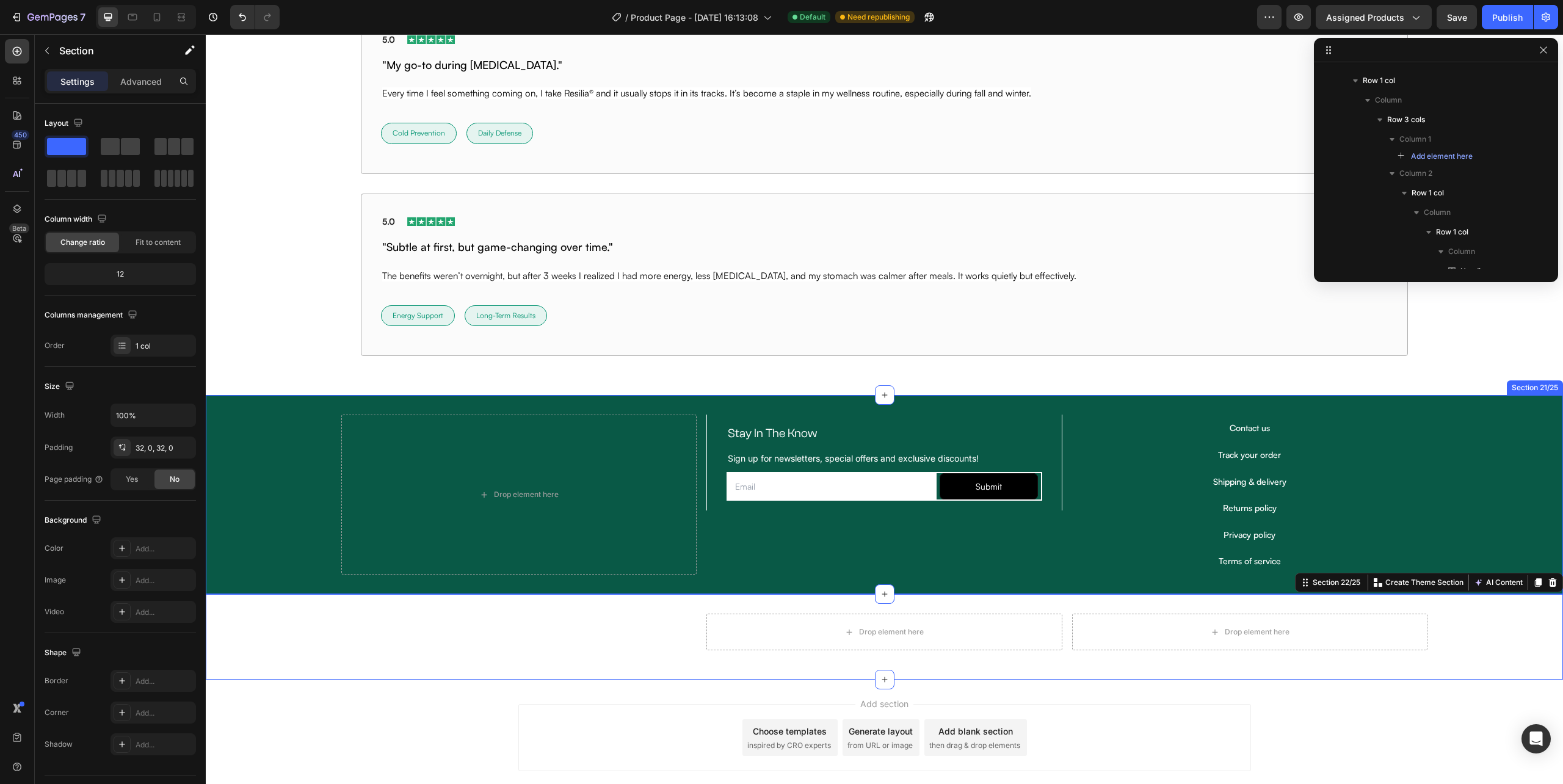
scroll to position [812, 0]
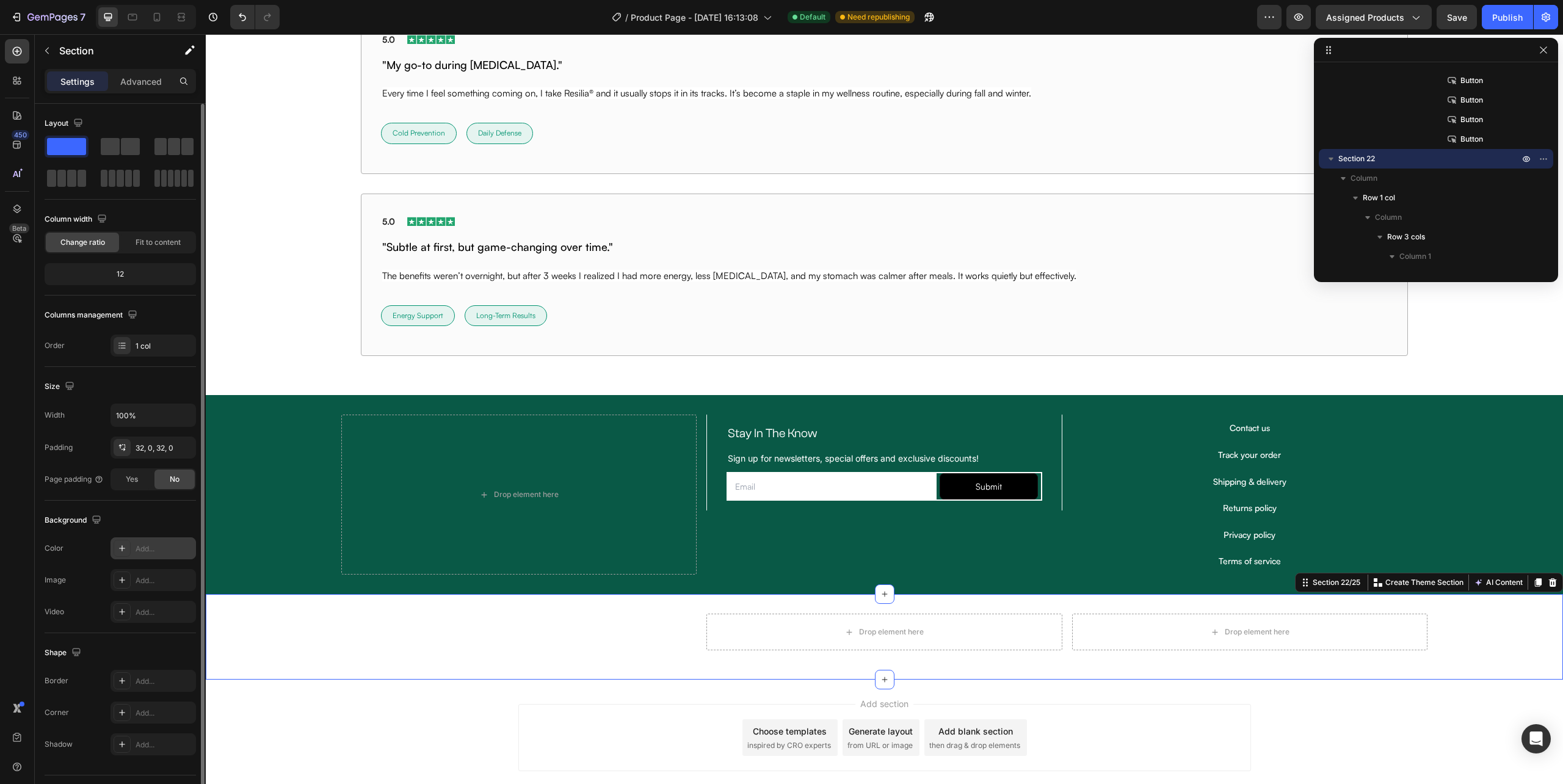
click at [128, 545] on div at bounding box center [122, 548] width 17 height 17
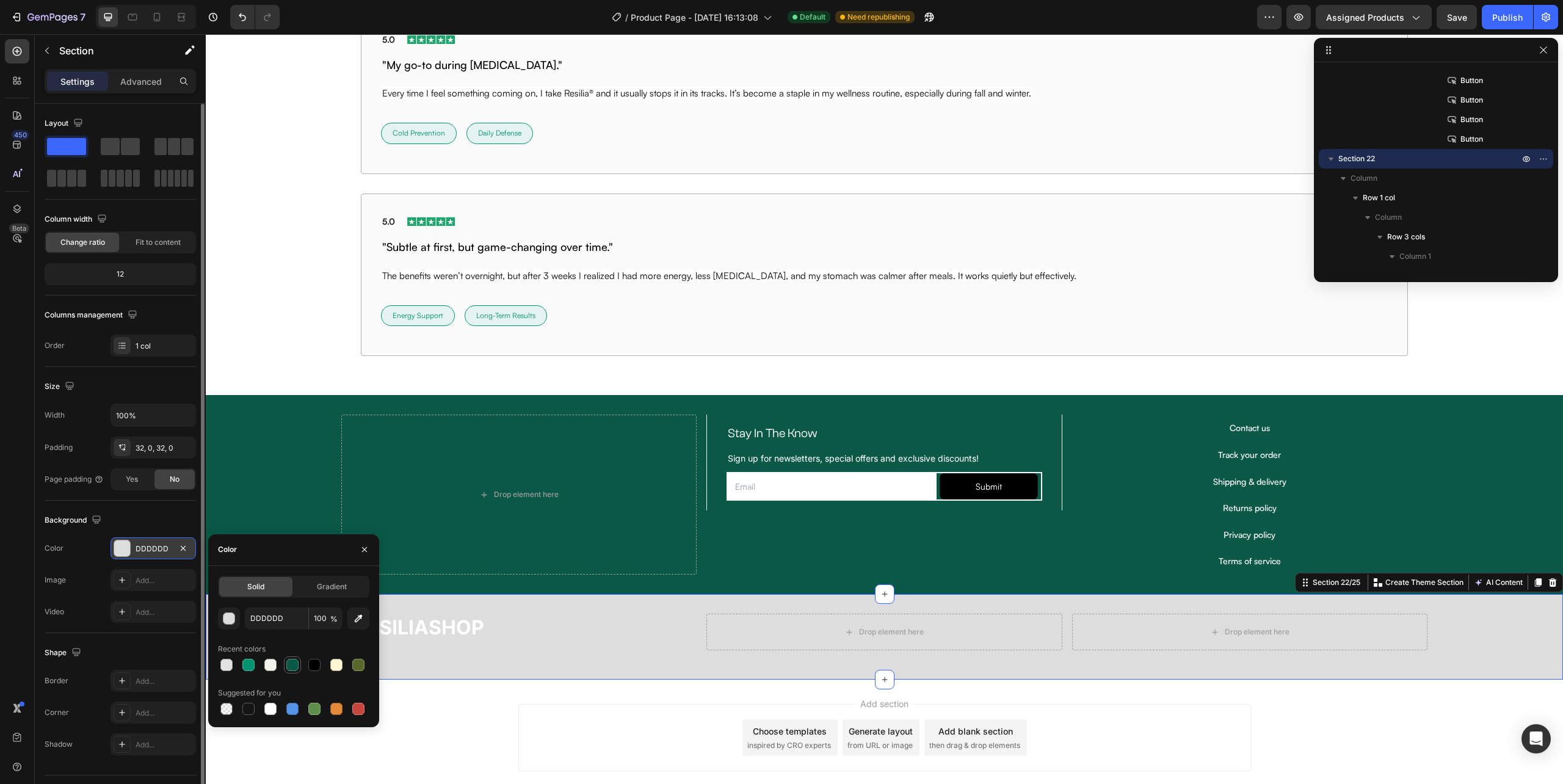
click at [292, 664] on div at bounding box center [293, 665] width 12 height 12
type input "095946"
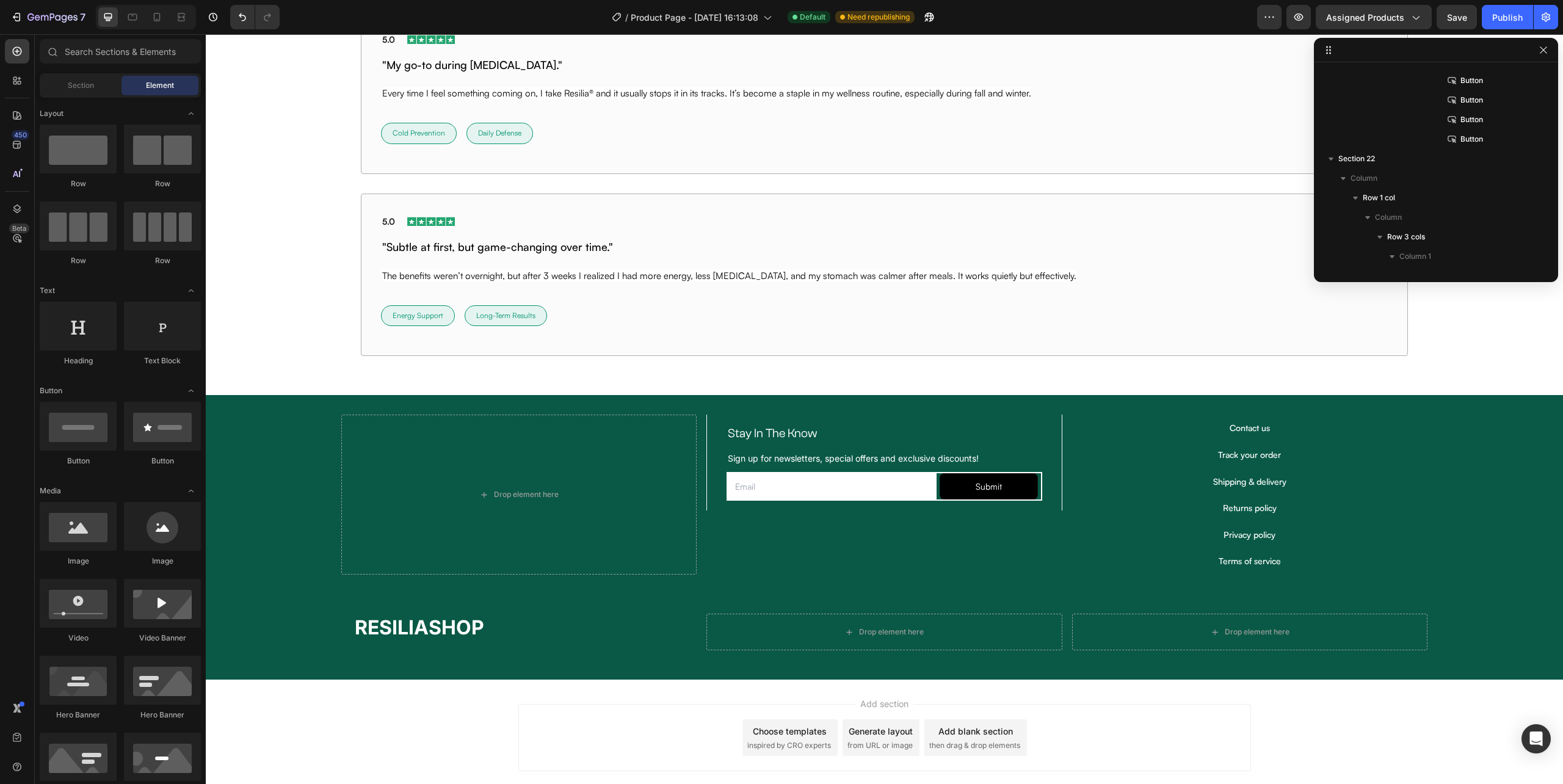
click at [537, 701] on div "Add section Choose templates inspired by CRO experts Generate layout from URL o…" at bounding box center [884, 754] width 1357 height 150
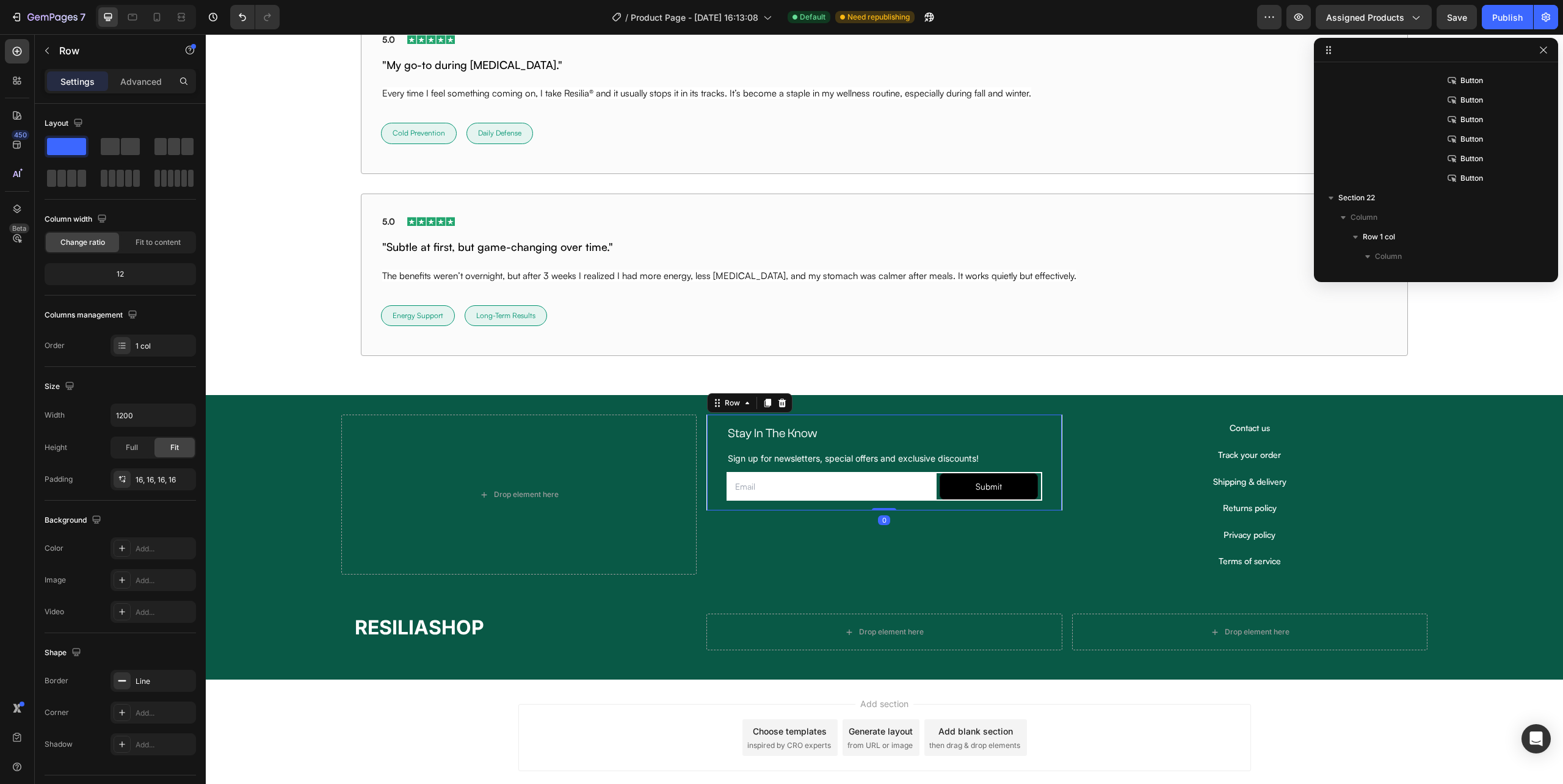
scroll to position [460, 0]
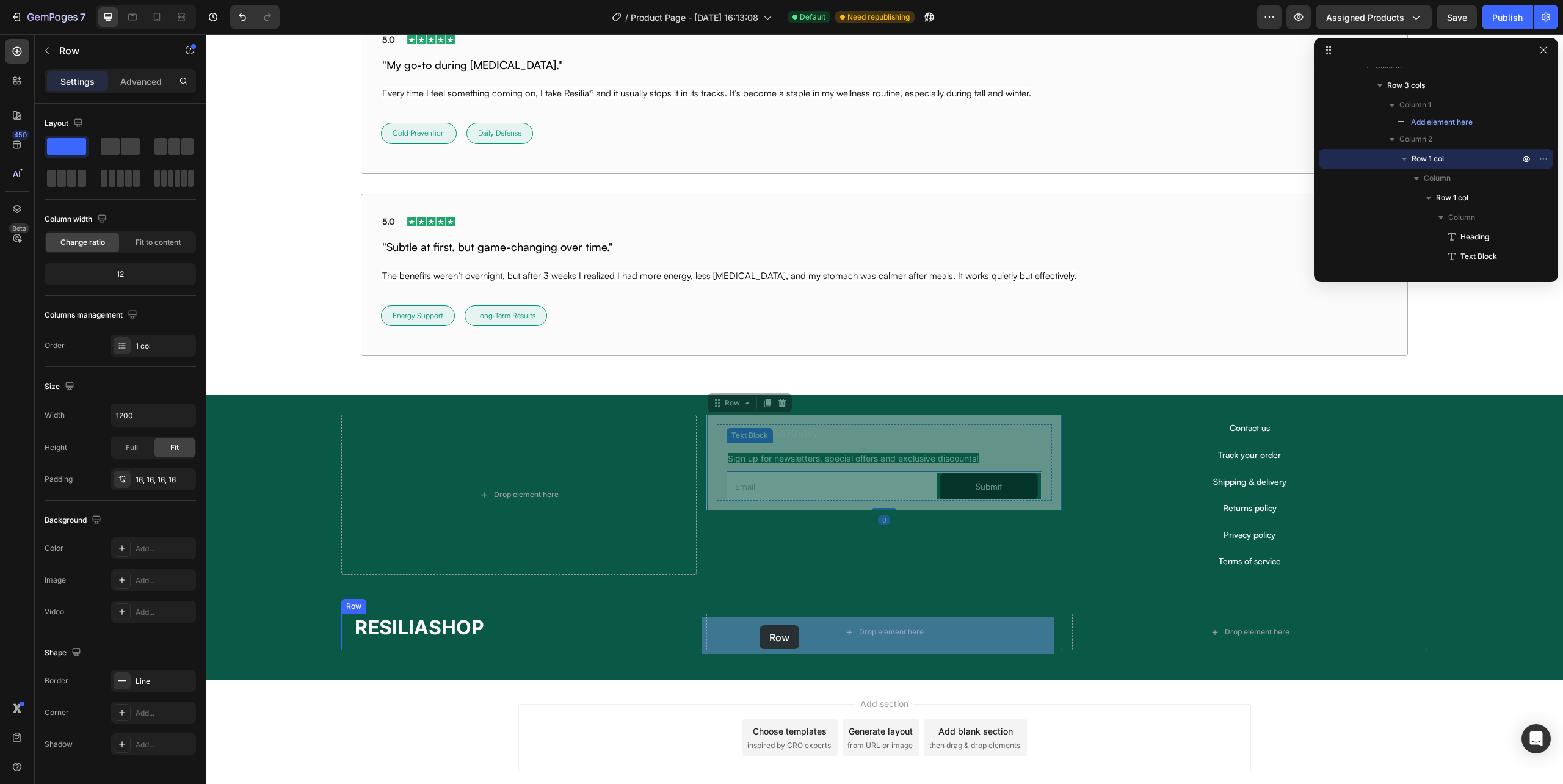
drag, startPoint x: 716, startPoint y: 408, endPoint x: 759, endPoint y: 625, distance: 221.2
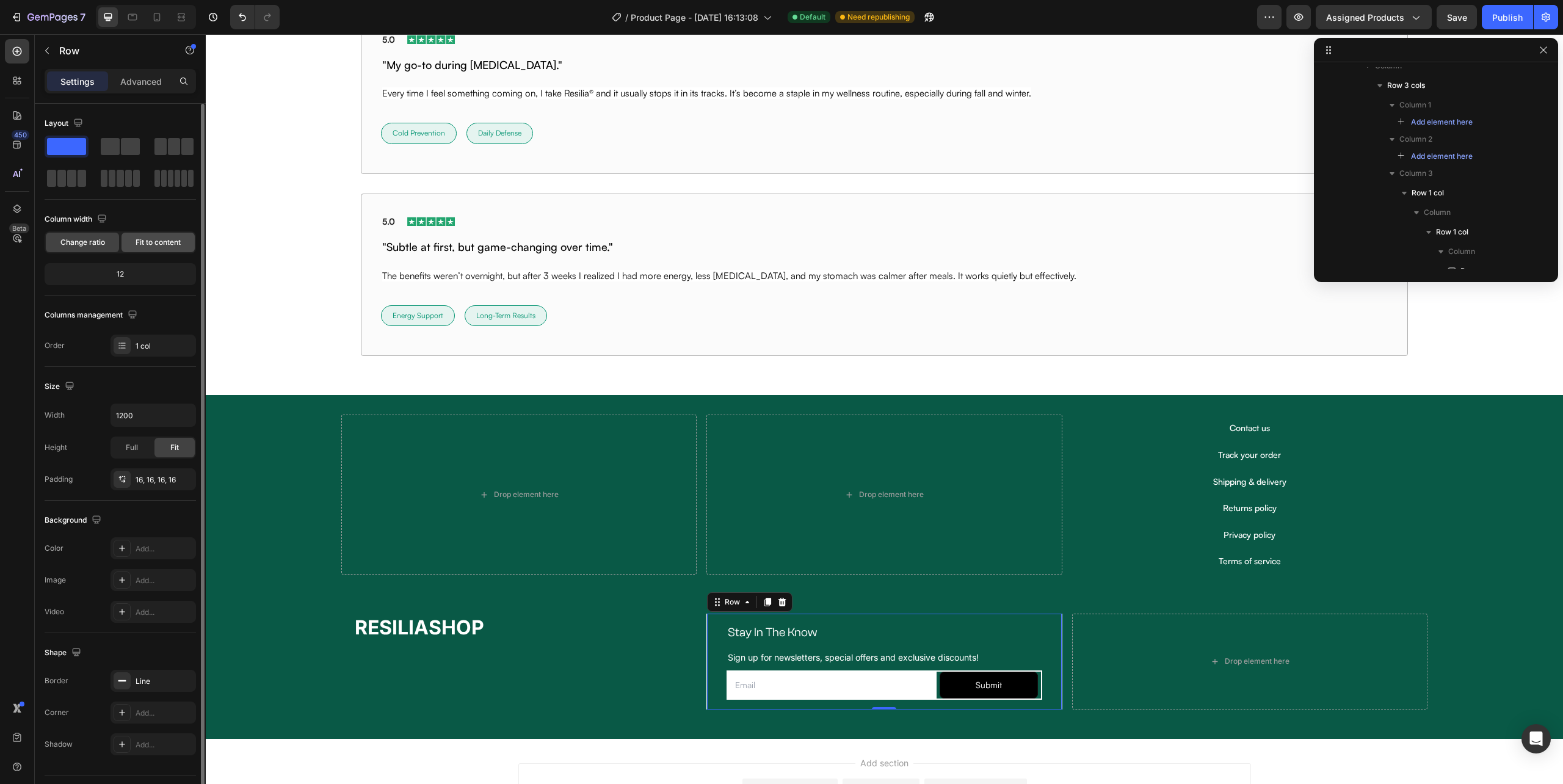
click at [152, 244] on span "Fit to content" at bounding box center [158, 243] width 45 height 11
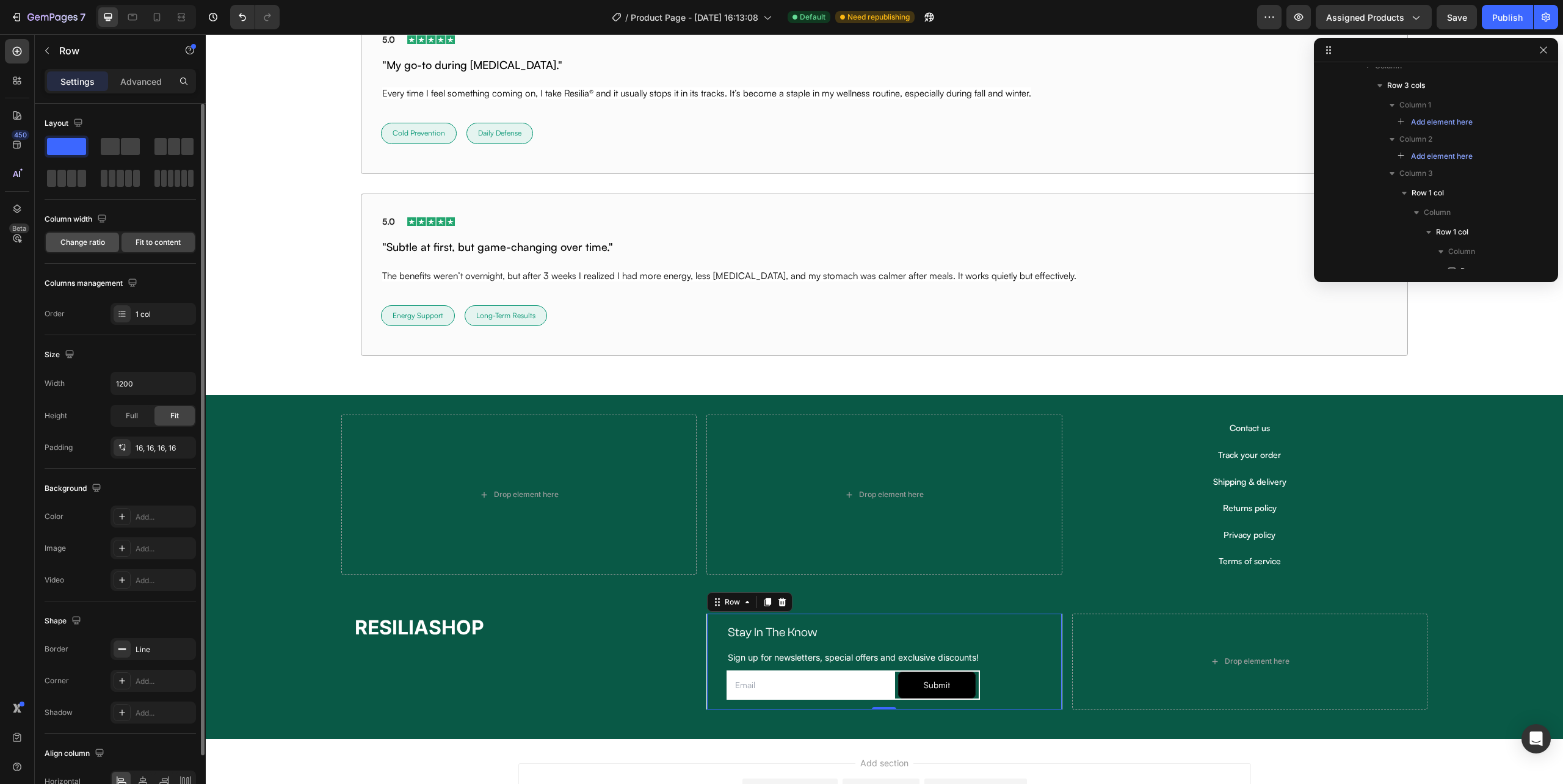
click at [98, 244] on span "Change ratio" at bounding box center [83, 243] width 45 height 11
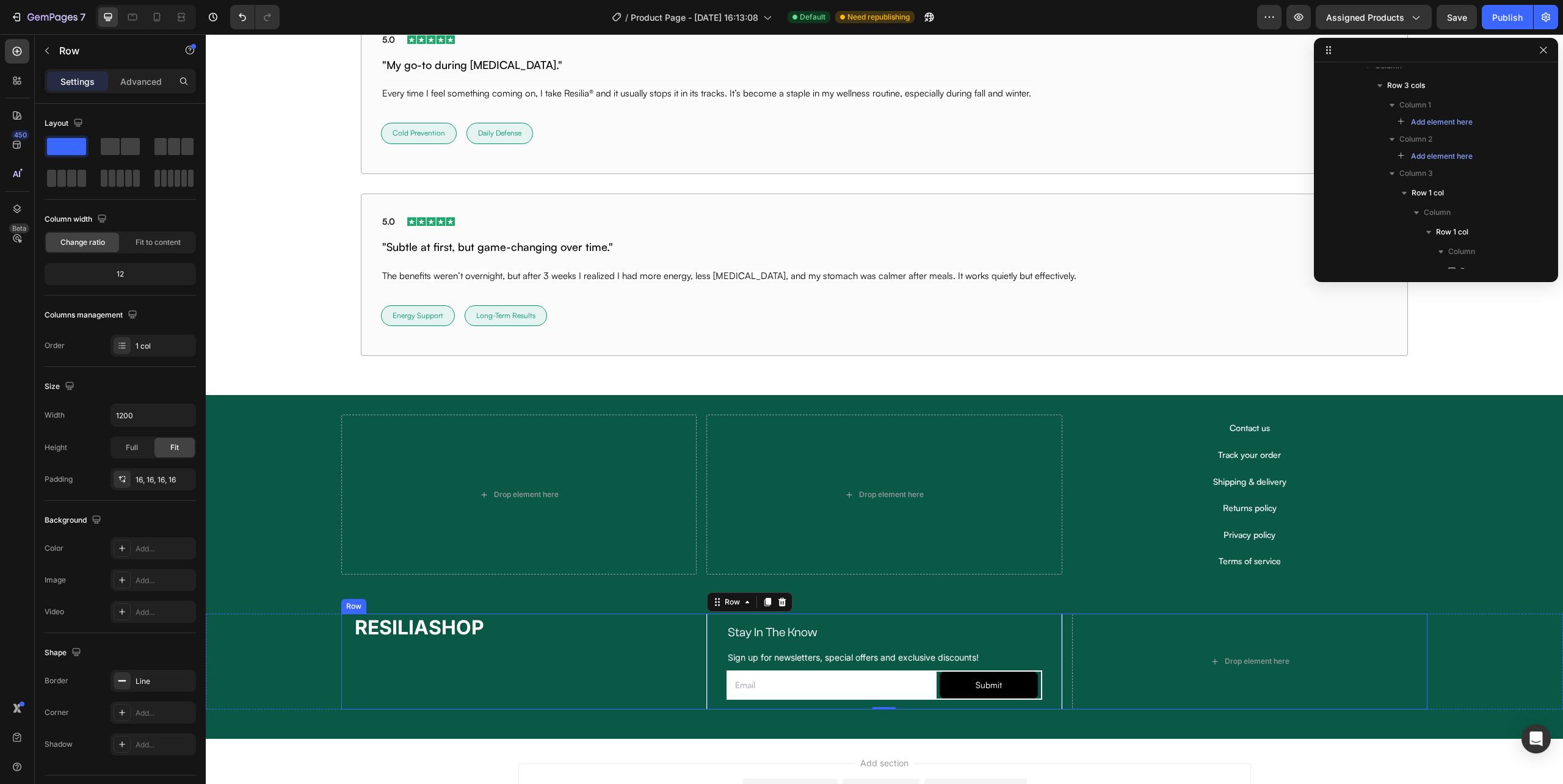
click at [638, 670] on div "RESILIASHOP Heading" at bounding box center [519, 661] width 355 height 96
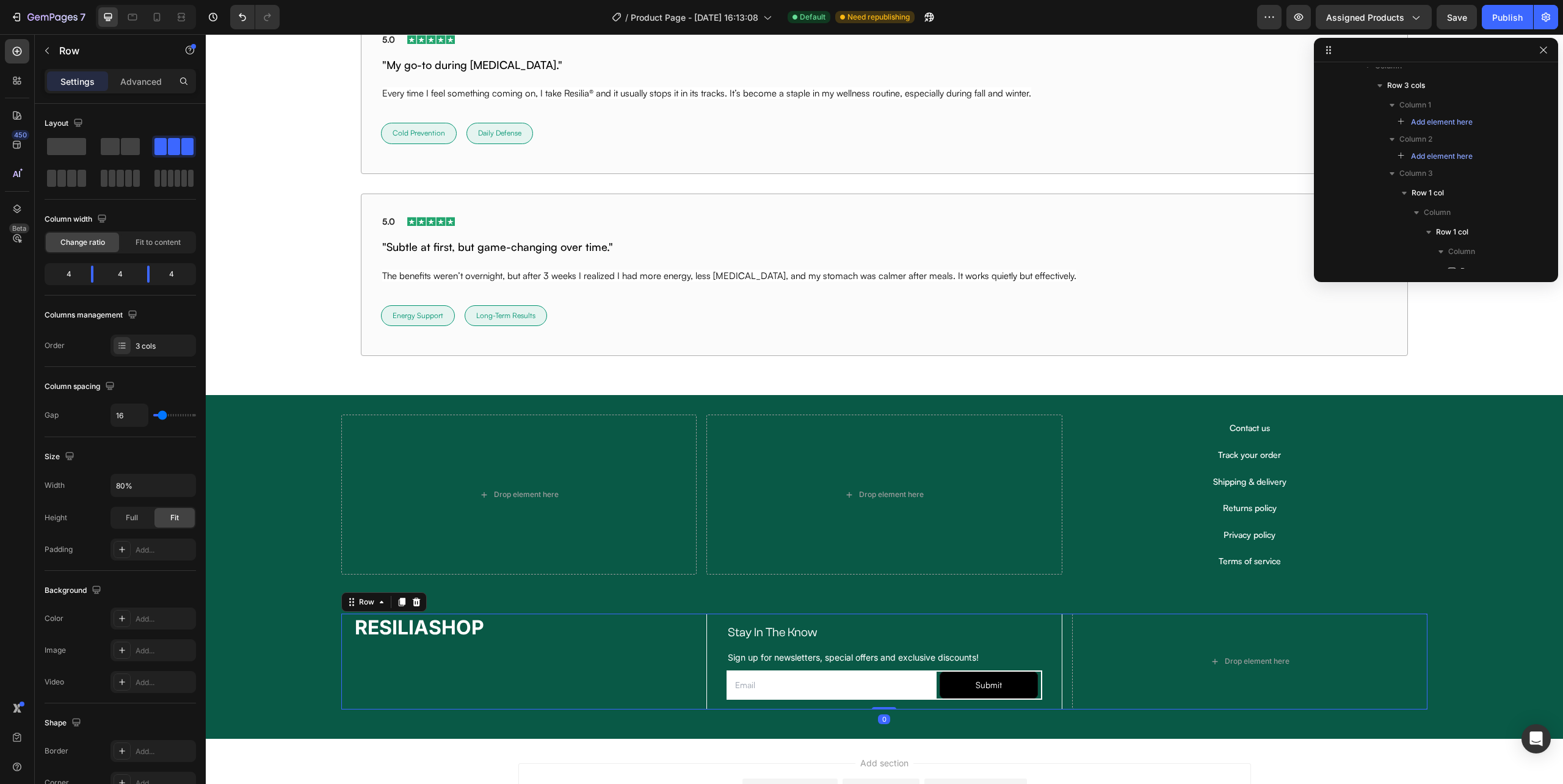
scroll to position [768, 0]
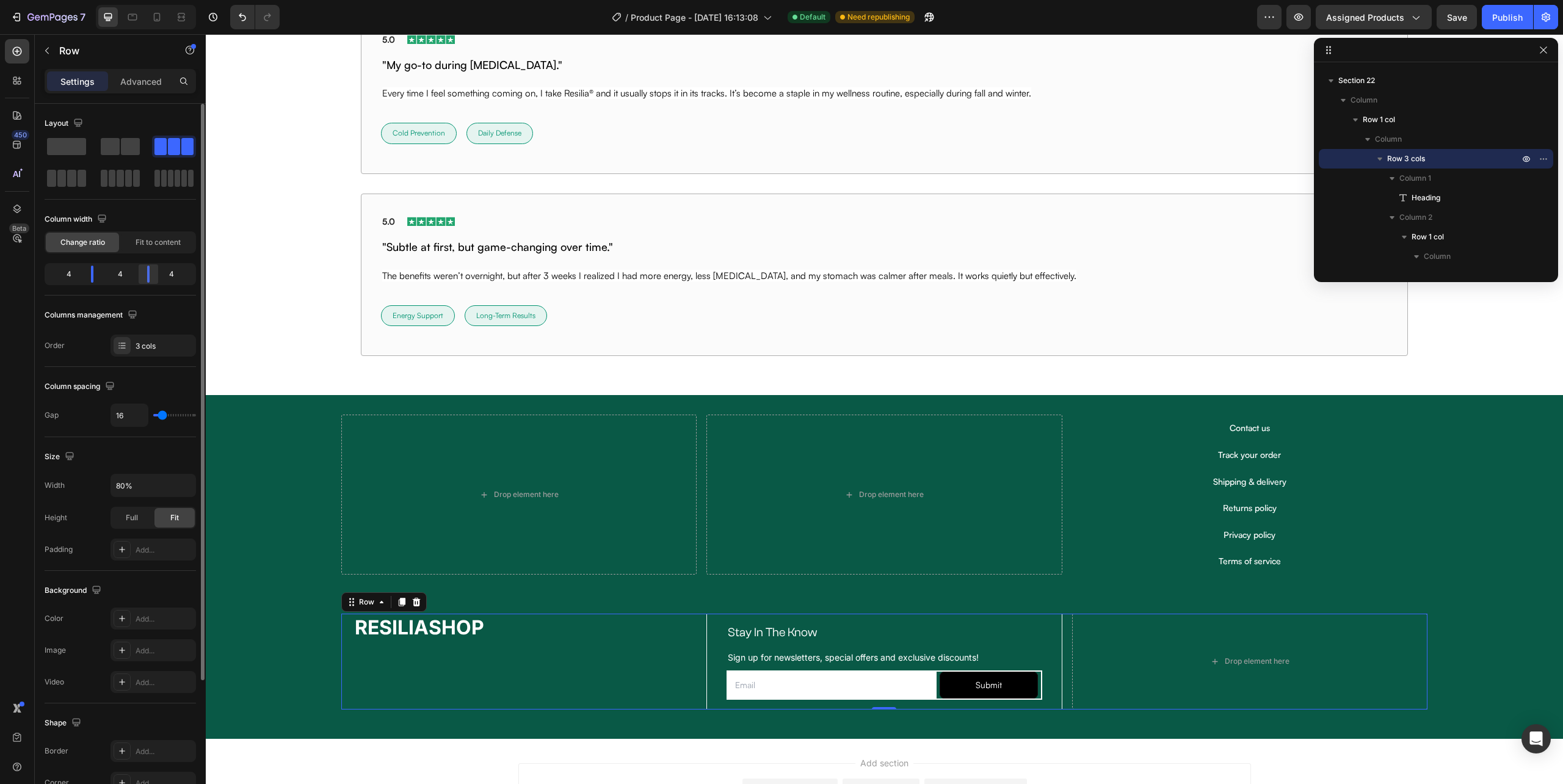
click at [150, 273] on div at bounding box center [148, 273] width 22 height 17
click at [85, 273] on div at bounding box center [83, 273] width 22 height 17
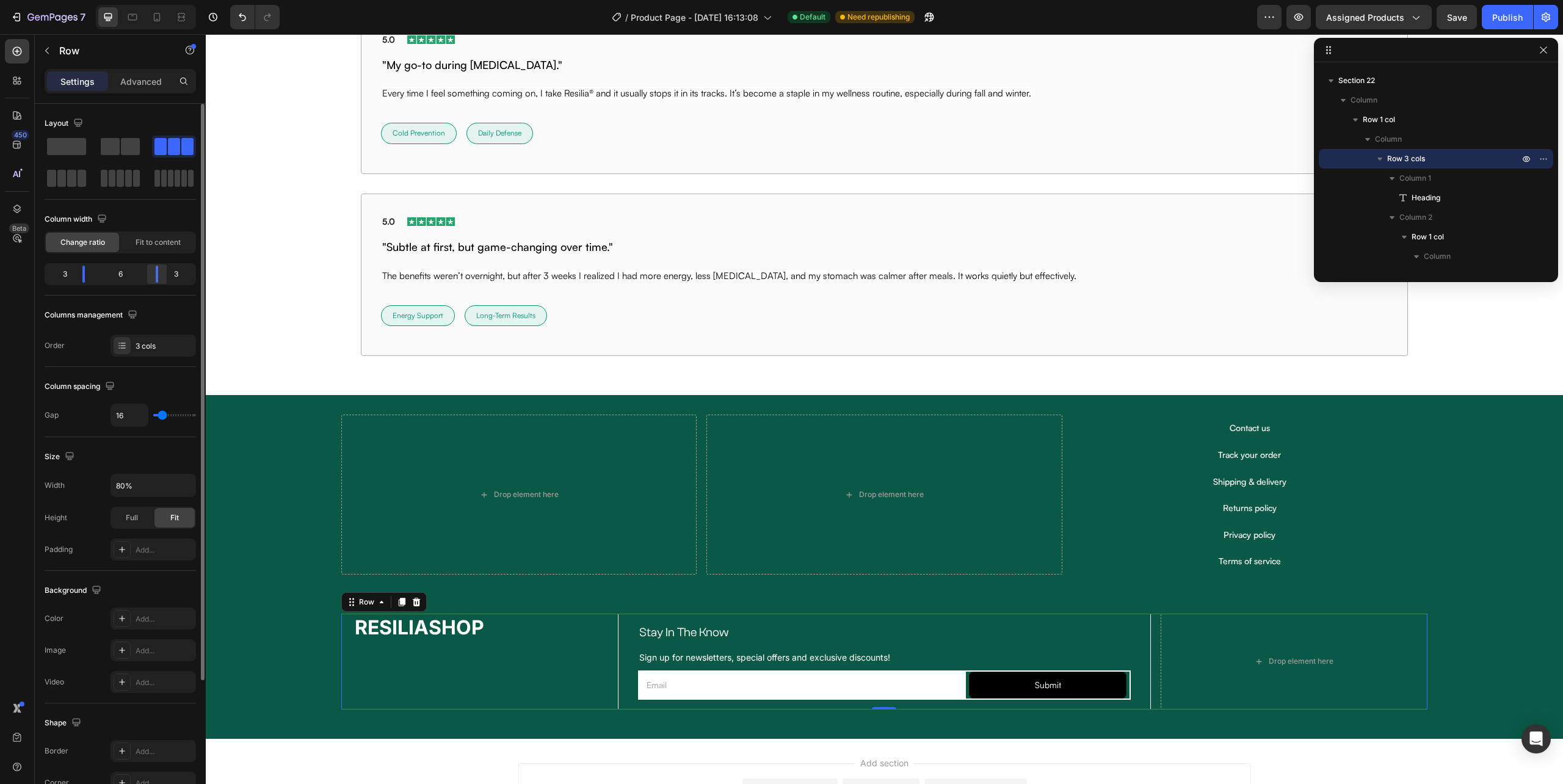
drag, startPoint x: 147, startPoint y: 275, endPoint x: 684, endPoint y: 689, distance: 678.1
click at [160, 277] on div at bounding box center [156, 273] width 22 height 17
click at [966, 662] on p "Sign up for newsletters, special offers and exclusive discounts!" at bounding box center [885, 656] width 490 height 26
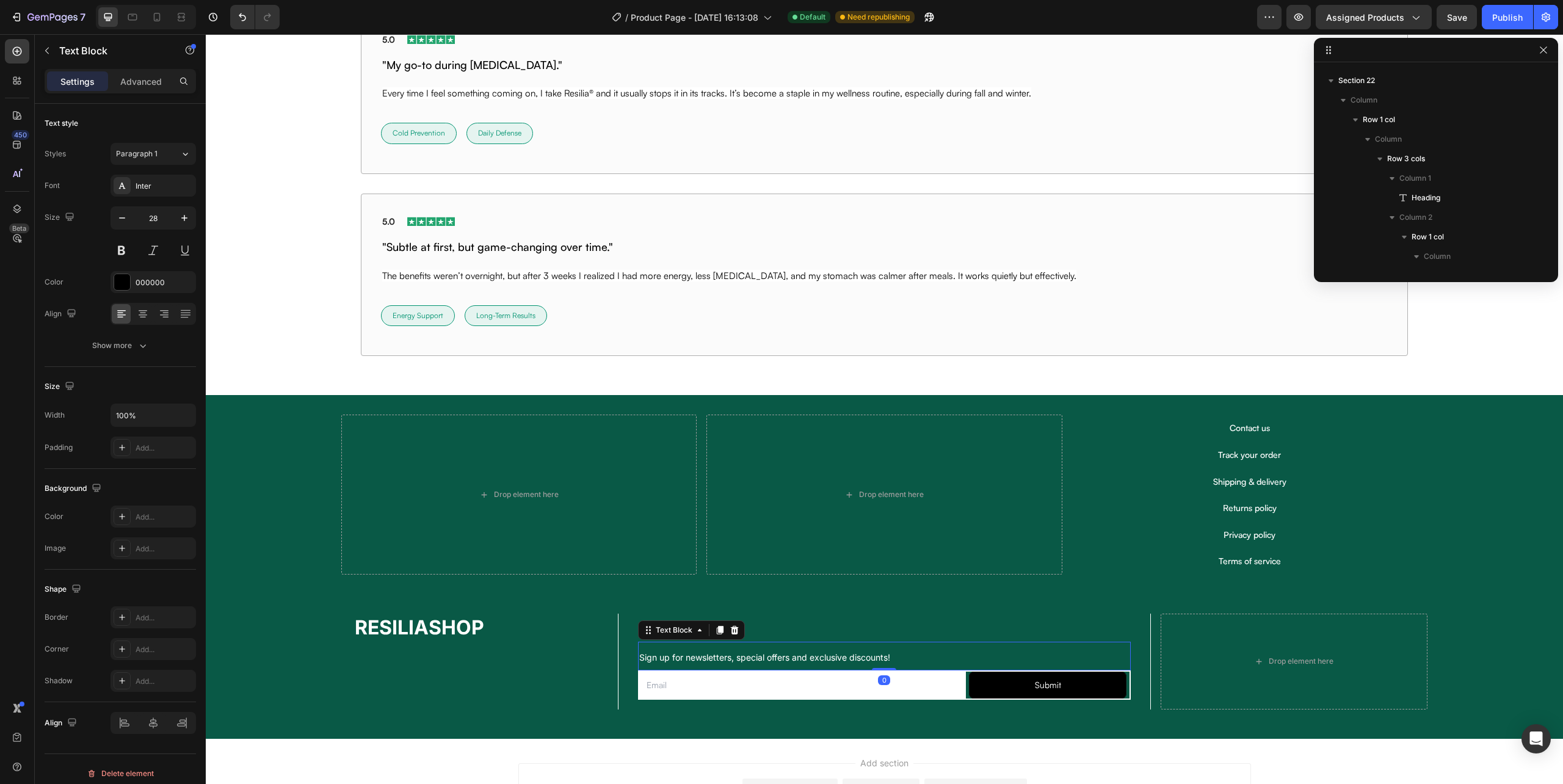
scroll to position [897, 0]
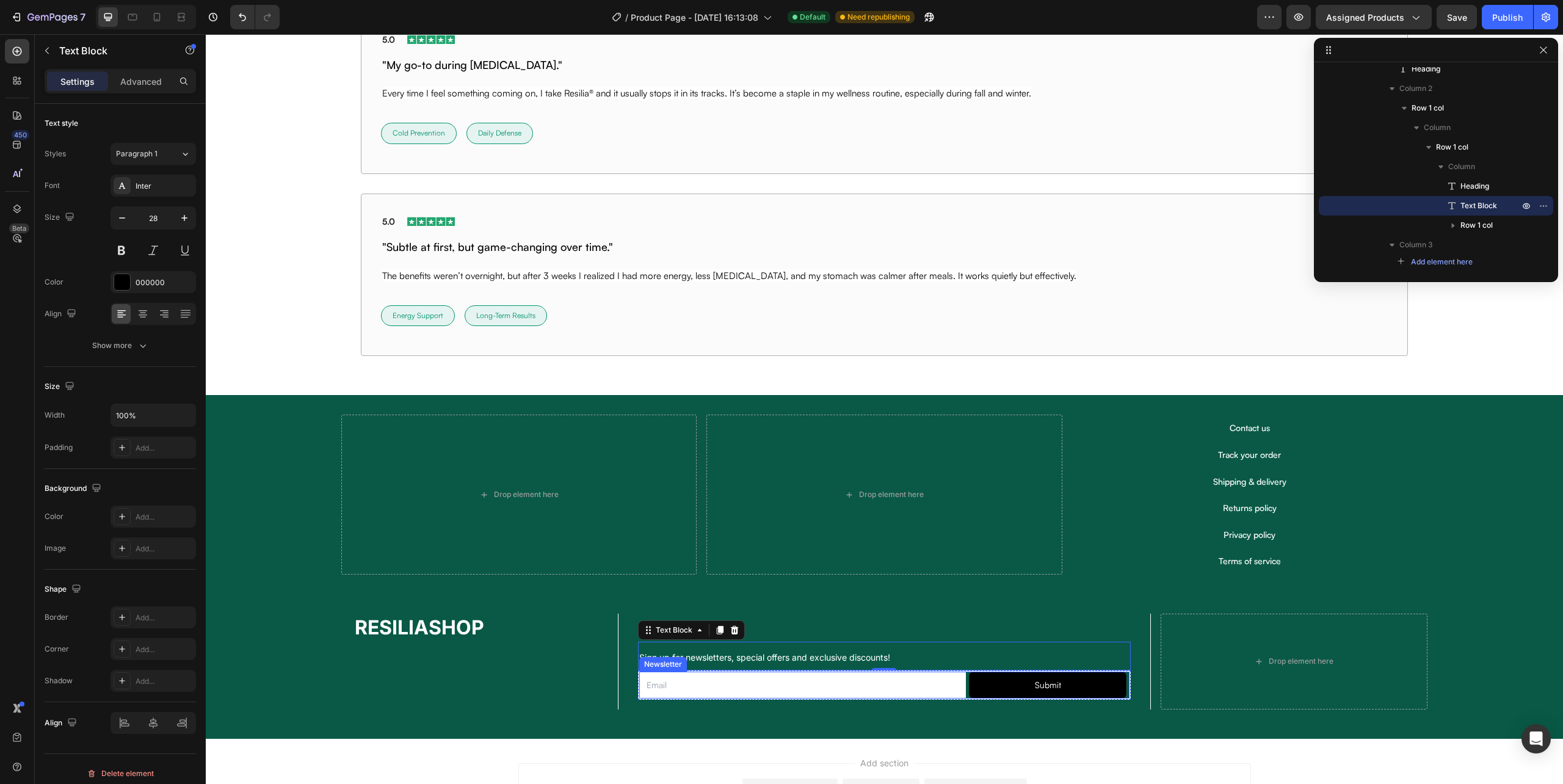
click at [872, 699] on div "Email Field Submit Submit Button Row Newsletter" at bounding box center [884, 684] width 493 height 29
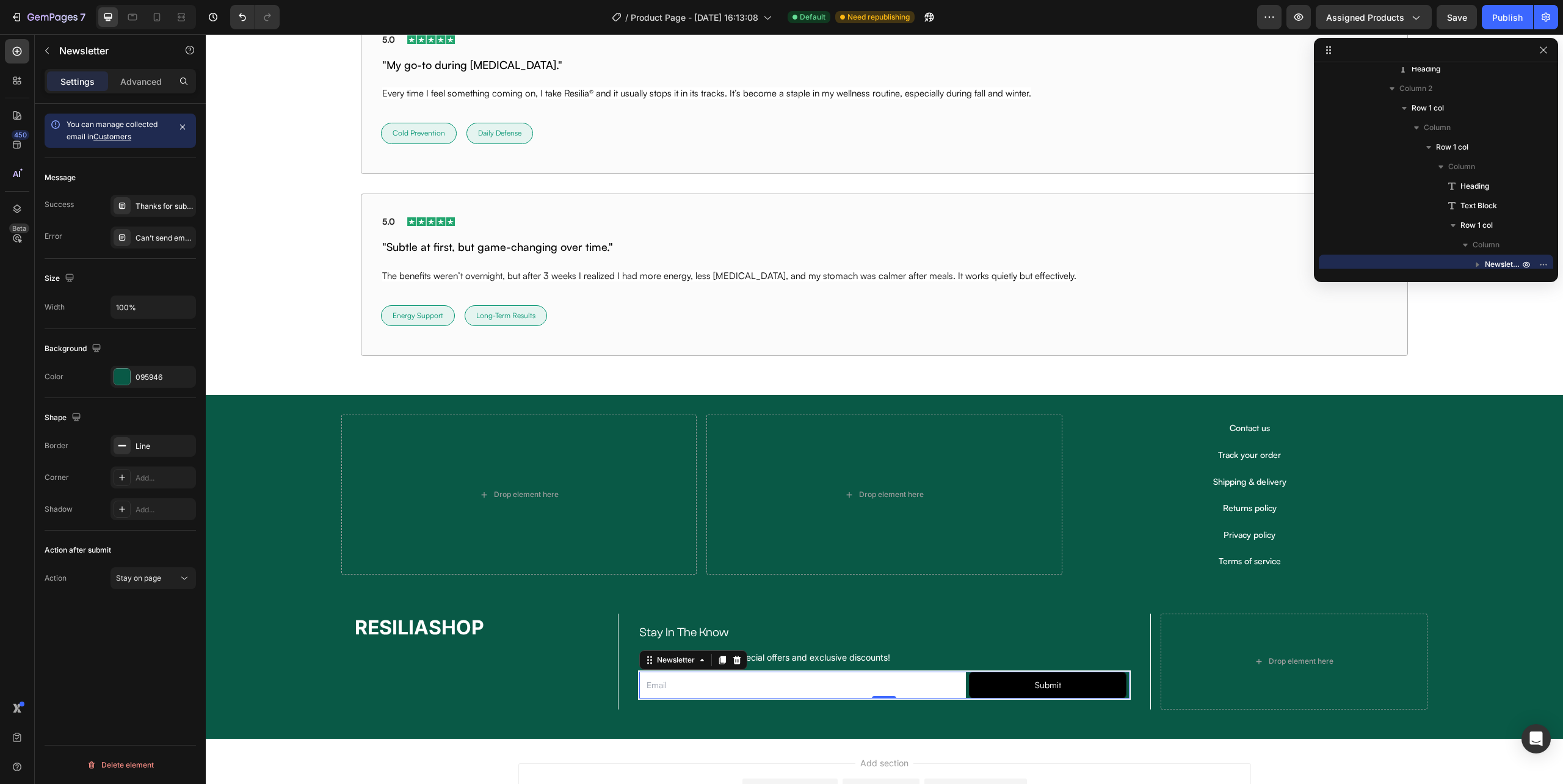
scroll to position [936, 0]
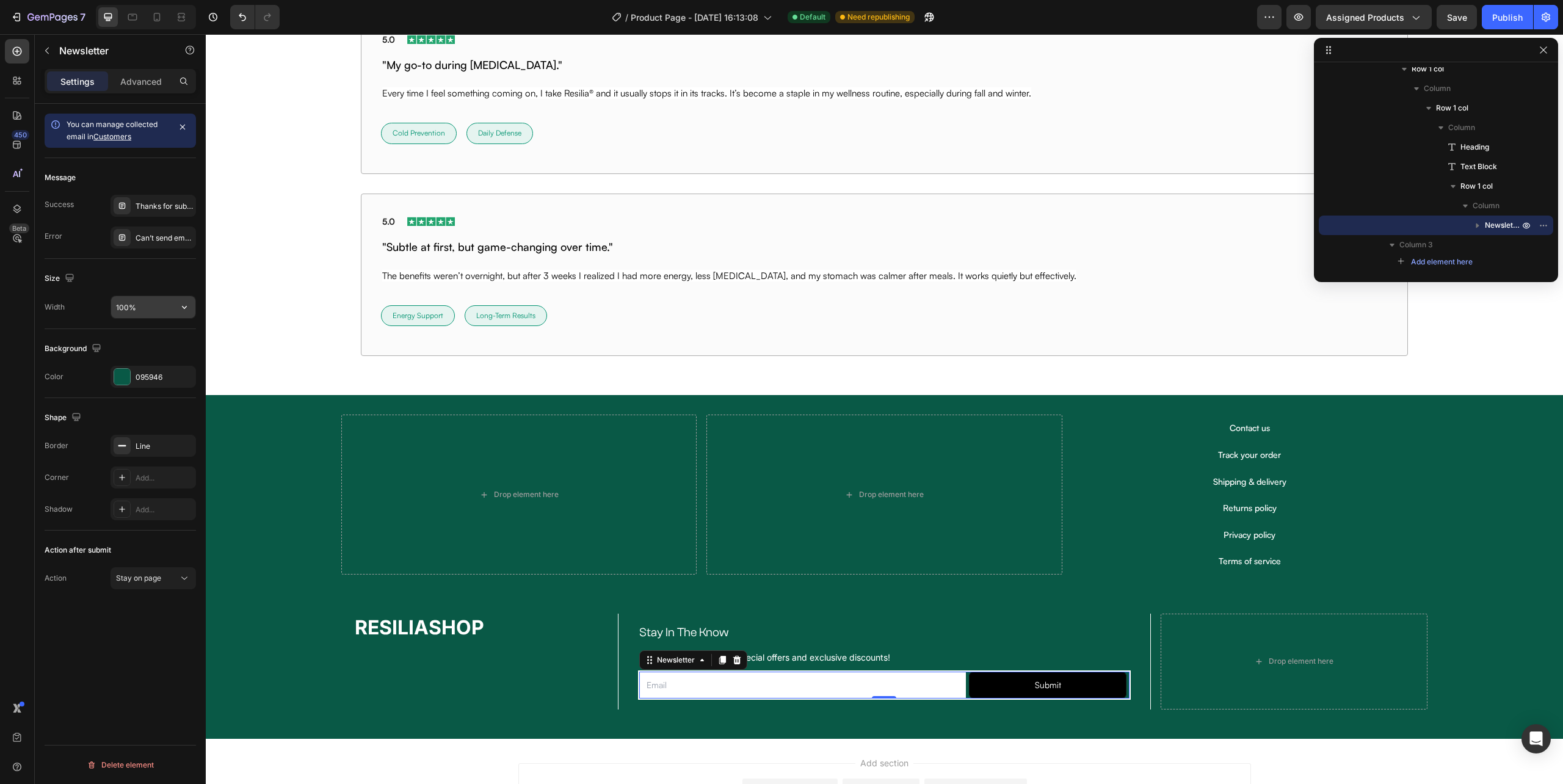
click at [122, 308] on input "100%" at bounding box center [153, 307] width 85 height 22
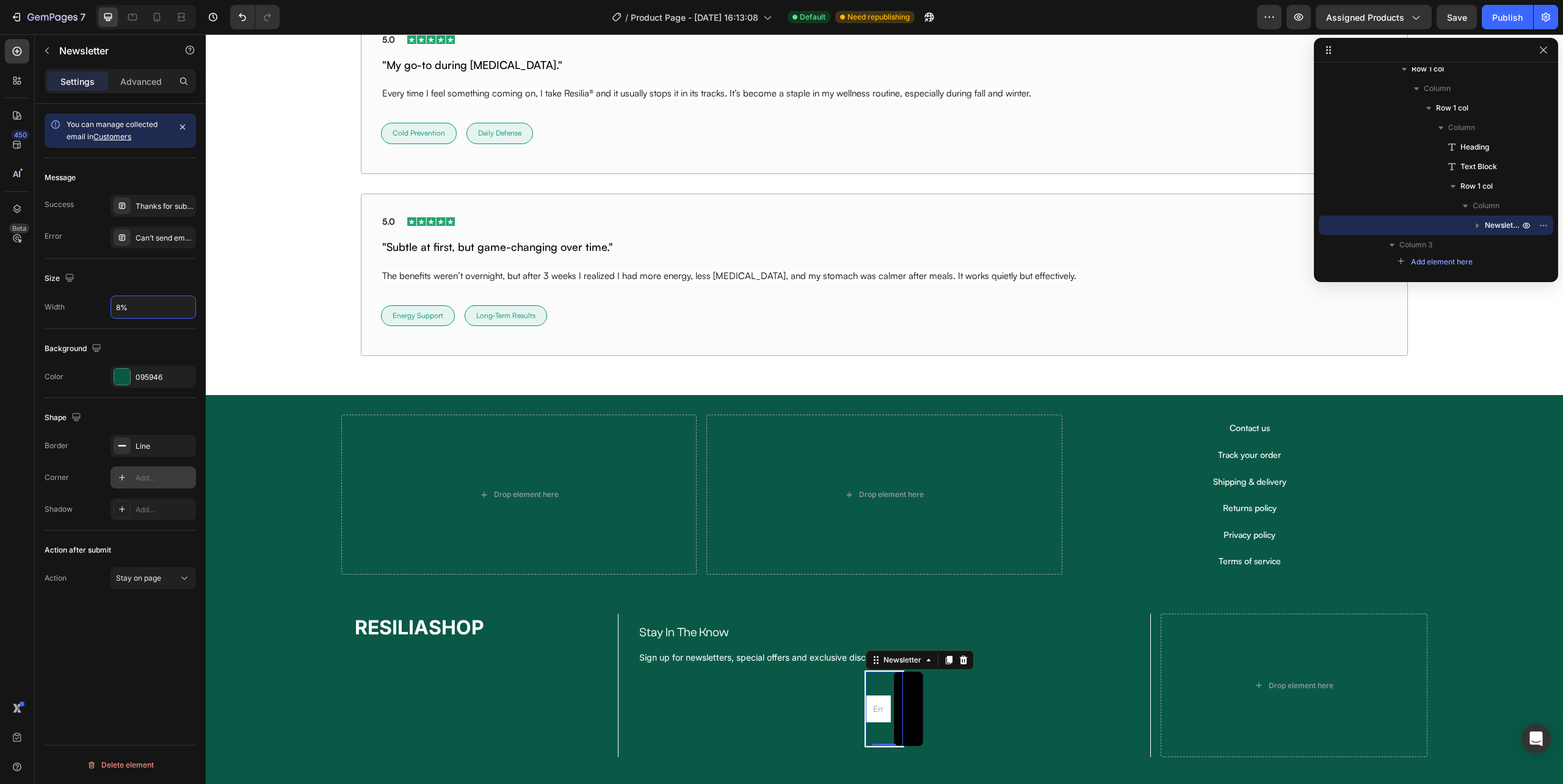
type input "80%"
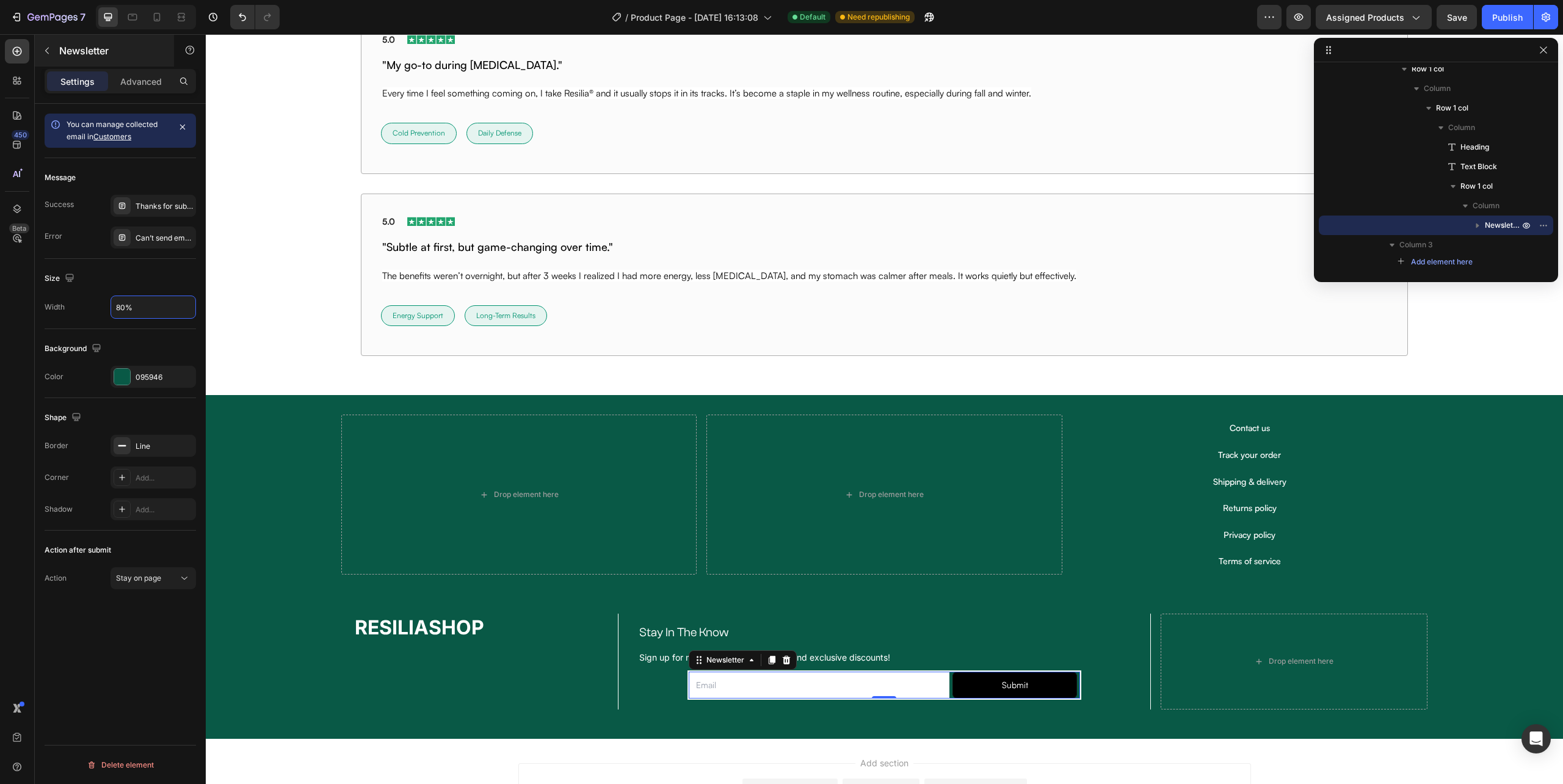
click at [48, 49] on icon "button" at bounding box center [47, 50] width 10 height 10
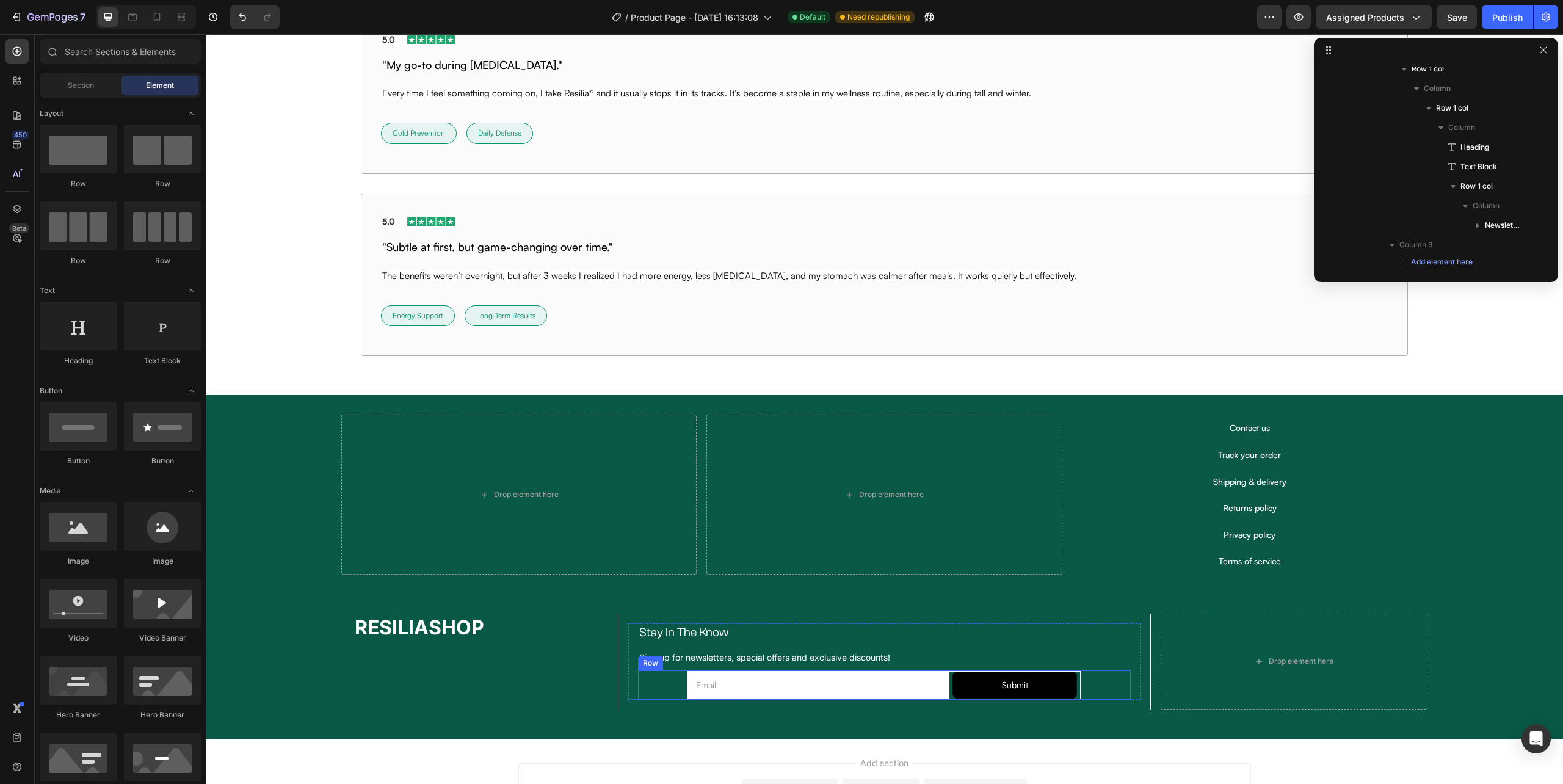
click at [663, 690] on div "Email Field Submit Submit Button Row Newsletter" at bounding box center [884, 684] width 493 height 29
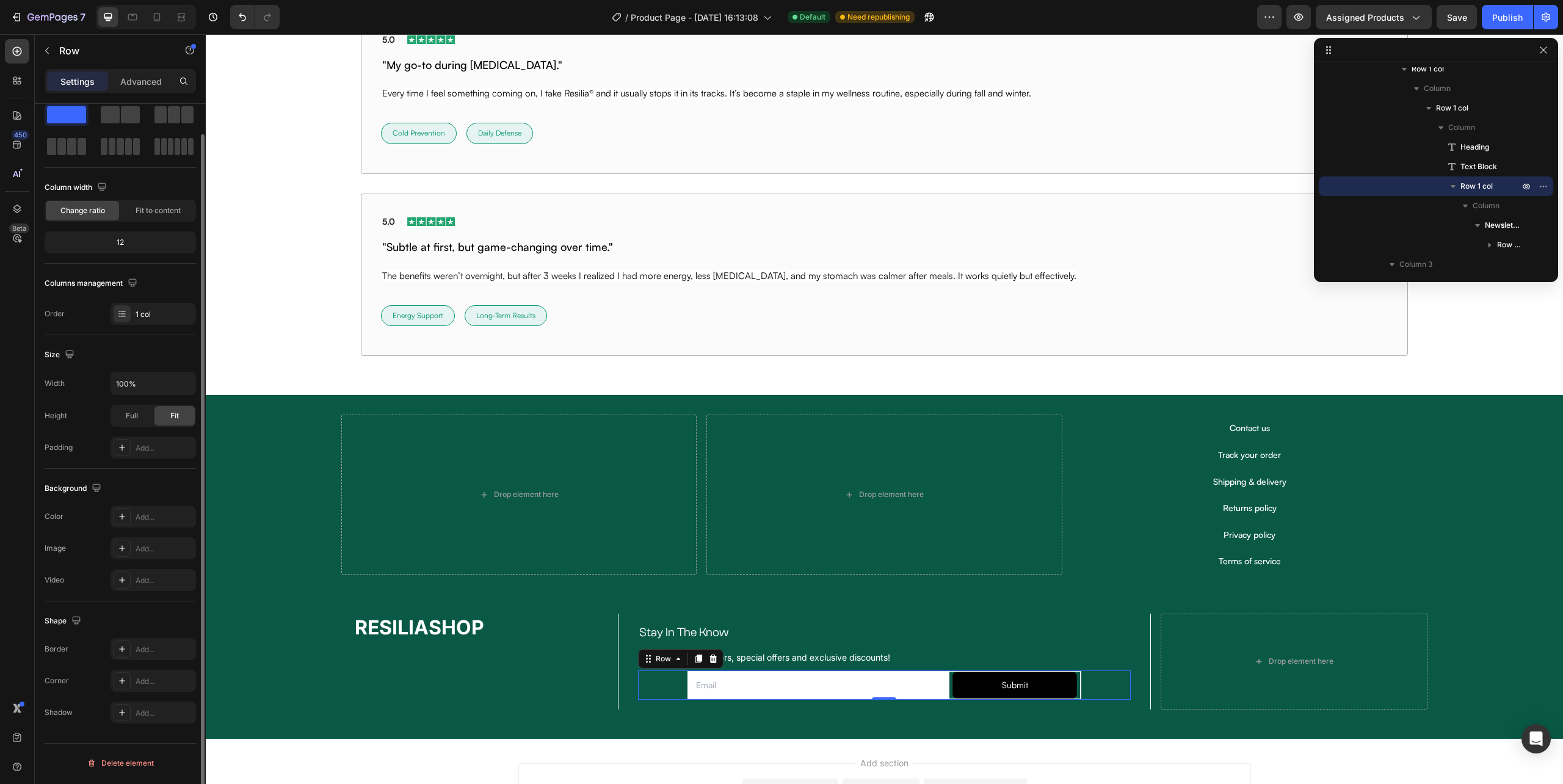
scroll to position [0, 0]
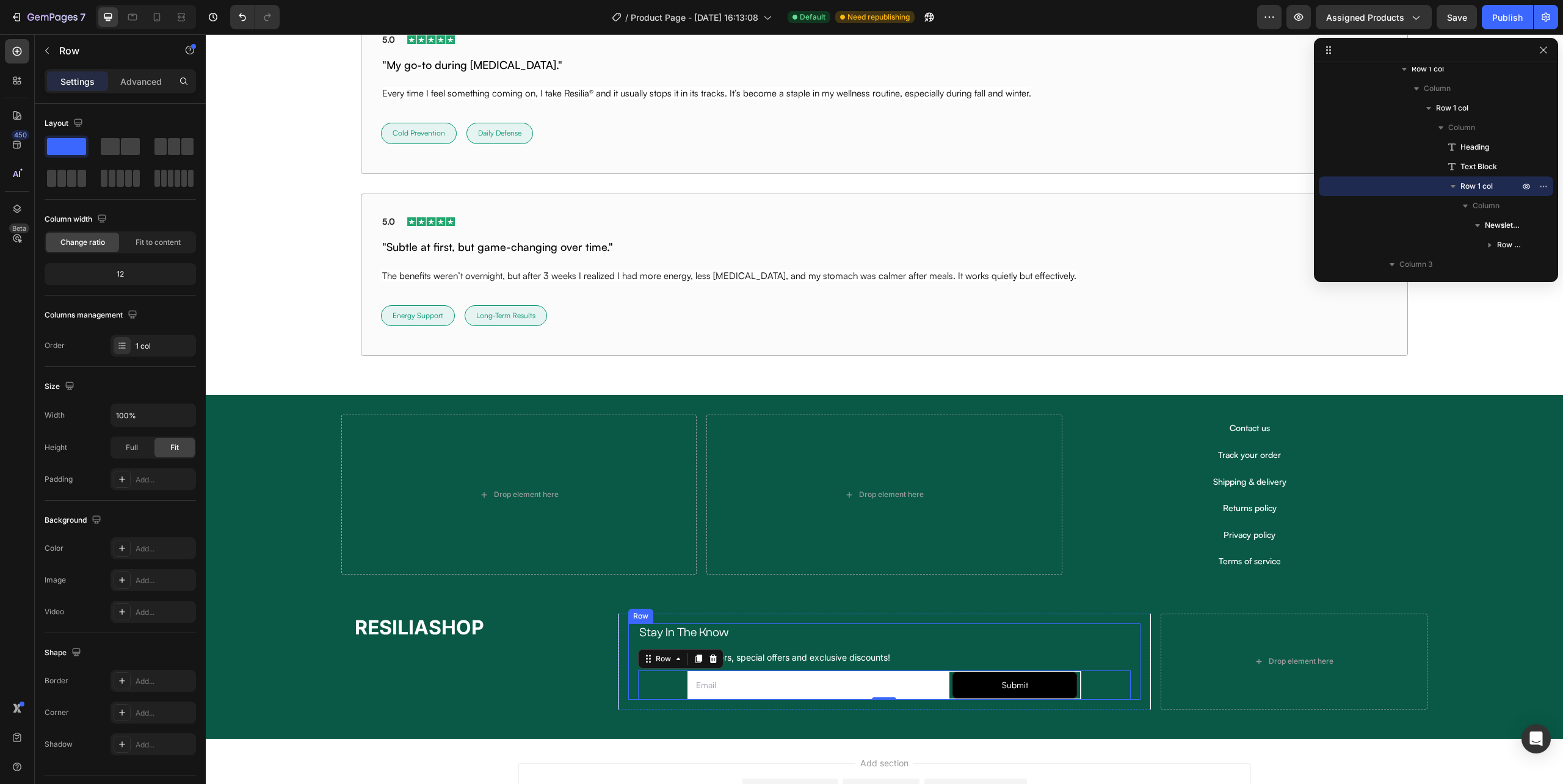
click at [629, 692] on div "Stay In The Know Heading Sign up for newsletters, special offers and exclusive …" at bounding box center [884, 661] width 512 height 77
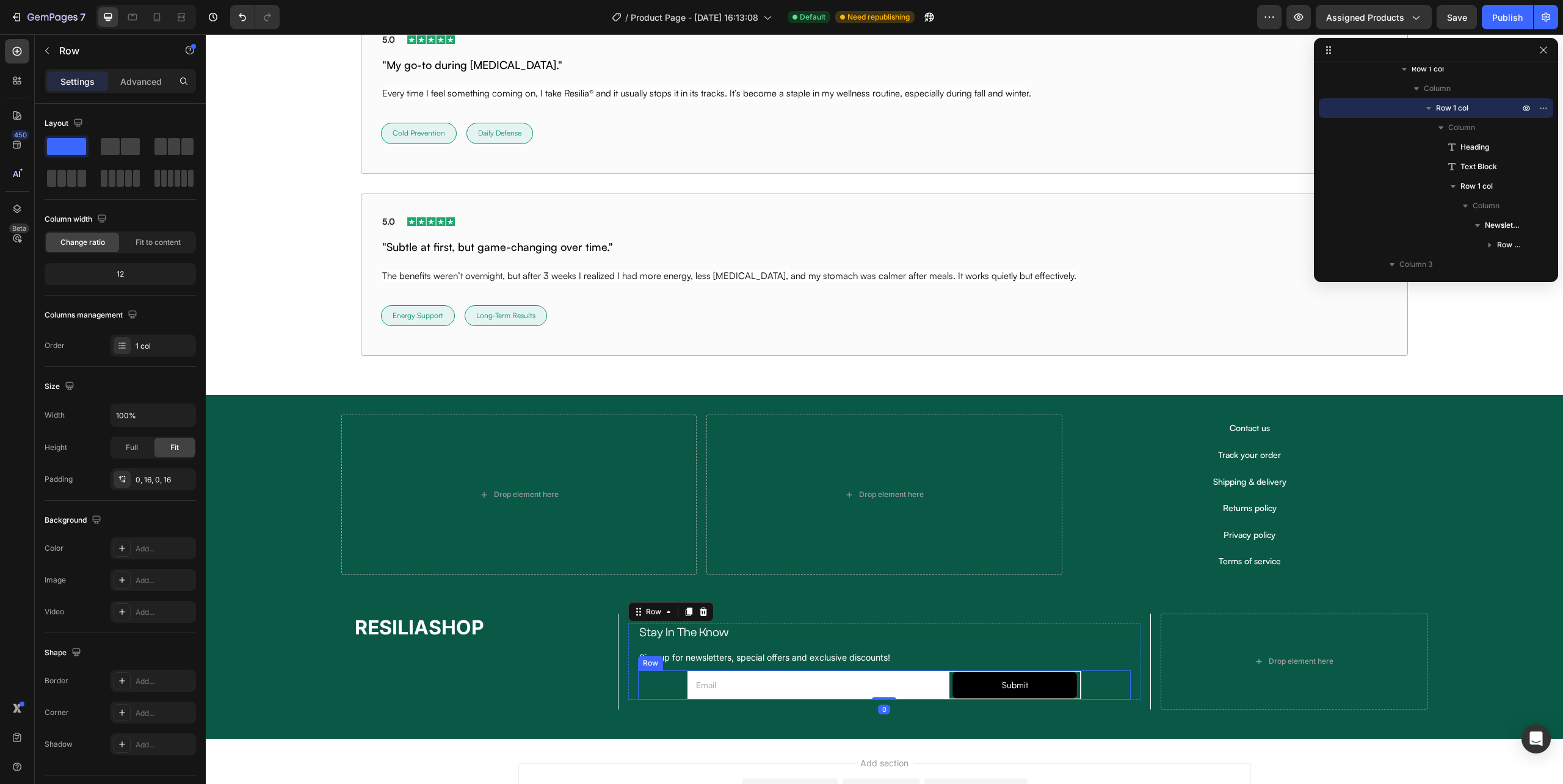
click at [642, 692] on div "Email Field Submit Submit Button Row Newsletter" at bounding box center [884, 684] width 493 height 29
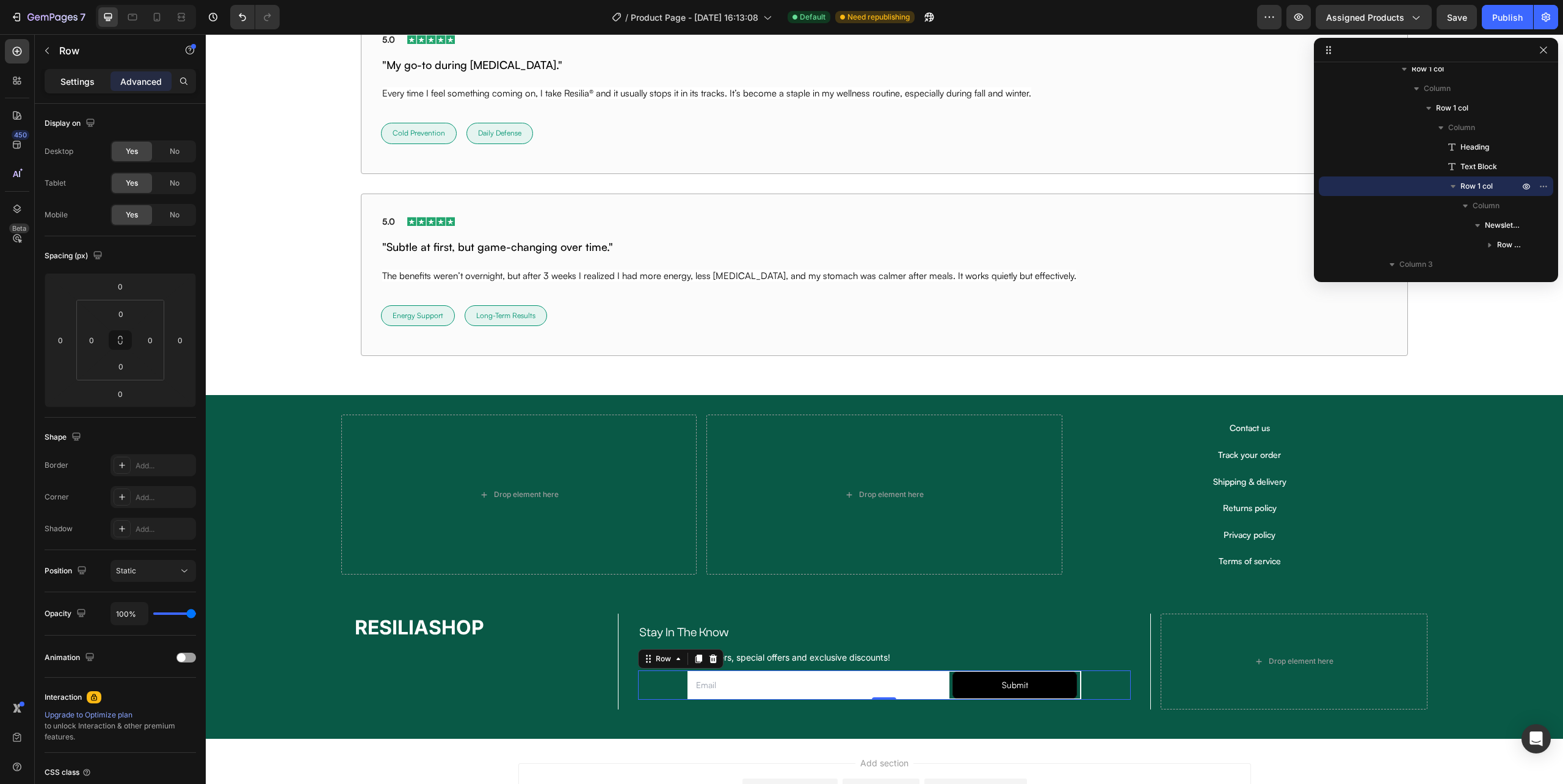
click at [86, 82] on p "Settings" at bounding box center [78, 81] width 34 height 13
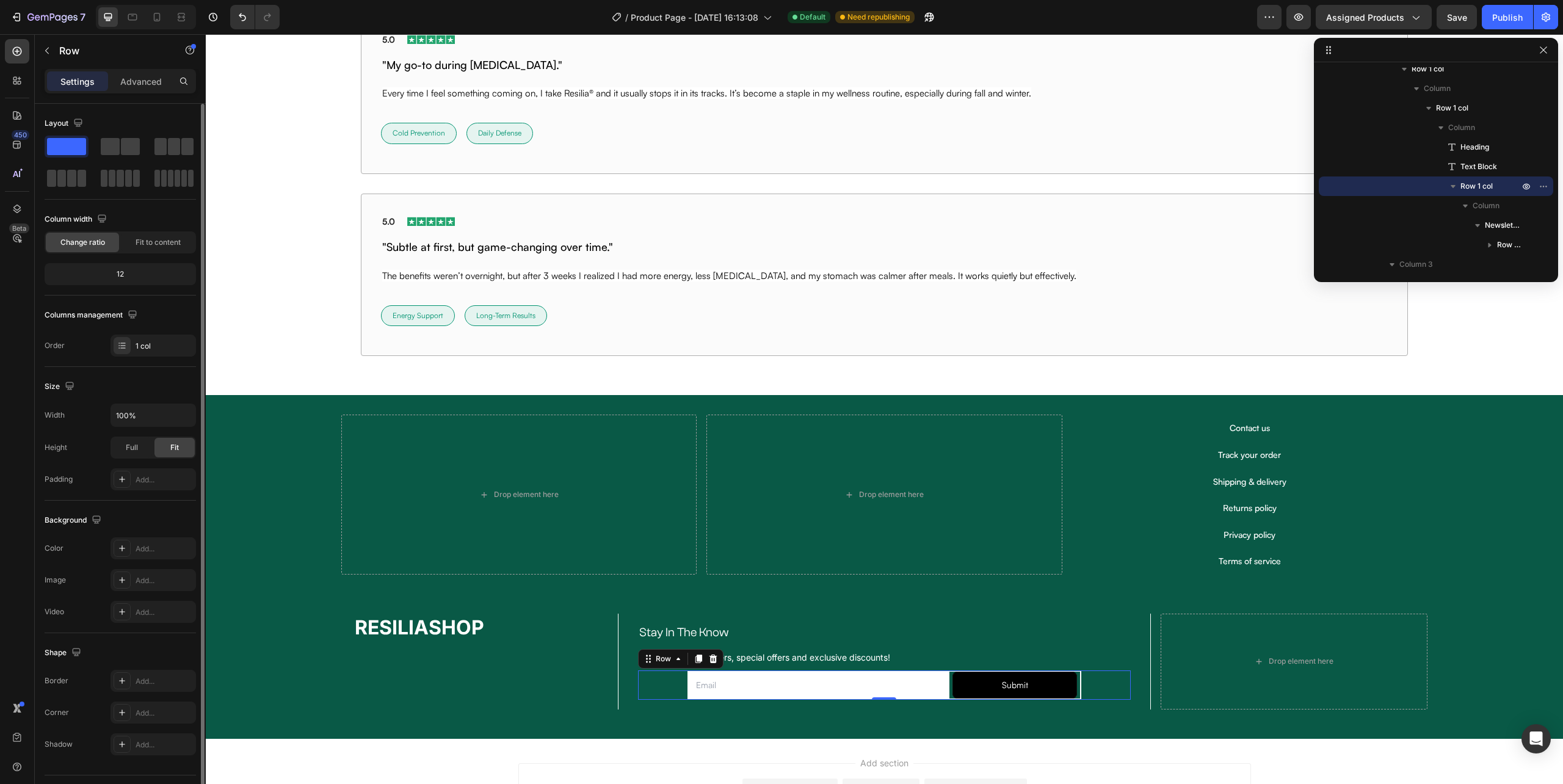
scroll to position [32, 0]
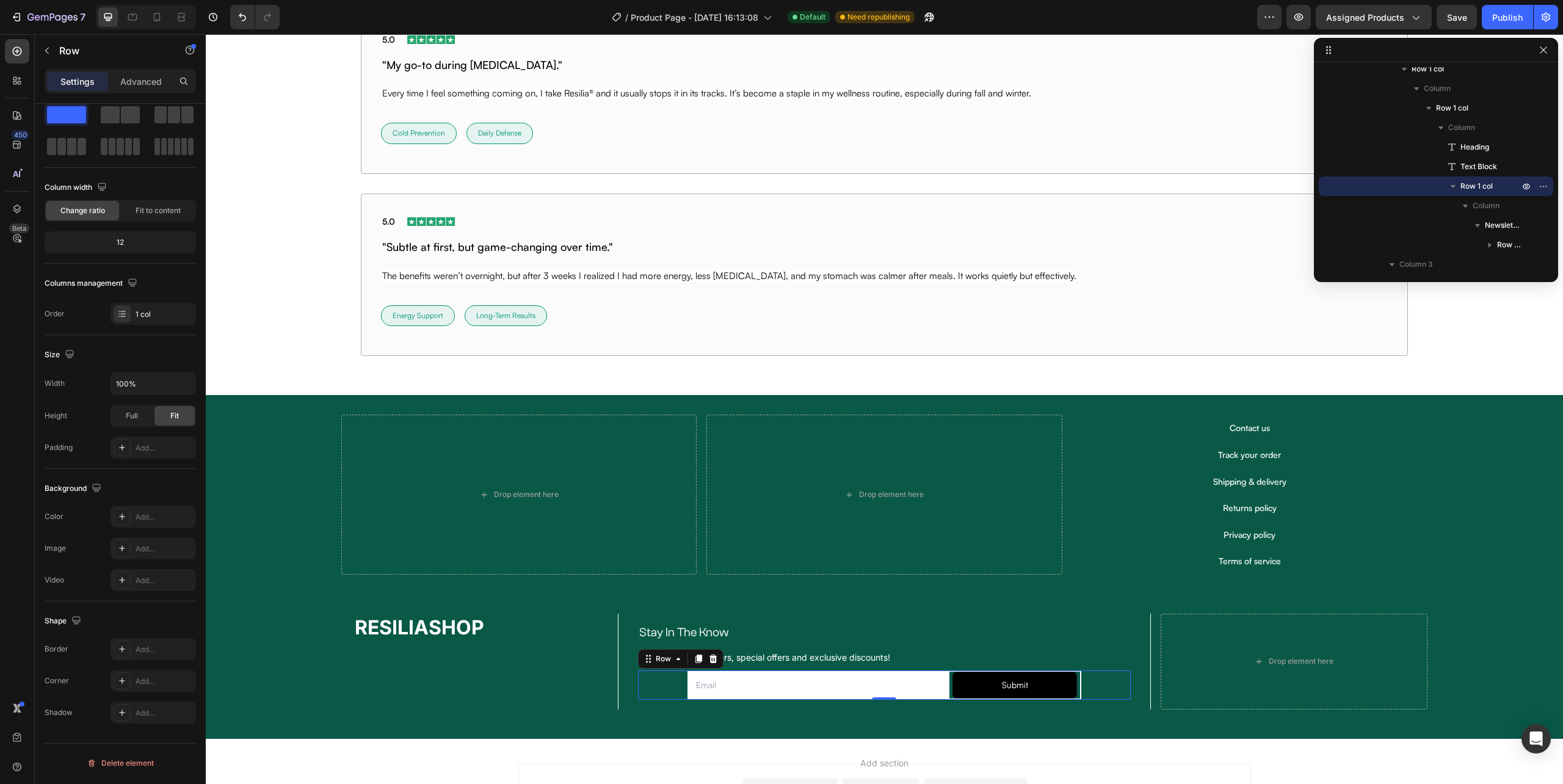
click at [1106, 693] on div "Email Field Submit Submit Button Row Newsletter" at bounding box center [884, 684] width 493 height 29
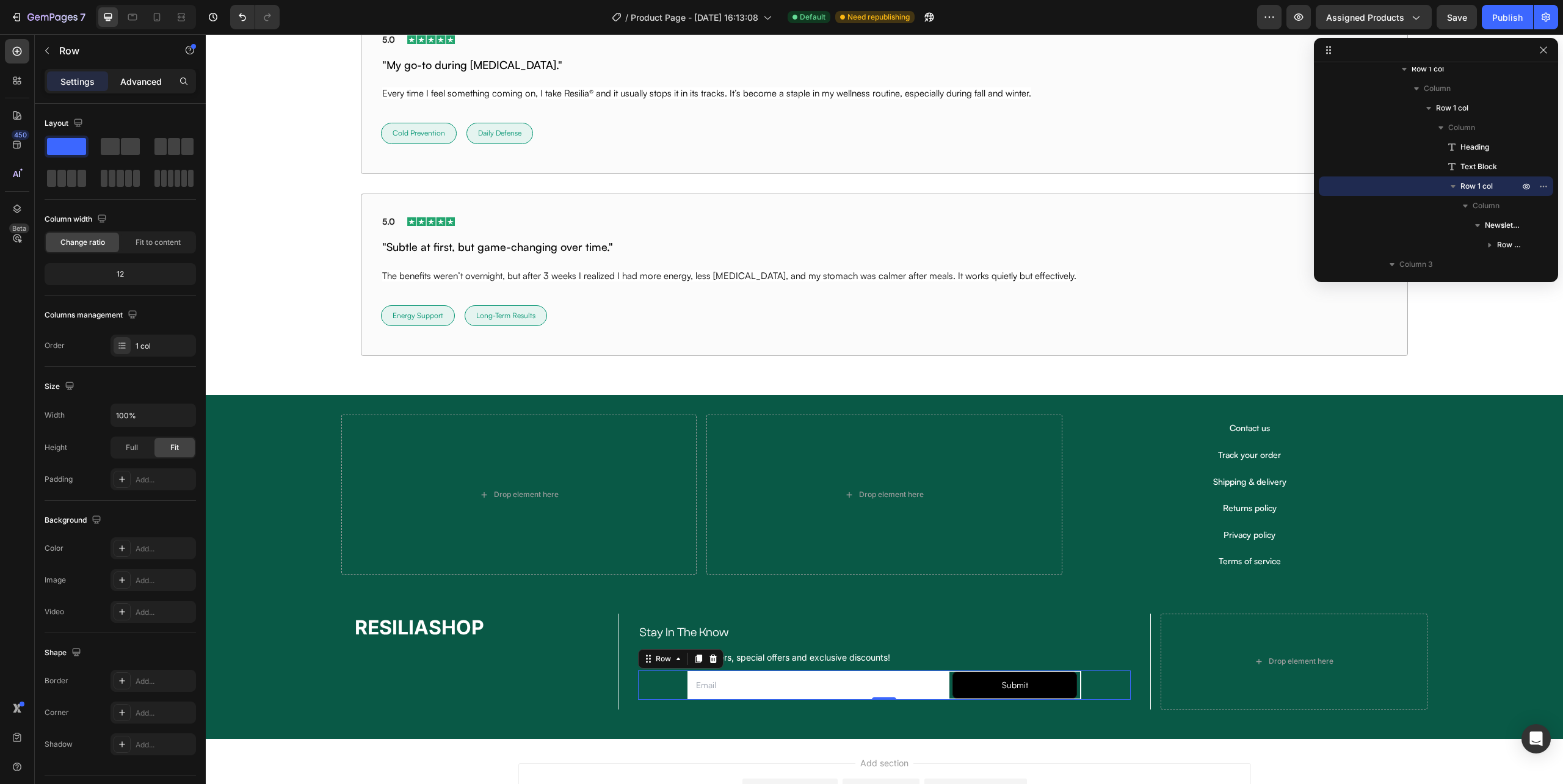
click at [118, 86] on div "Advanced" at bounding box center [140, 81] width 61 height 19
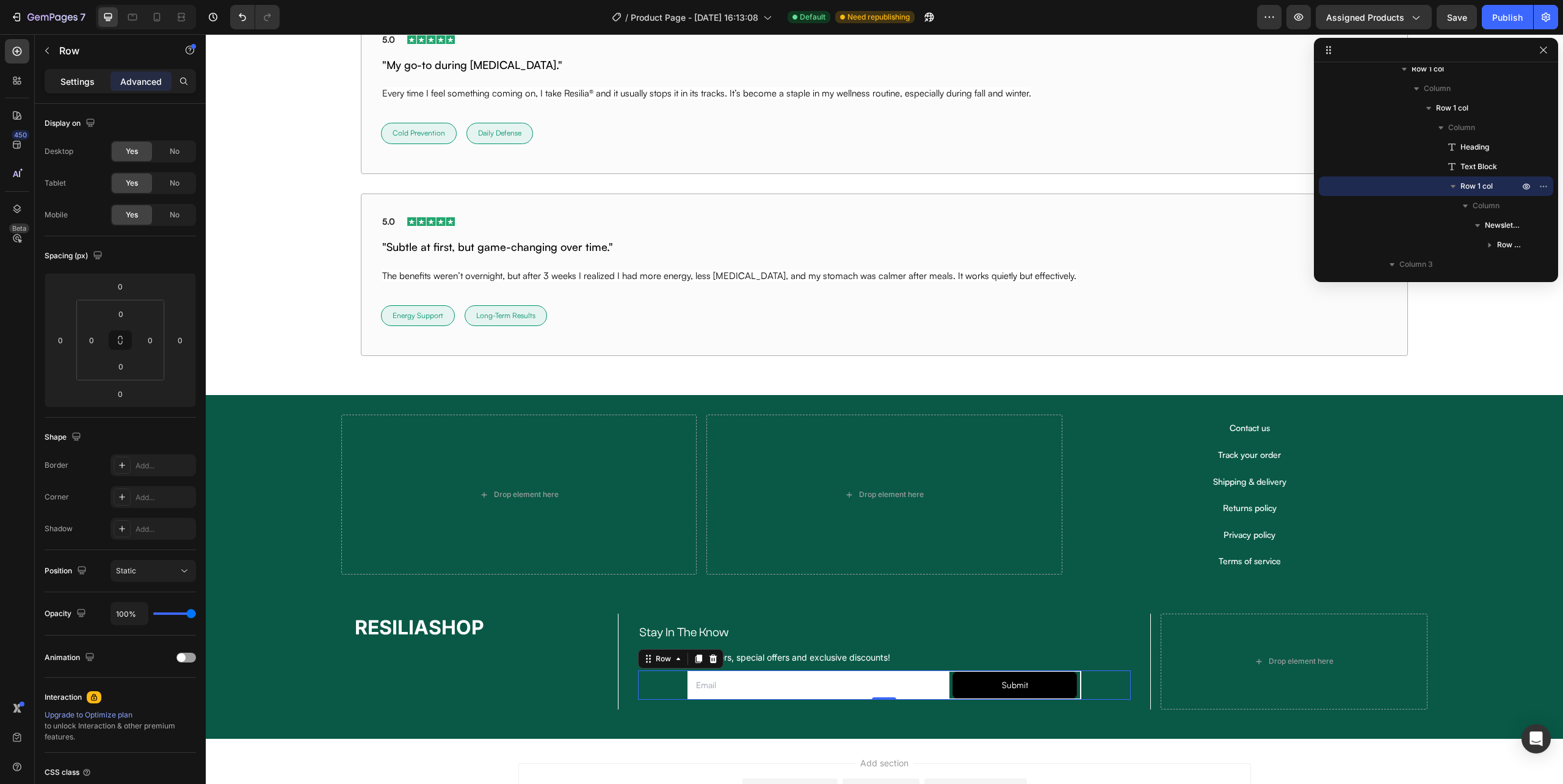
click at [67, 78] on p "Settings" at bounding box center [78, 81] width 34 height 13
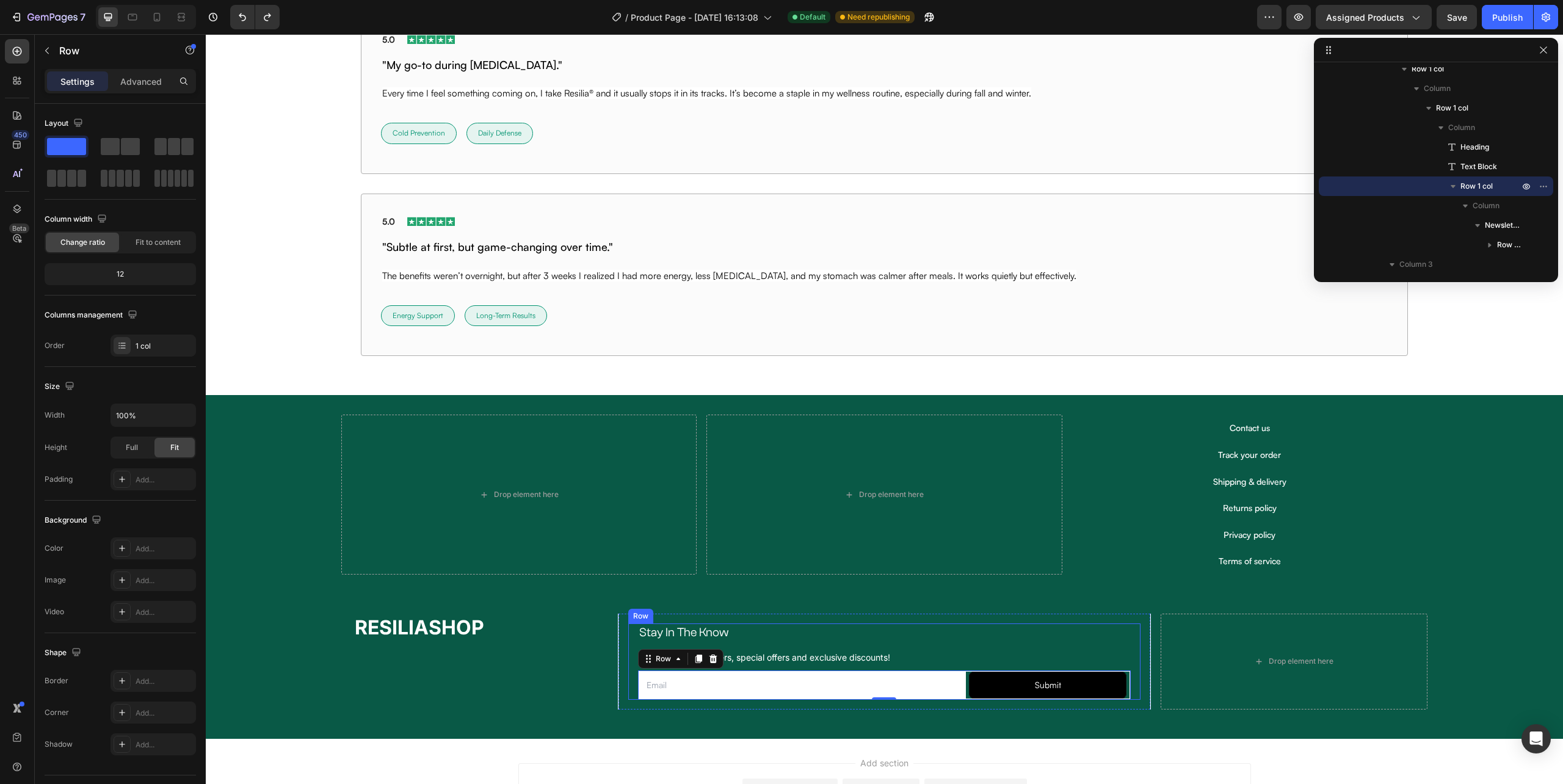
click at [630, 690] on div "Stay In The Know Heading Sign up for newsletters, special offers and exclusive …" at bounding box center [884, 661] width 512 height 77
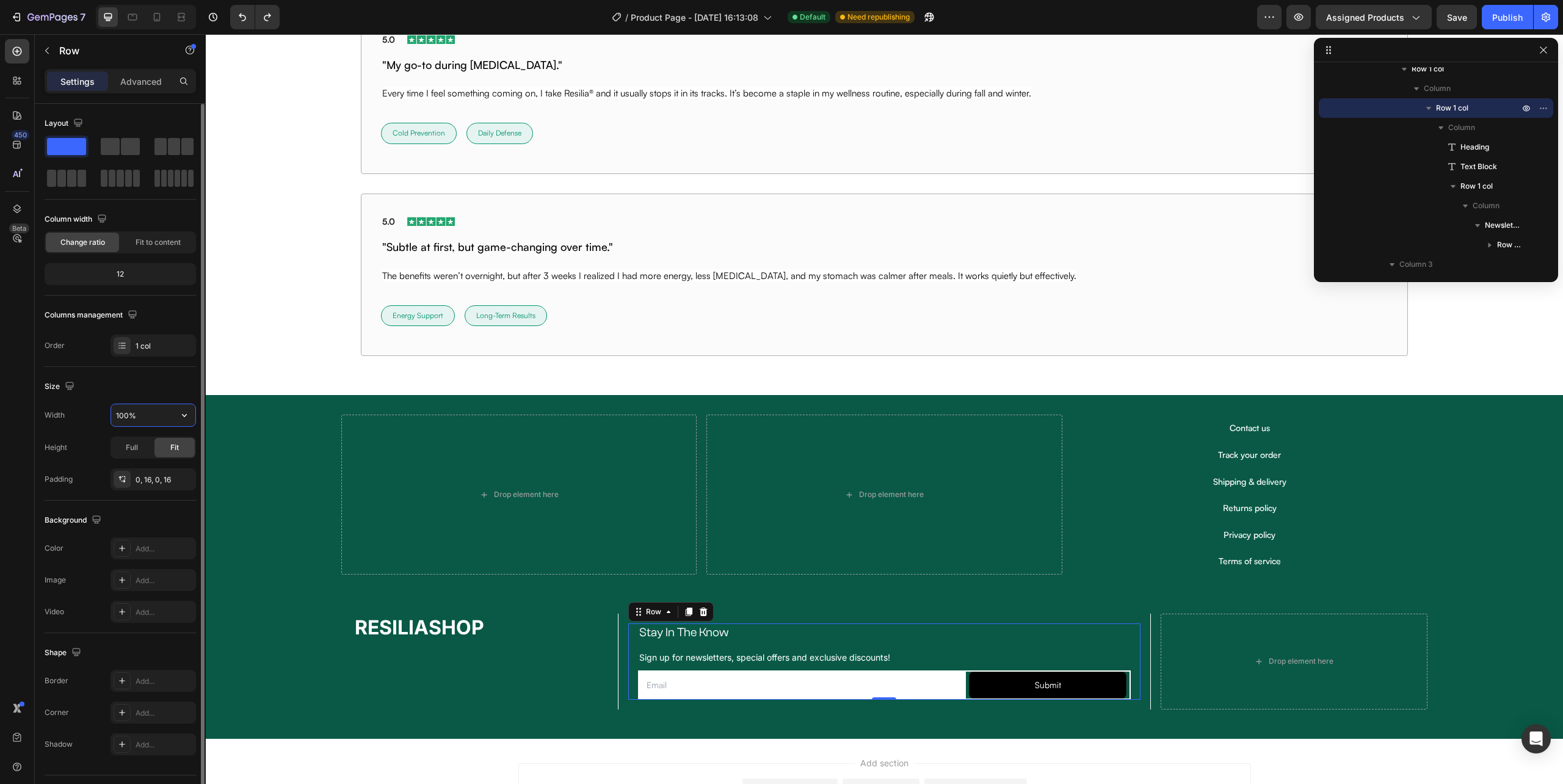
click at [124, 411] on input "100%" at bounding box center [153, 414] width 85 height 22
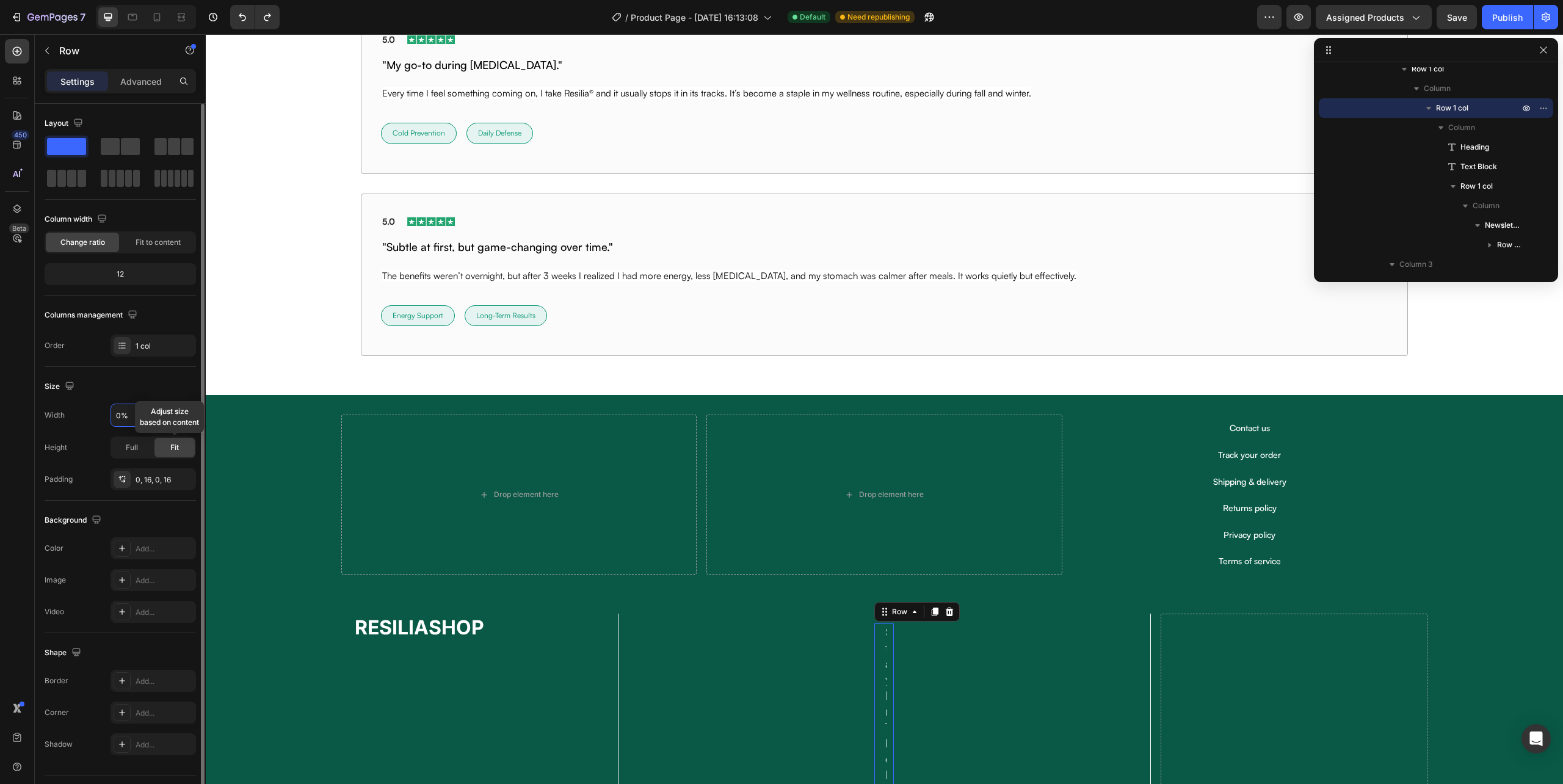
type input "70%"
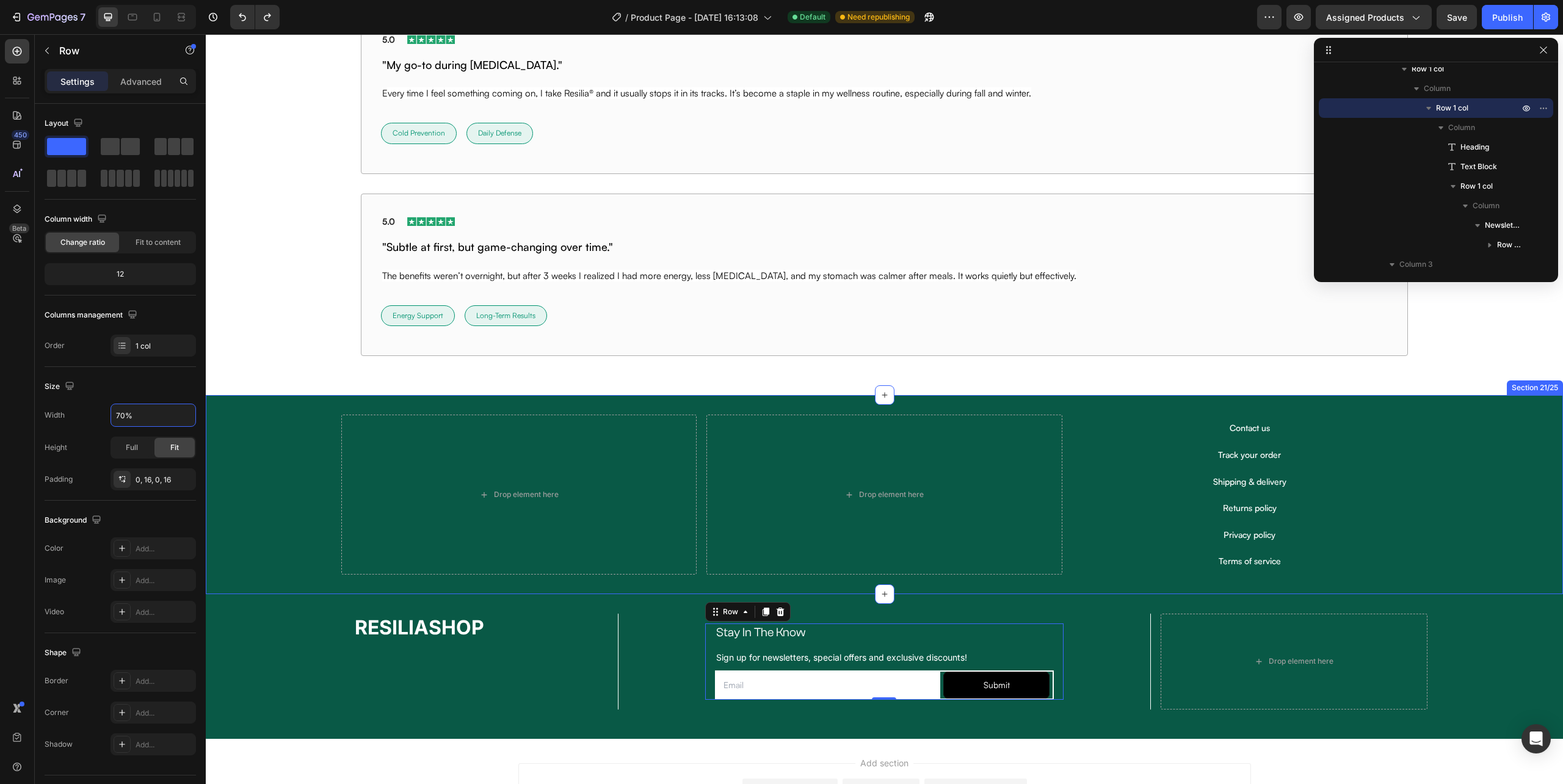
click at [1473, 561] on div "Drop element here Drop element here Contact us Button Track your order Button S…" at bounding box center [884, 494] width 1357 height 160
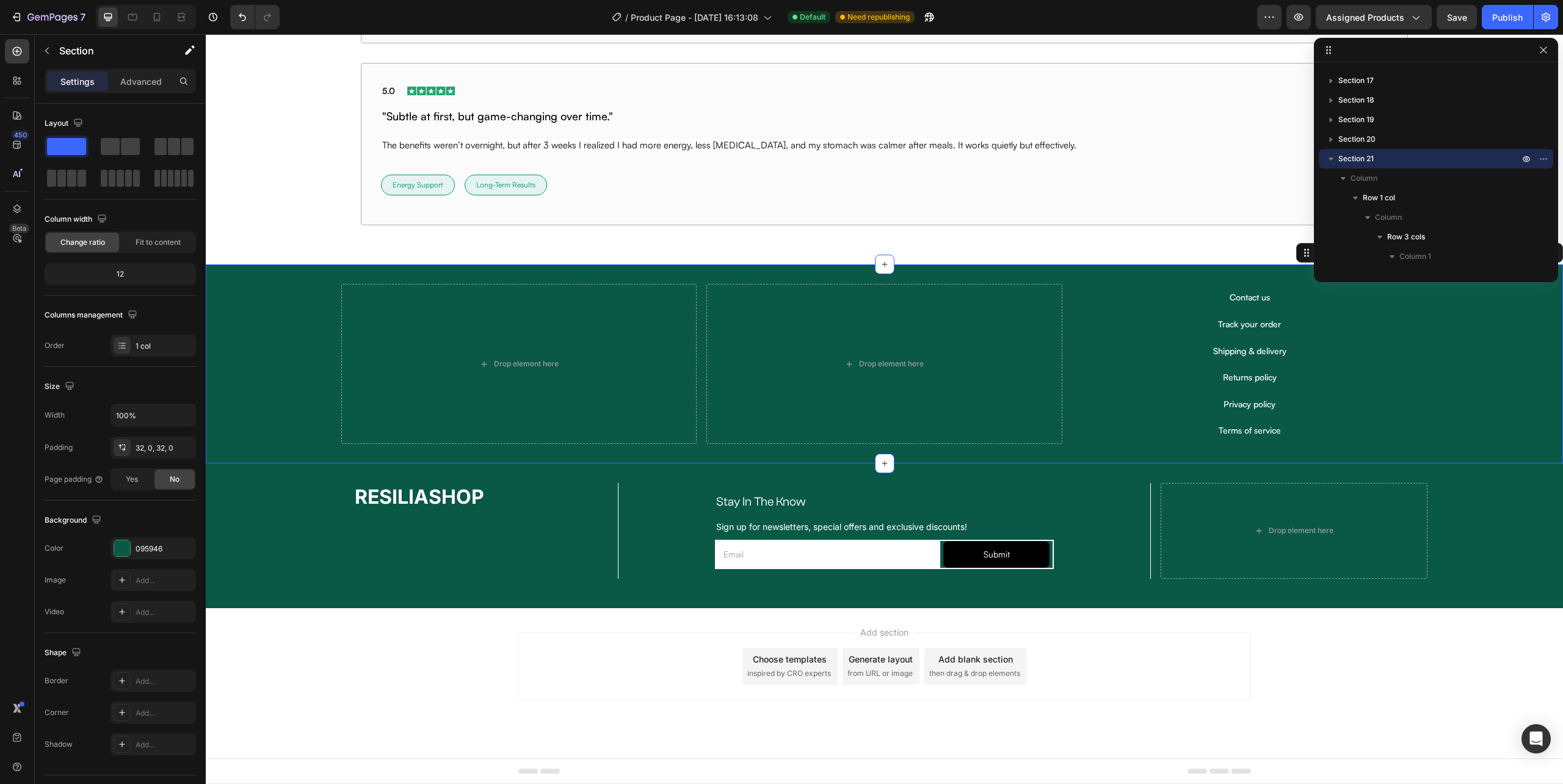
scroll to position [8947, 0]
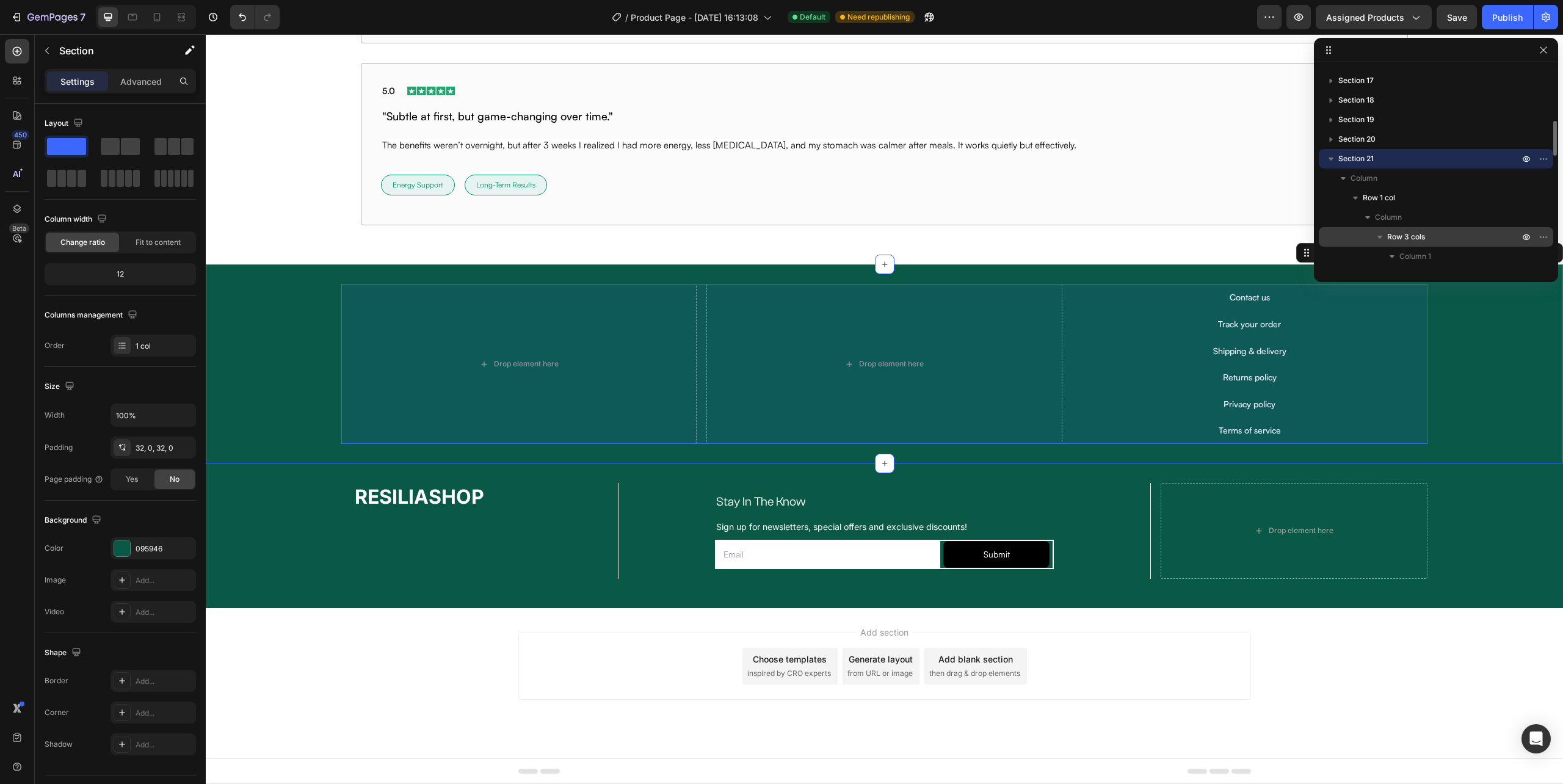
click at [1435, 231] on p "Row 3 cols" at bounding box center [1455, 237] width 134 height 12
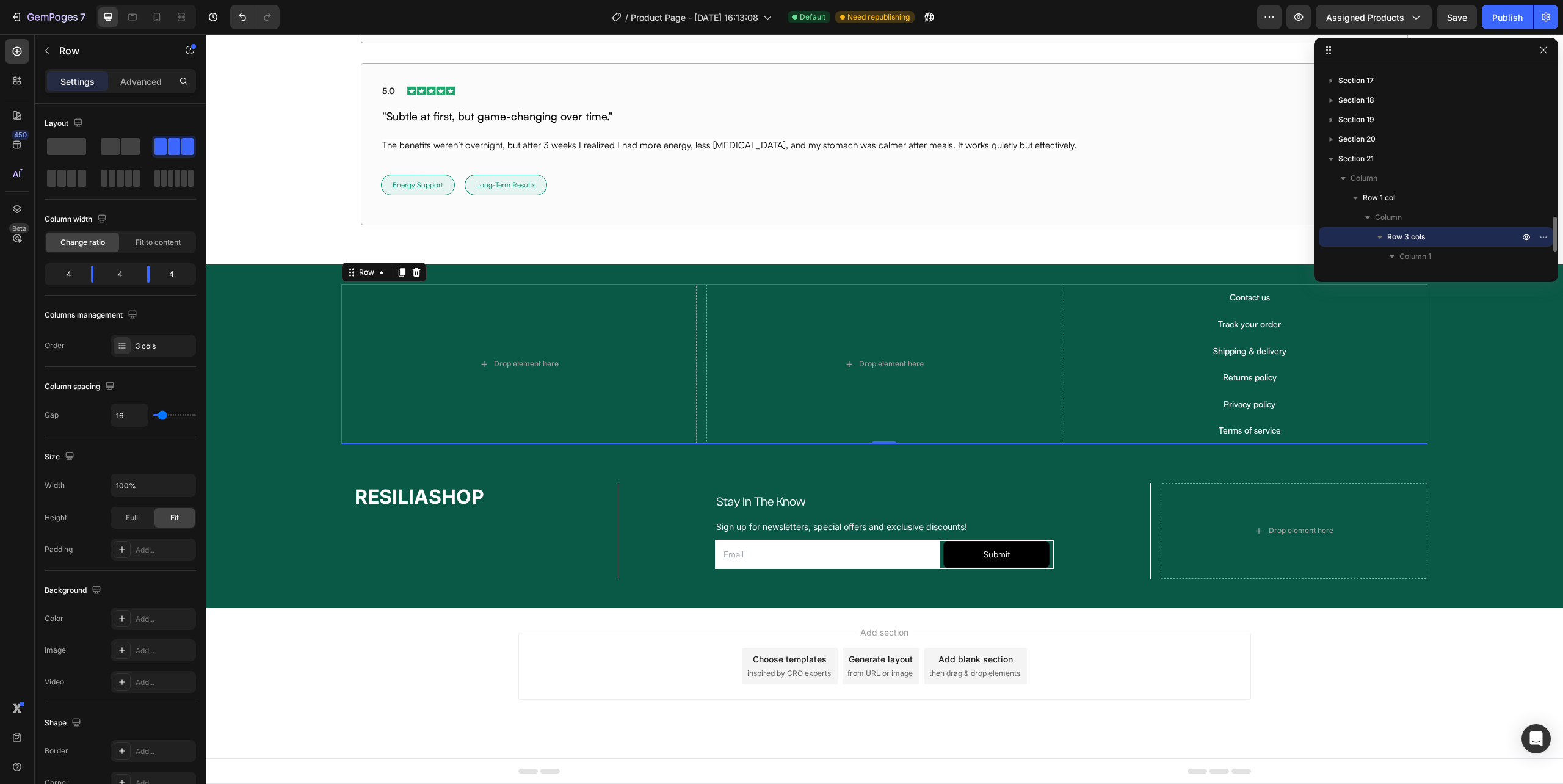
scroll to position [391, 0]
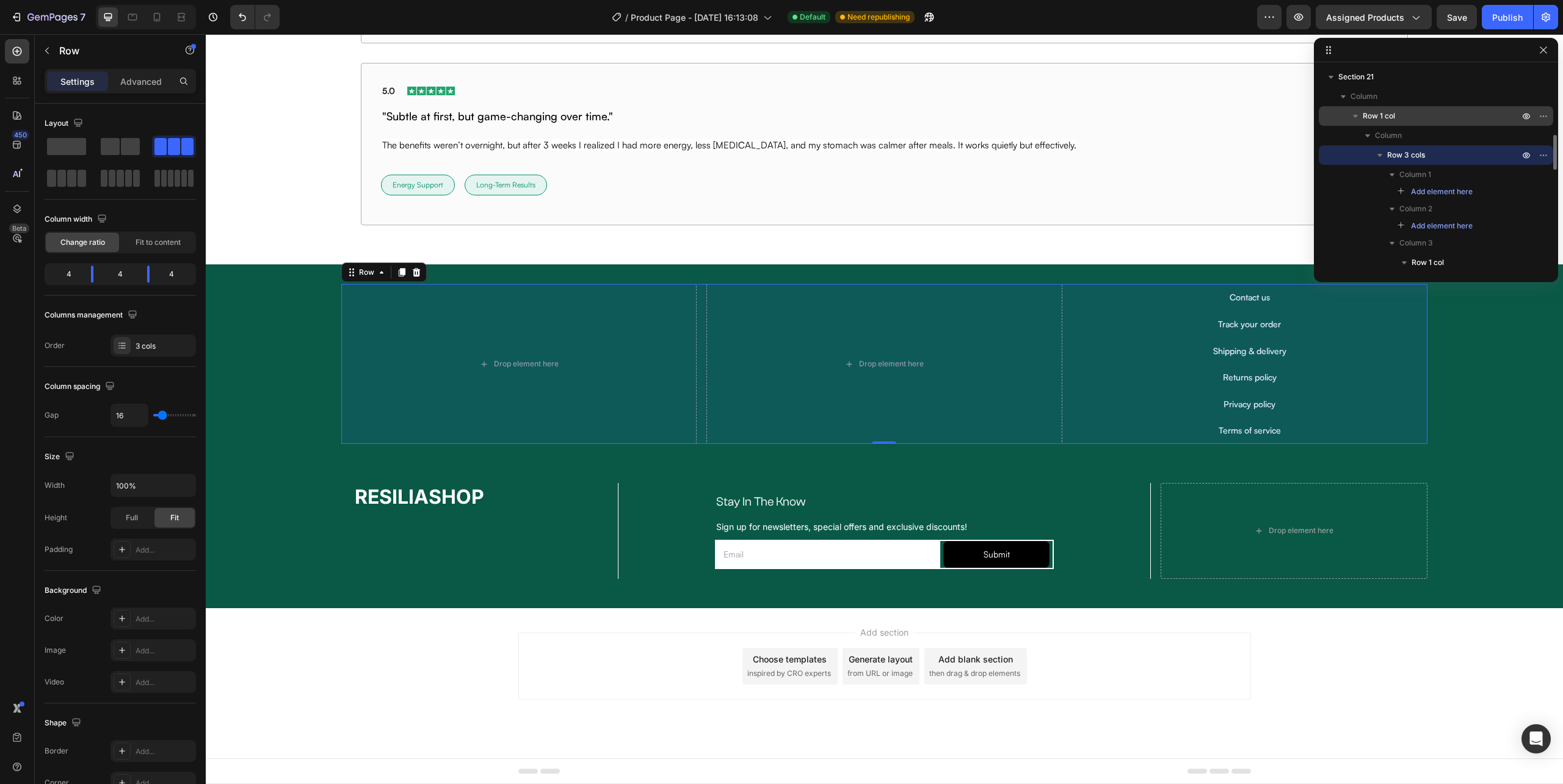
click at [1403, 118] on p "Row 1 col" at bounding box center [1442, 116] width 159 height 12
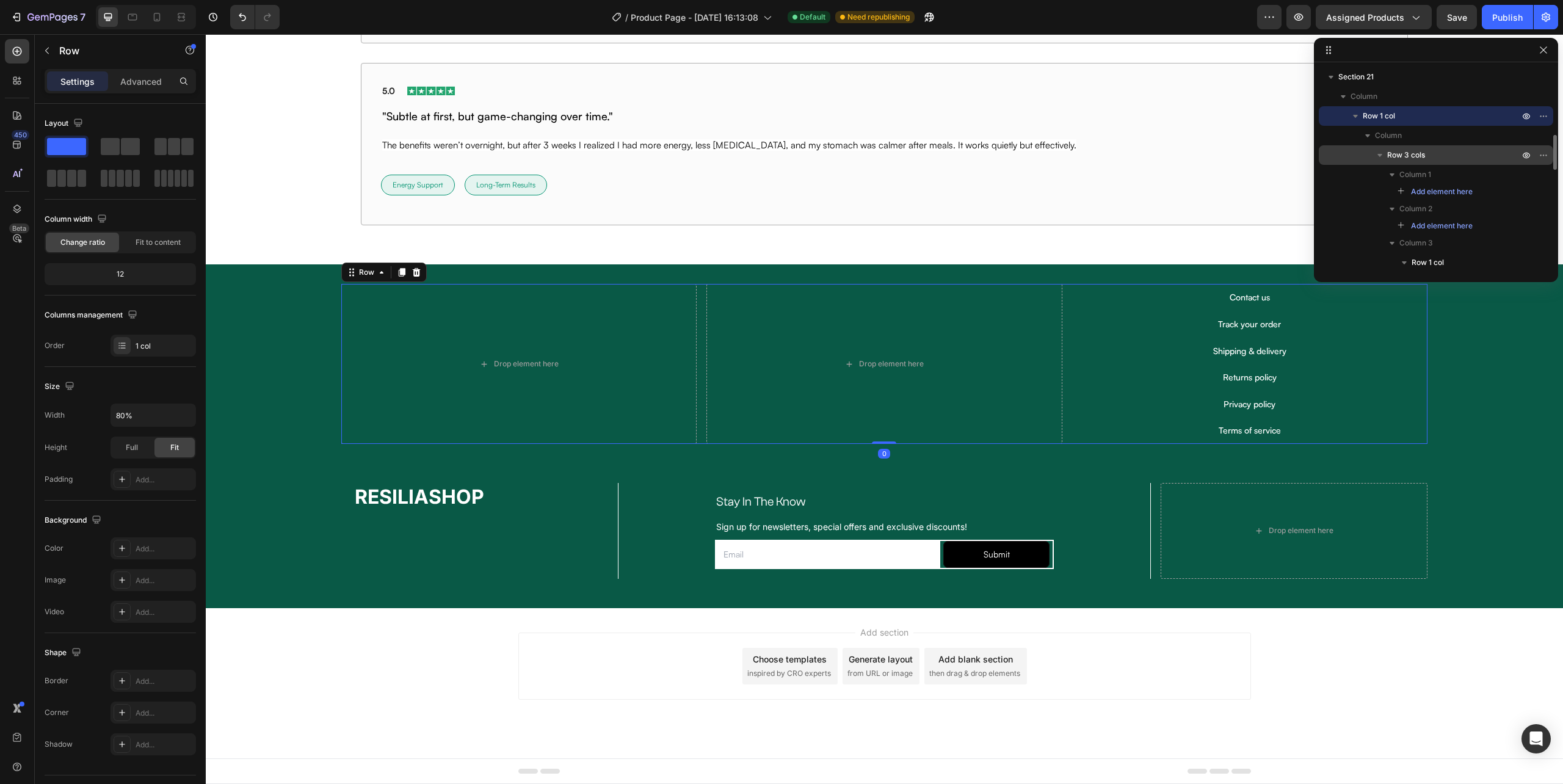
click at [1410, 147] on div "Row 3 cols" at bounding box center [1436, 155] width 225 height 19
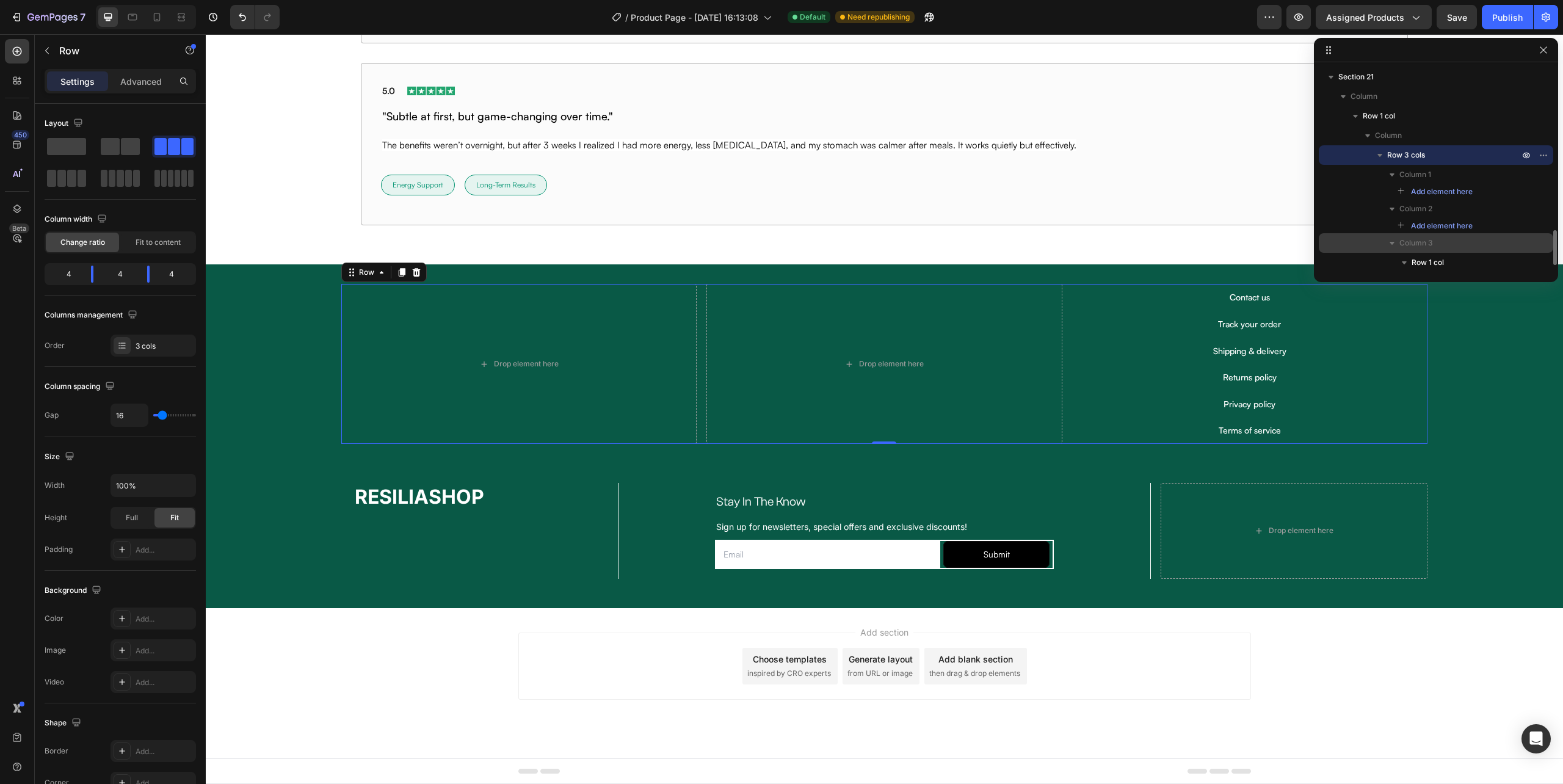
scroll to position [553, 0]
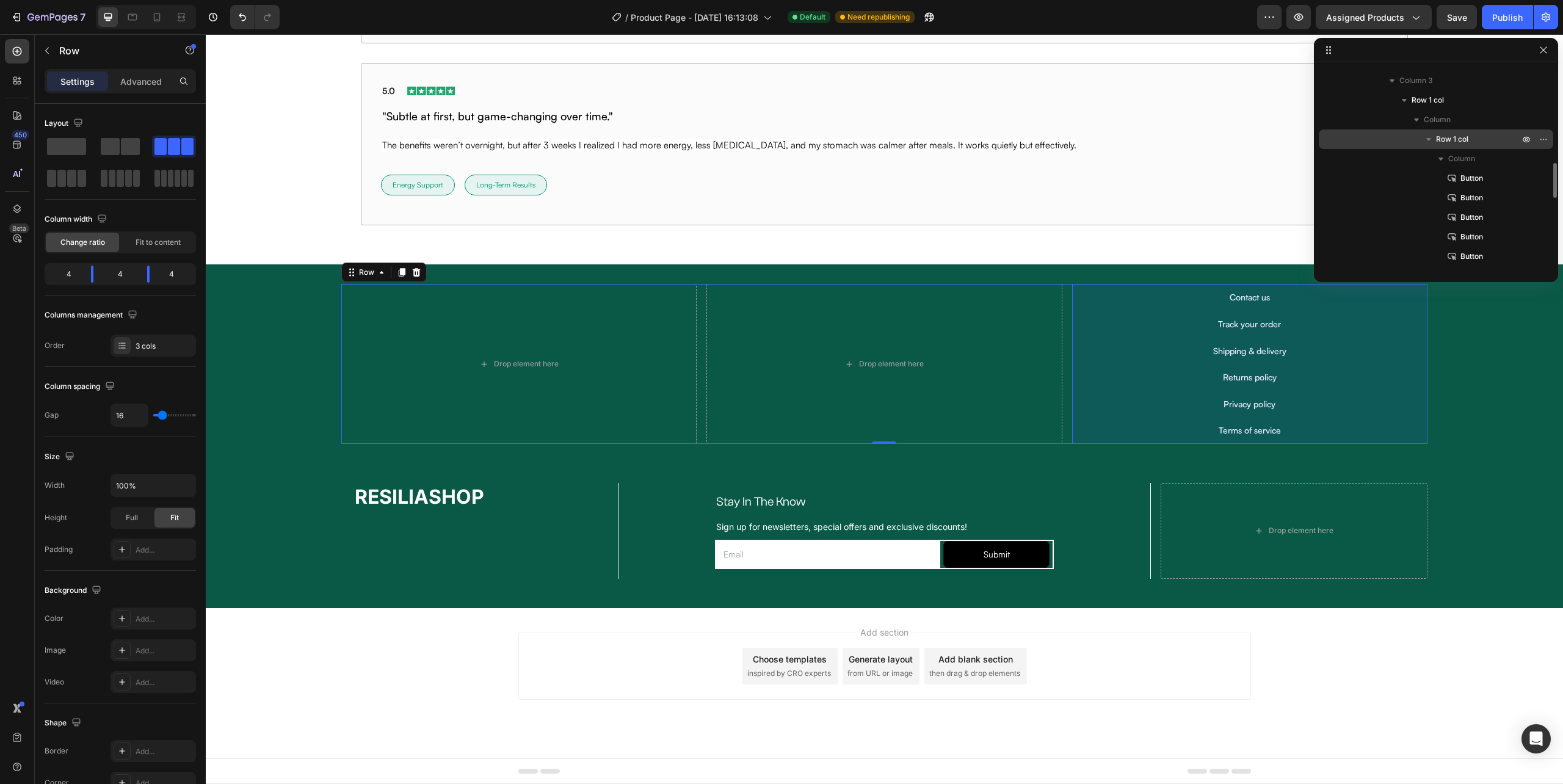
click at [1462, 138] on span "Row 1 col" at bounding box center [1452, 139] width 33 height 12
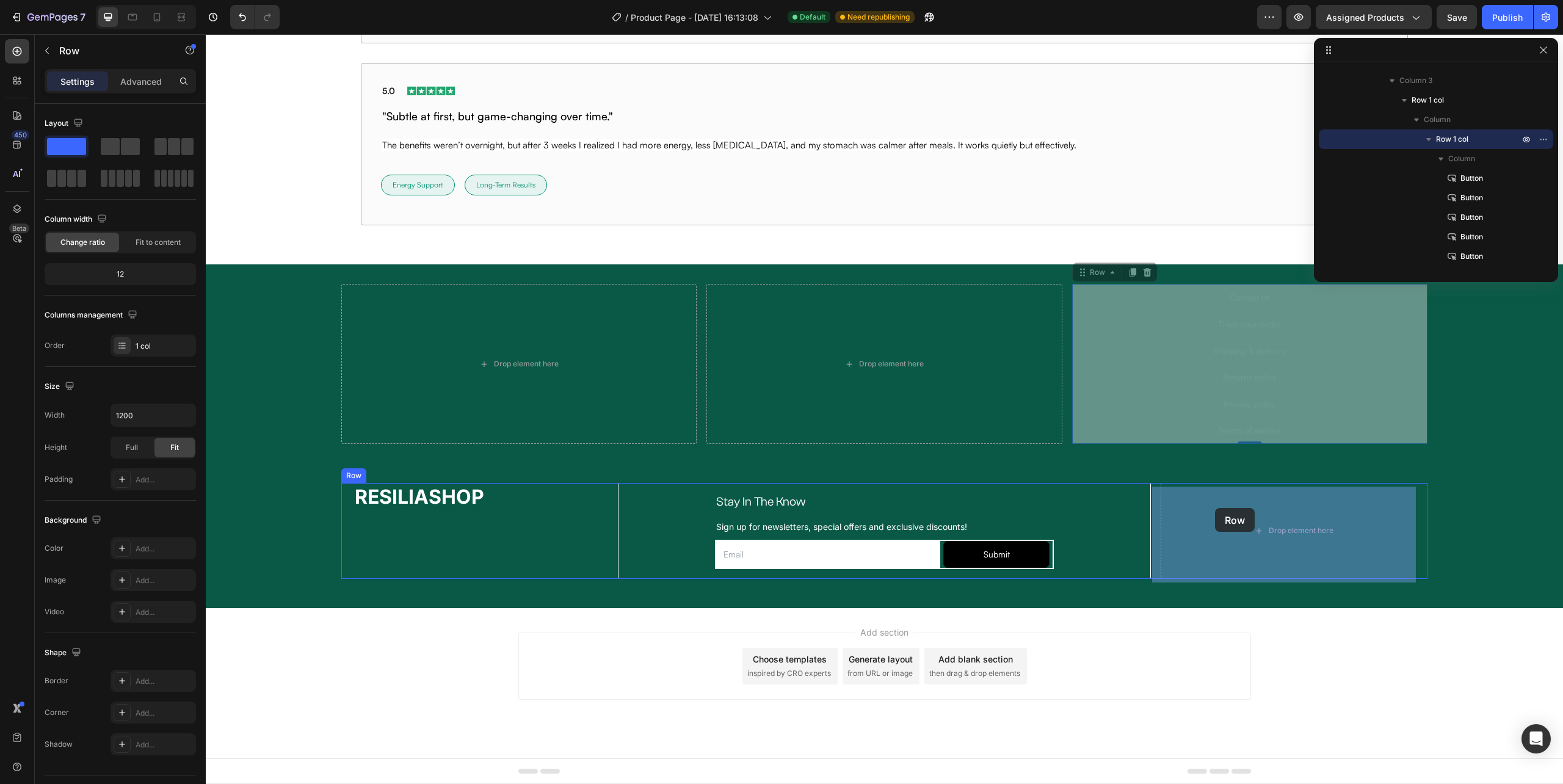
drag, startPoint x: 1093, startPoint y: 275, endPoint x: 1219, endPoint y: 494, distance: 252.7
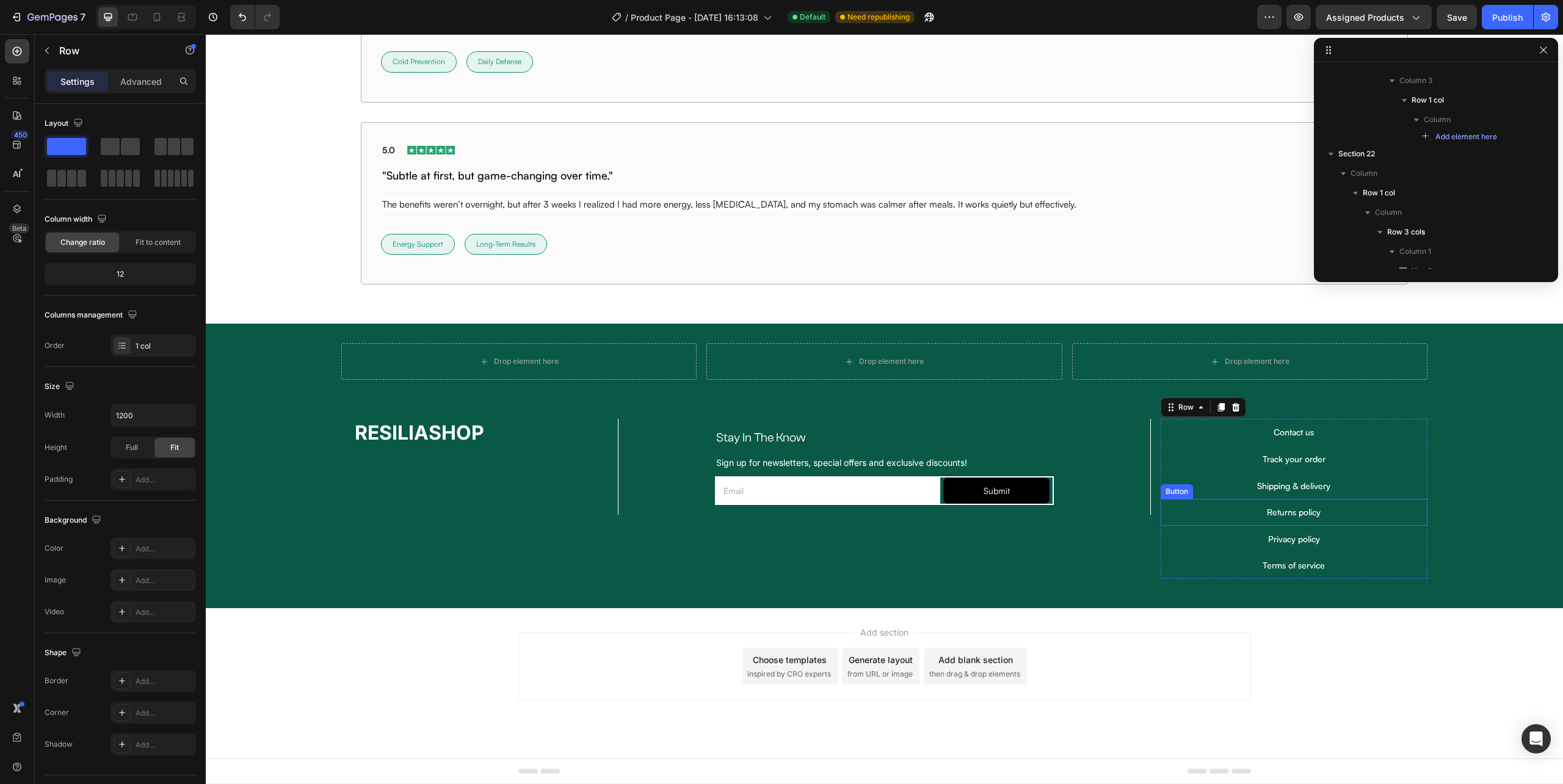
scroll to position [8888, 0]
click at [1107, 527] on div "Stay In The Know Heading Sign up for newsletters, special offers and exclusive …" at bounding box center [885, 498] width 533 height 160
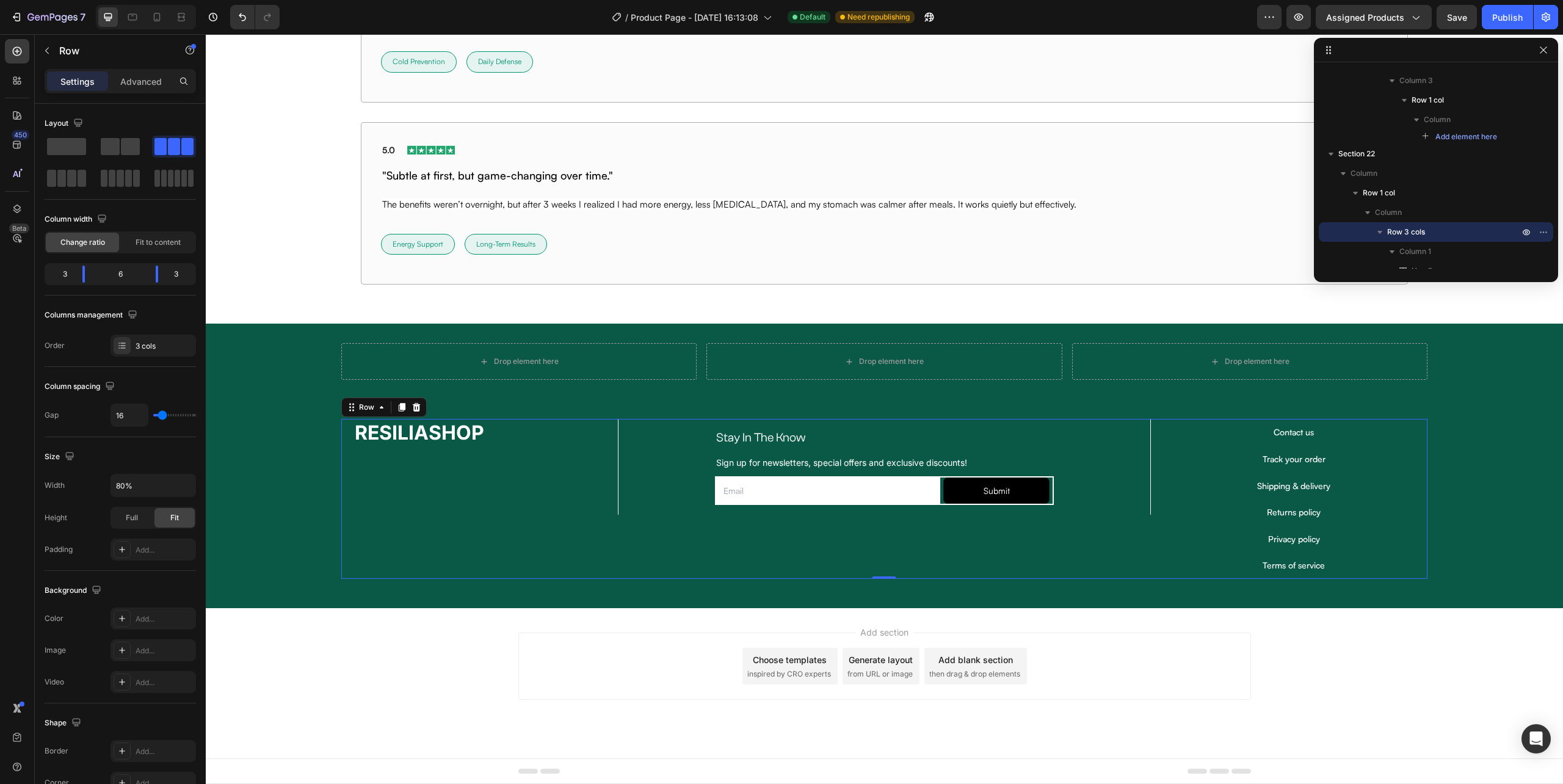
click at [1215, 648] on div "Add section Choose templates inspired by CRO experts Generate layout from URL o…" at bounding box center [885, 666] width 733 height 67
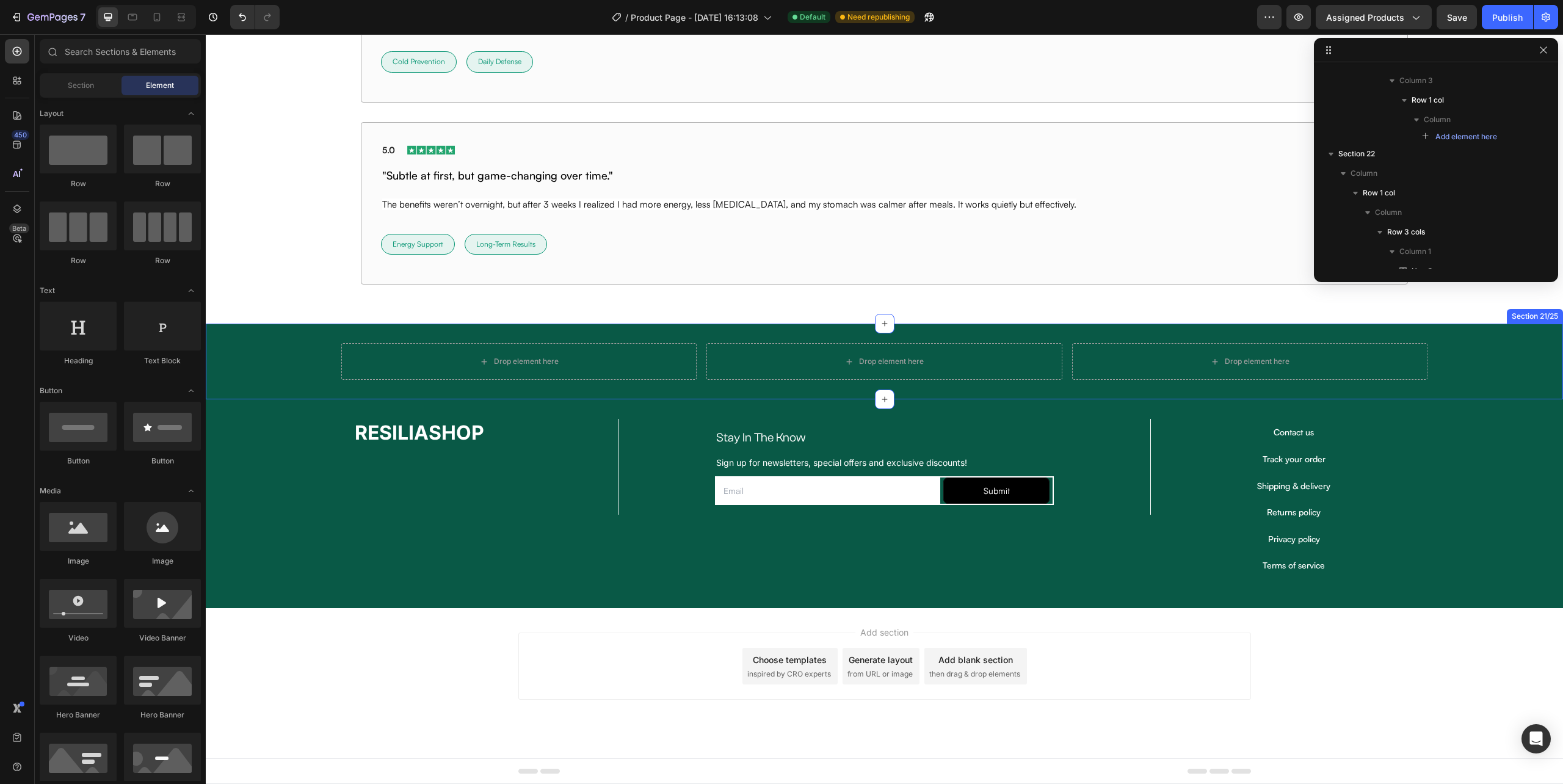
click at [325, 377] on div "Drop element here Drop element here Drop element here Row Row Row" at bounding box center [884, 362] width 1357 height 37
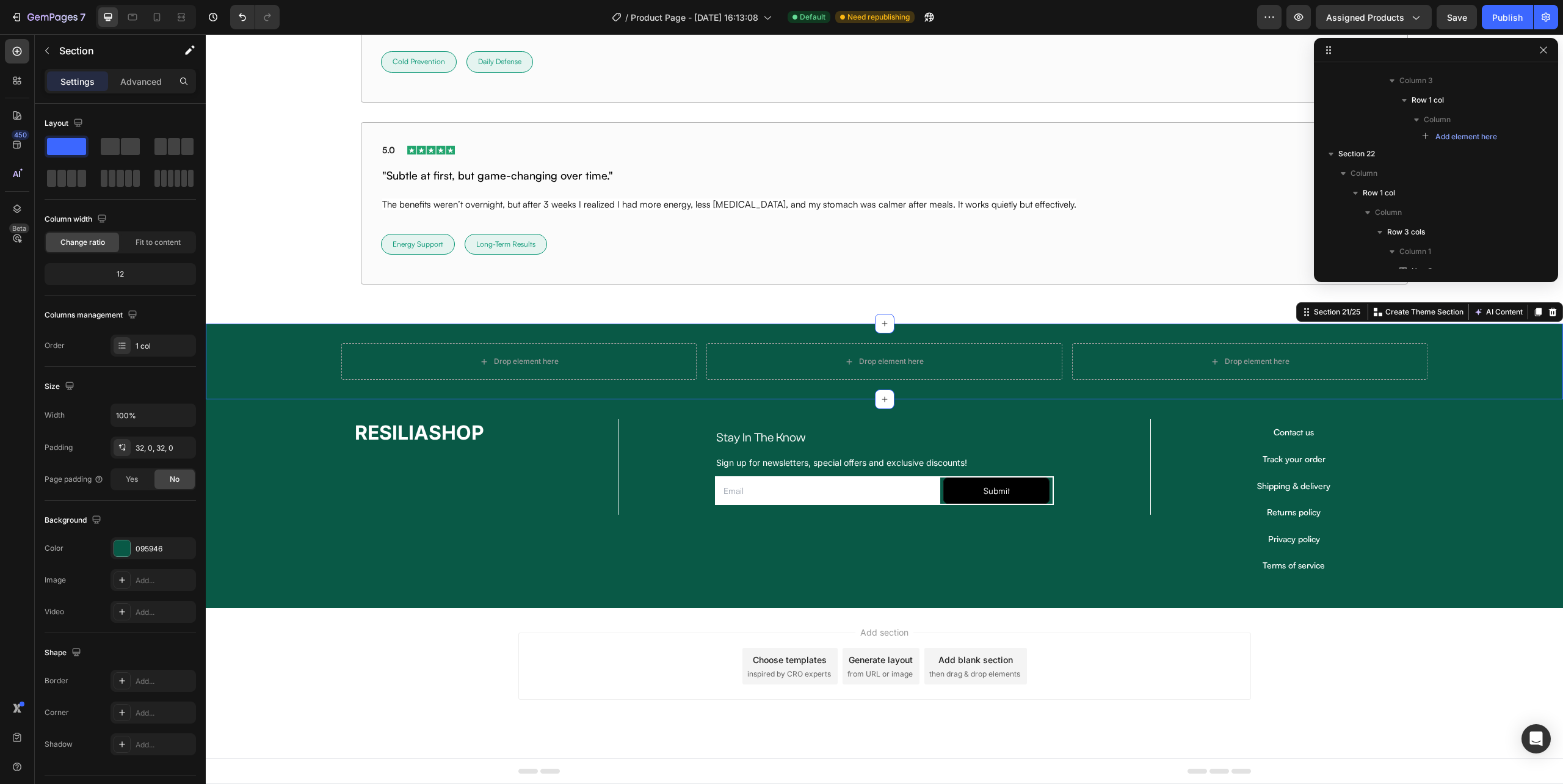
scroll to position [309, 0]
click at [1549, 311] on icon at bounding box center [1552, 312] width 8 height 9
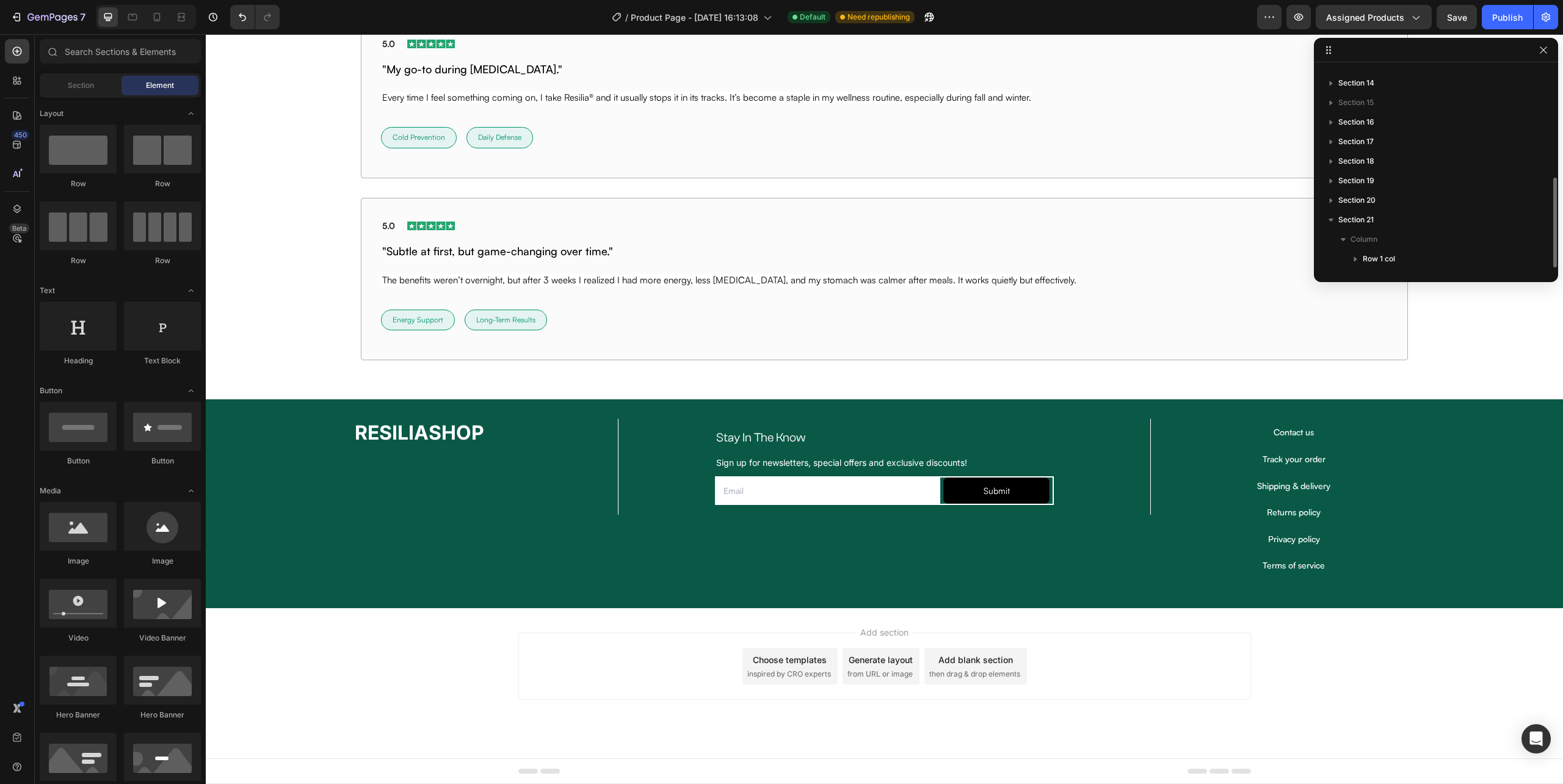
scroll to position [247, 0]
click at [1461, 15] on span "Save" at bounding box center [1457, 18] width 20 height 11
click at [1492, 16] on button "Publish" at bounding box center [1507, 18] width 51 height 25
click at [86, 56] on input "text" at bounding box center [120, 51] width 161 height 25
click at [95, 78] on div "Section" at bounding box center [80, 86] width 77 height 19
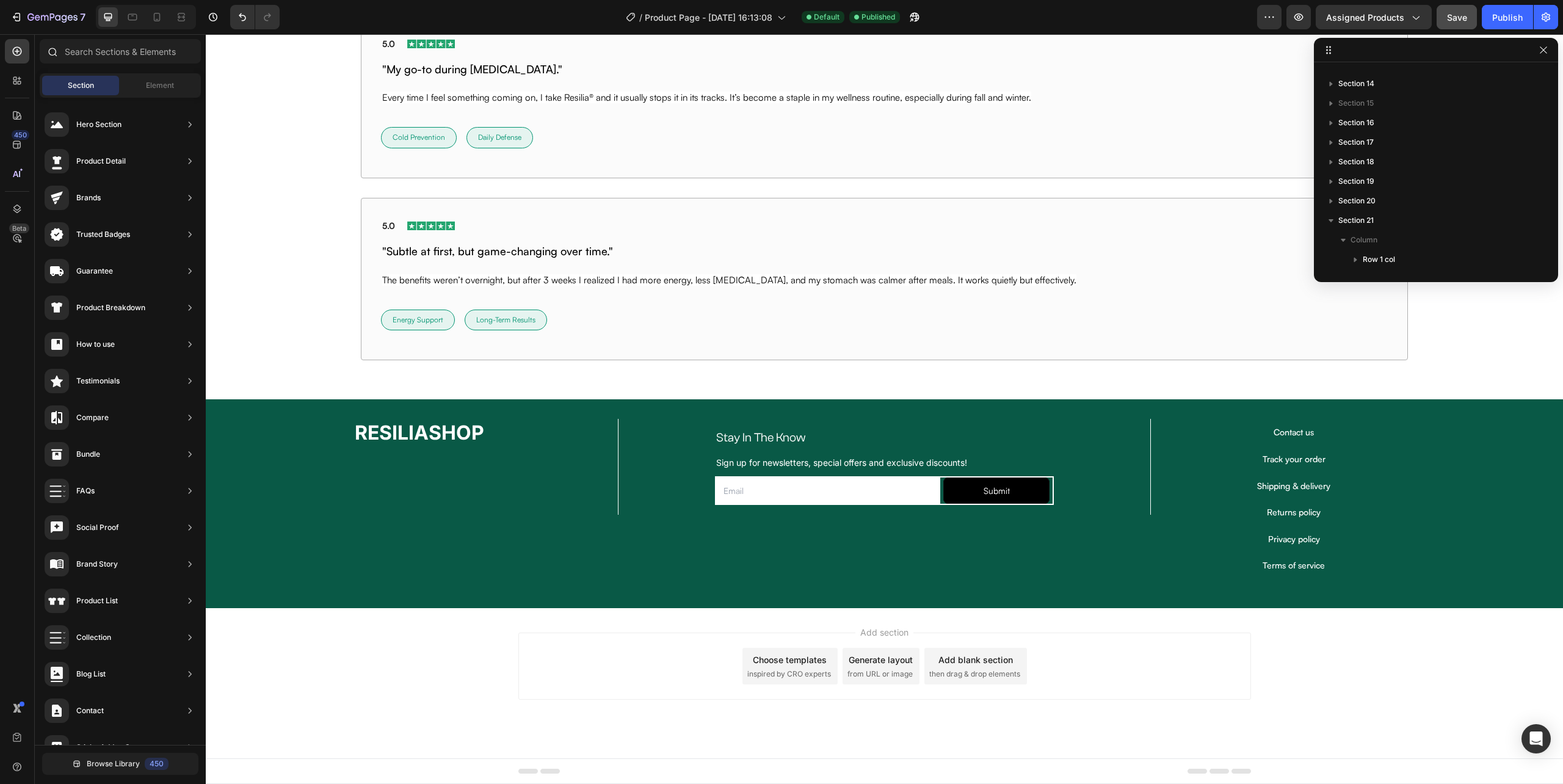
click at [60, 48] on div at bounding box center [52, 51] width 25 height 25
click at [12, 49] on icon at bounding box center [17, 51] width 12 height 12
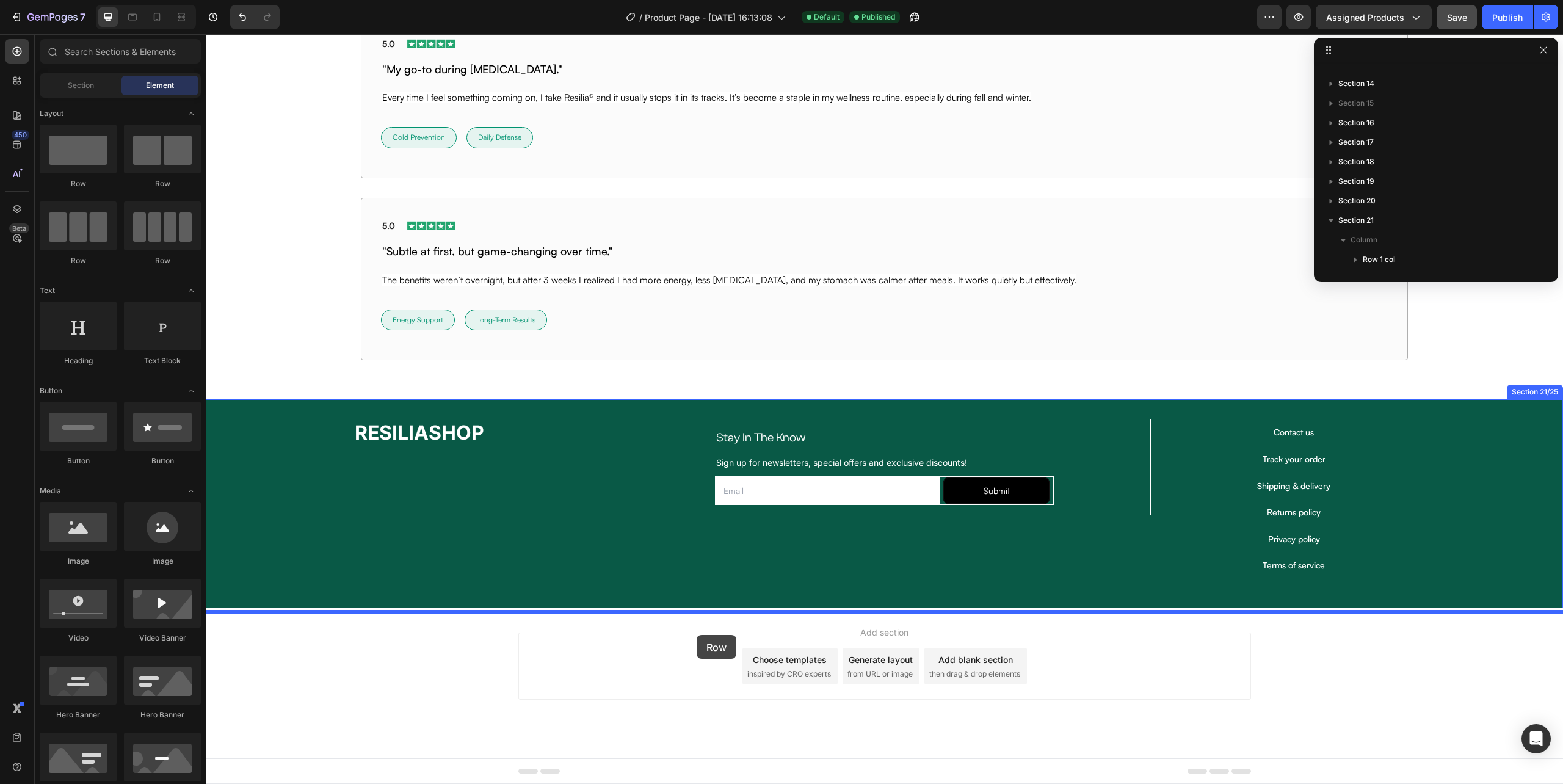
drag, startPoint x: 348, startPoint y: 258, endPoint x: 697, endPoint y: 635, distance: 513.7
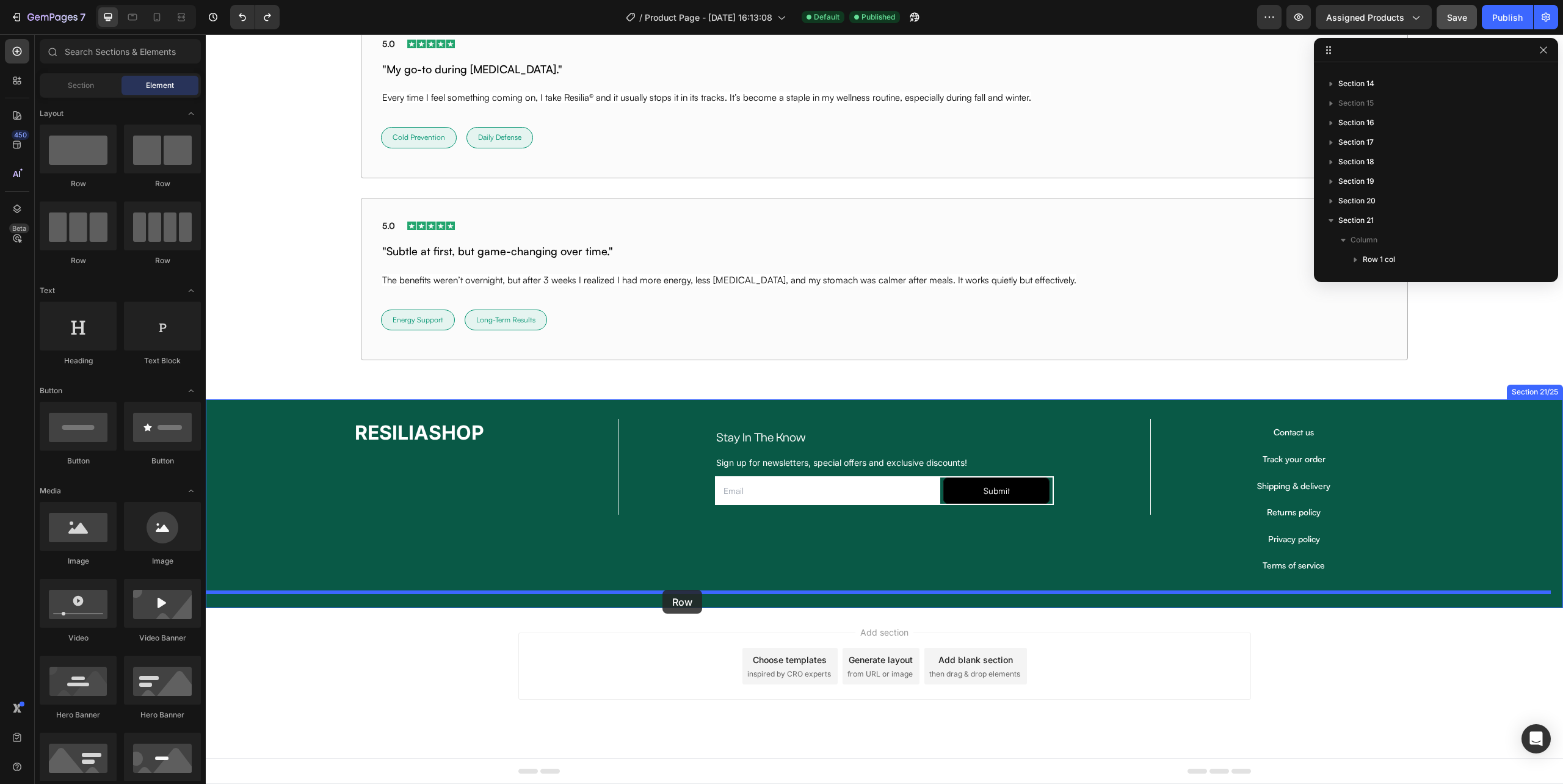
drag, startPoint x: 273, startPoint y: 198, endPoint x: 662, endPoint y: 590, distance: 552.3
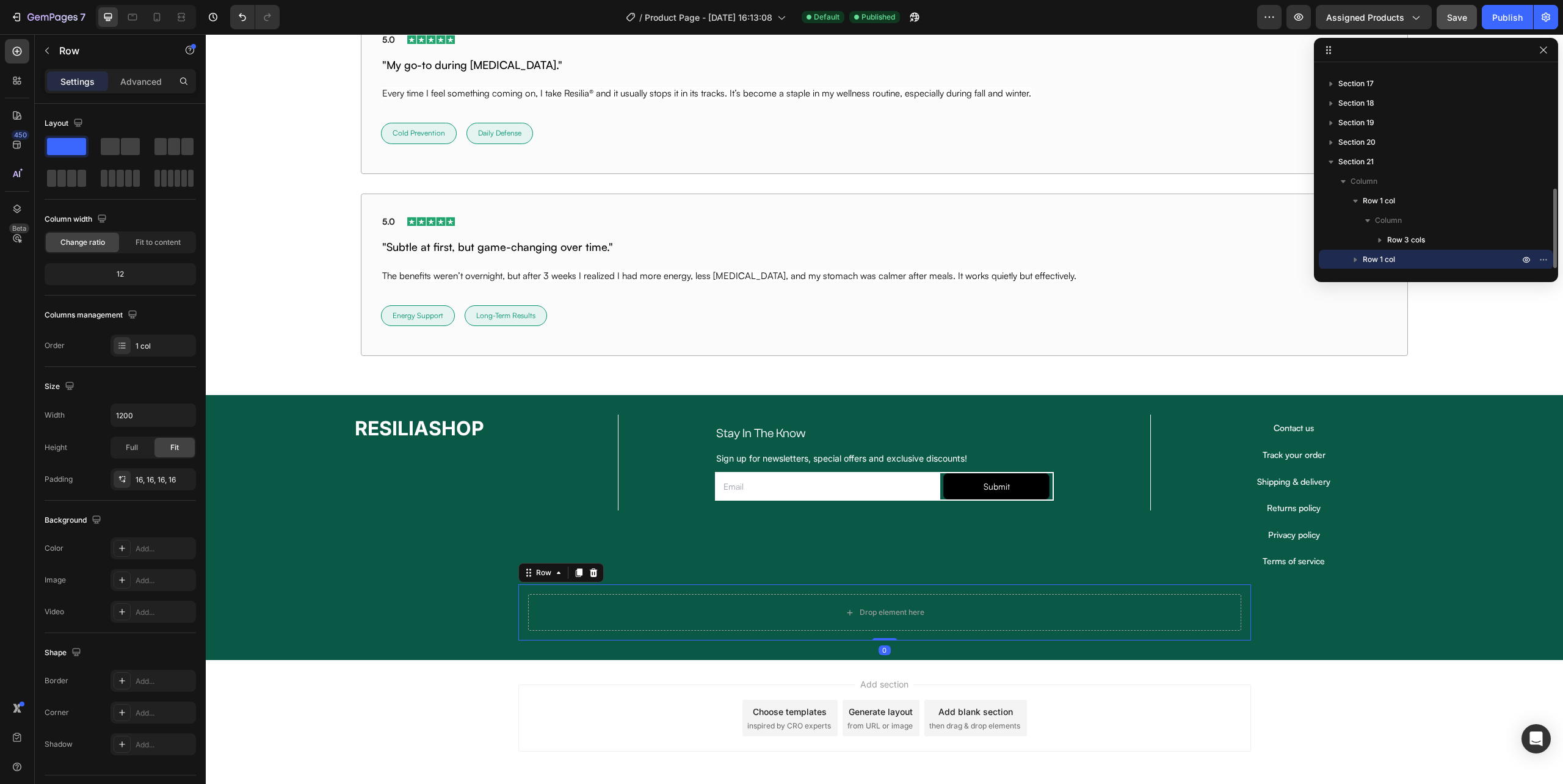
scroll to position [8868, 0]
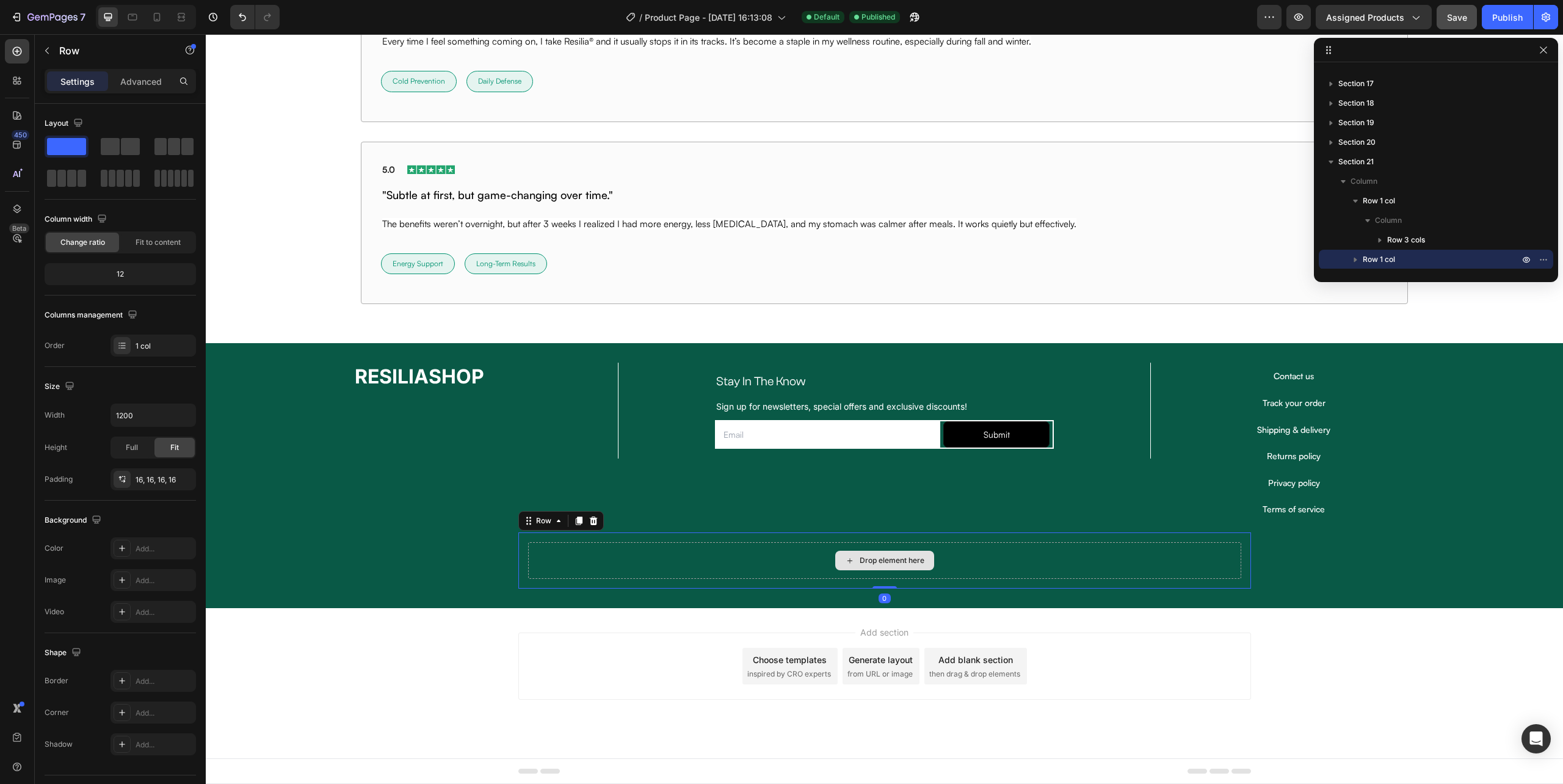
click at [878, 564] on div "Drop element here" at bounding box center [885, 560] width 99 height 19
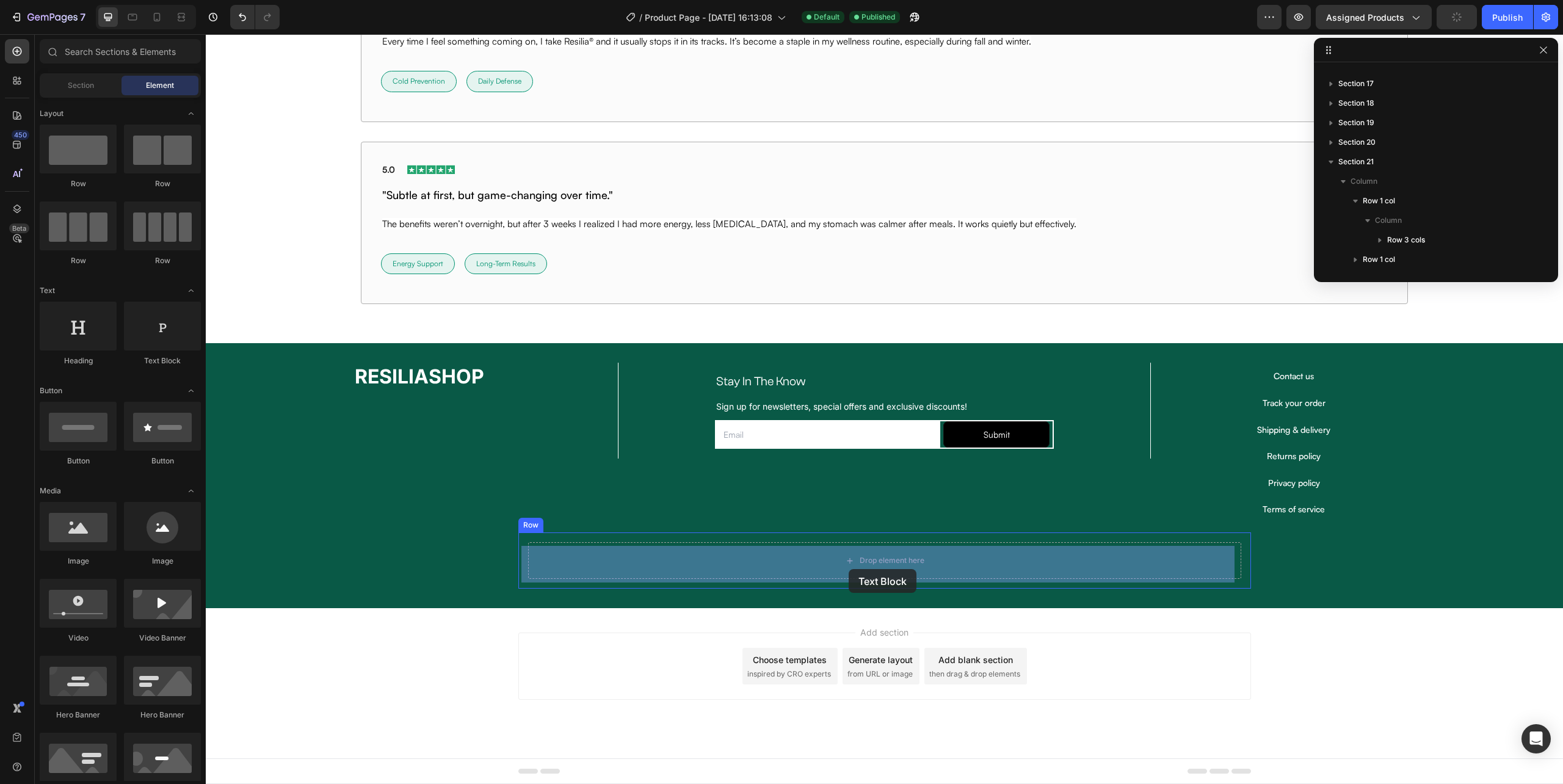
drag, startPoint x: 378, startPoint y: 374, endPoint x: 850, endPoint y: 568, distance: 510.3
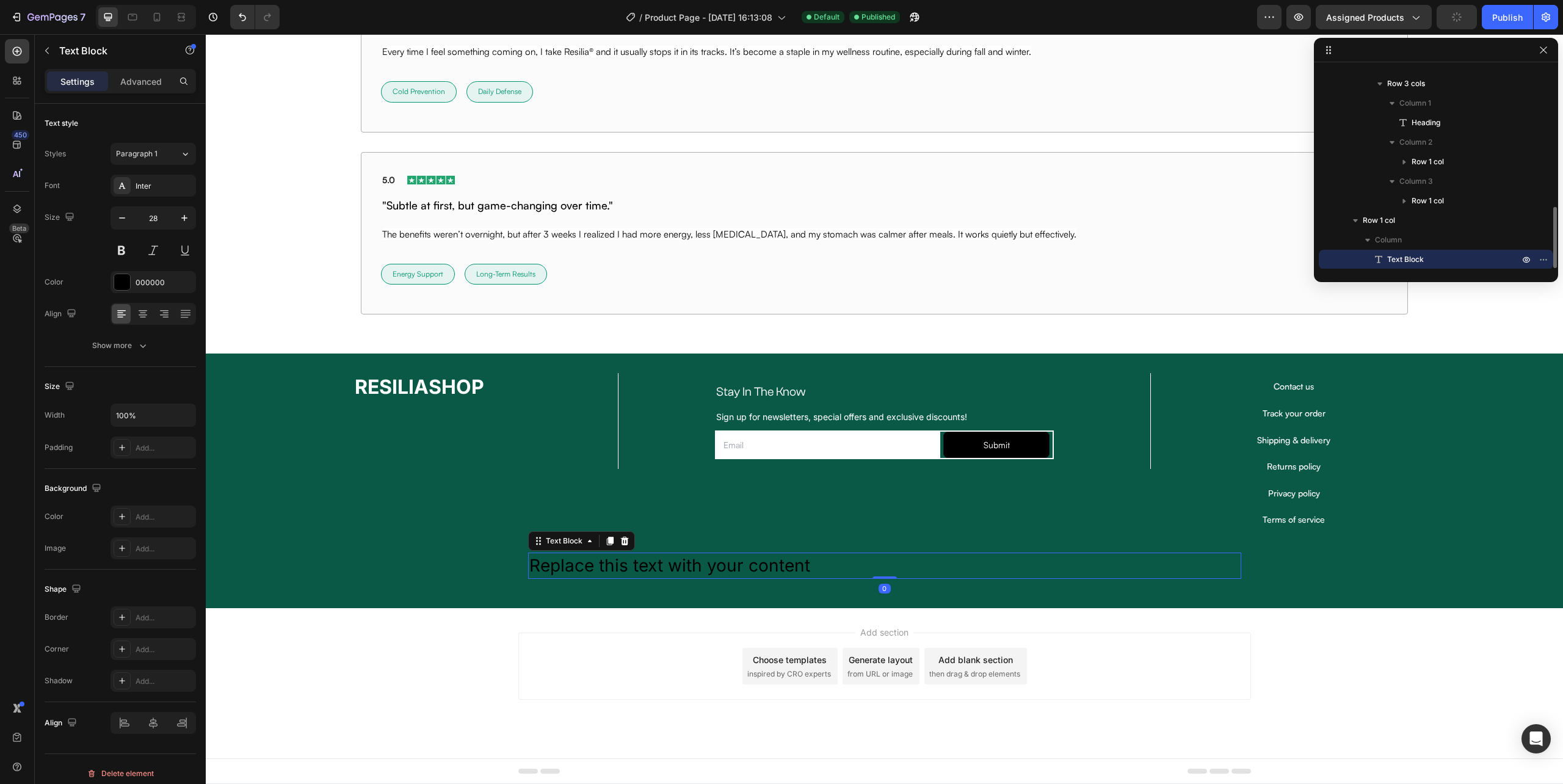
scroll to position [8858, 0]
click at [42, 41] on button "button" at bounding box center [47, 50] width 19 height 19
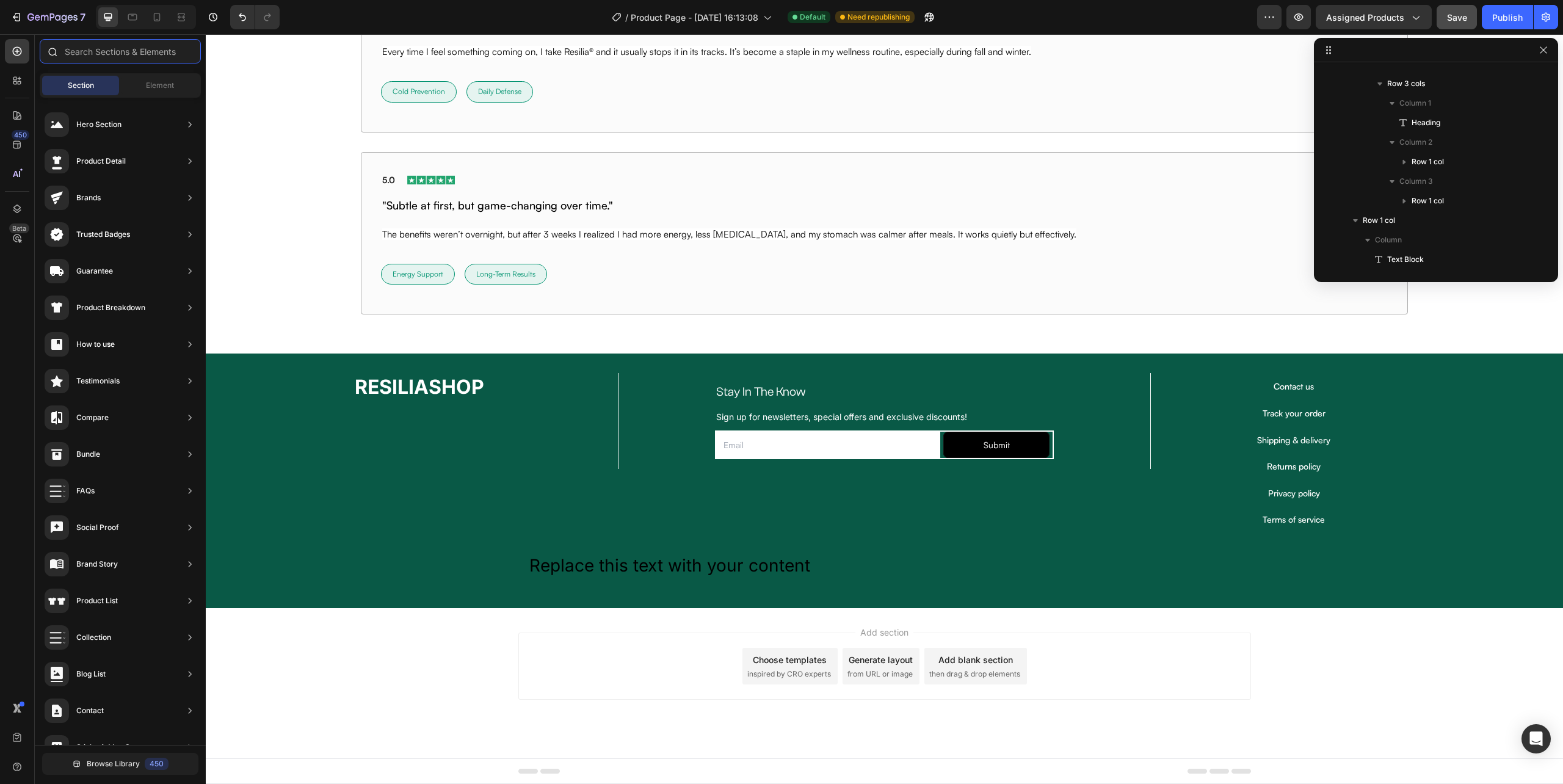
click at [123, 58] on input "text" at bounding box center [120, 51] width 161 height 25
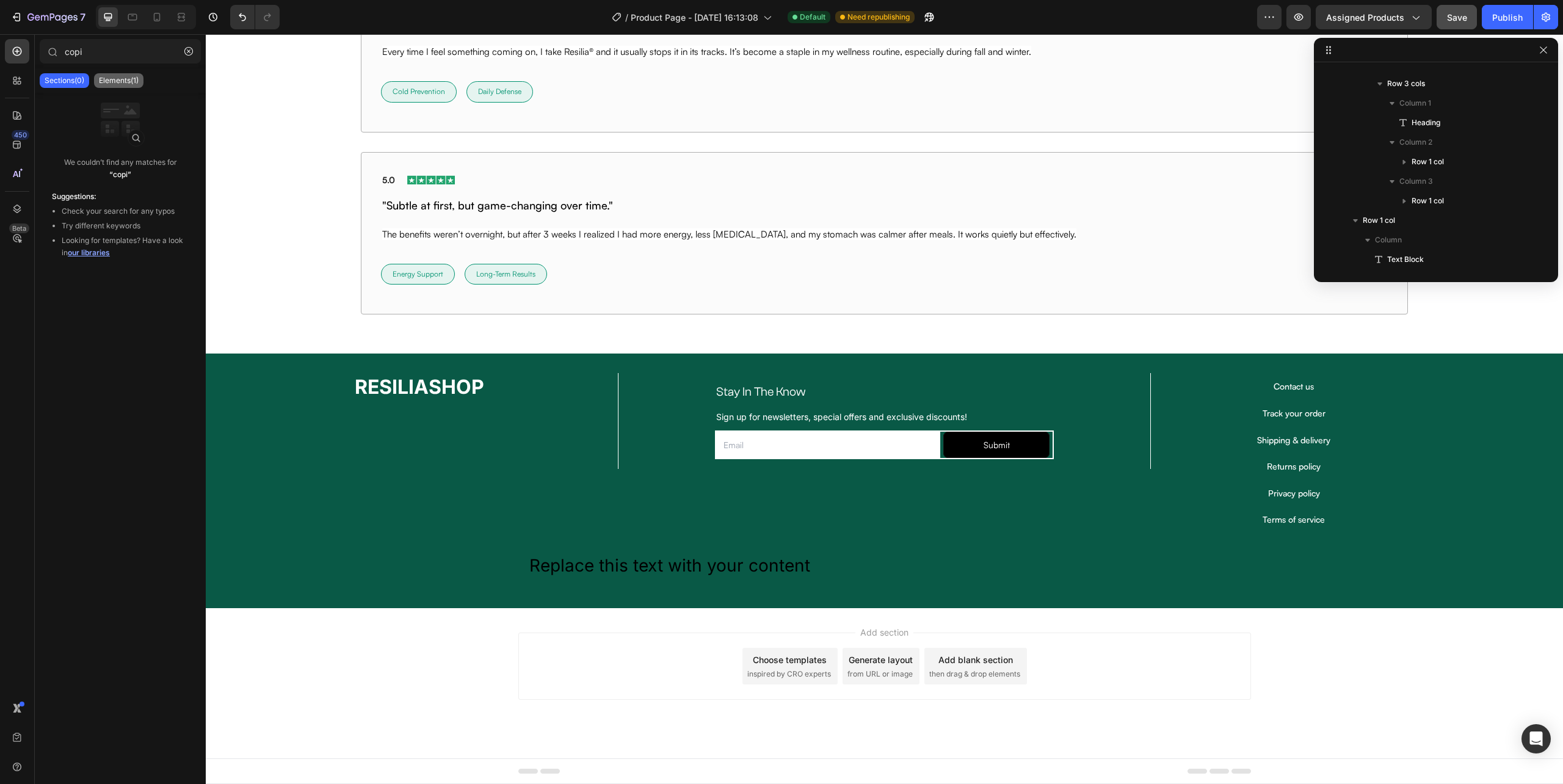
click at [123, 77] on p "Elements(1)" at bounding box center [118, 80] width 40 height 10
click at [130, 45] on input "copi" at bounding box center [120, 51] width 161 height 25
type input "copyr"
click at [76, 88] on div "Sections(2) Elements(0)" at bounding box center [120, 81] width 171 height 25
click at [74, 83] on p "Sections(2)" at bounding box center [64, 80] width 39 height 10
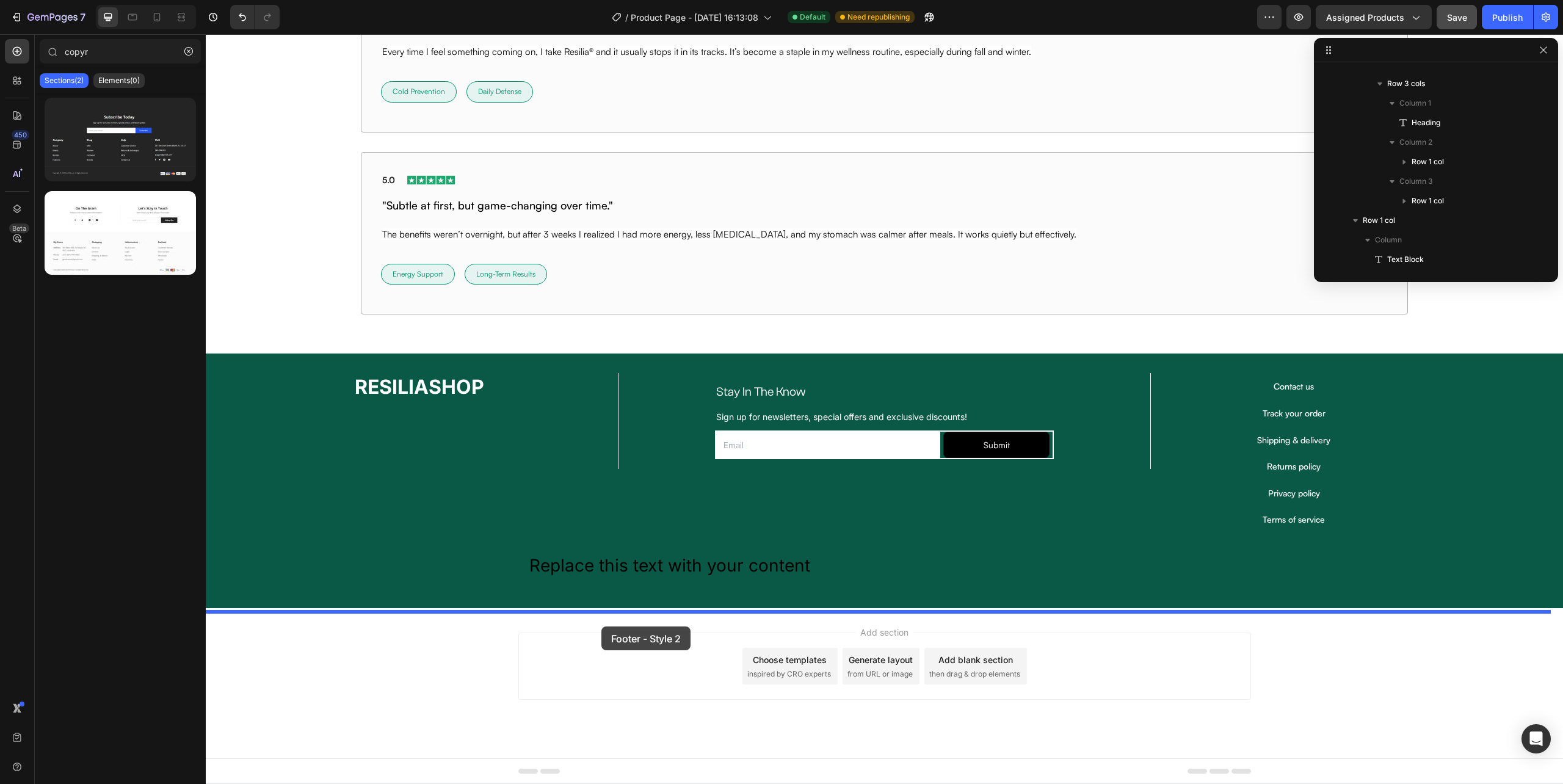
drag, startPoint x: 323, startPoint y: 280, endPoint x: 602, endPoint y: 626, distance: 444.5
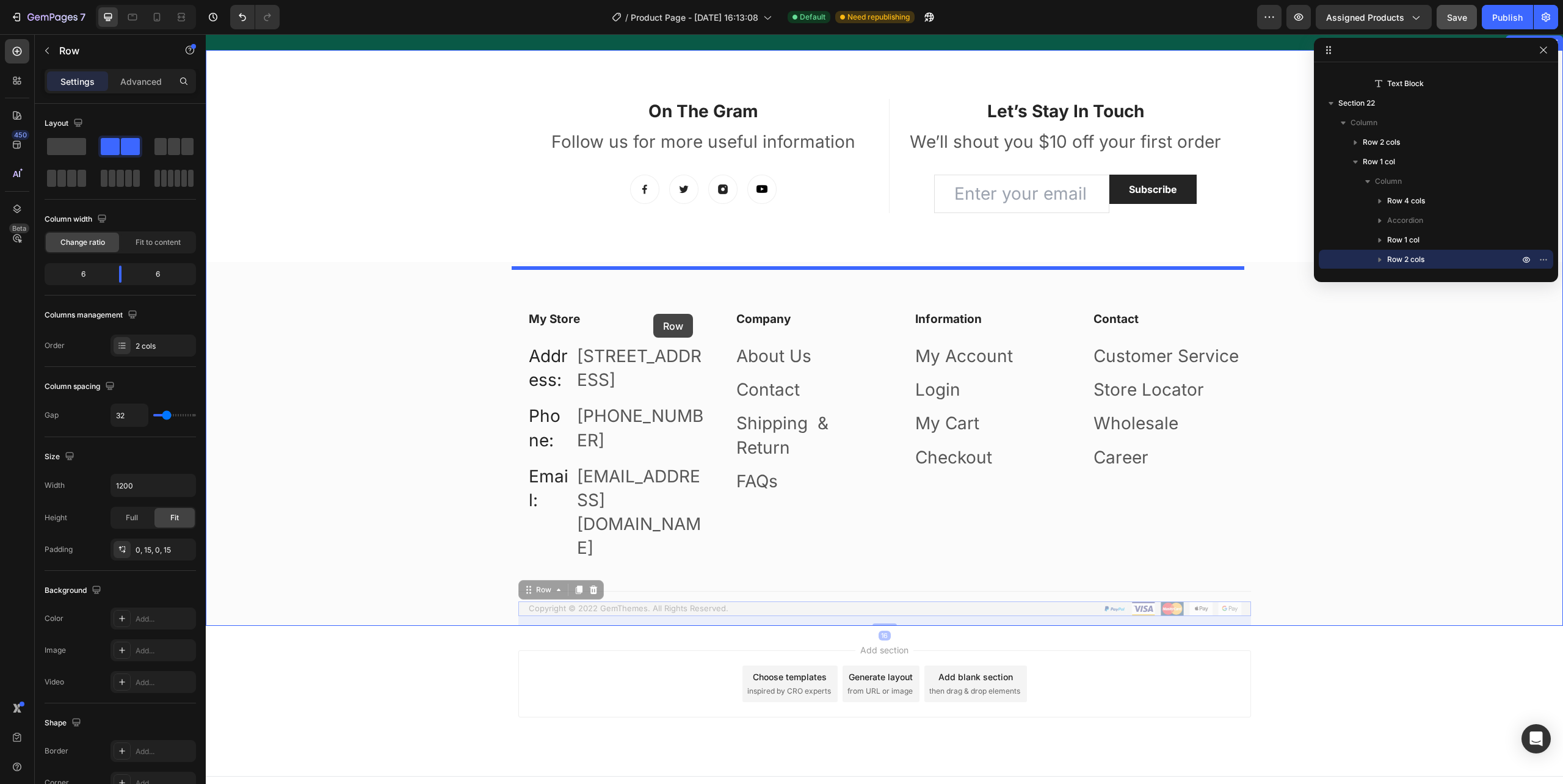
scroll to position [9090, 0]
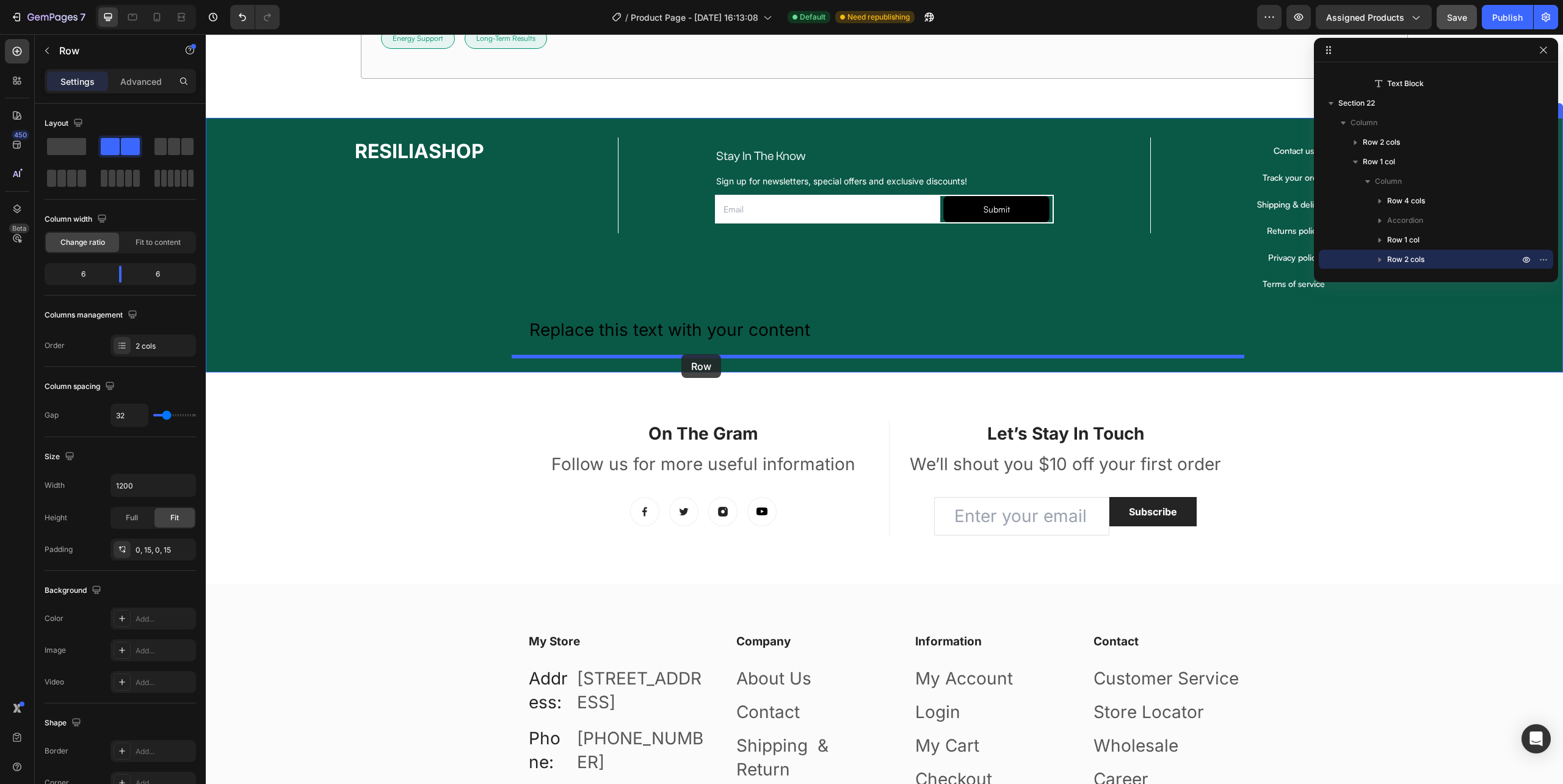
drag, startPoint x: 514, startPoint y: 591, endPoint x: 682, endPoint y: 355, distance: 289.7
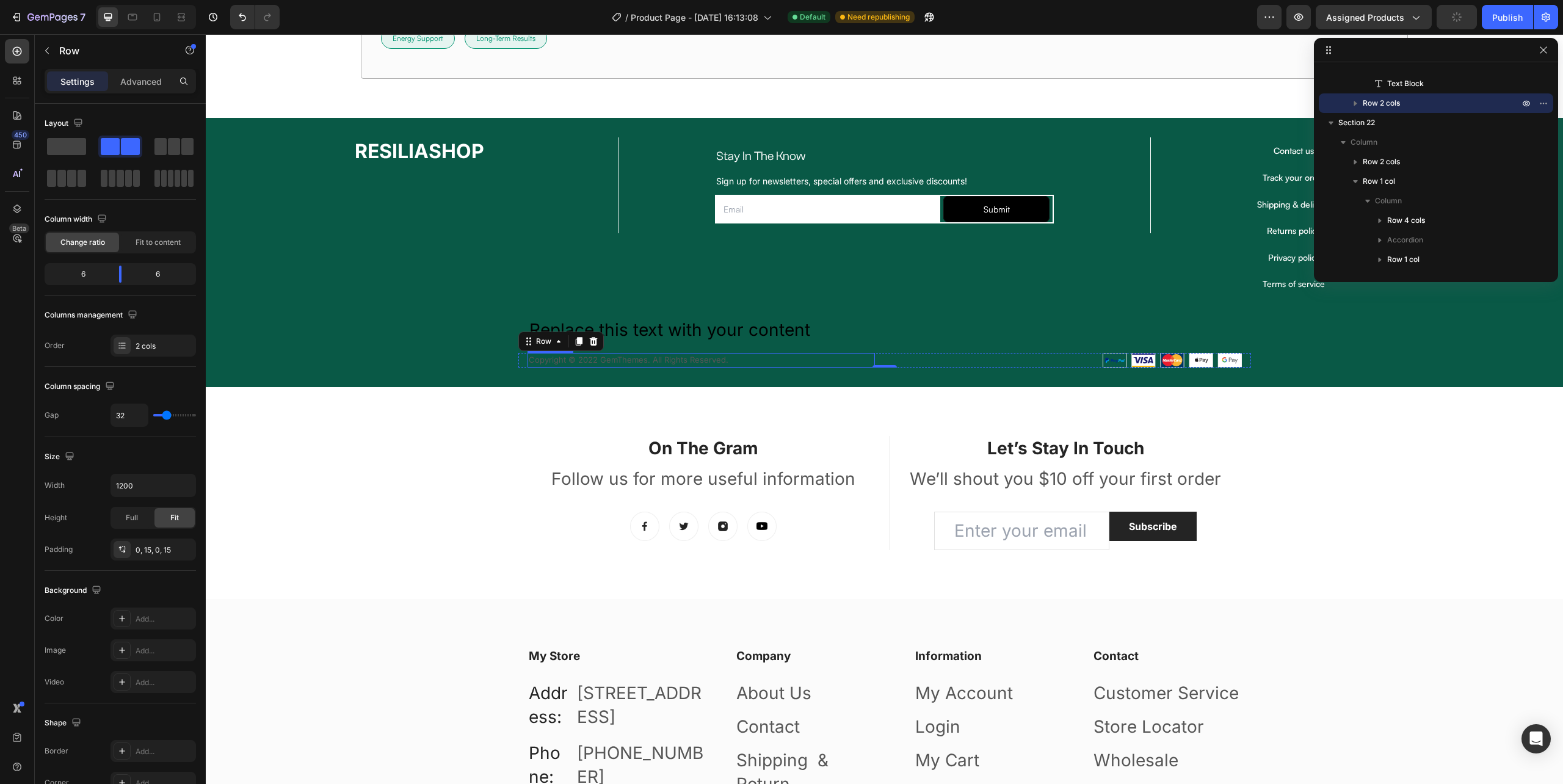
click at [550, 364] on p "Copyright © 2022 GemThemes. All Rights Reserved." at bounding box center [701, 361] width 345 height 12
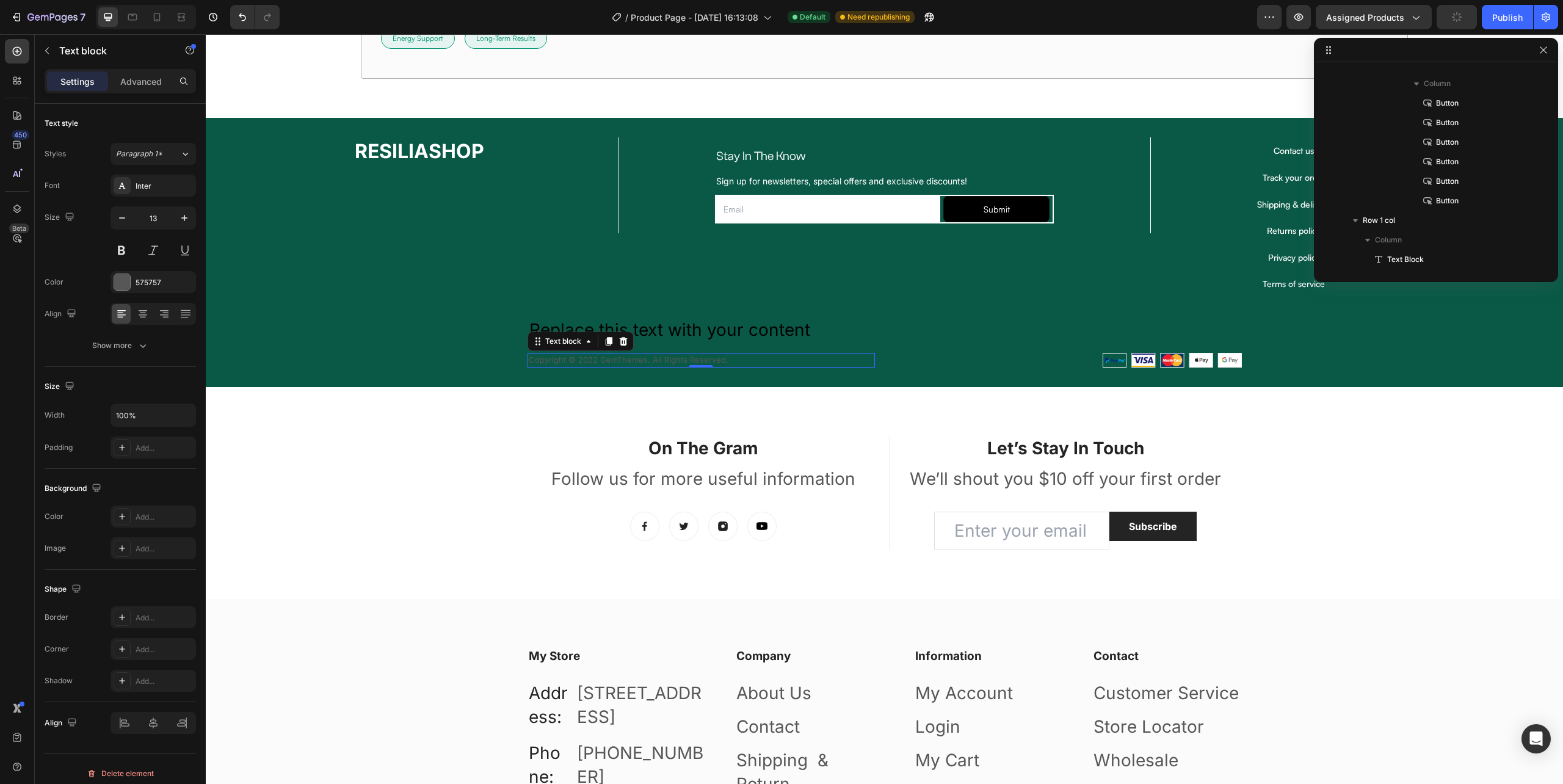
scroll to position [797, 0]
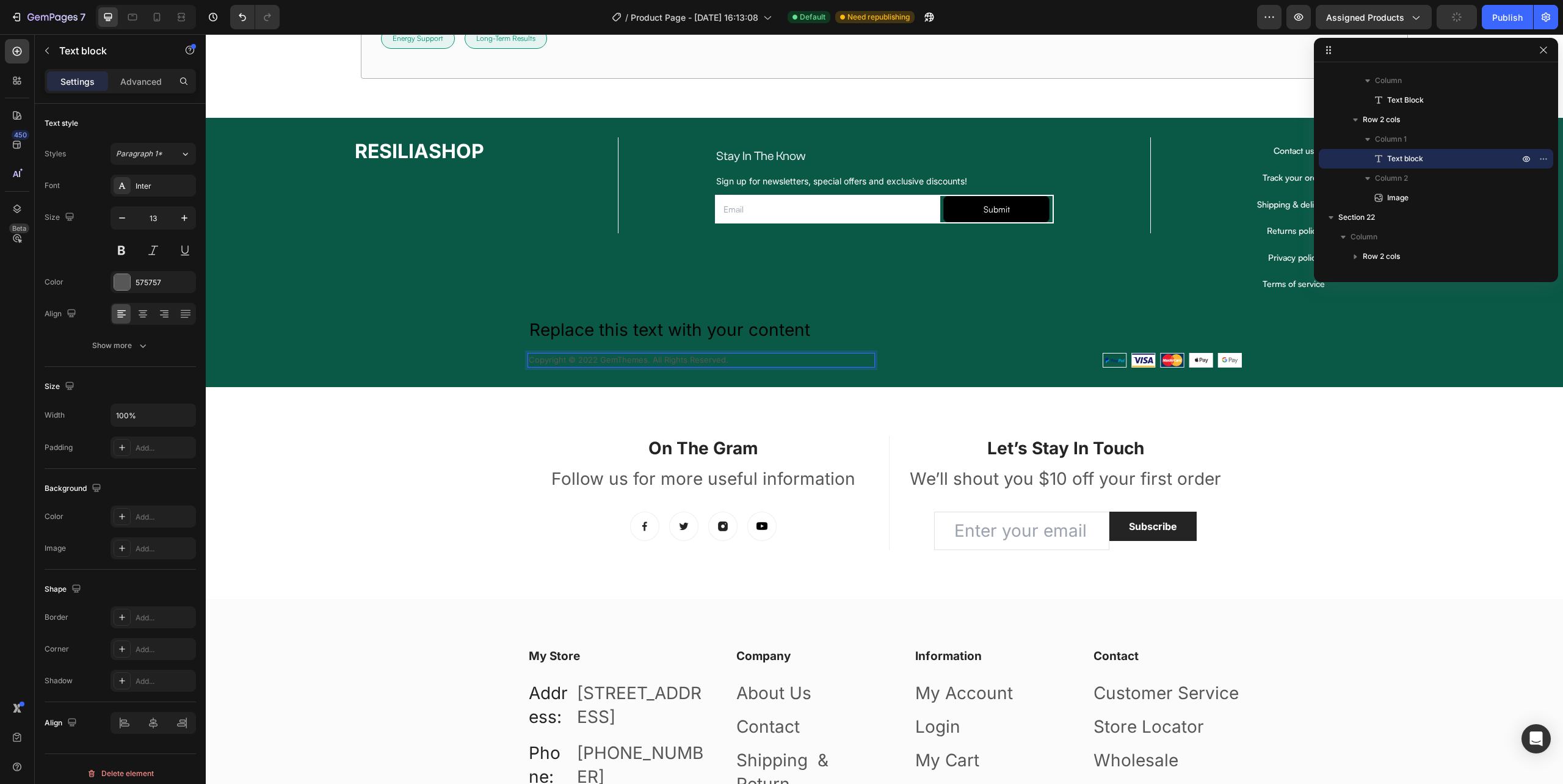
click at [560, 360] on p "Copyright © 2022 GemThemes. All Rights Reserved." at bounding box center [701, 361] width 345 height 12
click at [562, 360] on p "Copyright © 2022 GemThemes. All Rights Reserved." at bounding box center [701, 361] width 345 height 12
click at [140, 282] on div "575757" at bounding box center [153, 282] width 35 height 11
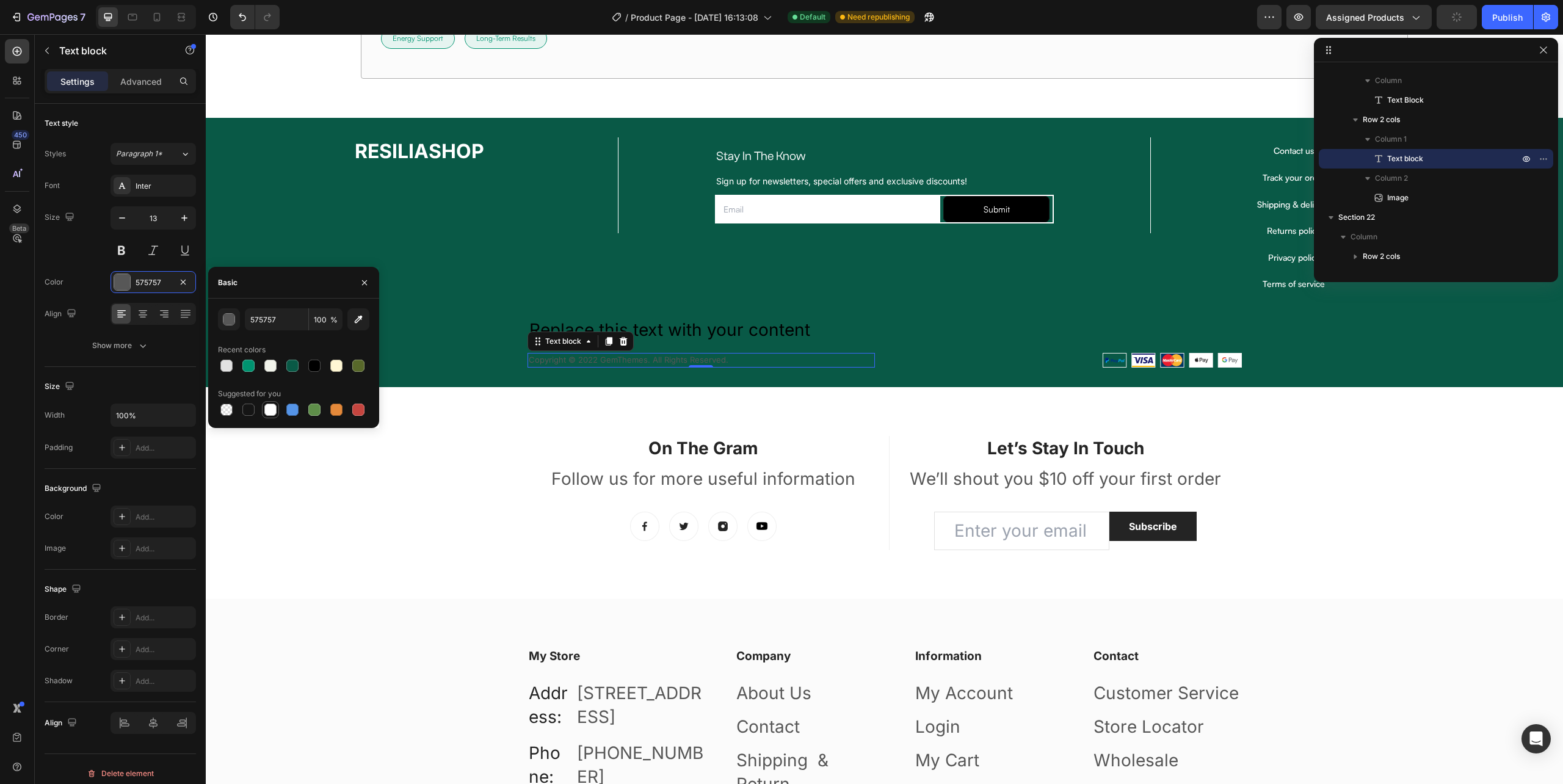
click at [273, 414] on div at bounding box center [271, 410] width 12 height 12
type input "FFFFFF"
click at [738, 328] on div "Replace this text with your content" at bounding box center [885, 330] width 714 height 26
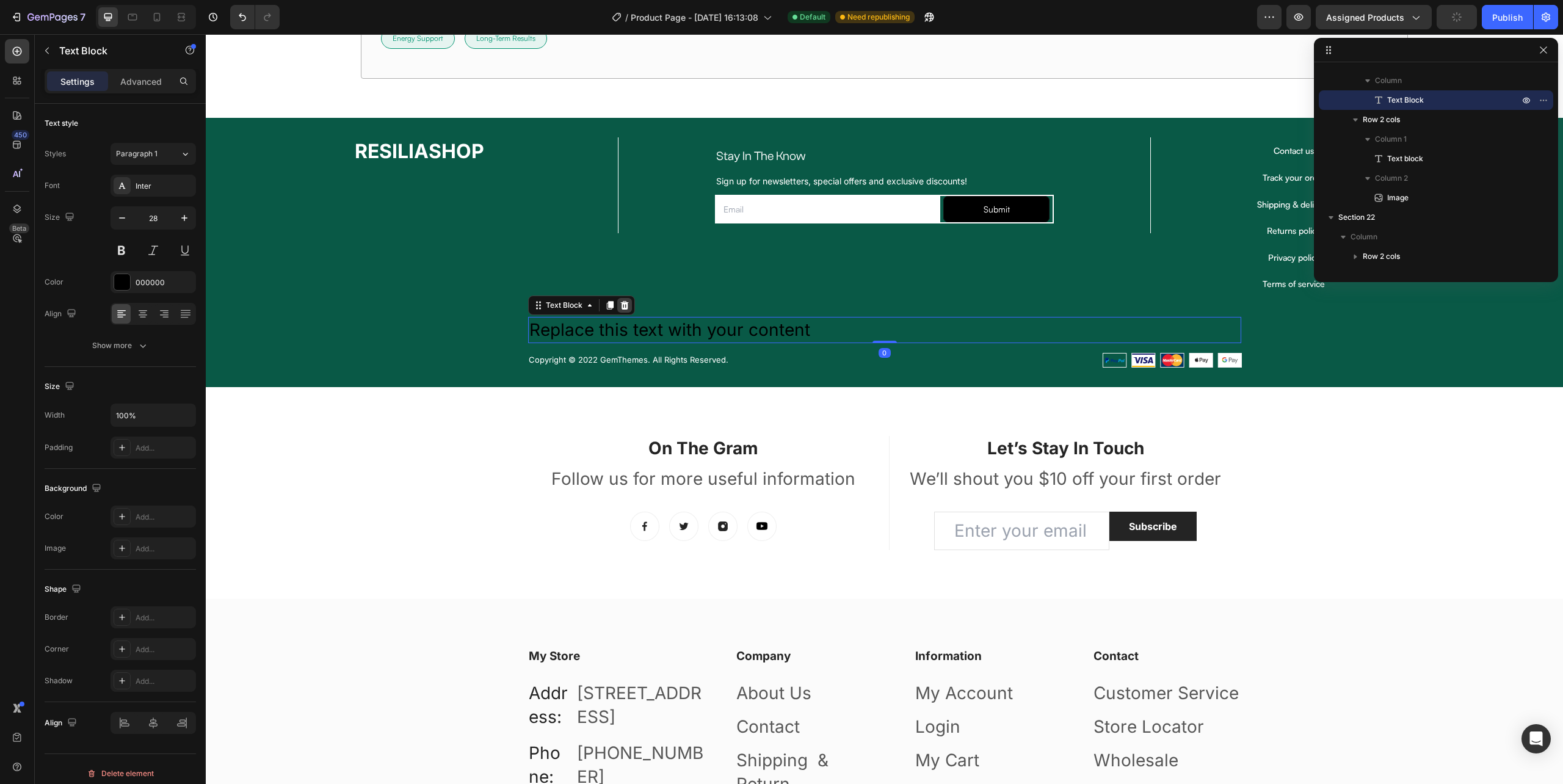
click at [620, 309] on icon at bounding box center [624, 305] width 10 height 10
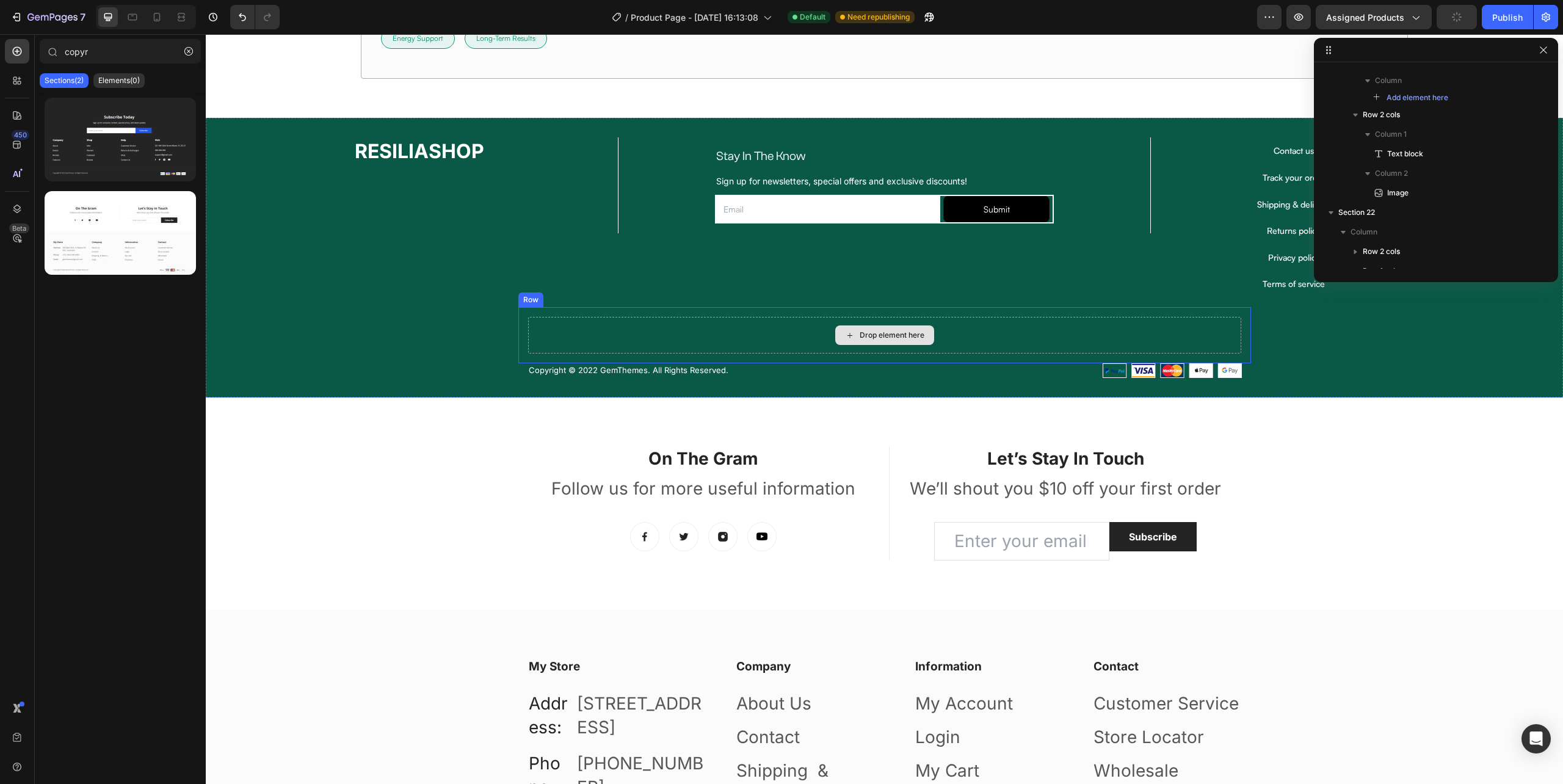
click at [658, 334] on div "Drop element here" at bounding box center [885, 335] width 714 height 37
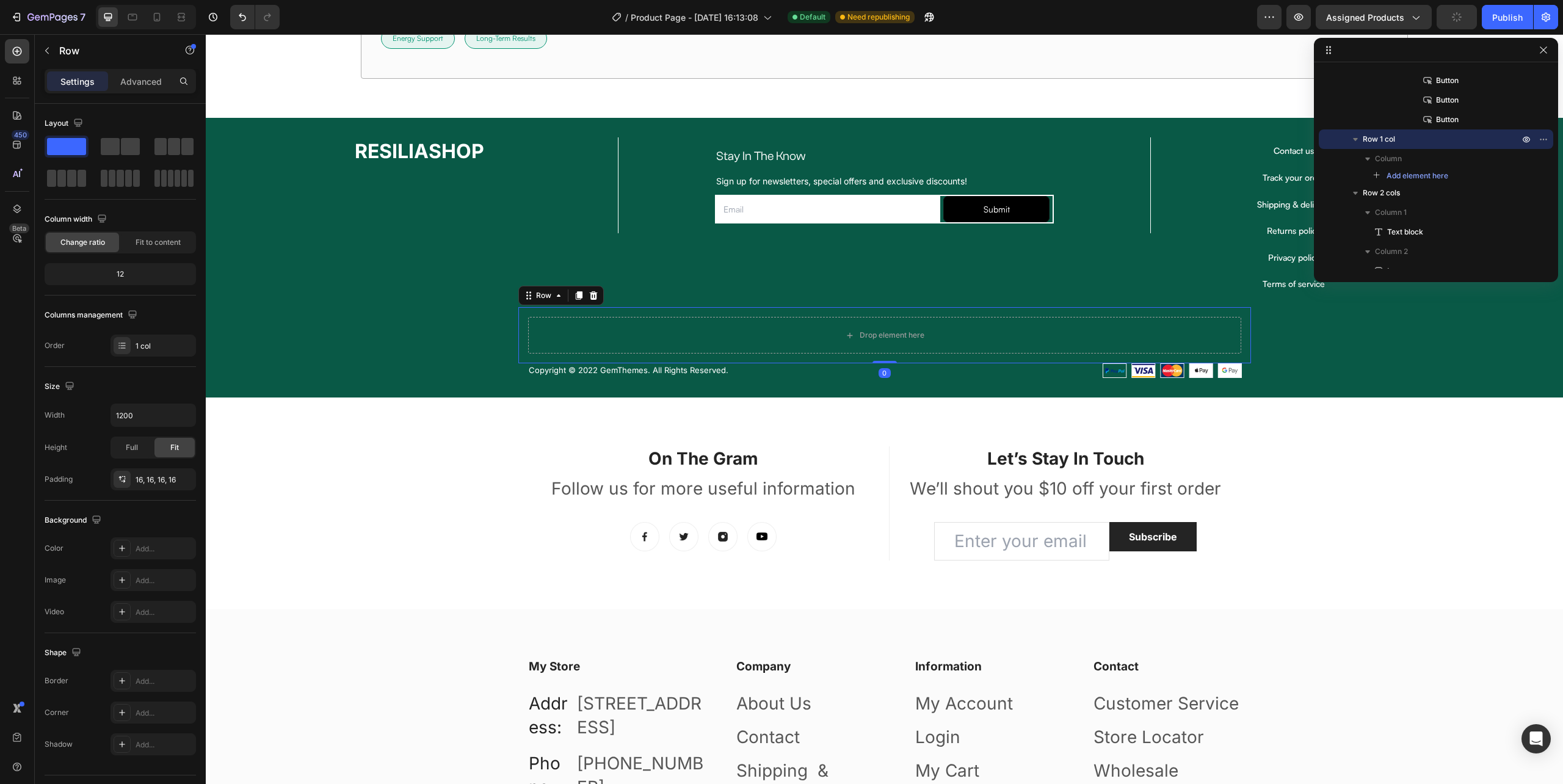
click at [588, 295] on icon at bounding box center [593, 295] width 10 height 10
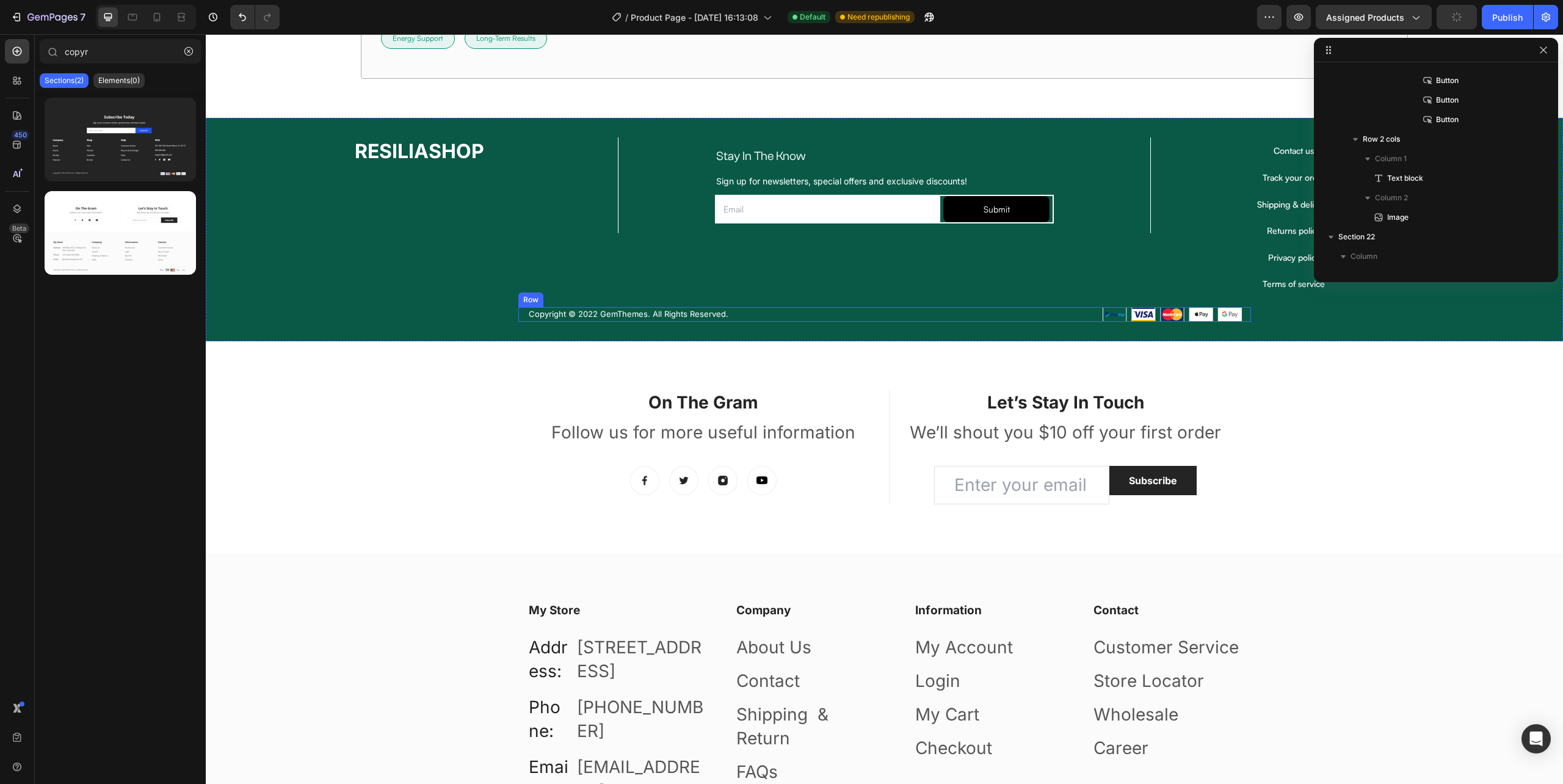
click at [878, 315] on div "Copyright © 2022 GemThemes. All Rights Reserved. Text block Image Row" at bounding box center [885, 314] width 733 height 15
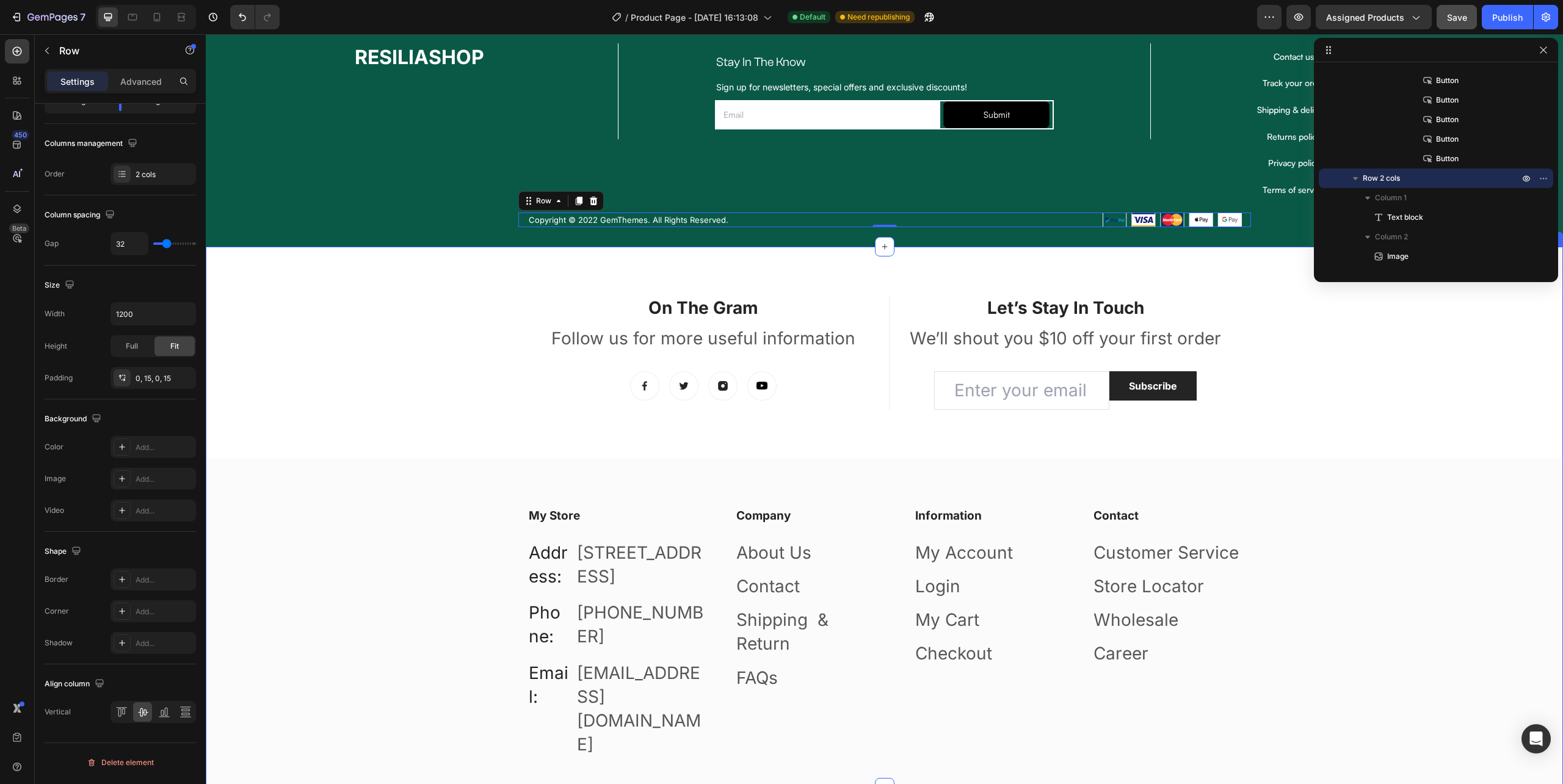
scroll to position [9023, 0]
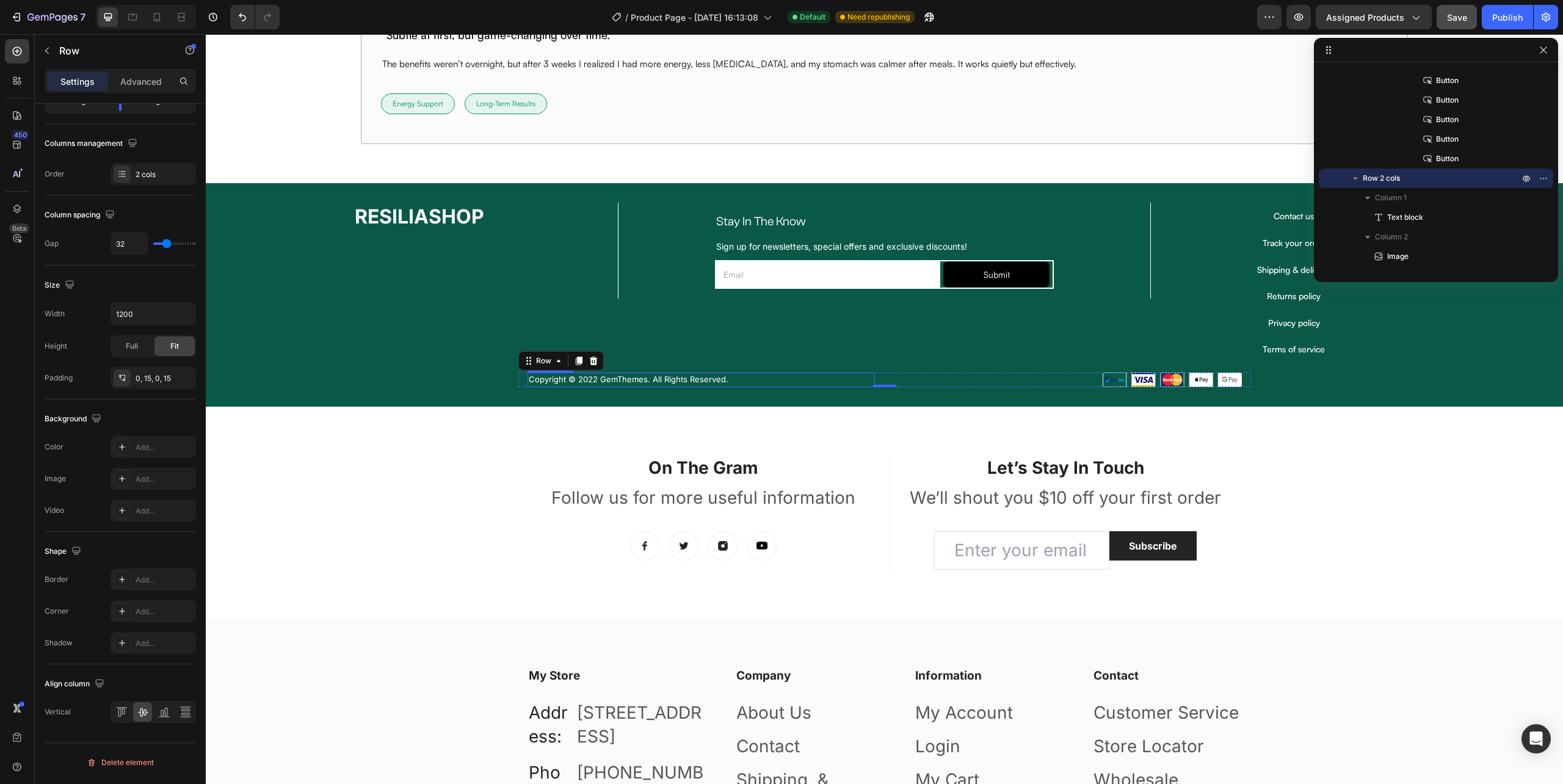
click at [839, 385] on p "Copyright © 2022 GemThemes. All Rights Reserved." at bounding box center [701, 380] width 345 height 12
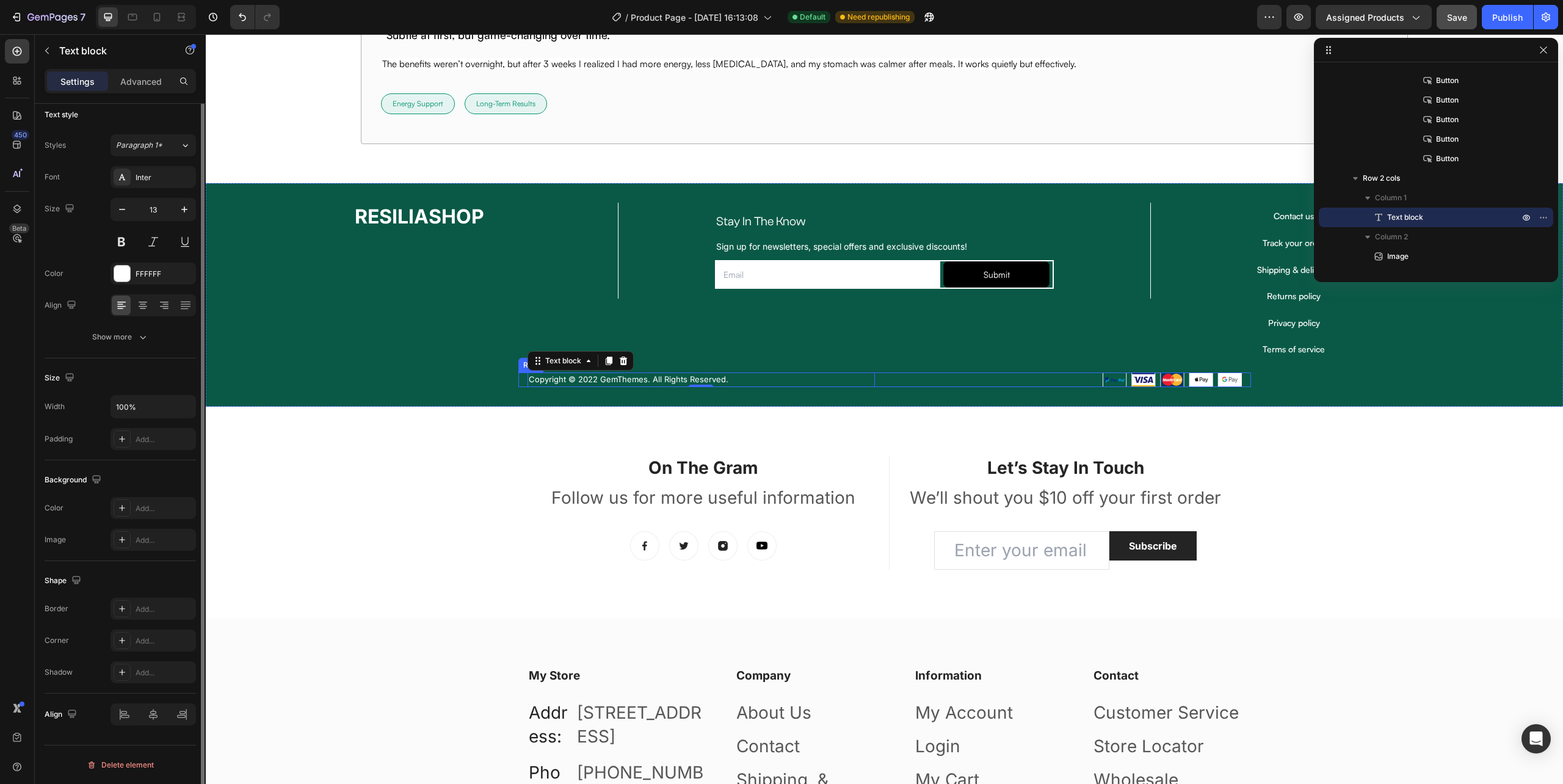
scroll to position [0, 0]
click at [886, 386] on div "Copyright © 2022 GemThemes. All Rights Reserved. Text block 0 Image Row" at bounding box center [885, 379] width 733 height 15
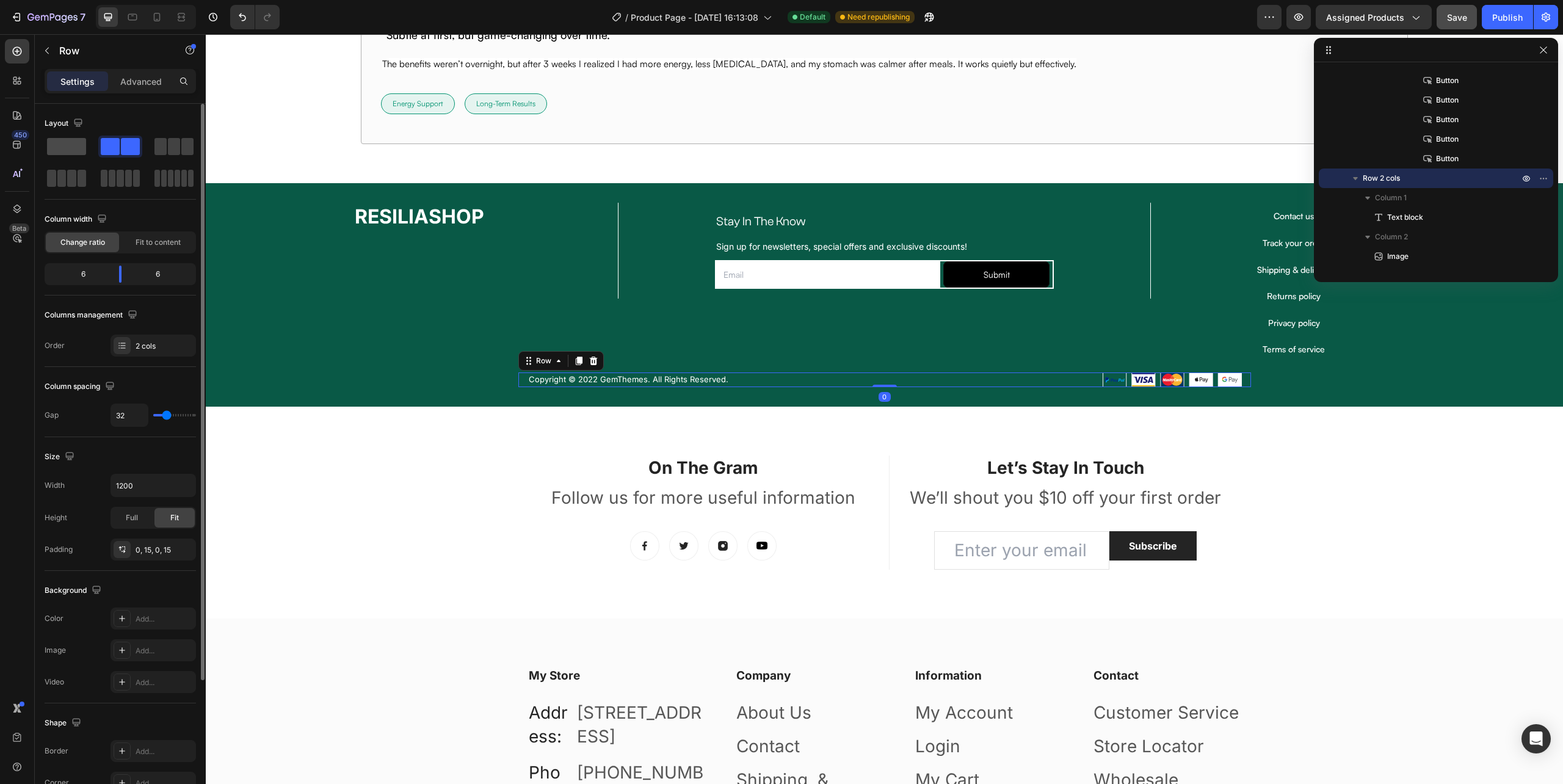
click at [61, 140] on span at bounding box center [66, 146] width 39 height 17
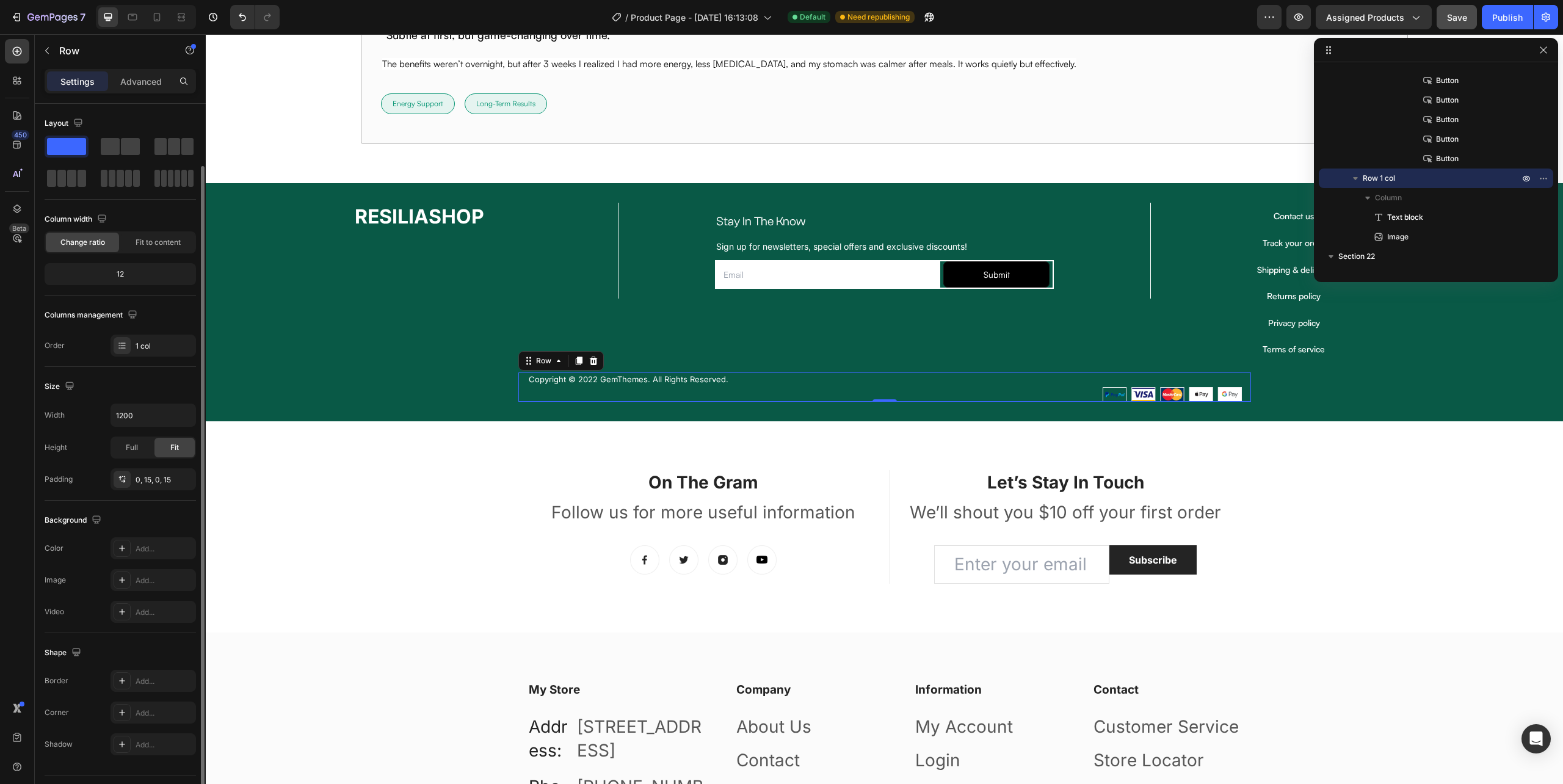
scroll to position [32, 0]
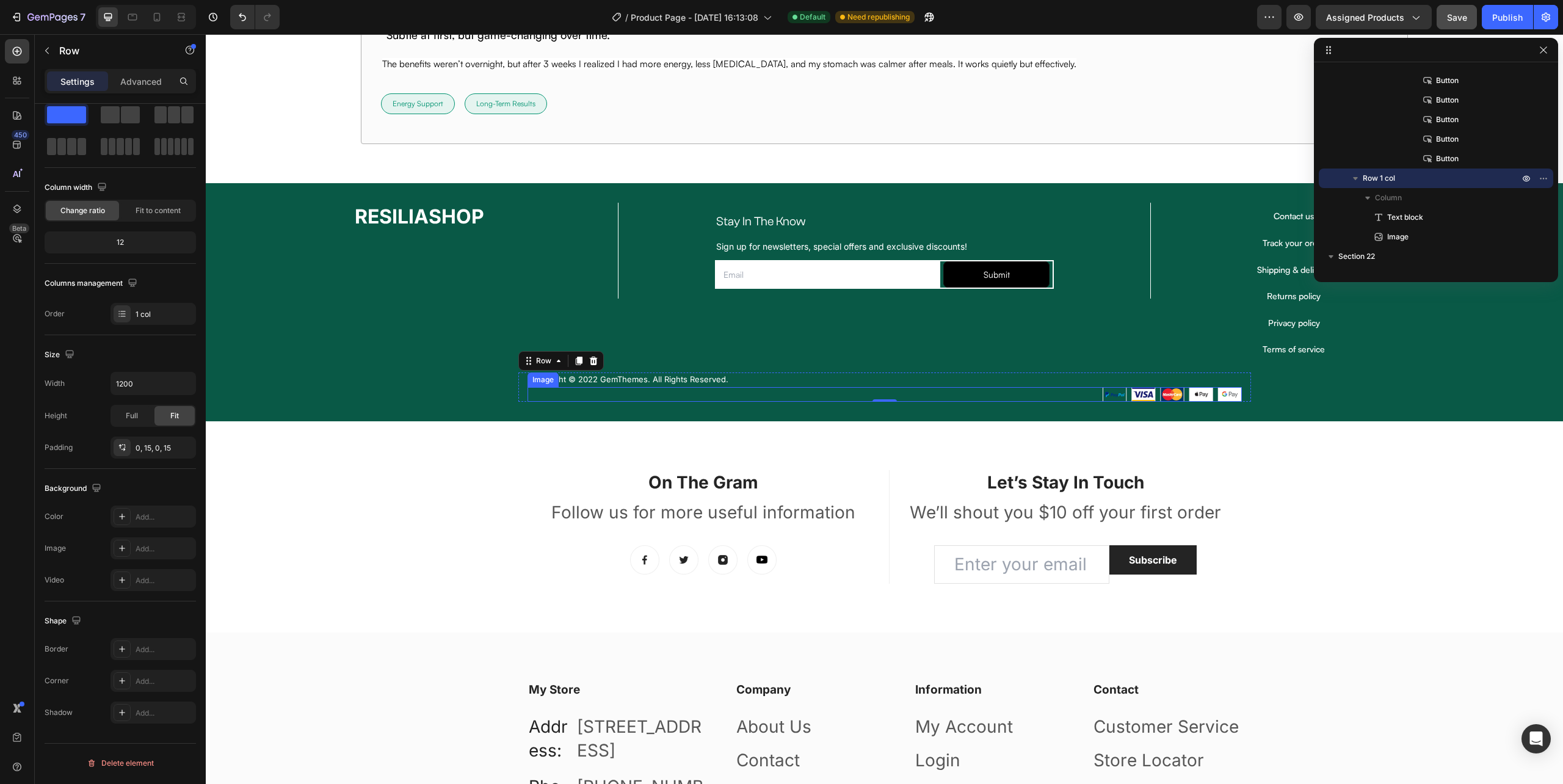
click at [545, 393] on div at bounding box center [885, 394] width 714 height 15
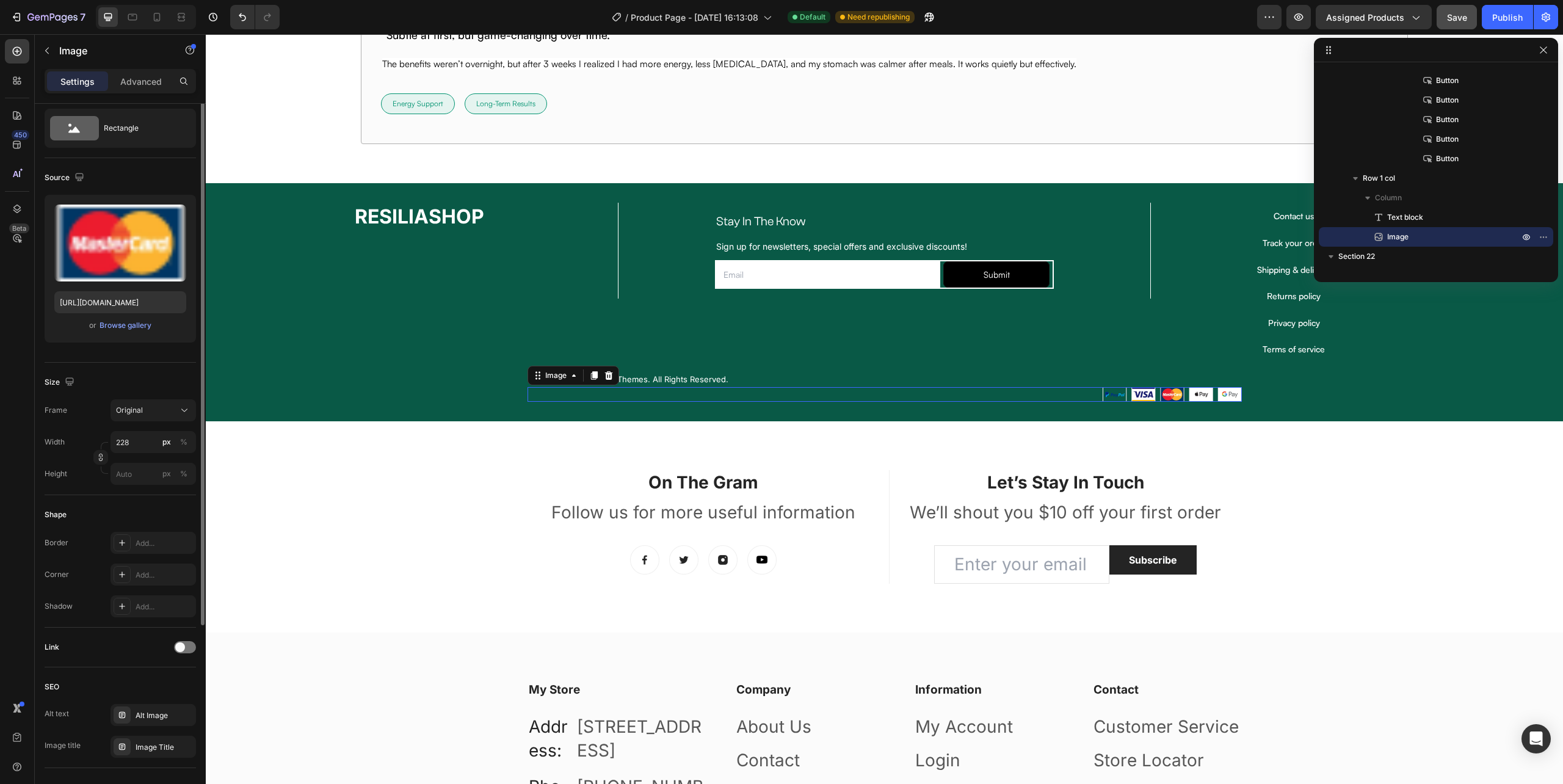
scroll to position [0, 0]
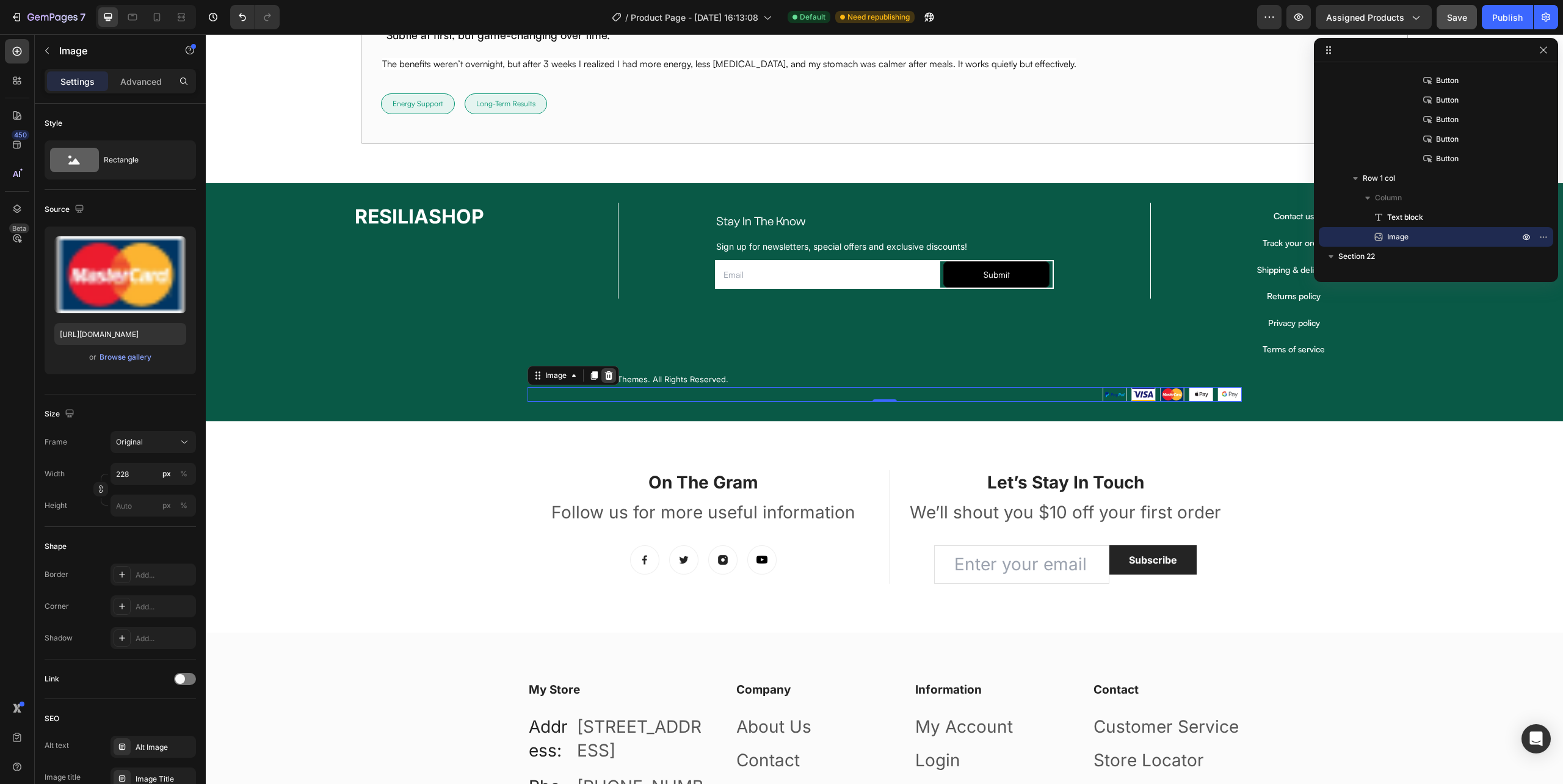
click at [603, 372] on div at bounding box center [609, 375] width 15 height 15
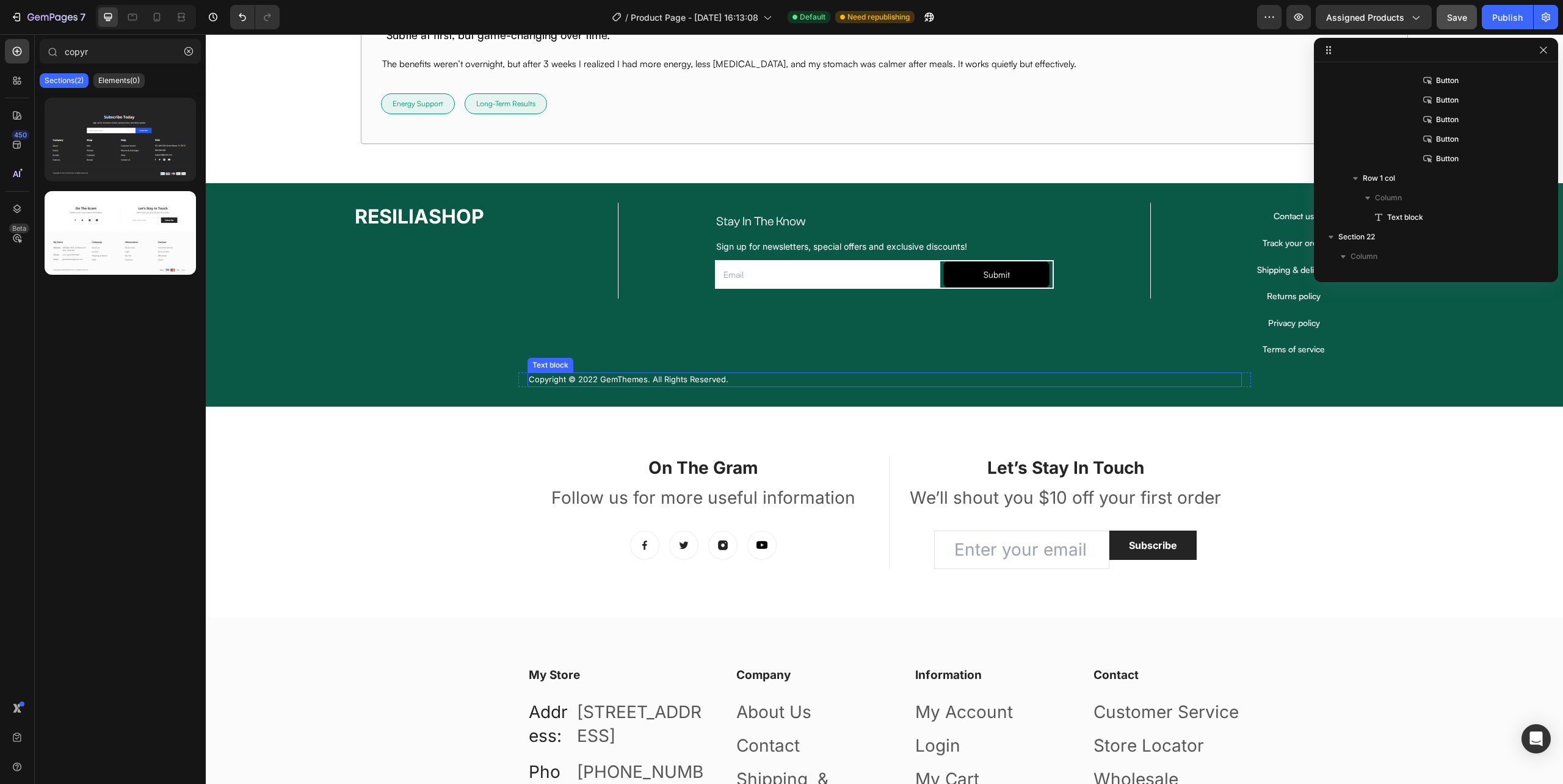
click at [729, 384] on p "Copyright © 2022 GemThemes. All Rights Reserved." at bounding box center [885, 380] width 712 height 12
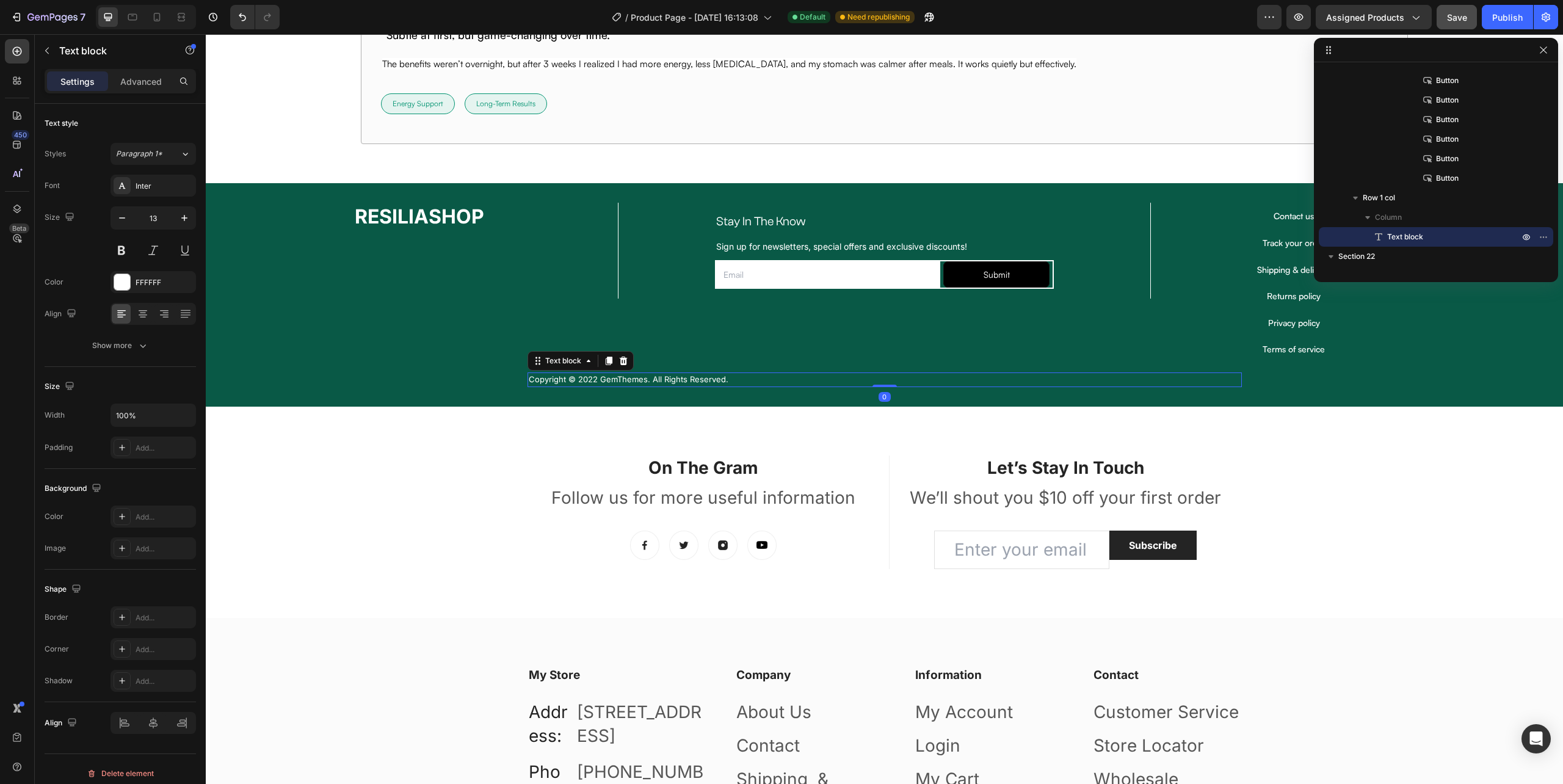
click at [73, 88] on div "Settings" at bounding box center [77, 81] width 61 height 19
click at [77, 85] on p "Settings" at bounding box center [78, 81] width 34 height 13
click at [139, 86] on p "Advanced" at bounding box center [140, 81] width 41 height 13
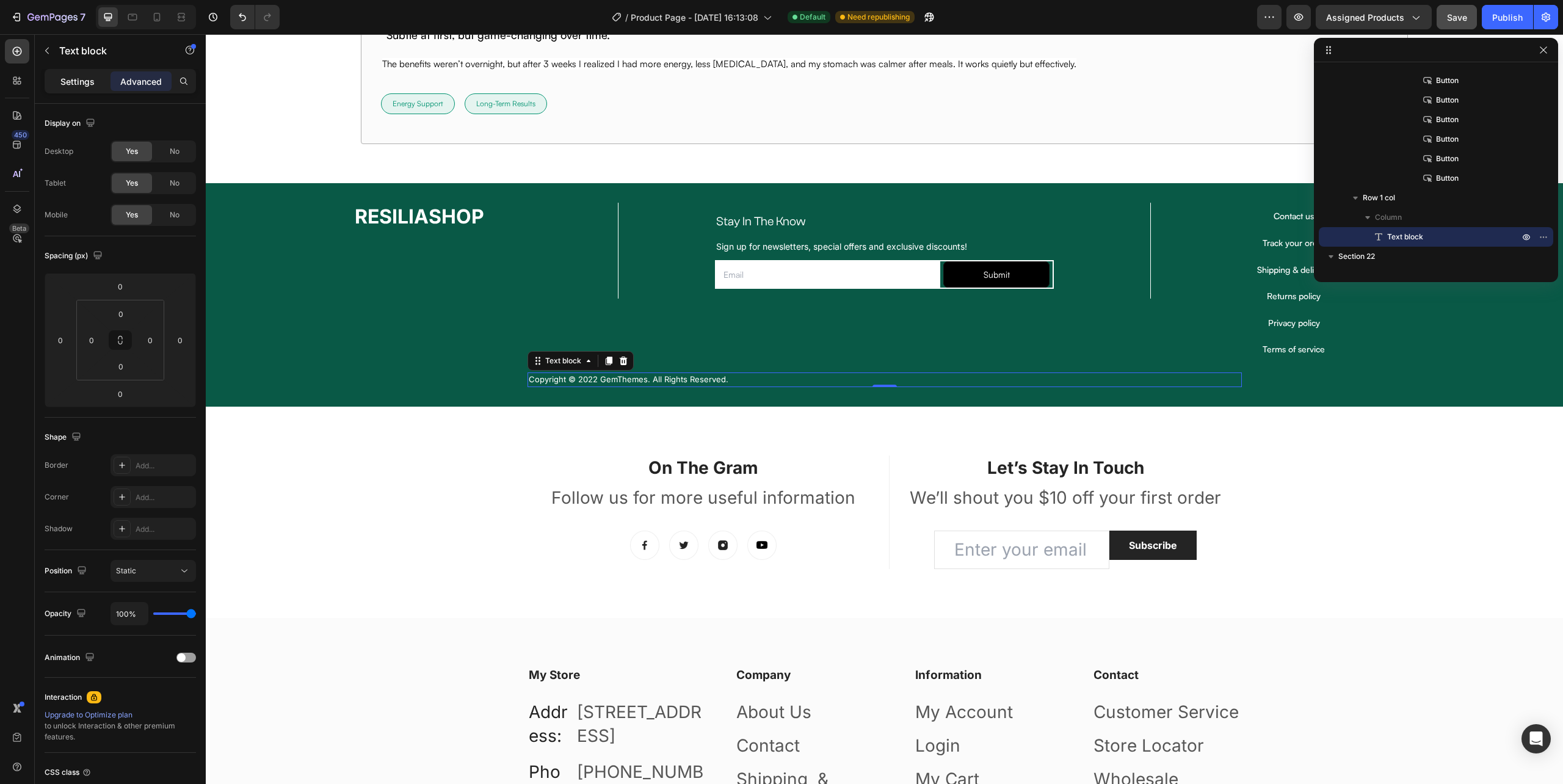
click at [79, 83] on p "Settings" at bounding box center [78, 81] width 34 height 13
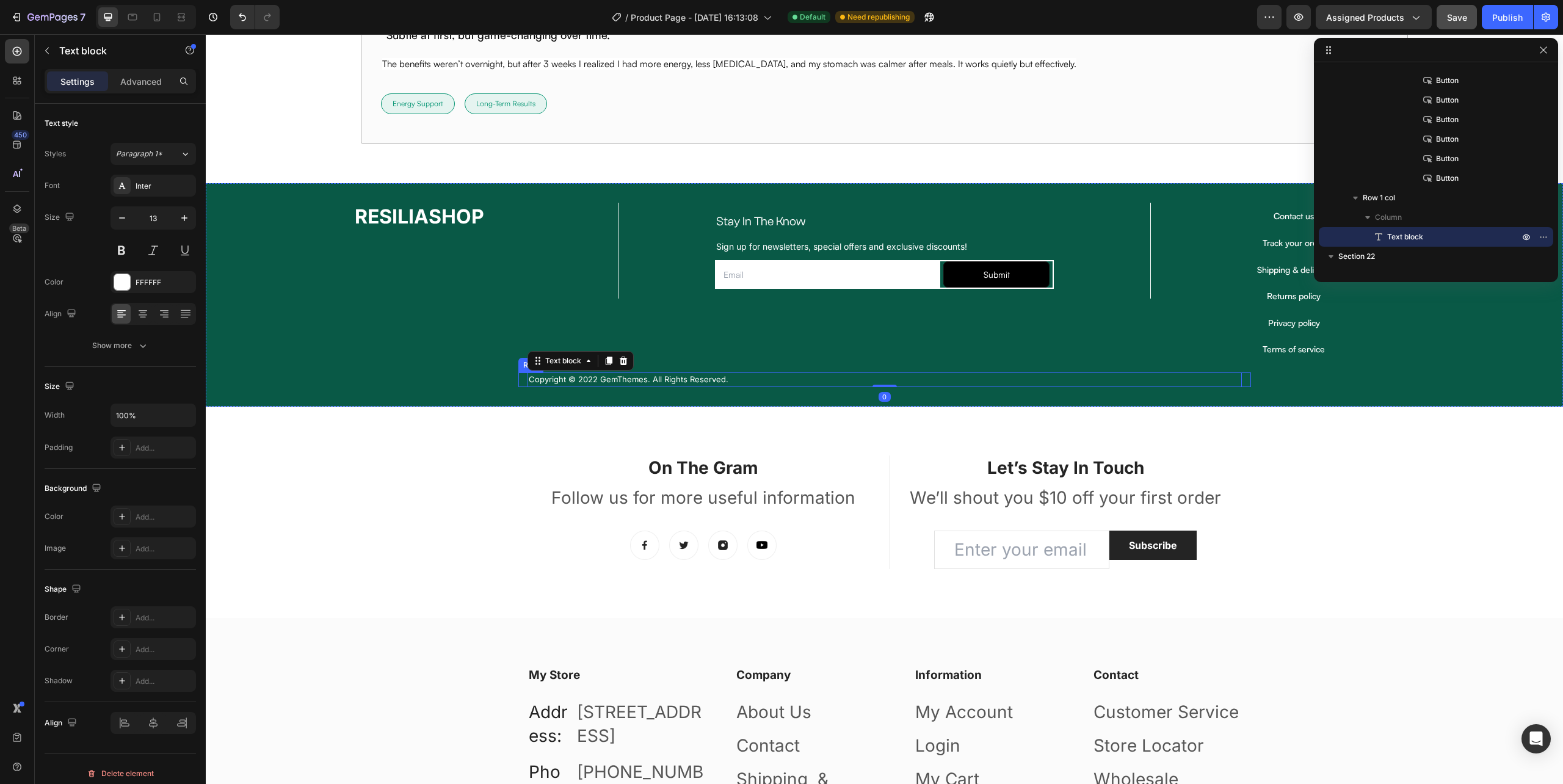
click at [519, 386] on div "Copyright © 2022 GemThemes. All Rights Reserved. Text block 0 Row" at bounding box center [885, 379] width 733 height 15
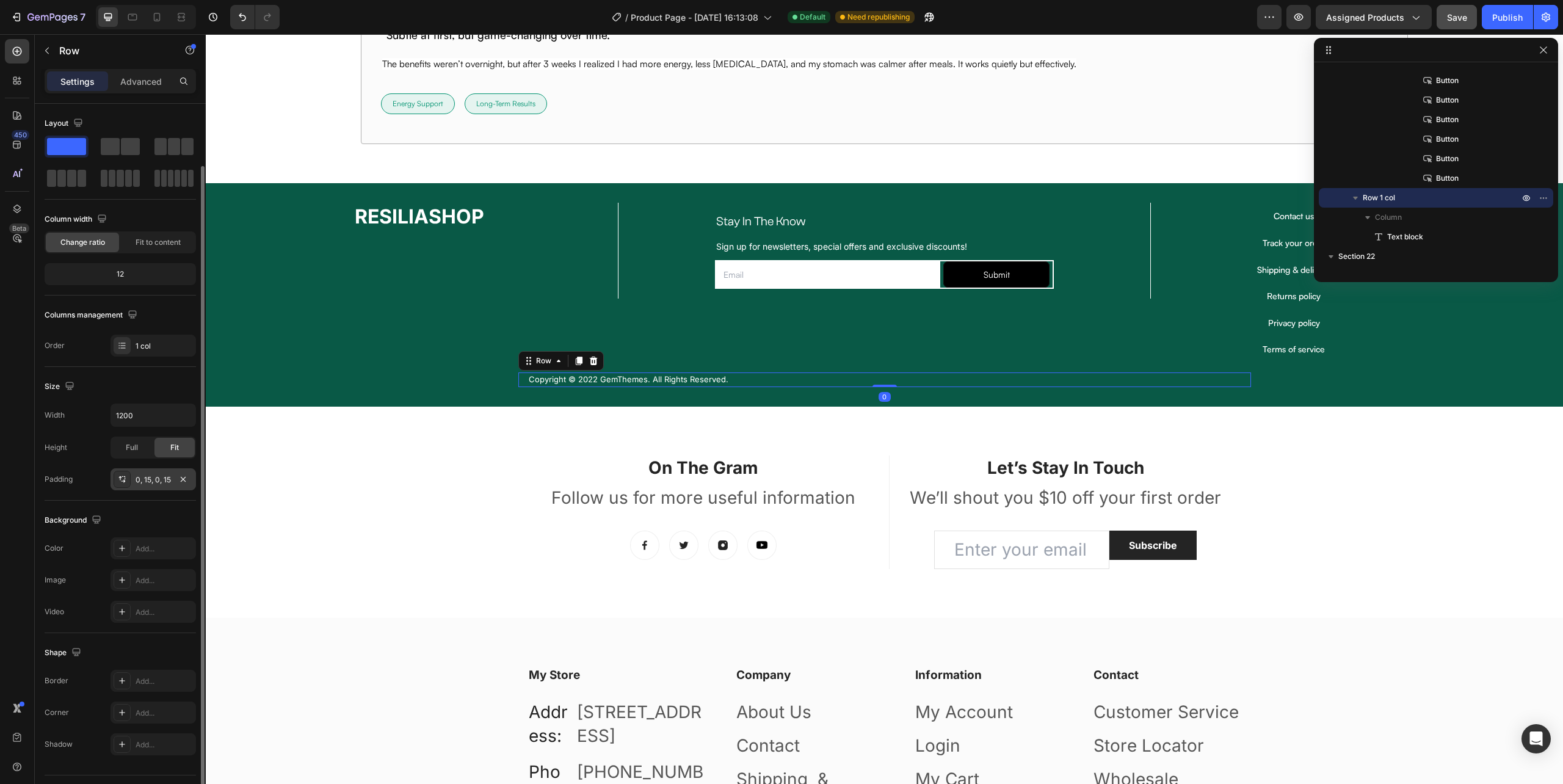
scroll to position [32, 0]
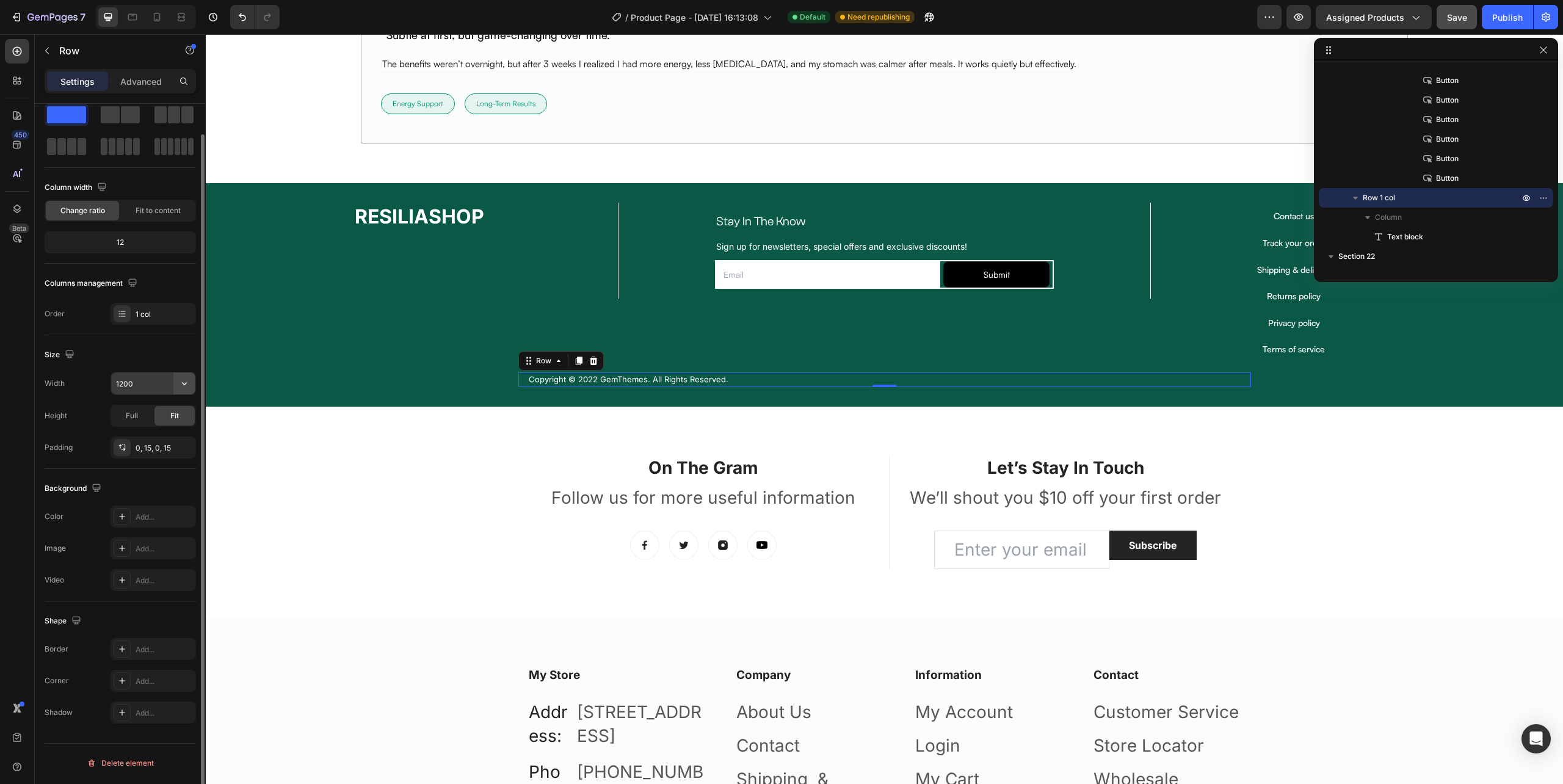
click at [178, 390] on icon "button" at bounding box center [184, 384] width 12 height 12
click at [150, 432] on div "Full 100%" at bounding box center [140, 439] width 101 height 23
type input "100%"
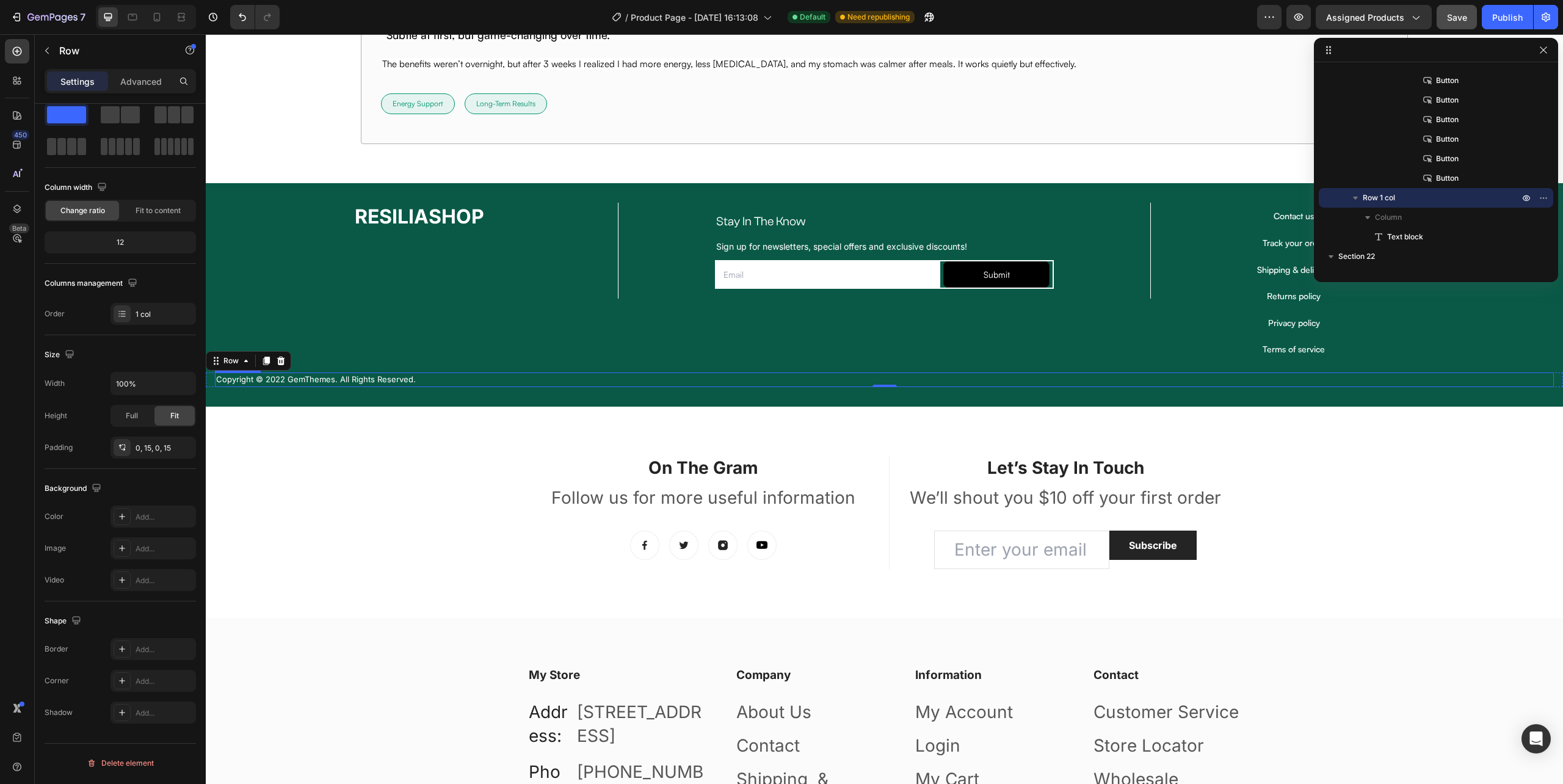
click at [355, 379] on p "Copyright © 2022 GemThemes. All Rights Reserved." at bounding box center [884, 380] width 1336 height 12
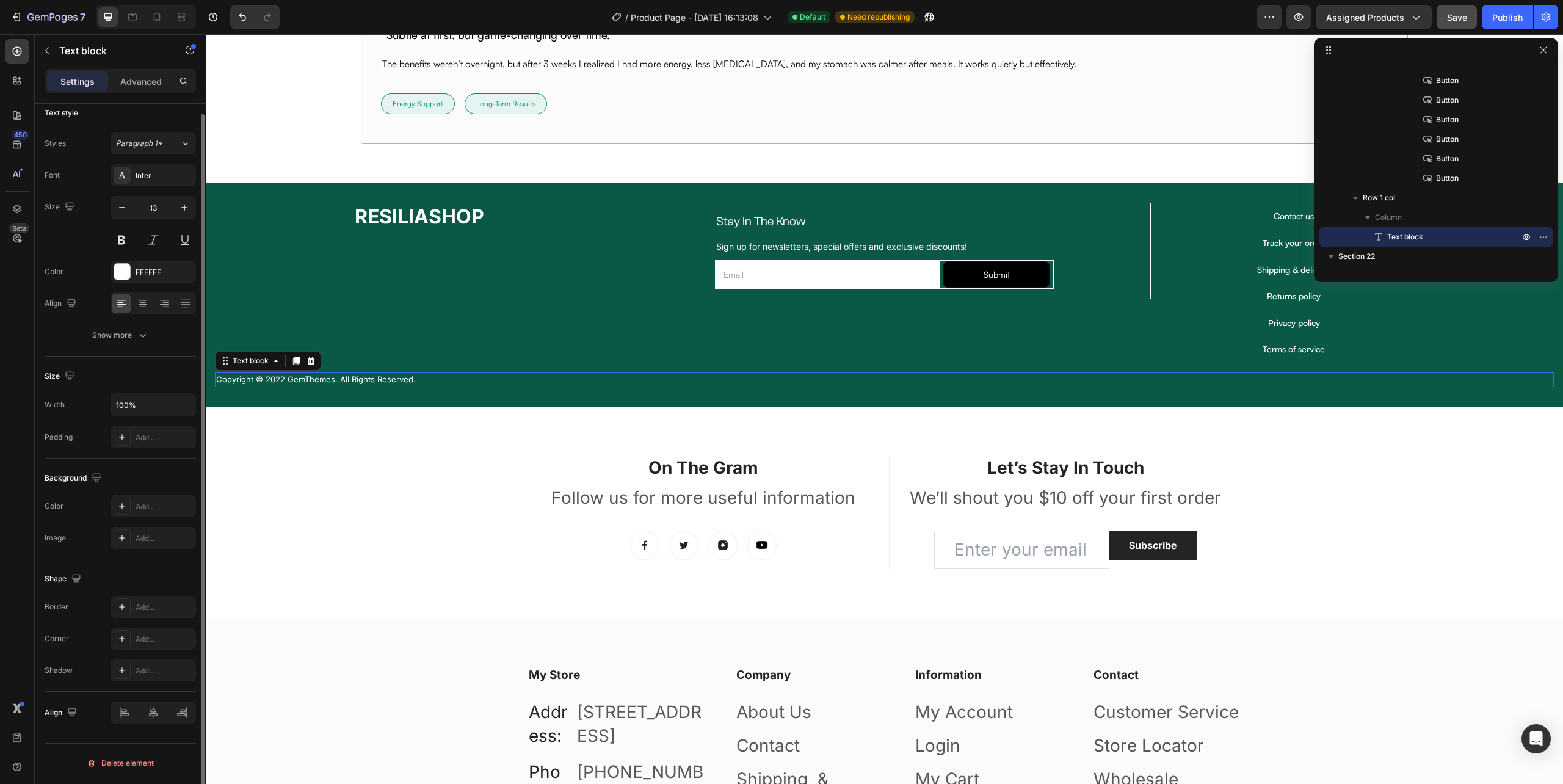
scroll to position [0, 0]
click at [140, 309] on icon at bounding box center [143, 314] width 12 height 12
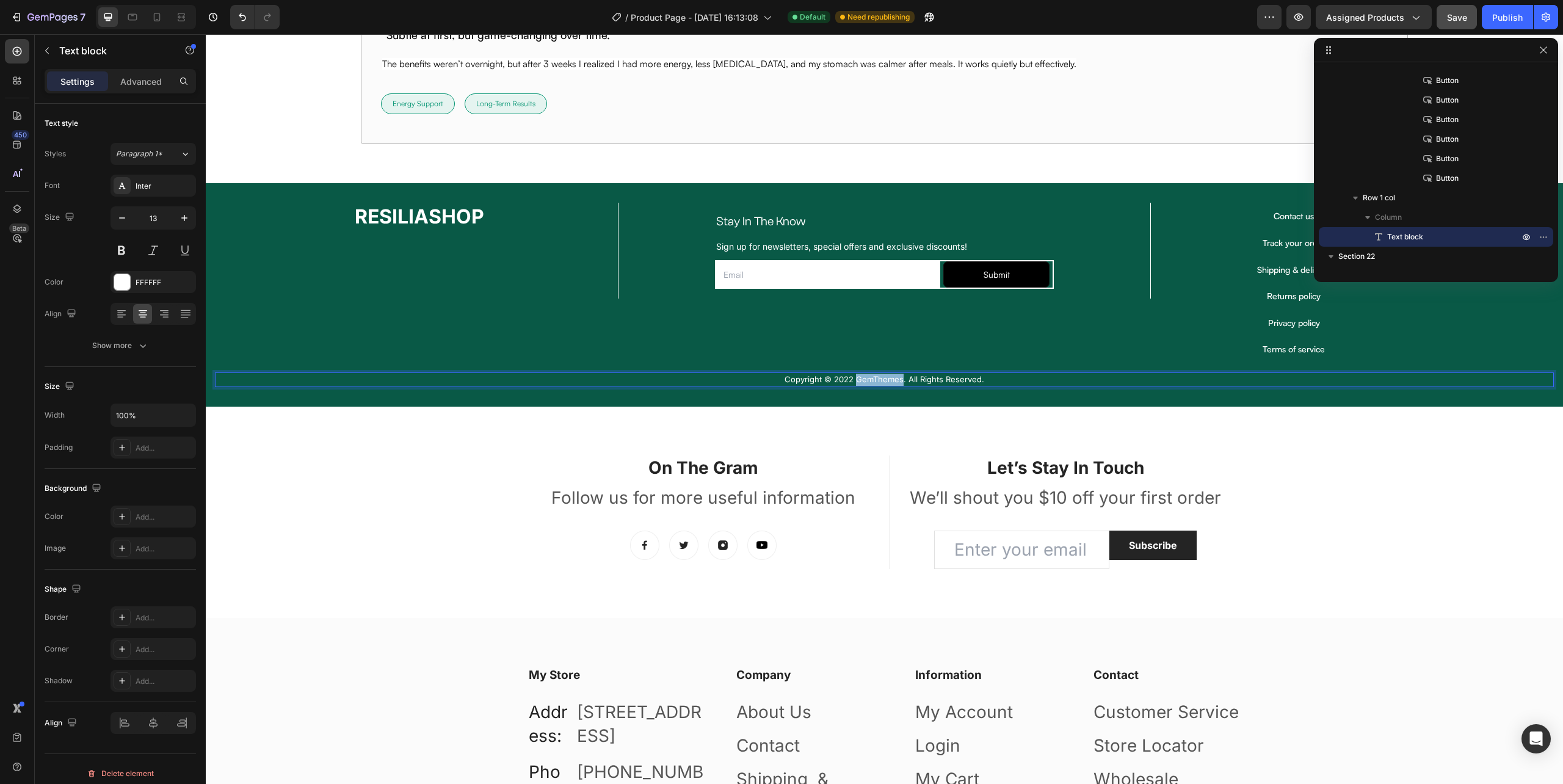
click at [877, 382] on p "Copyright © 2022 GemThemes. All Rights Reserved." at bounding box center [884, 380] width 1336 height 12
click at [839, 382] on p "Copyright © 2022 . All Rights Reserved." at bounding box center [884, 380] width 1336 height 12
click at [842, 381] on p "Copyright © 2022 . All Rights Reserved." at bounding box center [884, 380] width 1336 height 12
click at [851, 382] on p "© 2022 . All Rights Reserved." at bounding box center [884, 380] width 1336 height 12
click at [988, 384] on p "© 2025 RESILIASHOP . All Rights Reserved." at bounding box center [884, 380] width 1336 height 12
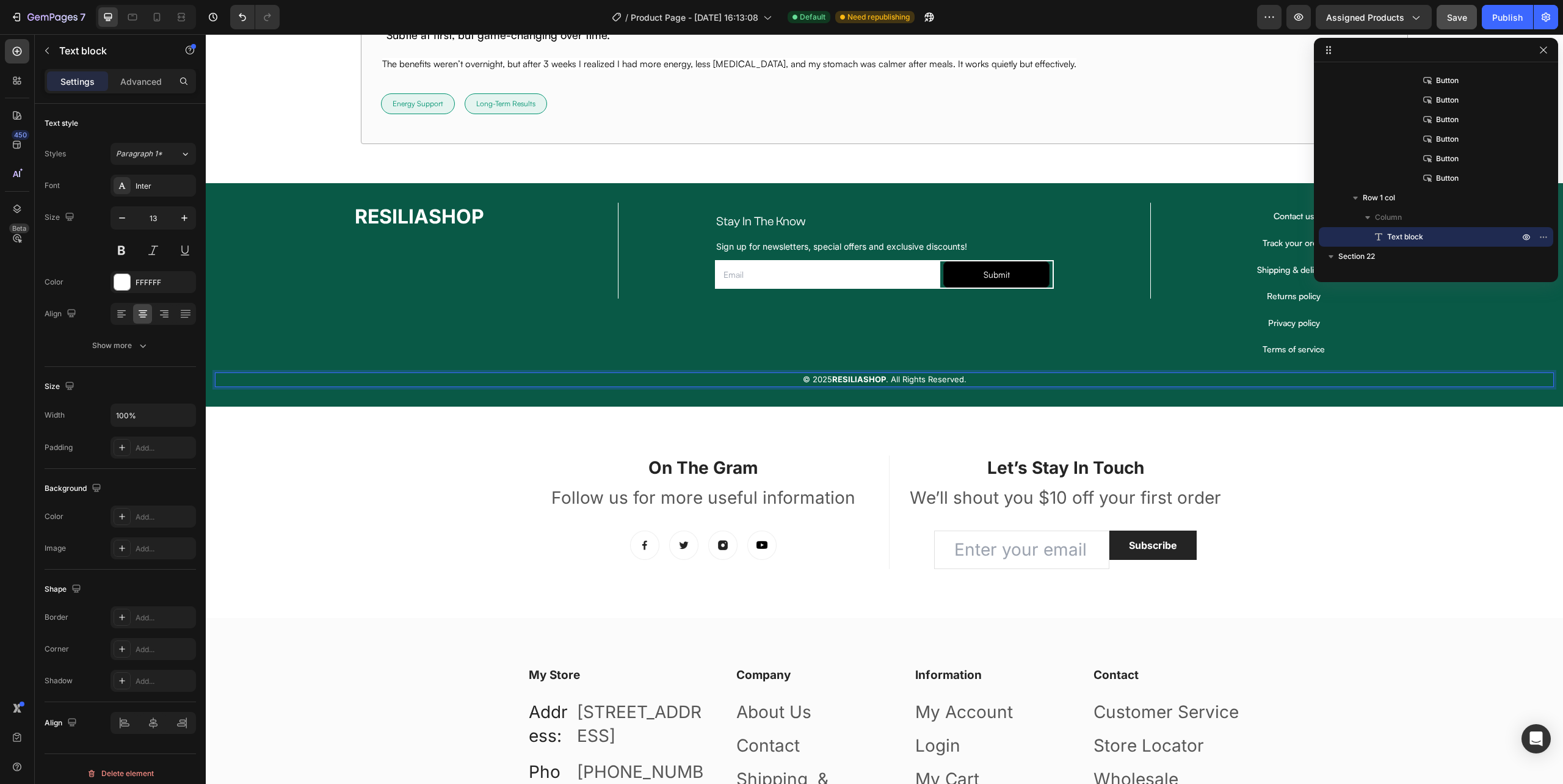
click at [886, 384] on p "© 2025 RESILIASHOP . All Rights Reserved." at bounding box center [884, 380] width 1336 height 12
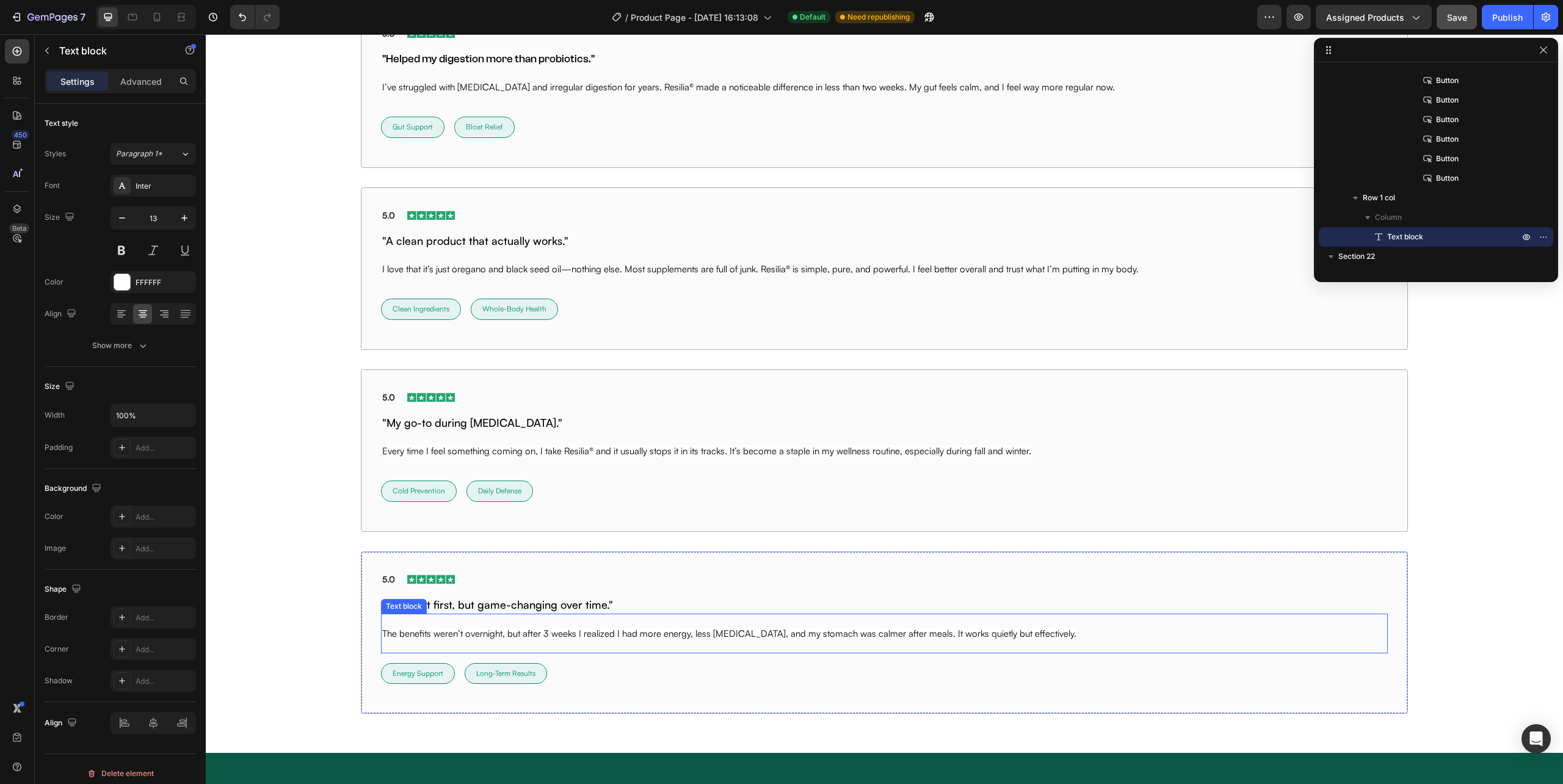
scroll to position [8210, 0]
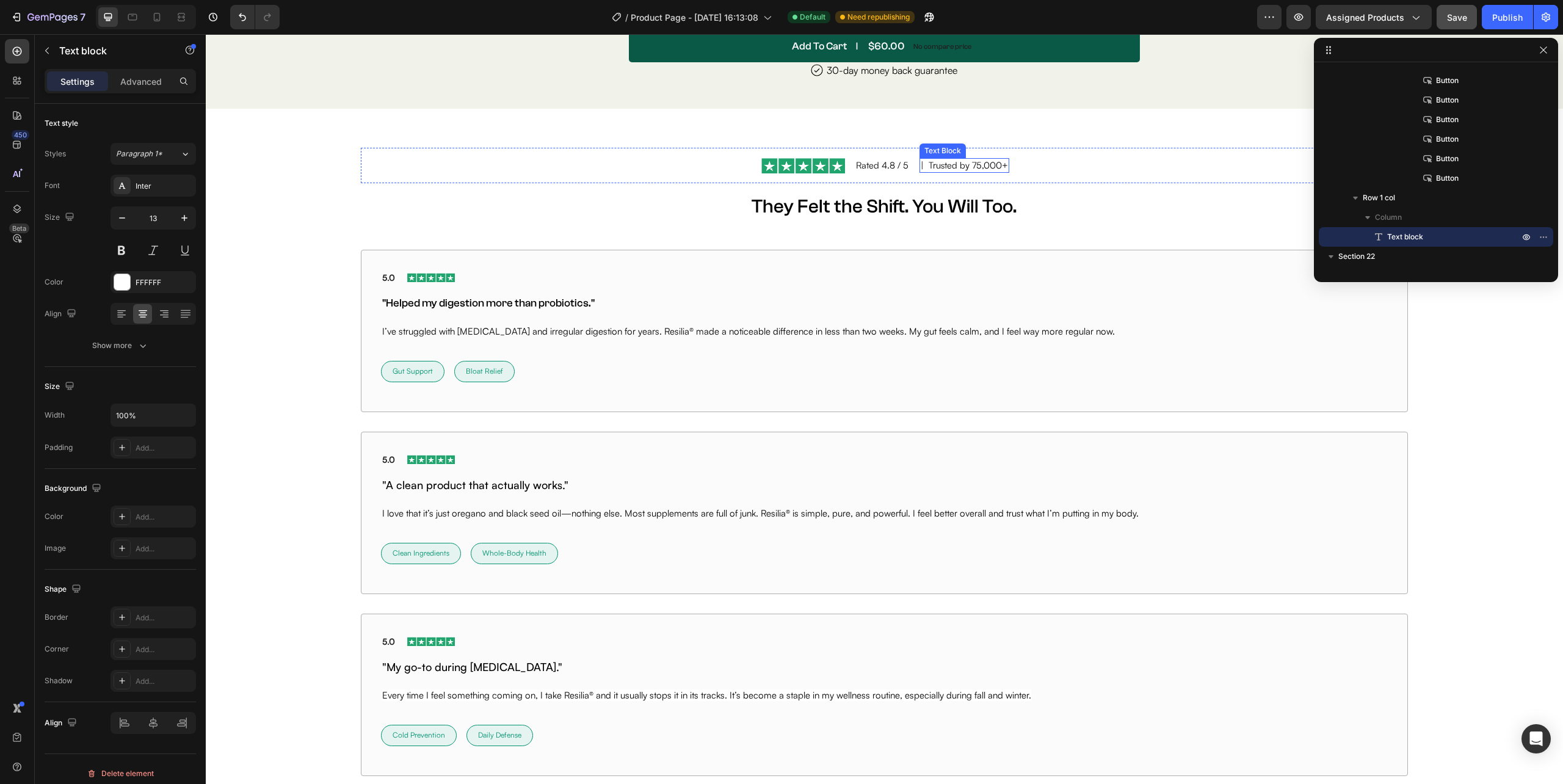
click at [921, 160] on p "| Trusted by 75,000+" at bounding box center [964, 166] width 87 height 13
click at [921, 164] on p "| Trusted by 75,000+" at bounding box center [964, 166] width 87 height 13
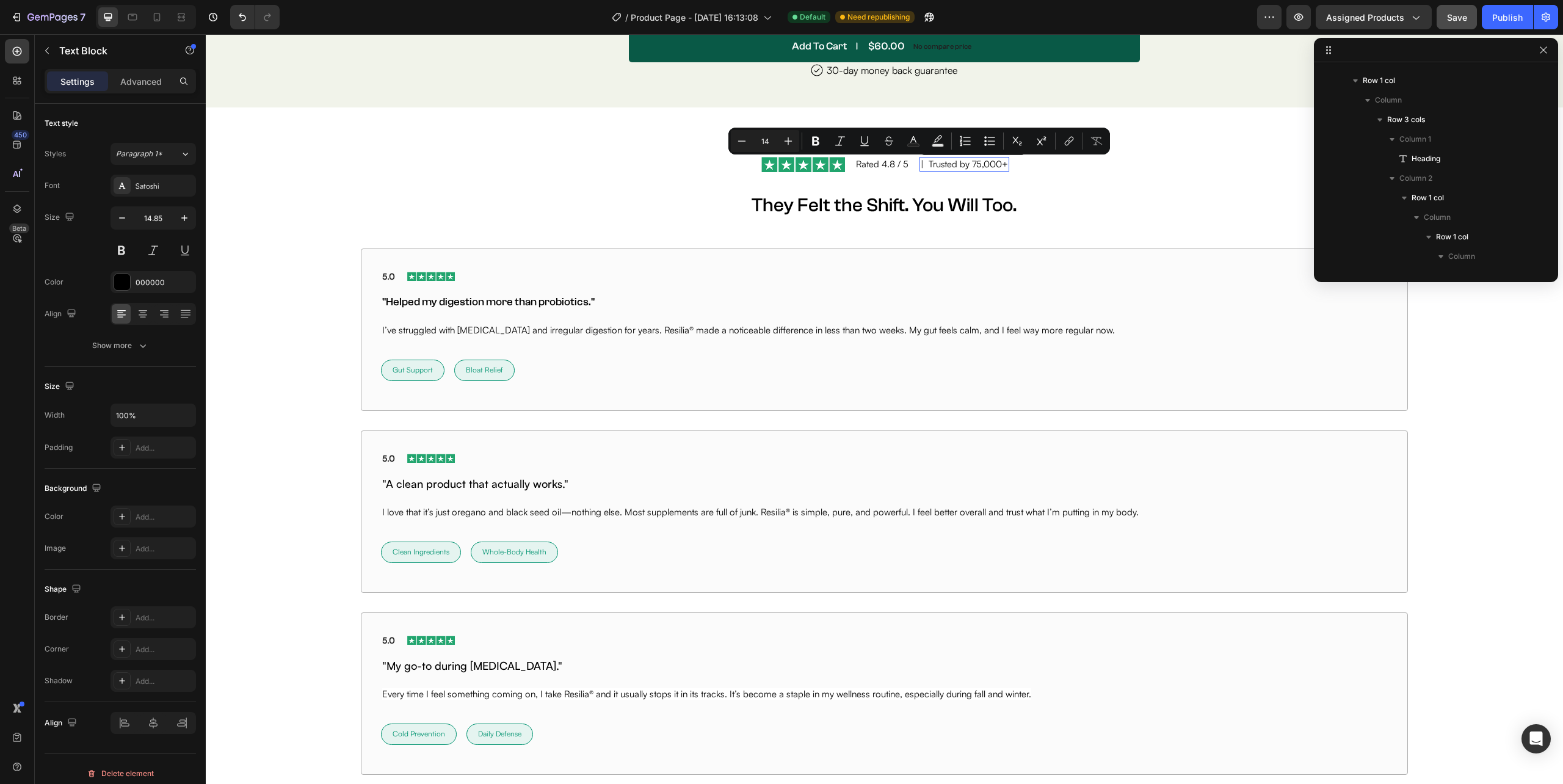
scroll to position [563, 0]
click at [921, 164] on p "| Trusted by 75,000+" at bounding box center [964, 164] width 87 height 13
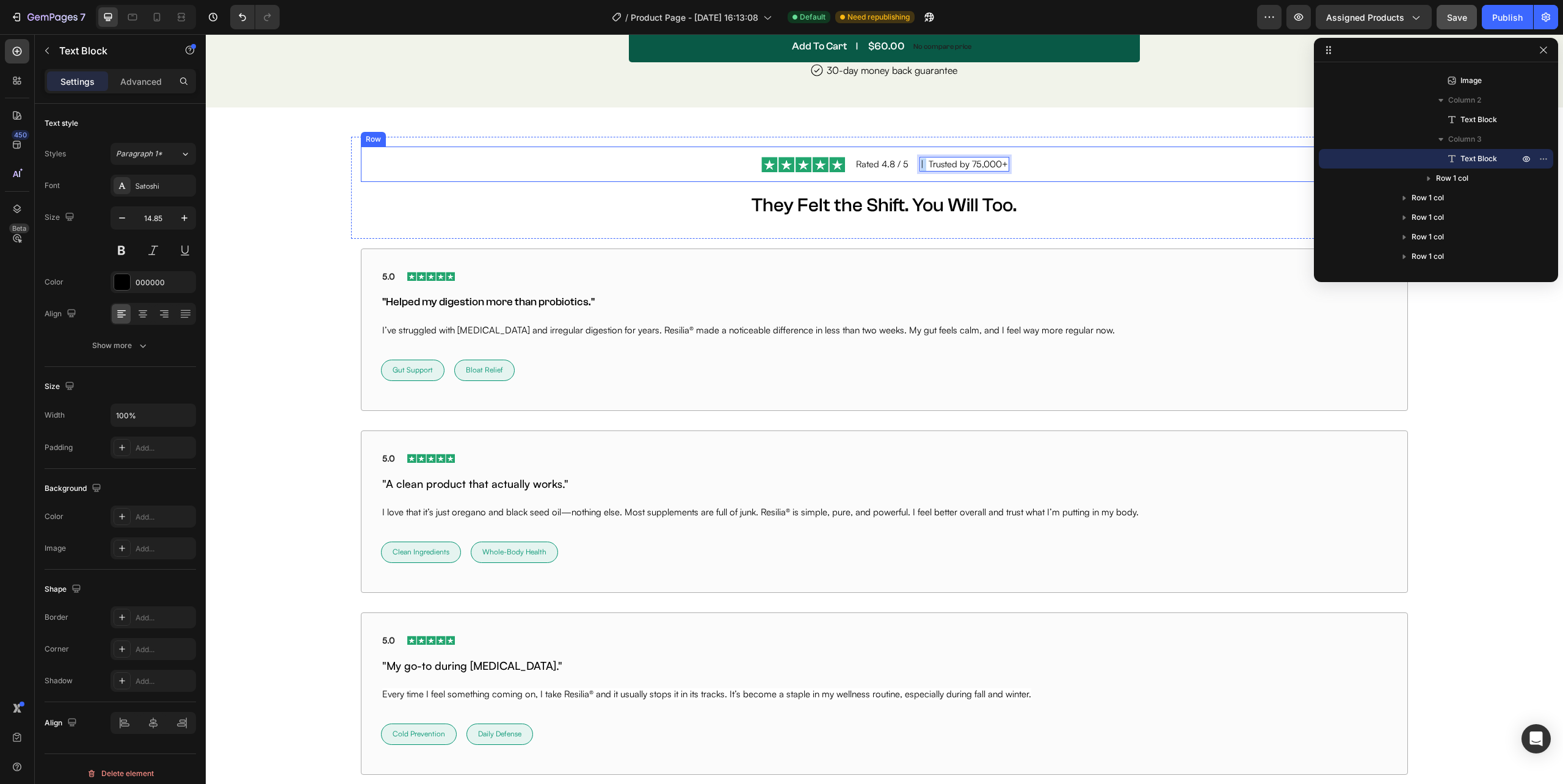
drag, startPoint x: 918, startPoint y: 164, endPoint x: 912, endPoint y: 164, distance: 6.0
click at [912, 164] on div "Image Rated 4.8 / 5 Text Block | Trusted by 75,000+ Text Block 0 Row" at bounding box center [884, 164] width 1047 height 35
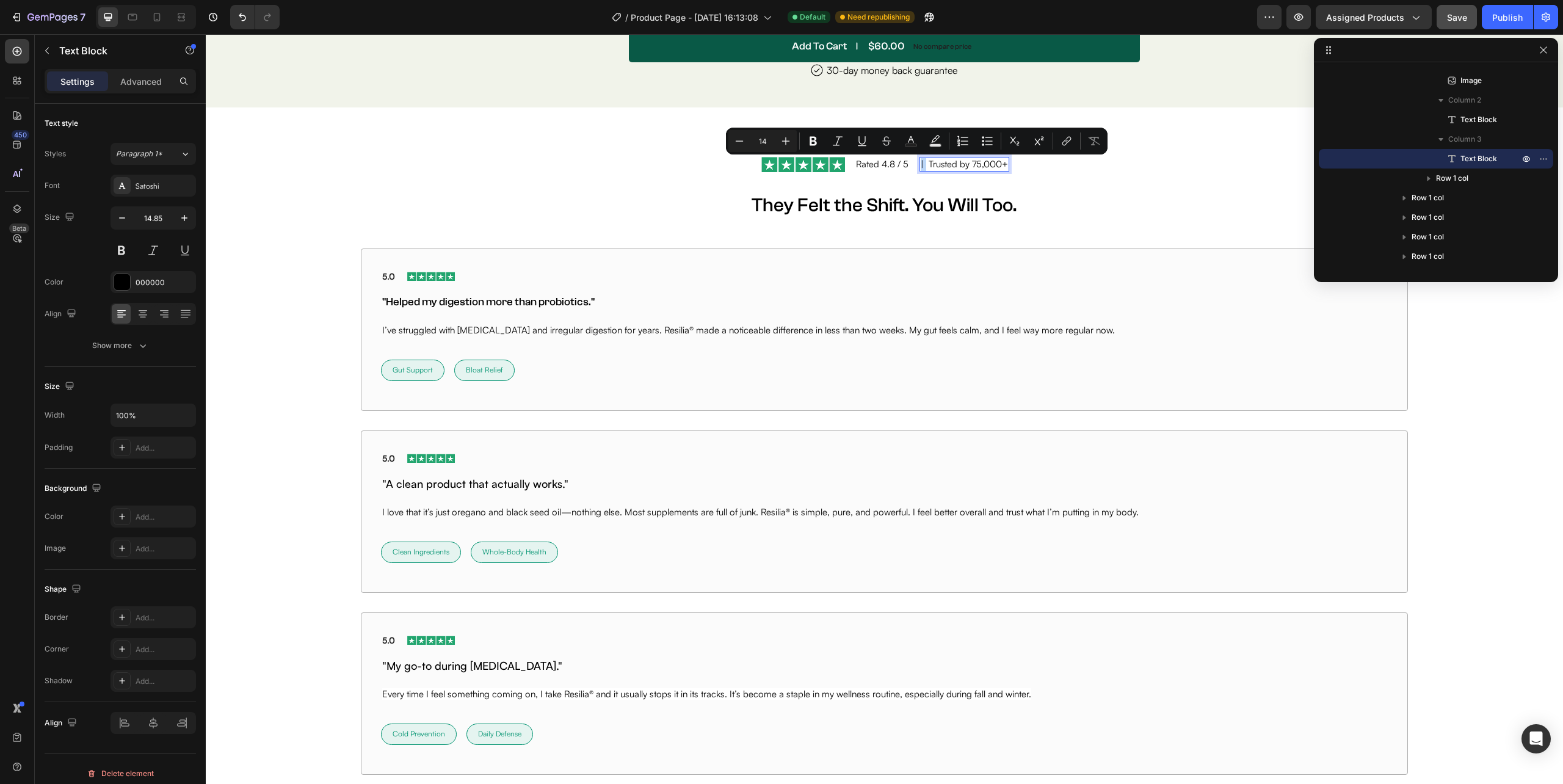
copy p "|"
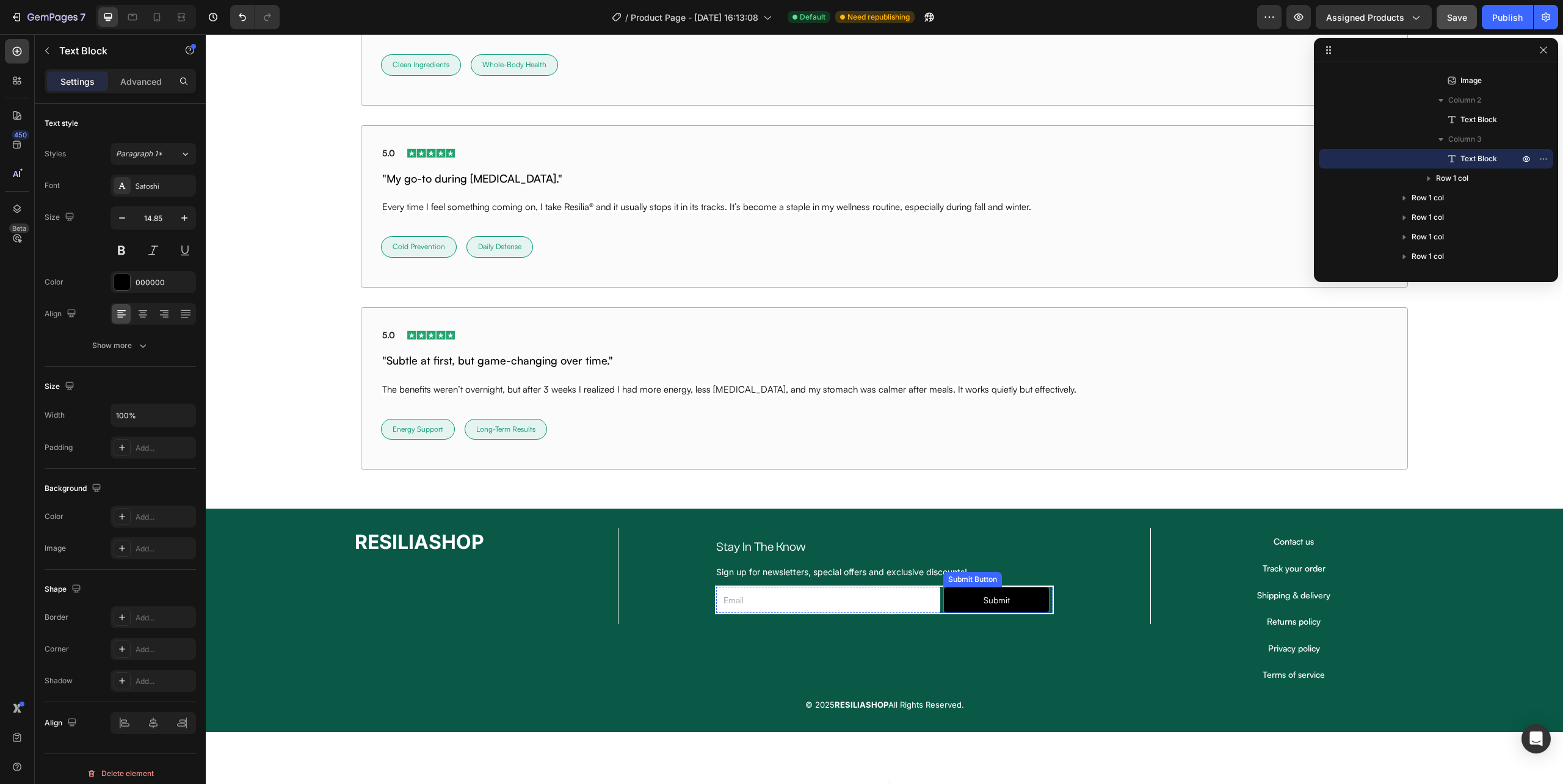
scroll to position [8942, 0]
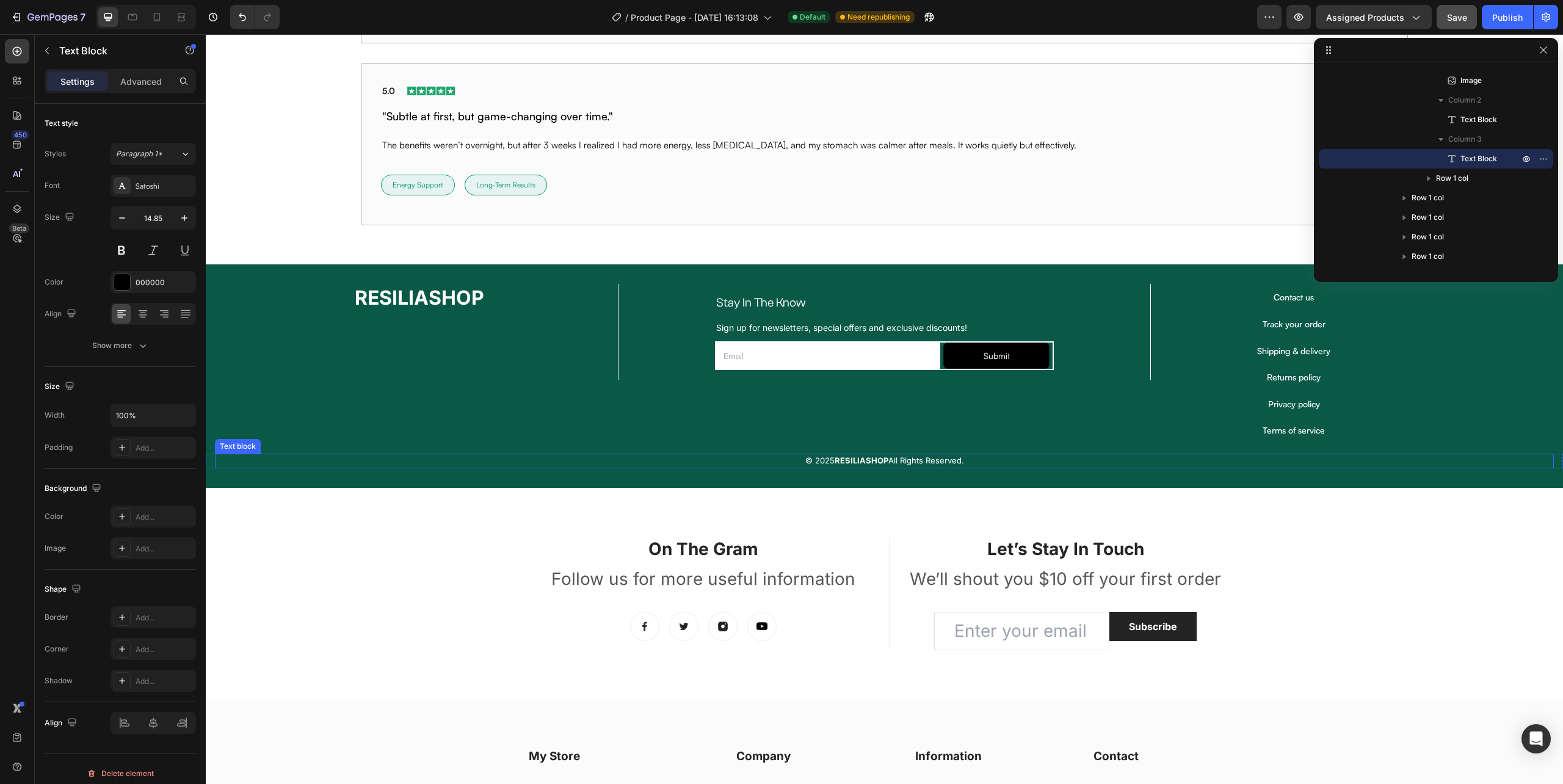
click at [882, 460] on p "© 2025 RESILIASHOP All Rights Reserved." at bounding box center [884, 461] width 1336 height 12
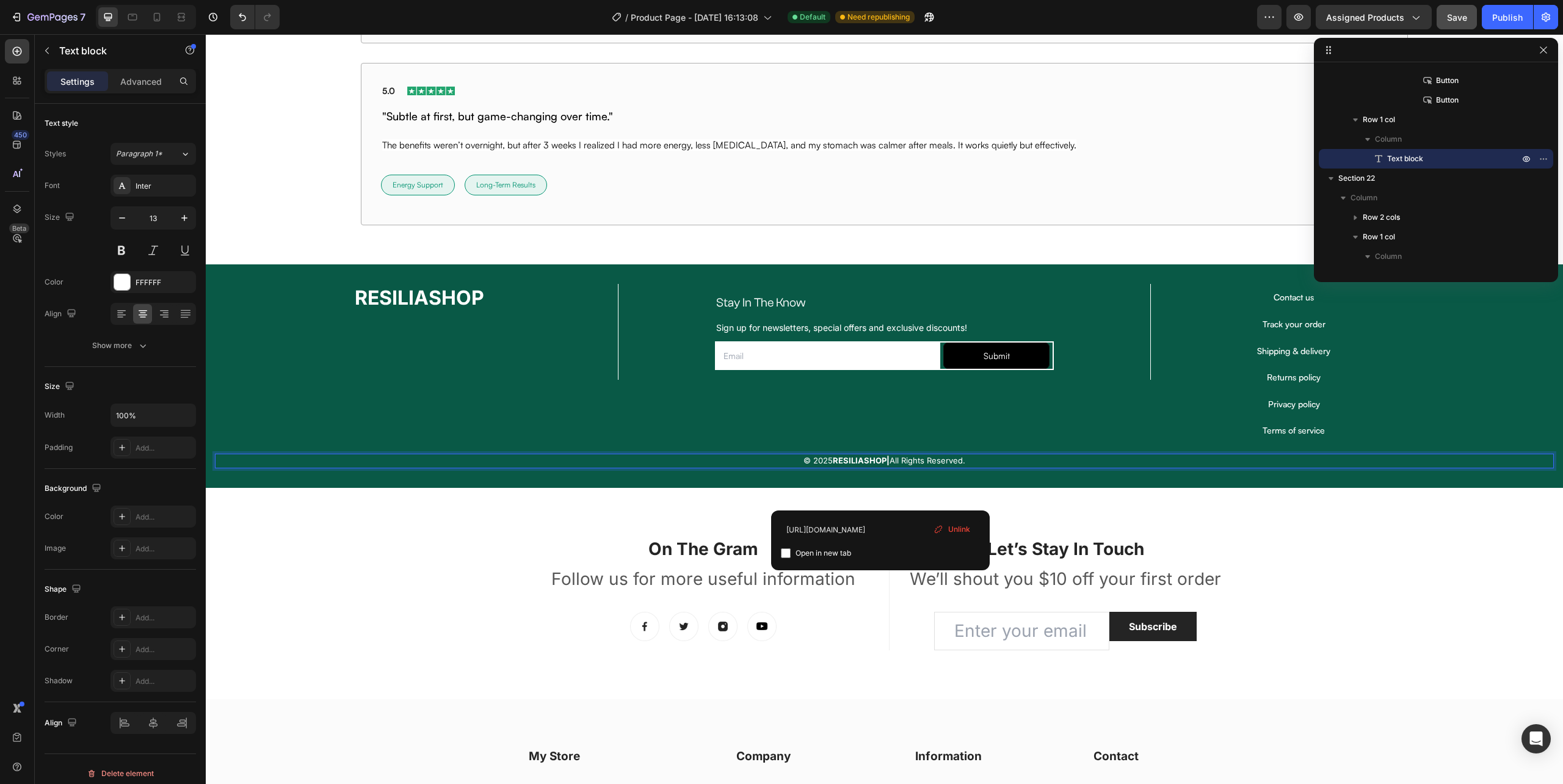
click at [878, 461] on strong "RESILIASHOP|" at bounding box center [861, 459] width 56 height 10
click at [968, 468] on div "© 2025 RESILIASHOP | All Rights Reserved." at bounding box center [885, 460] width 1339 height 15
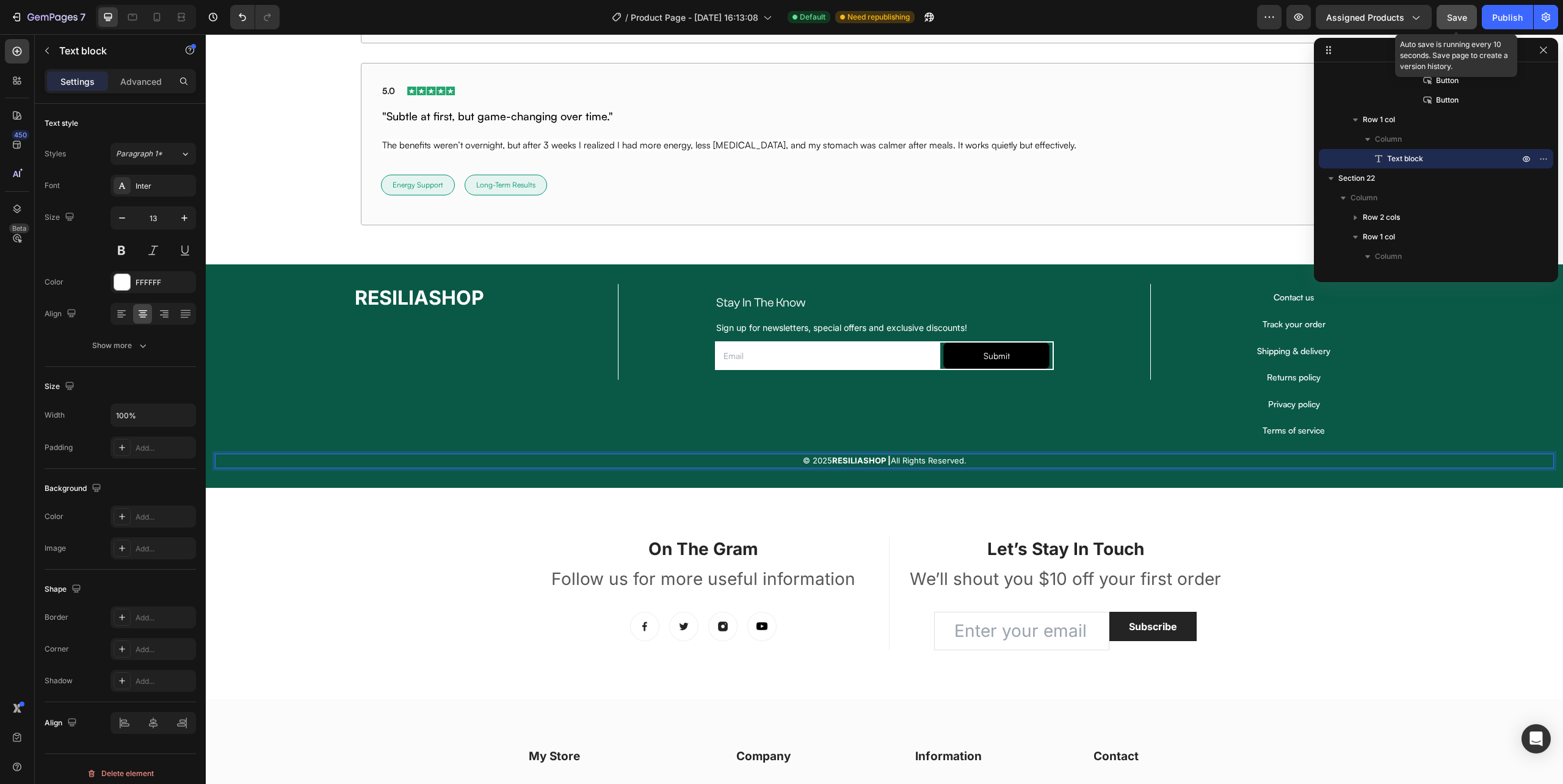
click at [1455, 23] on button "Save" at bounding box center [1457, 18] width 41 height 25
click at [1507, 21] on div "Publish" at bounding box center [1507, 17] width 31 height 13
click at [1299, 15] on icon "button" at bounding box center [1298, 17] width 4 height 4
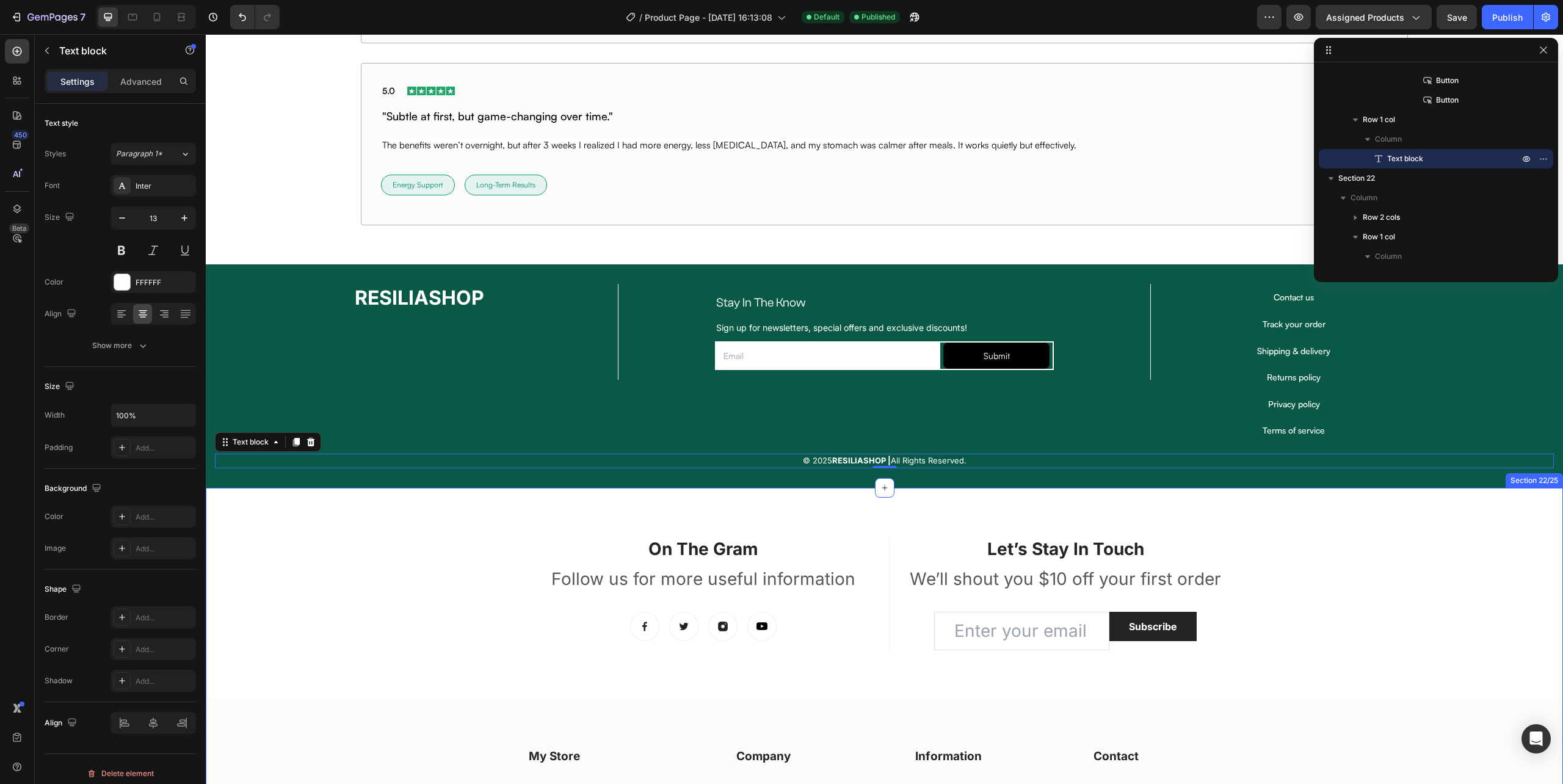
click at [369, 521] on div "On The Gram Heading Follow us for more useful information Text block Image Imag…" at bounding box center [884, 758] width 1357 height 541
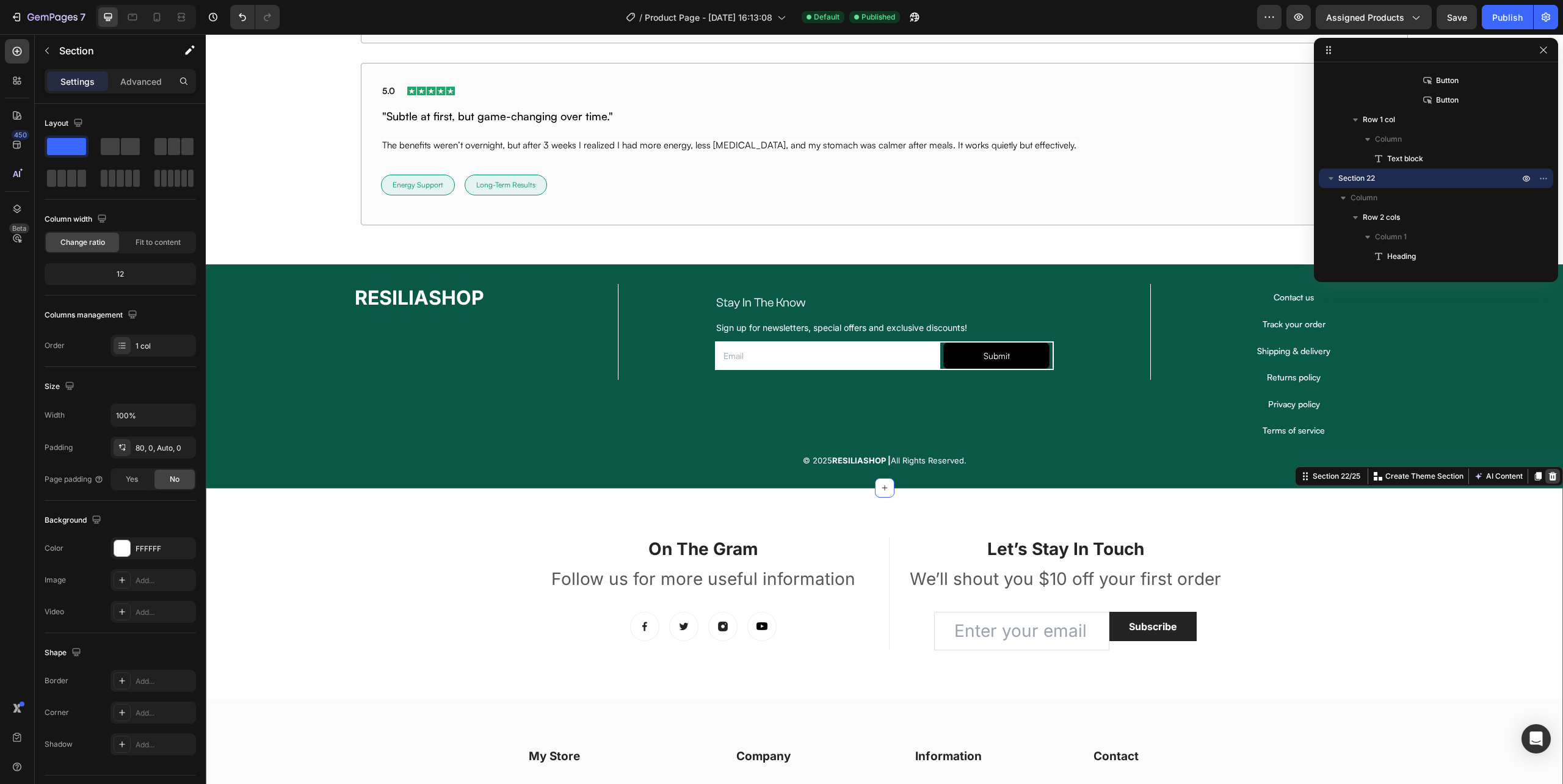
click at [1548, 482] on icon at bounding box center [1552, 475] width 10 height 10
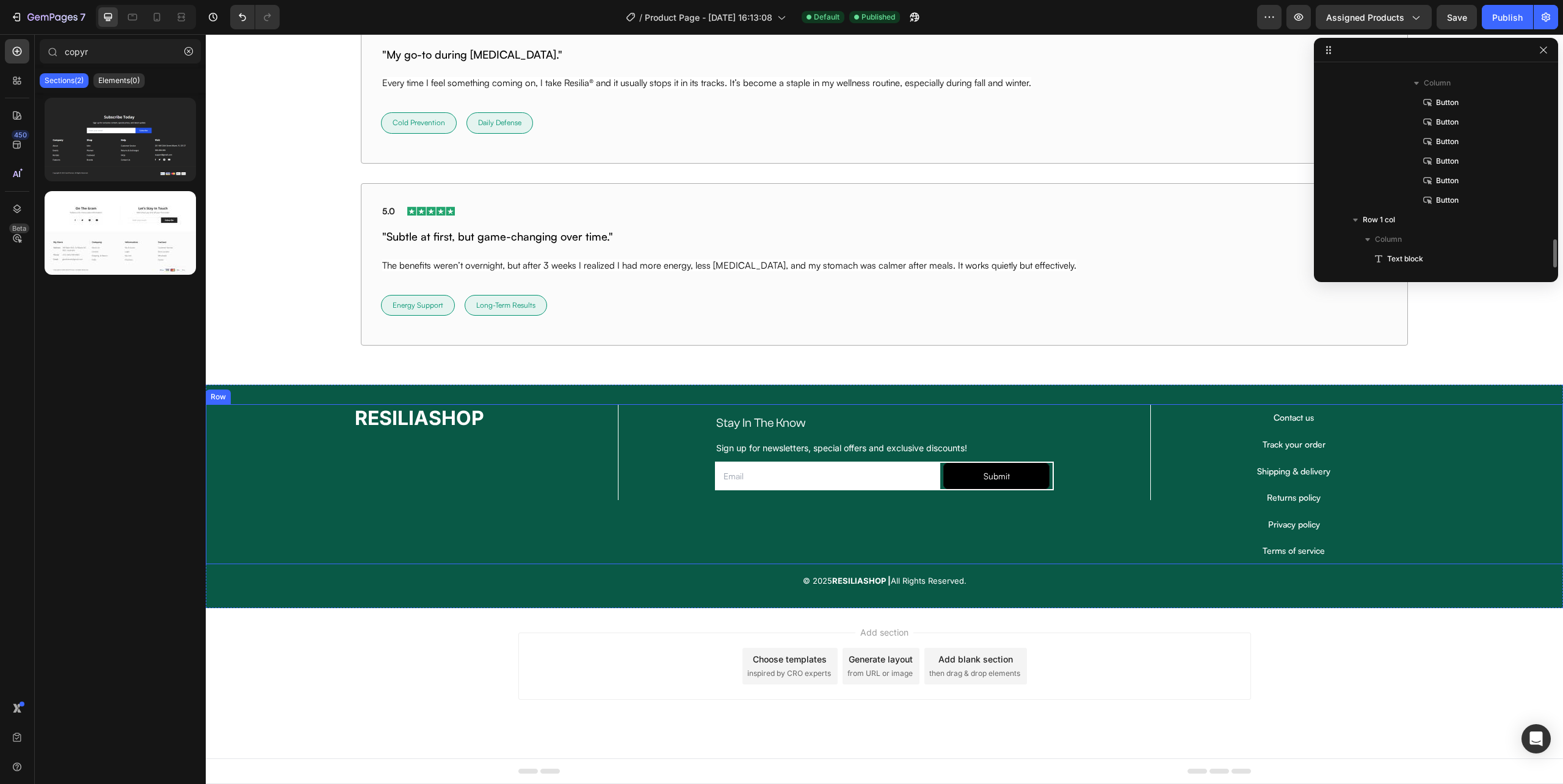
scroll to position [1224, 0]
click at [1458, 19] on span "Save" at bounding box center [1457, 18] width 20 height 11
click at [1499, 13] on div "Publish" at bounding box center [1507, 17] width 31 height 13
click at [1295, 18] on icon "button" at bounding box center [1299, 17] width 12 height 12
click at [838, 580] on strong "RESILIASHOP |" at bounding box center [862, 580] width 58 height 10
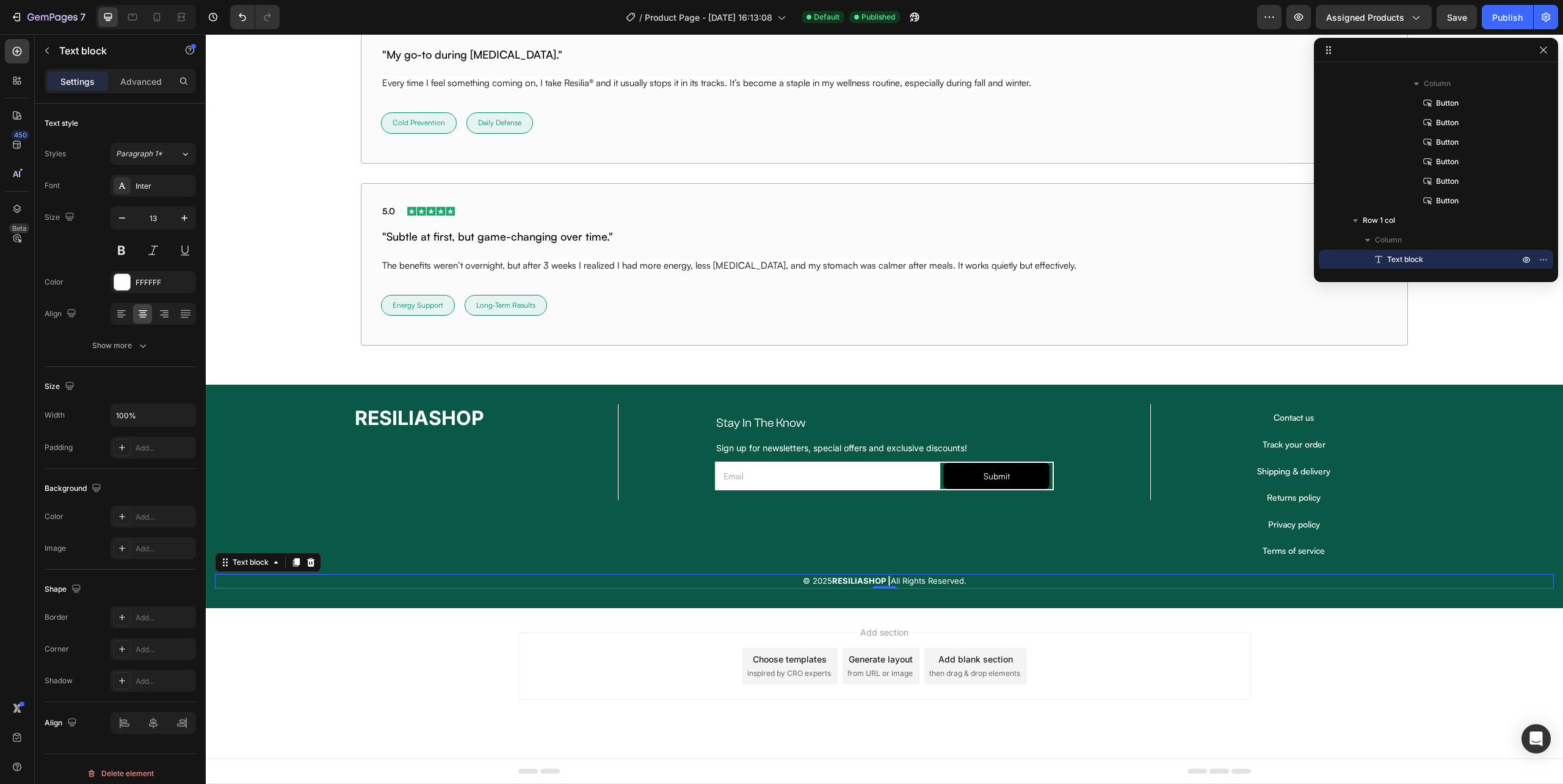
click at [838, 580] on strong "RESILIASHOP |" at bounding box center [862, 580] width 58 height 10
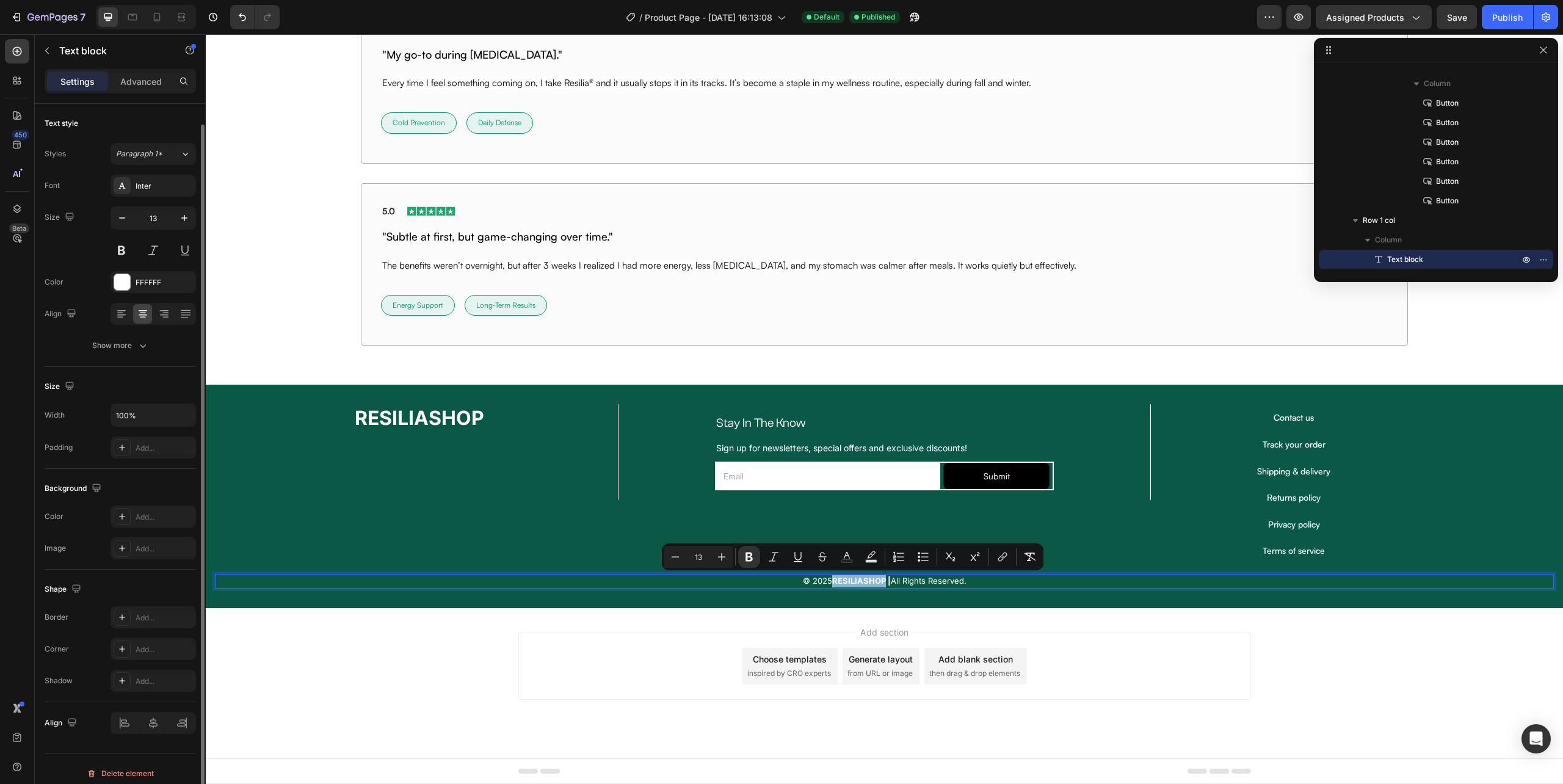
scroll to position [11, 0]
click at [150, 175] on div "Inter" at bounding box center [164, 175] width 57 height 11
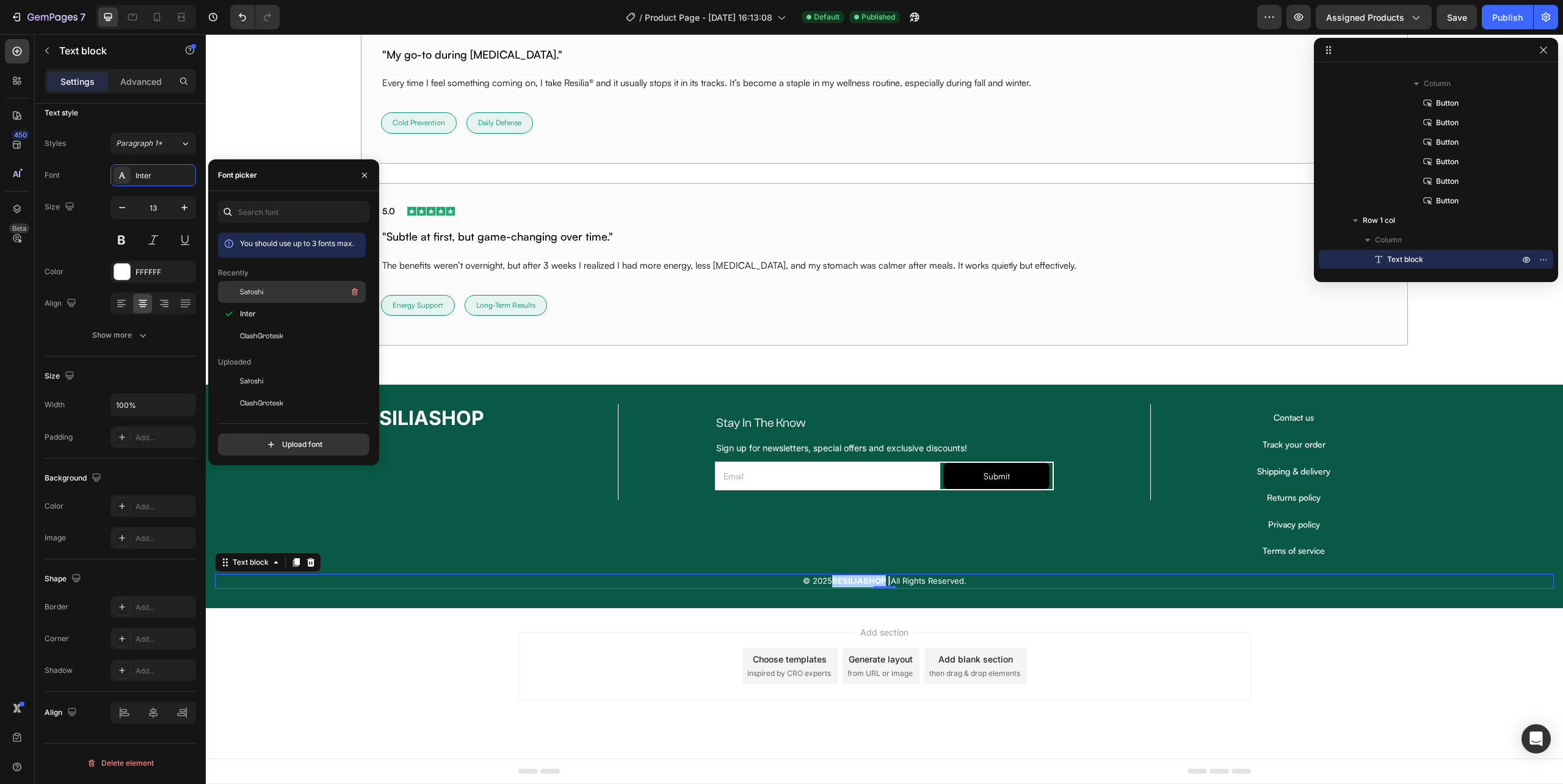
click at [263, 288] on span "Satoshi" at bounding box center [251, 292] width 24 height 11
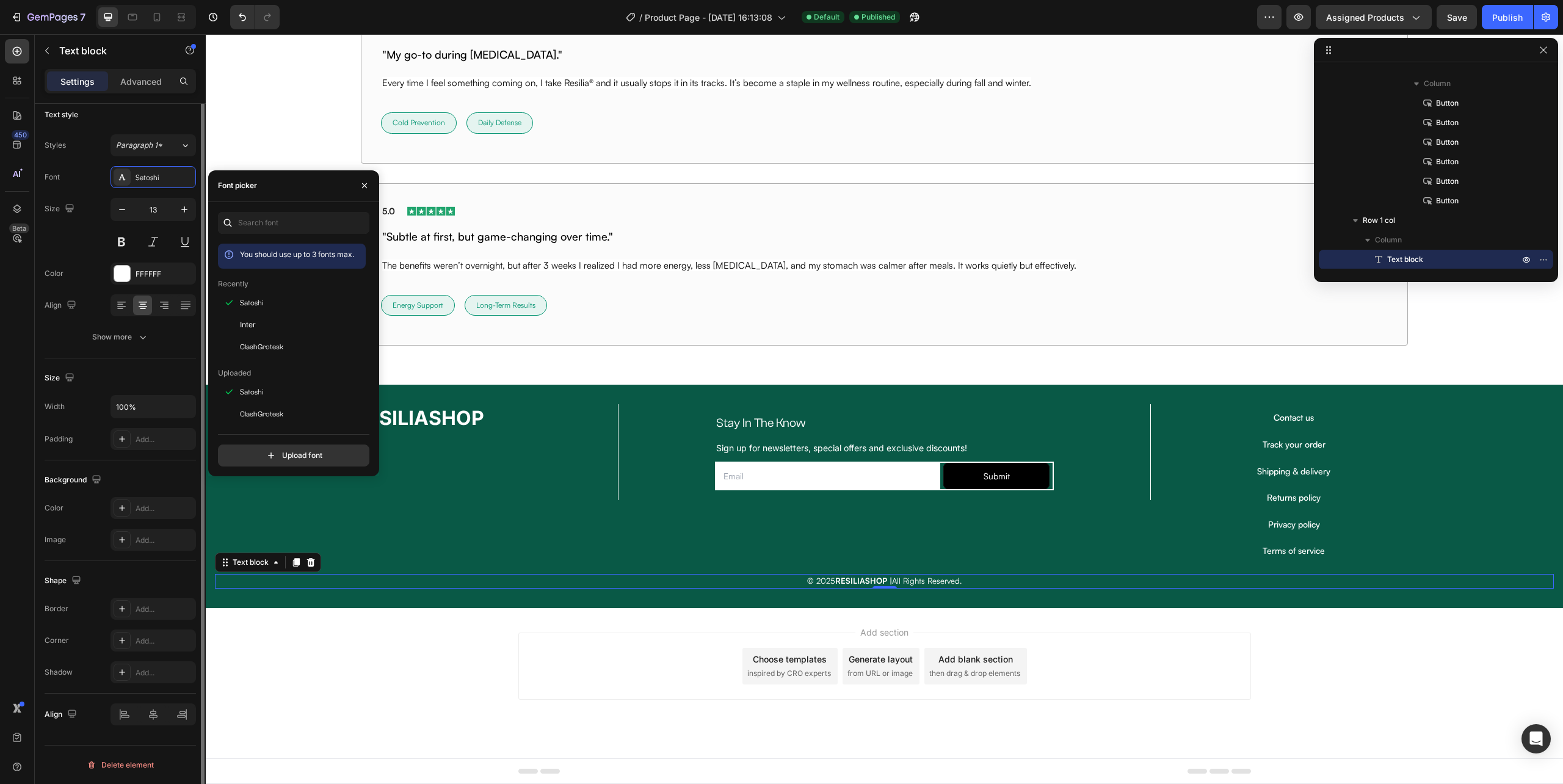
scroll to position [0, 0]
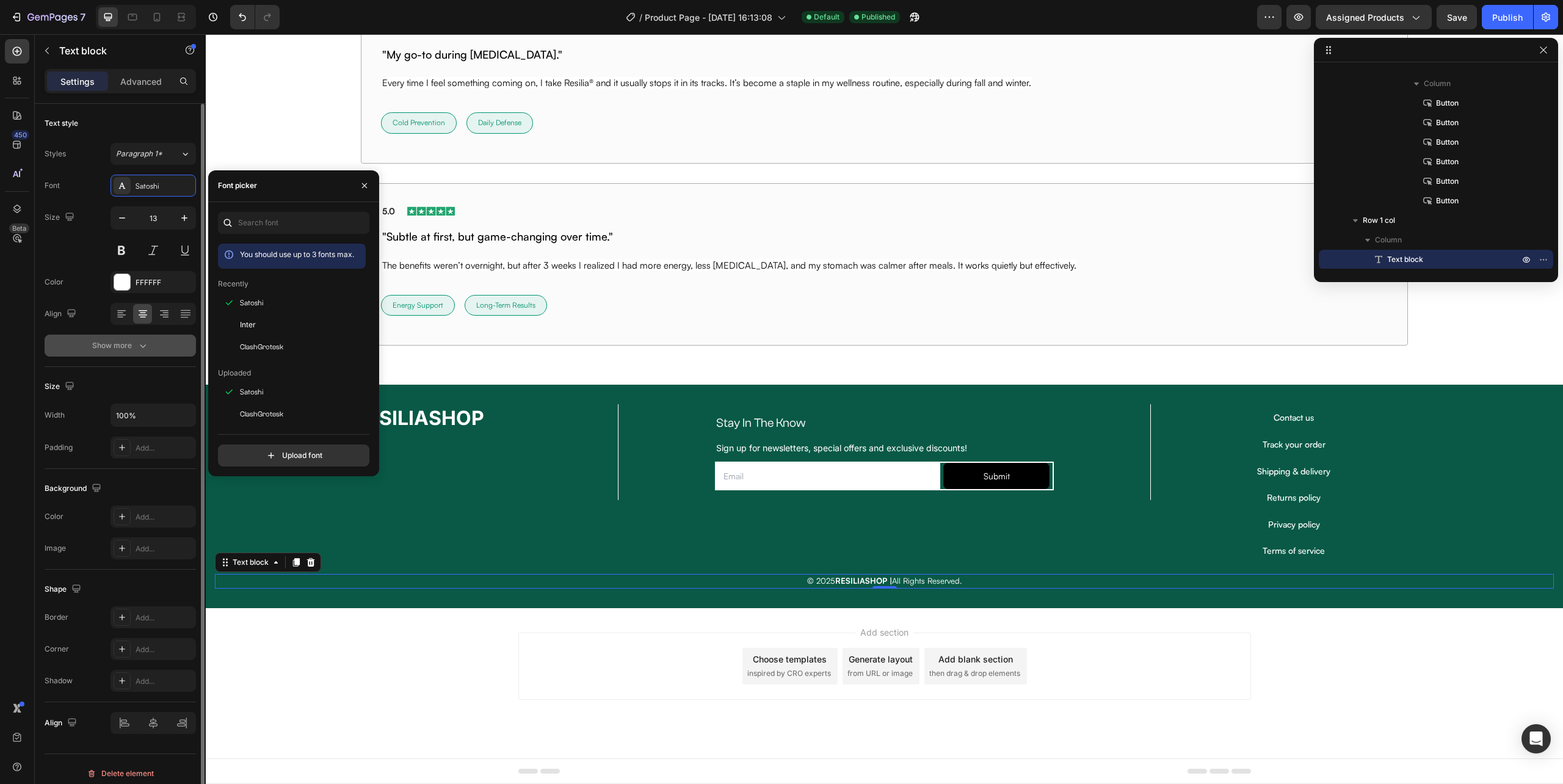
click at [128, 350] on div "Show more" at bounding box center [121, 346] width 56 height 12
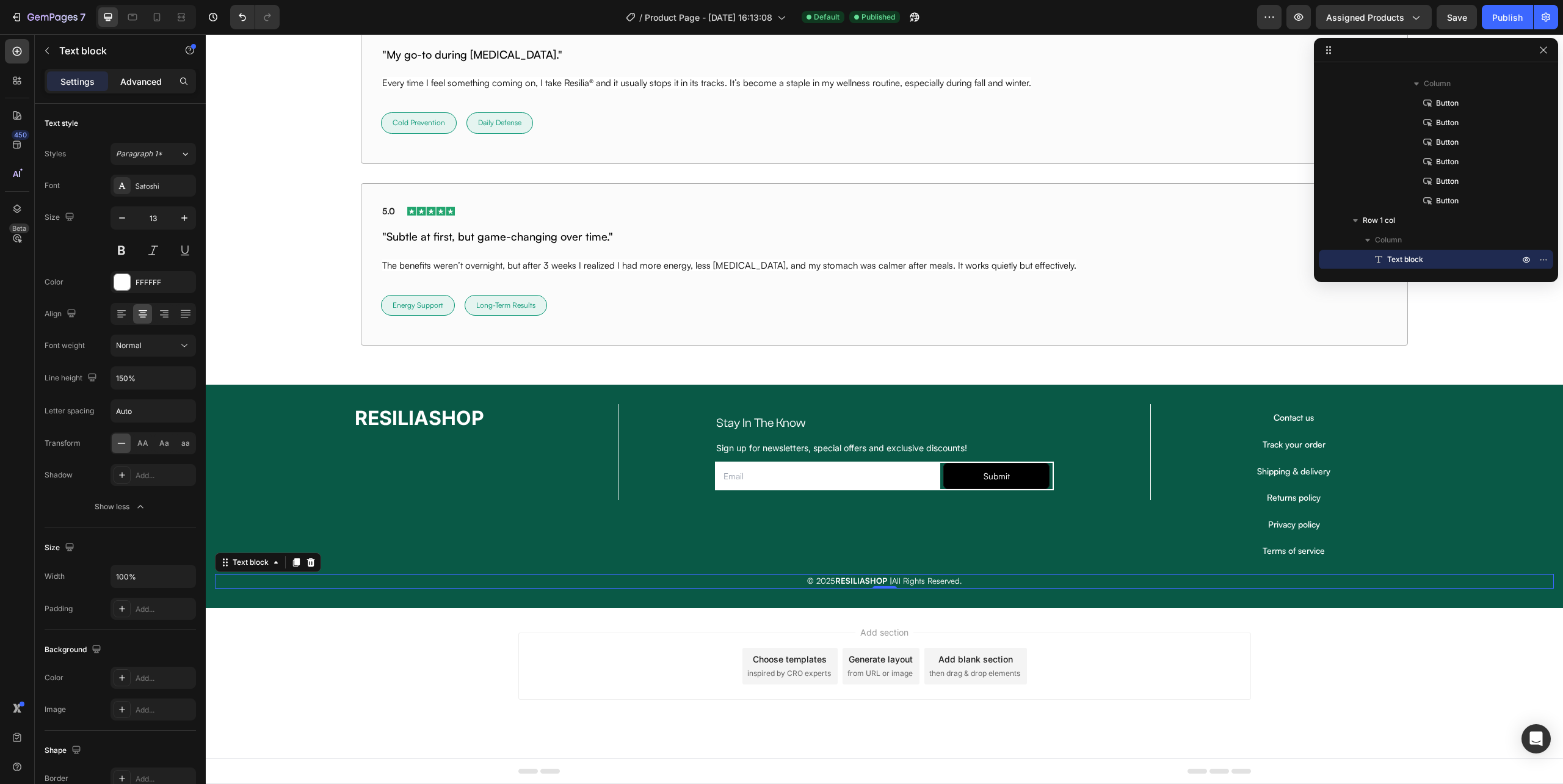
click at [140, 75] on p "Advanced" at bounding box center [140, 81] width 41 height 13
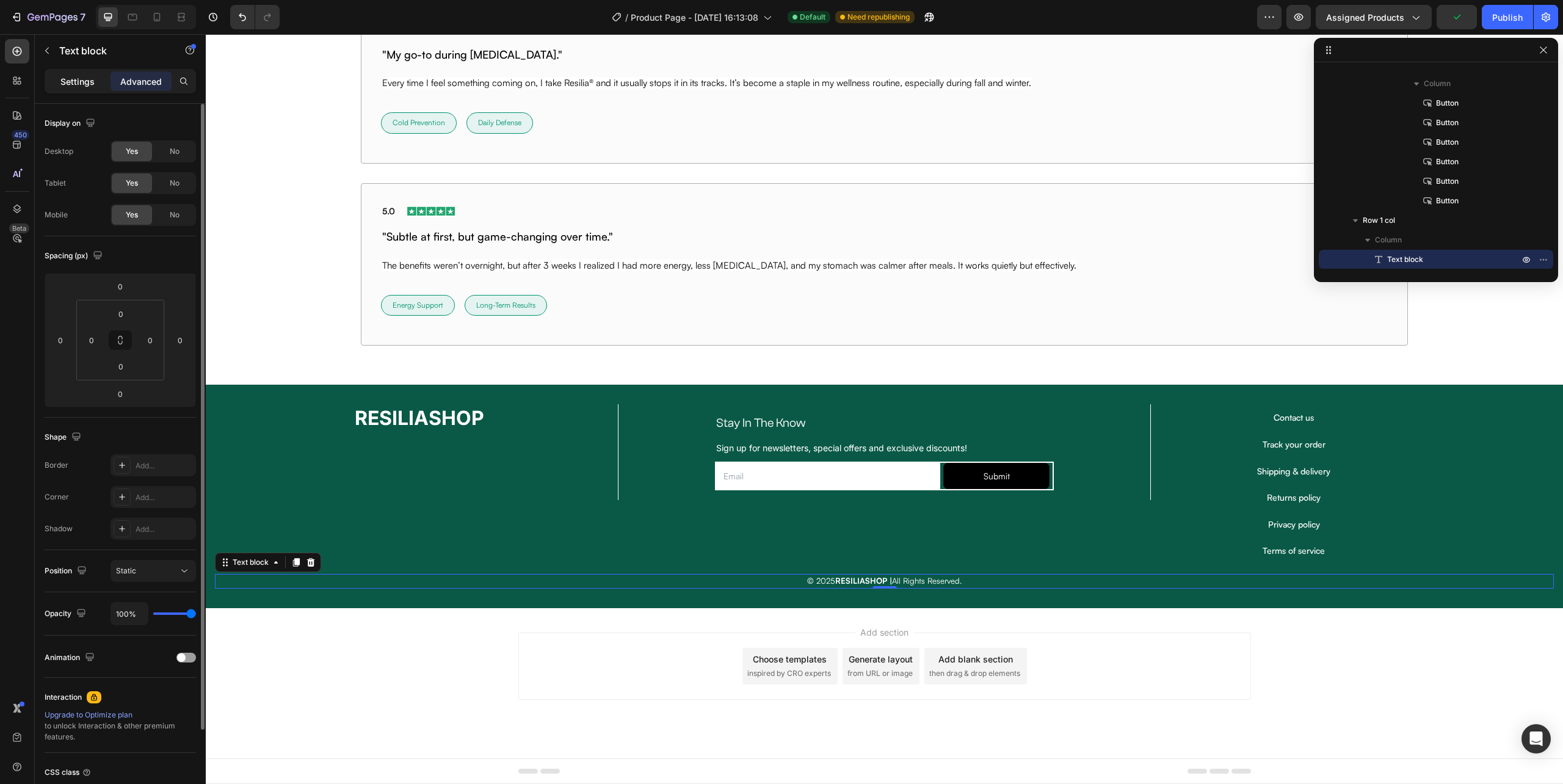
click at [77, 78] on p "Settings" at bounding box center [78, 81] width 34 height 13
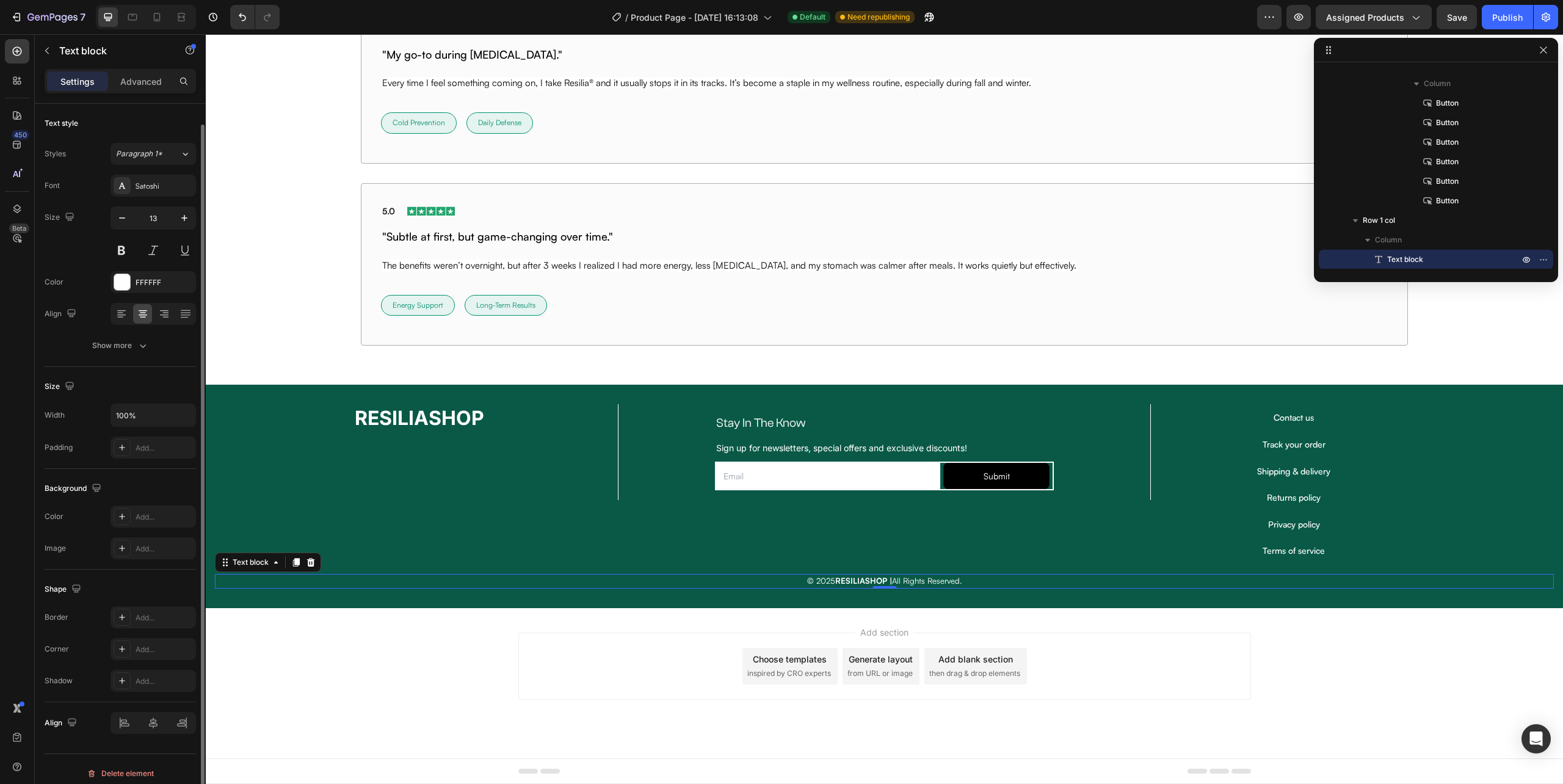
scroll to position [11, 0]
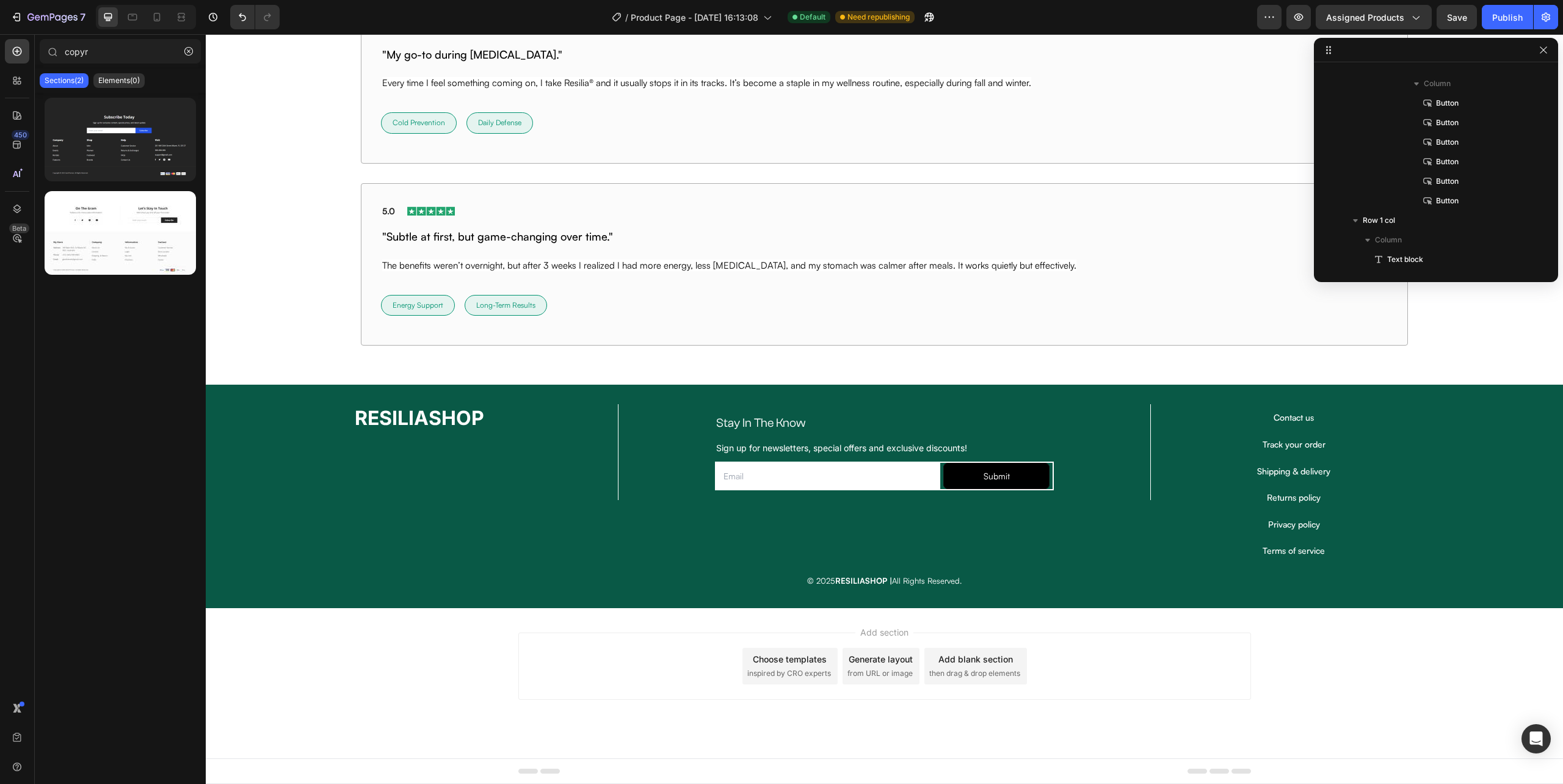
click at [397, 646] on div "Add section Choose templates inspired by CRO experts Generate layout from URL o…" at bounding box center [884, 683] width 1357 height 150
click at [804, 542] on div "Stay In The Know Heading Sign up for newsletters, special offers and exclusive …" at bounding box center [885, 483] width 533 height 160
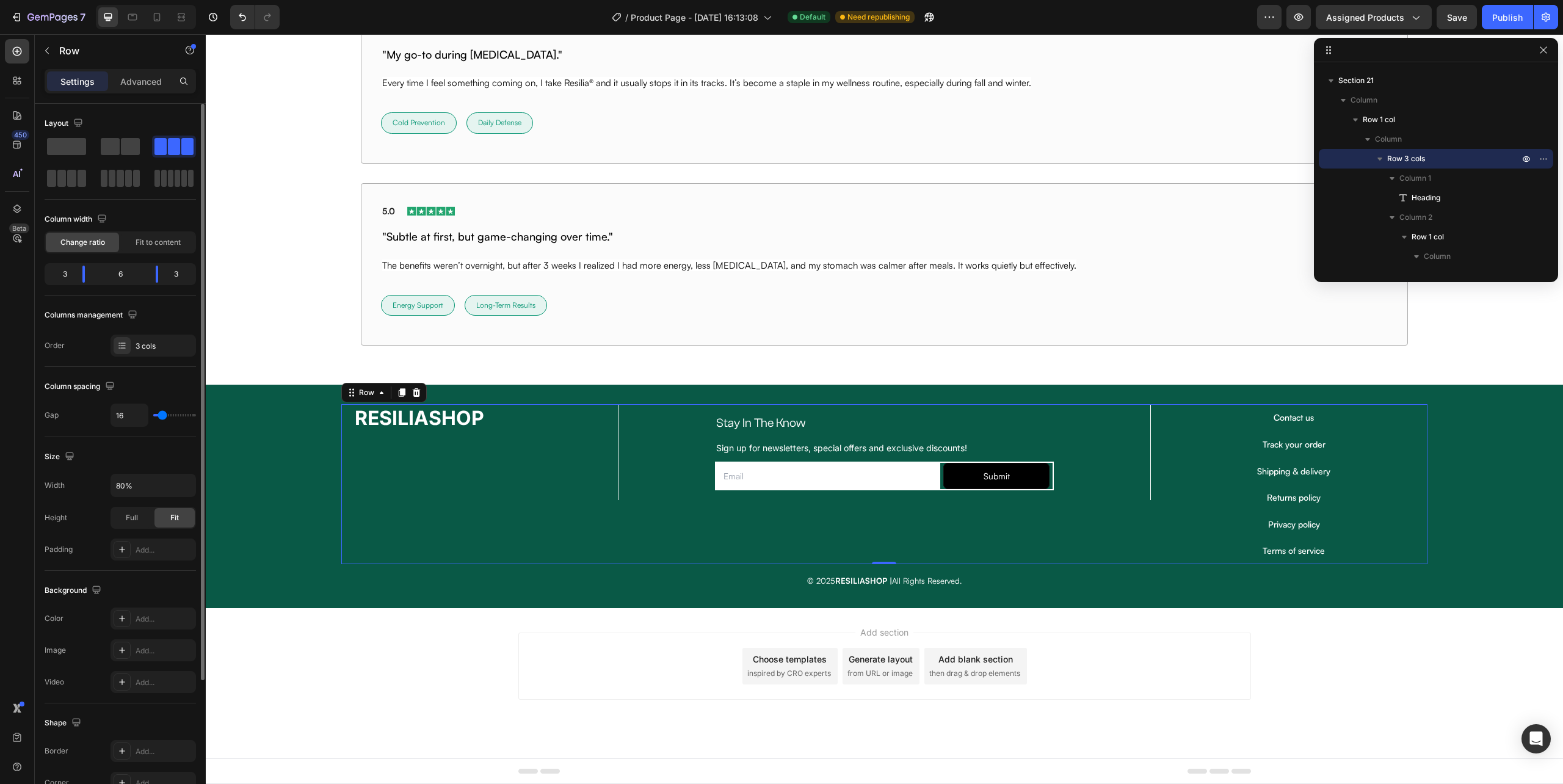
scroll to position [172, 0]
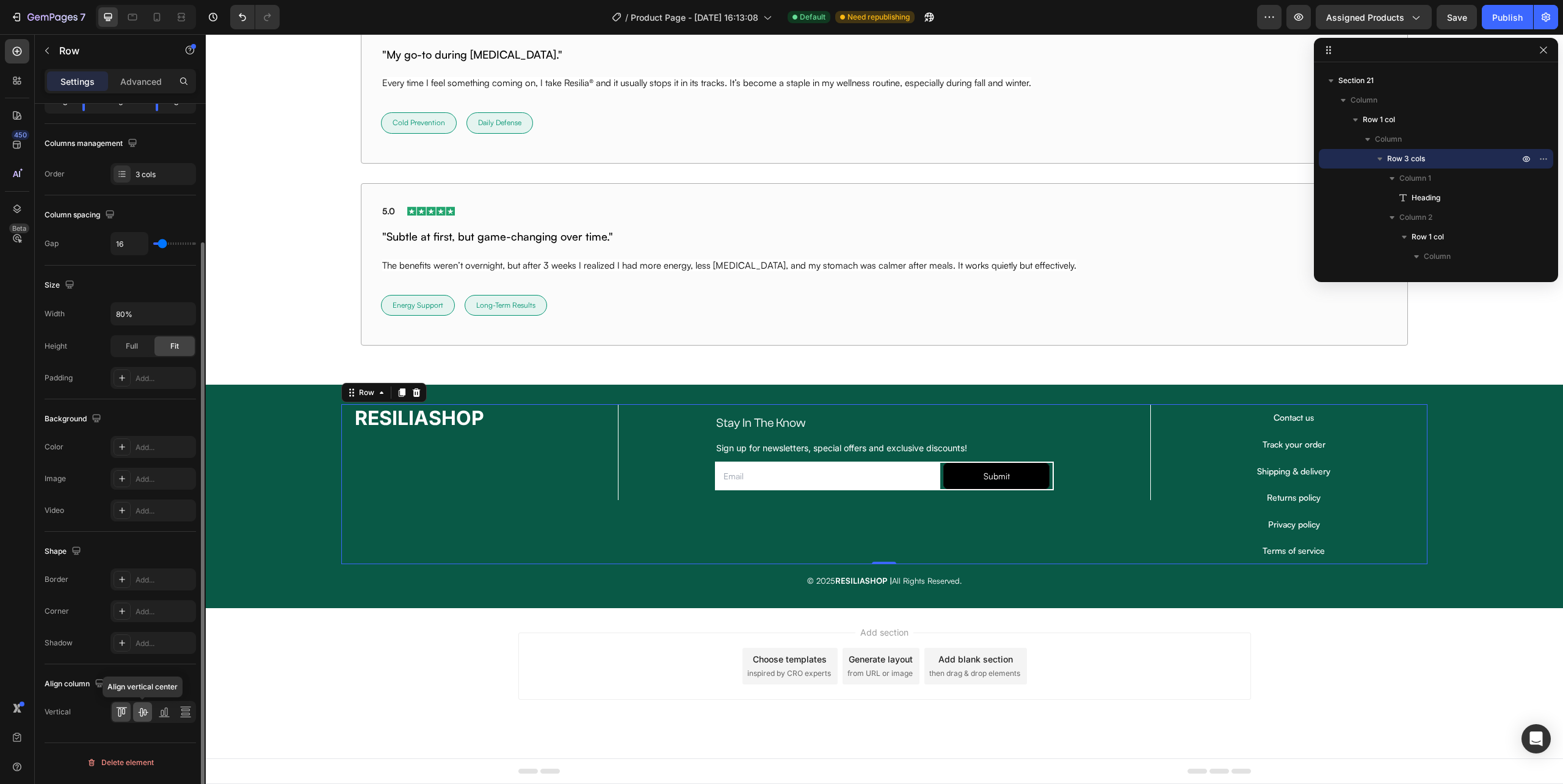
click at [140, 713] on icon at bounding box center [143, 712] width 12 height 12
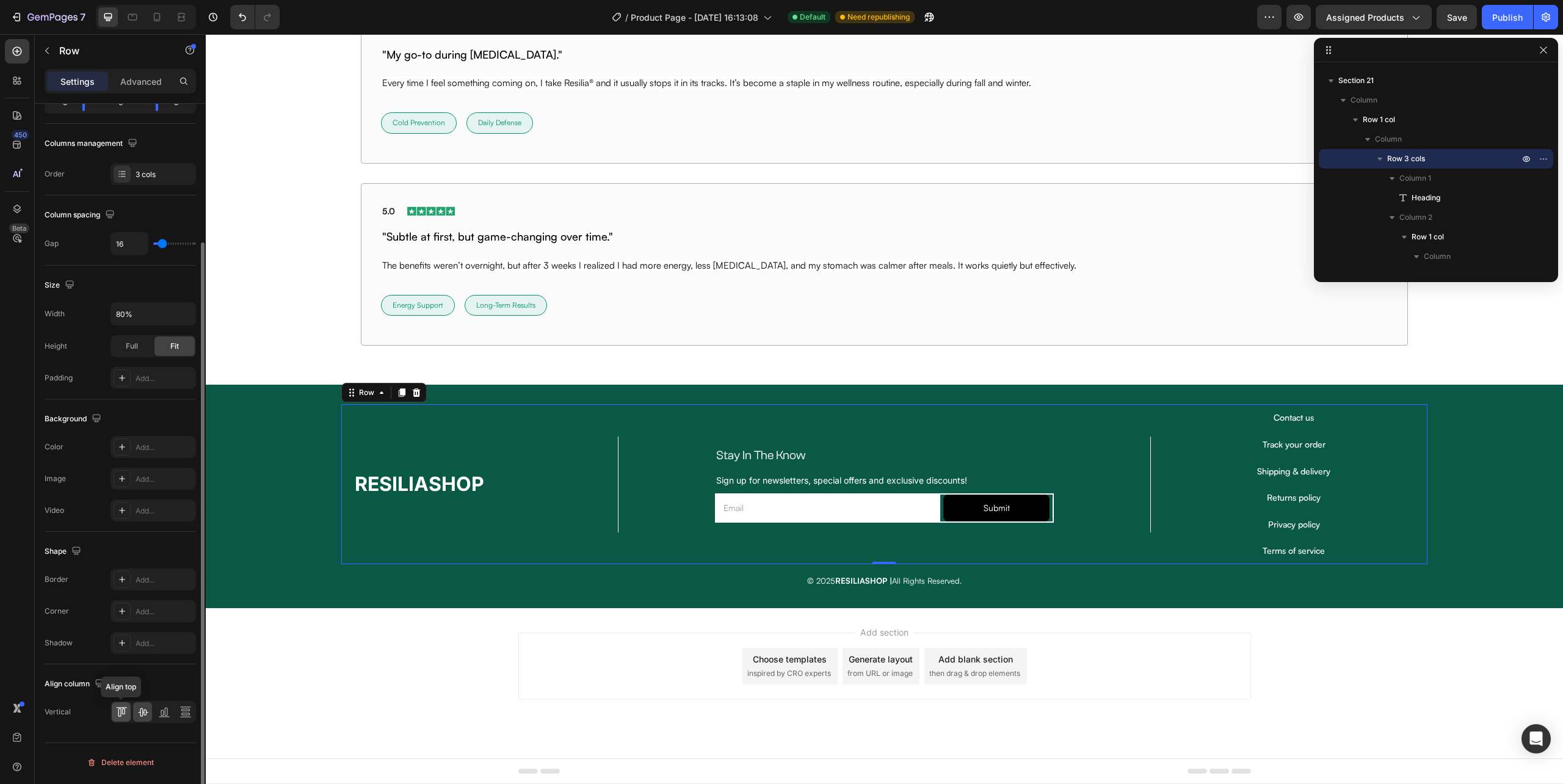
click at [120, 711] on icon at bounding box center [122, 712] width 12 height 12
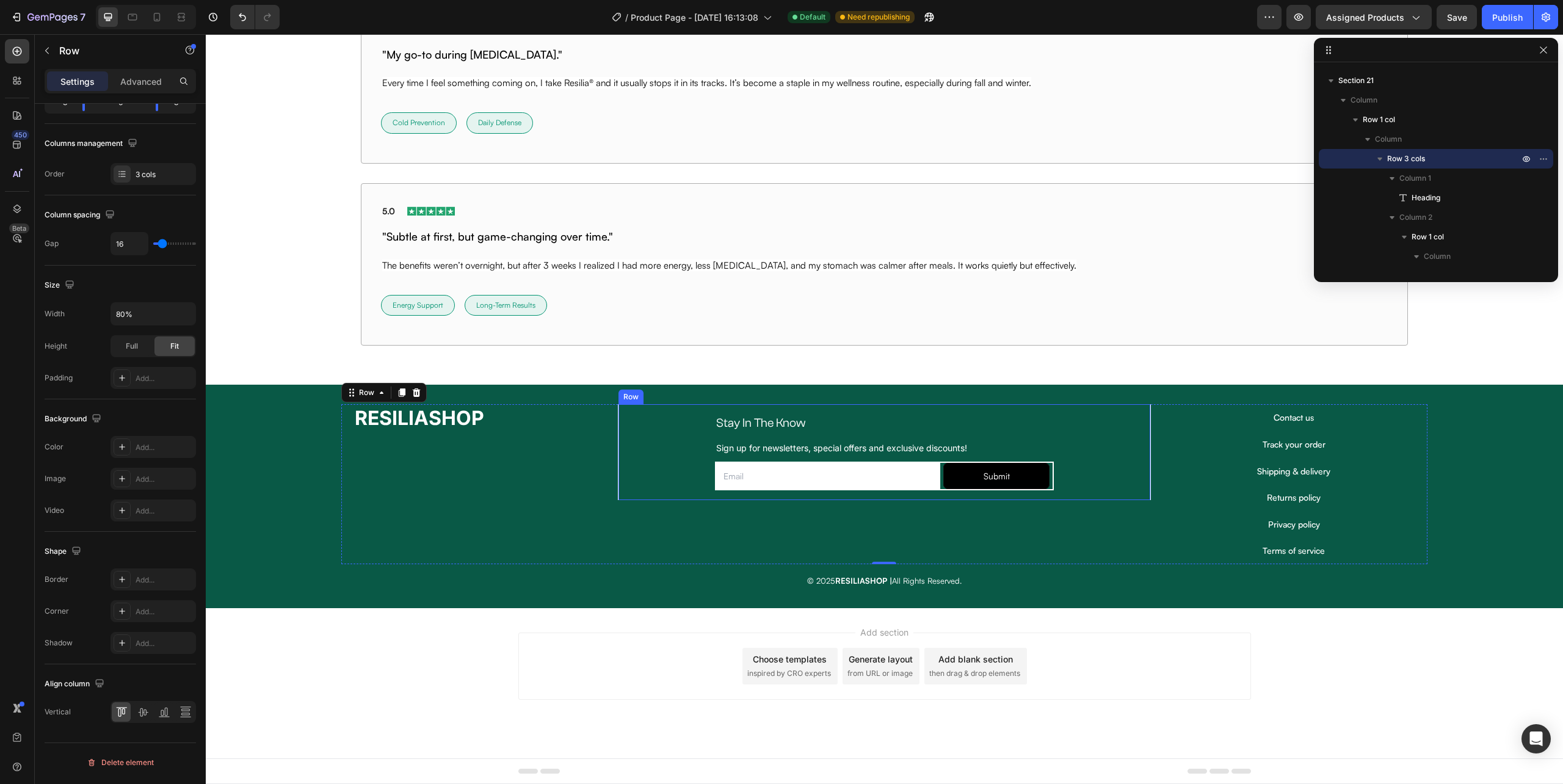
click at [634, 495] on div "Stay In The Know Heading Sign up for newsletters, special offers and exclusive …" at bounding box center [885, 452] width 533 height 96
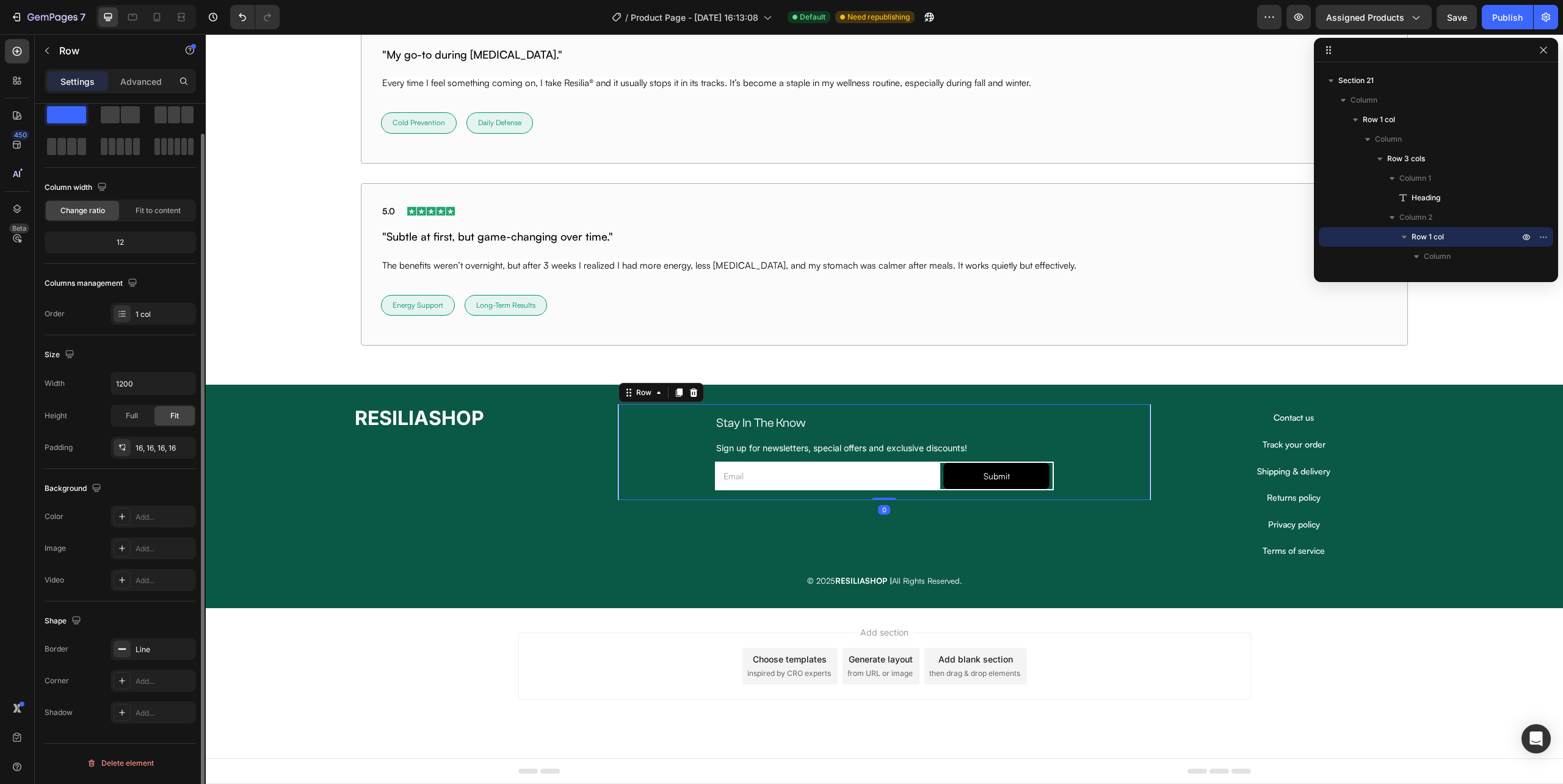
scroll to position [32, 0]
click at [146, 84] on p "Advanced" at bounding box center [140, 81] width 41 height 13
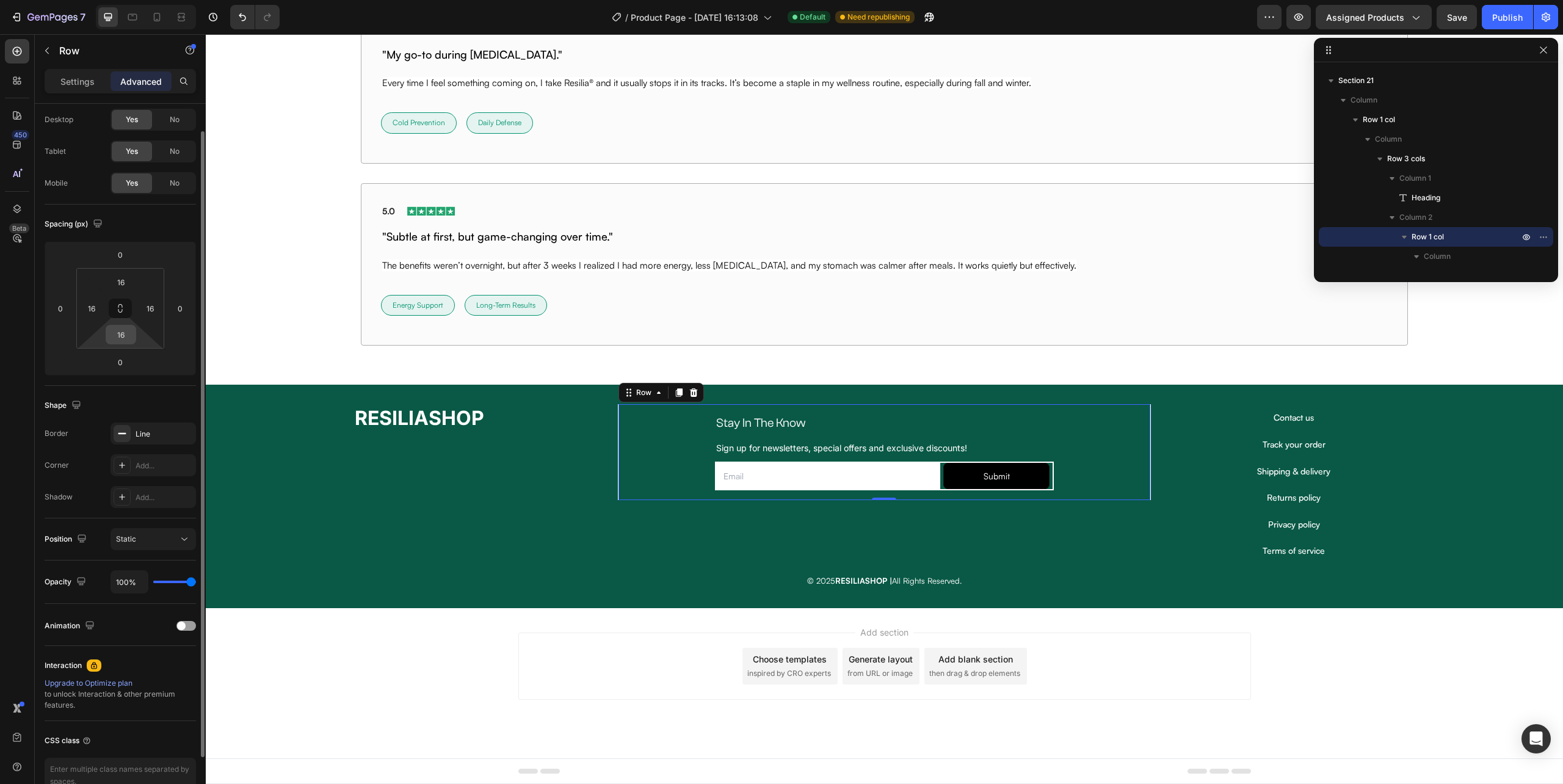
click at [123, 340] on input "16" at bounding box center [121, 334] width 25 height 19
type input "5"
type input "16"
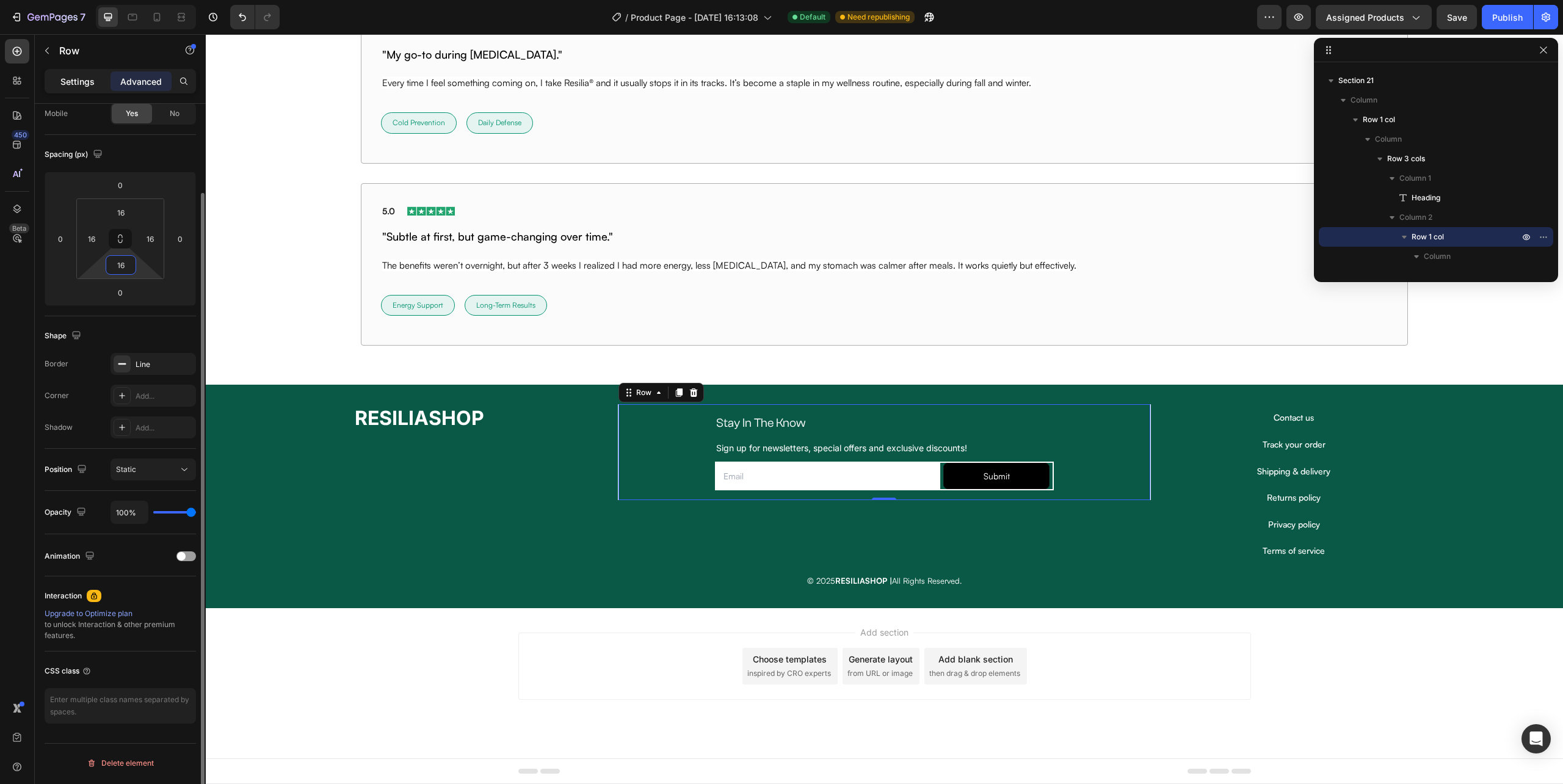
click at [81, 71] on div "Settings Advanced" at bounding box center [121, 81] width 152 height 25
click at [79, 74] on div "Settings" at bounding box center [77, 81] width 61 height 19
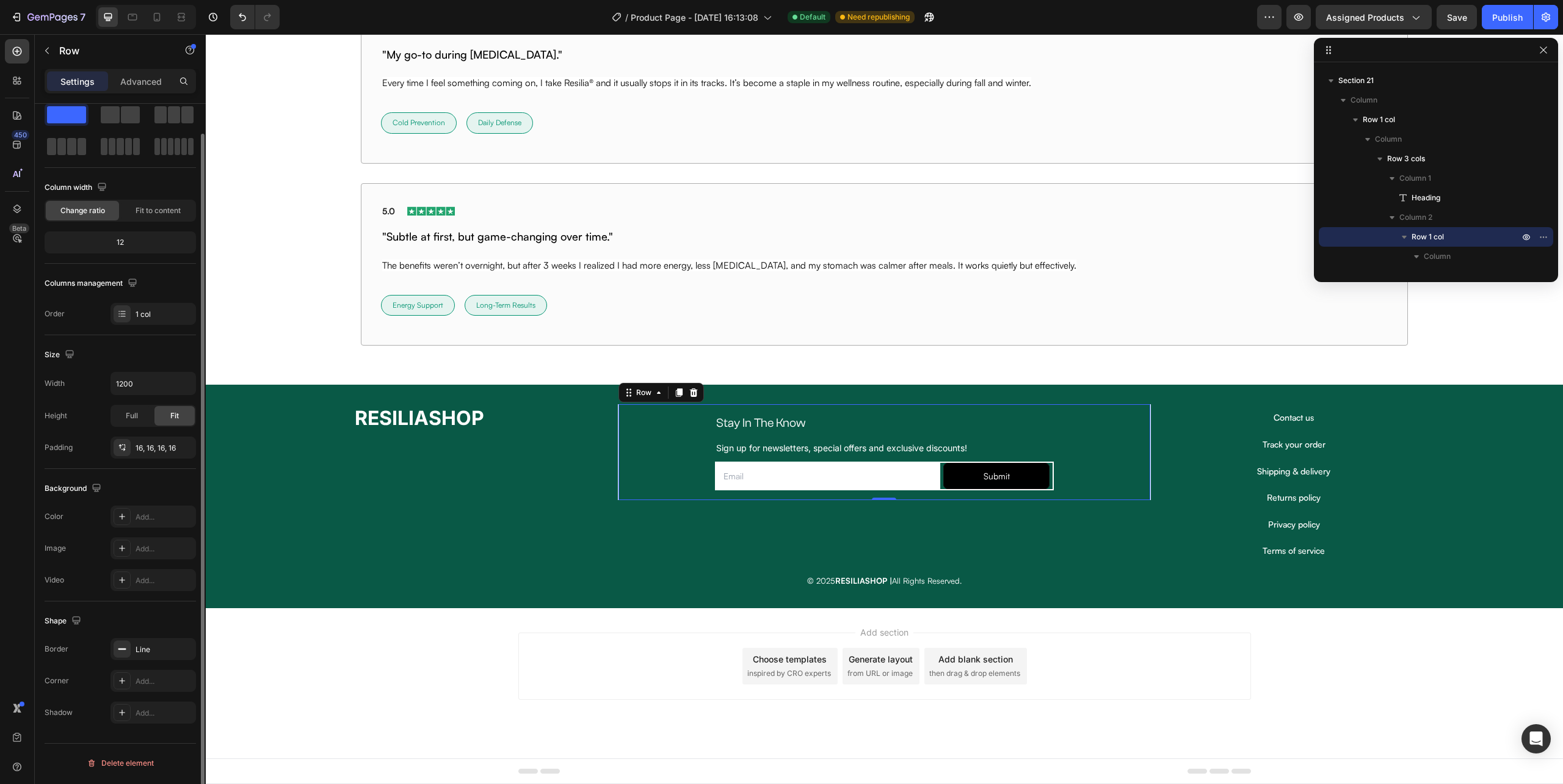
scroll to position [32, 0]
click at [679, 472] on div "Stay In The Know Heading Sign up for newsletters, special offers and exclusive …" at bounding box center [884, 452] width 512 height 77
click at [706, 448] on div "Stay In The Know Heading Sign up for newsletters, special offers and exclusive …" at bounding box center [885, 452] width 358 height 77
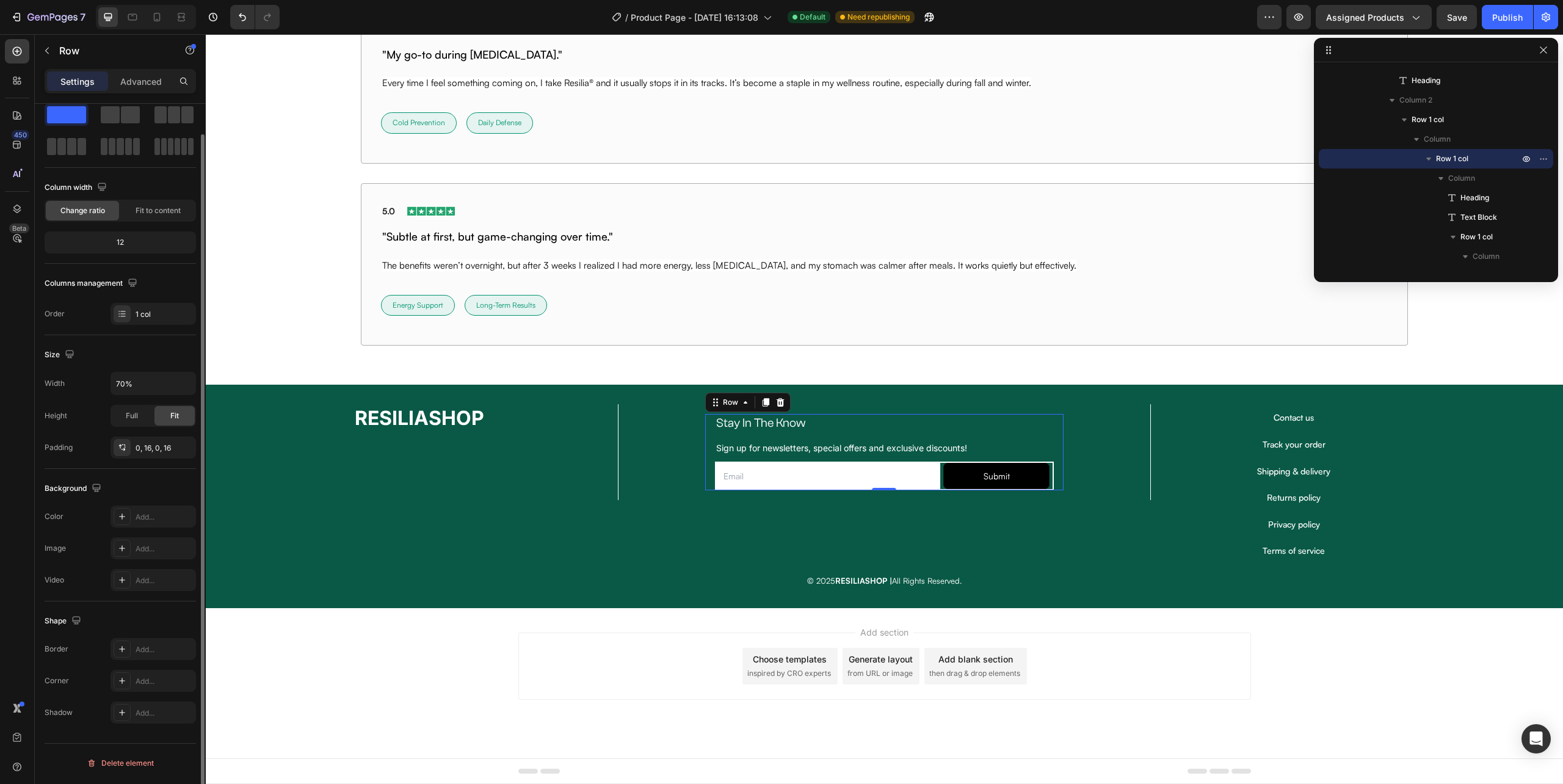
scroll to position [0, 0]
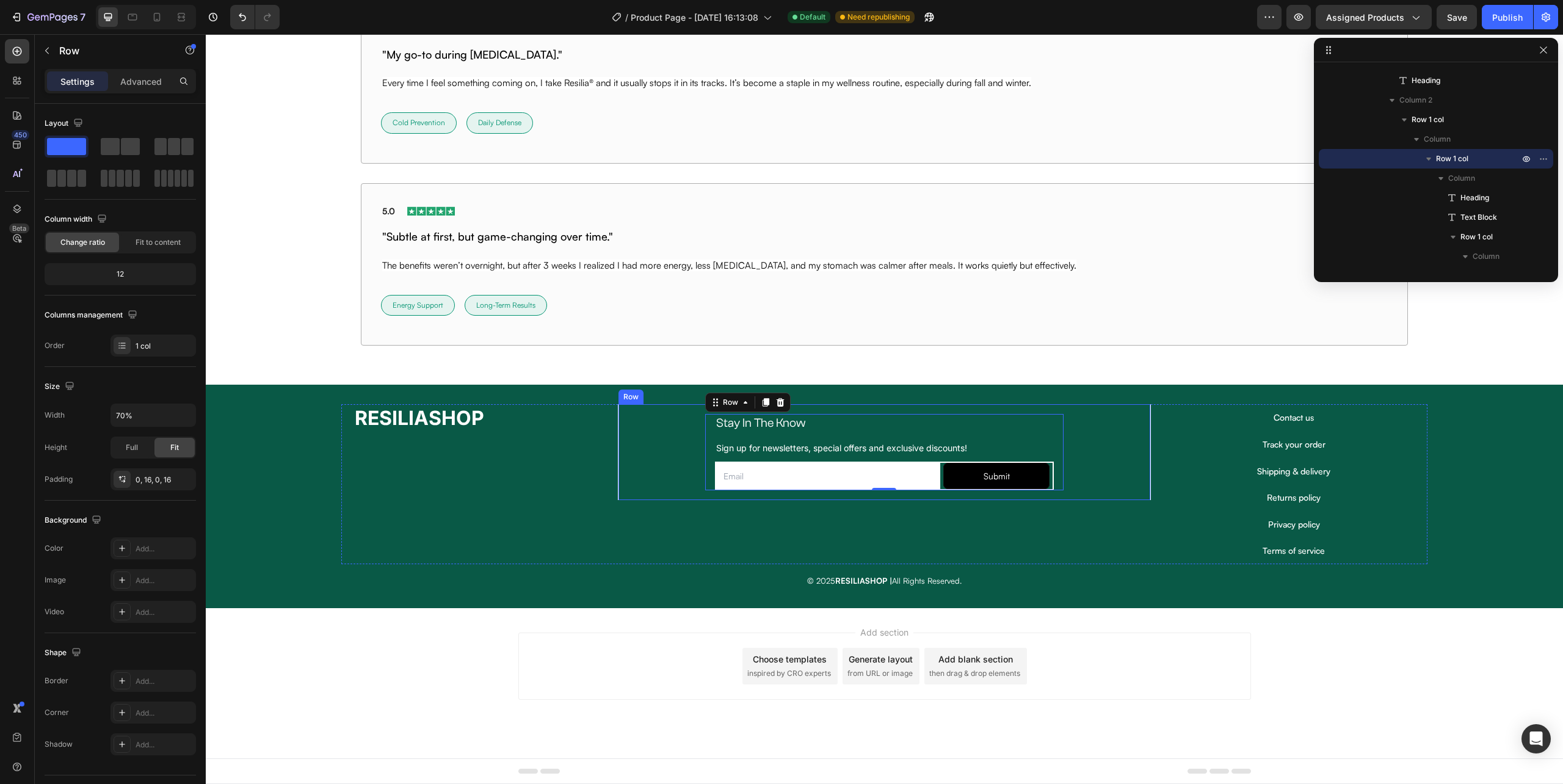
click at [672, 445] on div "Stay In The Know Heading Sign up for newsletters, special offers and exclusive …" at bounding box center [884, 452] width 512 height 77
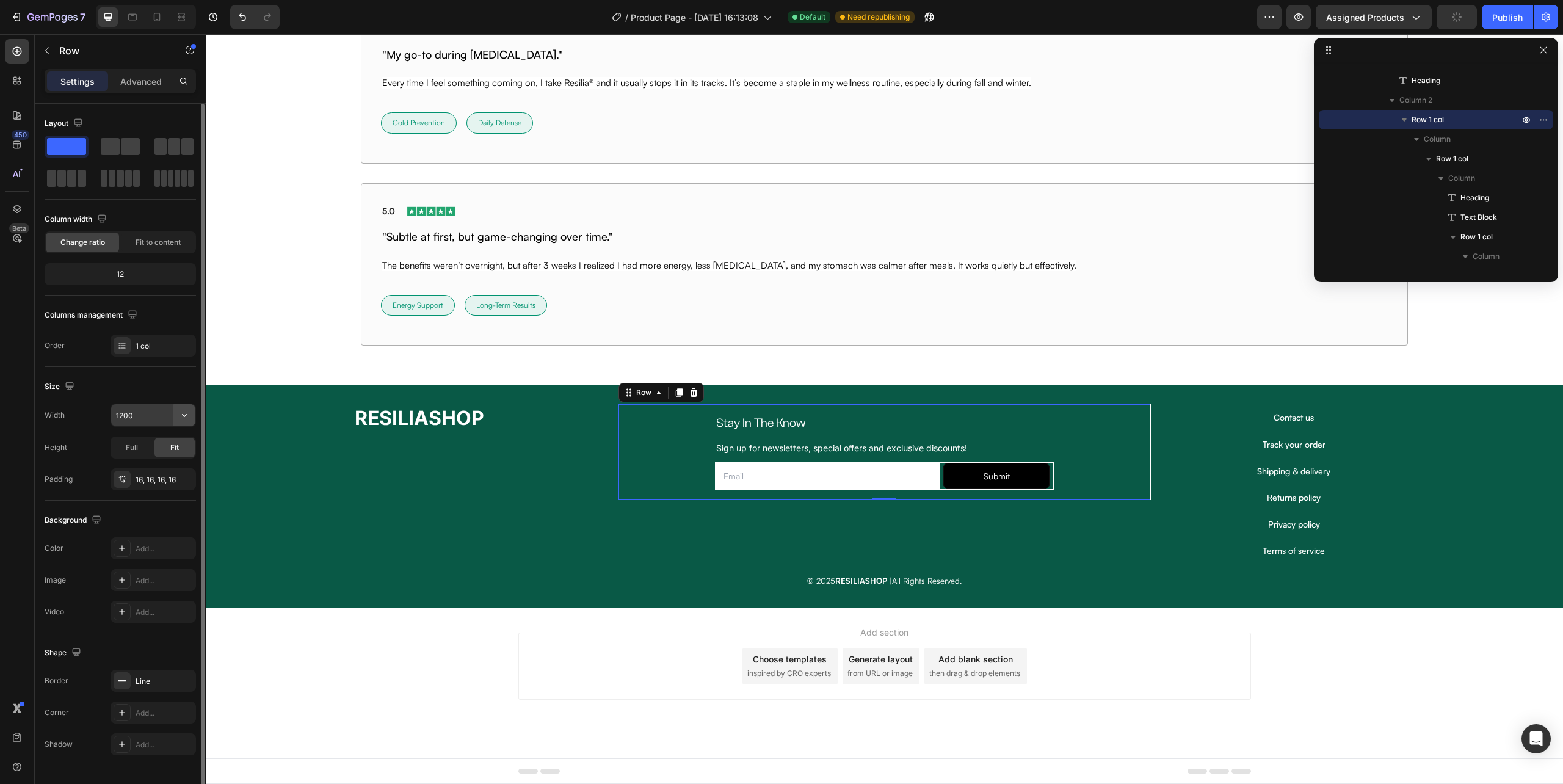
click at [185, 415] on icon "button" at bounding box center [184, 415] width 12 height 12
click at [160, 469] on p "Full 100%" at bounding box center [150, 471] width 70 height 11
type input "100%"
click at [706, 462] on div "Stay In The Know Heading Sign up for newsletters, special offers and exclusive …" at bounding box center [885, 452] width 358 height 77
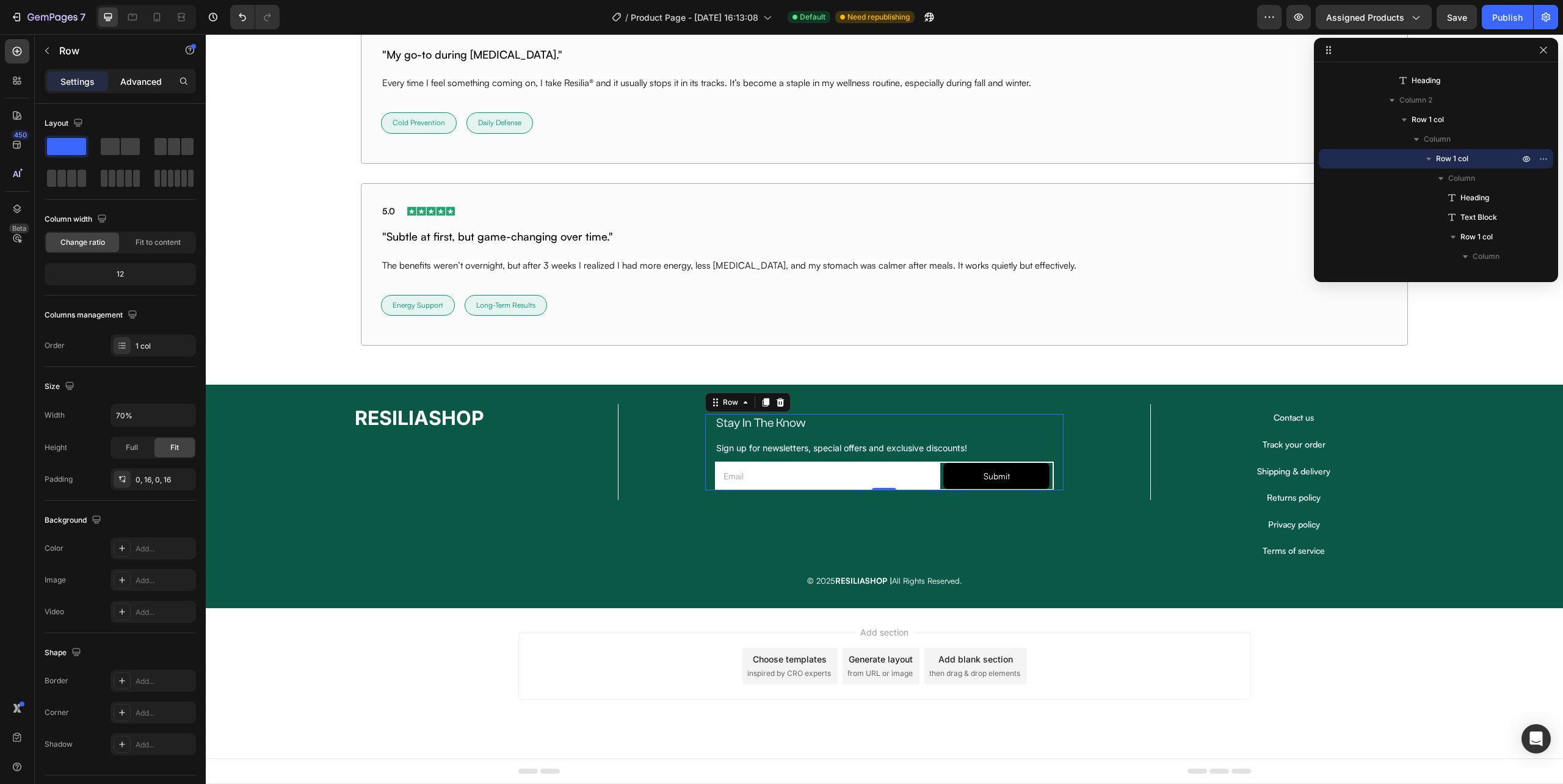
click at [138, 75] on p "Advanced" at bounding box center [140, 81] width 41 height 13
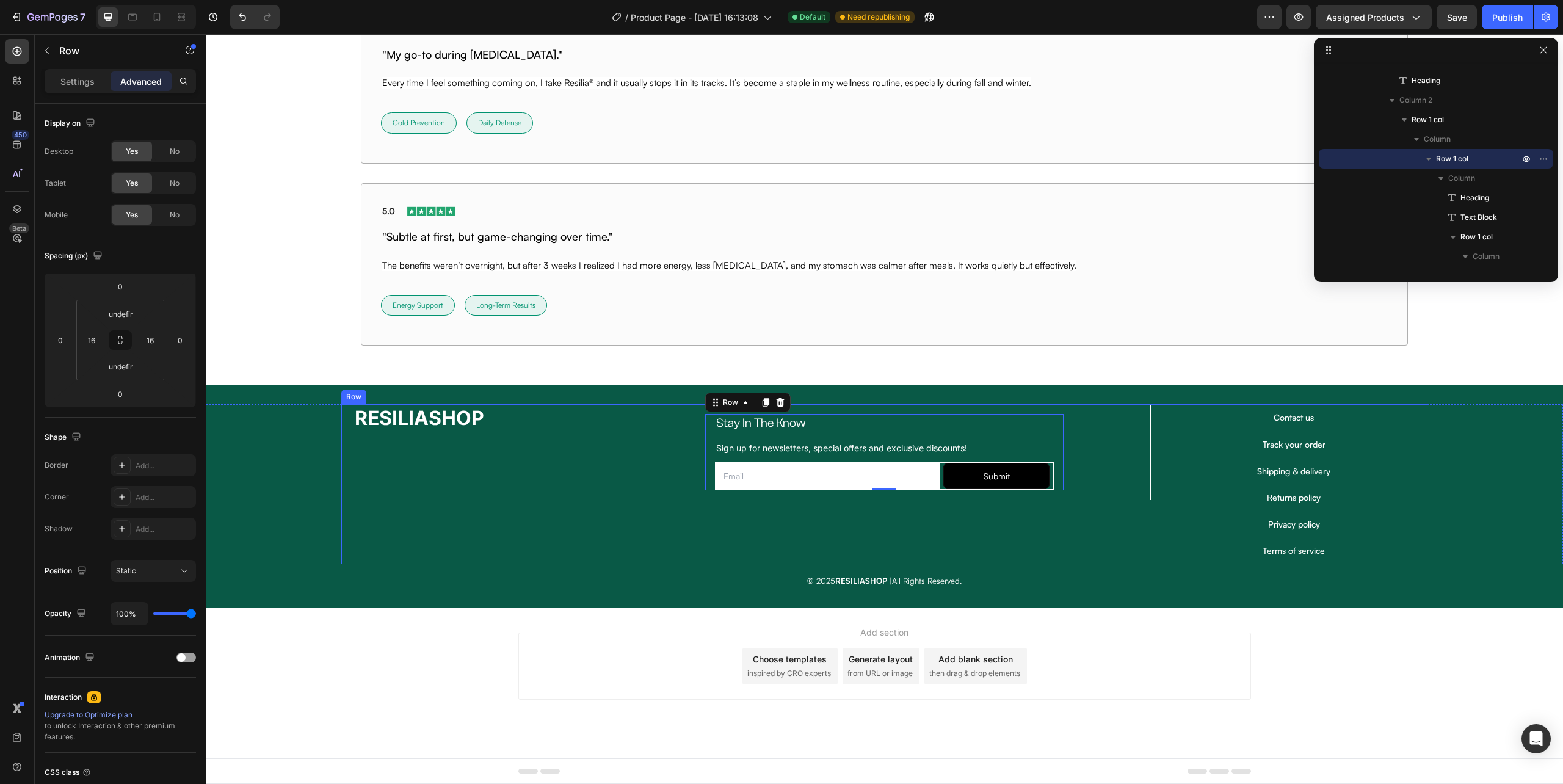
click at [1117, 519] on div "Stay In The Know Heading Sign up for newsletters, special offers and exclusive …" at bounding box center [885, 483] width 533 height 160
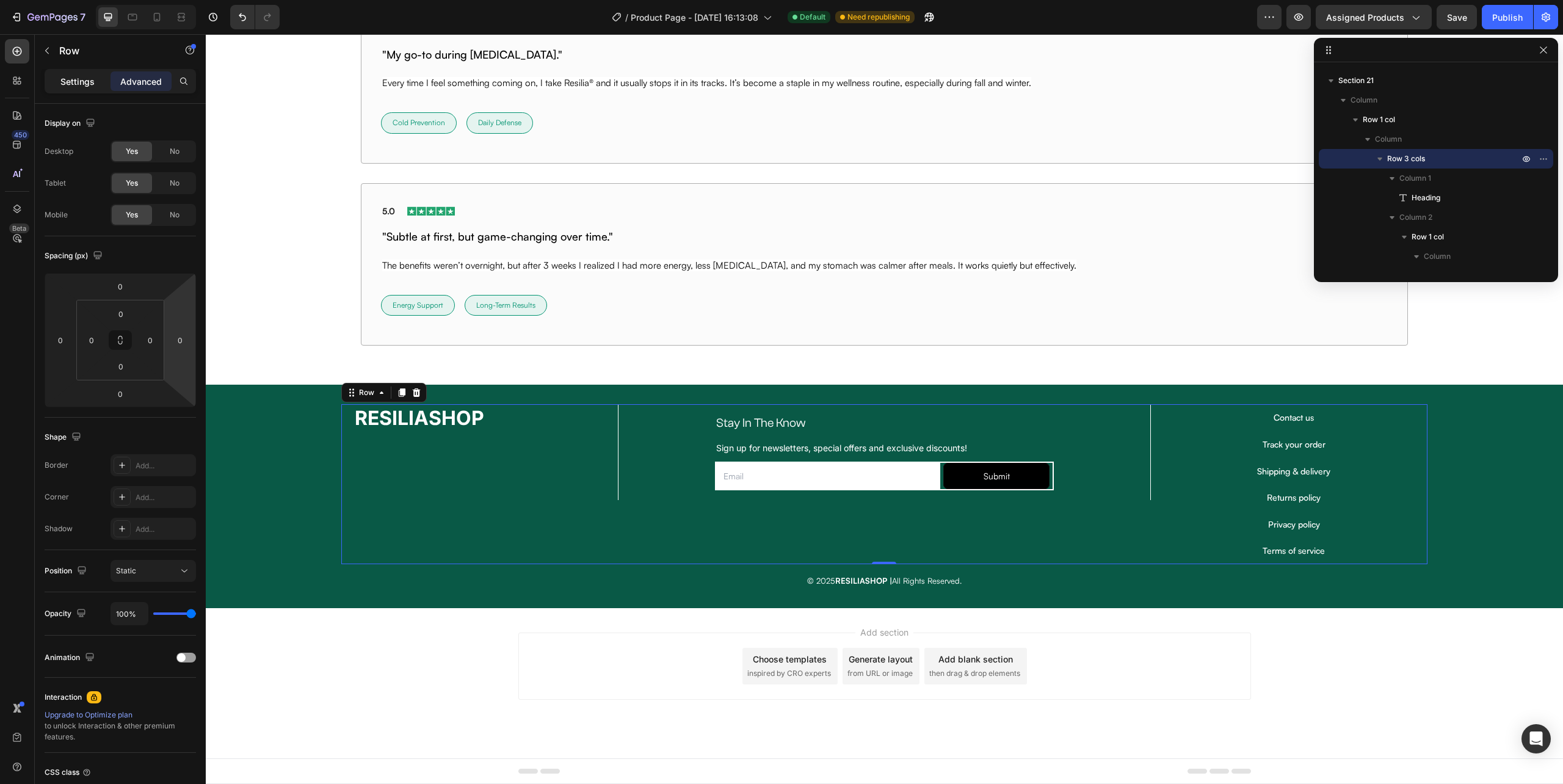
click at [79, 73] on div "Settings" at bounding box center [77, 81] width 61 height 19
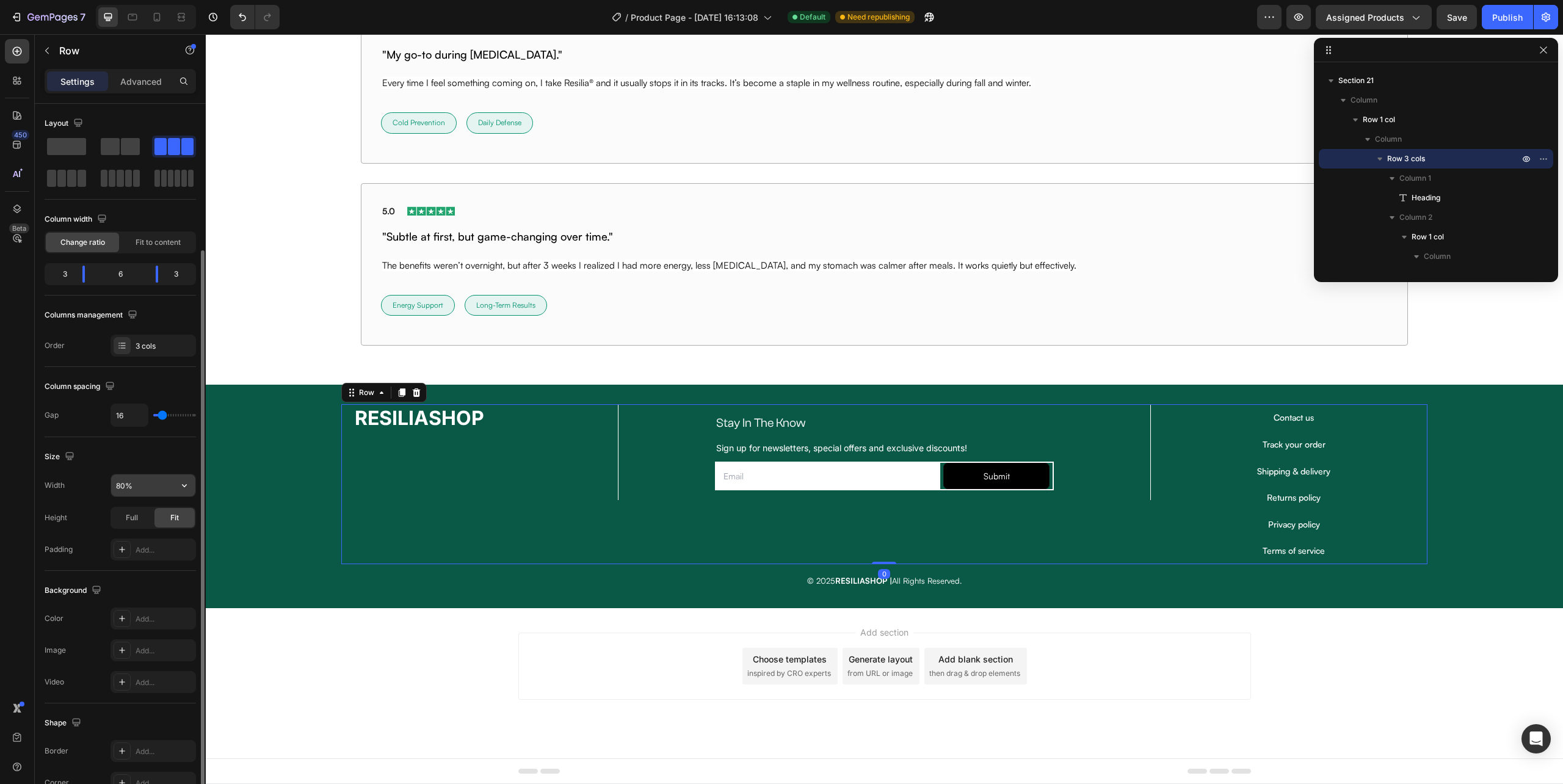
scroll to position [172, 0]
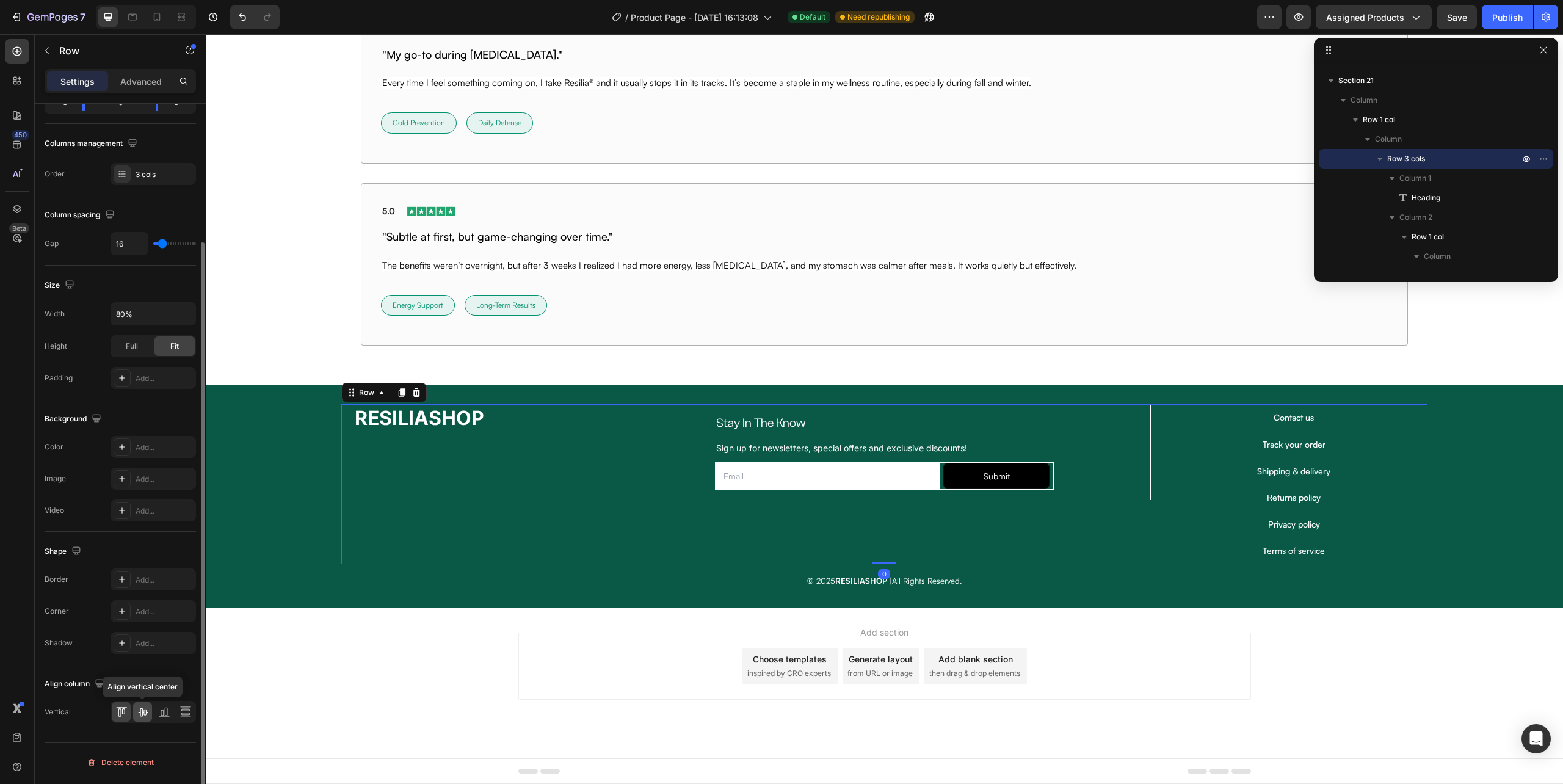
click at [138, 709] on icon at bounding box center [143, 712] width 12 height 12
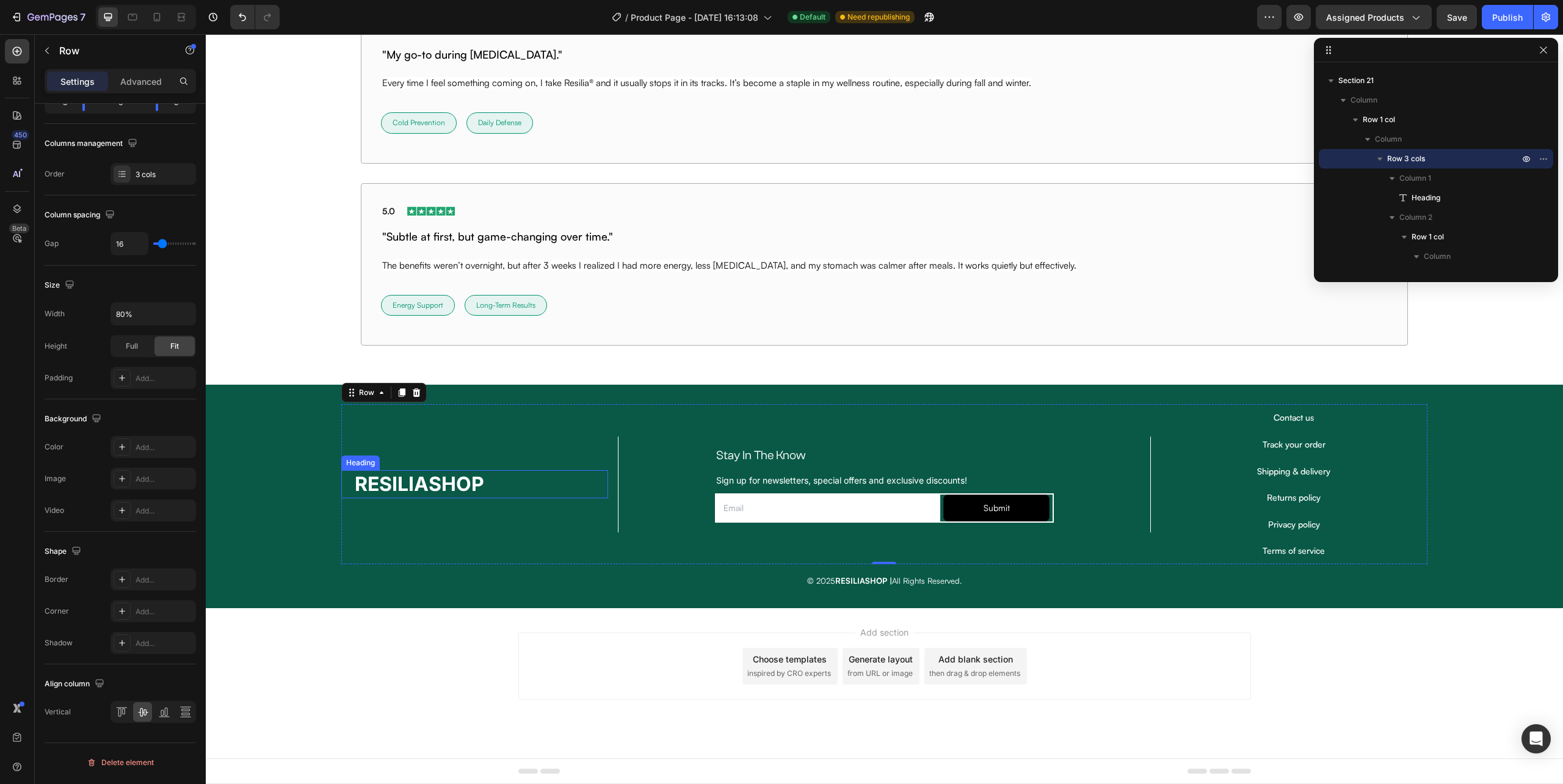
click at [452, 477] on strong "RESILIASHOP" at bounding box center [419, 483] width 130 height 24
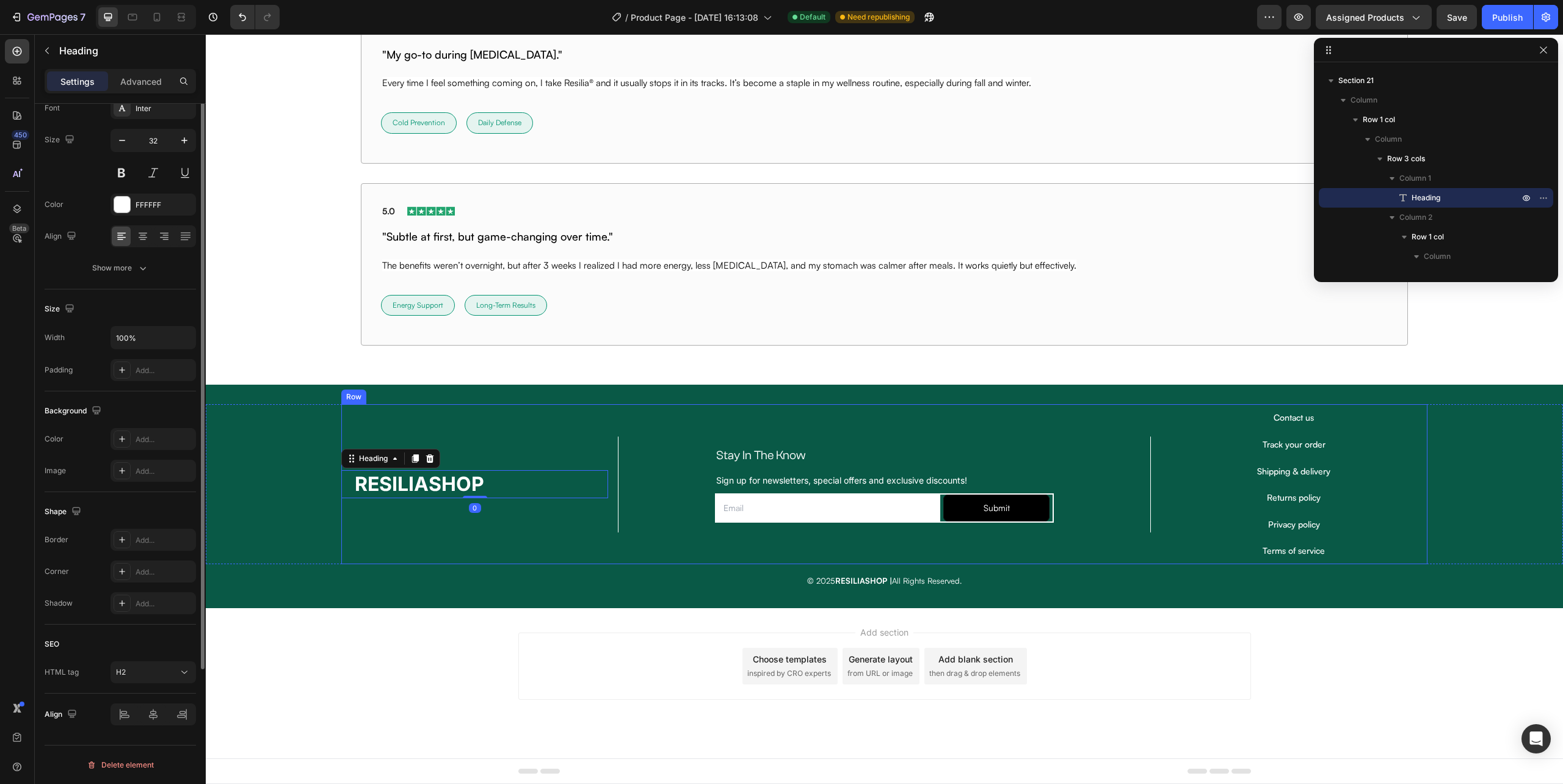
scroll to position [0, 0]
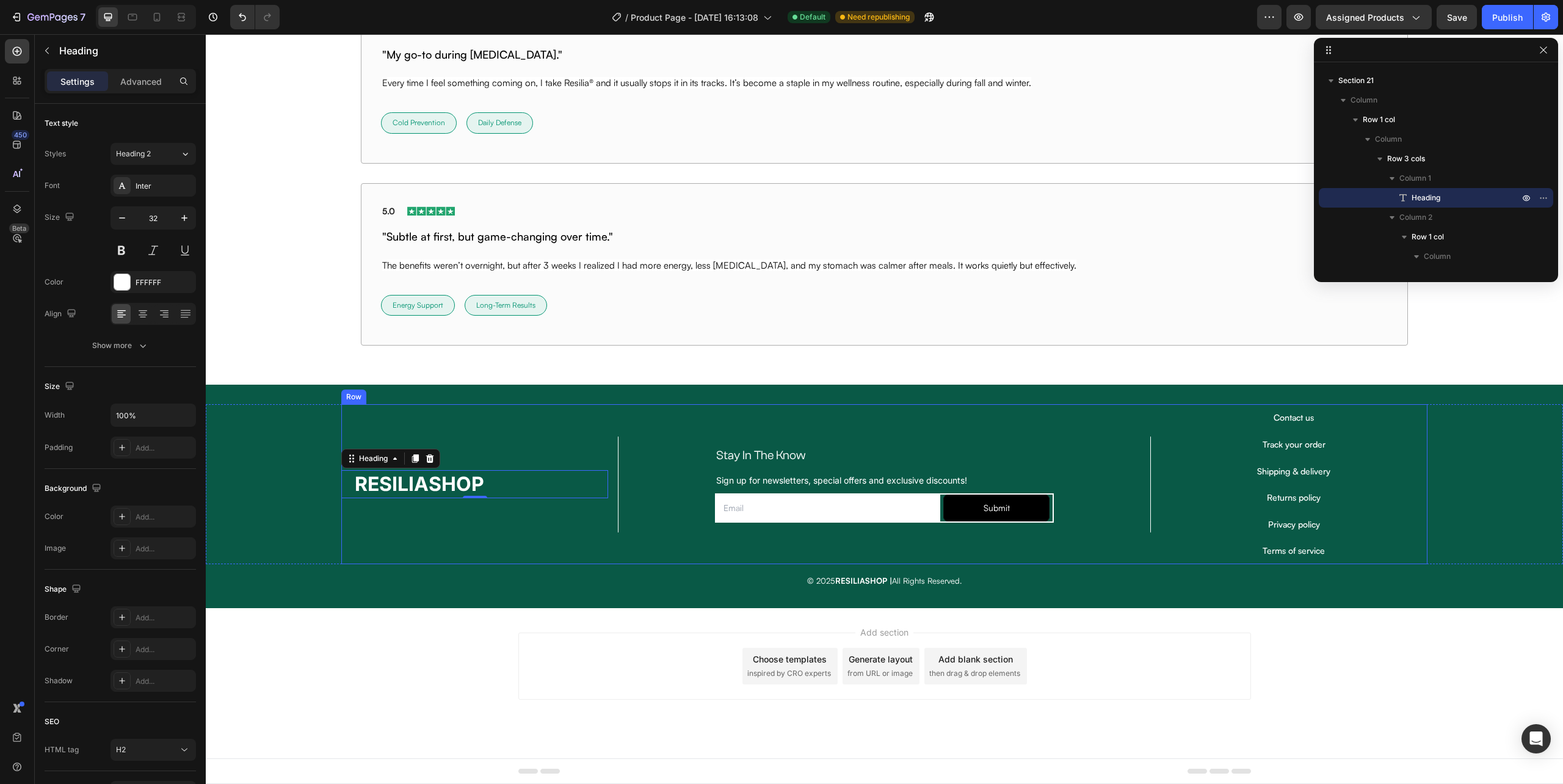
click at [604, 461] on div "RESILIASHOP Heading 0 Stay In The Know Heading Sign up for newsletters, special…" at bounding box center [884, 483] width 1086 height 160
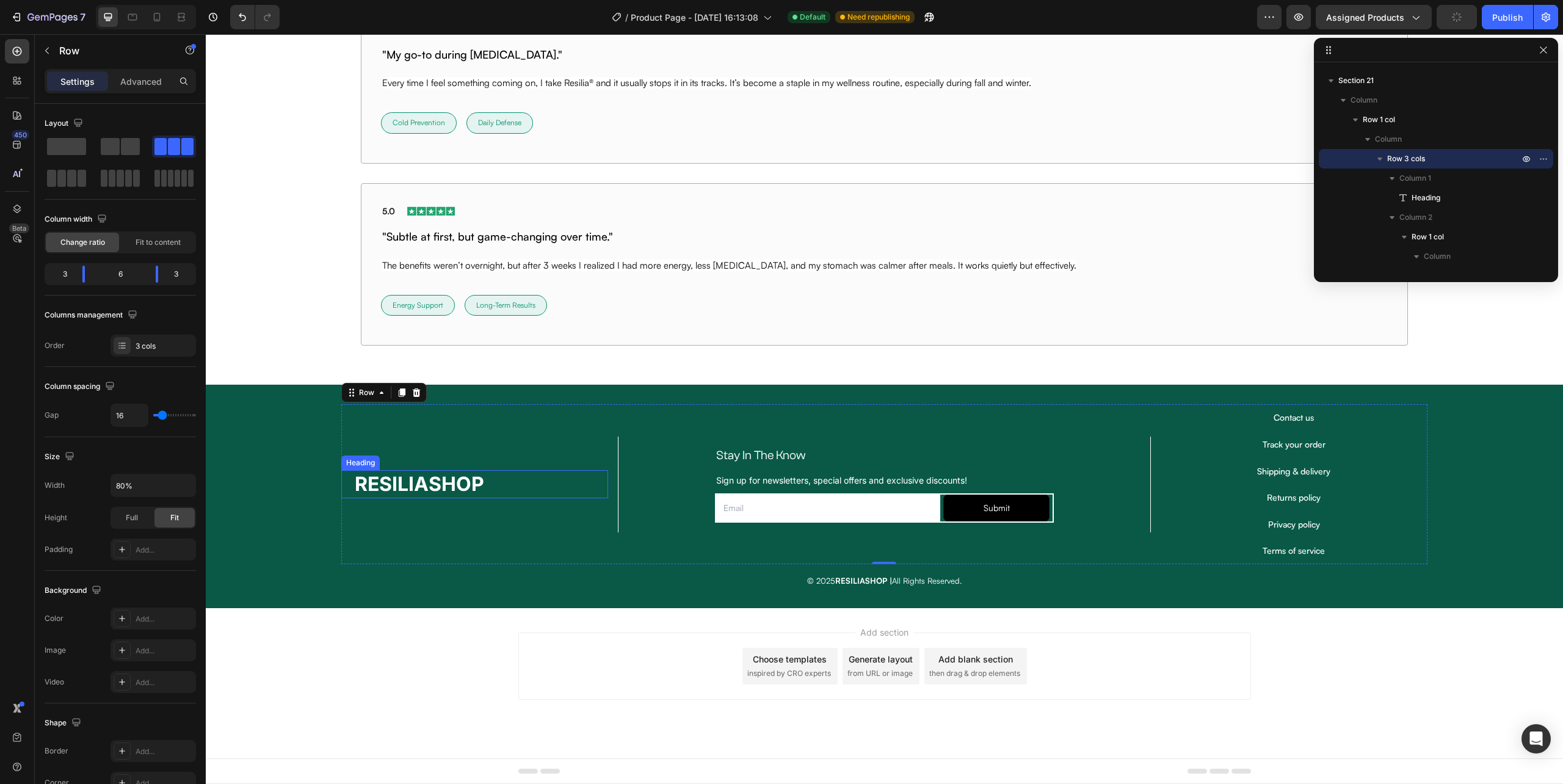
click at [503, 489] on h2 "RESILIASHOP" at bounding box center [475, 484] width 243 height 28
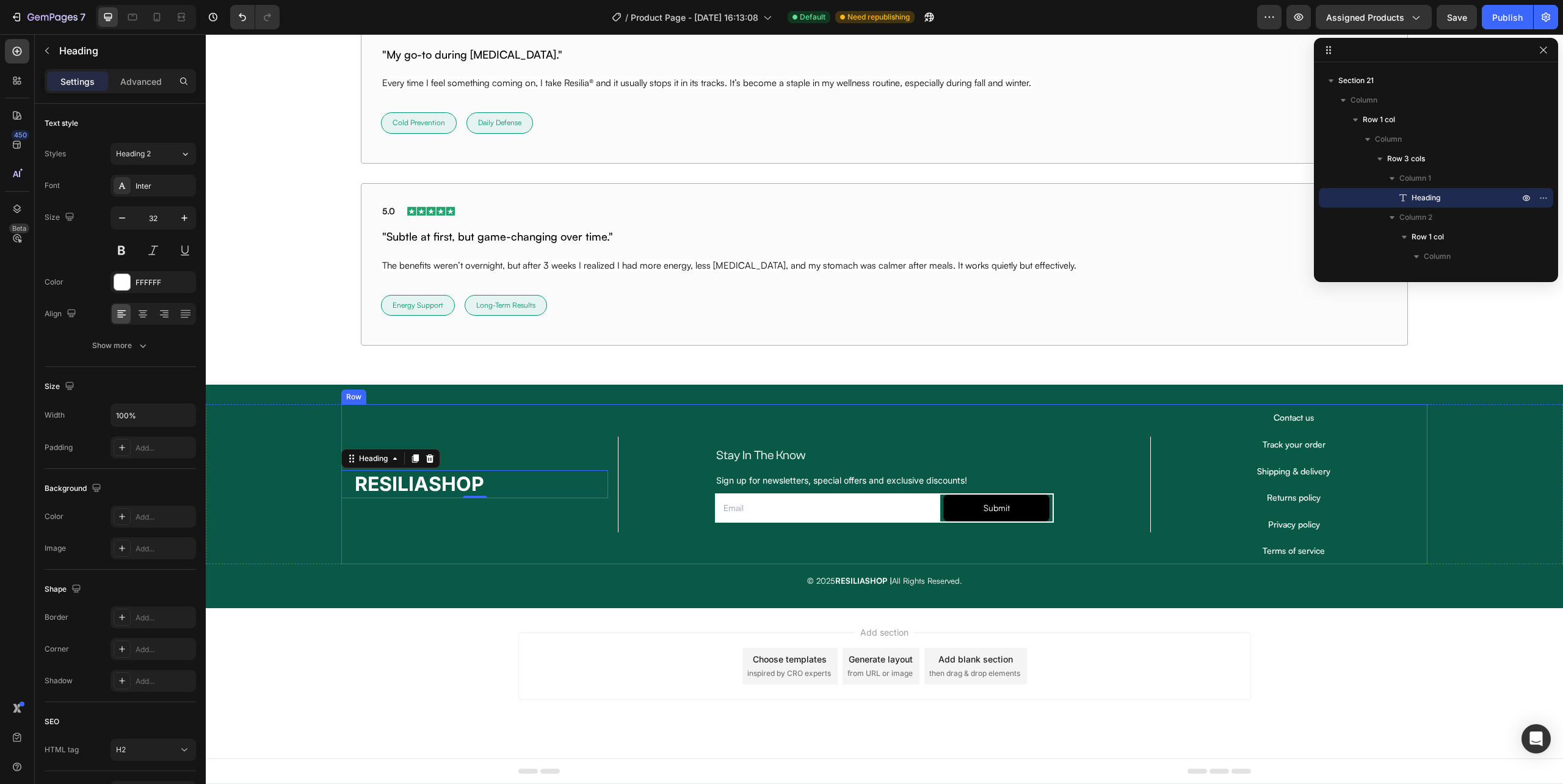
click at [422, 511] on div "RESILIASHOP Heading 0" at bounding box center [475, 483] width 267 height 160
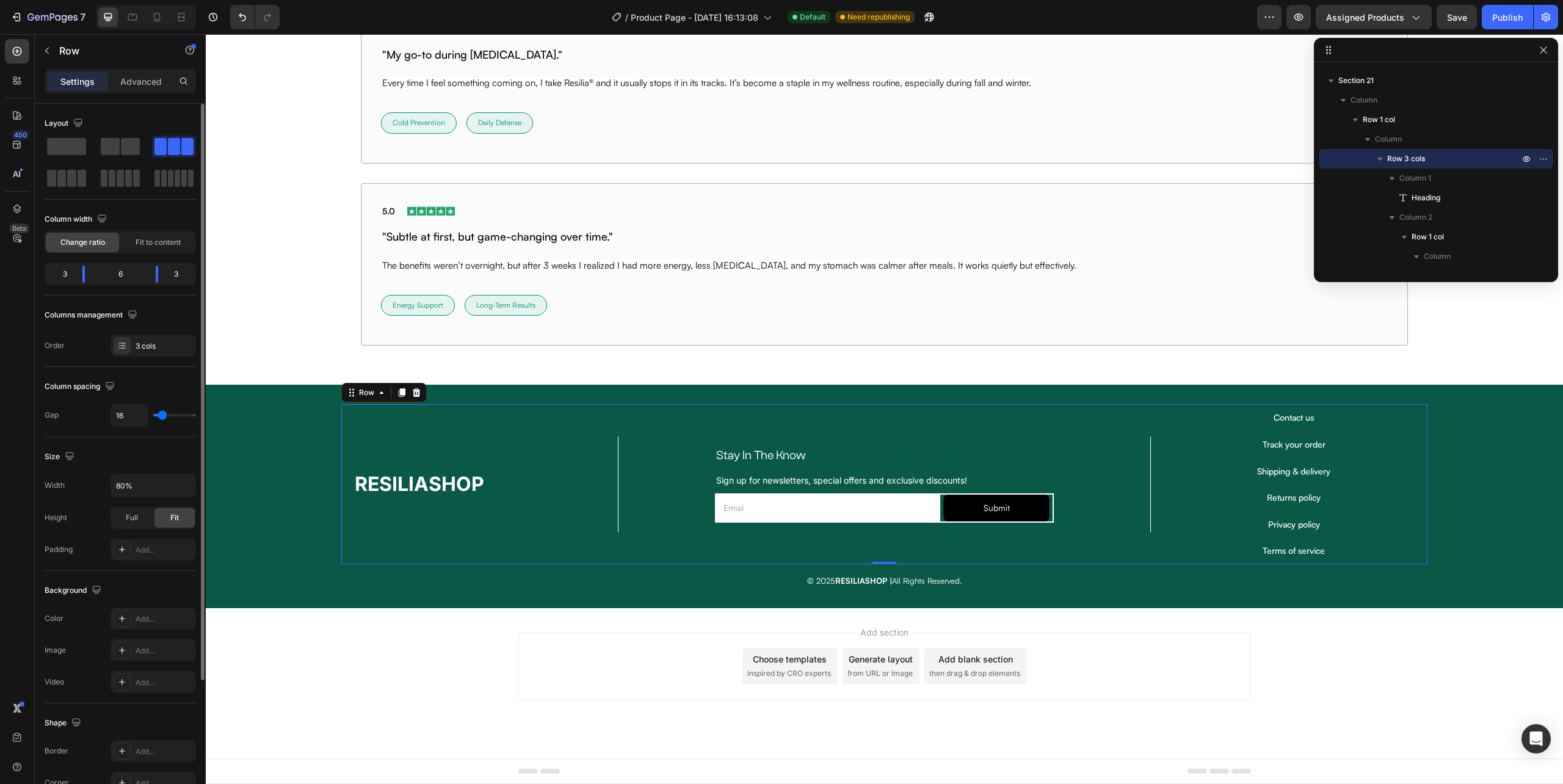
scroll to position [172, 0]
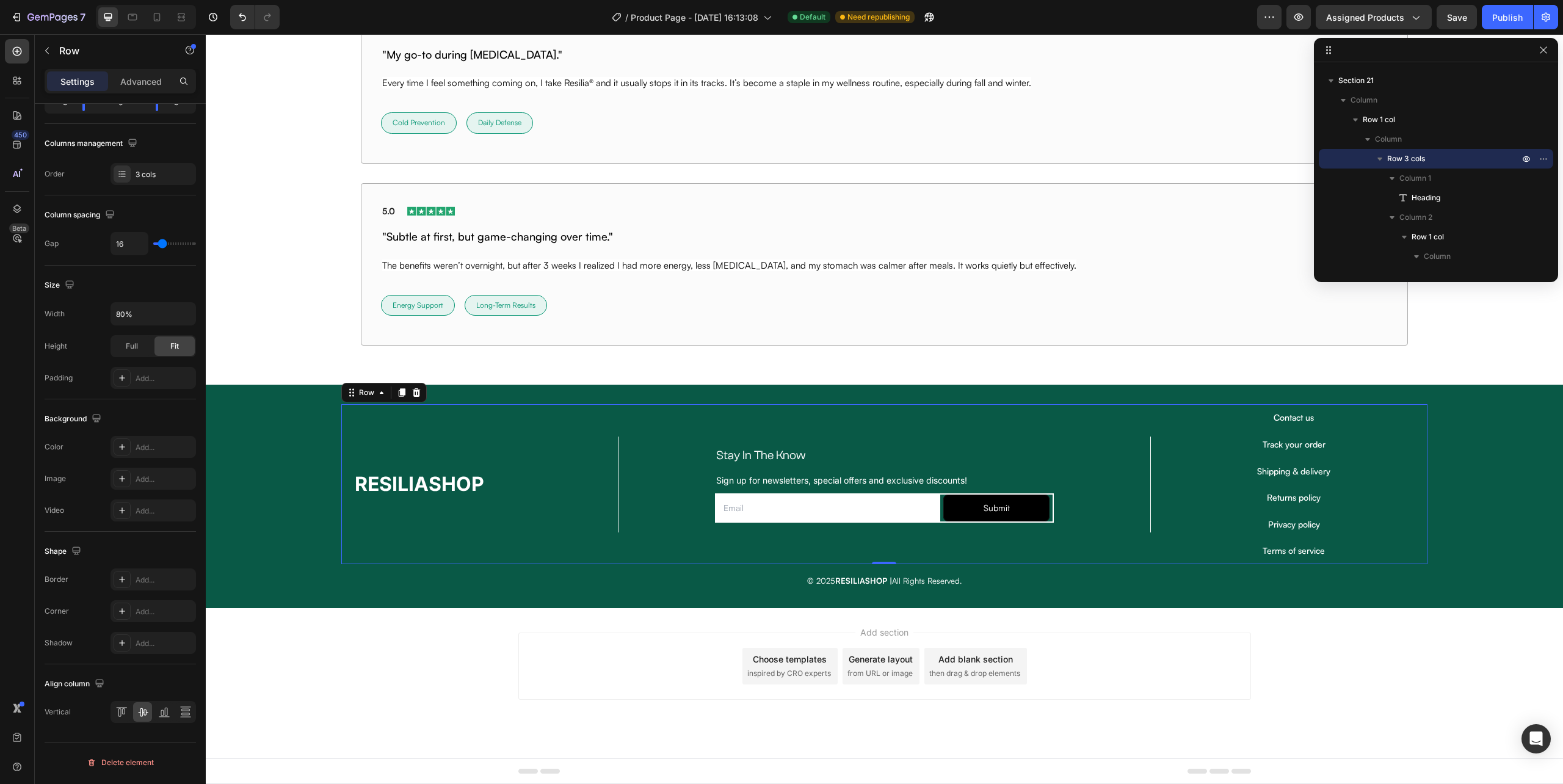
click at [1412, 634] on div "Add section Choose templates inspired by CRO experts Generate layout from URL o…" at bounding box center [884, 683] width 1357 height 150
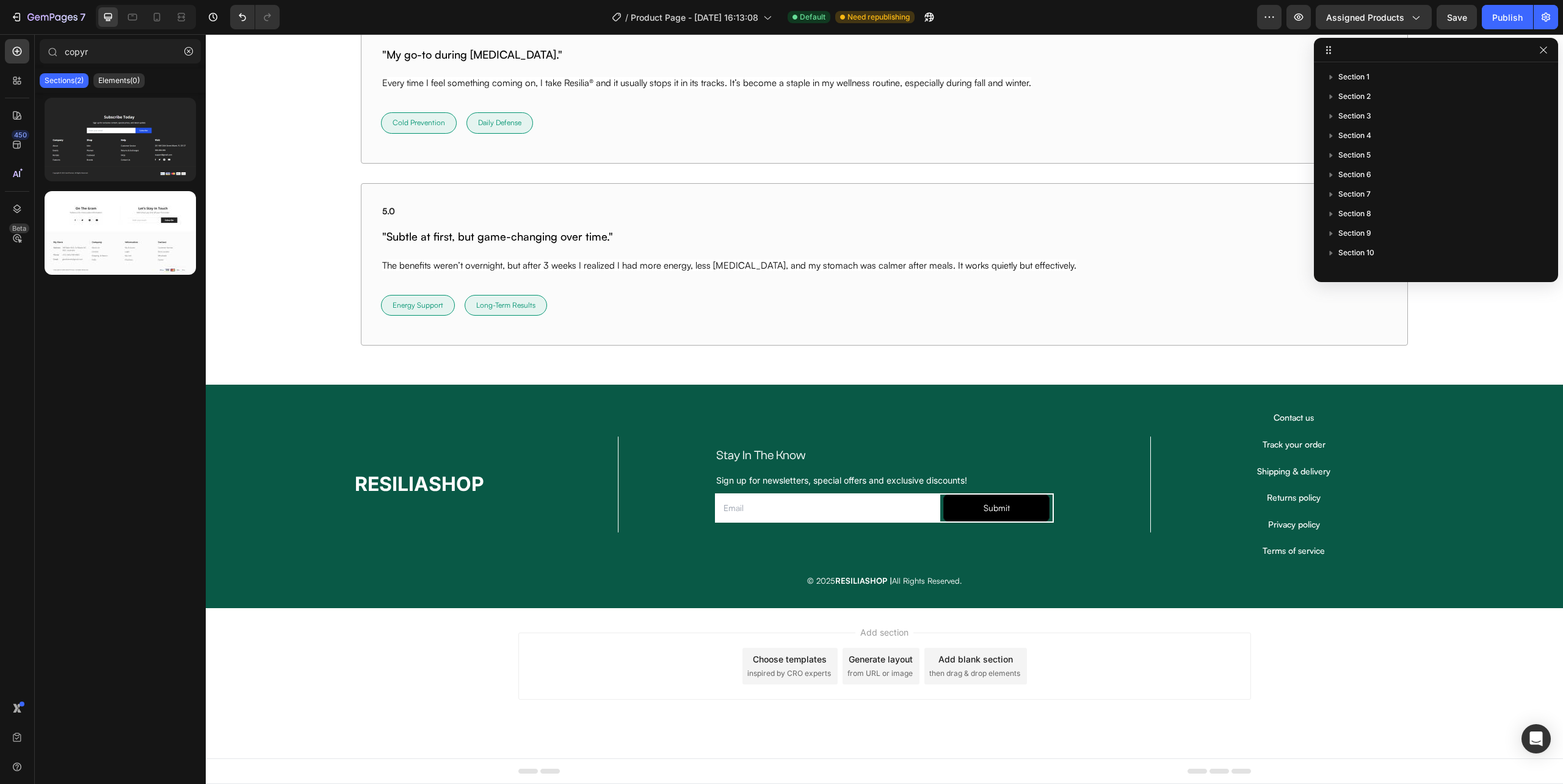
scroll to position [758, 0]
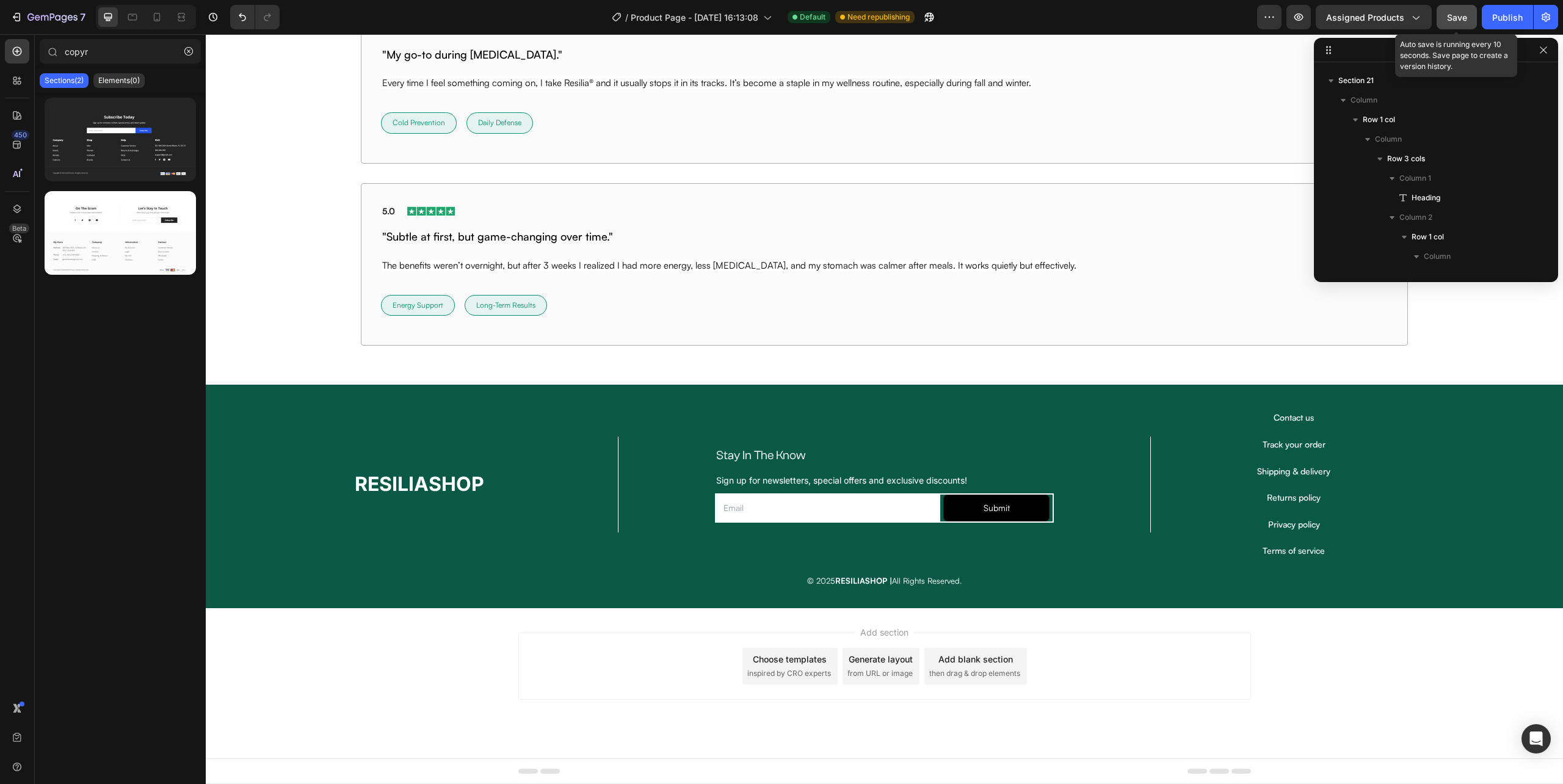
click at [1464, 19] on span "Save" at bounding box center [1457, 18] width 20 height 11
click at [1507, 15] on div "Publish" at bounding box center [1507, 17] width 31 height 13
click at [1301, 13] on icon "button" at bounding box center [1299, 17] width 12 height 12
click at [618, 454] on div "Stay In The Know Heading Sign up for newsletters, special offers and exclusive …" at bounding box center [885, 484] width 533 height 96
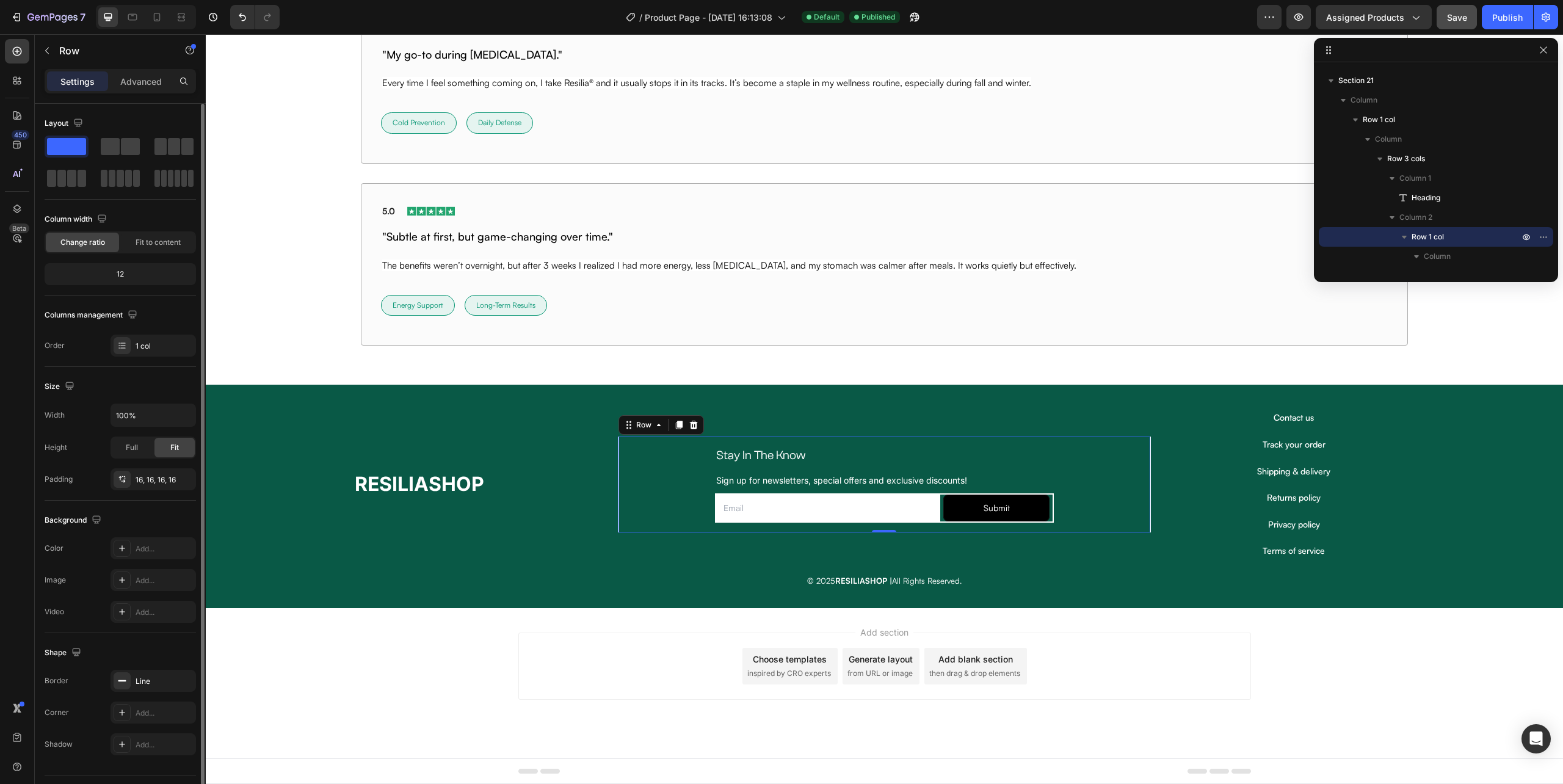
scroll to position [32, 0]
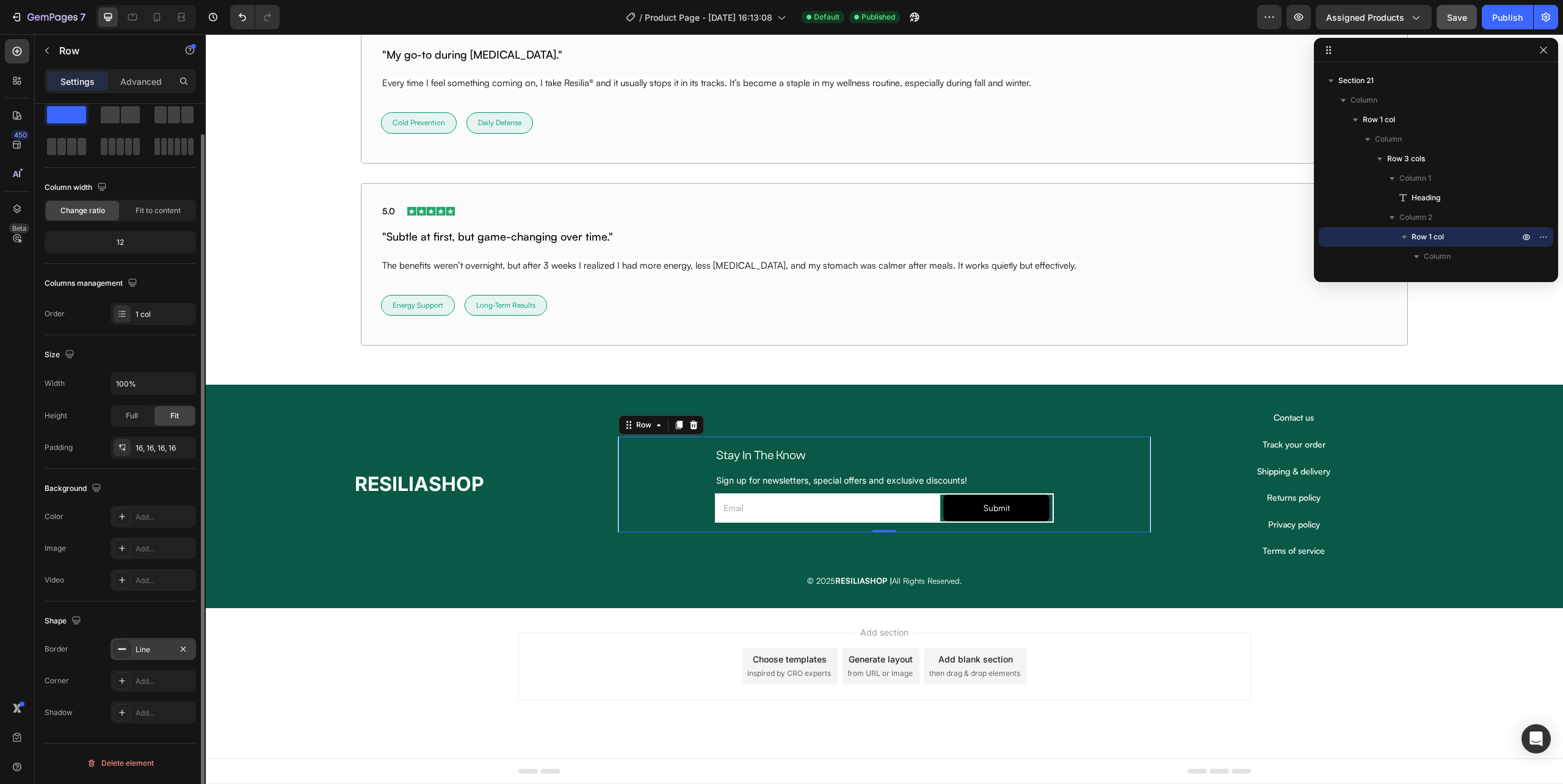
click at [145, 648] on div "Line" at bounding box center [153, 649] width 35 height 11
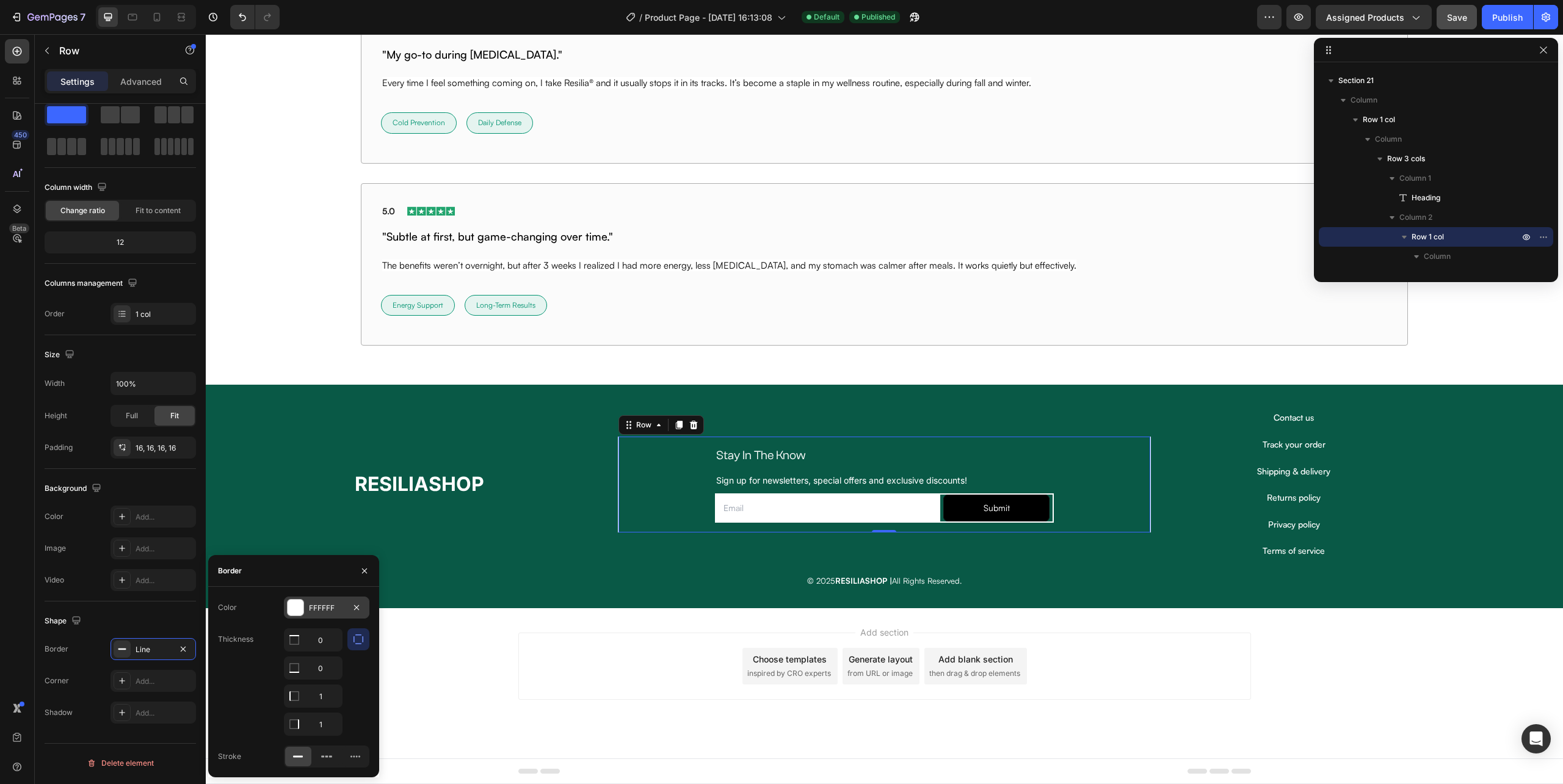
click at [299, 614] on div at bounding box center [295, 608] width 16 height 16
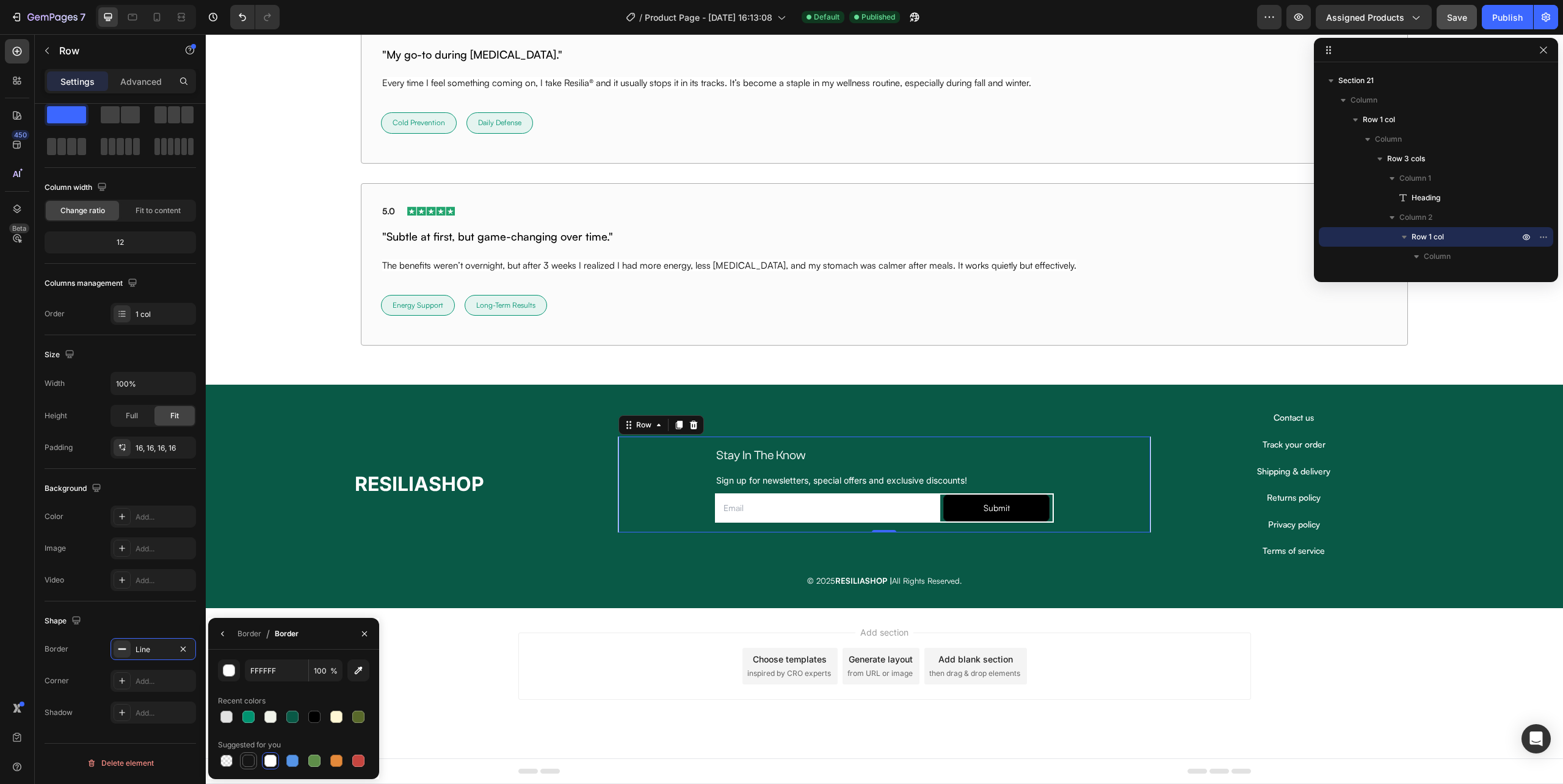
click at [244, 767] on div at bounding box center [248, 760] width 15 height 15
type input "151515"
click at [467, 602] on div "RESILIASHOP Heading Stay In The Know Heading Sign up for newsletters, special o…" at bounding box center [884, 496] width 1357 height 223
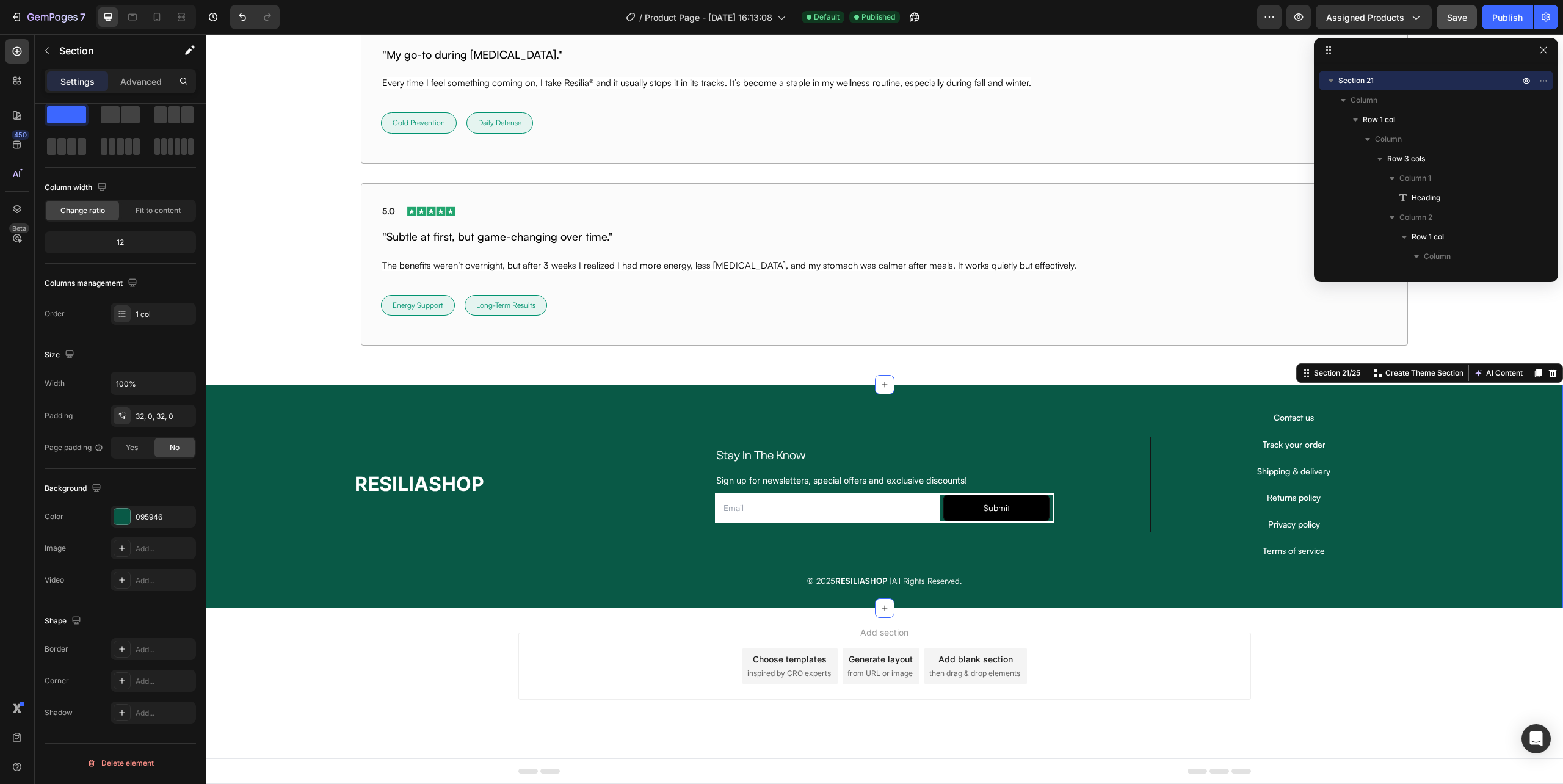
scroll to position [0, 0]
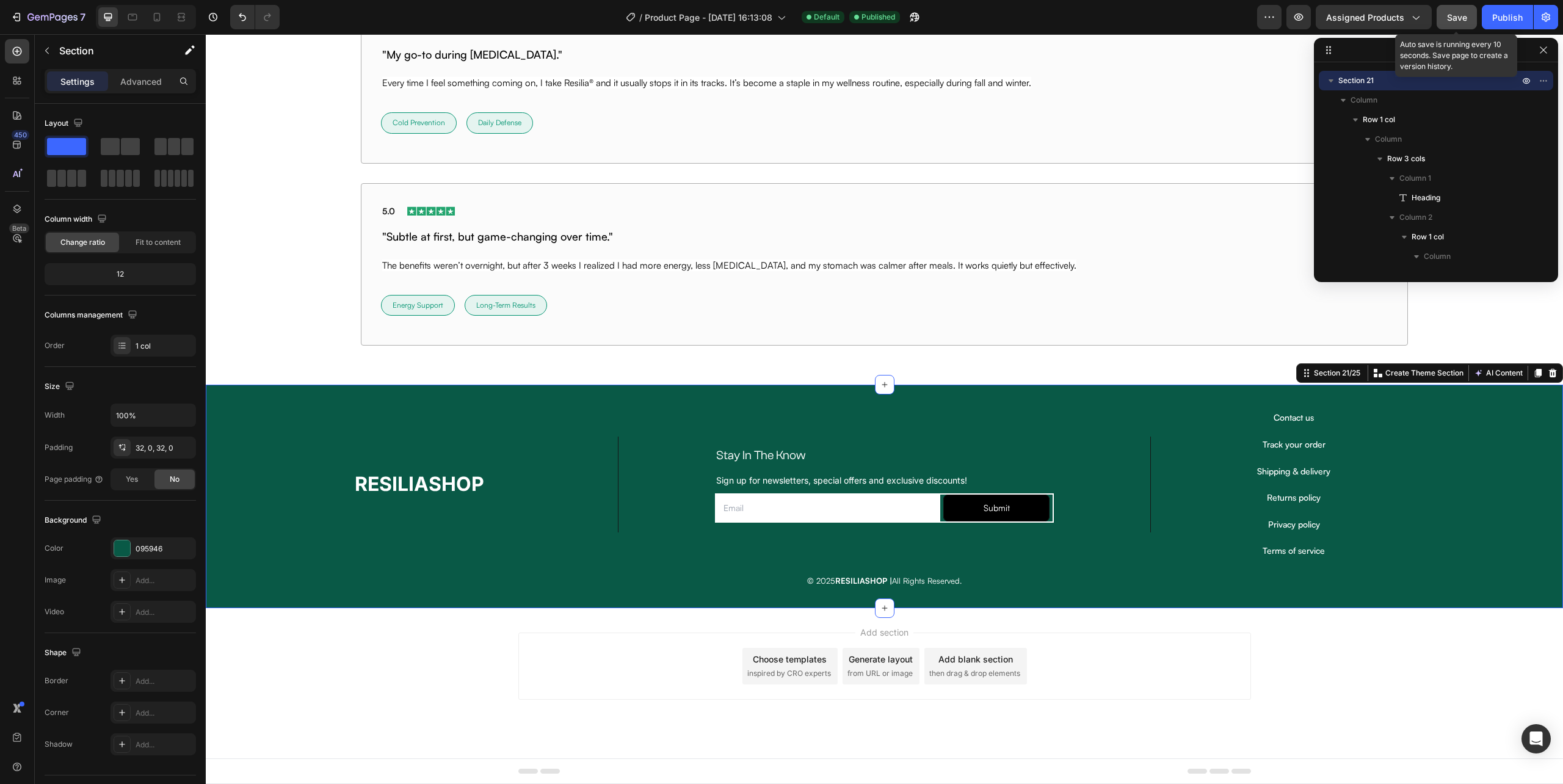
click at [1458, 19] on span "Save" at bounding box center [1457, 18] width 20 height 11
click at [1498, 13] on div "Publish" at bounding box center [1507, 17] width 31 height 13
click at [487, 628] on div "Add section Choose templates inspired by CRO experts Generate layout from URL o…" at bounding box center [884, 683] width 1357 height 150
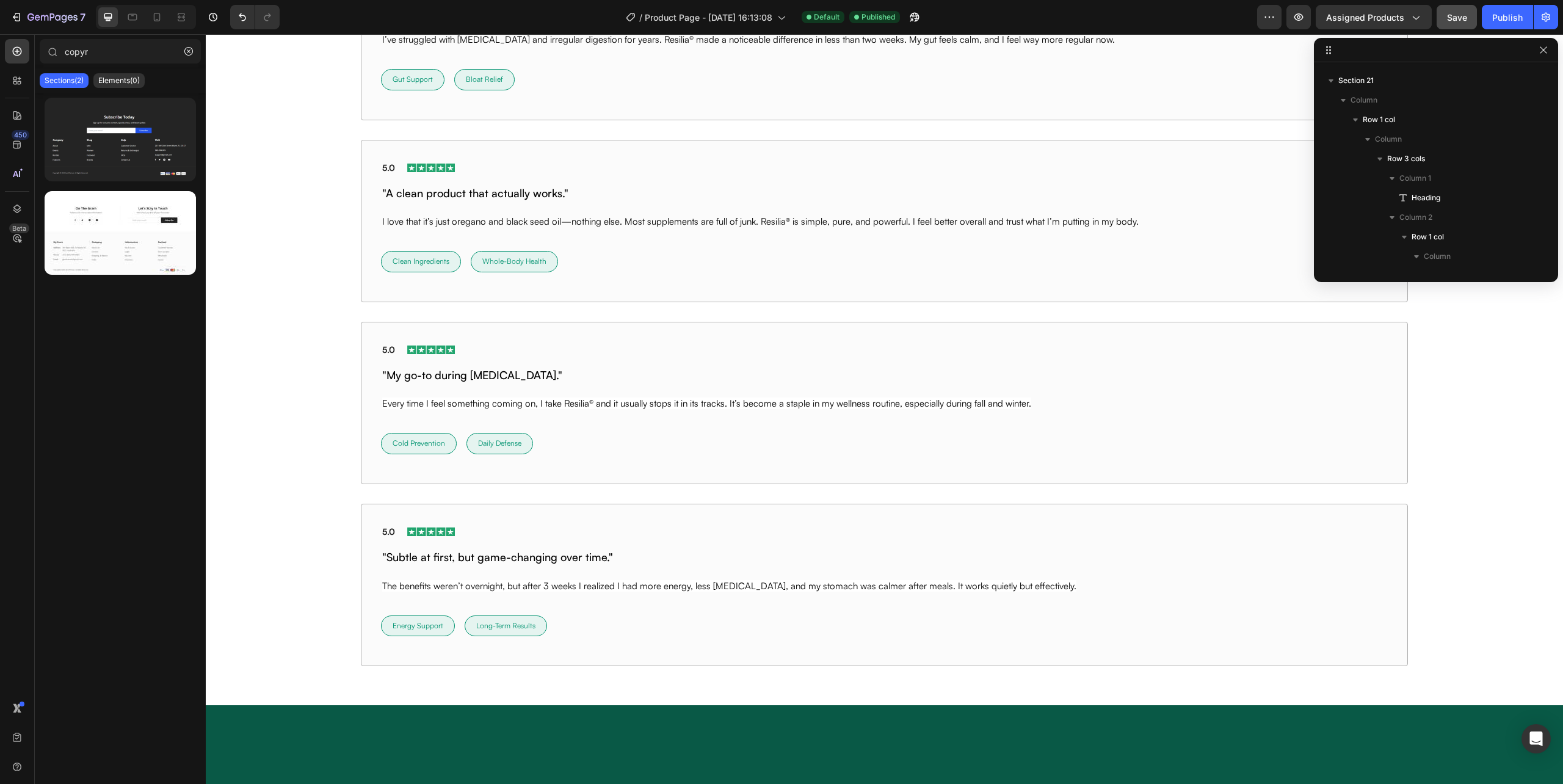
scroll to position [7687, 0]
